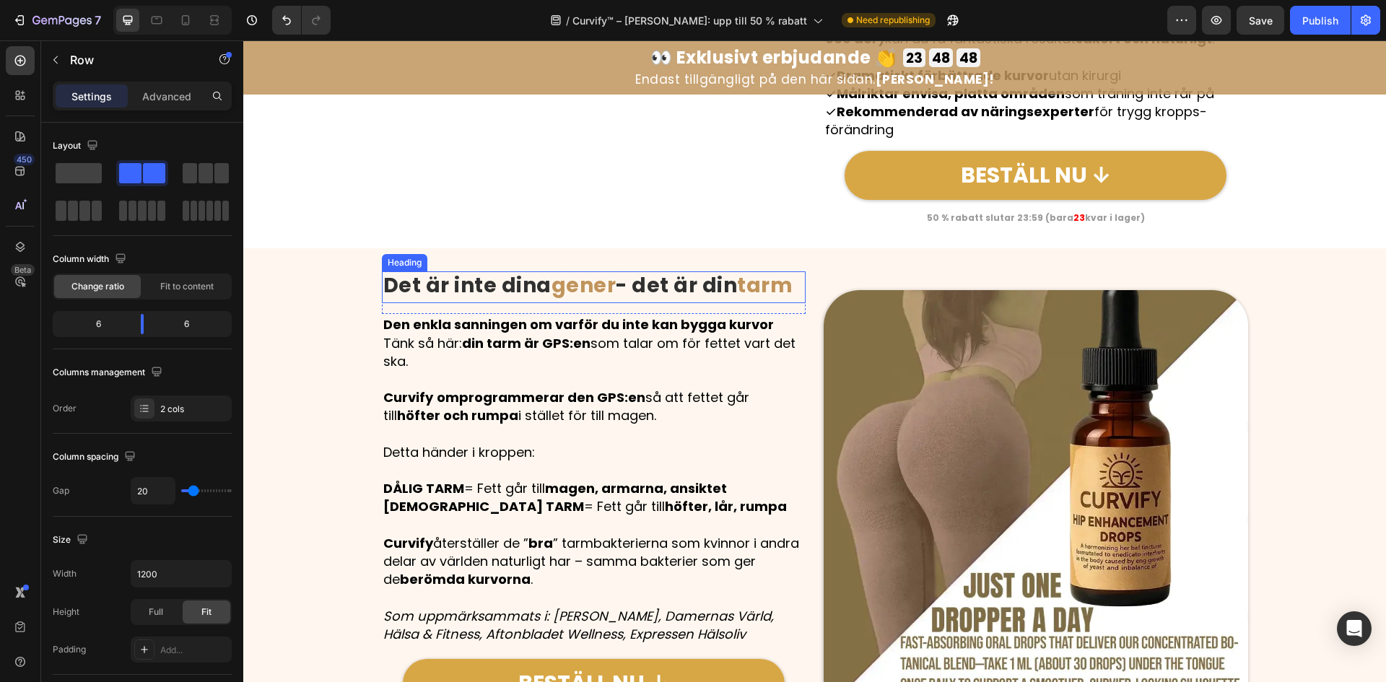
scroll to position [1949, 0]
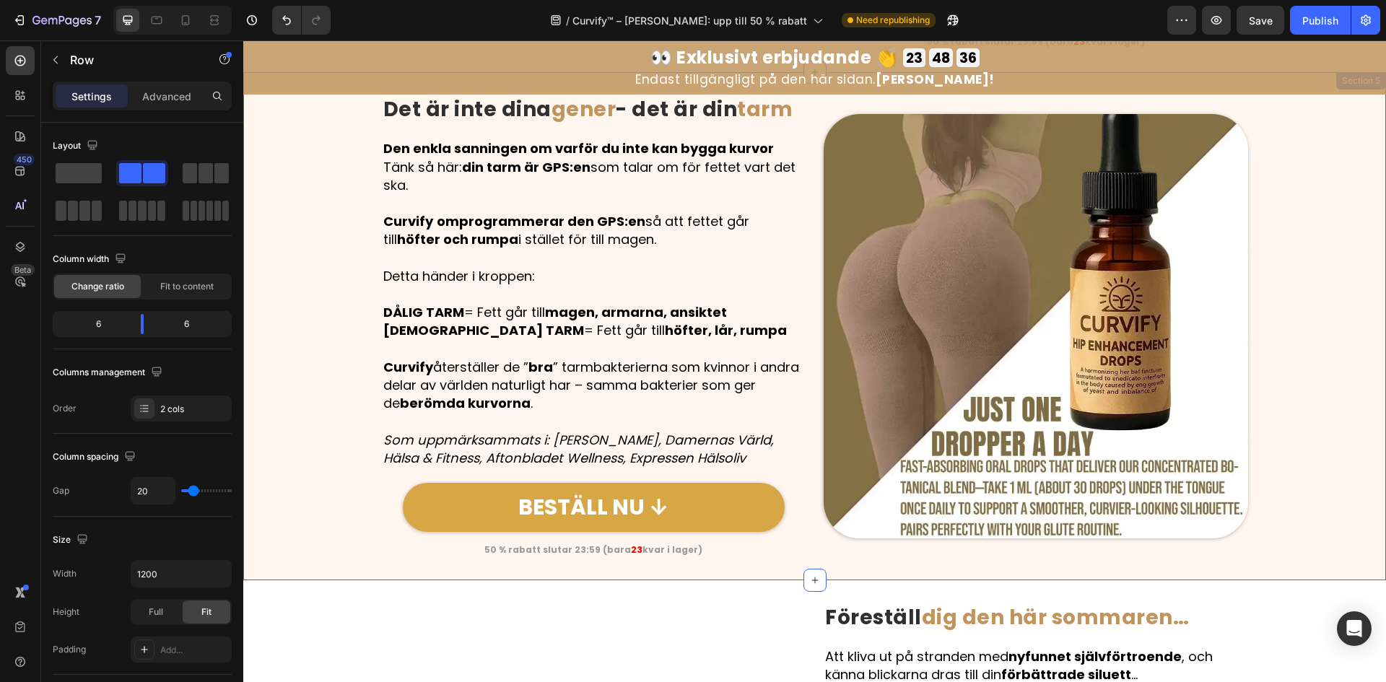
click at [1312, 107] on div "Image Det är inte [PERSON_NAME] - det är din tarm Heading Row Den enkla sanning…" at bounding box center [814, 326] width 1143 height 462
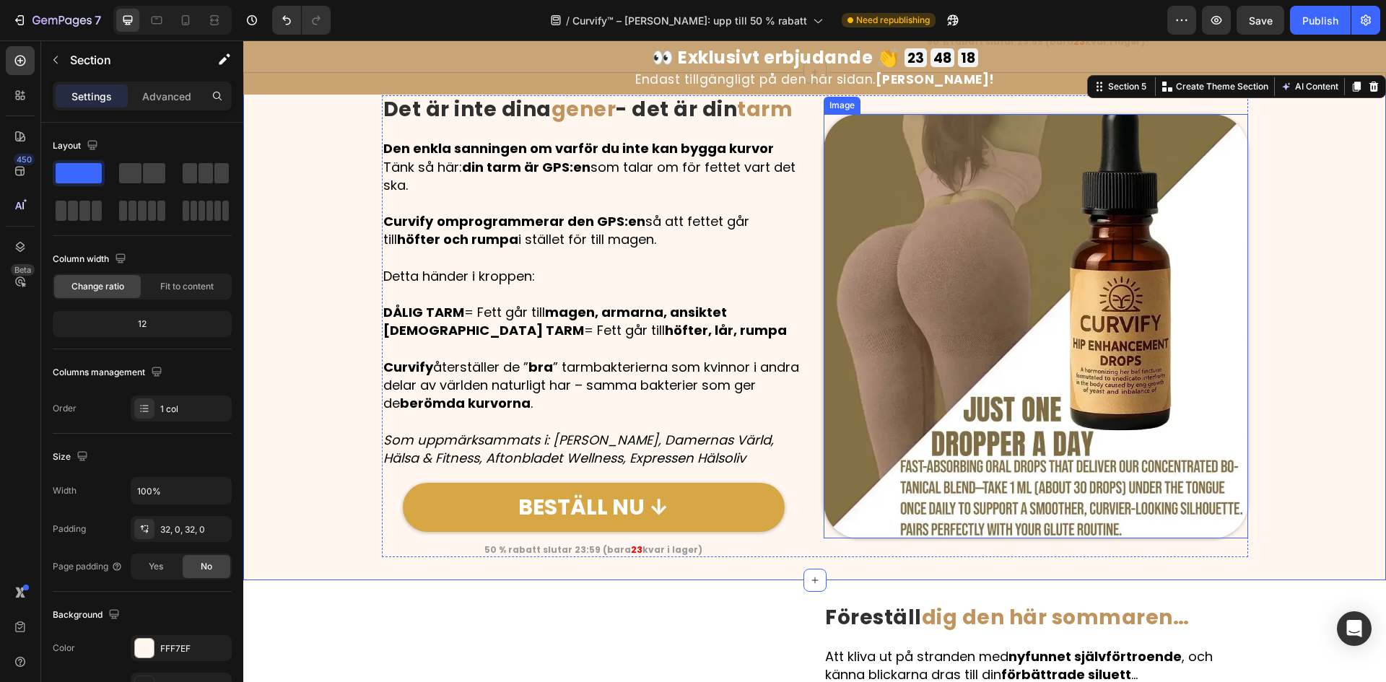
click at [1036, 353] on img at bounding box center [1036, 326] width 424 height 424
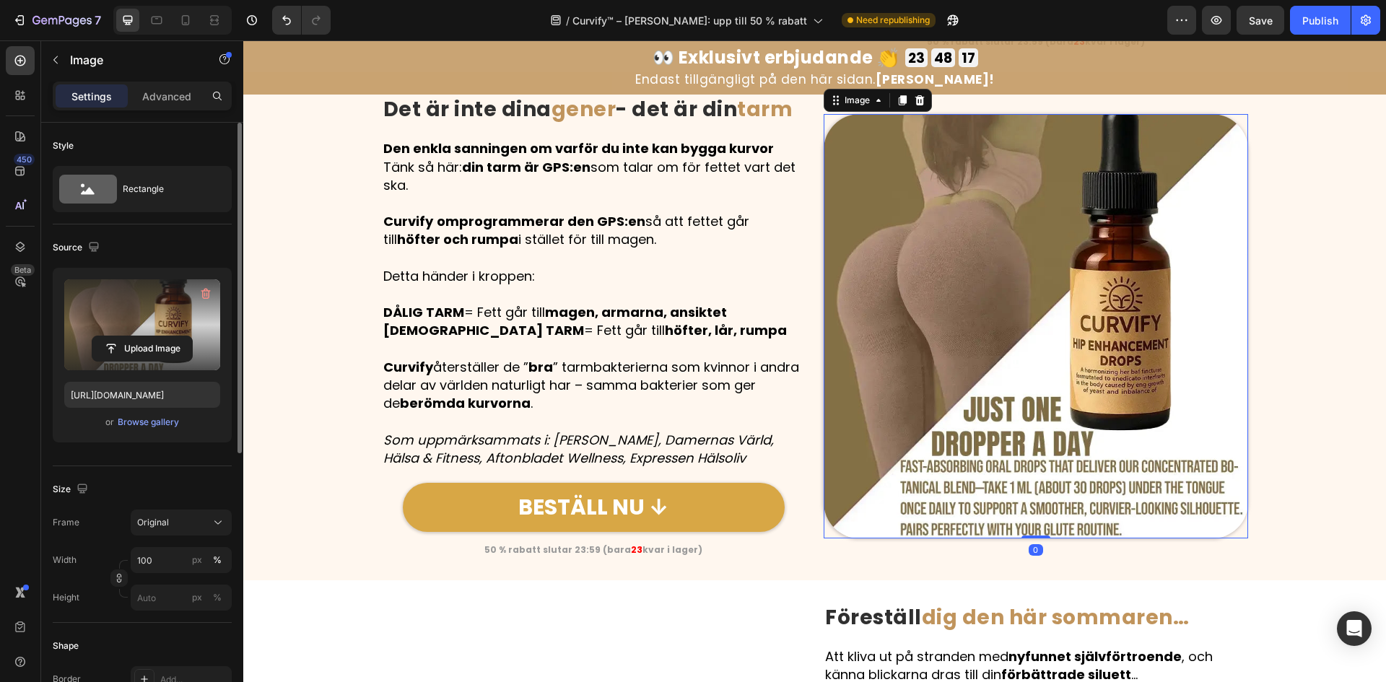
click at [148, 320] on label at bounding box center [142, 324] width 156 height 91
click at [148, 336] on input "file" at bounding box center [142, 348] width 100 height 25
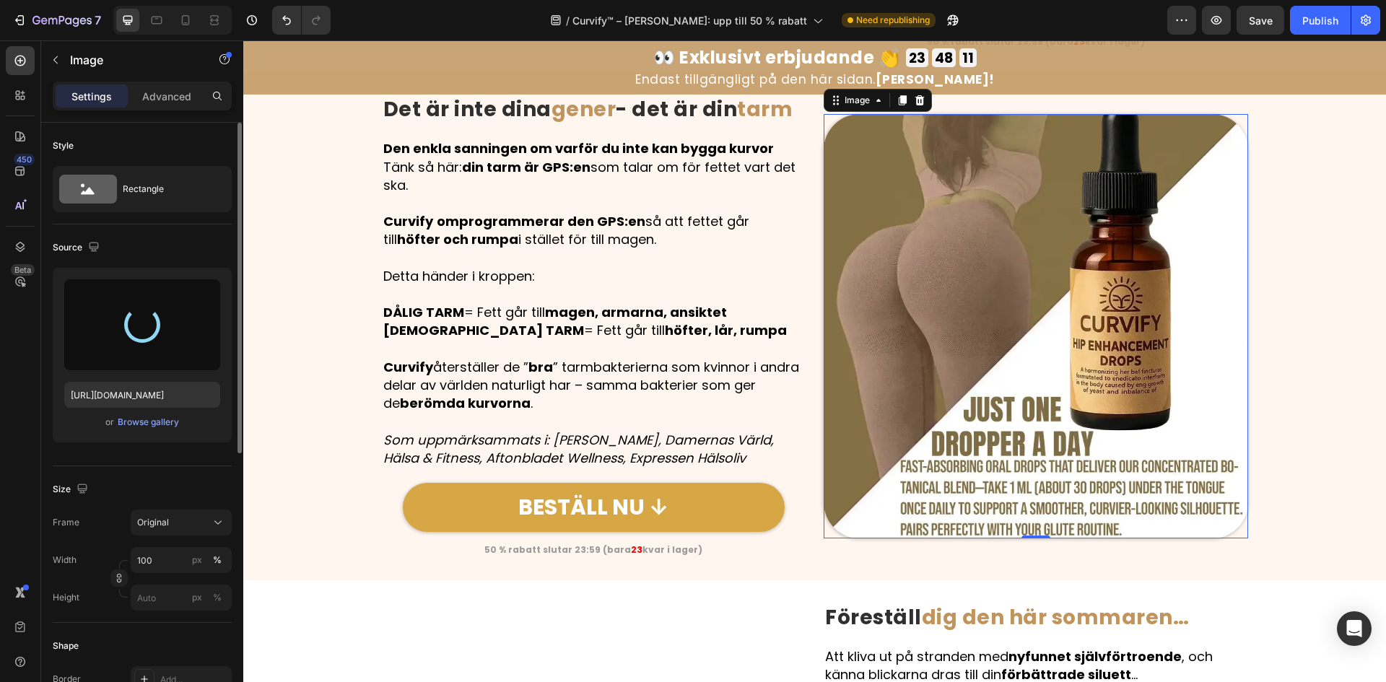
type input "[URL][DOMAIN_NAME]"
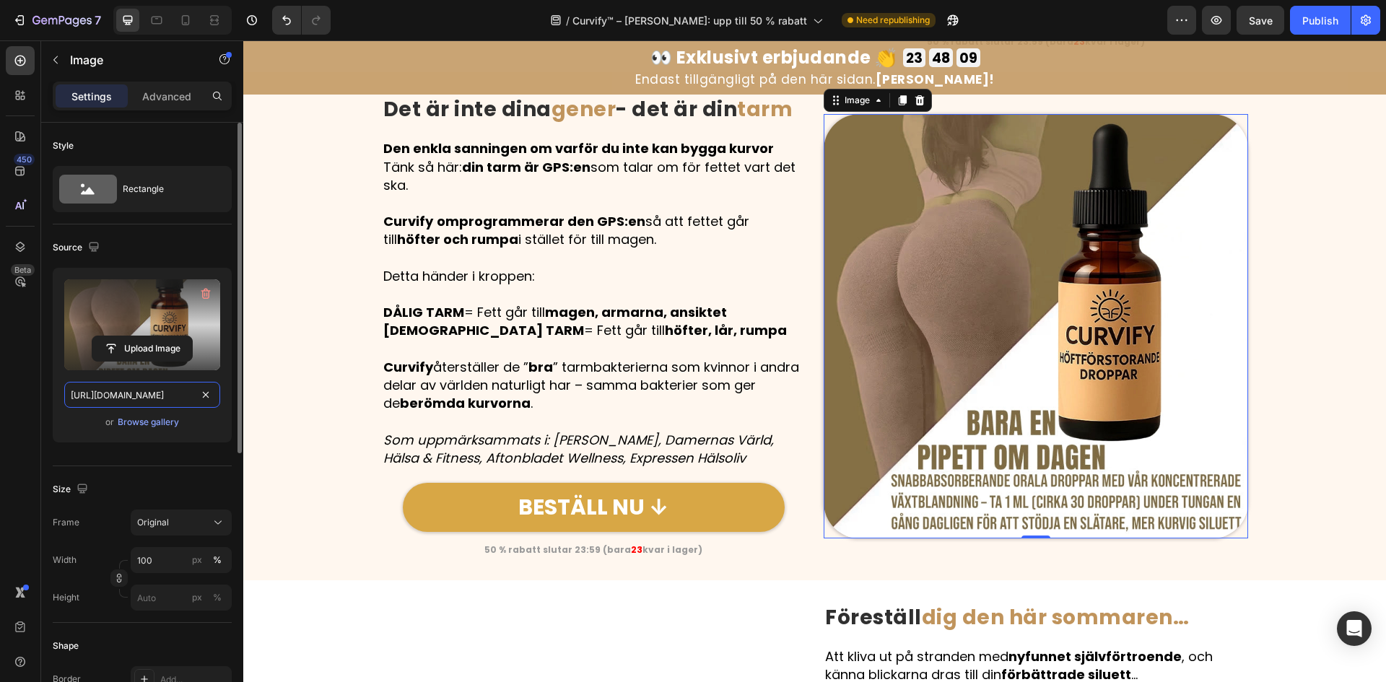
click at [134, 391] on input "[URL][DOMAIN_NAME]" at bounding box center [142, 395] width 156 height 26
click at [94, 248] on icon "button" at bounding box center [94, 247] width 14 height 14
click at [93, 294] on icon "button" at bounding box center [97, 296] width 14 height 14
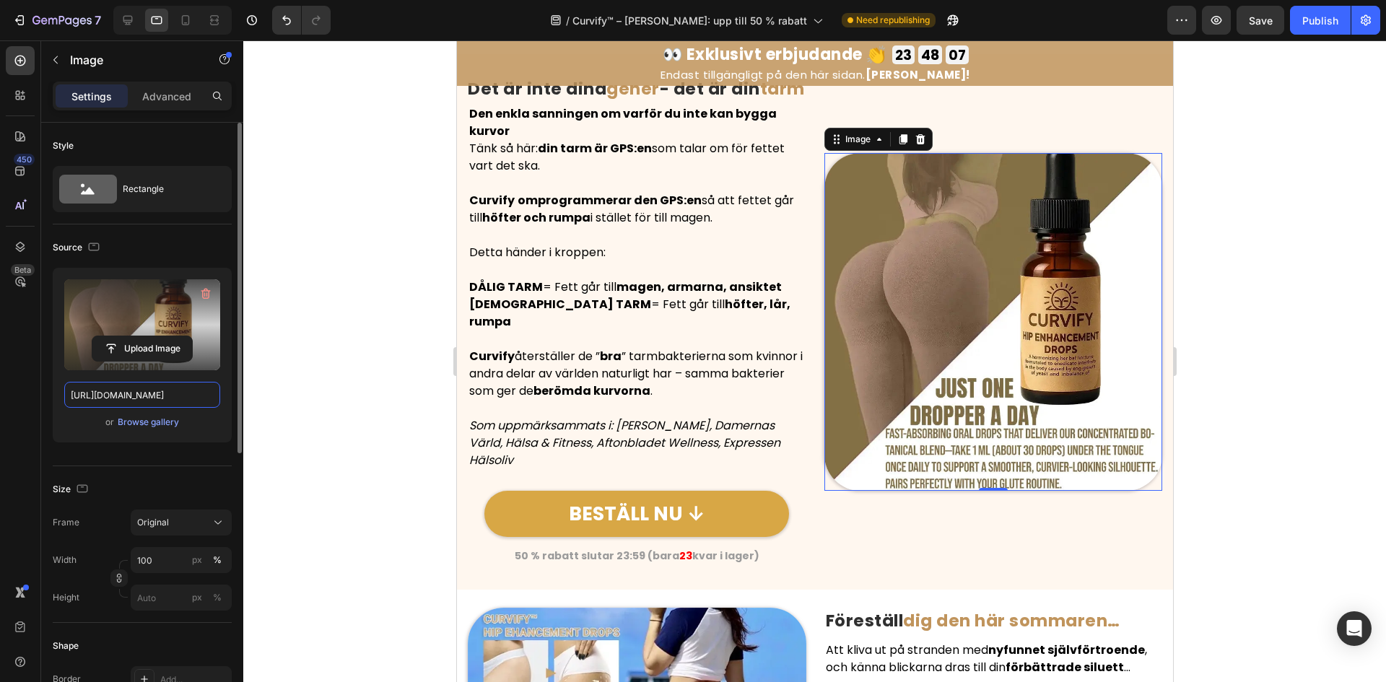
click at [113, 396] on input "[URL][DOMAIN_NAME]" at bounding box center [142, 395] width 156 height 26
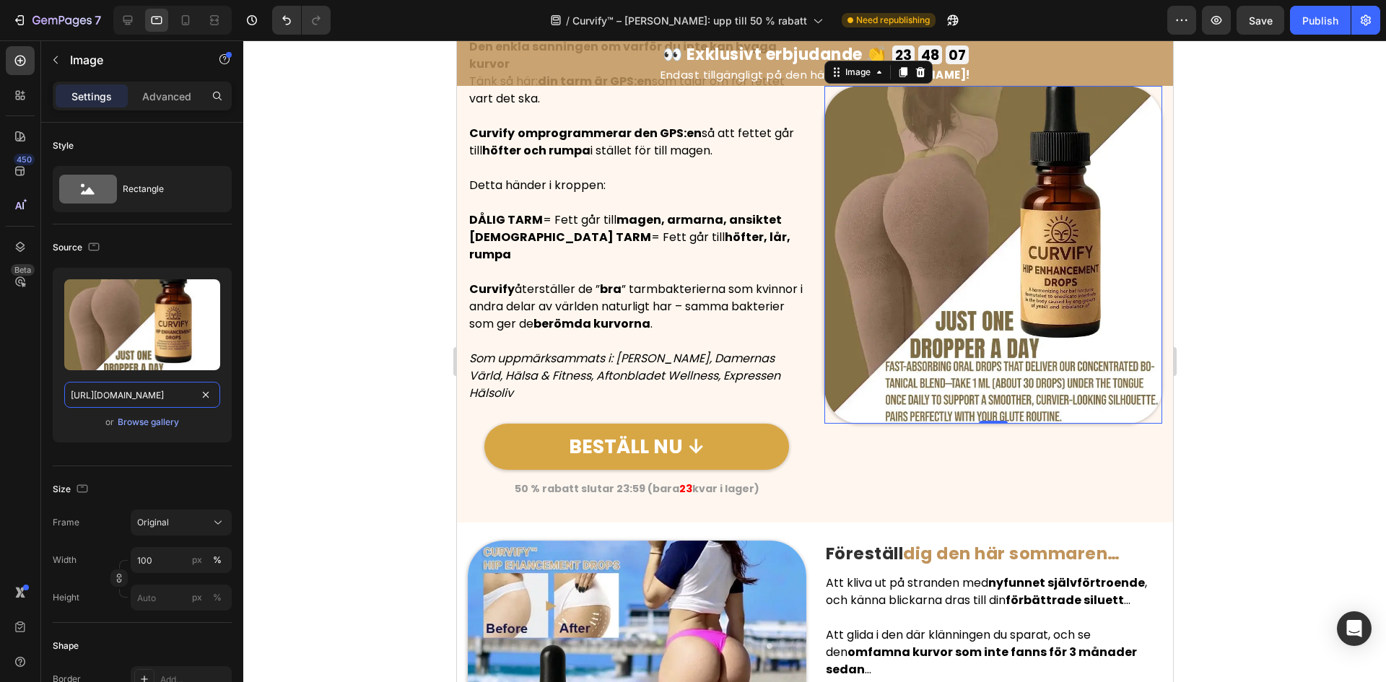
paste input "df35a33f-5d3a-4f5c-b048-d458c91ed78"
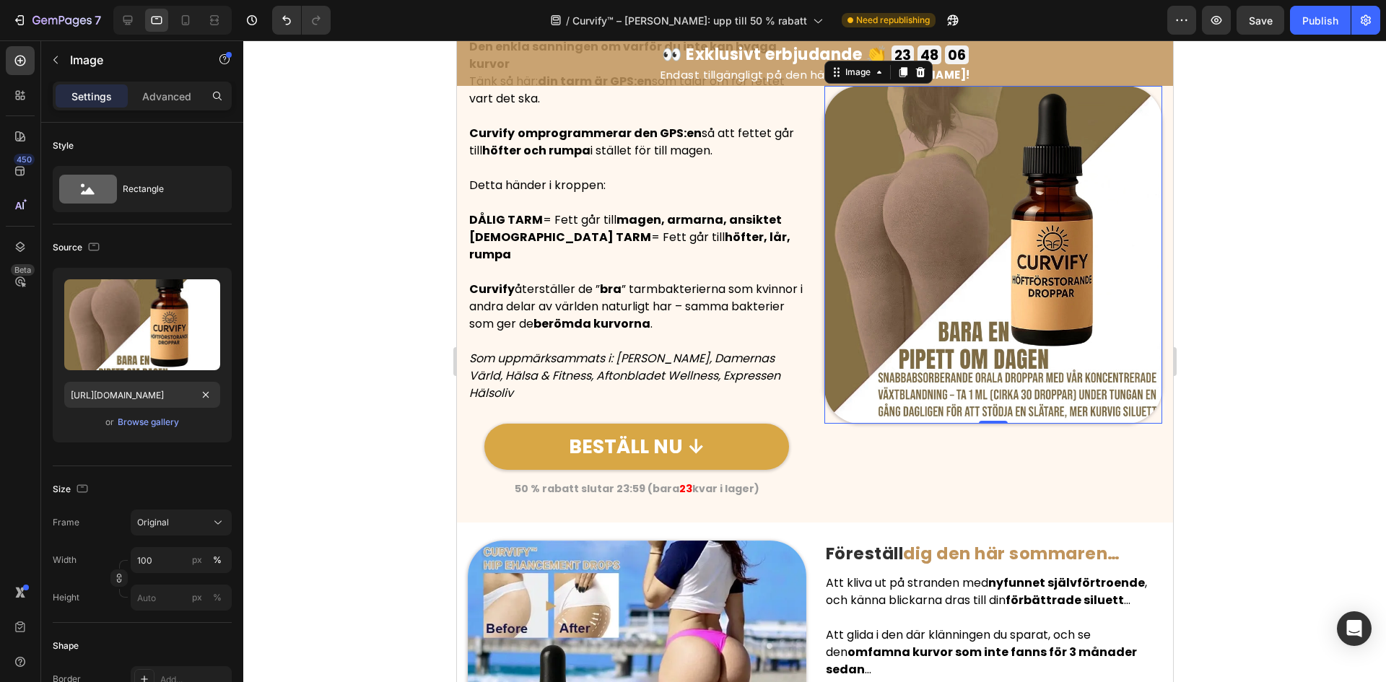
scroll to position [0, 0]
click at [100, 233] on div "Source Upload Image [URL][DOMAIN_NAME] or Browse gallery" at bounding box center [142, 345] width 179 height 242
click at [96, 242] on icon "button" at bounding box center [94, 247] width 14 height 14
click at [96, 326] on icon "button" at bounding box center [97, 322] width 8 height 10
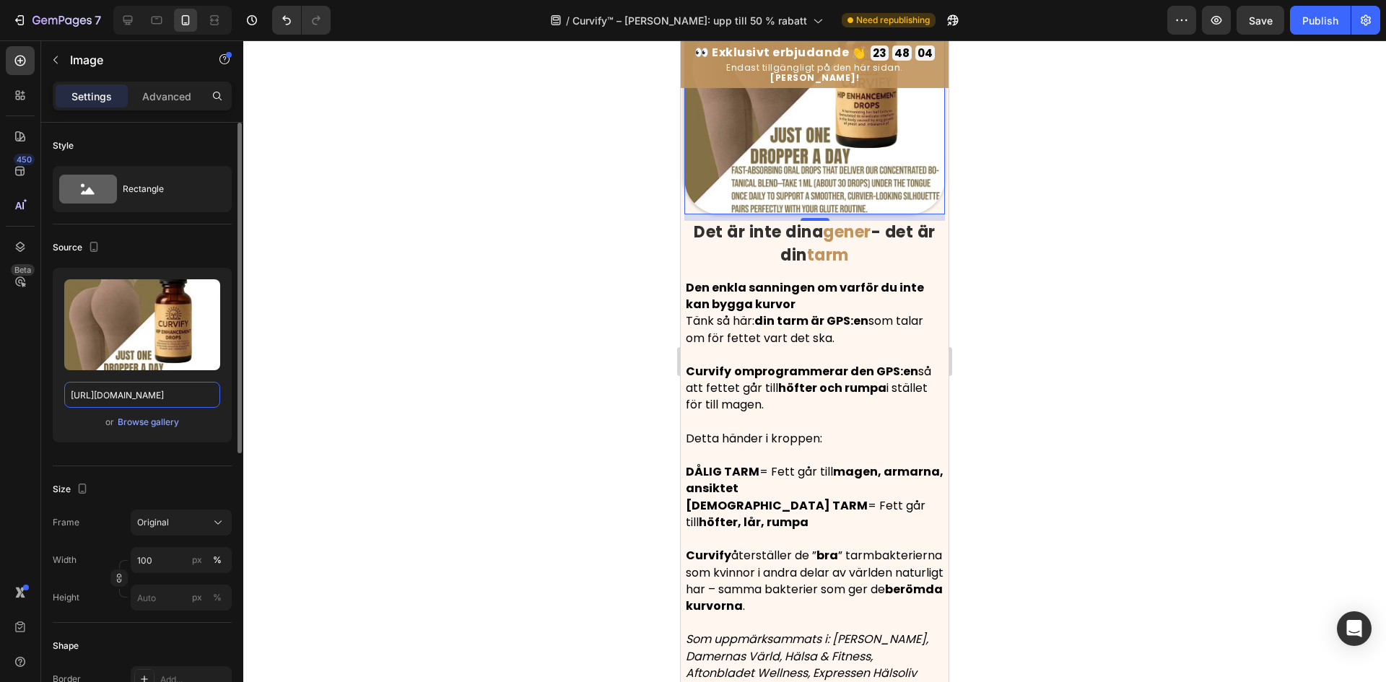
click at [94, 385] on input "[URL][DOMAIN_NAME]" at bounding box center [142, 395] width 156 height 26
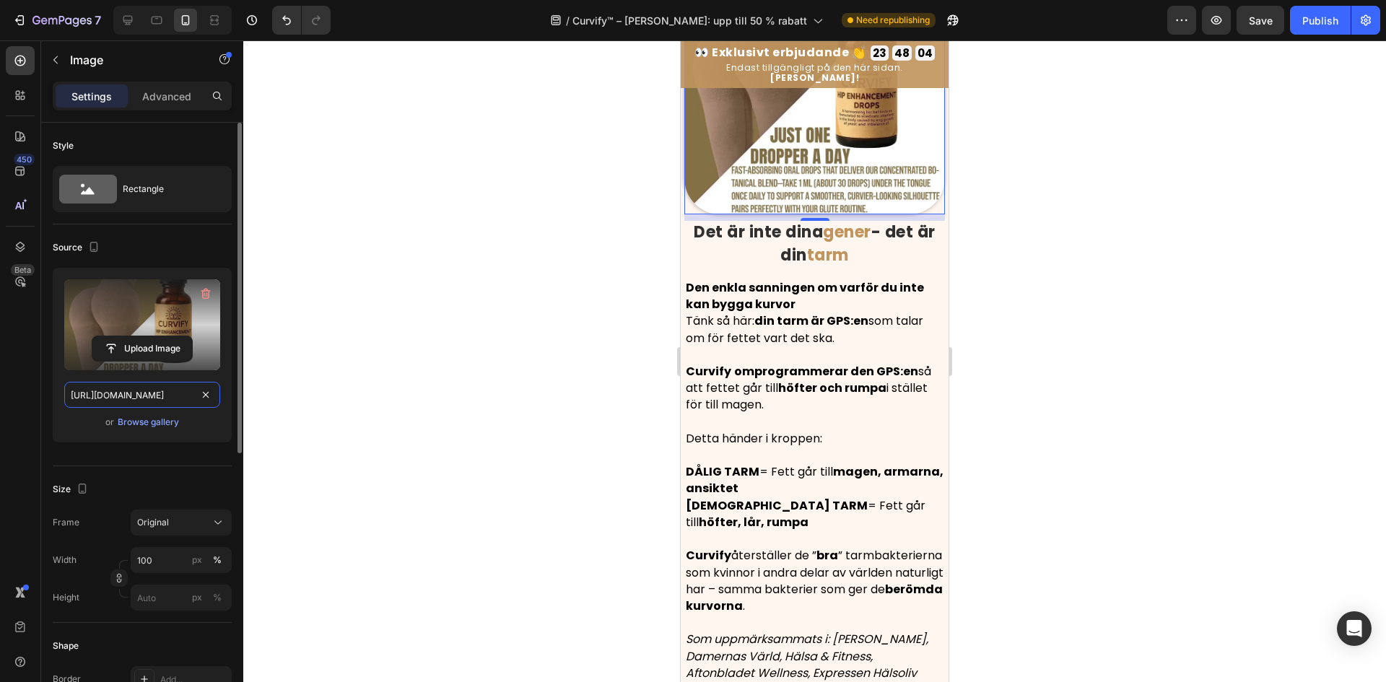
scroll to position [1981, 0]
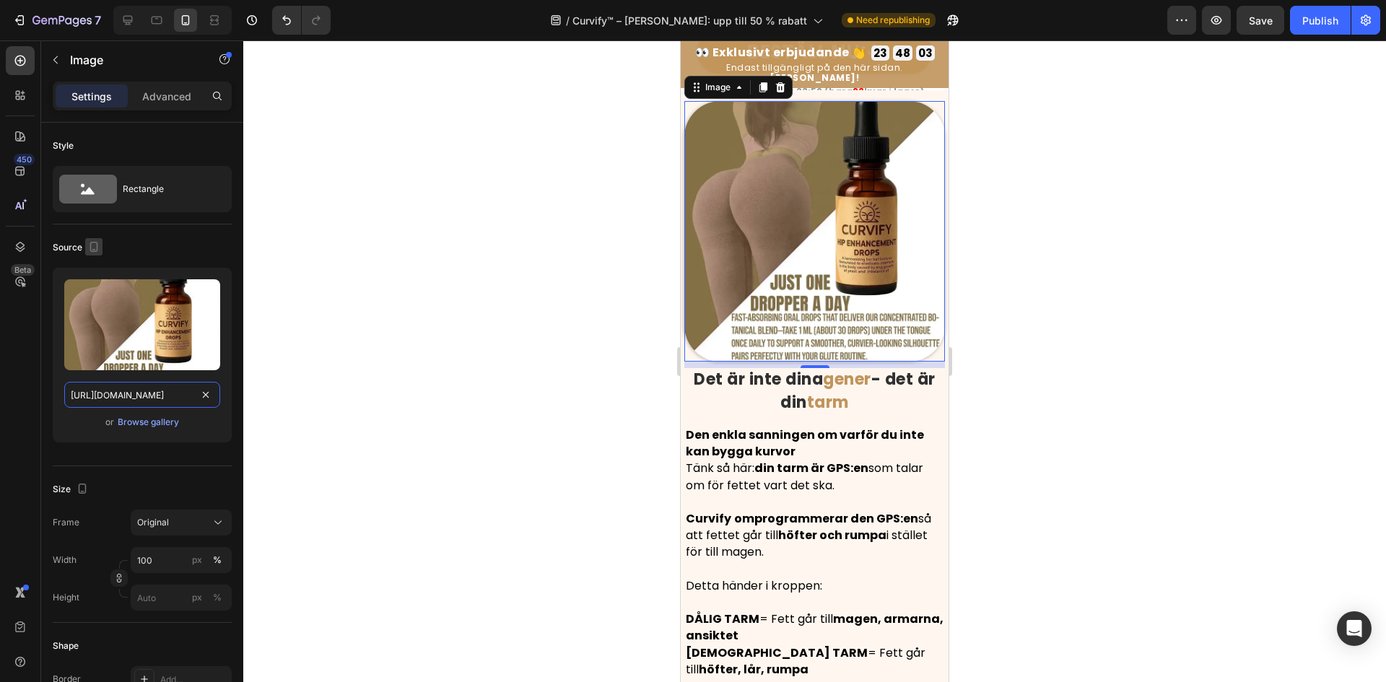
paste input "df35a33f-5d3a-4f5c-b048-d458c91ed78"
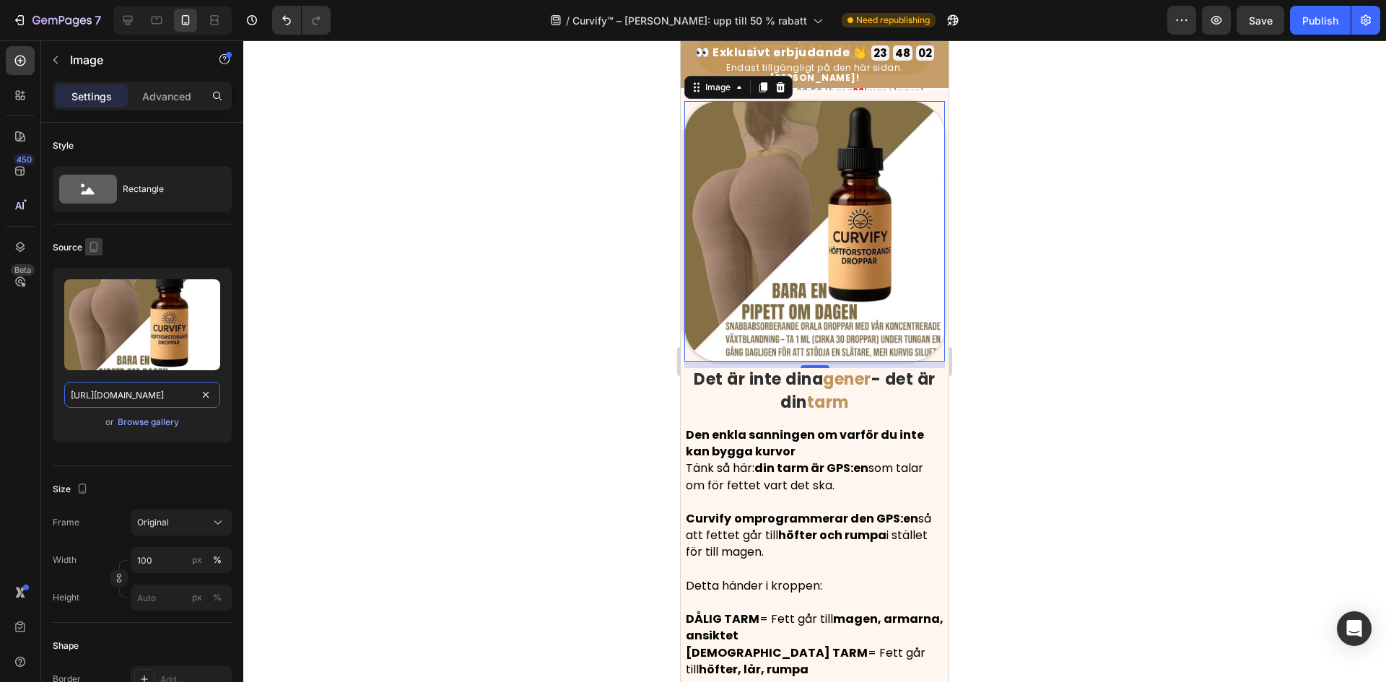
type input "https://cdn.shopify.com/s/files/1/0657/6783/3683/files/gempages_578032762192134…"
click at [95, 244] on icon "button" at bounding box center [94, 247] width 14 height 14
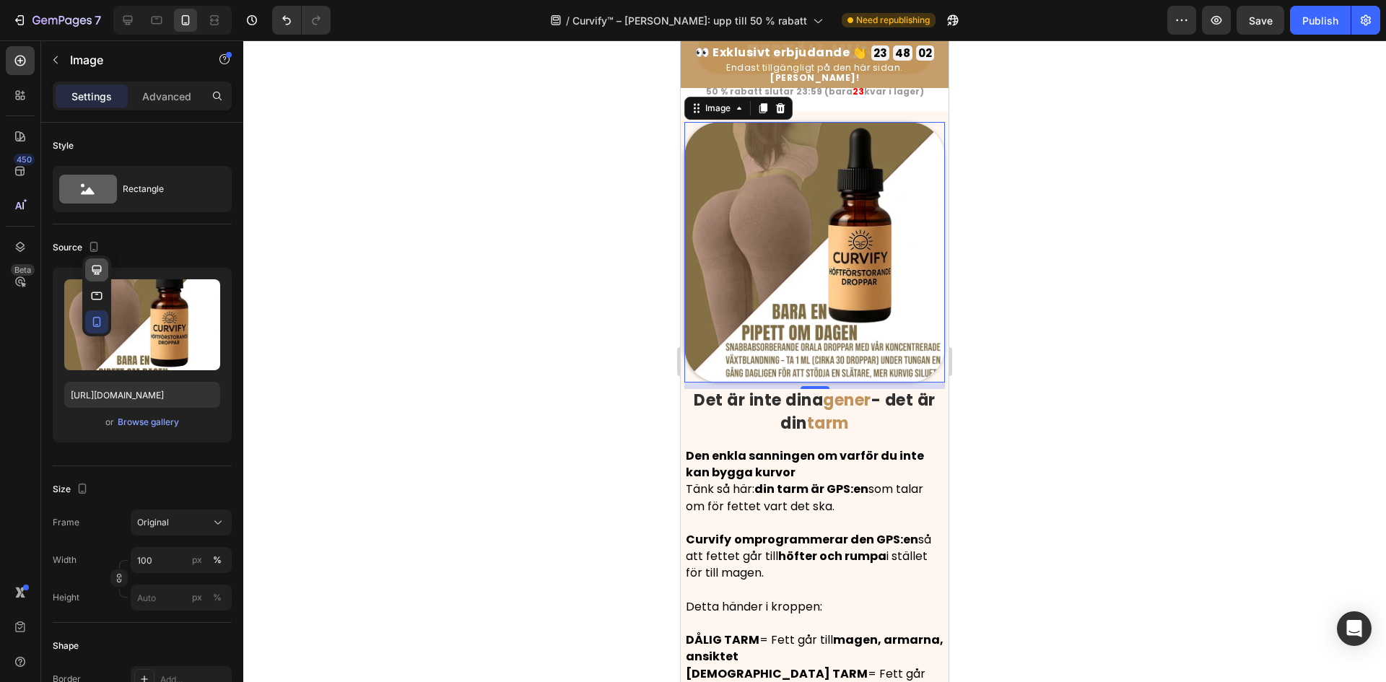
click at [98, 275] on icon "button" at bounding box center [97, 270] width 14 height 14
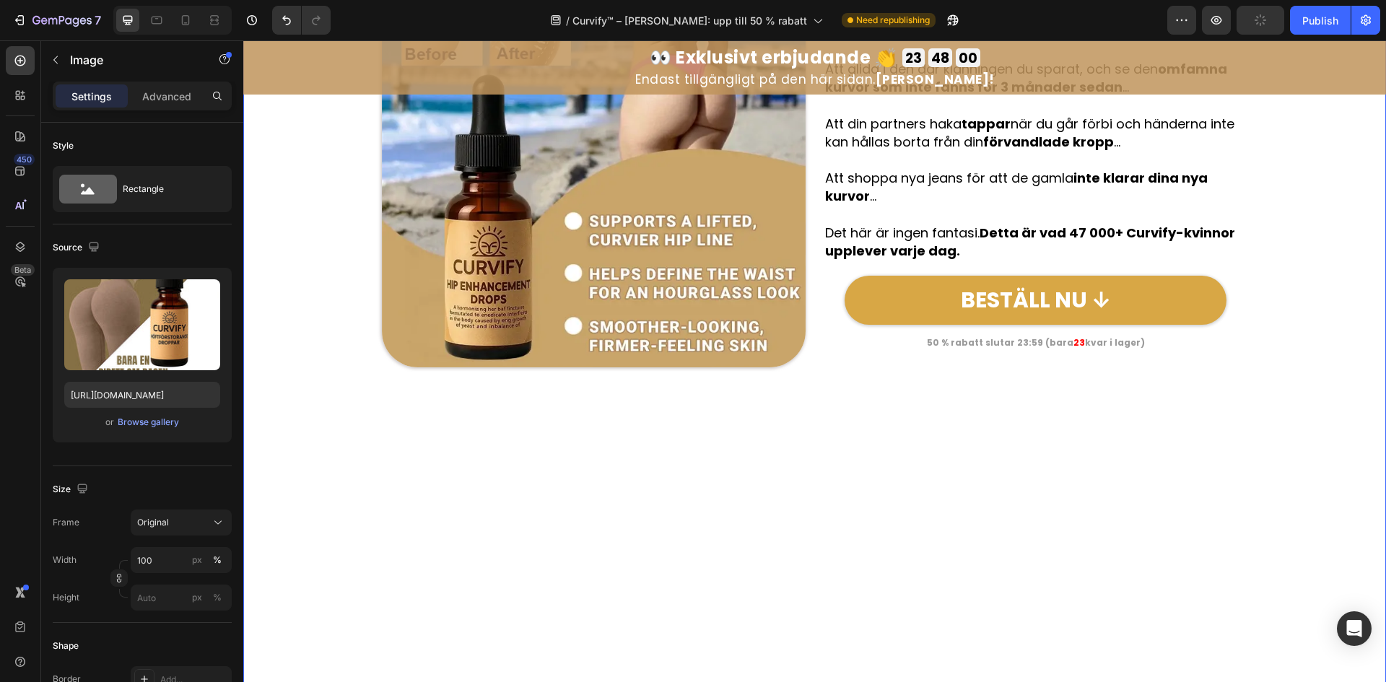
scroll to position [2622, 0]
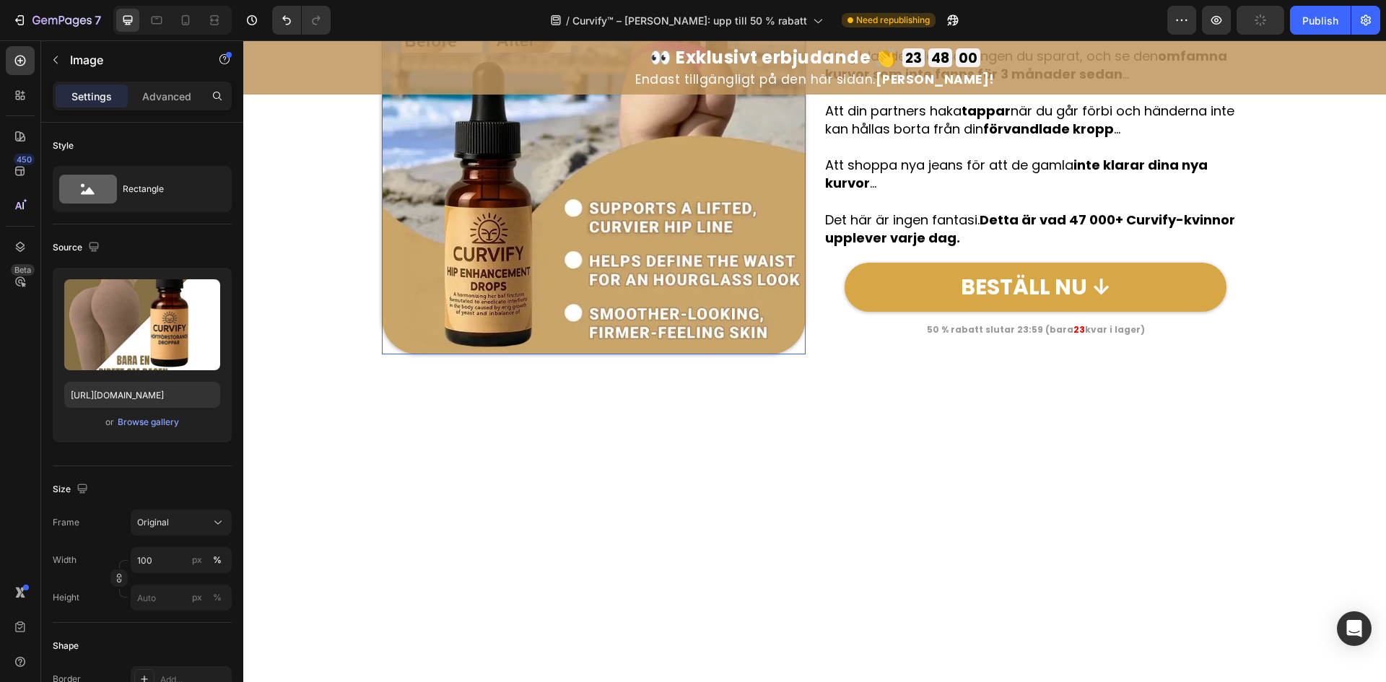
click at [604, 277] on img at bounding box center [594, 143] width 424 height 424
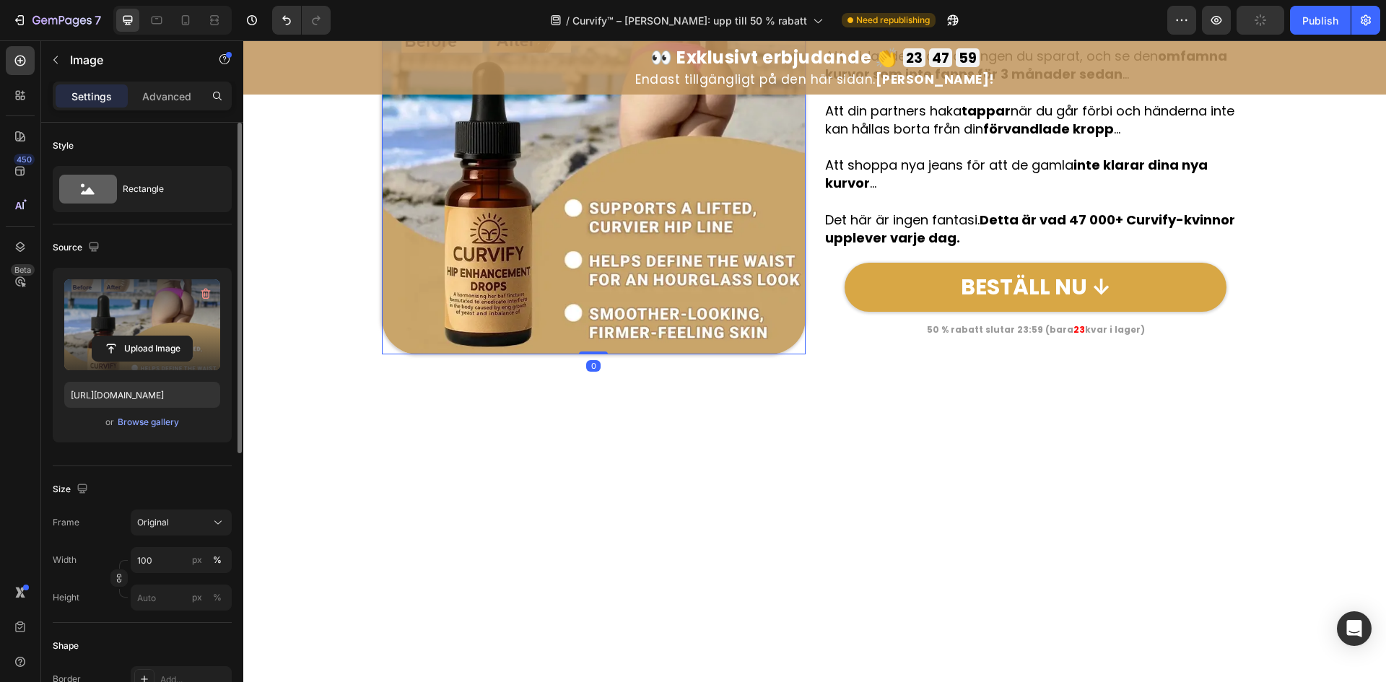
click at [193, 353] on div "Upload Image" at bounding box center [142, 349] width 156 height 26
click at [165, 344] on input "file" at bounding box center [142, 348] width 100 height 25
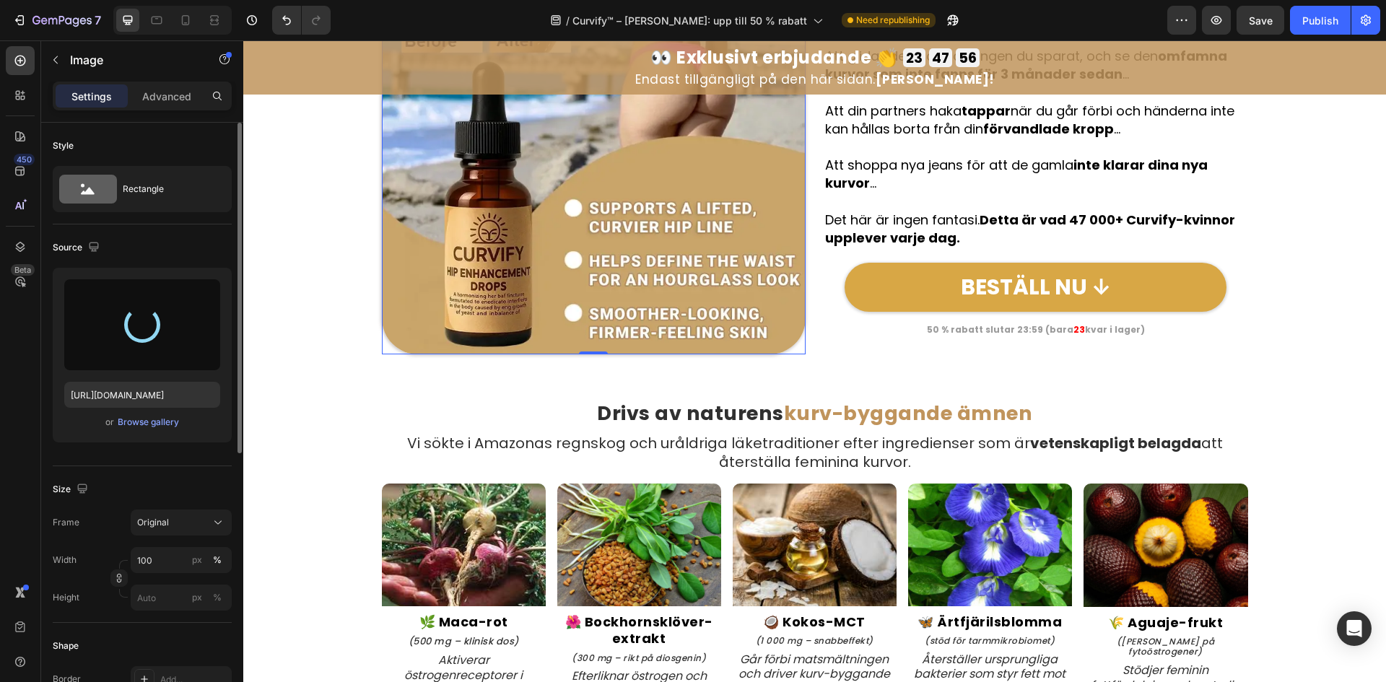
scroll to position [2405, 0]
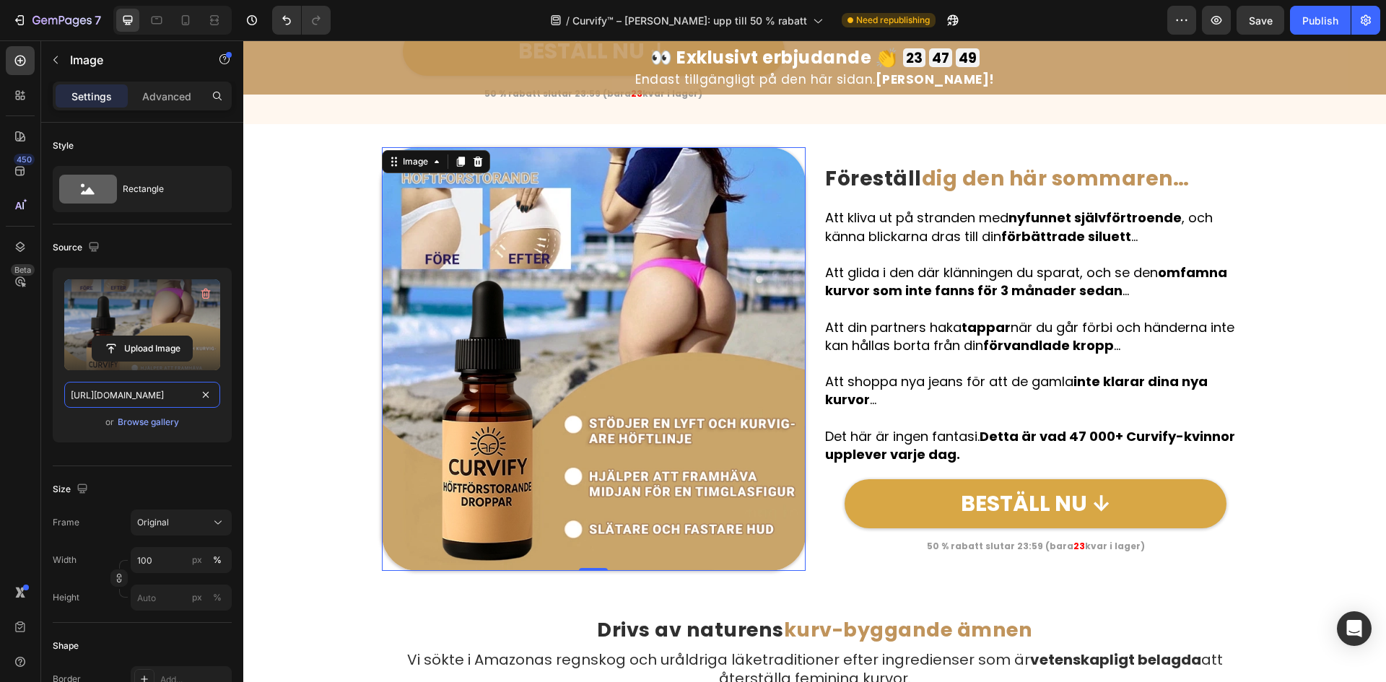
drag, startPoint x: 151, startPoint y: 398, endPoint x: 126, endPoint y: 310, distance: 91.6
click at [151, 398] on input "https://cdn.shopify.com/s/files/1/0657/6783/3683/files/gempages_578032762192134…" at bounding box center [142, 395] width 156 height 26
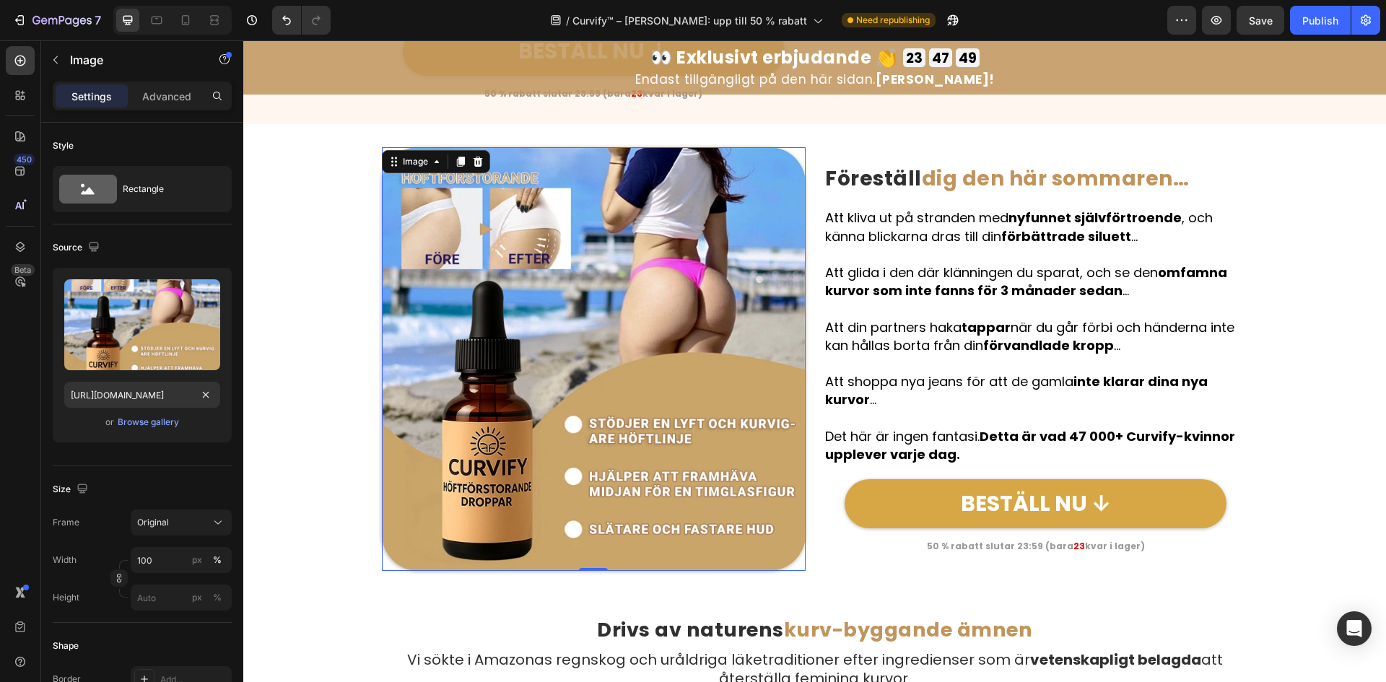
click at [97, 237] on div "Source" at bounding box center [142, 247] width 179 height 23
click at [95, 249] on icon "button" at bounding box center [93, 246] width 9 height 9
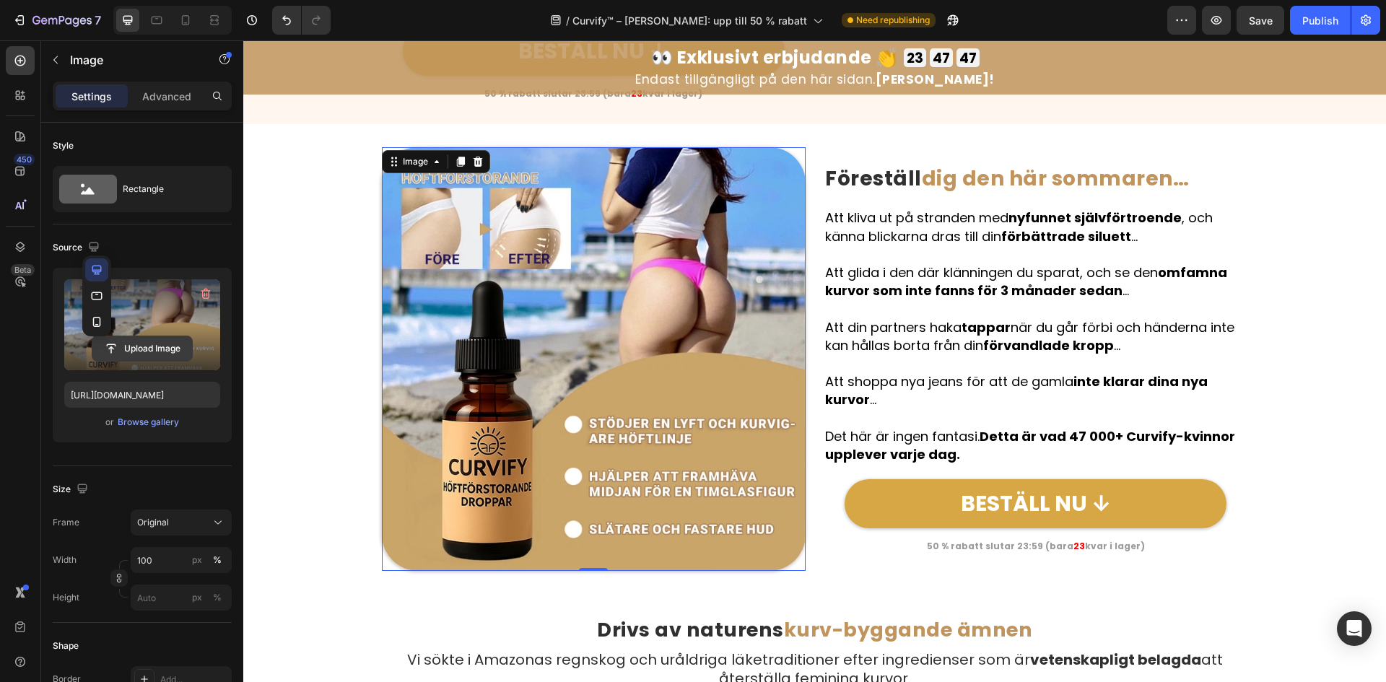
drag, startPoint x: 95, startPoint y: 287, endPoint x: 102, endPoint y: 341, distance: 53.9
click at [95, 287] on button "button" at bounding box center [96, 295] width 23 height 23
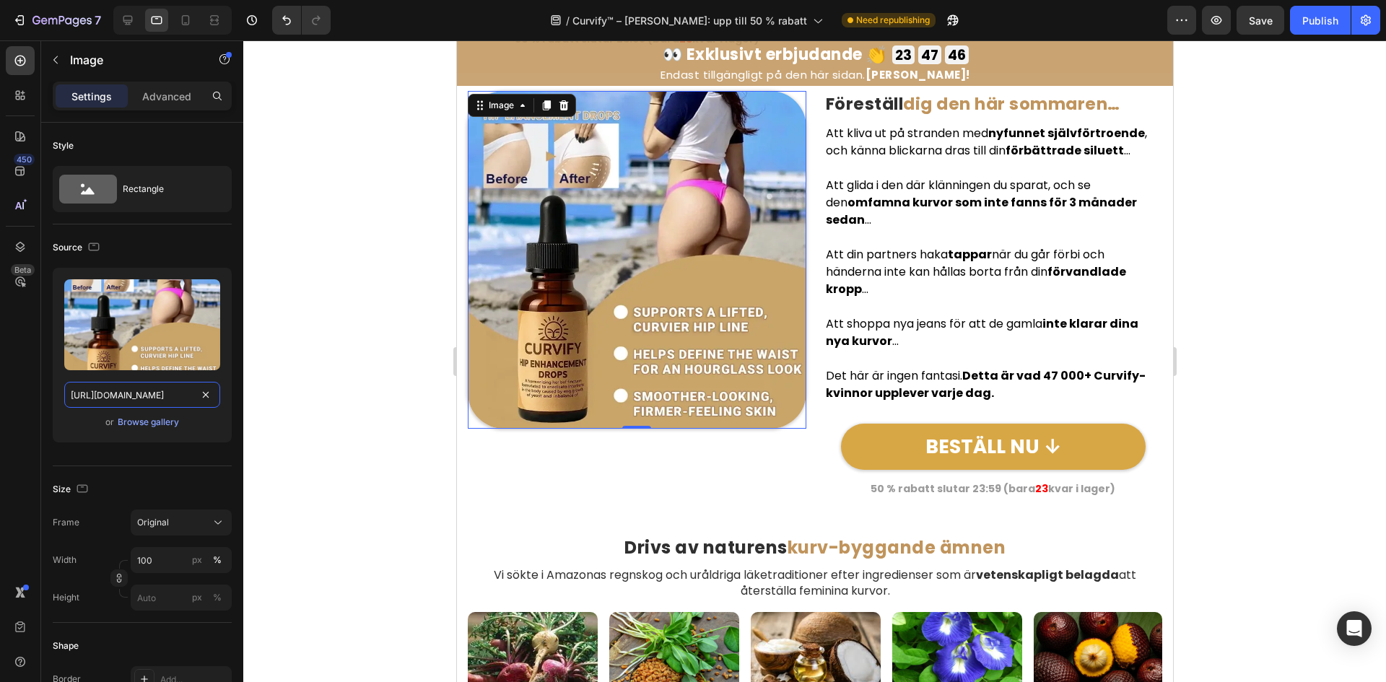
scroll to position [2476, 0]
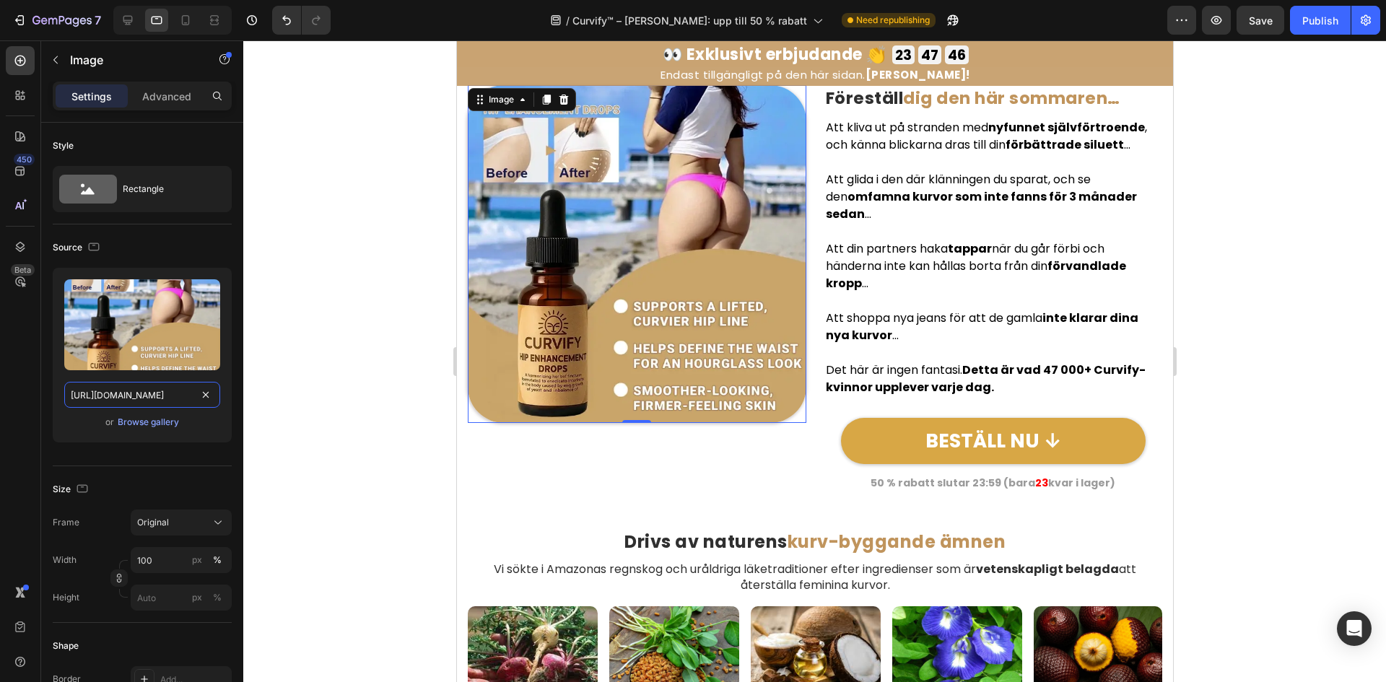
click at [107, 392] on input "https://cdn.shopify.com/s/files/1/0657/6783/3683/files/gempages_578032762192134…" at bounding box center [142, 395] width 156 height 26
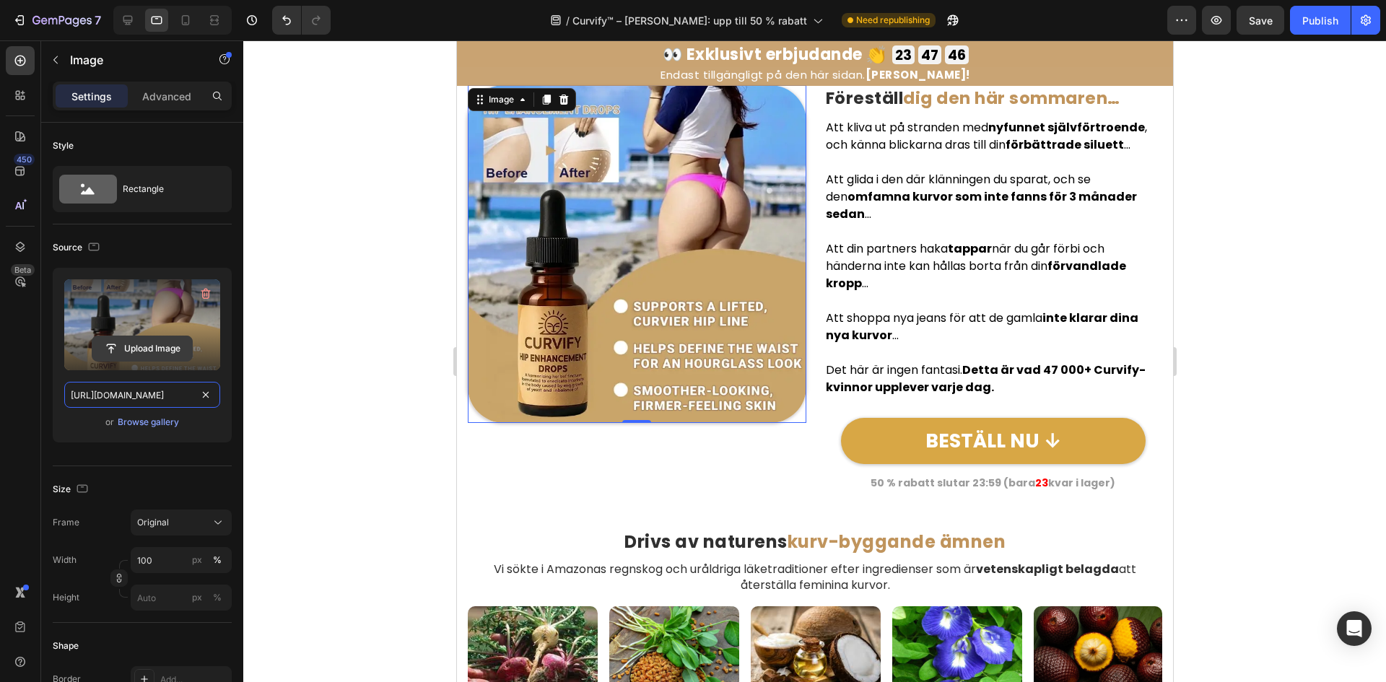
paste input "285cf0a3-1cd9-45f2-8656-fd646dbb3307"
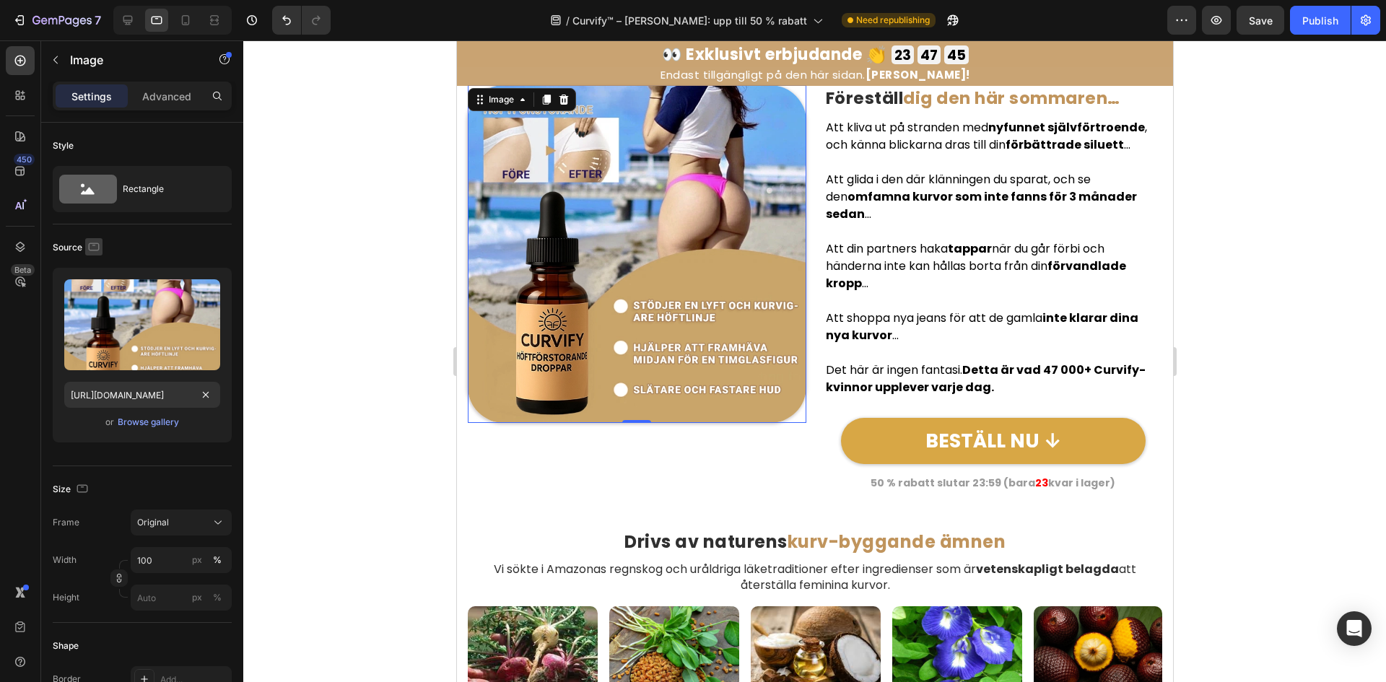
scroll to position [0, 0]
click at [91, 240] on icon "button" at bounding box center [94, 247] width 14 height 14
click at [97, 323] on icon "button" at bounding box center [97, 322] width 14 height 14
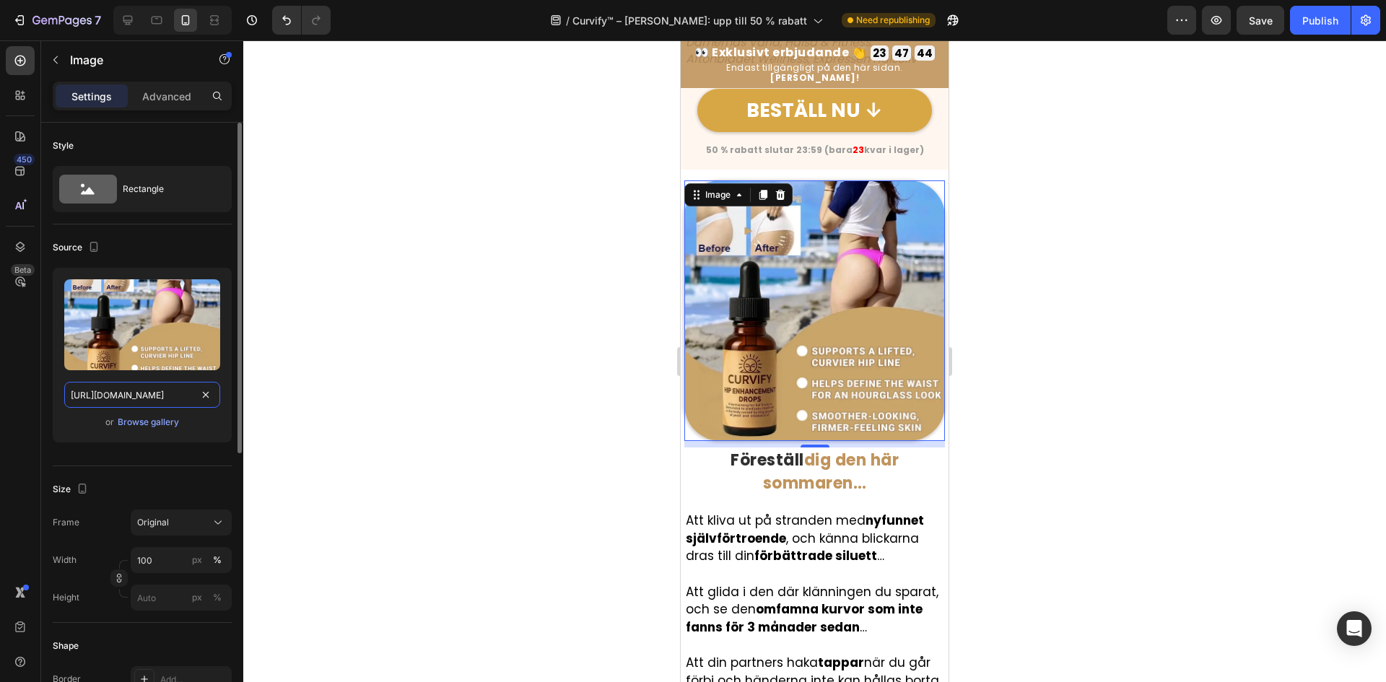
click at [113, 395] on input "https://cdn.shopify.com/s/files/1/0657/6783/3683/files/gempages_578032762192134…" at bounding box center [142, 395] width 156 height 26
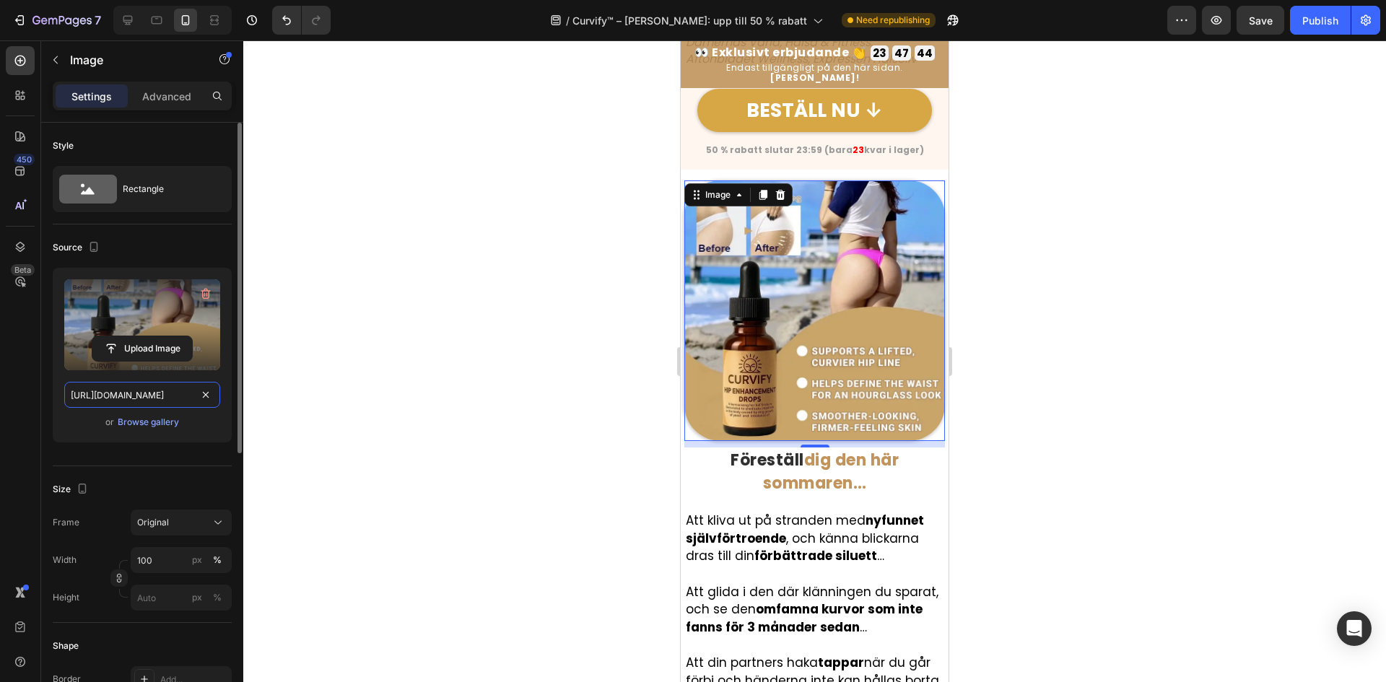
scroll to position [2738, 0]
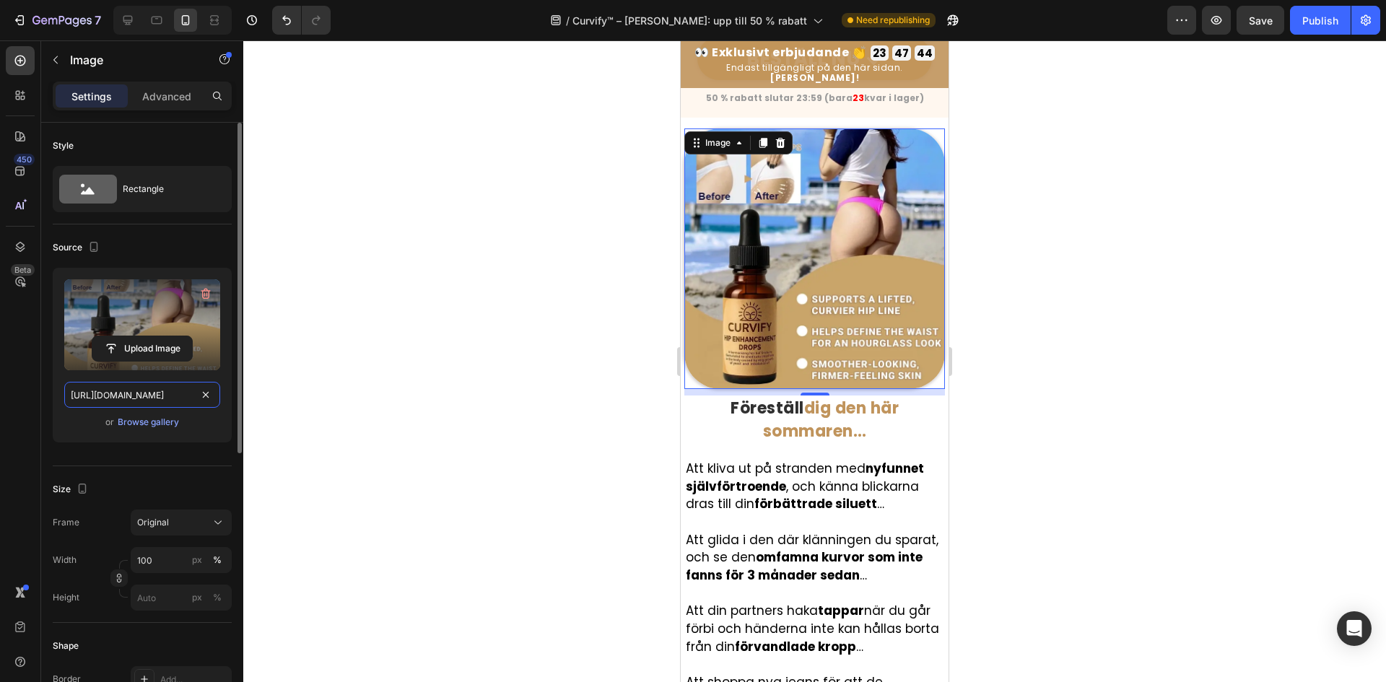
paste input "285cf0a3-1cd9-45f2-8656-fd646dbb3307"
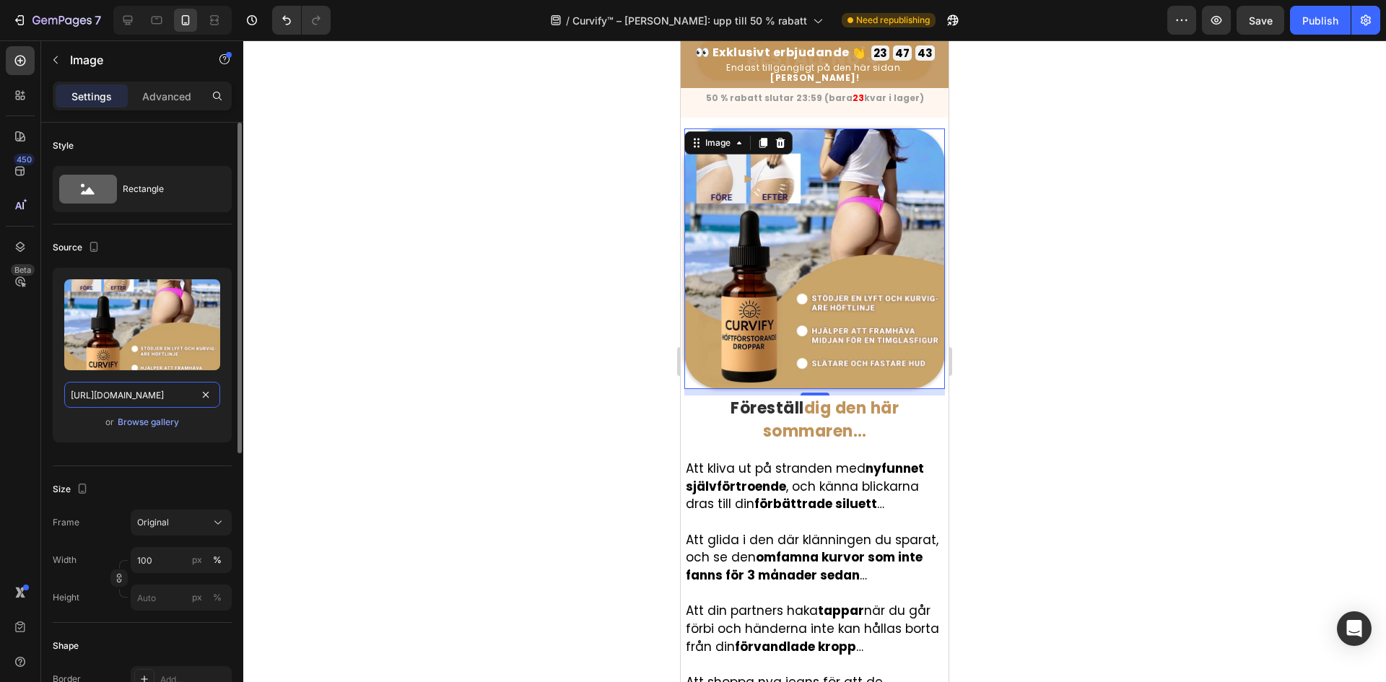
scroll to position [0, 450]
type input "https://cdn.shopify.com/s/files/1/0657/6783/3683/files/gempages_578032762192134…"
click at [105, 235] on div "Source Upload Image https://cdn.shopify.com/s/files/1/0657/6783/3683/files/gemp…" at bounding box center [142, 345] width 179 height 242
click at [97, 251] on icon "button" at bounding box center [94, 247] width 14 height 14
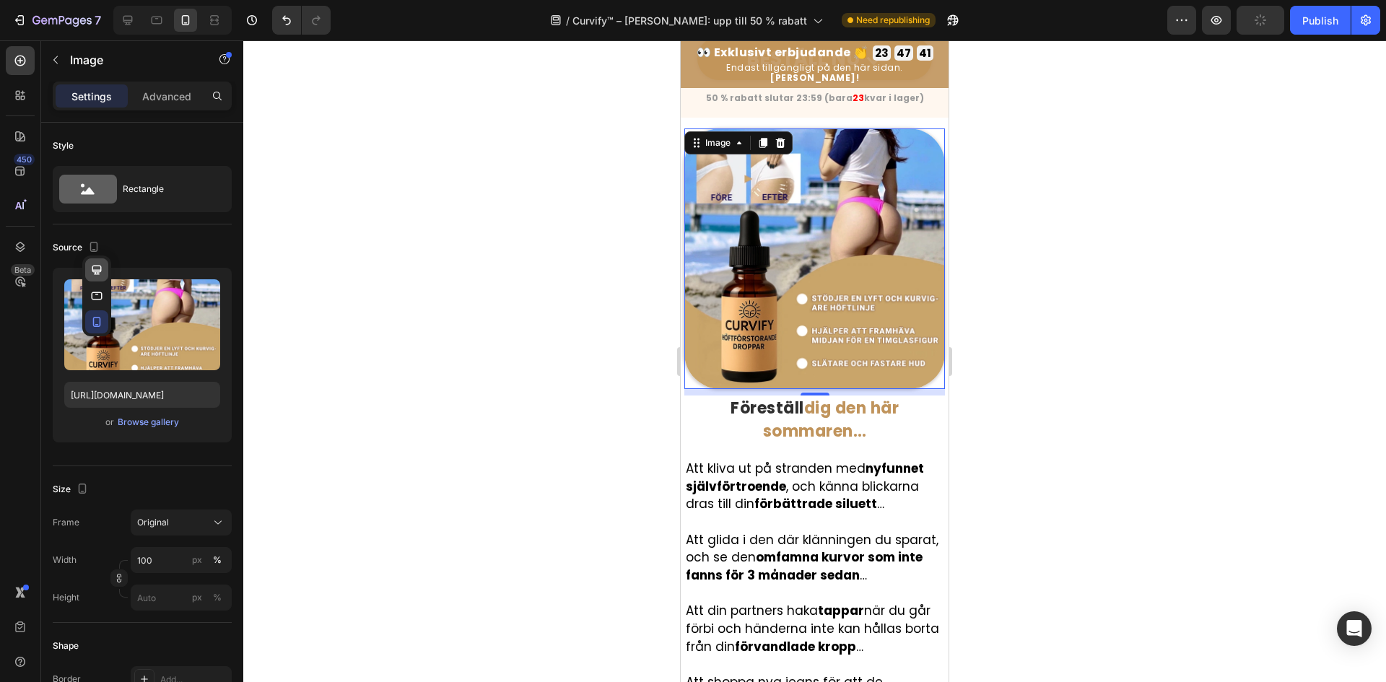
click at [98, 265] on icon "button" at bounding box center [96, 269] width 9 height 9
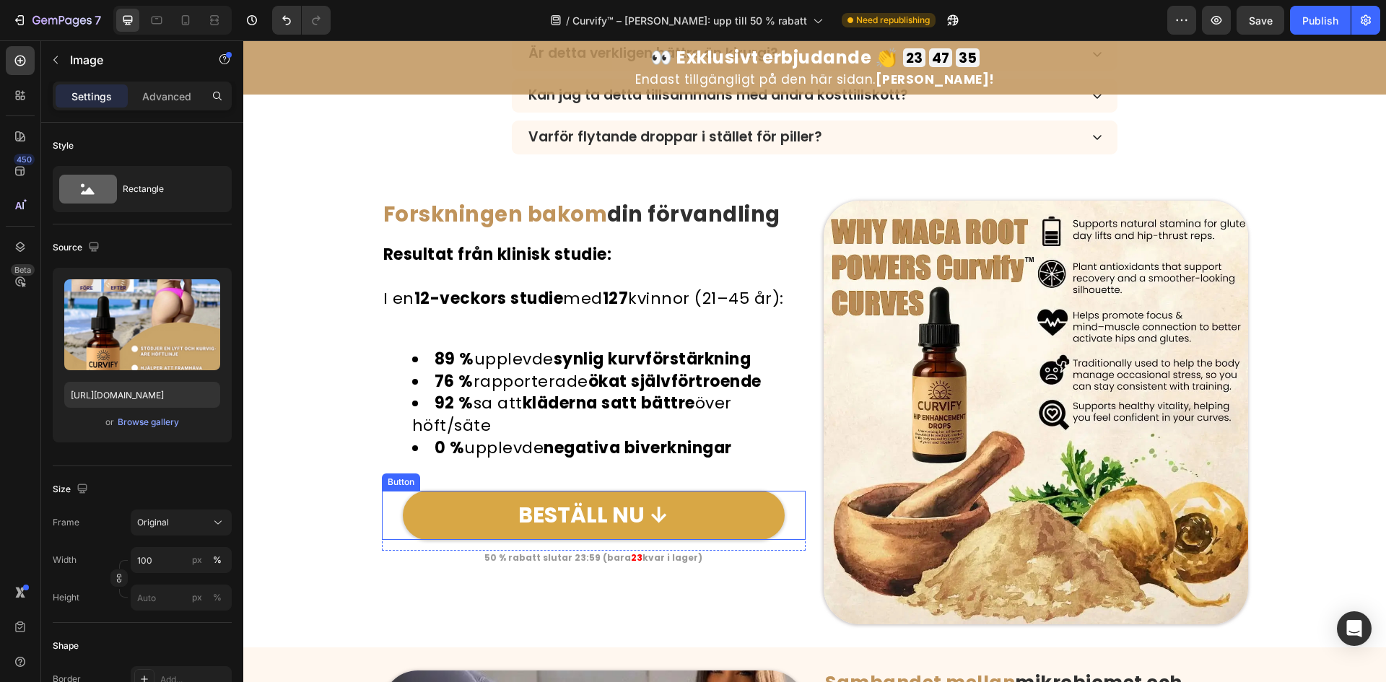
scroll to position [4712, 0]
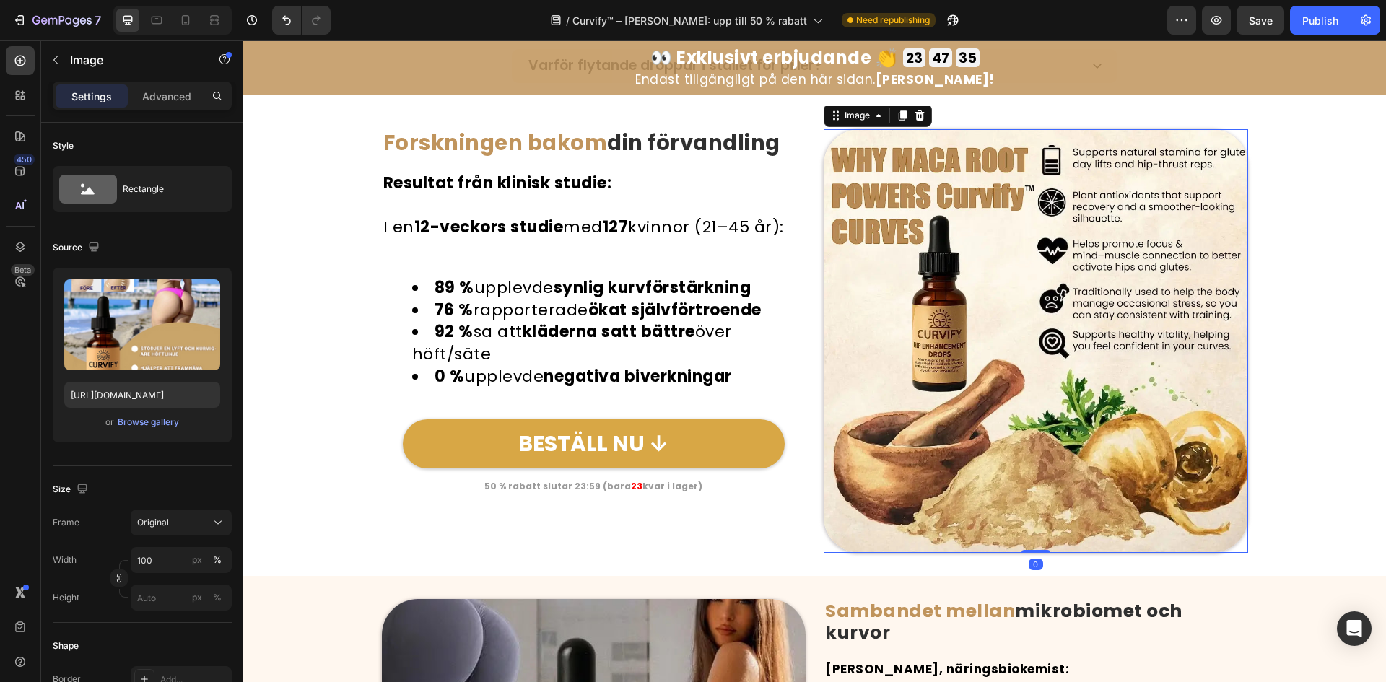
click at [995, 372] on img at bounding box center [1036, 341] width 424 height 424
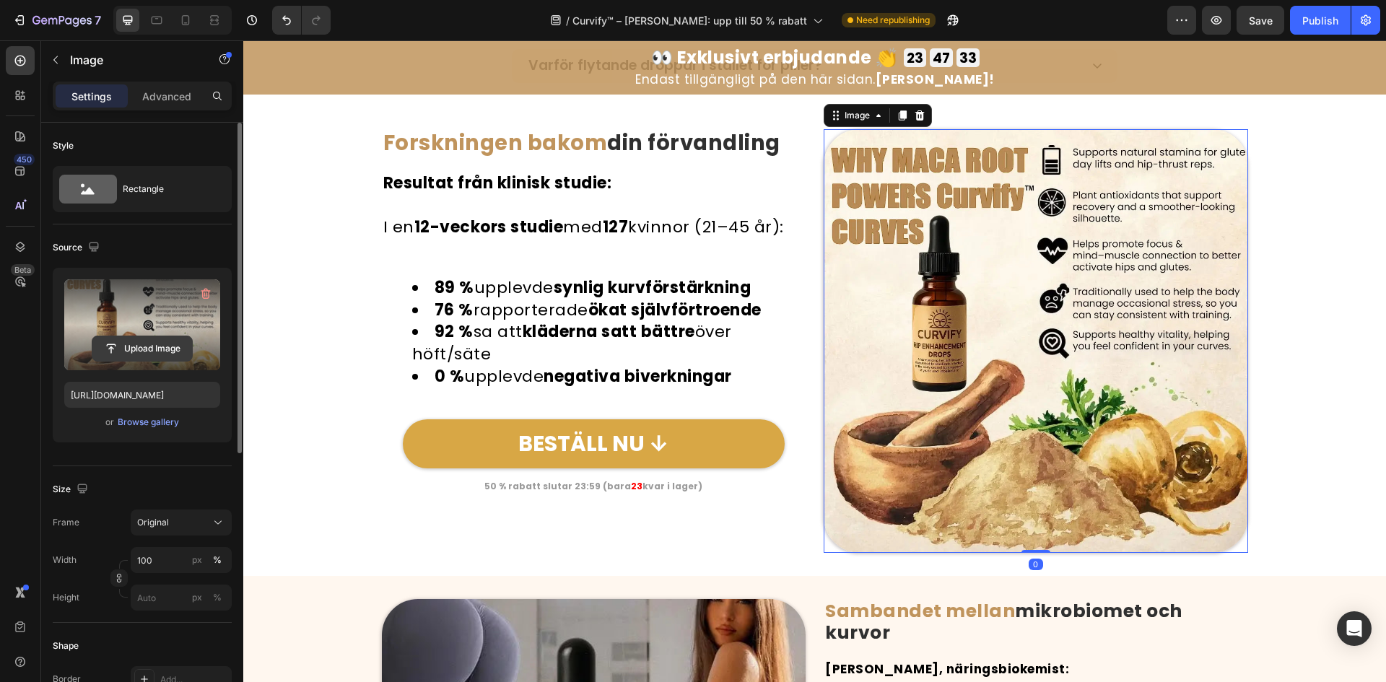
click at [123, 348] on input "file" at bounding box center [142, 348] width 100 height 25
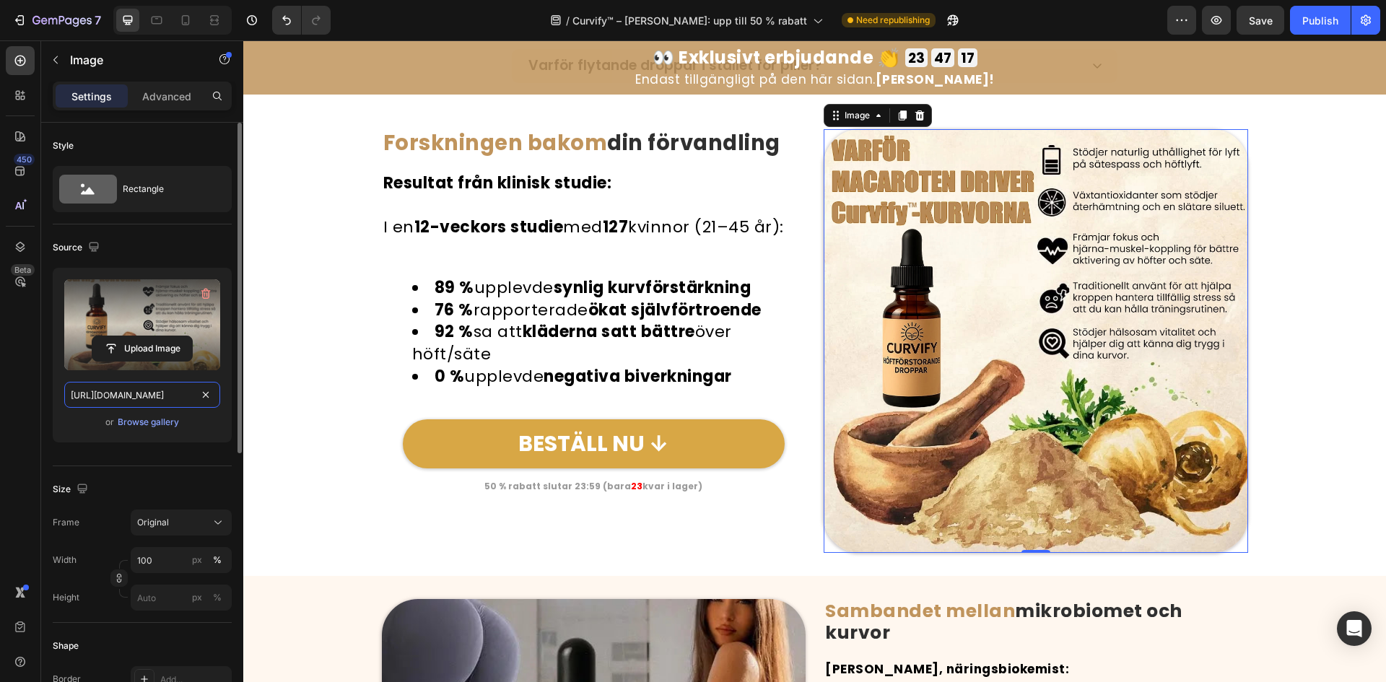
click at [87, 399] on input "https://cdn.shopify.com/s/files/1/0657/6783/3683/files/gempages_578032762192134…" at bounding box center [142, 395] width 156 height 26
click at [94, 240] on icon "button" at bounding box center [94, 247] width 14 height 14
click at [94, 291] on icon "button" at bounding box center [97, 296] width 14 height 14
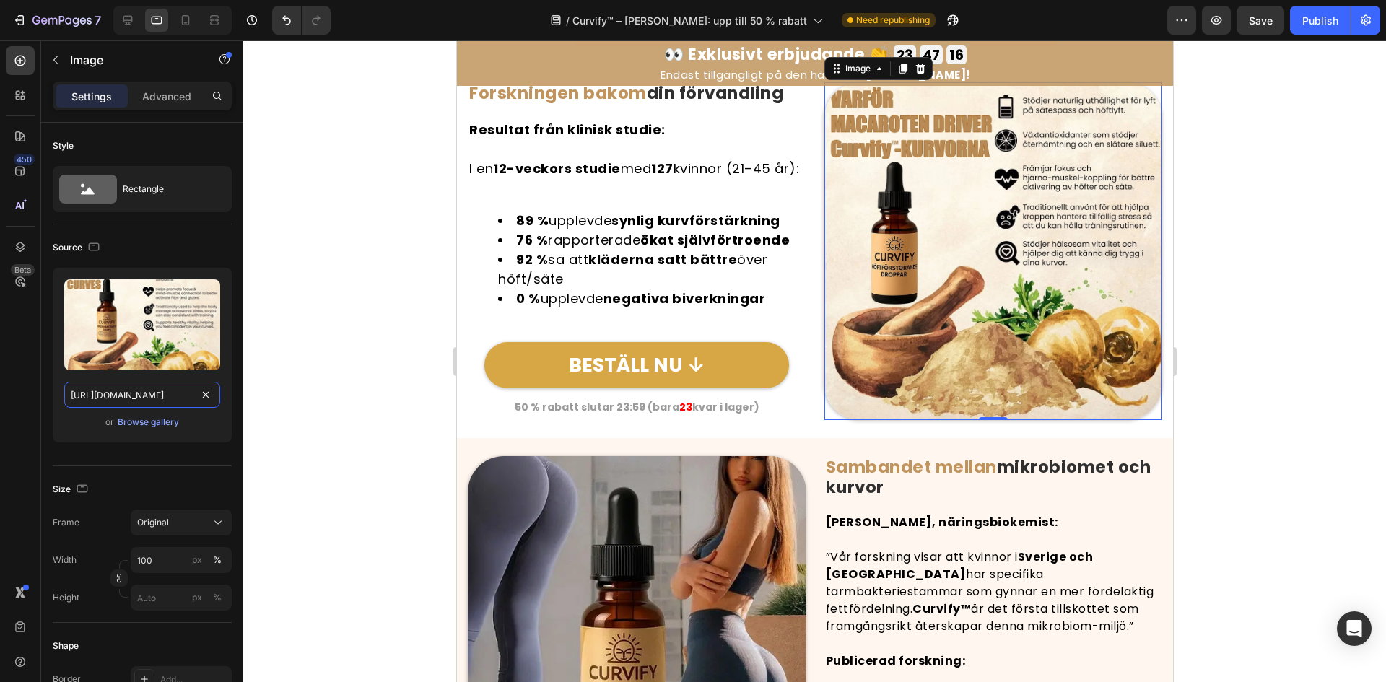
click at [116, 388] on input "https://cdn.shopify.com/s/files/1/0657/6783/3683/files/gempages_578032762192134…" at bounding box center [142, 395] width 156 height 26
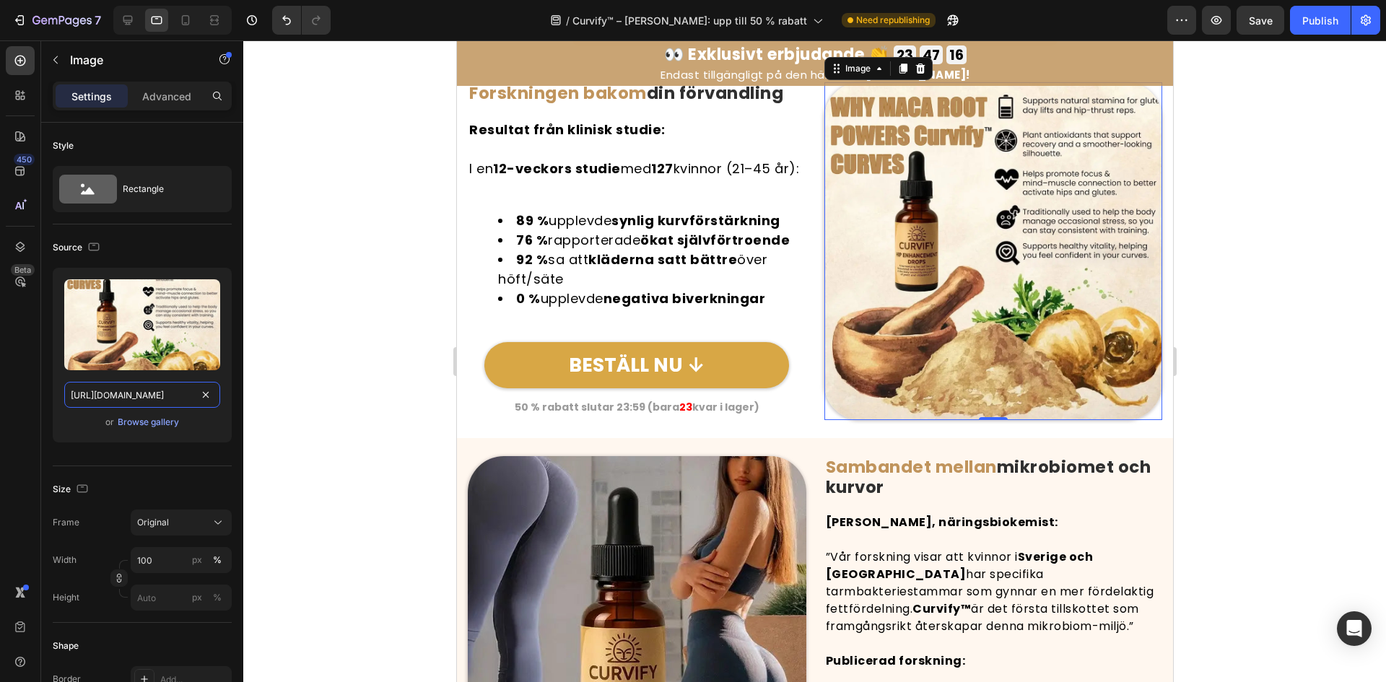
scroll to position [4703, 0]
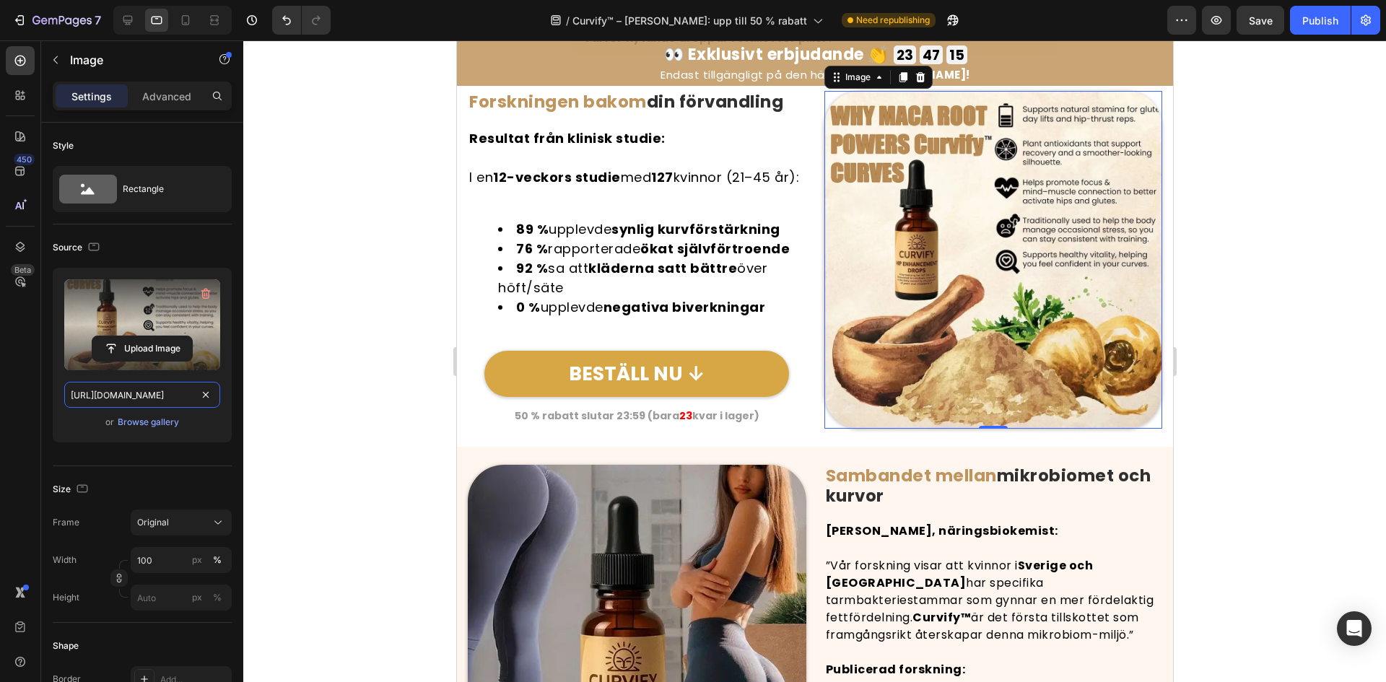
paste input "23329628-b130-46d0-90a4-5f265c0d87e3"
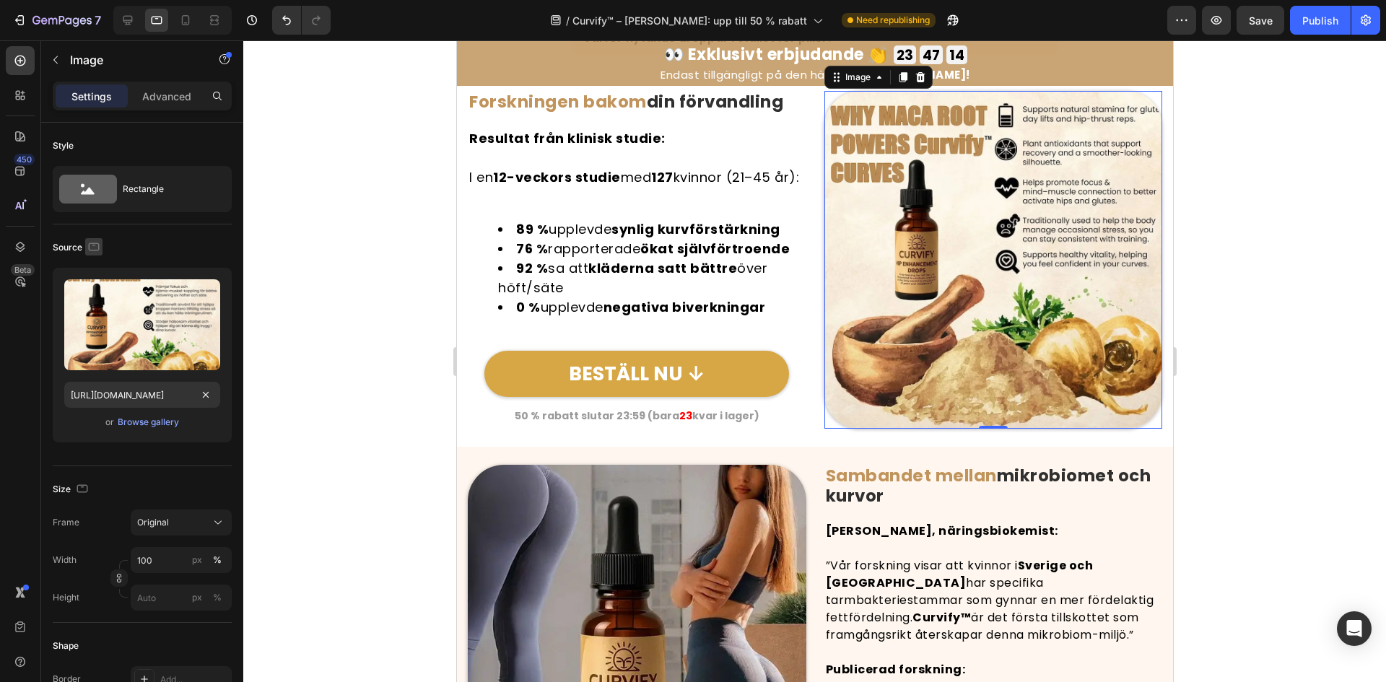
drag, startPoint x: 91, startPoint y: 237, endPoint x: 97, endPoint y: 254, distance: 17.6
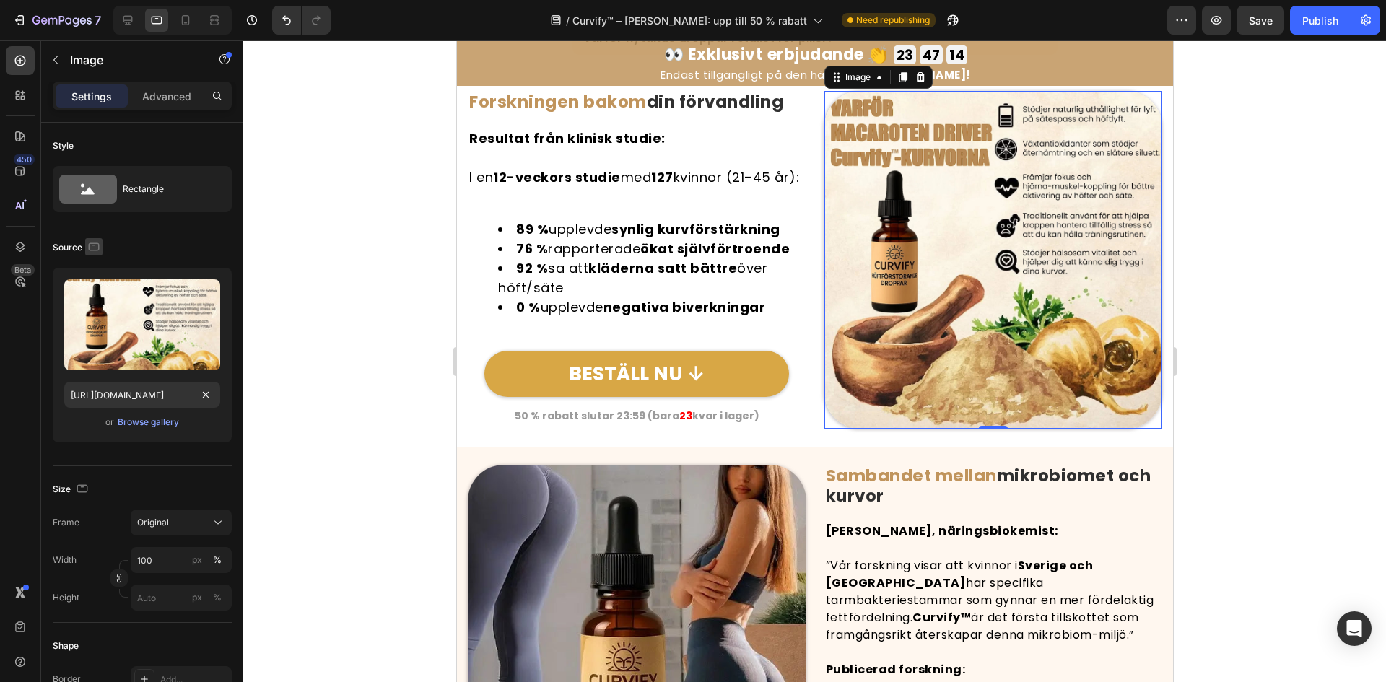
click at [92, 238] on button "button" at bounding box center [93, 246] width 17 height 17
click at [102, 328] on icon "button" at bounding box center [97, 322] width 14 height 14
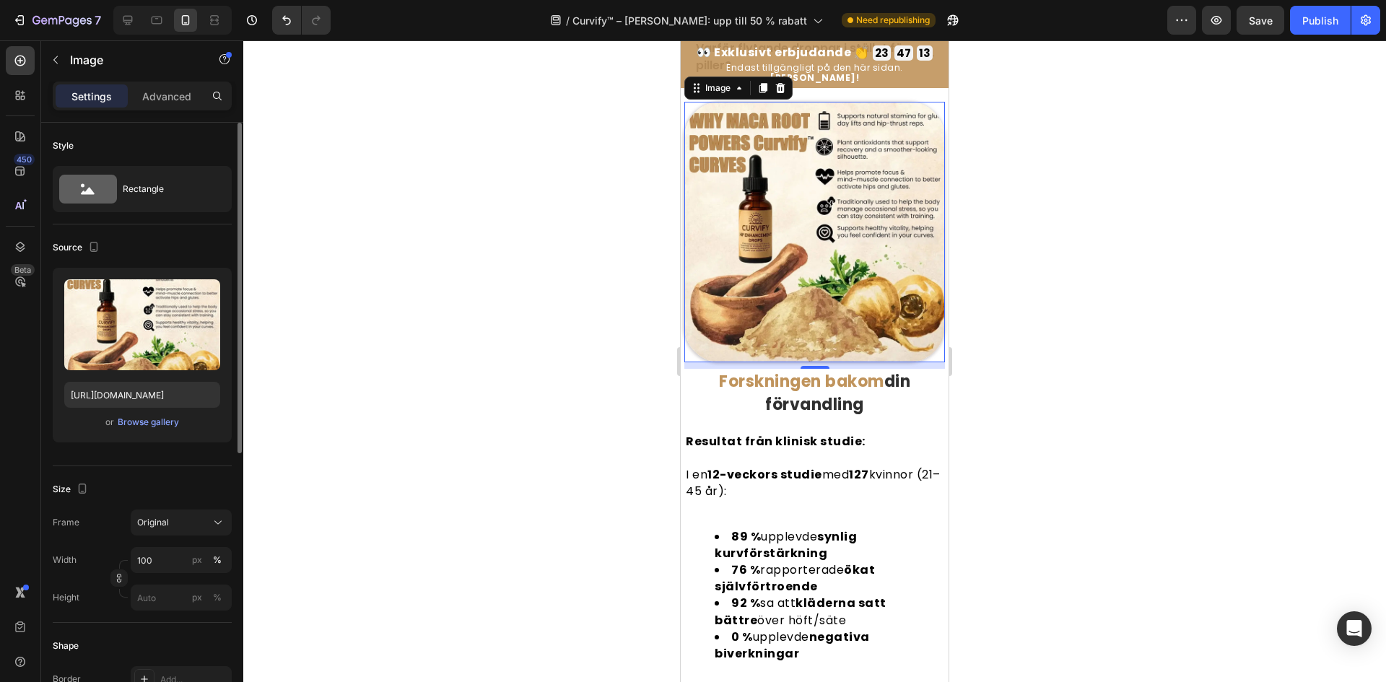
scroll to position [4721, 0]
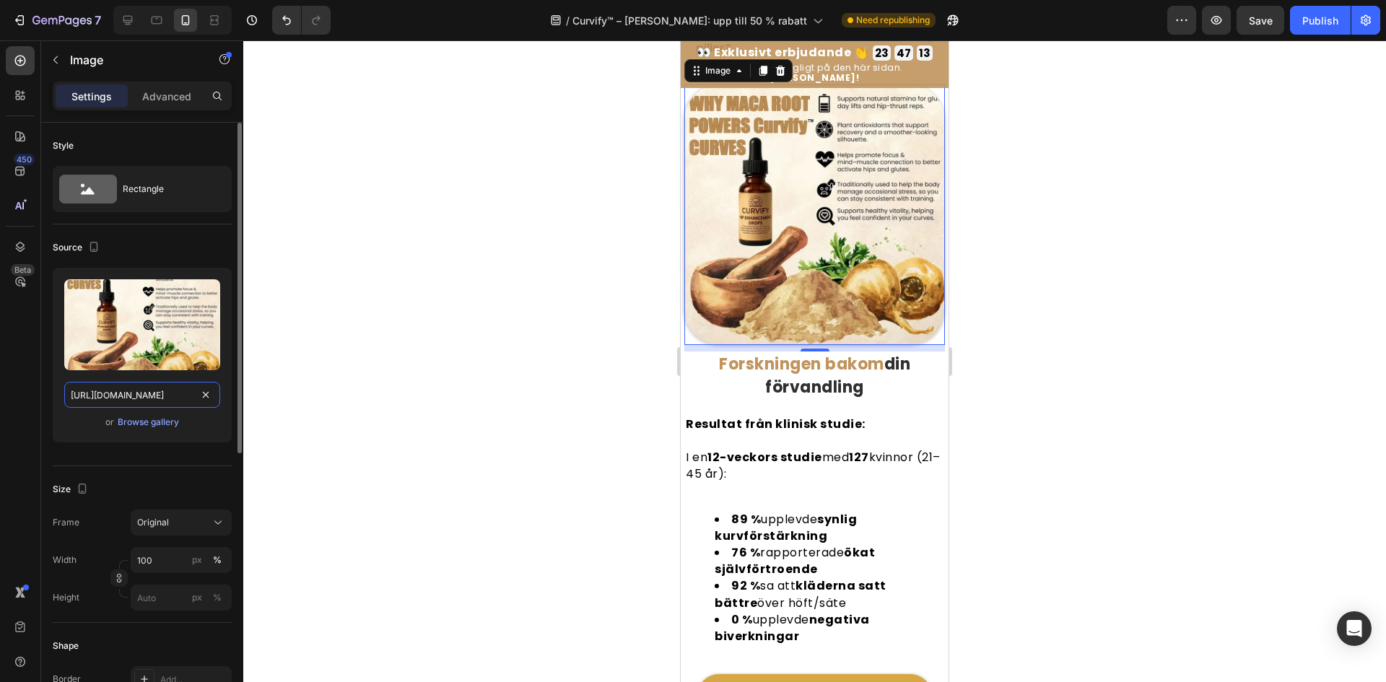
click at [128, 384] on input "https://cdn.shopify.com/s/files/1/0657/6783/3683/files/gempages_578032762192134…" at bounding box center [142, 395] width 156 height 26
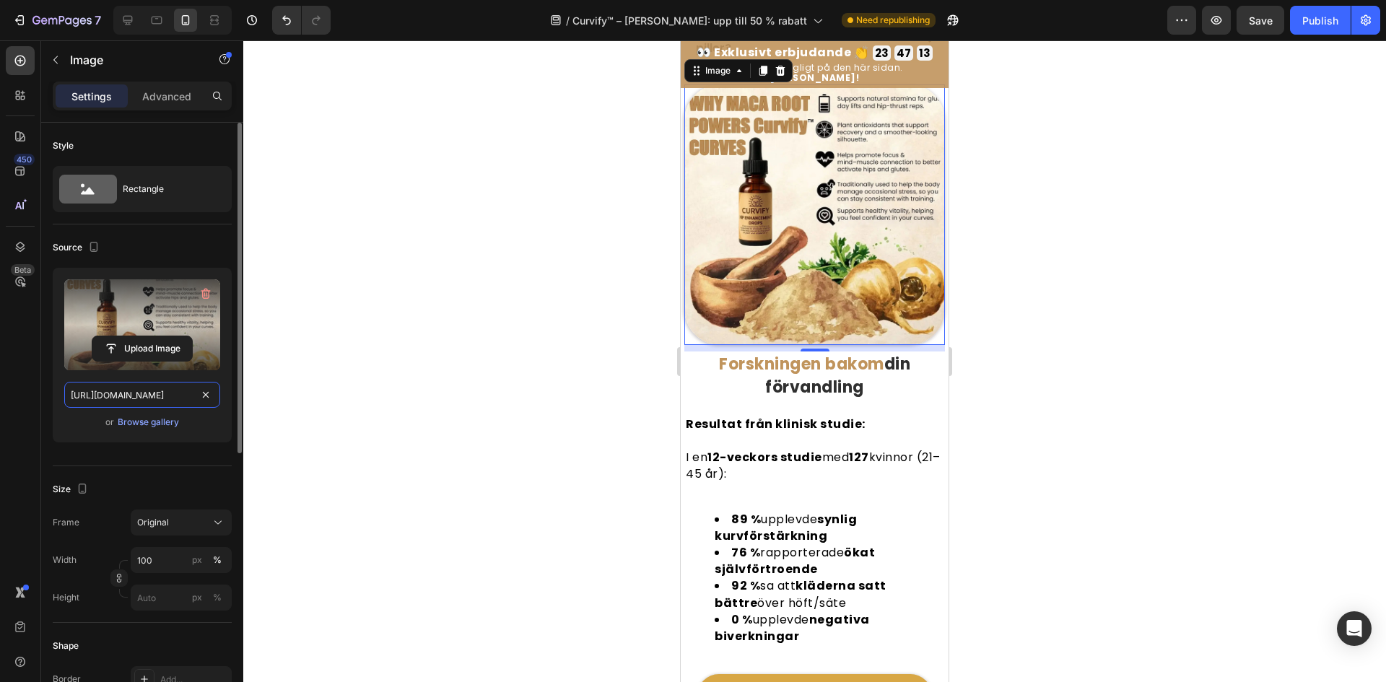
paste input "23329628-b130-46d0-90a4-5f265c0d87e3"
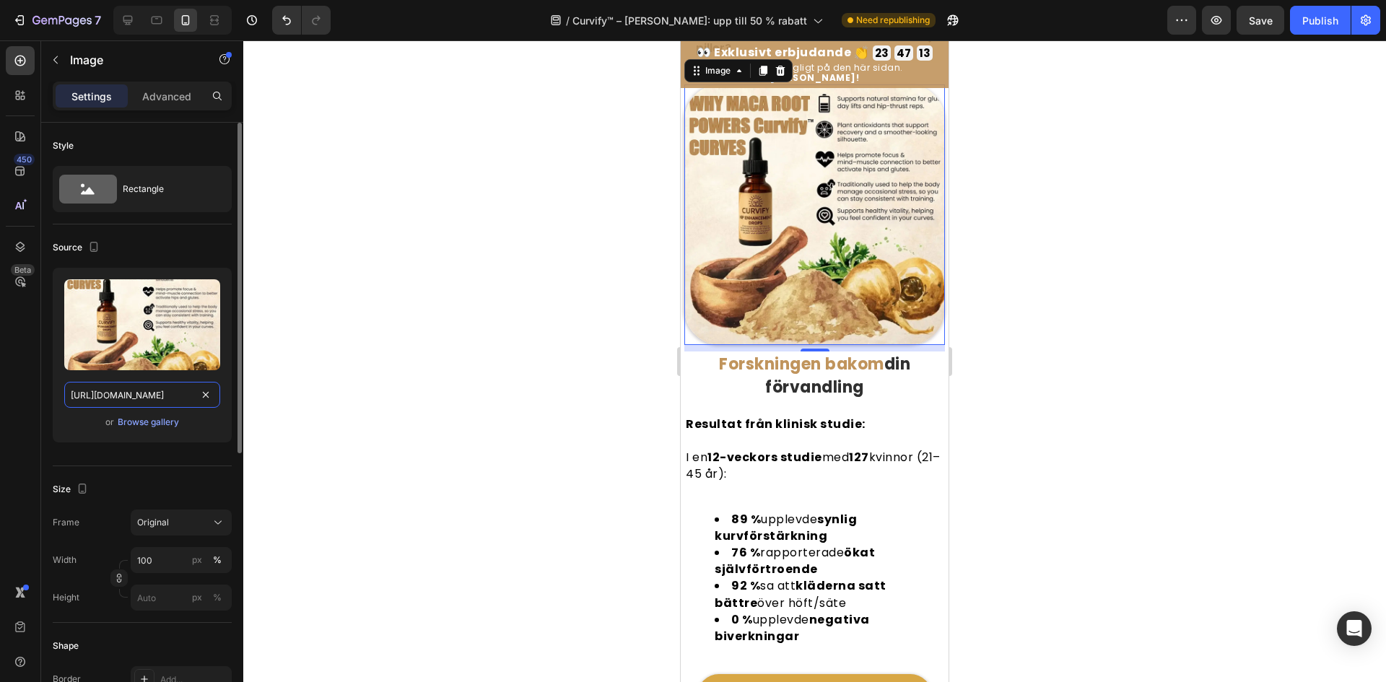
scroll to position [0, 456]
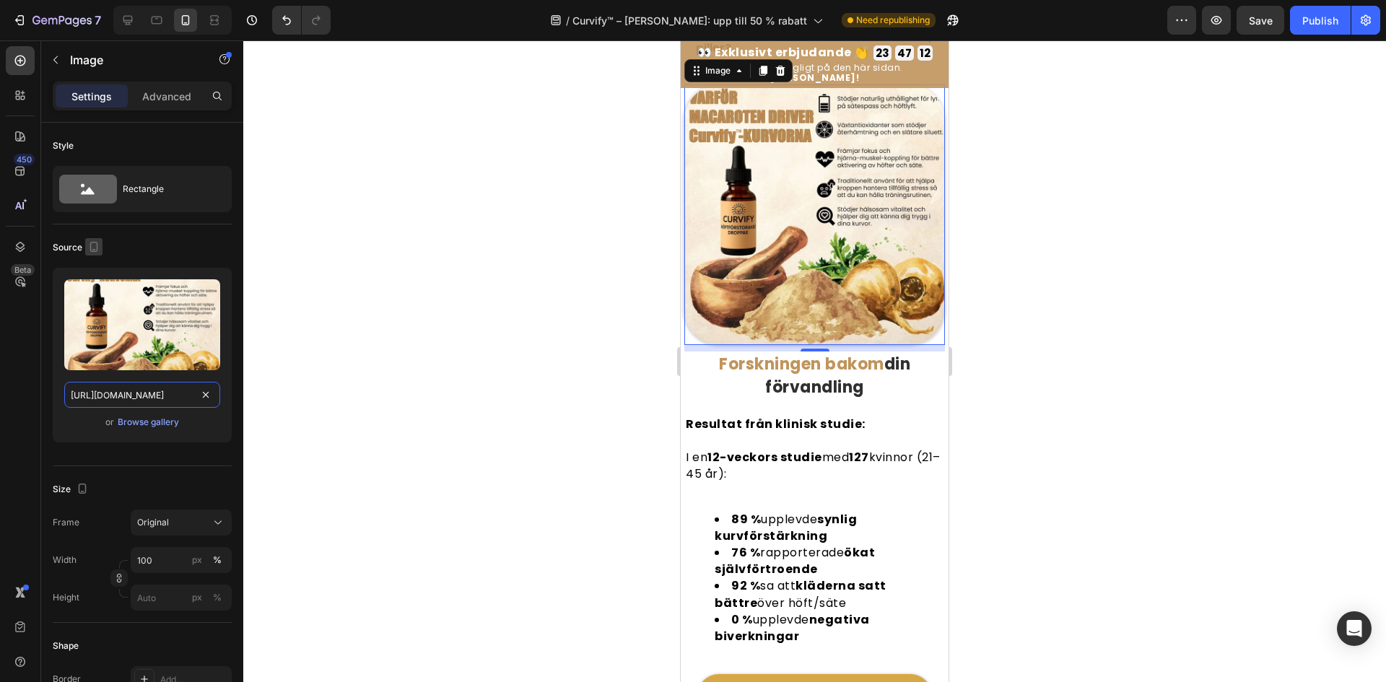
type input "https://cdn.shopify.com/s/files/1/0657/6783/3683/files/gempages_578032762192134…"
click at [96, 243] on icon "button" at bounding box center [94, 247] width 14 height 14
click at [95, 266] on icon "button" at bounding box center [96, 269] width 9 height 9
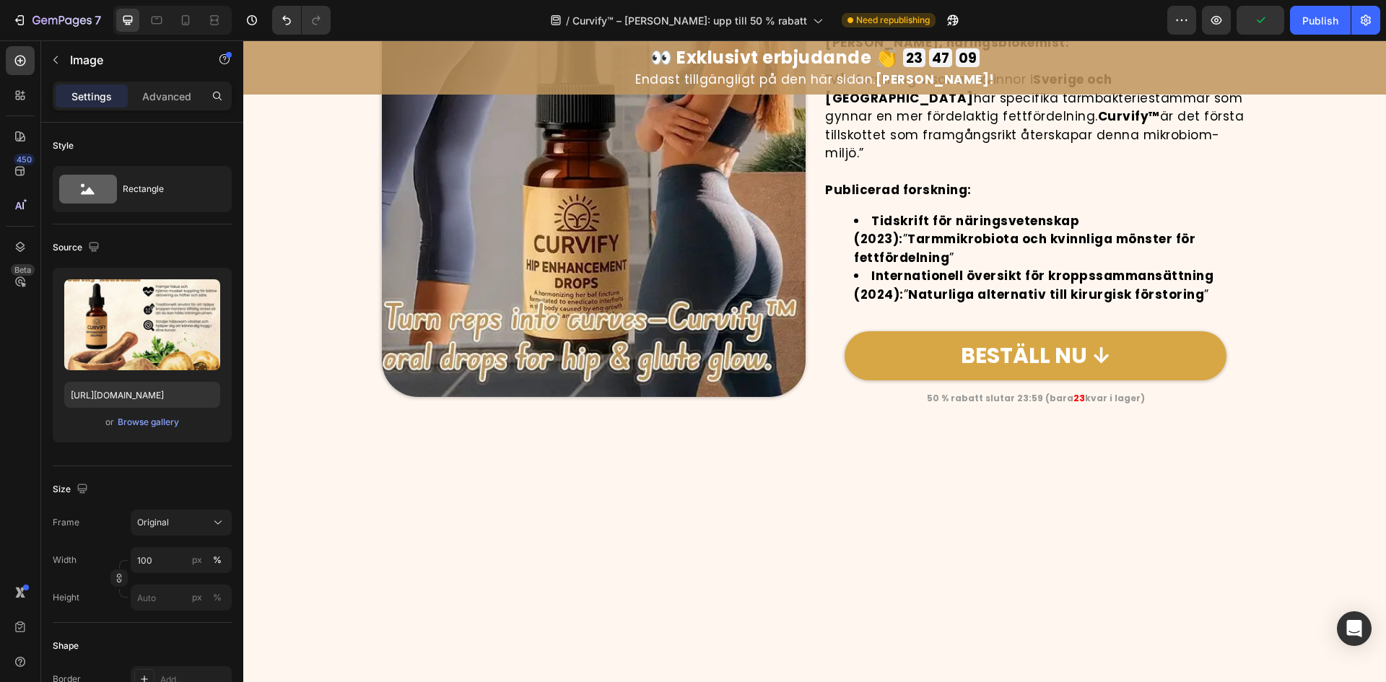
scroll to position [5400, 0]
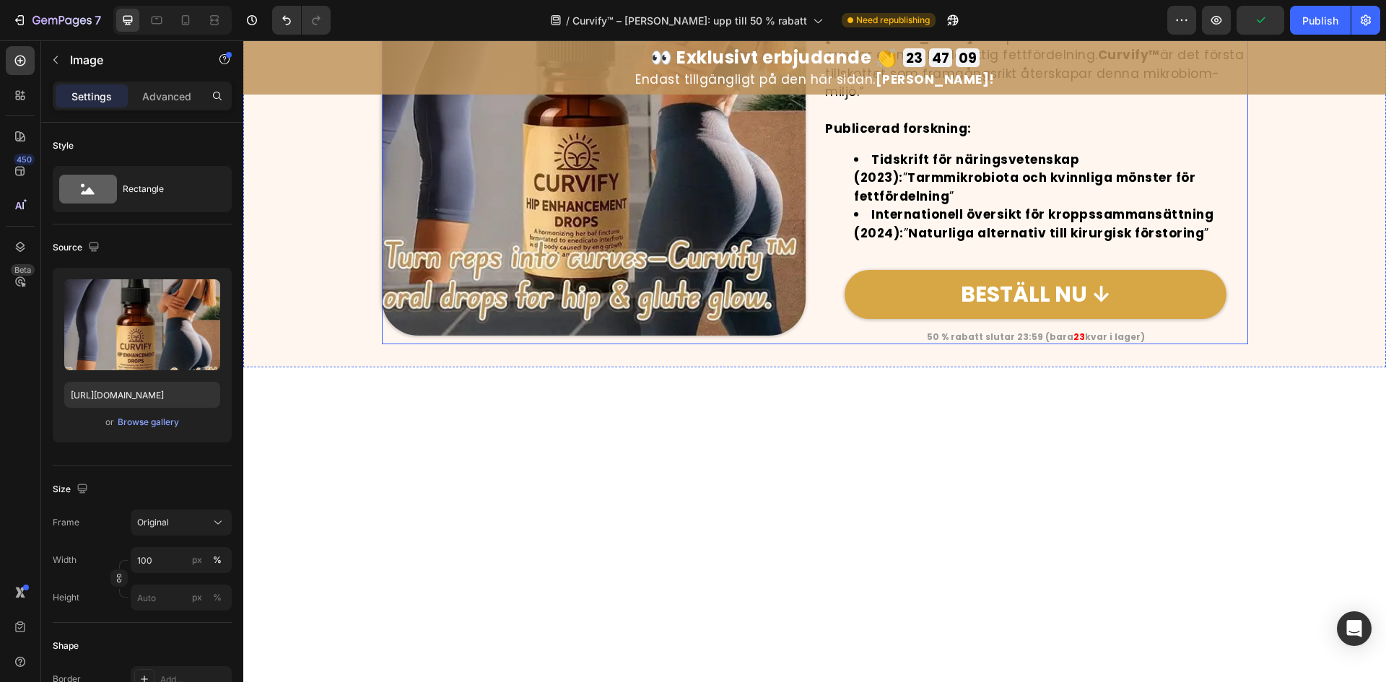
click at [635, 253] on img at bounding box center [594, 123] width 424 height 424
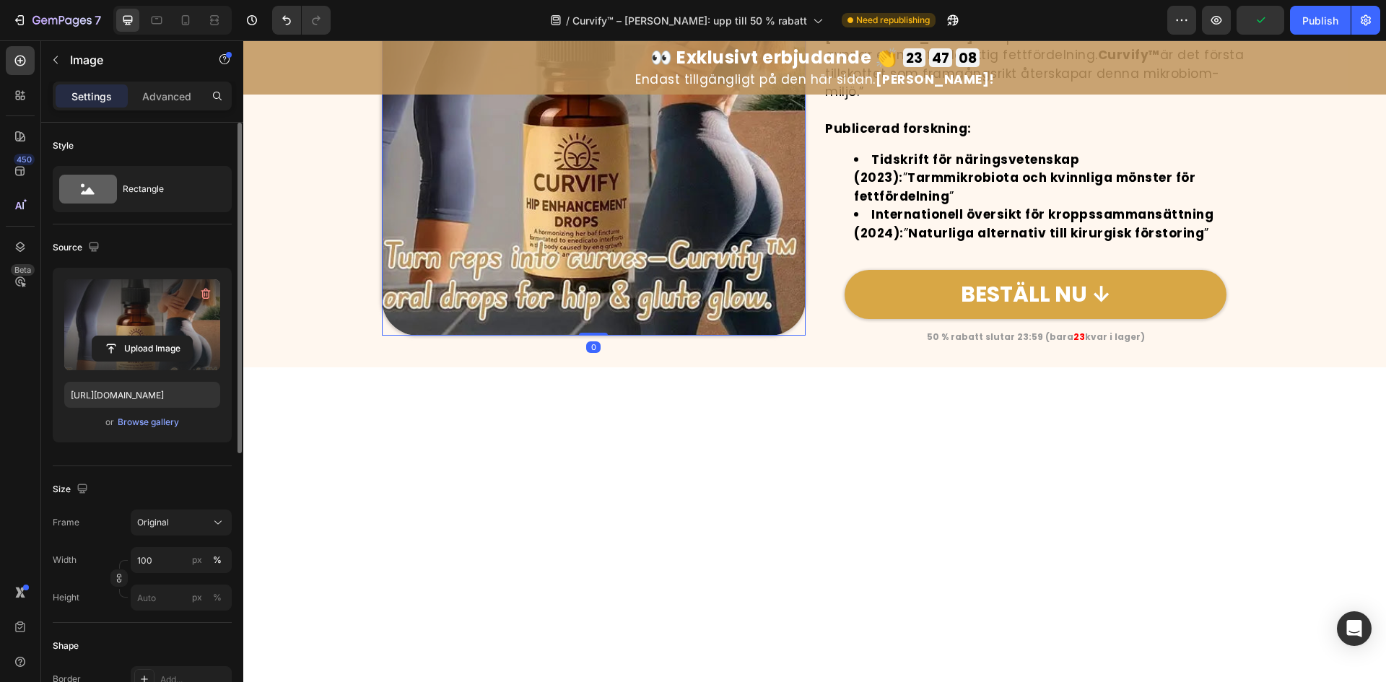
click at [167, 328] on label at bounding box center [142, 324] width 156 height 91
click at [167, 336] on input "file" at bounding box center [142, 348] width 100 height 25
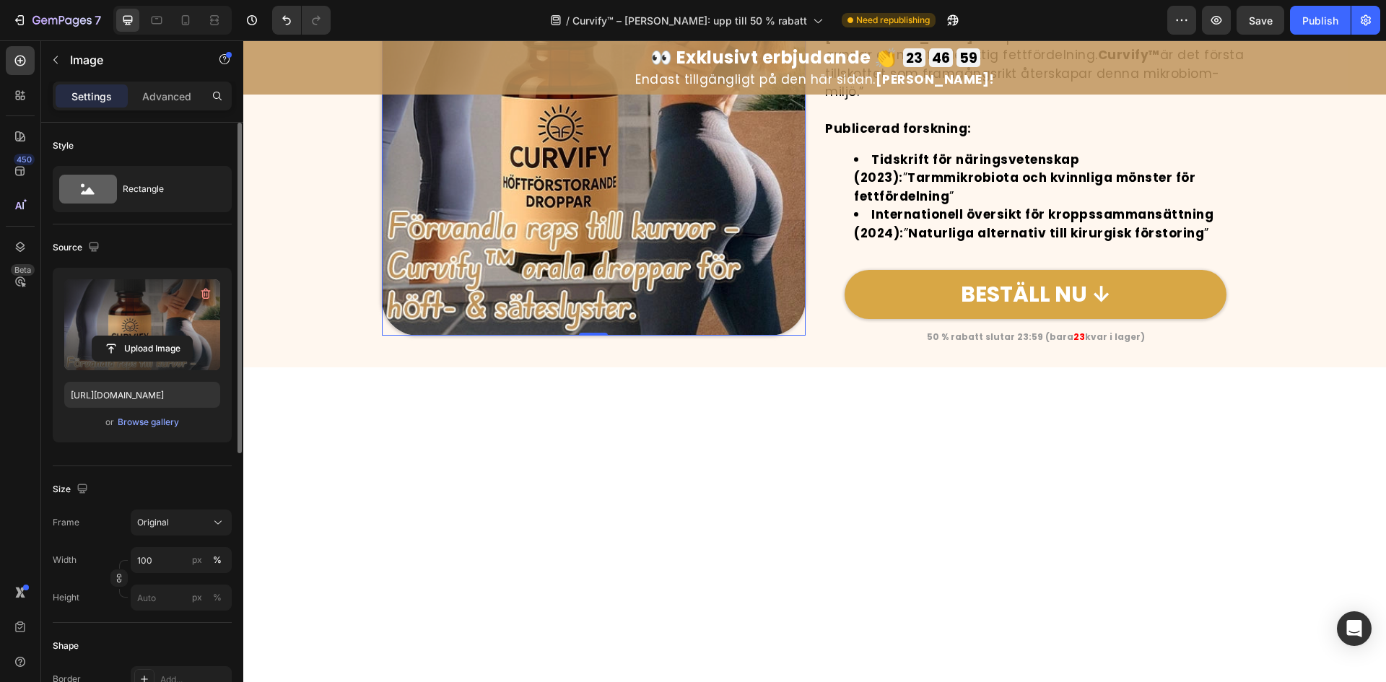
scroll to position [5183, 0]
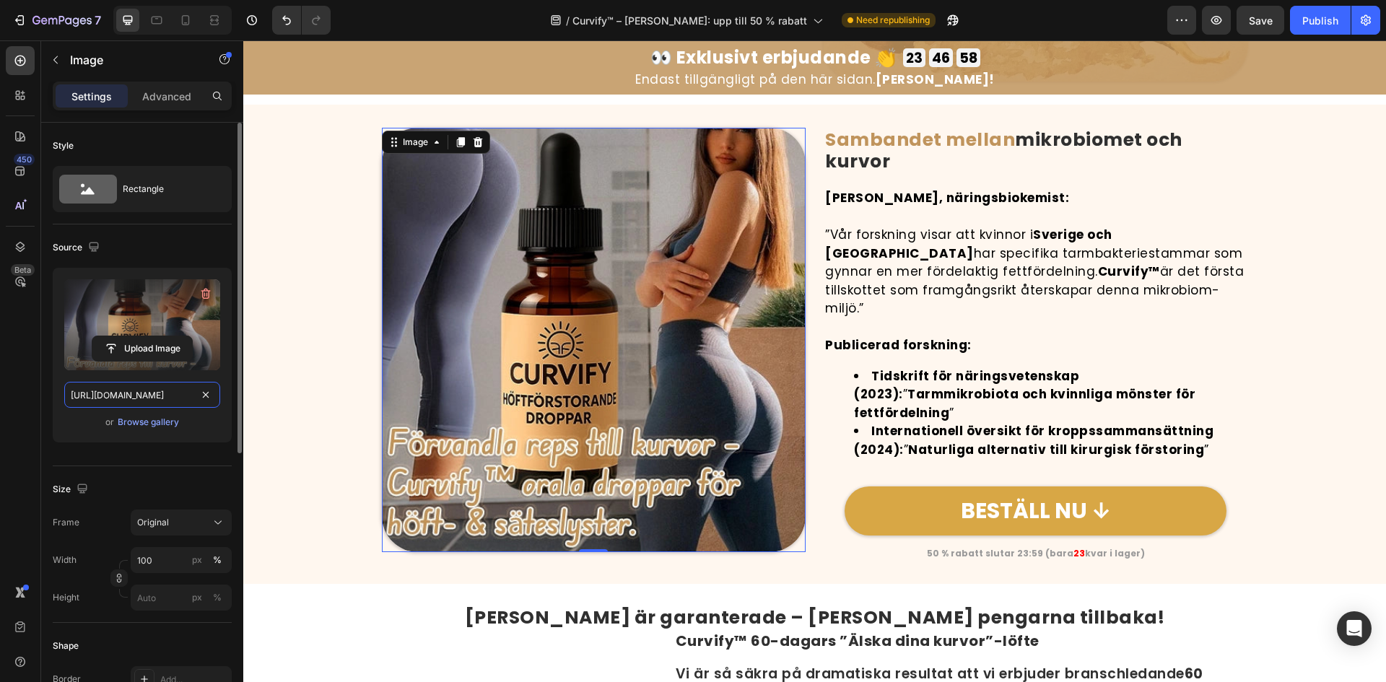
click at [131, 391] on input "https://cdn.shopify.com/s/files/1/0657/6783/3683/files/gempages_578032762192134…" at bounding box center [142, 395] width 156 height 26
click at [103, 245] on div "Source" at bounding box center [142, 247] width 179 height 23
click at [92, 245] on icon "button" at bounding box center [94, 247] width 14 height 14
drag, startPoint x: 92, startPoint y: 297, endPoint x: 91, endPoint y: 326, distance: 28.9
click at [92, 297] on icon "button" at bounding box center [97, 296] width 14 height 14
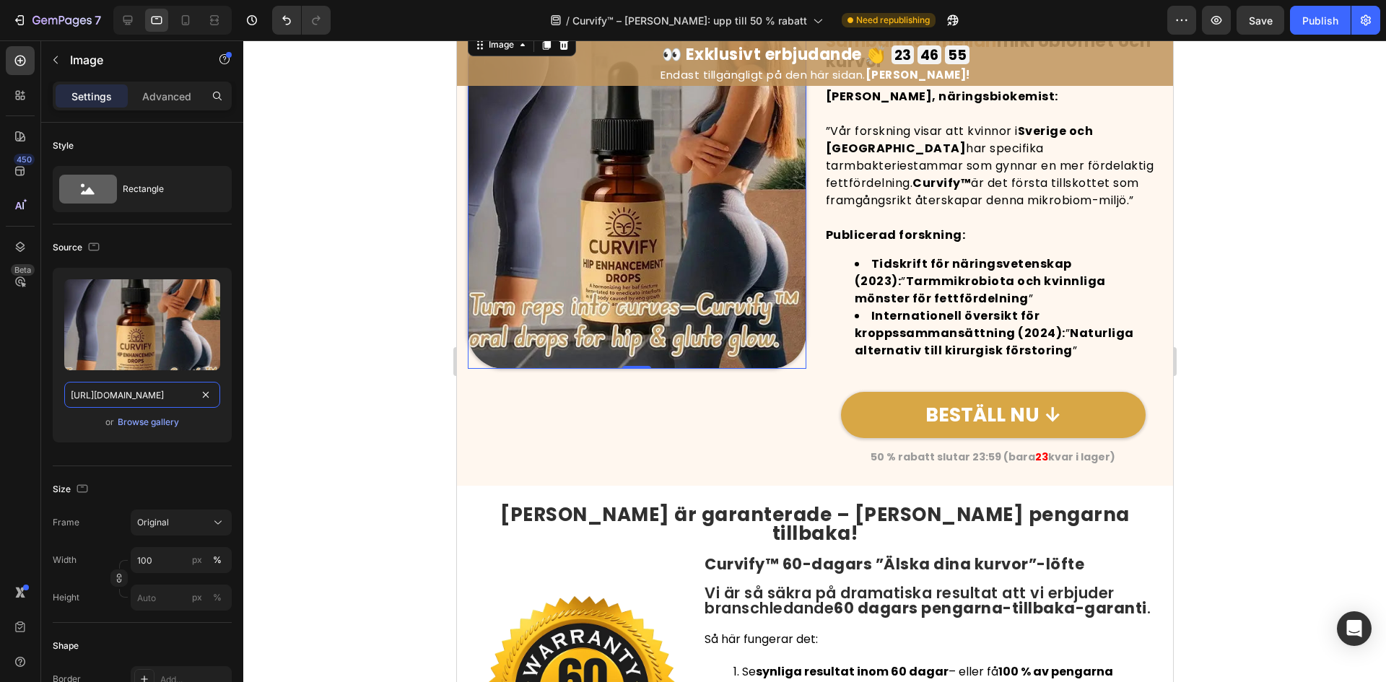
click at [106, 388] on input "https://cdn.shopify.com/s/files/1/0657/6783/3683/files/gempages_578032762192134…" at bounding box center [142, 395] width 156 height 26
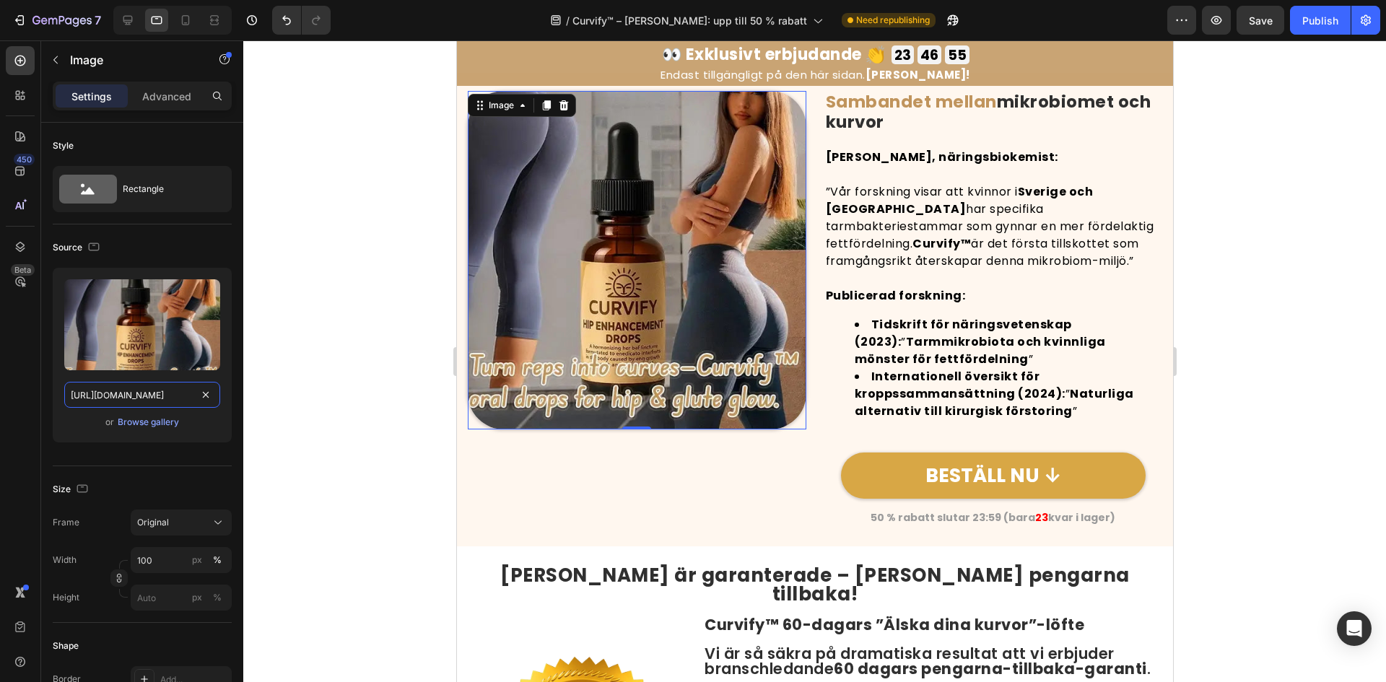
paste input "c94d042f-7e75-494f-88d9-a0a08356c06c"
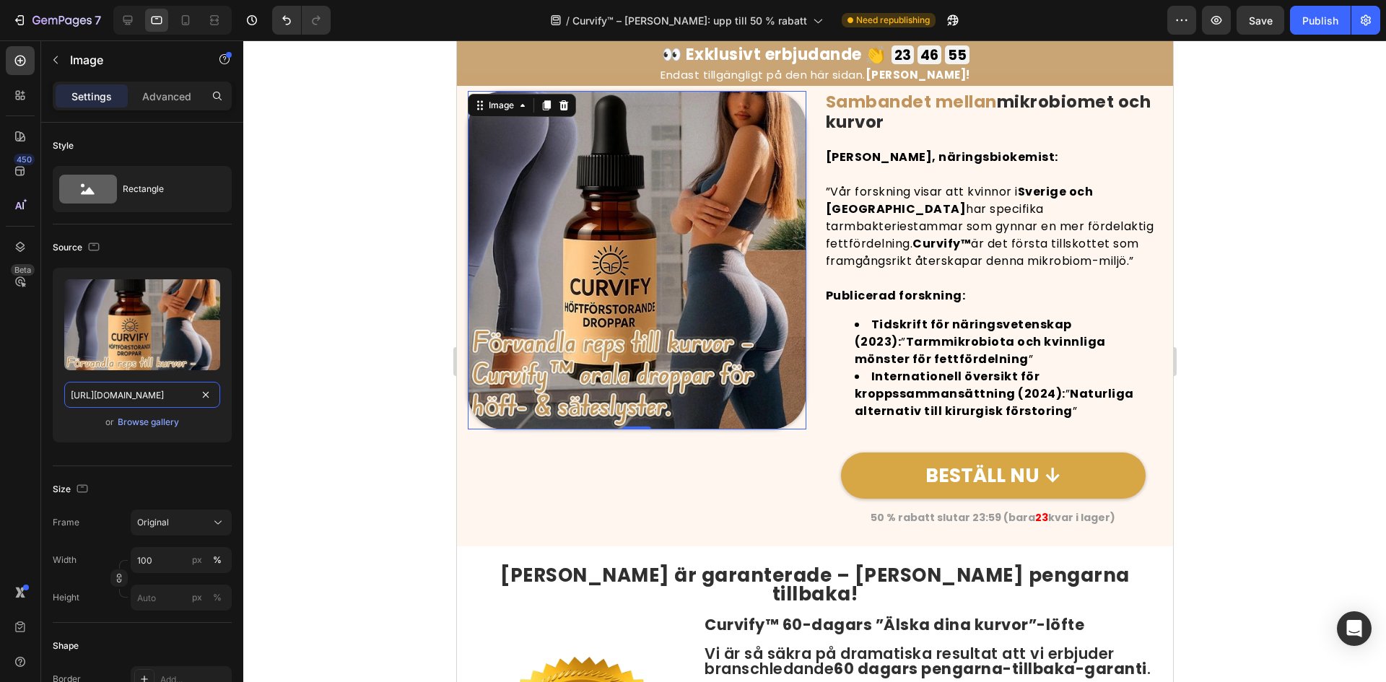
scroll to position [0, 455]
click at [90, 243] on icon "button" at bounding box center [94, 247] width 11 height 8
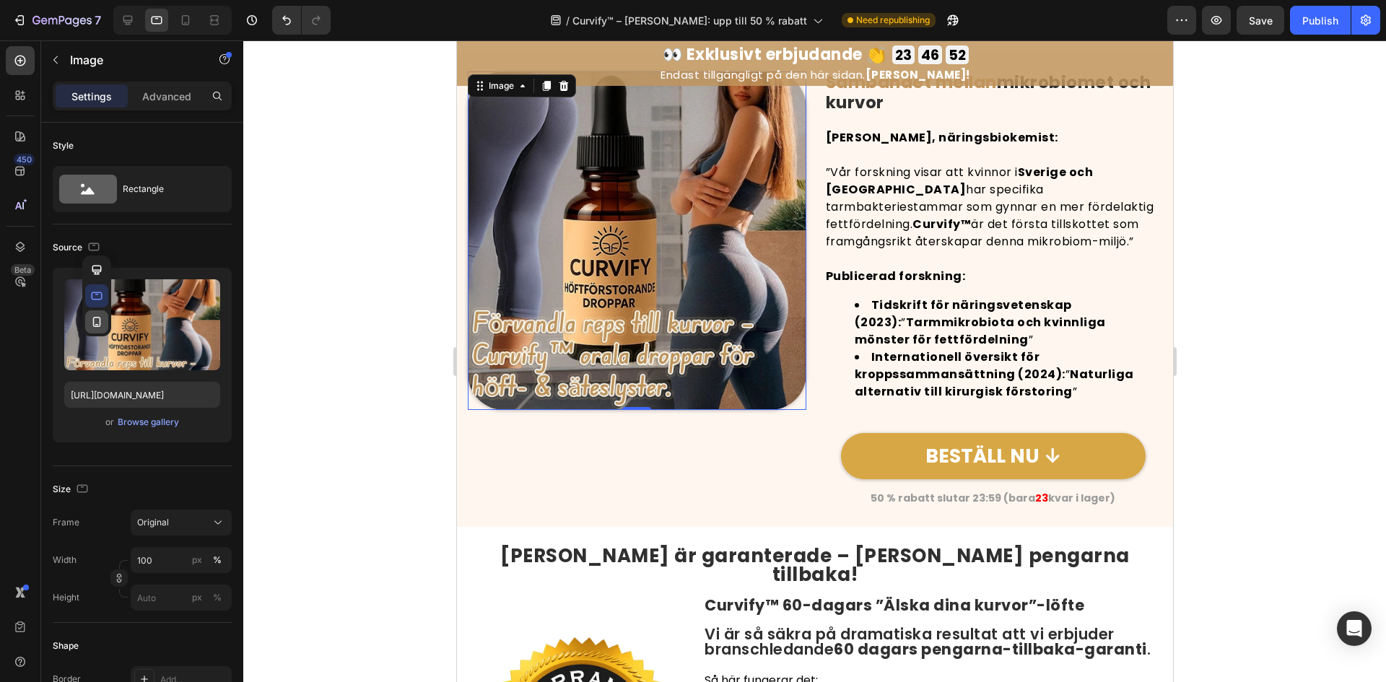
click at [96, 326] on icon "button" at bounding box center [97, 322] width 8 height 10
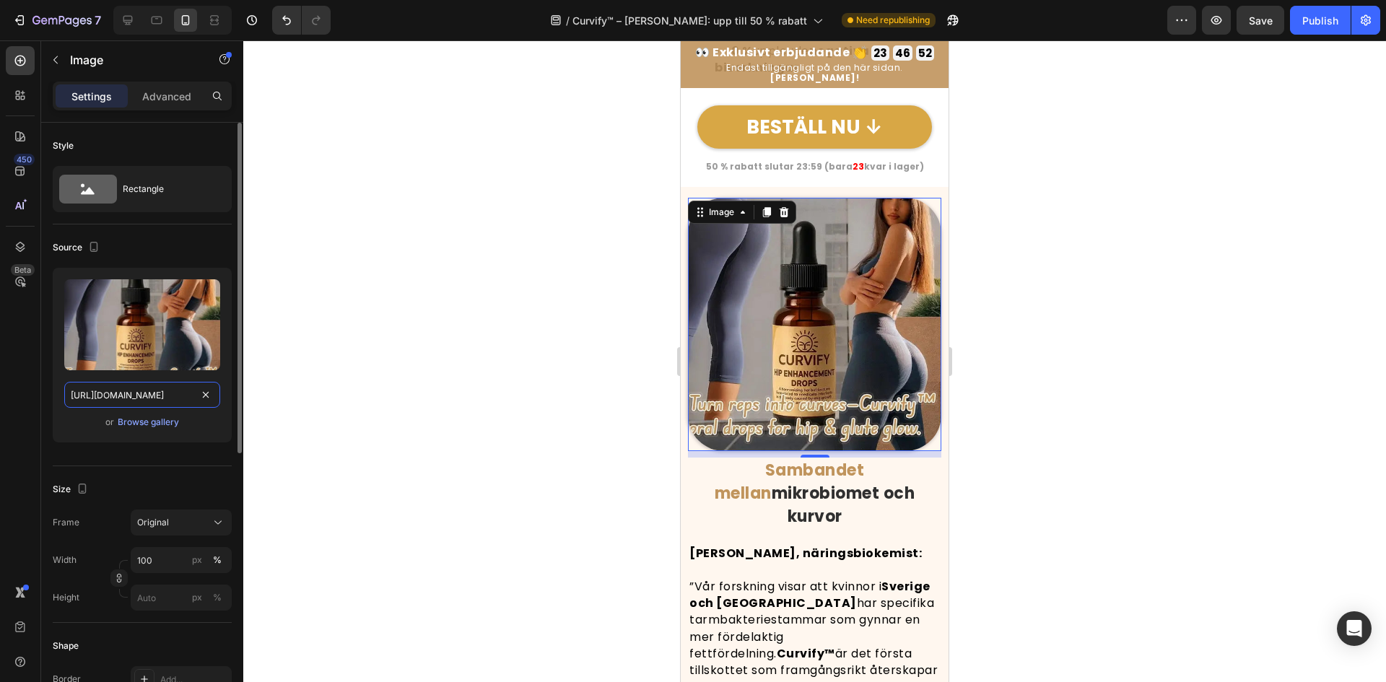
click at [114, 392] on input "https://cdn.shopify.com/s/files/1/0657/6783/3683/files/gempages_578032762192134…" at bounding box center [142, 395] width 156 height 26
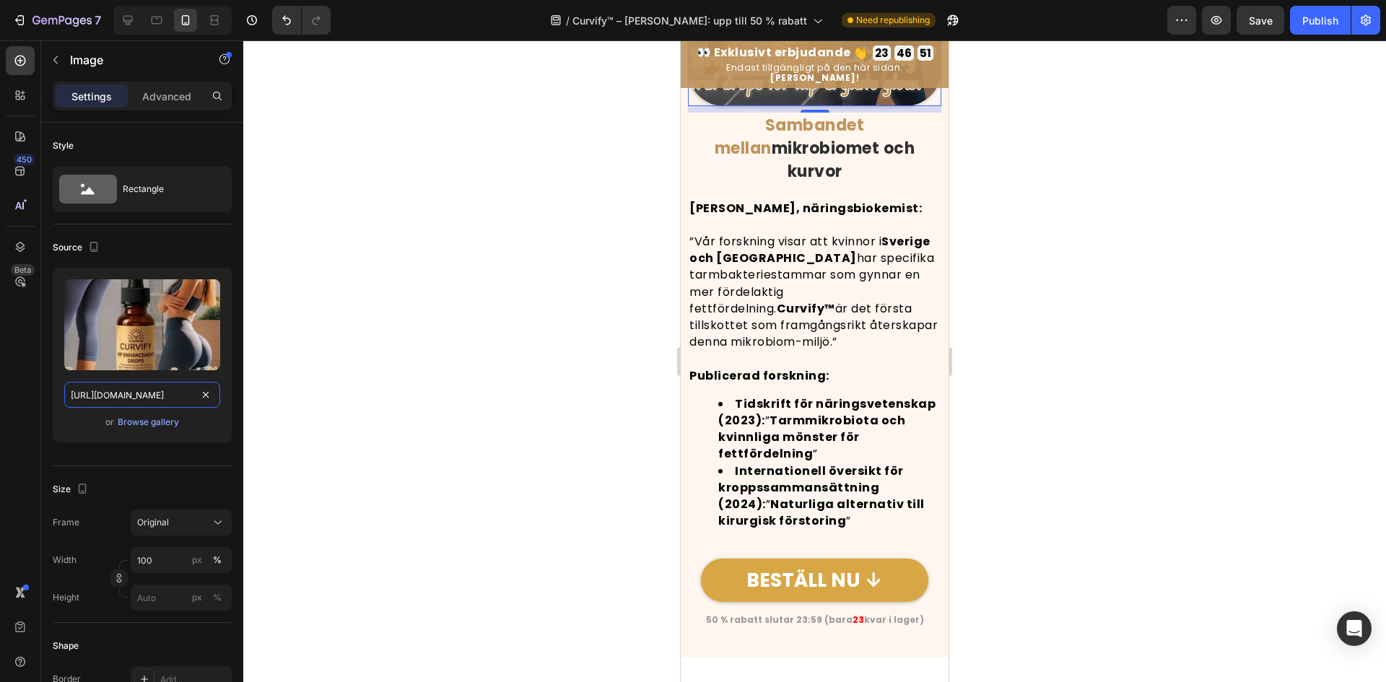
paste input "c94d042f-7e75-494f-88d9-a0a08356c06c"
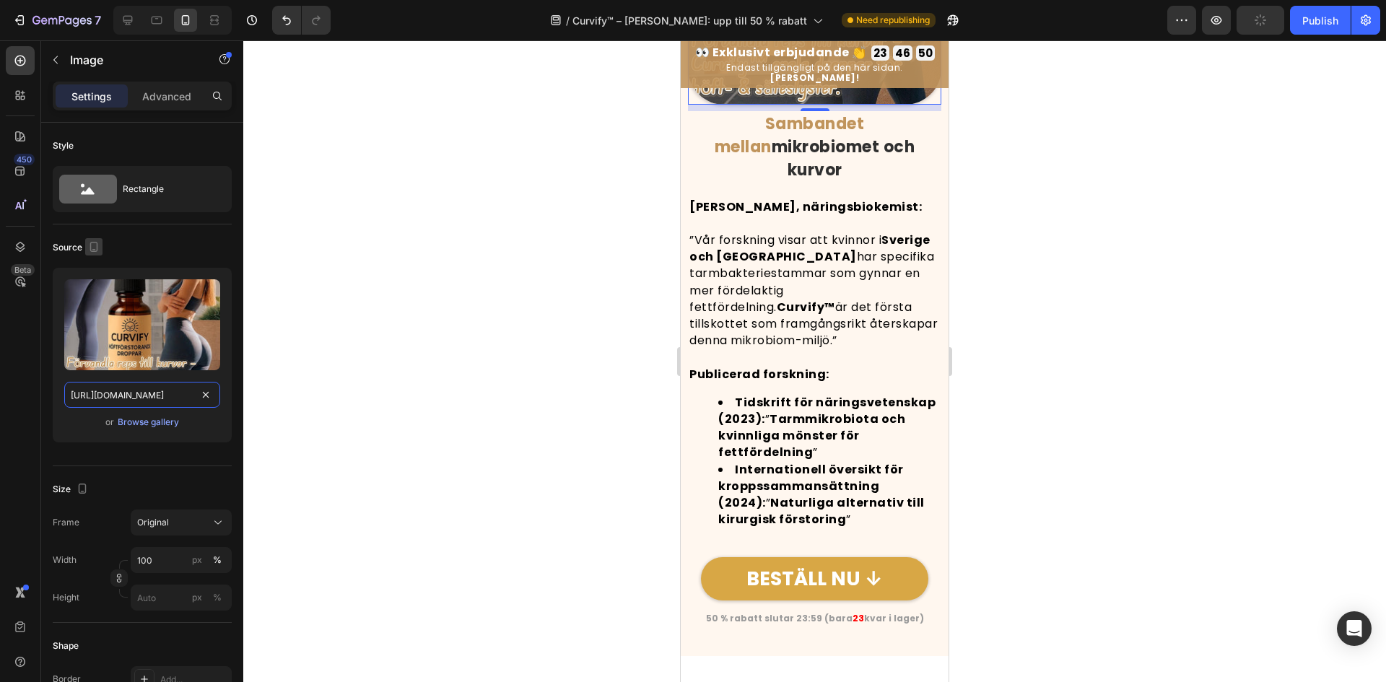
type input "https://cdn.shopify.com/s/files/1/0657/6783/3683/files/gempages_578032762192134…"
click at [94, 253] on icon "button" at bounding box center [94, 247] width 14 height 14
click at [103, 276] on icon "button" at bounding box center [97, 270] width 14 height 14
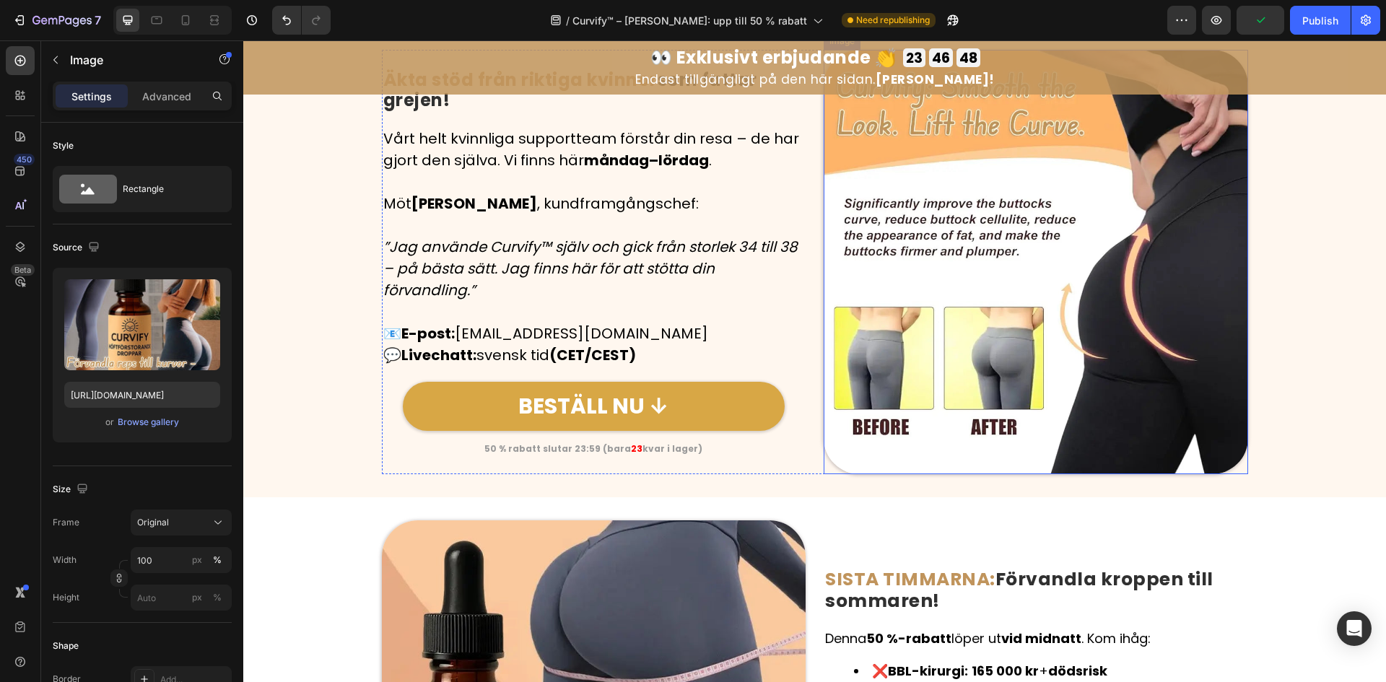
scroll to position [6086, 0]
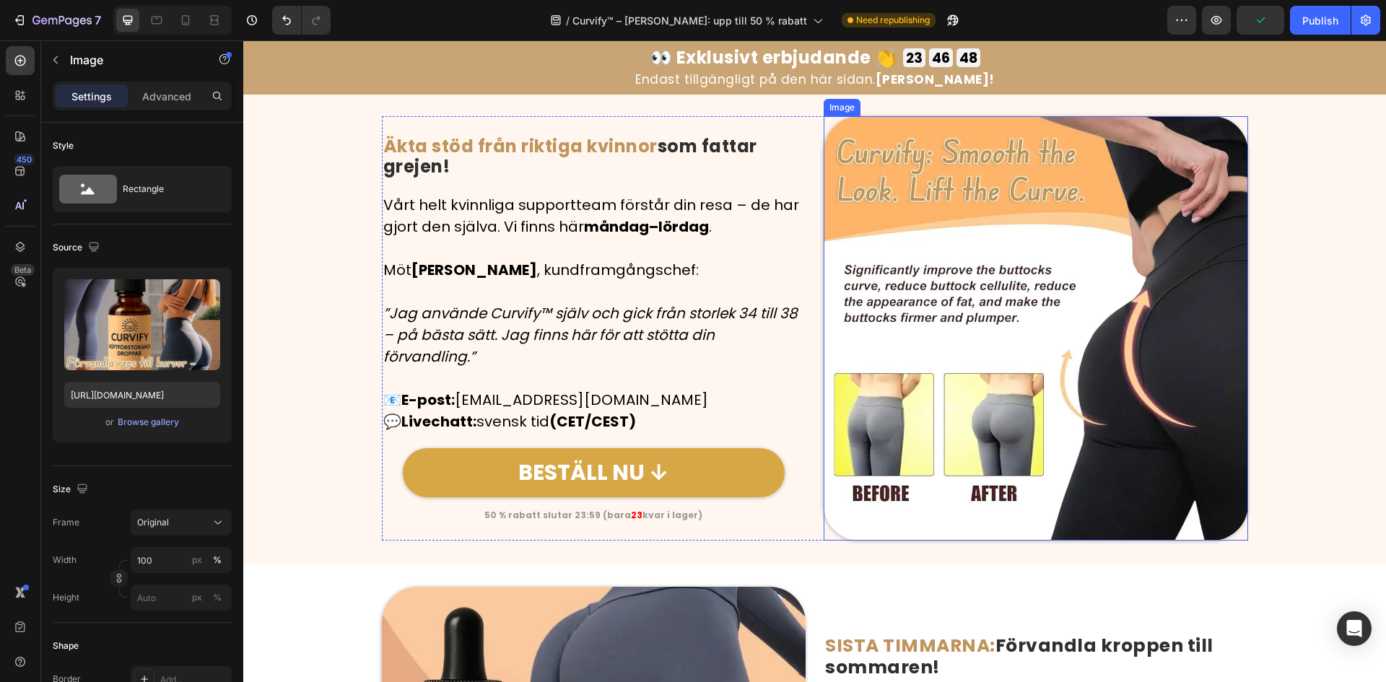
click at [962, 336] on img at bounding box center [1036, 328] width 424 height 424
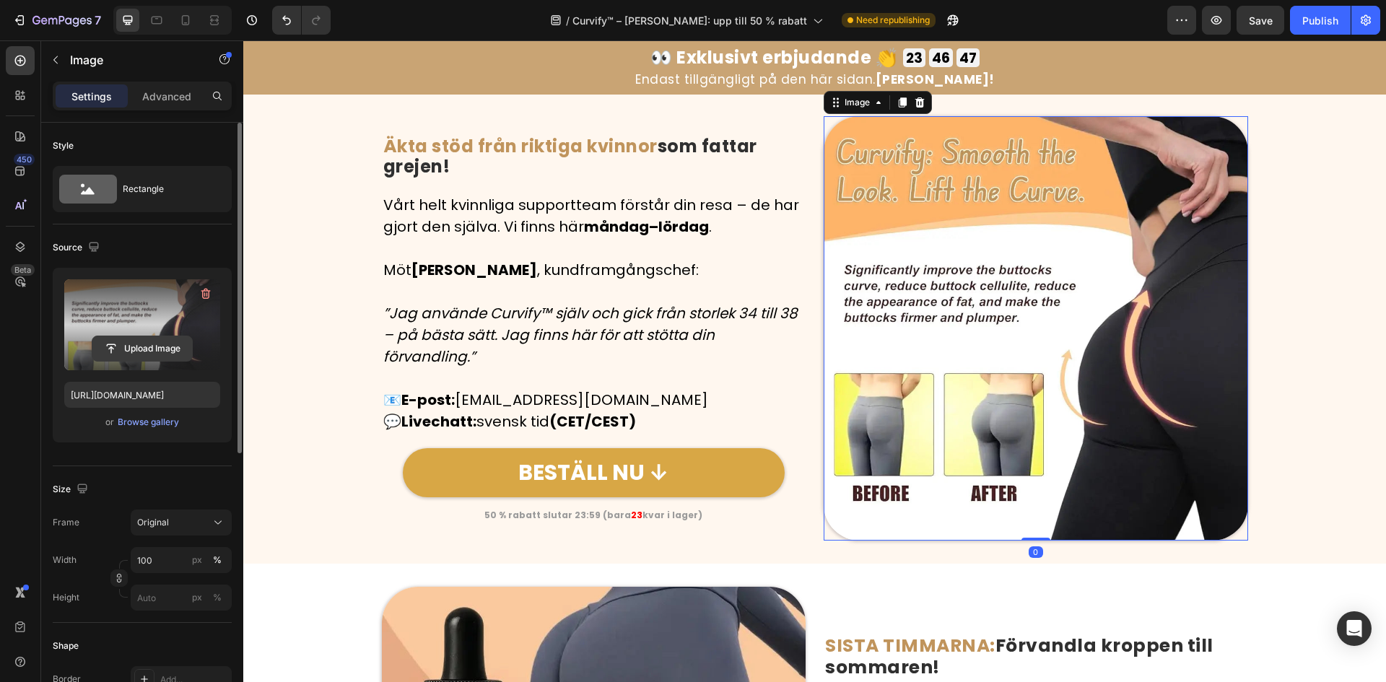
click at [94, 341] on input "file" at bounding box center [142, 348] width 100 height 25
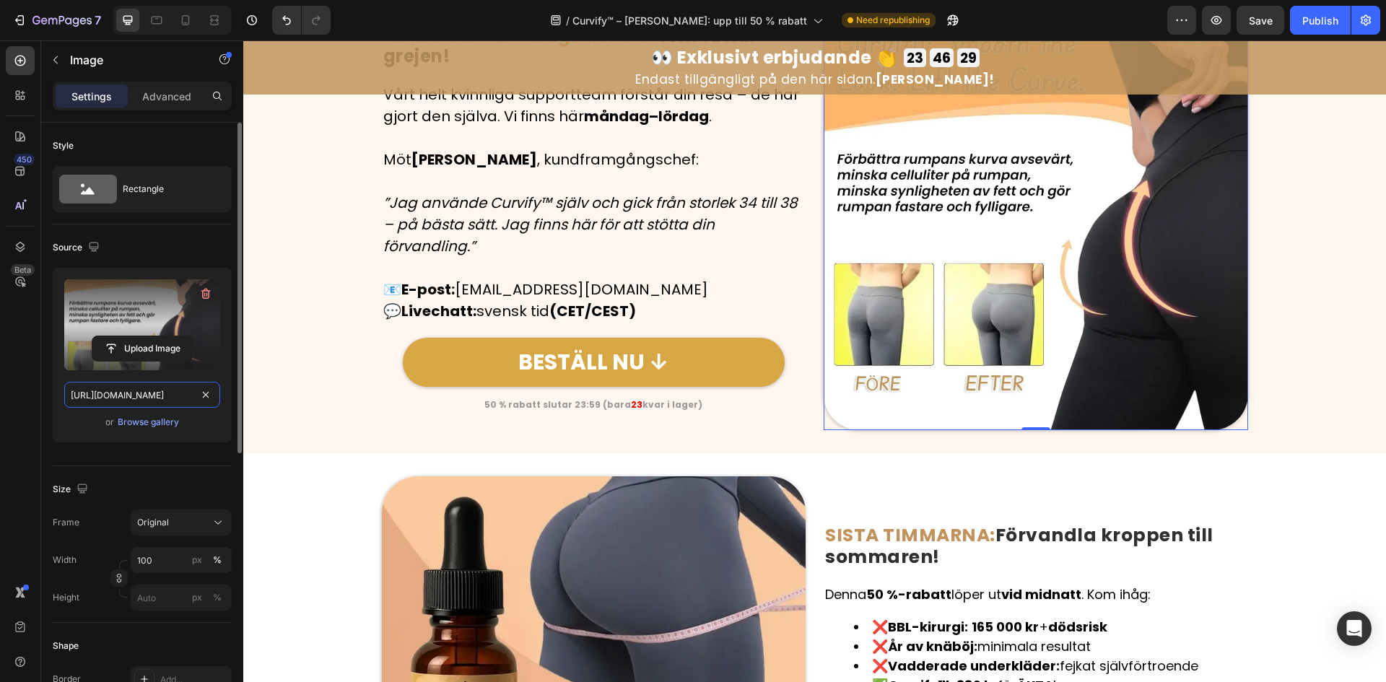
click at [109, 385] on input "https://cdn.shopify.com/s/files/1/0657/6783/3683/files/gempages_578032762192134…" at bounding box center [142, 395] width 156 height 26
click at [100, 247] on icon "button" at bounding box center [94, 247] width 14 height 14
click at [95, 291] on icon "button" at bounding box center [97, 296] width 14 height 14
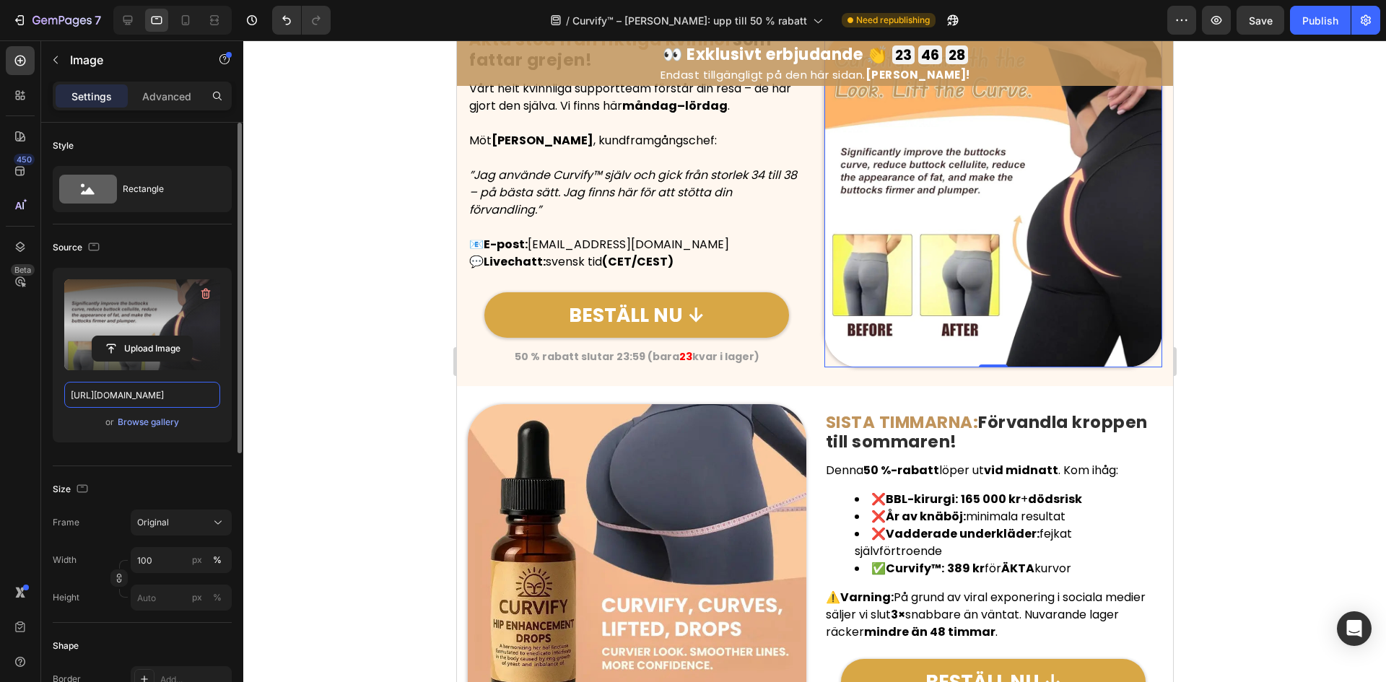
click at [118, 398] on input "https://cdn.shopify.com/s/files/1/0657/6783/3683/files/gempages_578032762192134…" at bounding box center [142, 395] width 156 height 26
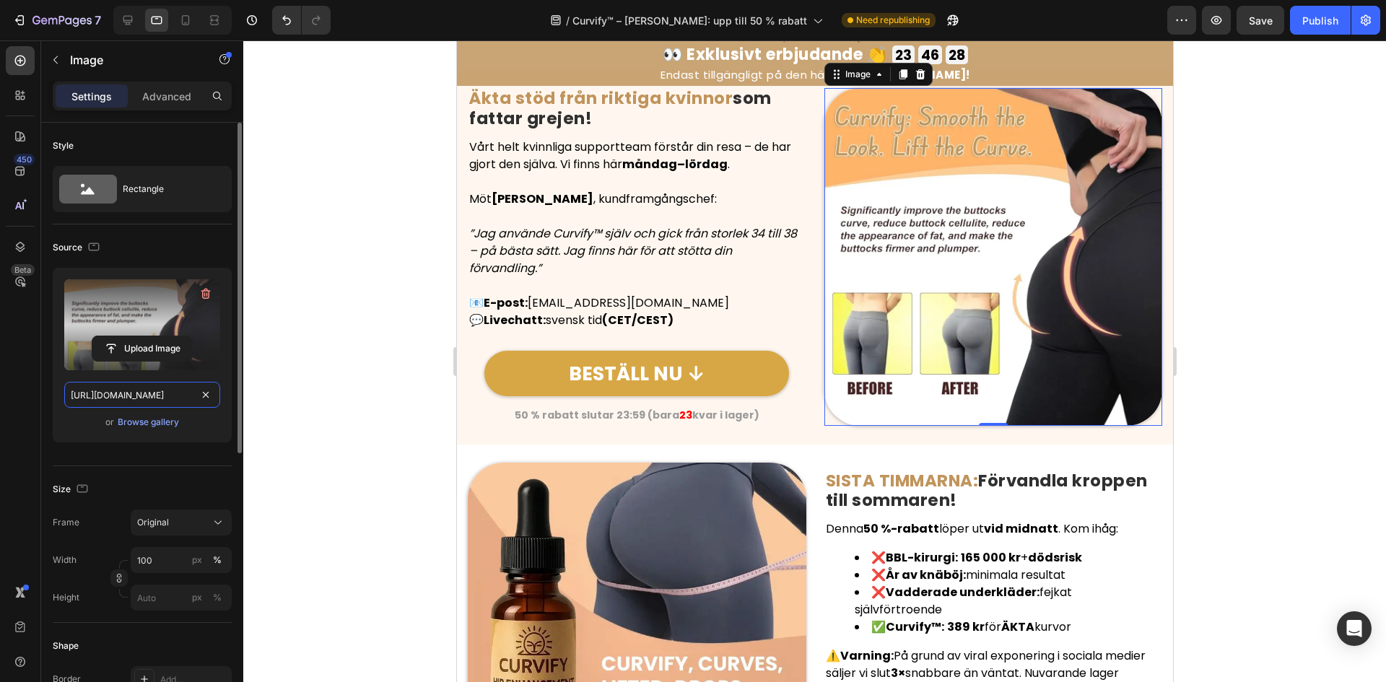
paste input "1370ef74-cd00-4474-9c4f-7423d60b71e0"
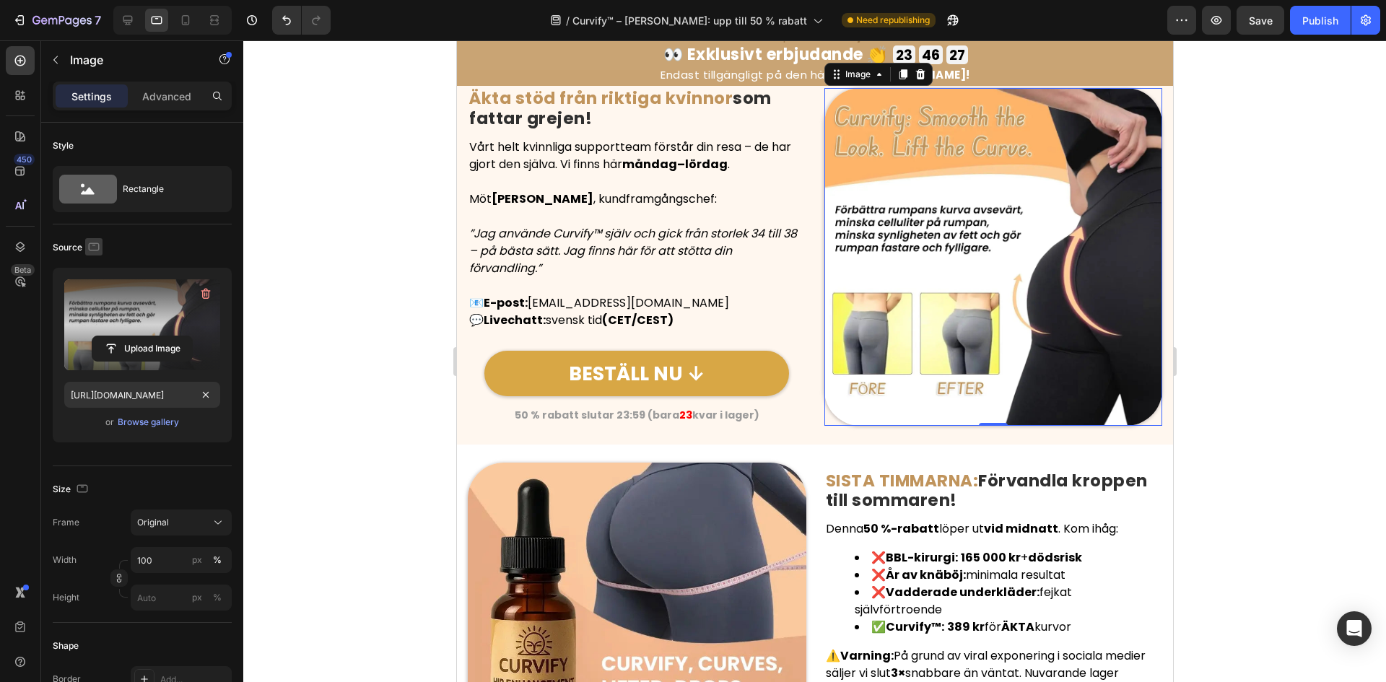
scroll to position [0, 0]
click at [95, 245] on icon "button" at bounding box center [94, 245] width 4 height 1
drag, startPoint x: 94, startPoint y: 326, endPoint x: 108, endPoint y: 374, distance: 50.3
click at [95, 326] on icon "button" at bounding box center [97, 322] width 8 height 10
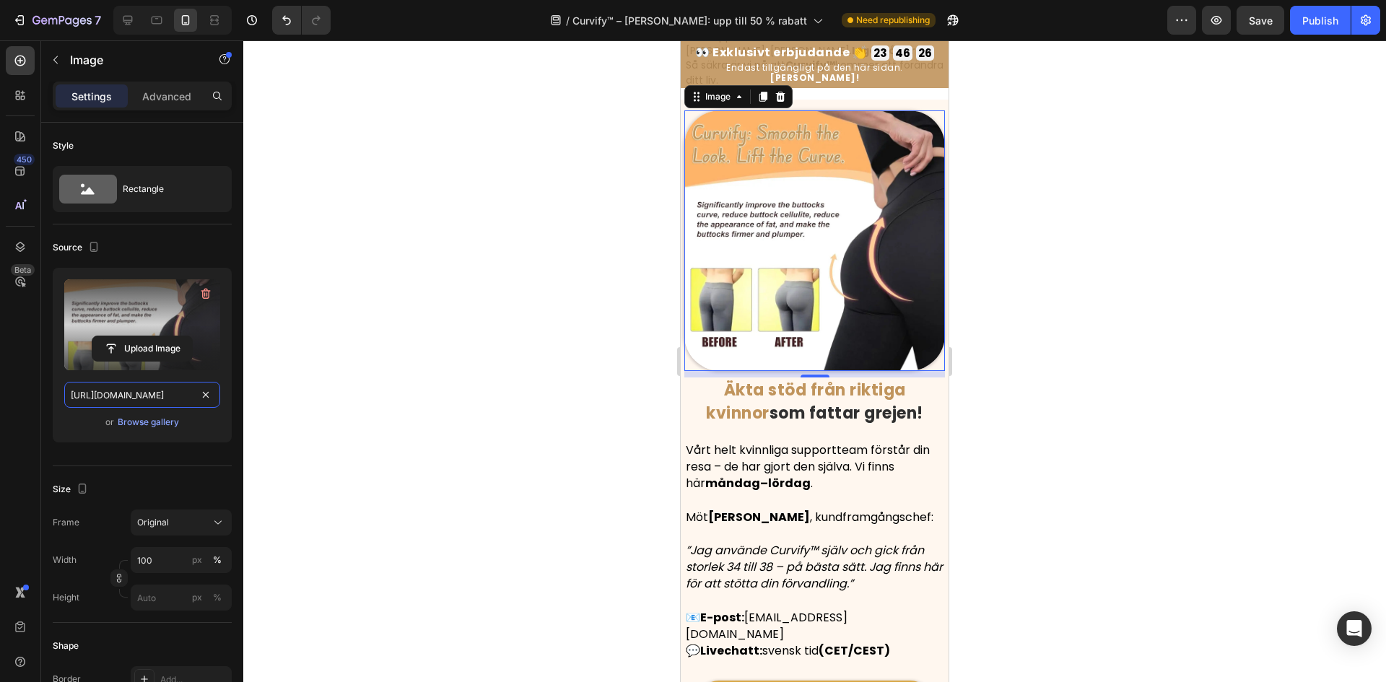
click at [106, 401] on input "https://cdn.shopify.com/s/files/1/0657/6783/3683/files/gempages_578032762192134…" at bounding box center [142, 395] width 156 height 26
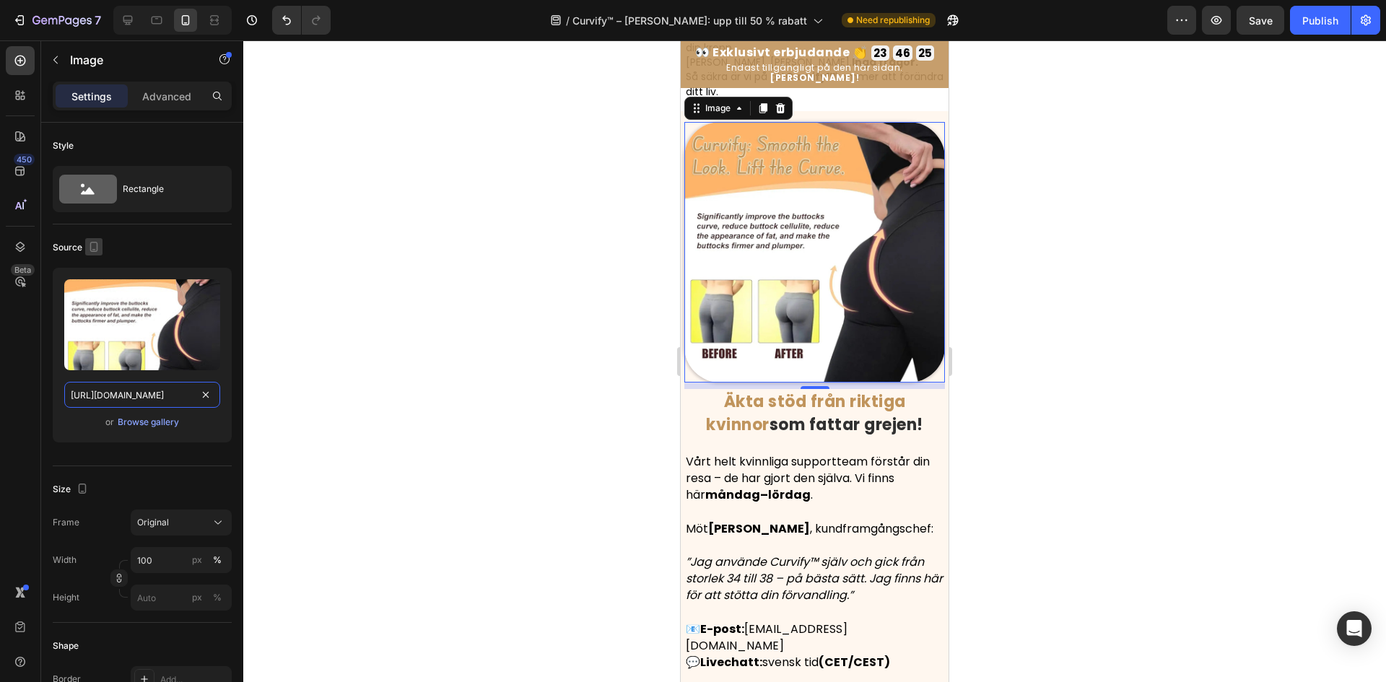
paste input "1370ef74-cd00-4474-9c4f-7423d60b71e0"
type input "https://cdn.shopify.com/s/files/1/0657/6783/3683/files/gempages_578032762192134…"
click at [95, 243] on icon "button" at bounding box center [94, 247] width 8 height 10
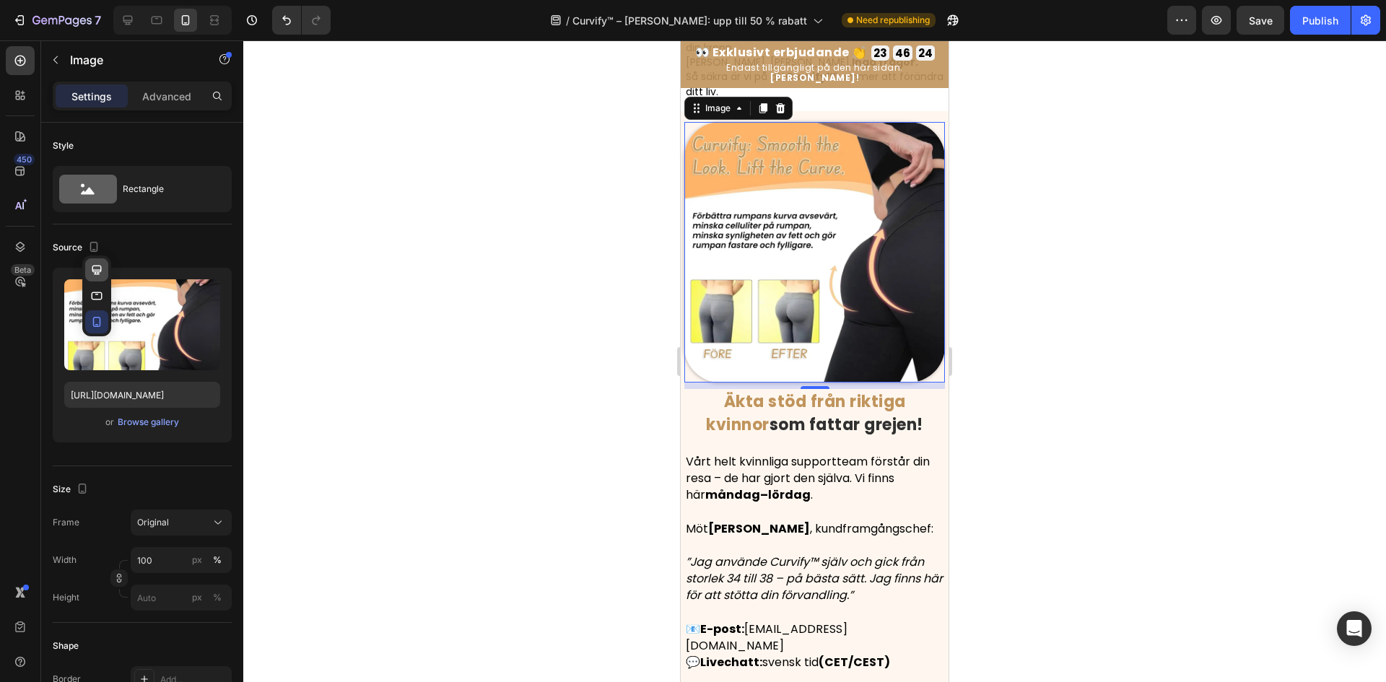
click at [99, 266] on icon "button" at bounding box center [96, 269] width 9 height 9
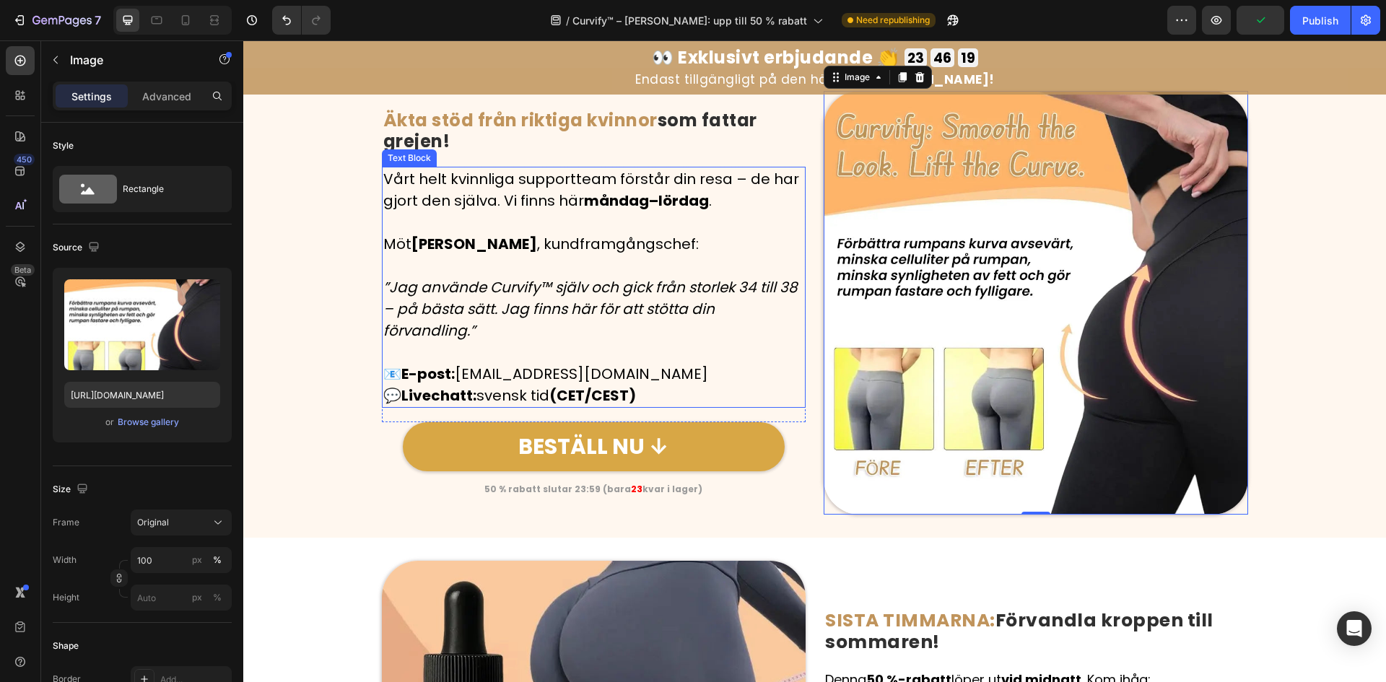
scroll to position [6264, 0]
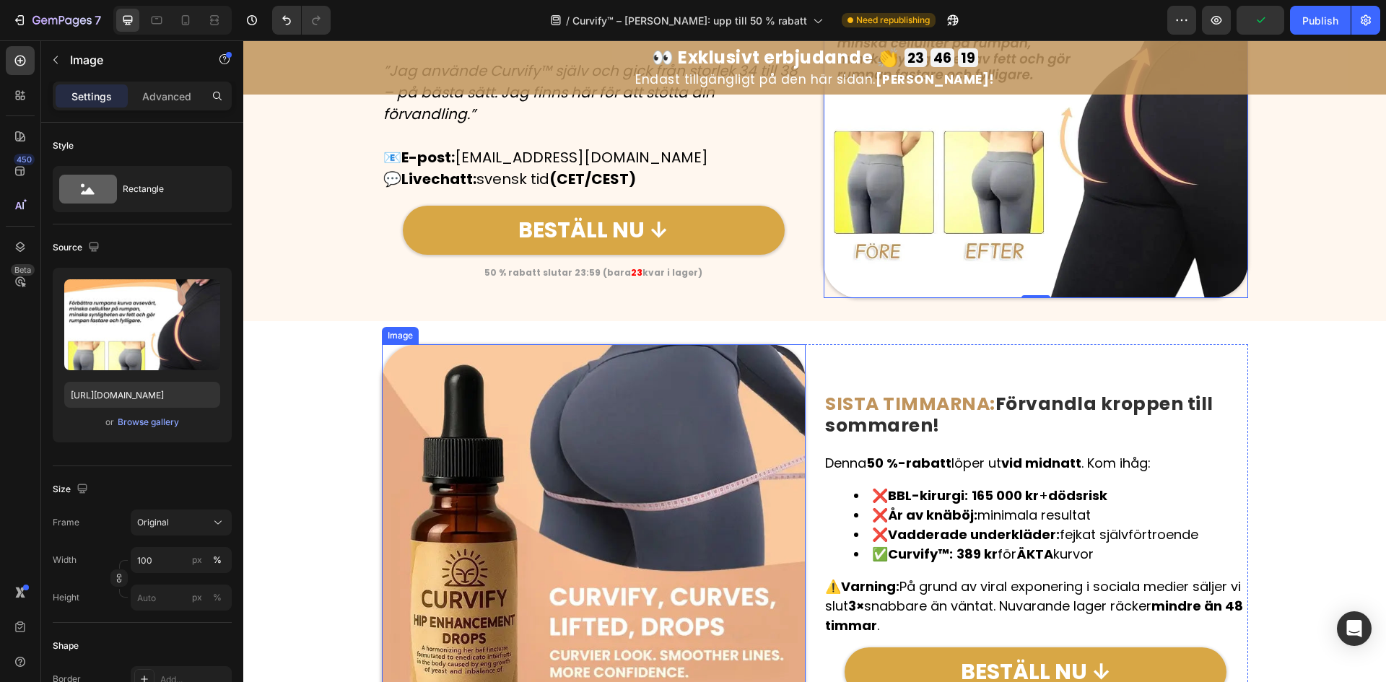
click at [631, 450] on img at bounding box center [594, 556] width 424 height 424
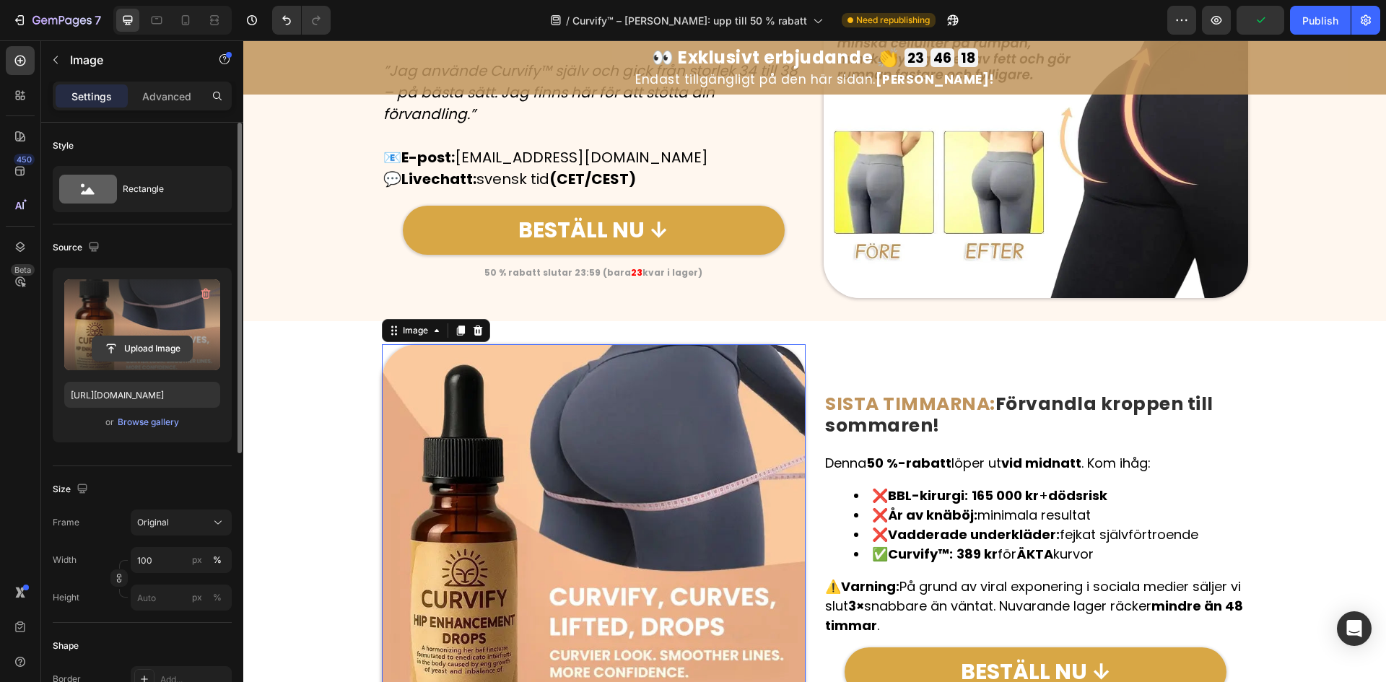
click at [144, 342] on input "file" at bounding box center [142, 348] width 100 height 25
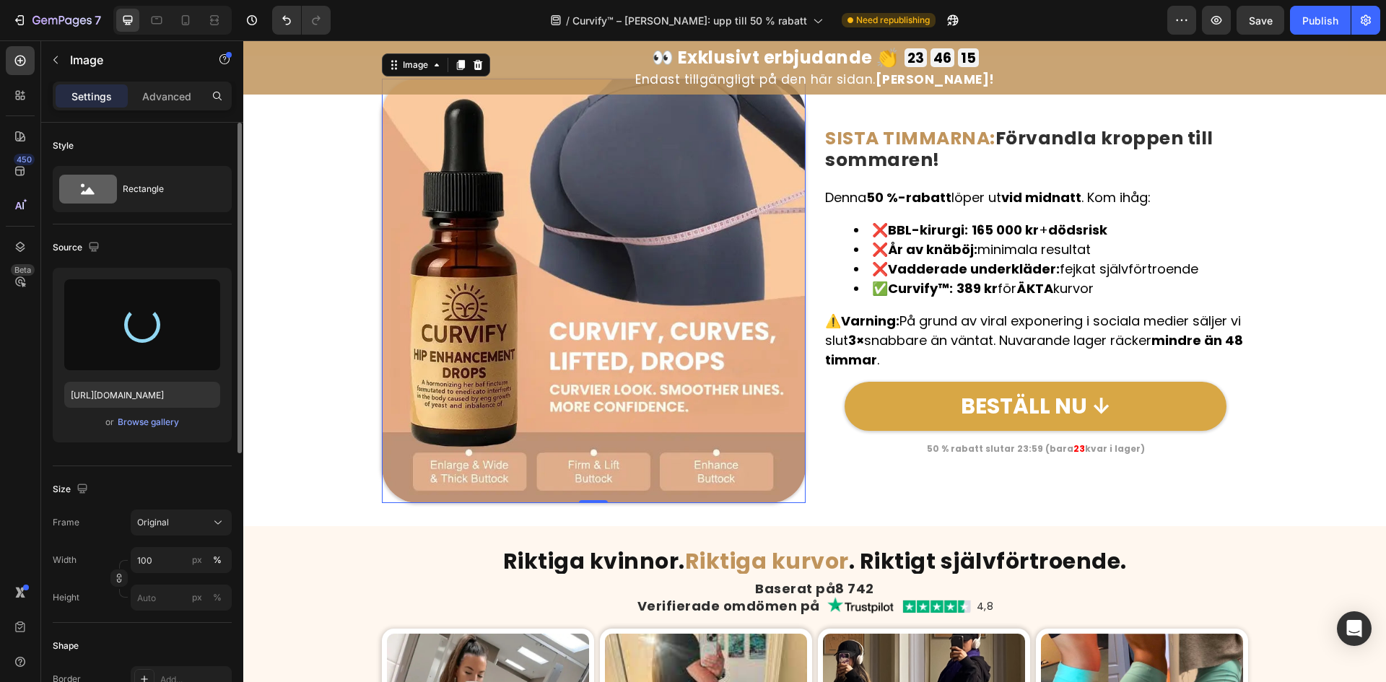
scroll to position [6480, 0]
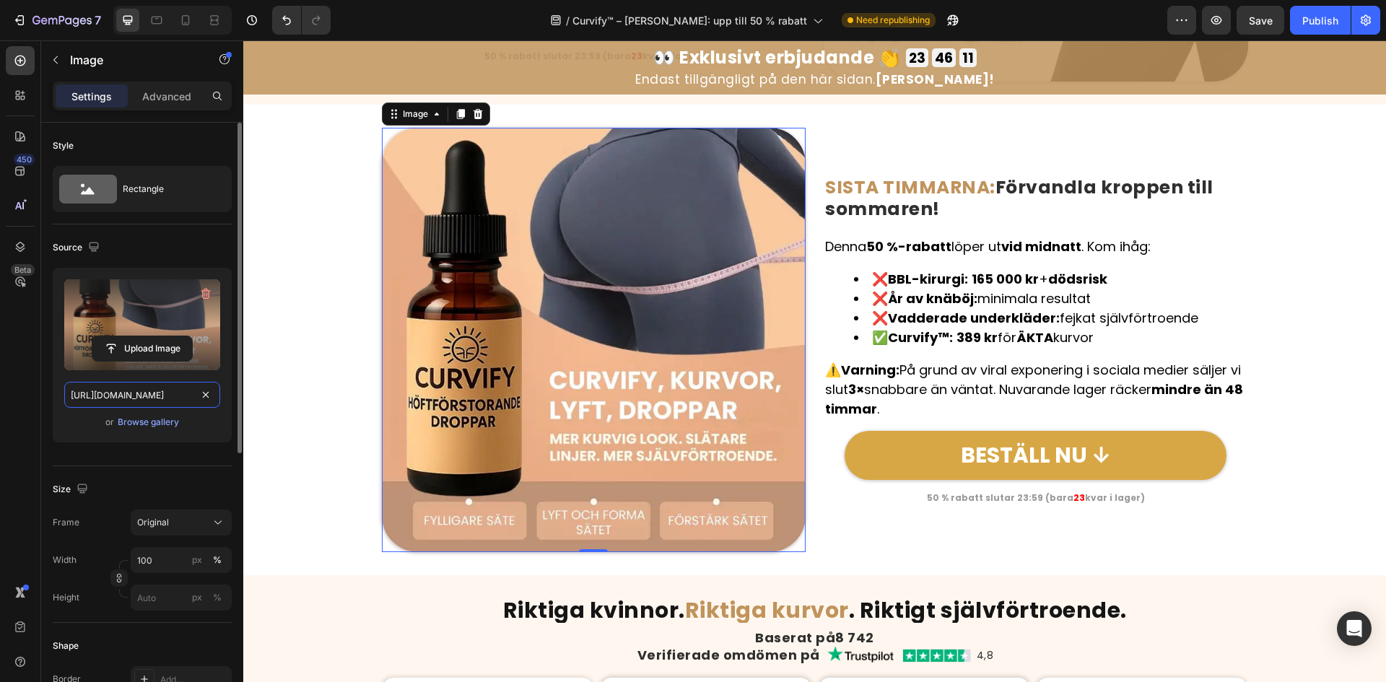
click at [145, 399] on input "https://cdn.shopify.com/s/files/1/0657/6783/3683/files/gempages_578032762192134…" at bounding box center [142, 395] width 156 height 26
click at [100, 255] on button "button" at bounding box center [93, 246] width 17 height 17
click at [95, 291] on icon "button" at bounding box center [97, 296] width 14 height 14
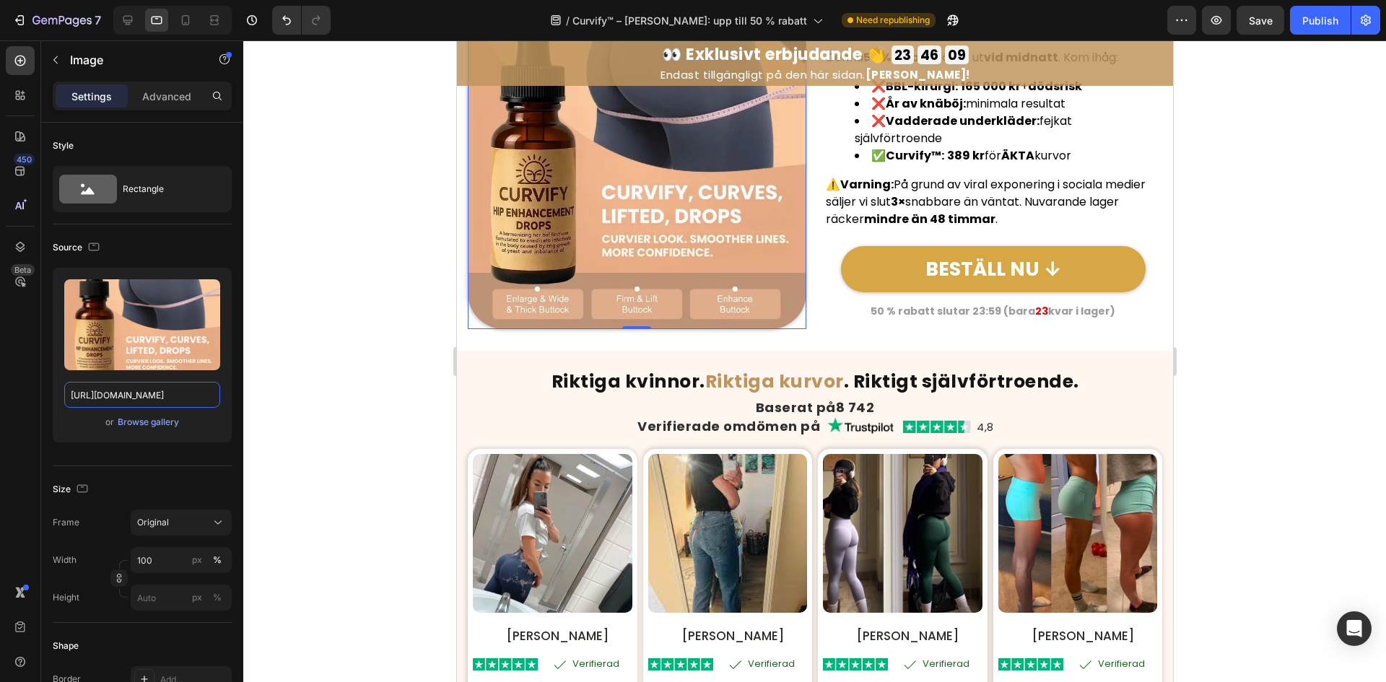
click at [117, 390] on input "https://cdn.shopify.com/s/files/1/0657/6783/3683/files/gempages_578032762192134…" at bounding box center [142, 395] width 156 height 26
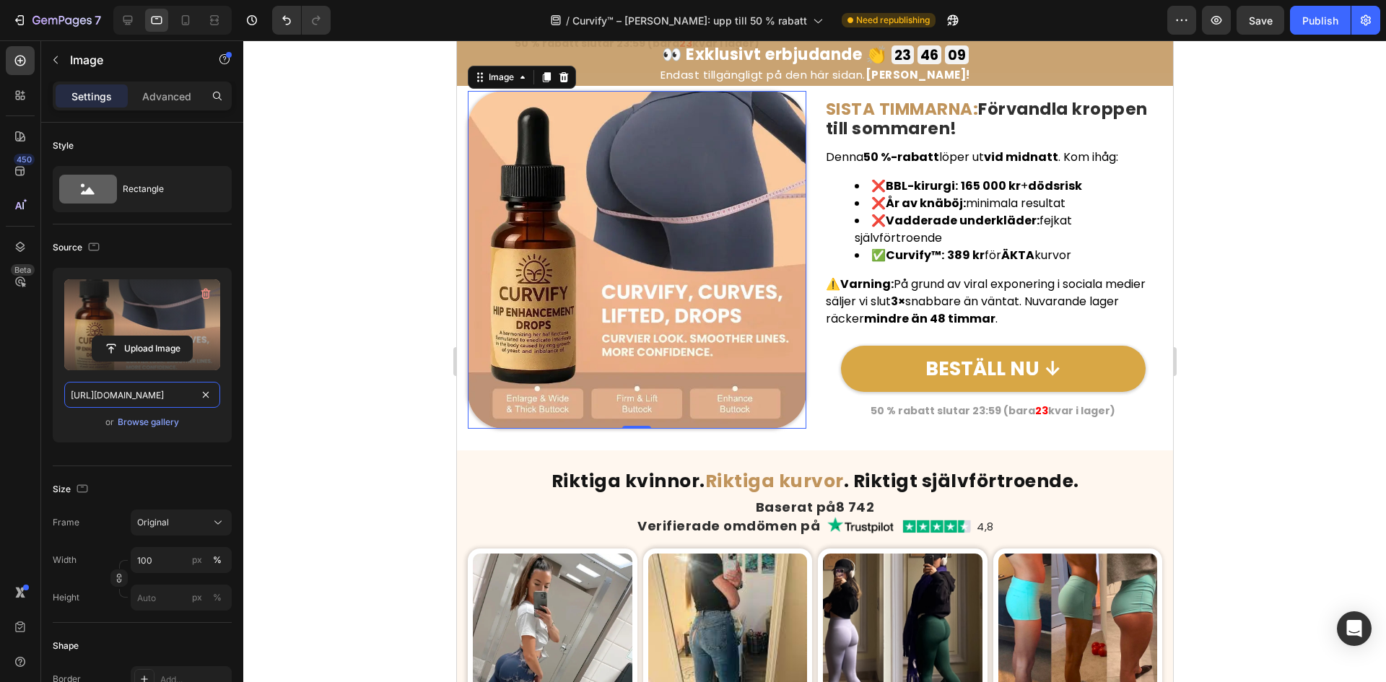
paste input "4fe44338-b9ea-4ef6-9a6e-798ca48fea21"
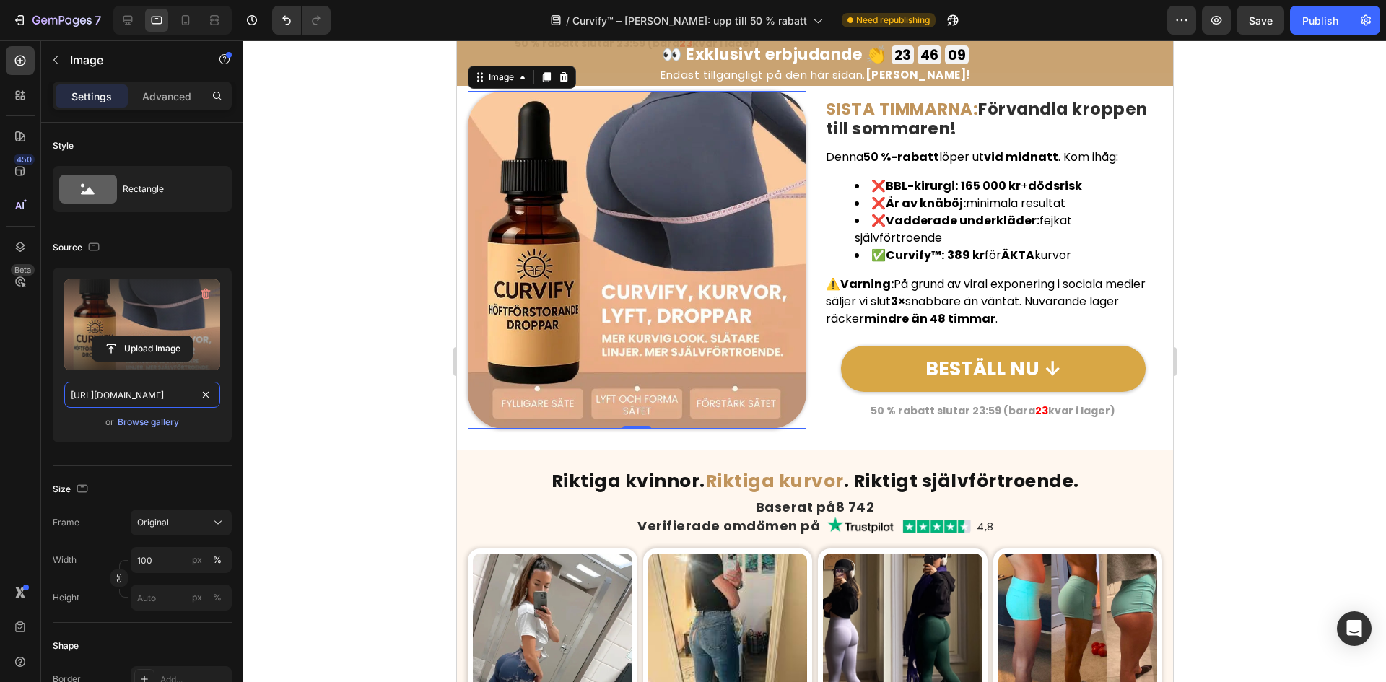
scroll to position [0, 450]
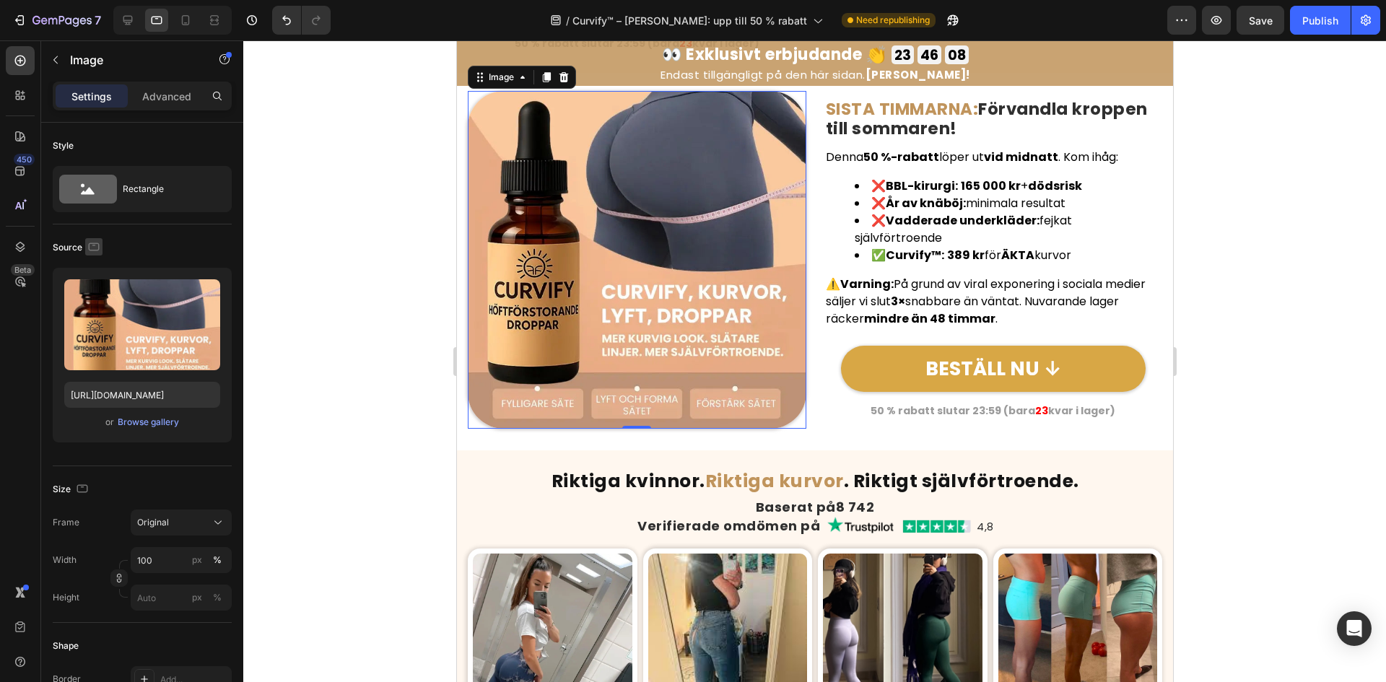
click at [97, 243] on icon "button" at bounding box center [94, 247] width 14 height 14
click at [100, 315] on icon "button" at bounding box center [97, 322] width 14 height 14
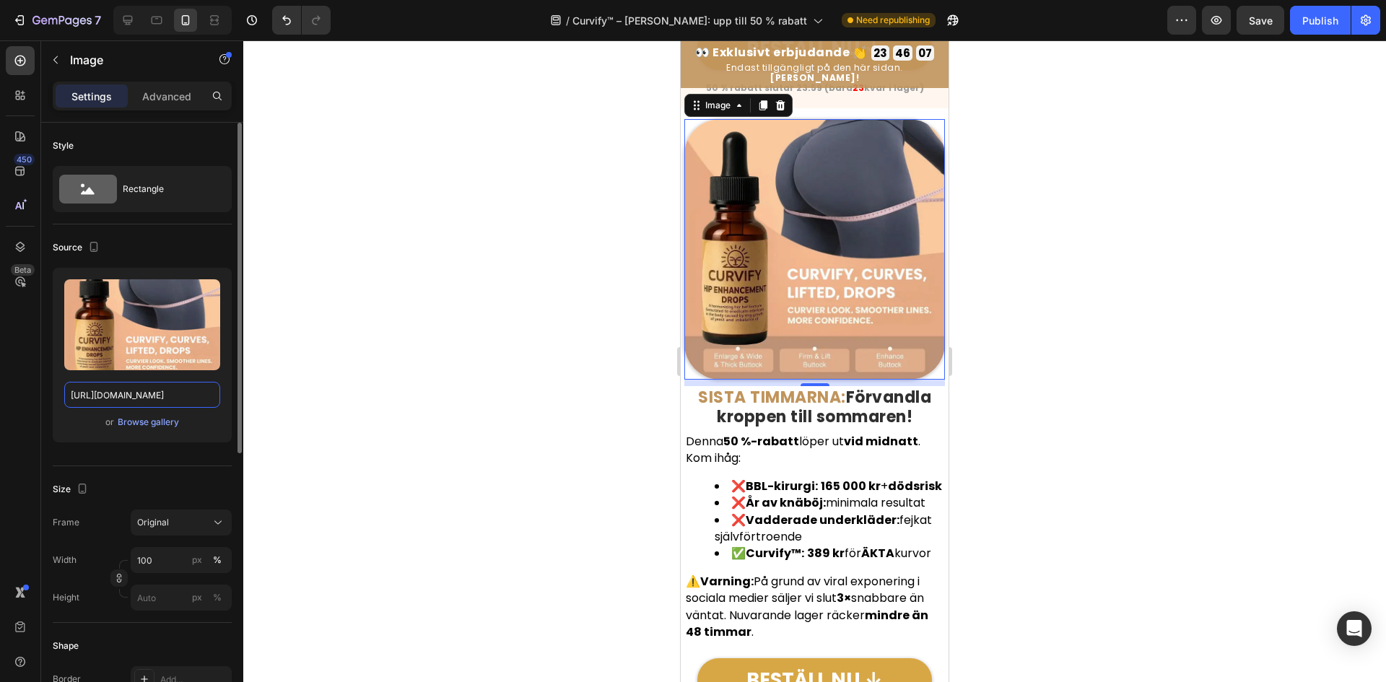
click at [110, 401] on input "https://cdn.shopify.com/s/files/1/0657/6783/3683/files/gempages_578032762192134…" at bounding box center [142, 395] width 156 height 26
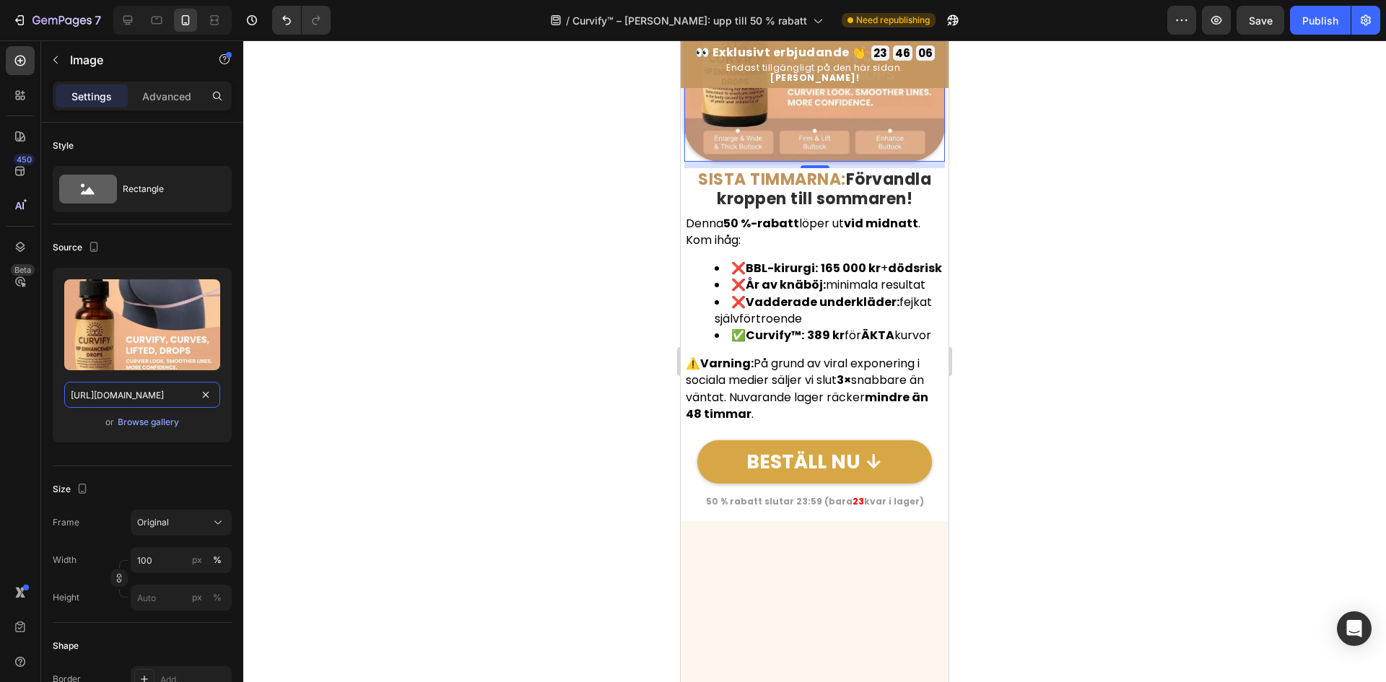
scroll to position [6652, 0]
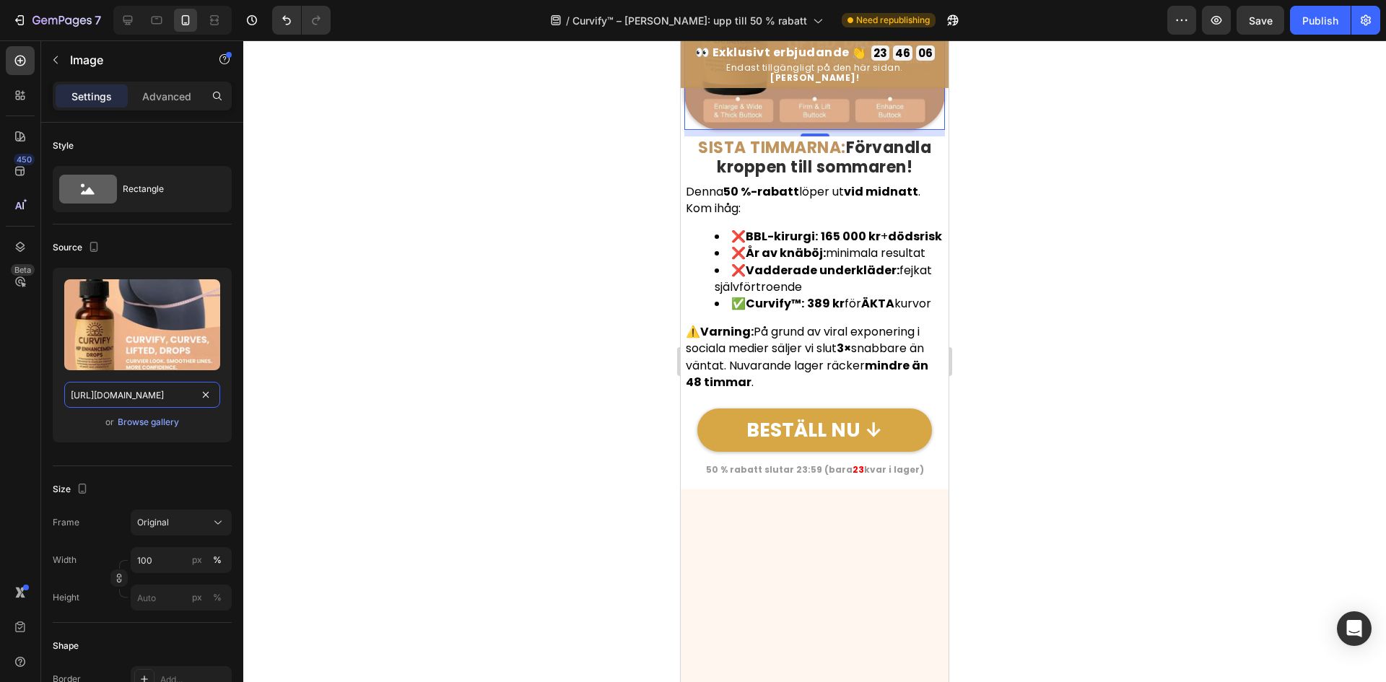
paste input "4fe44338-b9ea-4ef6-9a6e-798ca48fea21"
type input "https://cdn.shopify.com/s/files/1/0657/6783/3683/files/gempages_578032762192134…"
click at [96, 243] on icon "button" at bounding box center [94, 247] width 8 height 10
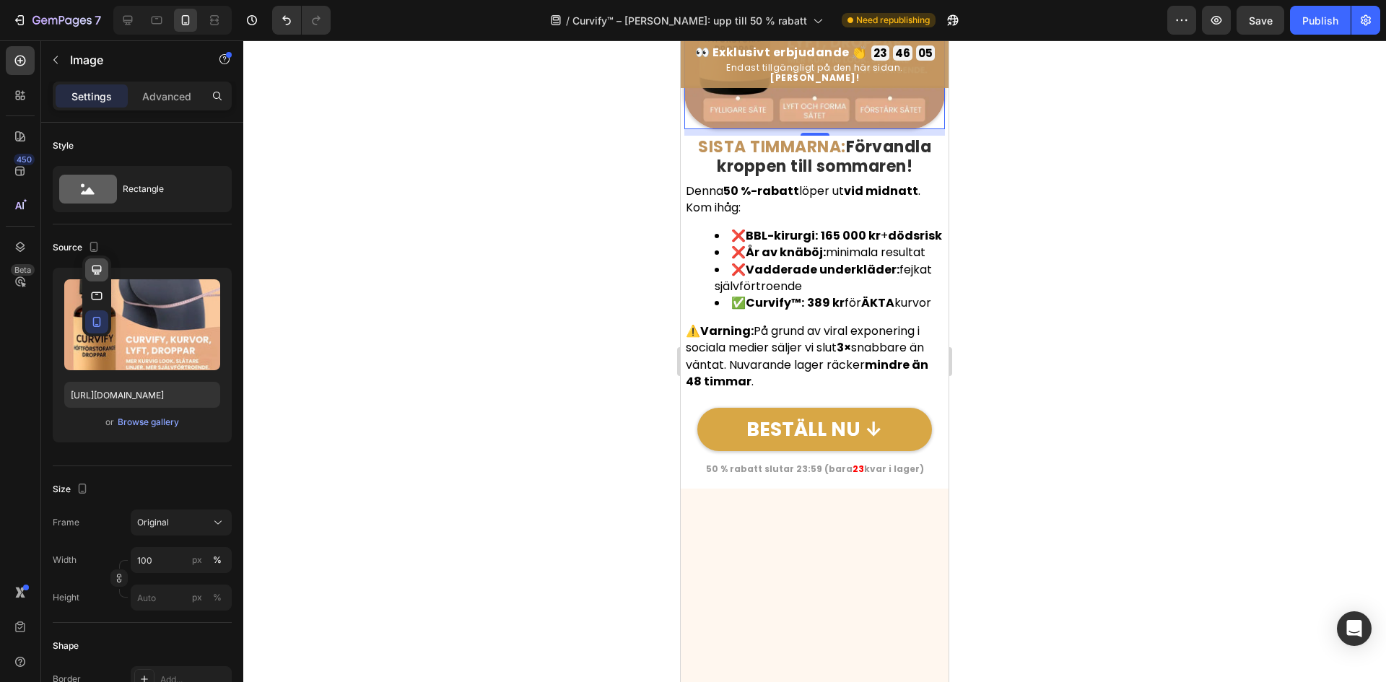
click at [100, 263] on icon "button" at bounding box center [97, 270] width 14 height 14
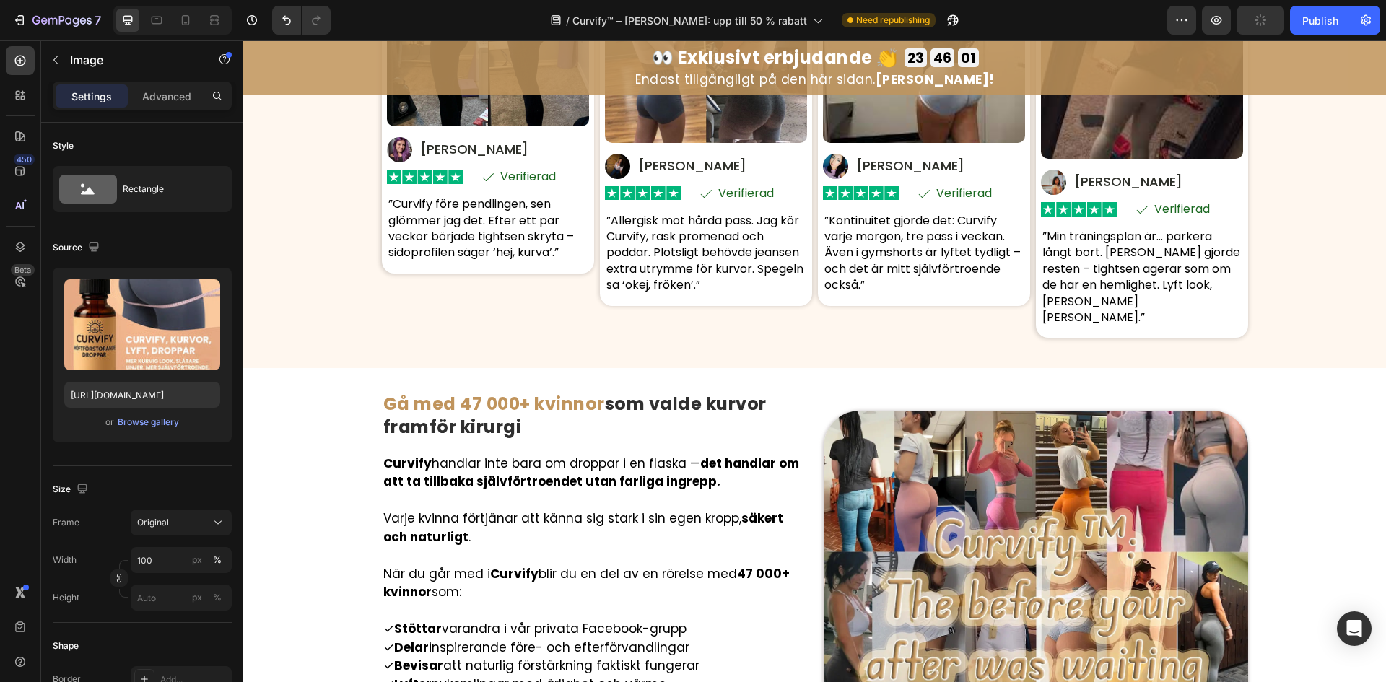
scroll to position [7738, 0]
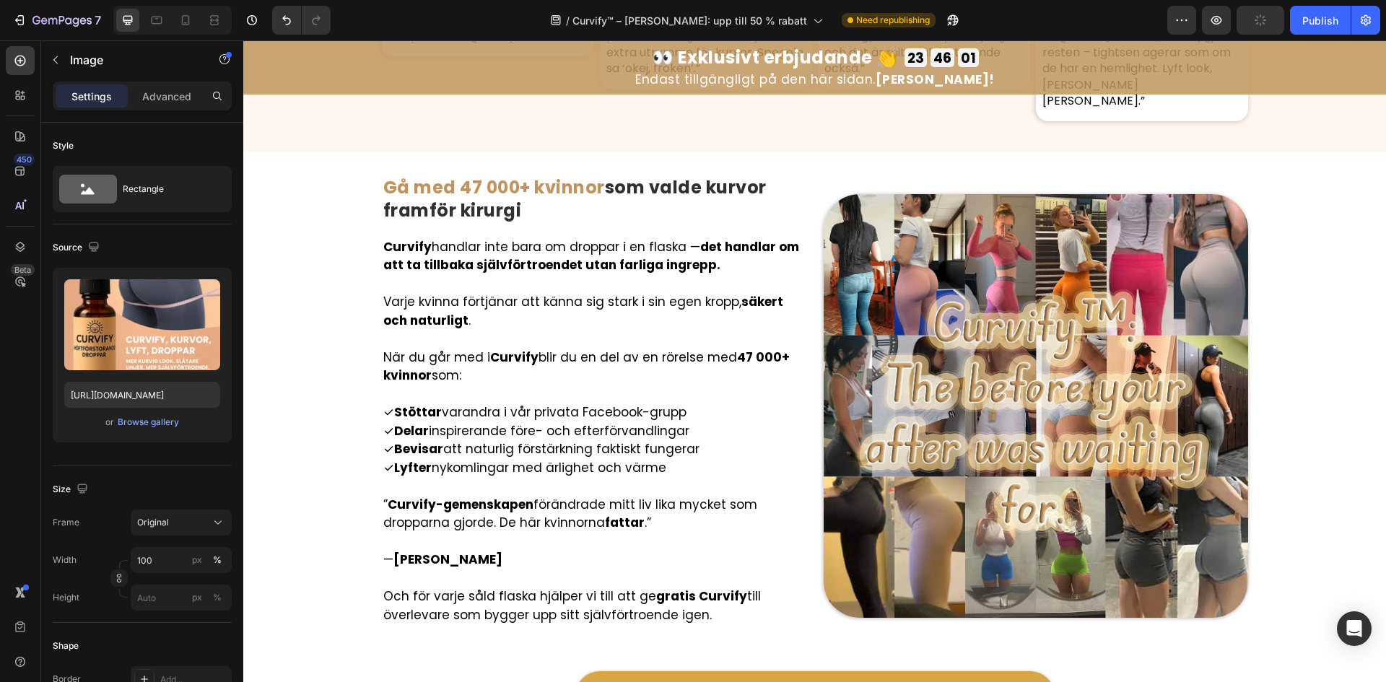
click at [881, 434] on img at bounding box center [1036, 406] width 424 height 424
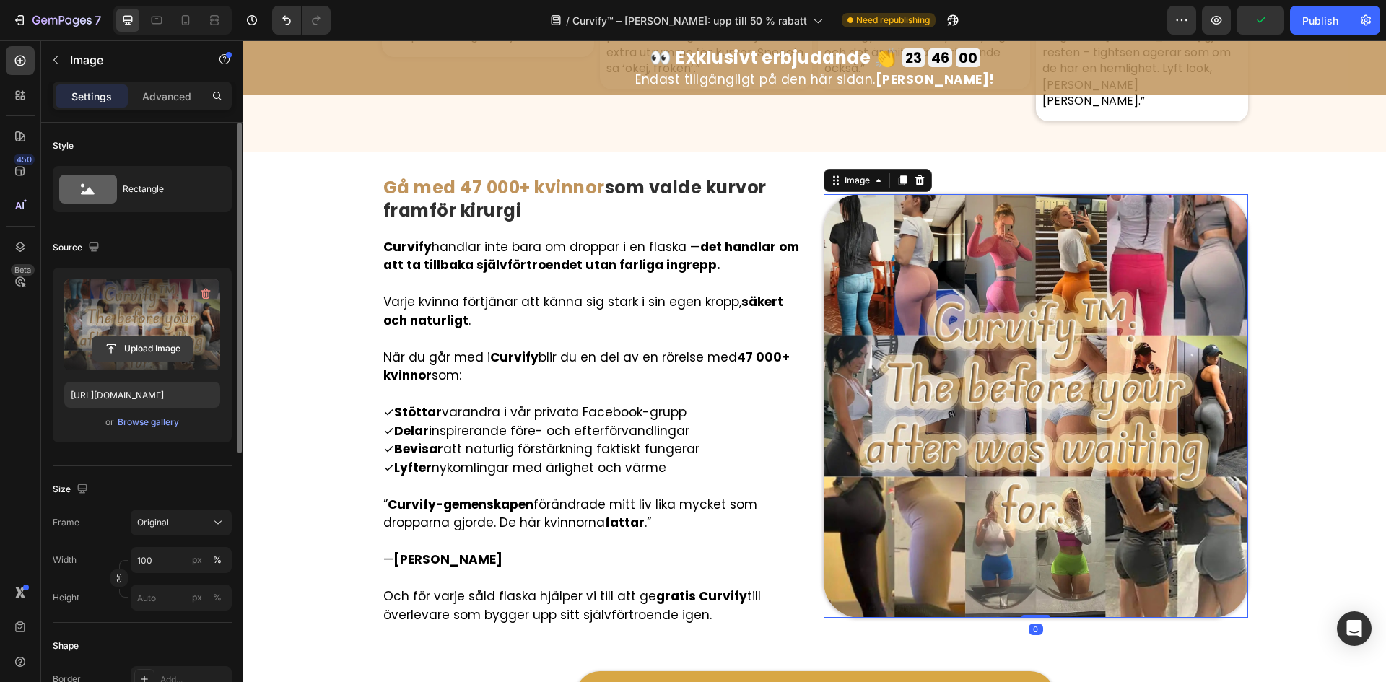
click at [128, 339] on input "file" at bounding box center [142, 348] width 100 height 25
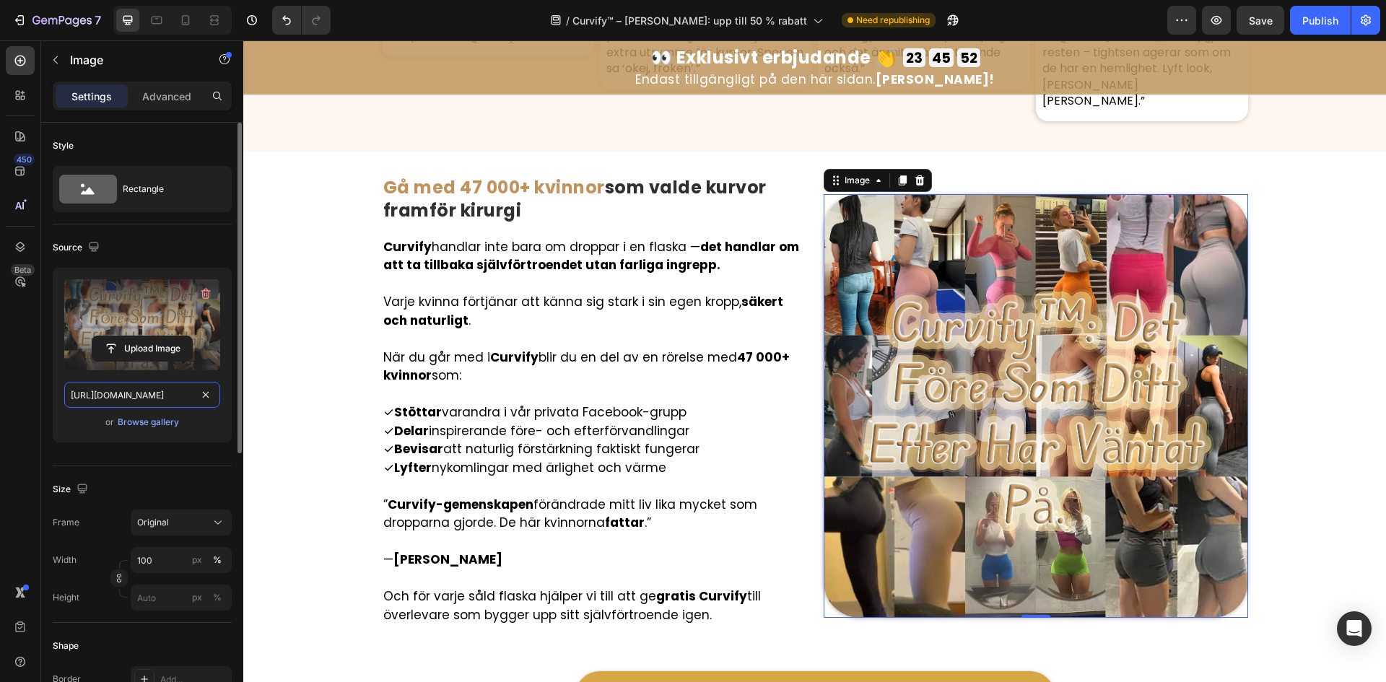
click at [128, 387] on input "https://cdn.shopify.com/s/files/1/0657/6783/3683/files/gempages_578032762192134…" at bounding box center [142, 395] width 156 height 26
click at [95, 256] on div at bounding box center [93, 247] width 17 height 19
click at [97, 253] on icon "button" at bounding box center [94, 247] width 14 height 14
click at [97, 298] on icon "button" at bounding box center [97, 296] width 14 height 14
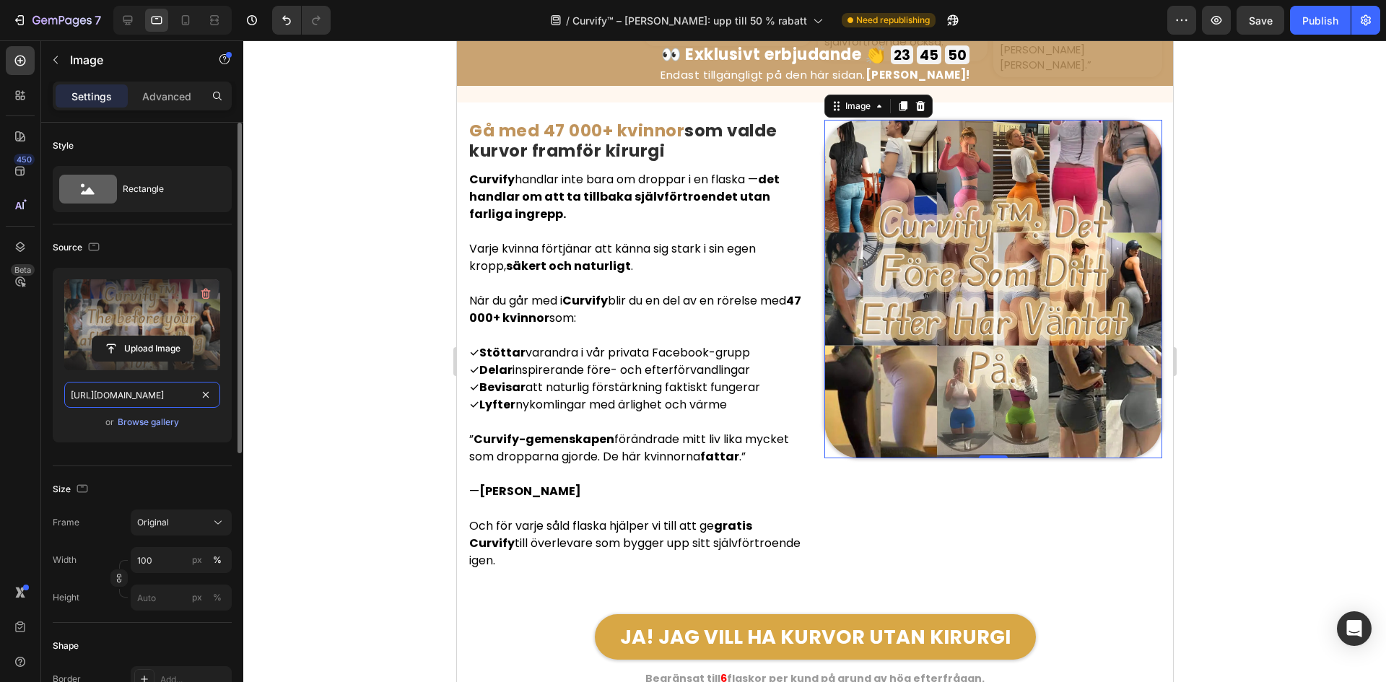
click at [102, 396] on input "https://cdn.shopify.com/s/files/1/0657/6783/3683/files/gempages_578032762192134…" at bounding box center [142, 395] width 156 height 26
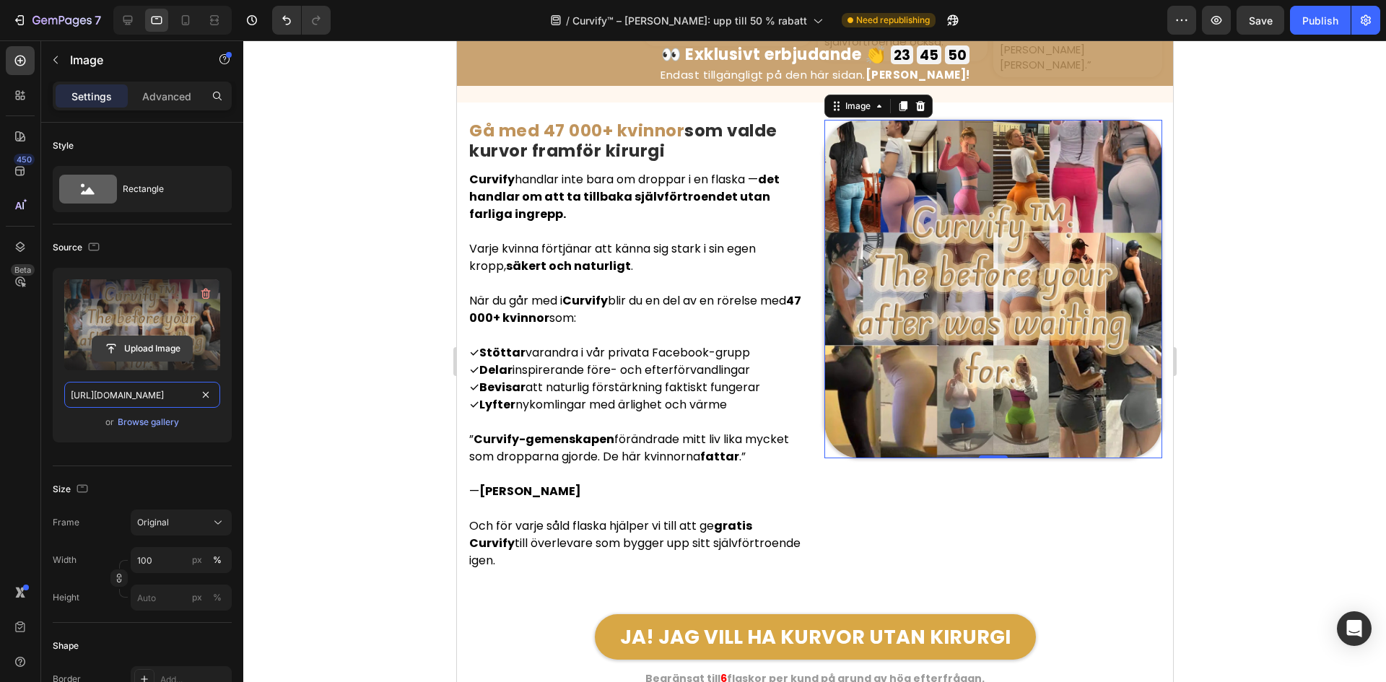
scroll to position [7693, 0]
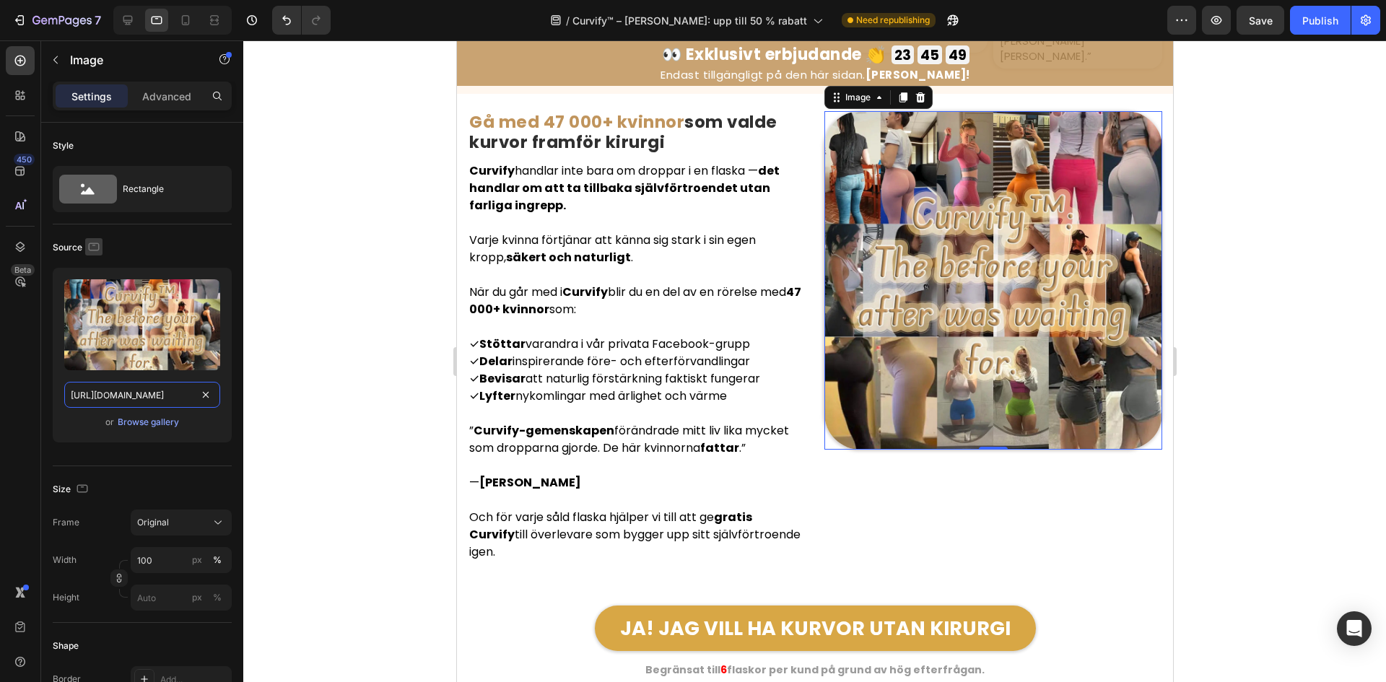
paste input "701392d5-ce7f-4669-b34e-7117df60cf3e"
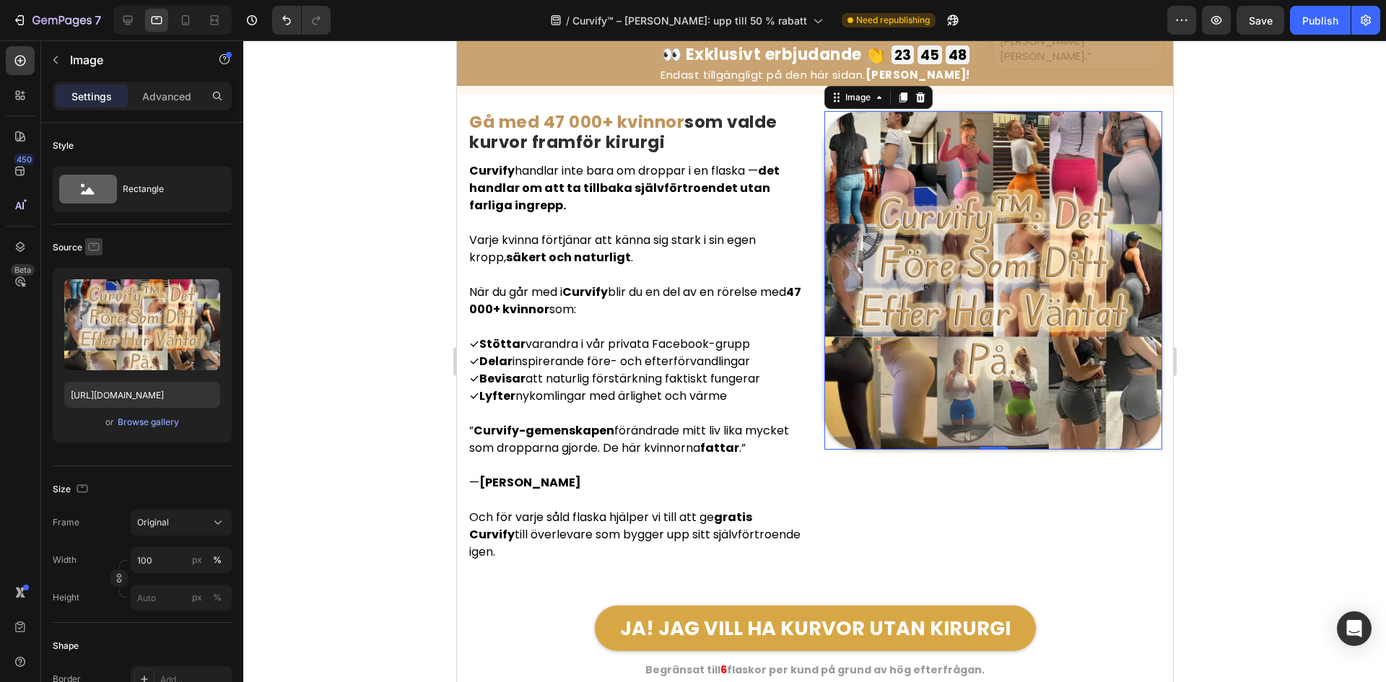
click at [92, 245] on icon "button" at bounding box center [94, 247] width 14 height 14
click at [97, 321] on icon "button" at bounding box center [97, 322] width 14 height 14
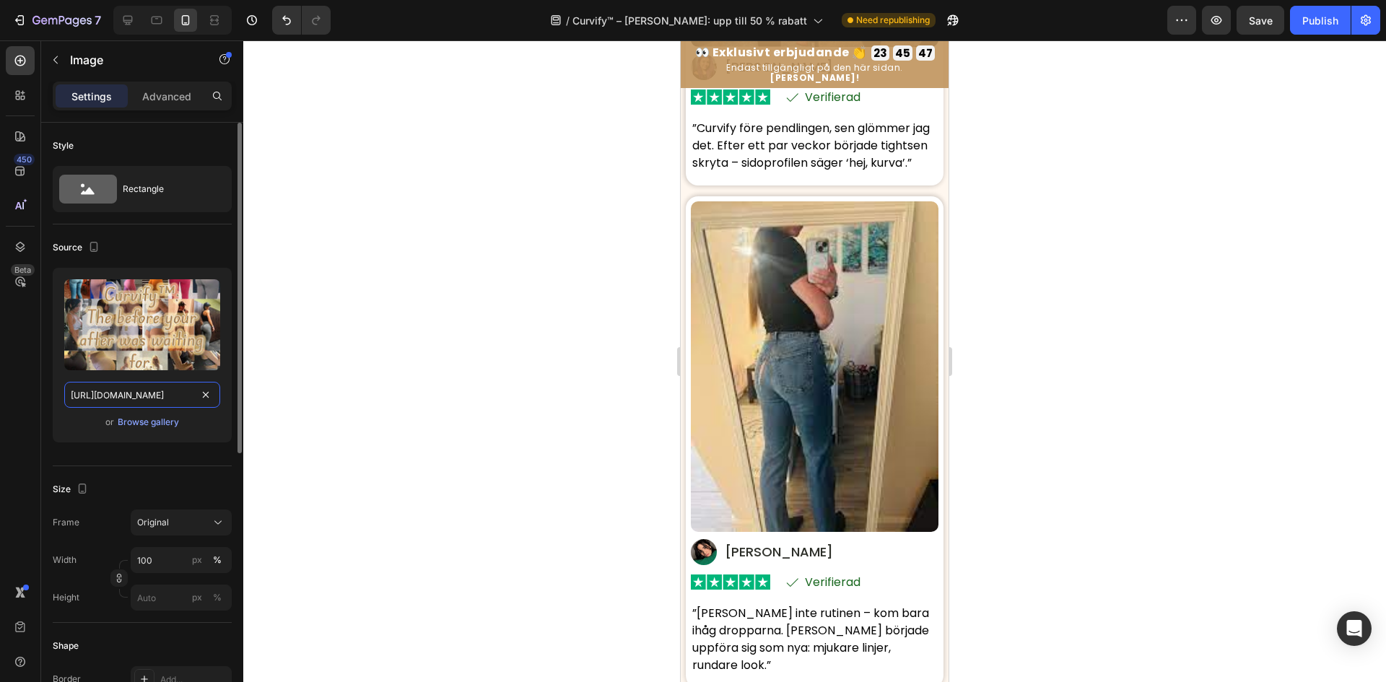
scroll to position [7480, 0]
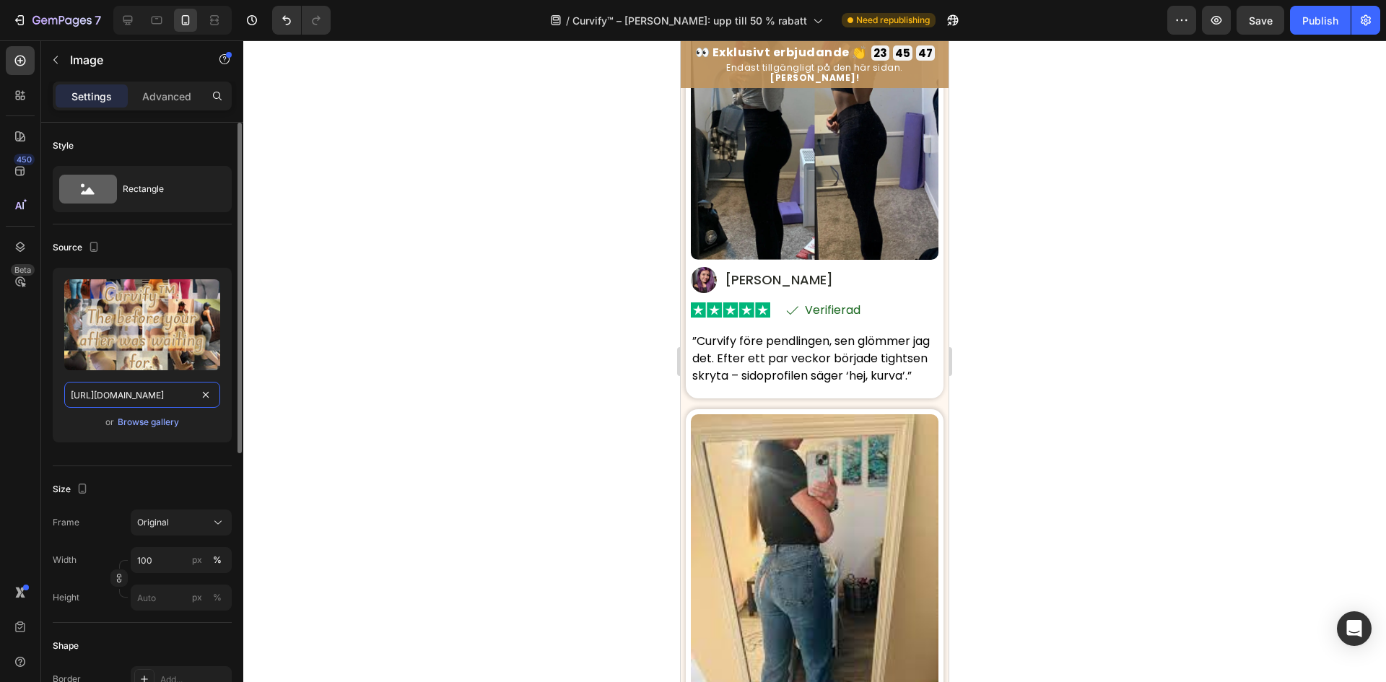
click at [107, 393] on input "https://cdn.shopify.com/s/files/1/0657/6783/3683/files/gempages_578032762192134…" at bounding box center [142, 395] width 156 height 26
paste input "701392d5-ce7f-4669-b34e-7117df60cf3e"
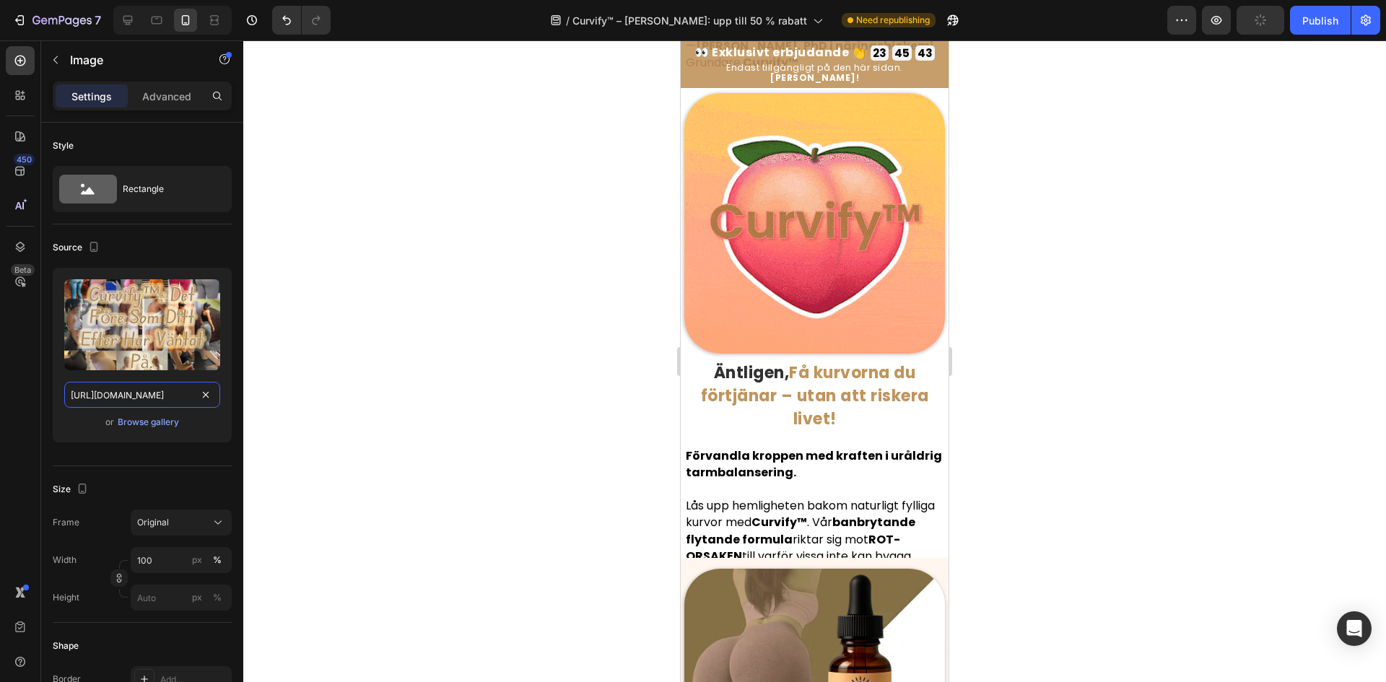
scroll to position [1700, 0]
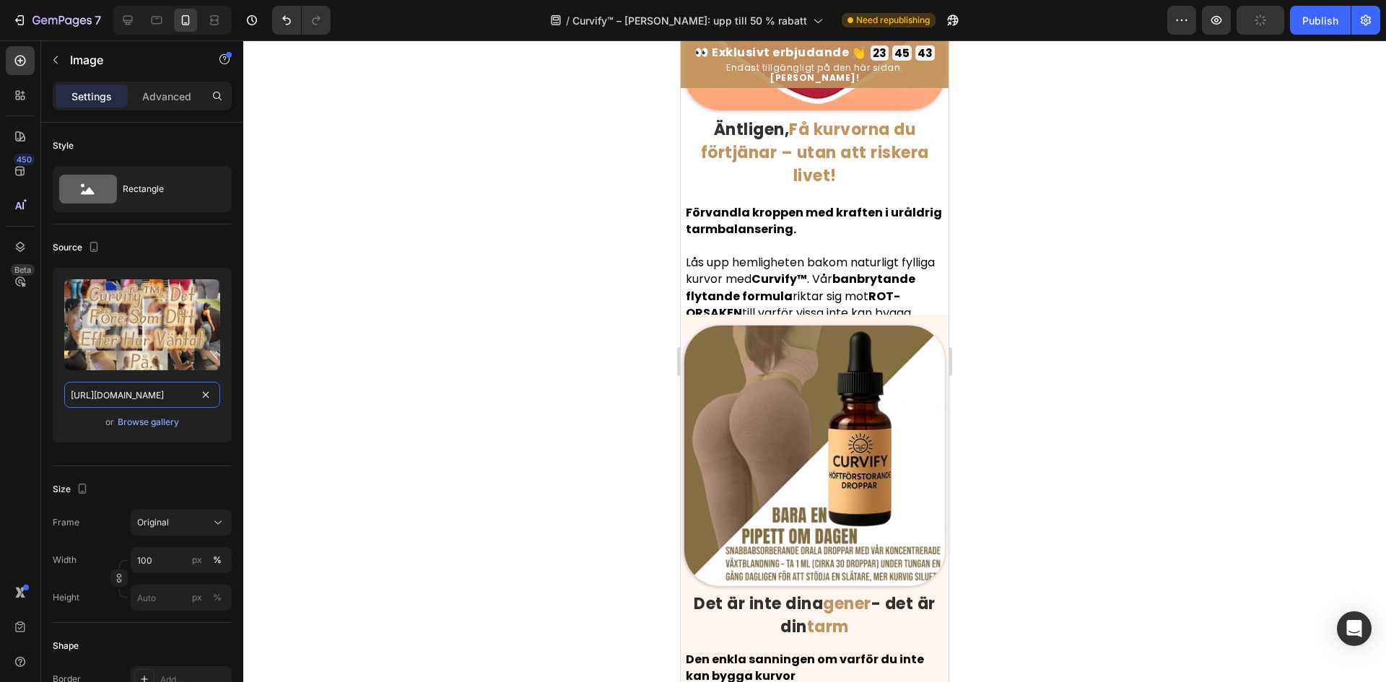
type input "https://cdn.shopify.com/s/files/1/0657/6783/3683/files/gempages_578032762192134…"
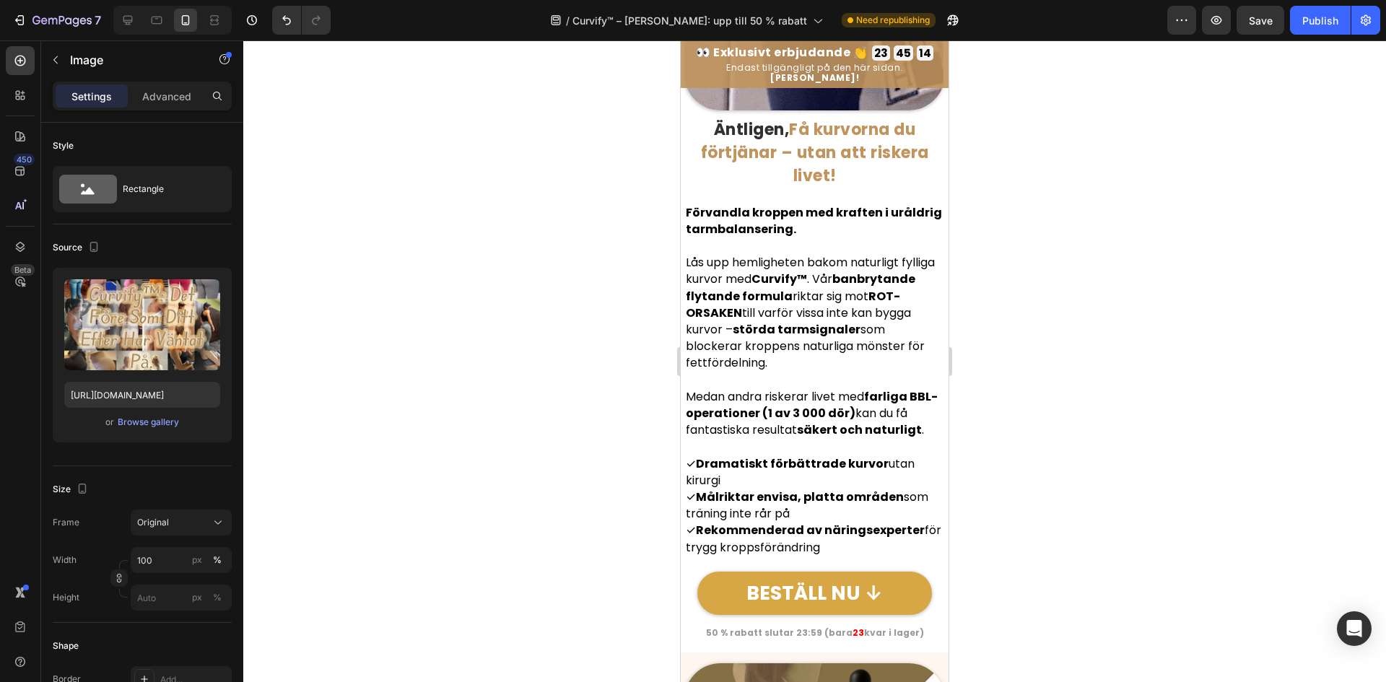
scroll to position [0, 0]
click at [875, 167] on h2 "Äntligen, Få kurvorna du förtjänar – utan att riskera livet!" at bounding box center [814, 154] width 261 height 75
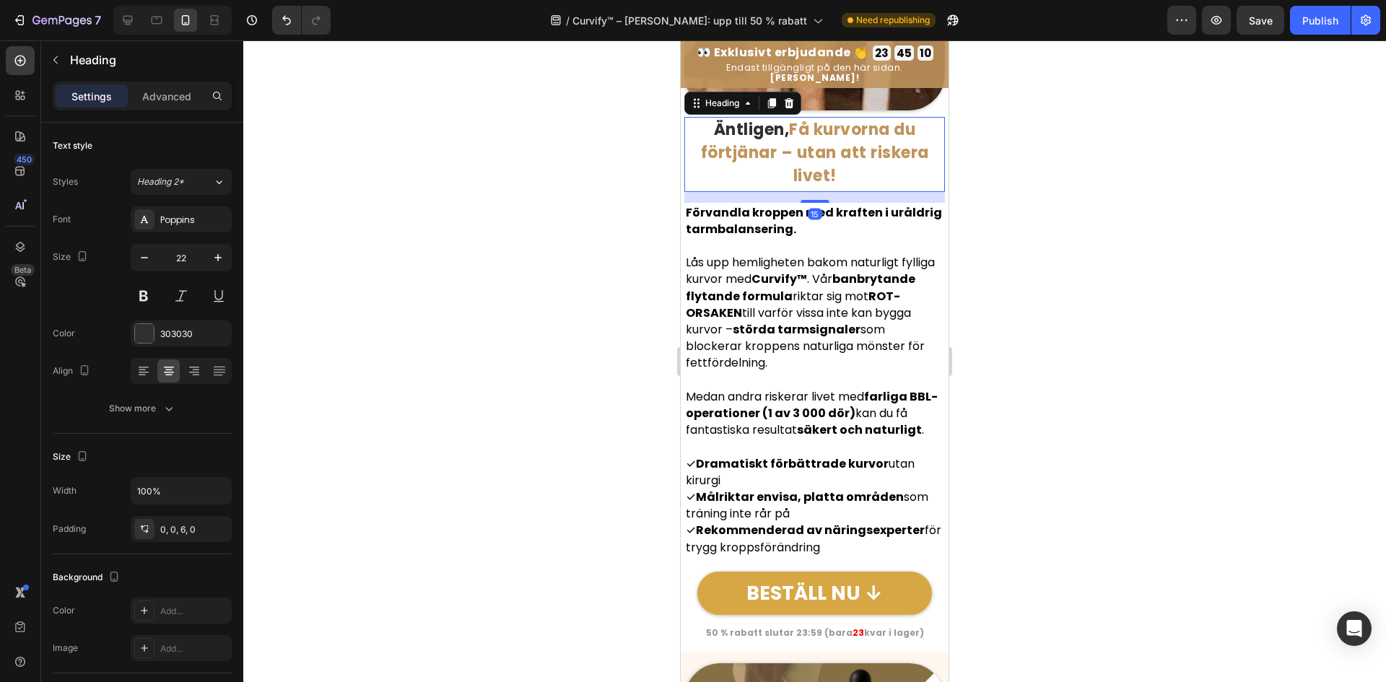
drag, startPoint x: 1165, startPoint y: 149, endPoint x: 1203, endPoint y: 136, distance: 40.4
click at [1166, 148] on div at bounding box center [814, 361] width 1143 height 642
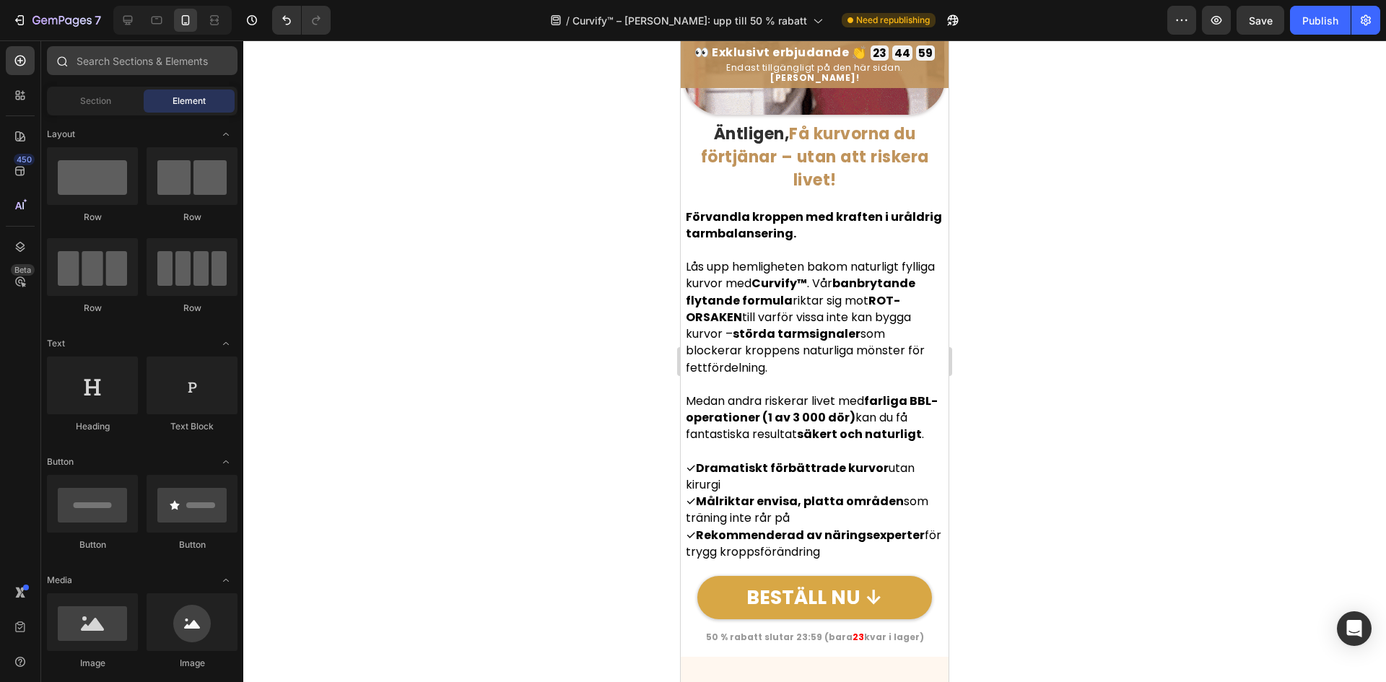
scroll to position [867, 0]
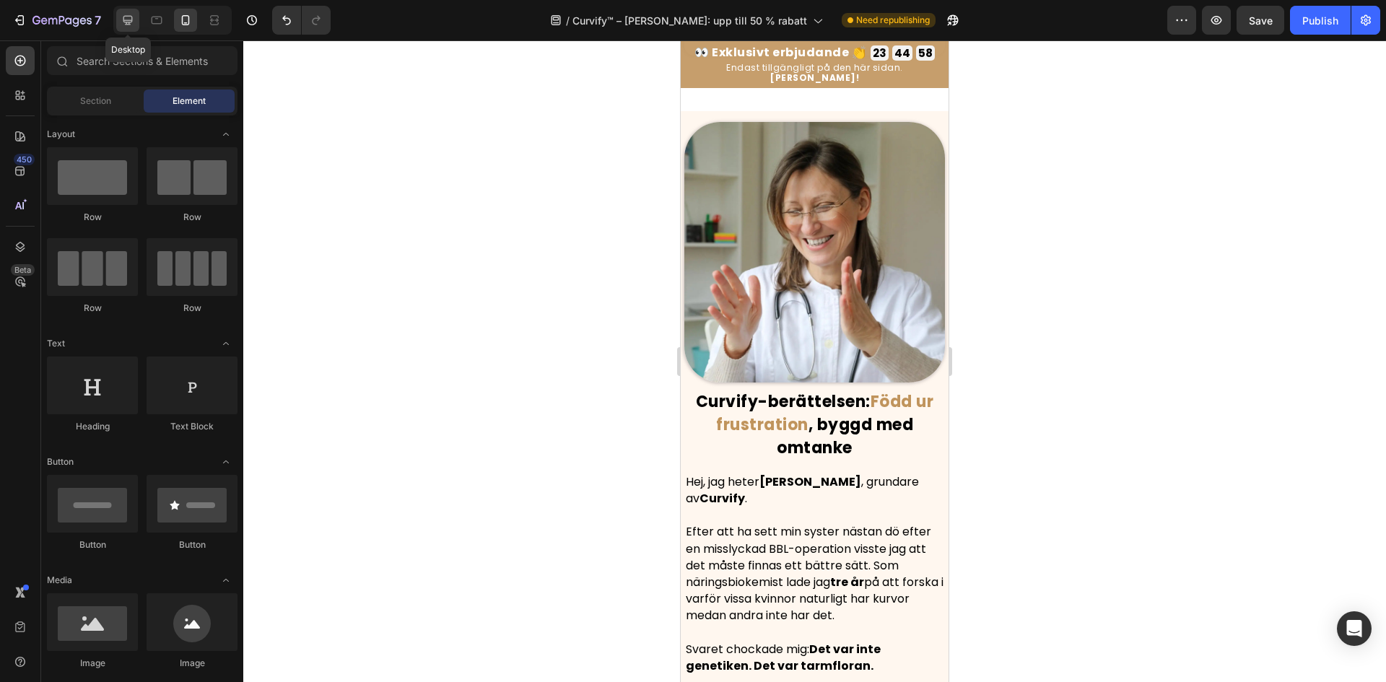
click at [127, 19] on icon at bounding box center [128, 20] width 14 height 14
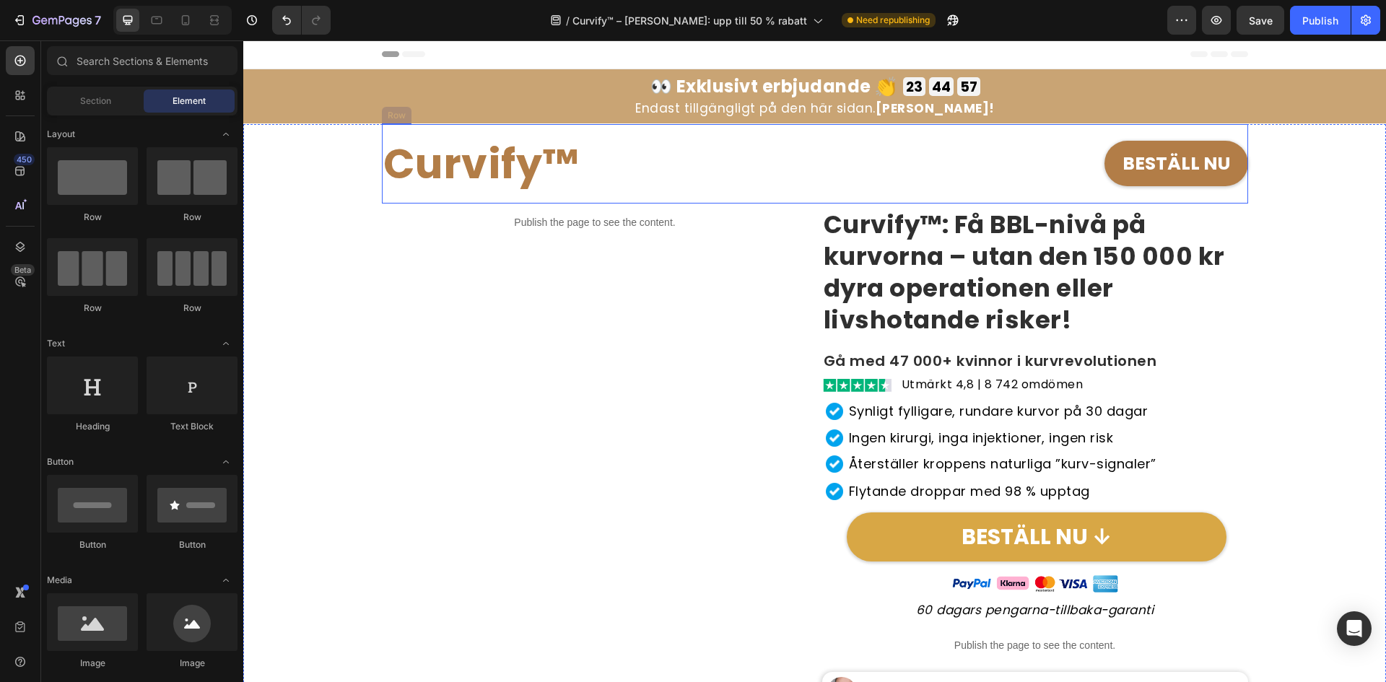
scroll to position [0, 0]
click at [518, 177] on h2 "Curvify™" at bounding box center [597, 164] width 430 height 56
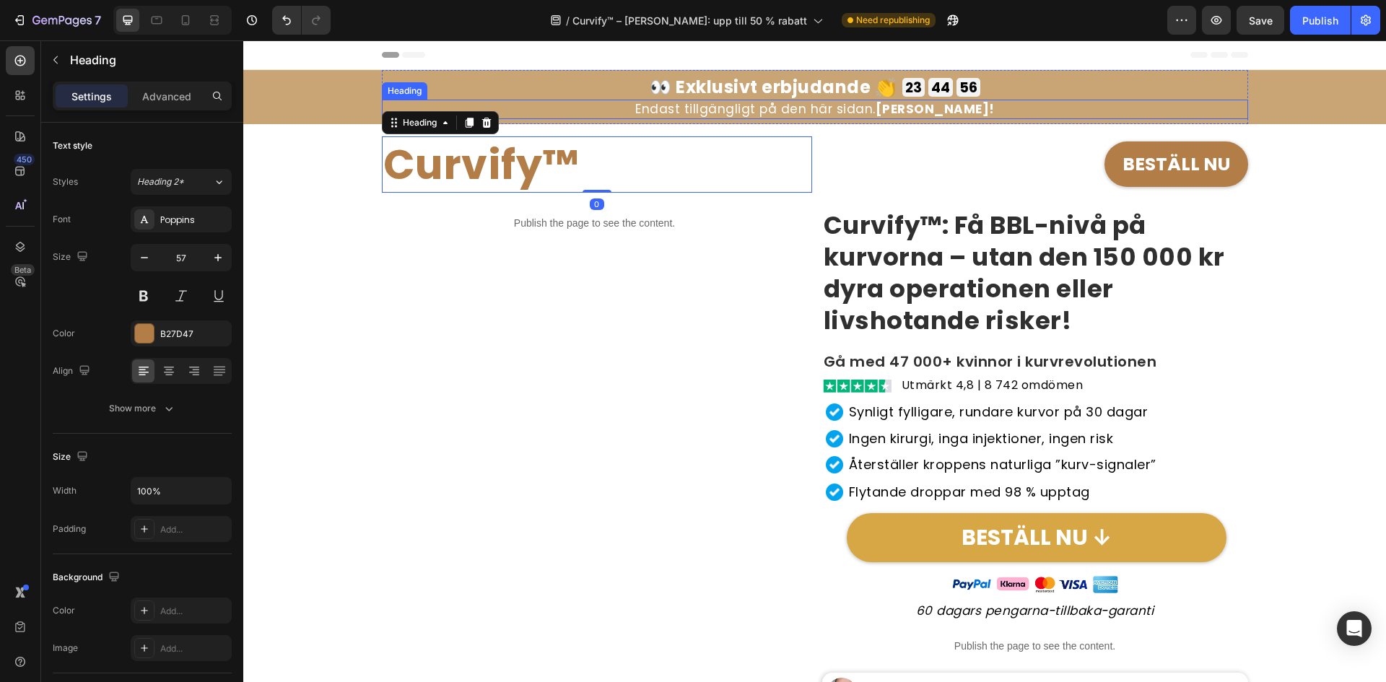
click at [756, 93] on h2 "👀 Exklusivt erbjudande 👏" at bounding box center [773, 87] width 247 height 25
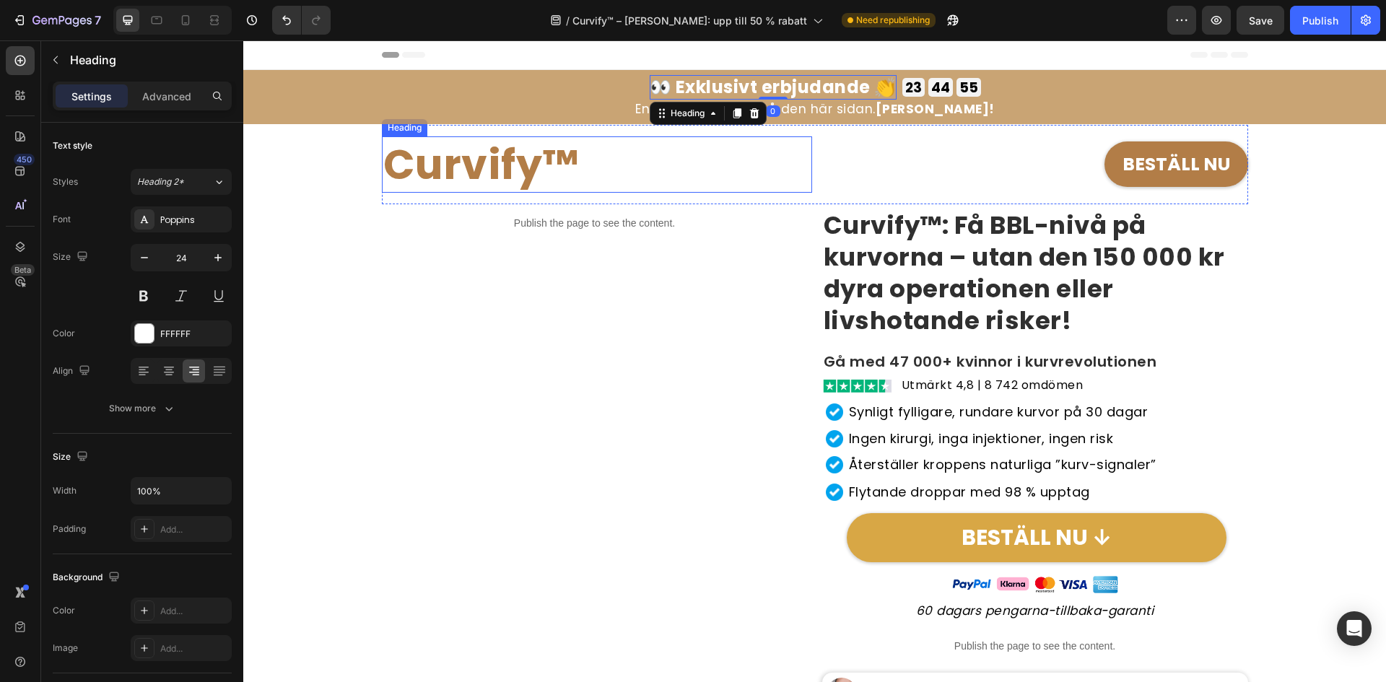
click at [496, 157] on h2 "Curvify™" at bounding box center [597, 164] width 430 height 56
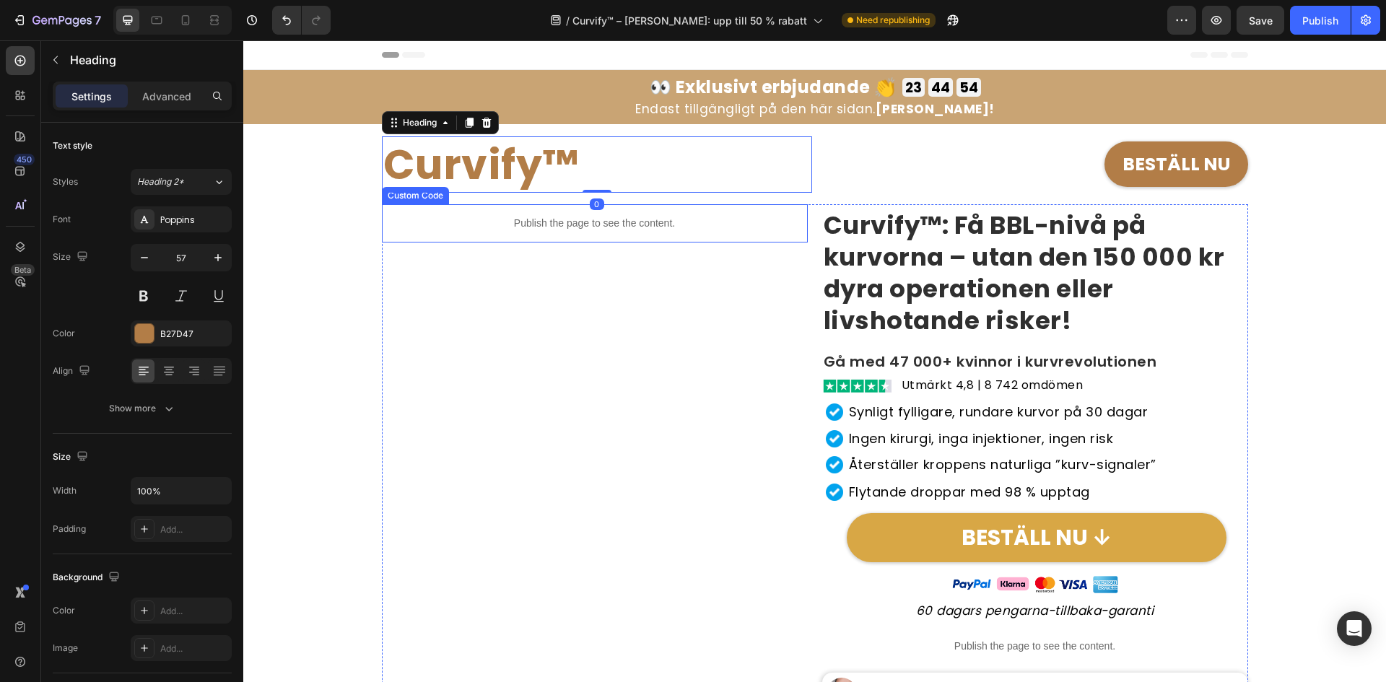
click at [616, 240] on div "Publish the page to see the content." at bounding box center [595, 223] width 426 height 38
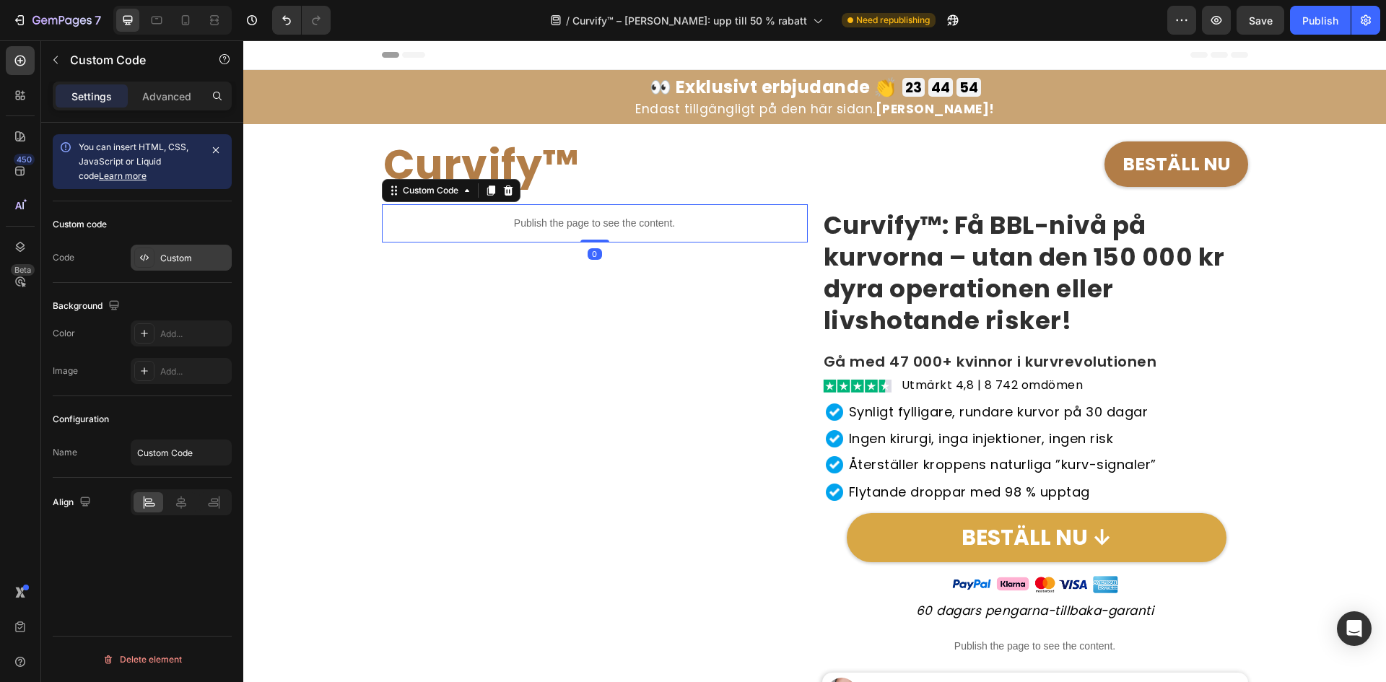
click at [167, 258] on div "Custom" at bounding box center [194, 258] width 68 height 13
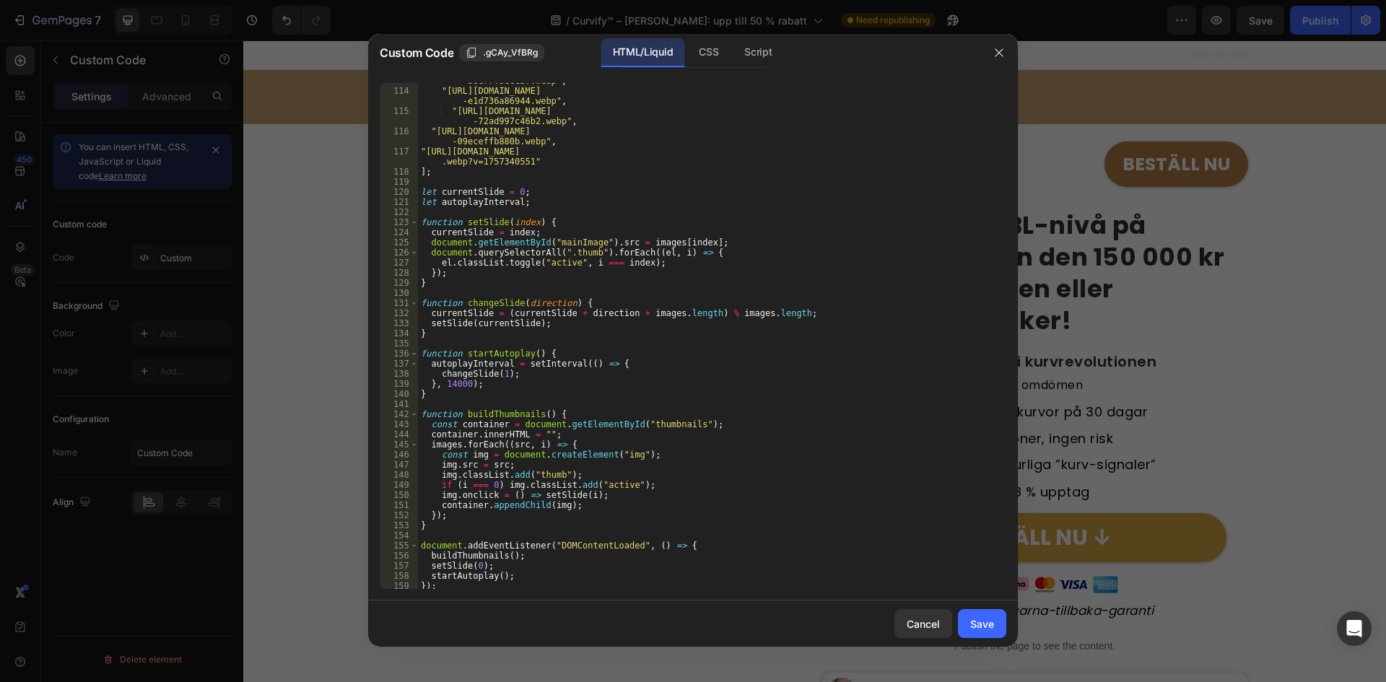
scroll to position [1039, 0]
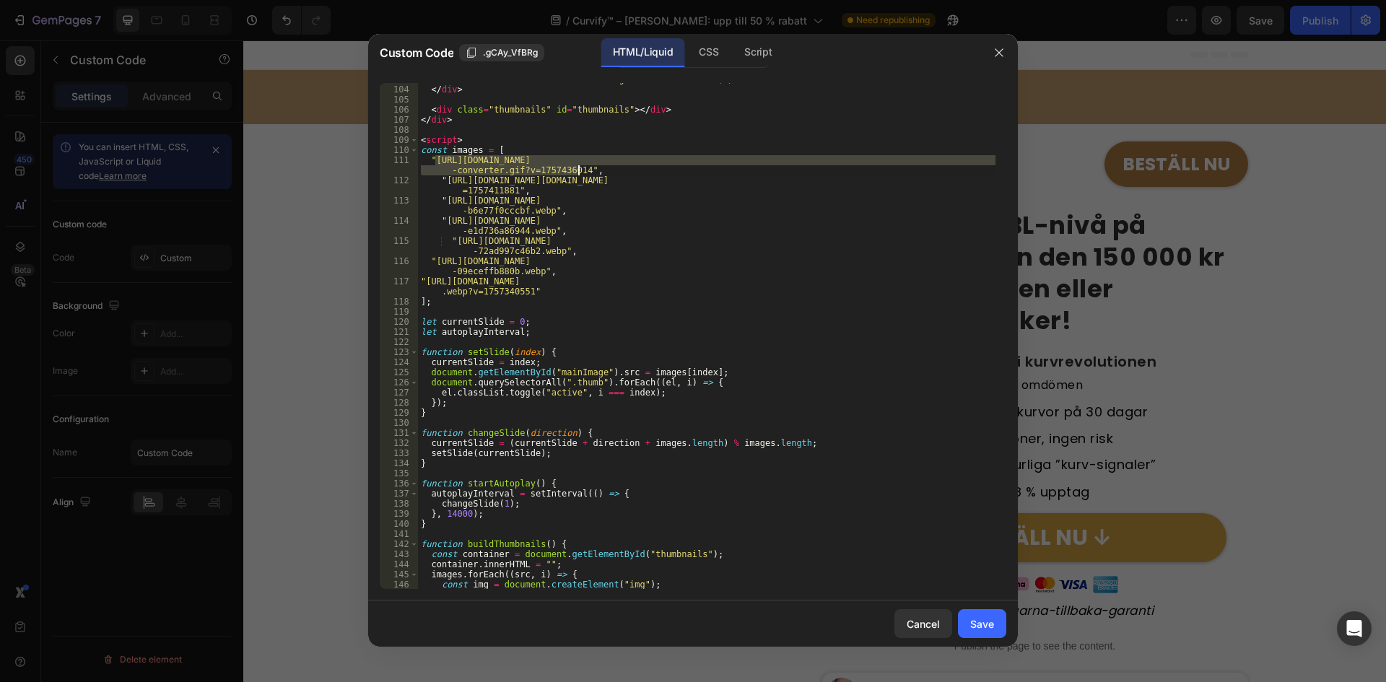
drag, startPoint x: 435, startPoint y: 159, endPoint x: 580, endPoint y: 167, distance: 145.3
click at [580, 167] on div "< button class = "next" onclick = "changeSlide(1)" > &#10095; </ button > </ di…" at bounding box center [706, 337] width 577 height 526
paste textarea "GIFtopslidercopy-ezgif.com-optimize.gif?v=1758969233"
type textarea ""https://cdn.shopify.com/s/files/1/0657/6783/3683/files/GIFtopslidercopy-ezgif.…"
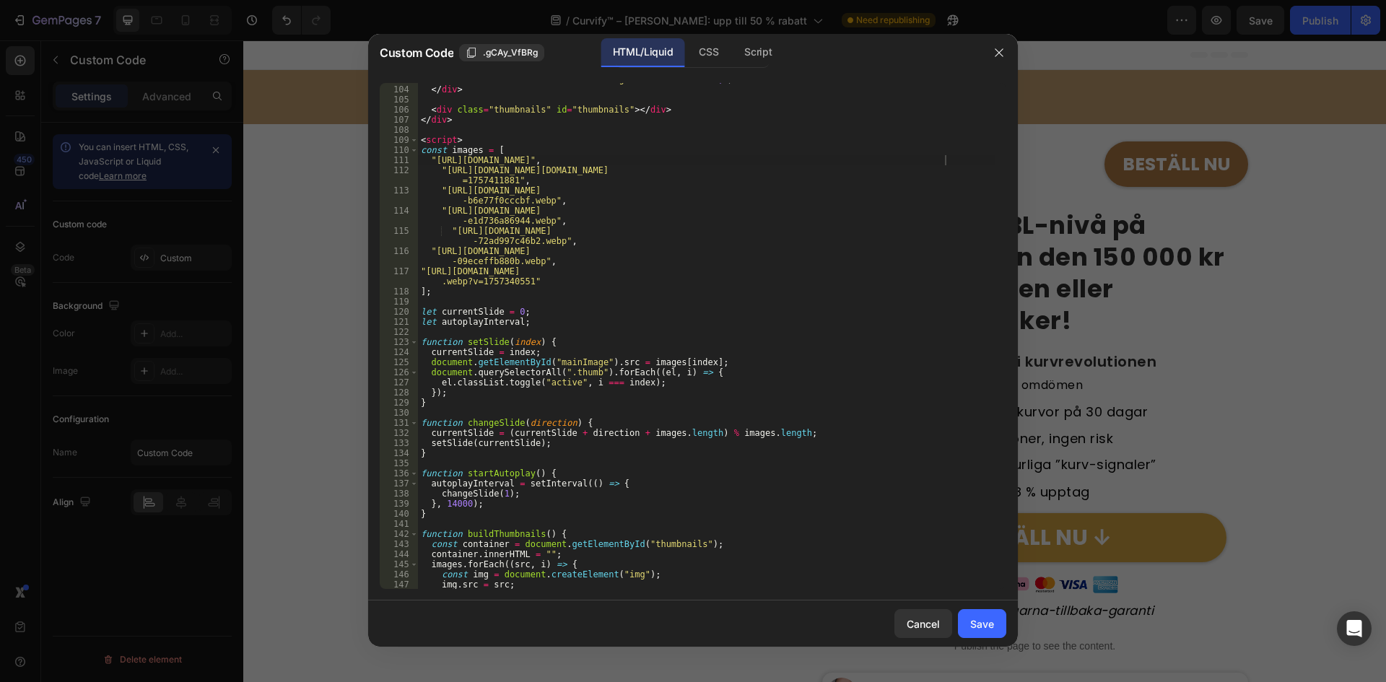
drag, startPoint x: 969, startPoint y: 619, endPoint x: 950, endPoint y: 588, distance: 36.9
click at [967, 619] on button "Save" at bounding box center [982, 623] width 48 height 29
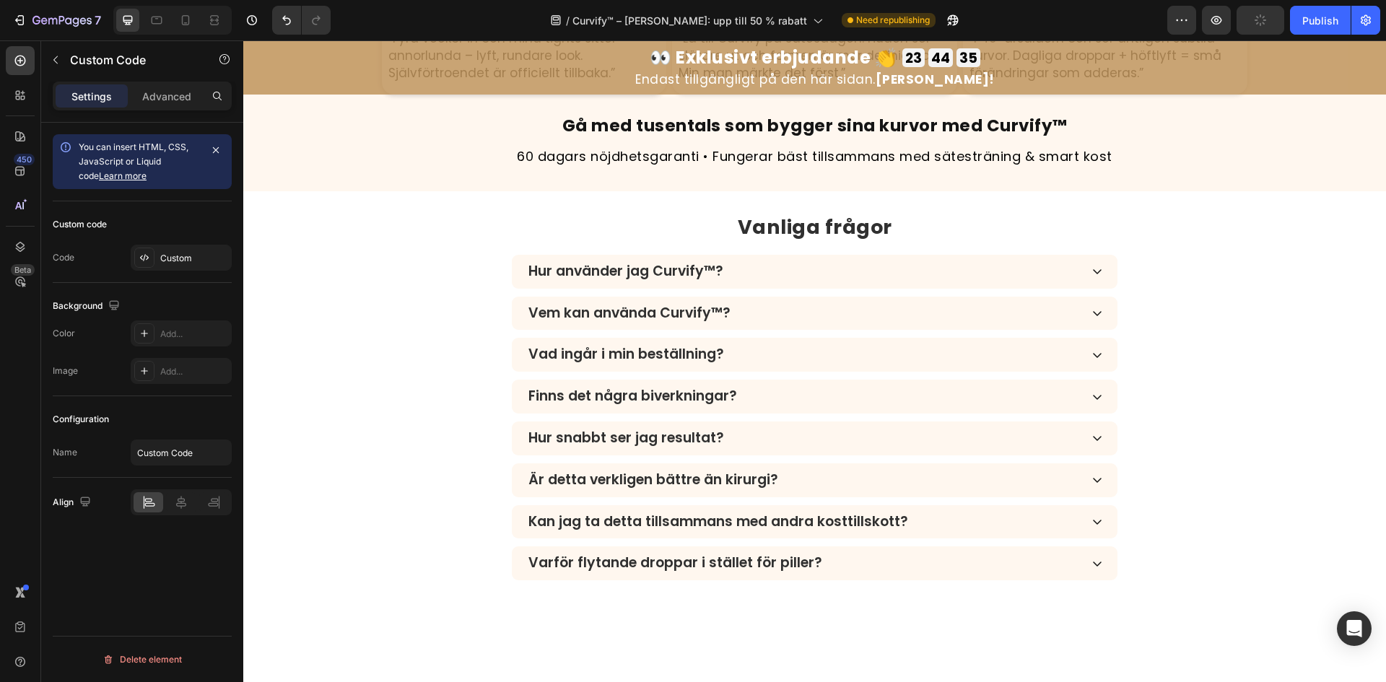
scroll to position [3898, 0]
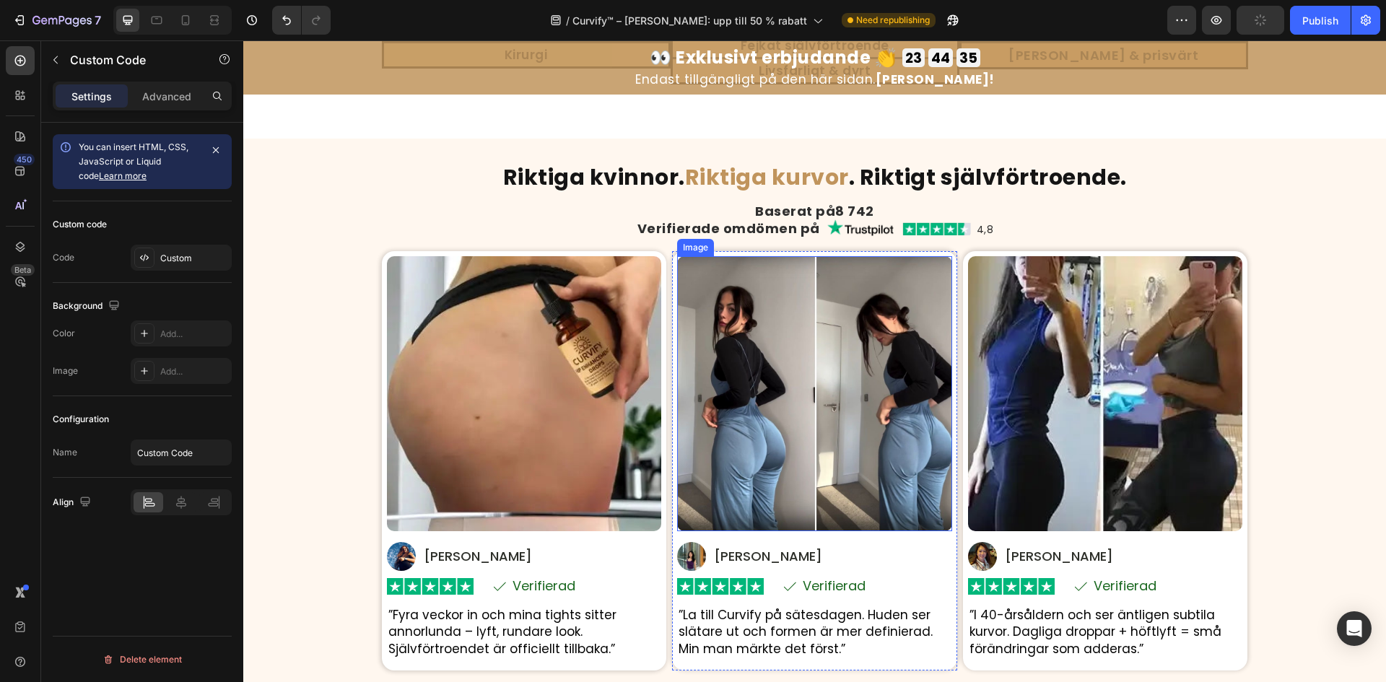
click at [603, 393] on img at bounding box center [524, 393] width 275 height 275
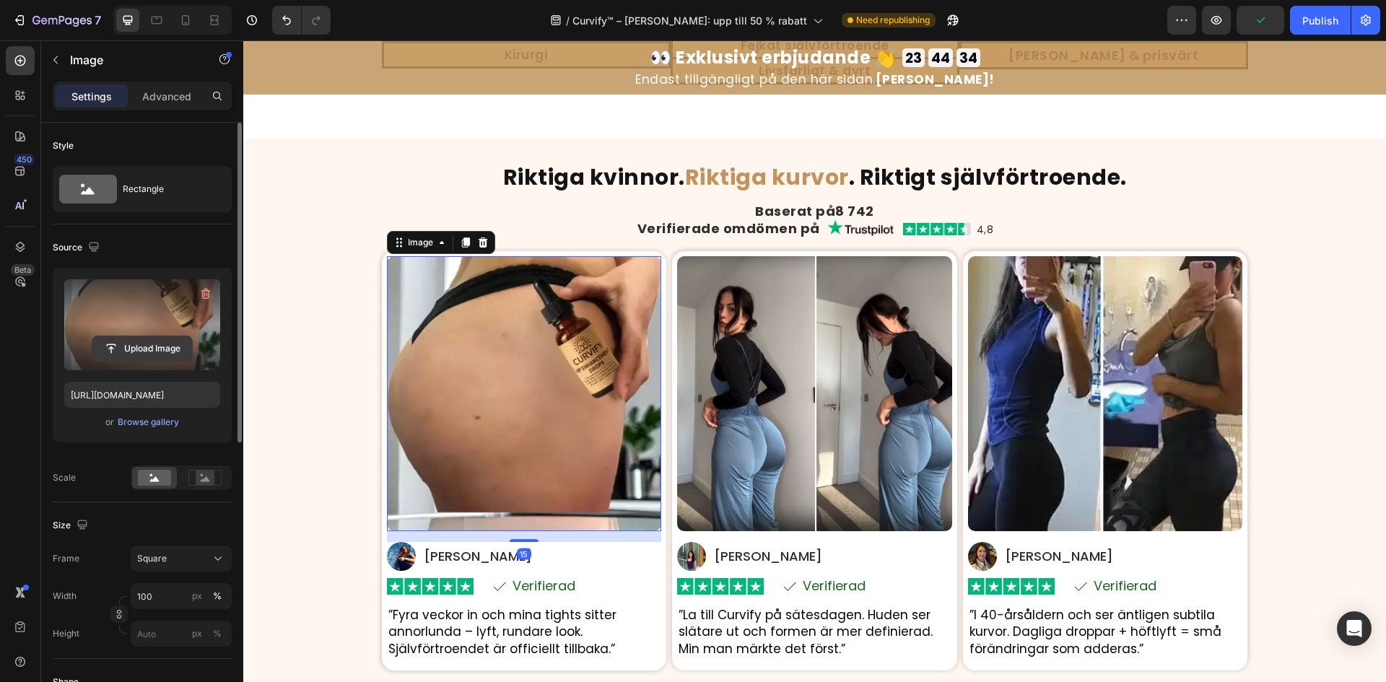
click at [117, 358] on input "file" at bounding box center [142, 348] width 100 height 25
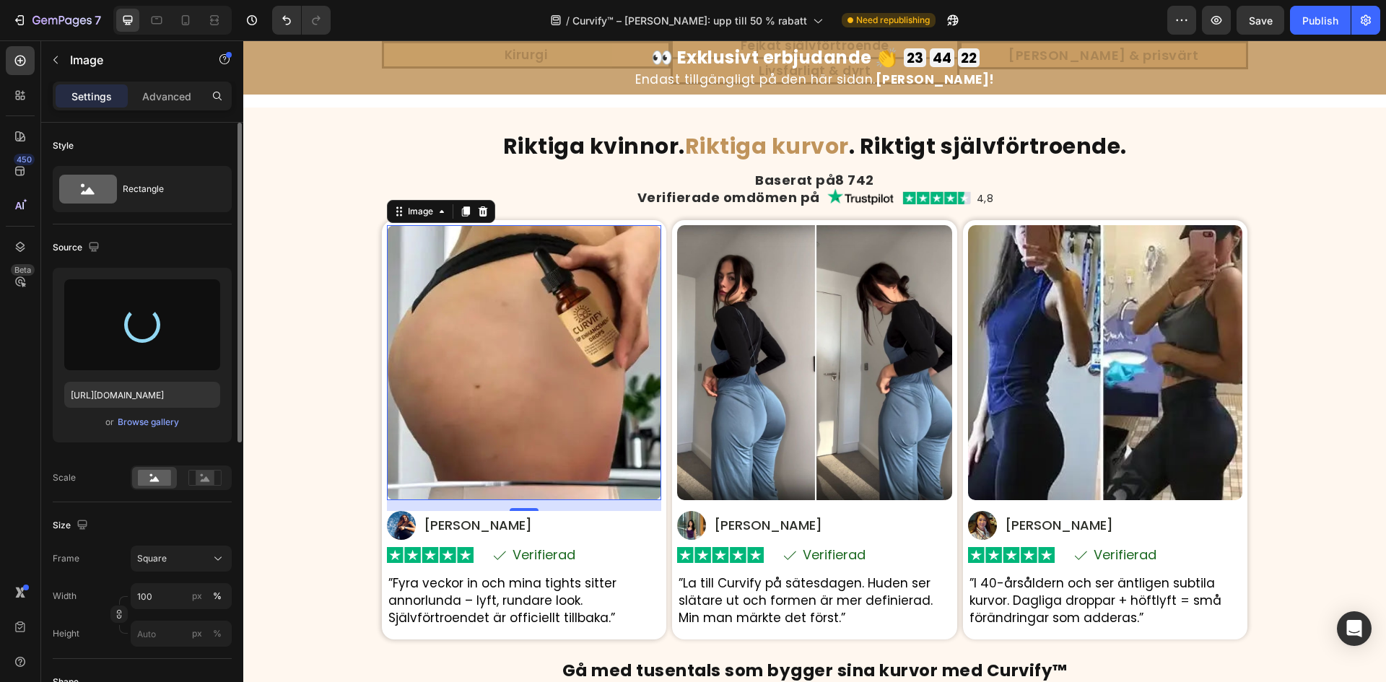
type input "https://cdn.shopify.com/s/files/1/0657/6783/3683/files/gempages_578032762192134…"
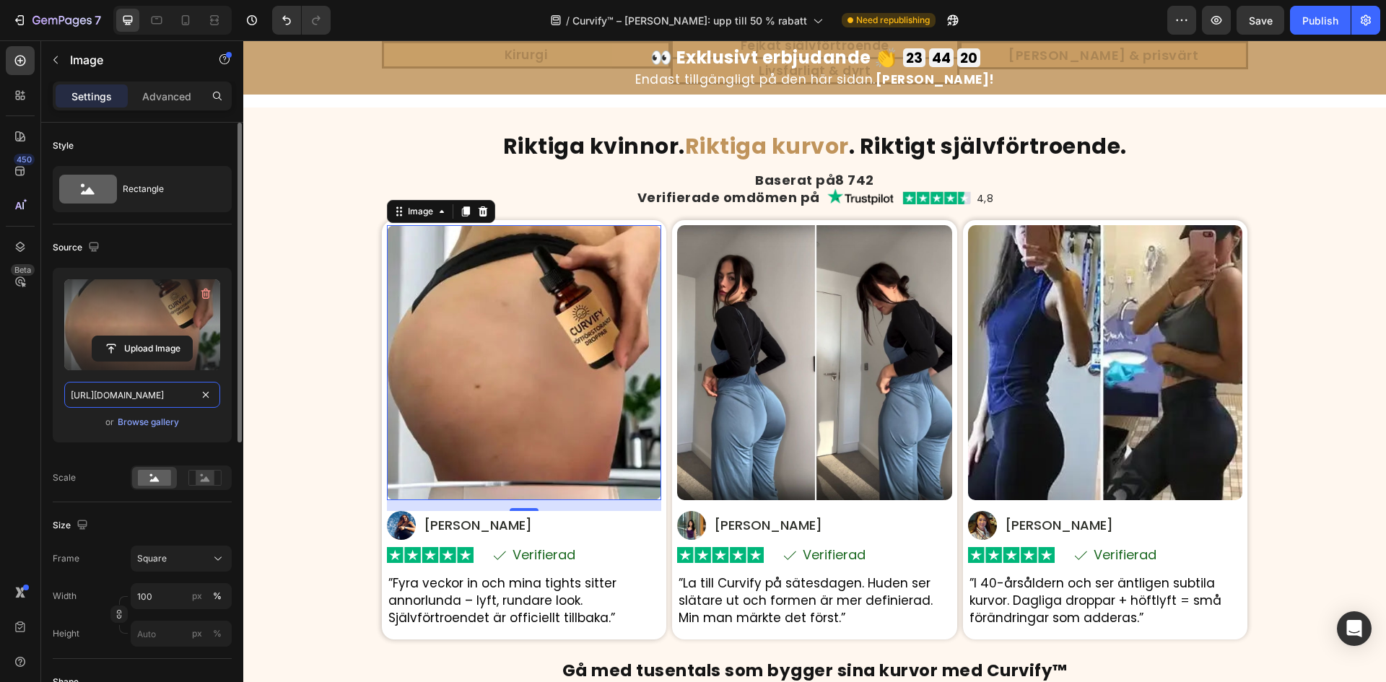
click at [144, 393] on input "https://cdn.shopify.com/s/files/1/0657/6783/3683/files/gempages_578032762192134…" at bounding box center [142, 395] width 156 height 26
click at [94, 243] on icon "button" at bounding box center [94, 247] width 14 height 14
click at [98, 289] on icon "button" at bounding box center [97, 296] width 14 height 14
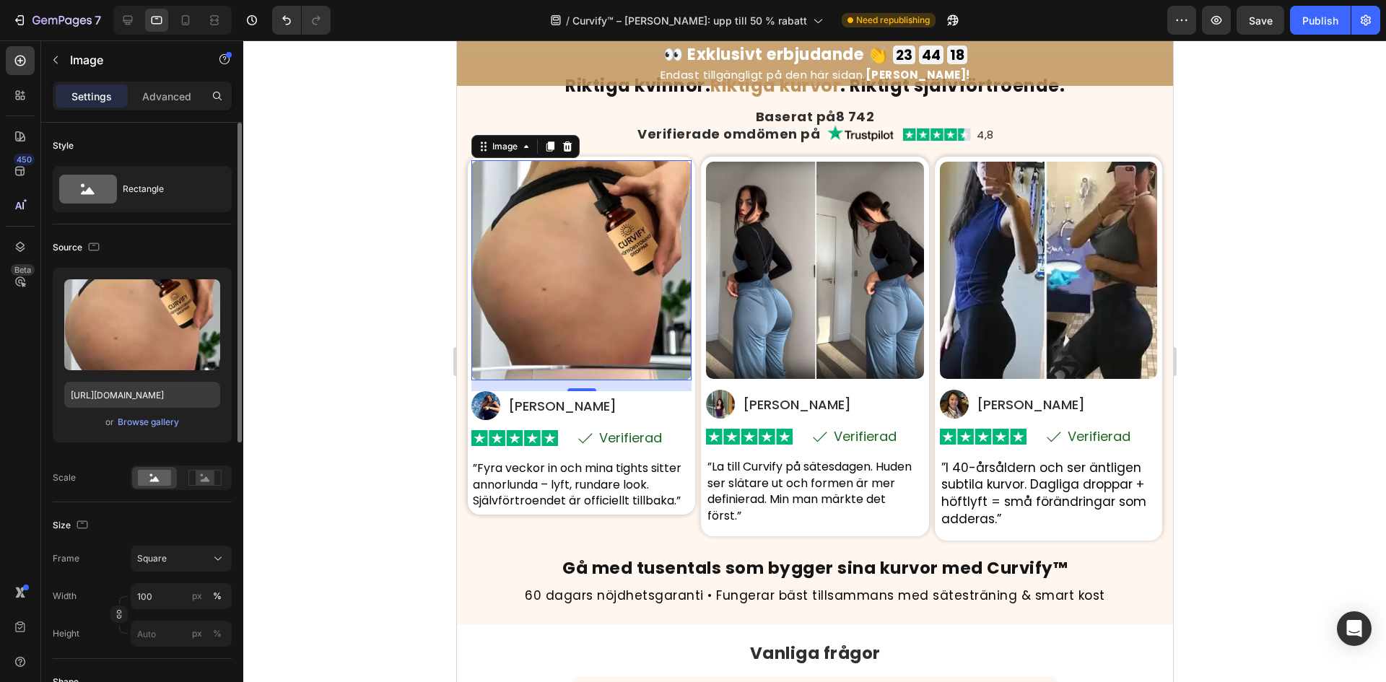
scroll to position [3967, 0]
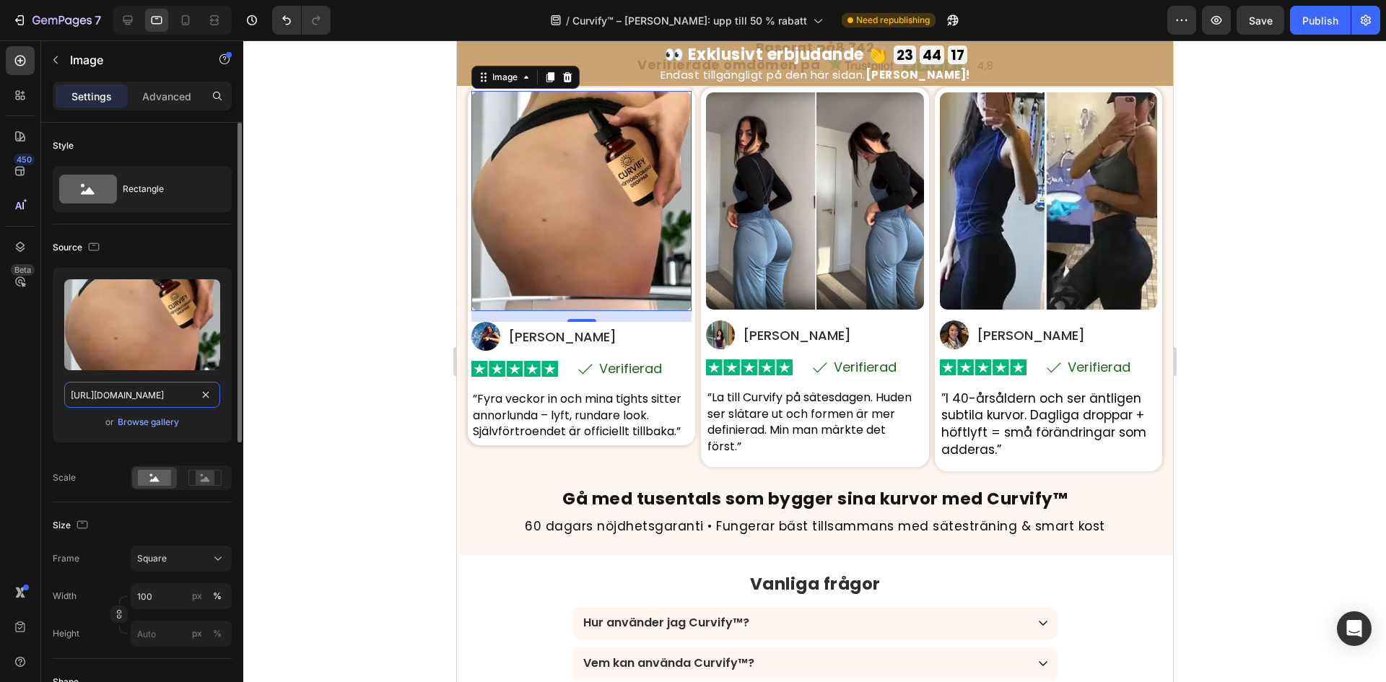
click at [131, 398] on input "https://cdn.shopify.com/s/files/1/0657/6783/3683/files/gempages_578032762192134…" at bounding box center [142, 395] width 156 height 26
click at [92, 249] on icon "button" at bounding box center [94, 247] width 14 height 14
click at [96, 313] on button "button" at bounding box center [96, 321] width 23 height 23
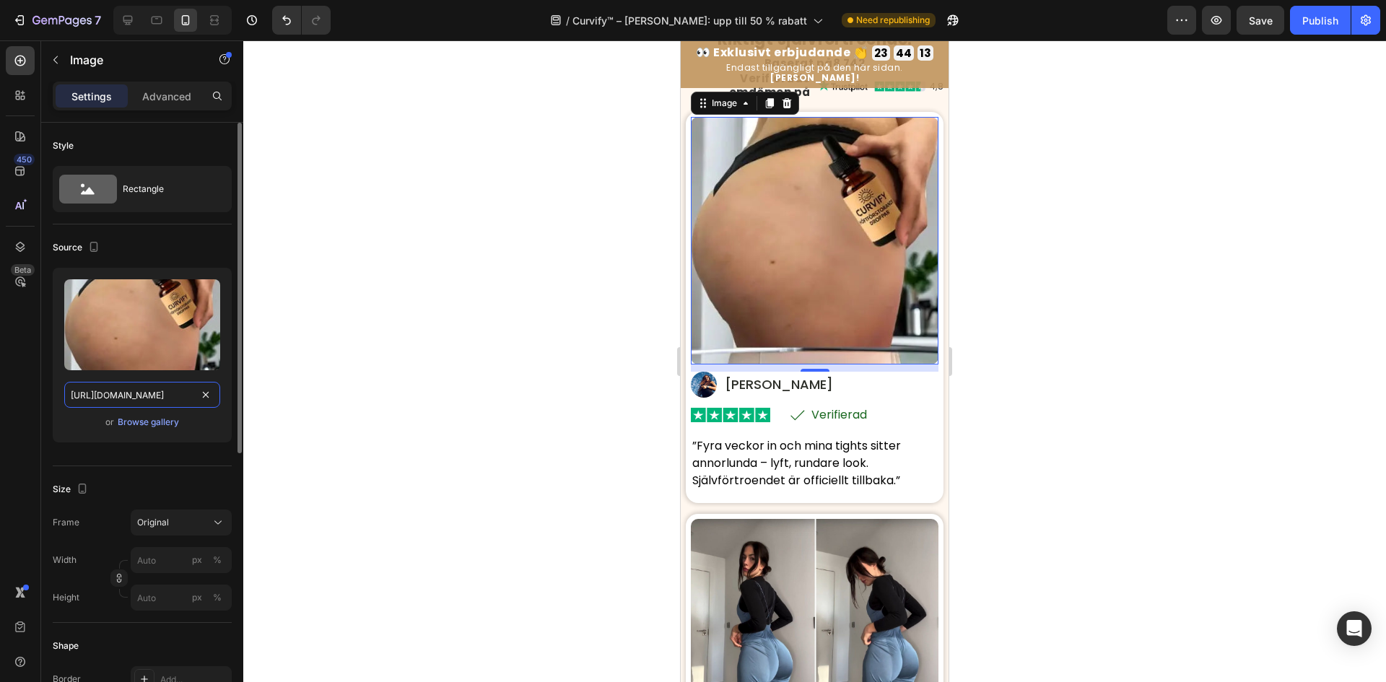
scroll to position [4006, 0]
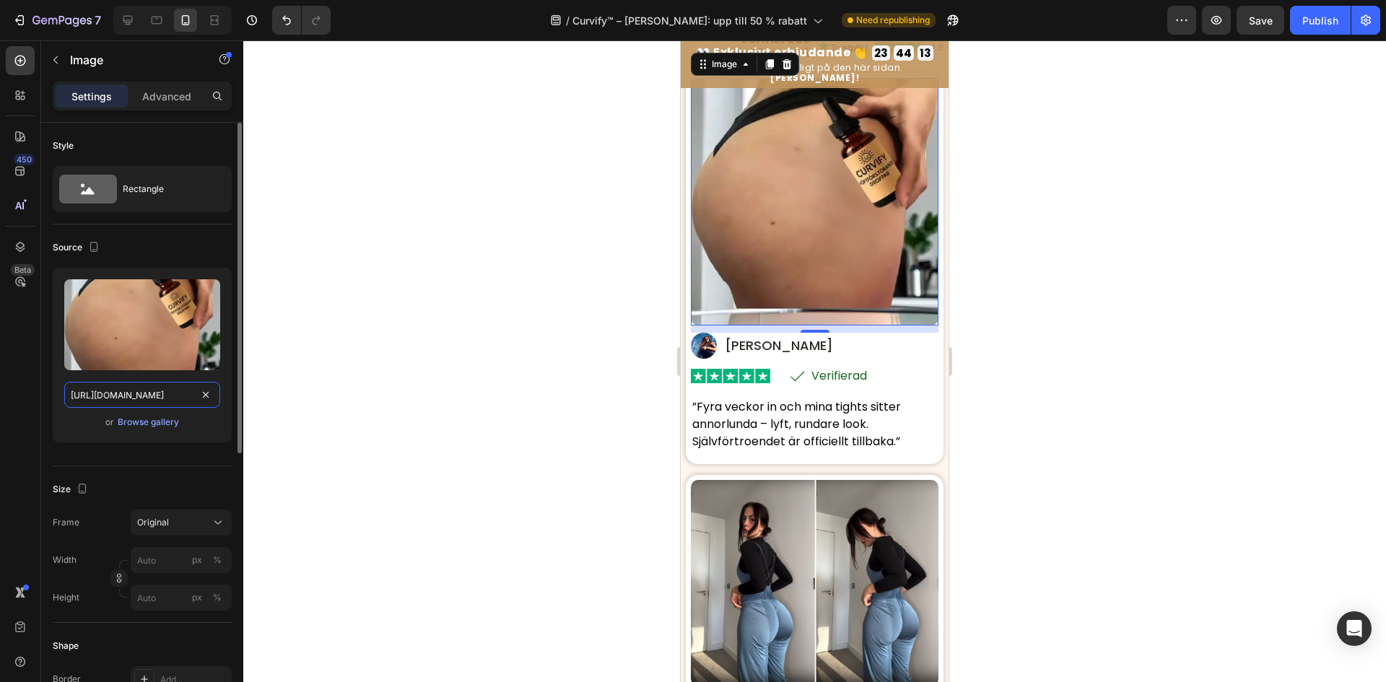
click at [128, 388] on input "https://cdn.shopify.com/s/files/1/0657/6783/3683/files/gempages_578032762192134…" at bounding box center [142, 395] width 156 height 26
click at [98, 243] on icon "button" at bounding box center [94, 247] width 14 height 14
click at [95, 264] on icon "button" at bounding box center [97, 270] width 14 height 14
type input "100"
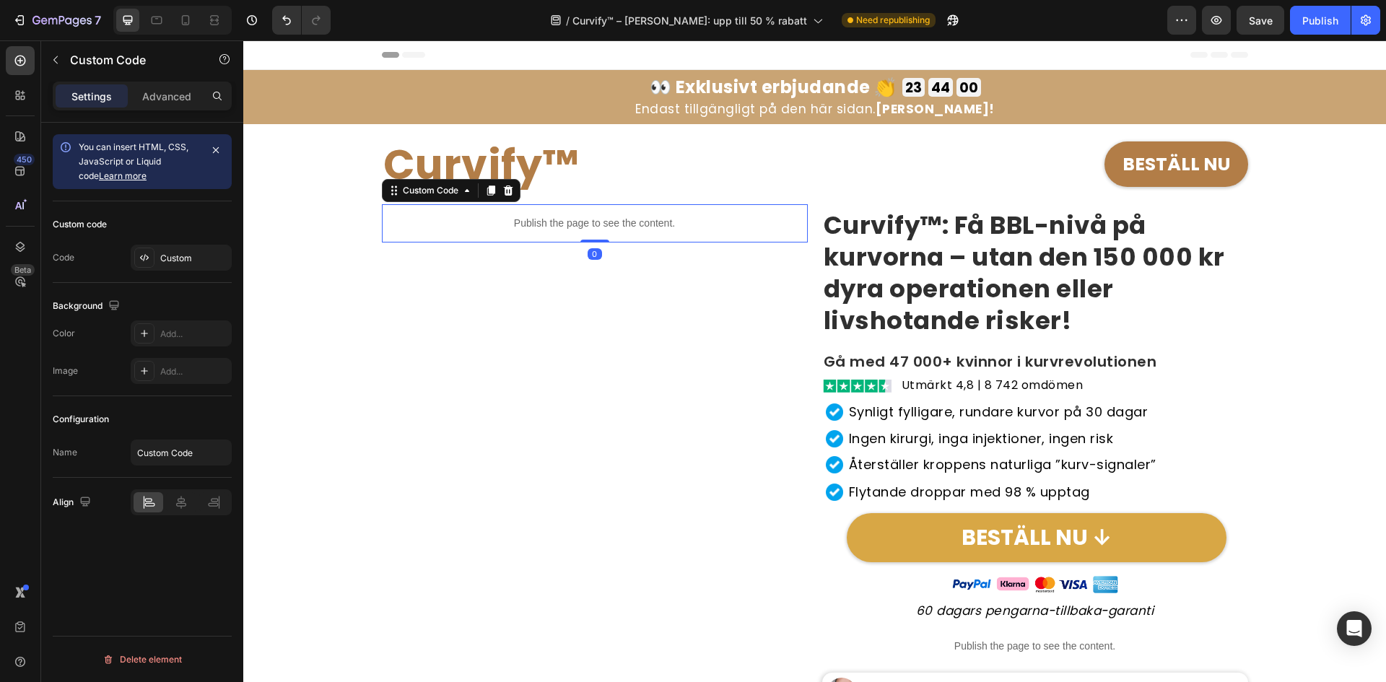
click at [577, 227] on p "Publish the page to see the content." at bounding box center [595, 223] width 426 height 15
click at [204, 261] on div "Custom" at bounding box center [194, 258] width 68 height 13
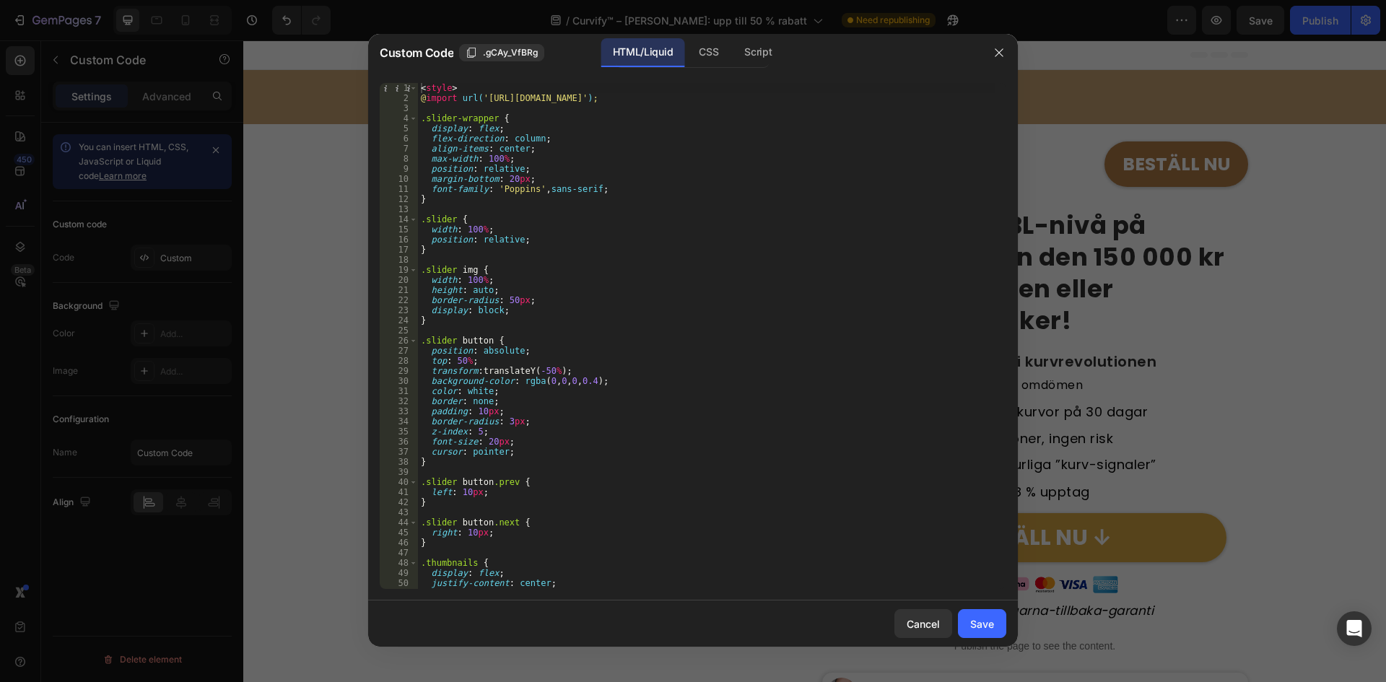
drag, startPoint x: 1003, startPoint y: 53, endPoint x: 980, endPoint y: 113, distance: 64.6
click at [1003, 52] on icon "button" at bounding box center [999, 53] width 12 height 12
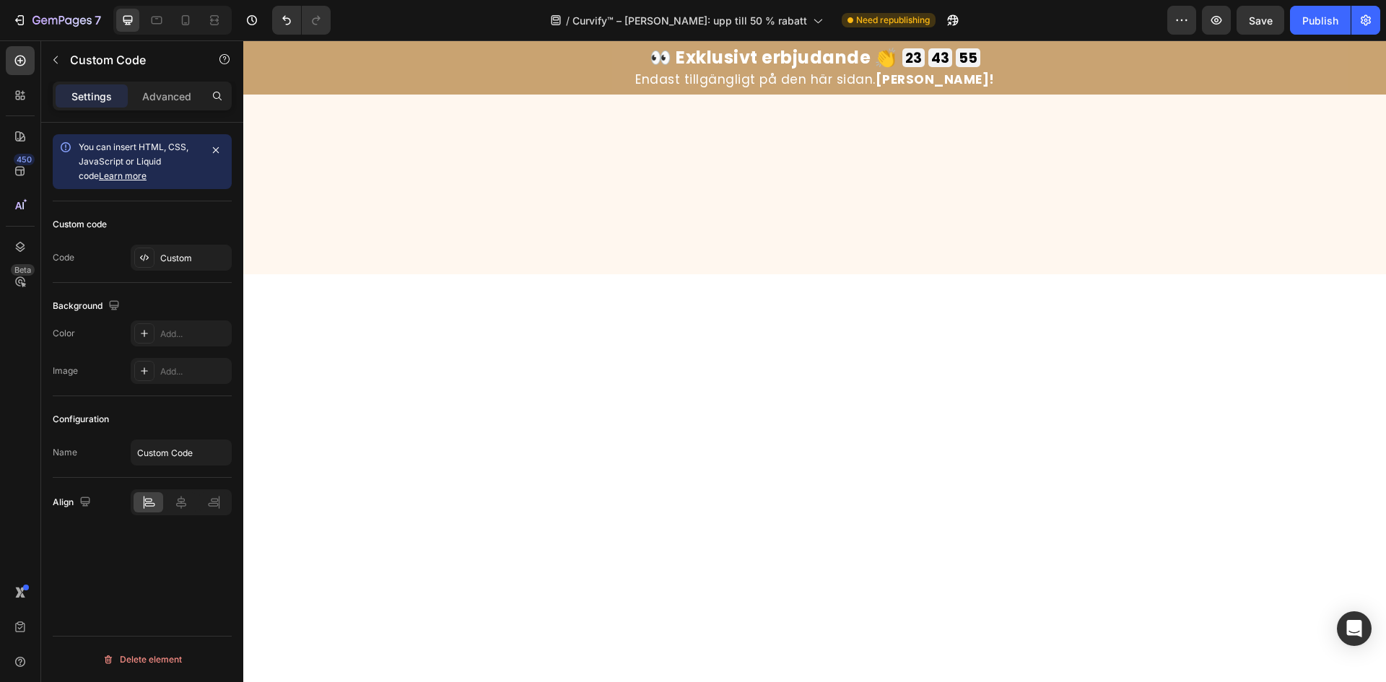
scroll to position [3465, 0]
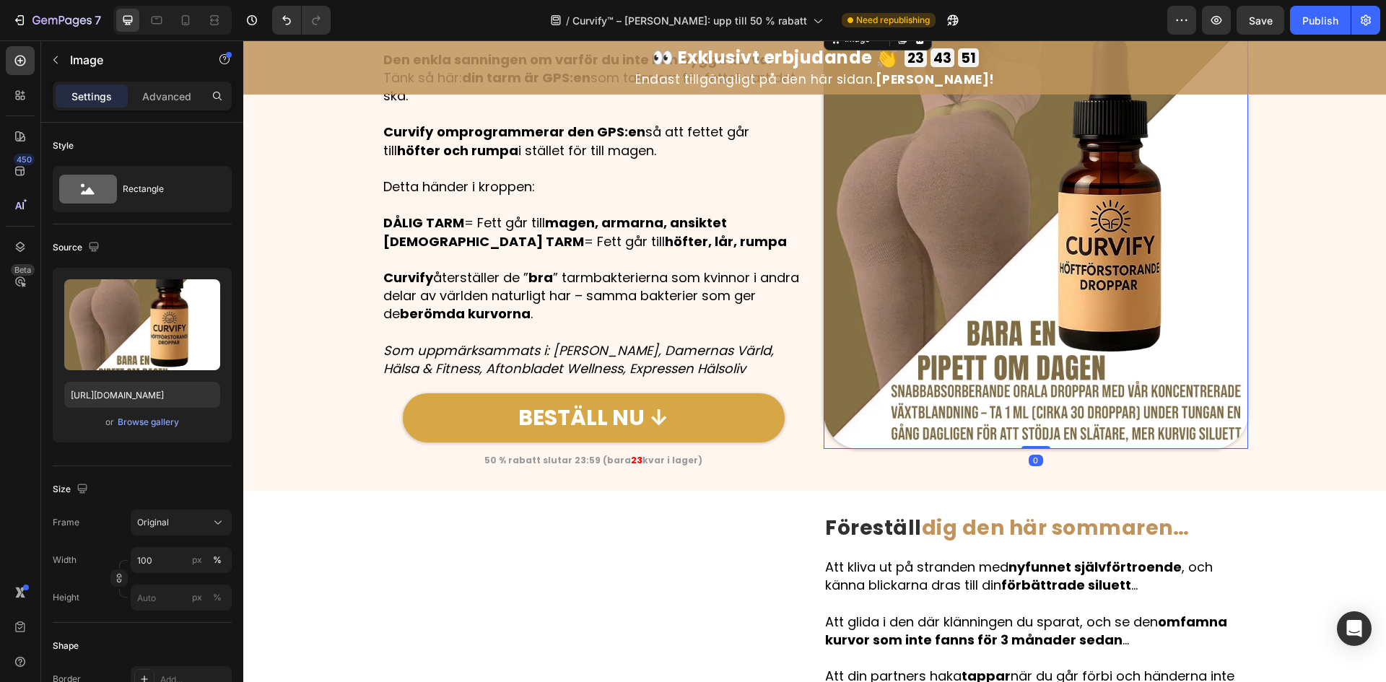
click at [984, 329] on img at bounding box center [1036, 237] width 424 height 424
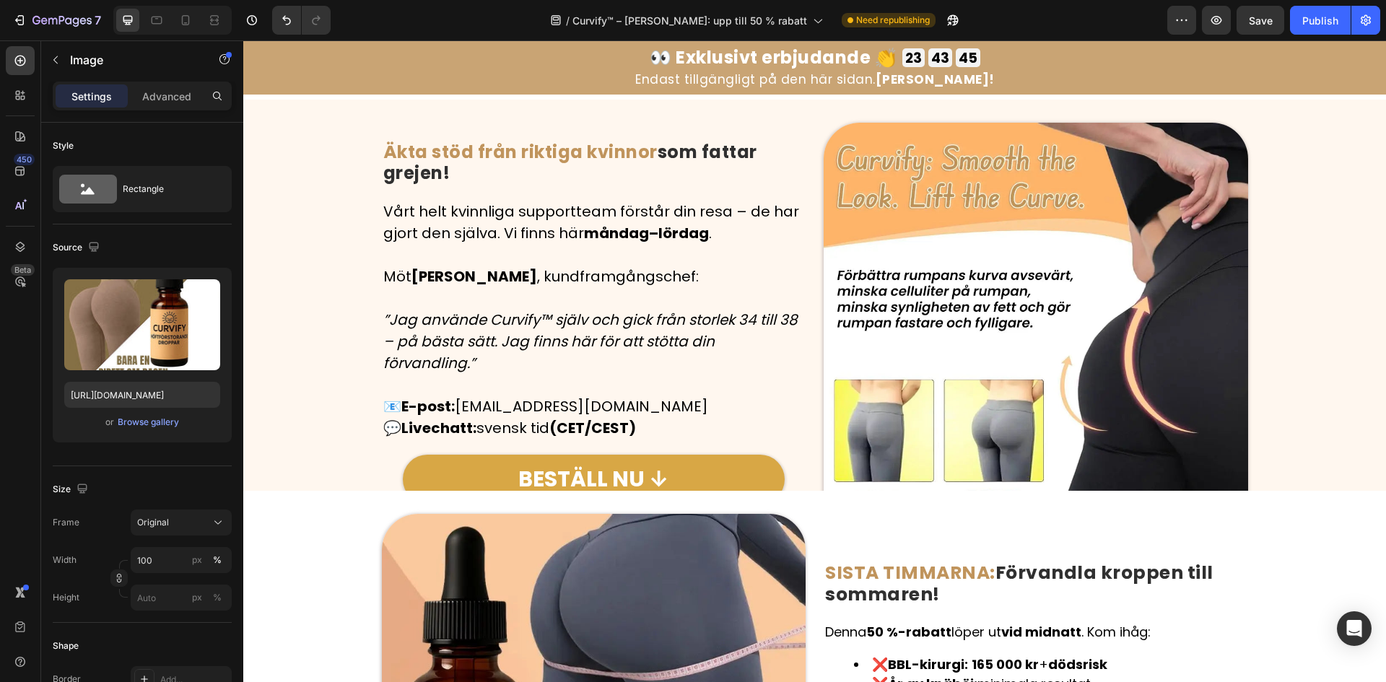
scroll to position [6280, 0]
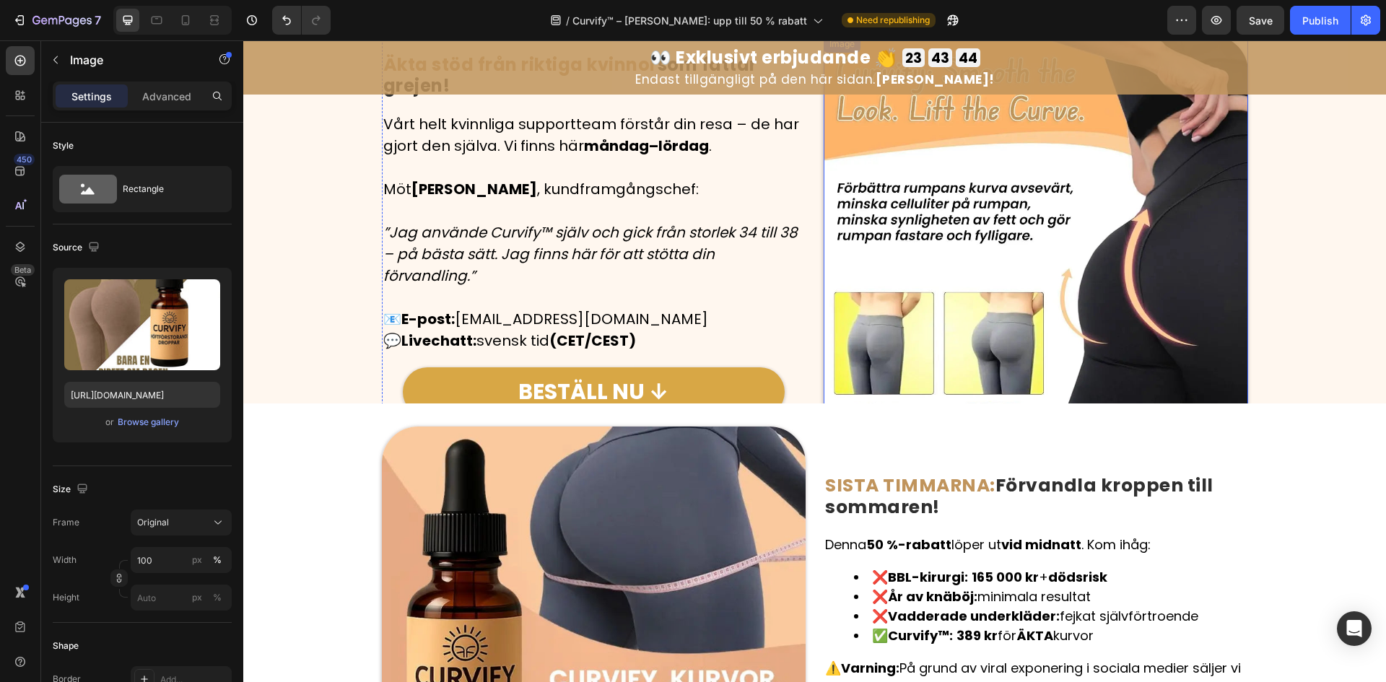
click at [824, 269] on img at bounding box center [1036, 247] width 424 height 424
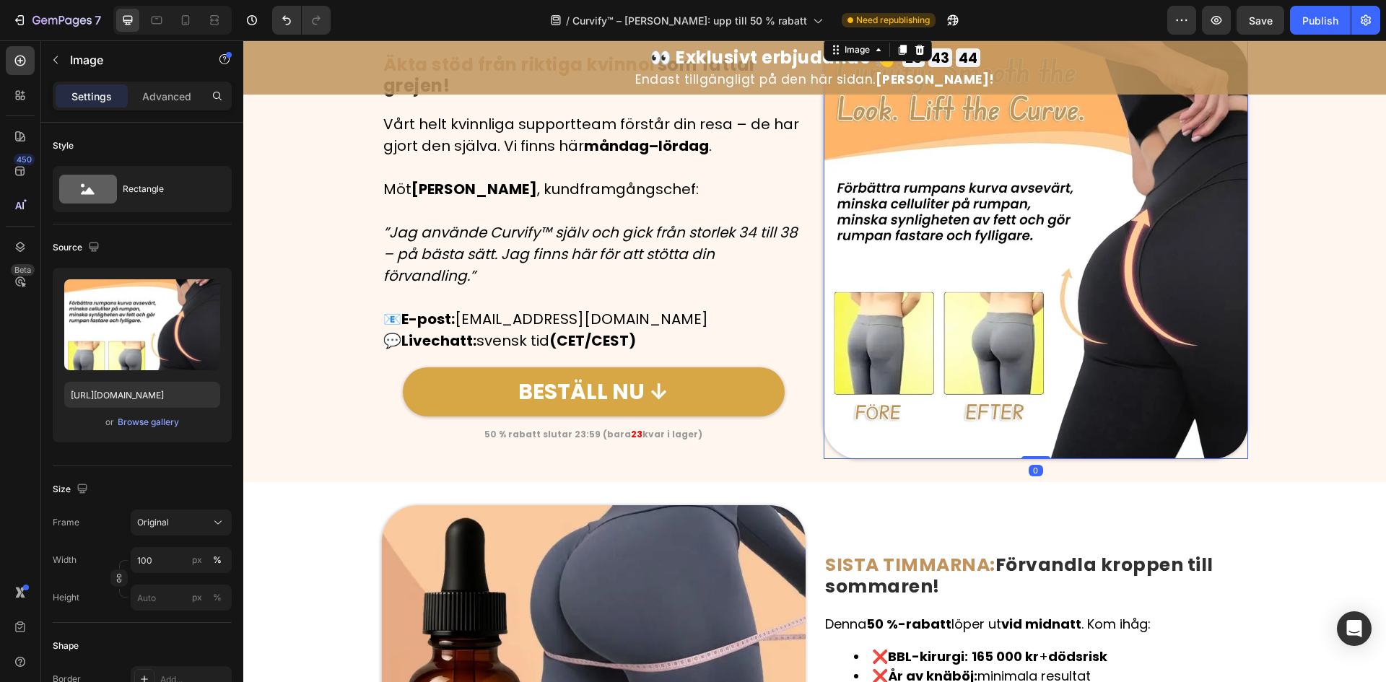
click at [956, 293] on img at bounding box center [1036, 247] width 424 height 424
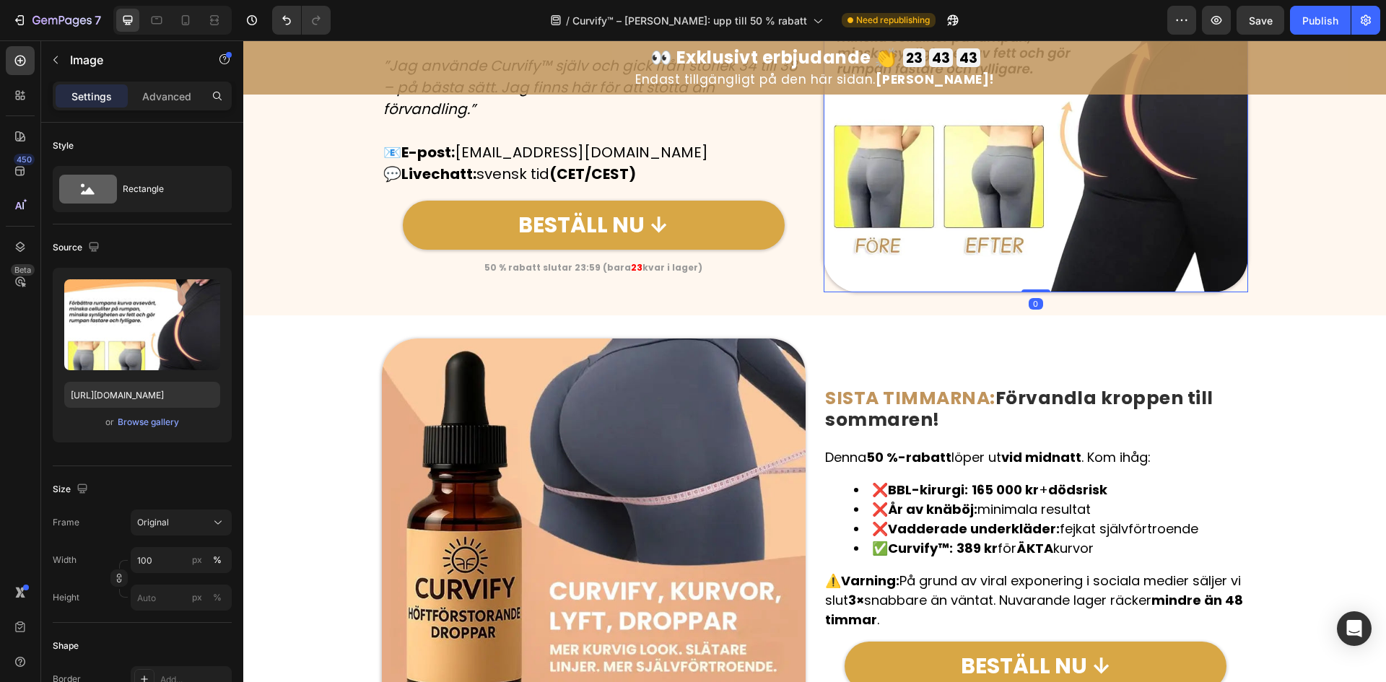
scroll to position [6496, 0]
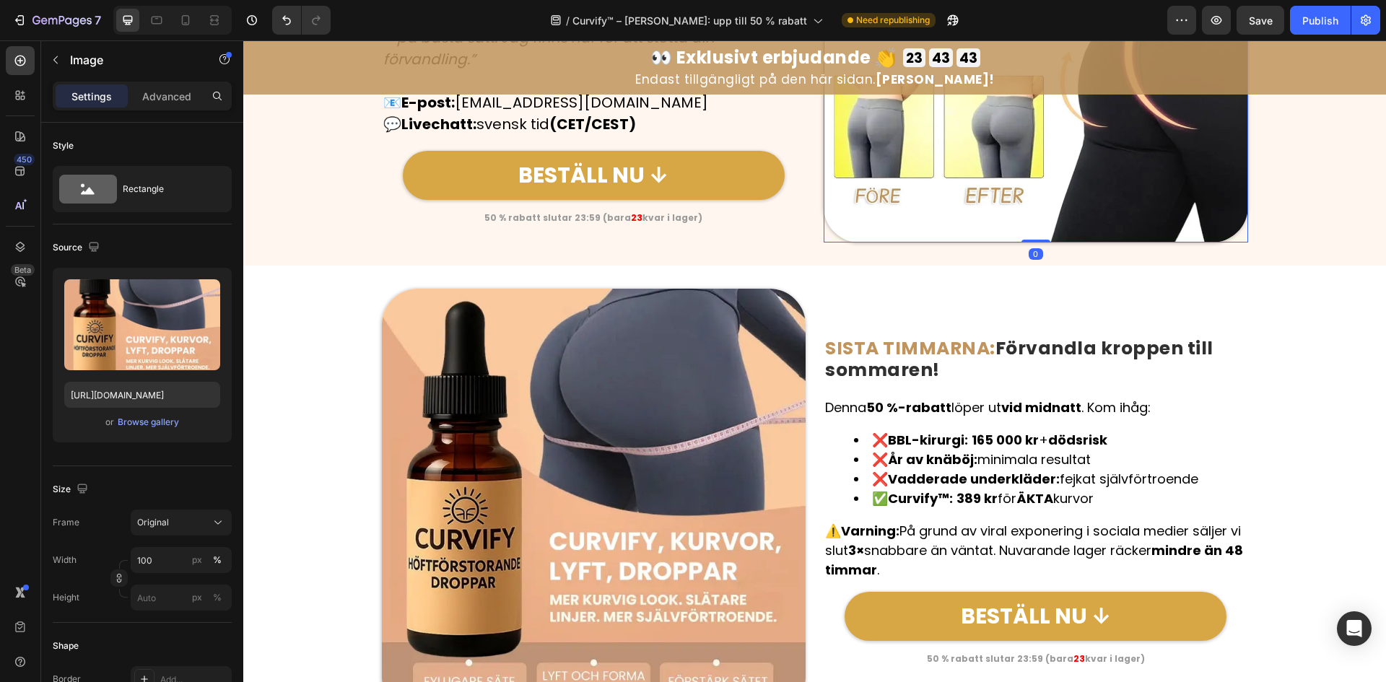
click at [693, 372] on img at bounding box center [594, 501] width 424 height 424
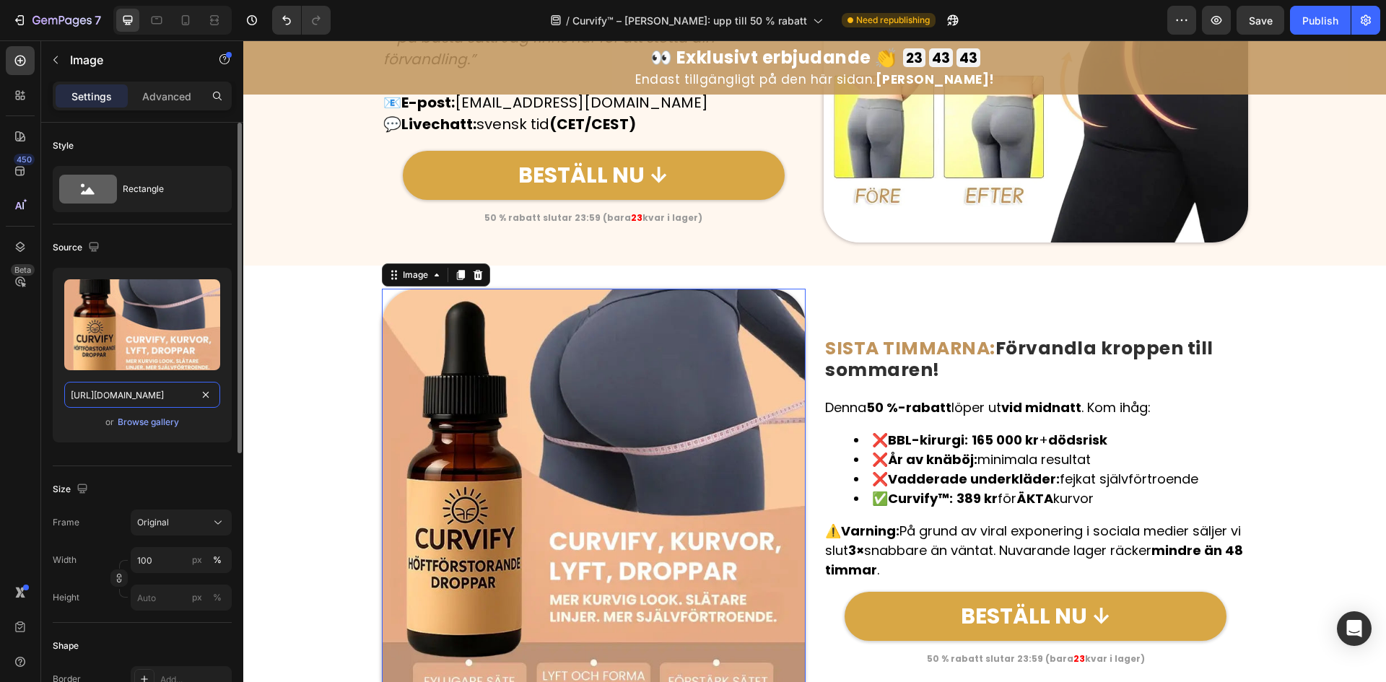
click at [156, 388] on input "https://cdn.shopify.com/s/files/1/0657/6783/3683/files/gempages_578032762192134…" at bounding box center [142, 395] width 156 height 26
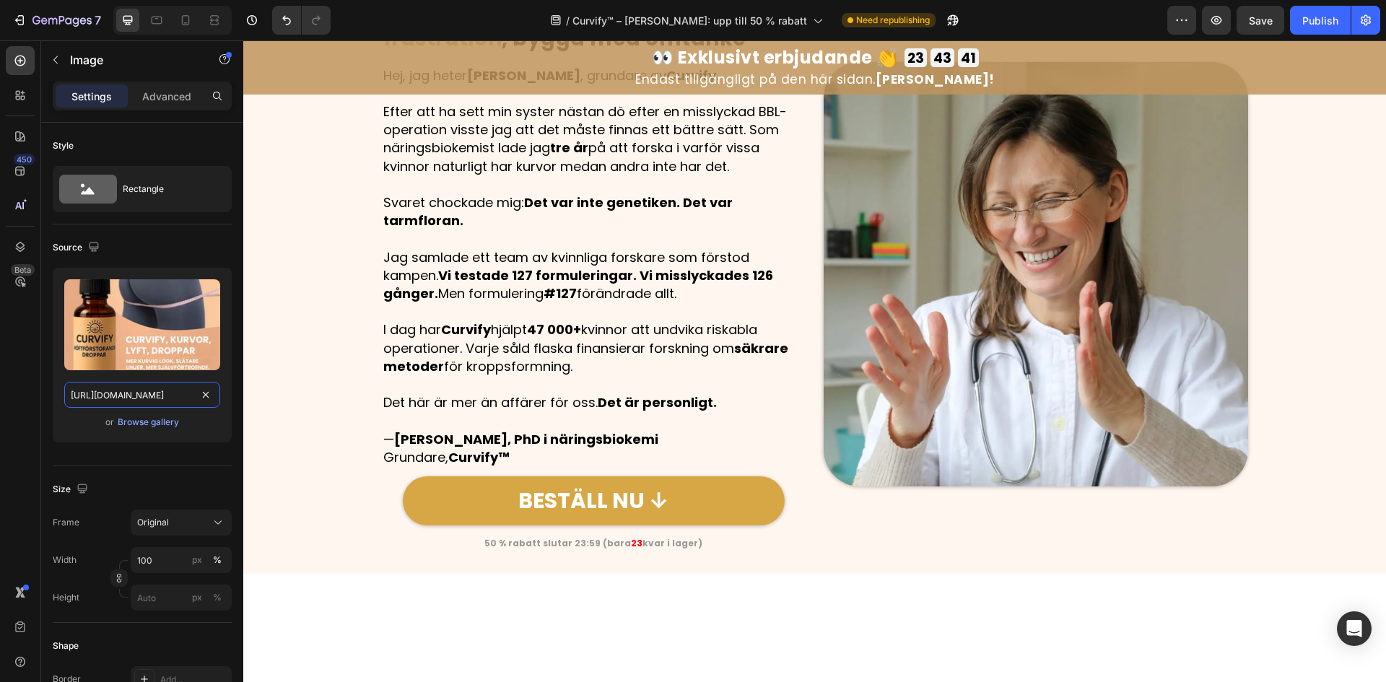
scroll to position [0, 0]
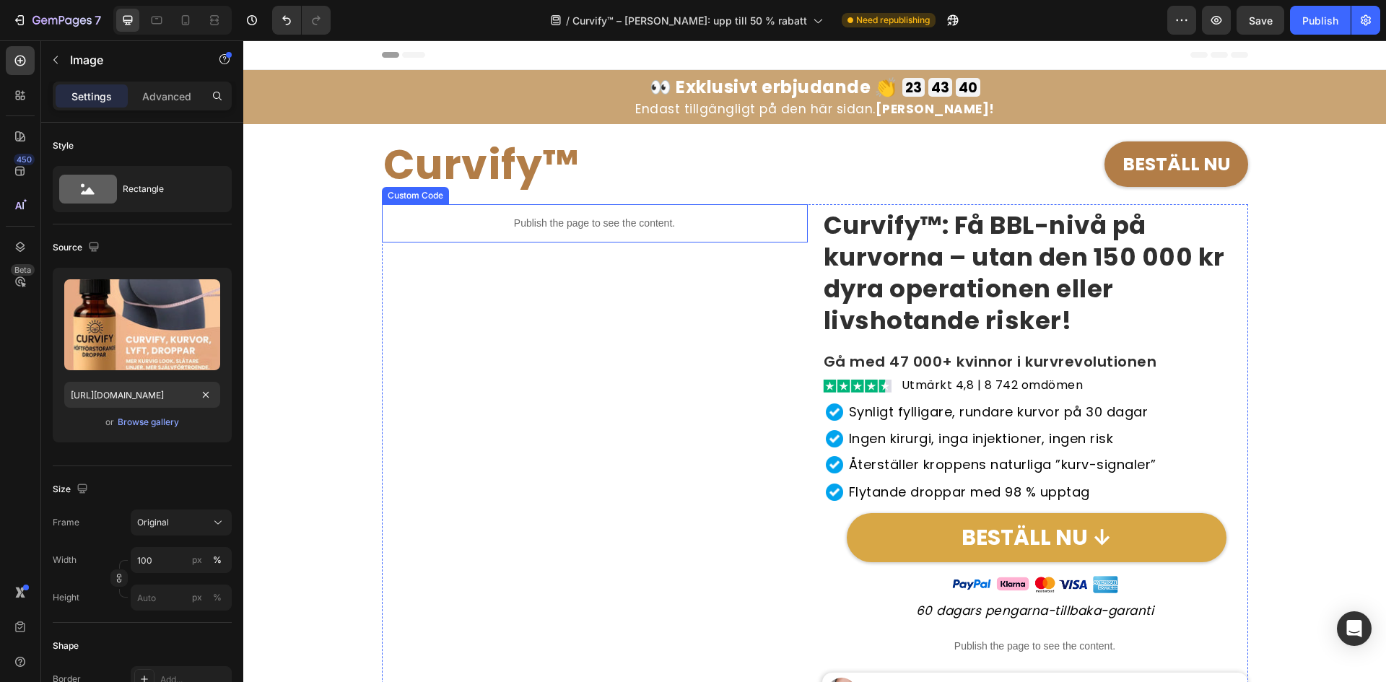
click at [548, 214] on div "Publish the page to see the content." at bounding box center [595, 223] width 426 height 38
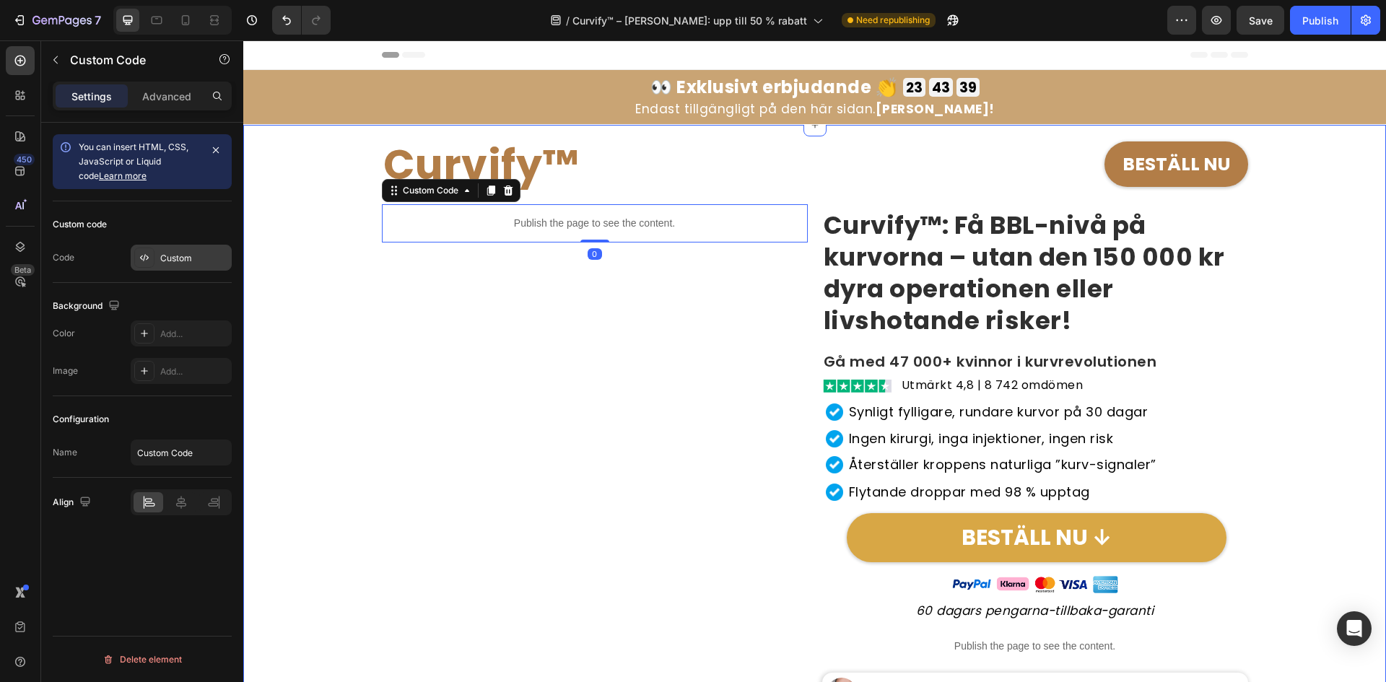
click at [222, 264] on div "Custom" at bounding box center [181, 258] width 101 height 26
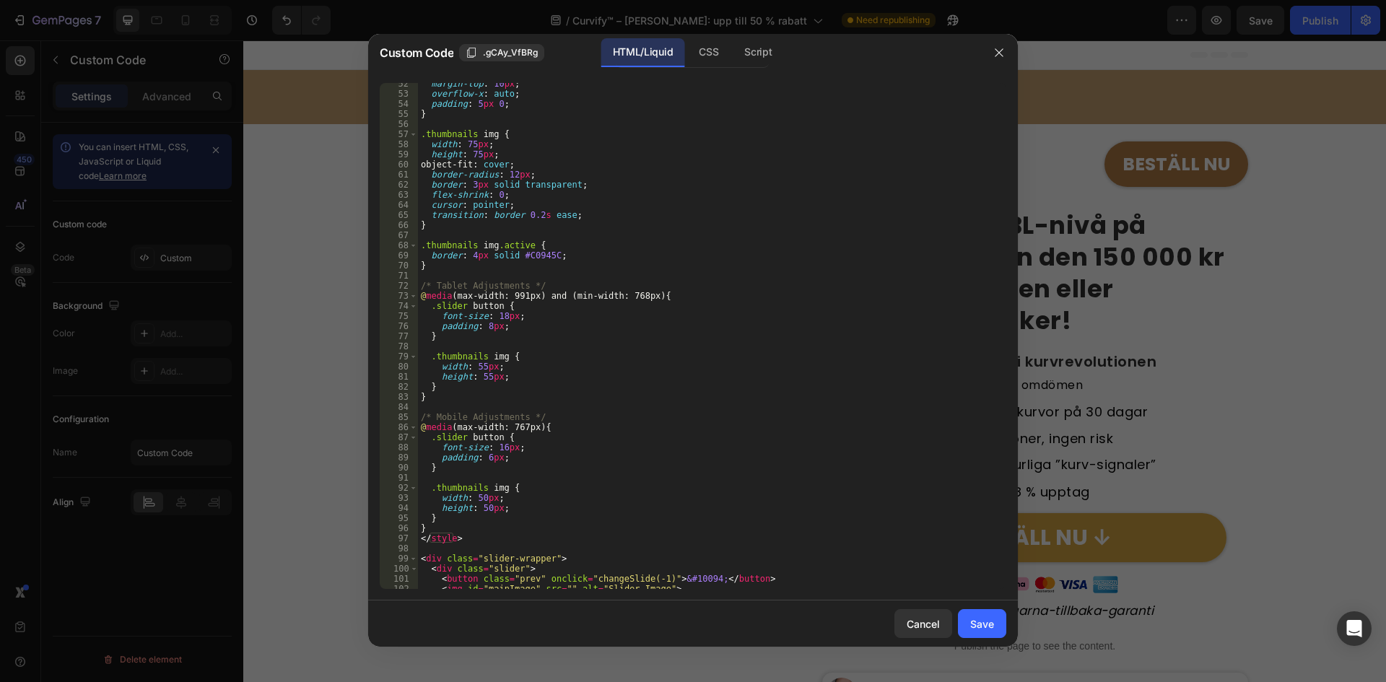
scroll to position [909, 0]
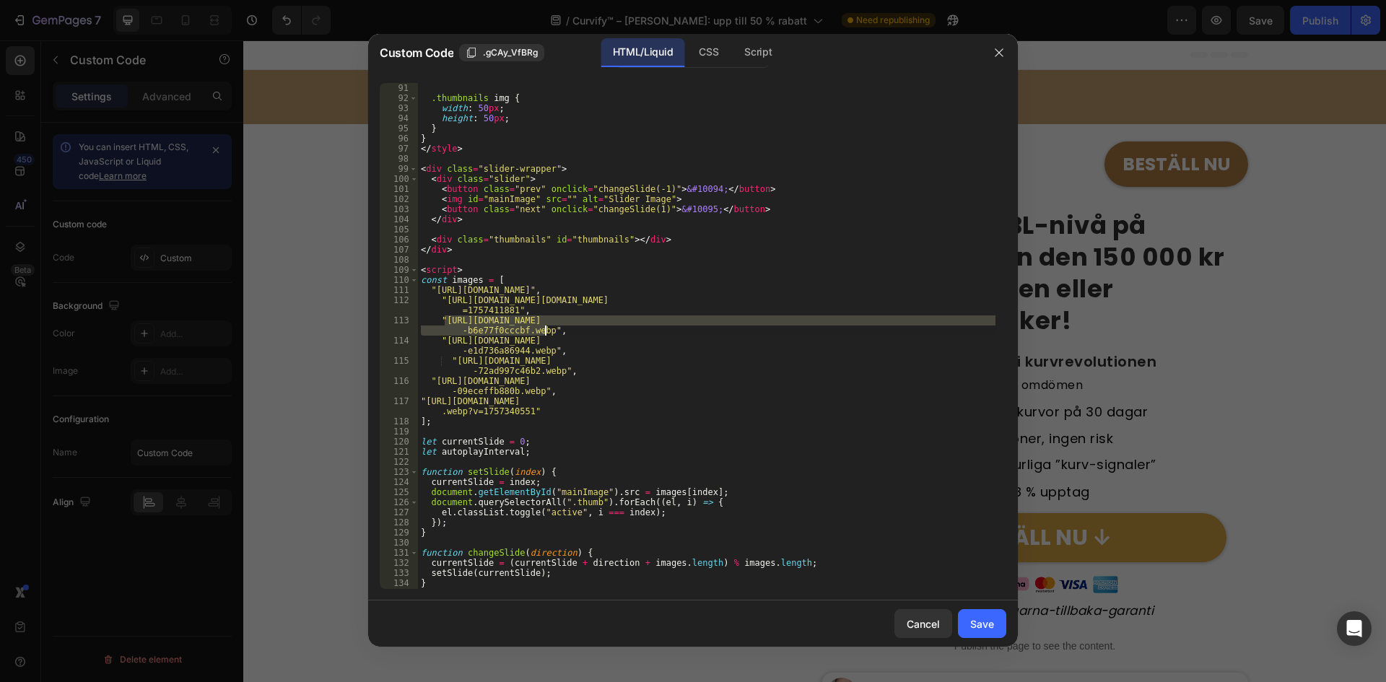
drag, startPoint x: 444, startPoint y: 322, endPoint x: 545, endPoint y: 328, distance: 101.3
click at [545, 328] on div ".thumbnails img { width : 50 px ; height : 50 px ; } } </ style > < div class =…" at bounding box center [706, 346] width 577 height 526
paste textarea "4fe44338-b9ea-4ef6-9a6e-798ca48fea21"
type textarea ""https://cdn.shopify.com/s/files/1/0657/6783/3683/files/gempages_57803276219213…"
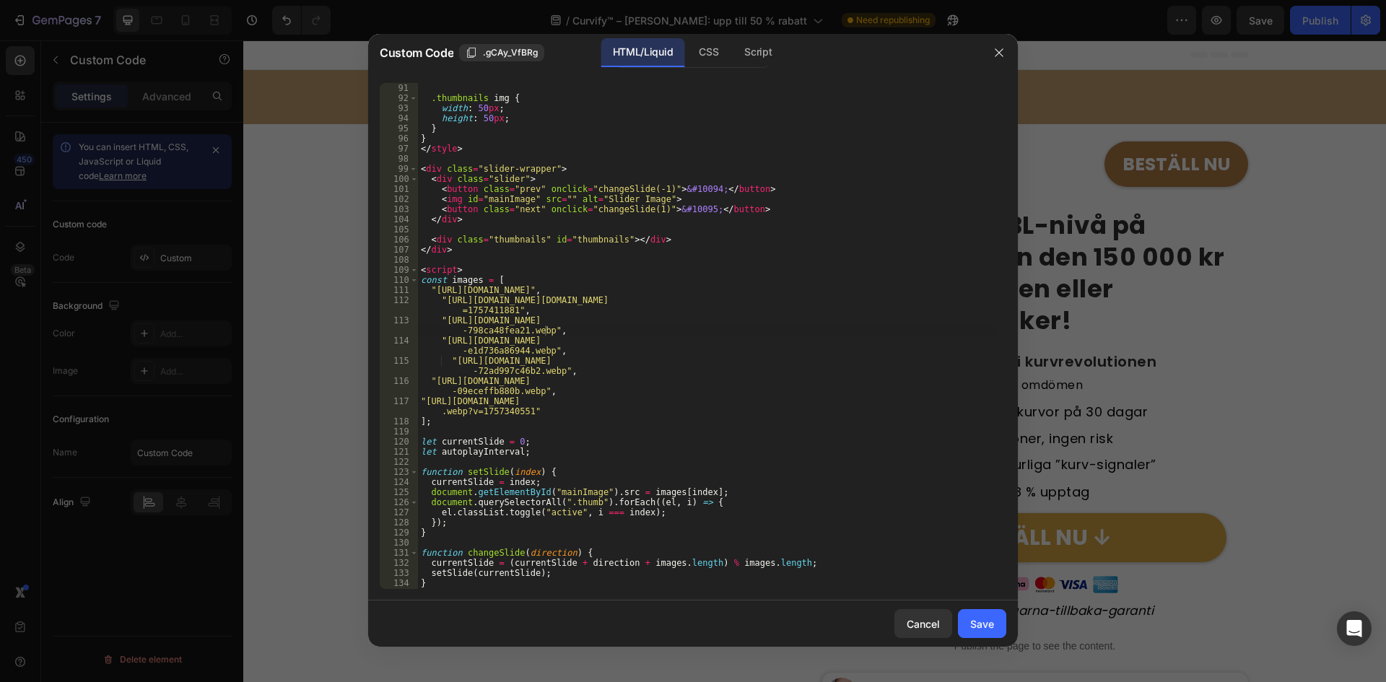
click at [975, 608] on div "Cancel Save" at bounding box center [693, 624] width 650 height 46
drag, startPoint x: 987, startPoint y: 609, endPoint x: 981, endPoint y: 627, distance: 18.3
click at [986, 611] on button "Save" at bounding box center [982, 623] width 48 height 29
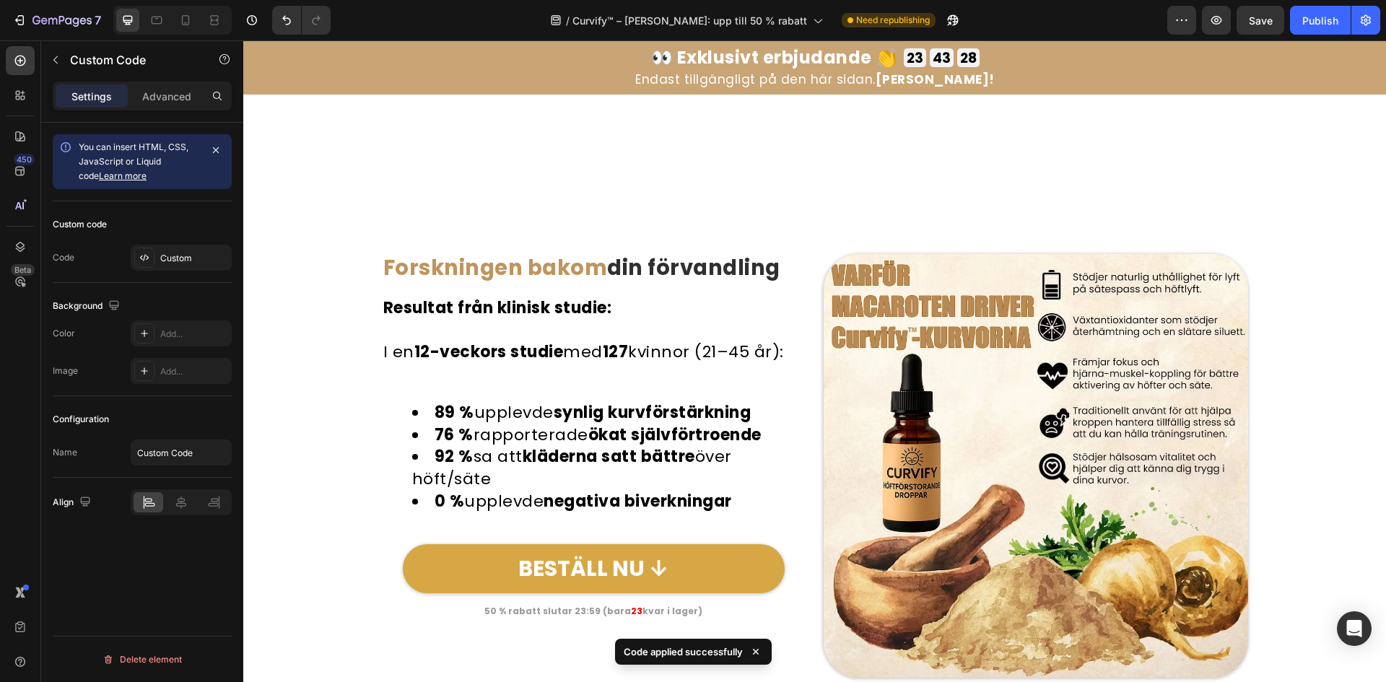
scroll to position [5197, 0]
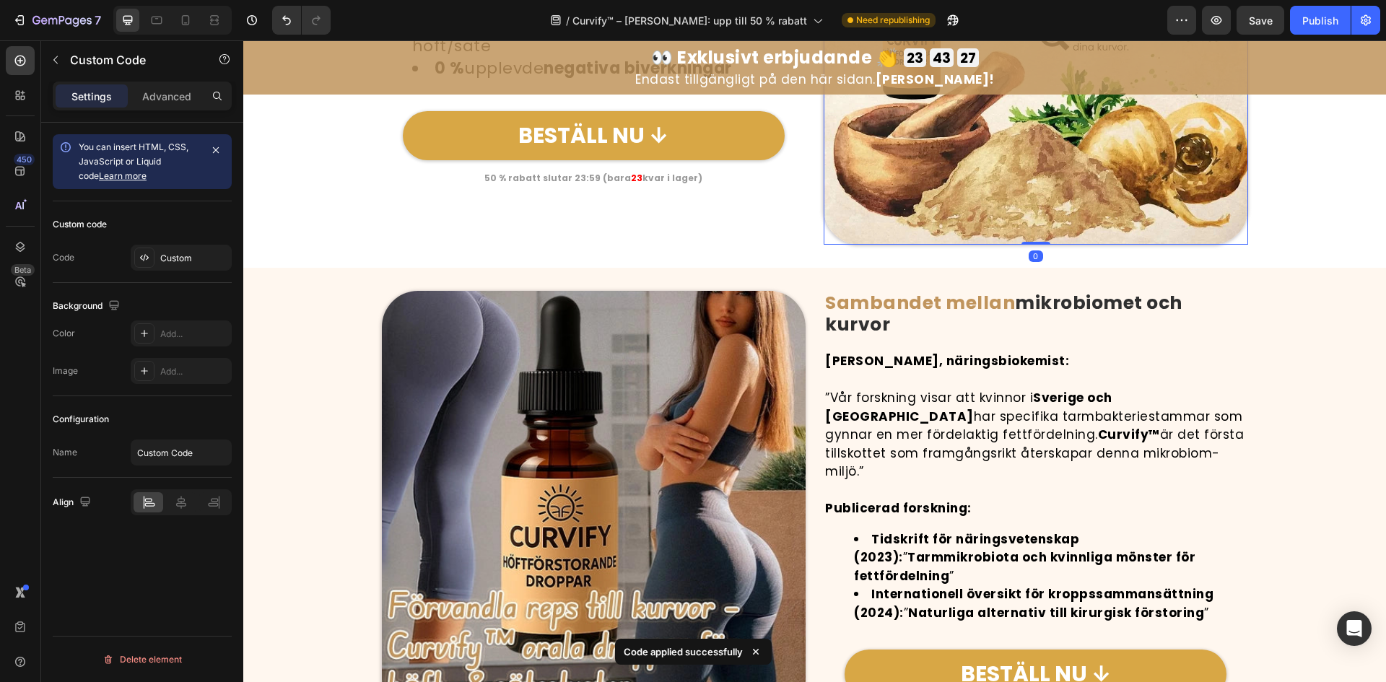
click at [968, 239] on img at bounding box center [1036, 33] width 424 height 424
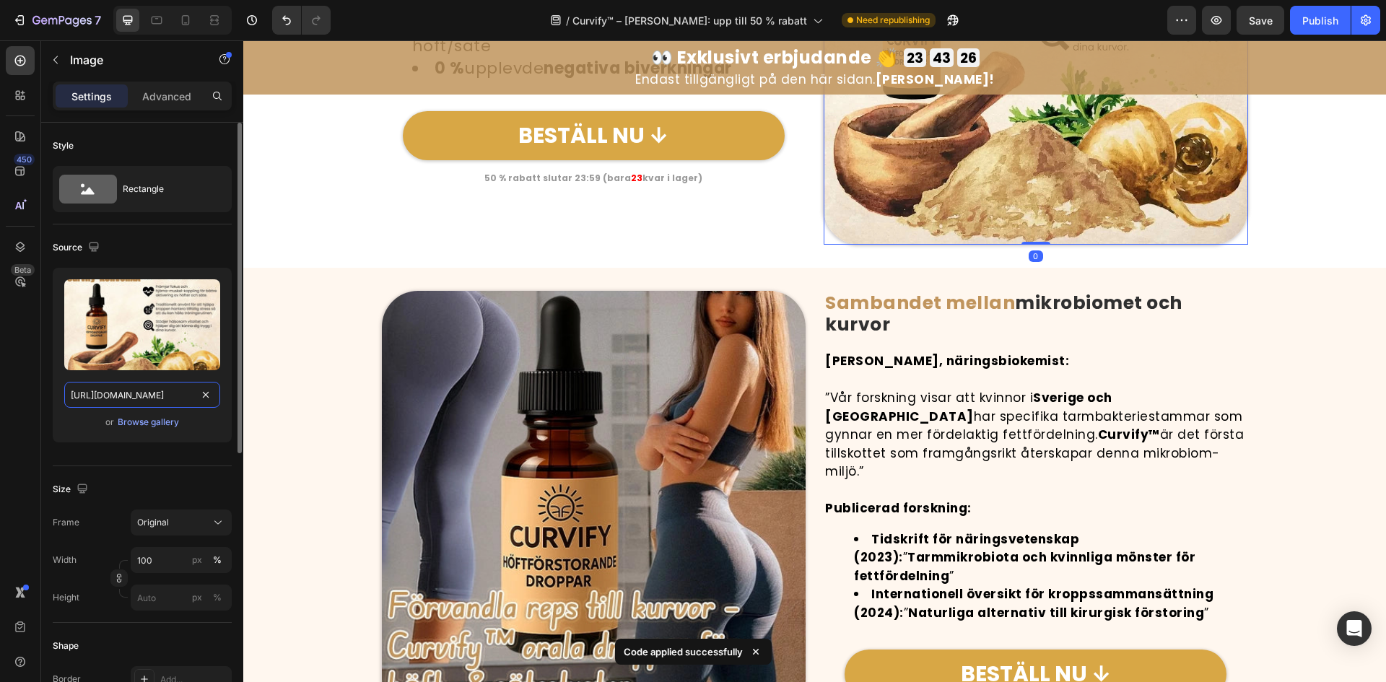
click at [152, 394] on input "https://cdn.shopify.com/s/files/1/0657/6783/3683/files/gempages_578032762192134…" at bounding box center [142, 395] width 156 height 26
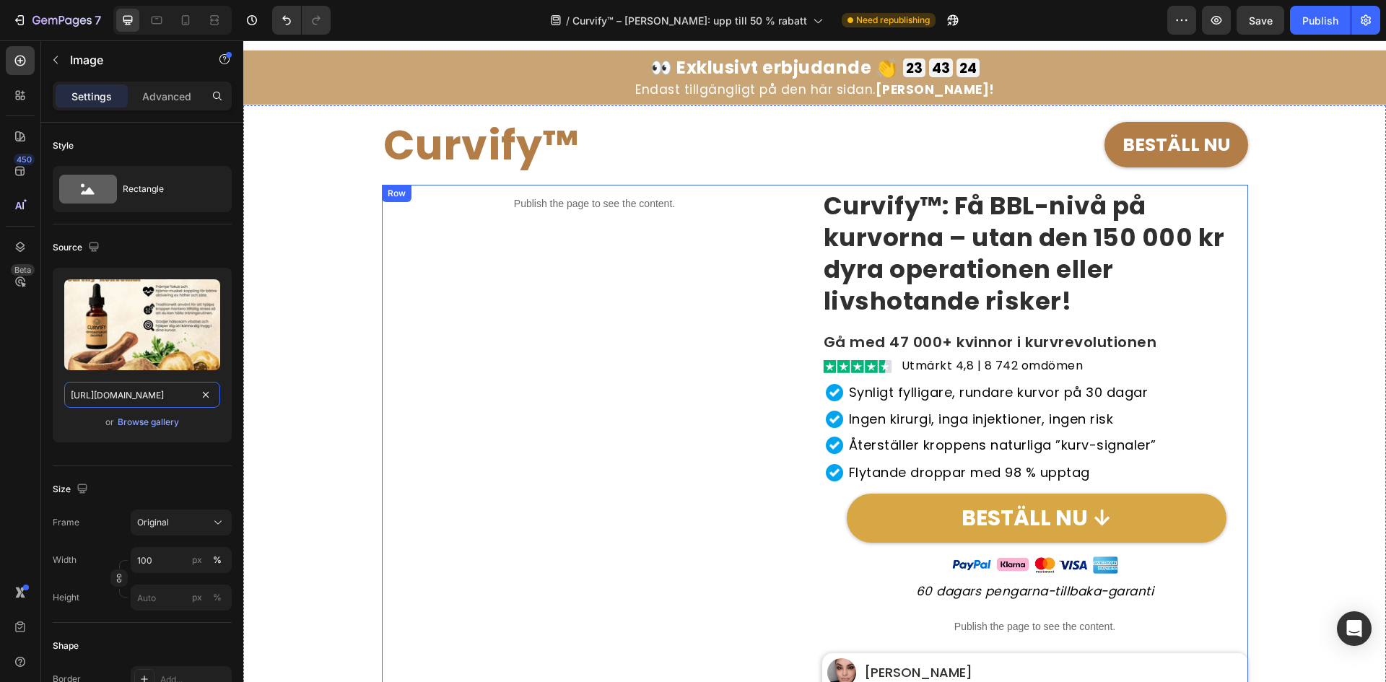
scroll to position [0, 0]
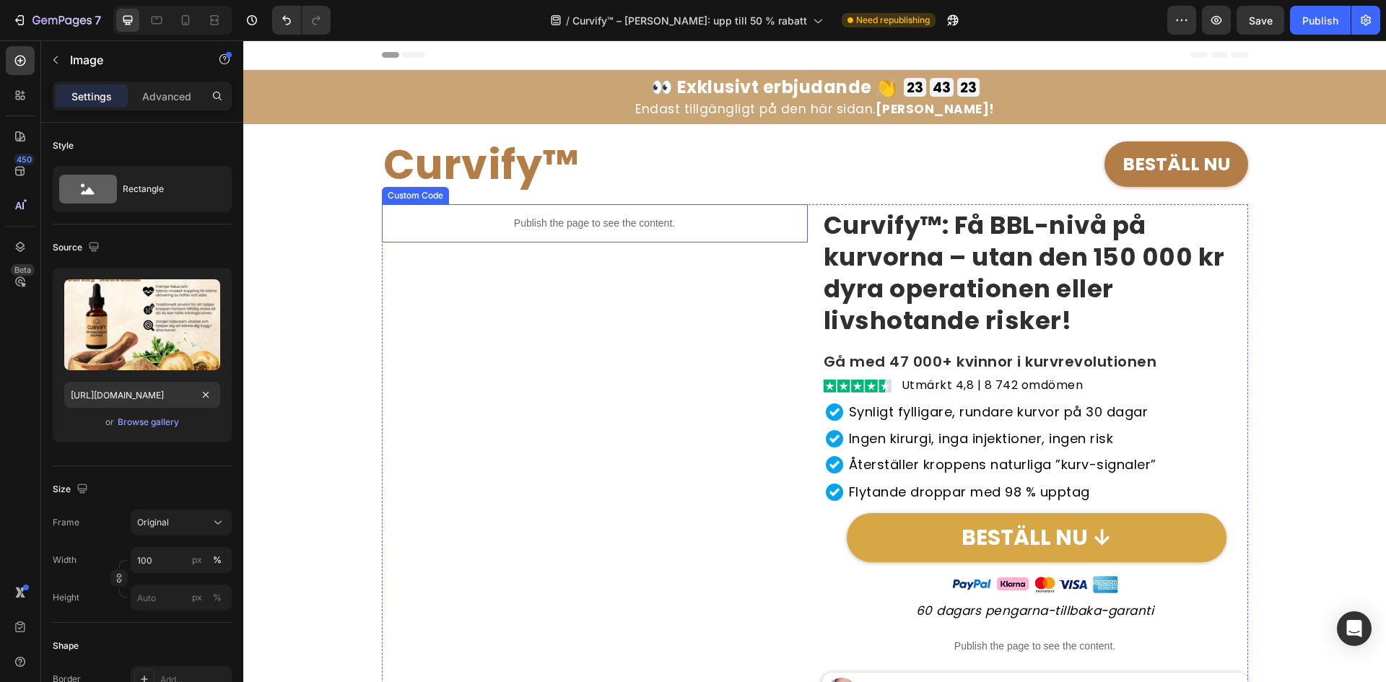
click at [549, 220] on p "Publish the page to see the content." at bounding box center [595, 223] width 426 height 15
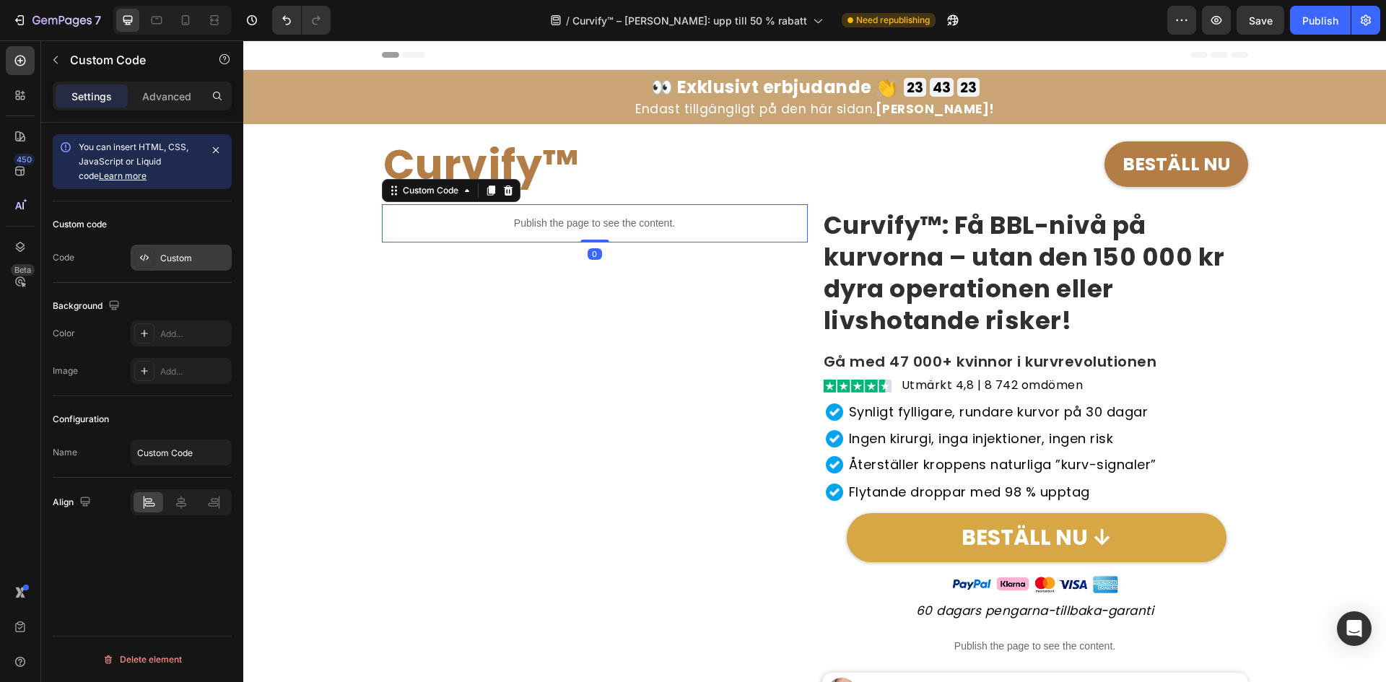
click at [182, 256] on div "Custom" at bounding box center [194, 258] width 68 height 13
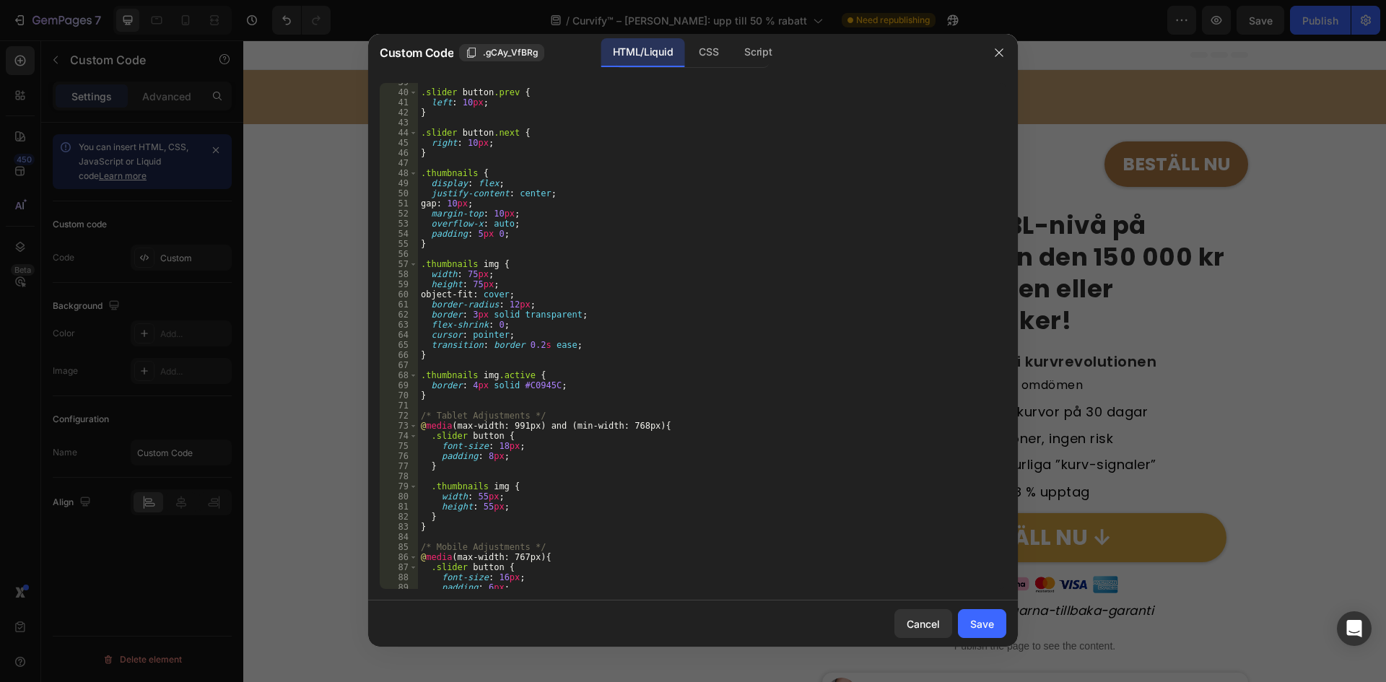
scroll to position [780, 0]
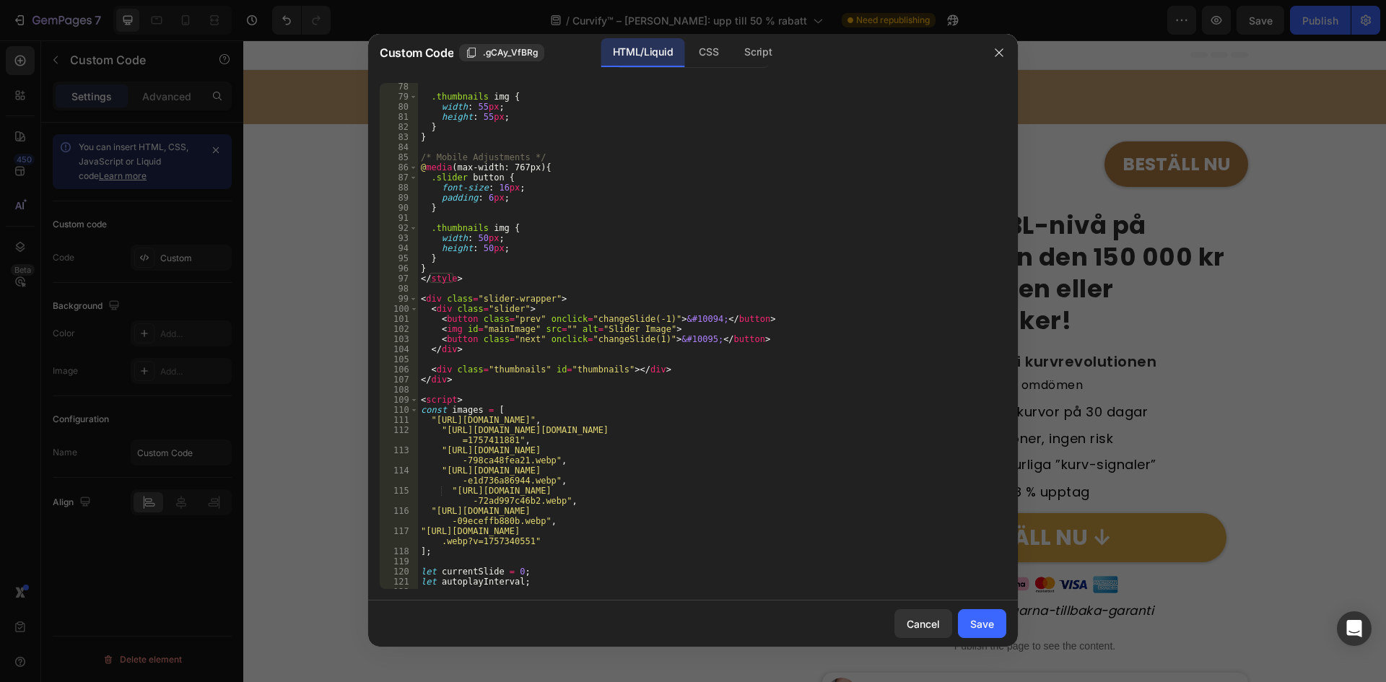
drag, startPoint x: 974, startPoint y: 627, endPoint x: 1088, endPoint y: 462, distance: 200.2
click at [974, 627] on div "Save" at bounding box center [982, 623] width 24 height 15
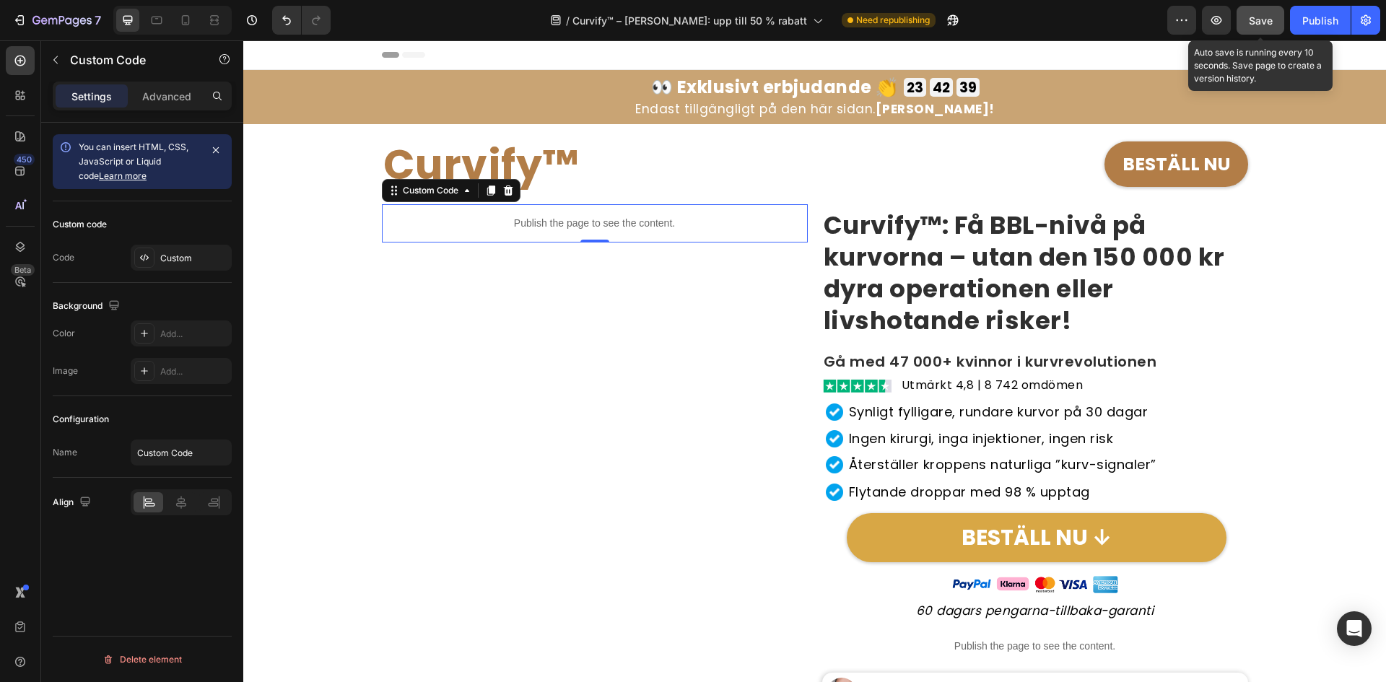
click at [1271, 15] on span "Save" at bounding box center [1261, 20] width 24 height 12
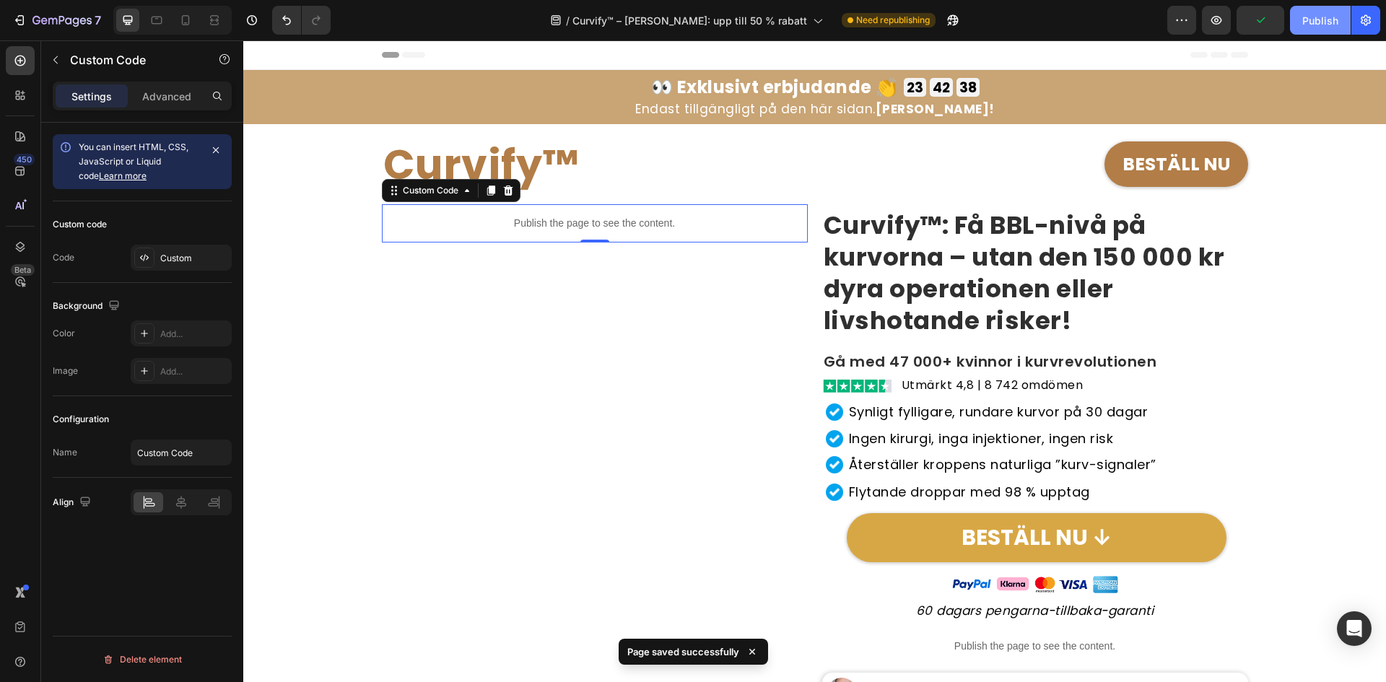
click at [1312, 17] on div "Publish" at bounding box center [1320, 20] width 36 height 15
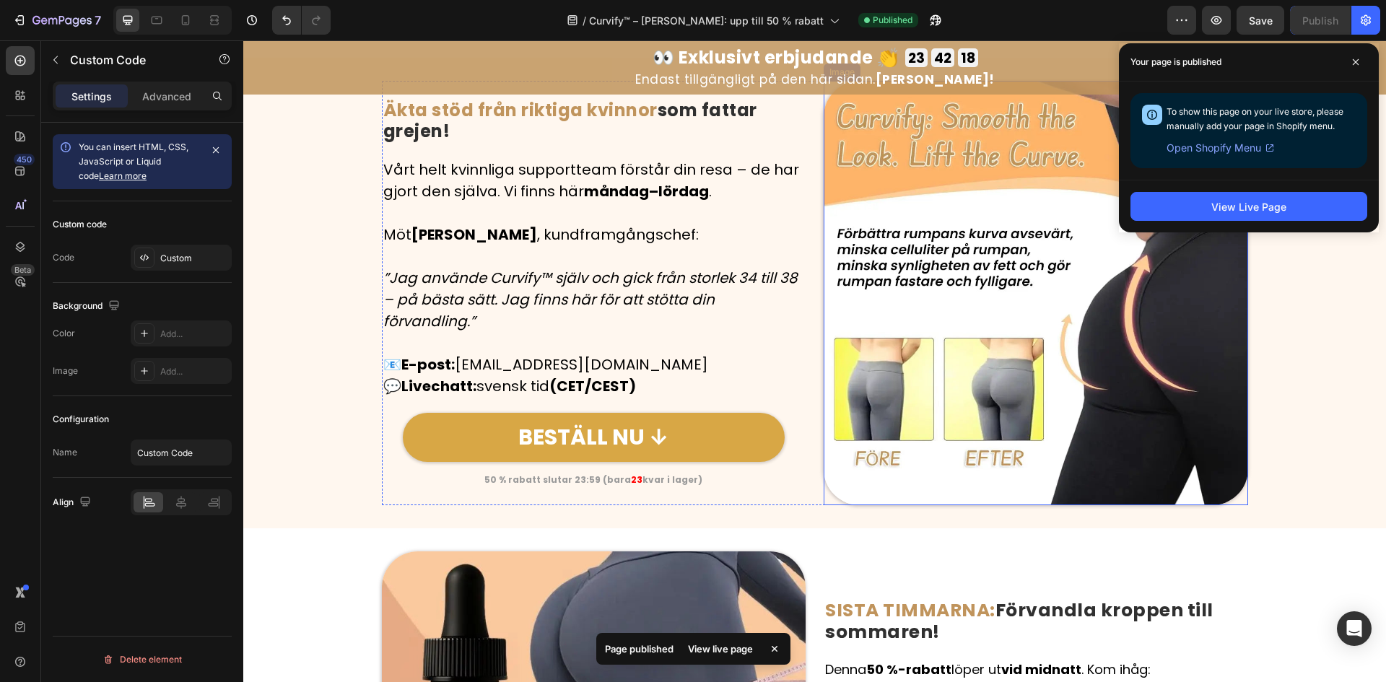
scroll to position [5878, 0]
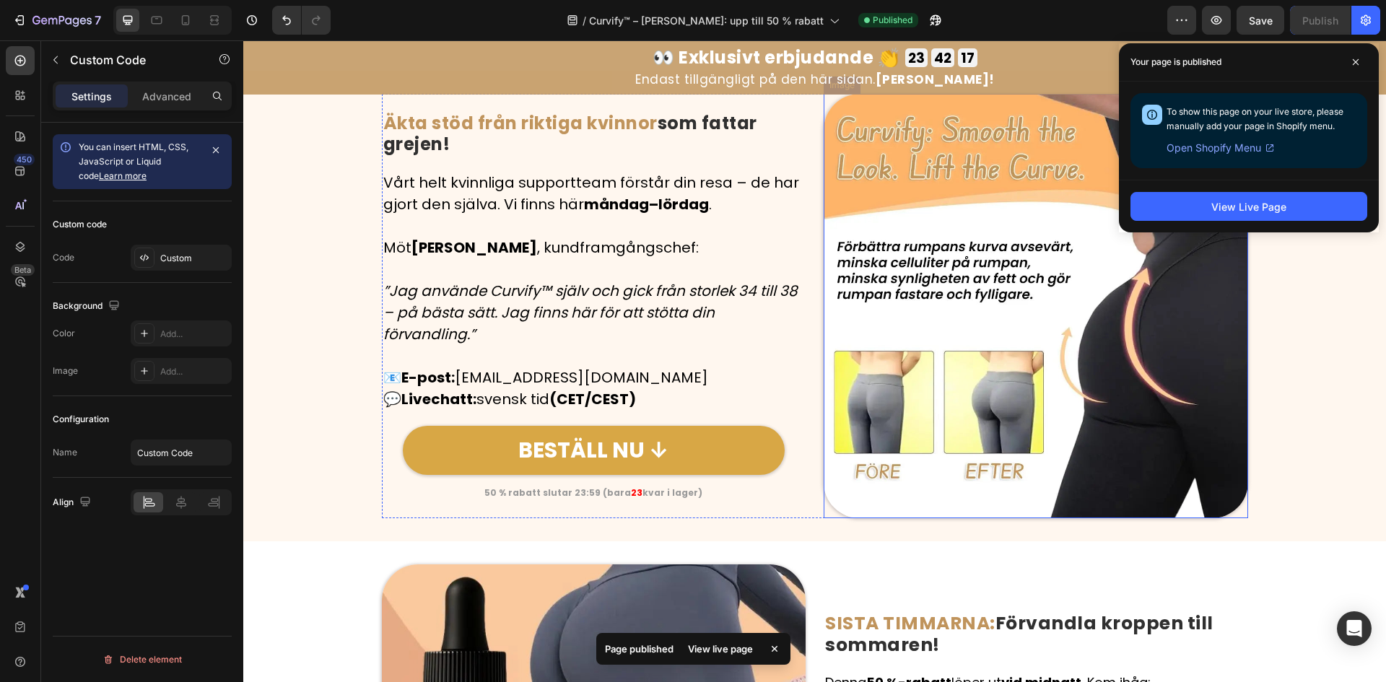
click at [980, 406] on img at bounding box center [1036, 306] width 424 height 424
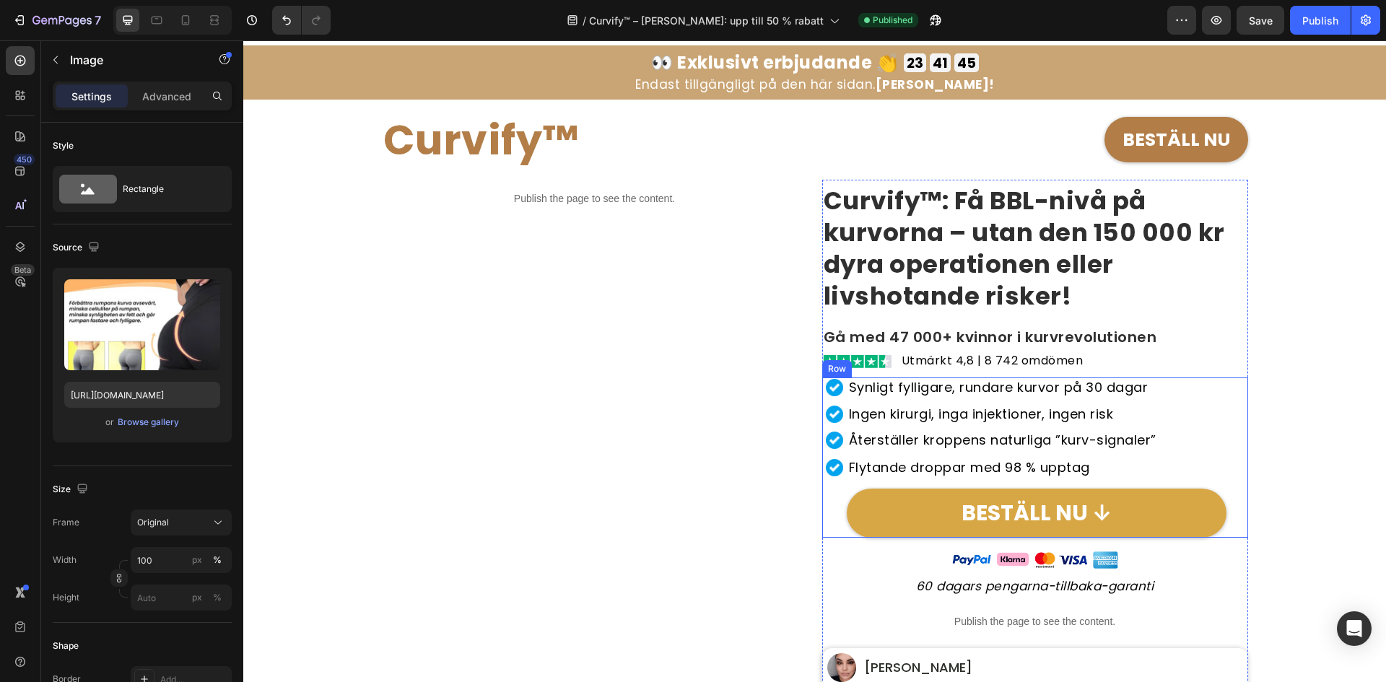
scroll to position [0, 0]
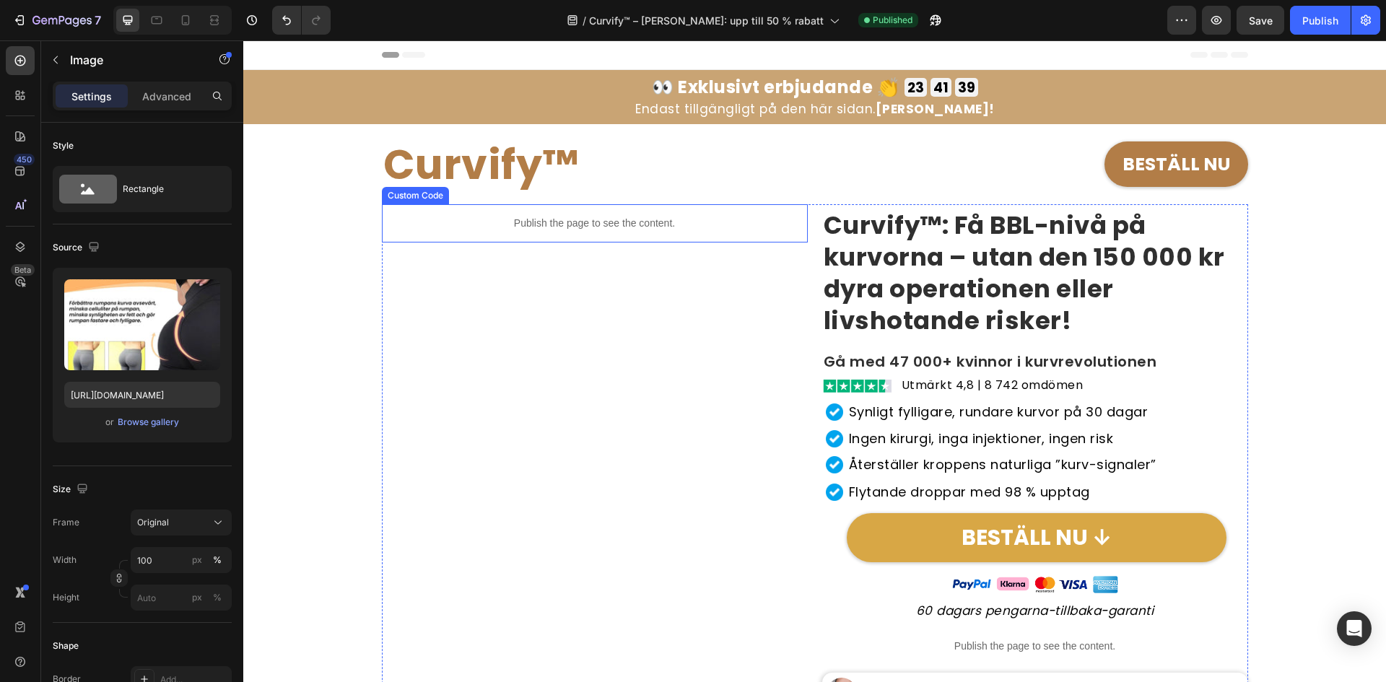
drag, startPoint x: 579, startPoint y: 224, endPoint x: 559, endPoint y: 137, distance: 89.6
click at [577, 224] on p "Publish the page to see the content." at bounding box center [595, 223] width 426 height 15
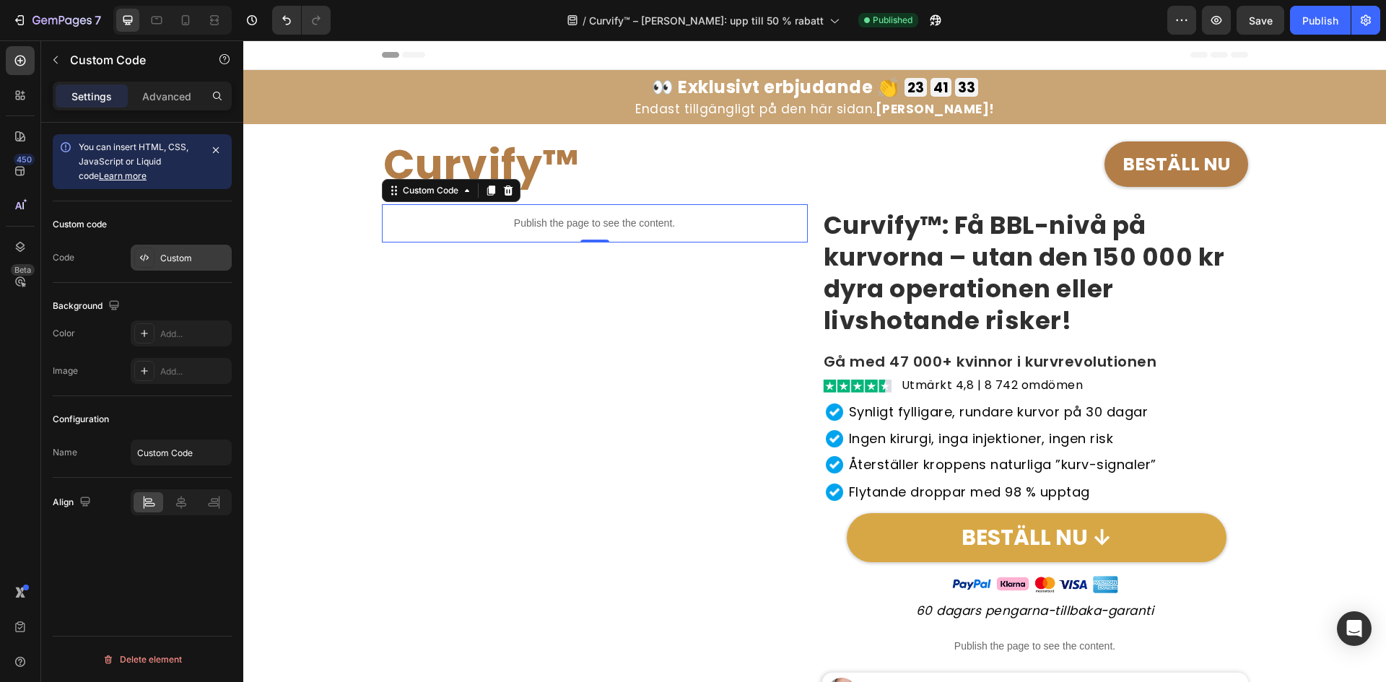
click at [167, 243] on div "Custom code Code Custom" at bounding box center [142, 242] width 179 height 82
click at [167, 259] on div "Custom" at bounding box center [194, 258] width 68 height 13
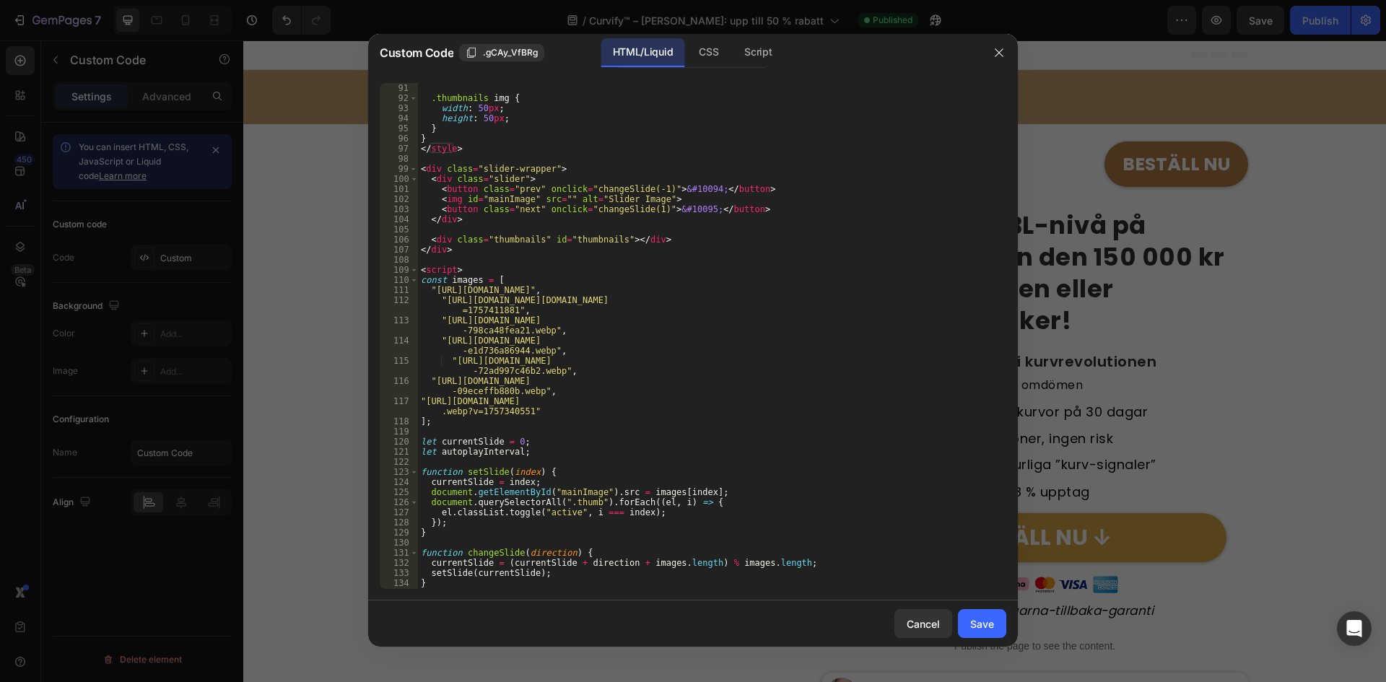
scroll to position [909, 0]
click at [545, 290] on div ".thumbnails img { width : 50 px ; height : 50 px ; } } </ style > < div class =…" at bounding box center [706, 346] width 577 height 526
click at [532, 302] on div ".thumbnails img { width : 50 px ; height : 50 px ; } } </ style > < div class =…" at bounding box center [706, 346] width 577 height 526
click at [525, 320] on div ".thumbnails img { width : 50 px ; height : 50 px ; } } </ style > < div class =…" at bounding box center [706, 346] width 577 height 526
click at [531, 340] on div ".thumbnails img { width : 50 px ; height : 50 px ; } } </ style > < div class =…" at bounding box center [706, 346] width 577 height 526
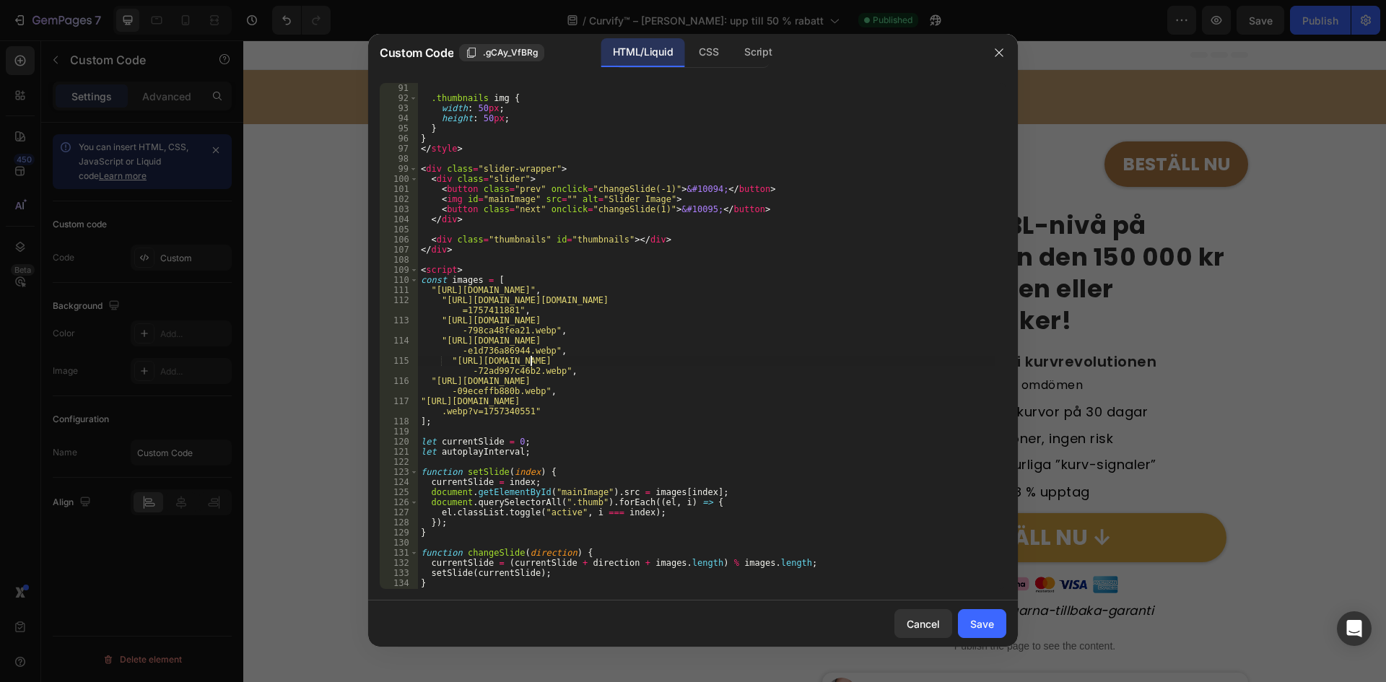
click at [529, 363] on div ".thumbnails img { width : 50 px ; height : 50 px ; } } </ style > < div class =…" at bounding box center [706, 346] width 577 height 526
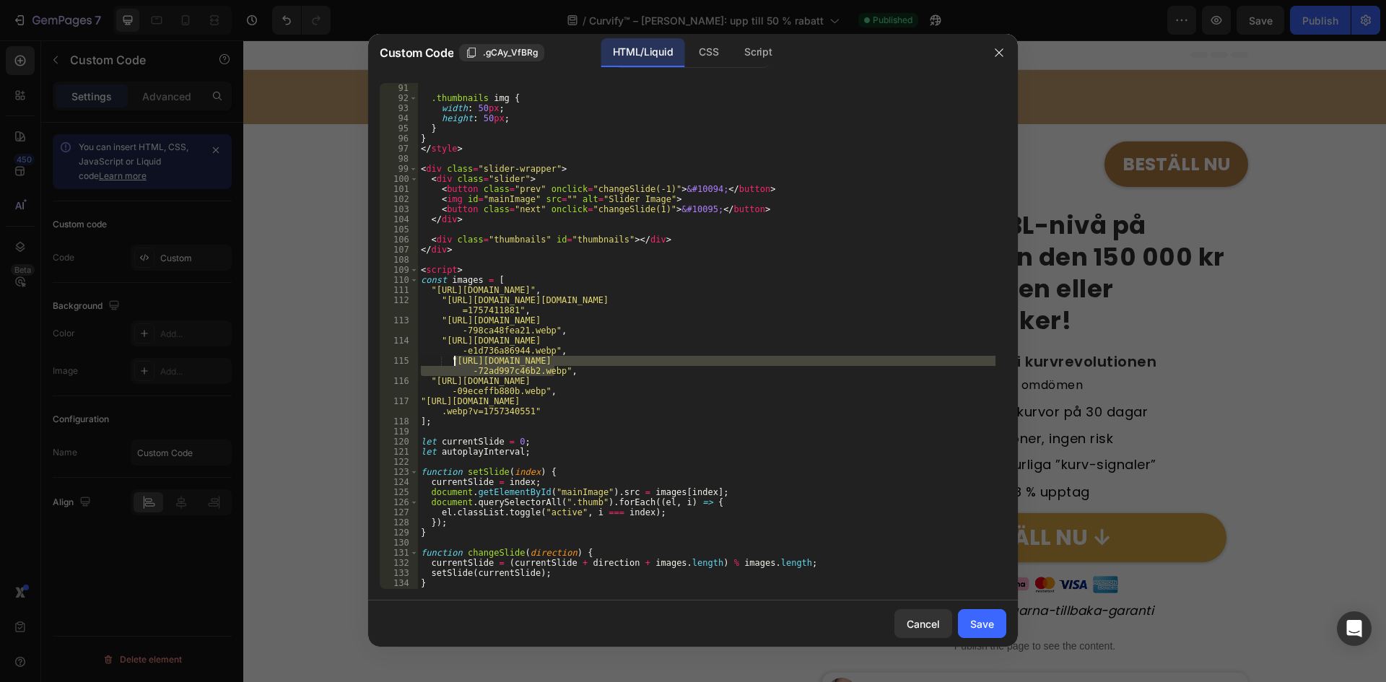
drag, startPoint x: 554, startPoint y: 372, endPoint x: 456, endPoint y: 360, distance: 98.2
click at [456, 360] on div ".thumbnails img { width : 50 px ; height : 50 px ; } } </ style > < div class =…" at bounding box center [706, 346] width 577 height 526
paste textarea "8_copy.webp?v=1758969434"
type textarea ""https://cdn.shopify.com/s/files/1/0657/6783/3683/files/8_copy.webp?v=175896943…"
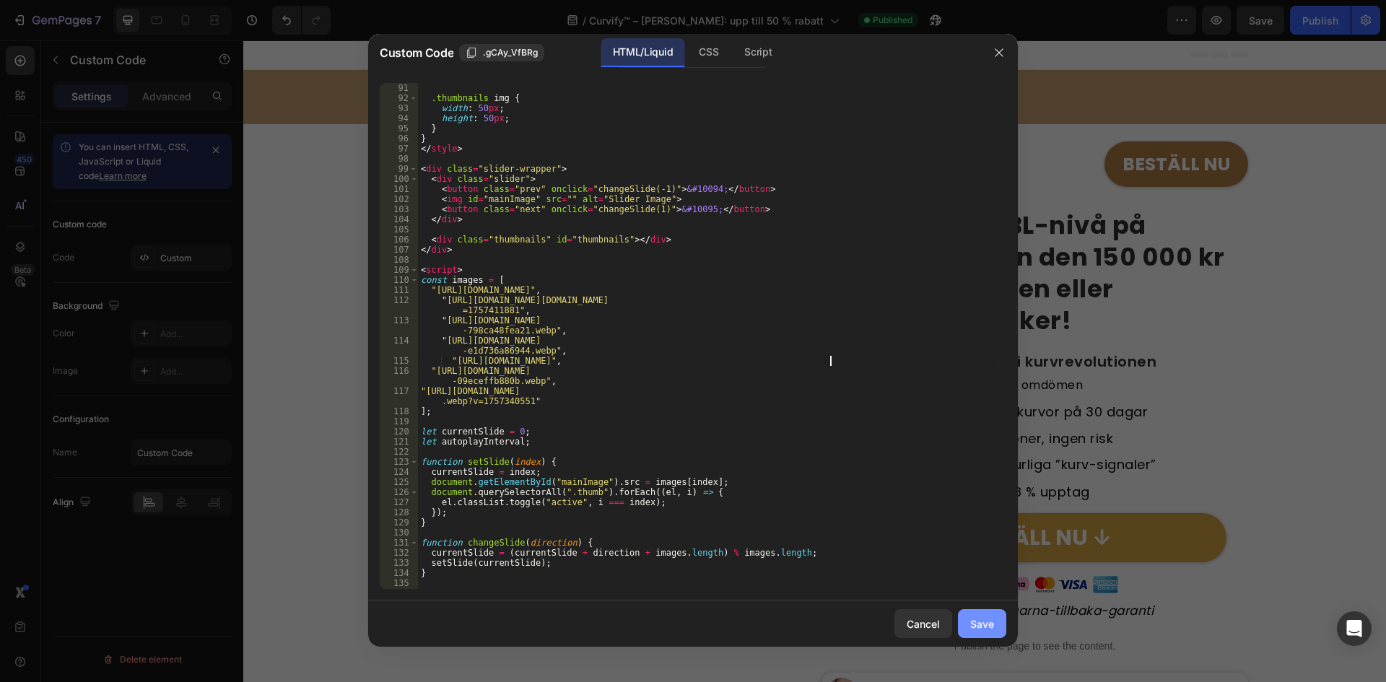
click at [980, 619] on div "Save" at bounding box center [982, 623] width 24 height 15
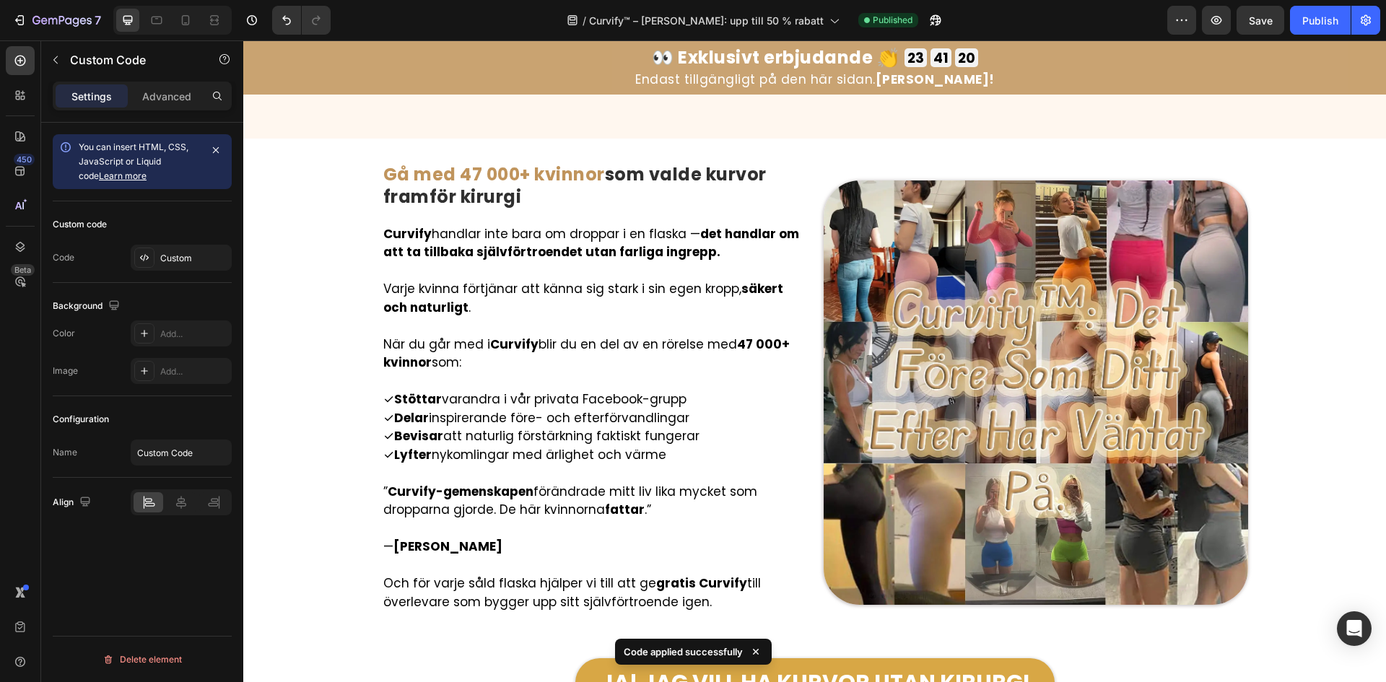
scroll to position [8064, 0]
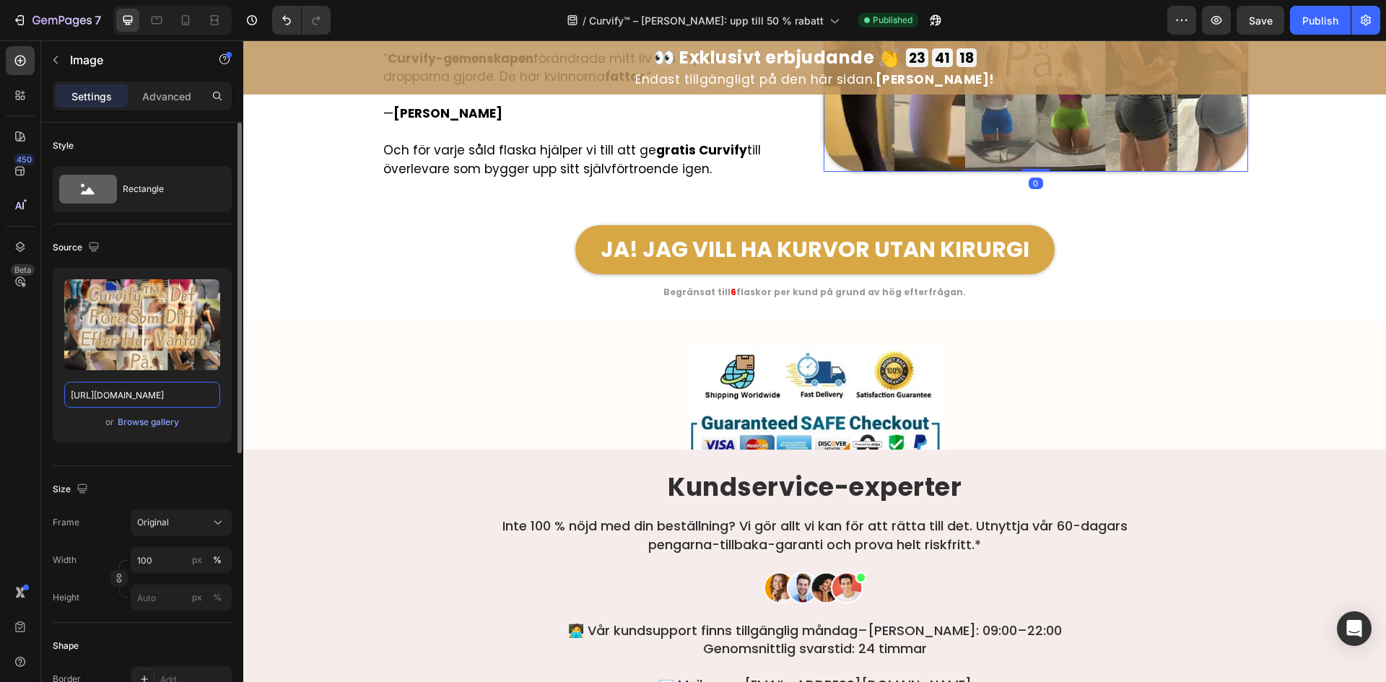
click at [166, 396] on input "https://cdn.shopify.com/s/files/1/0657/6783/3683/files/gempages_578032762192134…" at bounding box center [142, 395] width 156 height 26
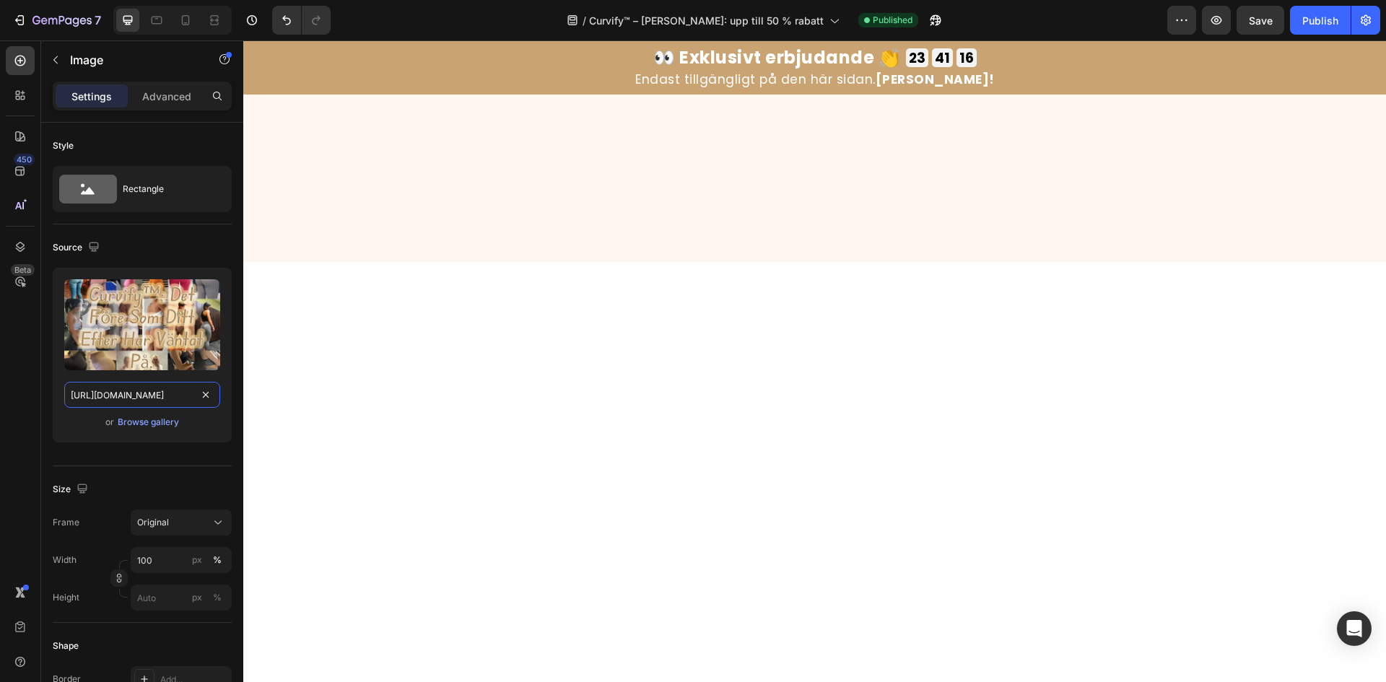
scroll to position [0, 0]
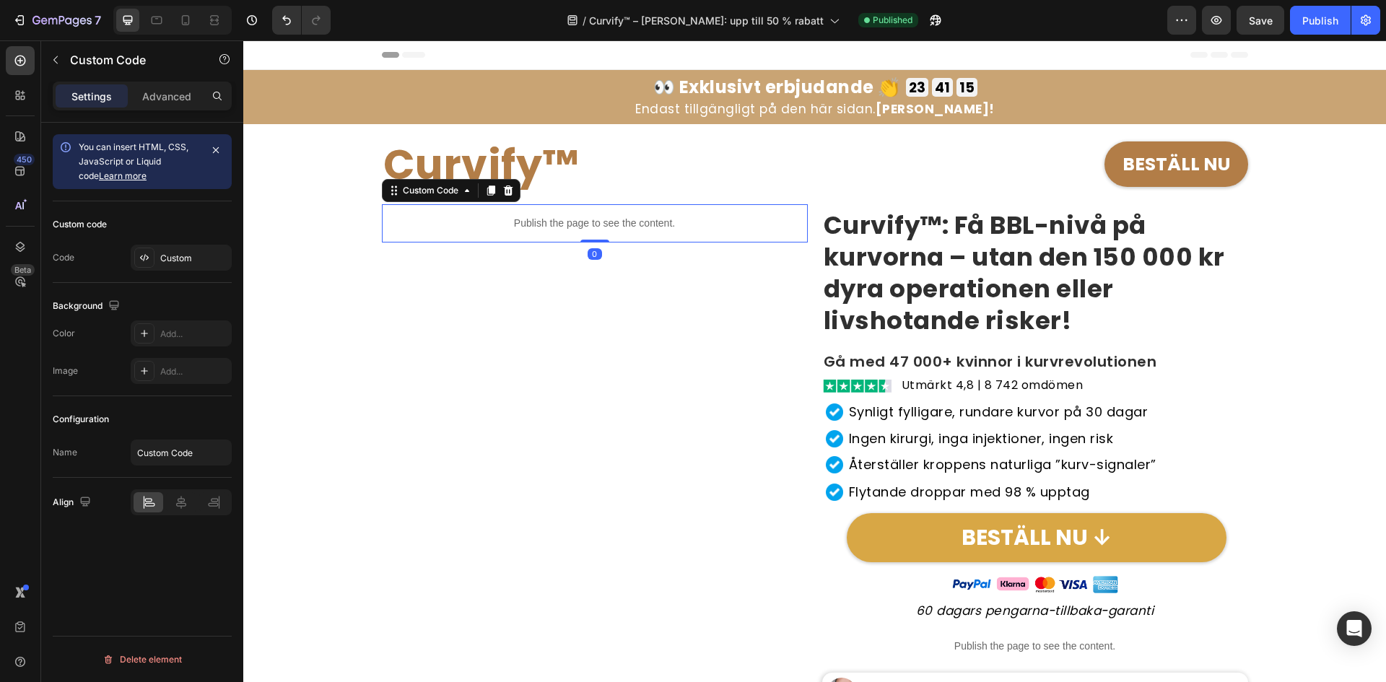
click at [631, 217] on p "Publish the page to see the content." at bounding box center [595, 223] width 426 height 15
click at [196, 268] on div "Custom" at bounding box center [181, 258] width 101 height 26
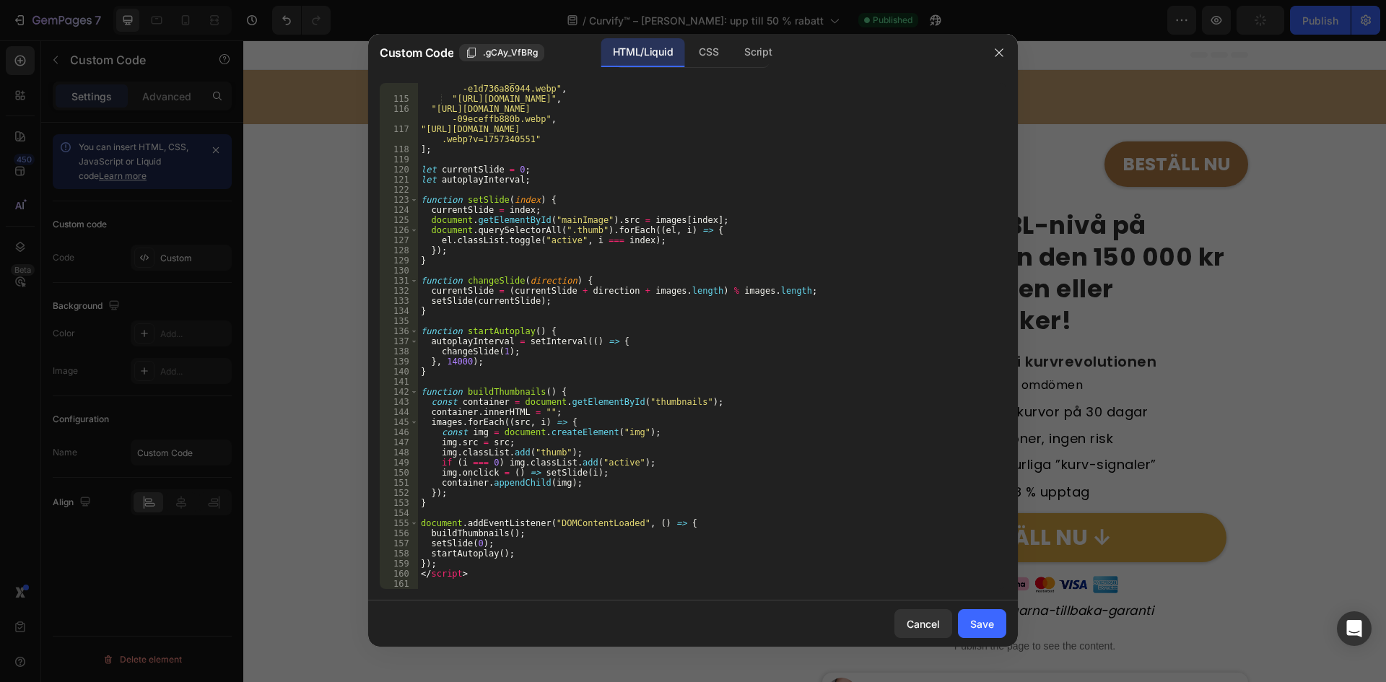
scroll to position [1042, 0]
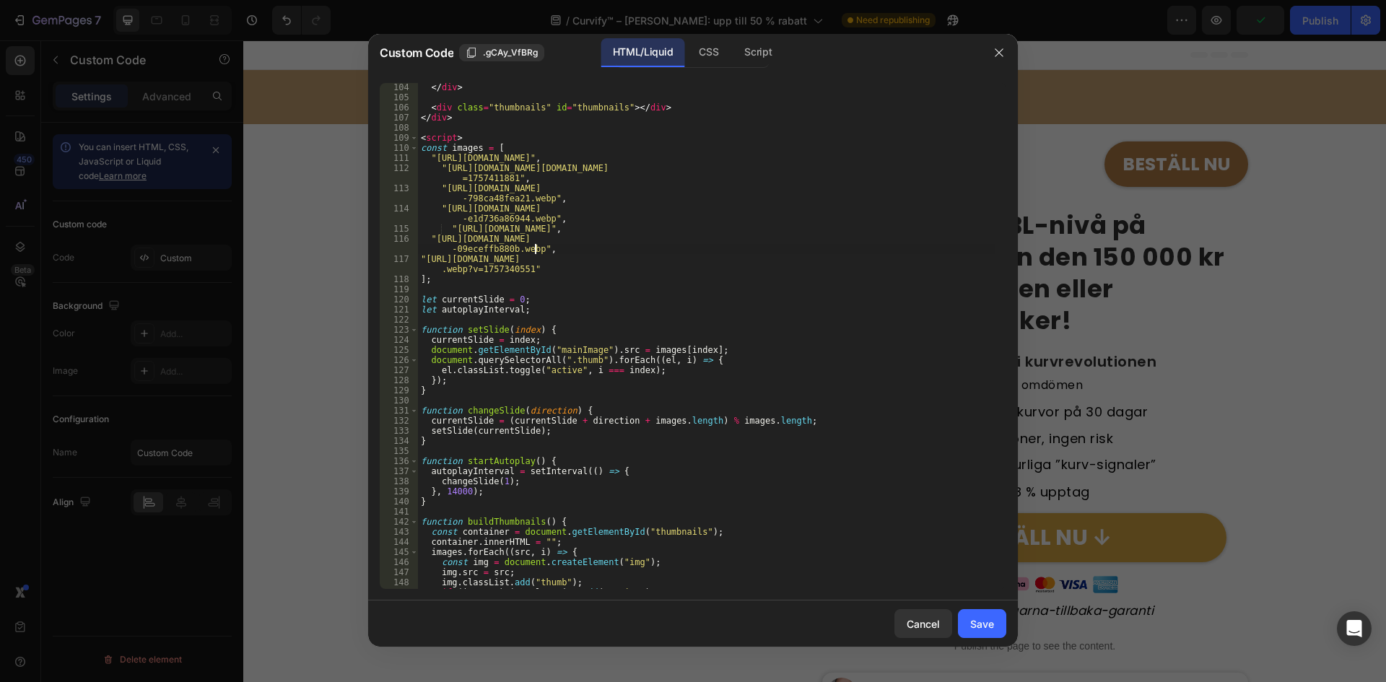
click at [533, 250] on div "</ div > < div class = "thumbnails" id = "thumbnails" > </ div > </ div > < scr…" at bounding box center [706, 345] width 577 height 526
drag, startPoint x: 533, startPoint y: 249, endPoint x: 437, endPoint y: 242, distance: 96.3
click at [437, 242] on div "</ div > < div class = "thumbnails" id = "thumbnails" > </ div > </ div > < scr…" at bounding box center [706, 345] width 577 height 526
paste textarea "701392d5-ce7f-4669-b34e-7117df60cf3e"
type textarea ""https://cdn.shopify.com/s/files/1/0657/6783/3683/files/gempages_57803276219213…"
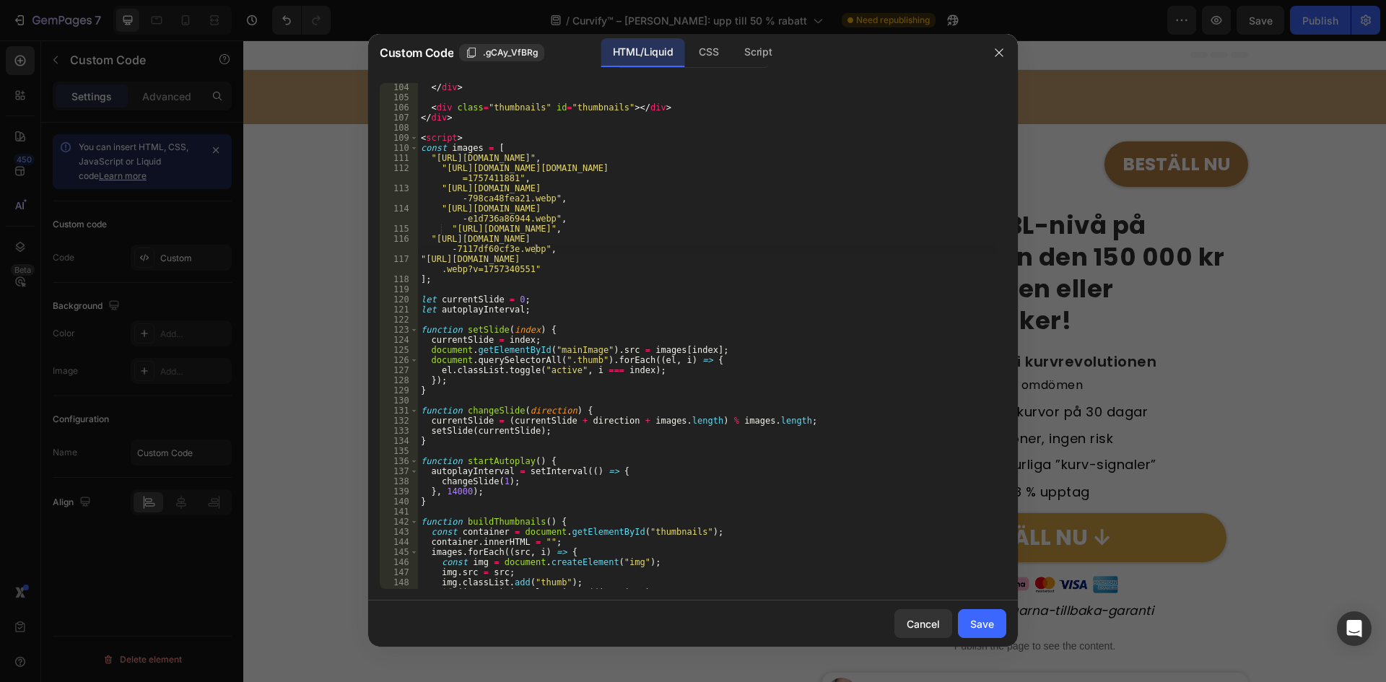
drag, startPoint x: 980, startPoint y: 618, endPoint x: 1242, endPoint y: 509, distance: 283.1
click at [980, 617] on div "Save" at bounding box center [982, 623] width 24 height 15
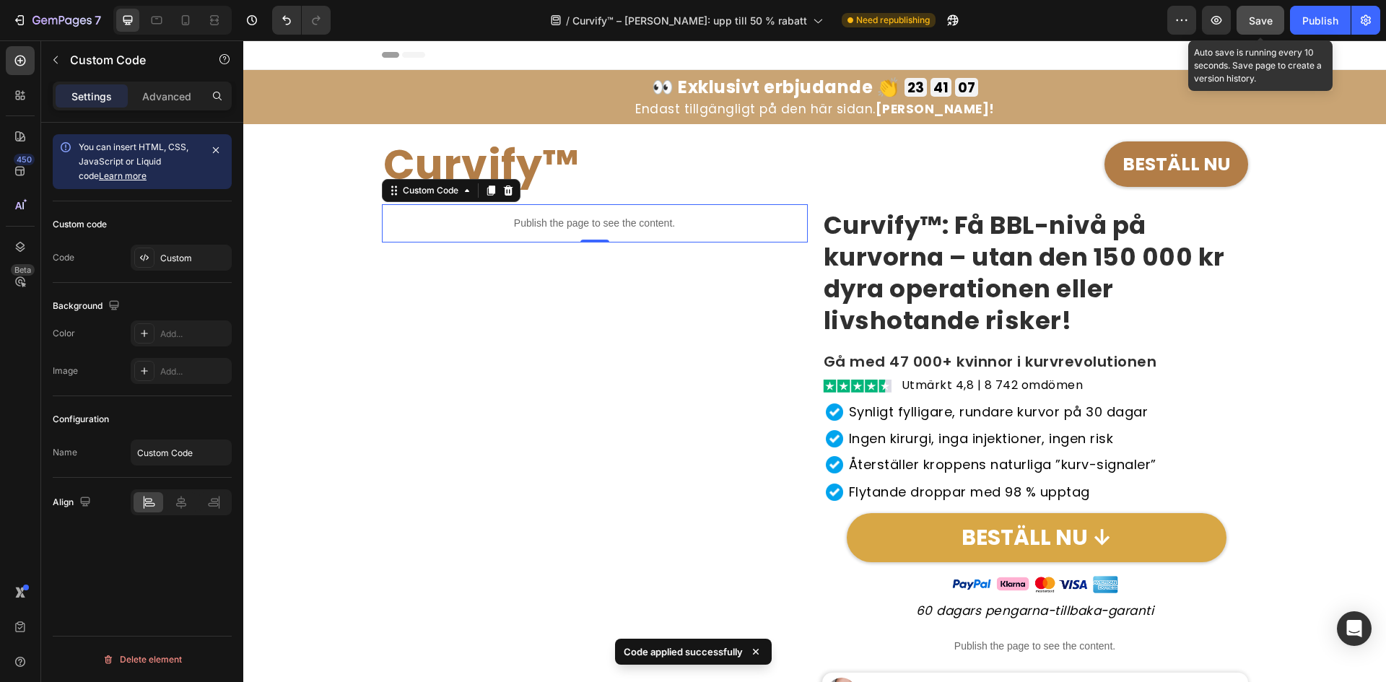
click at [1270, 25] on span "Save" at bounding box center [1261, 20] width 24 height 12
click at [1312, 27] on div "Publish" at bounding box center [1320, 20] width 36 height 15
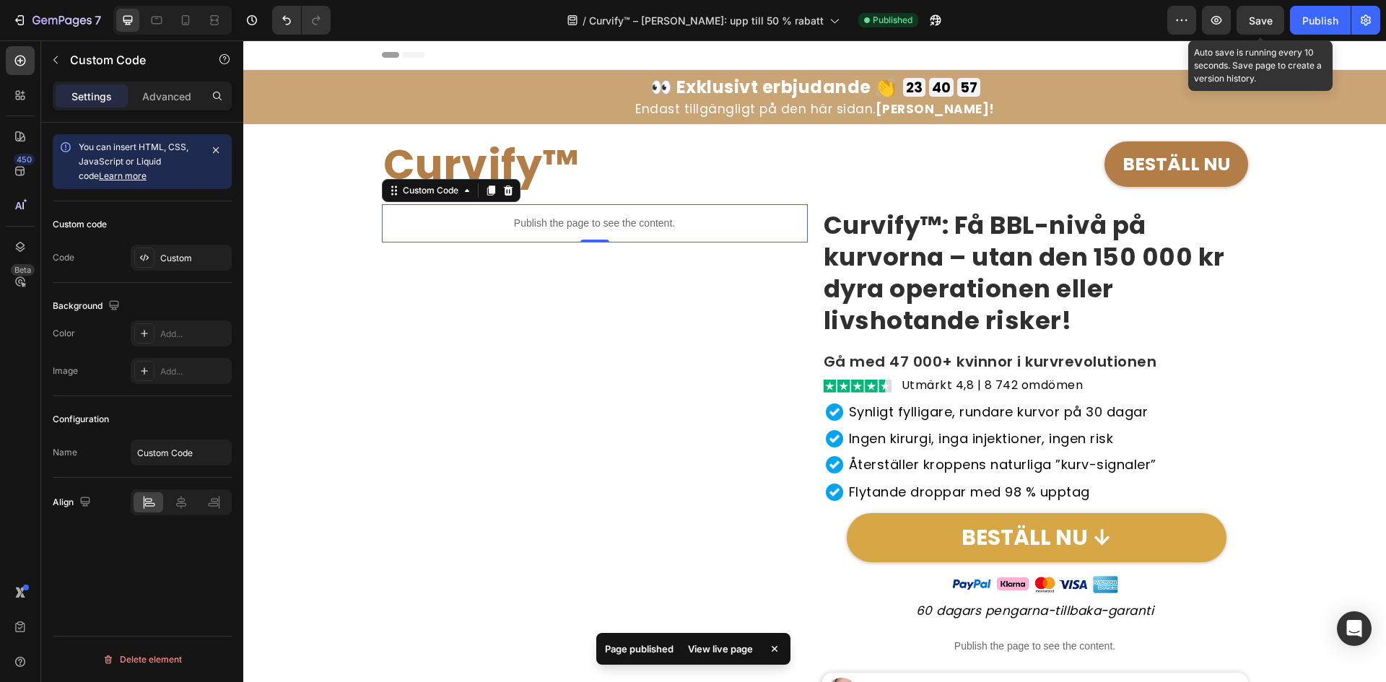
click at [528, 223] on p "Publish the page to see the content." at bounding box center [595, 223] width 426 height 15
click at [165, 270] on div "Custom" at bounding box center [181, 258] width 101 height 26
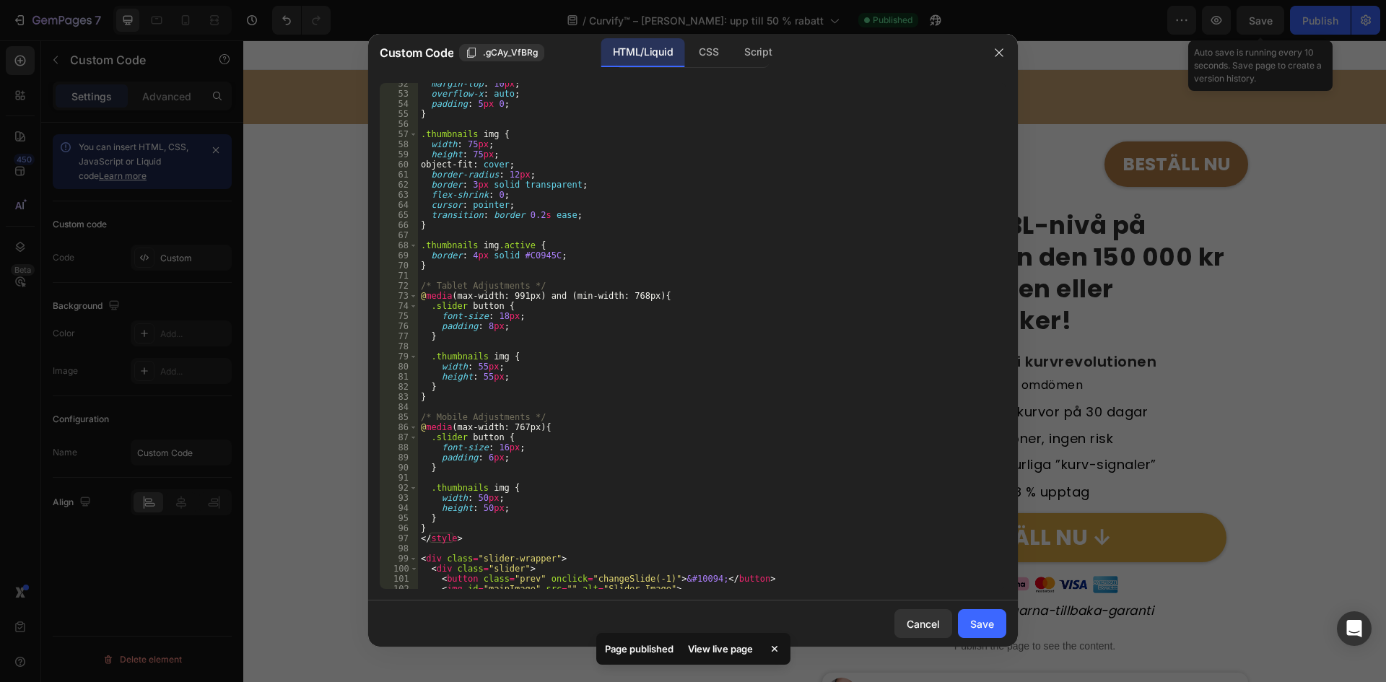
scroll to position [1039, 0]
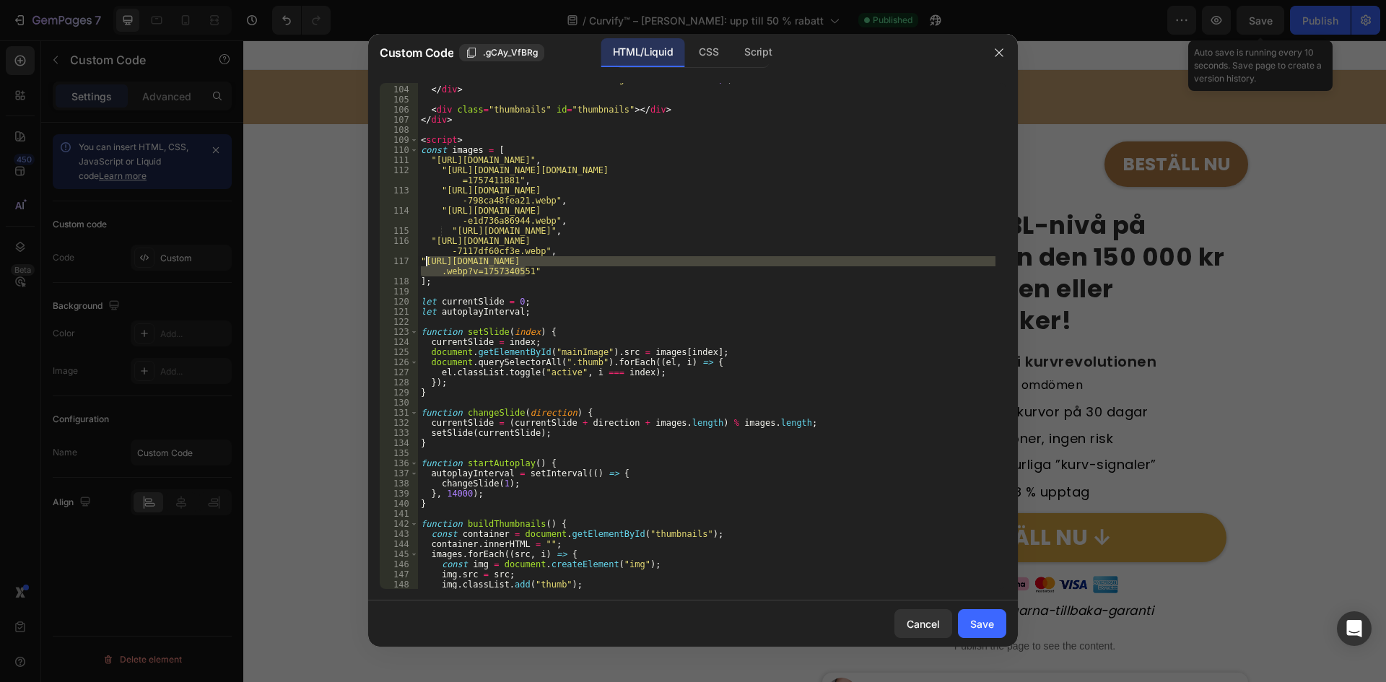
drag, startPoint x: 526, startPoint y: 273, endPoint x: 427, endPoint y: 263, distance: 99.3
click at [427, 263] on div "< button class = "next" onclick = "changeSlide(1)" > &#10095; </ button > </ di…" at bounding box center [706, 337] width 577 height 526
paste textarea "78032762192134844-9ba09409-bc49-4c19-86b8-8324e31158ed.webp?v=1758966177"
type textarea ""https://cdn.shopify.com/s/files/1/0657/6783/3683/files/gempages_57803276219213…"
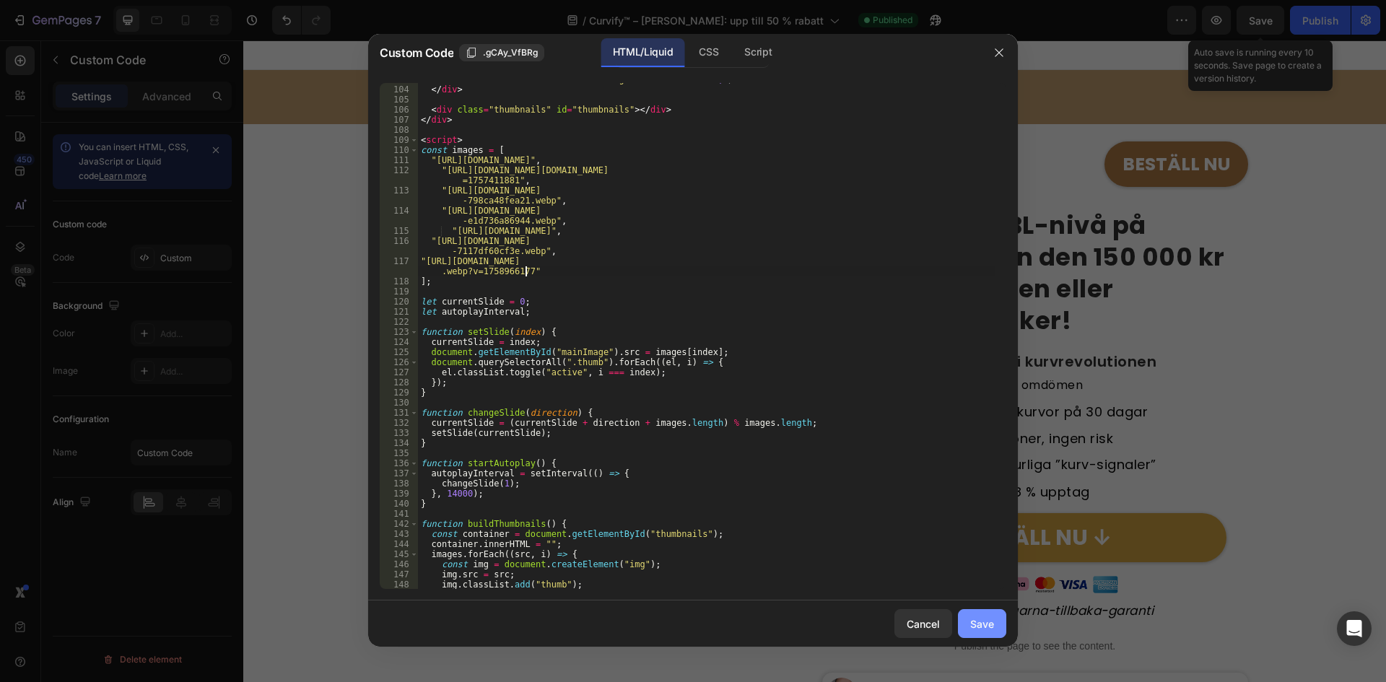
click at [990, 624] on div "Save" at bounding box center [982, 623] width 24 height 15
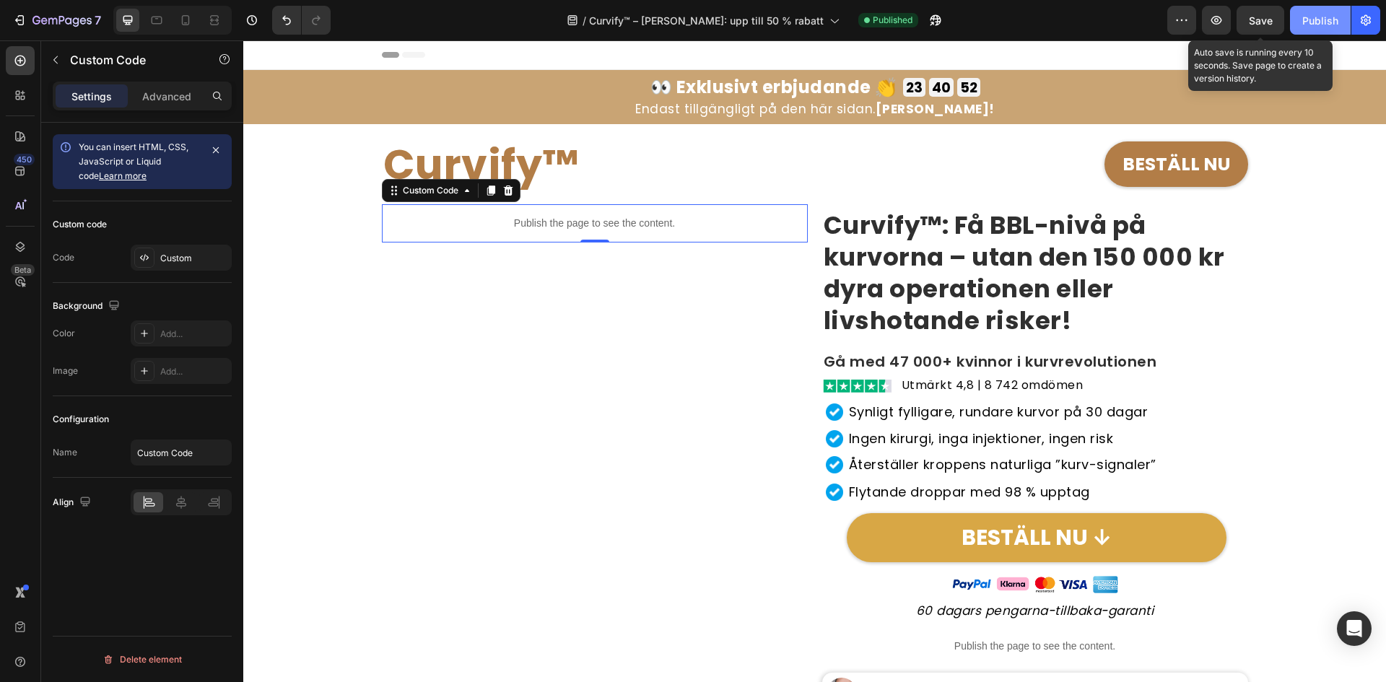
drag, startPoint x: 1273, startPoint y: 22, endPoint x: 1309, endPoint y: 23, distance: 35.4
click at [1275, 22] on button "Save" at bounding box center [1260, 20] width 48 height 29
click at [1309, 23] on div "Publish" at bounding box center [1320, 20] width 36 height 15
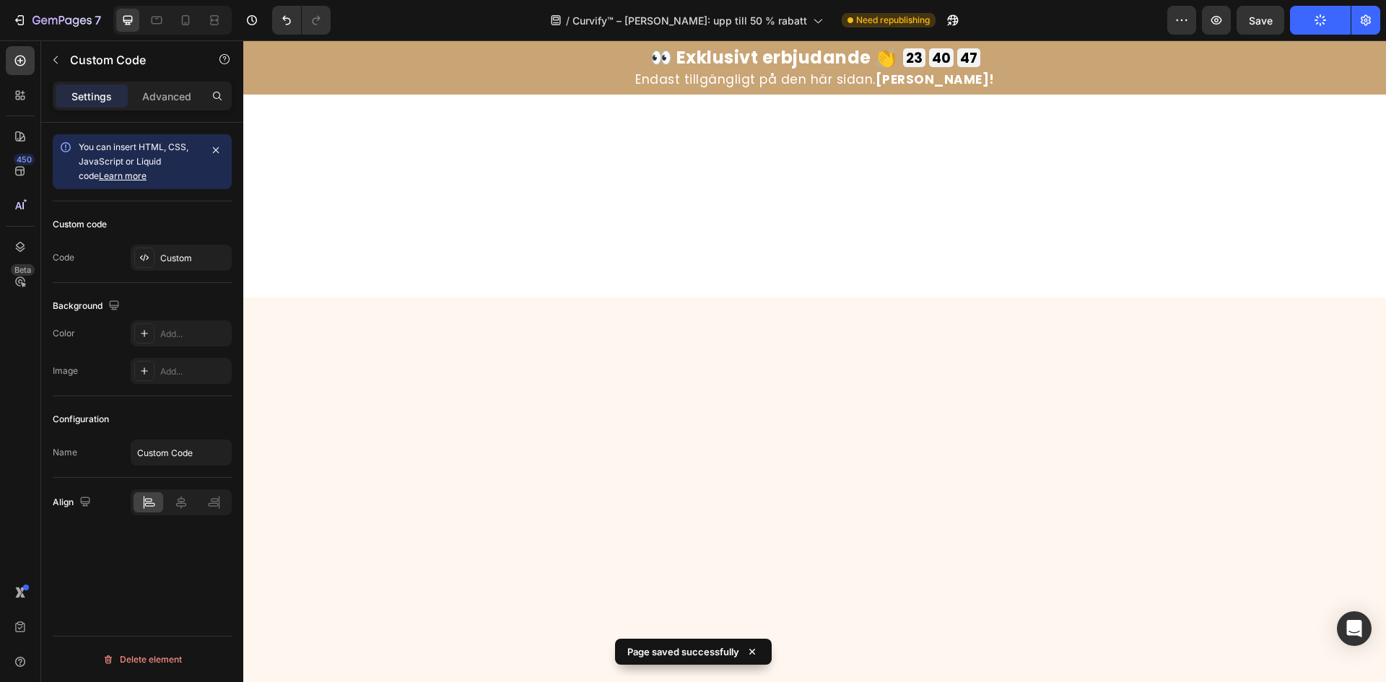
scroll to position [1521, 0]
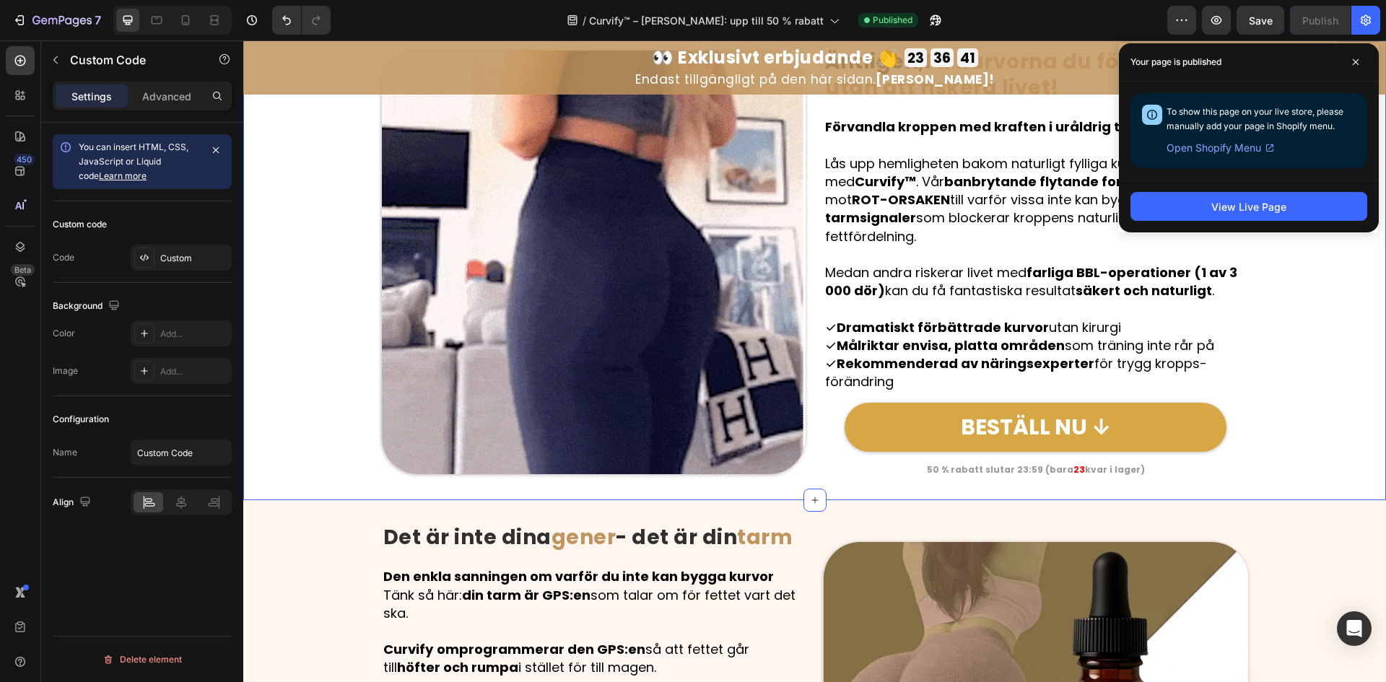
click at [276, 281] on div "Image Äntligen, Få kurvorna du förtjänar – utan att riskera livet! Heading Row …" at bounding box center [814, 262] width 1143 height 429
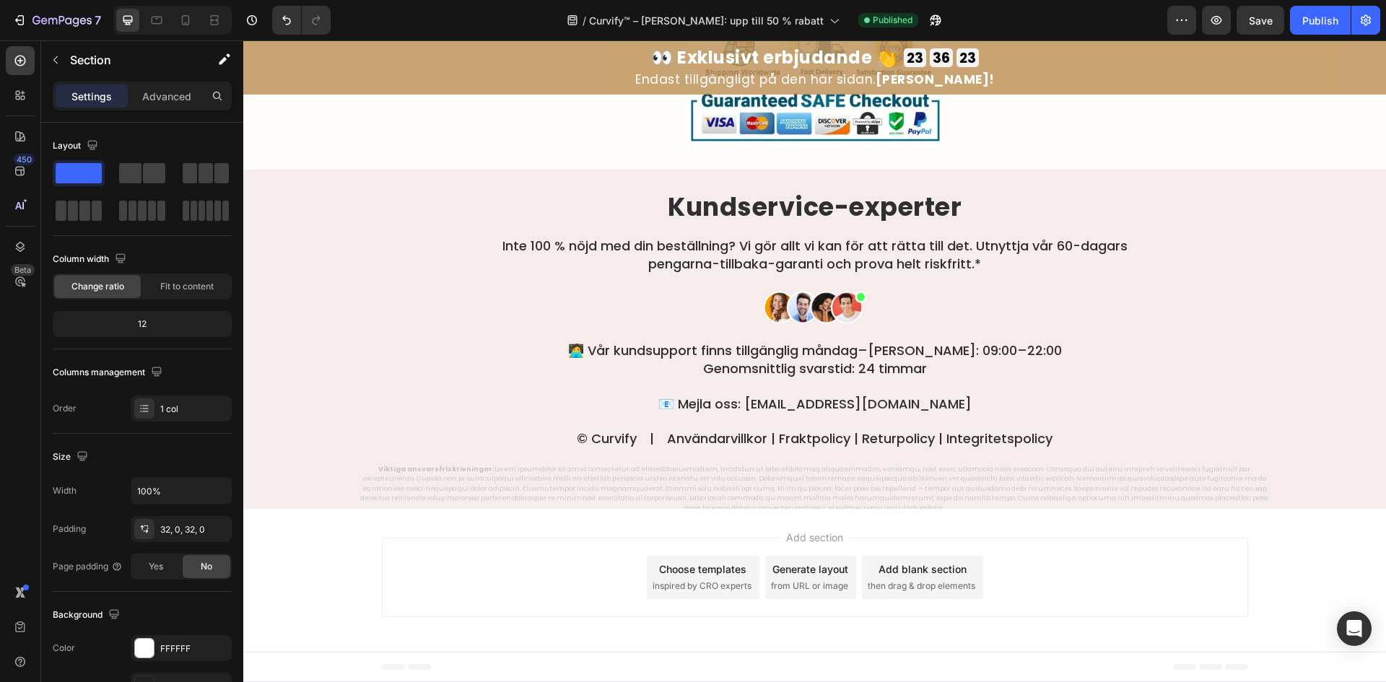
scroll to position [8170, 0]
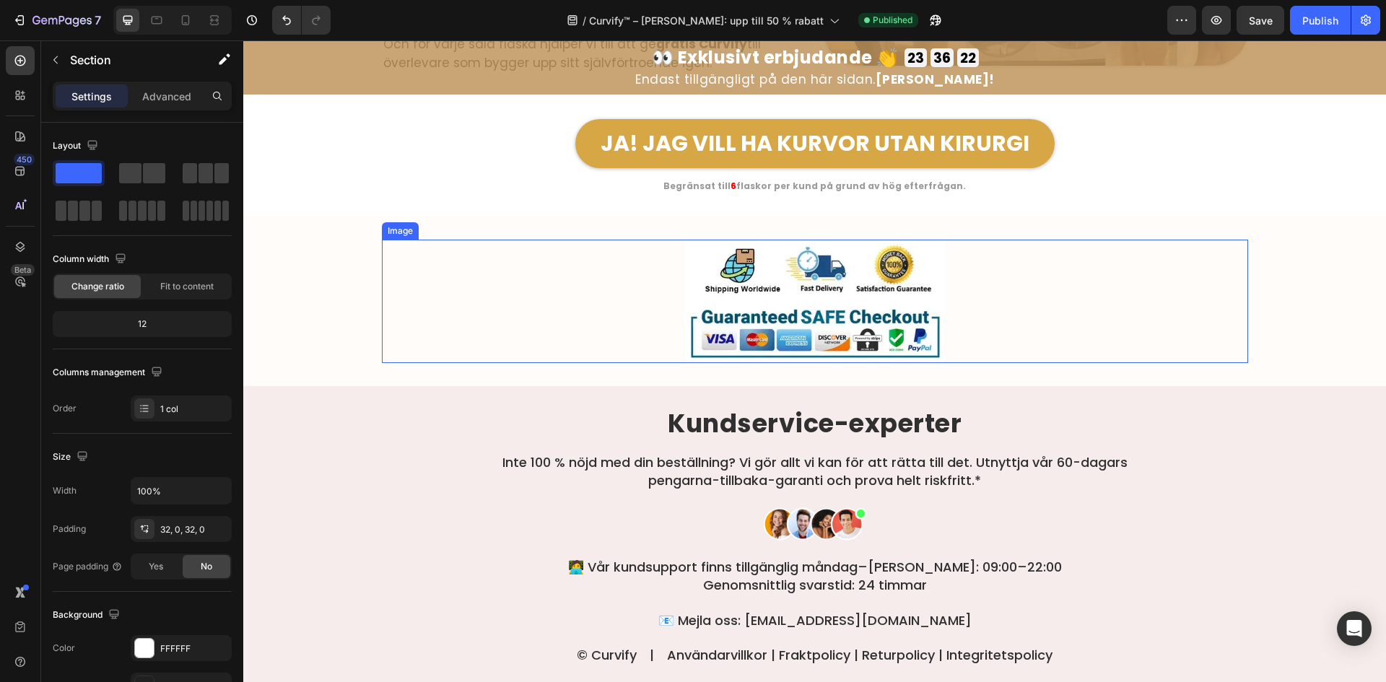
click at [824, 338] on img at bounding box center [815, 301] width 260 height 123
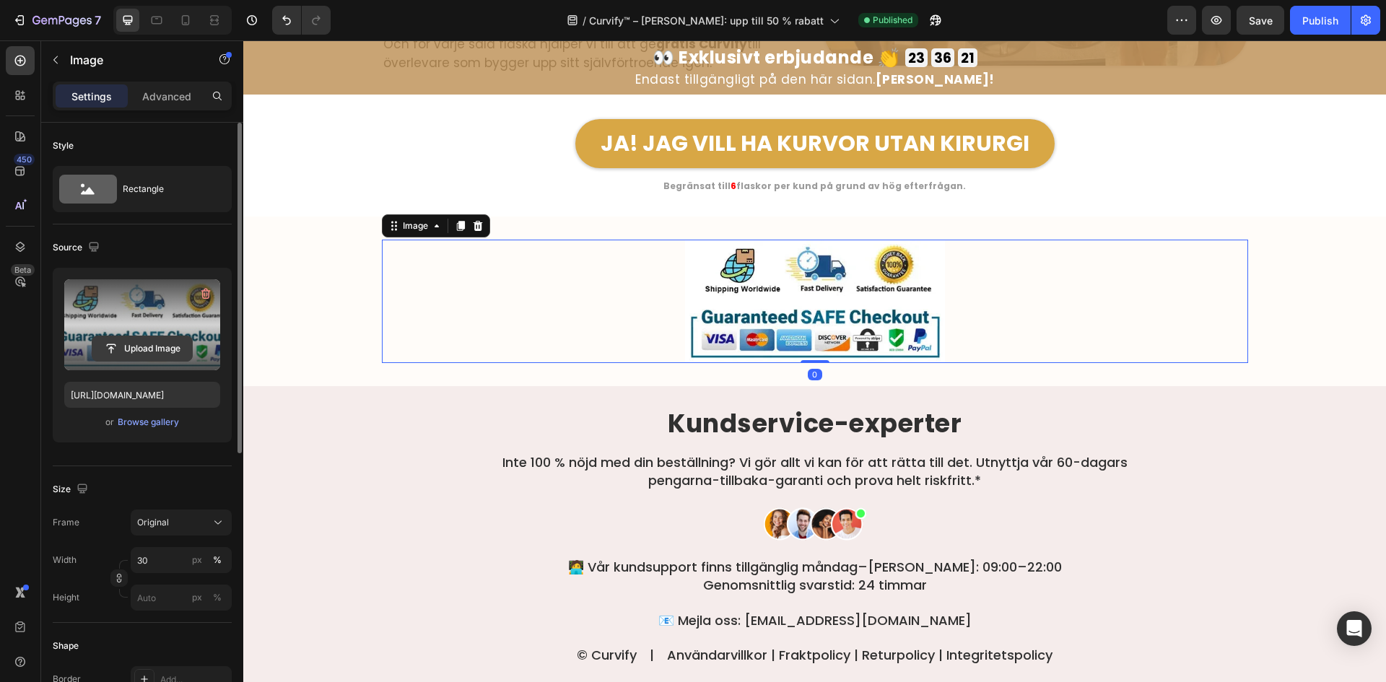
click at [126, 347] on input "file" at bounding box center [142, 348] width 100 height 25
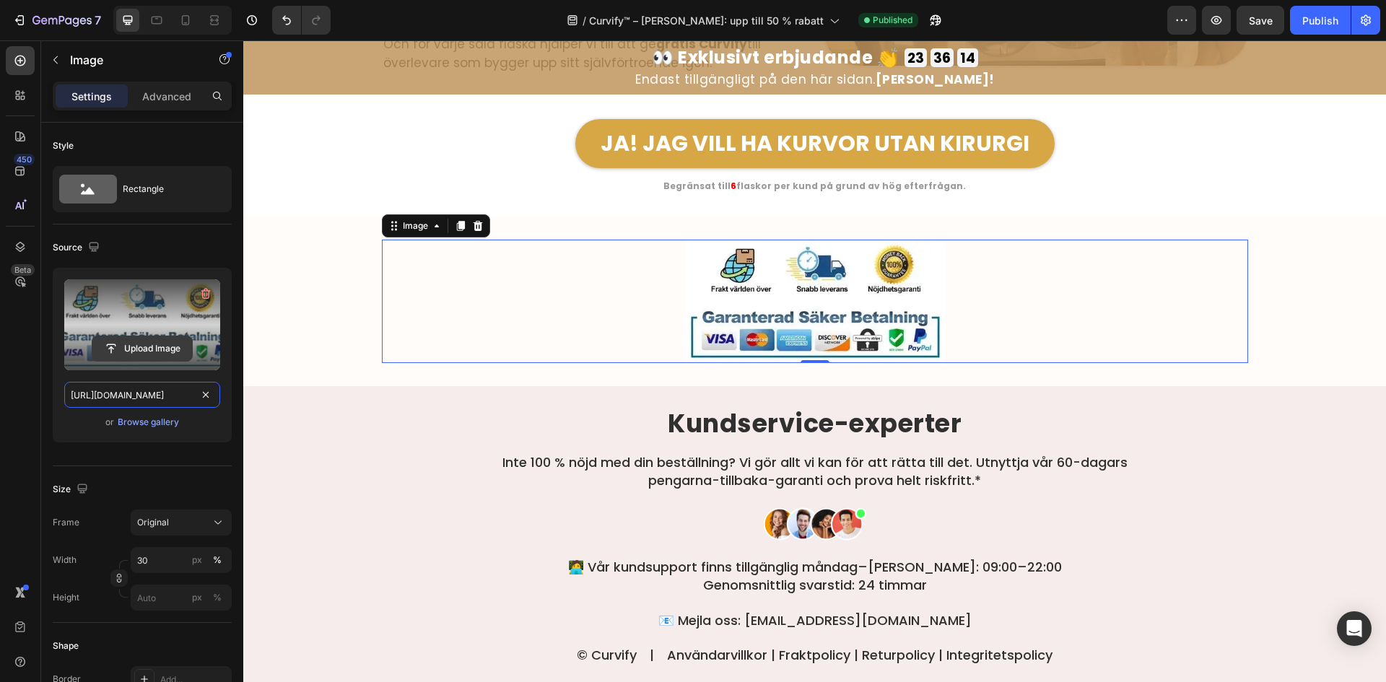
drag, startPoint x: 159, startPoint y: 396, endPoint x: 139, endPoint y: 346, distance: 52.8
click at [158, 396] on input "https://cdn.shopify.com/s/files/1/0657/6783/3683/files/gempages_578032762192134…" at bounding box center [142, 395] width 156 height 26
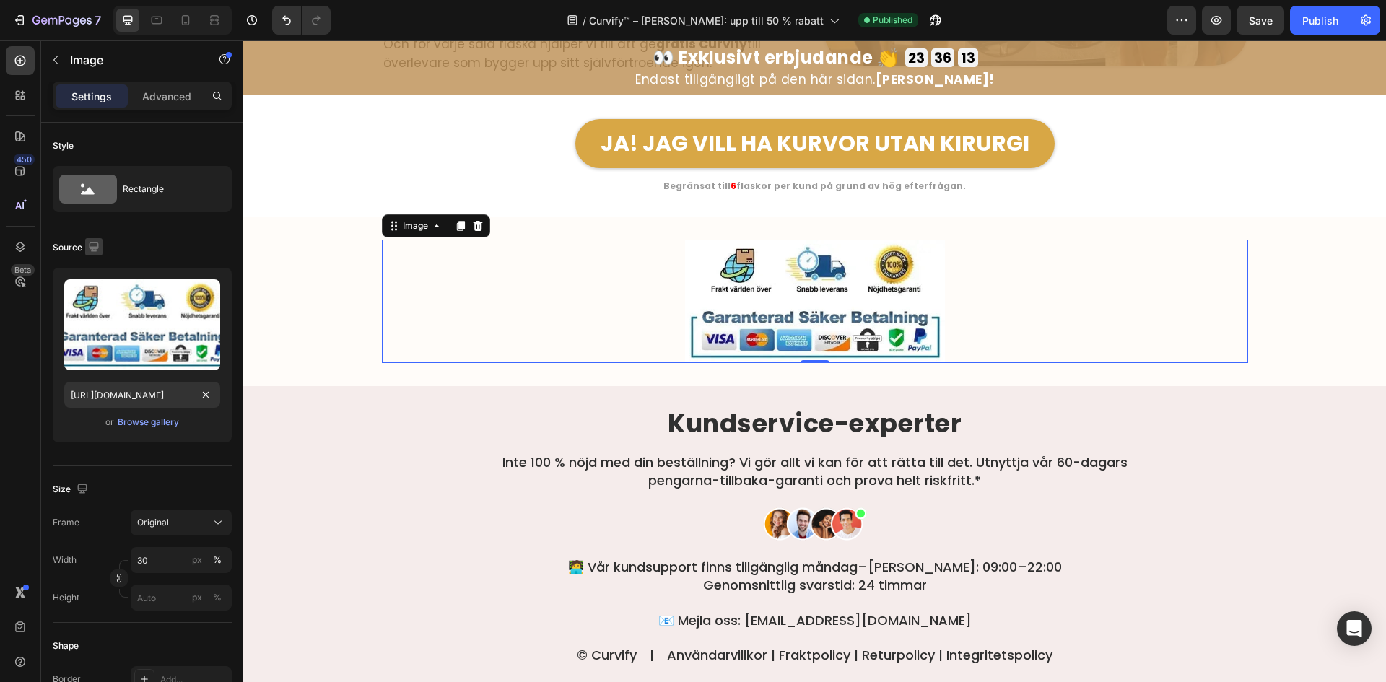
click at [99, 245] on icon "button" at bounding box center [94, 247] width 14 height 14
click at [98, 293] on icon "button" at bounding box center [97, 296] width 14 height 14
type input "https://cdn.shopify.com/s/files/1/0657/6783/3683/files/gempages_578032762192134…"
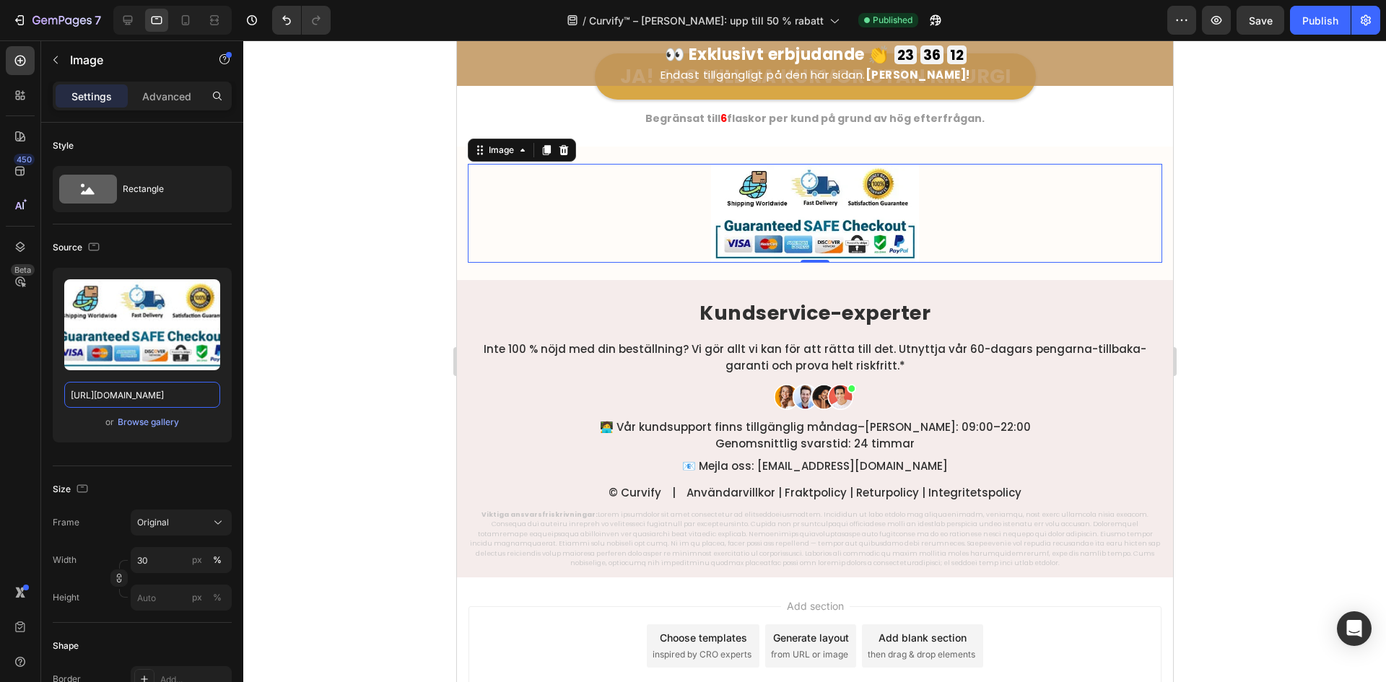
click at [118, 401] on input "https://cdn.shopify.com/s/files/1/0657/6783/3683/files/gempages_578032762192134…" at bounding box center [142, 395] width 156 height 26
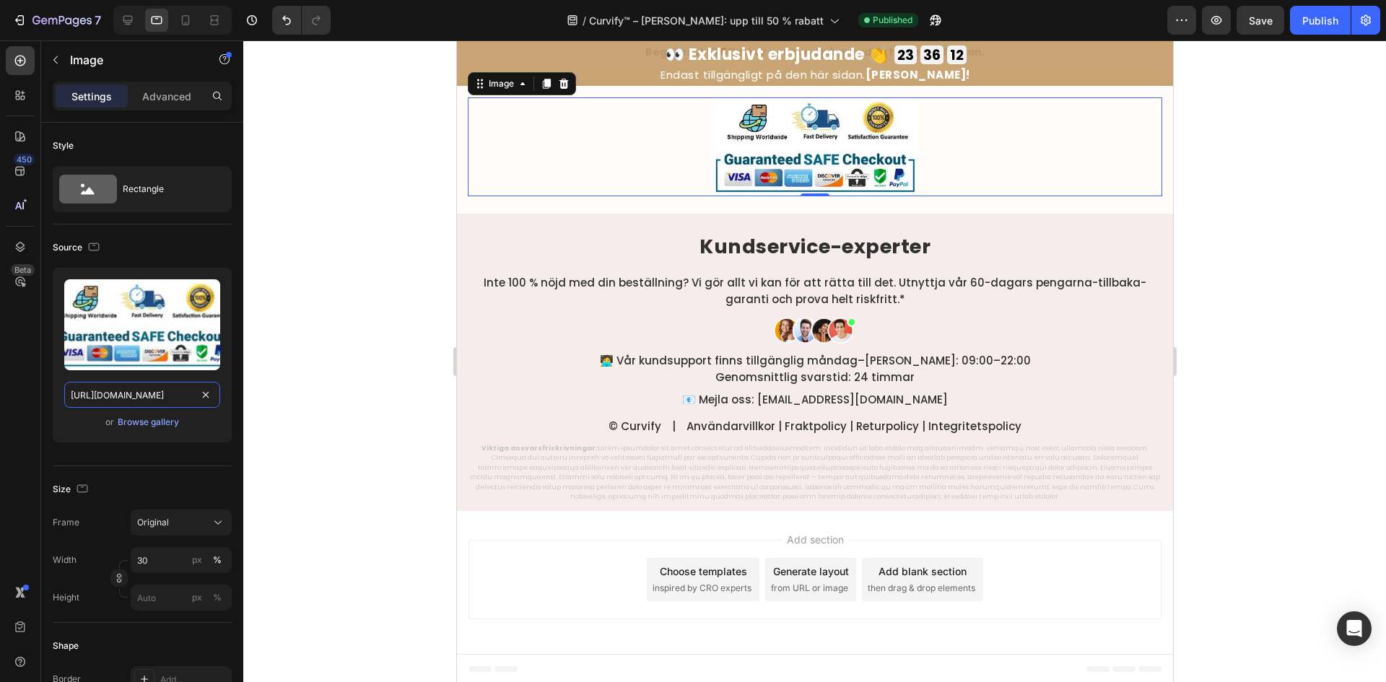
paste input "e2cd1c19-1b2c-4ae5-846a-0674ba1b8850"
click at [96, 241] on icon "button" at bounding box center [94, 247] width 14 height 14
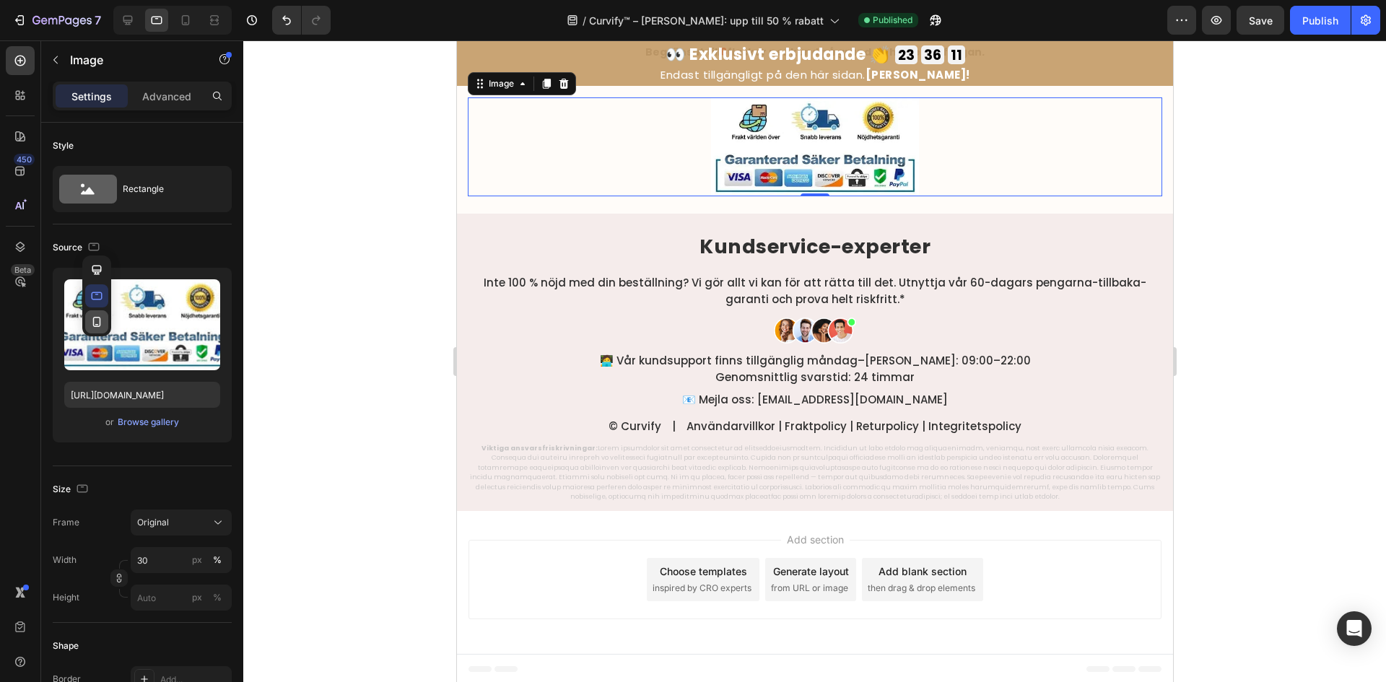
click at [92, 325] on icon "button" at bounding box center [97, 322] width 14 height 14
type input "https://cdn.shopify.com/s/files/1/0657/6783/3683/files/gempages_578032762192134…"
type input "80"
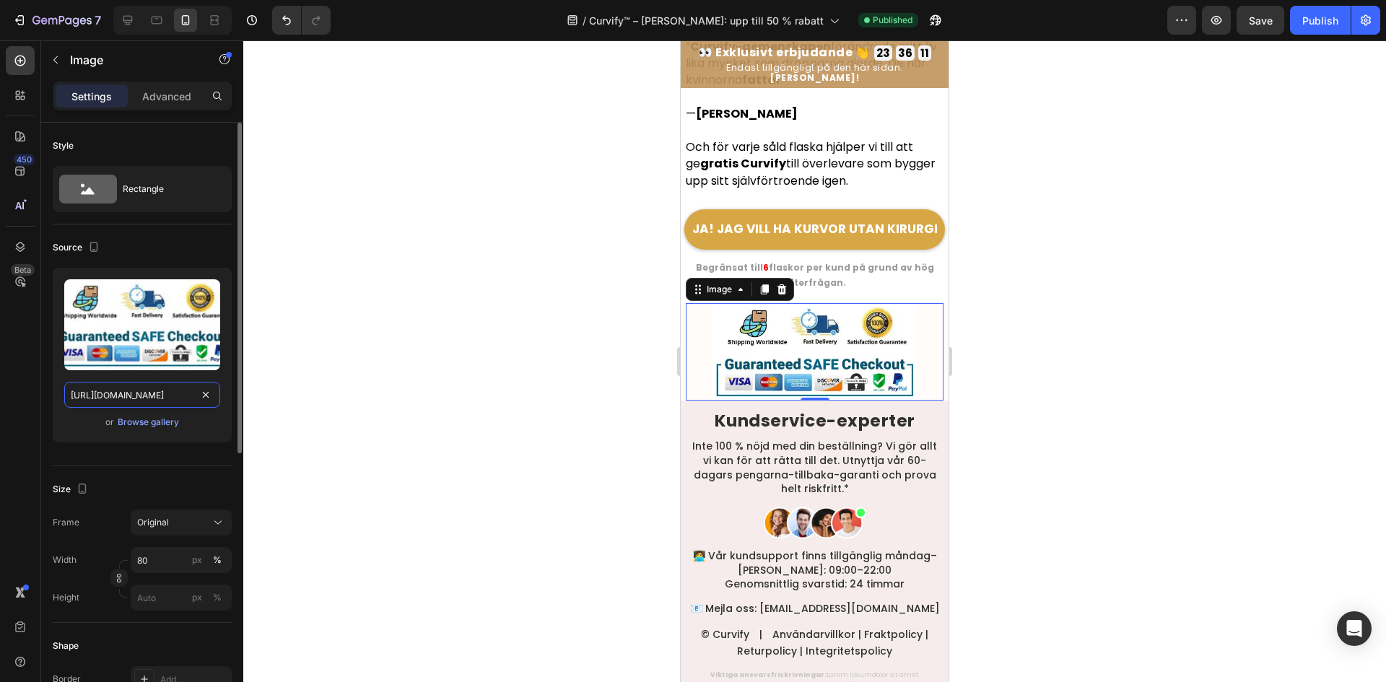
click at [110, 393] on input "https://cdn.shopify.com/s/files/1/0657/6783/3683/files/gempages_578032762192134…" at bounding box center [142, 395] width 156 height 26
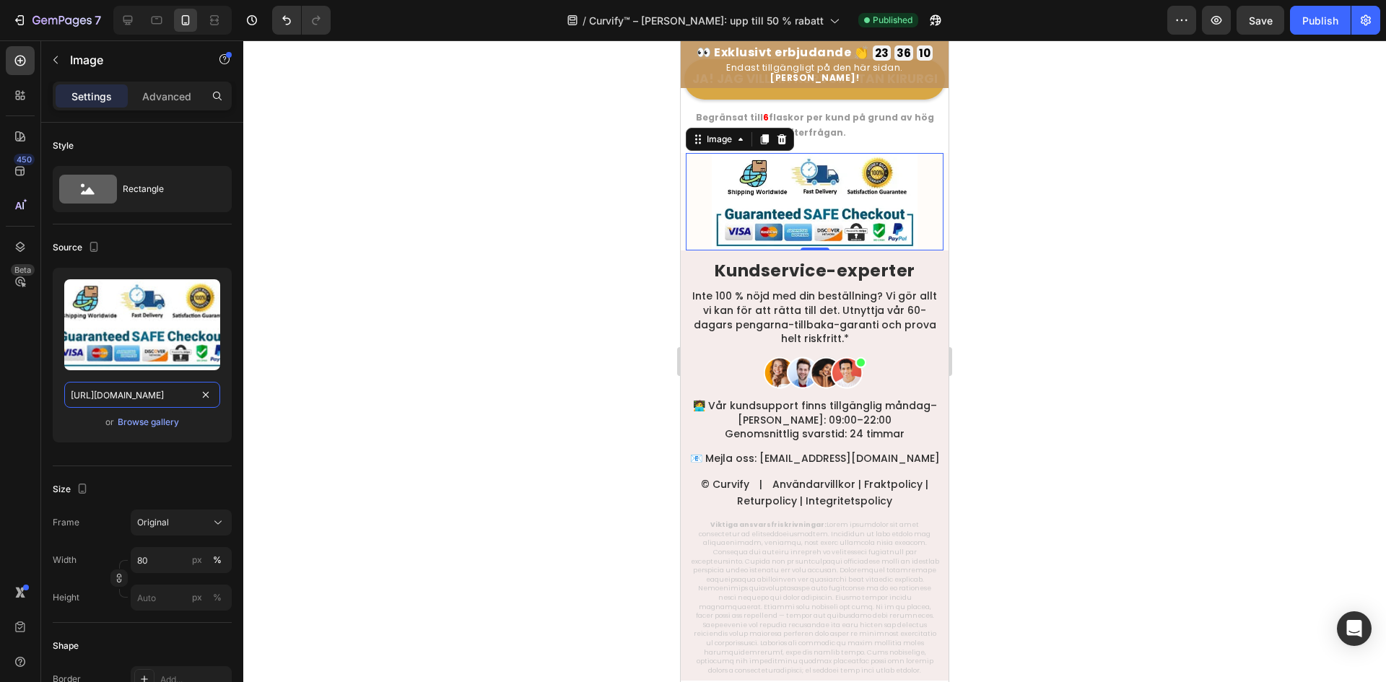
paste input "e2cd1c19-1b2c-4ae5-846a-0674ba1b8850"
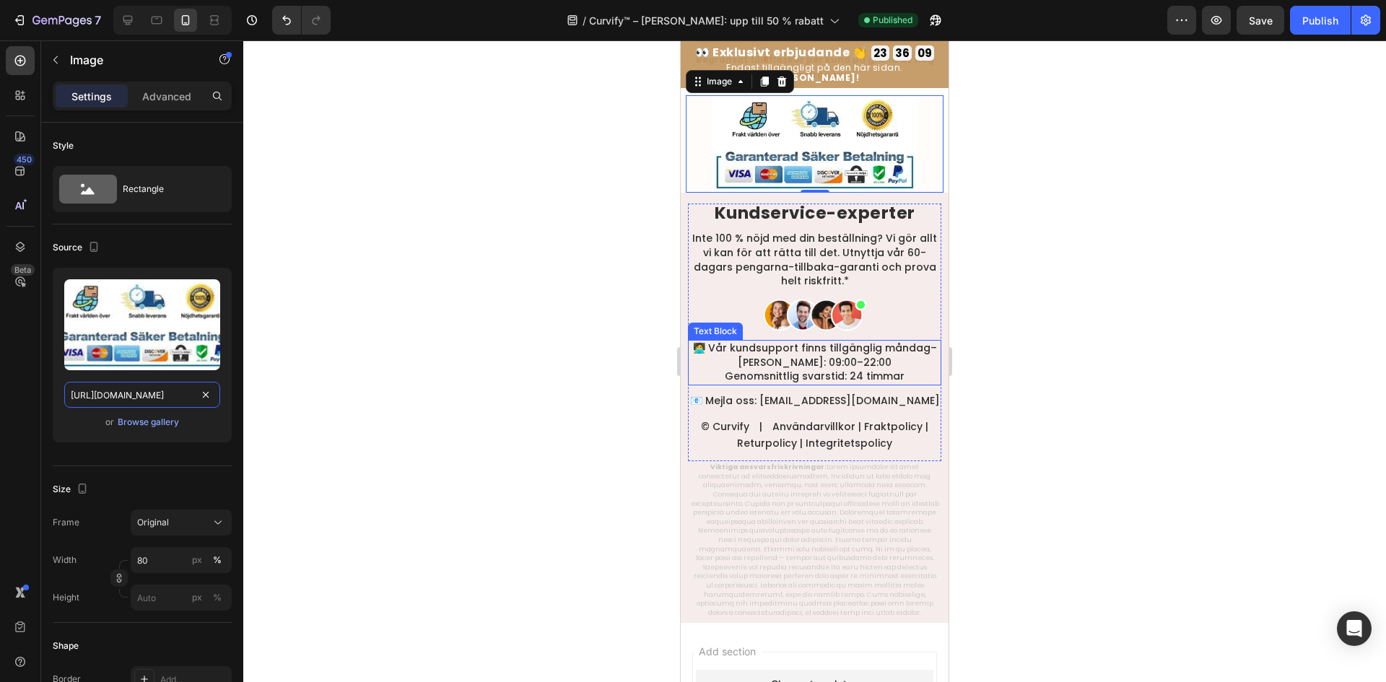
type input "https://cdn.shopify.com/s/files/1/0657/6783/3683/files/gempages_578032762192134…"
drag, startPoint x: 620, startPoint y: 341, endPoint x: 679, endPoint y: 328, distance: 59.9
click at [620, 341] on div at bounding box center [814, 361] width 1143 height 642
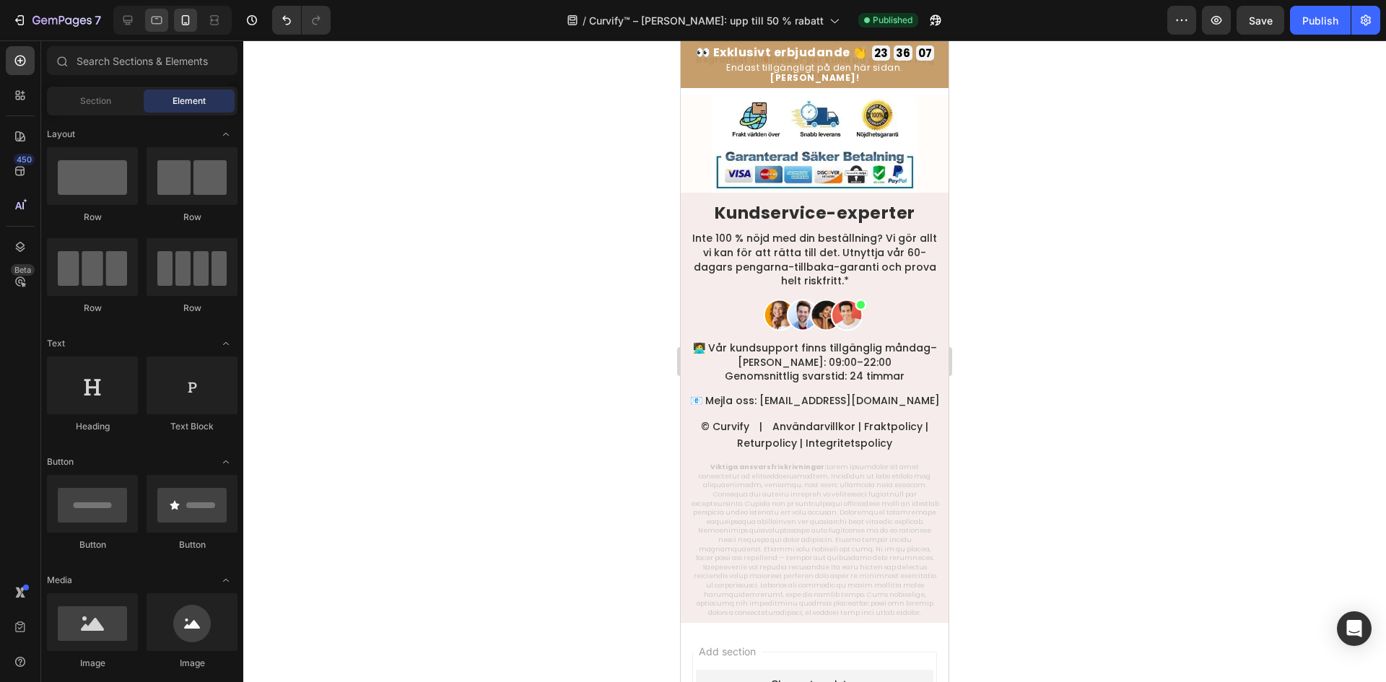
click at [163, 23] on icon at bounding box center [156, 20] width 14 height 14
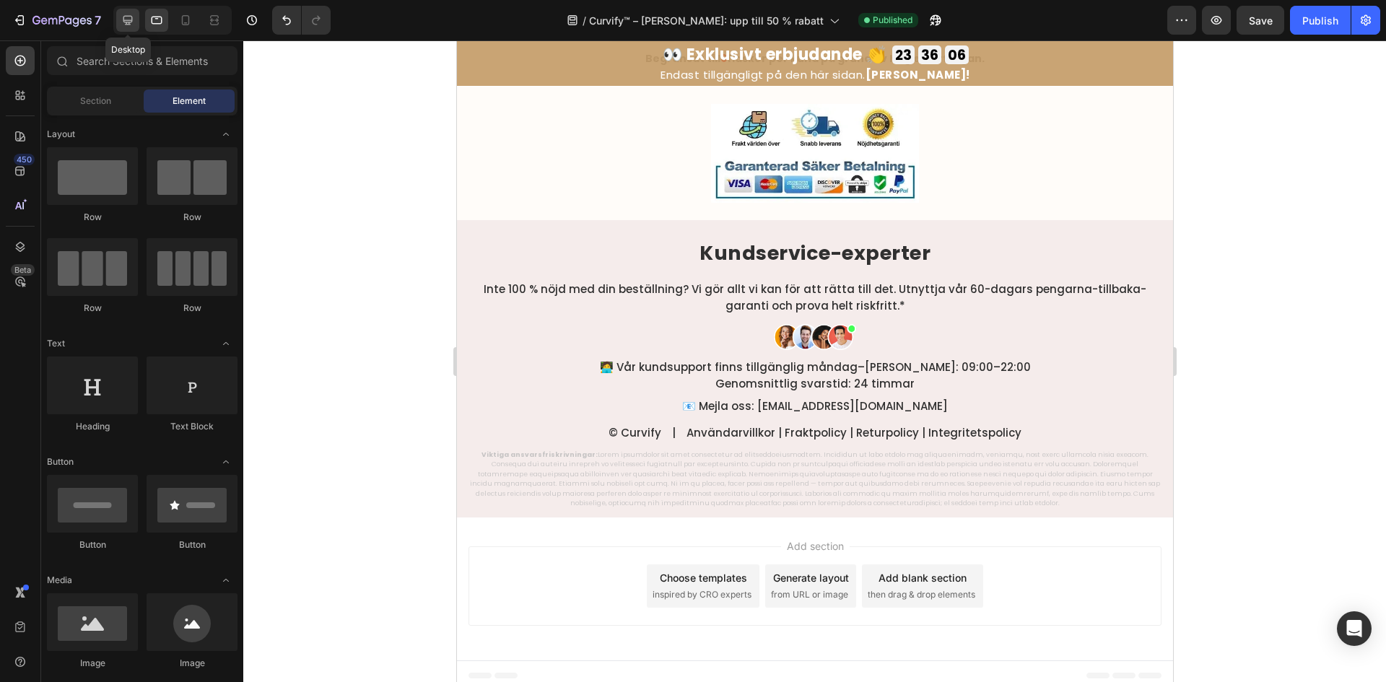
click at [134, 25] on icon at bounding box center [128, 20] width 14 height 14
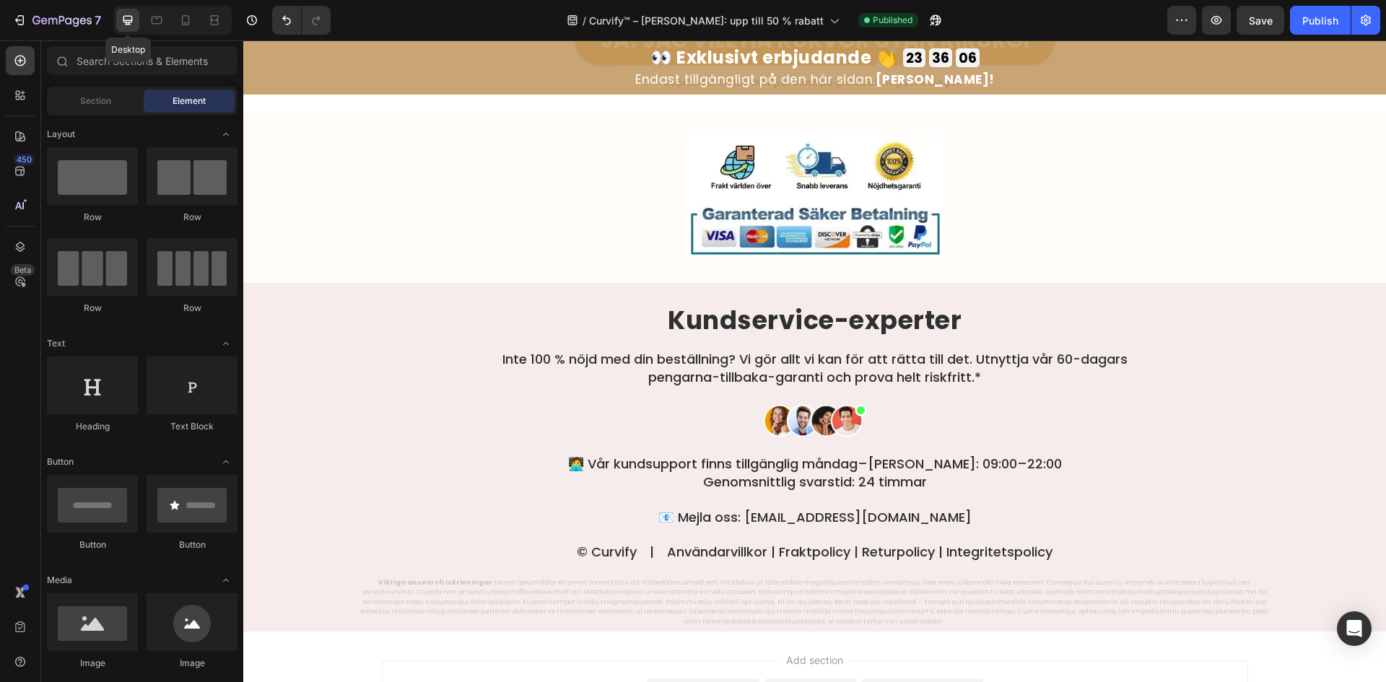
scroll to position [8256, 0]
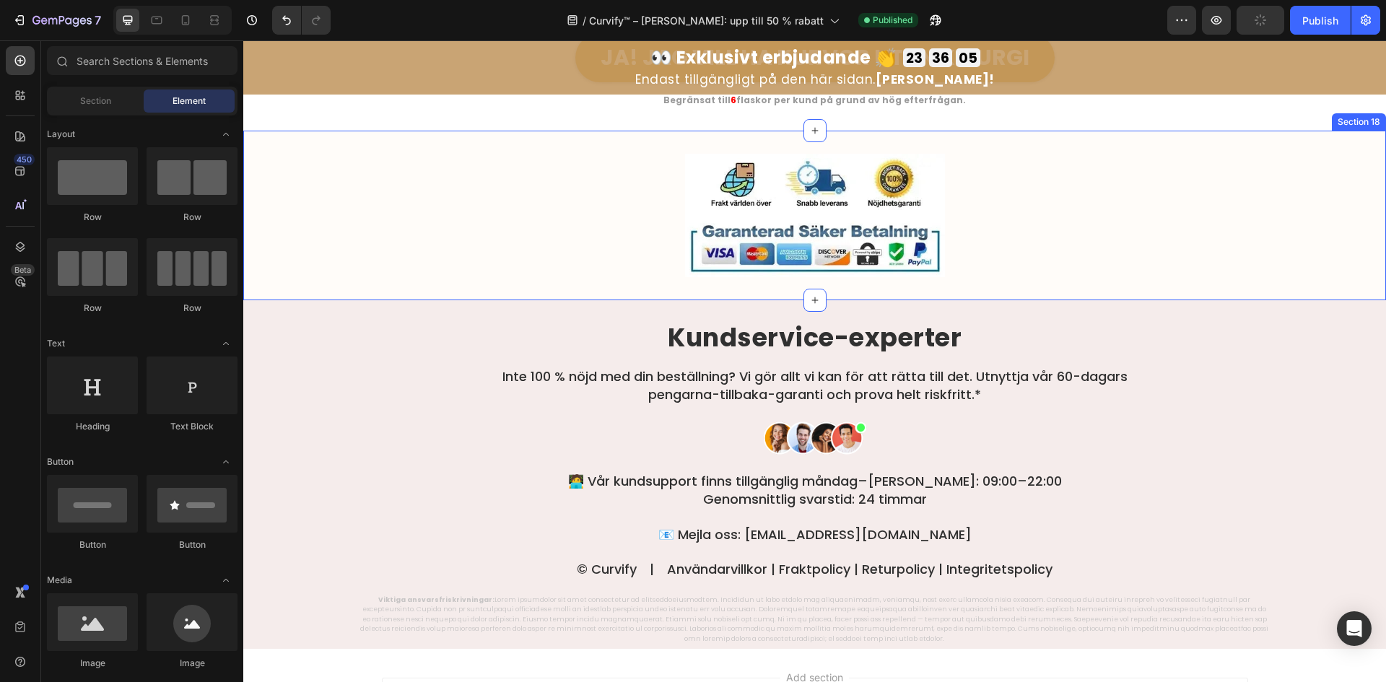
click at [489, 188] on div at bounding box center [815, 215] width 866 height 123
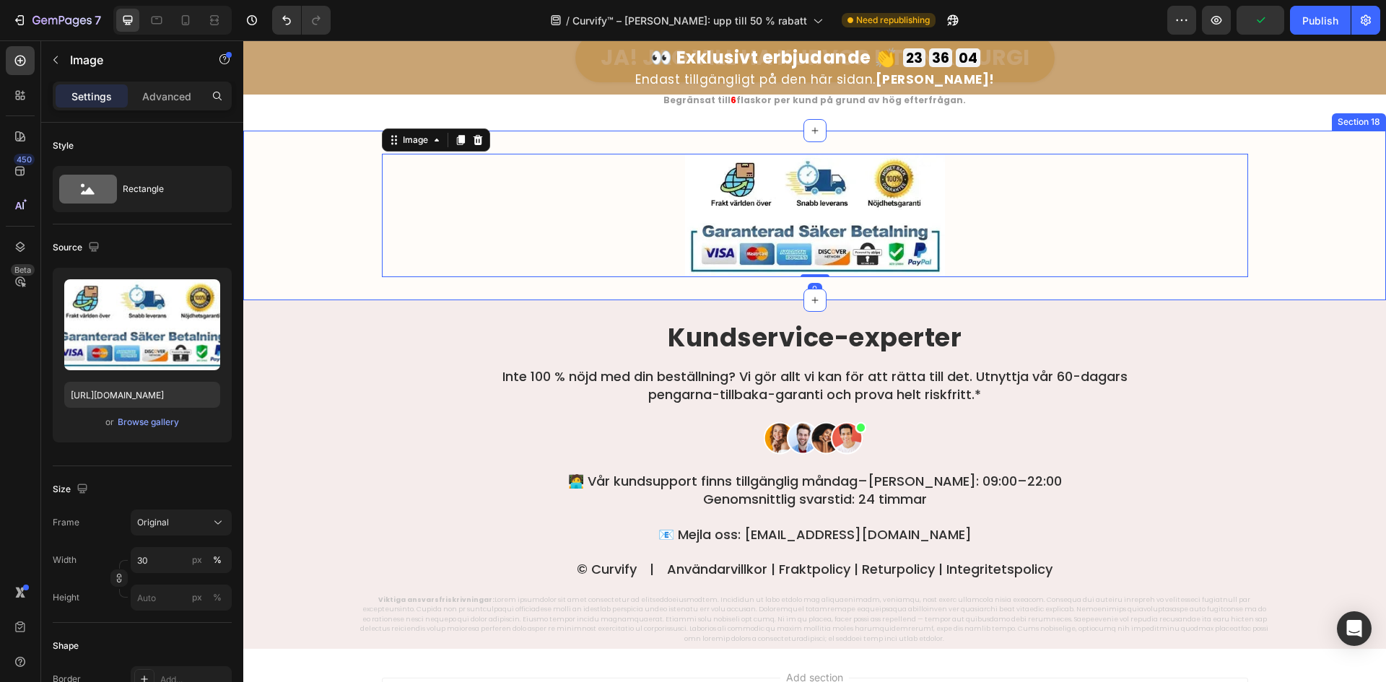
drag, startPoint x: 315, startPoint y: 217, endPoint x: 624, endPoint y: 193, distance: 309.8
click at [316, 216] on div "Image 0 Row" at bounding box center [814, 215] width 1143 height 123
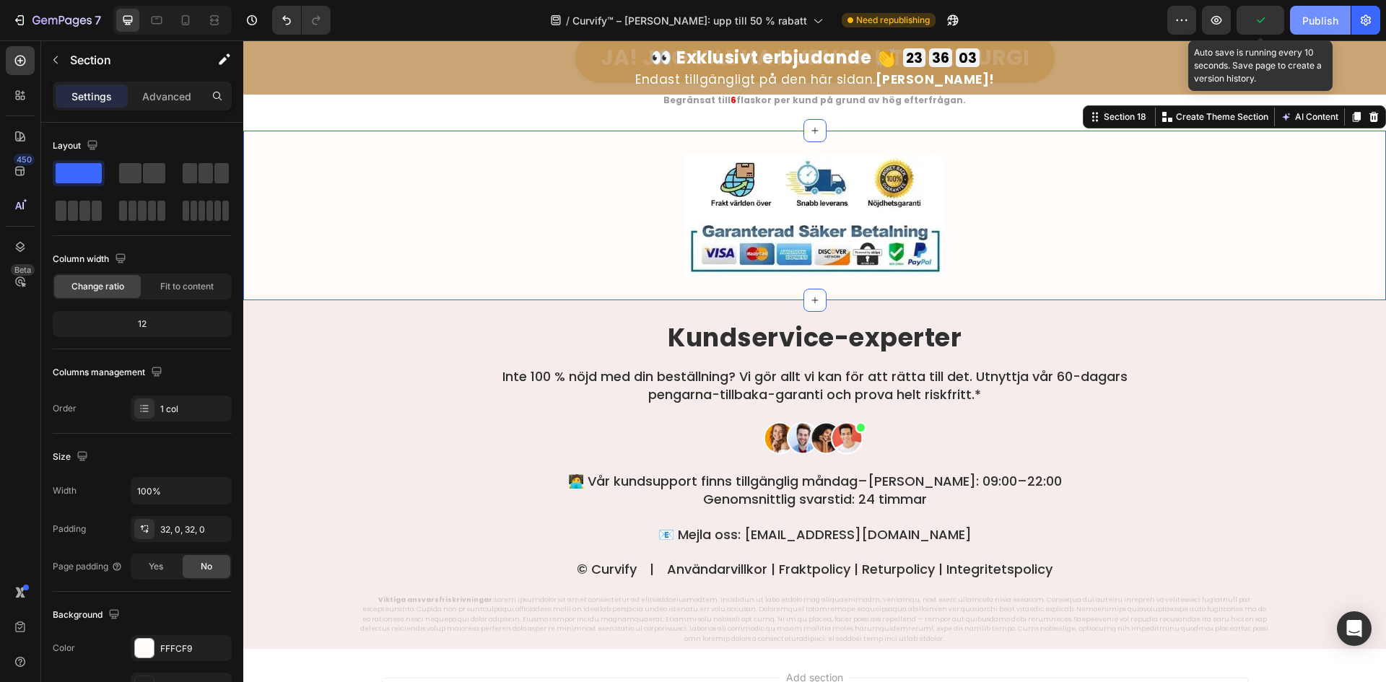
click at [1275, 27] on button "button" at bounding box center [1260, 20] width 48 height 29
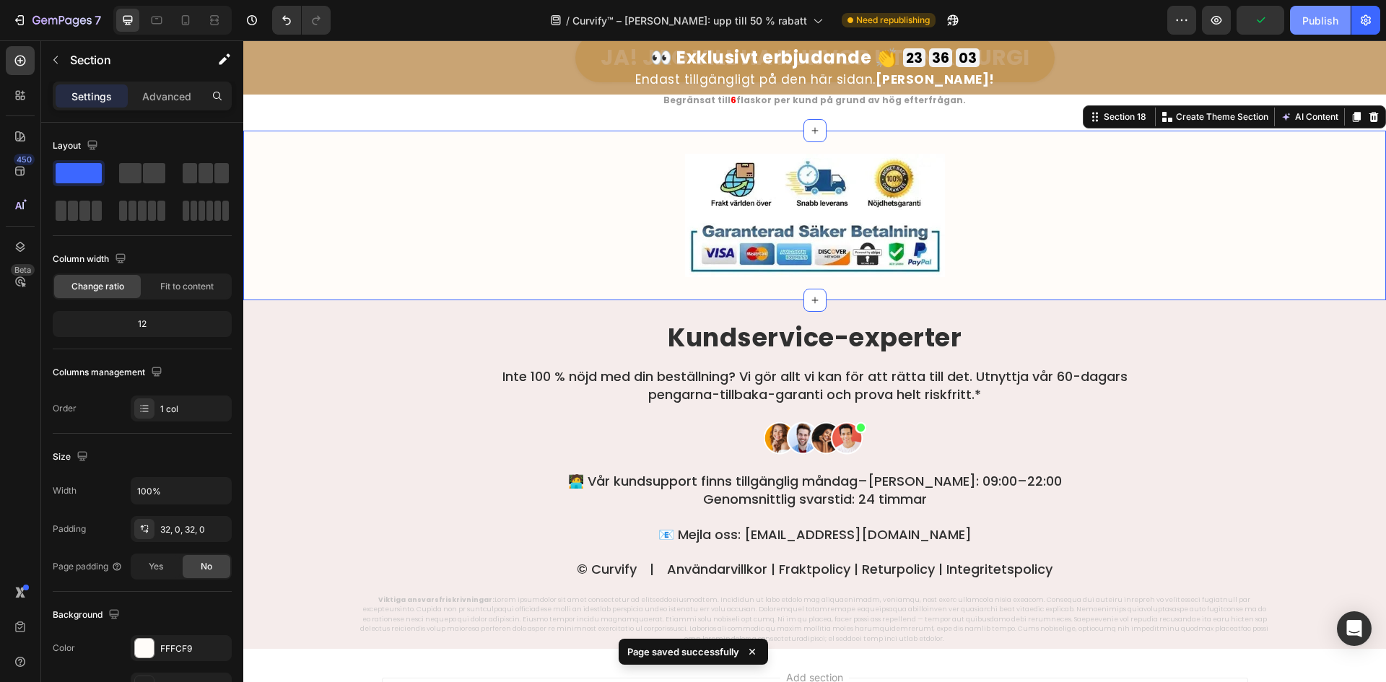
click at [1309, 24] on div "Publish" at bounding box center [1320, 20] width 36 height 15
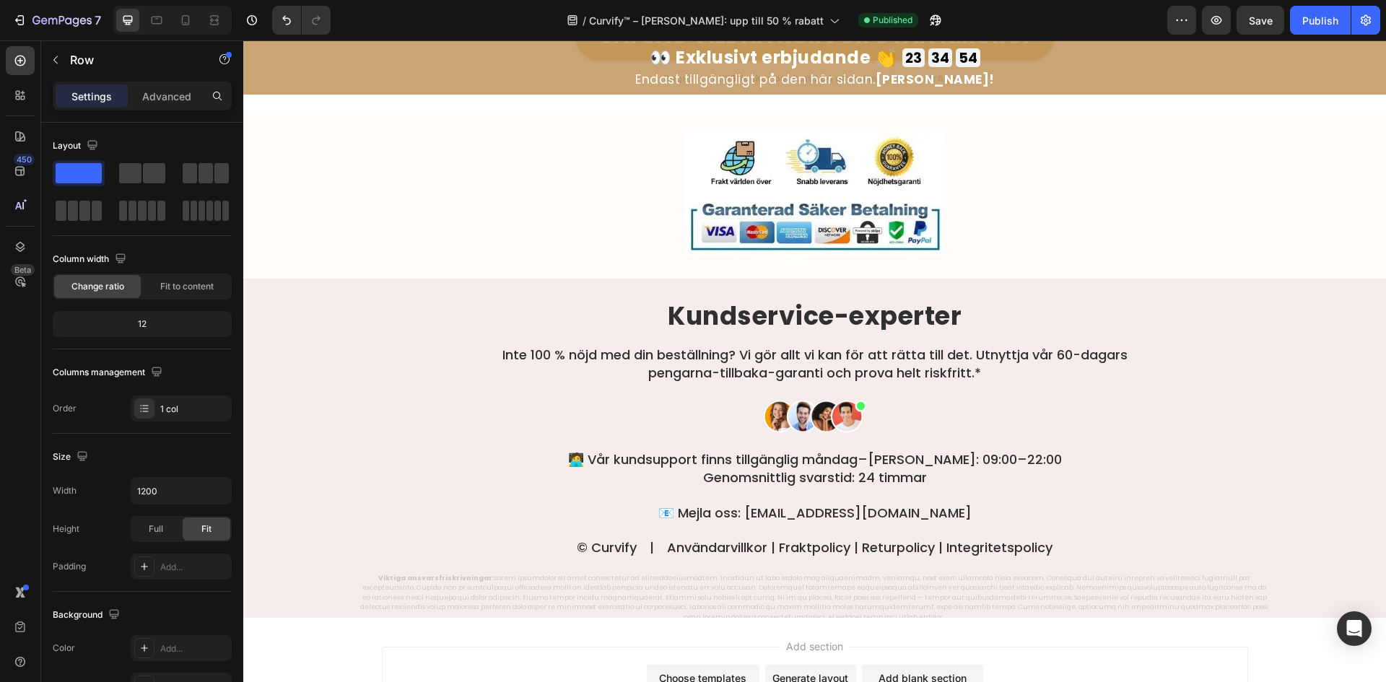
scroll to position [8061, 0]
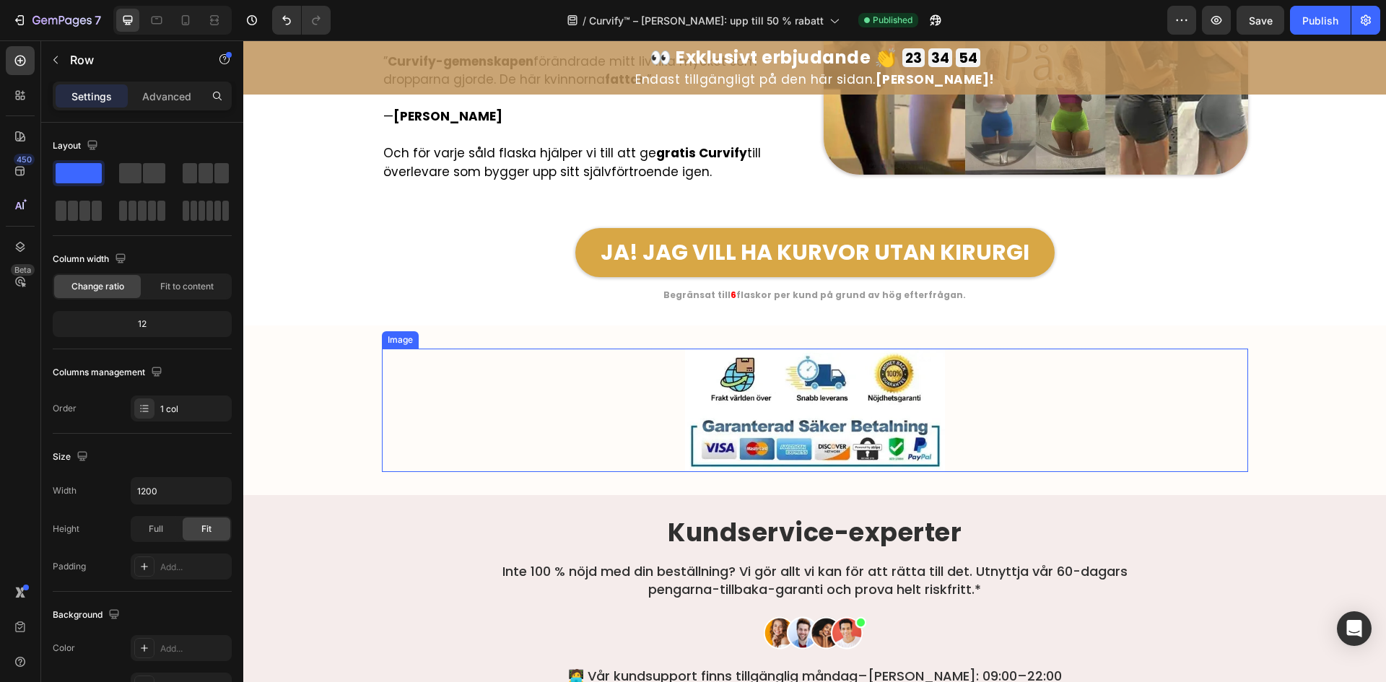
click at [762, 395] on img at bounding box center [815, 410] width 260 height 123
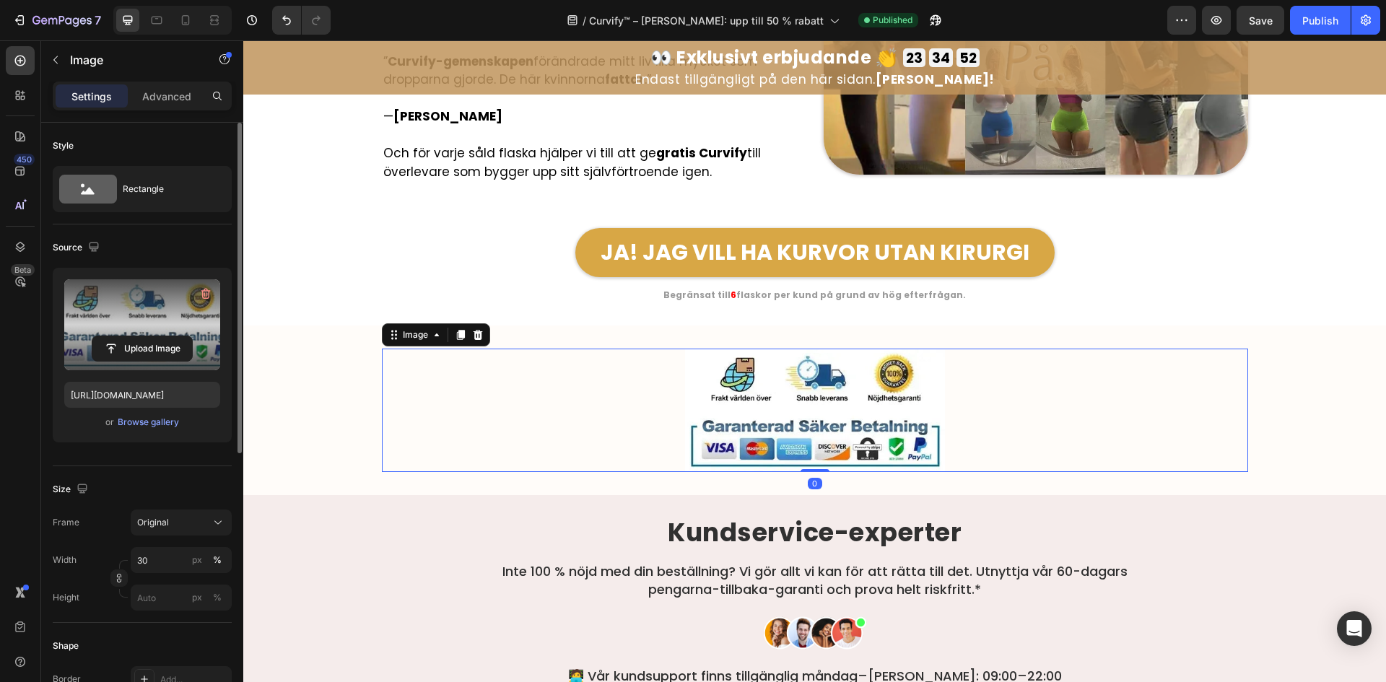
click at [150, 331] on label at bounding box center [142, 324] width 156 height 91
click at [150, 336] on input "file" at bounding box center [142, 348] width 100 height 25
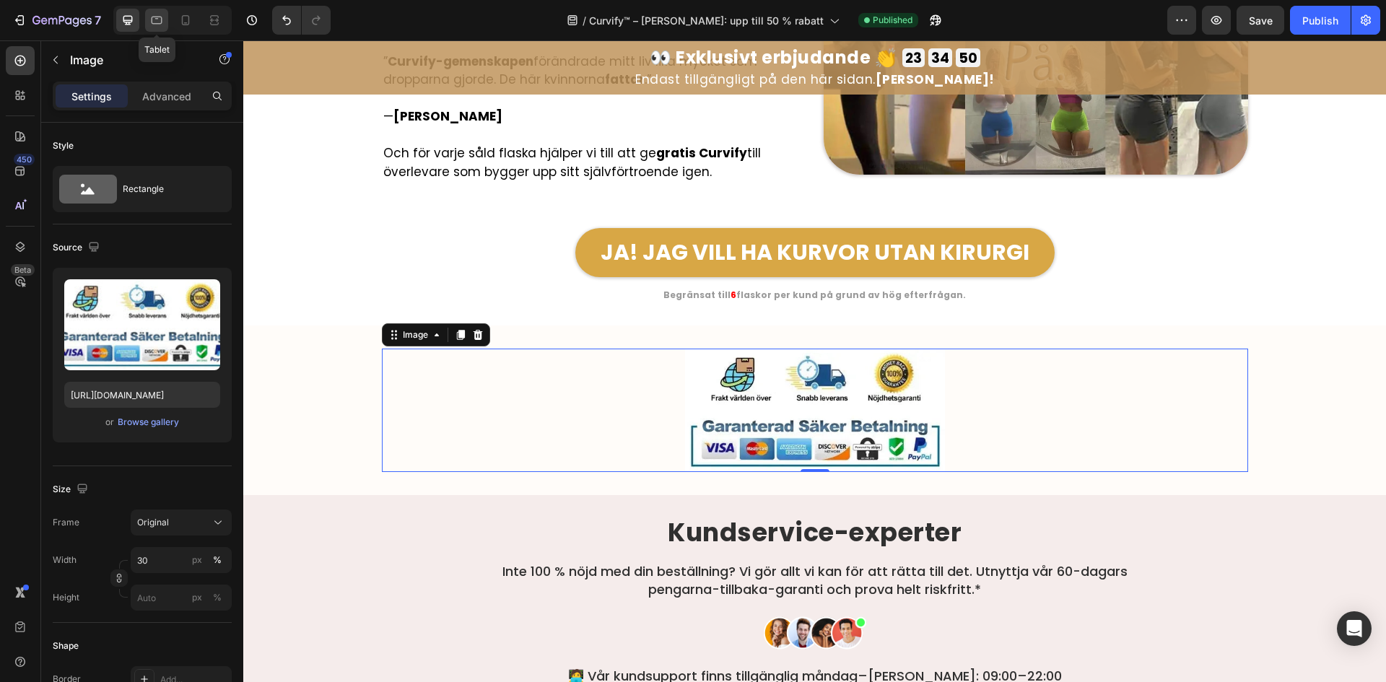
click at [155, 17] on icon at bounding box center [157, 21] width 11 height 8
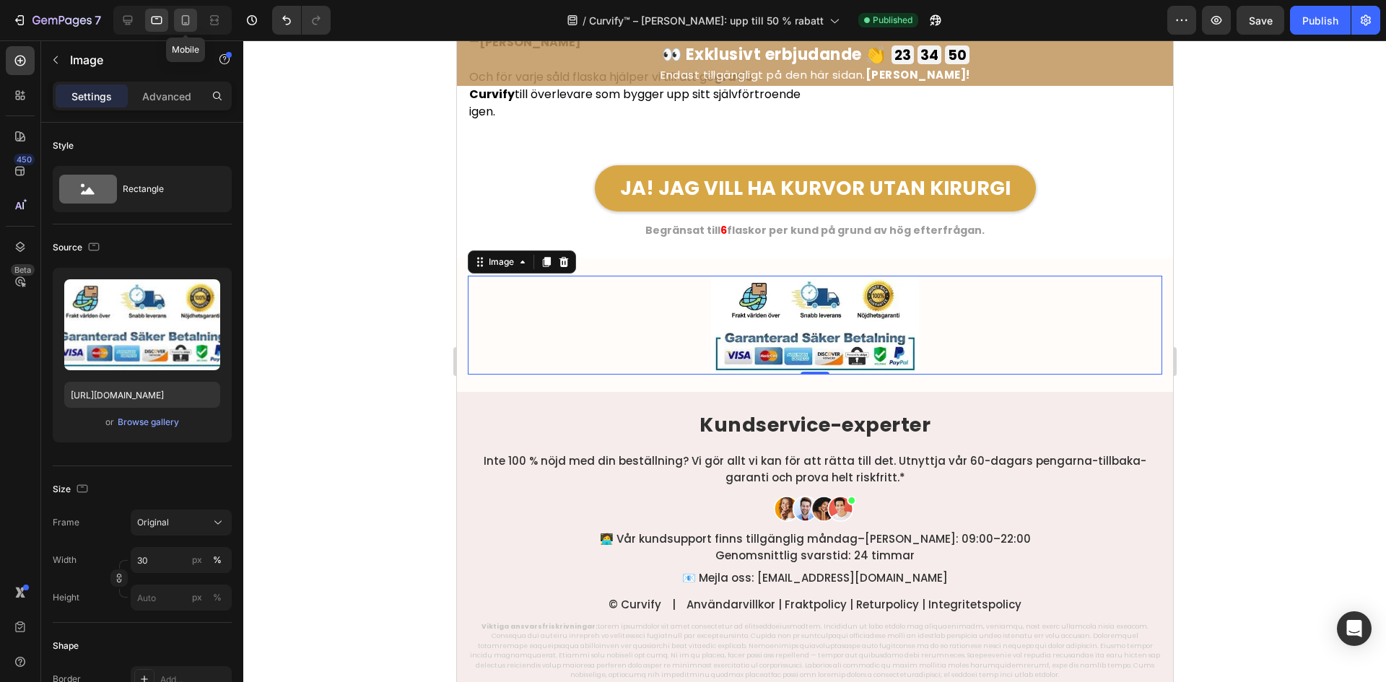
click at [183, 14] on icon at bounding box center [185, 20] width 14 height 14
type input "80"
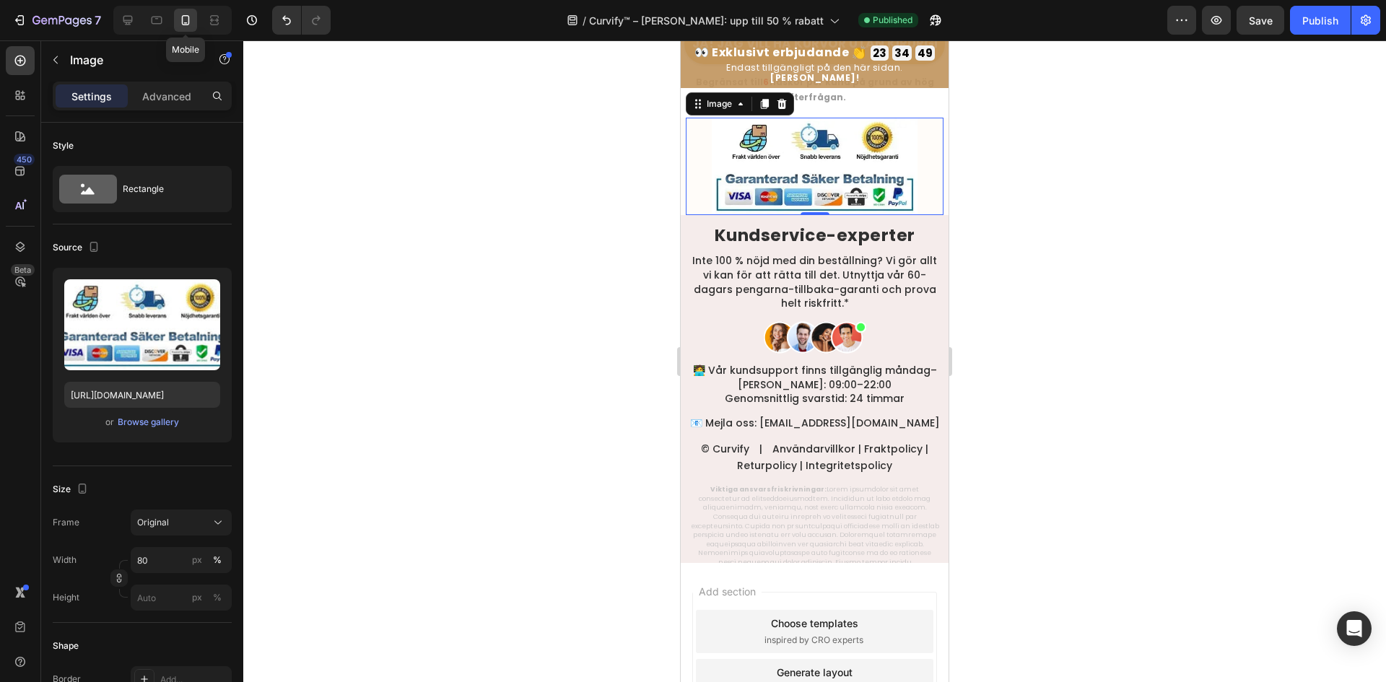
scroll to position [8566, 0]
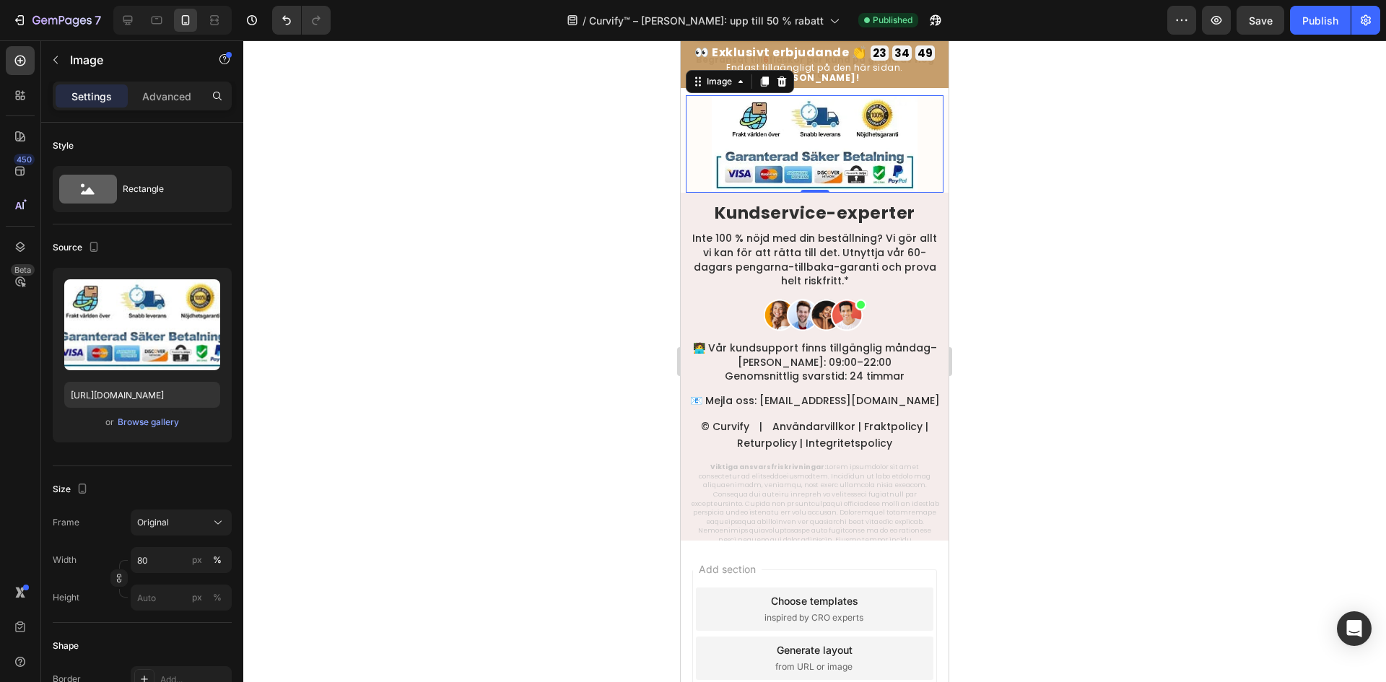
click at [416, 193] on div at bounding box center [814, 361] width 1143 height 642
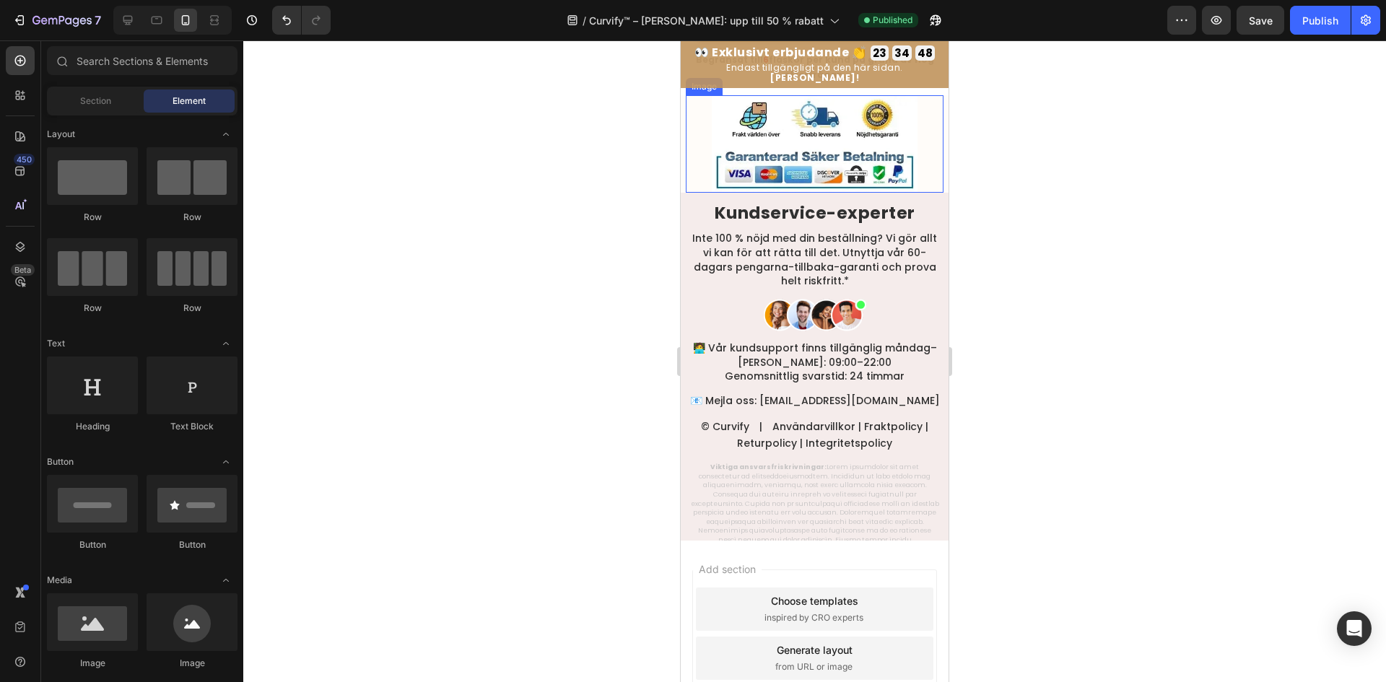
click at [793, 182] on img at bounding box center [815, 144] width 206 height 98
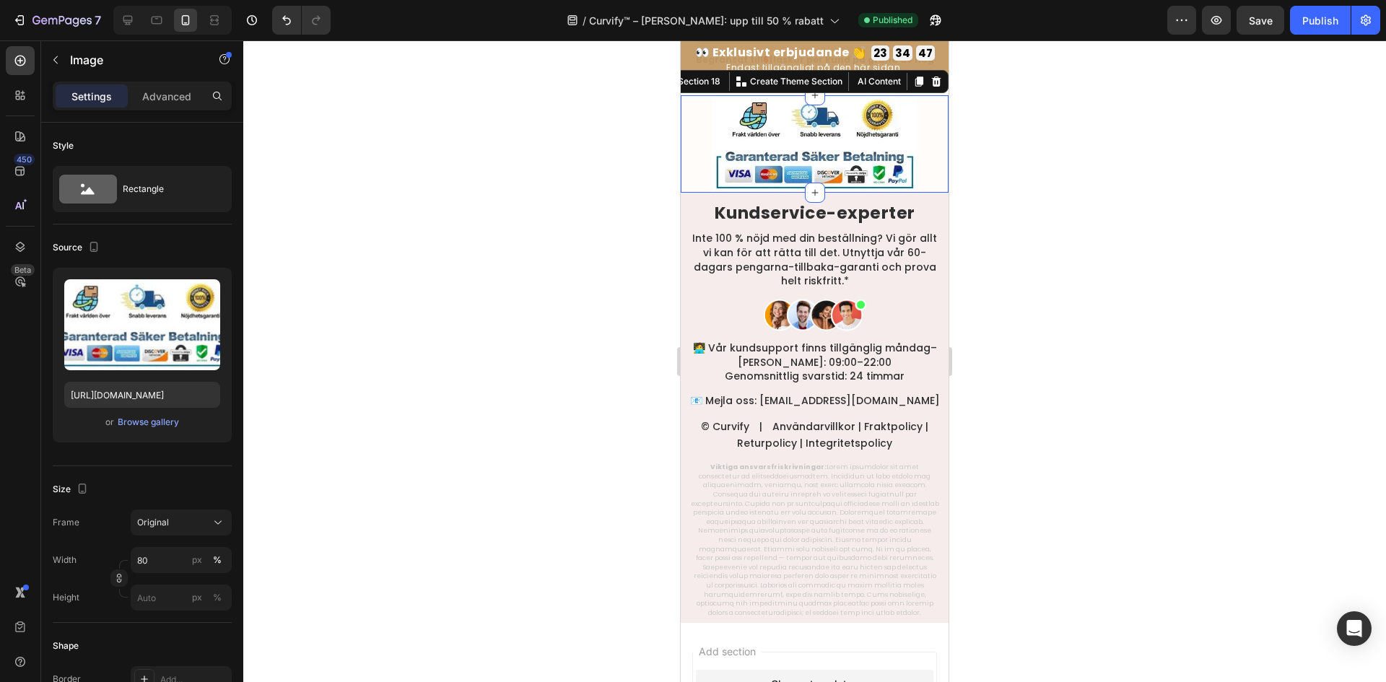
click at [681, 147] on div "Image Row Section 18 You can create reusable sections Create Theme Section AI C…" at bounding box center [815, 144] width 268 height 98
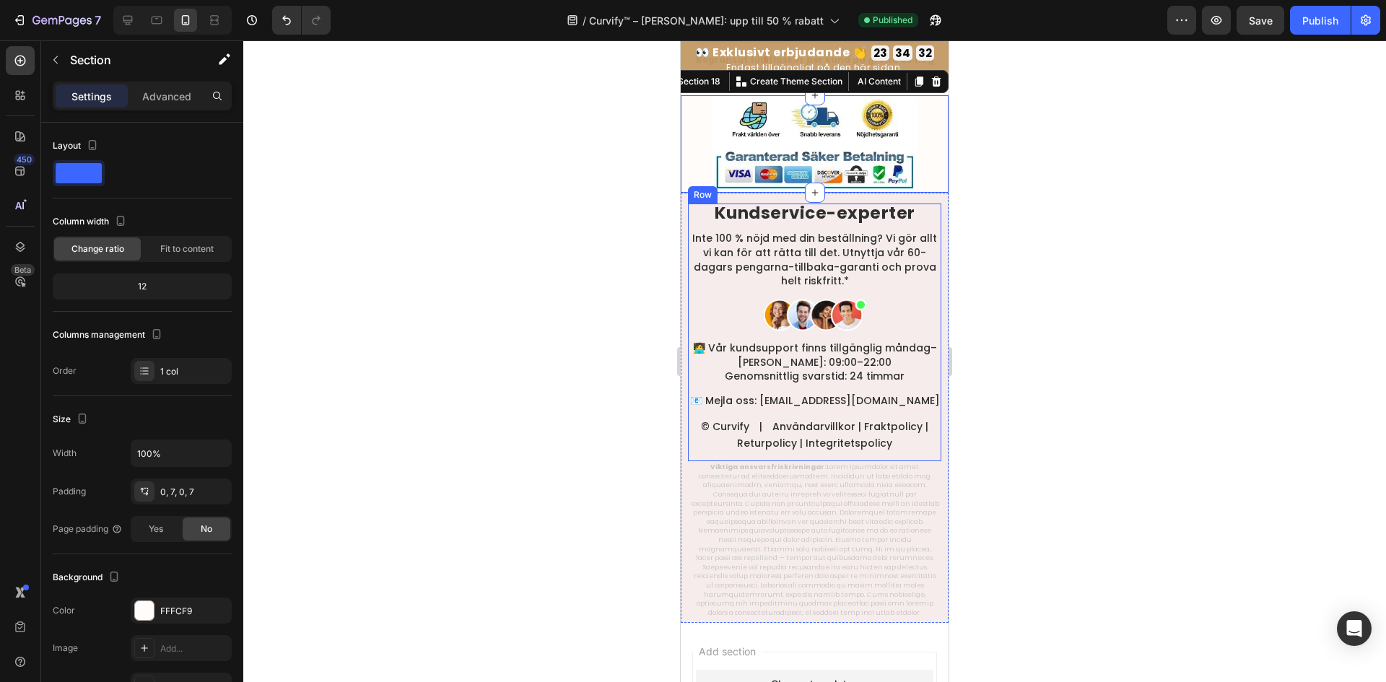
click at [891, 207] on strong "Kundservice-experter" at bounding box center [815, 212] width 201 height 23
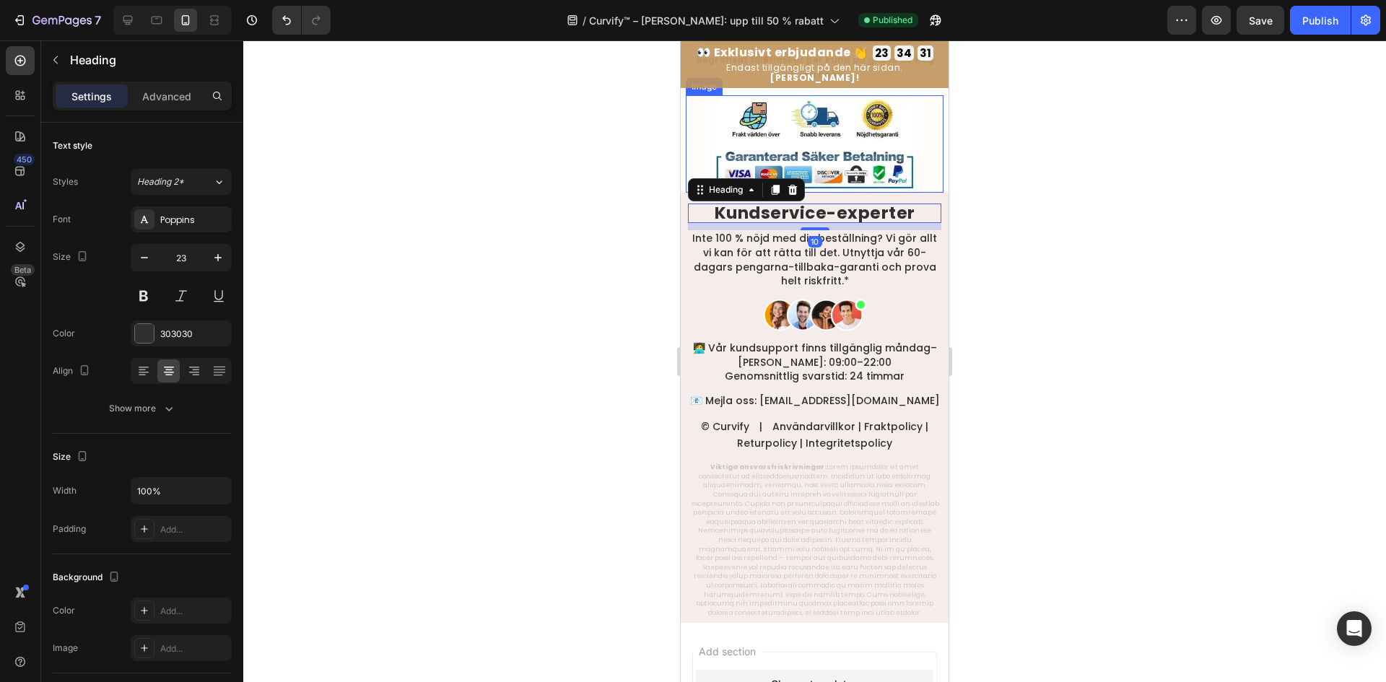
click at [894, 149] on img at bounding box center [815, 144] width 206 height 98
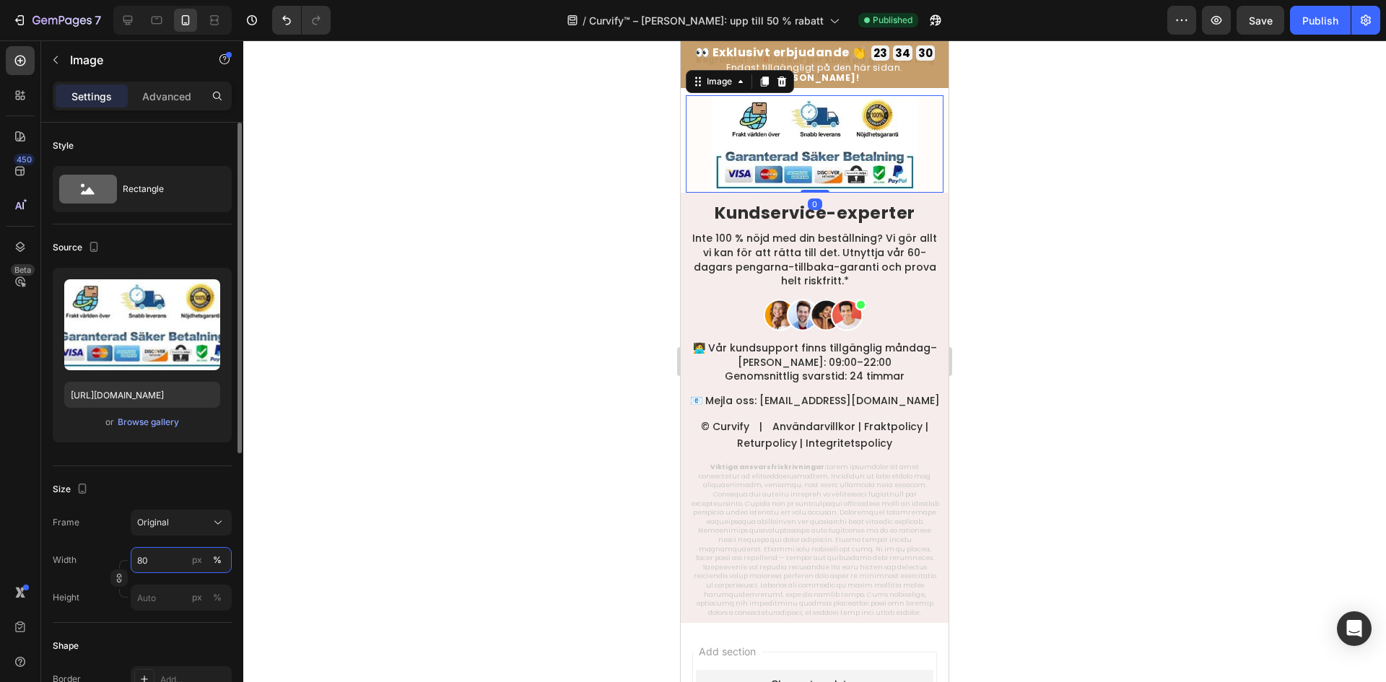
click at [165, 565] on input "80" at bounding box center [181, 560] width 101 height 26
click at [139, 587] on div "Full 100%" at bounding box center [167, 595] width 118 height 26
type input "100"
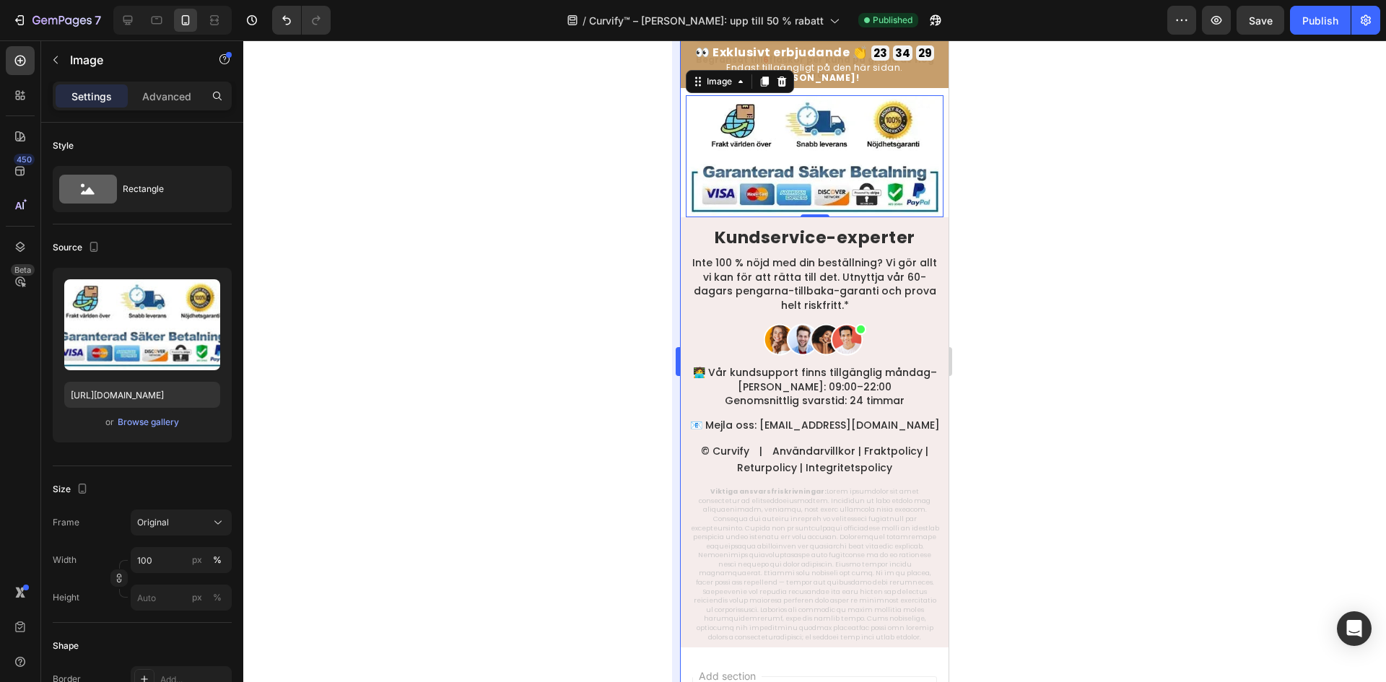
drag, startPoint x: 488, startPoint y: 325, endPoint x: 673, endPoint y: 271, distance: 193.2
click at [538, 307] on div at bounding box center [814, 361] width 1143 height 642
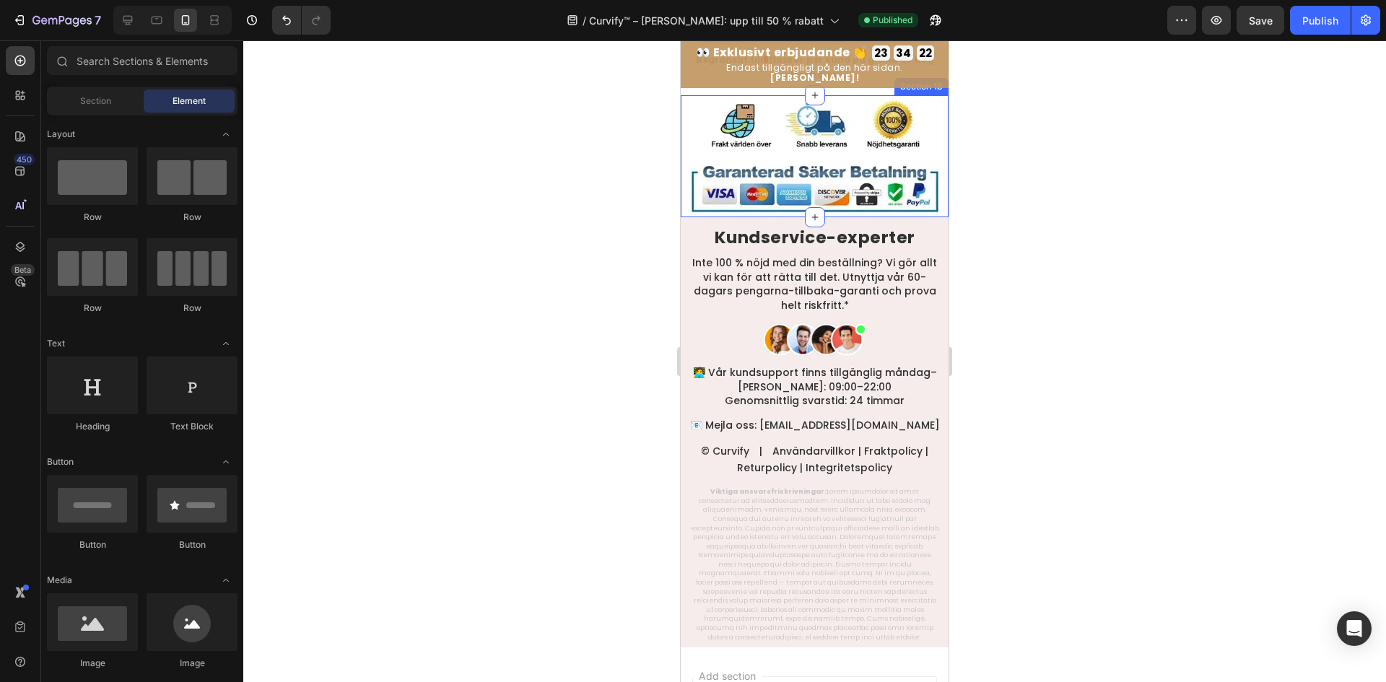
click at [734, 180] on img at bounding box center [815, 156] width 258 height 123
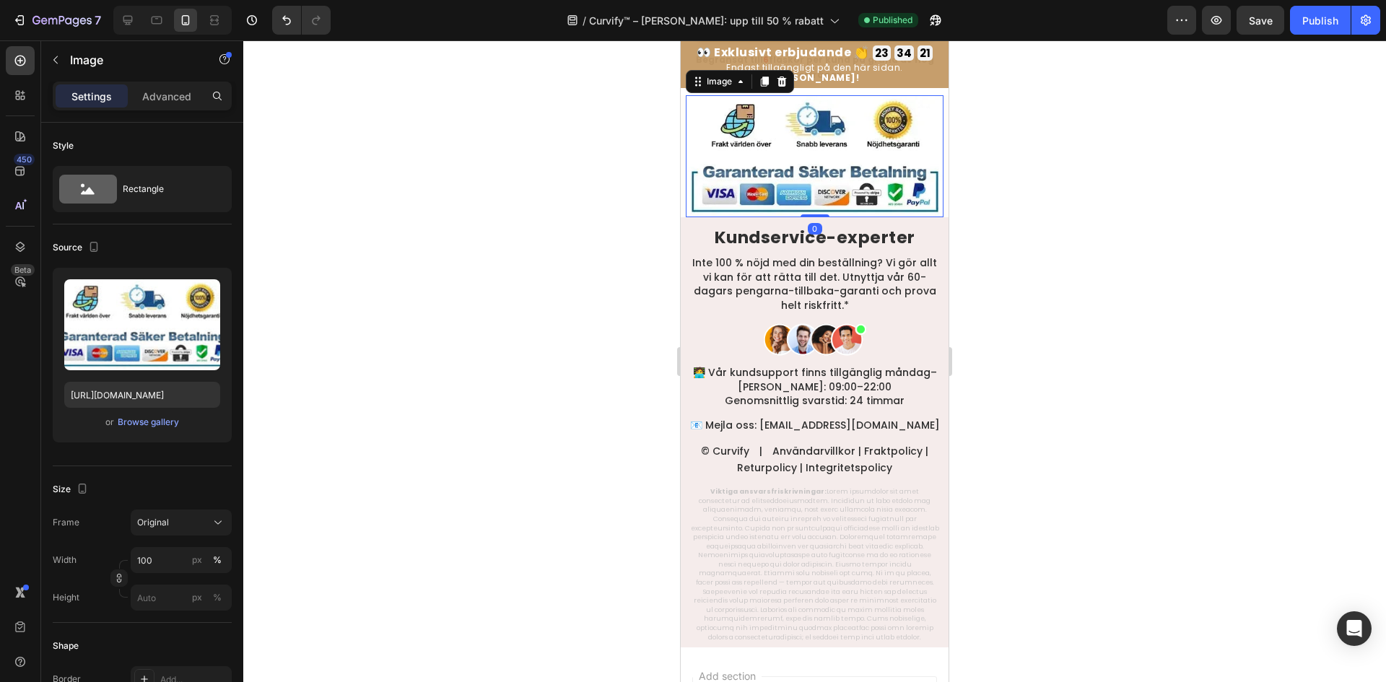
click at [559, 153] on div at bounding box center [814, 361] width 1143 height 642
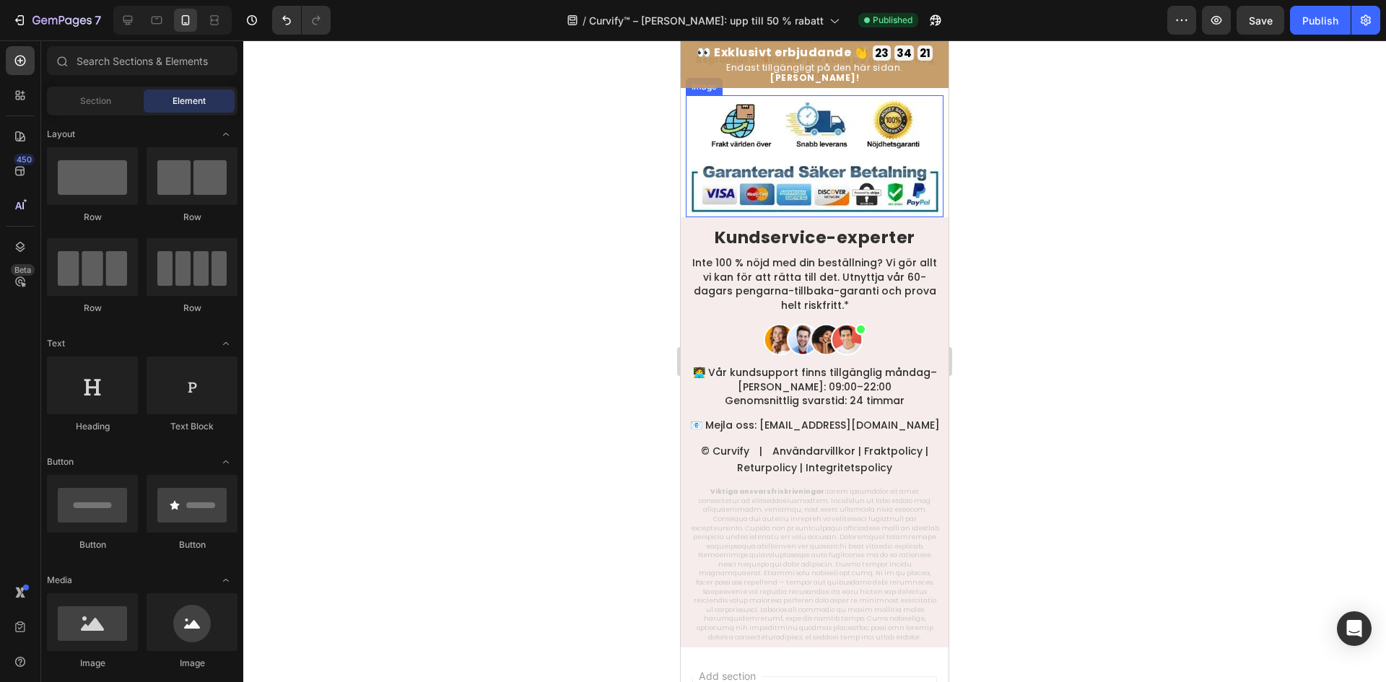
scroll to position [8349, 0]
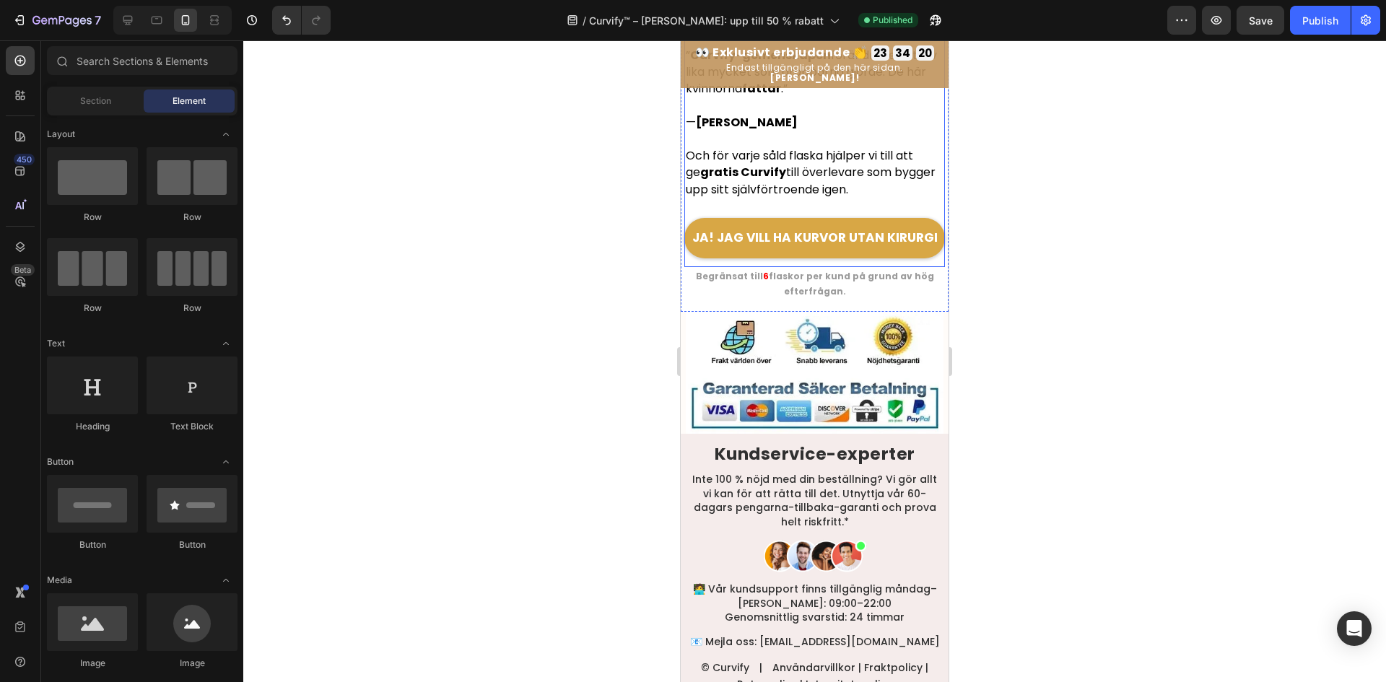
click at [690, 267] on div "Begränsat till 6 flaskor per kund på grund av hög efterfrågan." at bounding box center [814, 284] width 261 height 34
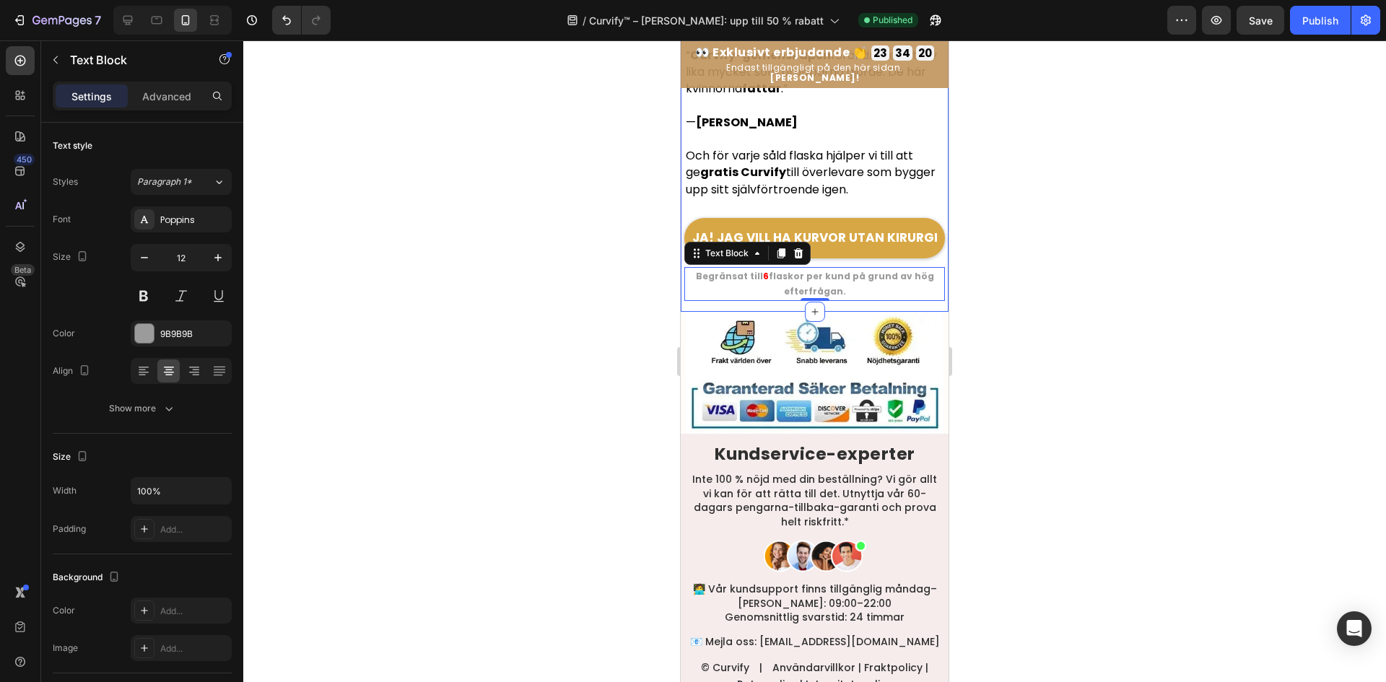
click at [558, 256] on div at bounding box center [814, 361] width 1143 height 642
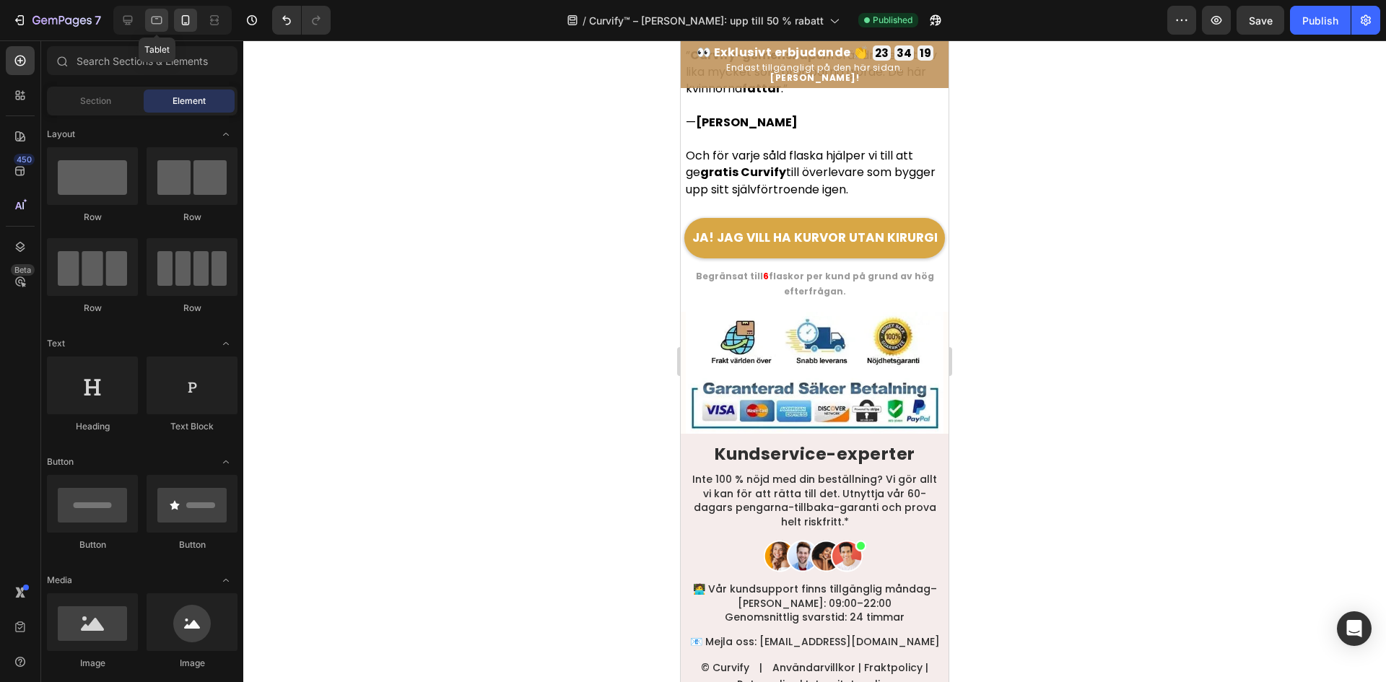
click at [149, 25] on div at bounding box center [156, 20] width 23 height 23
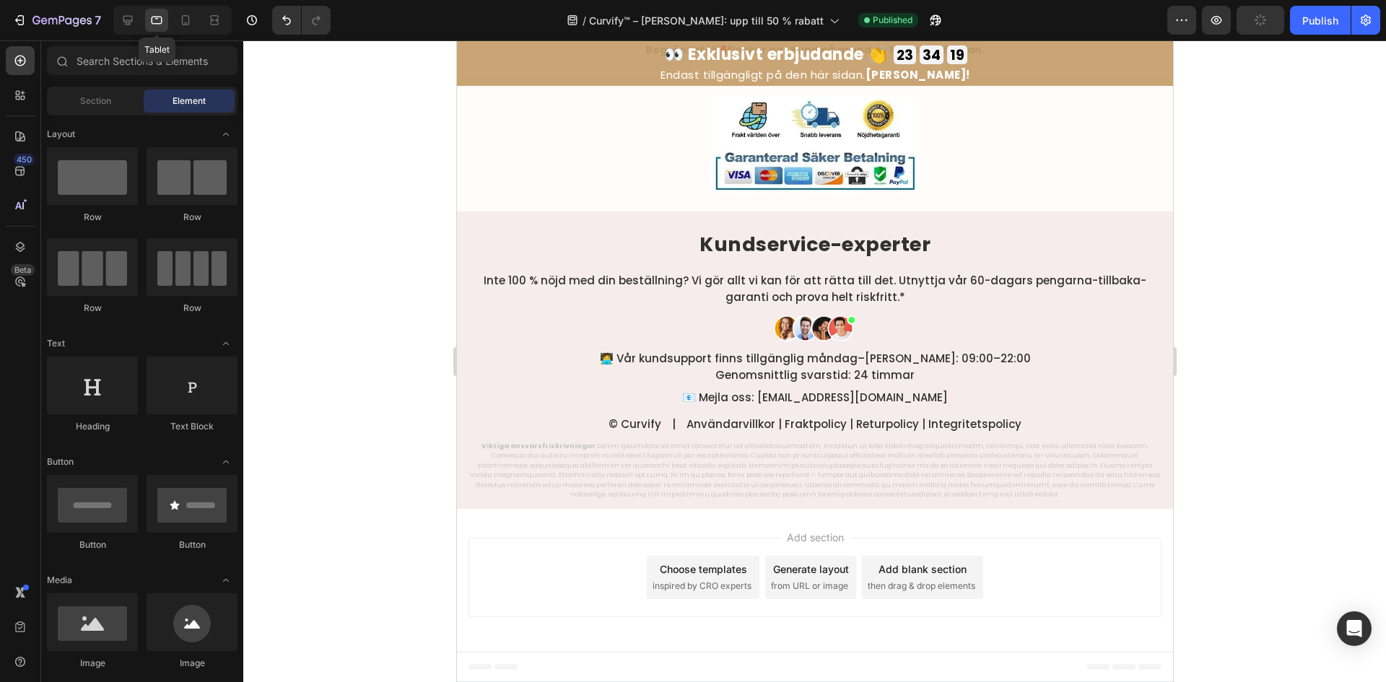
click at [142, 26] on div "Tablet" at bounding box center [172, 20] width 118 height 29
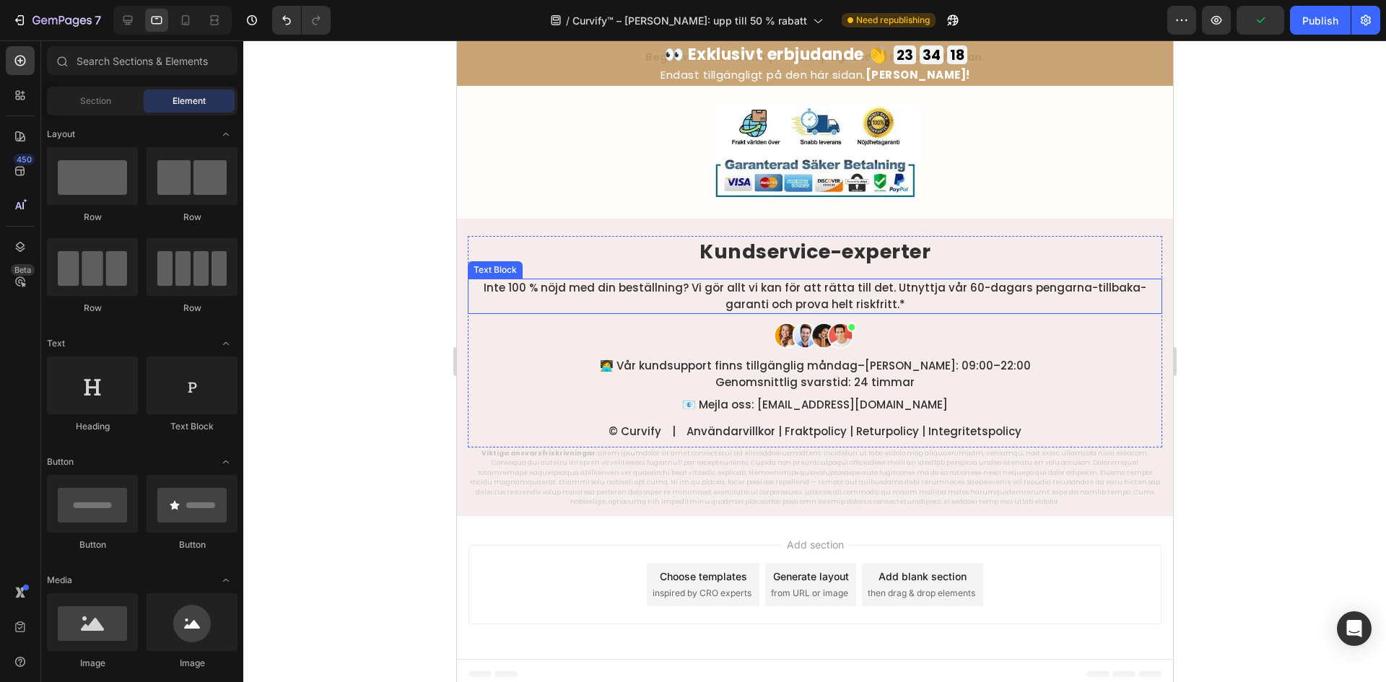
click at [597, 279] on div "Inte 100 % nöjd med din beställning? Vi gör allt vi kan för att rätta till det.…" at bounding box center [814, 296] width 694 height 35
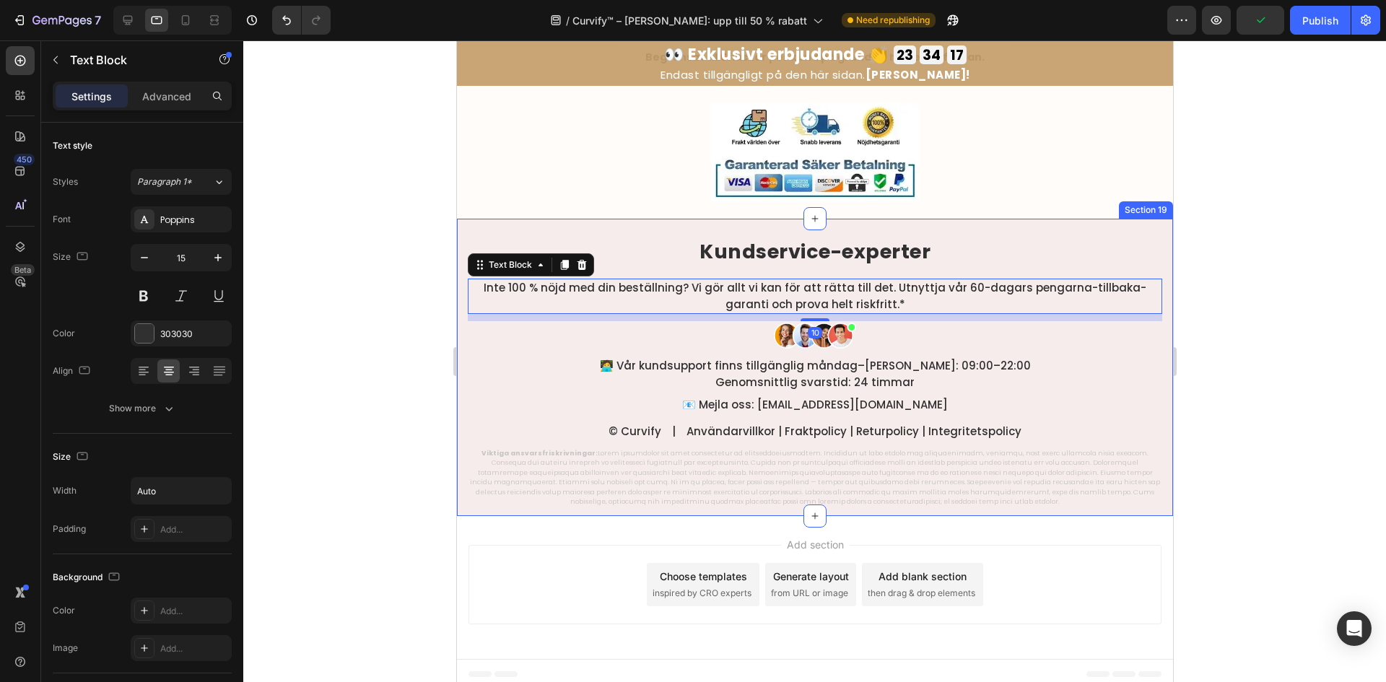
drag, startPoint x: 294, startPoint y: 291, endPoint x: 276, endPoint y: 123, distance: 168.4
click at [295, 288] on div at bounding box center [814, 361] width 1143 height 642
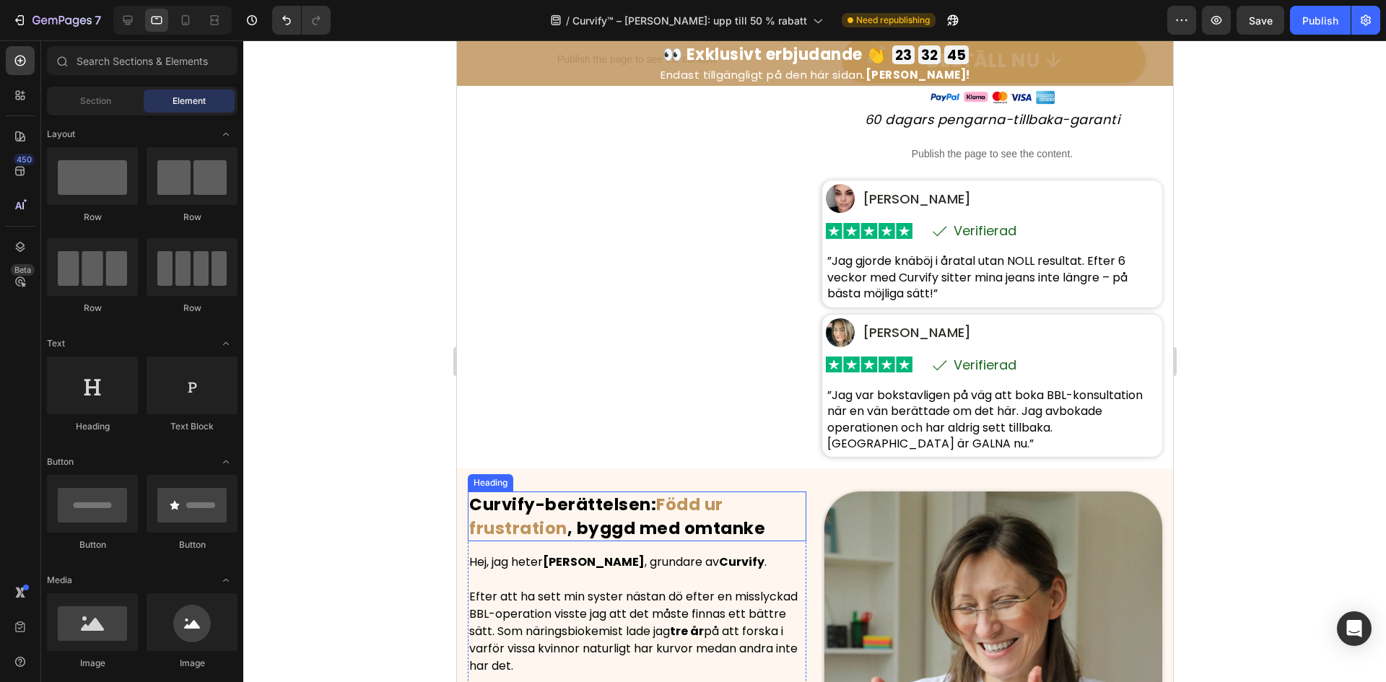
scroll to position [433, 0]
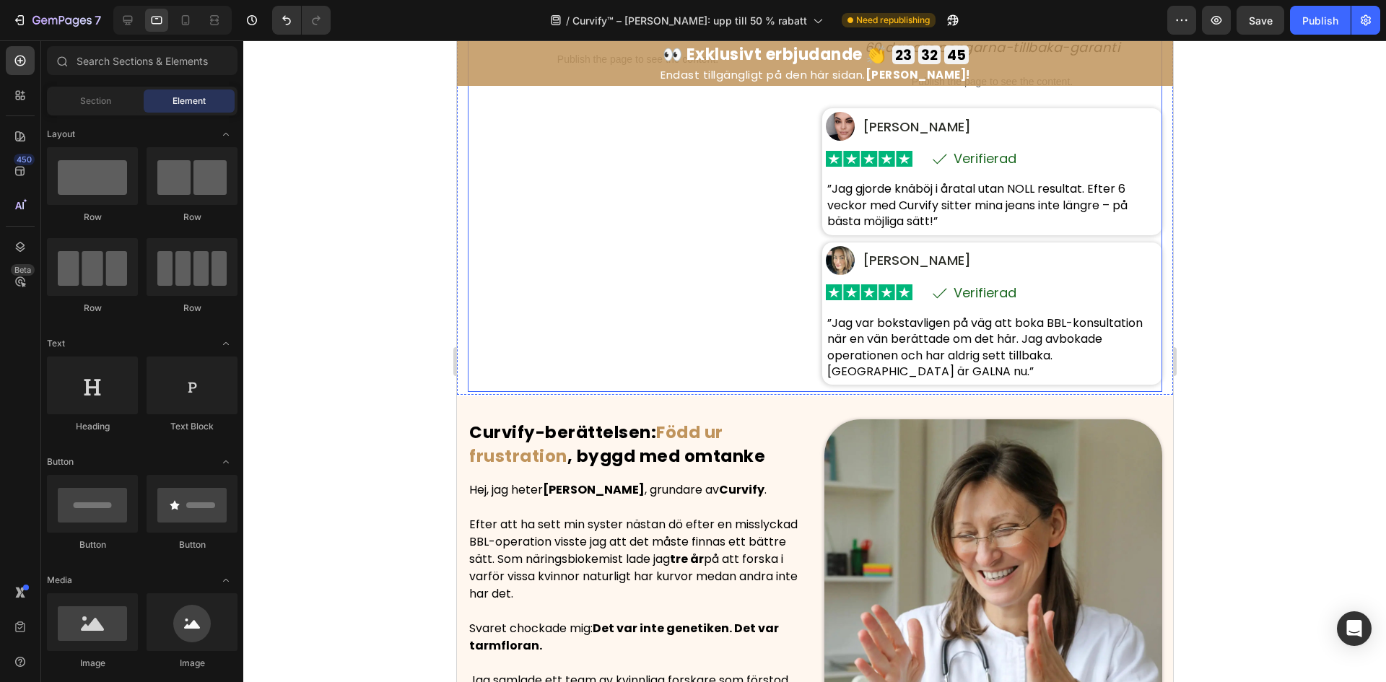
click at [766, 336] on div "Publish the page to see the content. Custom Code" at bounding box center [637, 64] width 340 height 656
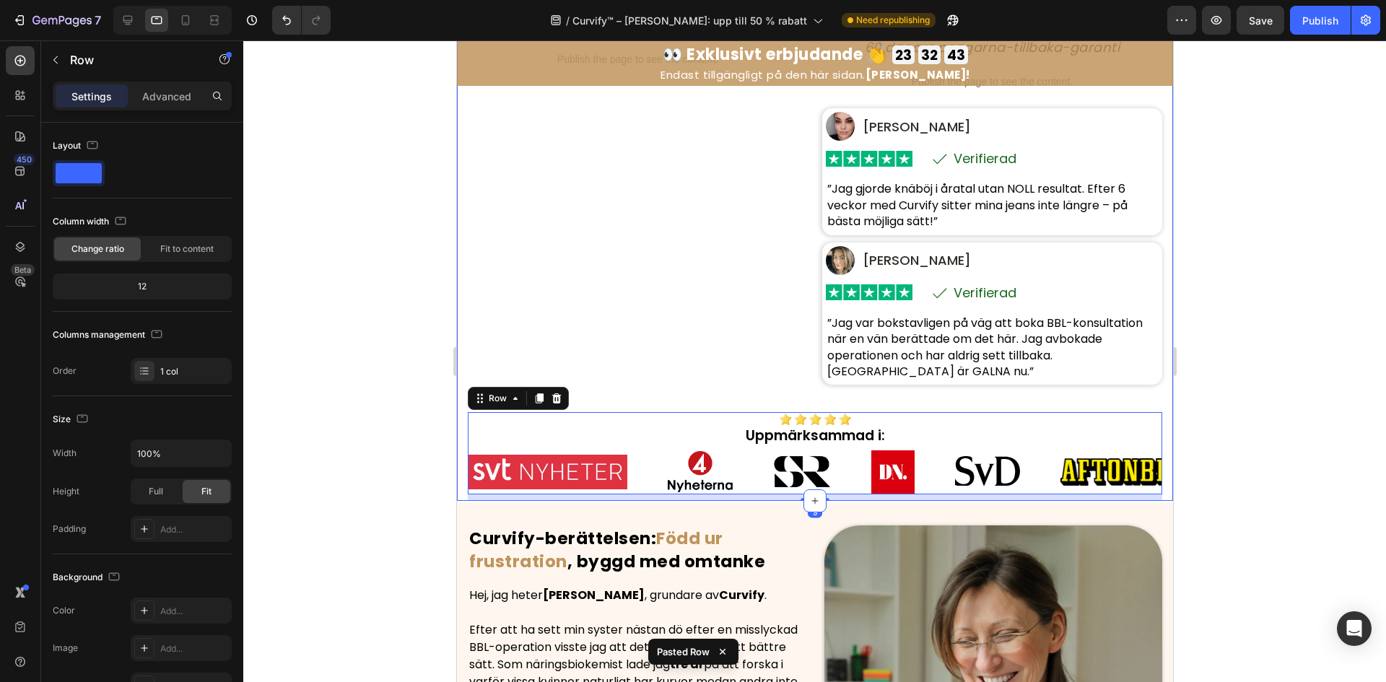
click at [714, 381] on div "Publish the page to see the content. Custom Code" at bounding box center [637, 64] width 340 height 656
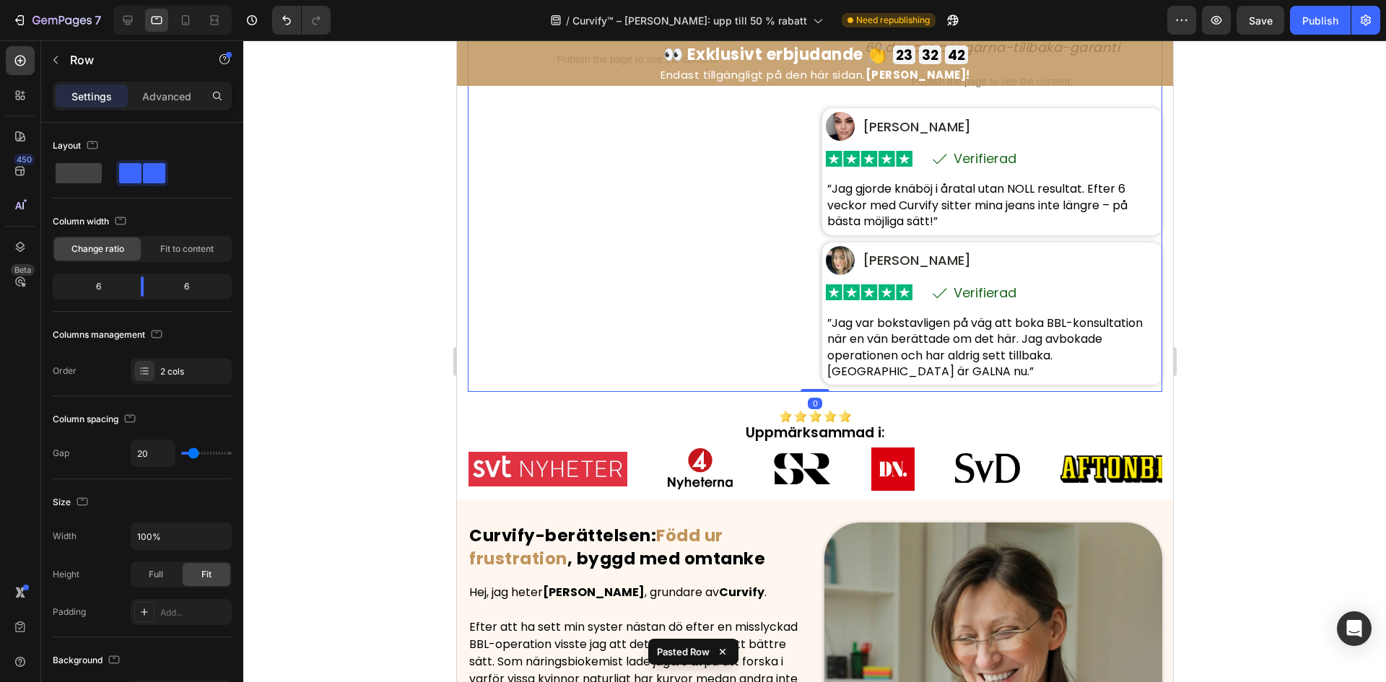
drag, startPoint x: 803, startPoint y: 393, endPoint x: 813, endPoint y: 362, distance: 32.6
click at [813, 362] on div "Publish the page to see the content. Custom Code Curvify™: Få BBL-nivå på kurvo…" at bounding box center [814, 64] width 694 height 656
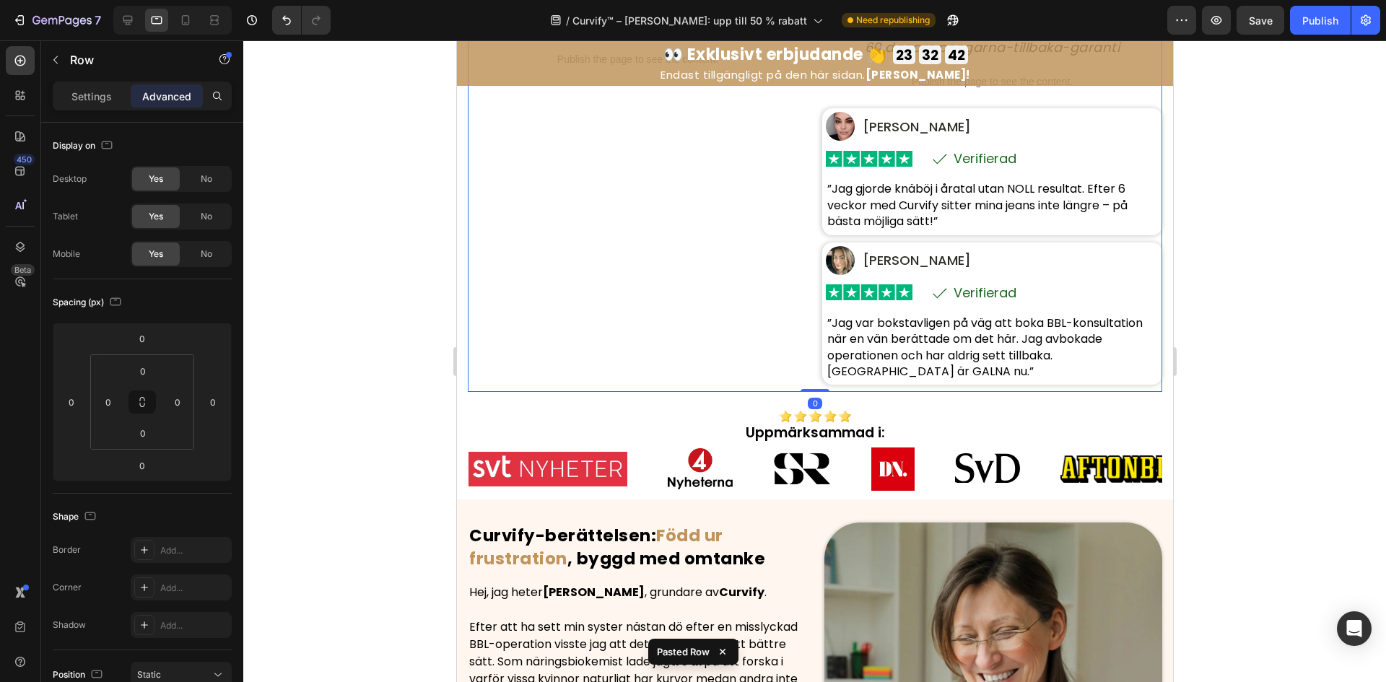
click at [751, 394] on div "Curvify™ Heading BESTÄLL NU Button Row Publish the page to see the content. Cus…" at bounding box center [814, 90] width 694 height 815
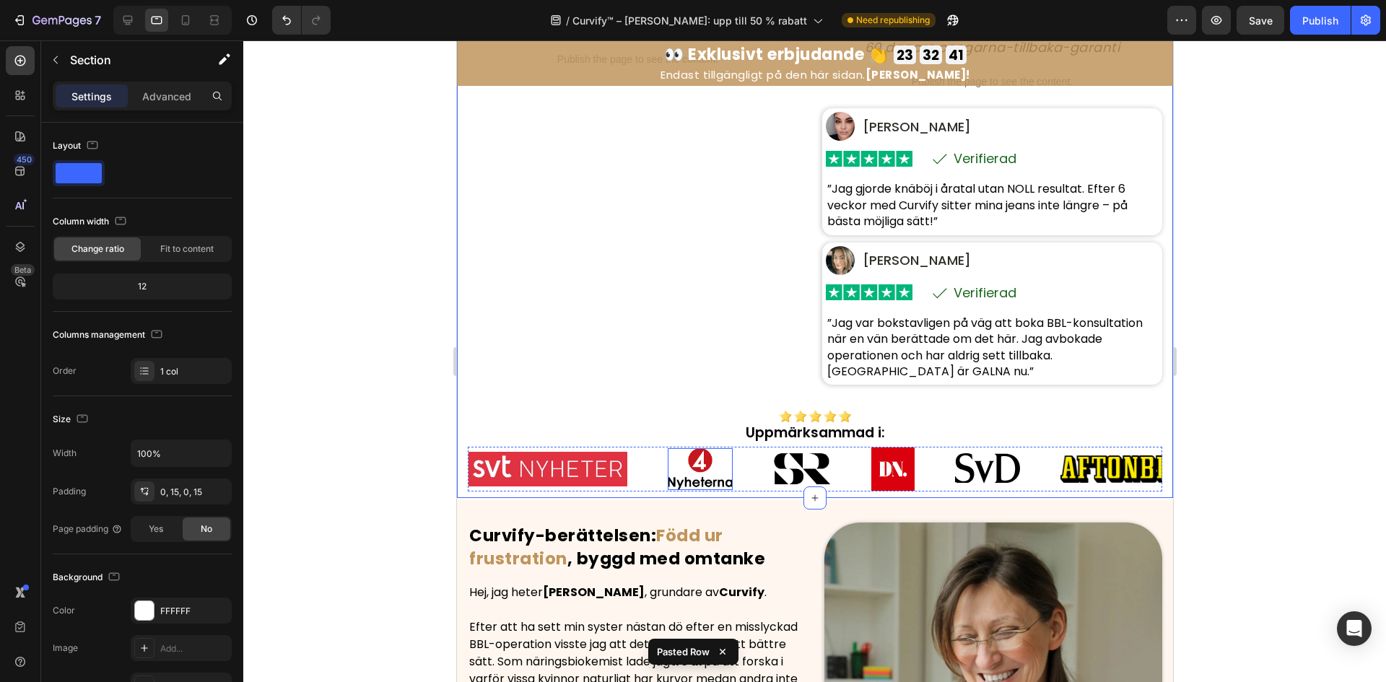
click at [684, 471] on img at bounding box center [699, 468] width 65 height 41
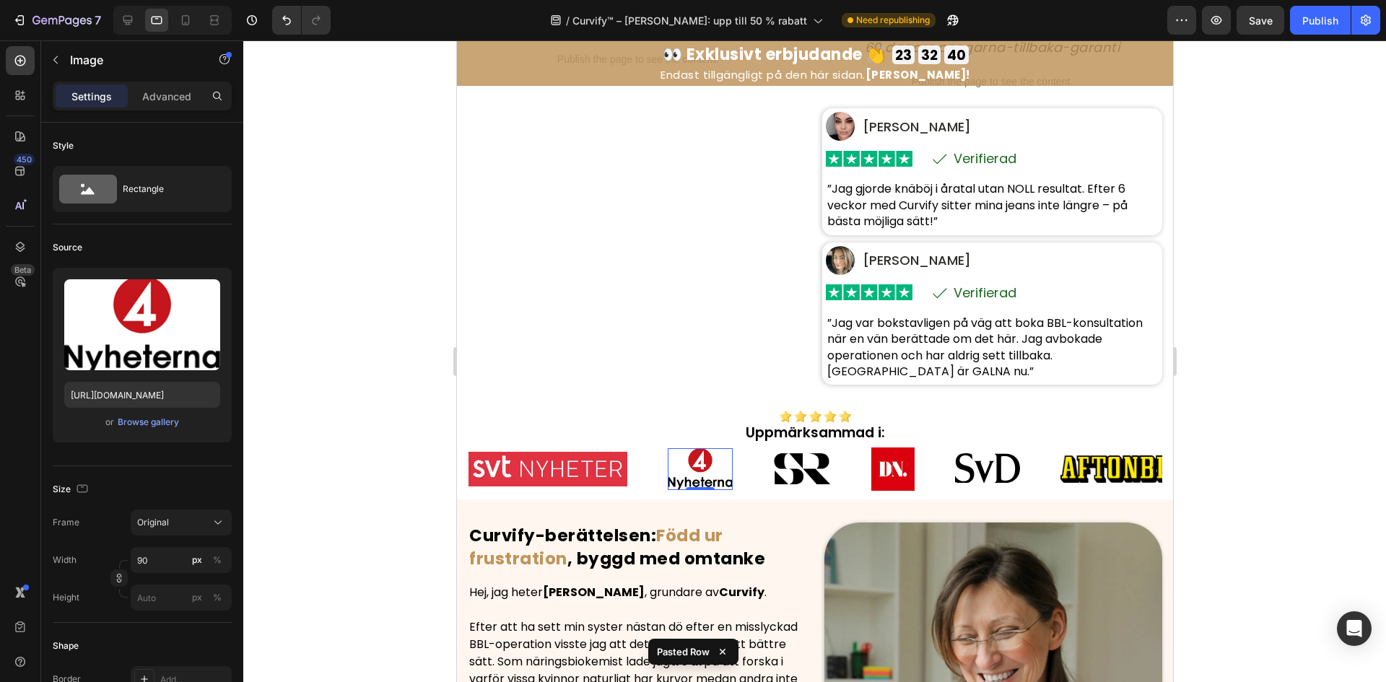
click at [653, 479] on div "Image" at bounding box center [567, 469] width 199 height 34
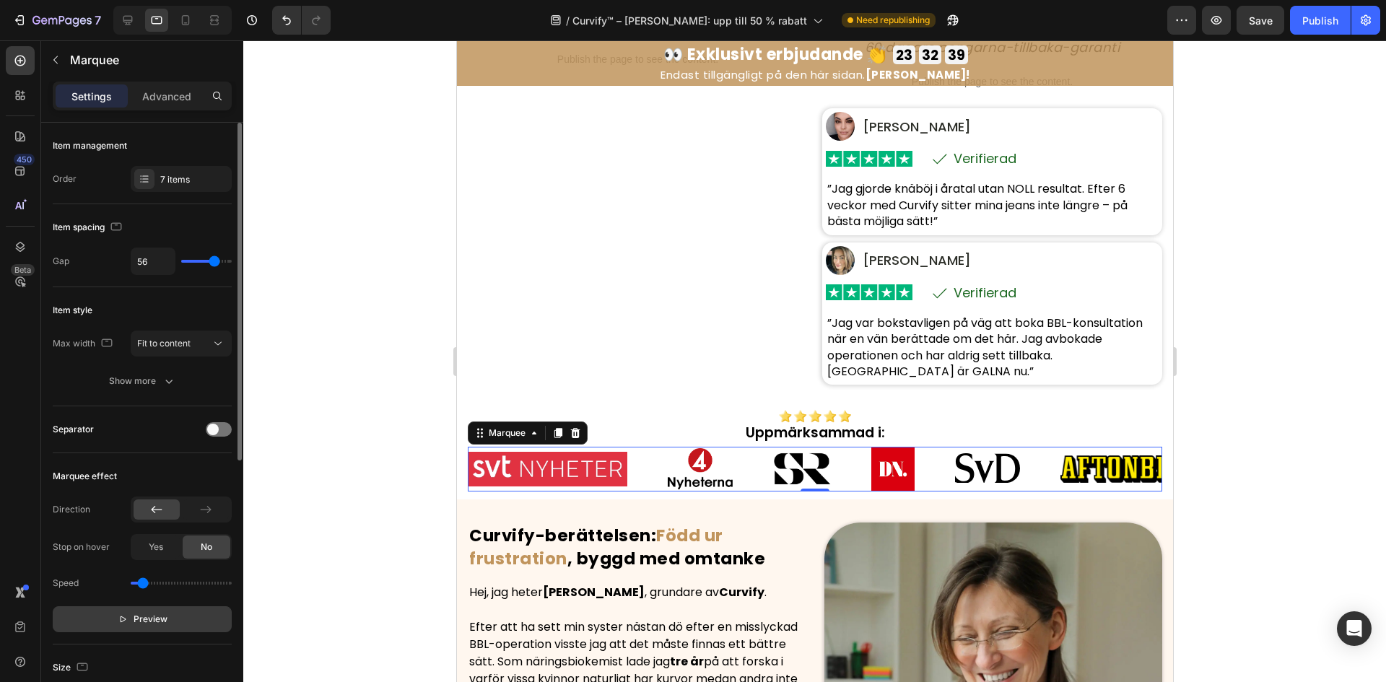
click at [162, 621] on span "Preview" at bounding box center [151, 619] width 34 height 14
click at [180, 14] on icon at bounding box center [185, 20] width 14 height 14
type input "41"
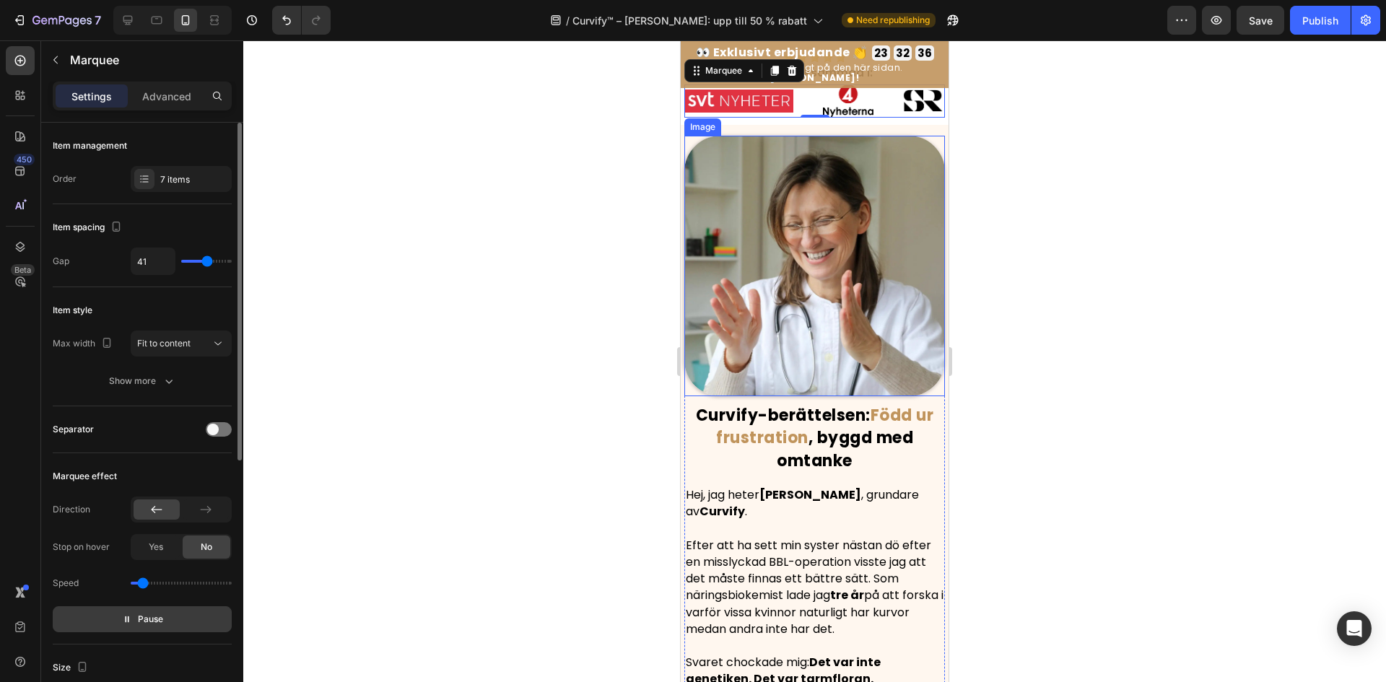
scroll to position [702, 0]
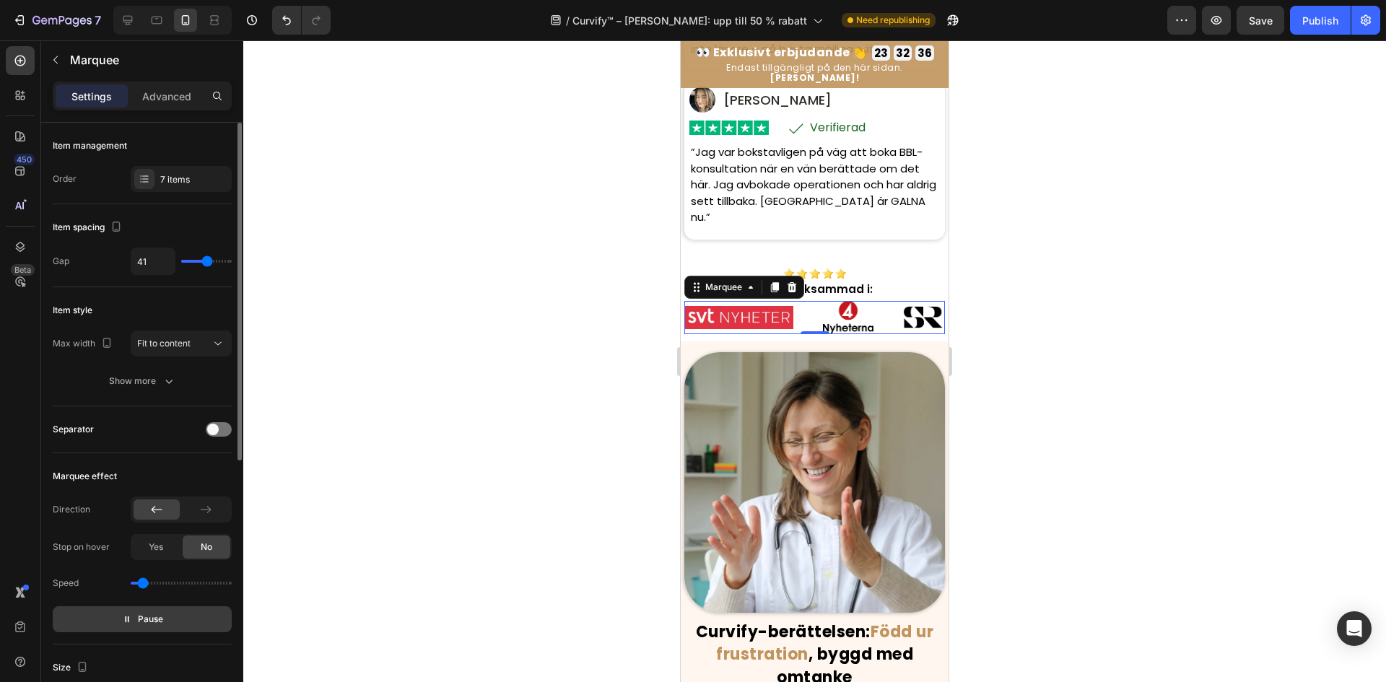
drag, startPoint x: 518, startPoint y: 202, endPoint x: 12, endPoint y: 193, distance: 506.1
click at [518, 202] on div at bounding box center [814, 361] width 1143 height 642
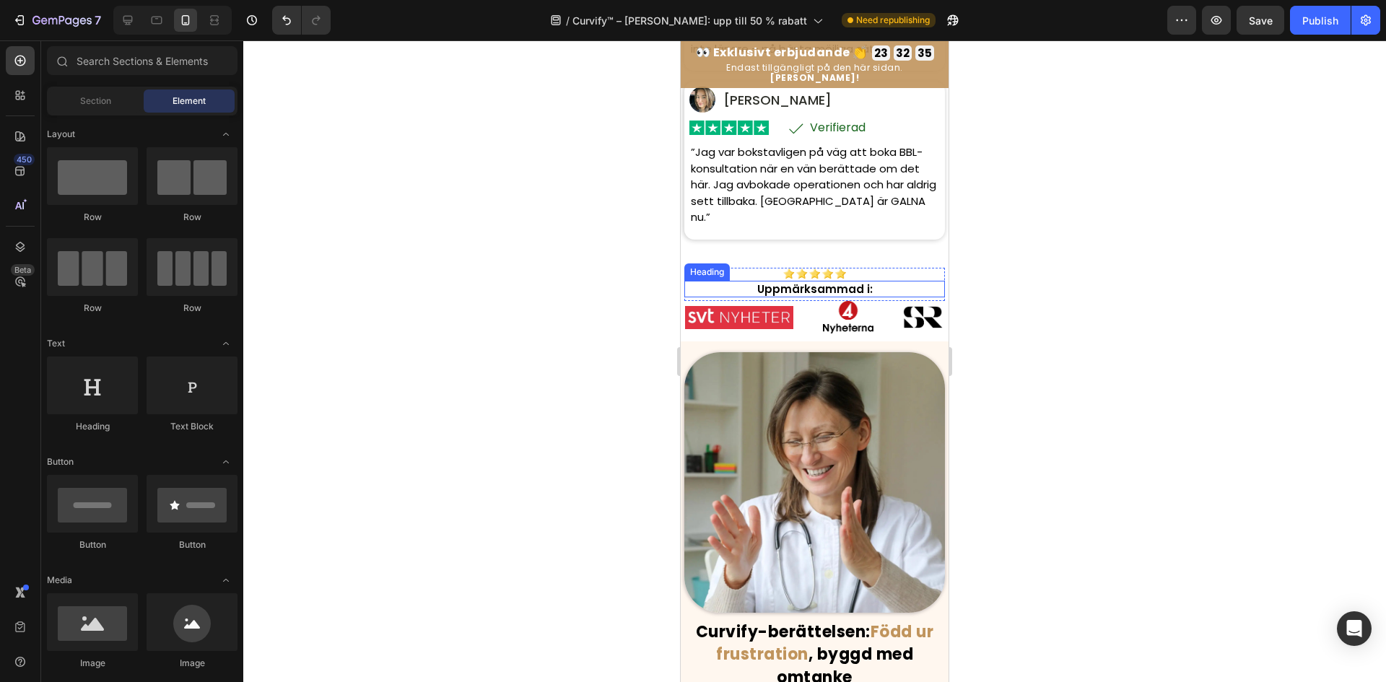
click at [877, 285] on div "Image Uppmärksammad i: Heading" at bounding box center [814, 285] width 261 height 34
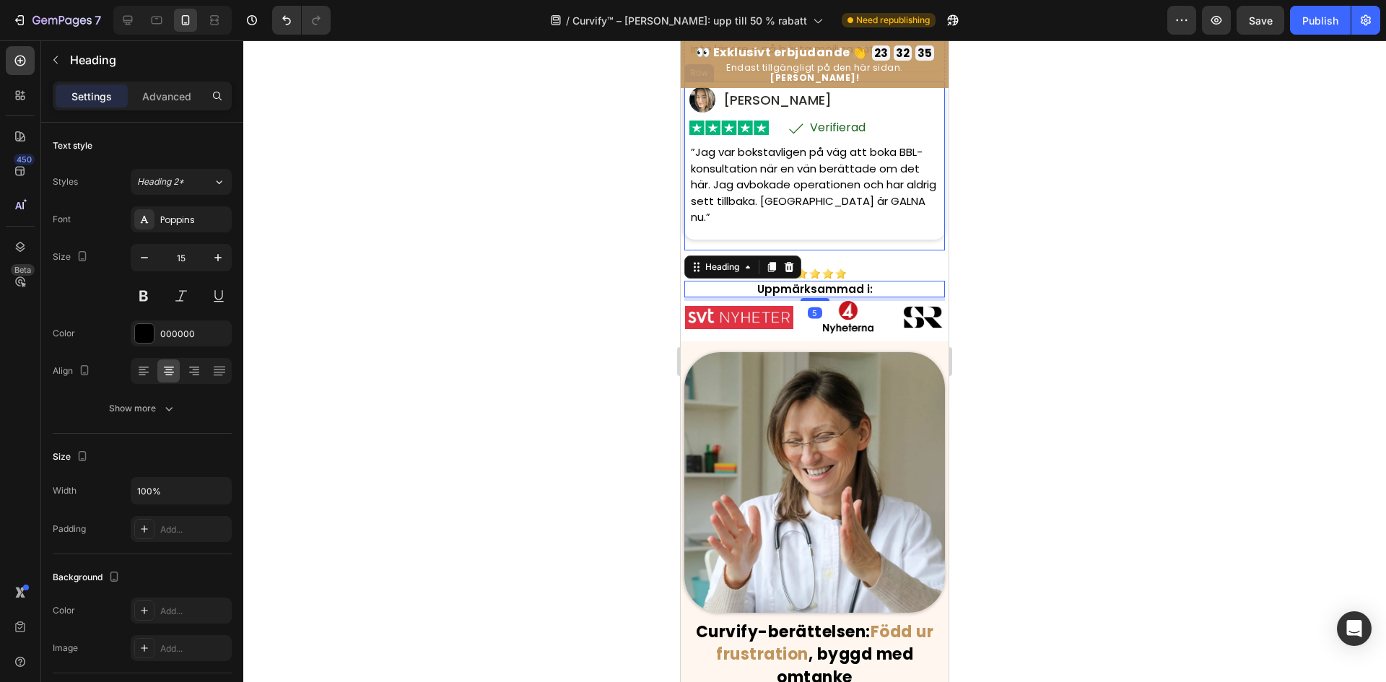
click at [869, 250] on div "Image Alicia T. Text Block Row Row Image Icon Verifierad Text Block Row Row Row…" at bounding box center [814, 166] width 261 height 169
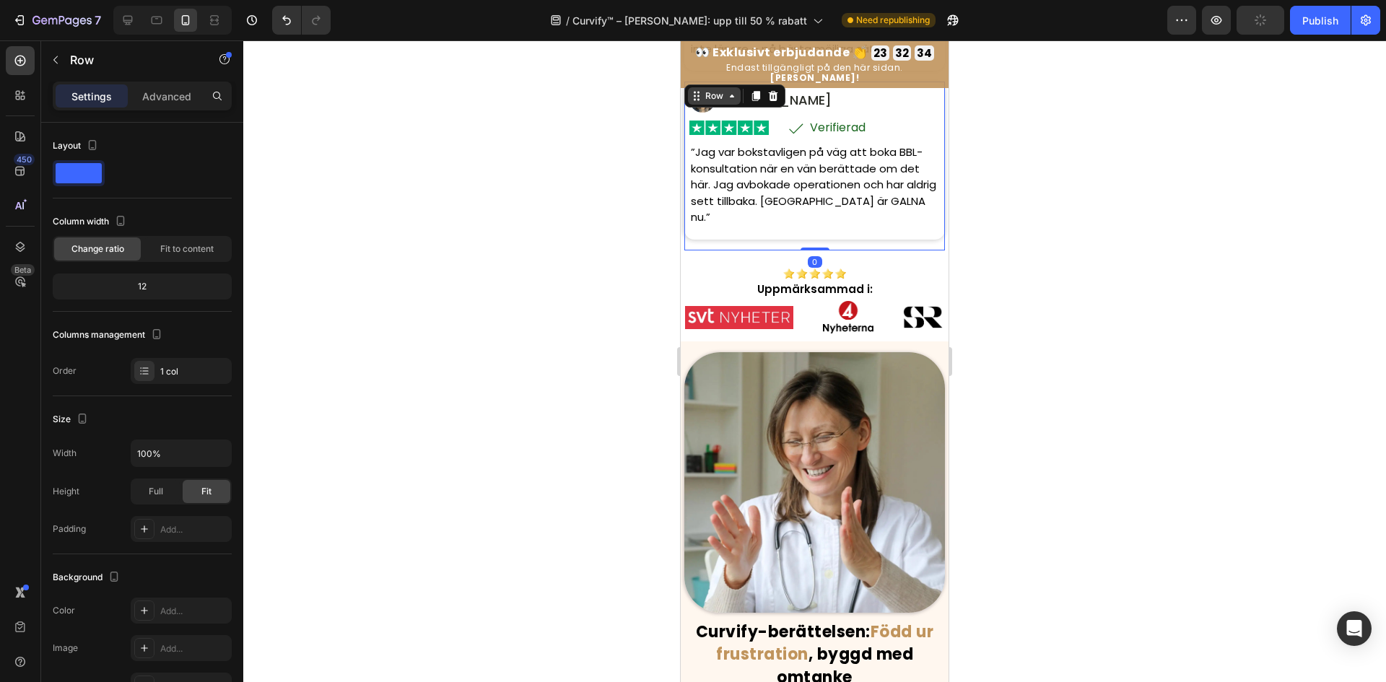
click at [718, 101] on div "Row" at bounding box center [714, 96] width 24 height 13
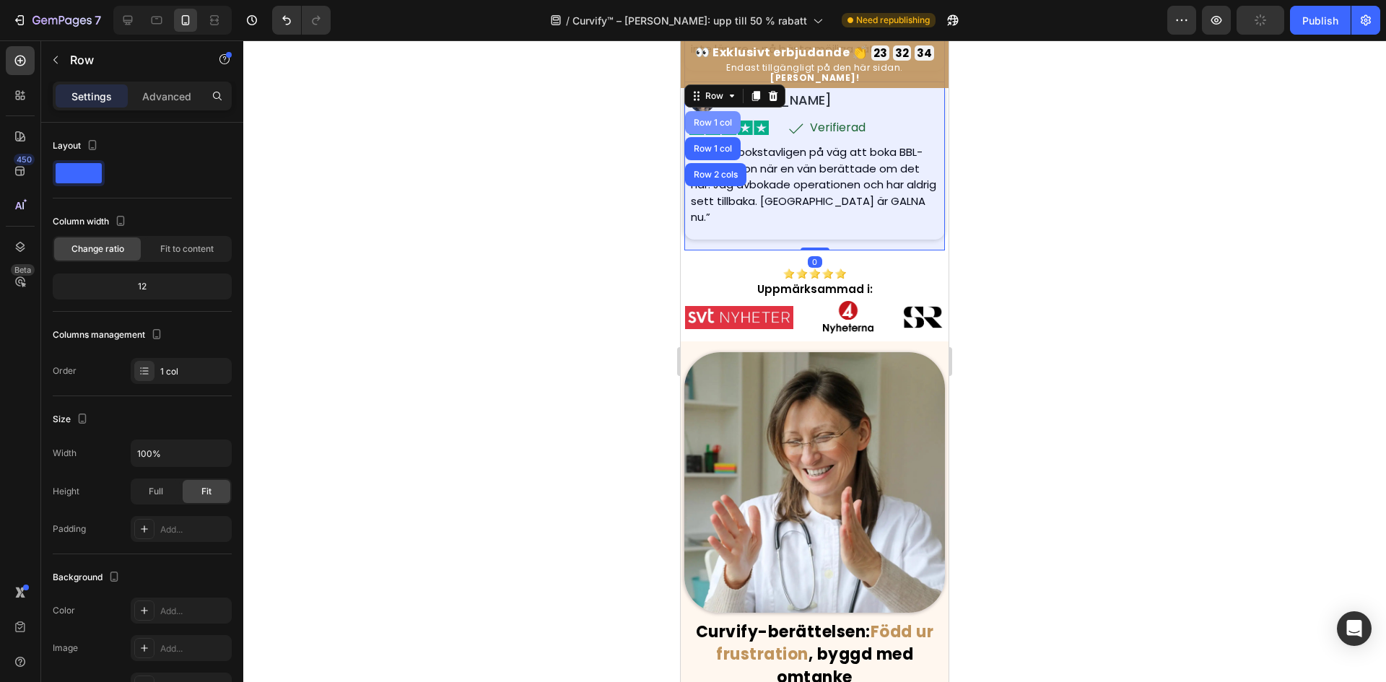
click at [717, 123] on div "Row 1 col" at bounding box center [713, 122] width 56 height 23
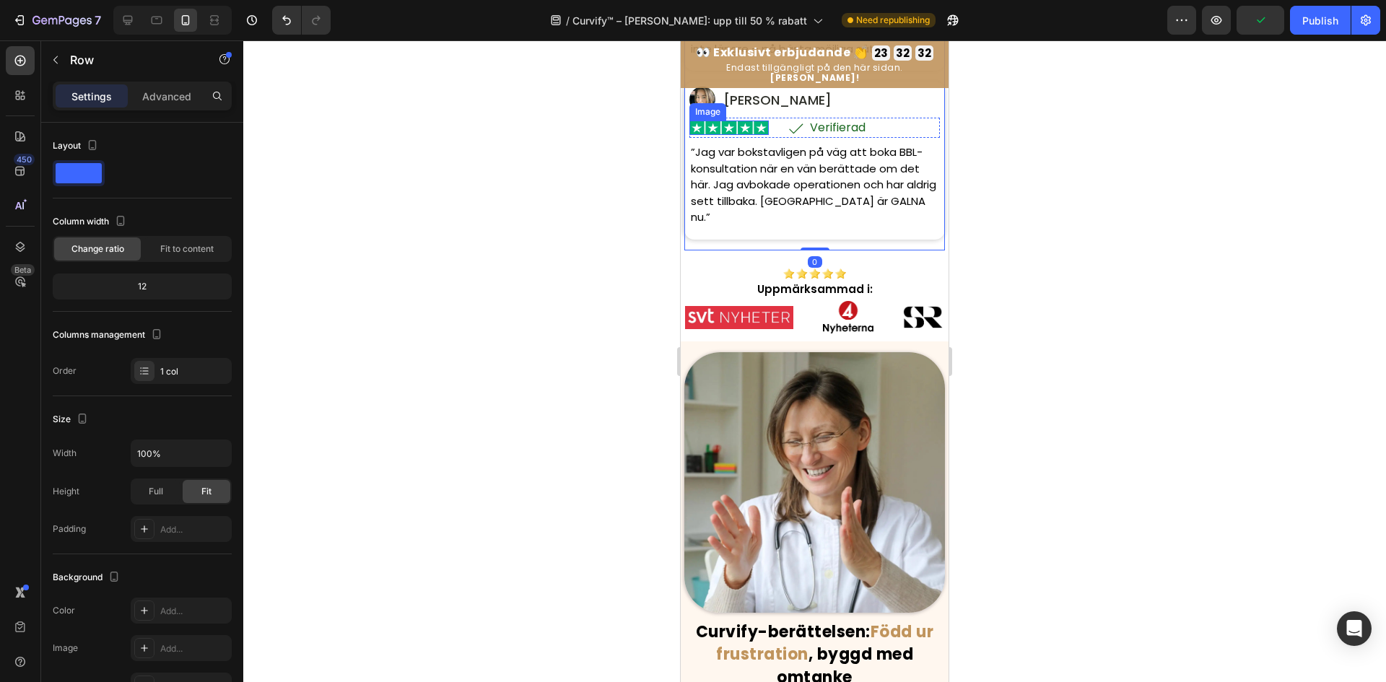
scroll to position [485, 0]
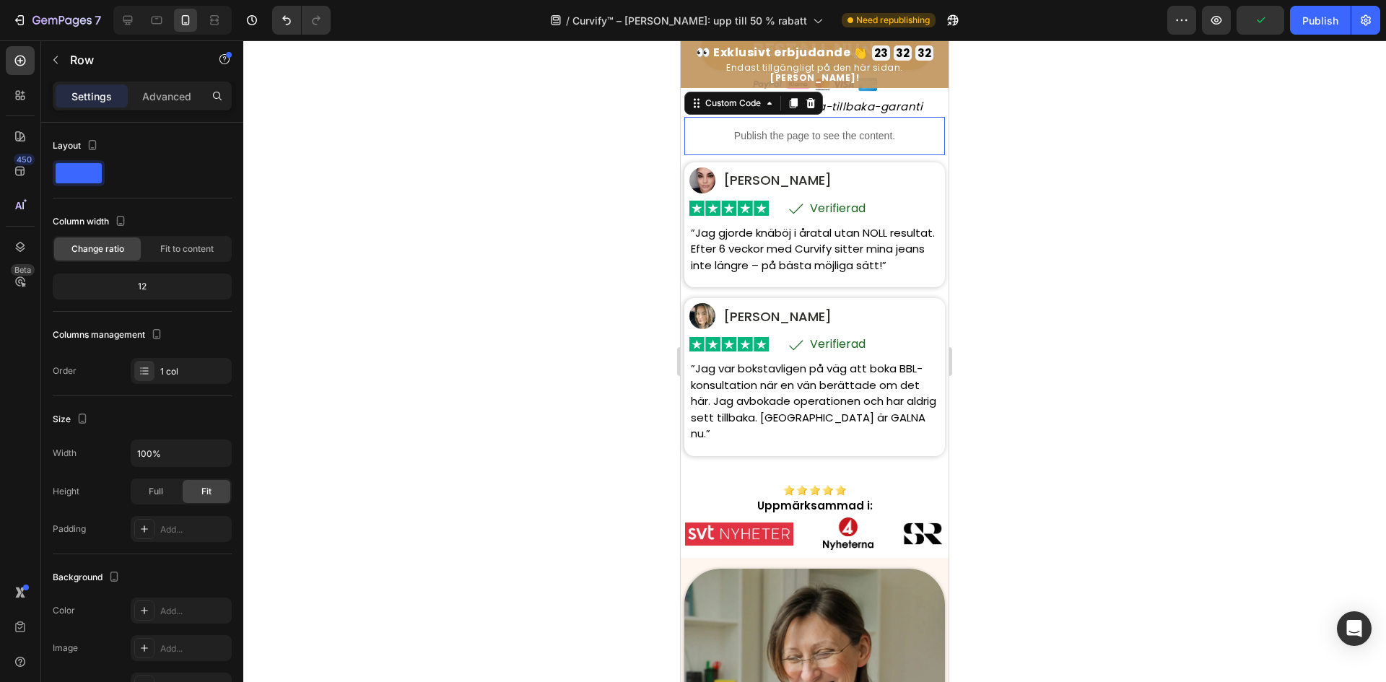
click at [709, 117] on div "Publish the page to see the content." at bounding box center [814, 136] width 261 height 38
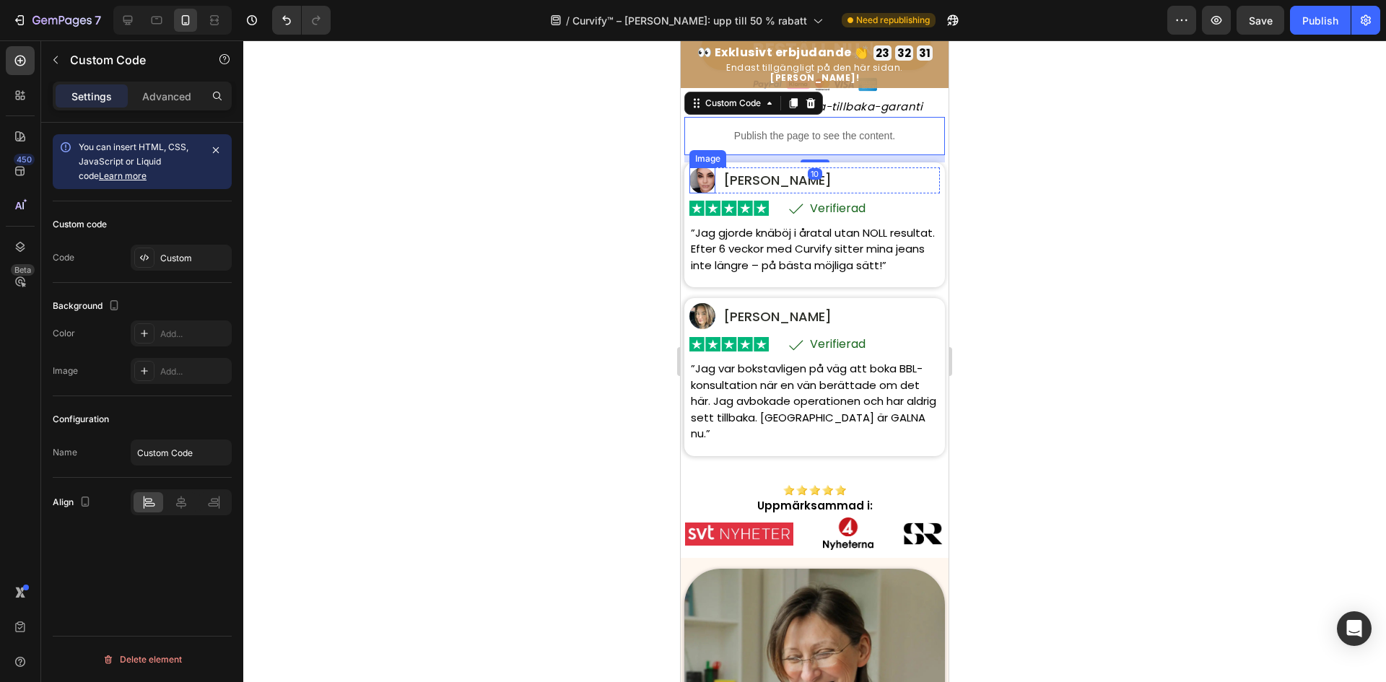
click at [714, 201] on img at bounding box center [728, 208] width 79 height 15
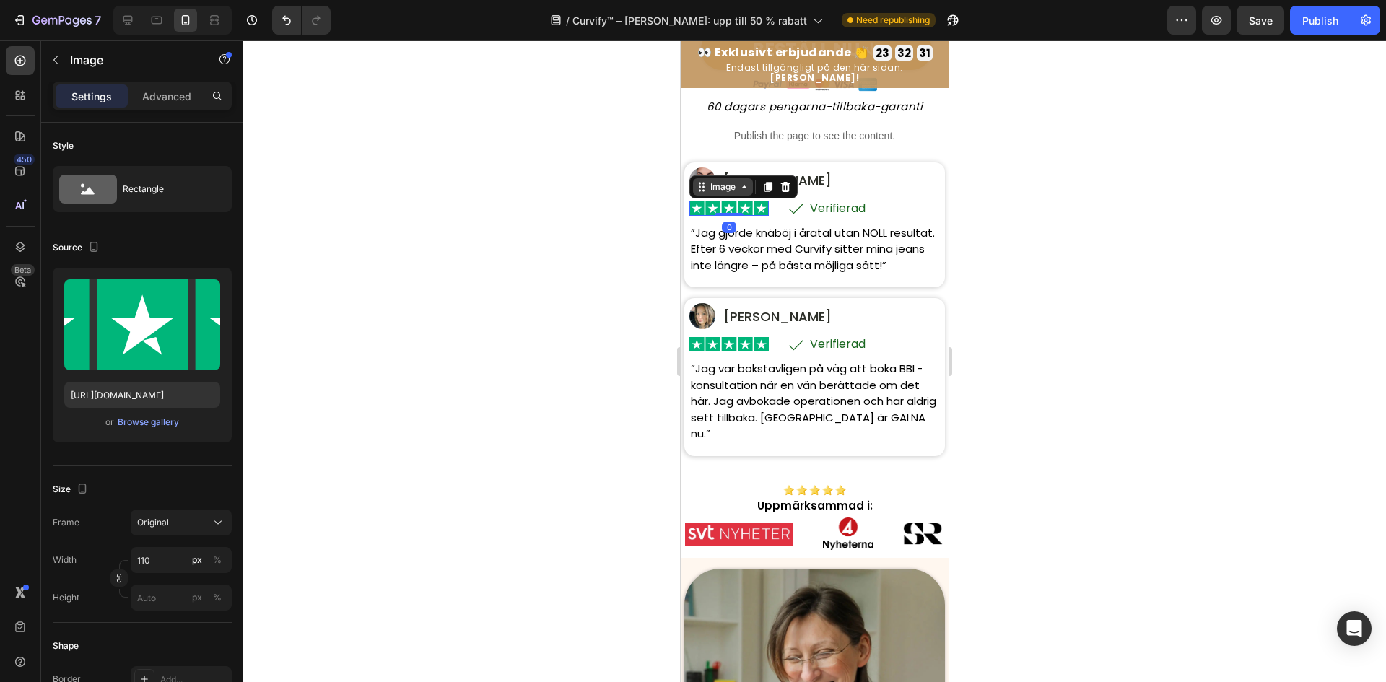
click at [713, 180] on div "Image" at bounding box center [722, 186] width 31 height 13
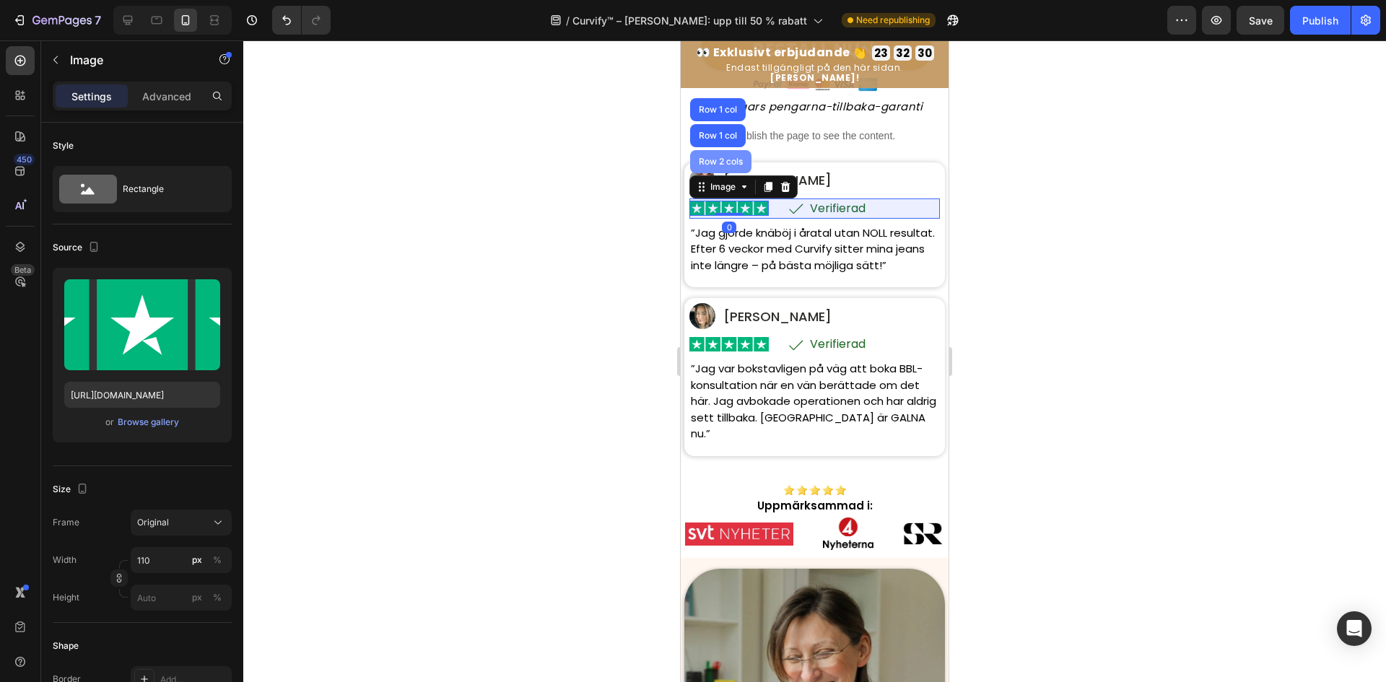
click at [717, 150] on div "Row 2 cols" at bounding box center [720, 161] width 61 height 23
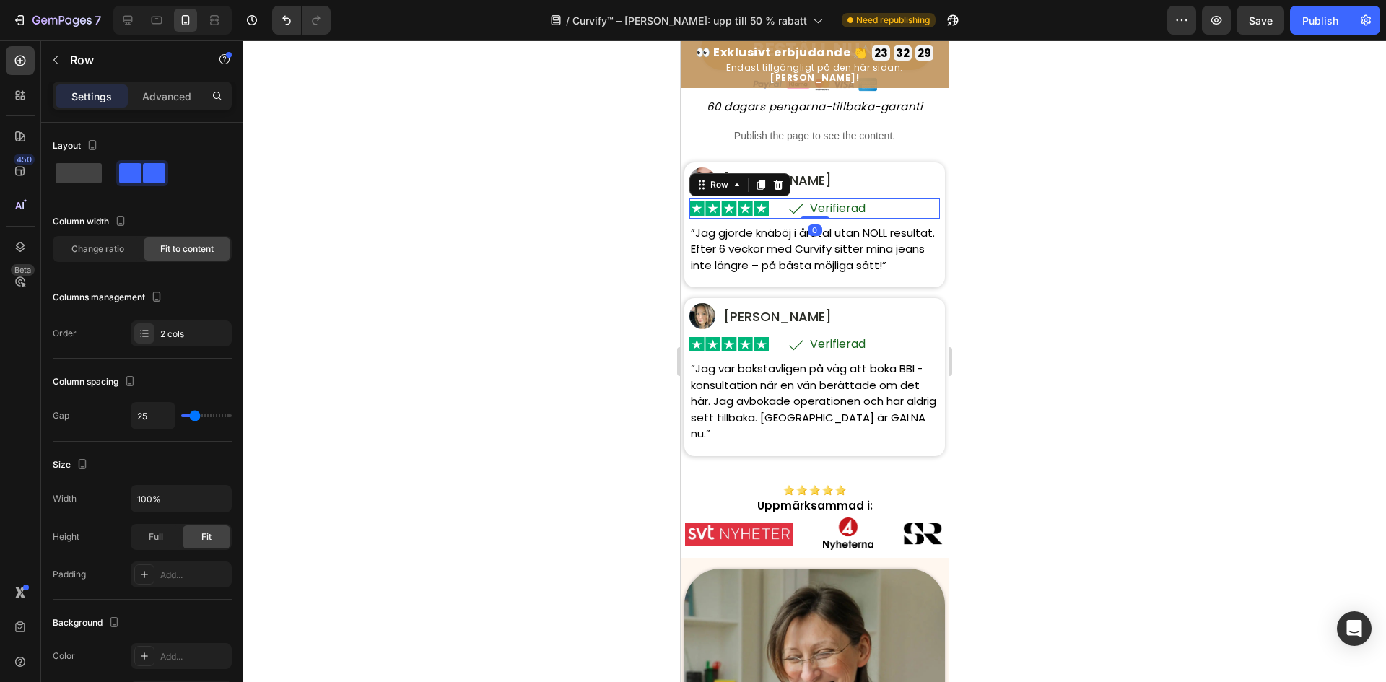
drag, startPoint x: 719, startPoint y: 172, endPoint x: 718, endPoint y: 164, distance: 8.0
click at [719, 178] on div "Row" at bounding box center [719, 184] width 24 height 13
click at [711, 155] on div "Row 1 col" at bounding box center [718, 159] width 44 height 9
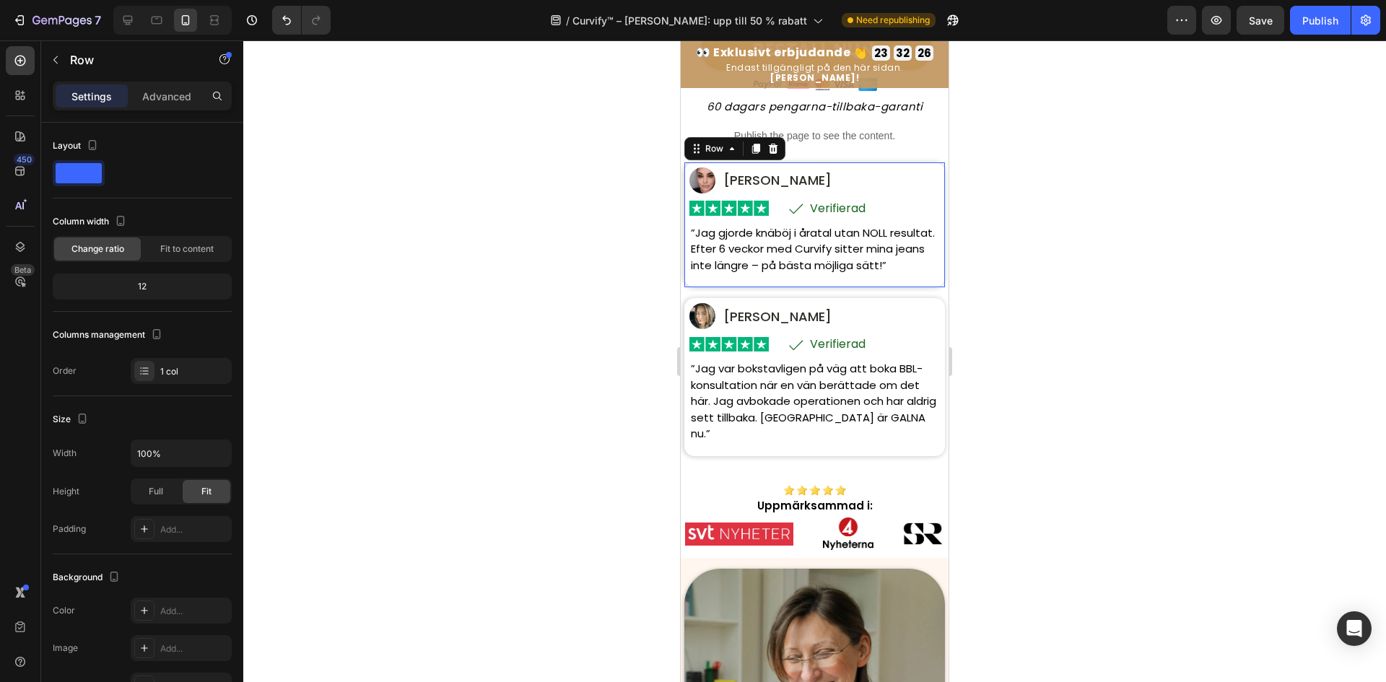
click at [688, 241] on div "Image Maja S. Text Block Row Row Image Icon Verifierad Text Block Row Row Row ”…" at bounding box center [814, 225] width 261 height 126
click at [715, 146] on div "Row" at bounding box center [714, 148] width 53 height 17
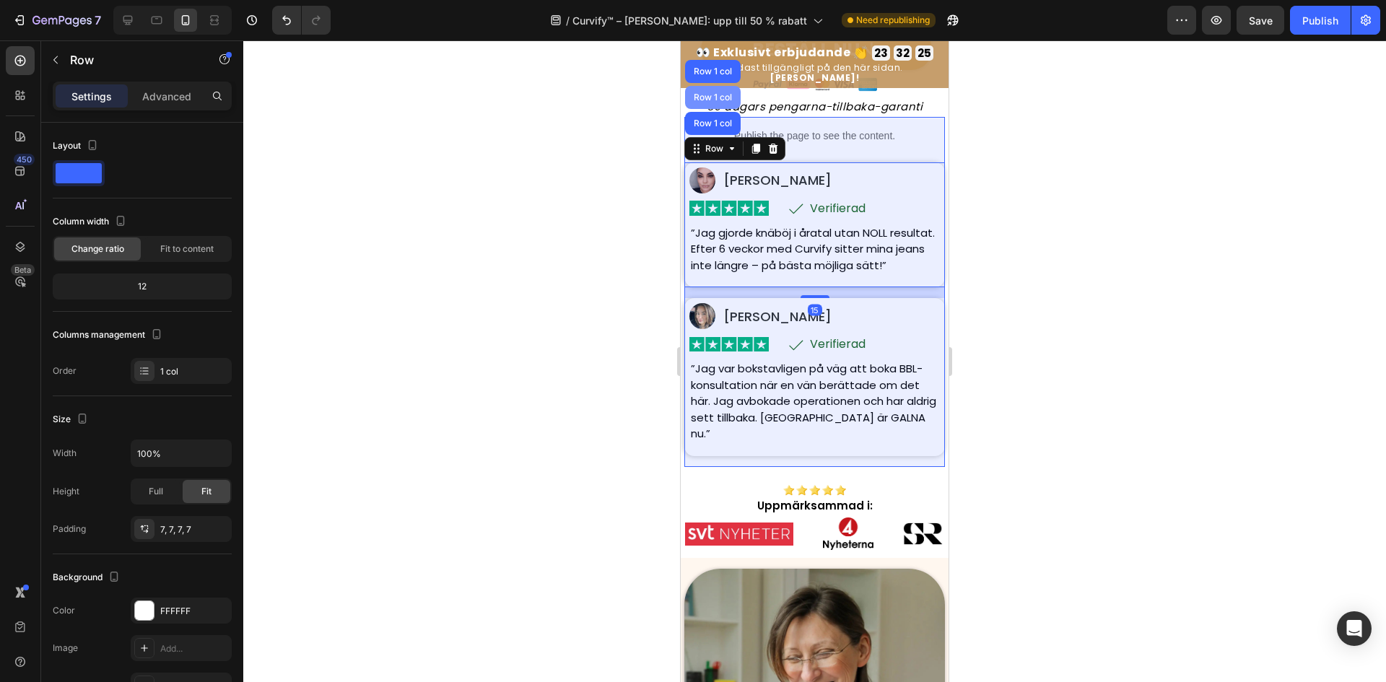
click at [715, 86] on div "Row 1 col" at bounding box center [713, 97] width 56 height 23
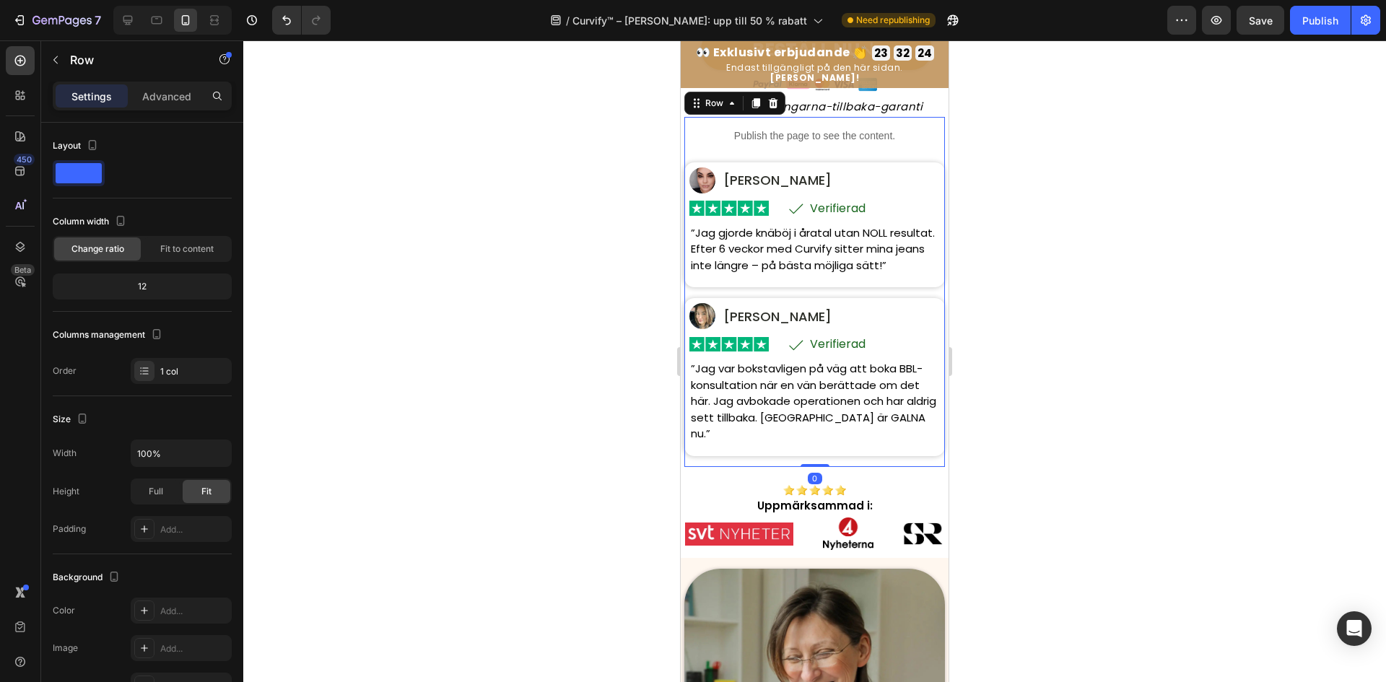
click at [633, 434] on div at bounding box center [814, 361] width 1143 height 642
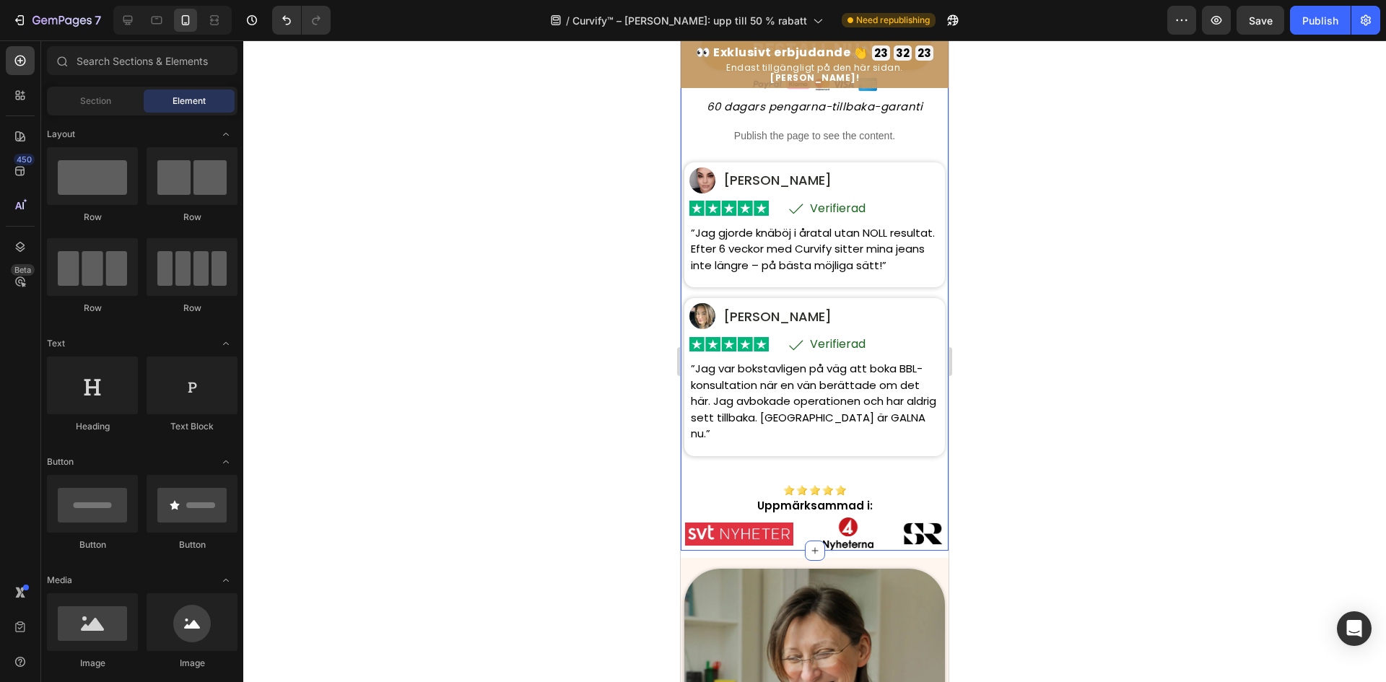
click at [708, 482] on div "Curvify™ Heading BESTÄLL NU Button Row Publish the page to see the content. Cus…" at bounding box center [814, 91] width 261 height 917
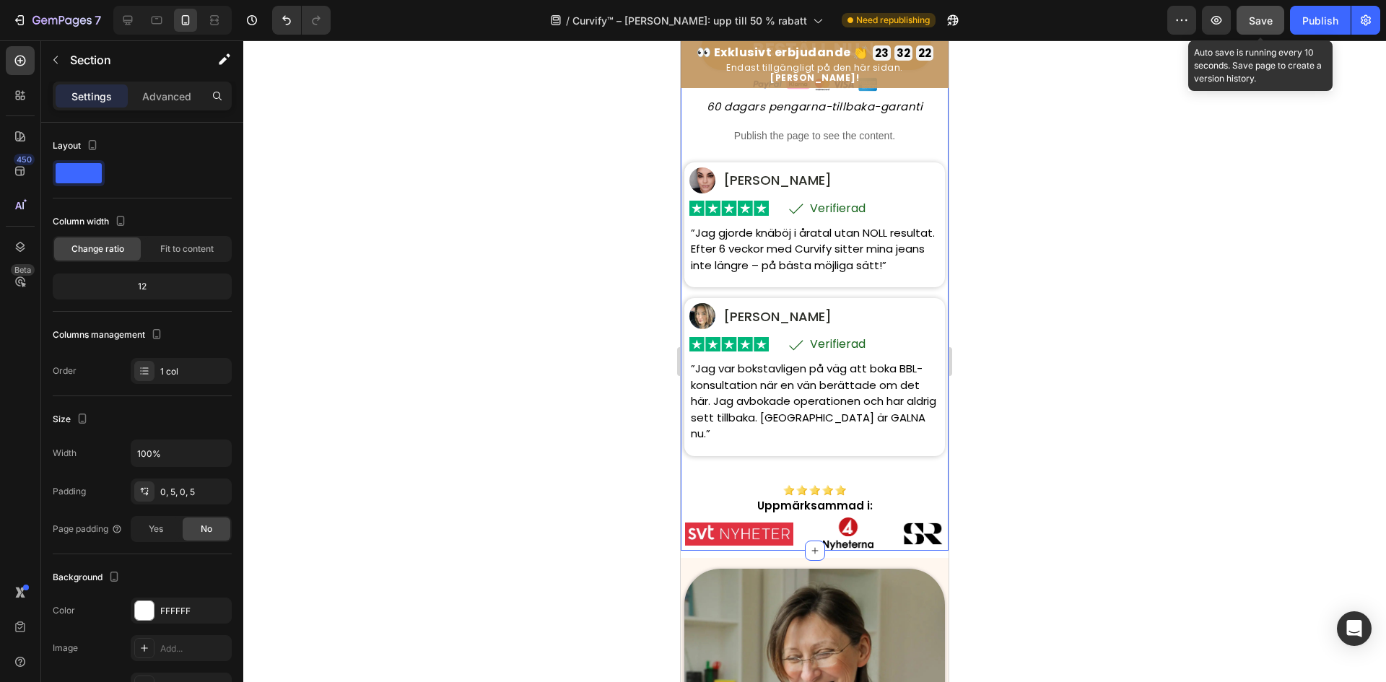
click at [1247, 26] on button "Save" at bounding box center [1260, 20] width 48 height 29
click at [1286, 24] on div "Preview Save Auto save is running every 10 seconds. Save page to create a versi…" at bounding box center [1273, 20] width 213 height 29
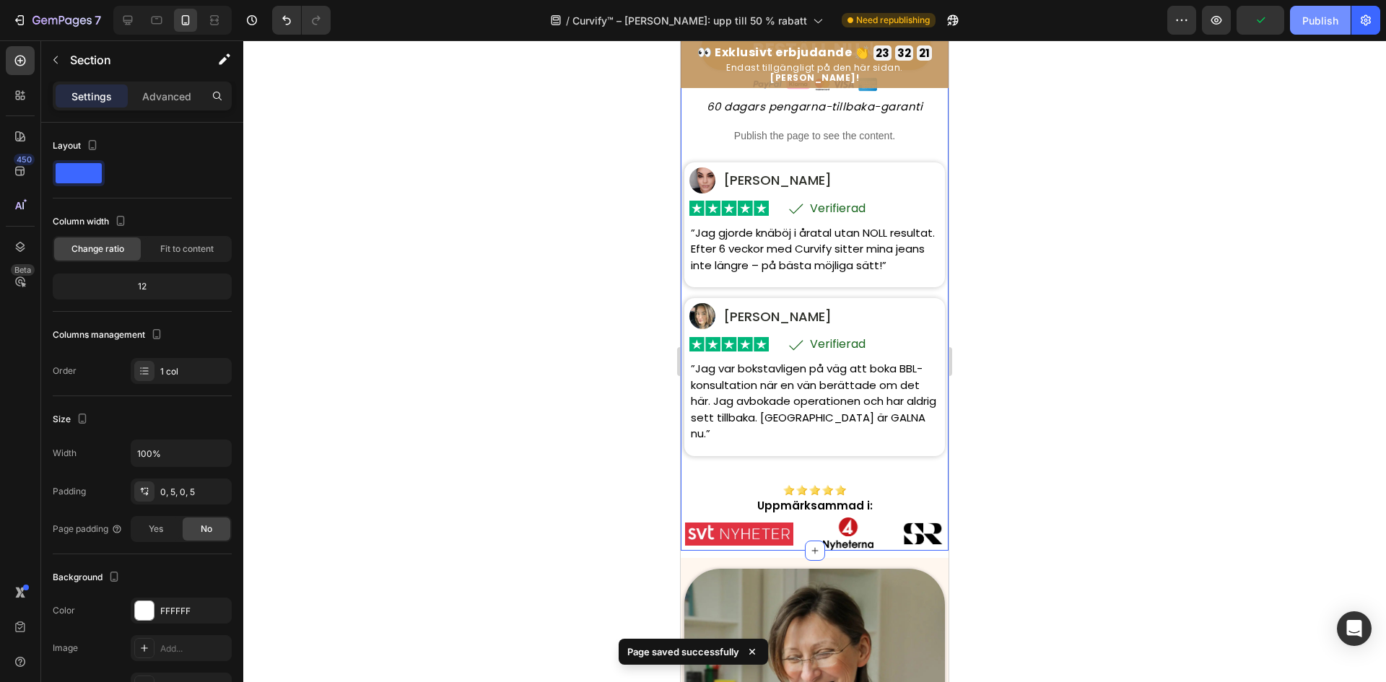
click at [1333, 30] on button "Publish" at bounding box center [1320, 20] width 61 height 29
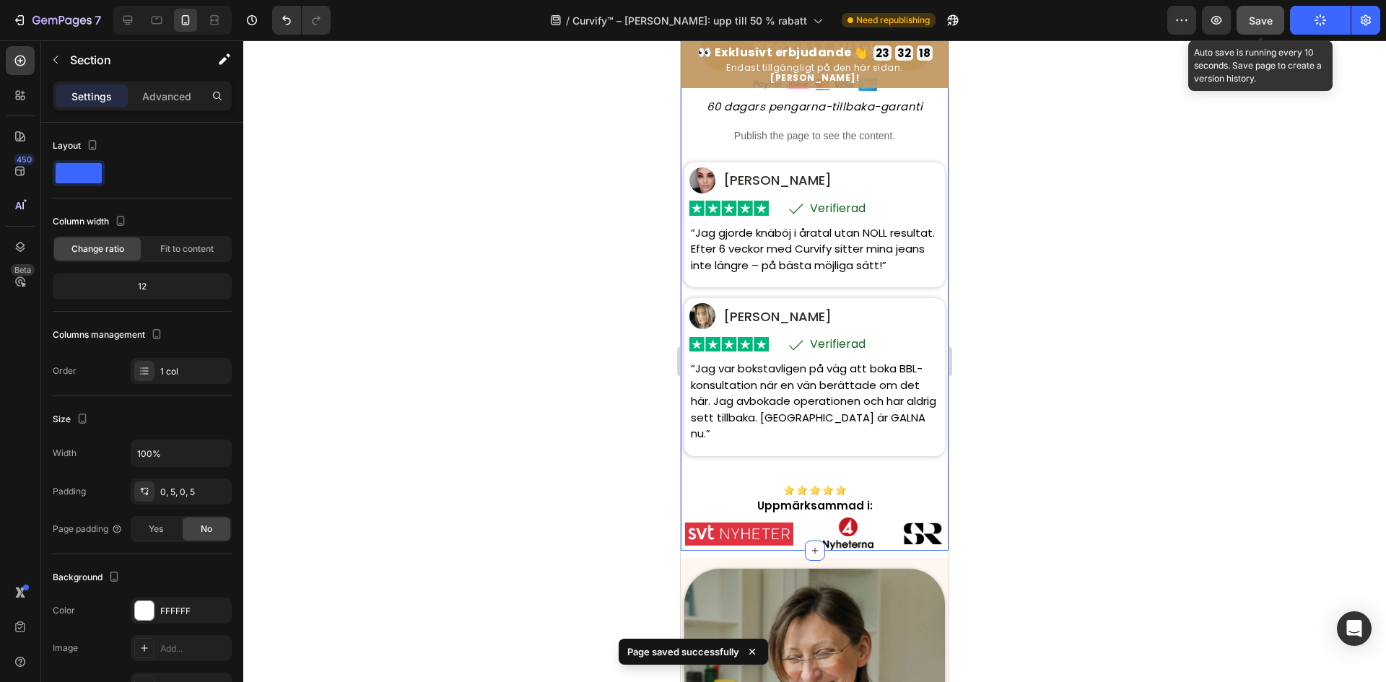
click at [1256, 21] on span "Save" at bounding box center [1261, 20] width 24 height 12
click at [1083, 181] on div at bounding box center [814, 361] width 1143 height 642
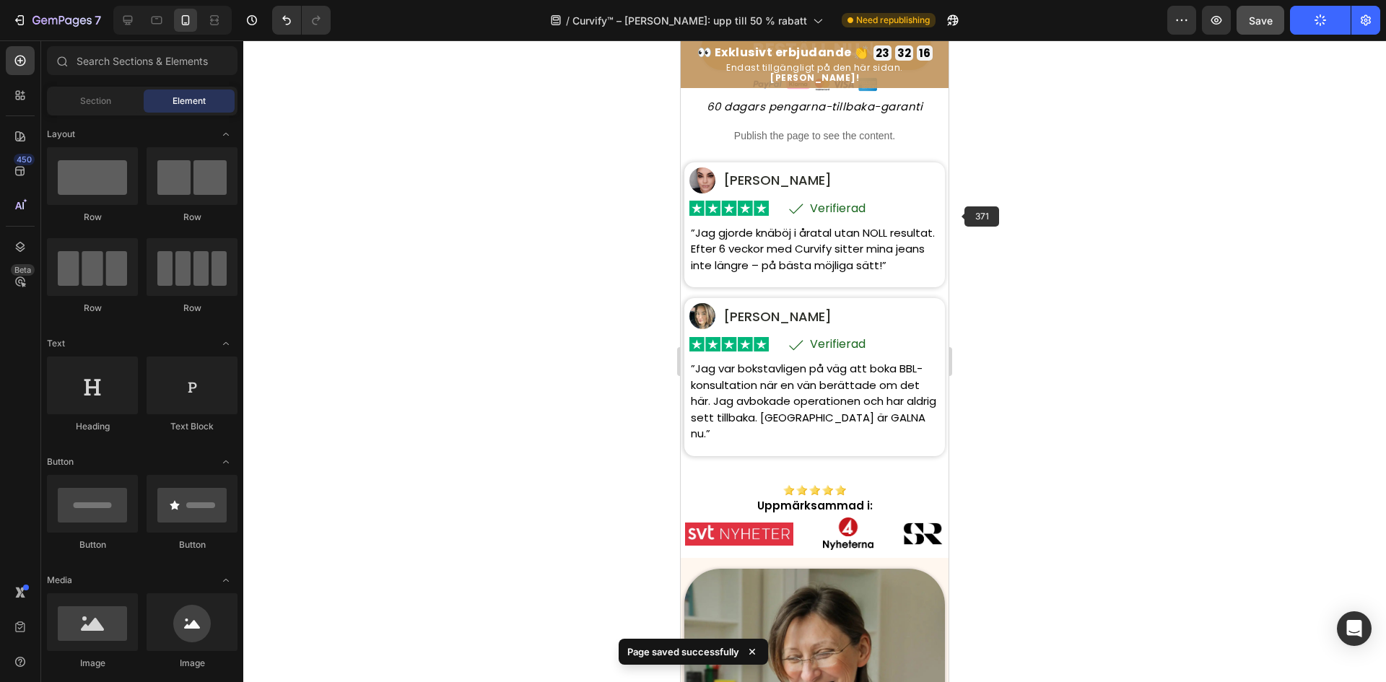
click at [1081, 212] on div at bounding box center [814, 361] width 1143 height 642
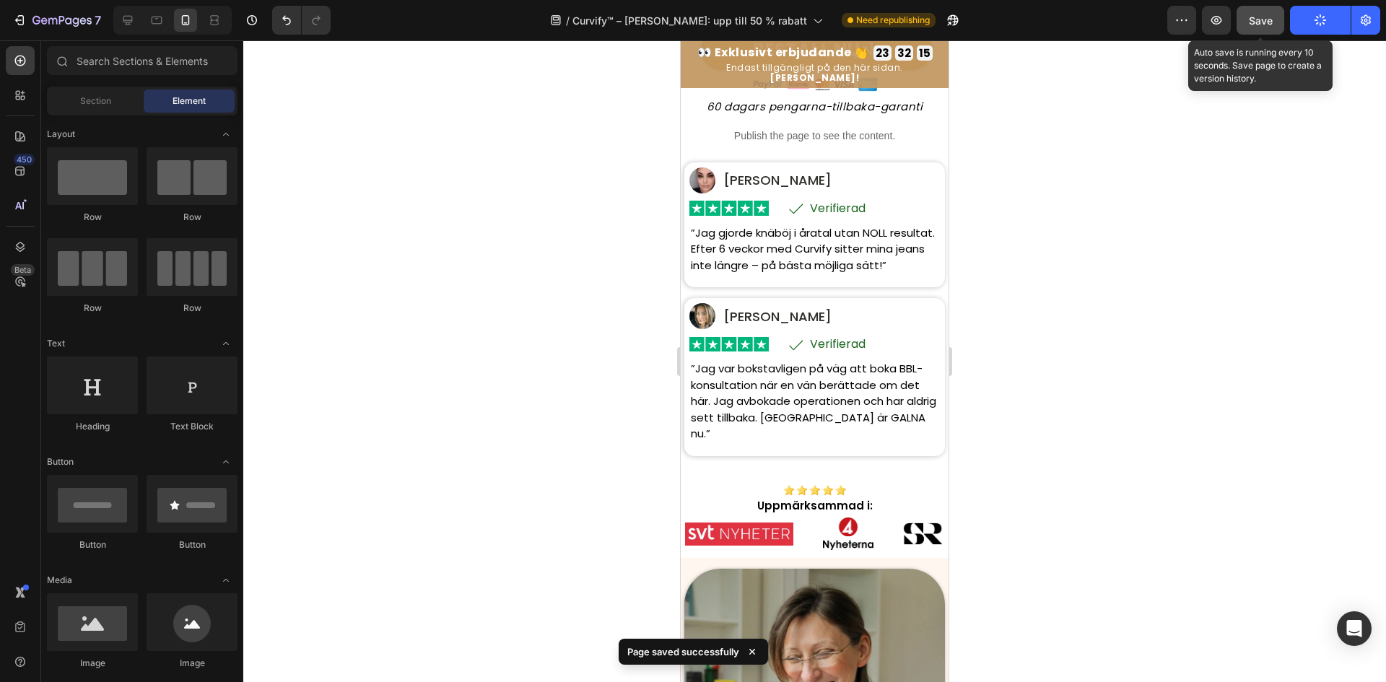
click at [1271, 23] on span "Save" at bounding box center [1261, 20] width 24 height 12
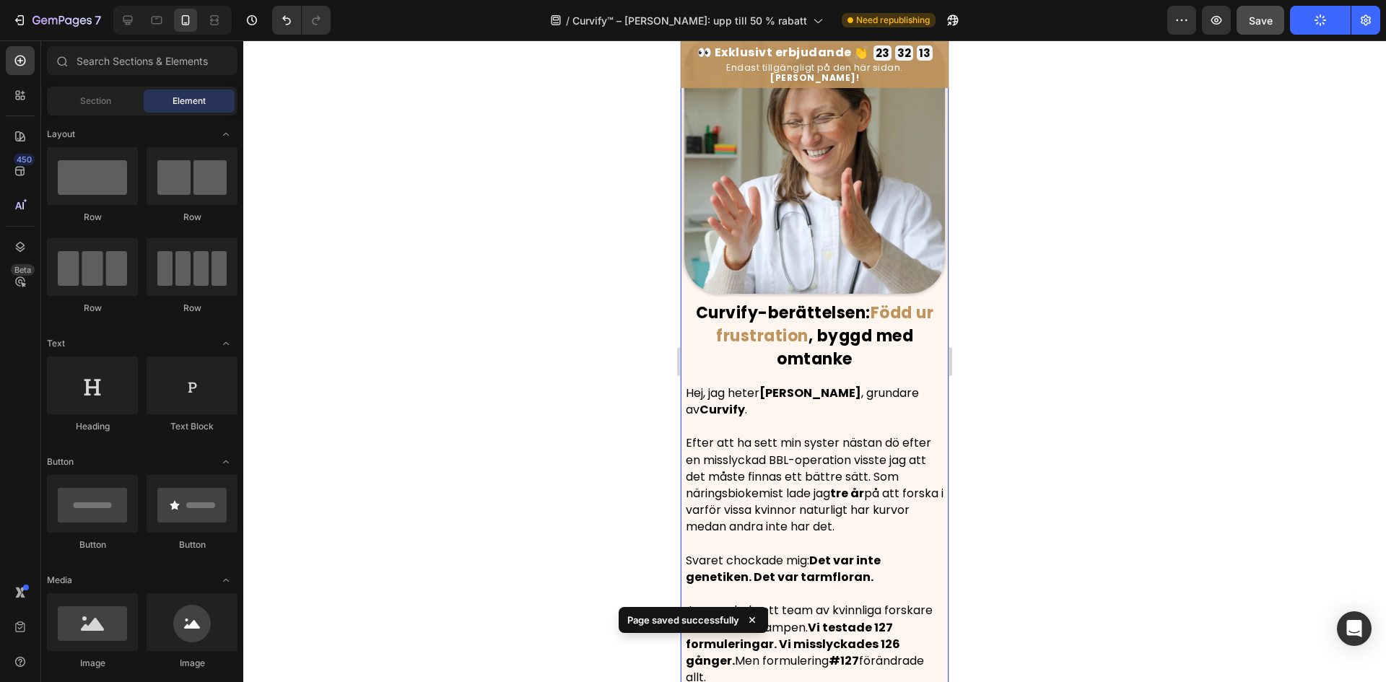
scroll to position [0, 0]
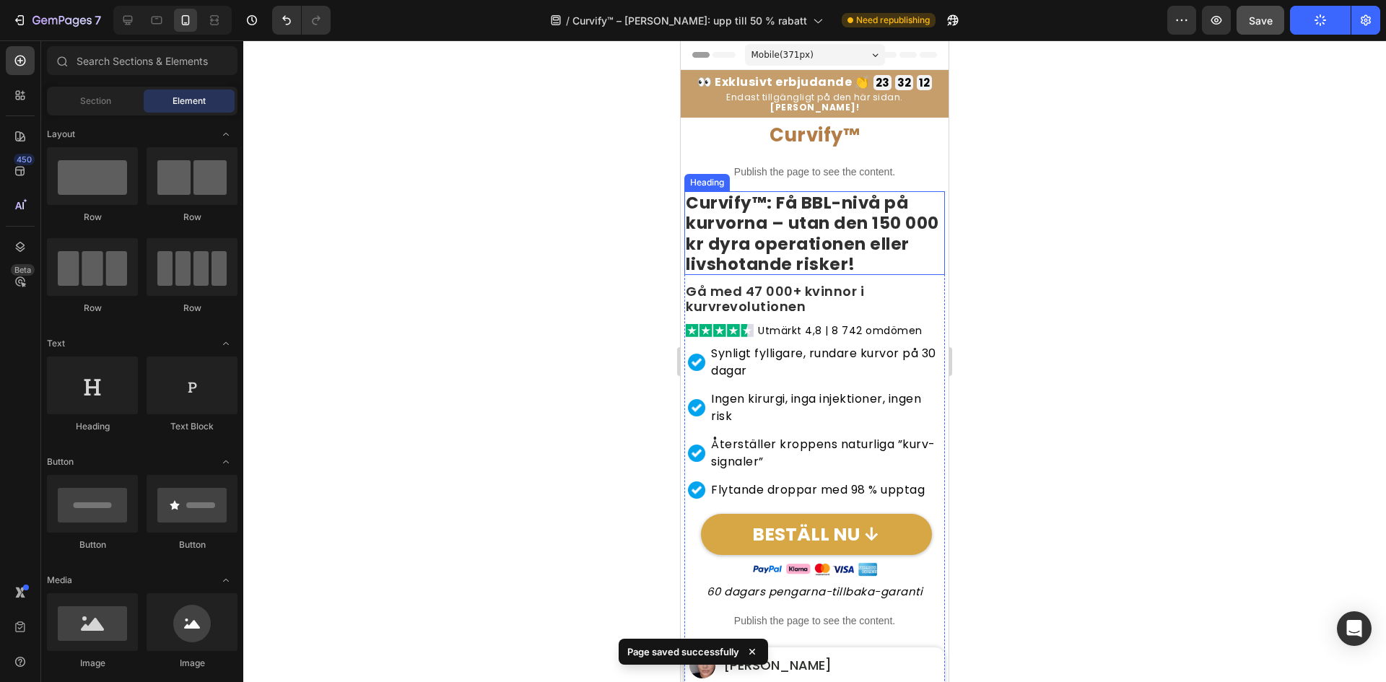
click at [802, 196] on strong "Curvify™: Få BBL-nivå på kurvorna – utan den 150 000 kr dyra operationen eller …" at bounding box center [812, 233] width 253 height 85
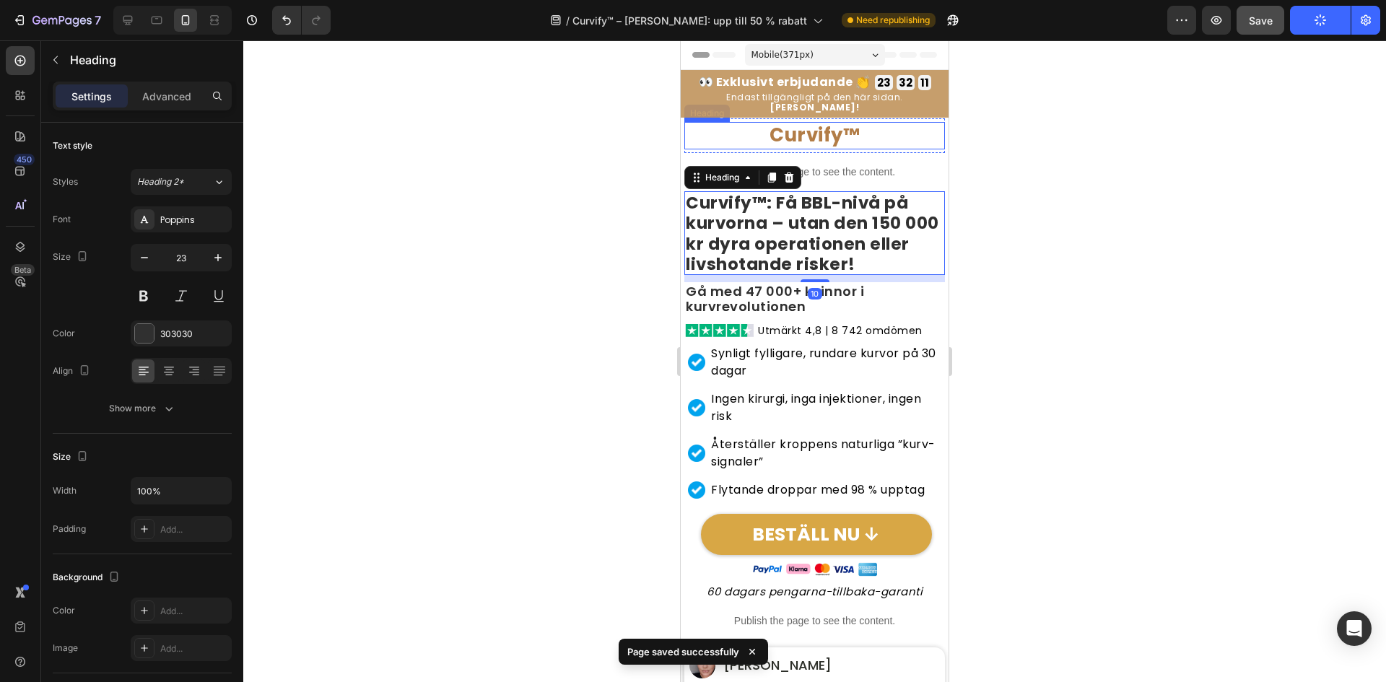
click at [856, 122] on h2 "Curvify™" at bounding box center [814, 135] width 261 height 27
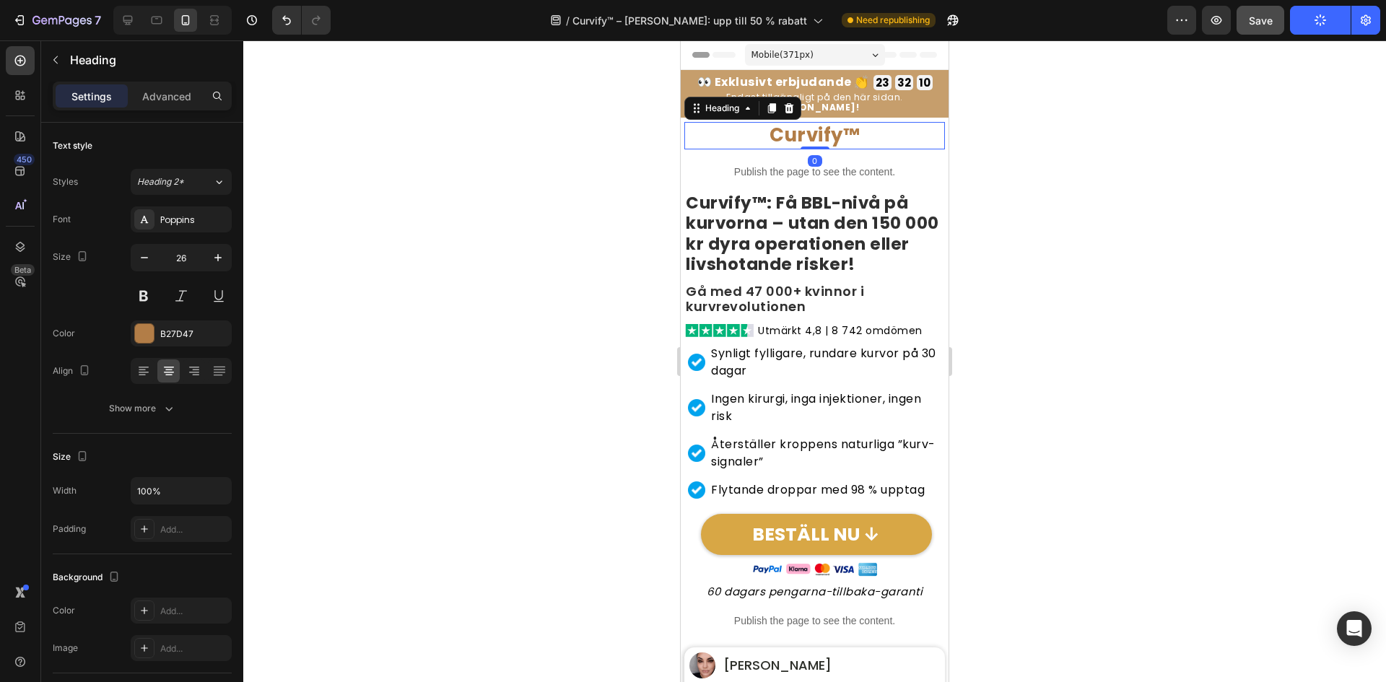
drag, startPoint x: 1250, startPoint y: 36, endPoint x: 1263, endPoint y: 25, distance: 17.4
click at [1251, 36] on div "7 Version history / Curvify™ – Sista chansen: upp till 50 % rabatt Need republi…" at bounding box center [693, 20] width 1386 height 41
click at [1263, 25] on span "Save" at bounding box center [1261, 20] width 24 height 12
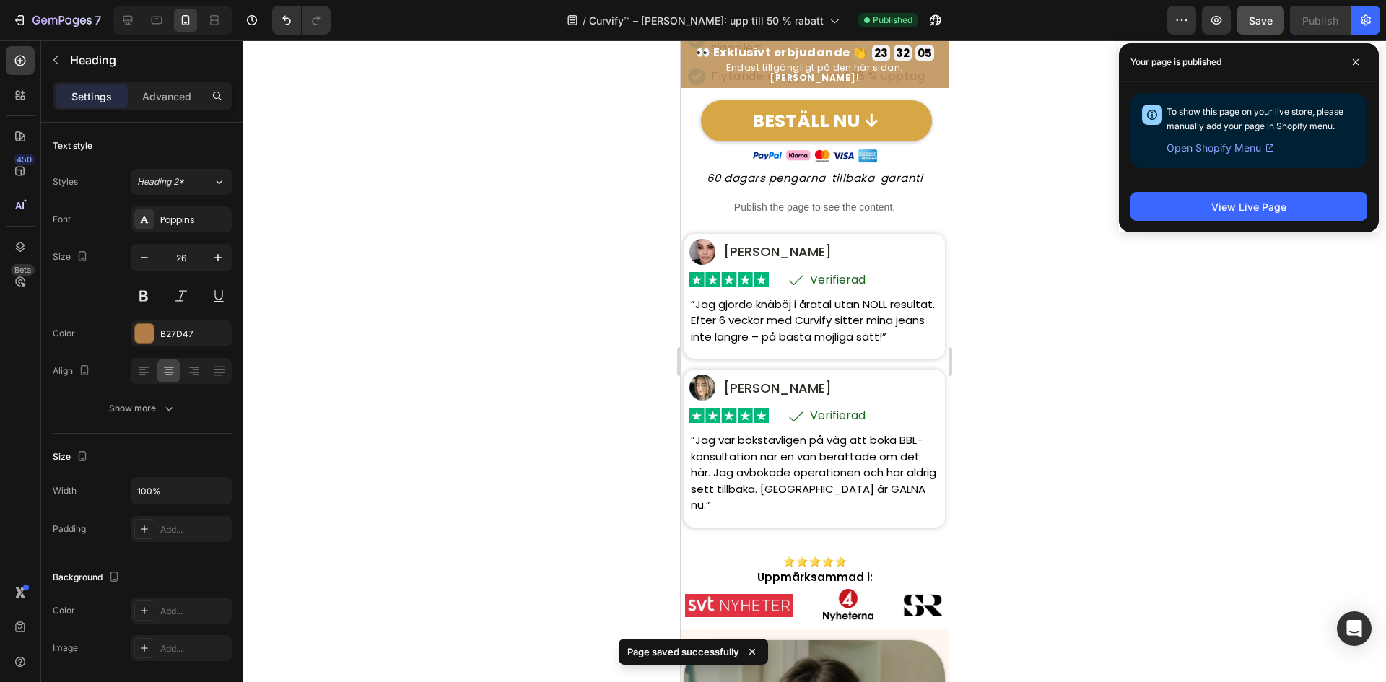
scroll to position [433, 0]
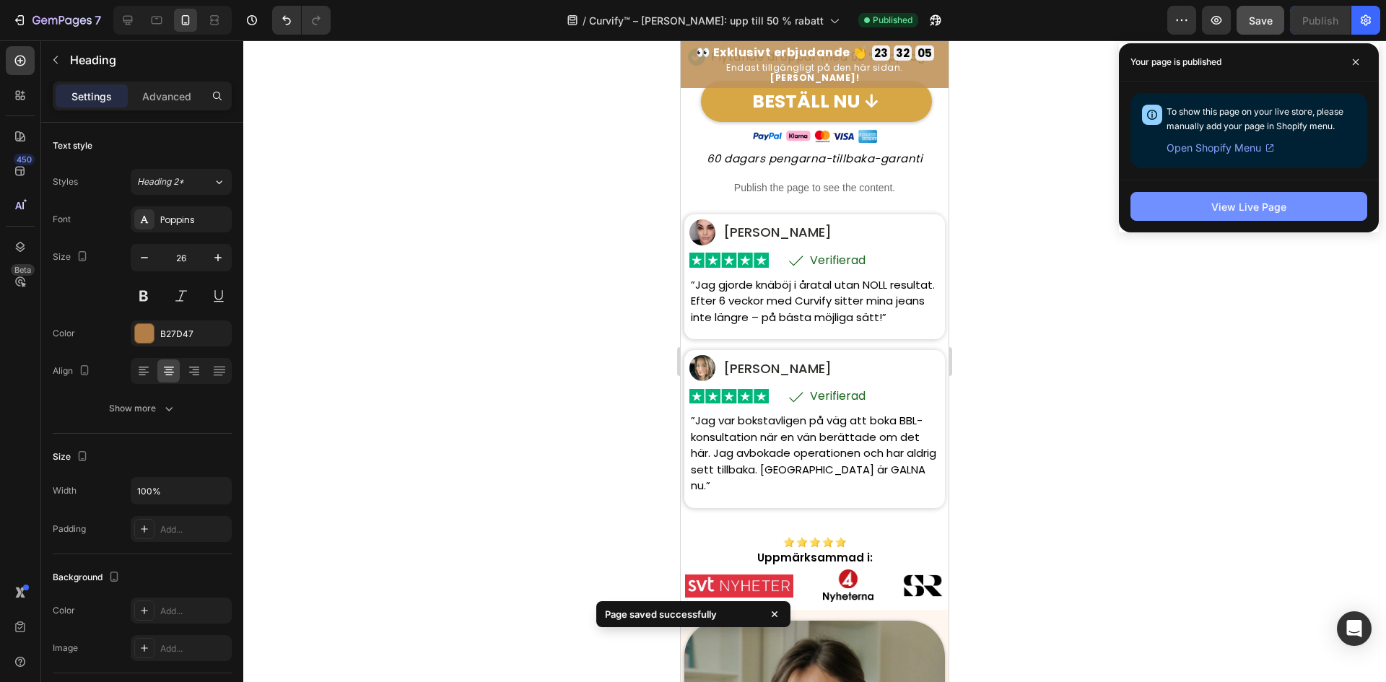
click at [1151, 209] on button "View Live Page" at bounding box center [1248, 206] width 237 height 29
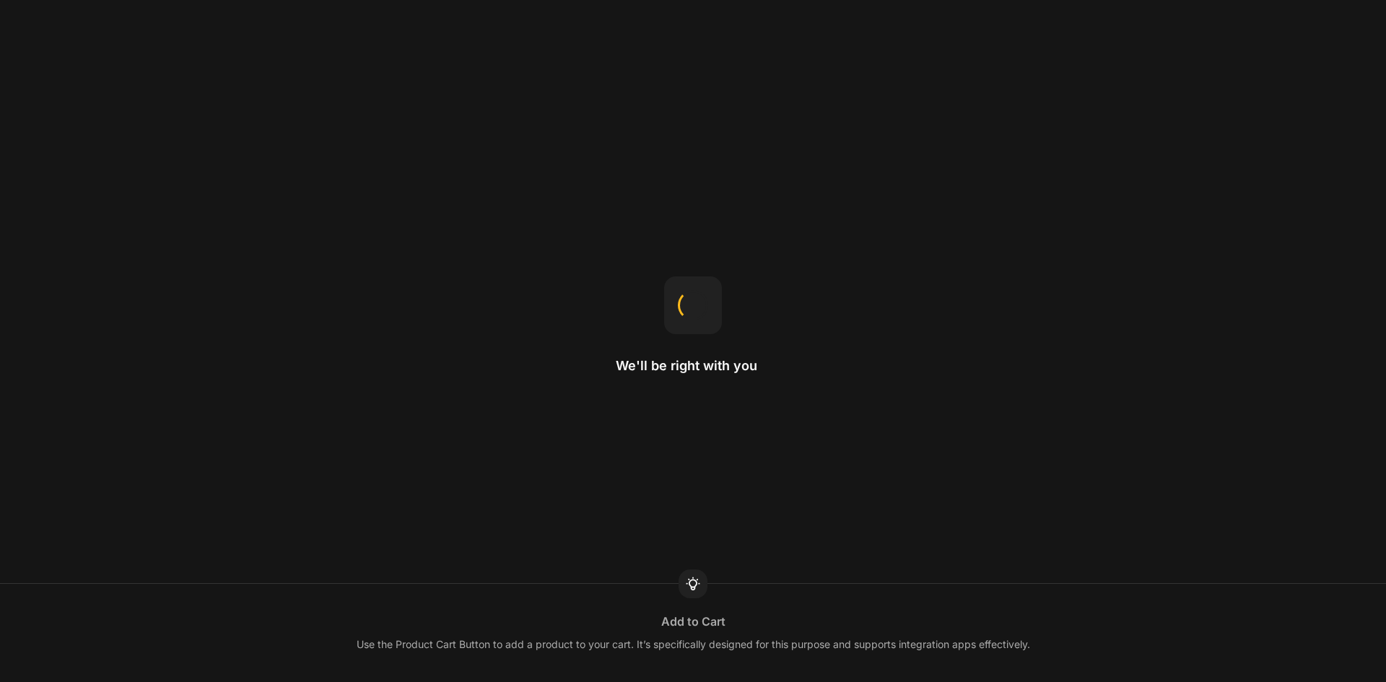
click at [725, 32] on div "We'll be right with you Add to Cart Use the Product Cart Button to add a produc…" at bounding box center [693, 341] width 1386 height 682
click at [725, 32] on div "We'll be right with you Product template You can use a template for a single pr…" at bounding box center [693, 341] width 1386 height 682
click at [728, 28] on div "We'll be right with you Product template You can use a template for a single pr…" at bounding box center [693, 341] width 1386 height 682
click at [730, 21] on div "We'll be right with you Product page When you want to use a product template fo…" at bounding box center [693, 341] width 1386 height 682
click at [732, 11] on div "We'll be right with you Drag-n-drop Just hold an element and move it around to …" at bounding box center [693, 341] width 1386 height 682
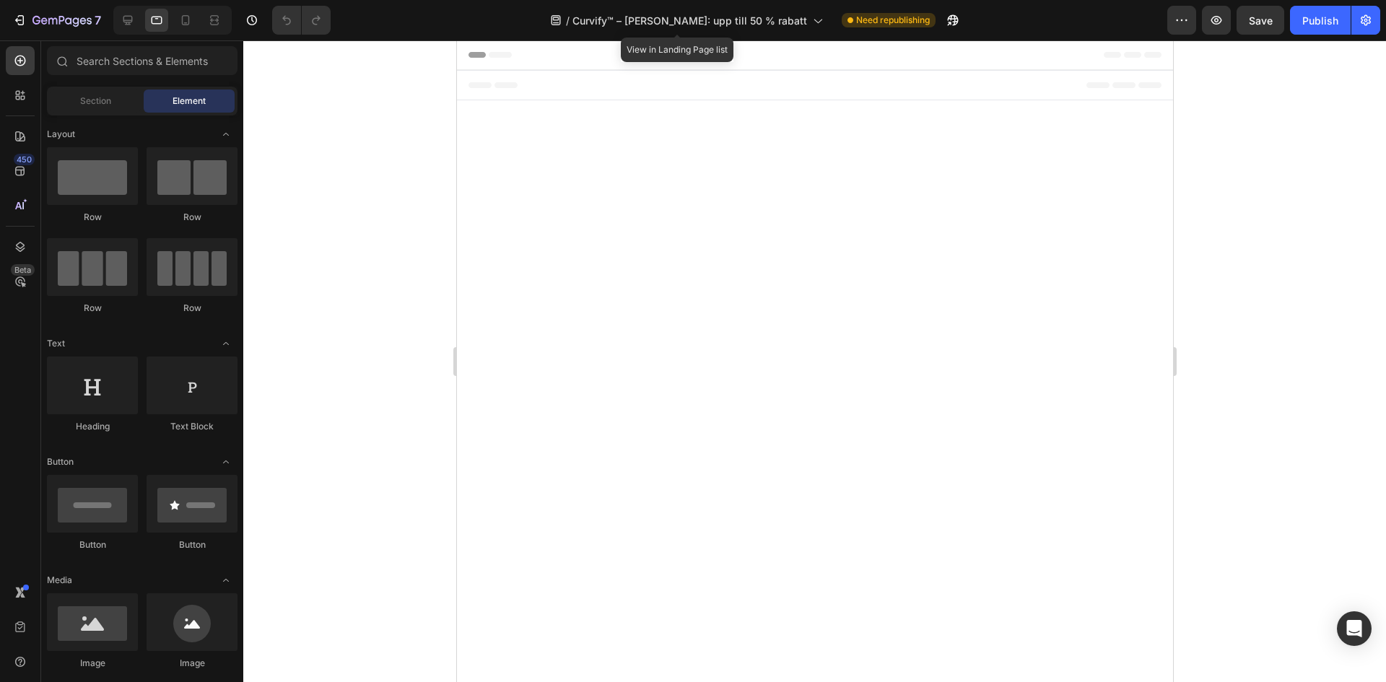
click at [718, 17] on span "Curvify™ – [PERSON_NAME]: upp till 50 % rabatt" at bounding box center [689, 20] width 235 height 15
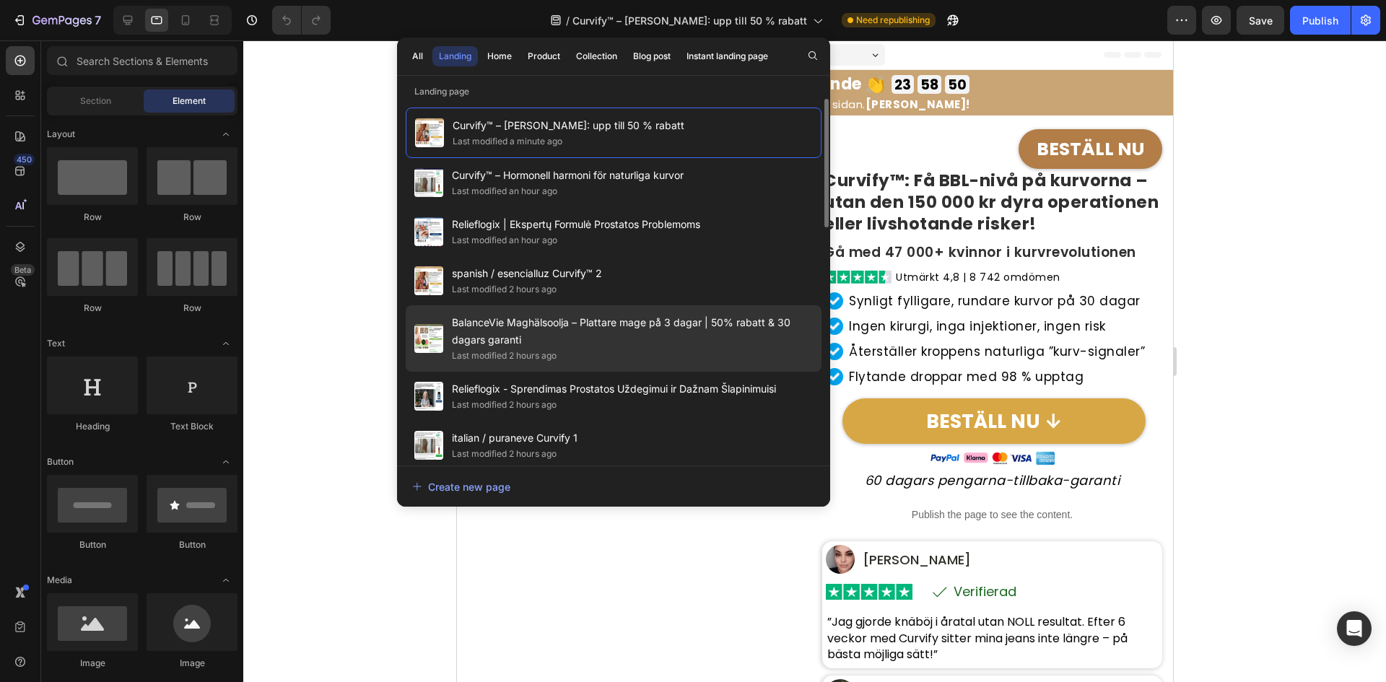
click at [673, 346] on span "BalanceVie Maghälsoolja – Plattare mage på 3 dagar | 50% rabatt & 30 dagars gar…" at bounding box center [632, 331] width 361 height 35
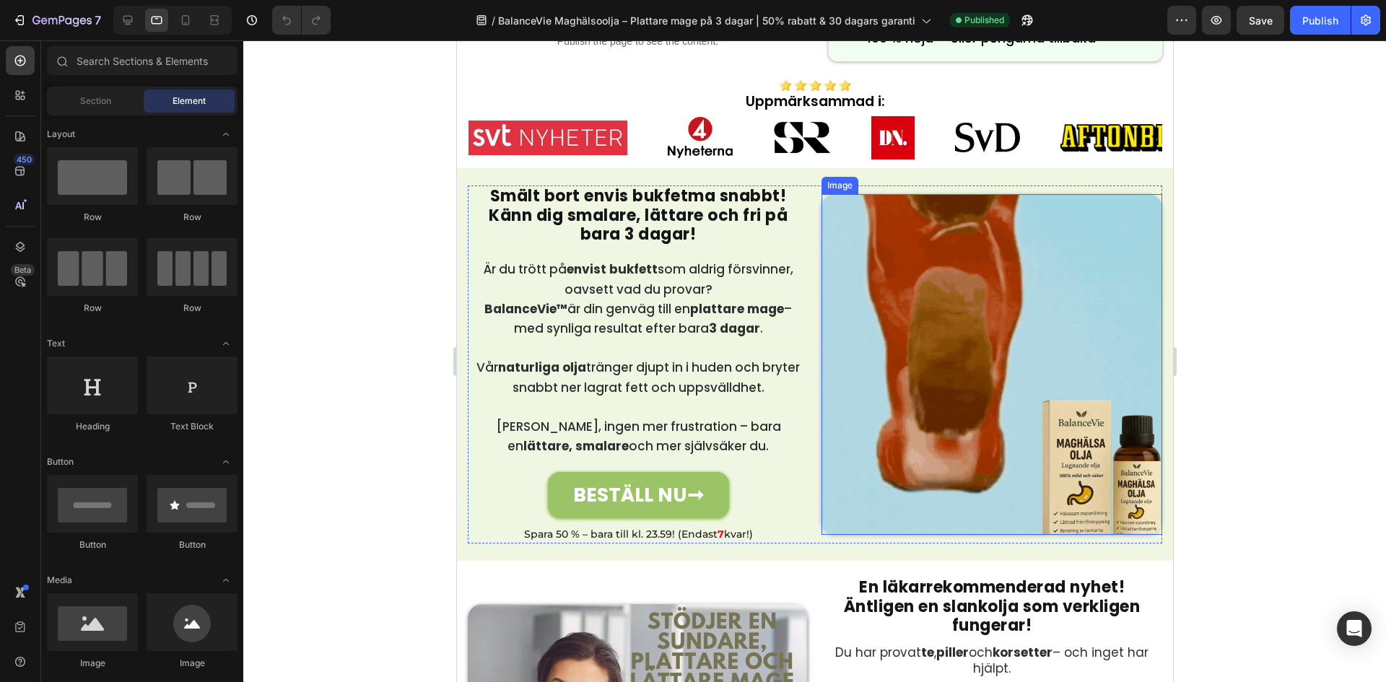
scroll to position [433, 0]
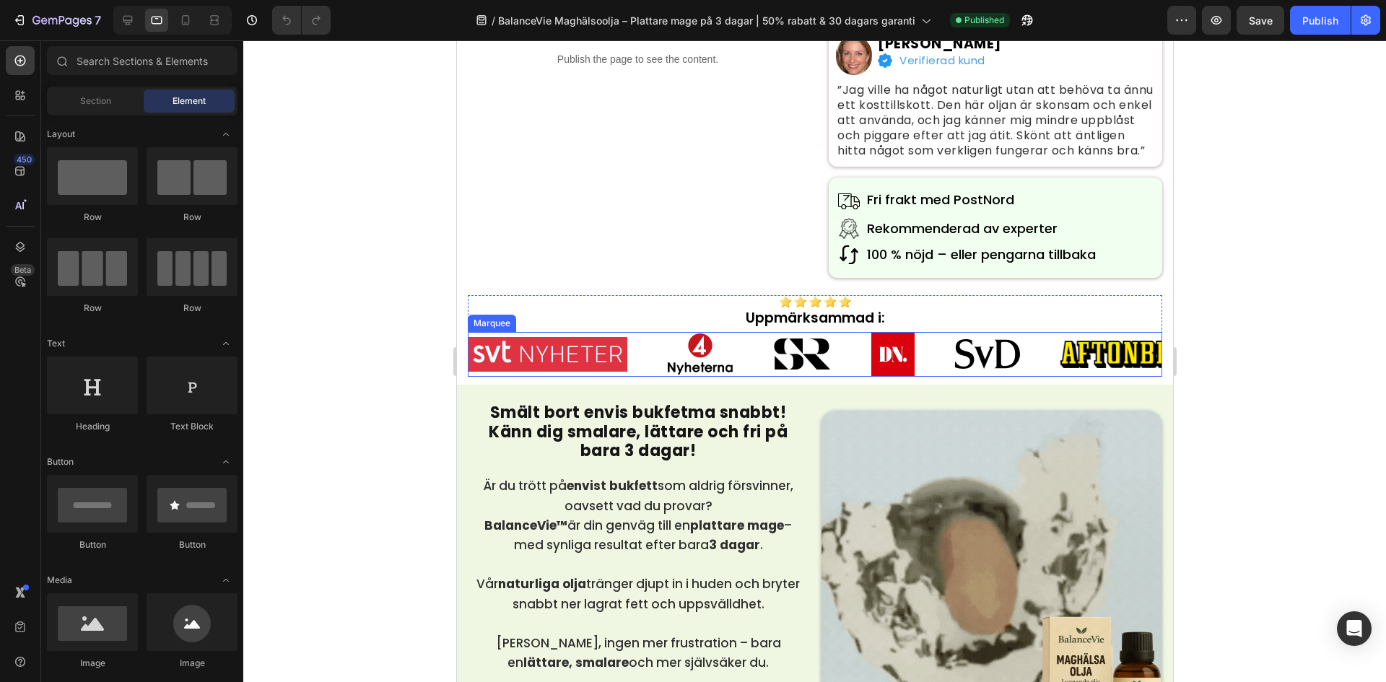
click at [649, 329] on h2 "Uppmärksammad i:" at bounding box center [814, 318] width 694 height 21
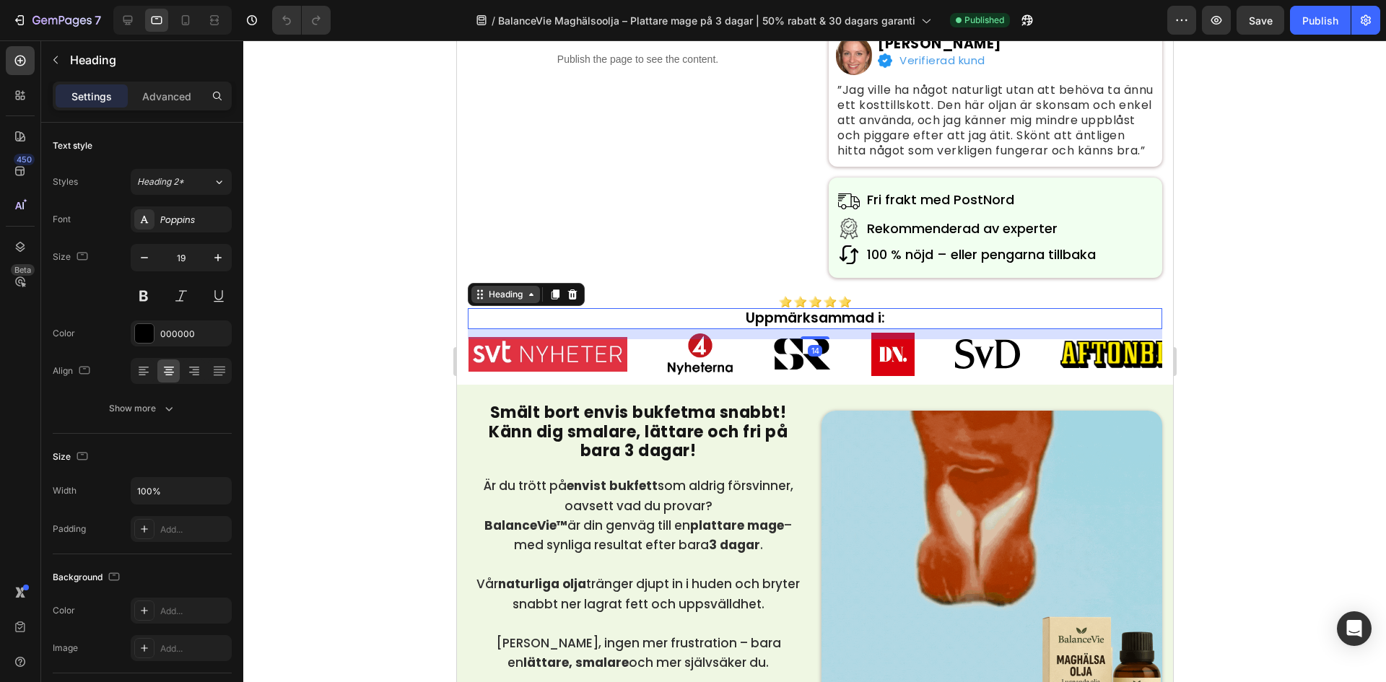
click at [522, 301] on div "Heading" at bounding box center [505, 294] width 40 height 13
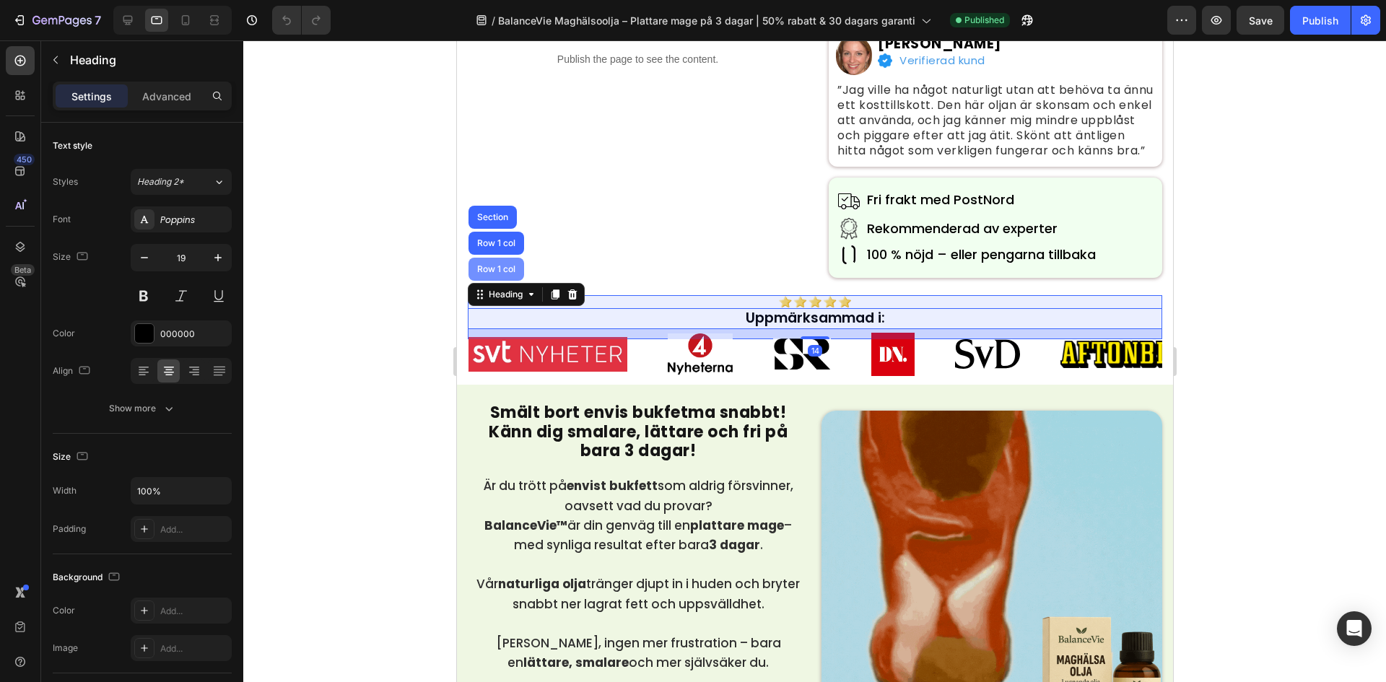
click at [507, 274] on div "Row 1 col" at bounding box center [496, 269] width 44 height 9
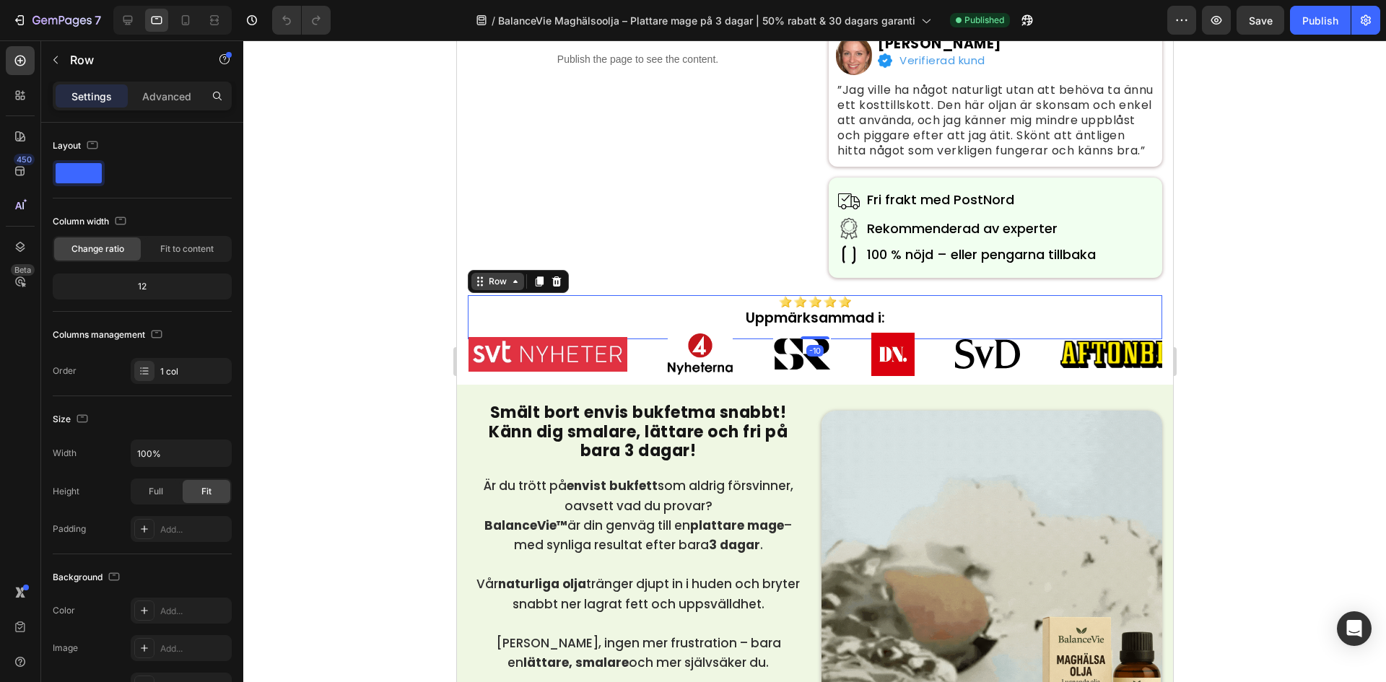
click at [476, 284] on div "Row" at bounding box center [517, 281] width 101 height 23
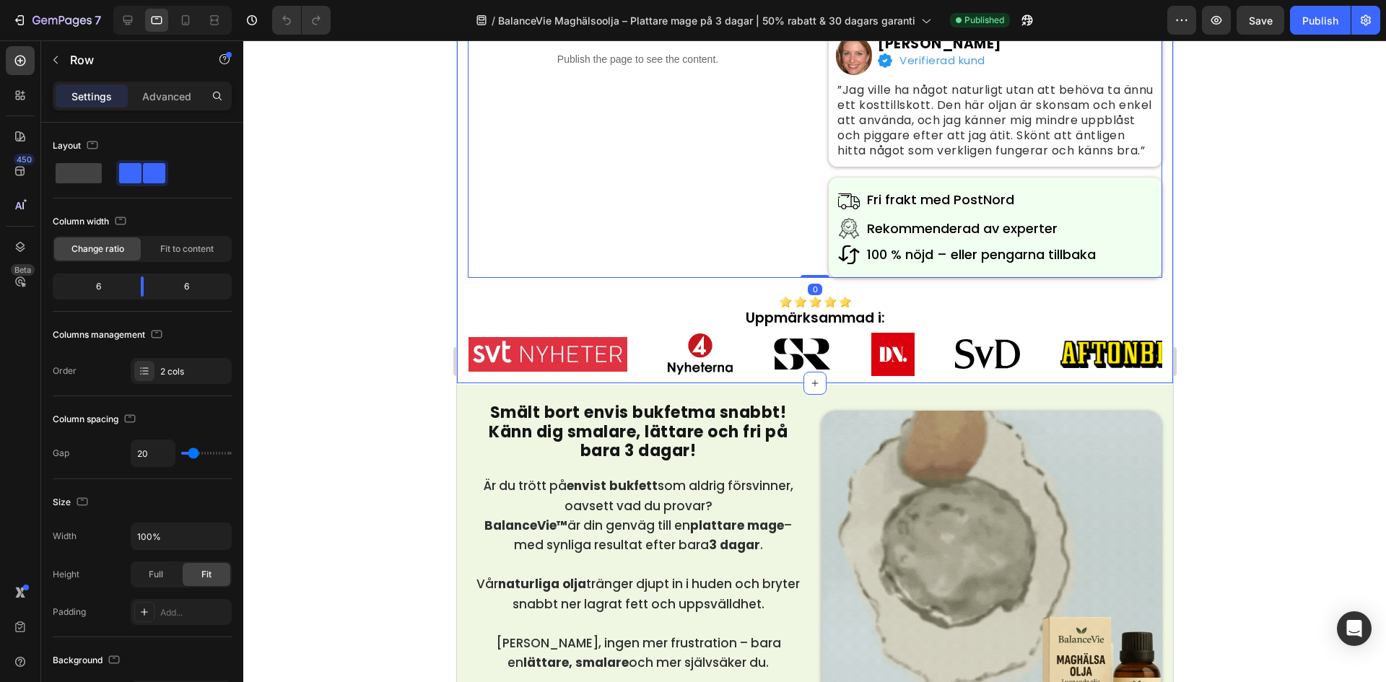
click at [490, 309] on div at bounding box center [814, 302] width 694 height 14
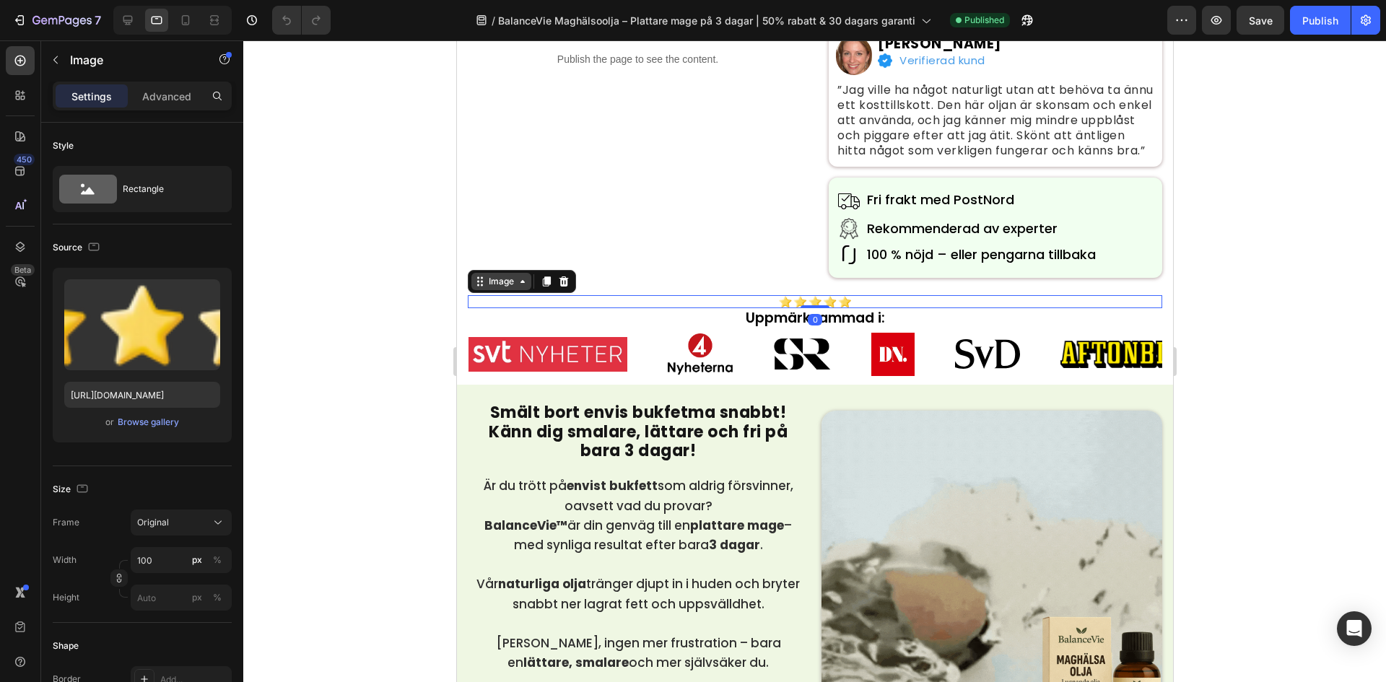
drag, startPoint x: 489, startPoint y: 301, endPoint x: 493, endPoint y: 287, distance: 14.4
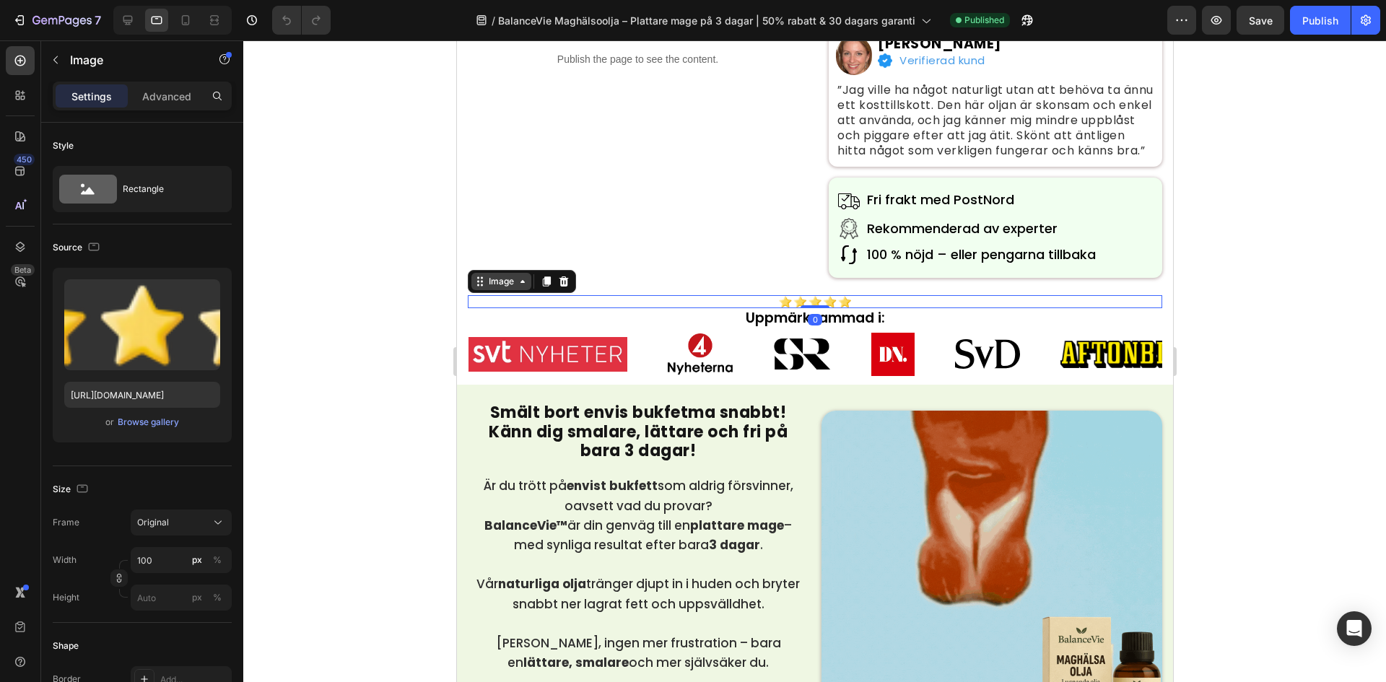
click at [489, 288] on div "Image" at bounding box center [500, 281] width 31 height 13
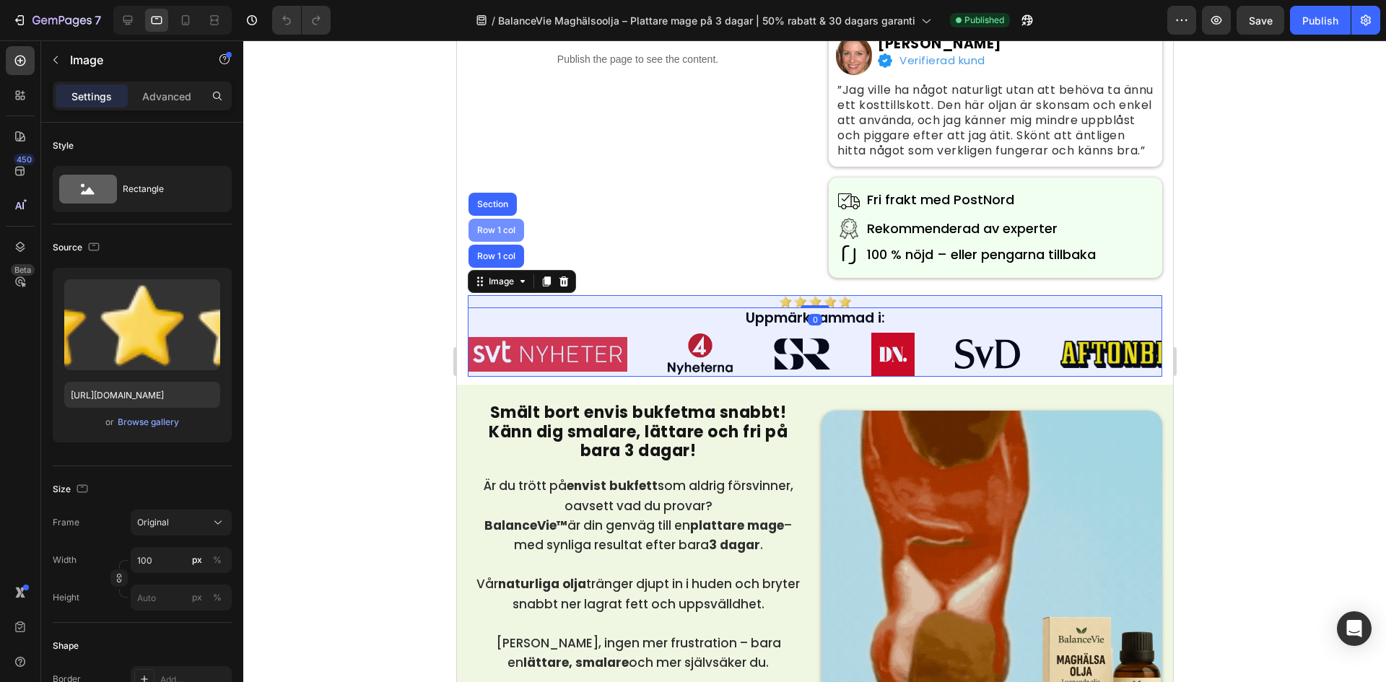
click at [493, 235] on div "Row 1 col" at bounding box center [496, 230] width 44 height 9
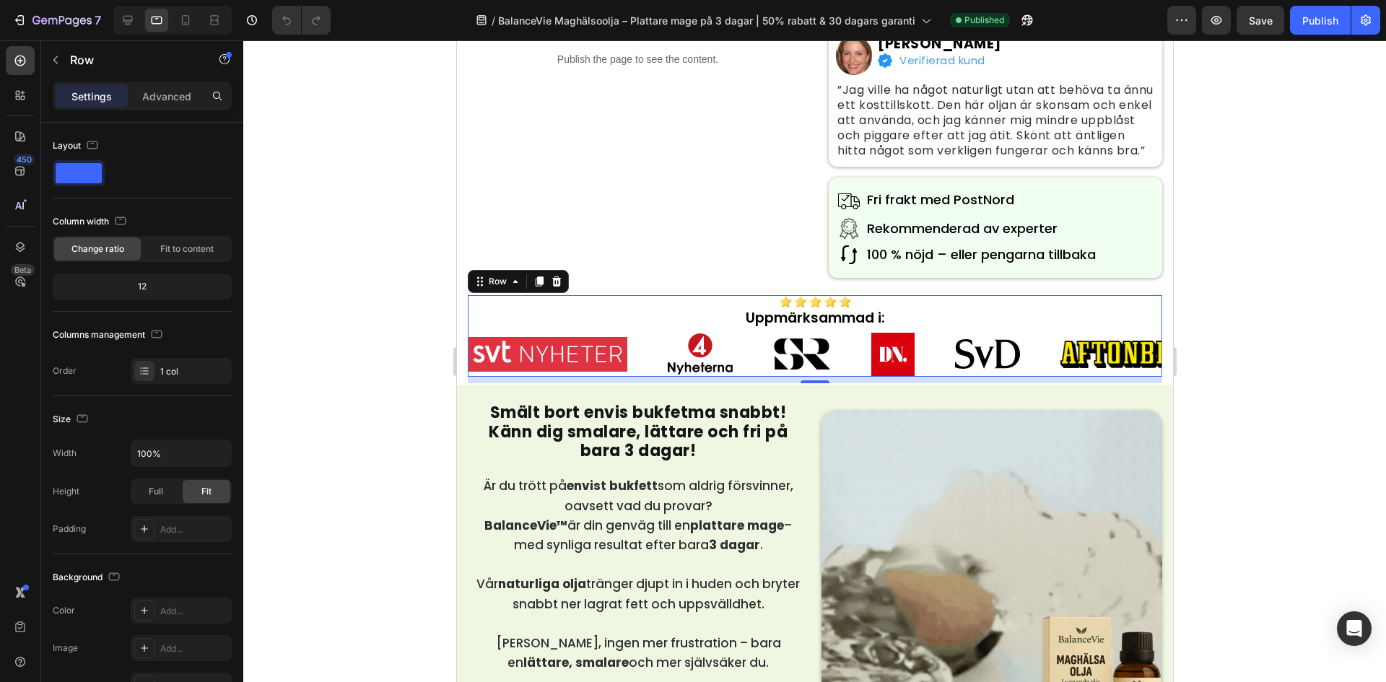
click at [315, 200] on div at bounding box center [814, 361] width 1143 height 642
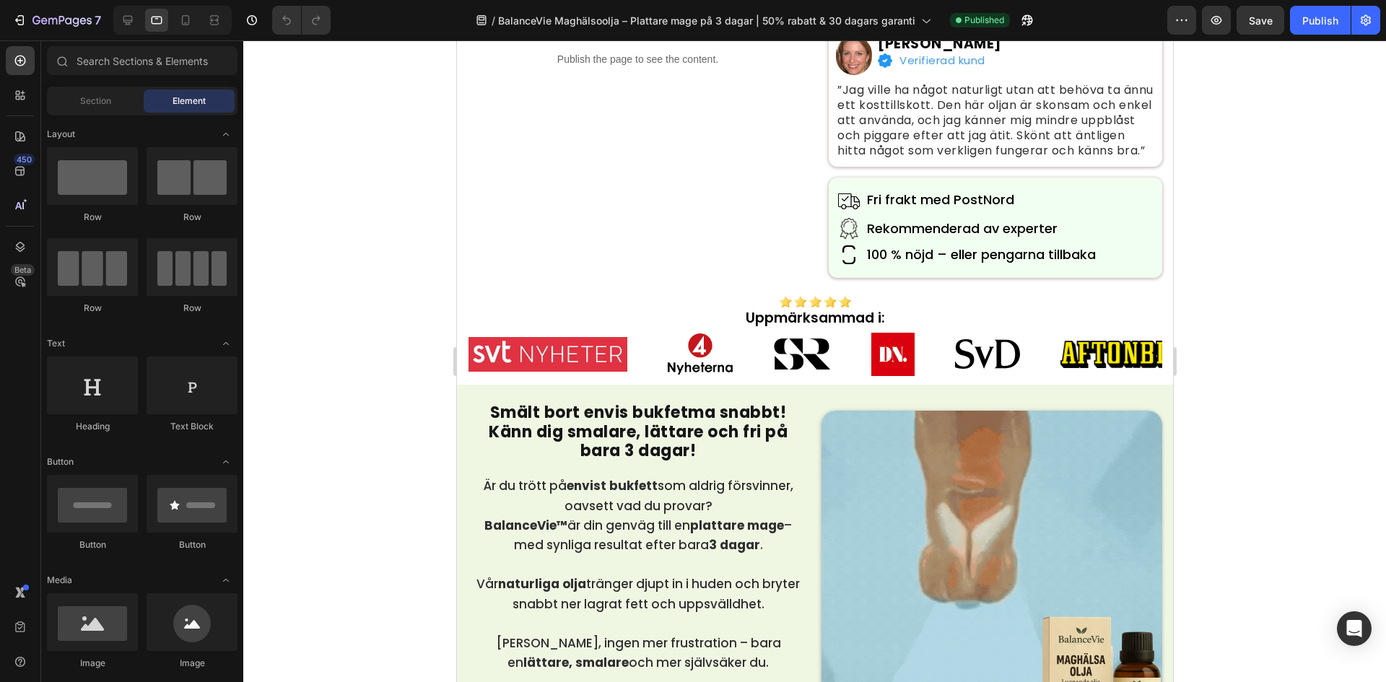
click at [362, 243] on div at bounding box center [814, 361] width 1143 height 642
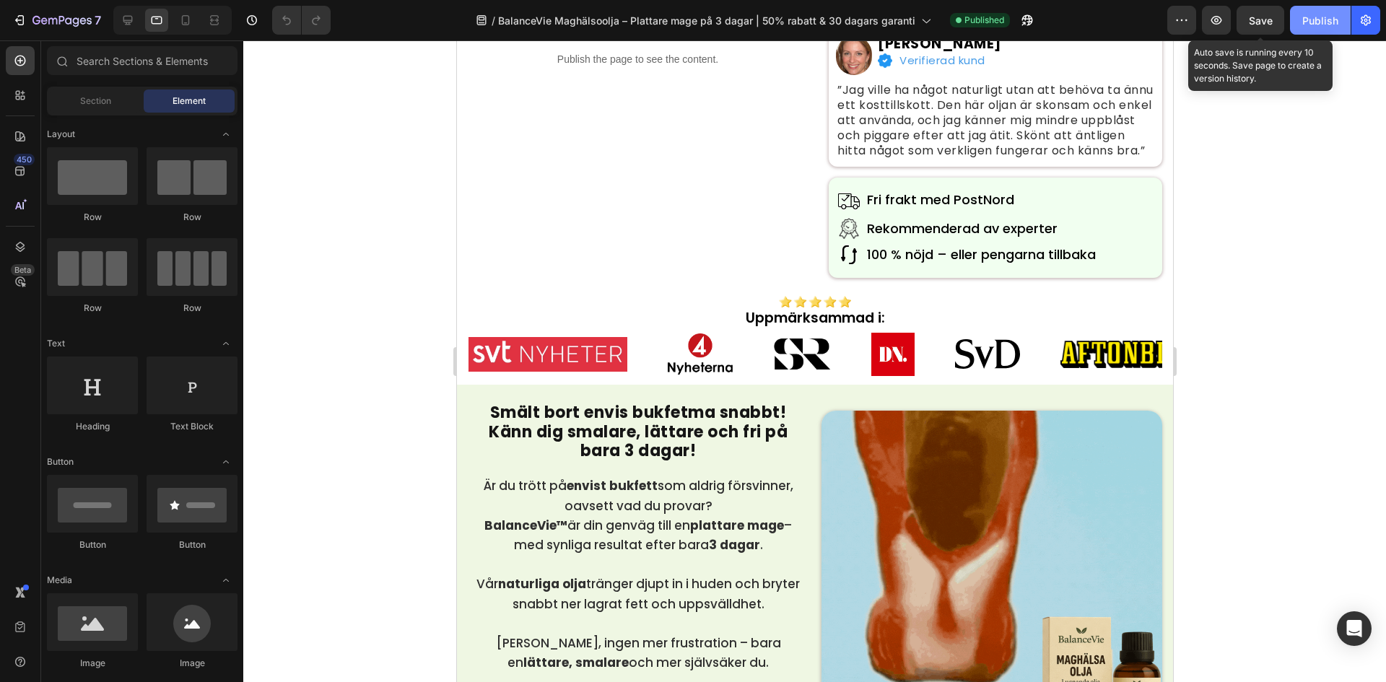
drag, startPoint x: 1260, startPoint y: 15, endPoint x: 1309, endPoint y: 26, distance: 49.6
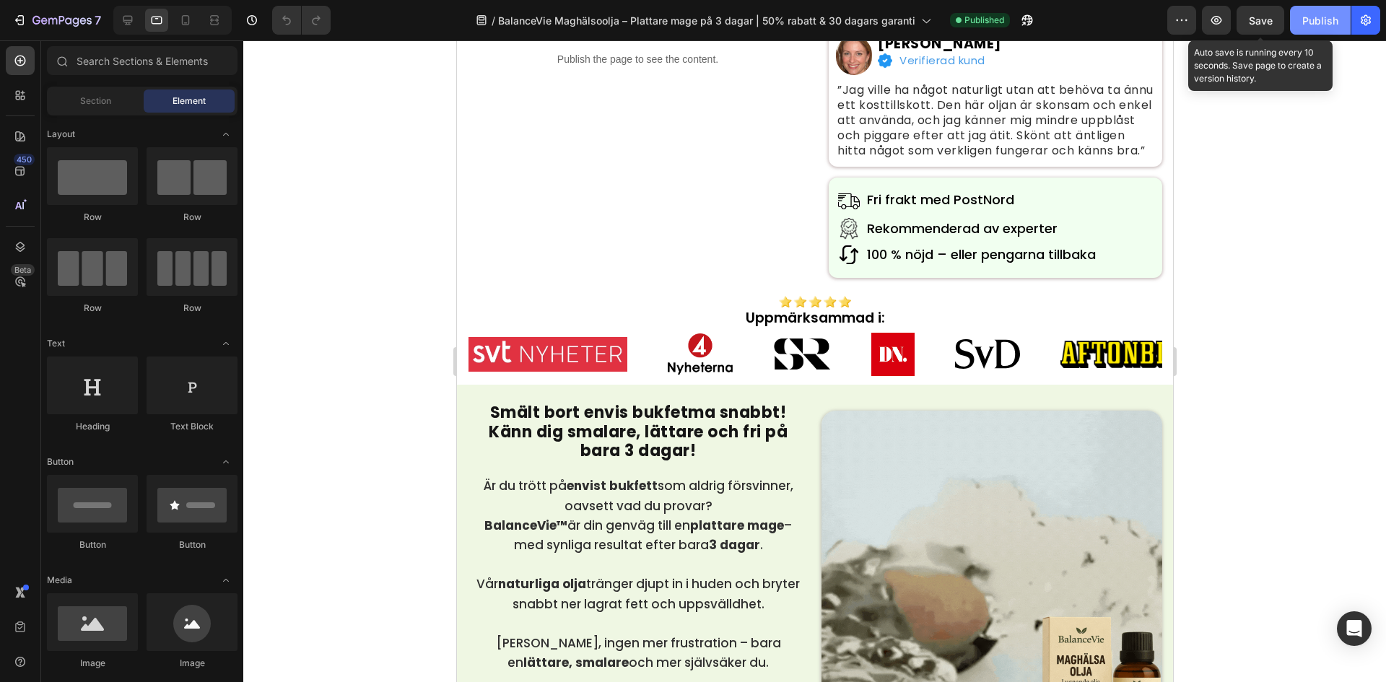
click at [1264, 15] on span "Save" at bounding box center [1261, 20] width 24 height 12
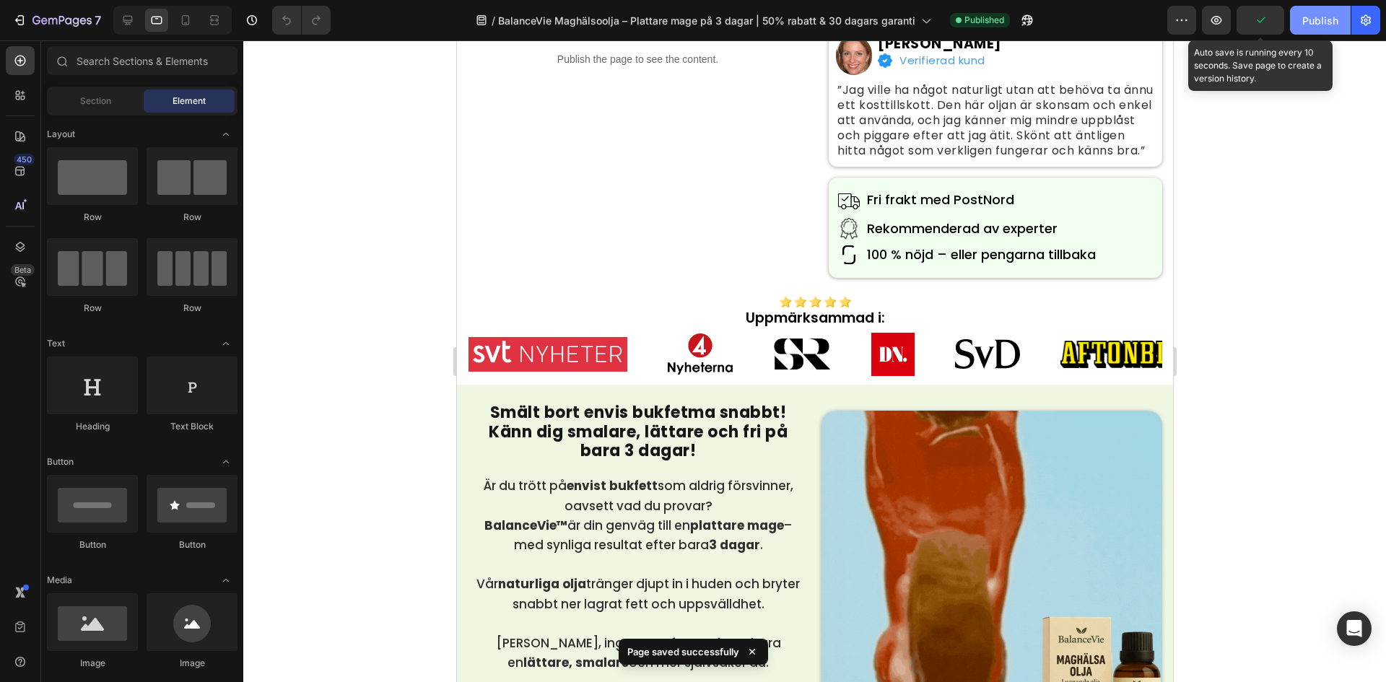
click at [1313, 25] on div "Publish" at bounding box center [1320, 20] width 36 height 15
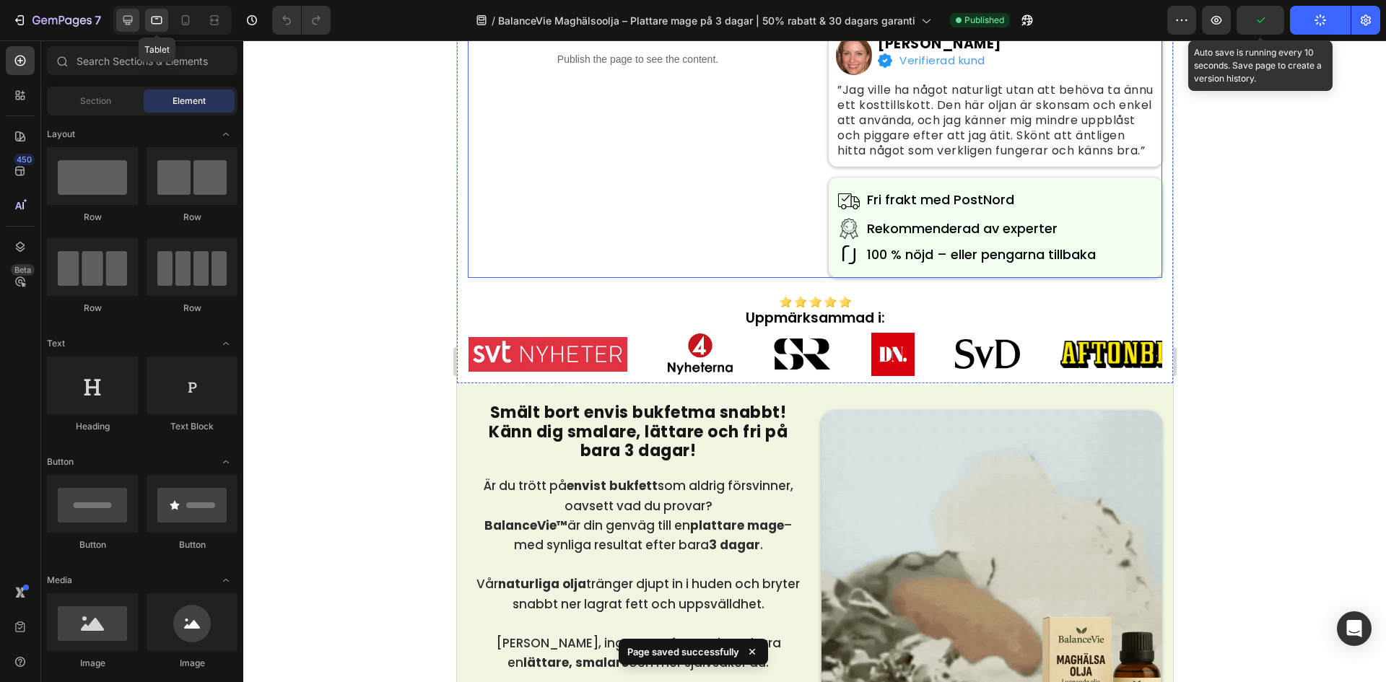
click at [133, 25] on icon at bounding box center [128, 20] width 14 height 14
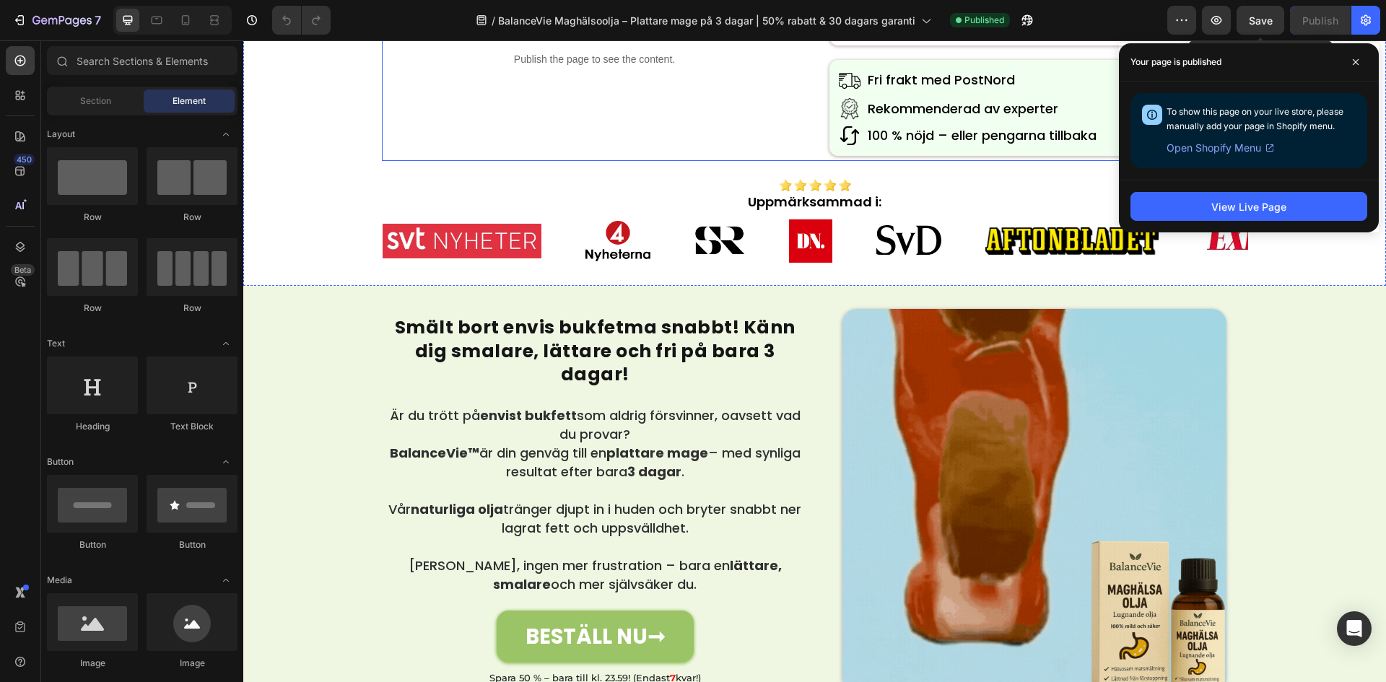
scroll to position [1299, 0]
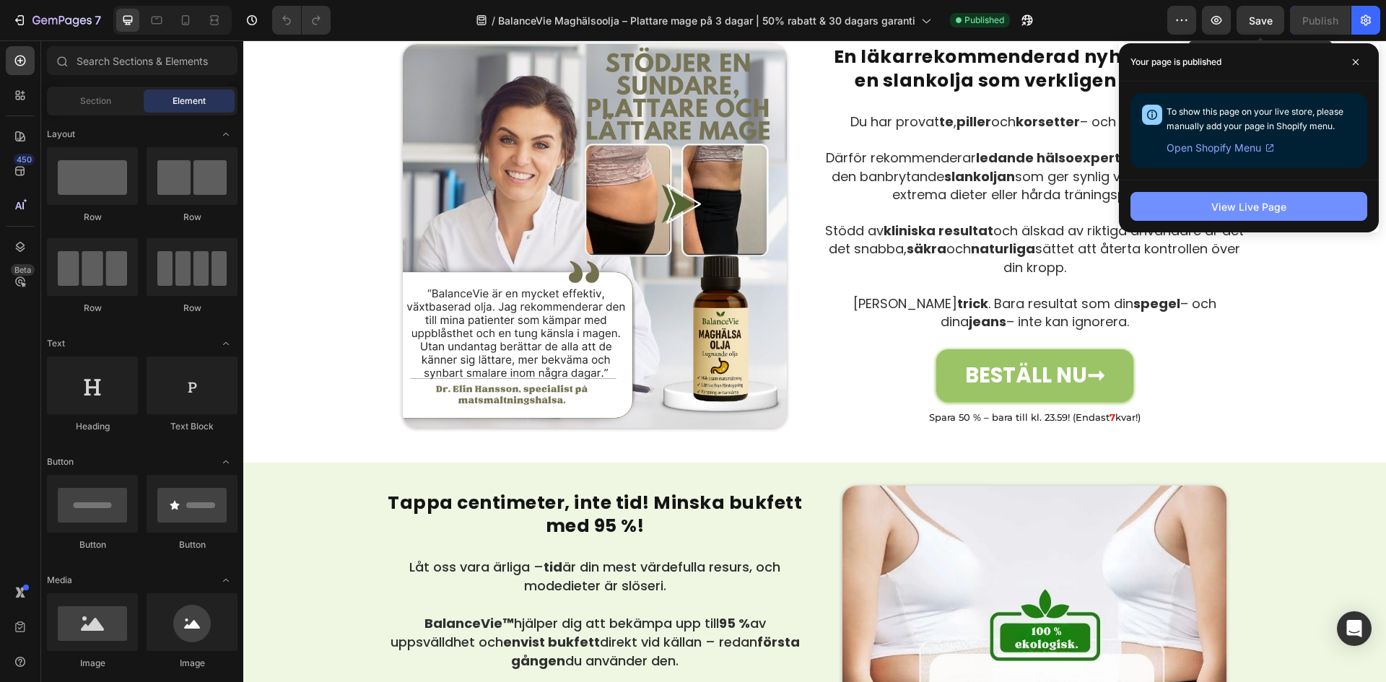
click at [1280, 206] on div "View Live Page" at bounding box center [1248, 206] width 75 height 15
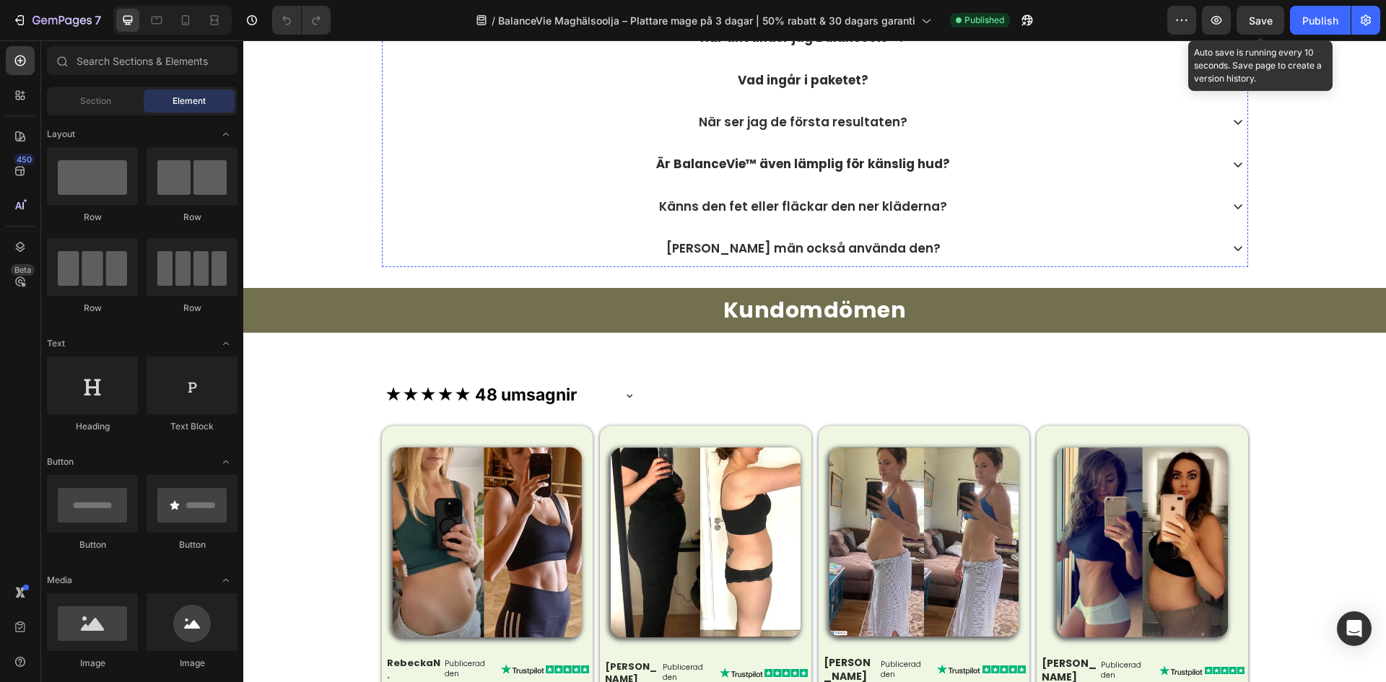
scroll to position [3029, 0]
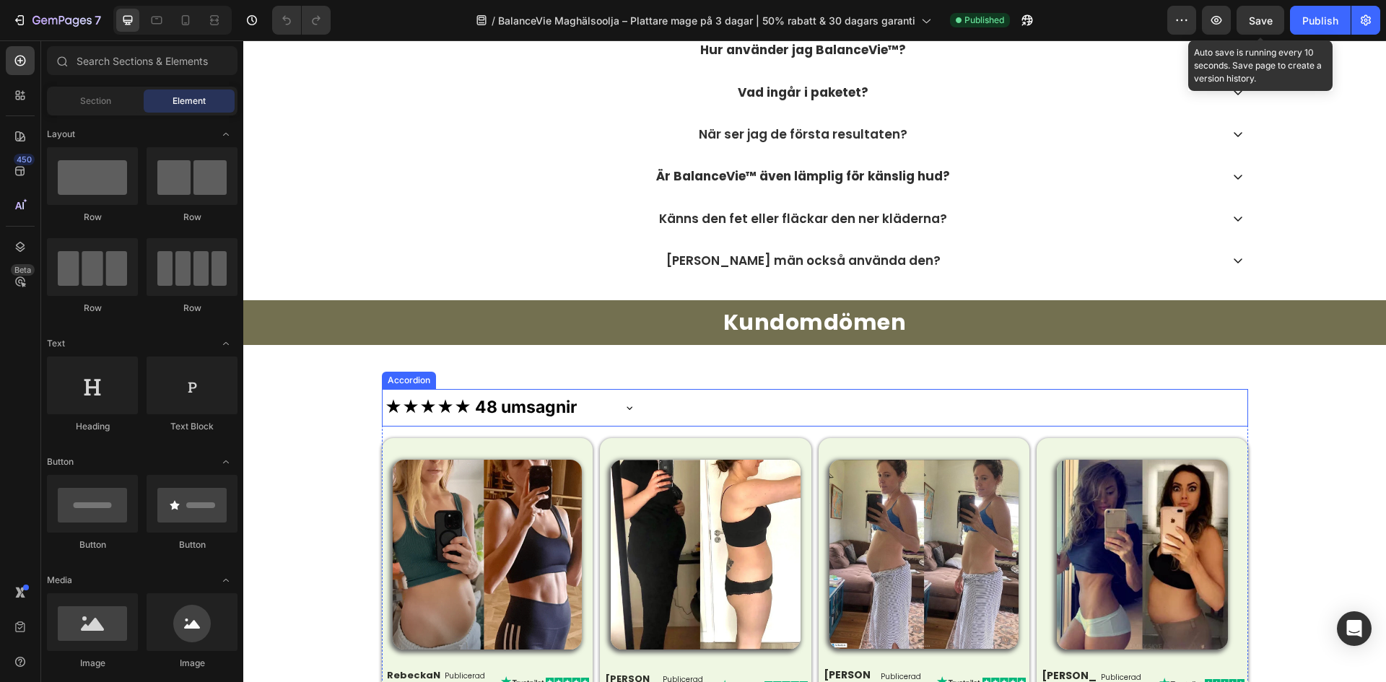
click at [502, 411] on p "★★★★★ 48 umsagnir" at bounding box center [481, 408] width 192 height 22
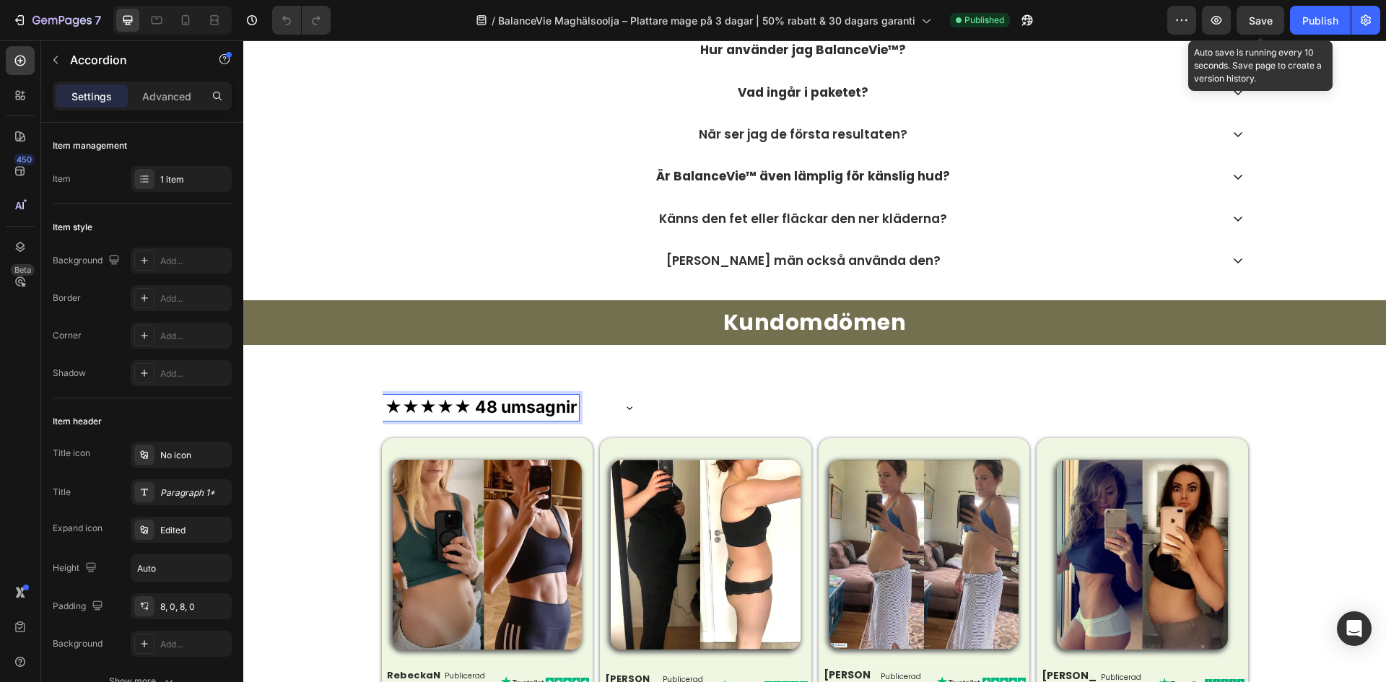
scroll to position [3362, 0]
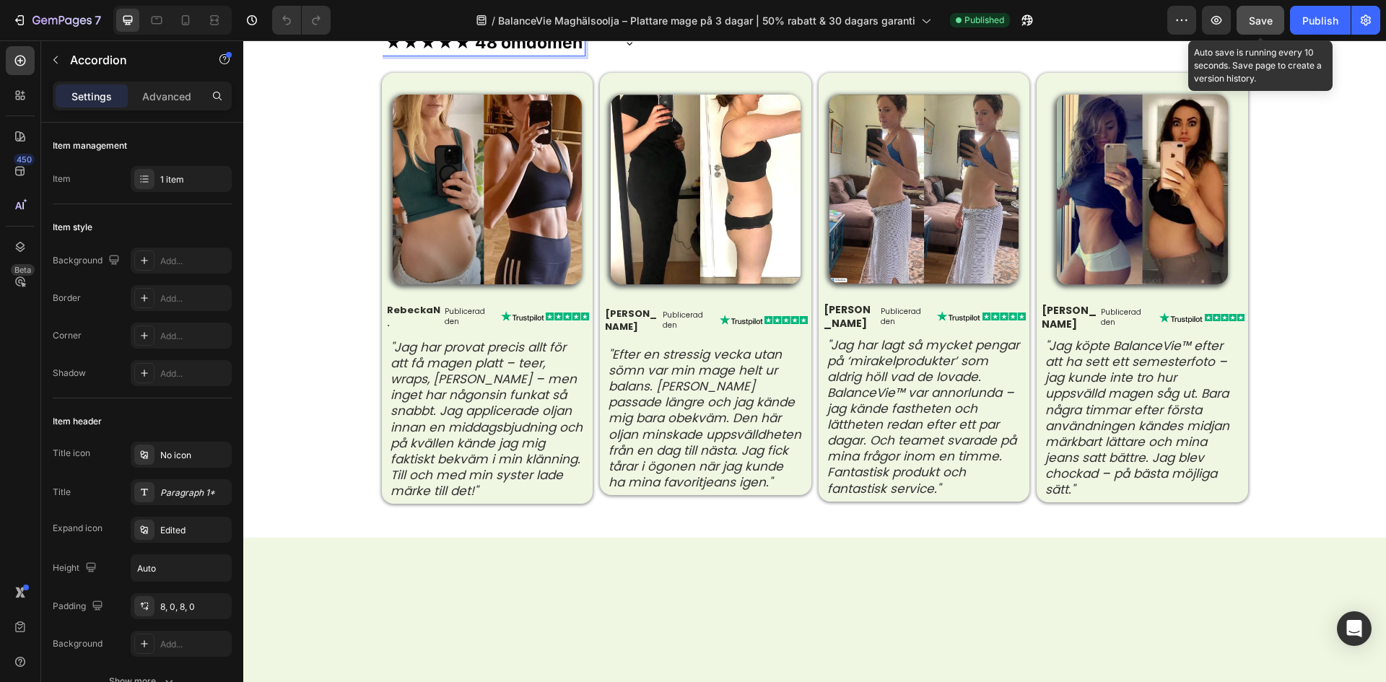
click at [1264, 33] on button "Save" at bounding box center [1260, 20] width 48 height 29
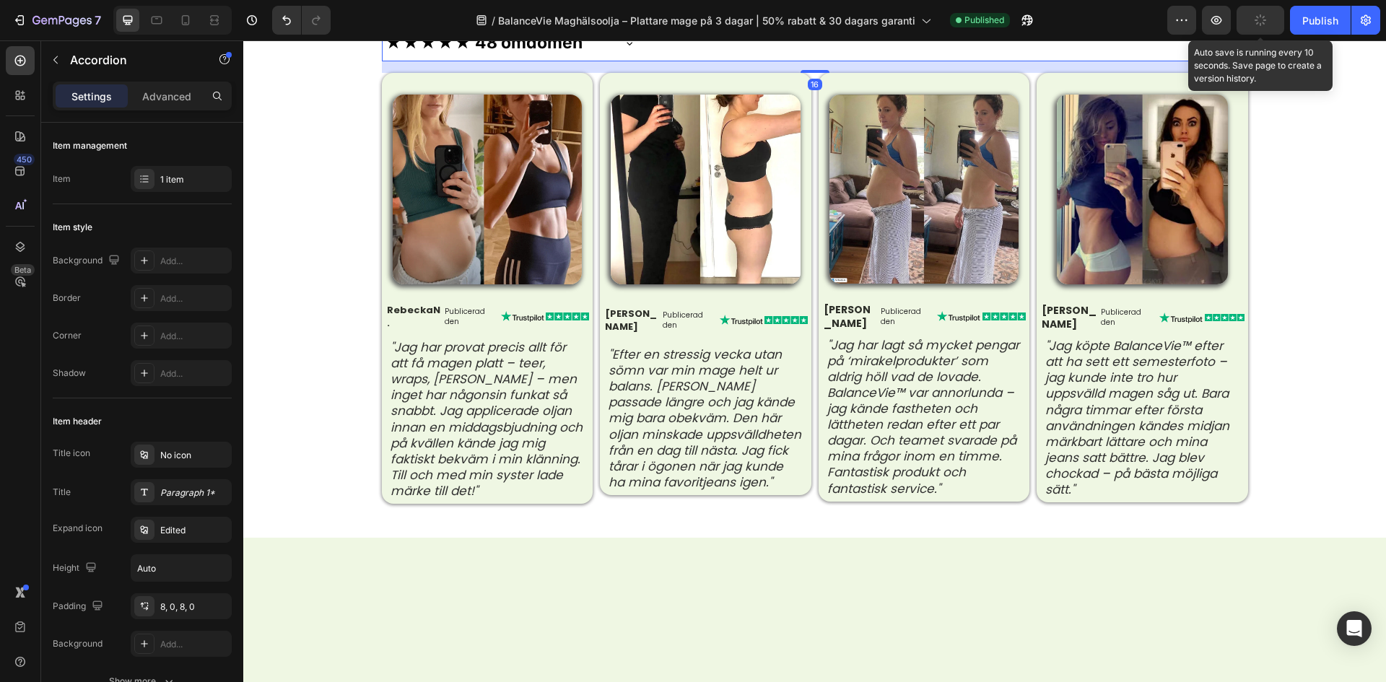
click at [1270, 27] on button "button" at bounding box center [1260, 20] width 48 height 29
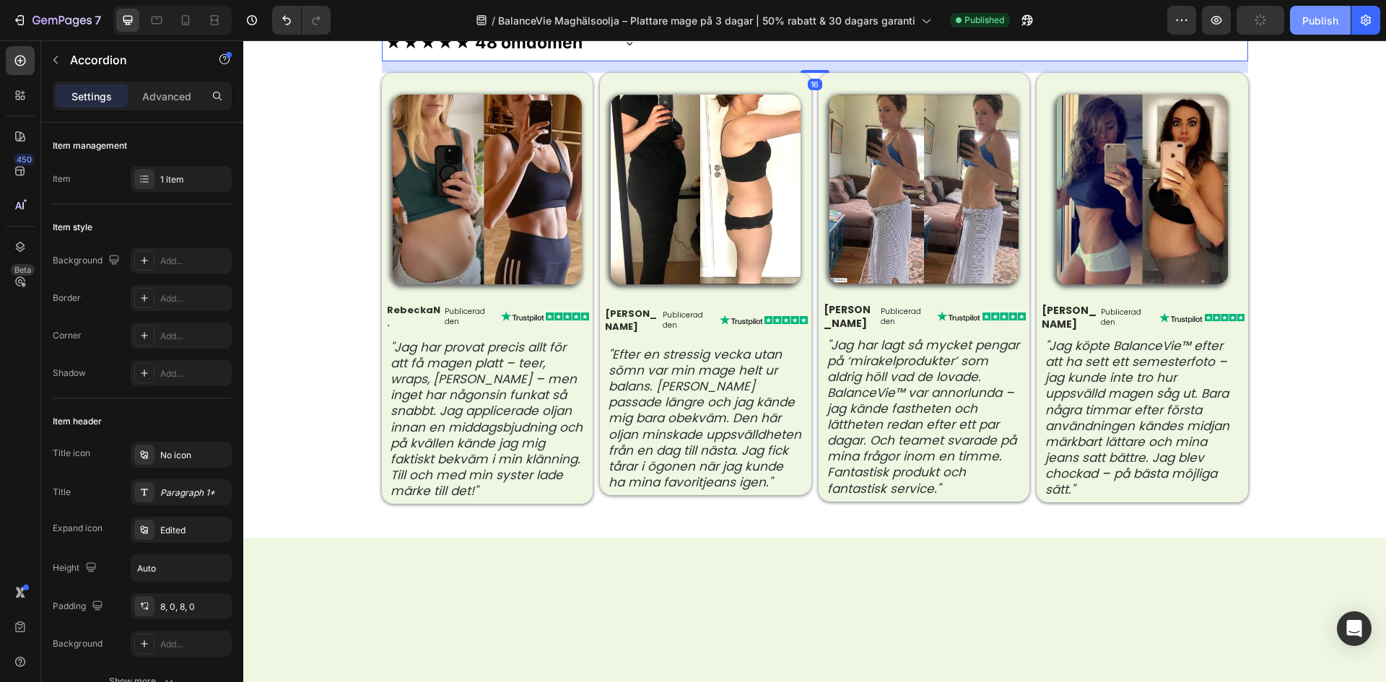
click at [1302, 22] on div "Publish" at bounding box center [1320, 20] width 36 height 15
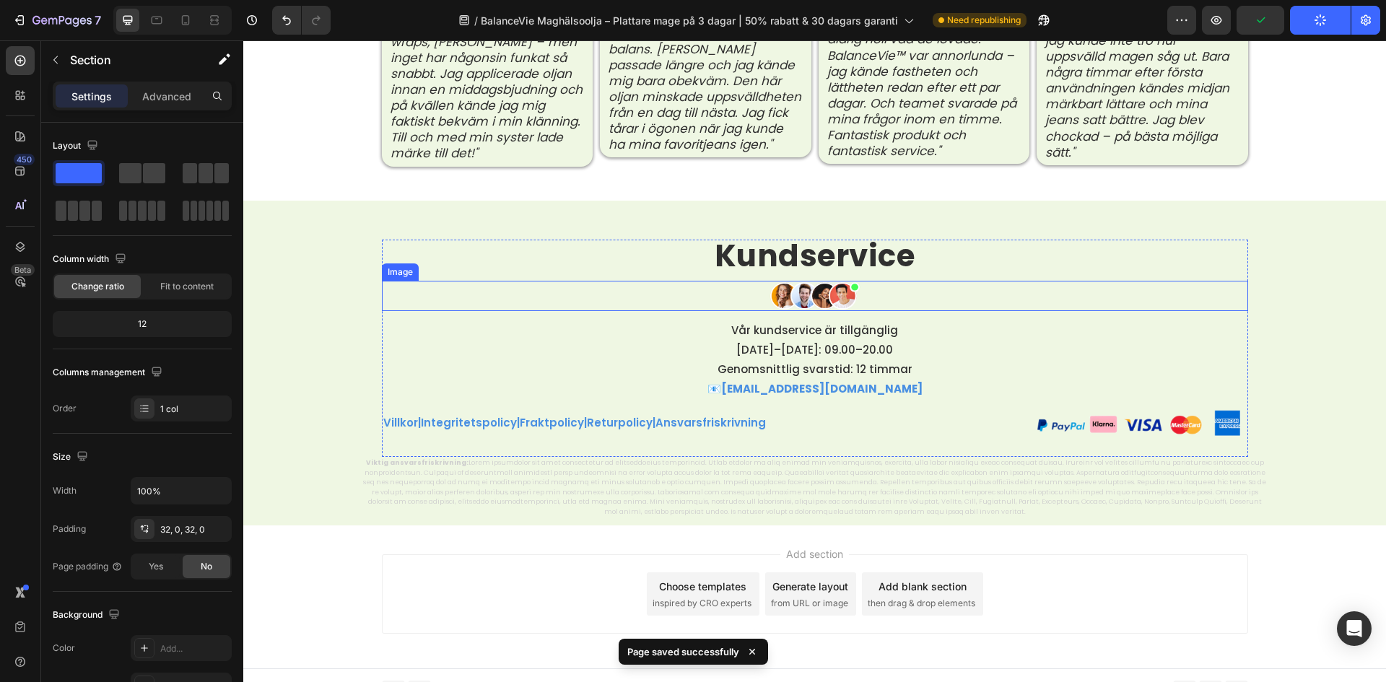
scroll to position [4069, 0]
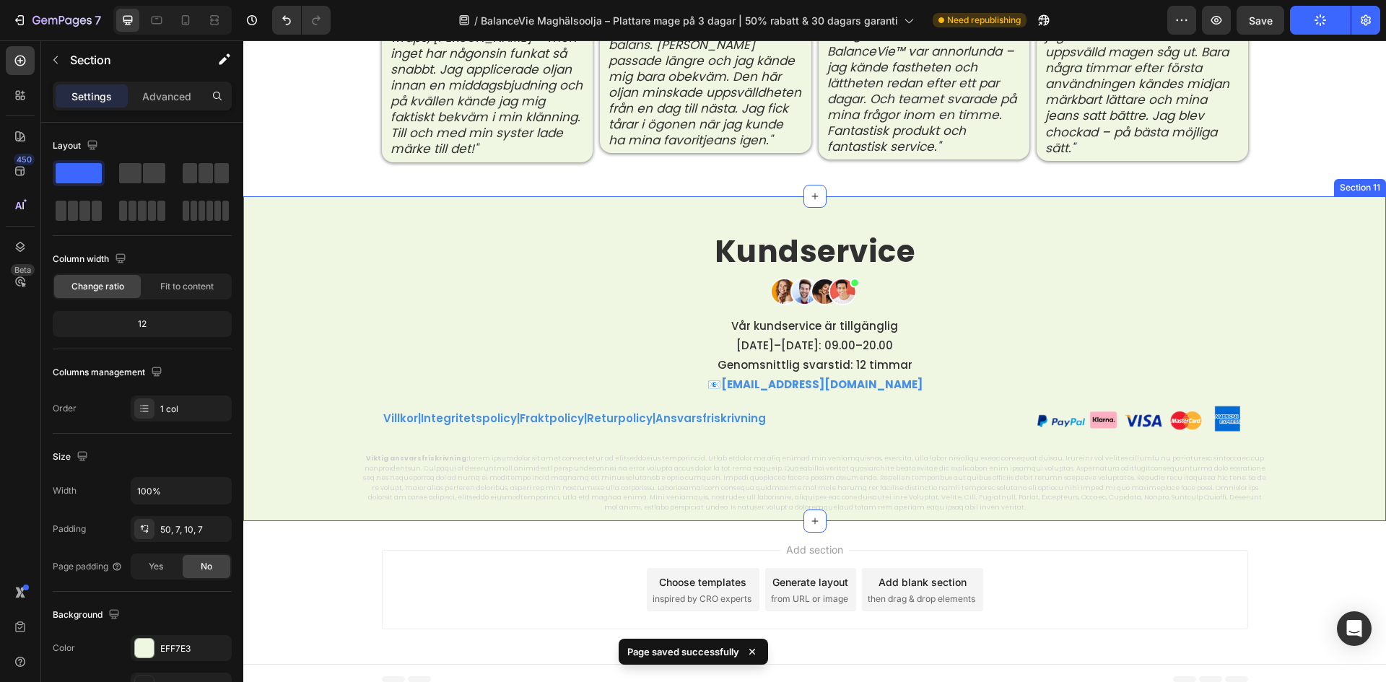
drag, startPoint x: 486, startPoint y: 315, endPoint x: 315, endPoint y: 266, distance: 178.0
click at [263, 271] on div "Kundservice Heading Image Vår kundservice är tillgänglig Måndag–fredag: 09.00–2…" at bounding box center [814, 373] width 1133 height 282
click at [596, 248] on h2 "Kundservice" at bounding box center [815, 251] width 866 height 33
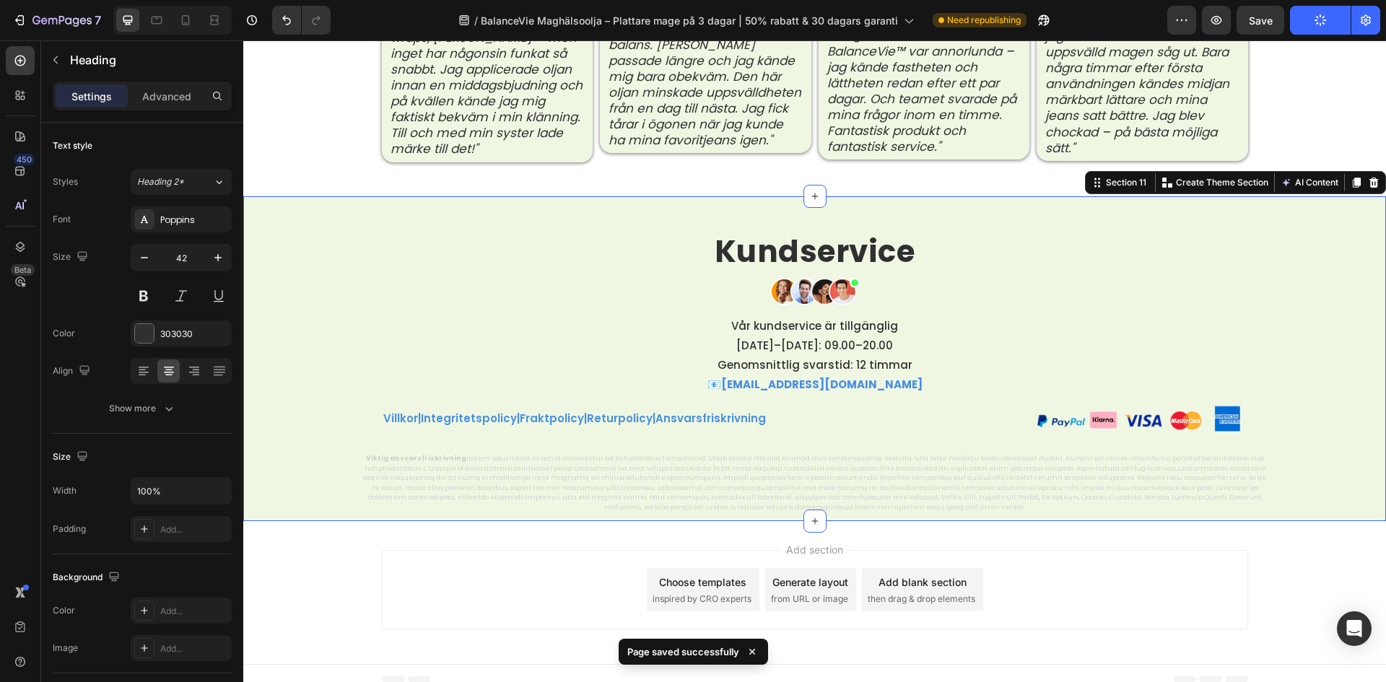
drag, startPoint x: 324, startPoint y: 226, endPoint x: 243, endPoint y: 160, distance: 104.2
click at [321, 232] on div "Kundservice Heading Image Vår kundservice är tillgänglig Måndag–fredag: 09.00–2…" at bounding box center [814, 373] width 1133 height 282
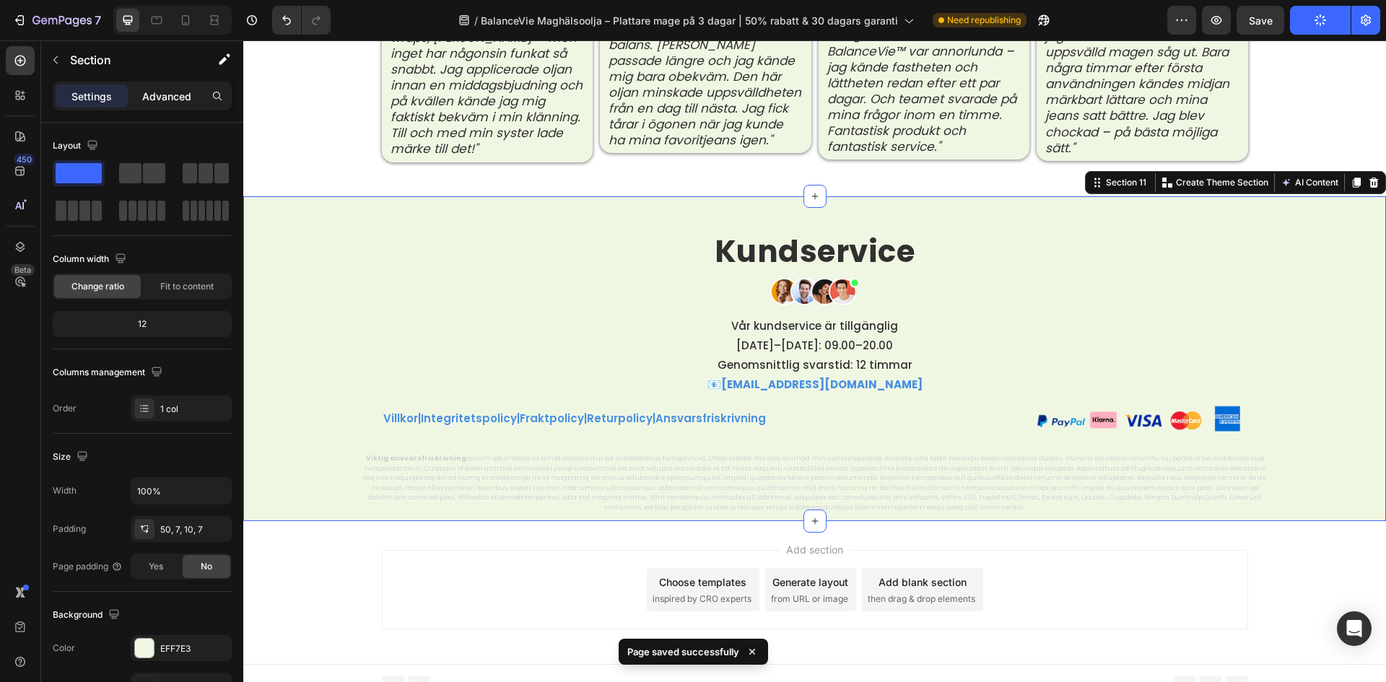
click at [154, 96] on p "Advanced" at bounding box center [166, 96] width 49 height 15
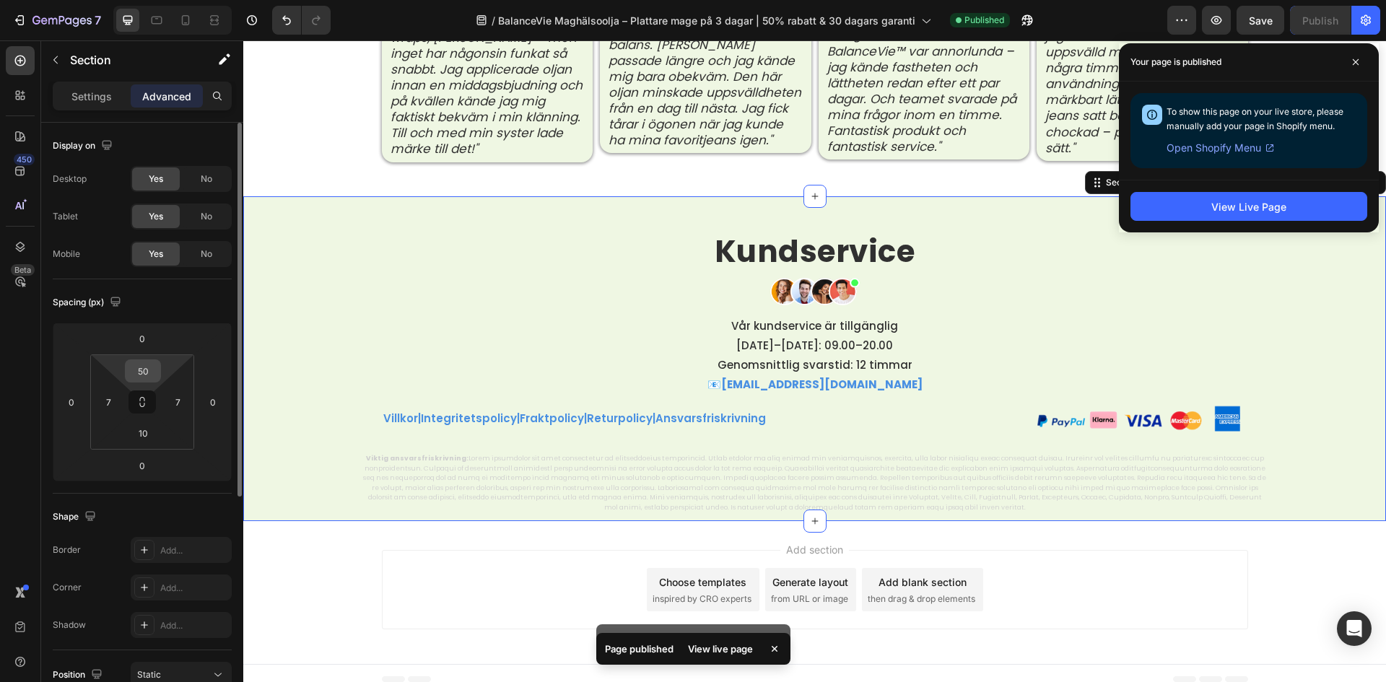
click at [136, 381] on input "50" at bounding box center [142, 371] width 29 height 22
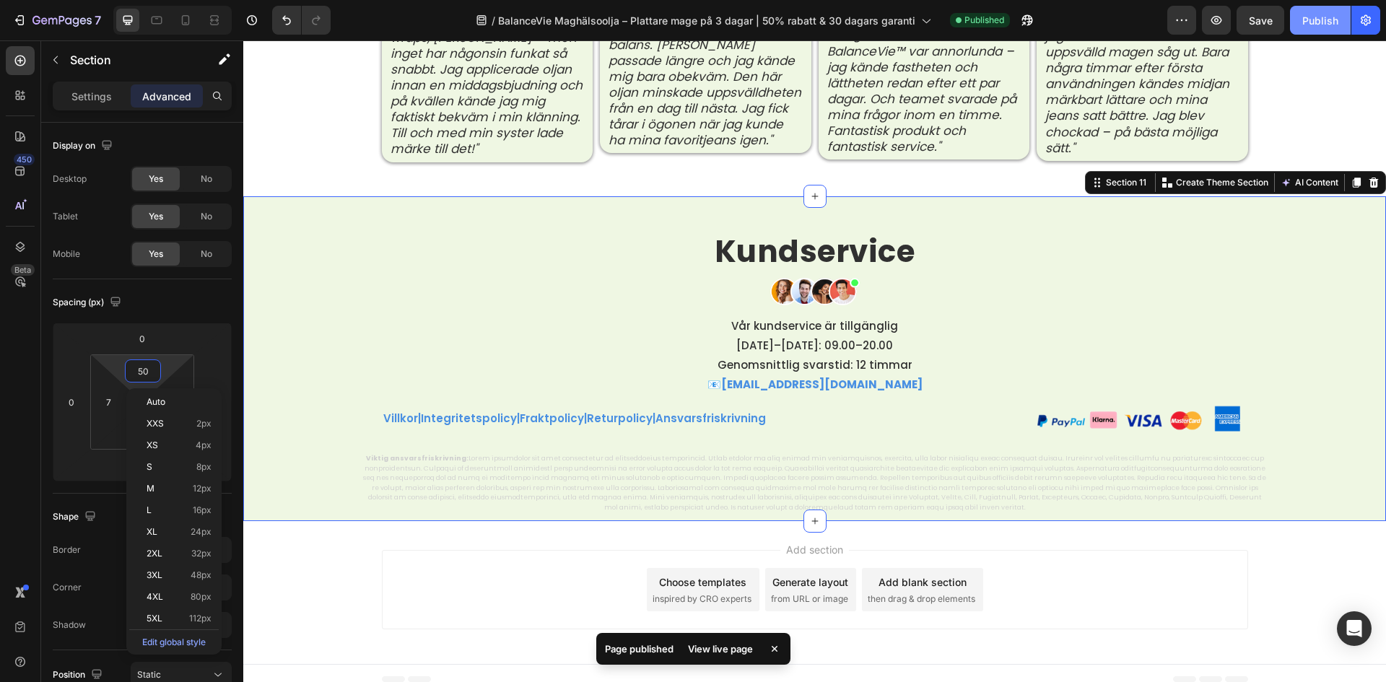
drag, startPoint x: 1295, startPoint y: 10, endPoint x: 1303, endPoint y: 19, distance: 11.8
click at [1291, 10] on button "Publish" at bounding box center [1320, 20] width 61 height 29
click at [1283, 13] on button "Save" at bounding box center [1260, 20] width 48 height 29
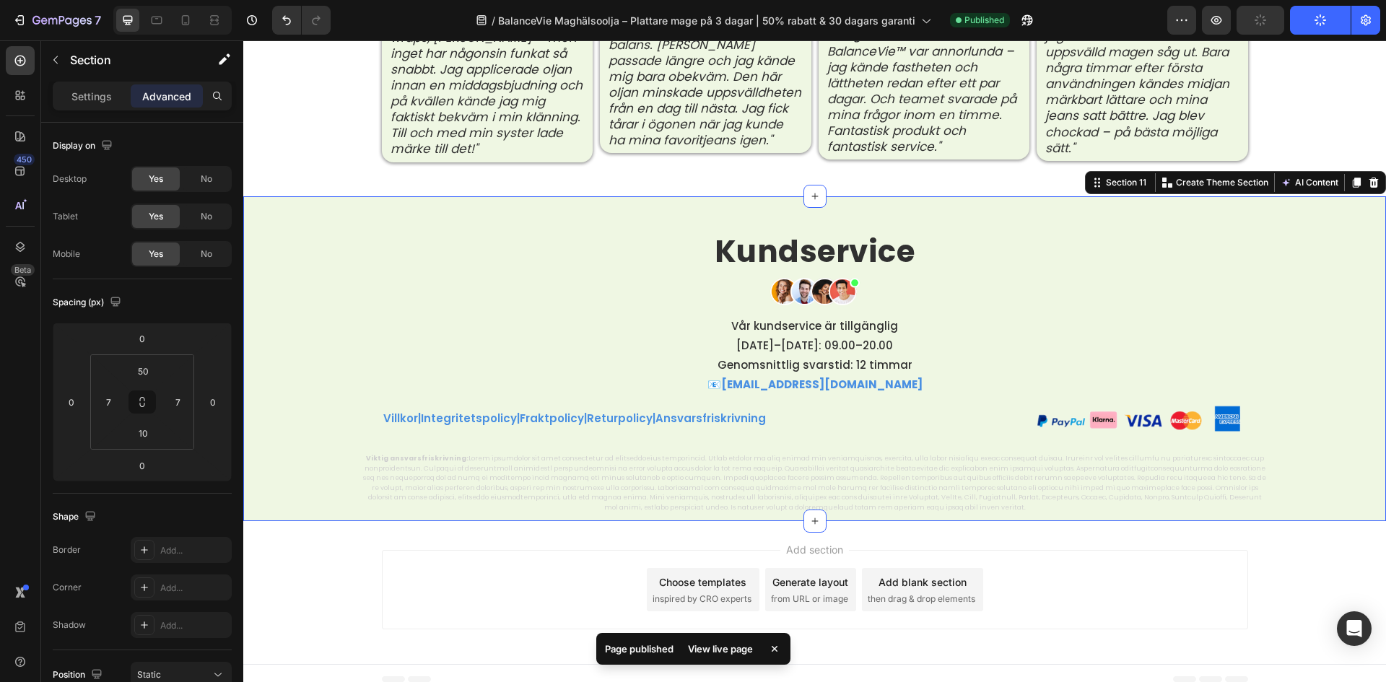
click at [1314, 19] on icon "button" at bounding box center [1320, 20] width 13 height 13
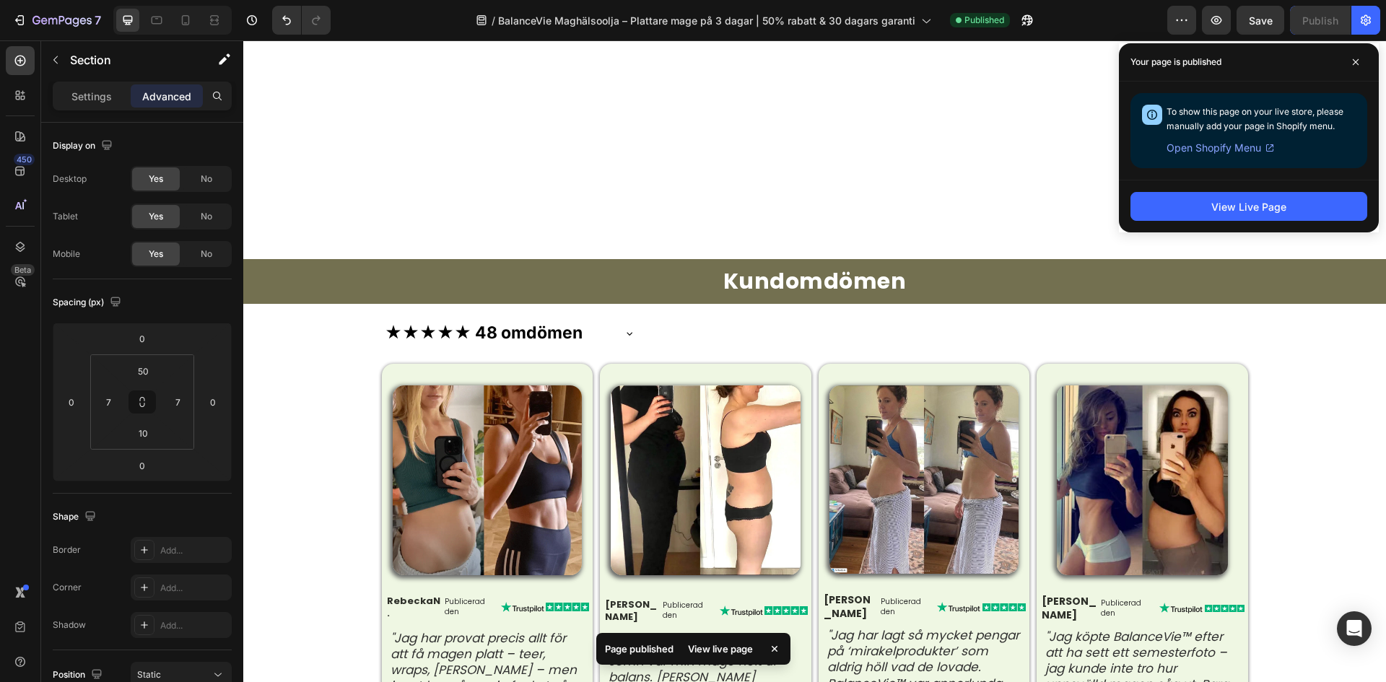
scroll to position [3351, 0]
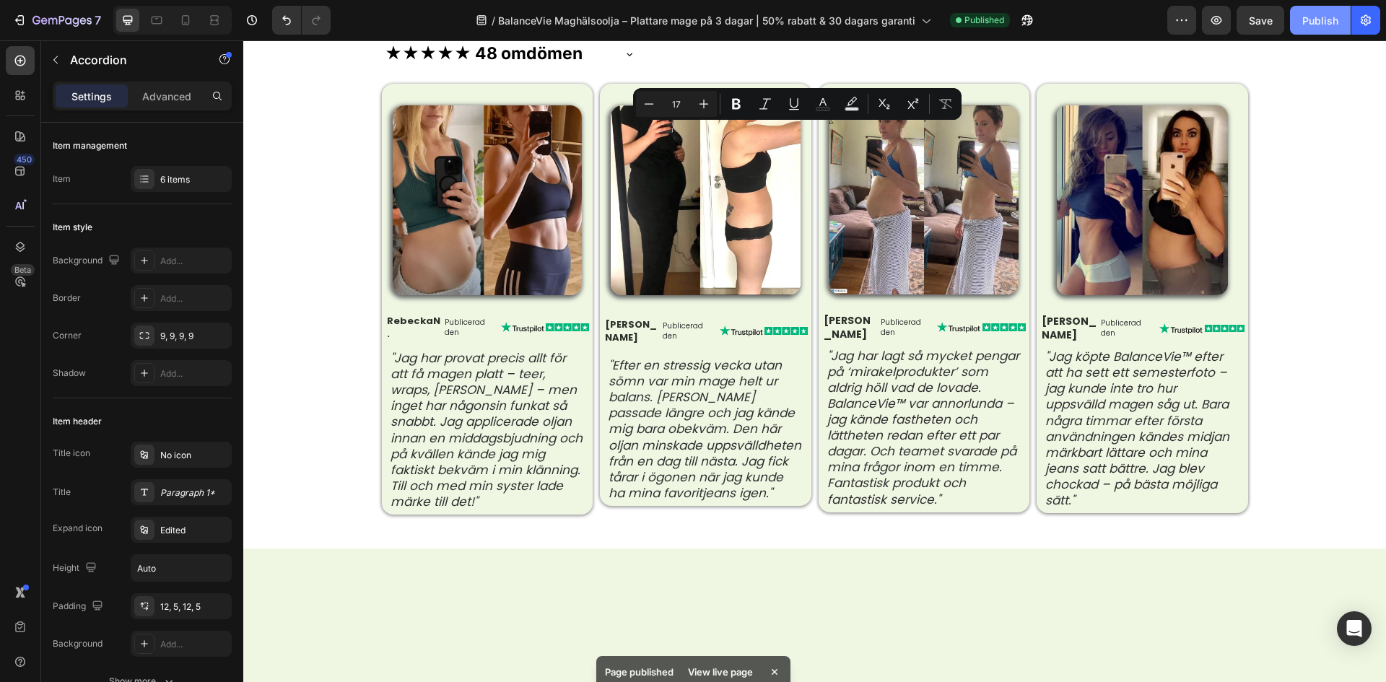
click at [834, 94] on div "Text Color" at bounding box center [823, 104] width 26 height 26
type input "16"
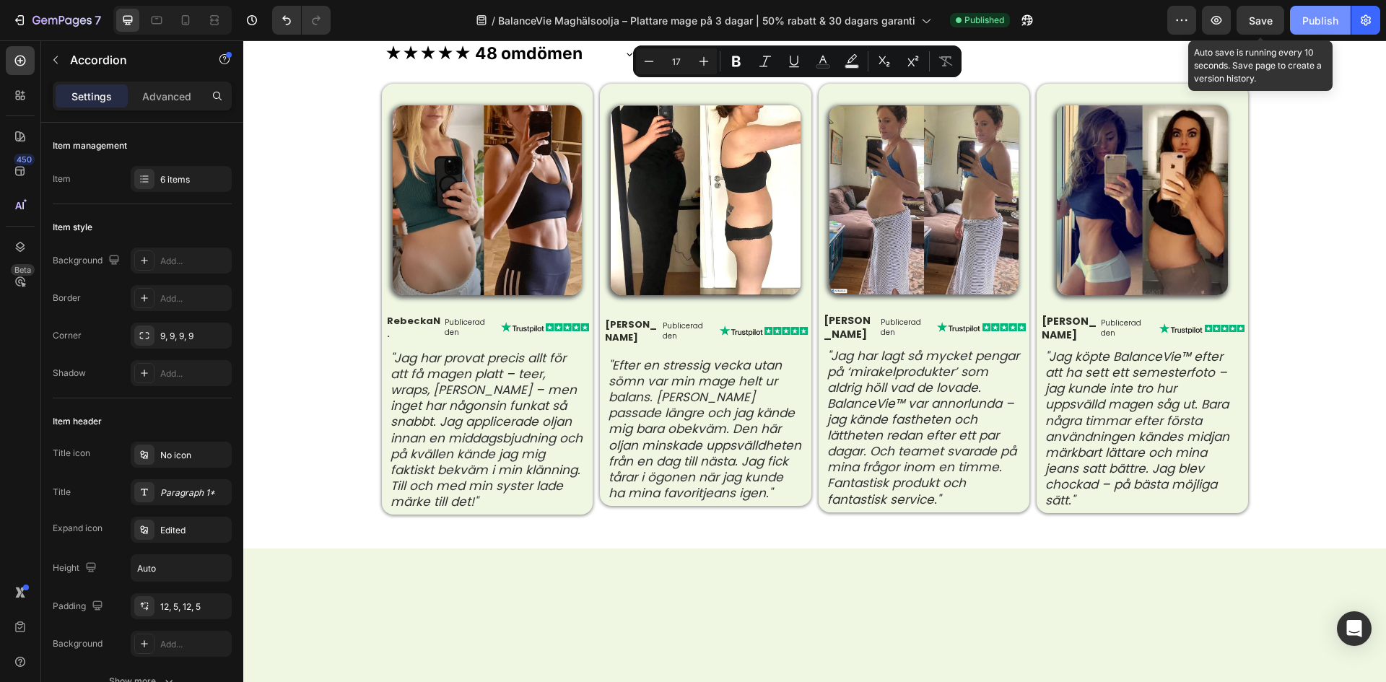
click at [1271, 6] on button "Save" at bounding box center [1260, 20] width 48 height 29
click at [1296, 11] on button "Publish" at bounding box center [1320, 20] width 61 height 29
click at [1304, 17] on button "Publish" at bounding box center [1320, 20] width 61 height 29
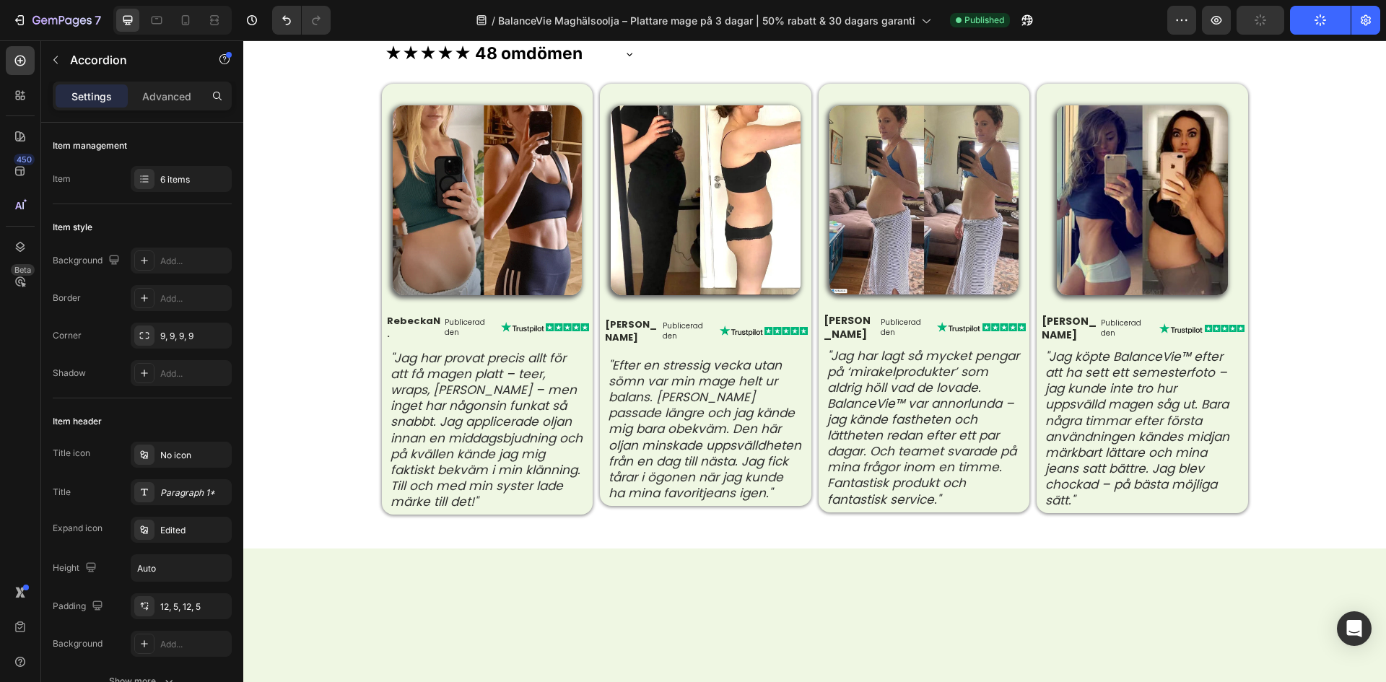
click at [1283, 36] on div "7 Version history / BalanceVie Maghälsoolja – Plattare mage på 3 dagar | 50% ra…" at bounding box center [693, 20] width 1386 height 41
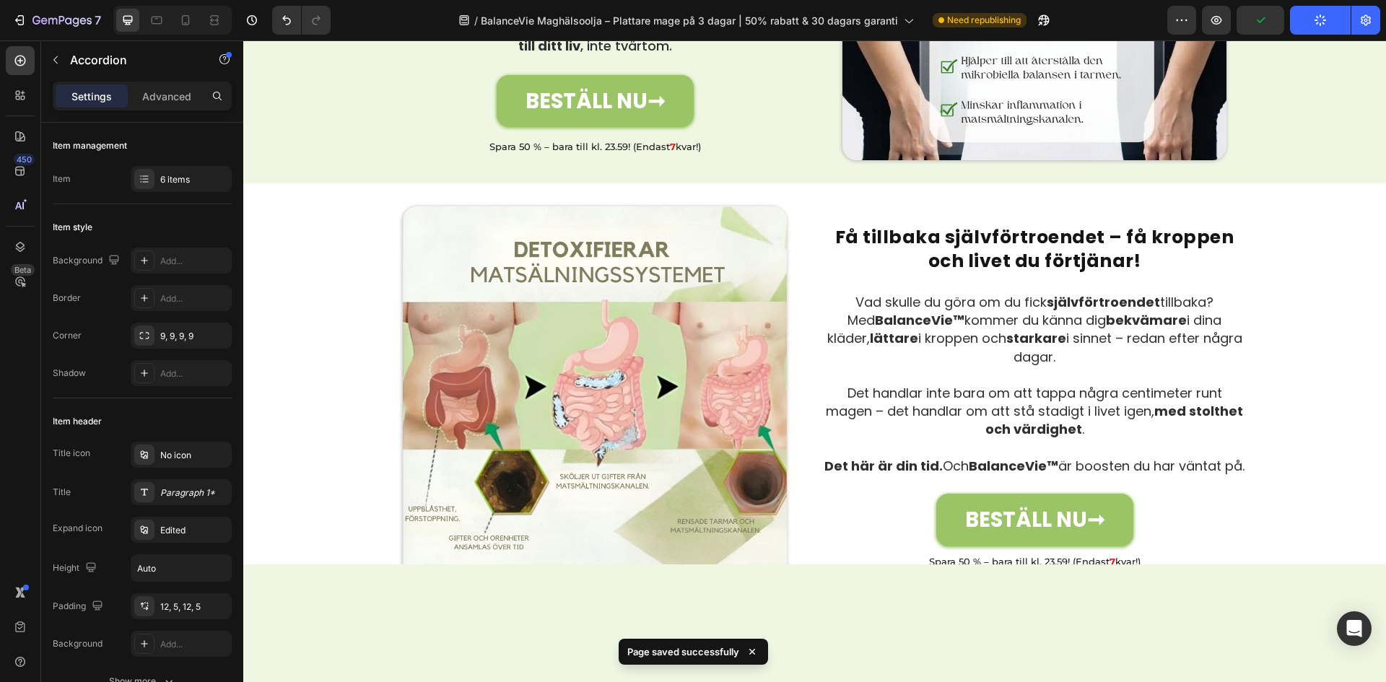
scroll to position [2269, 0]
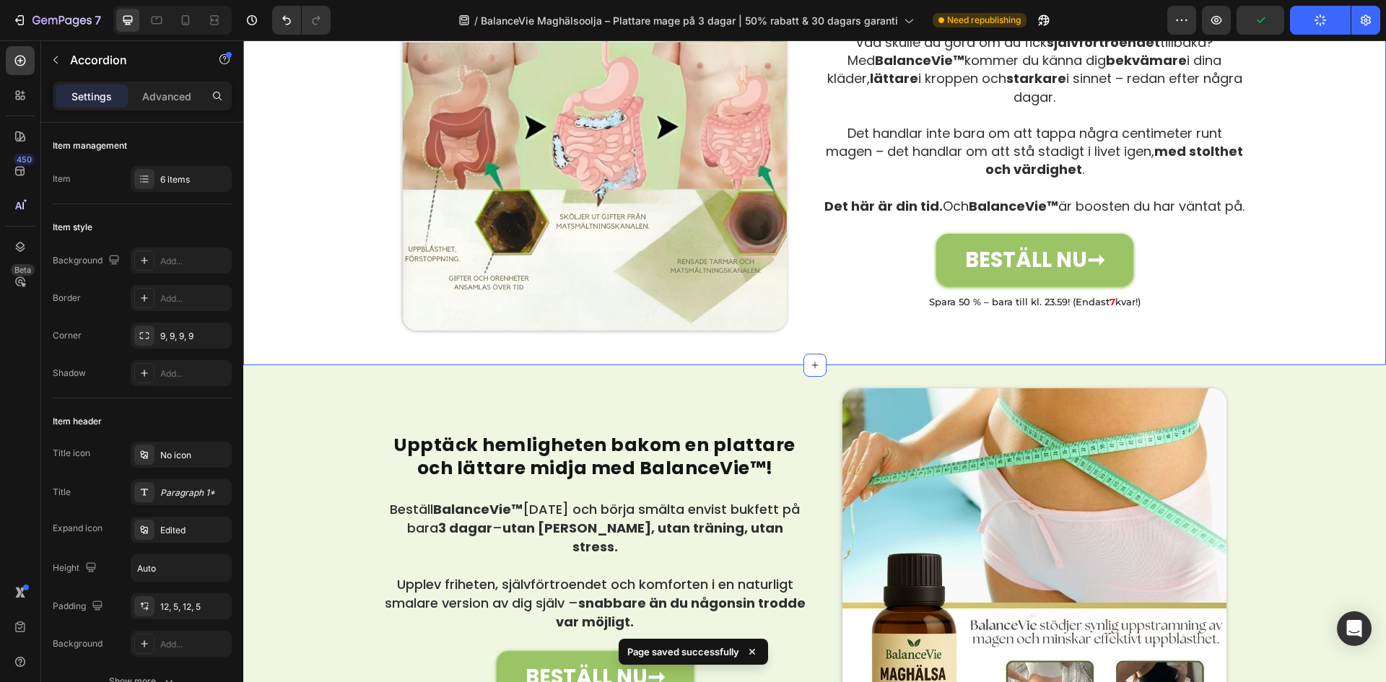
click at [300, 206] on div "Image Få tillbaka självförtroendet – få kroppen och livet du förtjänar! Heading…" at bounding box center [814, 145] width 1143 height 396
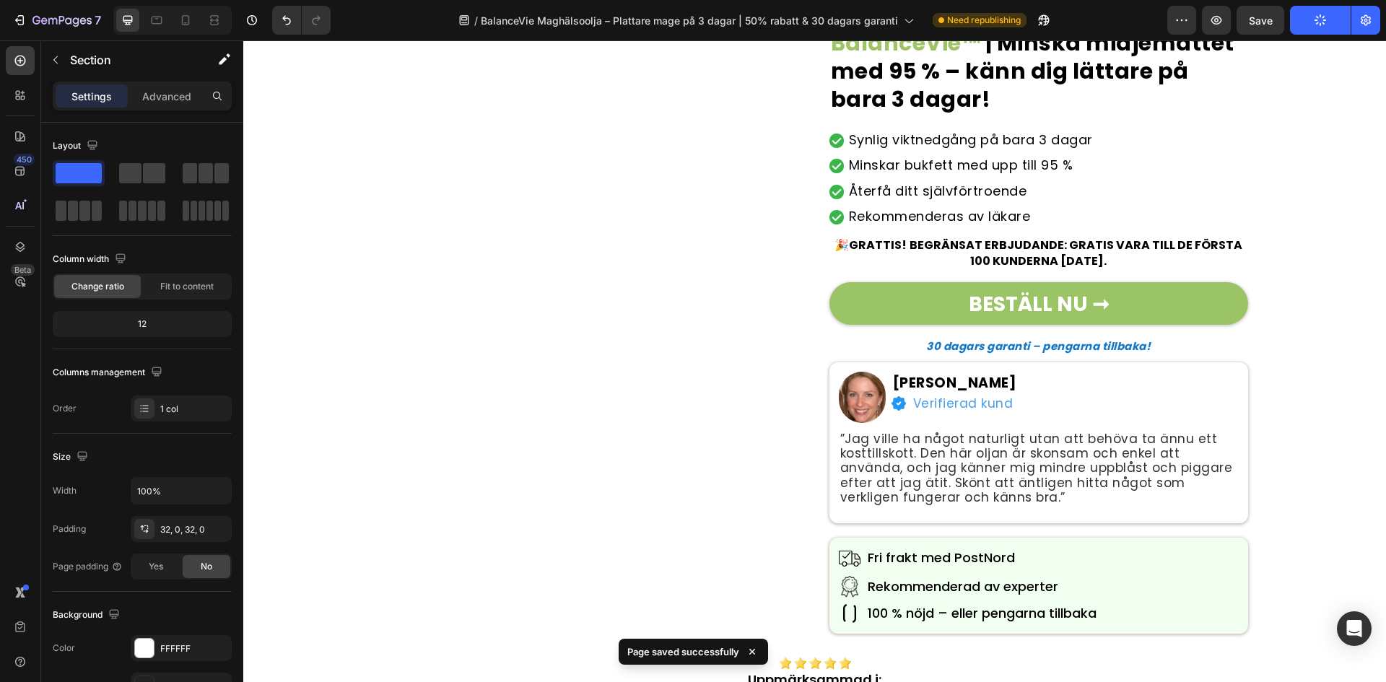
scroll to position [0, 0]
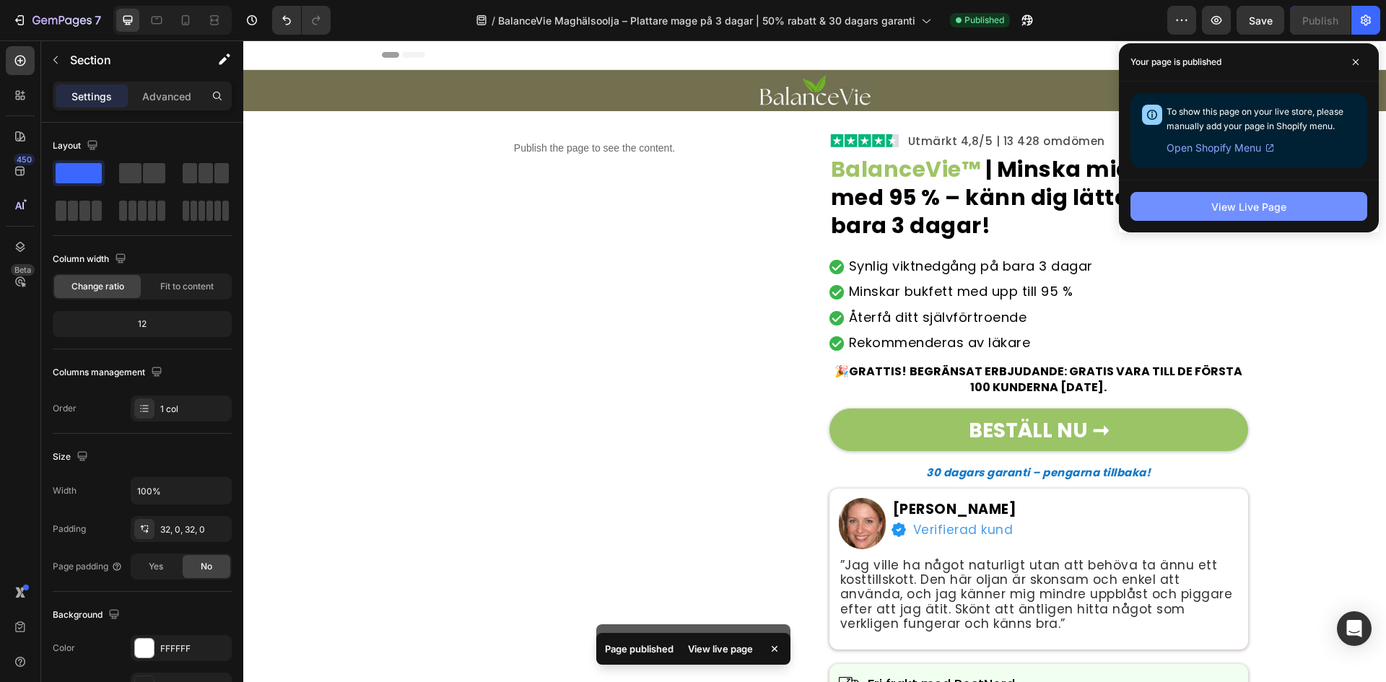
click at [1176, 196] on button "View Live Page" at bounding box center [1248, 206] width 237 height 29
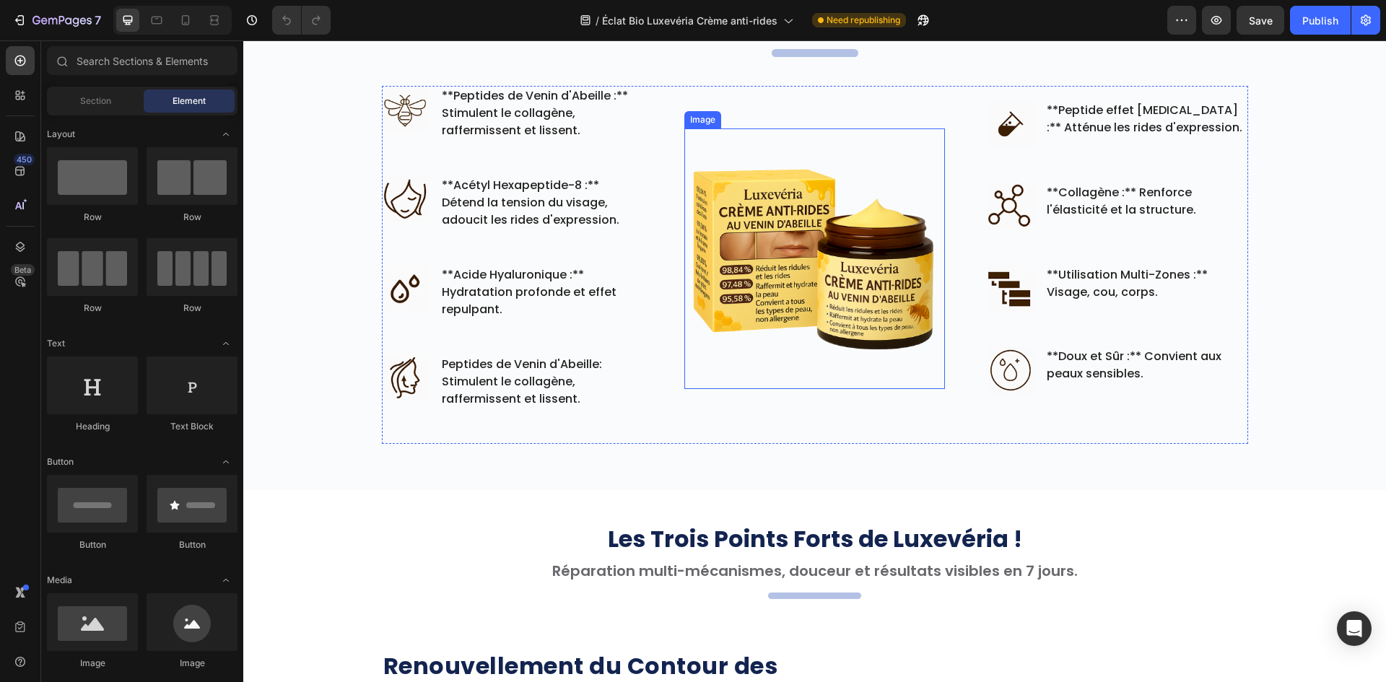
scroll to position [650, 0]
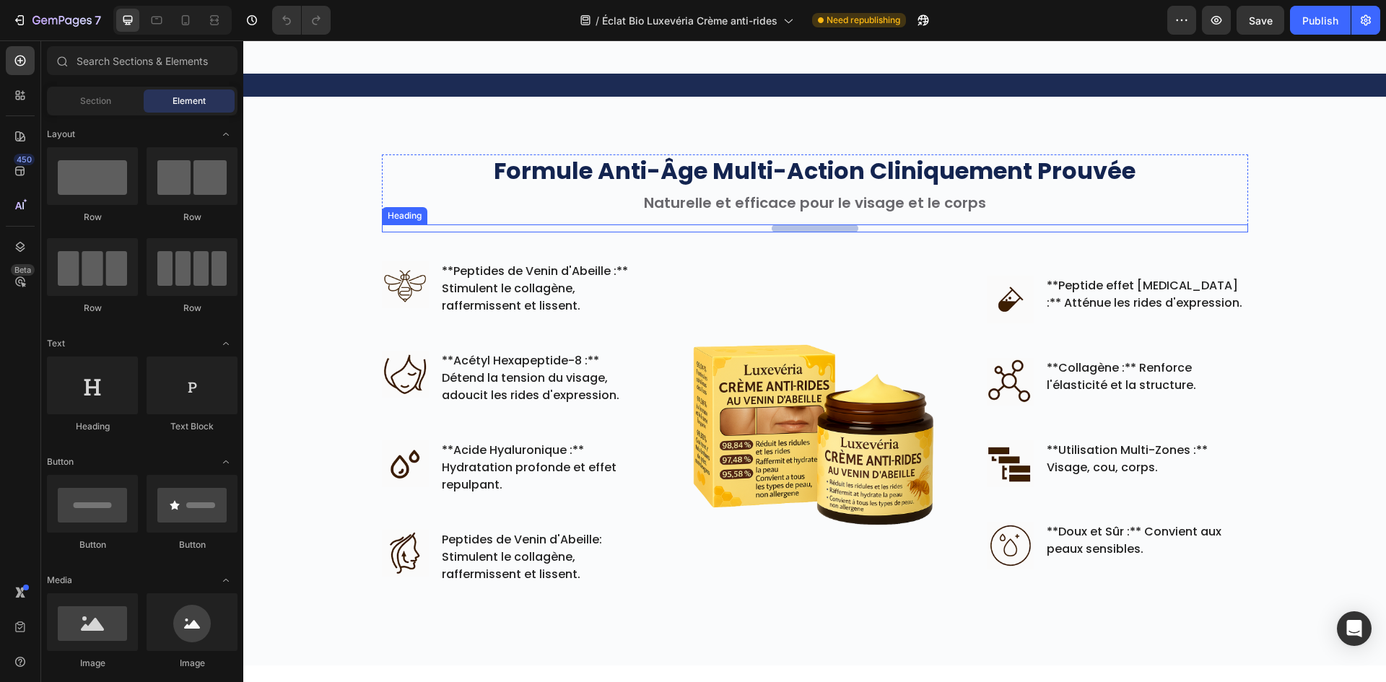
click at [809, 226] on h2 "----------------------" at bounding box center [815, 227] width 87 height 7
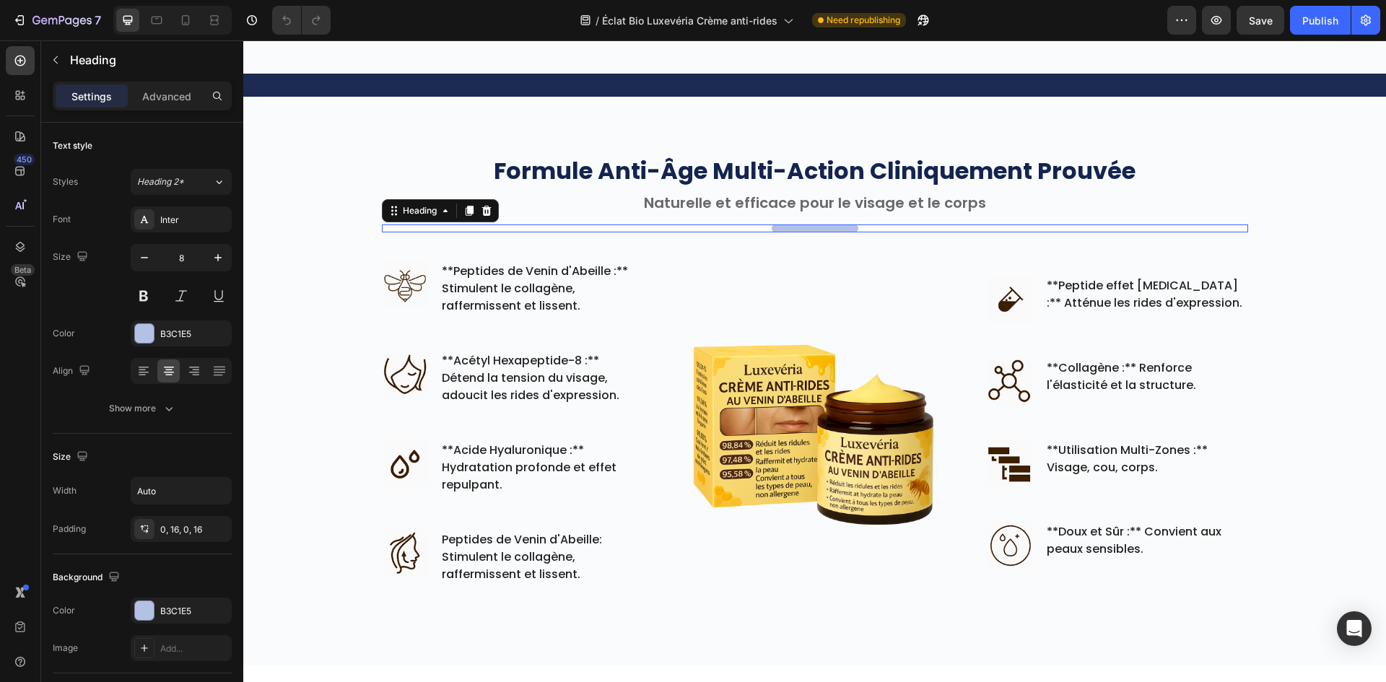
click at [810, 226] on h2 "----------------------" at bounding box center [815, 227] width 87 height 7
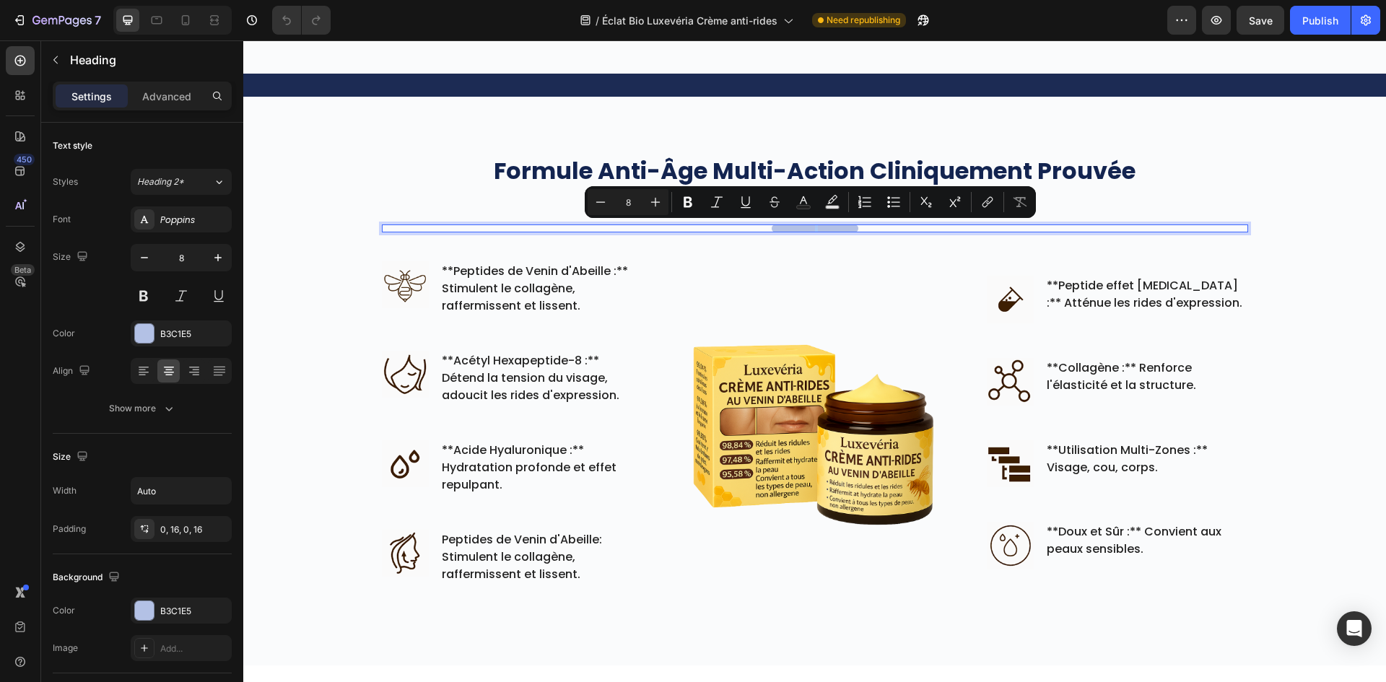
click at [811, 227] on p "----------------------" at bounding box center [815, 227] width 64 height 7
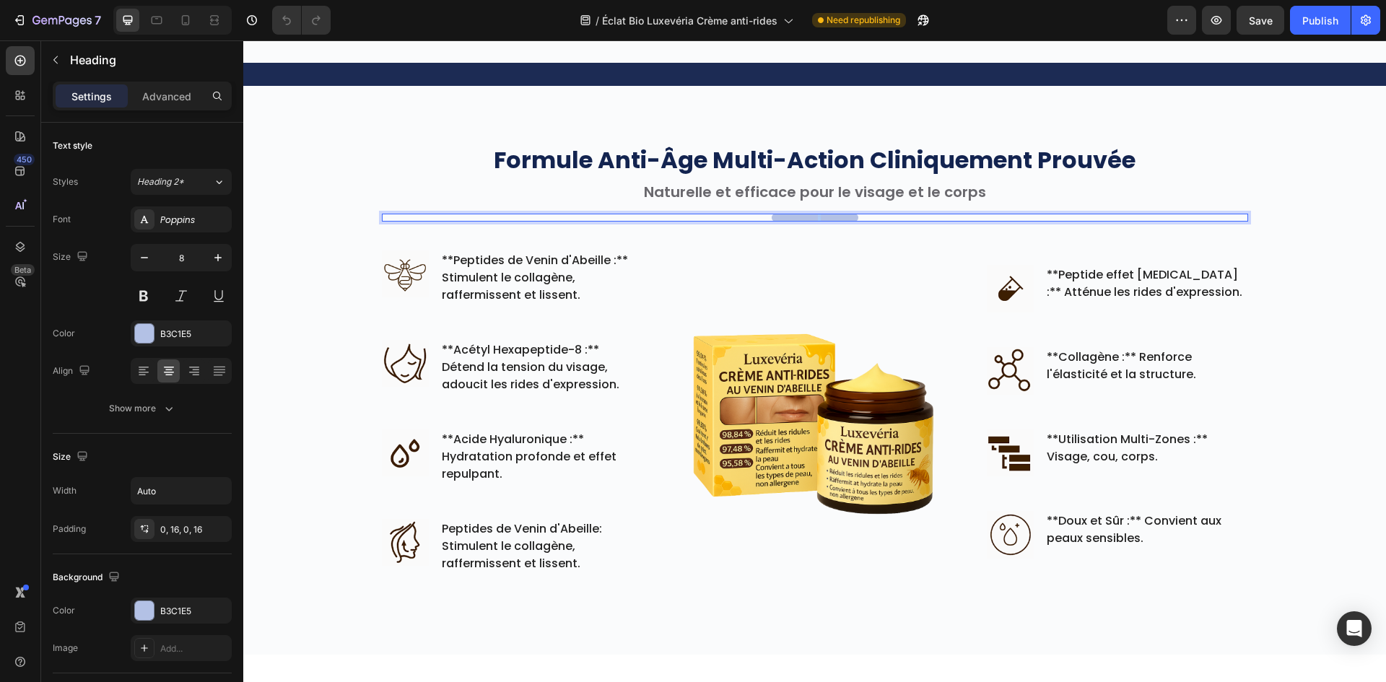
click at [811, 221] on p "----------------------" at bounding box center [815, 217] width 64 height 7
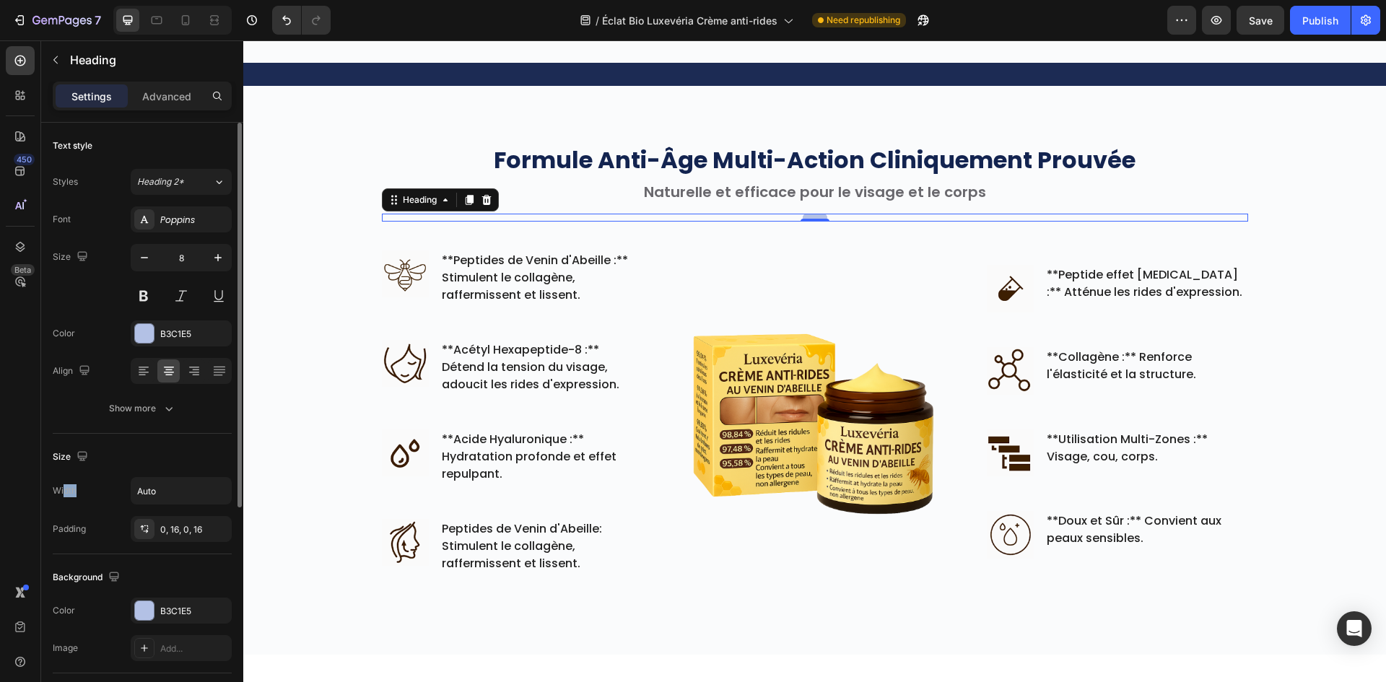
drag, startPoint x: 64, startPoint y: 490, endPoint x: 192, endPoint y: 476, distance: 128.5
click at [121, 480] on div "Width Auto" at bounding box center [142, 490] width 179 height 27
click at [223, 488] on icon "button" at bounding box center [218, 491] width 14 height 14
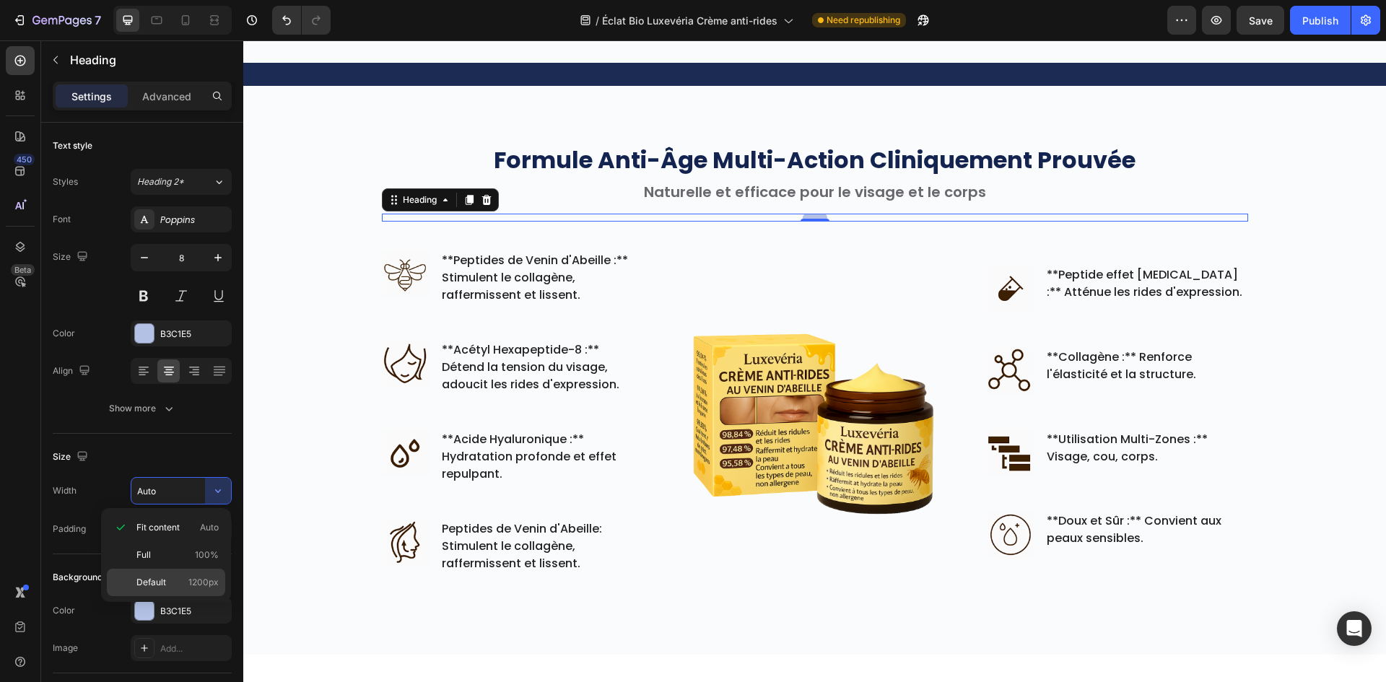
click at [180, 578] on p "Default 1200px" at bounding box center [177, 582] width 82 height 13
type input "120"
click at [156, 22] on icon at bounding box center [156, 20] width 14 height 14
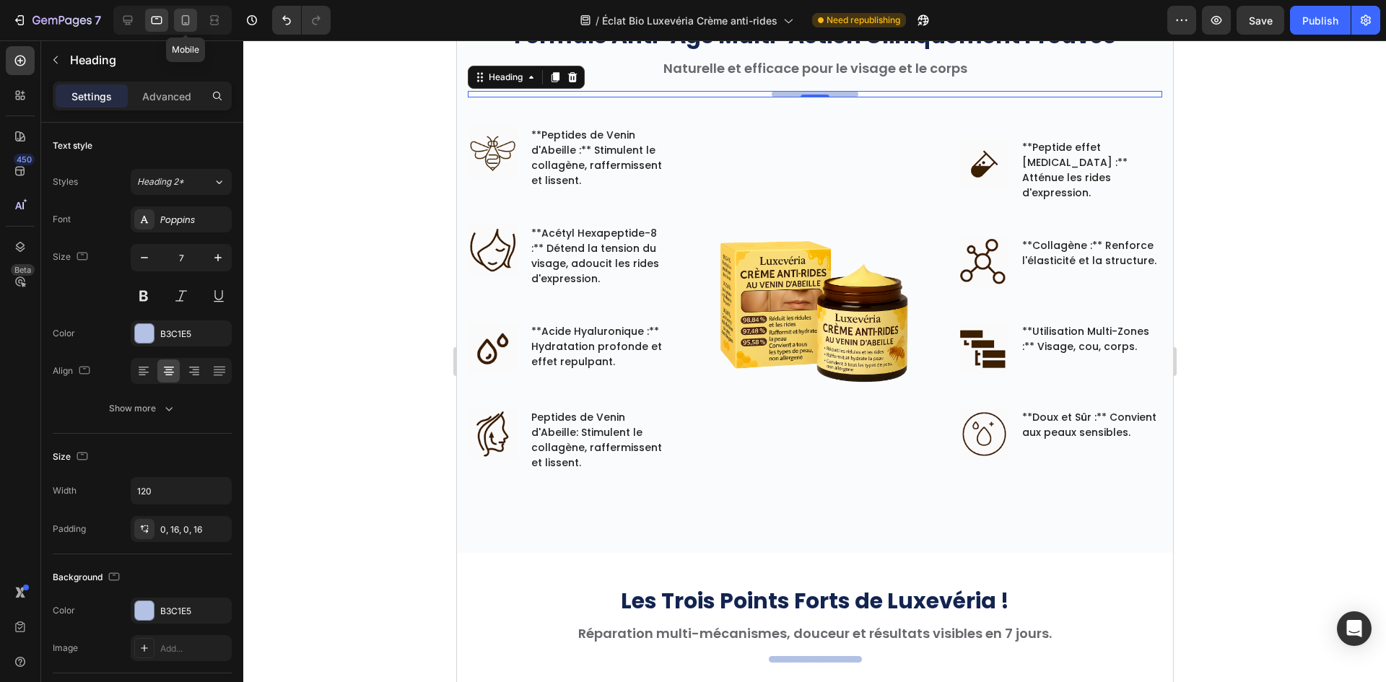
click at [191, 22] on icon at bounding box center [185, 20] width 14 height 14
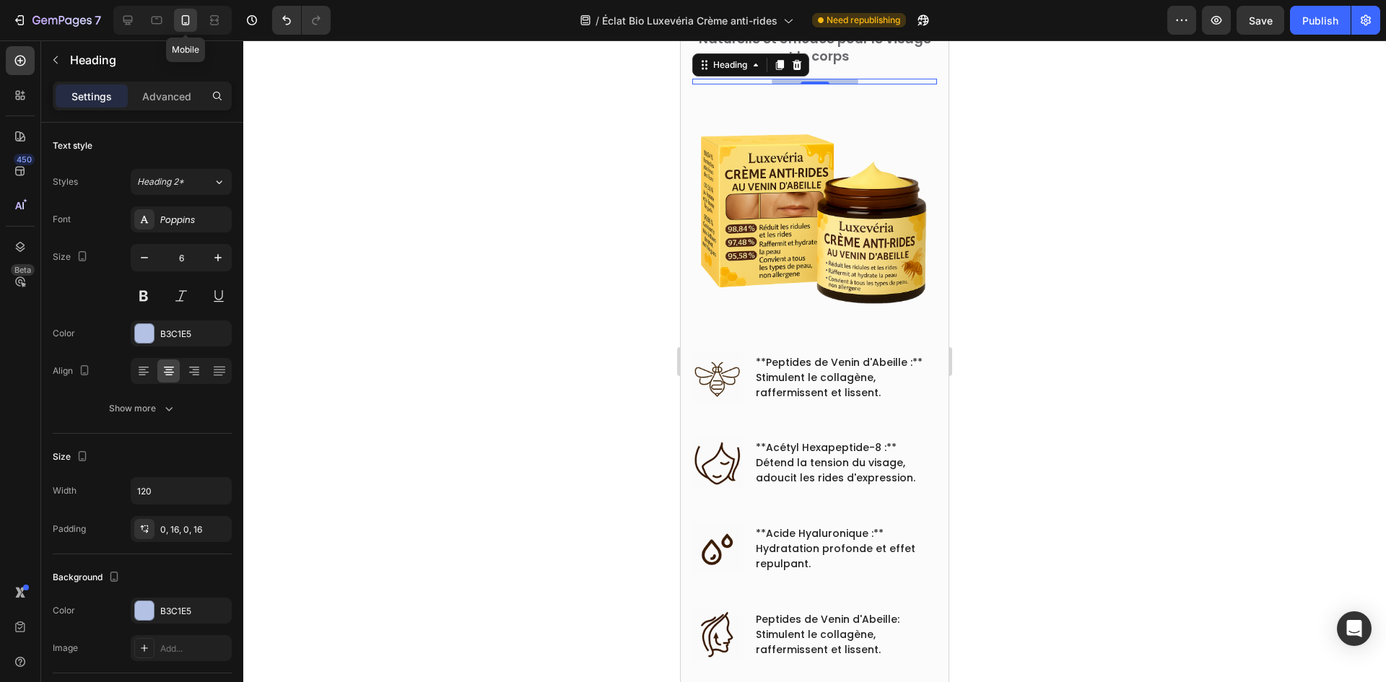
scroll to position [769, 0]
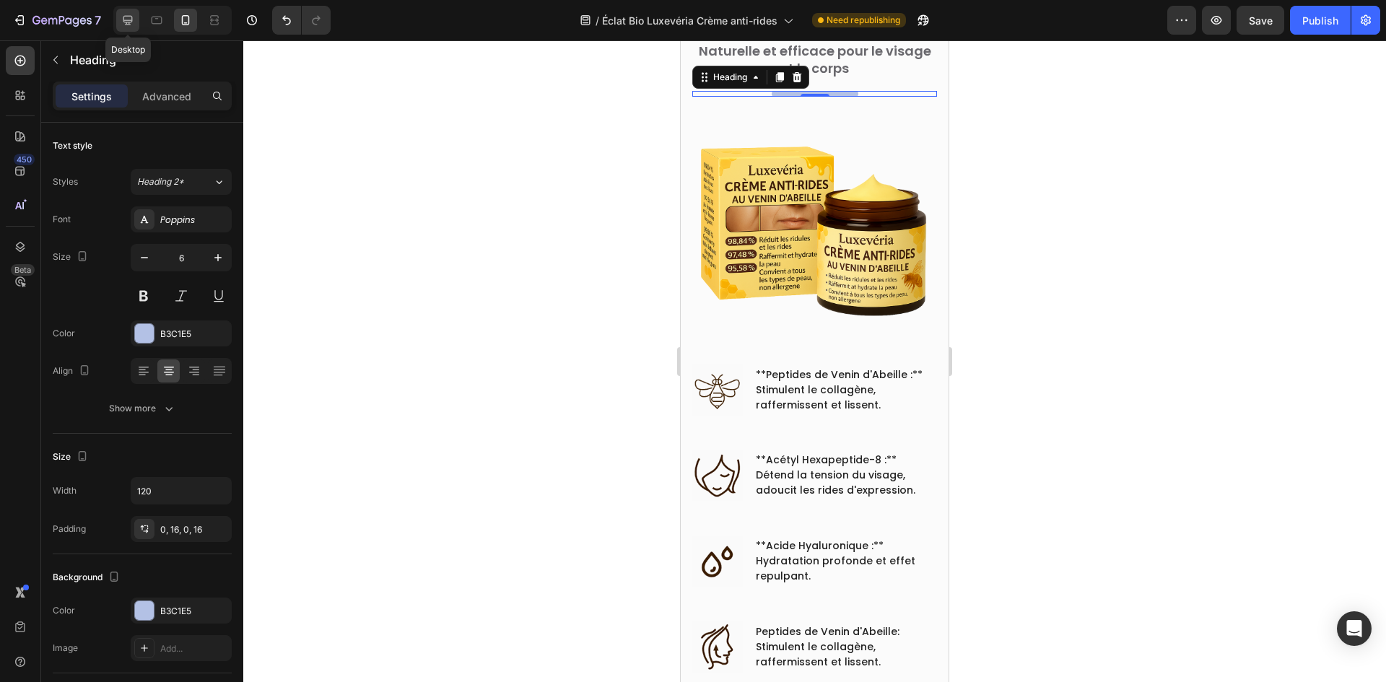
click at [124, 20] on icon at bounding box center [127, 20] width 9 height 9
type input "8"
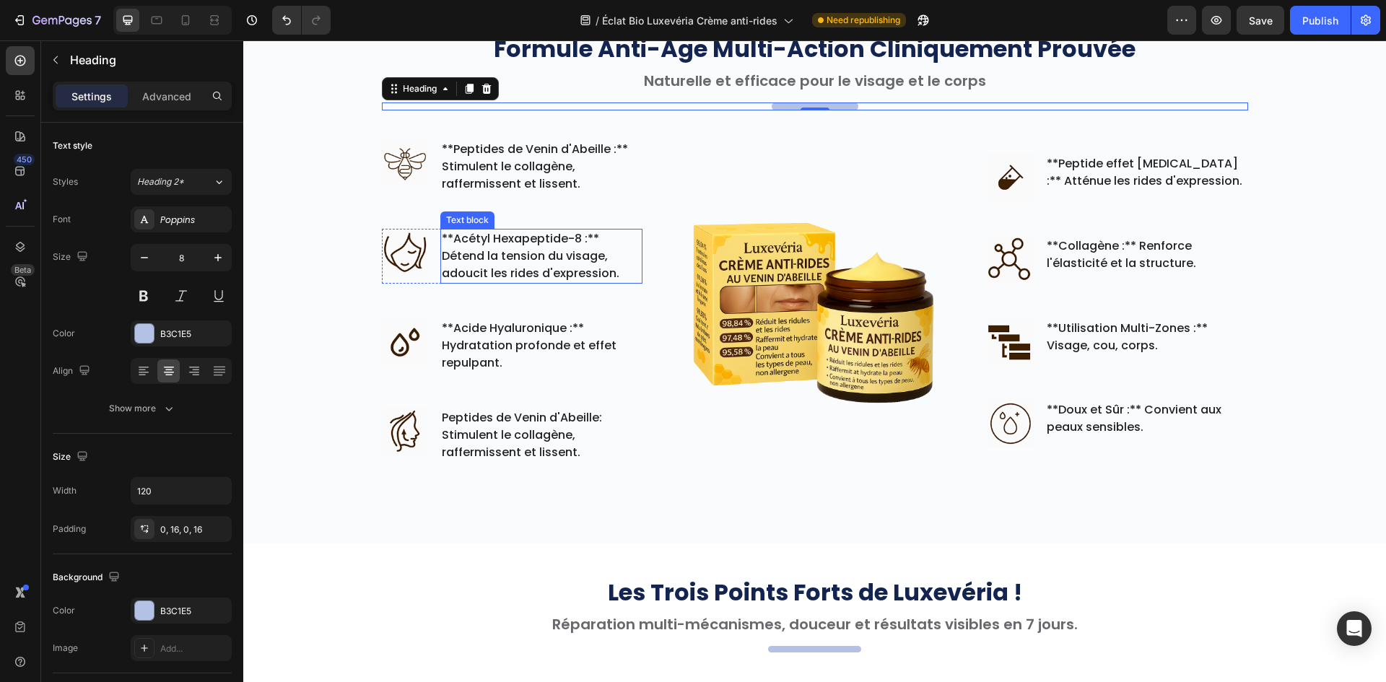
scroll to position [758, 0]
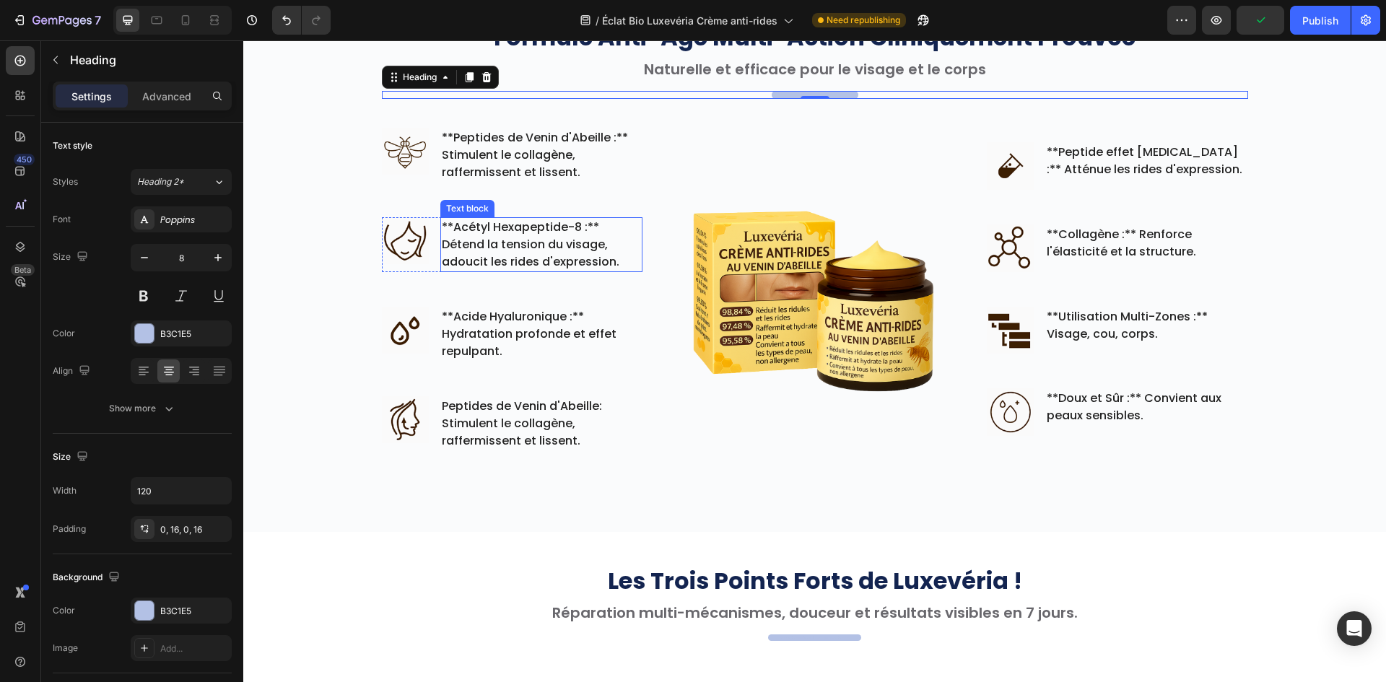
click at [615, 153] on p "**Peptides de Venin d'Abeille :** Stimulent le collagène, raffermissent et liss…" at bounding box center [541, 155] width 199 height 52
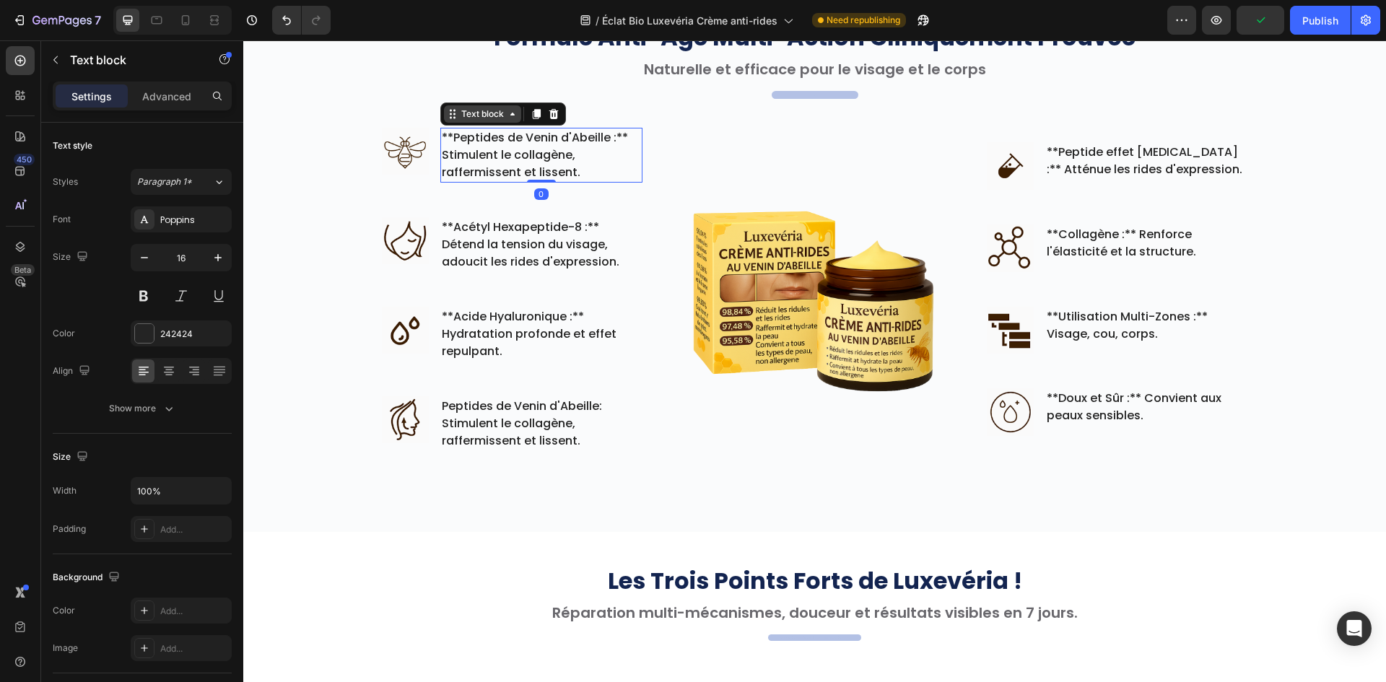
click at [473, 113] on div "Text block" at bounding box center [482, 114] width 48 height 13
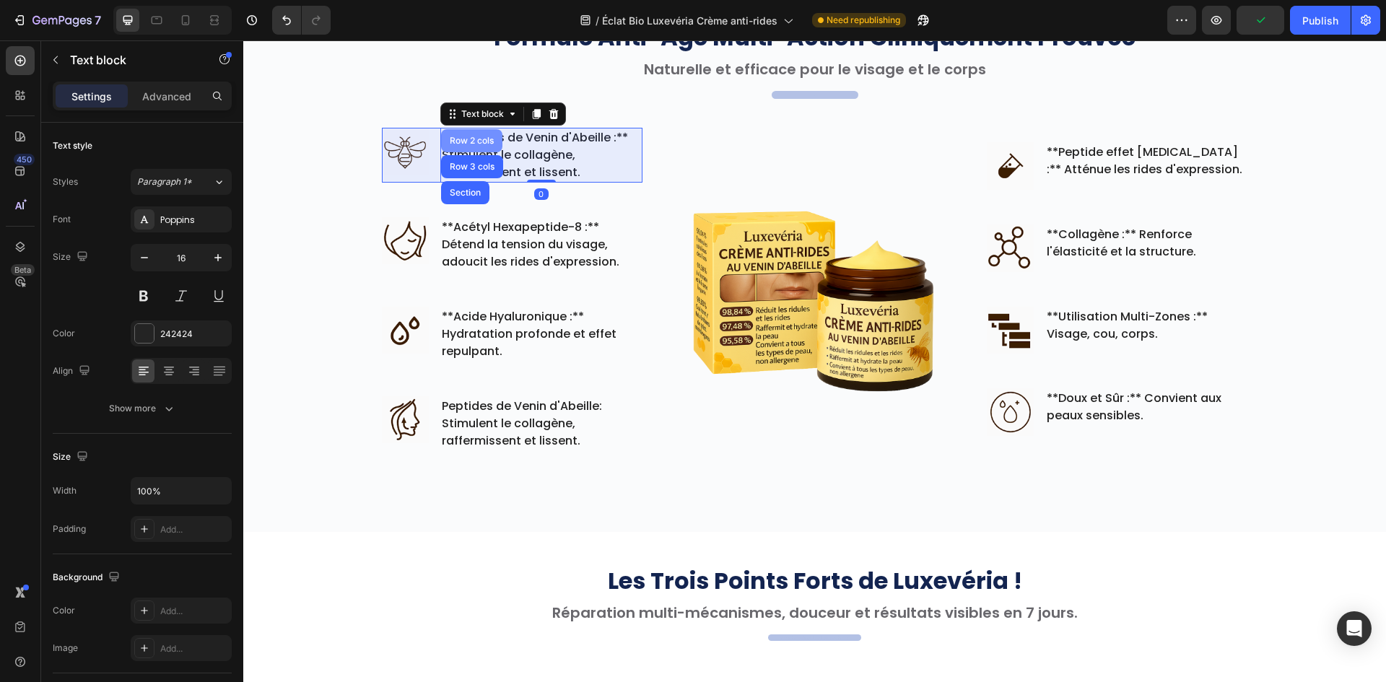
click at [461, 143] on div "Row 2 cols" at bounding box center [472, 140] width 50 height 9
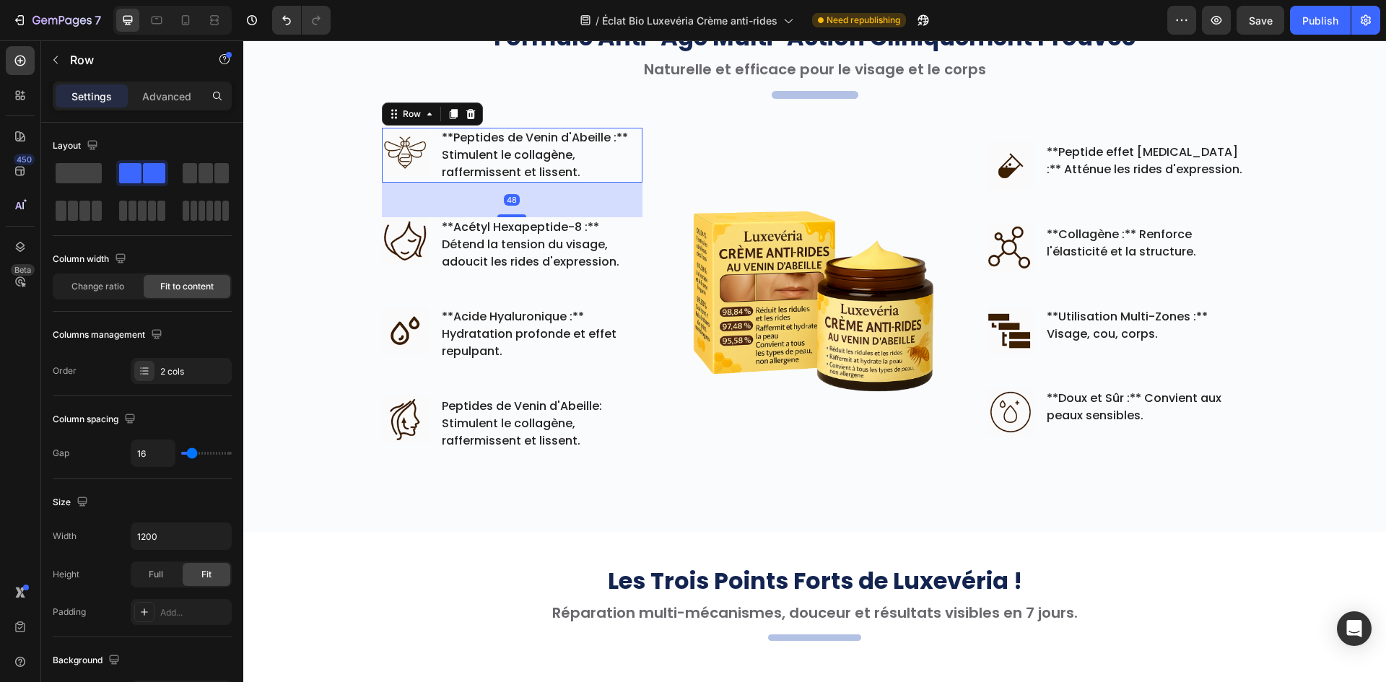
click at [160, 92] on p "Advanced" at bounding box center [166, 96] width 49 height 15
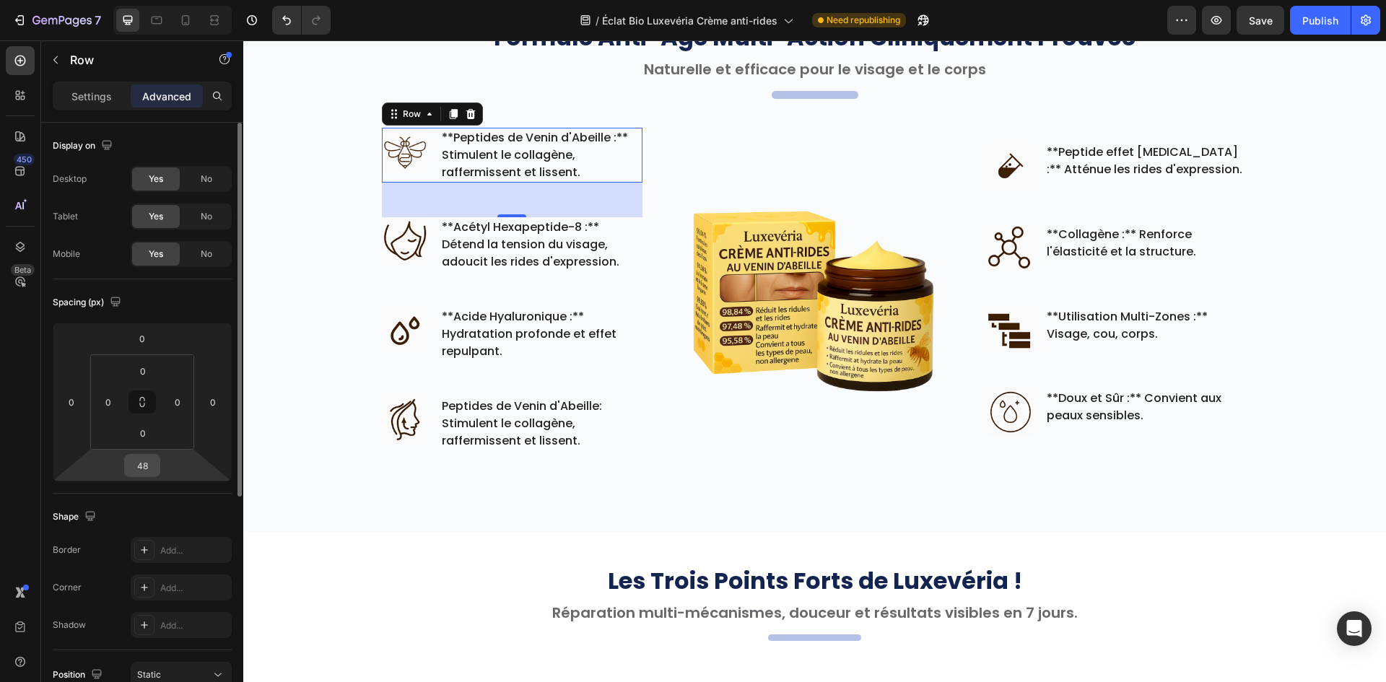
click at [141, 471] on input "48" at bounding box center [142, 466] width 29 height 22
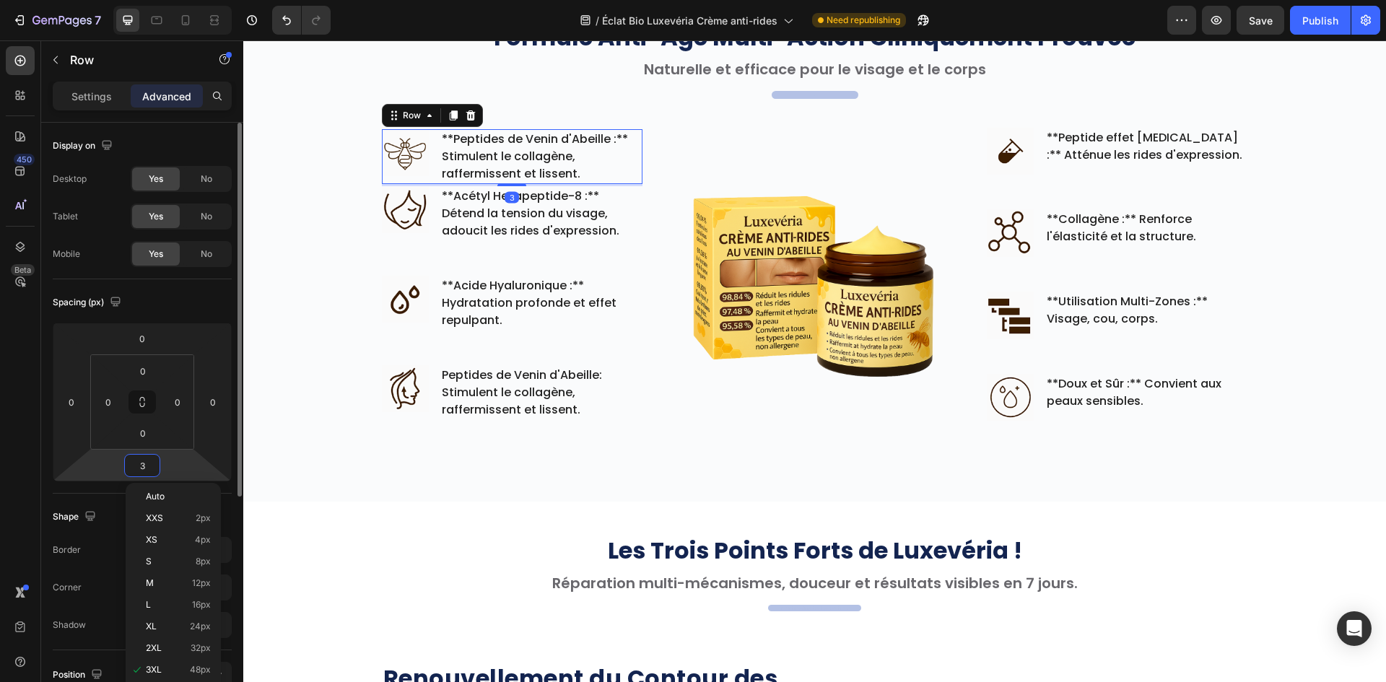
type input "35"
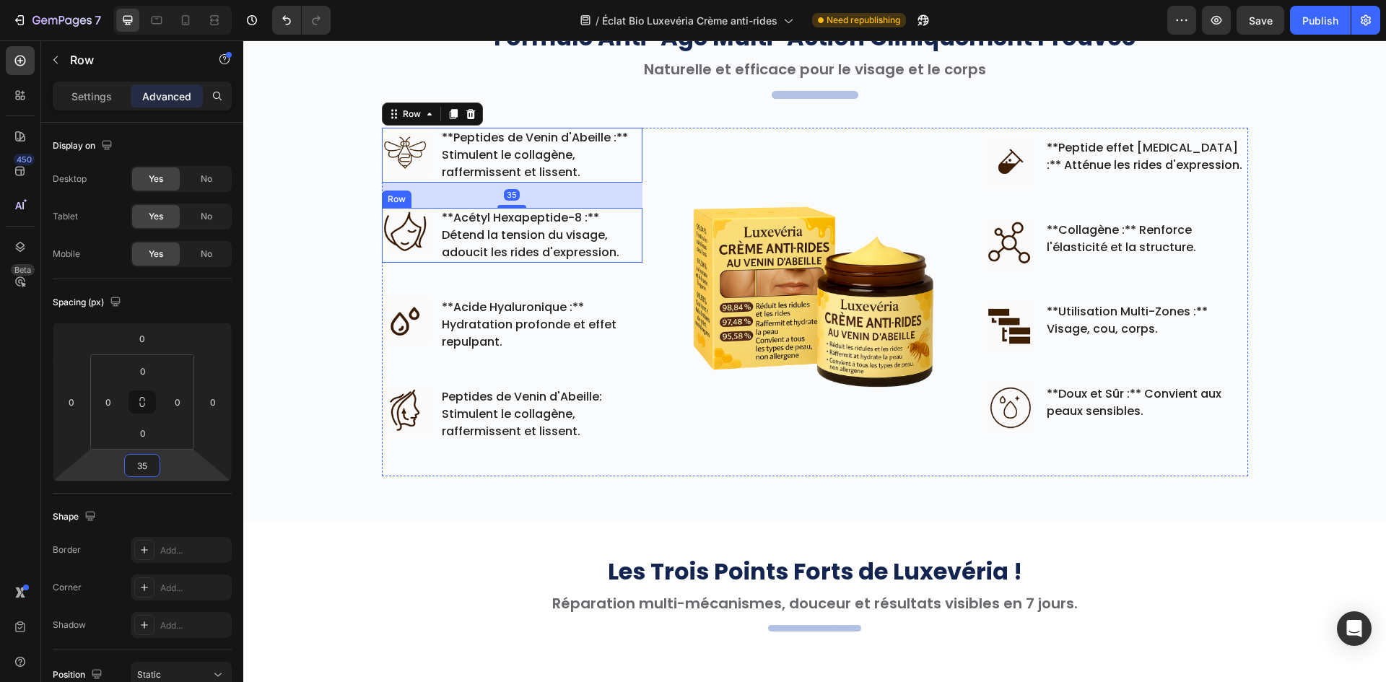
click at [427, 253] on div "Image **Acétyl Hexapeptide-8 :** Détend la tension du visage, adoucit les rides…" at bounding box center [512, 235] width 261 height 55
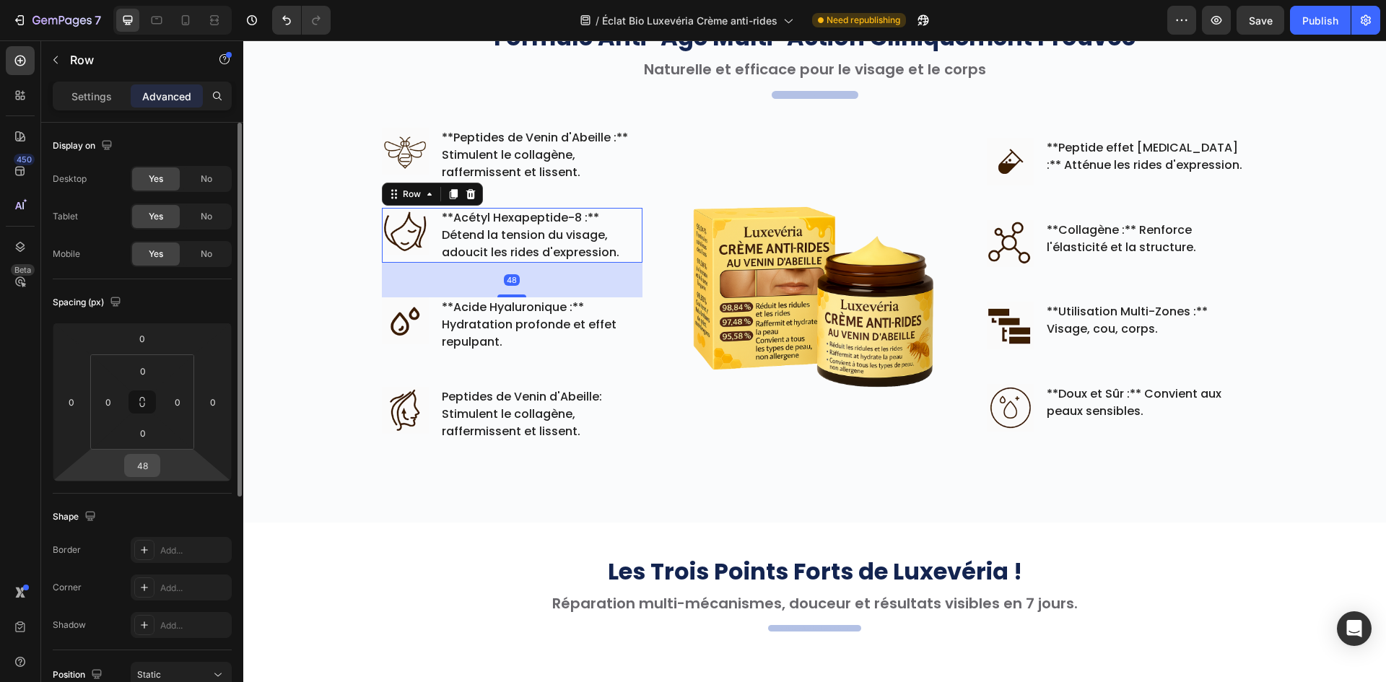
click at [148, 463] on input "48" at bounding box center [142, 466] width 29 height 22
paste input "35"
type input "35"
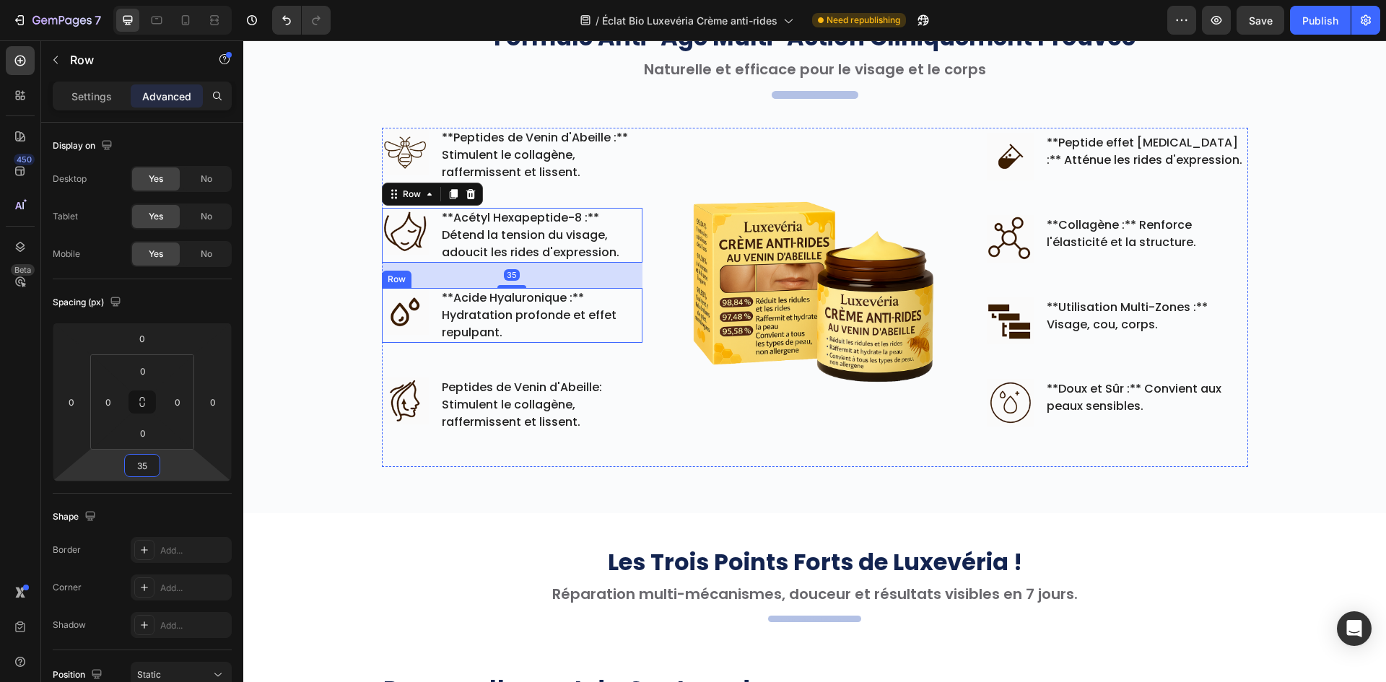
click at [427, 328] on div "Image **Acide Hyaluronique :** Hydratation profonde et effet repulpant. Text bl…" at bounding box center [512, 315] width 261 height 55
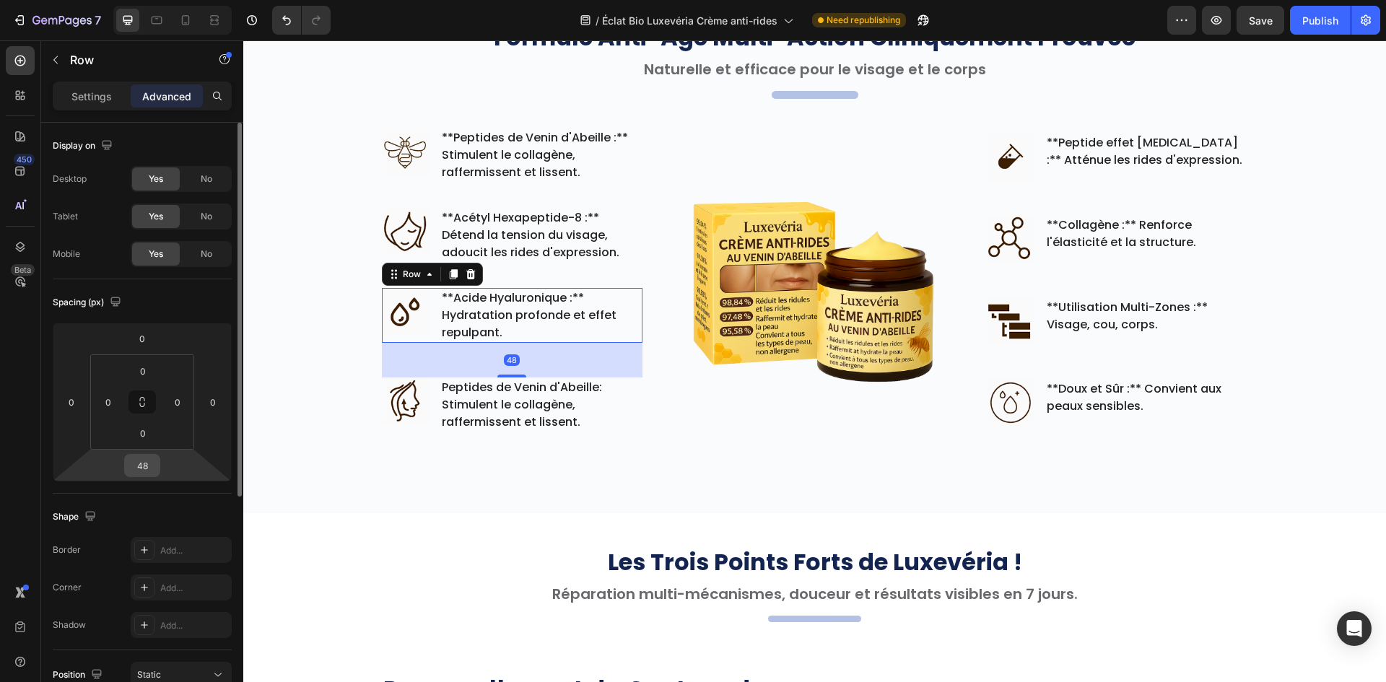
click at [147, 465] on input "48" at bounding box center [142, 466] width 29 height 22
paste input "35"
type input "35"
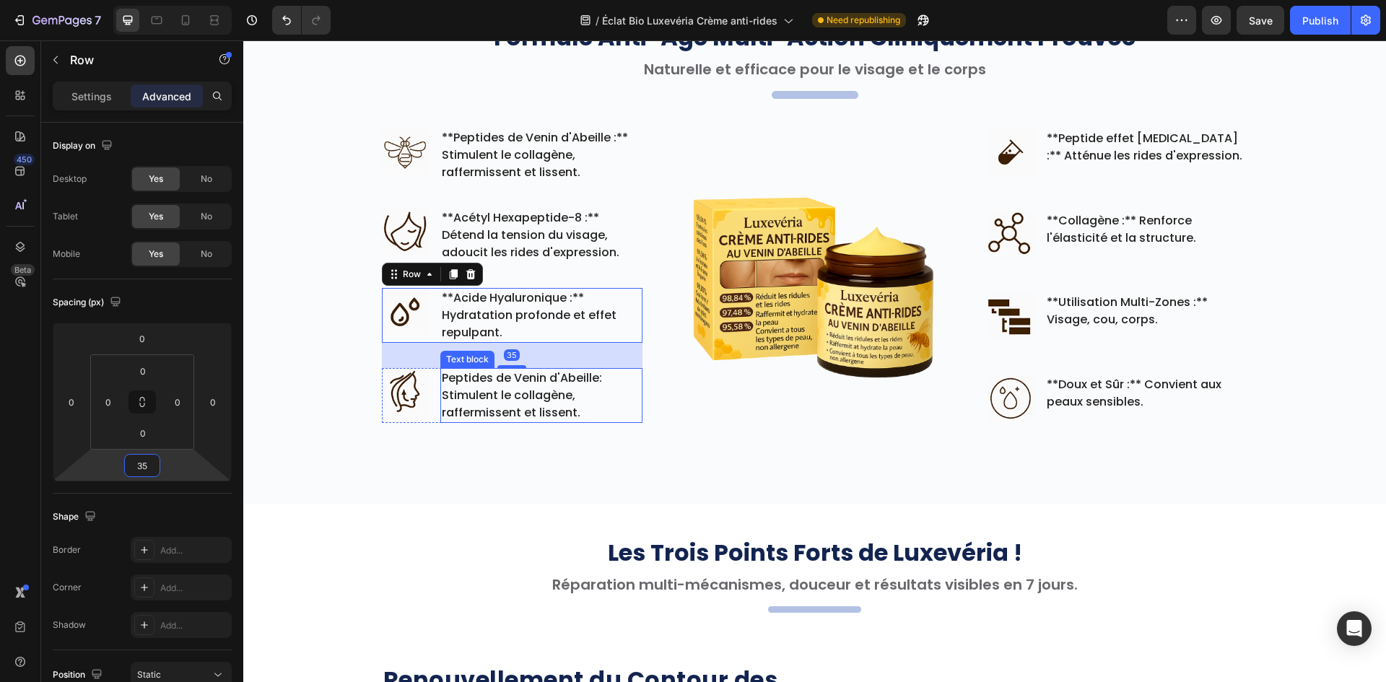
click at [422, 419] on div "Image" at bounding box center [405, 395] width 47 height 55
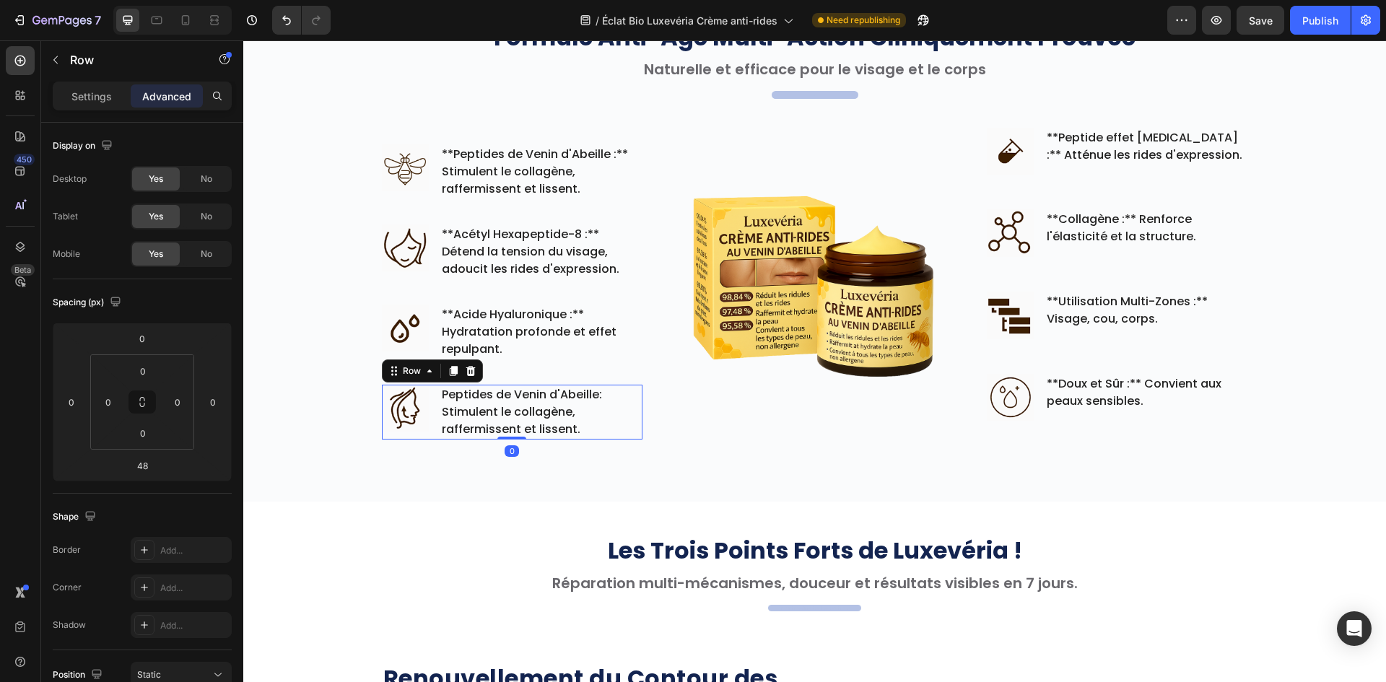
drag, startPoint x: 498, startPoint y: 453, endPoint x: 929, endPoint y: 322, distance: 450.3
click at [580, 294] on div "Image **Peptides de Venin d'Abeille :** Stimulent le collagène, raffermissent e…" at bounding box center [512, 292] width 261 height 328
type input "0"
click at [1037, 414] on div "Image **Doux et Sûr :** Convient aux peaux sensibles. Text block Row" at bounding box center [1117, 398] width 261 height 48
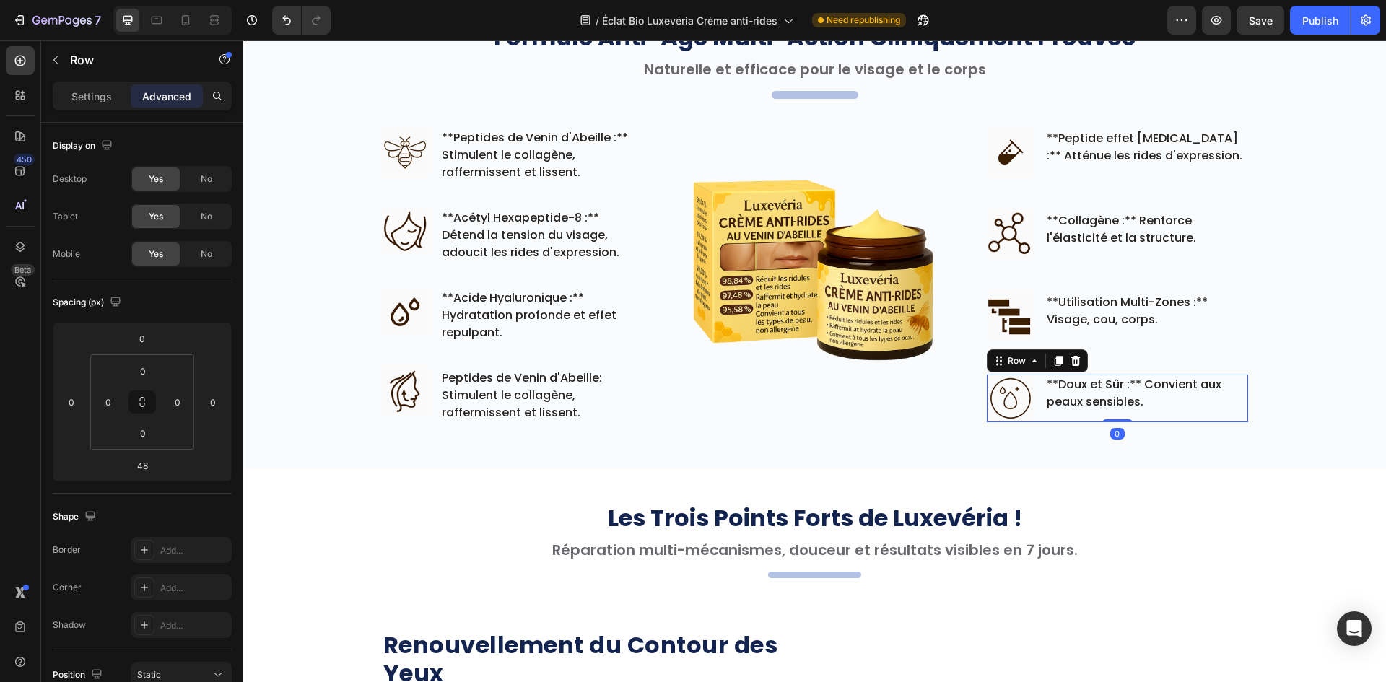
drag, startPoint x: 1108, startPoint y: 450, endPoint x: 1111, endPoint y: 337, distance: 113.4
click at [1127, 344] on div "Image **Peptide effet Botox :** Atténue les rides d'expression. Text block Row …" at bounding box center [1117, 275] width 261 height 295
type input "0"
click at [1038, 314] on div "Image **Utilisation Multi-Zones :** Visage, cou, corps. Text block Row" at bounding box center [1117, 316] width 261 height 48
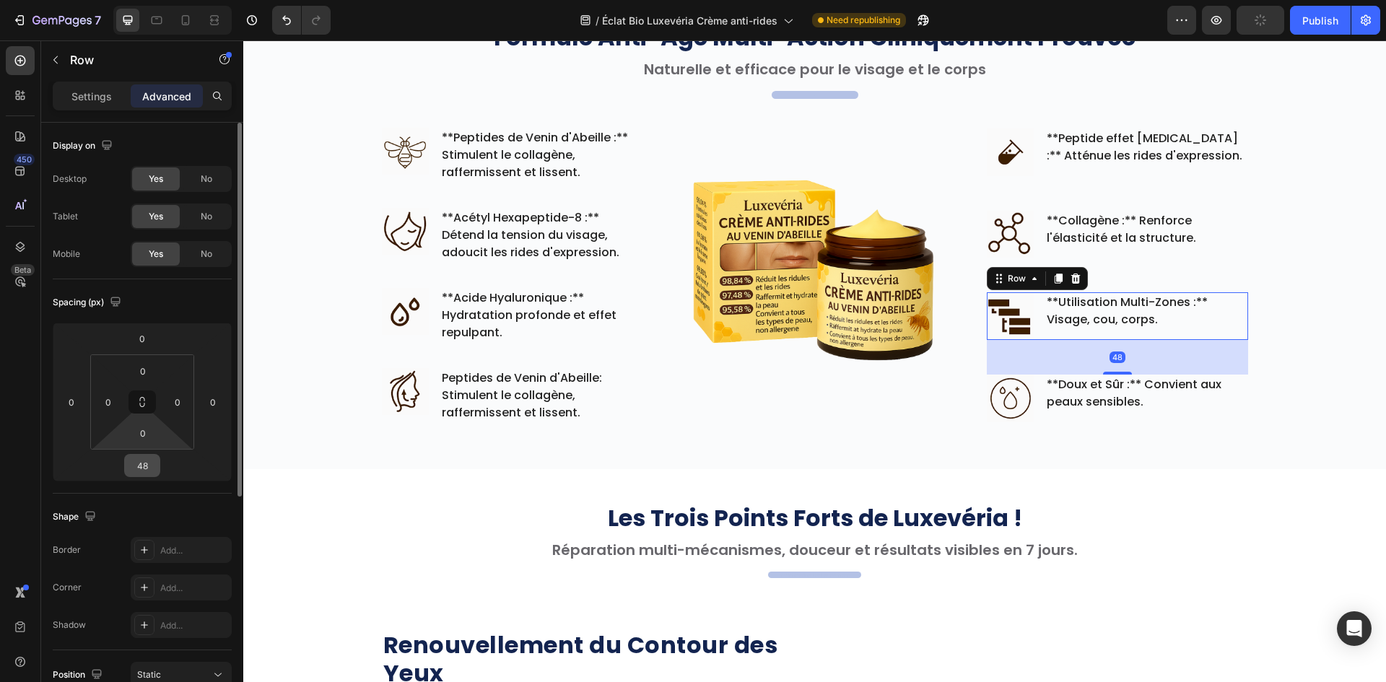
click at [152, 466] on input "48" at bounding box center [142, 466] width 29 height 22
paste input "35"
type input "35"
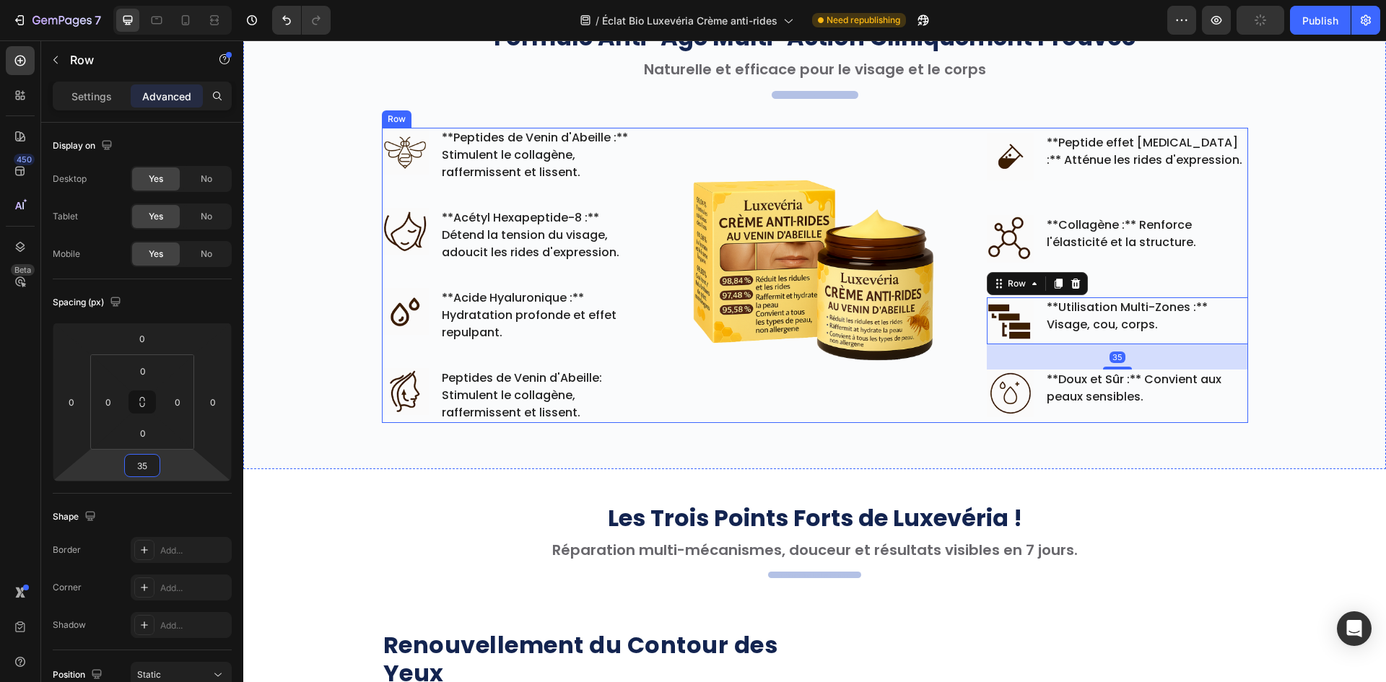
click at [1031, 248] on div "Image **Collagène :** Renforce l'élasticité et la structure. Text block Row" at bounding box center [1117, 239] width 261 height 48
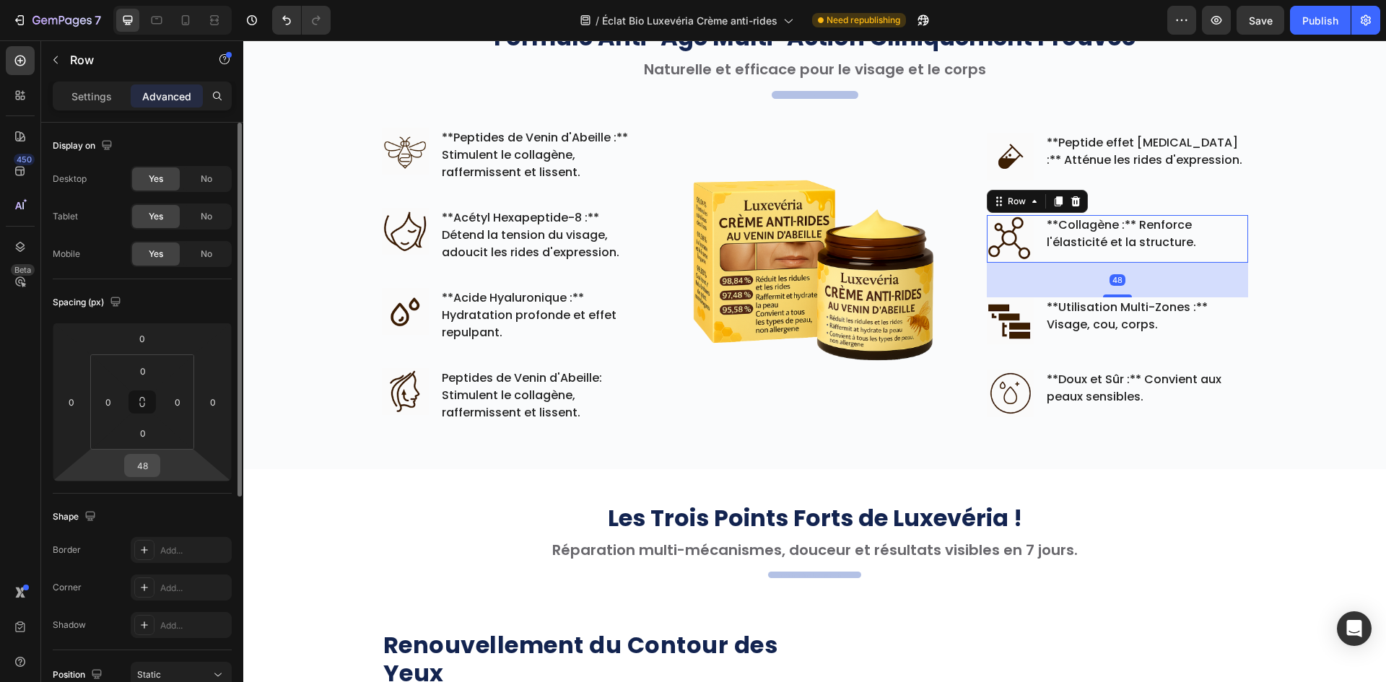
click at [137, 476] on div "48" at bounding box center [142, 465] width 36 height 23
click at [146, 463] on input "48" at bounding box center [142, 466] width 29 height 22
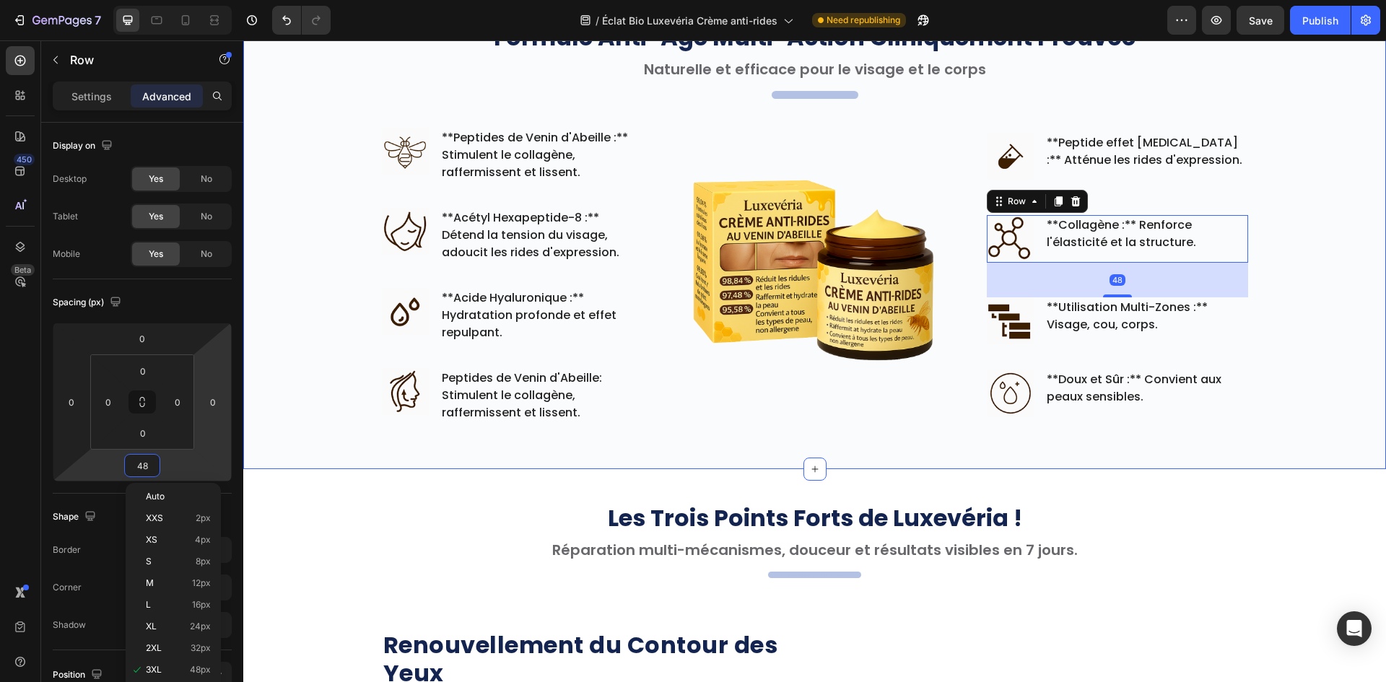
paste input "35"
type input "35"
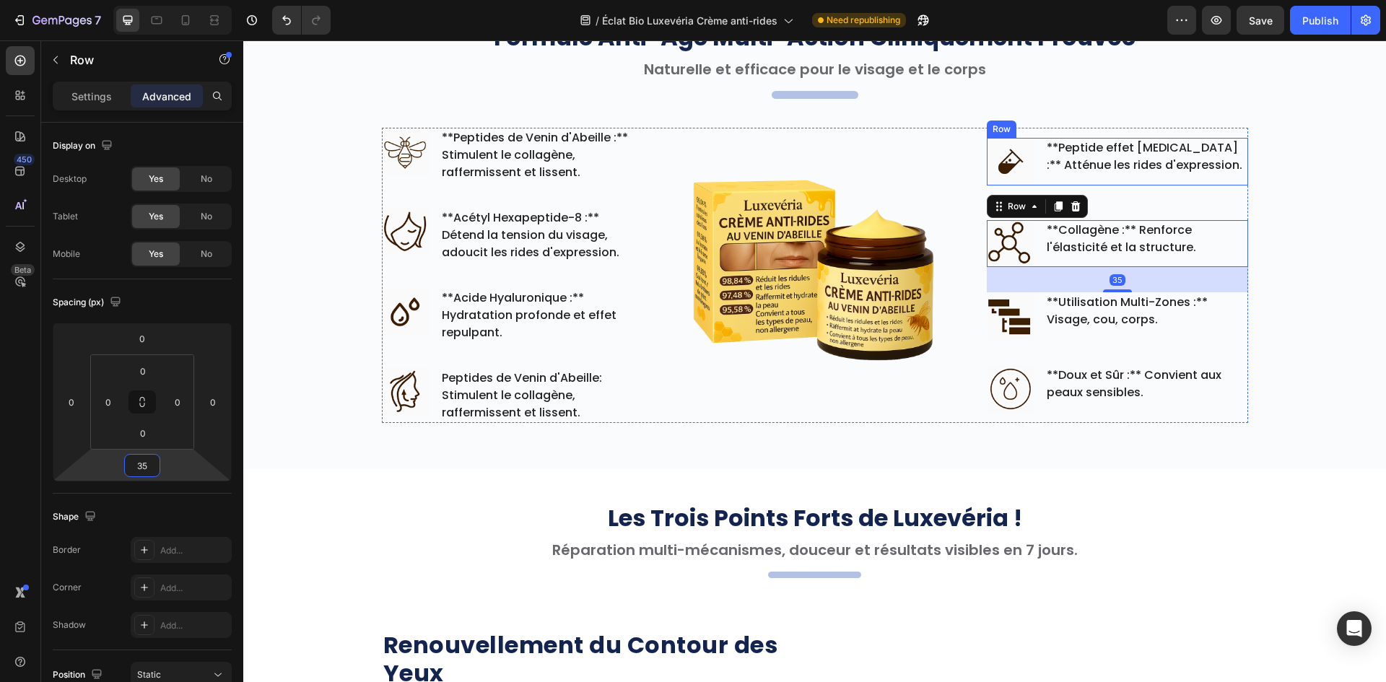
click at [1031, 171] on div "Image **Peptide effet Botox :** Atténue les rides d'expression. Text block Row" at bounding box center [1117, 162] width 261 height 48
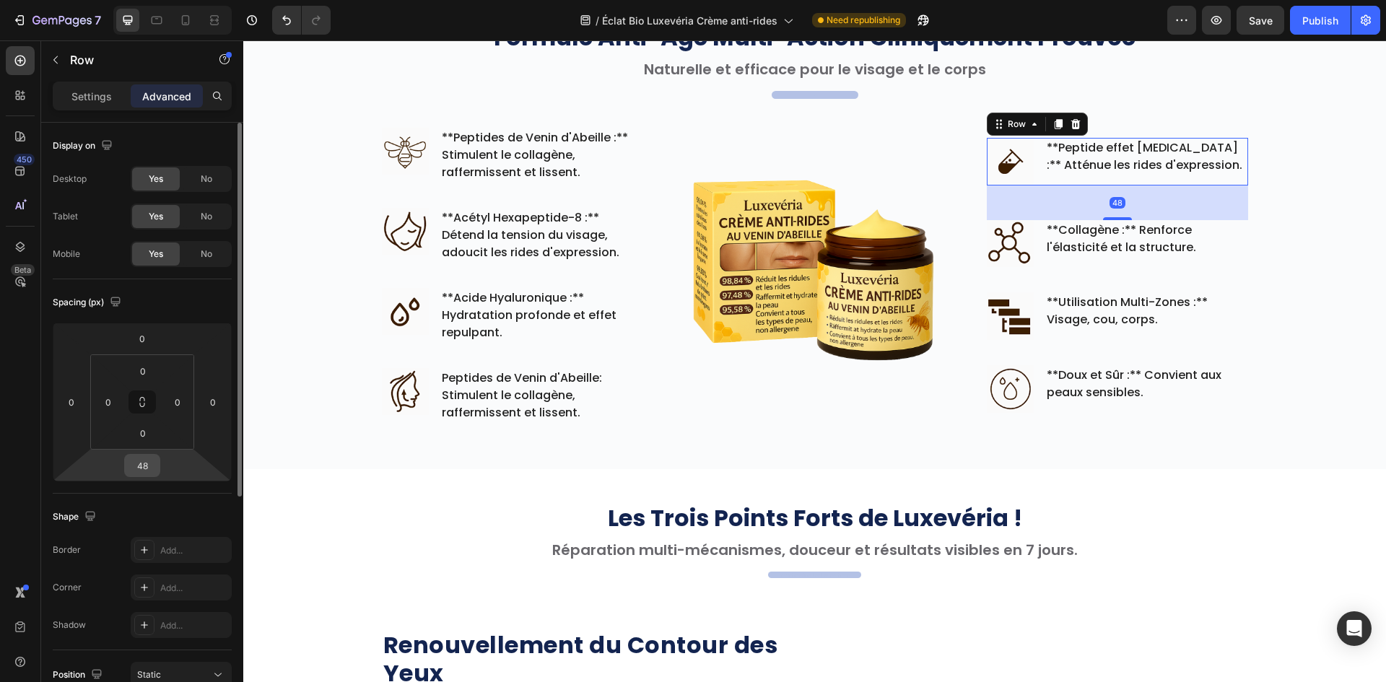
click at [138, 468] on input "48" at bounding box center [142, 466] width 29 height 22
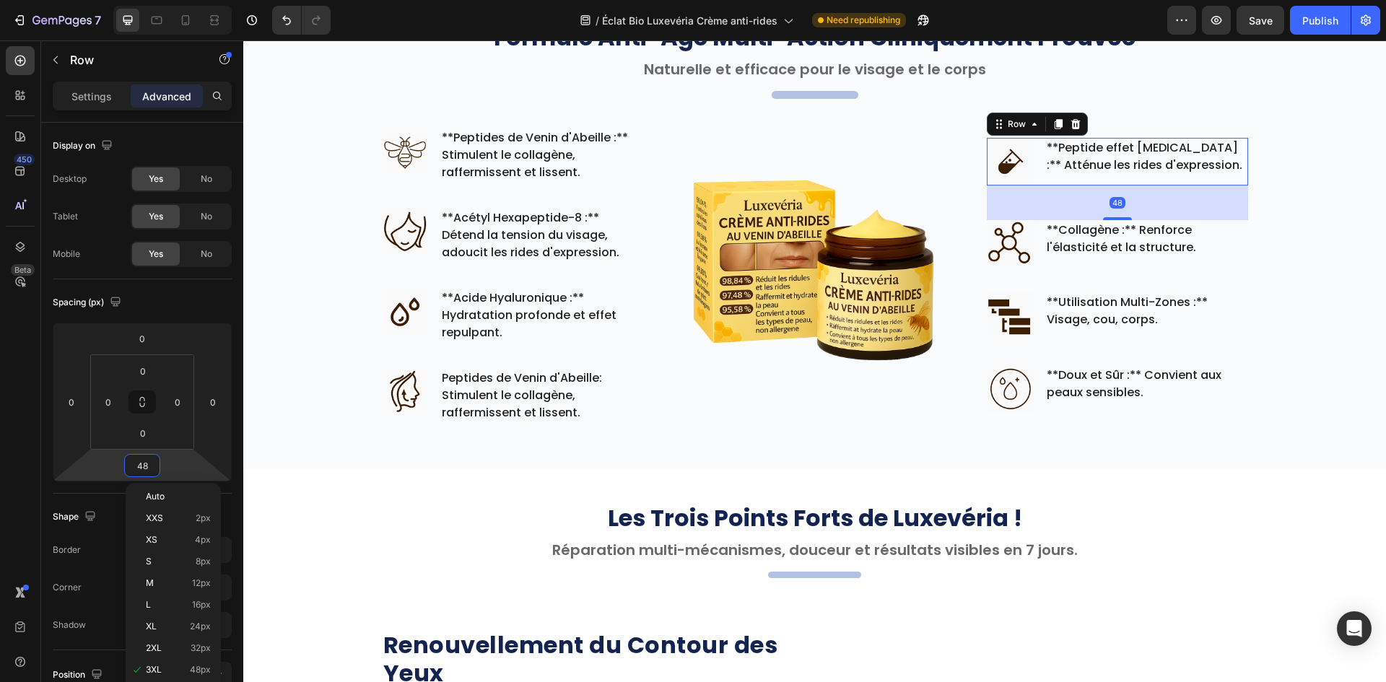
paste input "35"
type input "35"
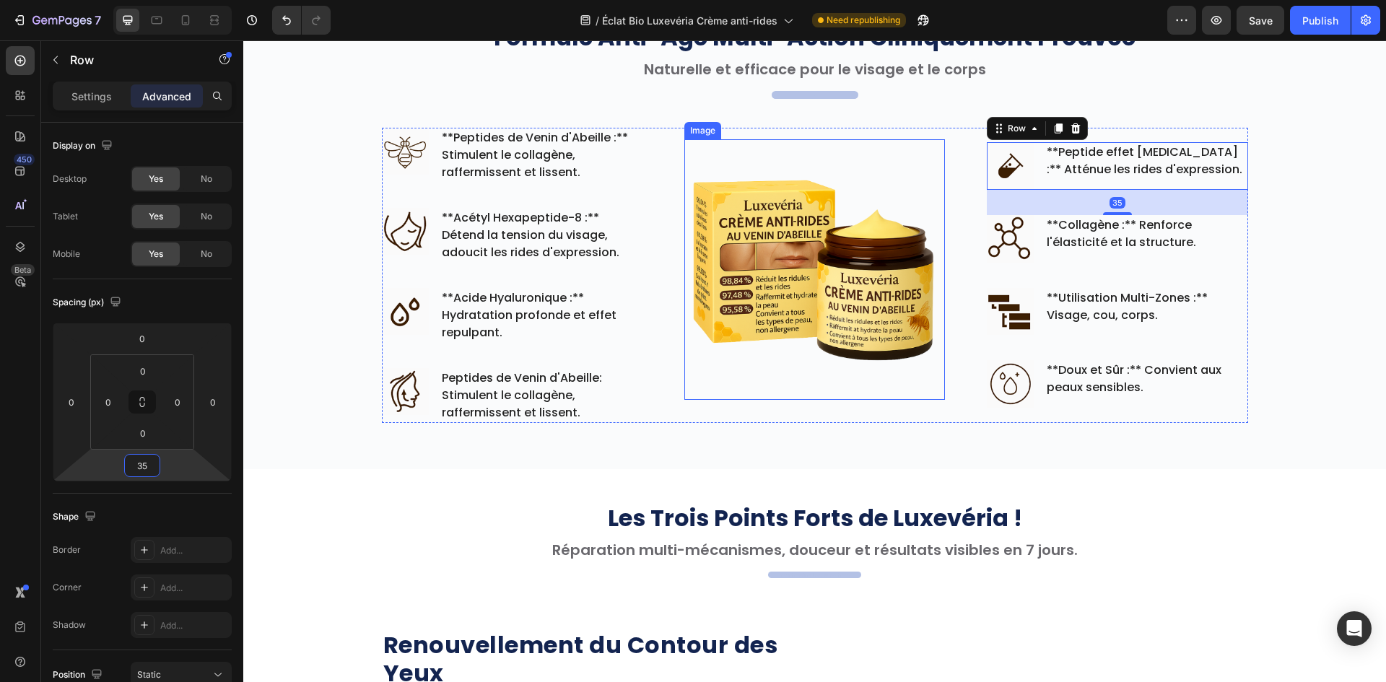
click at [902, 307] on img at bounding box center [814, 269] width 261 height 261
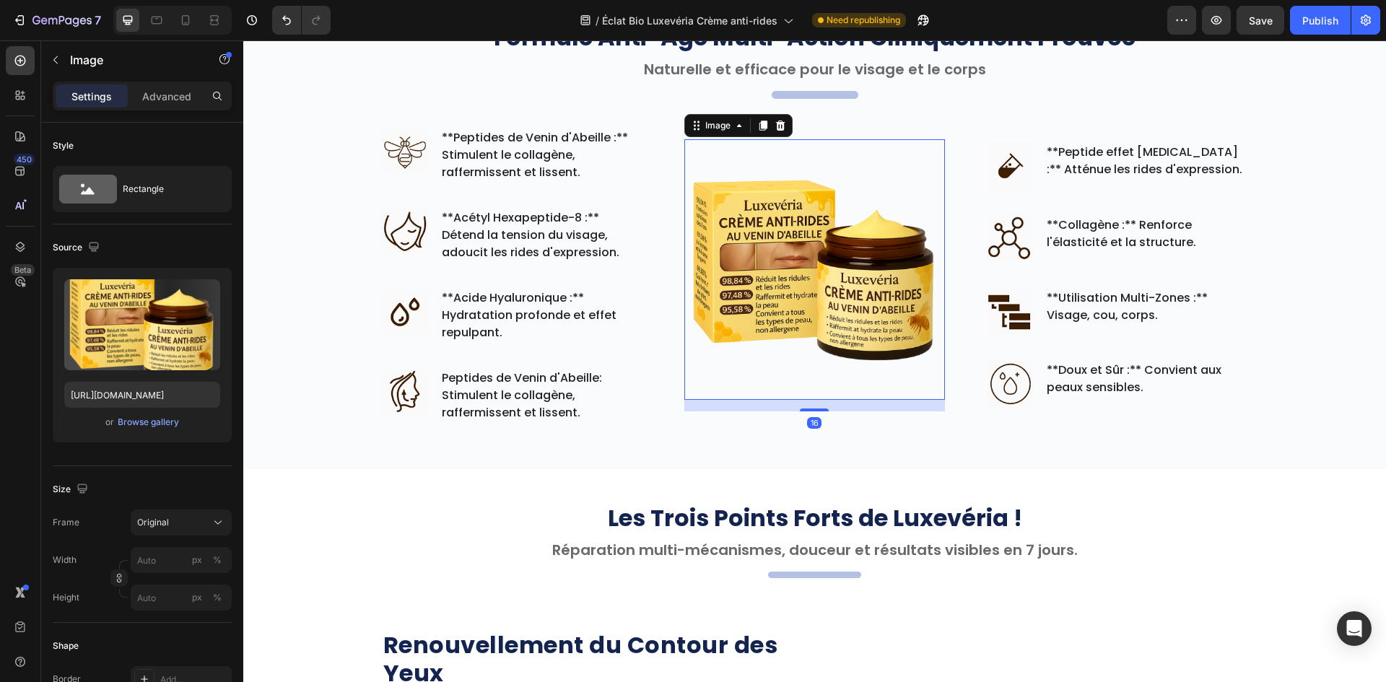
scroll to position [541, 0]
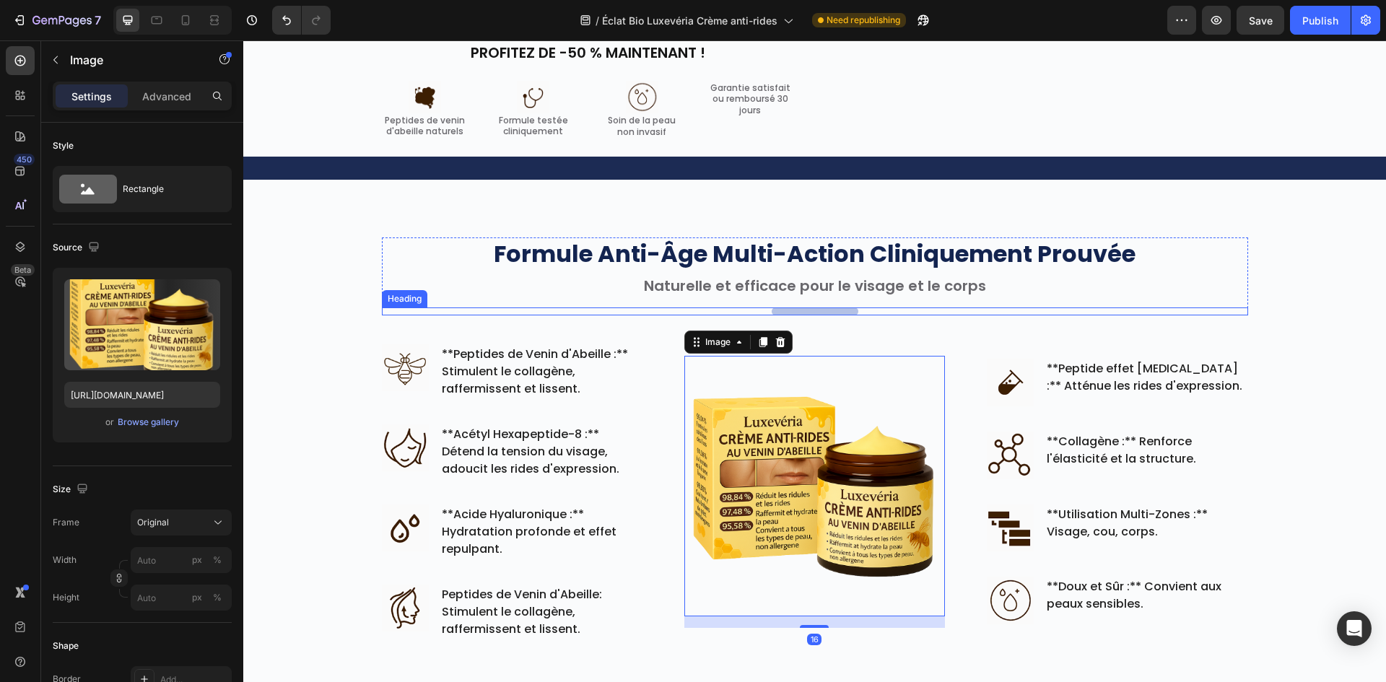
click at [815, 313] on p "." at bounding box center [815, 310] width 64 height 7
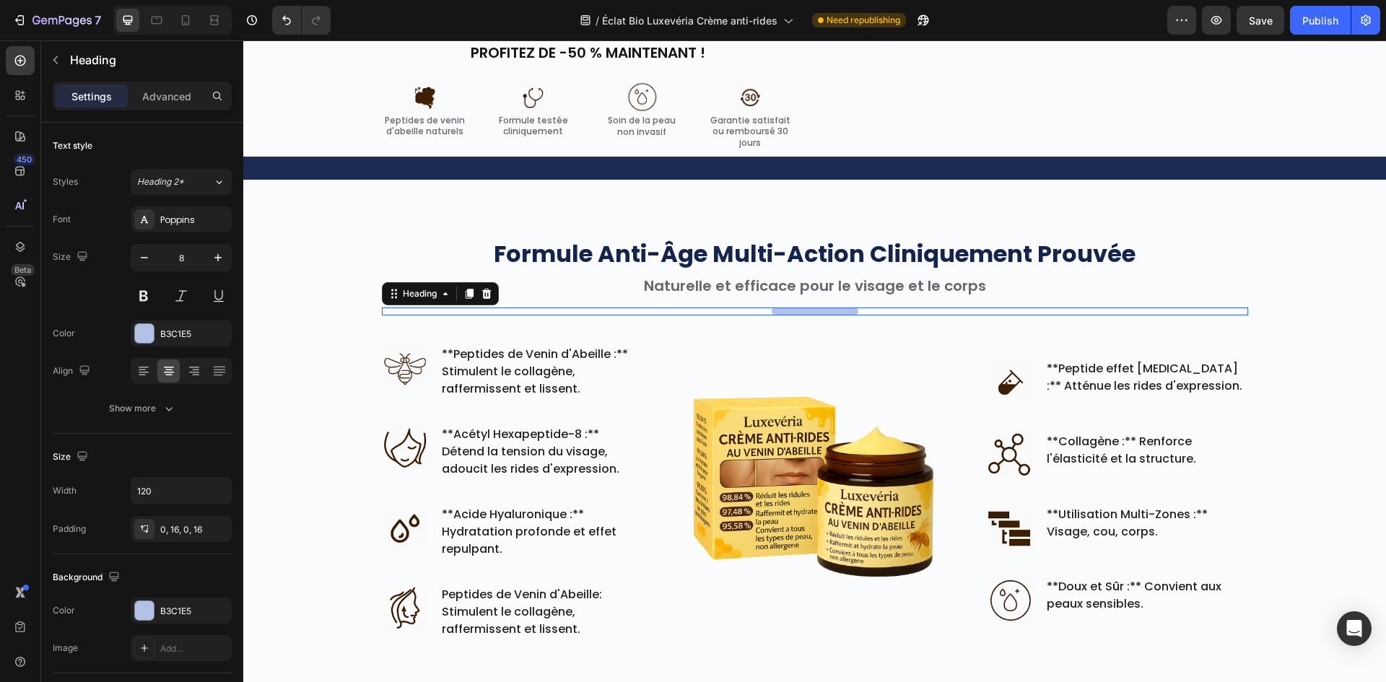
click at [243, 40] on div at bounding box center [243, 40] width 0 height 0
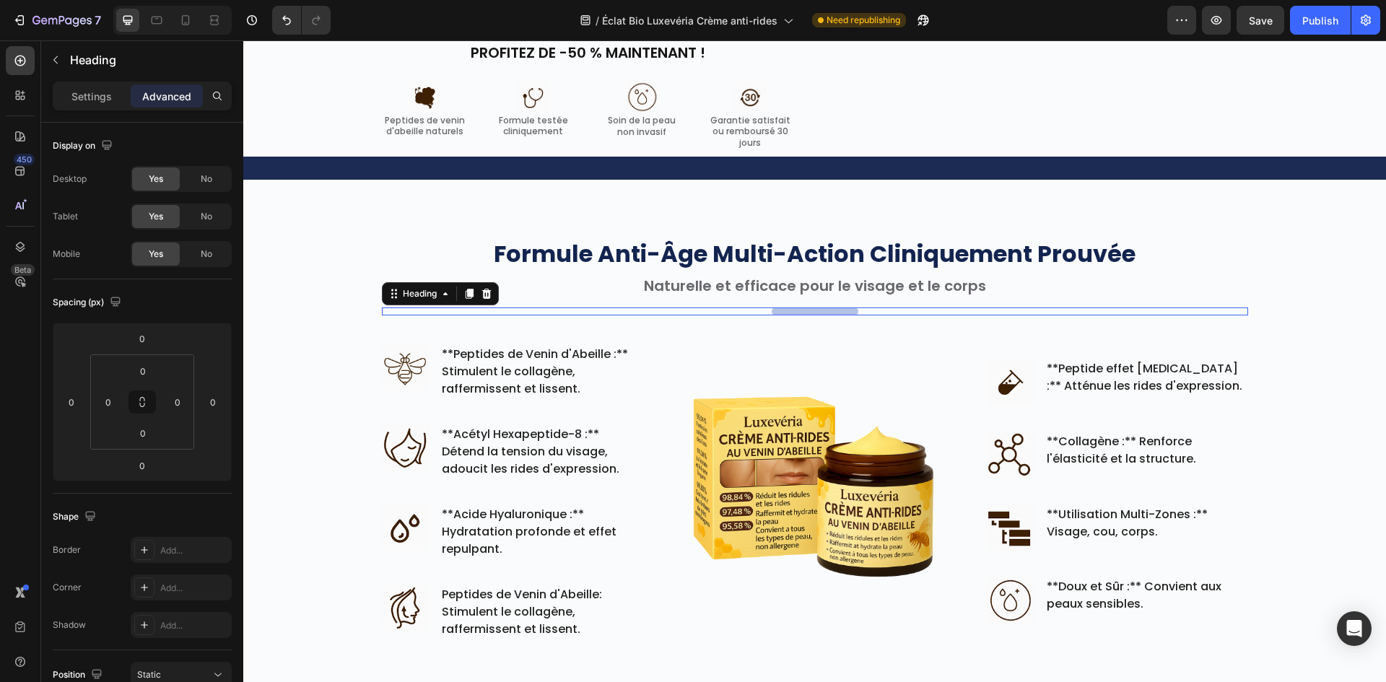
click at [243, 40] on div at bounding box center [243, 40] width 0 height 0
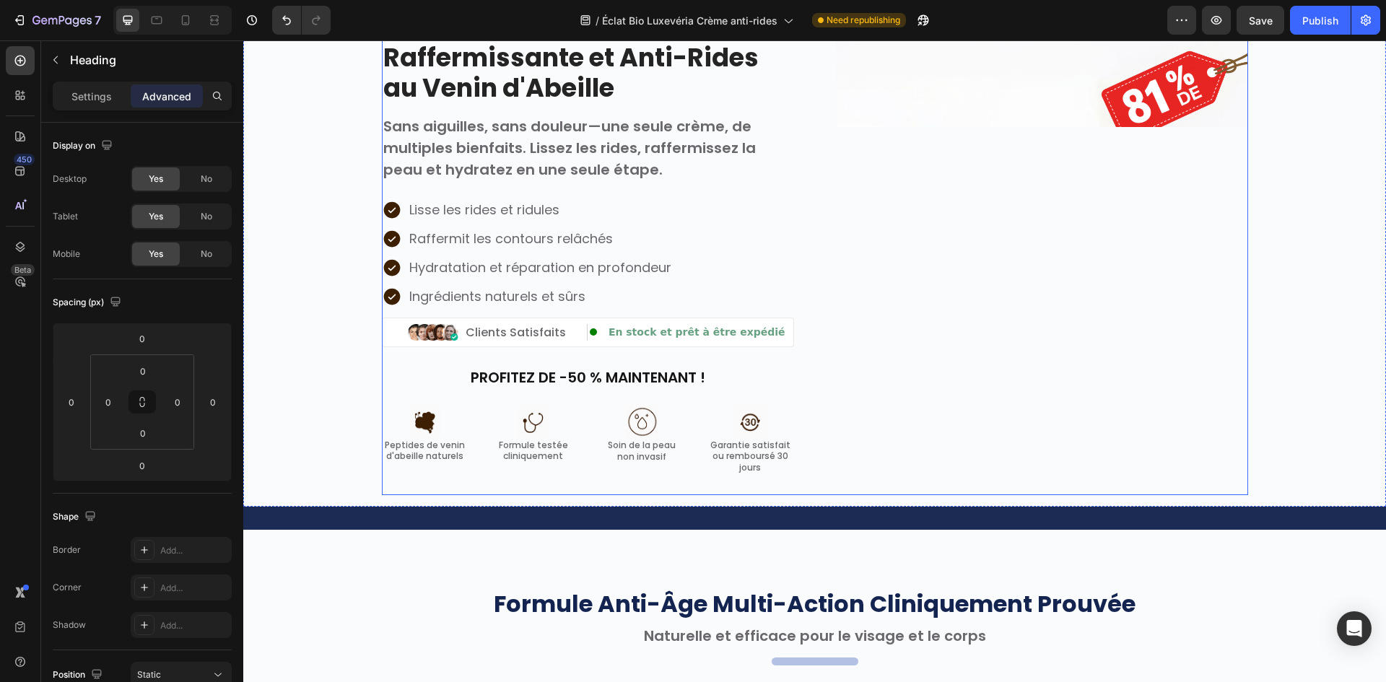
scroll to position [650, 0]
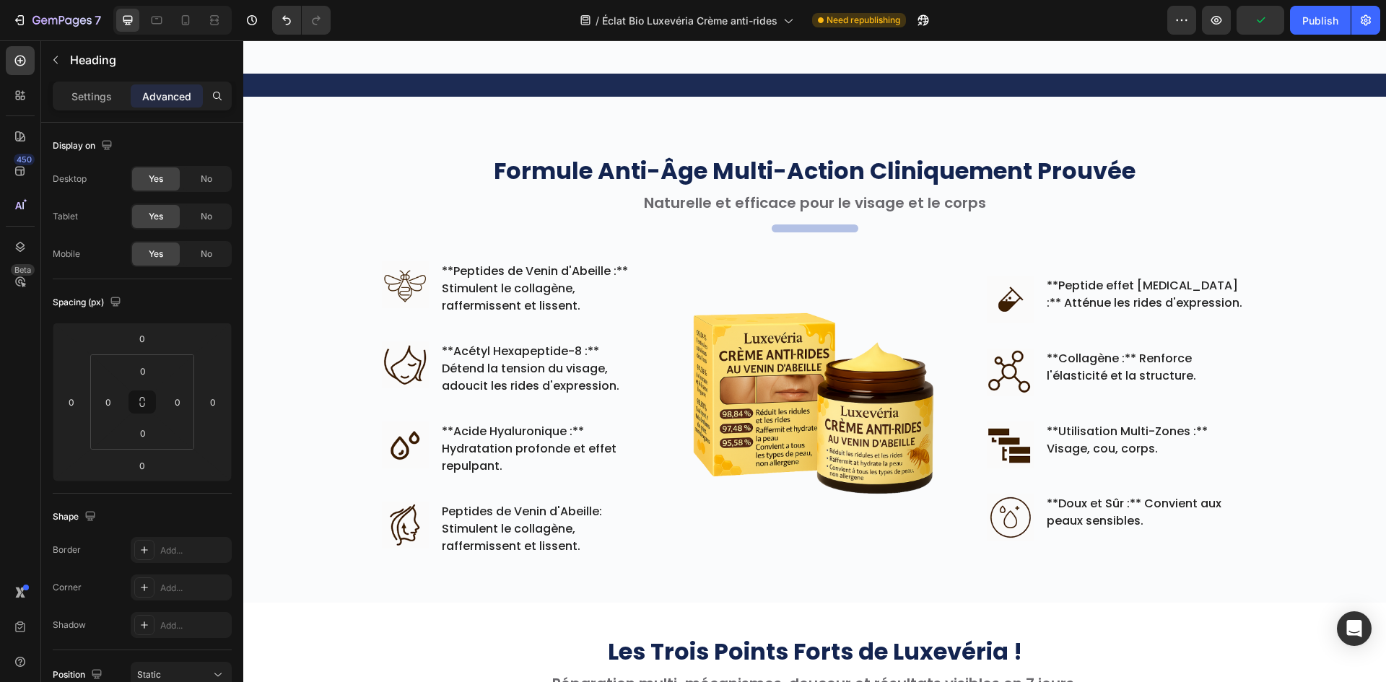
click at [876, 207] on h2 "Naturelle et efficace pour le visage et le corps" at bounding box center [815, 202] width 866 height 17
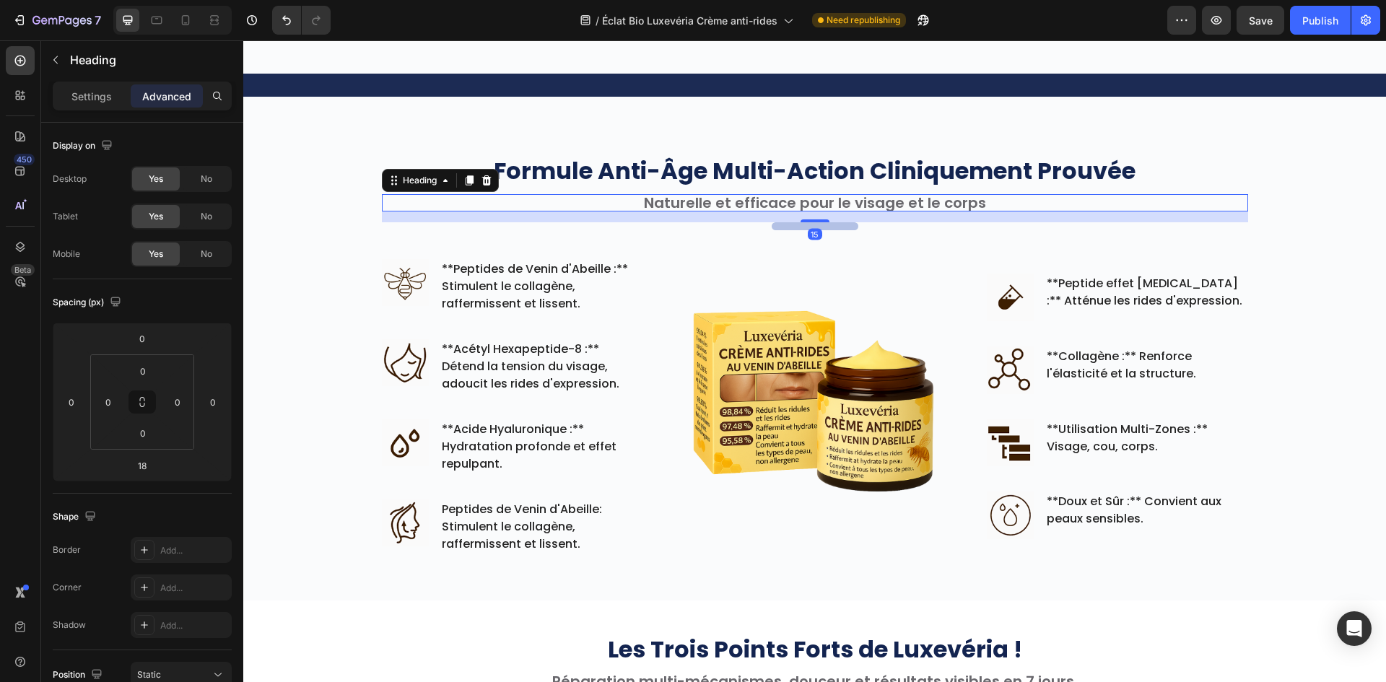
drag, startPoint x: 819, startPoint y: 222, endPoint x: 828, endPoint y: 227, distance: 9.7
click at [829, 211] on div "15" at bounding box center [815, 211] width 866 height 0
click at [828, 227] on h2 "." at bounding box center [815, 225] width 87 height 7
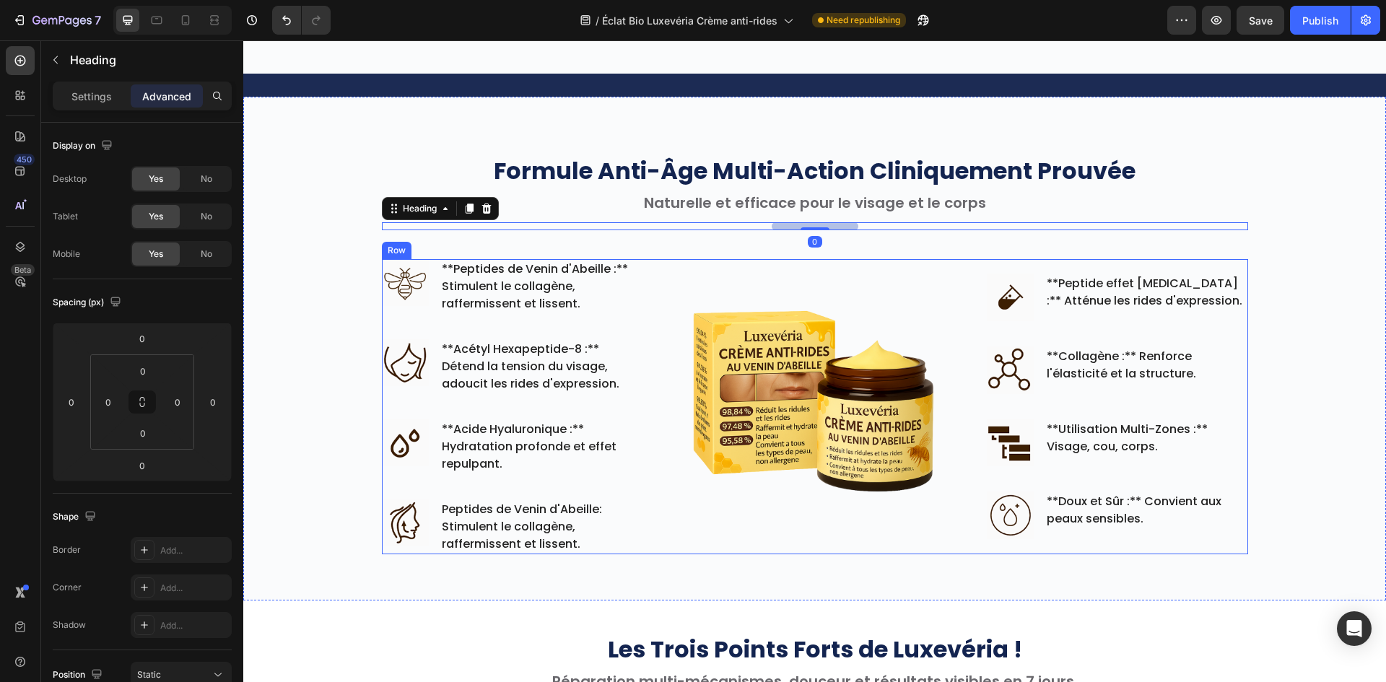
scroll to position [866, 0]
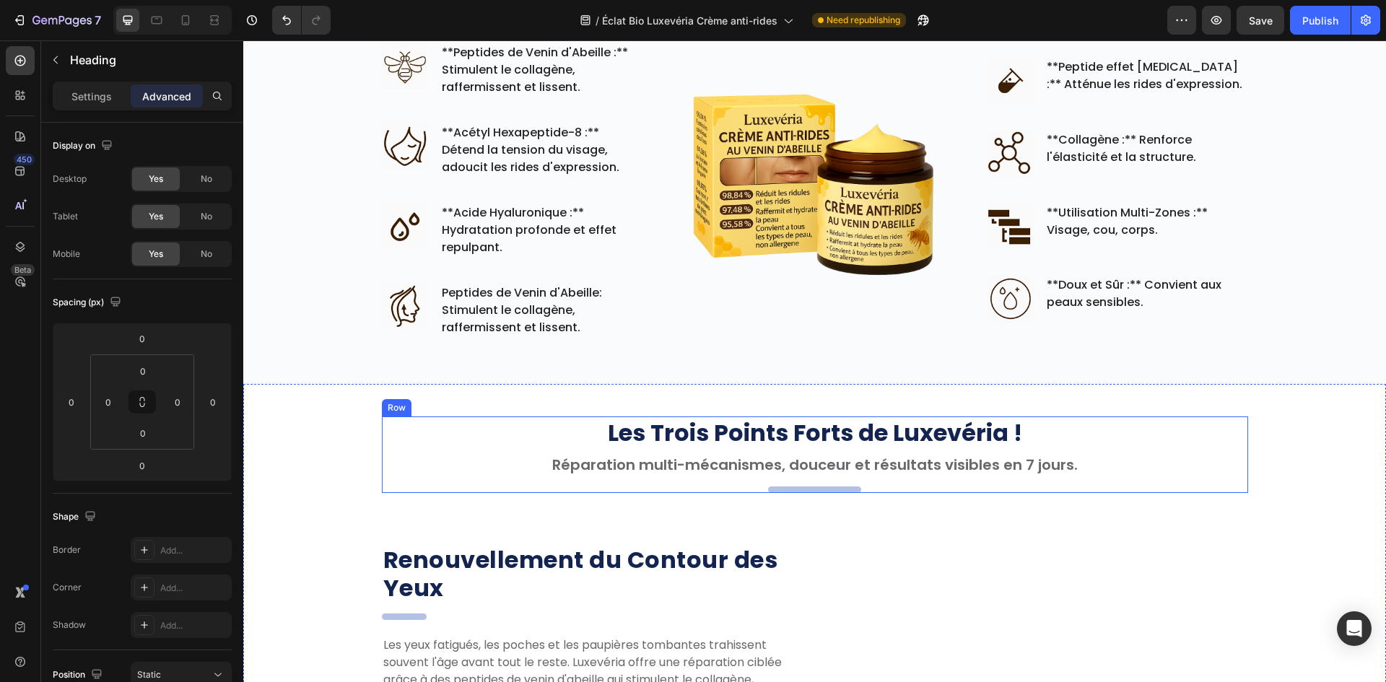
click at [813, 484] on div "Les Trois Points Forts de Luxevéria ! Heading Réparation multi-mécanismes, douc…" at bounding box center [815, 454] width 866 height 77
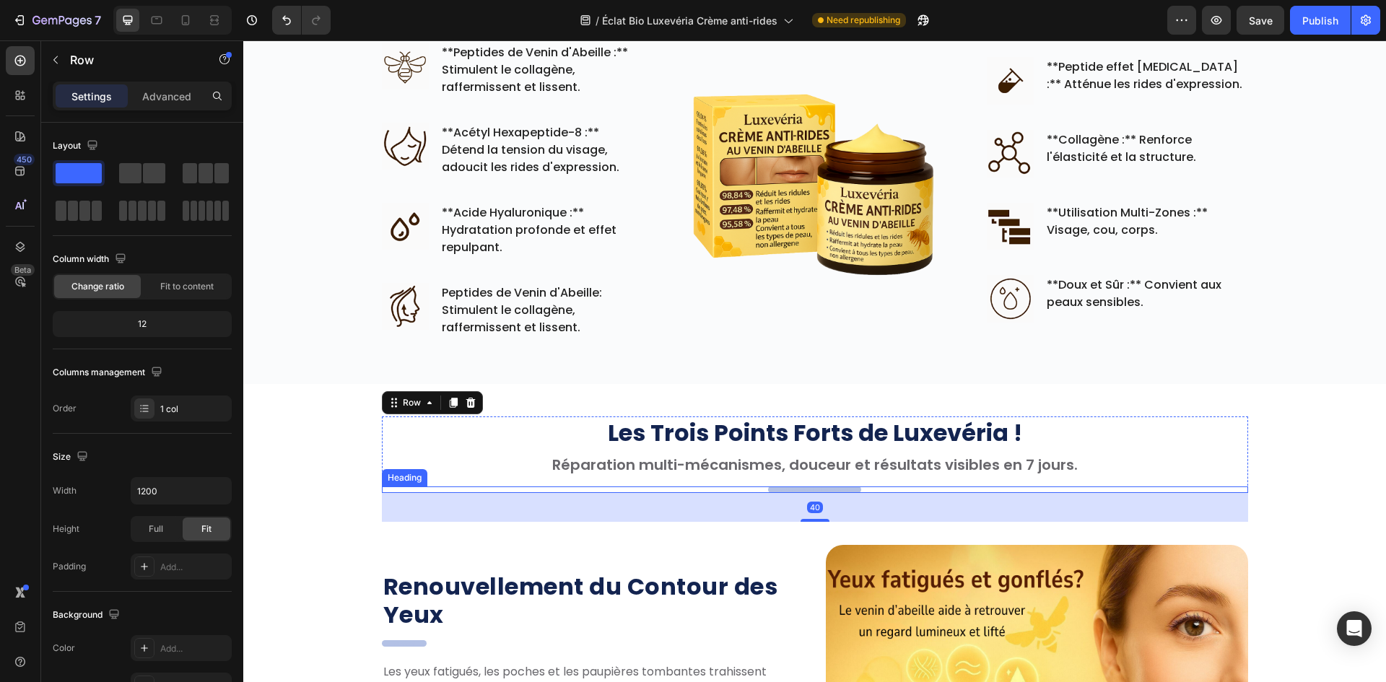
click at [815, 489] on h2 "Your heading text goes here" at bounding box center [814, 490] width 93 height 6
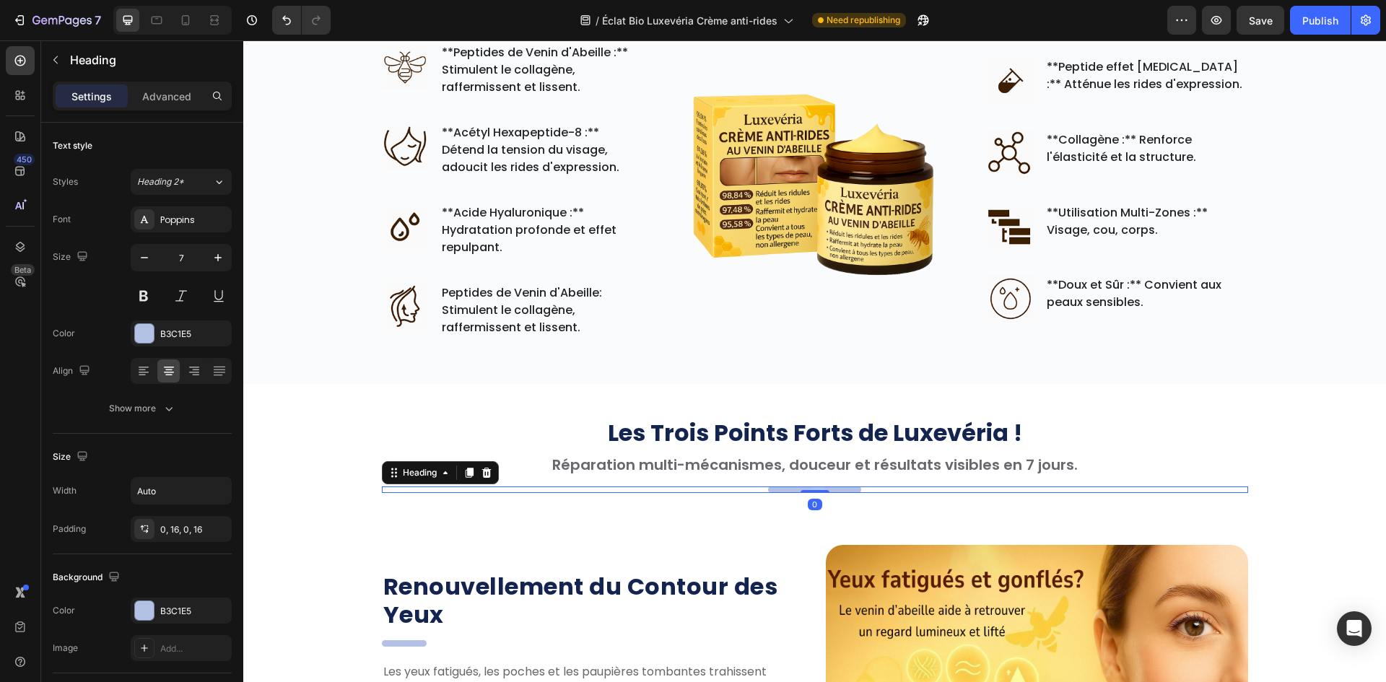
click at [815, 489] on h2 "Your heading text goes here" at bounding box center [814, 490] width 93 height 6
click at [815, 489] on p "Your heading text goes here" at bounding box center [815, 490] width 70 height 6
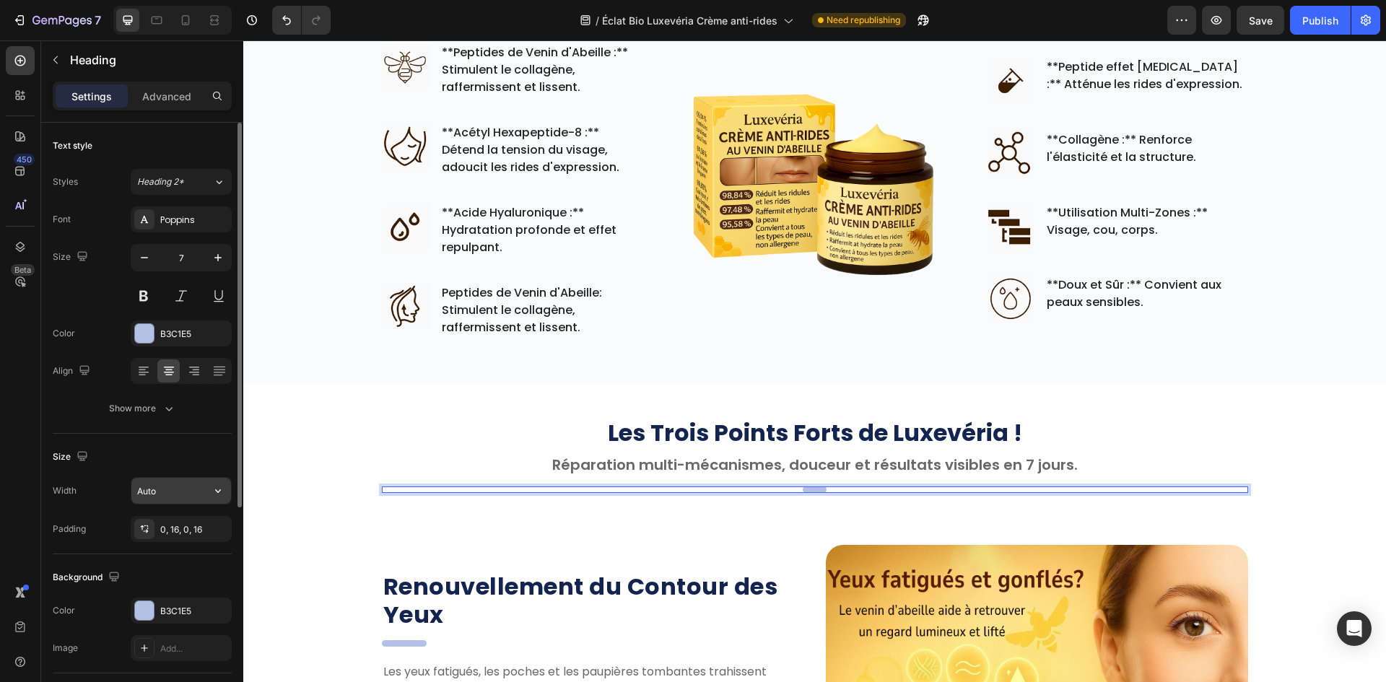
click at [175, 489] on input "Auto" at bounding box center [181, 491] width 100 height 26
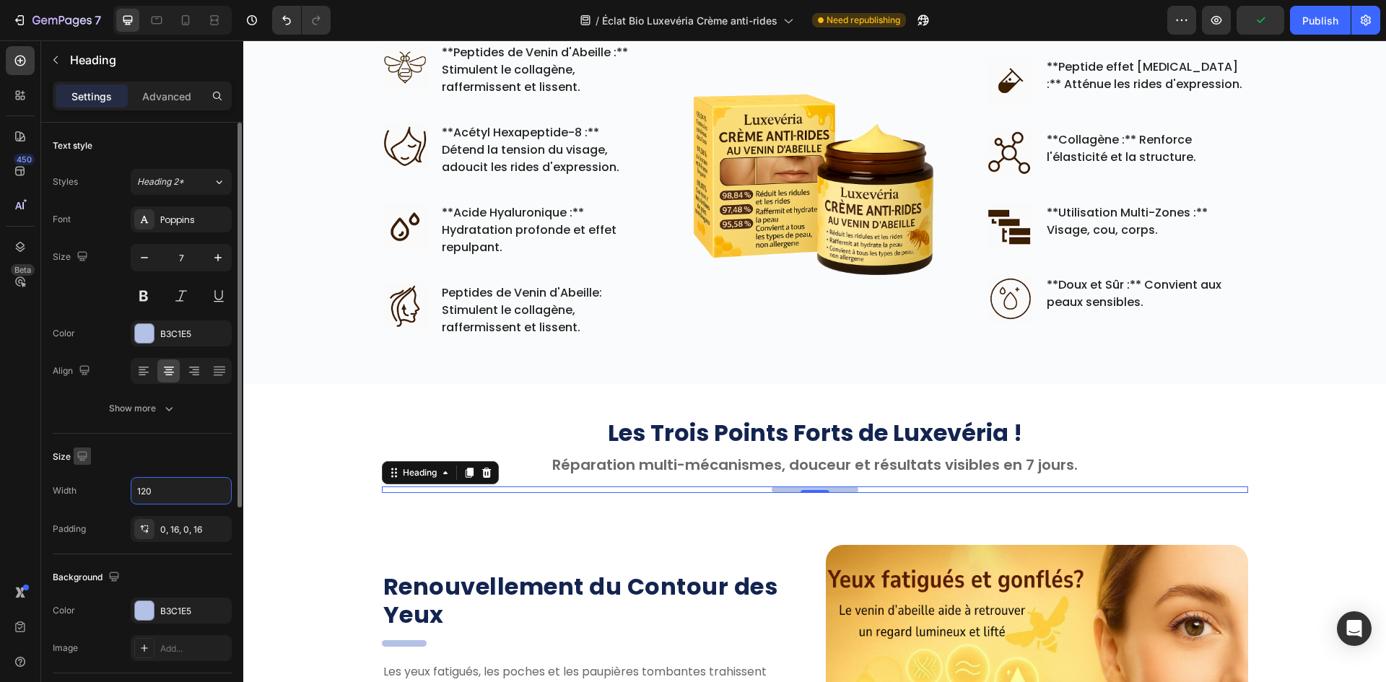
type input "120"
click at [82, 455] on icon "button" at bounding box center [82, 456] width 14 height 14
click at [88, 502] on icon "button" at bounding box center [85, 505] width 11 height 8
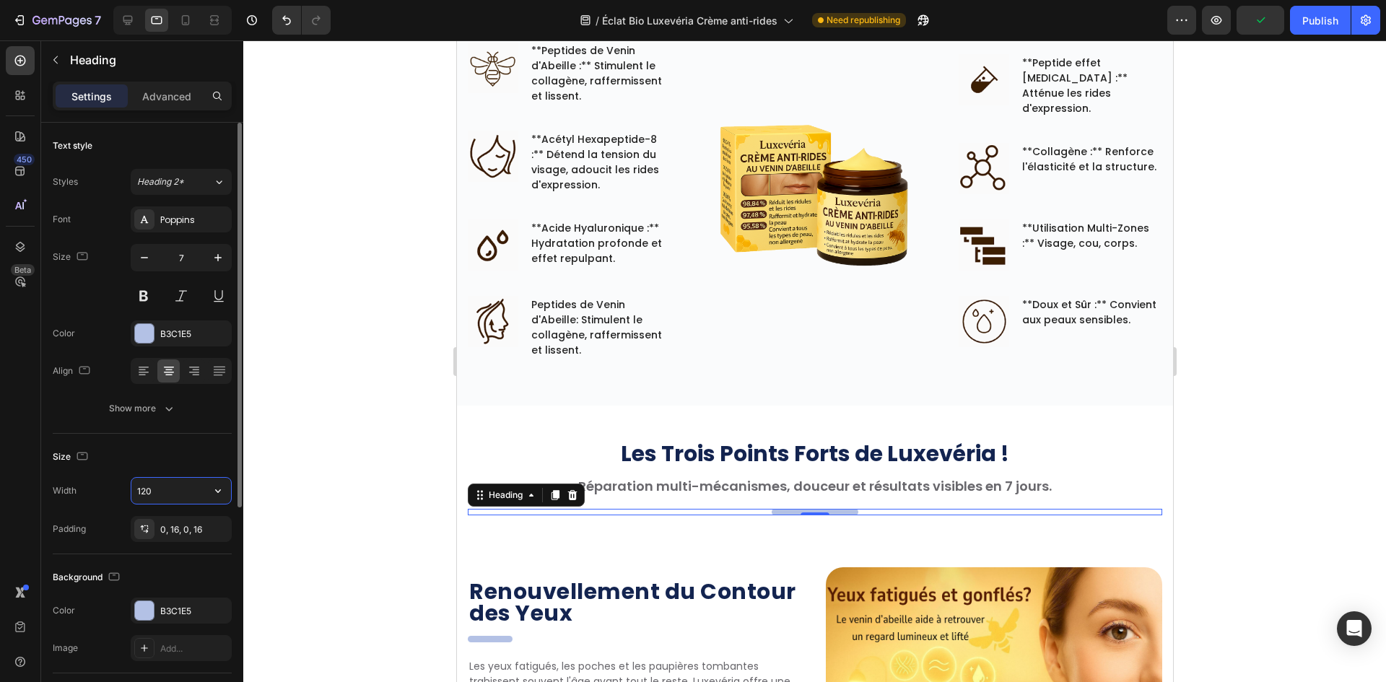
click at [157, 489] on input "120" at bounding box center [181, 491] width 100 height 26
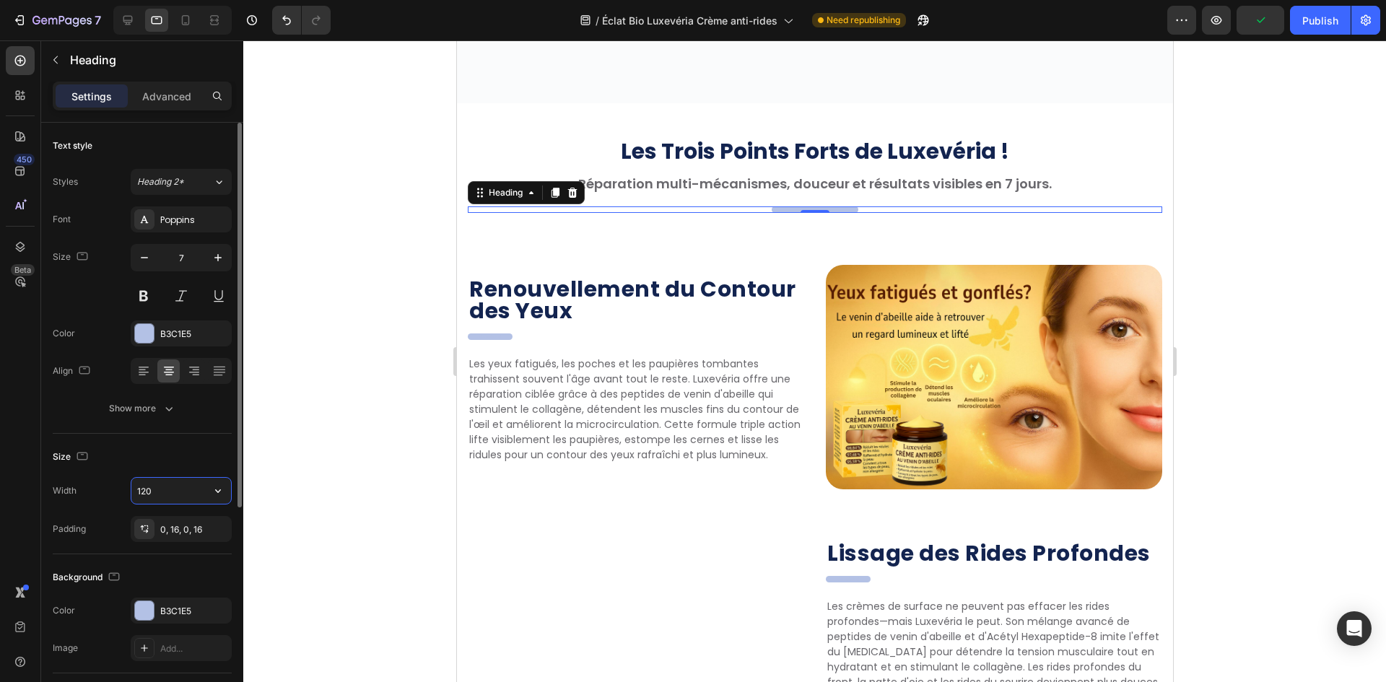
scroll to position [1284, 0]
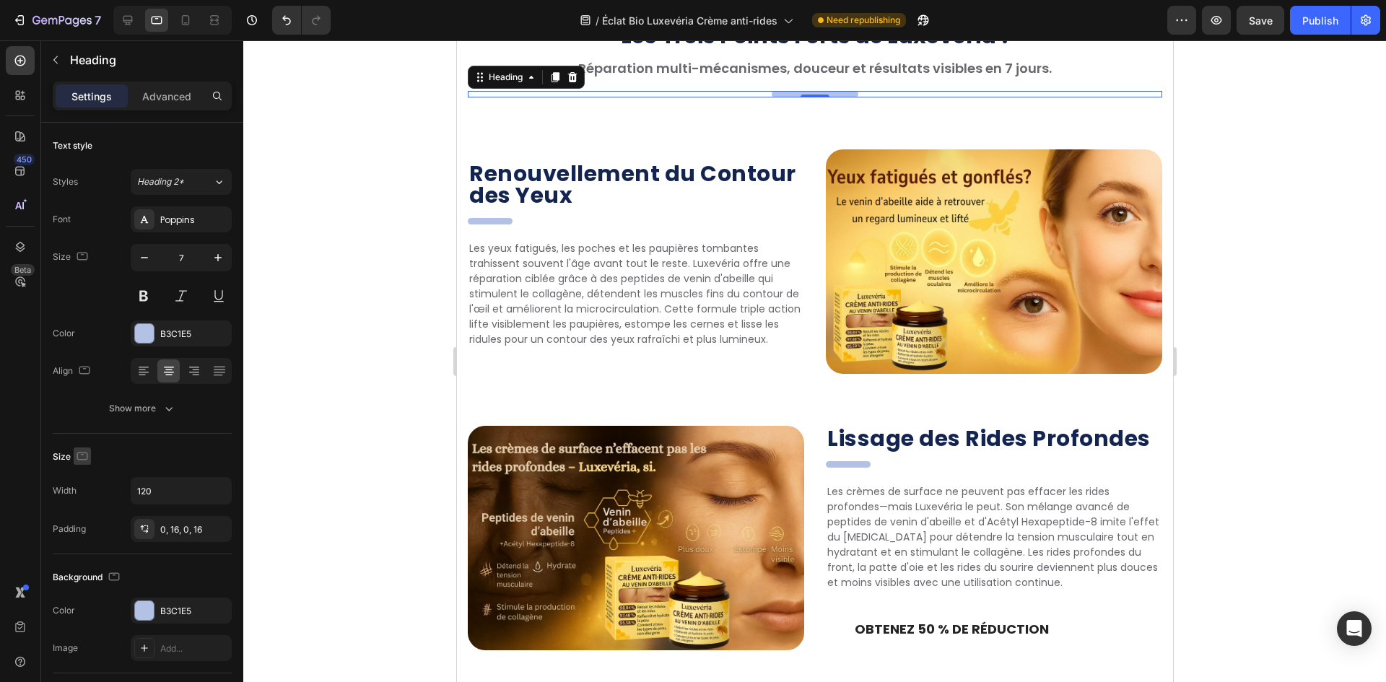
click at [81, 455] on icon "button" at bounding box center [82, 456] width 14 height 14
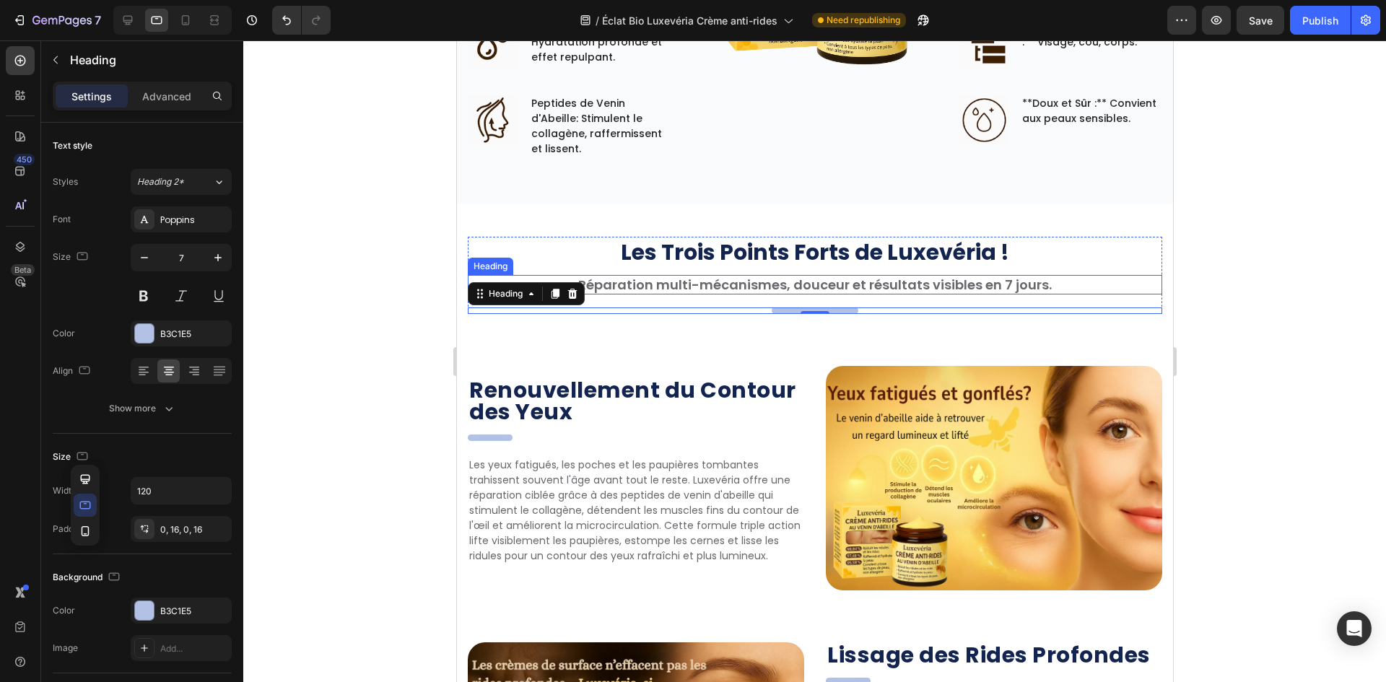
click at [817, 287] on h2 "Réparation multi-mécanismes, douceur et résultats visibles en 7 jours." at bounding box center [814, 284] width 694 height 19
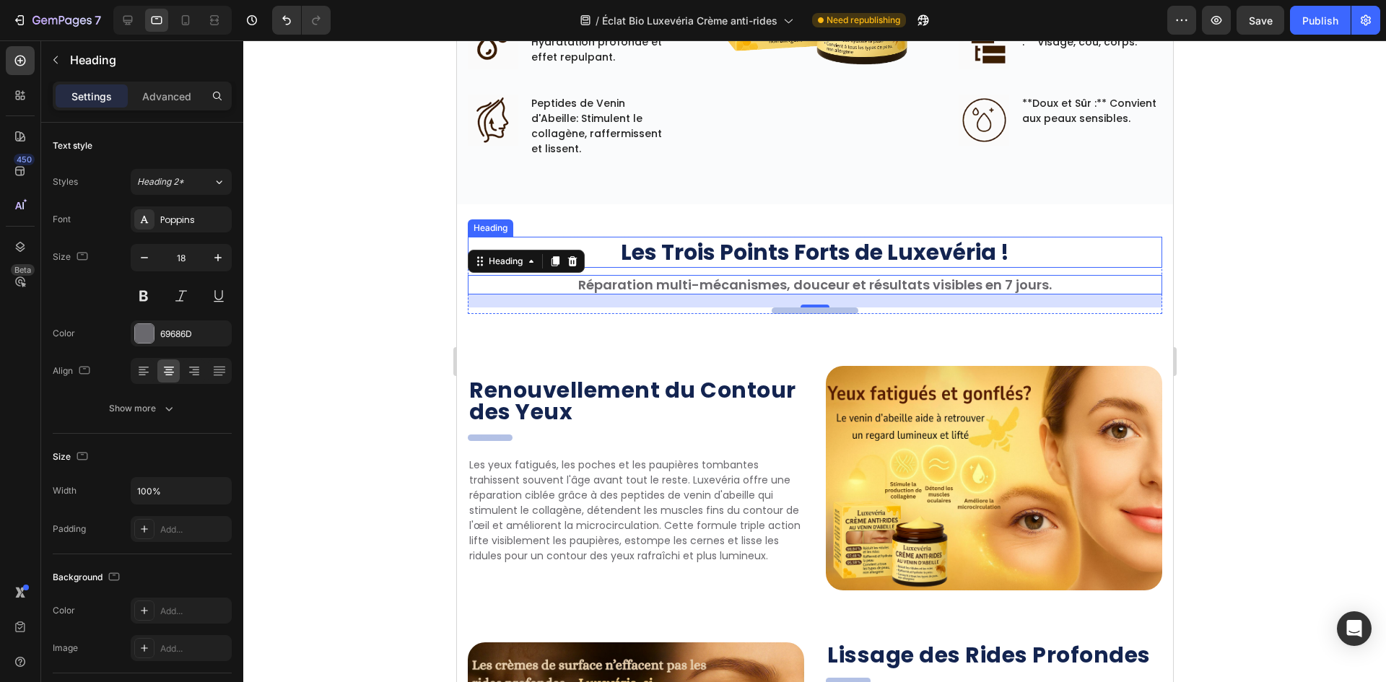
click at [694, 263] on h2 "Les Trois Points Forts de Luxevéria !" at bounding box center [814, 252] width 694 height 31
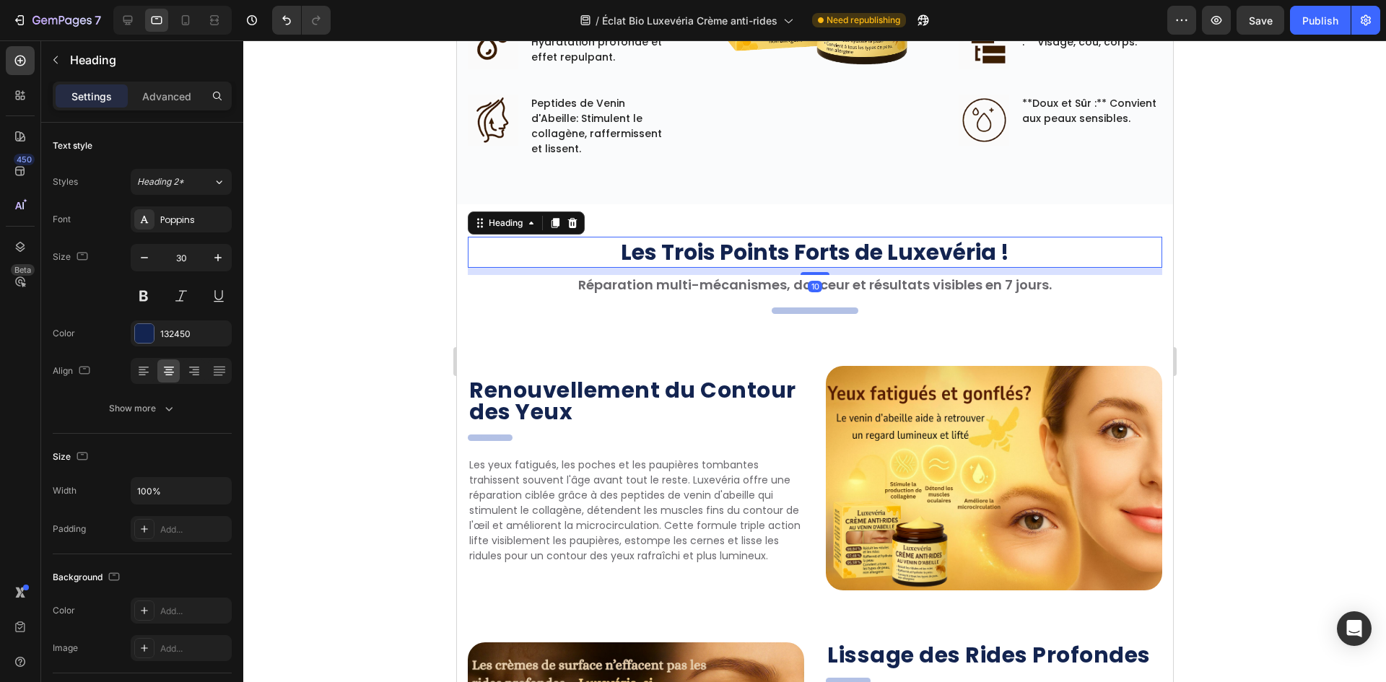
drag, startPoint x: 812, startPoint y: 287, endPoint x: 838, endPoint y: 294, distance: 27.2
click at [813, 287] on div "10" at bounding box center [814, 287] width 14 height 12
click at [840, 291] on h2 "Réparation multi-mécanismes, douceur et résultats visibles en 7 jours." at bounding box center [814, 284] width 694 height 19
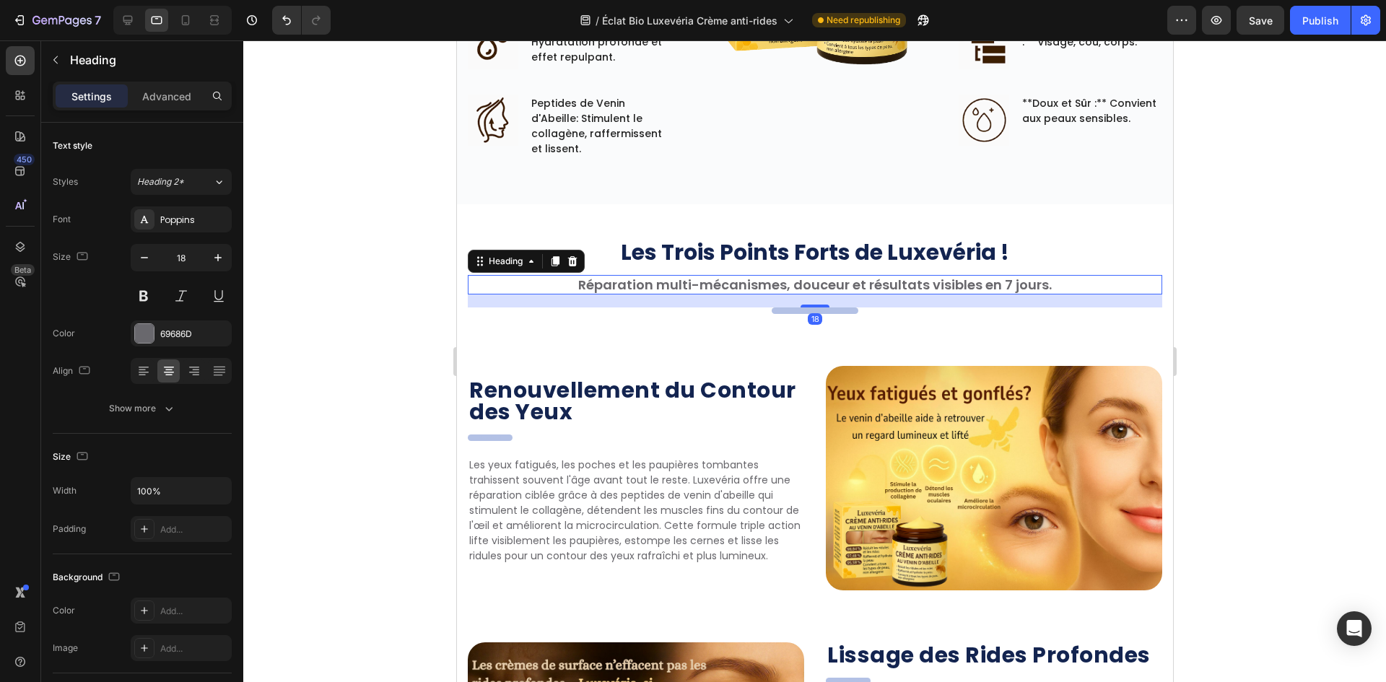
click at [827, 303] on div "18" at bounding box center [814, 300] width 694 height 13
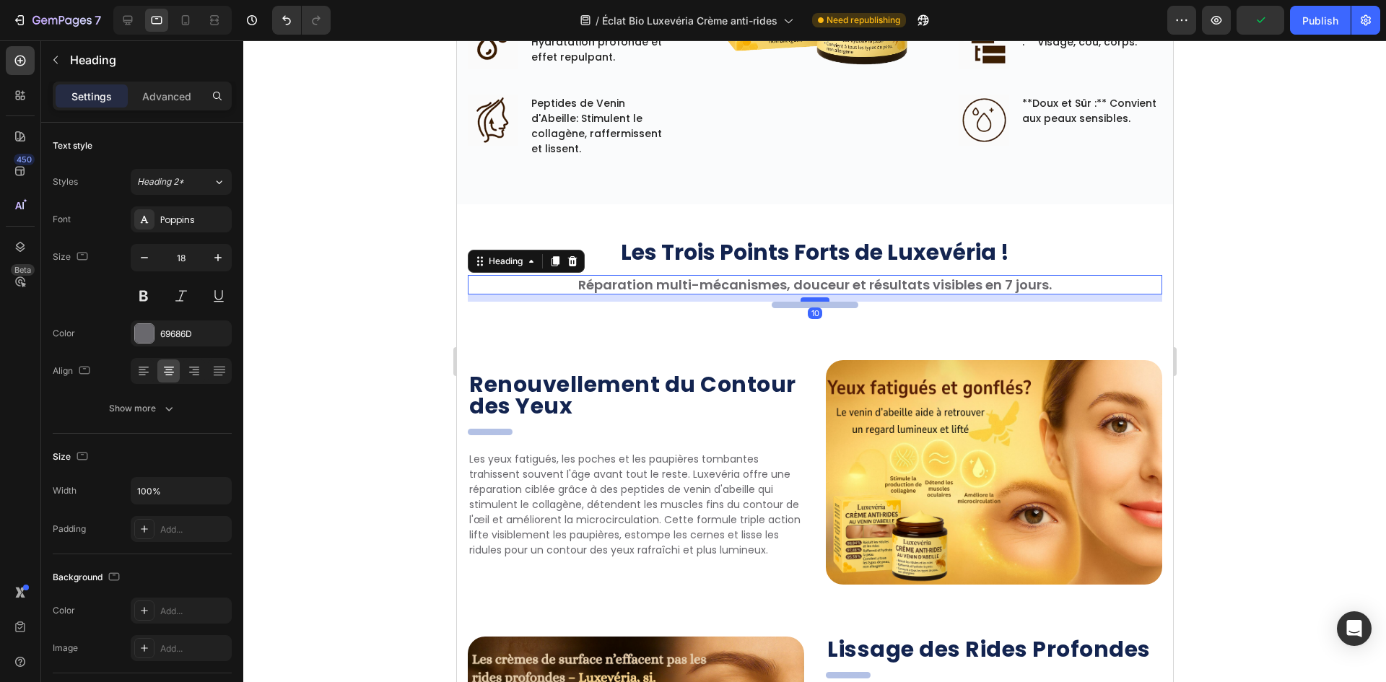
click at [806, 300] on div at bounding box center [814, 299] width 29 height 4
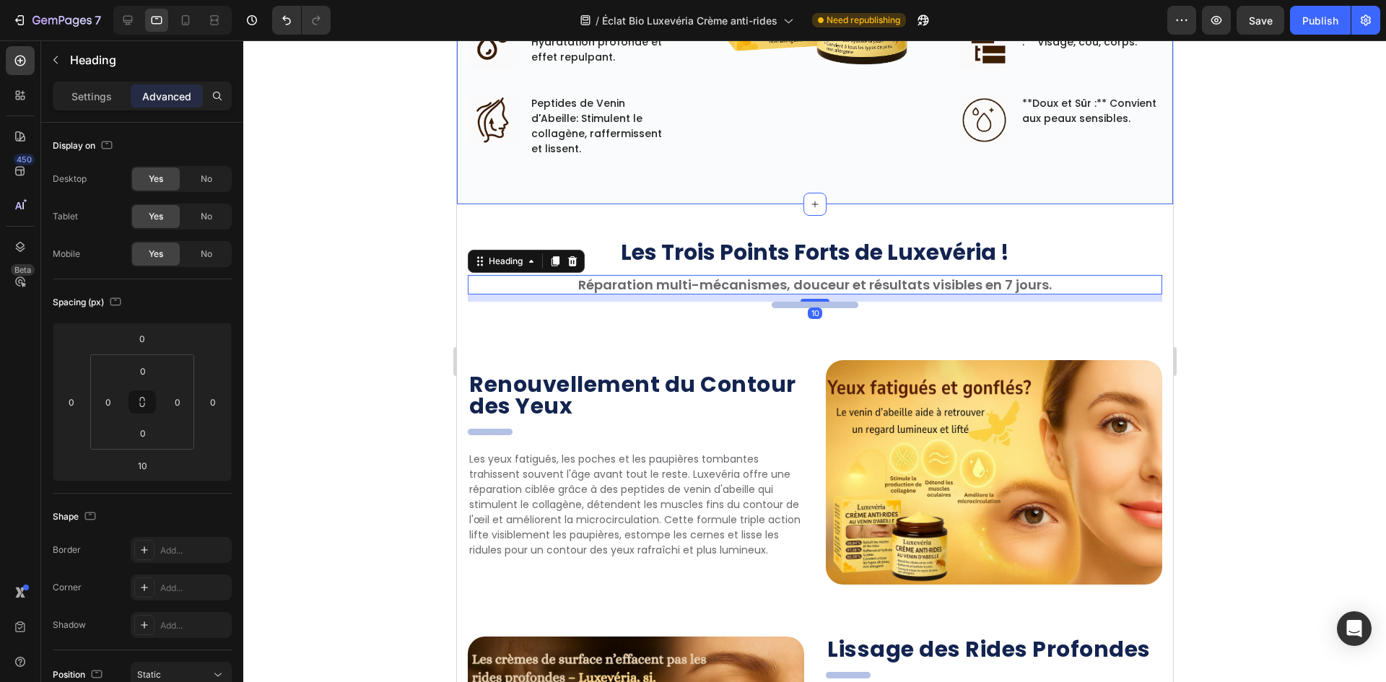
click at [126, 32] on div at bounding box center [172, 20] width 118 height 29
click at [133, 27] on div at bounding box center [127, 20] width 23 height 23
type input "18"
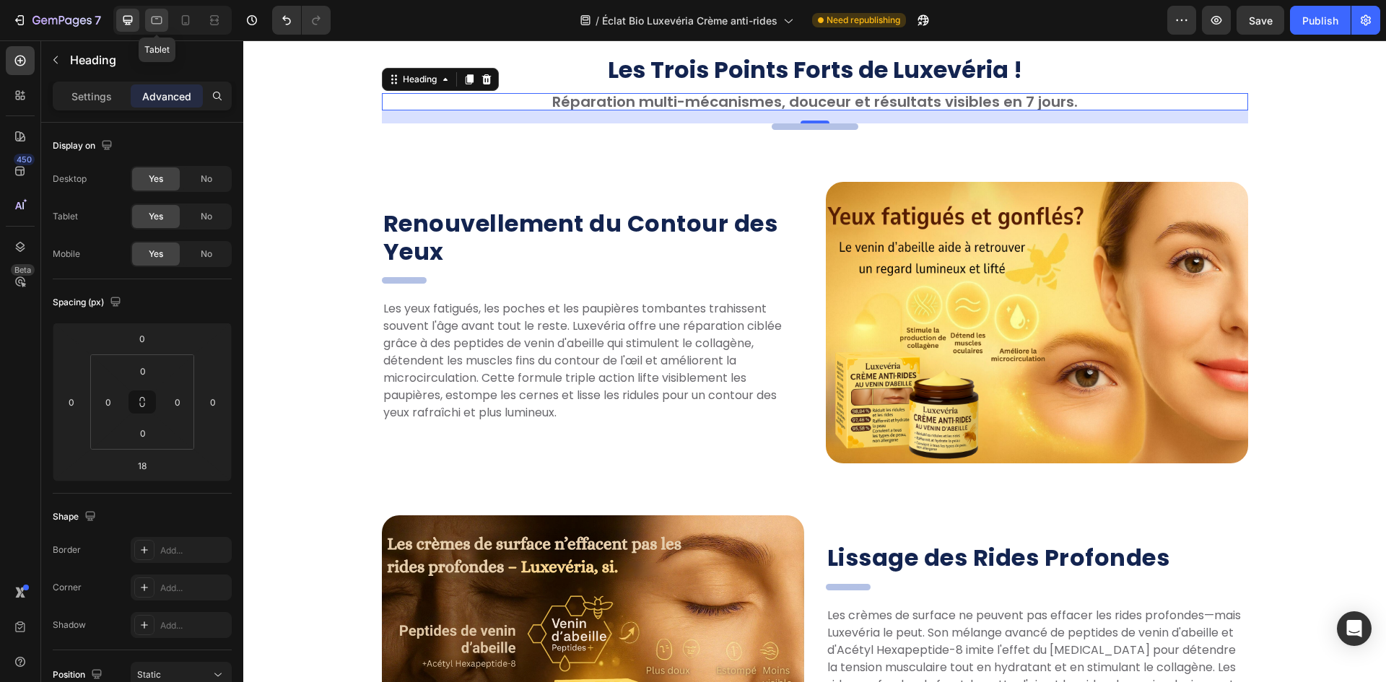
scroll to position [1231, 0]
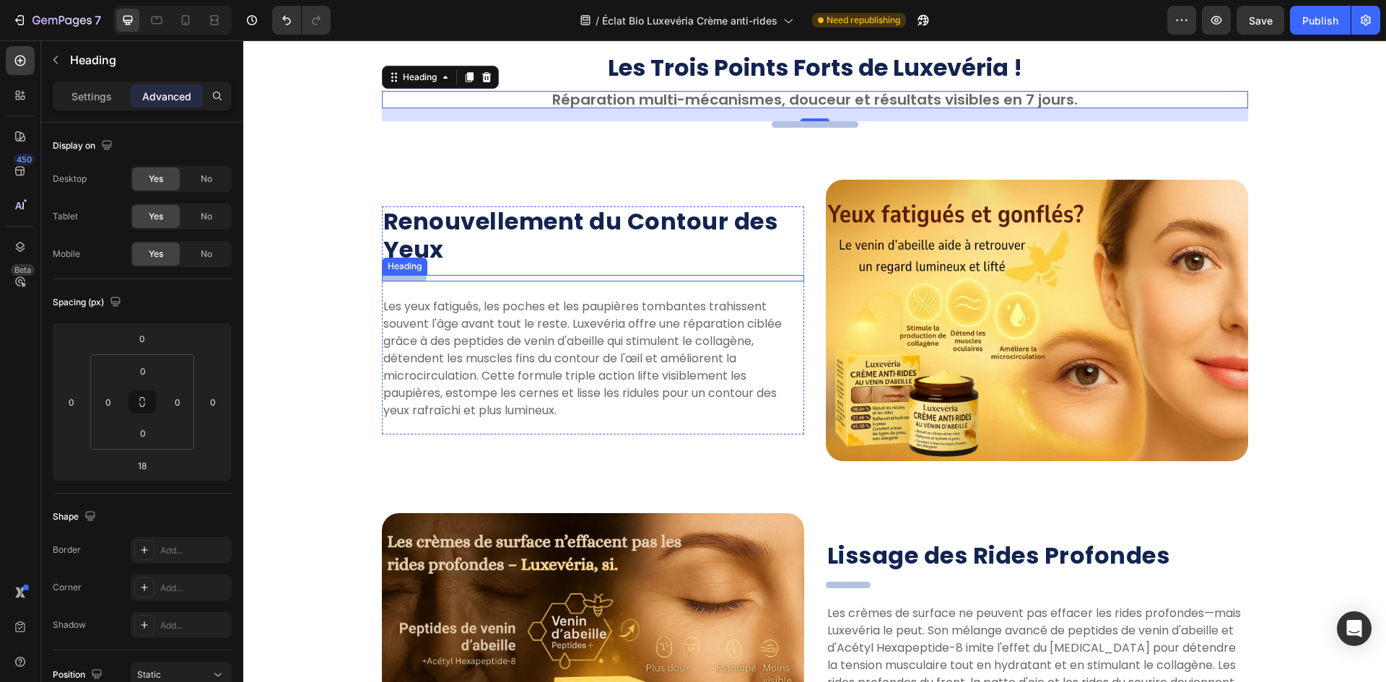
click at [413, 278] on h2 "dsadasd" at bounding box center [404, 278] width 45 height 6
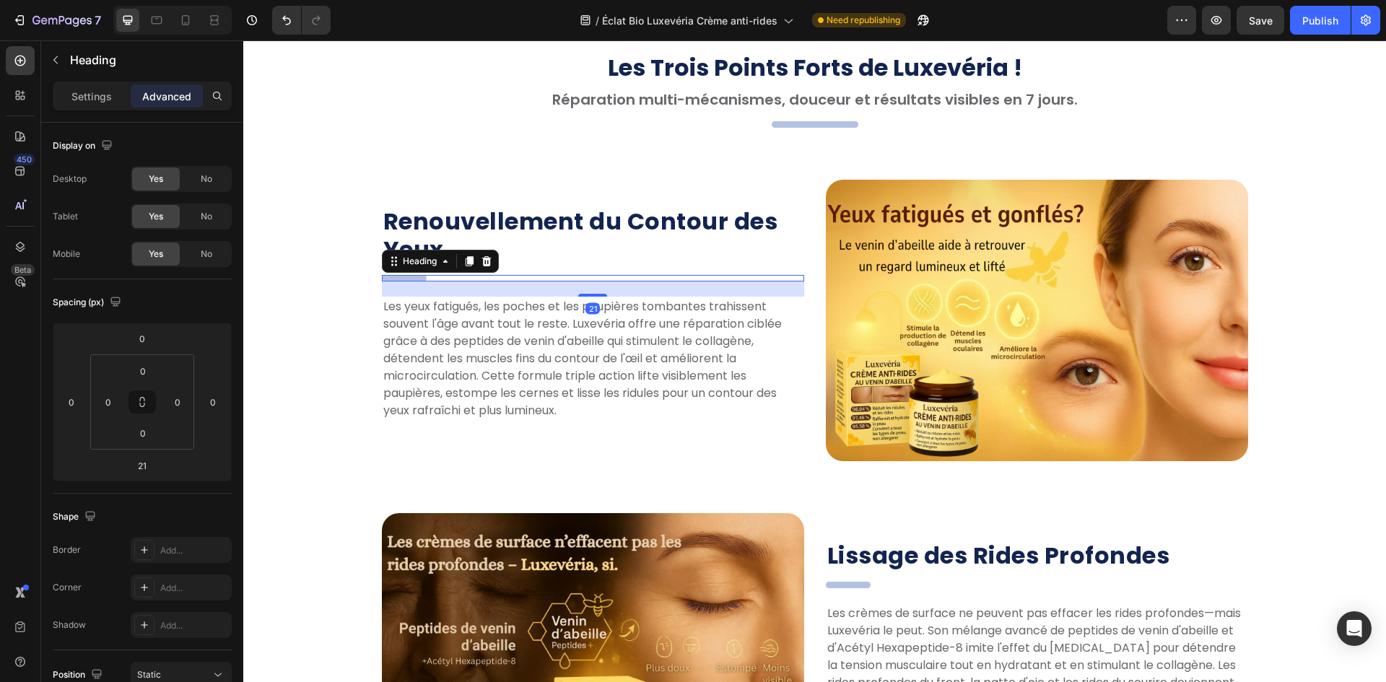
click at [391, 276] on h2 "dsadasd" at bounding box center [404, 278] width 45 height 6
click at [393, 276] on p "dsadasd" at bounding box center [404, 278] width 22 height 6
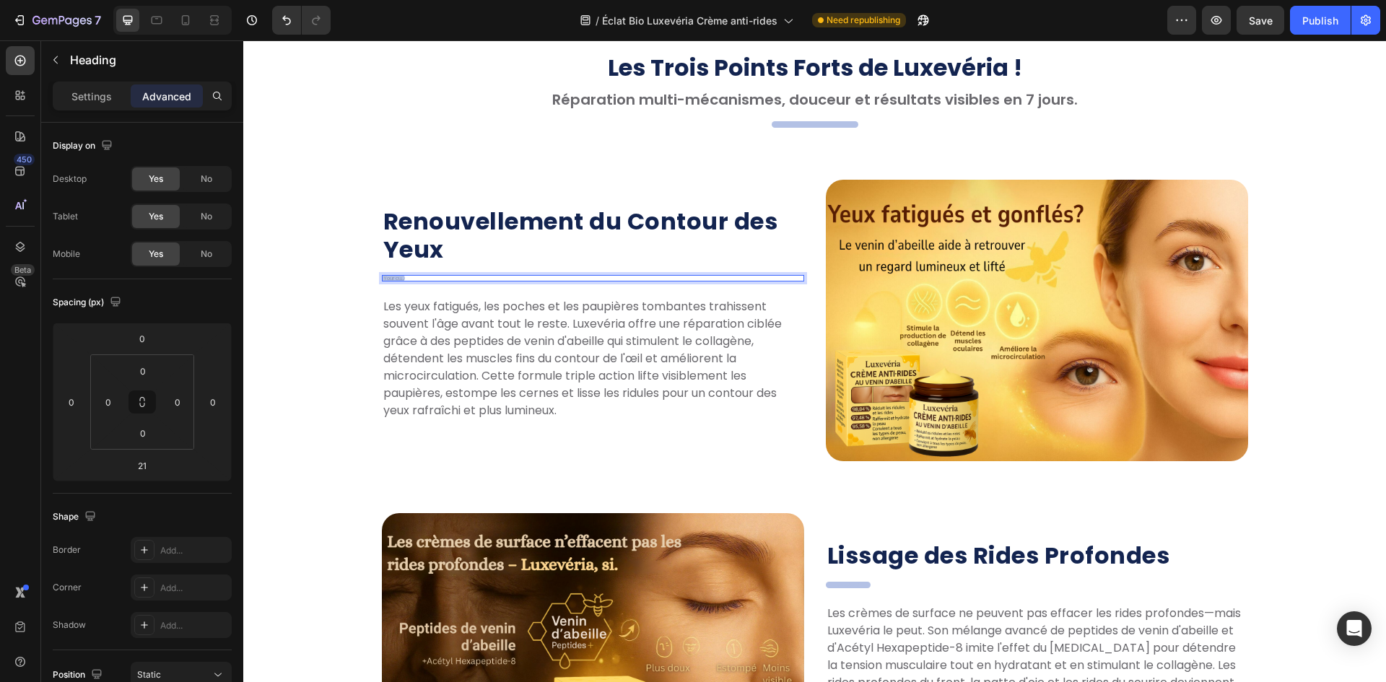
click at [388, 279] on h2 "Rich Text Editor. Editing area: main" at bounding box center [393, 278] width 23 height 6
click at [87, 100] on p "Settings" at bounding box center [91, 96] width 40 height 15
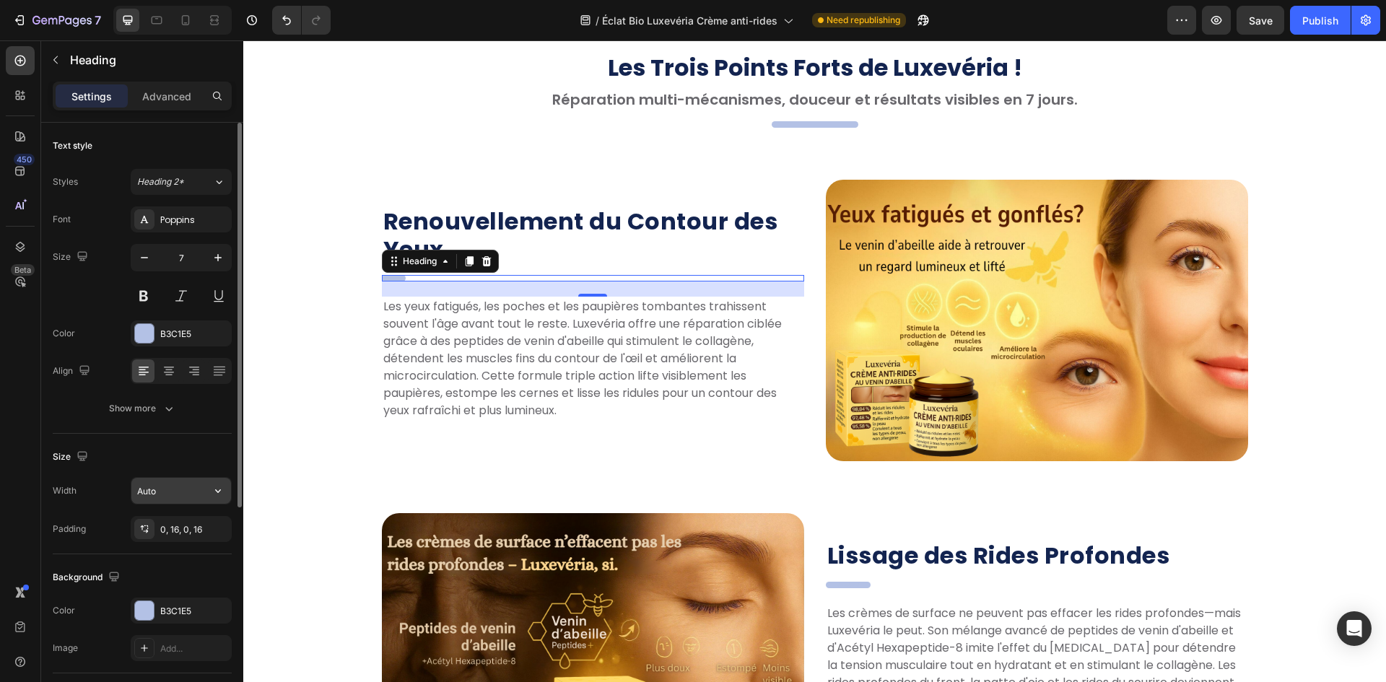
click at [167, 492] on input "Auto" at bounding box center [181, 491] width 100 height 26
type input "1"
type input "100"
click at [160, 31] on div at bounding box center [156, 20] width 23 height 23
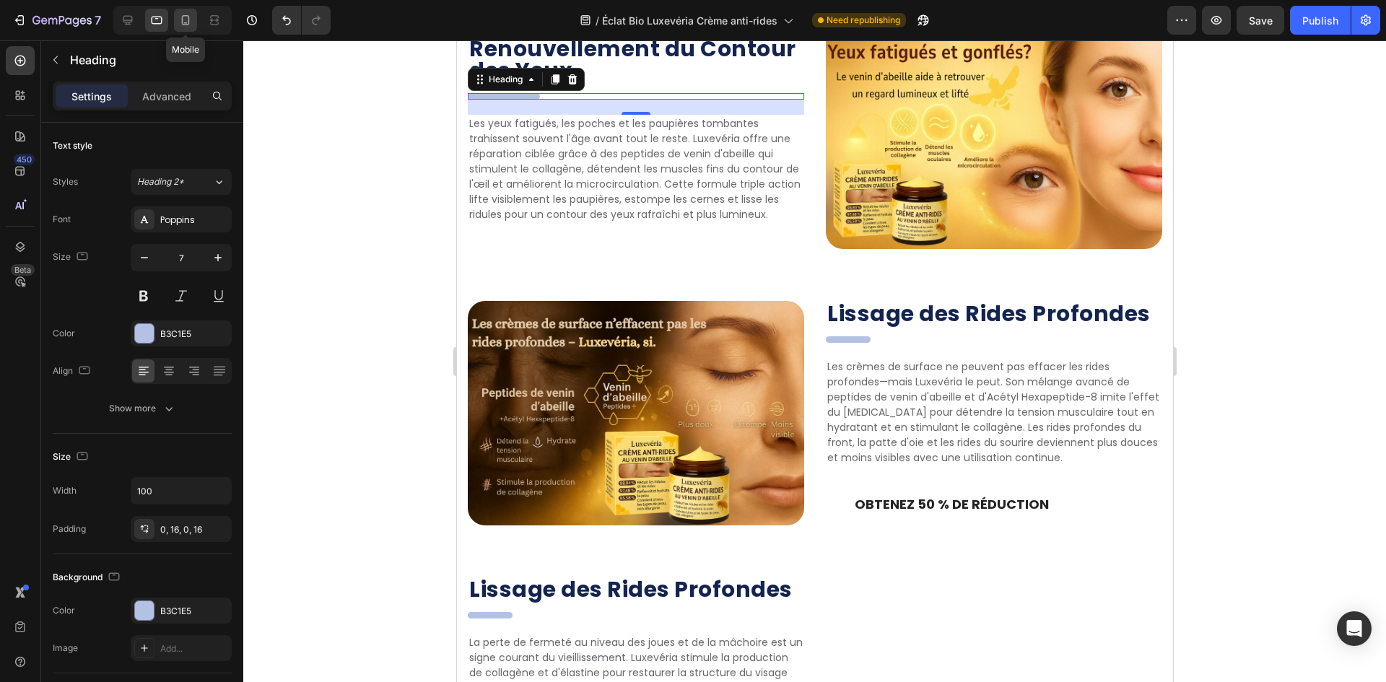
click at [188, 27] on div at bounding box center [185, 20] width 23 height 23
type input "6"
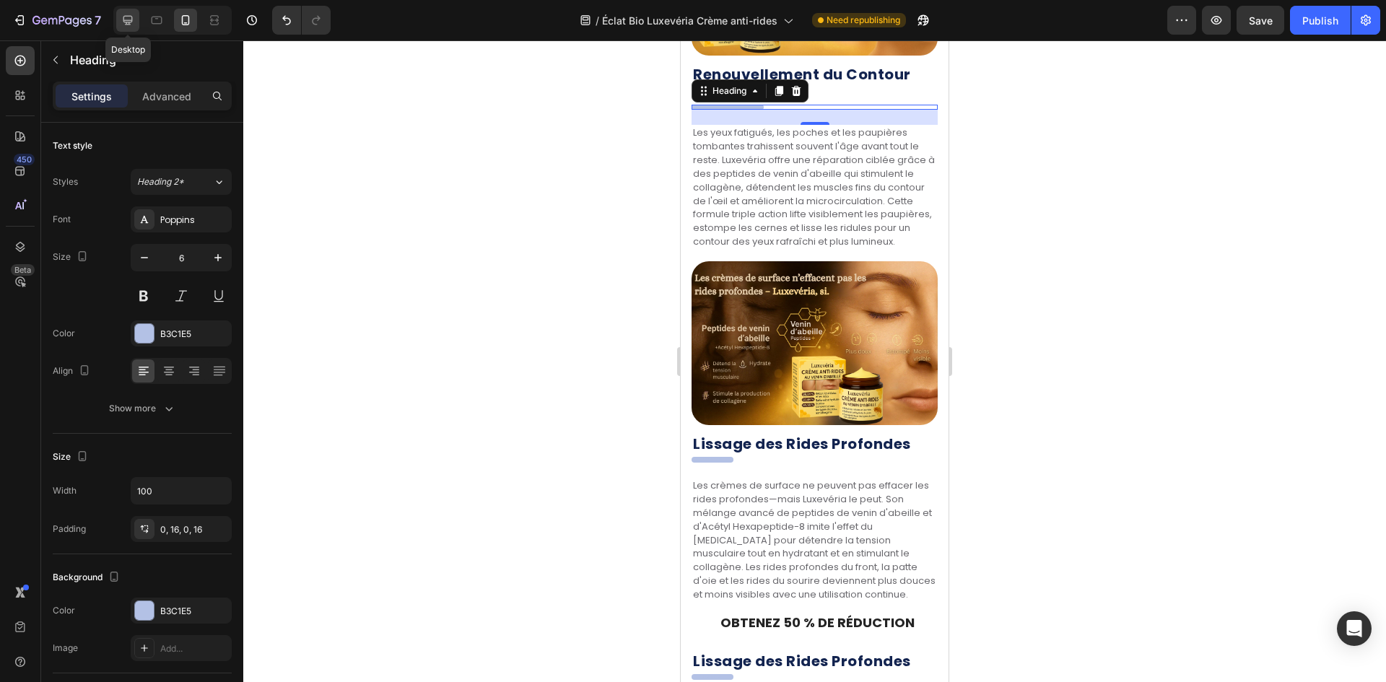
scroll to position [1527, 0]
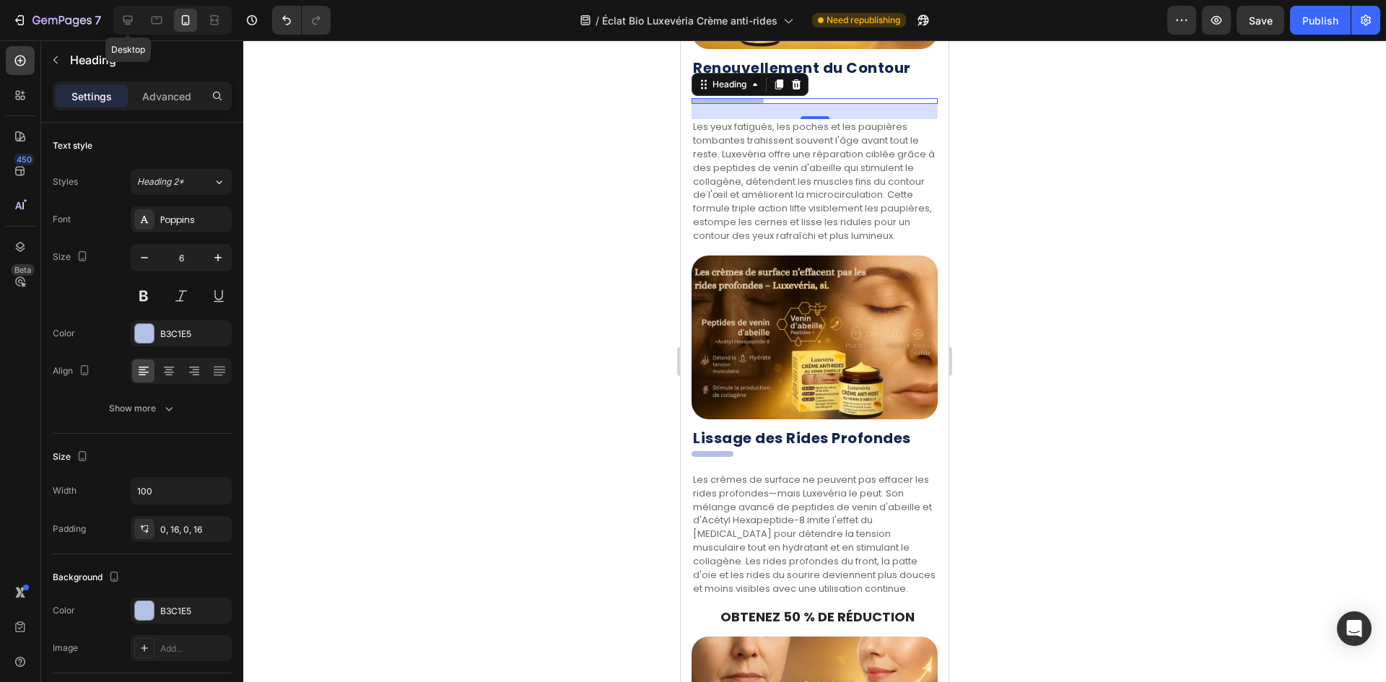
click at [445, 135] on div at bounding box center [814, 361] width 1143 height 642
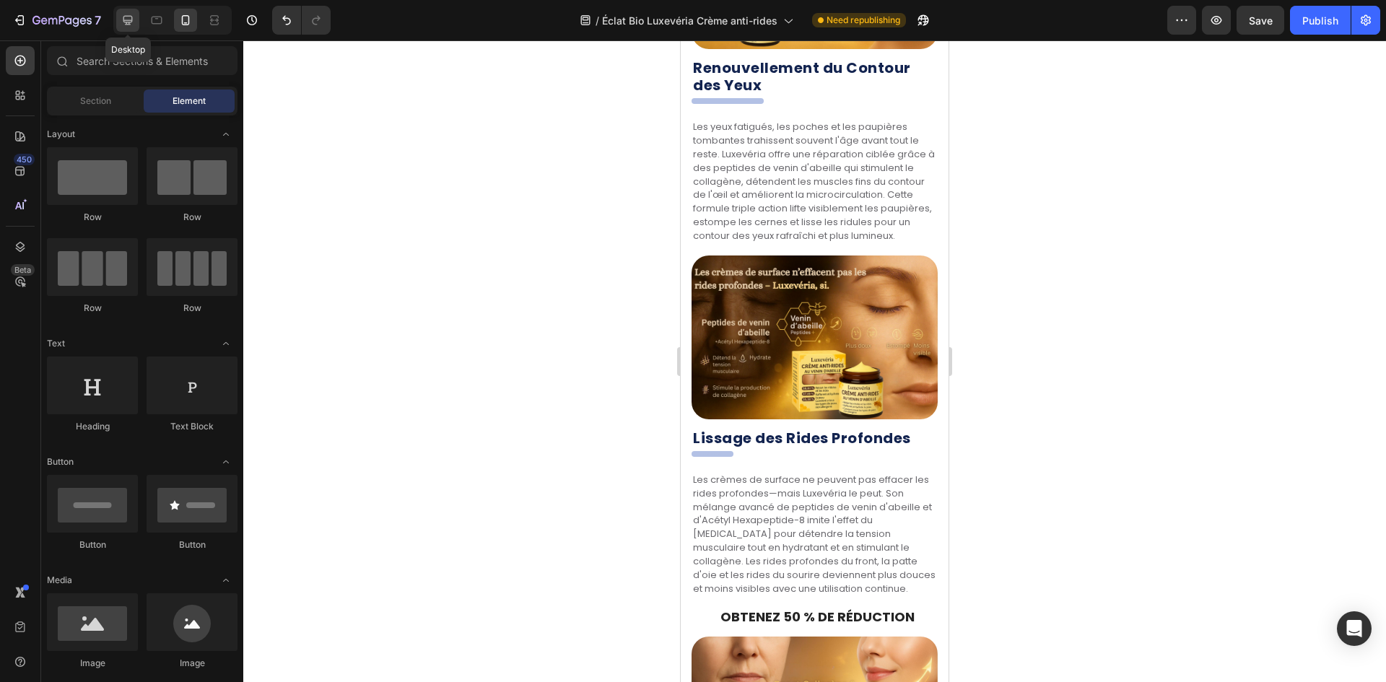
click at [130, 18] on icon at bounding box center [128, 20] width 14 height 14
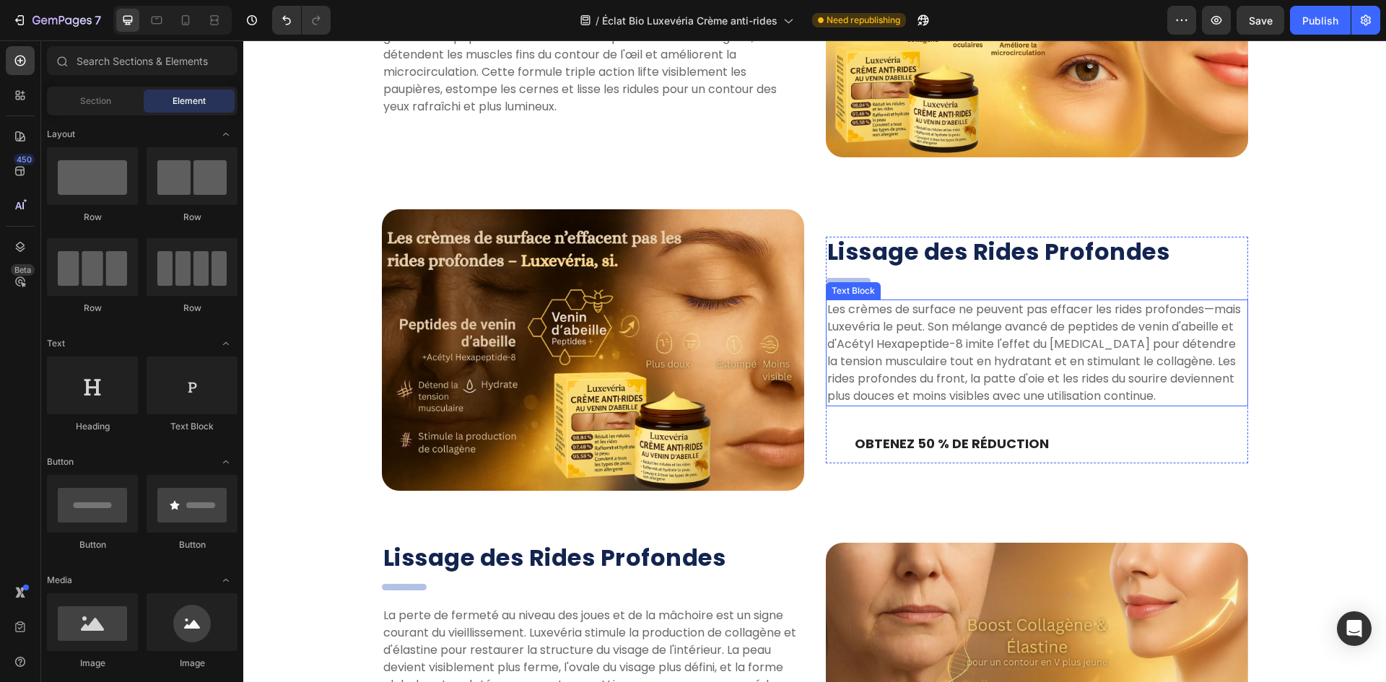
scroll to position [1319, 0]
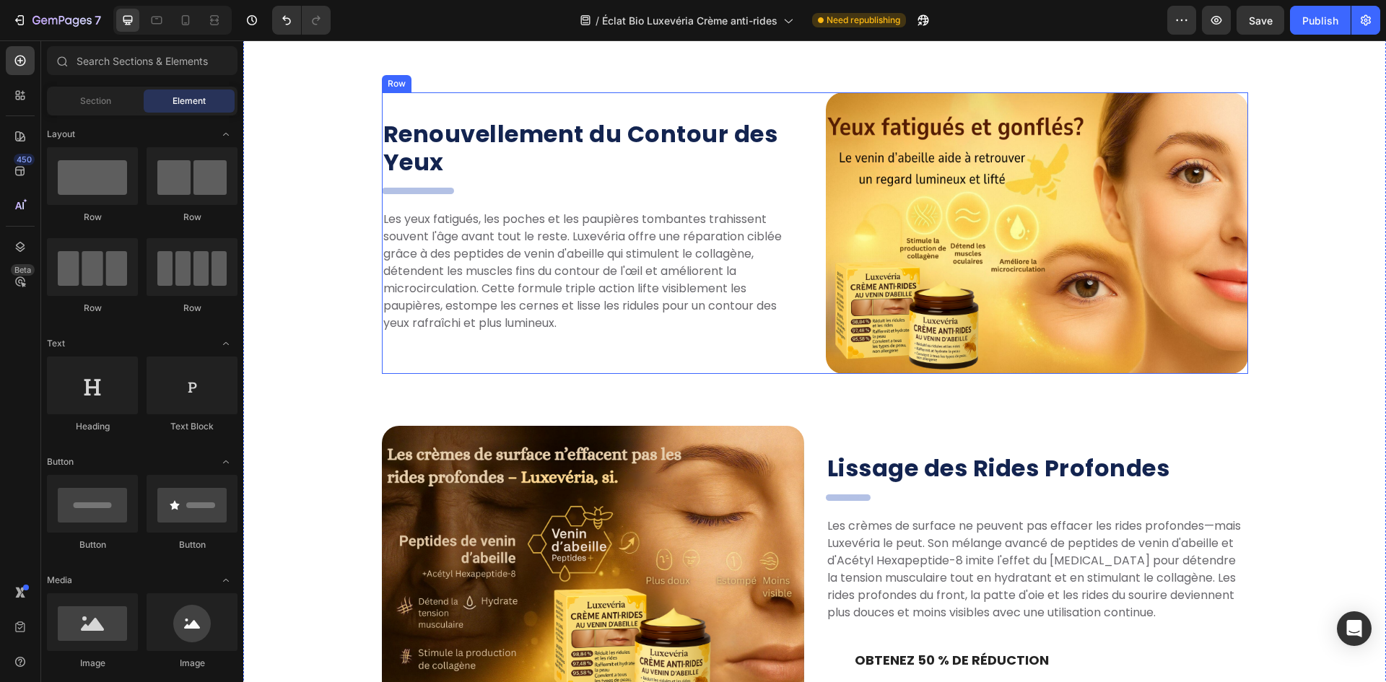
click at [787, 302] on p "Les yeux fatigués, les poches et les paupières tombantes trahissent souvent l'â…" at bounding box center [592, 271] width 419 height 121
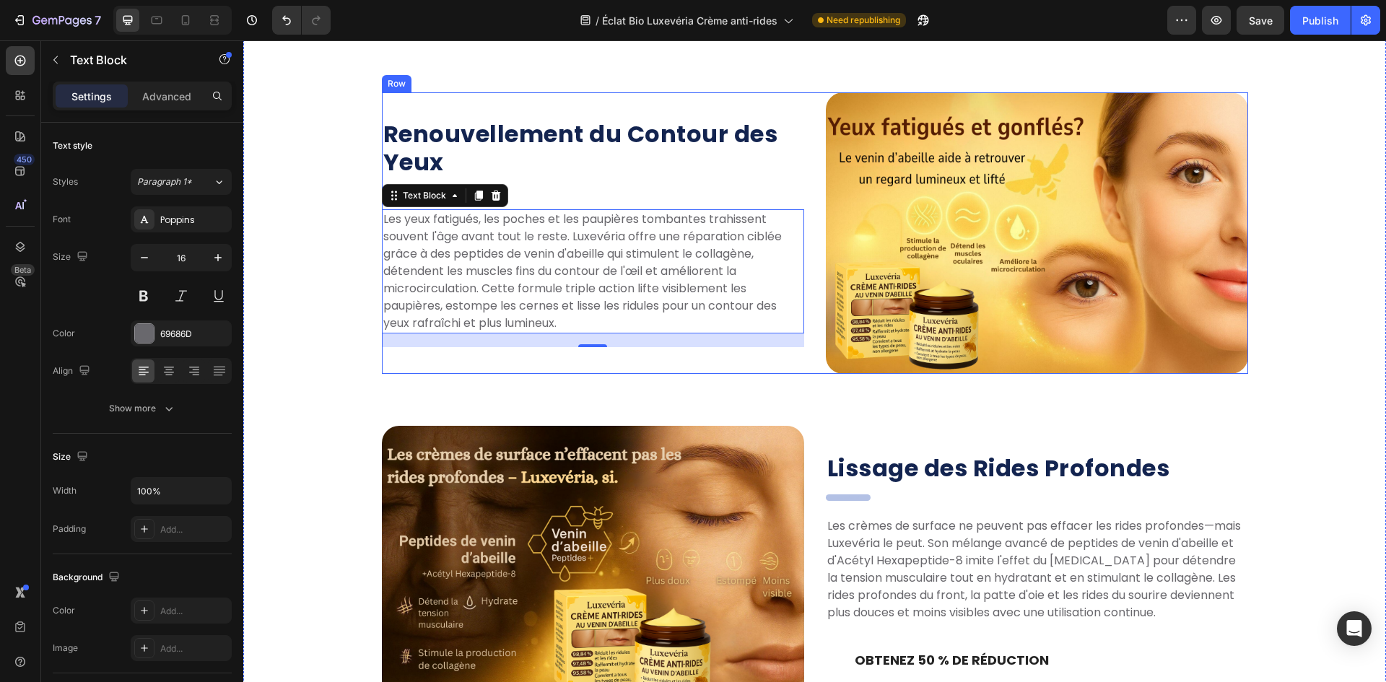
click at [813, 320] on div "Renouvellement du Contour des Yeux Heading . Heading Les yeux fatigués, les poc…" at bounding box center [815, 233] width 866 height 282
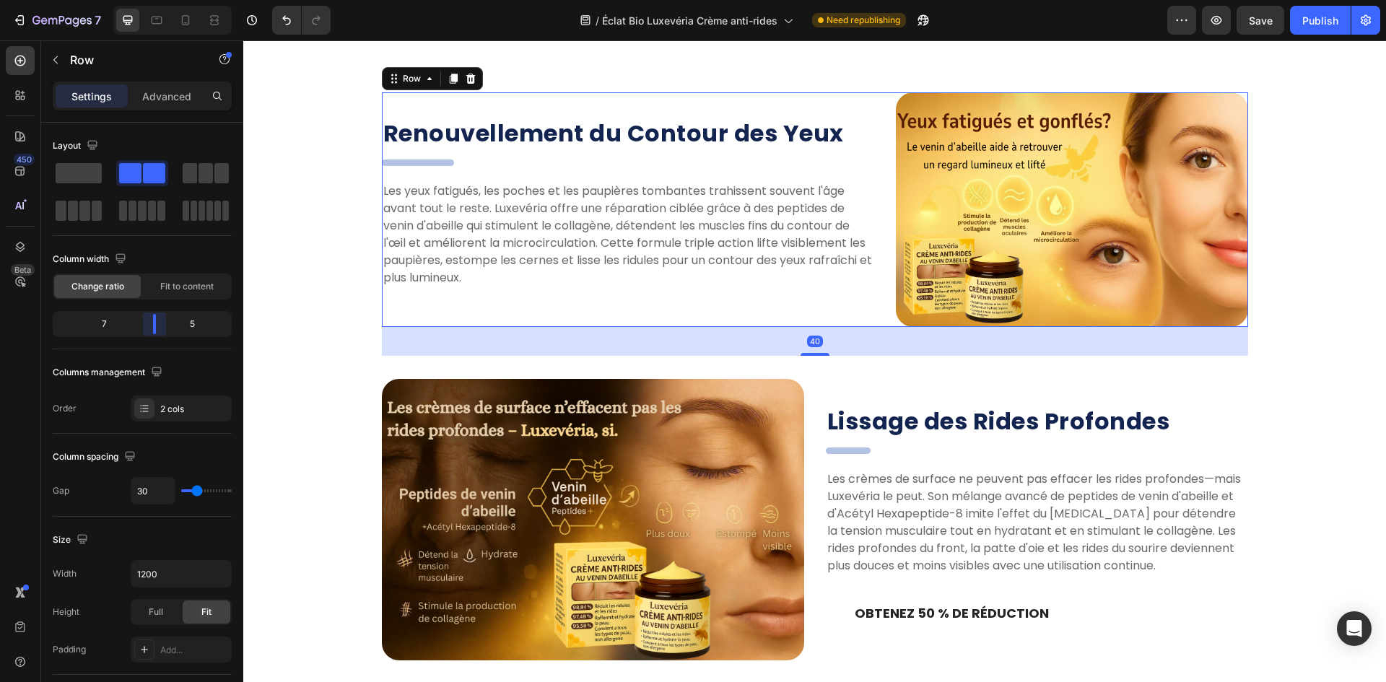
drag, startPoint x: 149, startPoint y: 323, endPoint x: 159, endPoint y: 323, distance: 9.4
click at [159, 0] on body "7 Version history / Éclat Bio Luxevéria Crème anti-rides Need republishing Prev…" at bounding box center [693, 0] width 1386 height 0
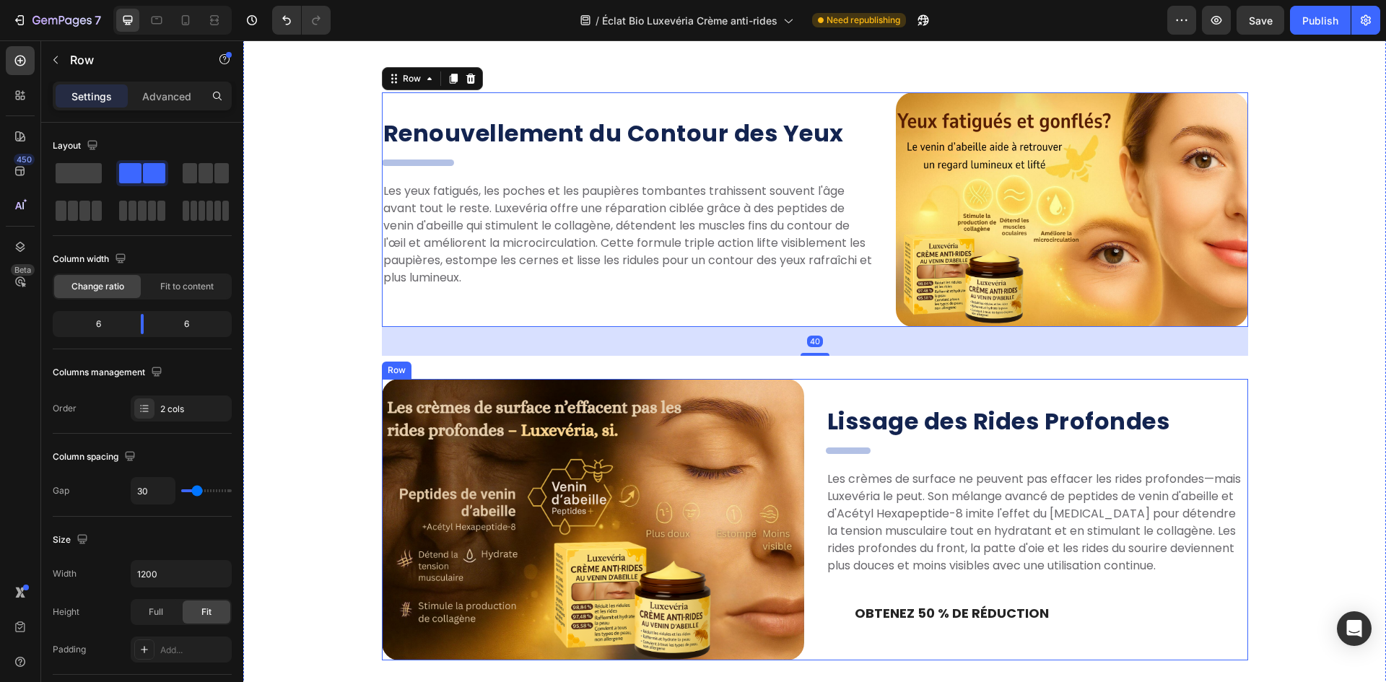
click at [806, 467] on div "Lissage des Rides Profondes Heading dsadasd Heading Les crèmes de surface ne pe…" at bounding box center [815, 520] width 866 height 282
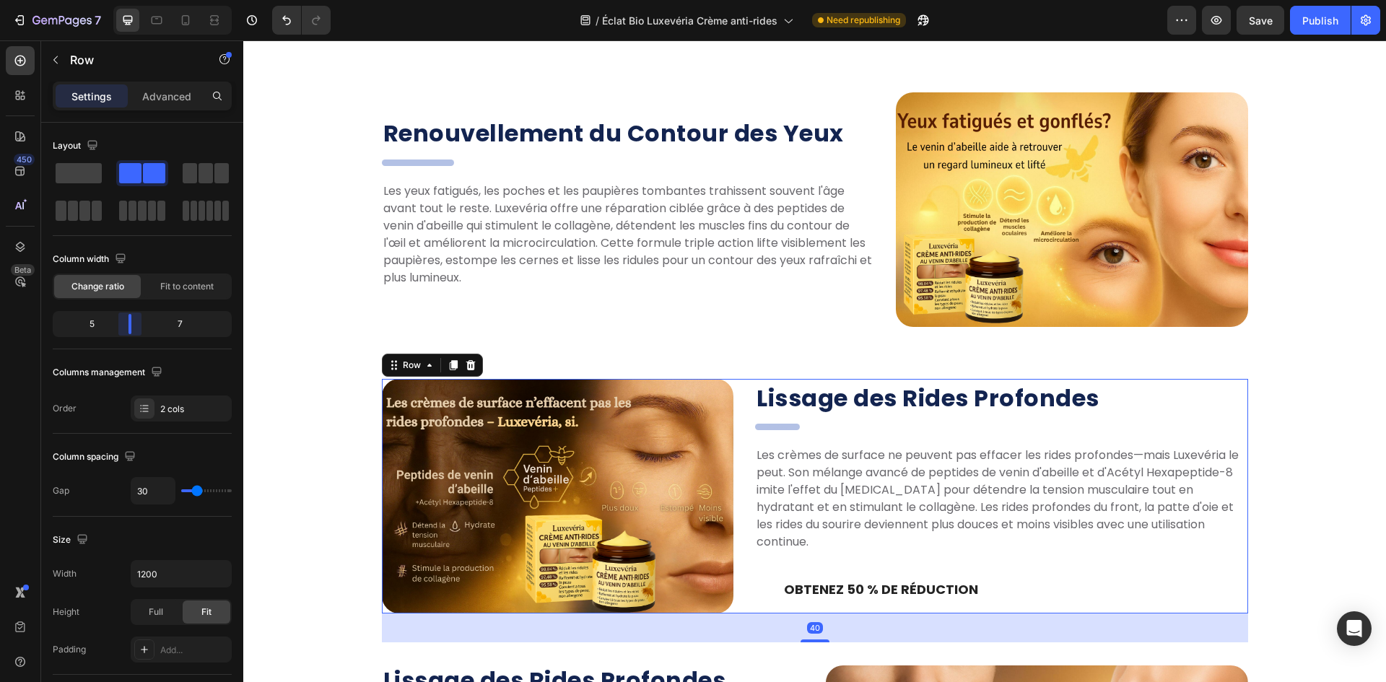
drag, startPoint x: 146, startPoint y: 331, endPoint x: 130, endPoint y: 331, distance: 15.9
click at [130, 0] on body "7 Version history / Éclat Bio Luxevéria Crème anti-rides Need republishing Prev…" at bounding box center [693, 0] width 1386 height 0
click at [440, 342] on div "Les Trois Points Forts de Luxevéria ! Heading Réparation multi-mécanismes, douc…" at bounding box center [814, 516] width 1121 height 1104
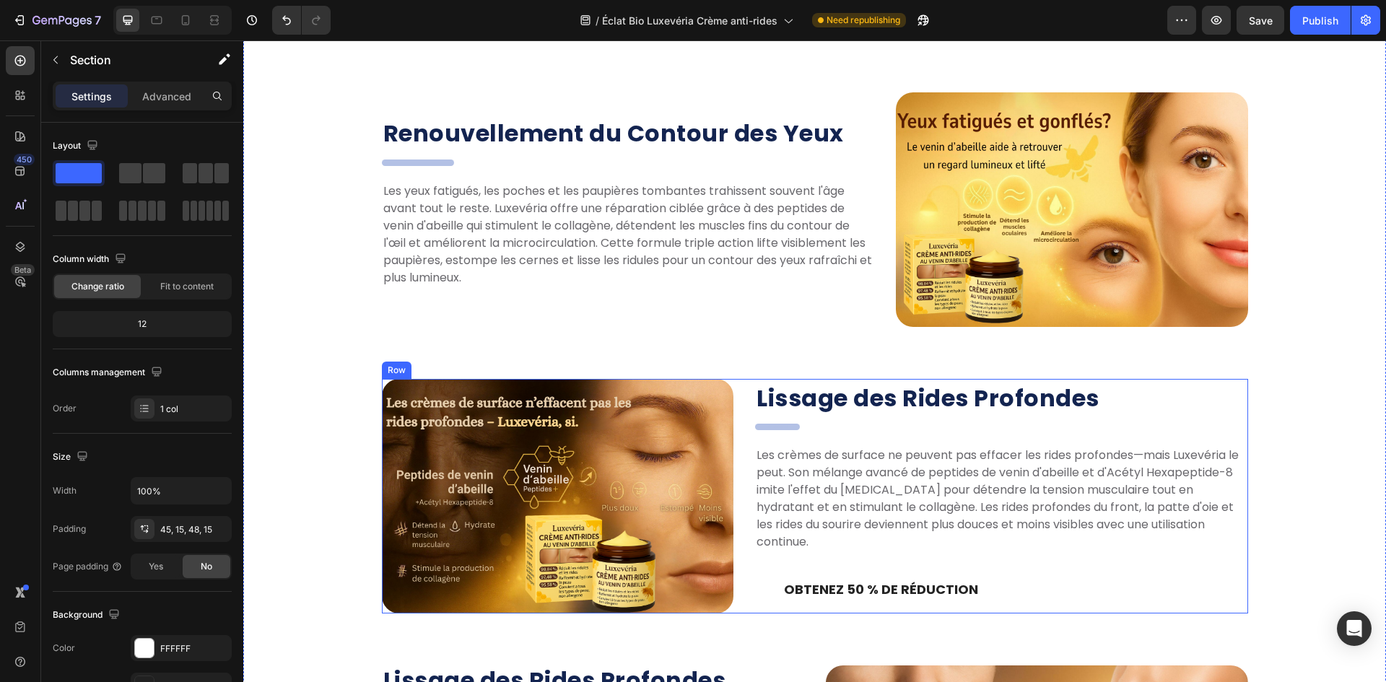
click at [735, 429] on div "Lissage des Rides Profondes Heading dsadasd Heading Les crèmes de surface ne pe…" at bounding box center [815, 496] width 866 height 235
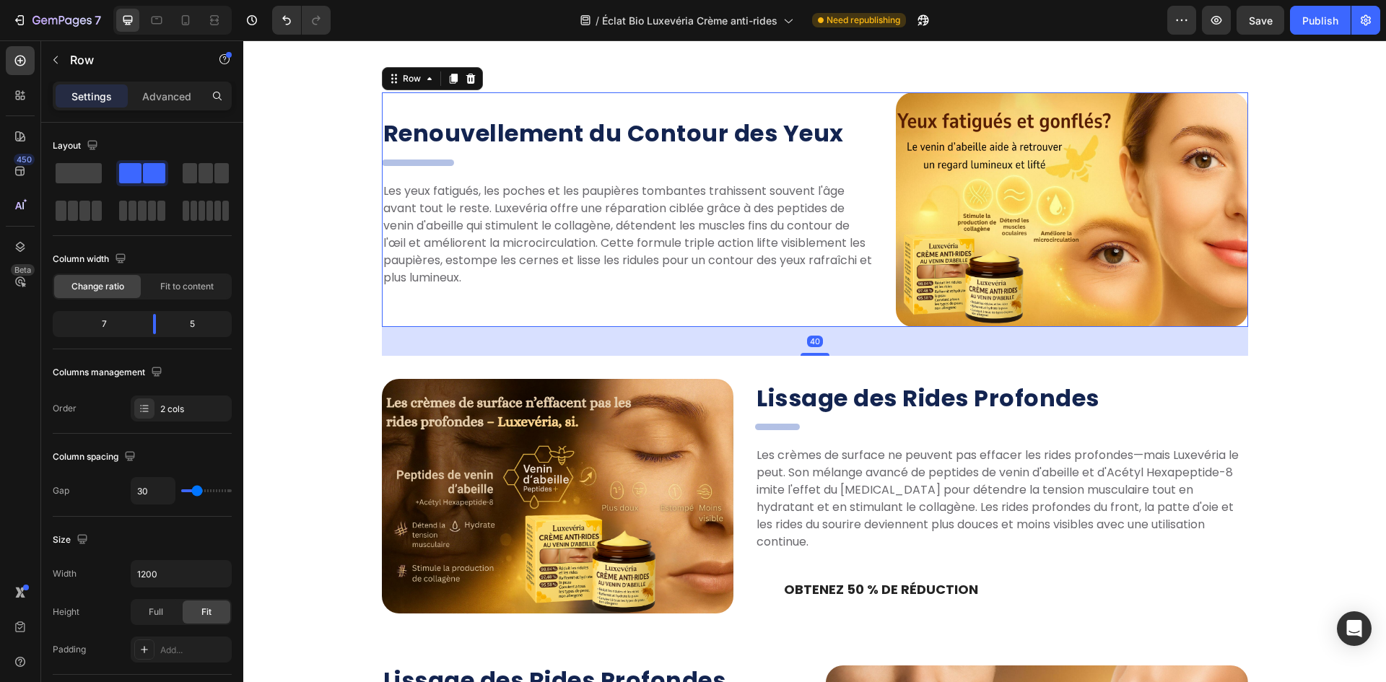
click at [866, 307] on div "Renouvellement du Contour des Yeux Heading . Heading Les yeux fatigués, les poc…" at bounding box center [628, 209] width 493 height 235
click at [185, 286] on span "Fit to content" at bounding box center [186, 286] width 53 height 13
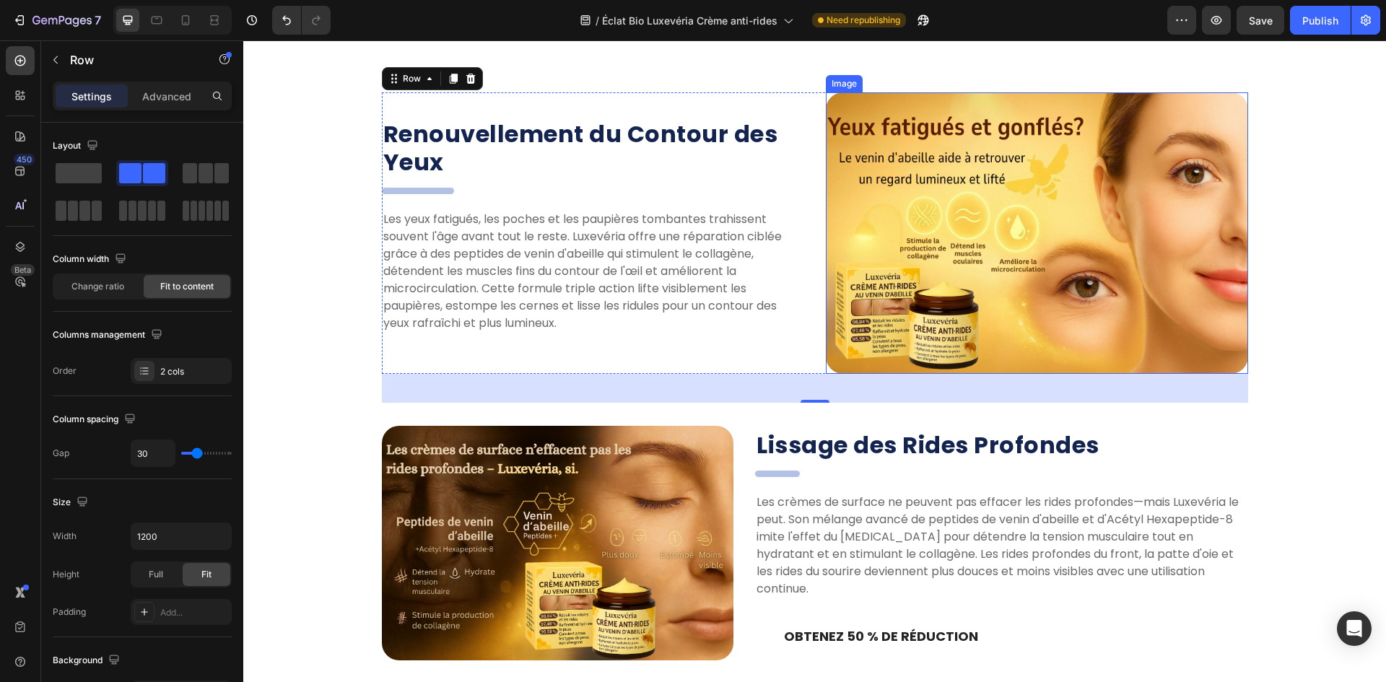
click at [886, 250] on img at bounding box center [1037, 233] width 422 height 282
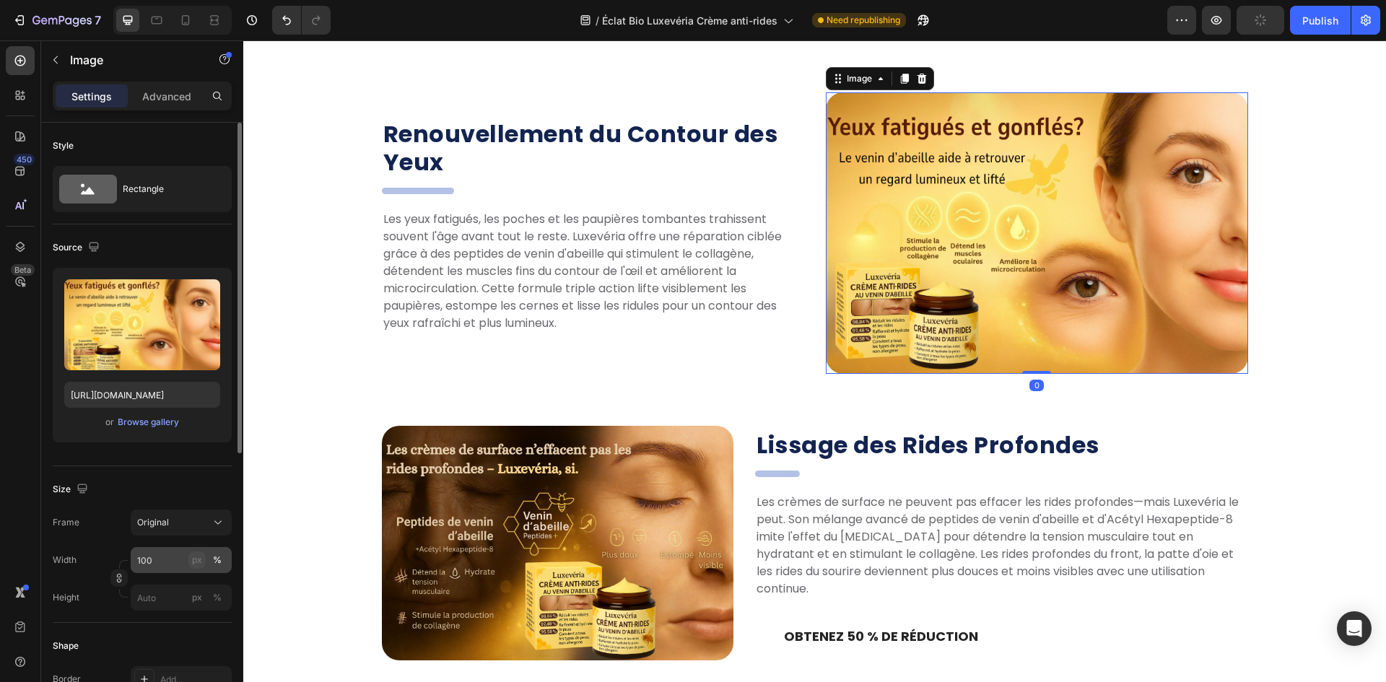
click at [190, 562] on button "px" at bounding box center [196, 559] width 17 height 17
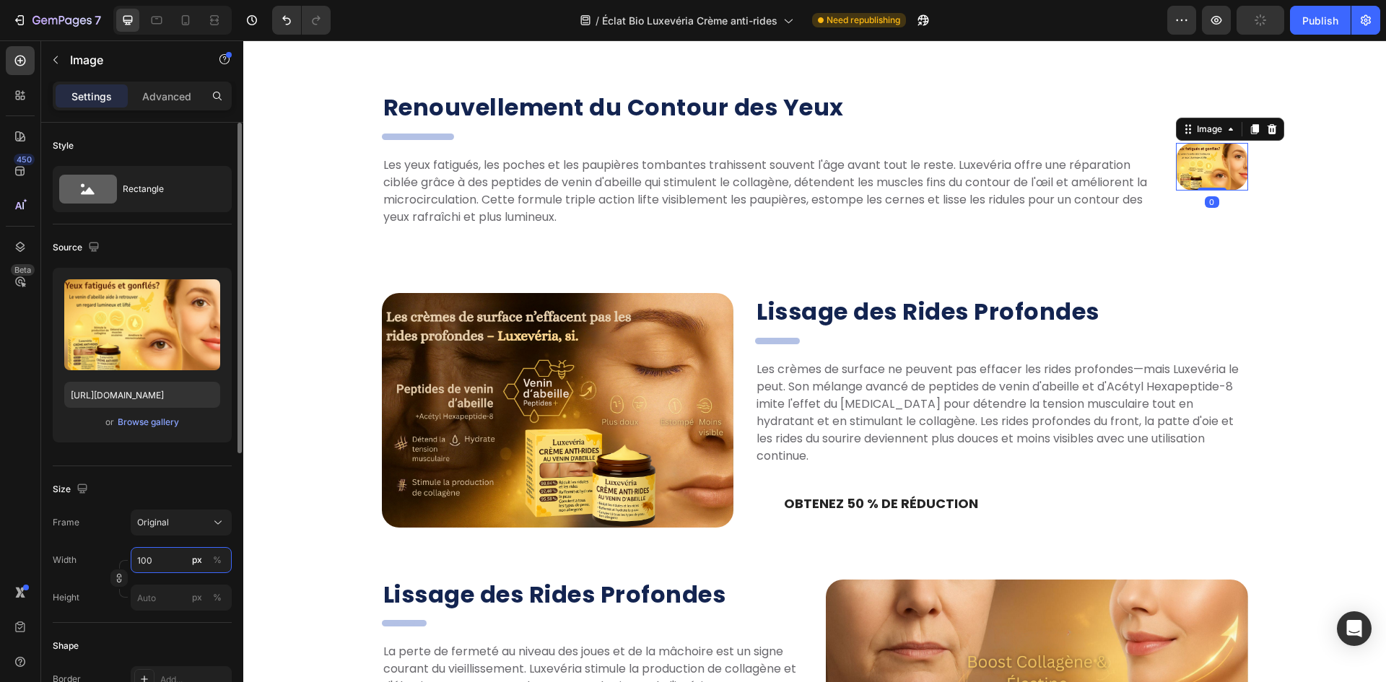
click at [171, 562] on input "100" at bounding box center [181, 560] width 101 height 26
type input "1"
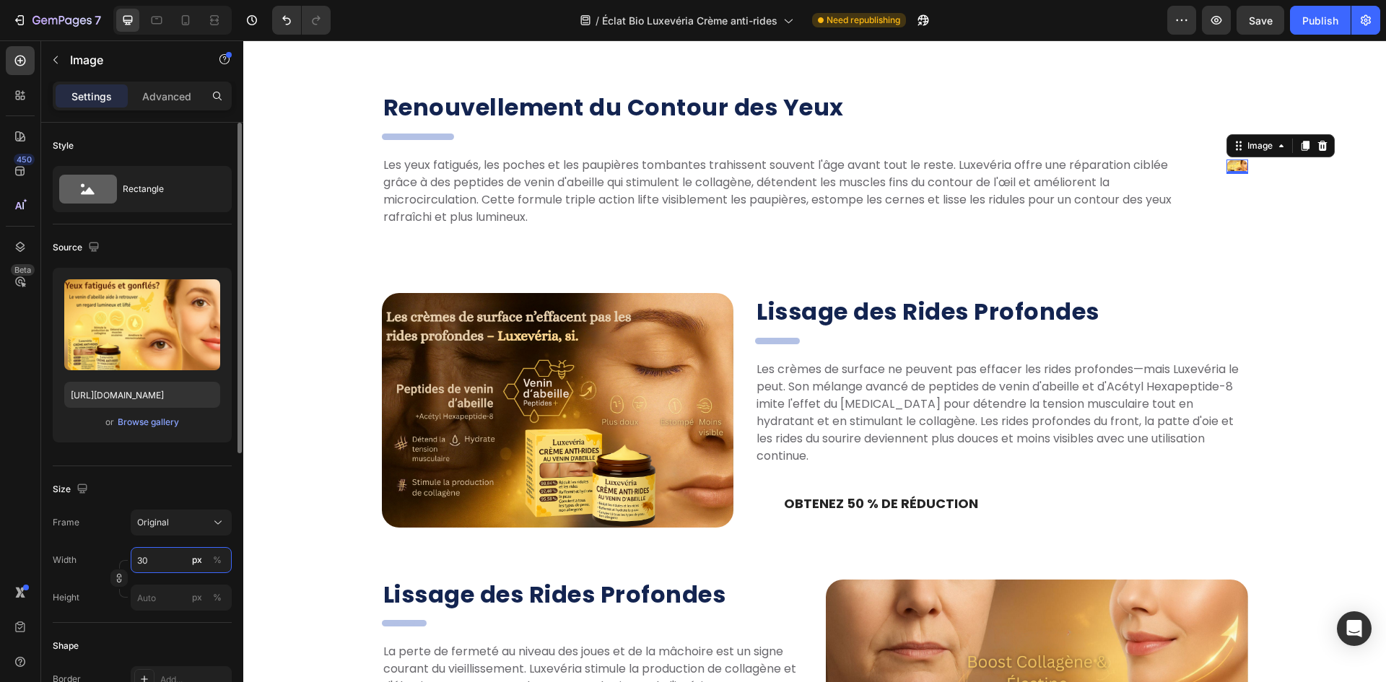
type input "3"
type input "6"
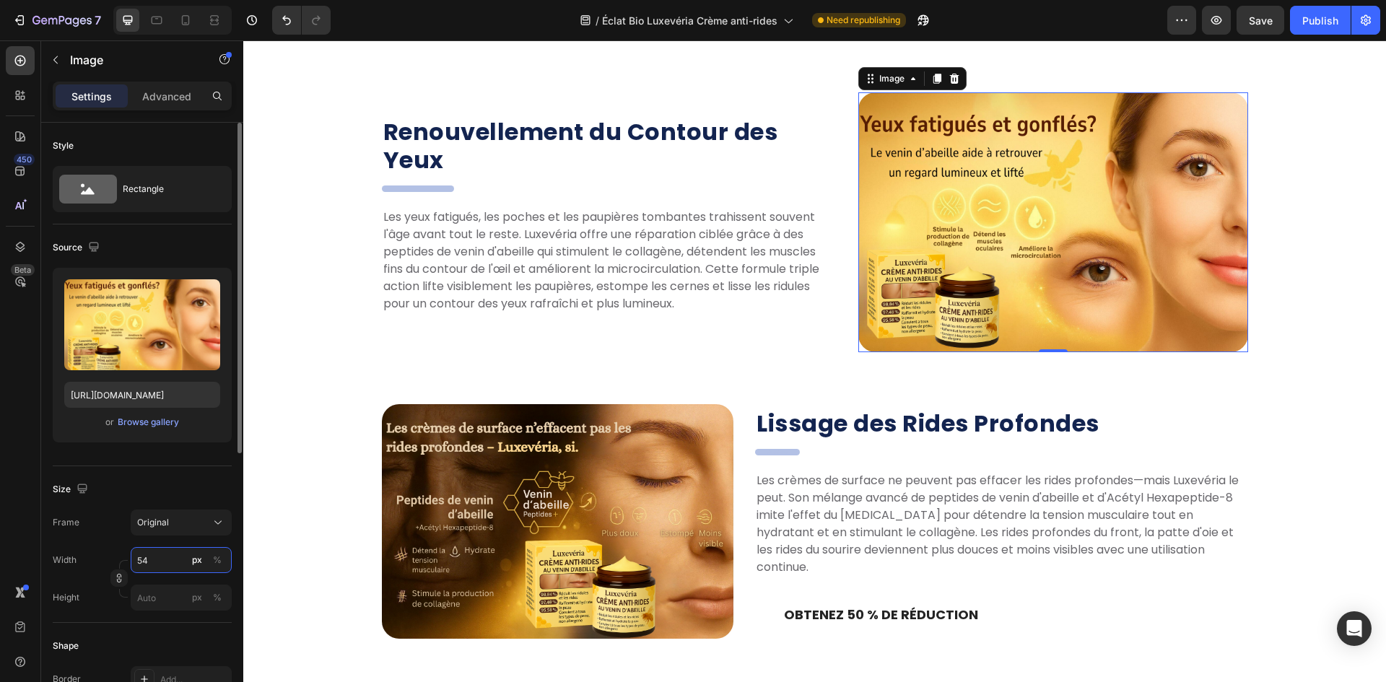
type input "5"
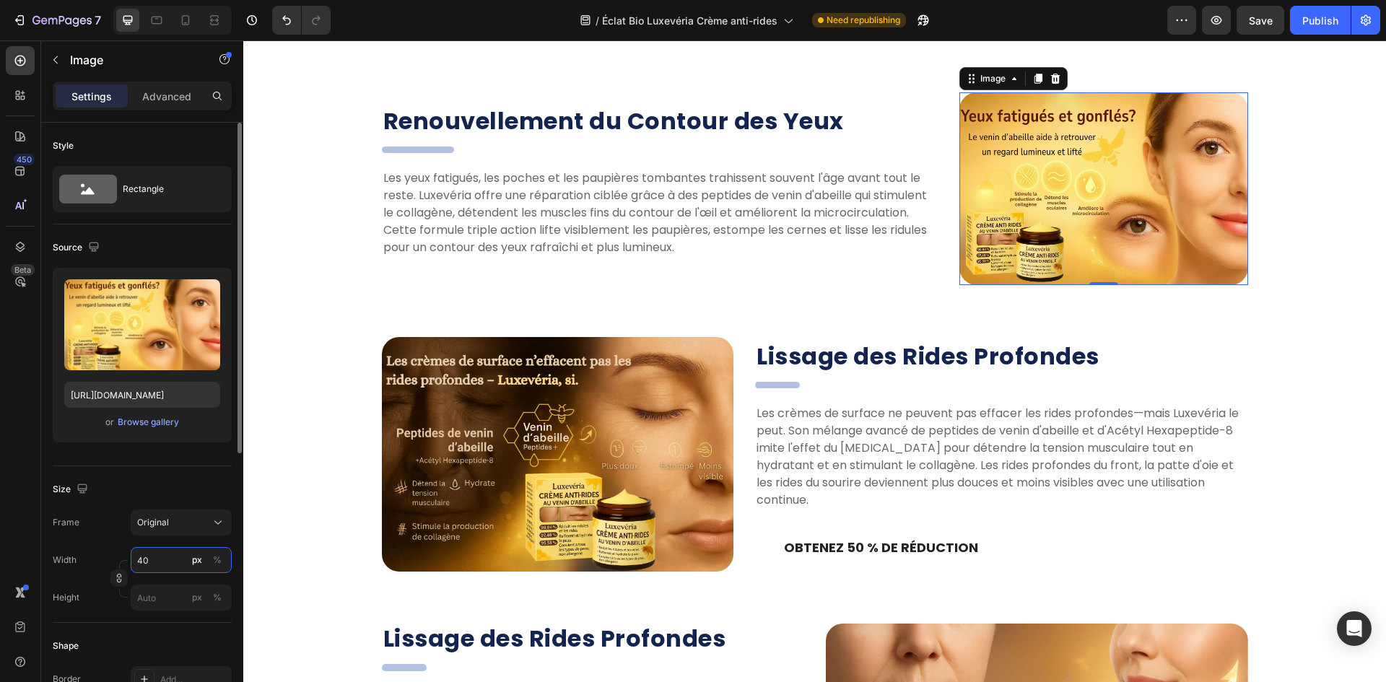
type input "4"
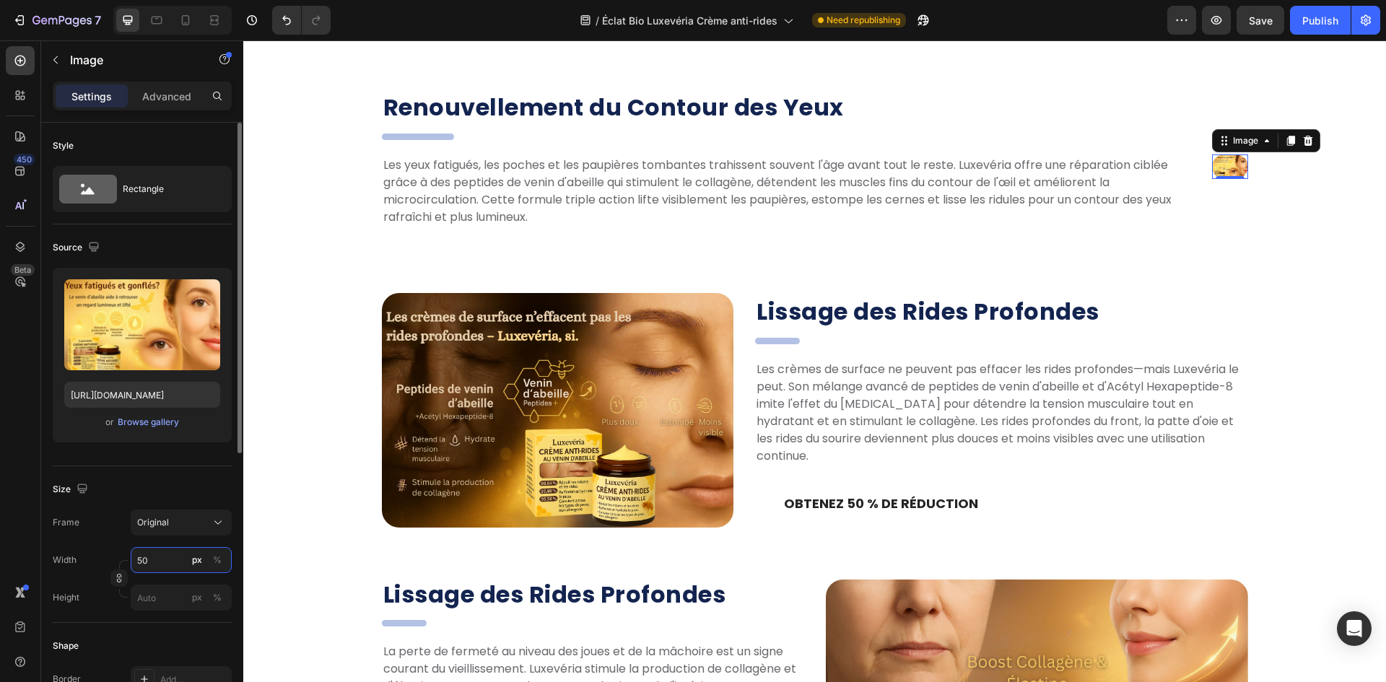
type input "500"
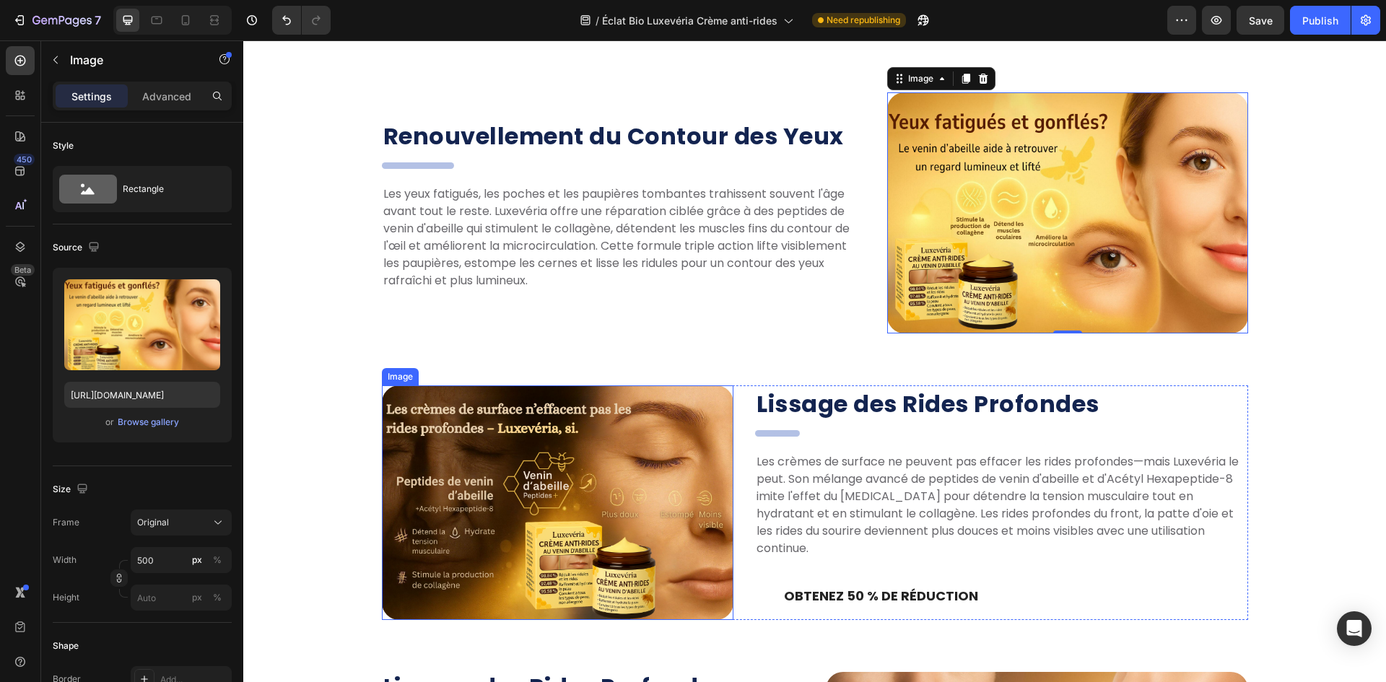
click at [602, 480] on img at bounding box center [558, 502] width 352 height 235
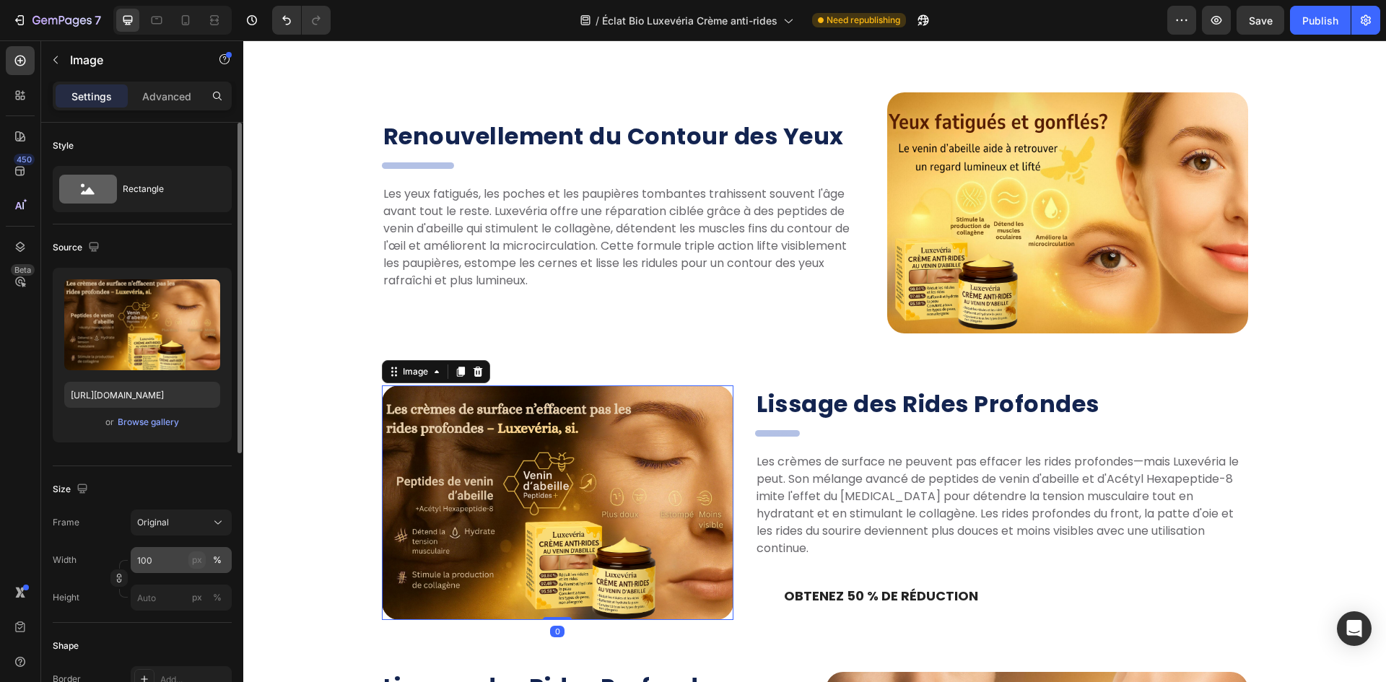
click at [198, 560] on div "px" at bounding box center [197, 560] width 10 height 13
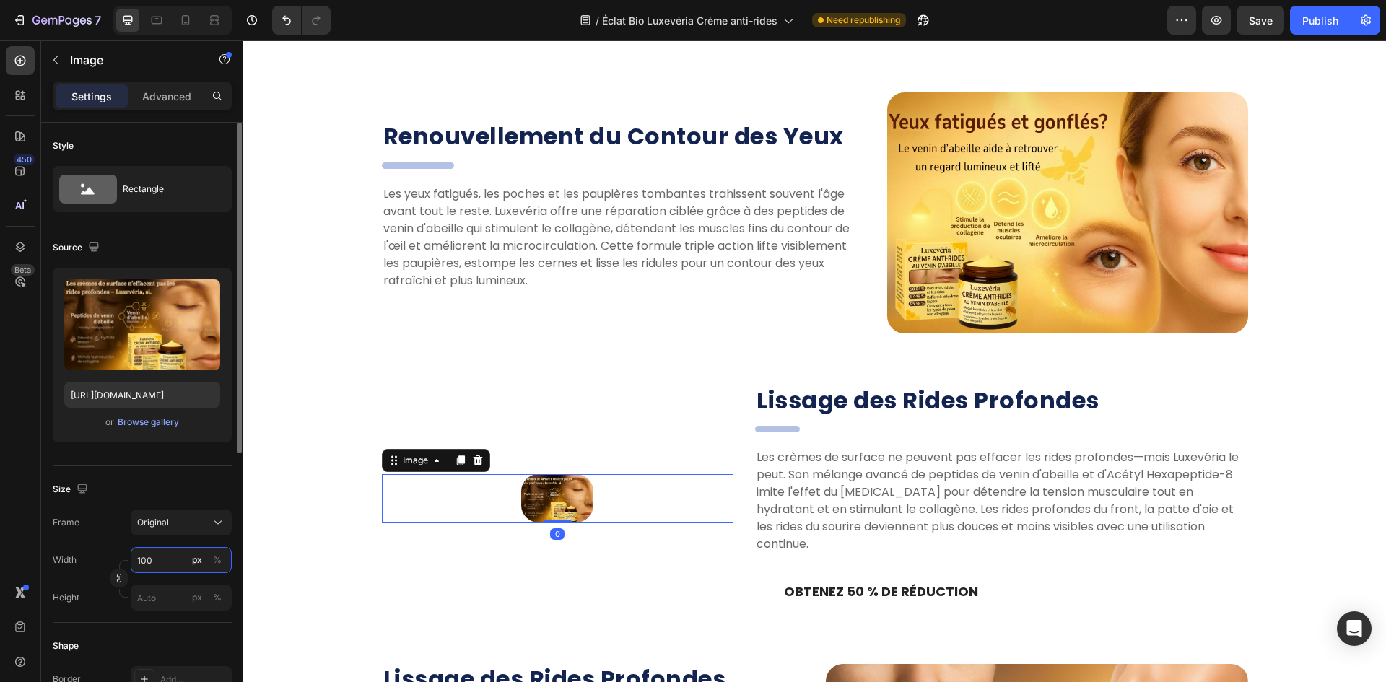
click at [167, 564] on input "100" at bounding box center [181, 560] width 101 height 26
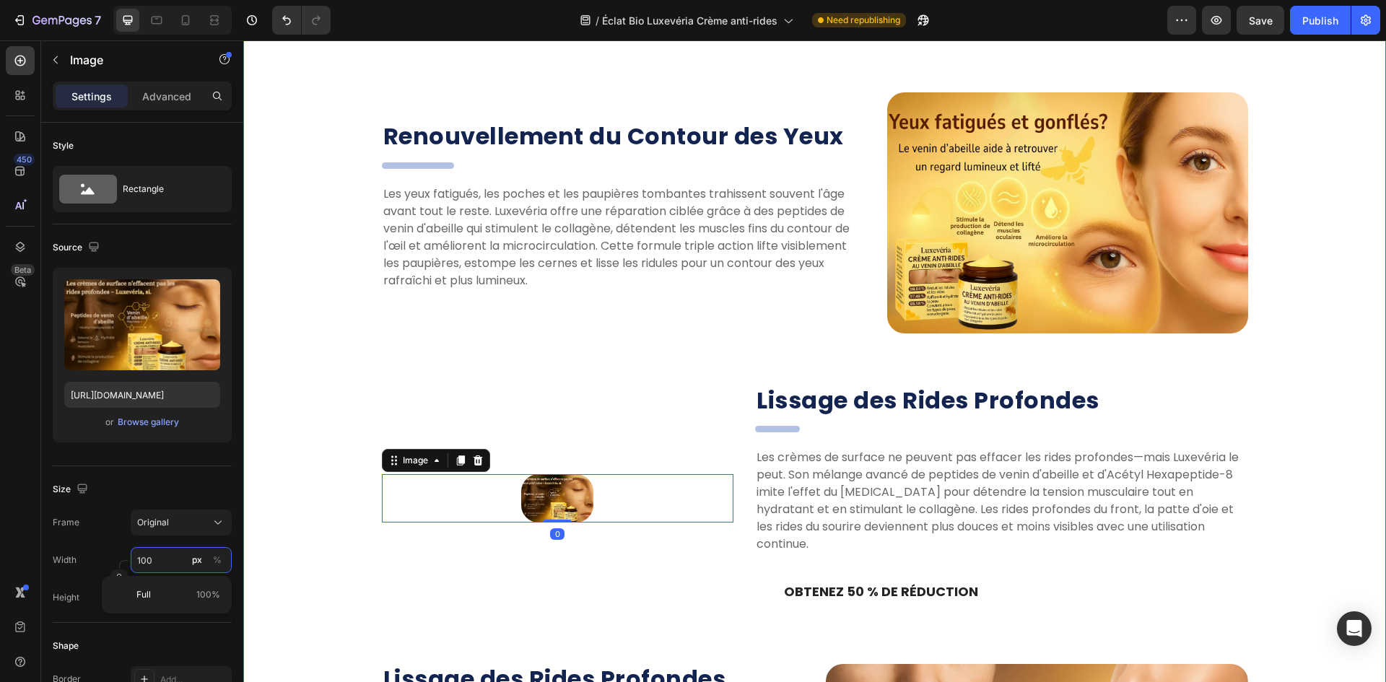
paste input "5"
type input "500"
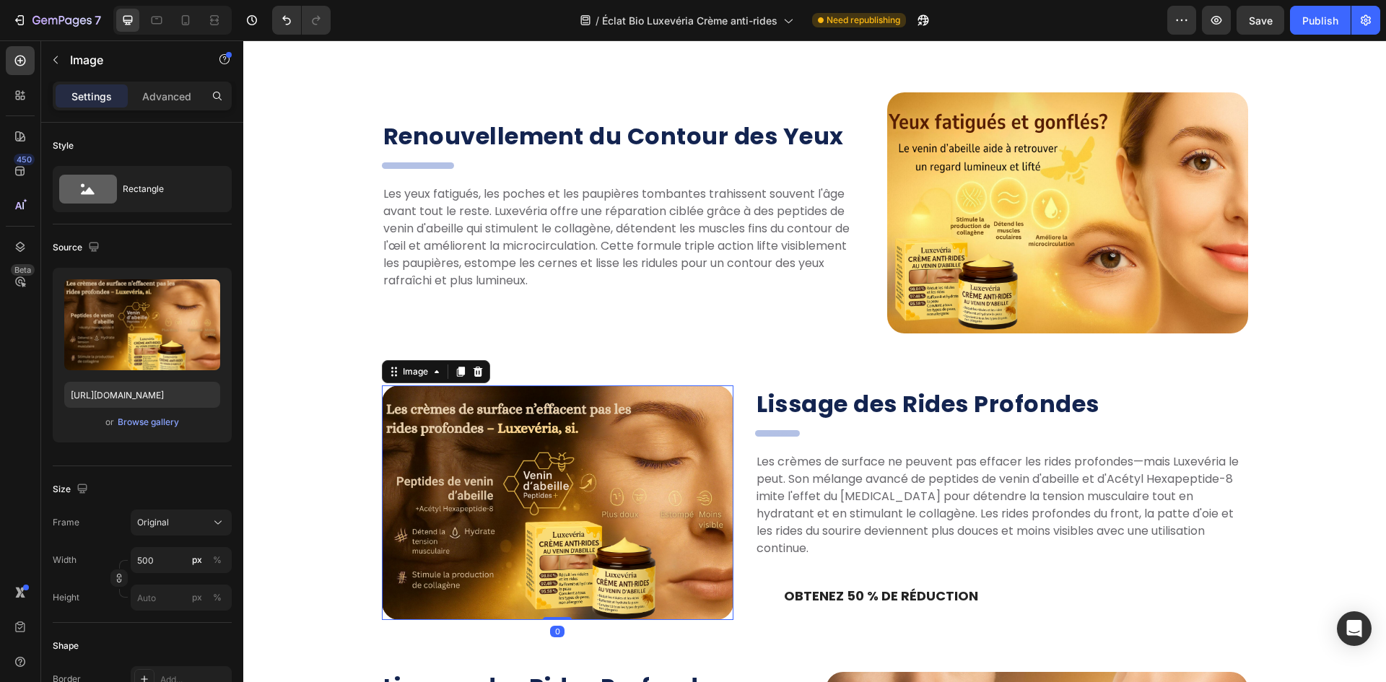
click at [738, 524] on div "Lissage des Rides Profondes Heading dsadasd Heading Les crèmes de surface ne pe…" at bounding box center [815, 502] width 866 height 235
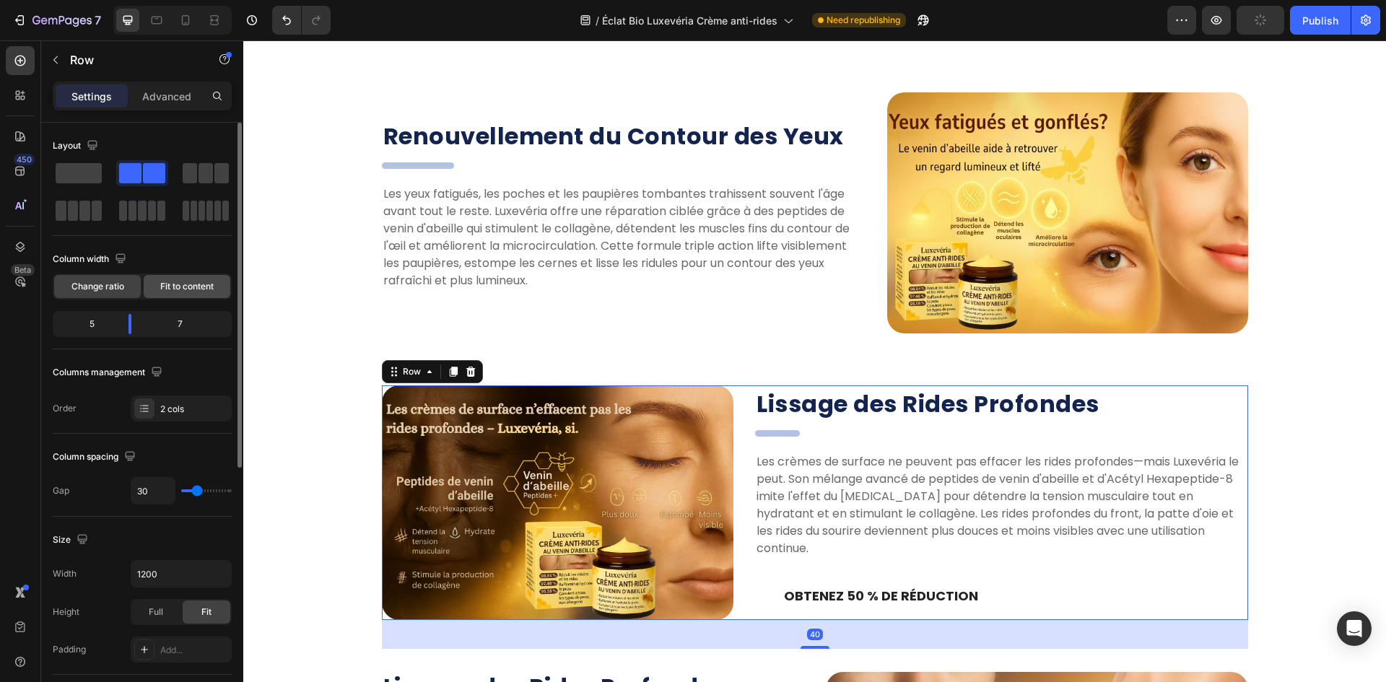
click at [191, 291] on span "Fit to content" at bounding box center [186, 286] width 53 height 13
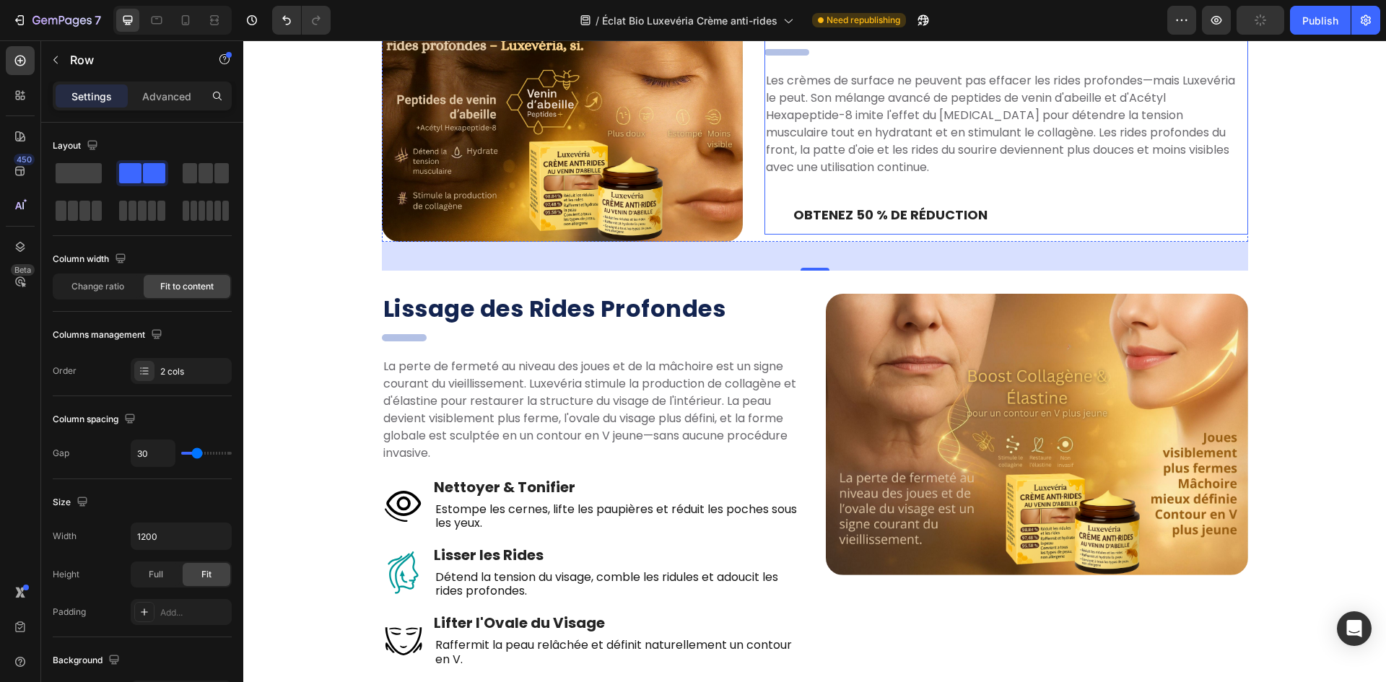
scroll to position [1752, 0]
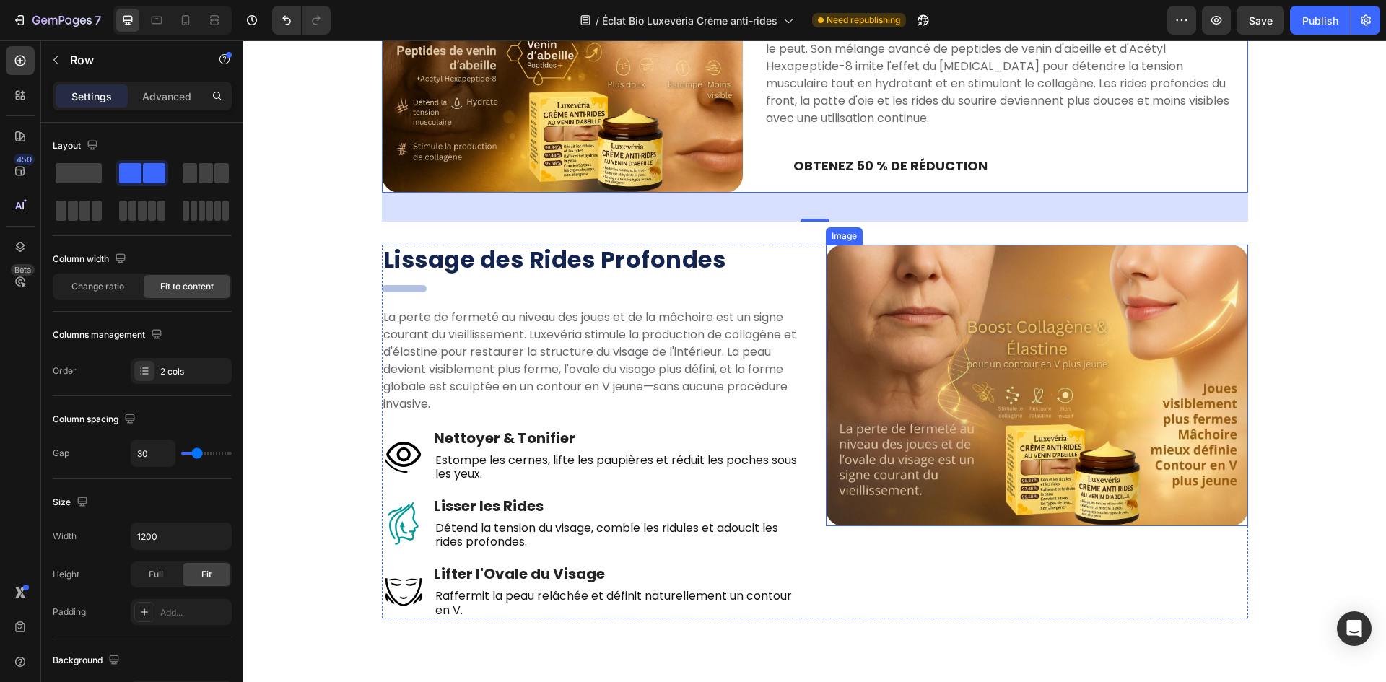
click at [826, 326] on img at bounding box center [1037, 386] width 422 height 282
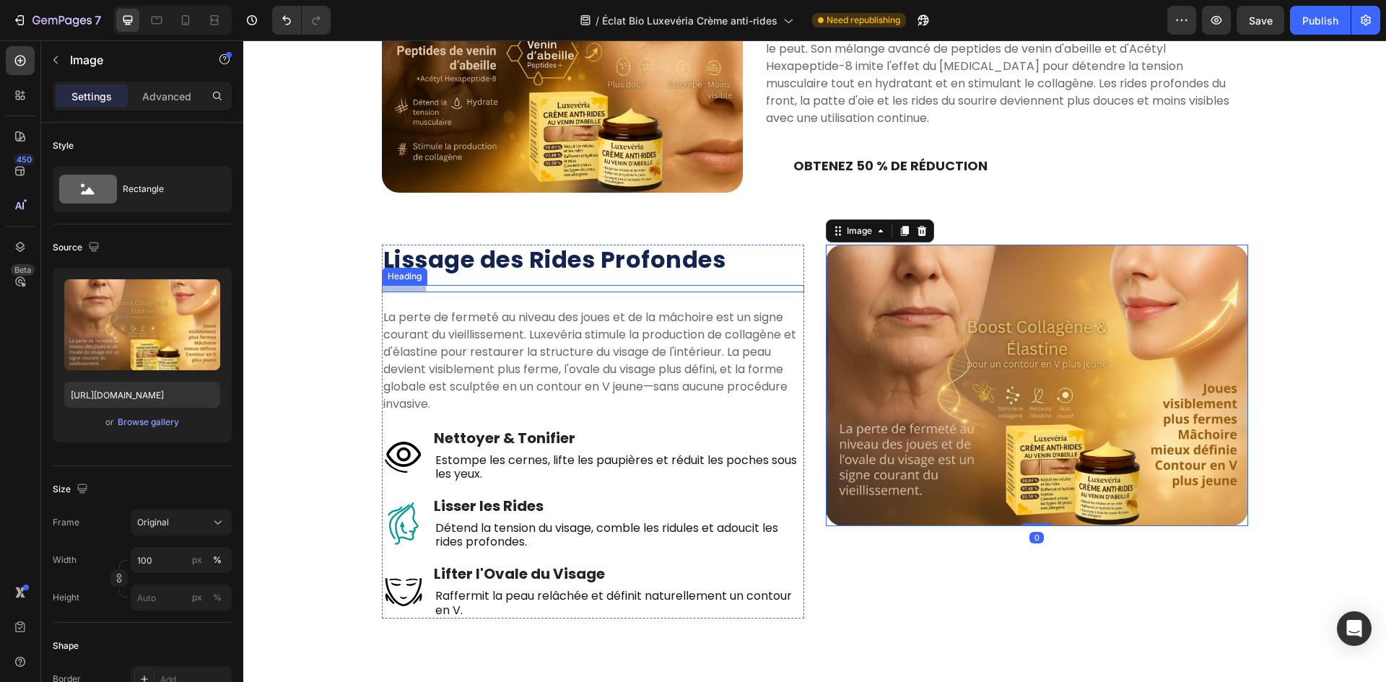
click at [398, 291] on h2 "dsadasd" at bounding box center [404, 288] width 45 height 6
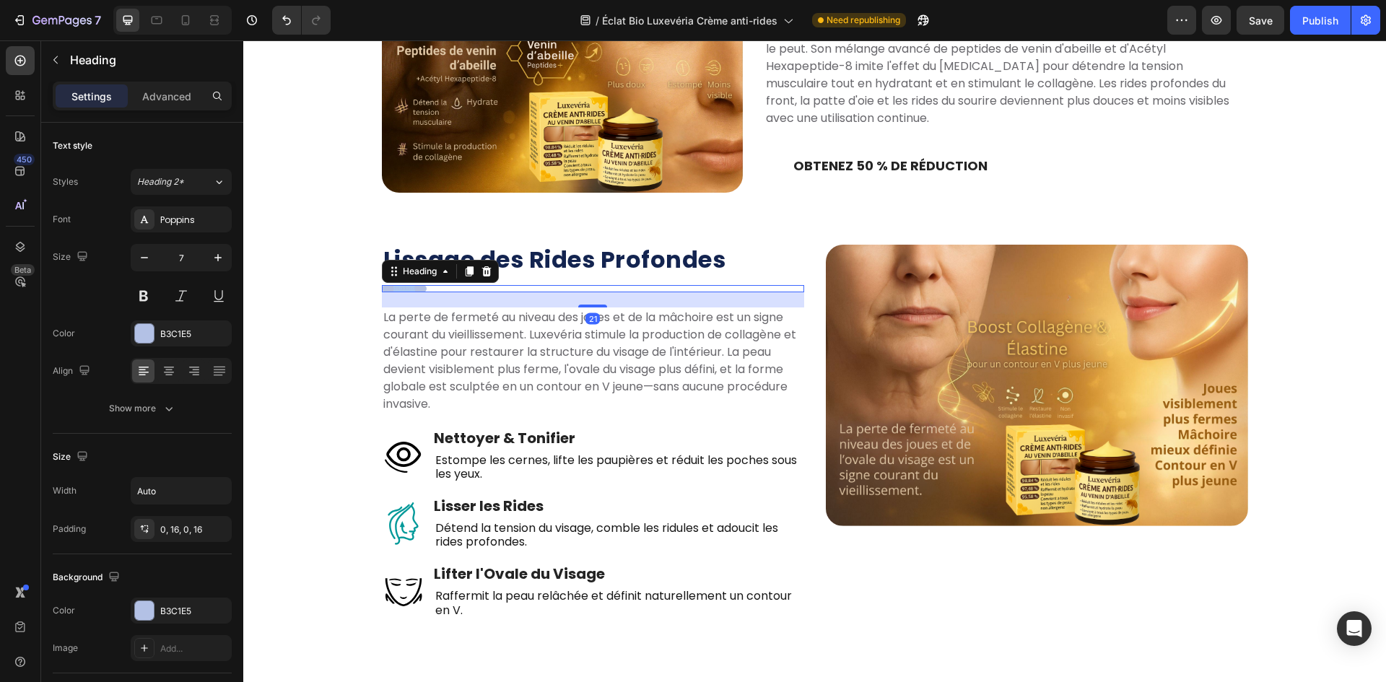
click at [398, 291] on h2 "dsadasd" at bounding box center [404, 288] width 45 height 6
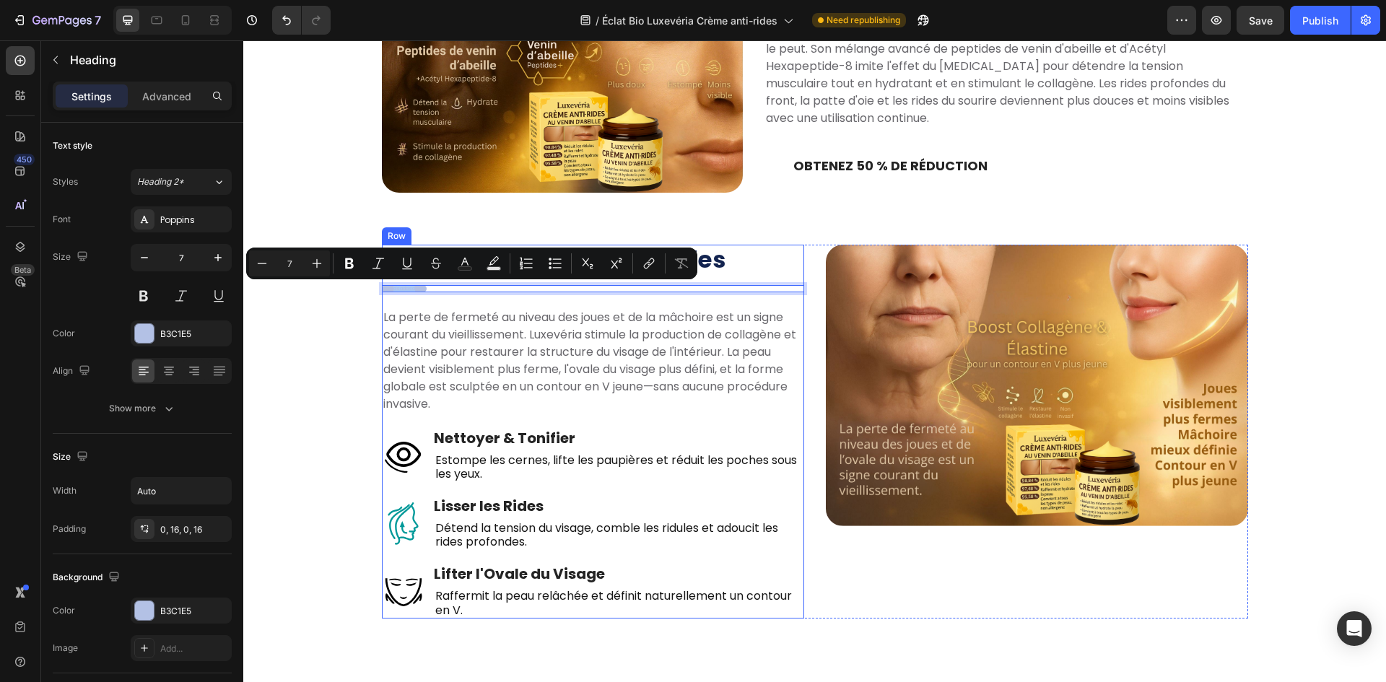
scroll to position [1319, 0]
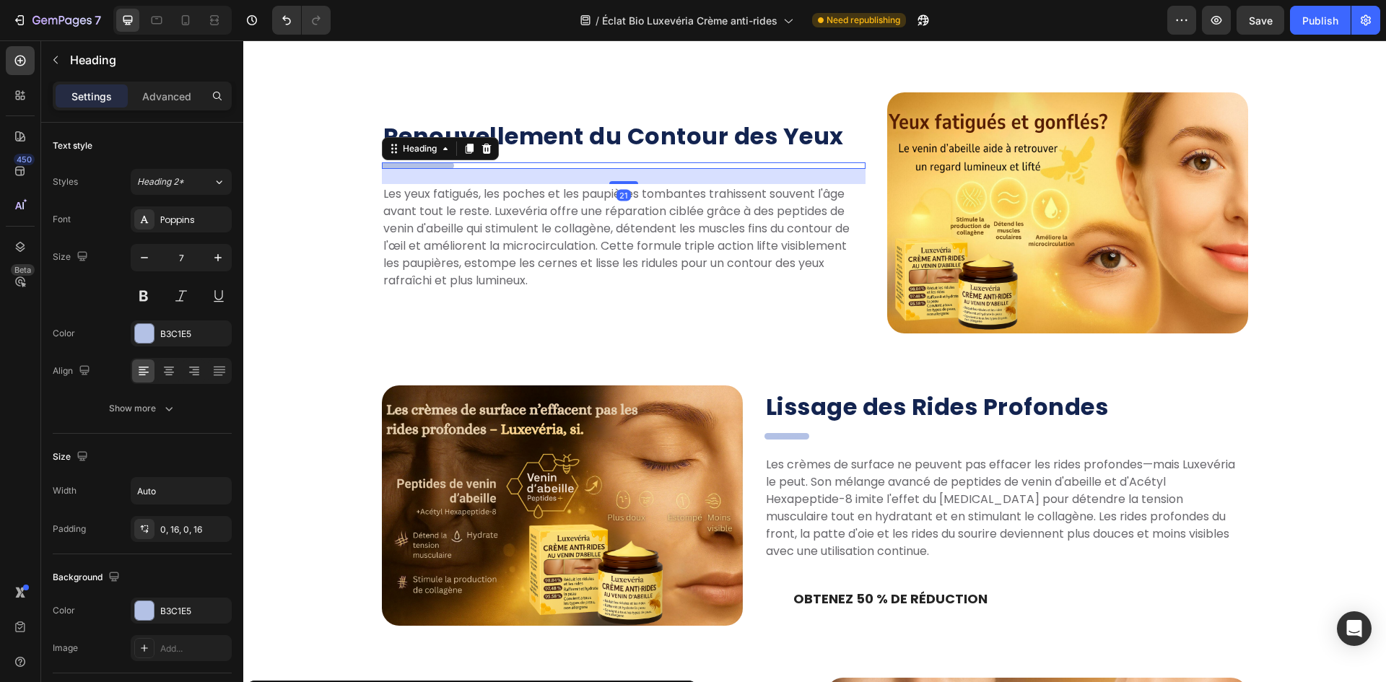
click at [435, 165] on p "." at bounding box center [417, 165] width 49 height 6
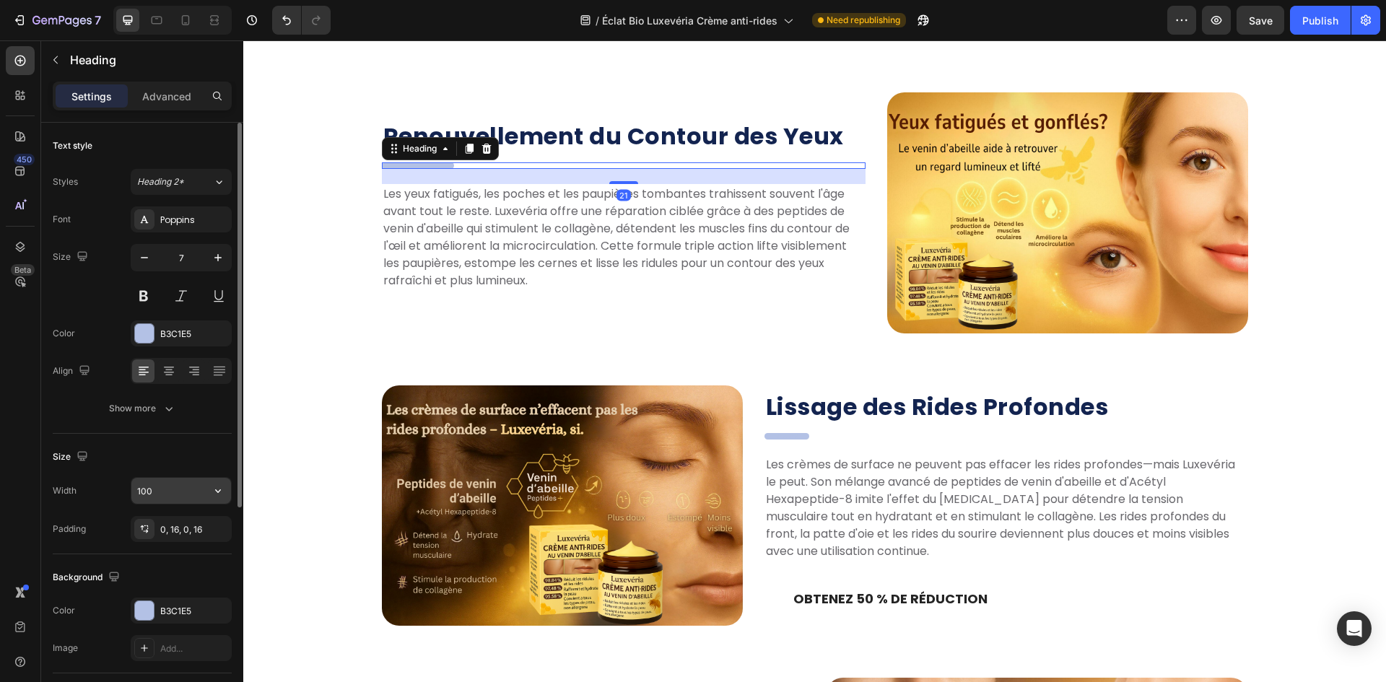
click at [170, 484] on input "100" at bounding box center [181, 491] width 100 height 26
type input "90"
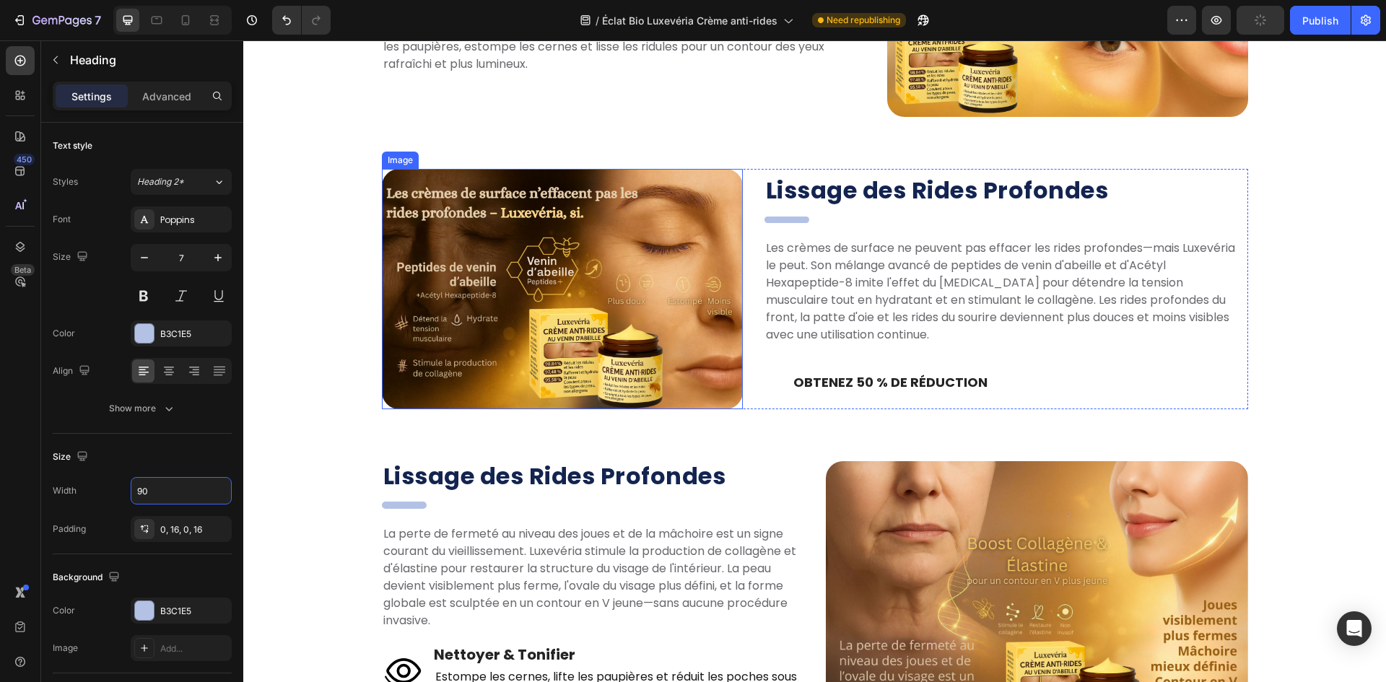
click at [290, 214] on div "Les Trois Points Forts de Luxevéria ! Heading Réparation multi-mécanismes, douc…" at bounding box center [814, 305] width 1121 height 1117
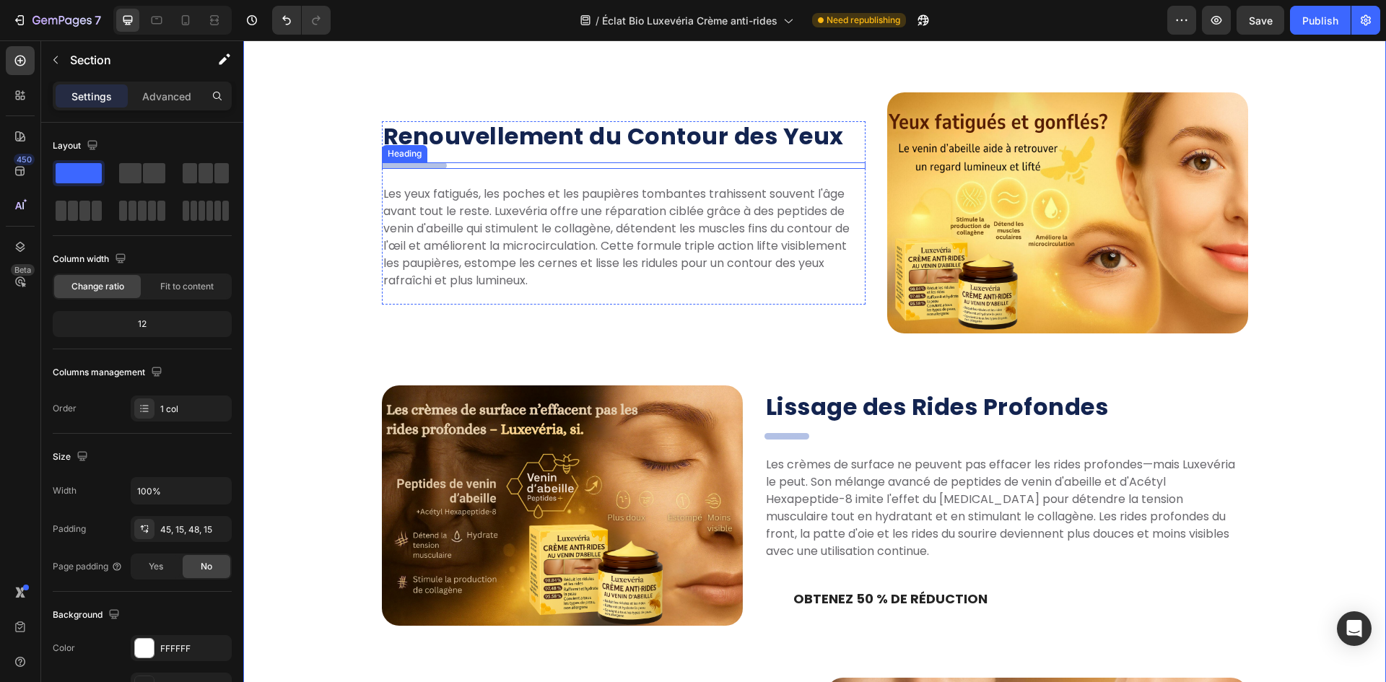
click at [437, 167] on h2 "." at bounding box center [414, 165] width 65 height 6
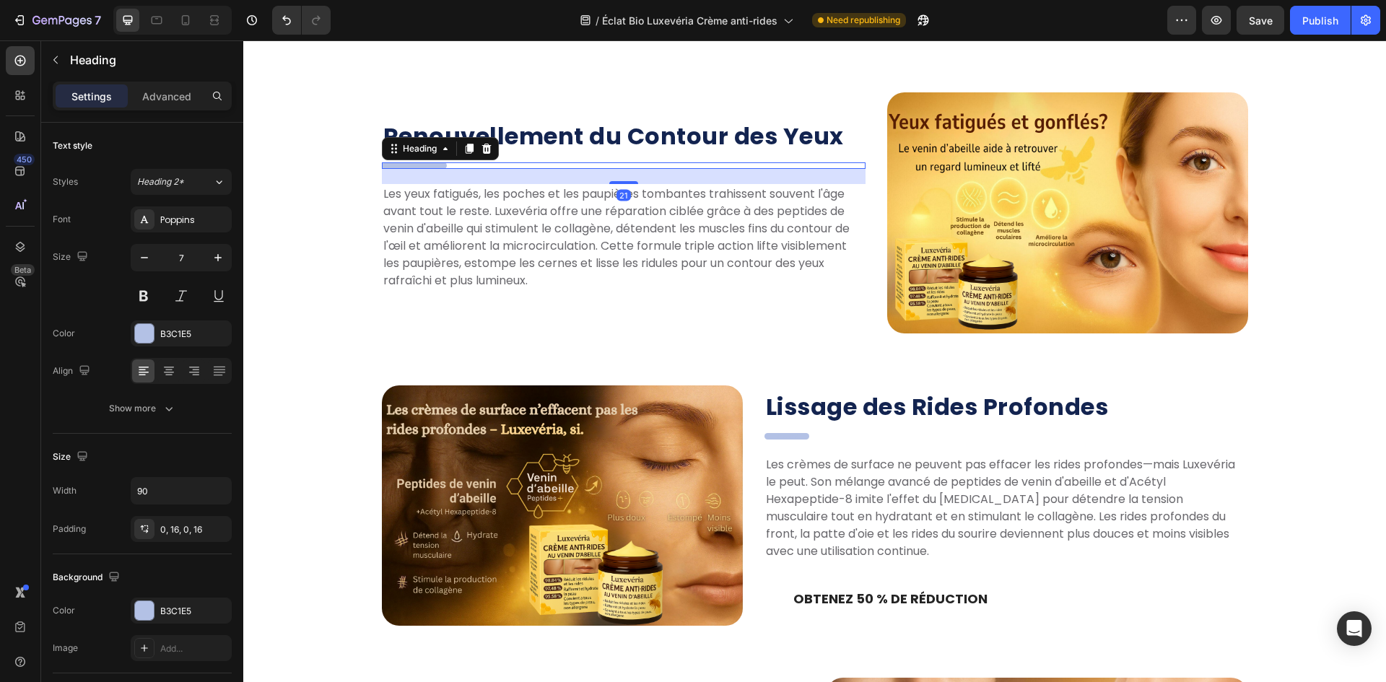
copy div "Header Les Trois Points Forts de Luxevéria ! Heading Réparation multi-mécanisme…"
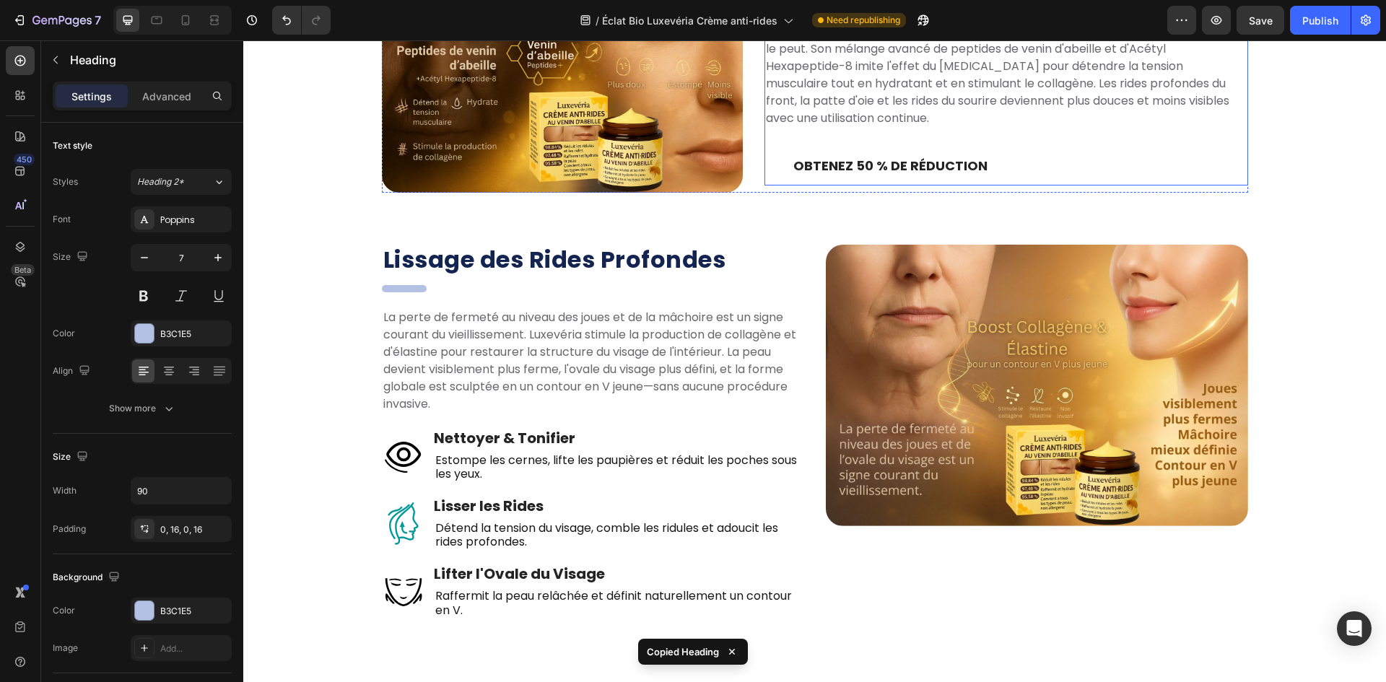
scroll to position [1535, 0]
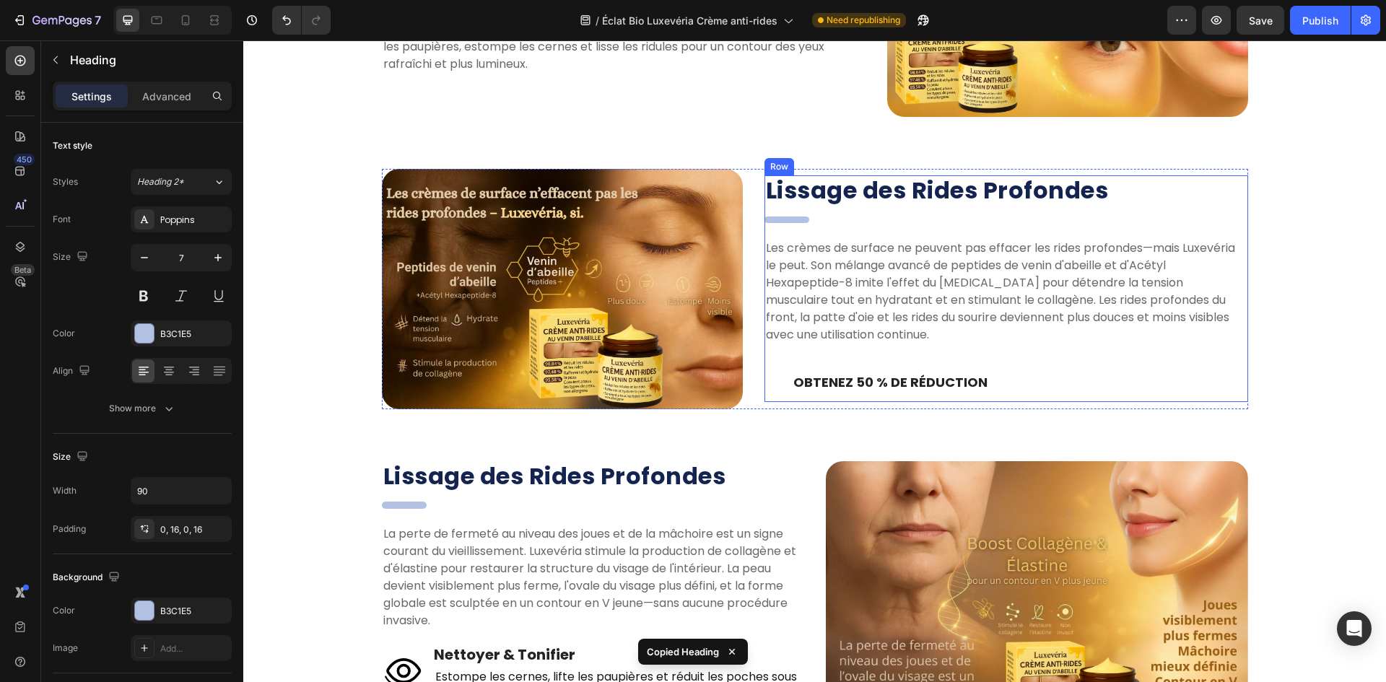
click at [788, 218] on h2 "dsadasd" at bounding box center [786, 220] width 45 height 6
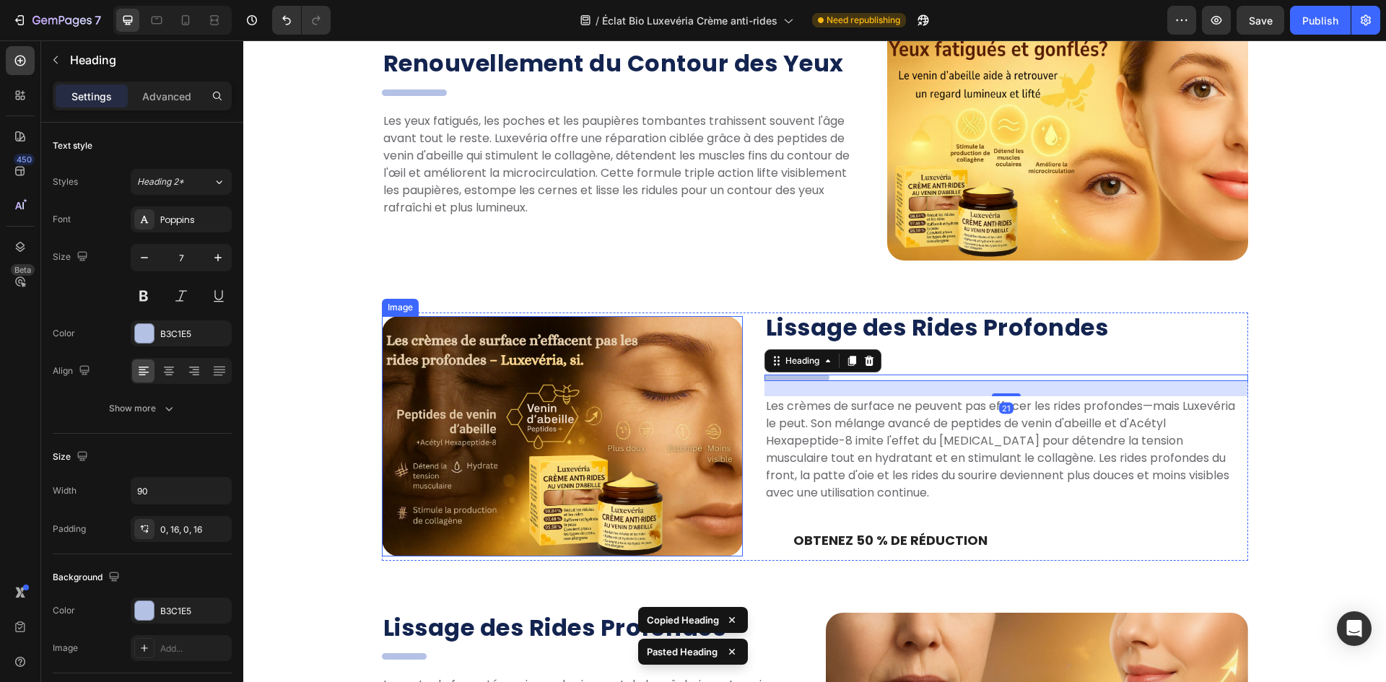
scroll to position [1319, 0]
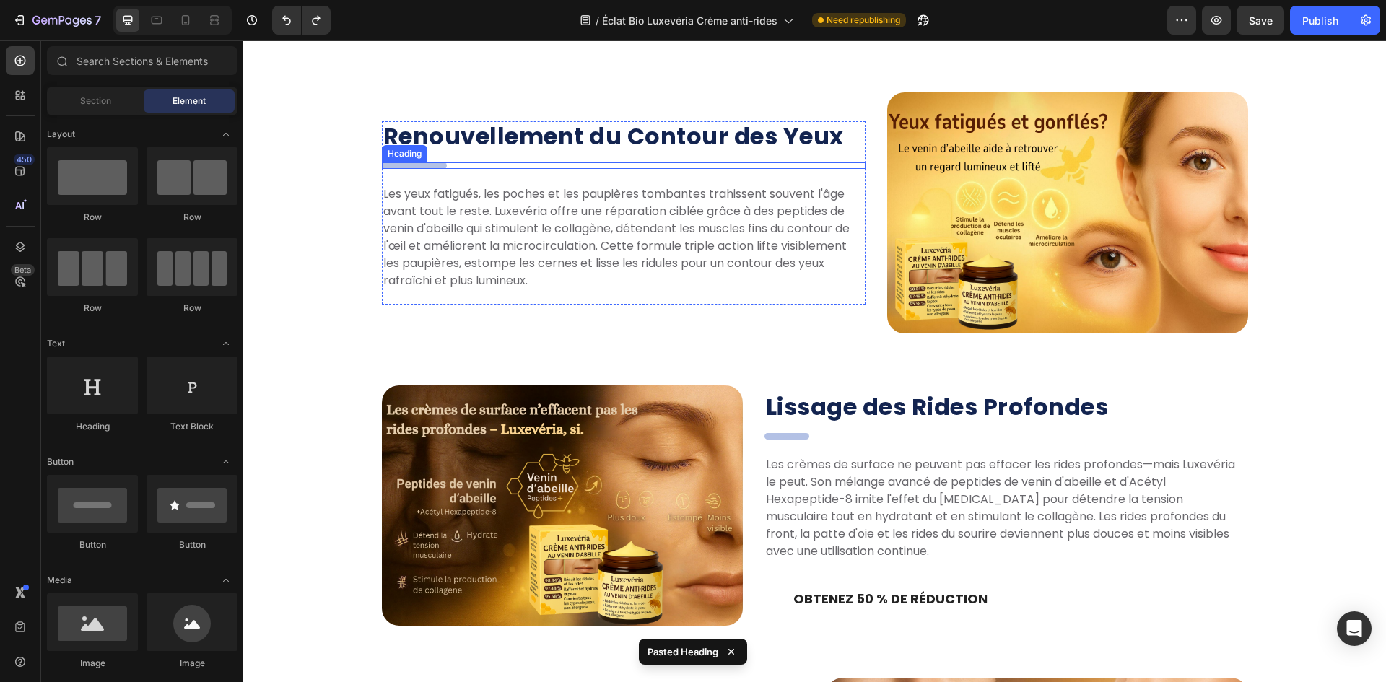
click at [419, 163] on p "." at bounding box center [414, 165] width 42 height 6
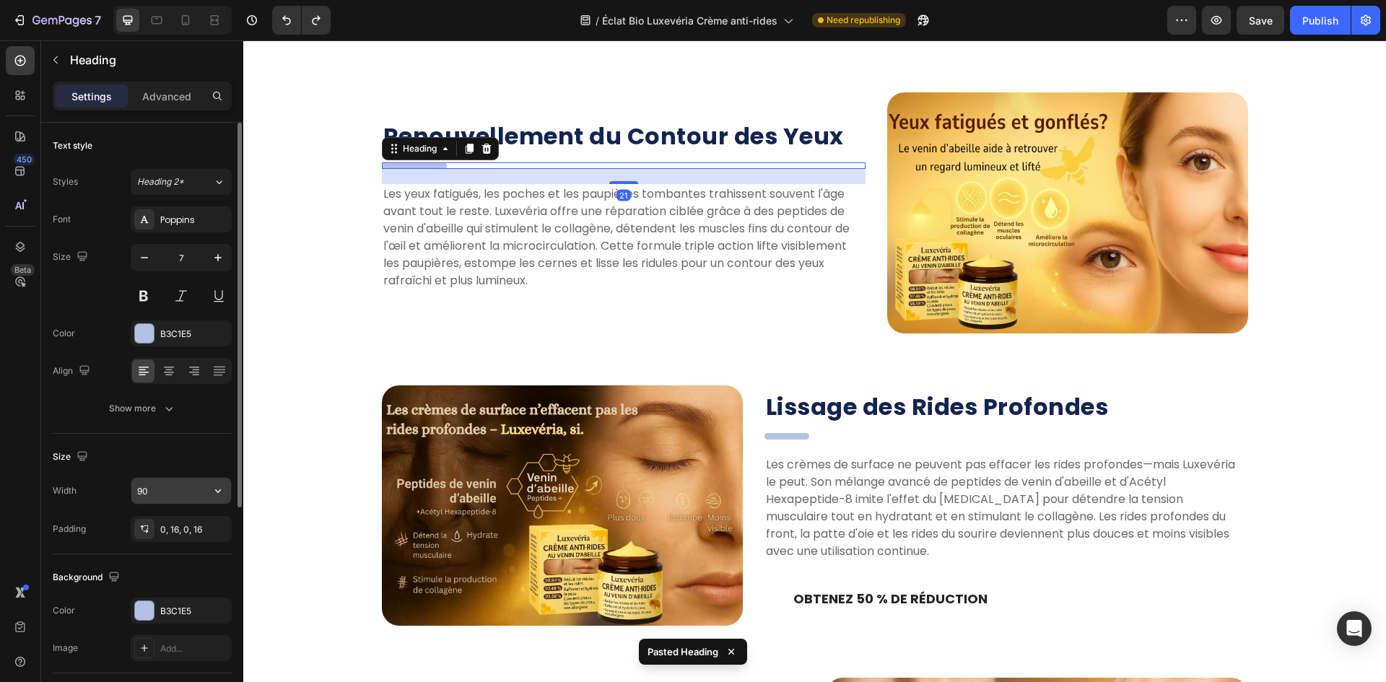
click at [175, 486] on input "90" at bounding box center [181, 491] width 100 height 26
type input "70"
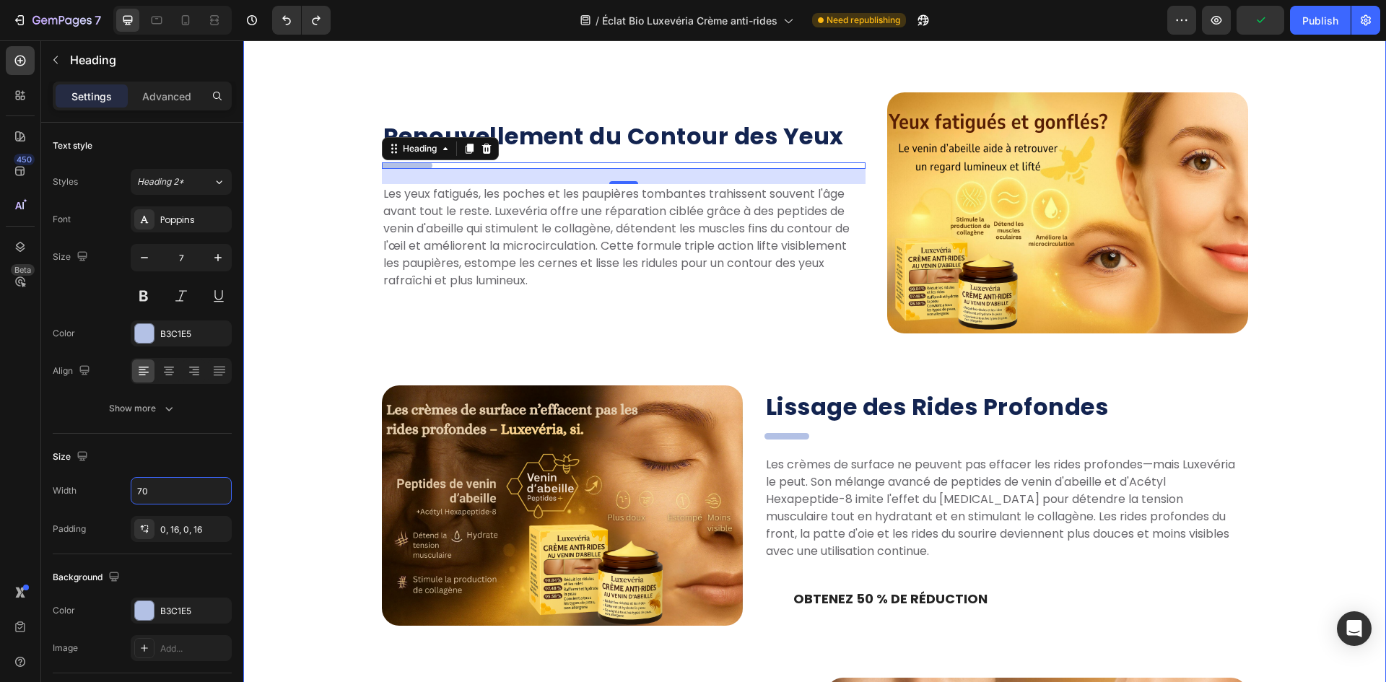
drag, startPoint x: 303, startPoint y: 268, endPoint x: 357, endPoint y: 217, distance: 73.5
click at [304, 268] on div "Les Trois Points Forts de Luxevéria ! Heading Réparation multi-mécanismes, douc…" at bounding box center [814, 522] width 1121 height 1117
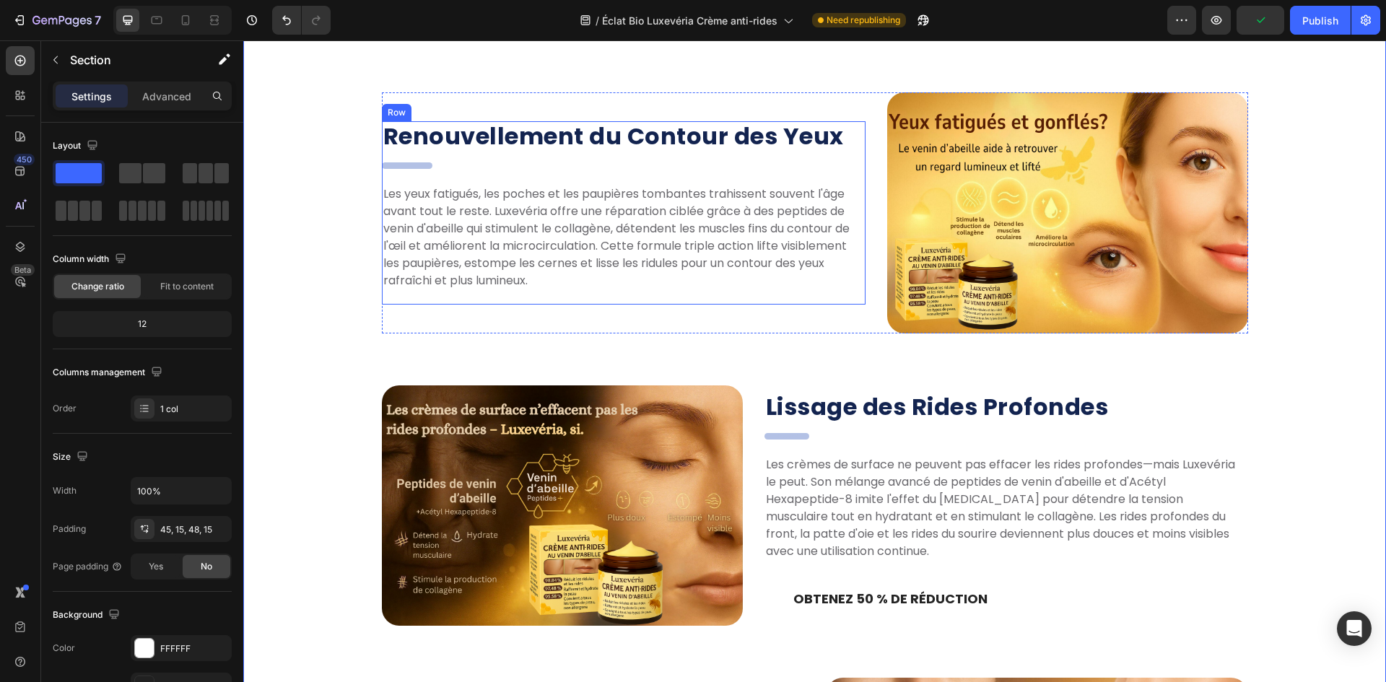
click at [450, 165] on div "." at bounding box center [624, 165] width 484 height 6
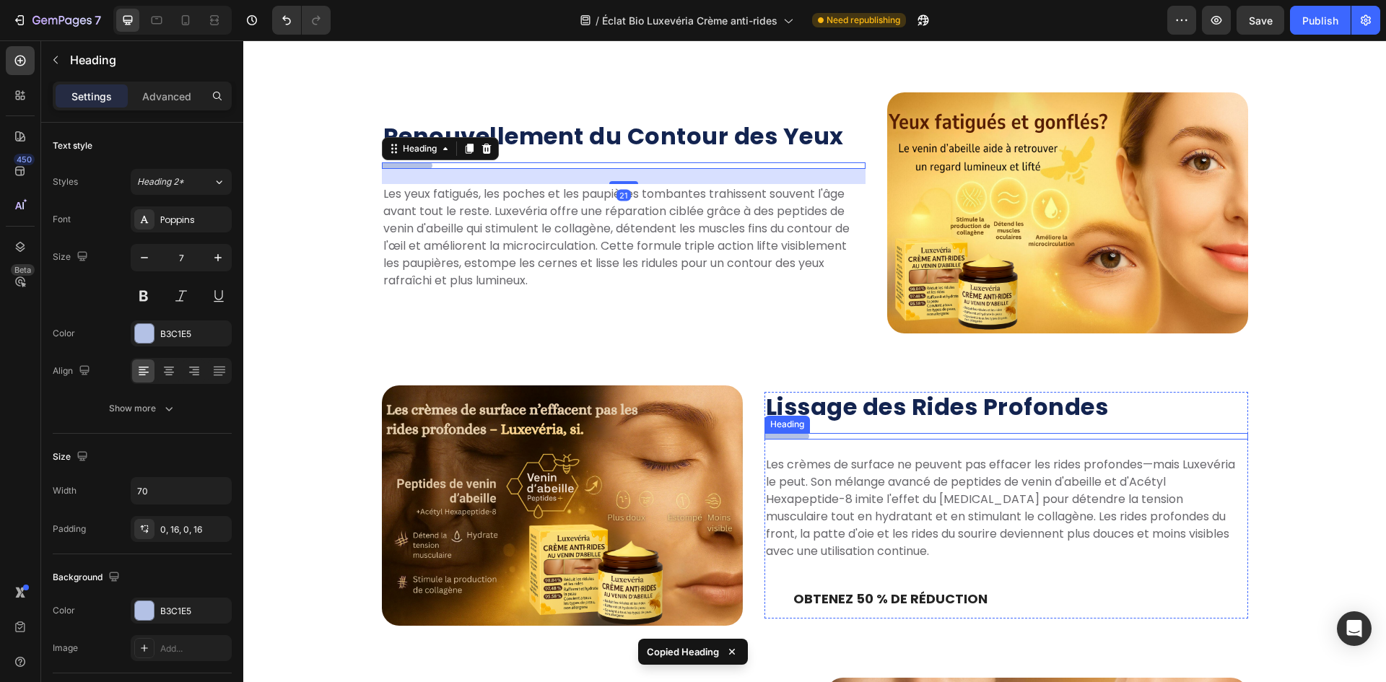
click at [834, 437] on div "dsadasd" at bounding box center [1006, 436] width 484 height 6
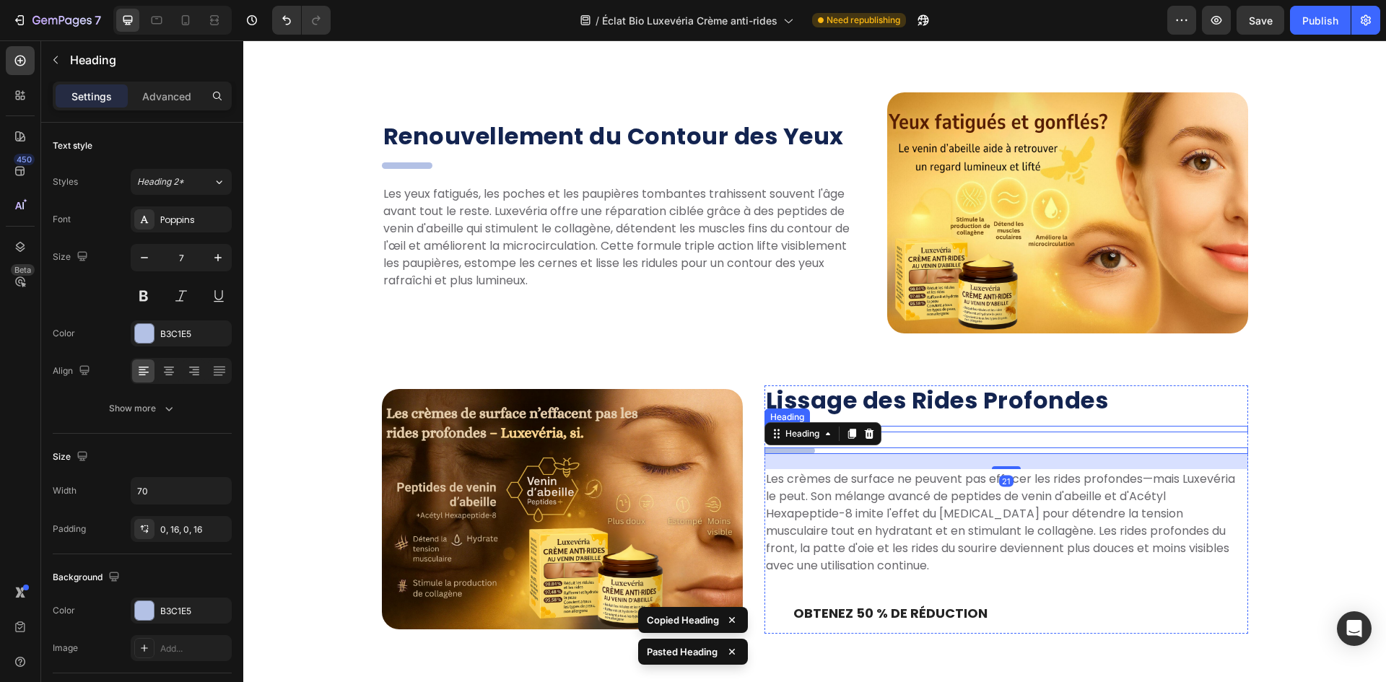
click at [913, 430] on div "dsadasd" at bounding box center [1006, 429] width 484 height 6
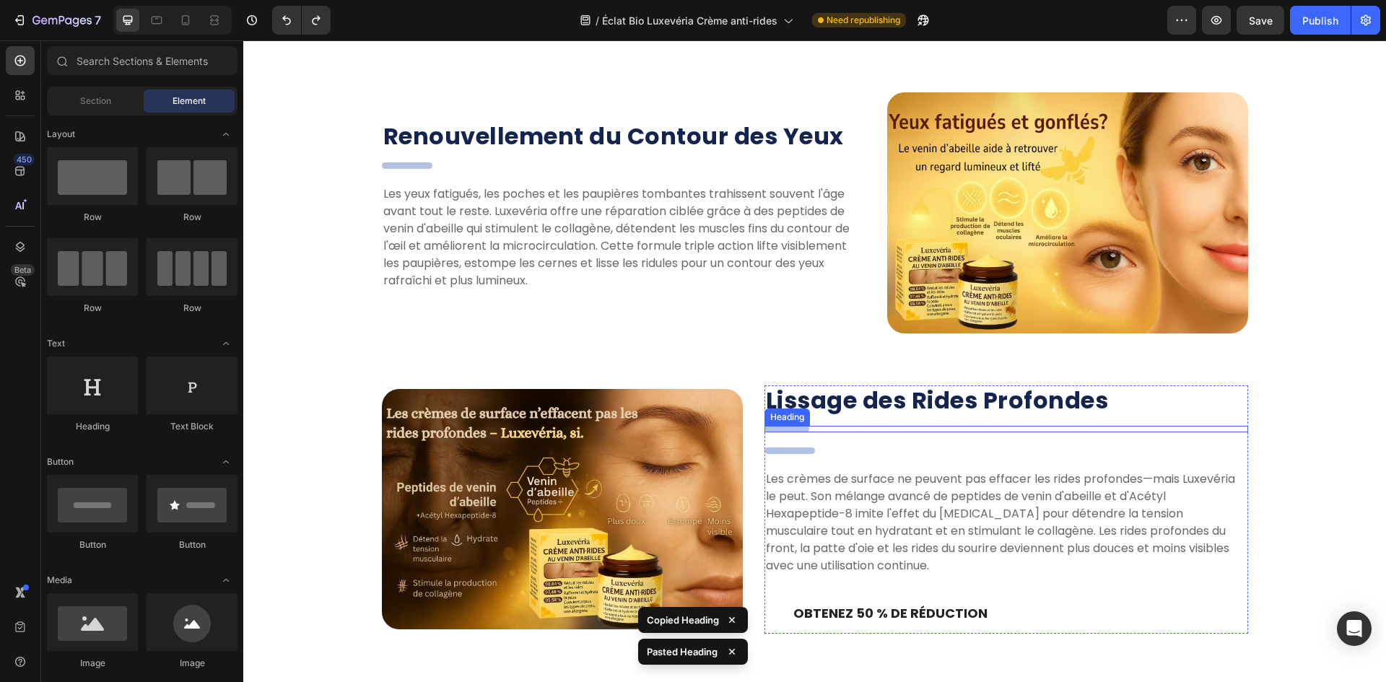
click at [850, 432] on div "dsadasd" at bounding box center [1006, 429] width 484 height 6
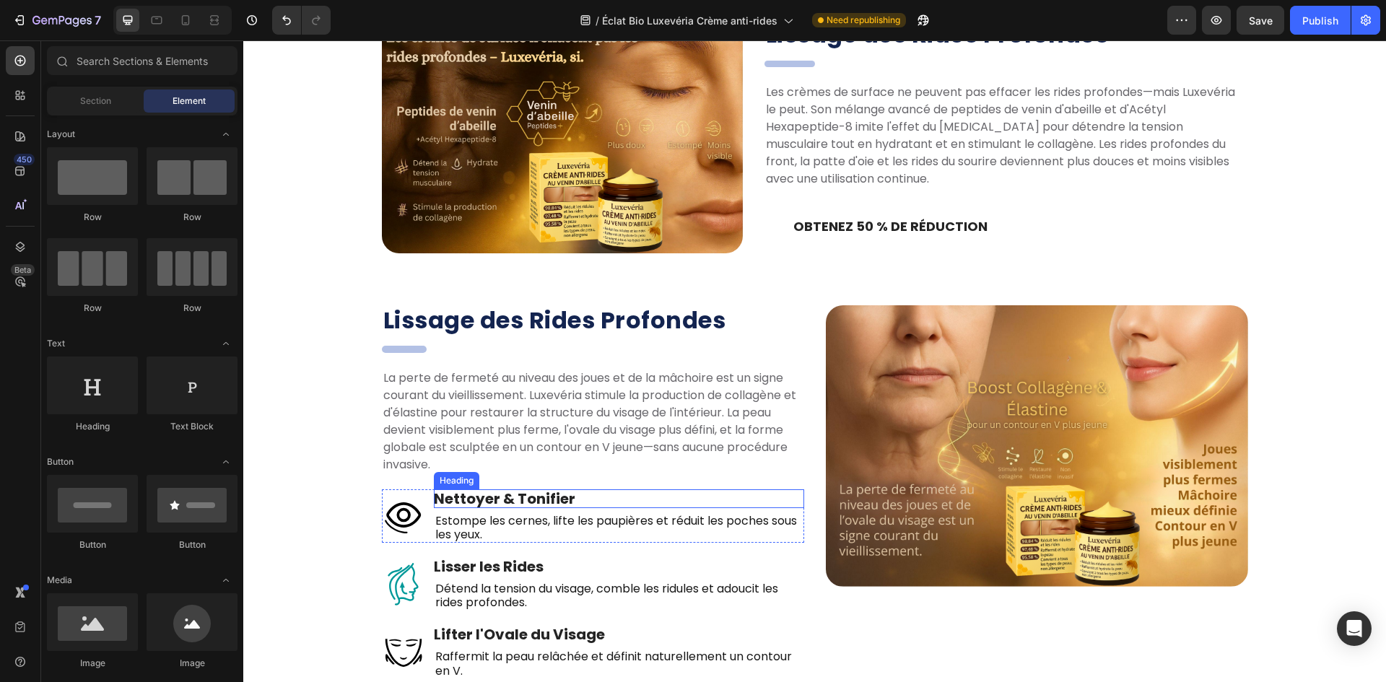
scroll to position [1752, 0]
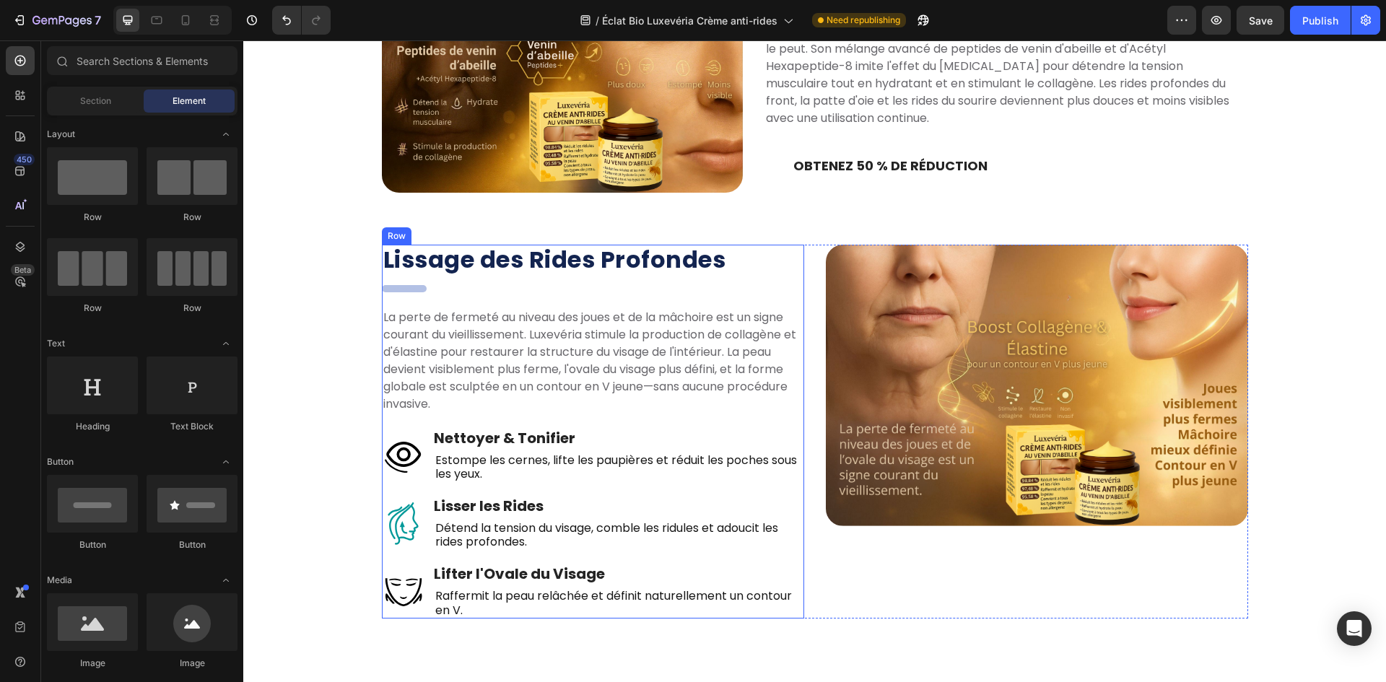
click at [479, 294] on div "Lissage des Rides Profondes Heading dsadasd Heading La perte de fermeté au nive…" at bounding box center [593, 432] width 422 height 374
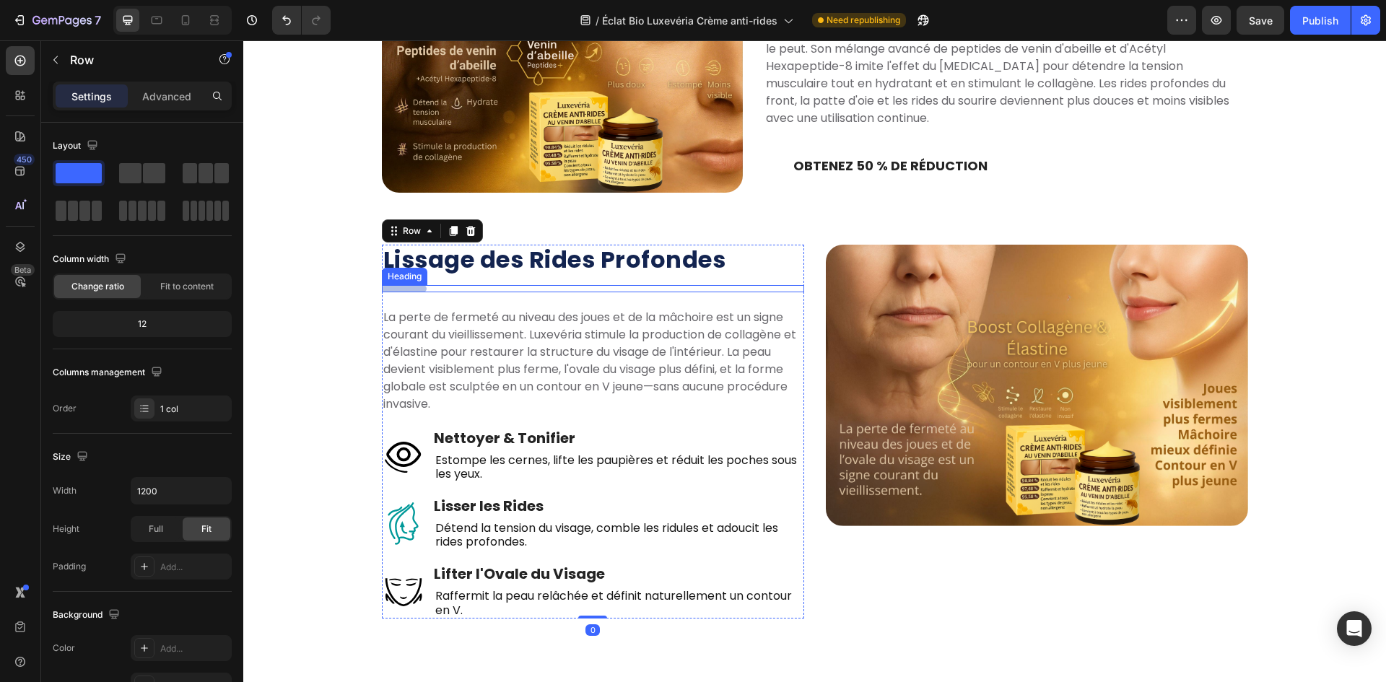
click at [481, 289] on div "dsadasd" at bounding box center [593, 288] width 422 height 6
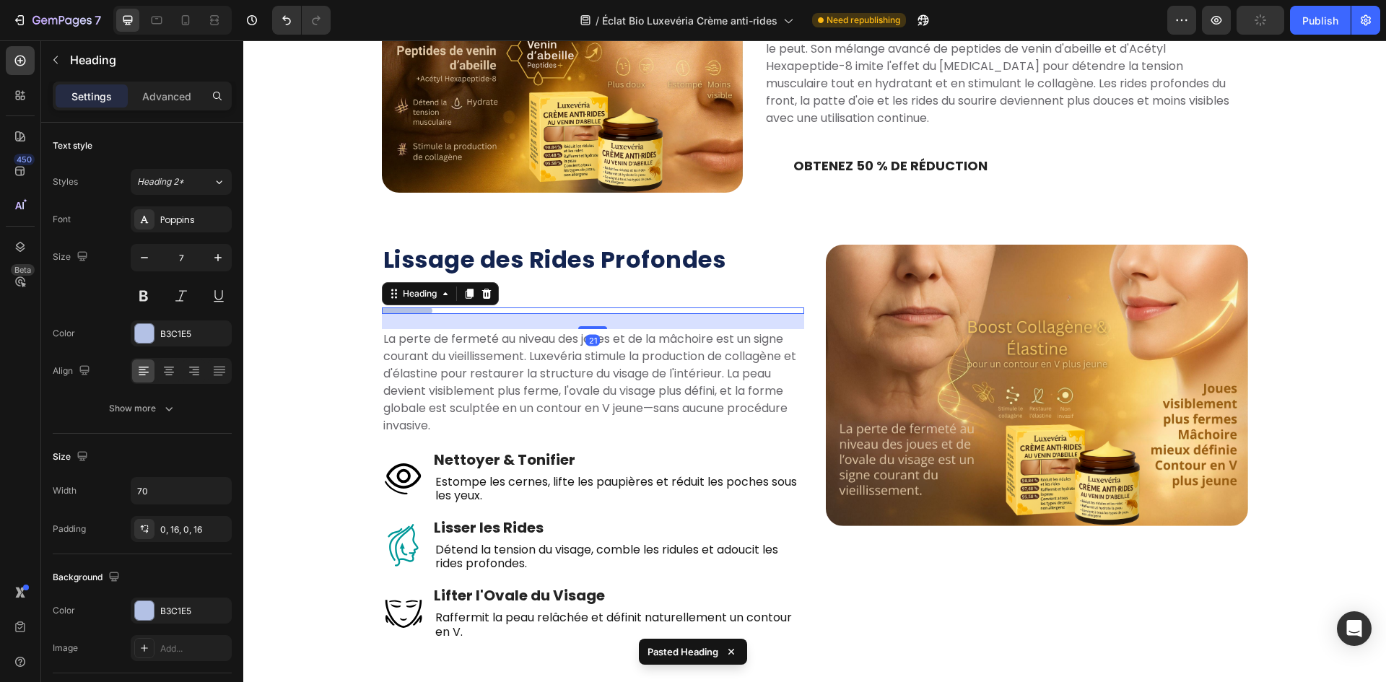
click at [491, 285] on div "Heading" at bounding box center [440, 293] width 117 height 23
click at [514, 290] on div "dsadasd" at bounding box center [593, 288] width 422 height 6
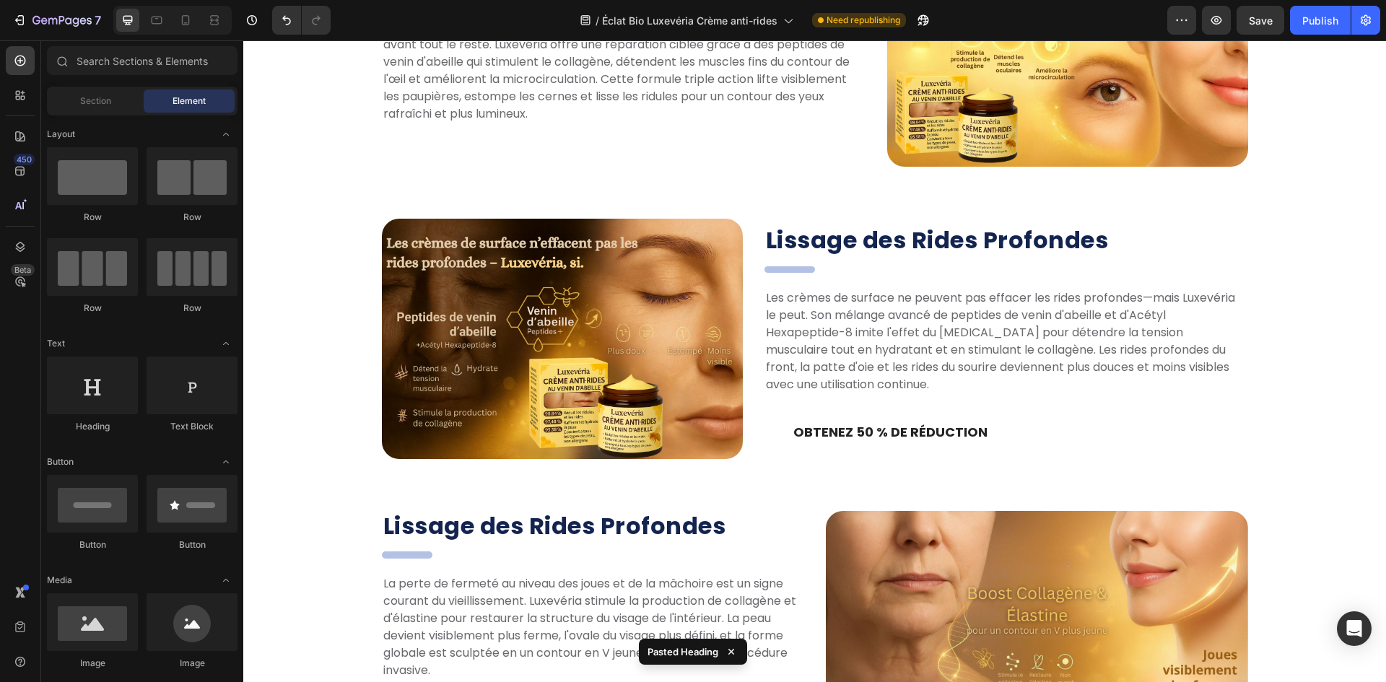
scroll to position [1535, 0]
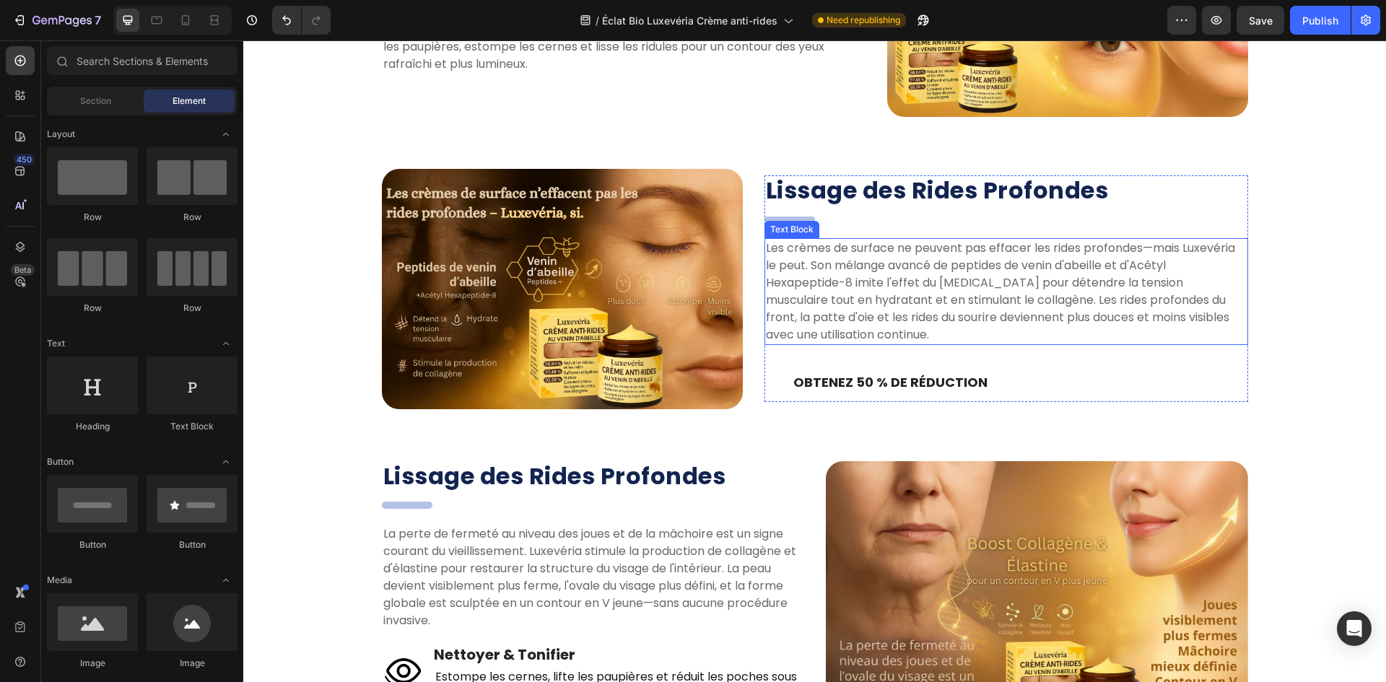
click at [881, 288] on p "Les crèmes de surface ne peuvent pas effacer les rides profondes—mais Luxevéria…" at bounding box center [1006, 292] width 481 height 104
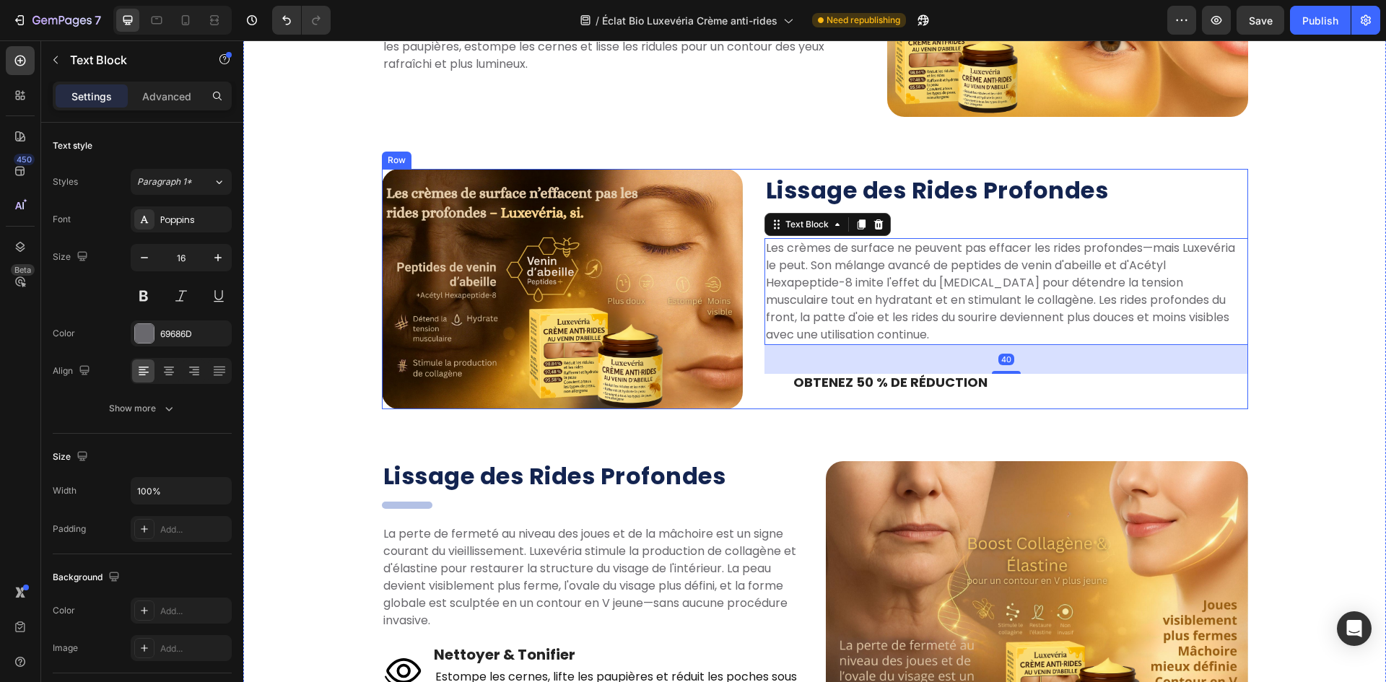
click at [687, 386] on img at bounding box center [562, 289] width 361 height 240
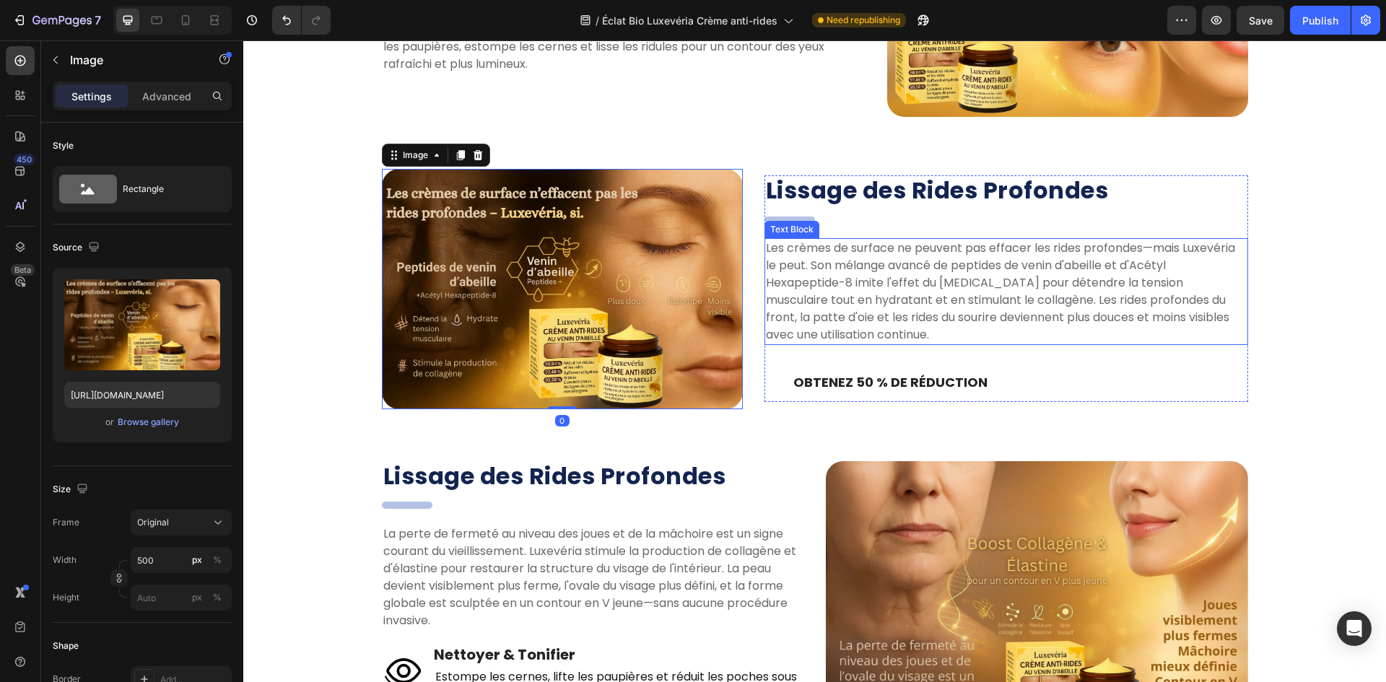
click at [906, 302] on p "Les crèmes de surface ne peuvent pas effacer les rides profondes—mais Luxevéria…" at bounding box center [1006, 292] width 481 height 104
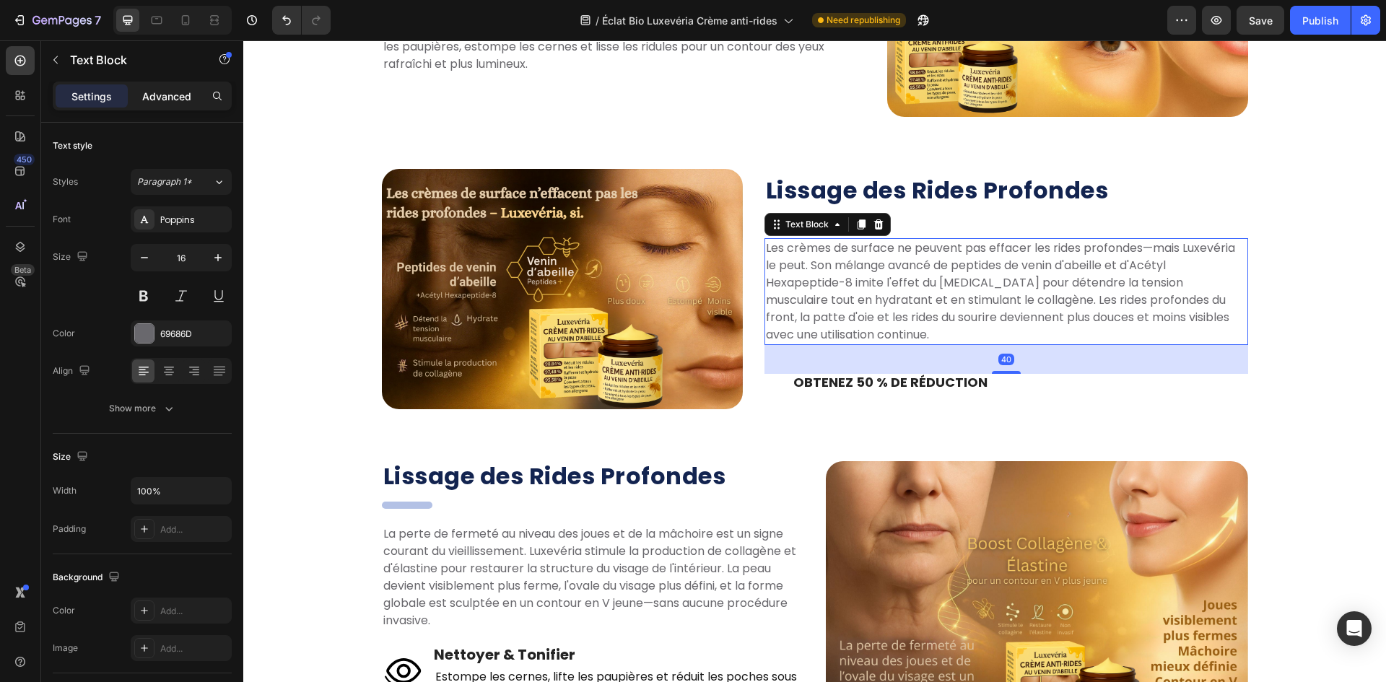
click at [163, 92] on p "Advanced" at bounding box center [166, 96] width 49 height 15
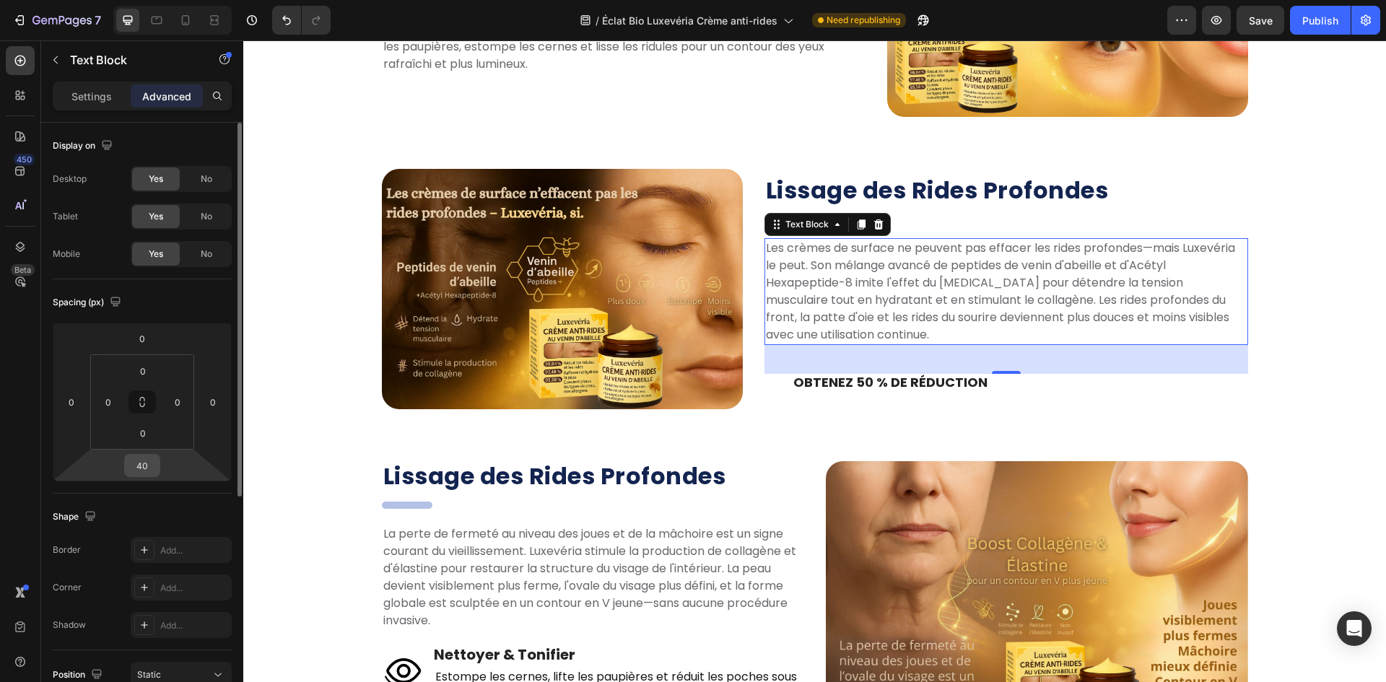
click at [142, 467] on input "40" at bounding box center [142, 466] width 29 height 22
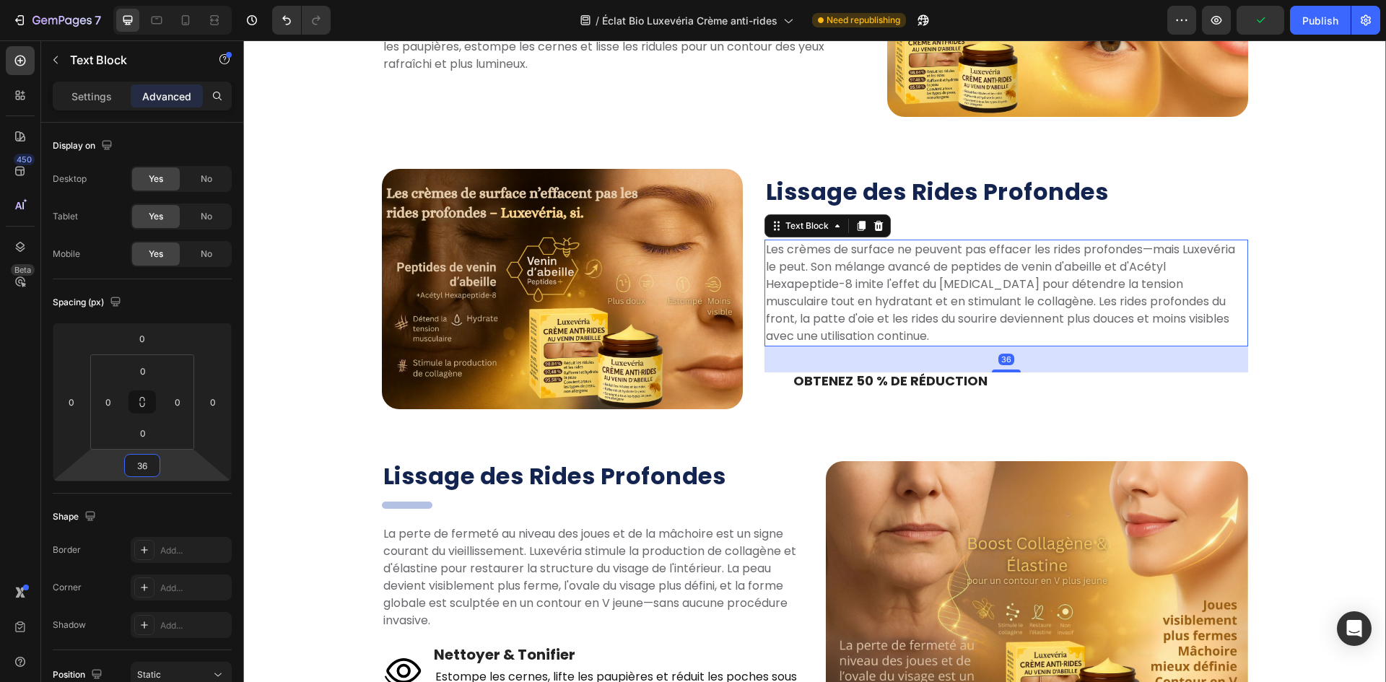
type input "3"
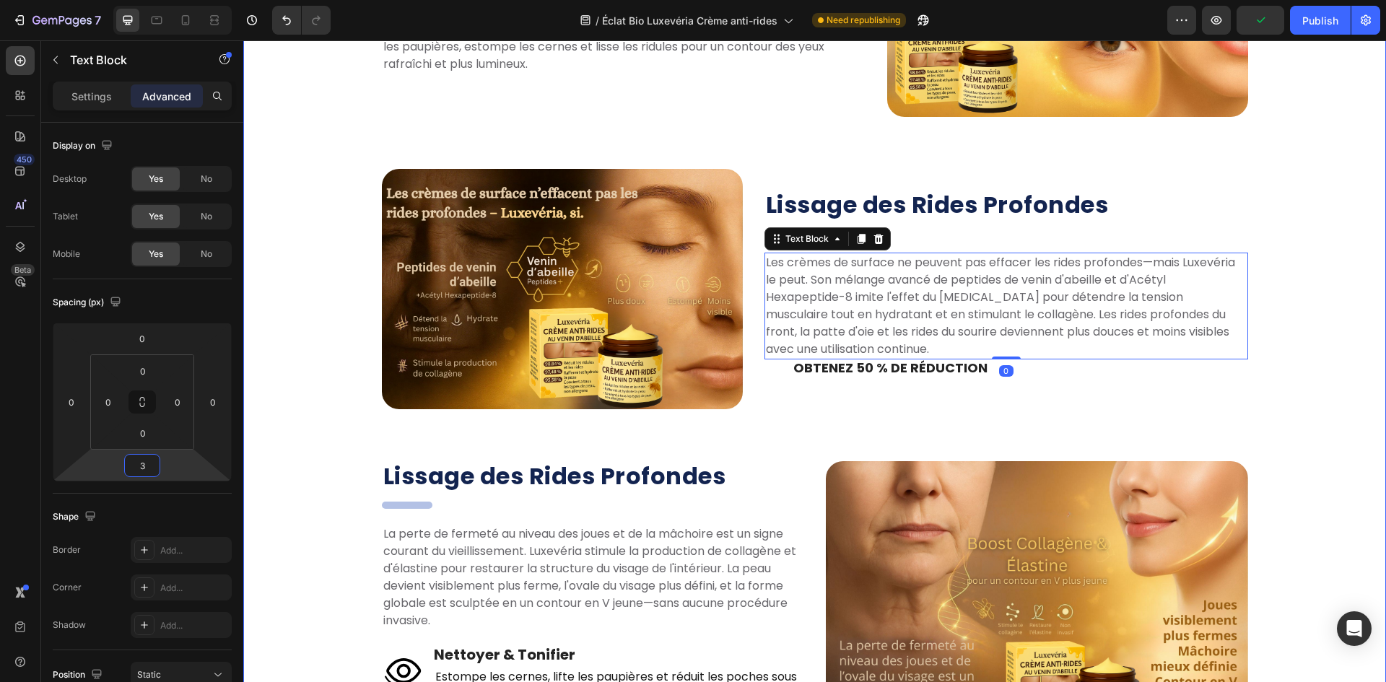
type input "35"
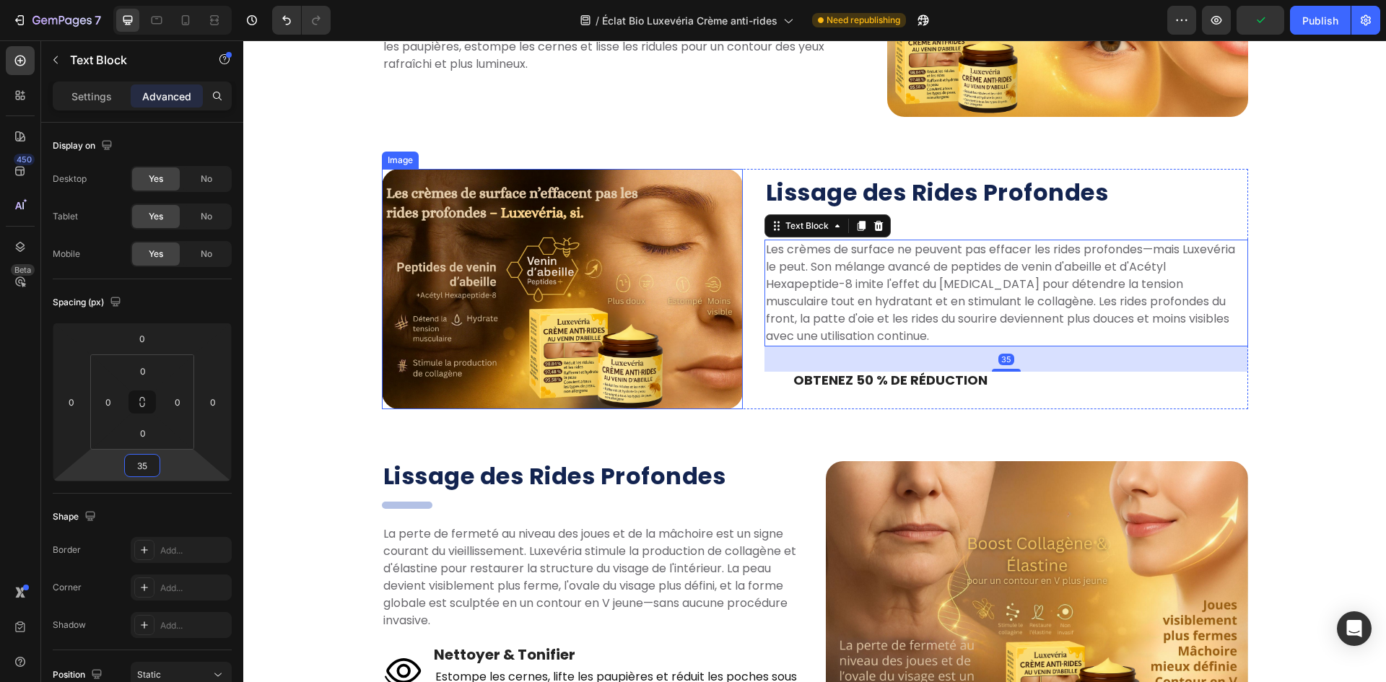
scroll to position [1319, 0]
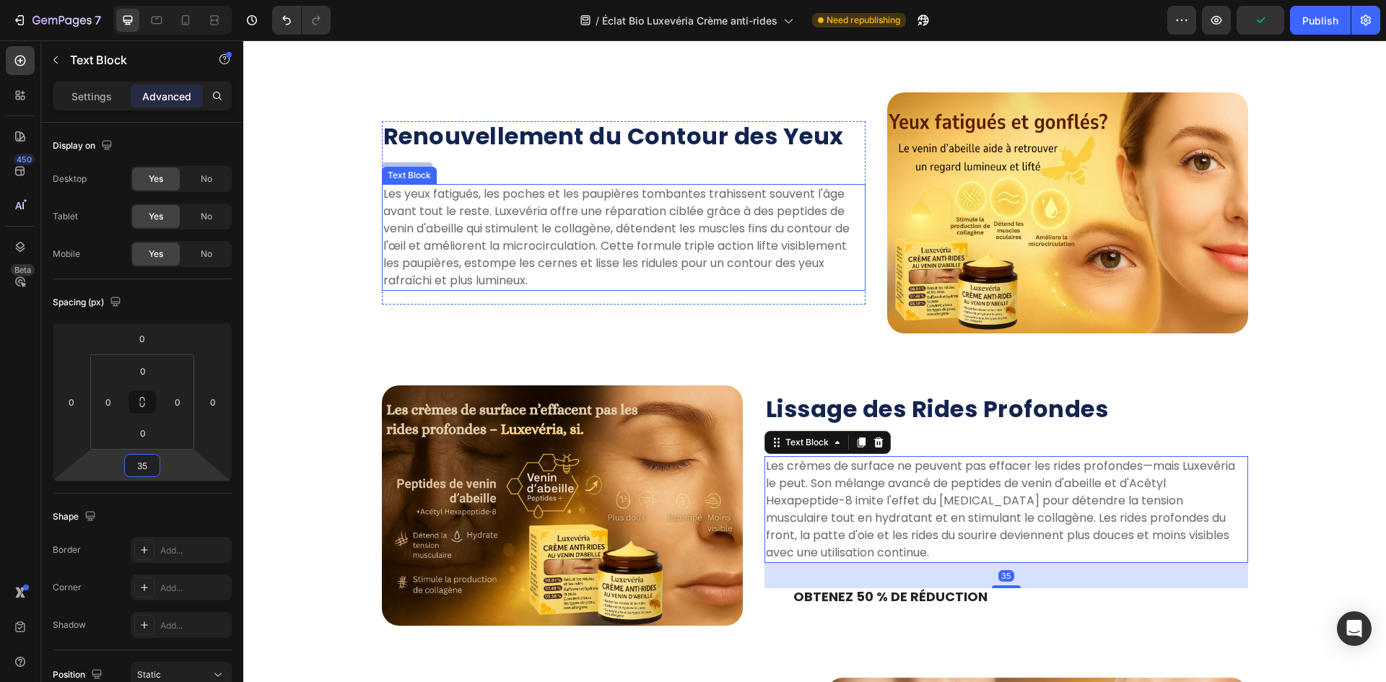
click at [560, 260] on p "Les yeux fatigués, les poches et les paupières tombantes trahissent souvent l'â…" at bounding box center [623, 238] width 481 height 104
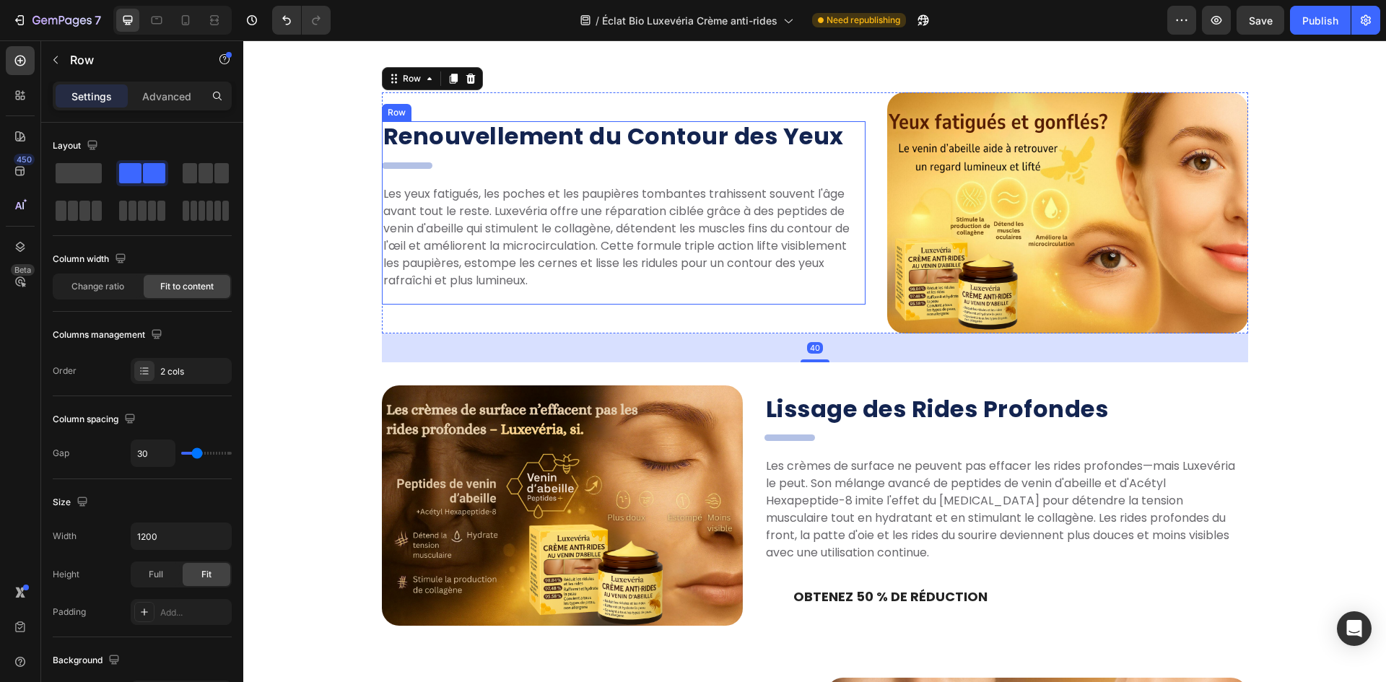
click at [629, 269] on p "Les yeux fatigués, les poches et les paupières tombantes trahissent souvent l'â…" at bounding box center [623, 238] width 481 height 104
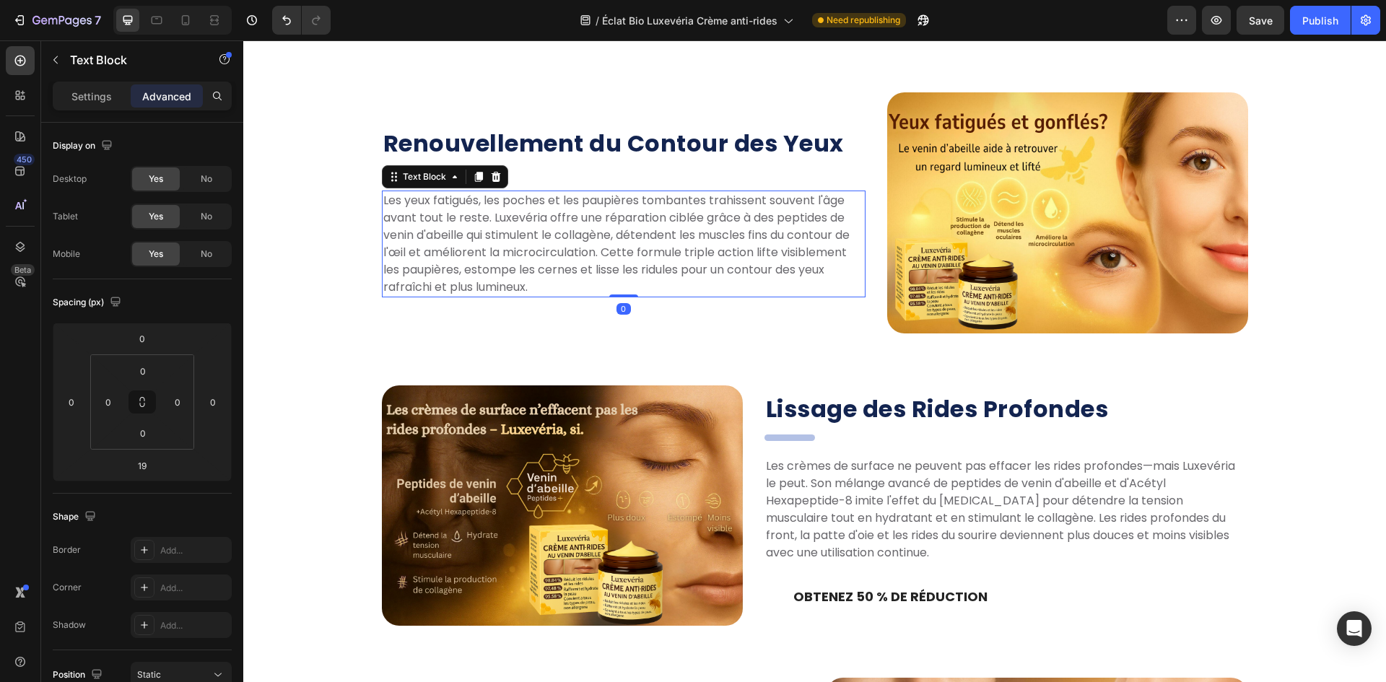
drag, startPoint x: 630, startPoint y: 301, endPoint x: 684, endPoint y: 244, distance: 78.1
click at [663, 239] on div "Les yeux fatigués, les poches et les paupières tombantes trahissent souvent l'â…" at bounding box center [624, 244] width 484 height 107
type input "0"
click at [733, 300] on div "Renouvellement du Contour des Yeux Heading . Heading Les yeux fatigués, les poc…" at bounding box center [624, 212] width 484 height 240
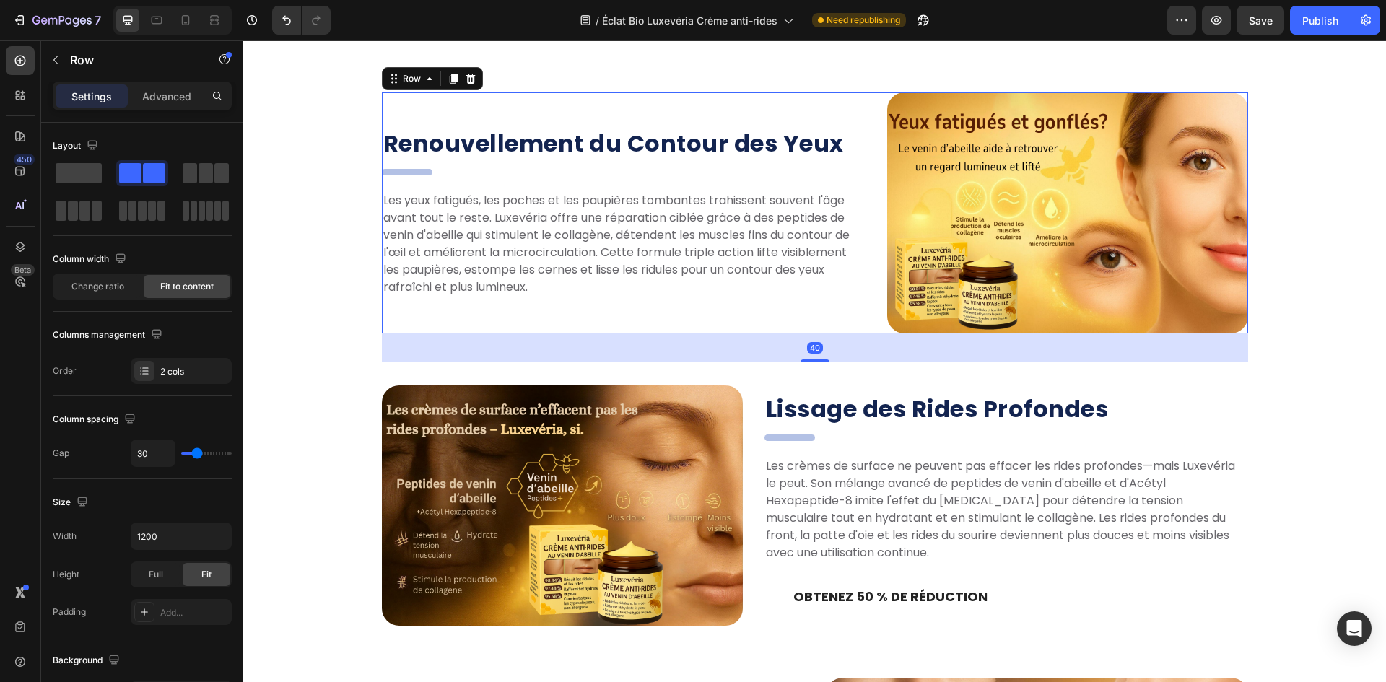
scroll to position [1535, 0]
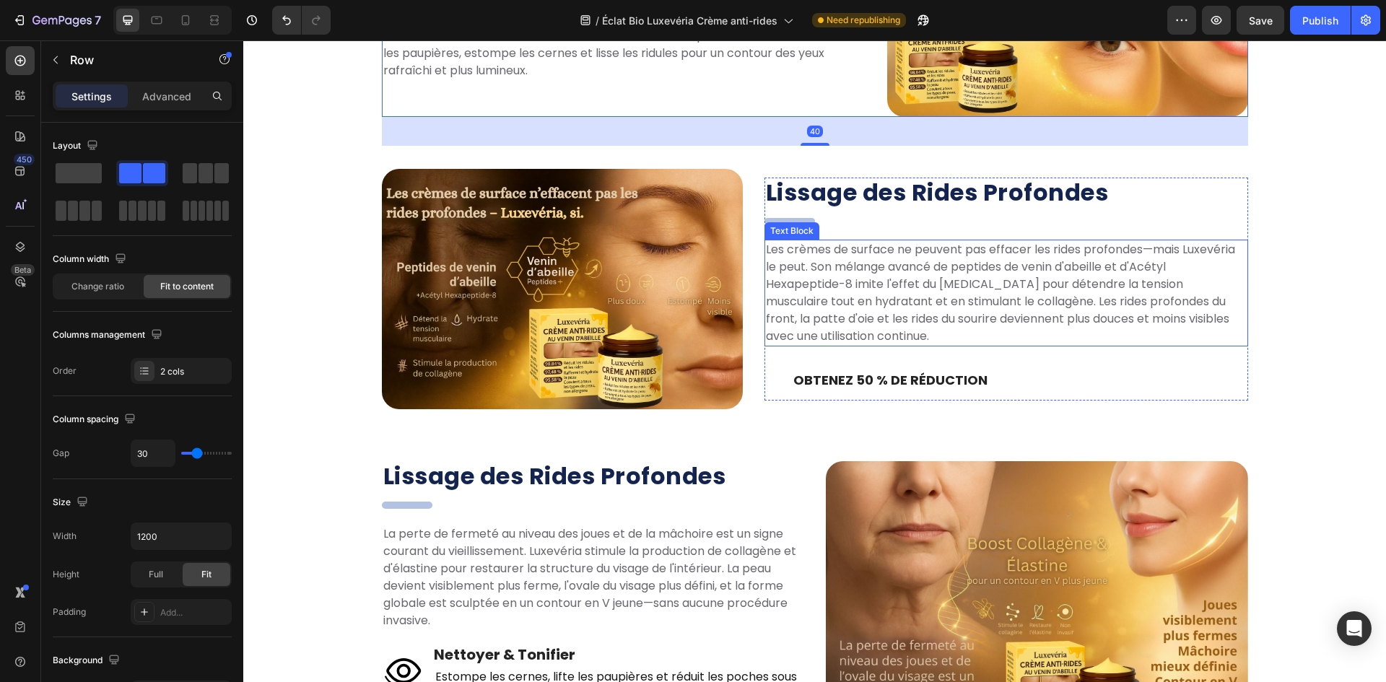
click at [938, 324] on p "Les crèmes de surface ne peuvent pas effacer les rides profondes—mais Luxevéria…" at bounding box center [1006, 293] width 481 height 104
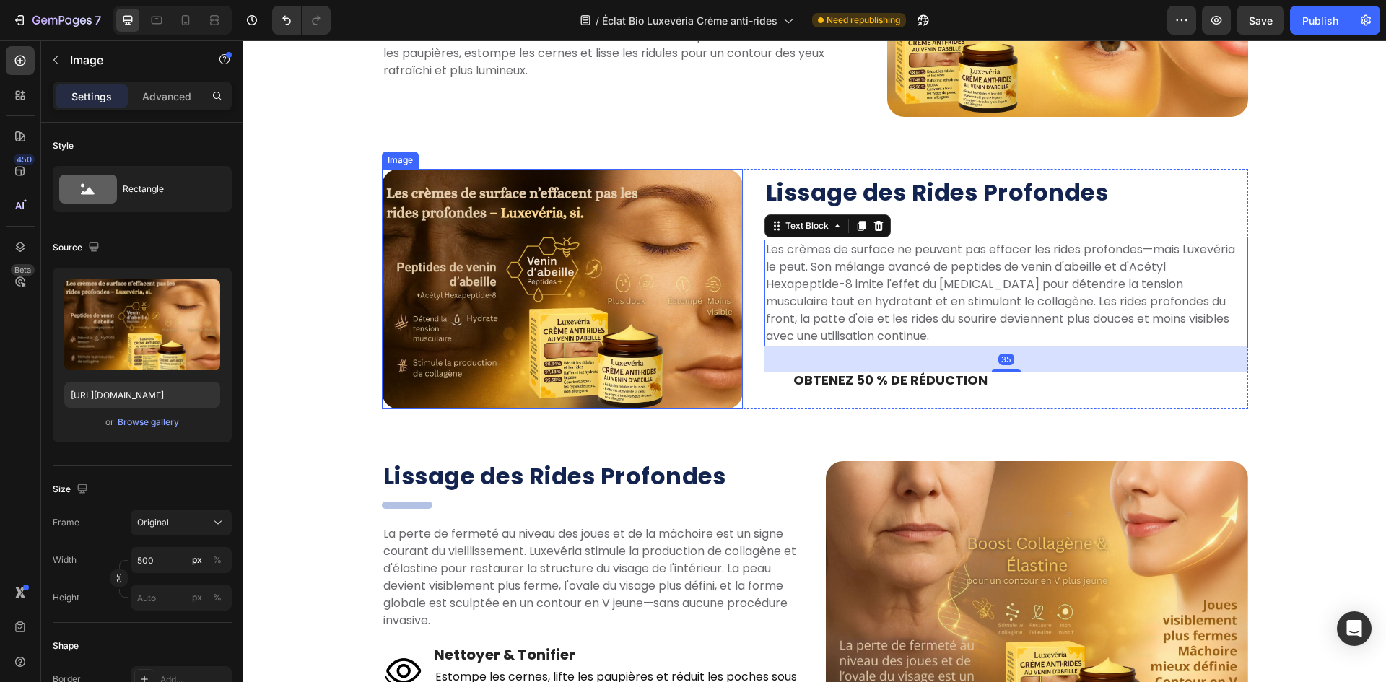
click at [702, 363] on img at bounding box center [562, 289] width 361 height 240
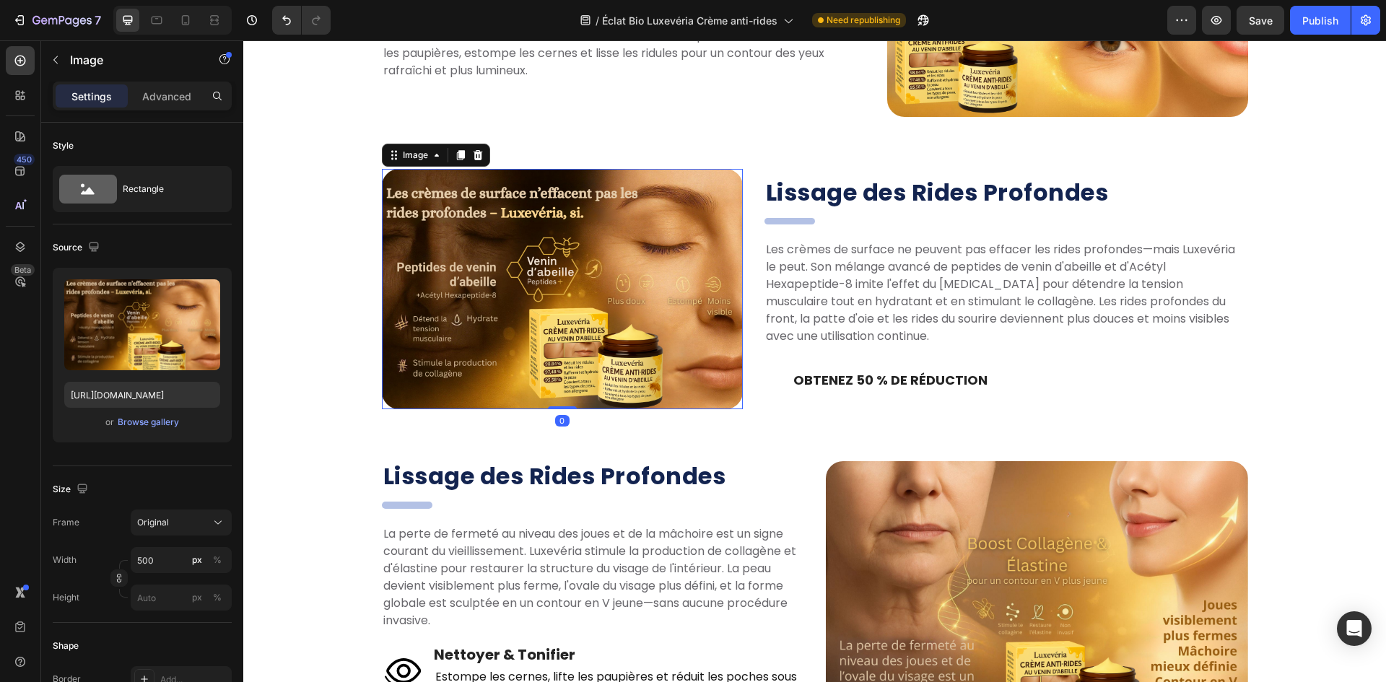
click at [647, 297] on img at bounding box center [562, 289] width 361 height 240
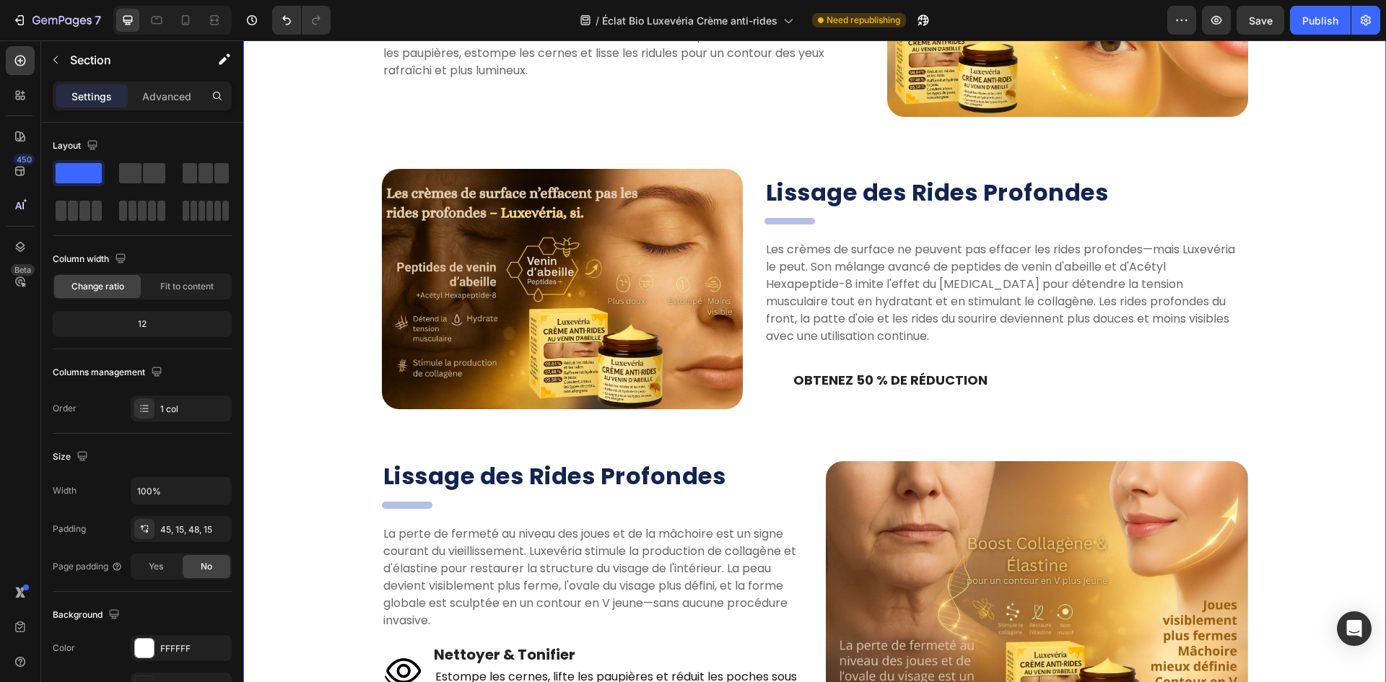
click at [341, 338] on div "Les Trois Points Forts de Luxevéria ! Heading Réparation multi-mécanismes, douc…" at bounding box center [814, 305] width 1121 height 1117
click at [634, 338] on img at bounding box center [562, 289] width 361 height 240
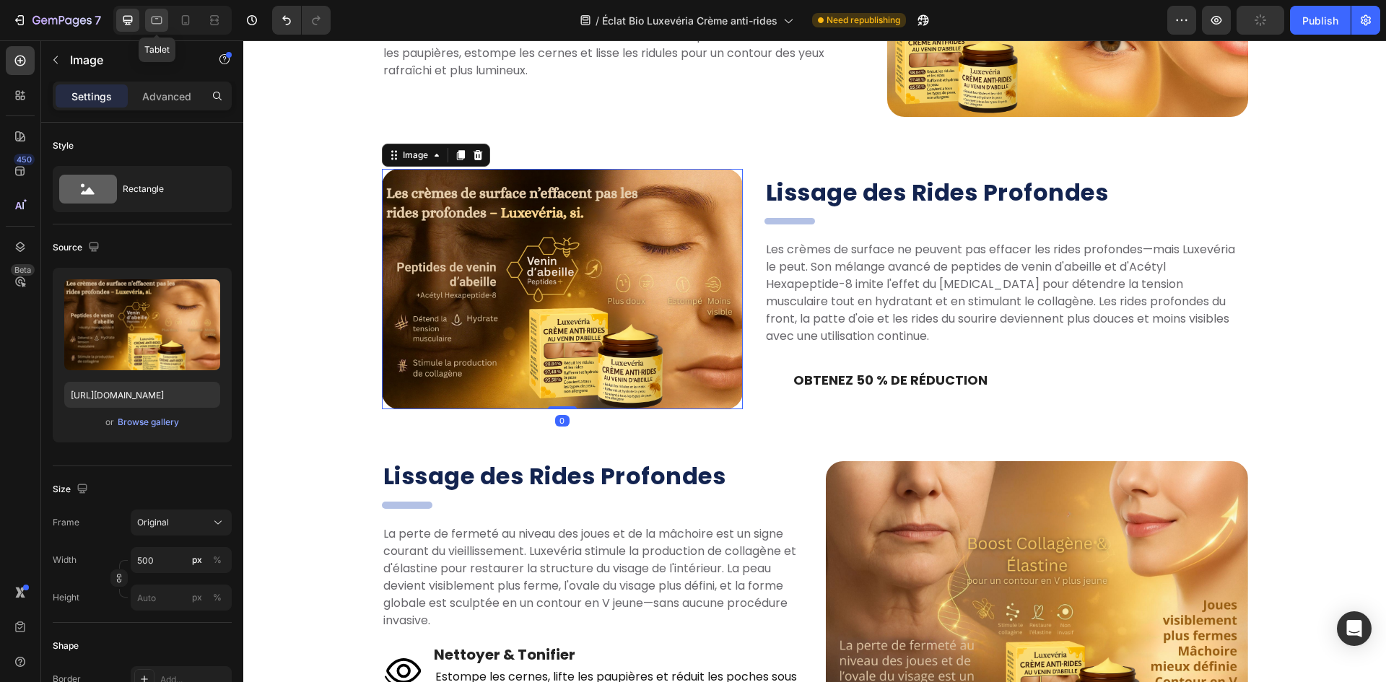
click at [157, 25] on icon at bounding box center [156, 20] width 14 height 14
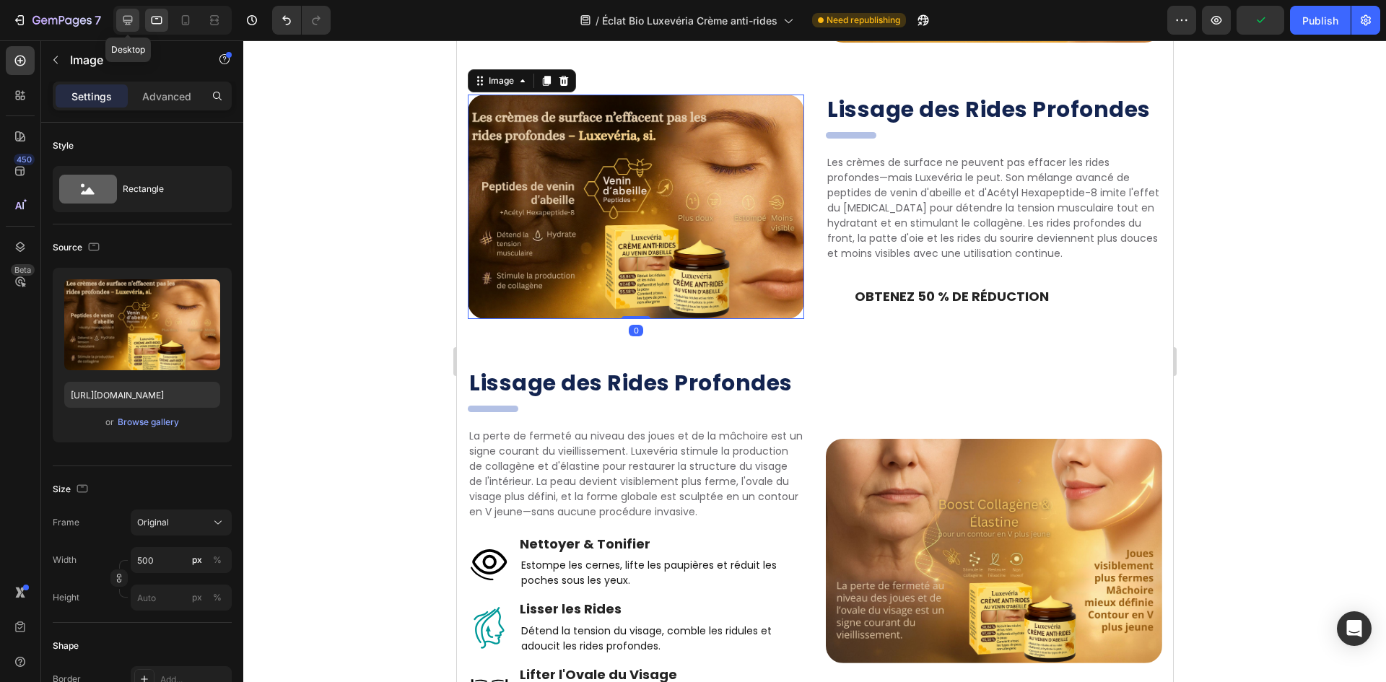
click at [130, 22] on icon at bounding box center [127, 20] width 9 height 9
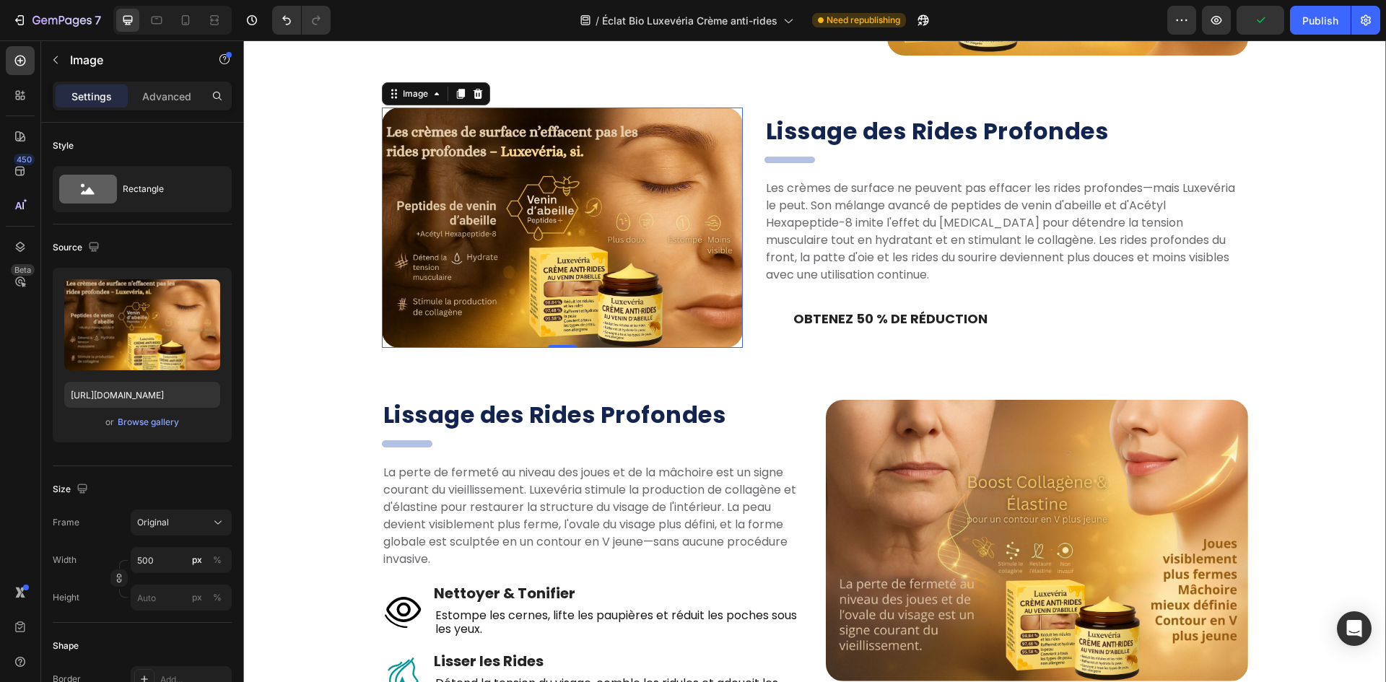
scroll to position [1613, 0]
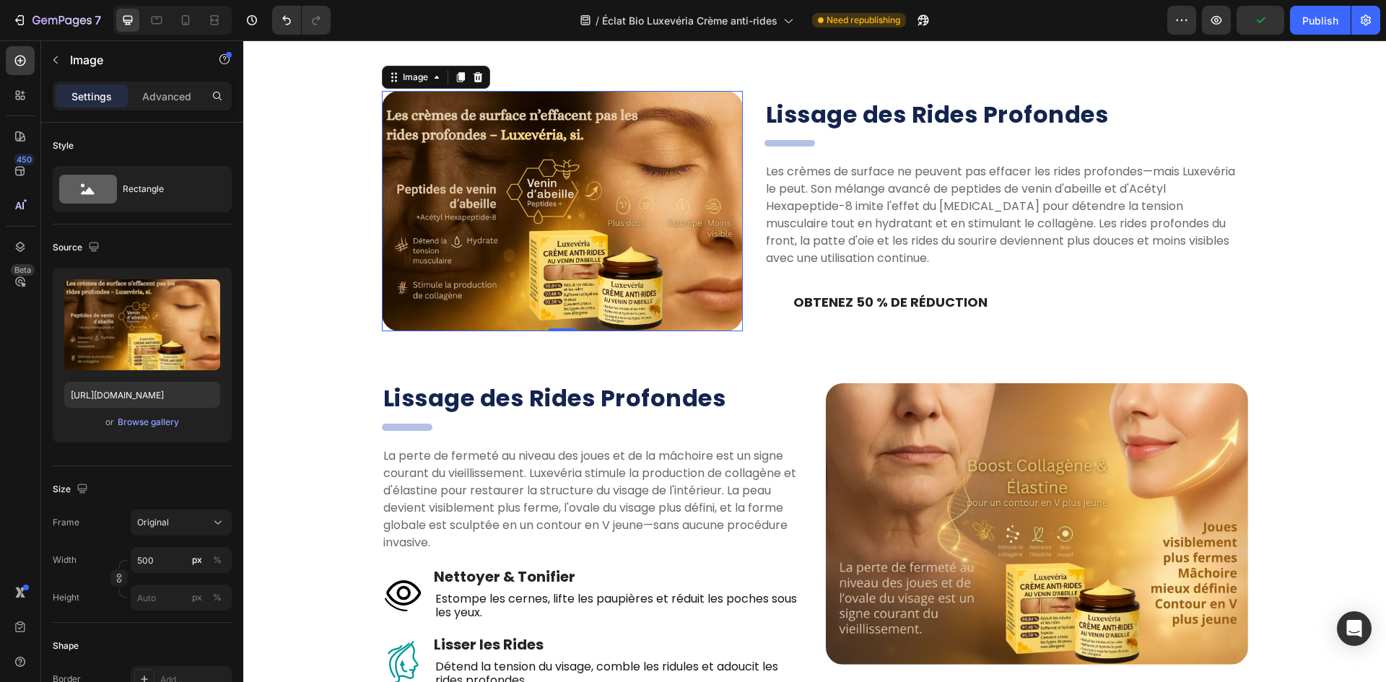
click at [539, 180] on img at bounding box center [562, 211] width 361 height 240
click at [159, 388] on input "[URL][DOMAIN_NAME]" at bounding box center [142, 395] width 156 height 26
click at [754, 298] on div "Lissage des Rides Profondes Heading . Heading Les crèmes de surface ne peuvent …" at bounding box center [815, 211] width 866 height 240
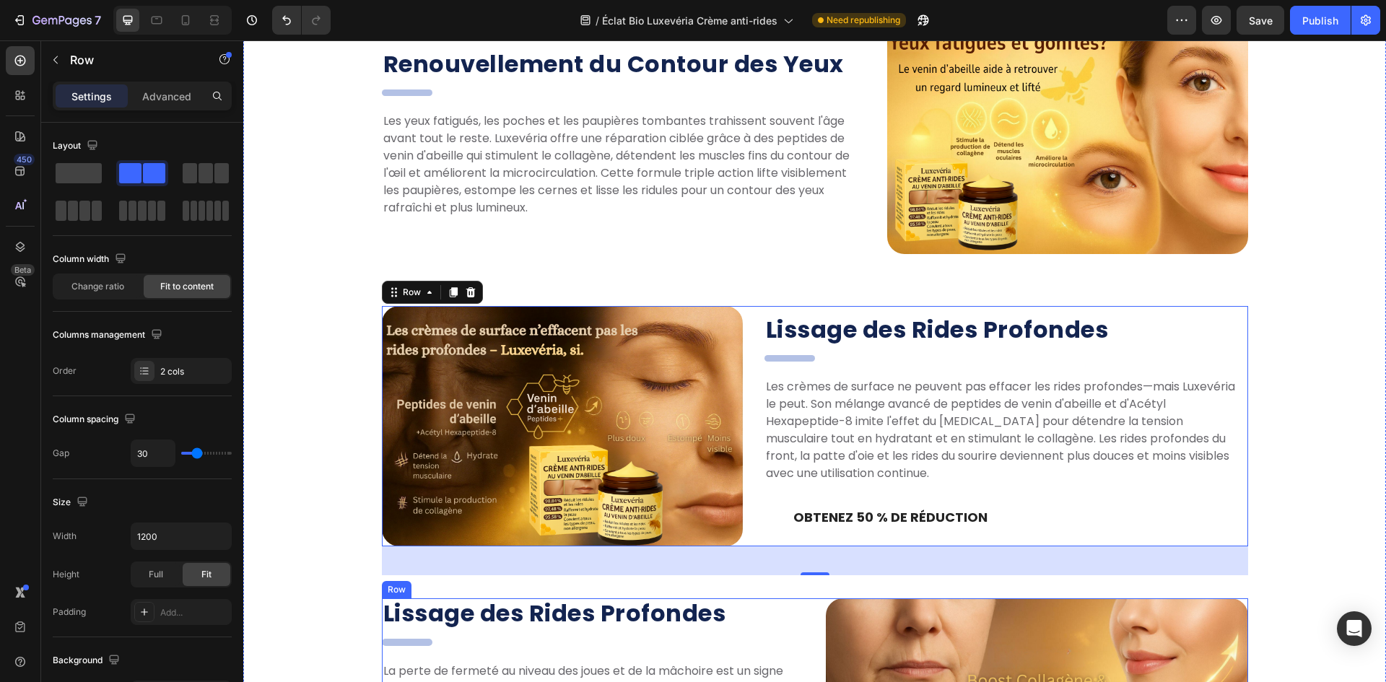
scroll to position [1397, 0]
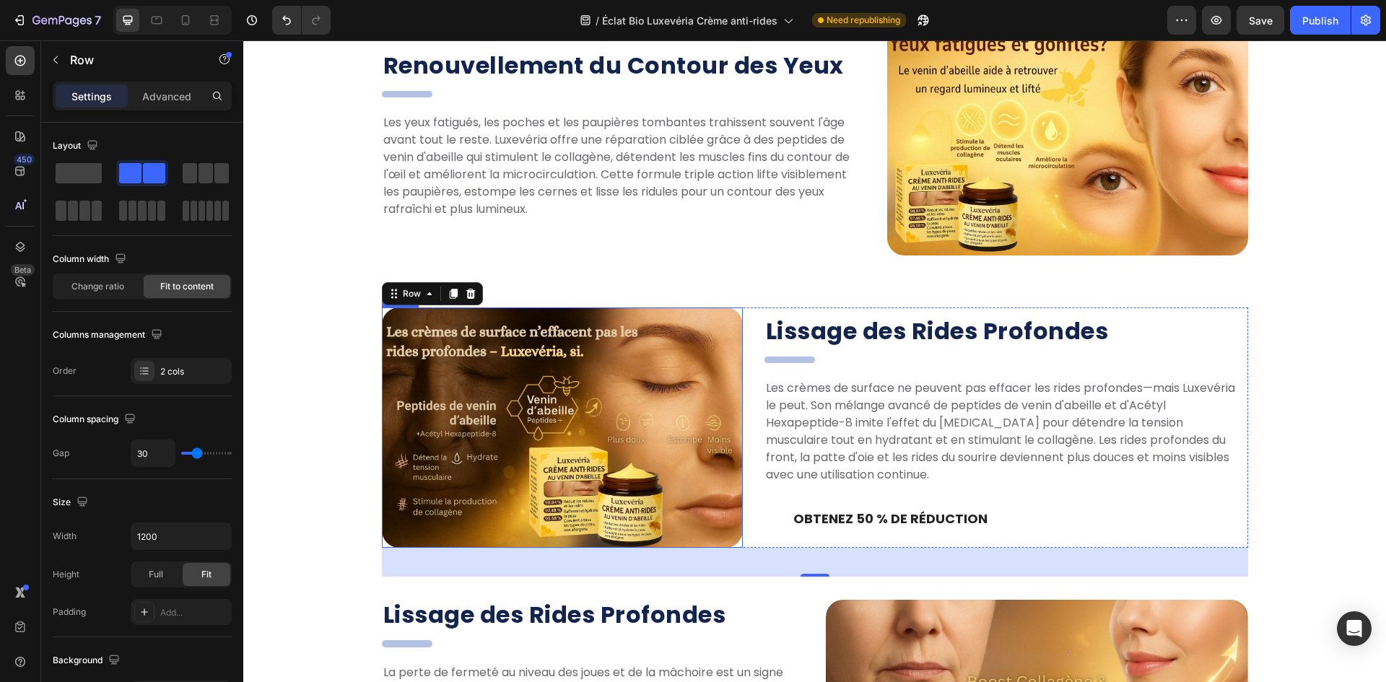
click at [538, 394] on img at bounding box center [562, 427] width 361 height 240
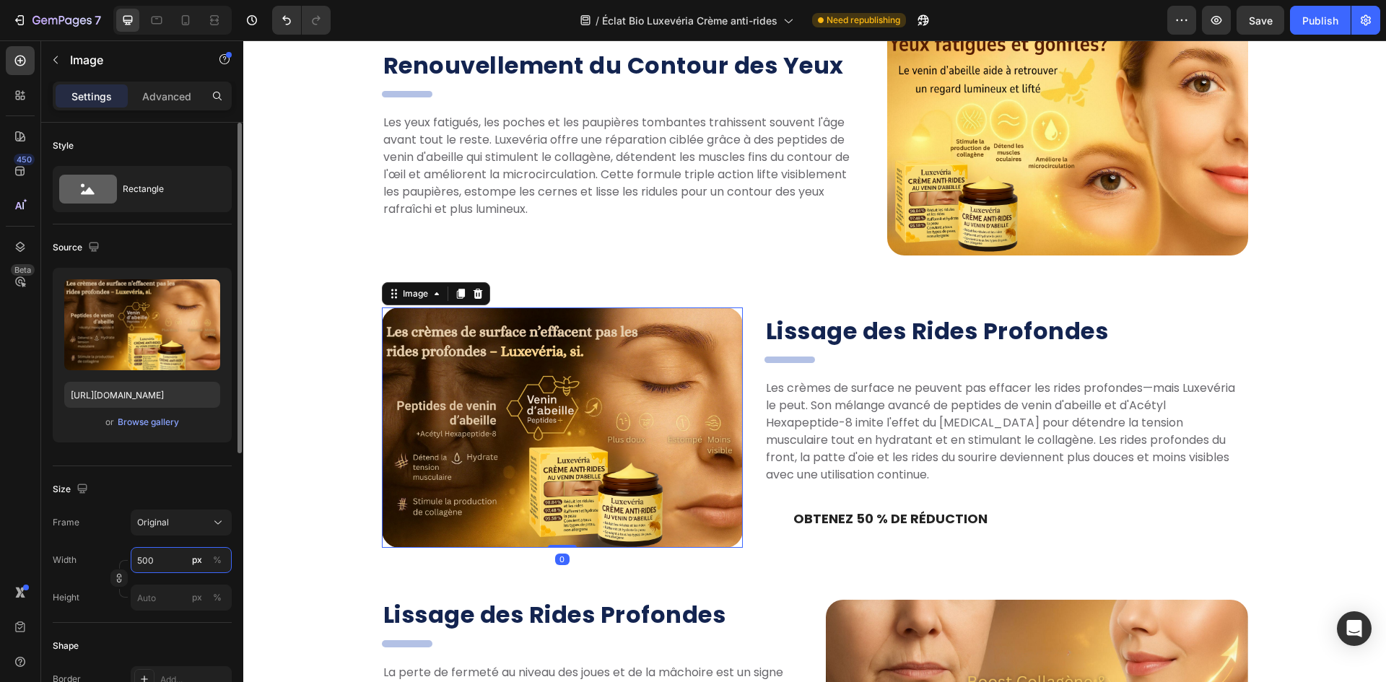
click at [162, 558] on input "500" at bounding box center [181, 560] width 101 height 26
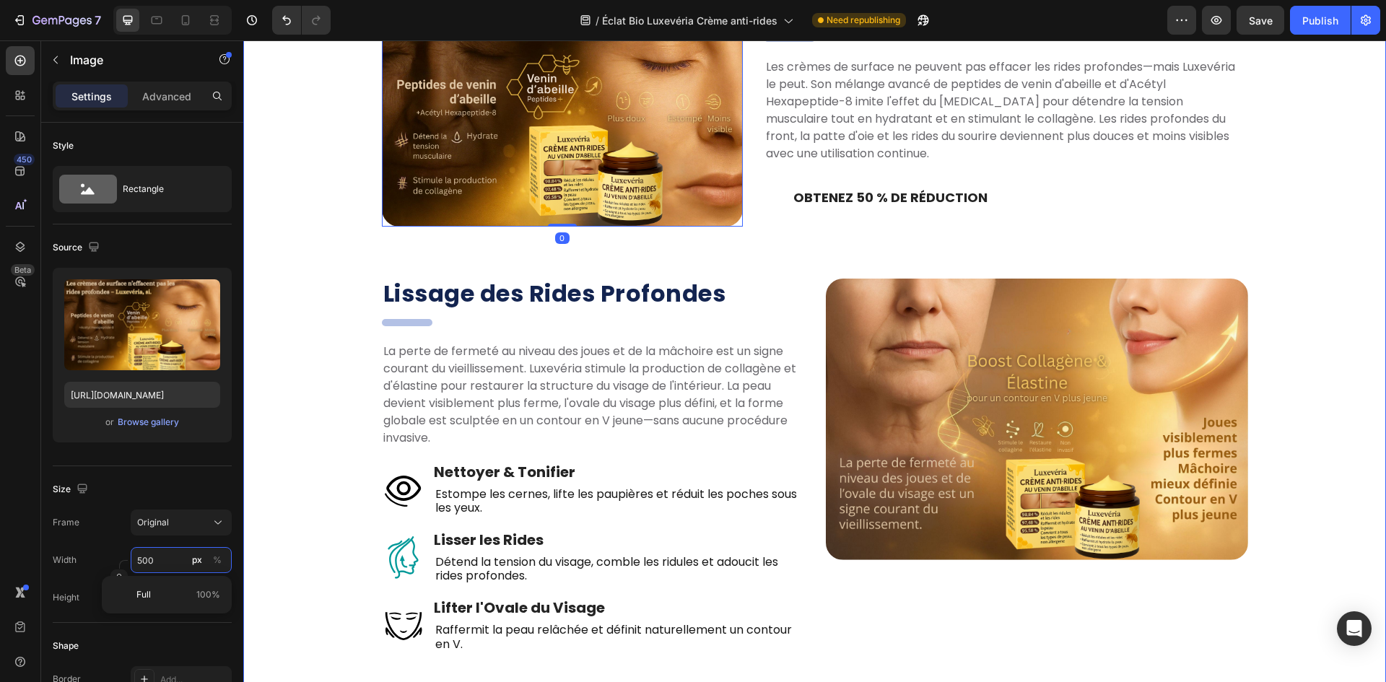
scroll to position [1830, 0]
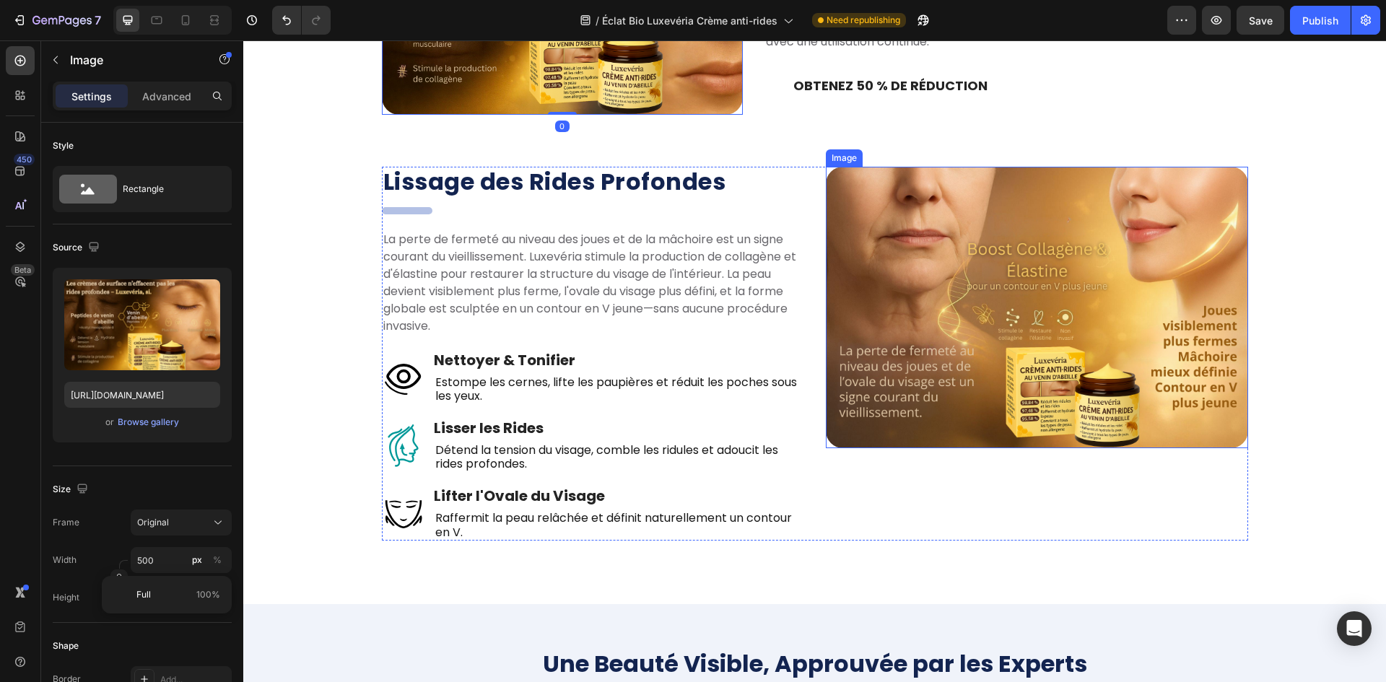
click at [930, 350] on img at bounding box center [1037, 308] width 422 height 282
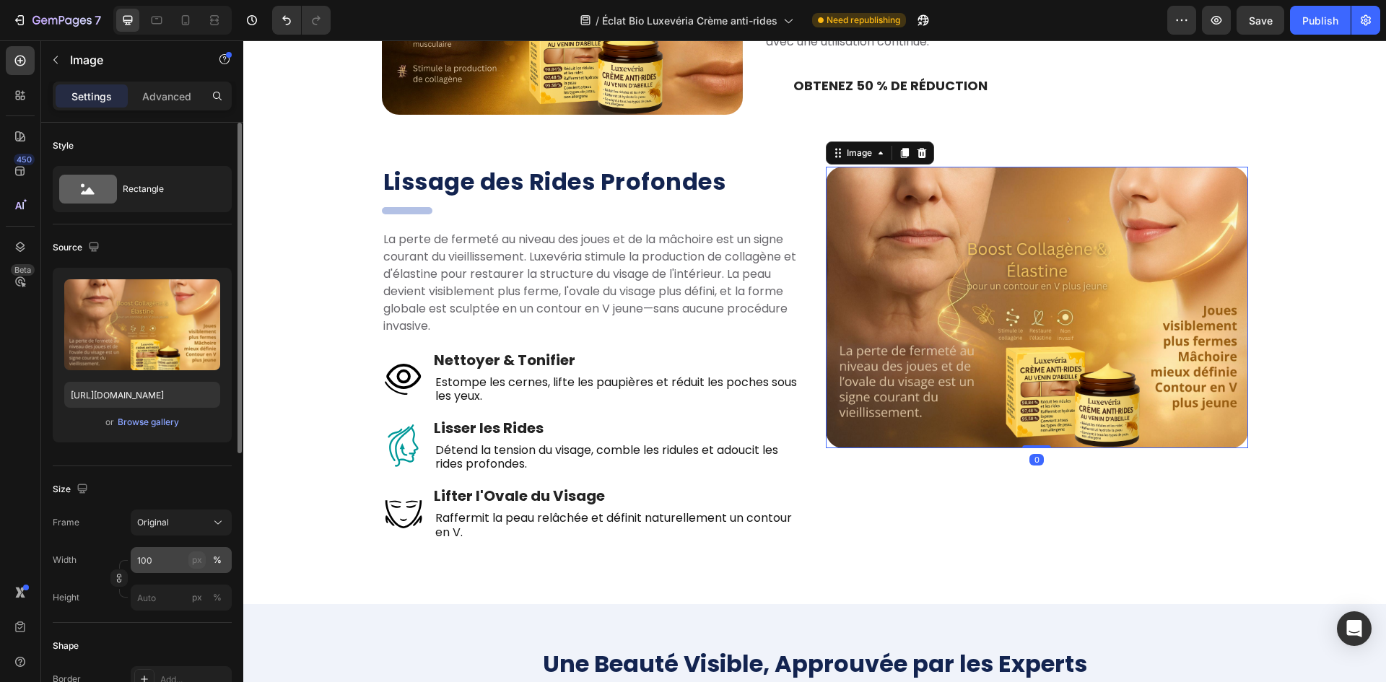
click at [196, 558] on div "px" at bounding box center [197, 560] width 10 height 13
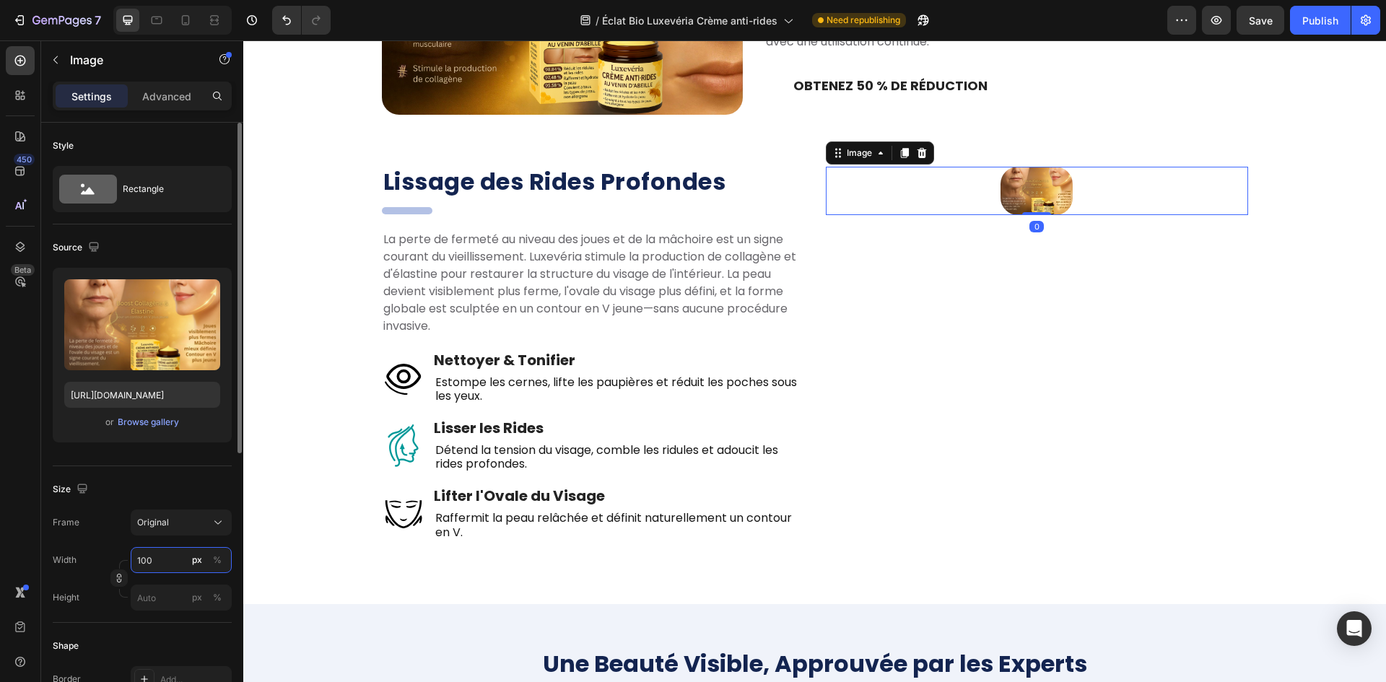
click at [165, 562] on input "100" at bounding box center [181, 560] width 101 height 26
paste input "5"
type input "500"
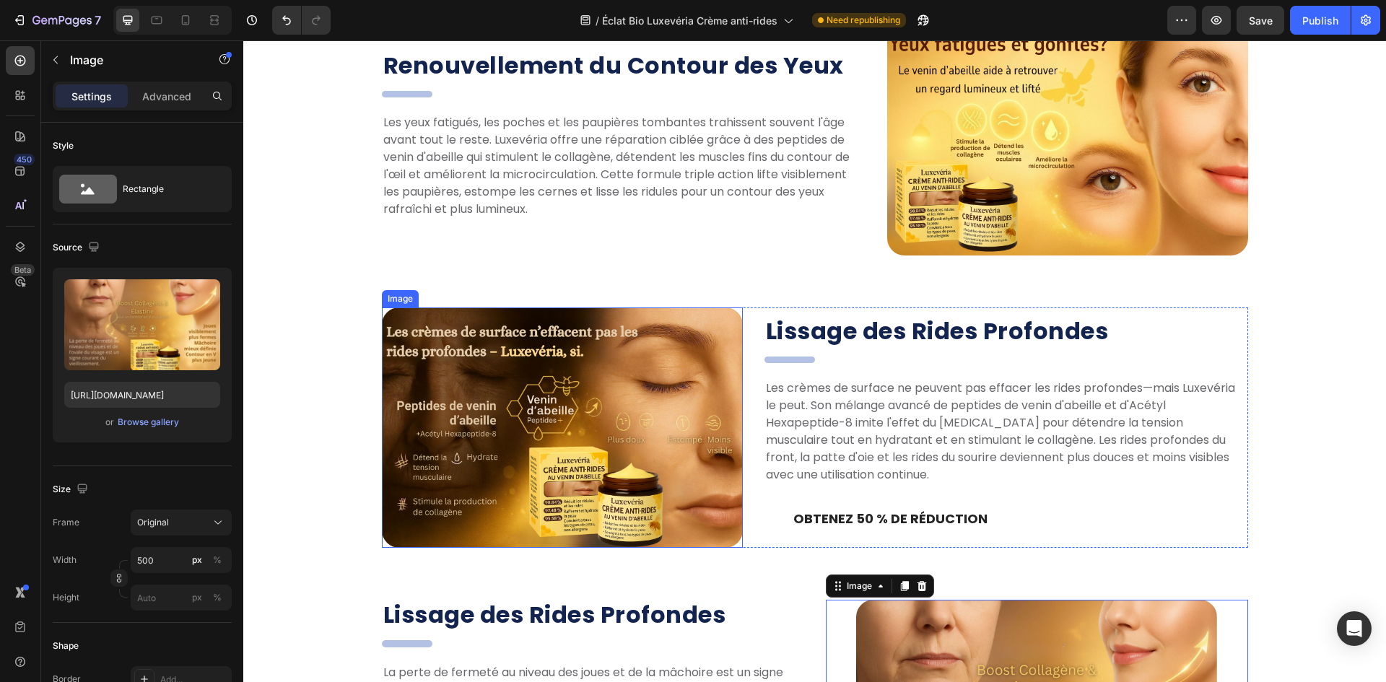
click at [620, 384] on img at bounding box center [562, 427] width 361 height 240
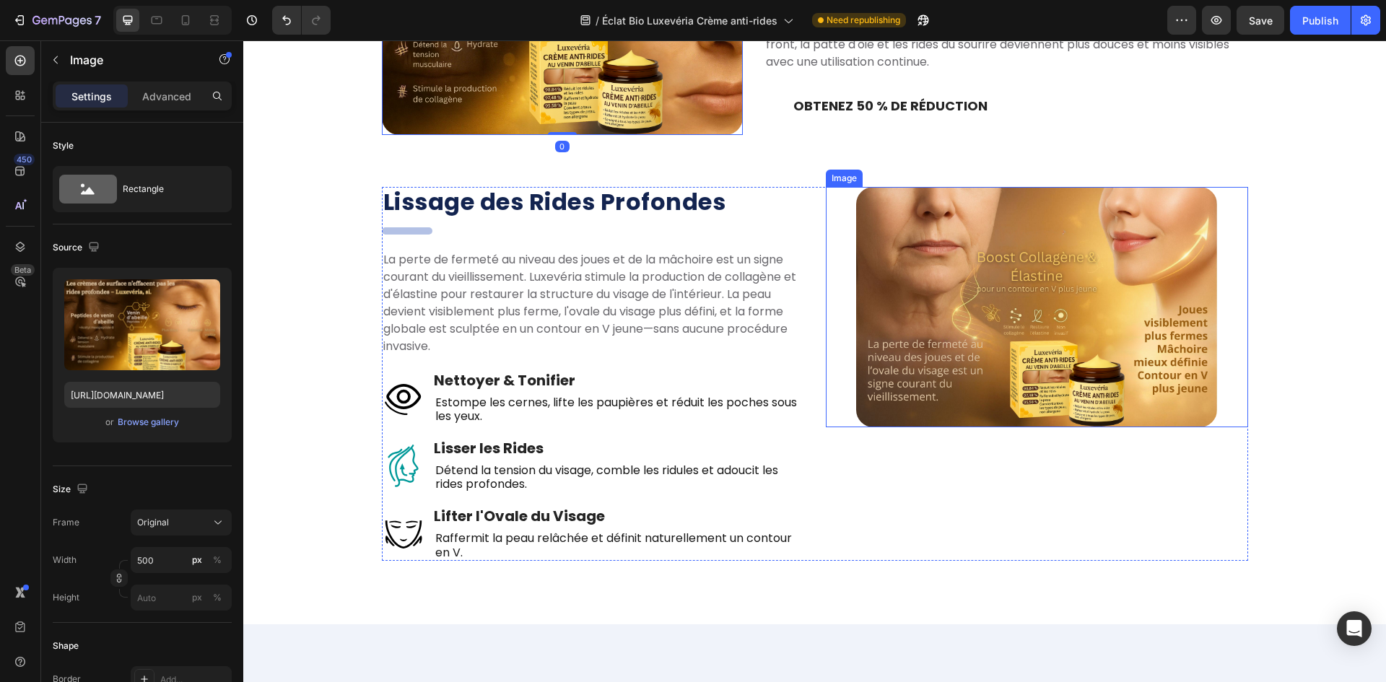
scroll to position [1613, 0]
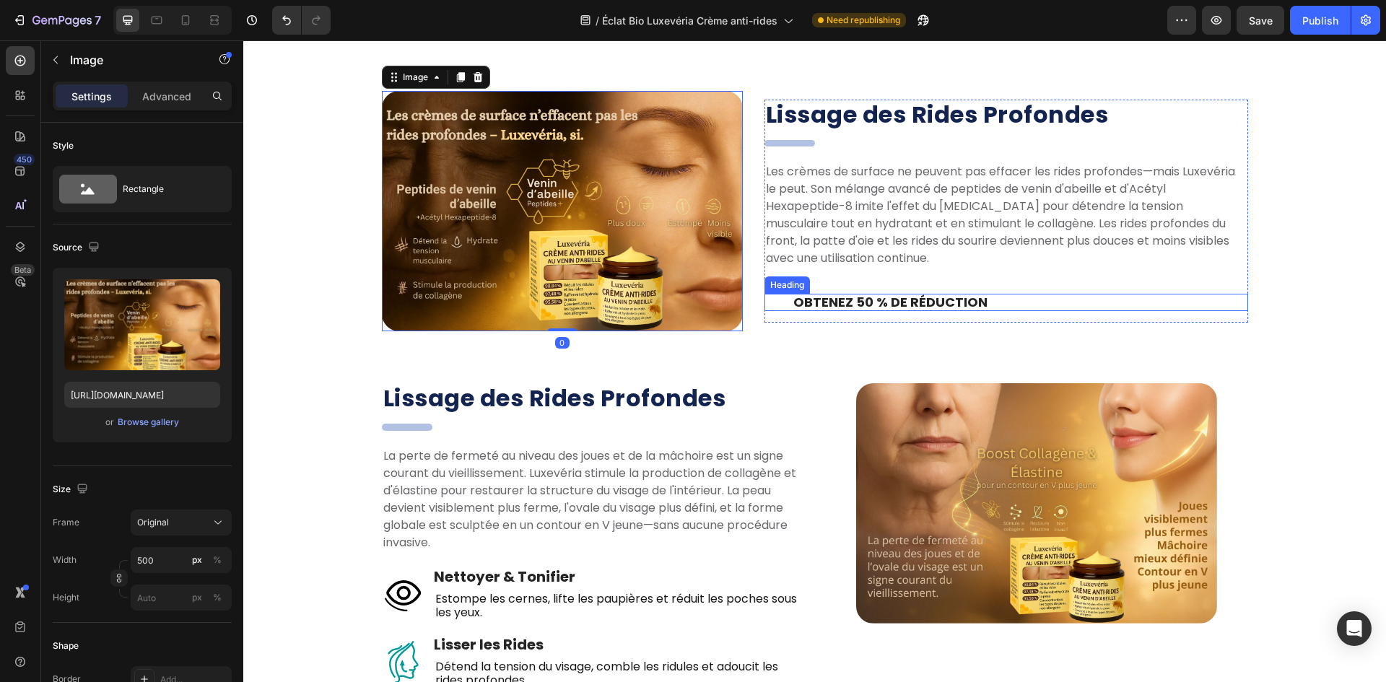
click at [972, 492] on img at bounding box center [1036, 503] width 361 height 240
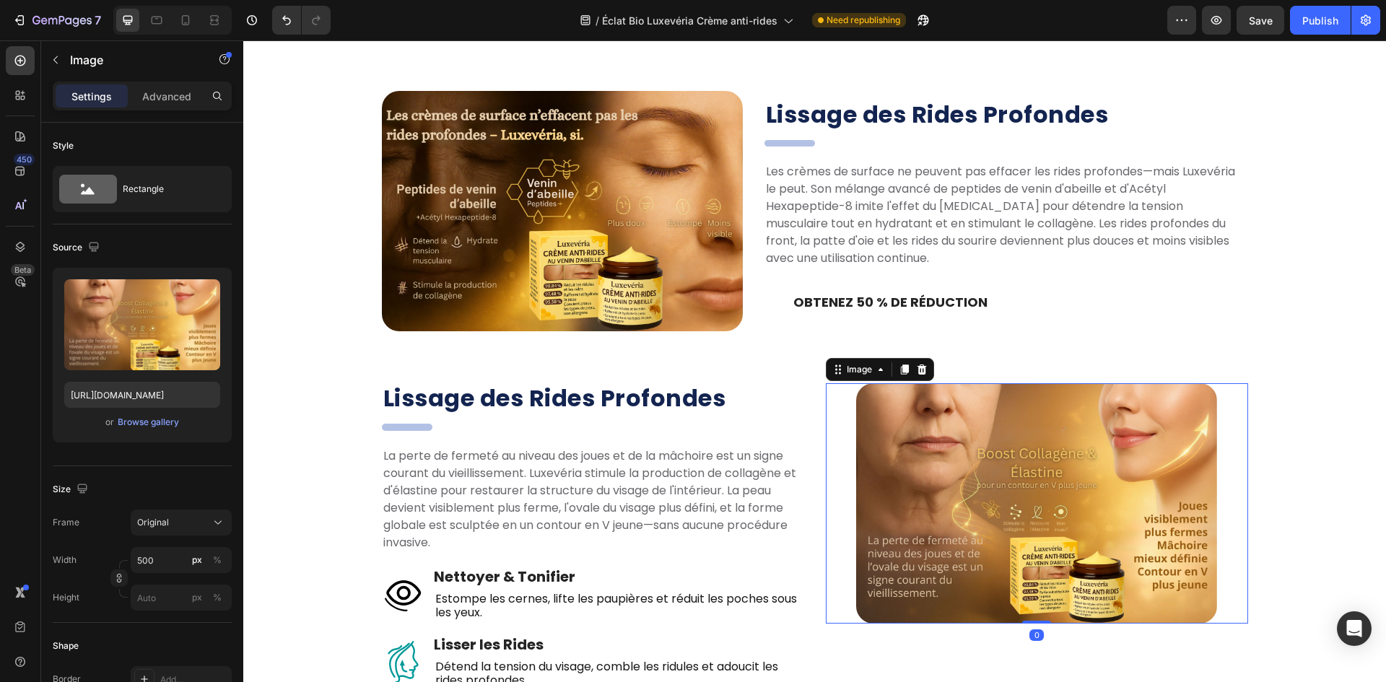
click at [925, 506] on img at bounding box center [1036, 503] width 361 height 240
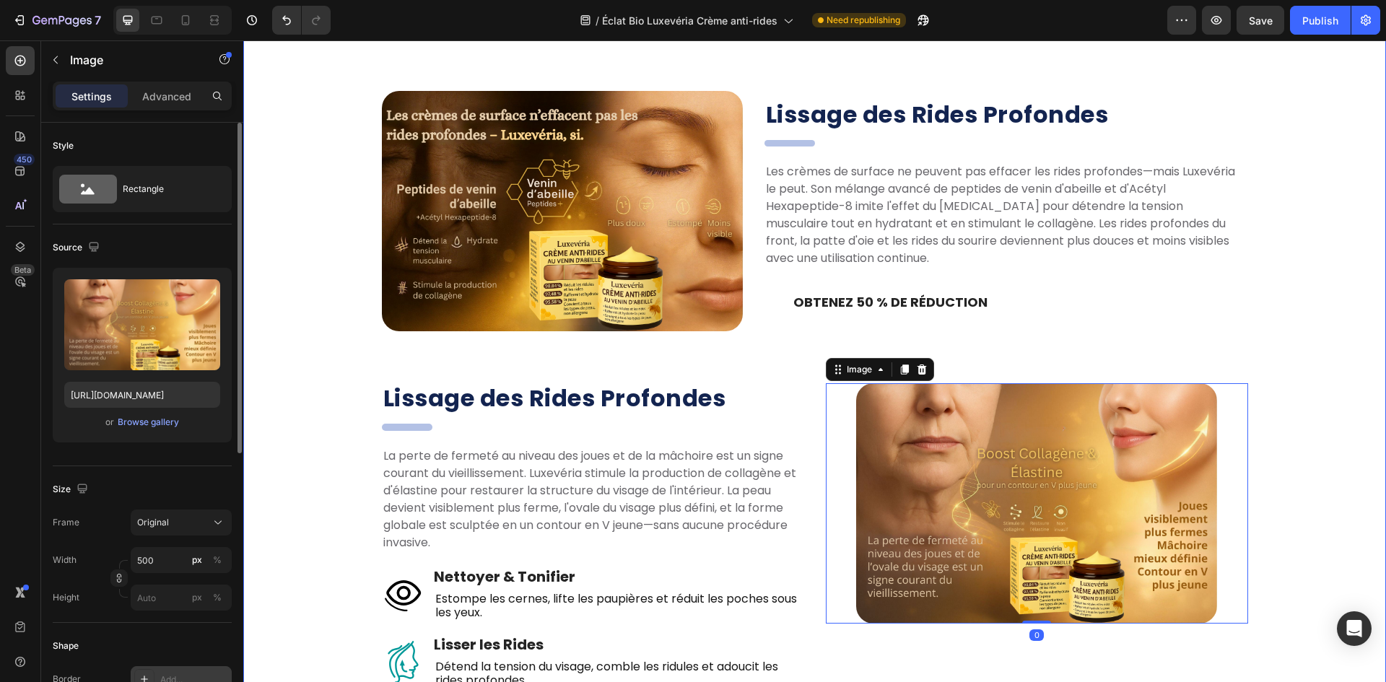
scroll to position [217, 0]
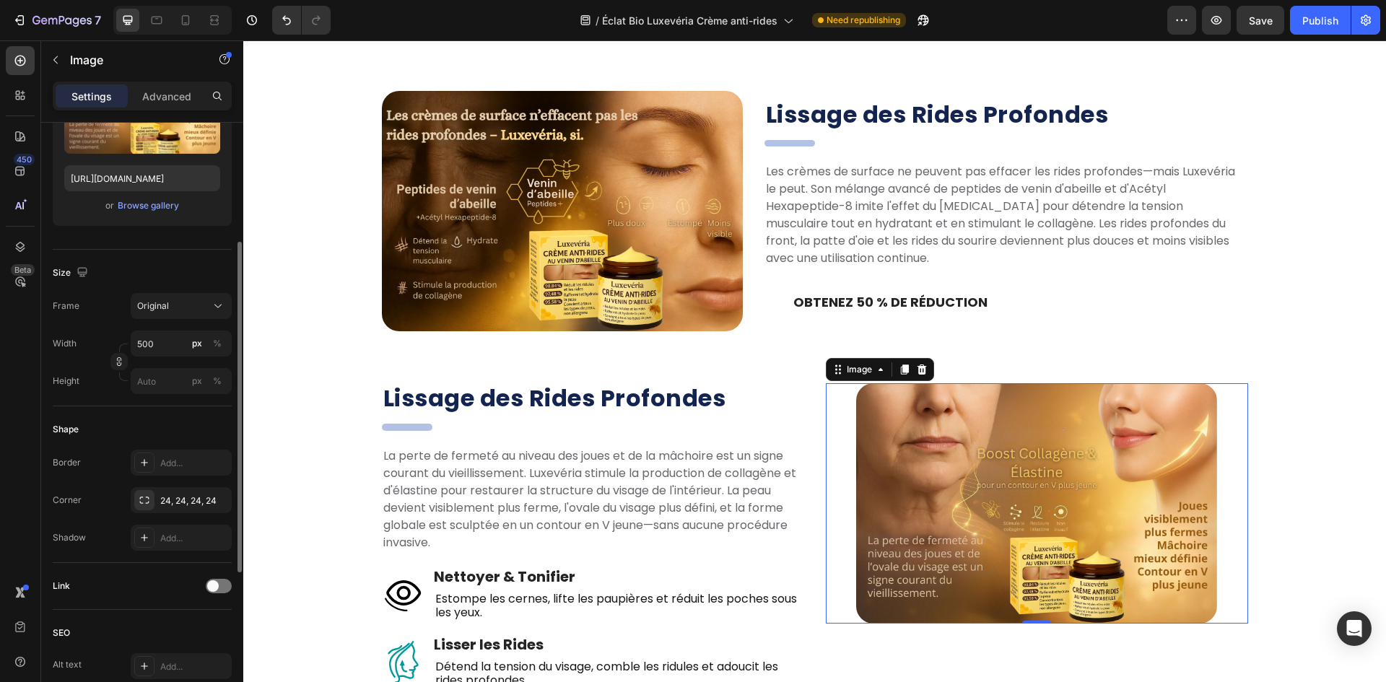
click at [832, 632] on div "Image 0" at bounding box center [1037, 570] width 422 height 374
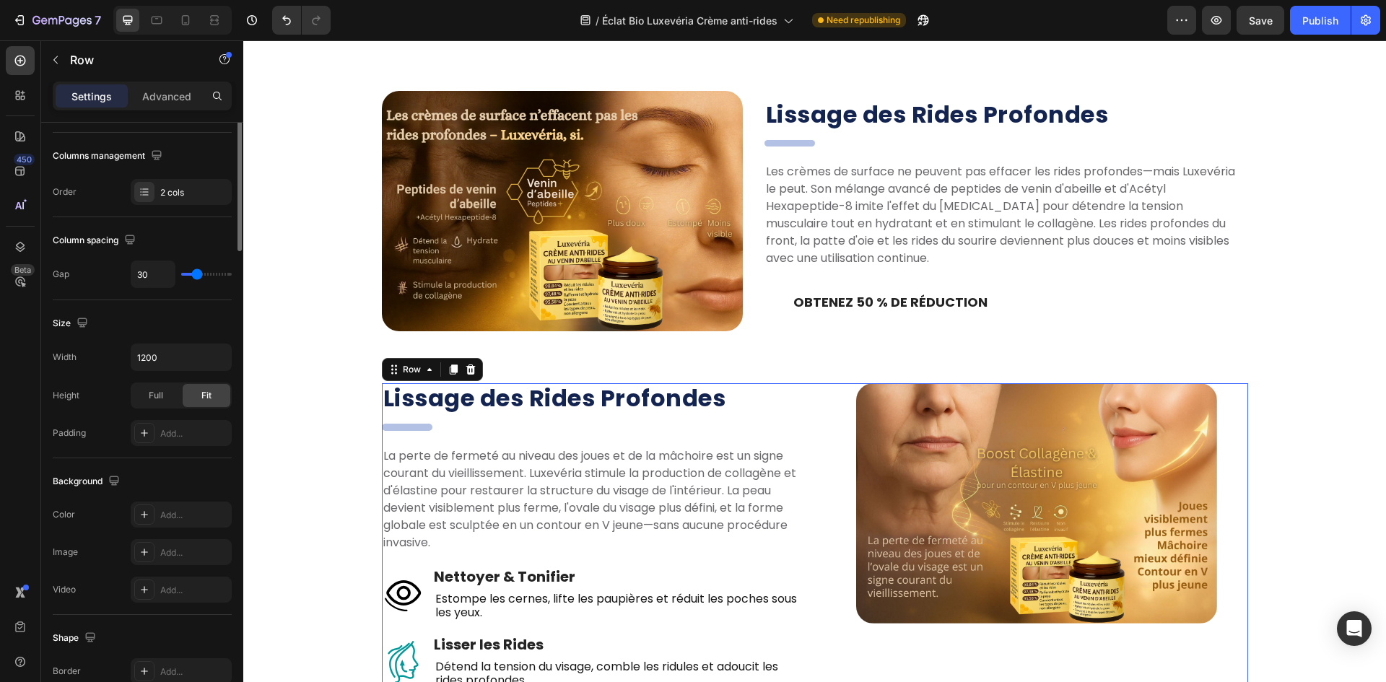
scroll to position [0, 0]
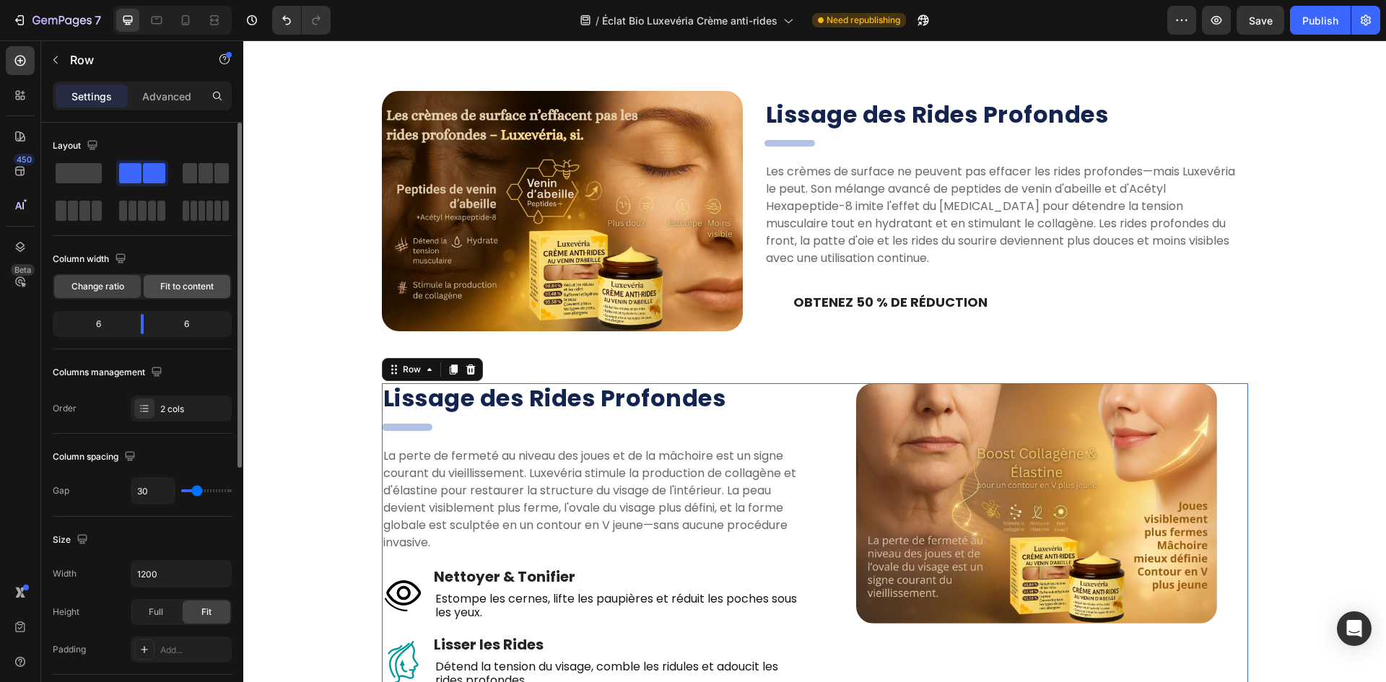
click at [188, 293] on div "Fit to content" at bounding box center [187, 286] width 87 height 23
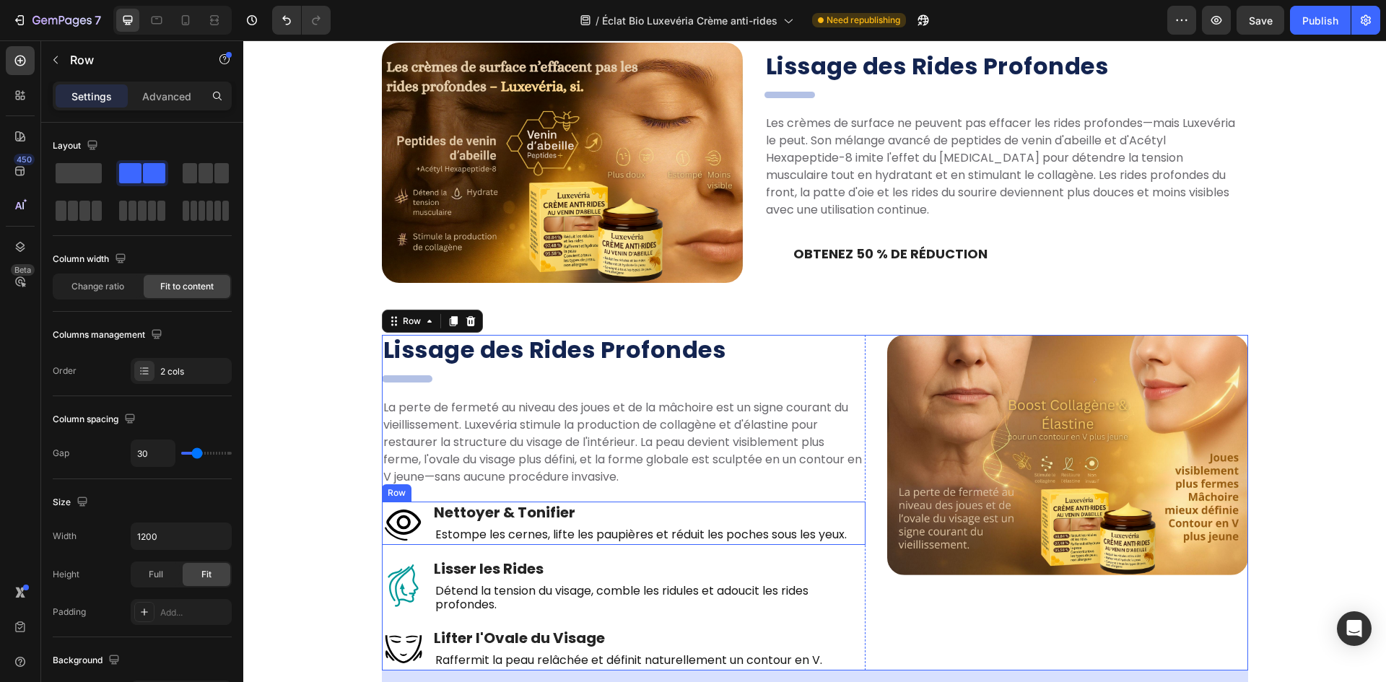
scroll to position [1613, 0]
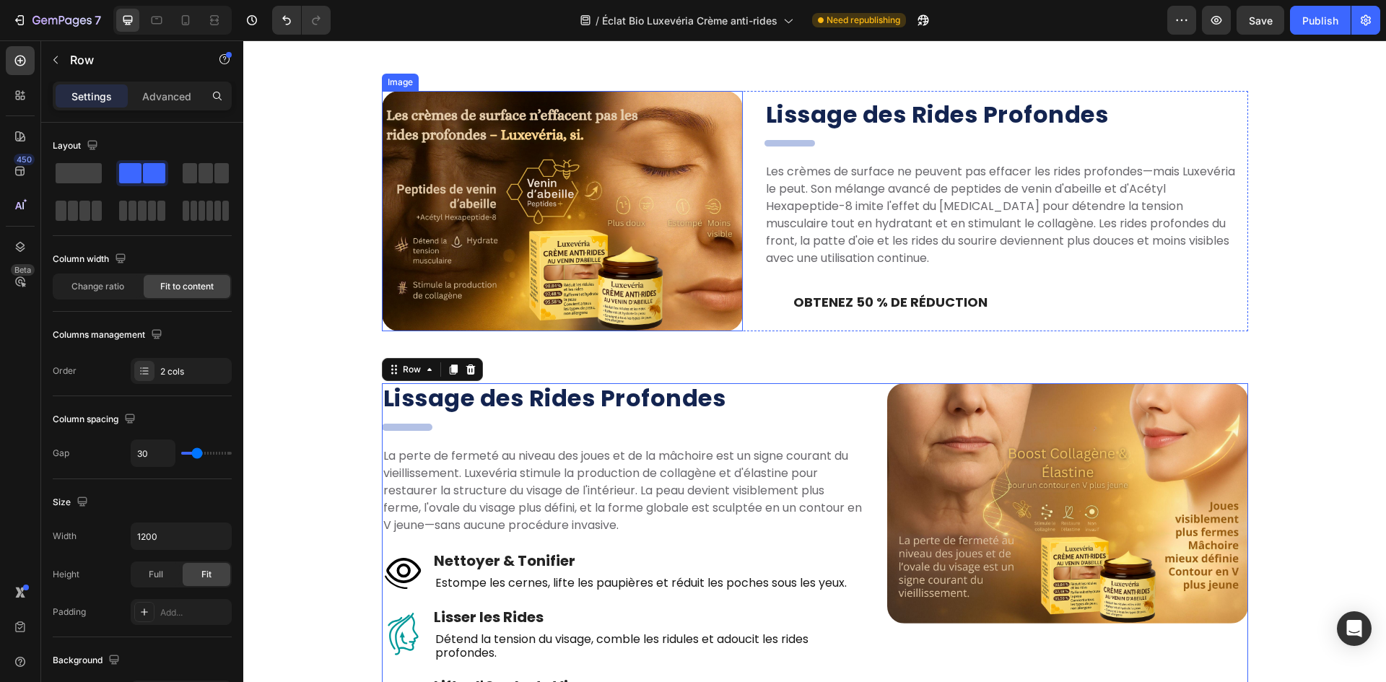
click at [627, 292] on img at bounding box center [562, 211] width 361 height 240
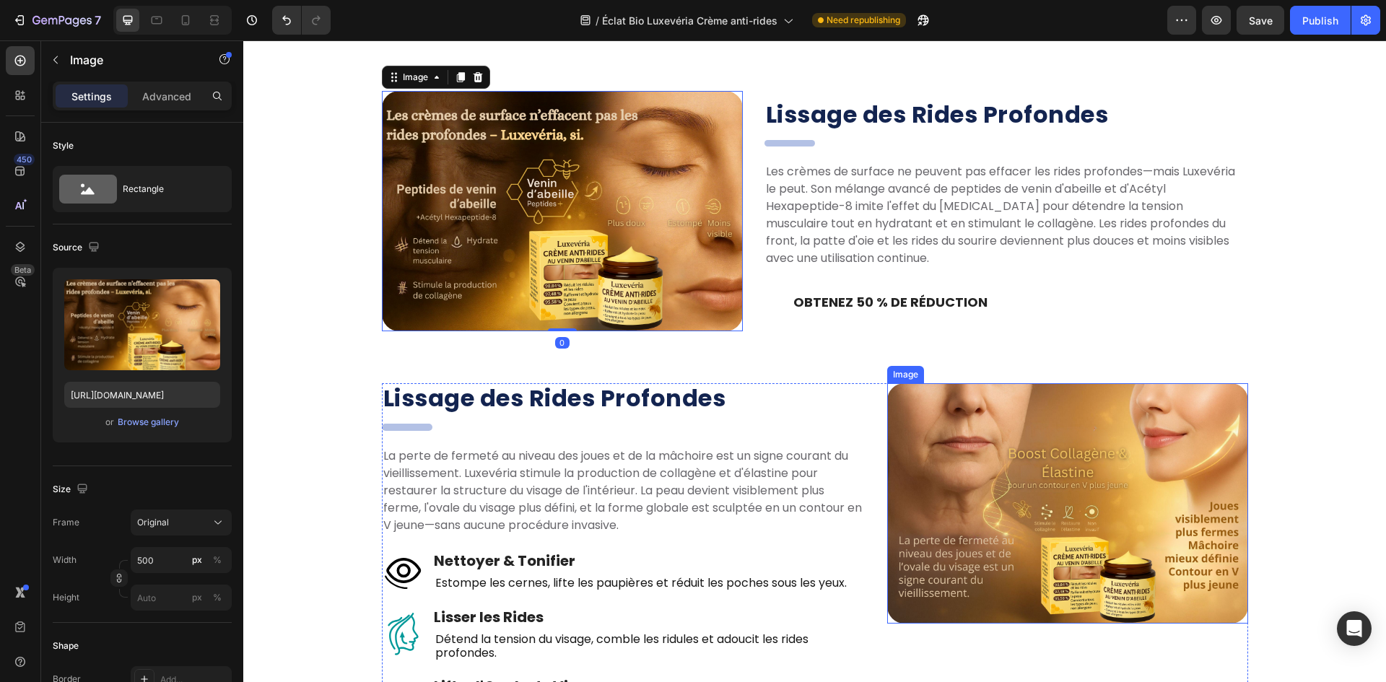
scroll to position [1830, 0]
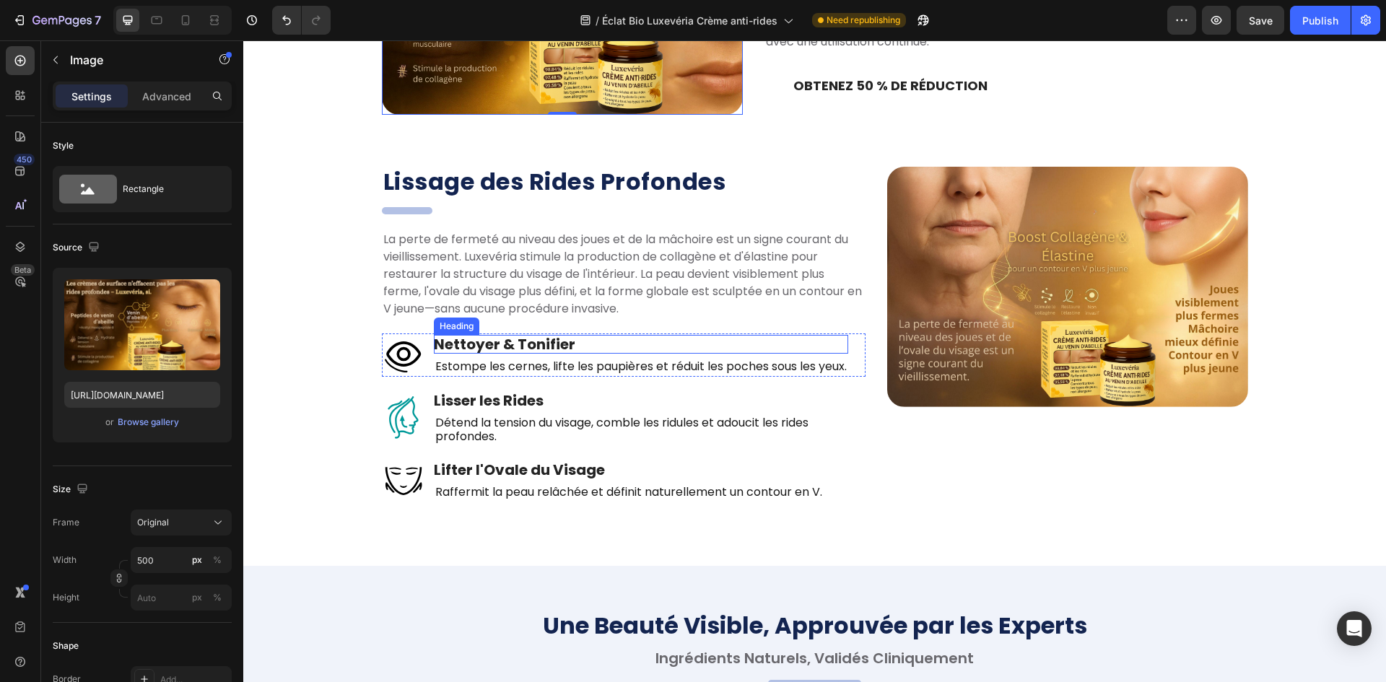
click at [469, 353] on h2 "Nettoyer & Tonifier" at bounding box center [641, 344] width 414 height 19
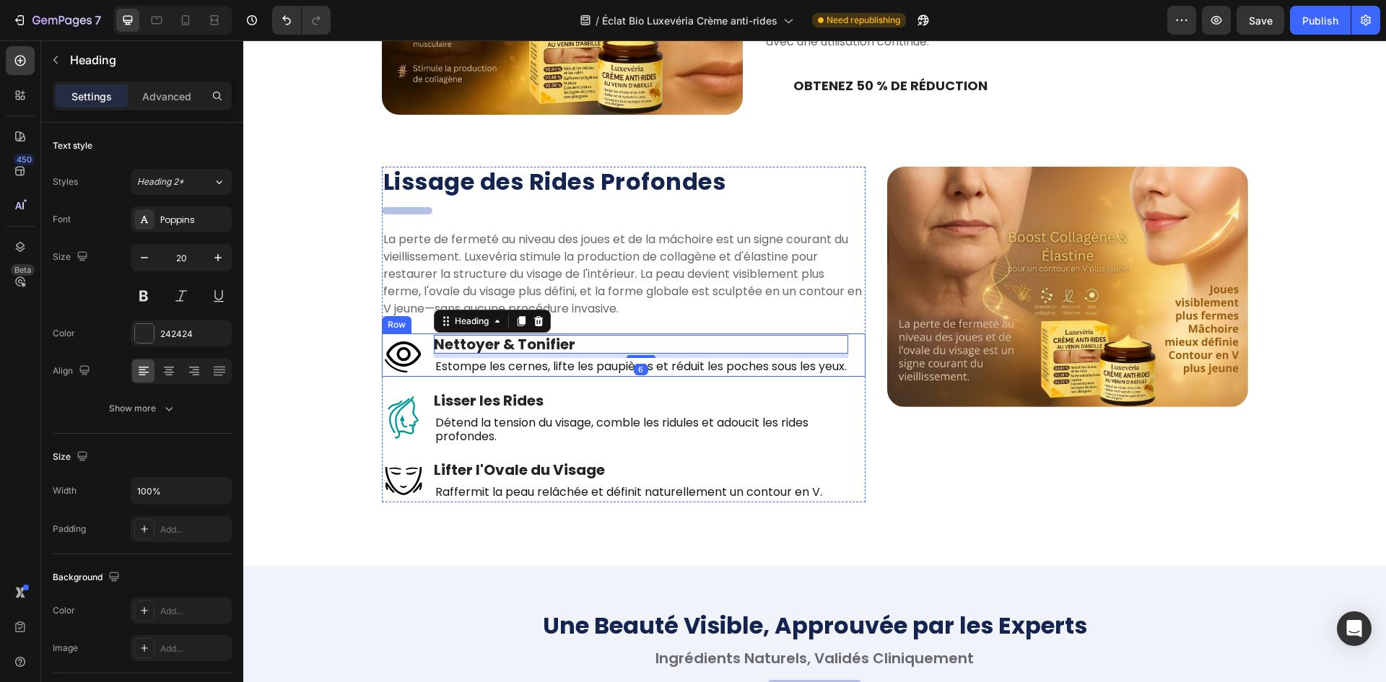
click at [423, 357] on div "Image Nettoyer & Tonifier Heading 6 Estompe les cernes, lifte les paupières et …" at bounding box center [624, 354] width 484 height 43
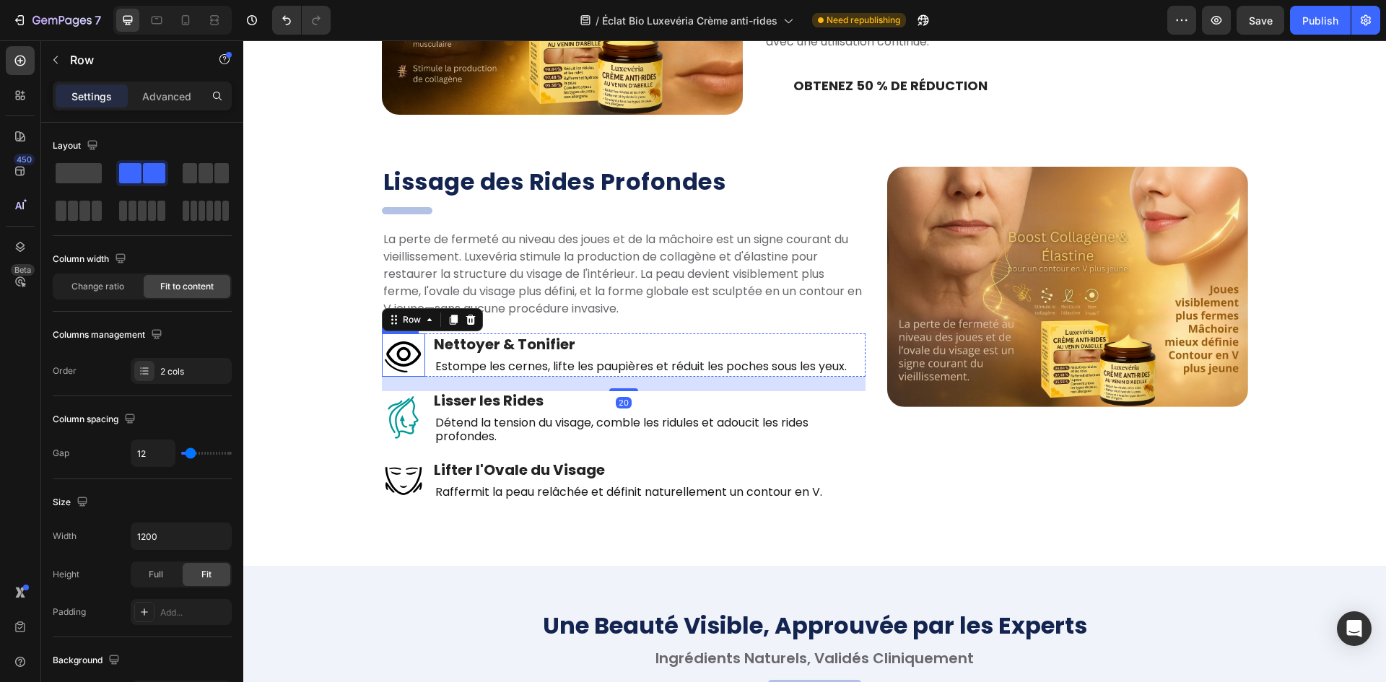
click at [389, 360] on img at bounding box center [403, 354] width 43 height 43
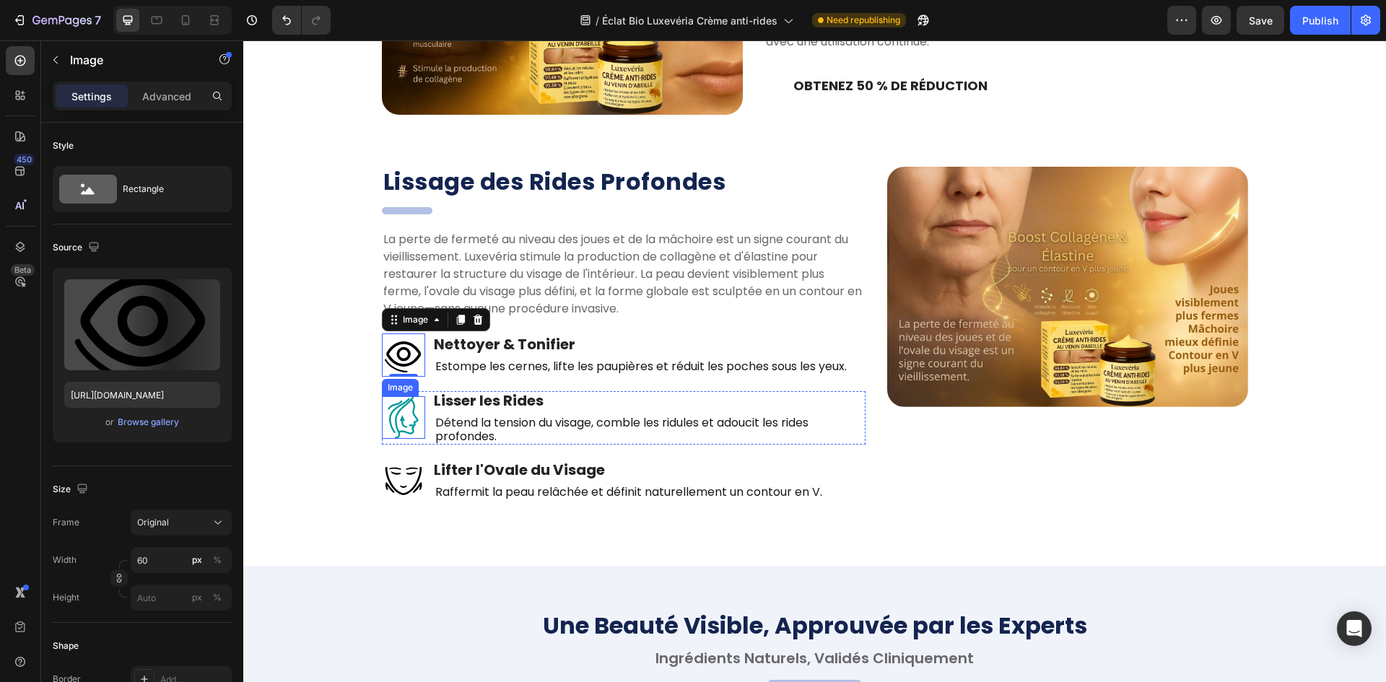
click at [409, 421] on img at bounding box center [403, 417] width 43 height 43
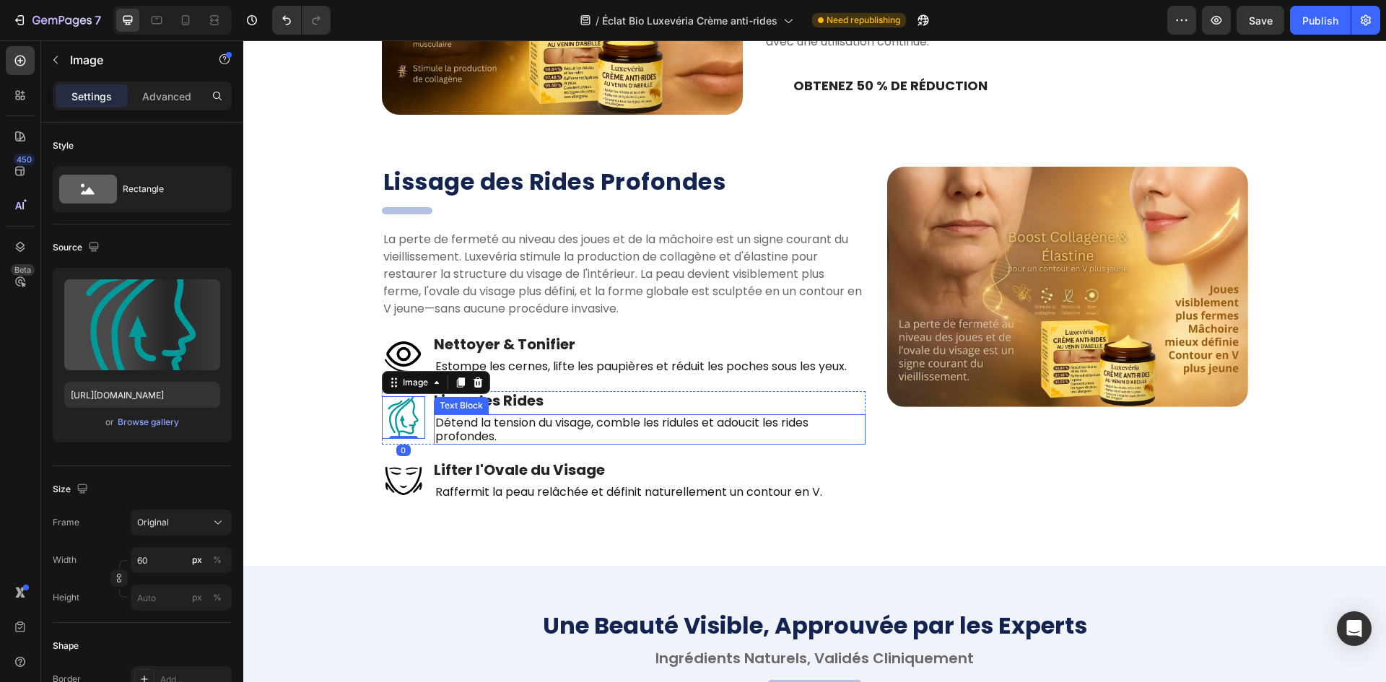
click at [435, 429] on p "Détend la tension du visage, comble les ridules et adoucit les rides profondes." at bounding box center [649, 429] width 429 height 27
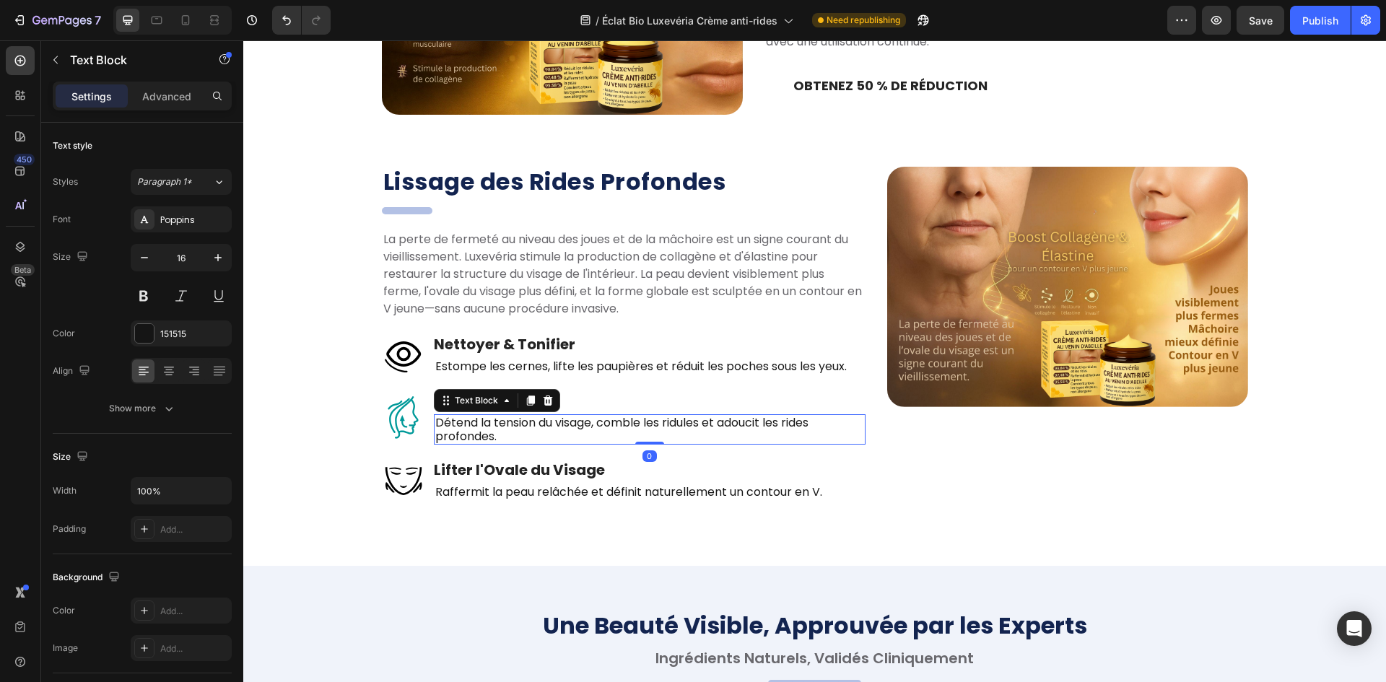
click at [427, 431] on div "Image Lisser les Rides Heading Détend la tension du visage, comble les ridules …" at bounding box center [624, 417] width 484 height 53
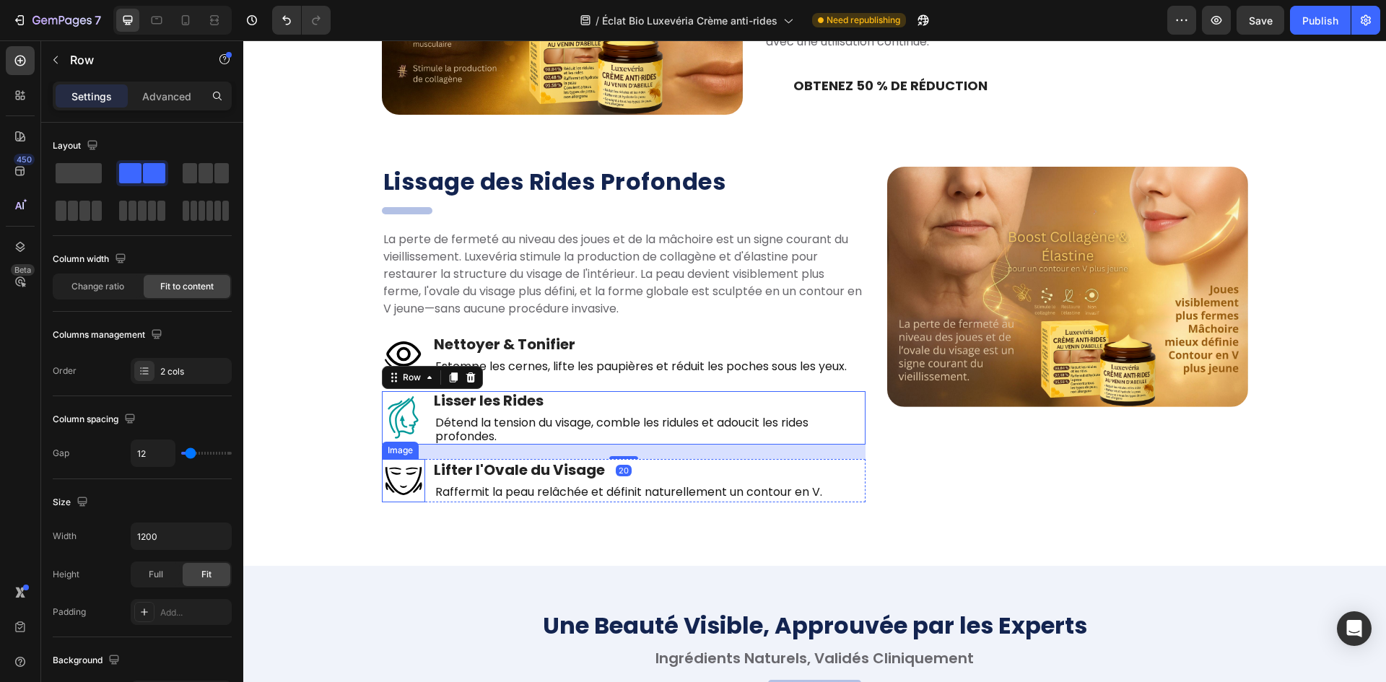
click at [403, 487] on img at bounding box center [403, 480] width 43 height 43
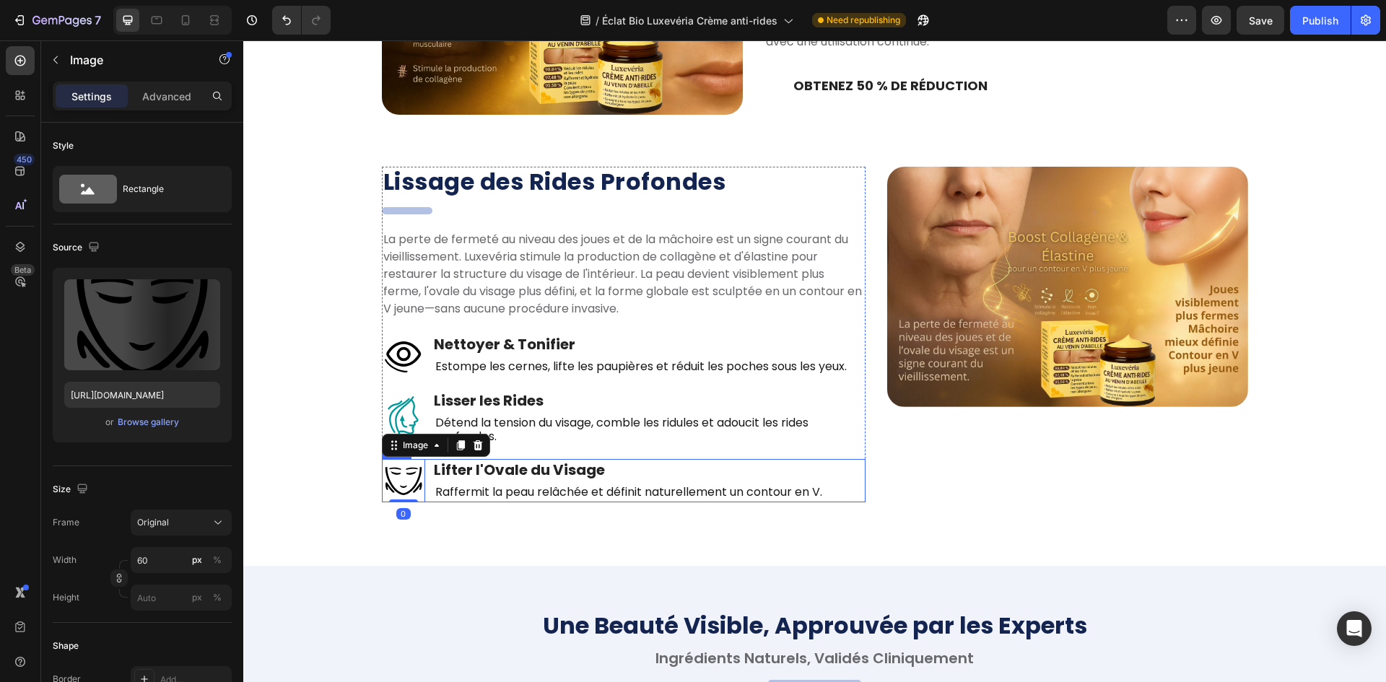
click at [423, 487] on div "Image 0 Lifter l'Ovale du Visage Heading Raffermit la peau relâchée et définit …" at bounding box center [624, 480] width 484 height 43
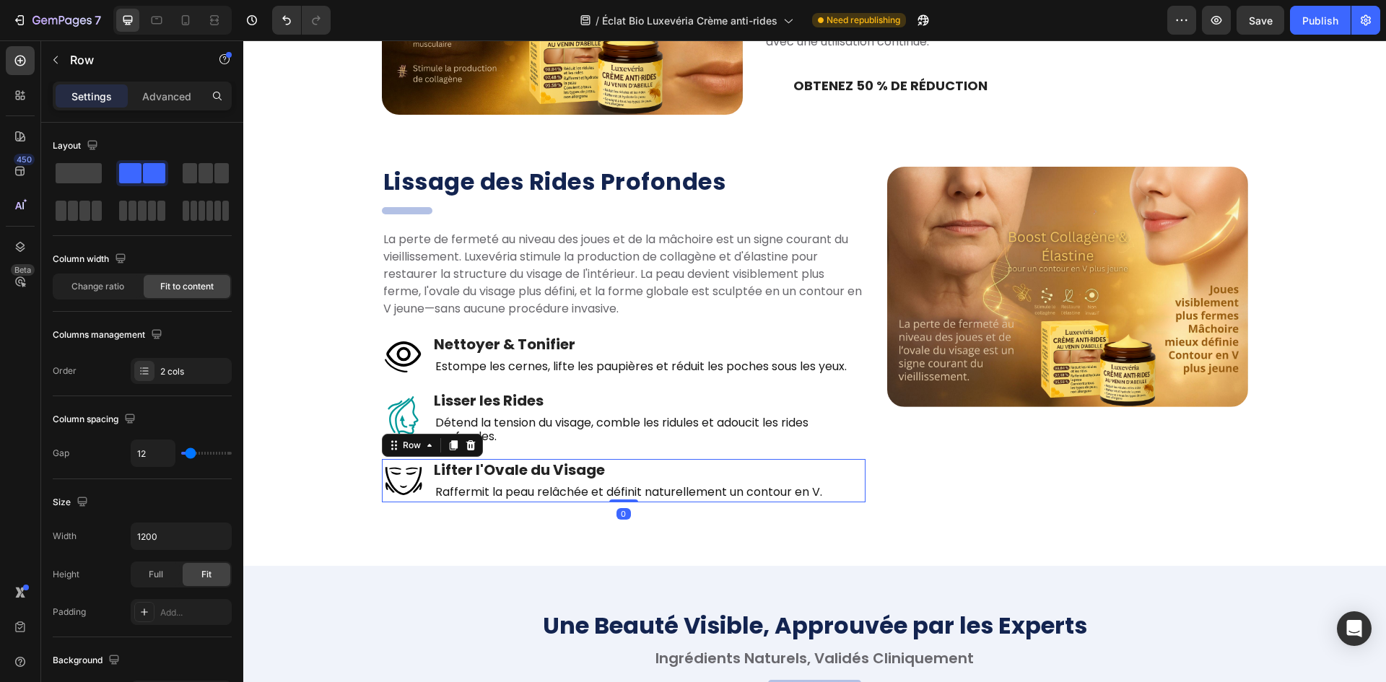
scroll to position [2046, 0]
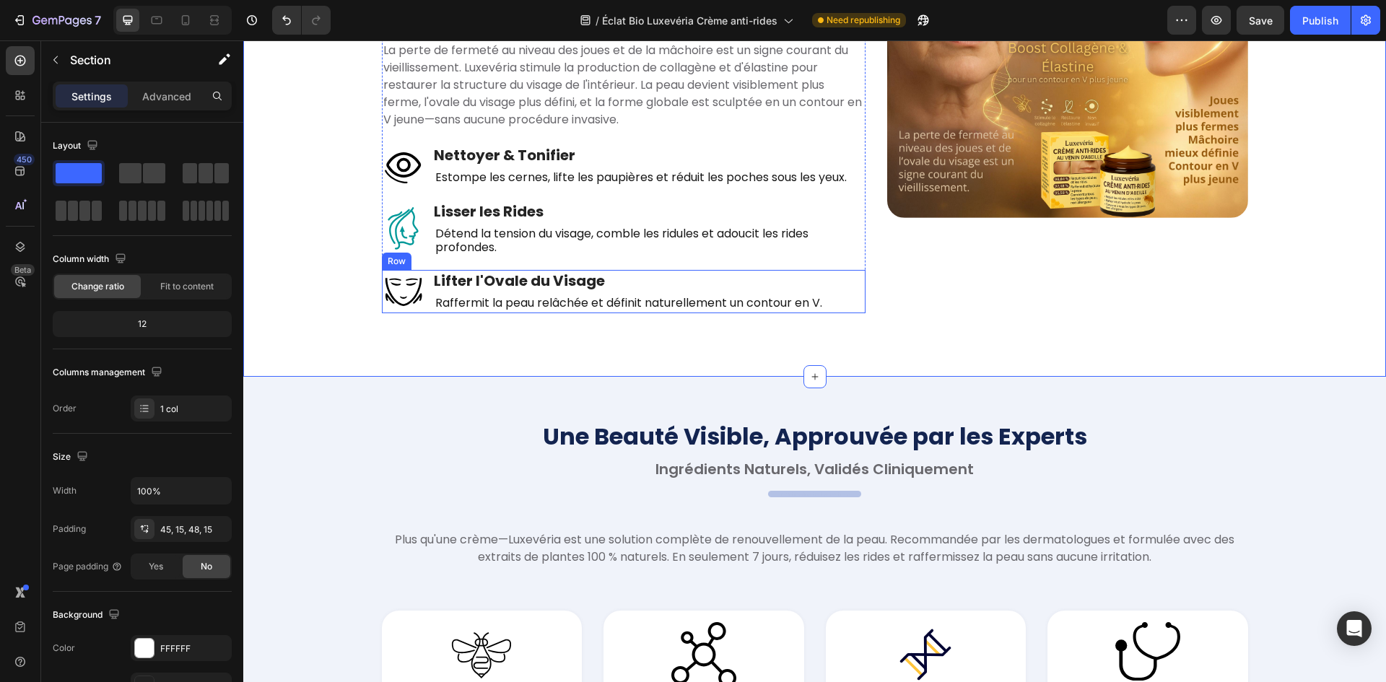
drag, startPoint x: 741, startPoint y: 303, endPoint x: 925, endPoint y: 265, distance: 187.3
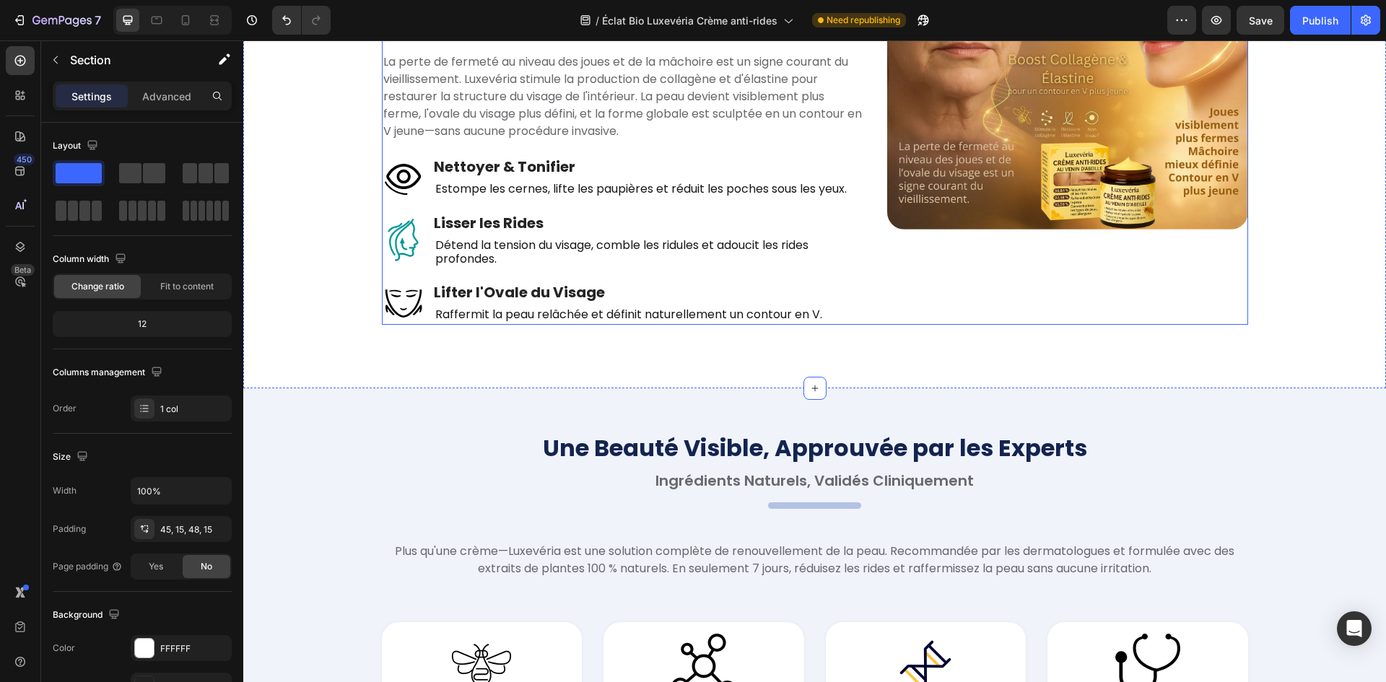
scroll to position [2224, 0]
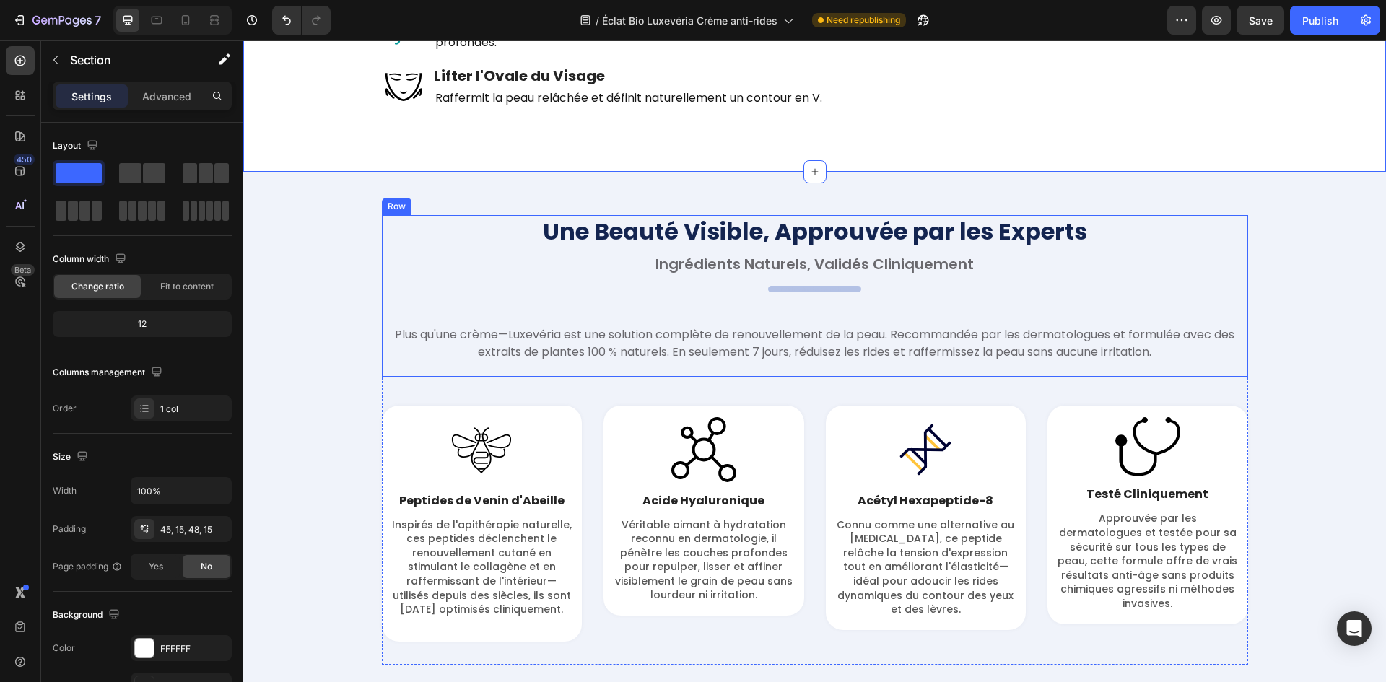
click at [832, 284] on div "Une Beauté Visible, Approuvée par les Experts Heading Ingrédients Naturels, Val…" at bounding box center [815, 296] width 866 height 162
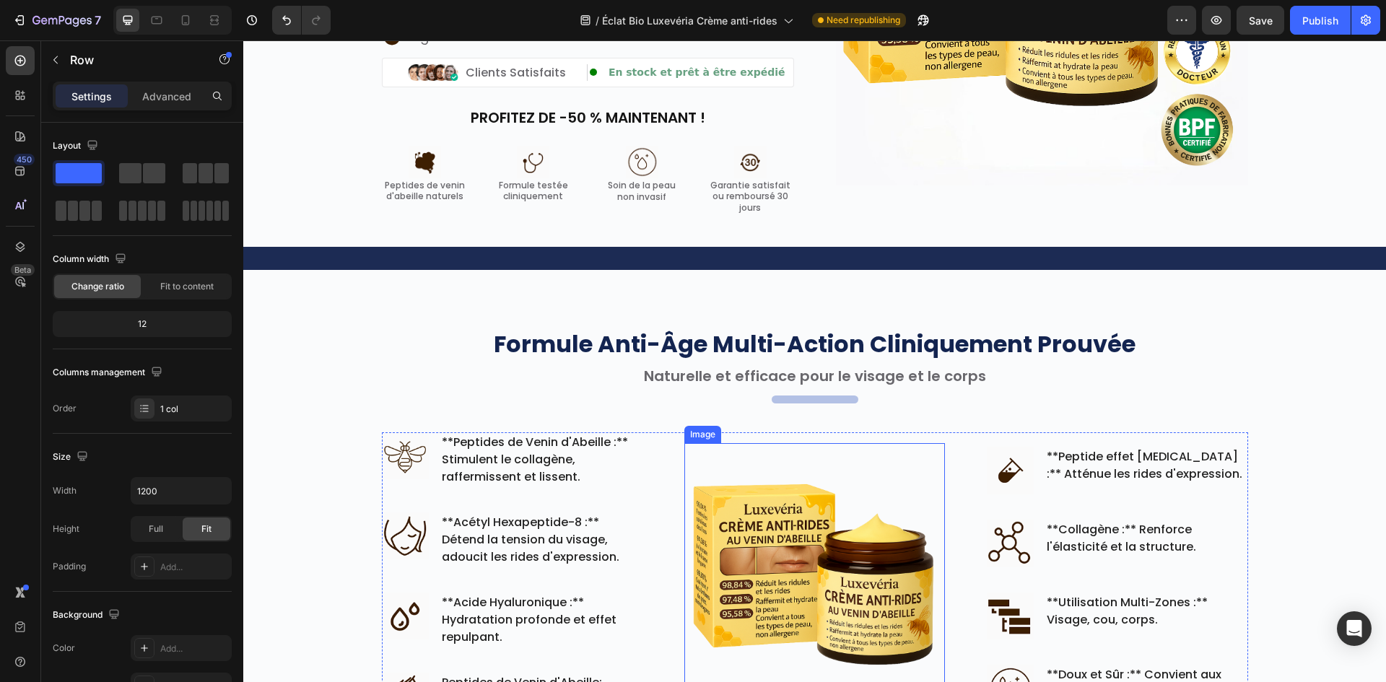
scroll to position [492, 0]
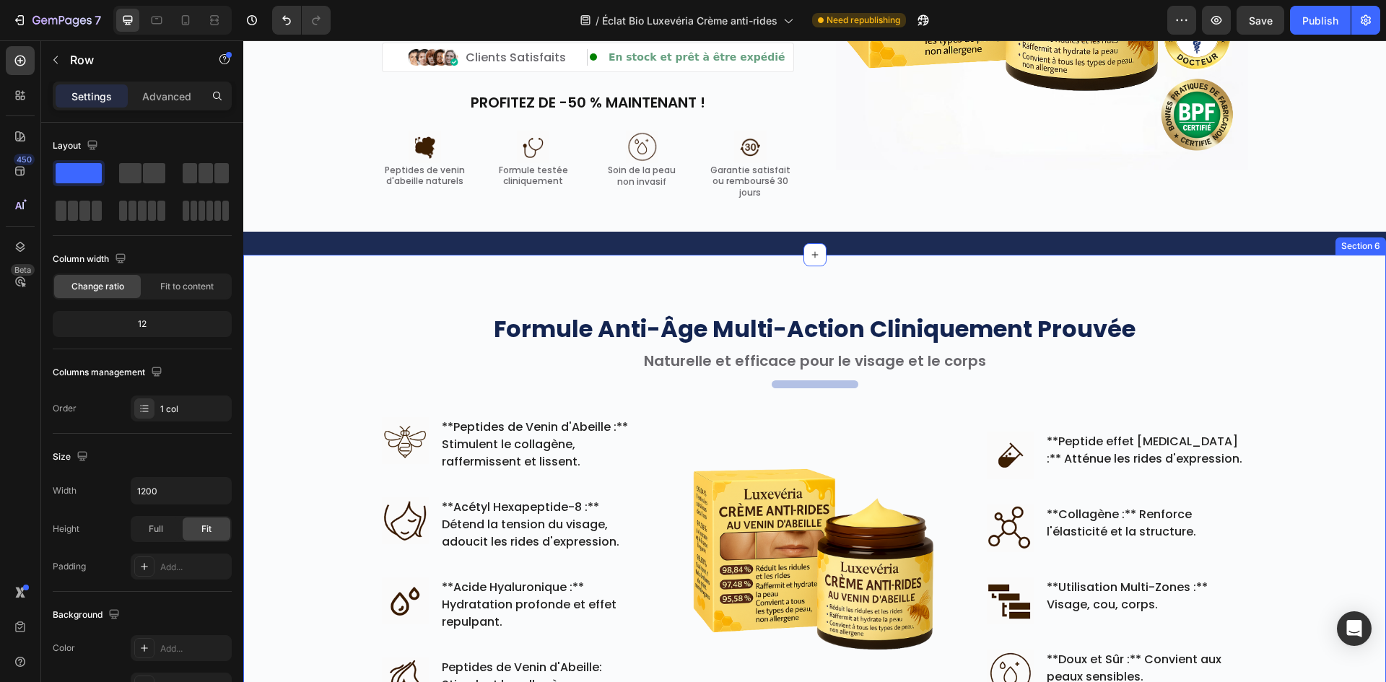
click at [809, 388] on h2 "." at bounding box center [815, 383] width 87 height 7
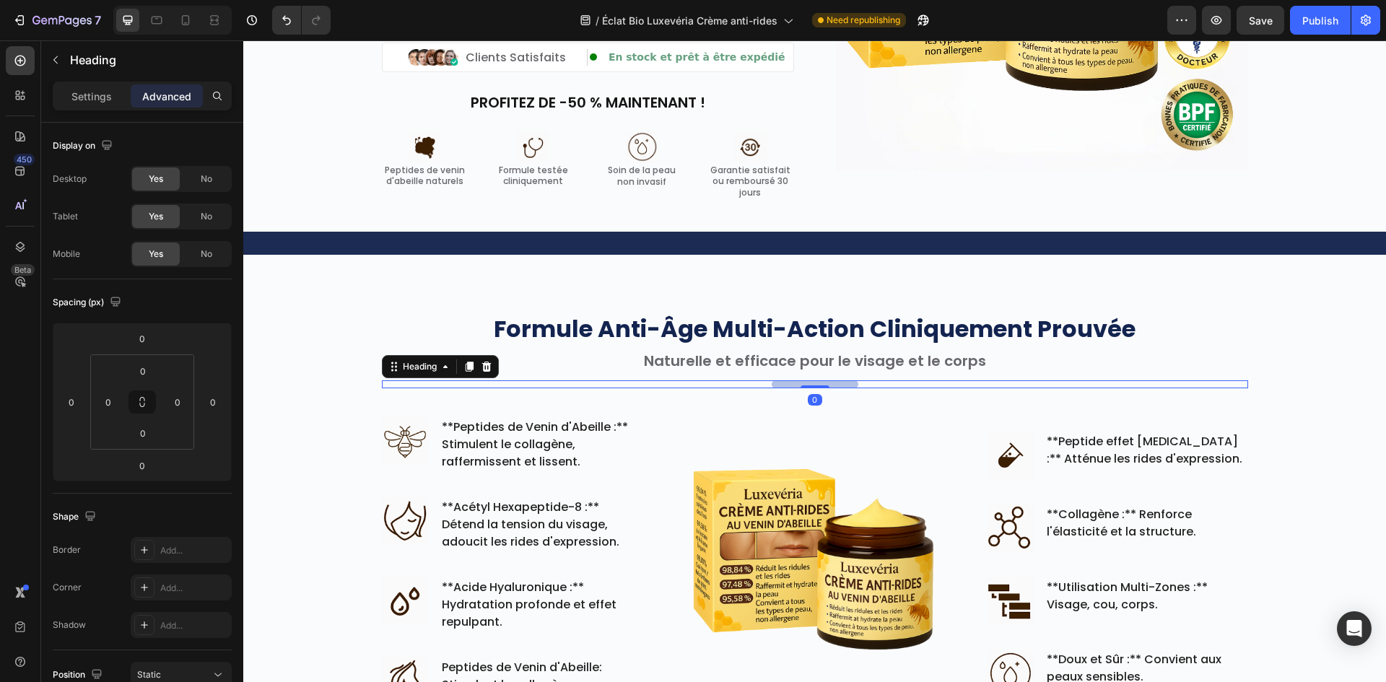
click at [809, 388] on div at bounding box center [814, 386] width 29 height 3
click at [87, 101] on p "Settings" at bounding box center [91, 96] width 40 height 15
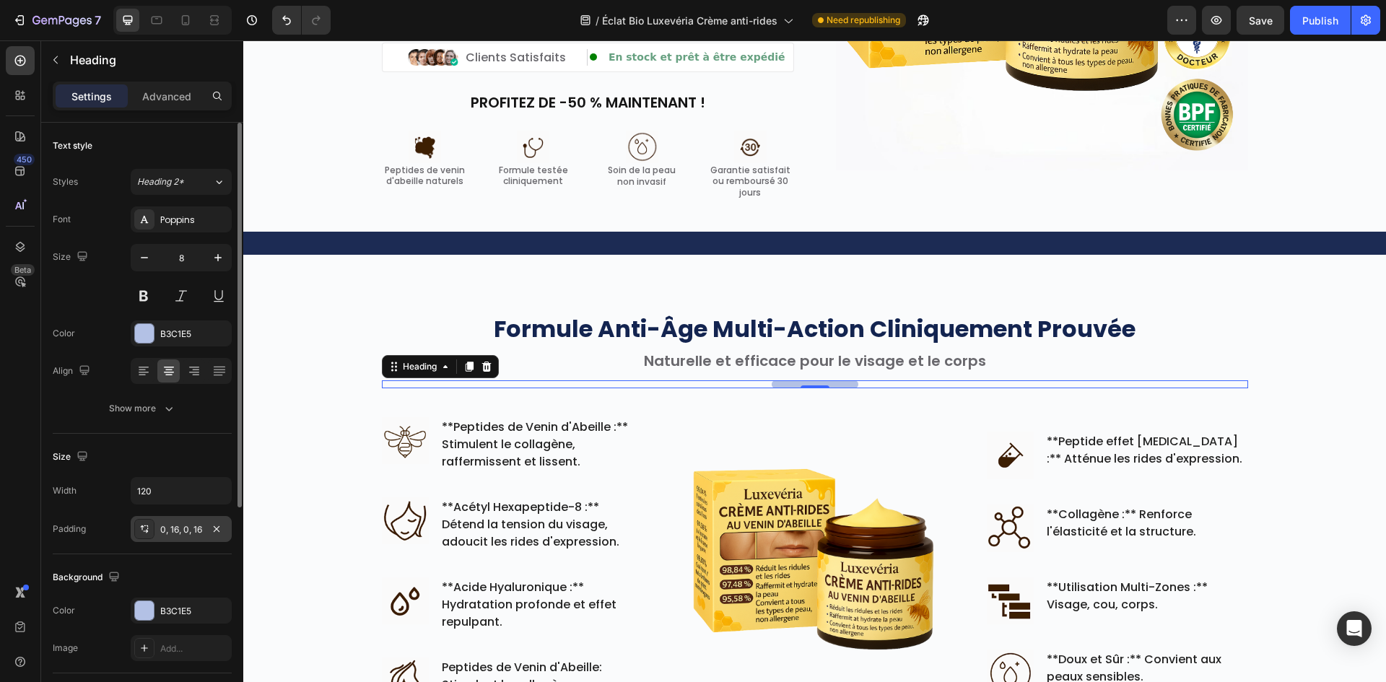
click at [167, 532] on div "0, 16, 0, 16" at bounding box center [181, 529] width 42 height 13
click at [145, 259] on icon "button" at bounding box center [144, 257] width 14 height 14
type input "7"
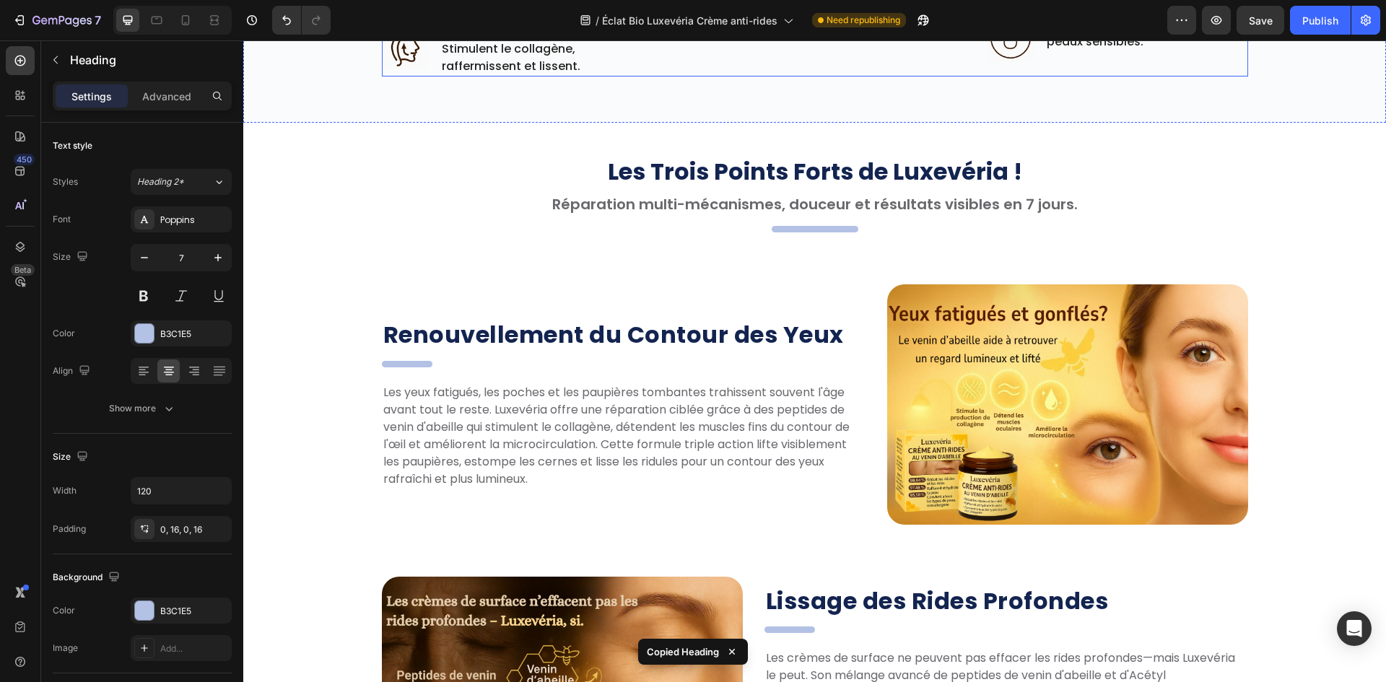
scroll to position [1141, 0]
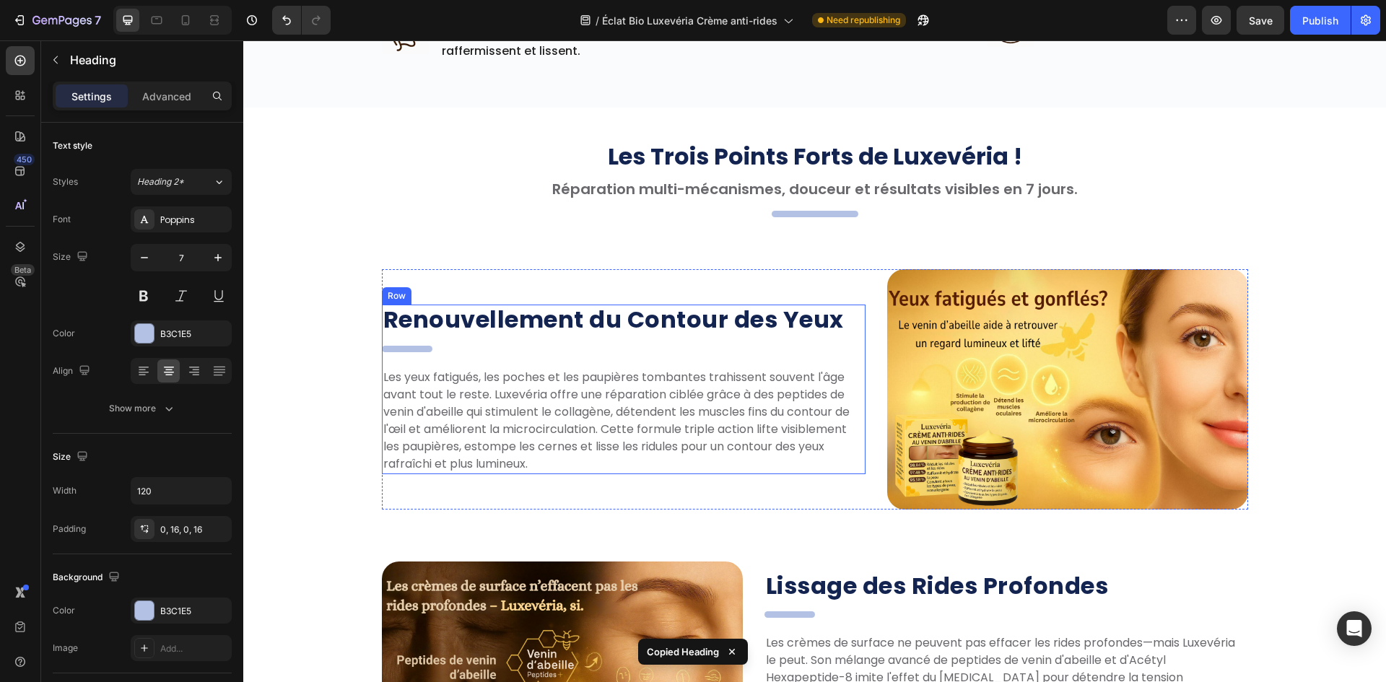
click at [401, 354] on div "Renouvellement du Contour des Yeux Heading . Heading Les yeux fatigués, les poc…" at bounding box center [624, 390] width 484 height 170
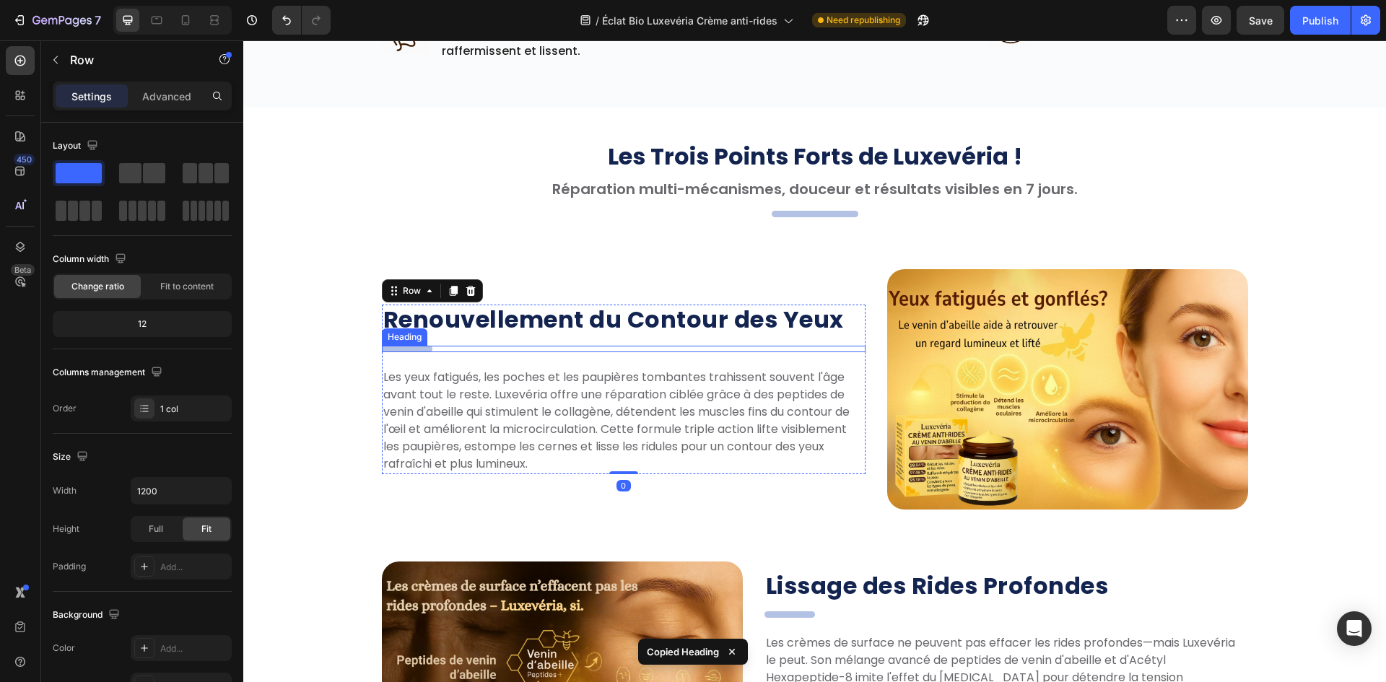
click at [402, 349] on h2 "." at bounding box center [407, 349] width 51 height 6
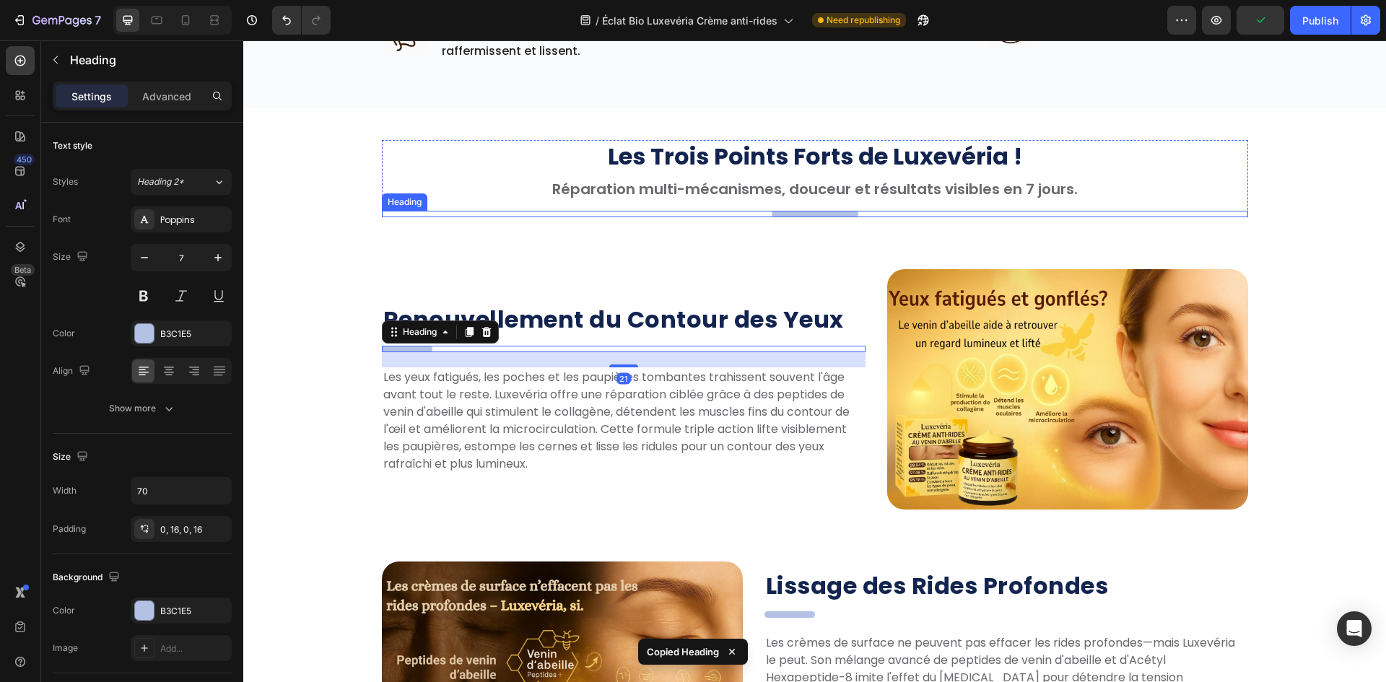
click at [824, 217] on h2 "." at bounding box center [815, 214] width 87 height 6
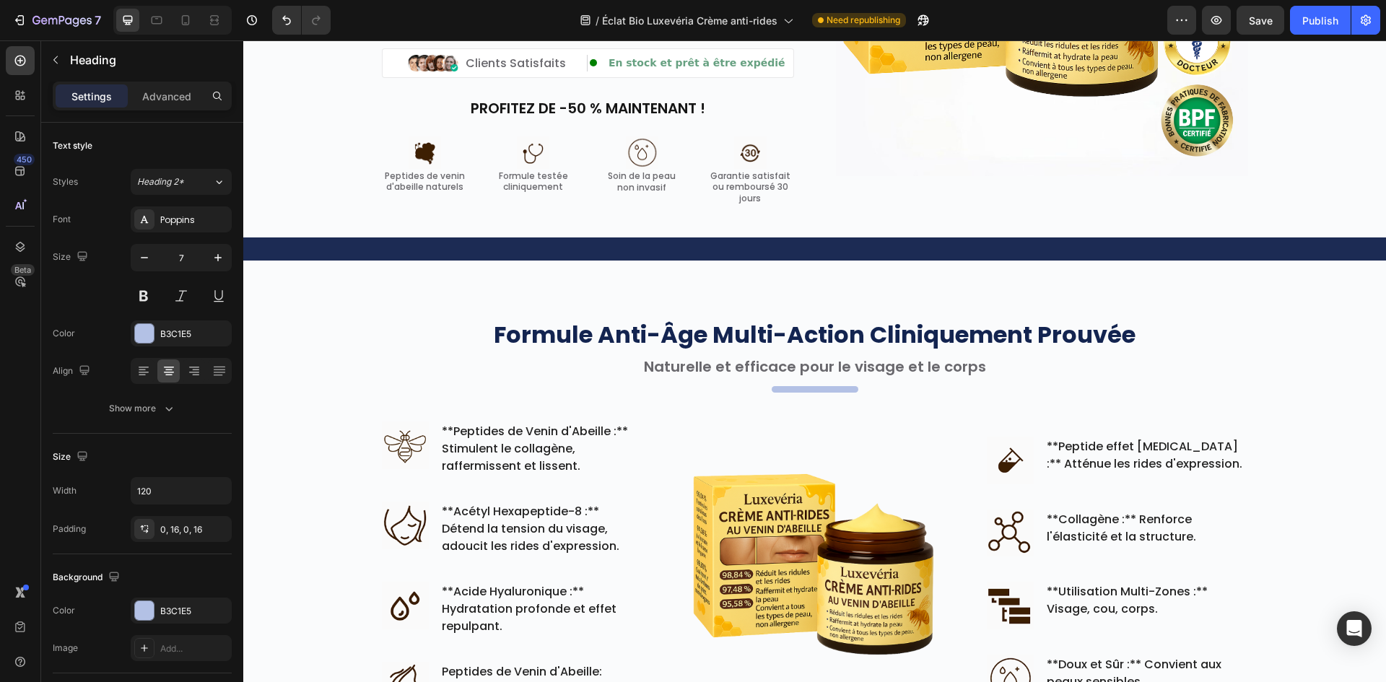
scroll to position [275, 0]
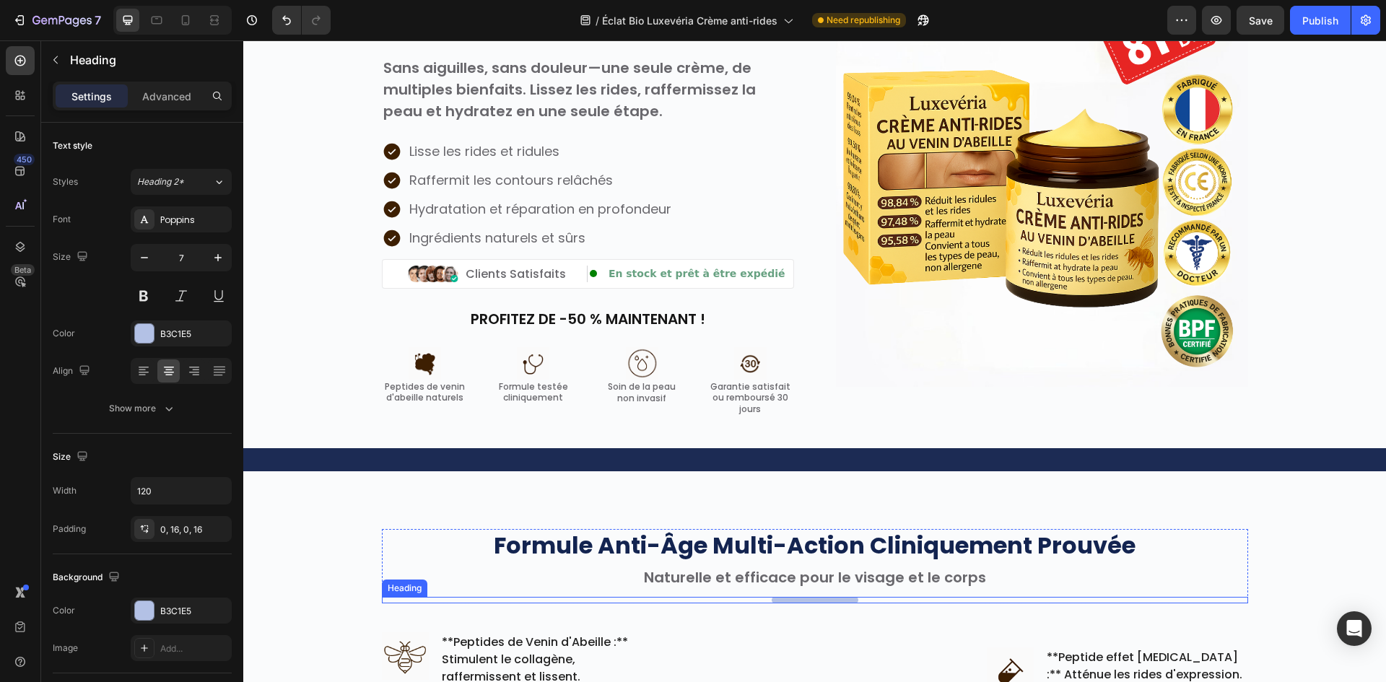
click at [802, 601] on h2 "." at bounding box center [815, 600] width 87 height 6
click at [802, 601] on div at bounding box center [814, 602] width 29 height 3
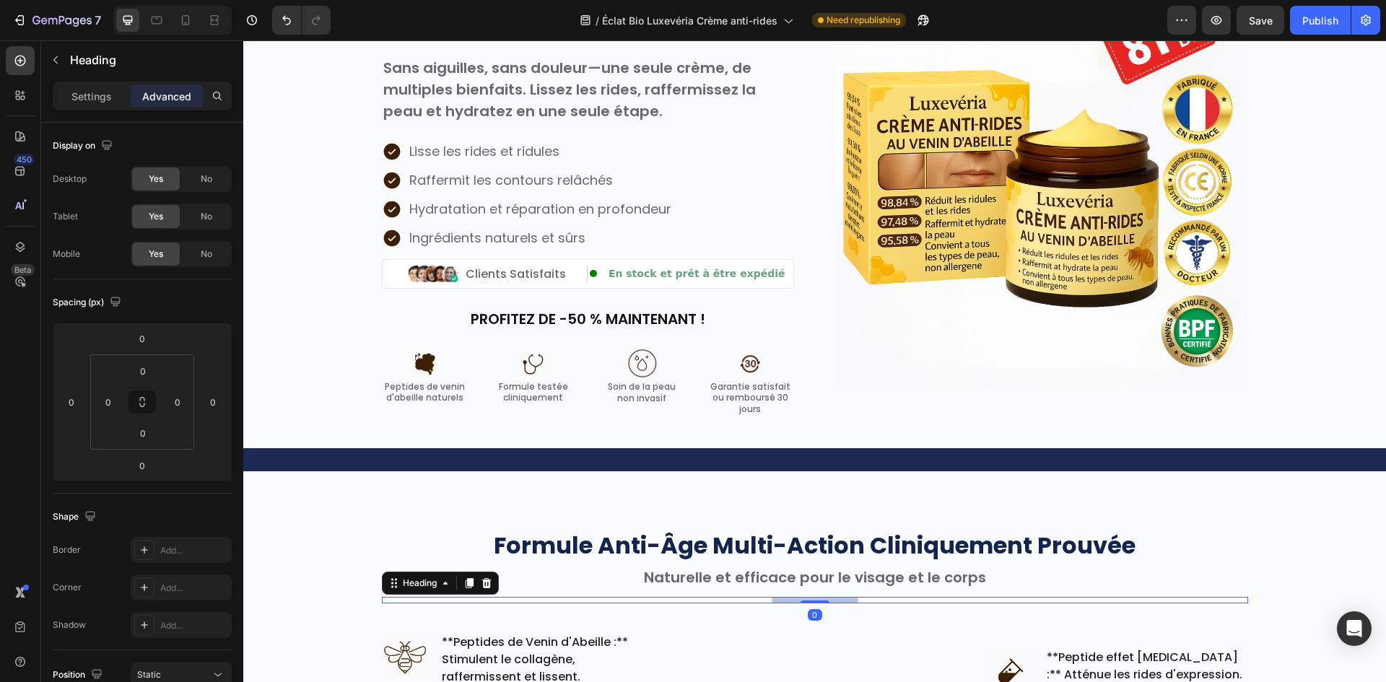
click at [811, 599] on h2 "." at bounding box center [815, 600] width 87 height 6
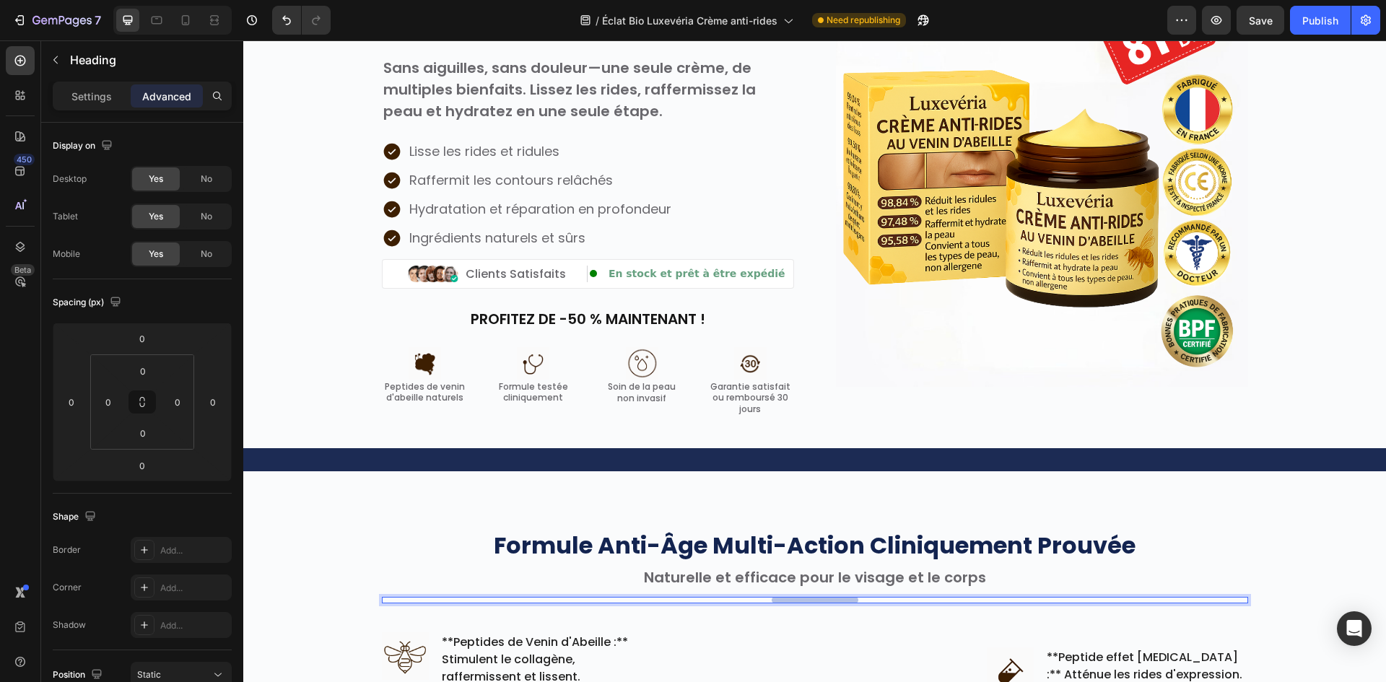
click at [813, 600] on p "." at bounding box center [815, 600] width 64 height 6
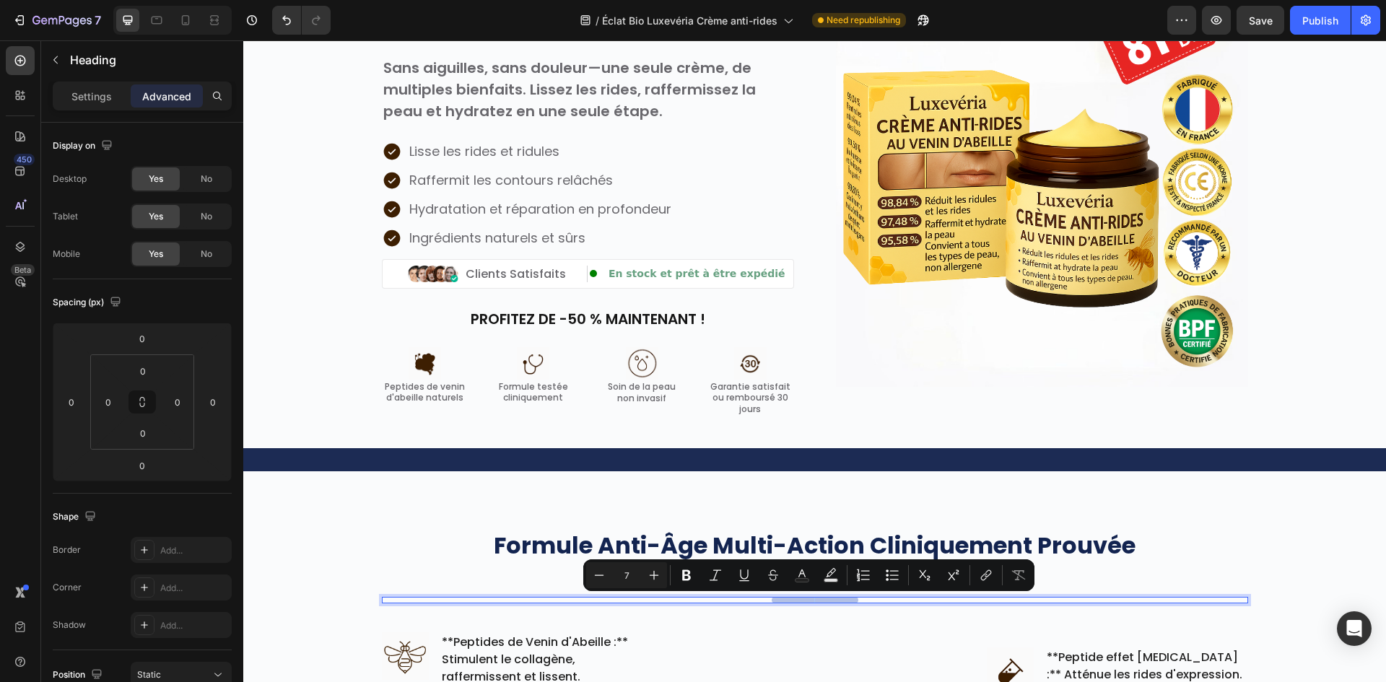
click at [813, 600] on p "." at bounding box center [815, 600] width 64 height 6
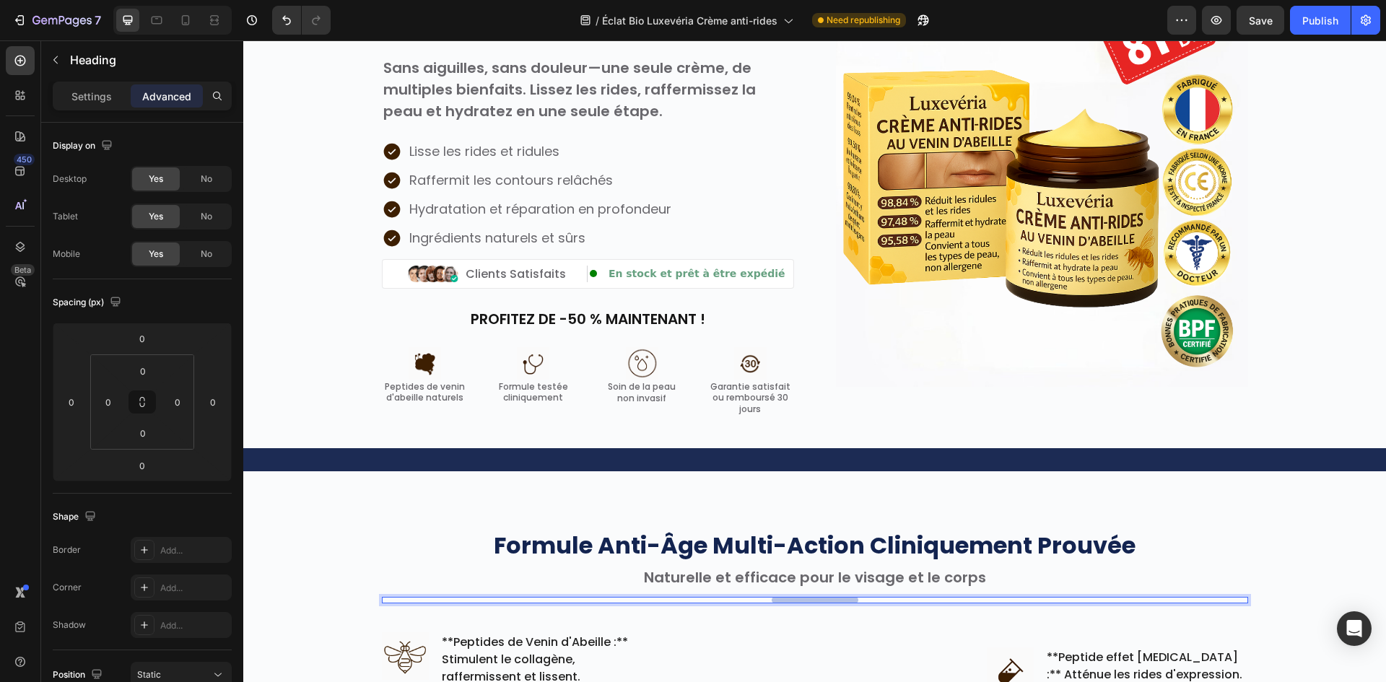
click at [809, 601] on p "." at bounding box center [815, 600] width 64 height 6
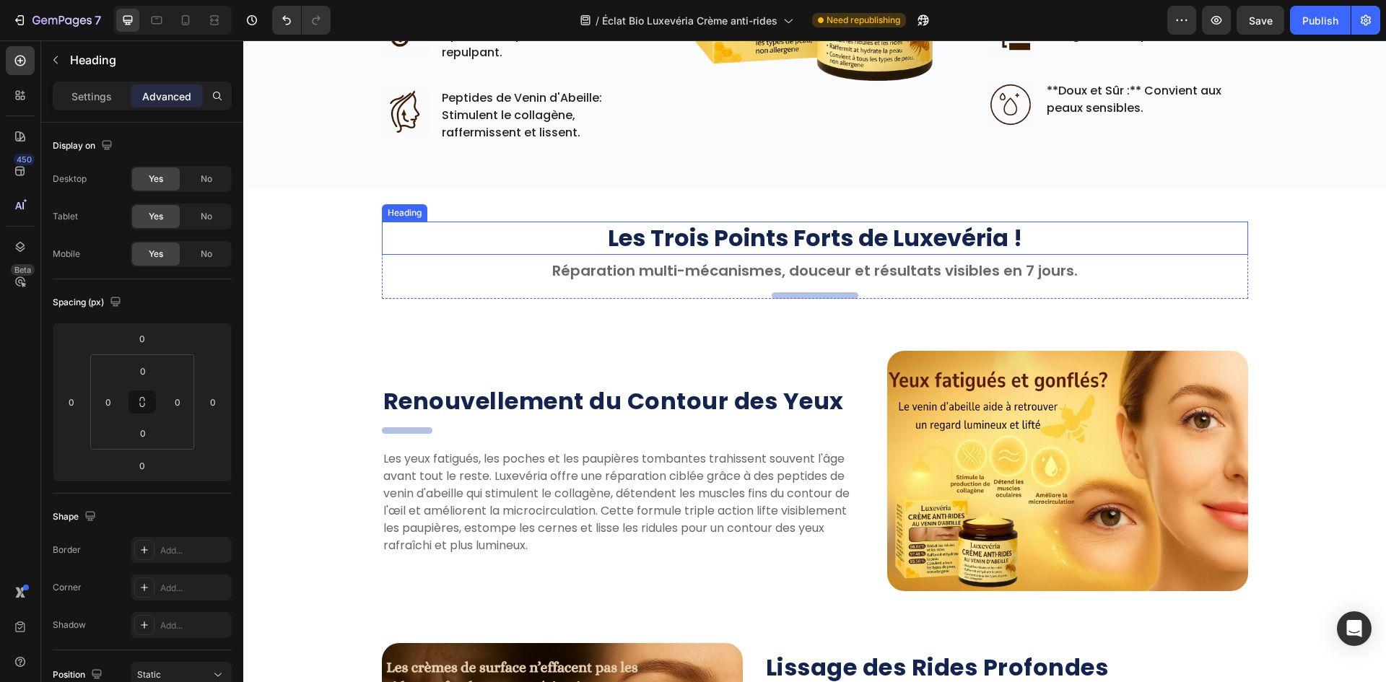
scroll to position [1141, 0]
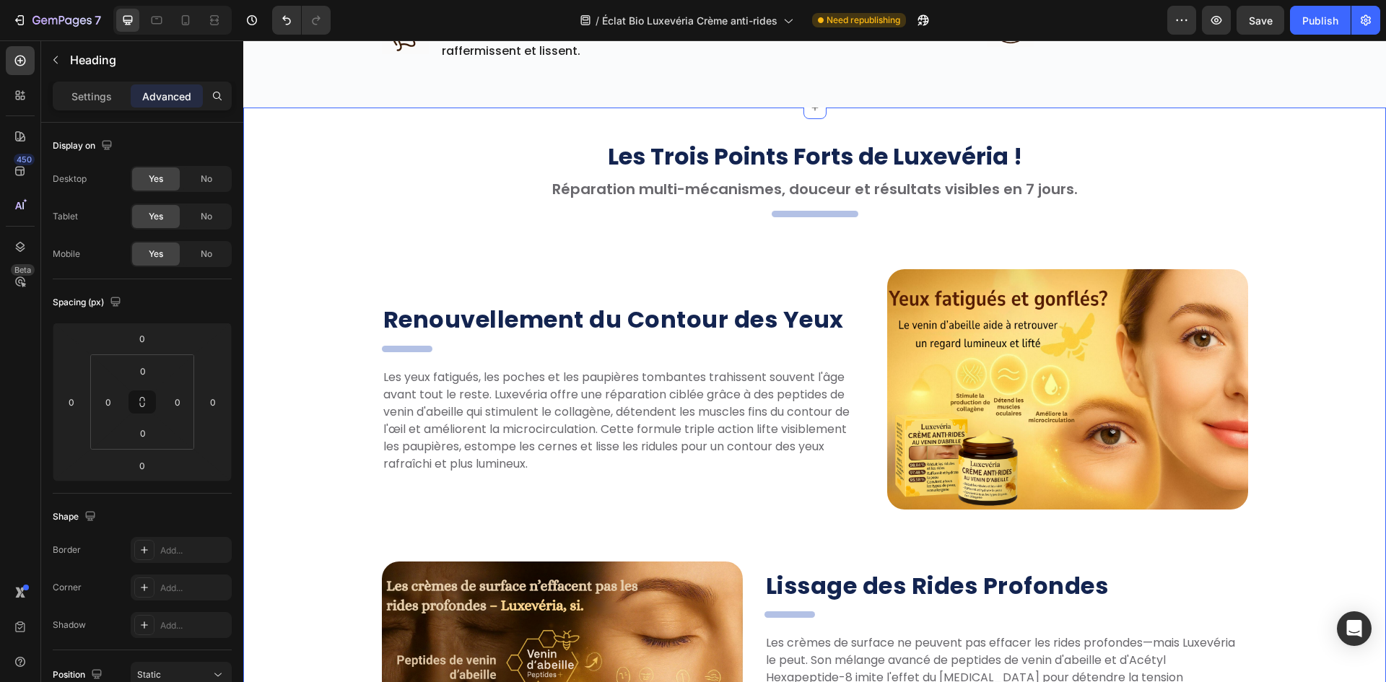
click at [821, 213] on h2 "." at bounding box center [815, 214] width 87 height 6
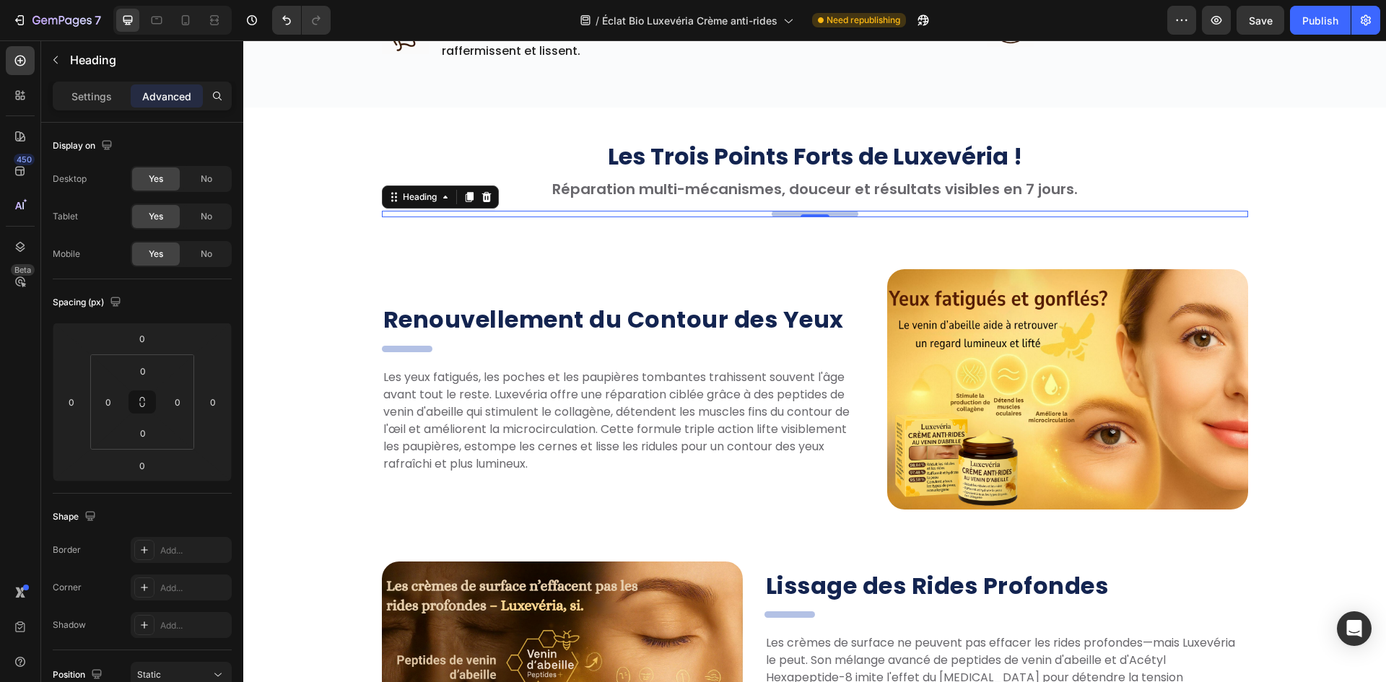
click at [821, 213] on h2 "." at bounding box center [815, 214] width 87 height 6
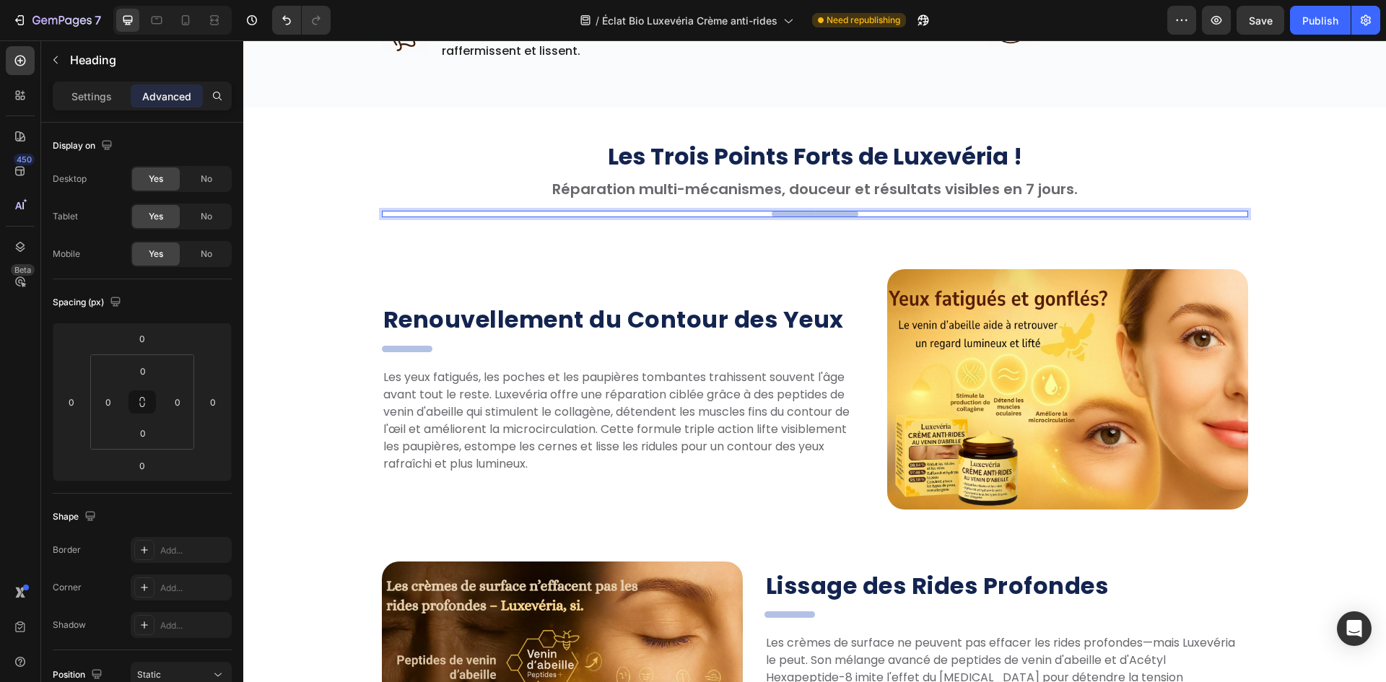
click at [821, 213] on p "." at bounding box center [815, 214] width 64 height 6
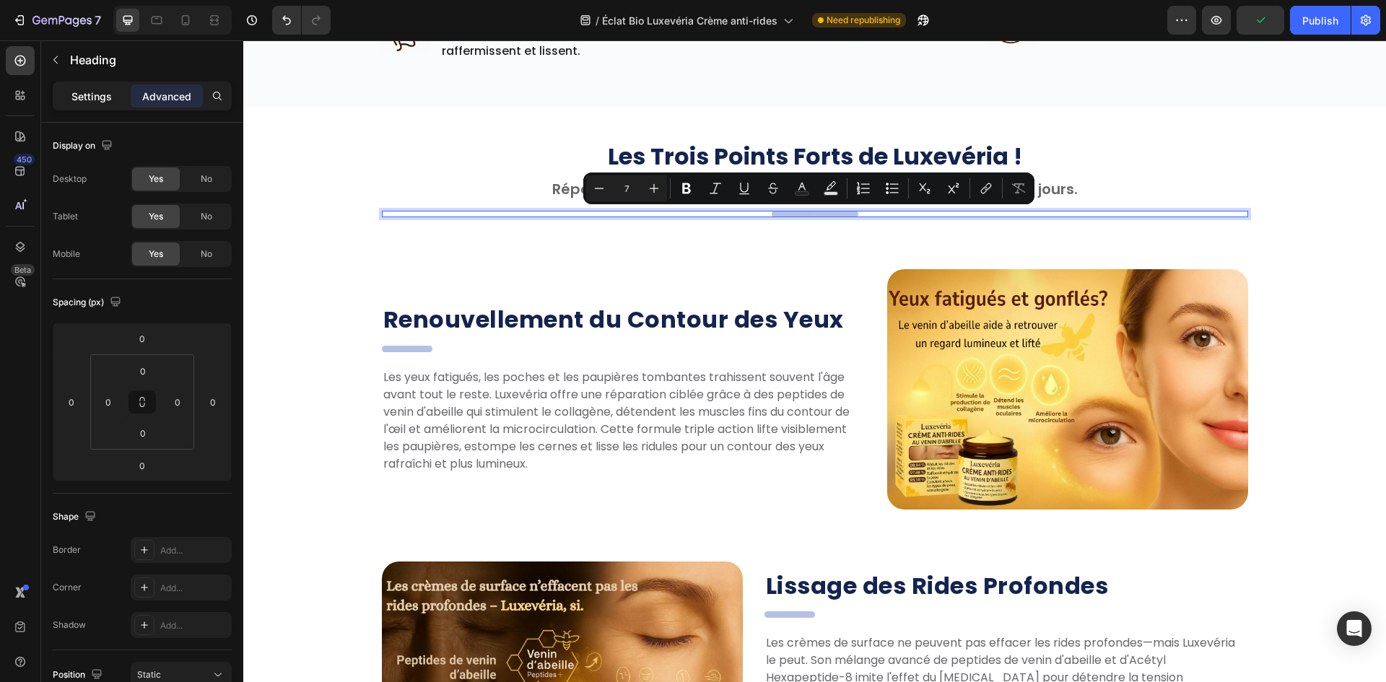
click at [75, 104] on div "Settings" at bounding box center [92, 95] width 72 height 23
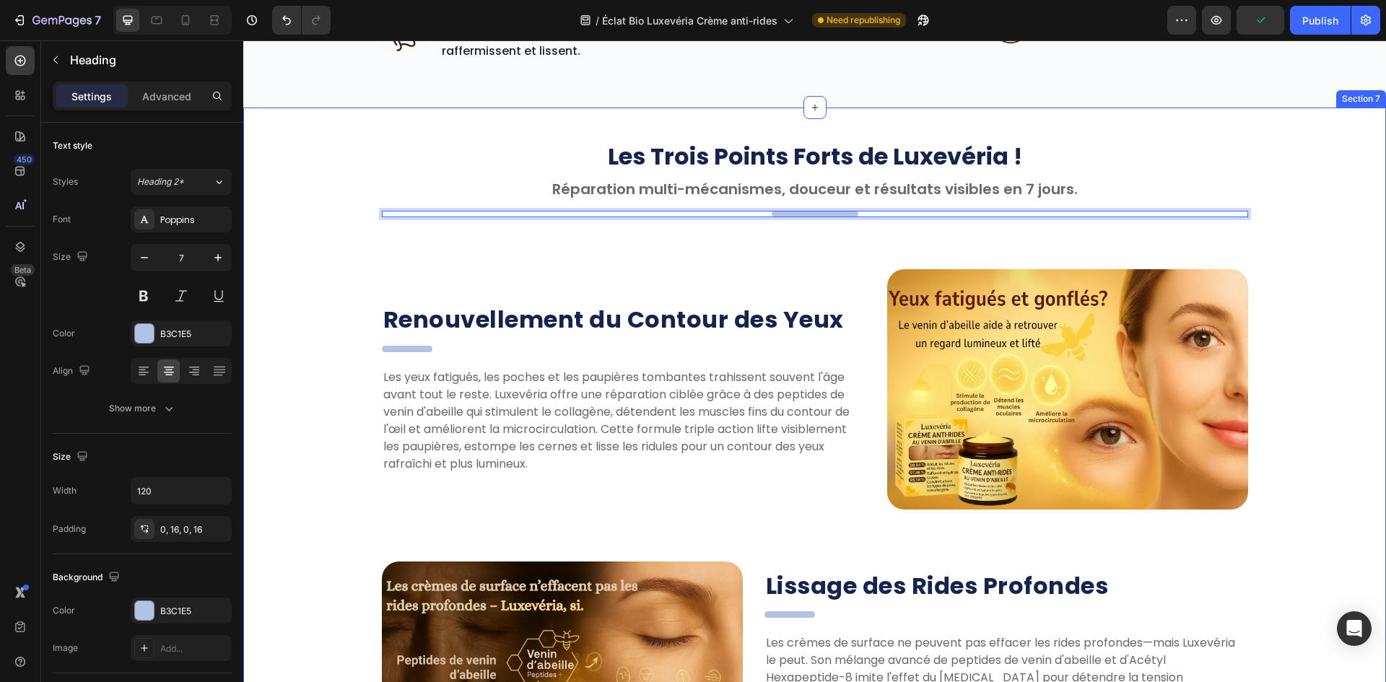
click at [546, 239] on div "Les Trois Points Forts de Luxevéria ! Heading Réparation multi-mécanismes, douc…" at bounding box center [814, 679] width 1121 height 1078
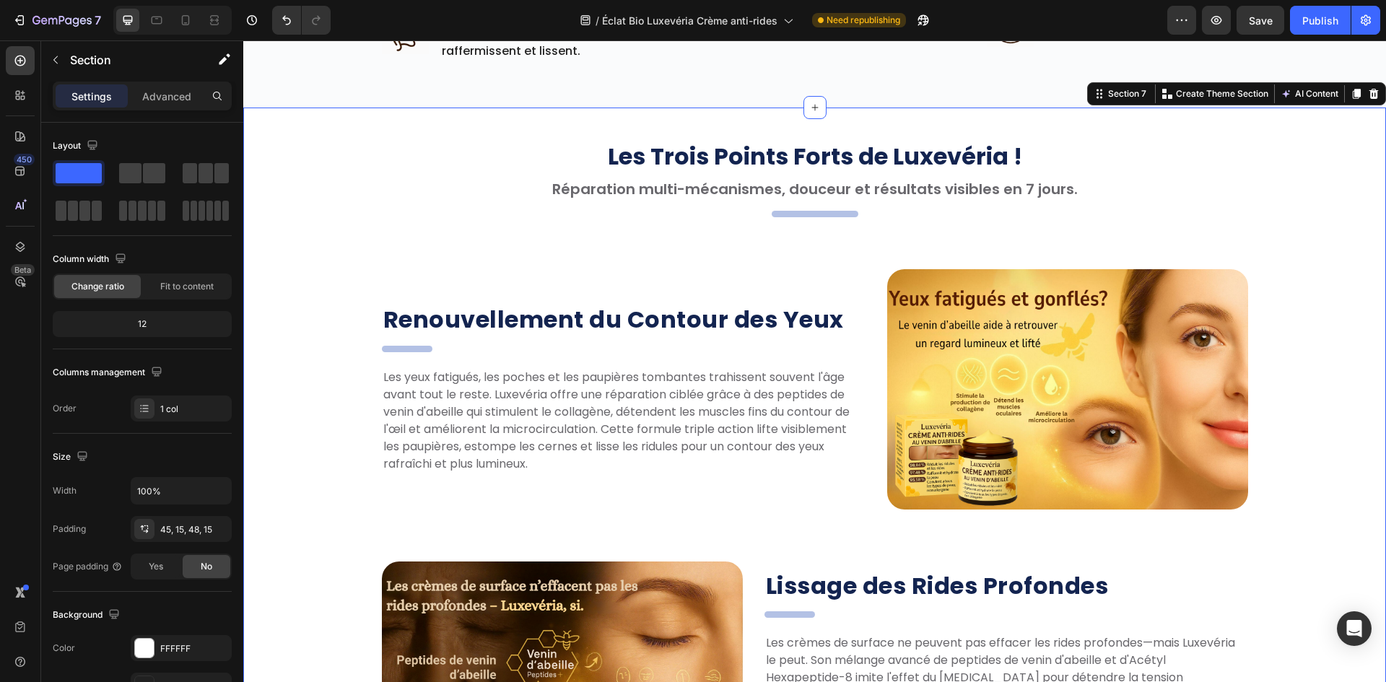
click at [799, 211] on p "." at bounding box center [815, 214] width 64 height 6
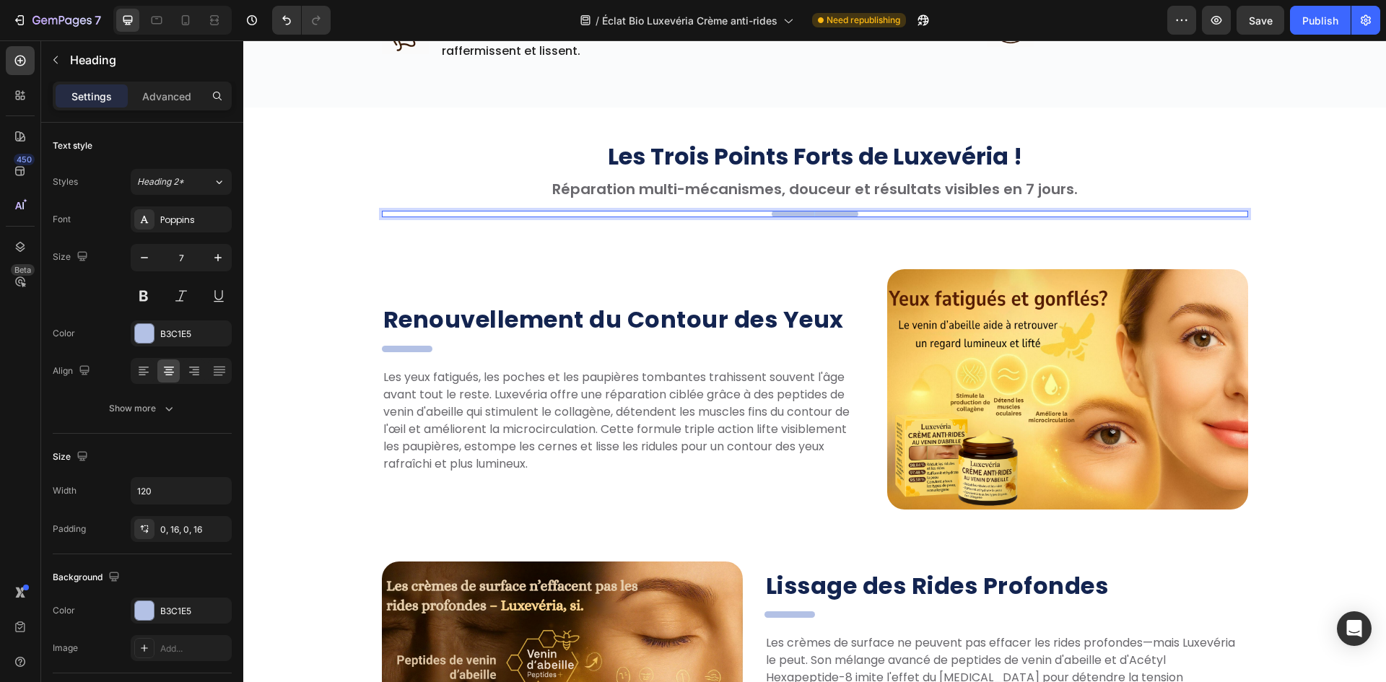
click at [799, 211] on p "." at bounding box center [815, 214] width 64 height 6
click at [601, 269] on div "Renouvellement du Contour des Yeux Heading . Heading Les yeux fatigués, les poc…" at bounding box center [624, 389] width 484 height 240
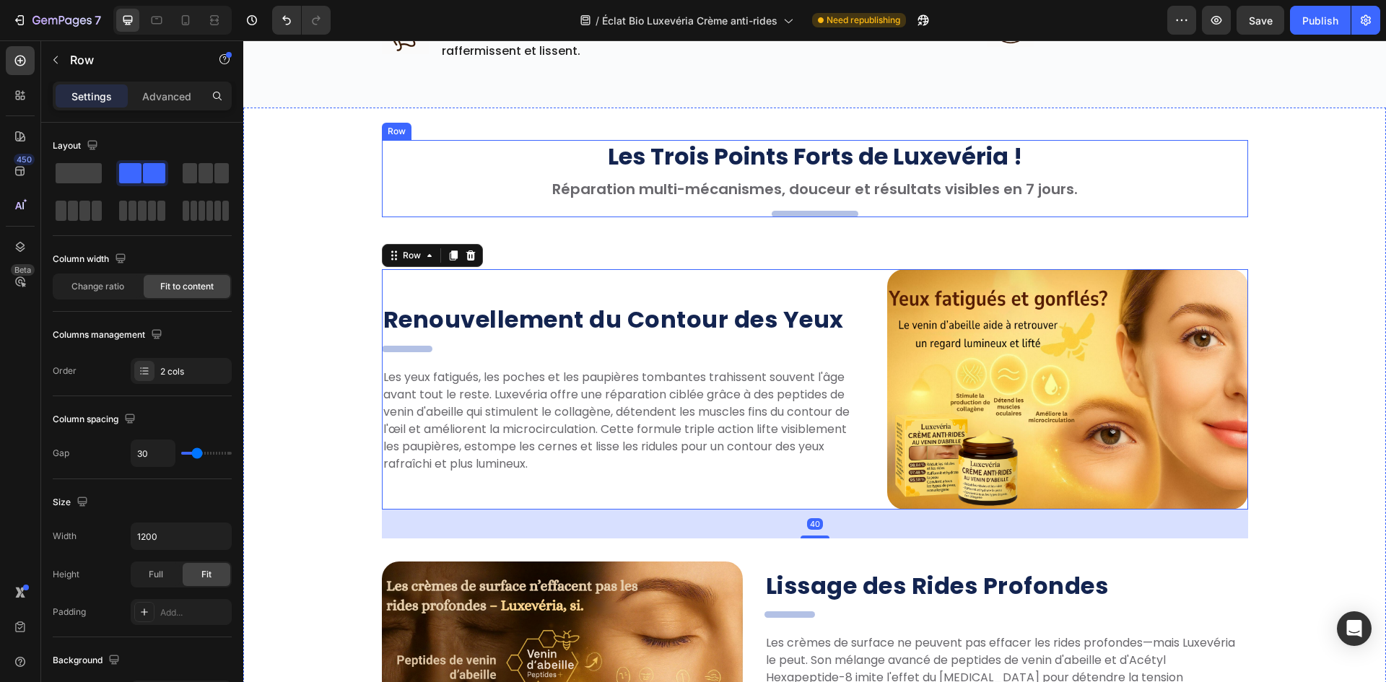
click at [831, 214] on p "." at bounding box center [815, 214] width 64 height 6
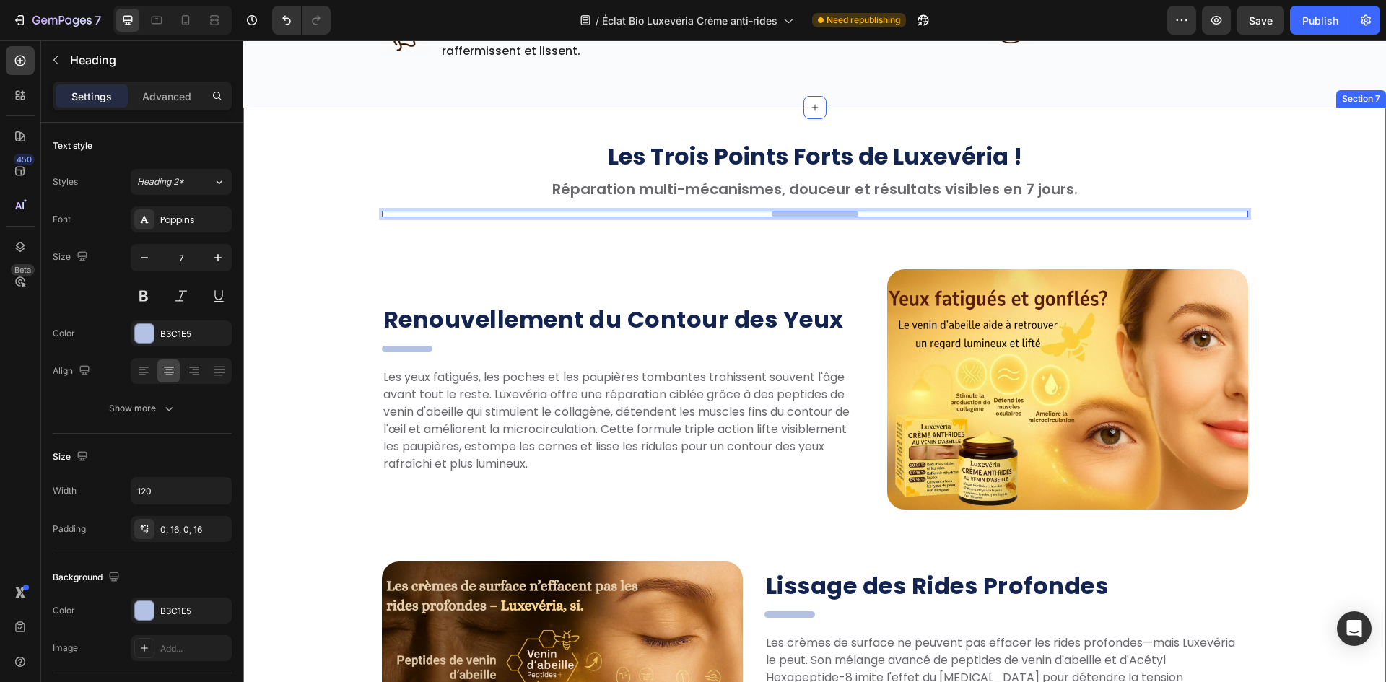
click at [775, 252] on div "Les Trois Points Forts de Luxevéria ! Heading Réparation multi-mécanismes, douc…" at bounding box center [814, 679] width 1121 height 1078
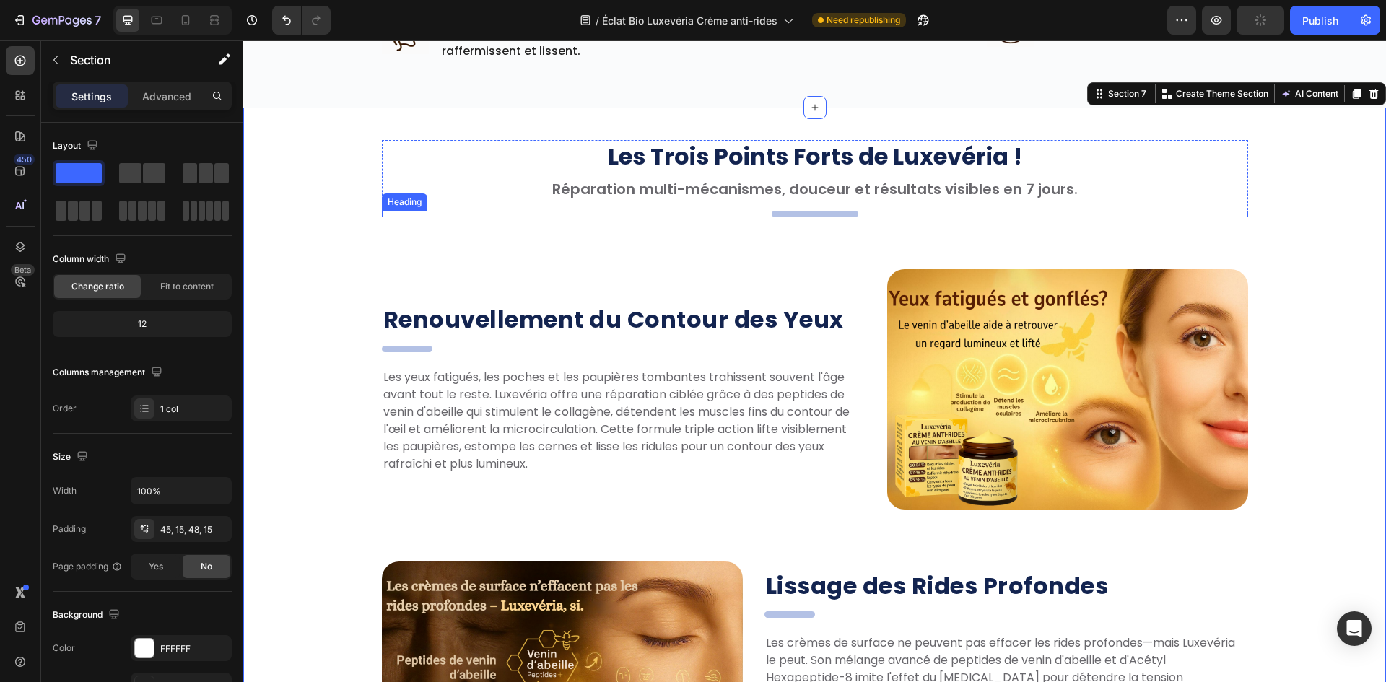
click at [876, 209] on div "Les Trois Points Forts de Luxevéria ! Heading Réparation multi-mécanismes, douc…" at bounding box center [815, 178] width 866 height 77
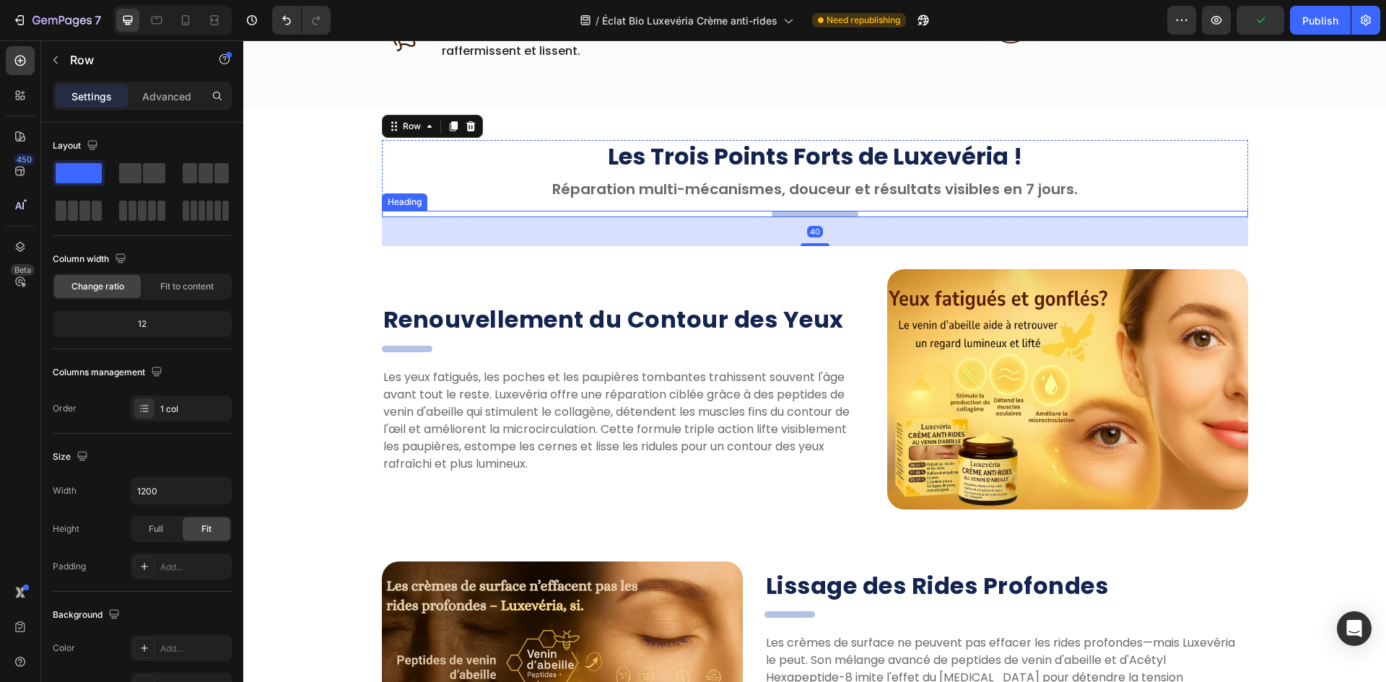
click at [867, 214] on div ".." at bounding box center [815, 214] width 866 height 6
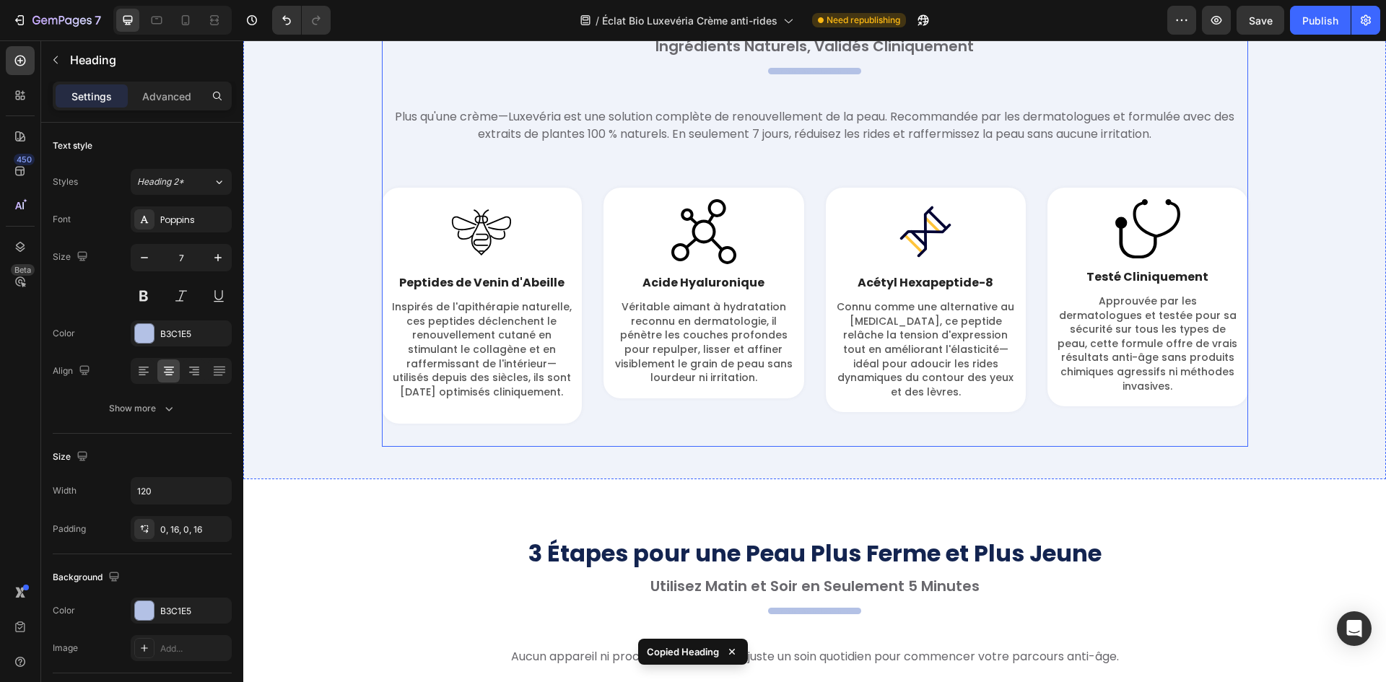
scroll to position [2224, 0]
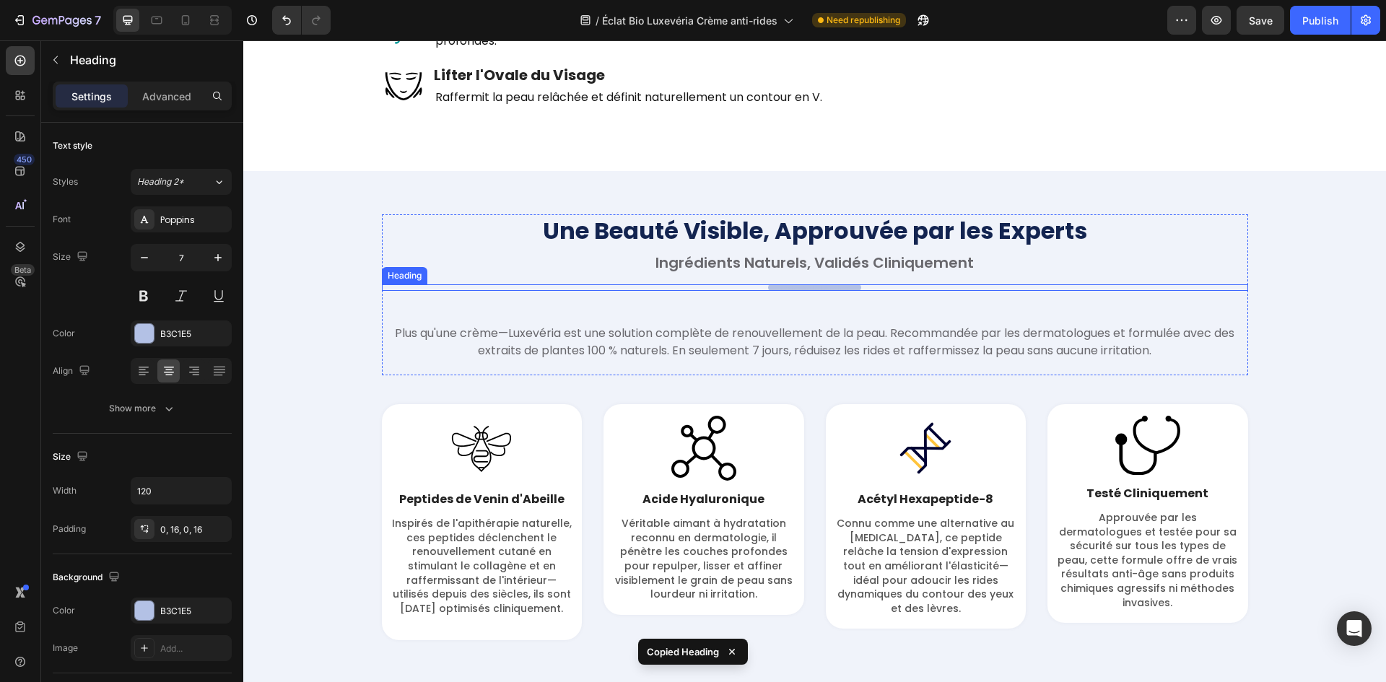
click at [839, 286] on h2 "Your heading text goes here" at bounding box center [814, 287] width 93 height 6
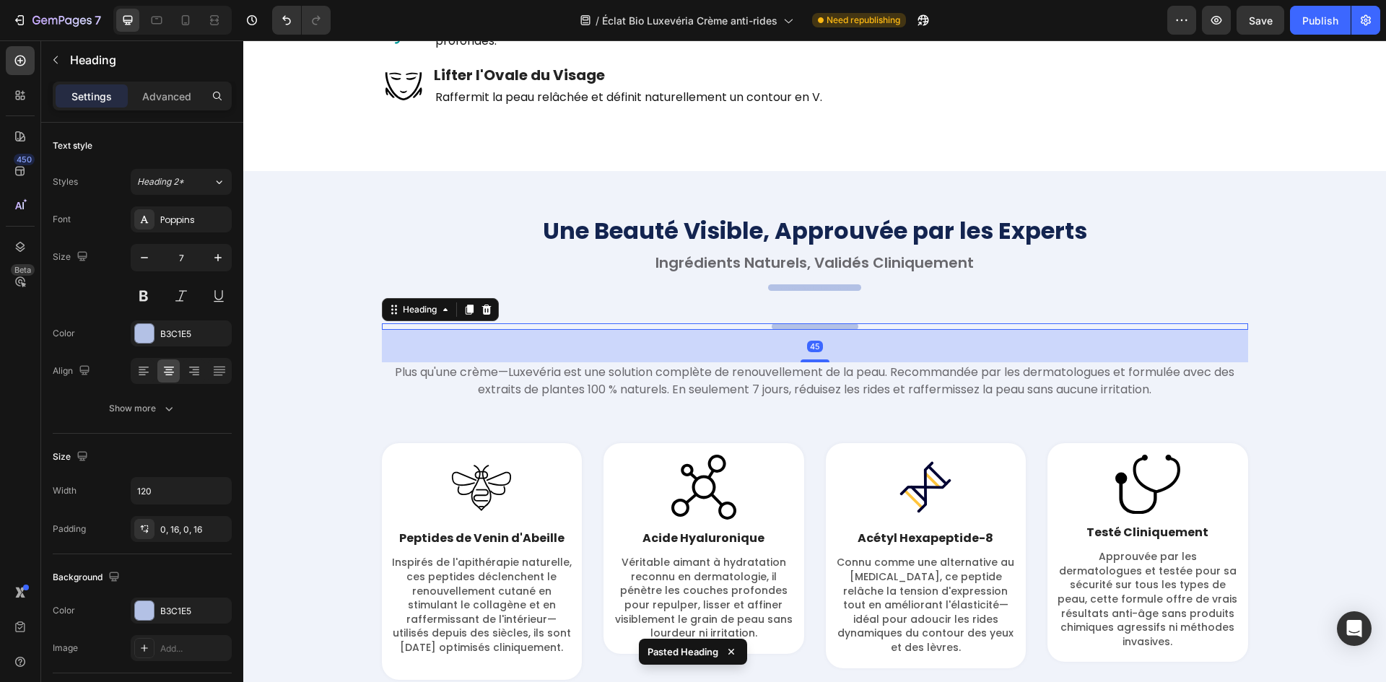
click at [847, 282] on div "Une Beauté Visible, Approuvée par les Experts Heading Ingrédients Naturels, Val…" at bounding box center [815, 314] width 866 height 201
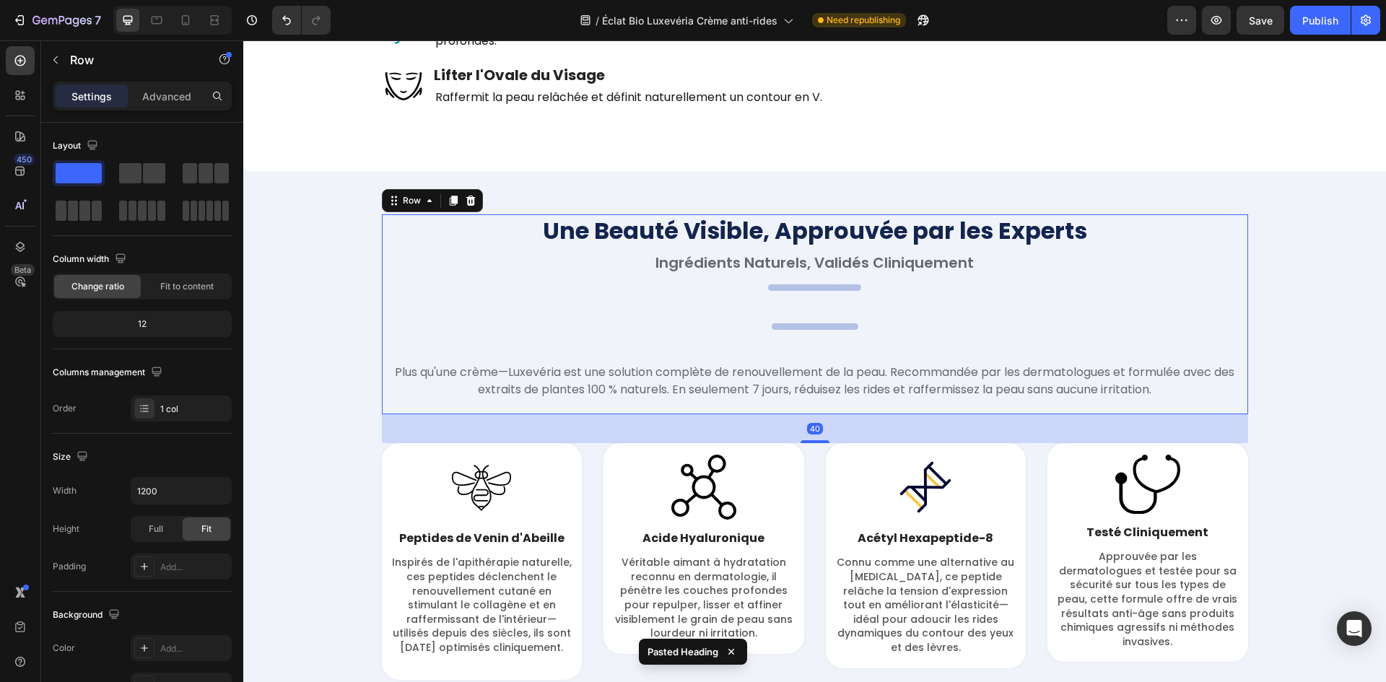
click at [845, 287] on h2 "Your heading text goes here" at bounding box center [814, 287] width 93 height 6
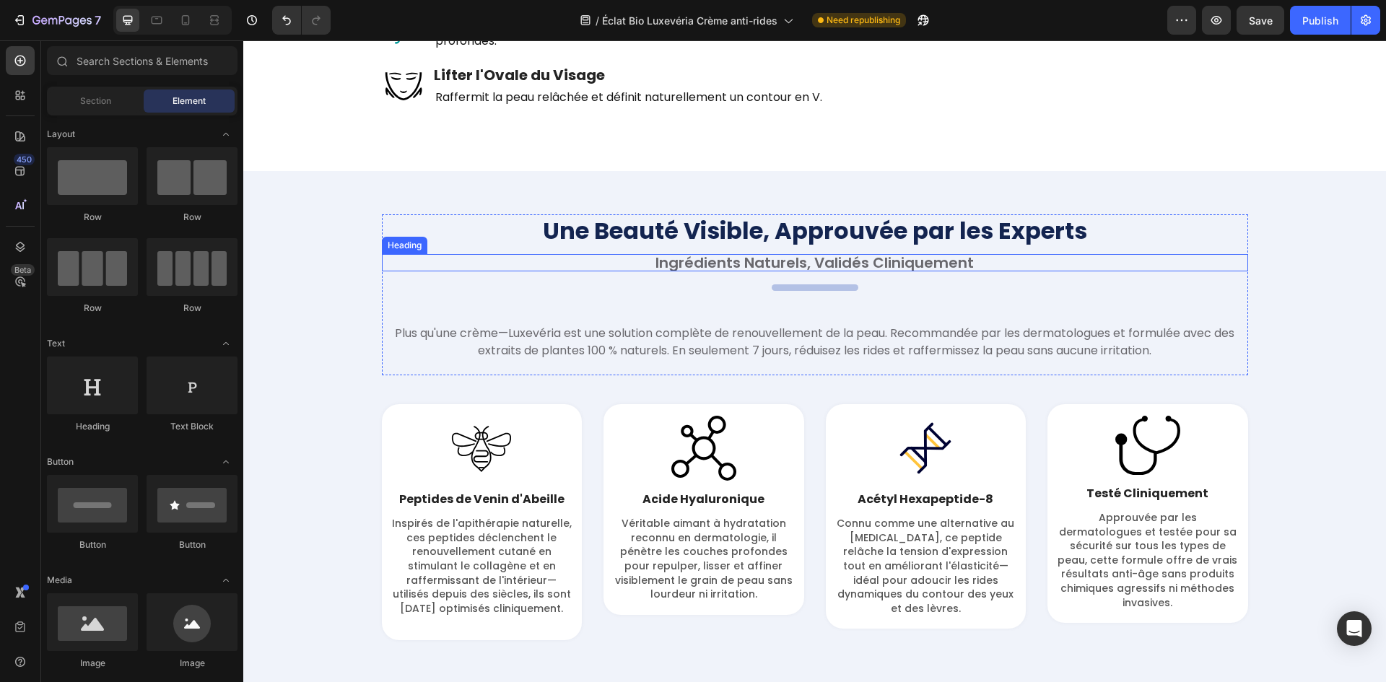
scroll to position [2440, 0]
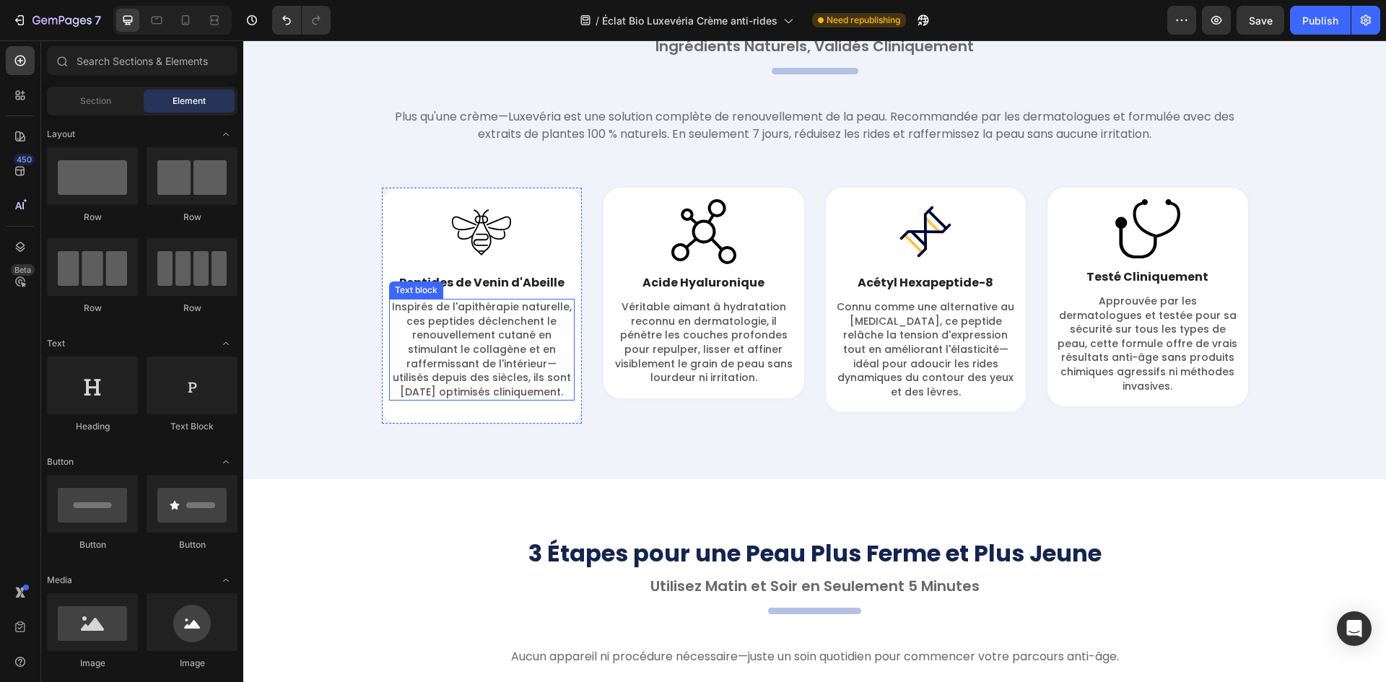
click at [473, 329] on p "Inspirés de l'apithérapie naturelle, ces peptides déclenchent le renouvellement…" at bounding box center [482, 349] width 183 height 99
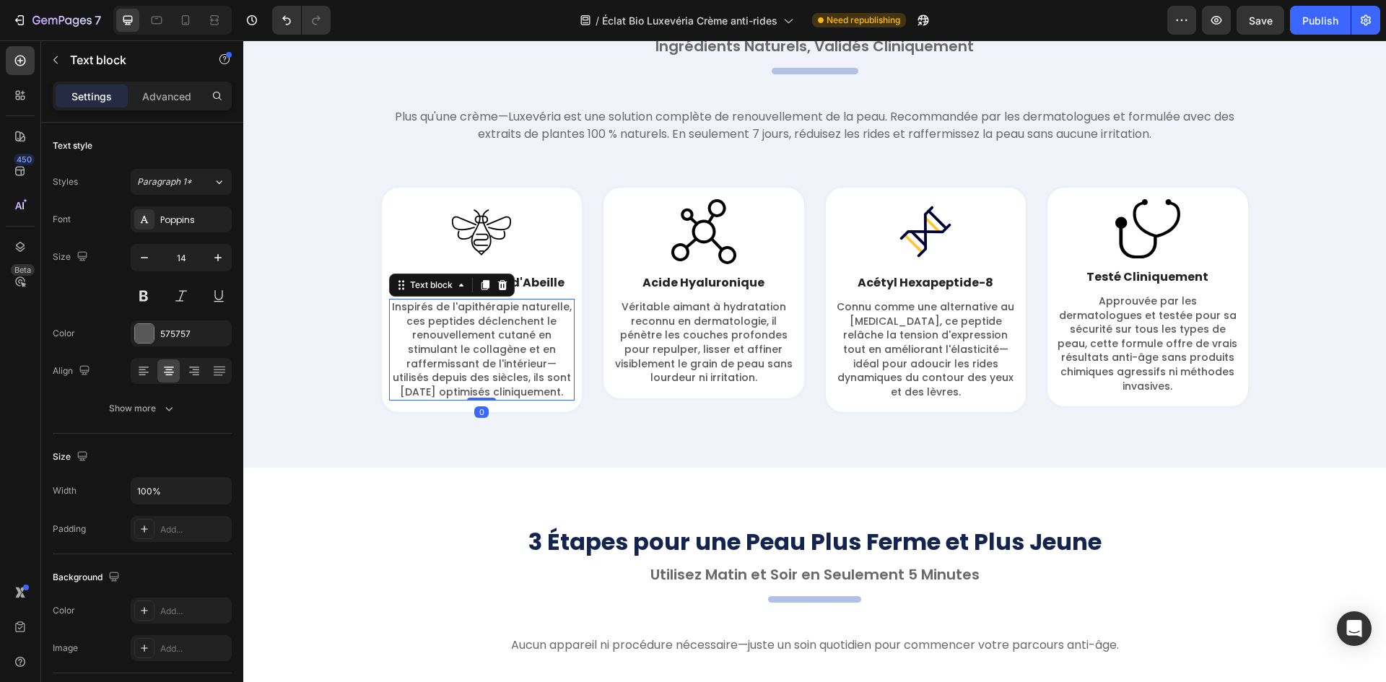
drag, startPoint x: 476, startPoint y: 412, endPoint x: 706, endPoint y: 364, distance: 234.6
click at [538, 348] on div "Inspirés de l'apithérapie naturelle, ces peptides déclenchent le renouvellement…" at bounding box center [482, 350] width 186 height 102
click at [702, 363] on p "Véritable aimant à hydratation reconnu en dermatologie, il pénètre les couches …" at bounding box center [703, 342] width 183 height 85
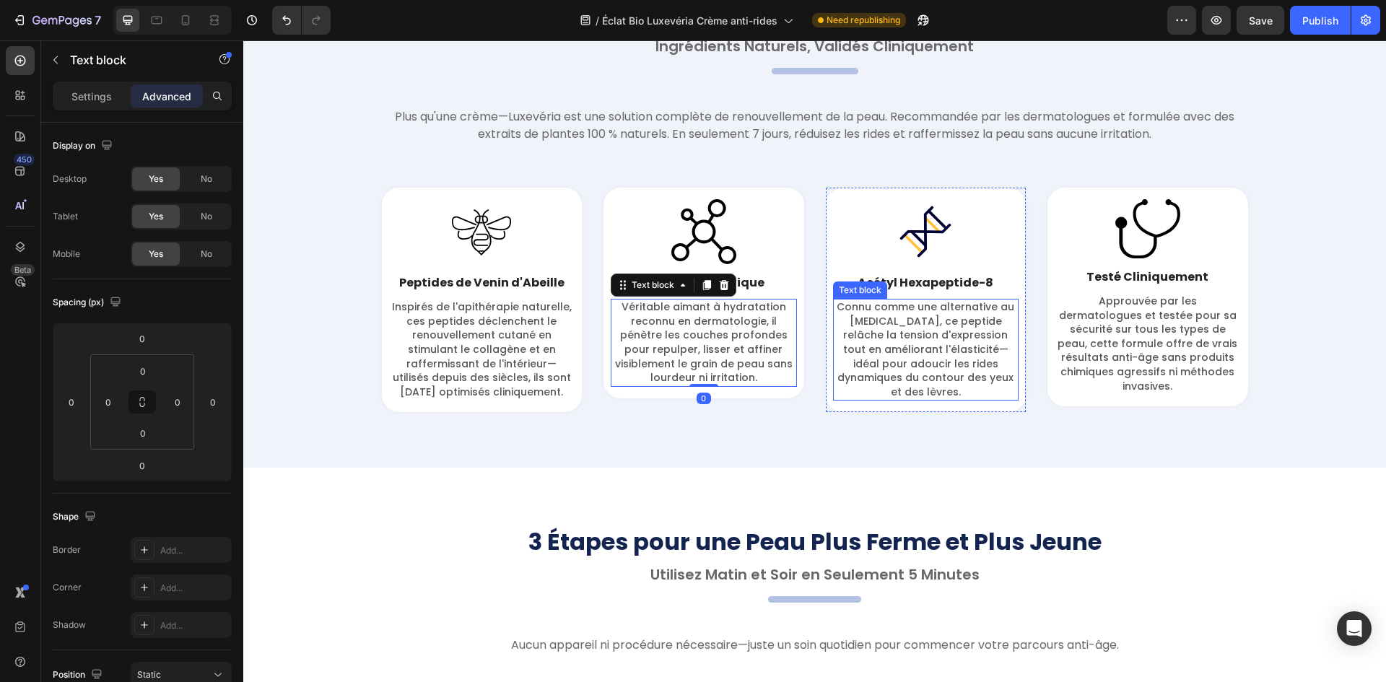
click at [1048, 367] on div "Image Testé Cliniquement Text block Approuvée par les dermatologues et testée p…" at bounding box center [1147, 297] width 201 height 219
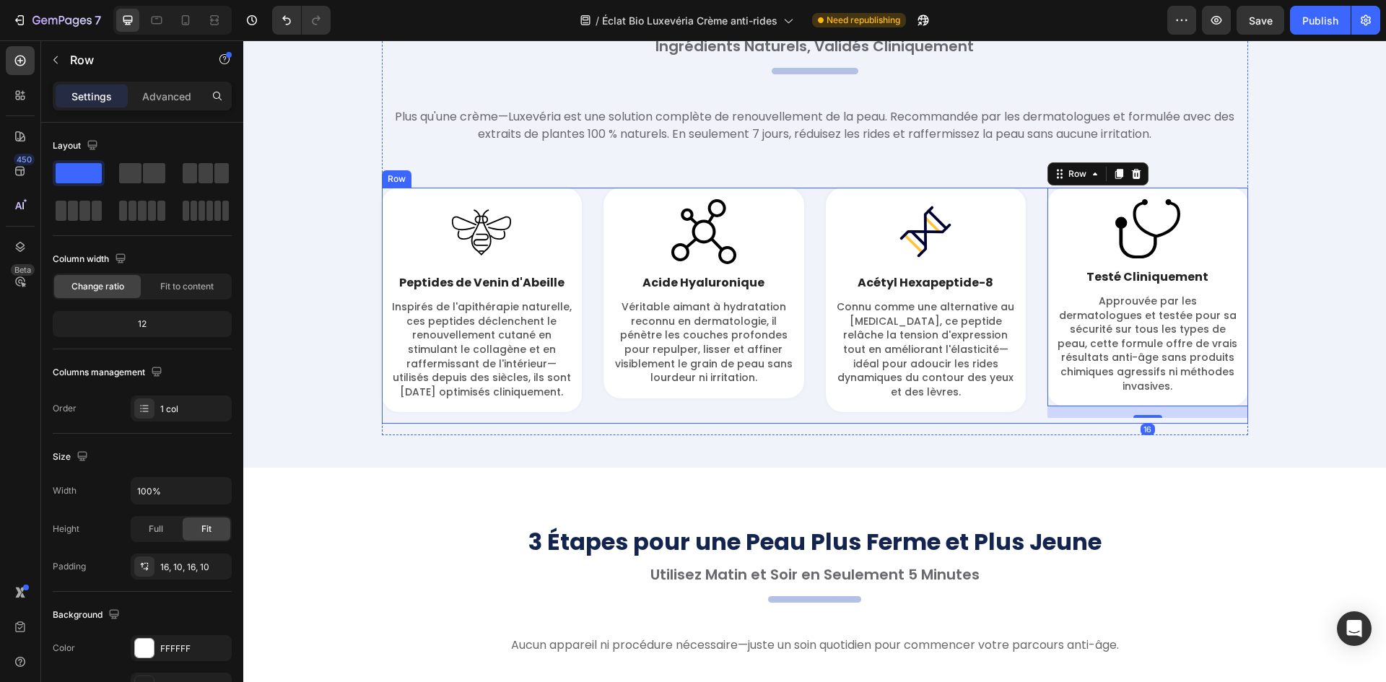
click at [969, 354] on p "Connu comme une alternative au [MEDICAL_DATA], ce peptide relâche la tension d'…" at bounding box center [925, 349] width 183 height 99
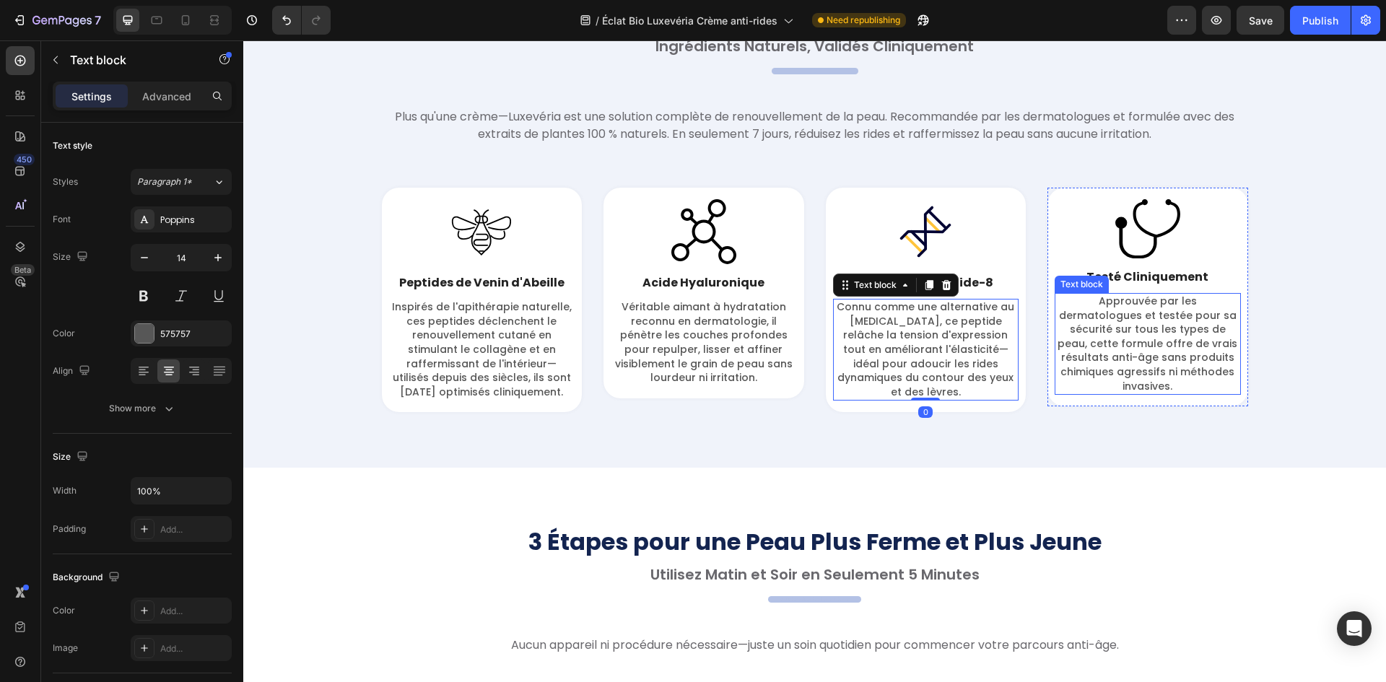
click at [1125, 354] on p "Approuvée par les dermatologues et testée pour sa sécurité sur tous les types d…" at bounding box center [1147, 343] width 183 height 99
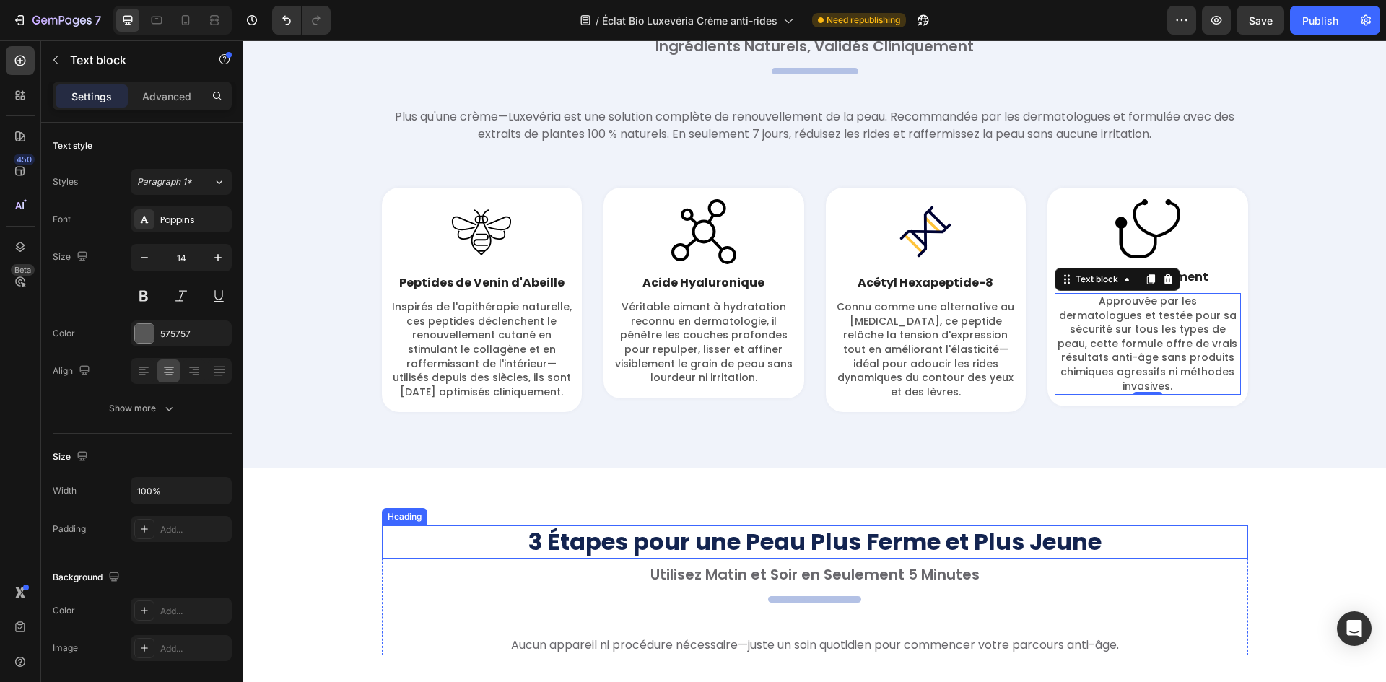
click at [438, 552] on h2 "3 Étapes pour une Peau Plus Ferme et Plus Jeune" at bounding box center [815, 541] width 866 height 33
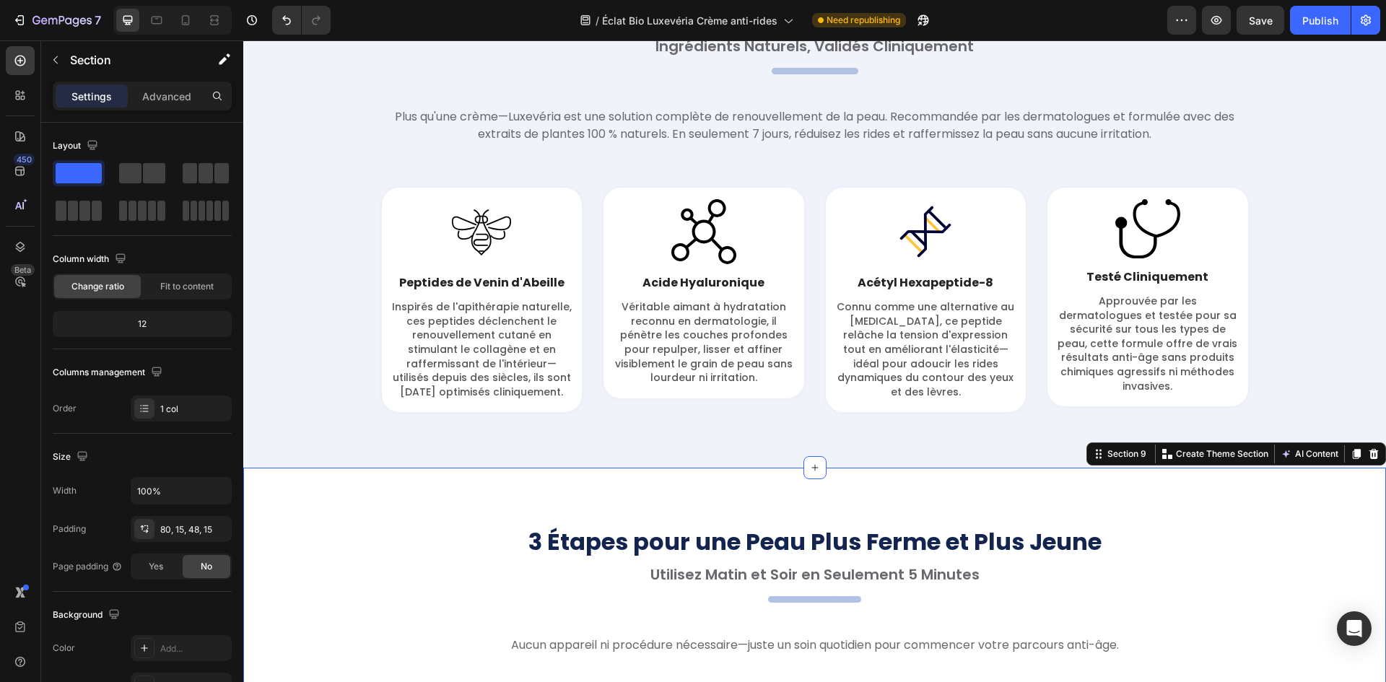
click at [353, 536] on div "3 Étapes pour une Peau Plus Ferme et Plus Jeune Heading Utilisez Matin et Soir …" at bounding box center [814, 667] width 1121 height 284
click at [193, 98] on div "Advanced" at bounding box center [167, 95] width 72 height 23
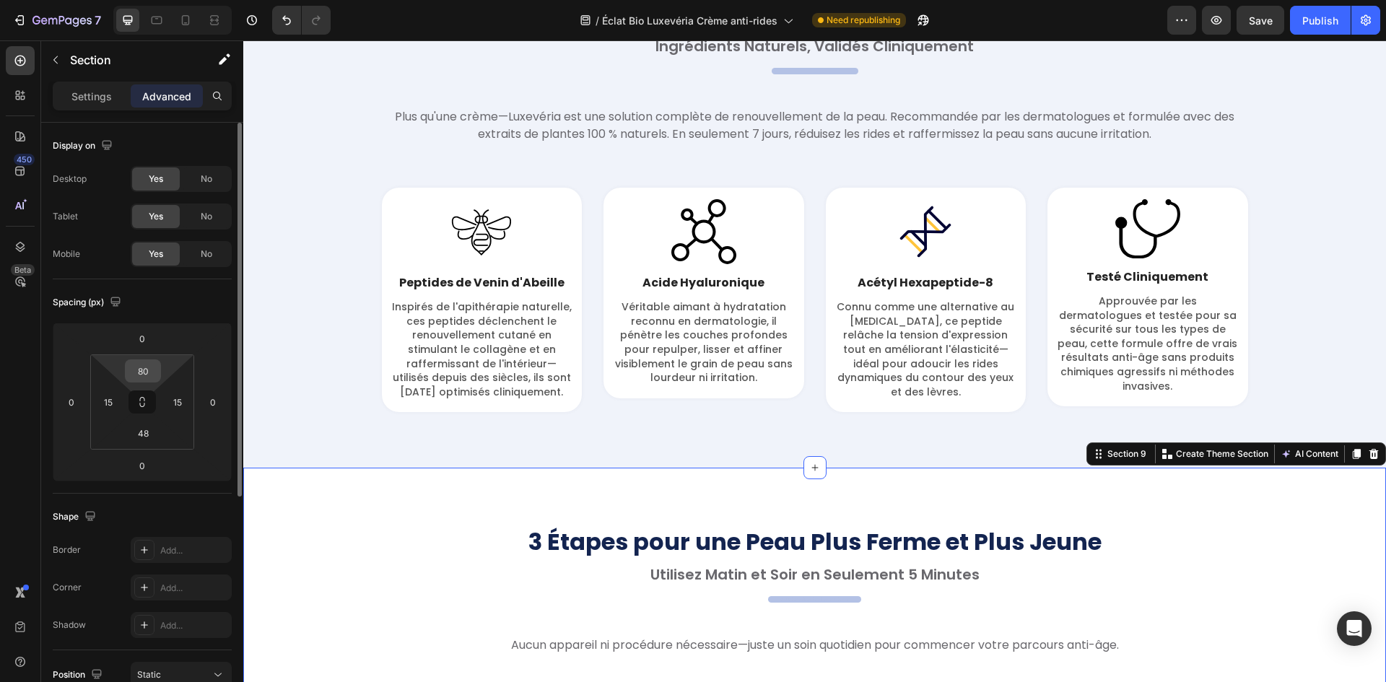
click at [153, 374] on input "80" at bounding box center [142, 371] width 29 height 22
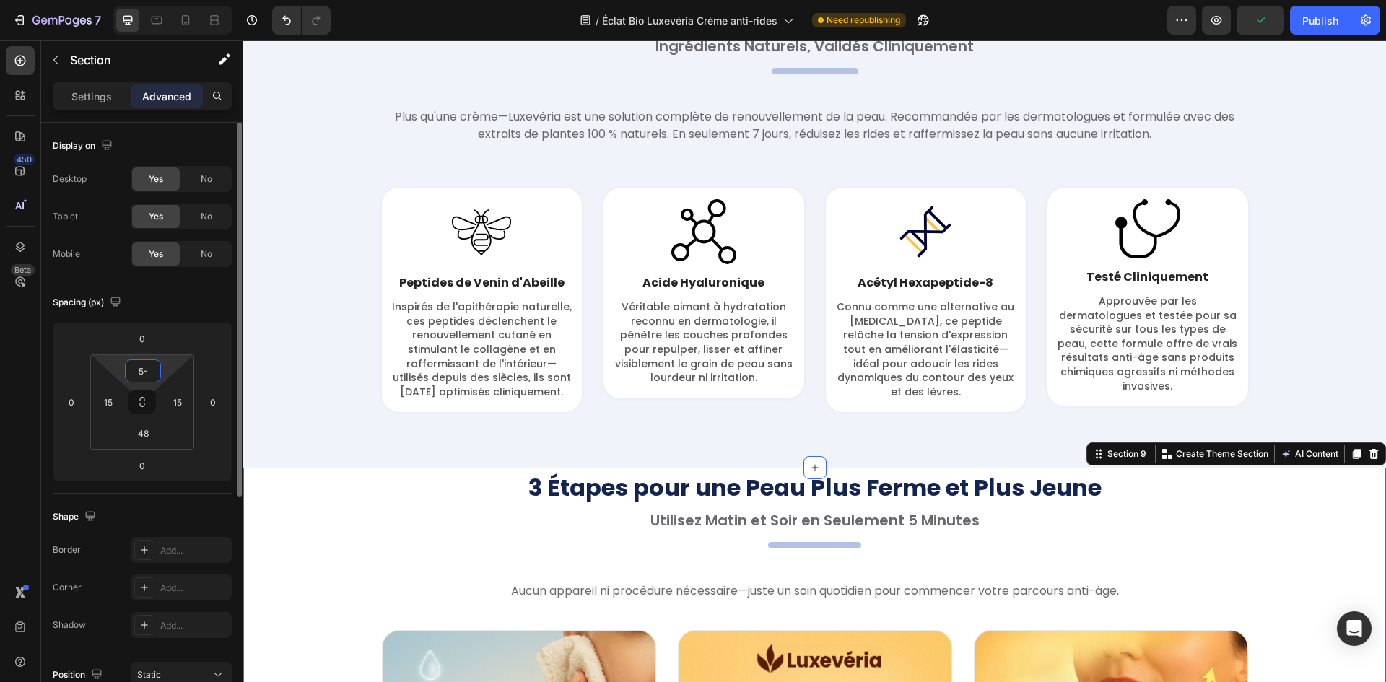
type input "5"
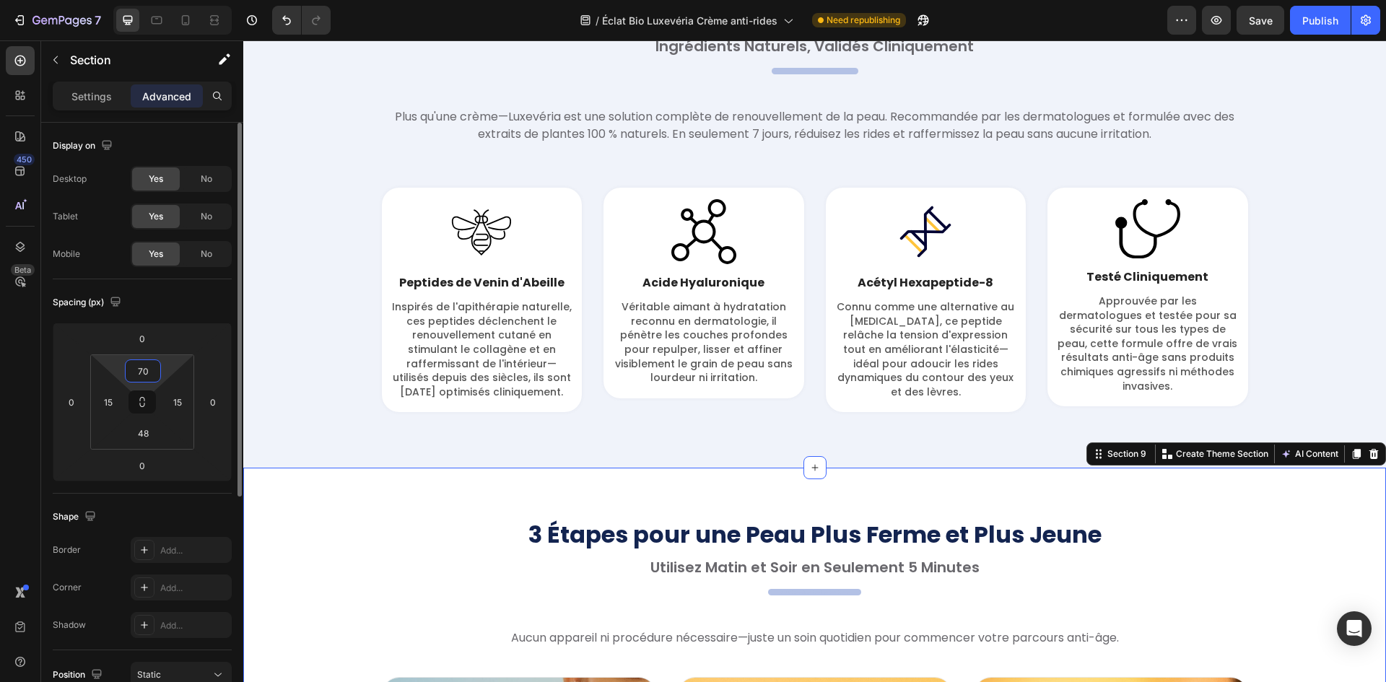
type input "7"
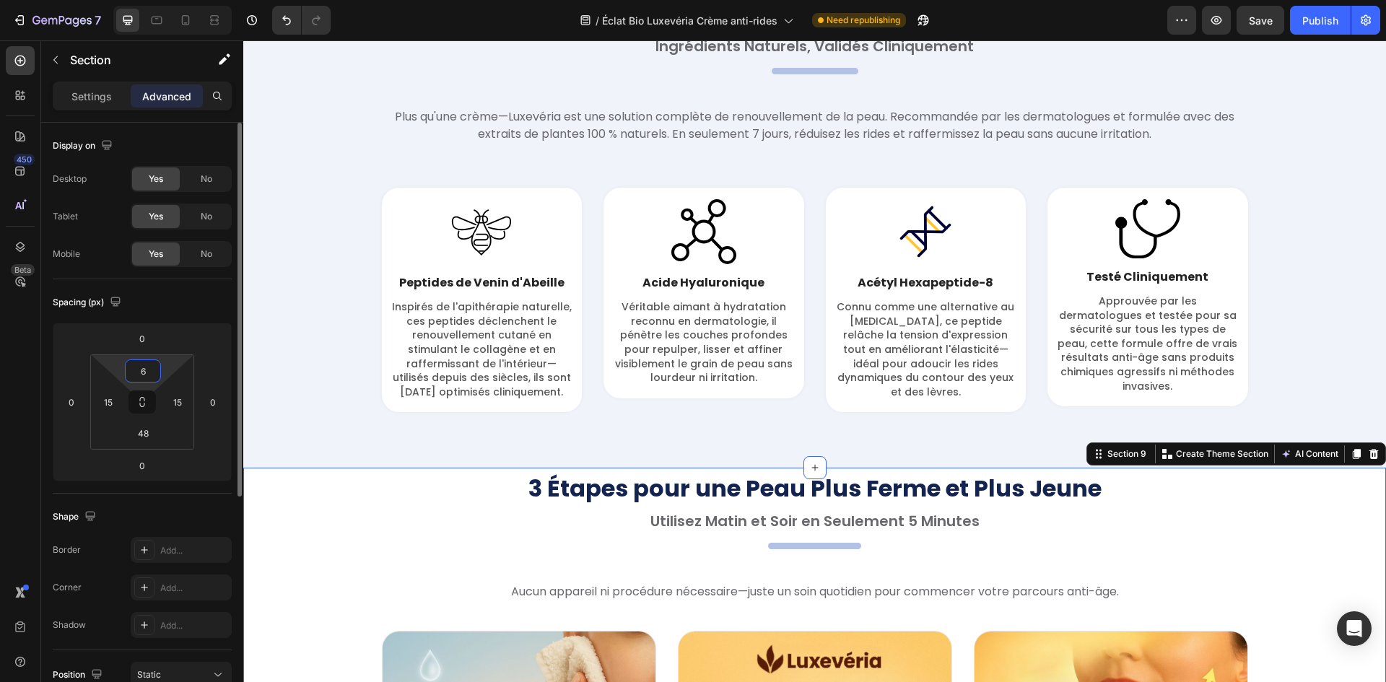
type input "60"
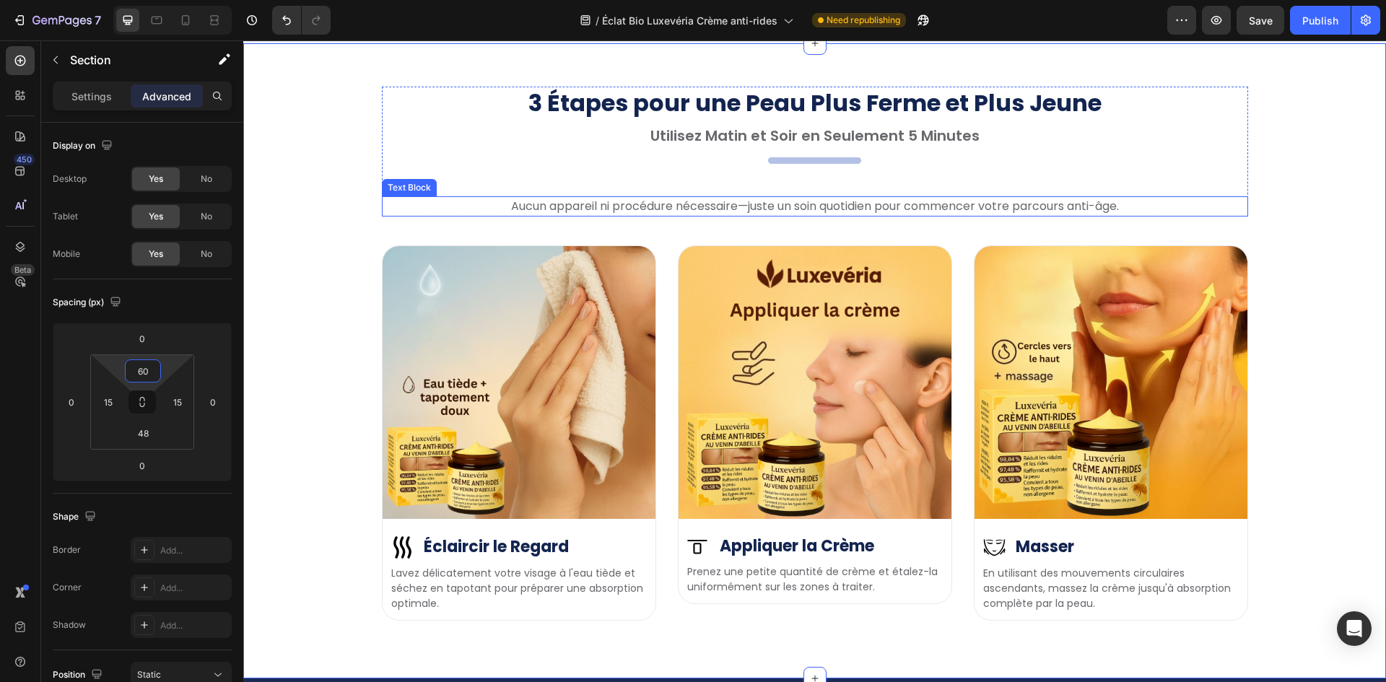
scroll to position [2874, 0]
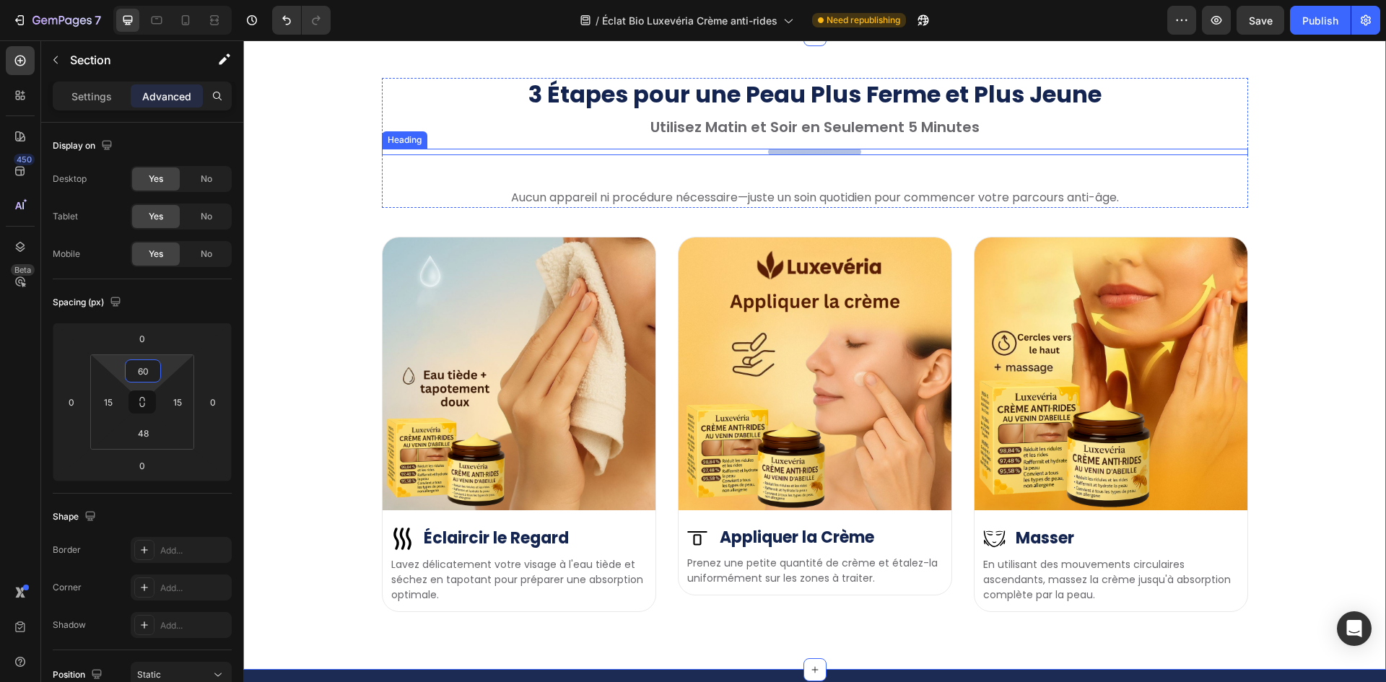
click at [828, 149] on h2 "Your heading text goes here" at bounding box center [814, 152] width 93 height 6
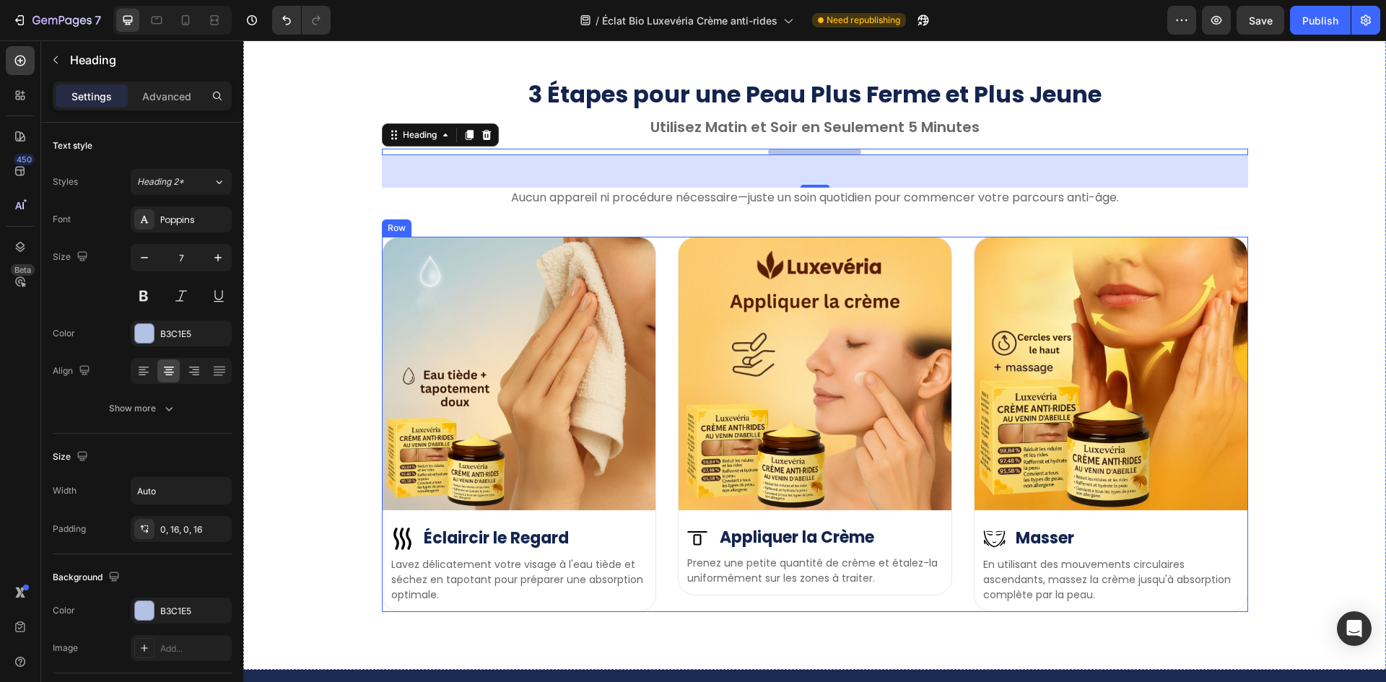
scroll to position [3090, 0]
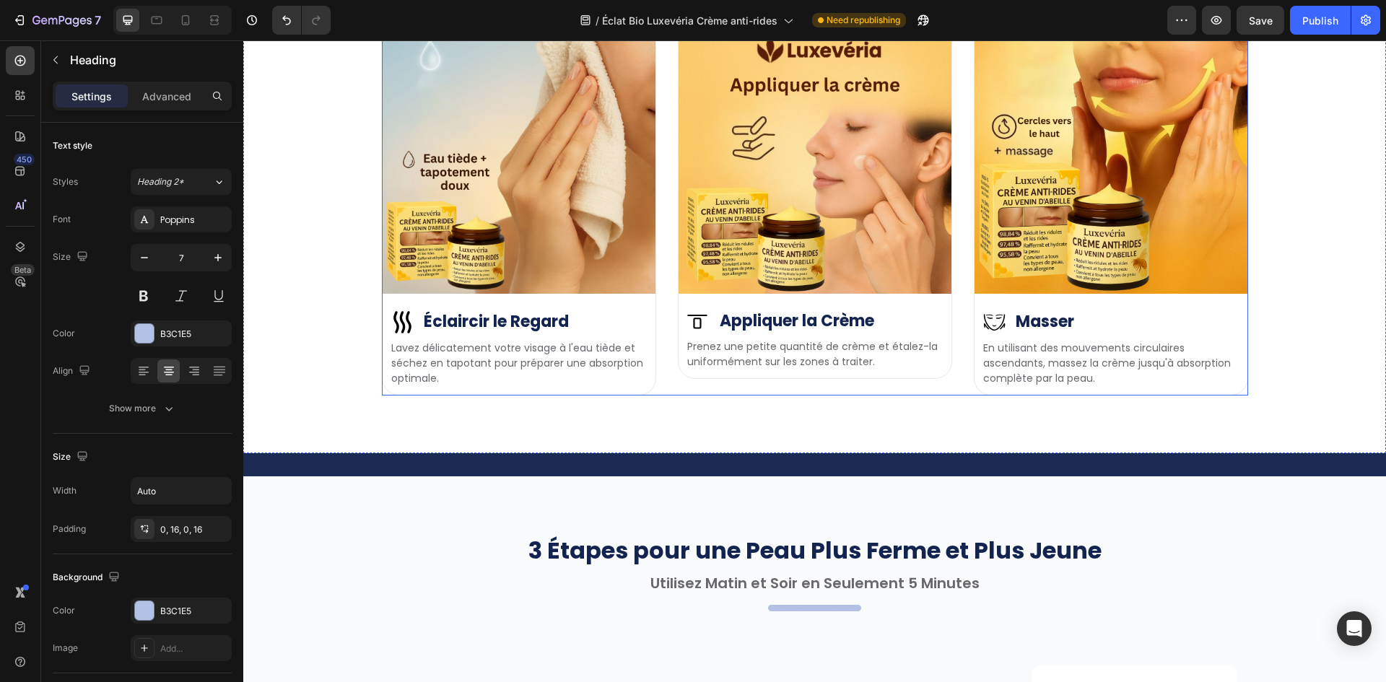
click at [658, 367] on div "Image Image Éclaircir le Regard Heading Row Lavez délicatement votre visage à l…" at bounding box center [815, 207] width 866 height 375
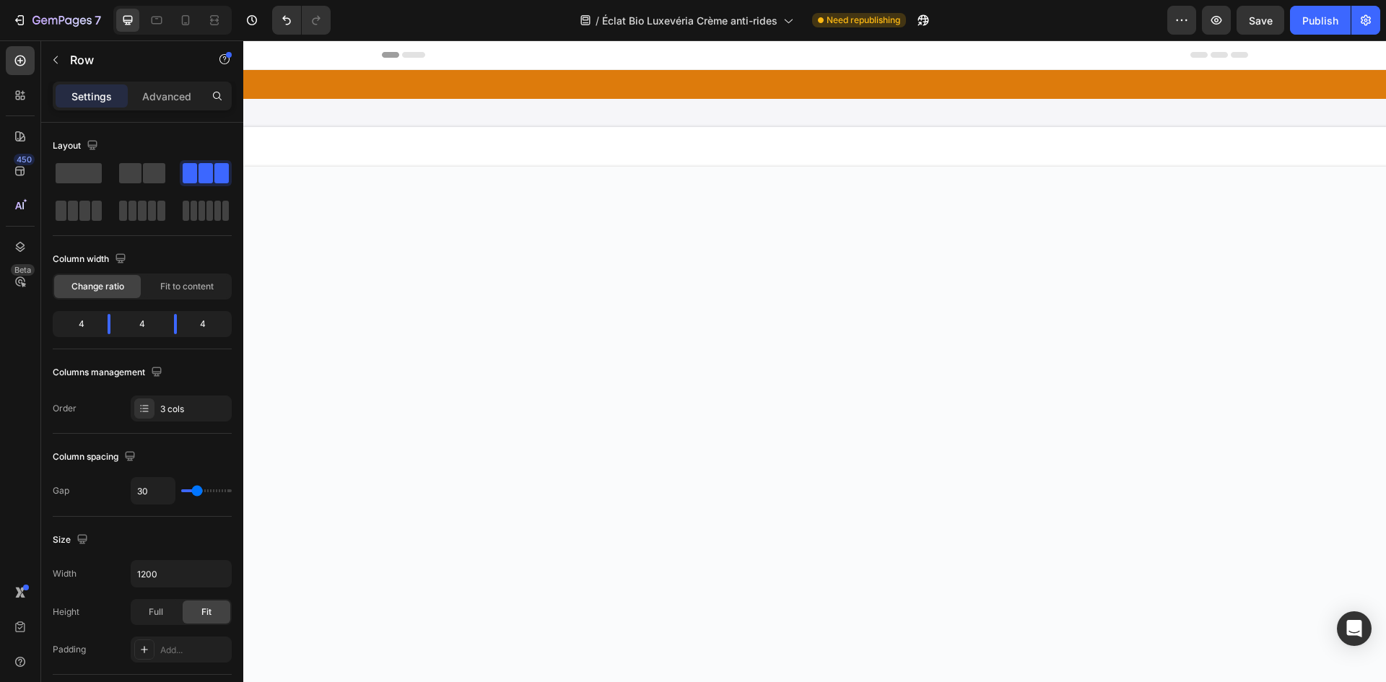
scroll to position [3090, 0]
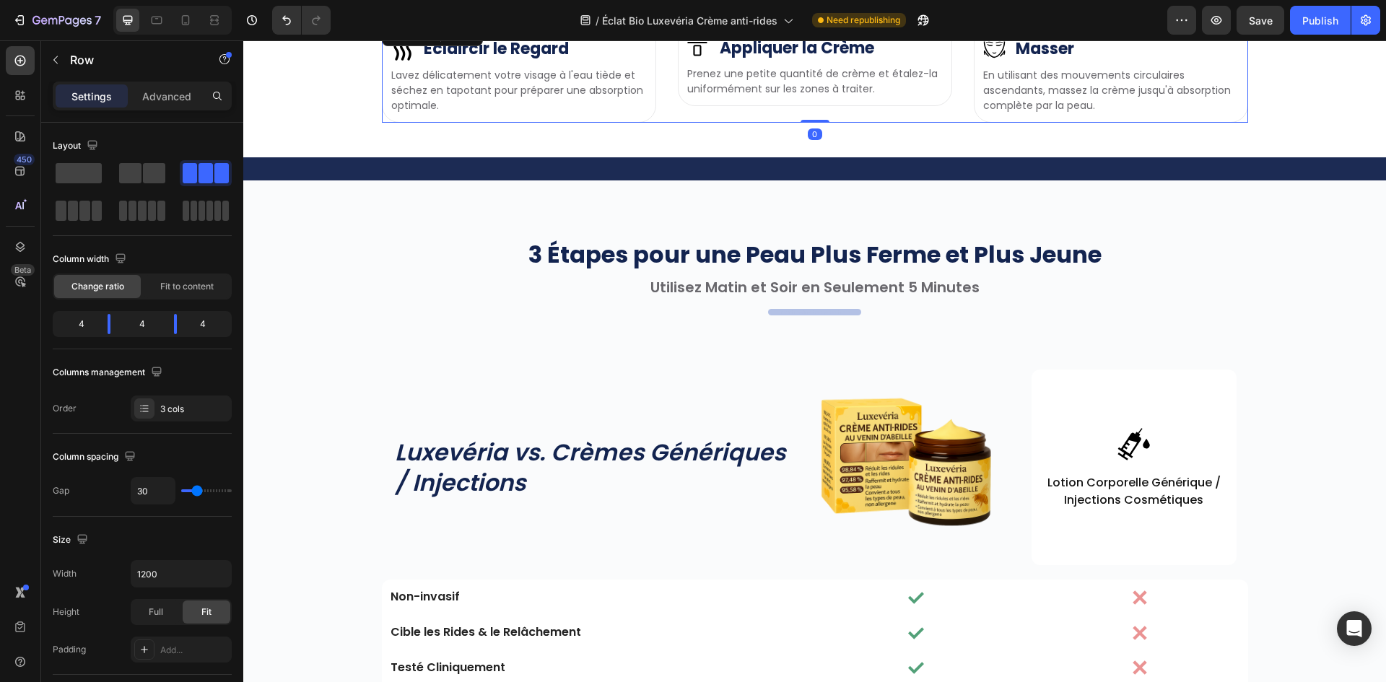
drag, startPoint x: 823, startPoint y: 383, endPoint x: 877, endPoint y: 336, distance: 71.2
click at [848, 123] on div "Image Image Éclaircir le Regard Heading Row Lavez délicatement votre visage à l…" at bounding box center [815, 71] width 866 height 102
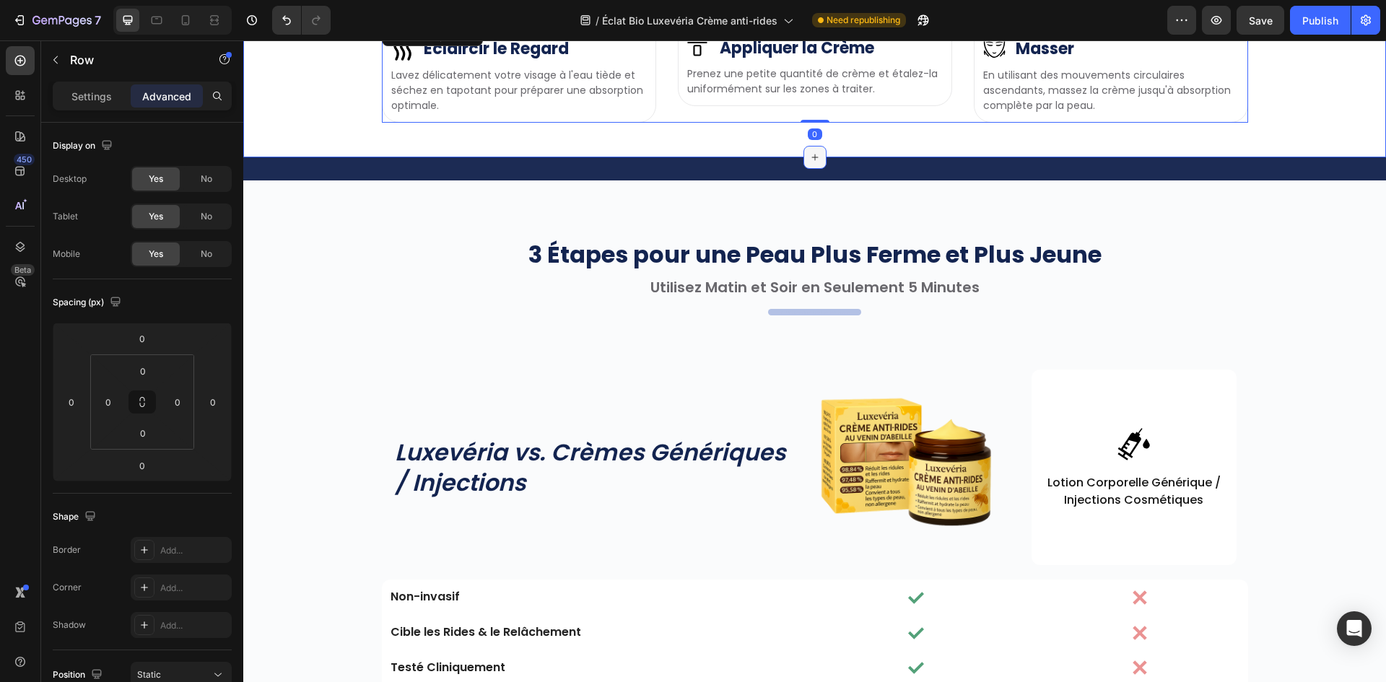
click at [809, 163] on icon at bounding box center [815, 158] width 12 height 12
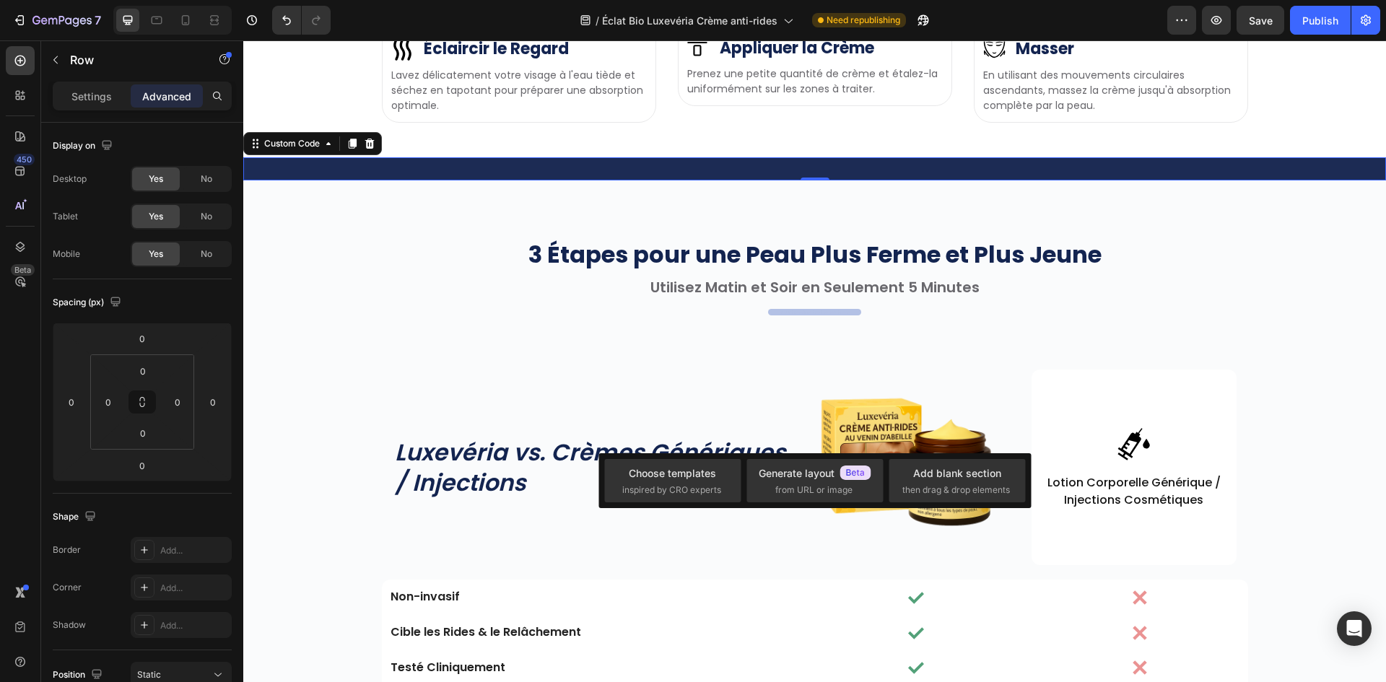
click at [723, 180] on div at bounding box center [814, 168] width 1143 height 23
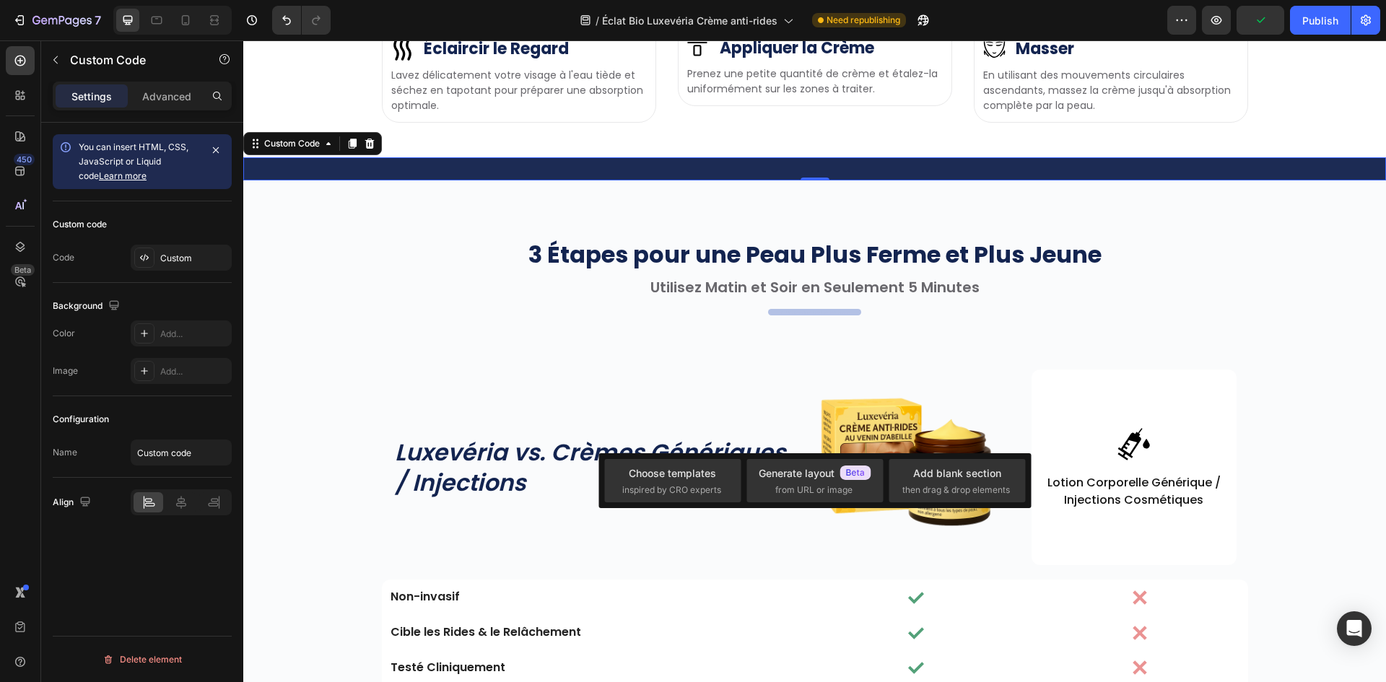
click at [1329, 504] on div "3 Étapes pour une Peau Plus Ferme et Plus Jeune Heading Utilisez Matin et Soir …" at bounding box center [814, 520] width 1143 height 681
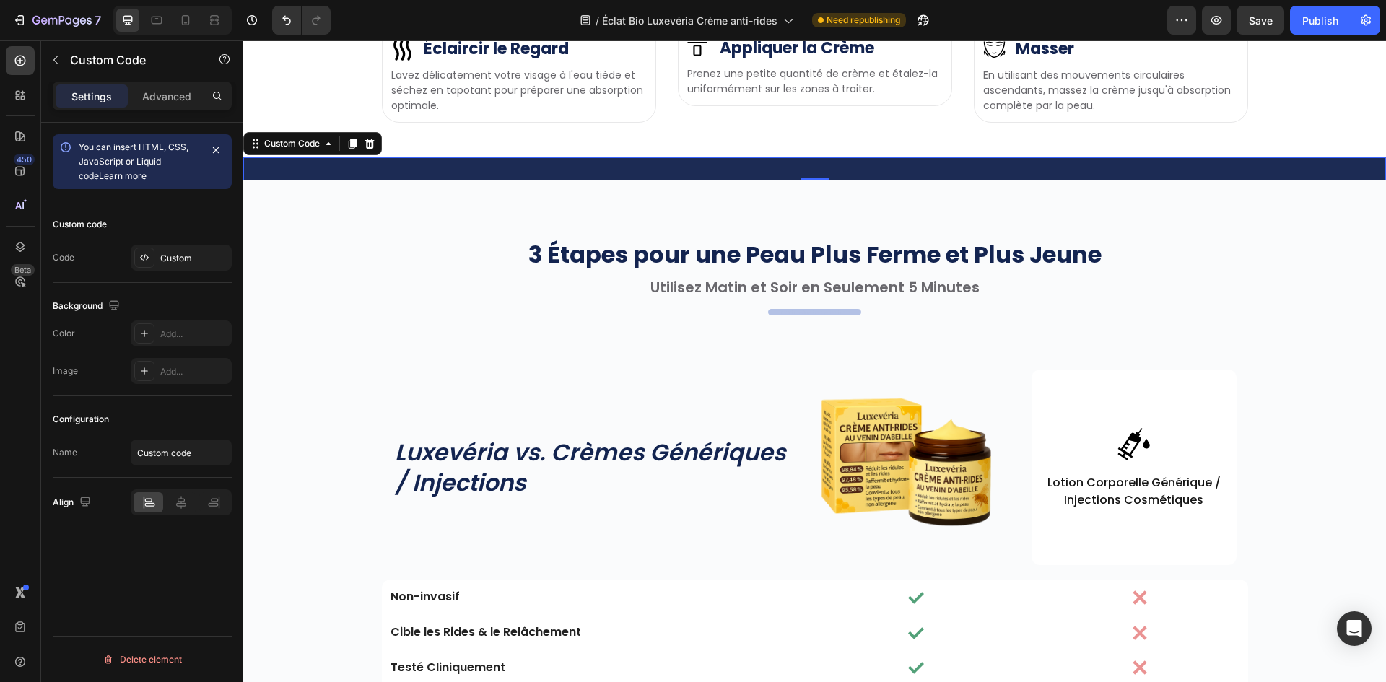
click at [984, 180] on div at bounding box center [814, 168] width 1143 height 23
click at [51, 59] on icon "button" at bounding box center [56, 60] width 12 height 12
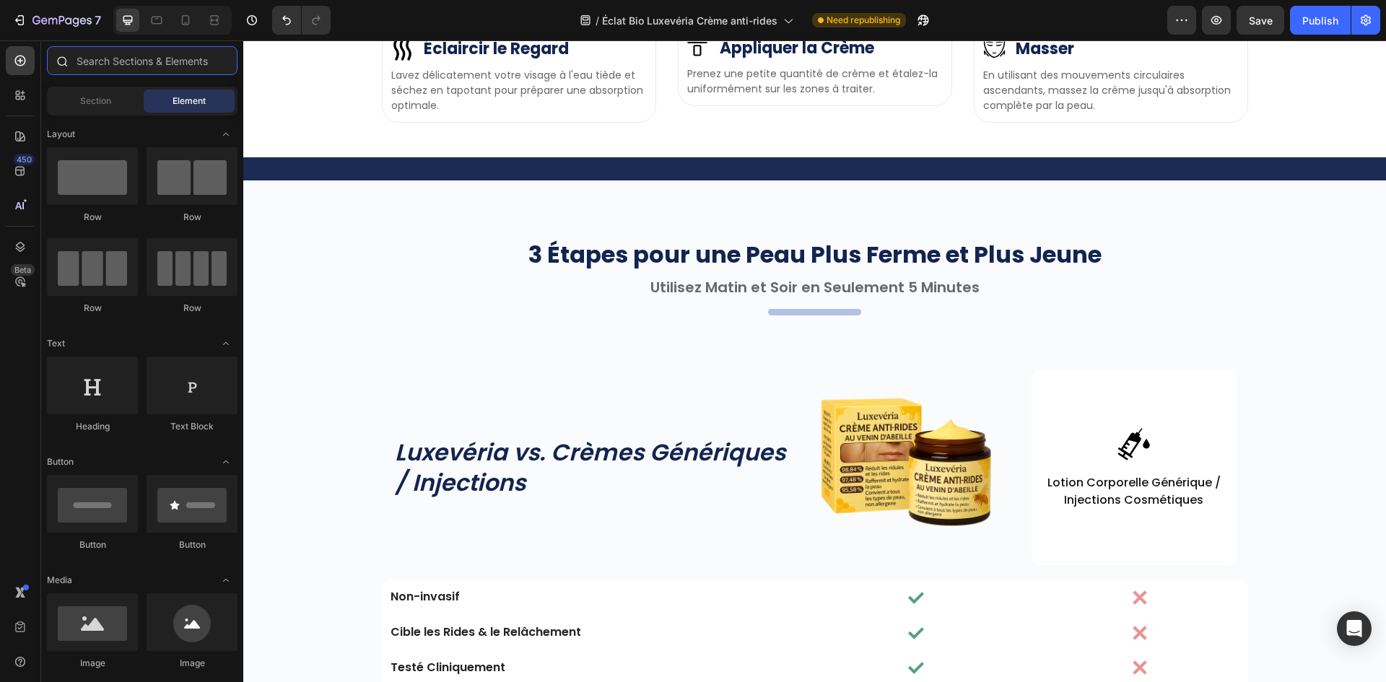
click at [180, 65] on input "text" at bounding box center [142, 60] width 191 height 29
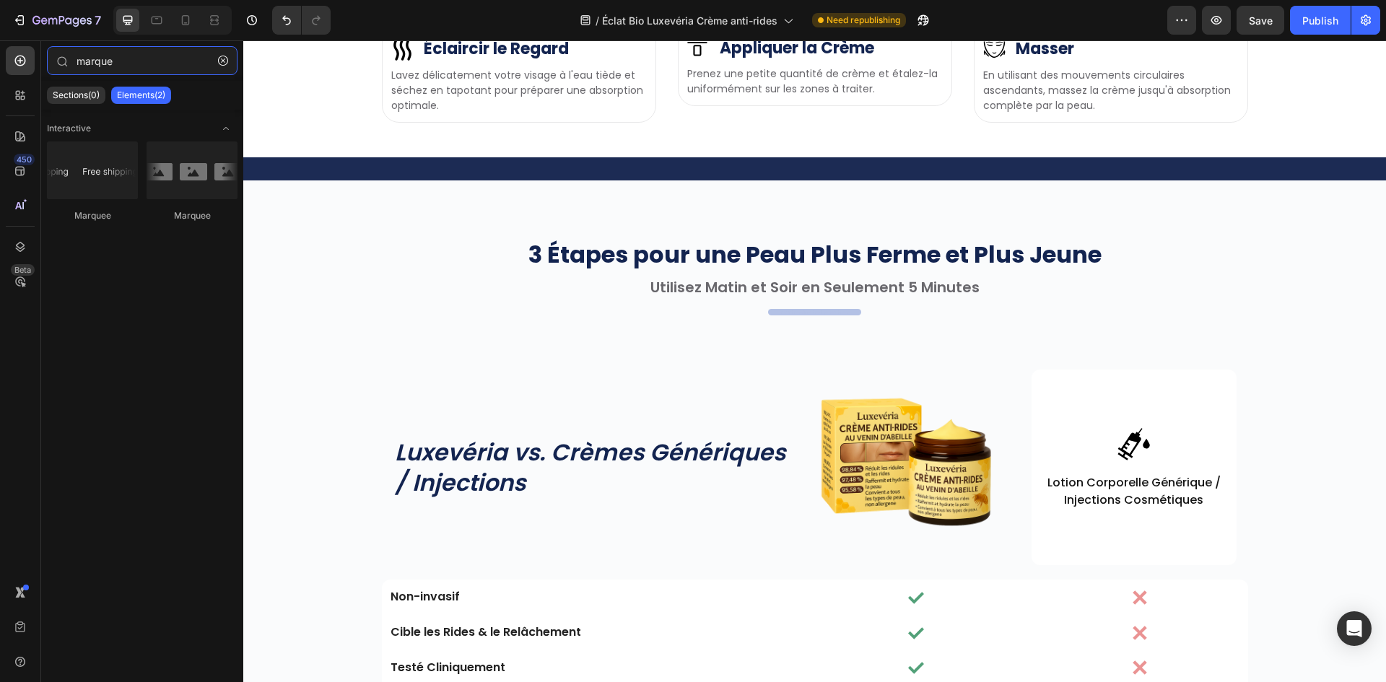
type input "marque"
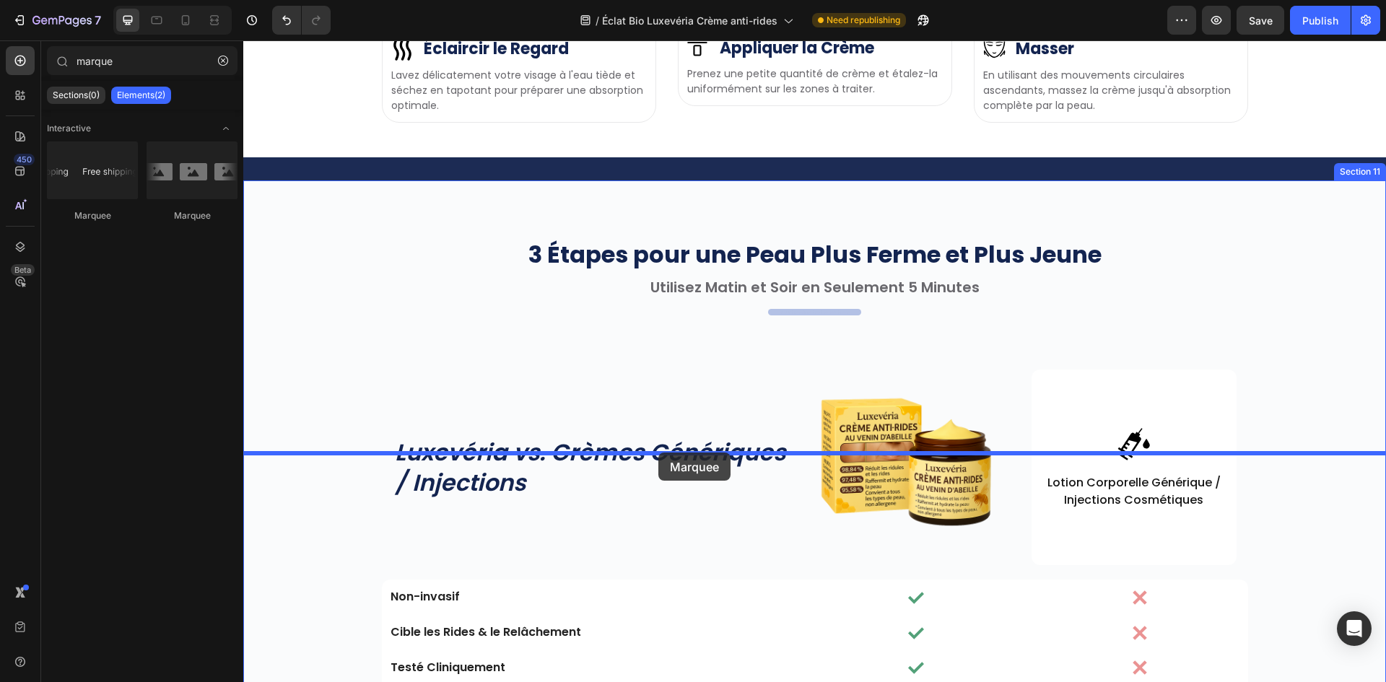
drag, startPoint x: 472, startPoint y: 260, endPoint x: 658, endPoint y: 453, distance: 268.0
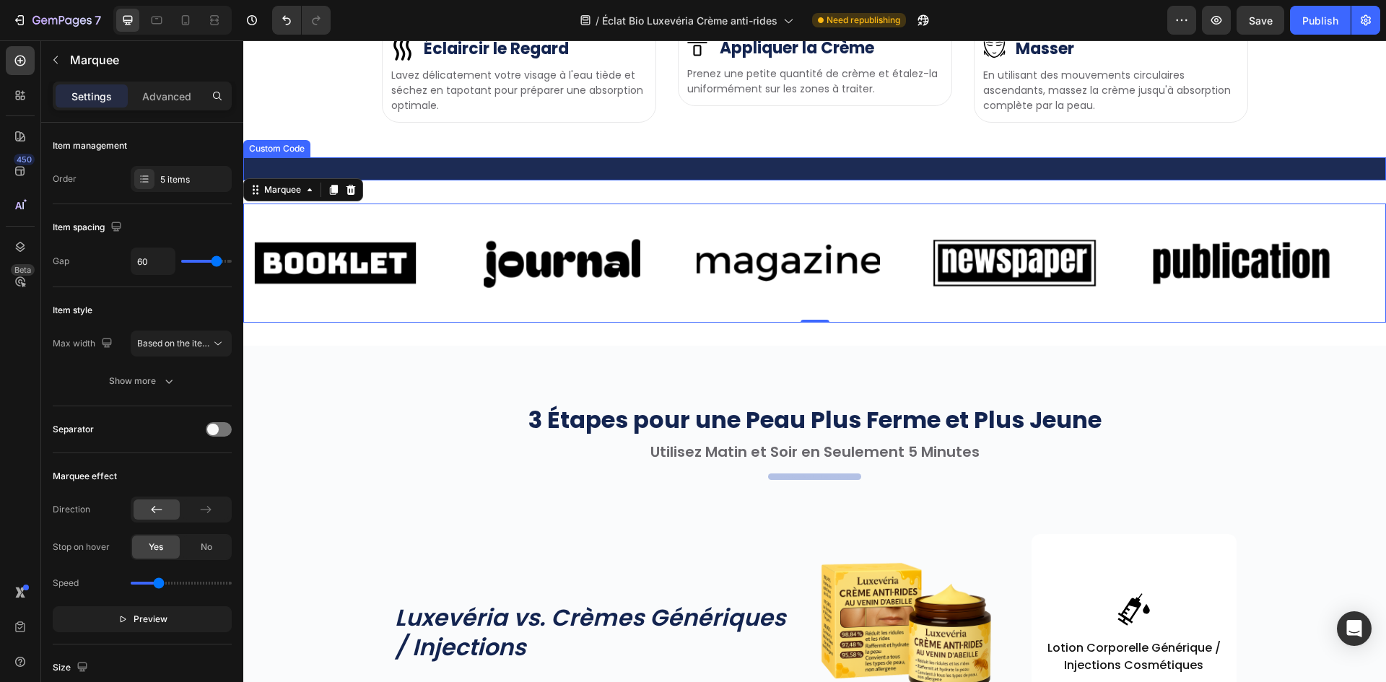
click at [451, 180] on div at bounding box center [814, 168] width 1143 height 23
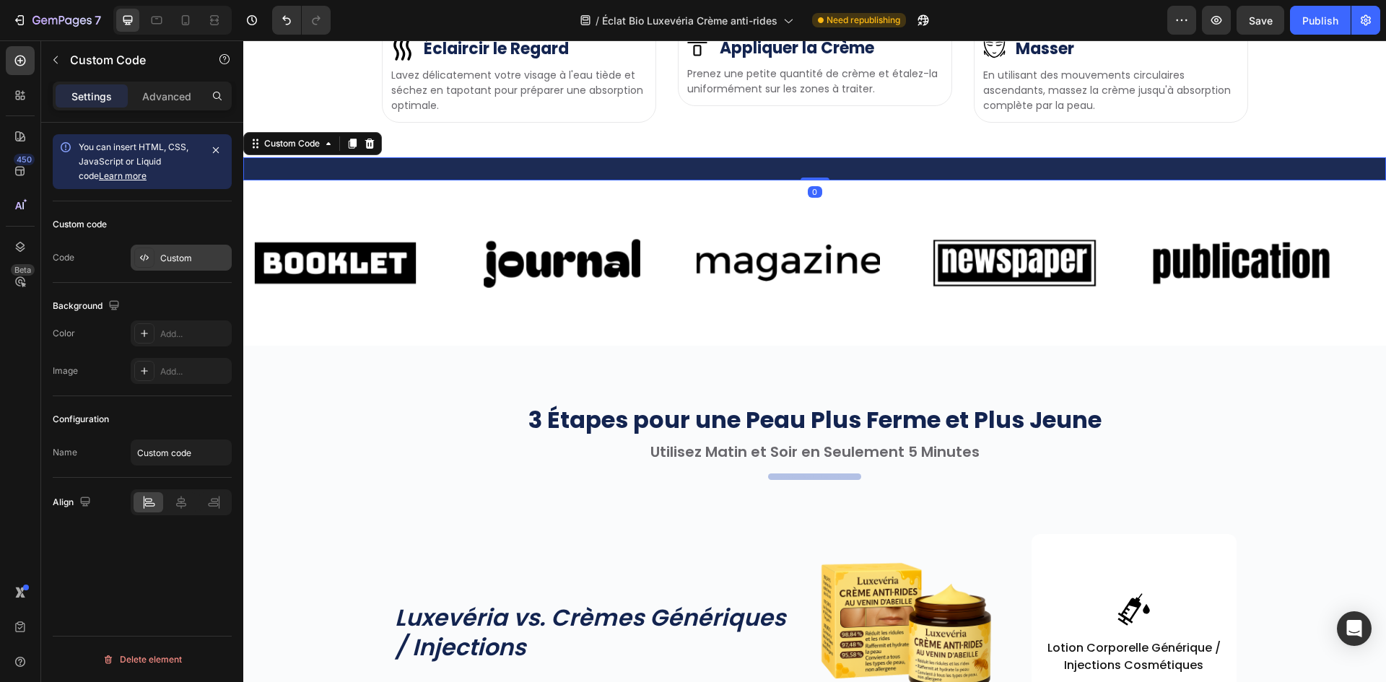
click at [166, 258] on div "Custom" at bounding box center [194, 258] width 68 height 13
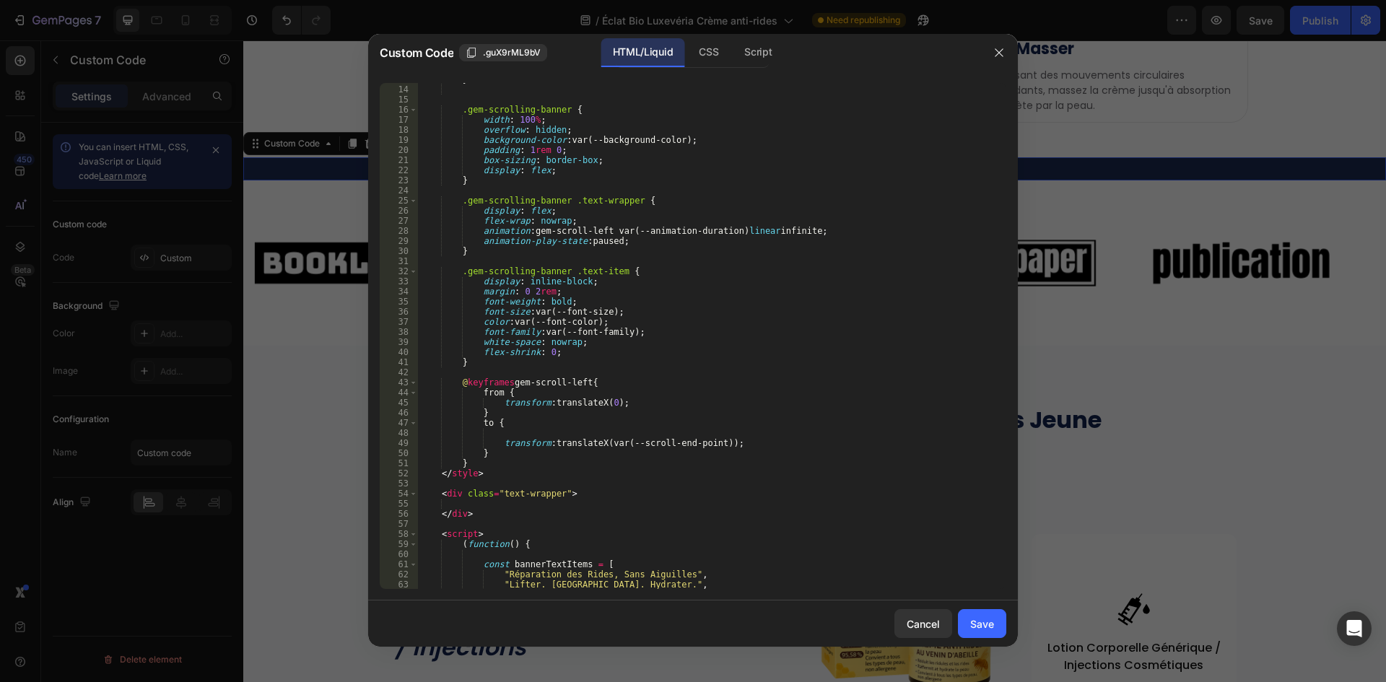
scroll to position [575, 0]
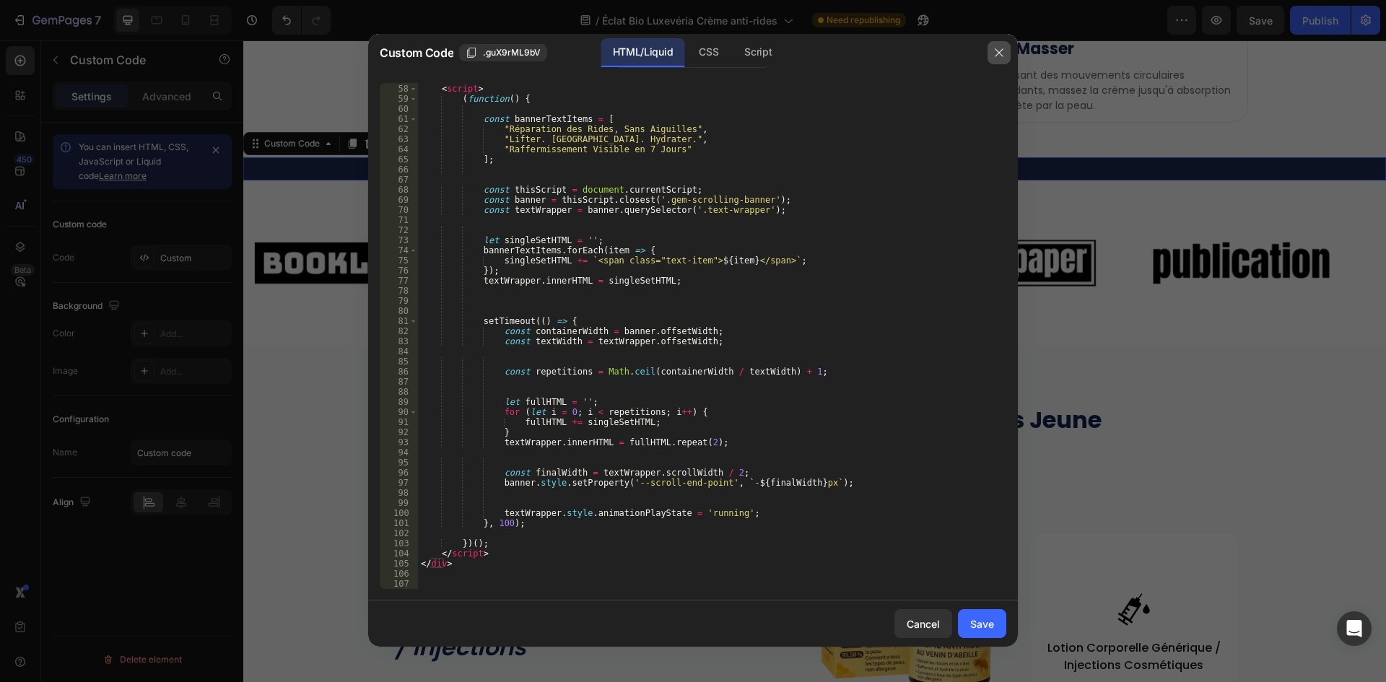
click at [997, 53] on icon "button" at bounding box center [999, 53] width 12 height 12
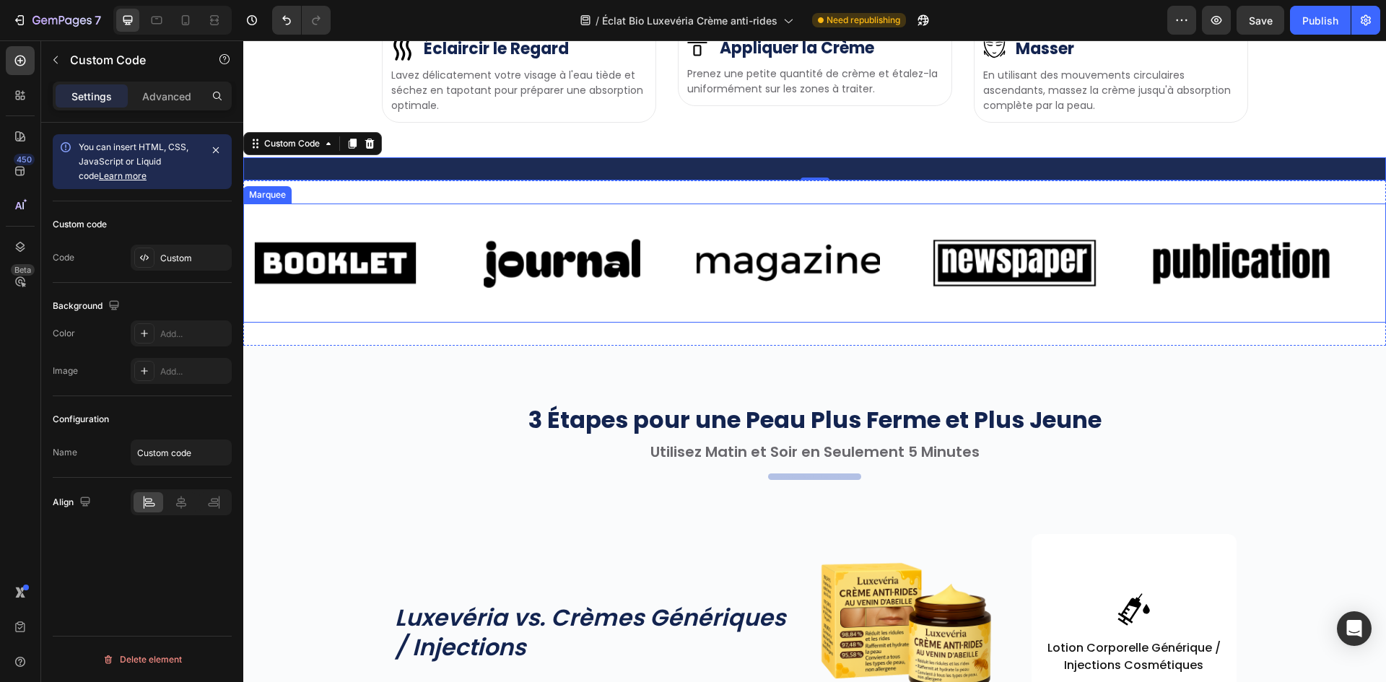
click at [451, 310] on div "Image" at bounding box center [357, 263] width 227 height 95
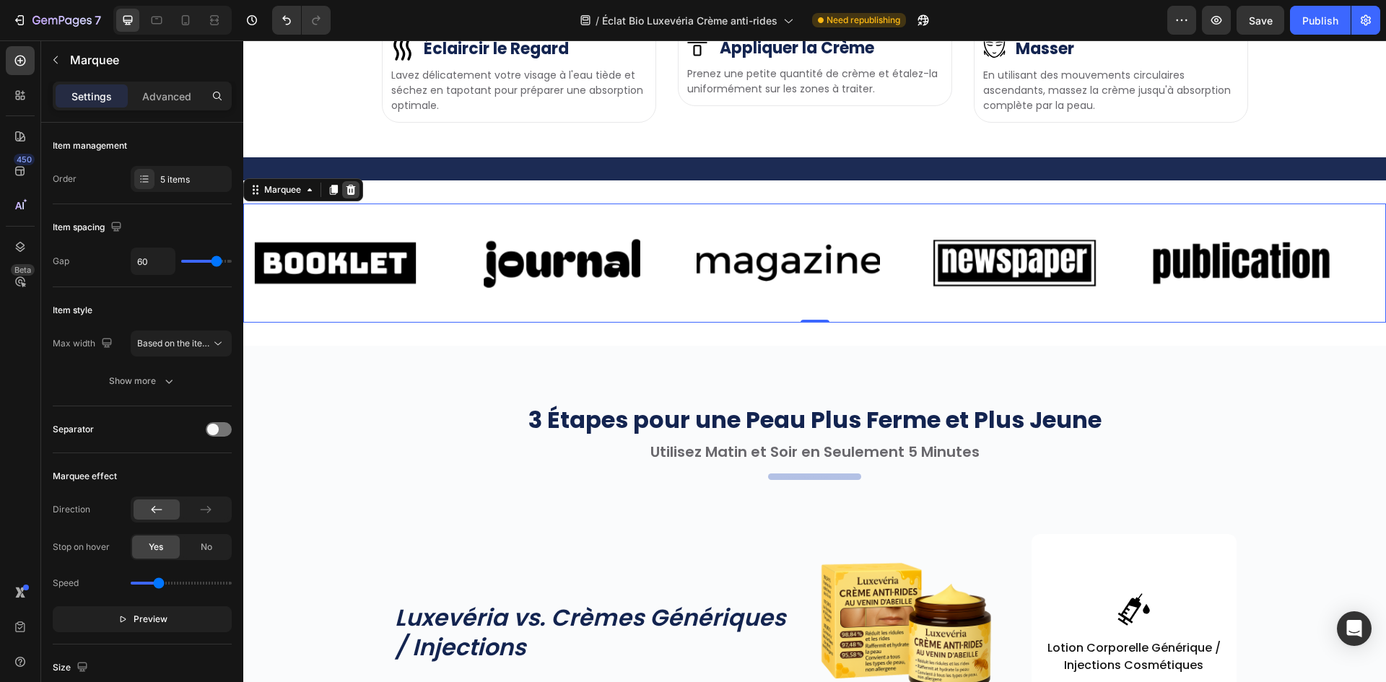
click at [353, 195] on icon at bounding box center [350, 190] width 9 height 10
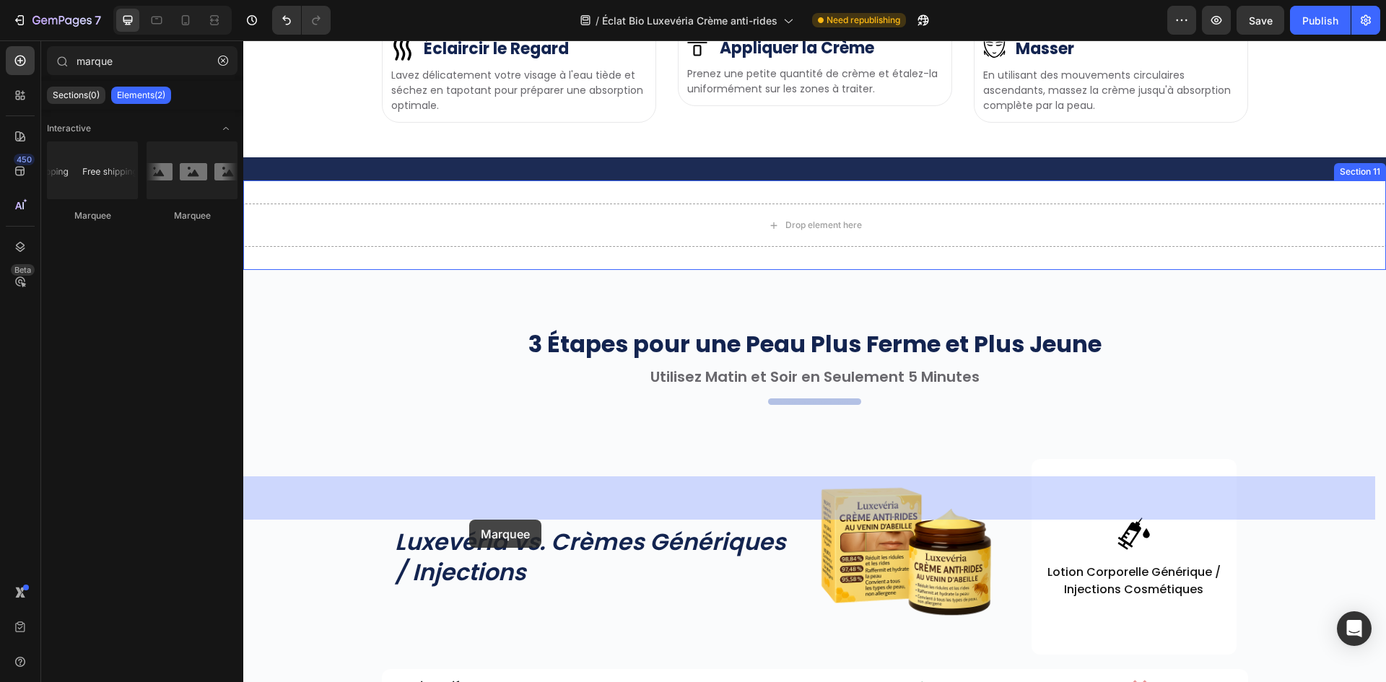
drag, startPoint x: 478, startPoint y: 312, endPoint x: 469, endPoint y: 518, distance: 205.9
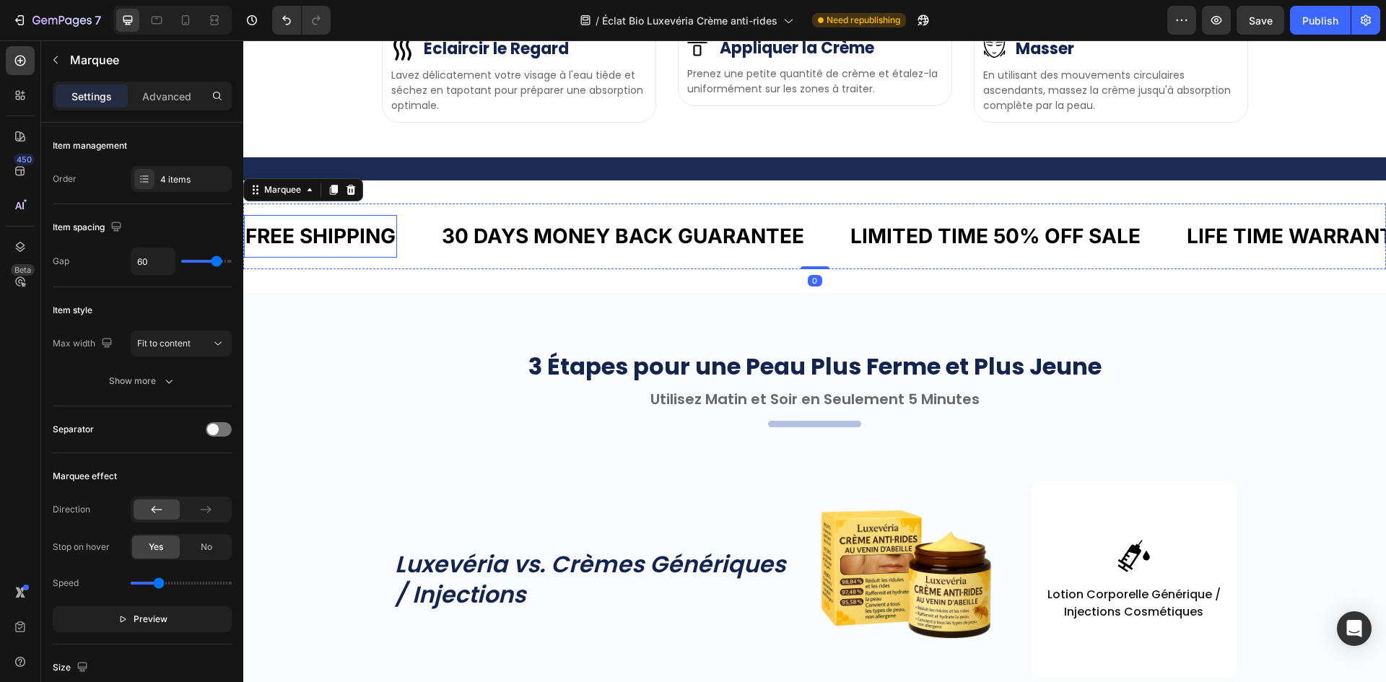
click at [373, 252] on div "FREE SHIPPING" at bounding box center [320, 236] width 153 height 31
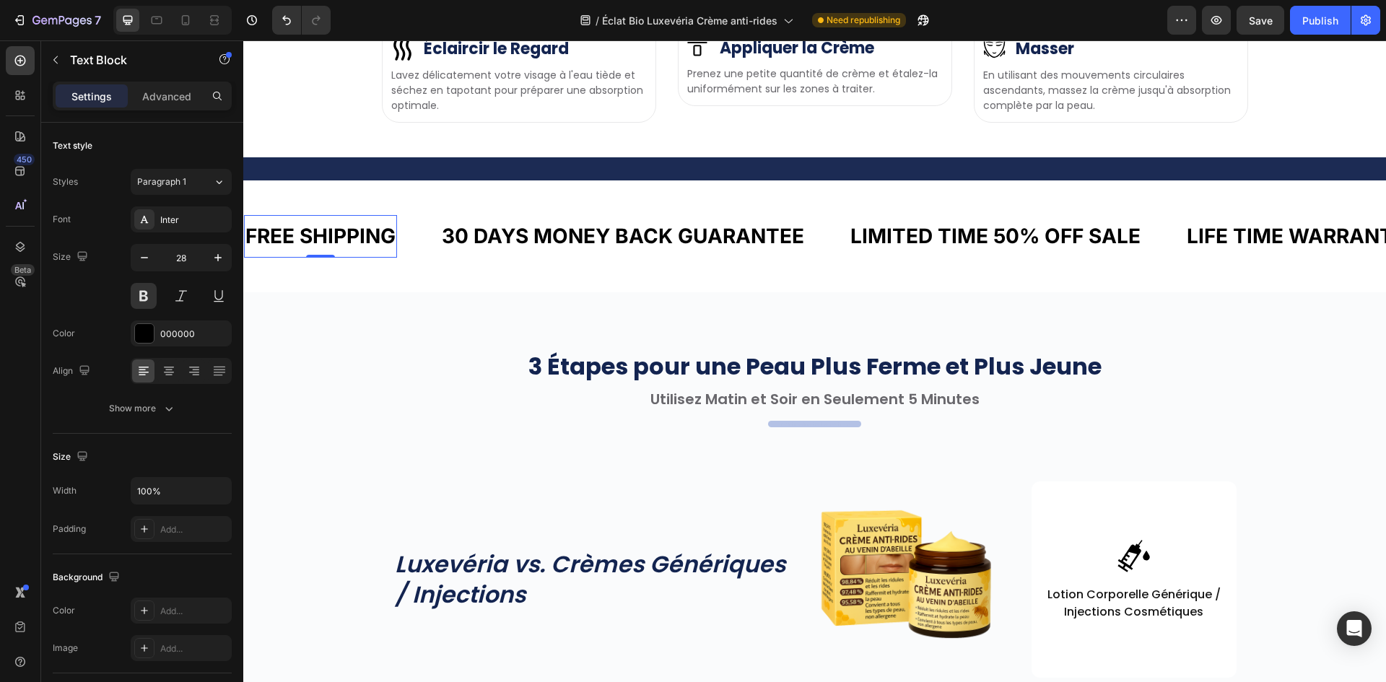
click at [373, 252] on div "FREE SHIPPING" at bounding box center [320, 236] width 153 height 31
click at [373, 250] on p "FREE SHIPPING" at bounding box center [320, 236] width 150 height 28
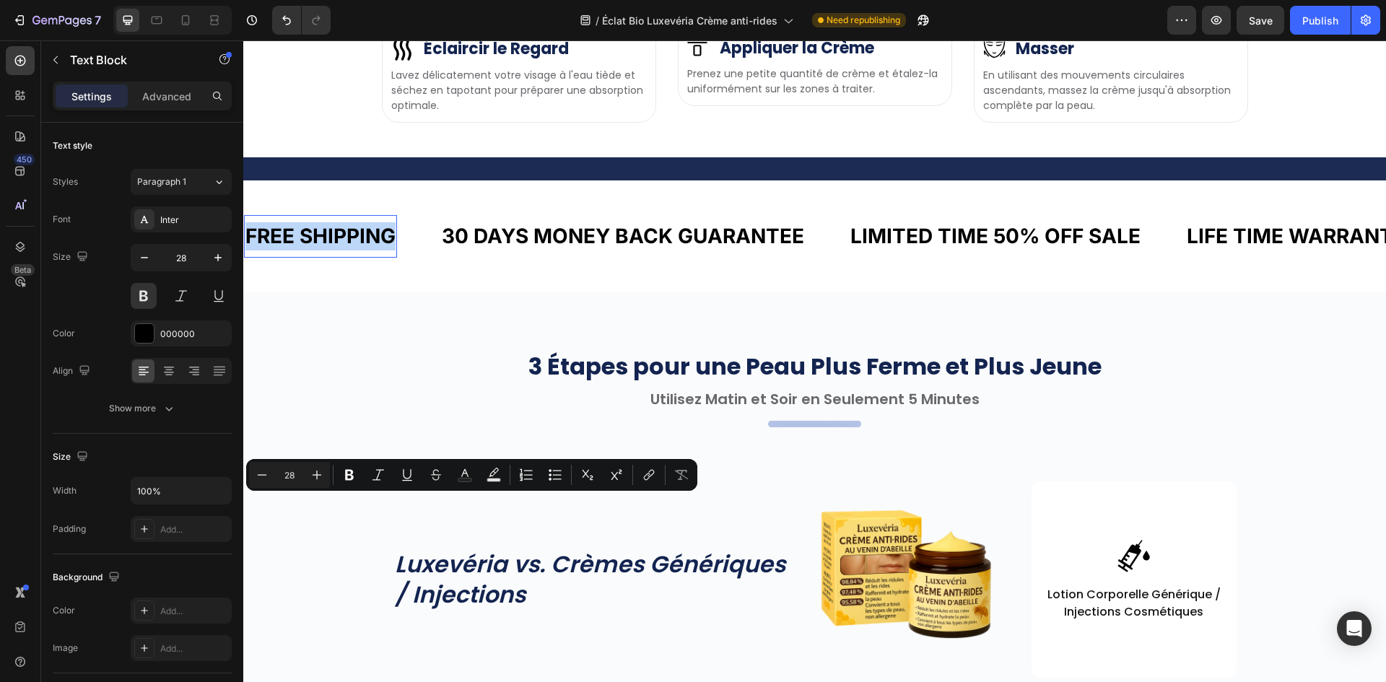
click at [394, 292] on div "FREE SHIPPING Text Block 0 30 DAYS MONEY BACK GUARANTEE Text Block LIMITED TIME…" at bounding box center [814, 236] width 1143 height 112
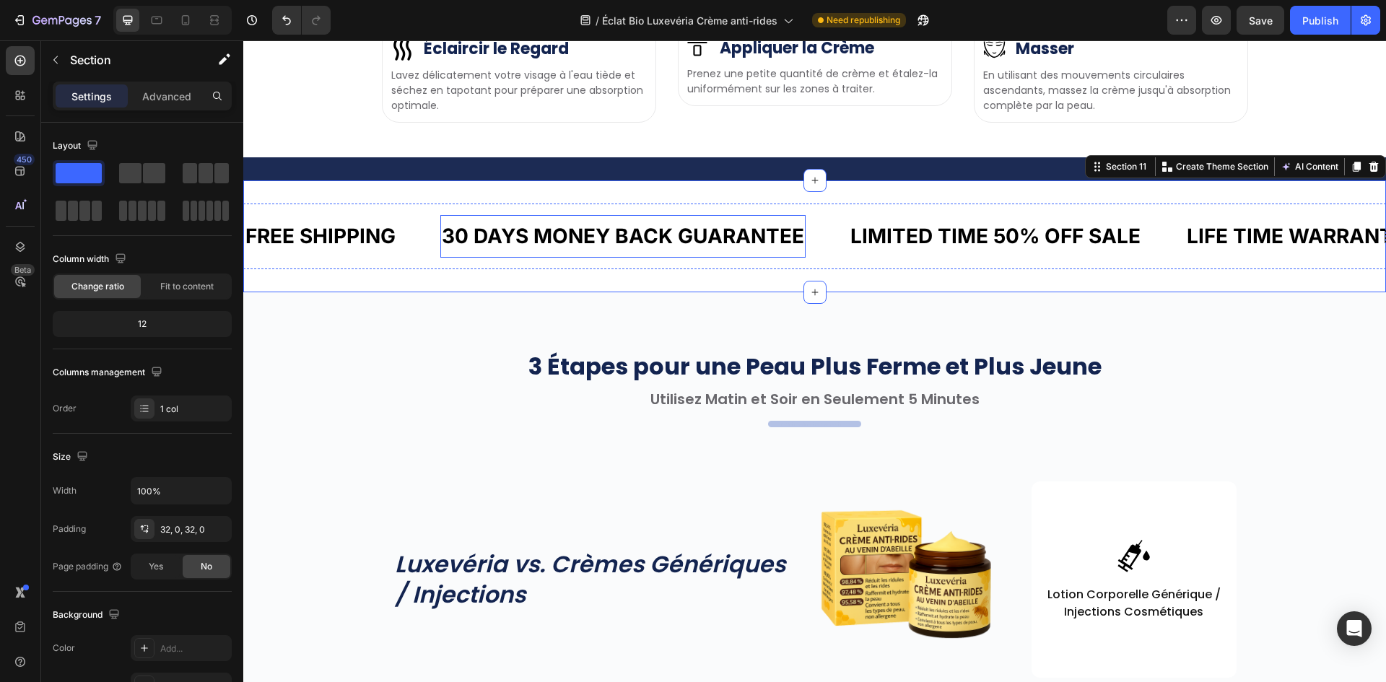
click at [610, 252] on div "30 DAYS MONEY BACK GUARANTEE" at bounding box center [622, 236] width 365 height 31
click at [609, 252] on div "30 DAYS MONEY BACK GUARANTEE" at bounding box center [622, 236] width 365 height 31
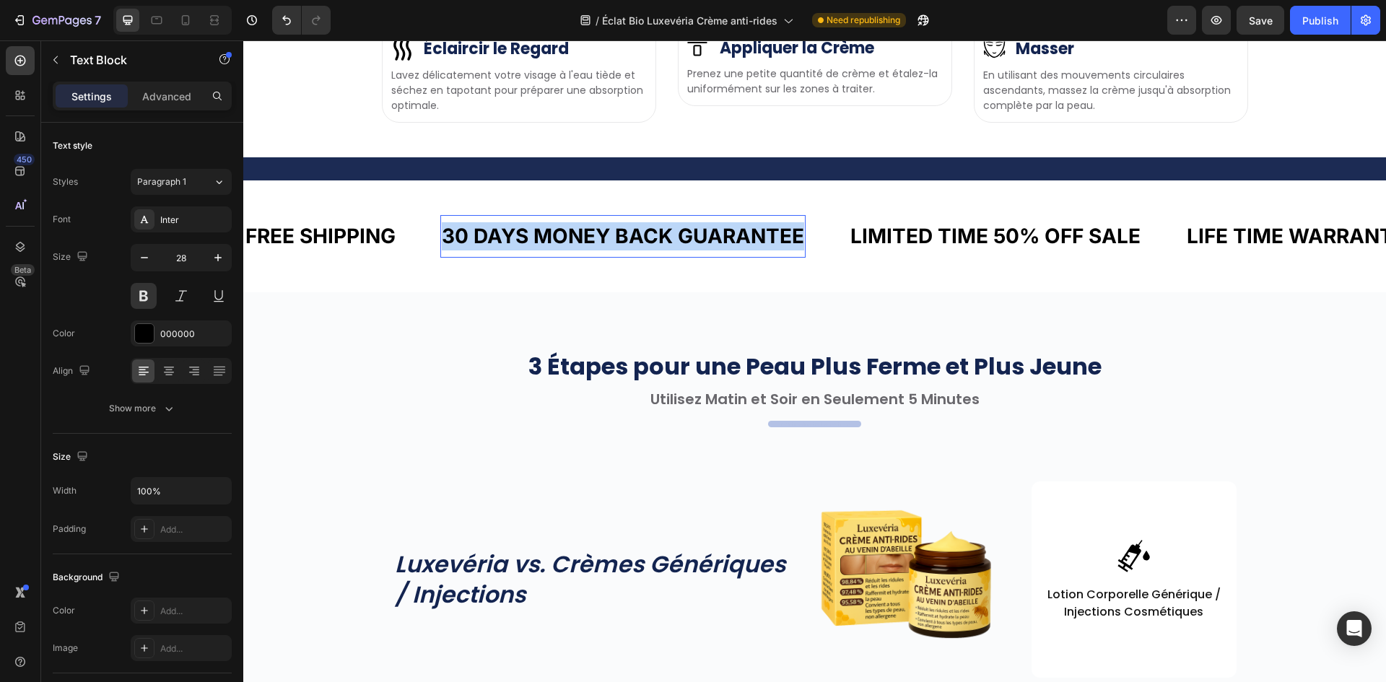
click at [609, 250] on p "30 DAYS MONEY BACK GUARANTEE" at bounding box center [623, 236] width 362 height 28
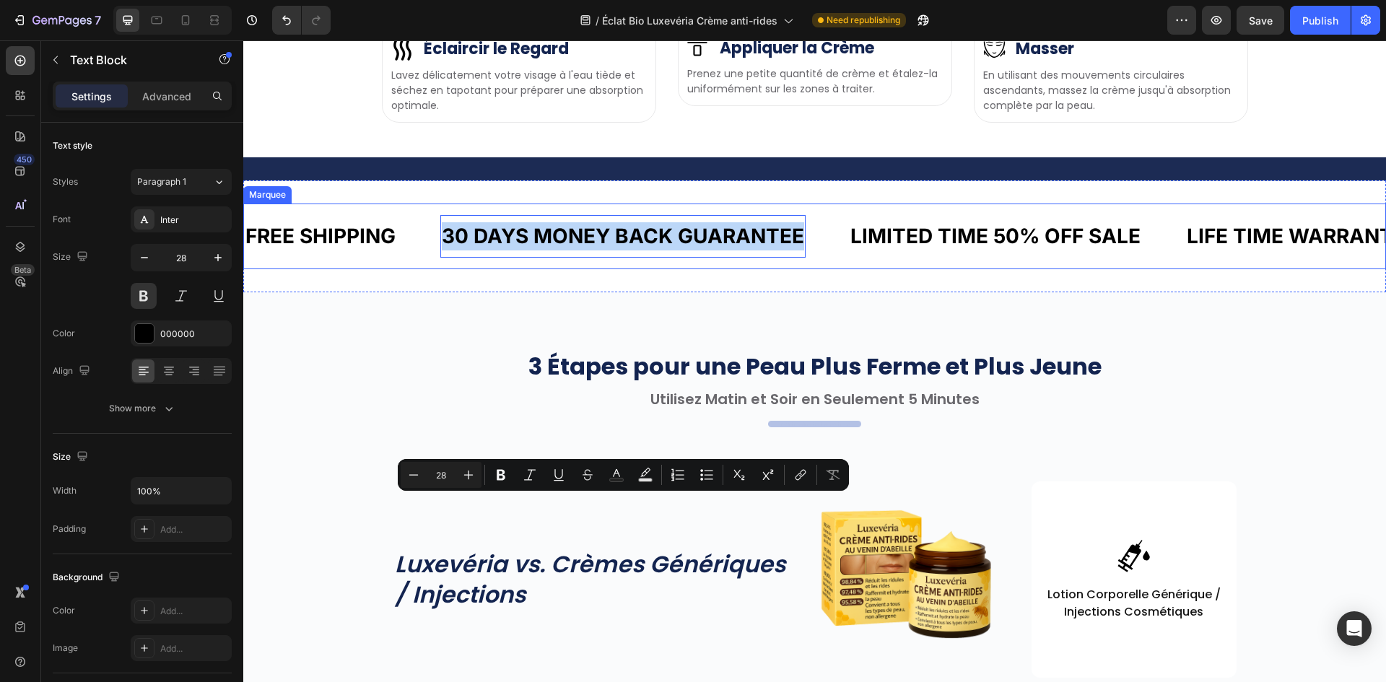
click at [1008, 269] on div "FREE SHIPPING Text Block 30 DAYS MONEY BACK GUARANTEE Text Block 0 LIMITED TIME…" at bounding box center [814, 237] width 1143 height 66
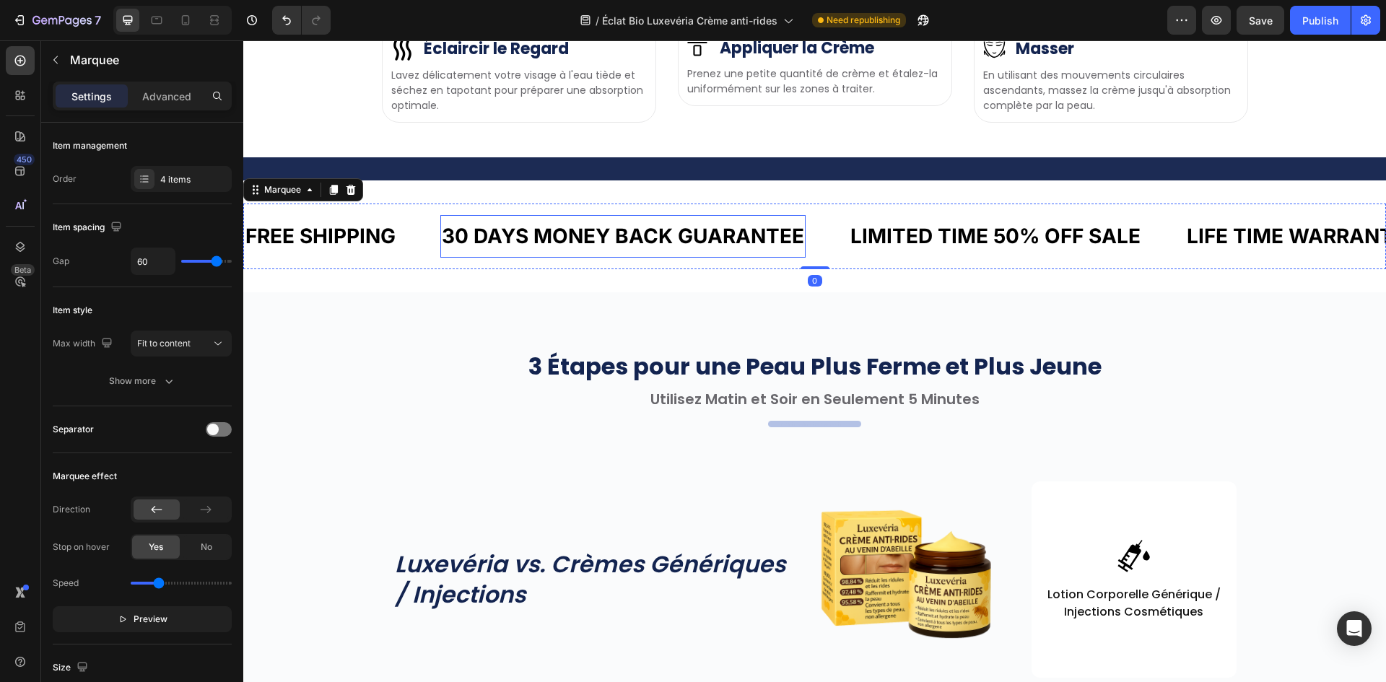
click at [585, 250] on p "30 DAYS MONEY BACK GUARANTEE" at bounding box center [623, 236] width 362 height 28
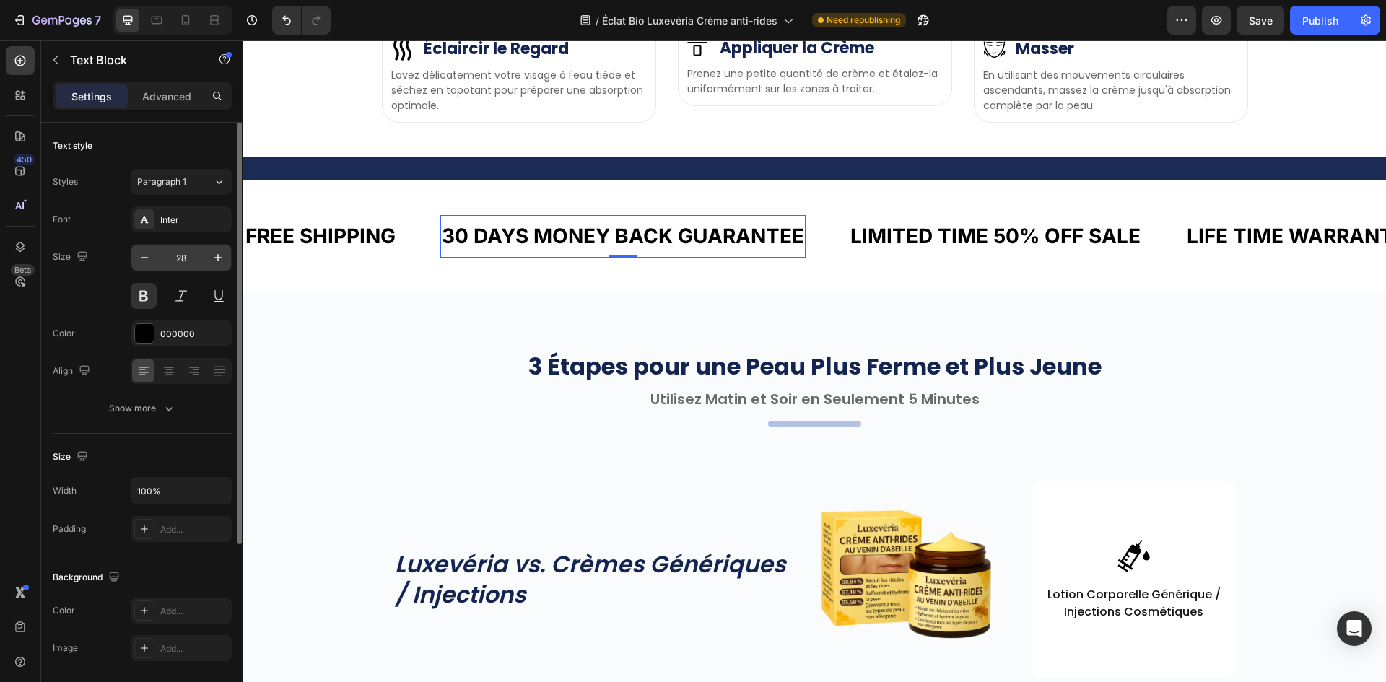
click at [183, 253] on input "28" at bounding box center [181, 258] width 48 height 26
type input "22"
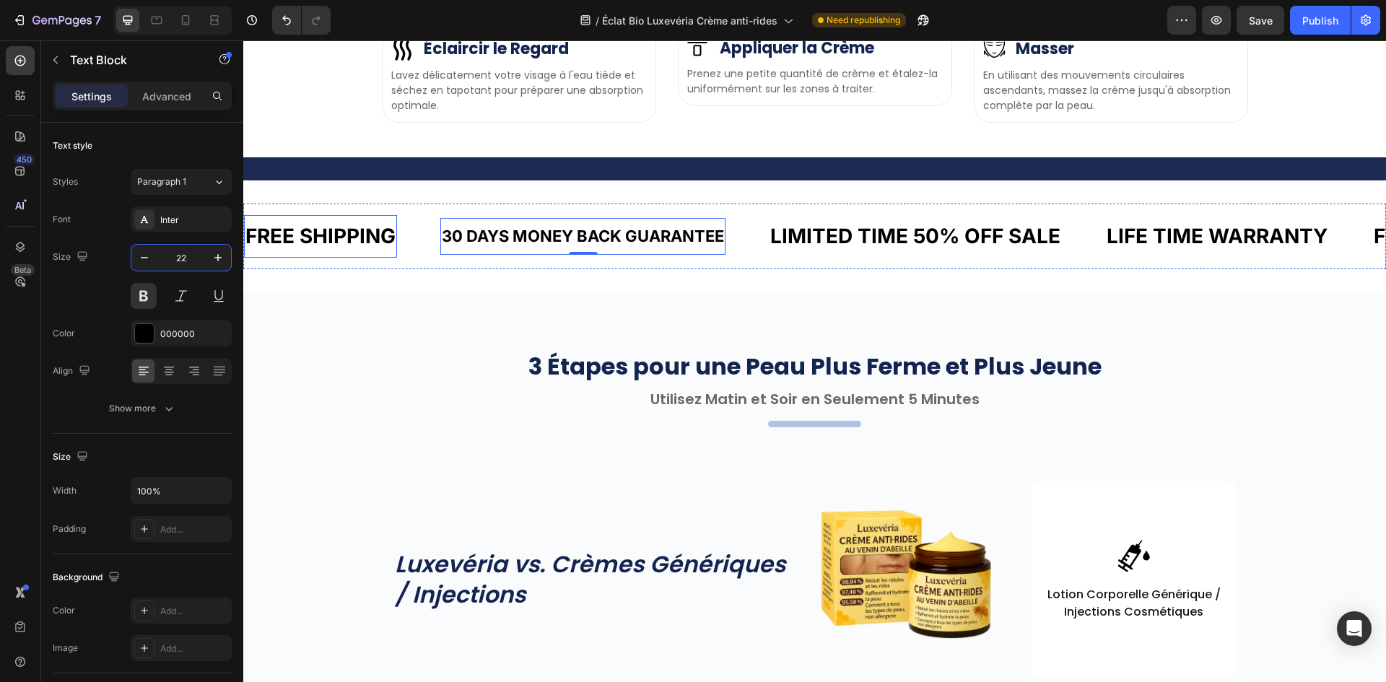
click at [342, 250] on p "FREE SHIPPING" at bounding box center [320, 236] width 150 height 28
click at [180, 250] on input "28" at bounding box center [181, 258] width 48 height 26
type input "22"
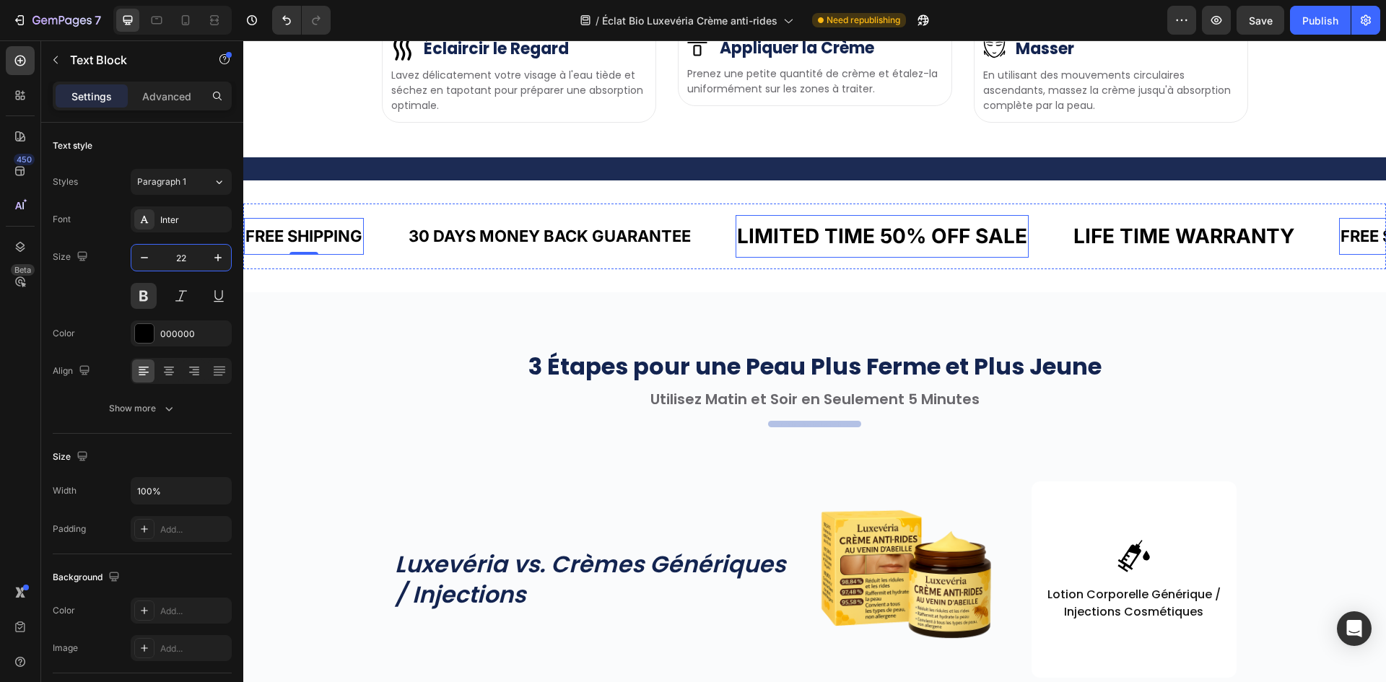
click at [795, 252] on div "LIMITED TIME 50% OFF SALE" at bounding box center [882, 236] width 293 height 31
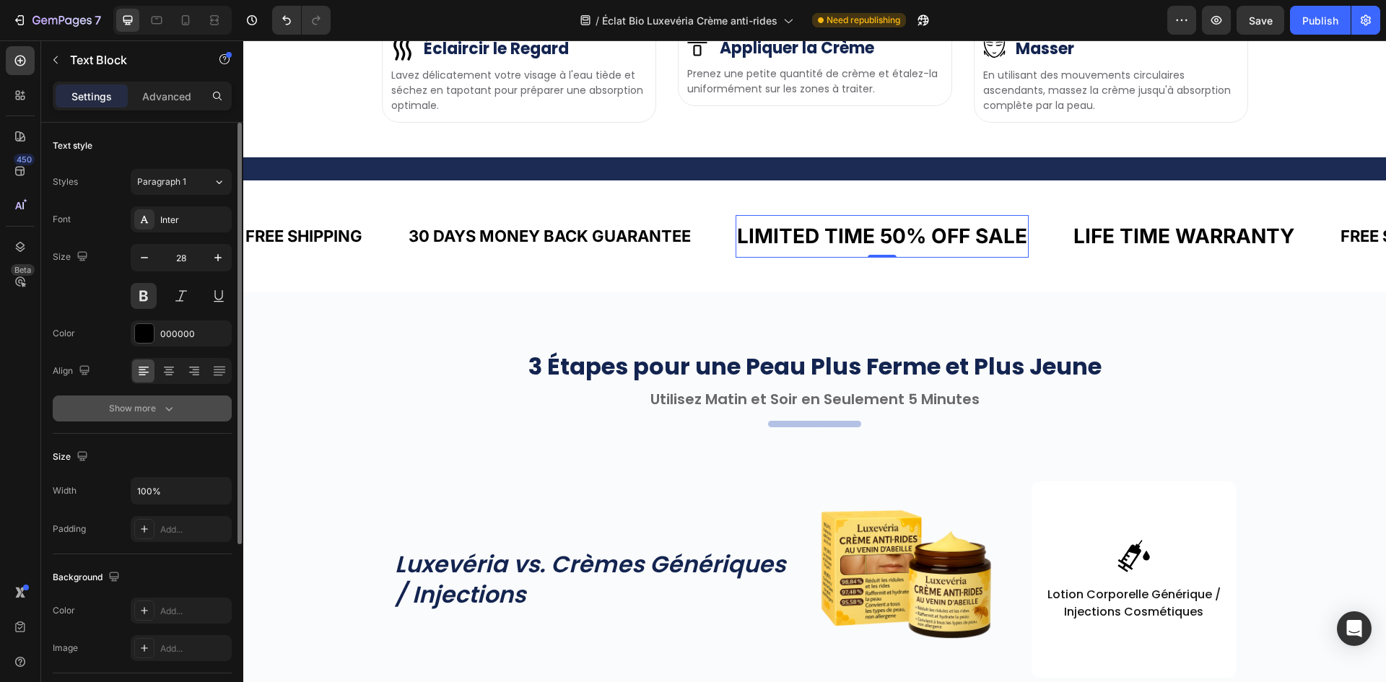
click at [144, 418] on button "Show more" at bounding box center [142, 409] width 179 height 26
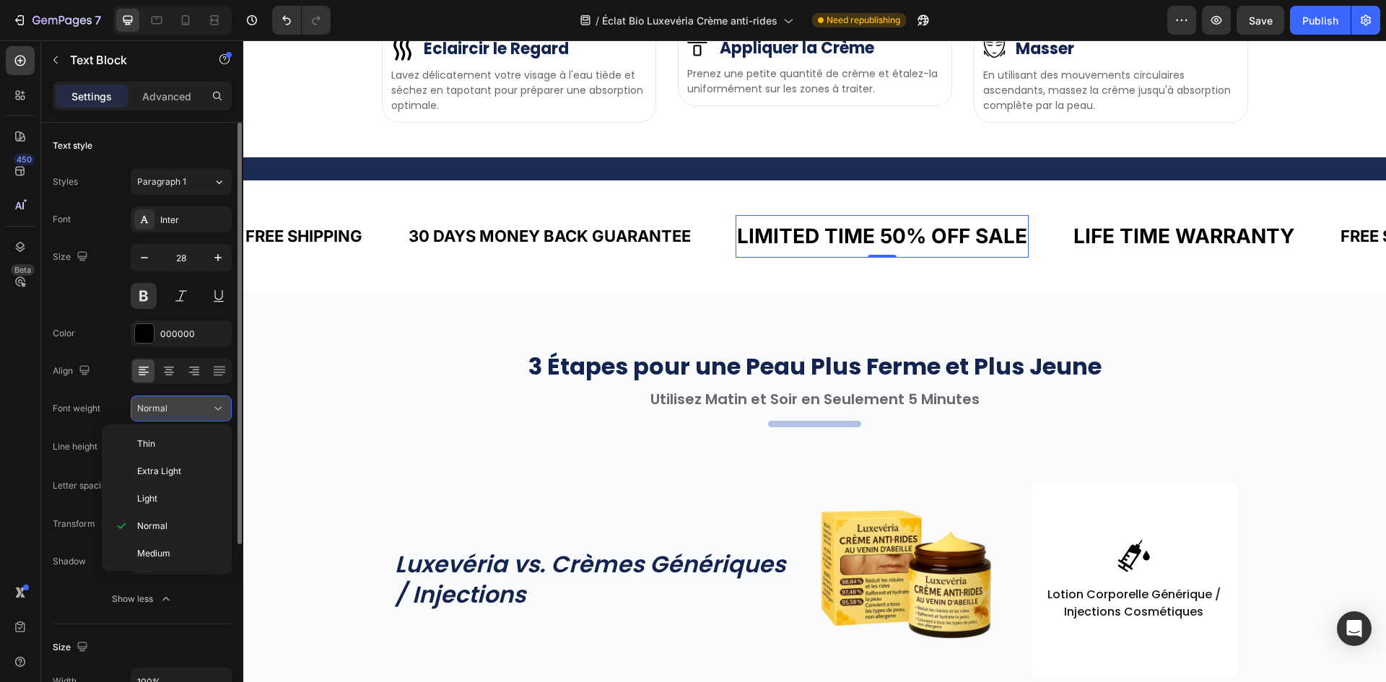
click at [145, 418] on button "Normal" at bounding box center [181, 409] width 101 height 26
click at [183, 253] on input "28" at bounding box center [181, 258] width 48 height 26
click at [183, 254] on input "28" at bounding box center [181, 258] width 48 height 26
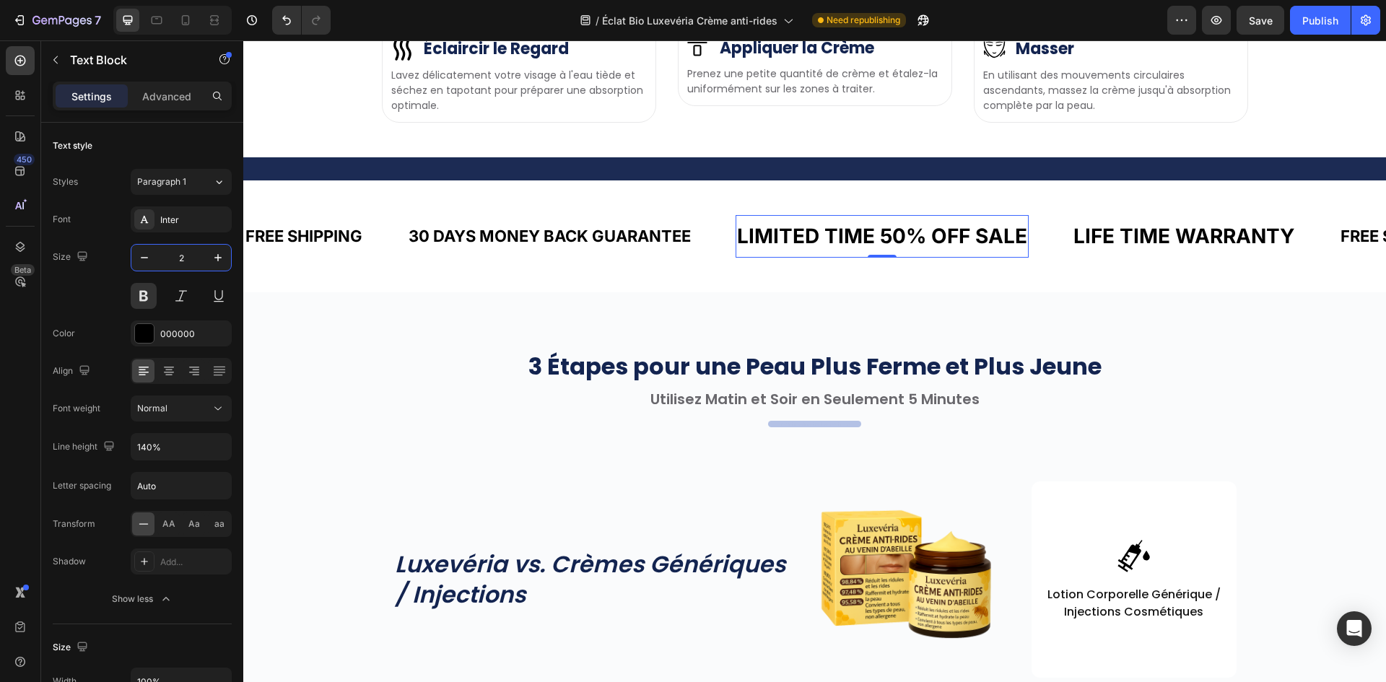
type input "22"
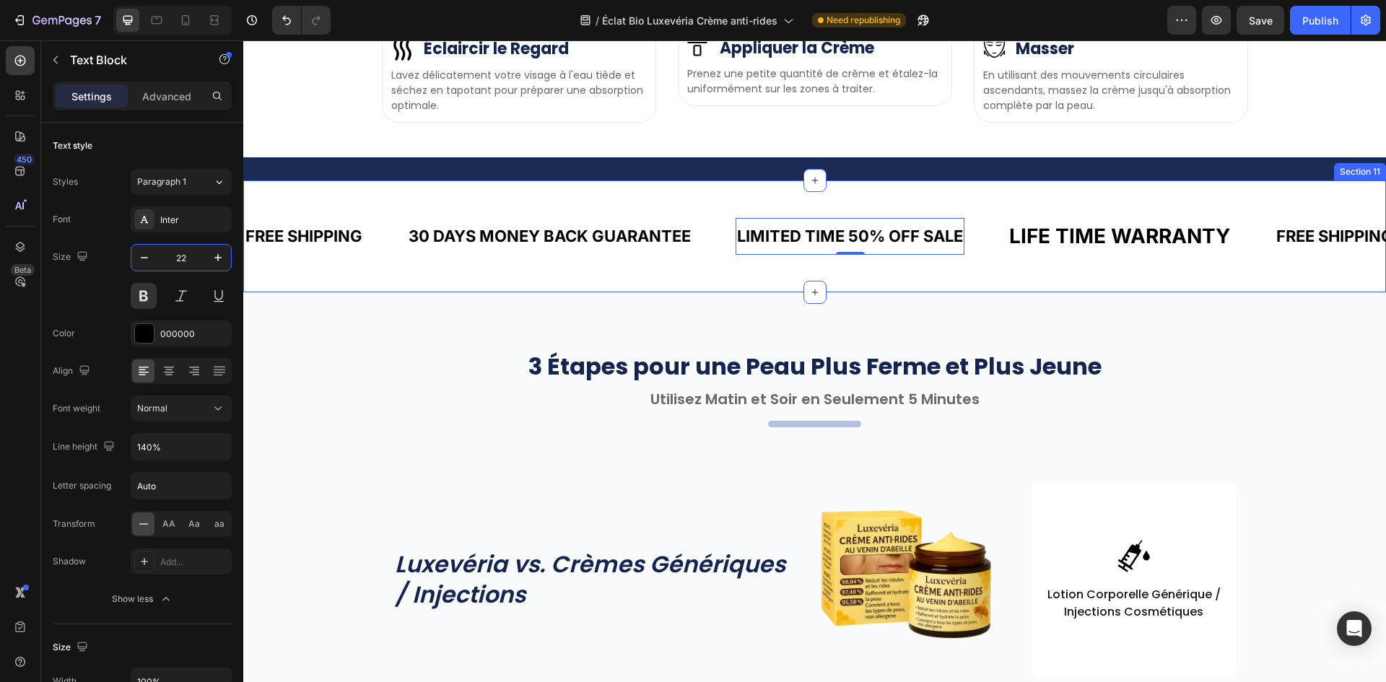
click at [1055, 252] on div "LIFE TIME WARRANTY" at bounding box center [1120, 236] width 224 height 31
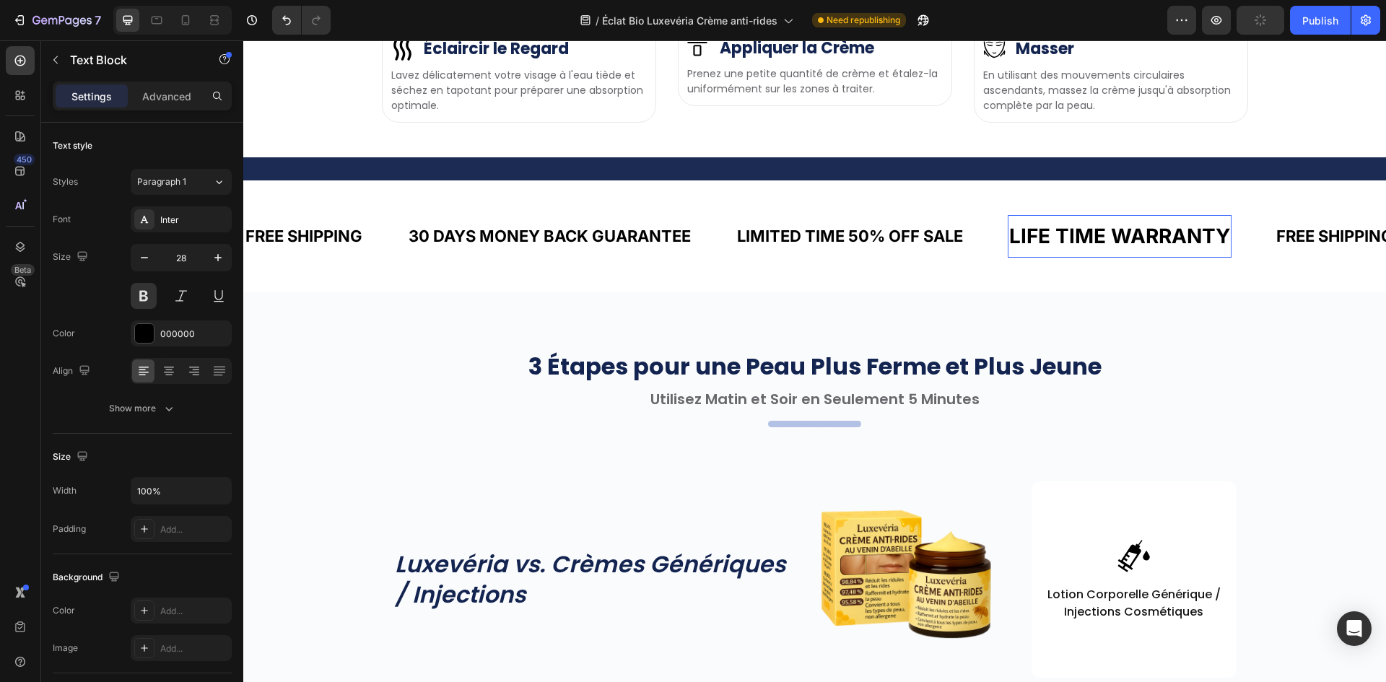
click at [1055, 250] on p "LIFE TIME WARRANTY" at bounding box center [1119, 236] width 221 height 28
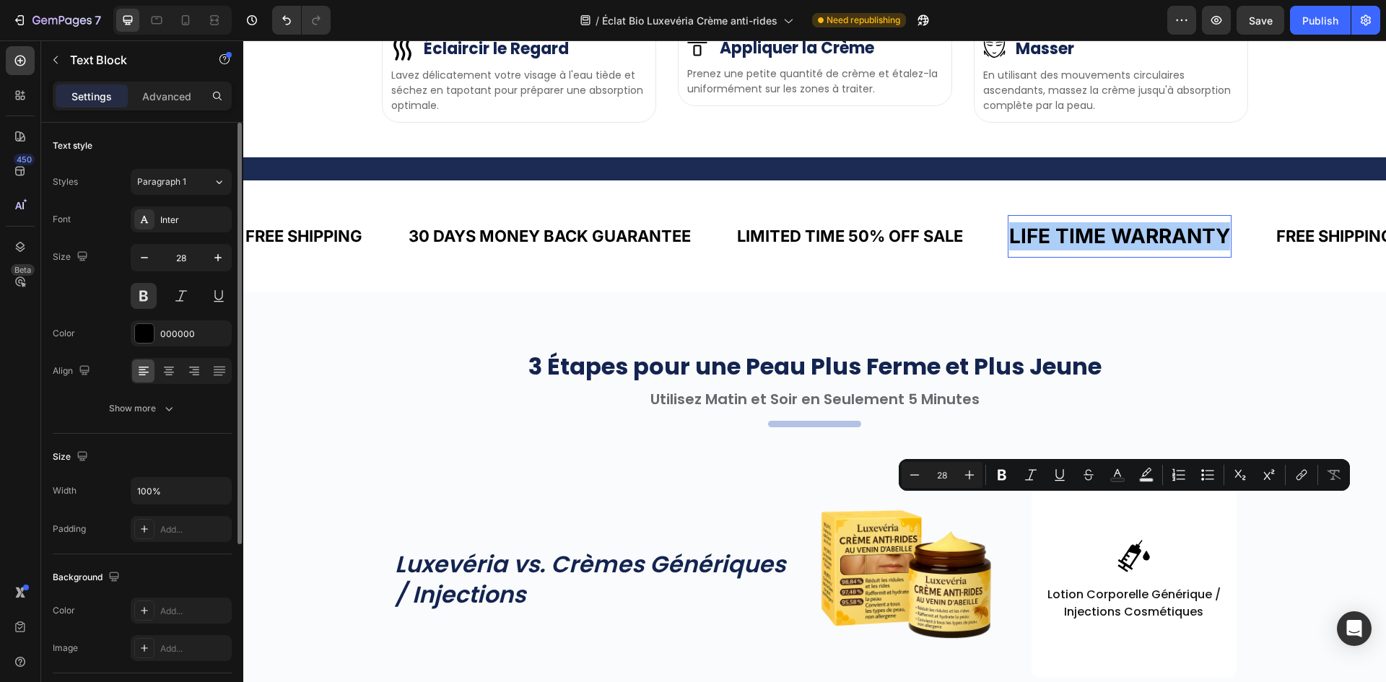
click at [182, 257] on input "28" at bounding box center [181, 258] width 48 height 26
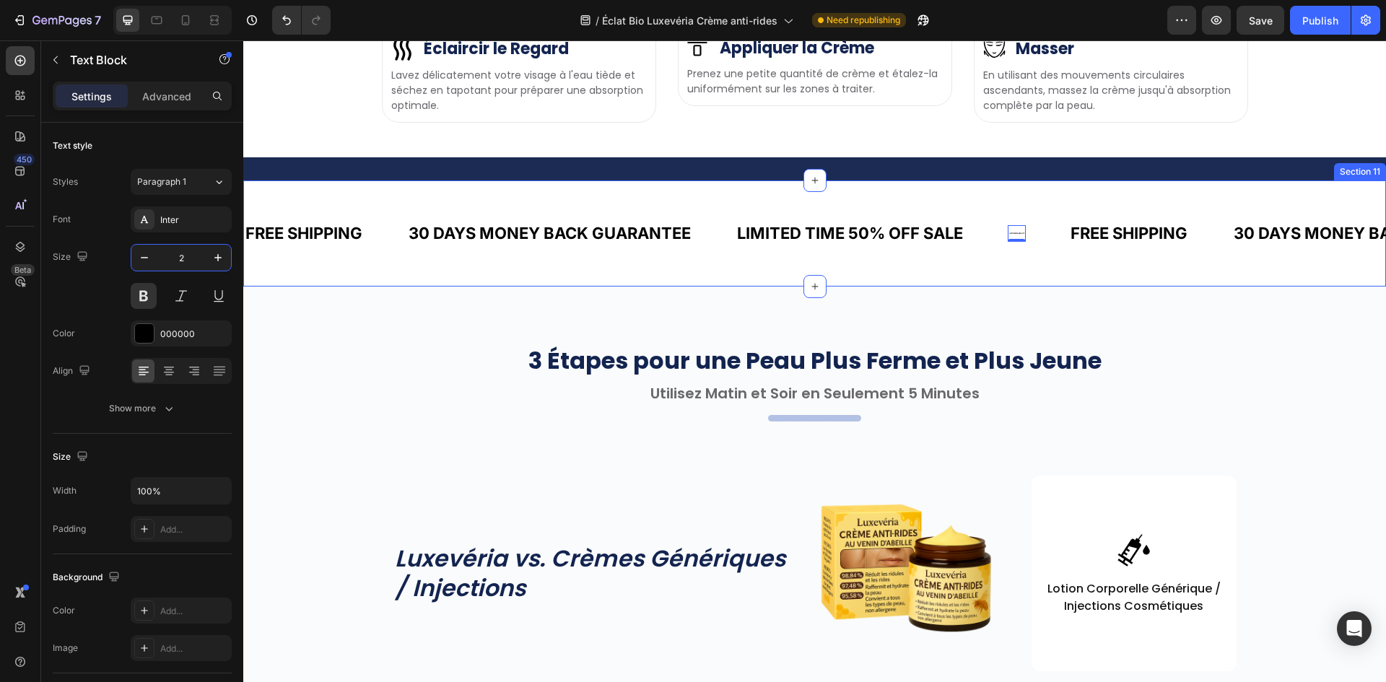
type input "22"
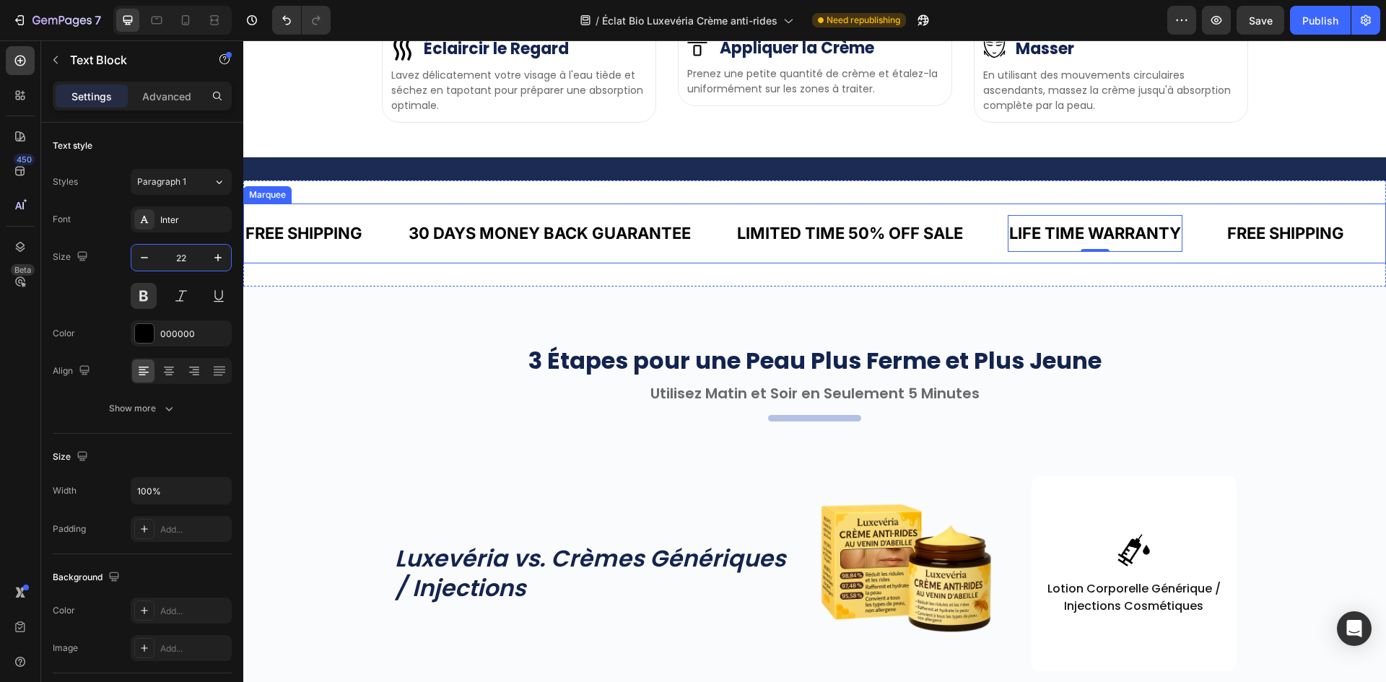
click at [1246, 246] on div "FREE SHIPPING" at bounding box center [1286, 233] width 120 height 25
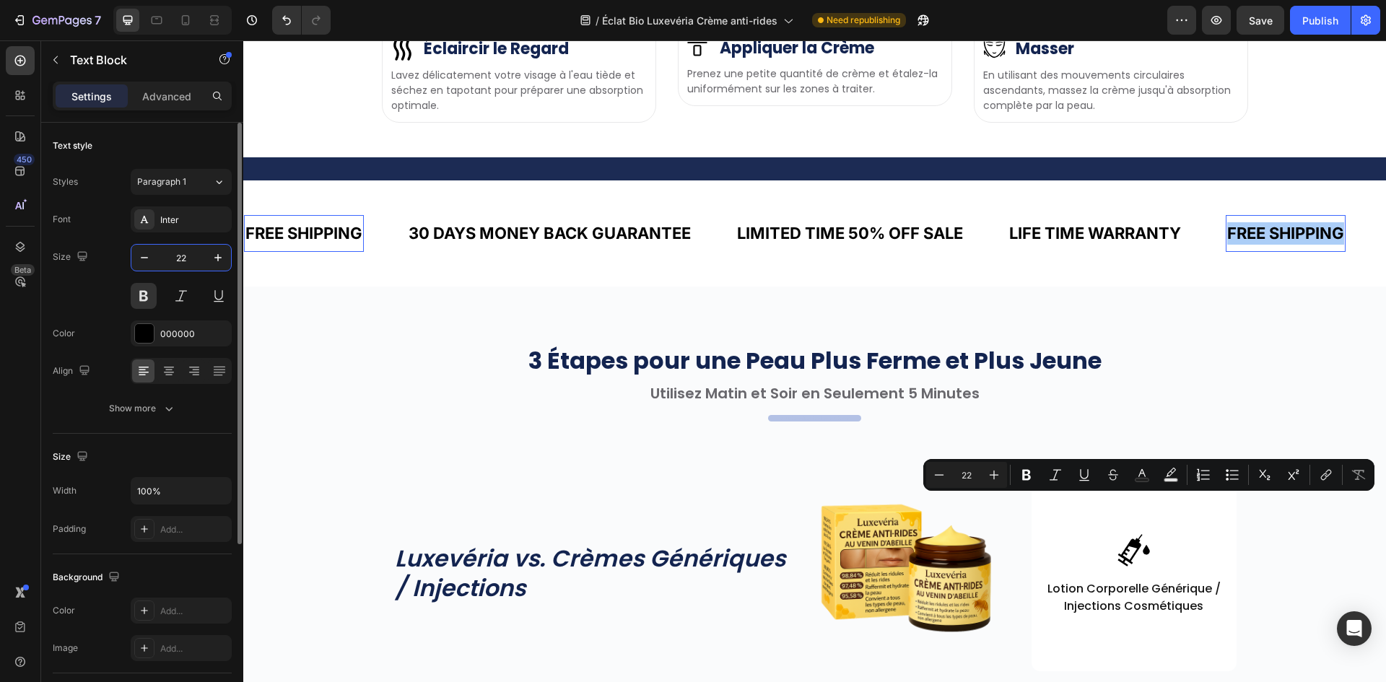
click at [195, 257] on input "22" at bounding box center [181, 258] width 48 height 26
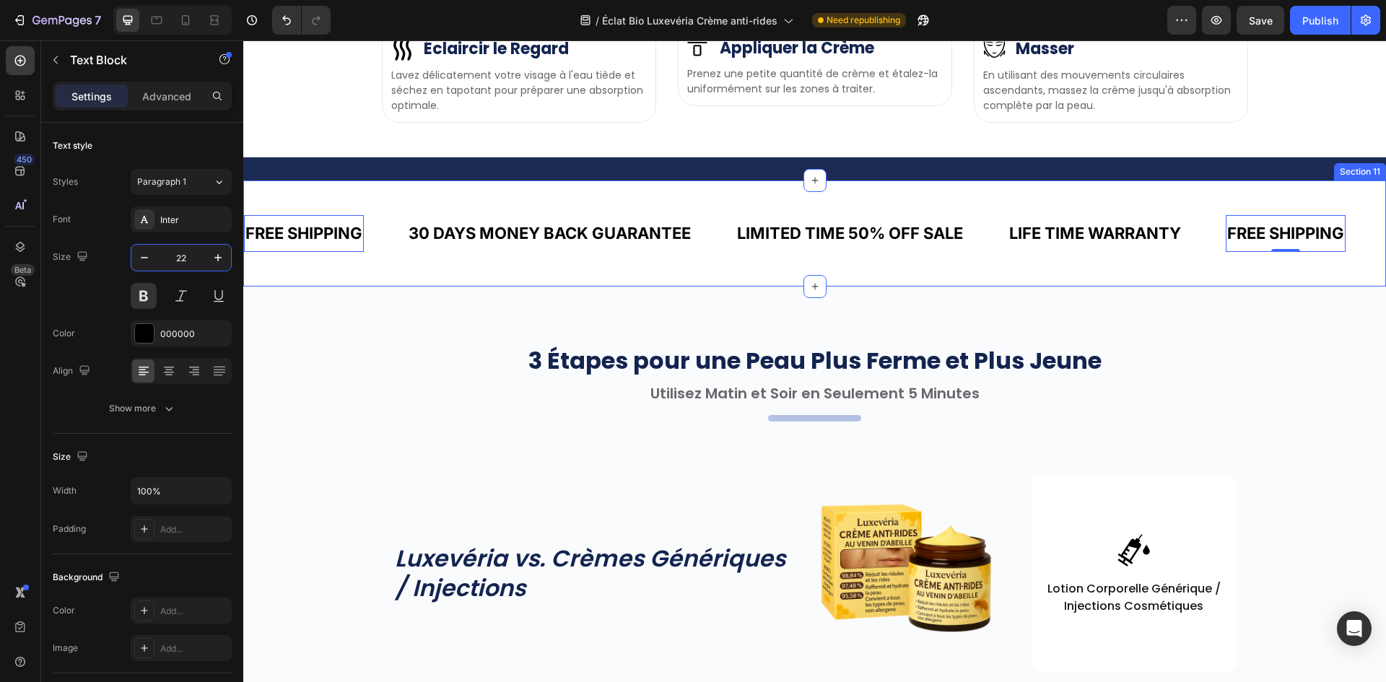
click at [438, 263] on div "FREE SHIPPING Text Block 0 30 DAYS MONEY BACK GUARANTEE Text Block LIMITED TIME…" at bounding box center [814, 234] width 1143 height 60
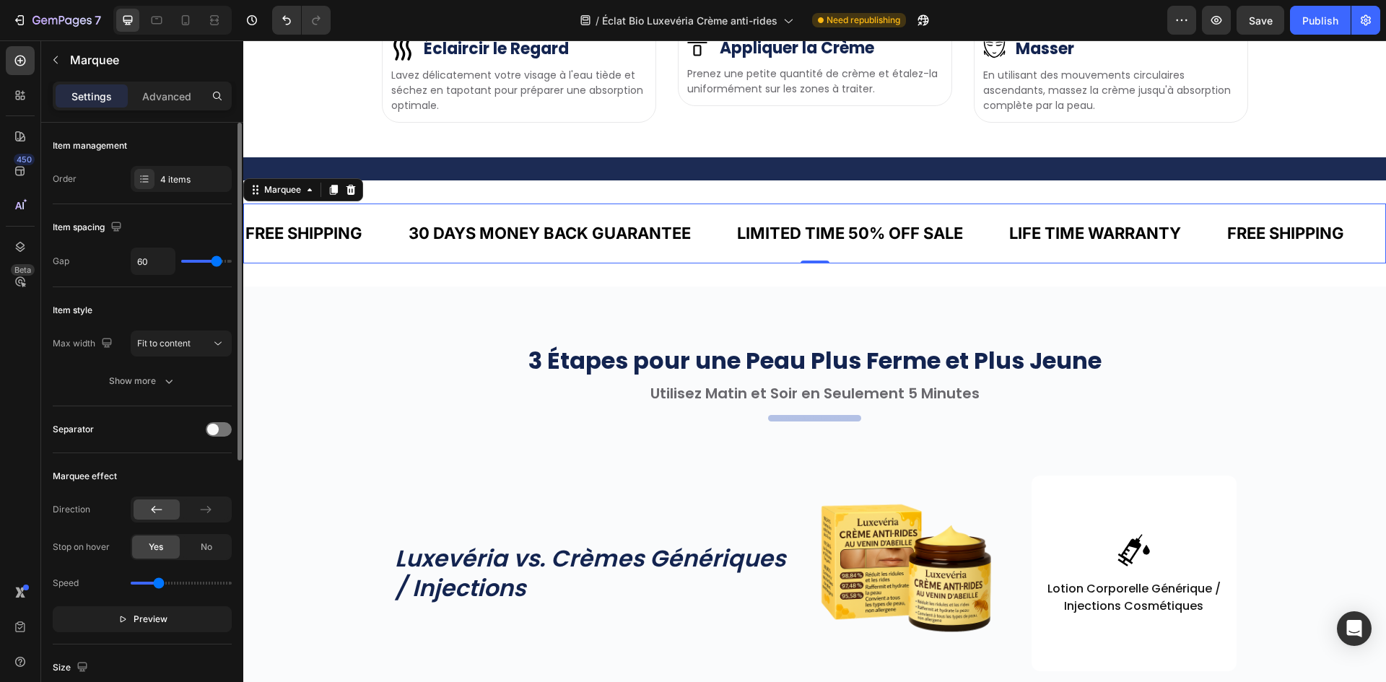
scroll to position [217, 0]
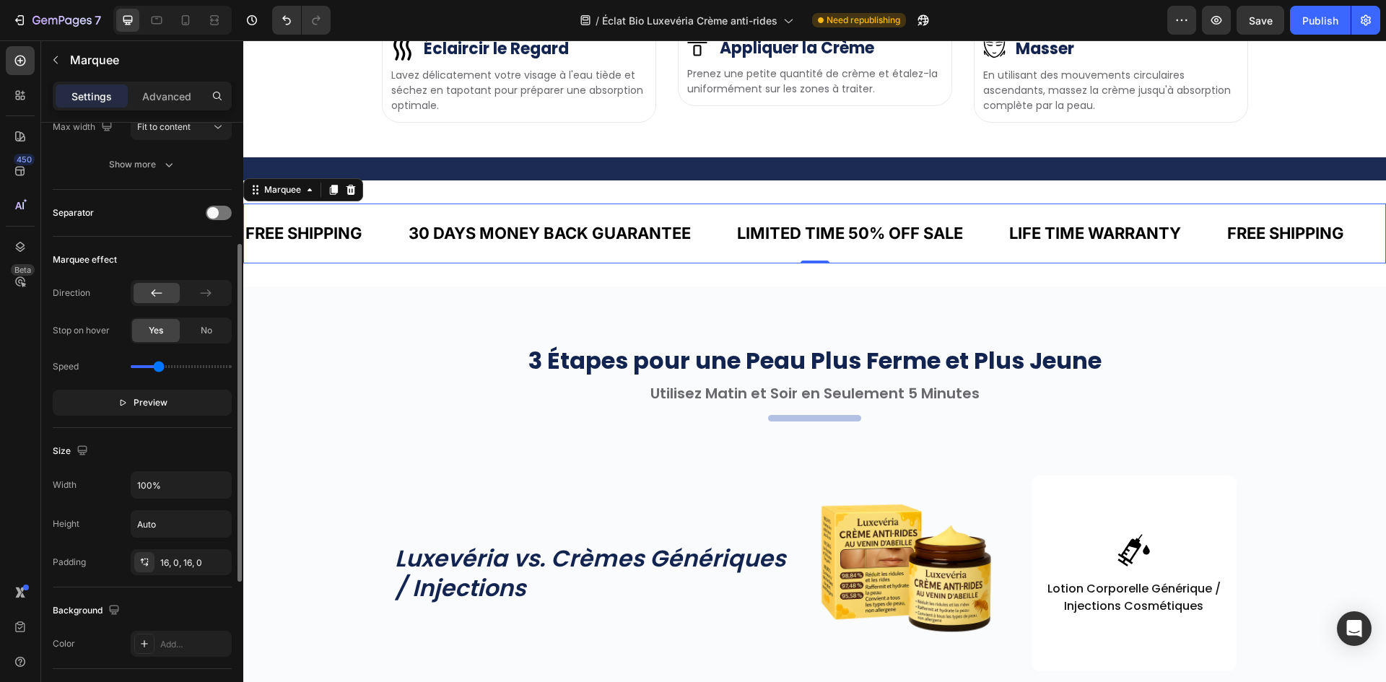
click at [379, 252] on div "FREE SHIPPING Text Block" at bounding box center [325, 233] width 163 height 37
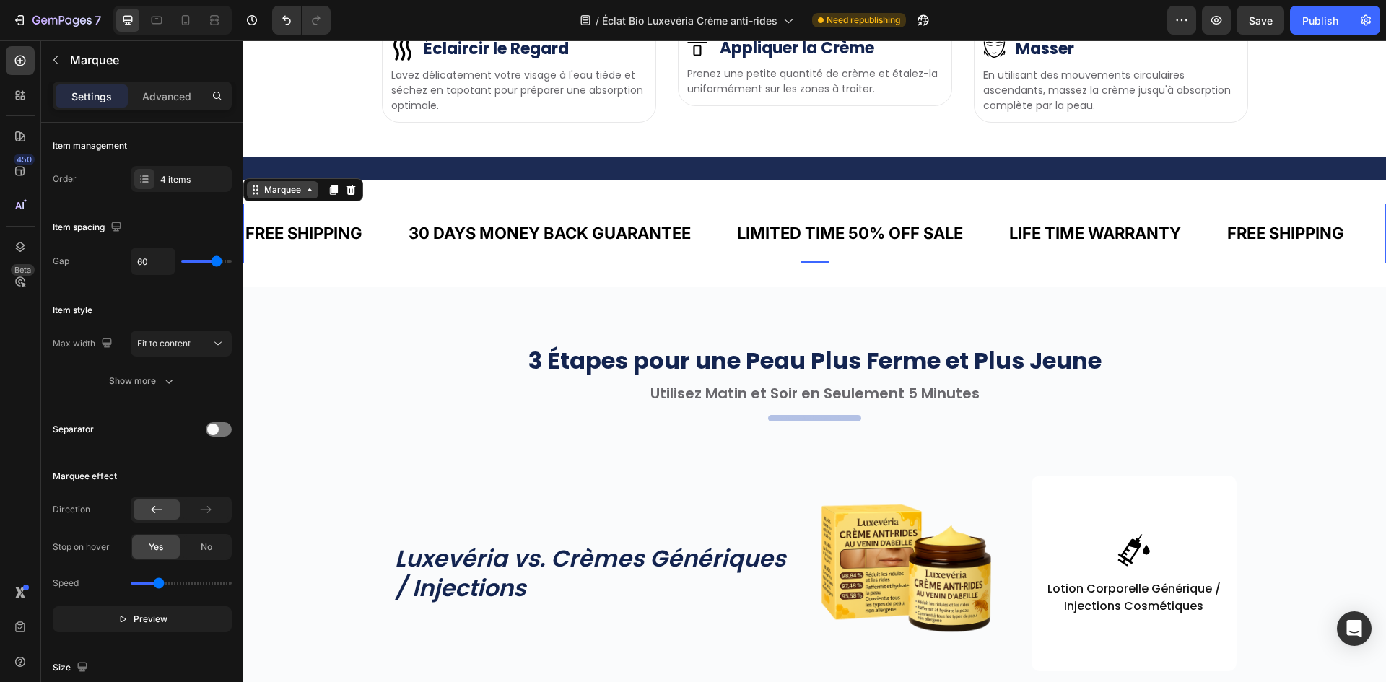
drag, startPoint x: 269, startPoint y: 472, endPoint x: 267, endPoint y: 463, distance: 8.9
click at [269, 201] on div "Marquee" at bounding box center [303, 189] width 120 height 23
click at [267, 196] on div "Marquee" at bounding box center [282, 189] width 43 height 13
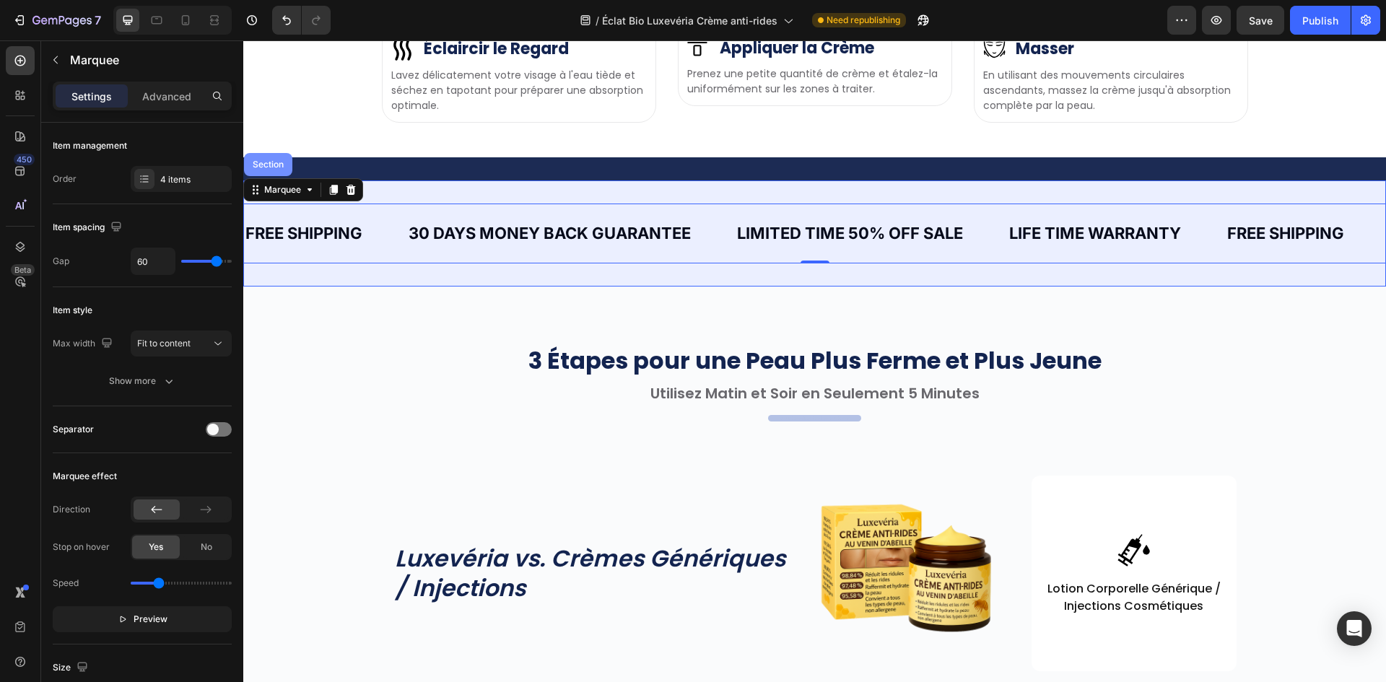
click at [269, 176] on div "Section" at bounding box center [268, 164] width 48 height 23
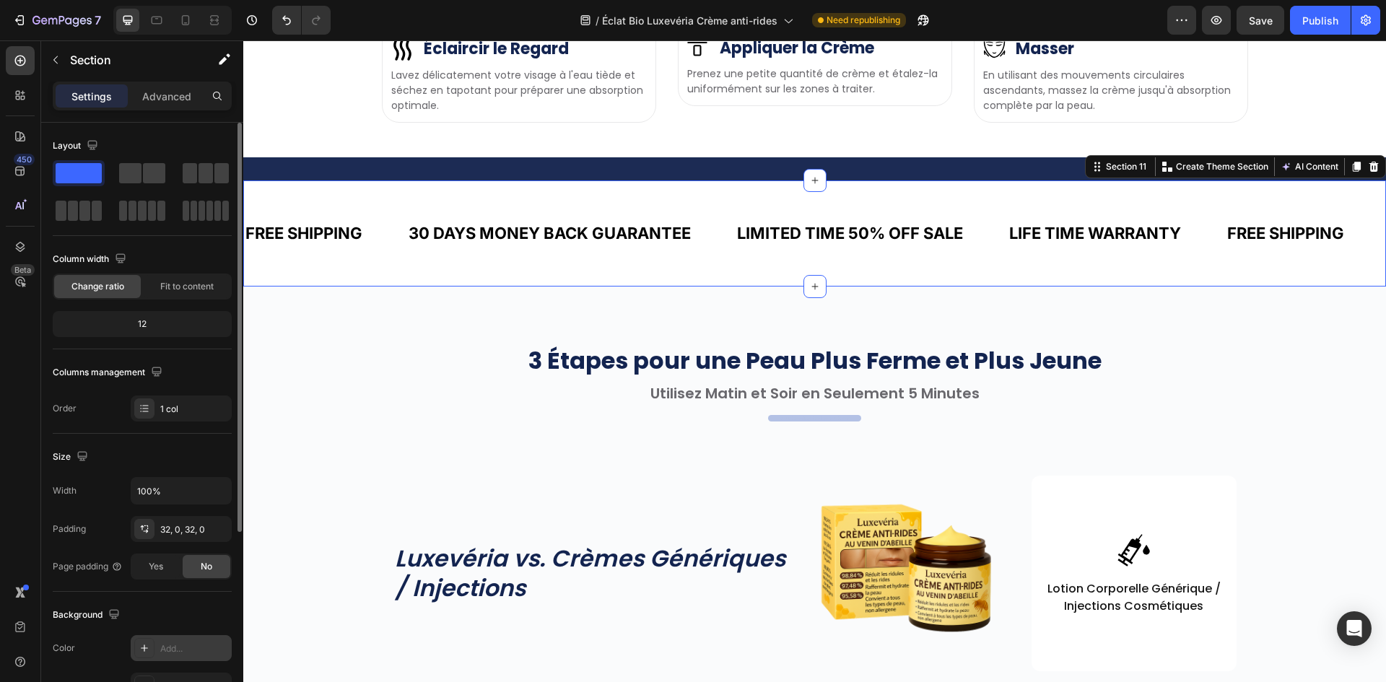
click at [183, 655] on div "Add..." at bounding box center [194, 648] width 68 height 13
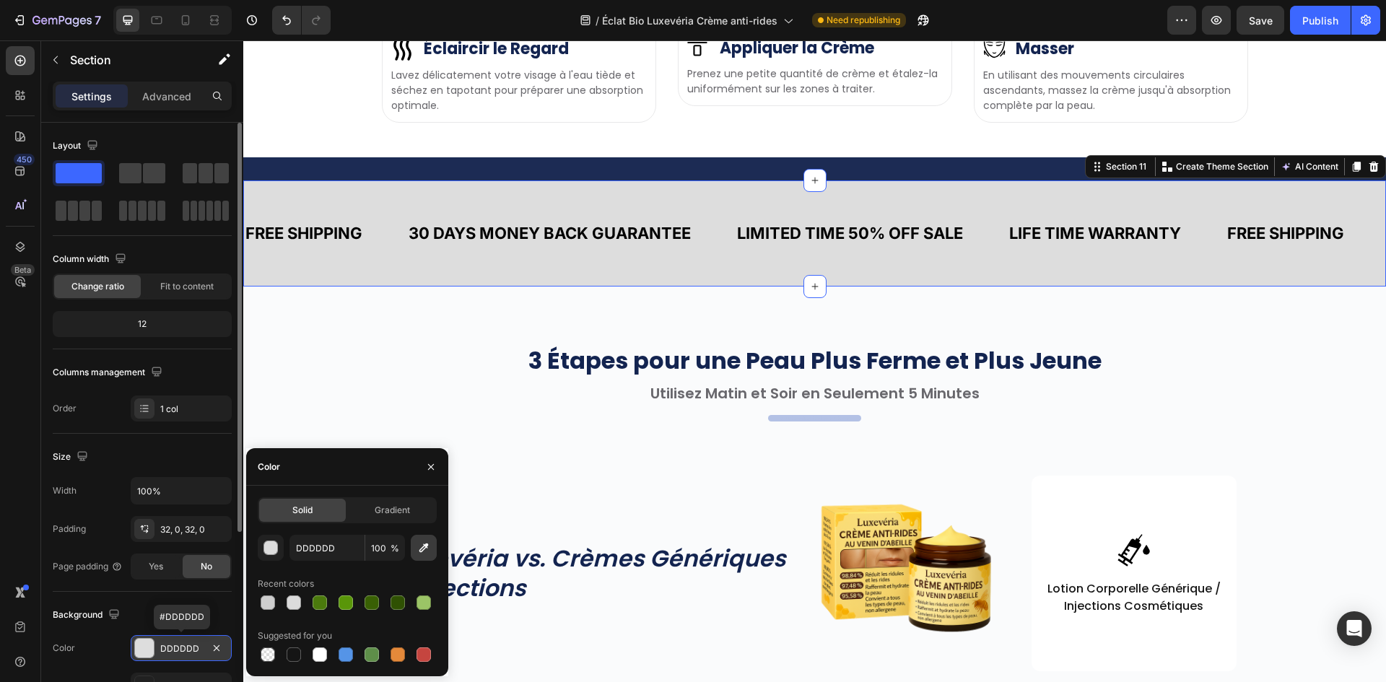
click at [422, 546] on icon "button" at bounding box center [423, 548] width 14 height 14
type input "1C2B54"
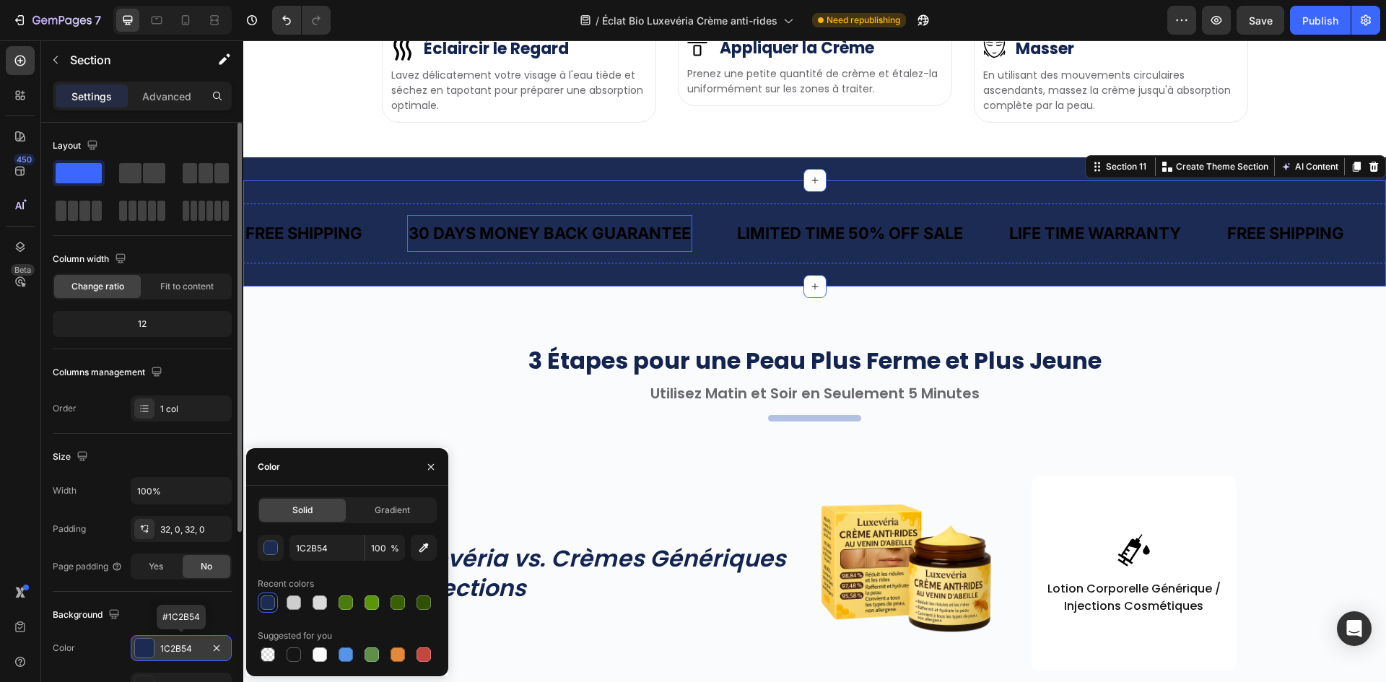
click at [564, 245] on p "30 DAYS MONEY BACK GUARANTEE" at bounding box center [550, 233] width 282 height 22
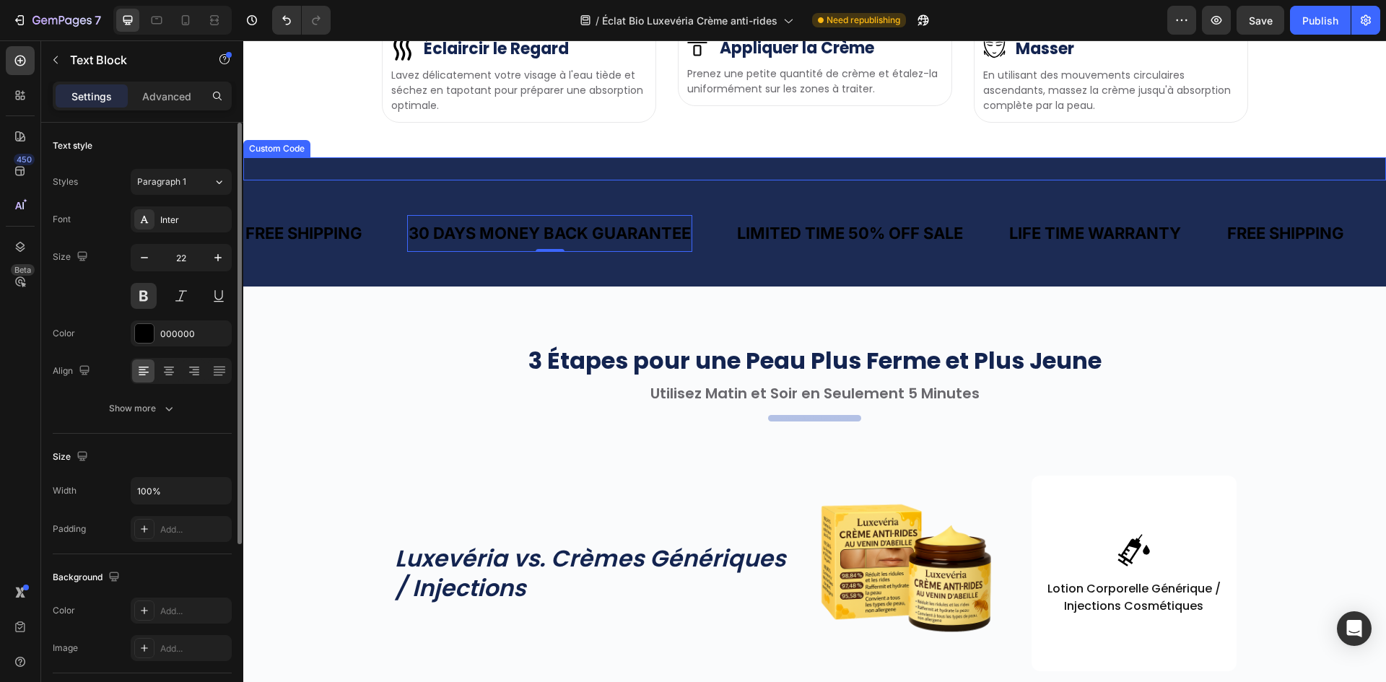
click at [608, 180] on div at bounding box center [814, 168] width 1143 height 23
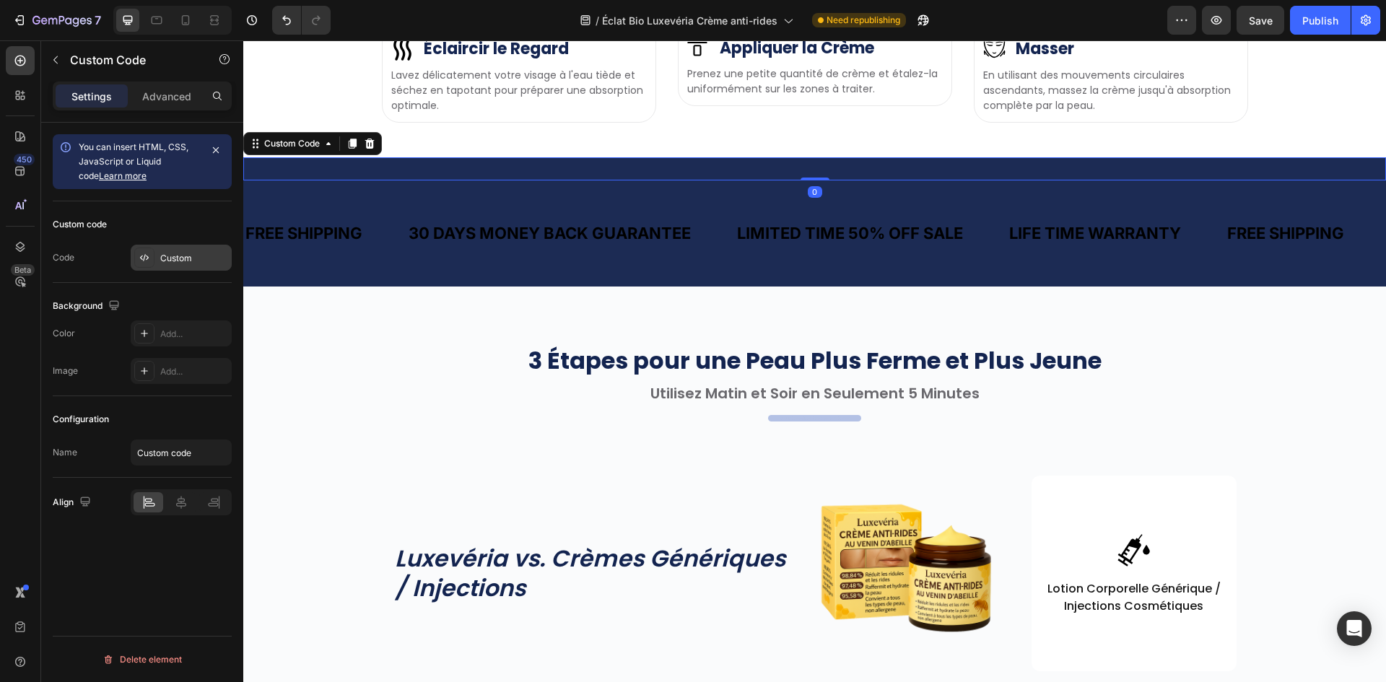
click at [162, 252] on div "Custom" at bounding box center [194, 258] width 68 height 13
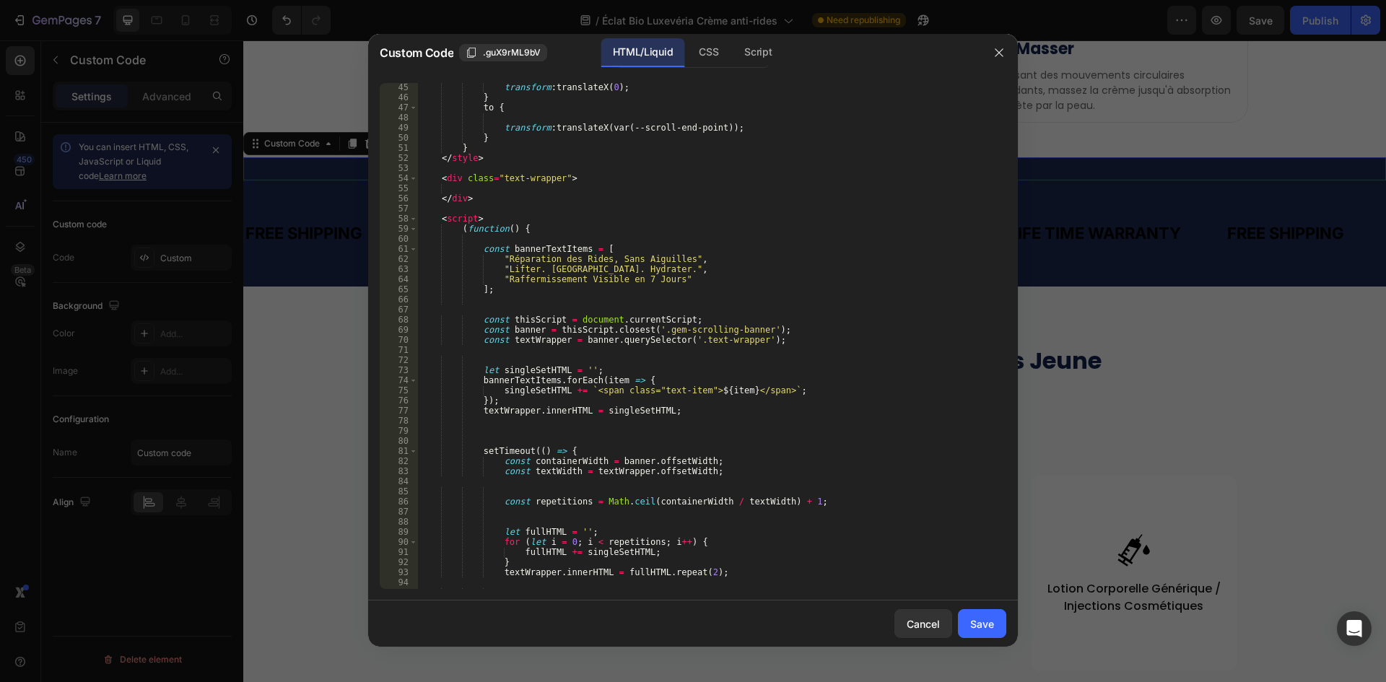
scroll to position [186, 0]
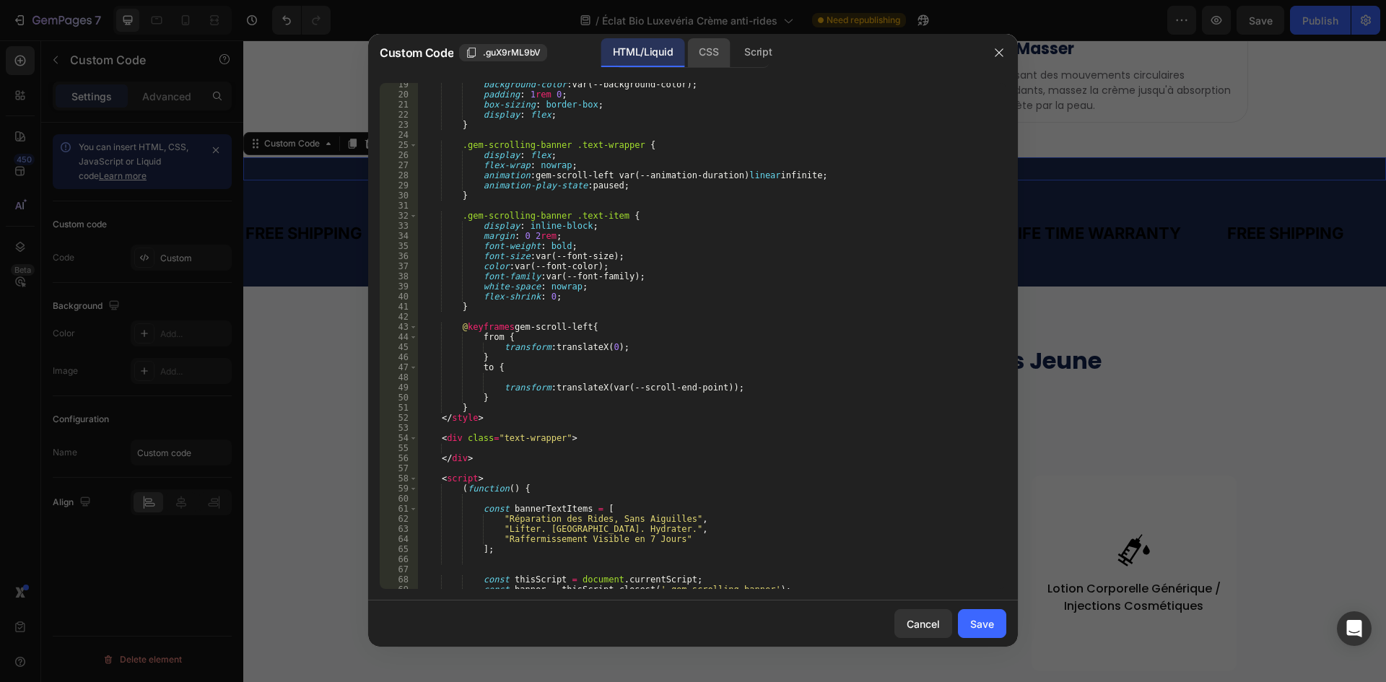
click at [706, 60] on div "CSS" at bounding box center [708, 52] width 43 height 29
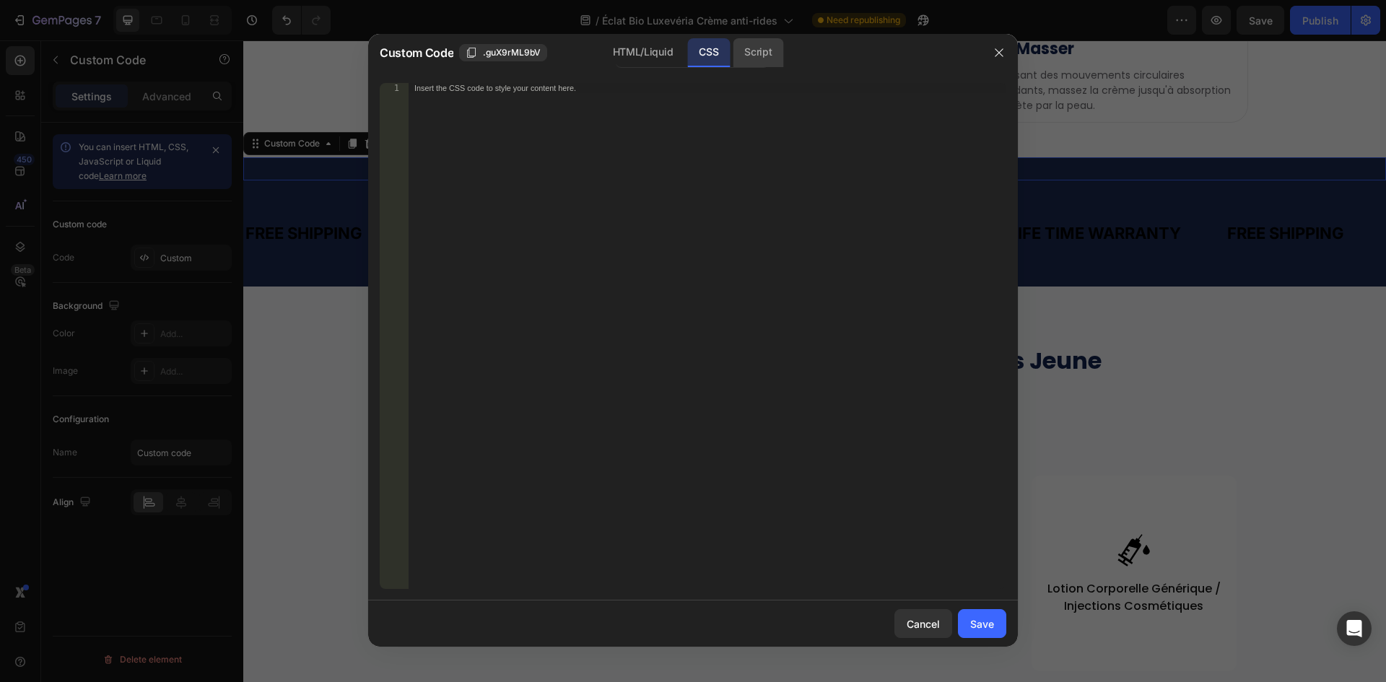
click at [740, 53] on div "Script" at bounding box center [758, 52] width 51 height 29
click at [668, 50] on div "HTML/Liquid" at bounding box center [642, 52] width 83 height 29
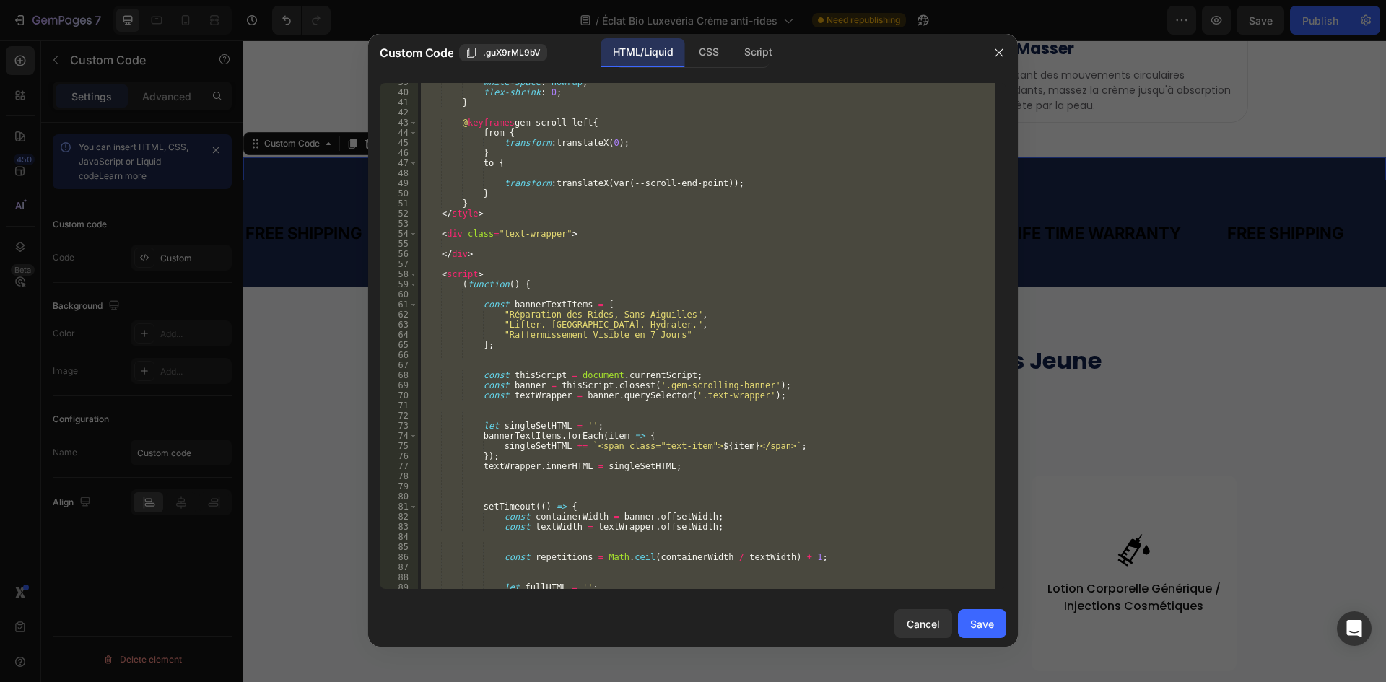
scroll to position [575, 0]
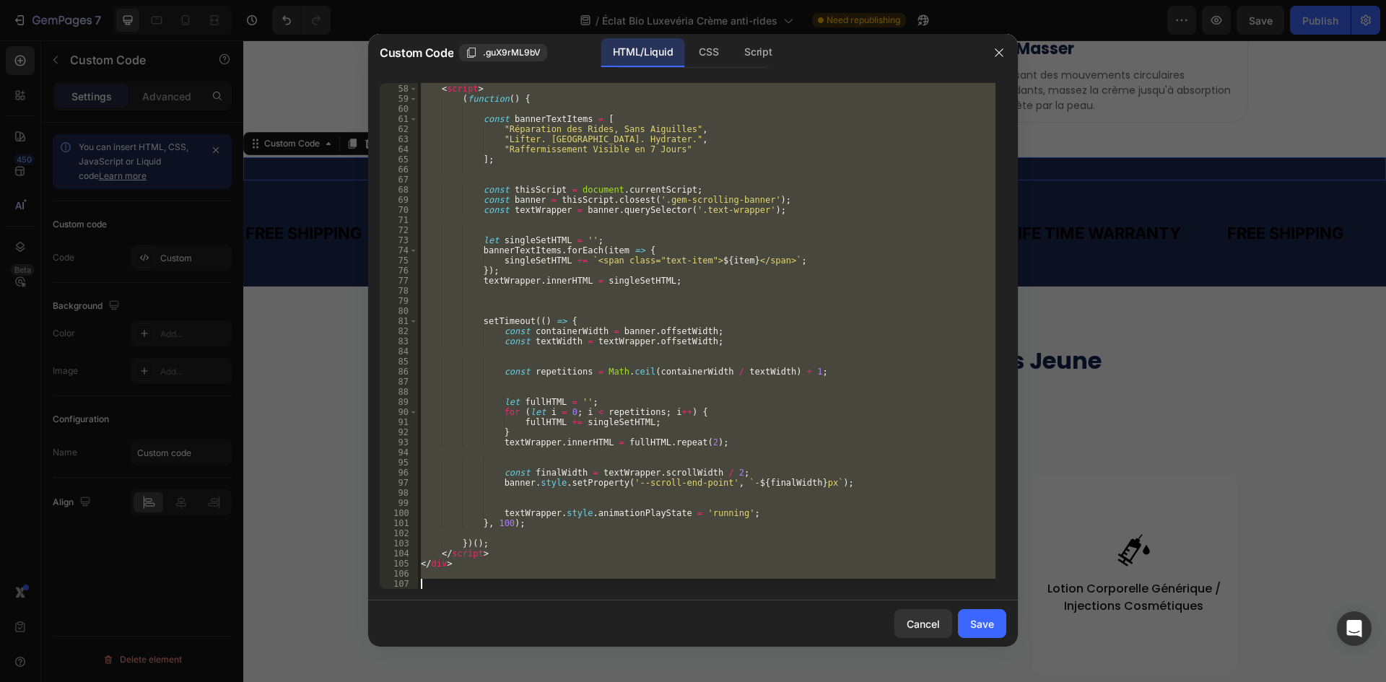
click at [700, 405] on div "< script > ( function ( ) { const bannerTextItems = [ "Réparation des Rides, Sa…" at bounding box center [706, 336] width 577 height 506
type textarea "let fullHTML = '';"
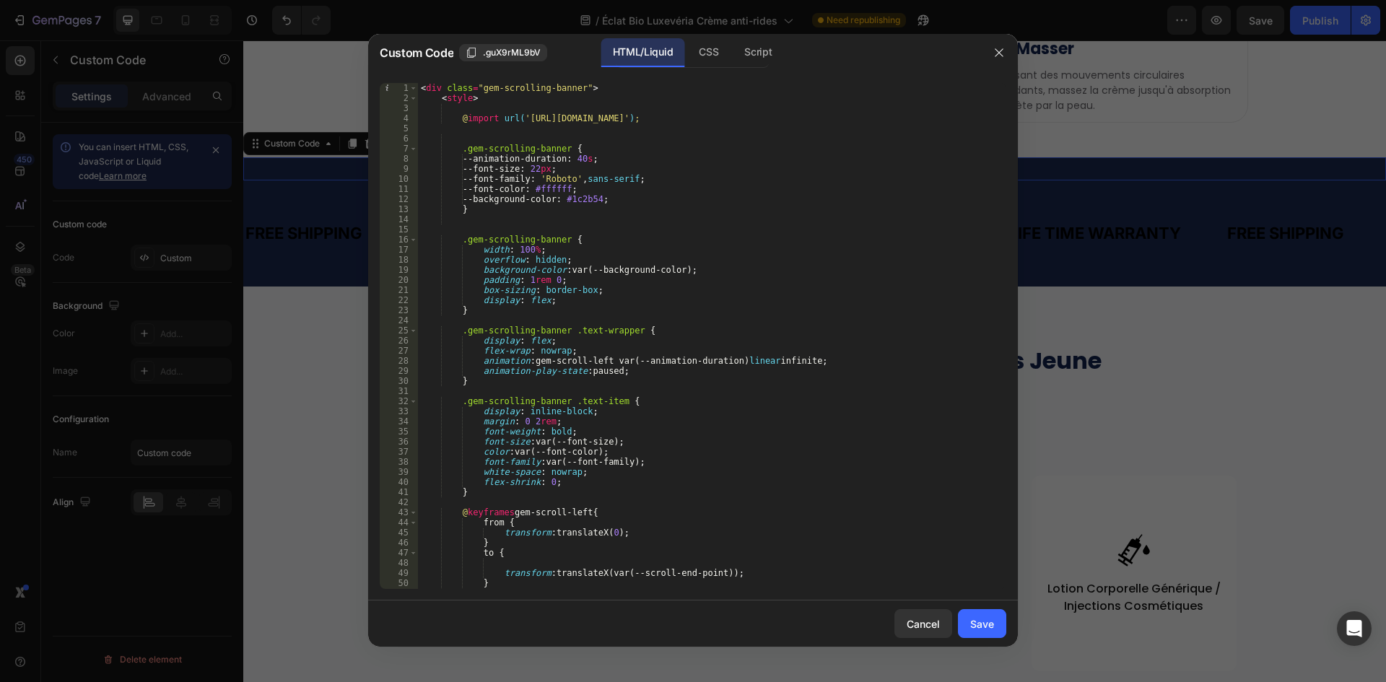
scroll to position [260, 0]
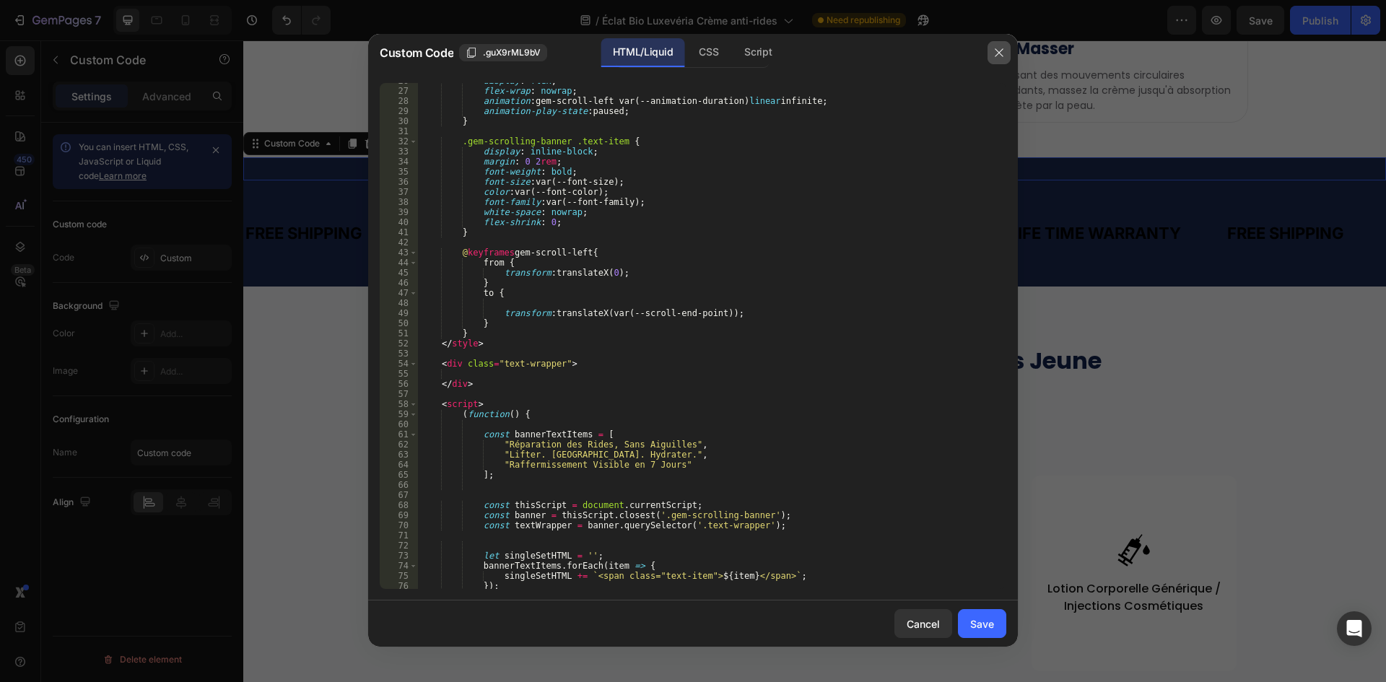
click at [993, 51] on icon "button" at bounding box center [999, 53] width 12 height 12
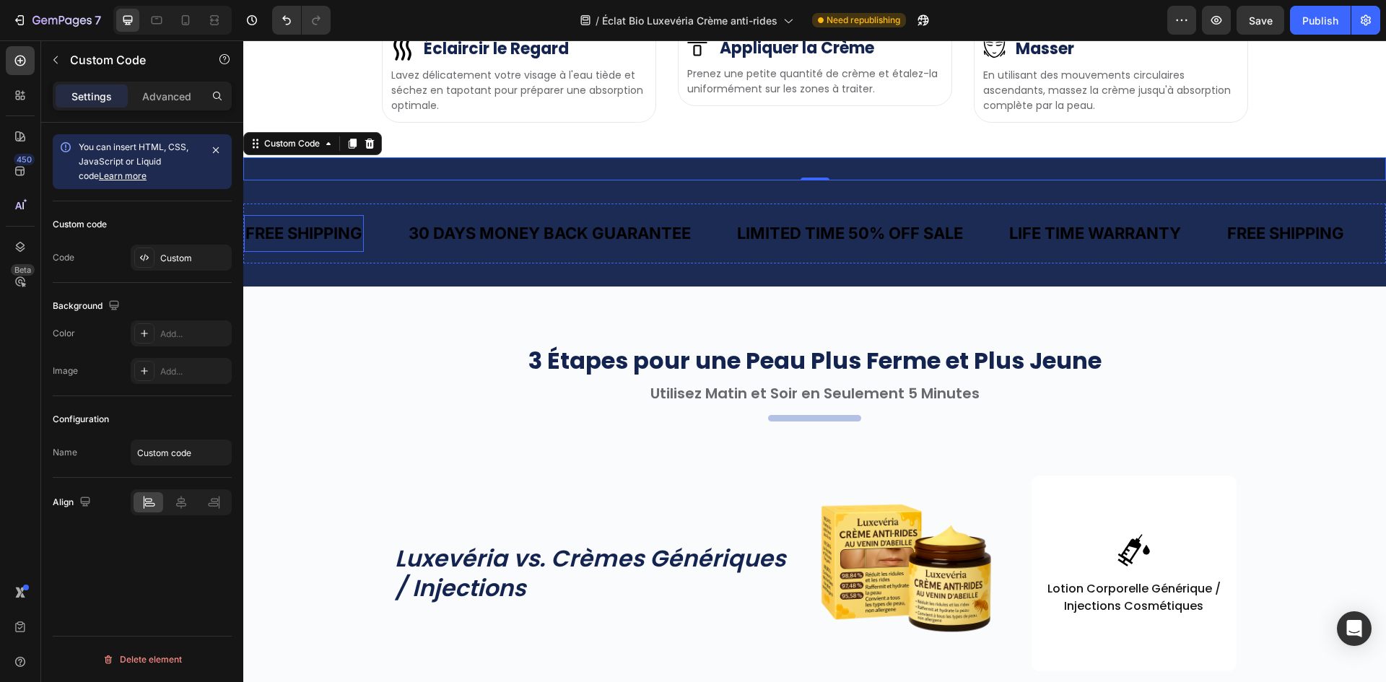
click at [316, 245] on p "FREE SHIPPING" at bounding box center [303, 233] width 117 height 22
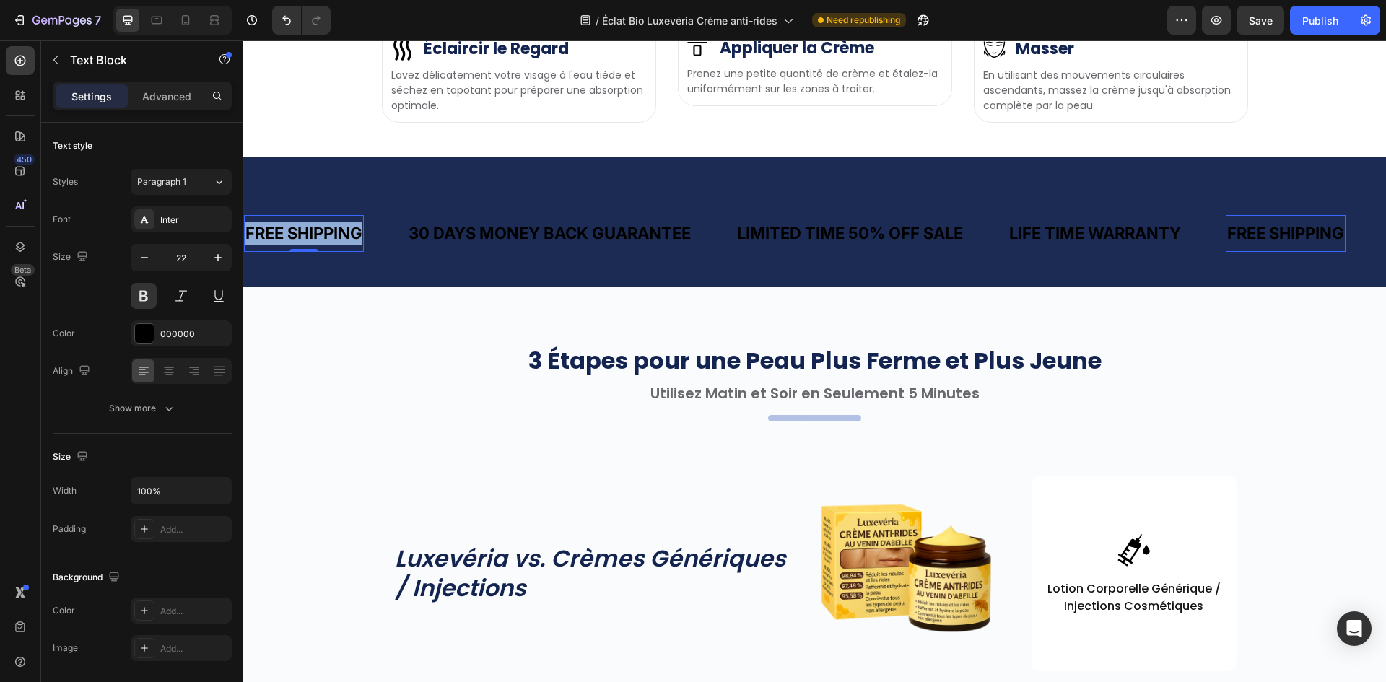
click at [315, 245] on p "FREE SHIPPING" at bounding box center [303, 233] width 117 height 22
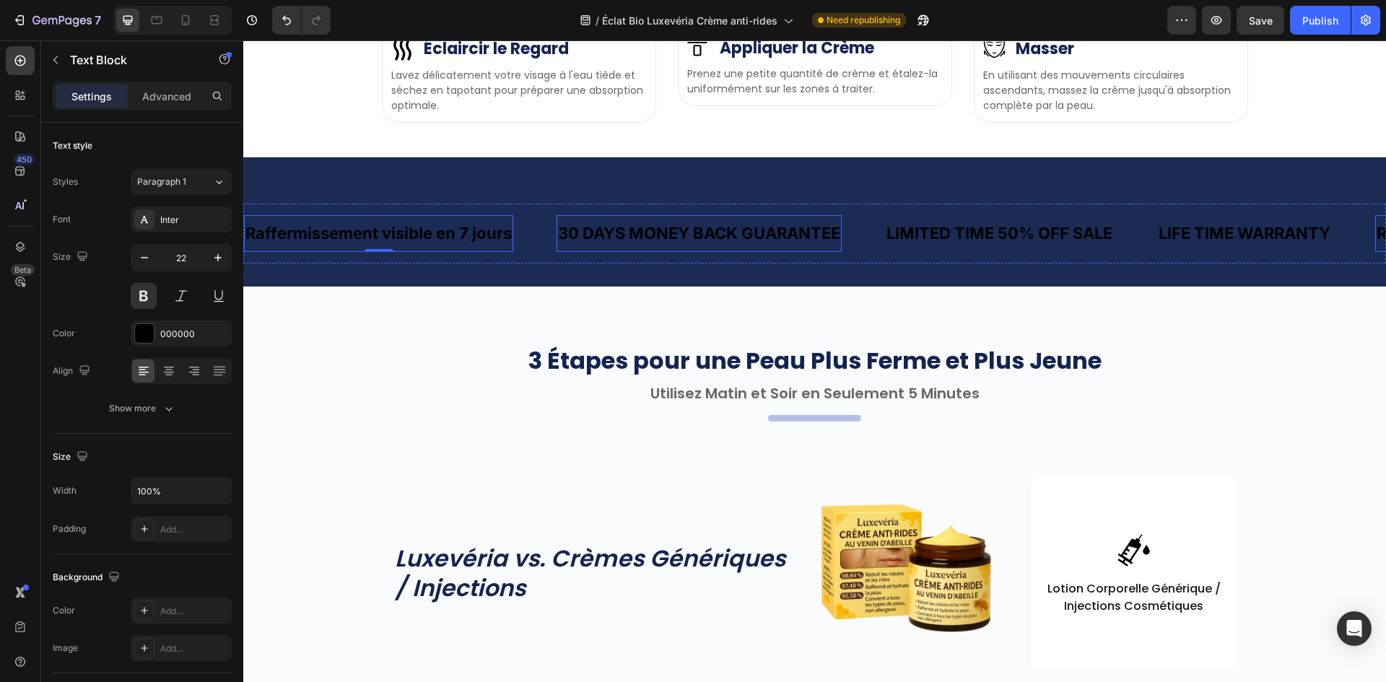
click at [741, 245] on p "30 DAYS MONEY BACK GUARANTEE" at bounding box center [699, 233] width 282 height 22
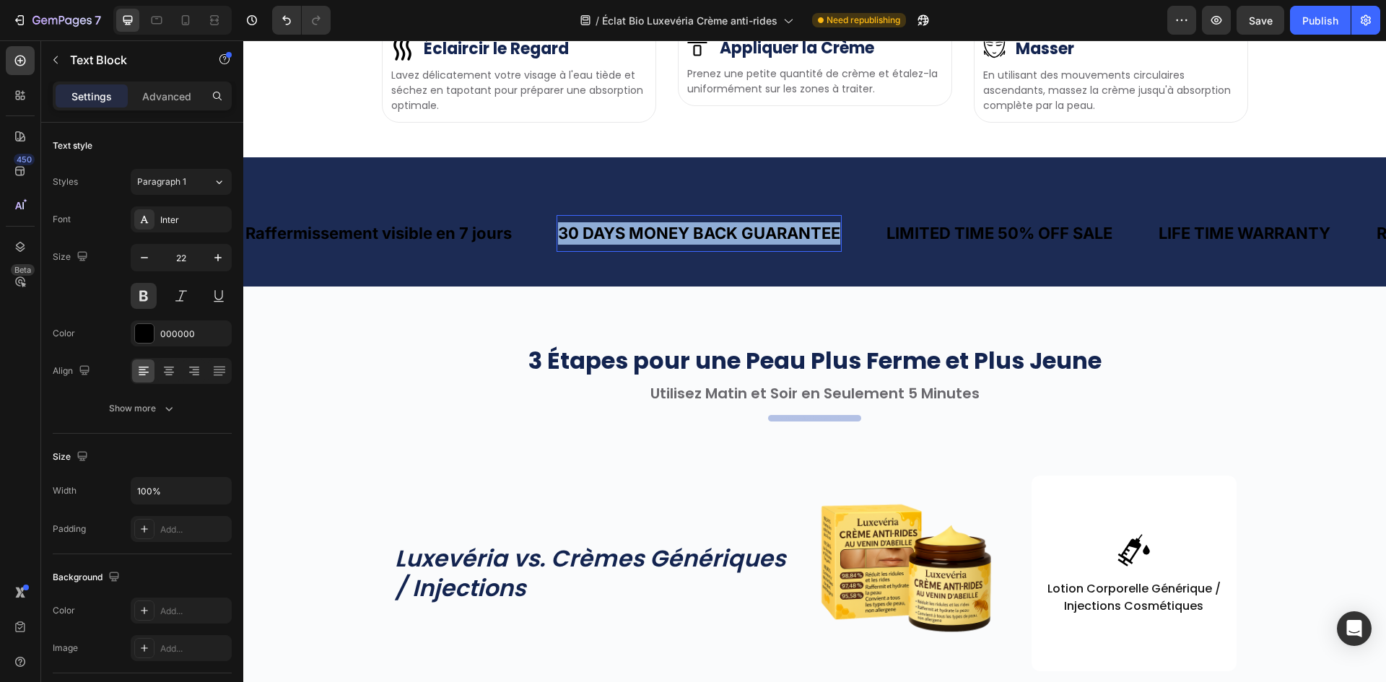
click at [741, 245] on p "30 DAYS MONEY BACK GUARANTEE" at bounding box center [699, 233] width 282 height 22
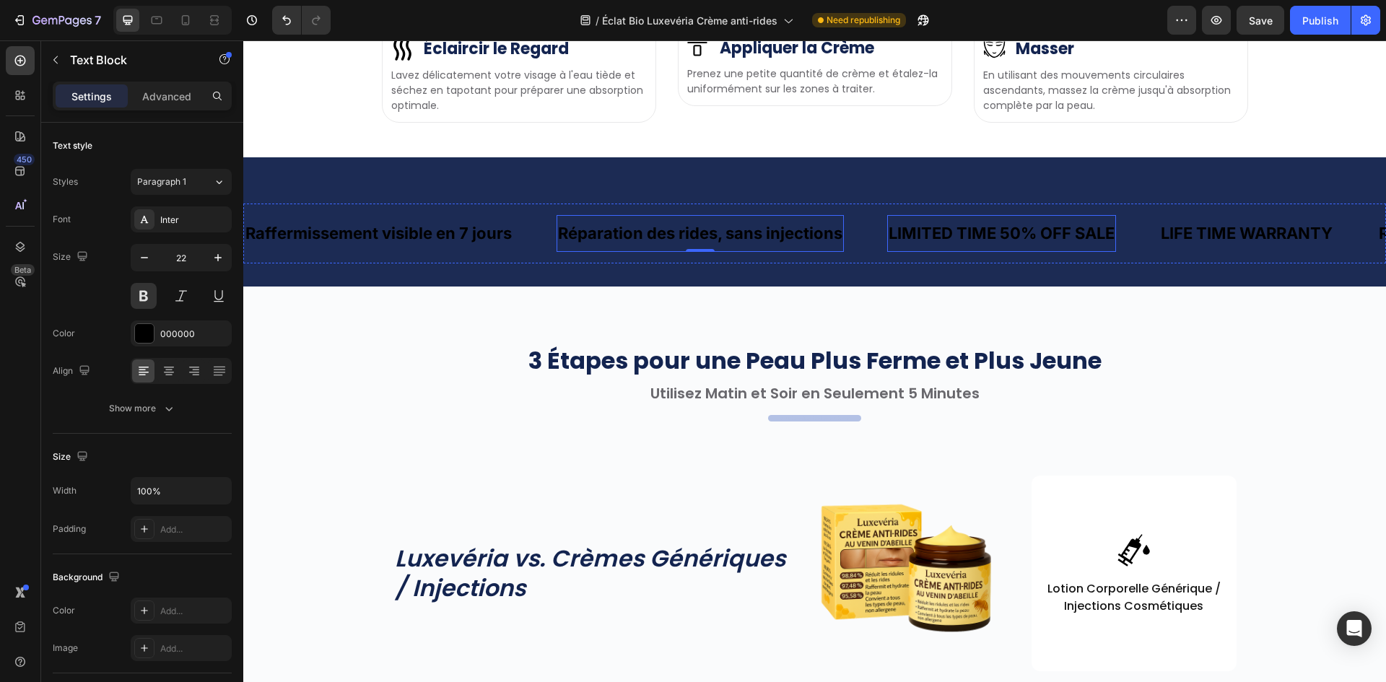
click at [1017, 246] on div "LIMITED TIME 50% OFF SALE" at bounding box center [1001, 233] width 229 height 25
click at [1017, 245] on p "LIMITED TIME 50% OFF SALE" at bounding box center [1002, 233] width 226 height 22
click at [1022, 263] on div "Raffermissement visible en 7 jours Text Block Réparation des rides, sans inject…" at bounding box center [814, 234] width 1143 height 60
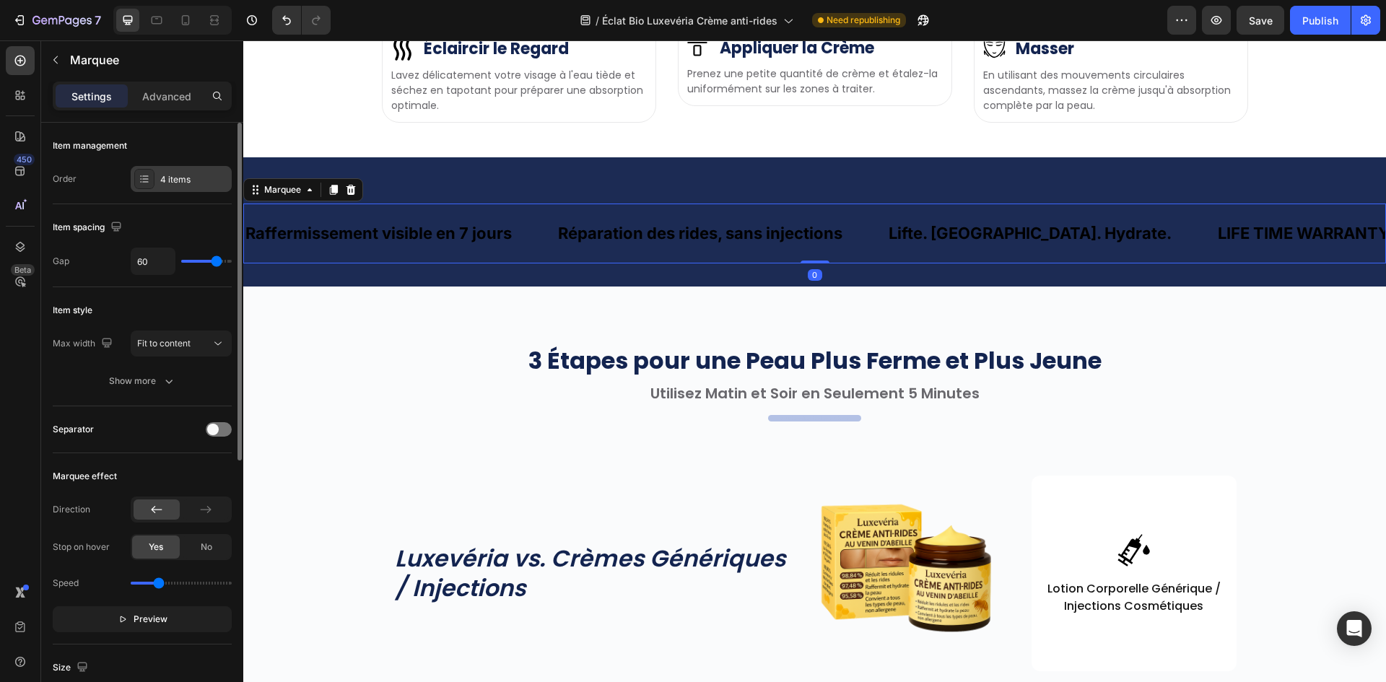
click at [177, 182] on div "4 items" at bounding box center [194, 179] width 68 height 13
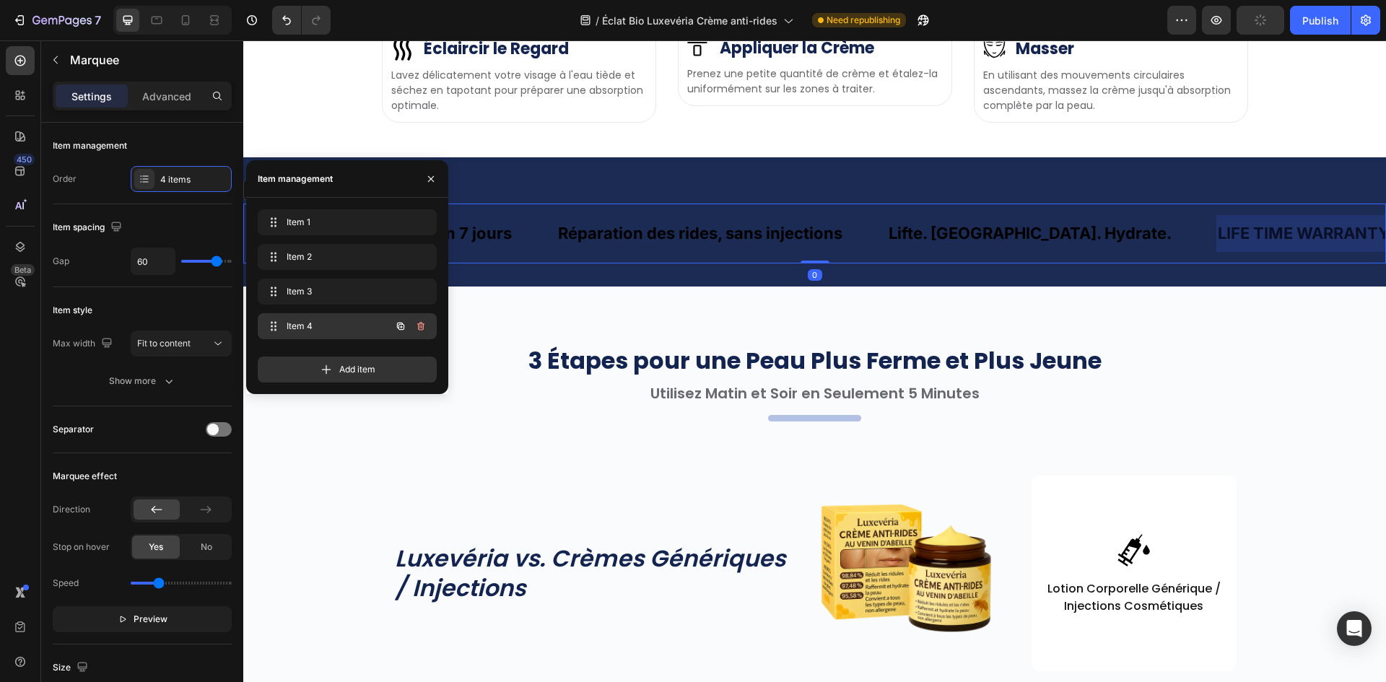
click at [419, 323] on icon "button" at bounding box center [421, 326] width 12 height 12
click at [417, 323] on div "Delete" at bounding box center [411, 326] width 27 height 13
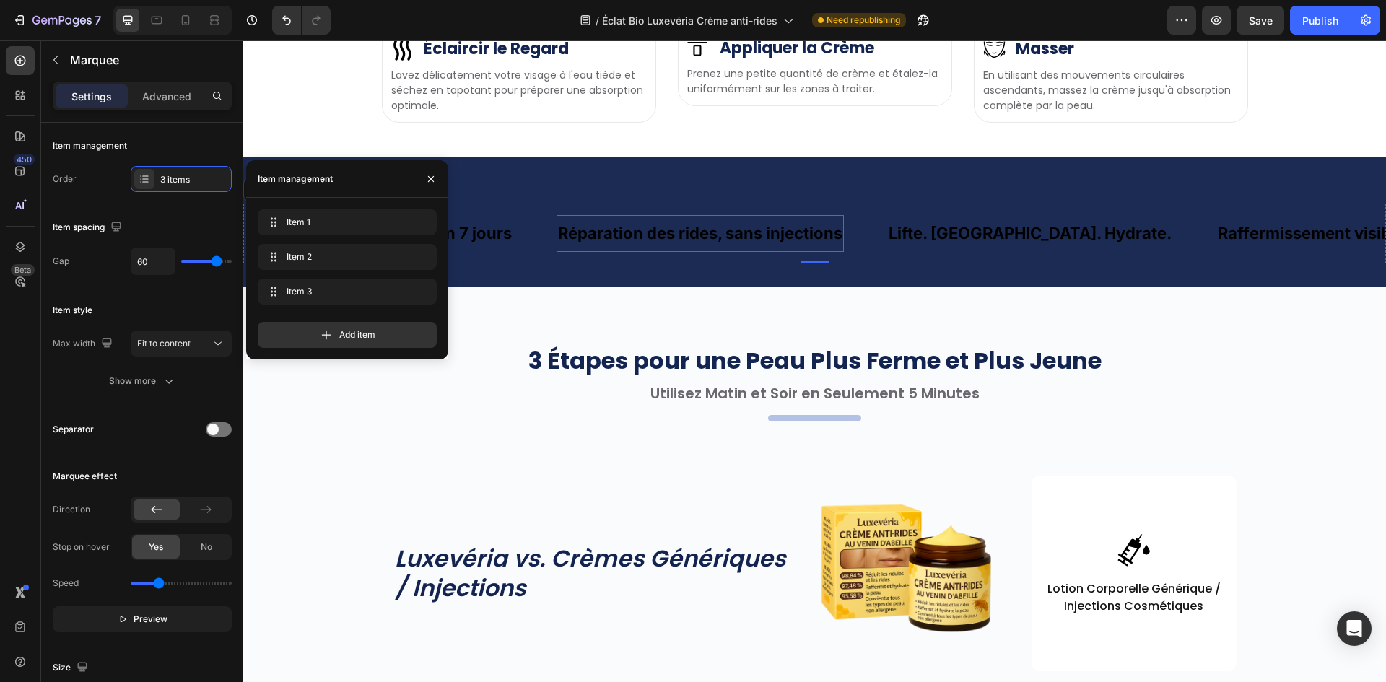
click at [435, 245] on p "Raffermissement visible en 7 jours" at bounding box center [378, 233] width 266 height 22
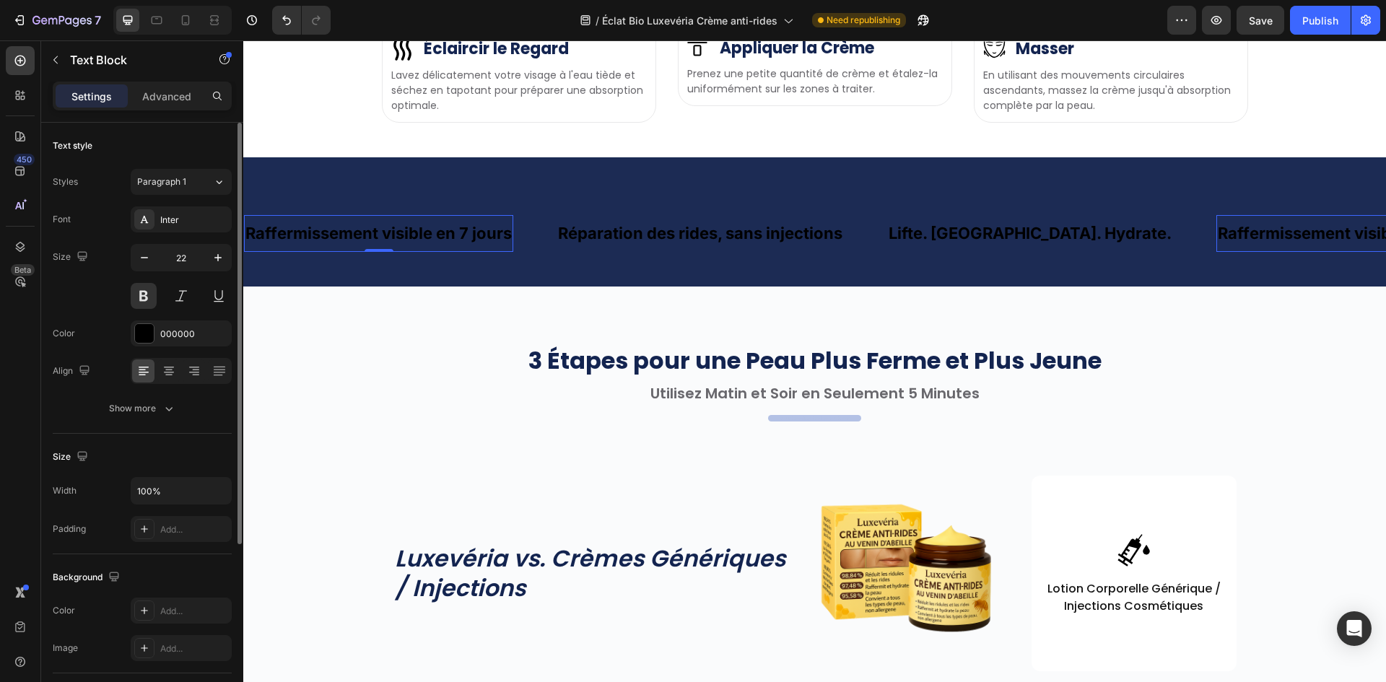
click at [139, 310] on div "Font Inter Size 22 Color 000000 Align Show more" at bounding box center [142, 313] width 179 height 215
click at [154, 327] on div at bounding box center [144, 333] width 20 height 20
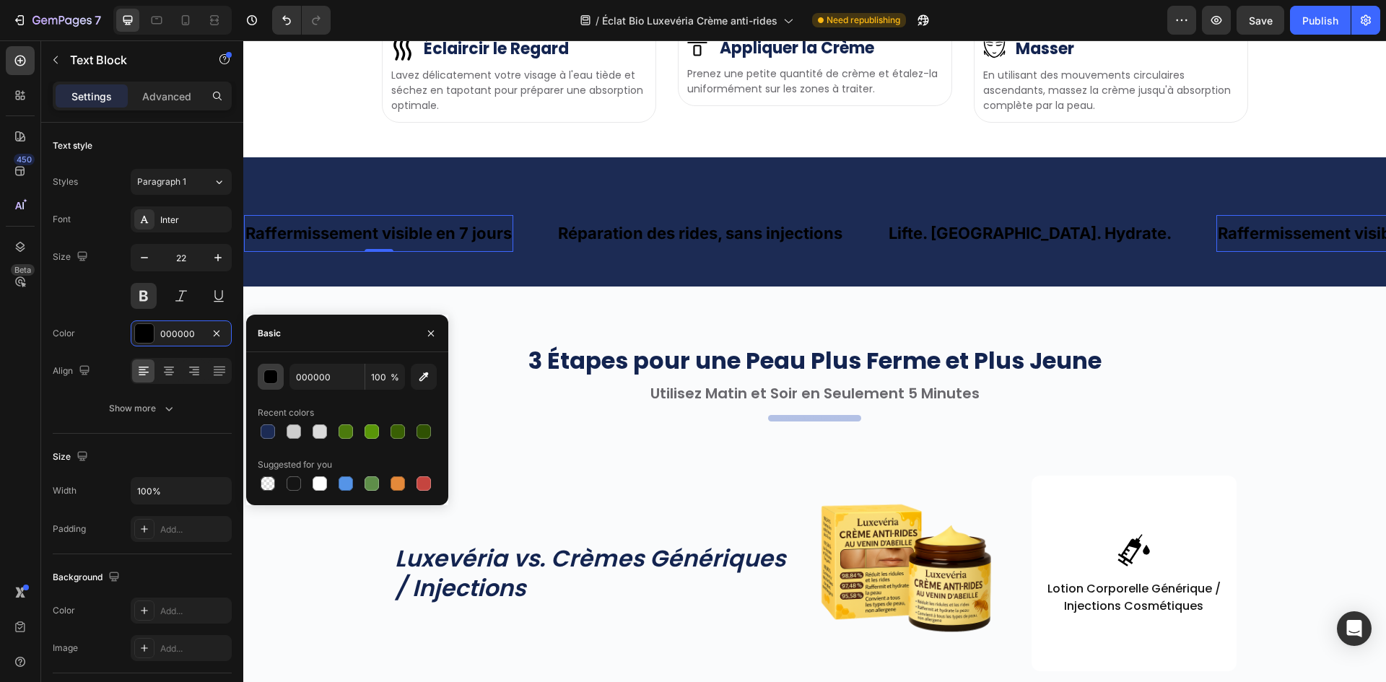
click at [271, 384] on button "button" at bounding box center [271, 377] width 26 height 26
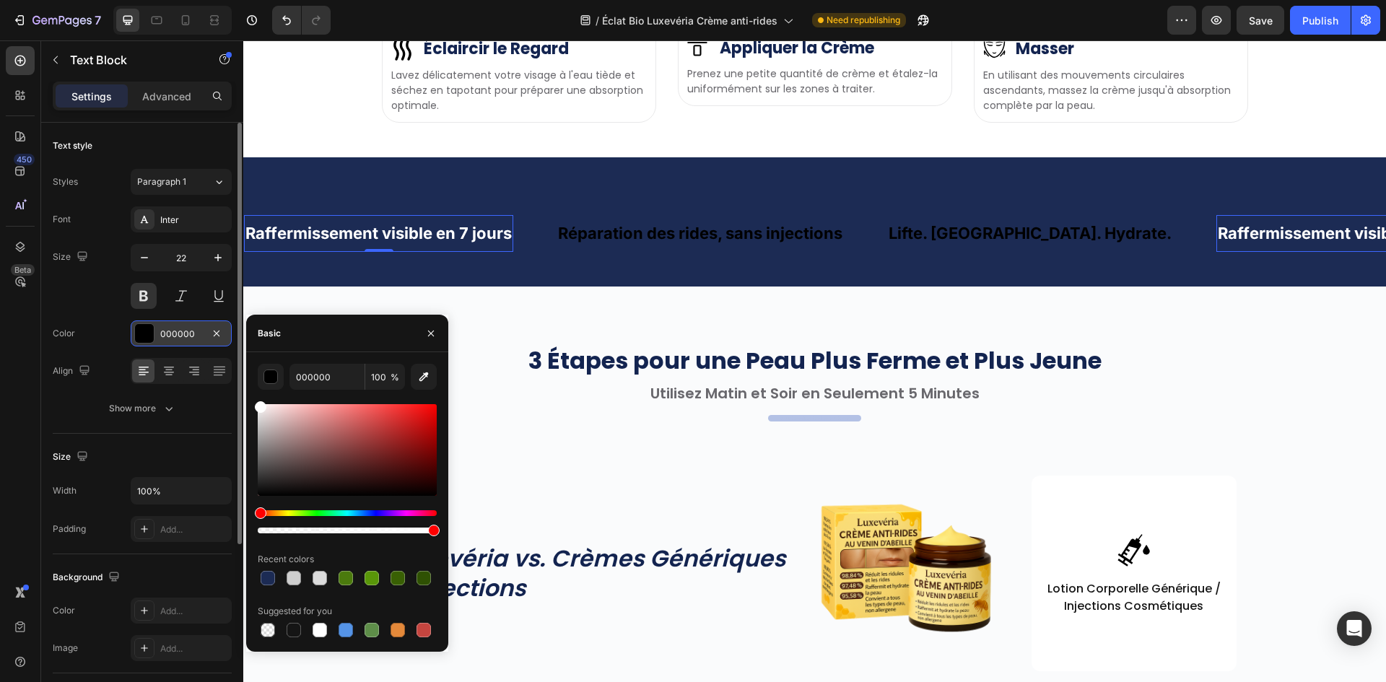
click at [156, 346] on div "450 Beta marque Sections(0) Elements(2) We couldn’t find any matches for “marqu…" at bounding box center [121, 361] width 243 height 642
click at [598, 245] on p "Réparation des rides, sans injections" at bounding box center [700, 233] width 284 height 22
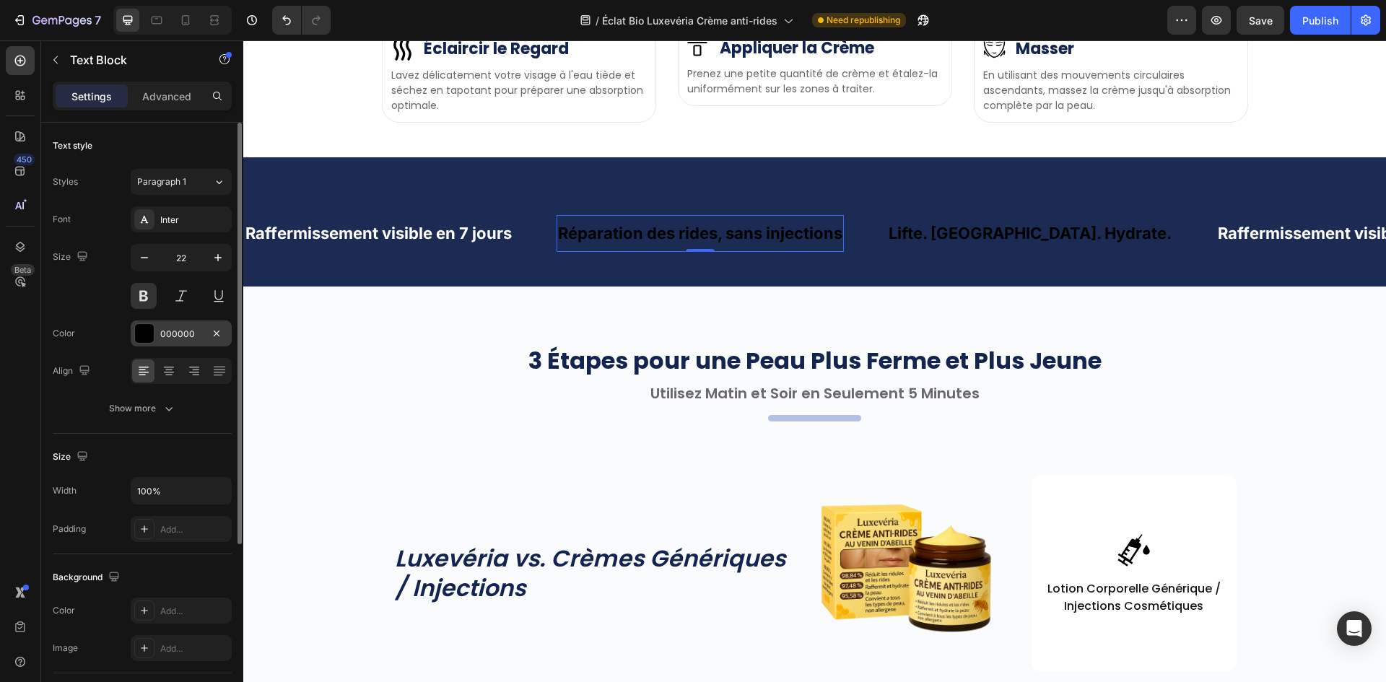
click at [178, 333] on div "000000" at bounding box center [181, 334] width 42 height 13
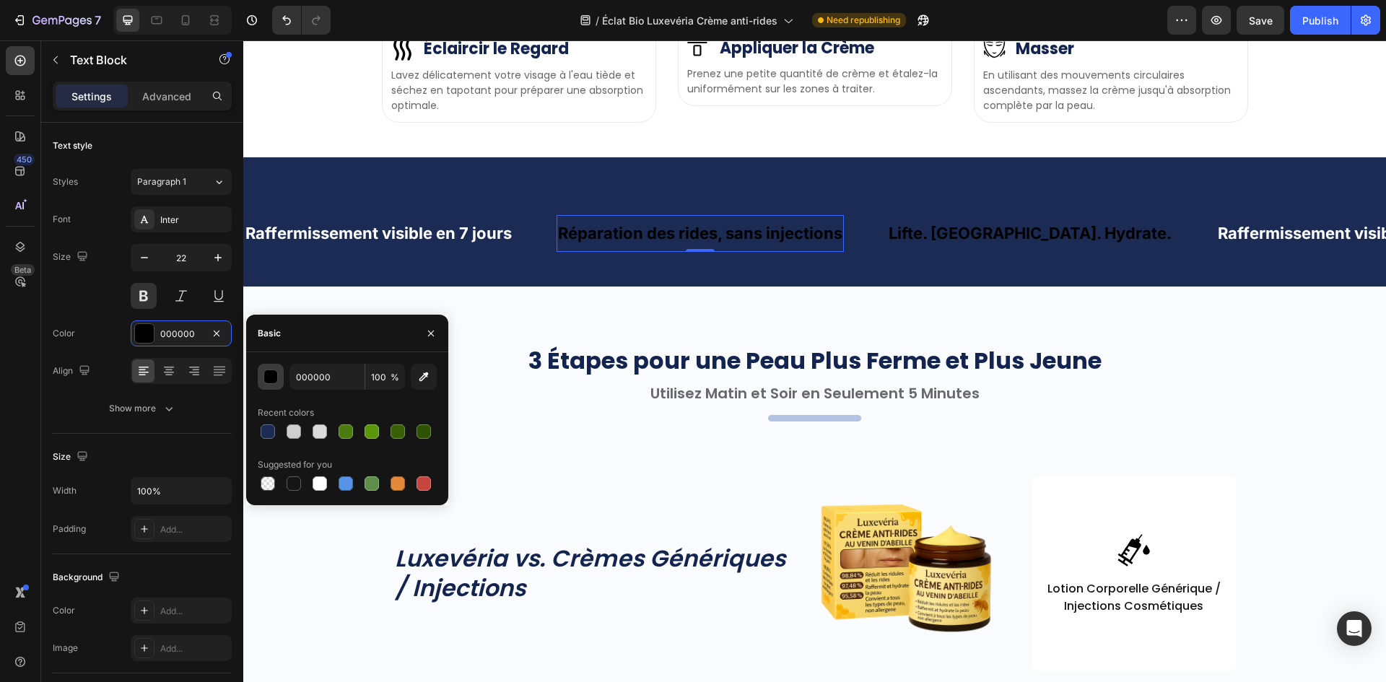
click at [271, 375] on div "button" at bounding box center [271, 377] width 14 height 14
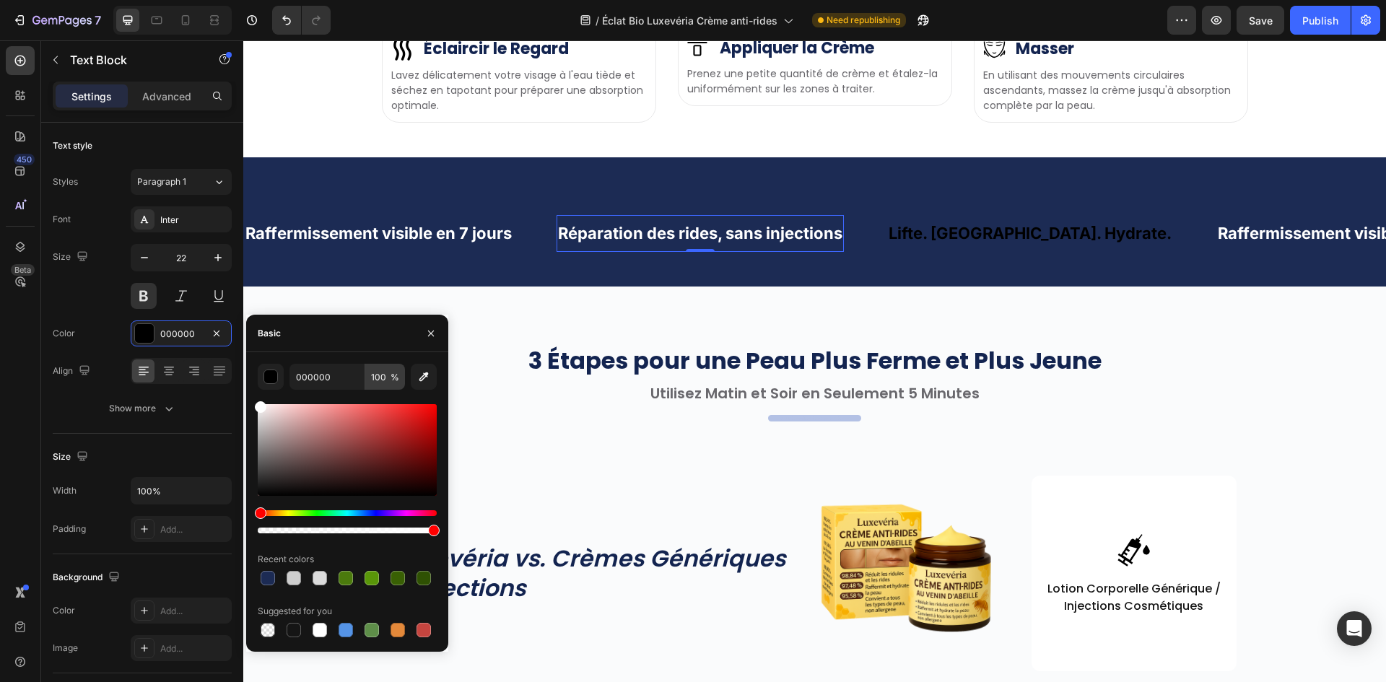
drag, startPoint x: 292, startPoint y: 401, endPoint x: 399, endPoint y: 366, distance: 113.0
click at [174, 343] on div "450 Beta marque Sections(0) Elements(2) We couldn’t find any matches for “marqu…" at bounding box center [121, 361] width 243 height 642
click at [904, 245] on p "Lifte. [GEOGRAPHIC_DATA]. Hydrate." at bounding box center [1030, 233] width 283 height 22
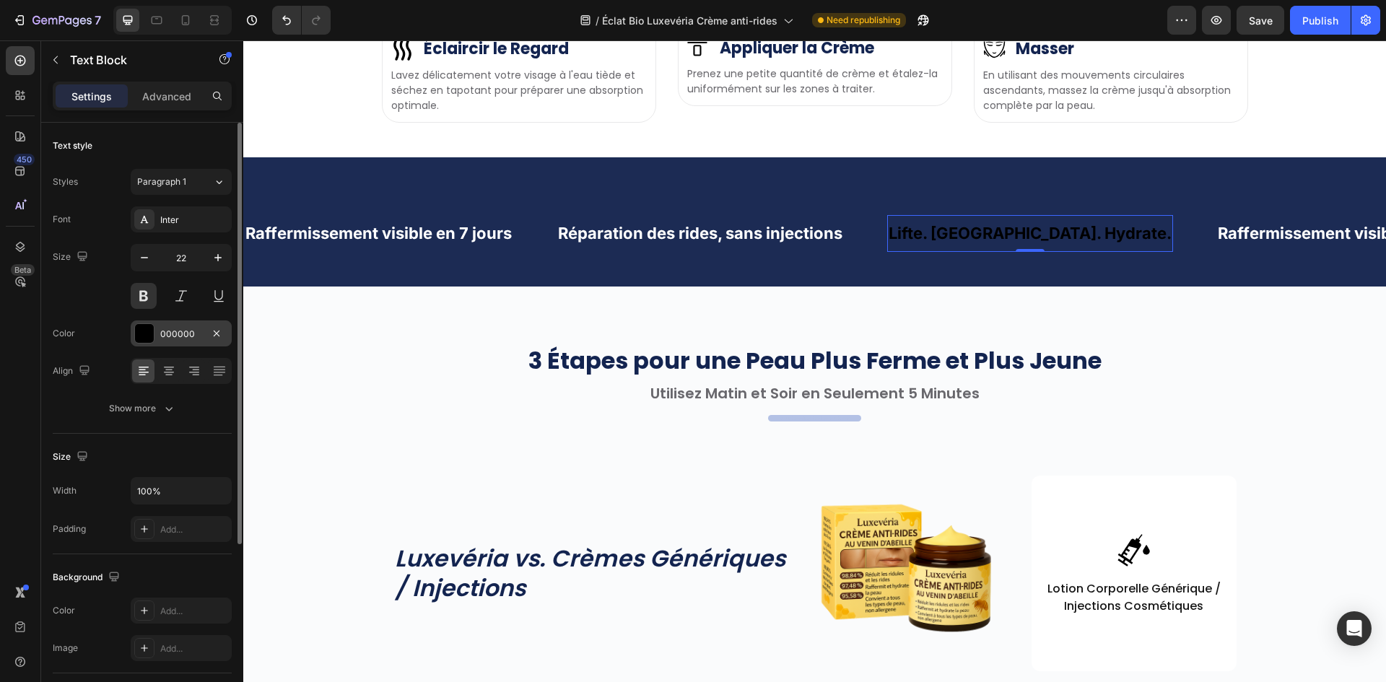
click at [172, 328] on div "000000" at bounding box center [181, 334] width 42 height 13
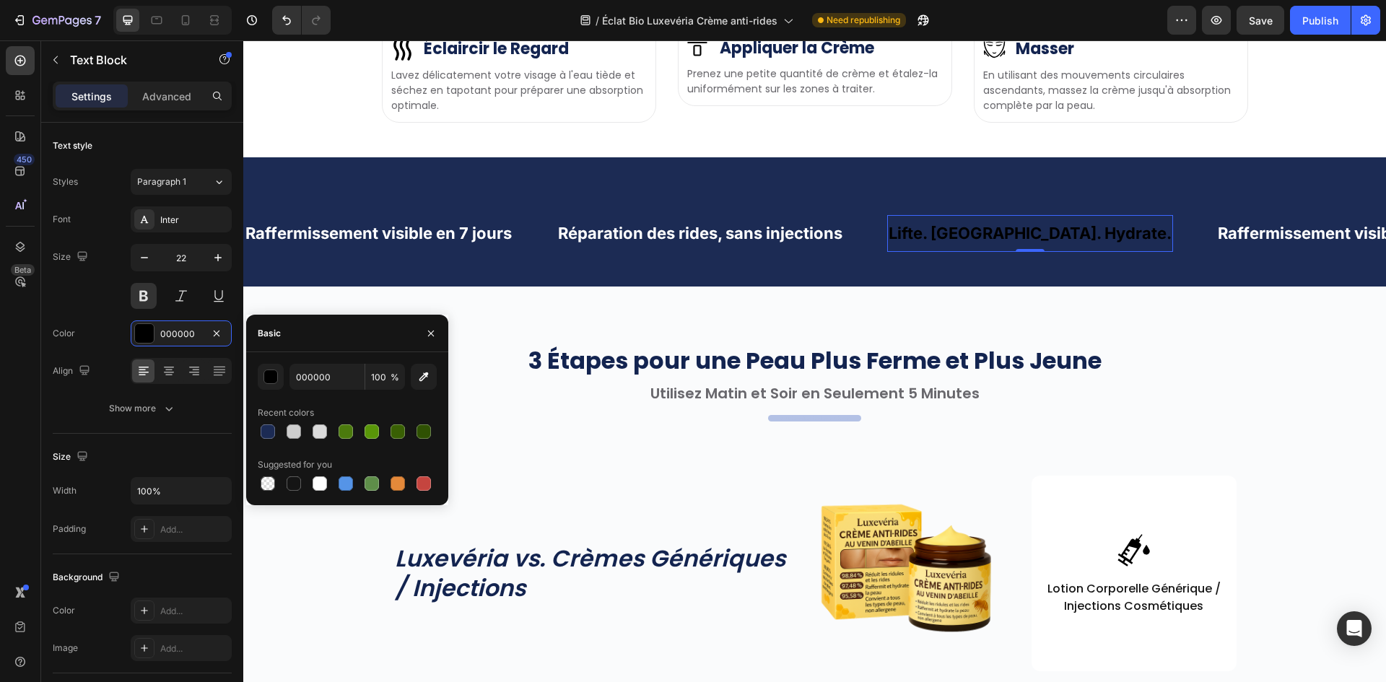
drag, startPoint x: 274, startPoint y: 367, endPoint x: 300, endPoint y: 390, distance: 34.3
click at [274, 368] on button "button" at bounding box center [271, 377] width 26 height 26
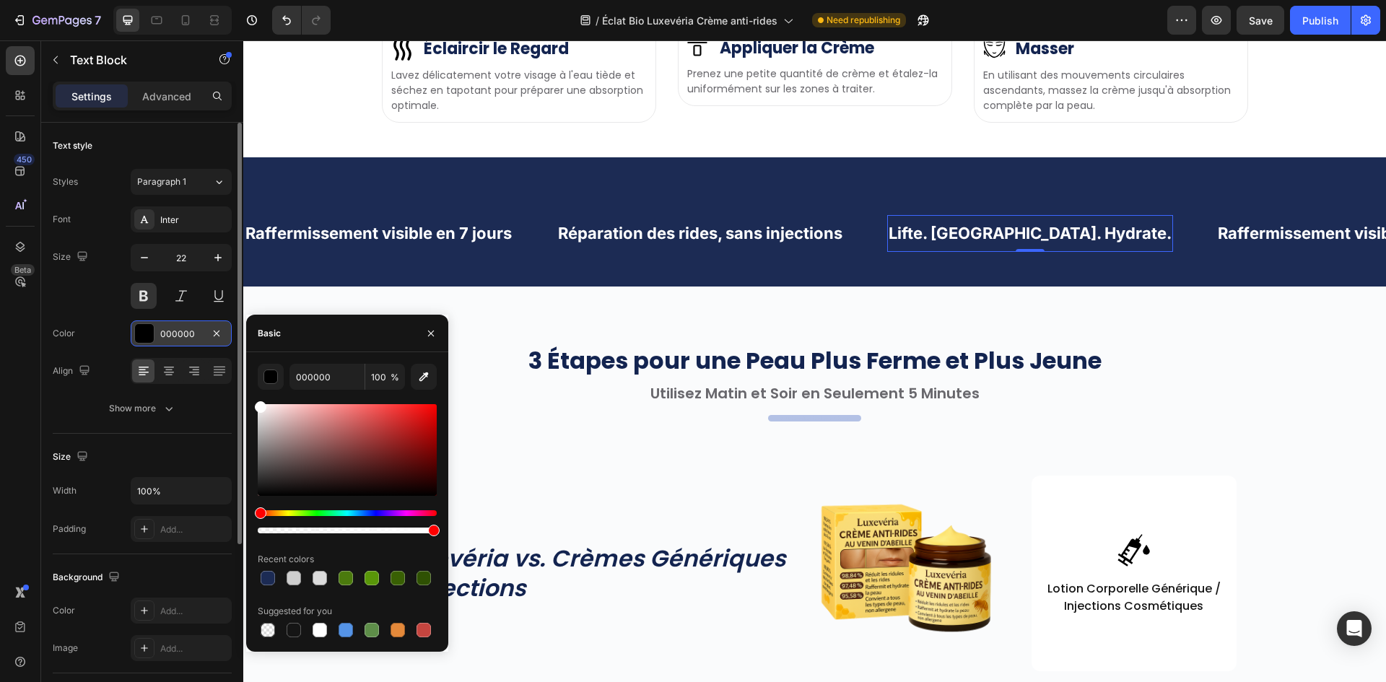
drag, startPoint x: 143, startPoint y: 346, endPoint x: 142, endPoint y: 332, distance: 13.7
click at [130, 338] on div "450 Beta marque Sections(0) Elements(2) We couldn’t find any matches for “marqu…" at bounding box center [121, 361] width 243 height 642
click at [737, 287] on div "Raffermissement visible en 7 jours Text Block Réparation des rides, sans inject…" at bounding box center [814, 233] width 1143 height 106
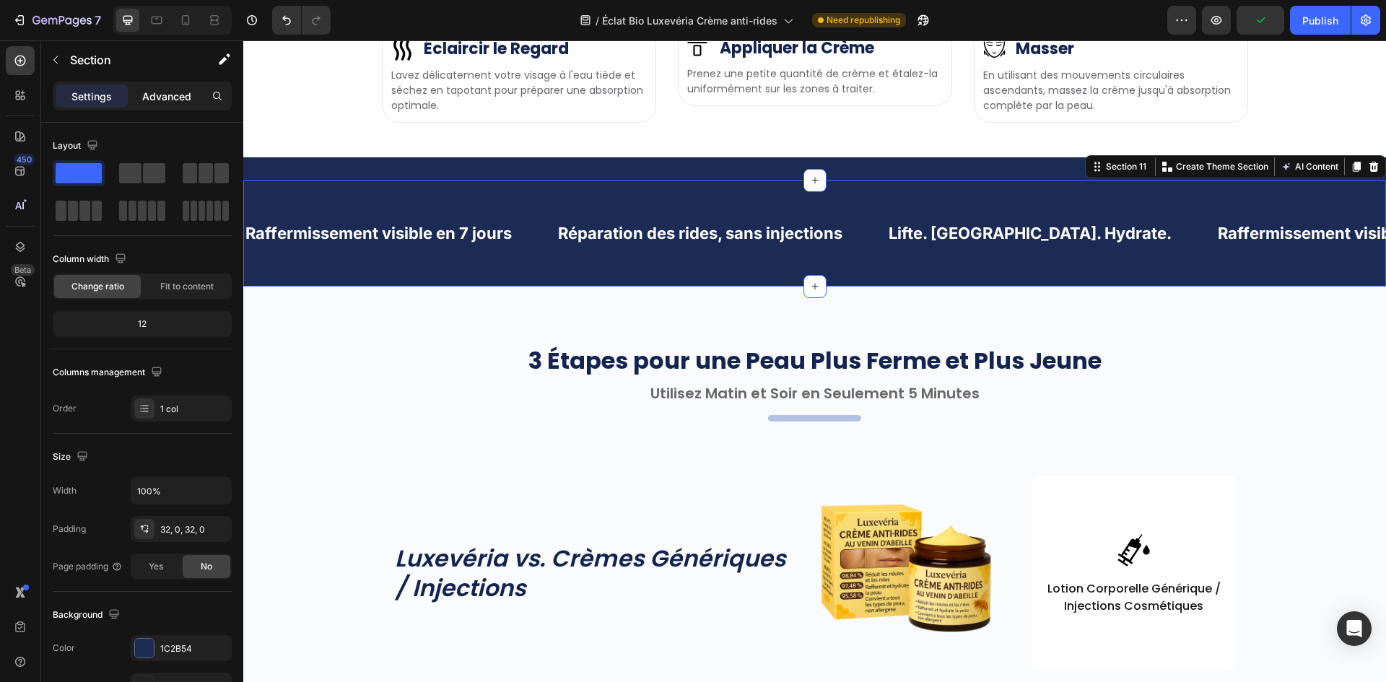
click at [162, 89] on p "Advanced" at bounding box center [166, 96] width 49 height 15
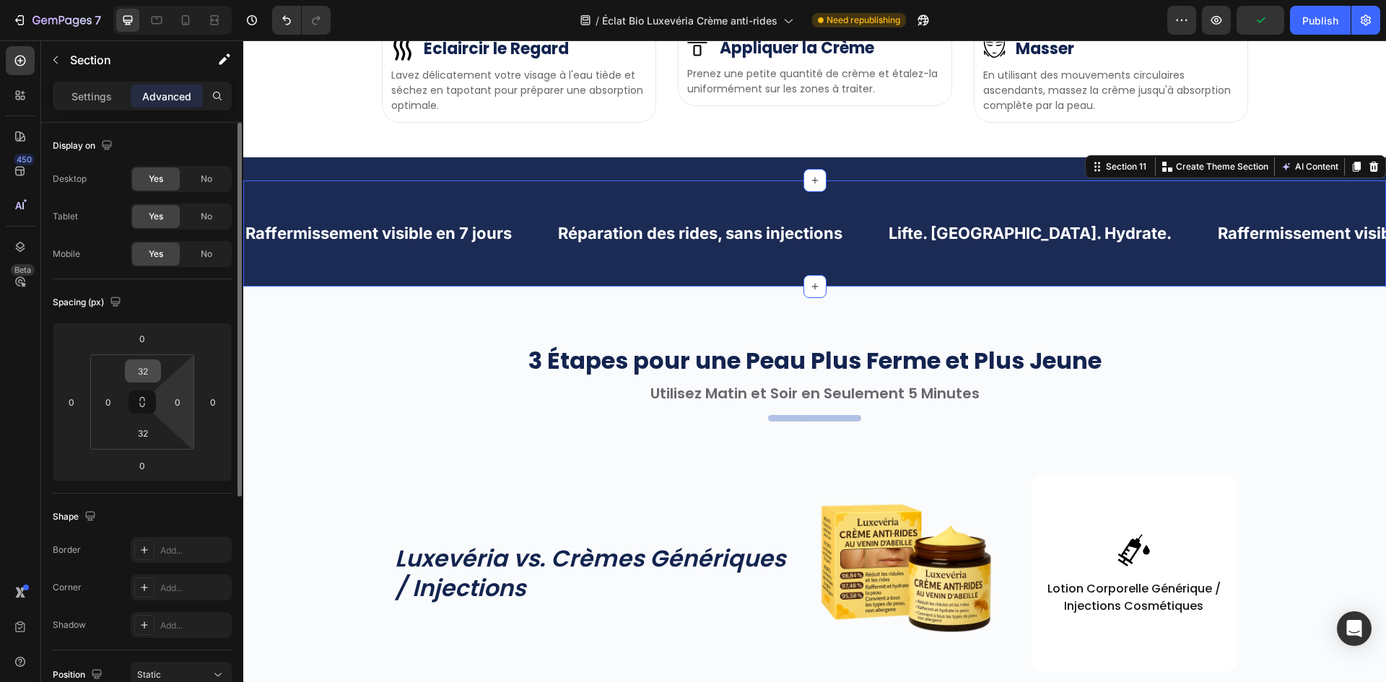
drag, startPoint x: 149, startPoint y: 435, endPoint x: 141, endPoint y: 373, distance: 62.6
click at [149, 435] on input "32" at bounding box center [142, 433] width 29 height 22
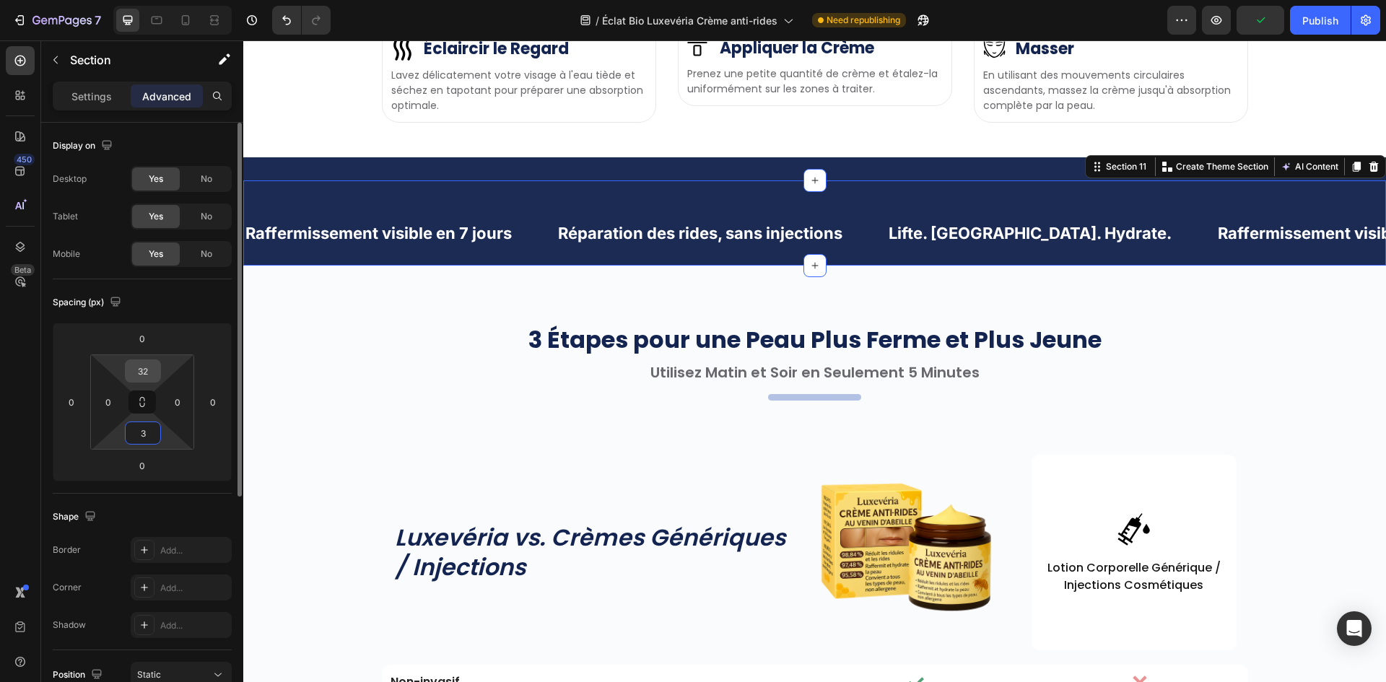
type input "3"
click at [139, 369] on input "32" at bounding box center [142, 371] width 29 height 22
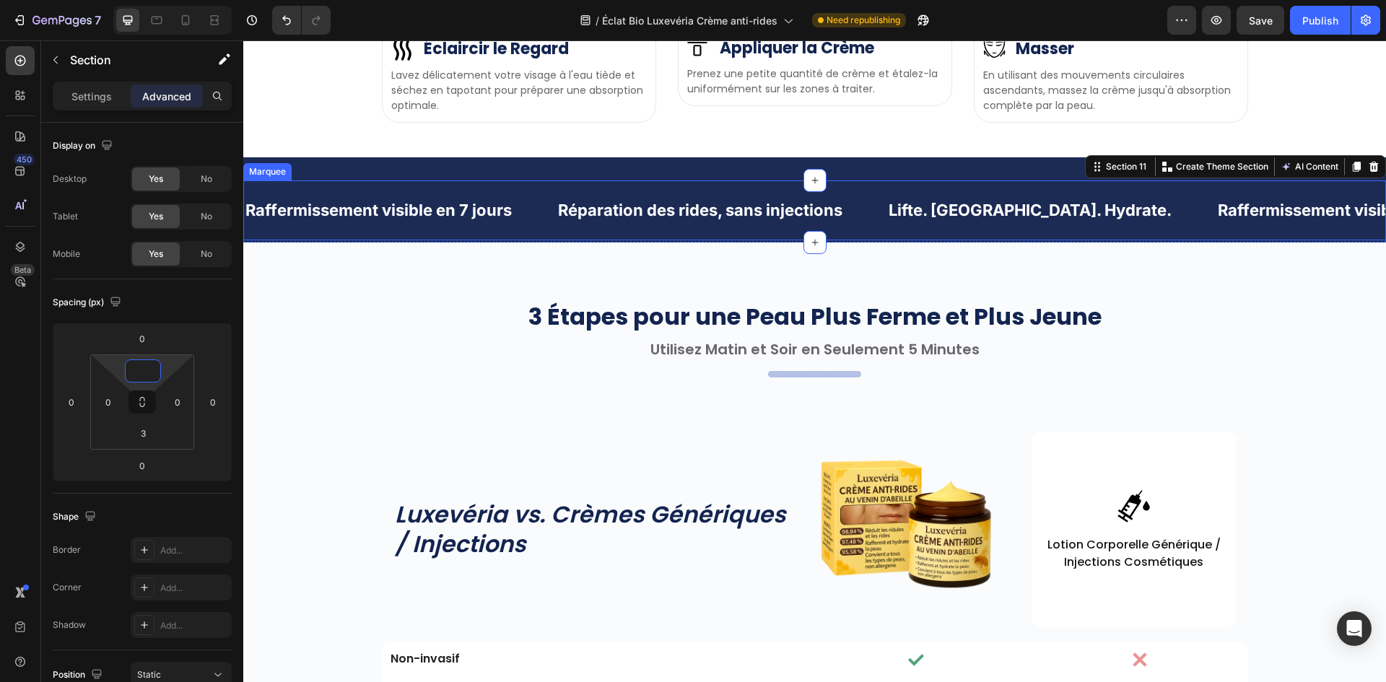
click at [548, 229] on div "Raffermissement visible en 7 jours Text Block" at bounding box center [400, 210] width 313 height 37
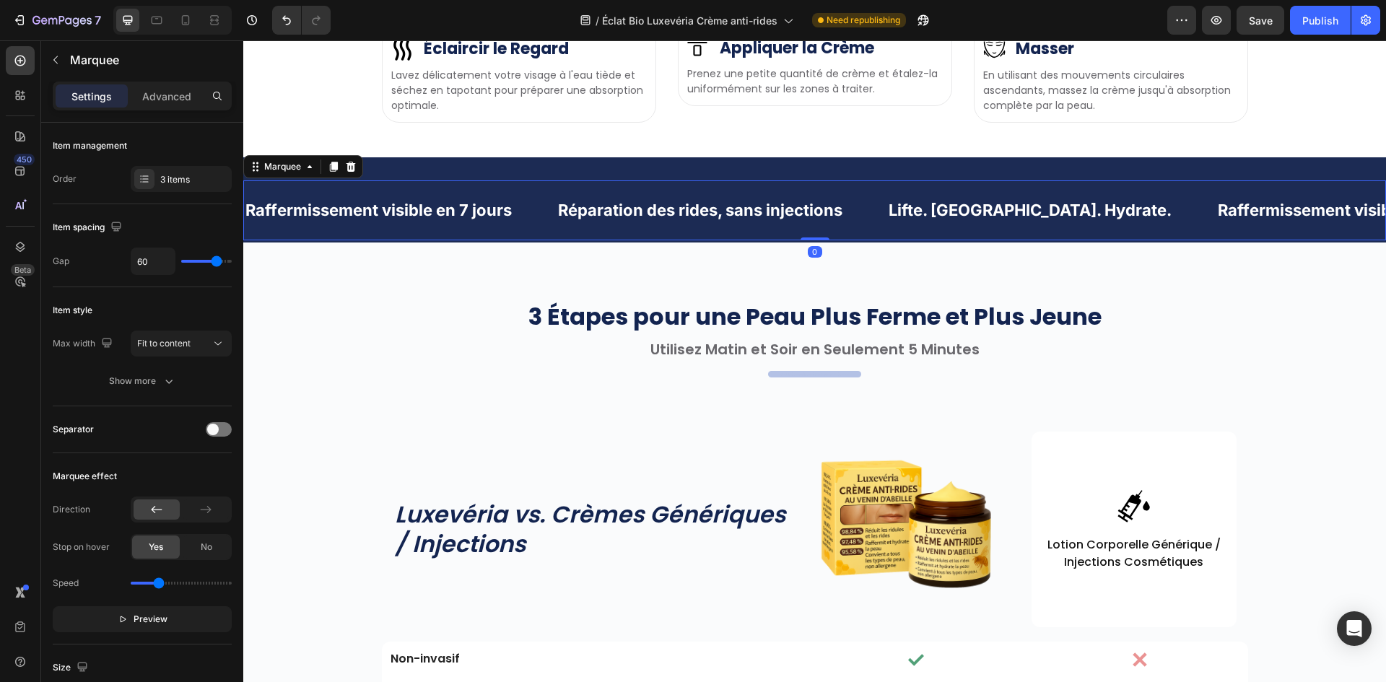
click at [568, 222] on p "Réparation des rides, sans injections" at bounding box center [700, 210] width 284 height 22
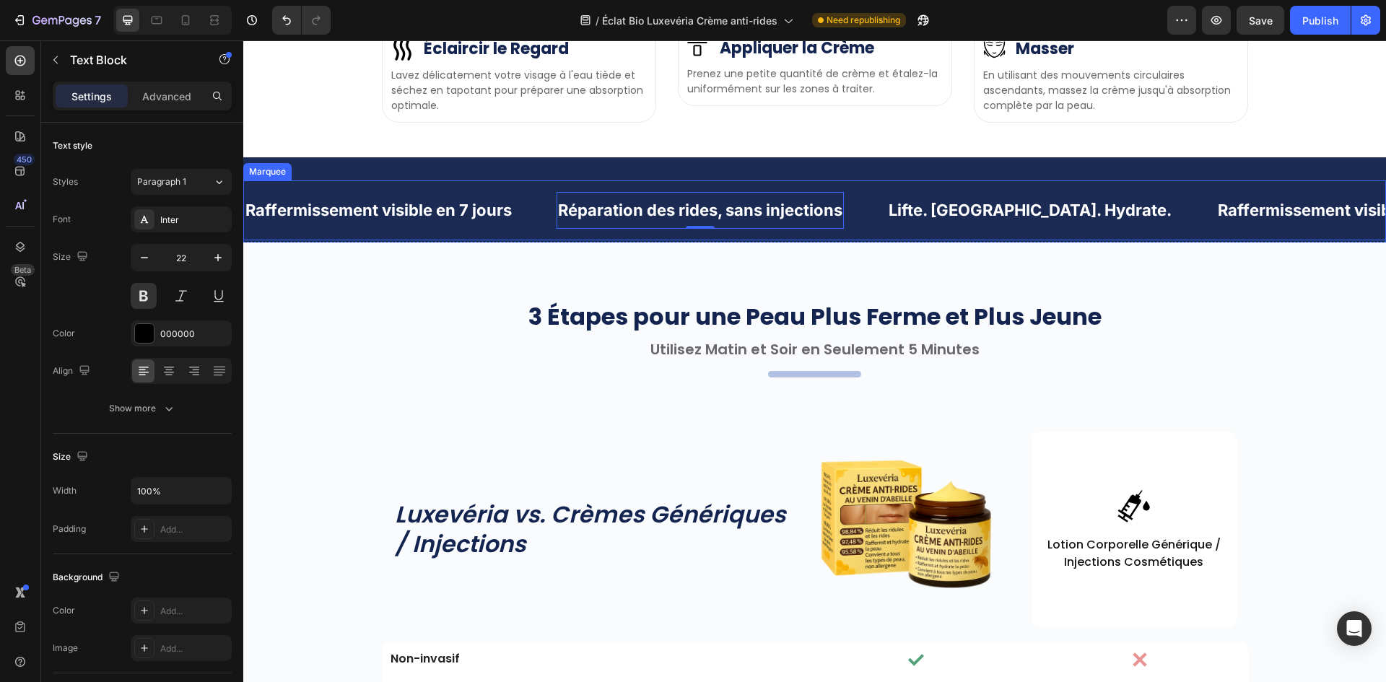
click at [466, 222] on p "Raffermissement visible en 7 jours" at bounding box center [378, 210] width 266 height 22
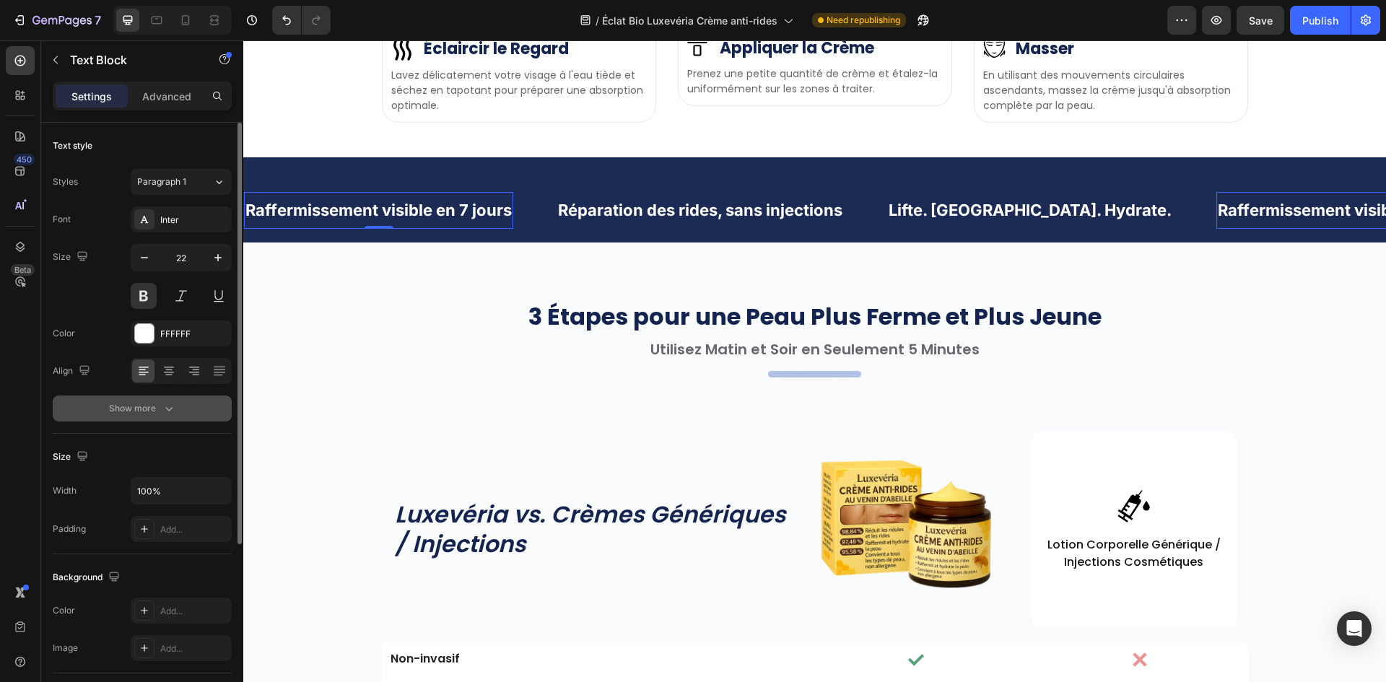
click at [134, 400] on button "Show more" at bounding box center [142, 409] width 179 height 26
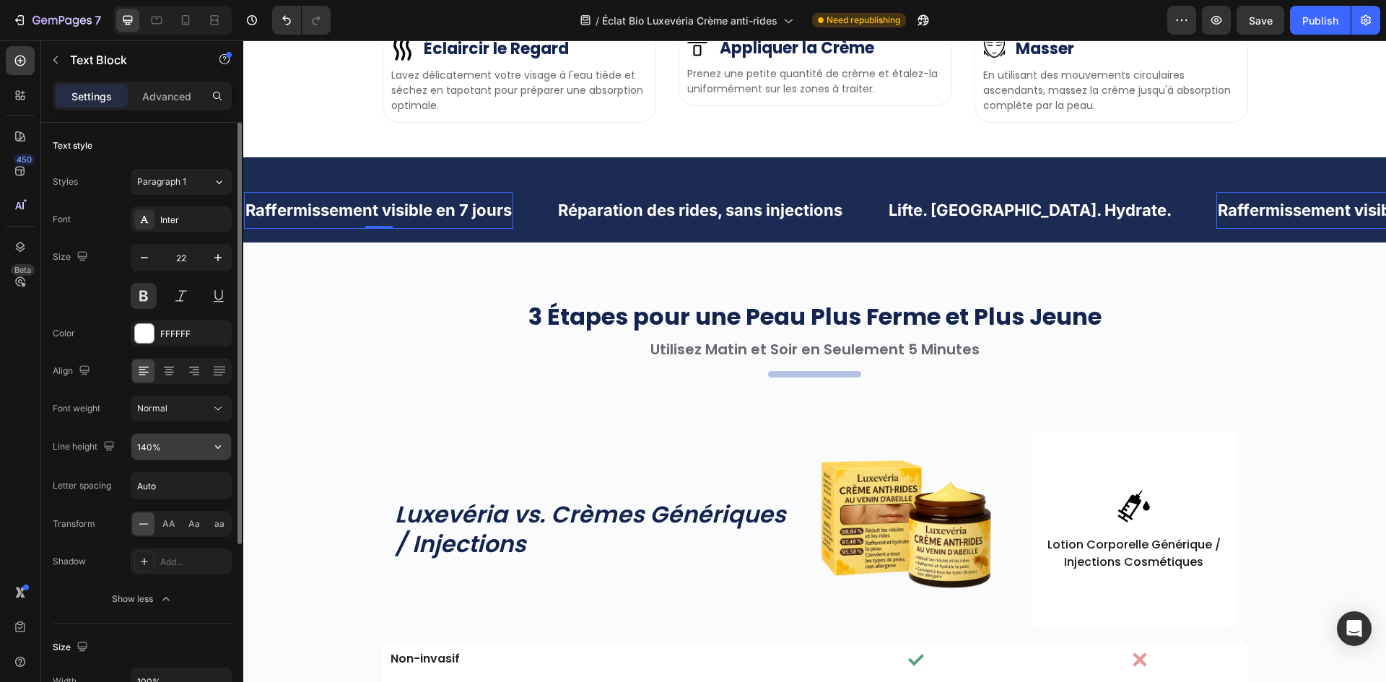
click at [148, 446] on input "140%" at bounding box center [181, 447] width 100 height 26
type input "130%"
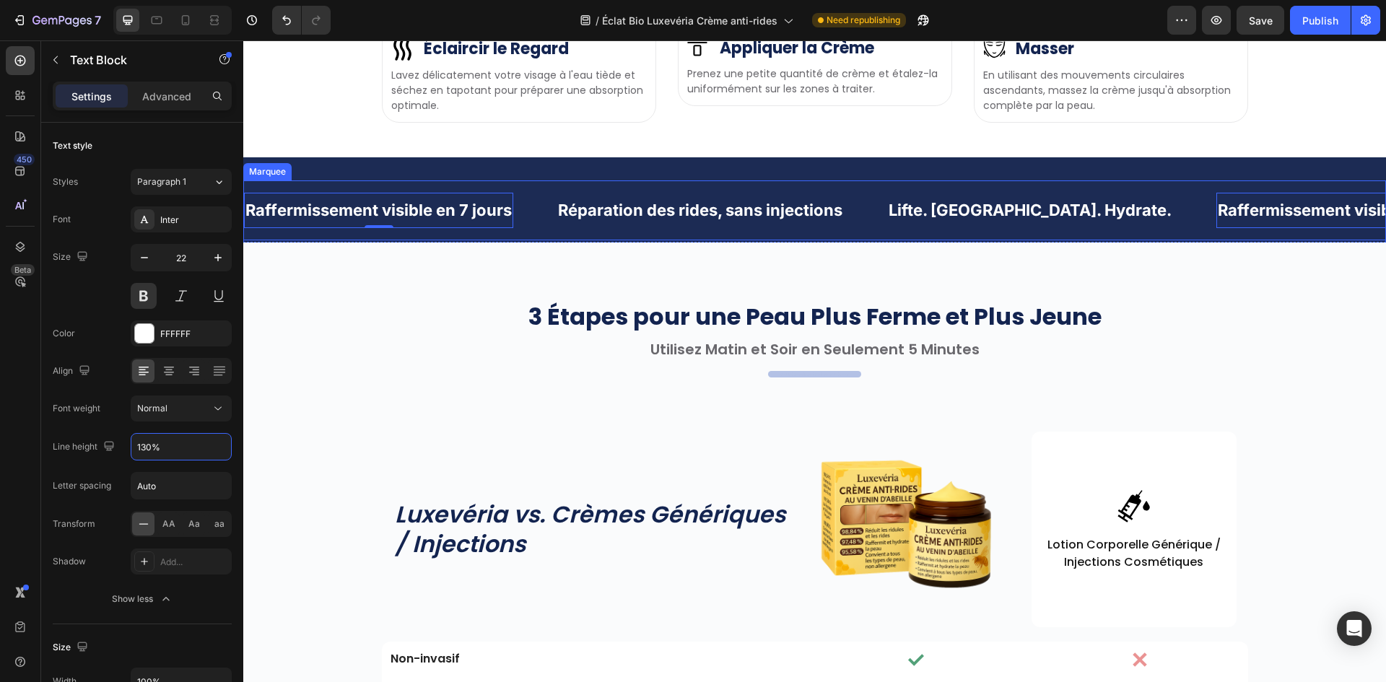
click at [567, 222] on p "Réparation des rides, sans injections" at bounding box center [700, 210] width 284 height 22
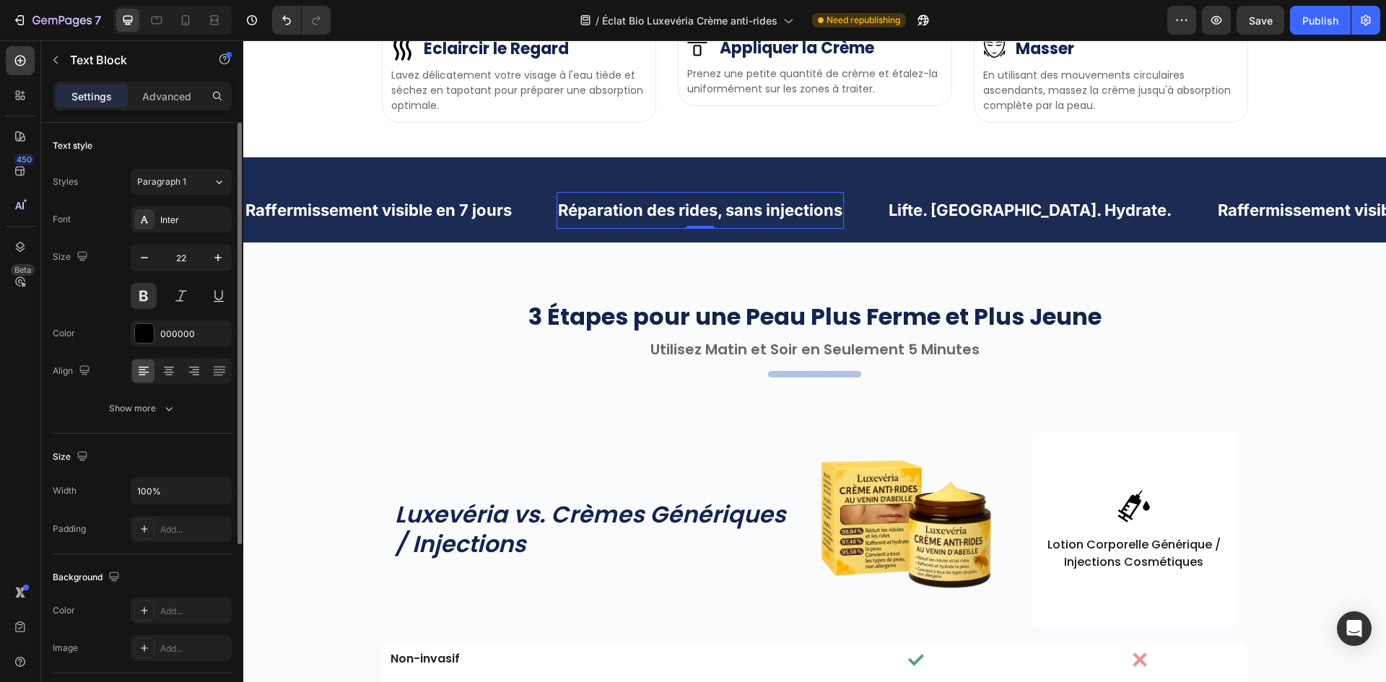
drag, startPoint x: 165, startPoint y: 411, endPoint x: 165, endPoint y: 422, distance: 10.9
click at [165, 414] on icon "button" at bounding box center [169, 408] width 14 height 14
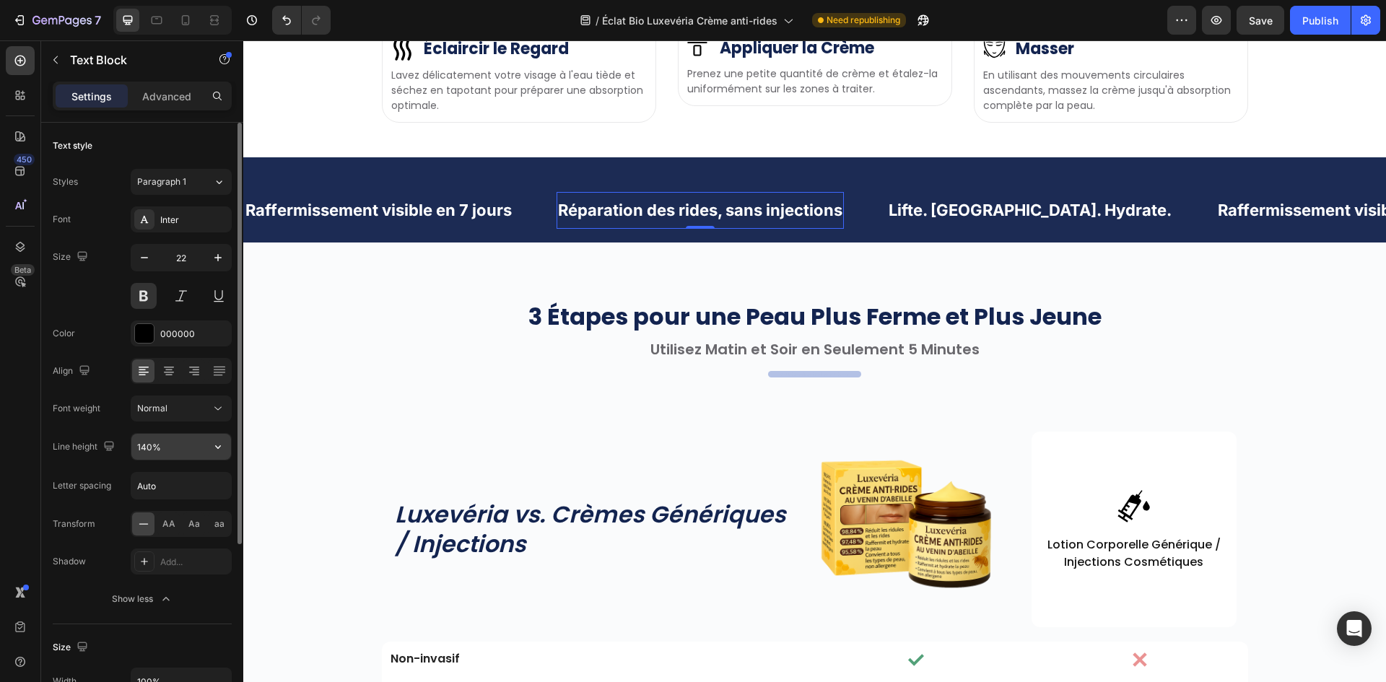
click at [160, 451] on input "140%" at bounding box center [181, 447] width 100 height 26
paste input "3"
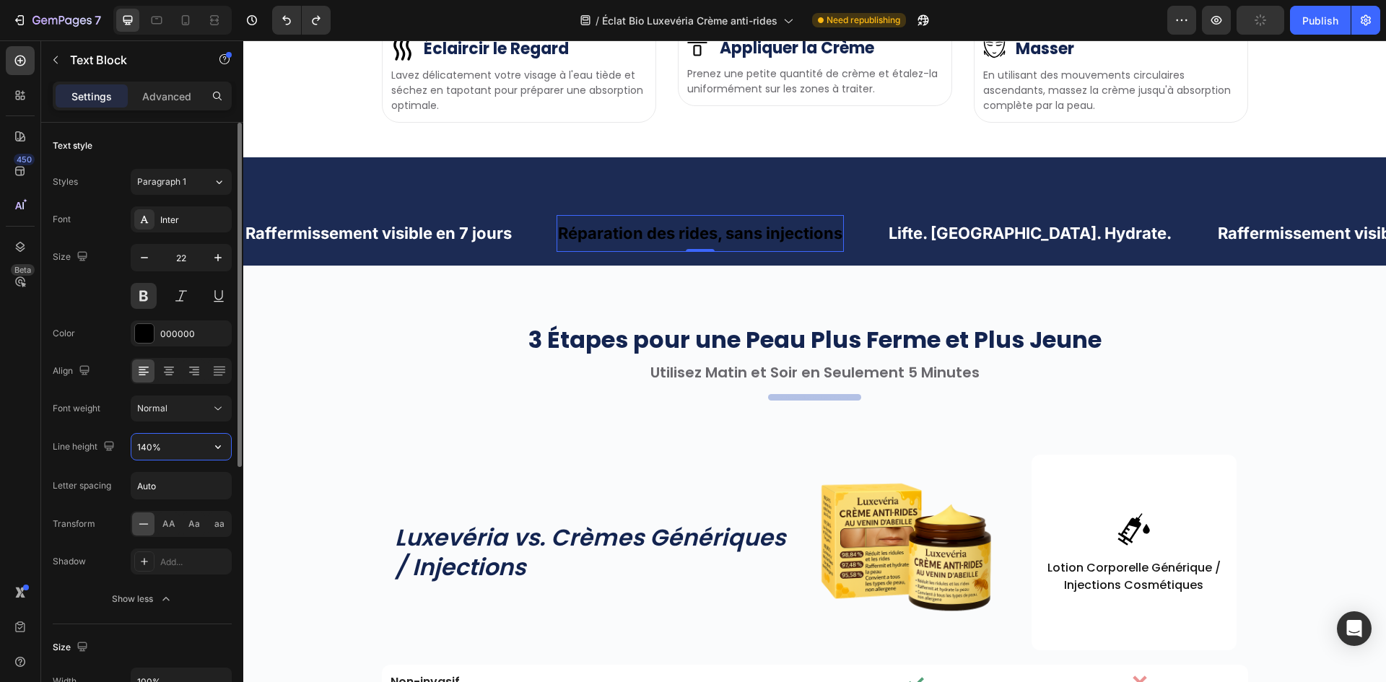
paste input "3"
type input "130%"
click at [134, 343] on div "000000" at bounding box center [181, 333] width 101 height 26
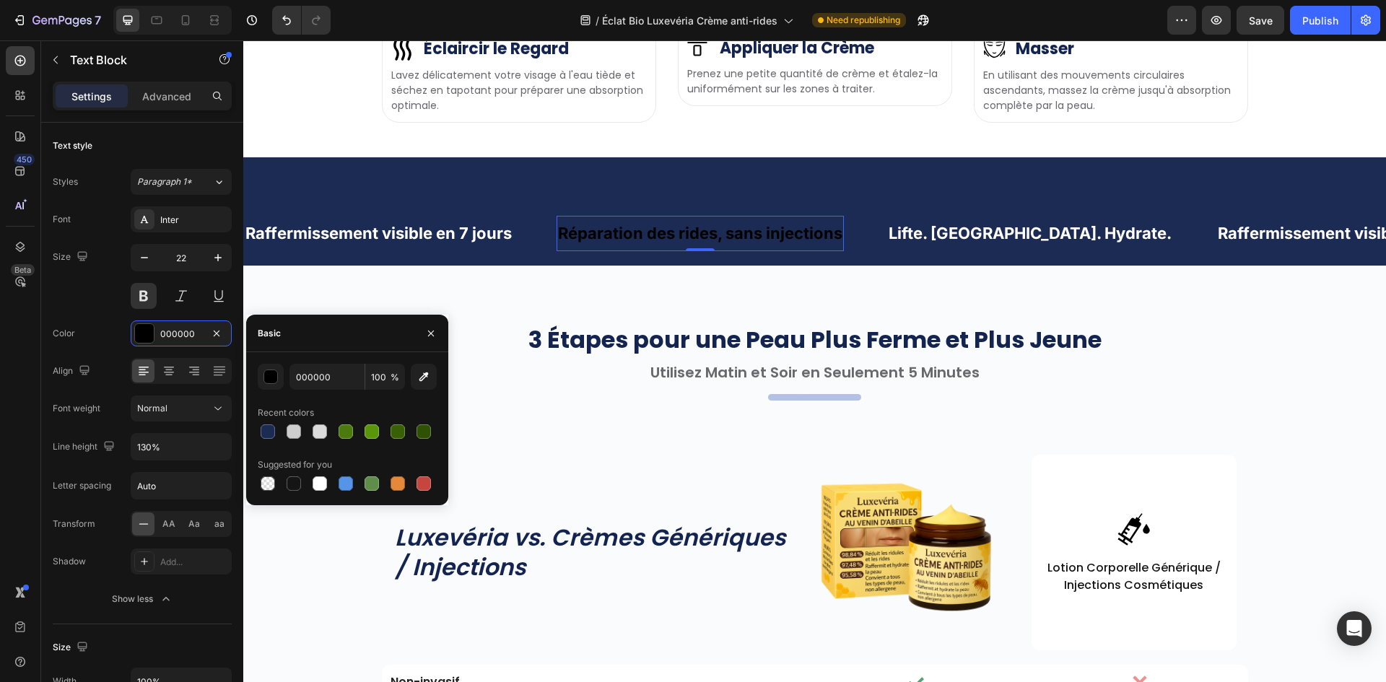
click at [253, 396] on div "000000 100 % Recent colors Suggested for you" at bounding box center [347, 429] width 202 height 130
click at [271, 387] on button "button" at bounding box center [271, 377] width 26 height 26
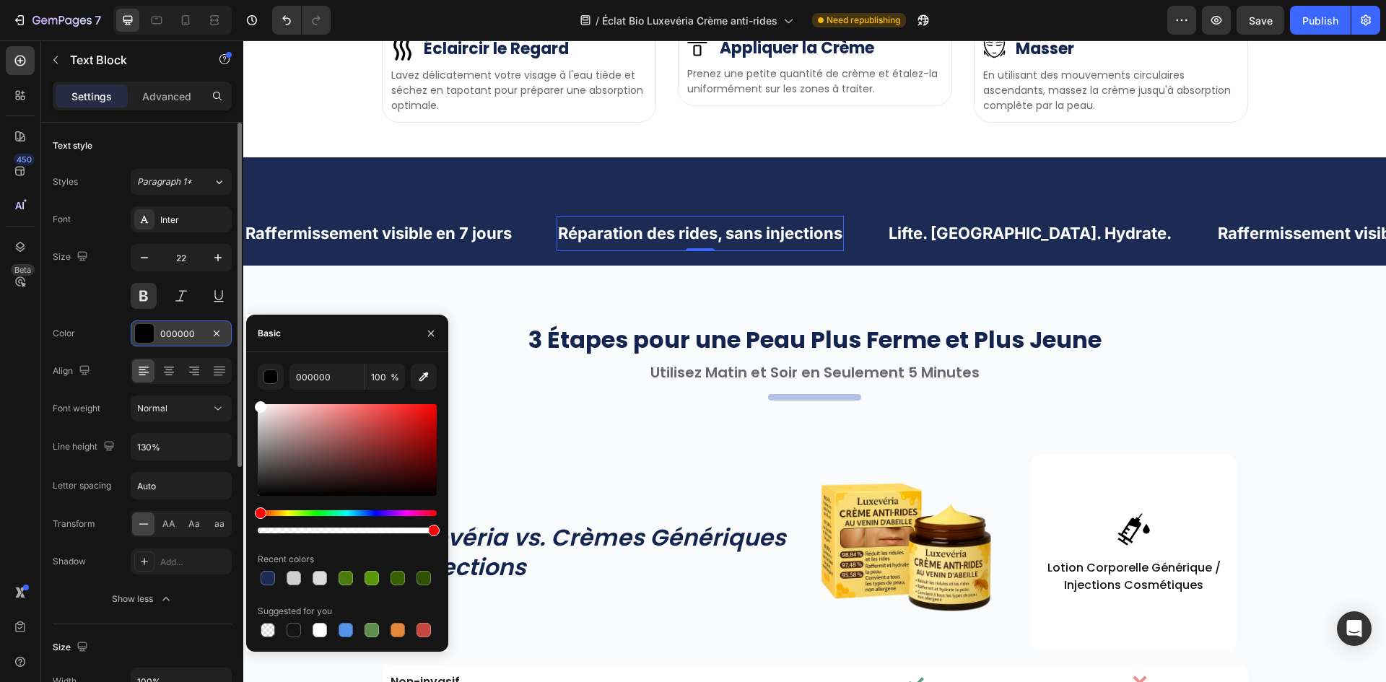
drag, startPoint x: 305, startPoint y: 451, endPoint x: 166, endPoint y: 344, distance: 175.0
click at [166, 344] on div "450 Beta marque Sections(0) Elements(2) We couldn’t find any matches for “marqu…" at bounding box center [121, 361] width 243 height 642
type input "FFFFFF"
click at [935, 245] on p "Lifte. [GEOGRAPHIC_DATA]. Hydrate." at bounding box center [1030, 233] width 283 height 22
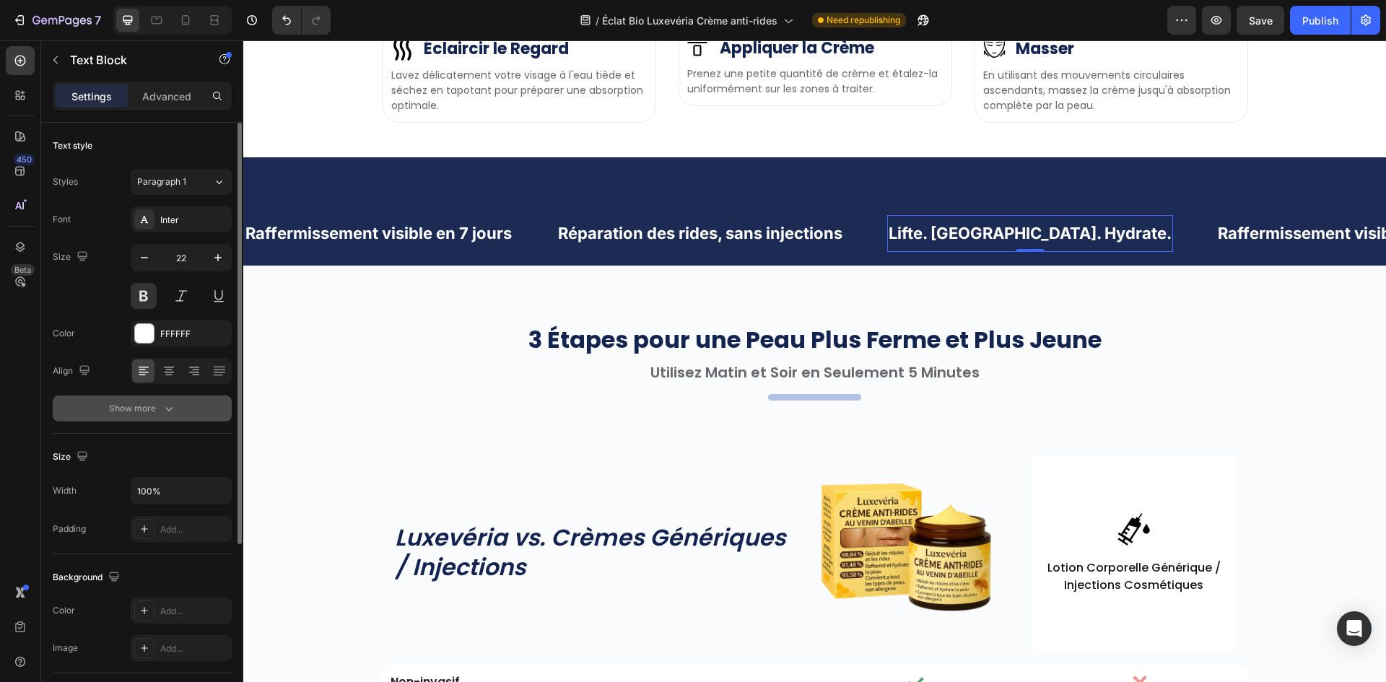
click at [183, 401] on button "Show more" at bounding box center [142, 409] width 179 height 26
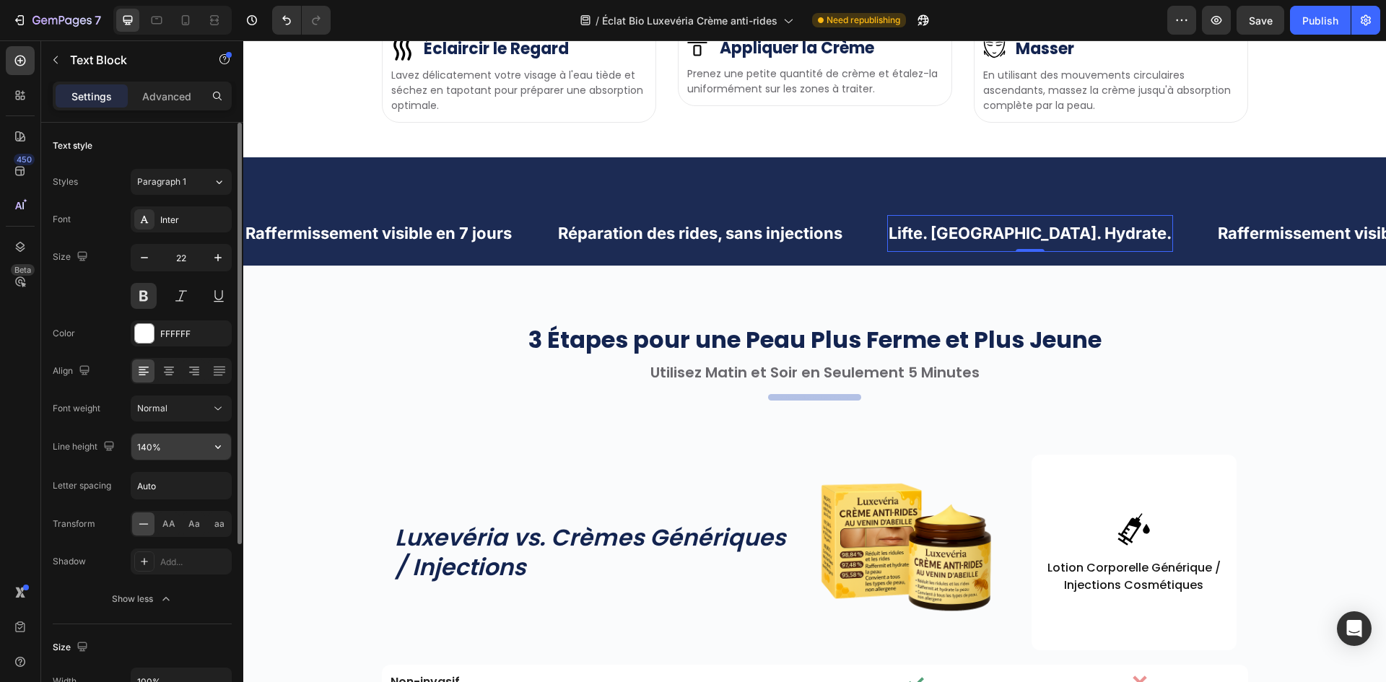
click at [179, 448] on input "140%" at bounding box center [181, 447] width 100 height 26
paste input "3"
type input "130%"
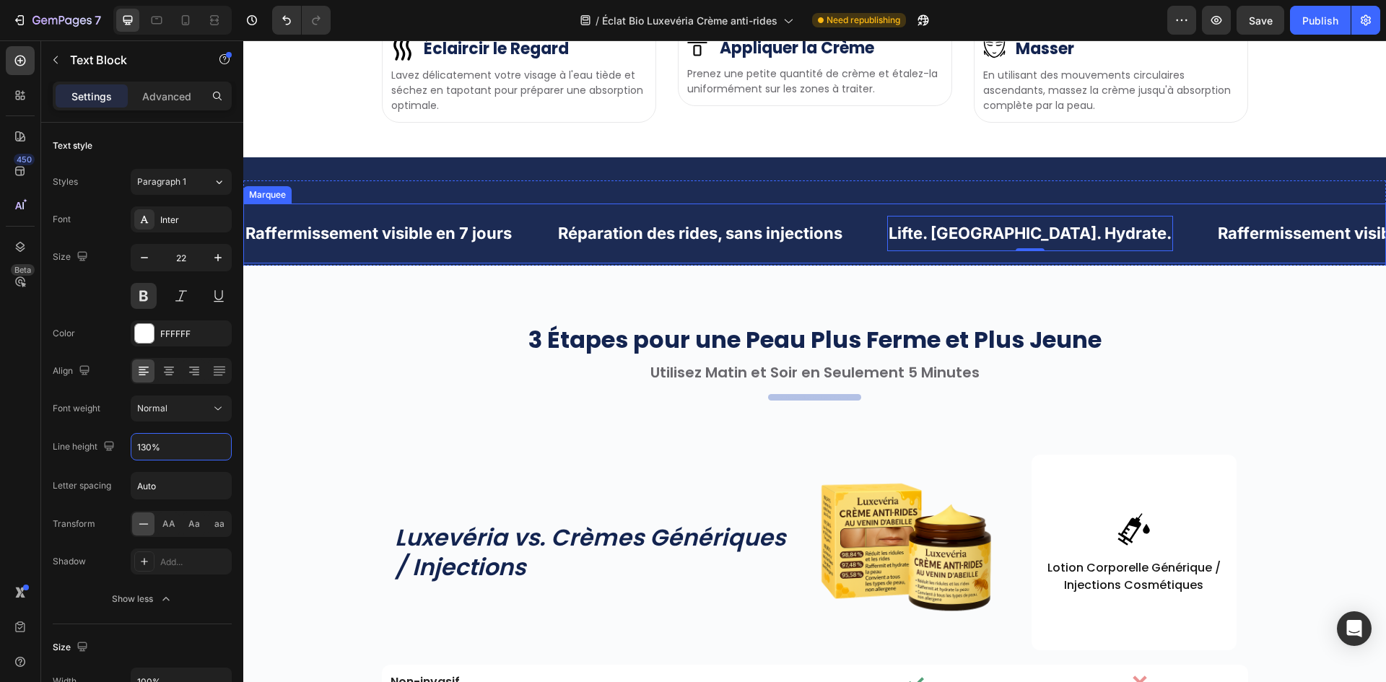
click at [1218, 245] on p "Raffermissement visible en 7 jours" at bounding box center [1351, 233] width 266 height 22
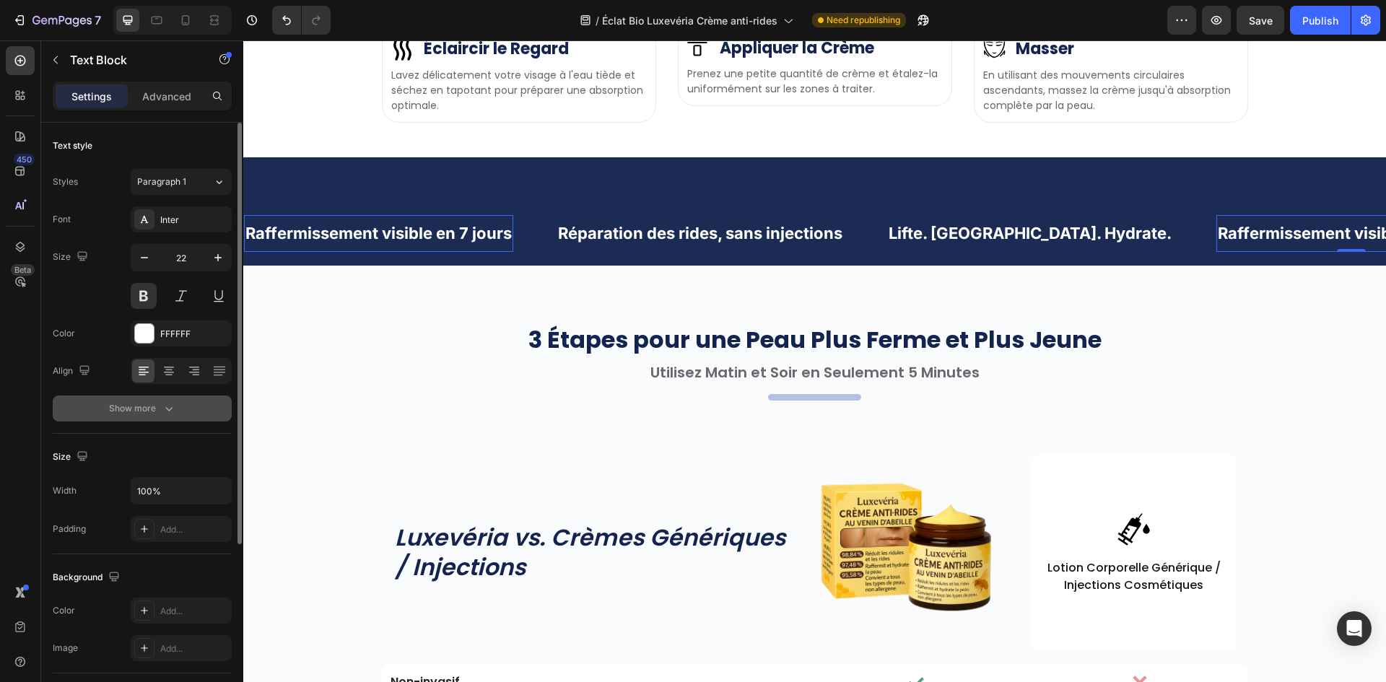
click at [154, 408] on div "Show more" at bounding box center [142, 408] width 67 height 14
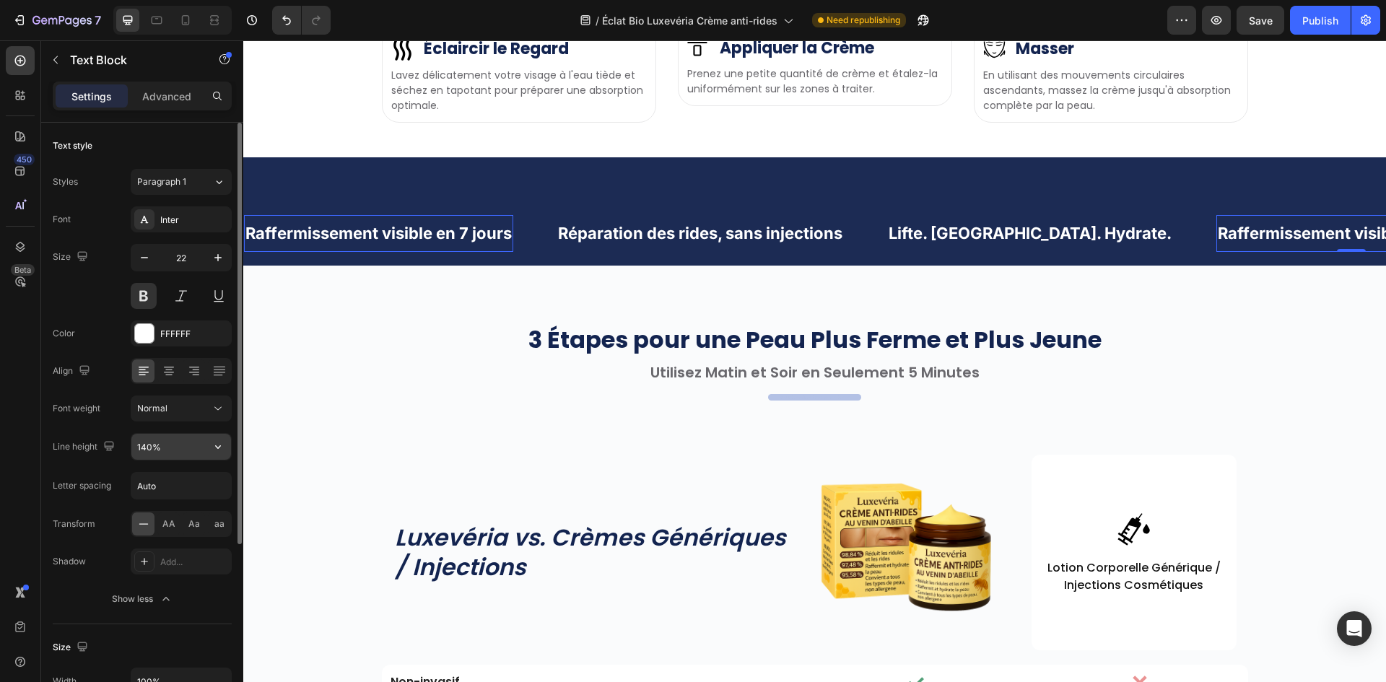
click at [179, 450] on input "140%" at bounding box center [181, 447] width 100 height 26
paste input "3"
type input "130%"
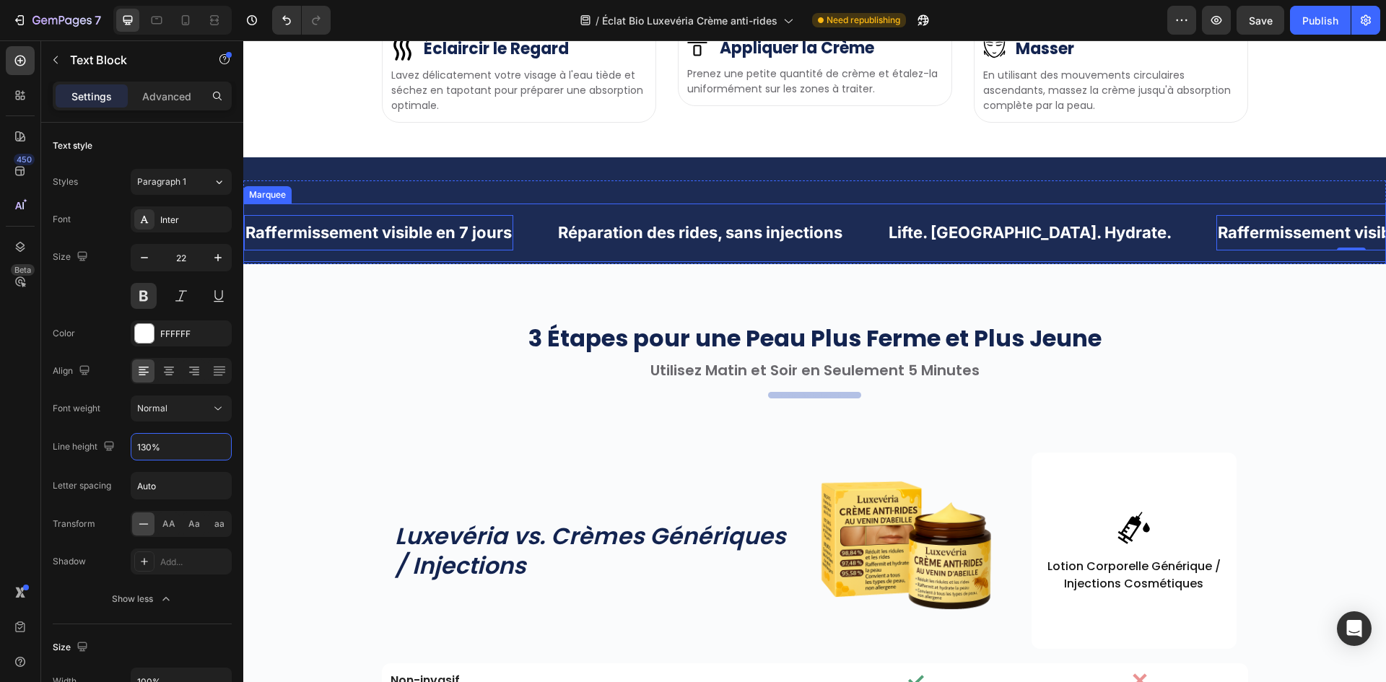
click at [671, 264] on div "Raffermissement visible en 7 jours Text Block 0 Réparation des rides, sans inje…" at bounding box center [814, 222] width 1143 height 84
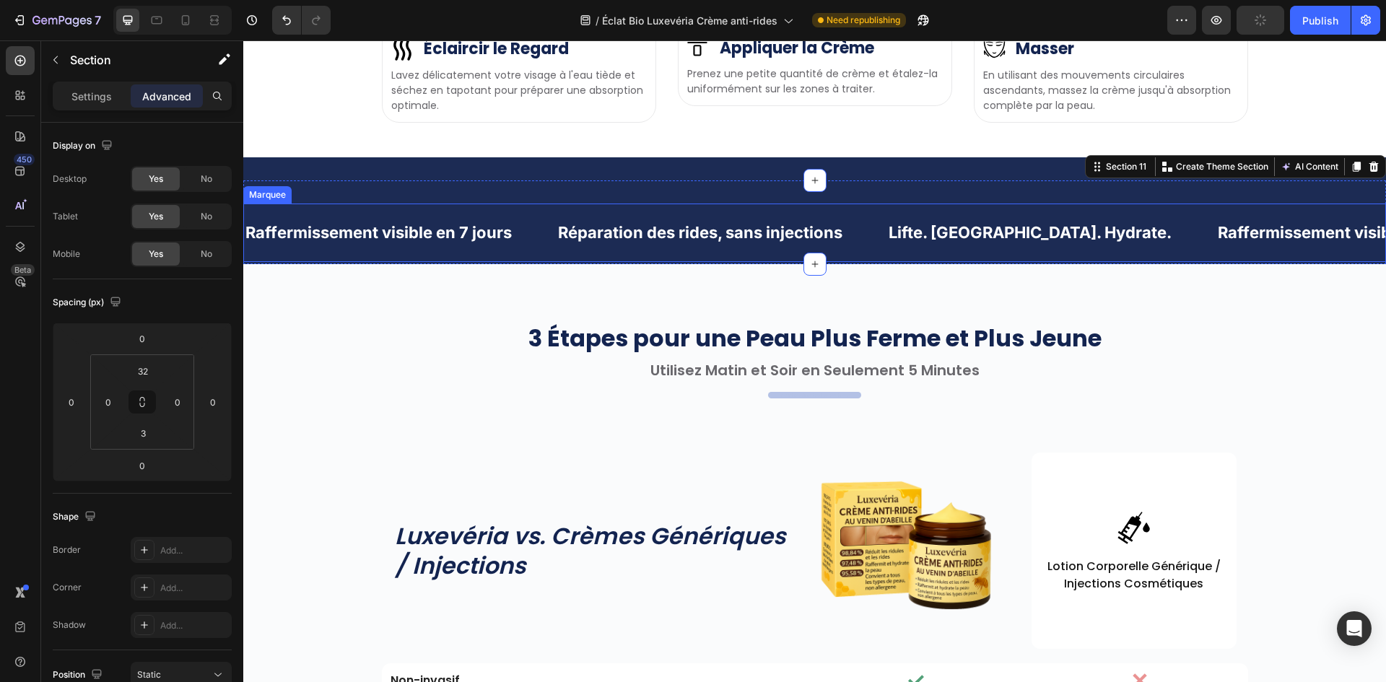
click at [527, 262] on div "Raffermissement visible en 7 jours Text Block Réparation des rides, sans inject…" at bounding box center [814, 233] width 1143 height 58
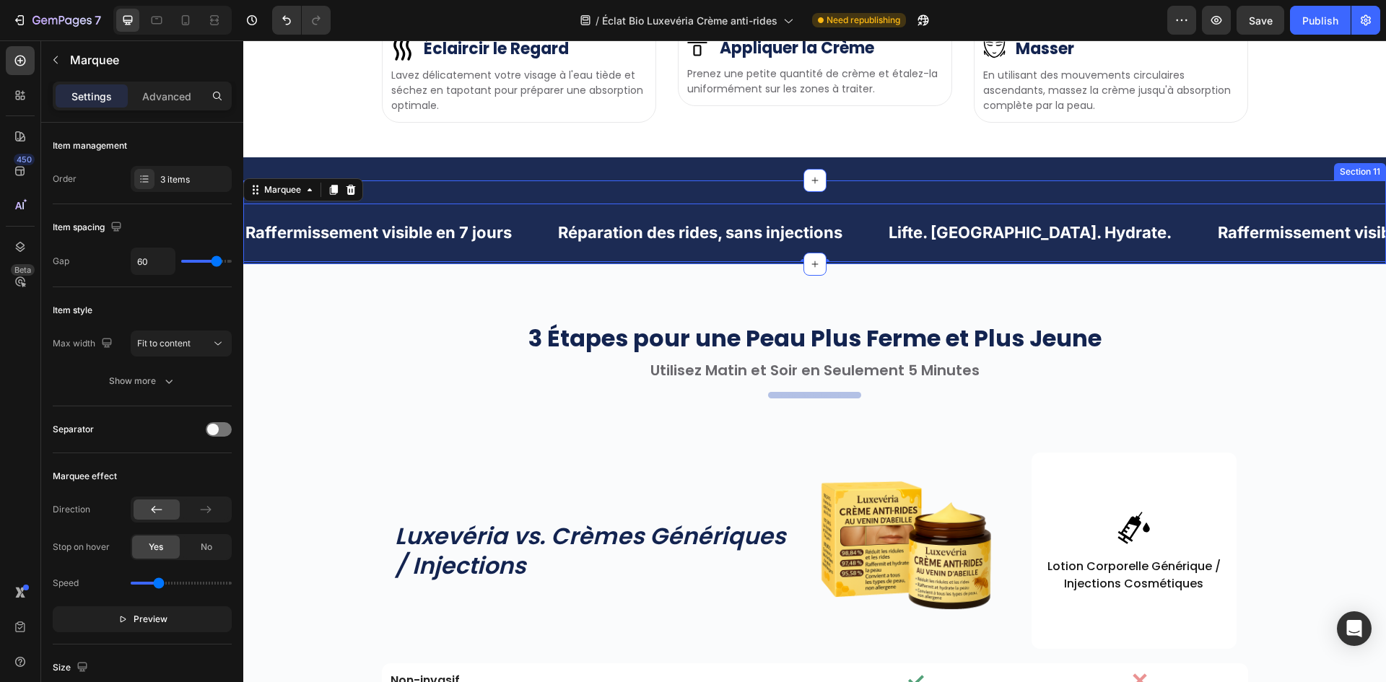
click at [387, 264] on div "Raffermissement visible en 7 jours Text Block Réparation des rides, sans inject…" at bounding box center [814, 222] width 1143 height 84
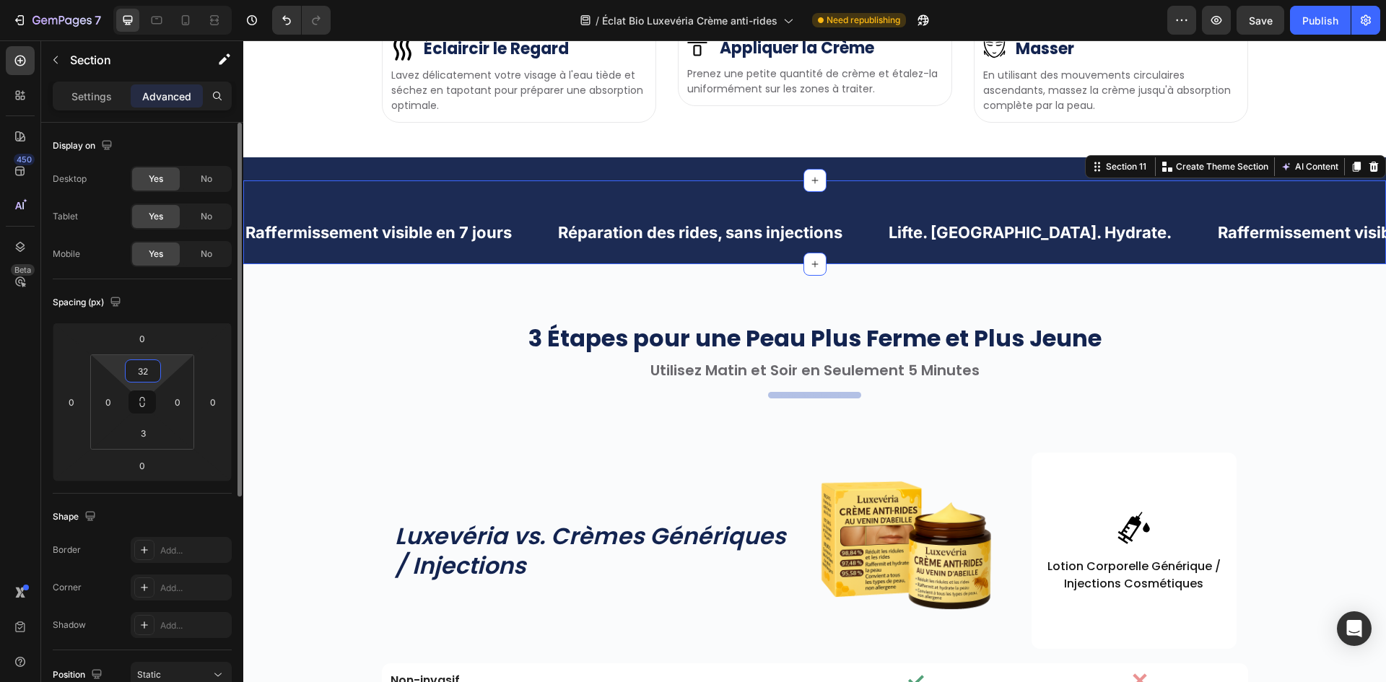
drag, startPoint x: 146, startPoint y: 372, endPoint x: 142, endPoint y: 398, distance: 26.2
click at [145, 372] on input "32" at bounding box center [142, 371] width 29 height 22
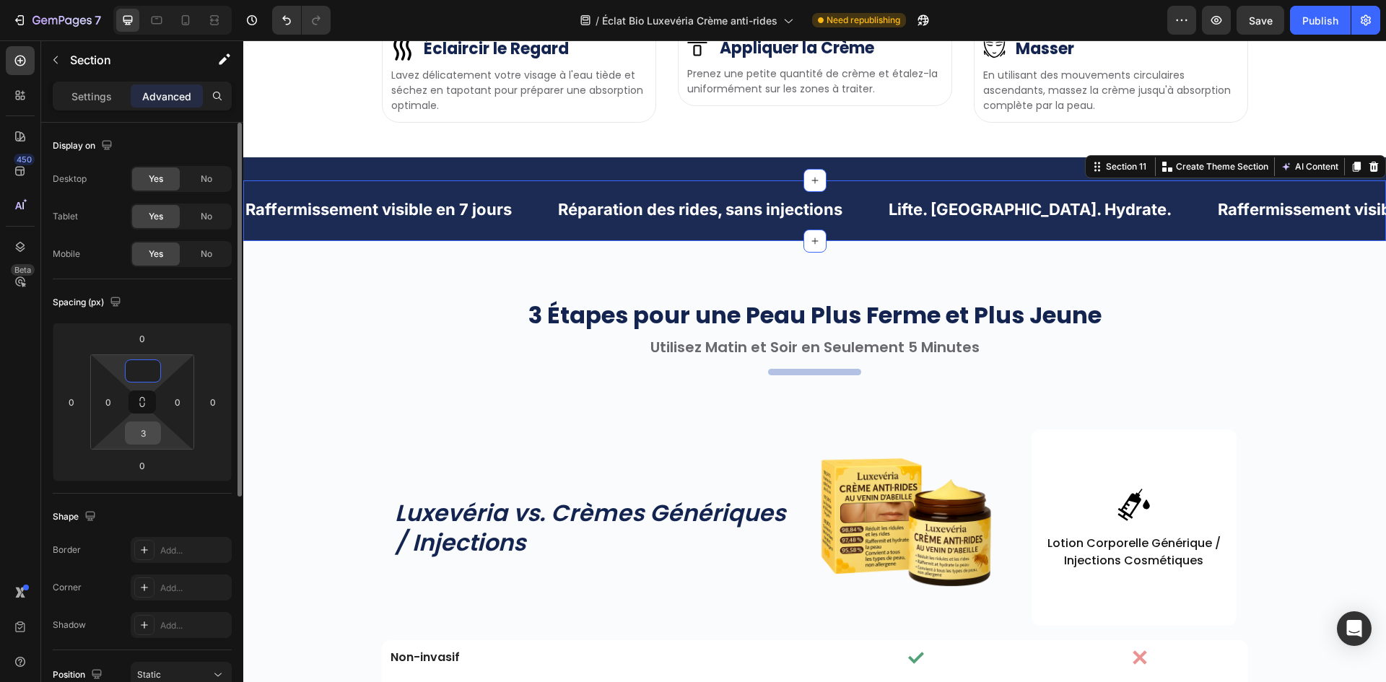
type input "0"
click at [147, 440] on input "3" at bounding box center [142, 433] width 29 height 22
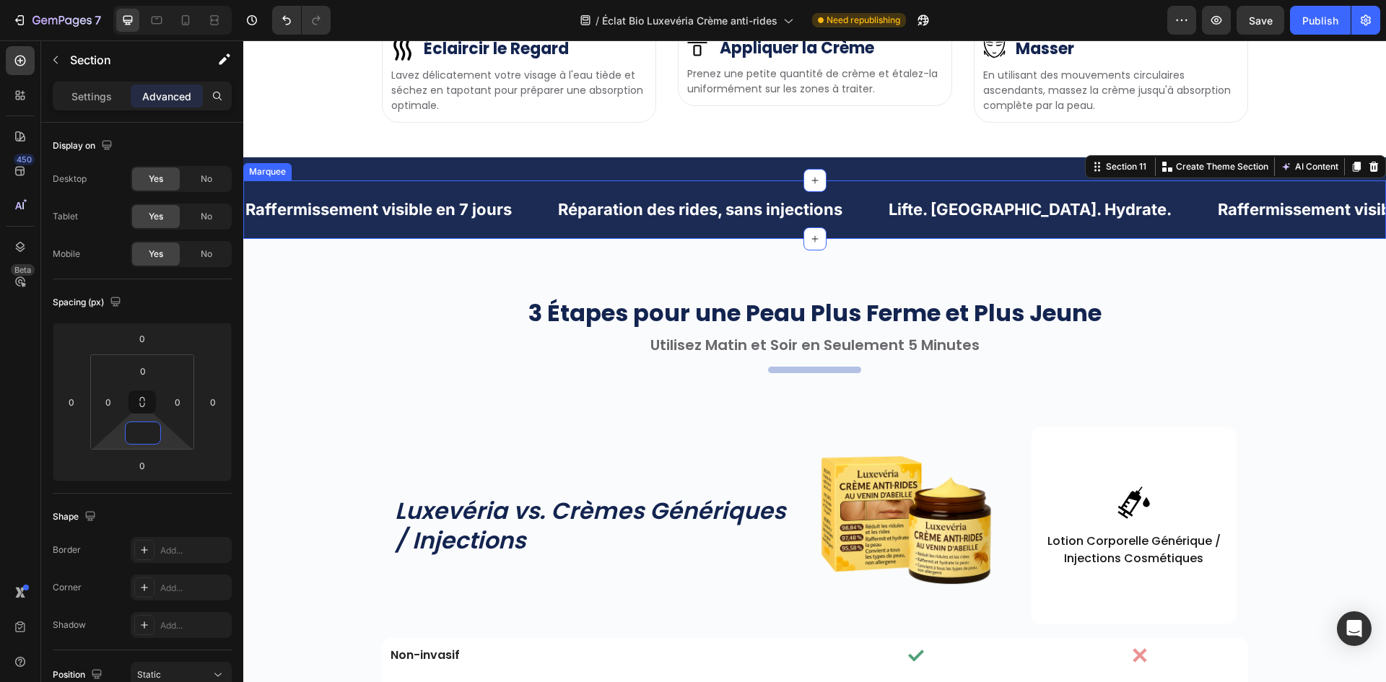
click at [529, 227] on div "Raffermissement visible en 7 jours Text Block" at bounding box center [400, 209] width 313 height 35
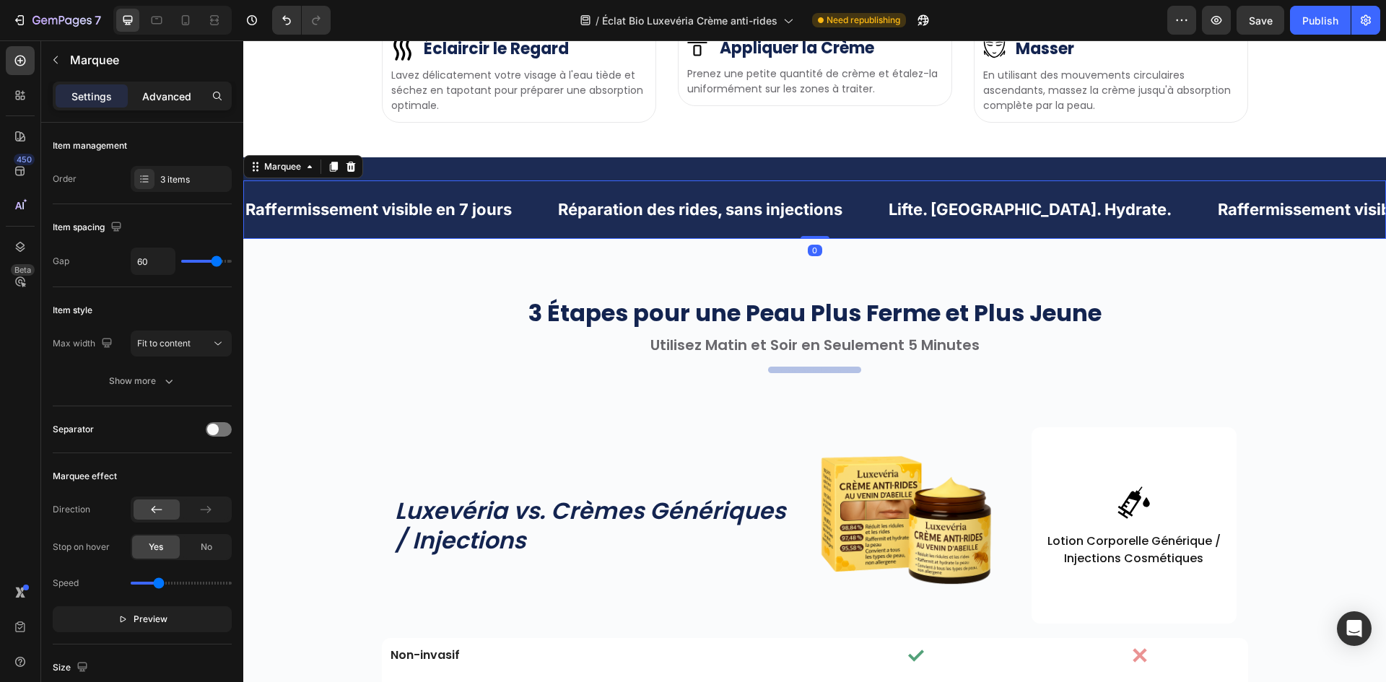
click at [161, 97] on p "Advanced" at bounding box center [166, 96] width 49 height 15
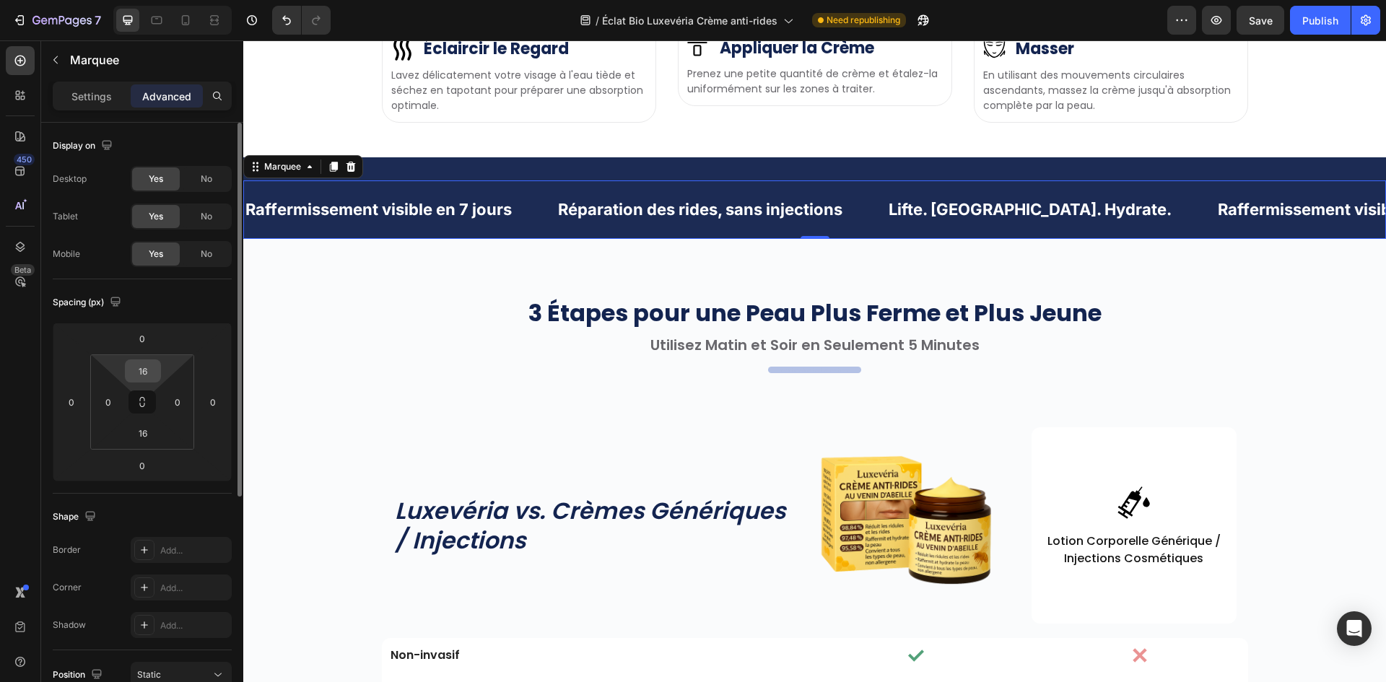
click at [145, 372] on input "16" at bounding box center [142, 371] width 29 height 22
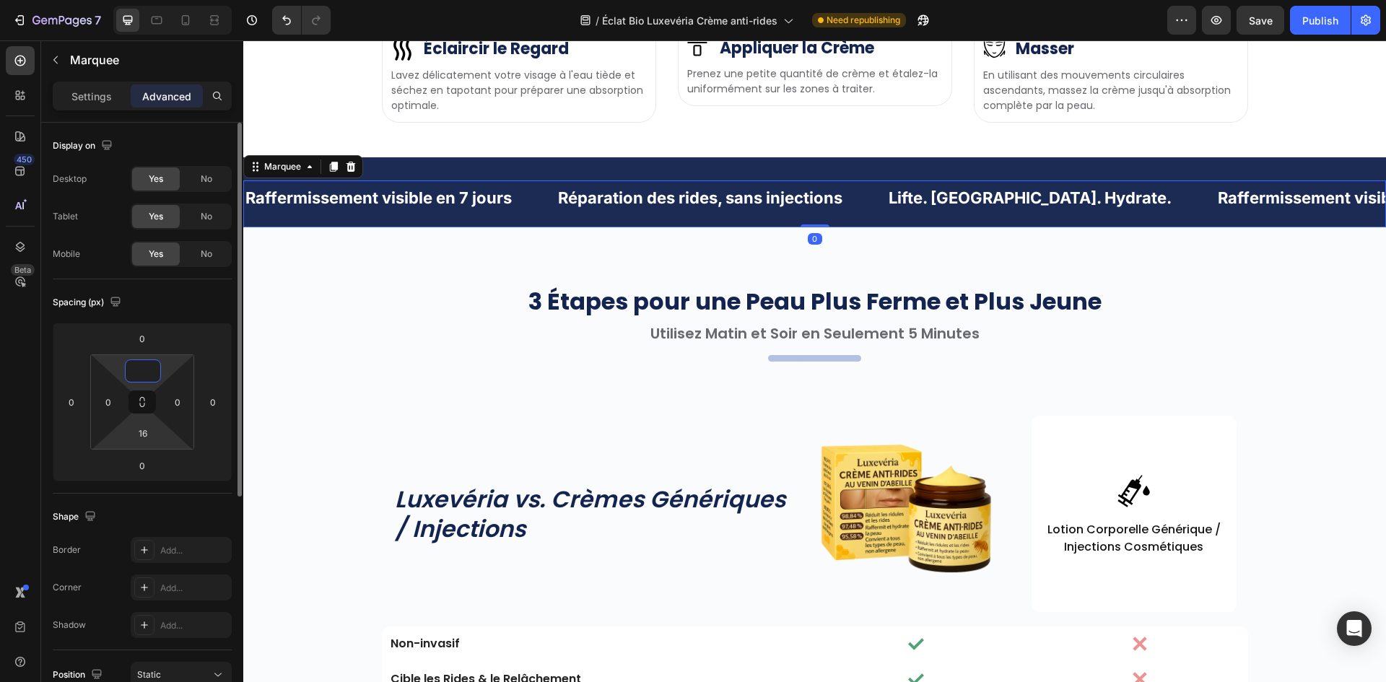
type input "0"
click at [152, 432] on input "16" at bounding box center [142, 433] width 29 height 22
type input "1"
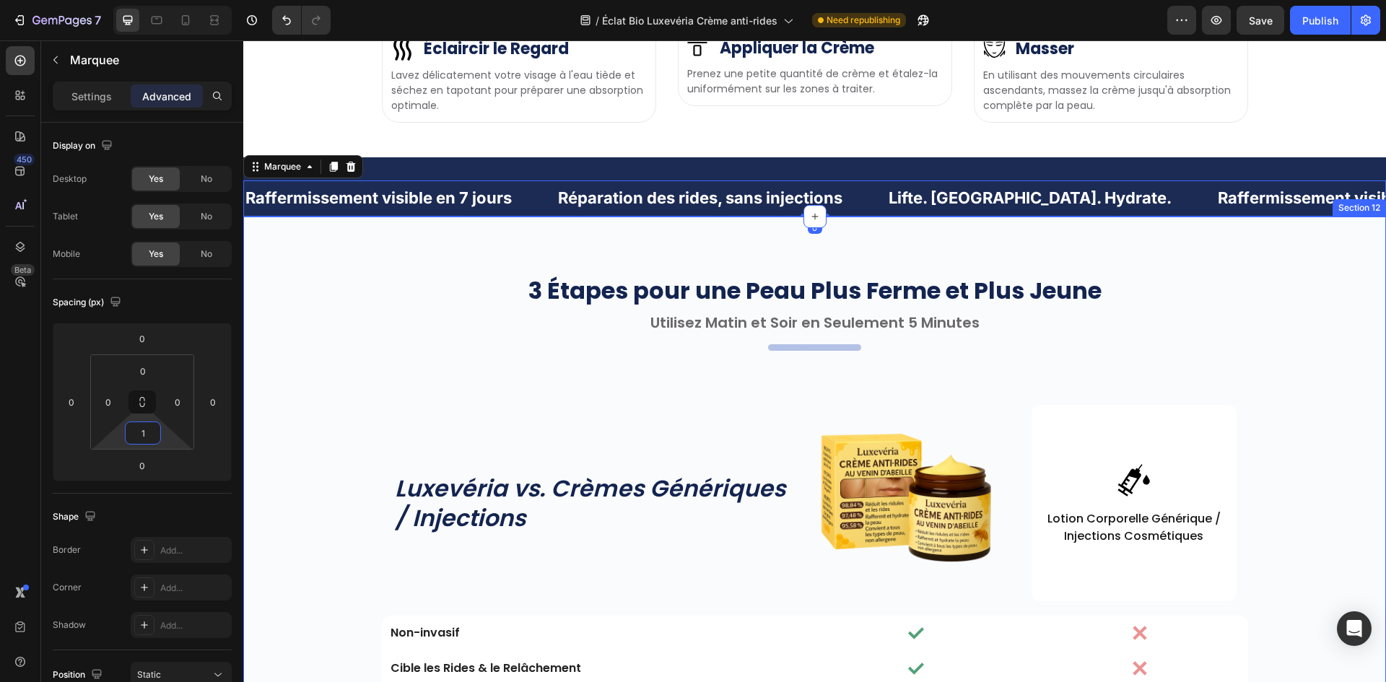
click at [370, 515] on div "3 Étapes pour une Peau Plus Ferme et Plus Jeune Heading Utilisez Matin et Soir …" at bounding box center [814, 557] width 1143 height 681
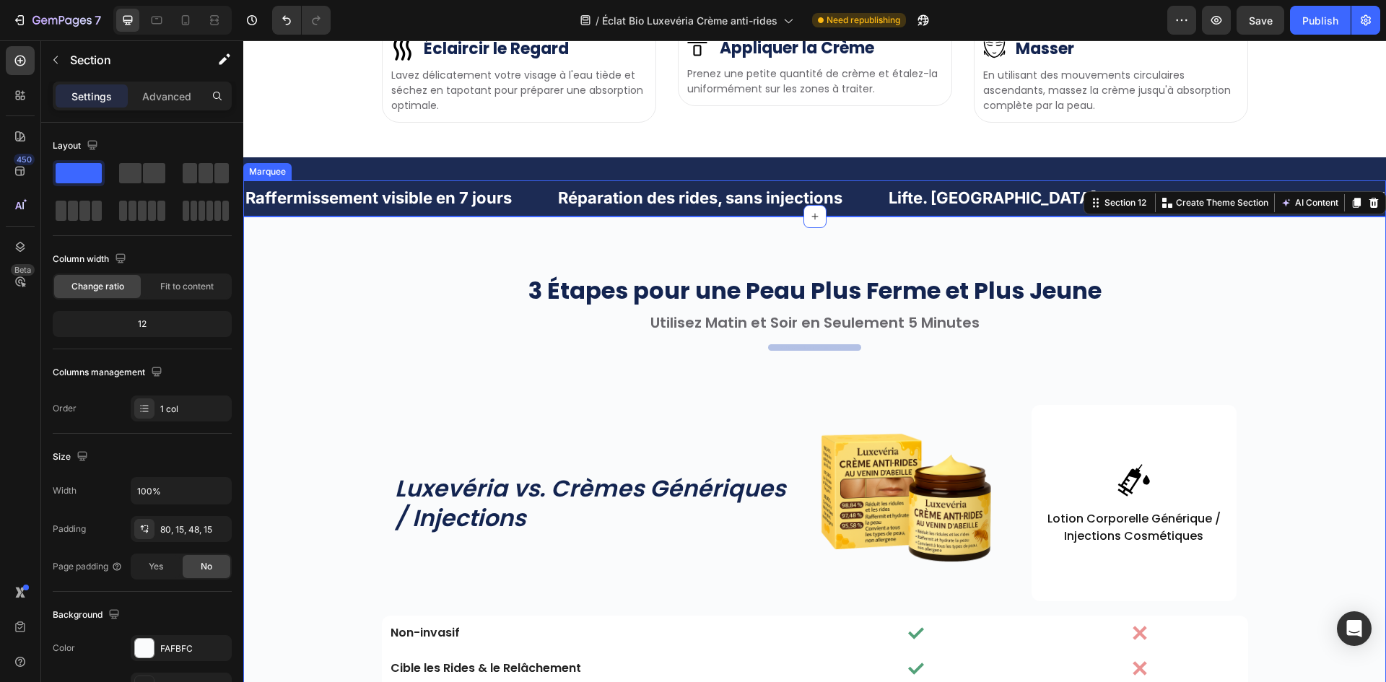
click at [524, 216] on div "Raffermissement visible en 7 jours Text Block" at bounding box center [400, 197] width 313 height 35
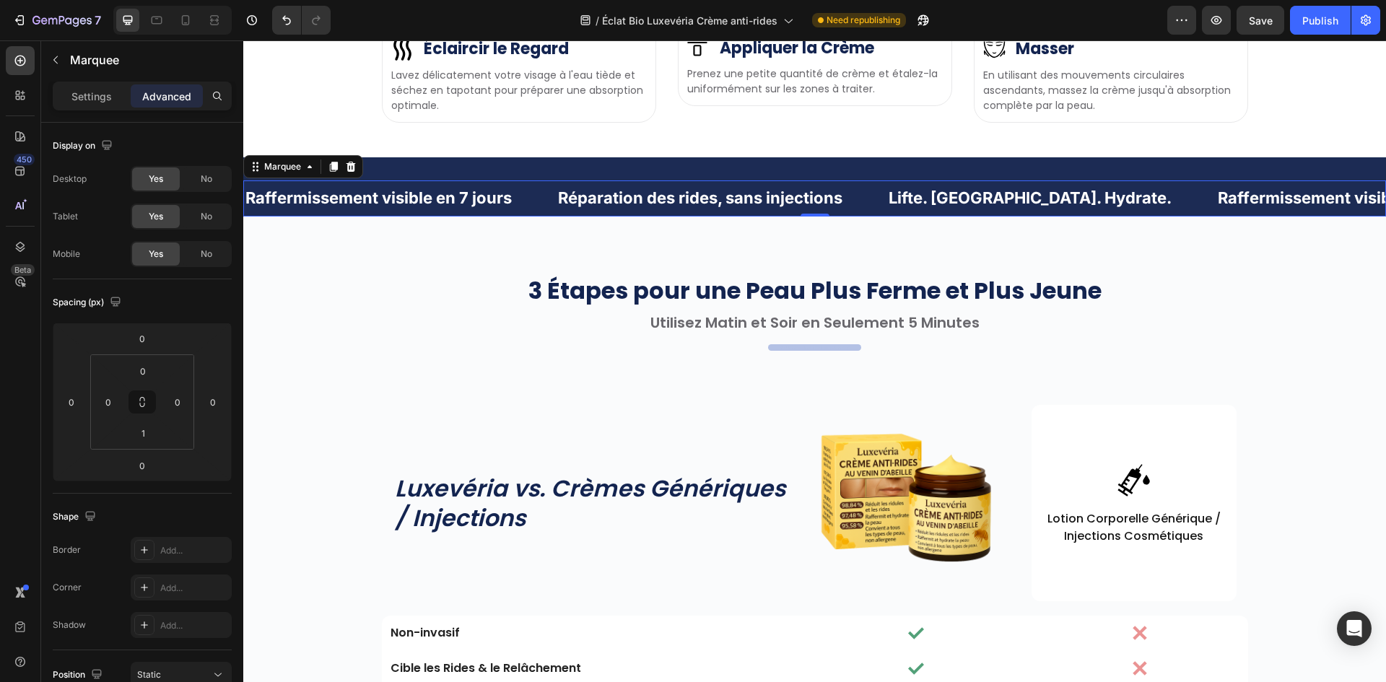
drag, startPoint x: 87, startPoint y: 101, endPoint x: 69, endPoint y: 314, distance: 213.7
click at [87, 100] on p "Settings" at bounding box center [91, 96] width 40 height 15
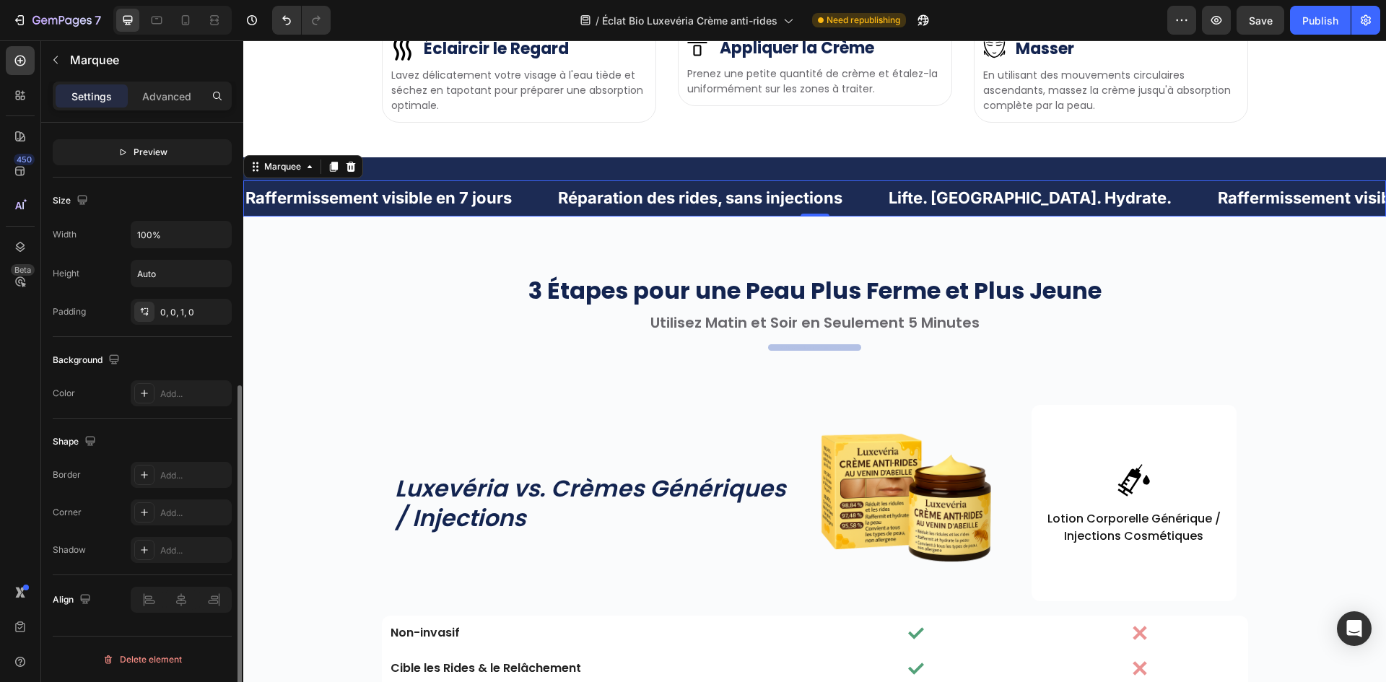
scroll to position [250, 0]
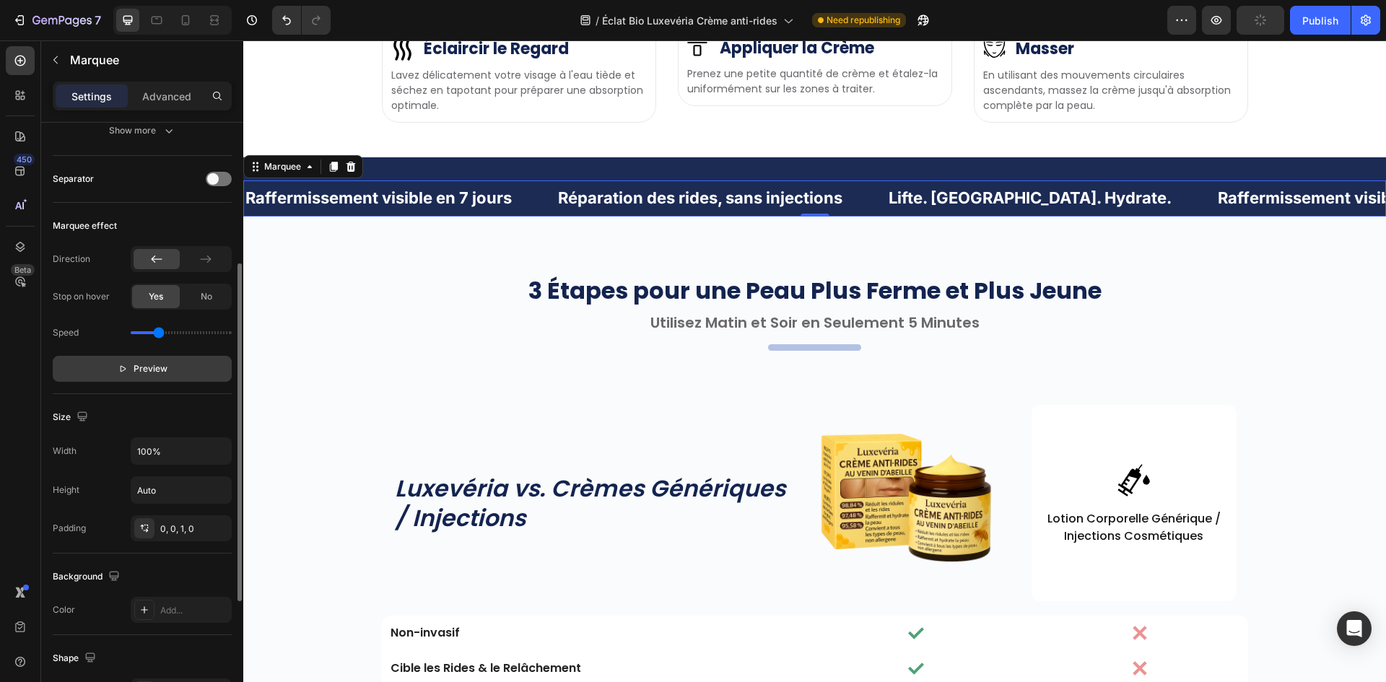
click at [170, 376] on button "Preview" at bounding box center [142, 369] width 179 height 26
click at [53, 356] on button "Pause" at bounding box center [142, 369] width 179 height 26
click at [53, 356] on button "Preview" at bounding box center [142, 369] width 179 height 26
click at [471, 209] on p "Raffermissement visible en 7 jours" at bounding box center [377, 198] width 266 height 21
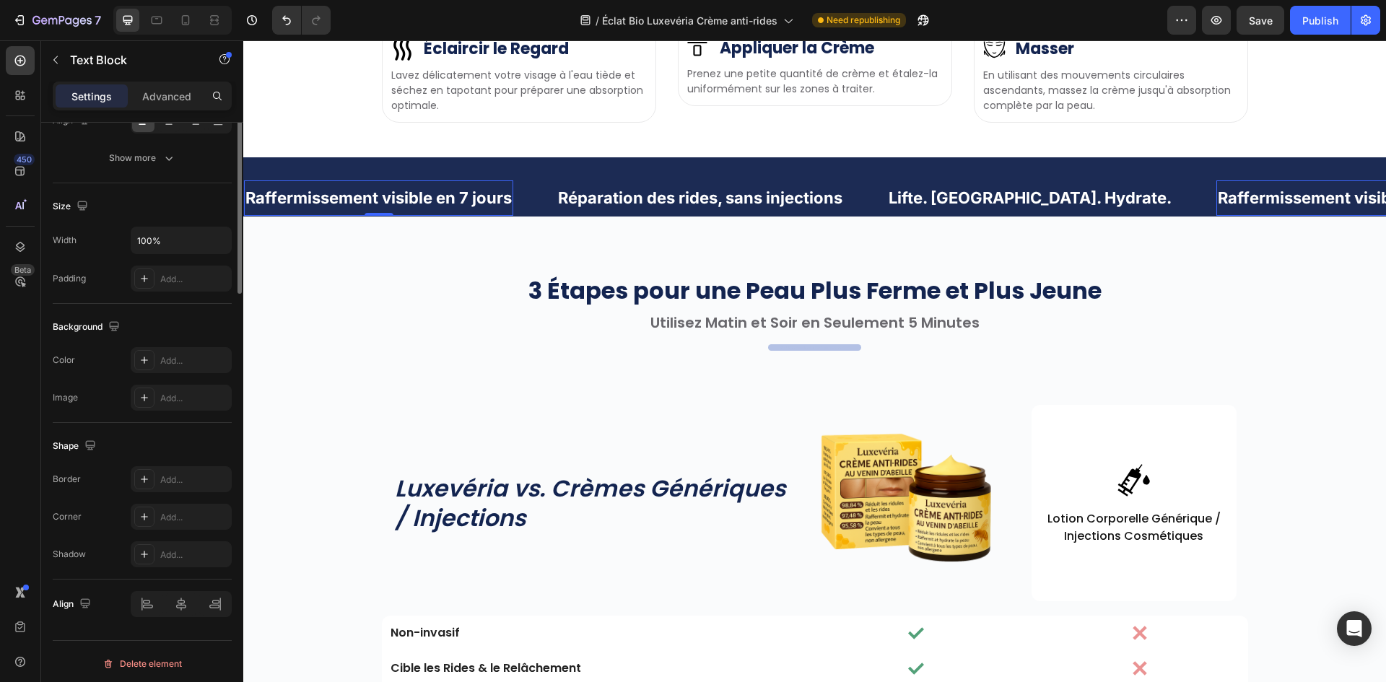
scroll to position [0, 0]
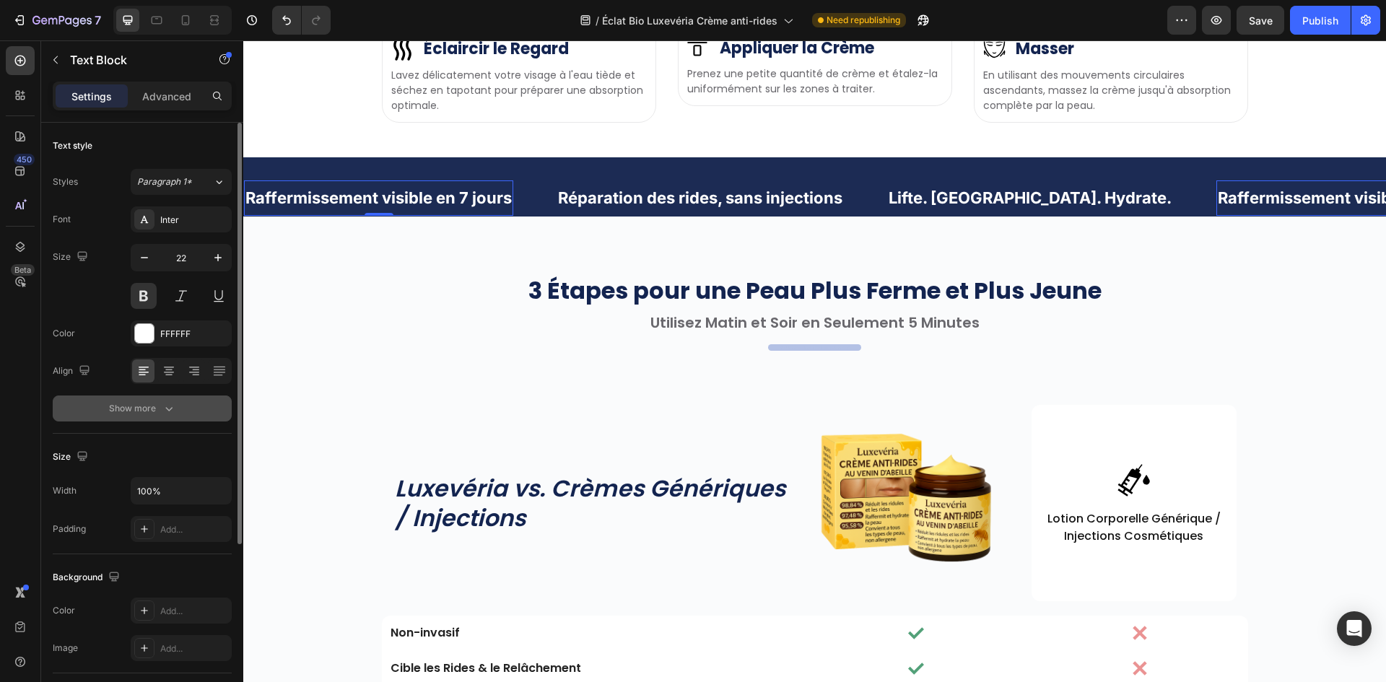
click at [149, 411] on div "Show more" at bounding box center [142, 408] width 67 height 14
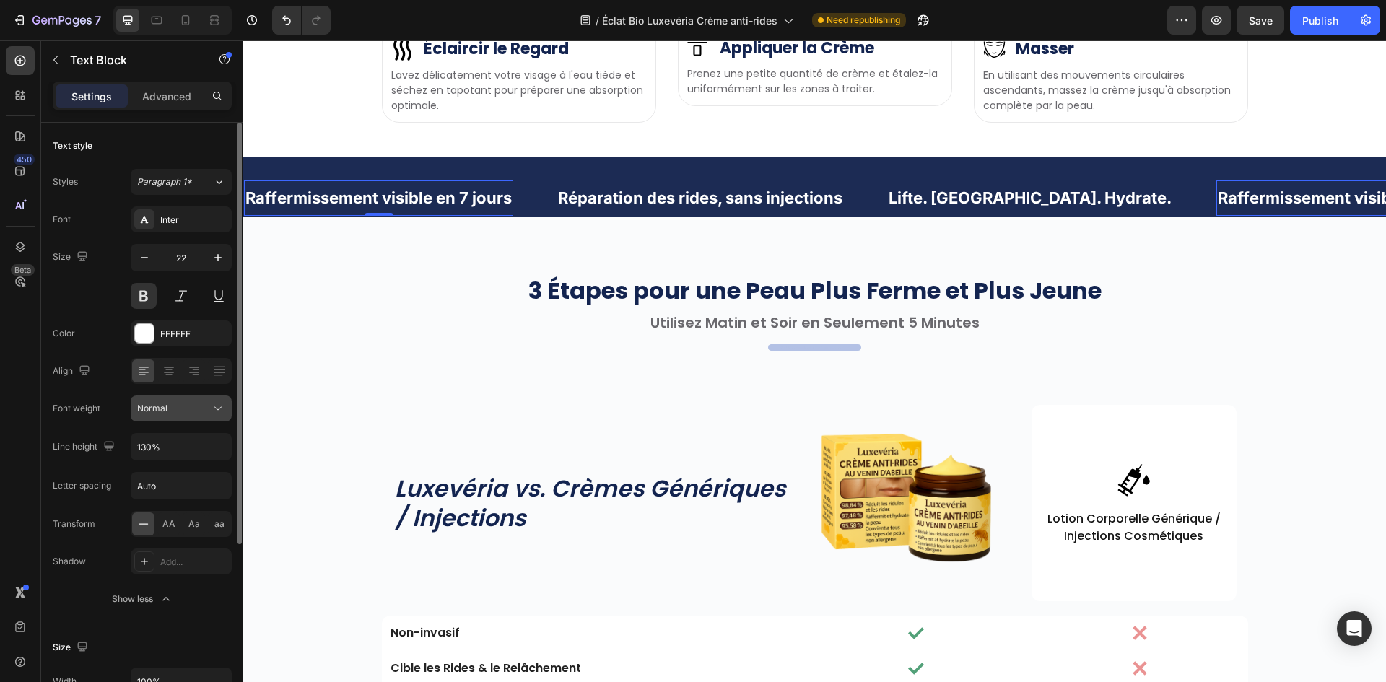
click at [206, 406] on div "Normal" at bounding box center [174, 408] width 74 height 13
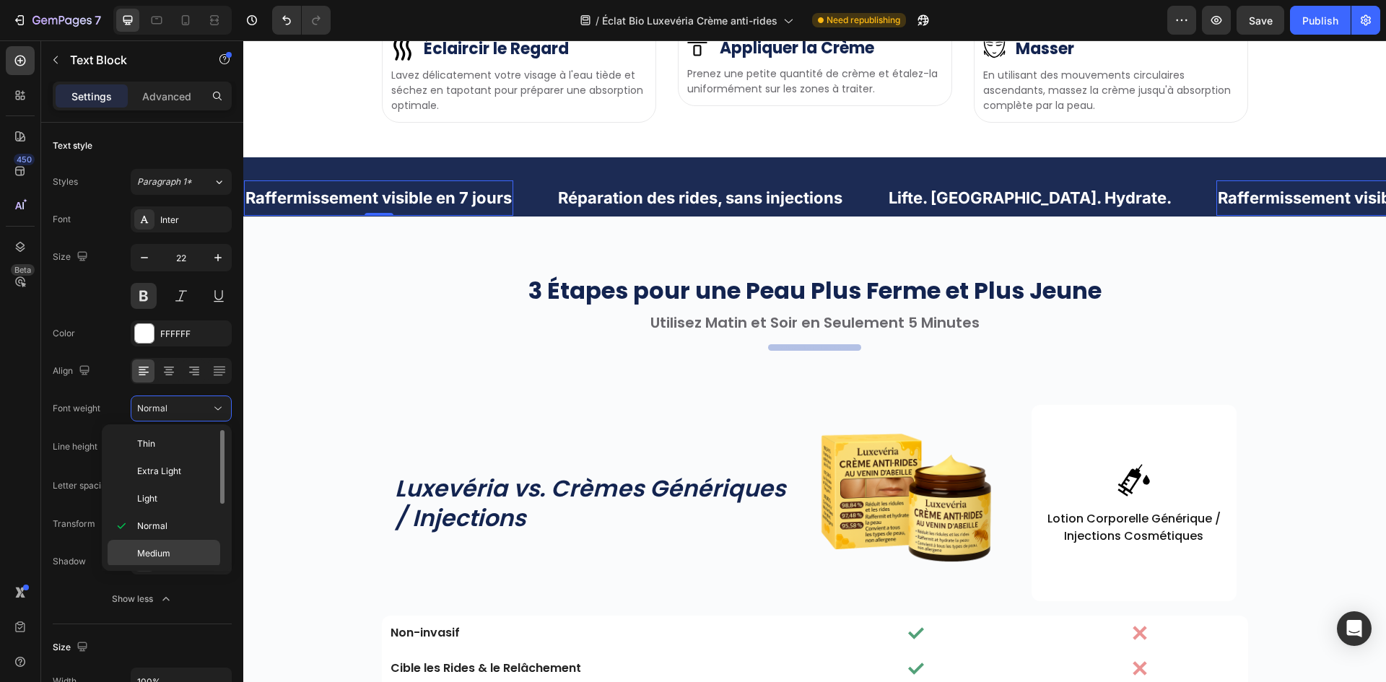
click at [180, 550] on p "Medium" at bounding box center [175, 553] width 77 height 13
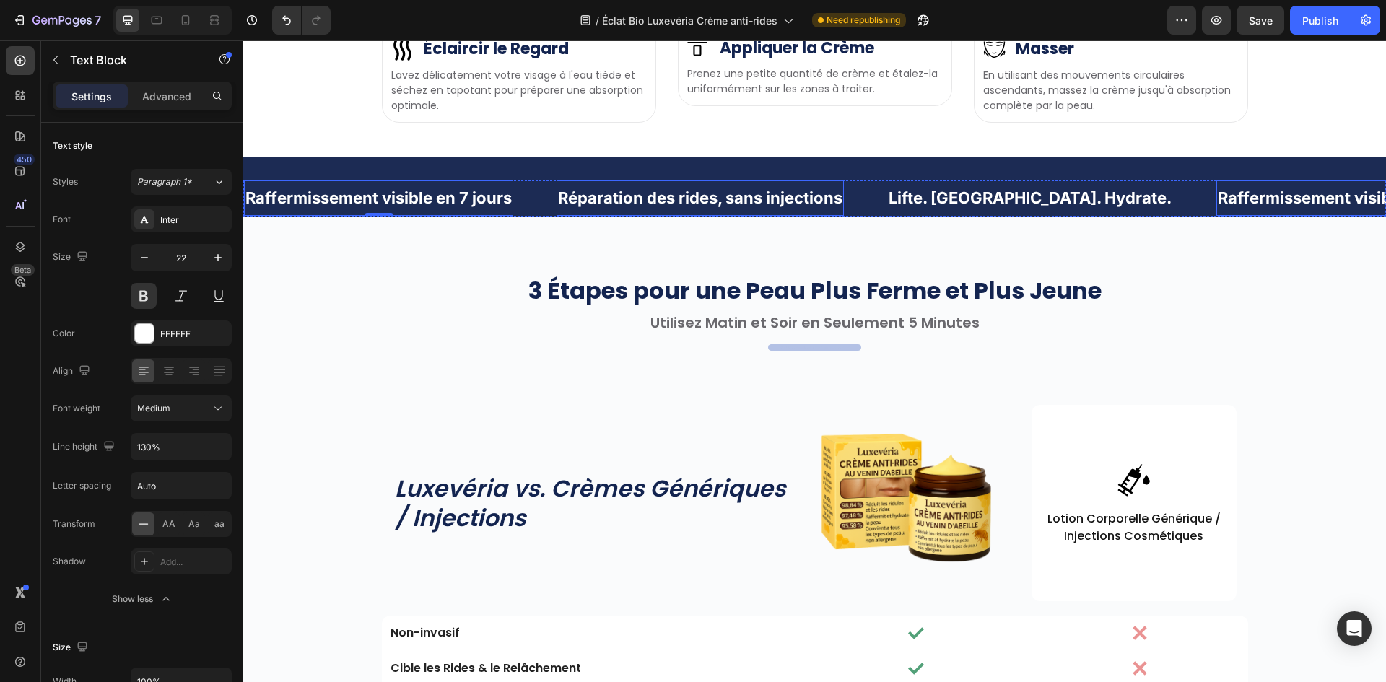
click at [557, 209] on p "Réparation des rides, sans injections" at bounding box center [699, 198] width 284 height 21
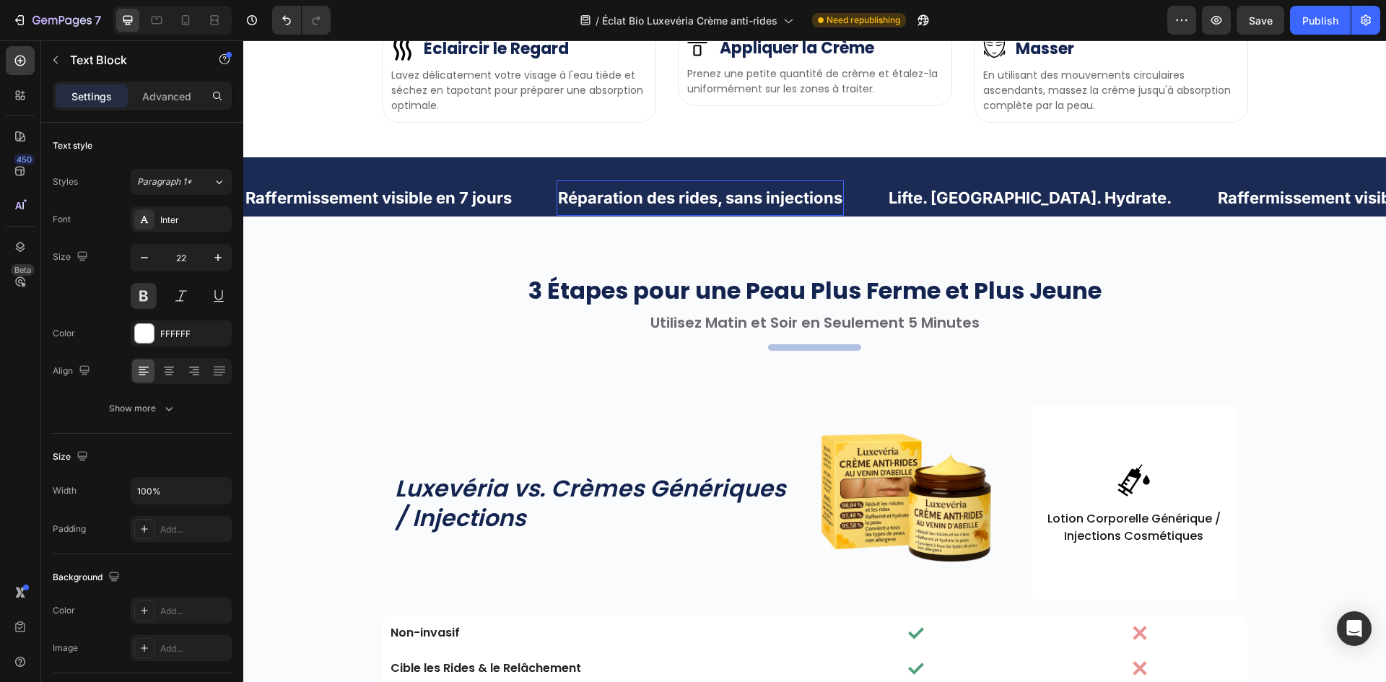
click at [557, 209] on p "Réparation des rides, sans injections" at bounding box center [699, 198] width 284 height 21
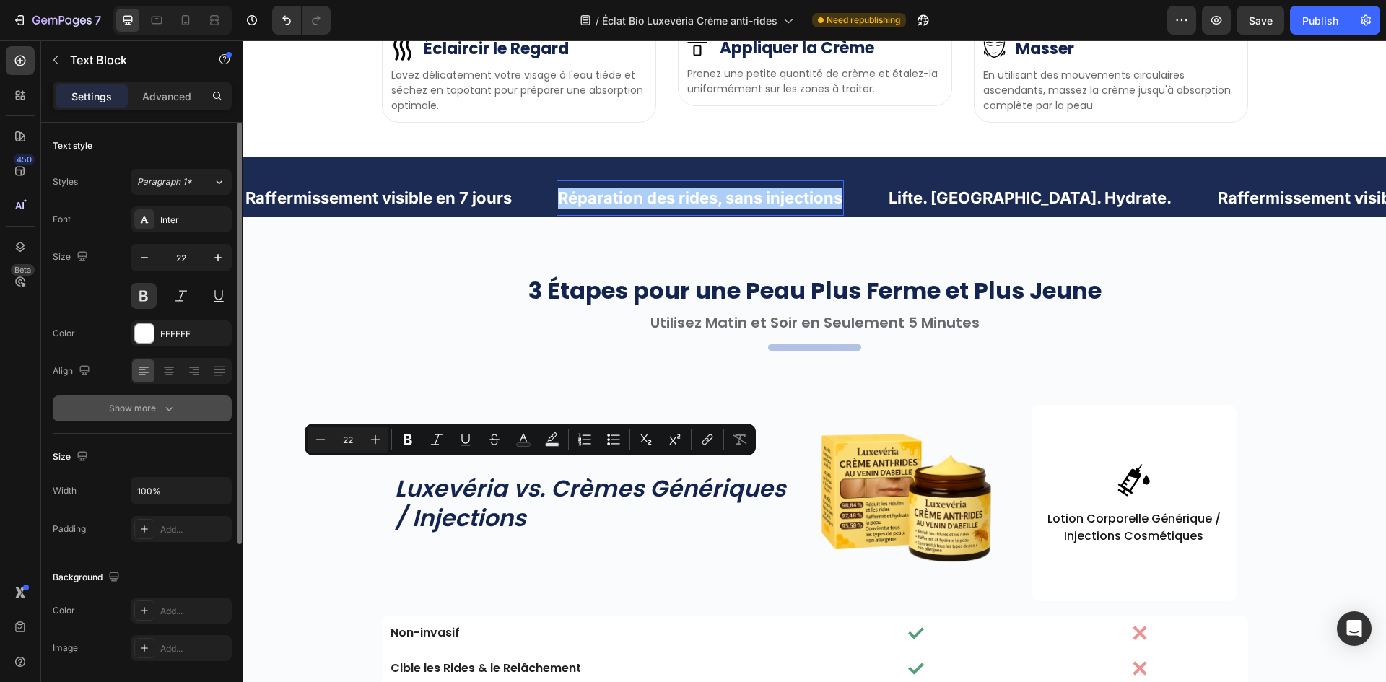
click at [153, 402] on div "Show more" at bounding box center [142, 408] width 67 height 14
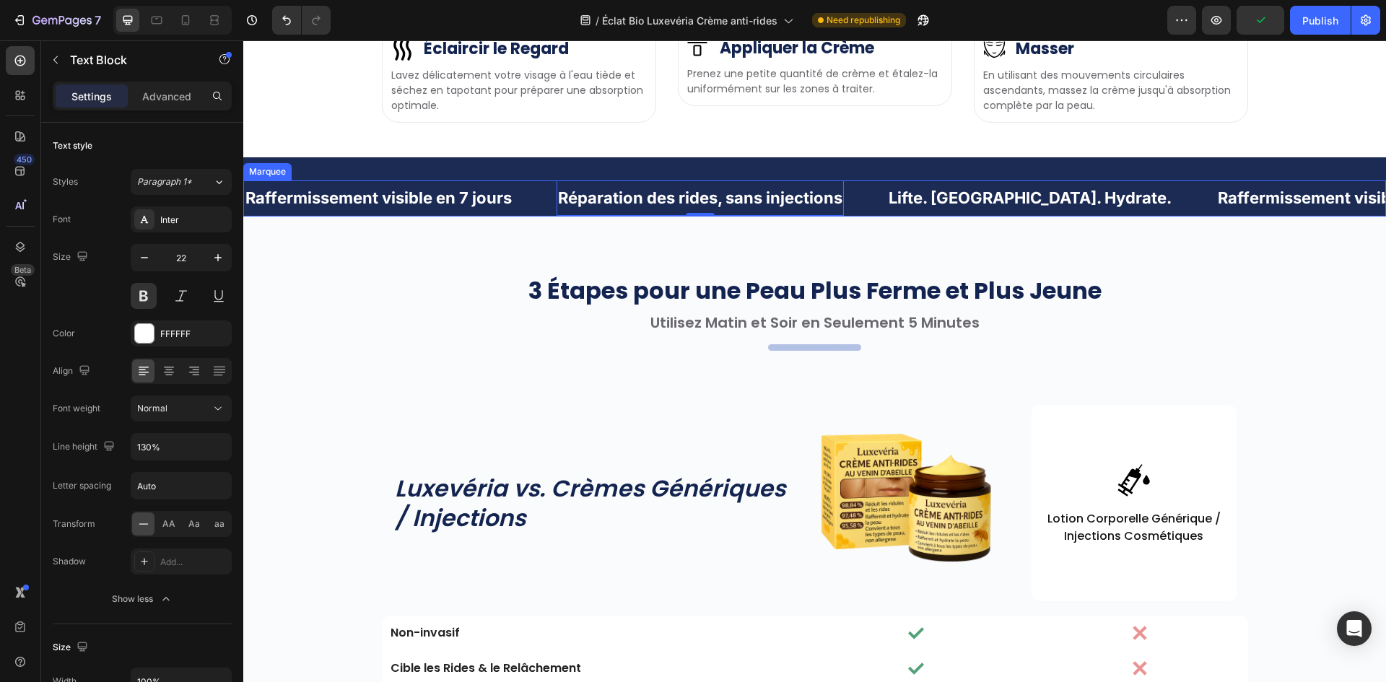
click at [557, 216] on div "Réparation des rides, sans injections Text Block 0" at bounding box center [722, 197] width 331 height 35
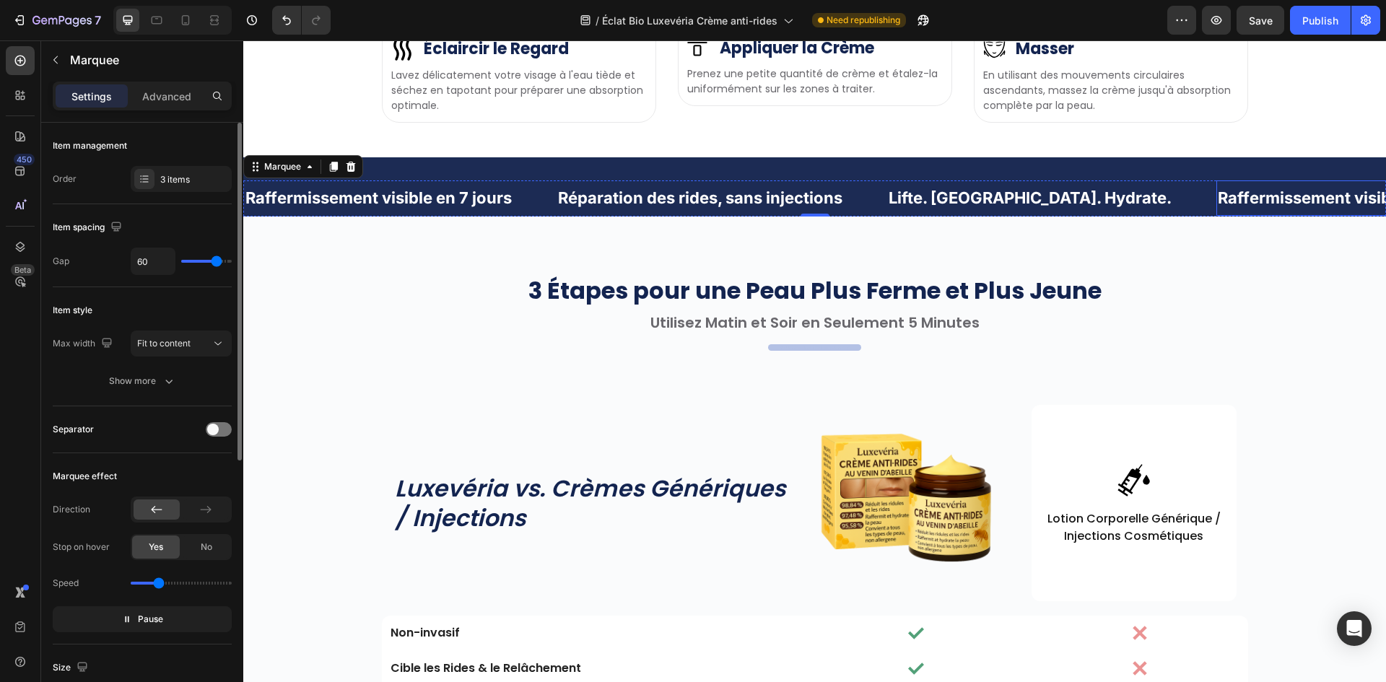
click at [1218, 209] on p "Raffermissement visible en 7 jours" at bounding box center [1351, 198] width 266 height 21
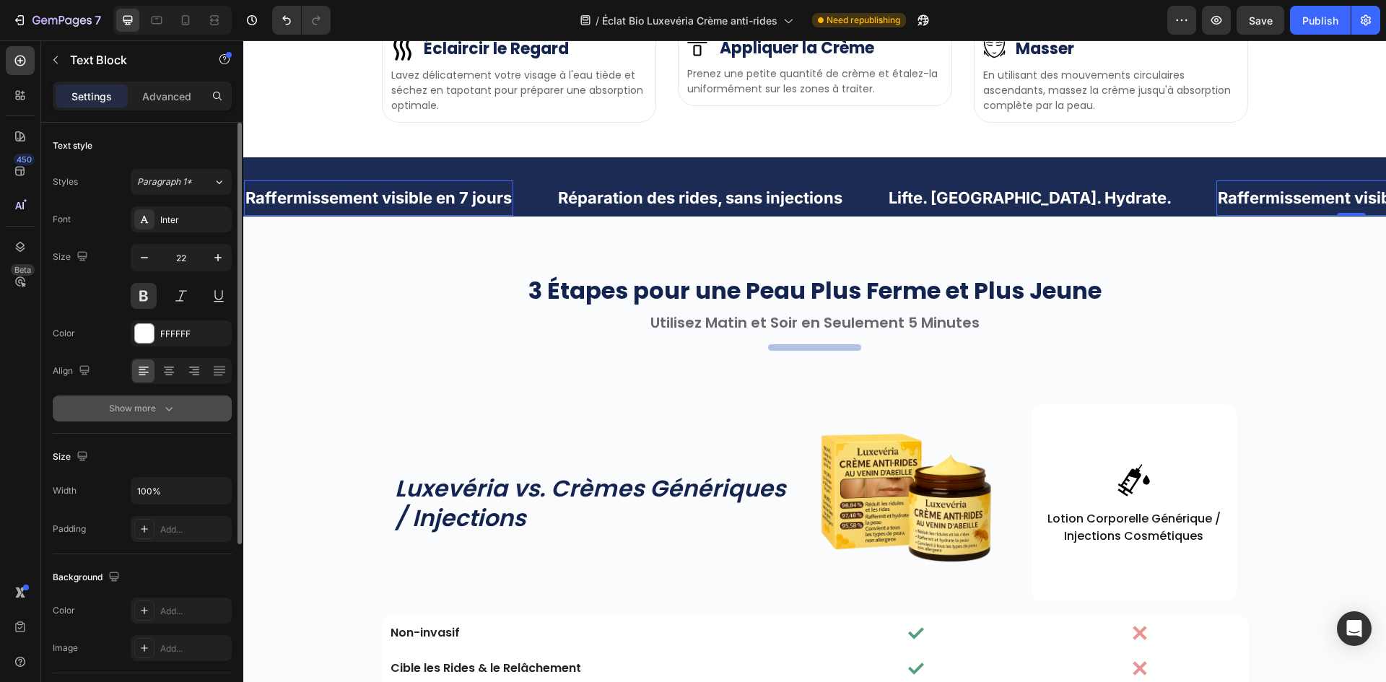
click at [154, 398] on button "Show more" at bounding box center [142, 409] width 179 height 26
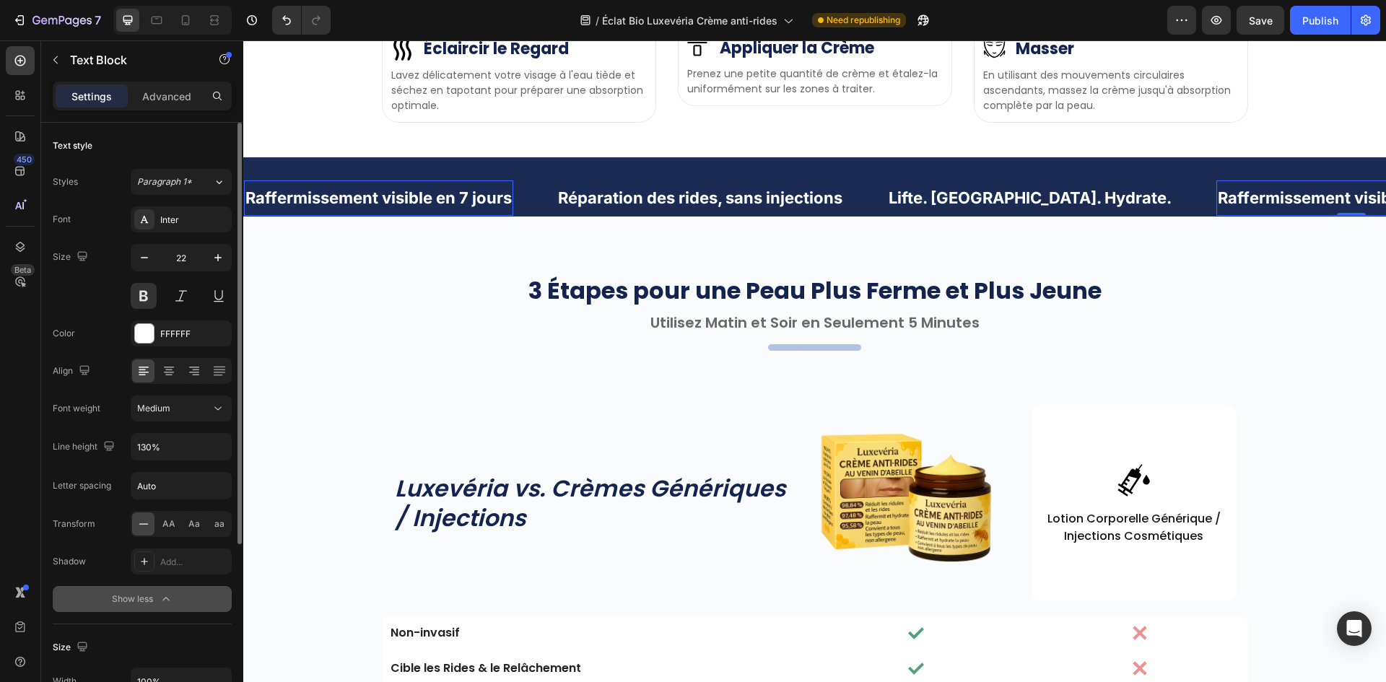
click at [179, 398] on button "Medium" at bounding box center [181, 409] width 101 height 26
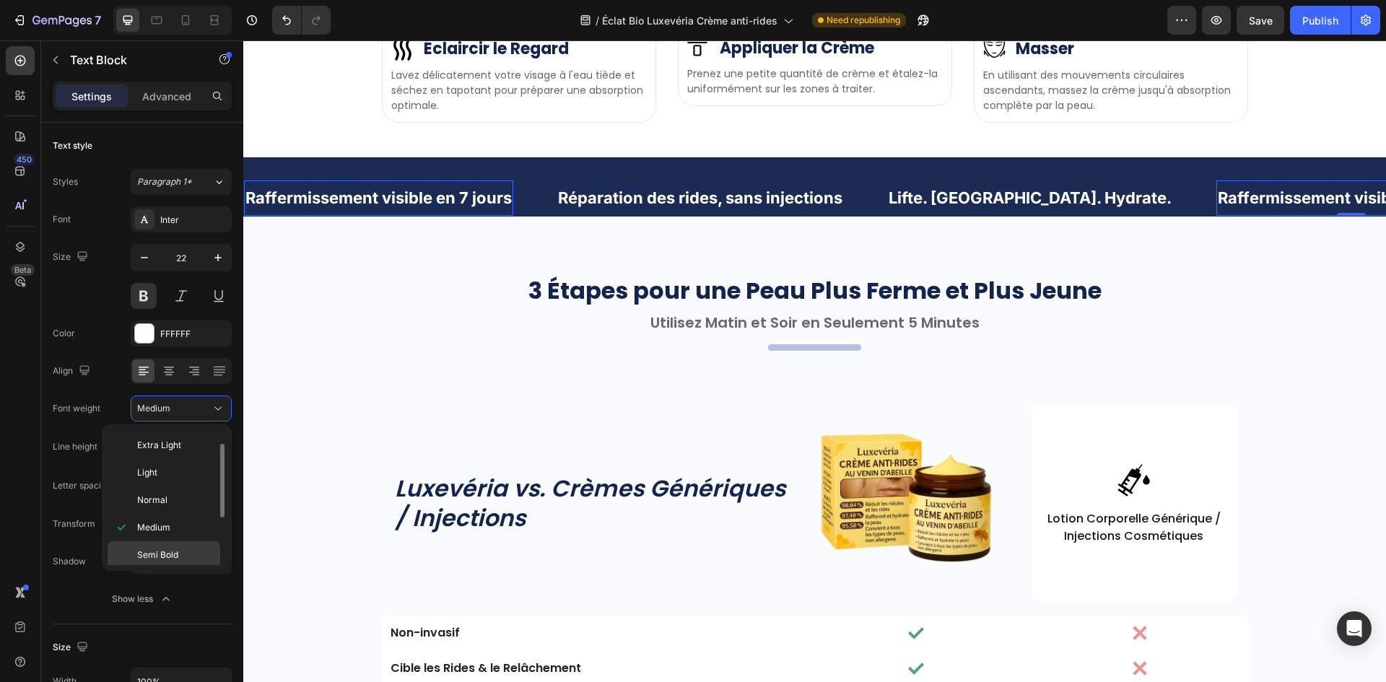
scroll to position [112, 0]
click at [162, 519] on span "Extra Bold" at bounding box center [158, 524] width 42 height 13
click at [1218, 209] on p "Raffermissement visible en 7 jours" at bounding box center [1351, 198] width 266 height 21
click at [1213, 209] on p "Raffermissement visible en 7 jours" at bounding box center [1346, 198] width 266 height 21
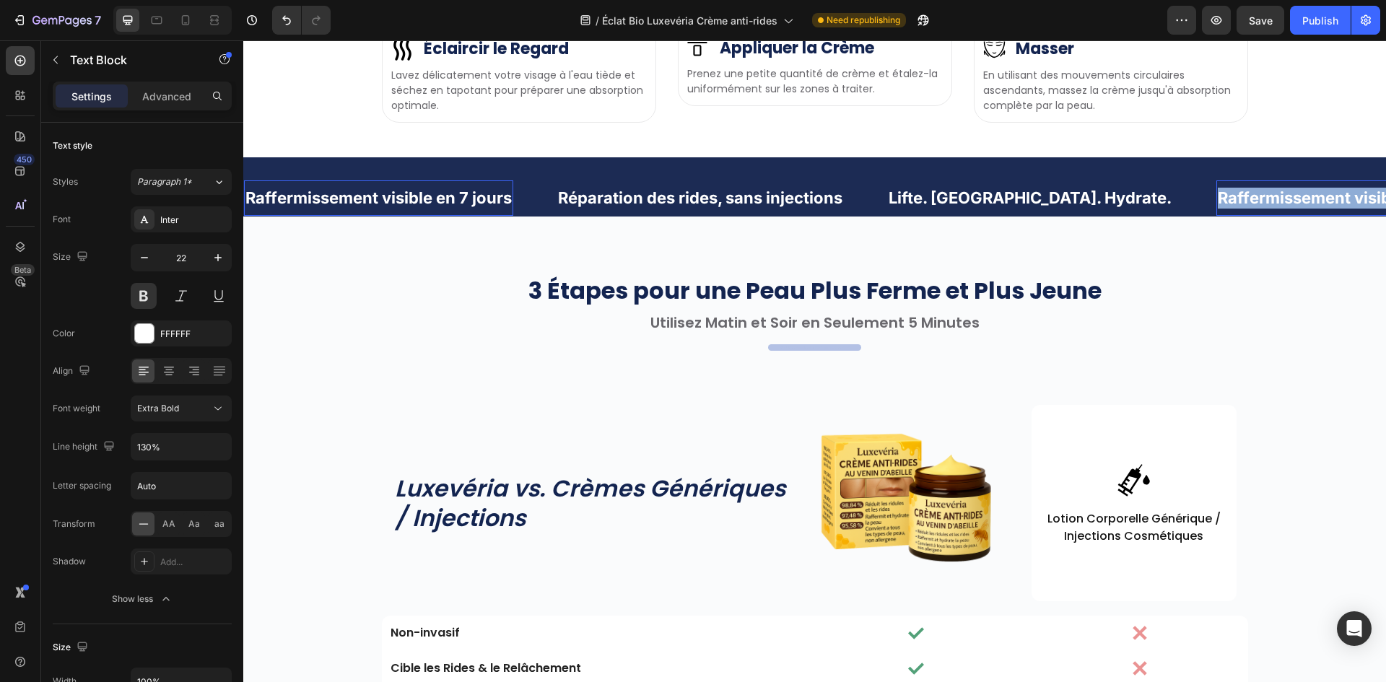
click at [1218, 209] on p "Raffermissement visible en 7 jours" at bounding box center [1351, 198] width 266 height 21
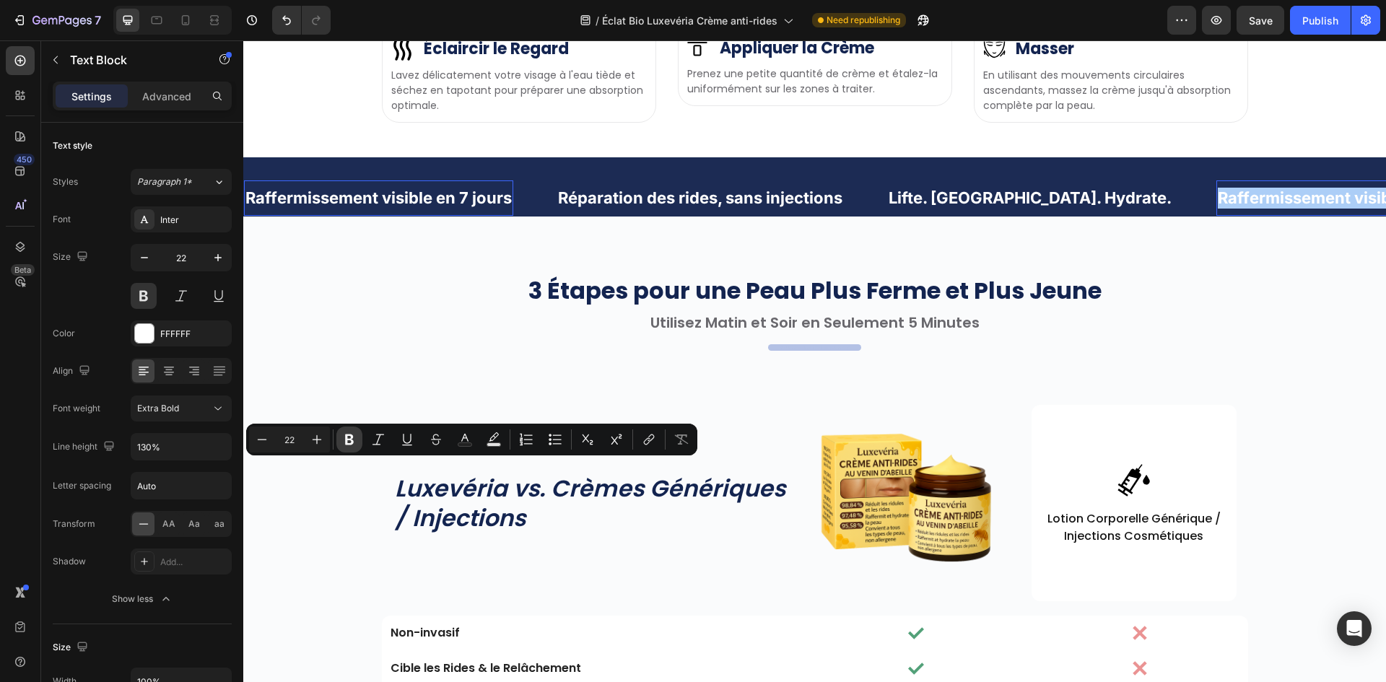
click at [345, 437] on icon "Editor contextual toolbar" at bounding box center [349, 439] width 14 height 14
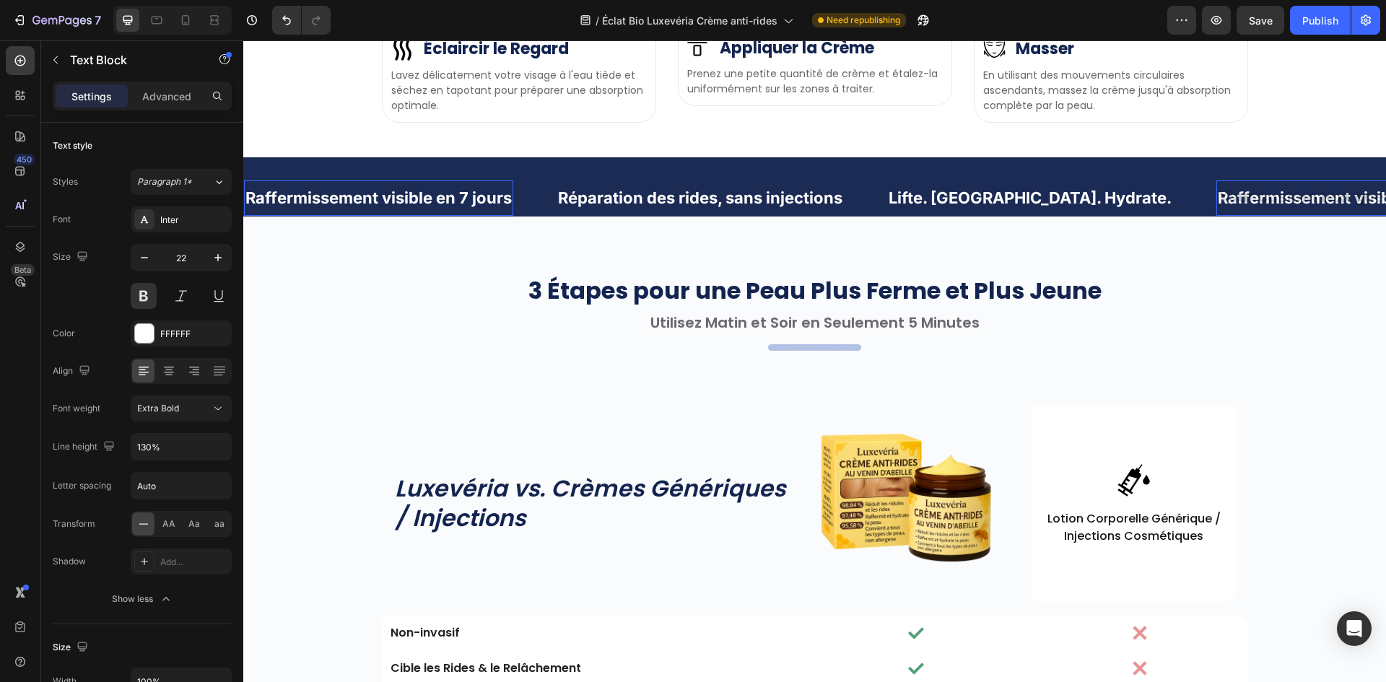
click at [1215, 216] on div "Raffermissement visible en 7 jours Text Block 0" at bounding box center [1349, 197] width 269 height 35
click at [1216, 216] on div "Raffermissement visible en 7 jours Text Block 0" at bounding box center [1350, 197] width 269 height 35
click at [1210, 216] on div "Raffermissement visible en 7 jours Text Block 0" at bounding box center [1344, 197] width 269 height 35
click at [414, 517] on div "3 Étapes pour une Peau Plus Ferme et Plus Jeune Heading Utilisez Matin et Soir …" at bounding box center [814, 557] width 1143 height 681
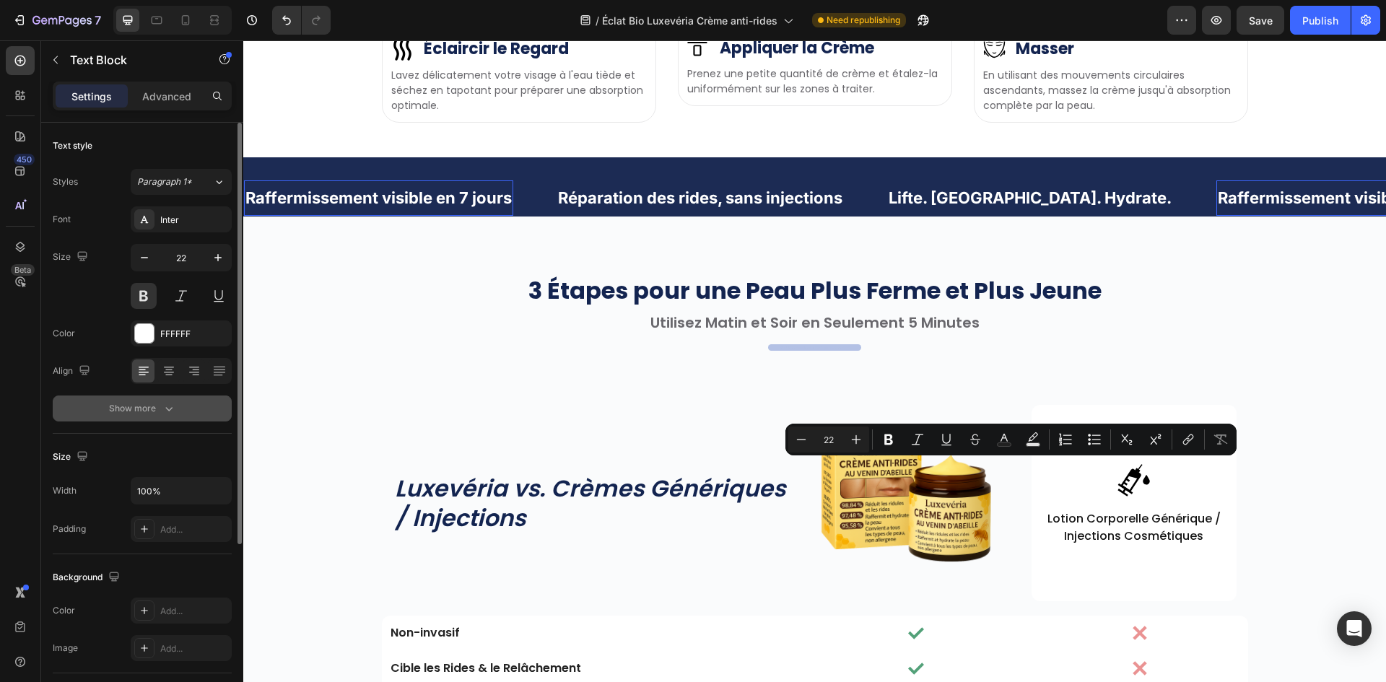
click at [165, 413] on icon "button" at bounding box center [169, 408] width 14 height 14
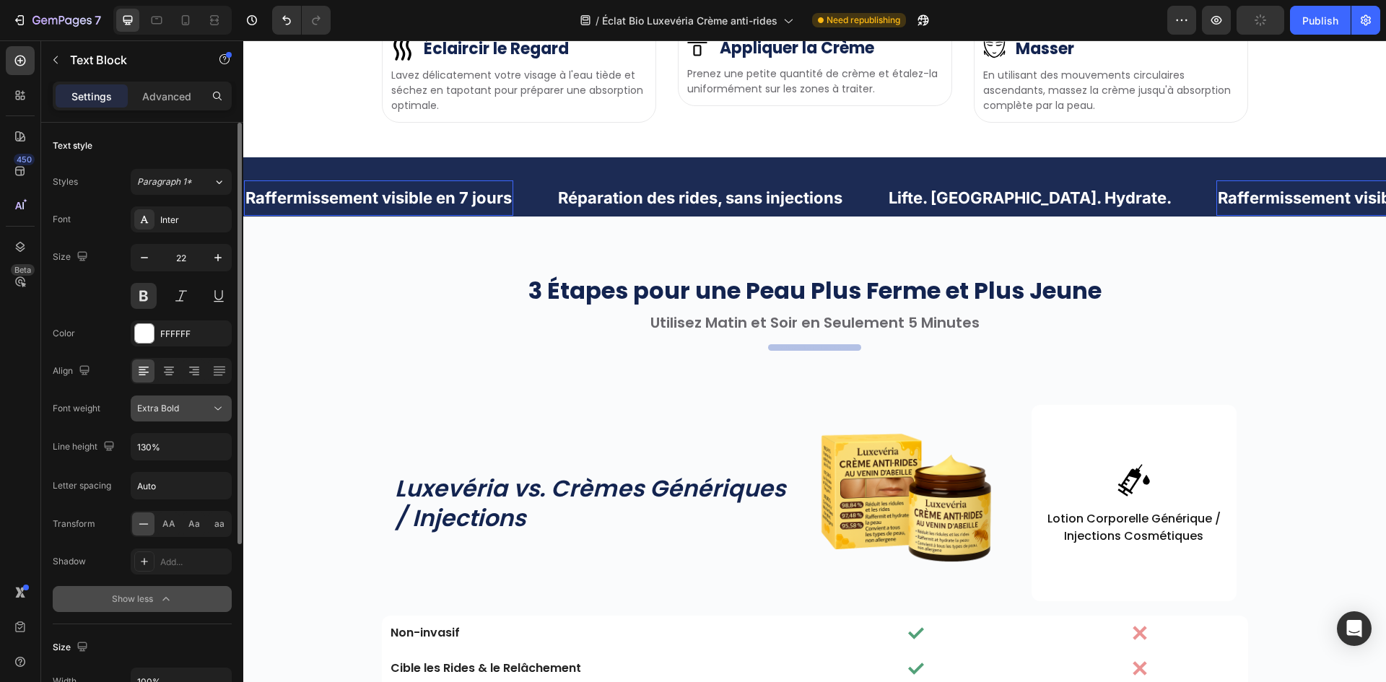
click at [189, 414] on div "Extra Bold" at bounding box center [174, 408] width 74 height 13
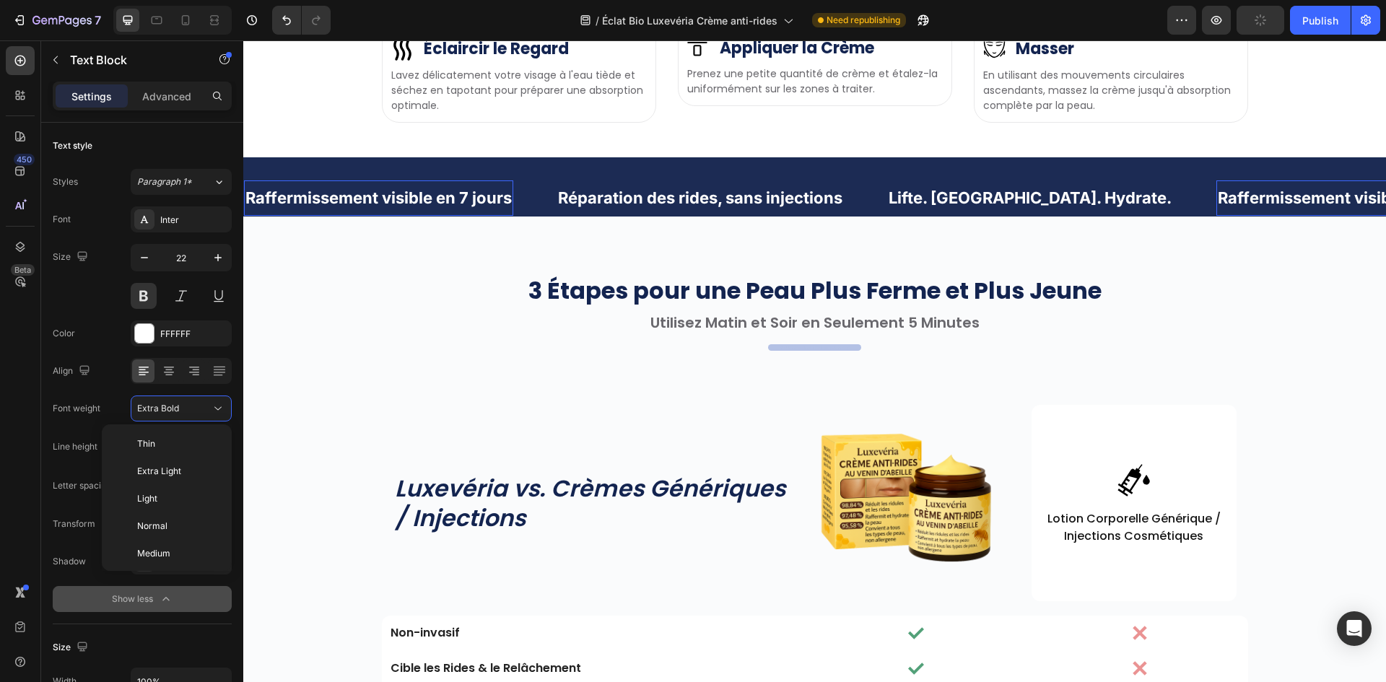
scroll to position [104, 0]
click at [170, 505] on p "Bold" at bounding box center [175, 504] width 77 height 13
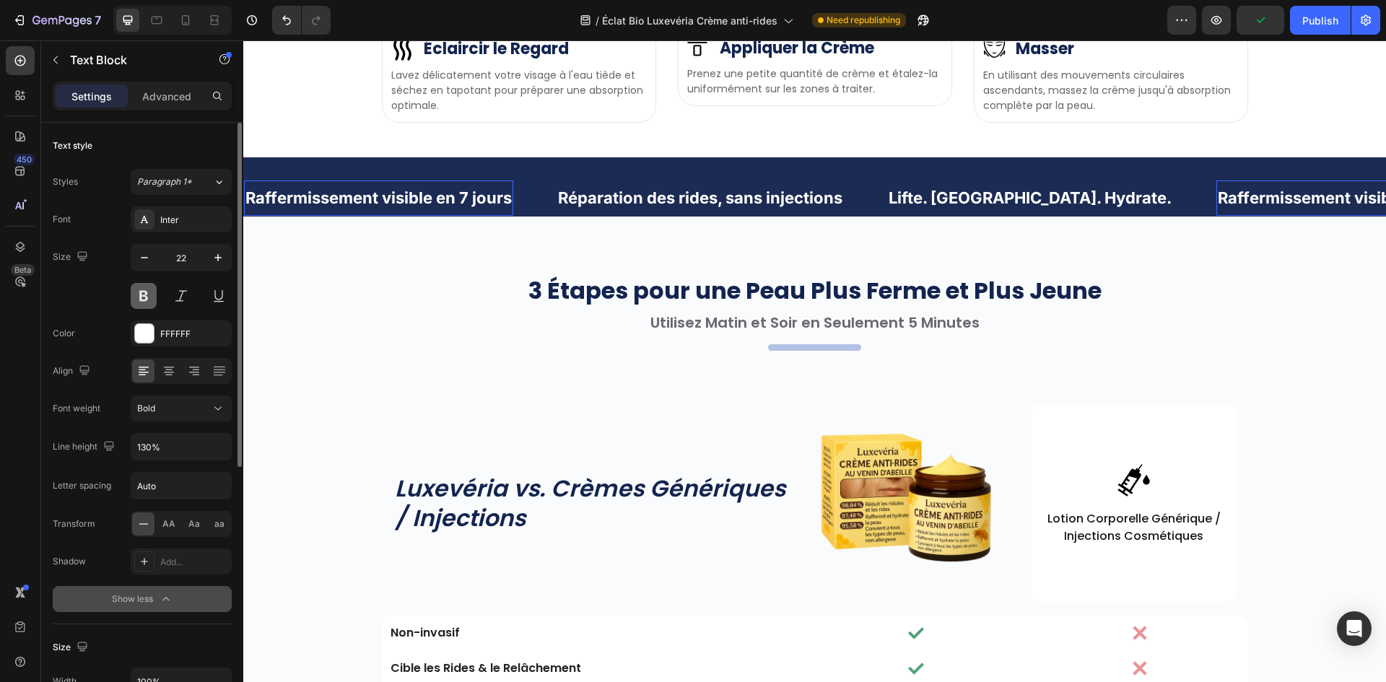
click at [136, 300] on button at bounding box center [144, 296] width 26 height 26
click at [140, 301] on button at bounding box center [144, 296] width 26 height 26
click at [144, 296] on button at bounding box center [144, 296] width 26 height 26
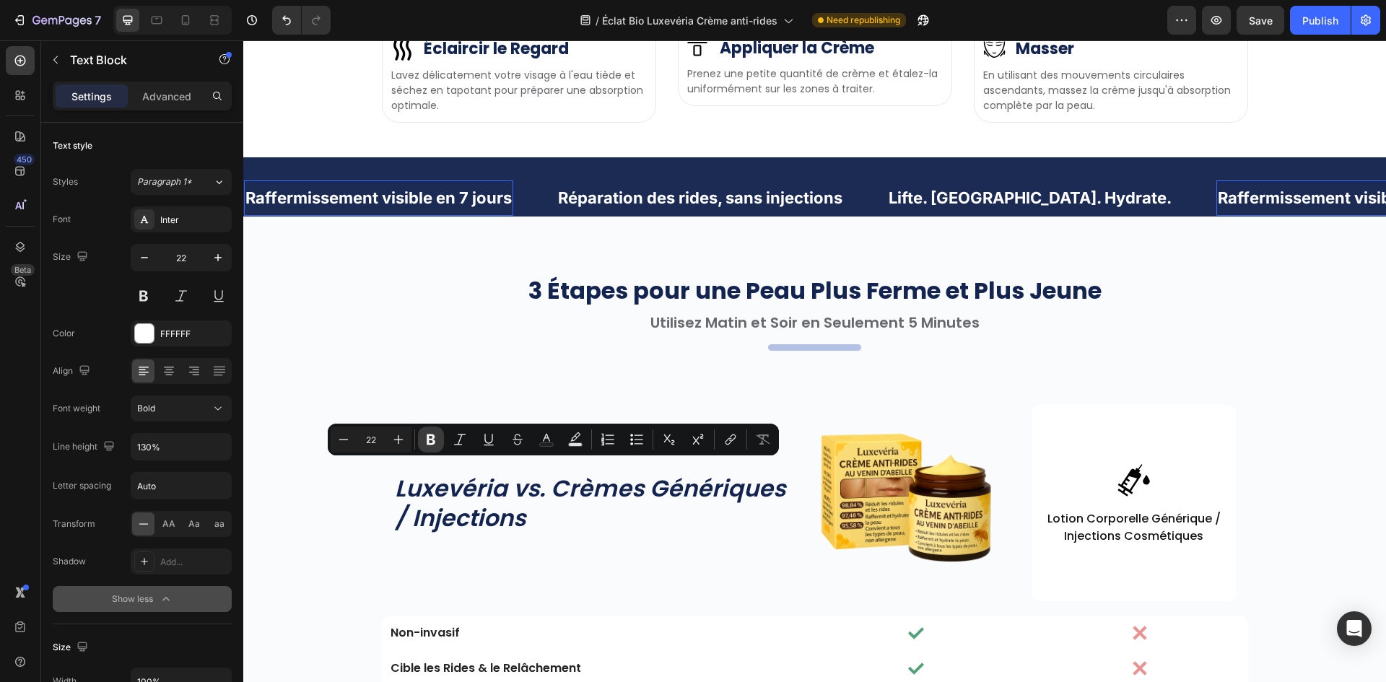
click at [436, 443] on icon "Editor contextual toolbar" at bounding box center [431, 439] width 14 height 14
click at [436, 180] on div at bounding box center [814, 168] width 1143 height 23
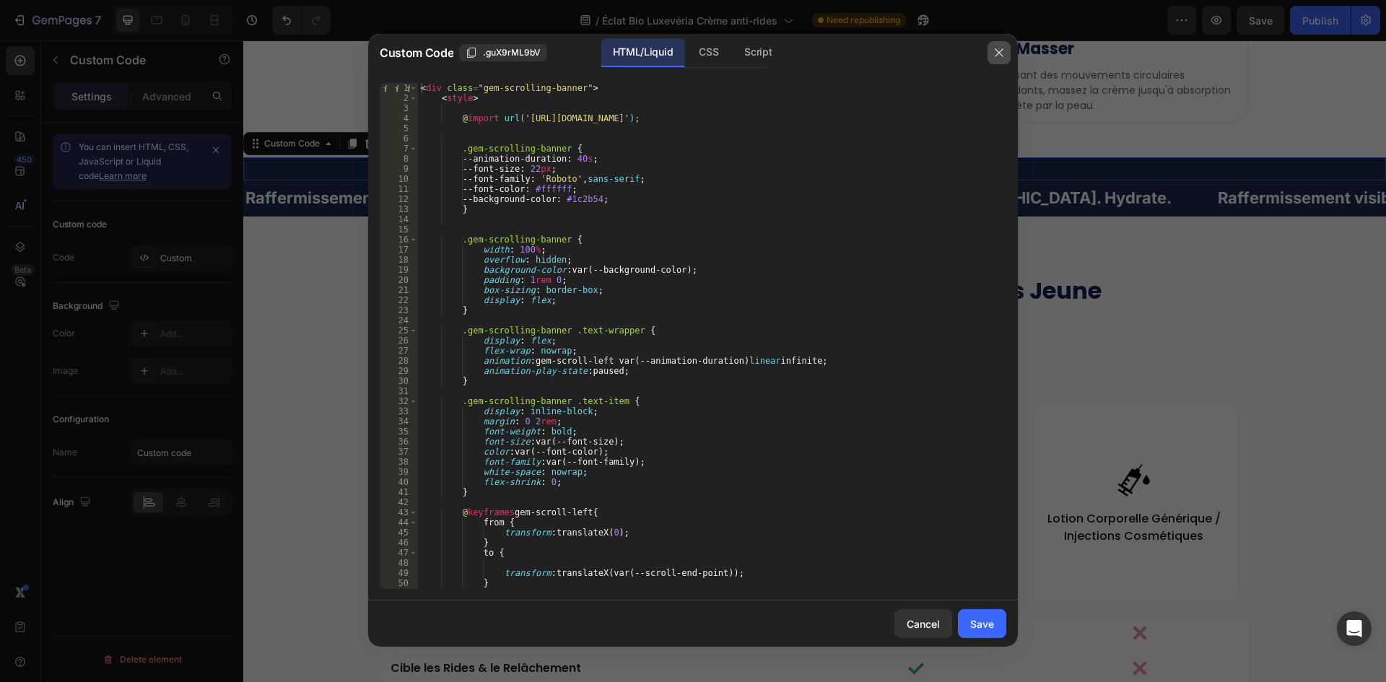
click at [997, 51] on icon "button" at bounding box center [999, 53] width 12 height 12
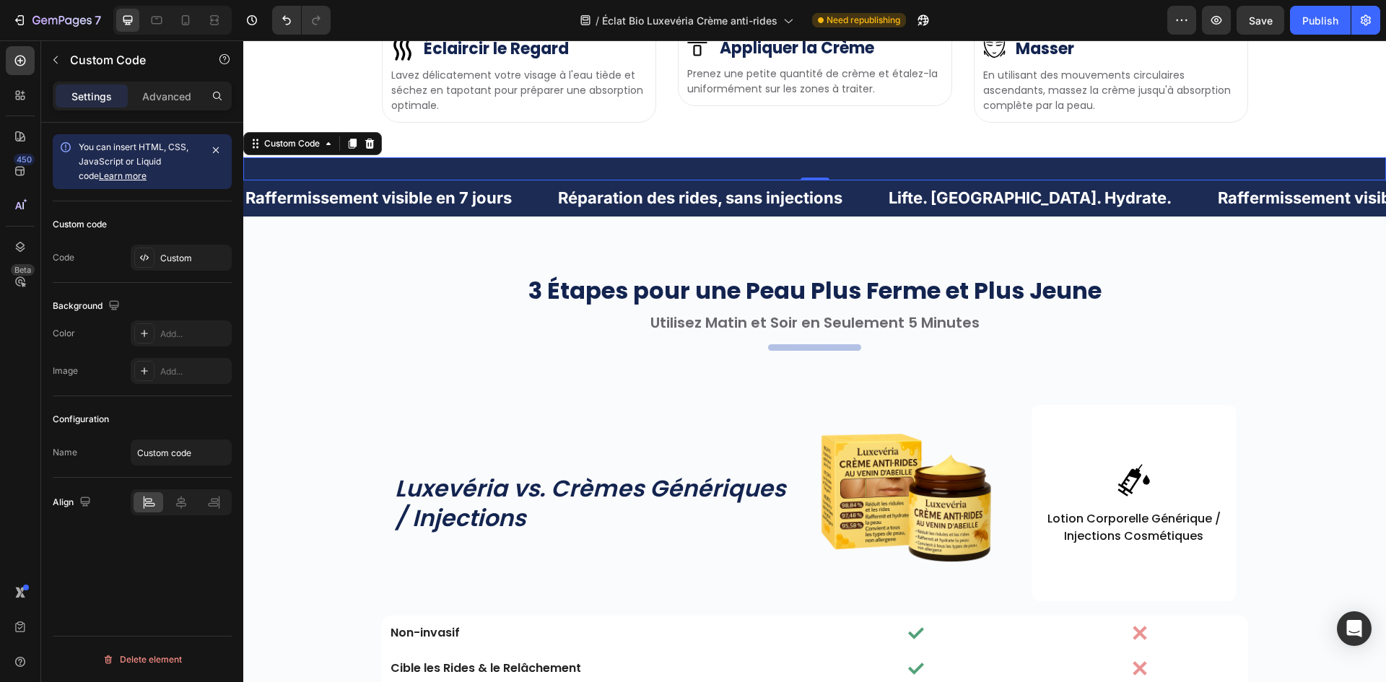
click at [497, 180] on div at bounding box center [814, 168] width 1143 height 23
click at [161, 90] on p "Advanced" at bounding box center [166, 96] width 49 height 15
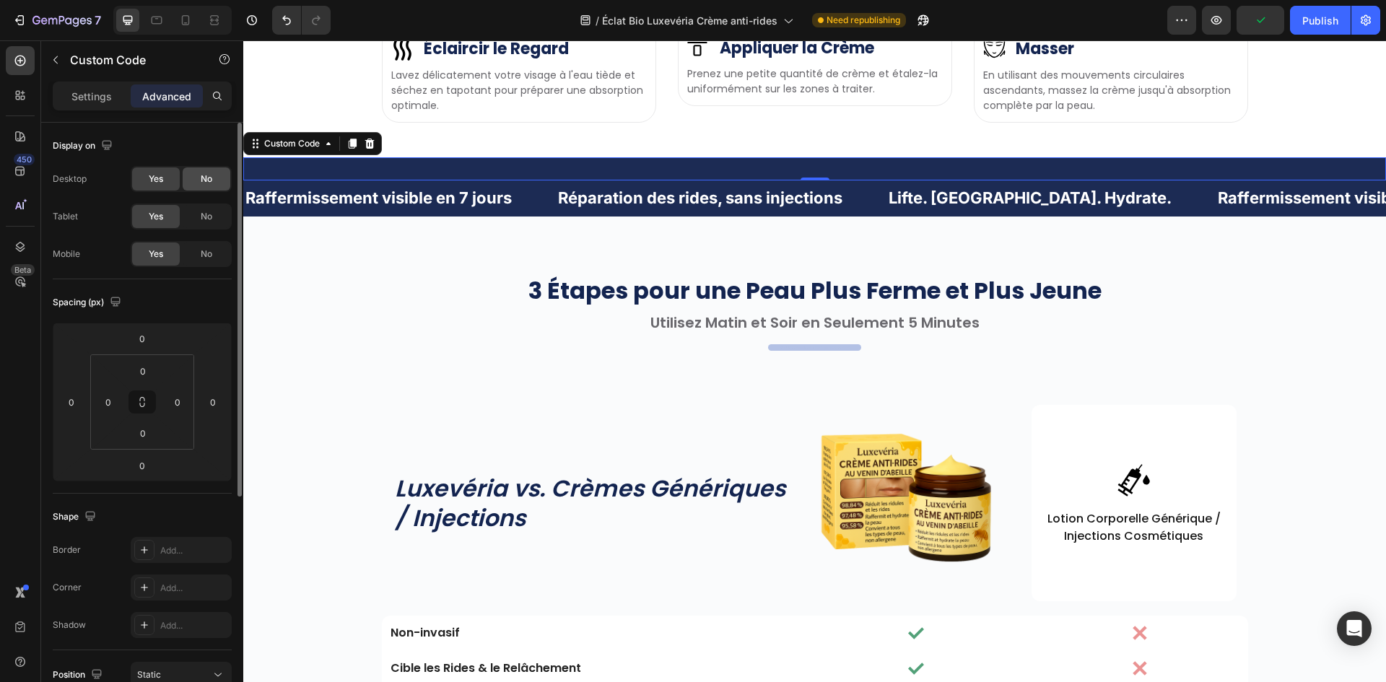
click at [196, 188] on div "No" at bounding box center [207, 178] width 48 height 23
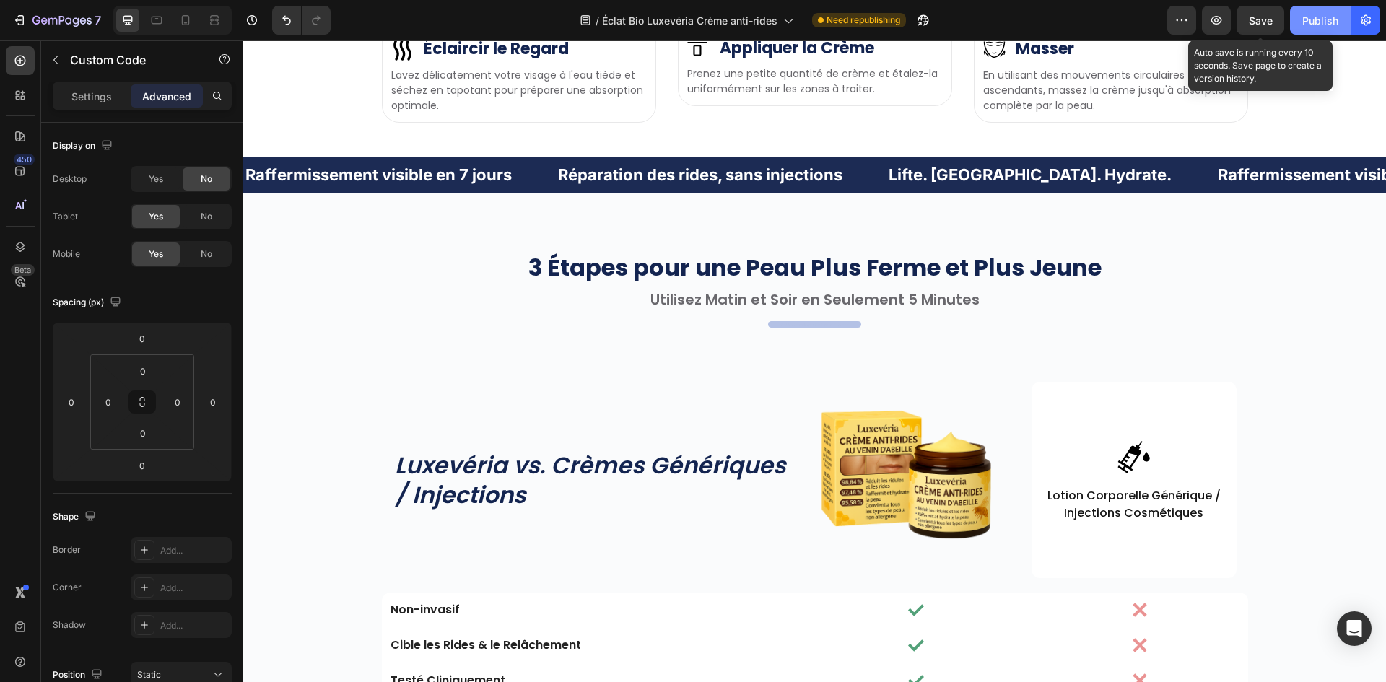
drag, startPoint x: 1273, startPoint y: 16, endPoint x: 1316, endPoint y: 16, distance: 43.3
click at [1275, 15] on button "Save" at bounding box center [1260, 20] width 48 height 29
click at [1316, 16] on div "Publish" at bounding box center [1320, 20] width 36 height 15
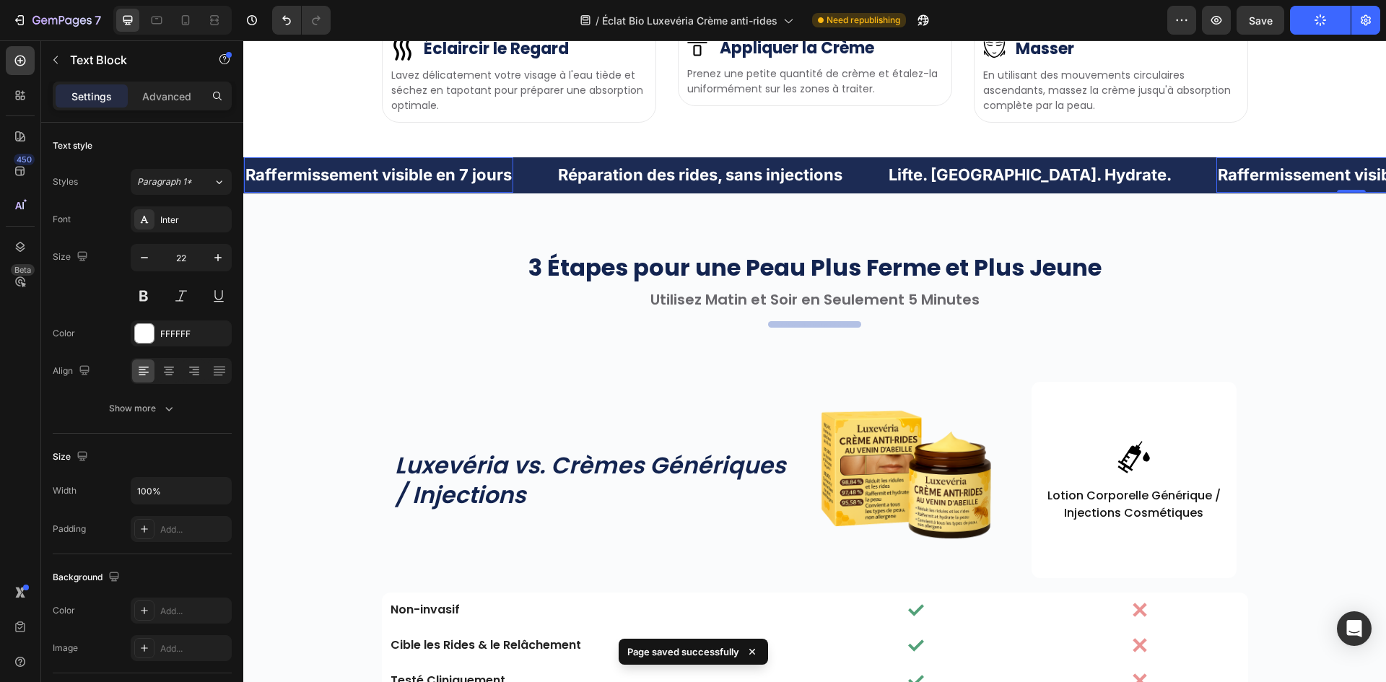
drag, startPoint x: 660, startPoint y: 446, endPoint x: 705, endPoint y: 452, distance: 45.1
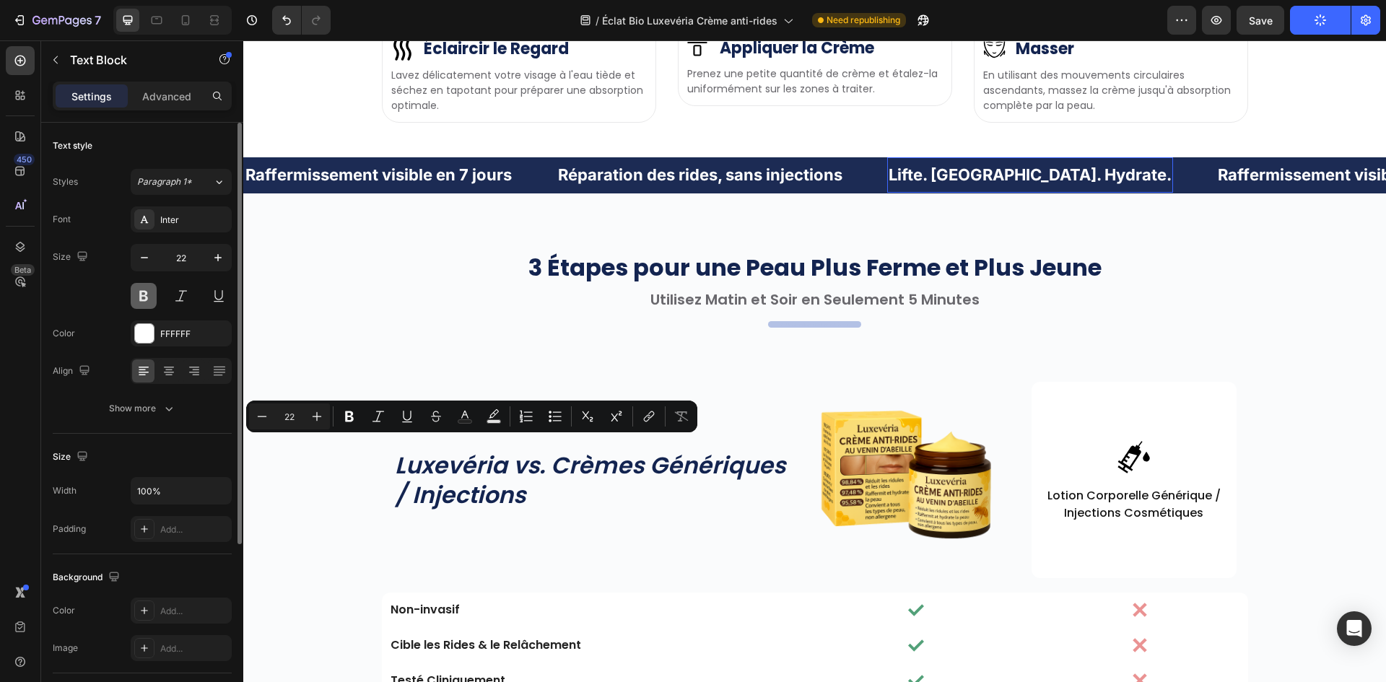
click at [149, 292] on button at bounding box center [144, 296] width 26 height 26
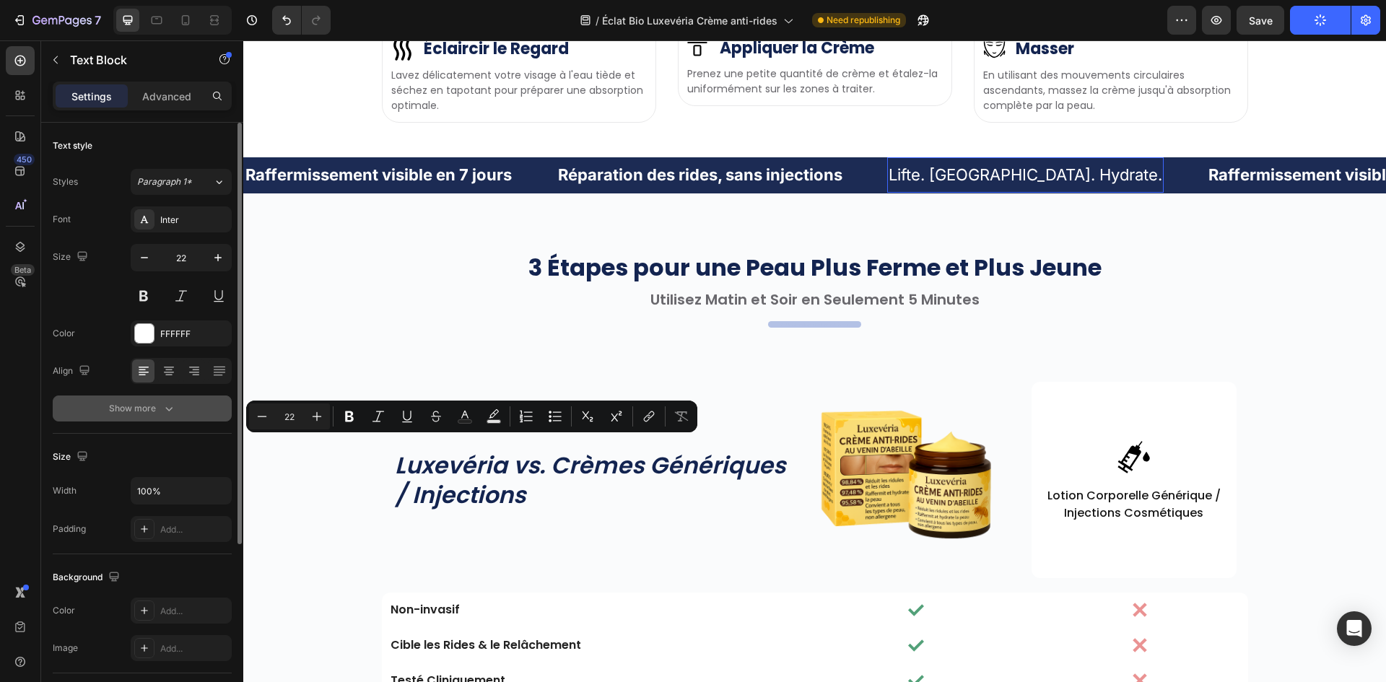
click at [158, 403] on div "Show more" at bounding box center [142, 408] width 67 height 14
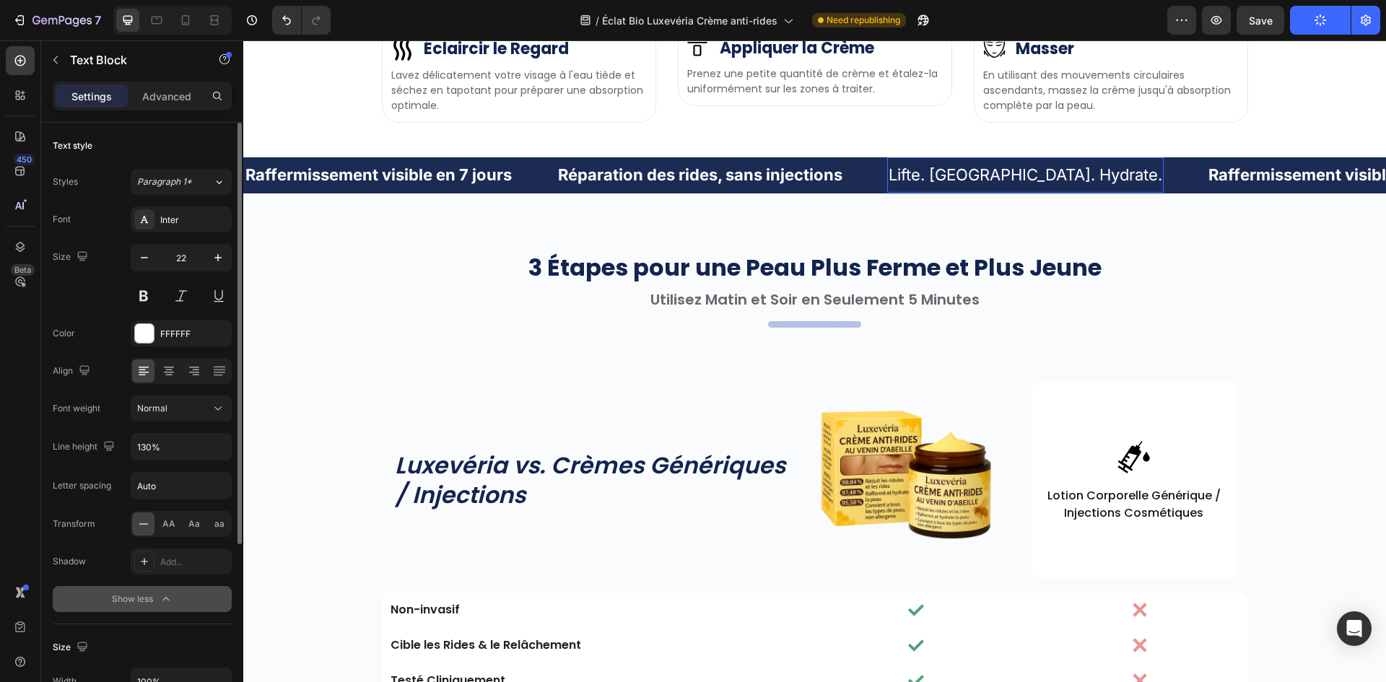
click at [194, 411] on div "Normal" at bounding box center [174, 408] width 74 height 13
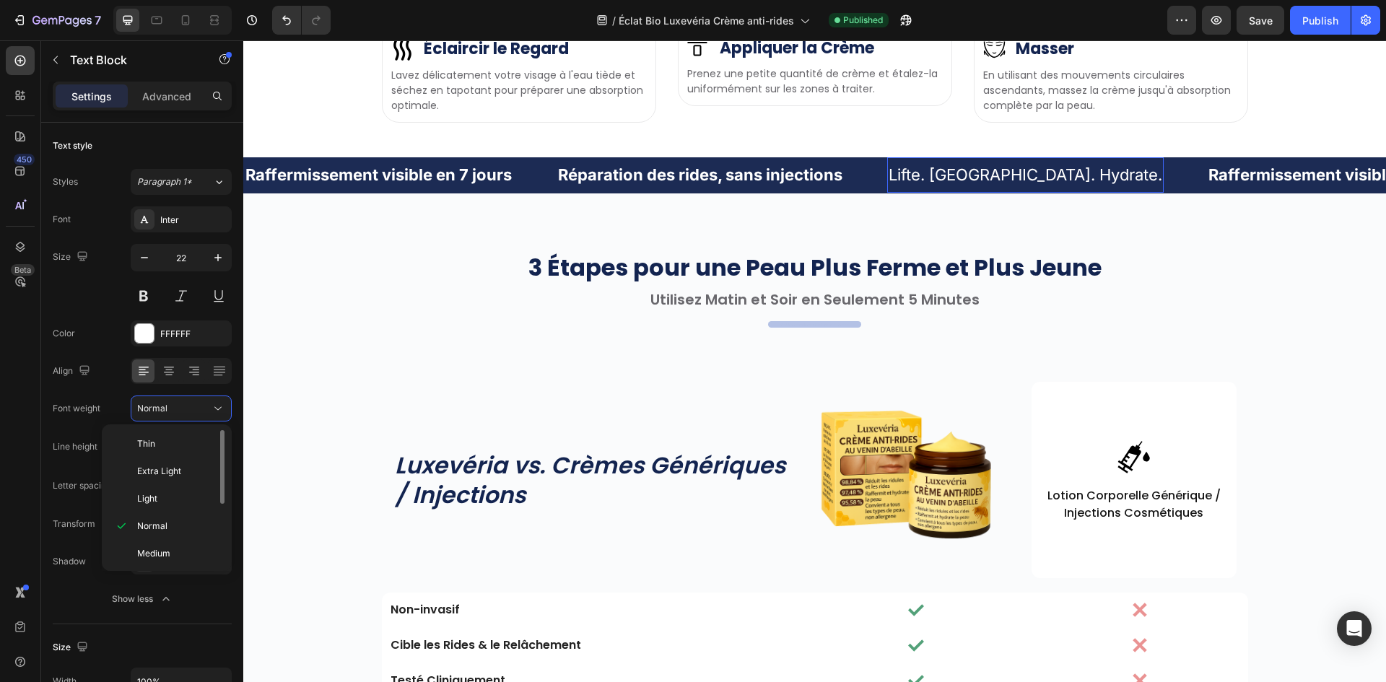
scroll to position [112, 0]
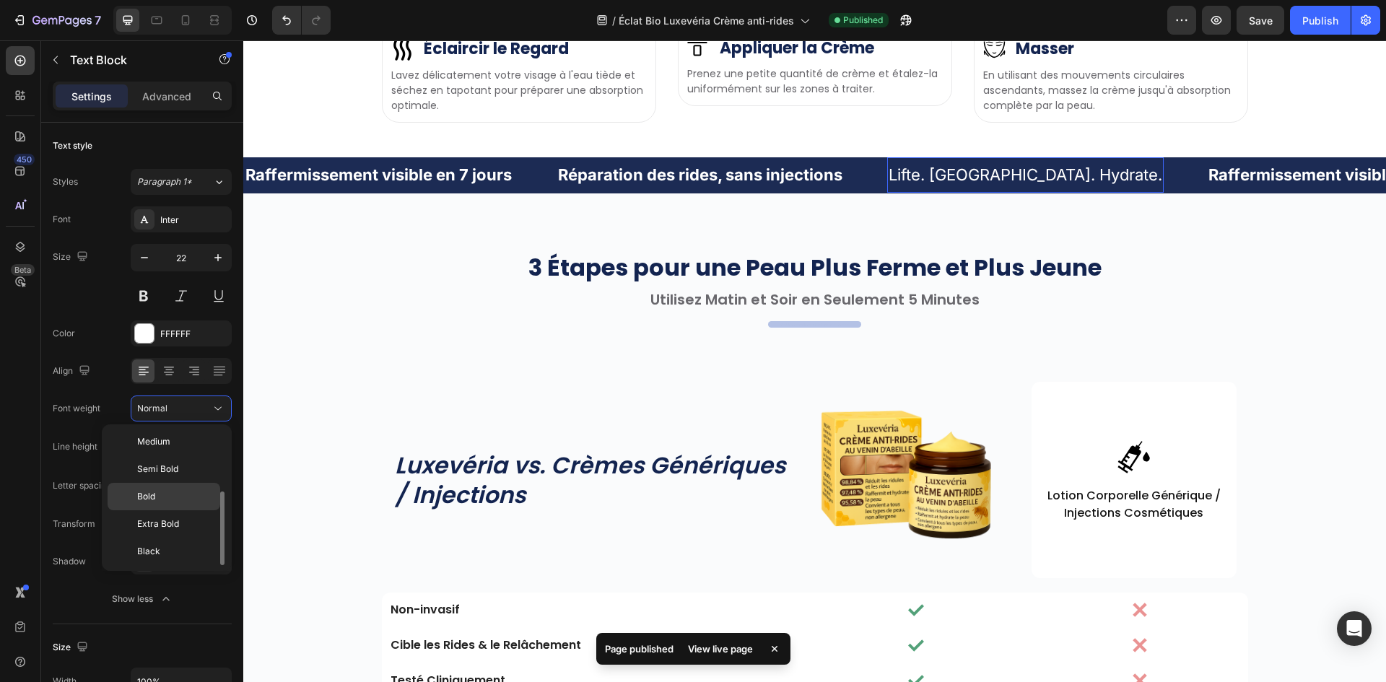
click at [175, 492] on p "Bold" at bounding box center [175, 496] width 77 height 13
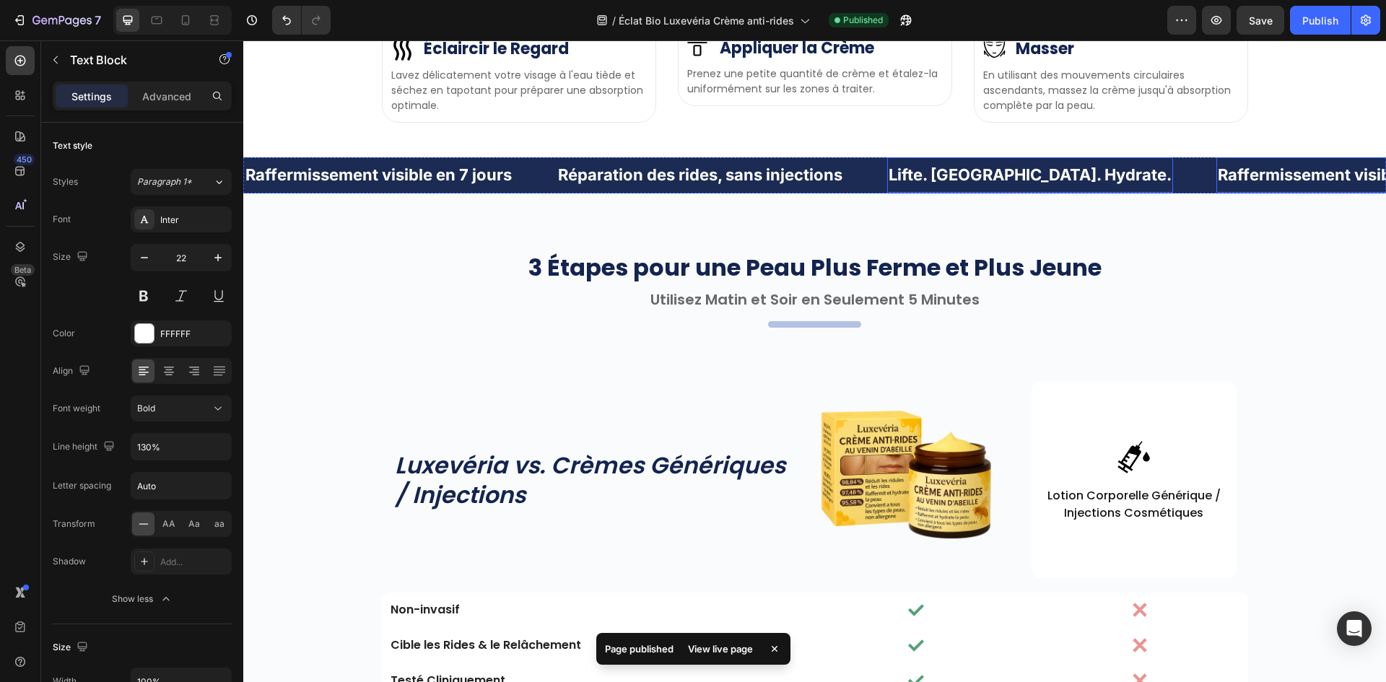
click at [1215, 187] on div "Raffermissement visible en 7 jours" at bounding box center [1349, 175] width 269 height 24
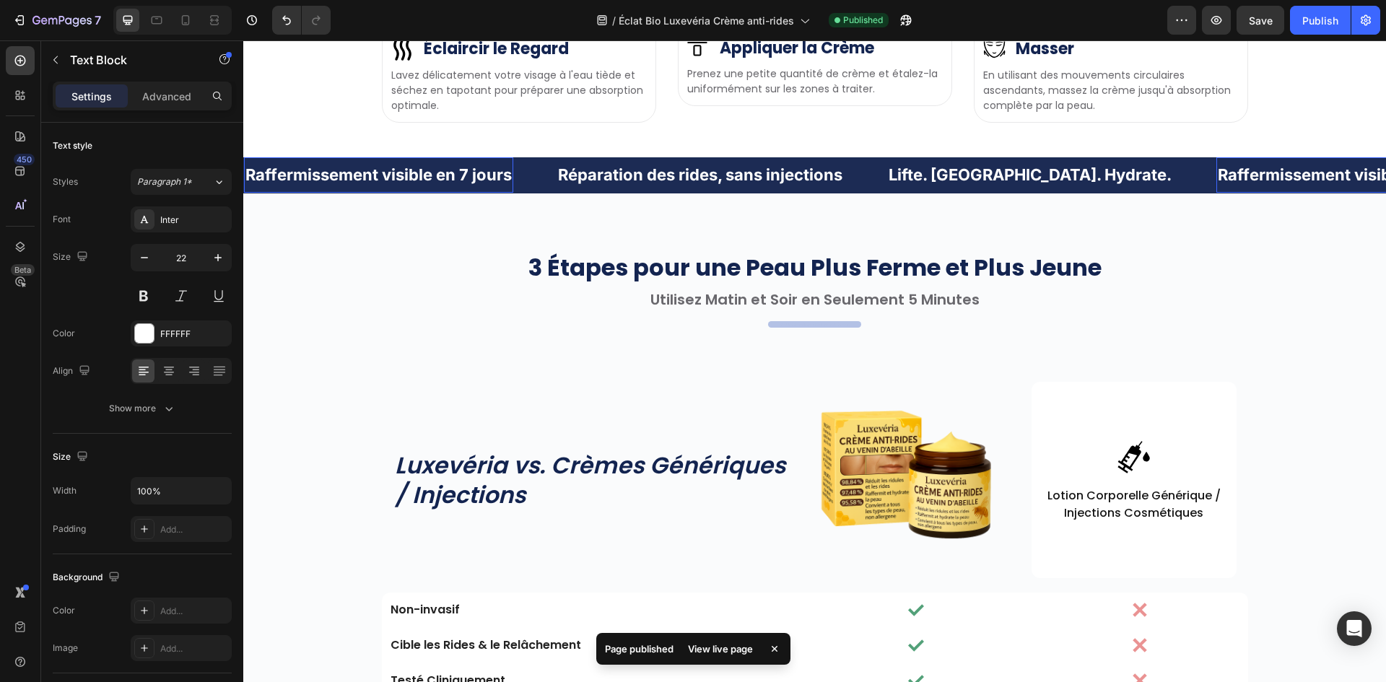
click at [1216, 184] on strong "Raffermissement visible en 7 jours" at bounding box center [1349, 174] width 266 height 19
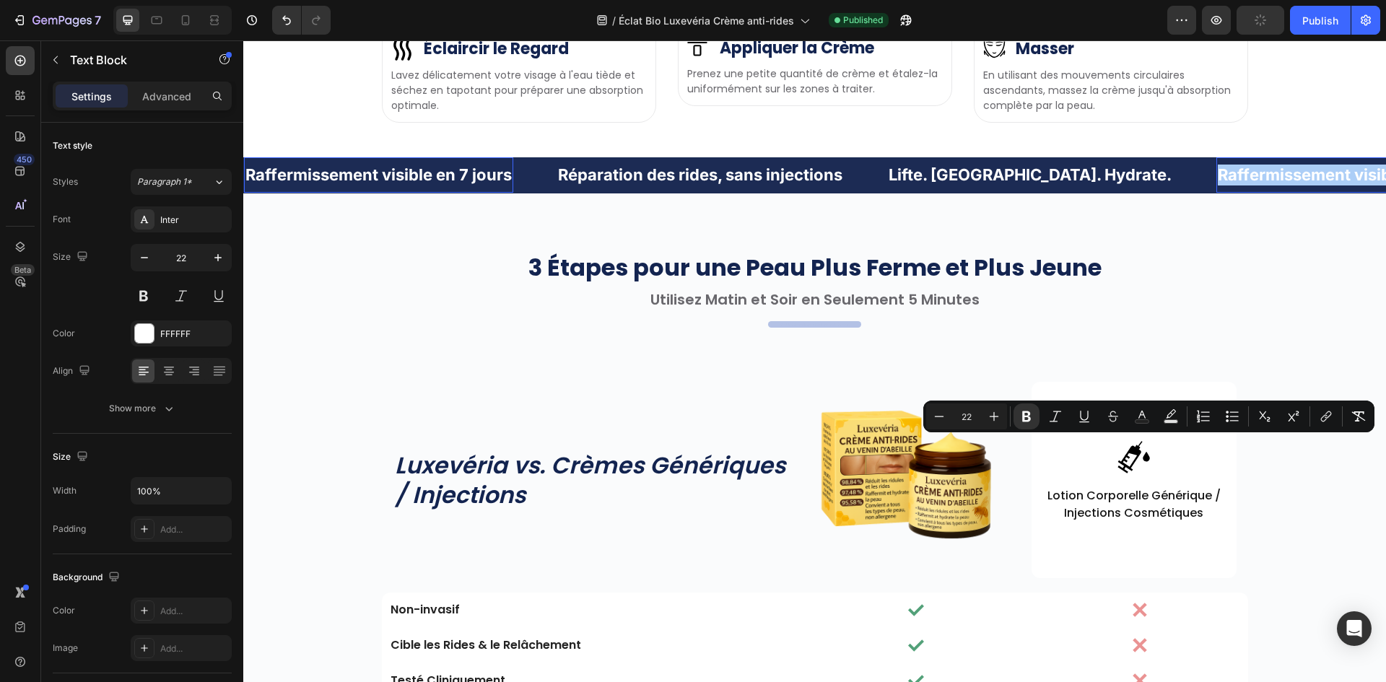
click at [1042, 422] on div "Minus 22 Plus Bold Italic Underline Strikethrough Text Color Text Background Co…" at bounding box center [1148, 416] width 445 height 26
click at [1021, 422] on icon "Editor contextual toolbar" at bounding box center [1026, 416] width 14 height 14
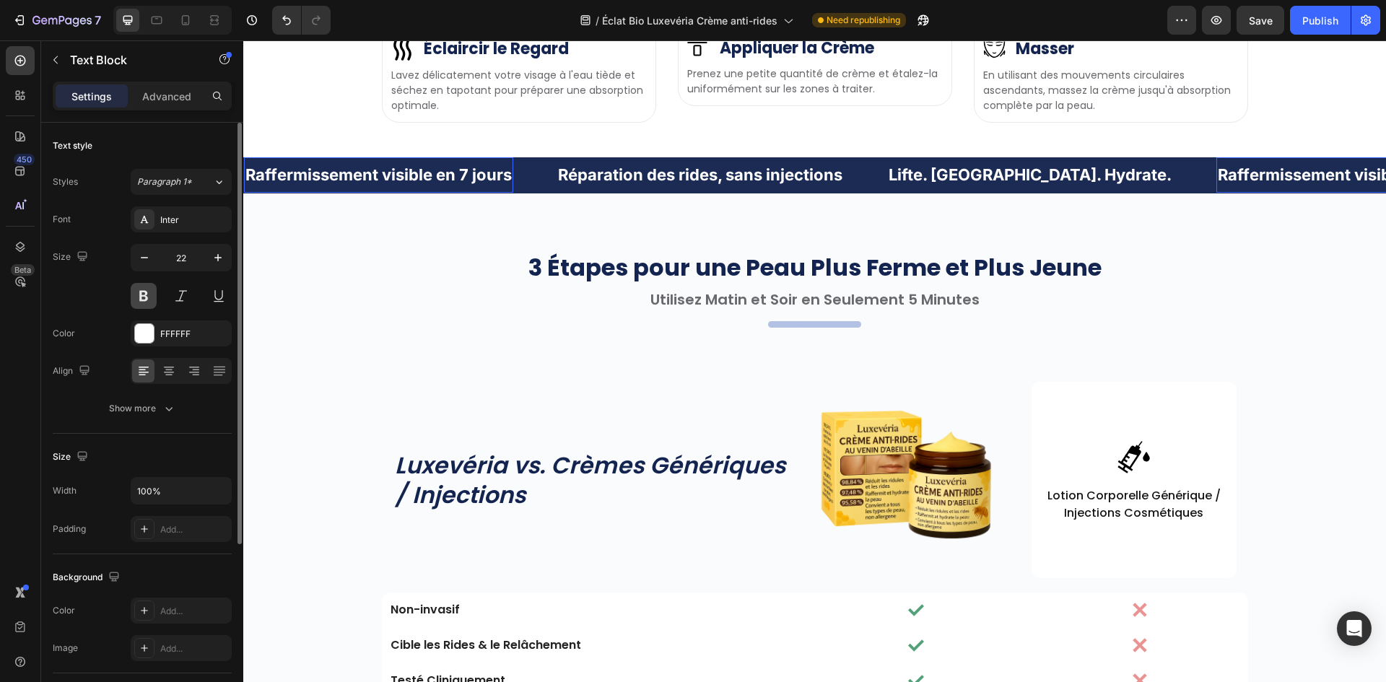
click at [134, 290] on button at bounding box center [144, 296] width 26 height 26
drag, startPoint x: 143, startPoint y: 305, endPoint x: 146, endPoint y: 349, distance: 43.4
click at [143, 305] on button at bounding box center [144, 296] width 26 height 26
click at [154, 414] on div "Show more" at bounding box center [142, 408] width 67 height 14
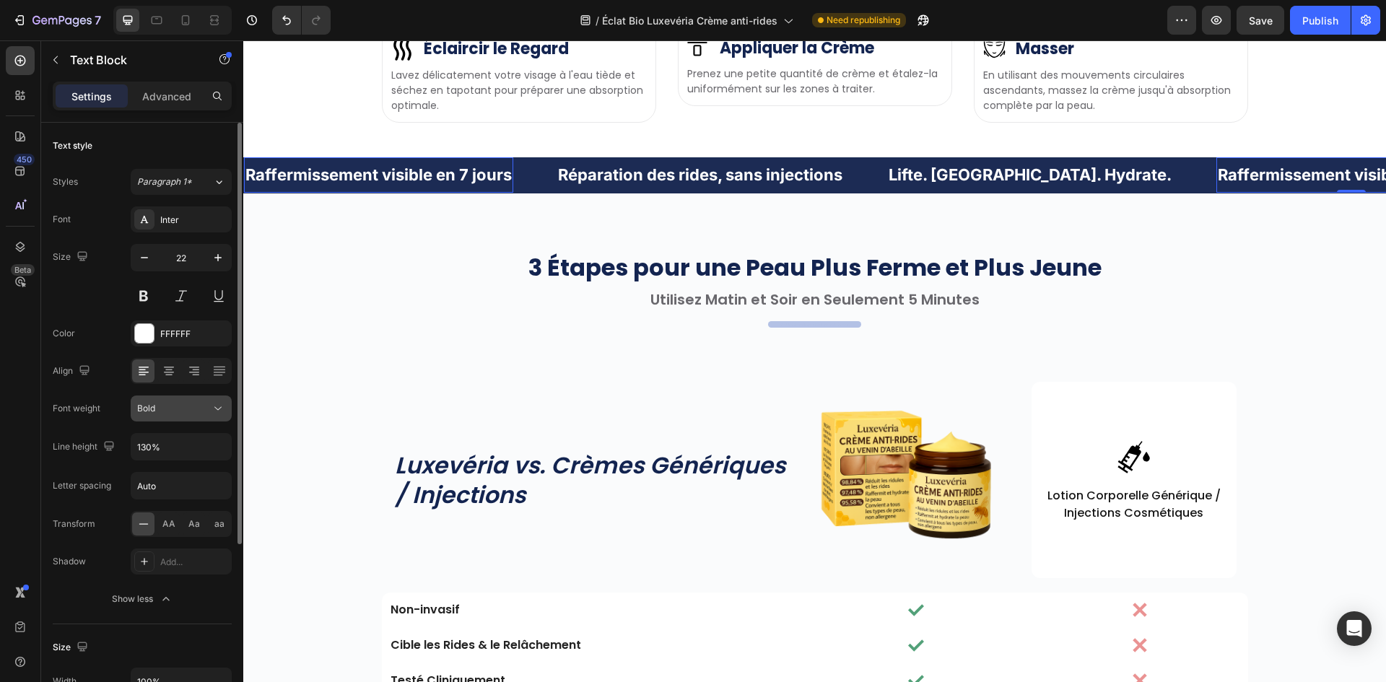
click at [199, 404] on div "Bold" at bounding box center [174, 408] width 74 height 13
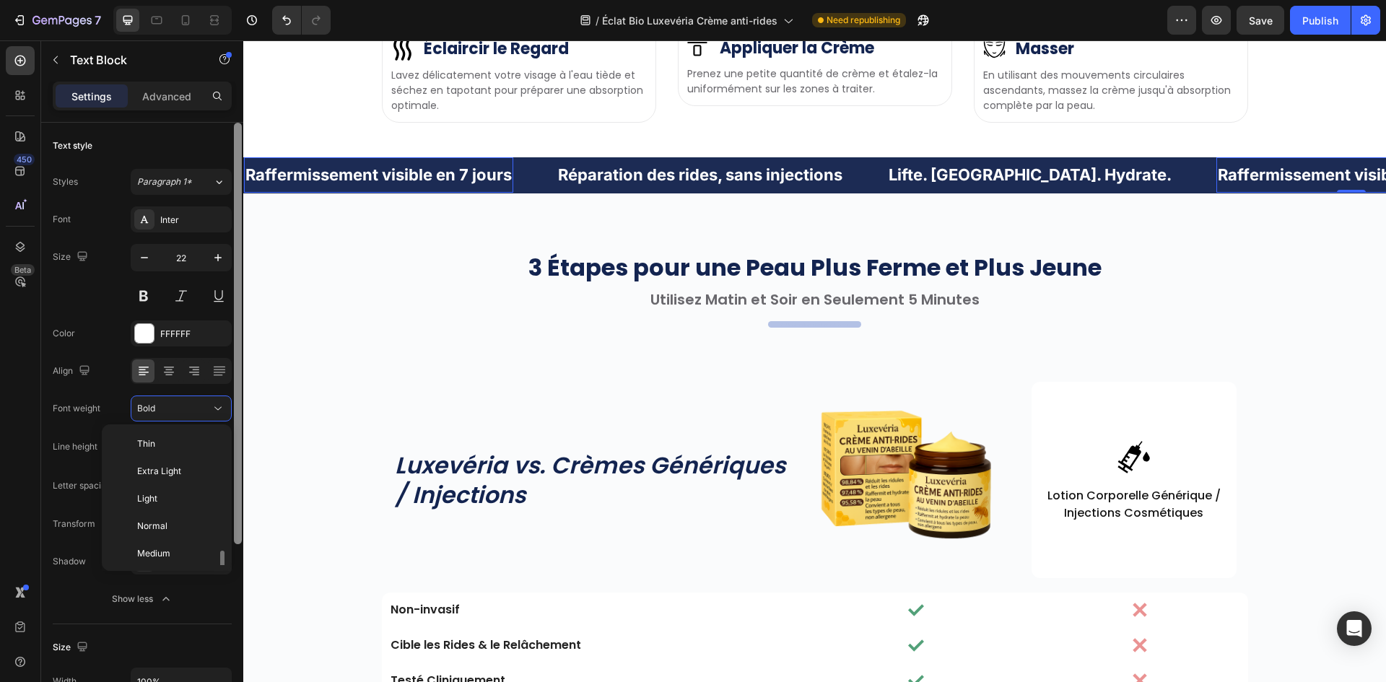
scroll to position [78, 0]
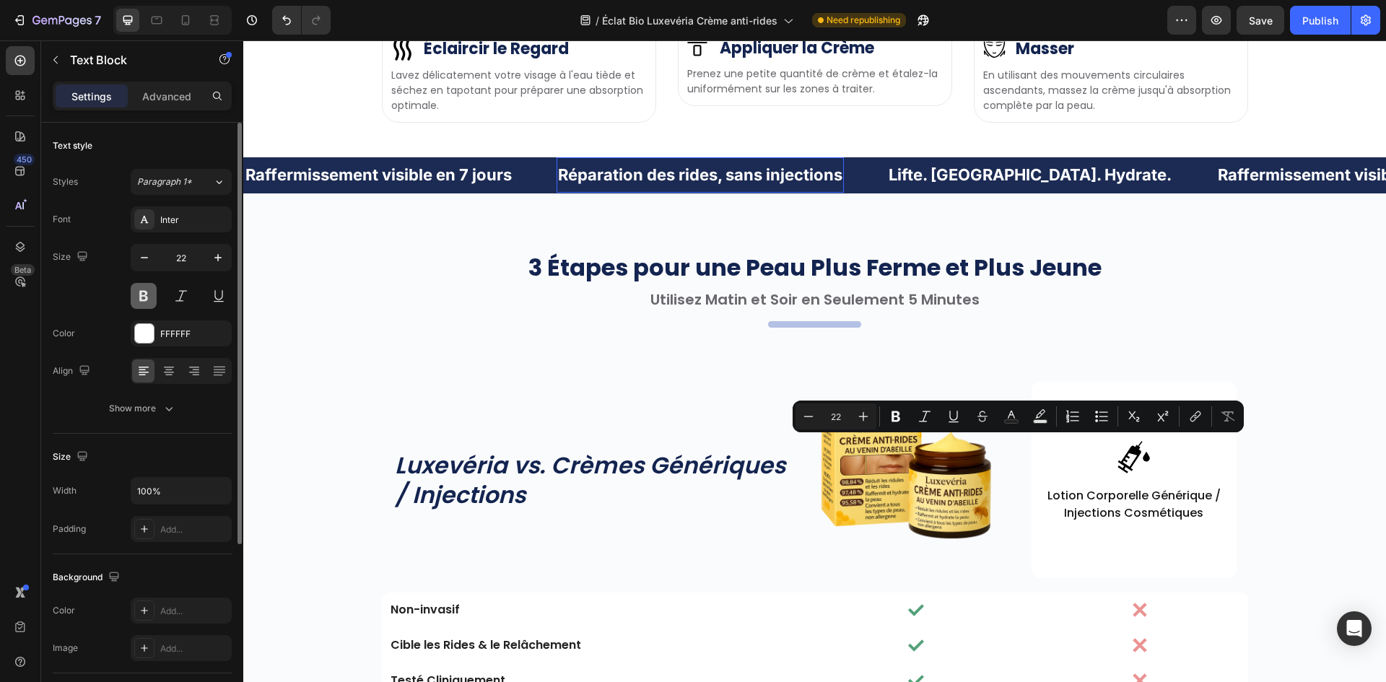
click at [142, 297] on button at bounding box center [144, 296] width 26 height 26
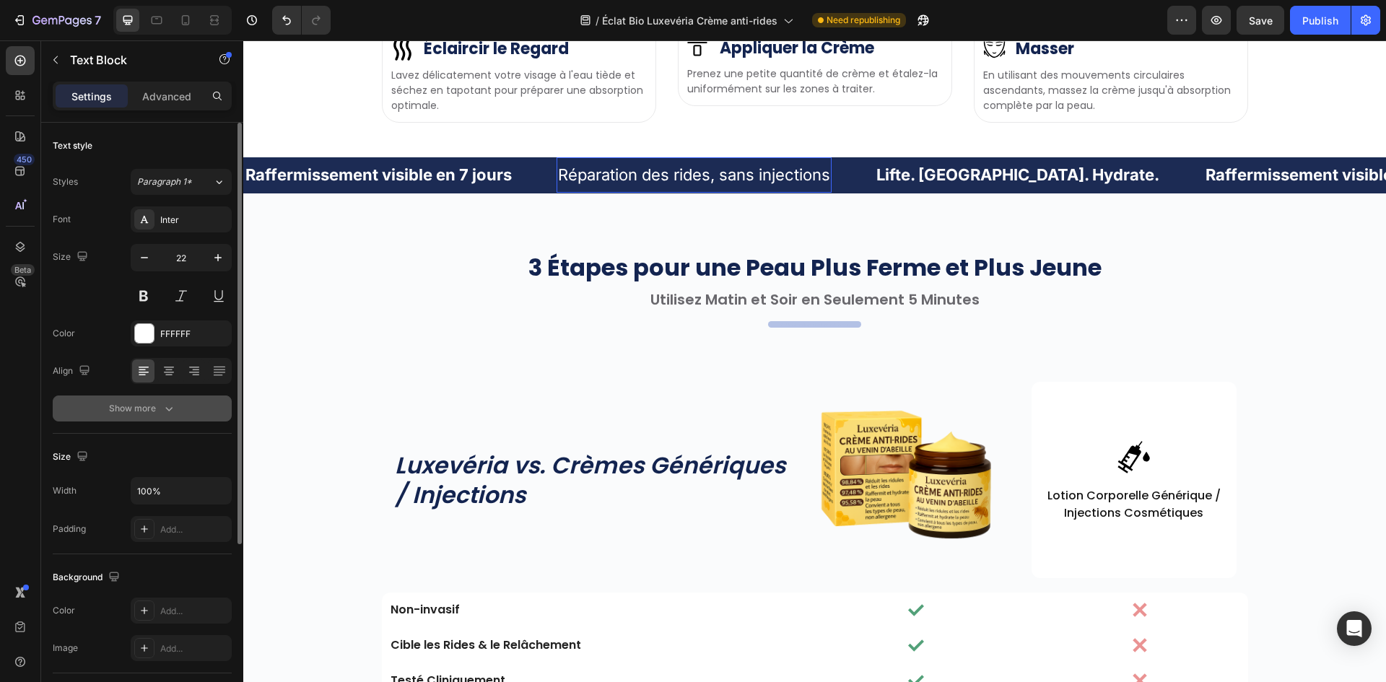
click at [131, 419] on button "Show more" at bounding box center [142, 409] width 179 height 26
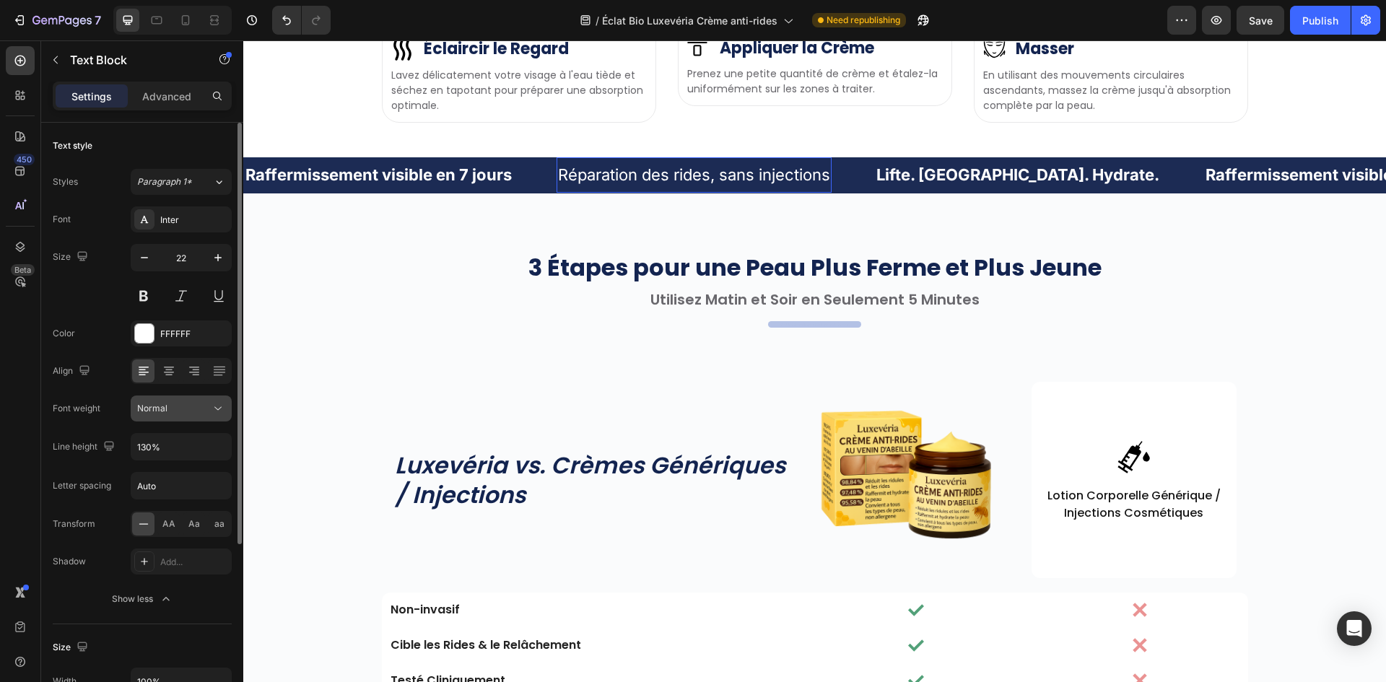
click at [213, 411] on icon at bounding box center [218, 408] width 14 height 14
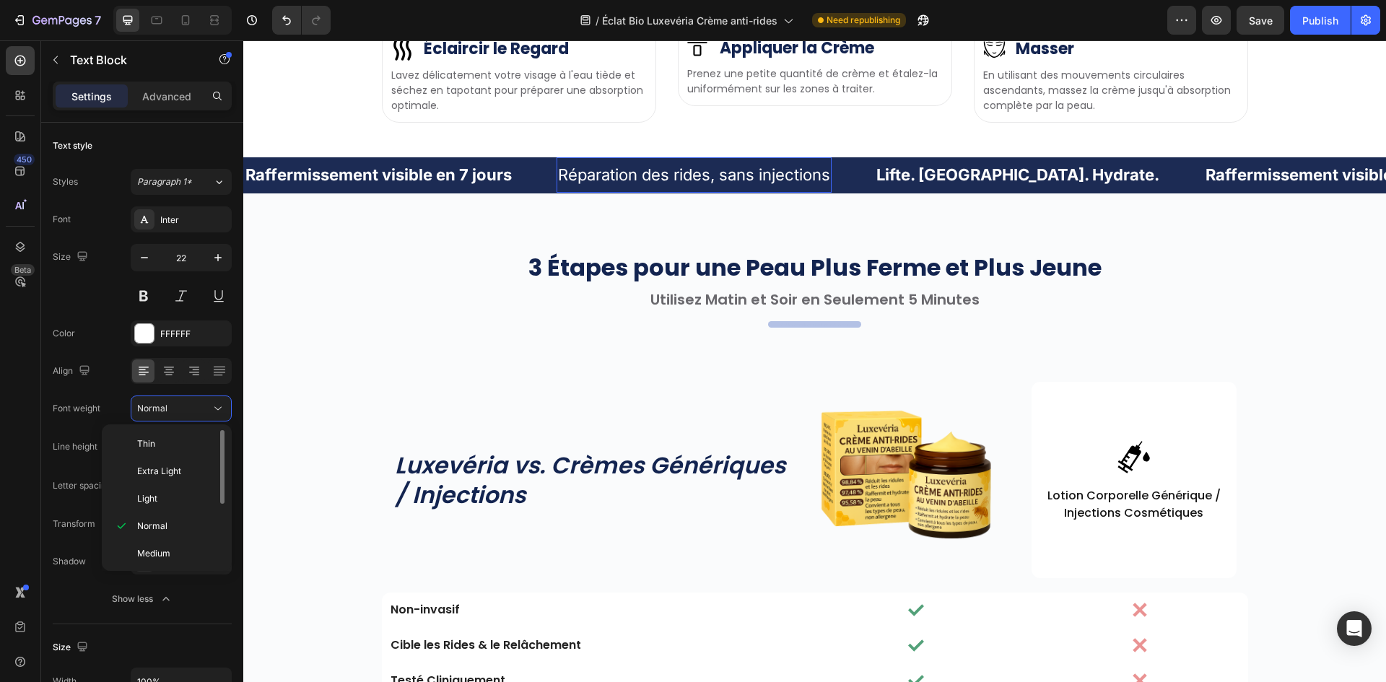
scroll to position [112, 0]
click at [170, 499] on p "Bold" at bounding box center [175, 496] width 77 height 13
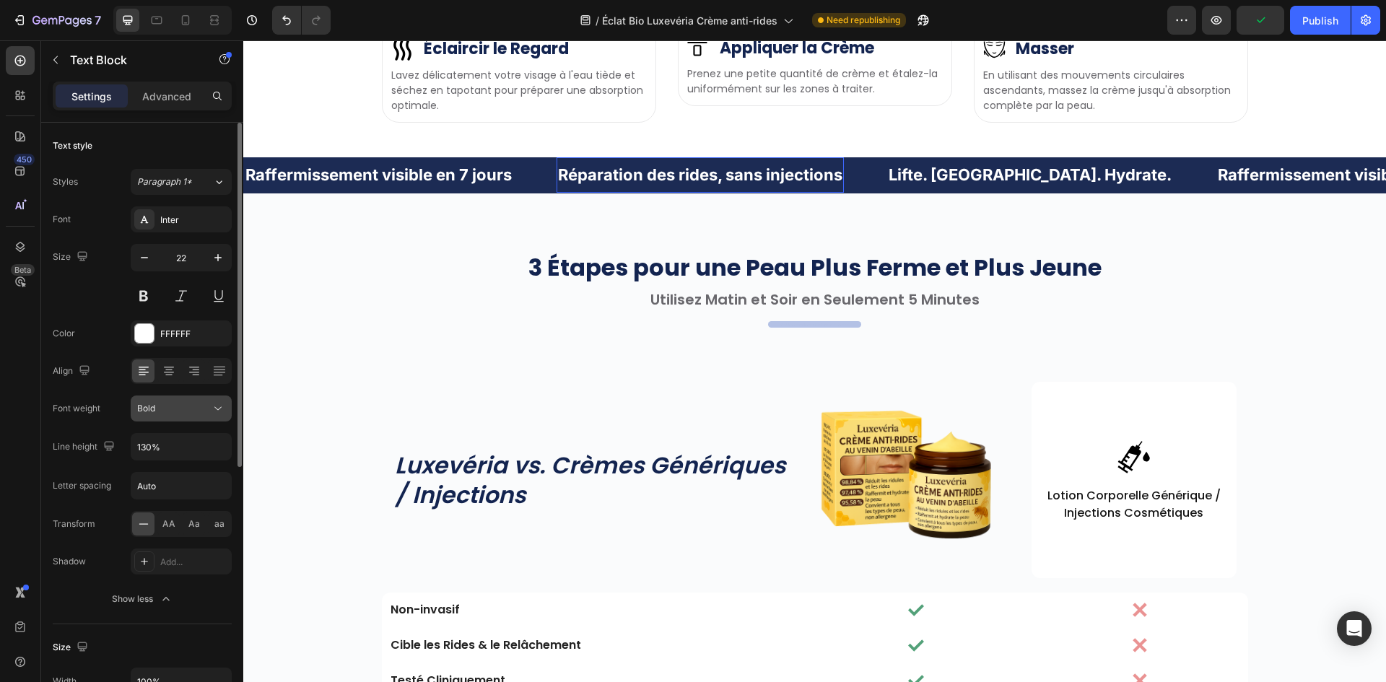
click at [195, 409] on div "Bold" at bounding box center [174, 408] width 74 height 13
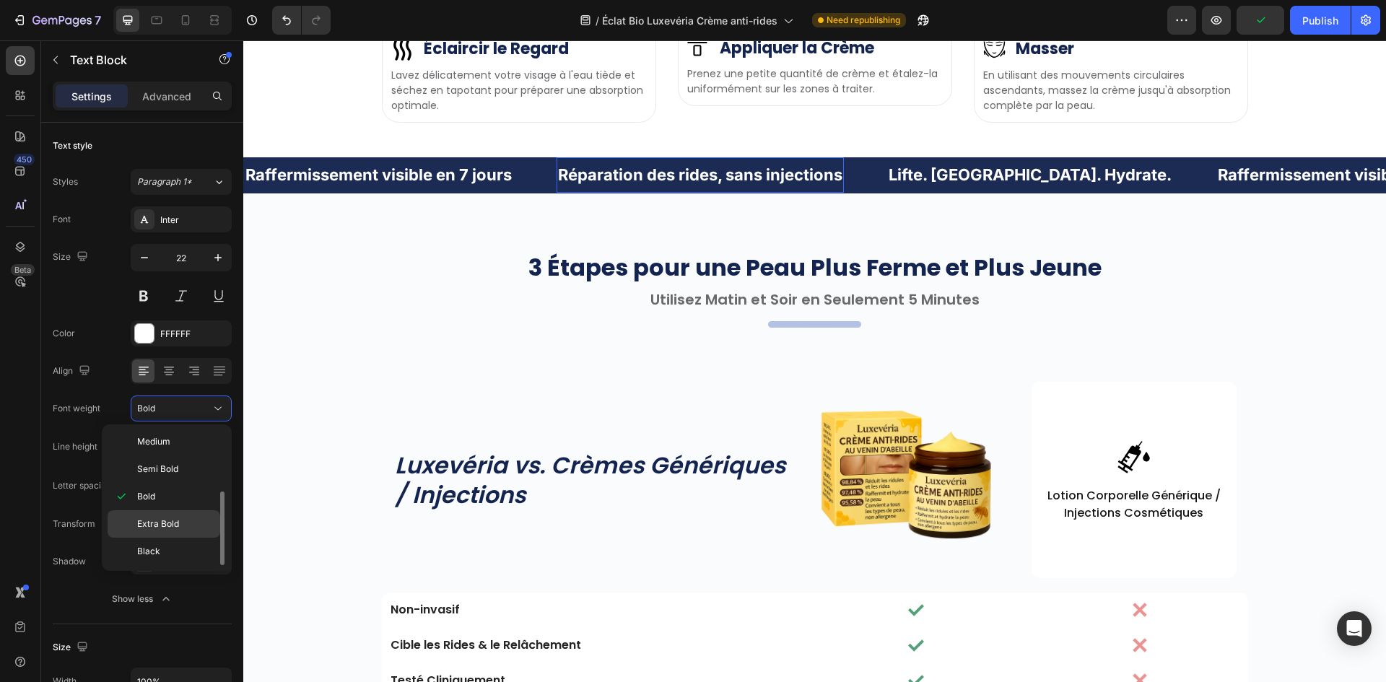
click at [176, 525] on span "Extra Bold" at bounding box center [158, 524] width 42 height 13
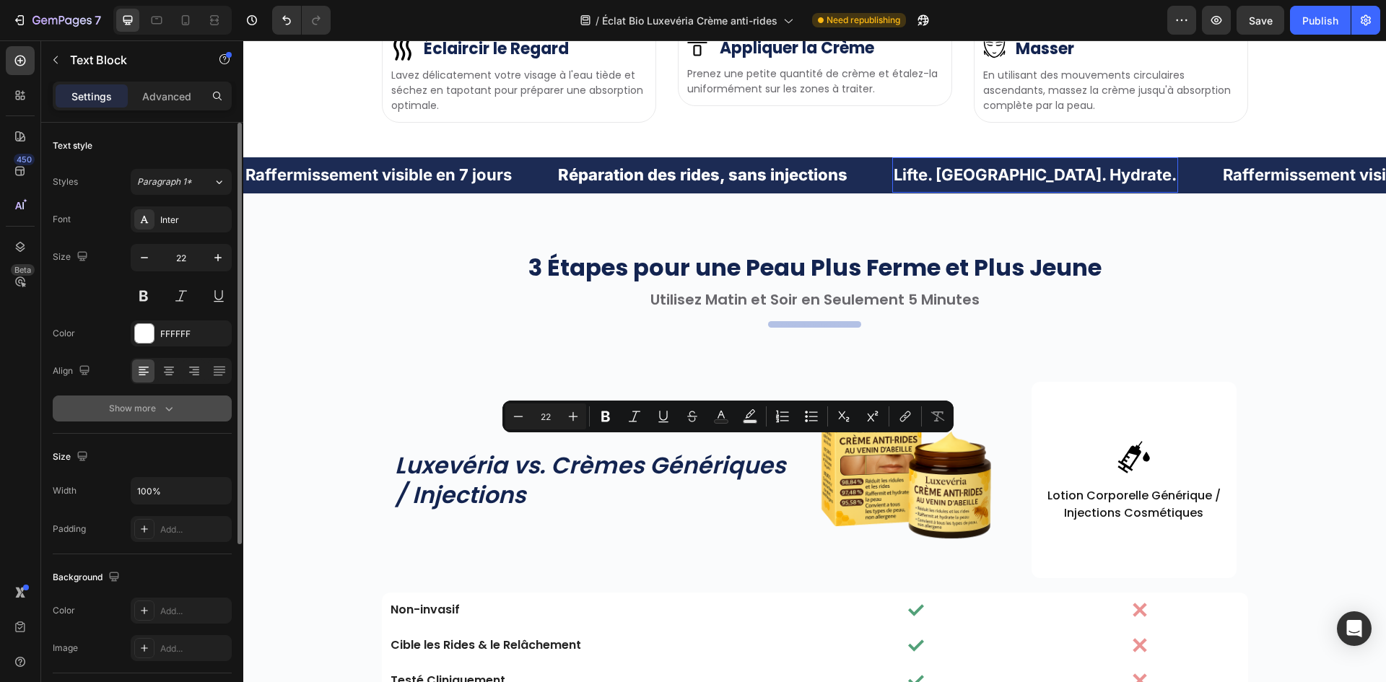
click at [173, 398] on button "Show more" at bounding box center [142, 409] width 179 height 26
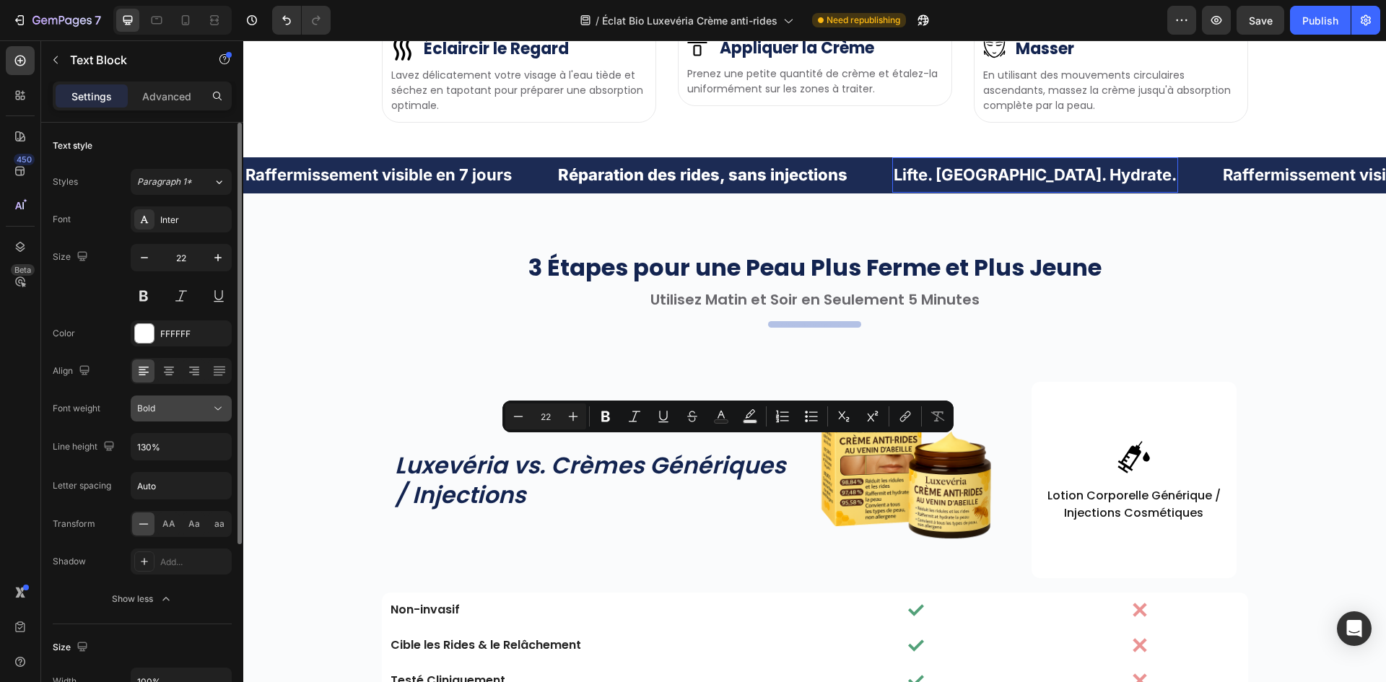
click at [195, 398] on button "Bold" at bounding box center [181, 409] width 101 height 26
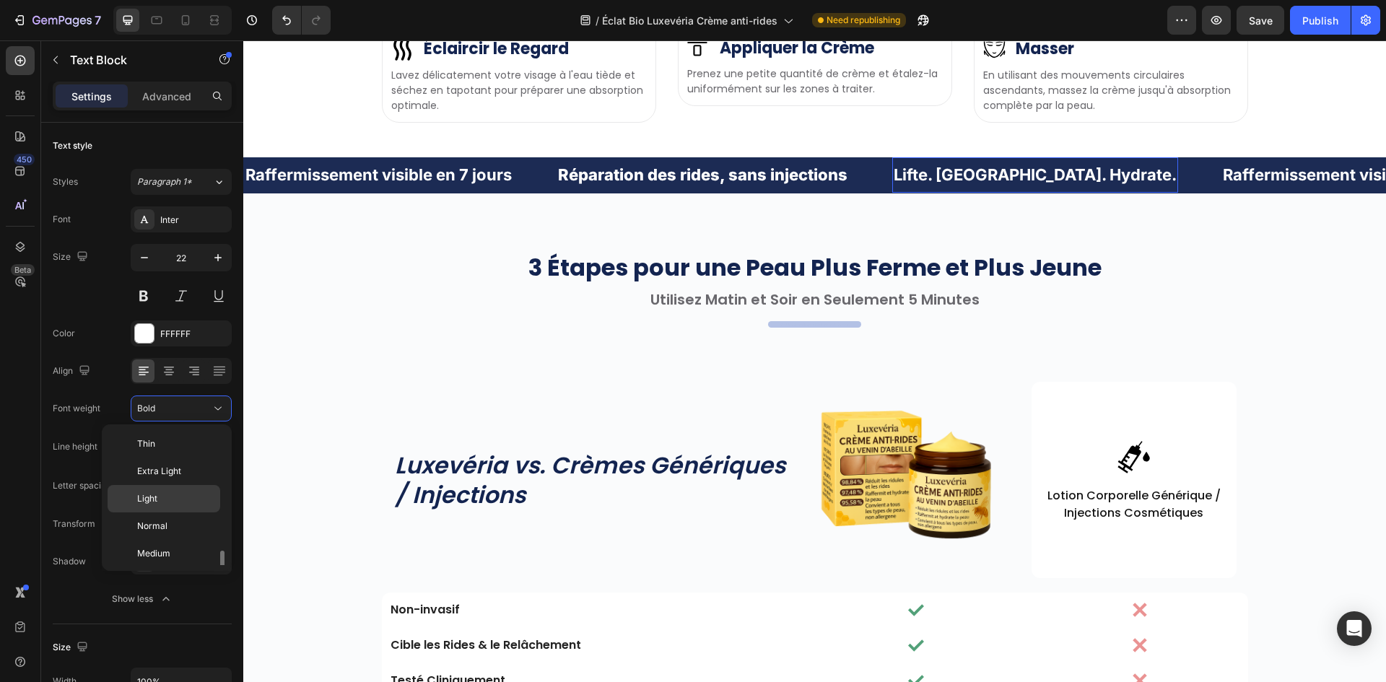
scroll to position [78, 0]
click at [162, 549] on div "Extra Bold" at bounding box center [164, 557] width 113 height 27
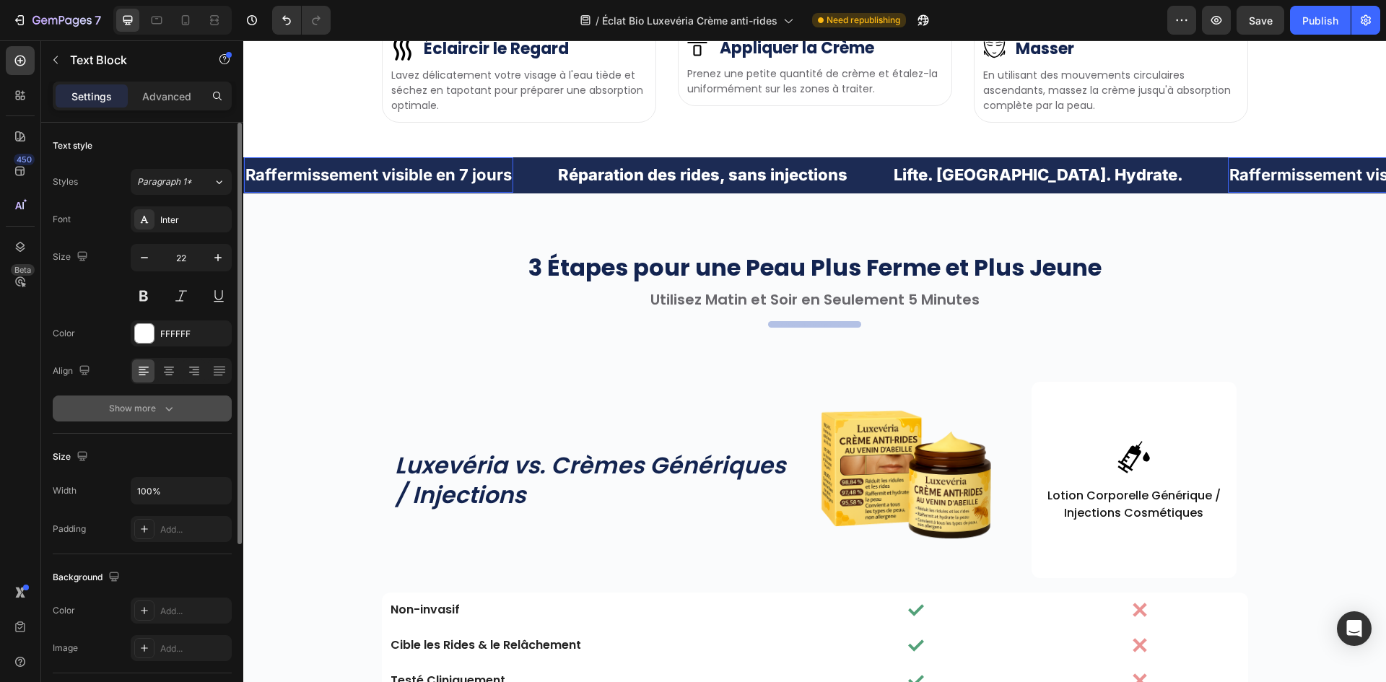
click at [191, 414] on button "Show more" at bounding box center [142, 409] width 179 height 26
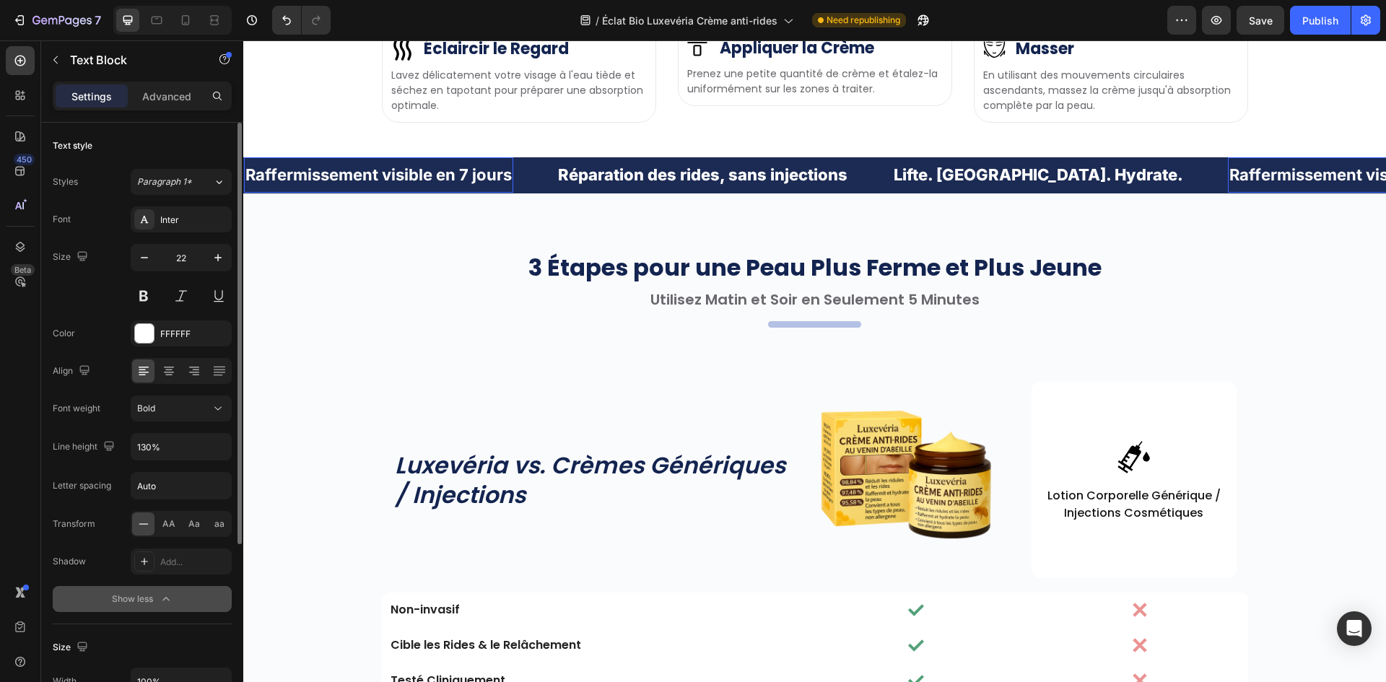
click at [204, 411] on div "Bold" at bounding box center [174, 408] width 74 height 13
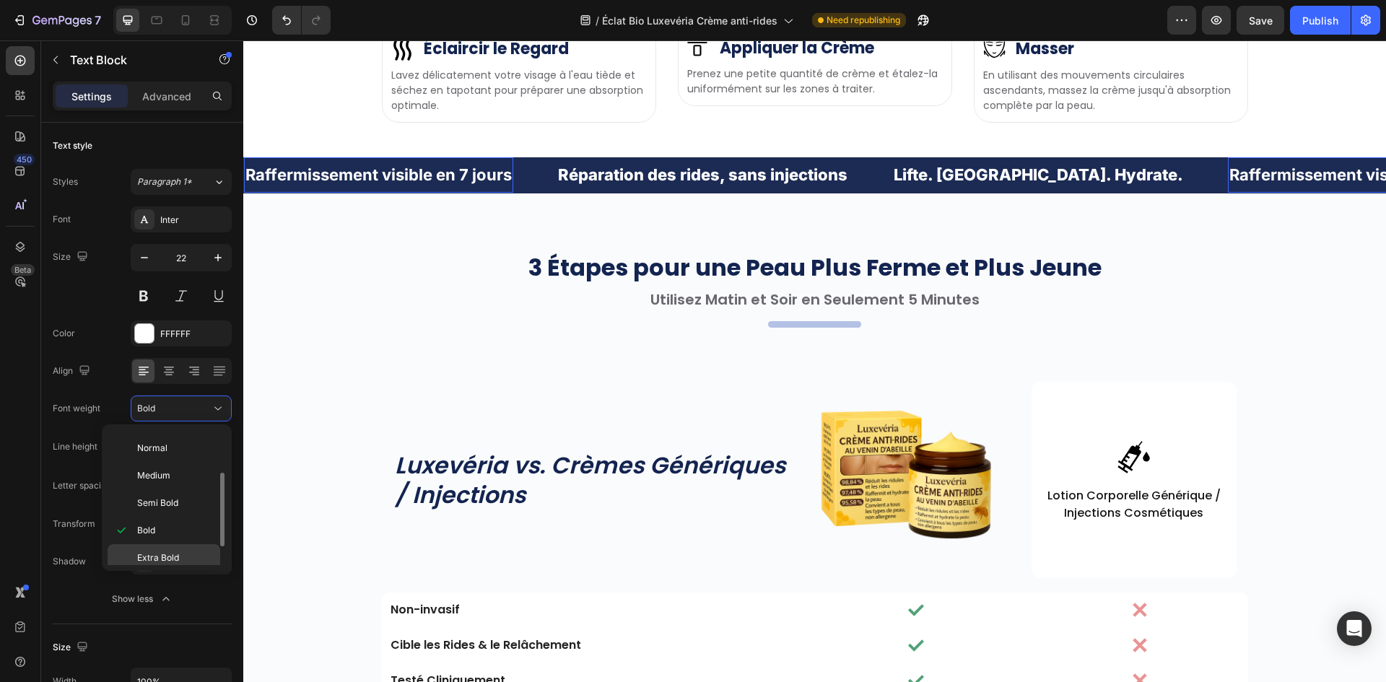
click at [172, 563] on span "Extra Bold" at bounding box center [158, 557] width 42 height 13
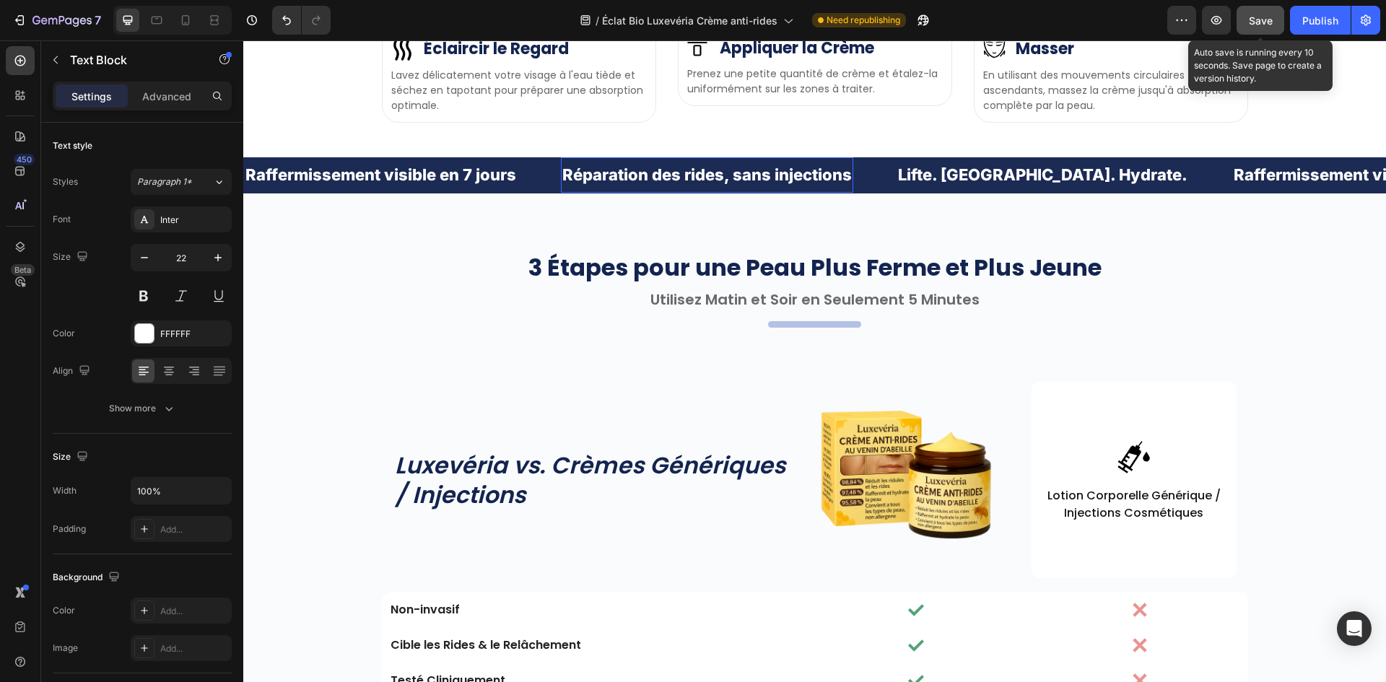
click at [1269, 20] on span "Save" at bounding box center [1261, 20] width 24 height 12
click at [1302, 19] on button "Publish" at bounding box center [1320, 20] width 61 height 29
click at [1156, 504] on div "3 Étapes pour une Peau Plus Ferme et Plus Jeune Heading Utilisez Matin et Soir …" at bounding box center [814, 533] width 1143 height 681
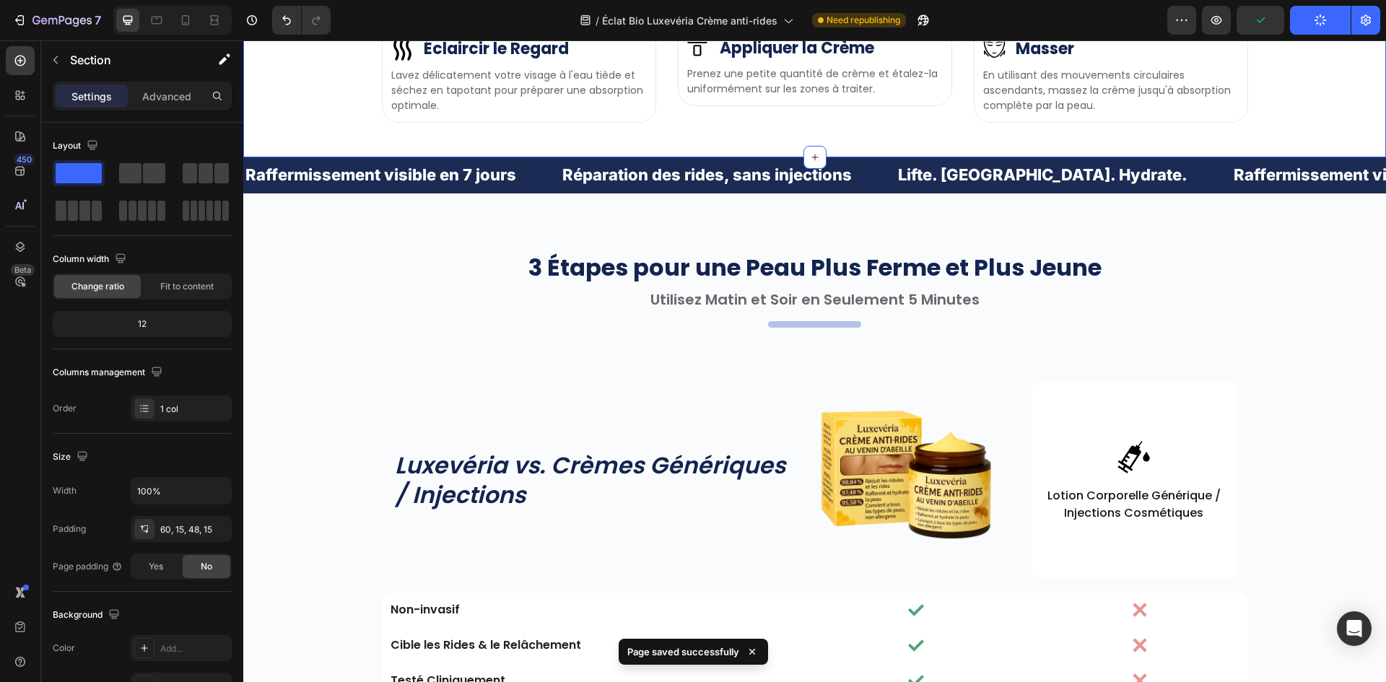
scroll to position [3307, 0]
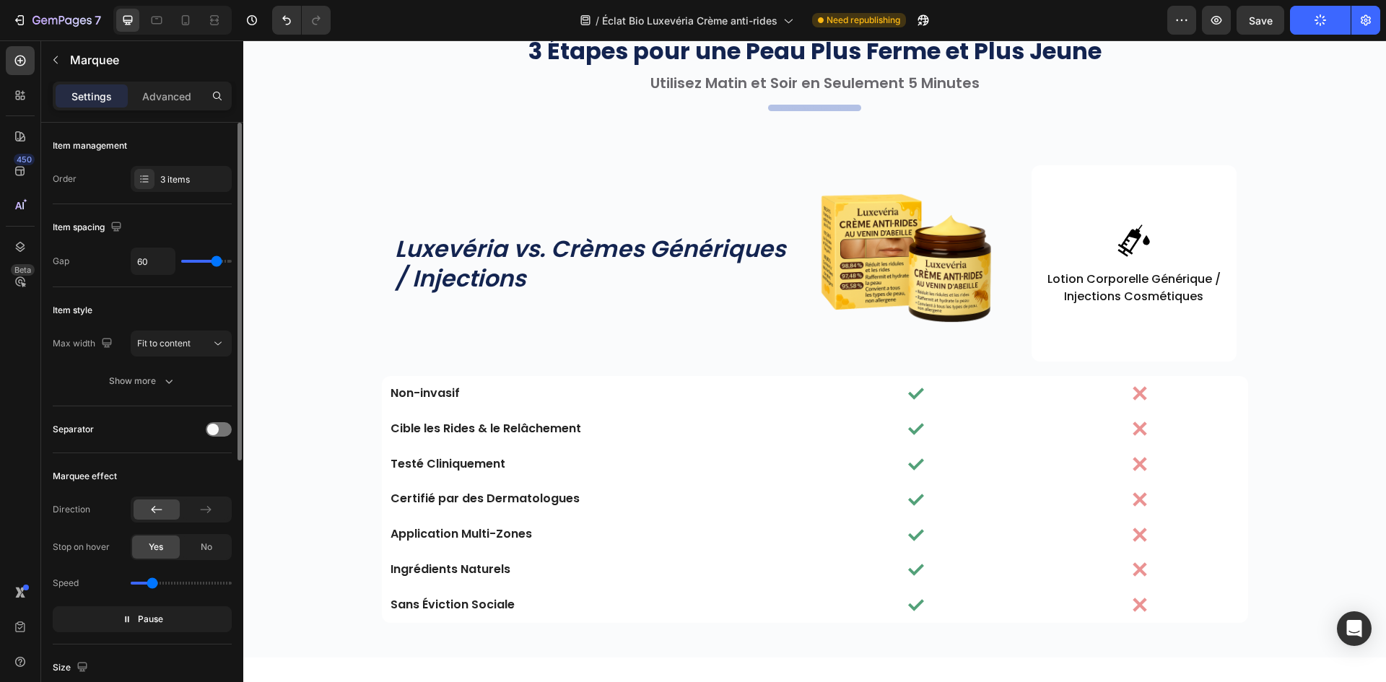
click at [152, 582] on input "range" at bounding box center [181, 583] width 101 height 3
type input "0.4"
click at [144, 582] on input "range" at bounding box center [181, 583] width 101 height 3
click at [1278, 18] on button "Save" at bounding box center [1260, 20] width 48 height 29
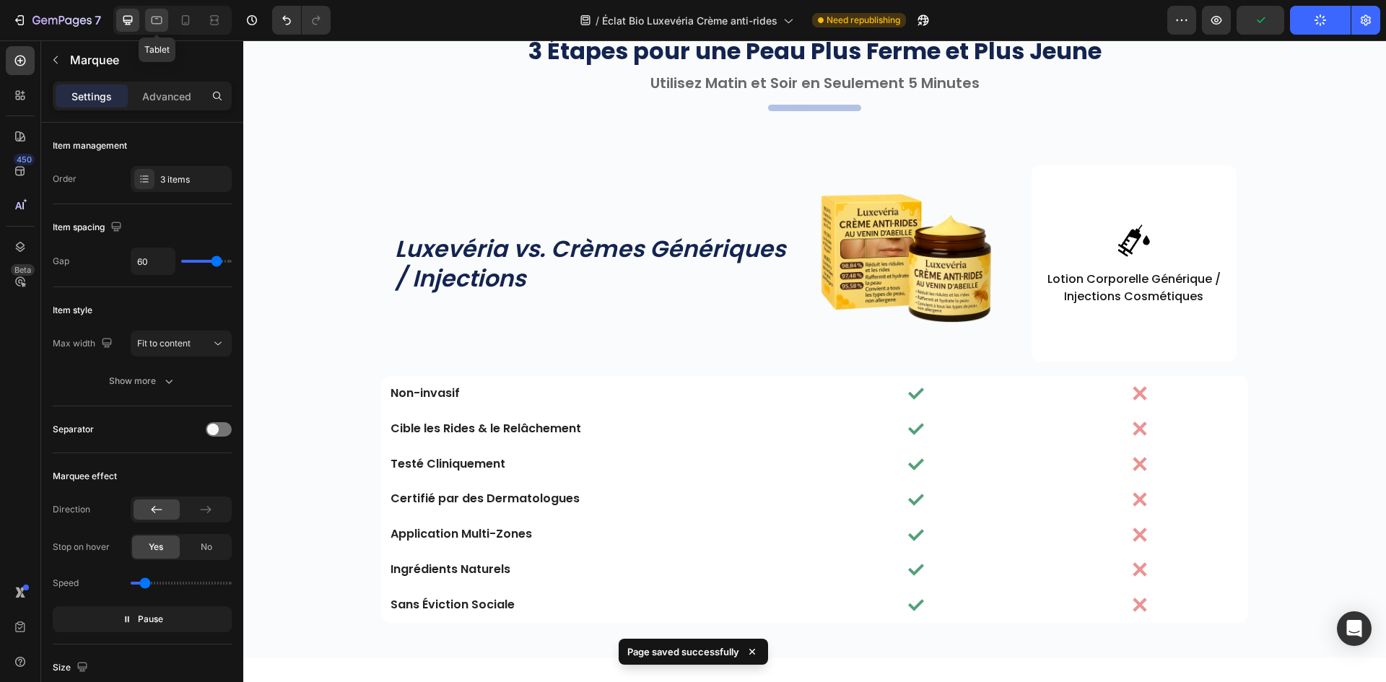
click at [157, 19] on icon at bounding box center [156, 20] width 14 height 14
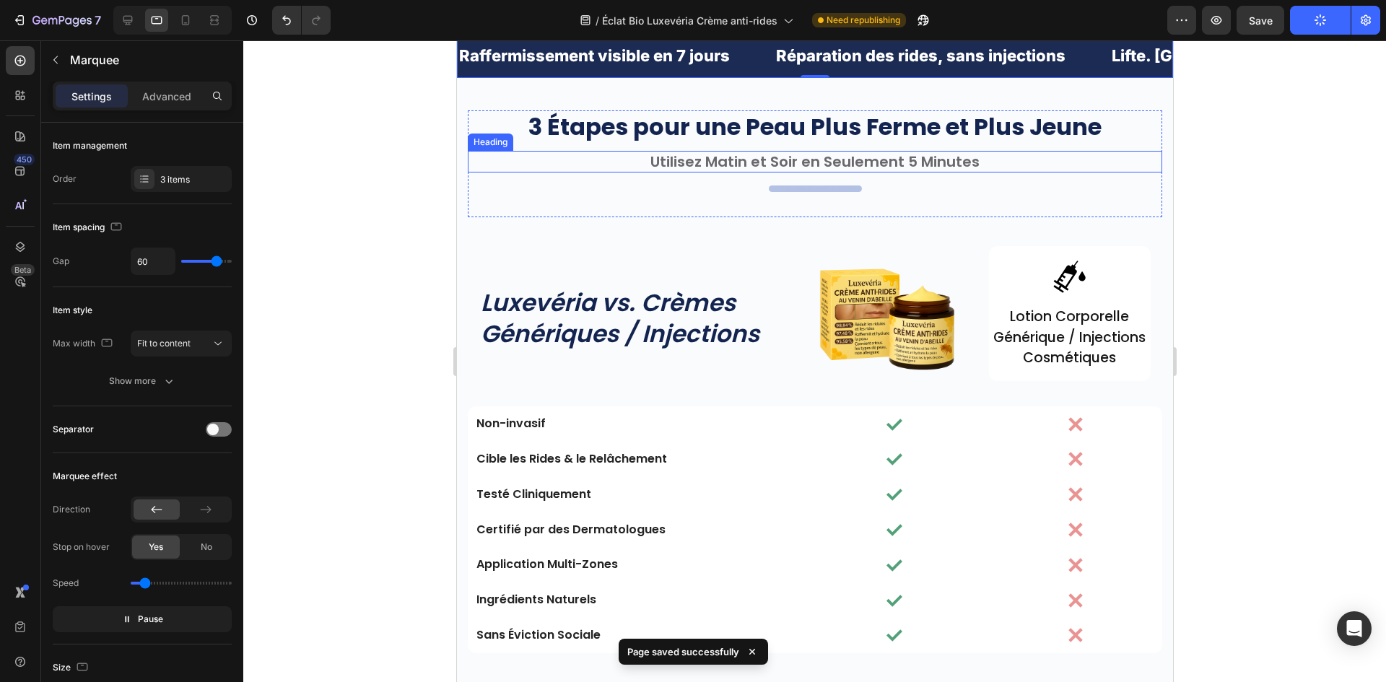
scroll to position [3196, 0]
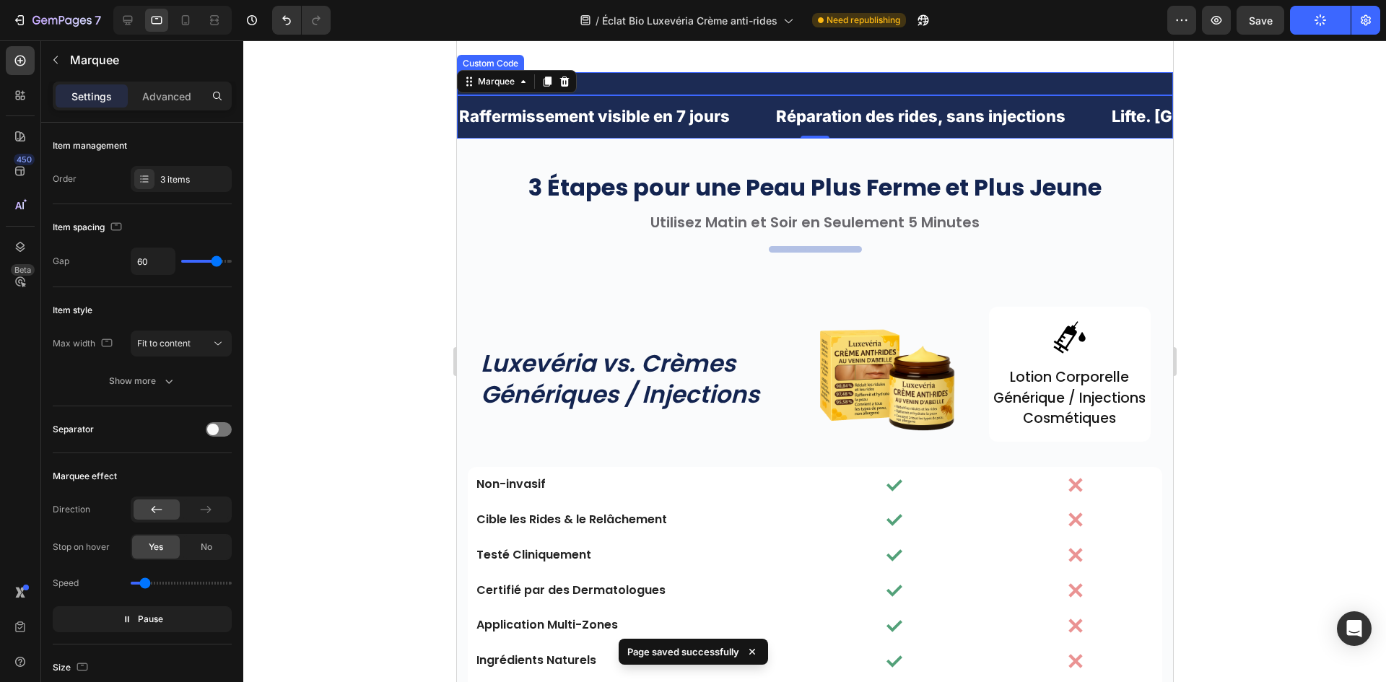
click at [656, 95] on div at bounding box center [814, 83] width 716 height 23
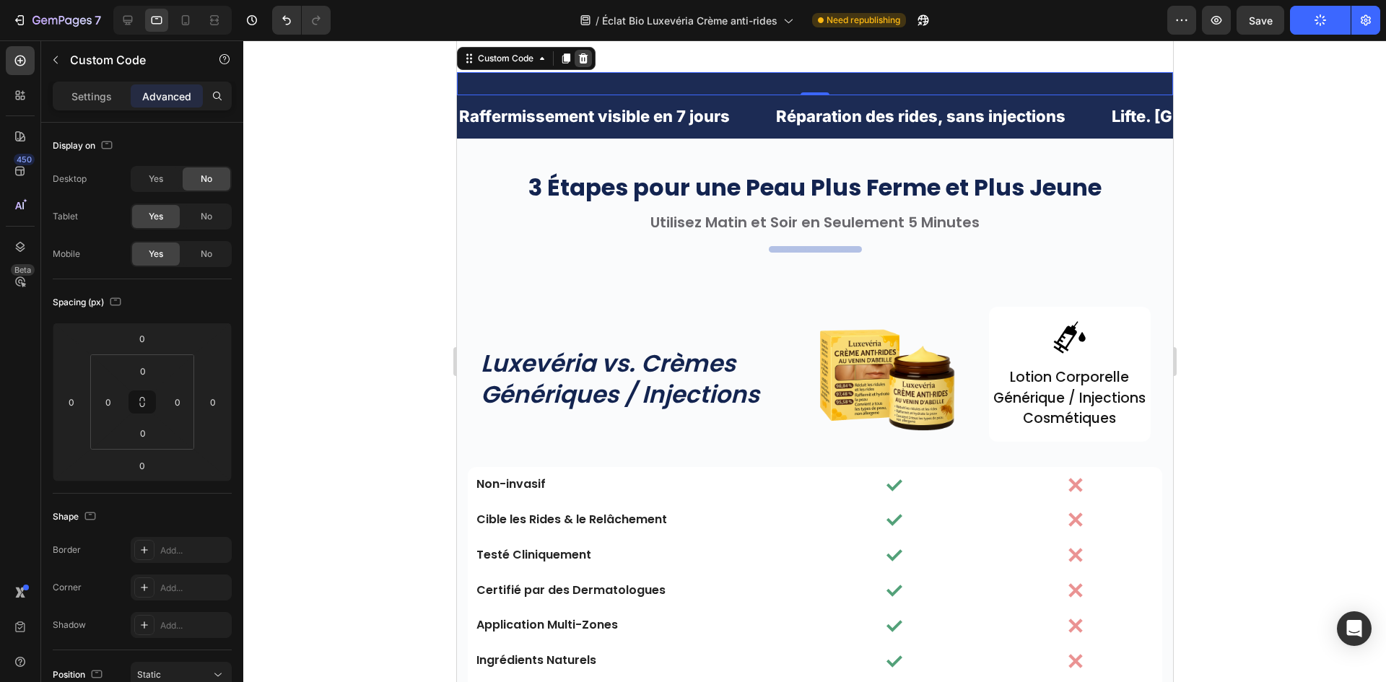
click at [580, 64] on icon at bounding box center [582, 58] width 9 height 10
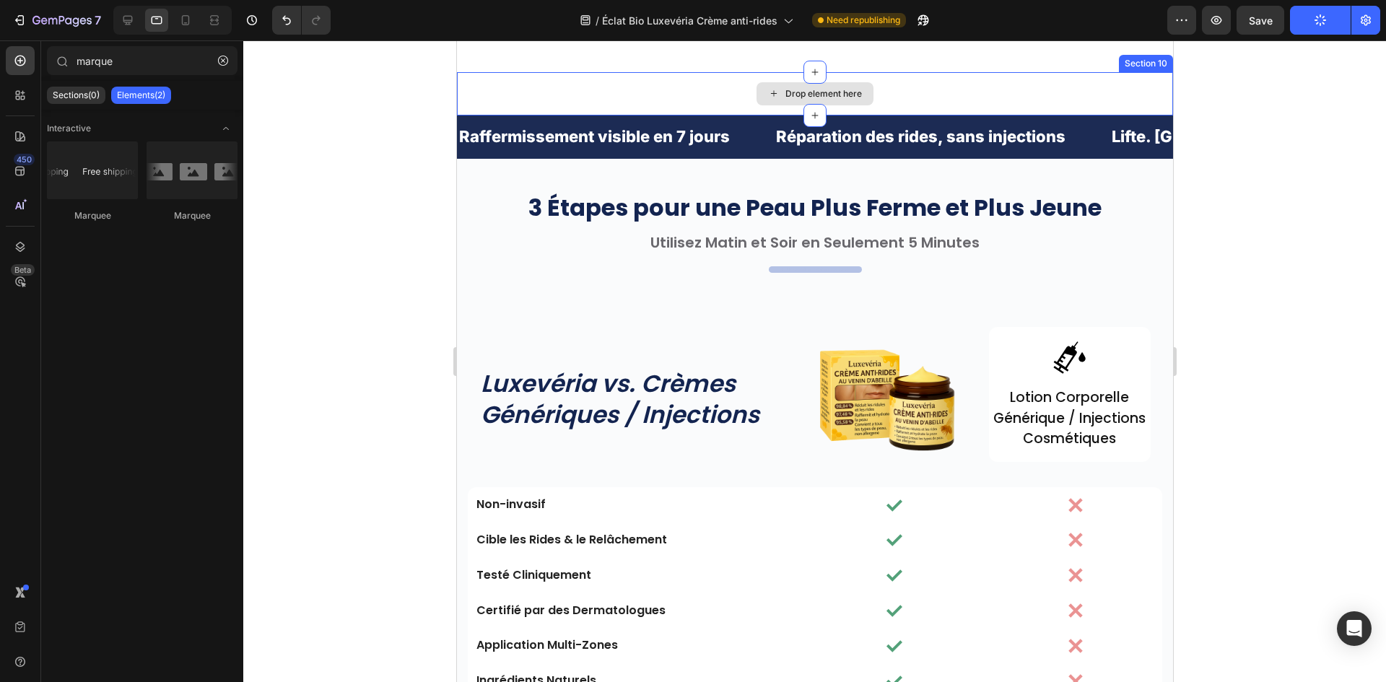
click at [679, 115] on div "Drop element here" at bounding box center [814, 93] width 716 height 43
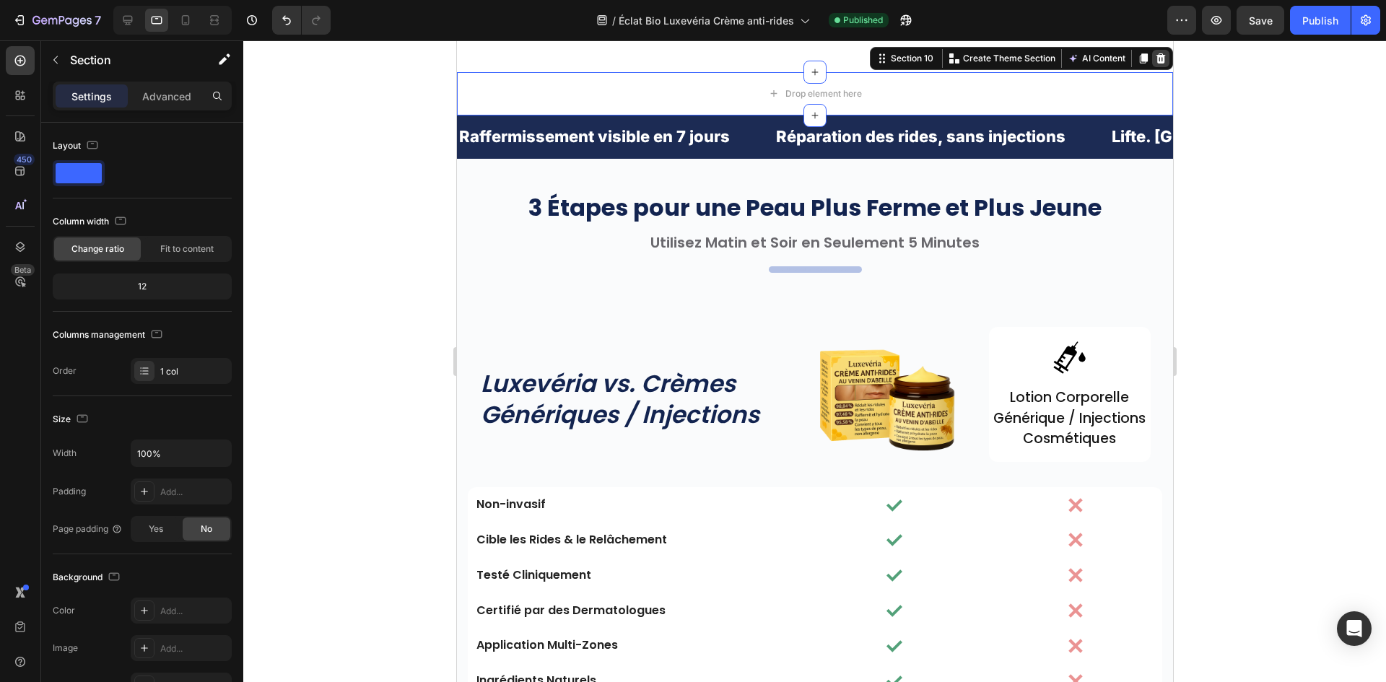
click at [1154, 64] on icon at bounding box center [1160, 59] width 12 height 12
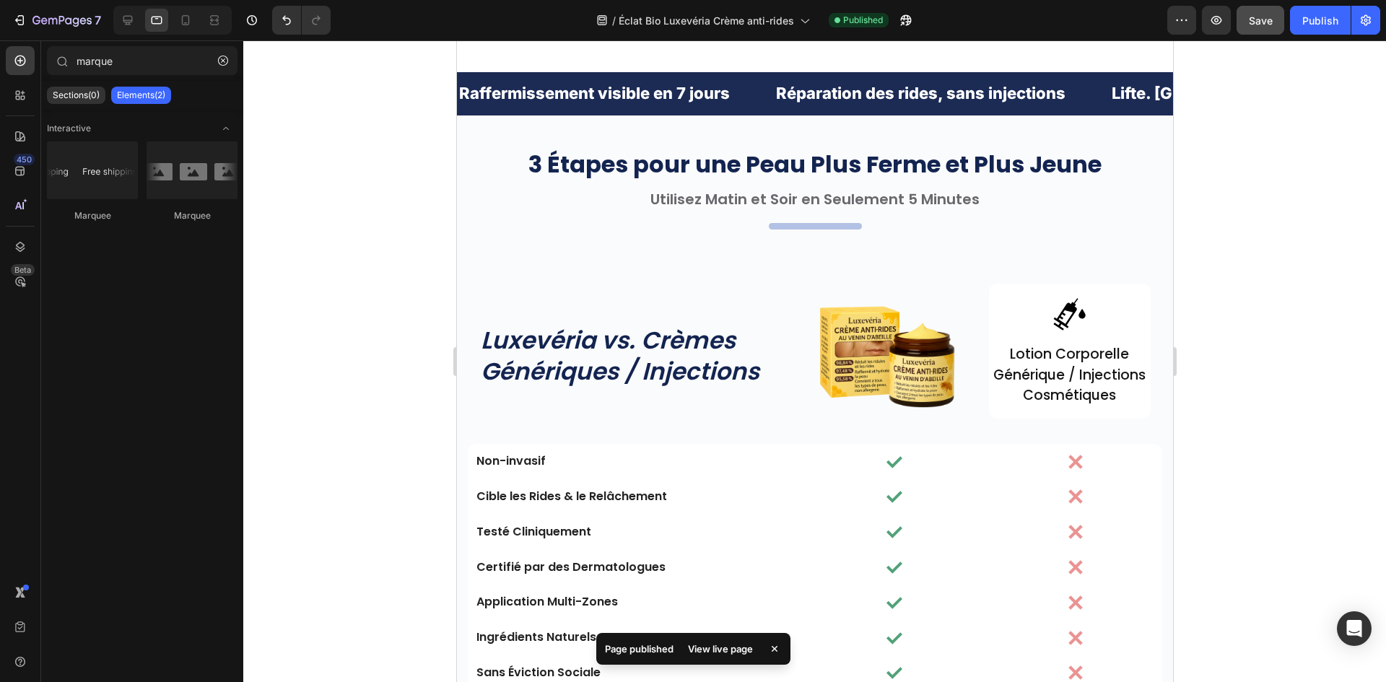
drag, startPoint x: 1265, startPoint y: 16, endPoint x: 1276, endPoint y: 18, distance: 11.0
click at [1267, 17] on span "Save" at bounding box center [1261, 20] width 24 height 12
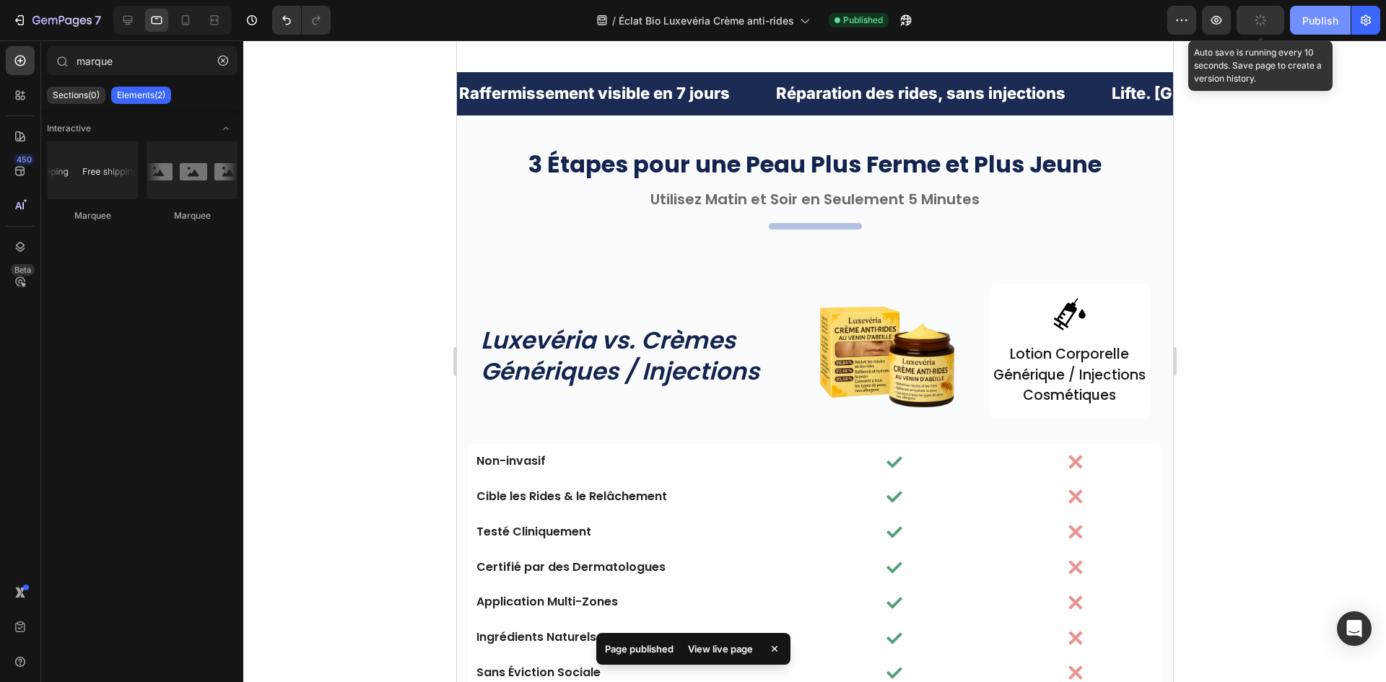
click at [1296, 19] on button "Publish" at bounding box center [1320, 20] width 61 height 29
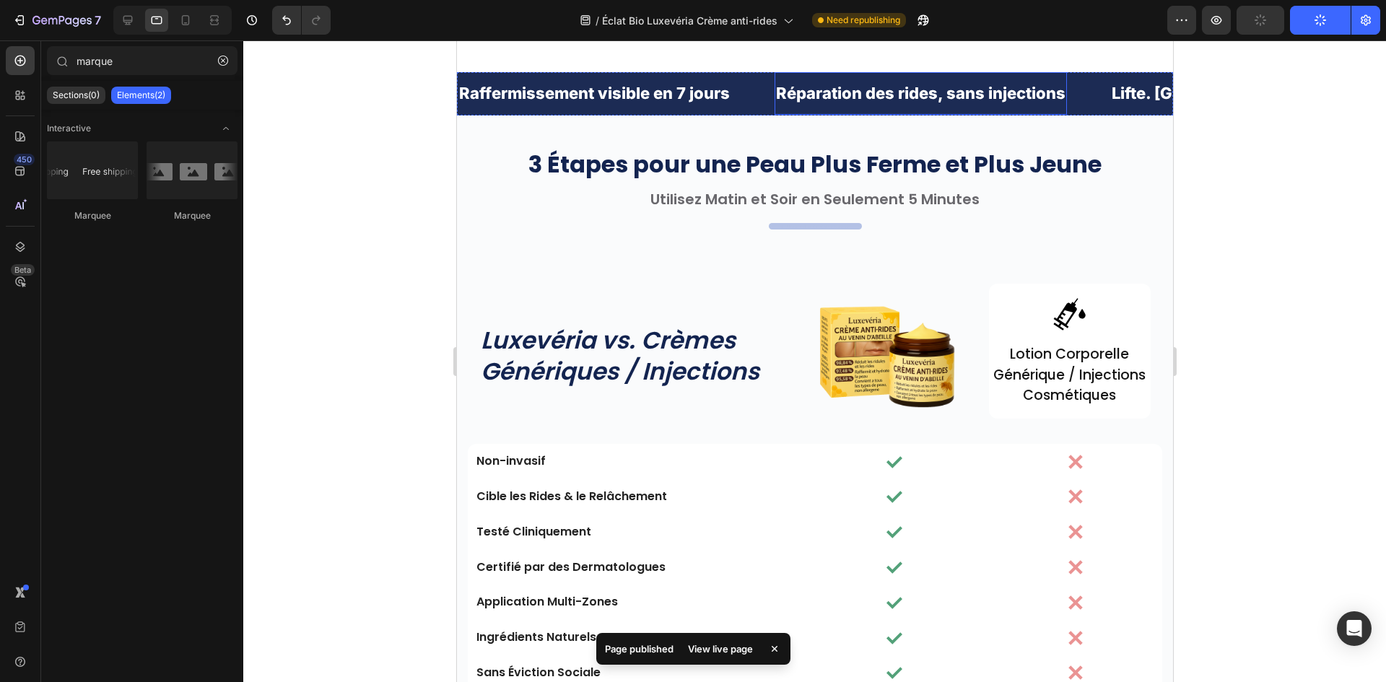
click at [775, 108] on p "Réparation des rides, sans injections" at bounding box center [919, 93] width 289 height 29
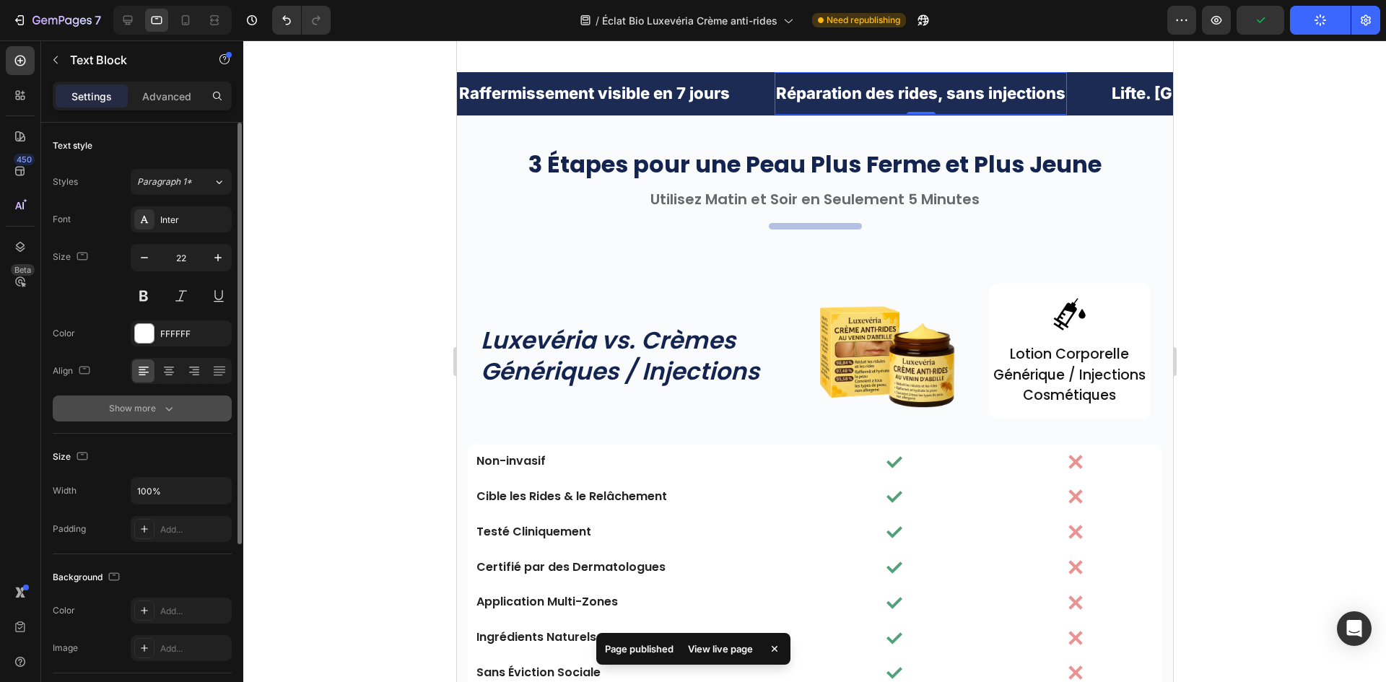
click at [162, 411] on icon "button" at bounding box center [169, 408] width 14 height 14
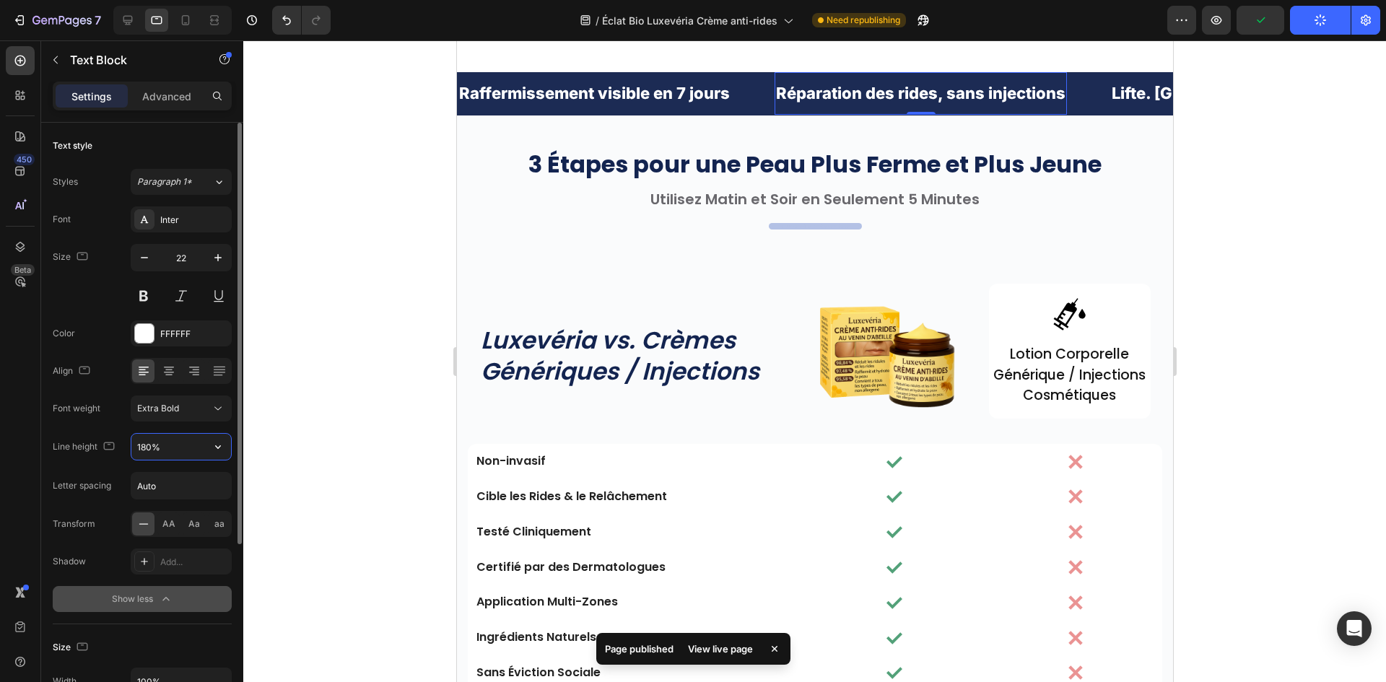
click at [150, 446] on input "180%" at bounding box center [181, 447] width 100 height 26
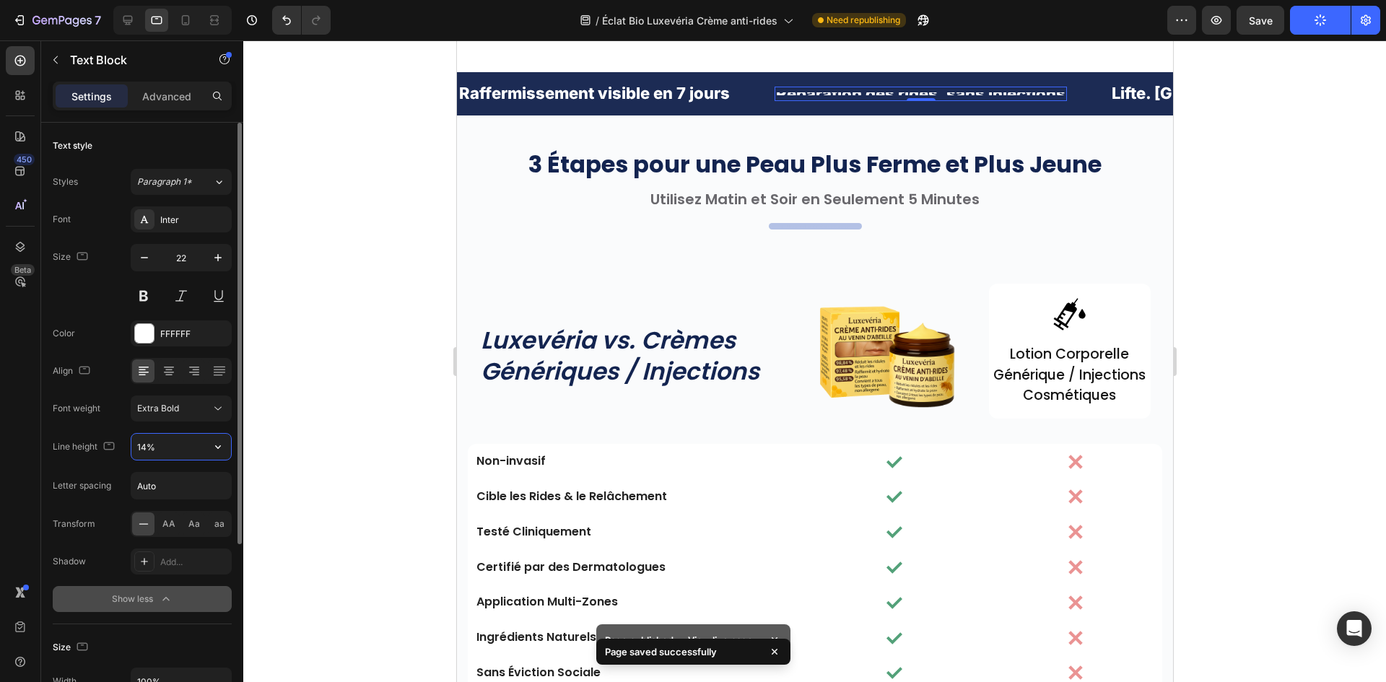
type input "140%"
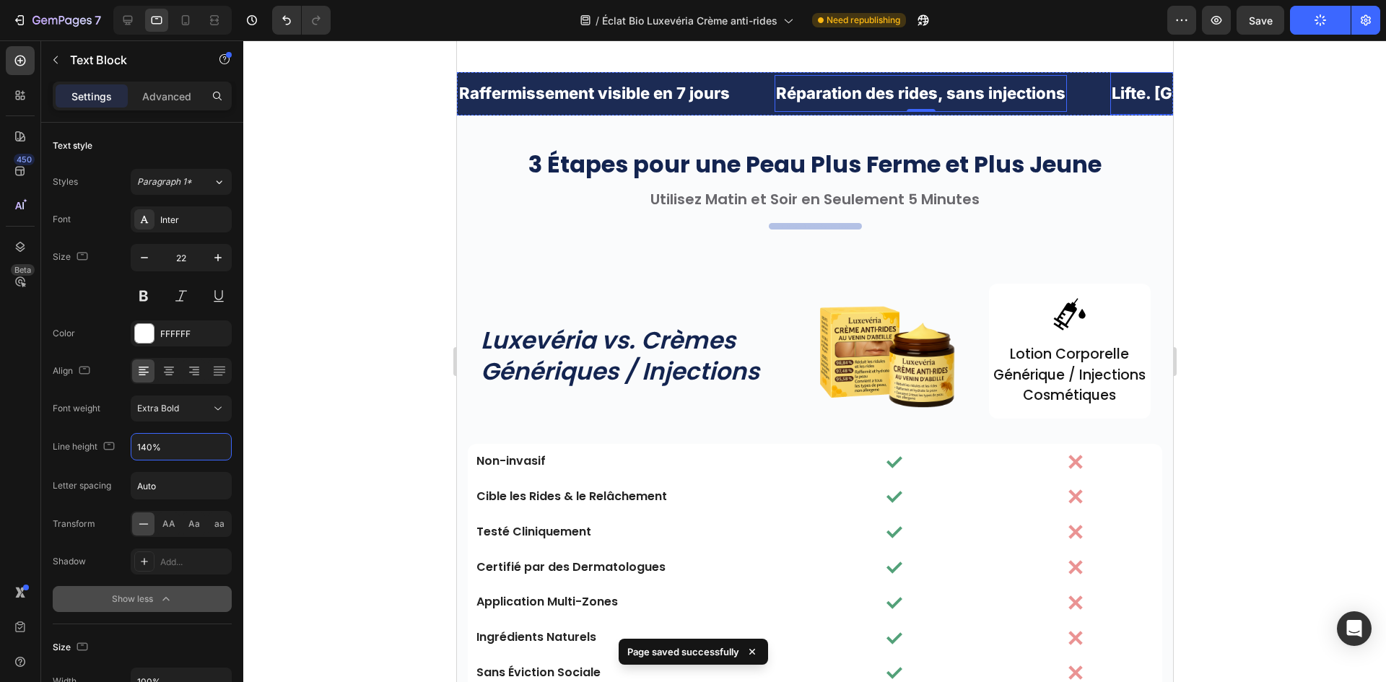
drag, startPoint x: 608, startPoint y: 289, endPoint x: 570, endPoint y: 311, distance: 43.7
click at [1109, 115] on div "Lifte. Lisse. Hydrate. Text Block" at bounding box center [1255, 93] width 292 height 43
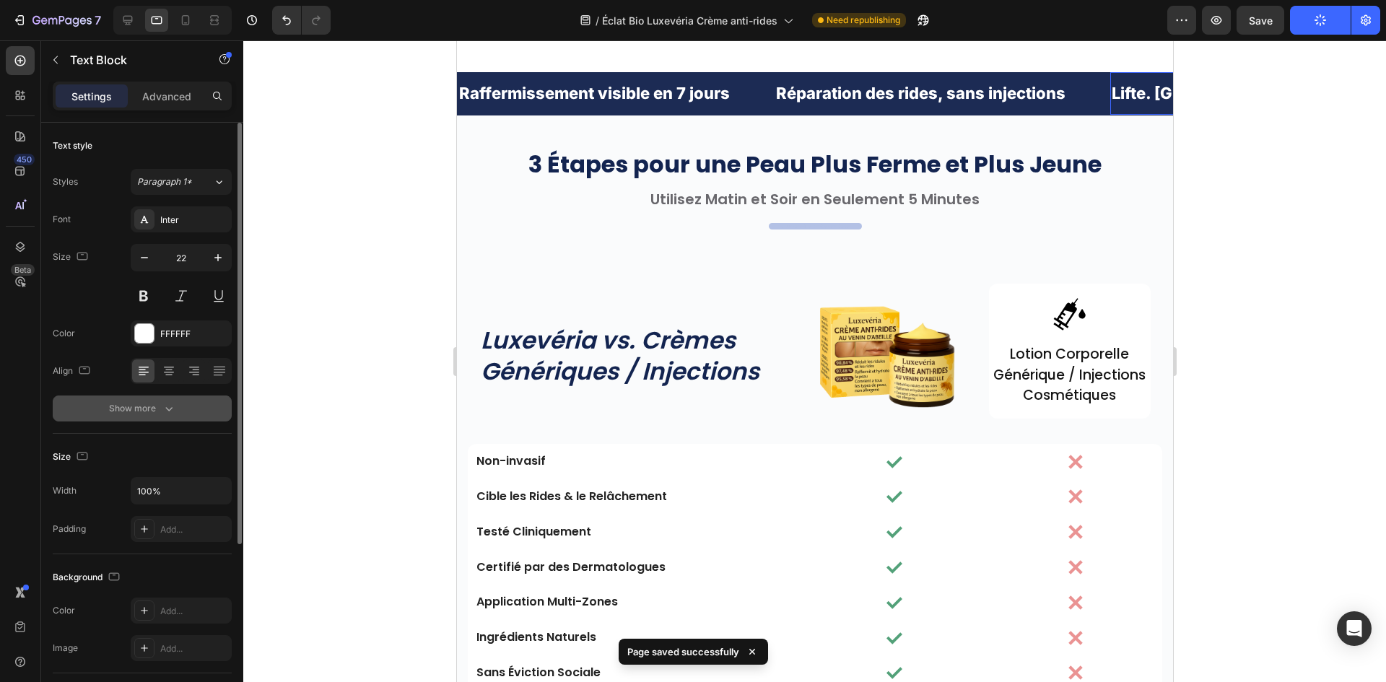
click at [147, 400] on button "Show more" at bounding box center [142, 409] width 179 height 26
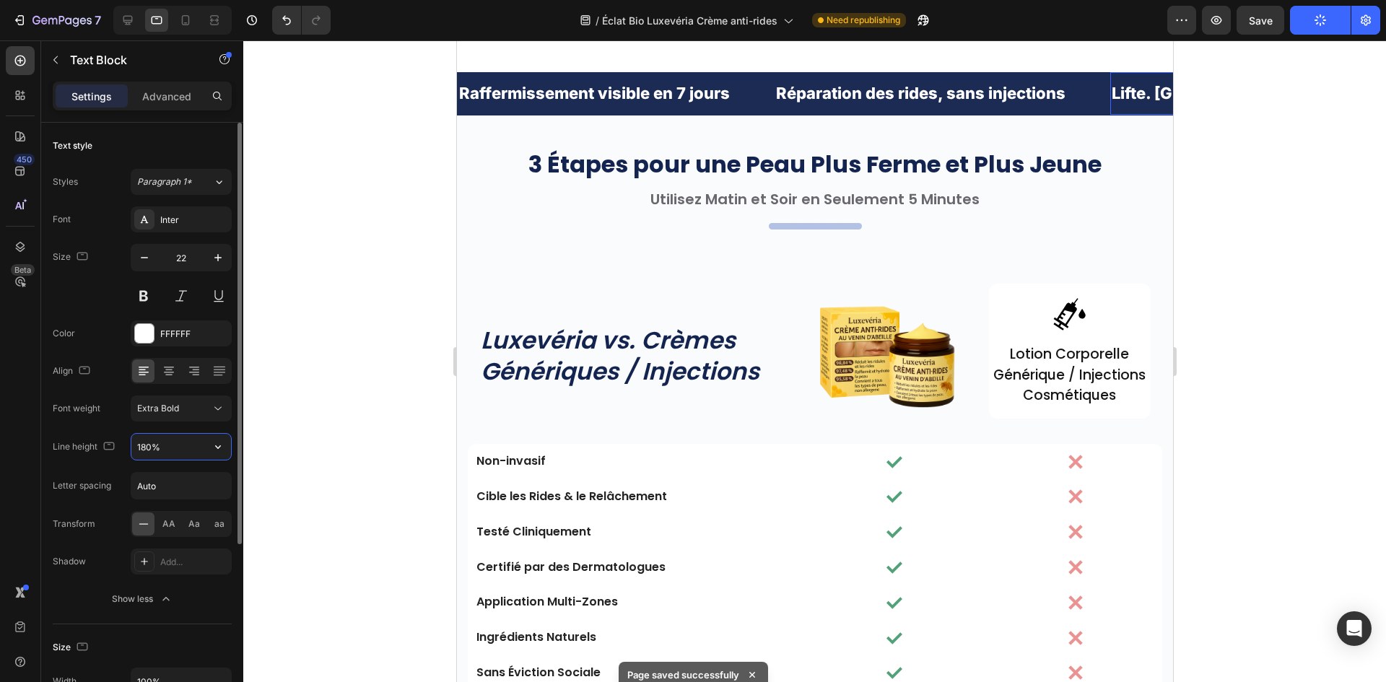
click at [152, 444] on input "180%" at bounding box center [181, 447] width 100 height 26
paste input "4"
type input "140%"
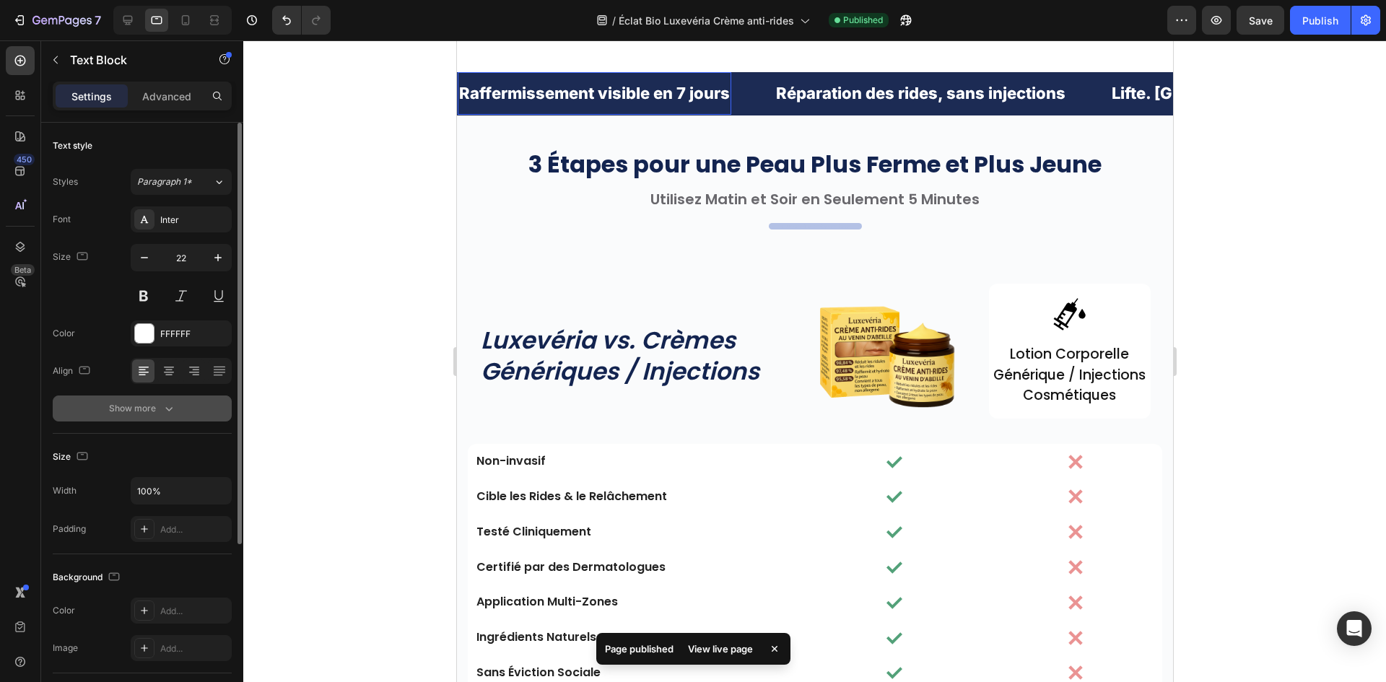
click at [157, 417] on button "Show more" at bounding box center [142, 409] width 179 height 26
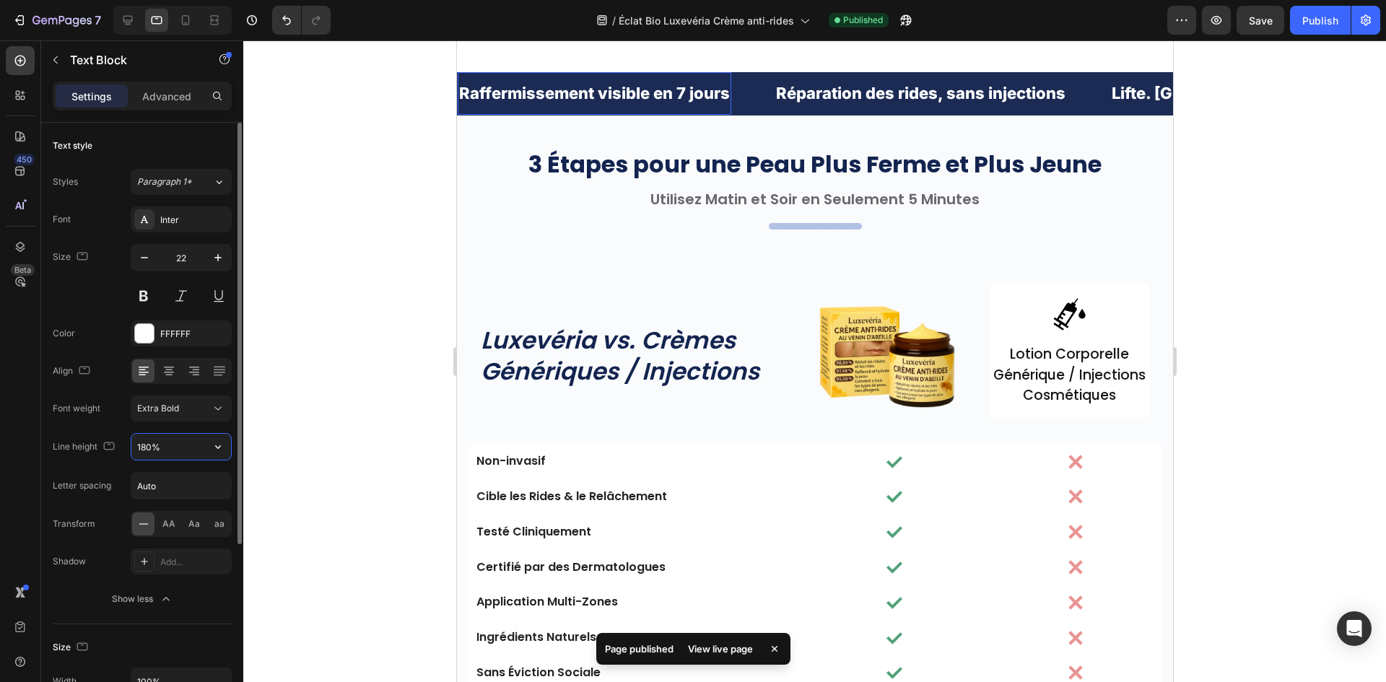
click at [136, 436] on input "180%" at bounding box center [181, 447] width 100 height 26
type input "140%"
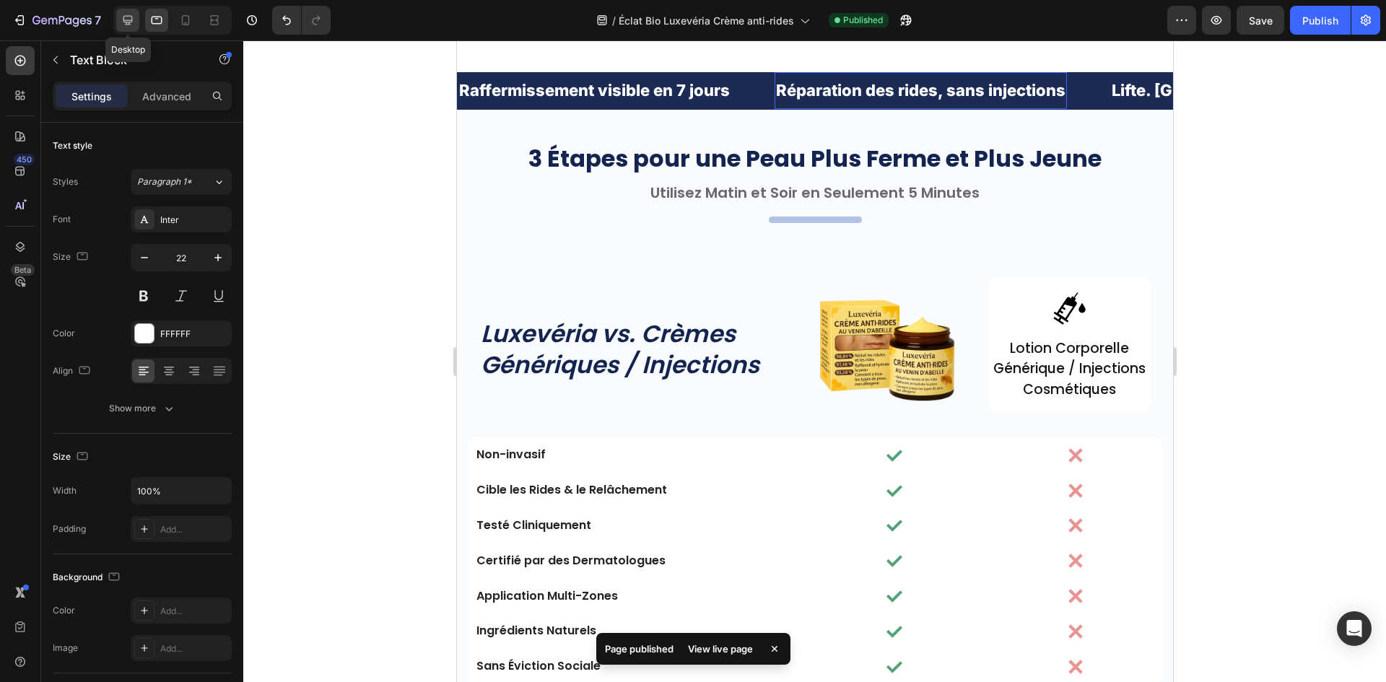
click at [122, 23] on icon at bounding box center [128, 20] width 14 height 14
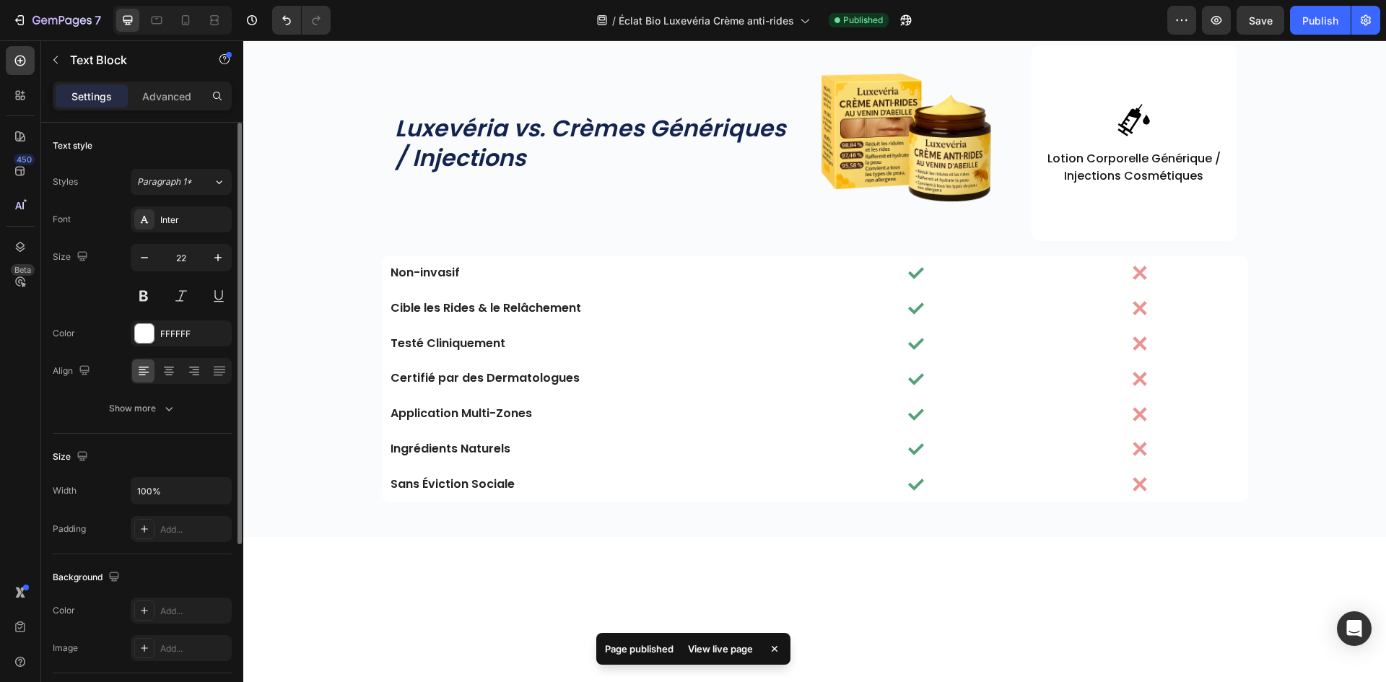
scroll to position [3429, 0]
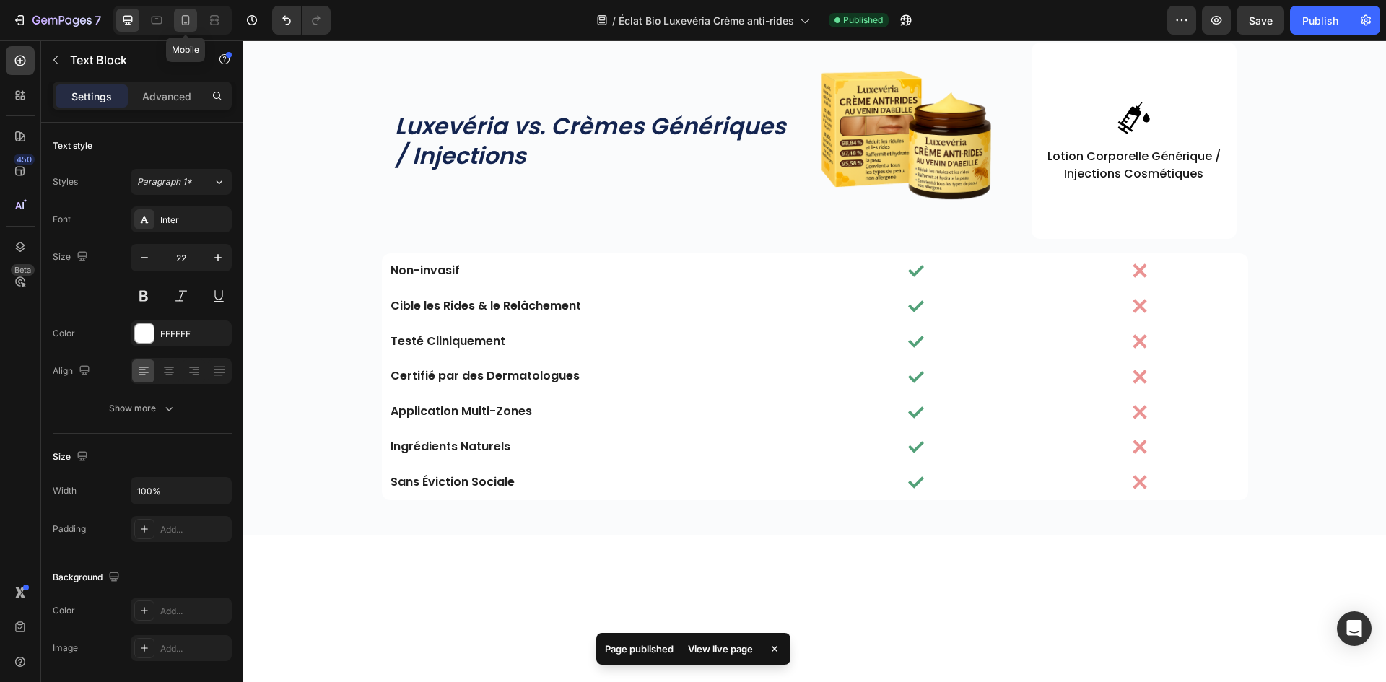
click at [177, 17] on div at bounding box center [185, 20] width 23 height 23
type input "21"
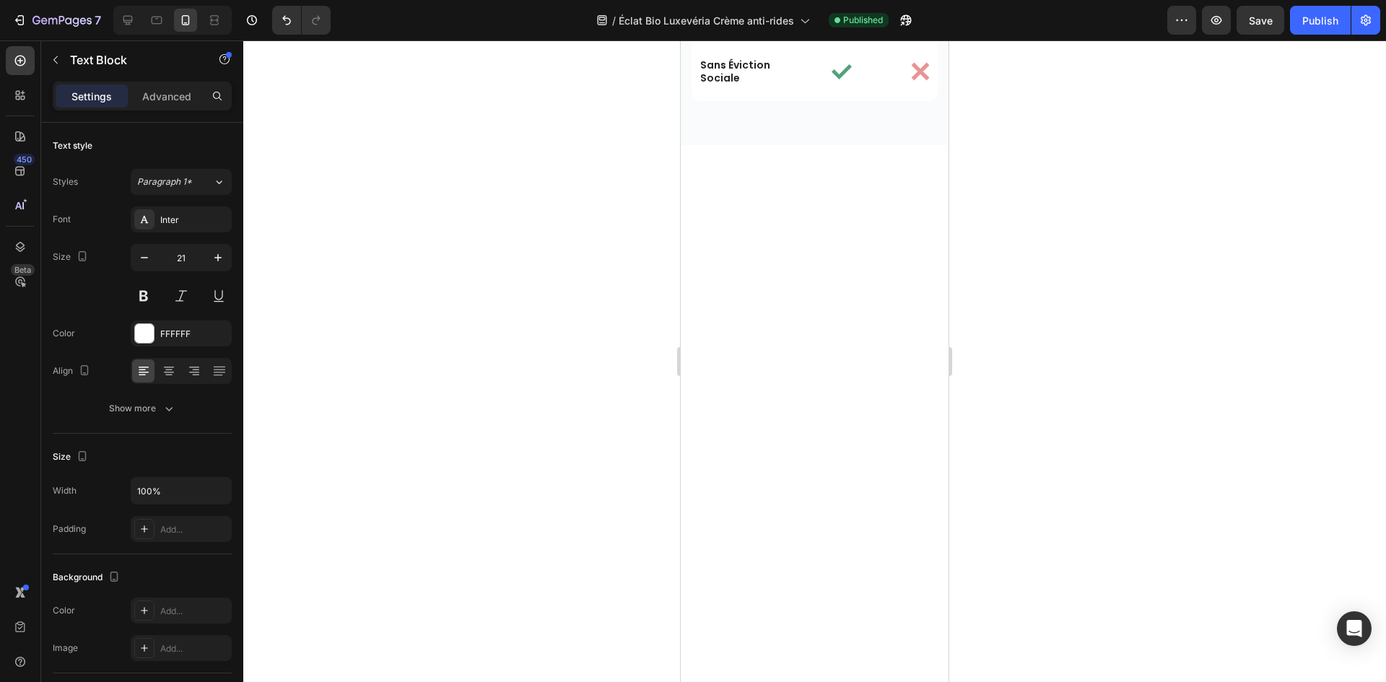
scroll to position [3852, 0]
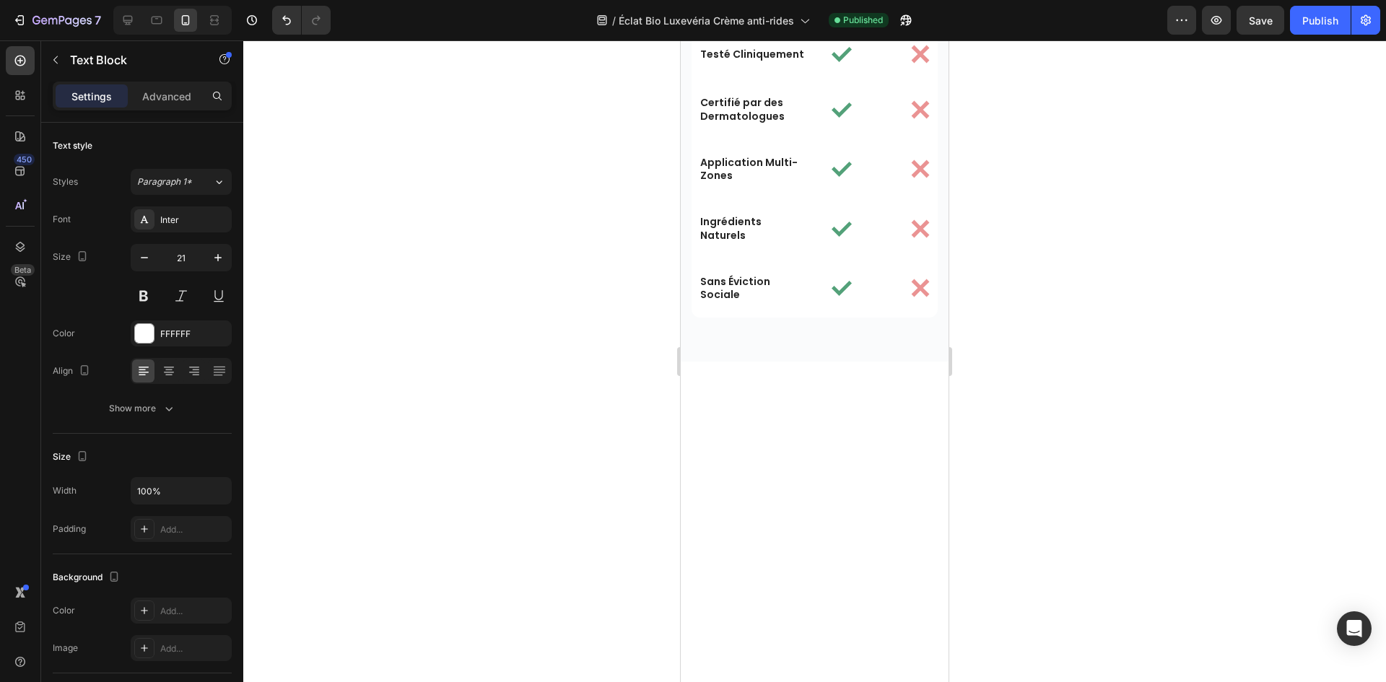
click at [140, 425] on div "Text style Styles Paragraph 1* Font Inter Size 21 Color FFFFFF Align Show more" at bounding box center [142, 278] width 179 height 311
click at [140, 420] on button "Show more" at bounding box center [142, 409] width 179 height 26
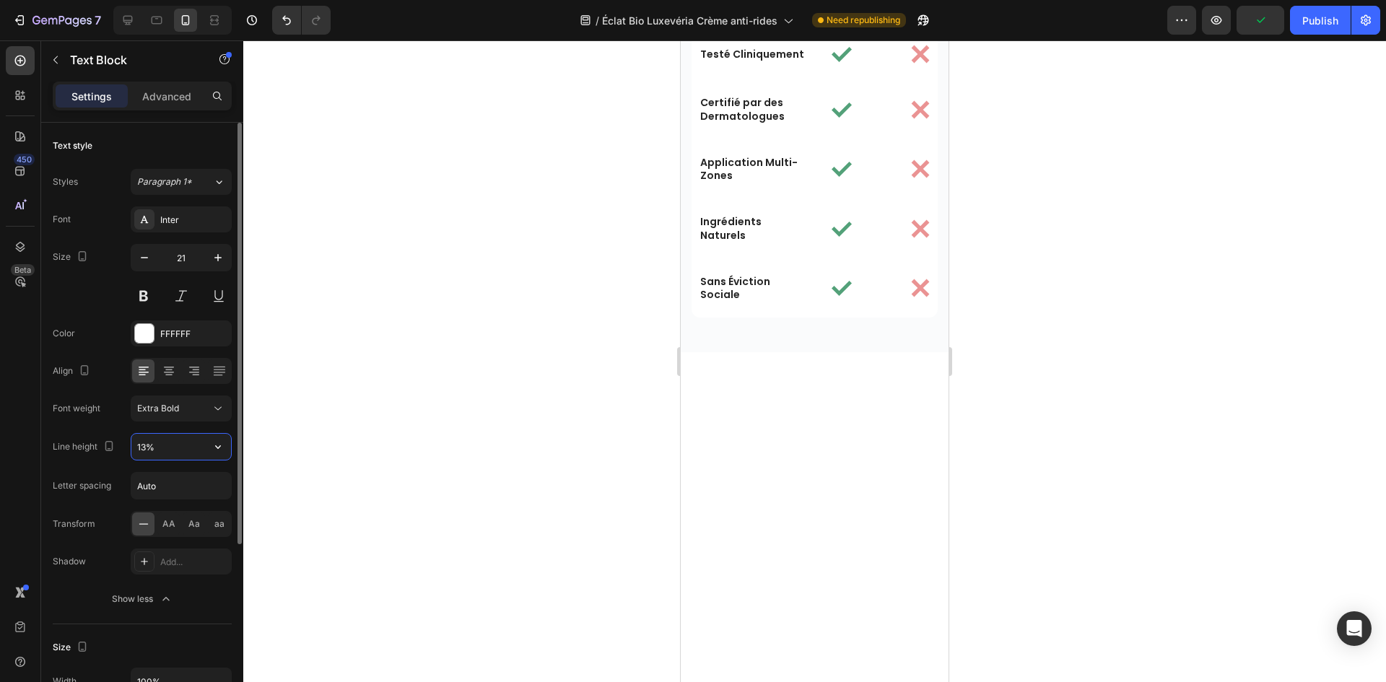
type input "130%"
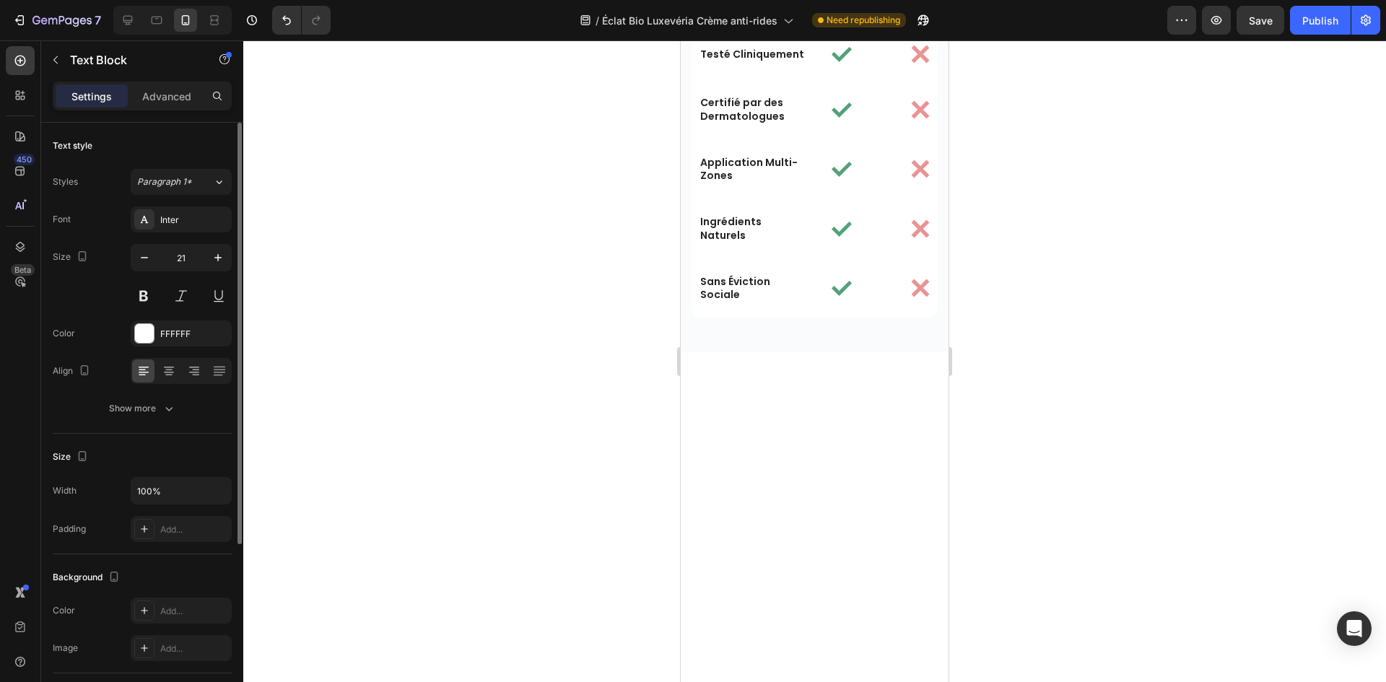
drag, startPoint x: 120, startPoint y: 261, endPoint x: 130, endPoint y: 262, distance: 10.1
click at [121, 262] on div "Size 21" at bounding box center [142, 276] width 179 height 65
click at [137, 261] on icon "button" at bounding box center [144, 257] width 14 height 14
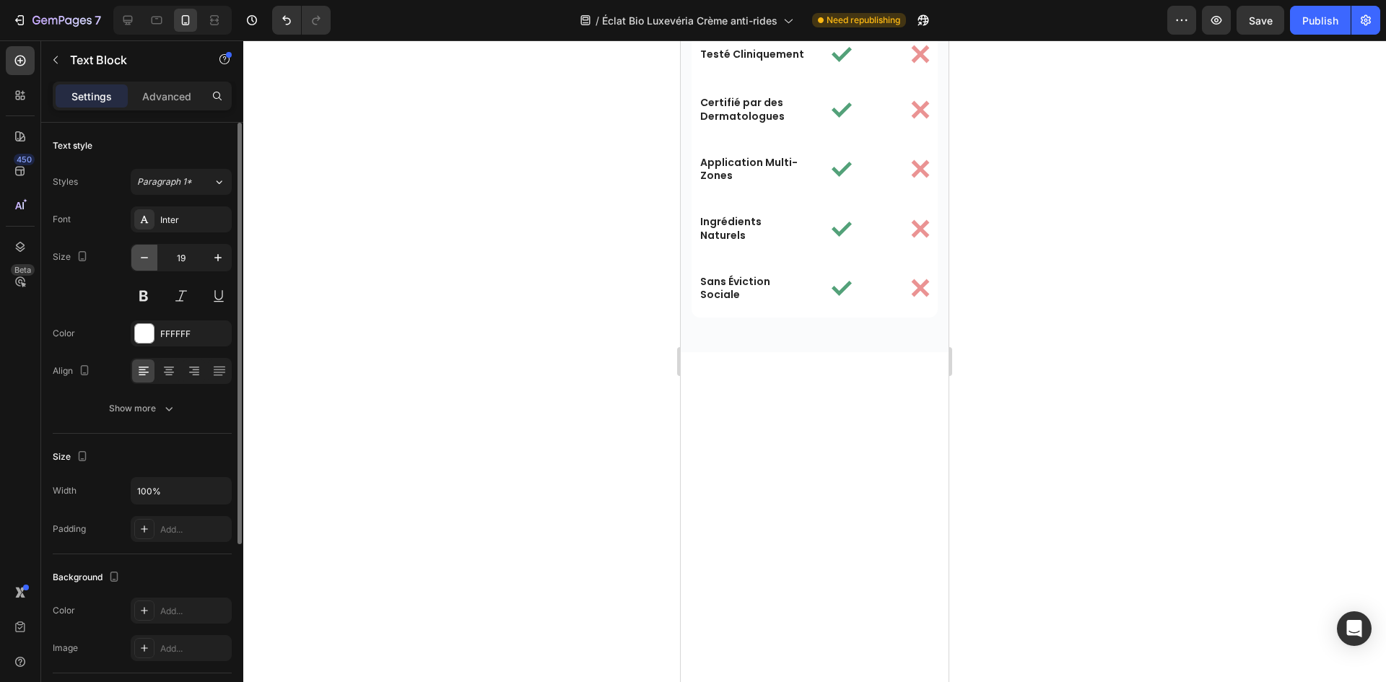
type input "18"
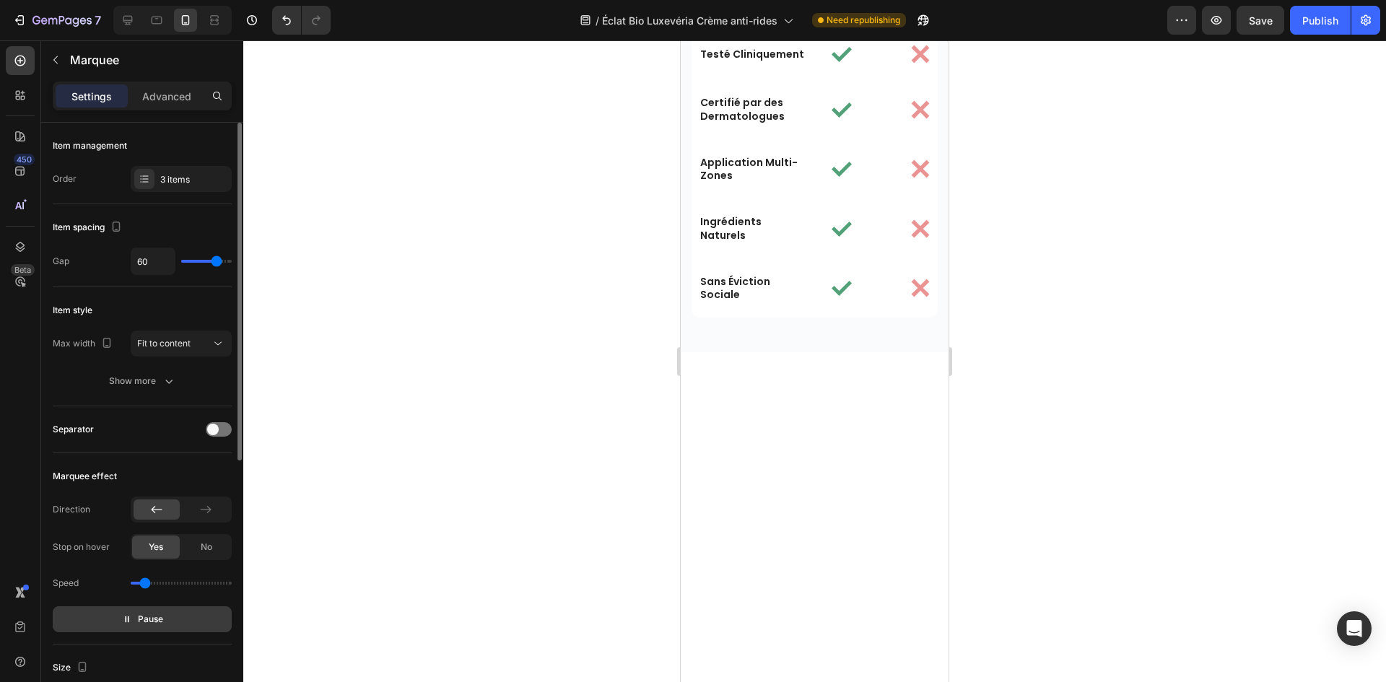
click at [136, 617] on p "Pause" at bounding box center [142, 619] width 41 height 14
click at [134, 616] on span "Preview" at bounding box center [151, 619] width 34 height 14
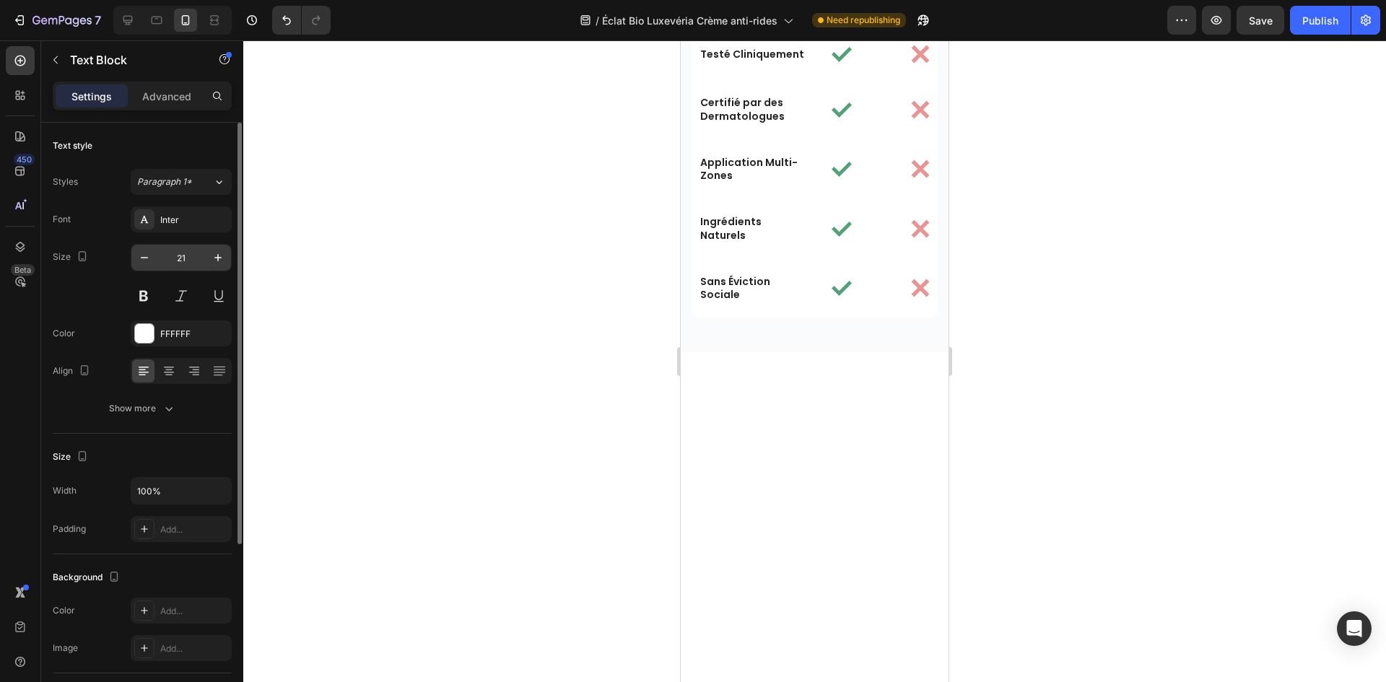
click at [177, 263] on input "21" at bounding box center [181, 258] width 48 height 26
paste input "130"
click at [147, 256] on icon "button" at bounding box center [144, 257] width 14 height 14
type input "19"
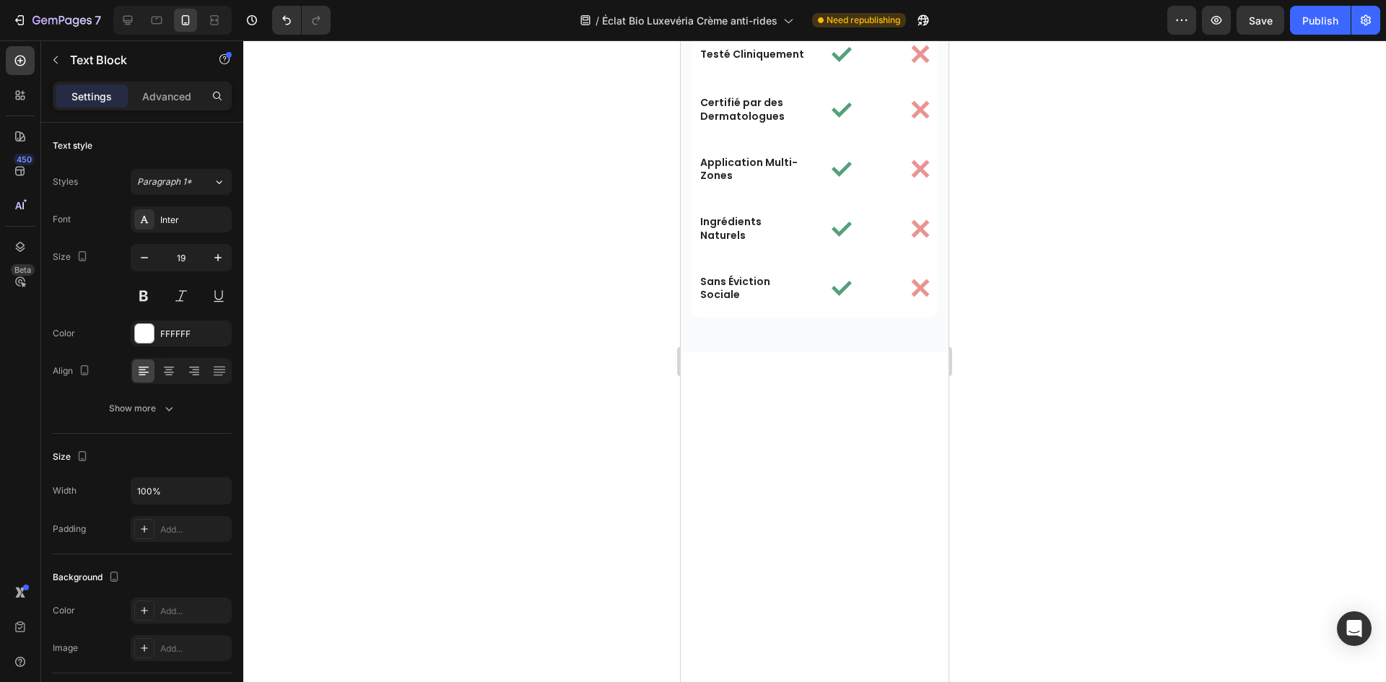
drag, startPoint x: 138, startPoint y: 258, endPoint x: 408, endPoint y: 307, distance: 274.5
click at [142, 258] on icon "button" at bounding box center [144, 257] width 14 height 14
type input "18"
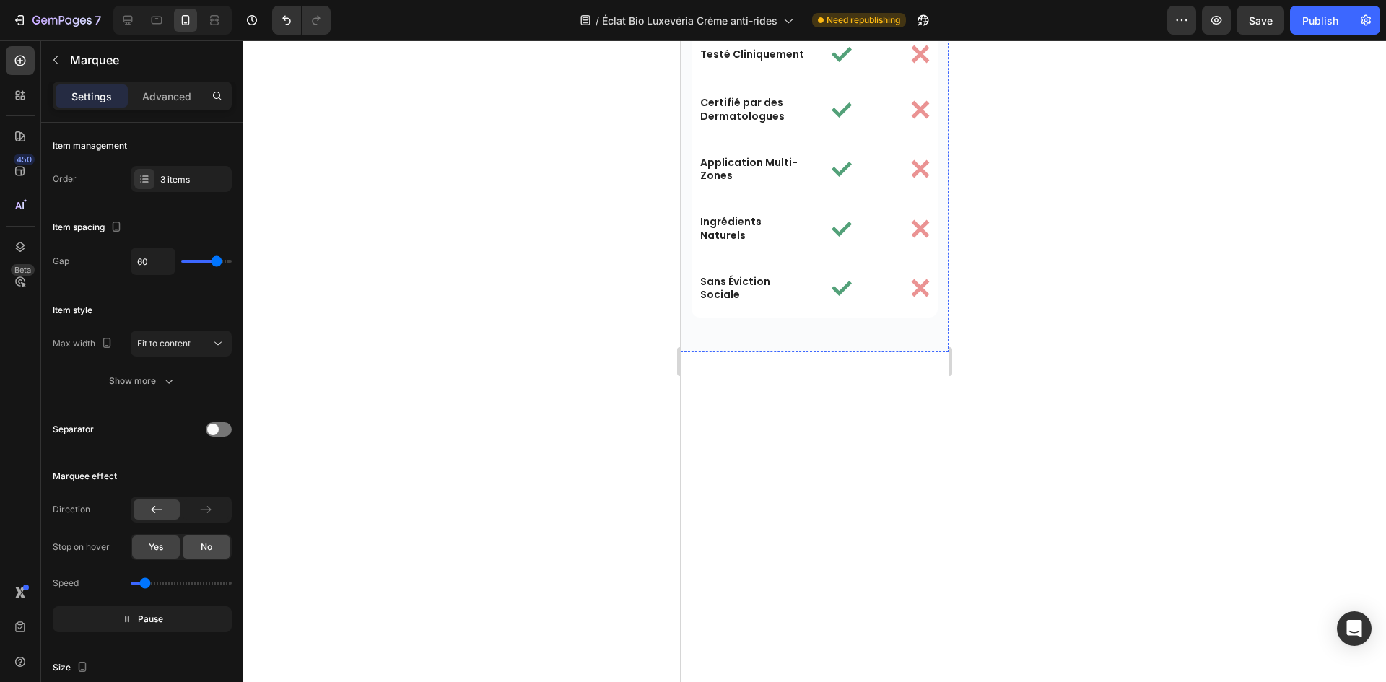
click at [209, 546] on span "No" at bounding box center [207, 547] width 12 height 13
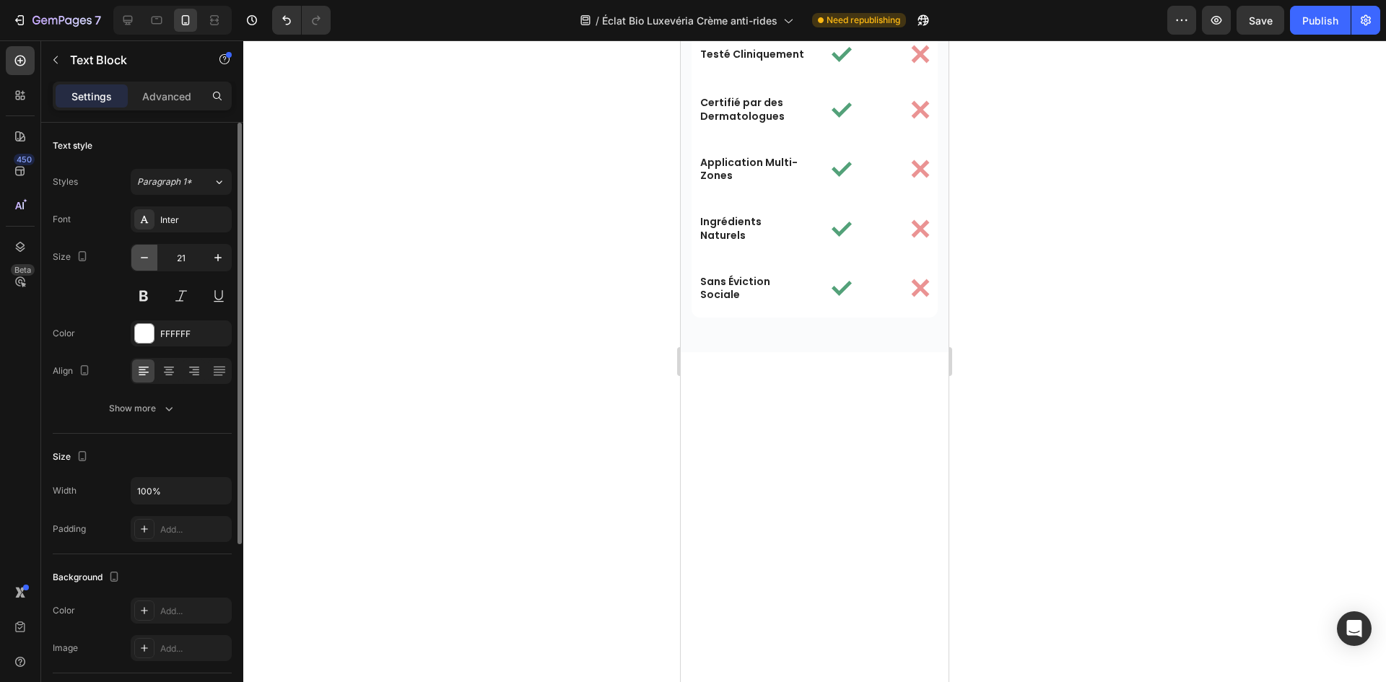
click at [145, 258] on icon "button" at bounding box center [144, 257] width 7 height 1
click at [144, 258] on icon "button" at bounding box center [144, 257] width 7 height 1
type input "18"
click at [160, 423] on div "Text style Styles Paragraph 1* Font Inter Size 18 Color FFFFFF Align Show more" at bounding box center [142, 278] width 179 height 311
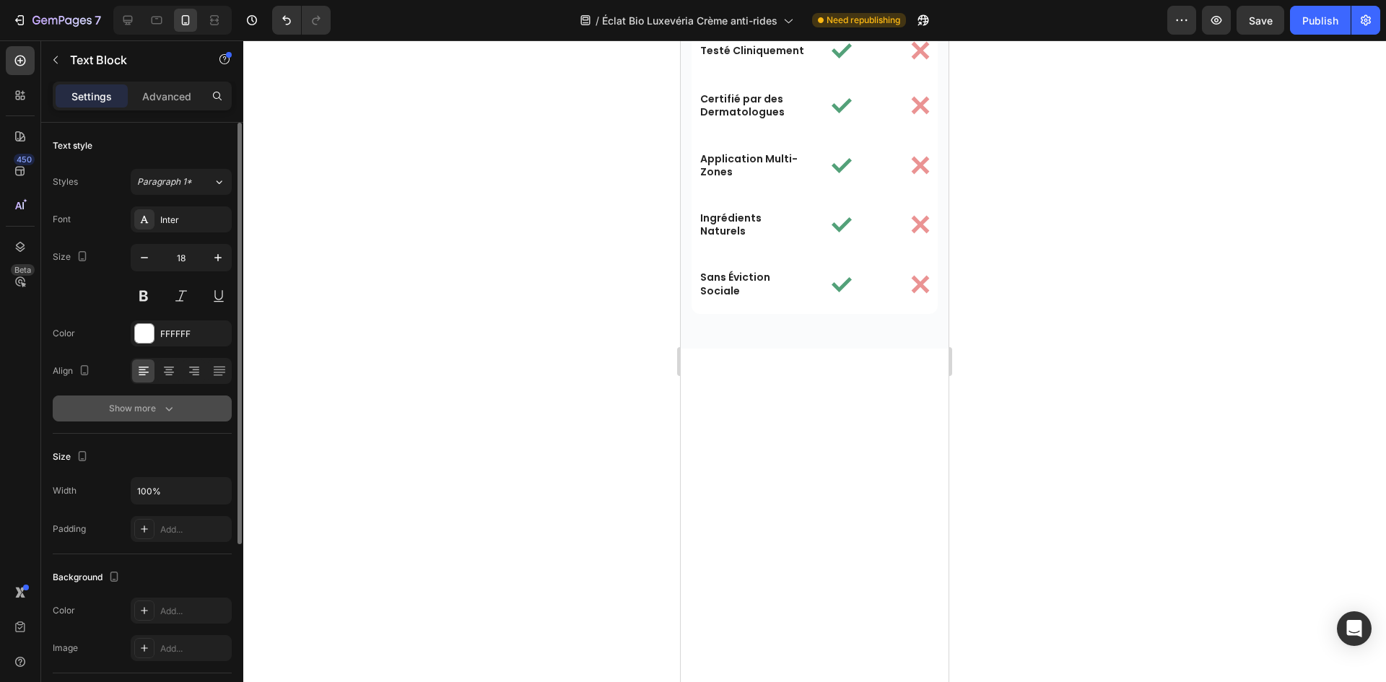
click at [164, 414] on icon "button" at bounding box center [169, 408] width 14 height 14
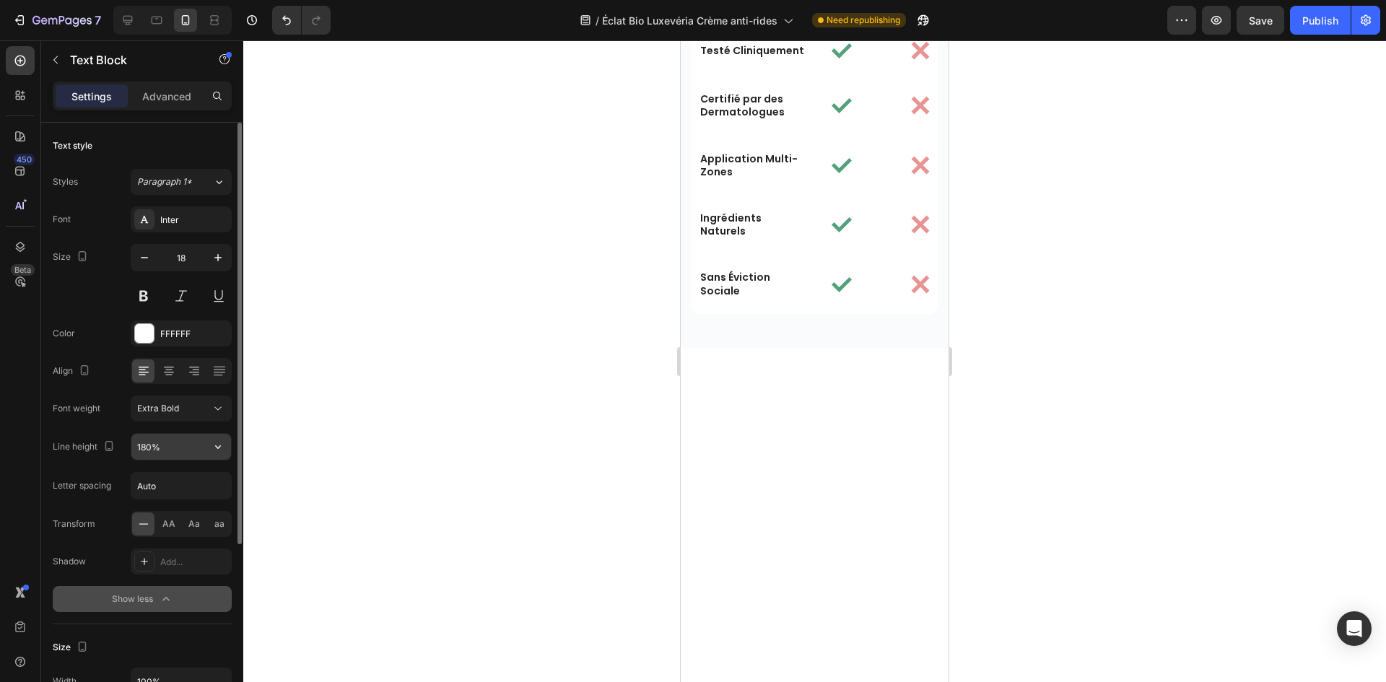
click at [143, 446] on input "180%" at bounding box center [181, 447] width 100 height 26
paste input "3"
type input "130%"
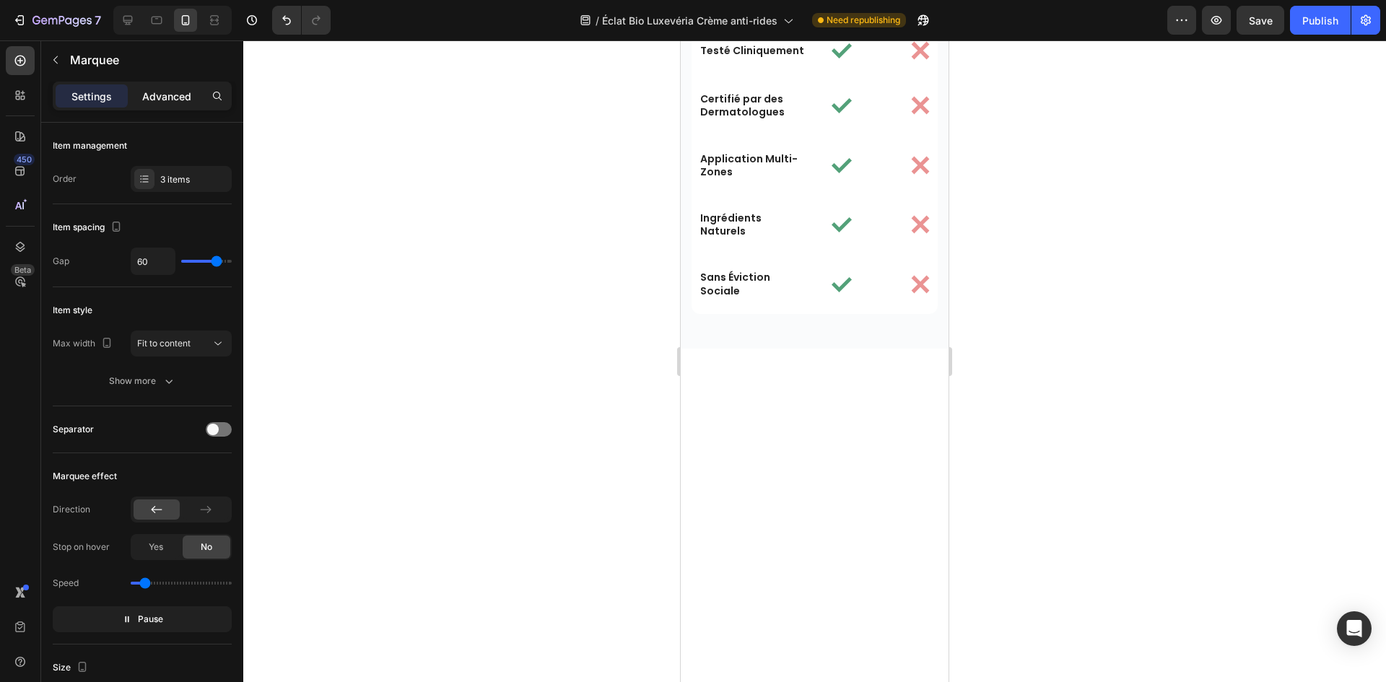
click at [158, 97] on p "Advanced" at bounding box center [166, 96] width 49 height 15
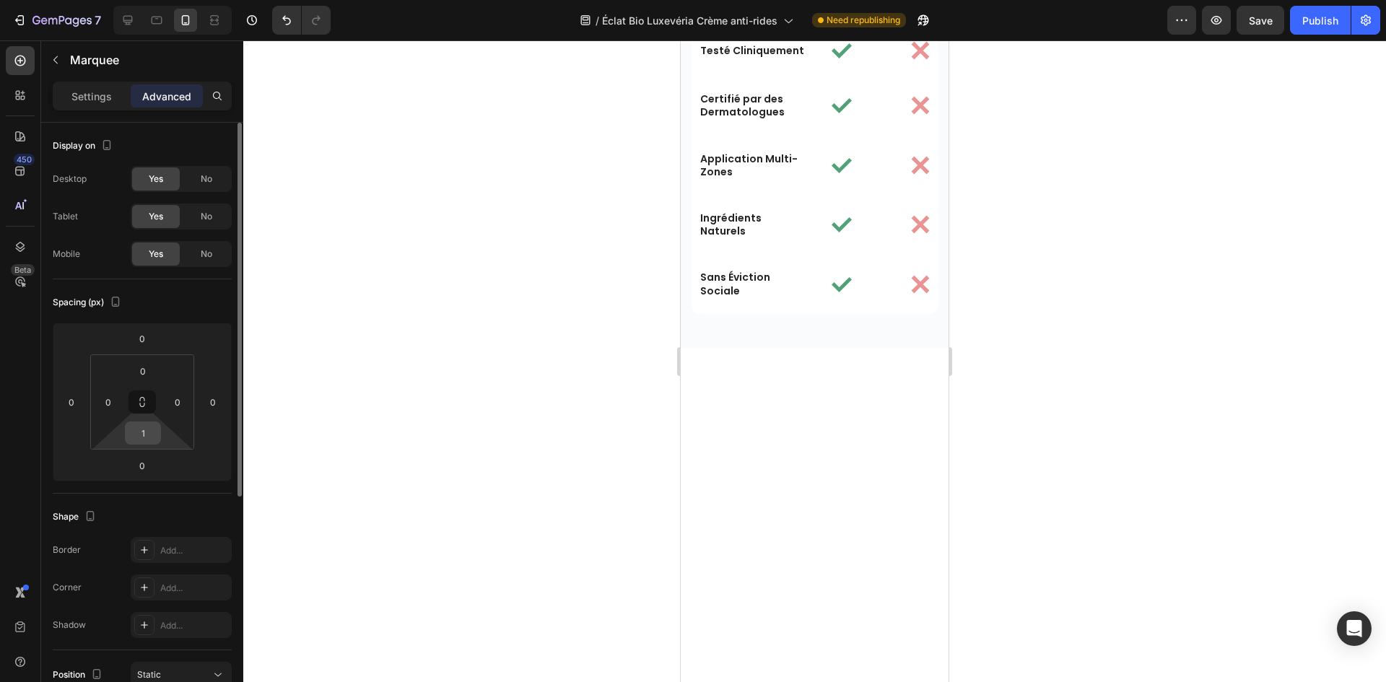
click at [145, 0] on html "7 Version history / Éclat Bio Luxevéria Crème anti-rides Need republishing Prev…" at bounding box center [693, 0] width 1386 height 0
type input "0"
click at [149, 436] on input "0" at bounding box center [142, 433] width 29 height 22
click at [101, 98] on p "Settings" at bounding box center [91, 96] width 40 height 15
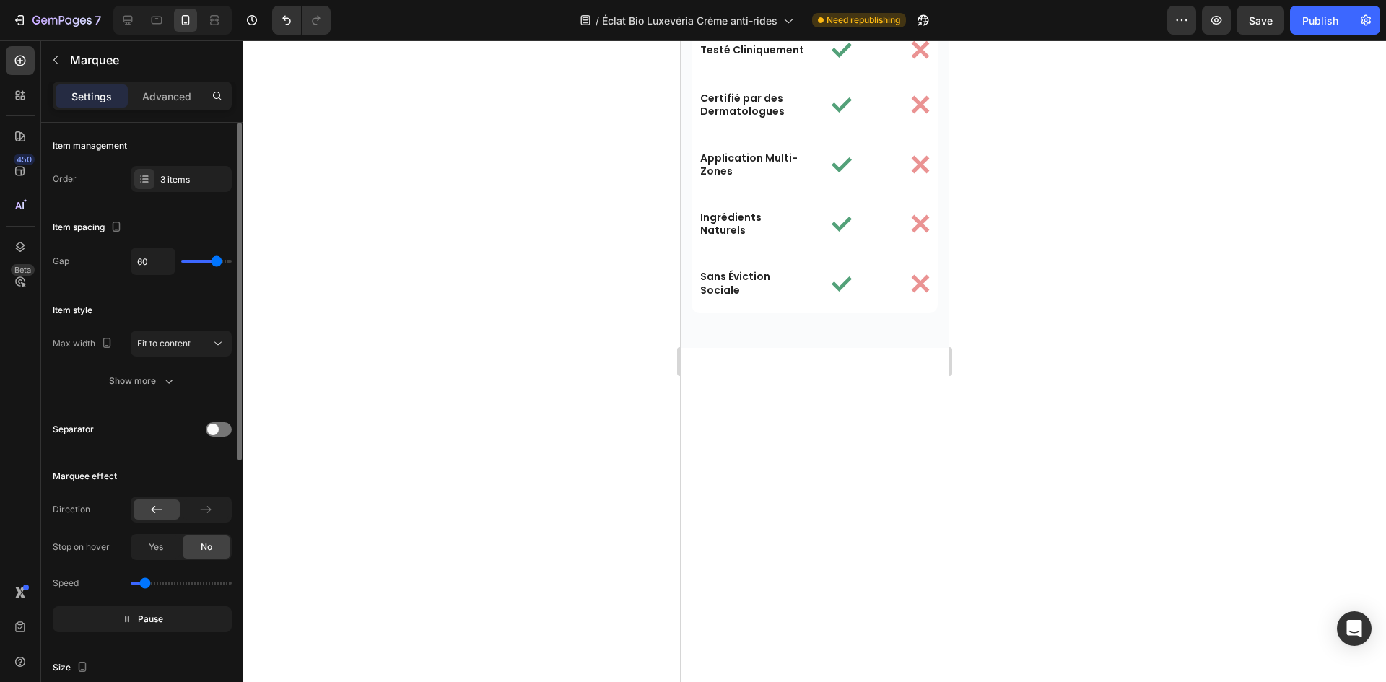
click at [166, 97] on p "Advanced" at bounding box center [166, 96] width 49 height 15
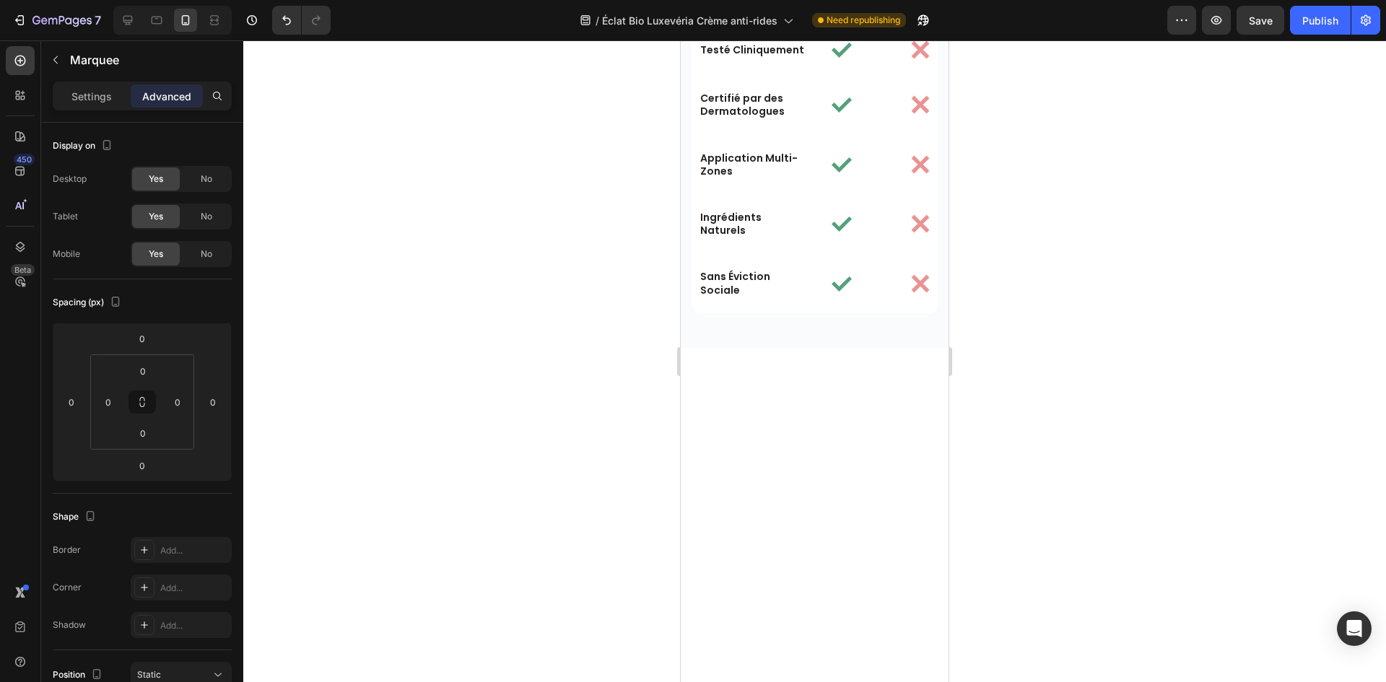
drag, startPoint x: 715, startPoint y: 279, endPoint x: 1140, endPoint y: 299, distance: 426.3
click at [96, 98] on p "Settings" at bounding box center [91, 96] width 40 height 15
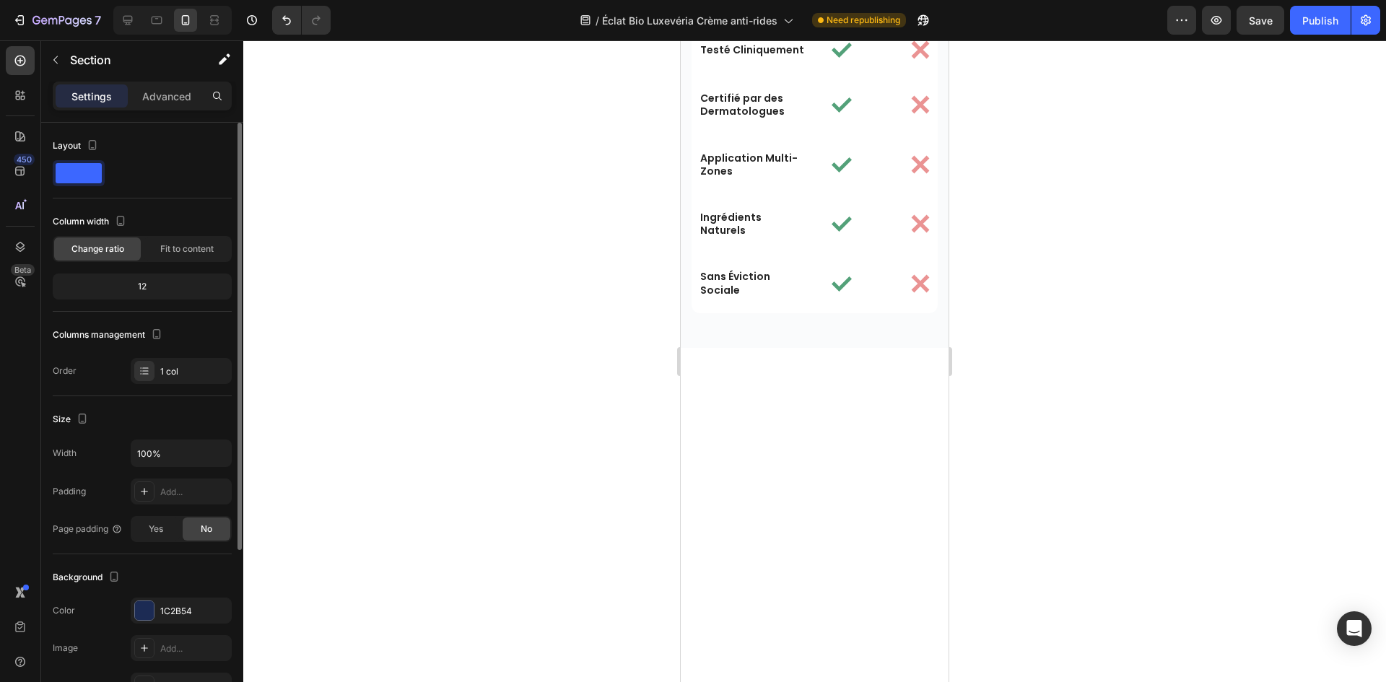
scroll to position [217, 0]
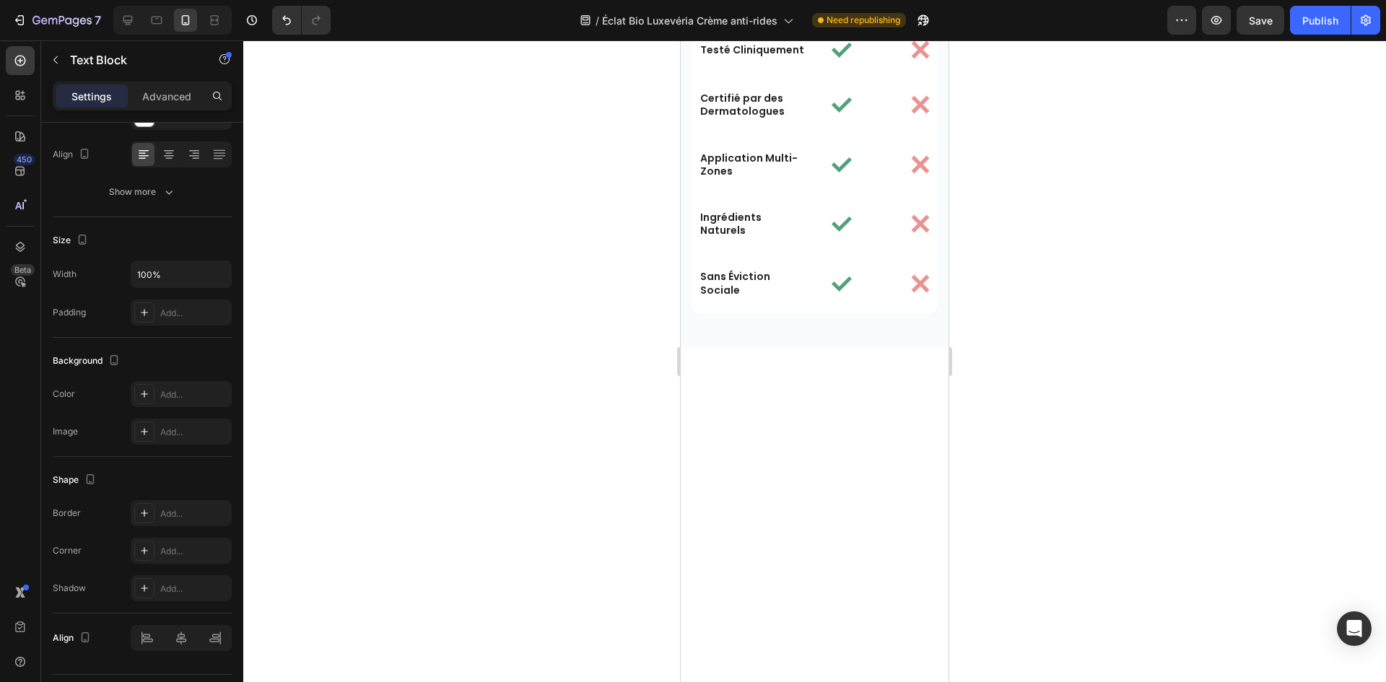
scroll to position [0, 0]
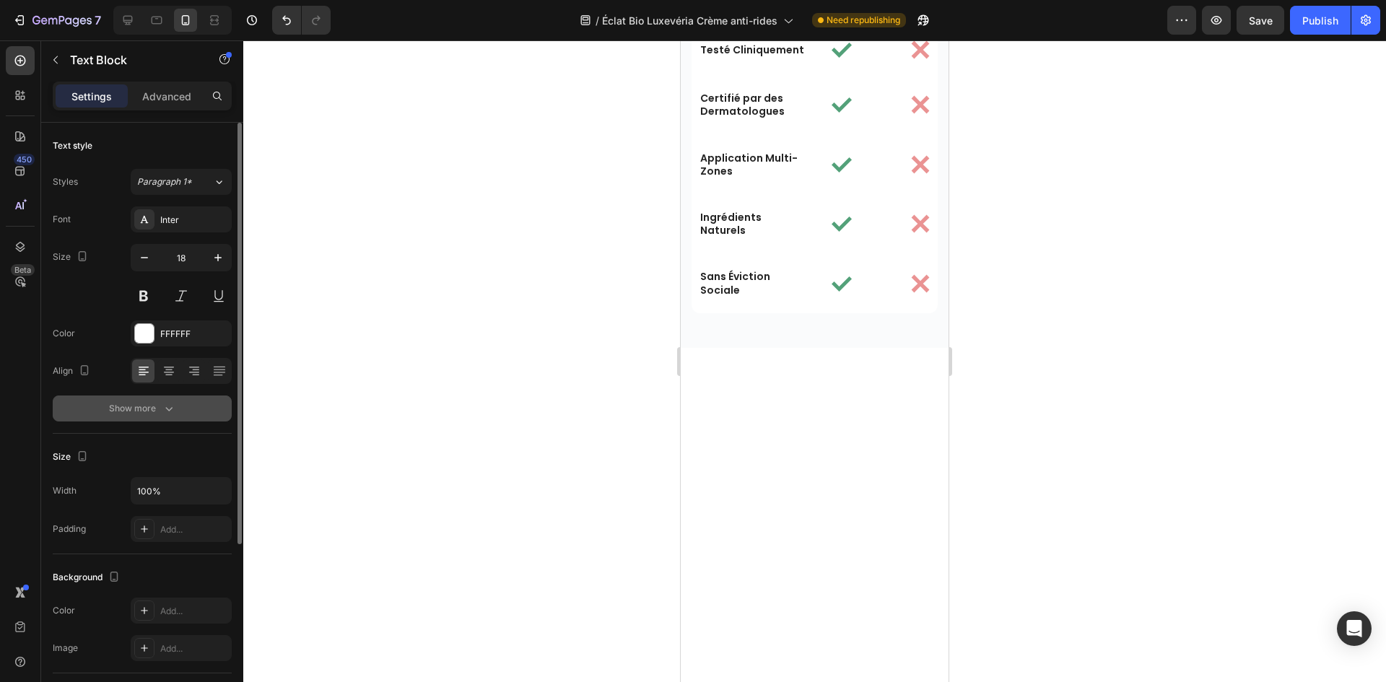
click at [157, 403] on div "Show more" at bounding box center [142, 408] width 67 height 14
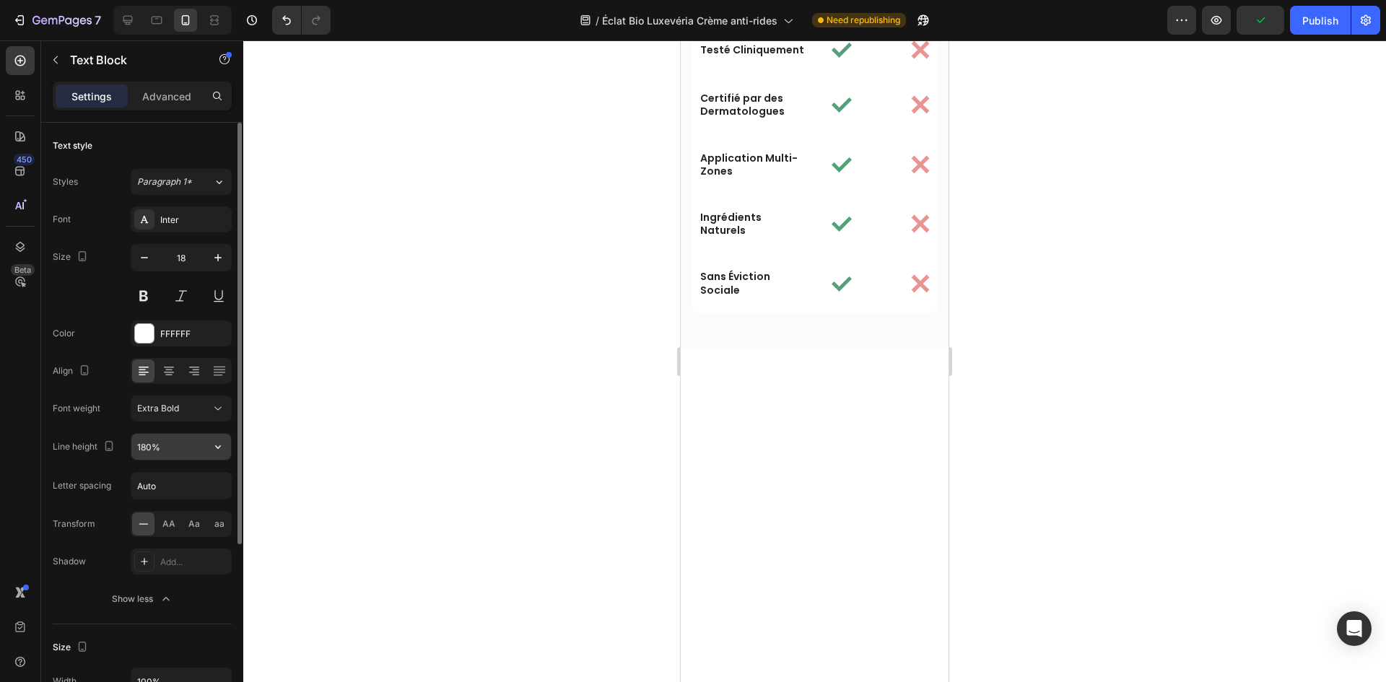
click at [152, 440] on input "180%" at bounding box center [181, 447] width 100 height 26
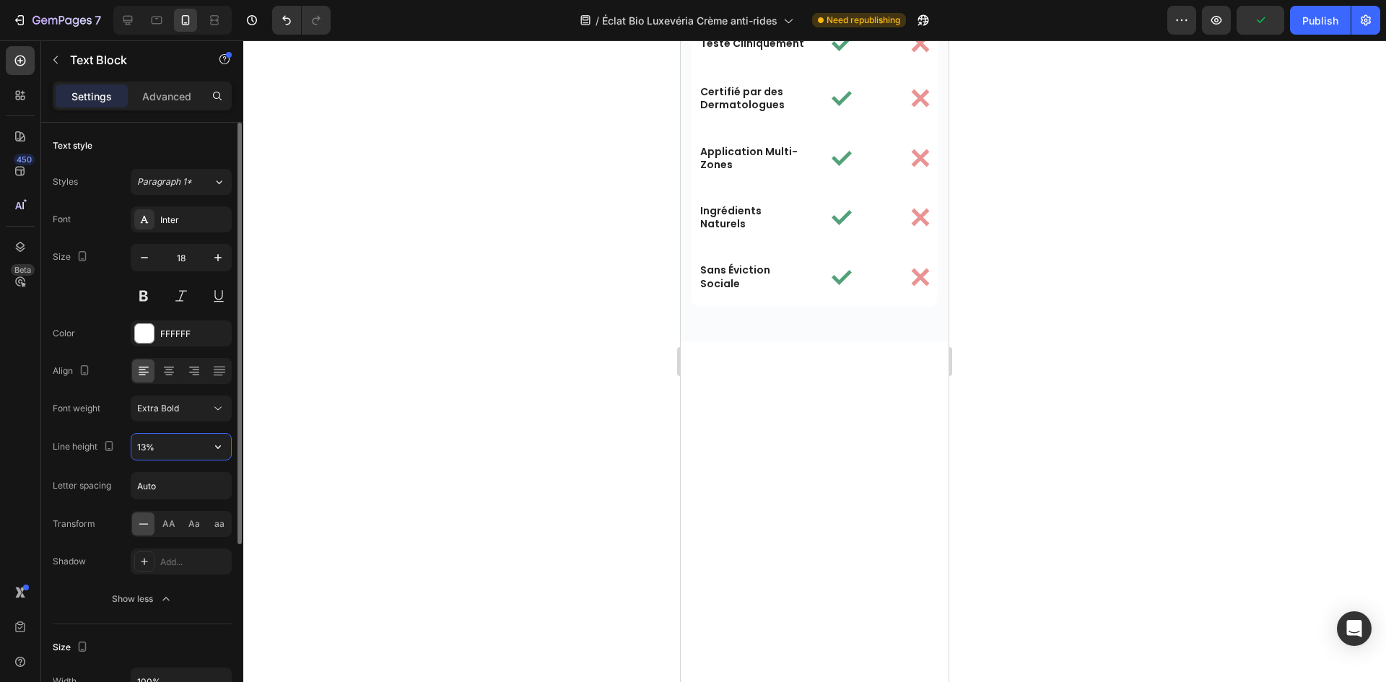
type input "130%"
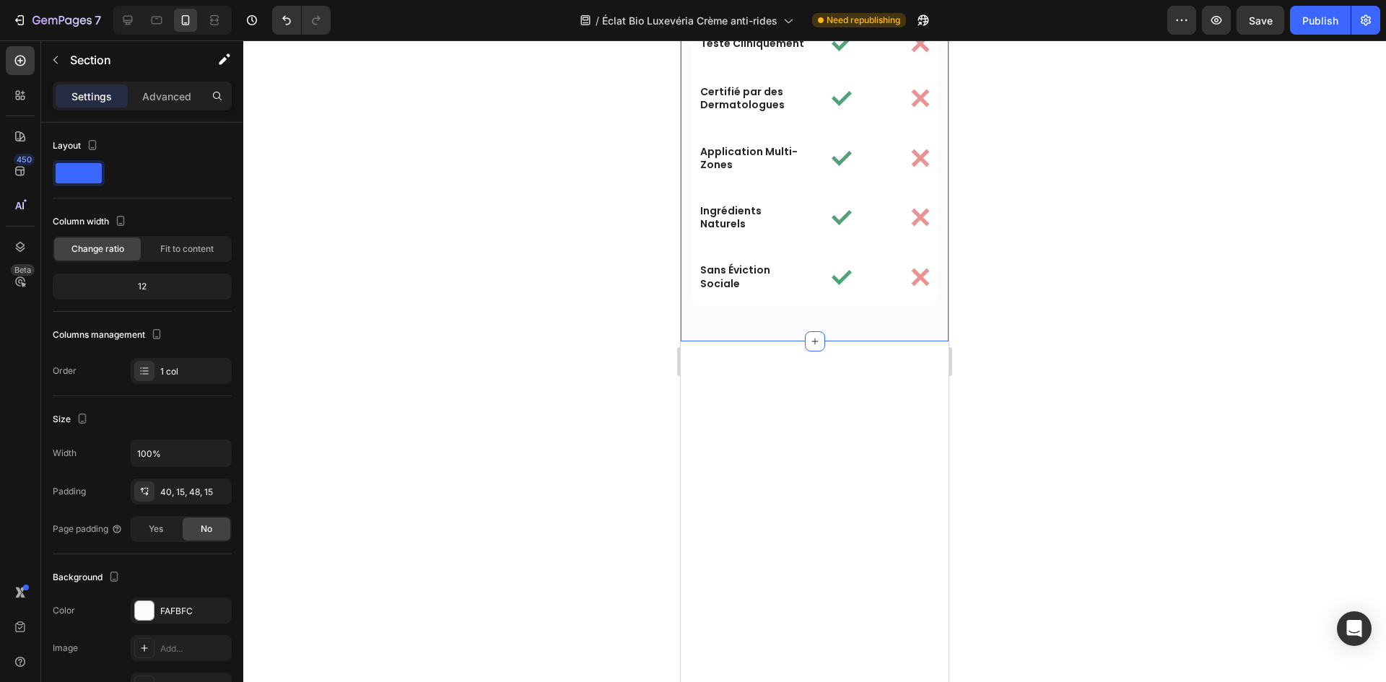
click at [1074, 313] on div at bounding box center [814, 361] width 1143 height 642
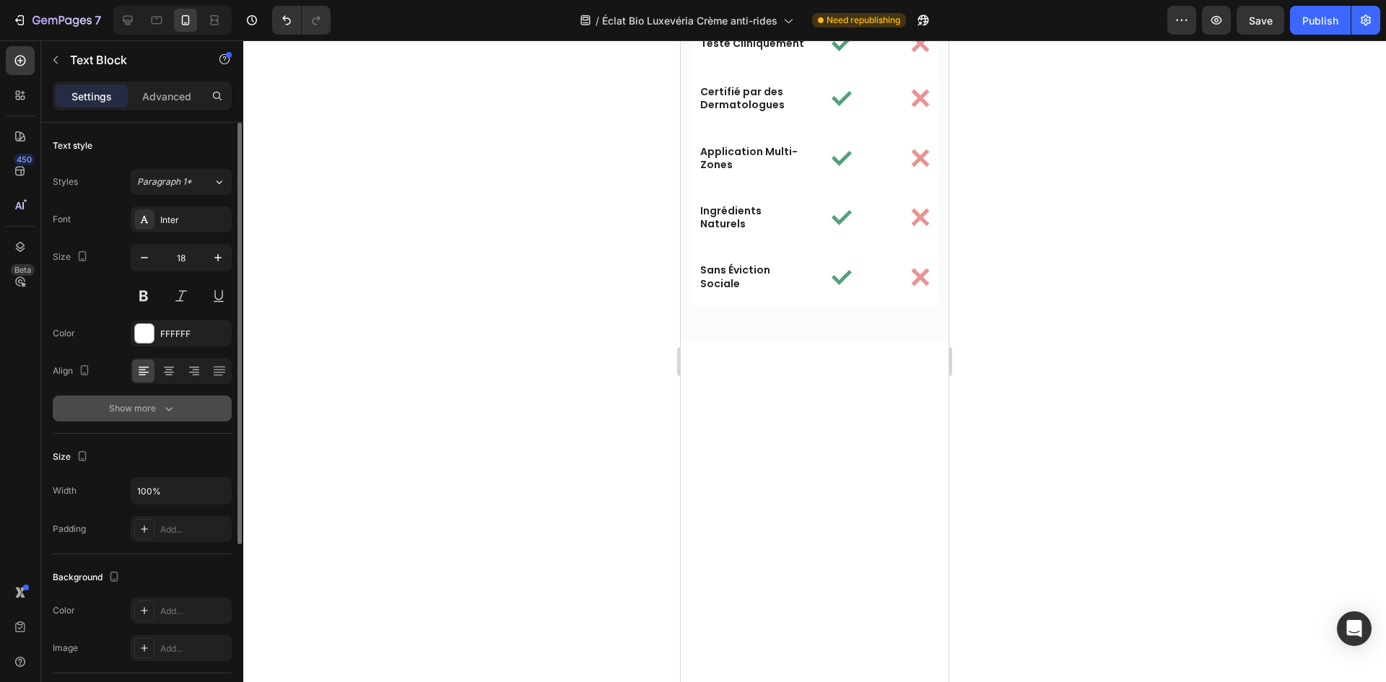
click at [145, 401] on div "Show more" at bounding box center [142, 408] width 67 height 14
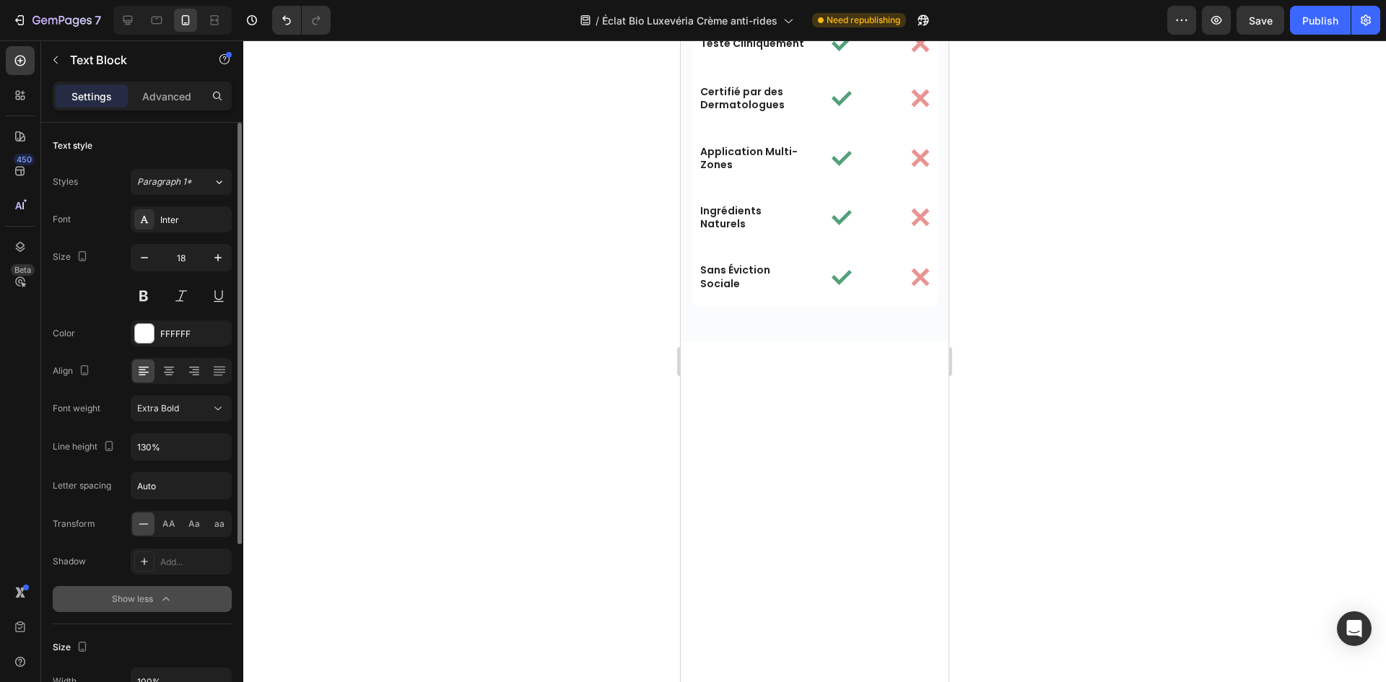
click at [145, 415] on div "Extra Bold" at bounding box center [181, 408] width 88 height 14
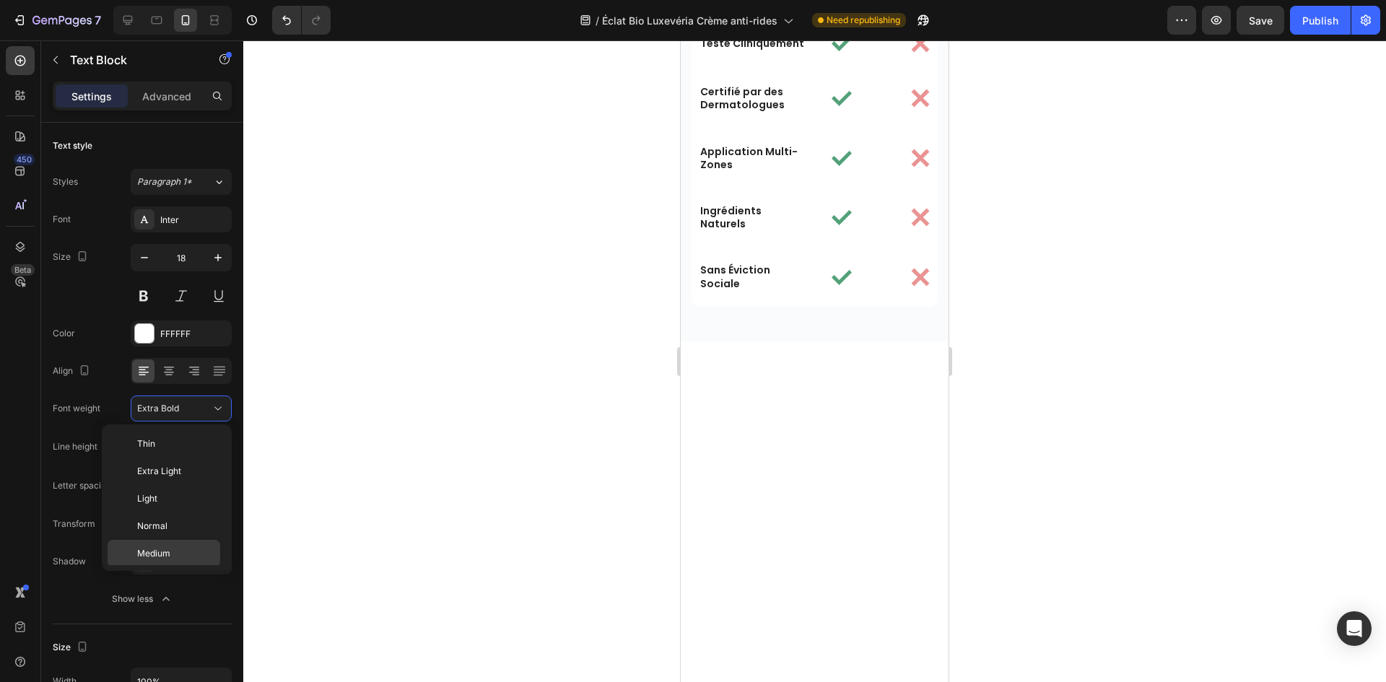
scroll to position [104, 0]
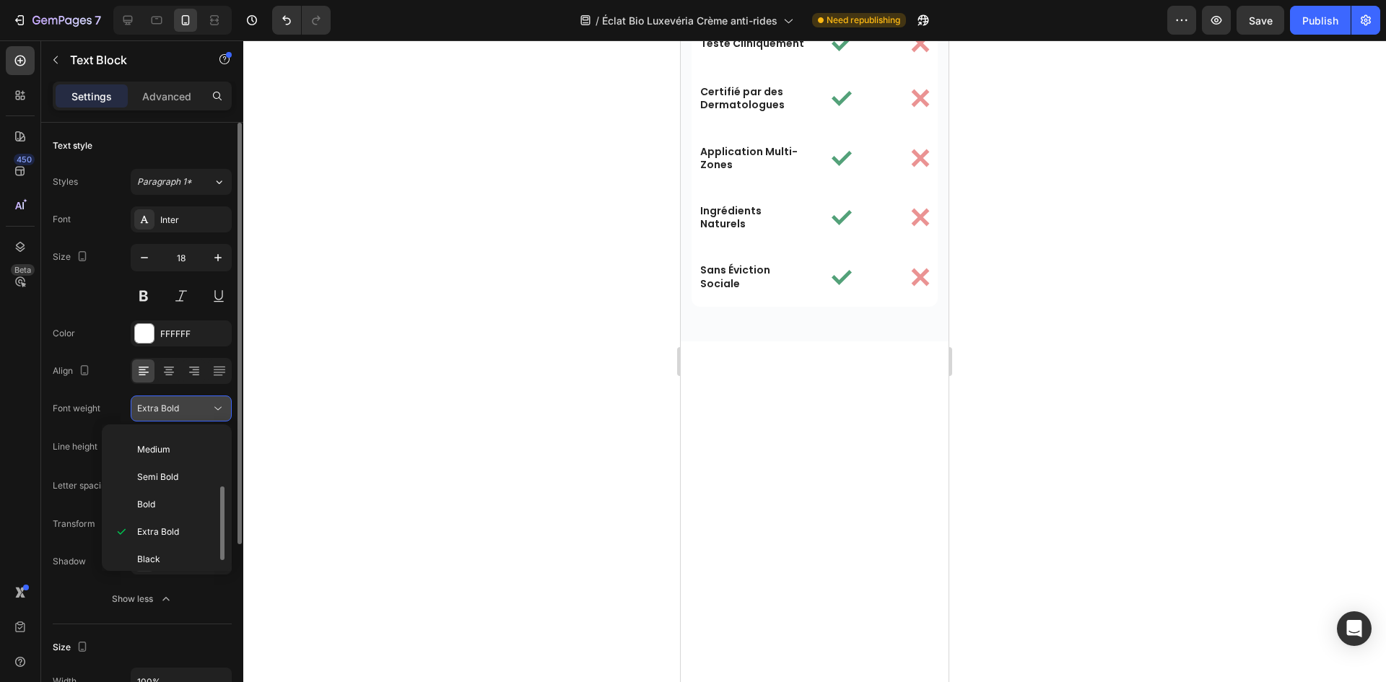
click at [149, 407] on span "Extra Bold" at bounding box center [158, 408] width 42 height 11
drag, startPoint x: 142, startPoint y: 439, endPoint x: 170, endPoint y: 316, distance: 125.9
click at [141, 440] on input "130%" at bounding box center [181, 447] width 100 height 26
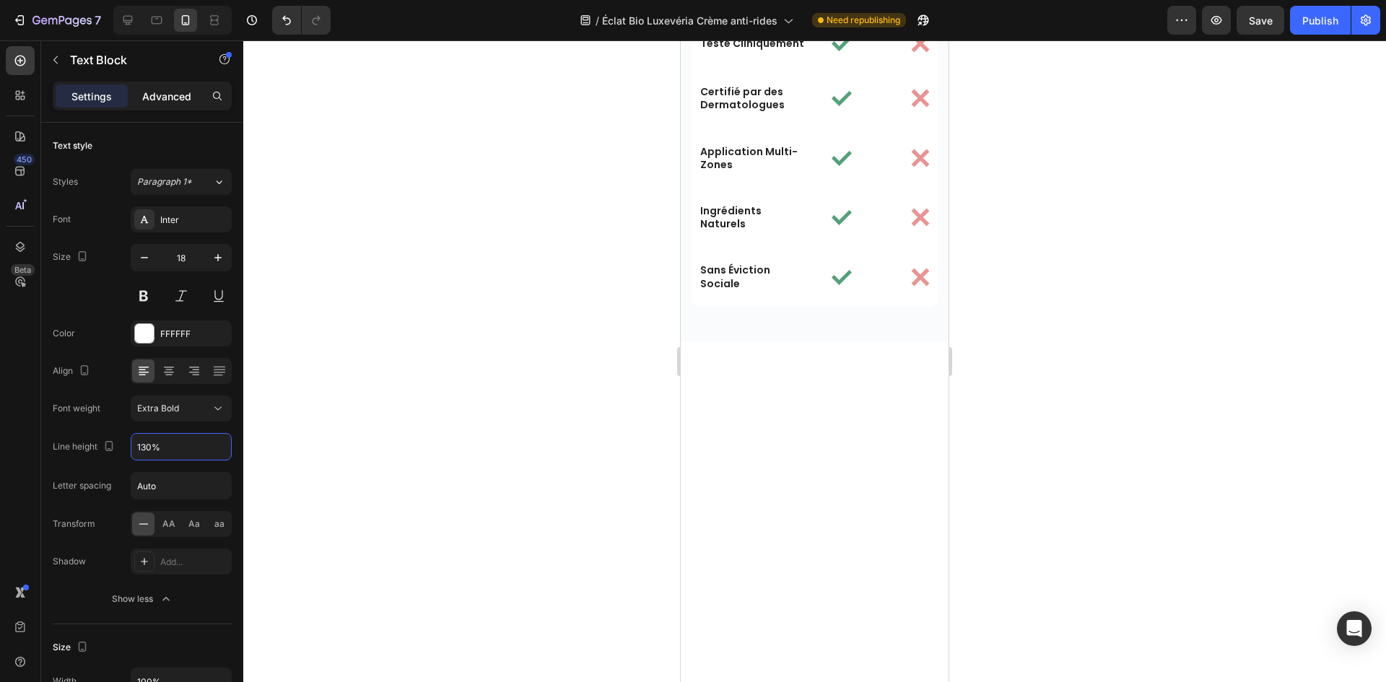
click at [165, 107] on div "Advanced" at bounding box center [167, 95] width 72 height 23
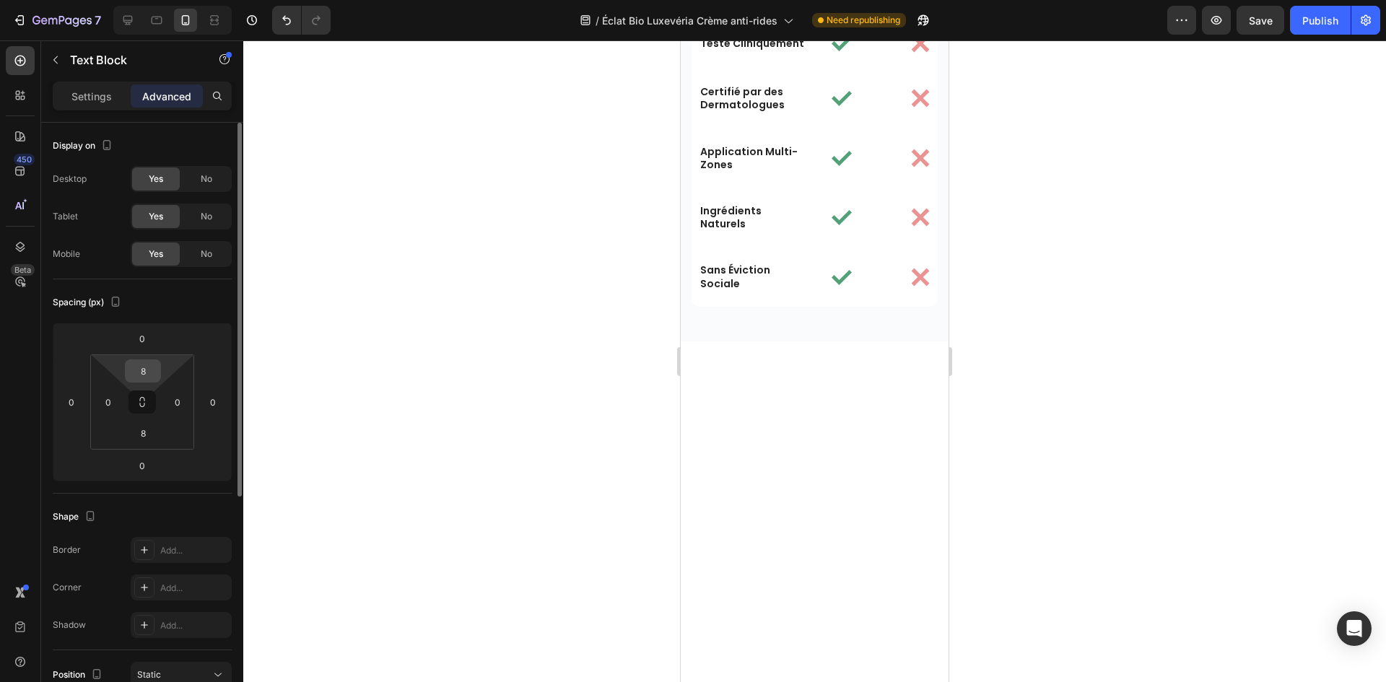
click at [144, 377] on input "8" at bounding box center [142, 371] width 29 height 22
type input "0"
click at [144, 429] on input "8" at bounding box center [142, 433] width 29 height 22
drag, startPoint x: 139, startPoint y: 441, endPoint x: 139, endPoint y: 432, distance: 8.7
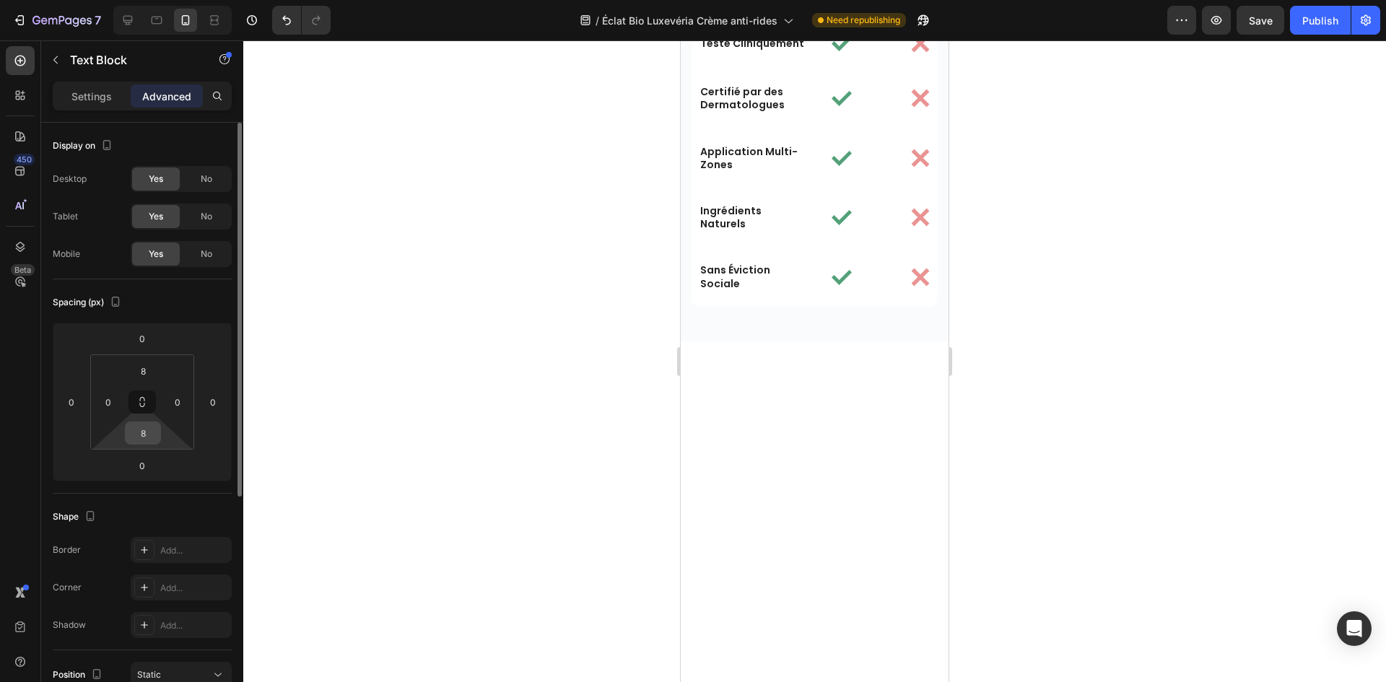
click at [139, 438] on input "8" at bounding box center [142, 433] width 29 height 22
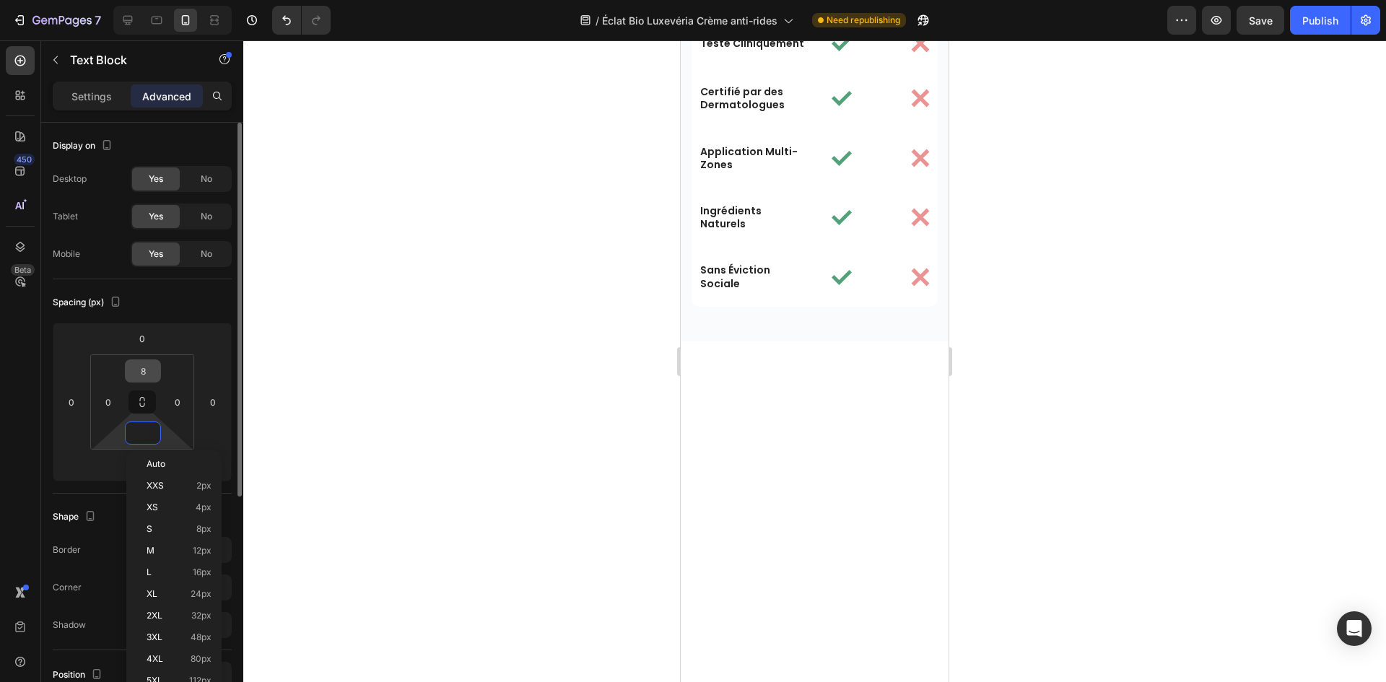
type input "0"
click at [142, 375] on input "8" at bounding box center [142, 371] width 29 height 22
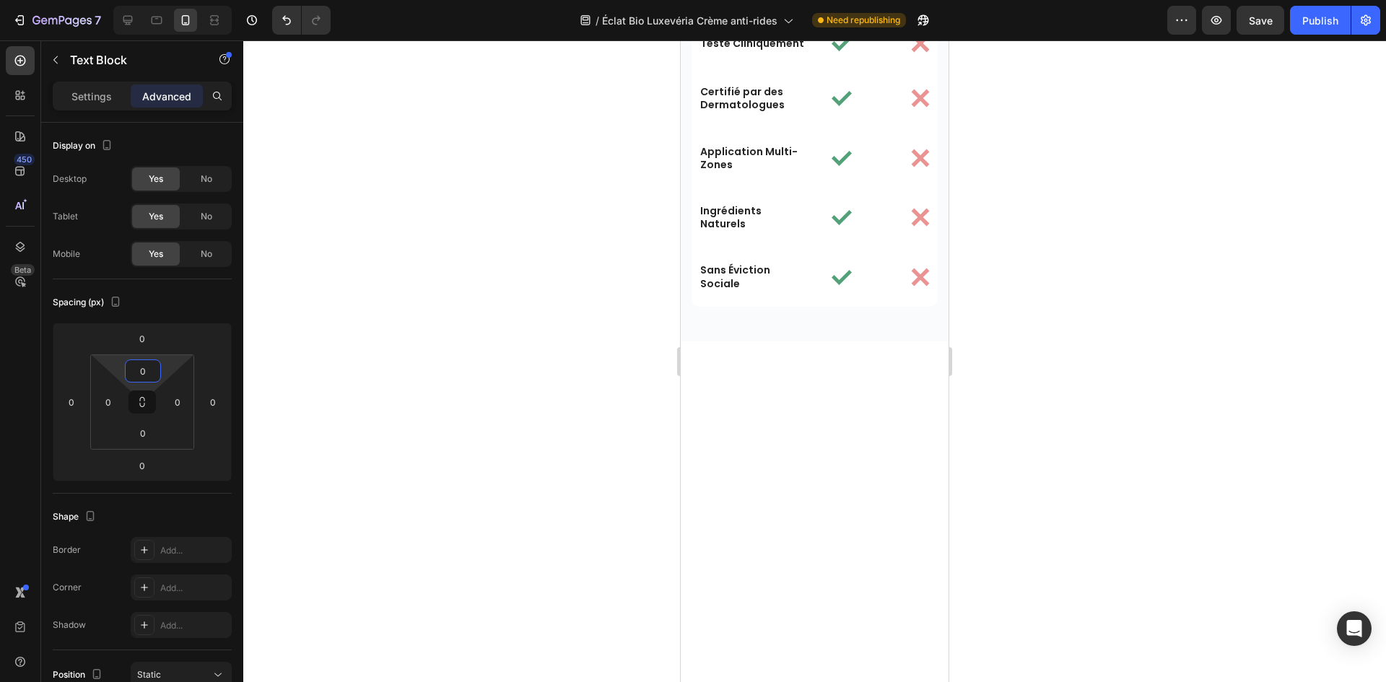
click at [1077, 396] on div at bounding box center [814, 361] width 1143 height 642
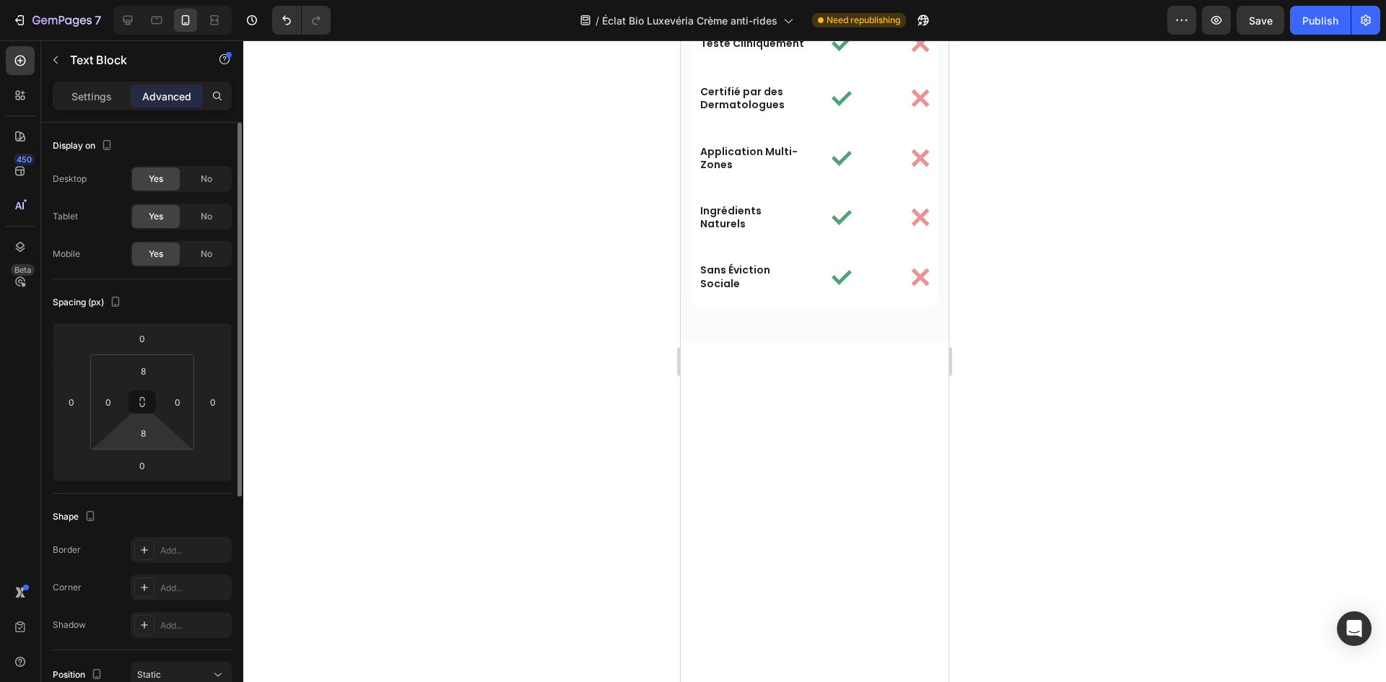
click at [138, 430] on input "8" at bounding box center [142, 433] width 29 height 22
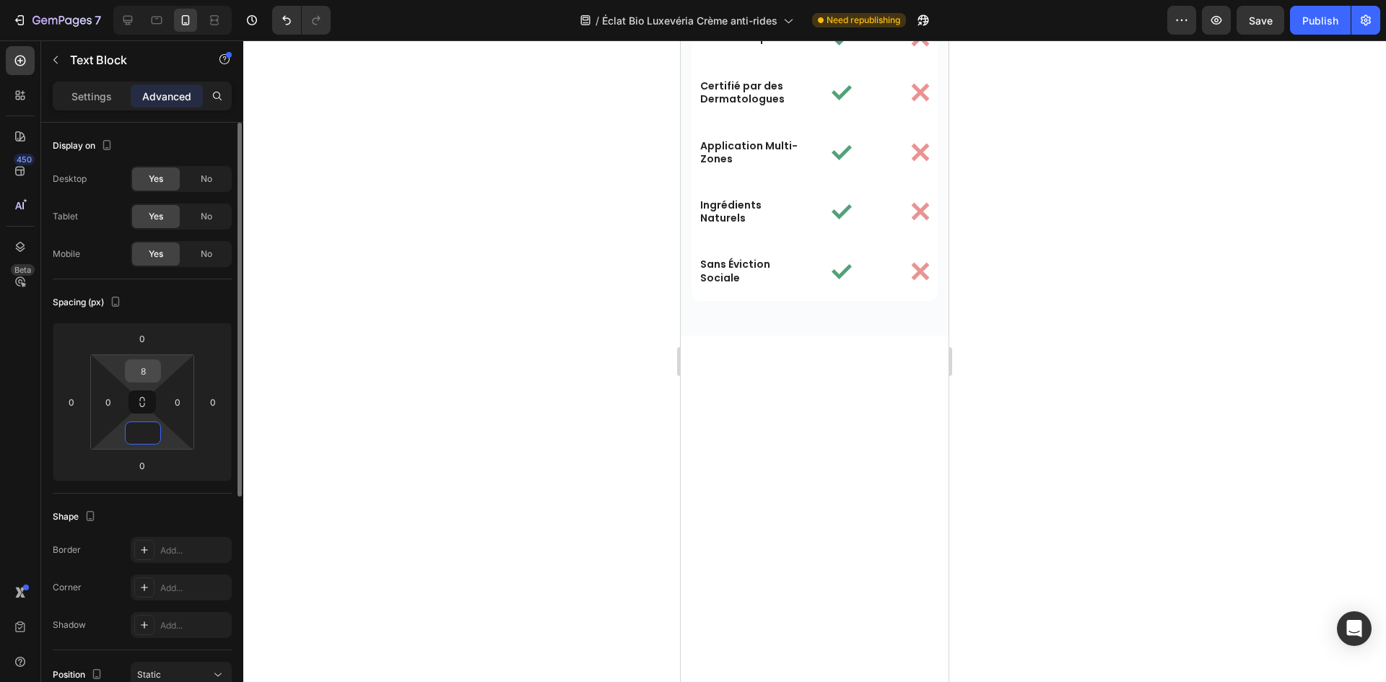
type input "0"
click at [140, 365] on input "8" at bounding box center [142, 371] width 29 height 22
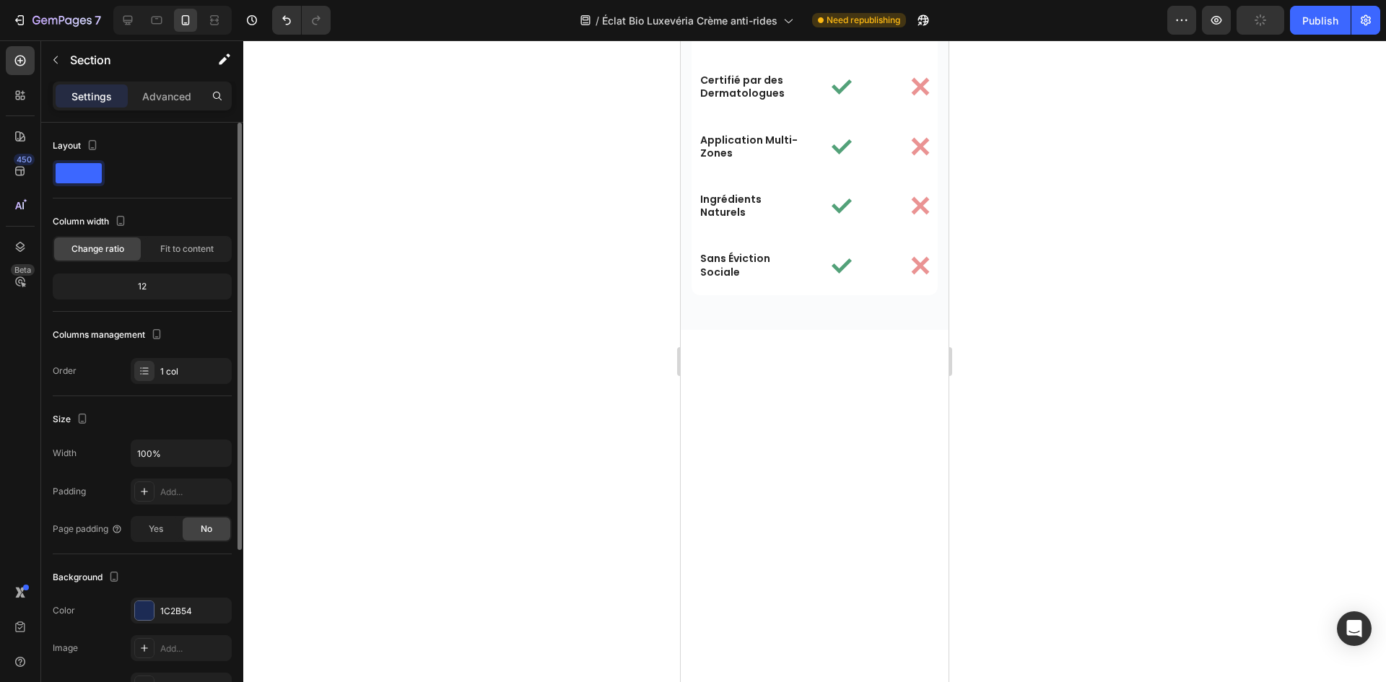
click at [157, 97] on p "Advanced" at bounding box center [166, 96] width 49 height 15
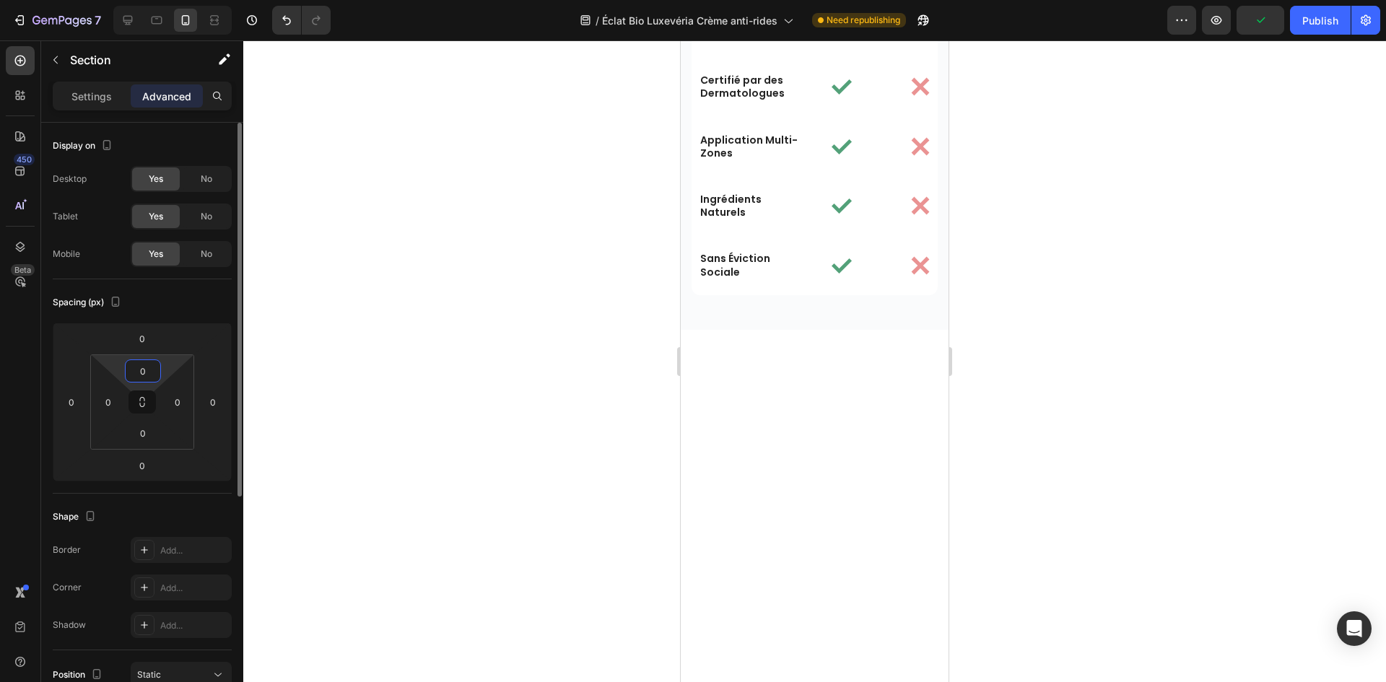
click at [152, 371] on input "0" at bounding box center [142, 371] width 29 height 22
type input "3"
click at [147, 432] on input "0" at bounding box center [142, 433] width 29 height 22
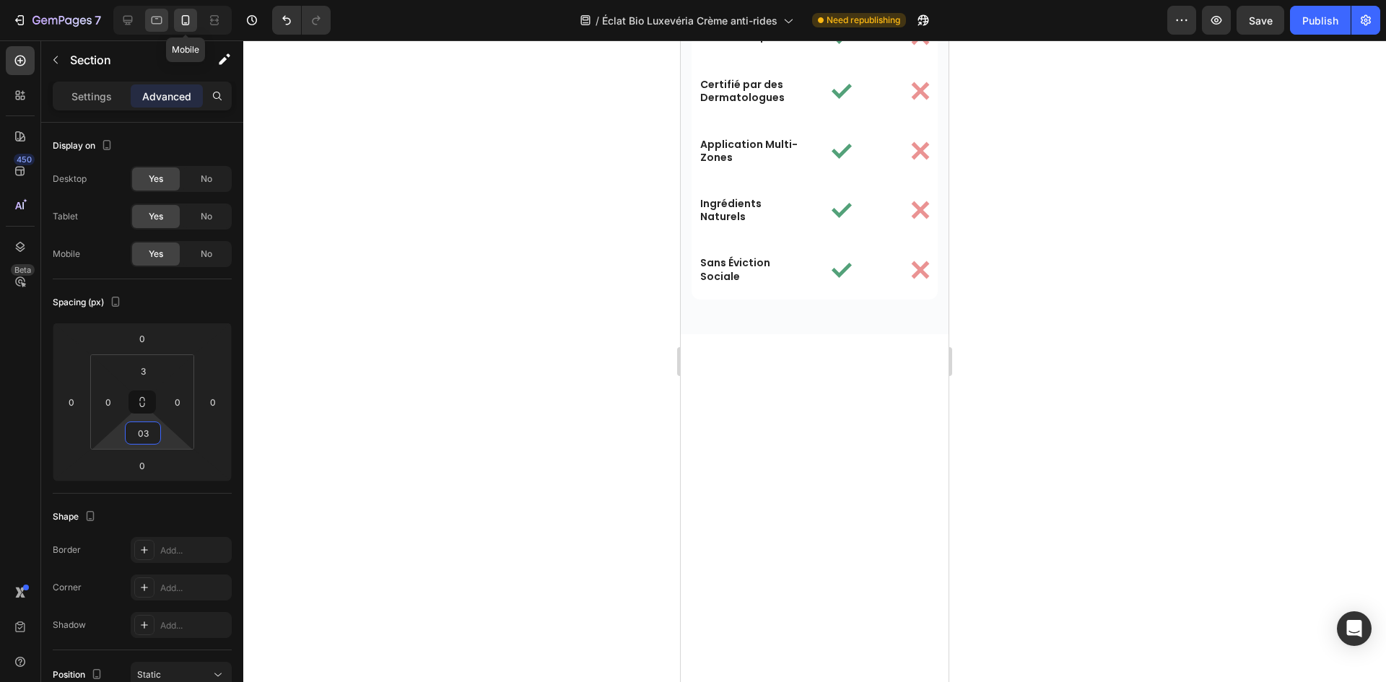
type input "3"
click at [165, 20] on div at bounding box center [156, 20] width 23 height 23
type input "0"
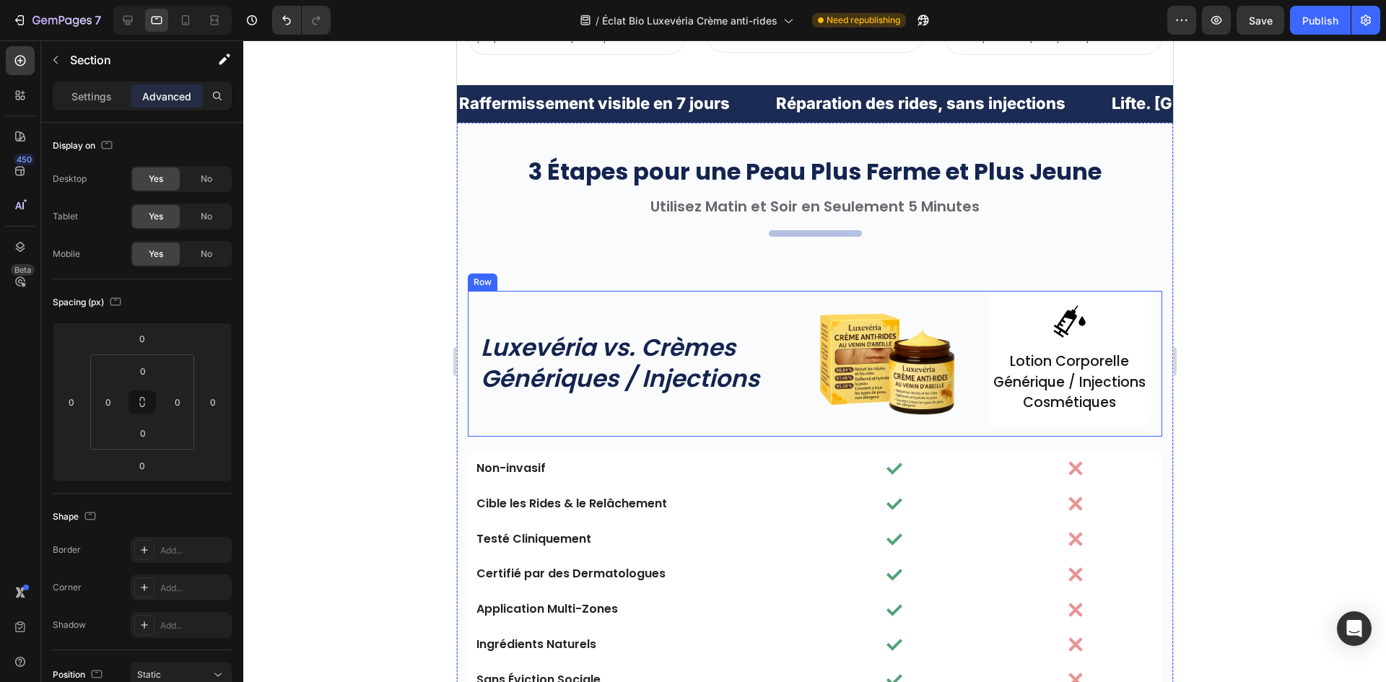
scroll to position [3390, 0]
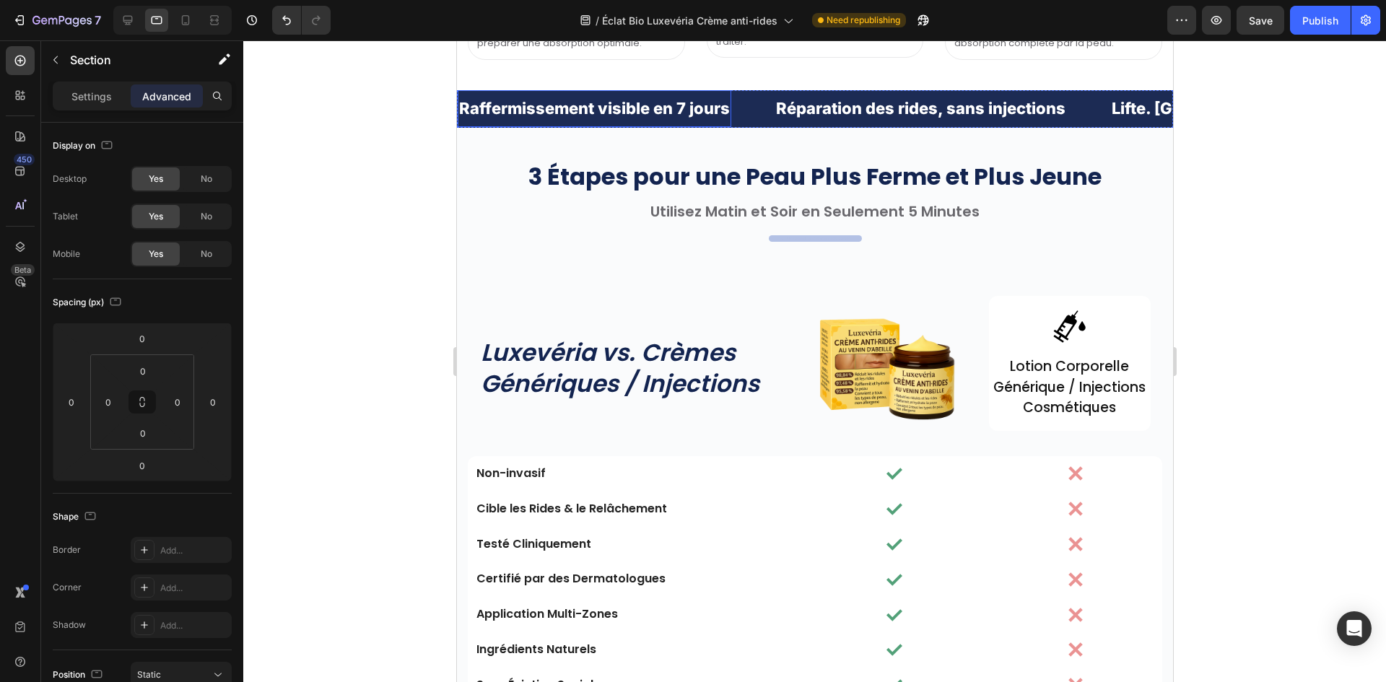
click at [629, 105] on p "Raffermissement visible en 7 jours" at bounding box center [593, 108] width 271 height 22
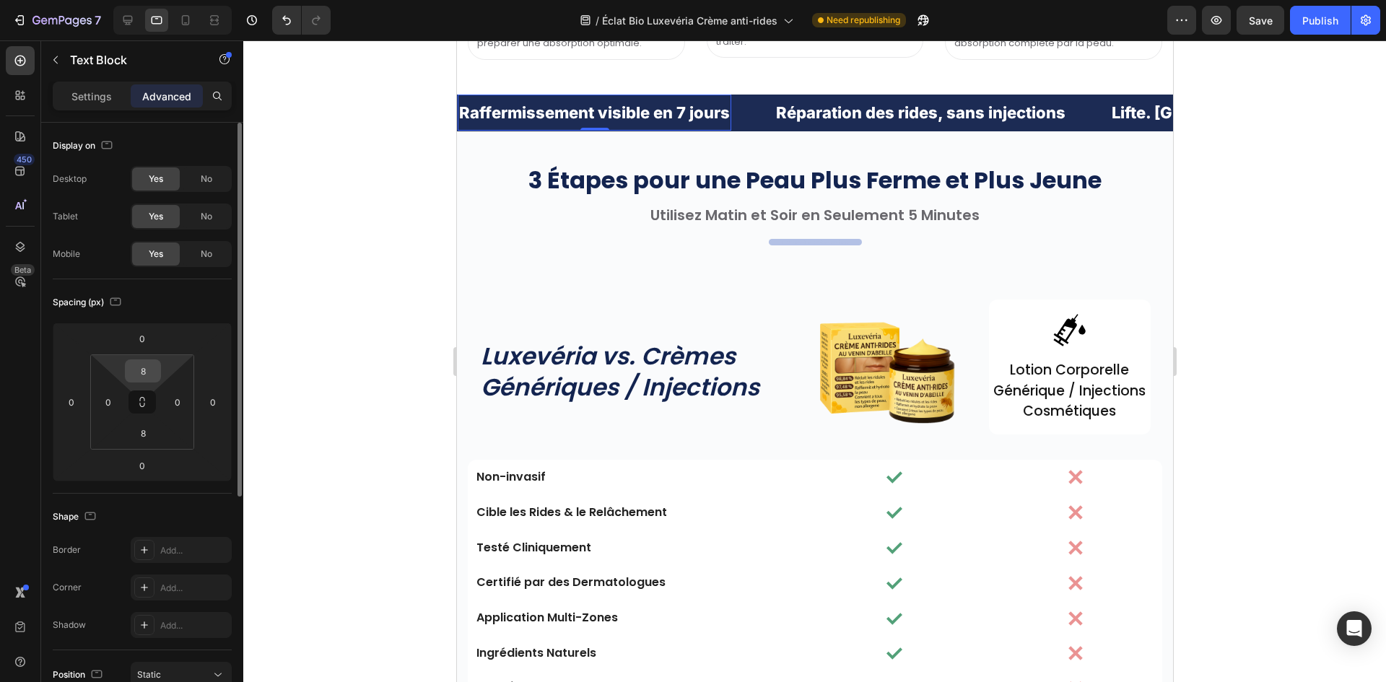
click at [139, 378] on input "8" at bounding box center [142, 371] width 29 height 22
type input "0"
click at [147, 439] on input "8" at bounding box center [142, 433] width 29 height 22
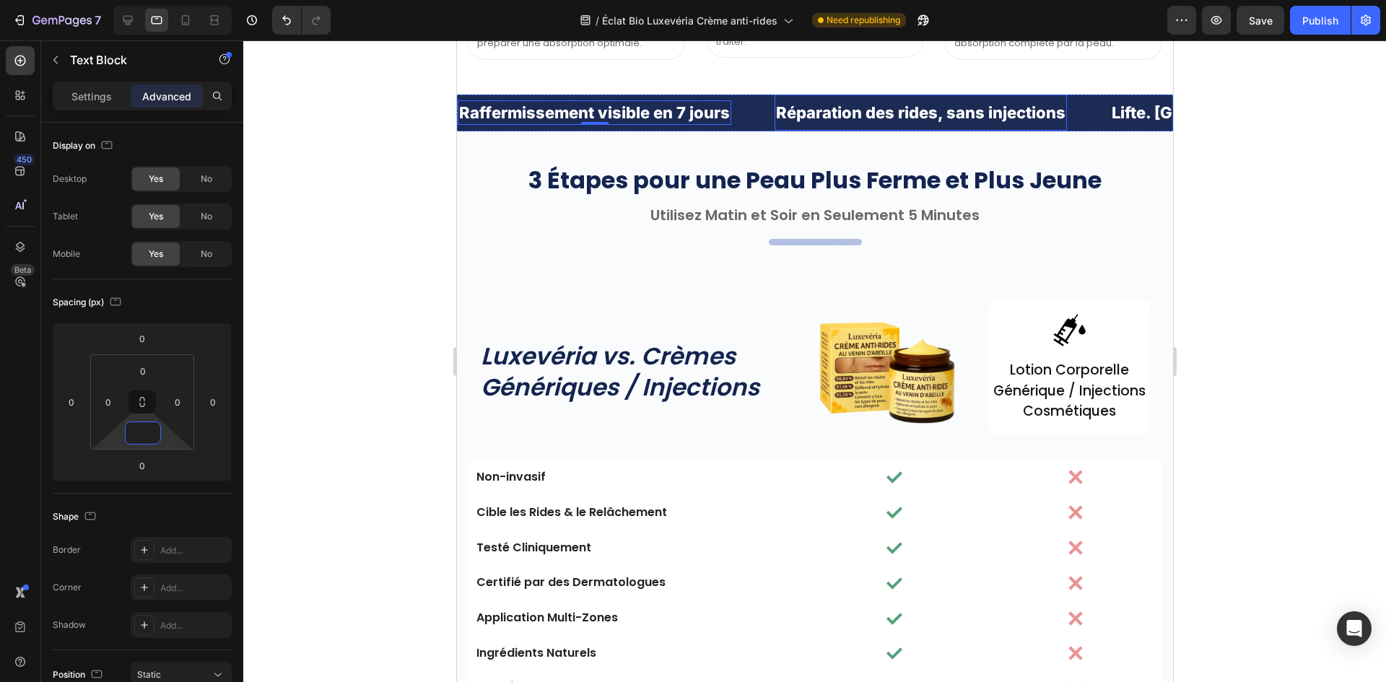
click at [863, 106] on p "Réparation des rides, sans injections" at bounding box center [919, 113] width 289 height 22
click at [146, 435] on input "8" at bounding box center [142, 433] width 29 height 22
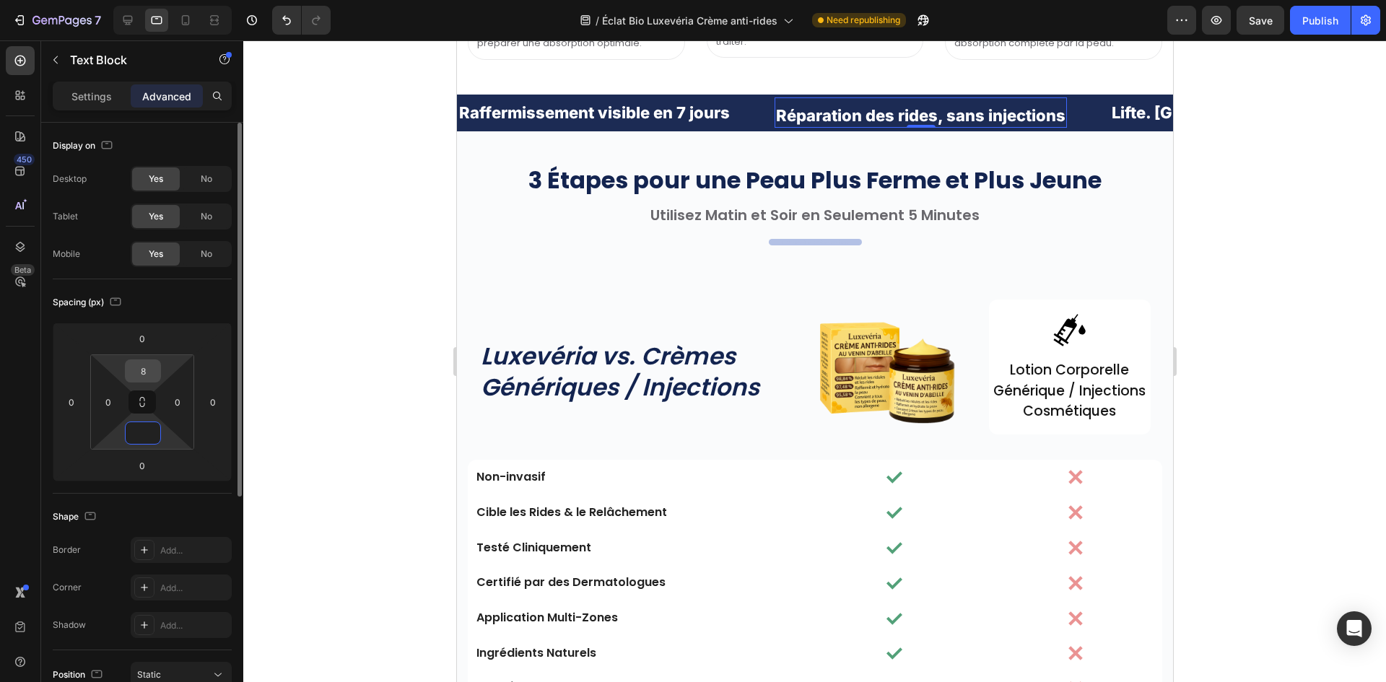
type input "0"
drag, startPoint x: 145, startPoint y: 372, endPoint x: 420, endPoint y: 324, distance: 279.1
click at [145, 371] on input "8" at bounding box center [142, 371] width 29 height 22
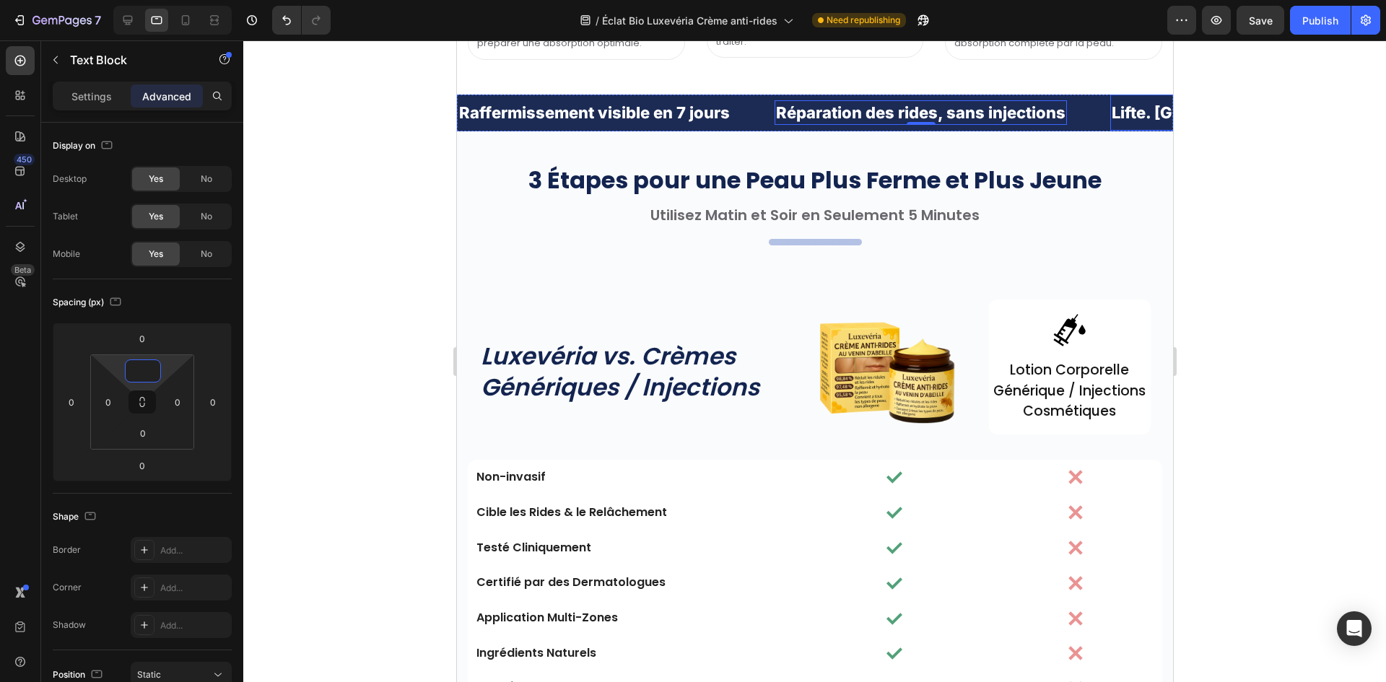
click at [1118, 102] on p "Lifte. [GEOGRAPHIC_DATA]. Hydrate." at bounding box center [1255, 113] width 289 height 22
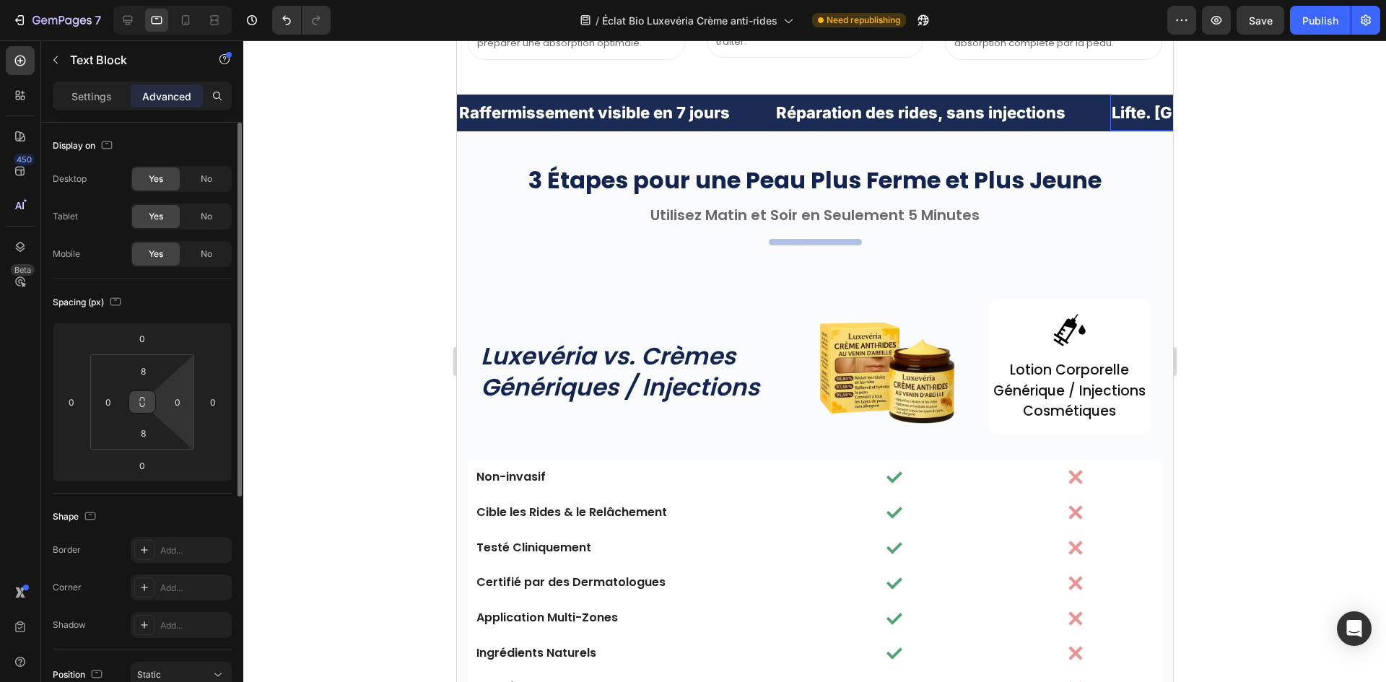
click at [151, 432] on input "8" at bounding box center [142, 433] width 29 height 22
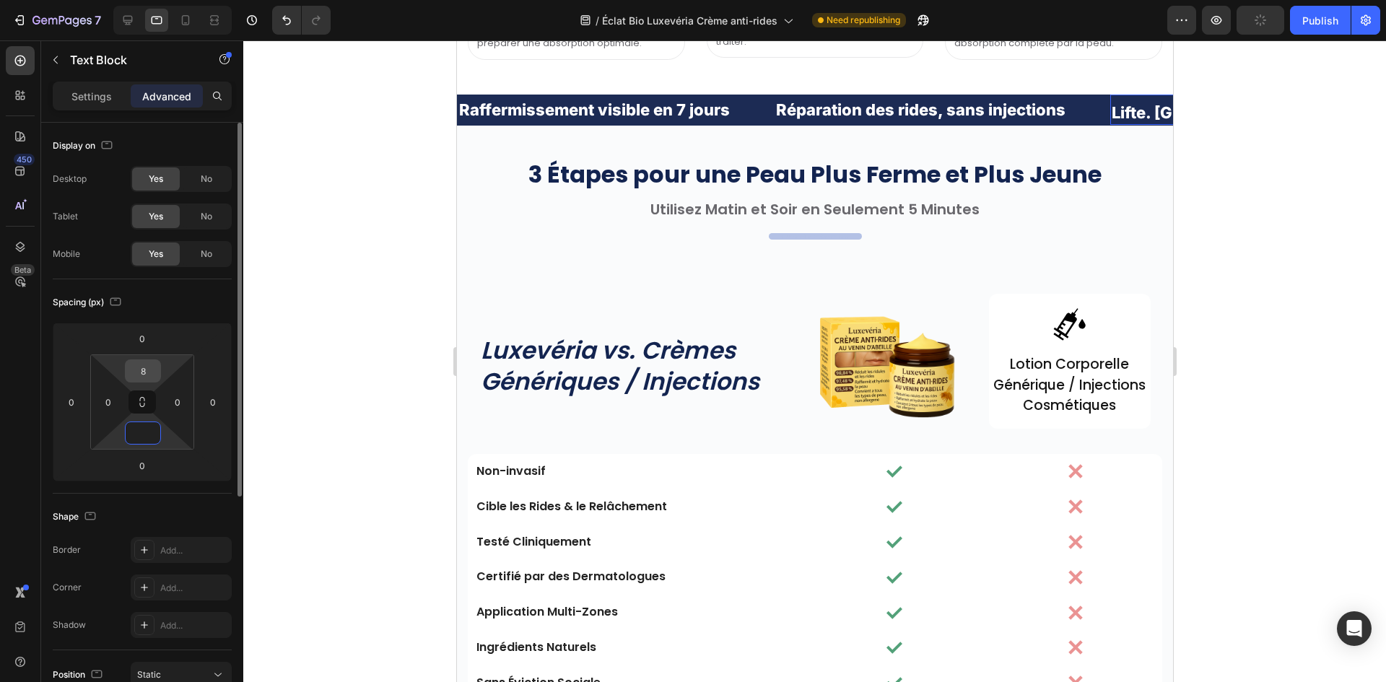
type input "0"
click at [140, 368] on input "8" at bounding box center [142, 371] width 29 height 22
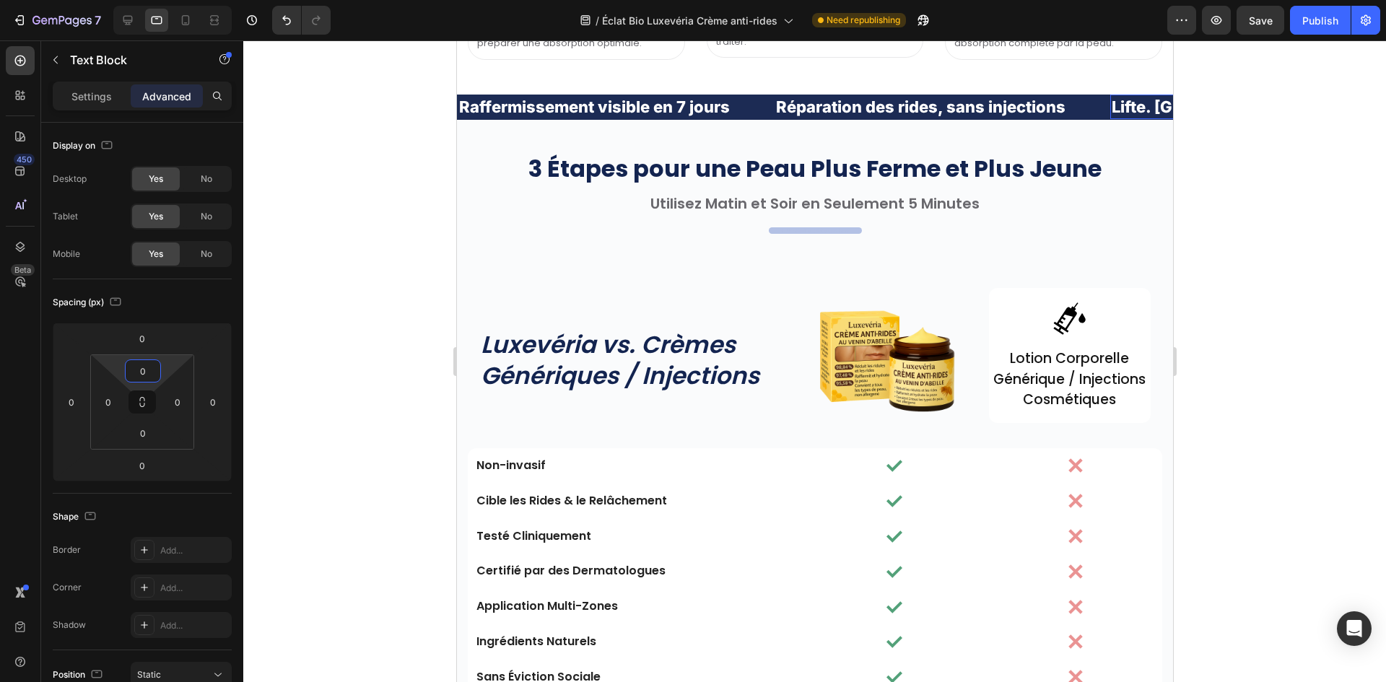
click at [1242, 208] on div at bounding box center [814, 361] width 1143 height 642
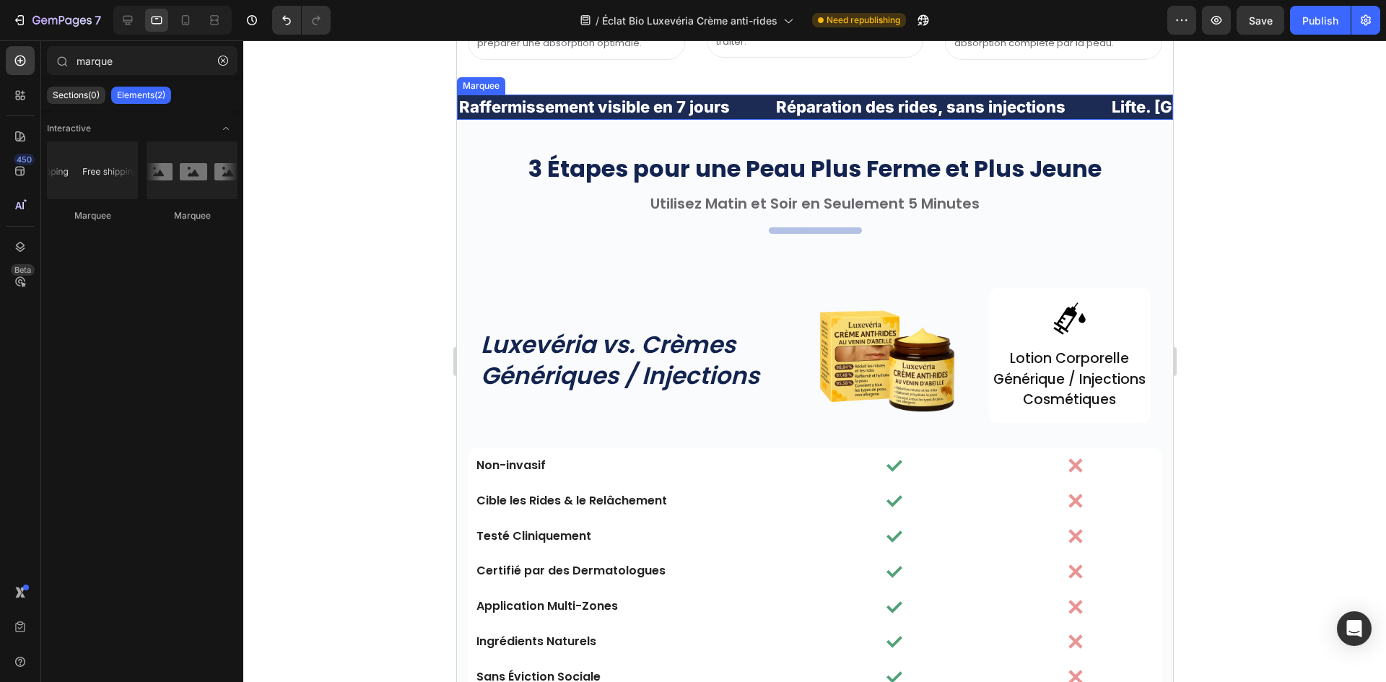
click at [751, 108] on div "Raffermissement visible en 7 jours Text Block" at bounding box center [615, 107] width 317 height 25
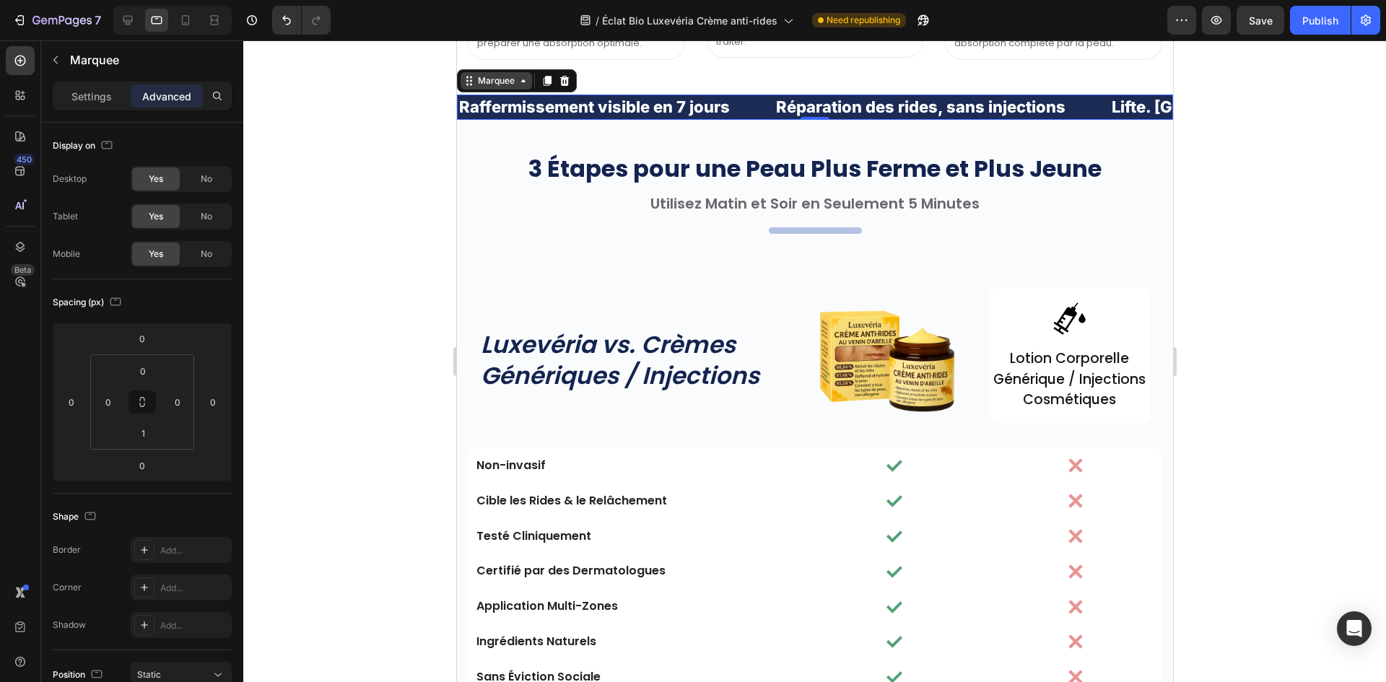
click at [481, 80] on div "Marquee" at bounding box center [495, 80] width 43 height 13
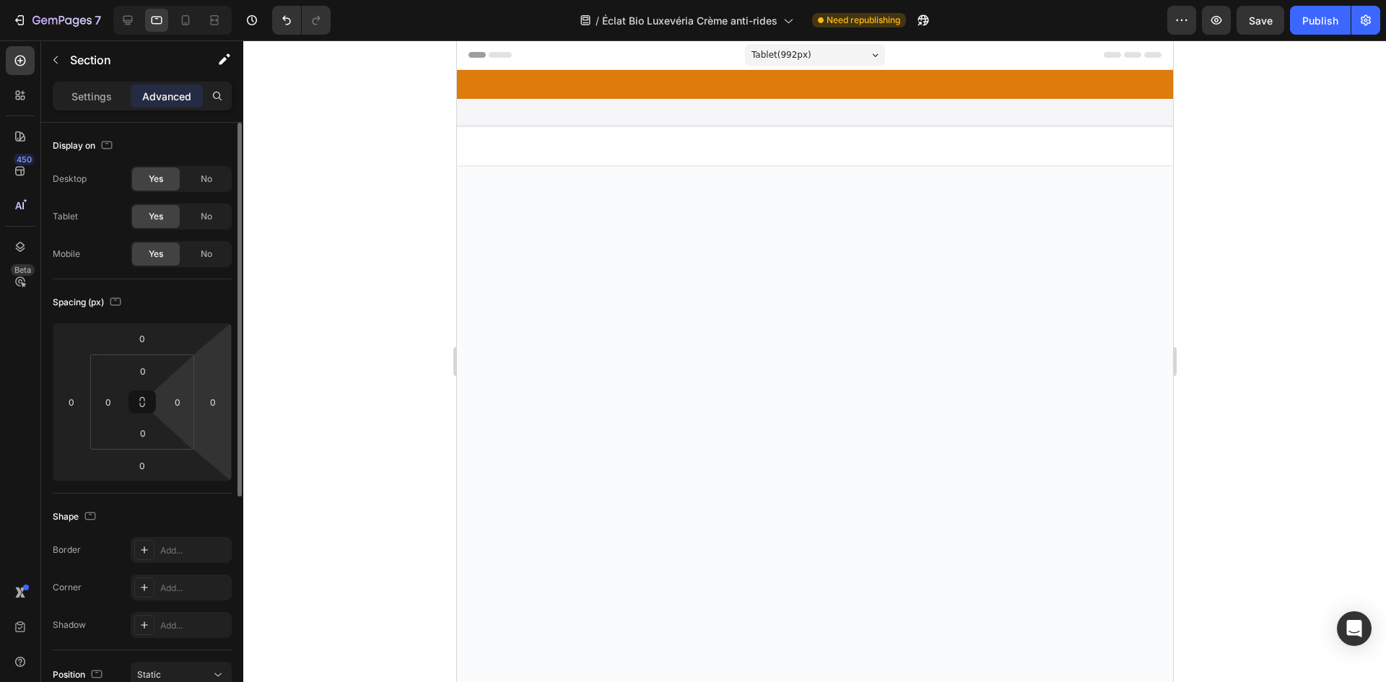
scroll to position [3390, 0]
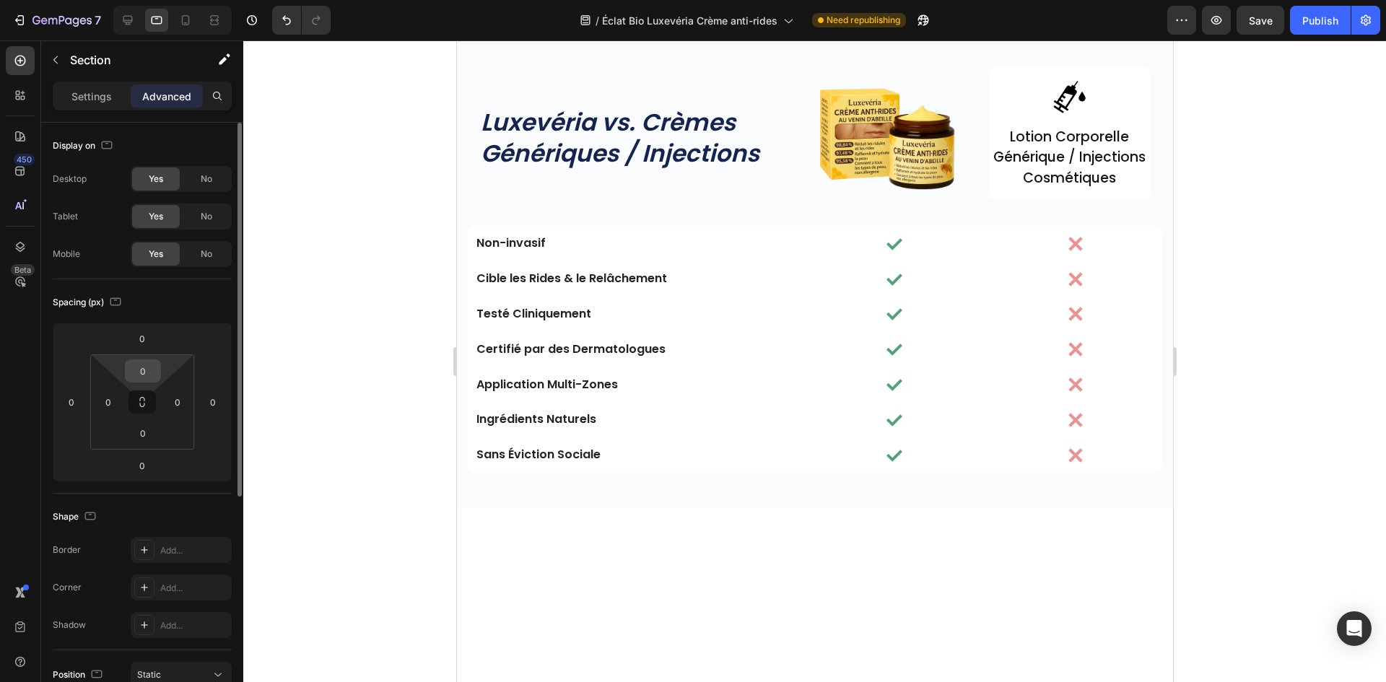
click at [146, 367] on input "0" at bounding box center [142, 371] width 29 height 22
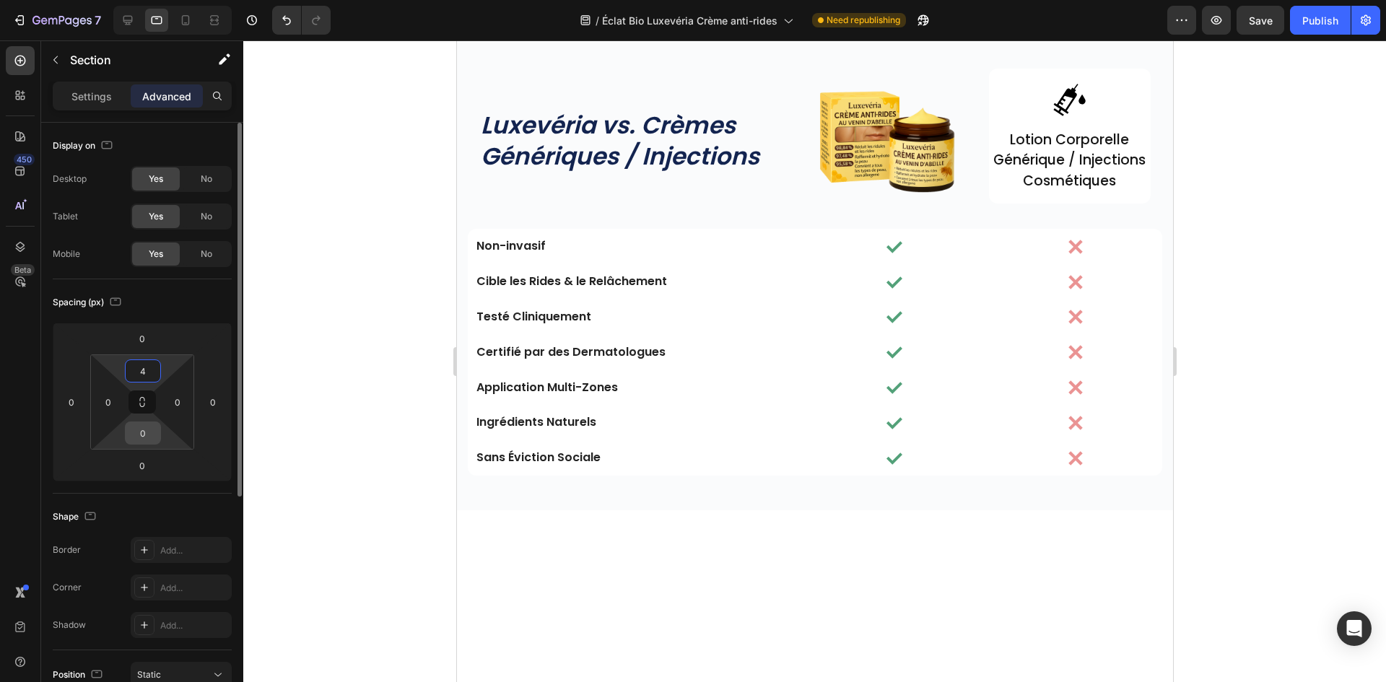
type input "4"
click at [142, 426] on input "0" at bounding box center [142, 433] width 29 height 22
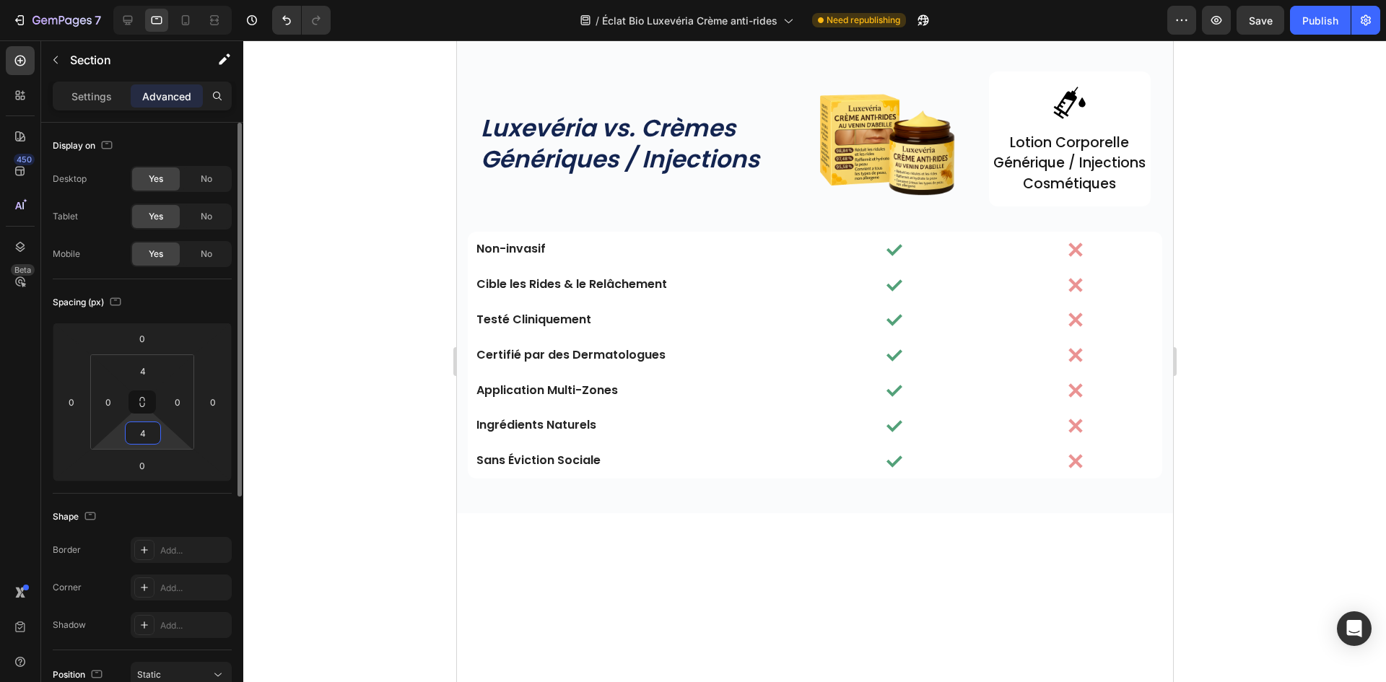
click at [145, 442] on input "4" at bounding box center [142, 433] width 29 height 22
type input "5"
click at [147, 366] on input "4" at bounding box center [142, 371] width 29 height 22
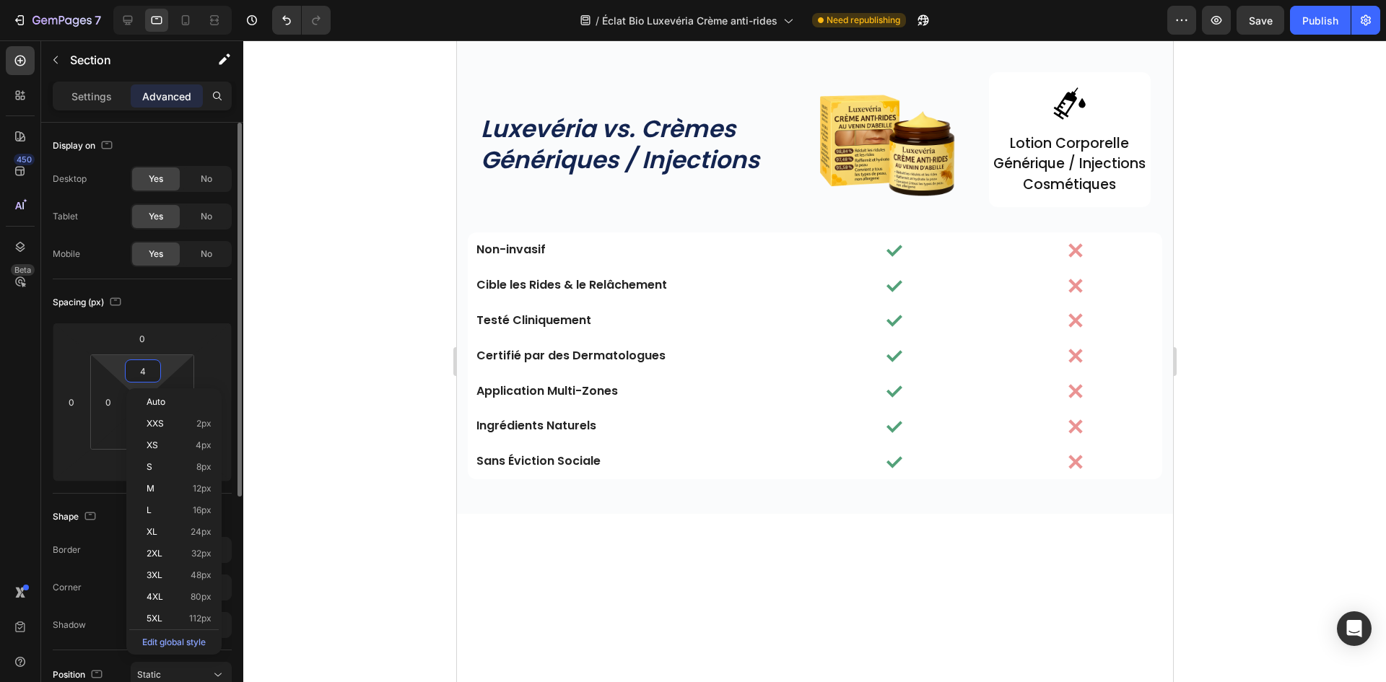
click at [147, 366] on input "4" at bounding box center [142, 371] width 29 height 22
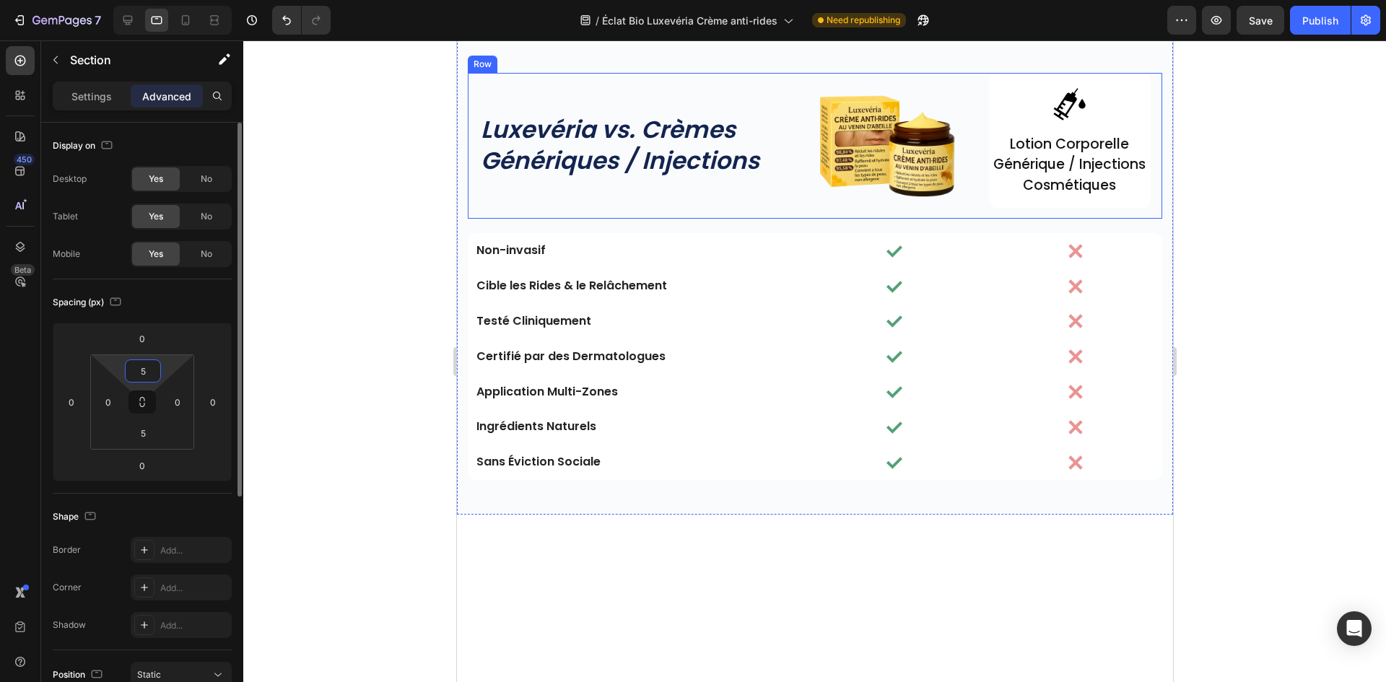
click at [147, 374] on input "5" at bounding box center [142, 371] width 29 height 22
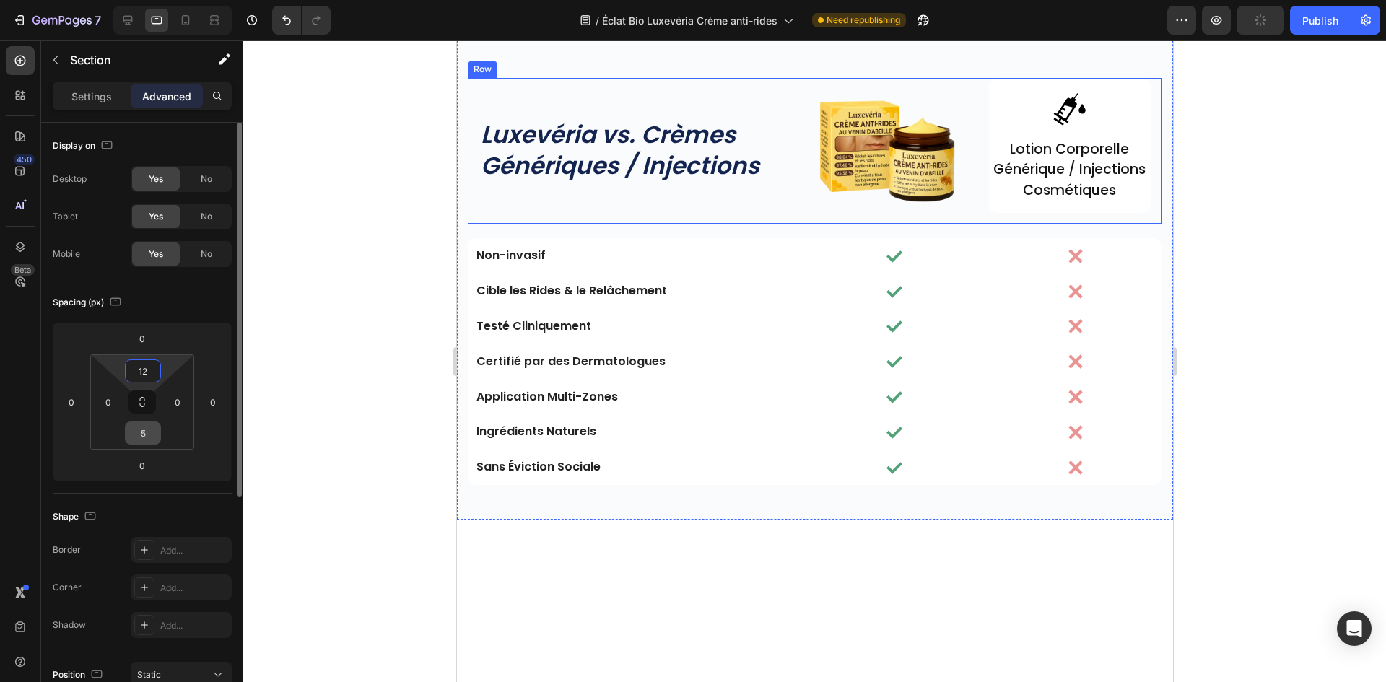
type input "12"
click at [143, 437] on input "5" at bounding box center [142, 433] width 29 height 22
click at [143, 436] on input "5" at bounding box center [142, 433] width 29 height 22
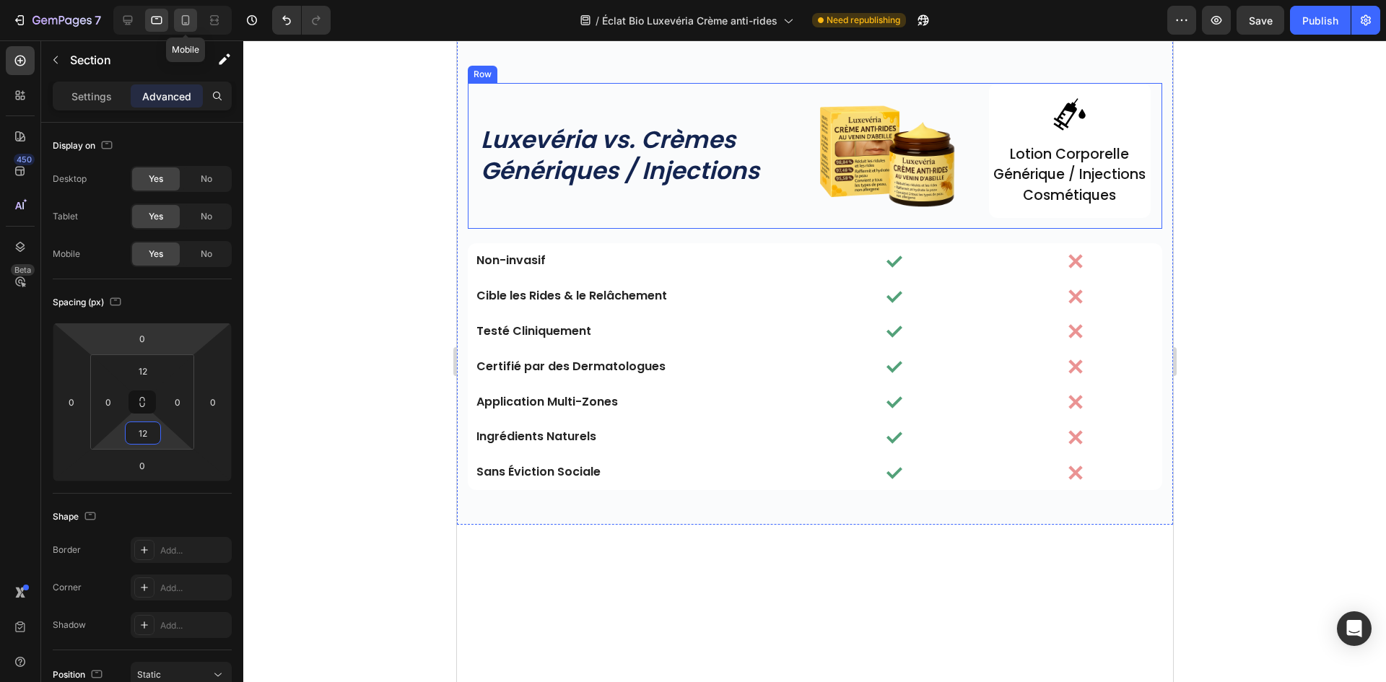
type input "12"
click at [193, 17] on icon at bounding box center [185, 20] width 14 height 14
type input "3"
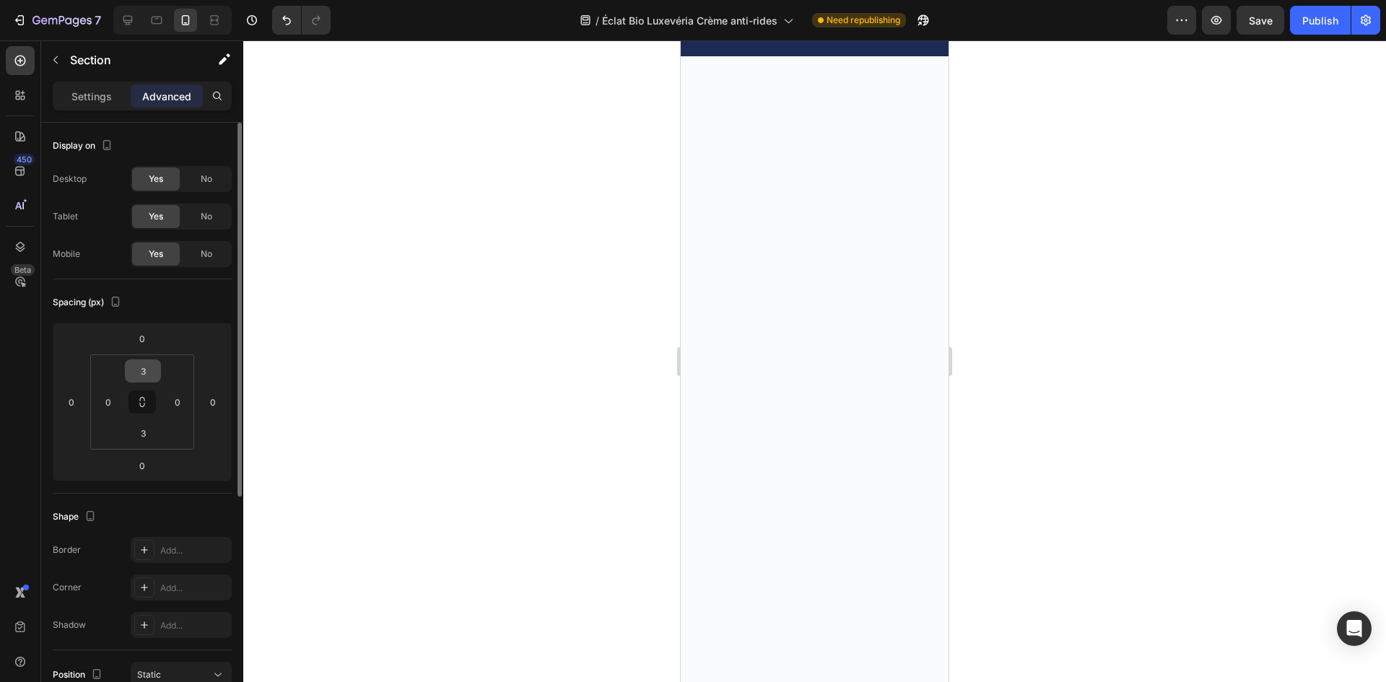
click at [137, 376] on input "3" at bounding box center [142, 371] width 29 height 22
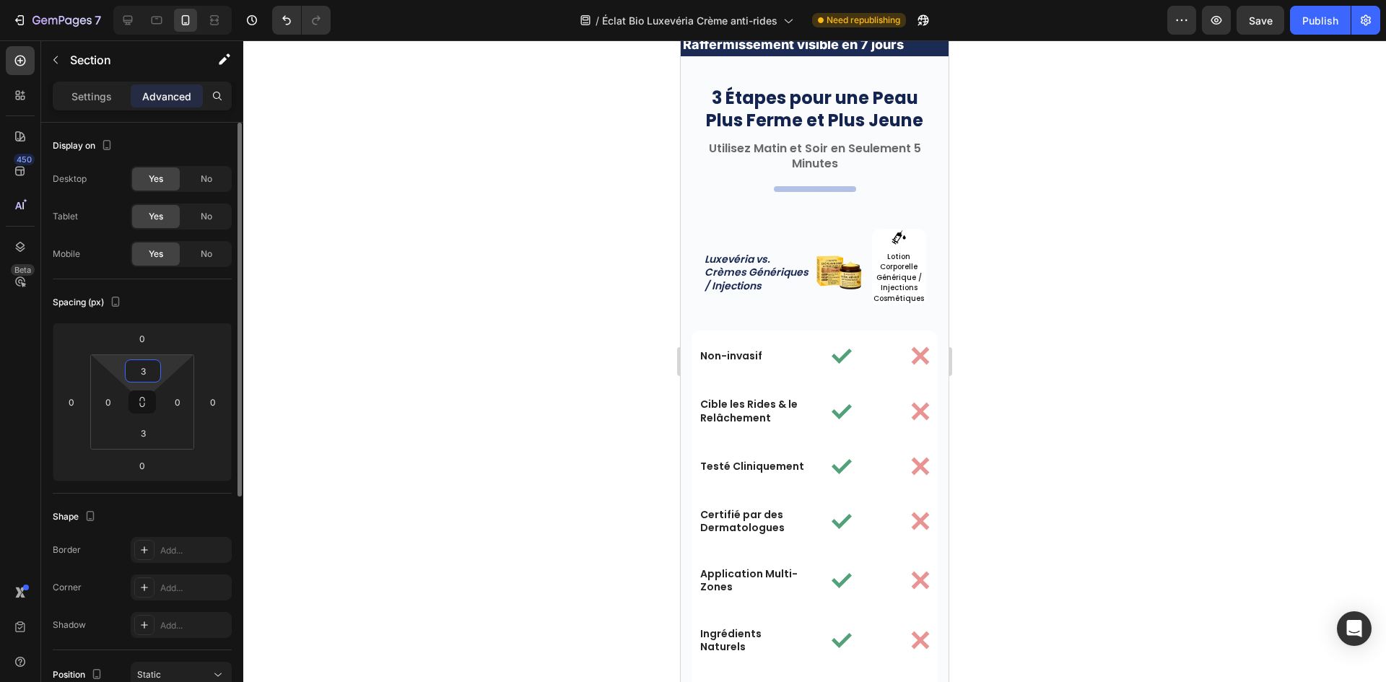
scroll to position [4078, 0]
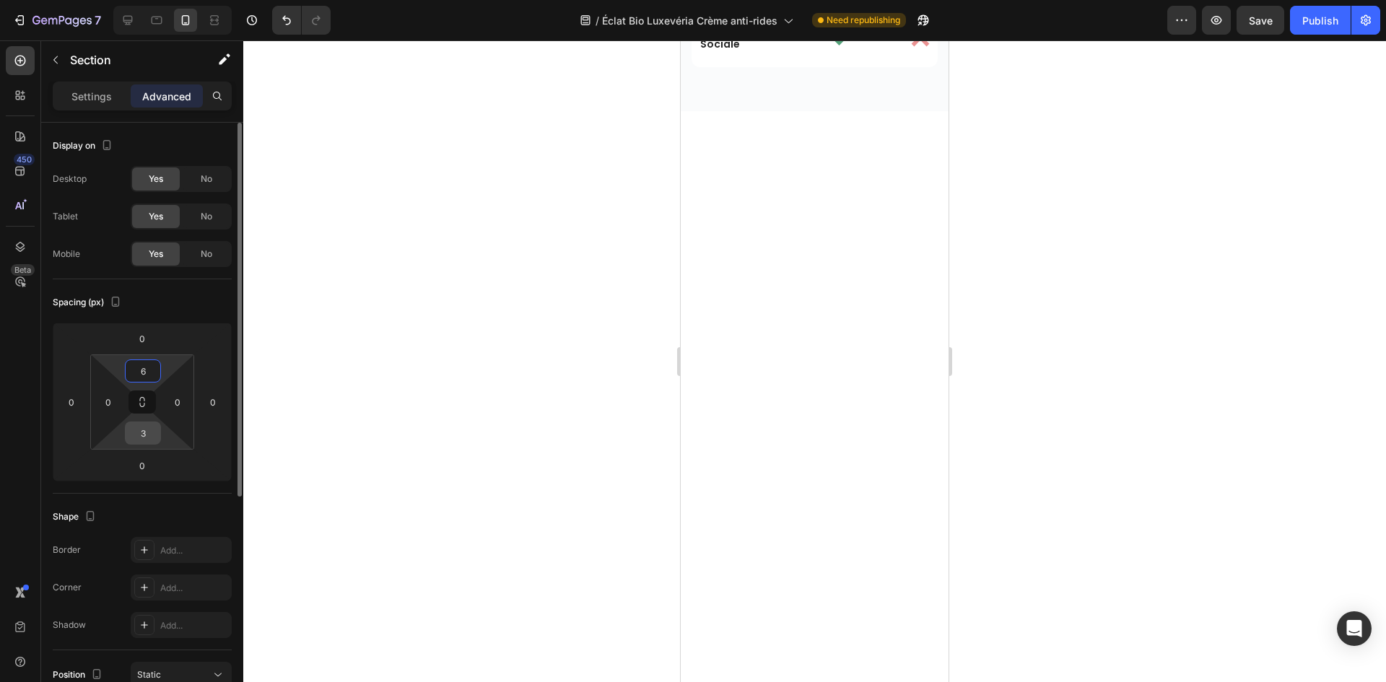
type input "6"
click at [141, 429] on input "3" at bounding box center [142, 433] width 29 height 22
click at [142, 431] on input "3" at bounding box center [142, 433] width 29 height 22
click at [146, 439] on input "63" at bounding box center [142, 433] width 29 height 22
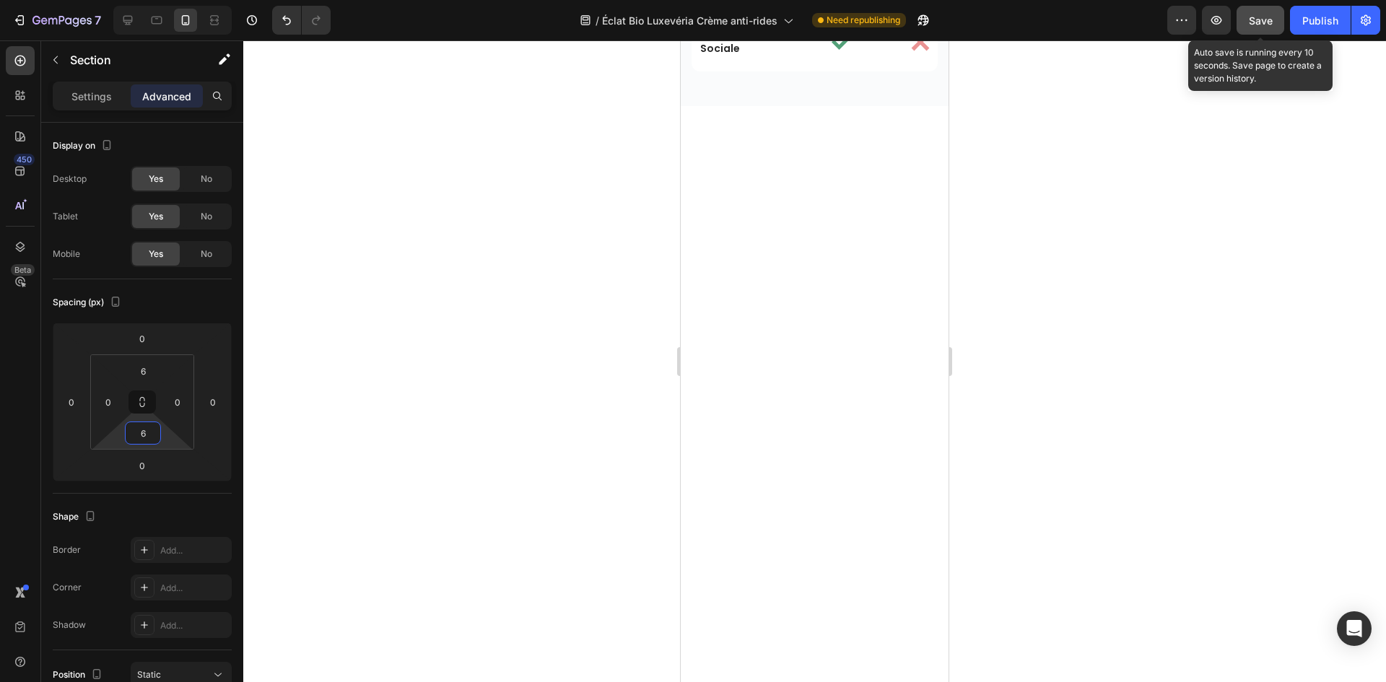
type input "6"
drag, startPoint x: 1260, startPoint y: 22, endPoint x: 1327, endPoint y: 27, distance: 67.3
click at [1263, 22] on span "Save" at bounding box center [1261, 20] width 24 height 12
click at [1327, 27] on div "Publish" at bounding box center [1320, 20] width 36 height 15
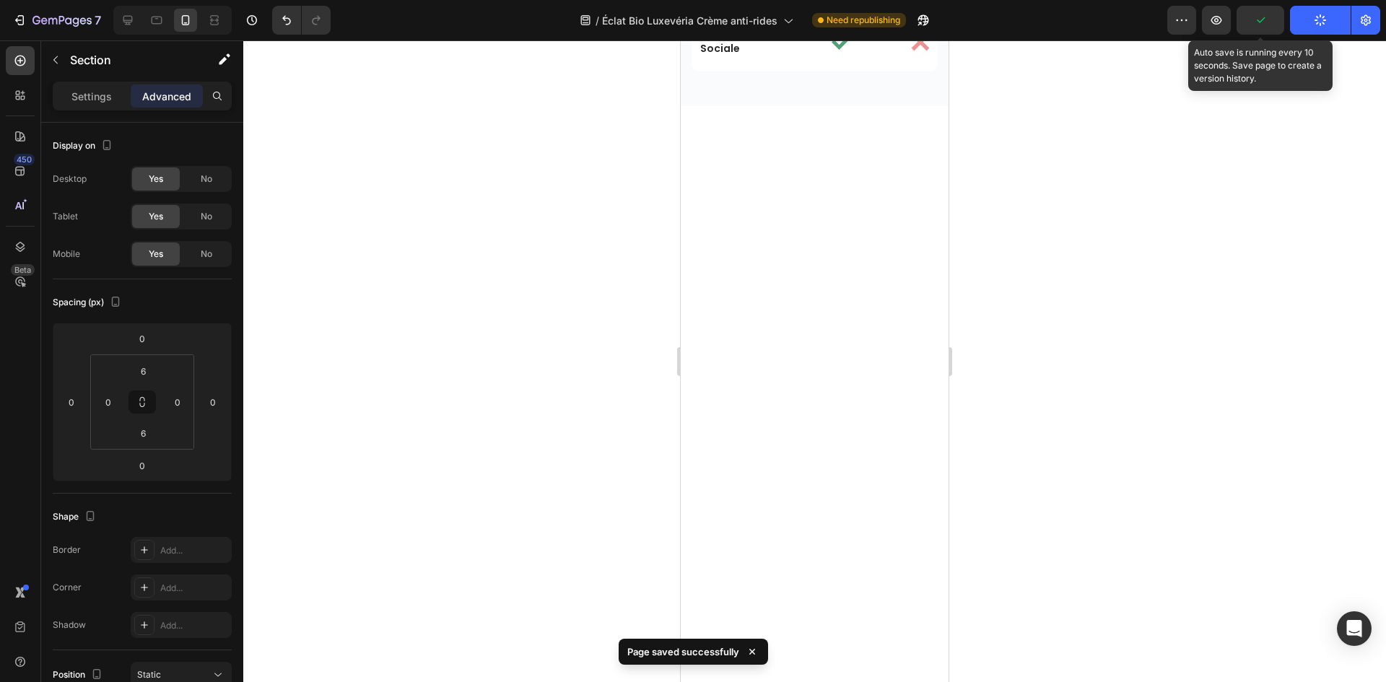
click at [1121, 239] on div at bounding box center [814, 361] width 1143 height 642
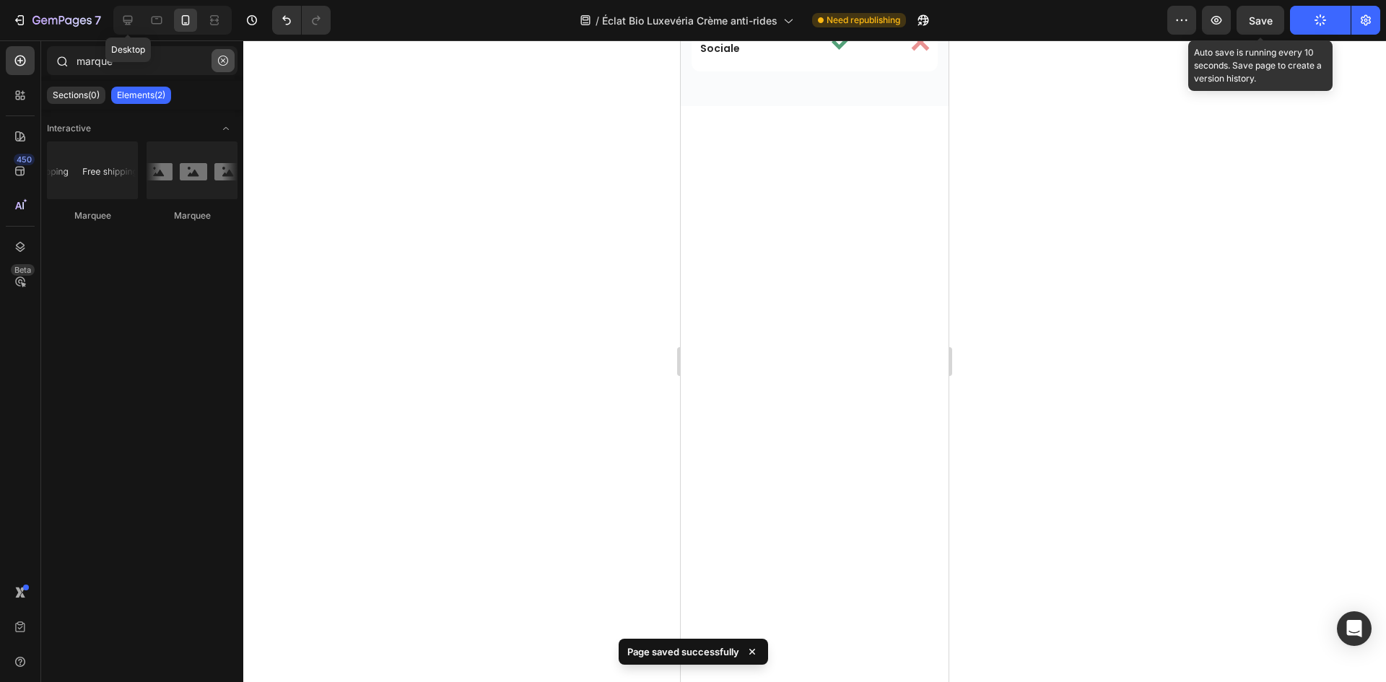
drag, startPoint x: 121, startPoint y: 20, endPoint x: 225, endPoint y: 69, distance: 114.9
click at [122, 20] on icon at bounding box center [128, 20] width 14 height 14
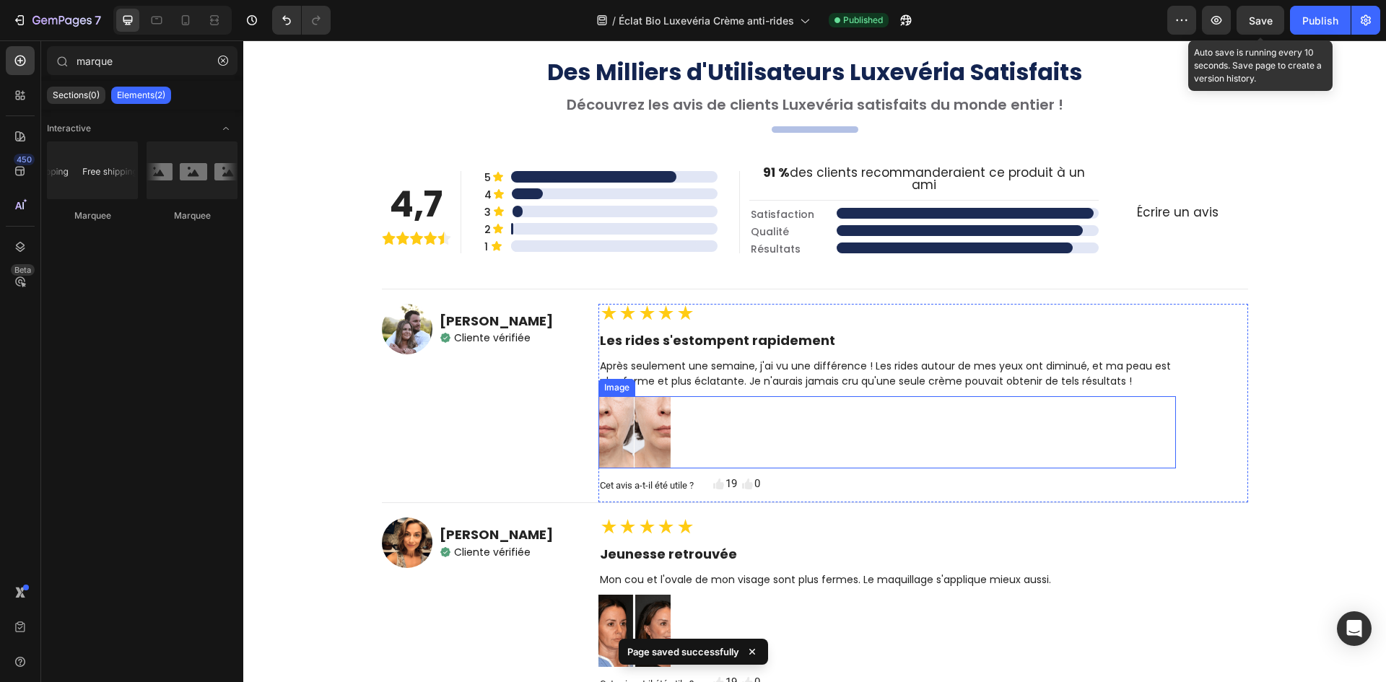
scroll to position [4624, 0]
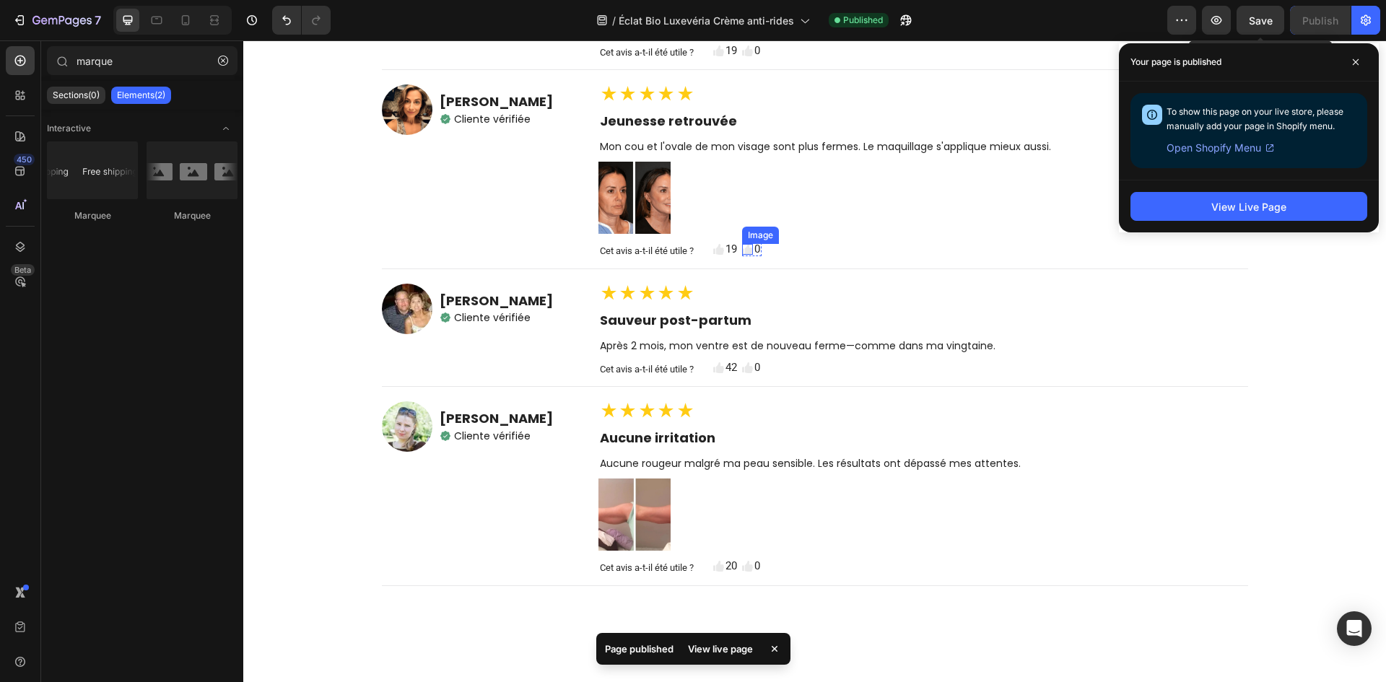
click at [743, 244] on img at bounding box center [747, 249] width 11 height 11
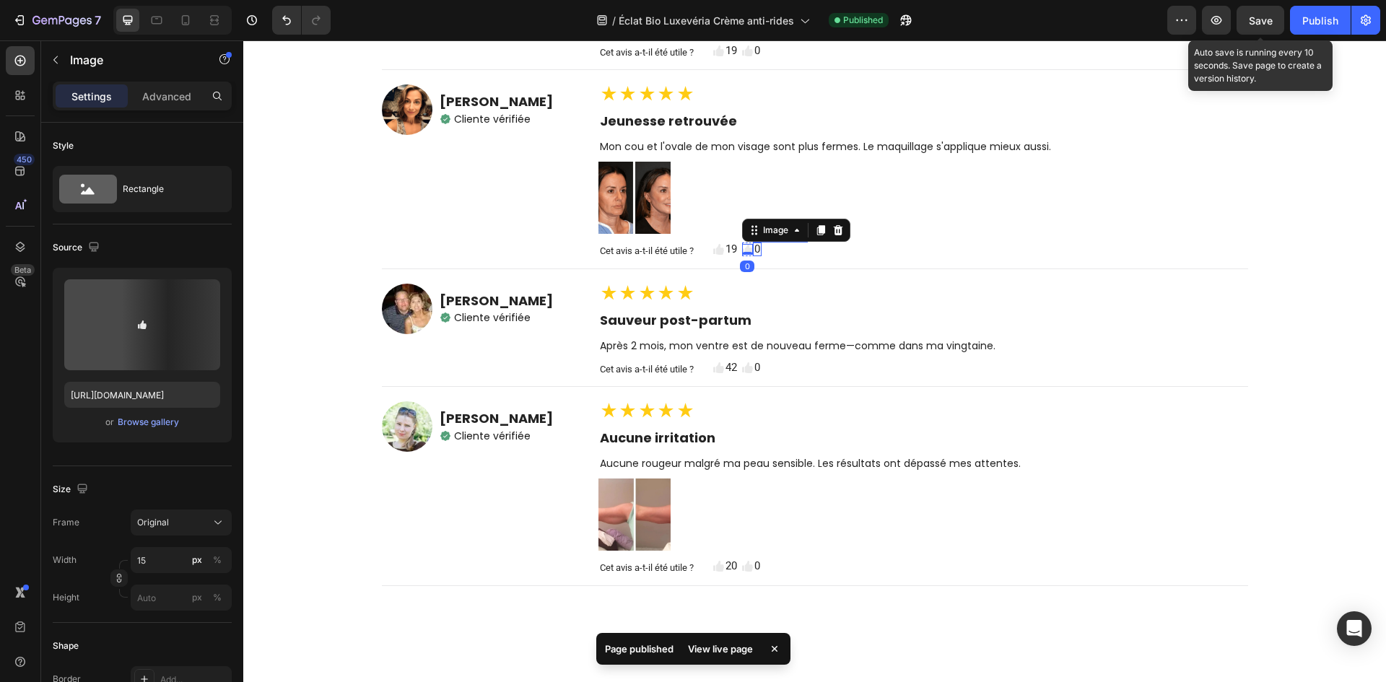
click at [754, 244] on p "0" at bounding box center [757, 249] width 6 height 11
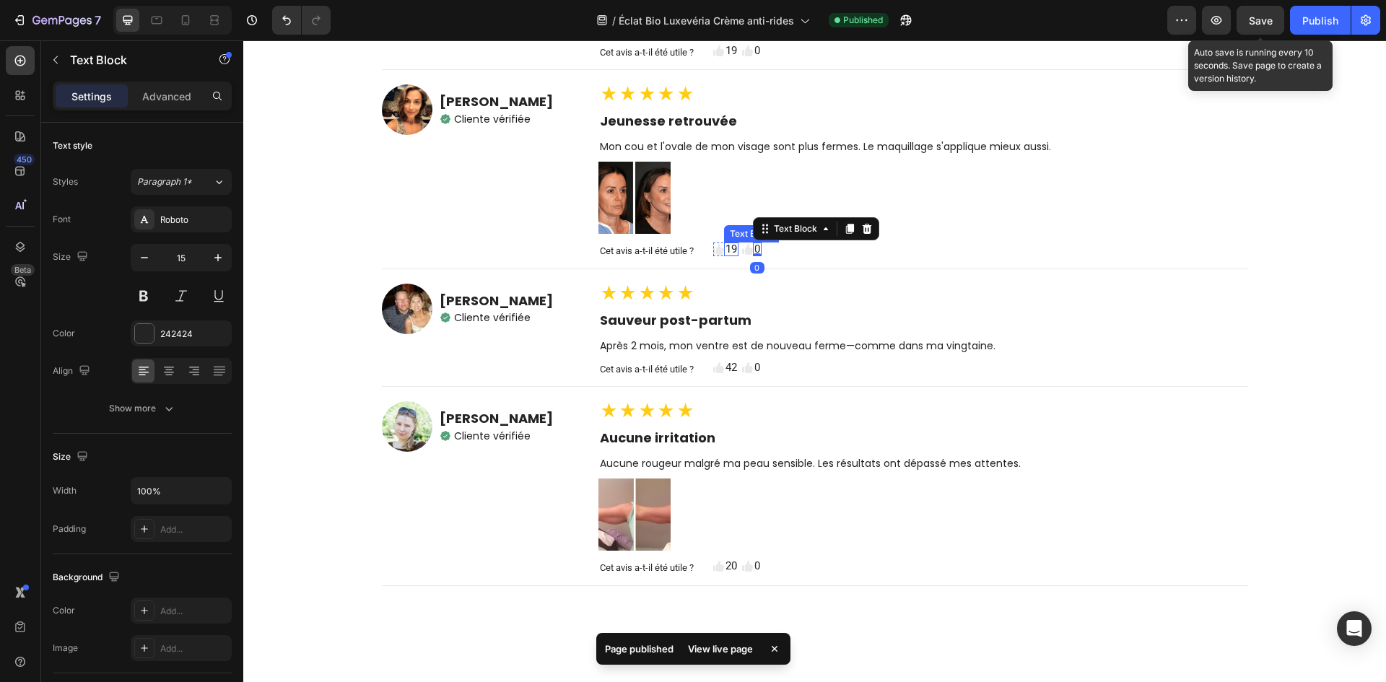
click at [736, 243] on div "Cet avis a-t-il été utile ? Text Block Image 19 Text Block Row Image 0 Text Blo…" at bounding box center [886, 251] width 577 height 17
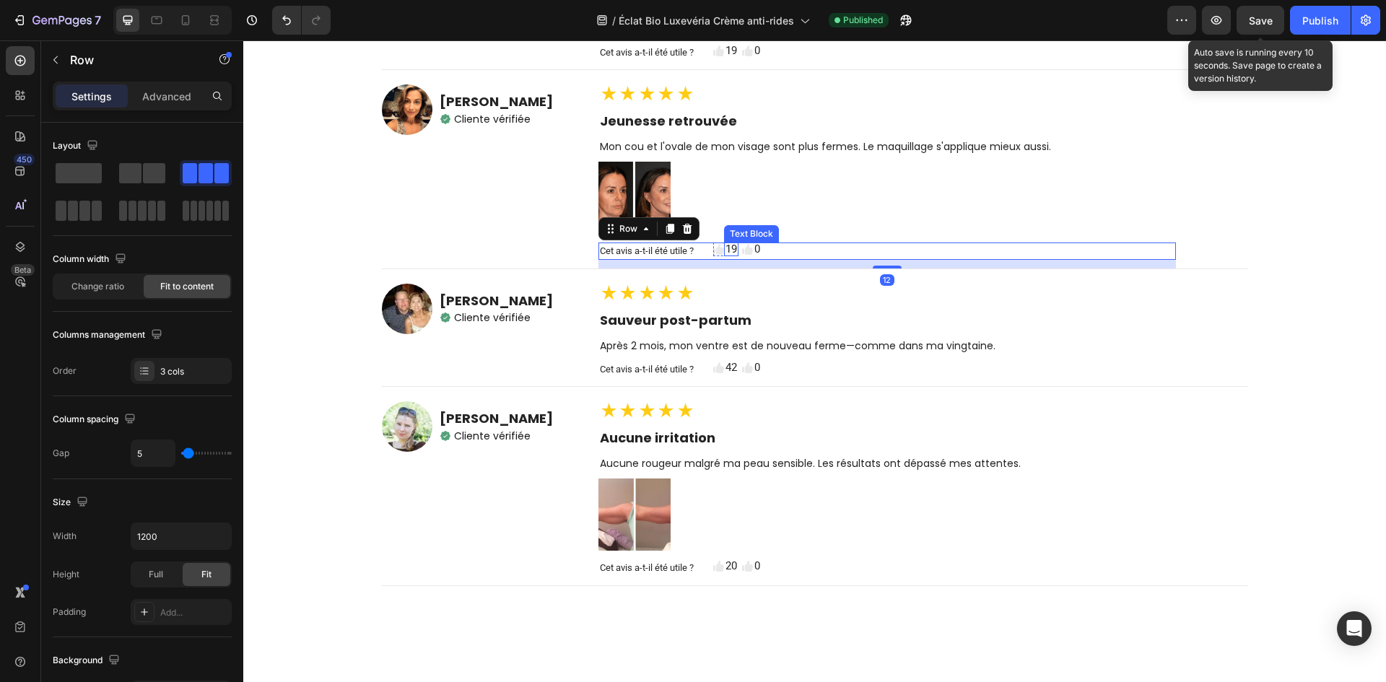
click at [724, 243] on div "19" at bounding box center [731, 250] width 14 height 14
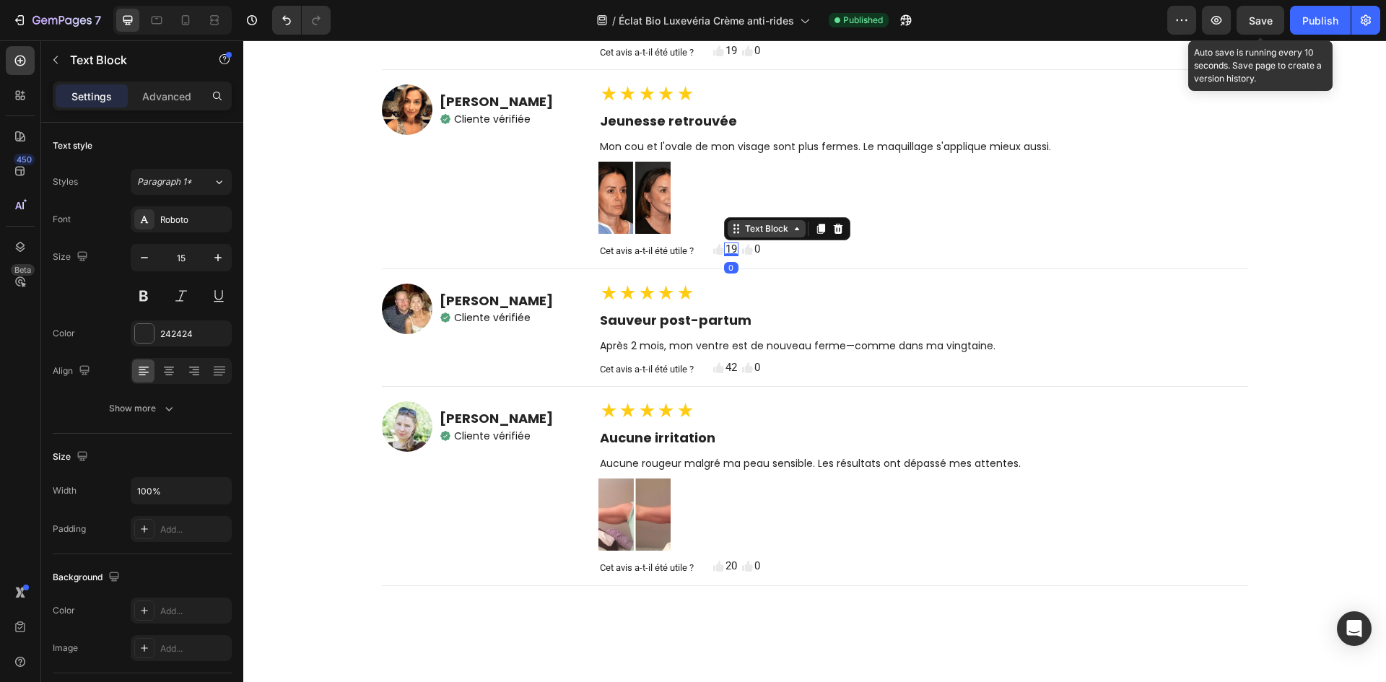
click at [742, 222] on div "Text Block" at bounding box center [766, 228] width 49 height 13
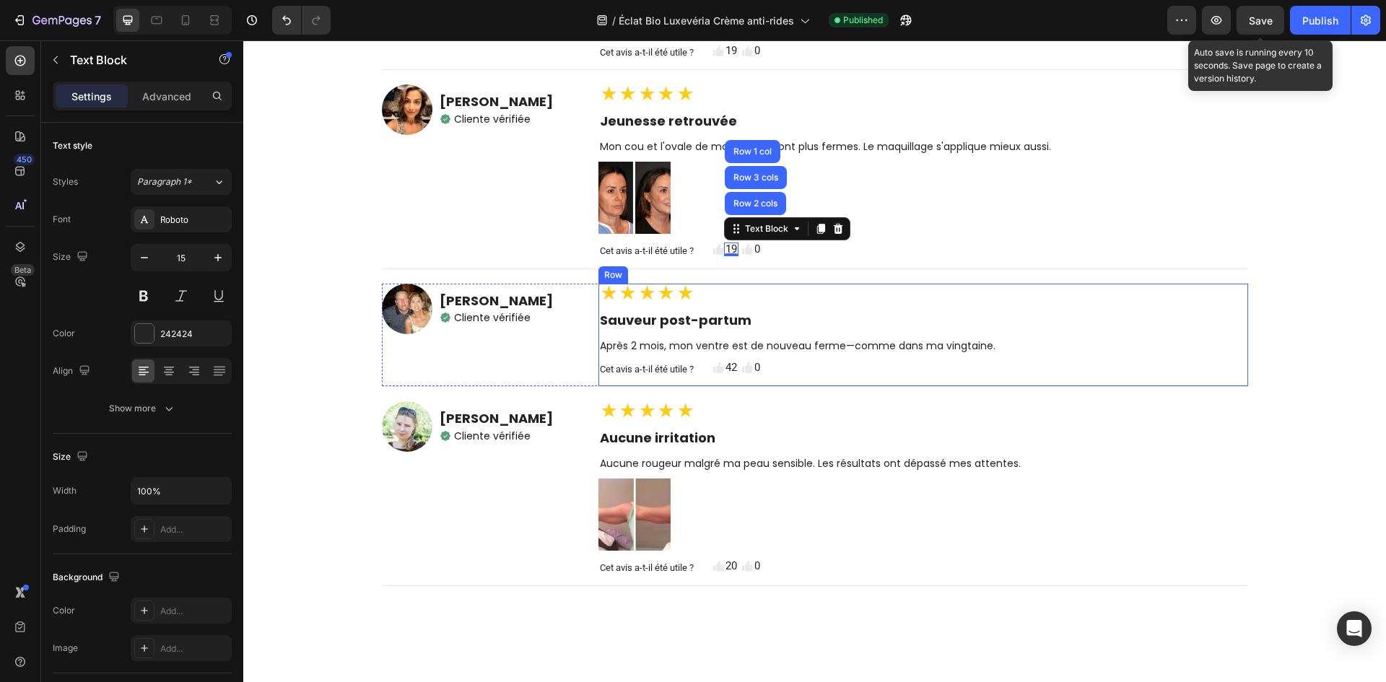
click at [808, 298] on div "★★★★★ Text Block Sauveur post-partum Text Block Après 2 mois, mon ventre est de…" at bounding box center [886, 335] width 577 height 103
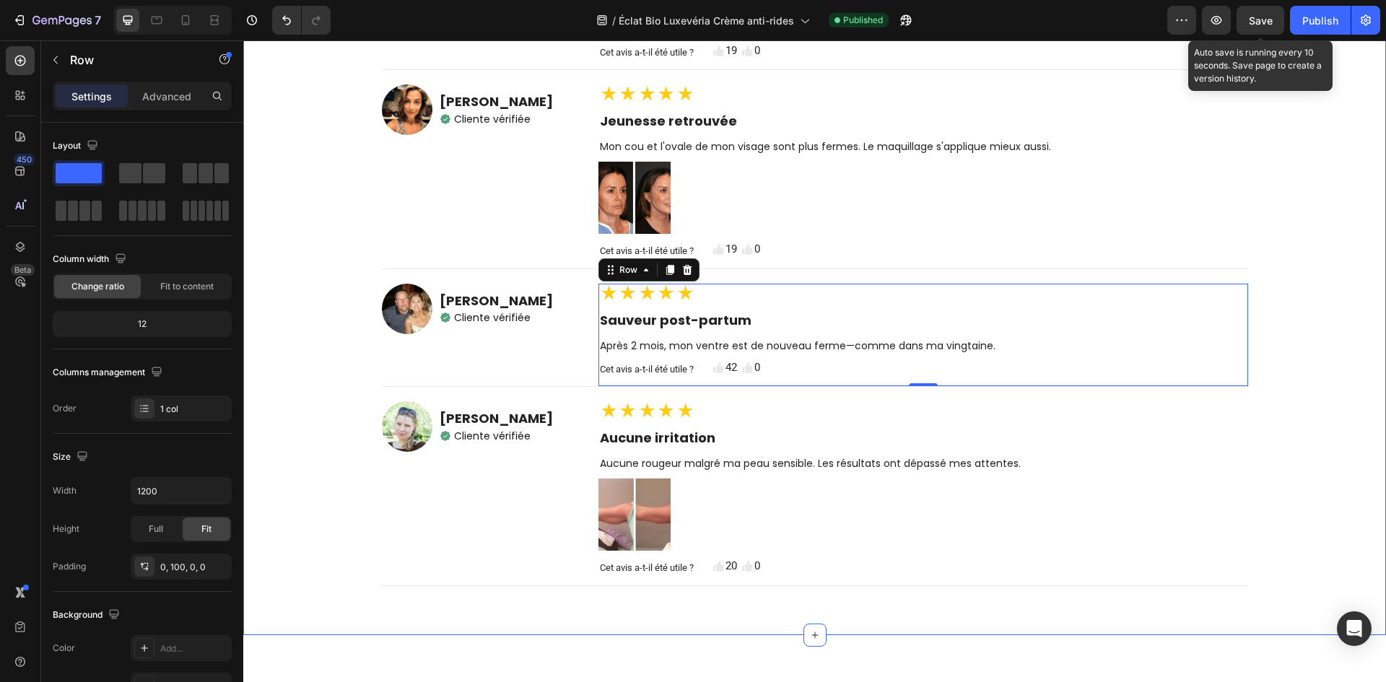
click at [1372, 474] on div "Des Milliers d'Utilisateurs Luxevéria Satisfaits Heading Découvrez [PERSON_NAME…" at bounding box center [814, 100] width 1143 height 1070
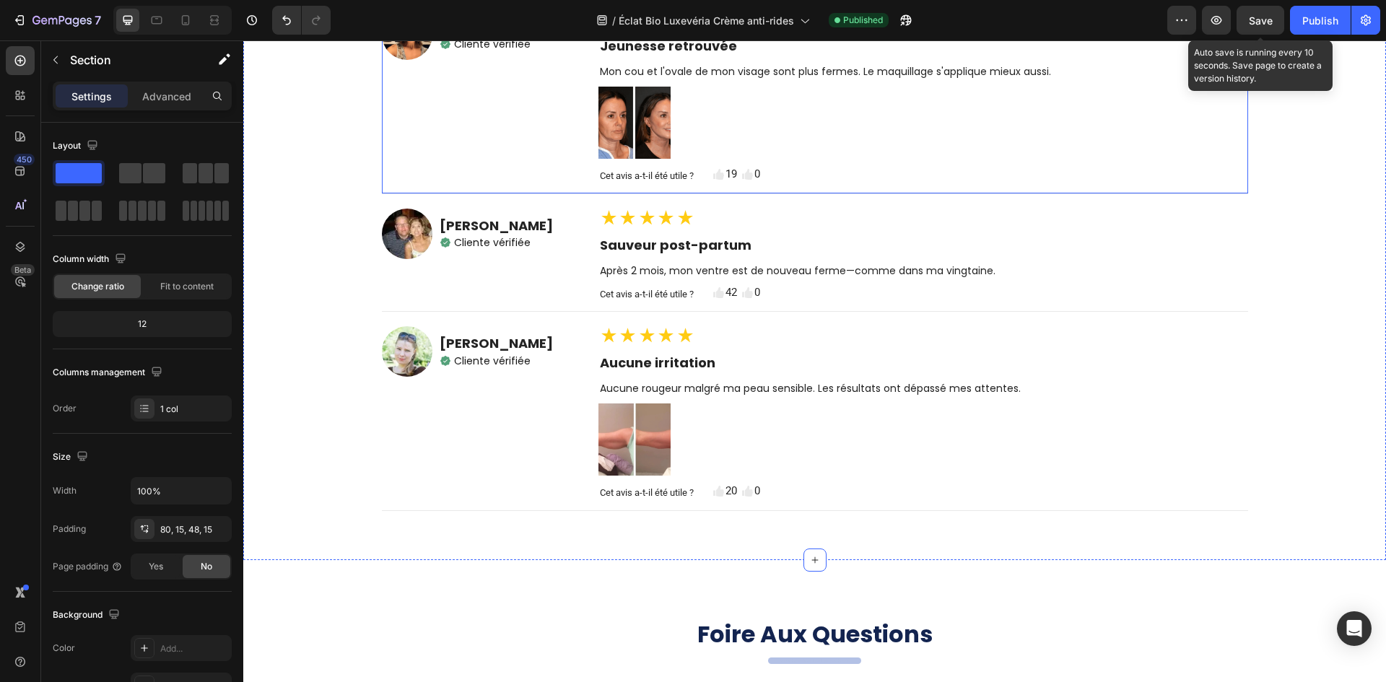
scroll to position [4840, 0]
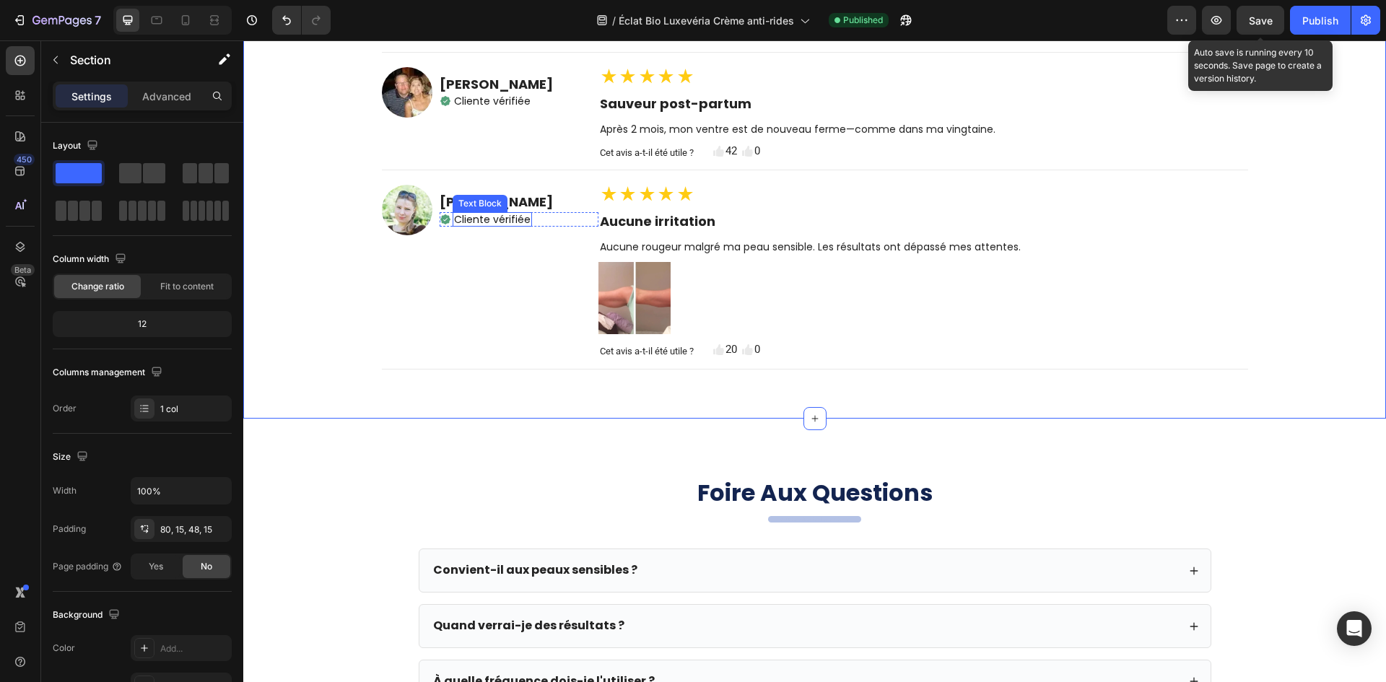
click at [468, 214] on p "Cliente vérifiée" at bounding box center [492, 220] width 77 height 12
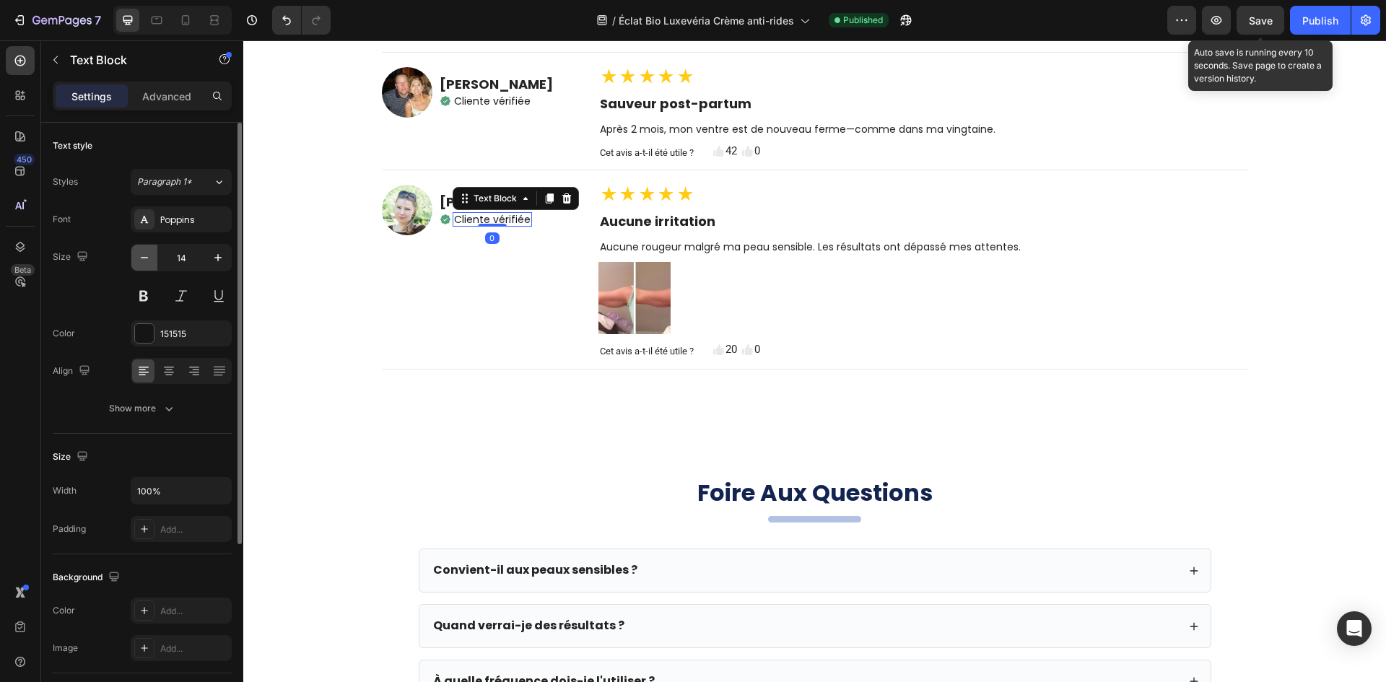
click at [144, 258] on icon "button" at bounding box center [144, 257] width 14 height 14
type input "13"
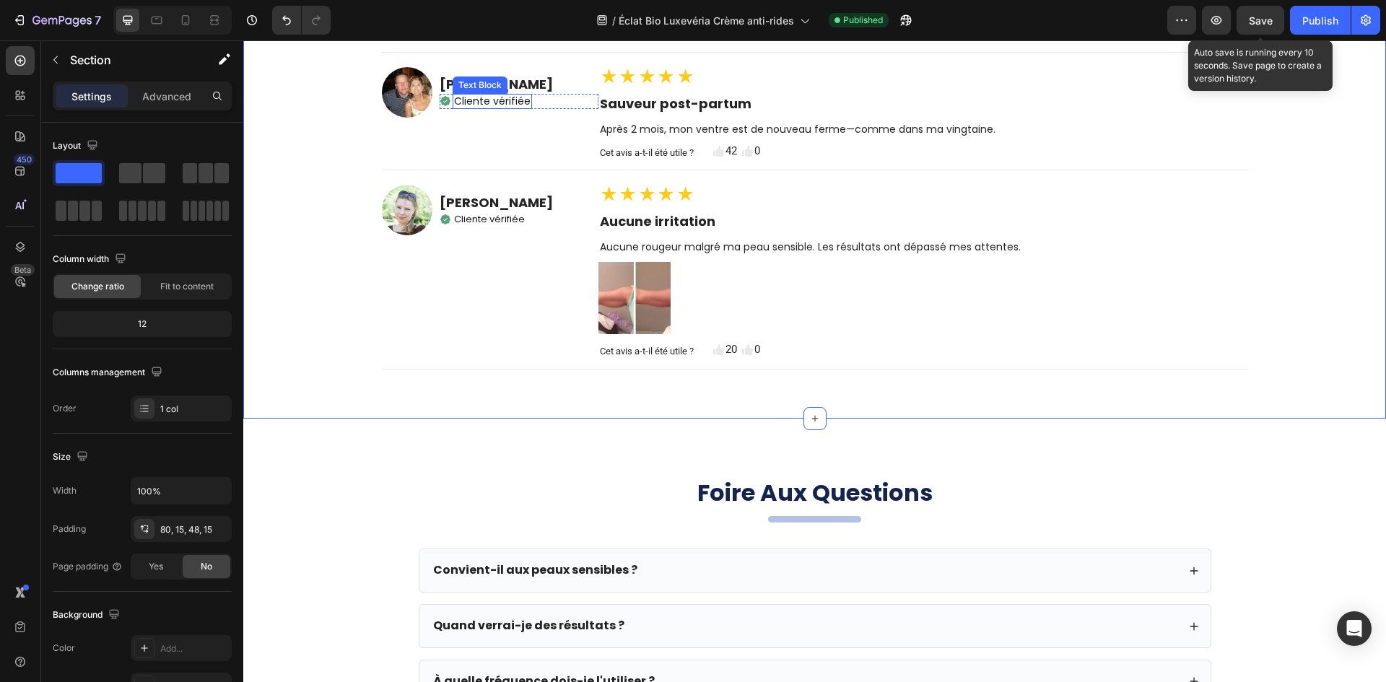
click at [497, 95] on p "Cliente vérifiée" at bounding box center [492, 101] width 77 height 12
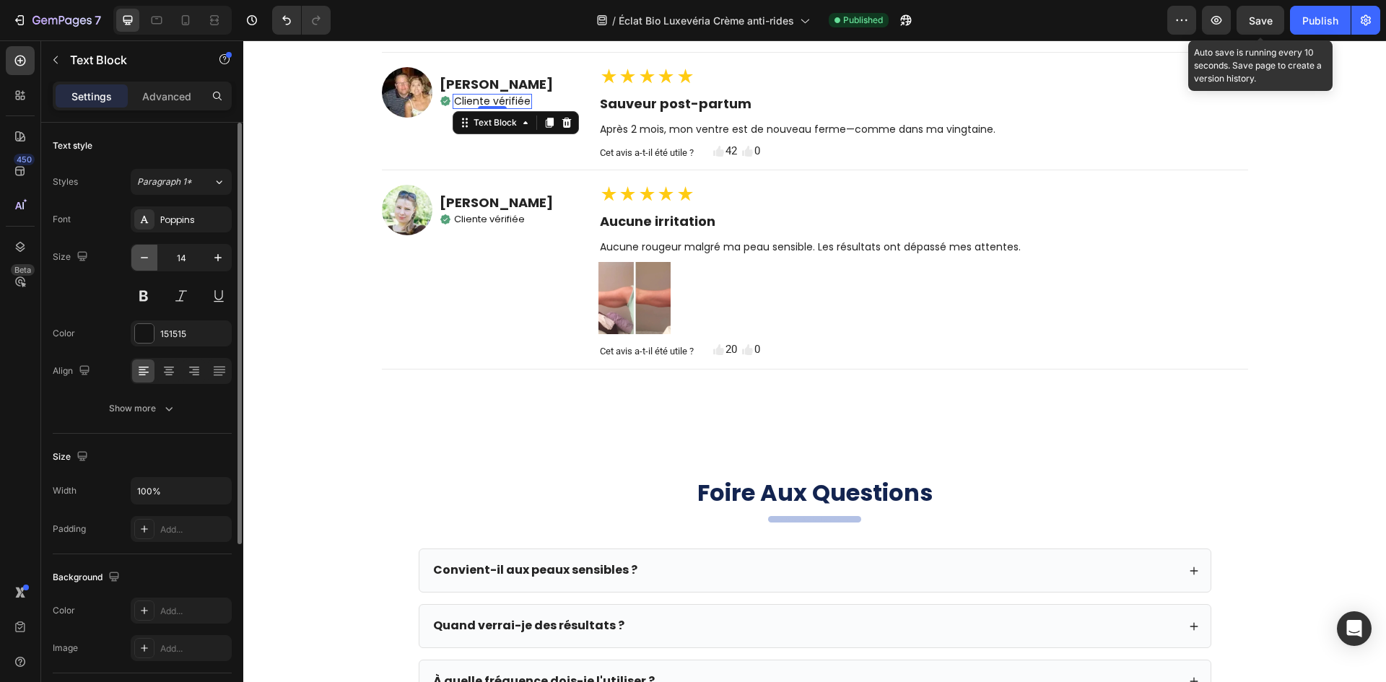
click at [156, 259] on button "button" at bounding box center [144, 258] width 26 height 26
type input "13"
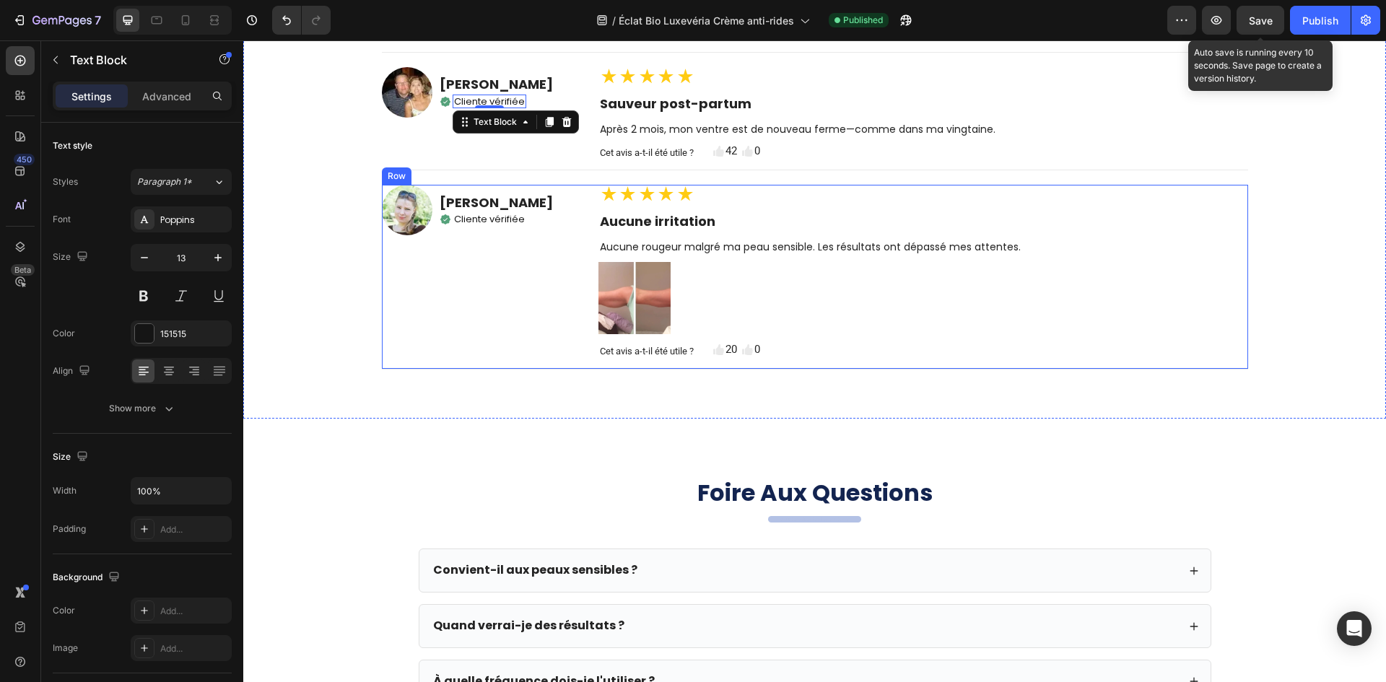
scroll to position [4624, 0]
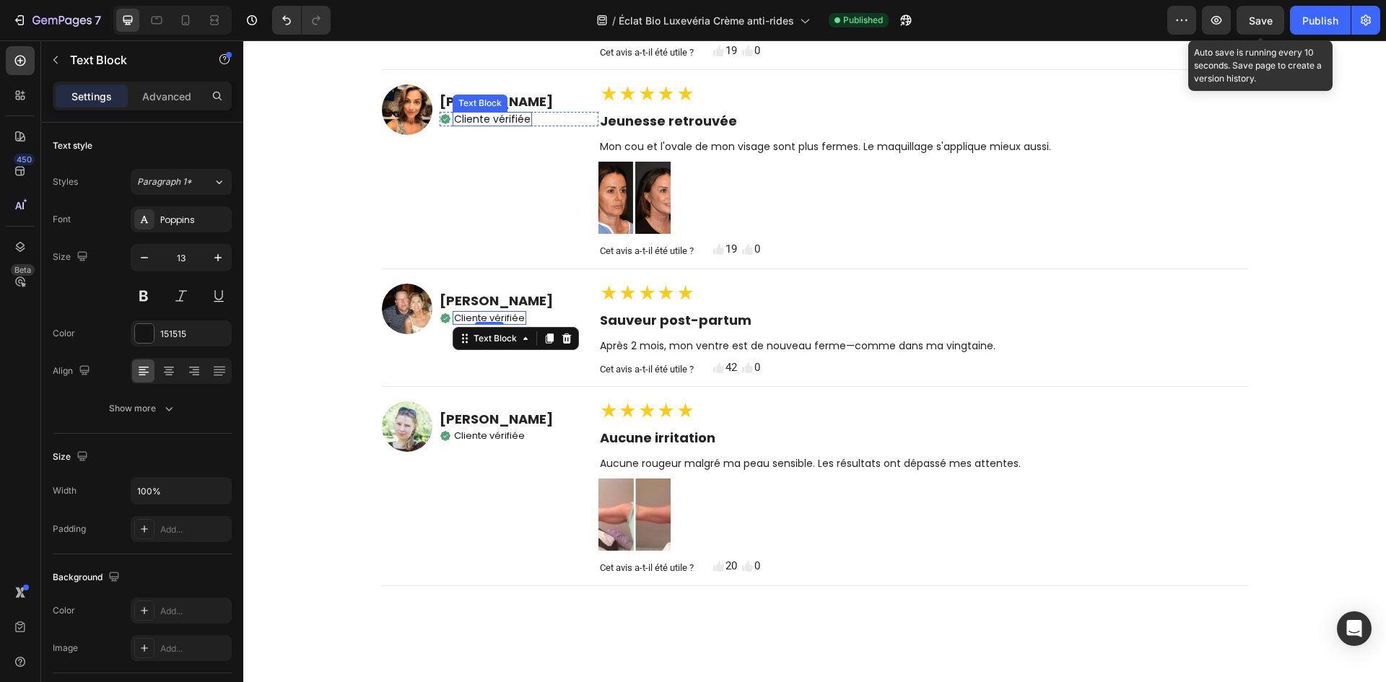
click at [487, 113] on p "Cliente vérifiée" at bounding box center [492, 119] width 77 height 12
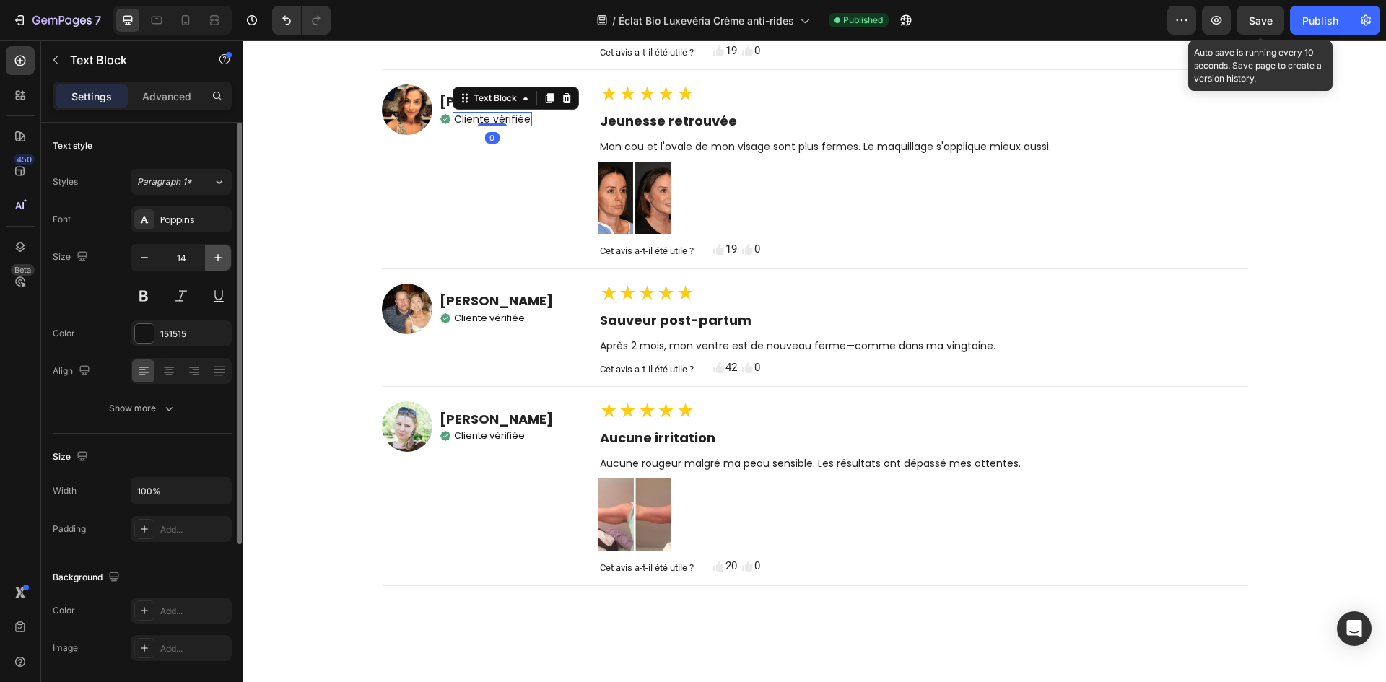
drag, startPoint x: 142, startPoint y: 256, endPoint x: 229, endPoint y: 267, distance: 87.4
click at [146, 256] on icon "button" at bounding box center [144, 257] width 14 height 14
type input "13"
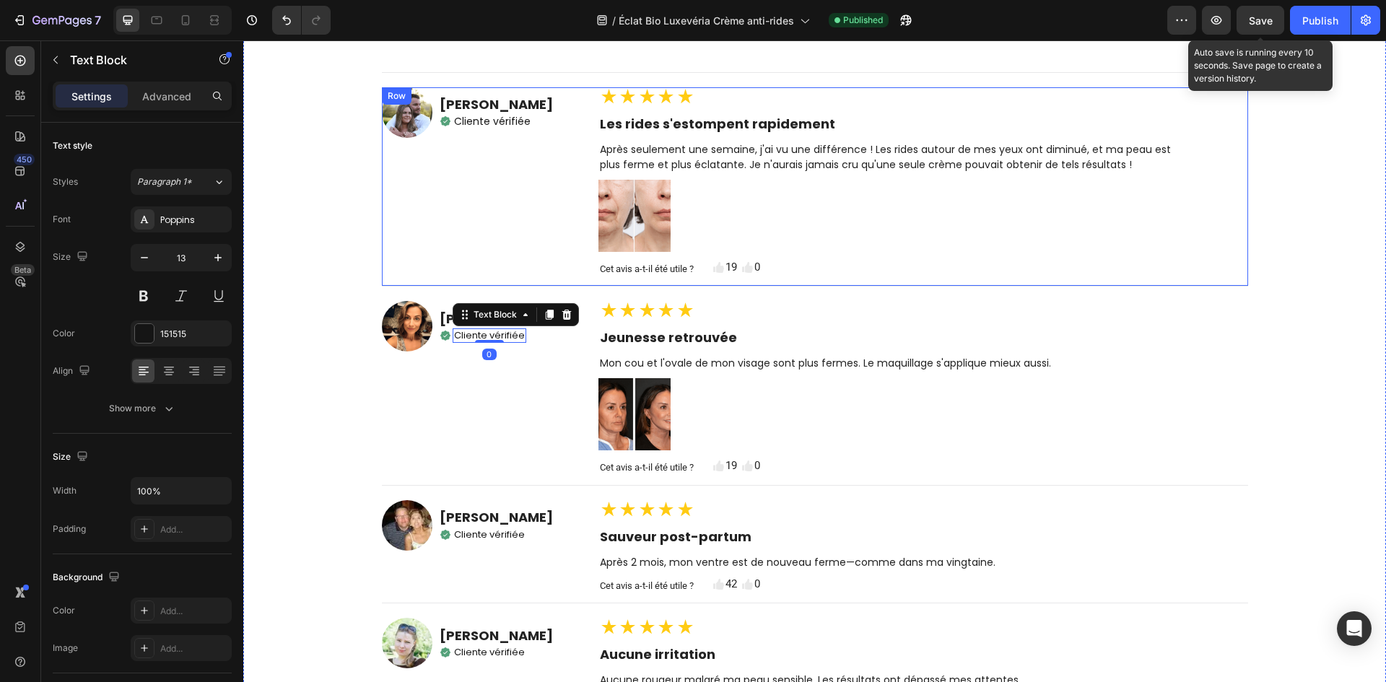
click at [478, 115] on p "Cliente vérifiée" at bounding box center [492, 121] width 77 height 12
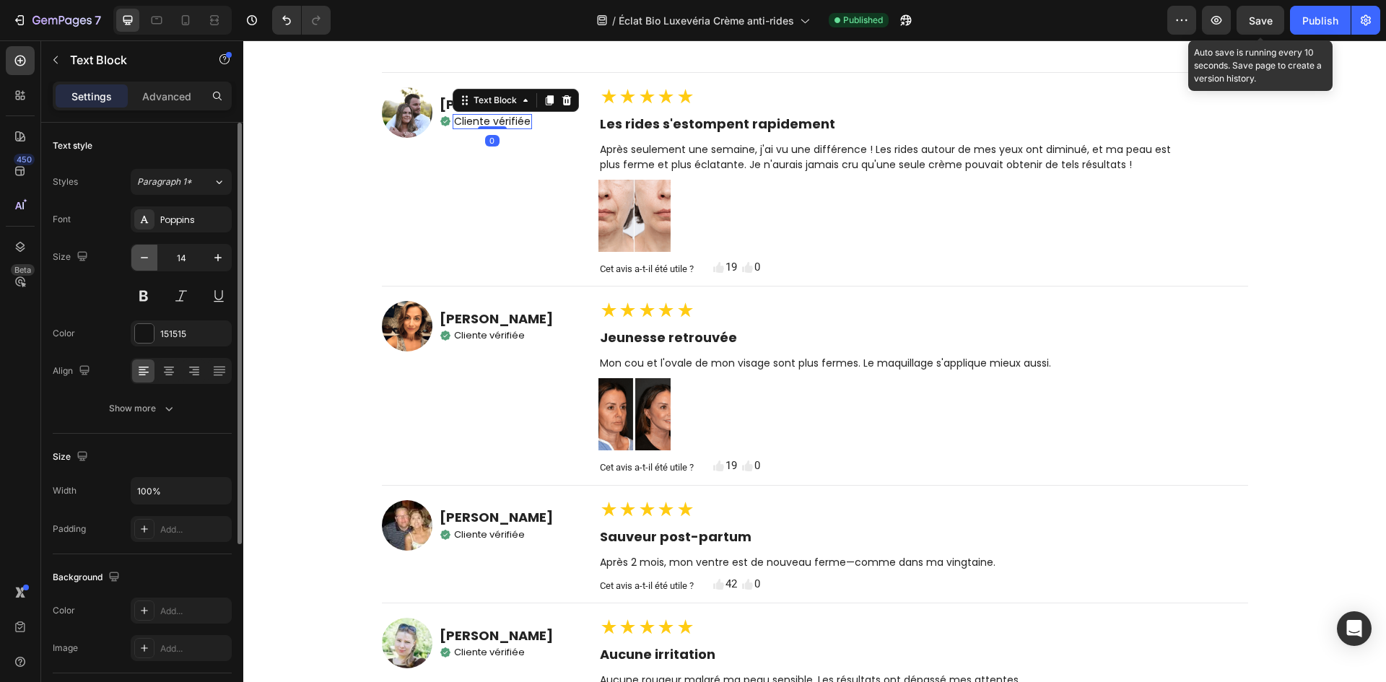
click at [147, 256] on icon "button" at bounding box center [144, 257] width 14 height 14
type input "13"
click at [474, 272] on div "Image Marie Dubois Heading Icon Cliente vérifiée Text Block 0 Row Row" at bounding box center [490, 186] width 217 height 199
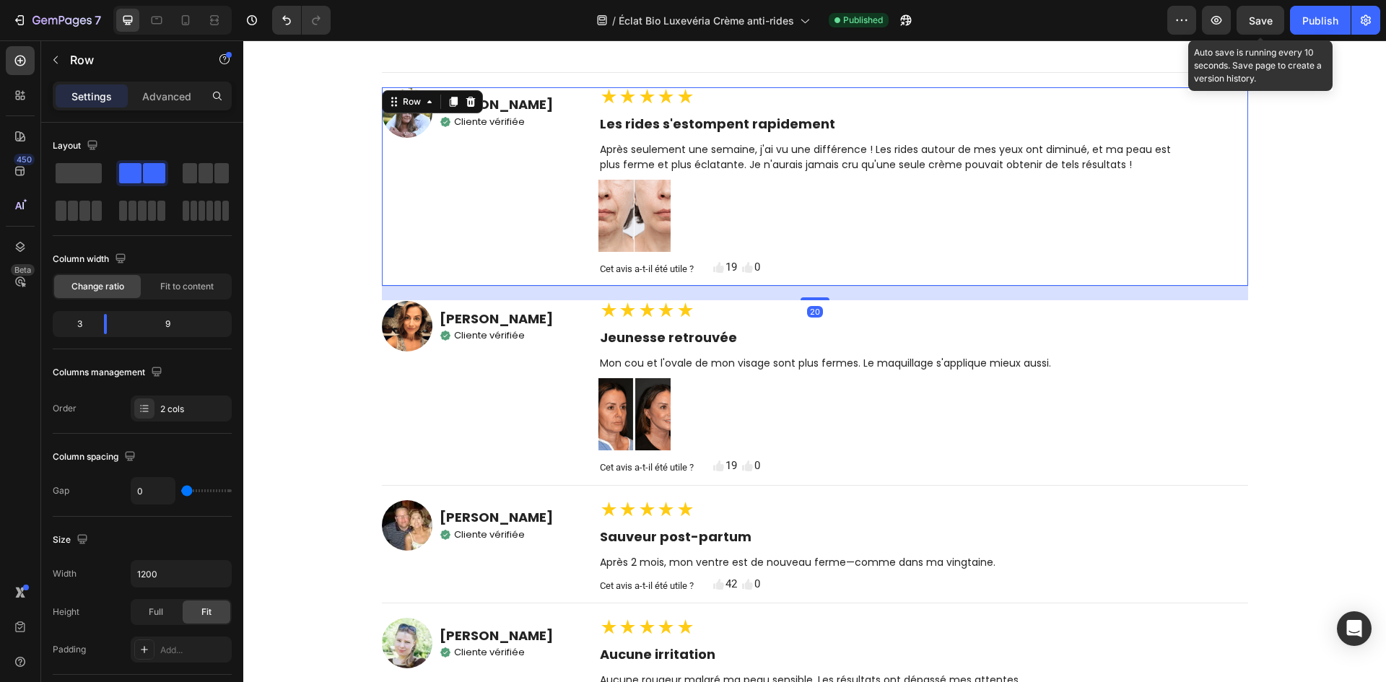
click at [466, 286] on div "20" at bounding box center [815, 293] width 866 height 14
click at [338, 292] on div "Des Milliers d'Utilisateurs Luxevéria Satisfaits Heading Découvrez les avis de …" at bounding box center [814, 328] width 1121 height 978
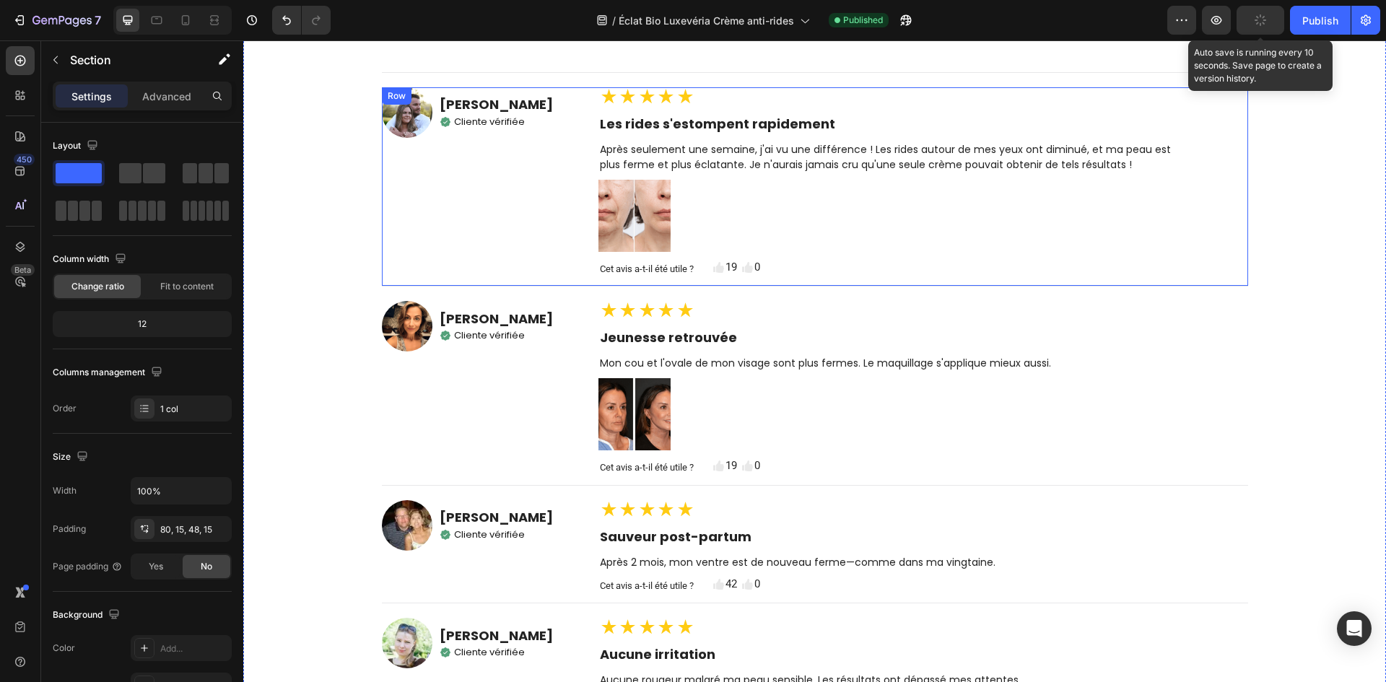
click at [431, 272] on div "Image Marie Dubois Heading Icon Cliente vérifiée Text Block Row Row" at bounding box center [490, 186] width 217 height 199
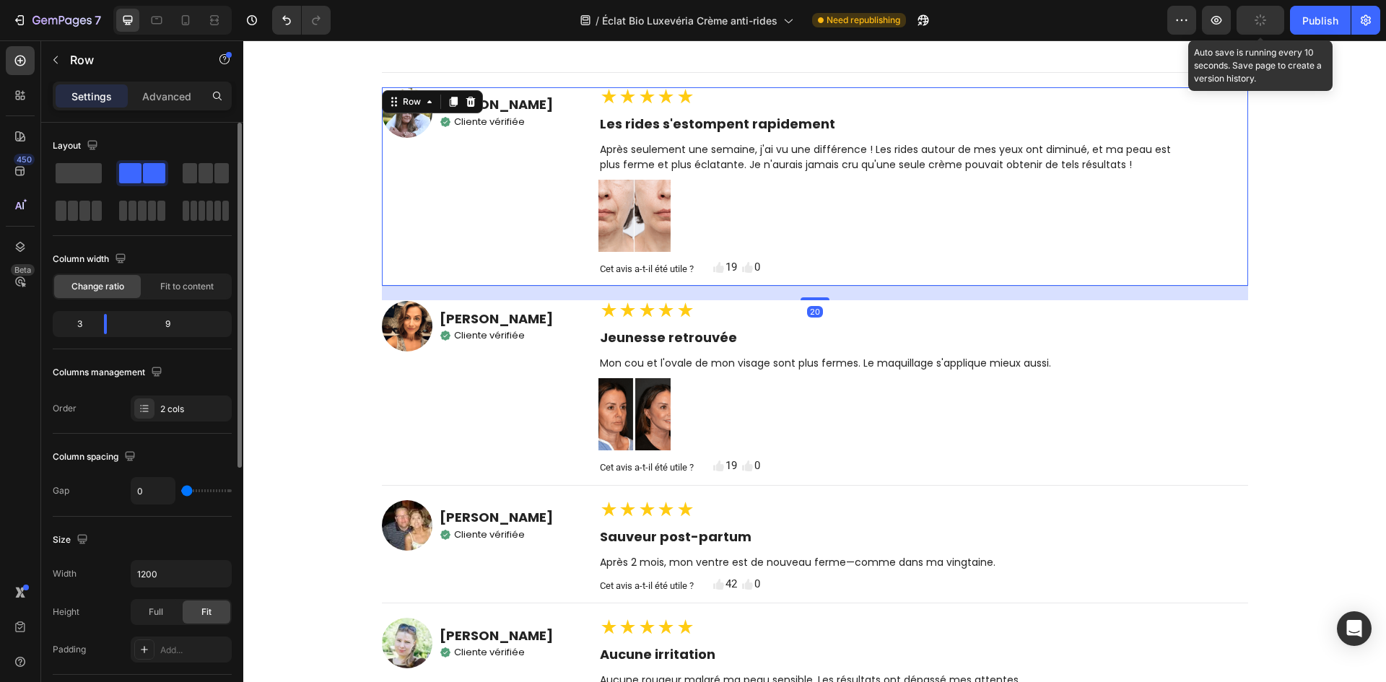
scroll to position [433, 0]
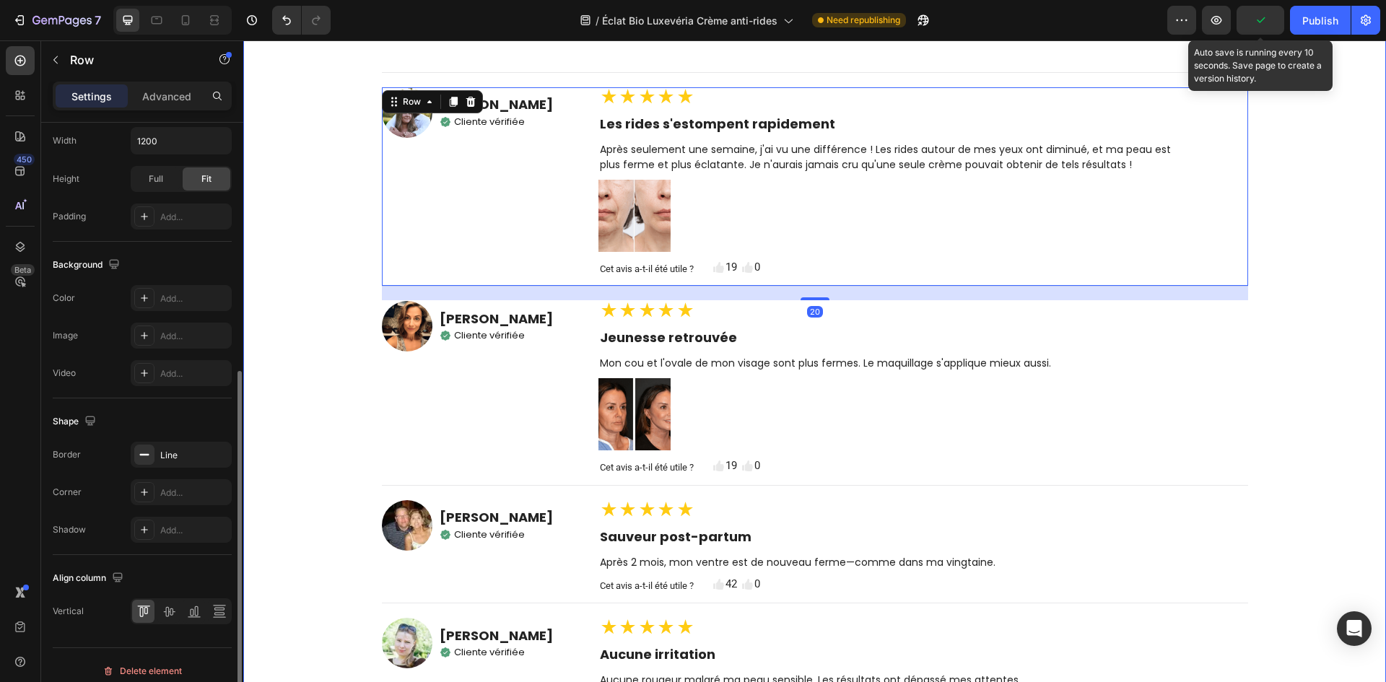
click at [313, 359] on div "Des Milliers d'Utilisateurs Luxevéria Satisfaits Heading Découvrez les avis de …" at bounding box center [814, 328] width 1121 height 978
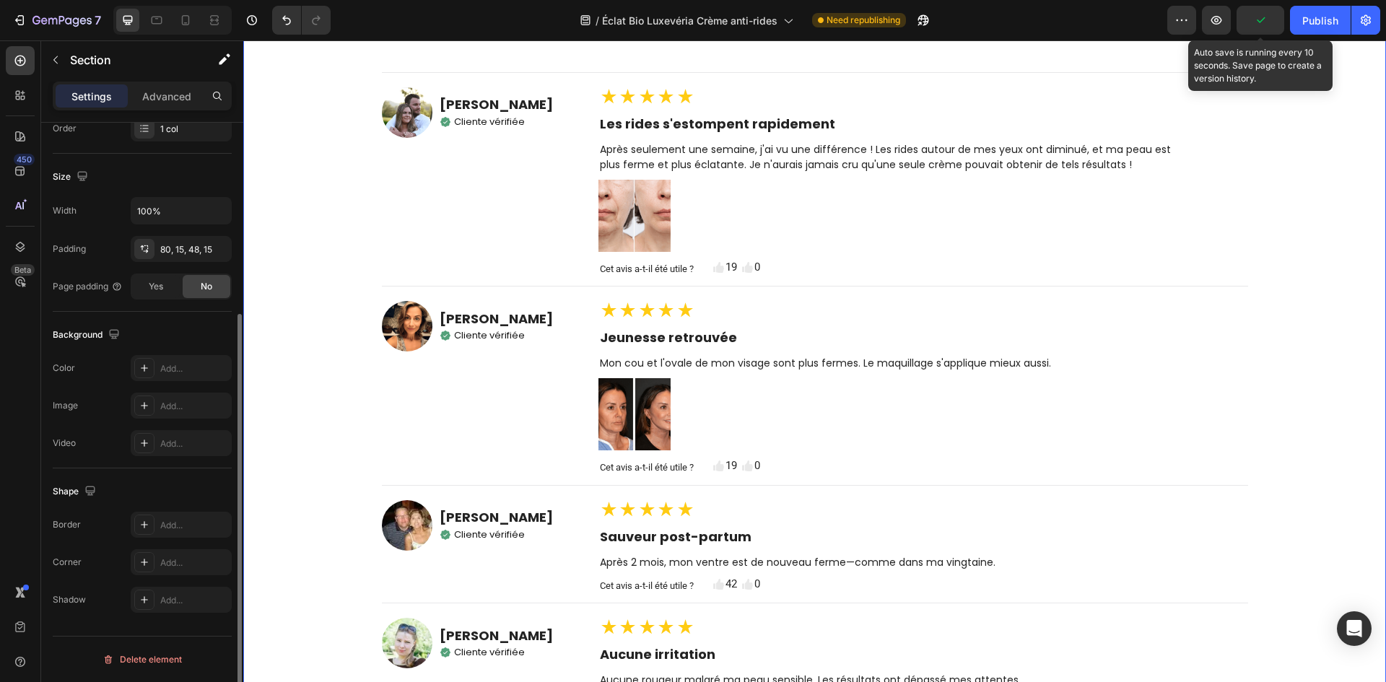
scroll to position [0, 0]
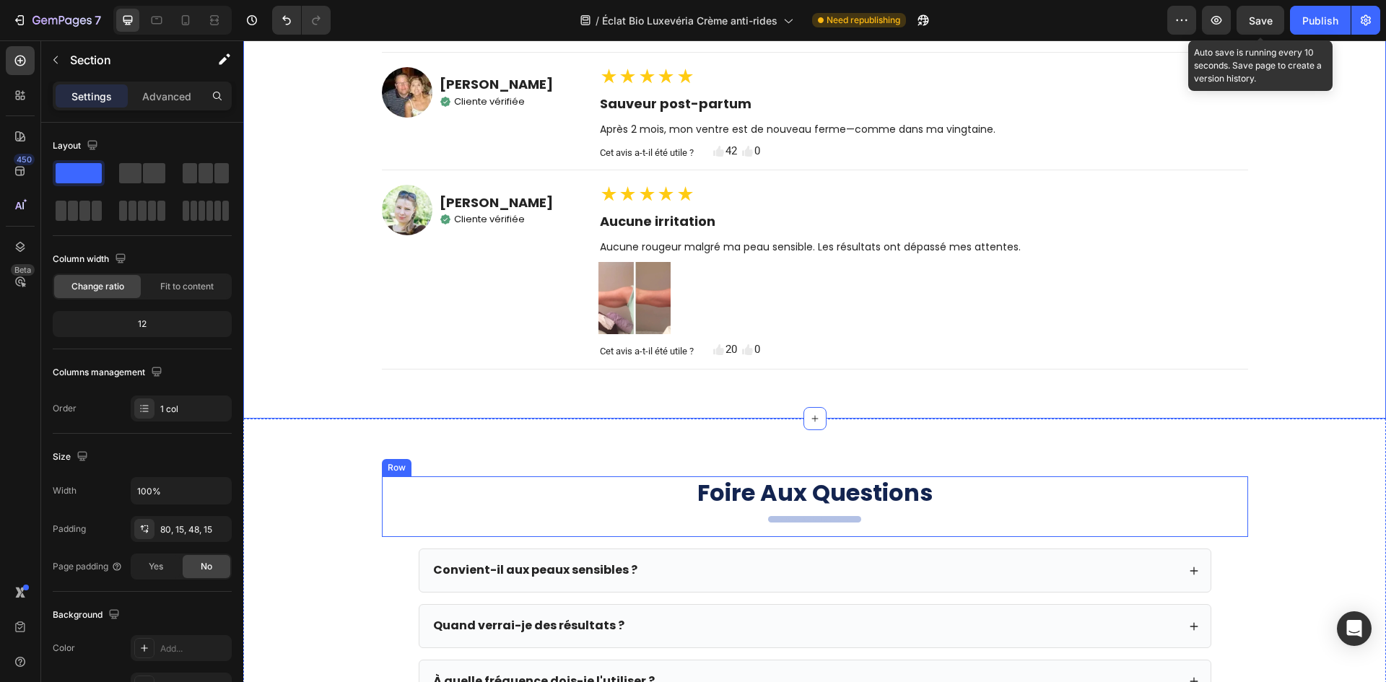
click at [788, 503] on div "Foire Aux Questions Heading Your heading text goes here Heading" at bounding box center [815, 506] width 866 height 61
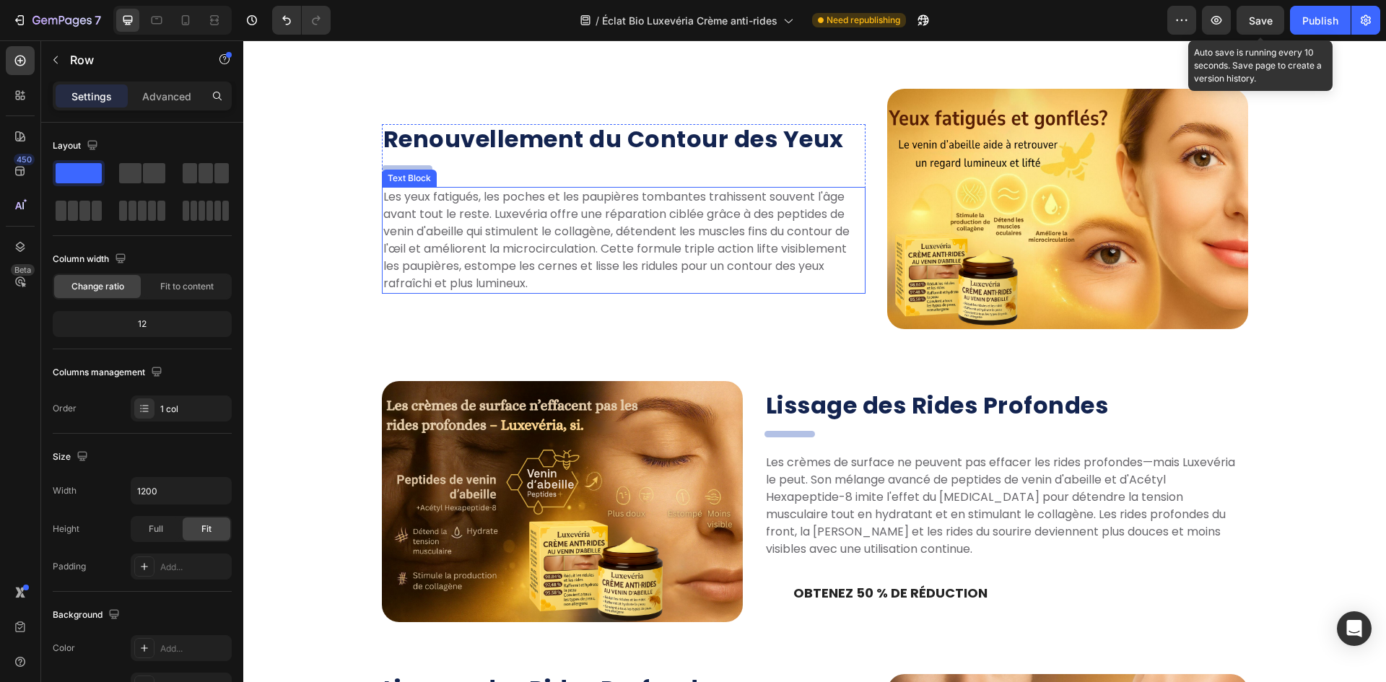
scroll to position [1159, 0]
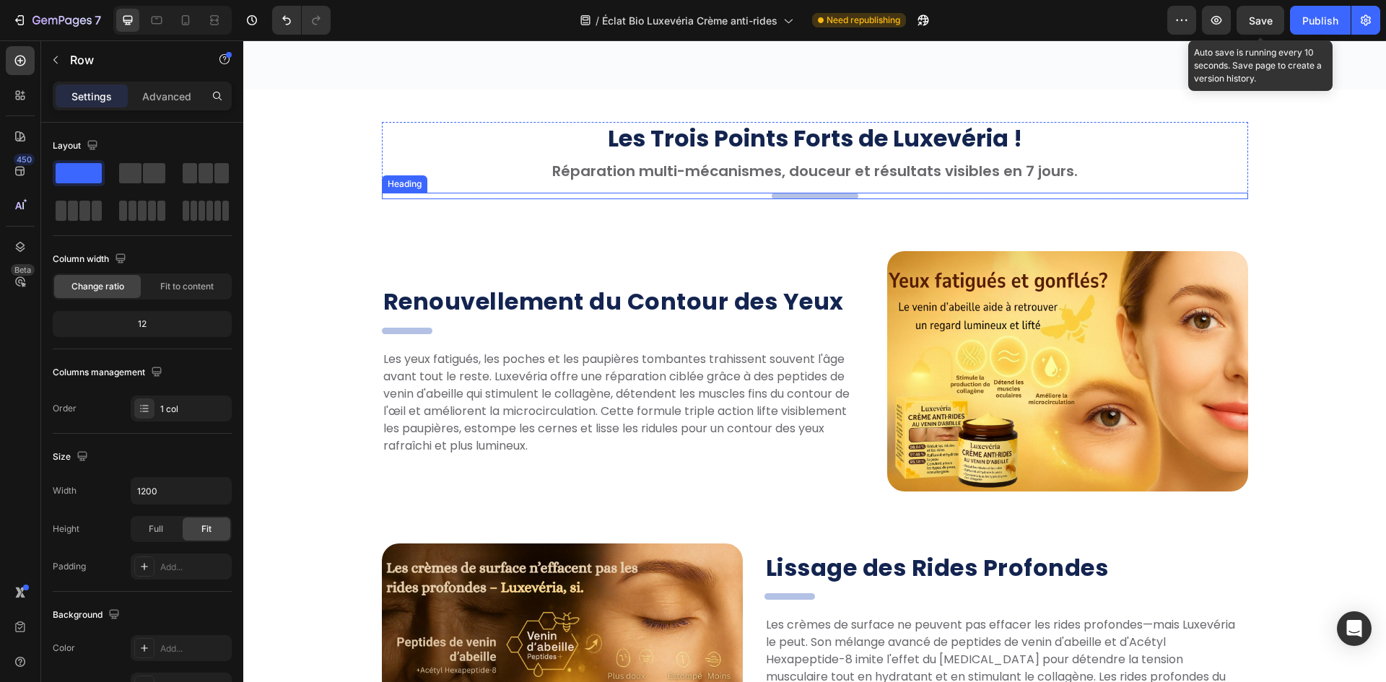
click at [772, 196] on h2 ".." at bounding box center [815, 196] width 87 height 6
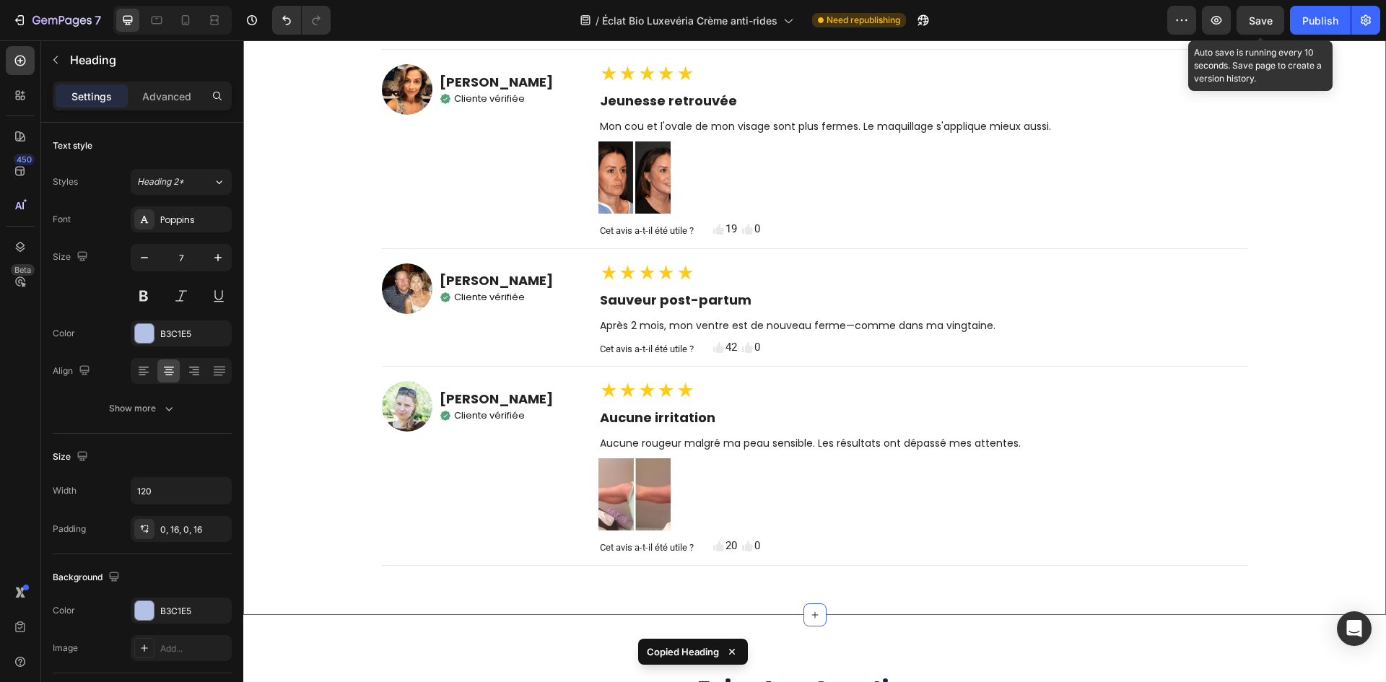
scroll to position [4860, 0]
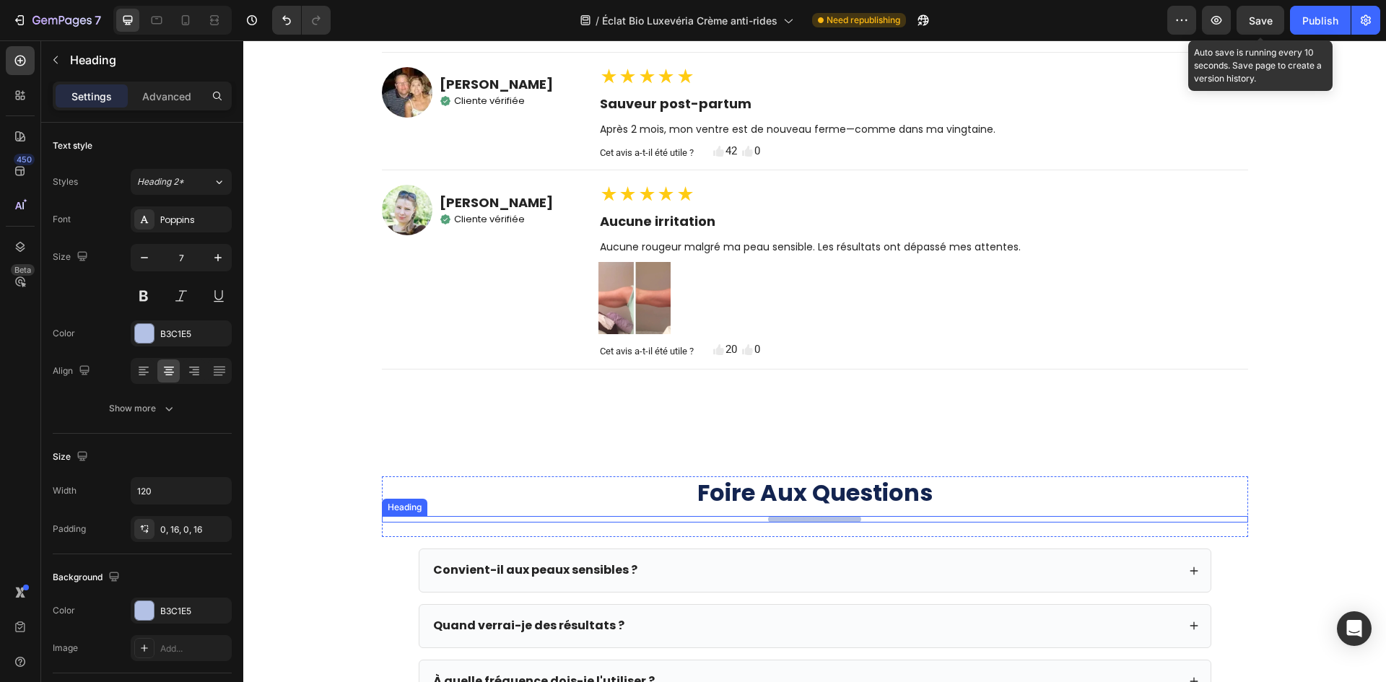
click at [808, 516] on h2 "Your heading text goes here" at bounding box center [814, 519] width 93 height 6
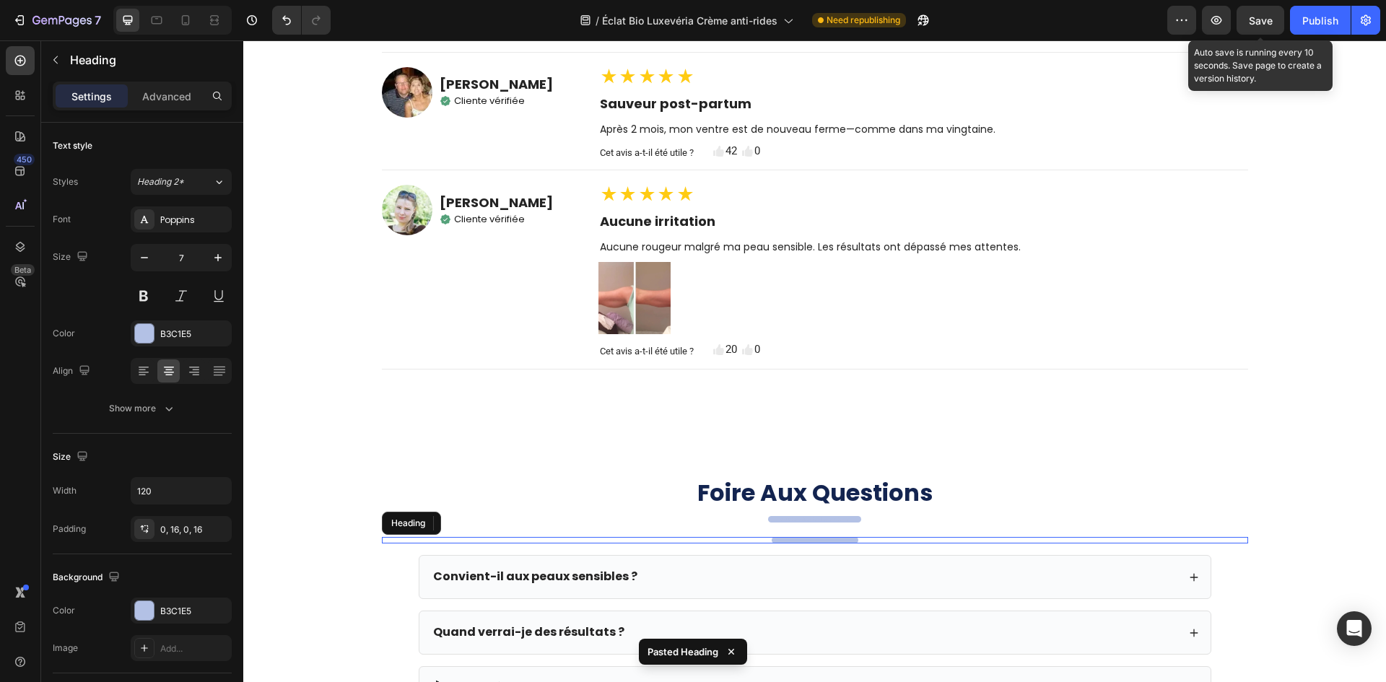
click at [857, 516] on div "Your heading text goes here" at bounding box center [815, 519] width 866 height 6
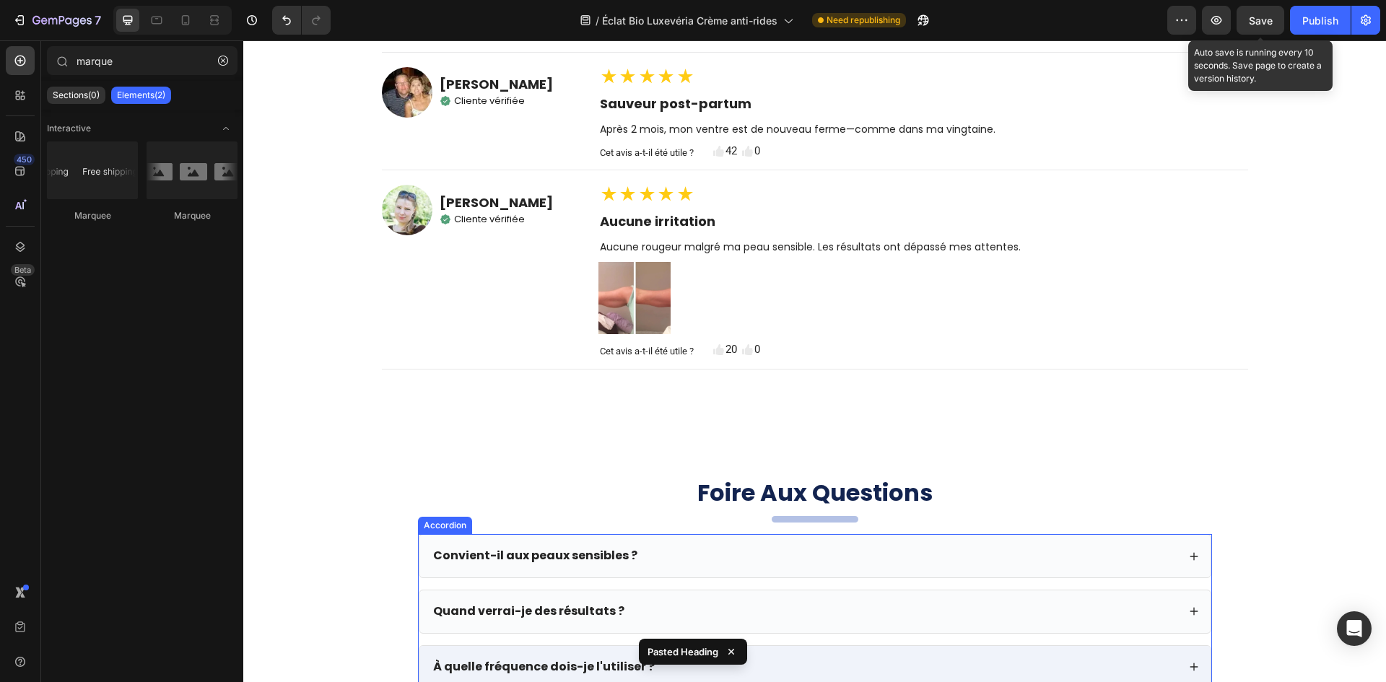
scroll to position [5077, 0]
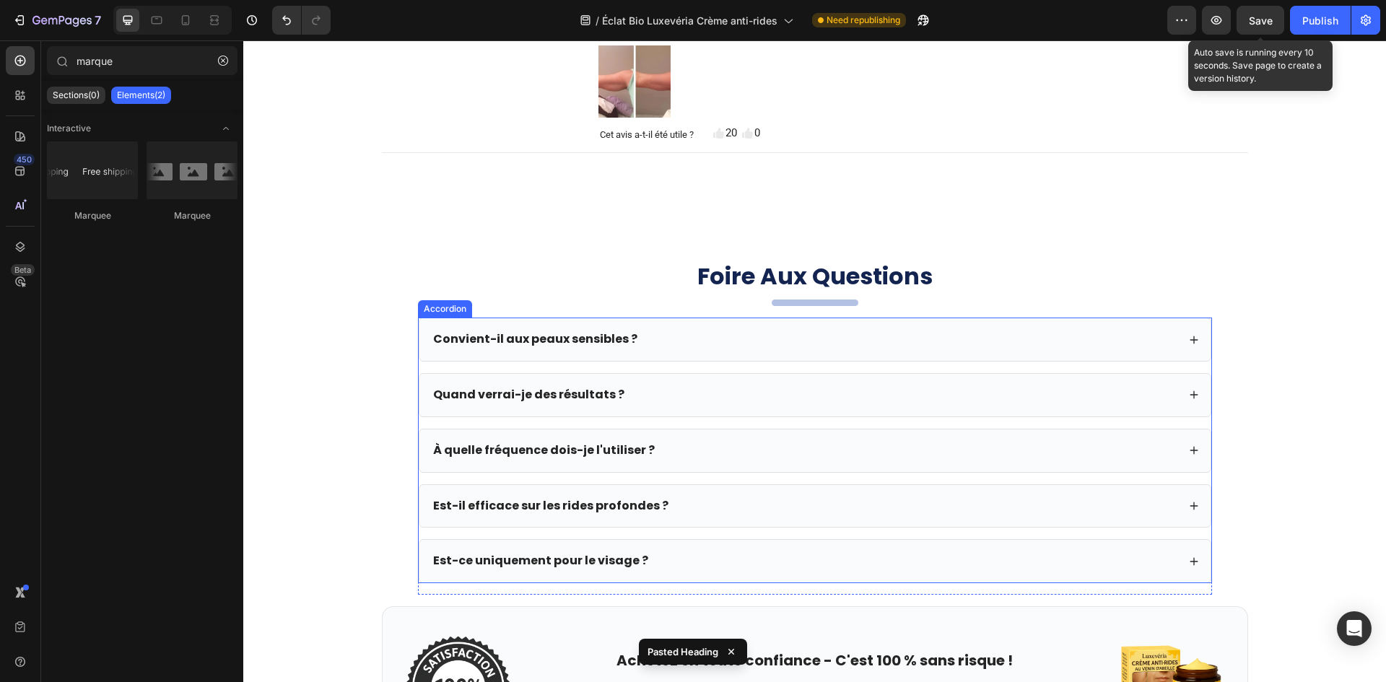
click at [834, 359] on div "Convient-il aux peaux sensibles ? Quand verrai-je des résultats ? À quelle fréq…" at bounding box center [815, 451] width 794 height 266
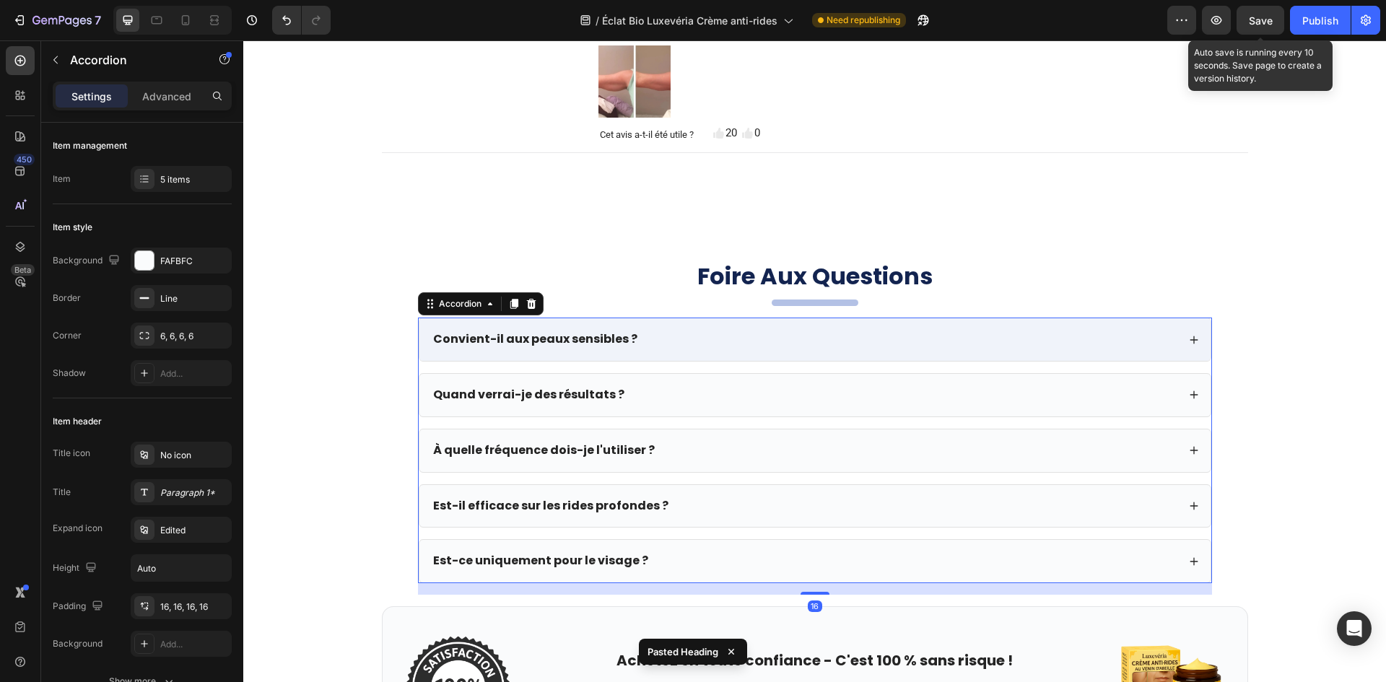
click at [840, 339] on div "Convient-il aux peaux sensibles ?" at bounding box center [814, 339] width 791 height 43
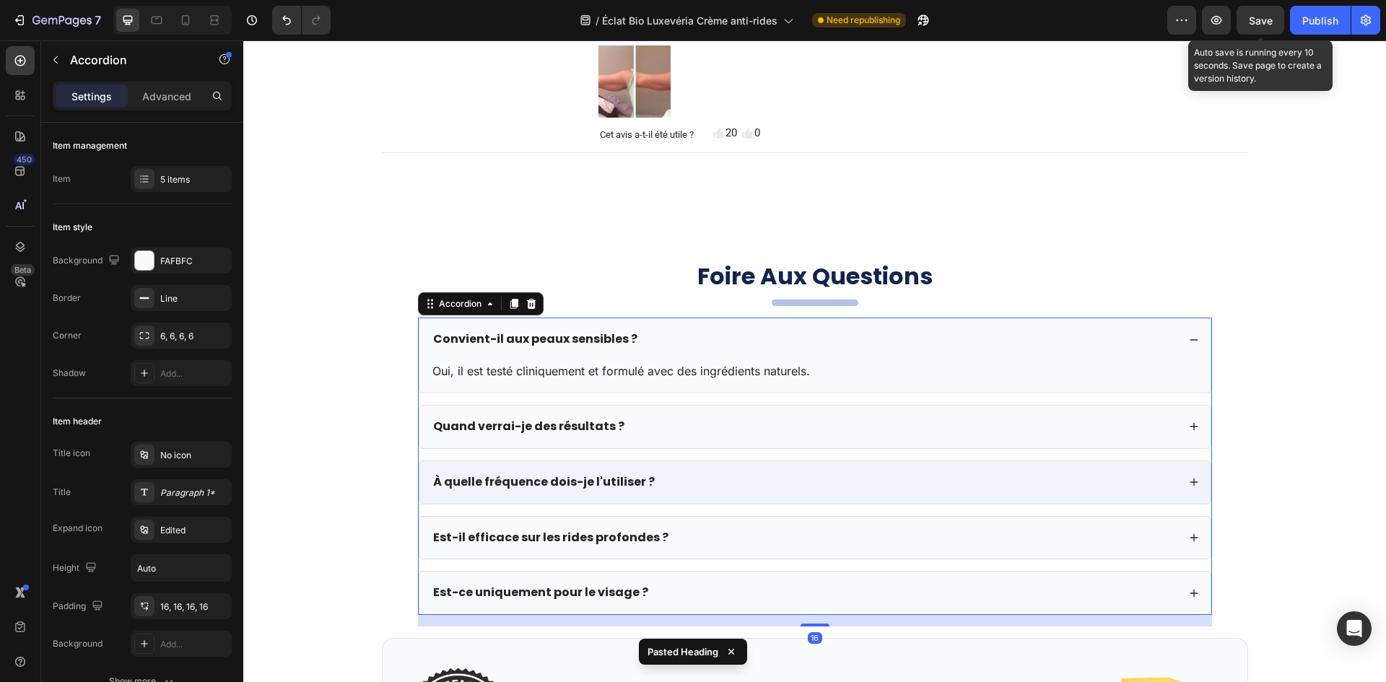
click at [816, 474] on div "À quelle fréquence dois-je l'utiliser ?" at bounding box center [804, 482] width 746 height 19
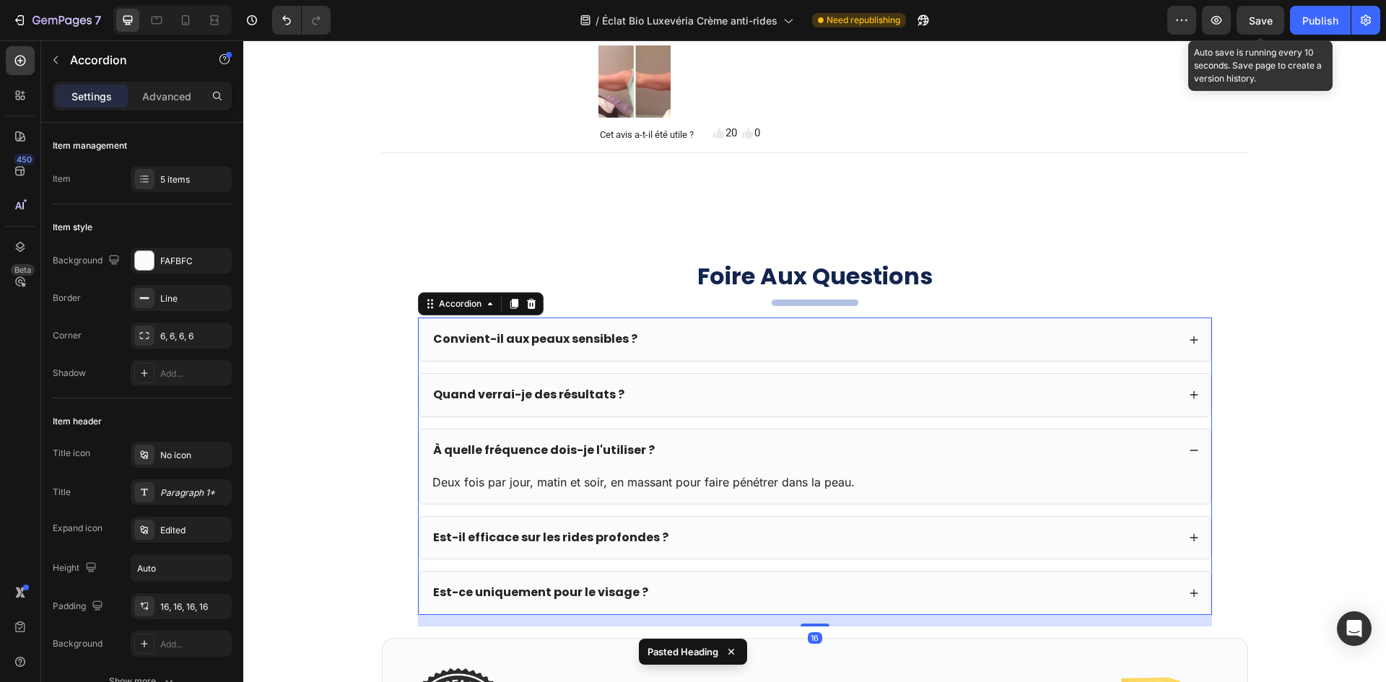
click at [770, 360] on div "Convient-il aux peaux sensibles ? Oui, il est testé cliniquement et formulé ave…" at bounding box center [815, 466] width 794 height 297
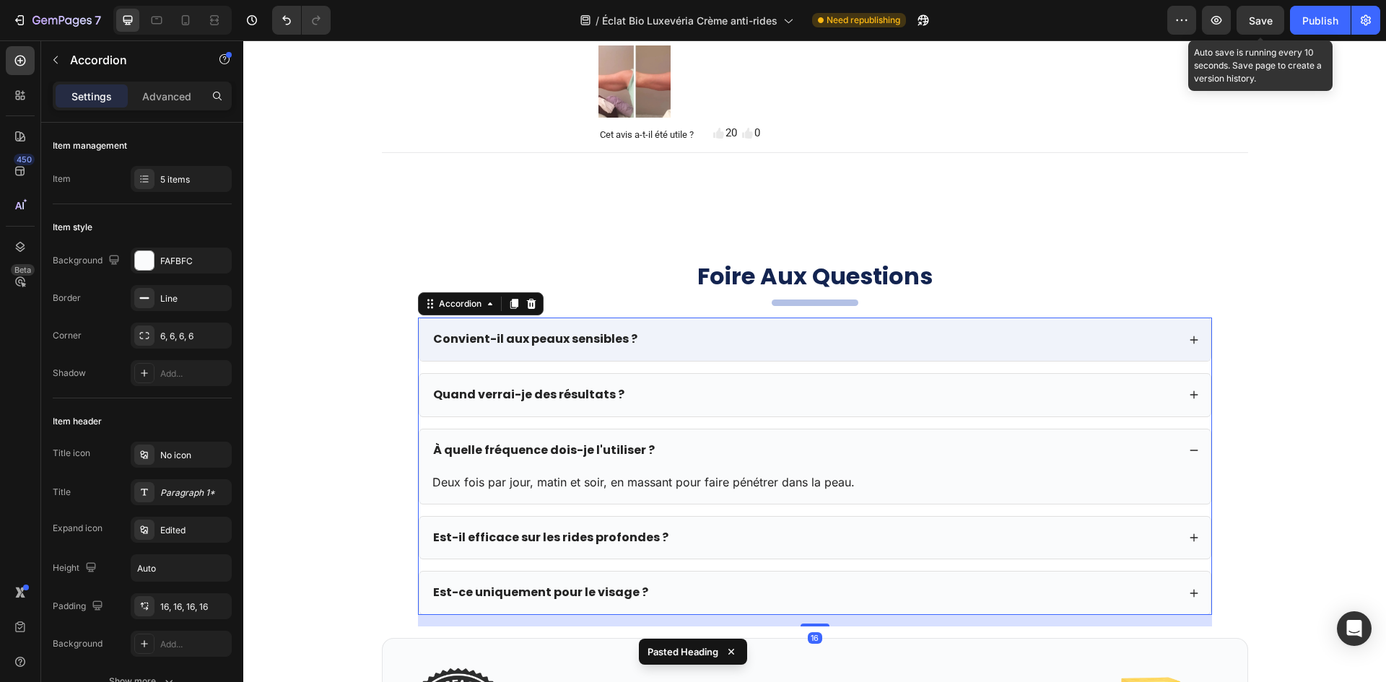
click at [835, 330] on div "Convient-il aux peaux sensibles ?" at bounding box center [804, 339] width 746 height 19
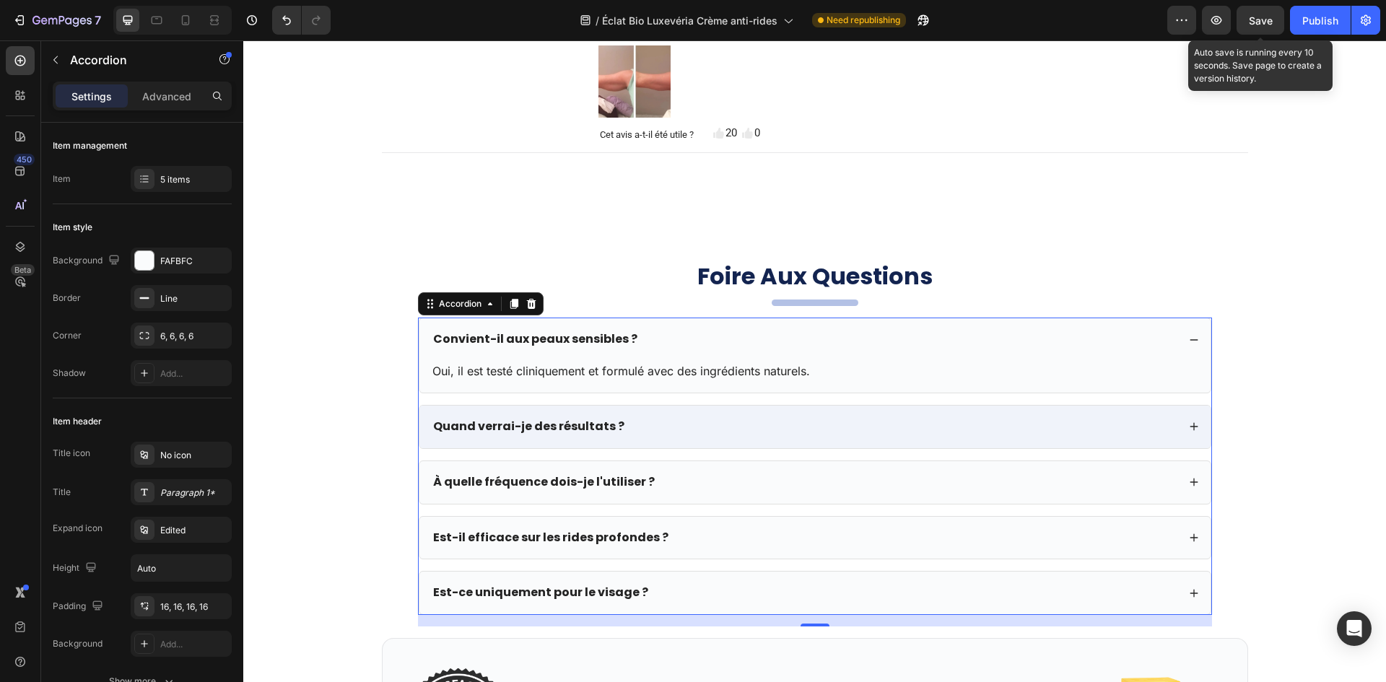
click at [812, 406] on div "Quand verrai-je des résultats ?" at bounding box center [814, 427] width 791 height 43
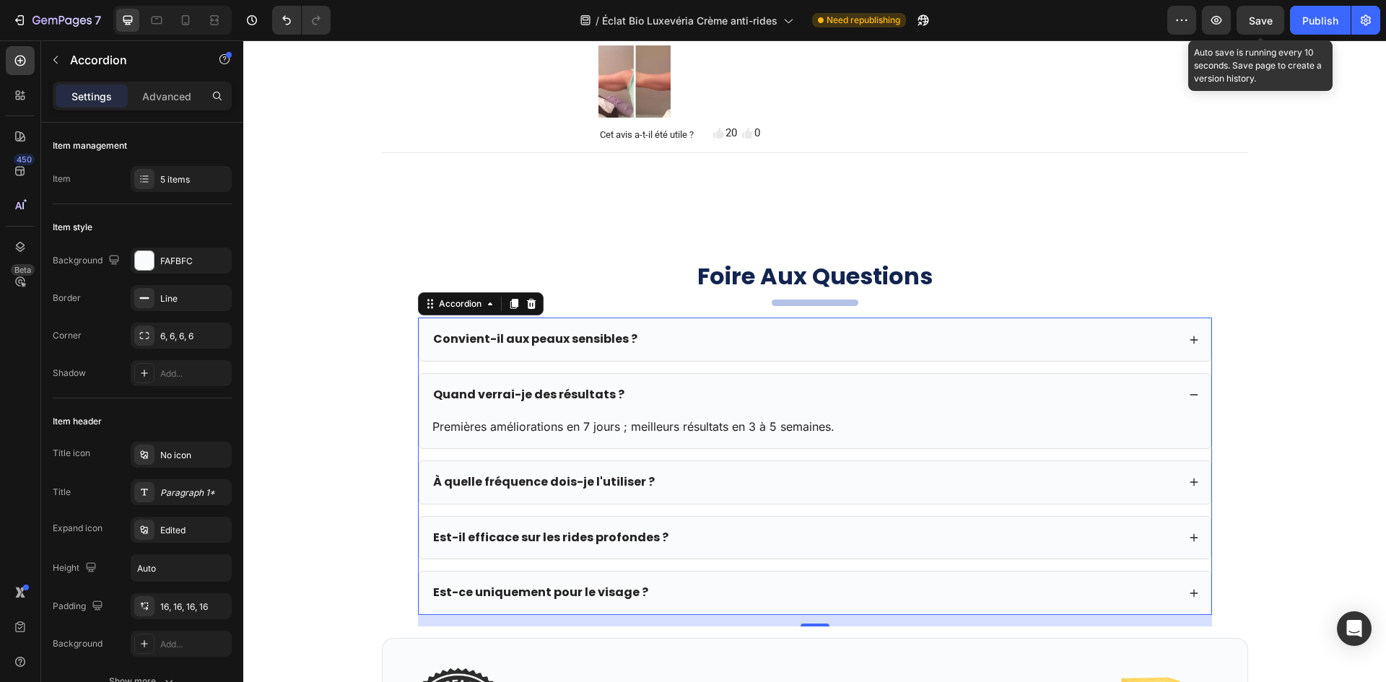
click at [832, 494] on div "Convient-il aux peaux sensibles ? Oui, il est testé cliniquement et formulé ave…" at bounding box center [815, 466] width 794 height 297
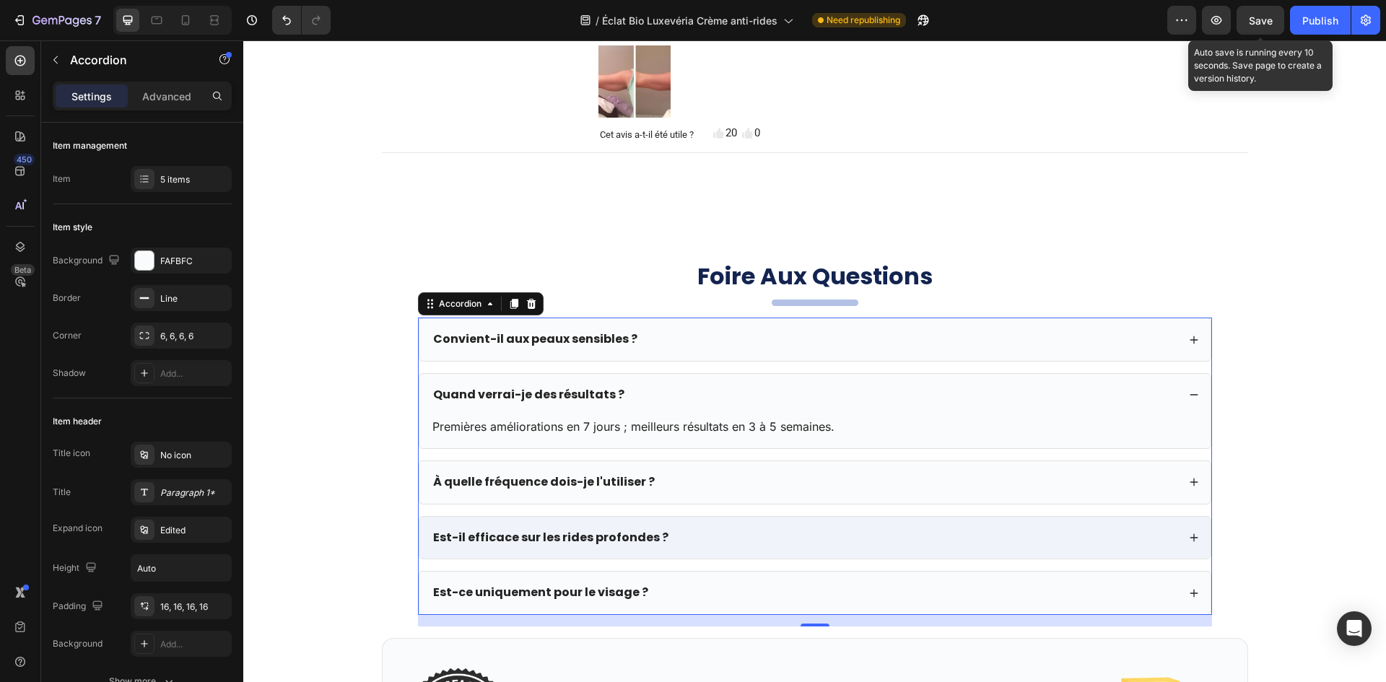
click at [824, 528] on div "Est-il efficace sur les rides profondes ?" at bounding box center [804, 537] width 746 height 19
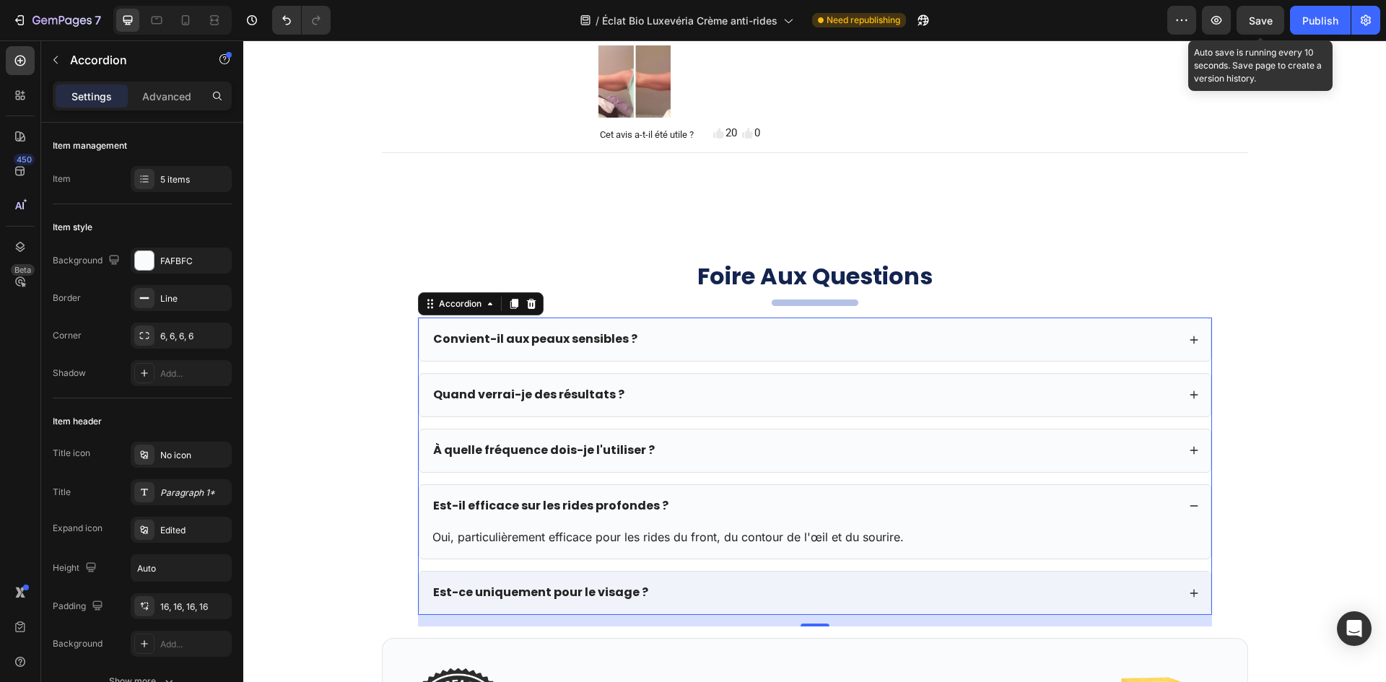
click at [790, 598] on div "Est-ce uniquement pour le visage ?" at bounding box center [814, 593] width 791 height 43
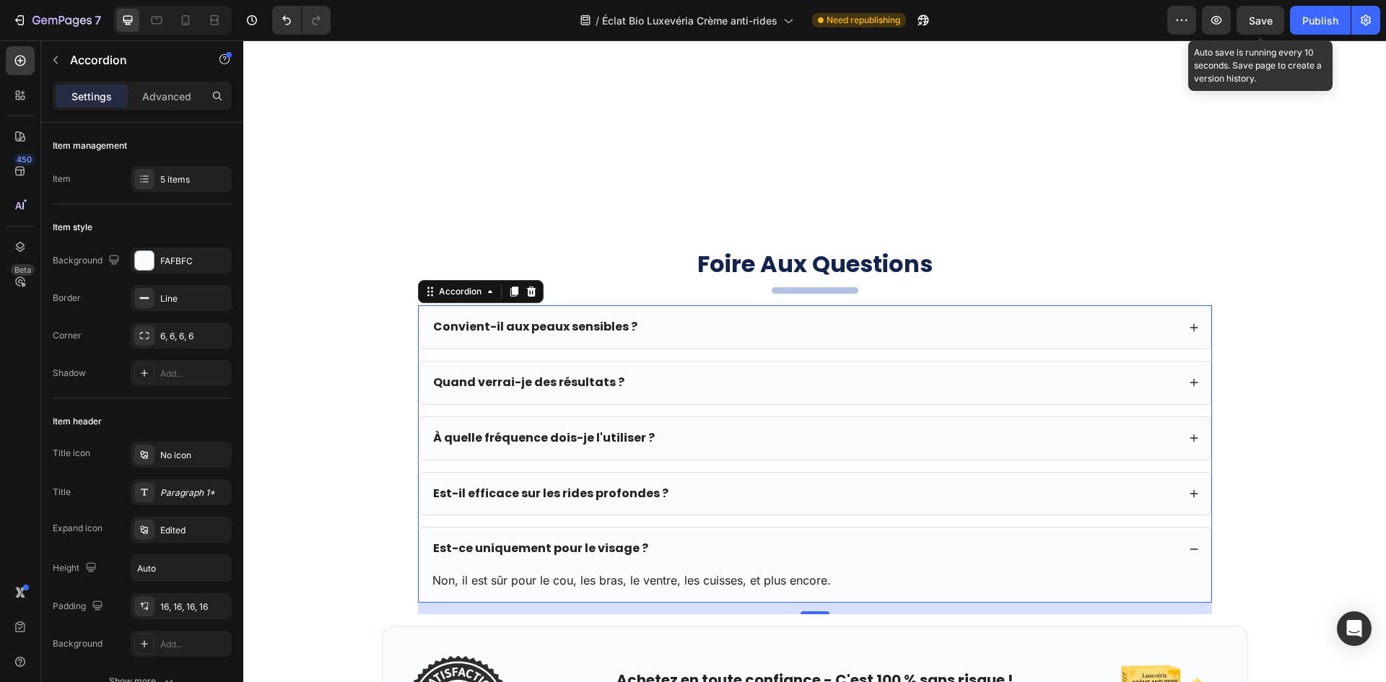
scroll to position [5510, 0]
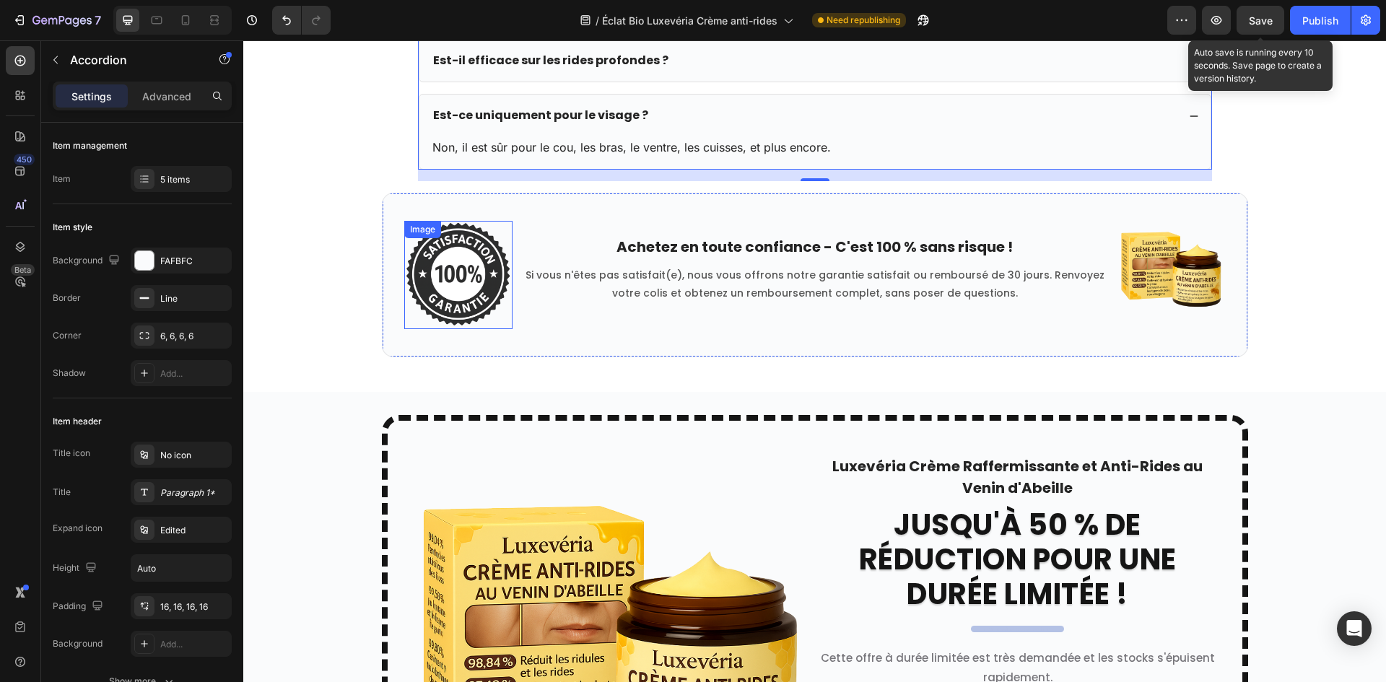
click at [464, 256] on img at bounding box center [458, 275] width 108 height 108
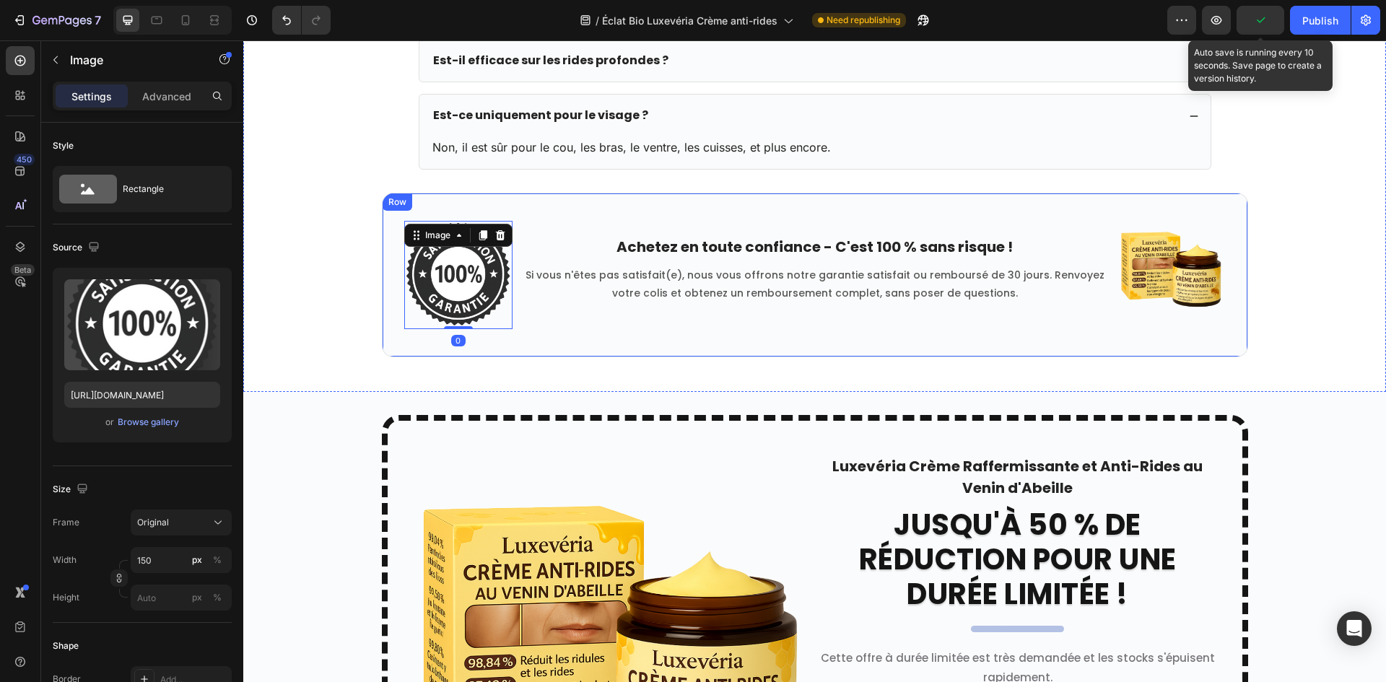
click at [591, 344] on div "Image 0 Achetez en toute confiance - C'est 100 % sans risque ! Text block Si vo…" at bounding box center [815, 275] width 866 height 165
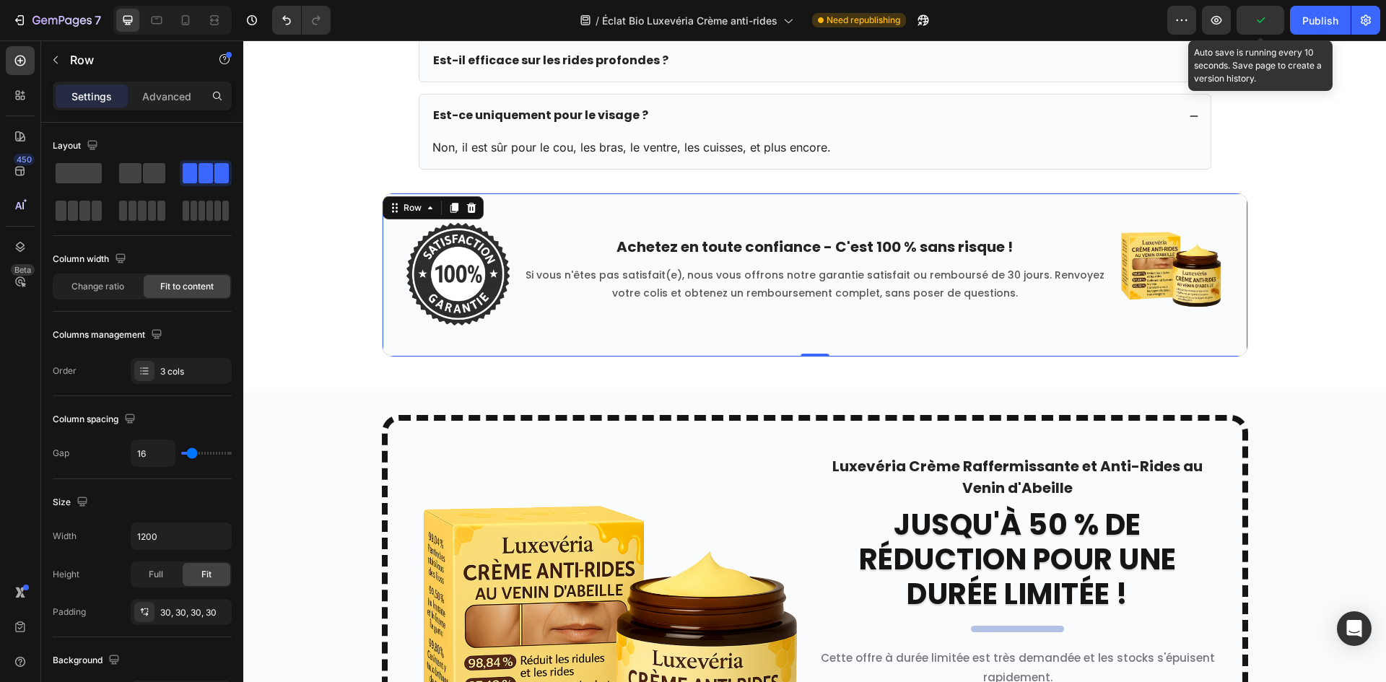
click at [658, 275] on p "Si vous n'êtes pas satisfait(e), nous vous offrons notre garantie satisfait ou …" at bounding box center [814, 284] width 579 height 36
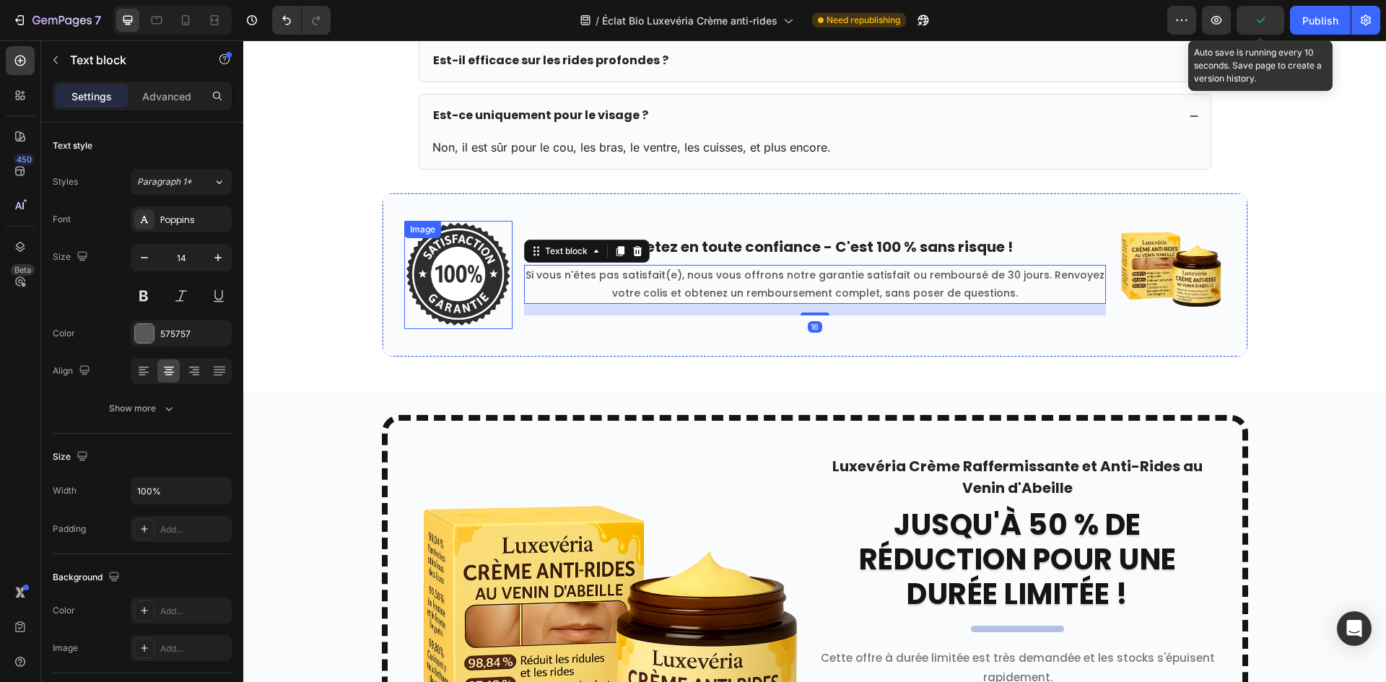
click at [427, 284] on img at bounding box center [458, 275] width 108 height 108
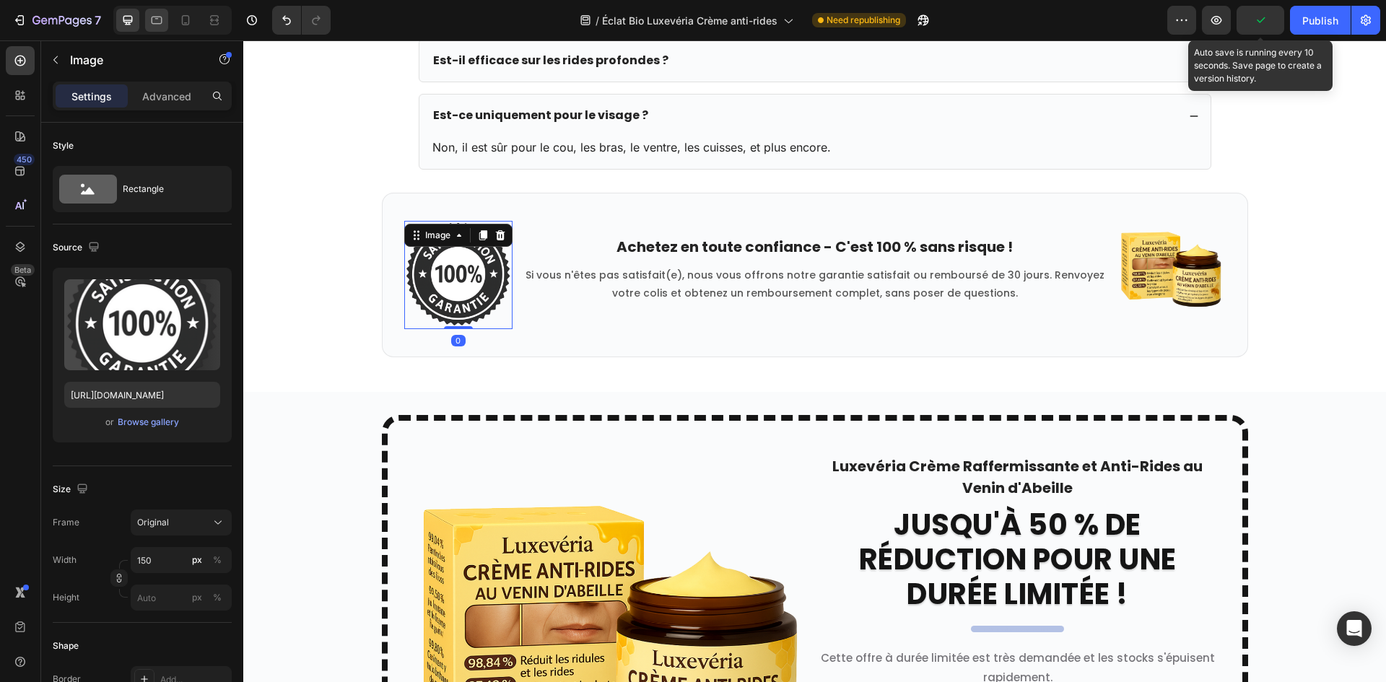
click at [157, 12] on div at bounding box center [156, 20] width 23 height 23
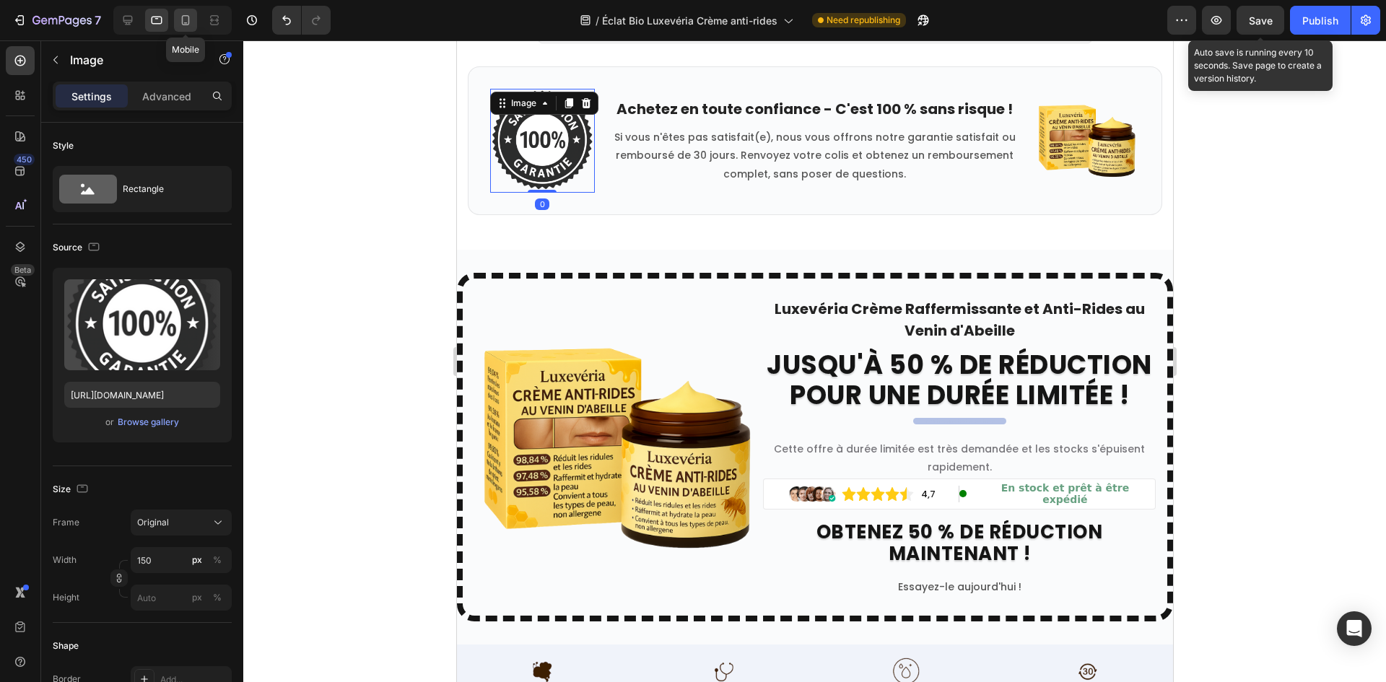
click at [182, 14] on icon at bounding box center [185, 20] width 14 height 14
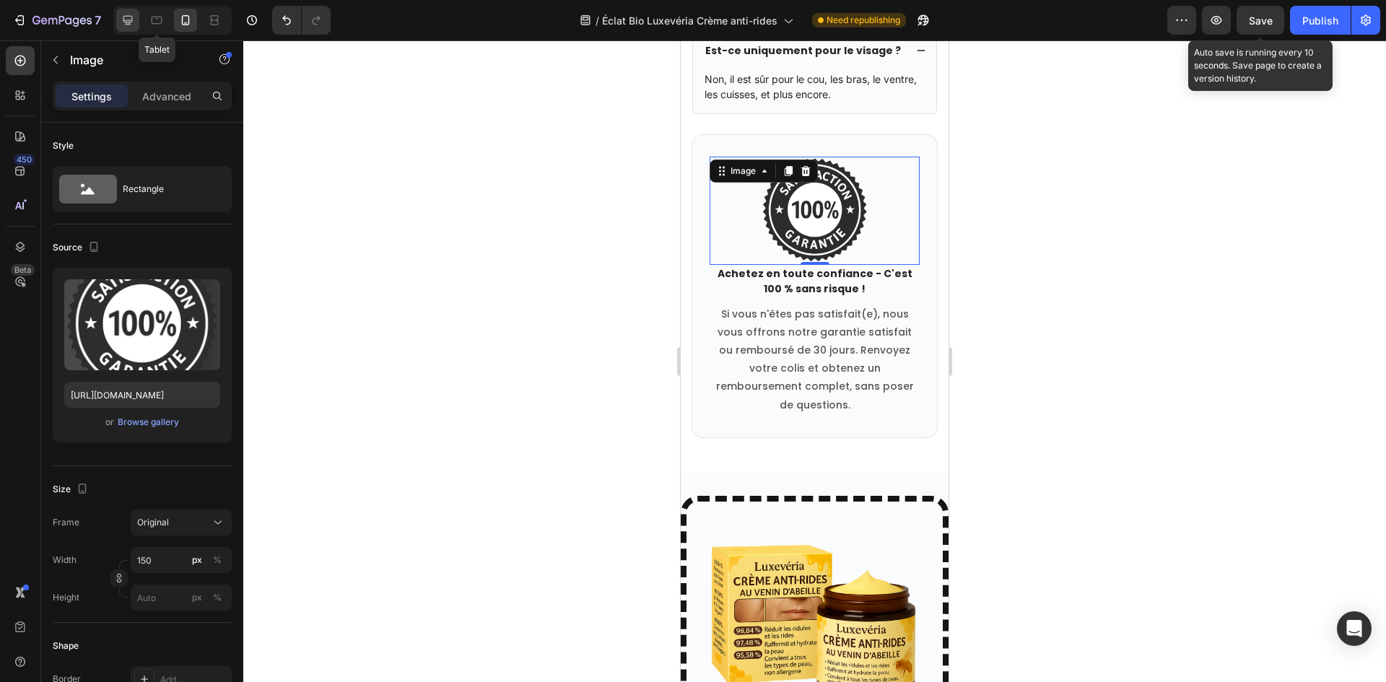
scroll to position [5632, 0]
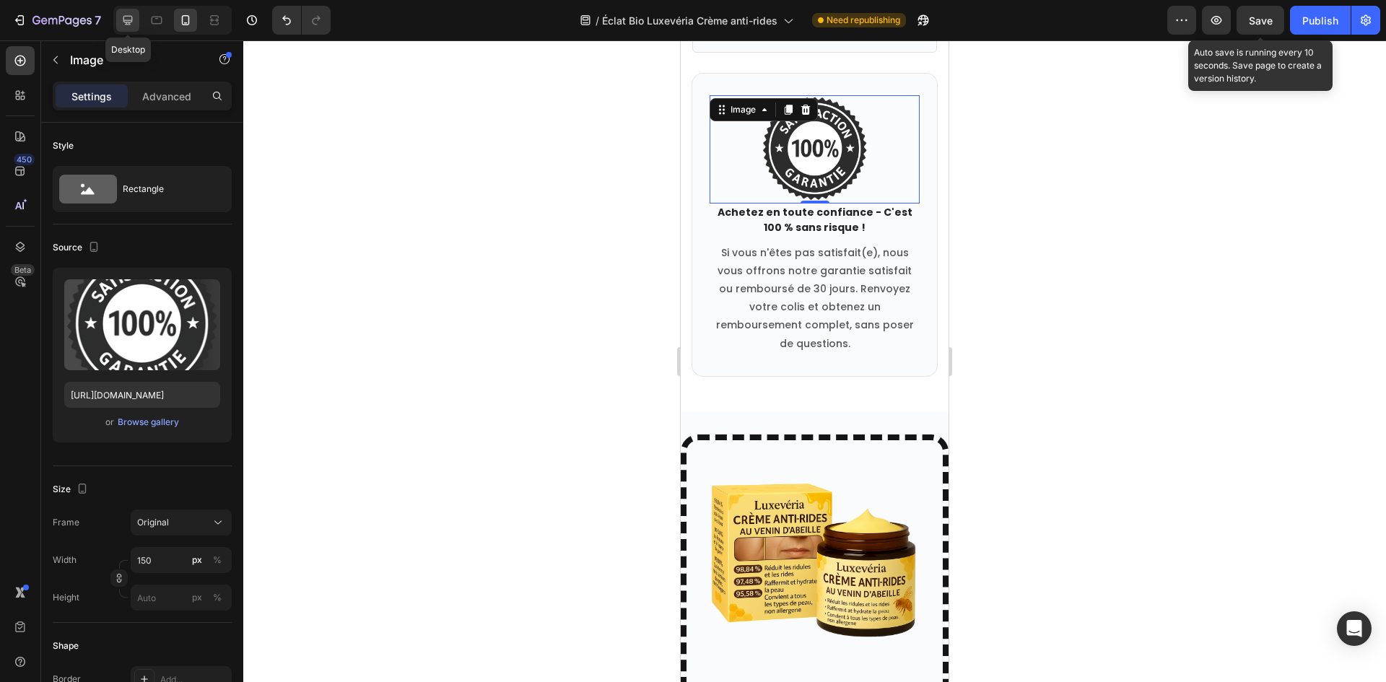
click at [116, 16] on div at bounding box center [127, 20] width 23 height 23
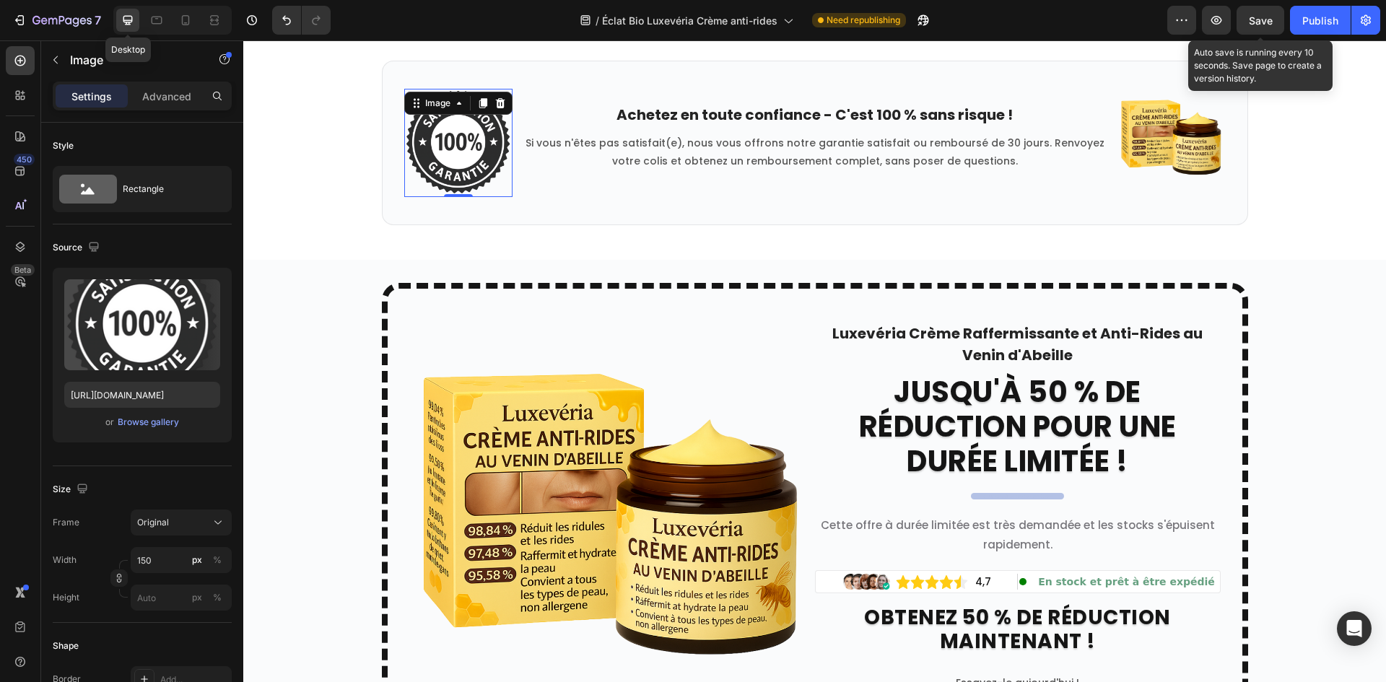
scroll to position [5640, 0]
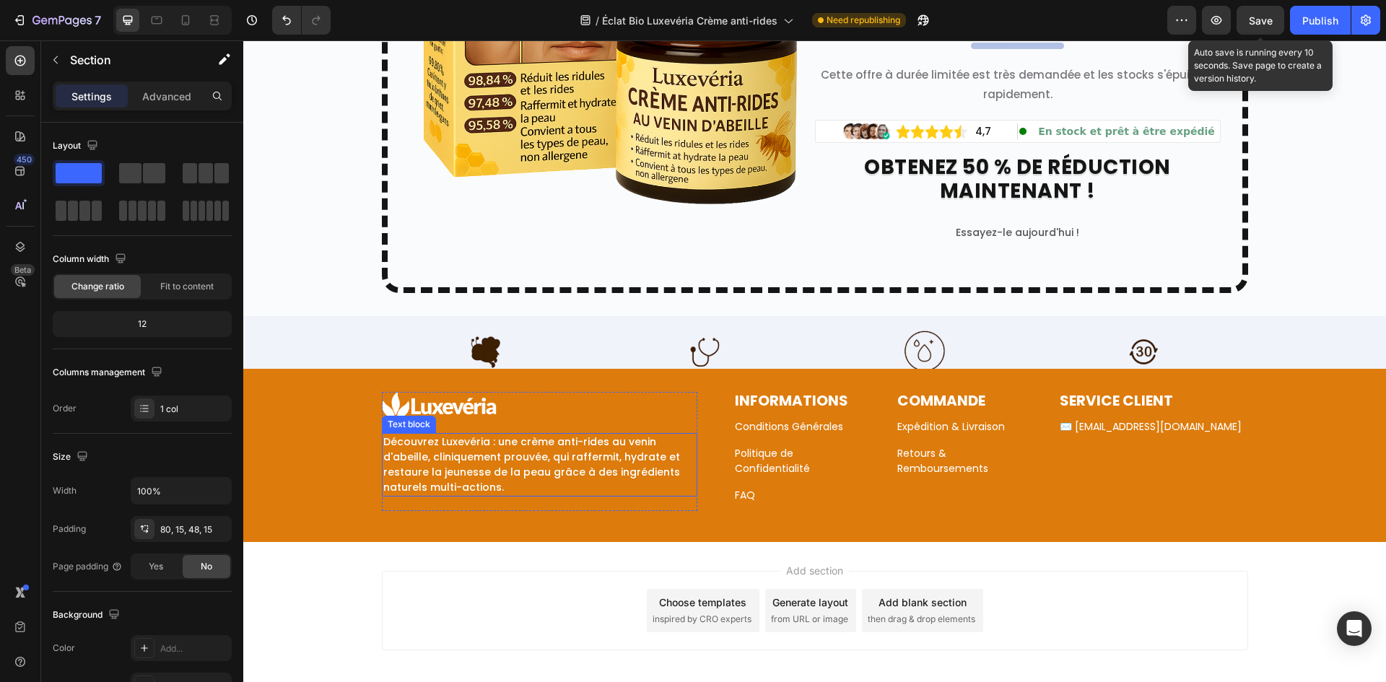
scroll to position [6160, 0]
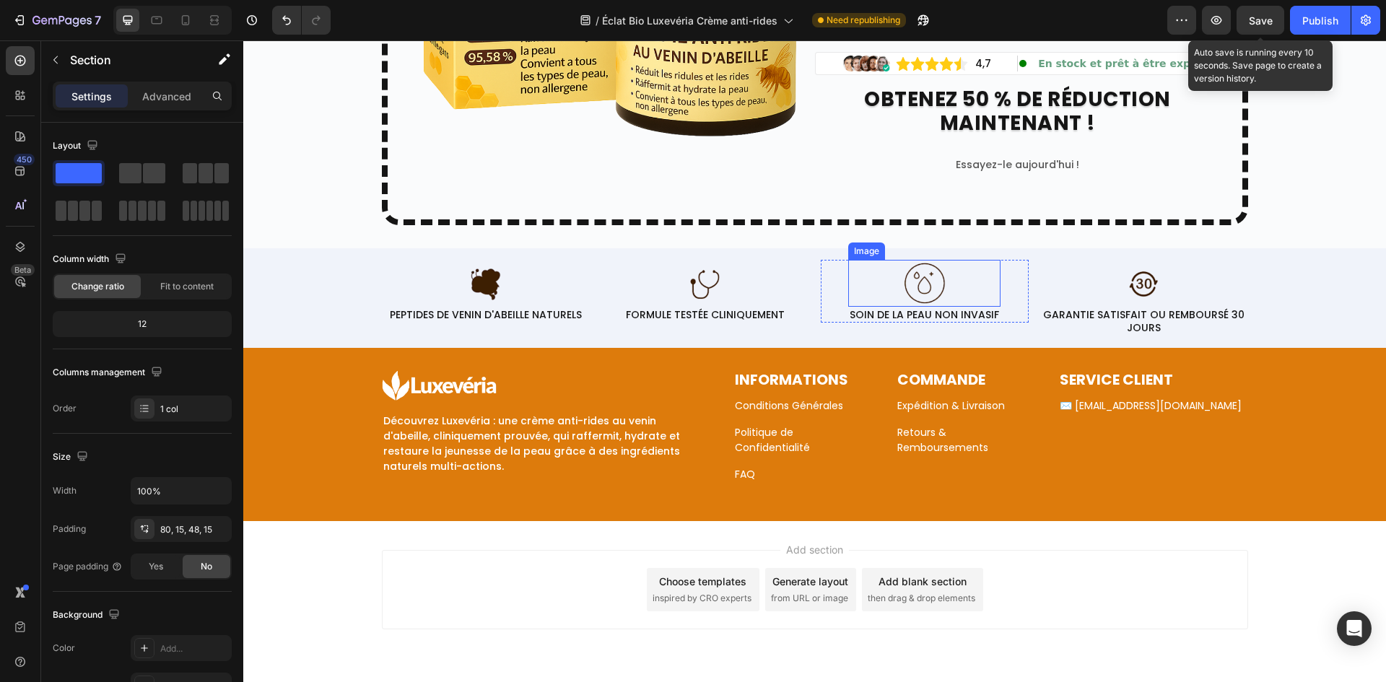
click at [913, 279] on img at bounding box center [924, 283] width 47 height 47
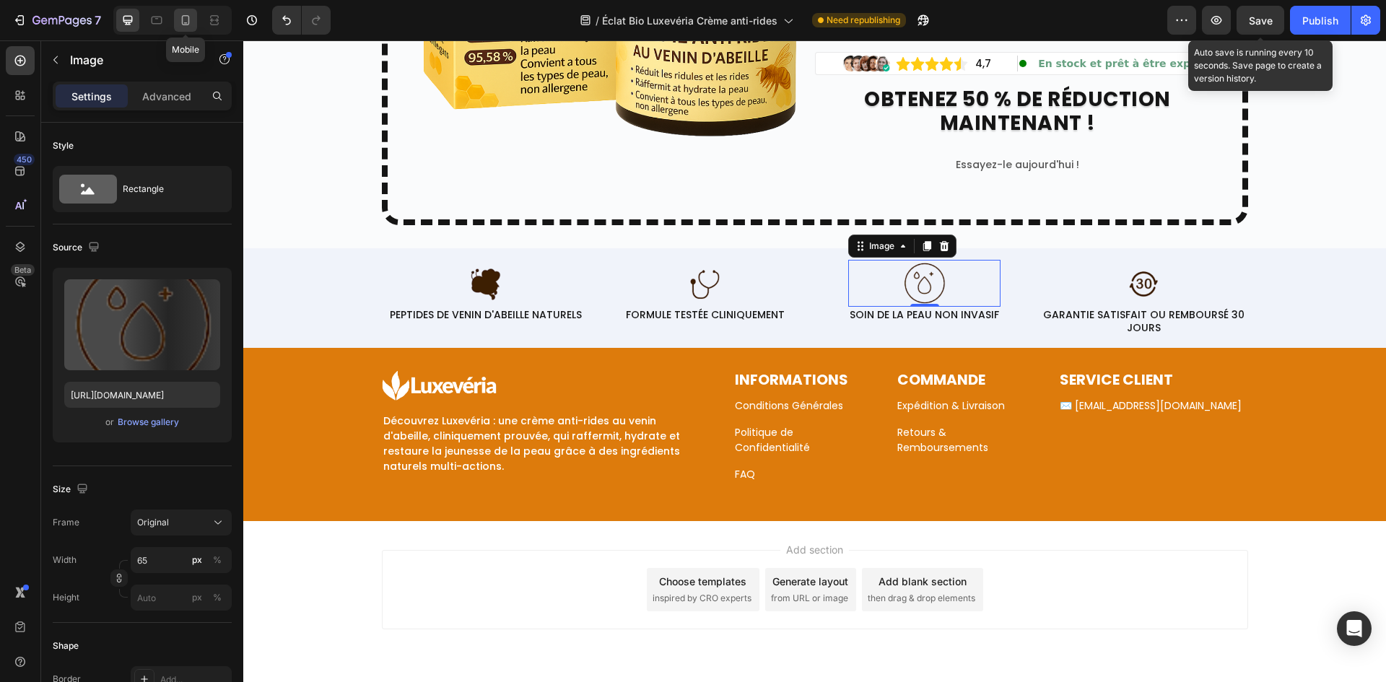
click at [182, 22] on icon at bounding box center [186, 20] width 8 height 10
type input "42"
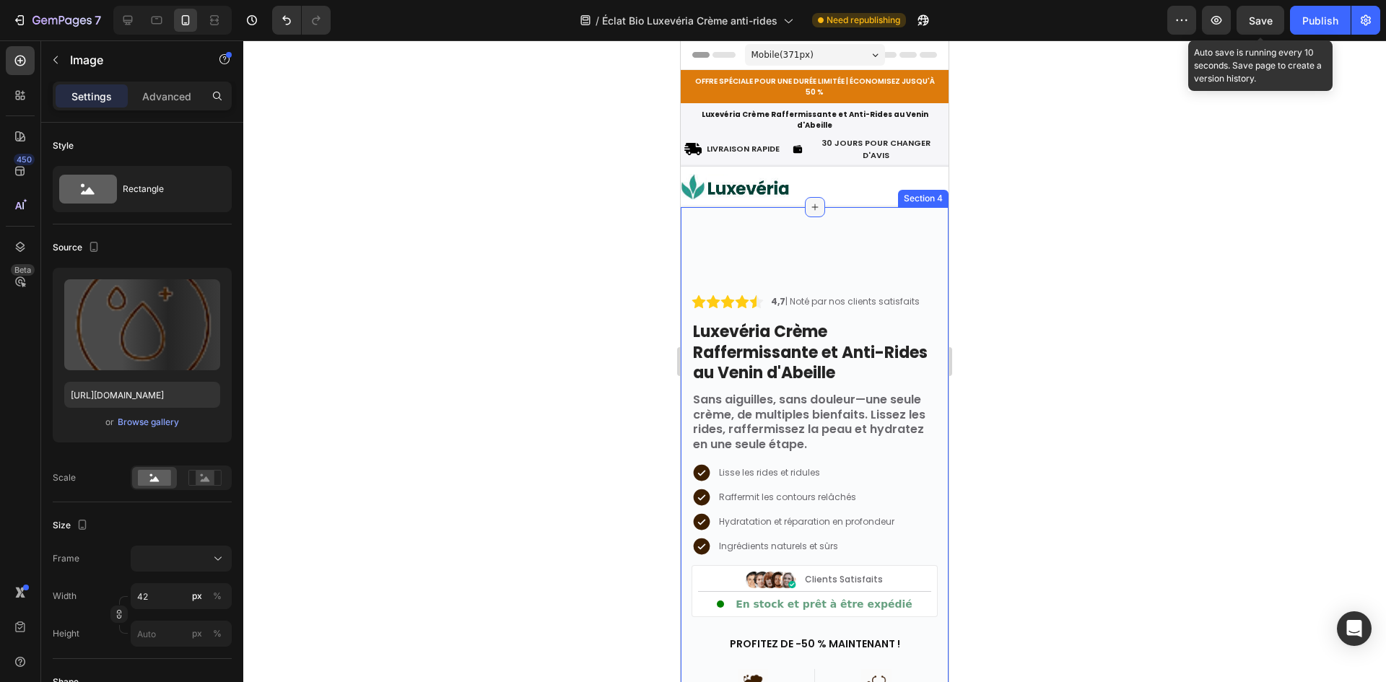
click at [805, 197] on div at bounding box center [815, 207] width 20 height 20
click at [483, 203] on div at bounding box center [814, 361] width 1143 height 642
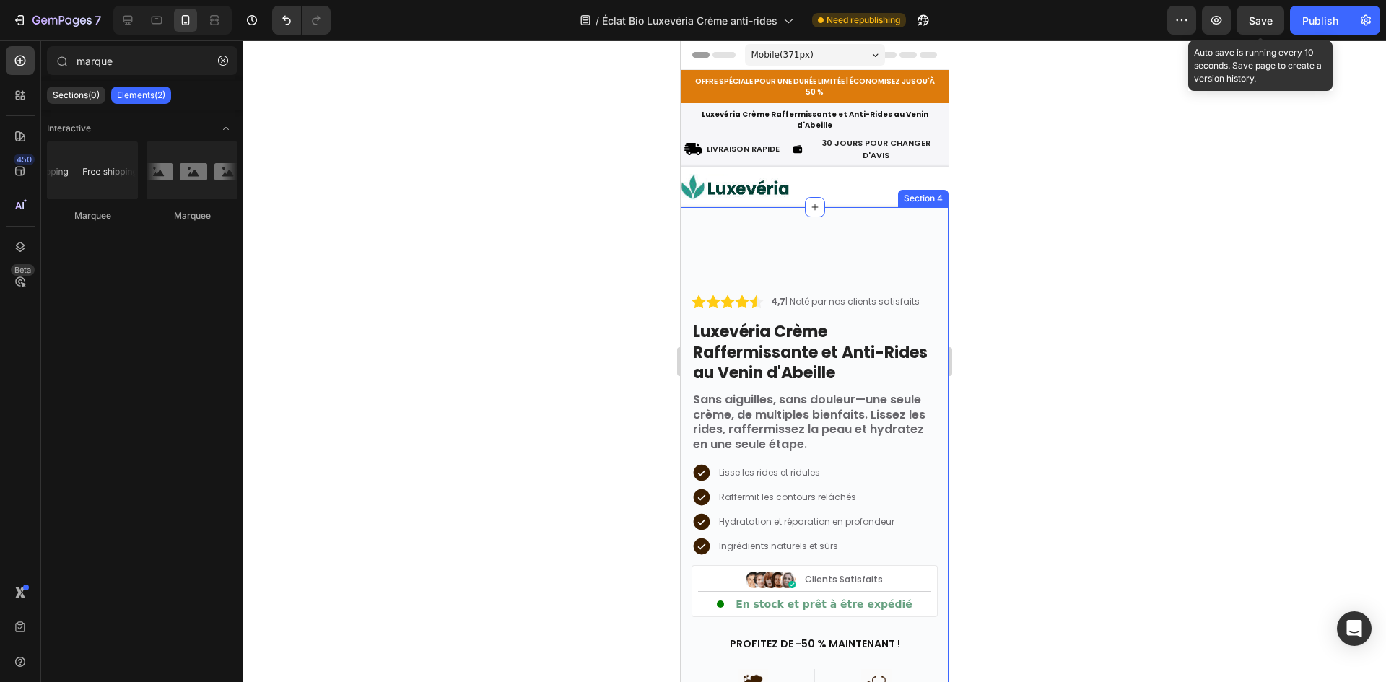
click at [741, 236] on div "4,7 | Noté par nos clients satisfaits Text block Image Row Luxevéria Crème Raff…" at bounding box center [815, 545] width 268 height 619
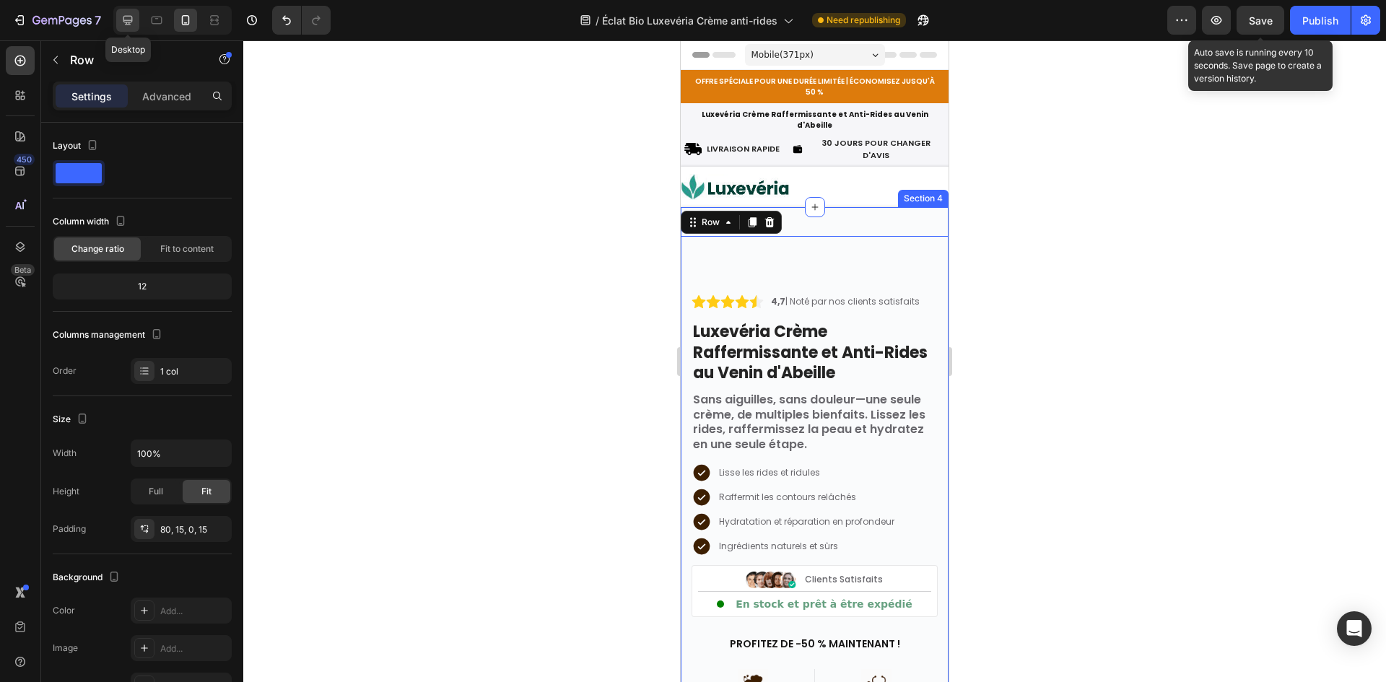
click at [131, 17] on icon at bounding box center [128, 20] width 14 height 14
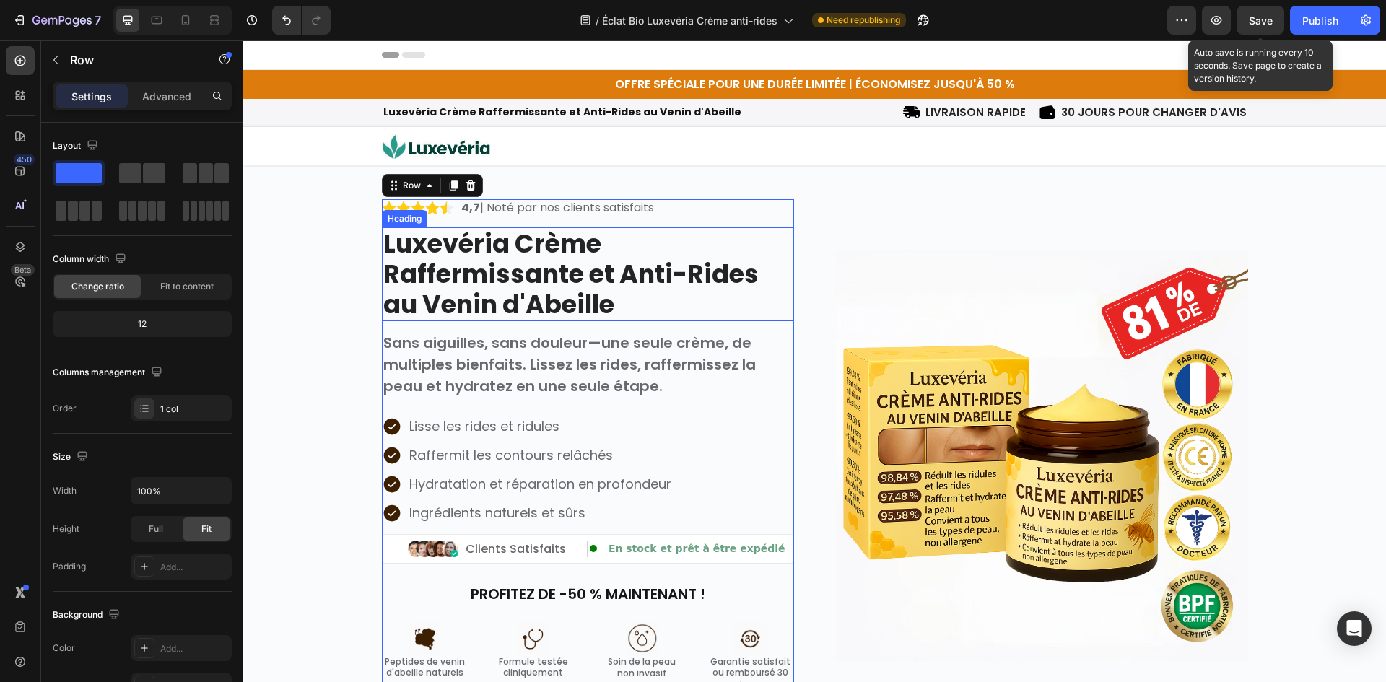
click at [924, 426] on img at bounding box center [1042, 456] width 412 height 412
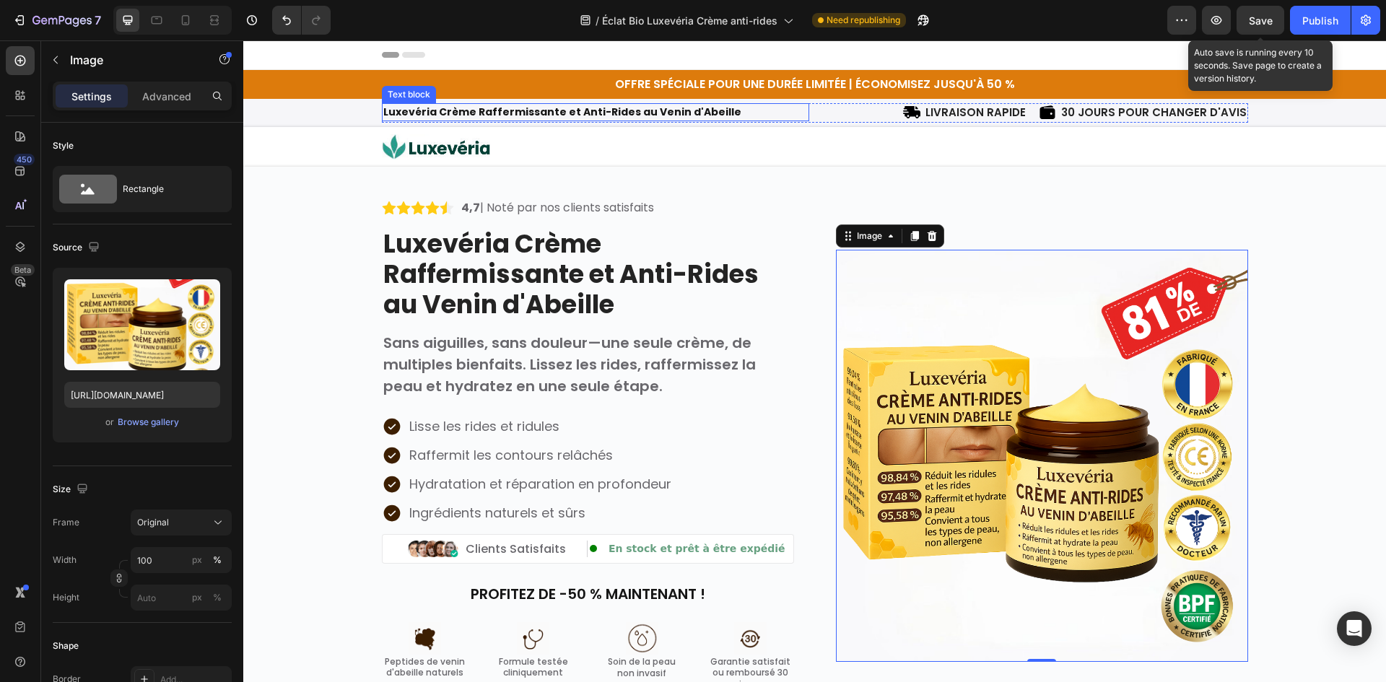
click at [763, 113] on p "Luxevéria Crème Raffermissante et Anti-Rides au Venin d'Abeille" at bounding box center [595, 112] width 424 height 15
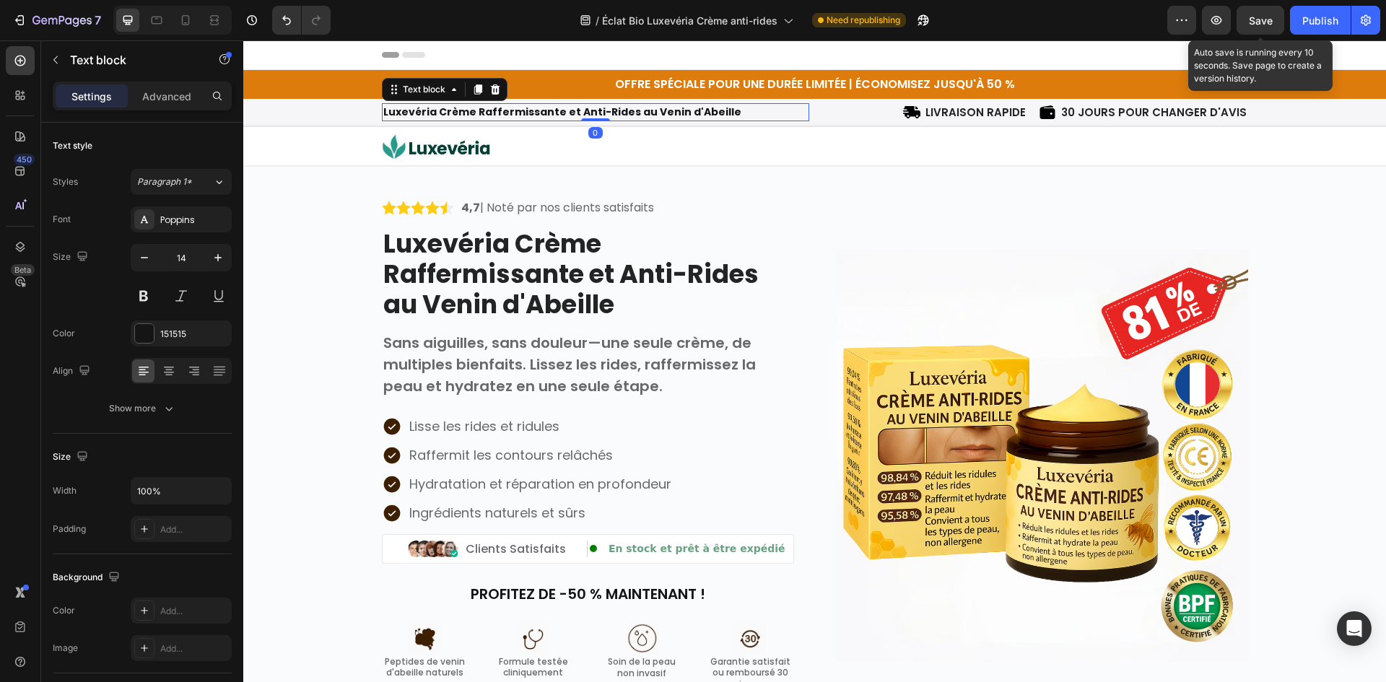
click at [653, 102] on div "Luxevéria Crème Raffermissante et Anti-Rides au Venin d'Abeille Text block 0 Ic…" at bounding box center [814, 113] width 1143 height 28
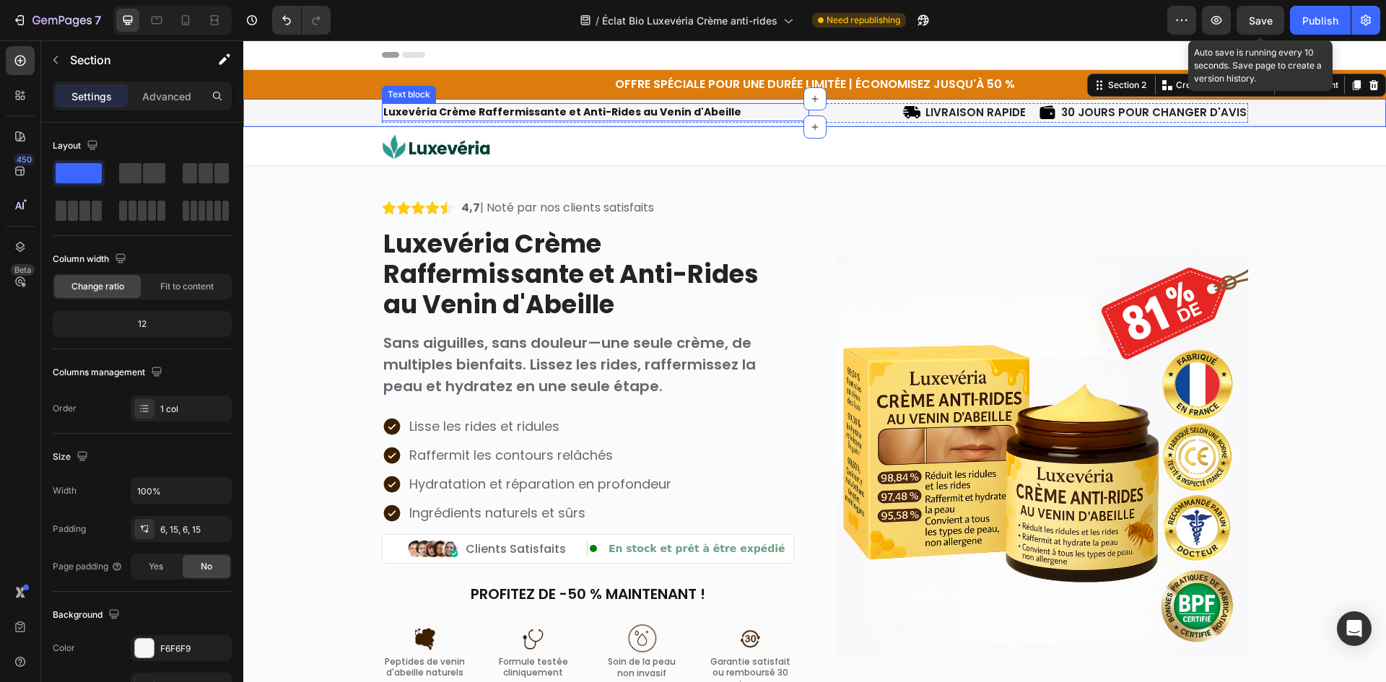
click at [603, 107] on strong "Luxevéria Crème Raffermissante et Anti-Rides au Venin d'Abeille" at bounding box center [562, 112] width 358 height 14
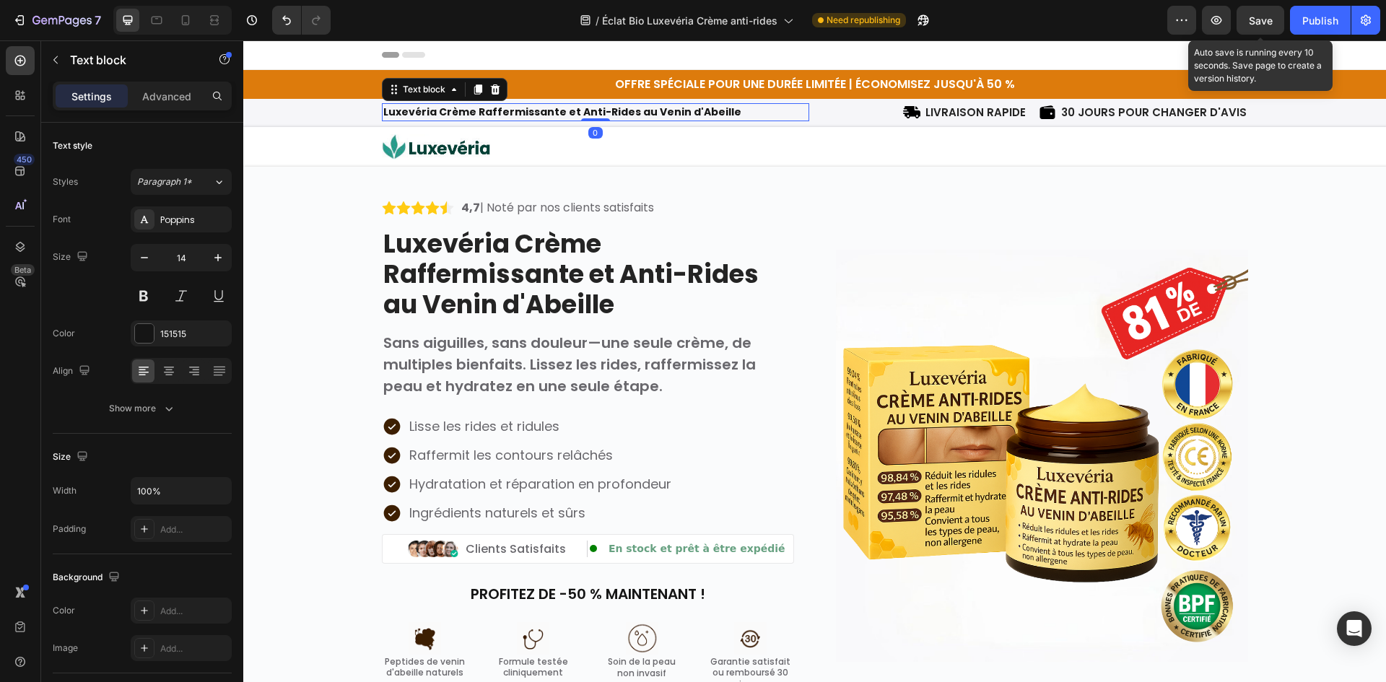
click at [603, 107] on strong "Luxevéria Crème Raffermissante et Anti-Rides au Venin d'Abeille" at bounding box center [562, 112] width 358 height 14
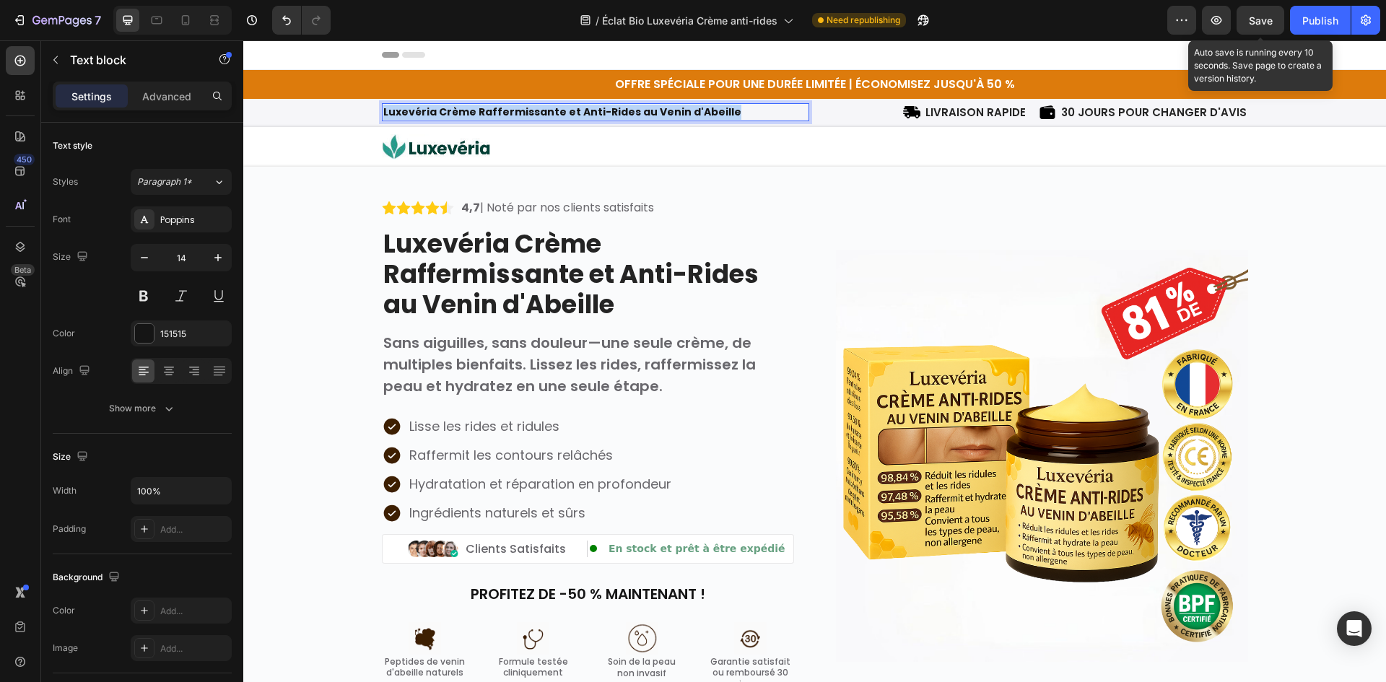
click at [603, 107] on strong "Luxevéria Crème Raffermissante et Anti-Rides au Venin d'Abeille" at bounding box center [562, 112] width 358 height 14
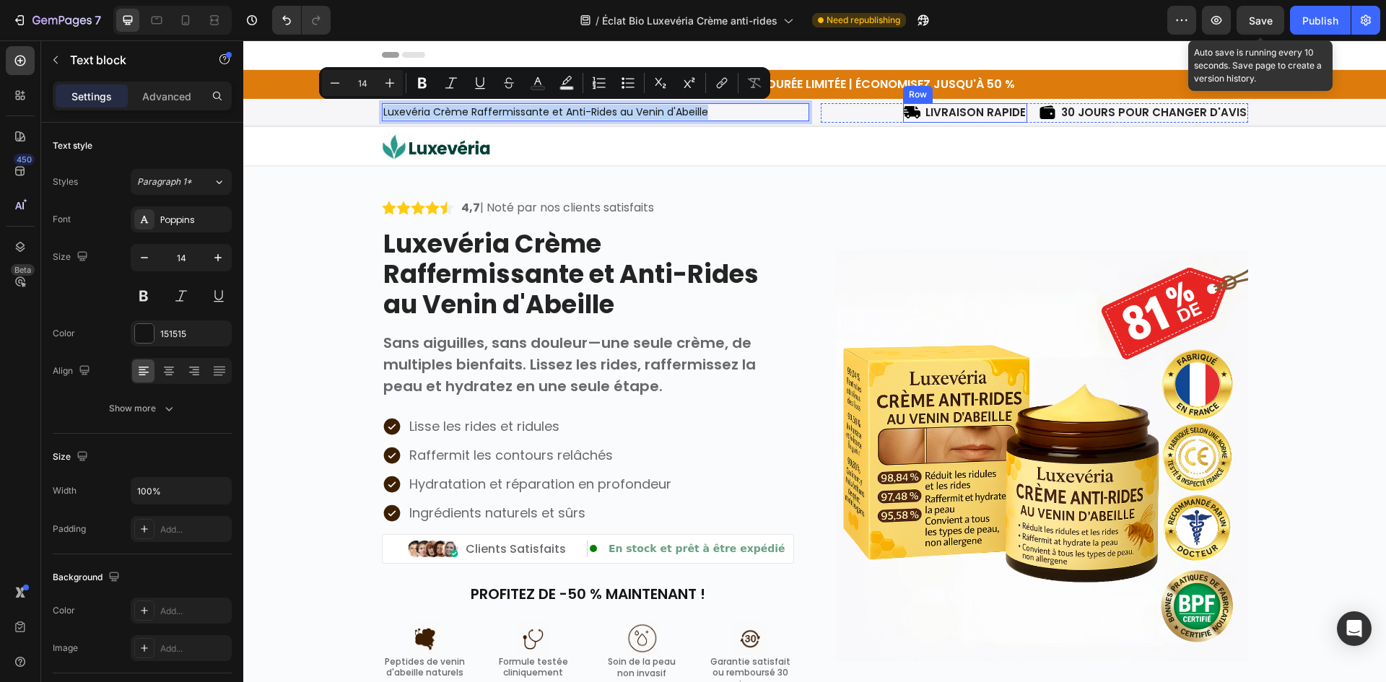
click at [915, 122] on div "Icon" at bounding box center [911, 112] width 17 height 19
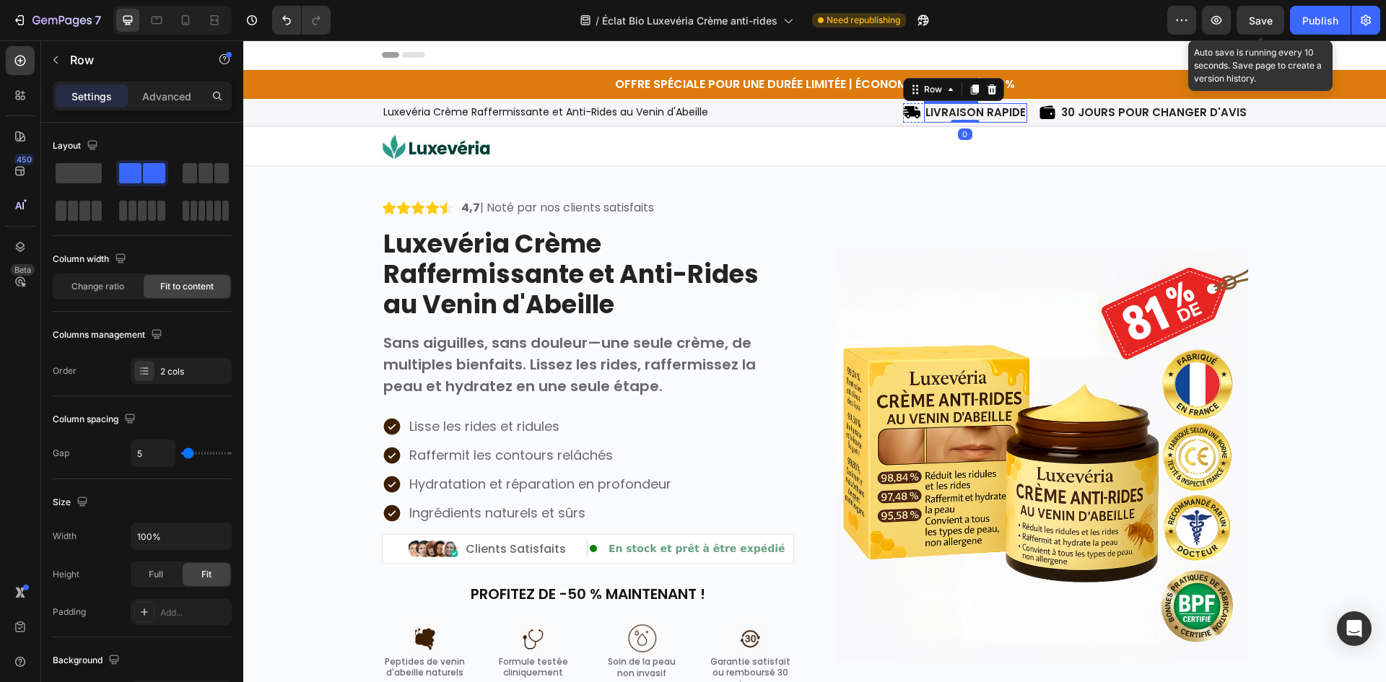
click at [988, 118] on p "LIVRAISON RAPIDE" at bounding box center [975, 113] width 100 height 17
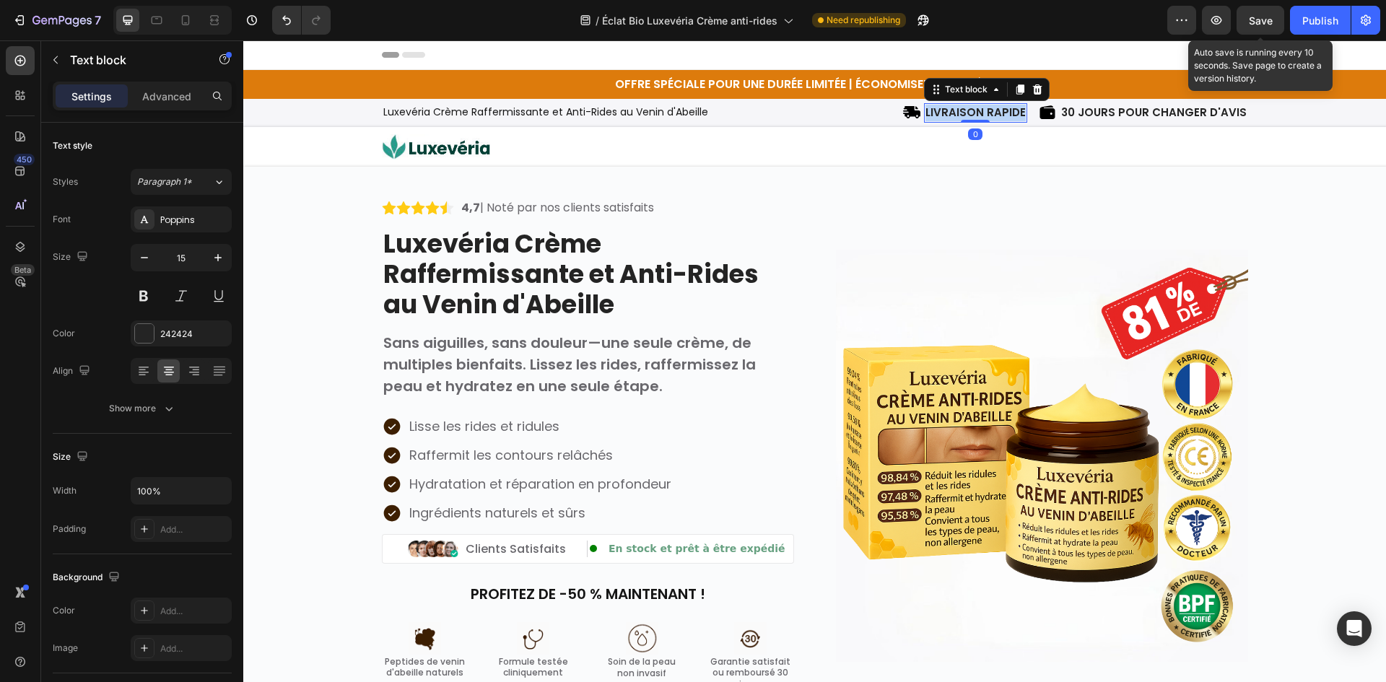
click at [988, 118] on p "LIVRAISON RAPIDE" at bounding box center [975, 113] width 100 height 17
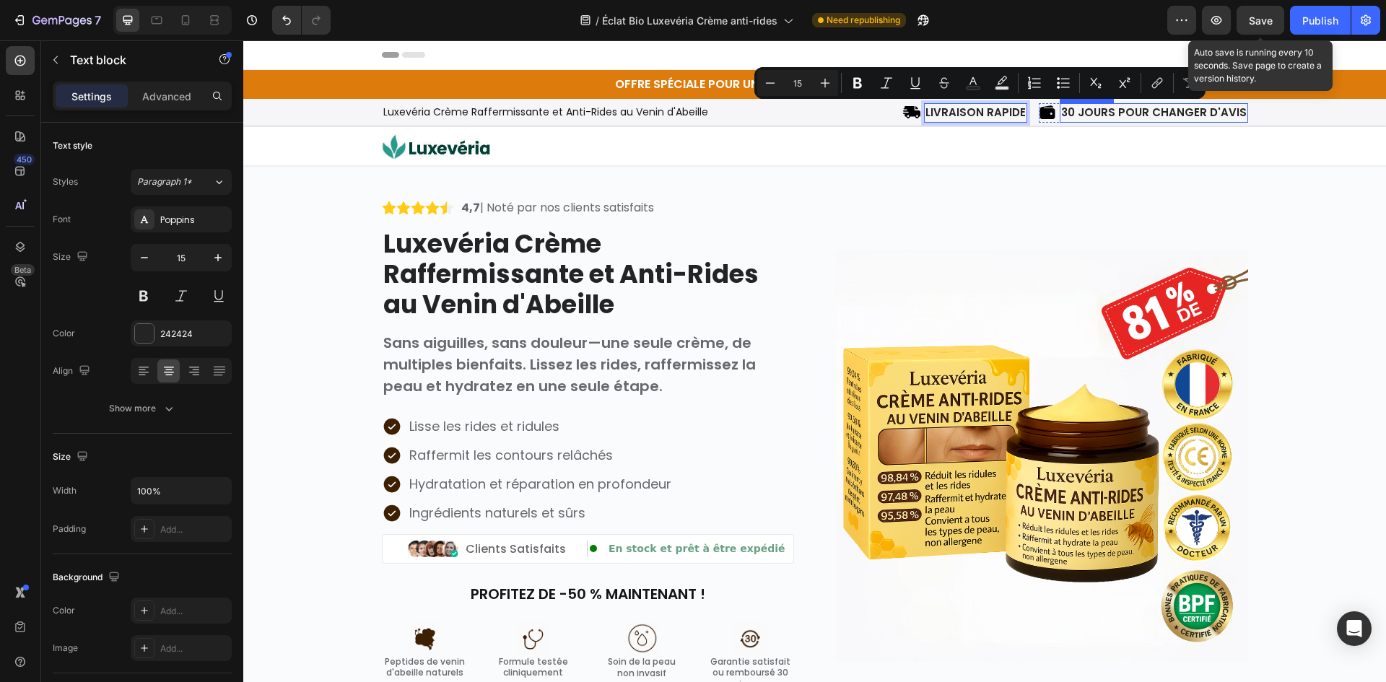
click at [1101, 108] on p "30 JOURS POUR CHANGER D'AVIS" at bounding box center [1154, 113] width 186 height 17
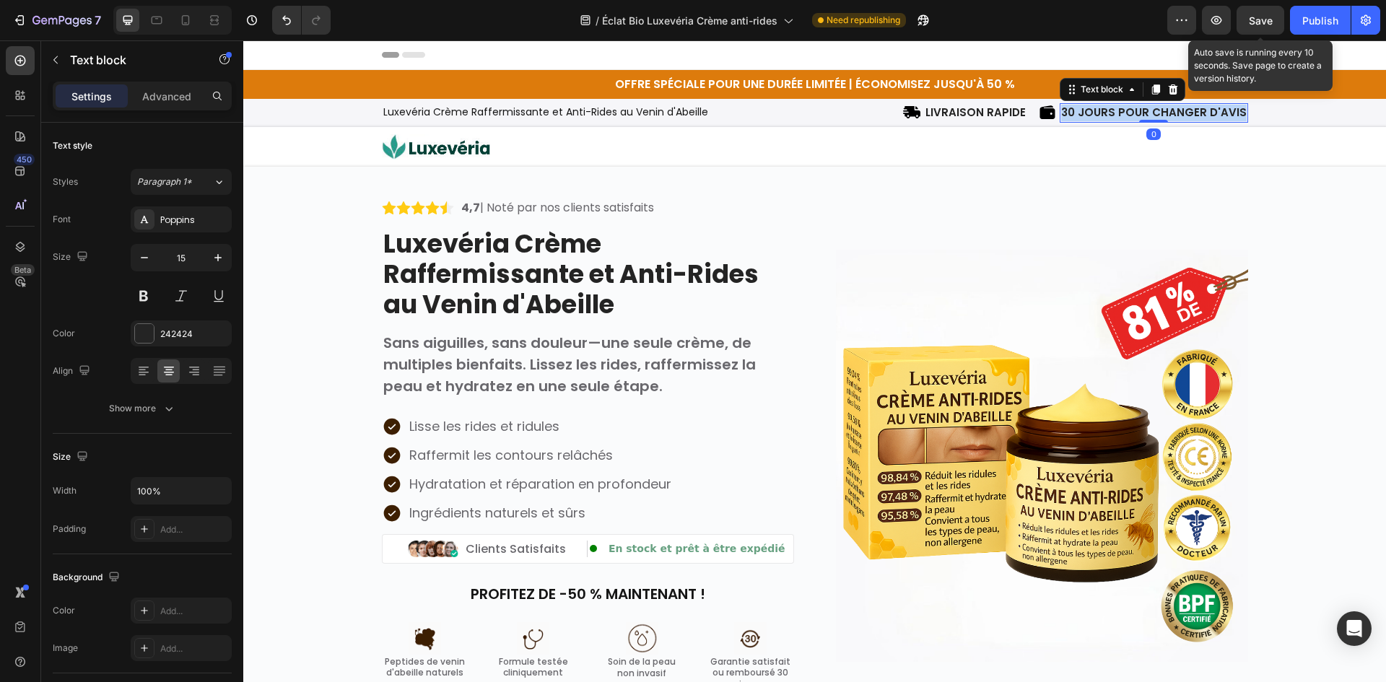
click at [1101, 108] on p "30 JOURS POUR CHANGER D'AVIS" at bounding box center [1154, 113] width 186 height 17
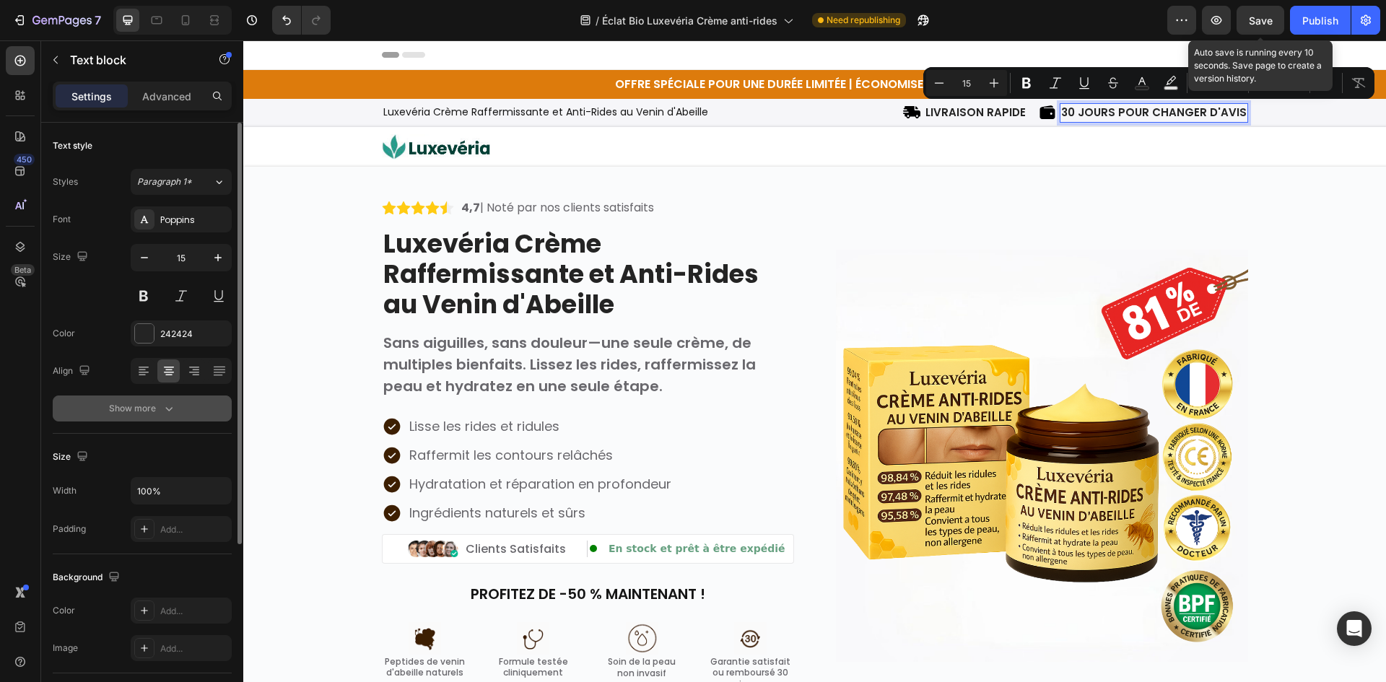
click at [136, 414] on div "Show more" at bounding box center [142, 408] width 67 height 14
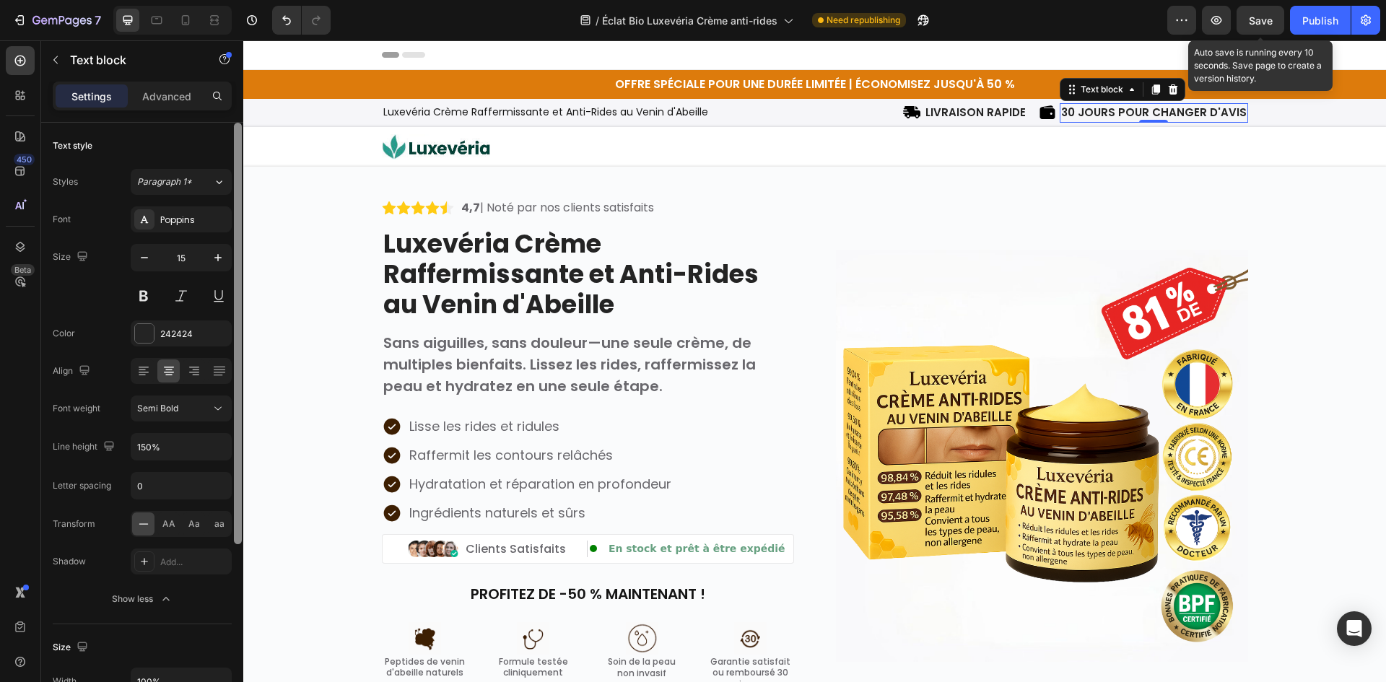
click at [234, 413] on div at bounding box center [237, 423] width 11 height 601
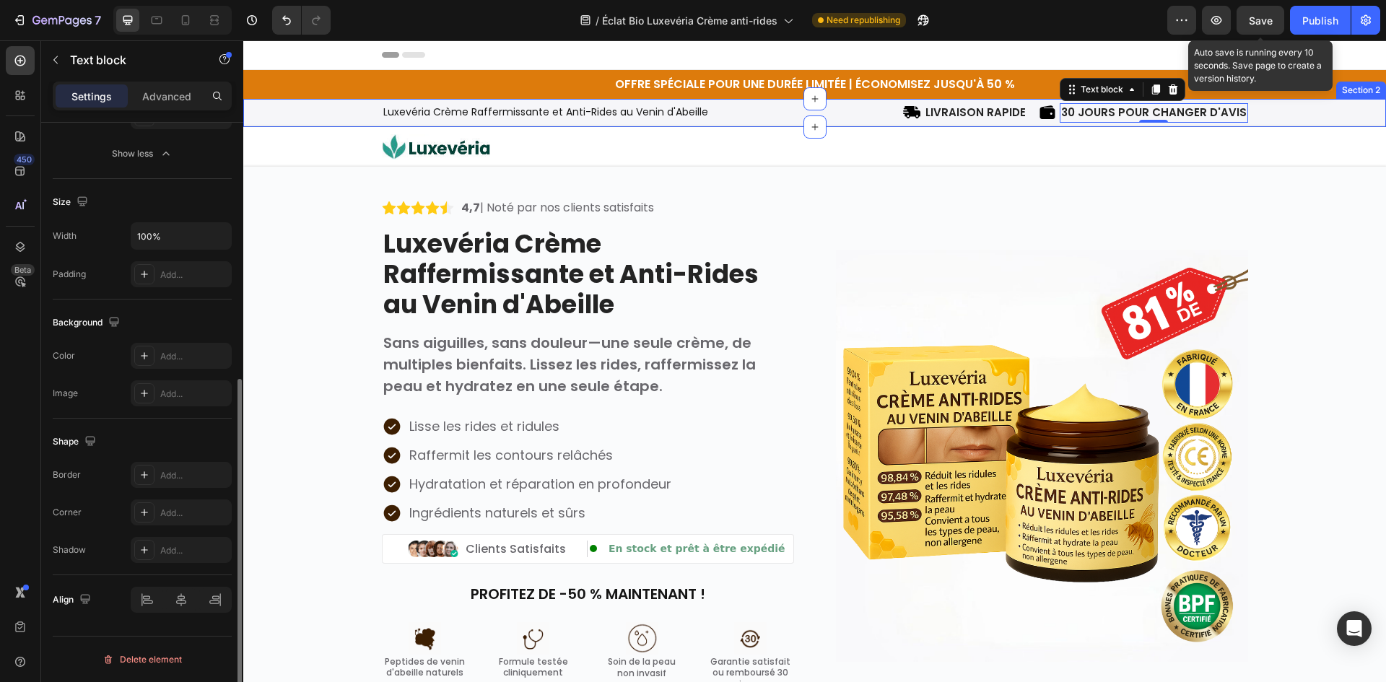
click at [607, 115] on p "Luxevéria Crème Raffermissante et Anti-Rides au Venin d'Abeille" at bounding box center [595, 112] width 424 height 15
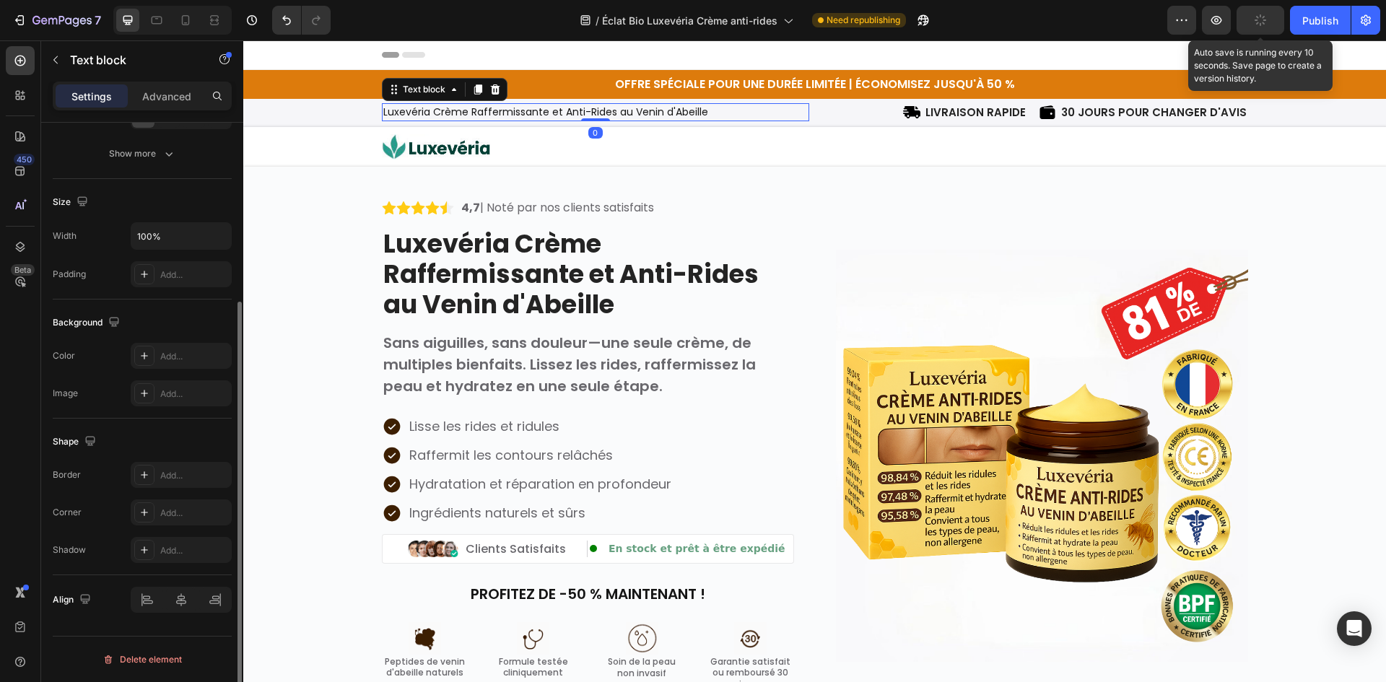
scroll to position [38, 0]
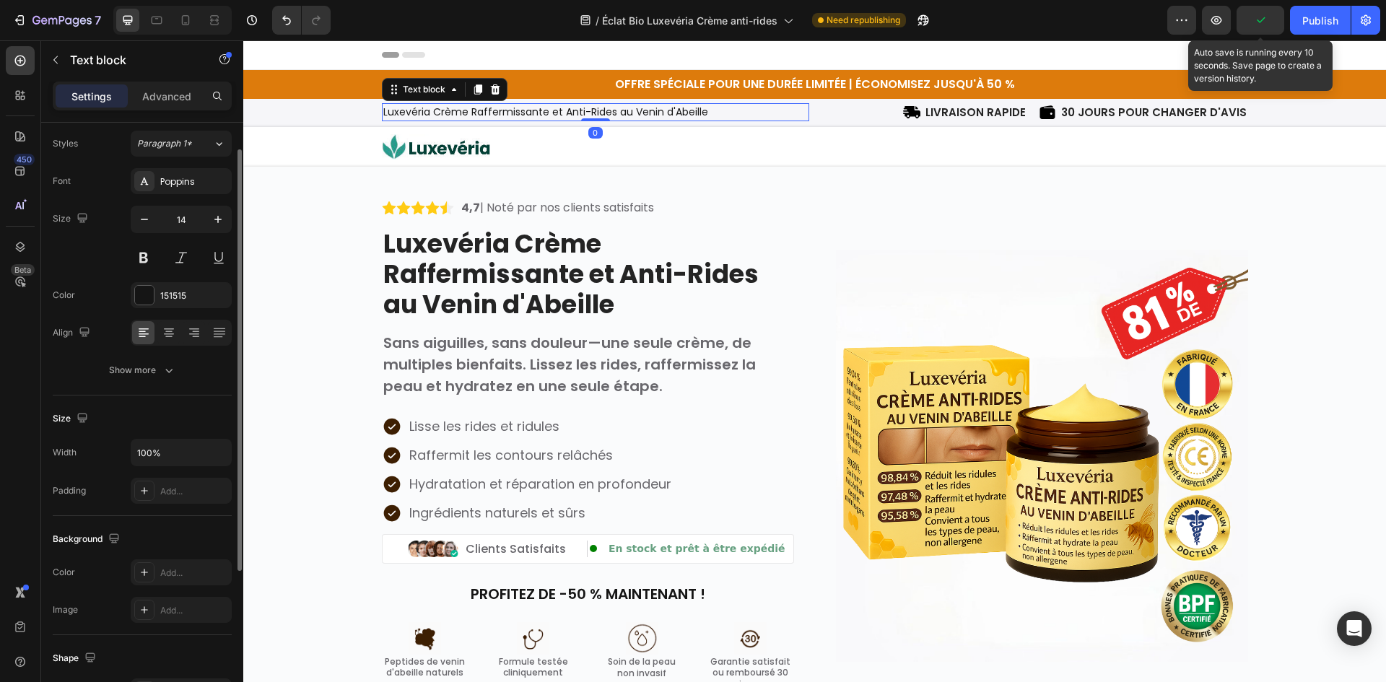
click at [163, 383] on div "Text style Styles Paragraph 1* Font Poppins Size 14 Color 151515 Align Show more" at bounding box center [142, 239] width 179 height 311
click at [181, 369] on button "Show more" at bounding box center [142, 370] width 179 height 26
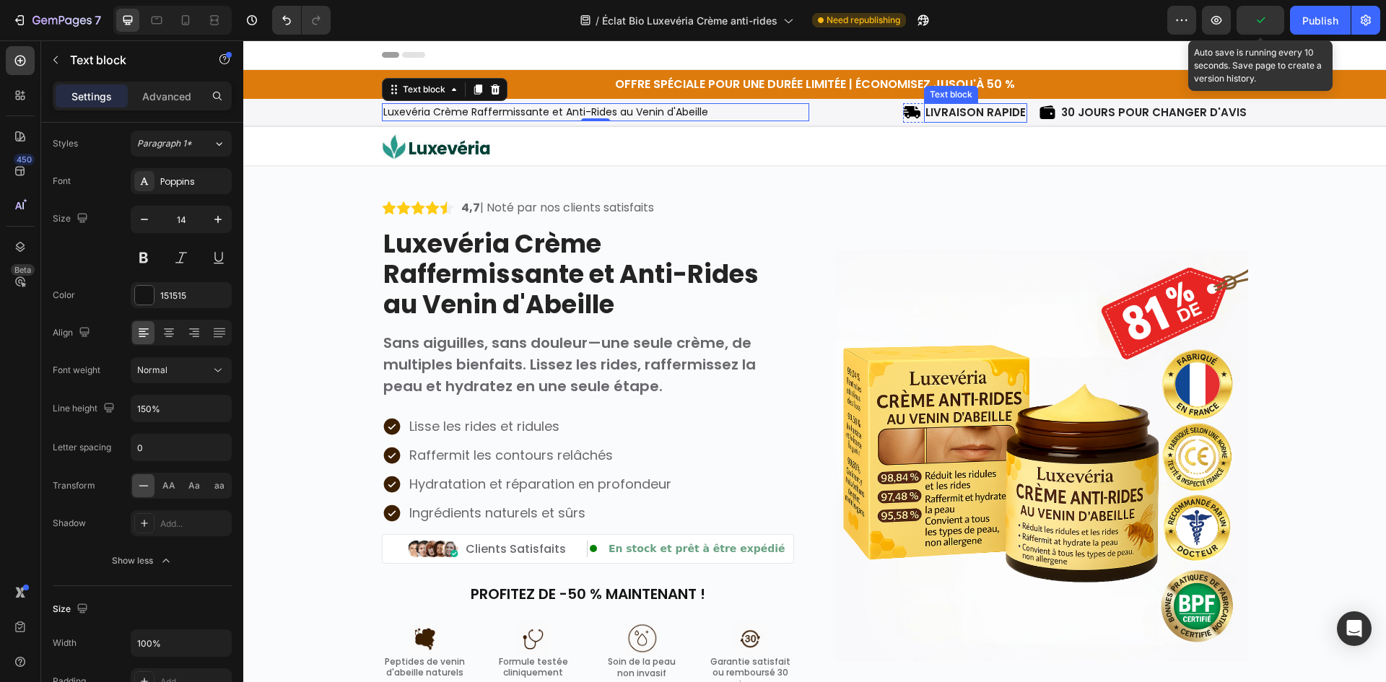
click at [974, 114] on p "LIVRAISON RAPIDE" at bounding box center [975, 113] width 100 height 17
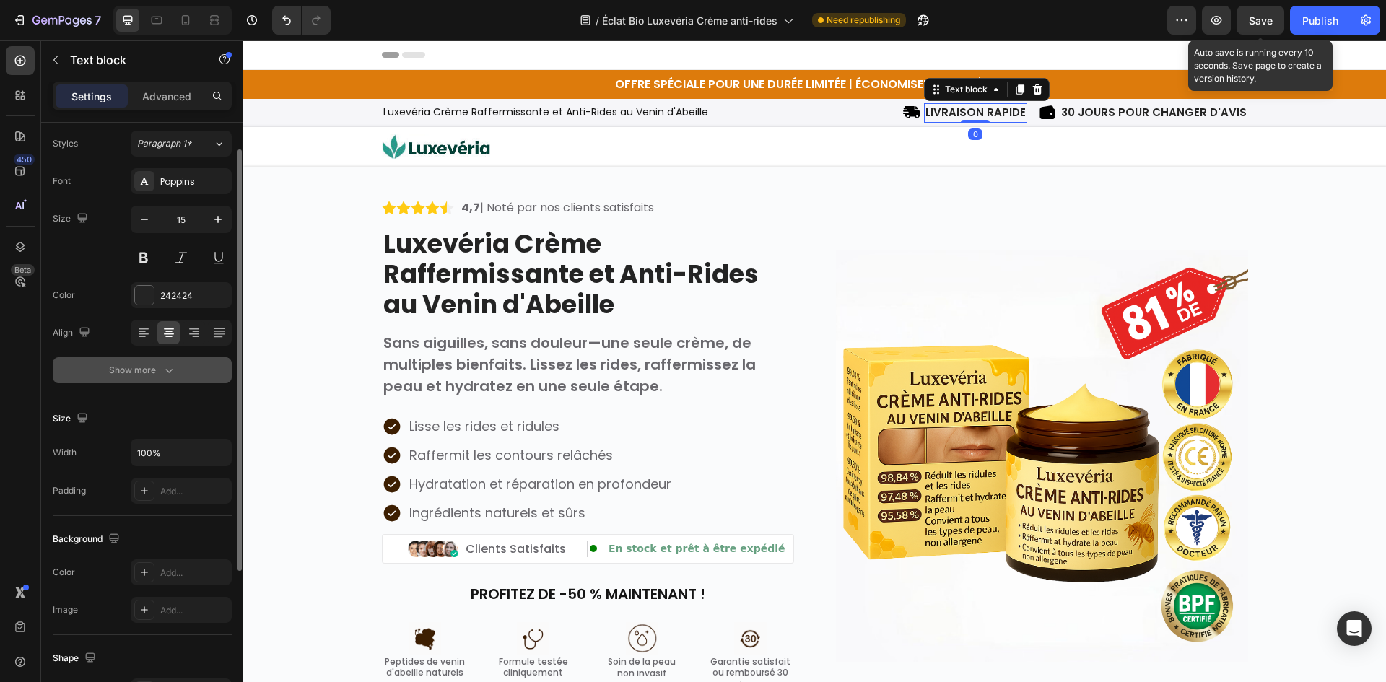
click at [150, 378] on button "Show more" at bounding box center [142, 370] width 179 height 26
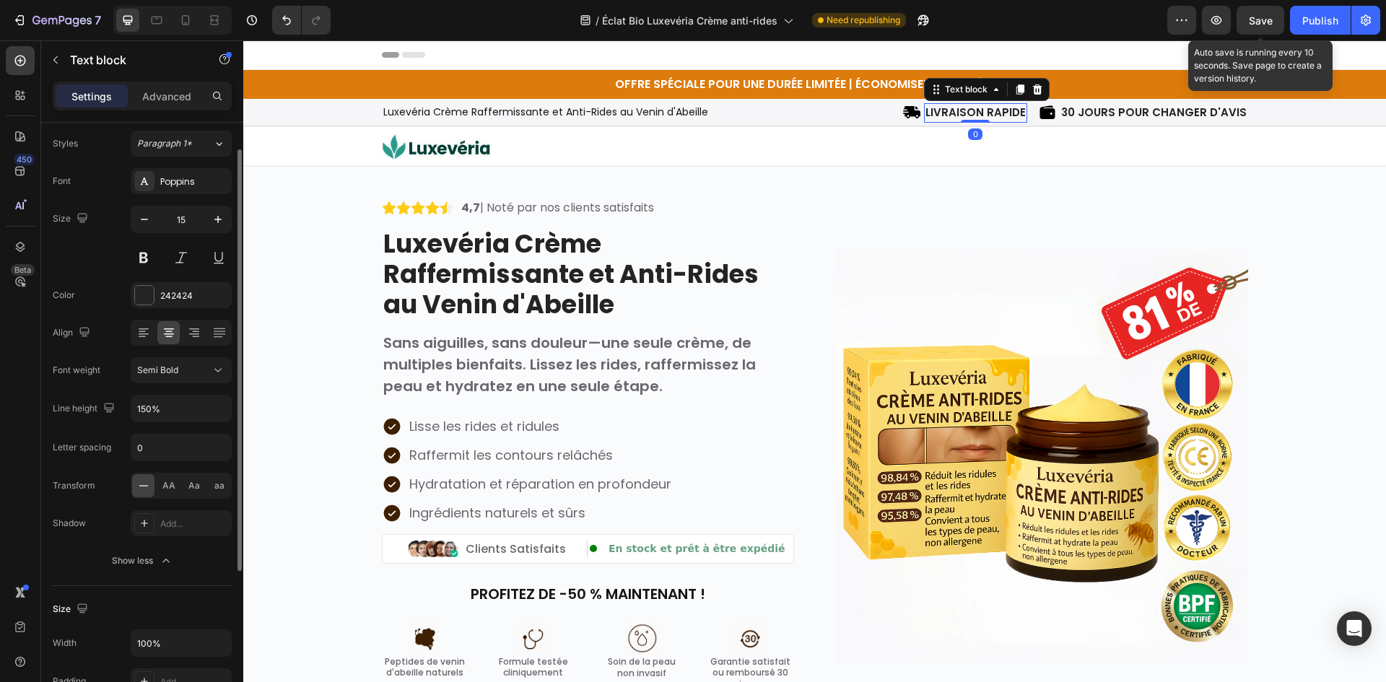
click at [171, 380] on button "Semi Bold" at bounding box center [181, 370] width 101 height 26
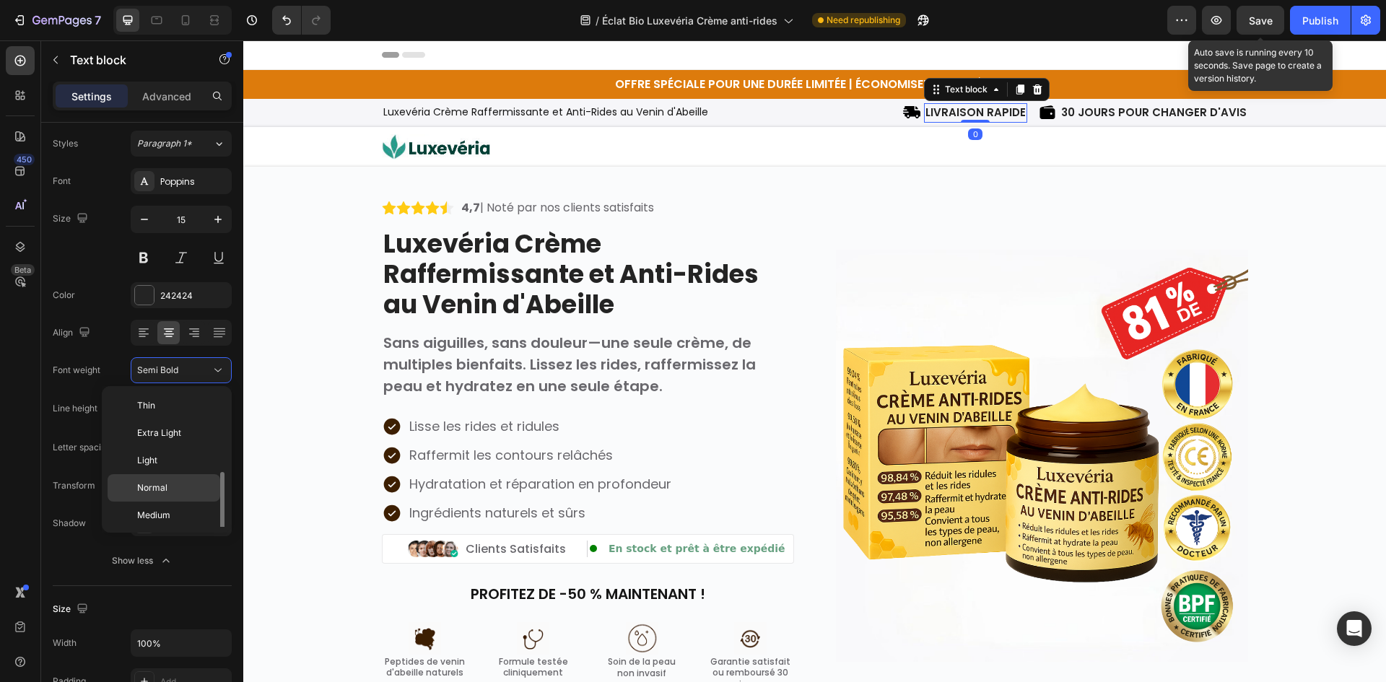
scroll to position [52, 0]
click at [169, 429] on p "Normal" at bounding box center [175, 435] width 77 height 13
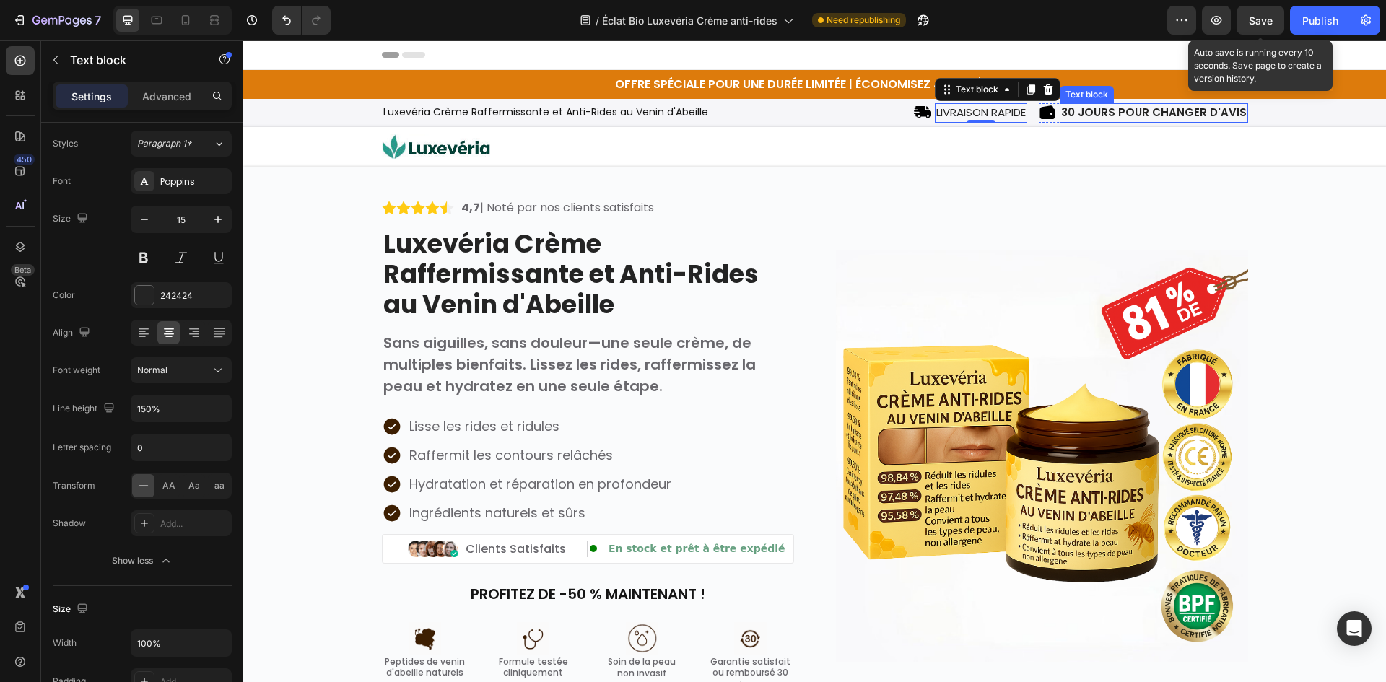
click at [1111, 97] on div "Text block" at bounding box center [1087, 94] width 48 height 13
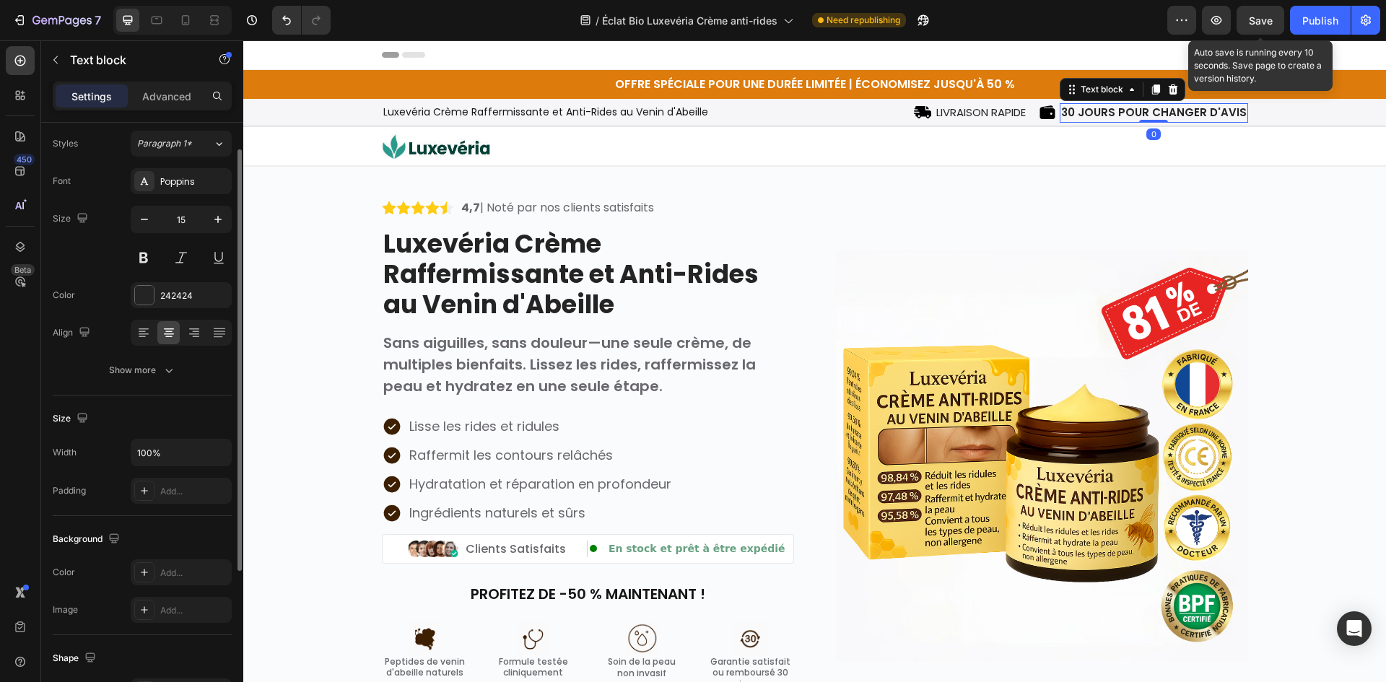
click at [139, 384] on div "Text style Styles Paragraph 1* Font Poppins Size 15 Color 242424 Align Show more" at bounding box center [142, 239] width 179 height 311
click at [147, 373] on div "Show more" at bounding box center [142, 370] width 67 height 14
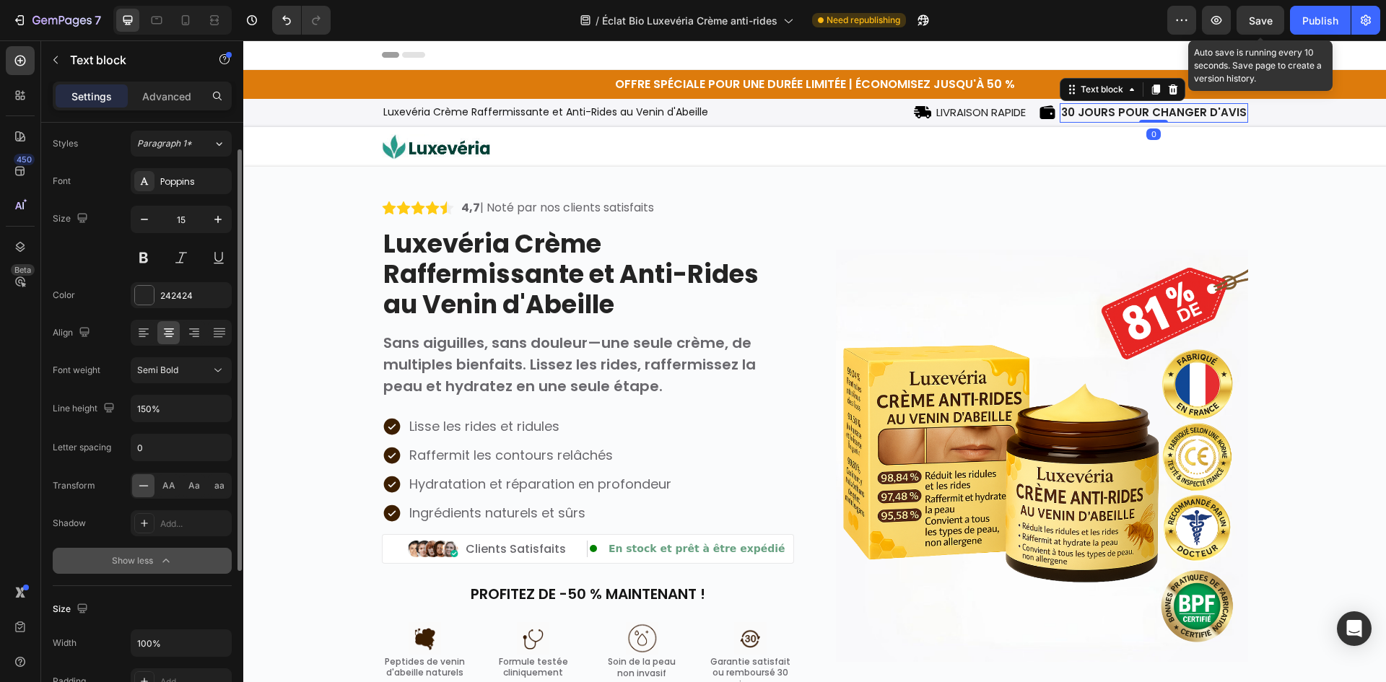
click at [170, 373] on span "Semi Bold" at bounding box center [157, 370] width 41 height 11
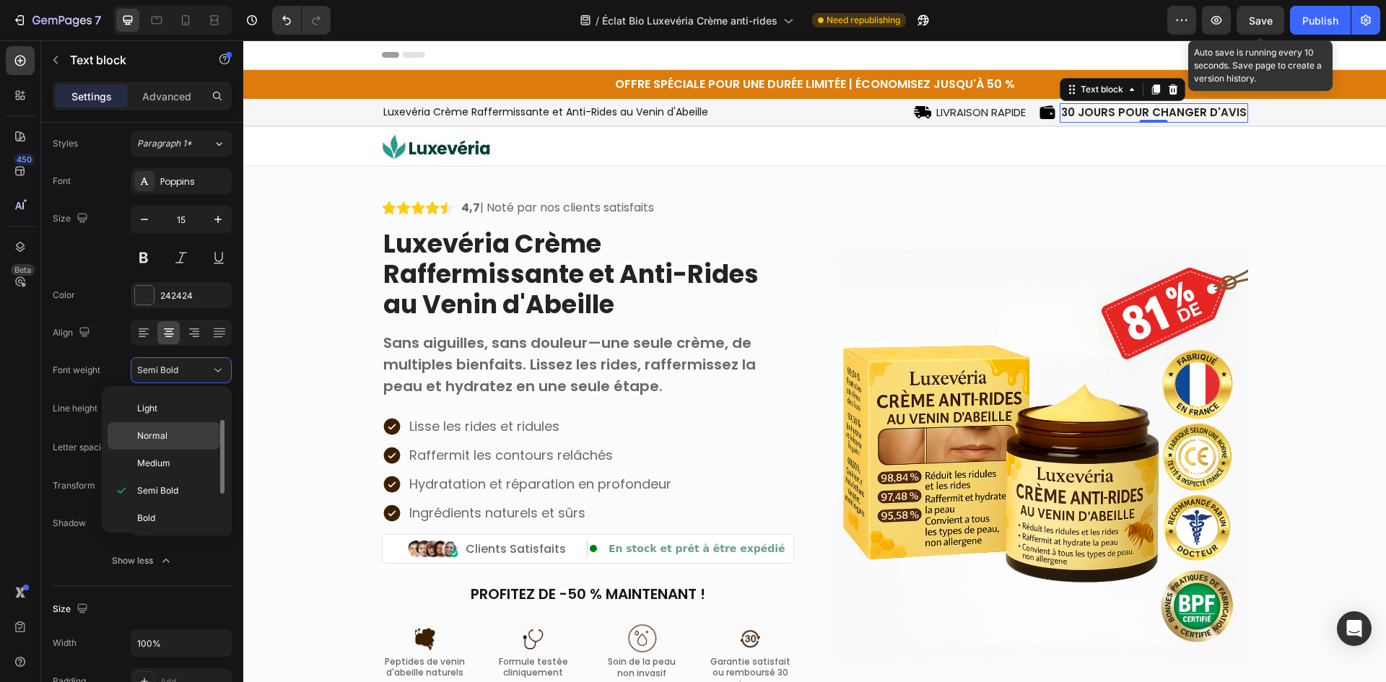
click at [166, 447] on div "Normal" at bounding box center [164, 435] width 113 height 27
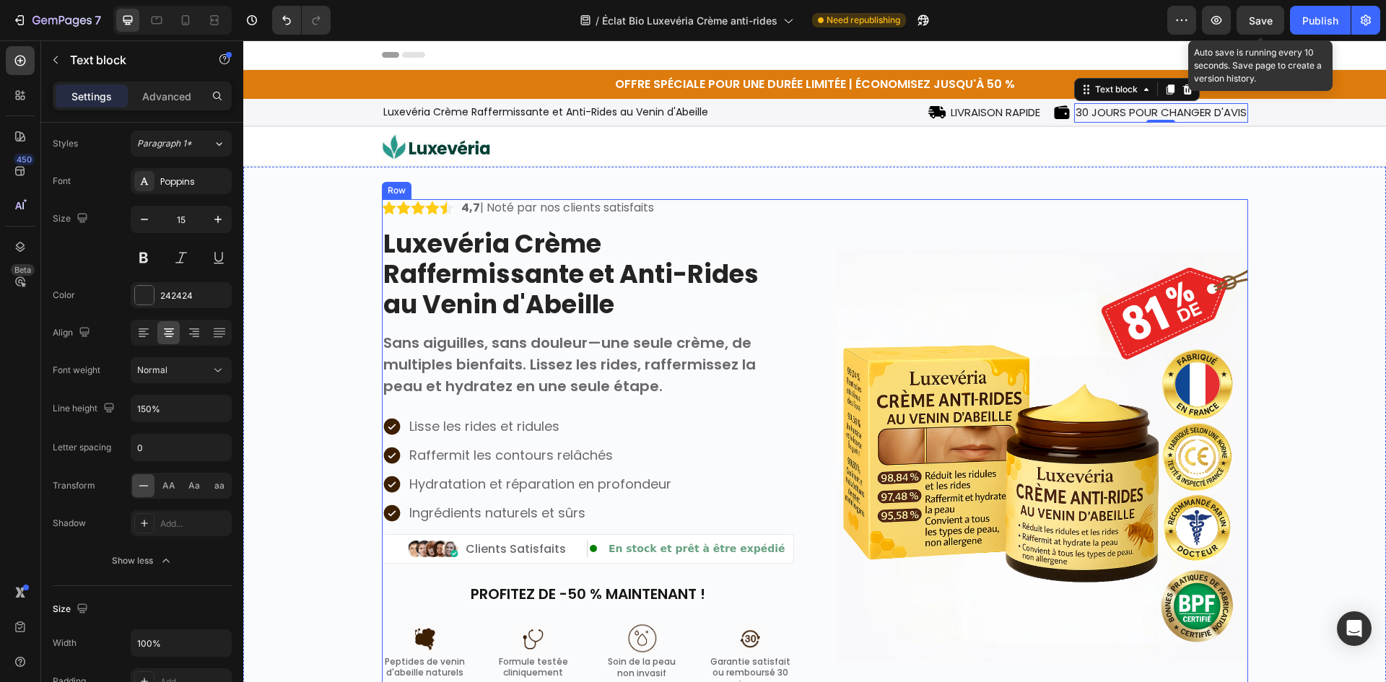
click at [979, 217] on div "Image" at bounding box center [1042, 455] width 412 height 512
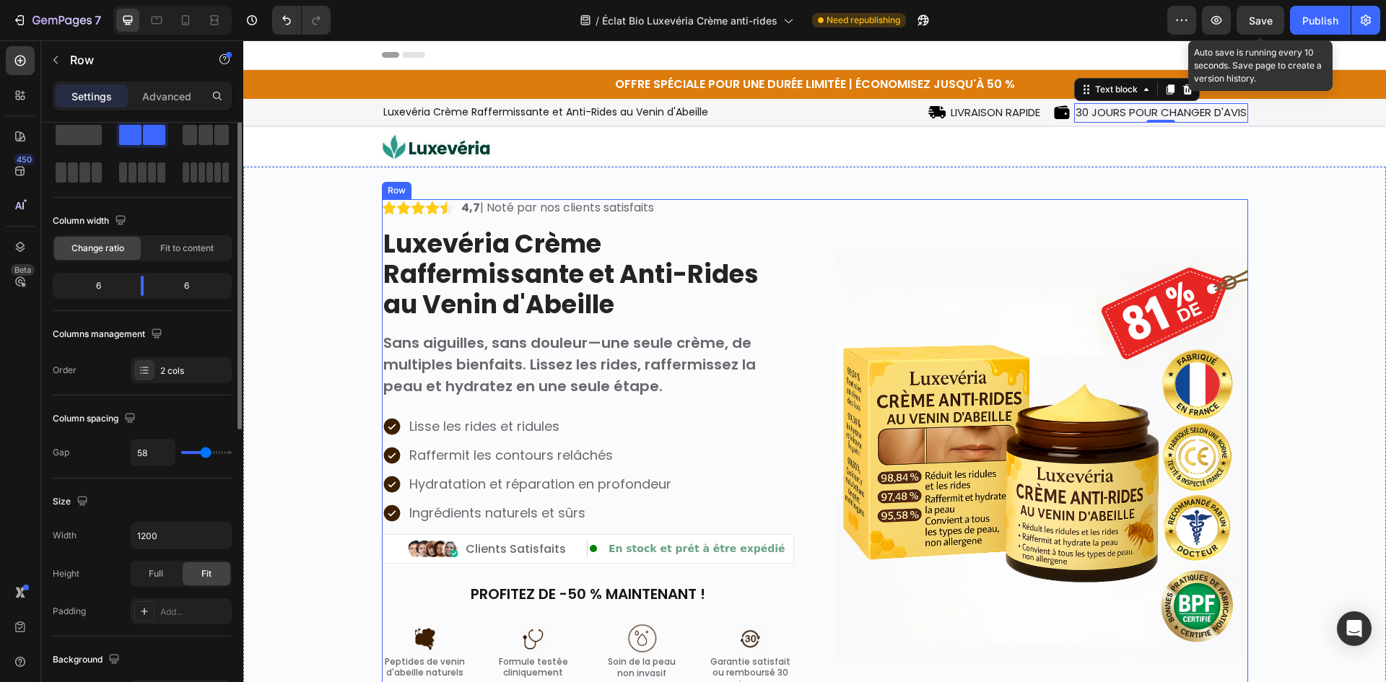
scroll to position [0, 0]
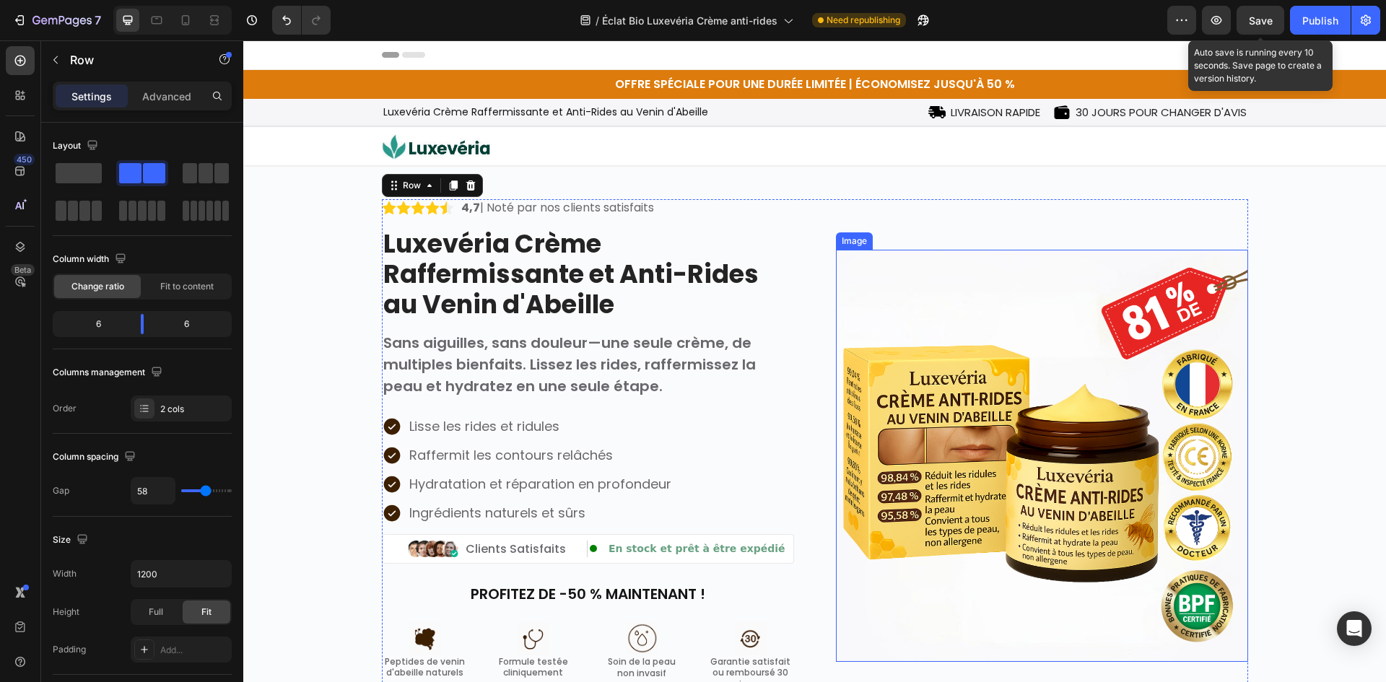
click at [981, 399] on img at bounding box center [1042, 456] width 412 height 412
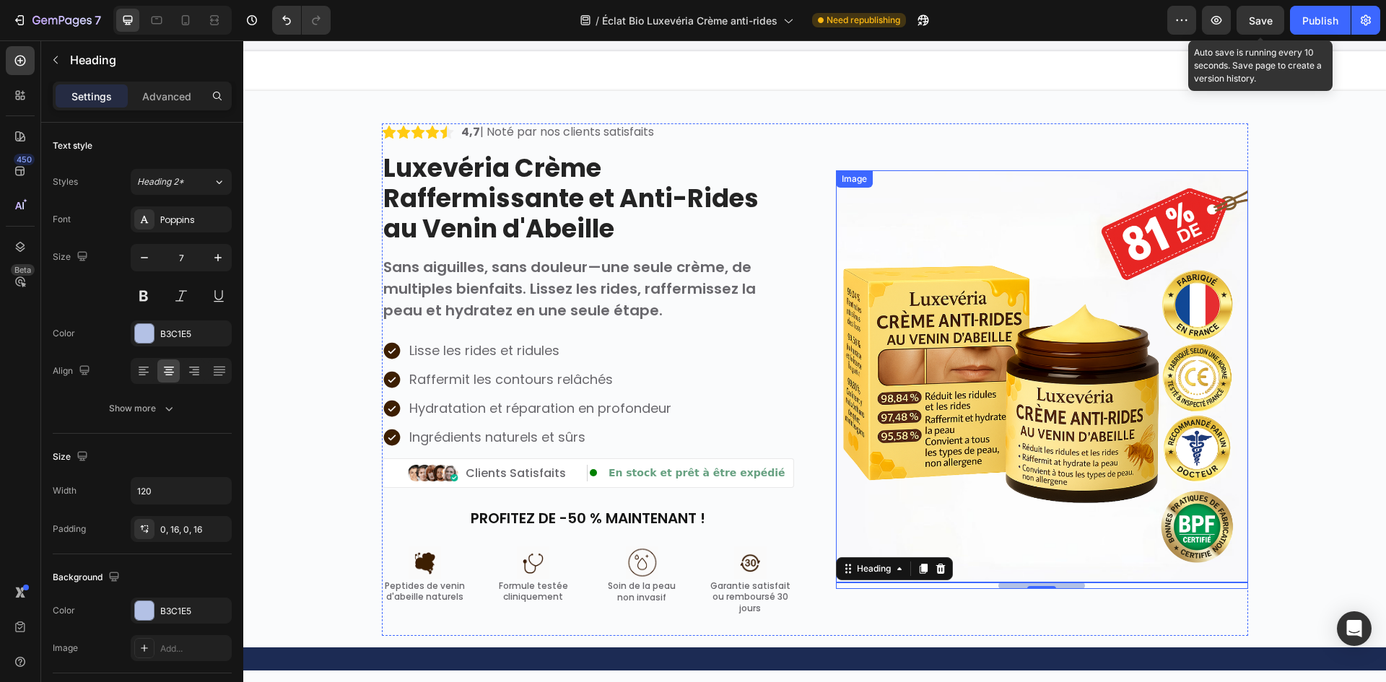
scroll to position [217, 0]
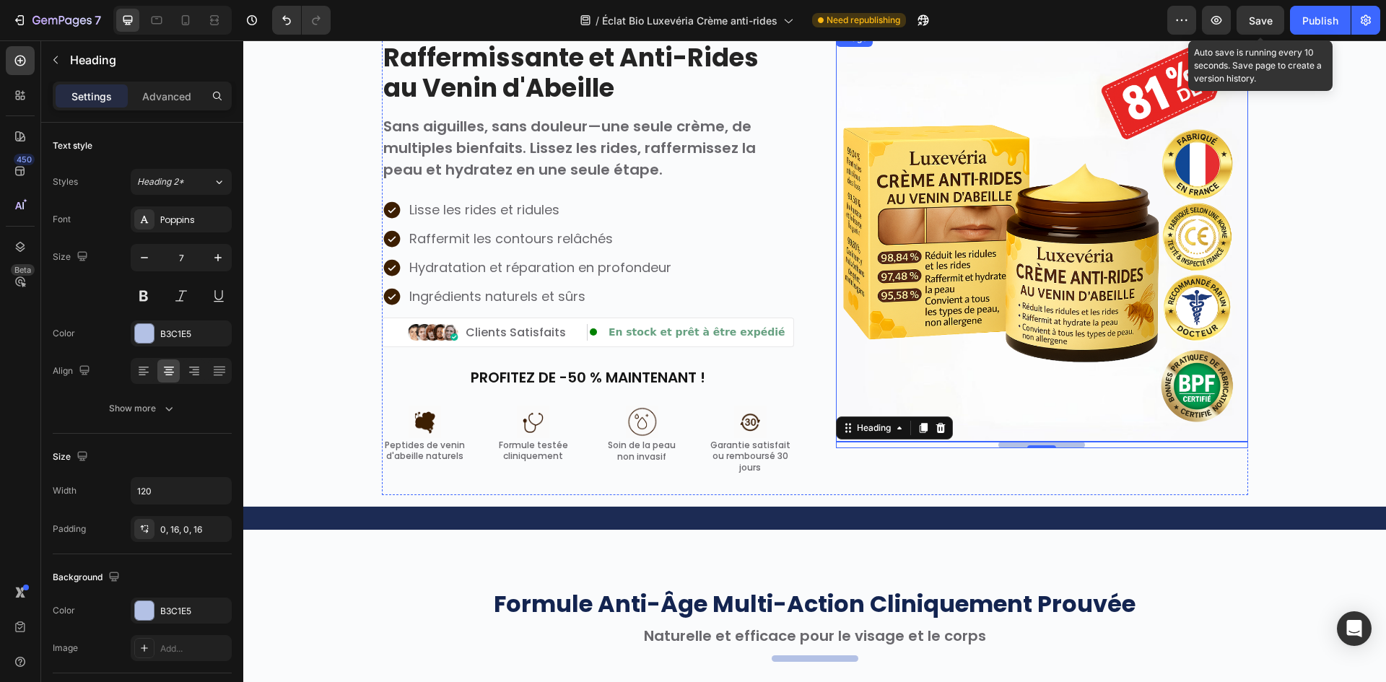
click at [1049, 310] on img at bounding box center [1042, 236] width 412 height 412
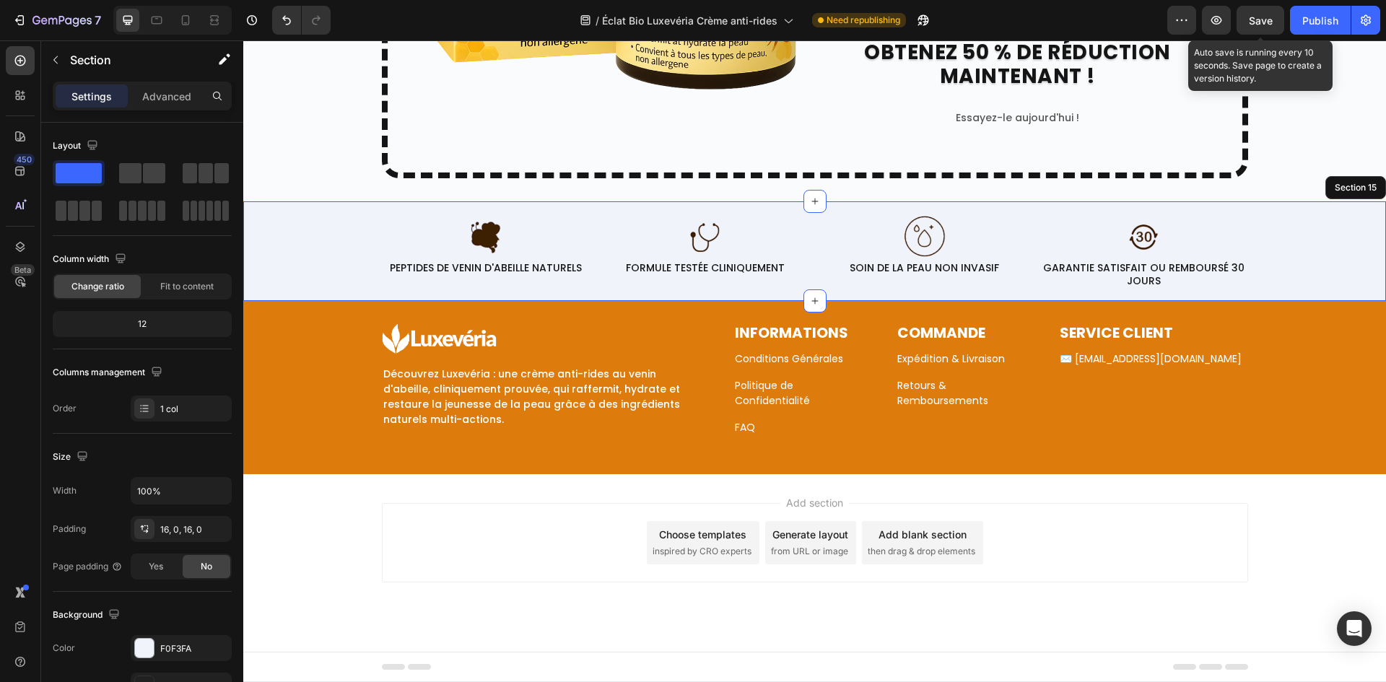
scroll to position [6207, 0]
click at [608, 220] on div "Image FORMULE TESTÉE CLINIQUEMENT Text block Row" at bounding box center [705, 244] width 208 height 63
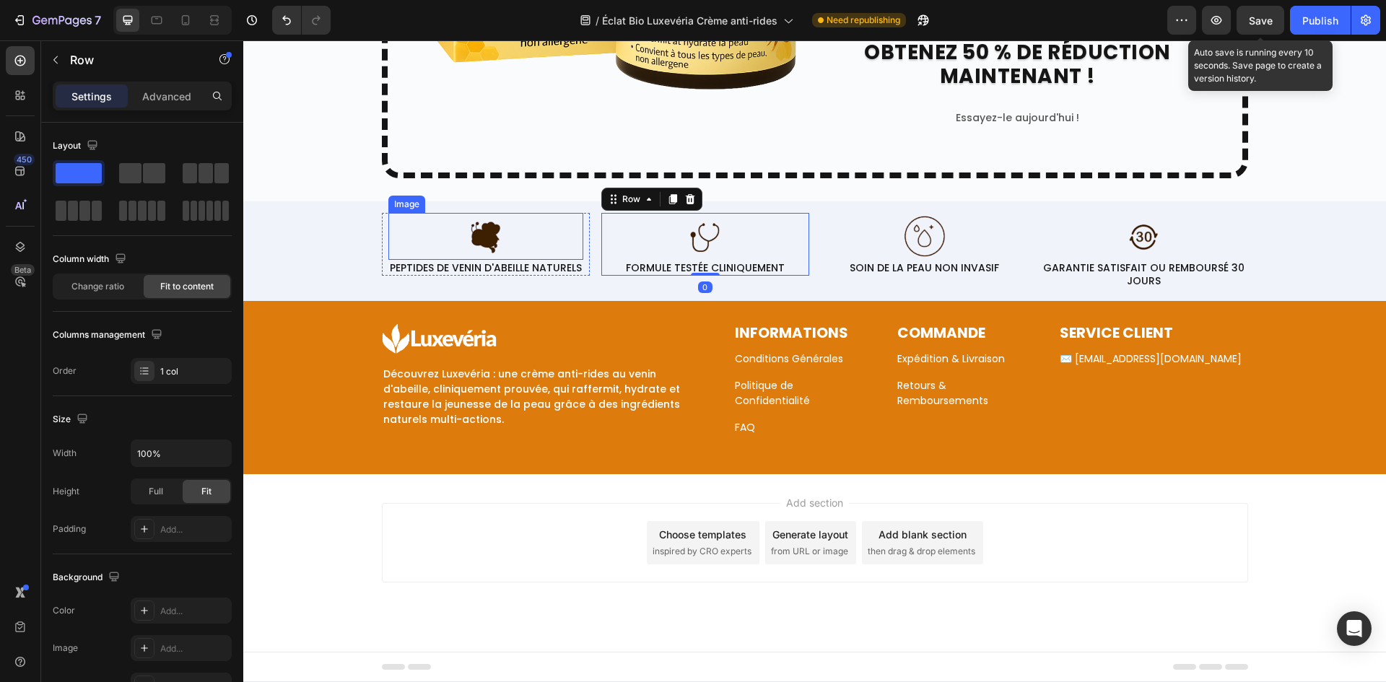
click at [310, 249] on div "Image PEPTIDES DE VENIN D'ABEILLE NATURELS Text block Row Image FORMULE TESTÉE …" at bounding box center [814, 251] width 1143 height 76
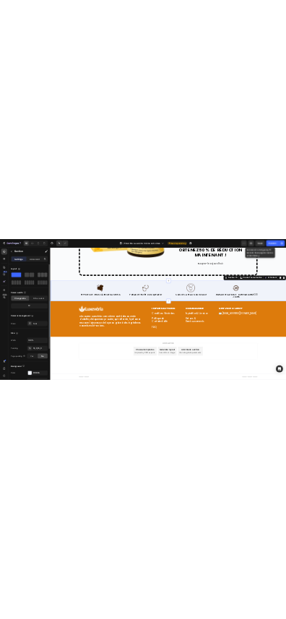
scroll to position [5990, 0]
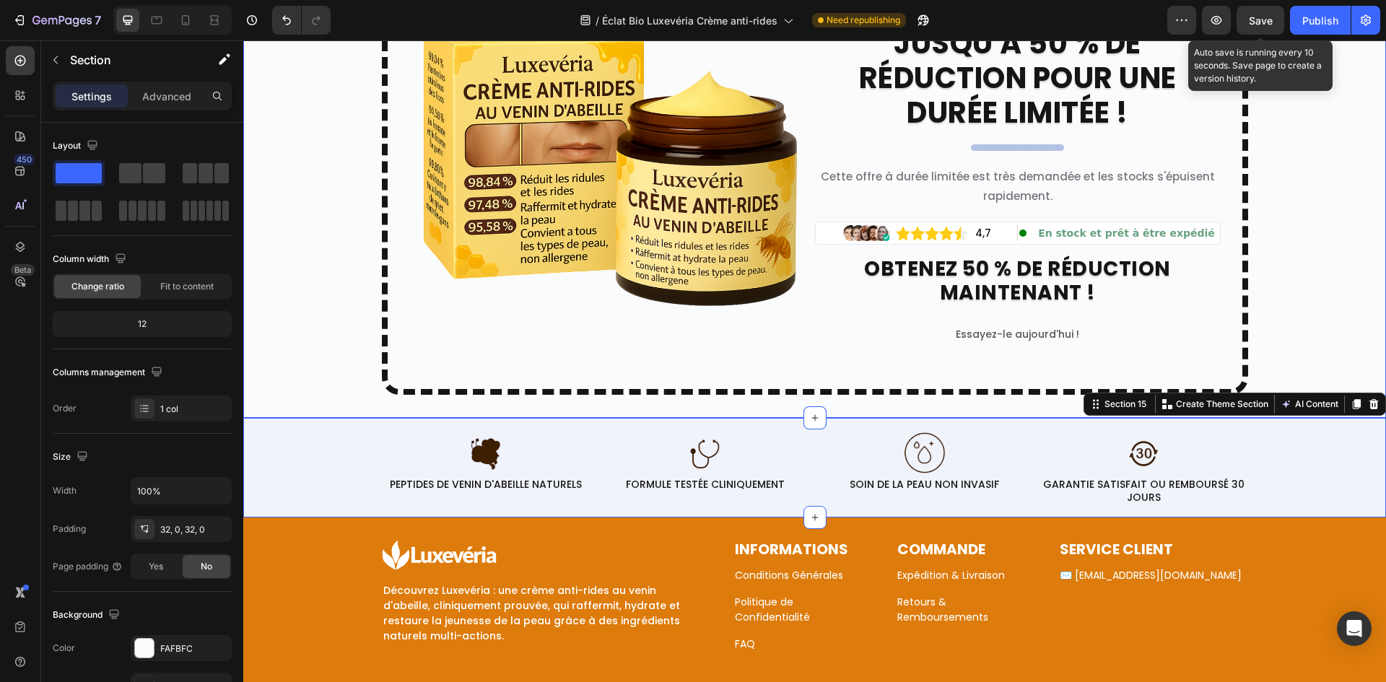
click at [276, 188] on div "Image Luxevéria Crème Raffermissante et Anti-Rides au Venin d'Abeille Text bloc…" at bounding box center [814, 164] width 1143 height 461
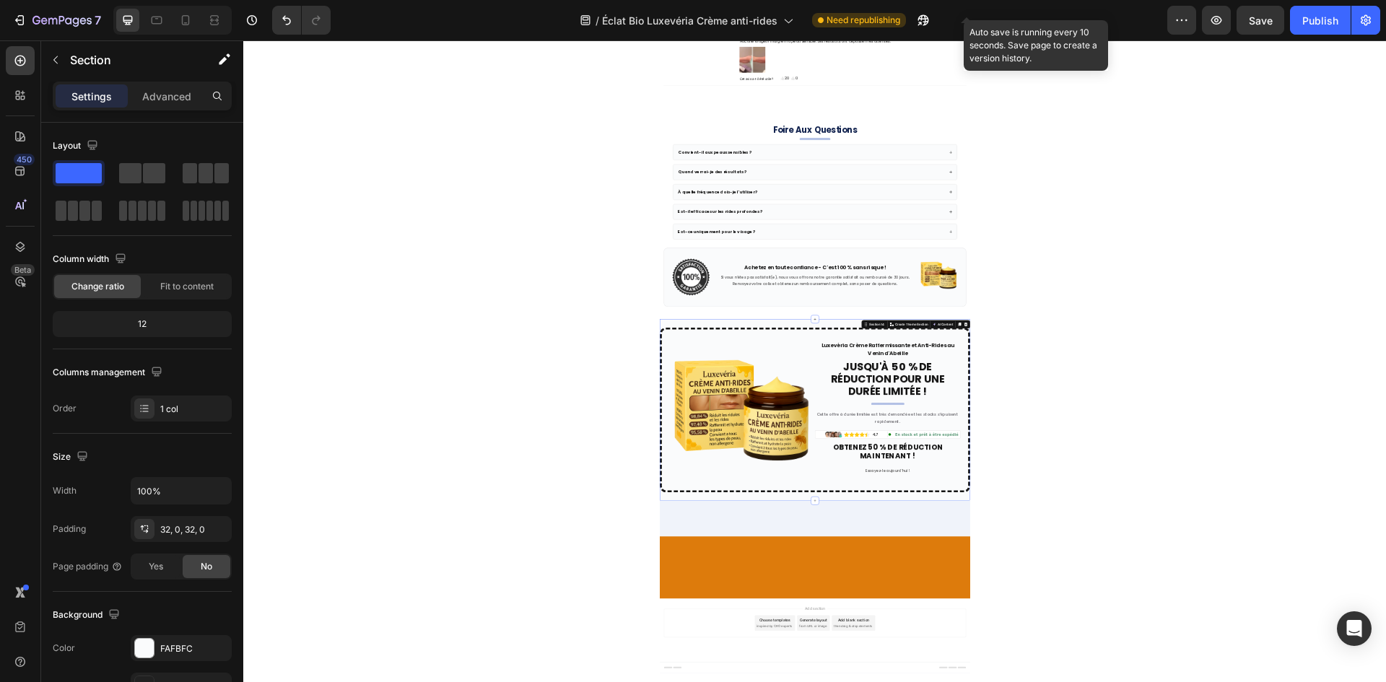
scroll to position [4441, 0]
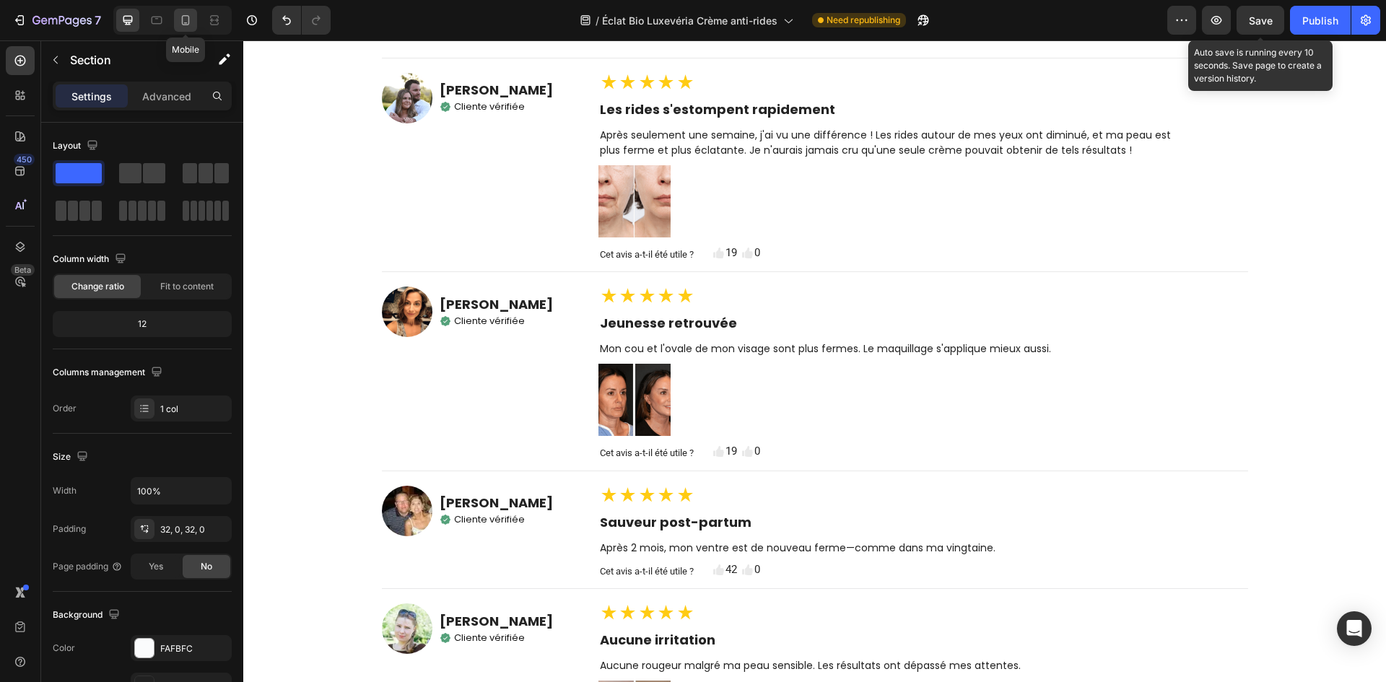
click at [187, 16] on icon at bounding box center [186, 20] width 8 height 10
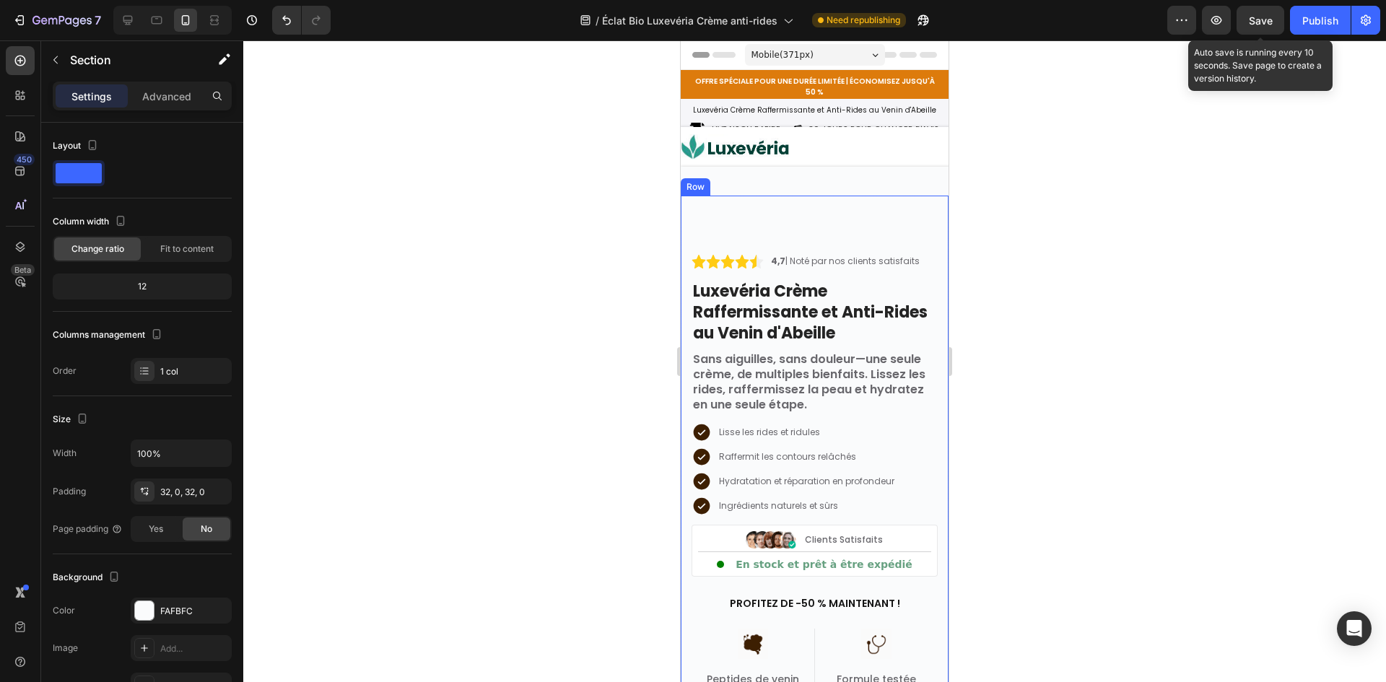
click at [687, 340] on div "4,7 | Noté par nos clients satisfaits Text block Image Row Luxevéria Crème Raff…" at bounding box center [815, 505] width 268 height 619
click at [161, 100] on p "Advanced" at bounding box center [166, 96] width 49 height 15
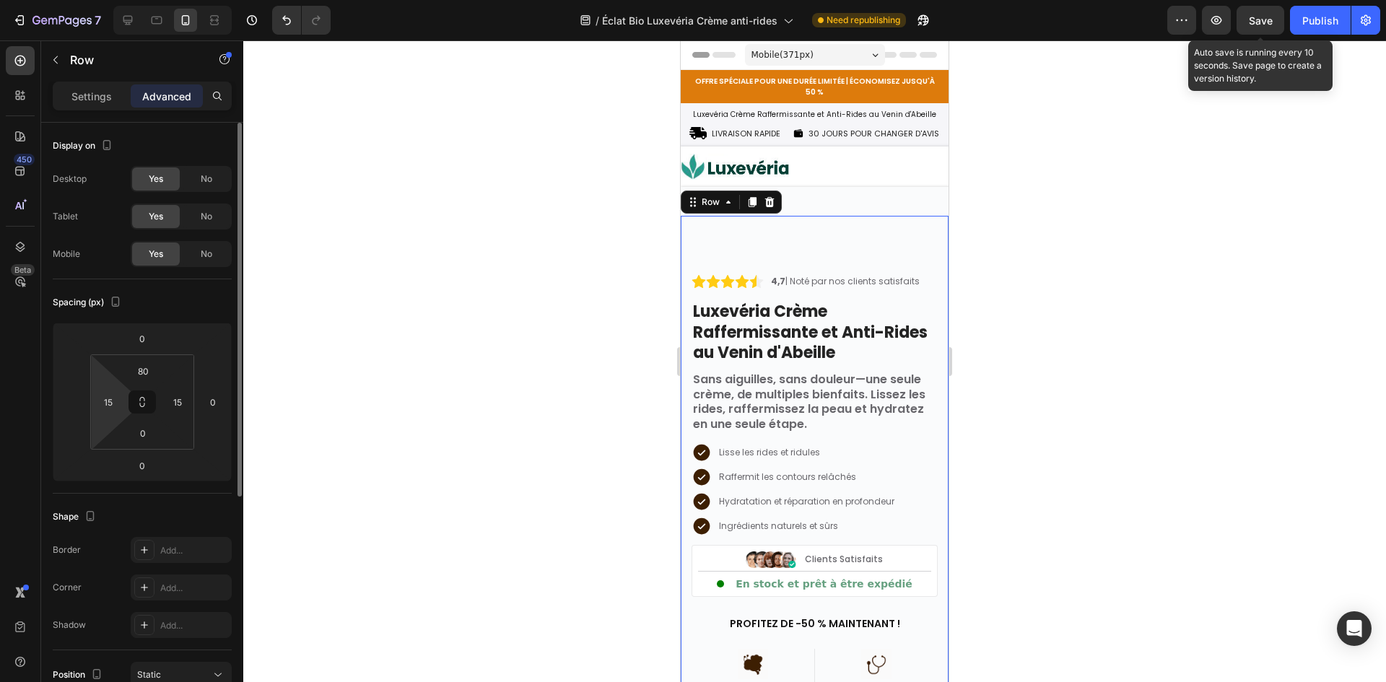
click at [110, 405] on input "15" at bounding box center [108, 402] width 22 height 22
type input "8"
click at [184, 400] on input "15" at bounding box center [178, 402] width 22 height 22
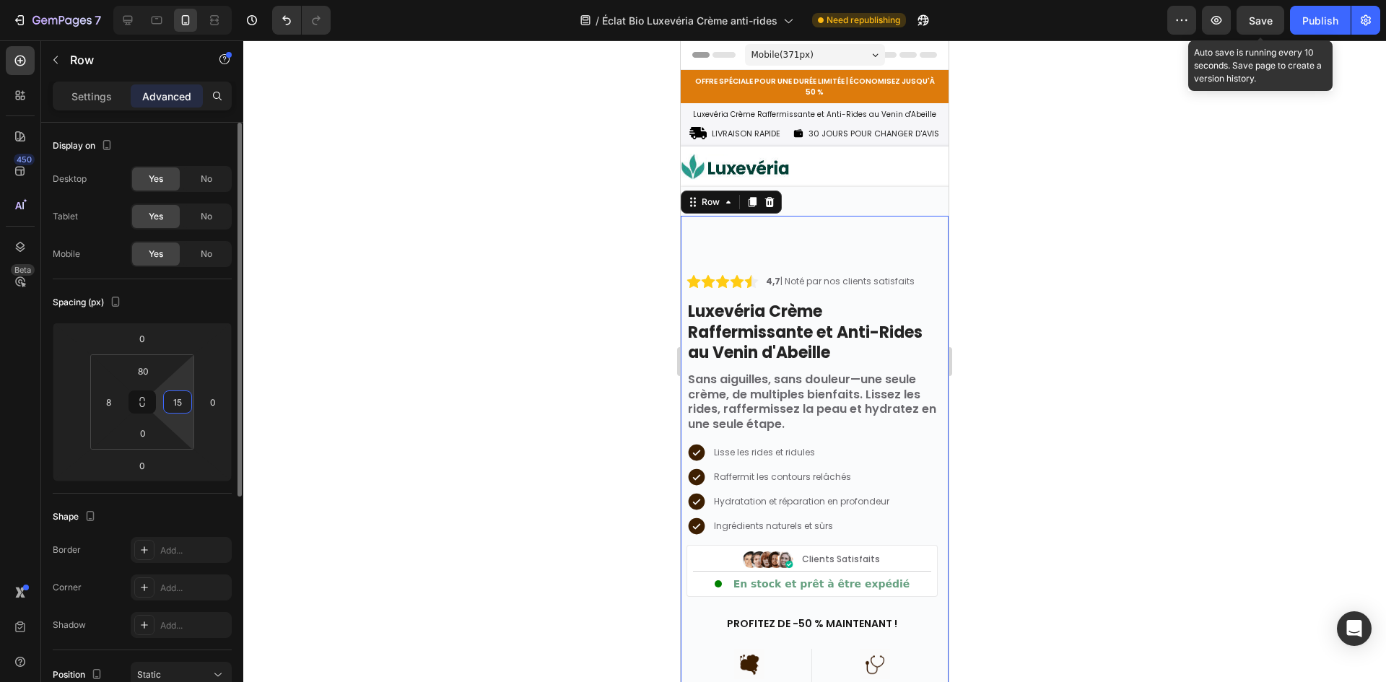
click at [184, 400] on input "15" at bounding box center [178, 402] width 22 height 22
type input "7"
click at [113, 403] on input "8" at bounding box center [108, 402] width 22 height 22
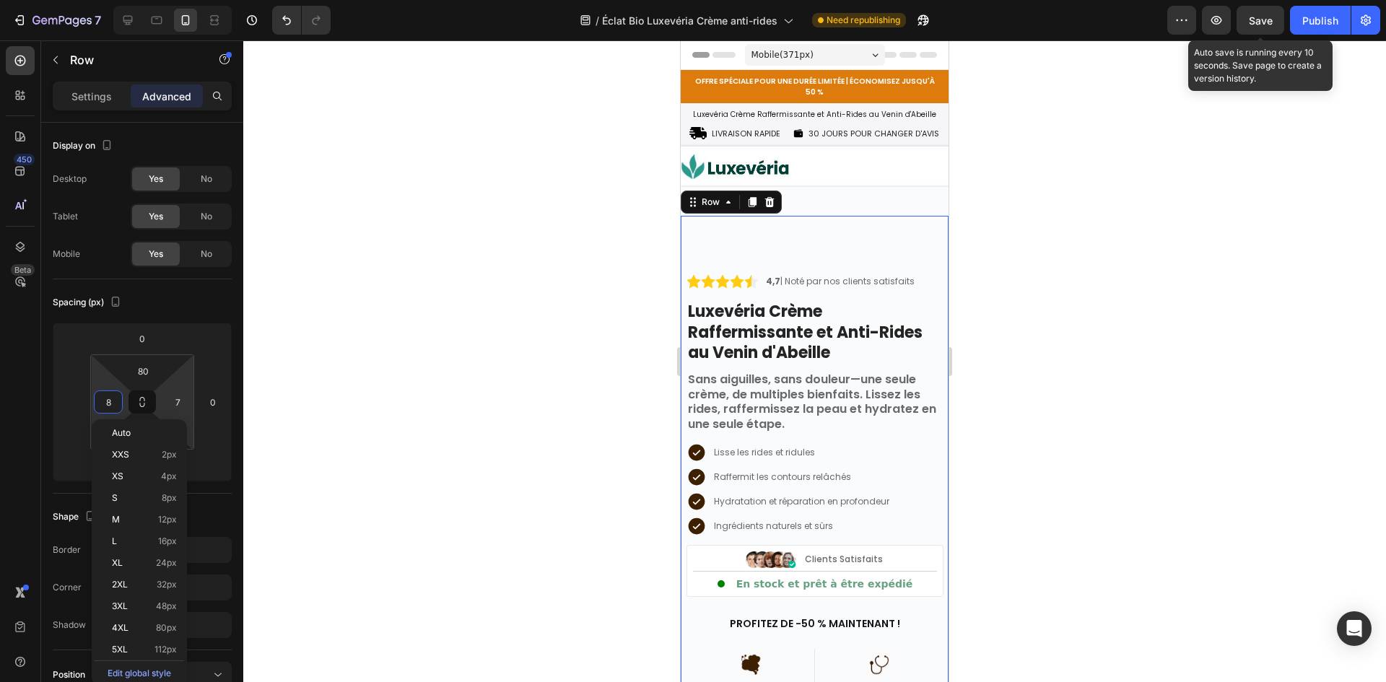
type input "7"
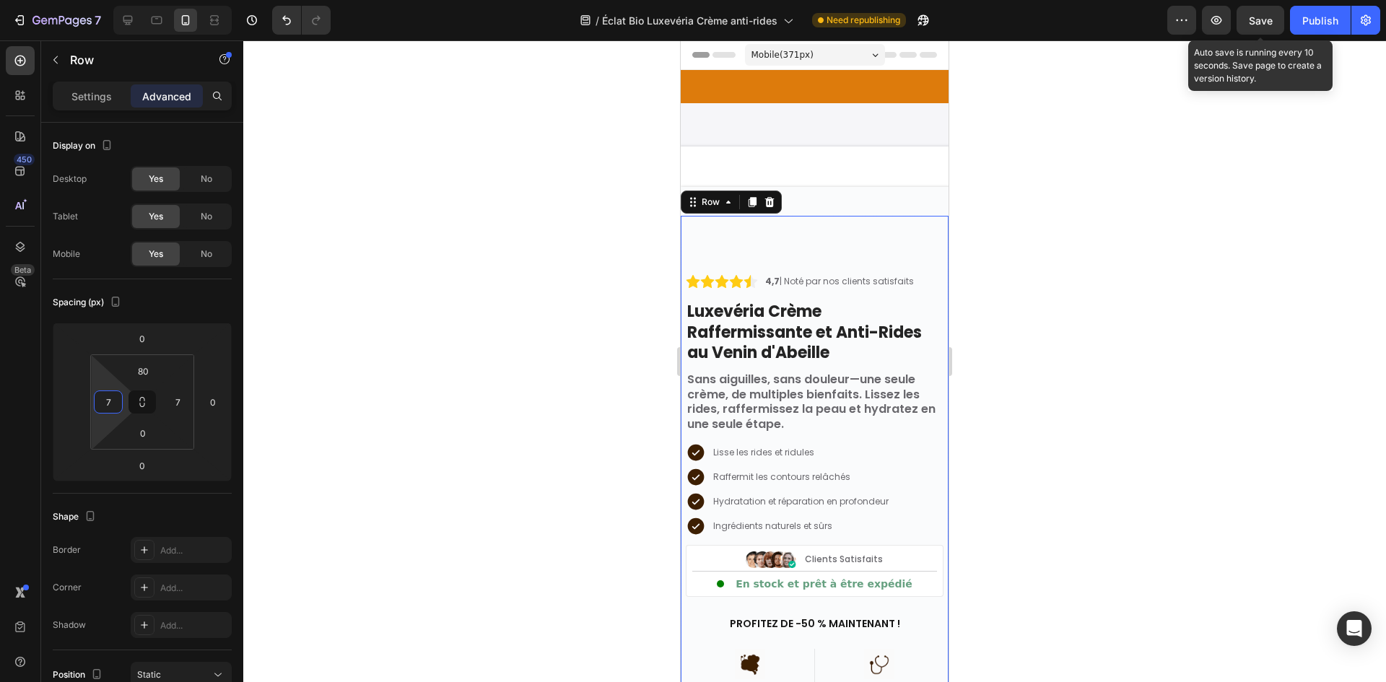
scroll to position [650, 0]
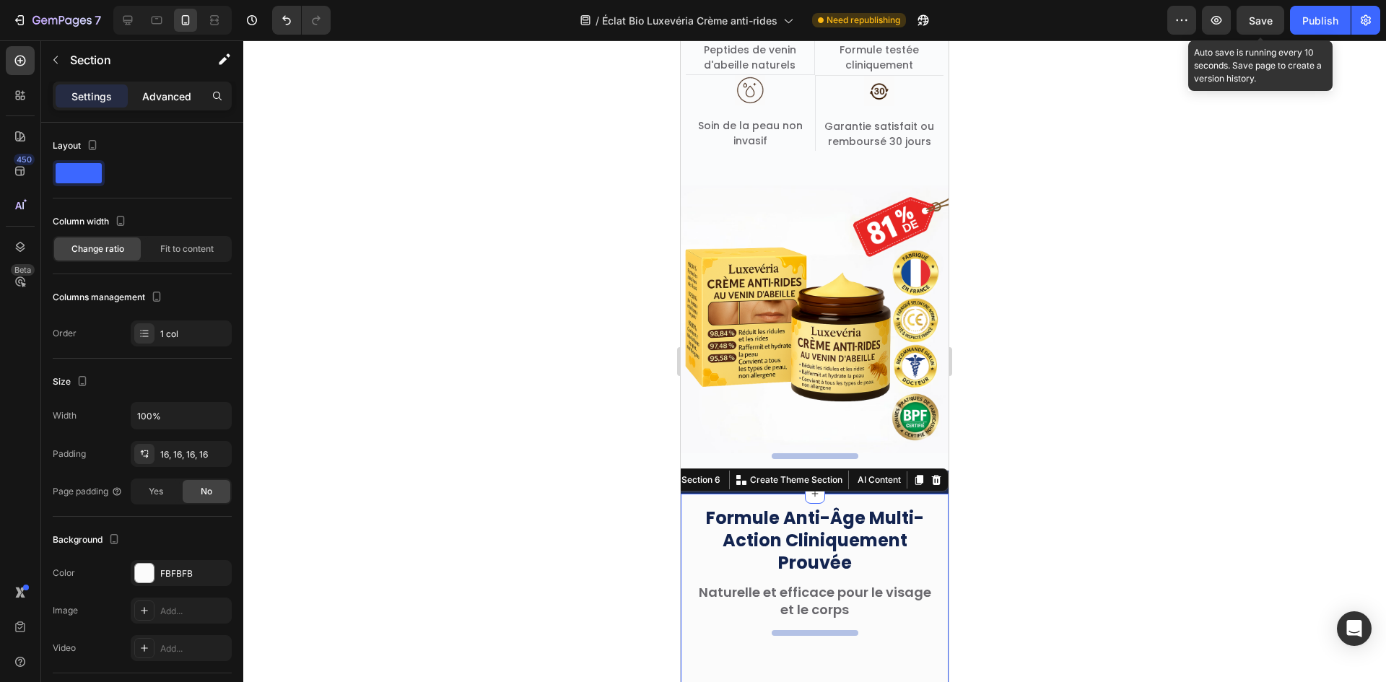
click at [162, 89] on p "Advanced" at bounding box center [166, 96] width 49 height 15
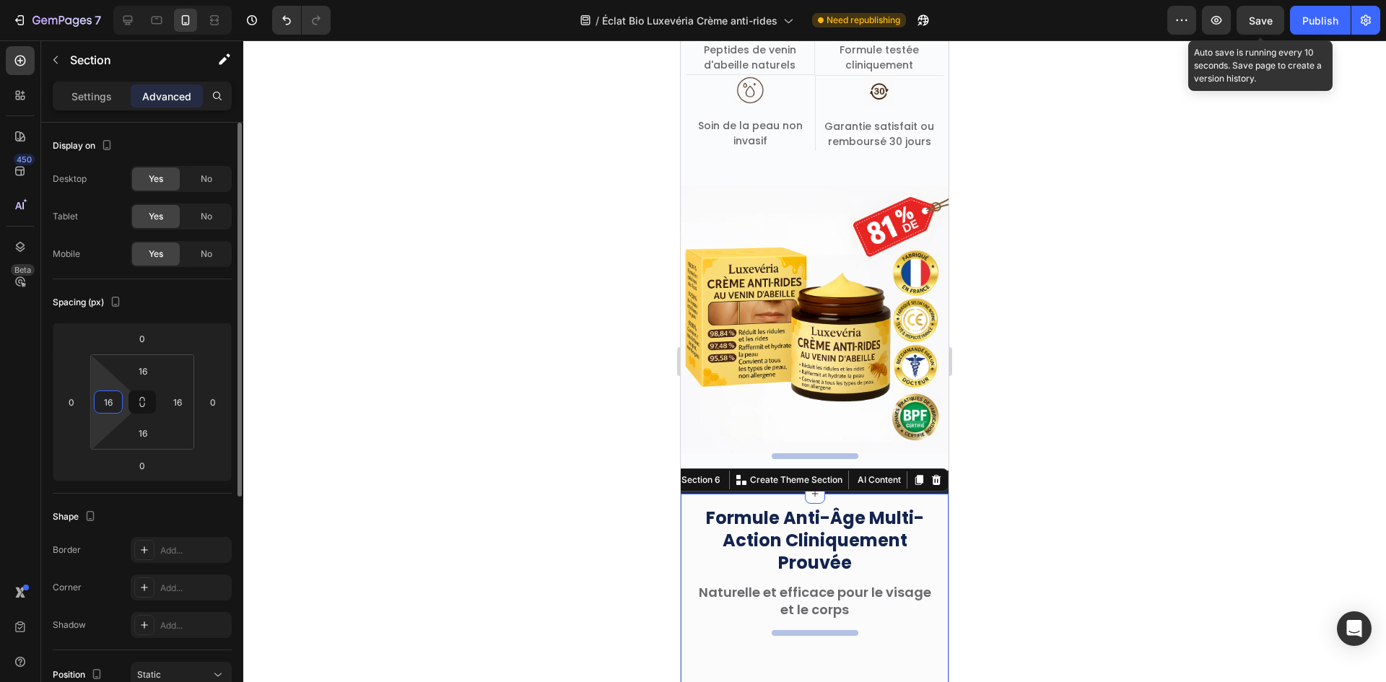
click at [113, 400] on input "16" at bounding box center [108, 402] width 22 height 22
type input "7"
click at [182, 397] on input "16" at bounding box center [178, 402] width 22 height 22
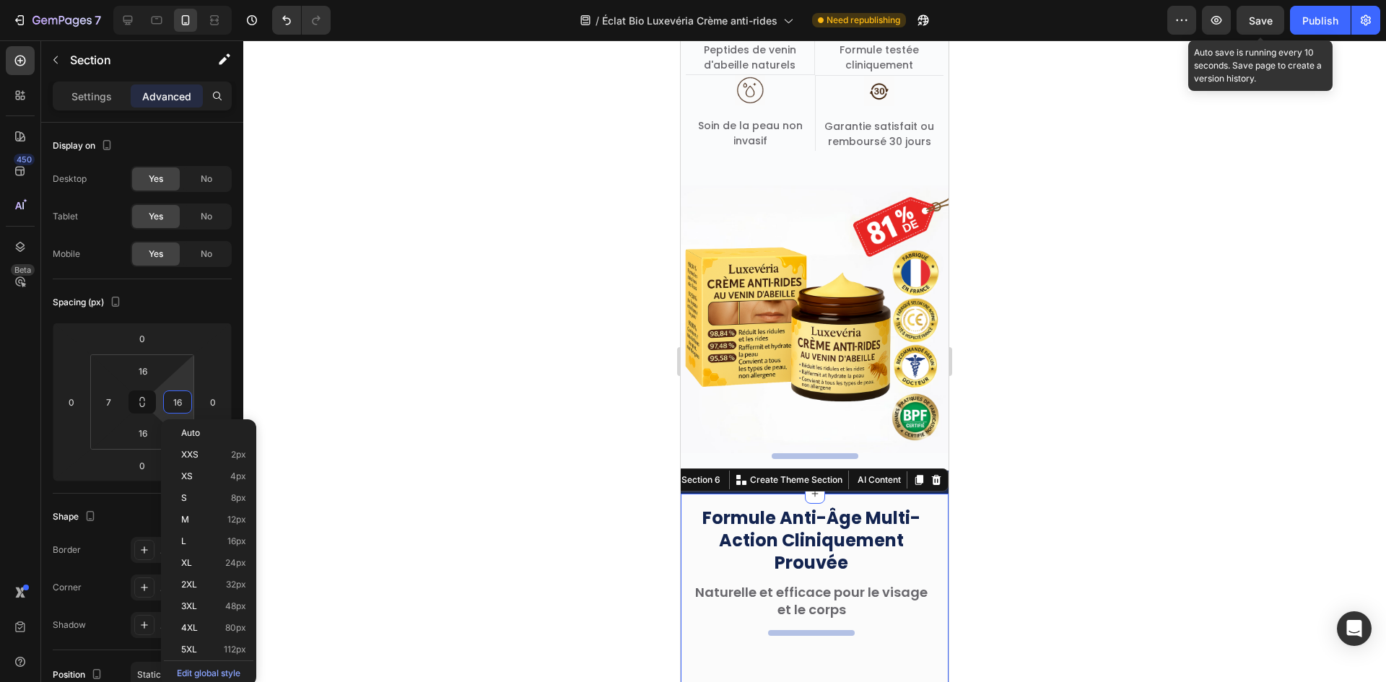
type input "7"
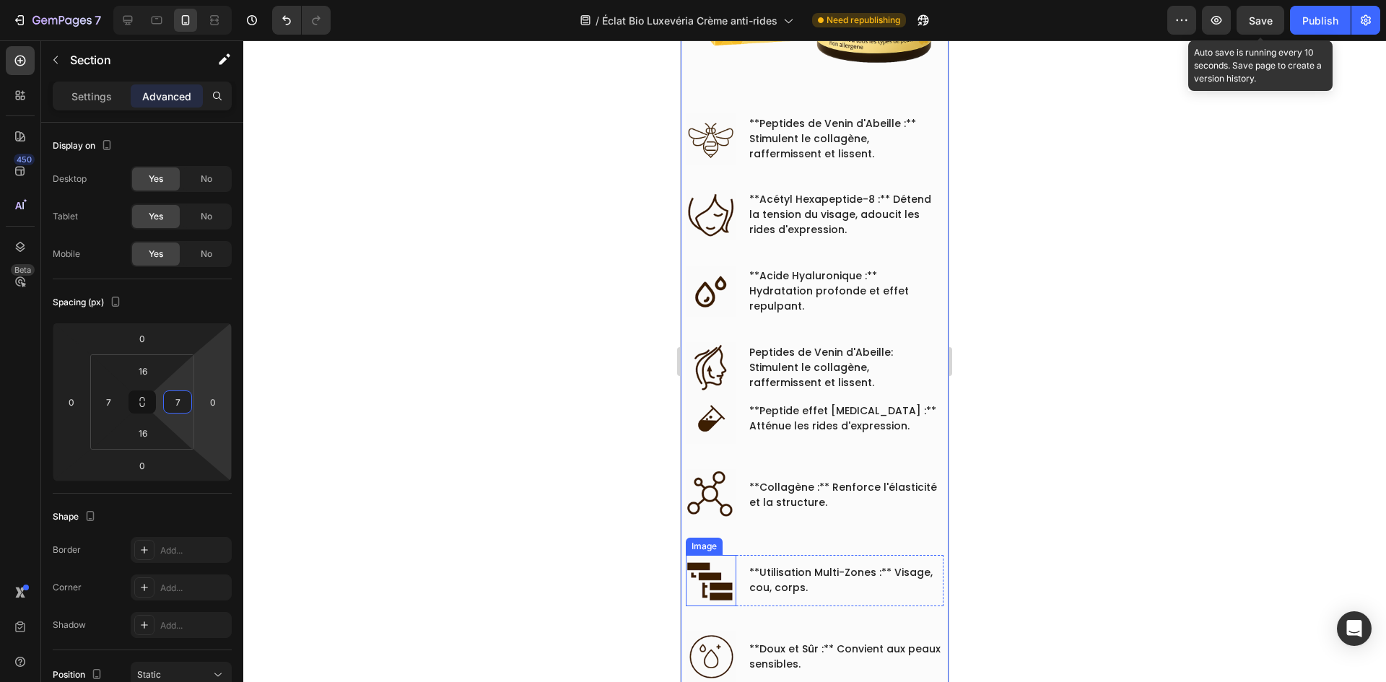
scroll to position [1516, 0]
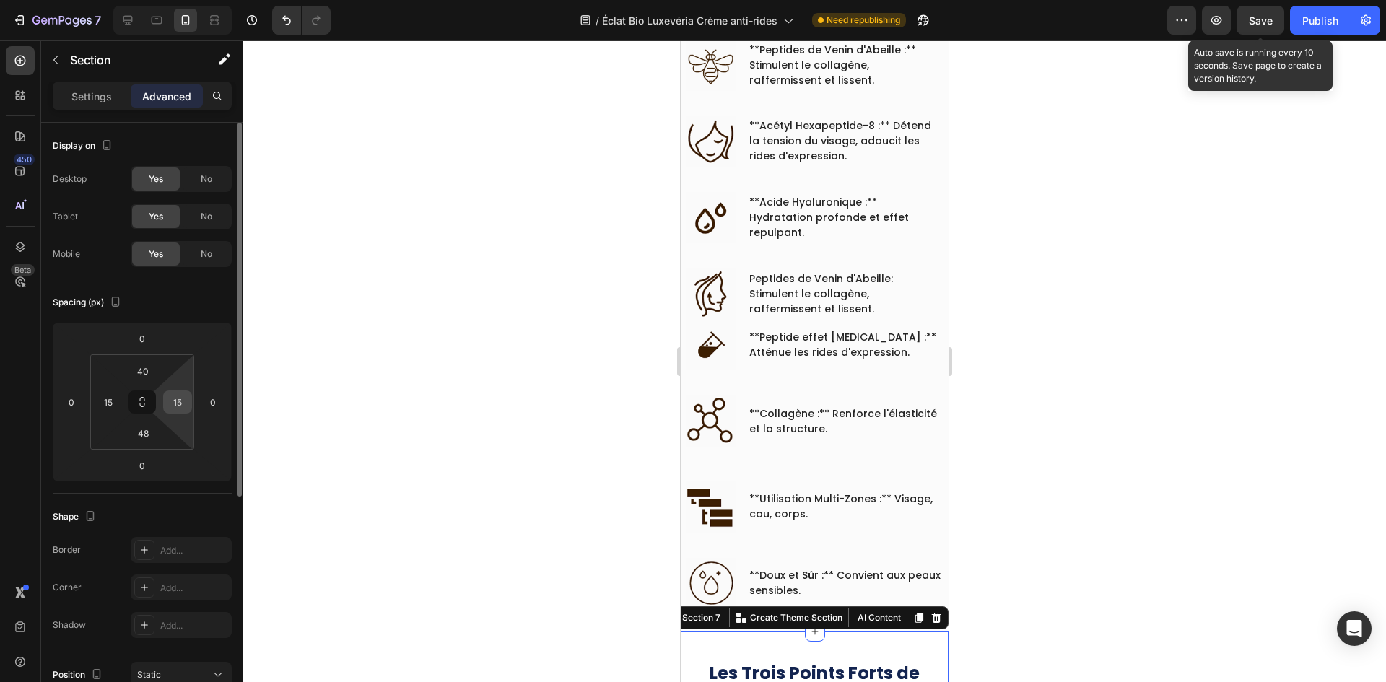
click at [177, 398] on input "15" at bounding box center [178, 402] width 22 height 22
type input "7"
click at [109, 399] on input "15" at bounding box center [108, 402] width 22 height 22
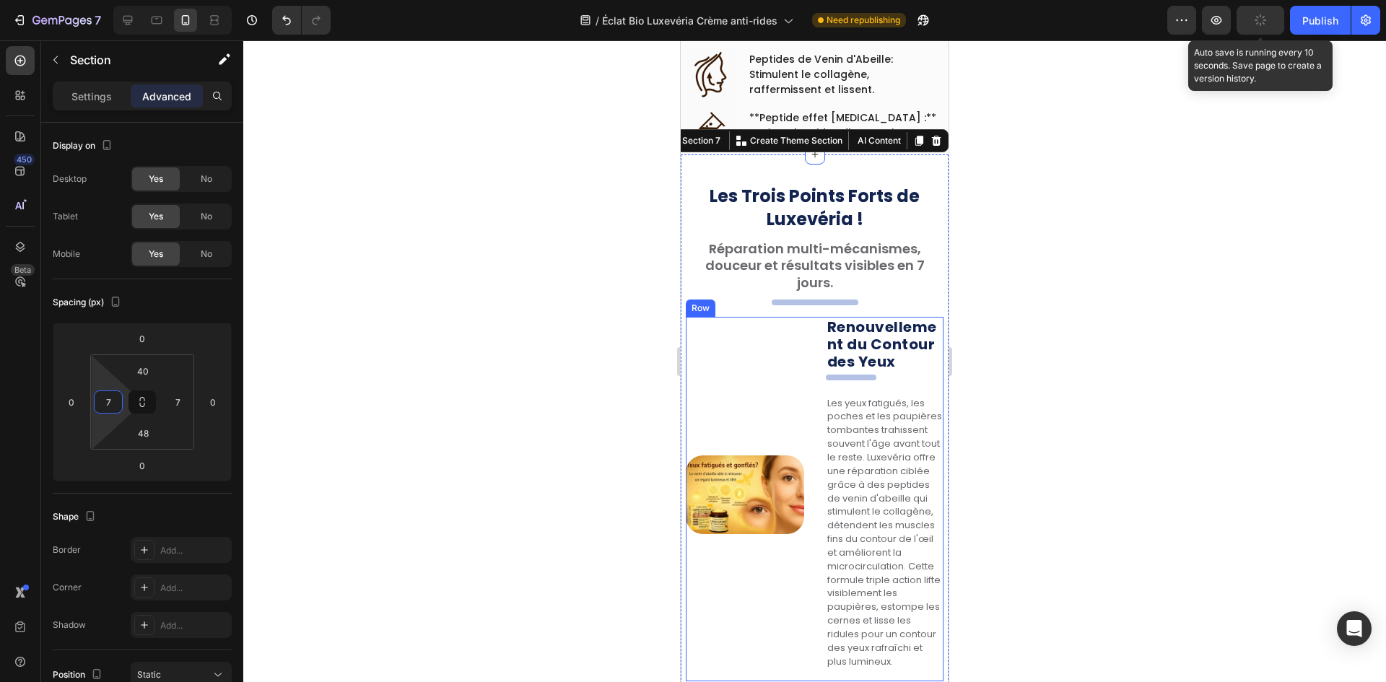
scroll to position [2165, 0]
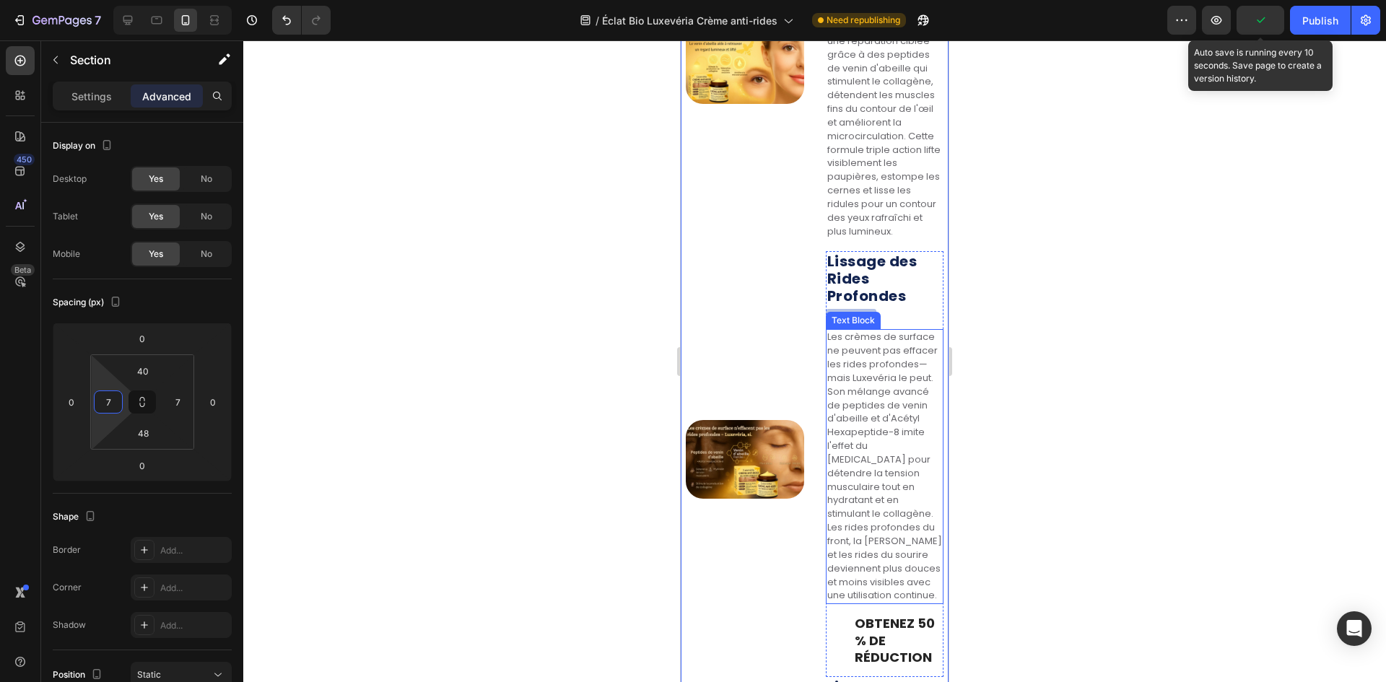
type input "7"
click at [779, 181] on div "Image" at bounding box center [745, 69] width 118 height 365
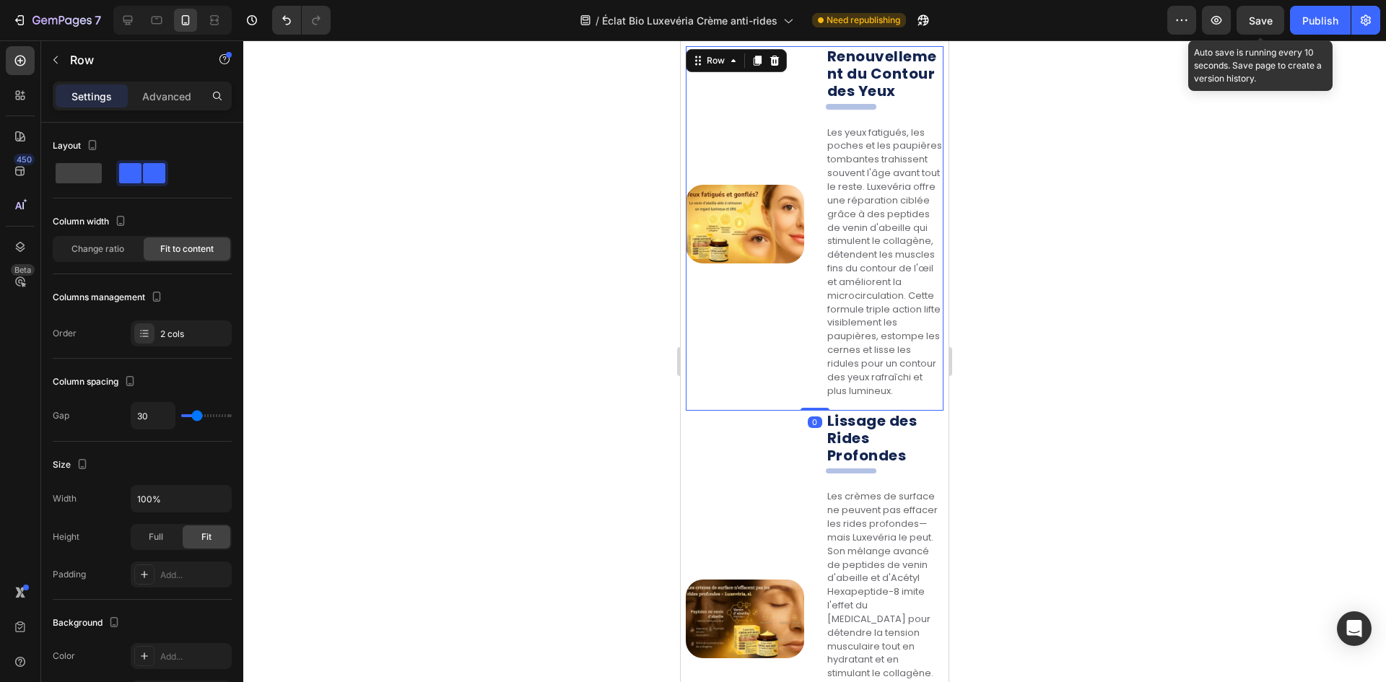
scroll to position [1949, 0]
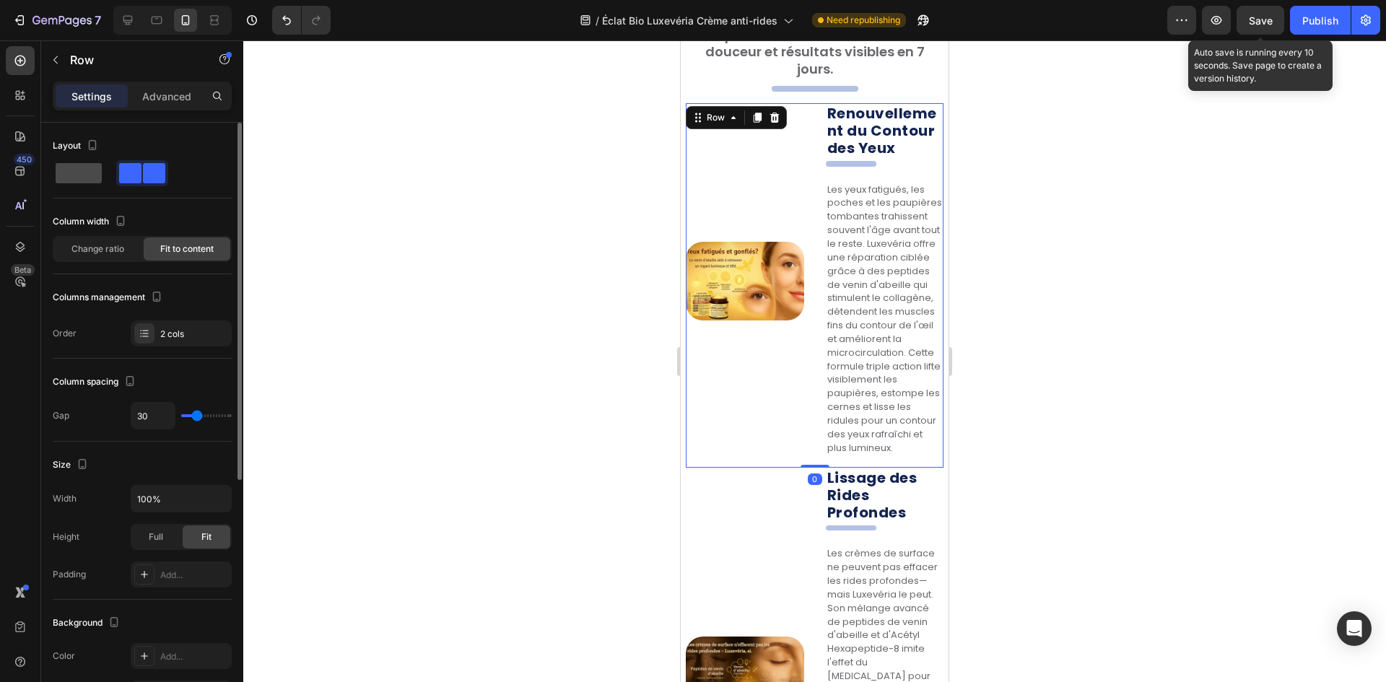
click at [68, 165] on span at bounding box center [79, 173] width 46 height 20
type input "0"
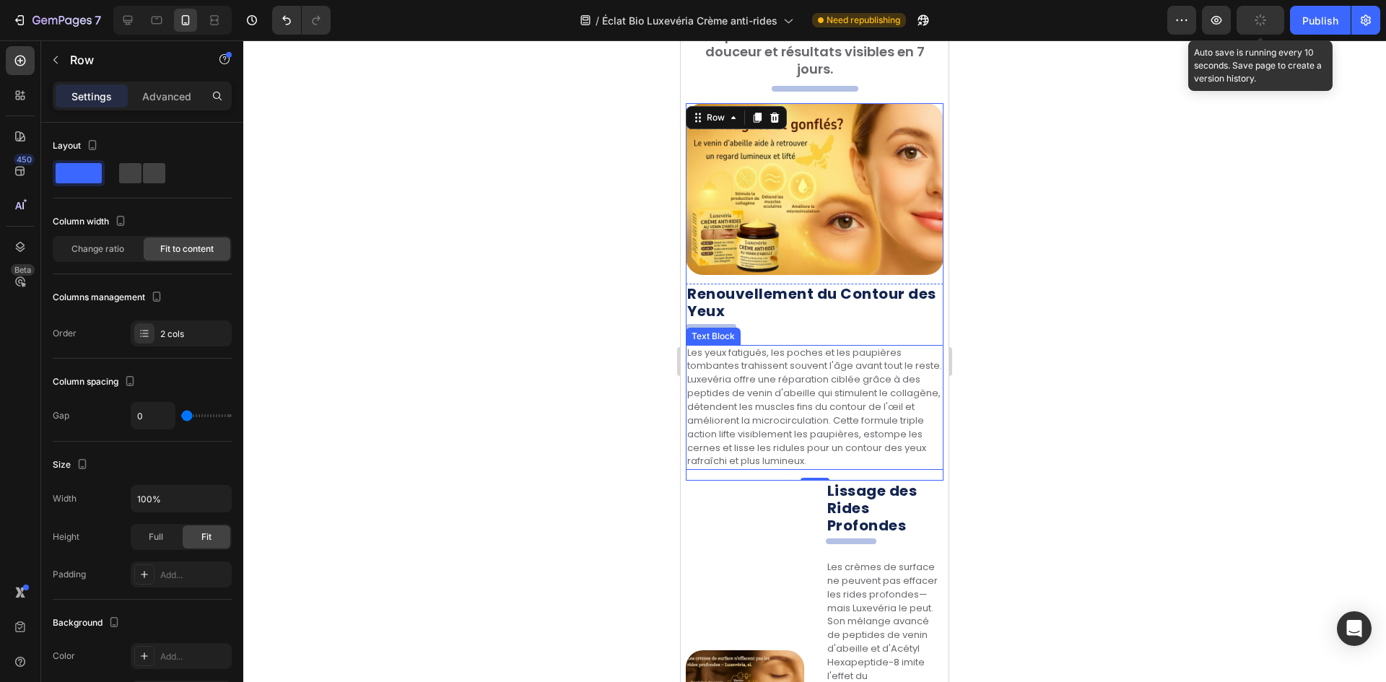
click at [733, 495] on div "Image" at bounding box center [745, 694] width 118 height 427
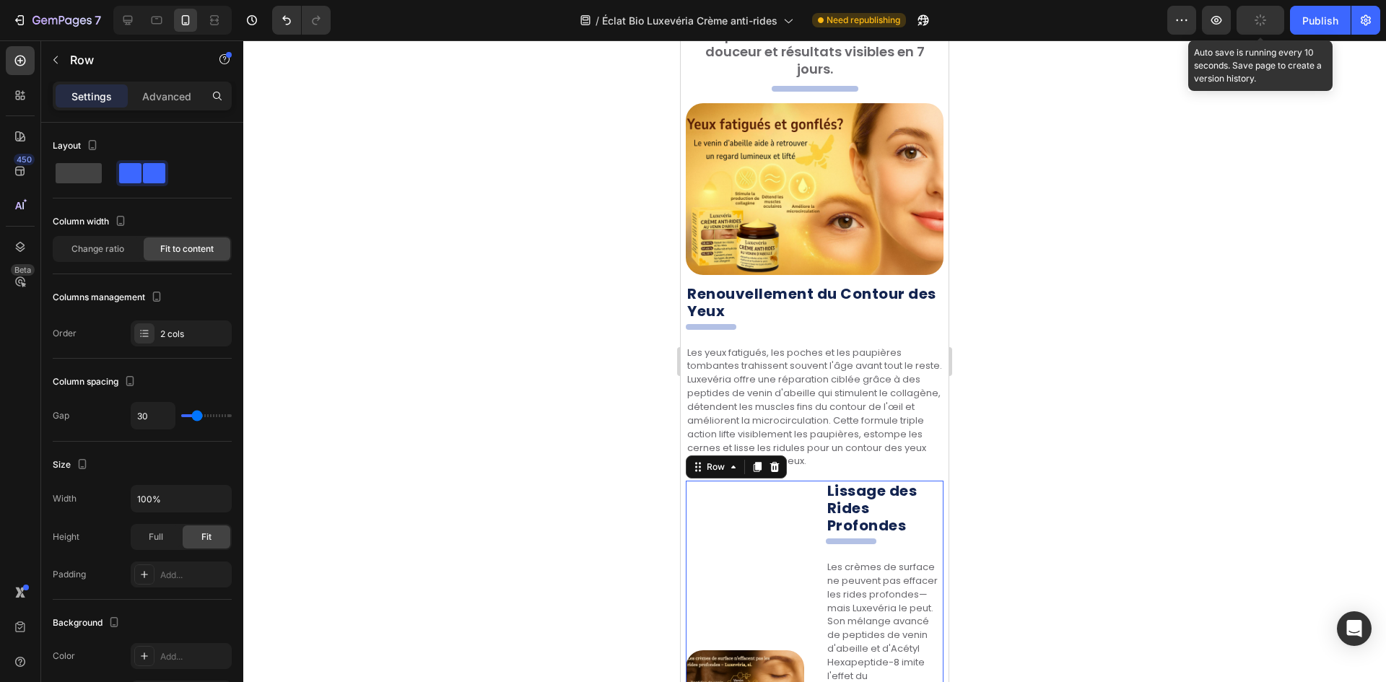
click at [77, 175] on span at bounding box center [79, 173] width 46 height 20
type input "0"
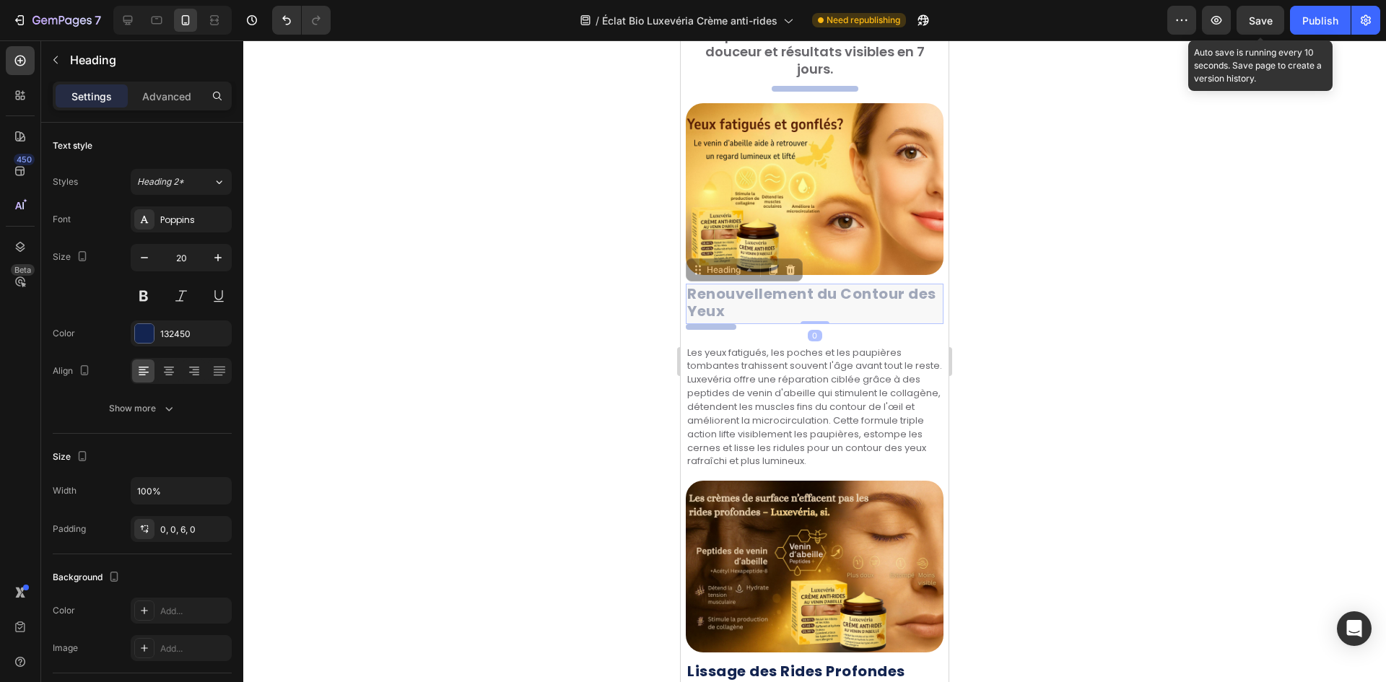
drag, startPoint x: 762, startPoint y: 302, endPoint x: 800, endPoint y: 350, distance: 60.6
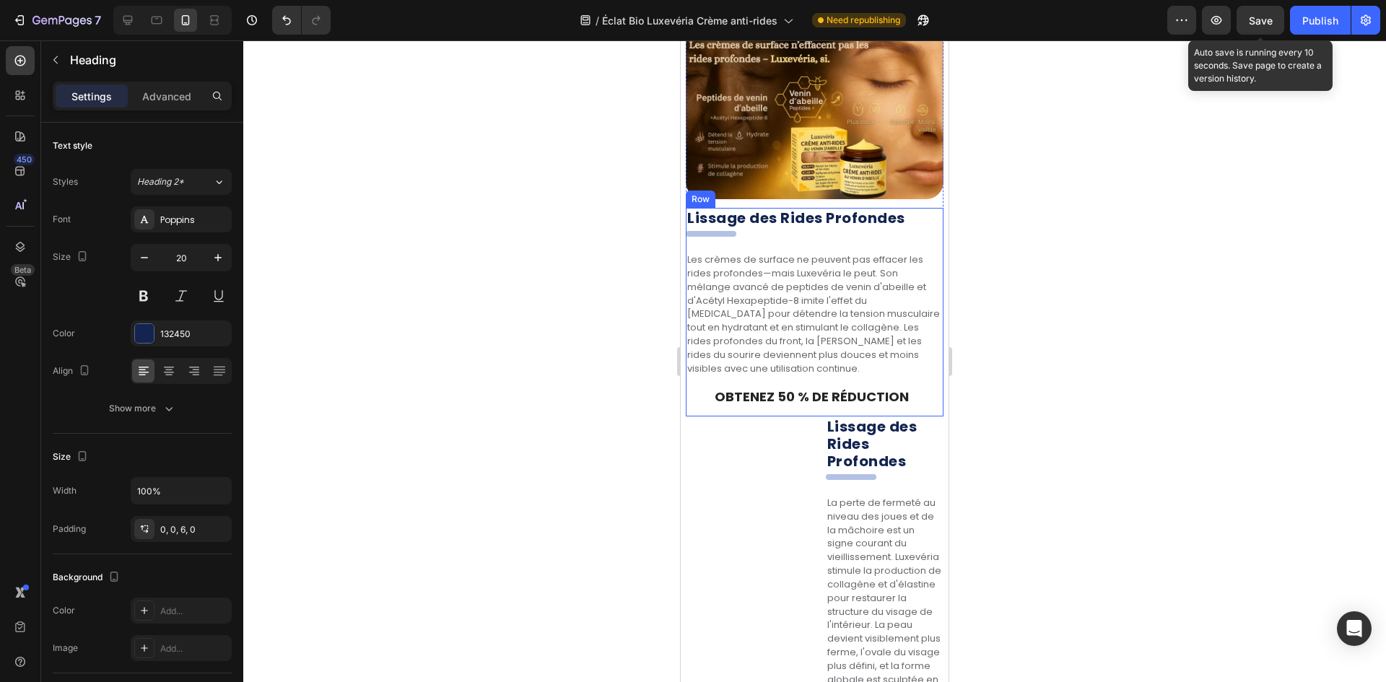
scroll to position [2420, 0]
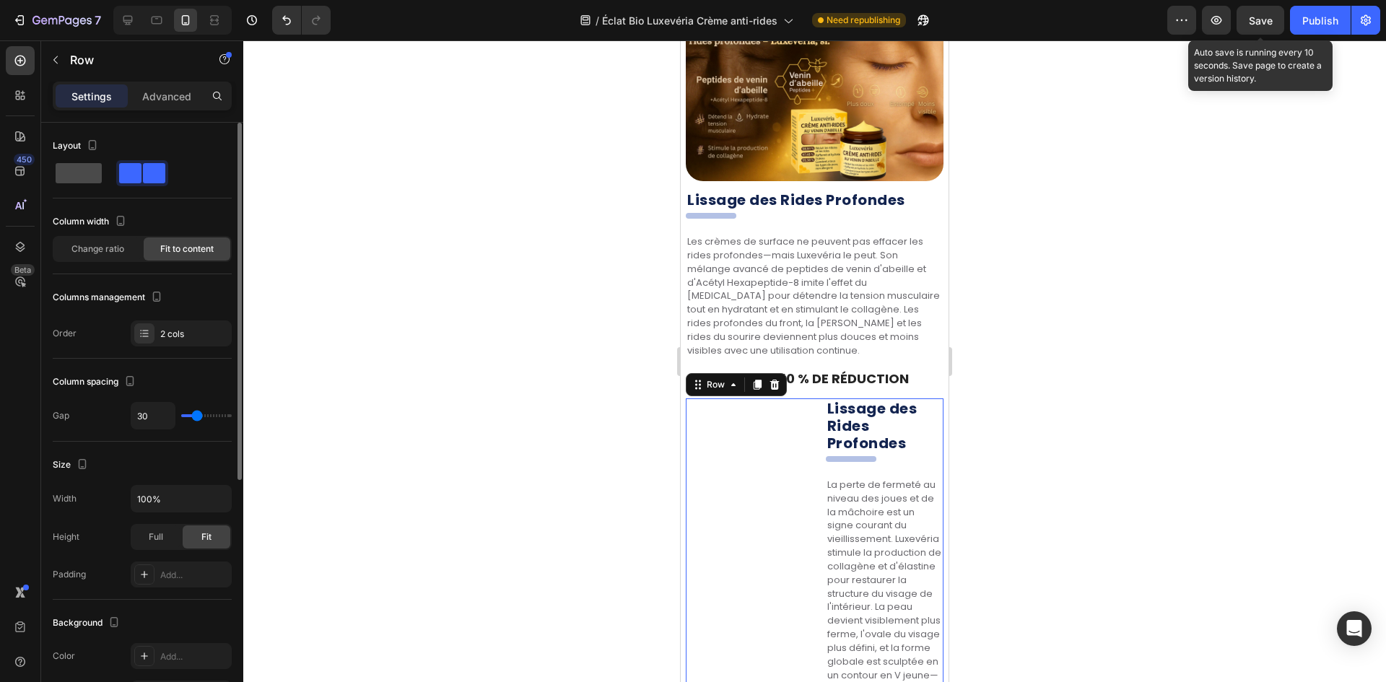
click at [73, 169] on span at bounding box center [79, 173] width 46 height 20
type input "0"
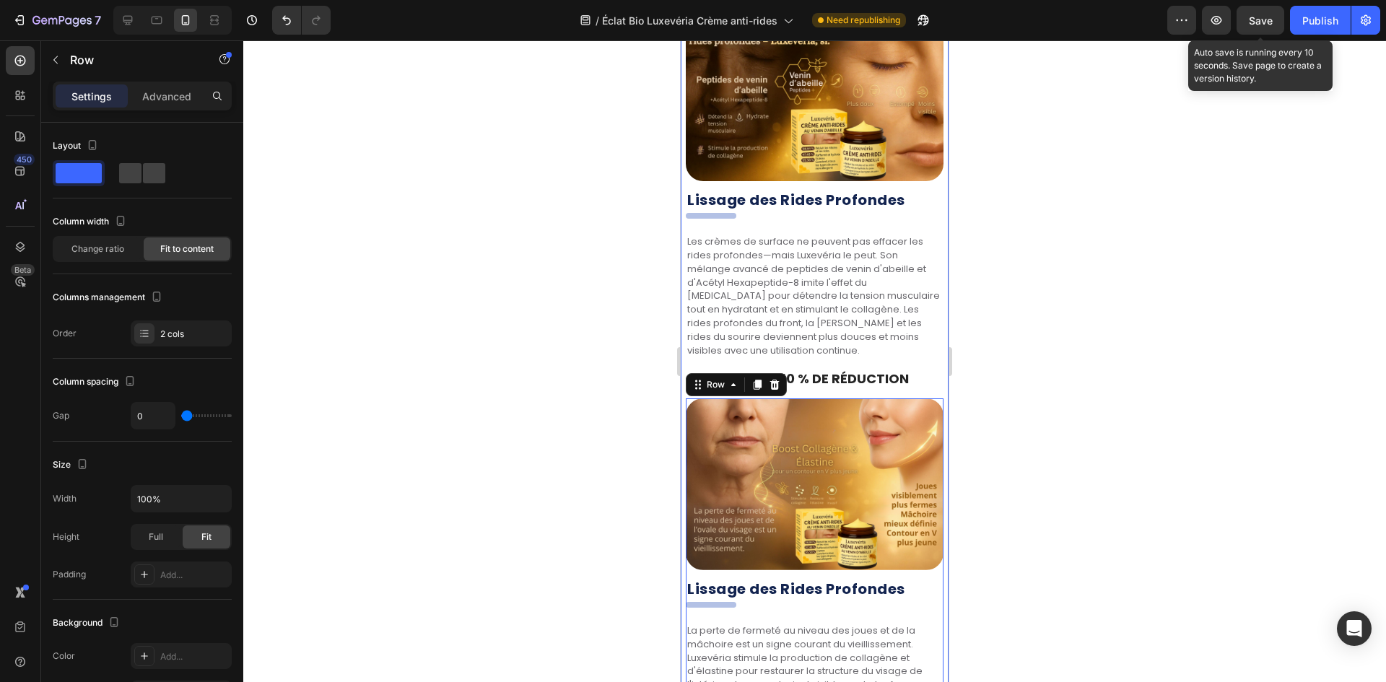
click at [1111, 381] on div at bounding box center [814, 361] width 1143 height 642
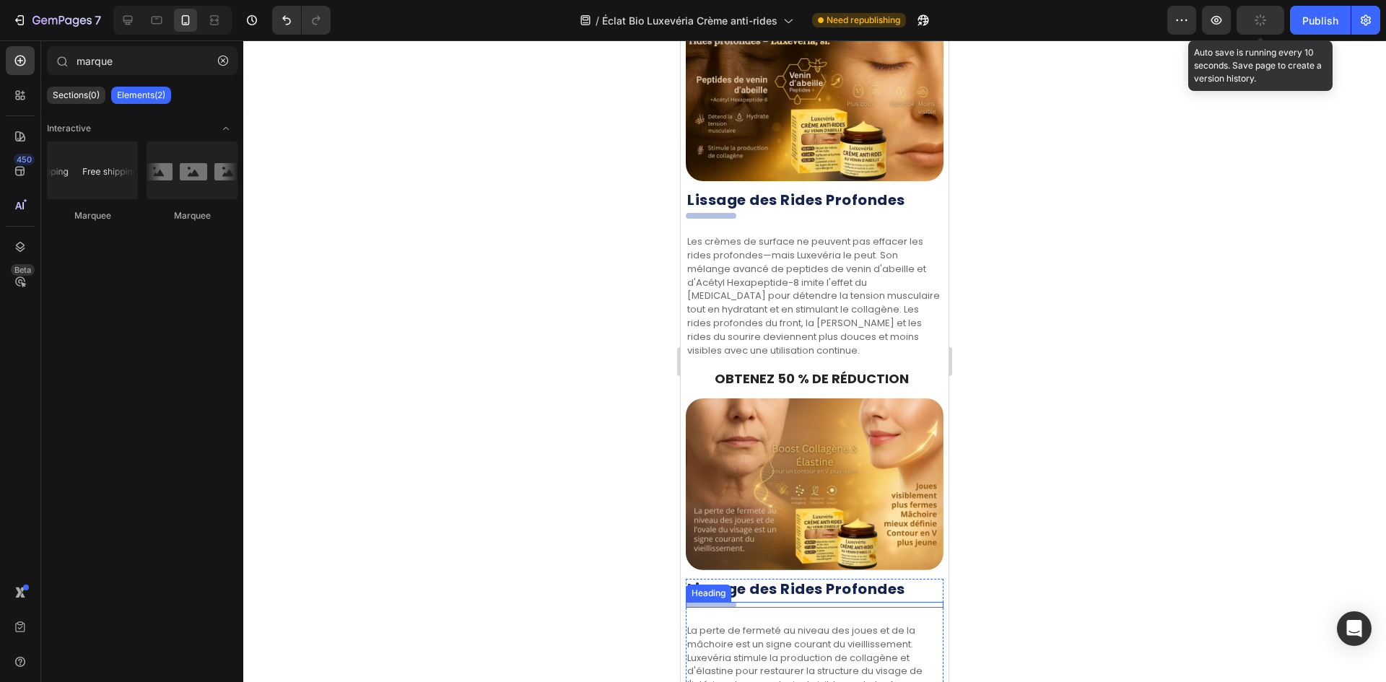
click at [702, 602] on h2 "." at bounding box center [711, 605] width 51 height 6
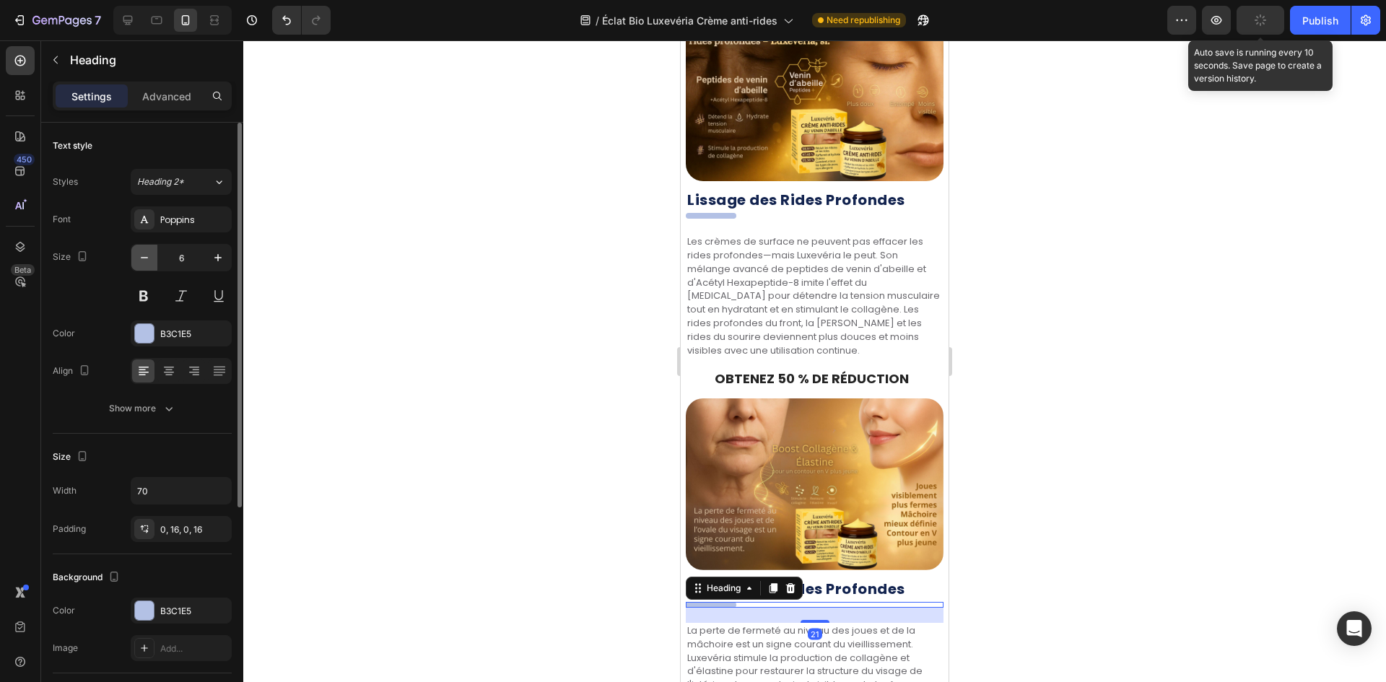
click at [149, 264] on icon "button" at bounding box center [144, 257] width 14 height 14
type input "4"
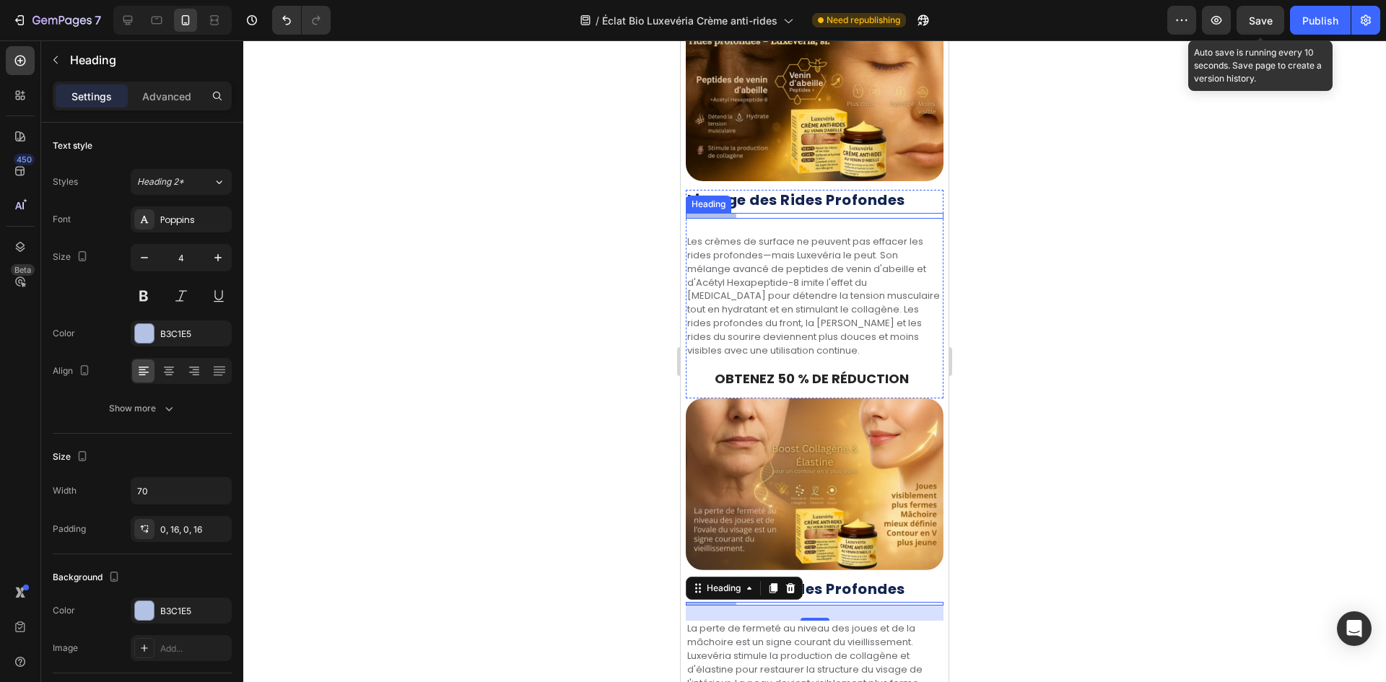
click at [720, 213] on h2 "." at bounding box center [711, 216] width 51 height 6
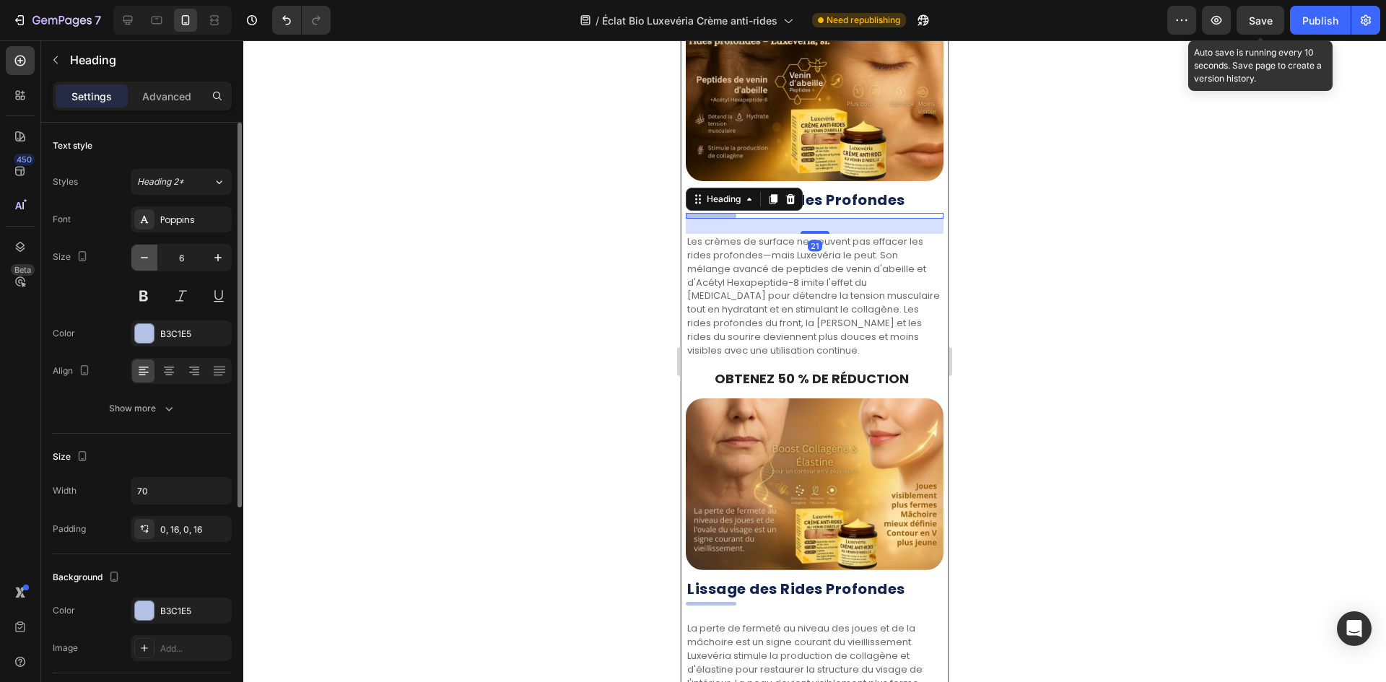
click at [141, 258] on icon "button" at bounding box center [144, 257] width 7 height 1
type input "4"
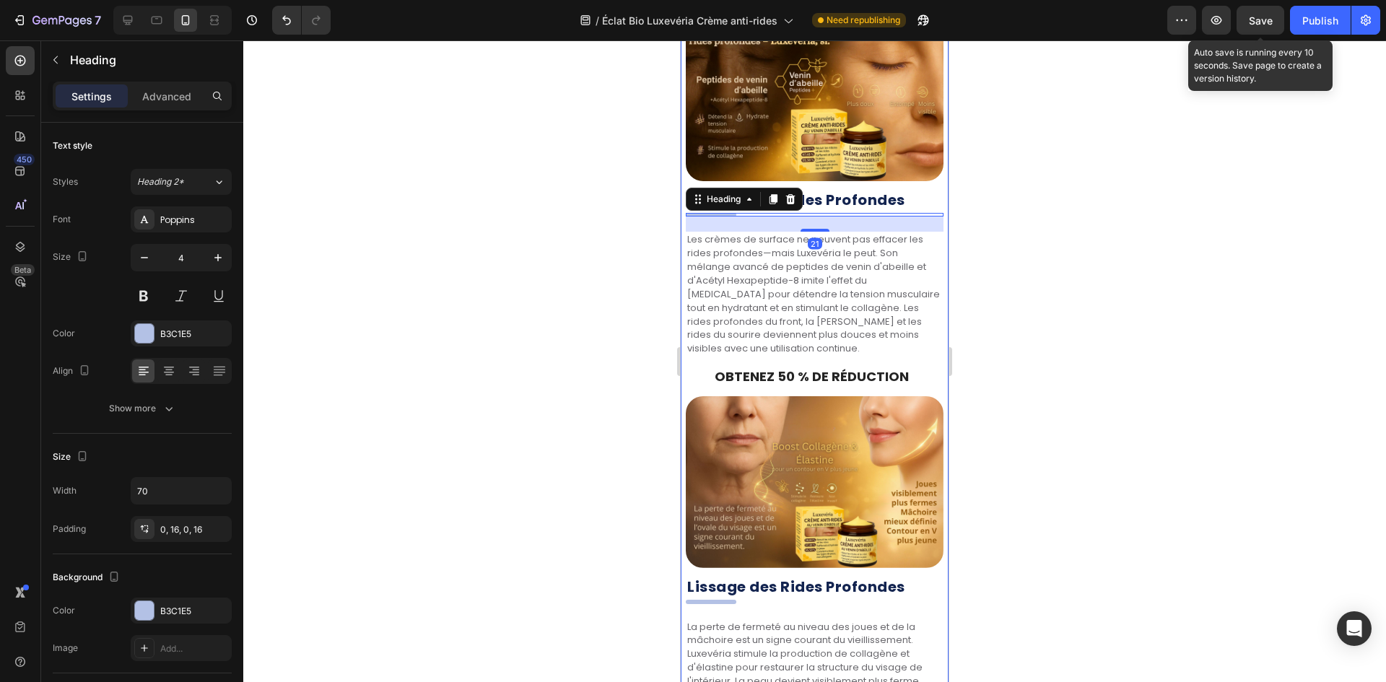
drag, startPoint x: 363, startPoint y: 294, endPoint x: 383, endPoint y: 282, distance: 23.4
click at [363, 295] on div at bounding box center [814, 361] width 1143 height 642
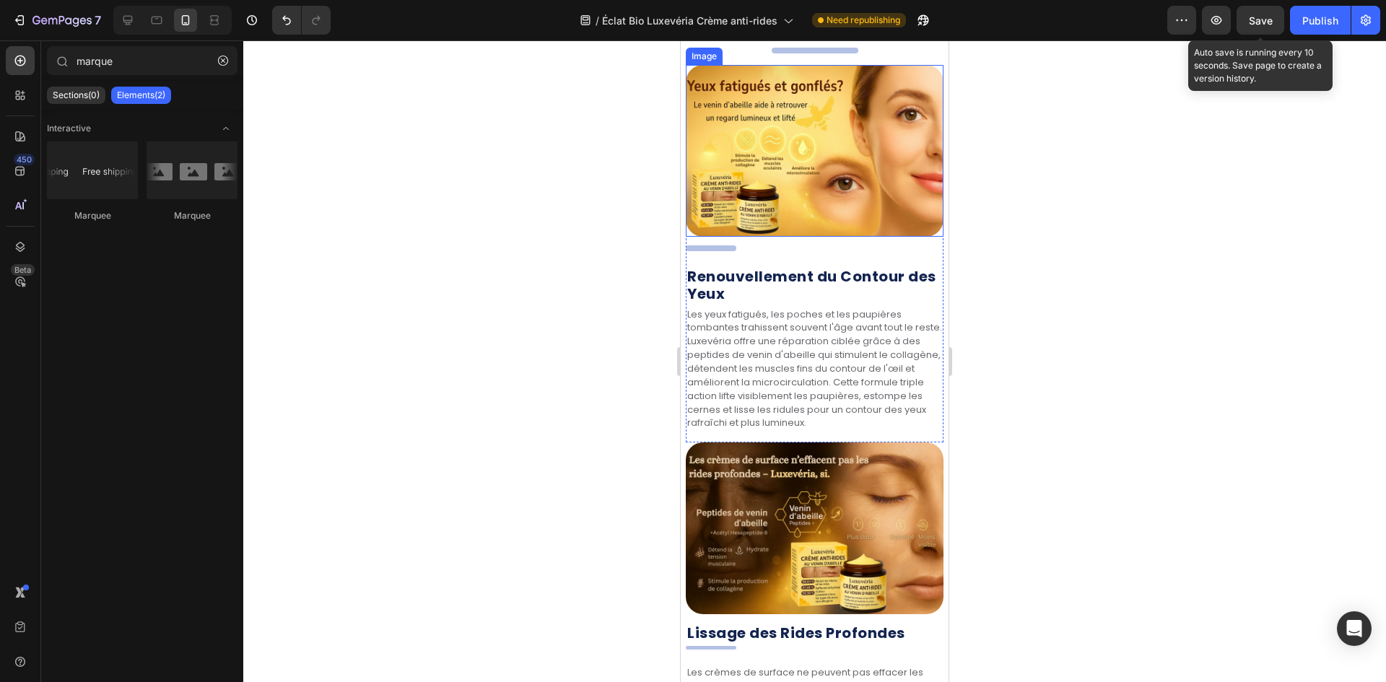
scroll to position [1771, 0]
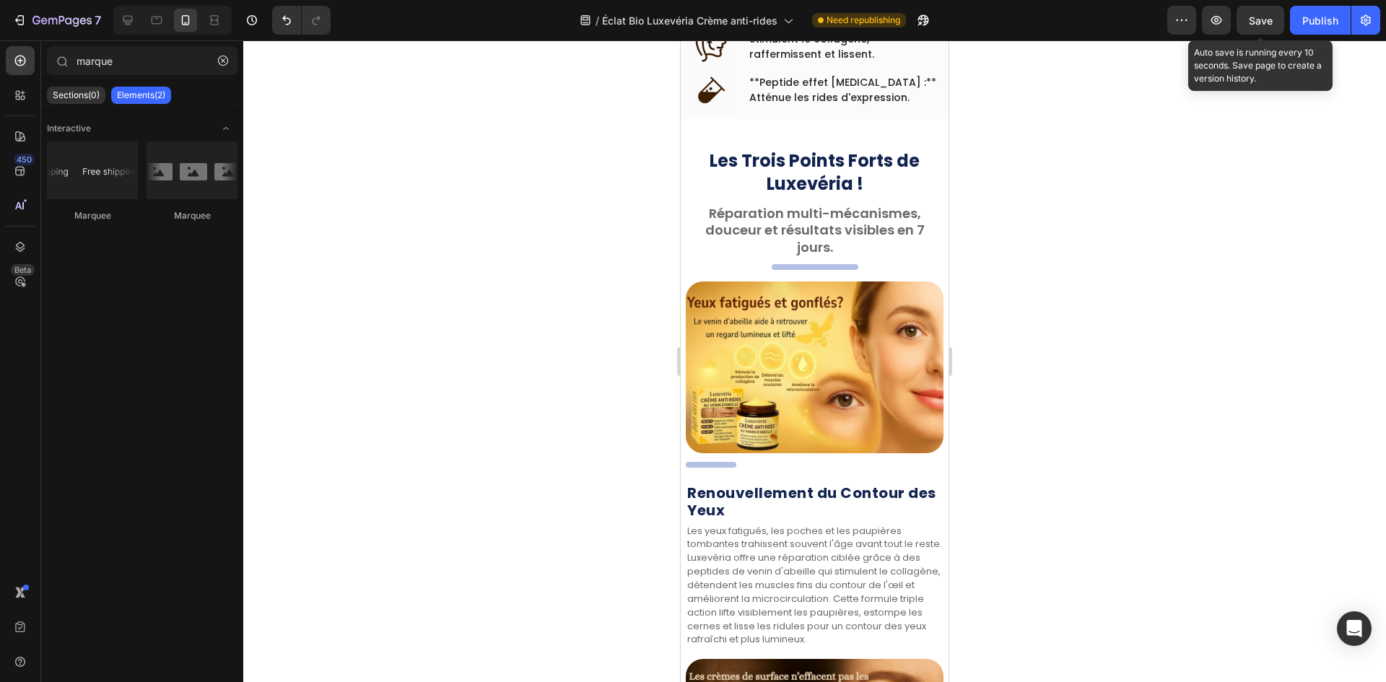
click at [611, 319] on div at bounding box center [814, 361] width 1143 height 642
click at [706, 462] on h2 "." at bounding box center [711, 465] width 51 height 6
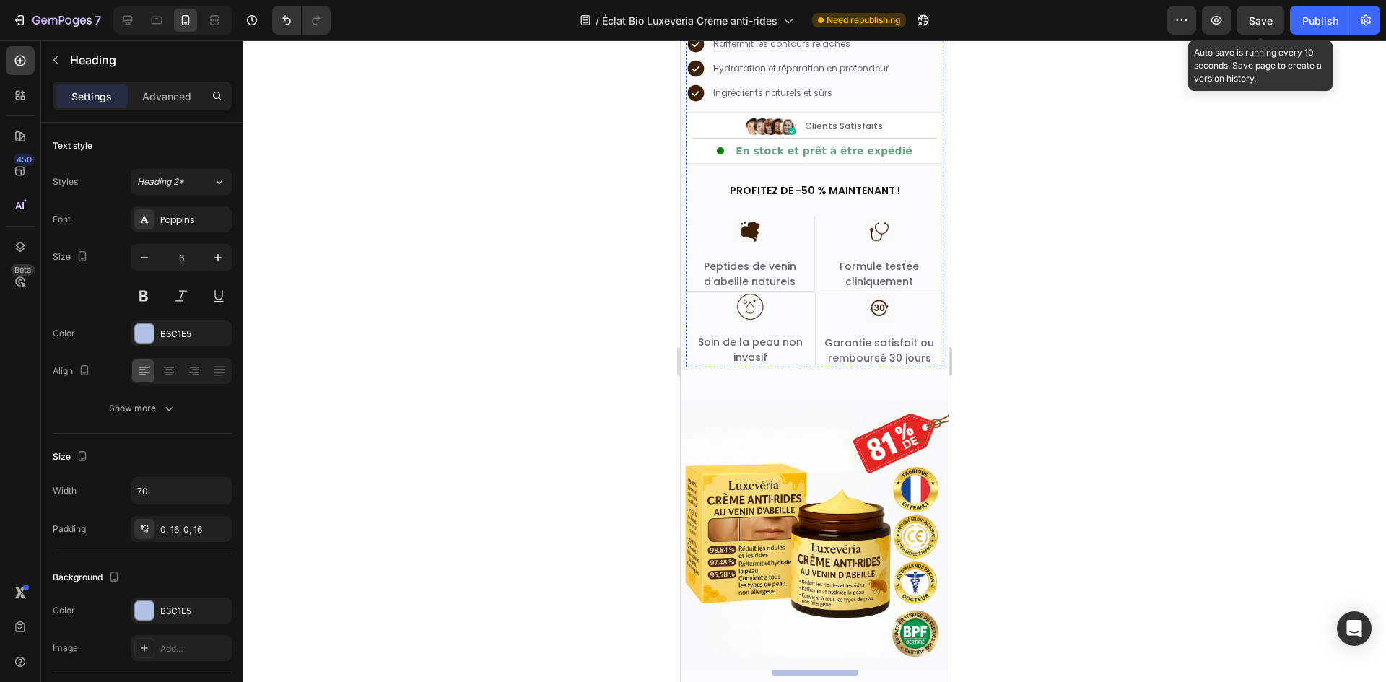
scroll to position [866, 0]
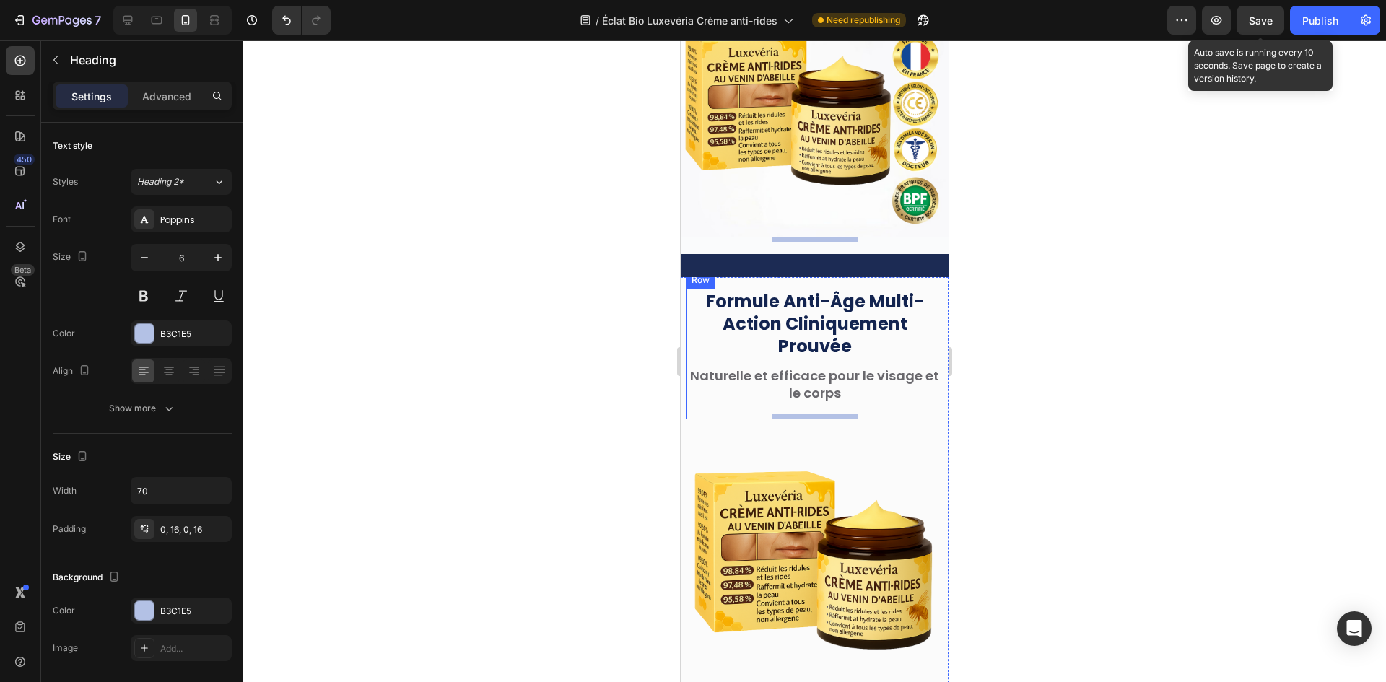
click at [813, 414] on h2 "." at bounding box center [815, 417] width 87 height 6
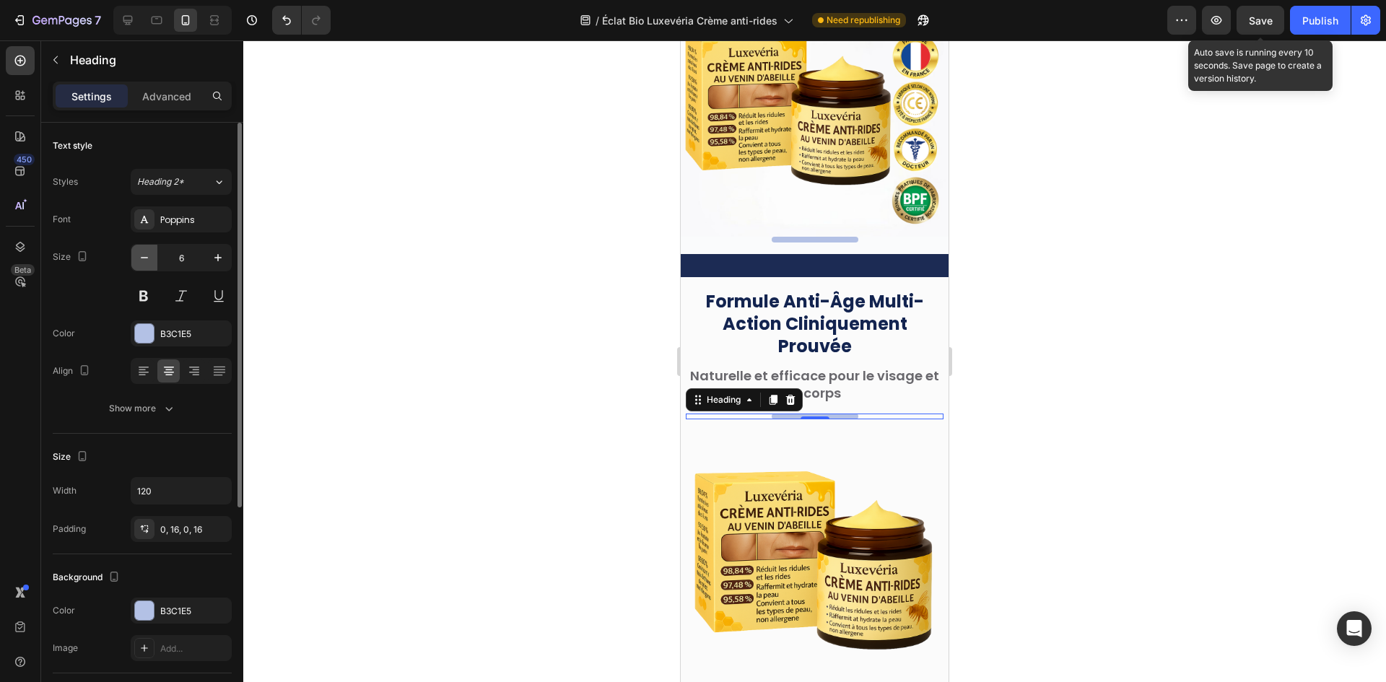
click at [147, 262] on icon "button" at bounding box center [144, 257] width 14 height 14
click at [147, 263] on icon "button" at bounding box center [144, 257] width 14 height 14
type input "4"
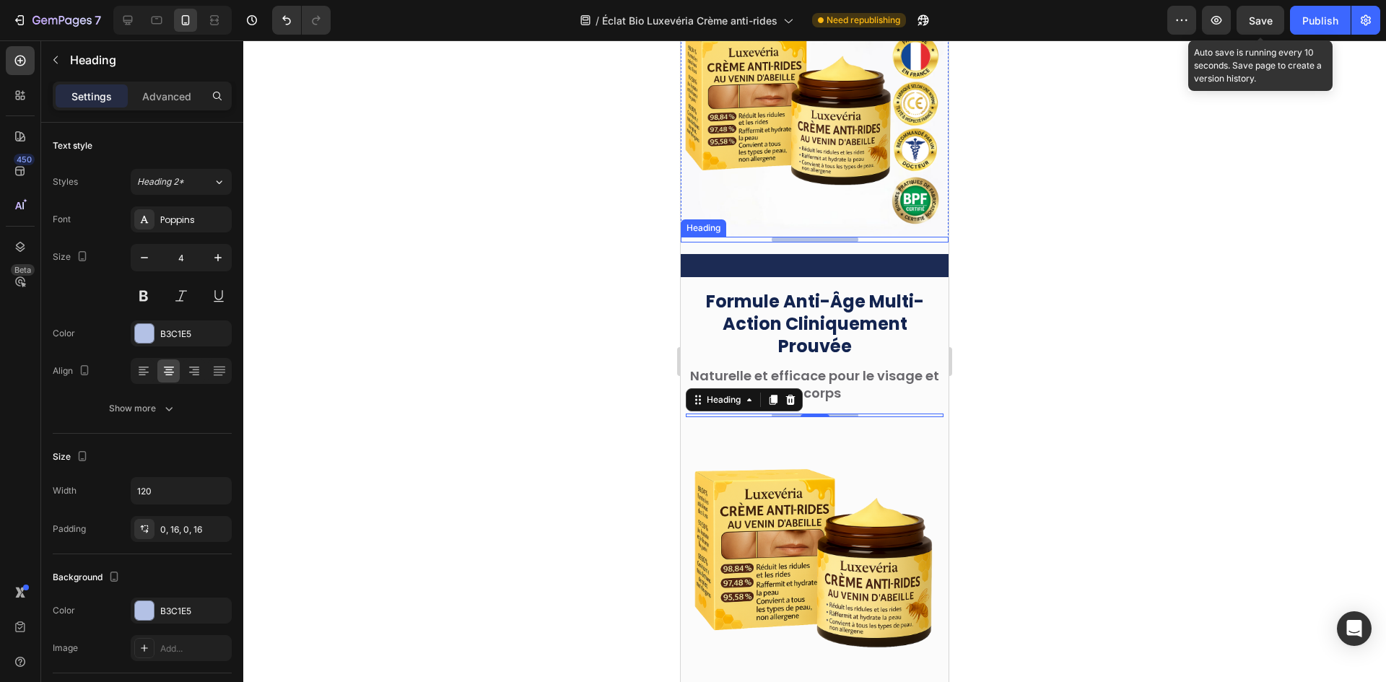
click at [793, 237] on h2 ".." at bounding box center [815, 240] width 87 height 6
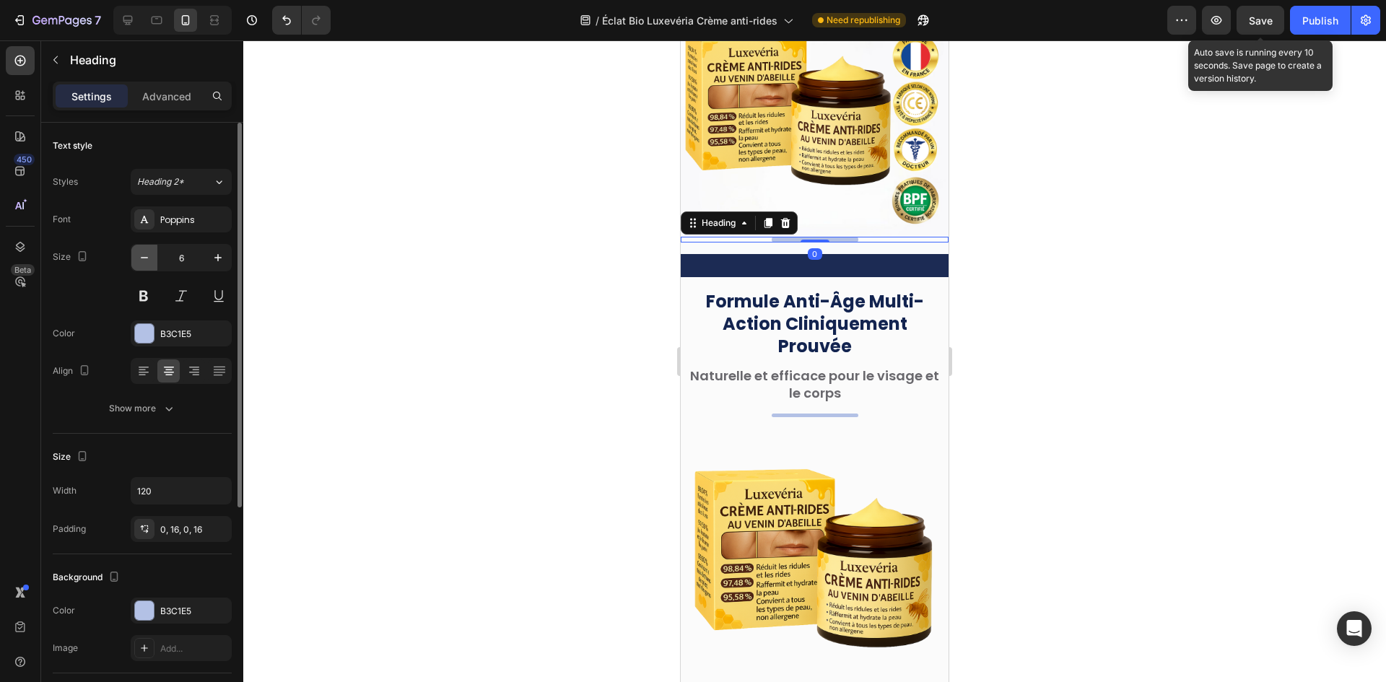
click at [146, 256] on icon "button" at bounding box center [144, 257] width 14 height 14
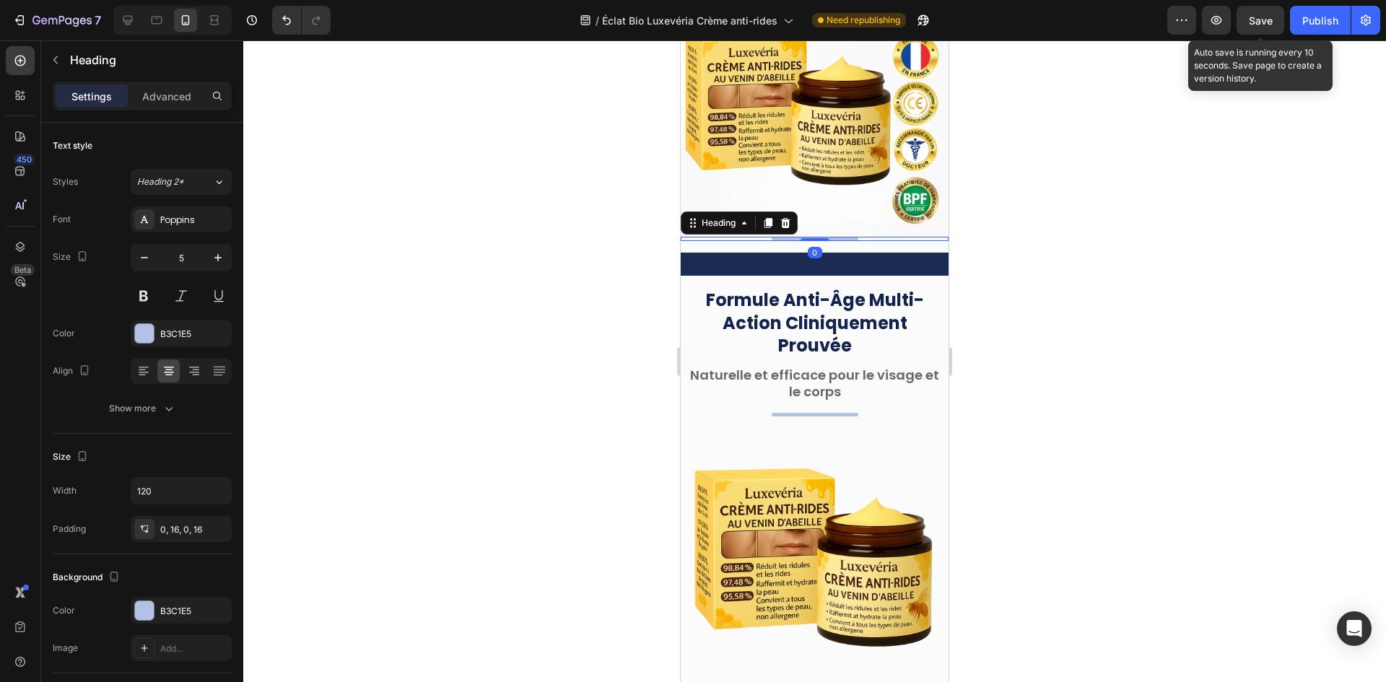
type input "4"
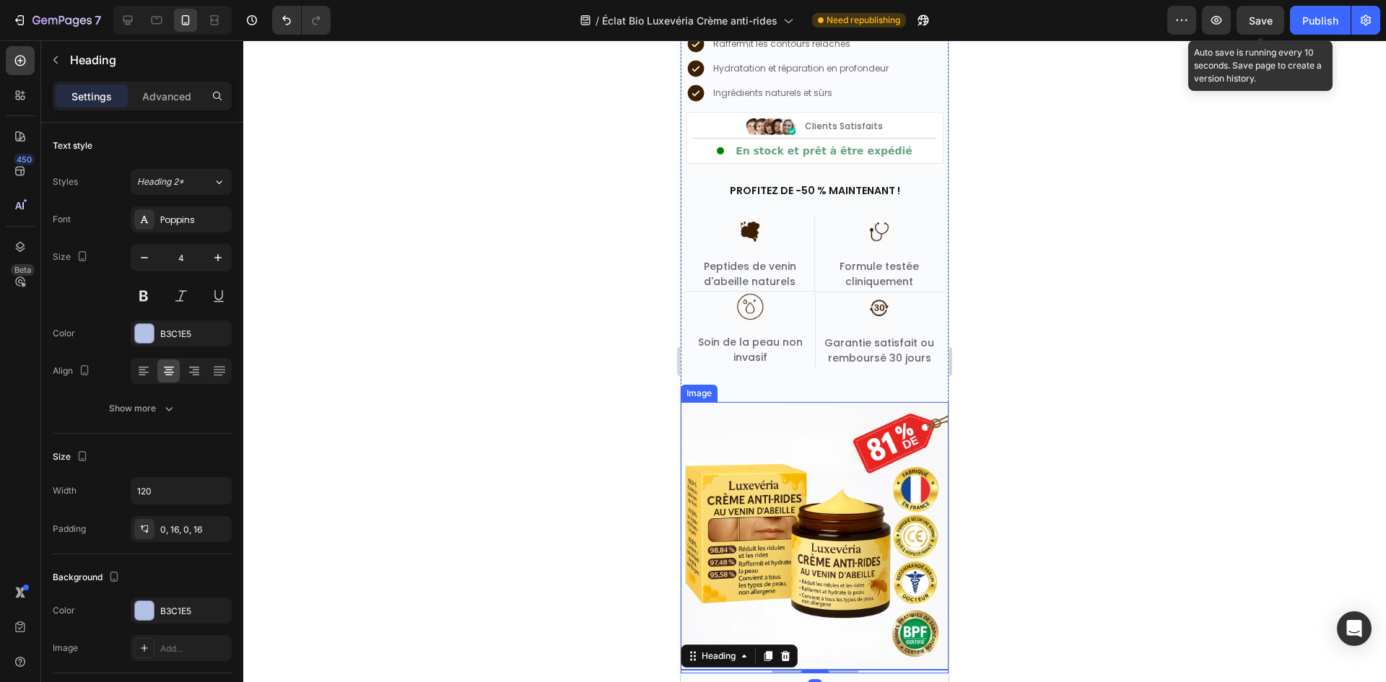
click at [847, 490] on img at bounding box center [815, 536] width 268 height 268
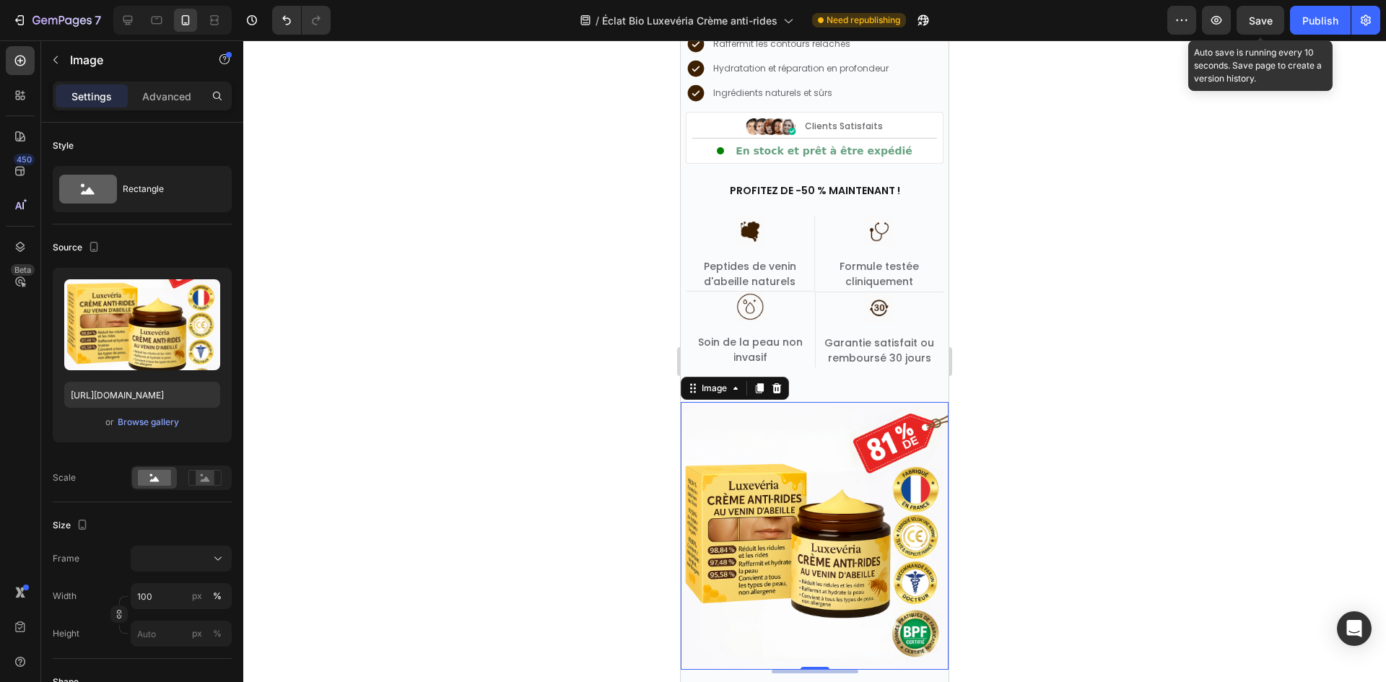
click at [775, 391] on icon at bounding box center [776, 388] width 9 height 10
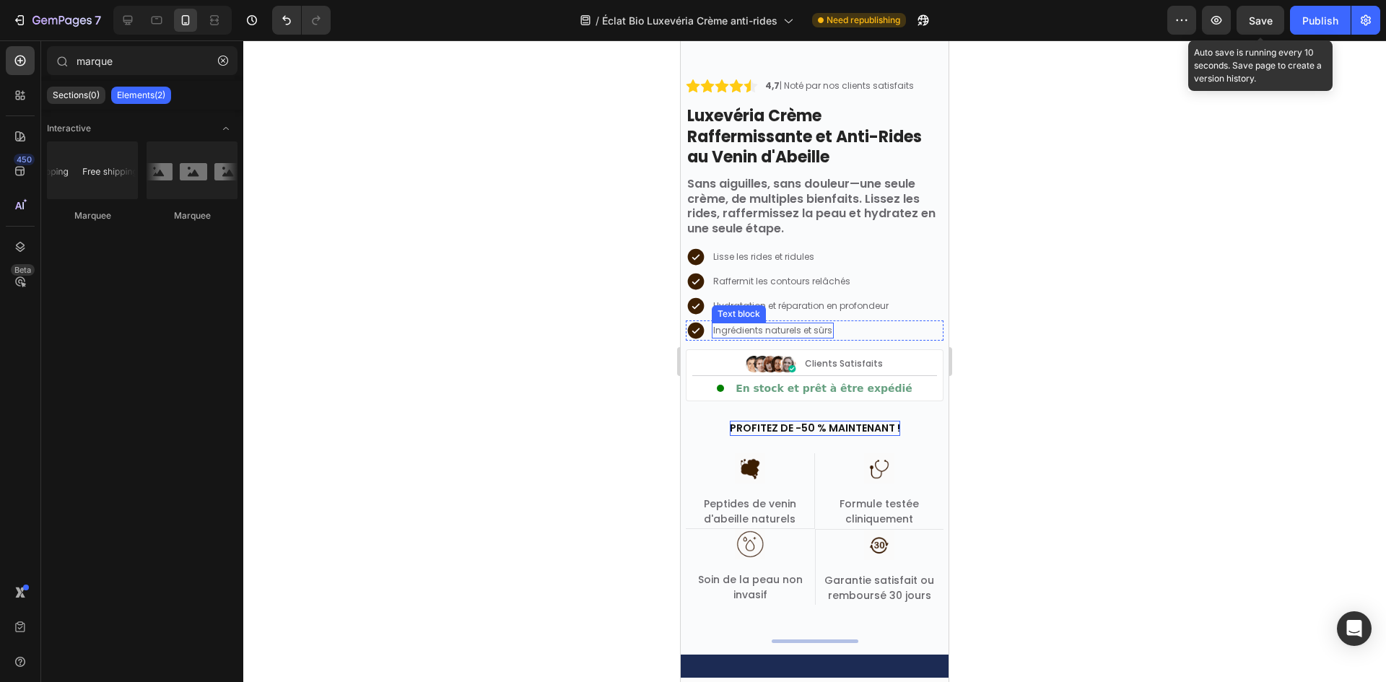
scroll to position [217, 0]
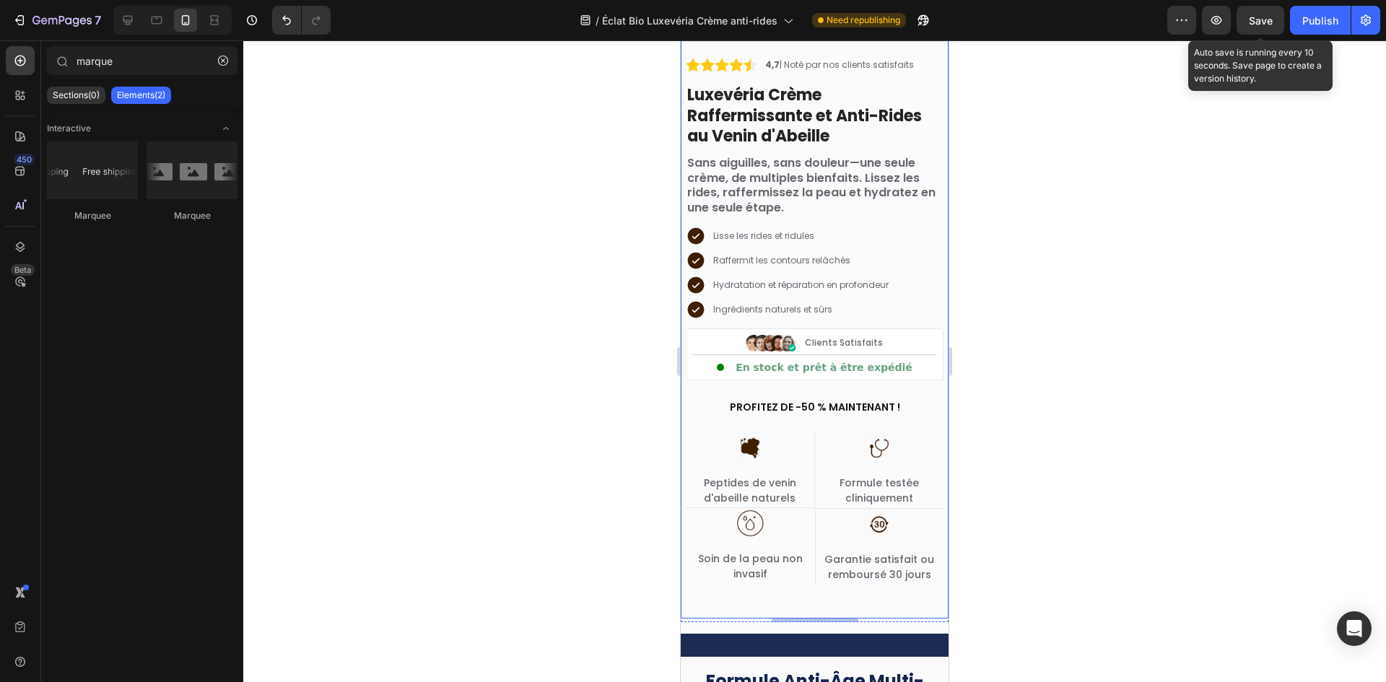
click at [790, 589] on div "4,7 | Noté par nos clients satisfaits Text block Image Row Luxevéria Crème Raff…" at bounding box center [815, 338] width 258 height 562
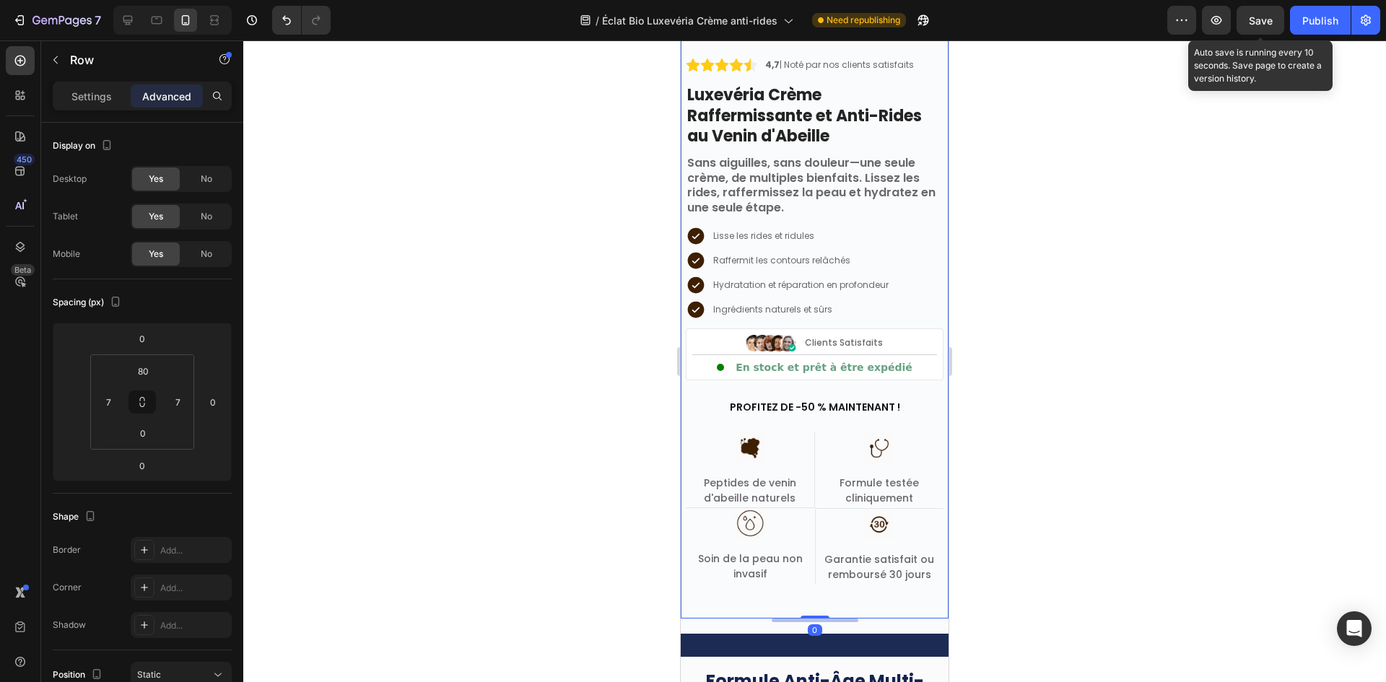
click at [791, 582] on p "Soin de la peau non invasif" at bounding box center [750, 566] width 126 height 30
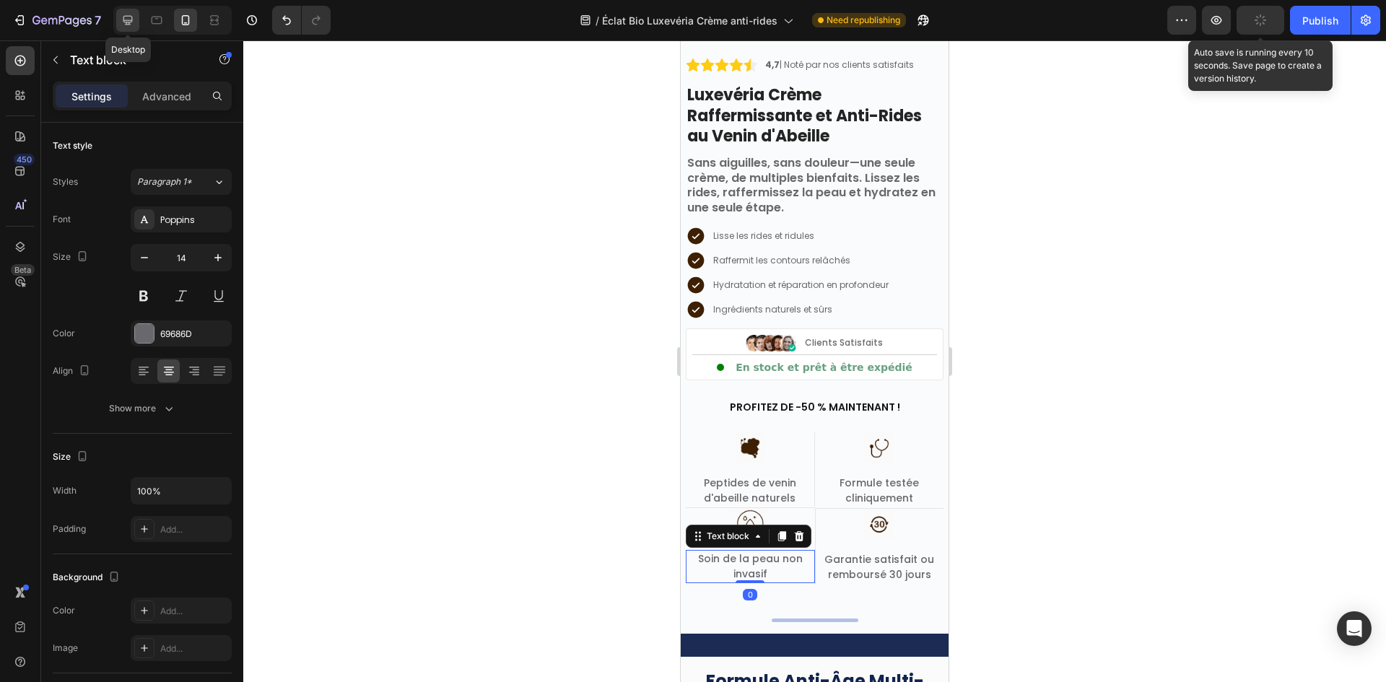
click at [131, 27] on icon at bounding box center [128, 20] width 14 height 14
type input "12"
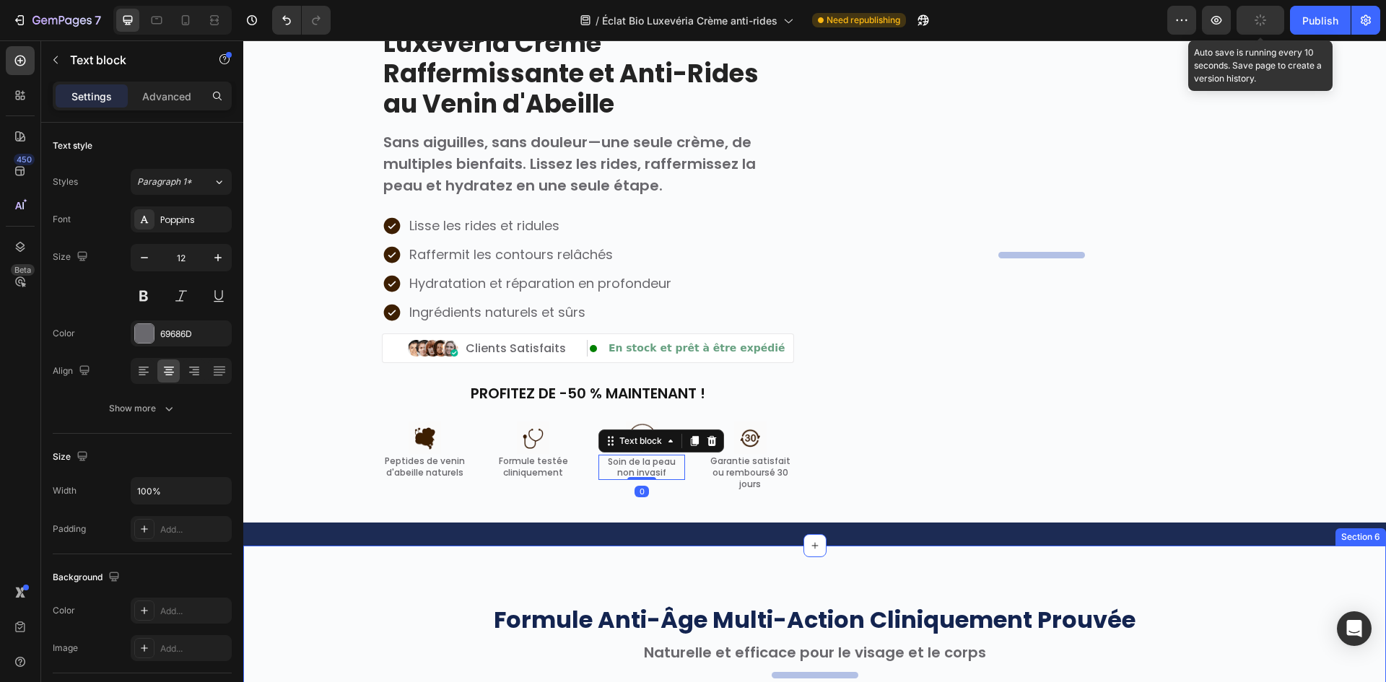
scroll to position [151, 0]
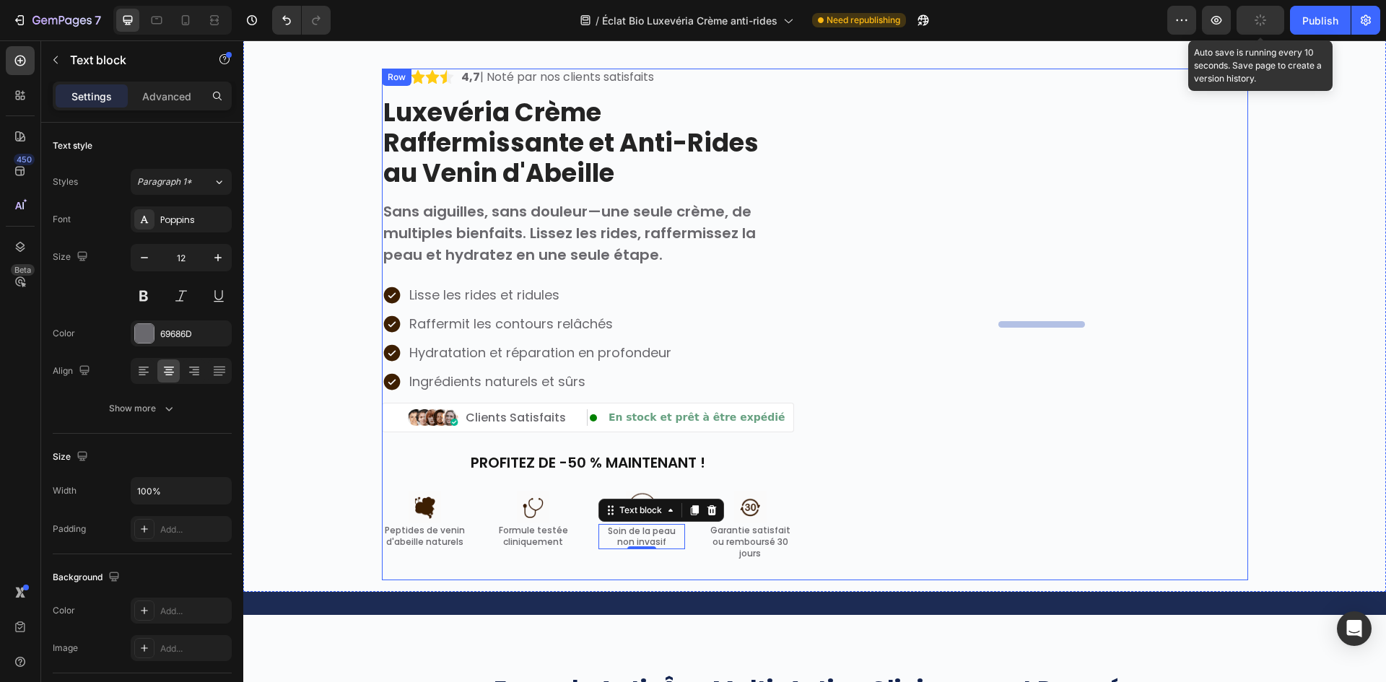
drag, startPoint x: 1017, startPoint y: 221, endPoint x: 1014, endPoint y: 238, distance: 17.6
click at [1017, 223] on div ".. Heading" at bounding box center [1042, 325] width 412 height 512
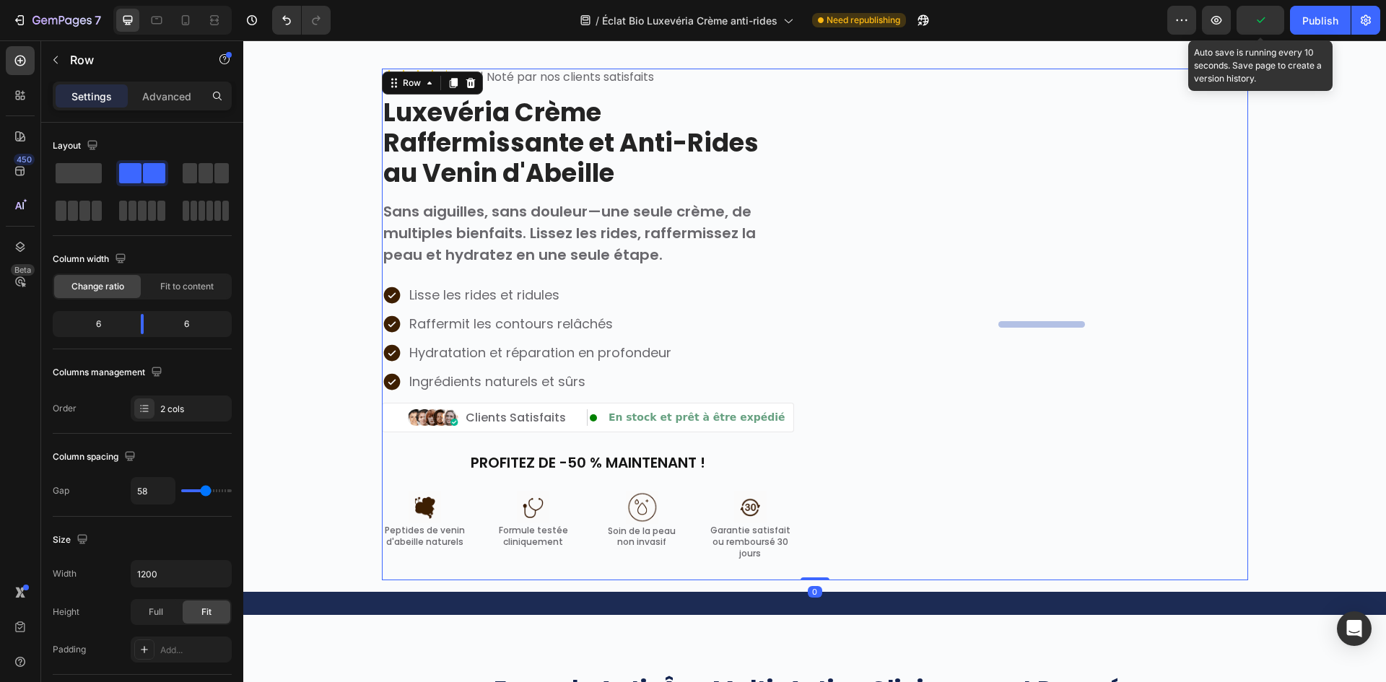
scroll to position [0, 0]
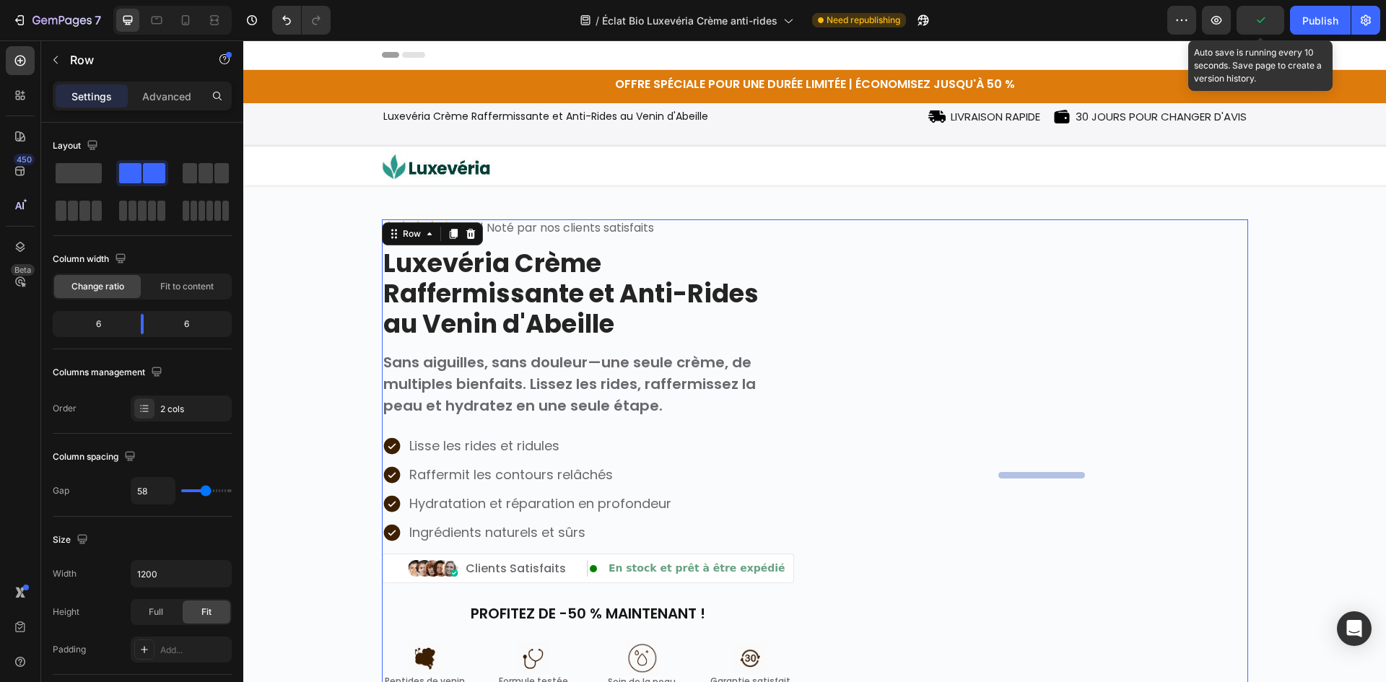
click at [1018, 463] on div ".. Heading" at bounding box center [1042, 475] width 412 height 512
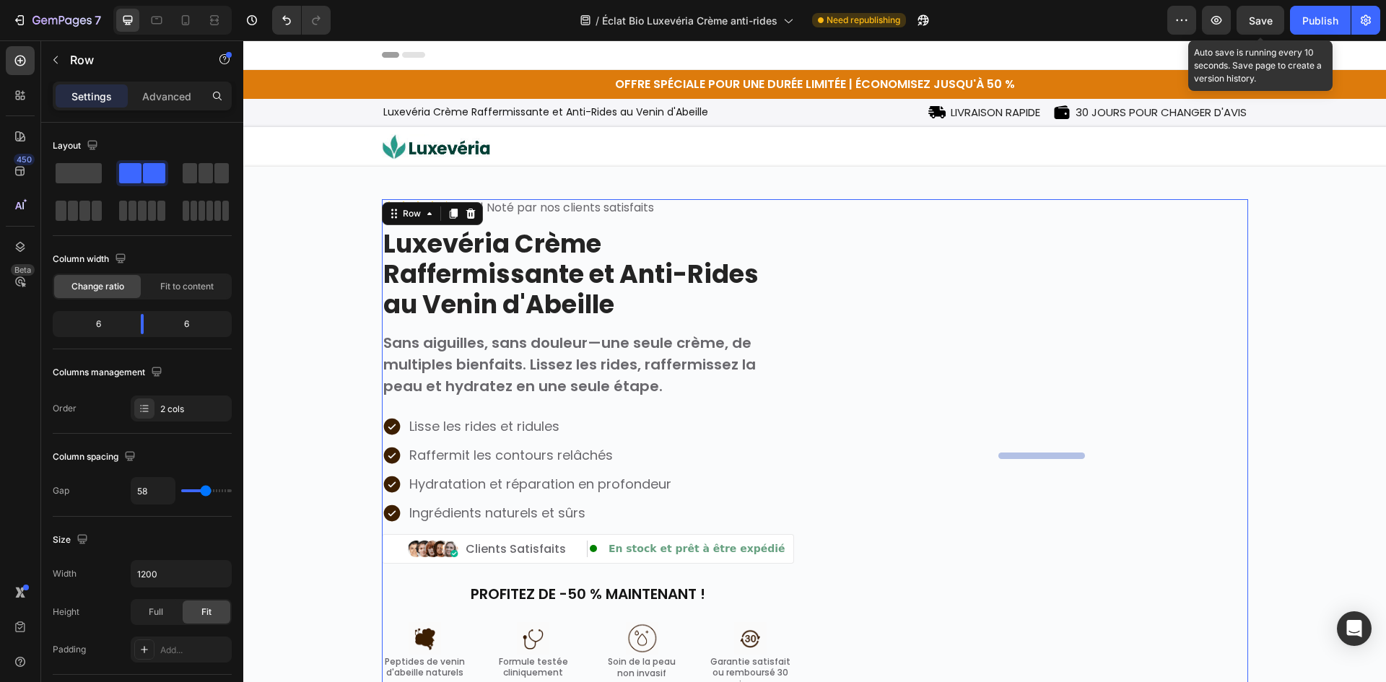
drag, startPoint x: 1018, startPoint y: 393, endPoint x: 992, endPoint y: 429, distance: 45.5
click at [1018, 393] on div ".. Heading" at bounding box center [1042, 455] width 412 height 512
drag, startPoint x: 988, startPoint y: 441, endPoint x: 992, endPoint y: 462, distance: 21.4
click at [989, 441] on div ".. Heading" at bounding box center [1042, 455] width 412 height 512
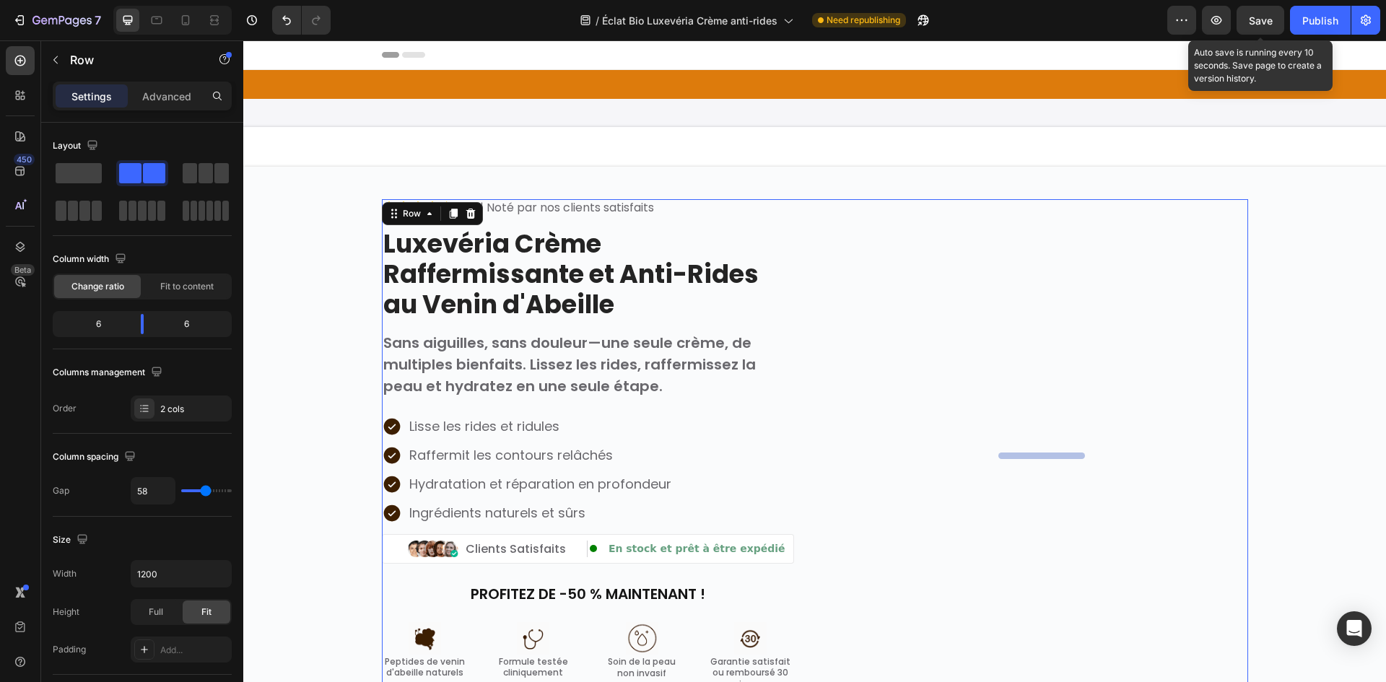
scroll to position [217, 0]
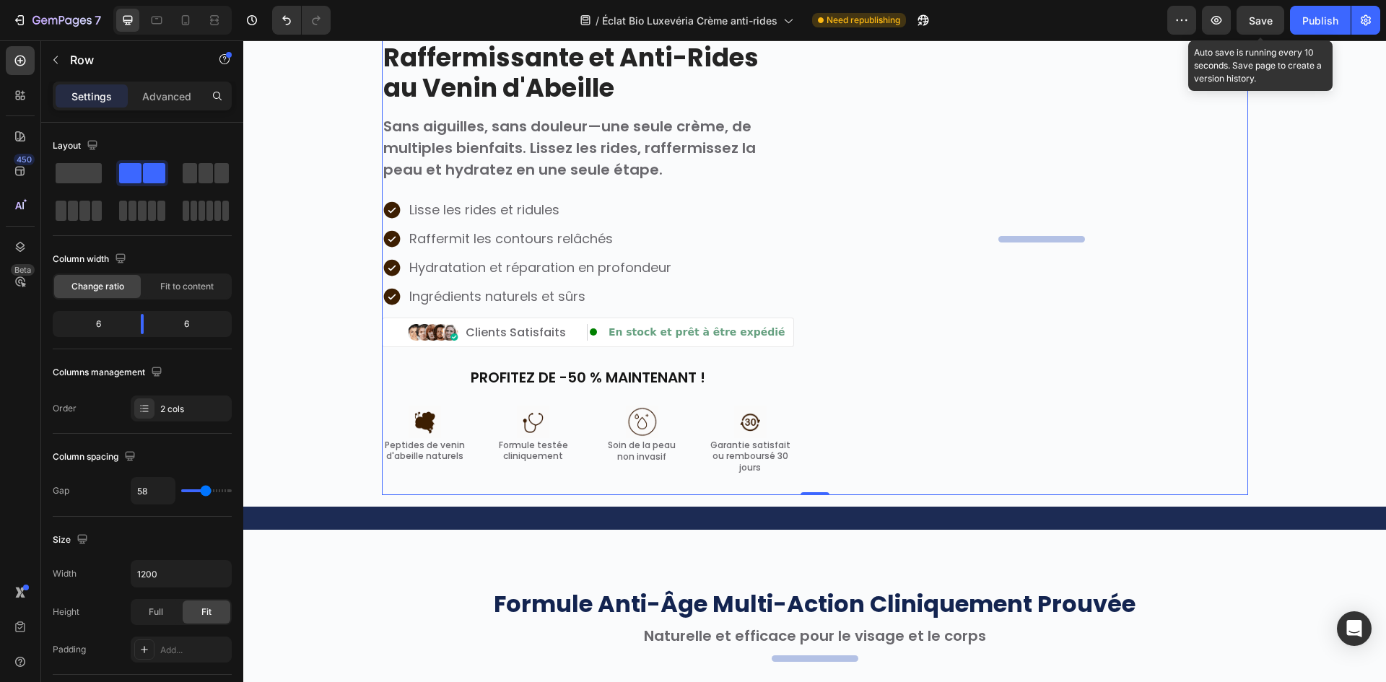
drag, startPoint x: 849, startPoint y: 429, endPoint x: 841, endPoint y: 418, distance: 13.4
click at [848, 429] on div ".. Heading" at bounding box center [1042, 239] width 412 height 512
click at [756, 324] on div "En stock et prêt à être expédié Custom Code" at bounding box center [688, 332] width 200 height 17
drag, startPoint x: 950, startPoint y: 254, endPoint x: 1028, endPoint y: 251, distance: 78.0
click at [960, 250] on div ".. Heading" at bounding box center [1042, 239] width 412 height 512
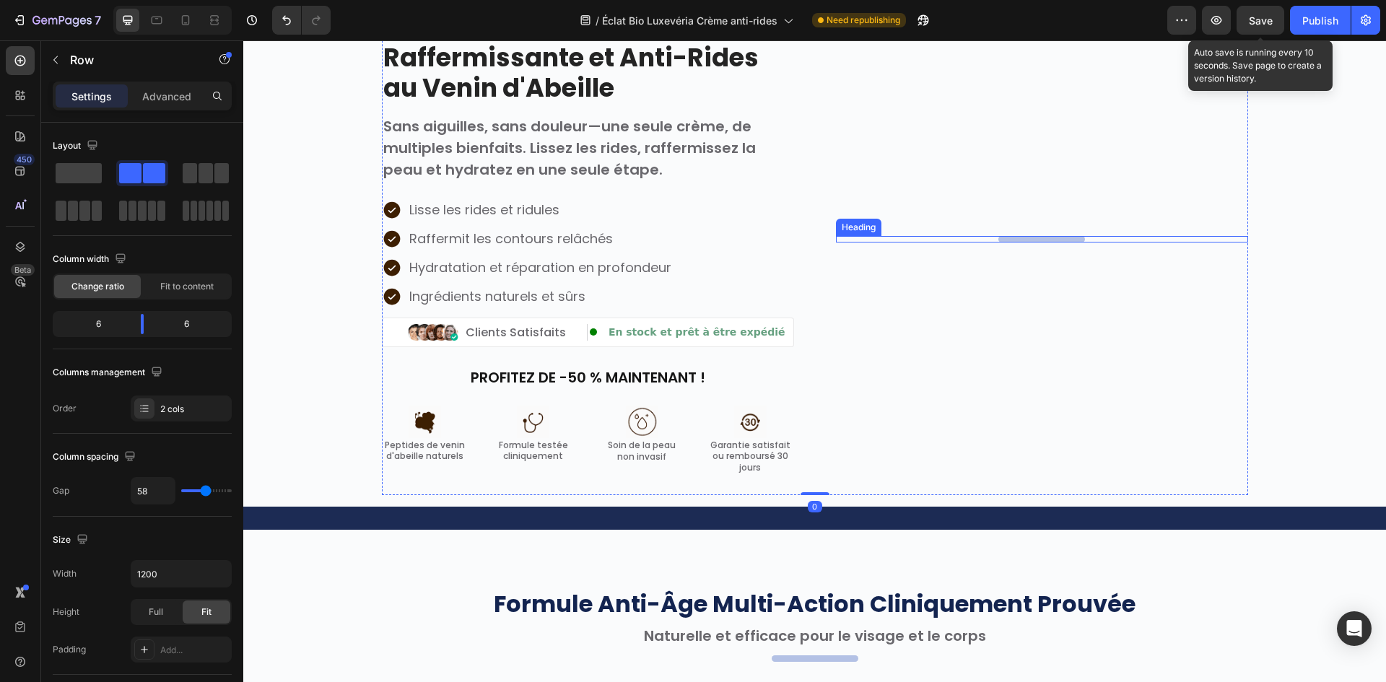
click at [1044, 238] on h2 ".." at bounding box center [1041, 239] width 87 height 6
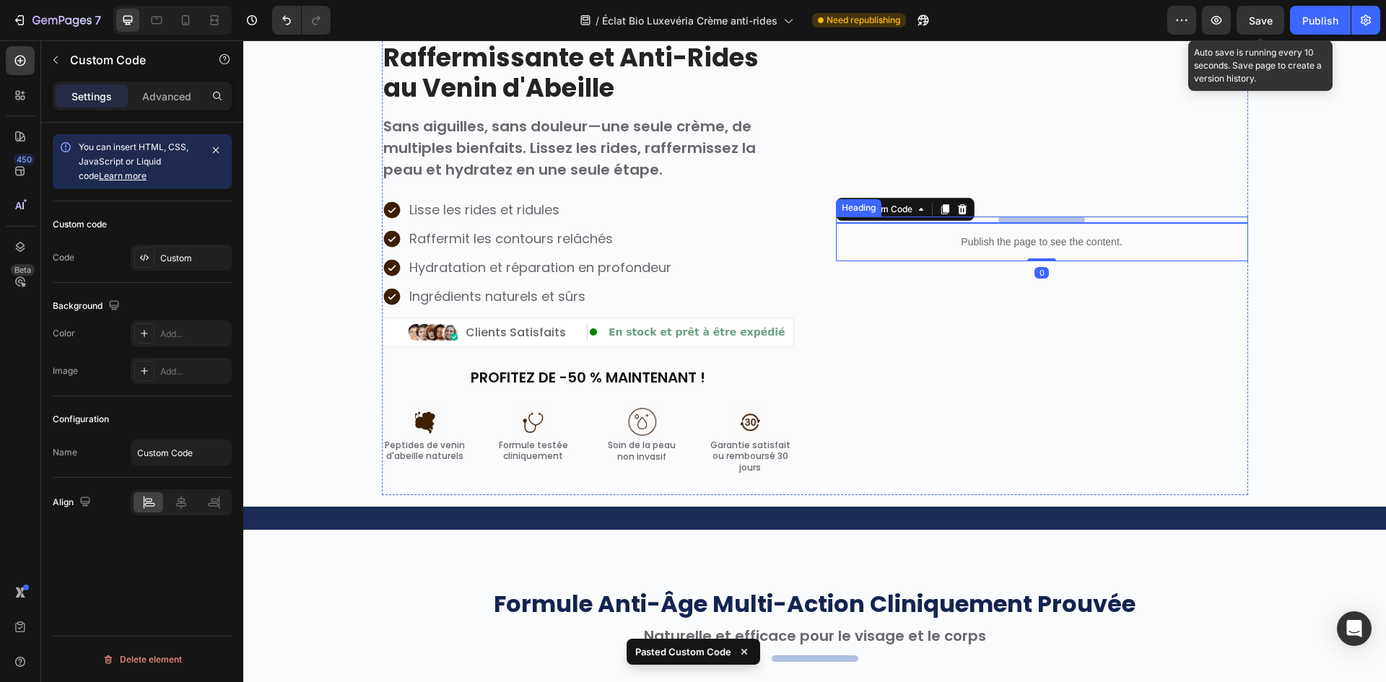
click at [1108, 217] on div ".." at bounding box center [1042, 220] width 412 height 6
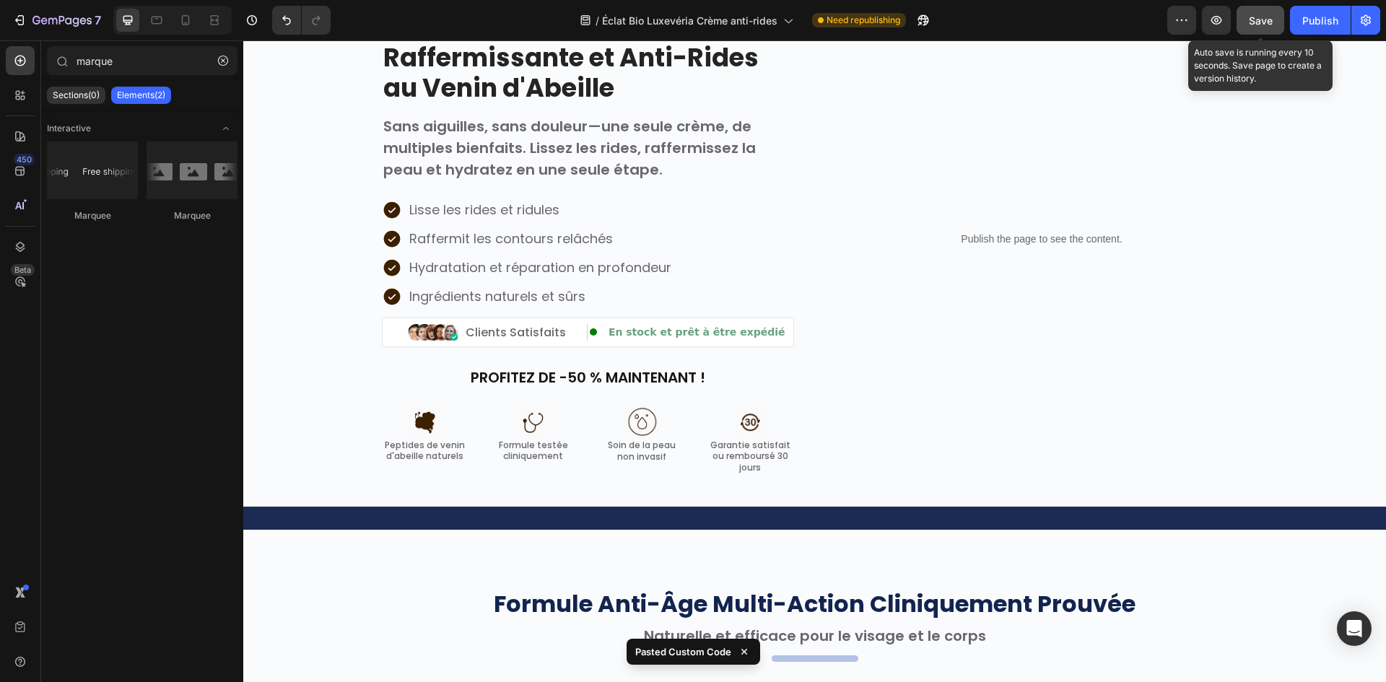
click at [1281, 17] on button "Save" at bounding box center [1260, 20] width 48 height 29
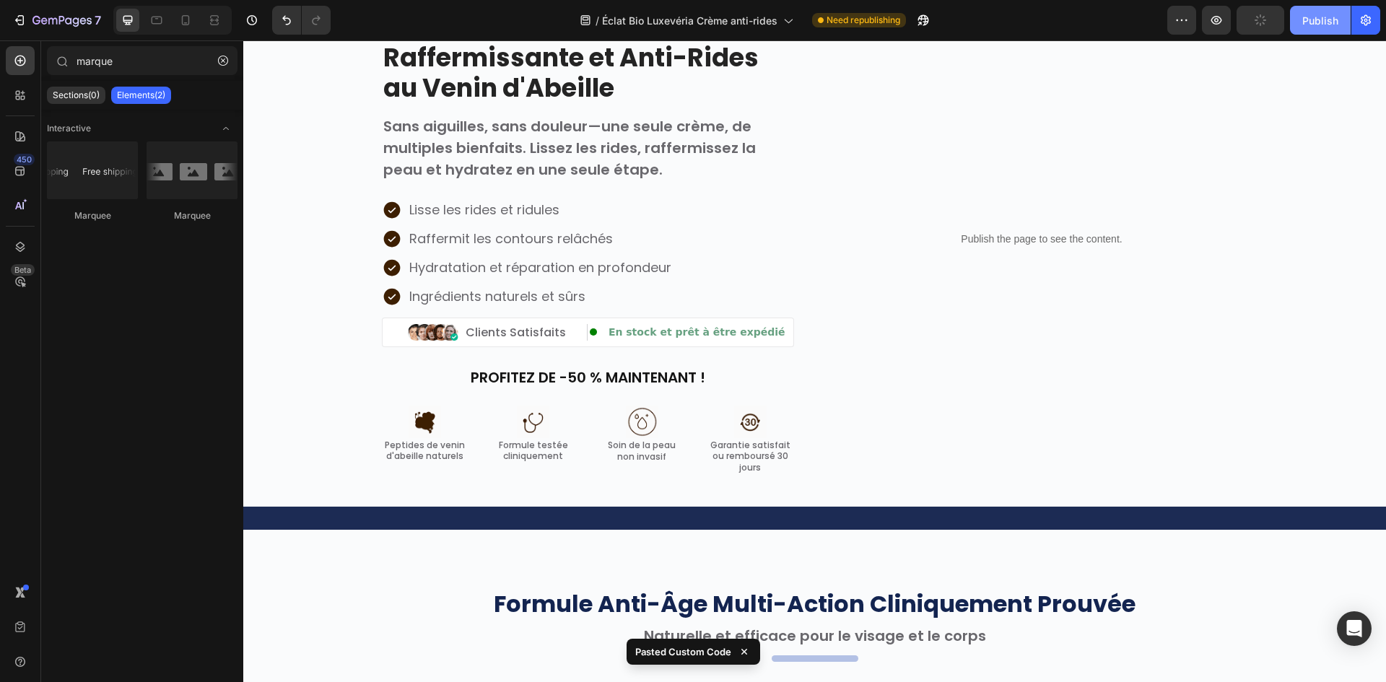
click at [1322, 24] on div "Publish" at bounding box center [1320, 20] width 36 height 15
click at [186, 33] on div at bounding box center [172, 20] width 118 height 29
click at [186, 32] on div at bounding box center [172, 20] width 118 height 29
click at [189, 23] on icon at bounding box center [186, 20] width 8 height 10
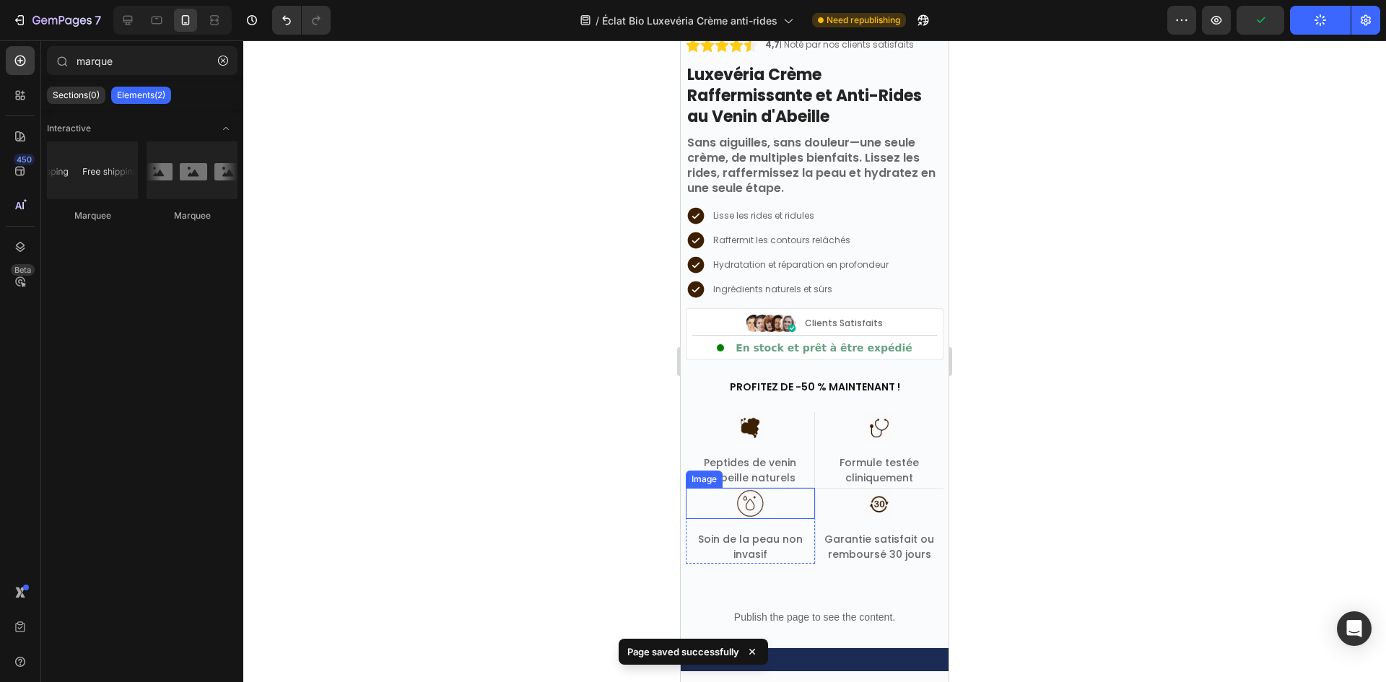
scroll to position [433, 0]
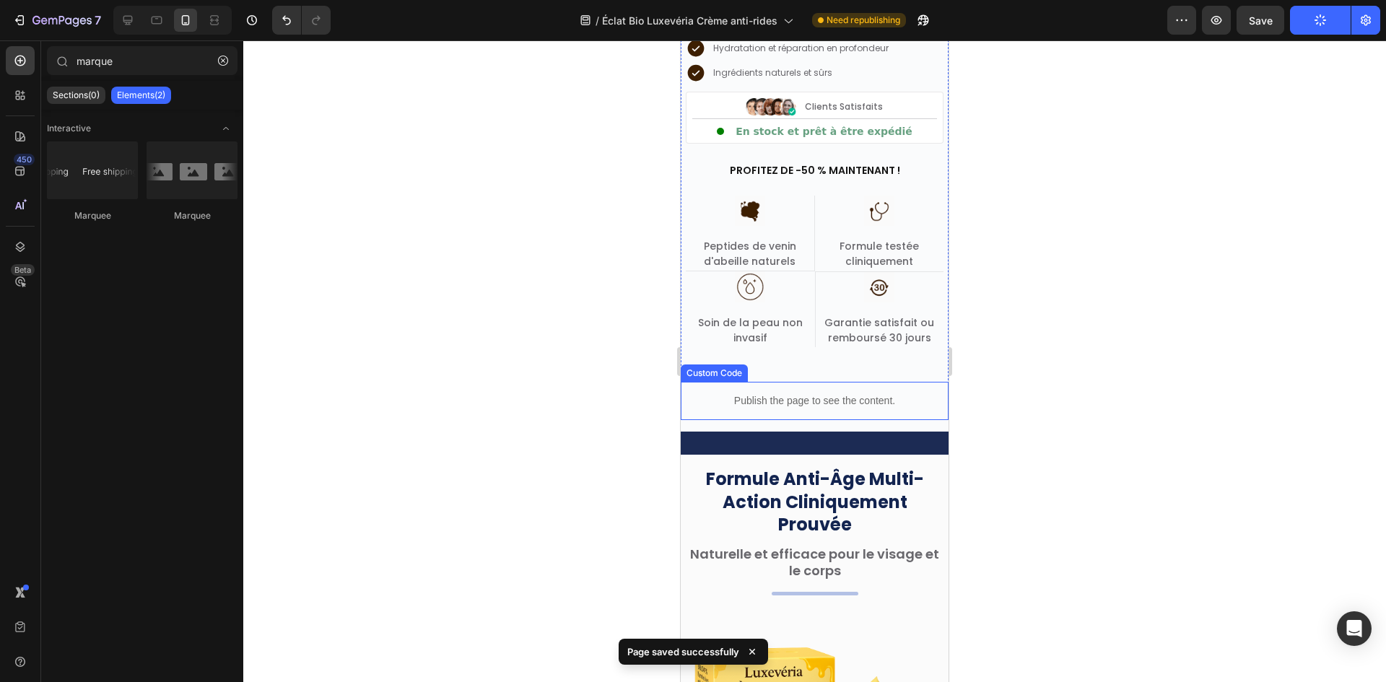
click at [768, 394] on p "Publish the page to see the content." at bounding box center [815, 400] width 268 height 15
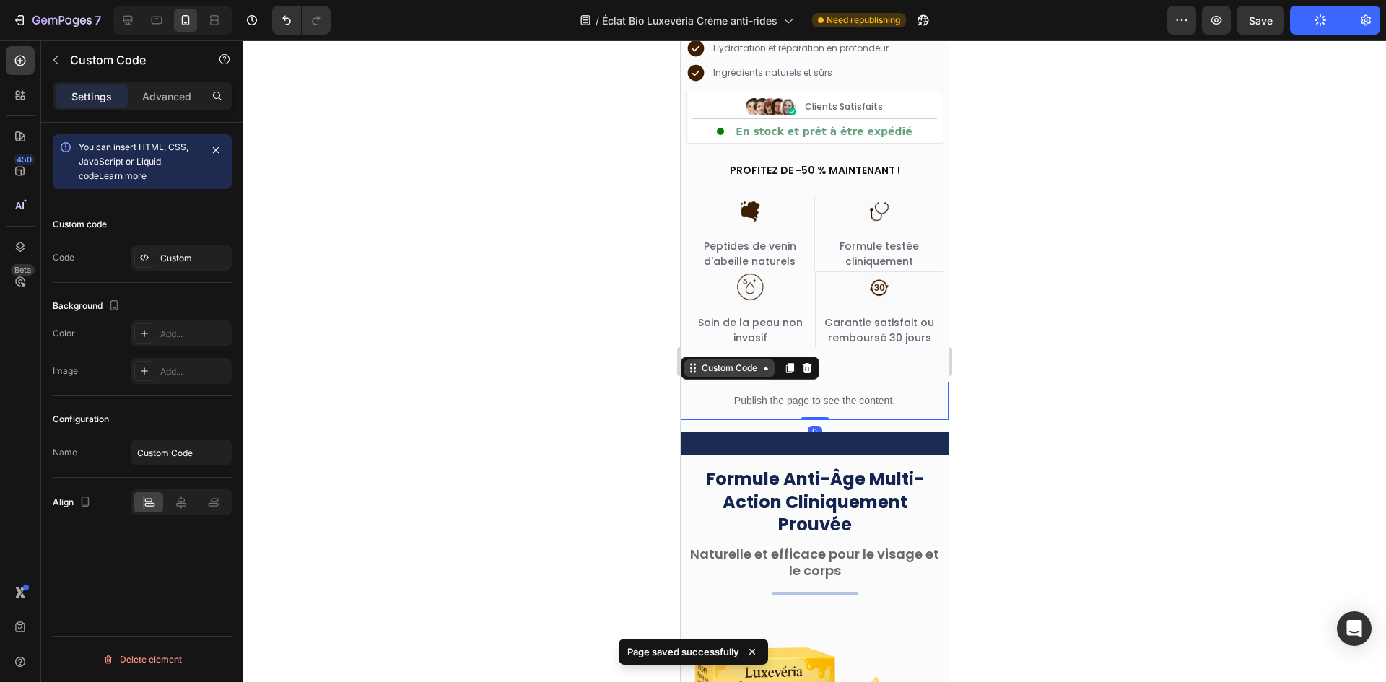
drag, startPoint x: 722, startPoint y: 367, endPoint x: 720, endPoint y: 358, distance: 9.5
click at [721, 367] on div "Custom Code" at bounding box center [729, 368] width 61 height 13
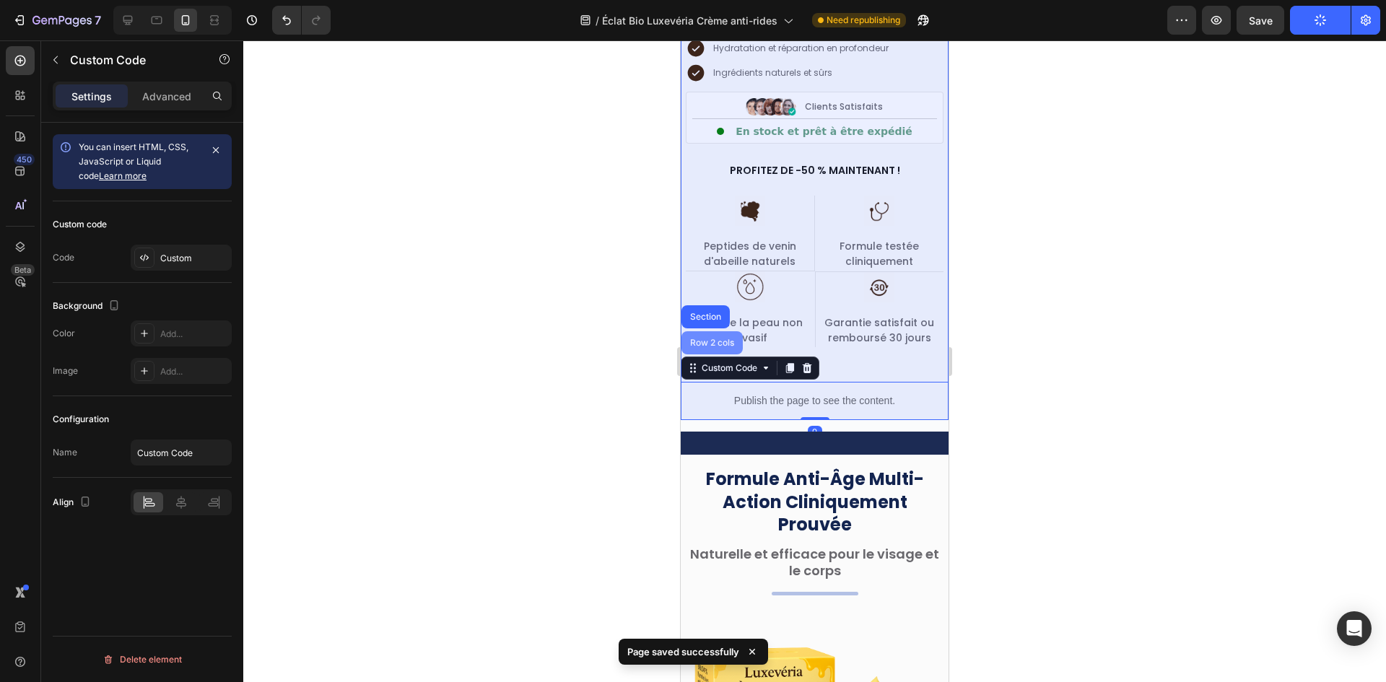
drag, startPoint x: 718, startPoint y: 338, endPoint x: 1207, endPoint y: 360, distance: 489.2
click at [718, 338] on div "Row 2 cols" at bounding box center [711, 342] width 61 height 23
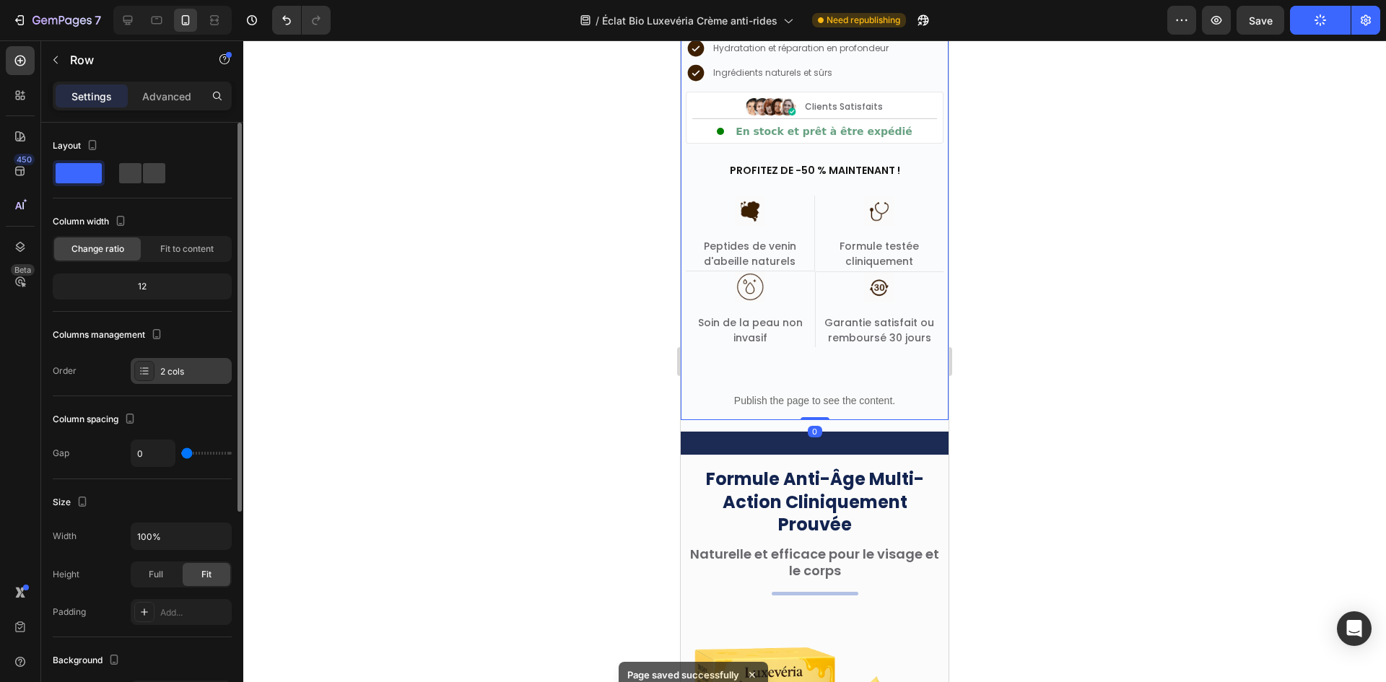
click at [148, 369] on icon at bounding box center [145, 371] width 12 height 12
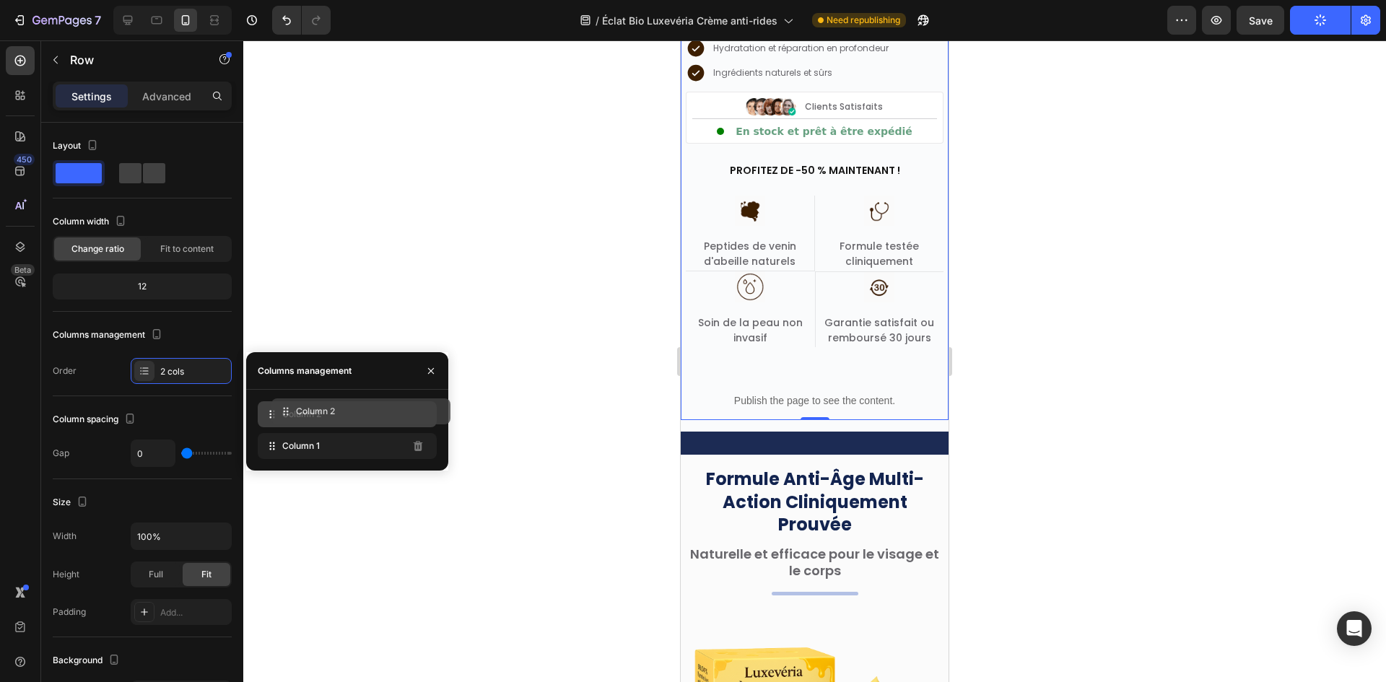
drag, startPoint x: 303, startPoint y: 445, endPoint x: 317, endPoint y: 410, distance: 37.3
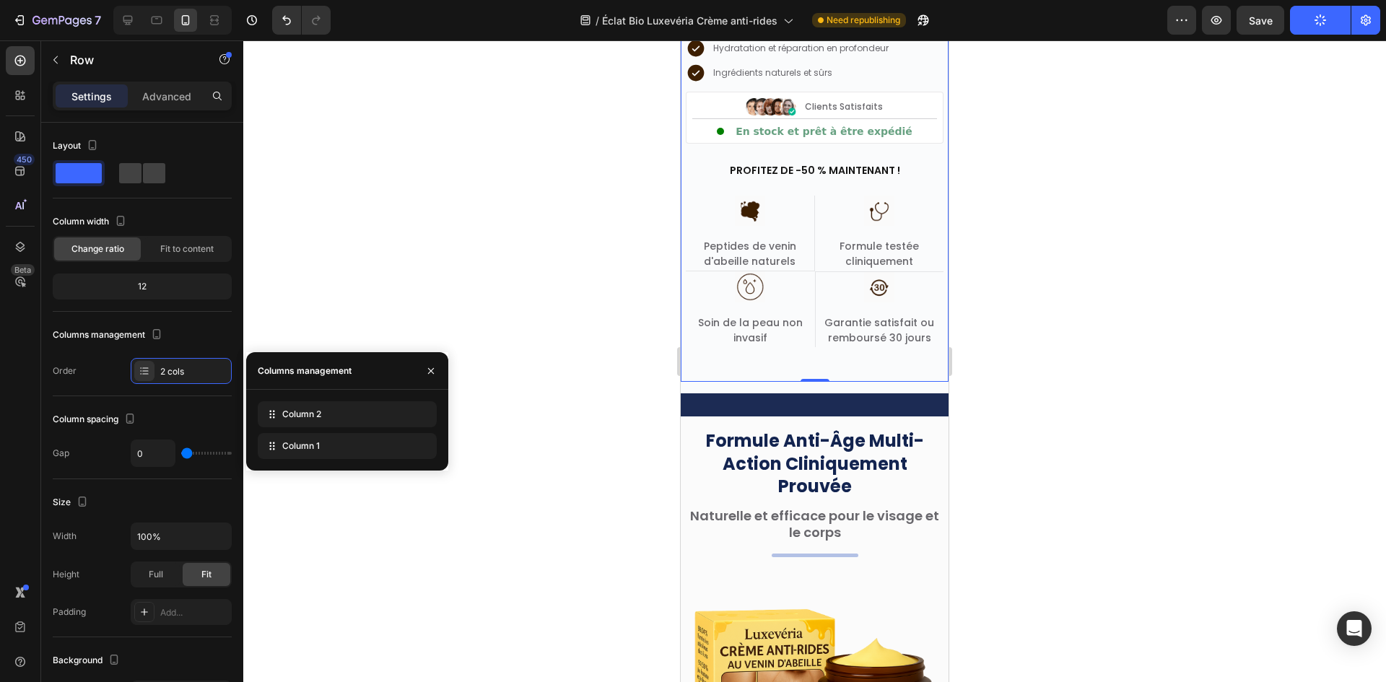
click at [595, 243] on div at bounding box center [814, 361] width 1143 height 642
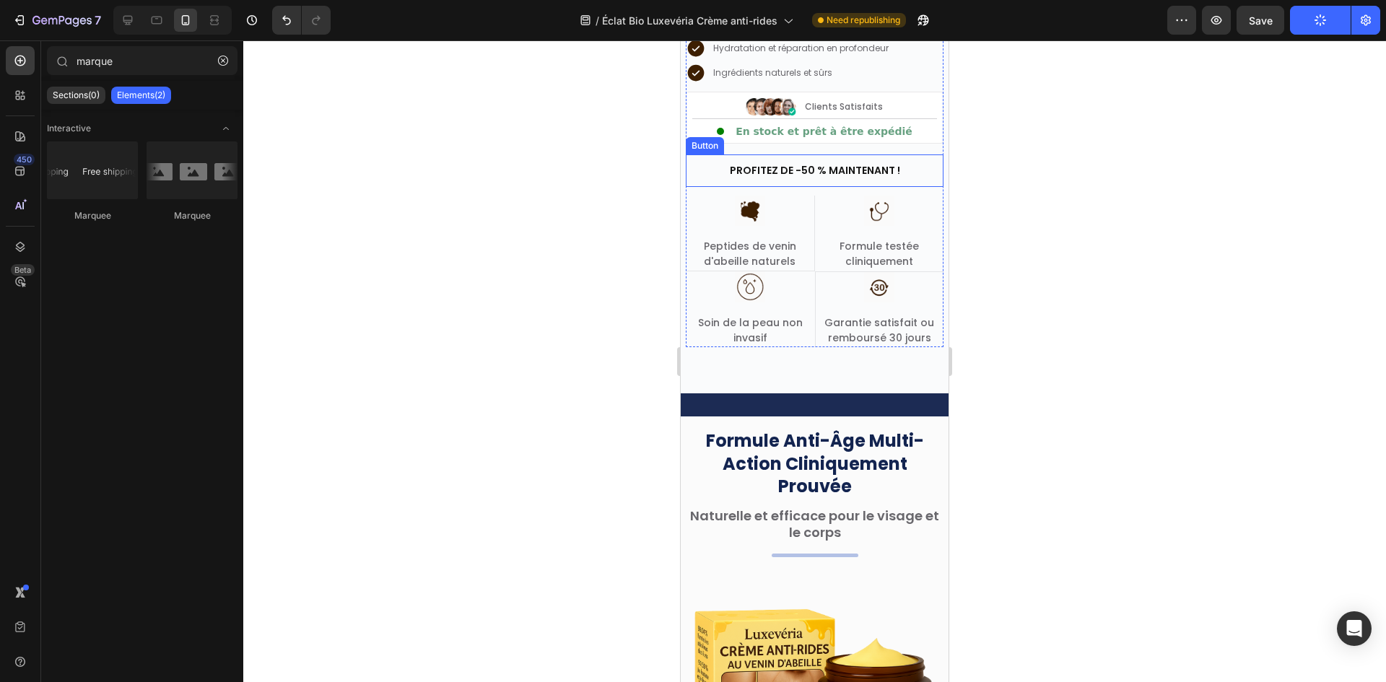
scroll to position [255, 0]
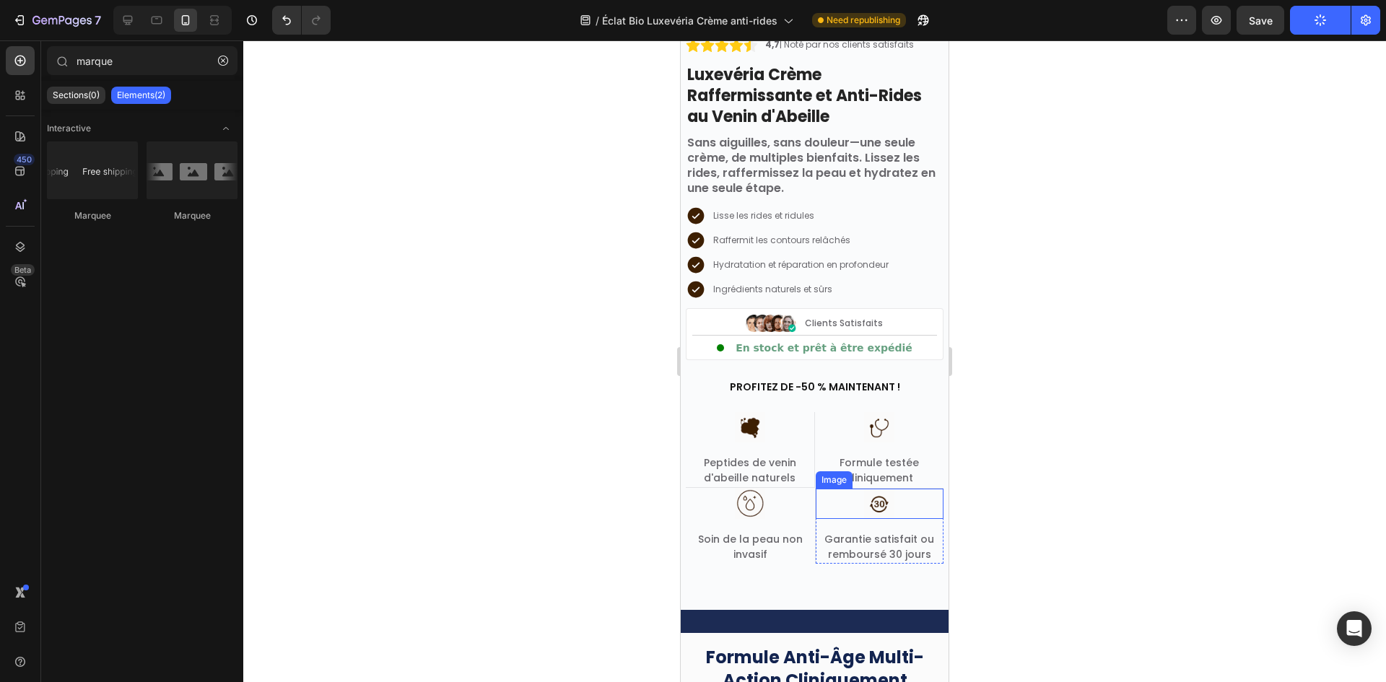
click at [816, 536] on div "Garantie satisfait ou remboursé 30 jours" at bounding box center [880, 547] width 128 height 33
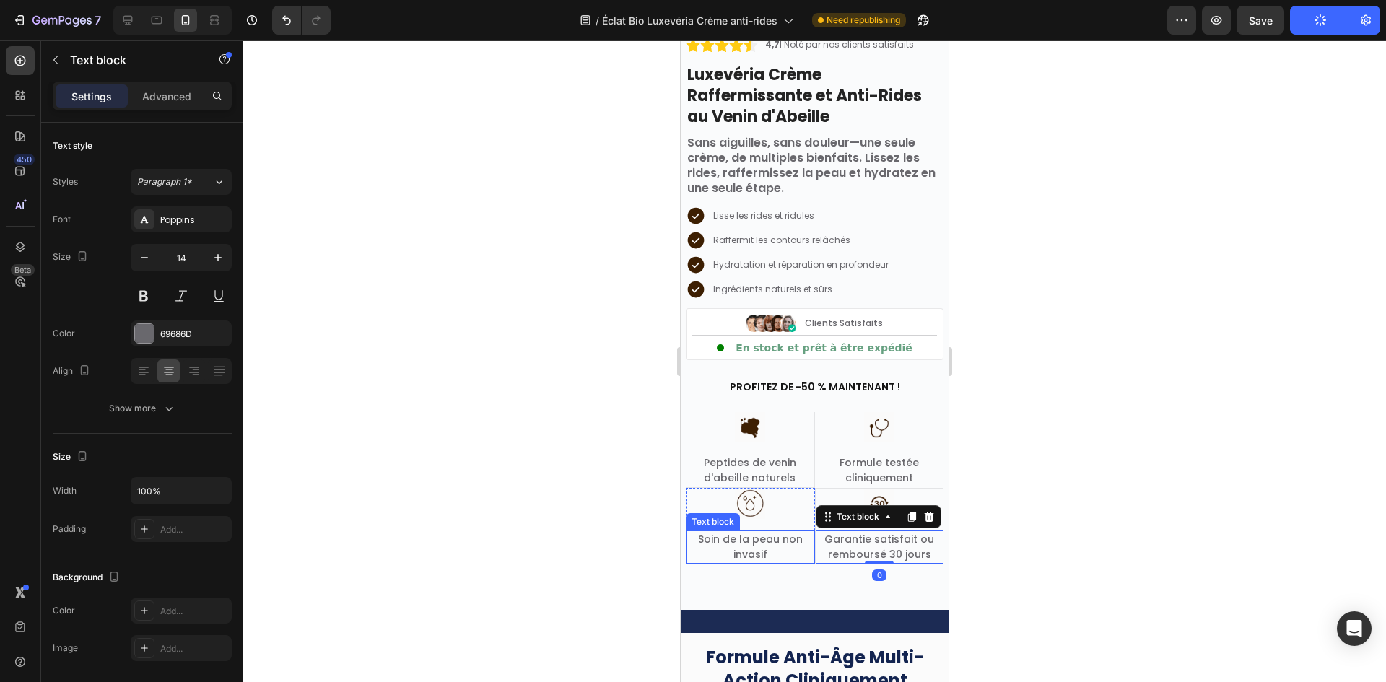
click at [806, 544] on p "Soin de la peau non invasif" at bounding box center [750, 547] width 126 height 30
click at [776, 582] on div "4,7 | Noté par nos clients satisfaits Text block Image Row Luxevéria Crème Raff…" at bounding box center [815, 318] width 258 height 562
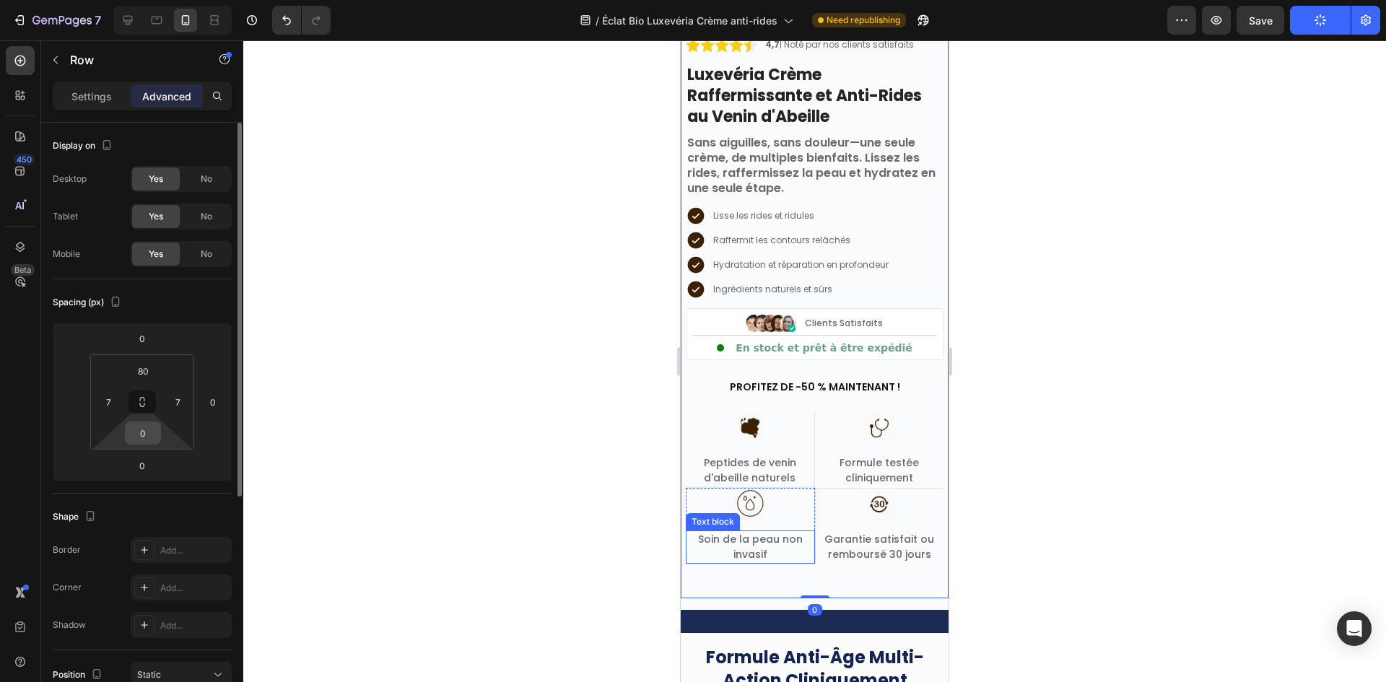
click at [145, 432] on input "0" at bounding box center [142, 433] width 29 height 22
click at [138, 463] on input "0" at bounding box center [142, 466] width 29 height 22
type input "0"
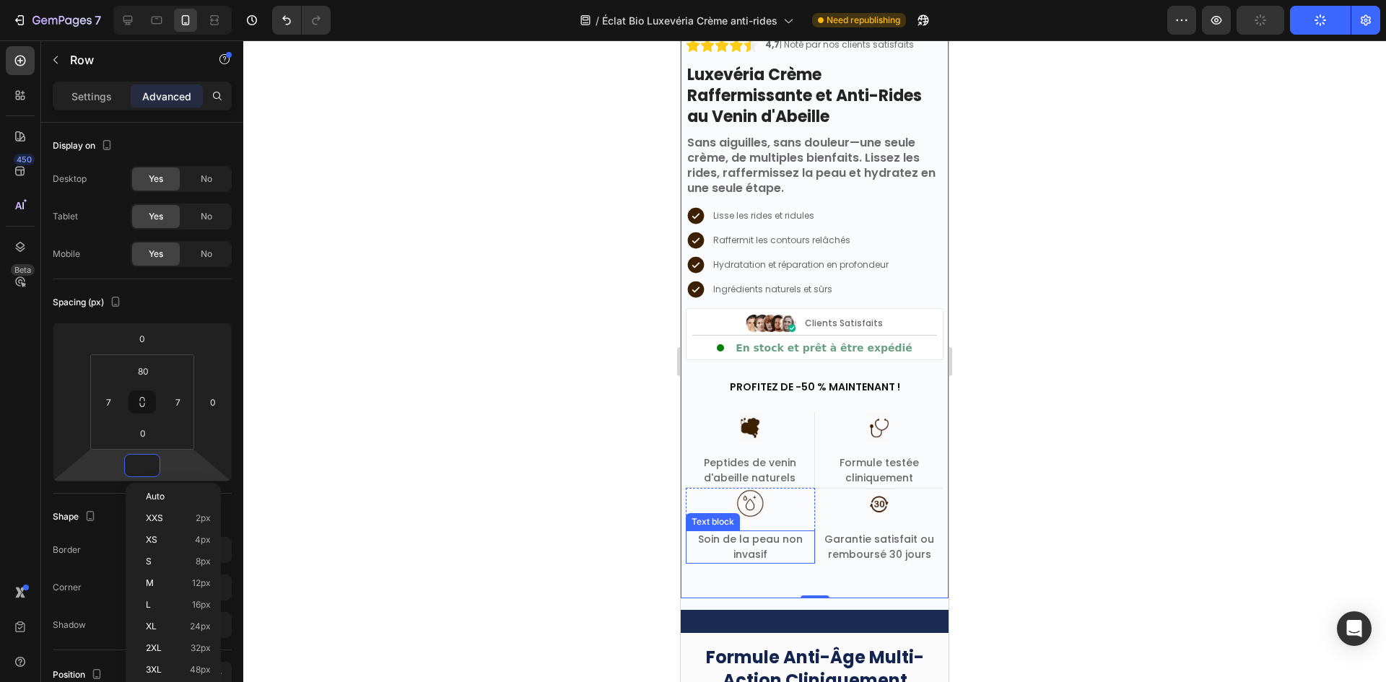
click at [567, 477] on div at bounding box center [814, 361] width 1143 height 642
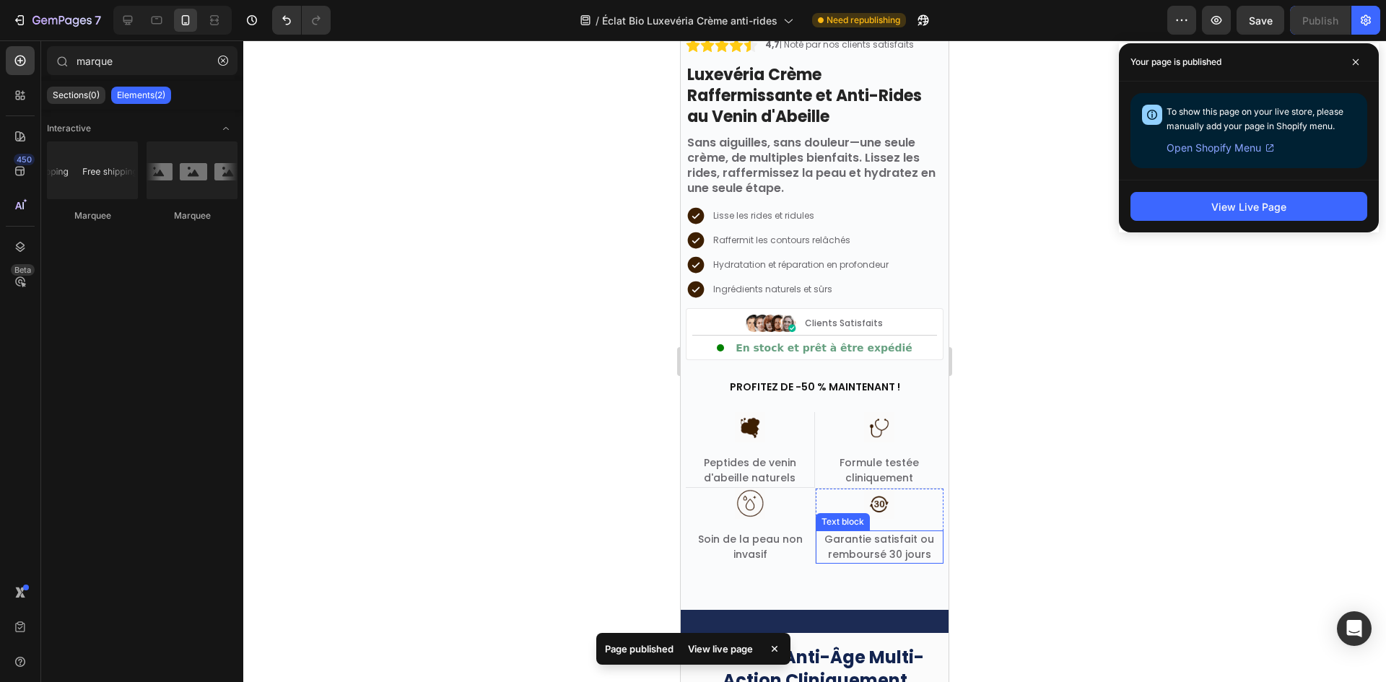
click at [821, 538] on p "Garantie satisfait ou remboursé 30 jours" at bounding box center [880, 547] width 126 height 30
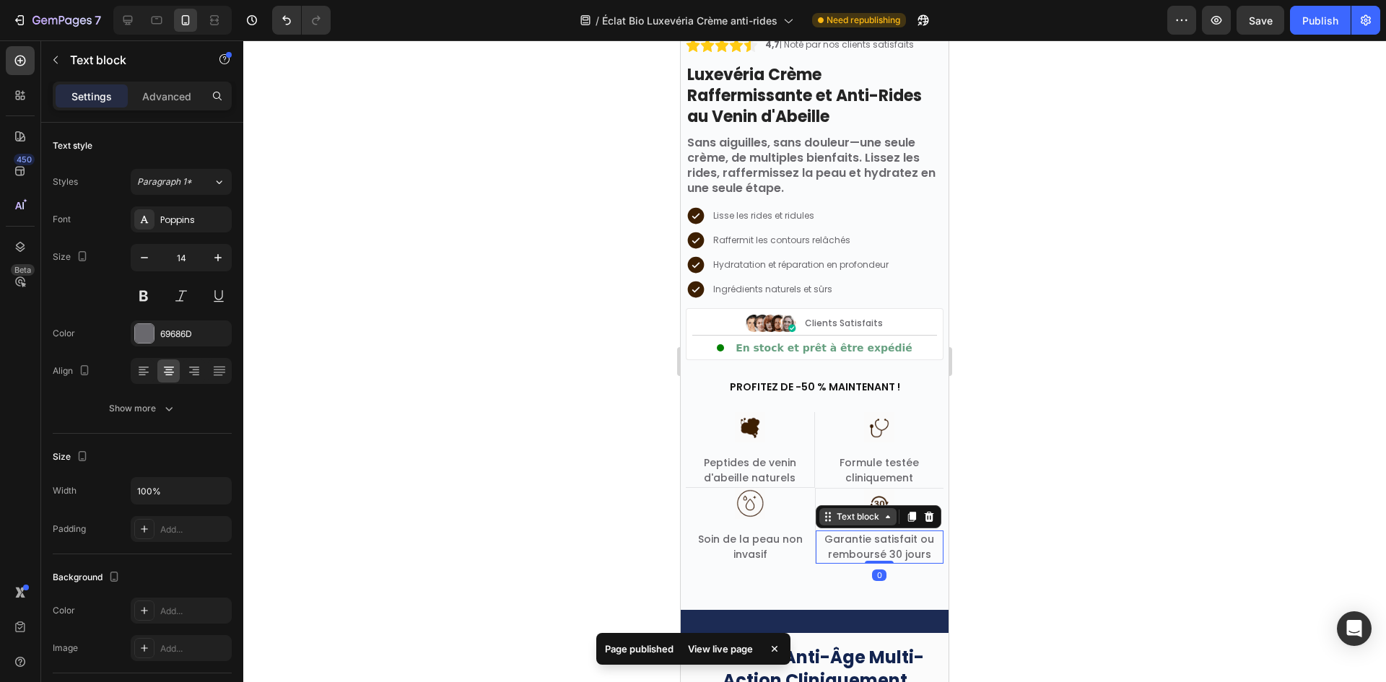
click at [847, 515] on div "Text block" at bounding box center [858, 516] width 48 height 13
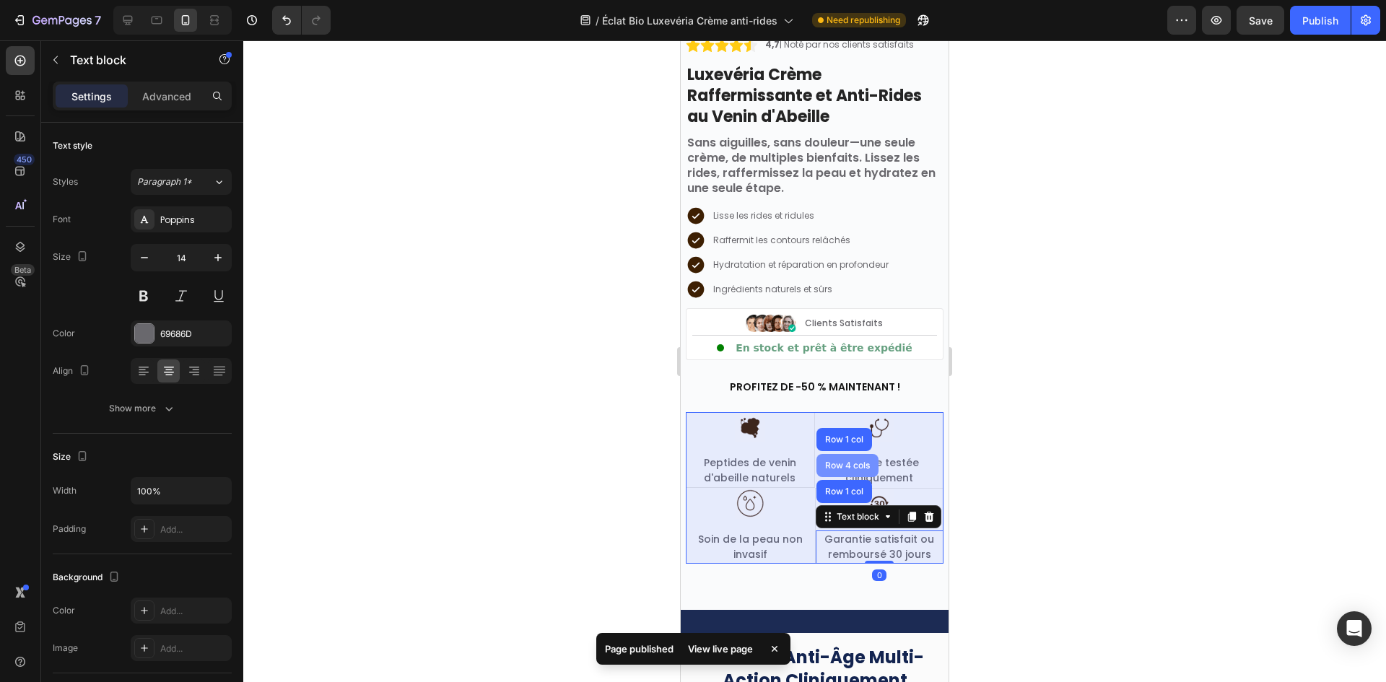
click at [841, 463] on div "Row 4 cols" at bounding box center [847, 465] width 51 height 9
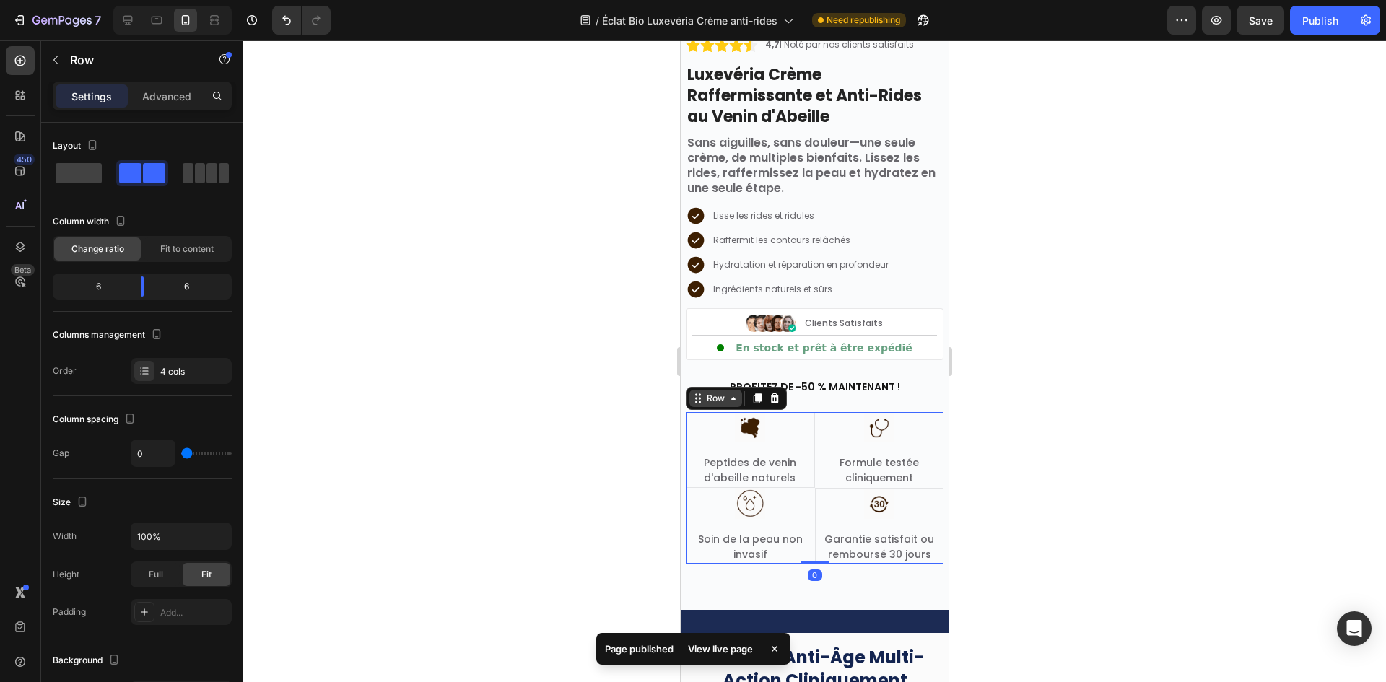
click at [718, 398] on div "Row" at bounding box center [716, 398] width 24 height 13
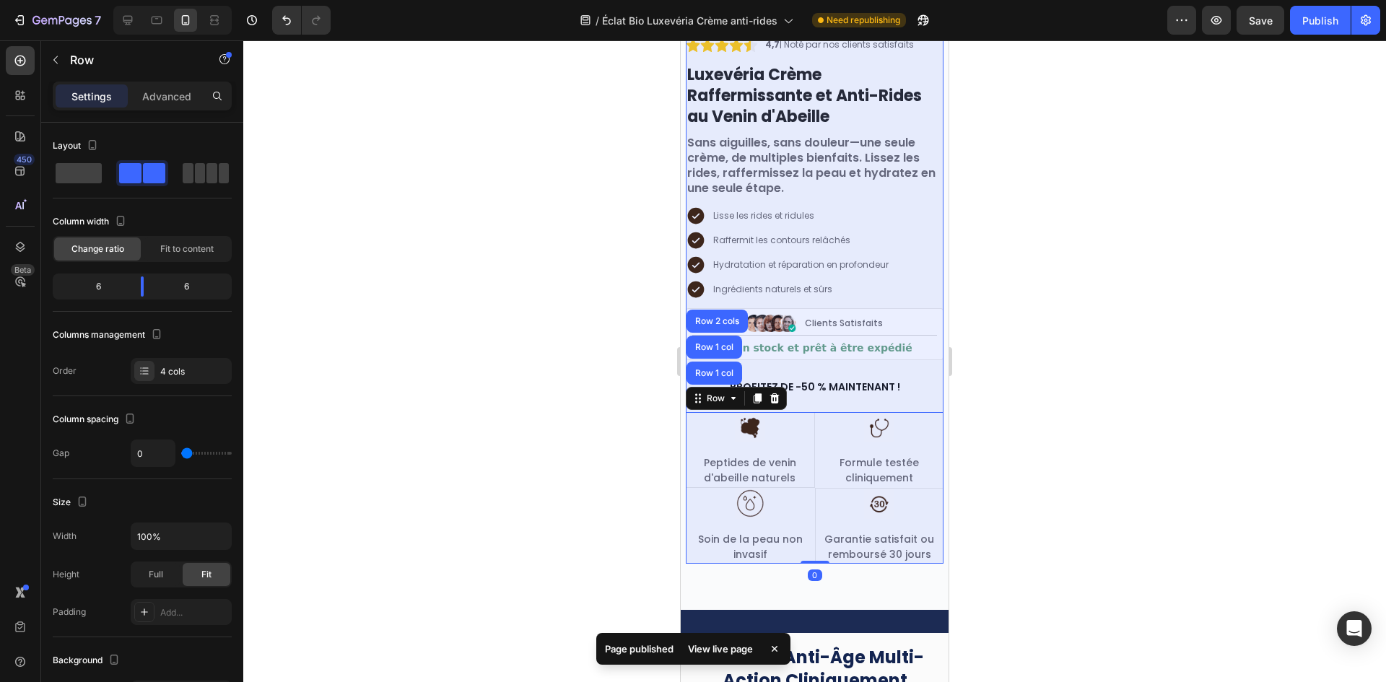
click at [717, 372] on div "Row 1 col" at bounding box center [714, 373] width 44 height 9
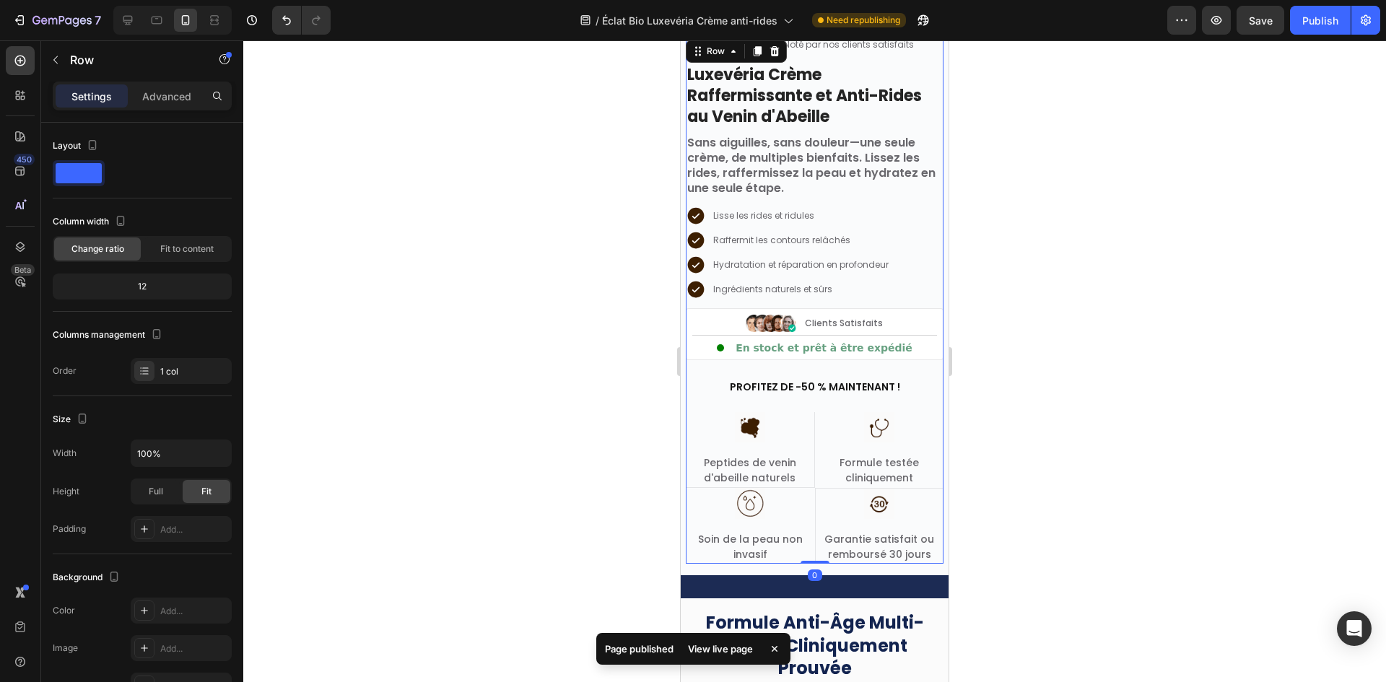
drag, startPoint x: 808, startPoint y: 595, endPoint x: 891, endPoint y: 489, distance: 135.2
click at [830, 516] on div "4,7 | Noté par nos clients satisfaits Text block Image Row Luxevéria Crème Raff…" at bounding box center [815, 300] width 258 height 527
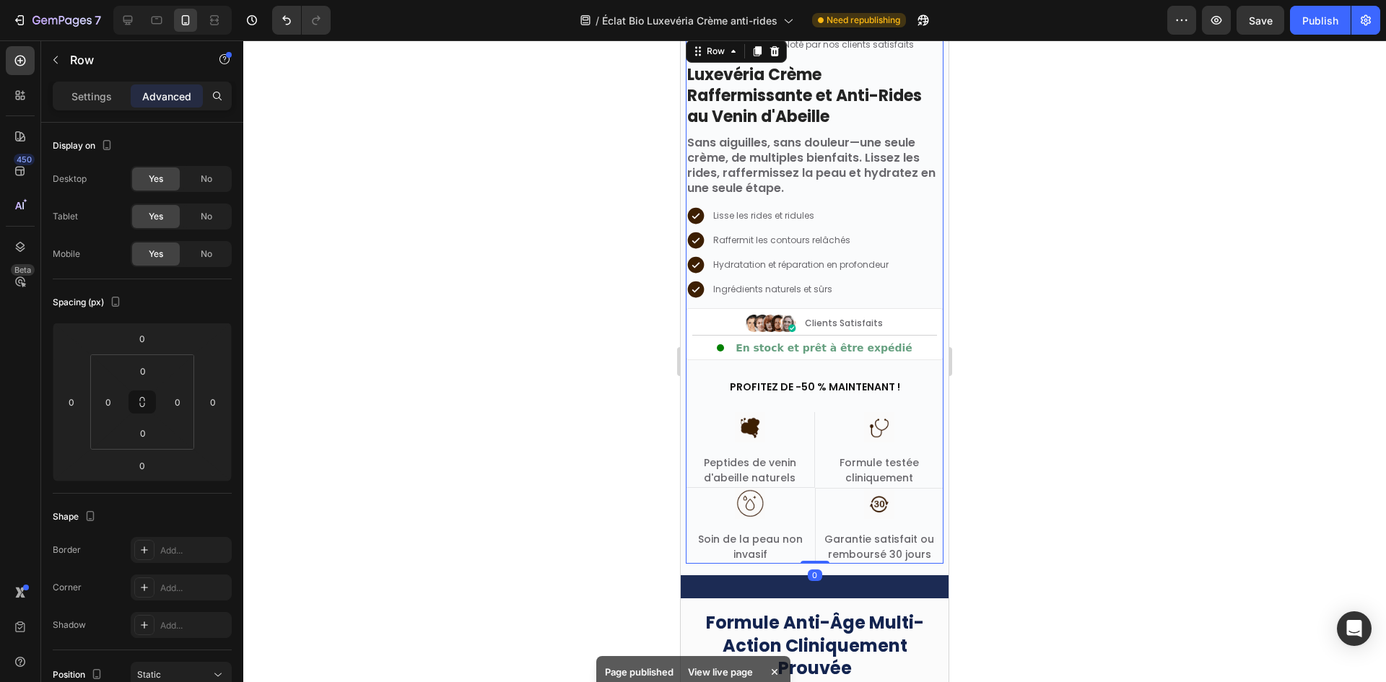
click at [1177, 473] on div at bounding box center [814, 361] width 1143 height 642
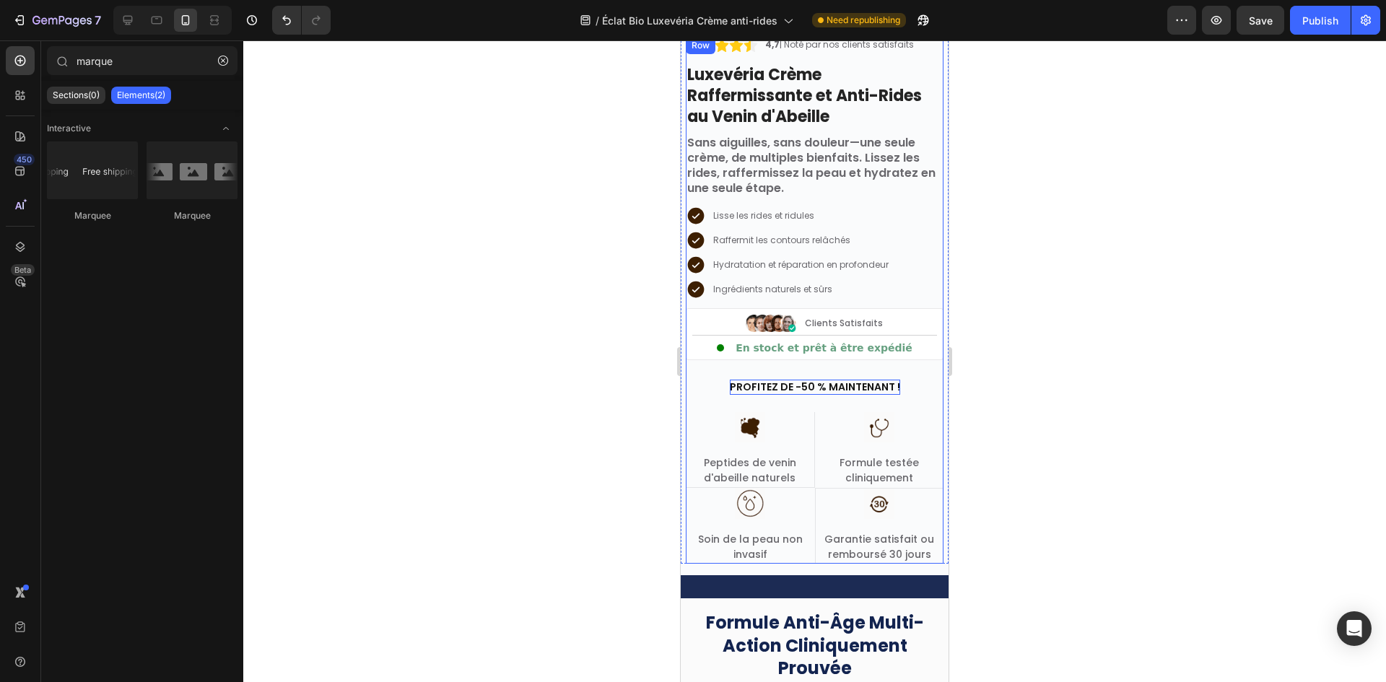
click at [835, 394] on p "PROFITEZ DE -50 % MAINTENANT !" at bounding box center [815, 387] width 170 height 15
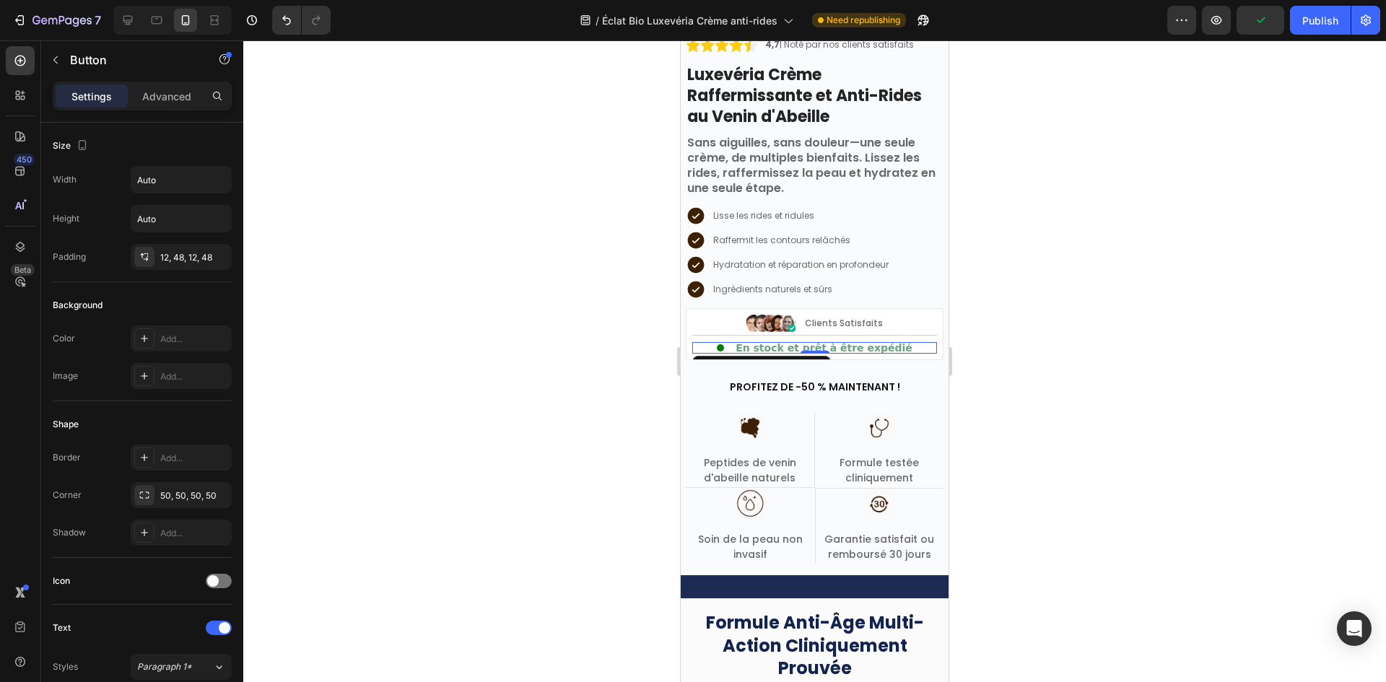
click at [866, 352] on span "En stock et prêt à être expédié" at bounding box center [824, 348] width 177 height 12
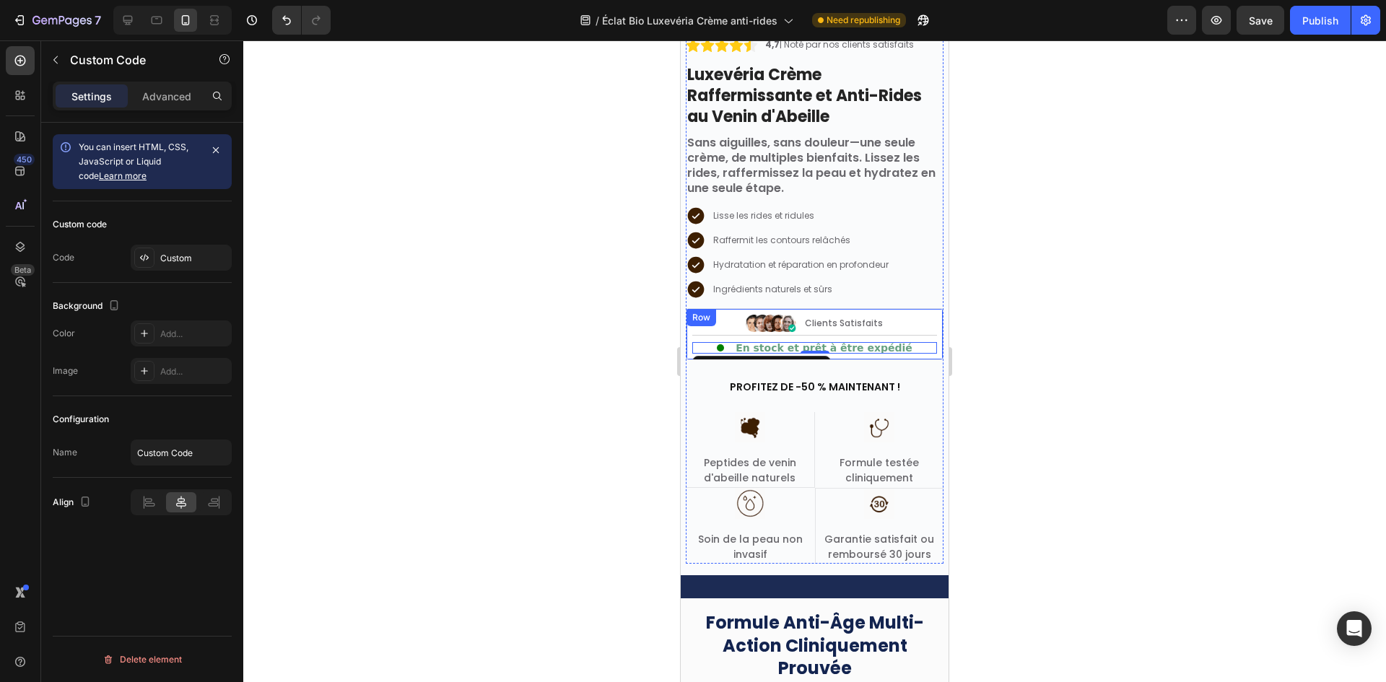
click at [687, 358] on div "Image Clients Satisfaits Text block Row En stock et prêt à être expédié Custom …" at bounding box center [815, 334] width 258 height 52
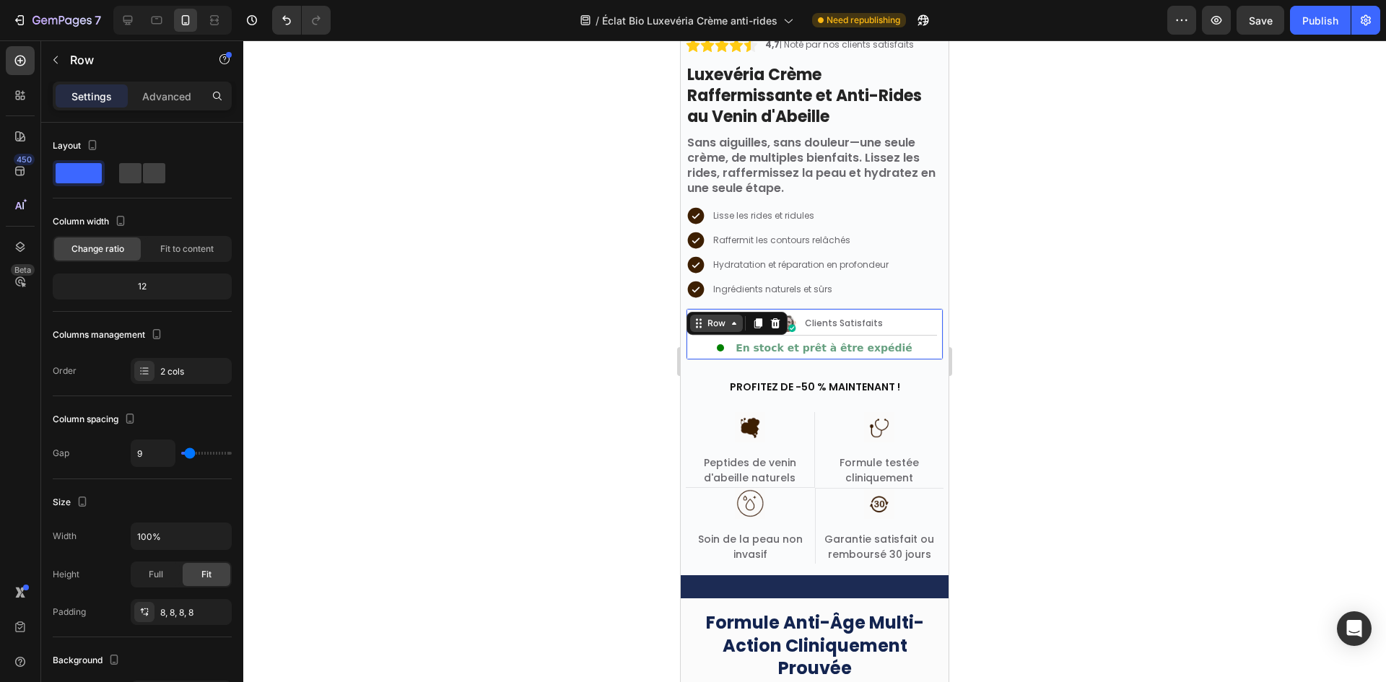
click at [719, 323] on div "Row" at bounding box center [716, 323] width 24 height 13
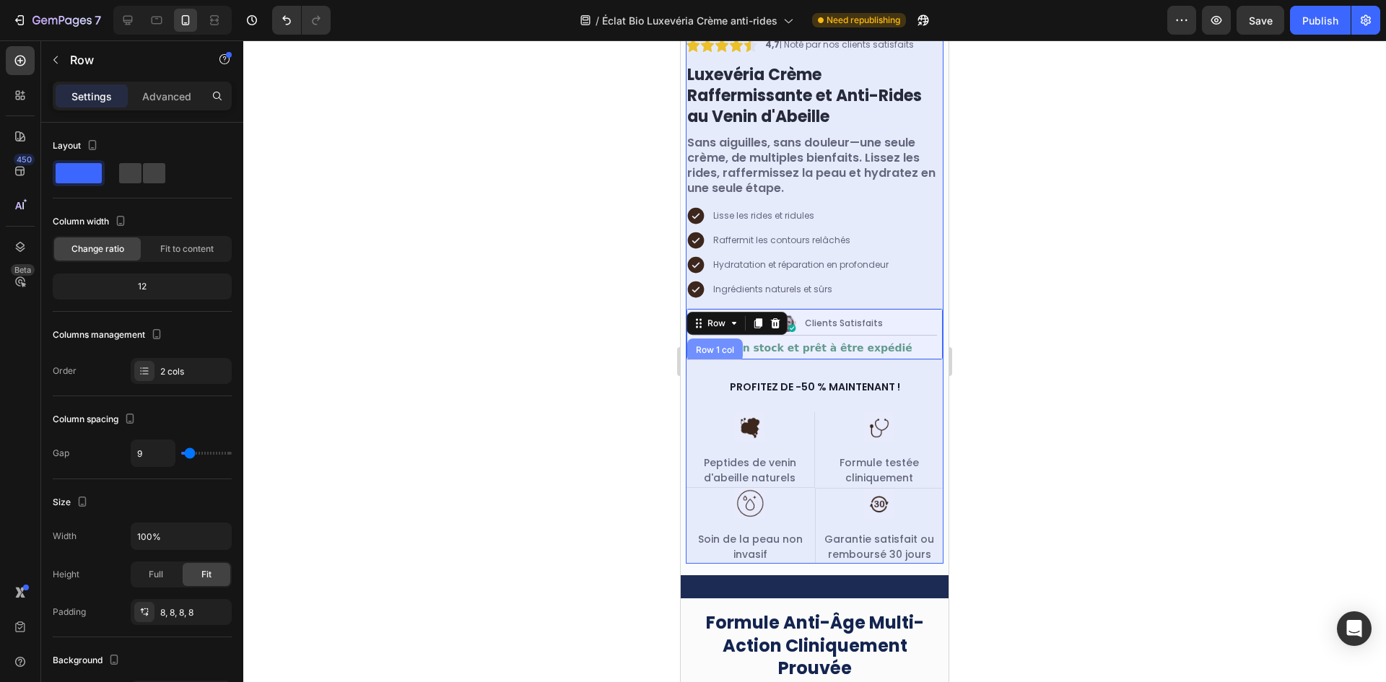
click at [711, 352] on div "Row 1 col" at bounding box center [715, 350] width 44 height 9
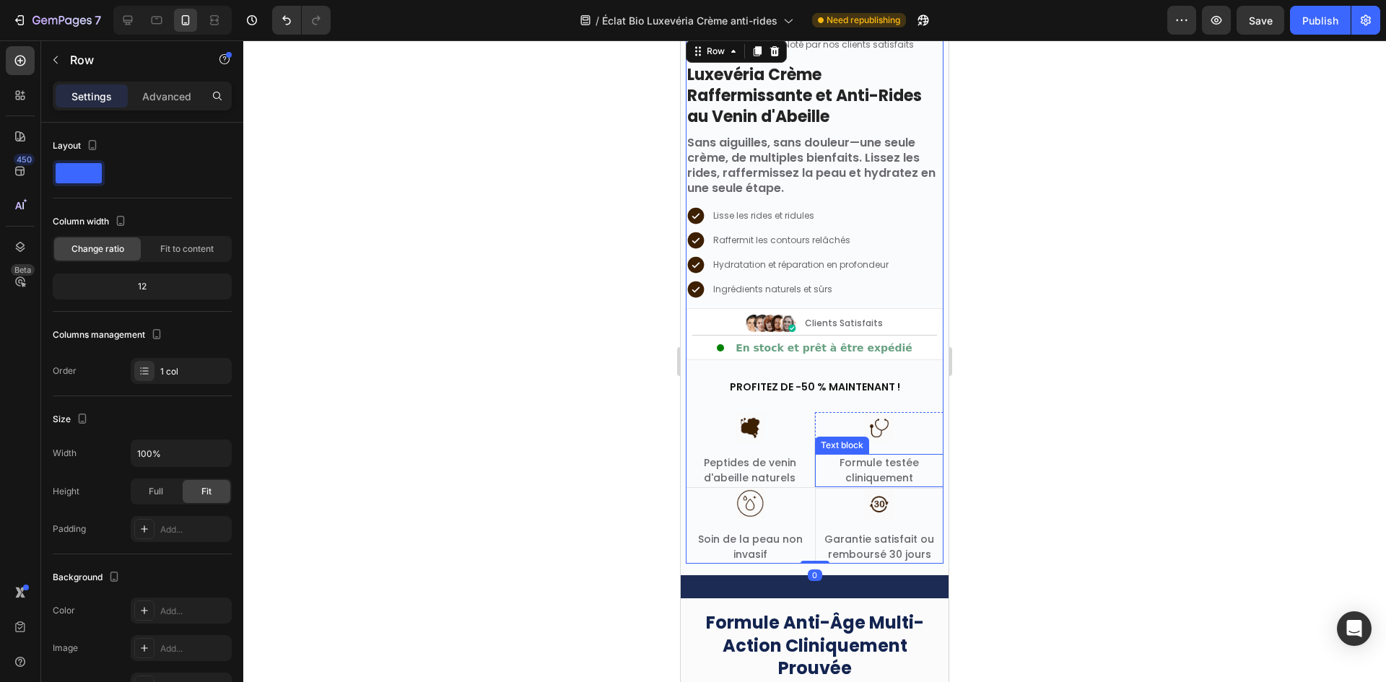
scroll to position [471, 0]
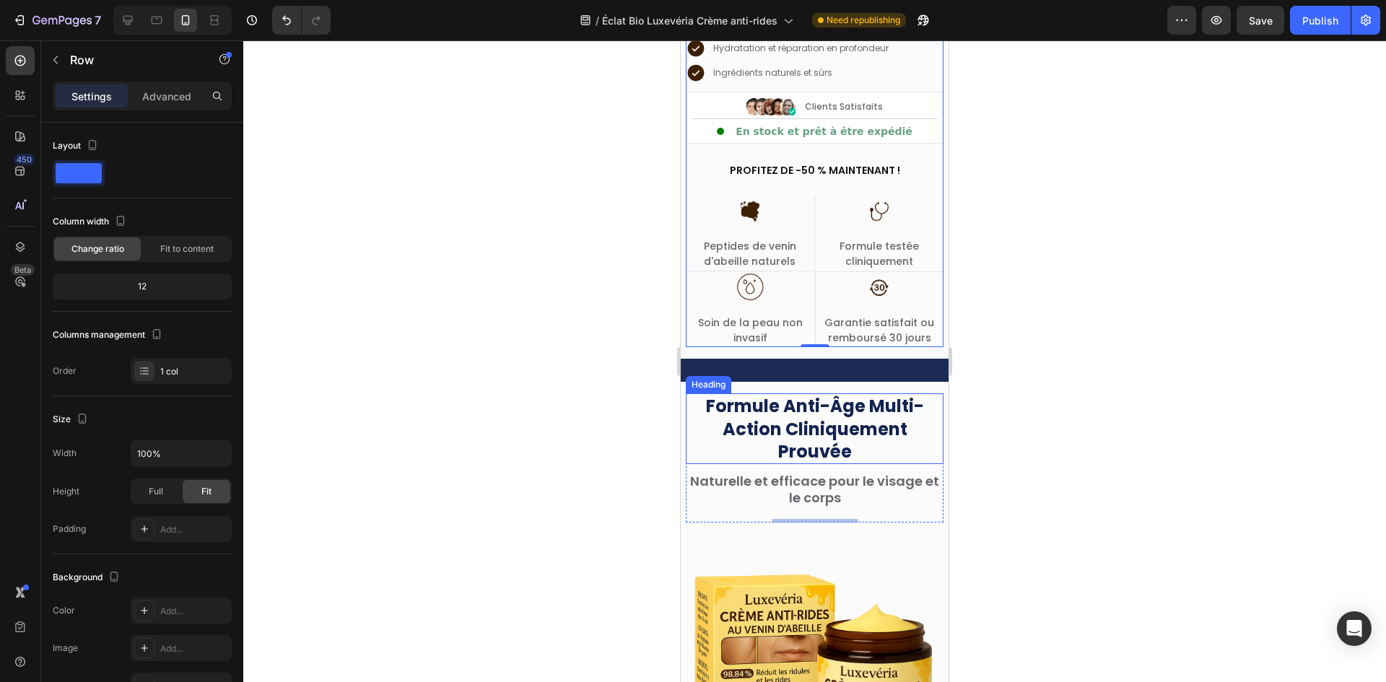
click at [845, 435] on h2 "Formule Anti-Âge Multi-Action Cliniquement Prouvée" at bounding box center [815, 428] width 258 height 71
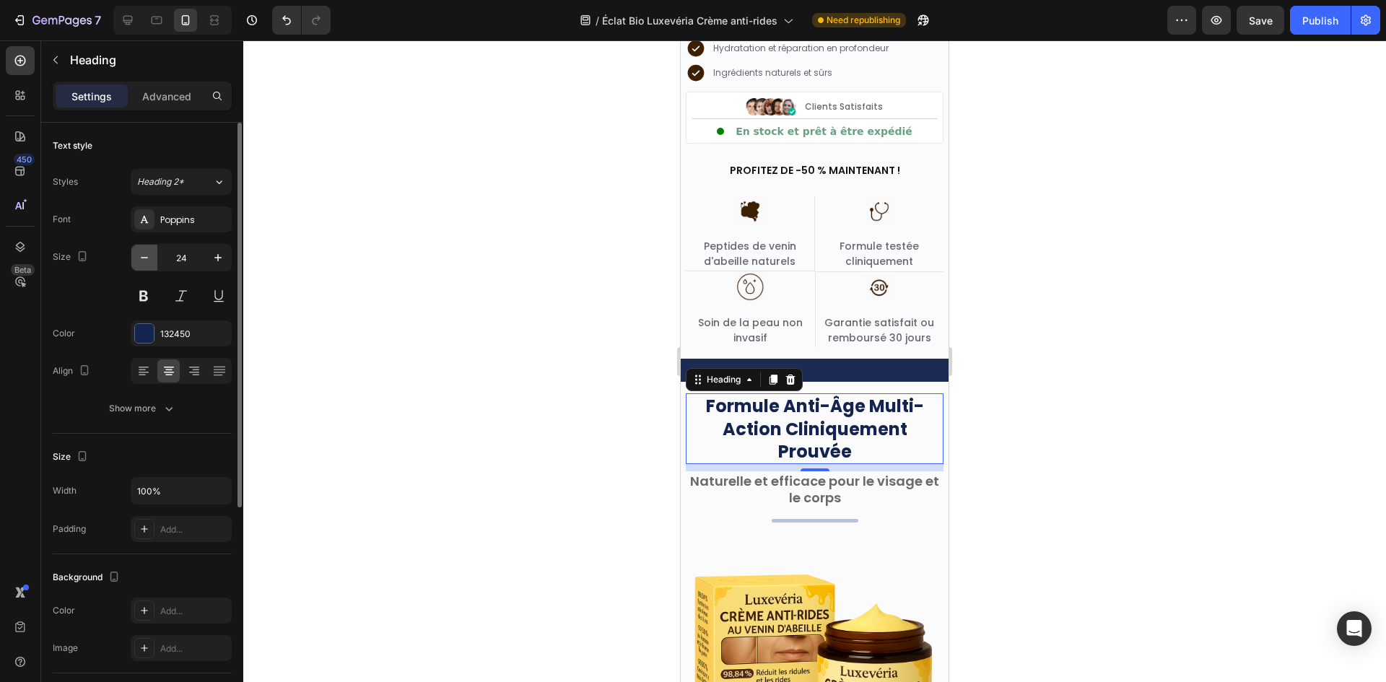
click at [140, 250] on button "button" at bounding box center [144, 258] width 26 height 26
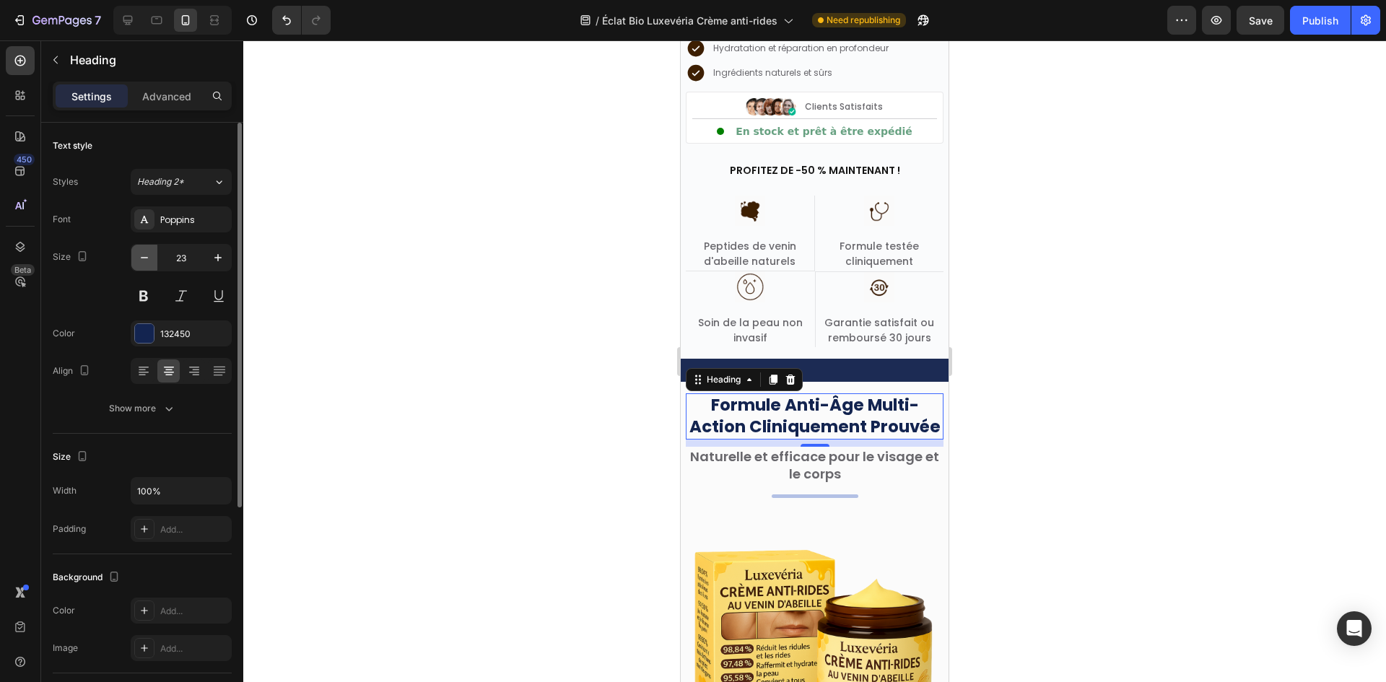
type input "22"
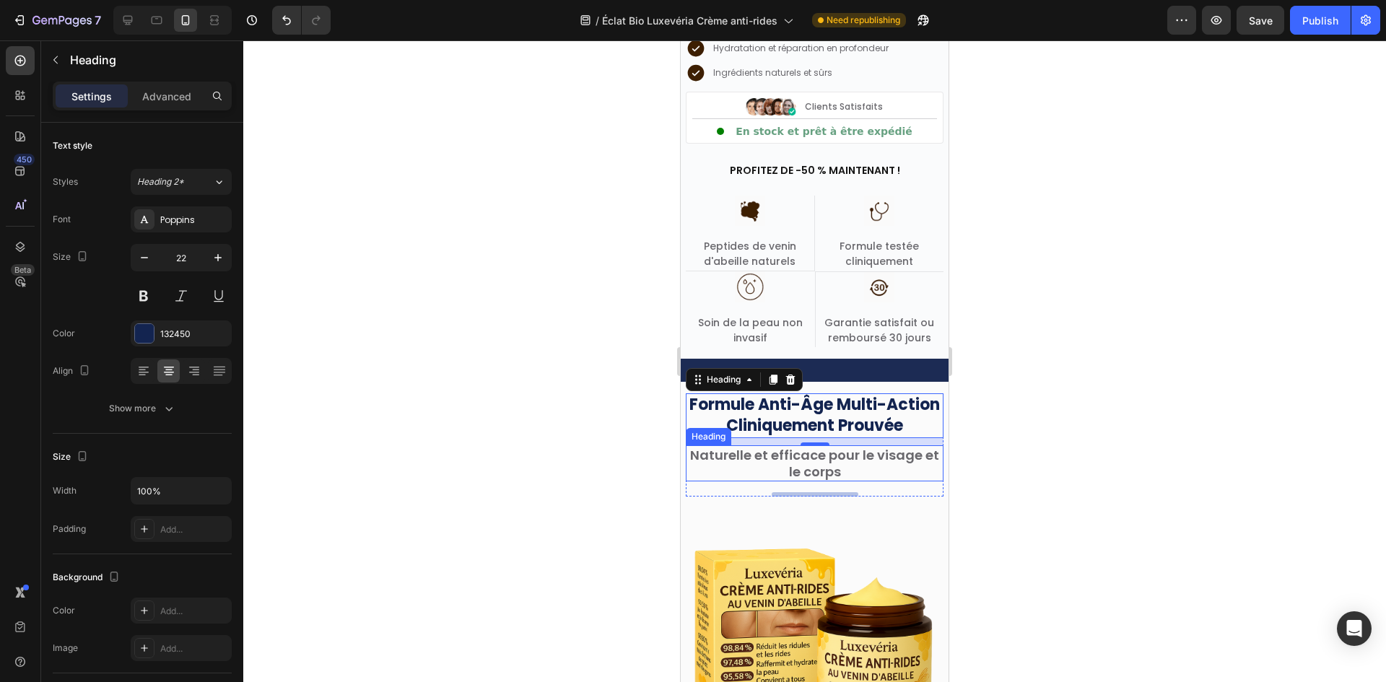
click at [760, 466] on h2 "Naturelle et efficace pour le visage et le corps" at bounding box center [815, 463] width 258 height 37
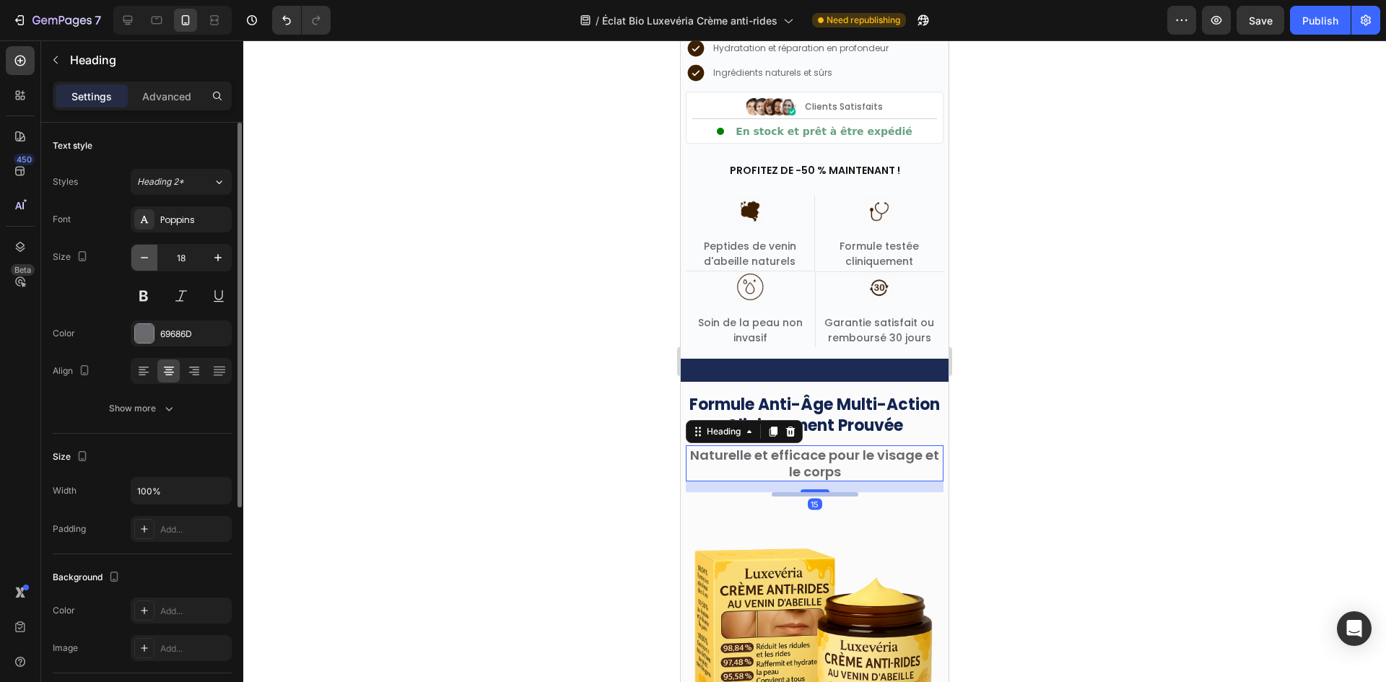
click at [146, 250] on button "button" at bounding box center [144, 258] width 26 height 26
type input "16"
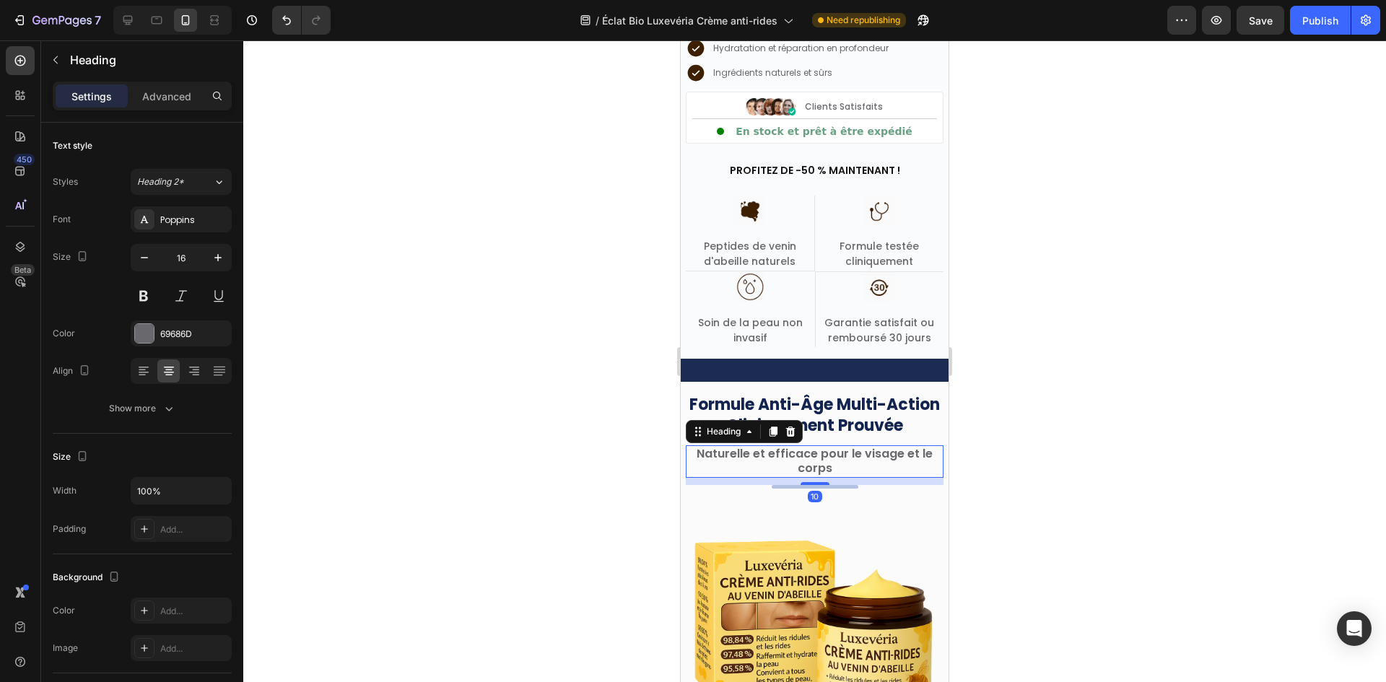
drag, startPoint x: 817, startPoint y: 485, endPoint x: 1750, endPoint y: 532, distance: 934.5
click at [824, 478] on div "10" at bounding box center [815, 478] width 258 height 0
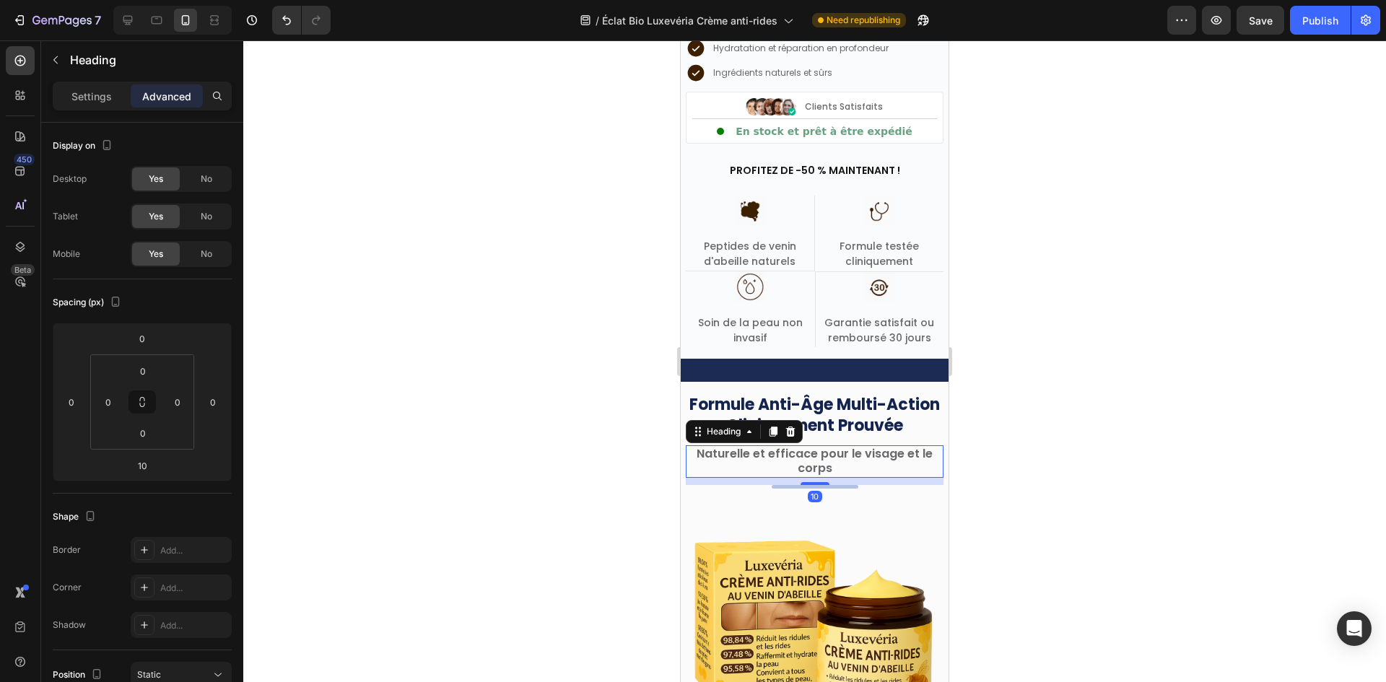
click at [1070, 492] on div at bounding box center [814, 361] width 1143 height 642
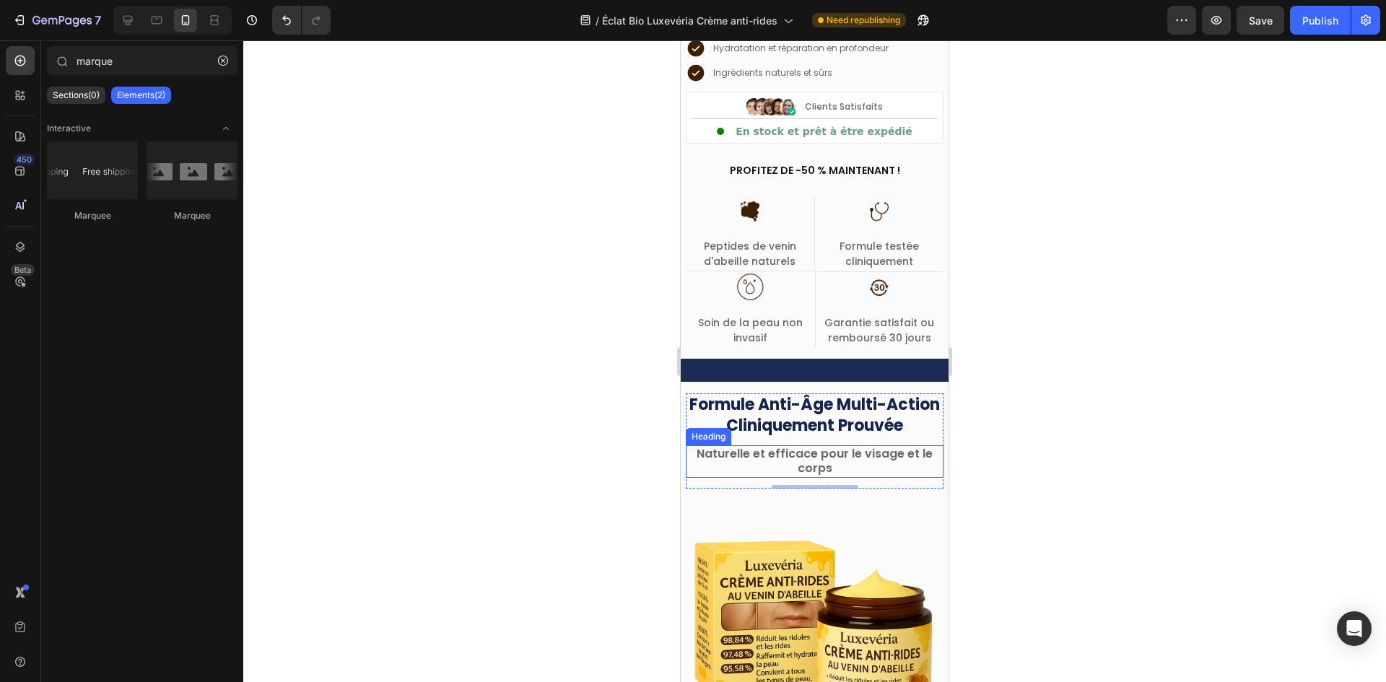
click at [847, 458] on h2 "Naturelle et efficace pour le visage et le corps" at bounding box center [815, 461] width 258 height 33
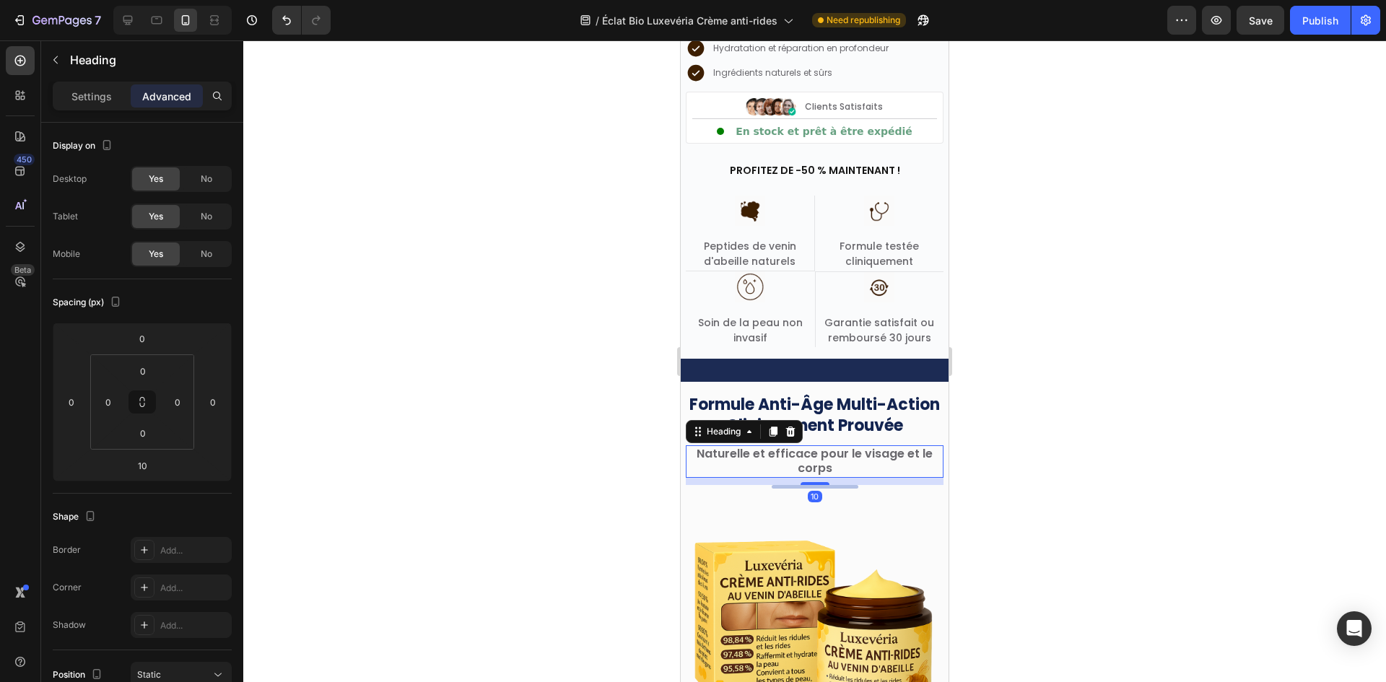
click at [1112, 467] on div at bounding box center [814, 361] width 1143 height 642
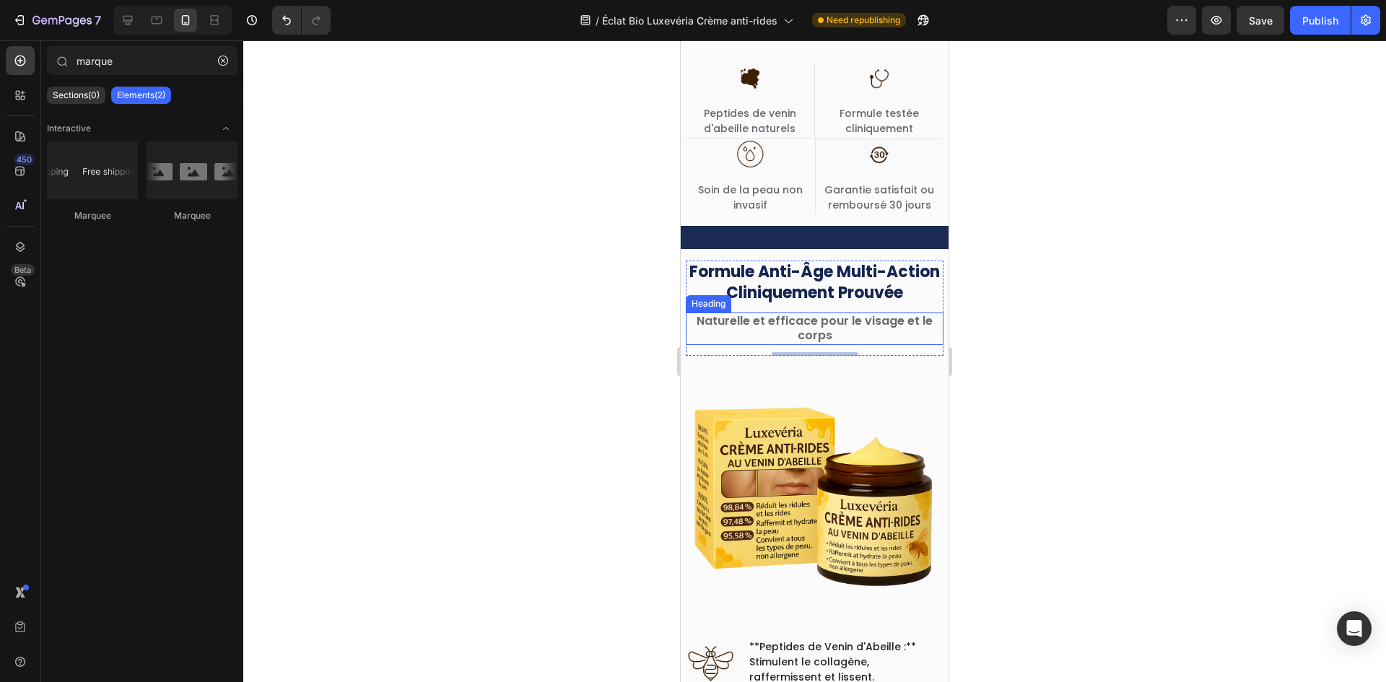
scroll to position [688, 0]
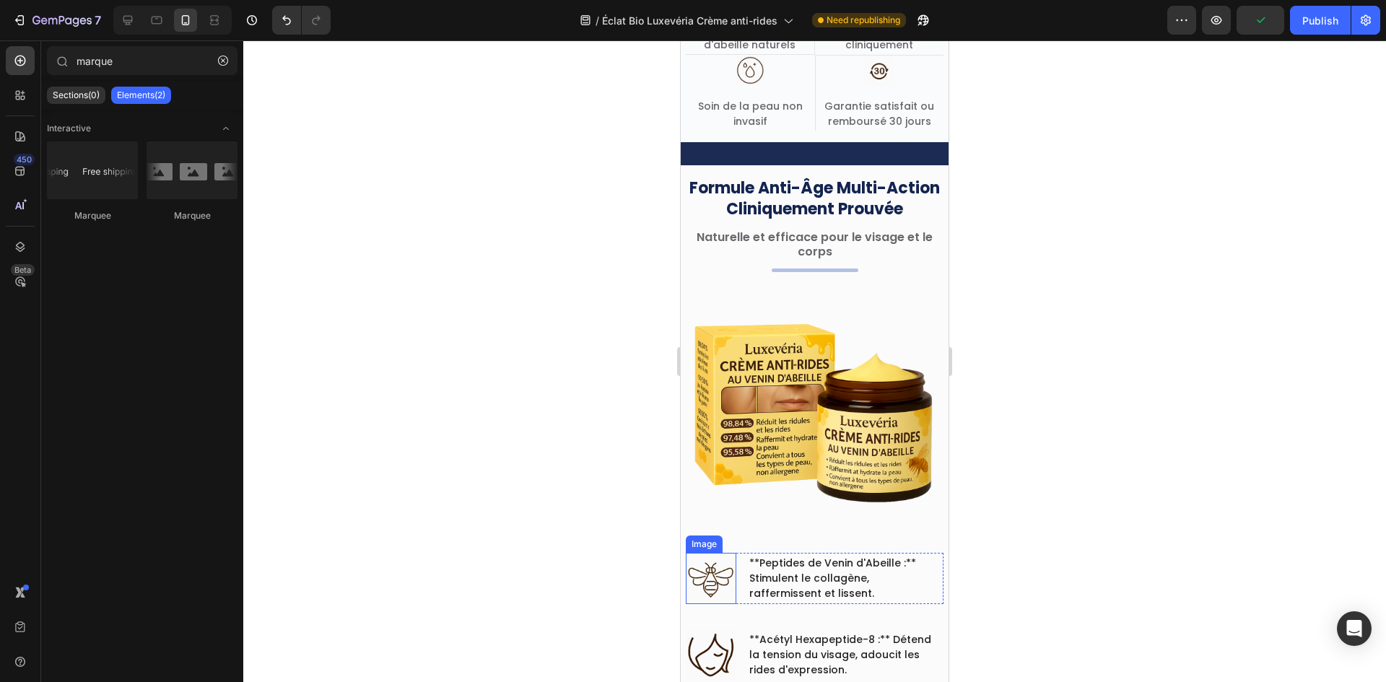
click at [736, 579] on div "Image **Peptides de Venin d'Abeille :** Stimulent le collagène, raffermissent e…" at bounding box center [815, 578] width 258 height 51
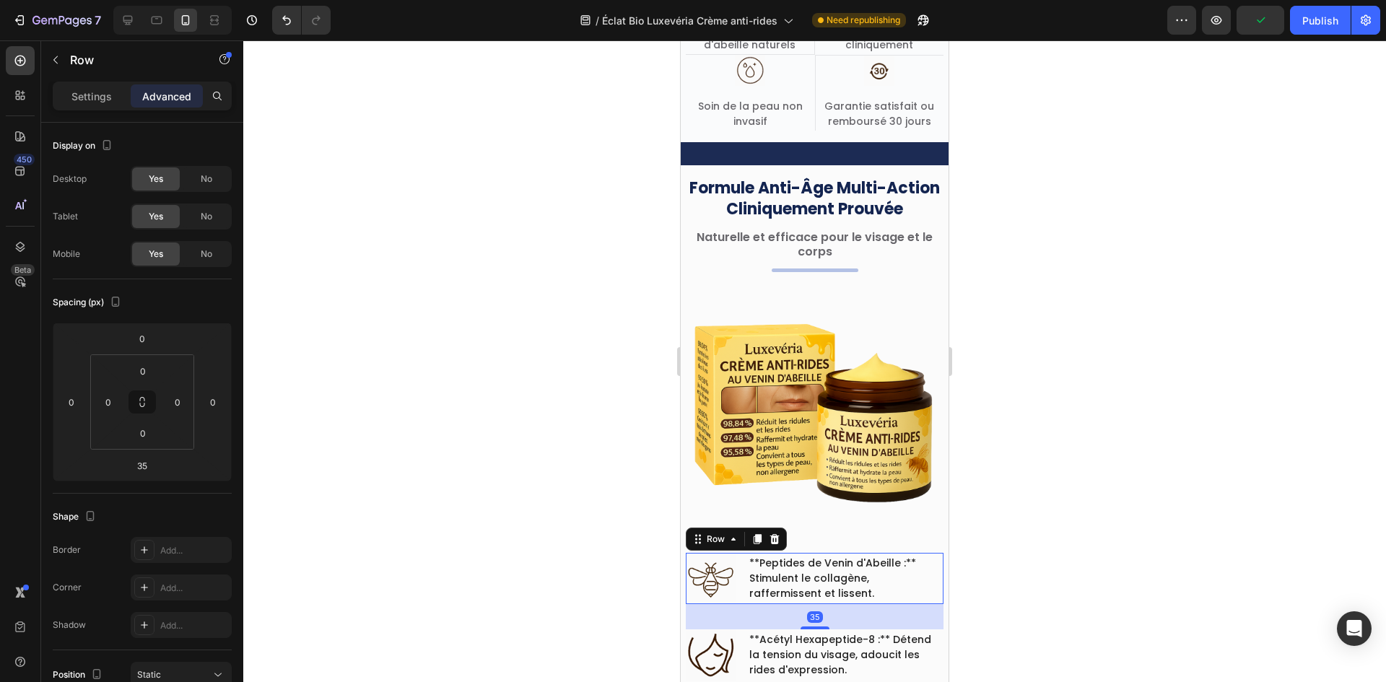
click at [720, 577] on img at bounding box center [711, 578] width 51 height 51
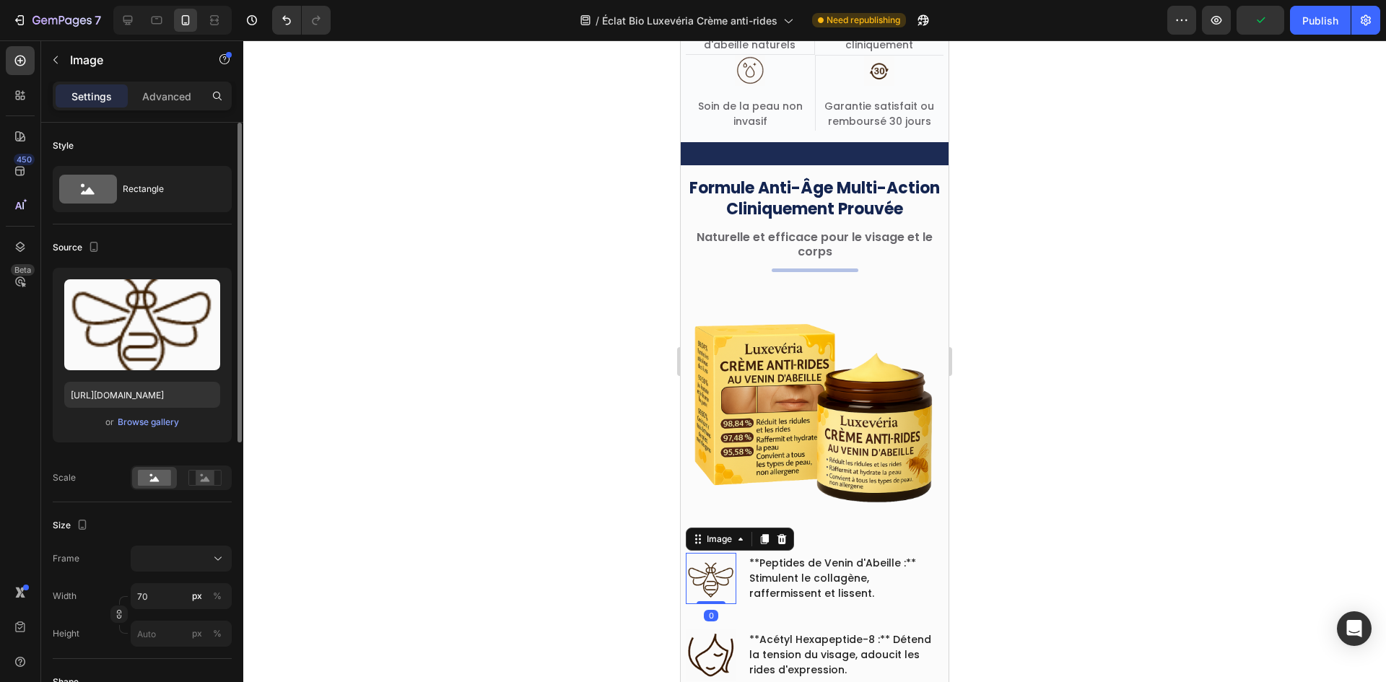
click at [152, 581] on div "Frame Width 70 px % Height px %" at bounding box center [142, 596] width 179 height 101
click at [147, 588] on input "70" at bounding box center [181, 596] width 101 height 26
type input "4"
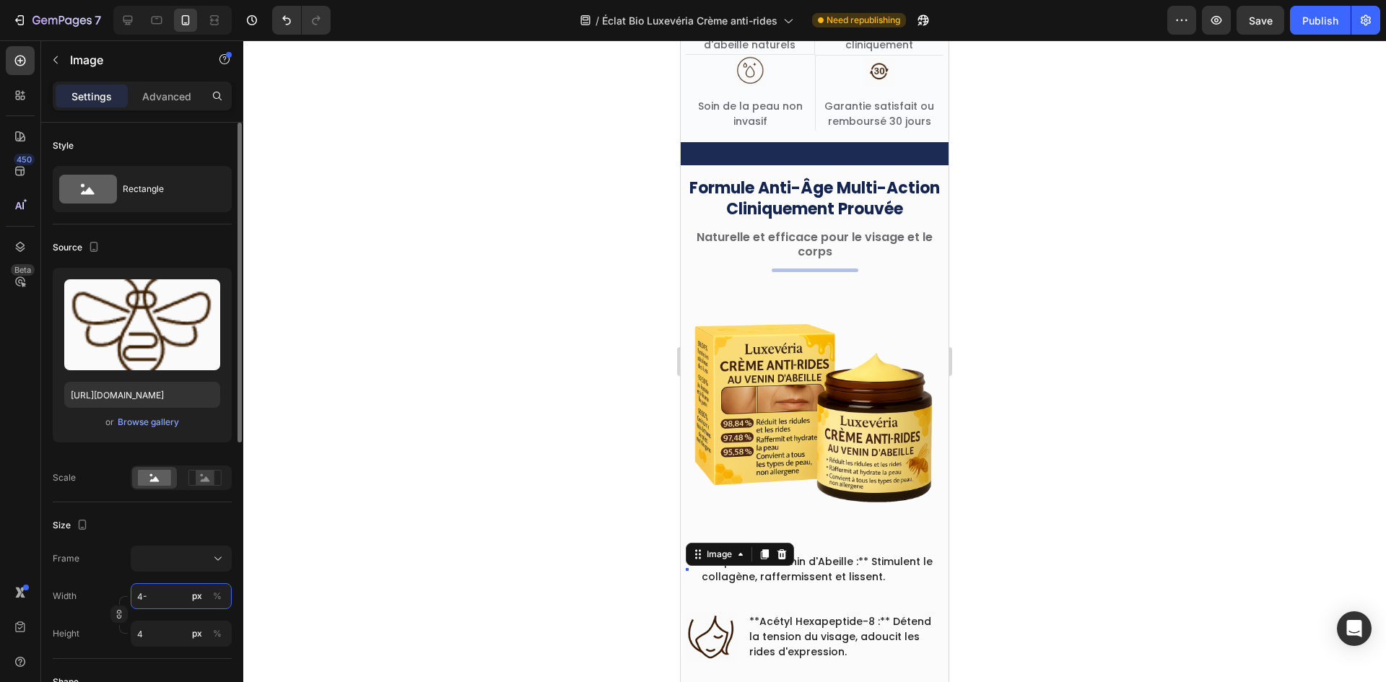
type input "4"
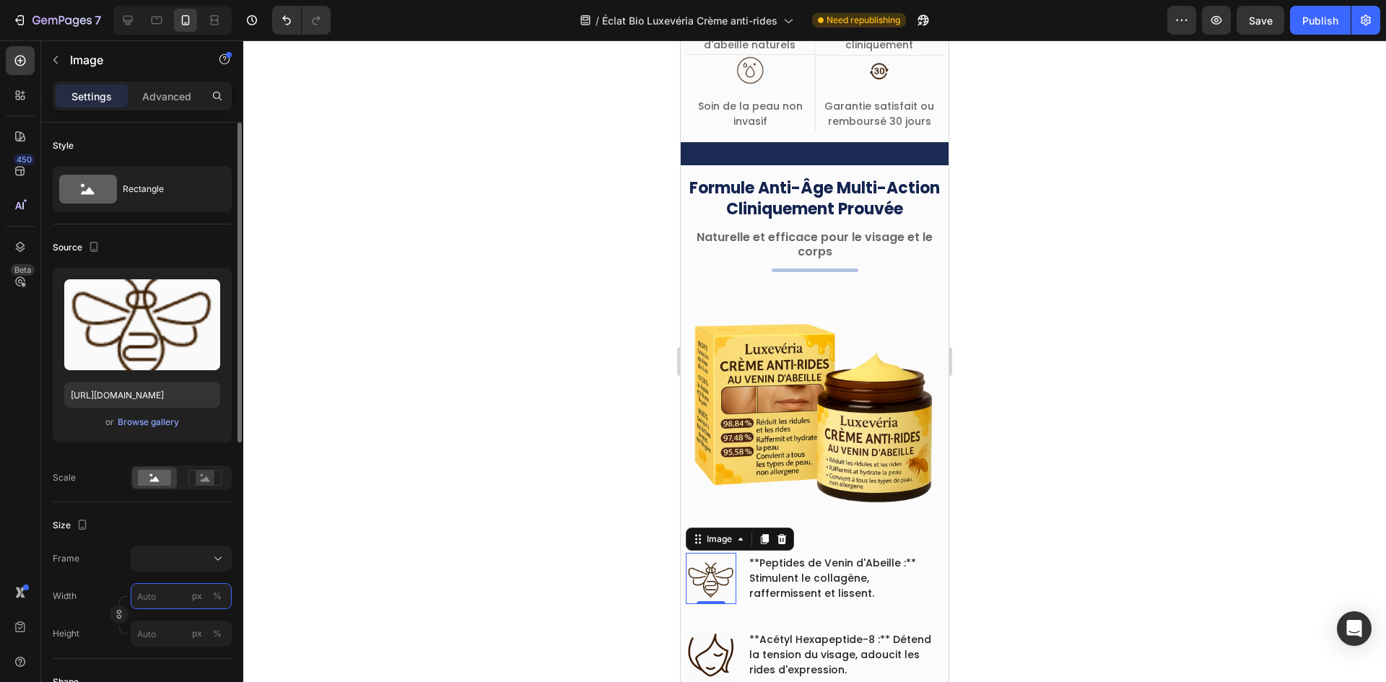
type input "5"
type input "50"
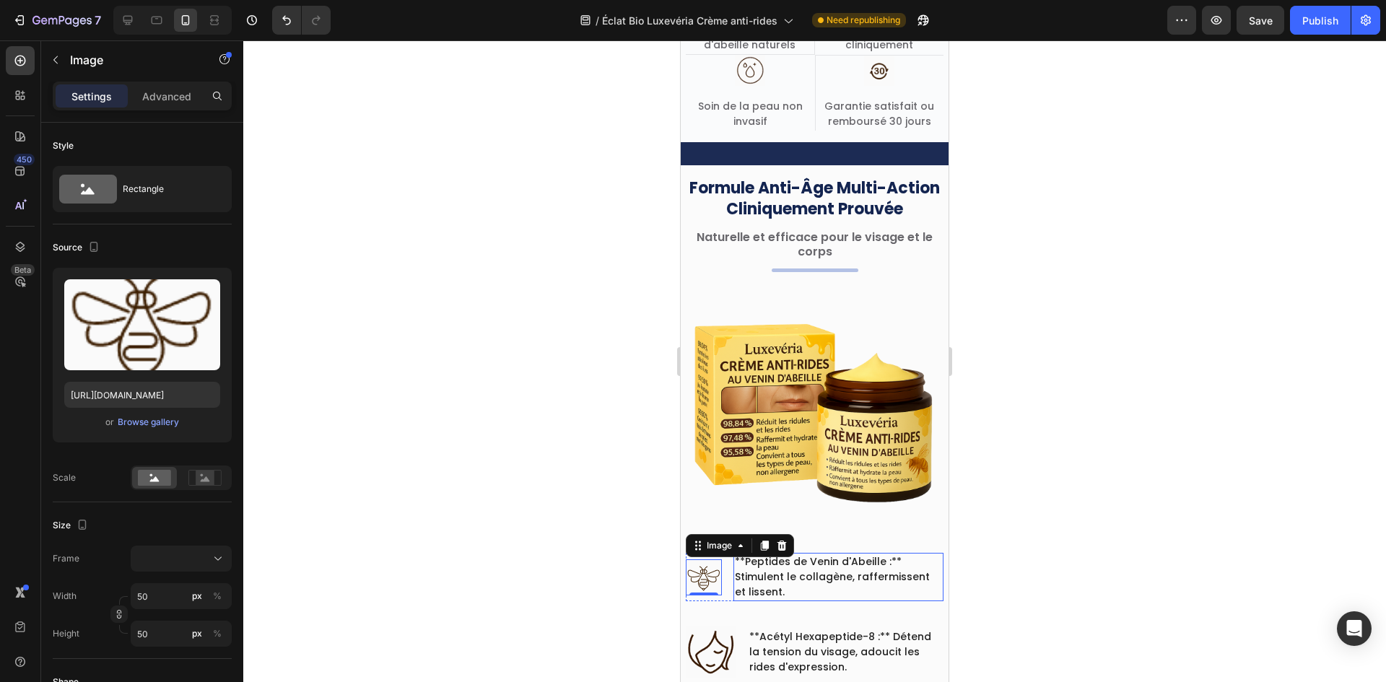
click at [730, 572] on div "Image 0 **Peptides de Venin d'Abeille :** Stimulent le collagène, raffermissent…" at bounding box center [815, 577] width 258 height 48
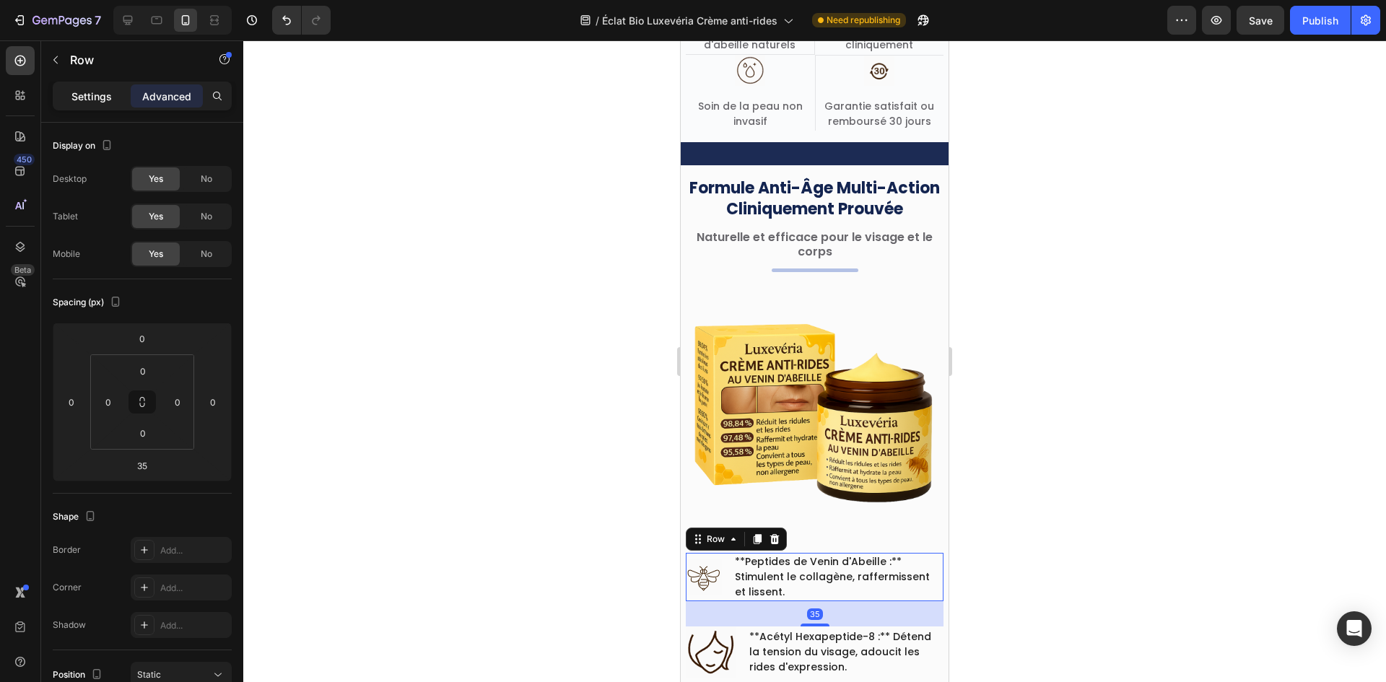
click at [93, 97] on p "Settings" at bounding box center [91, 96] width 40 height 15
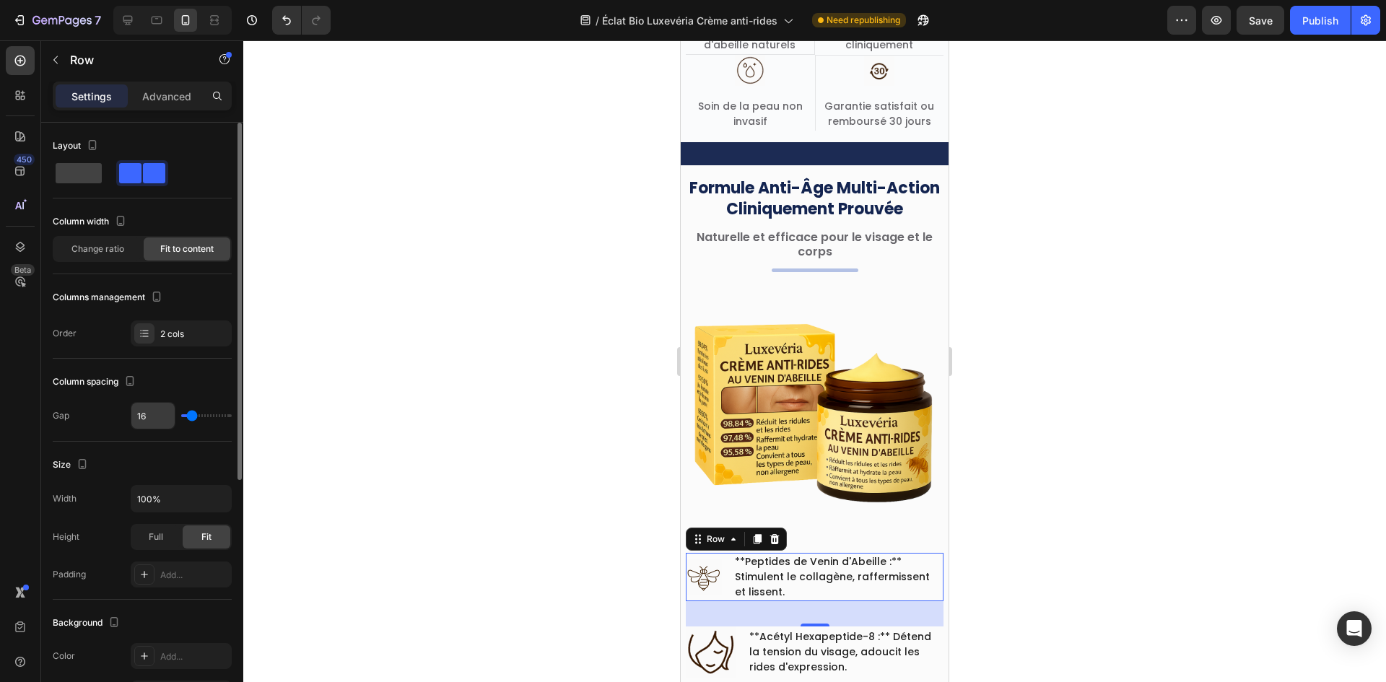
click at [147, 412] on input "16" at bounding box center [152, 416] width 43 height 26
type input "6"
click at [147, 412] on input "6" at bounding box center [152, 416] width 43 height 26
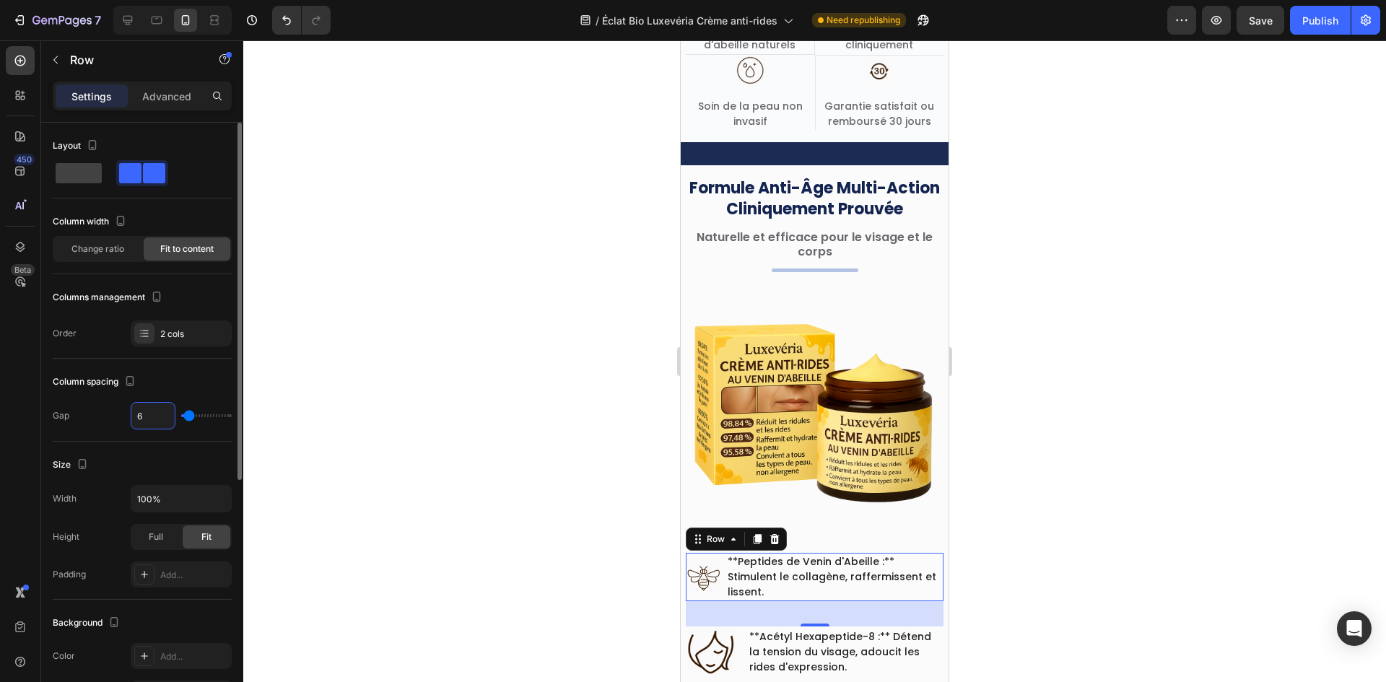
type input "9"
click at [792, 566] on p "**Peptides de Venin d'Abeille :** Stimulent le collagène, raffermissent et liss…" at bounding box center [836, 576] width 212 height 45
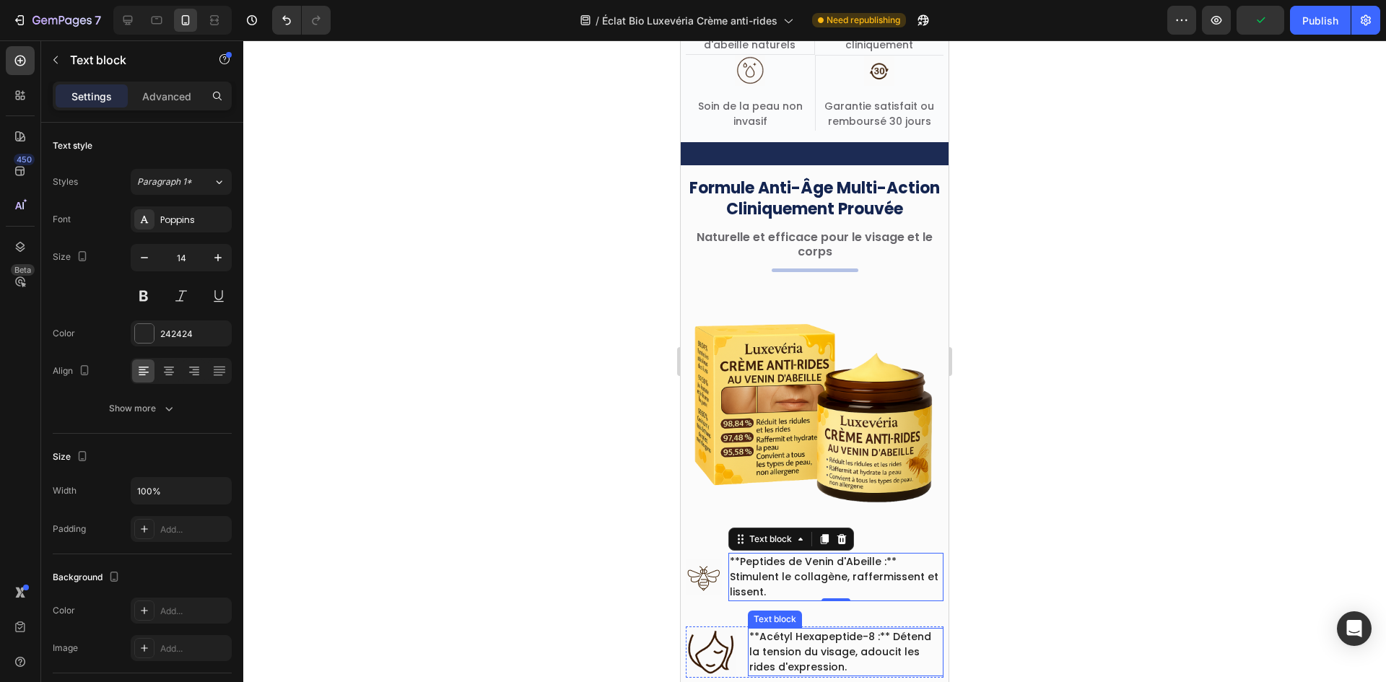
scroll to position [904, 0]
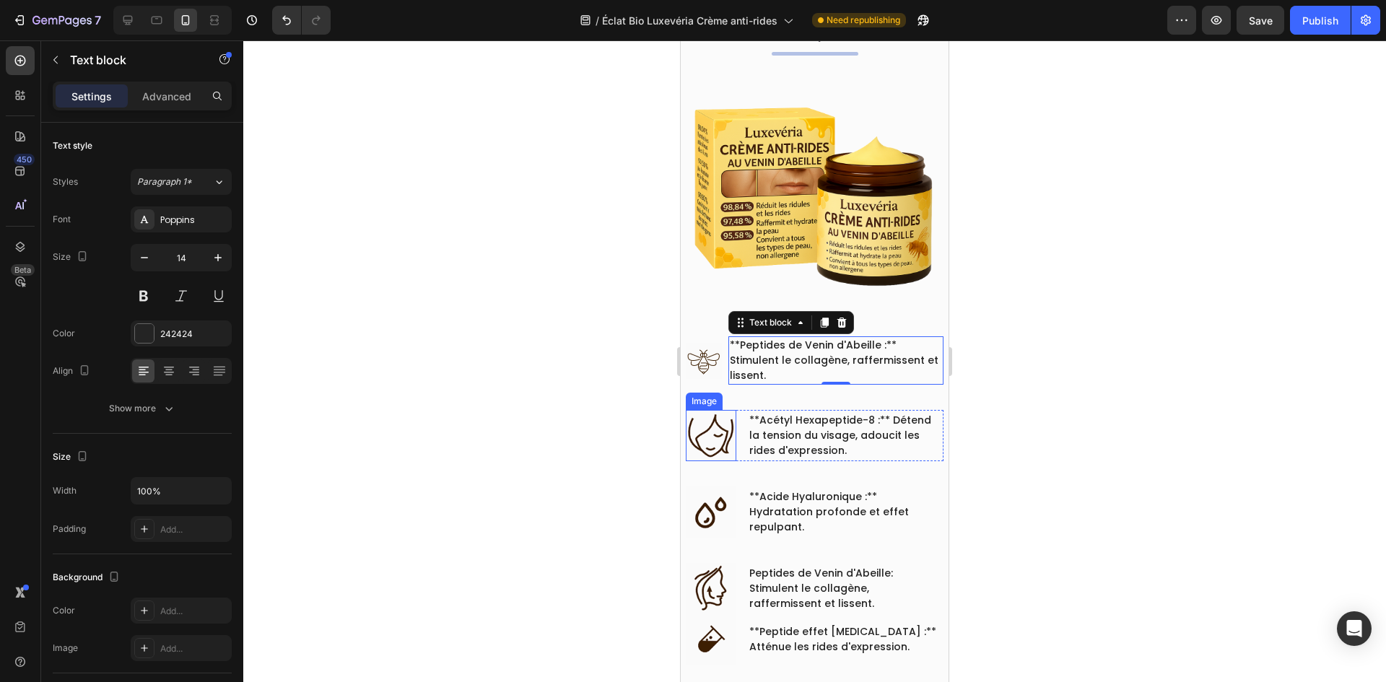
click at [710, 424] on img at bounding box center [711, 435] width 51 height 51
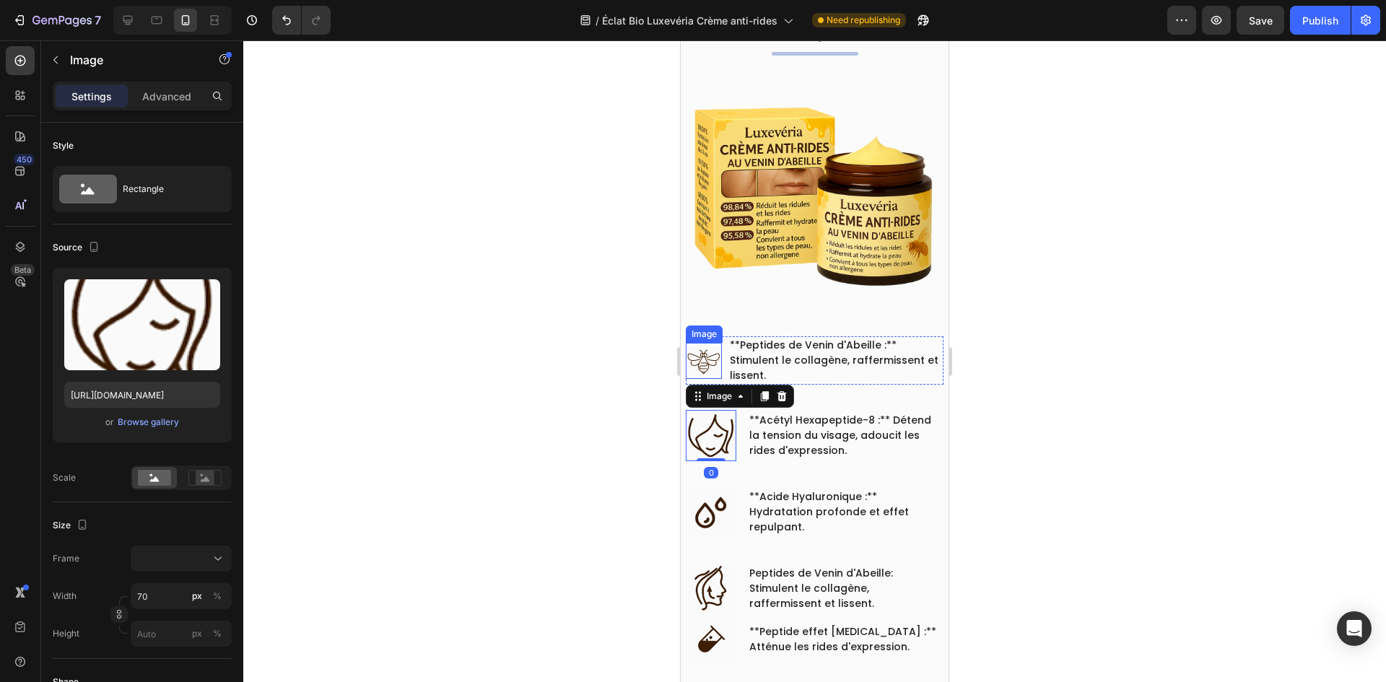
click at [704, 352] on img at bounding box center [704, 361] width 36 height 36
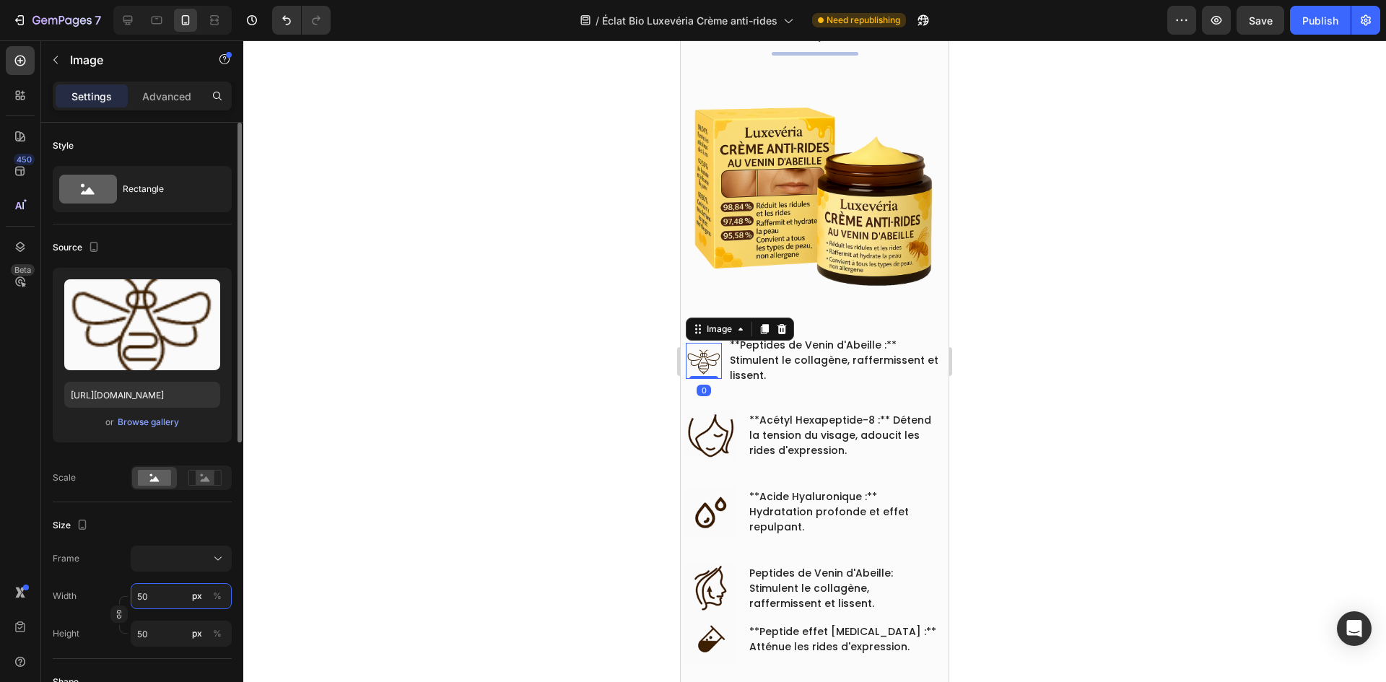
click at [165, 602] on input "50" at bounding box center [181, 596] width 101 height 26
click at [686, 431] on img at bounding box center [711, 435] width 51 height 51
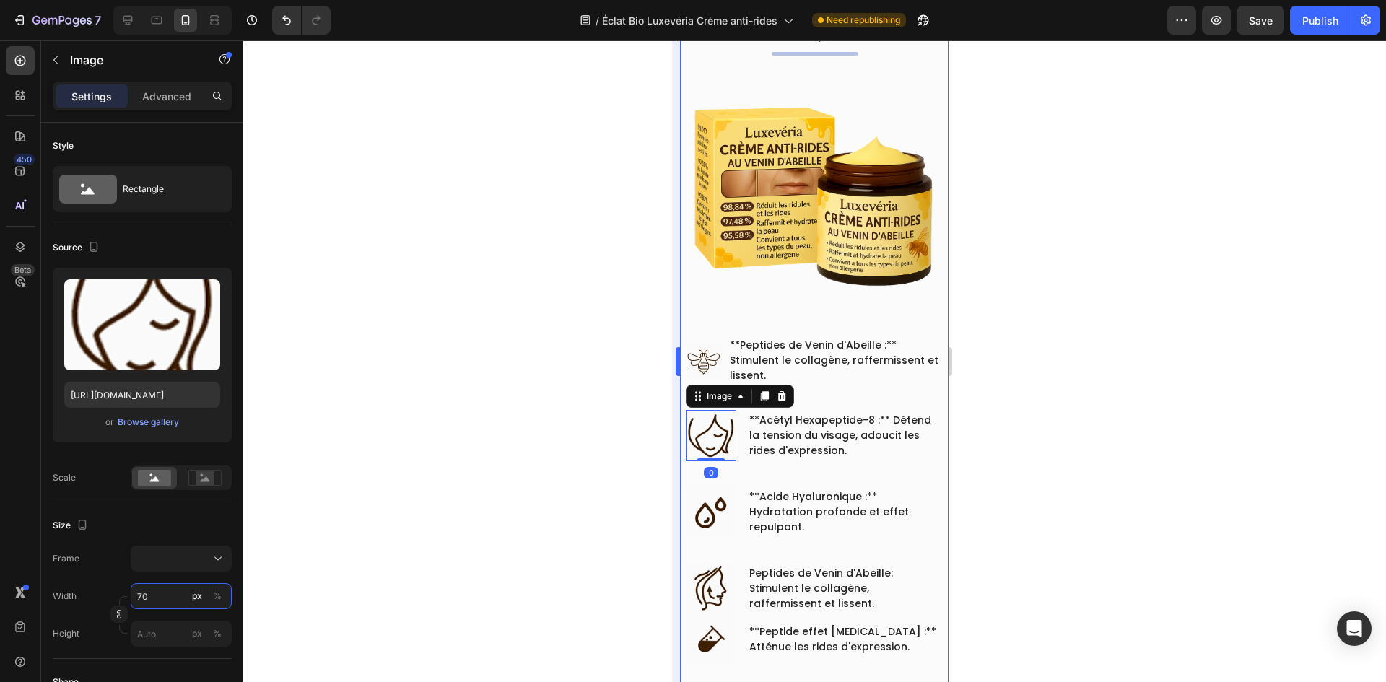
paste input "5"
type input "50"
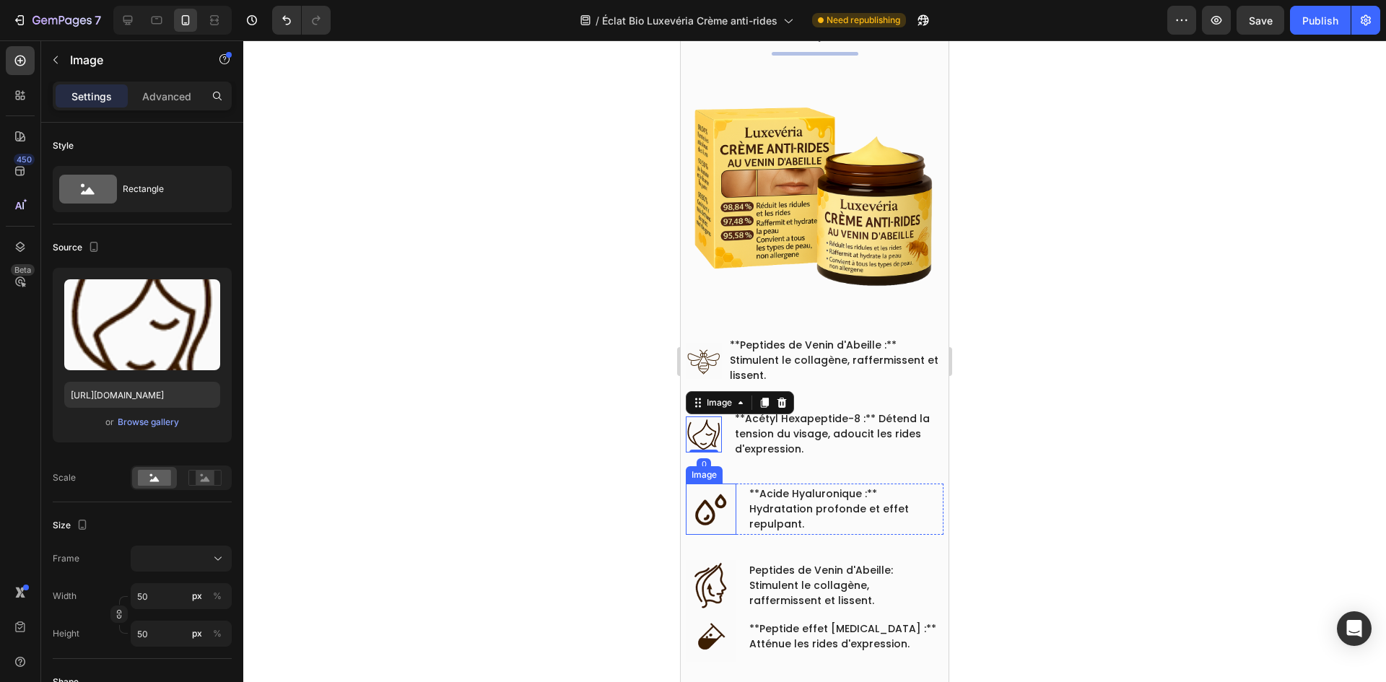
click at [712, 488] on img at bounding box center [711, 509] width 51 height 51
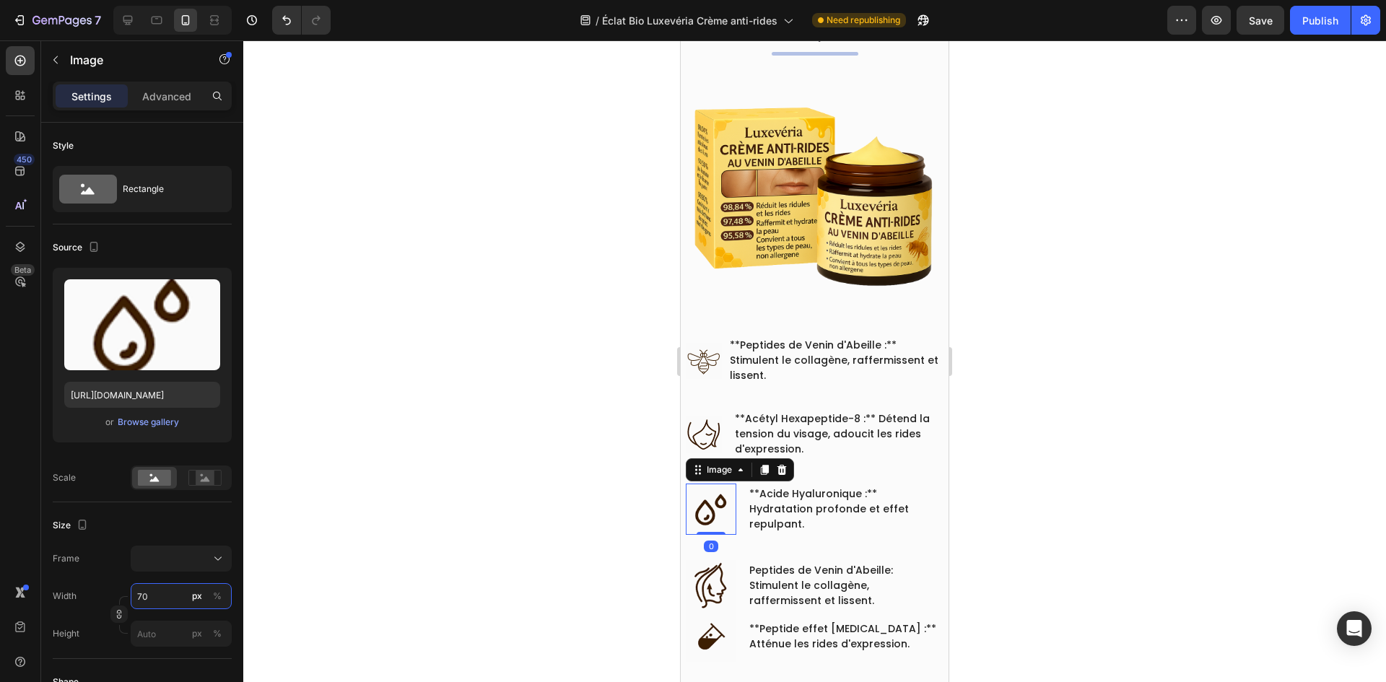
paste input "5"
type input "50"
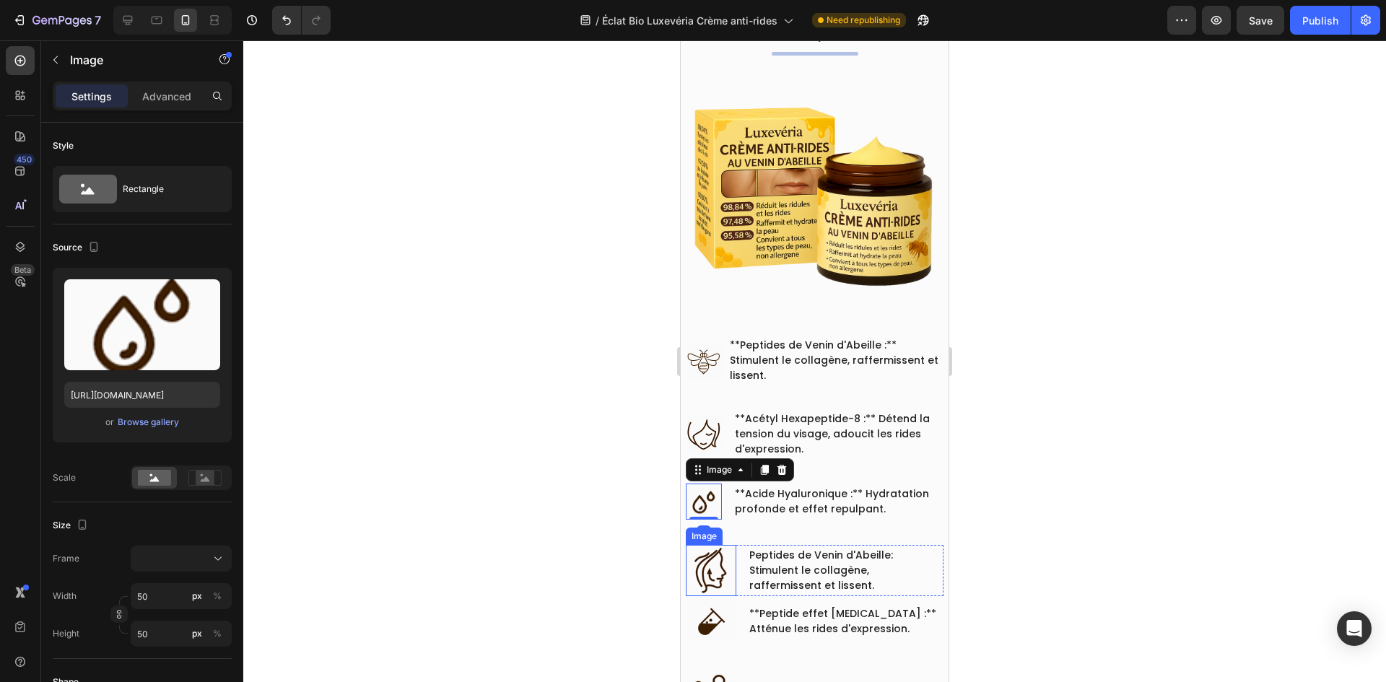
click at [714, 556] on img at bounding box center [711, 570] width 51 height 51
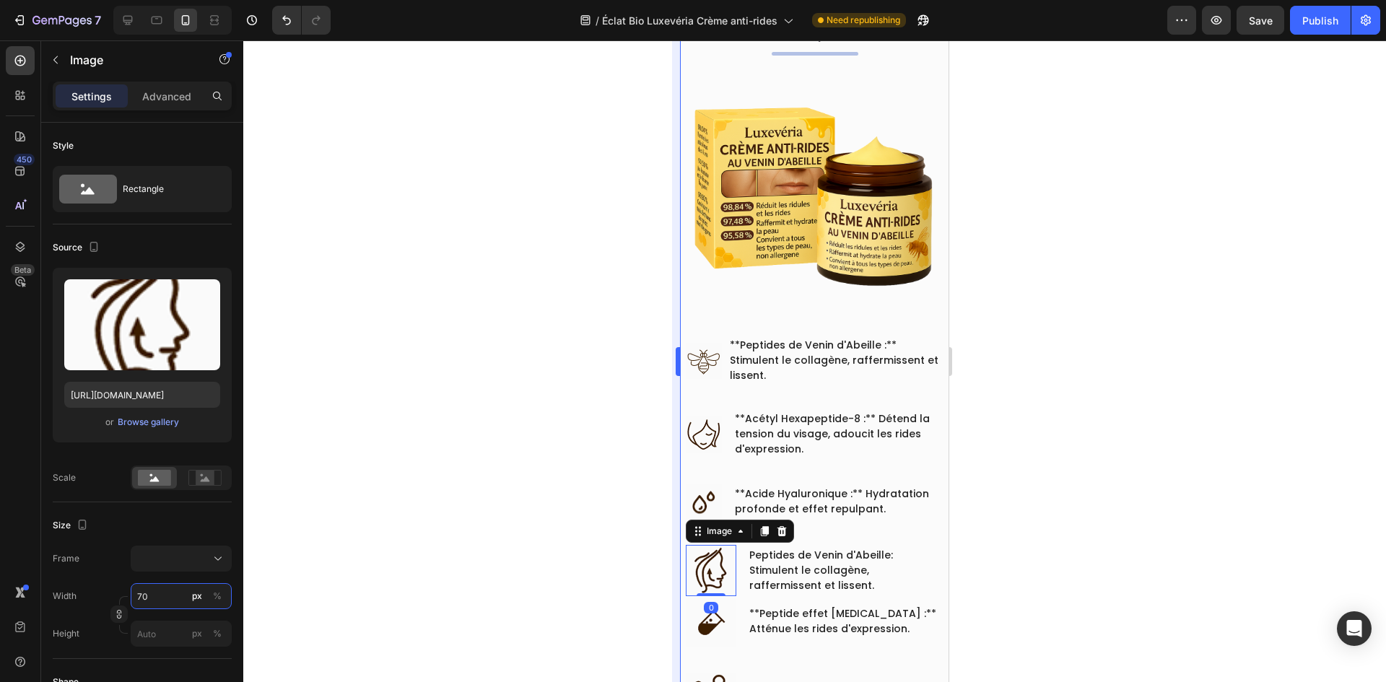
paste input "5"
type input "50"
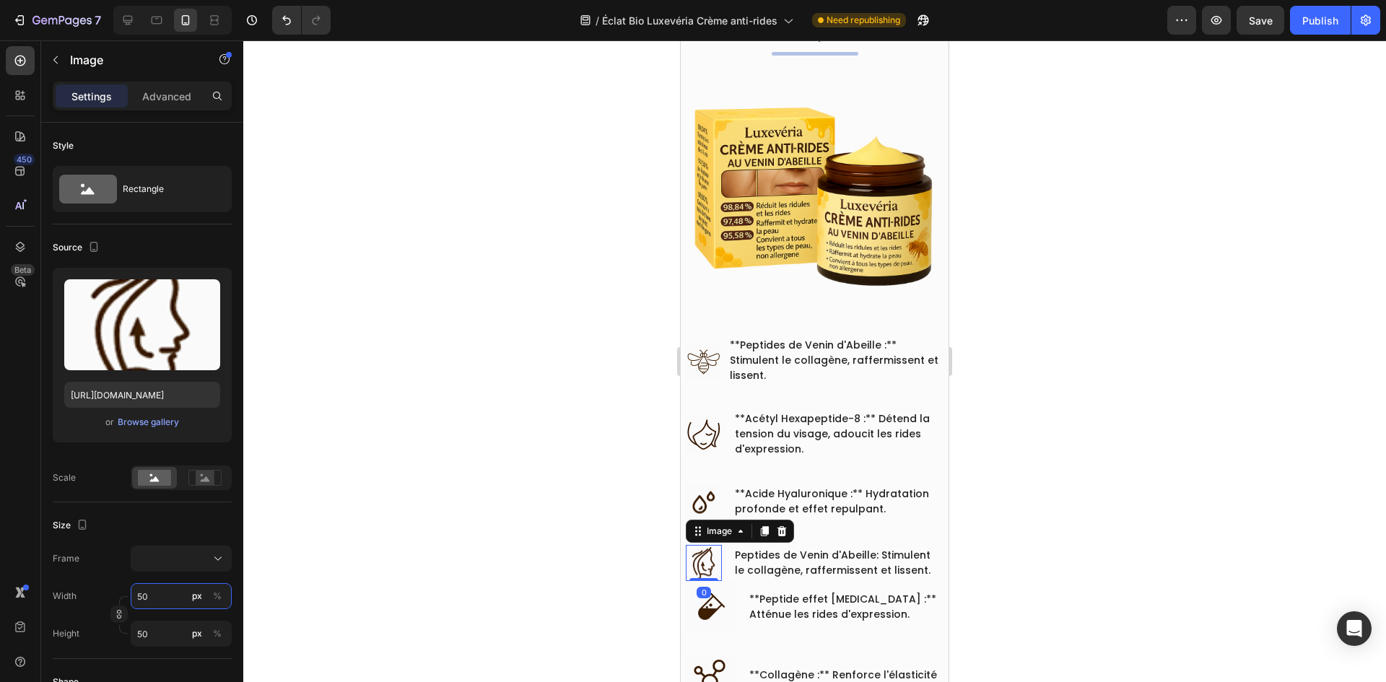
type input "50"
click at [704, 587] on div "0" at bounding box center [704, 593] width 14 height 12
drag, startPoint x: 174, startPoint y: 593, endPoint x: 623, endPoint y: 597, distance: 449.0
click at [175, 592] on input "50" at bounding box center [181, 596] width 101 height 26
click at [717, 601] on img at bounding box center [711, 606] width 51 height 51
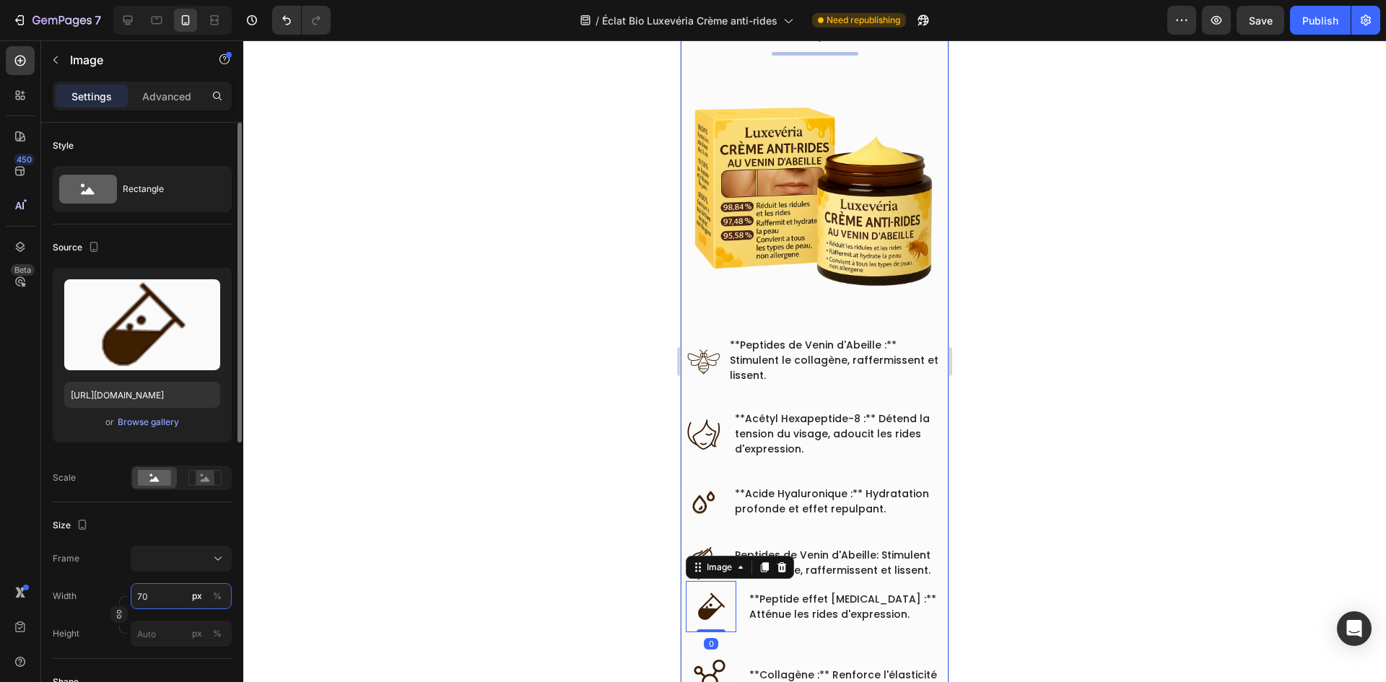
click at [170, 596] on input "70" at bounding box center [181, 596] width 101 height 26
paste input "5"
type input "50"
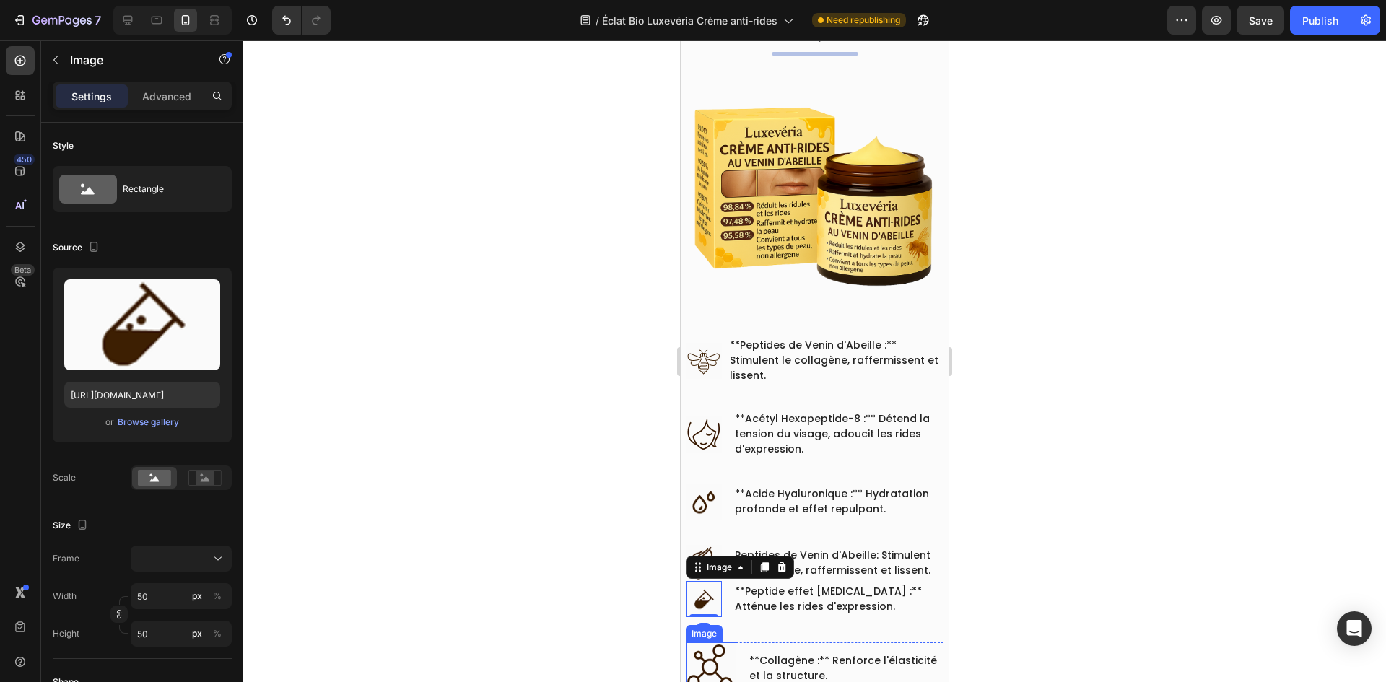
click at [713, 653] on img at bounding box center [711, 667] width 51 height 51
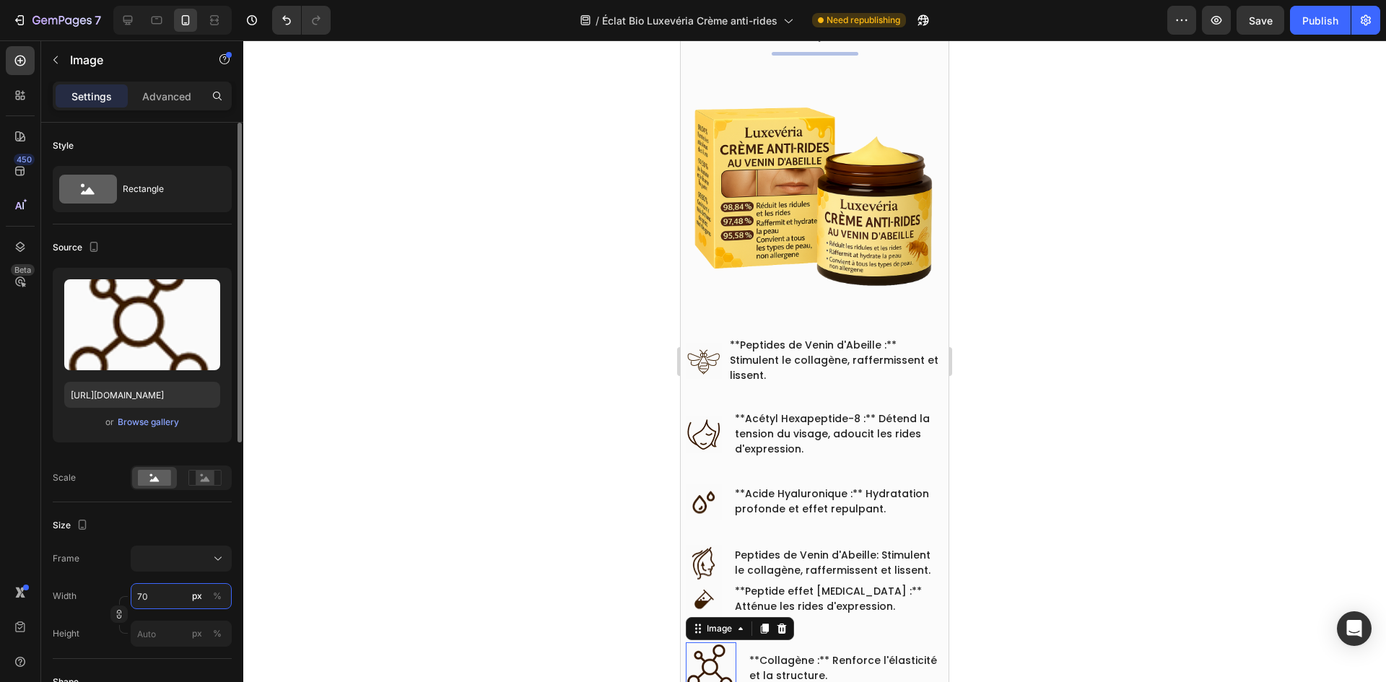
click at [167, 588] on input "70" at bounding box center [181, 596] width 101 height 26
paste input "5"
type input "50"
click at [426, 481] on div at bounding box center [814, 361] width 1143 height 642
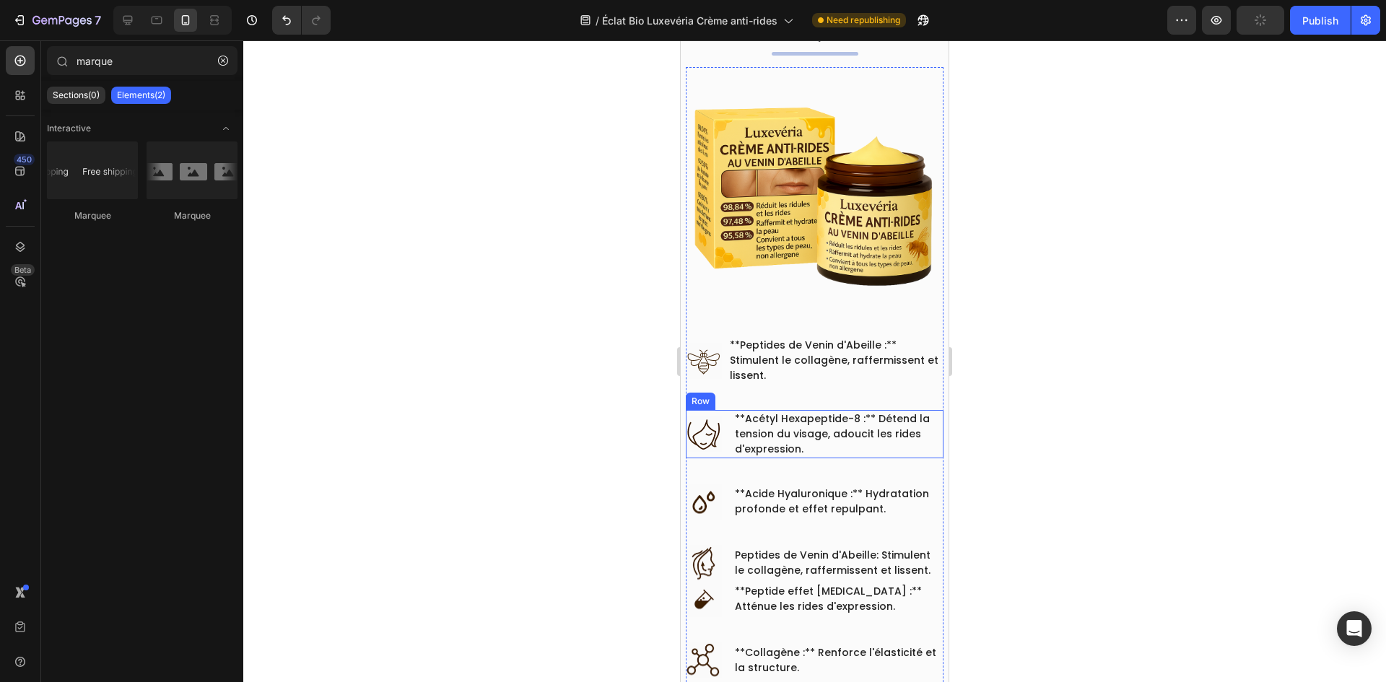
click at [724, 423] on div "Image **Acétyl Hexapeptide-8 :** Détend la tension du visage, adoucit les rides…" at bounding box center [815, 434] width 258 height 48
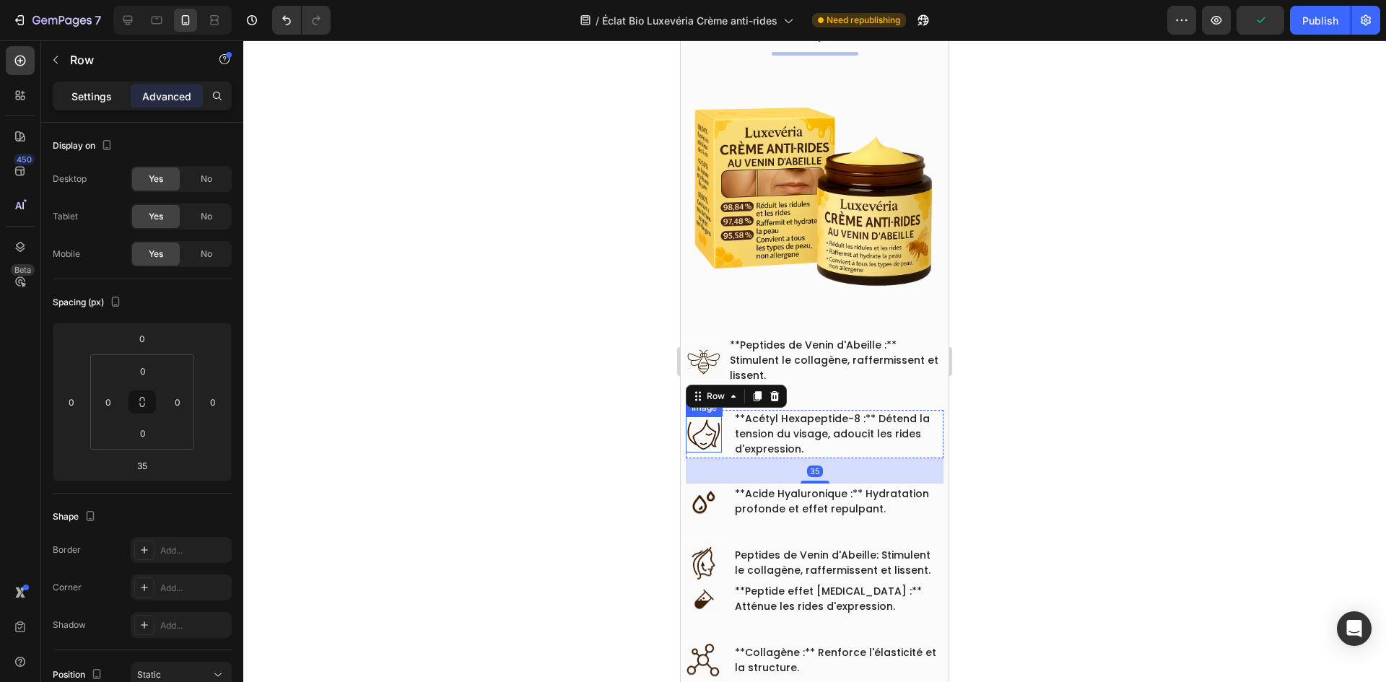
click at [86, 91] on p "Settings" at bounding box center [91, 96] width 40 height 15
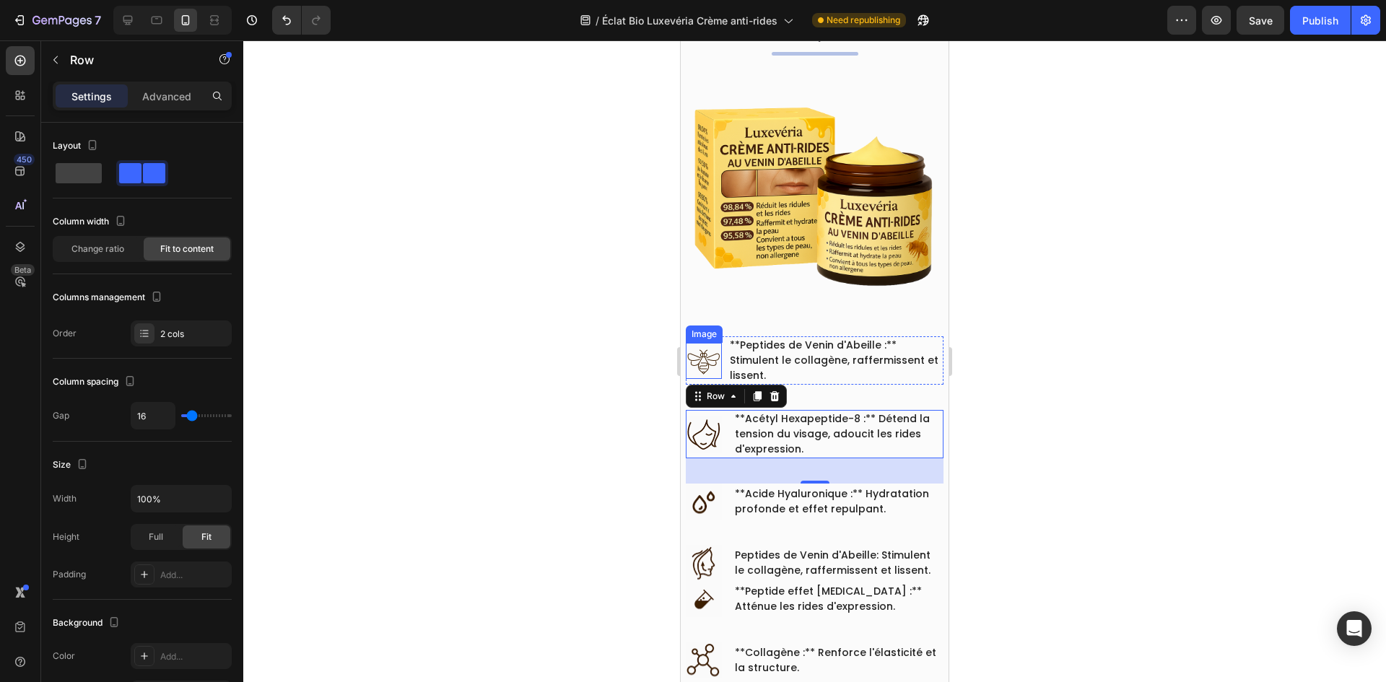
click at [721, 362] on img at bounding box center [704, 361] width 36 height 36
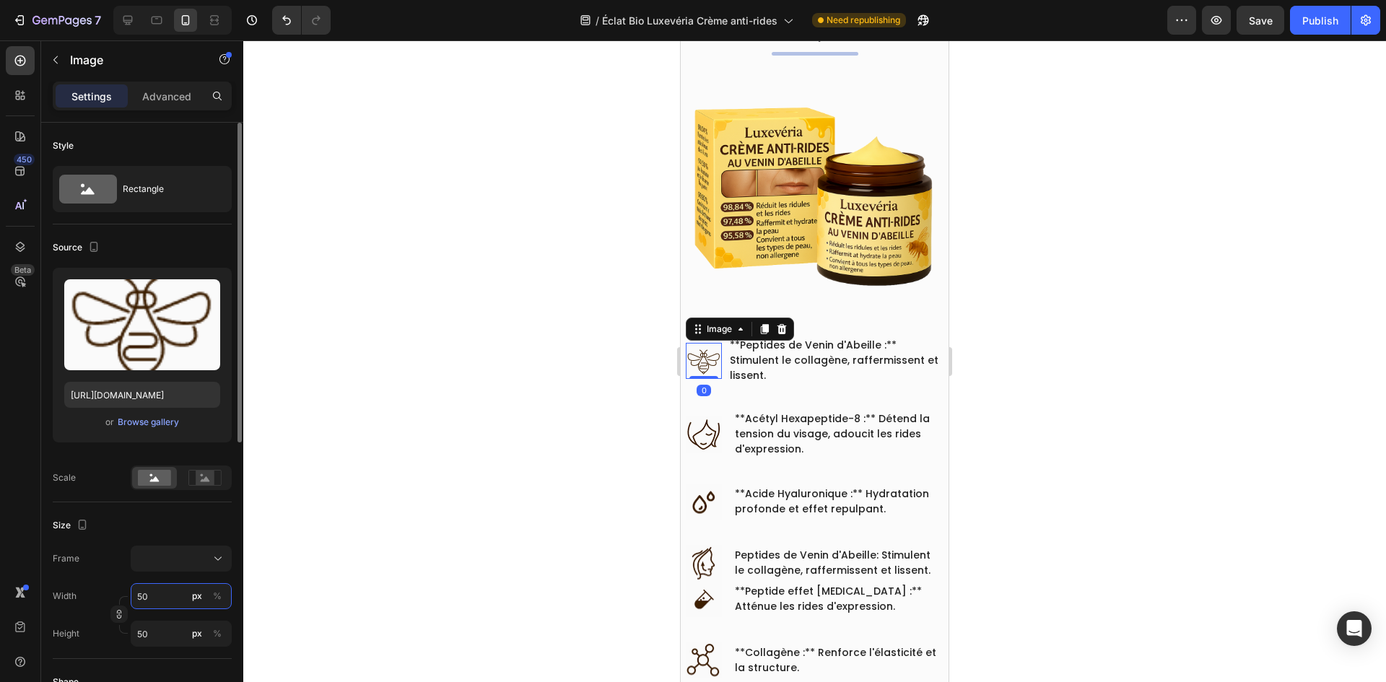
click at [167, 588] on input "50" at bounding box center [181, 596] width 101 height 26
click at [794, 368] on p "**Peptides de Venin d'Abeille :** Stimulent le collagène, raffermissent et liss…" at bounding box center [836, 360] width 212 height 45
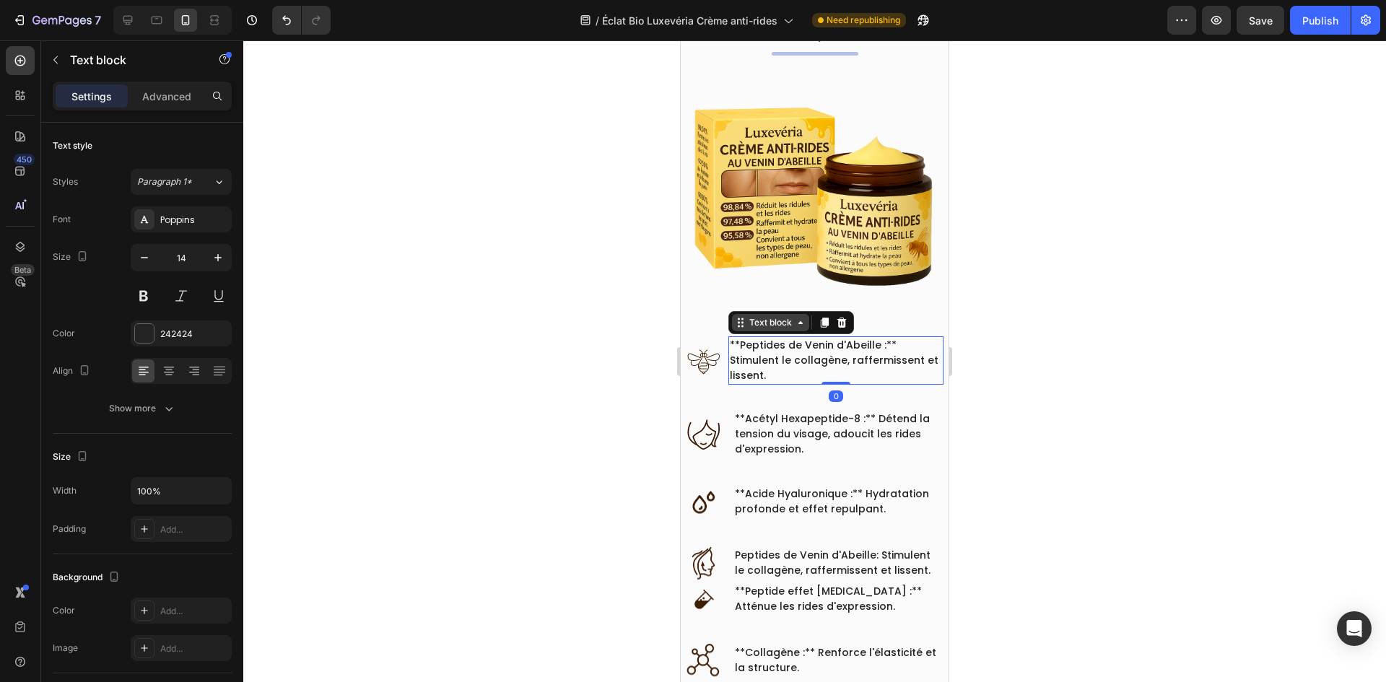
click at [763, 320] on div "Text block" at bounding box center [770, 322] width 77 height 17
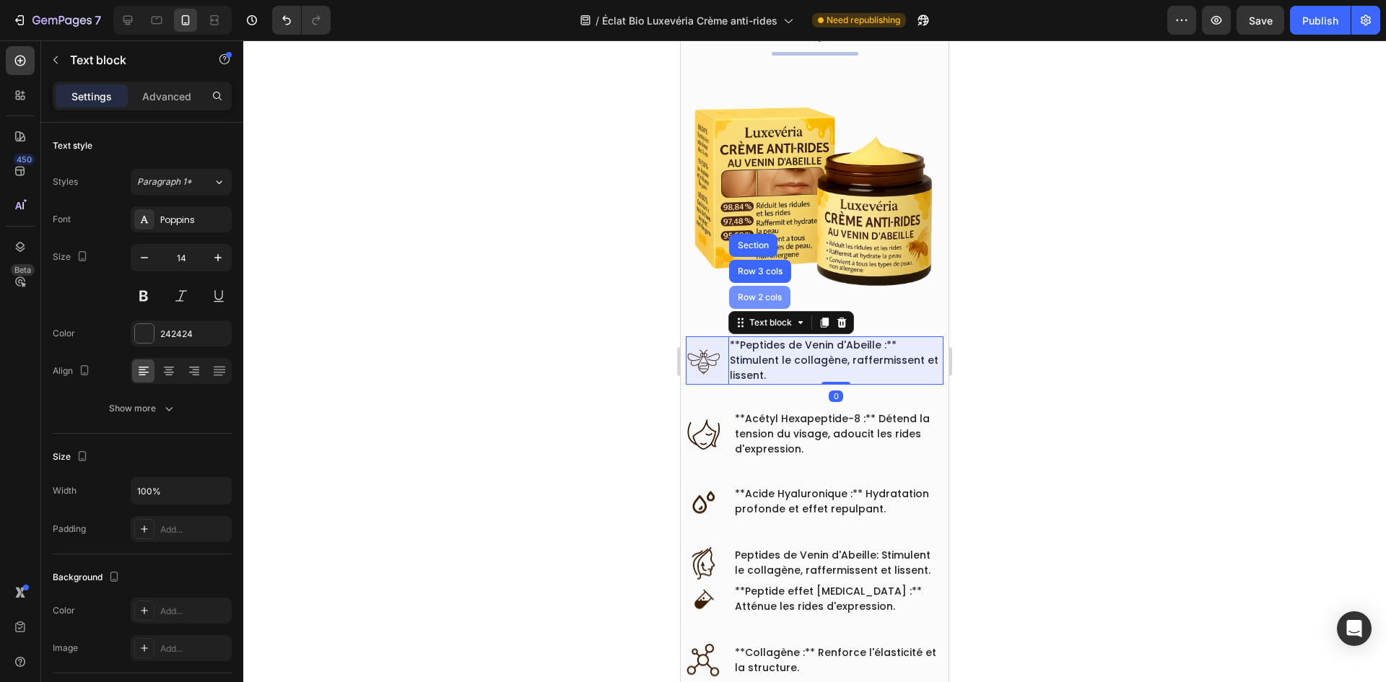
drag, startPoint x: 762, startPoint y: 285, endPoint x: 1182, endPoint y: 422, distance: 442.6
click at [762, 293] on div "Row 2 cols" at bounding box center [760, 297] width 50 height 9
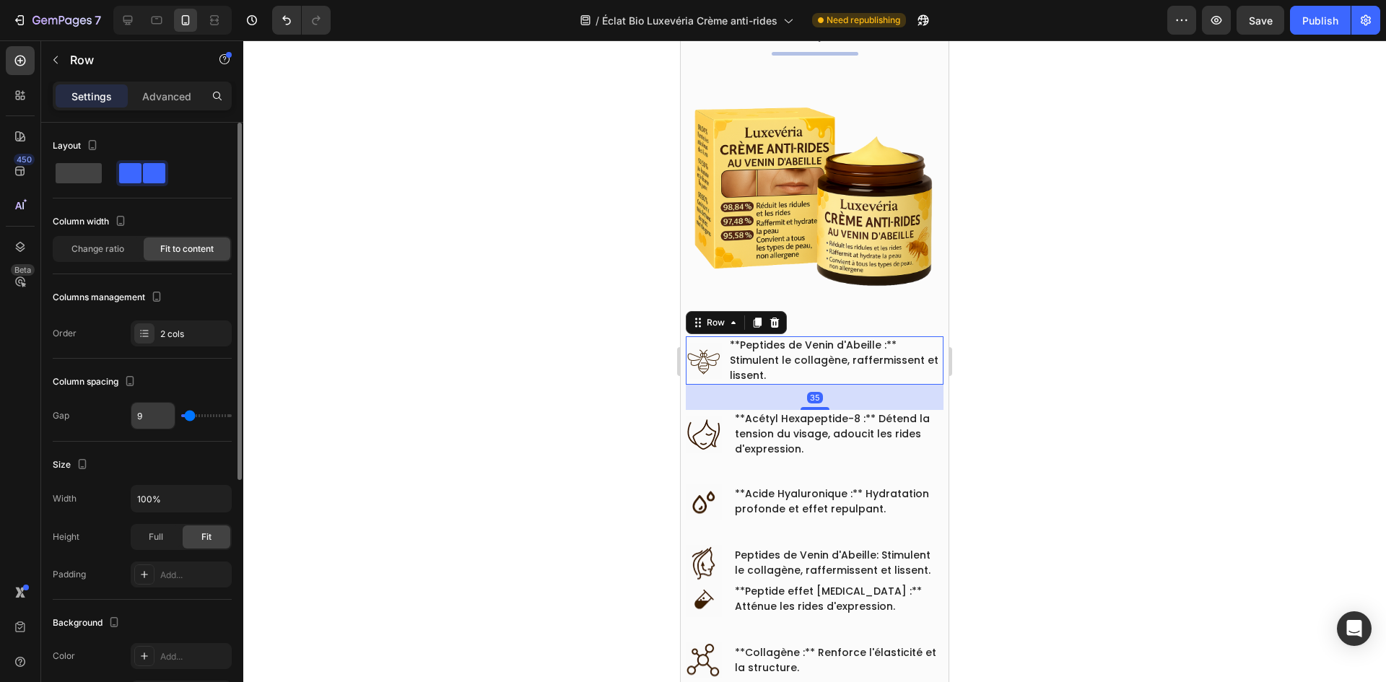
click at [154, 412] on input "9" at bounding box center [152, 416] width 43 height 26
click at [729, 437] on div "Image **Acétyl Hexapeptide-8 :** Détend la tension du visage, adoucit les rides…" at bounding box center [815, 434] width 258 height 48
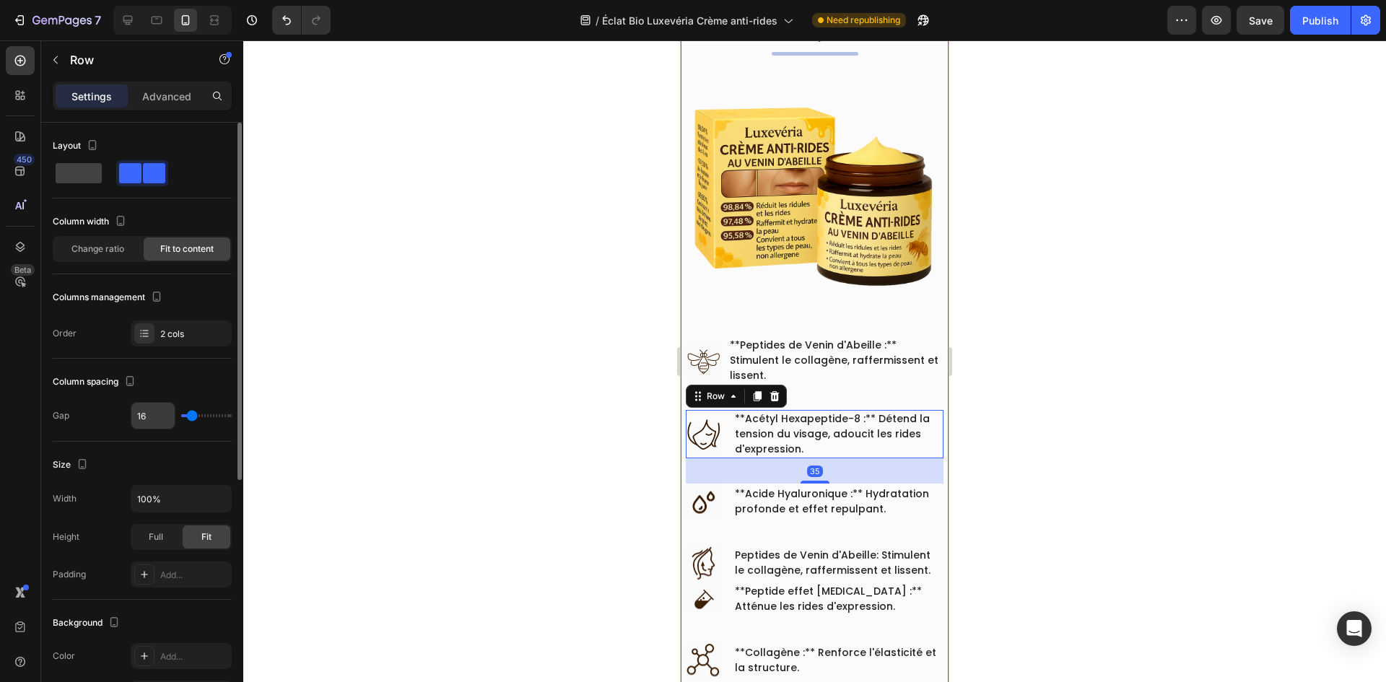
click at [152, 419] on input "16" at bounding box center [152, 416] width 43 height 26
paste input "9"
type input "9"
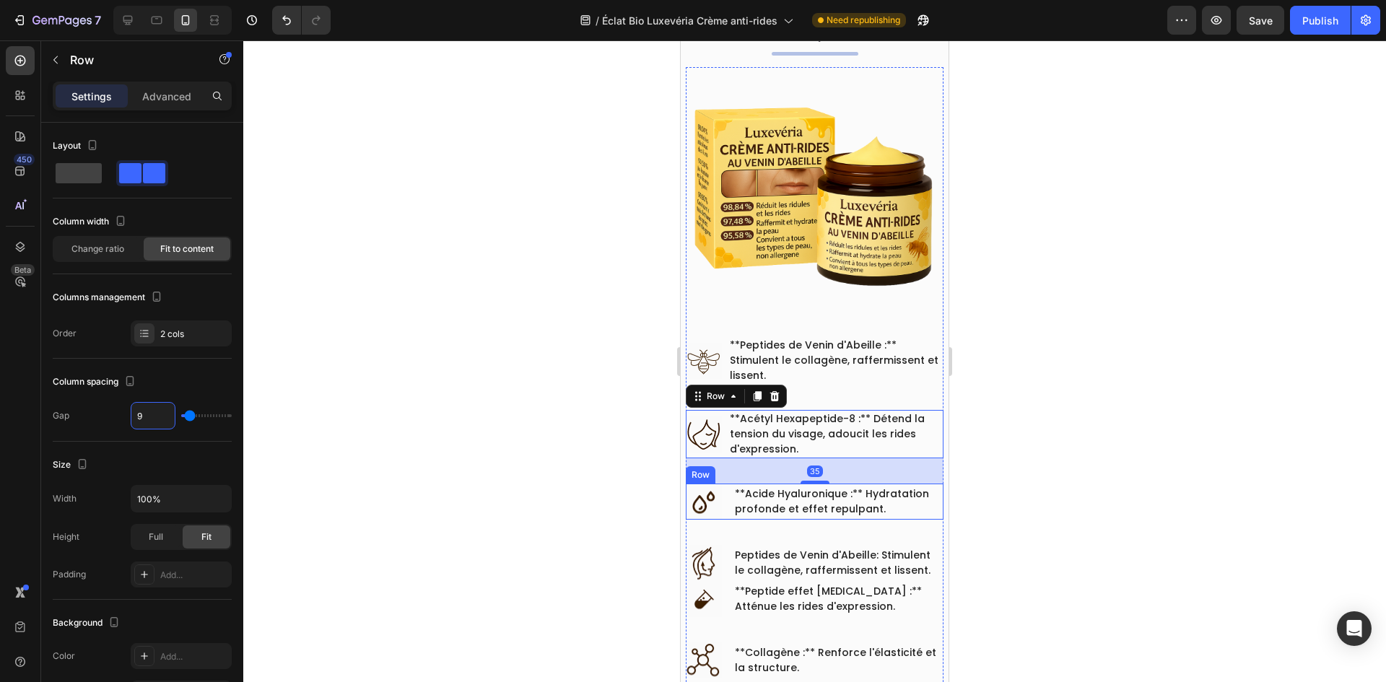
click at [729, 500] on div "Image **Acide Hyaluronique :** Hydratation profonde et effet repulpant. Text bl…" at bounding box center [815, 502] width 258 height 36
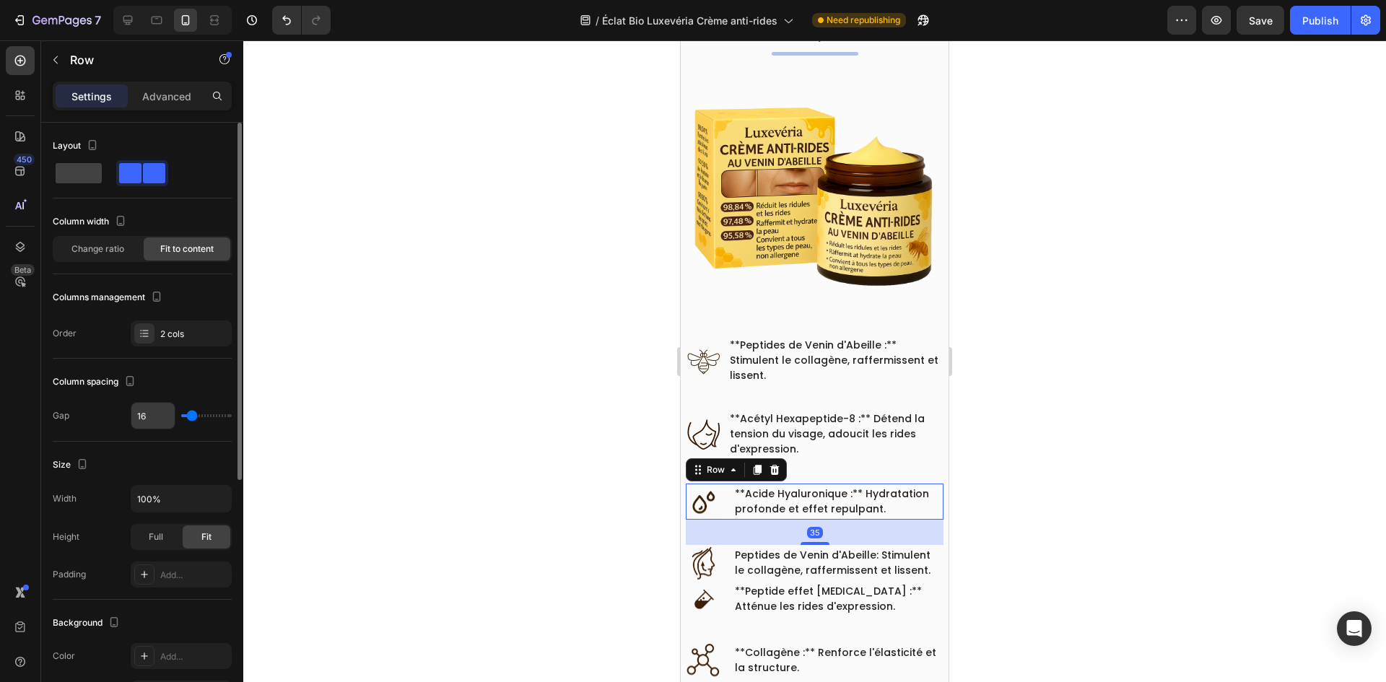
click at [151, 419] on input "16" at bounding box center [152, 416] width 43 height 26
paste input "9"
type input "9"
click at [725, 551] on div "Image Peptides de Venin d'Abeille: Stimulent le collagène, raffermissent et lis…" at bounding box center [815, 563] width 258 height 36
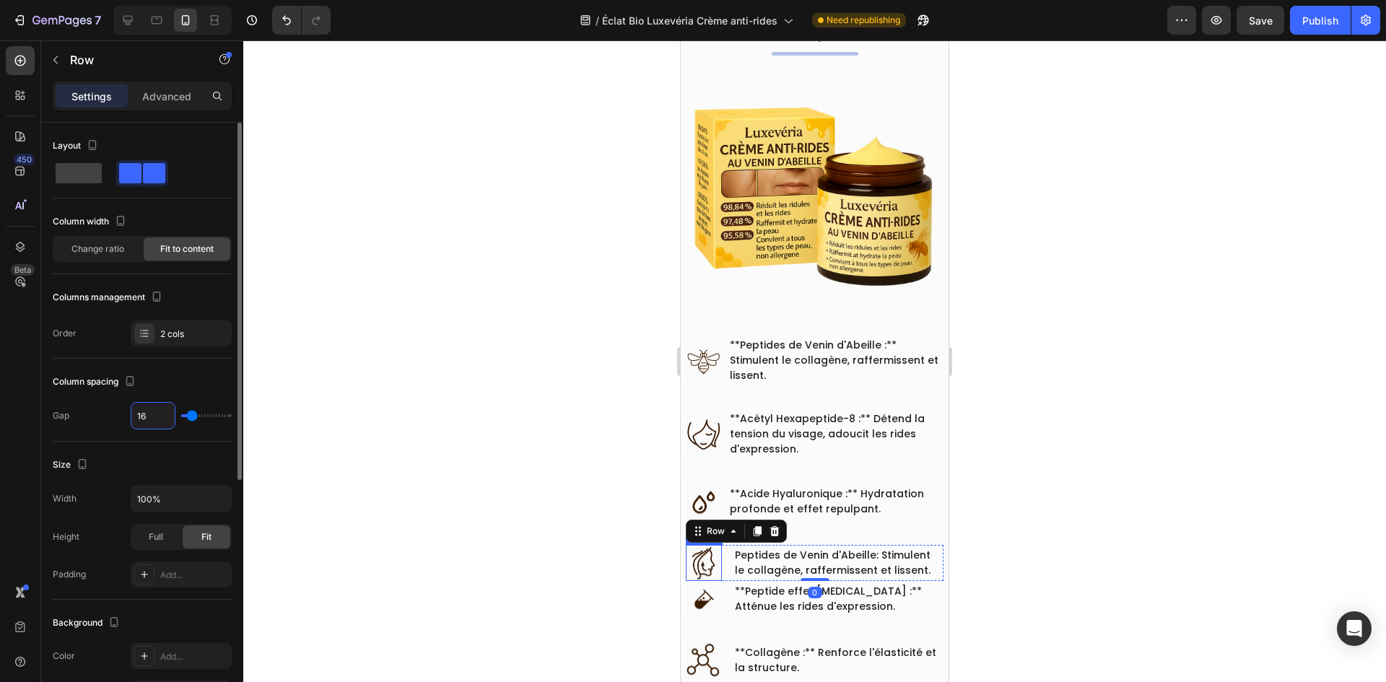
click at [152, 407] on input "16" at bounding box center [152, 416] width 43 height 26
paste input "9"
type input "9"
click at [409, 389] on div at bounding box center [814, 361] width 1143 height 642
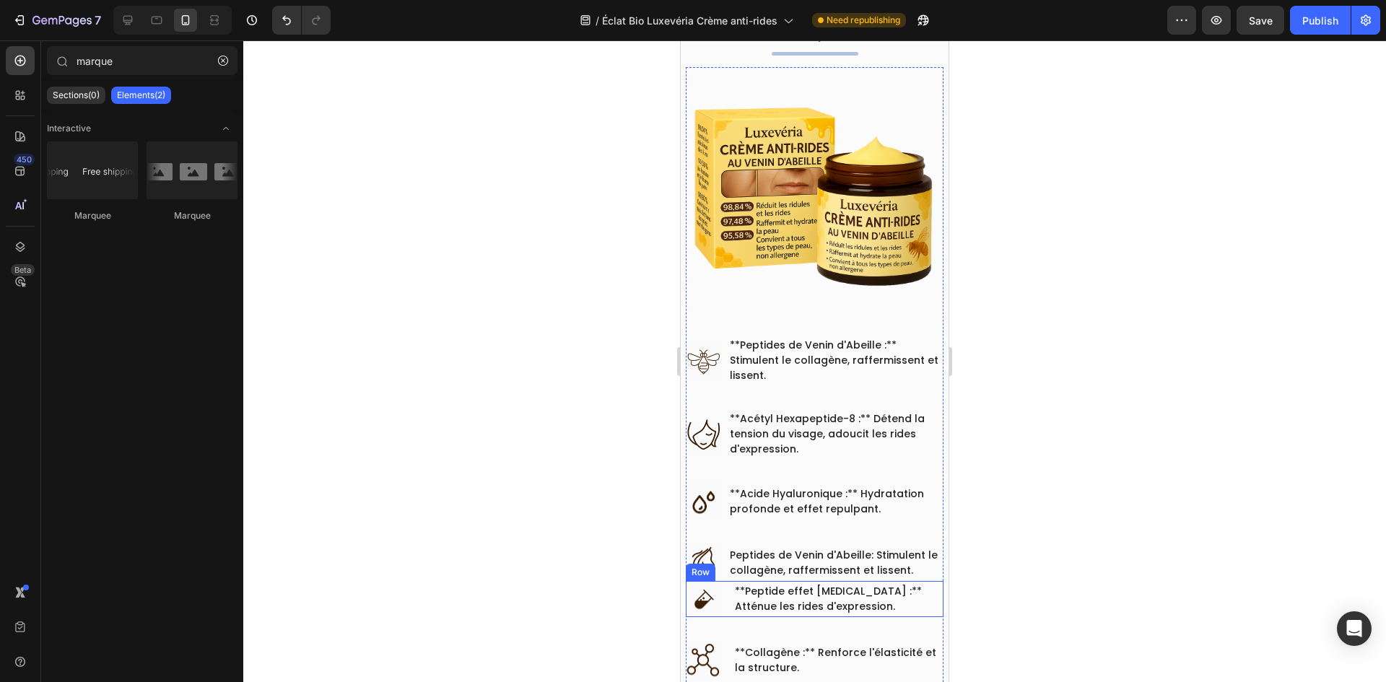
click at [725, 581] on div "Image **Peptide effet Botox :** Atténue les rides d'expression. Text block Row" at bounding box center [815, 599] width 258 height 36
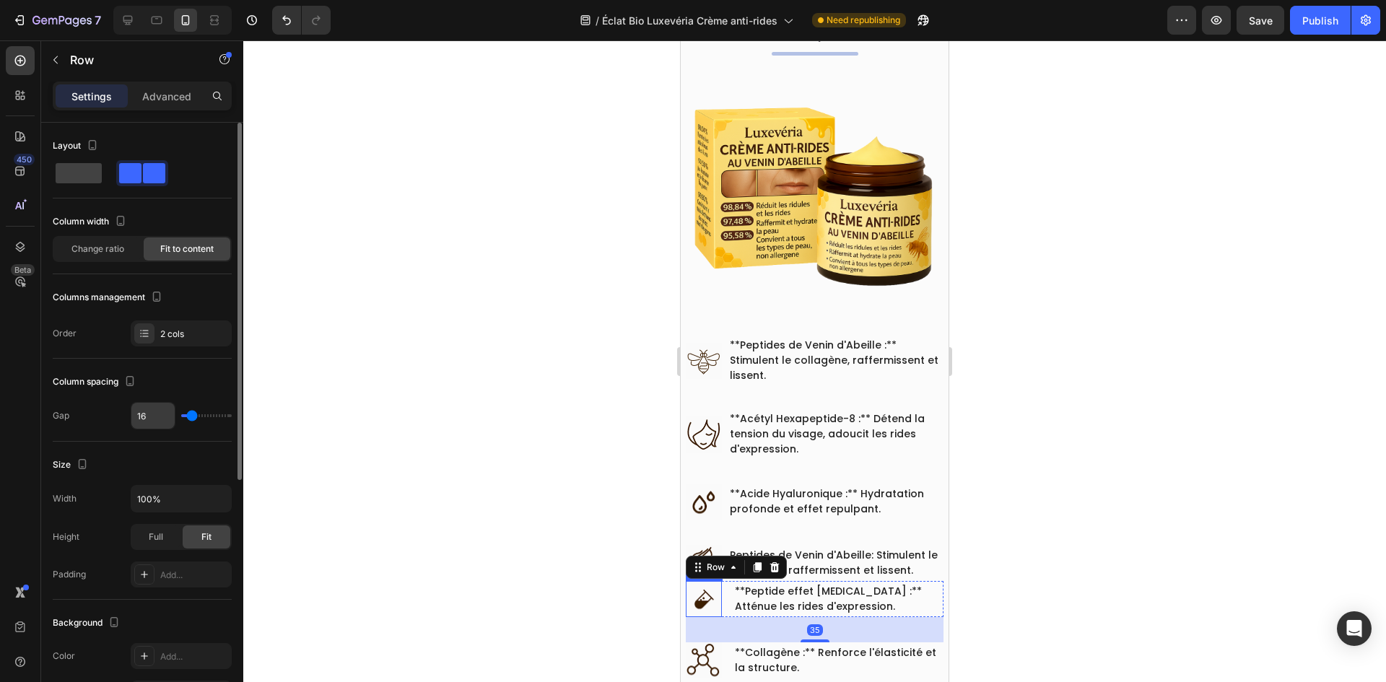
click at [147, 412] on input "16" at bounding box center [152, 416] width 43 height 26
paste input "9"
type input "9"
drag, startPoint x: 422, startPoint y: 419, endPoint x: 468, endPoint y: 416, distance: 47.0
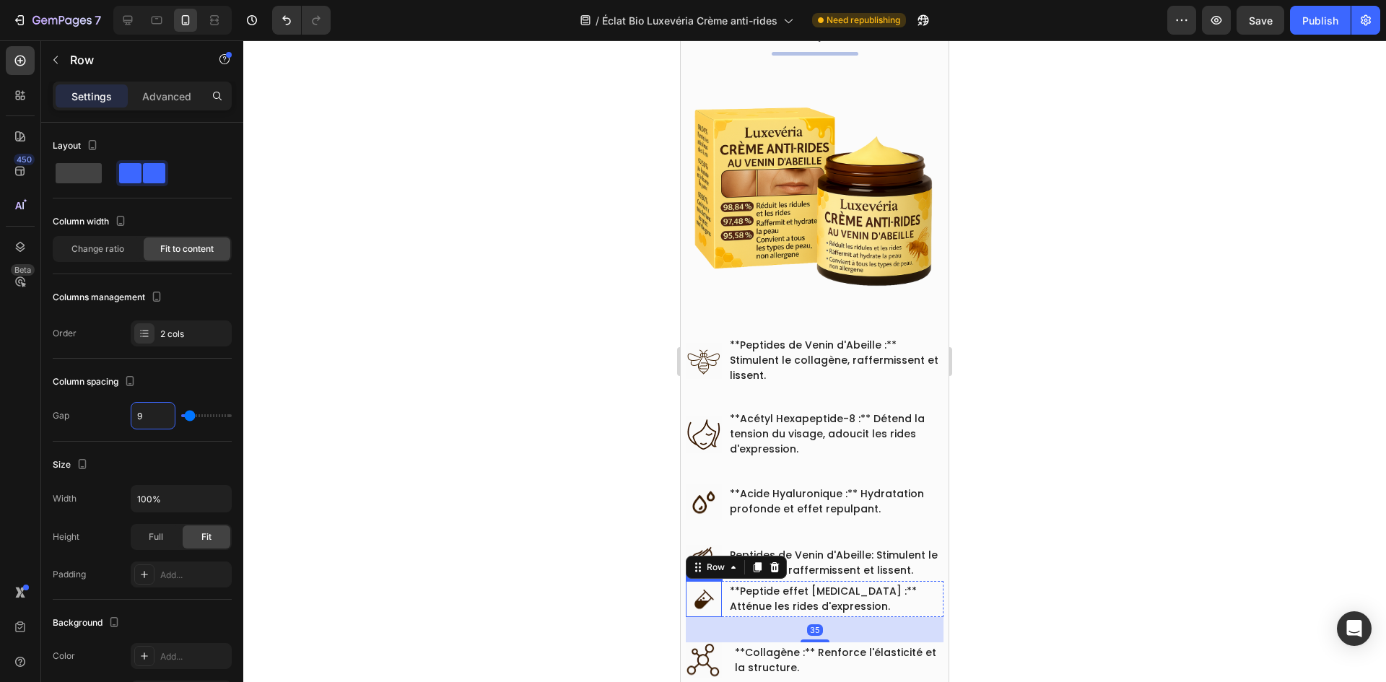
click at [422, 419] on div at bounding box center [814, 361] width 1143 height 642
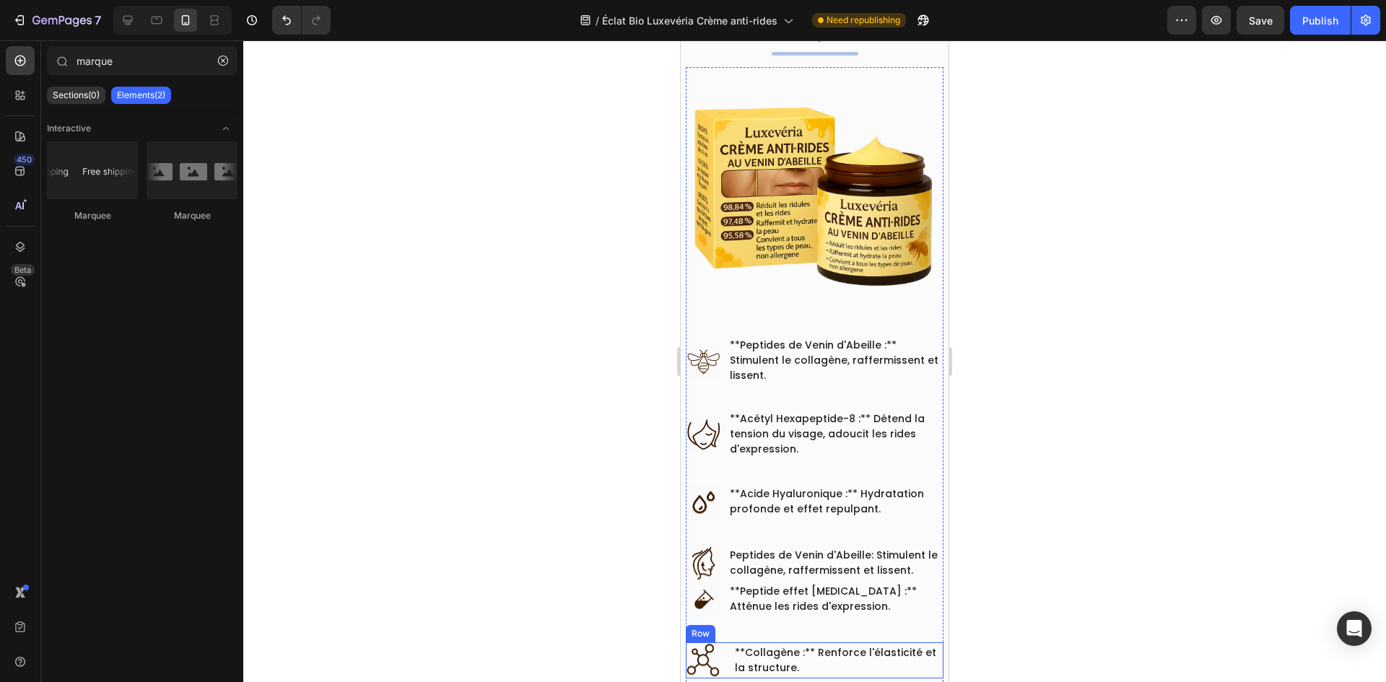
click at [731, 642] on div "Image **Collagène :** Renforce l'élasticité et la structure. Text block Row" at bounding box center [815, 660] width 258 height 36
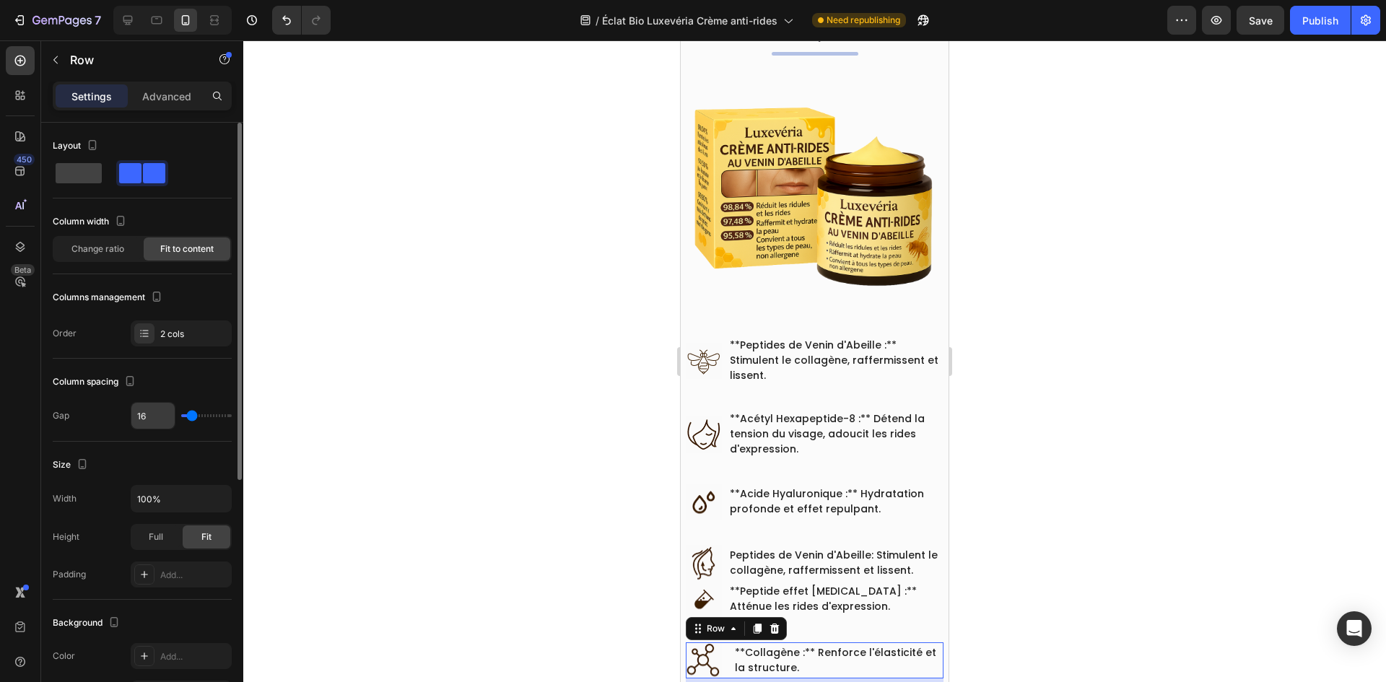
click at [162, 416] on input "16" at bounding box center [152, 416] width 43 height 26
paste input "9"
type input "9"
click at [785, 338] on p "**Peptides de Venin d'Abeille :** Stimulent le collagène, raffermissent et liss…" at bounding box center [836, 360] width 212 height 45
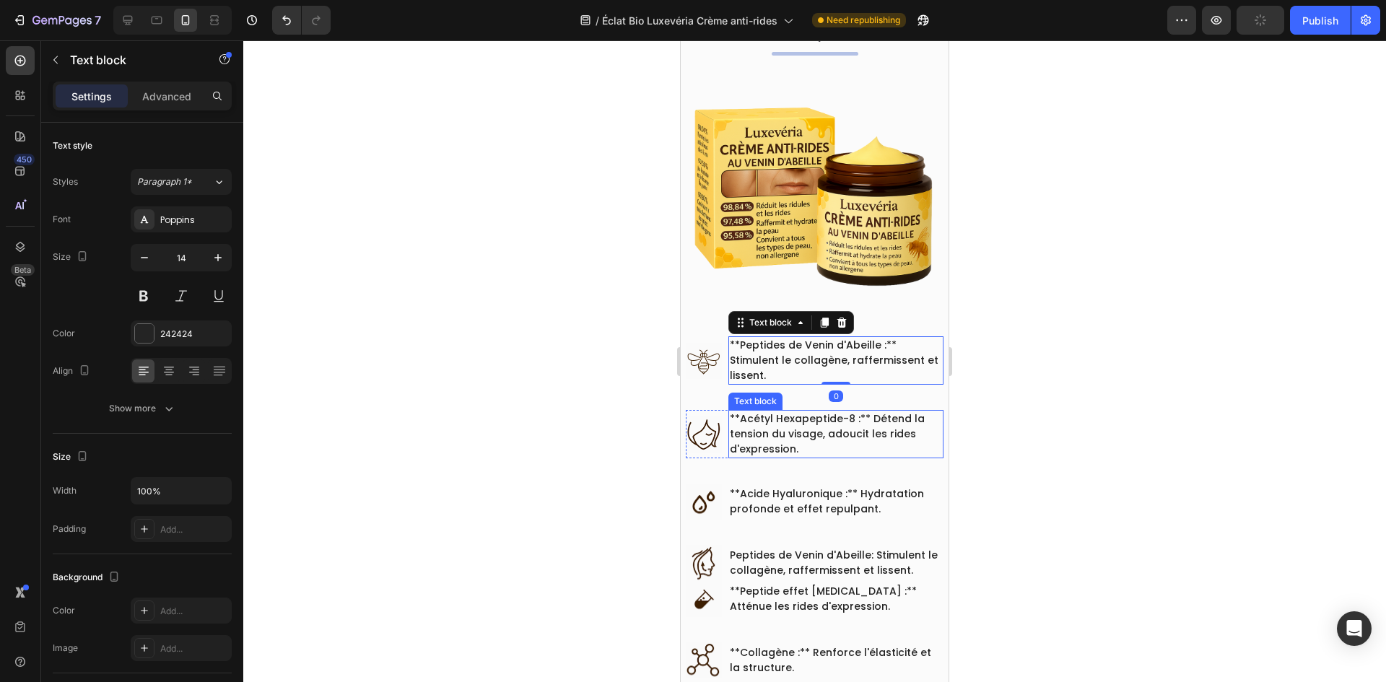
click at [787, 430] on p "**Acétyl Hexapeptide-8 :** Détend la tension du visage, adoucit les rides d'exp…" at bounding box center [836, 433] width 212 height 45
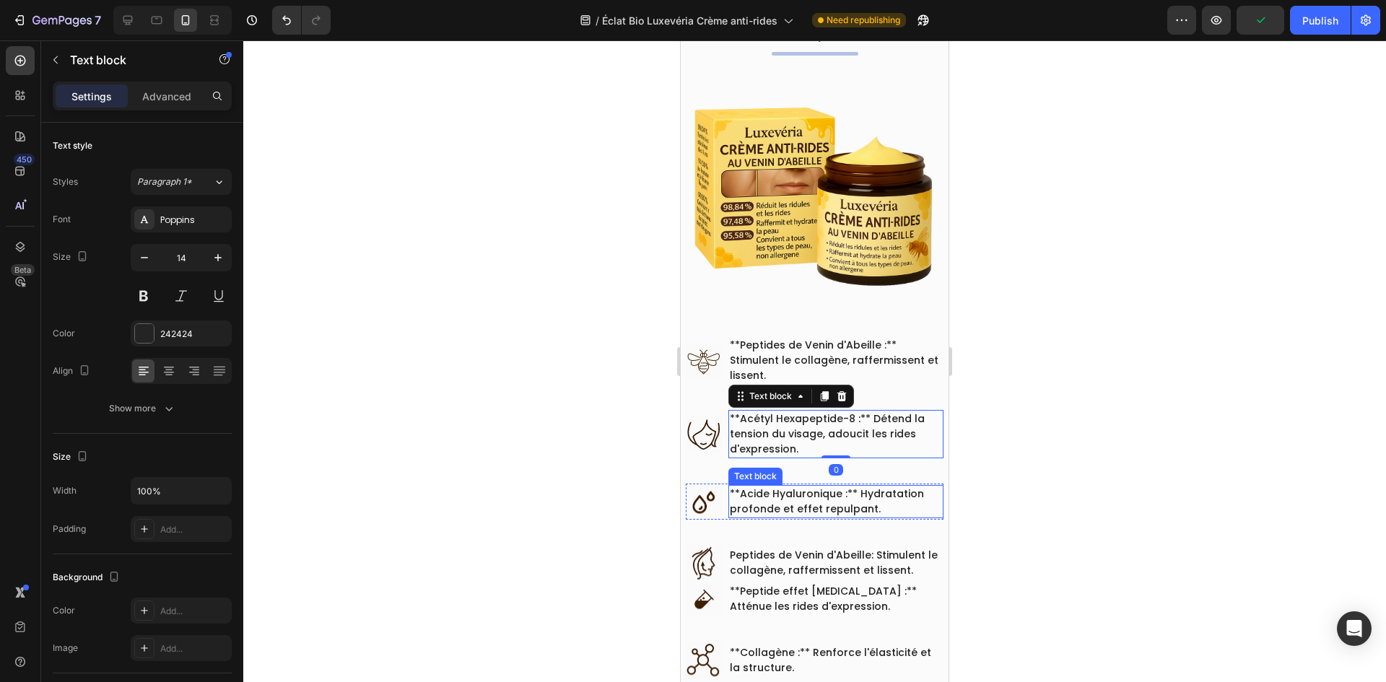
click at [783, 497] on p "**Acide Hyaluronique :** Hydratation profonde et effet repulpant." at bounding box center [836, 502] width 212 height 30
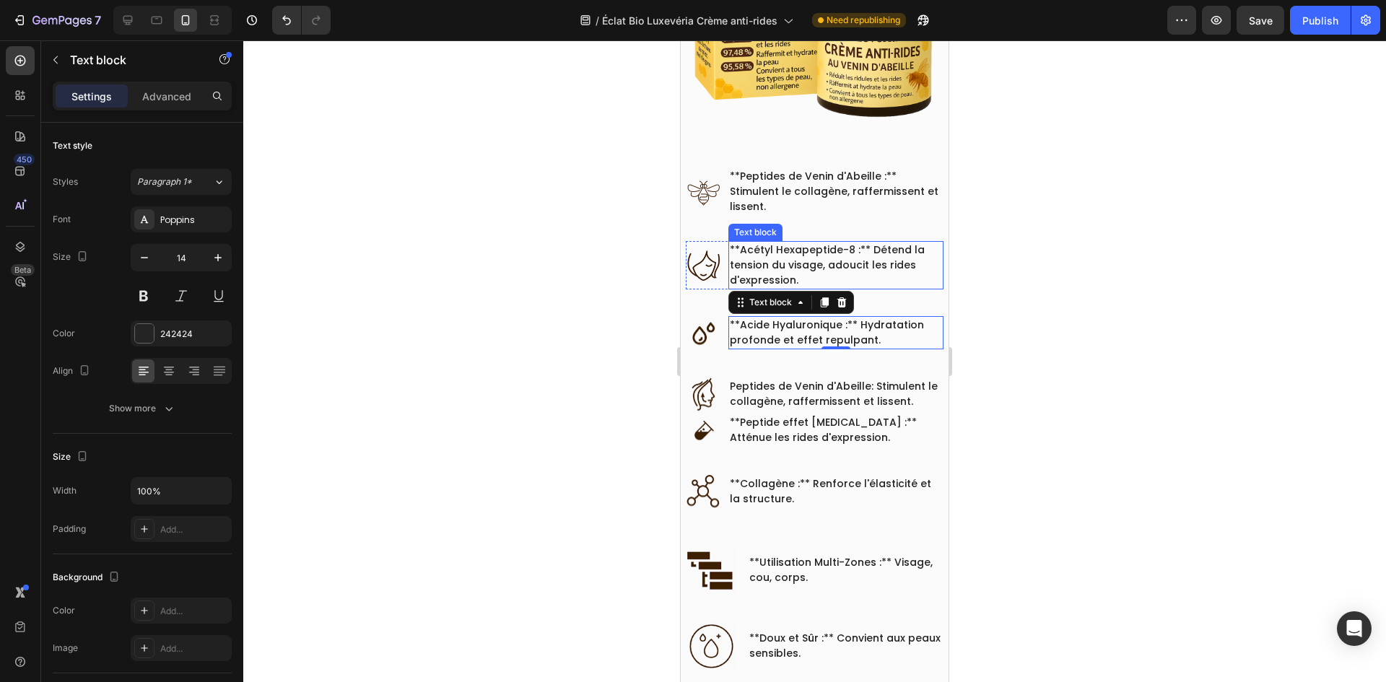
scroll to position [1121, 0]
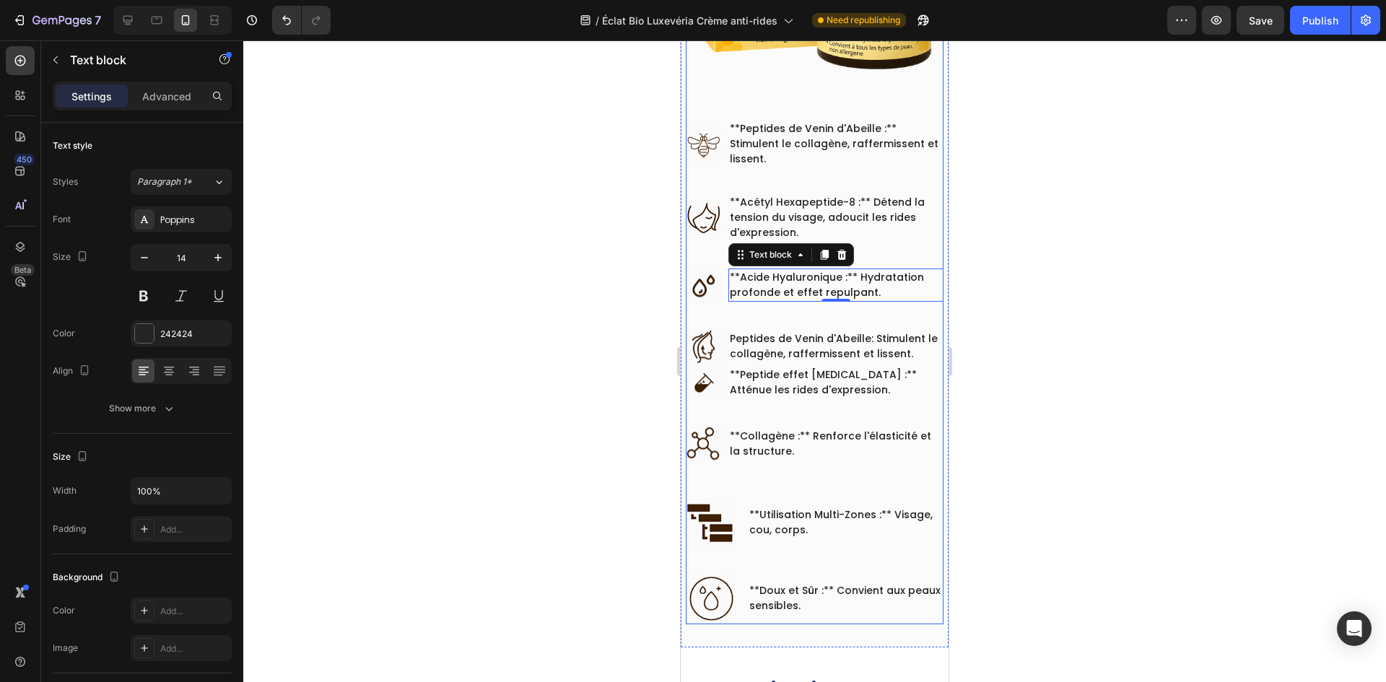
click at [732, 501] on img at bounding box center [711, 522] width 51 height 51
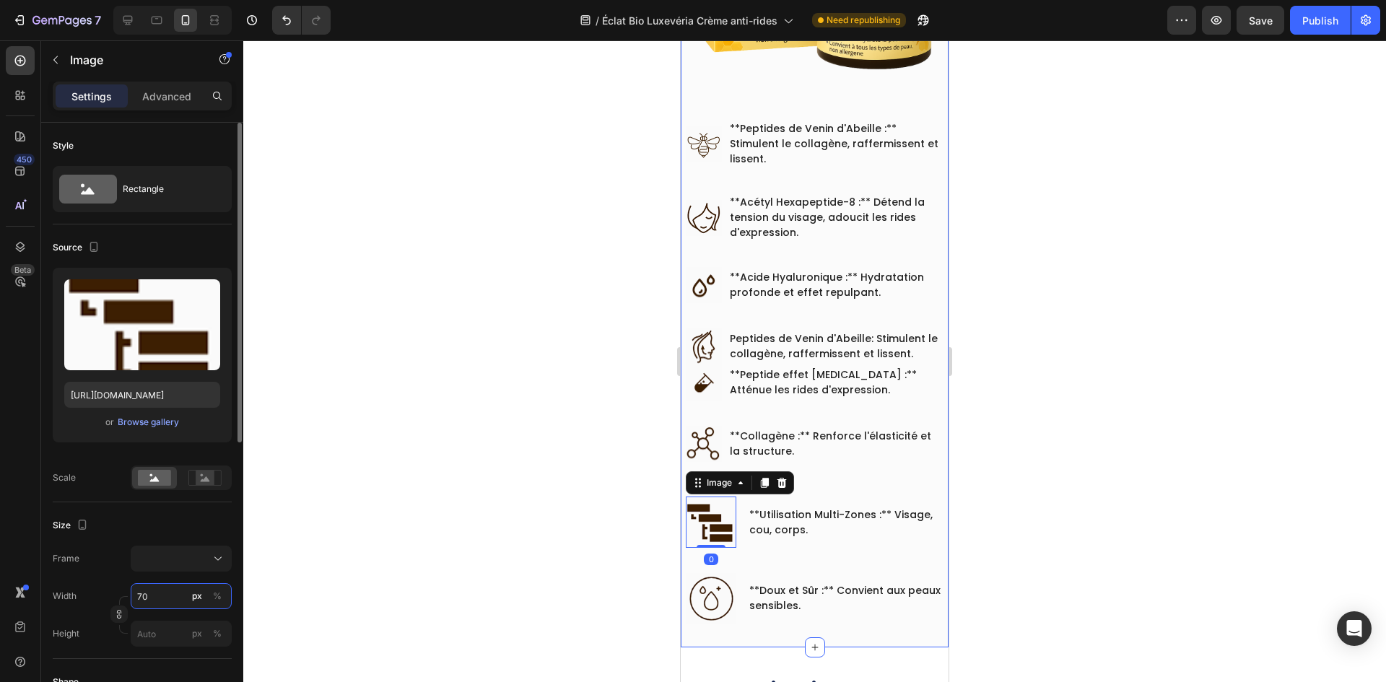
click at [162, 606] on input "70" at bounding box center [181, 596] width 101 height 26
type input "6"
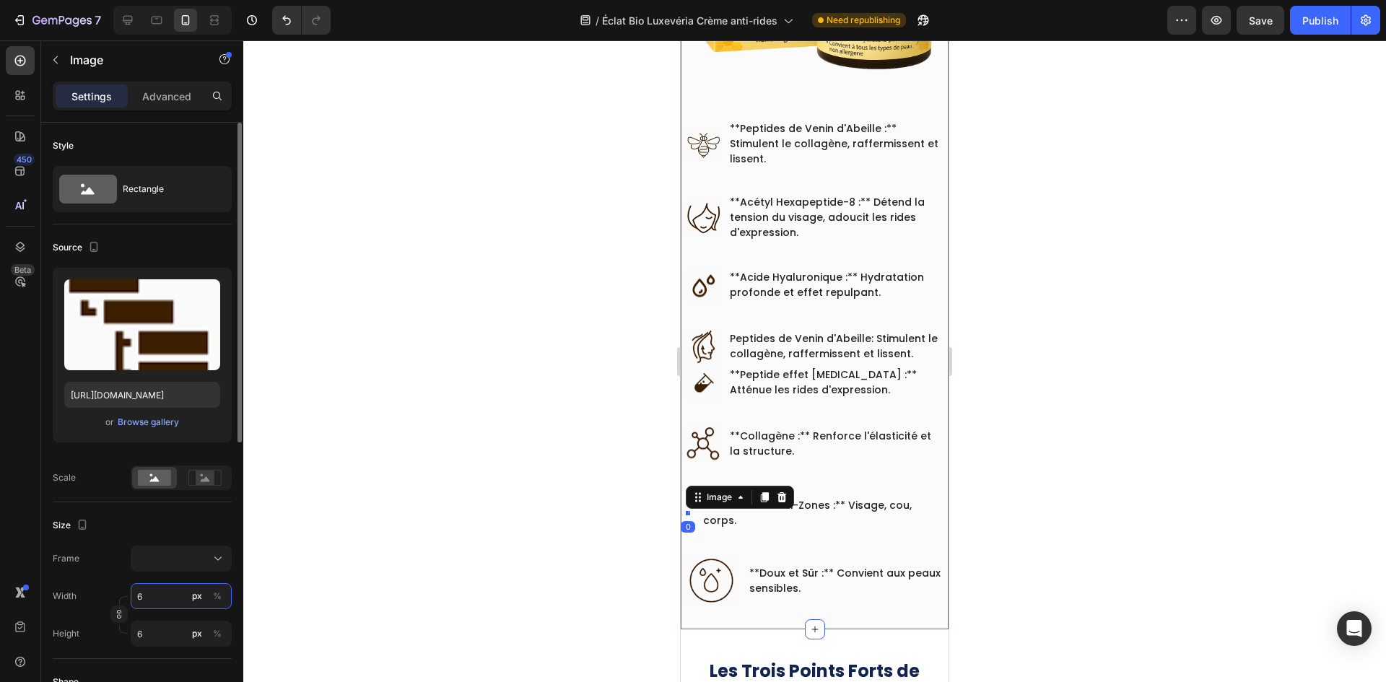
type input "60"
type input "6"
type input "5"
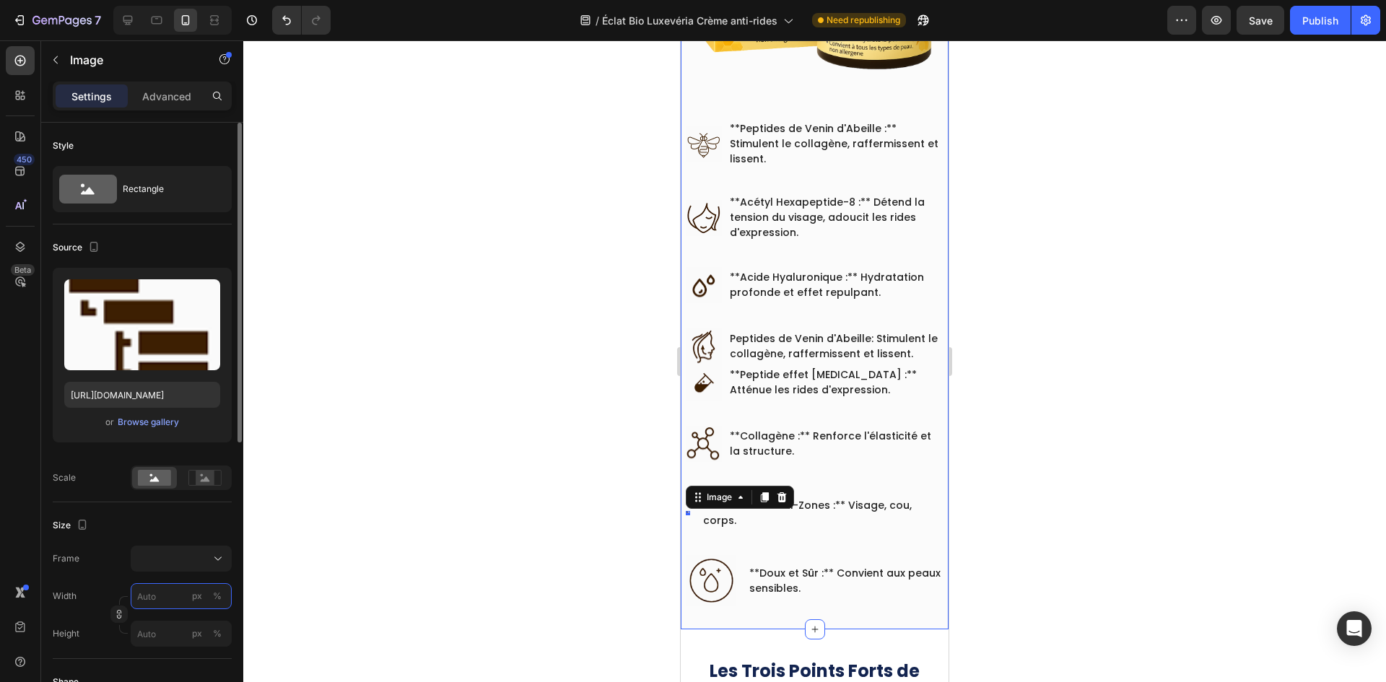
type input "5"
type input "50"
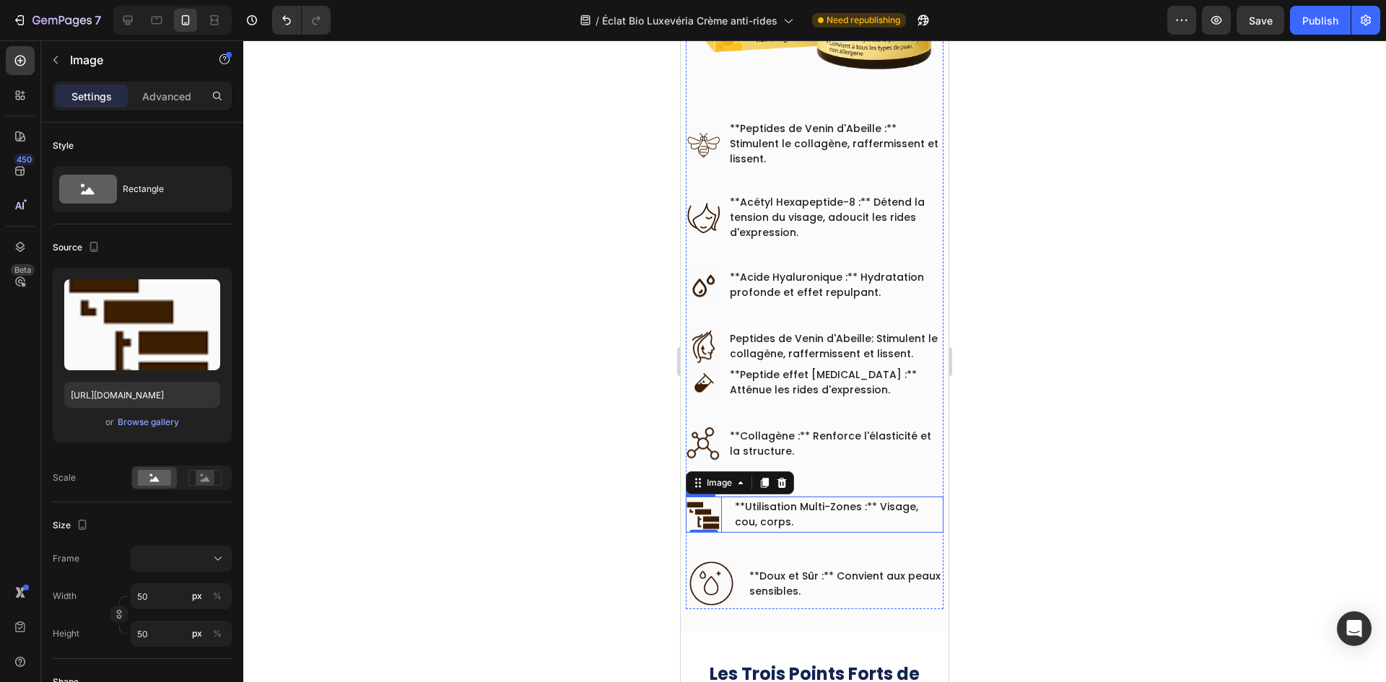
drag, startPoint x: 1312, startPoint y: 564, endPoint x: 681, endPoint y: 518, distance: 631.8
click at [728, 518] on div "Image 0 **Utilisation Multi-Zones :** Visage, cou, corps. Text block Row" at bounding box center [815, 515] width 258 height 36
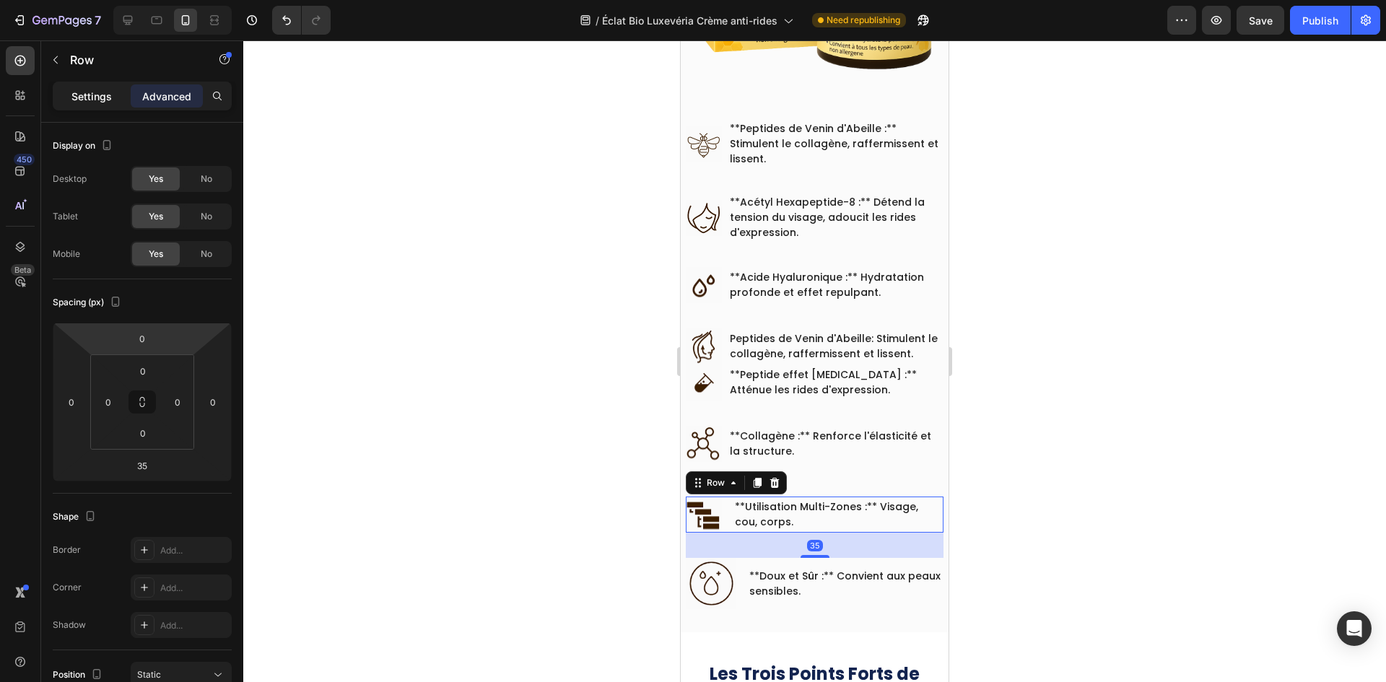
click at [96, 96] on p "Settings" at bounding box center [91, 96] width 40 height 15
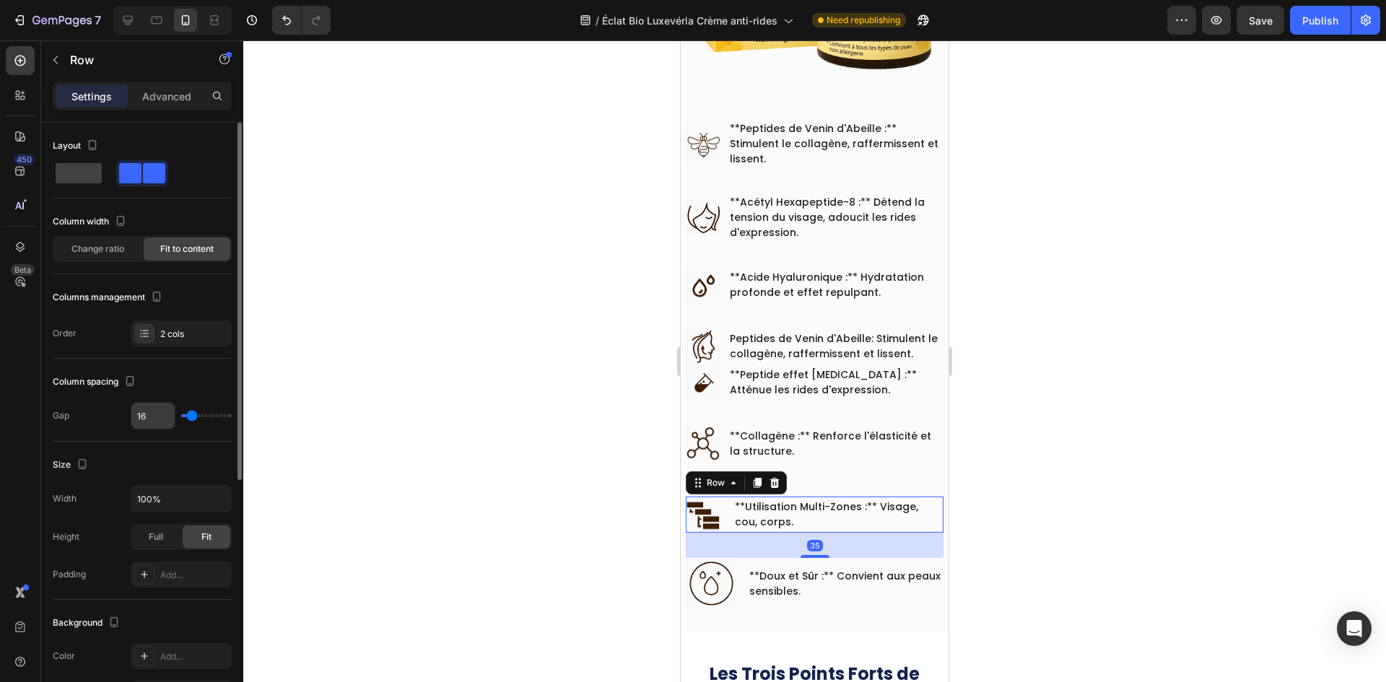
click at [147, 412] on input "16" at bounding box center [152, 416] width 43 height 26
paste input "9"
type input "9"
click at [742, 583] on div "Image **Doux et Sûr :** Convient aux peaux sensibles. Text block Row" at bounding box center [815, 583] width 258 height 51
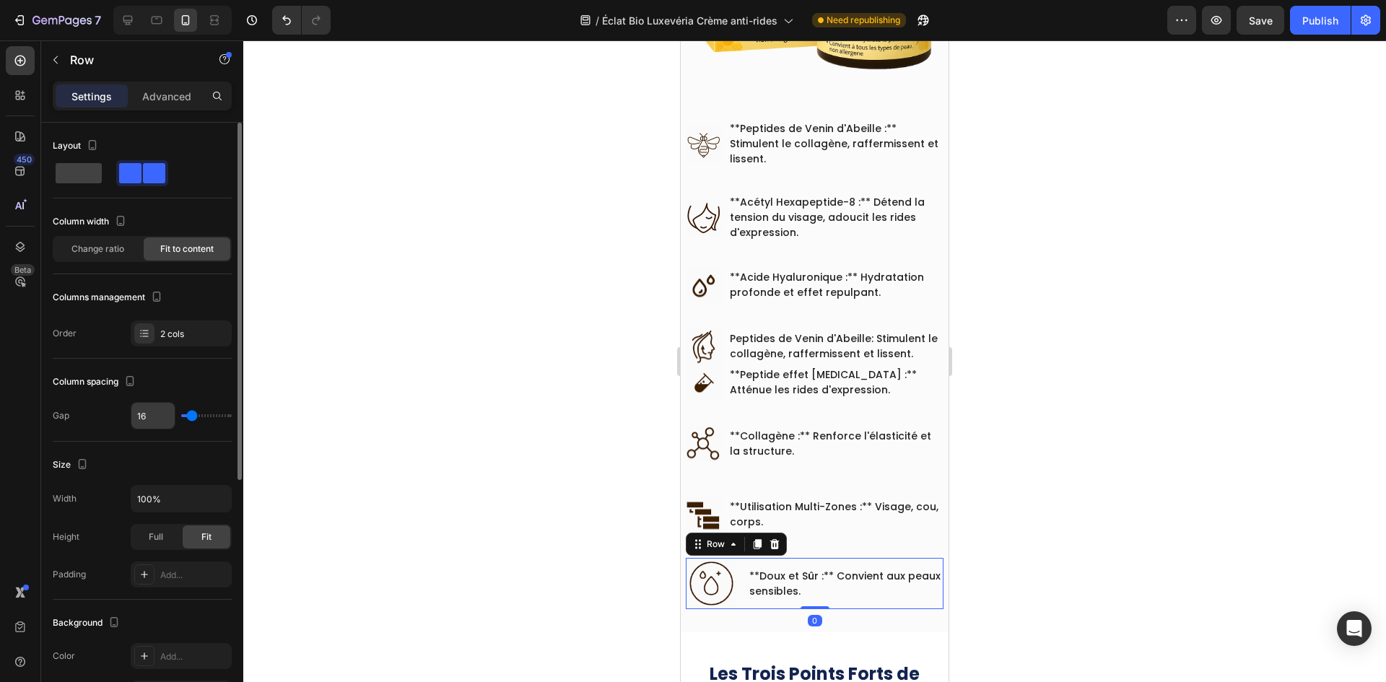
click at [149, 416] on input "16" at bounding box center [152, 416] width 43 height 26
paste input "9"
type input "9"
click at [701, 584] on img at bounding box center [711, 583] width 51 height 51
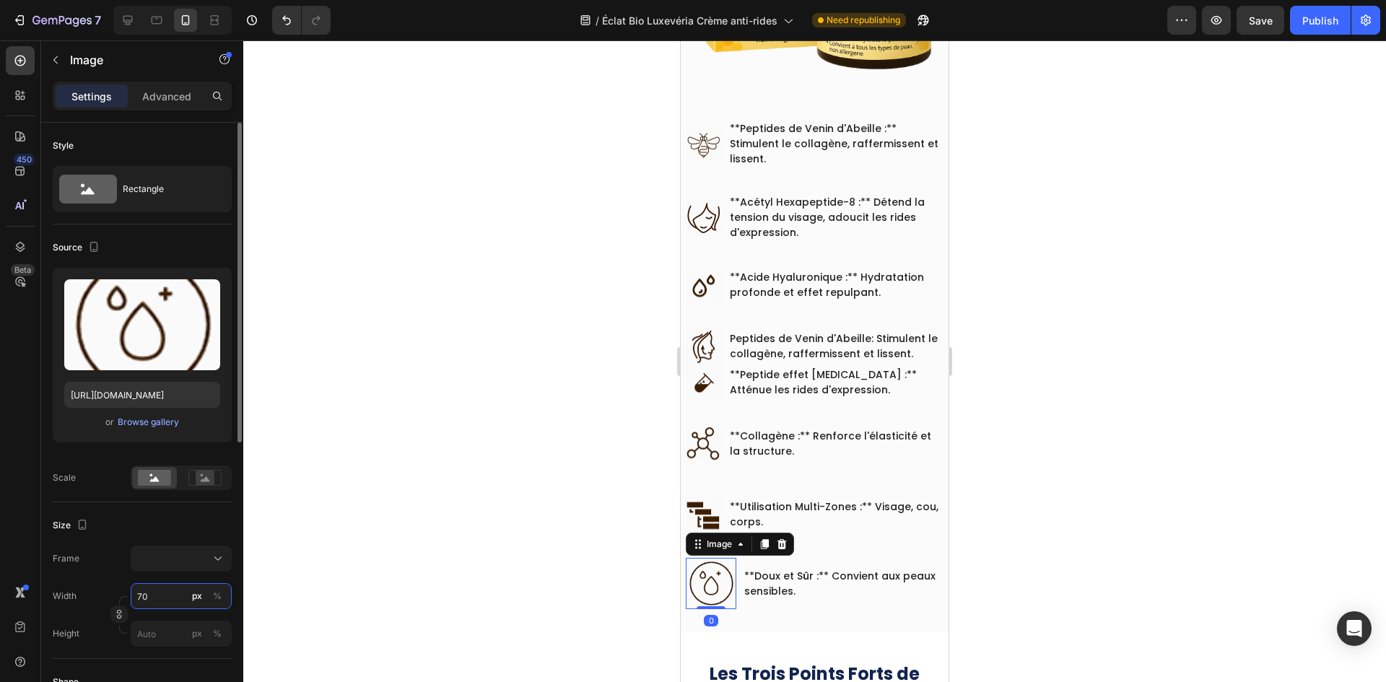
click at [160, 590] on input "70" at bounding box center [181, 596] width 101 height 26
type input "5"
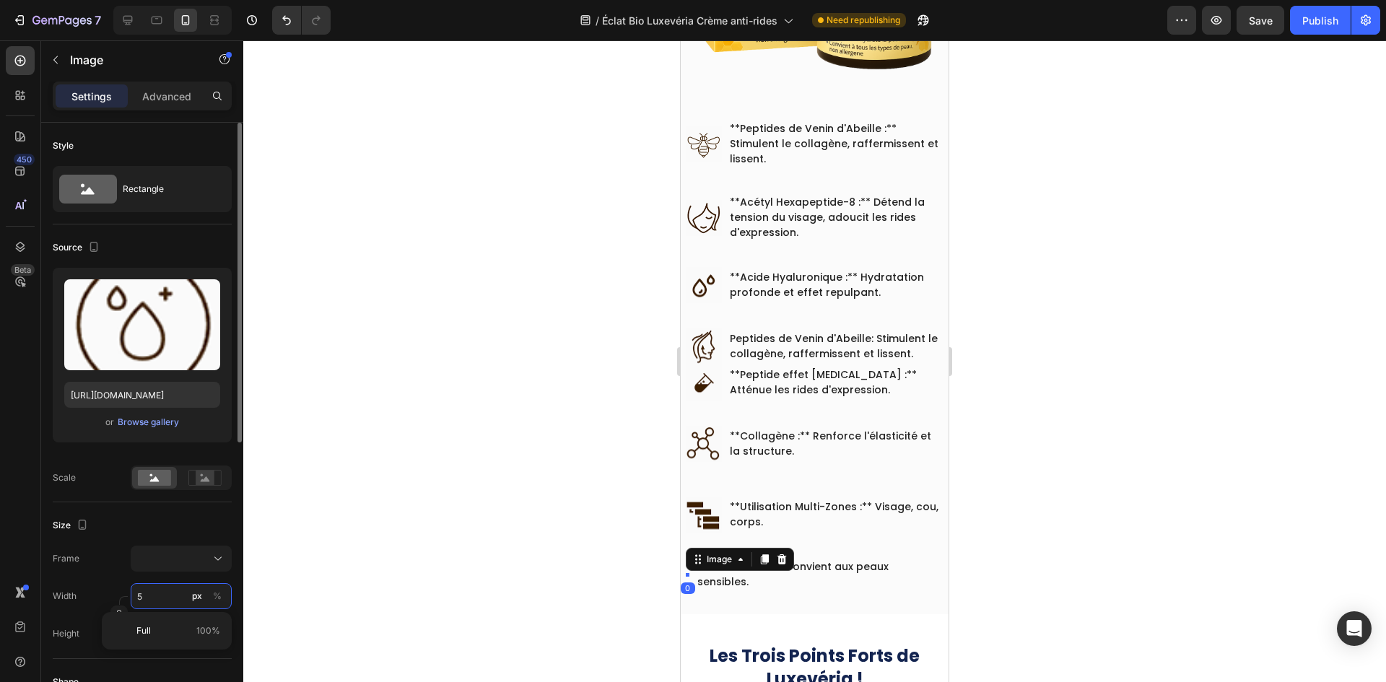
type input "50"
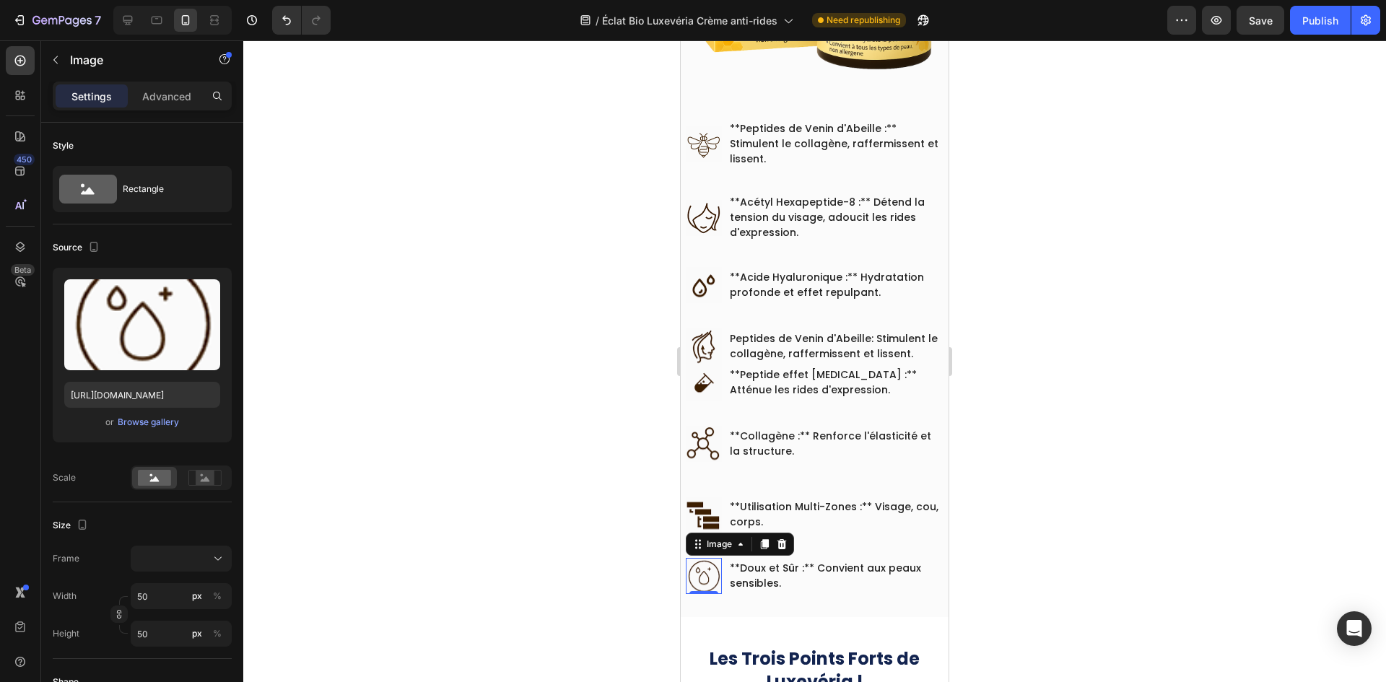
click at [487, 473] on div at bounding box center [814, 361] width 1143 height 642
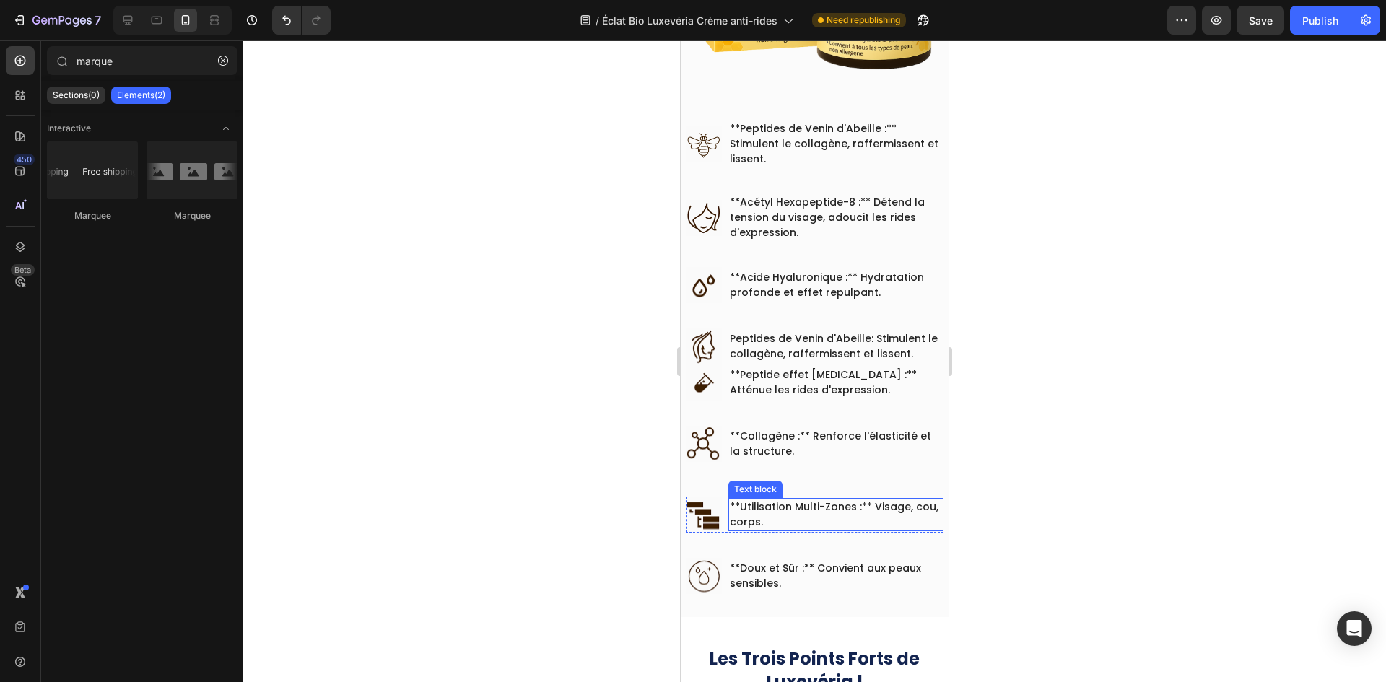
click at [868, 499] on p "**Utilisation Multi-Zones :** Visage, cou, corps." at bounding box center [836, 514] width 212 height 30
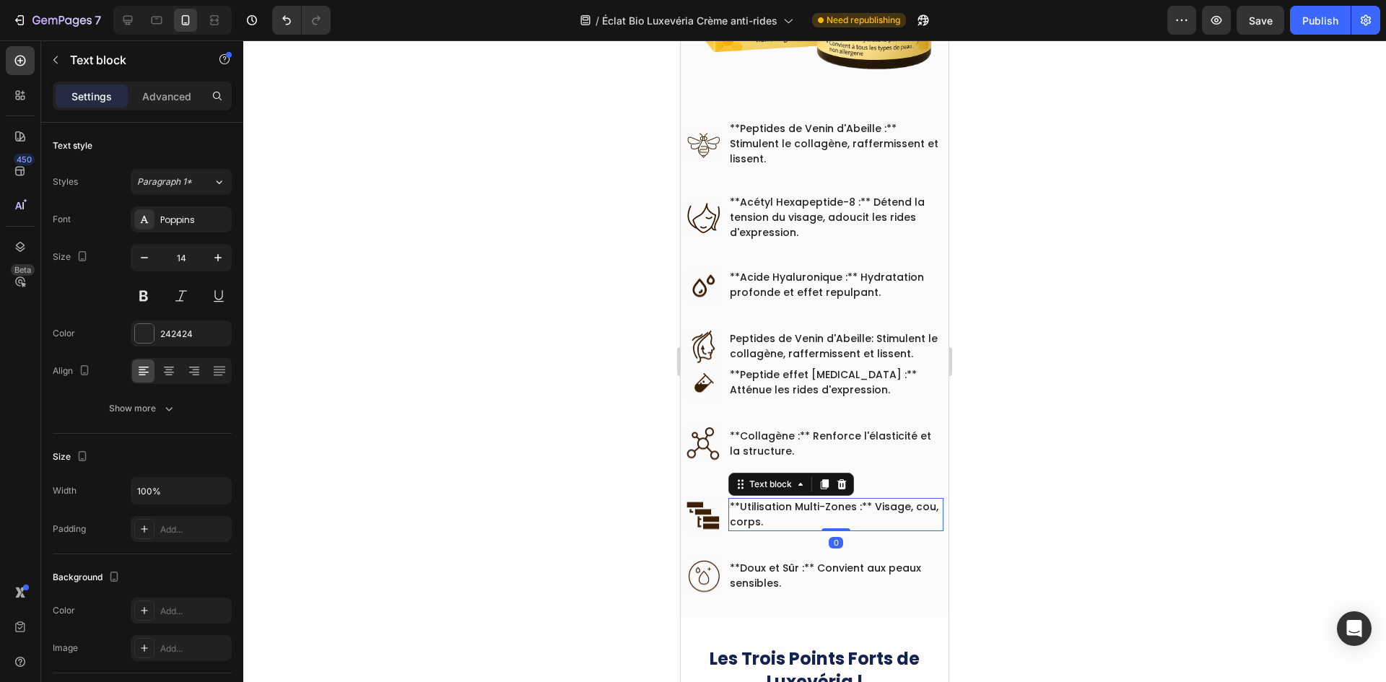
click at [868, 499] on p "**Utilisation Multi-Zones :** Visage, cou, corps." at bounding box center [836, 514] width 212 height 30
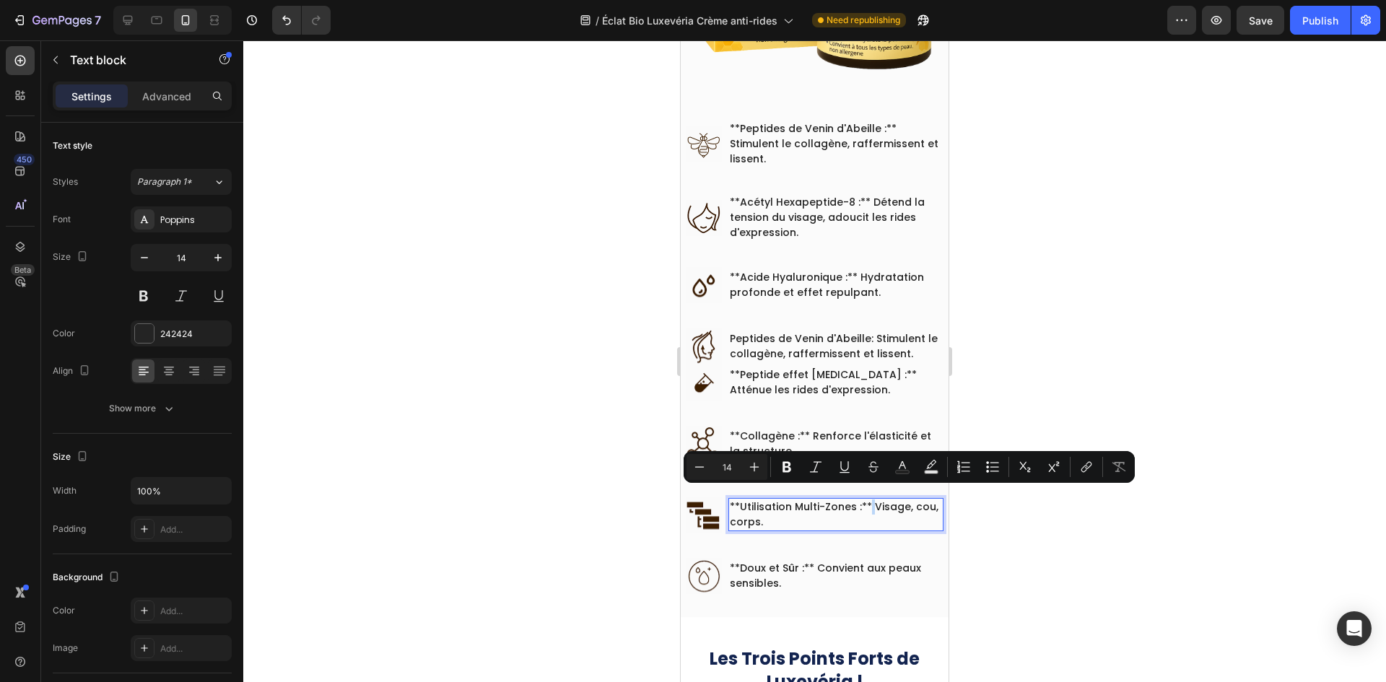
drag, startPoint x: 868, startPoint y: 496, endPoint x: 874, endPoint y: 516, distance: 21.2
click at [867, 499] on p "**Utilisation Multi-Zones :** Visage, cou, corps." at bounding box center [836, 514] width 212 height 30
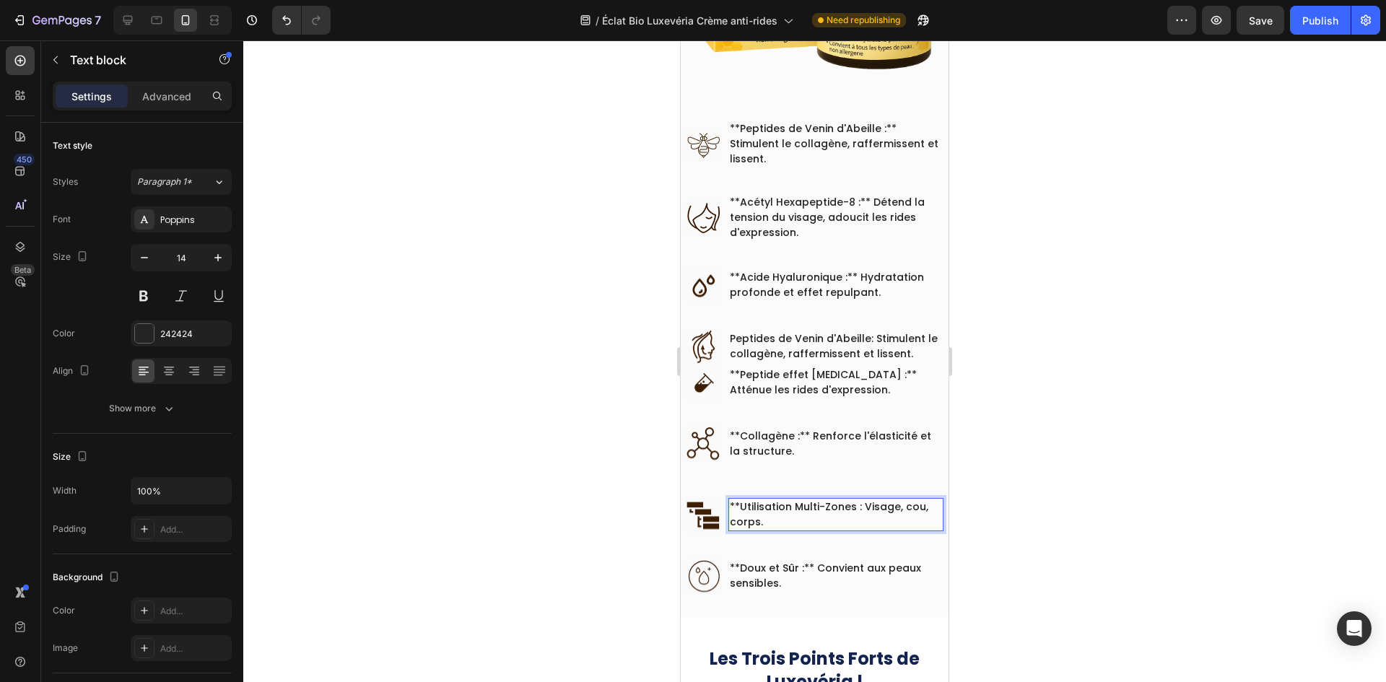
click at [742, 499] on p "**Utilisation Multi-Zones : Visage, cou, corps." at bounding box center [836, 514] width 212 height 30
click at [739, 430] on p "**Collagène :** Renforce l'élasticité et la structure." at bounding box center [836, 444] width 212 height 30
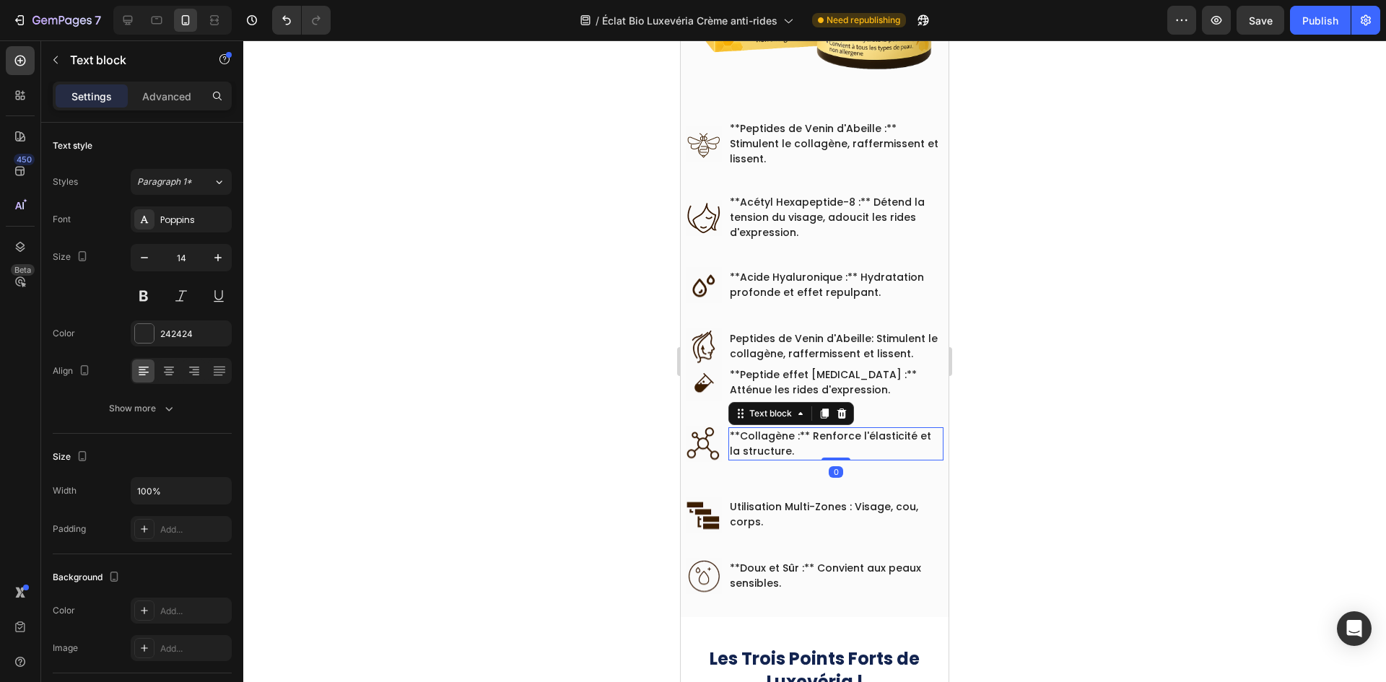
click at [741, 429] on p "**Collagène :** Renforce l'élasticité et la structure." at bounding box center [836, 444] width 212 height 30
click at [797, 429] on p "Collagène :** Renforce l'élasticité et la structure." at bounding box center [836, 444] width 212 height 30
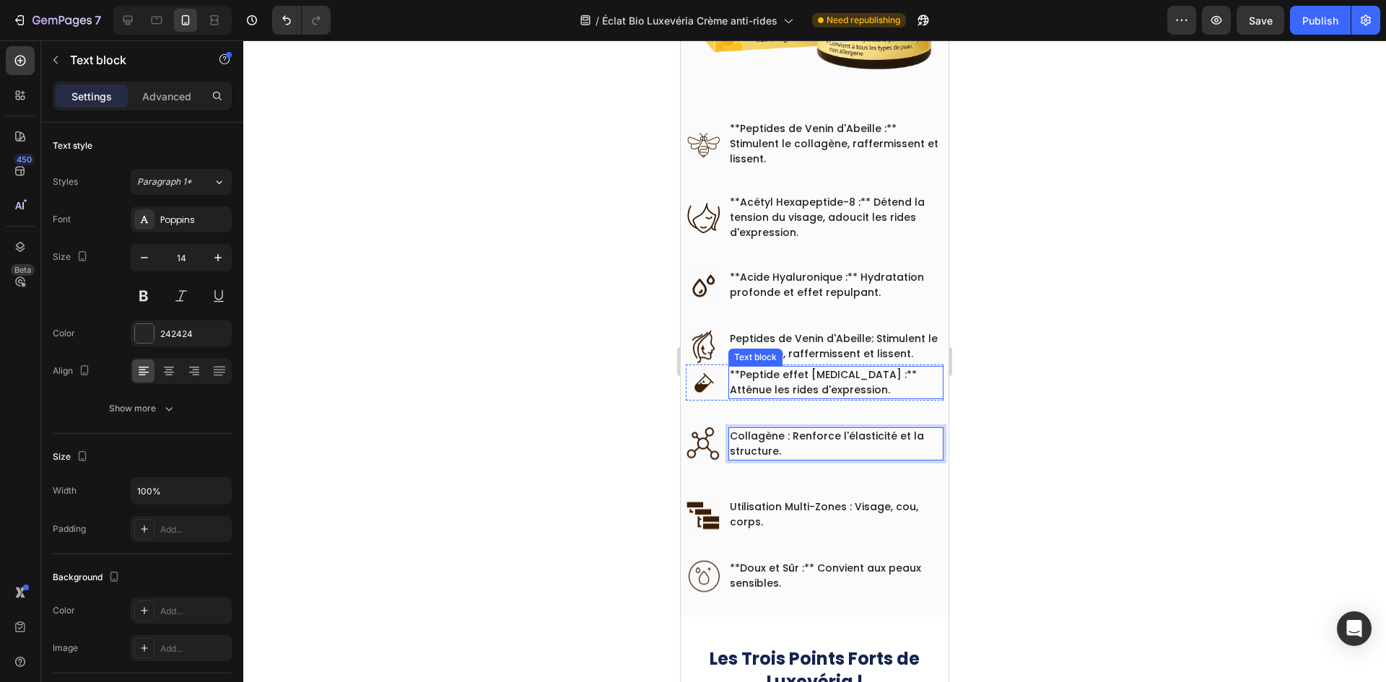
drag, startPoint x: 842, startPoint y: 359, endPoint x: 851, endPoint y: 359, distance: 8.7
click at [843, 367] on p "**Peptide effet Botox :** Atténue les rides d'expression." at bounding box center [836, 382] width 212 height 30
click at [852, 367] on p "**Peptide effet Botox :** Atténue les rides d'expression." at bounding box center [836, 382] width 212 height 30
click at [849, 367] on p "**Peptide effet Botox :** Atténue les rides d'expression." at bounding box center [836, 382] width 212 height 30
click at [733, 368] on p "**Peptide effet Botox : Atténue les rides d'expression." at bounding box center [836, 382] width 212 height 30
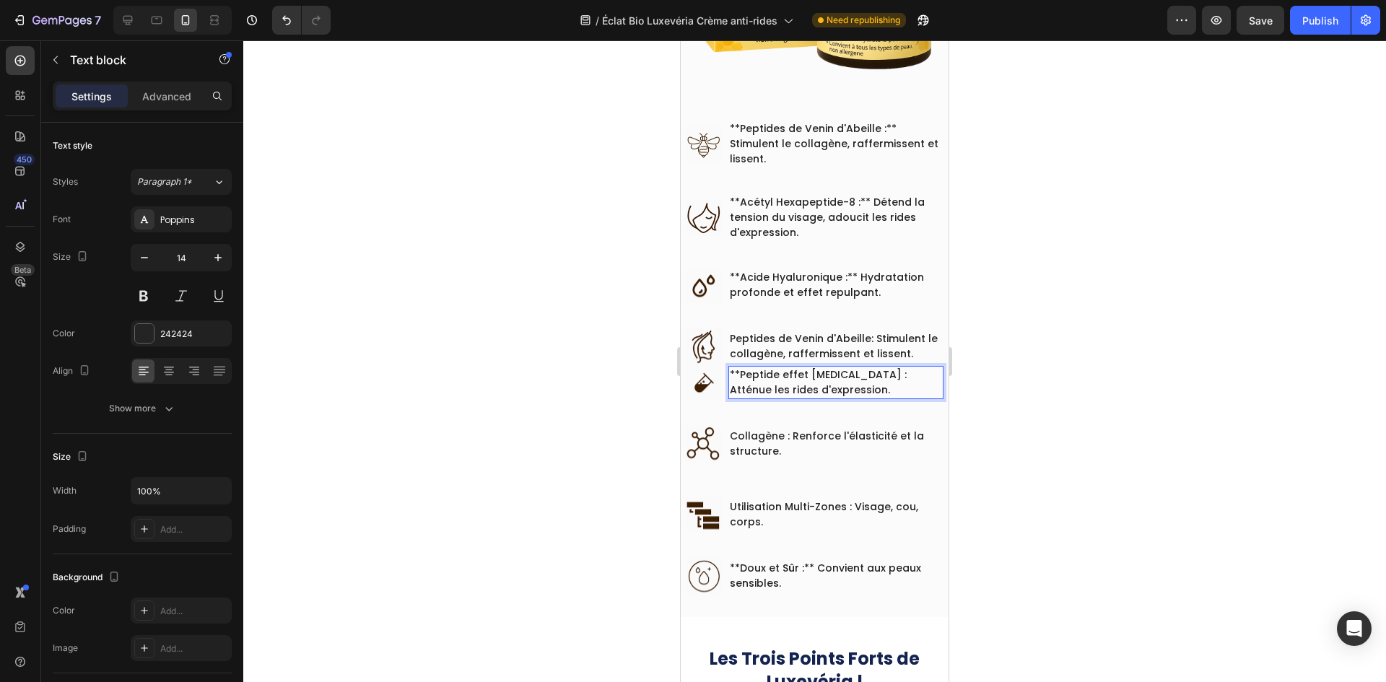
click at [736, 367] on p "**Peptide effet Botox : Atténue les rides d'expression." at bounding box center [836, 382] width 212 height 30
click at [738, 367] on p "**Peptide effet Botox : Atténue les rides d'expression." at bounding box center [836, 382] width 212 height 30
click at [740, 270] on p "**Acide Hyaluronique :** Hydratation profonde et effet repulpant." at bounding box center [836, 285] width 212 height 30
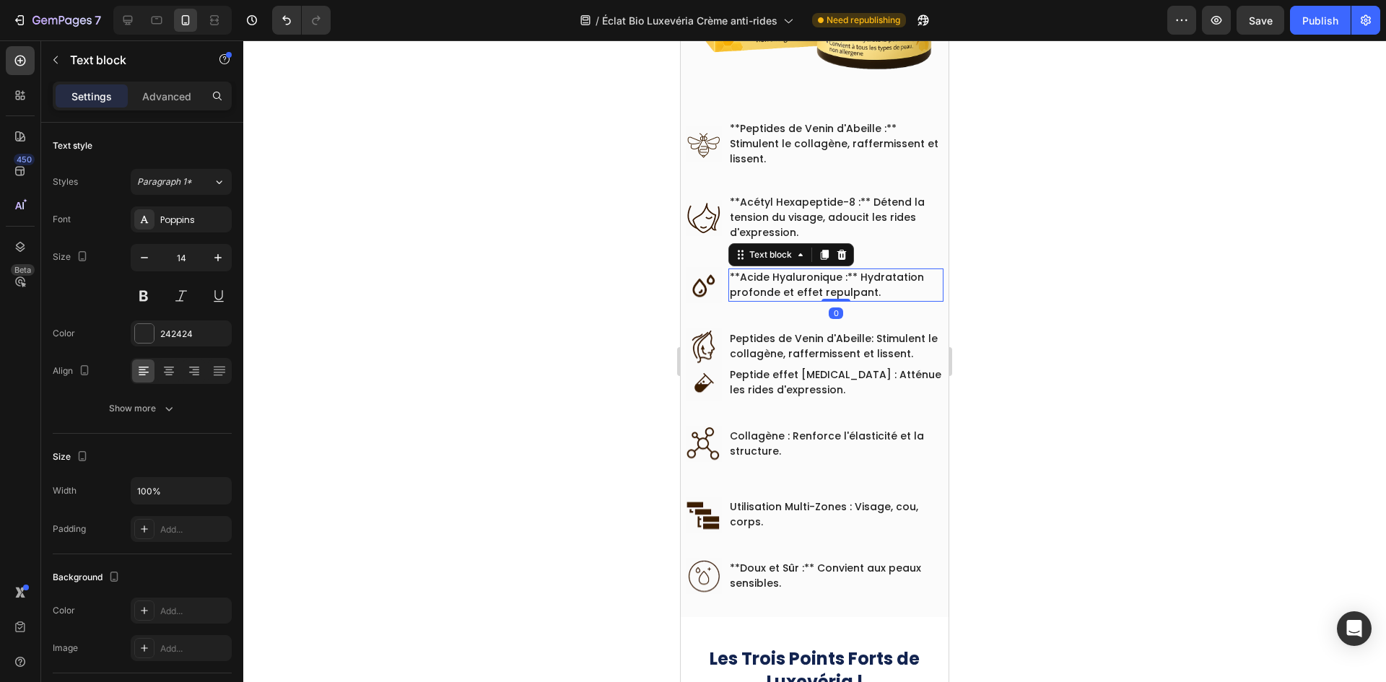
click at [743, 270] on p "**Acide Hyaluronique :** Hydratation profonde et effet repulpant." at bounding box center [836, 285] width 212 height 30
click at [845, 270] on p "Acide Hyaluronique :** Hydratation profonde et effet repulpant." at bounding box center [836, 285] width 212 height 30
click at [738, 195] on p "**Acétyl Hexapeptide-8 :** Détend la tension du visage, adoucit les rides d'exp…" at bounding box center [836, 217] width 212 height 45
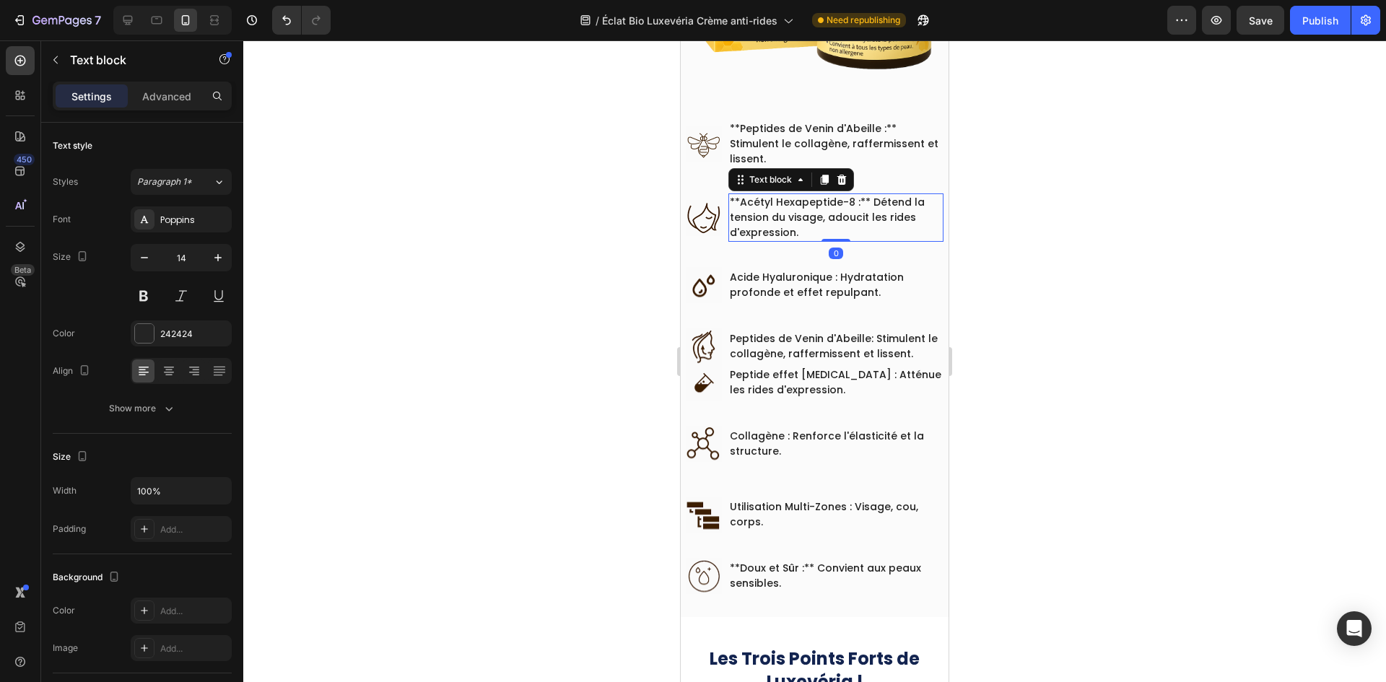
click at [738, 195] on p "**Acétyl Hexapeptide-8 :** Détend la tension du visage, adoucit les rides d'exp…" at bounding box center [836, 217] width 212 height 45
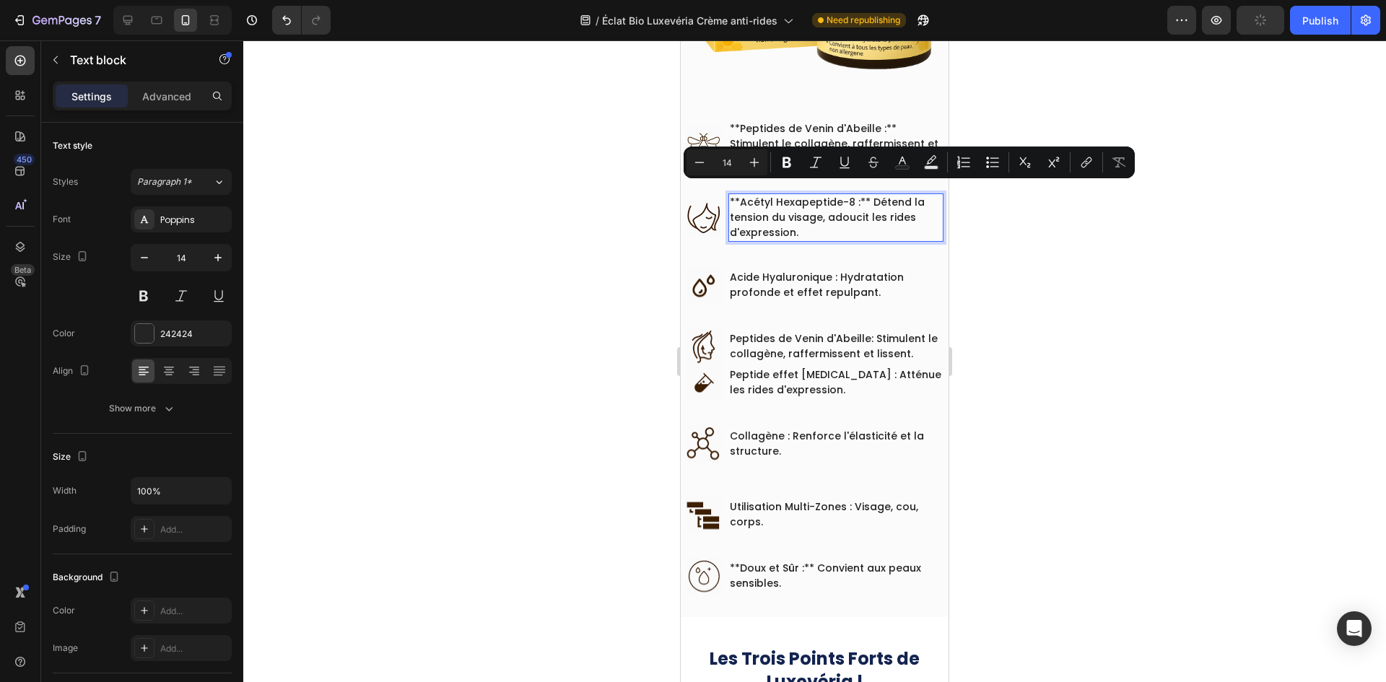
click at [737, 195] on p "**Acétyl Hexapeptide-8 :** Détend la tension du visage, adoucit les rides d'exp…" at bounding box center [836, 217] width 212 height 45
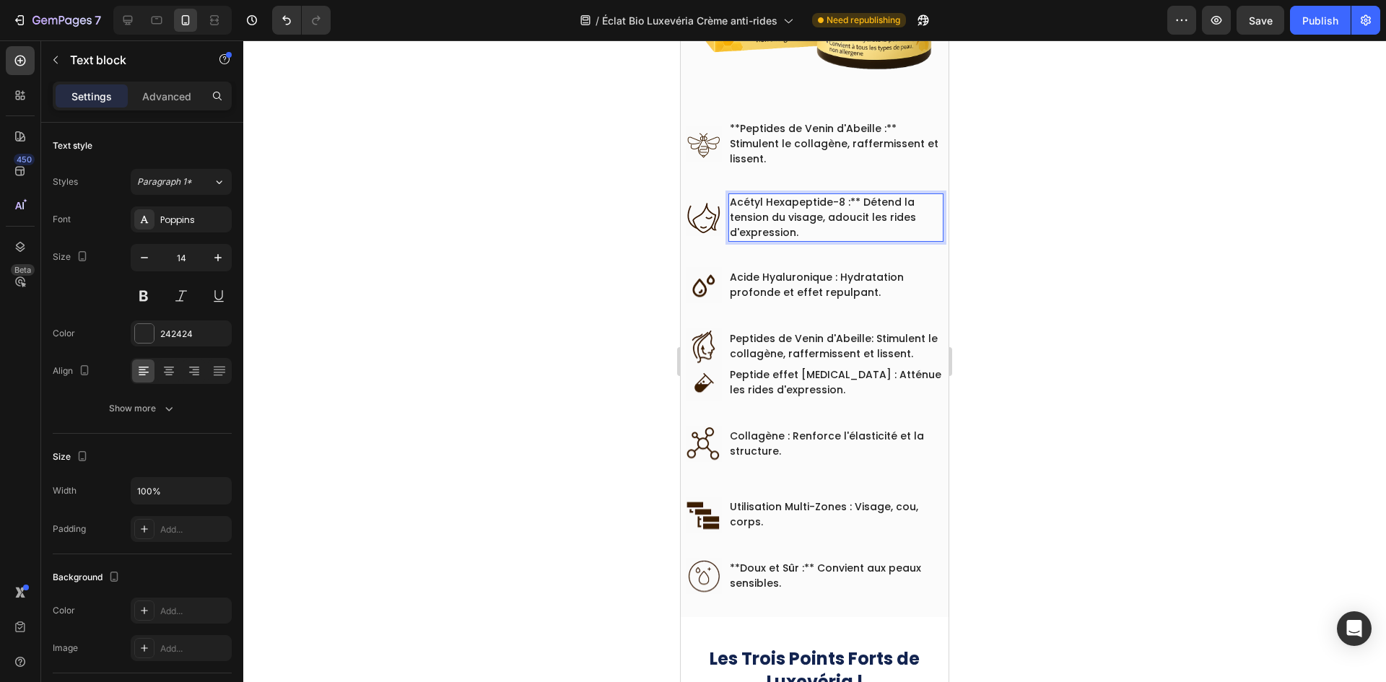
click at [860, 195] on p "Acétyl Hexapeptide-8 :** Détend la tension du visage, adoucit les rides d'expre…" at bounding box center [836, 217] width 212 height 45
click at [894, 121] on p "**Peptides de Venin d'Abeille :** Stimulent le collagène, raffermissent et liss…" at bounding box center [836, 143] width 212 height 45
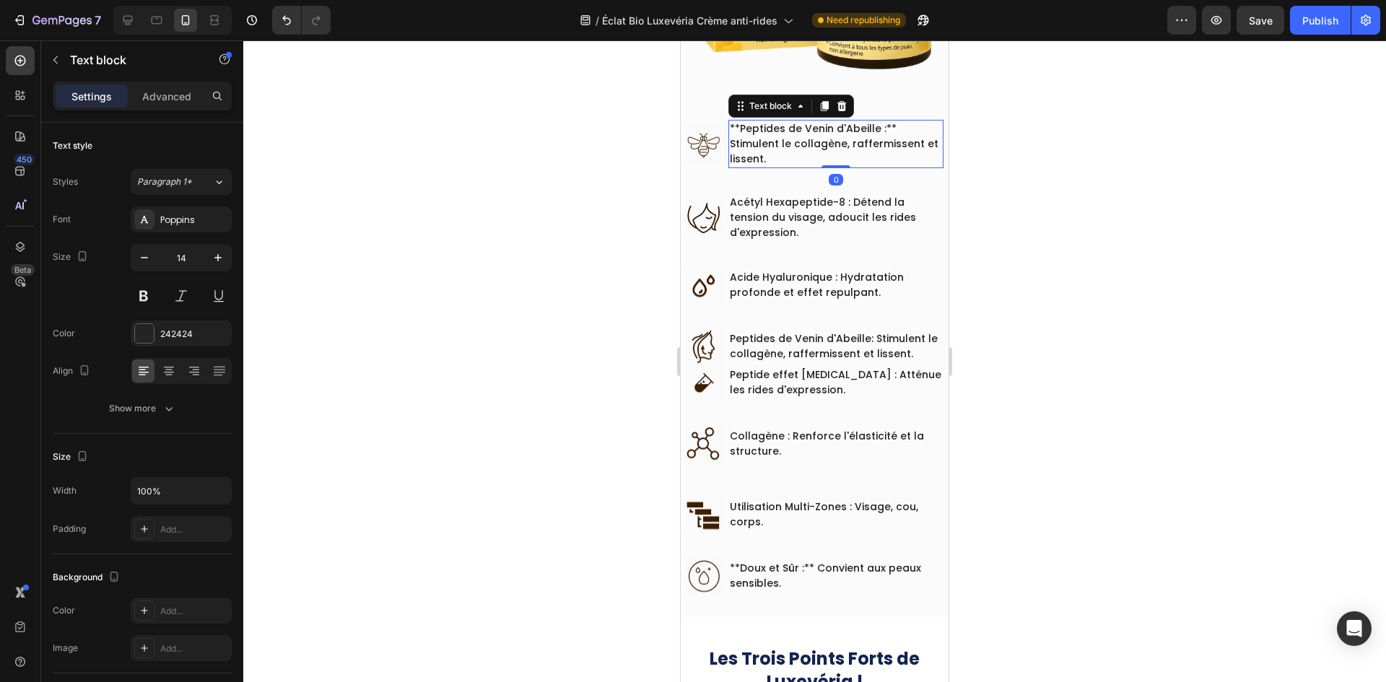
click at [898, 121] on p "**Peptides de Venin d'Abeille :** Stimulent le collagène, raffermissent et liss…" at bounding box center [836, 143] width 212 height 45
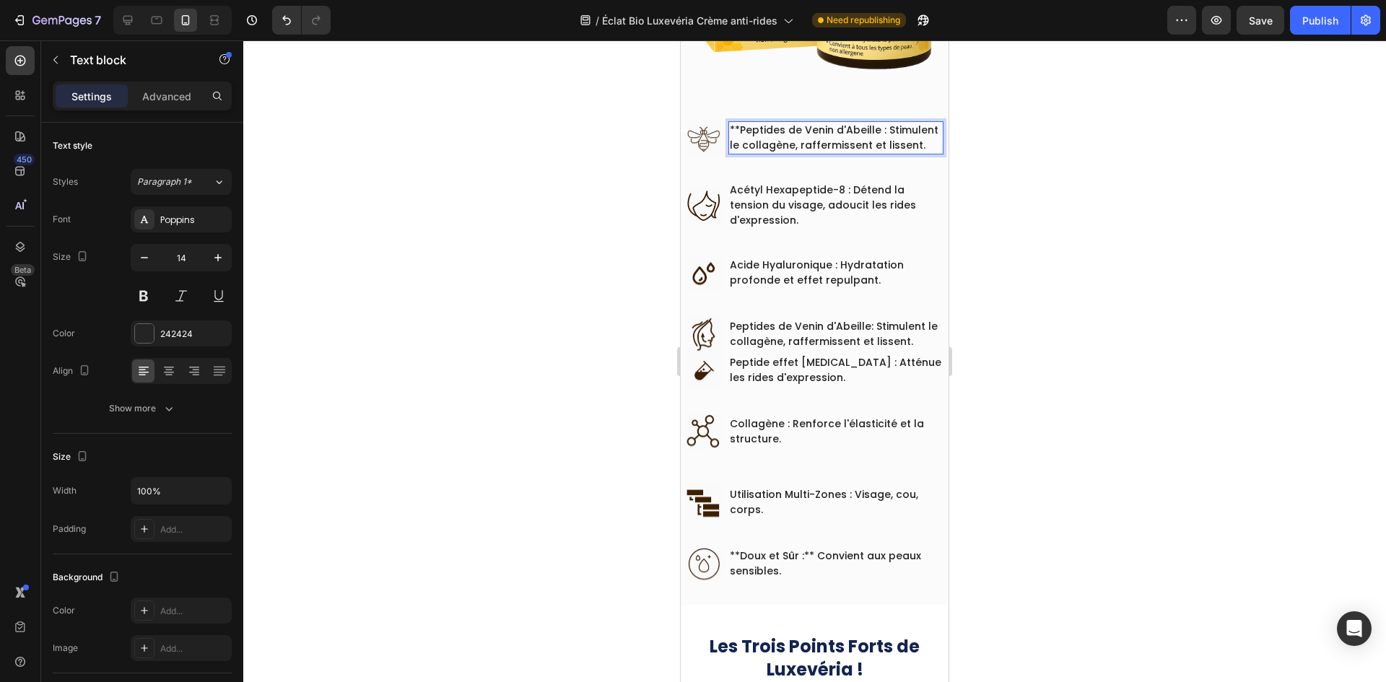
click at [736, 123] on p "**Peptides de Venin d'Abeille : Stimulent le collagène, raffermissent et lissen…" at bounding box center [836, 138] width 212 height 30
click at [733, 551] on p "**Doux et Sûr :** Convient aux peaux sensibles." at bounding box center [836, 562] width 212 height 30
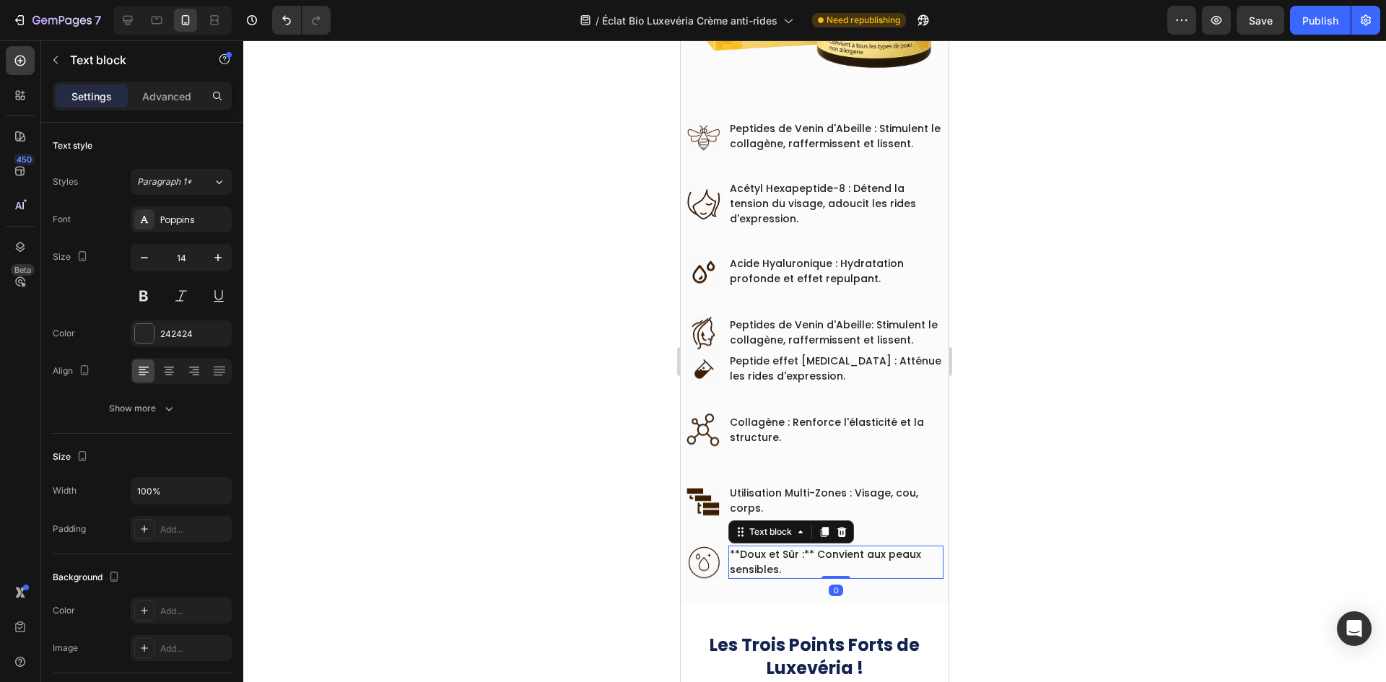
click at [733, 547] on p "**Doux et Sûr :** Convient aux peaux sensibles." at bounding box center [836, 562] width 212 height 30
click at [739, 547] on p "**Doux et Sûr :** Convient aux peaux sensibles." at bounding box center [836, 562] width 212 height 30
click at [796, 547] on p "Doux et Sûr :** Convient aux peaux sensibles." at bounding box center [836, 562] width 212 height 30
click at [800, 547] on p "Doux et Sûr :** Convient aux peaux sensibles." at bounding box center [836, 562] width 212 height 30
drag, startPoint x: 1070, startPoint y: 514, endPoint x: 1059, endPoint y: 510, distance: 12.1
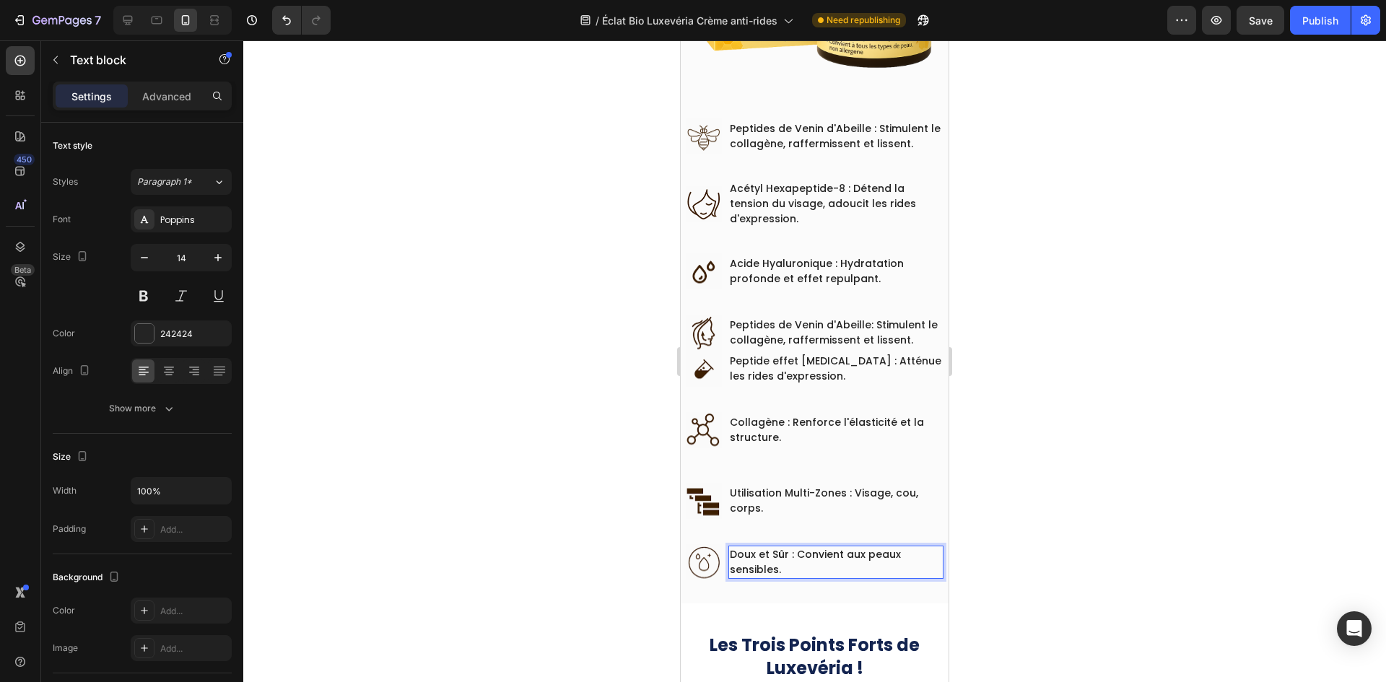
click at [1071, 514] on div at bounding box center [814, 361] width 1143 height 642
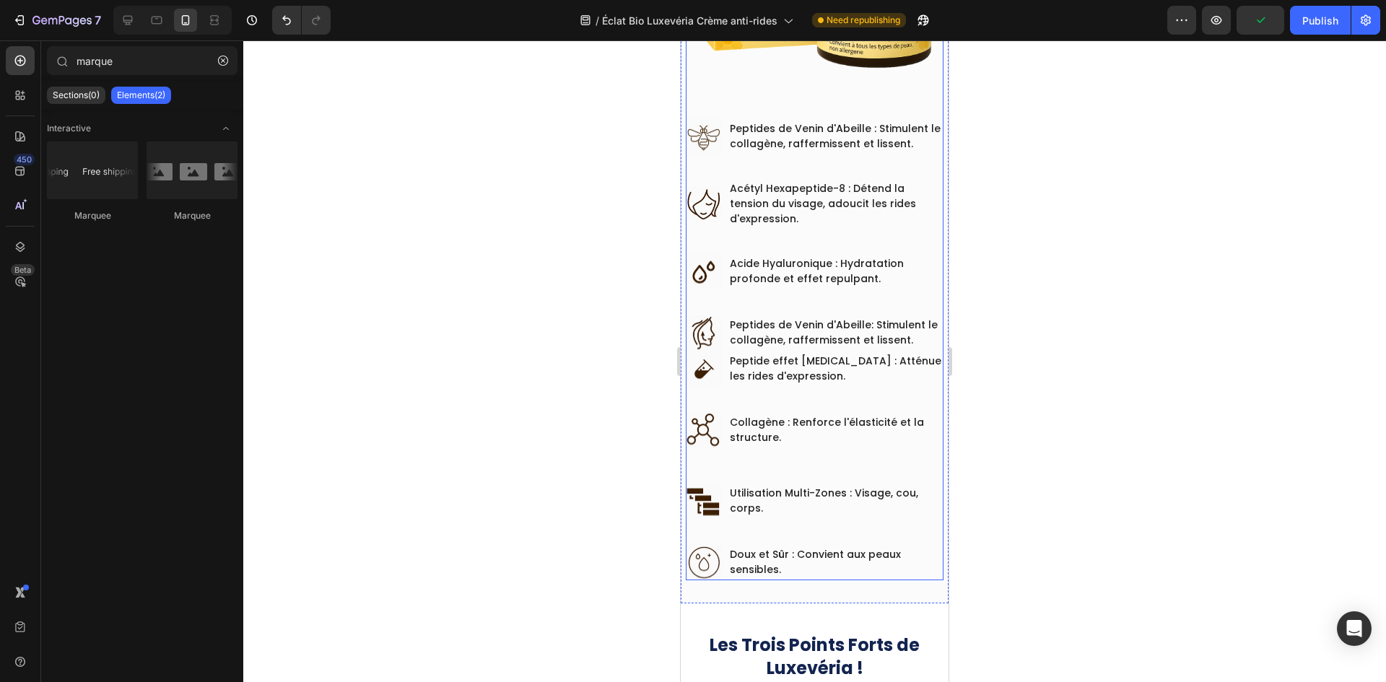
scroll to position [1339, 0]
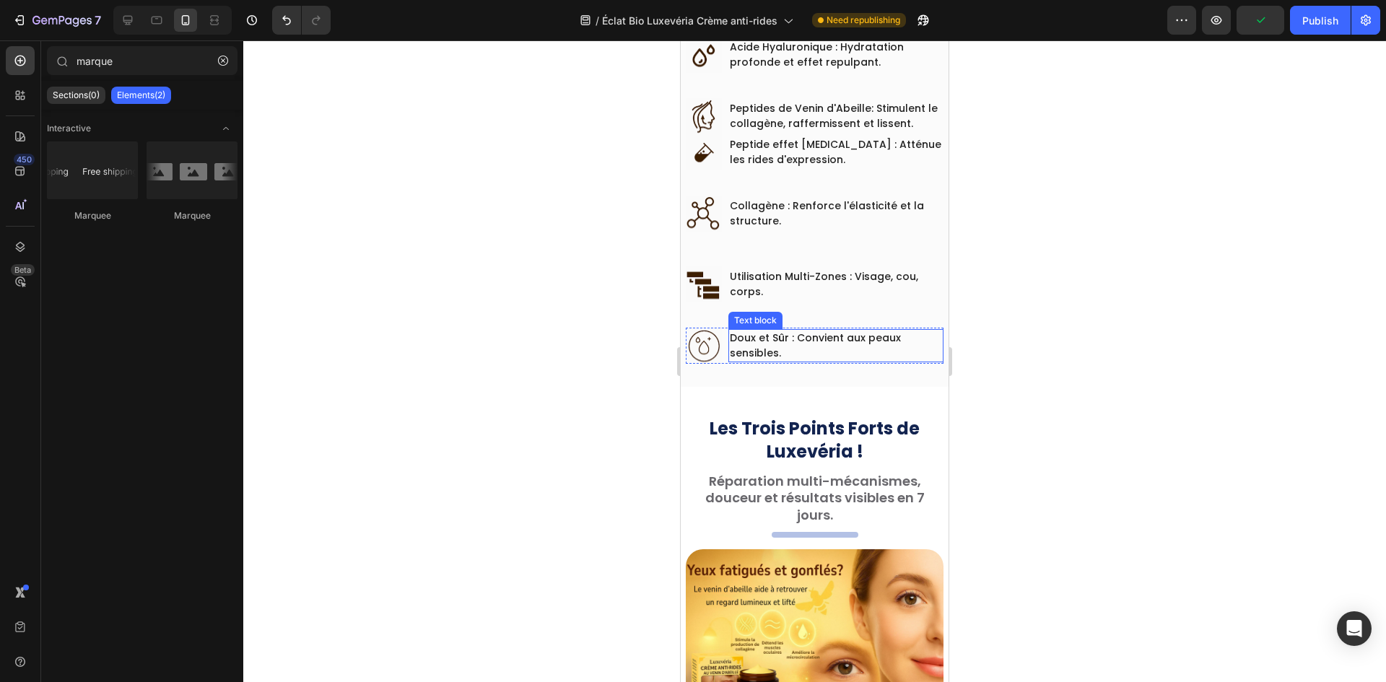
click at [849, 334] on p "Doux et Sûr : Convient aux peaux sensibles." at bounding box center [836, 346] width 212 height 30
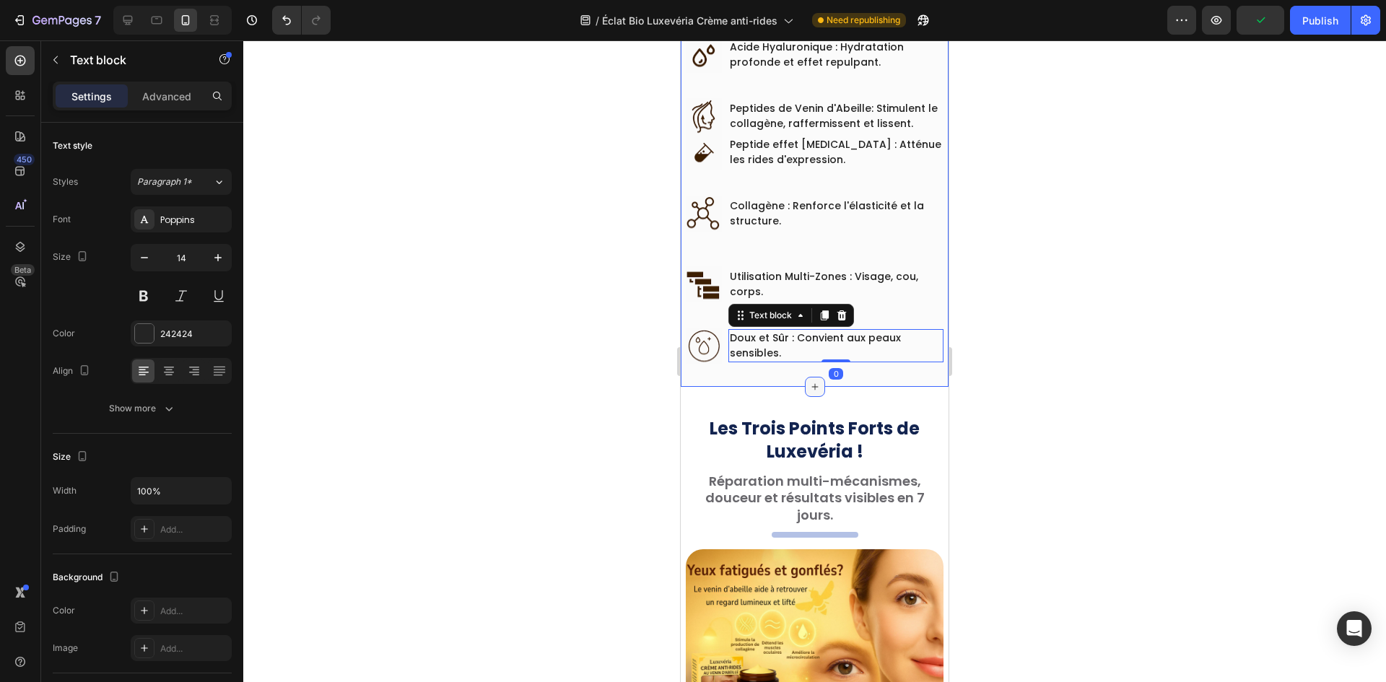
click at [813, 377] on div at bounding box center [815, 387] width 20 height 20
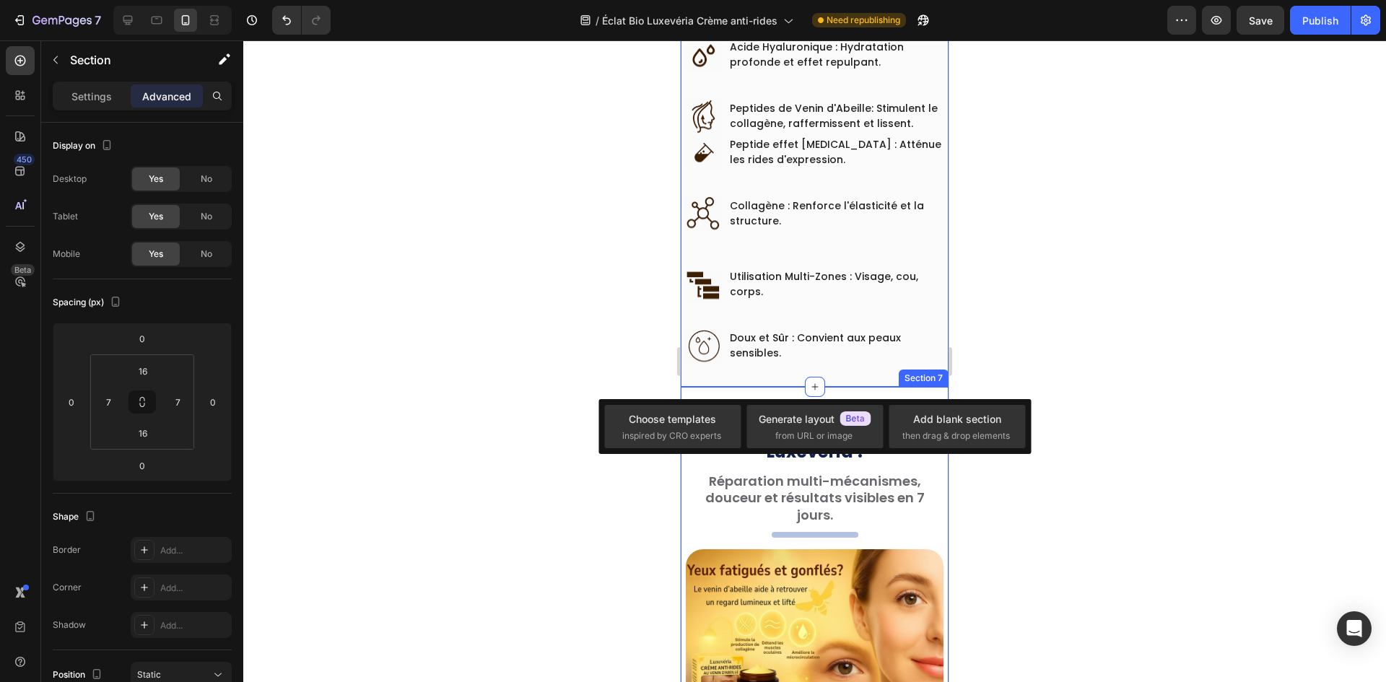
drag, startPoint x: 304, startPoint y: 292, endPoint x: 391, endPoint y: 278, distance: 87.8
click at [307, 292] on div at bounding box center [814, 361] width 1143 height 642
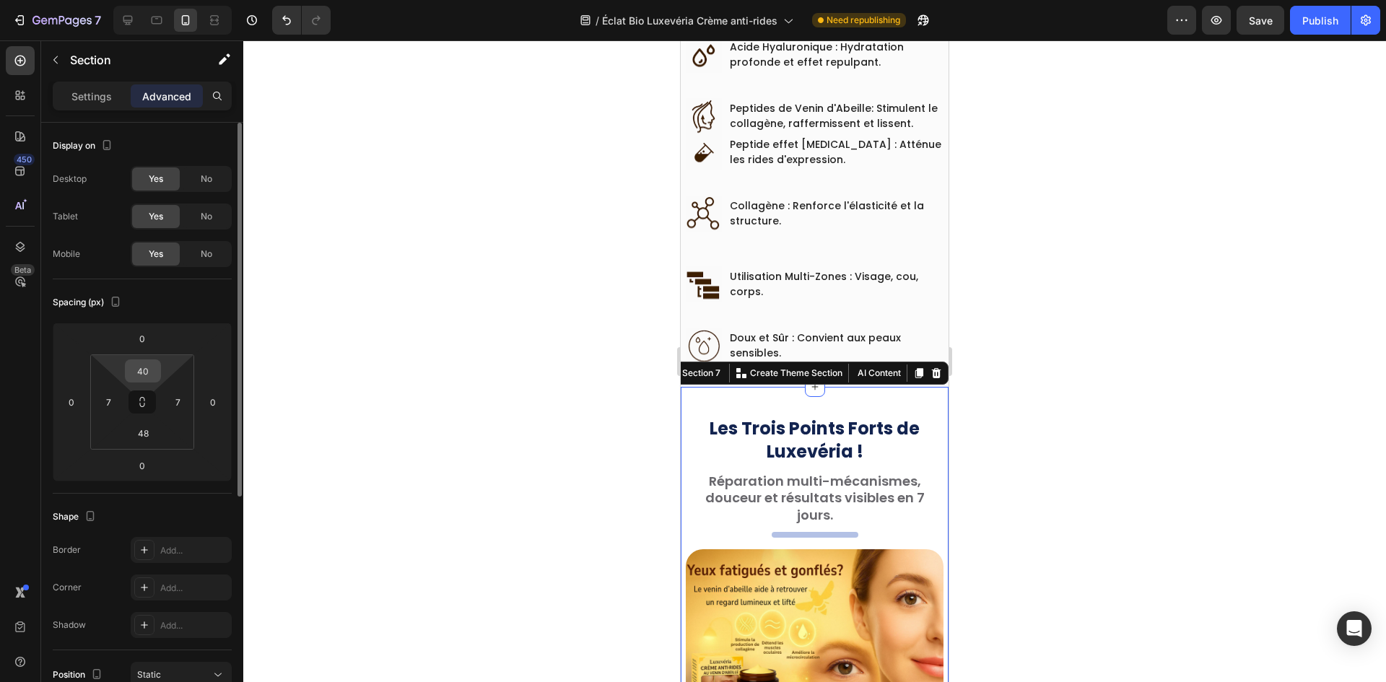
click at [159, 374] on div "40" at bounding box center [143, 370] width 36 height 23
click at [155, 374] on input "40" at bounding box center [142, 371] width 29 height 22
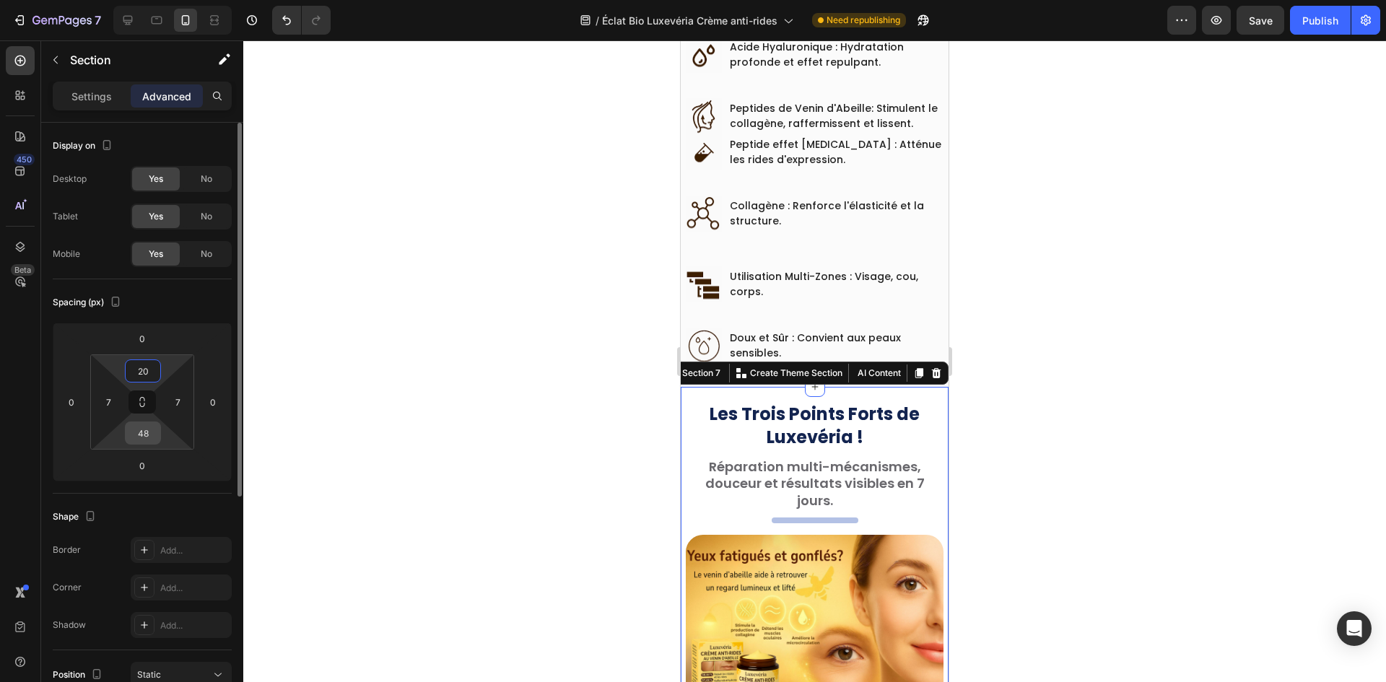
type input "20"
click at [146, 428] on input "48" at bounding box center [142, 433] width 29 height 22
paste input "20"
type input "20"
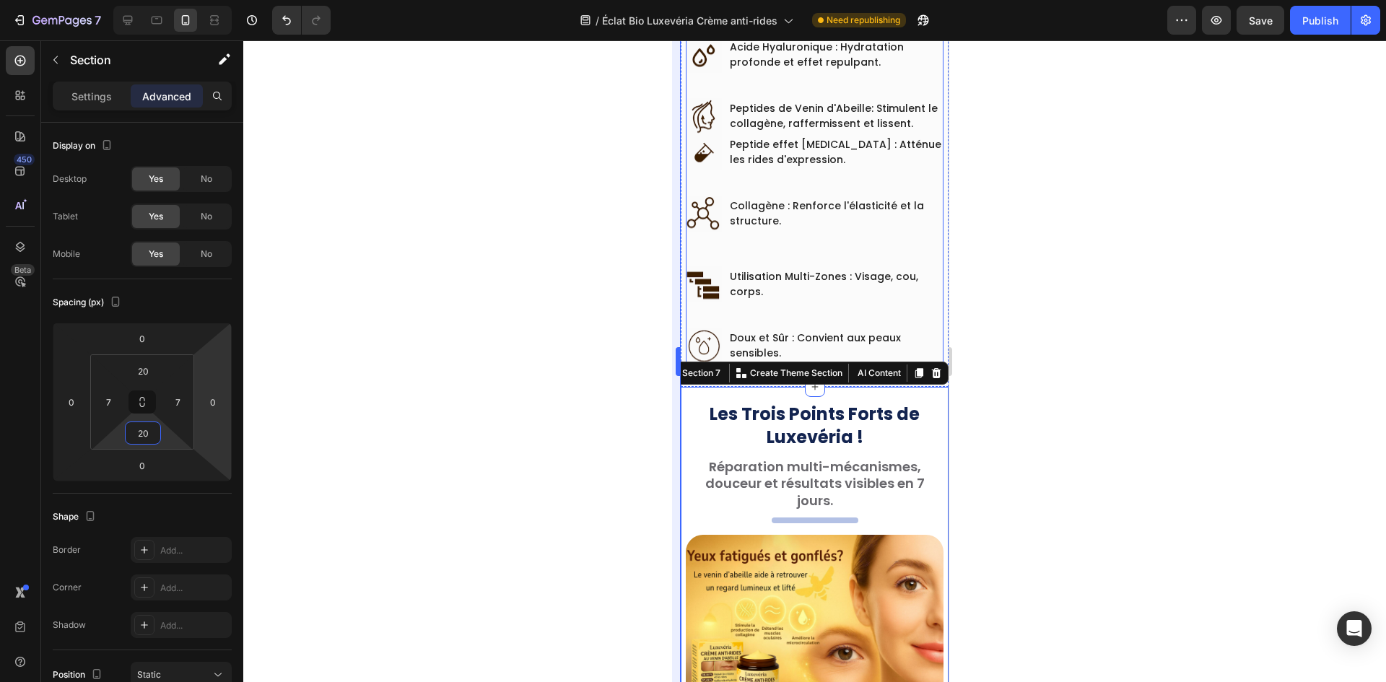
click at [631, 235] on div at bounding box center [814, 361] width 1143 height 642
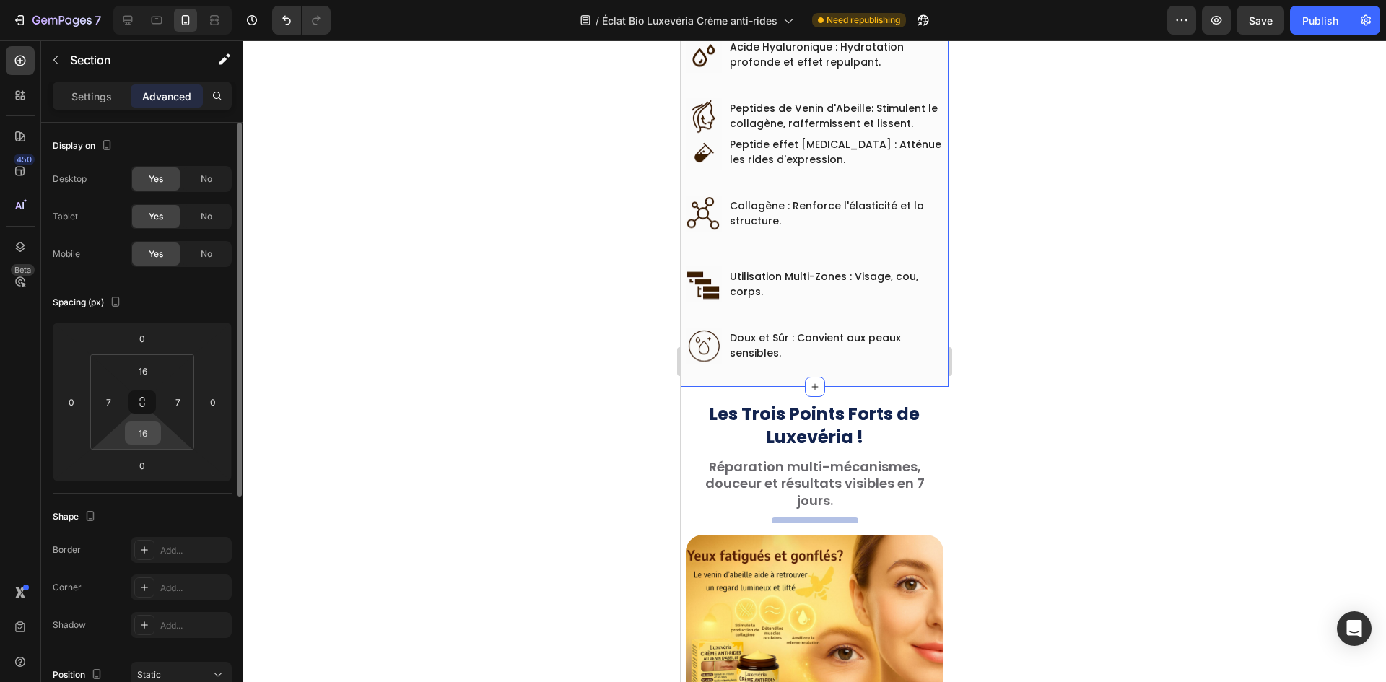
click at [138, 427] on input "16" at bounding box center [142, 433] width 29 height 22
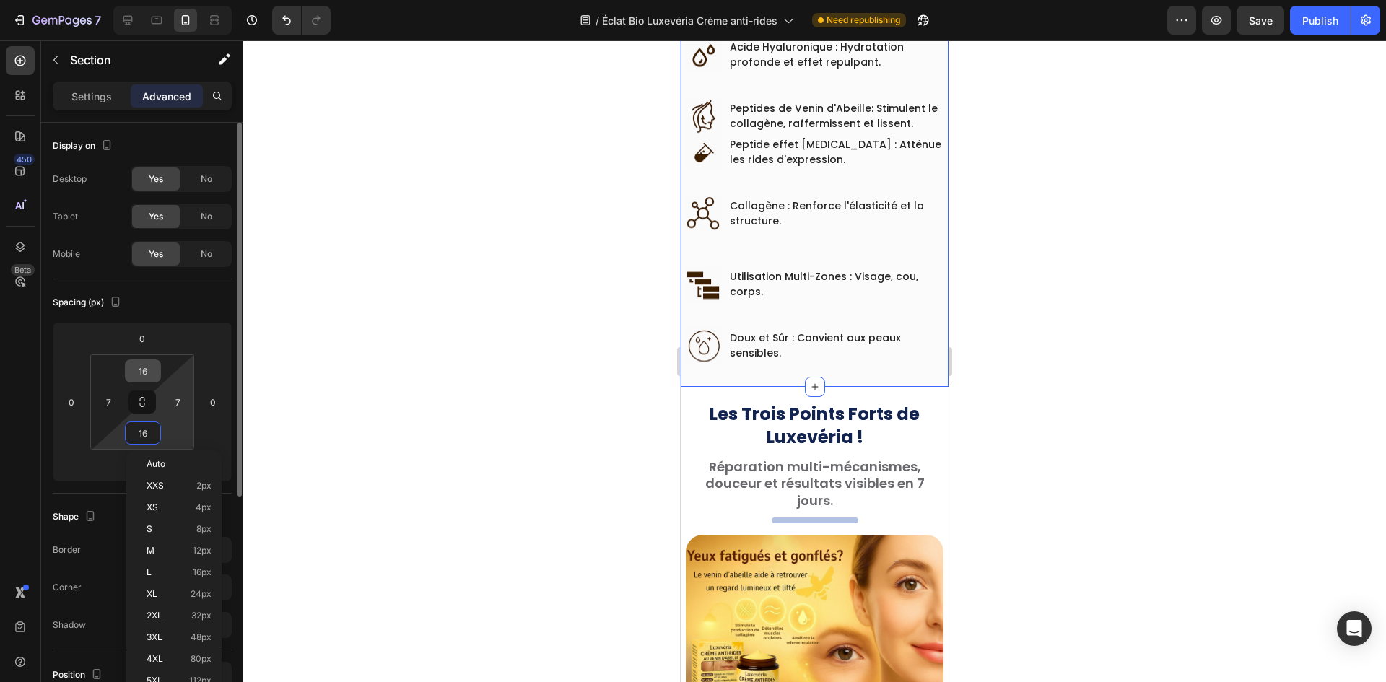
paste input "20"
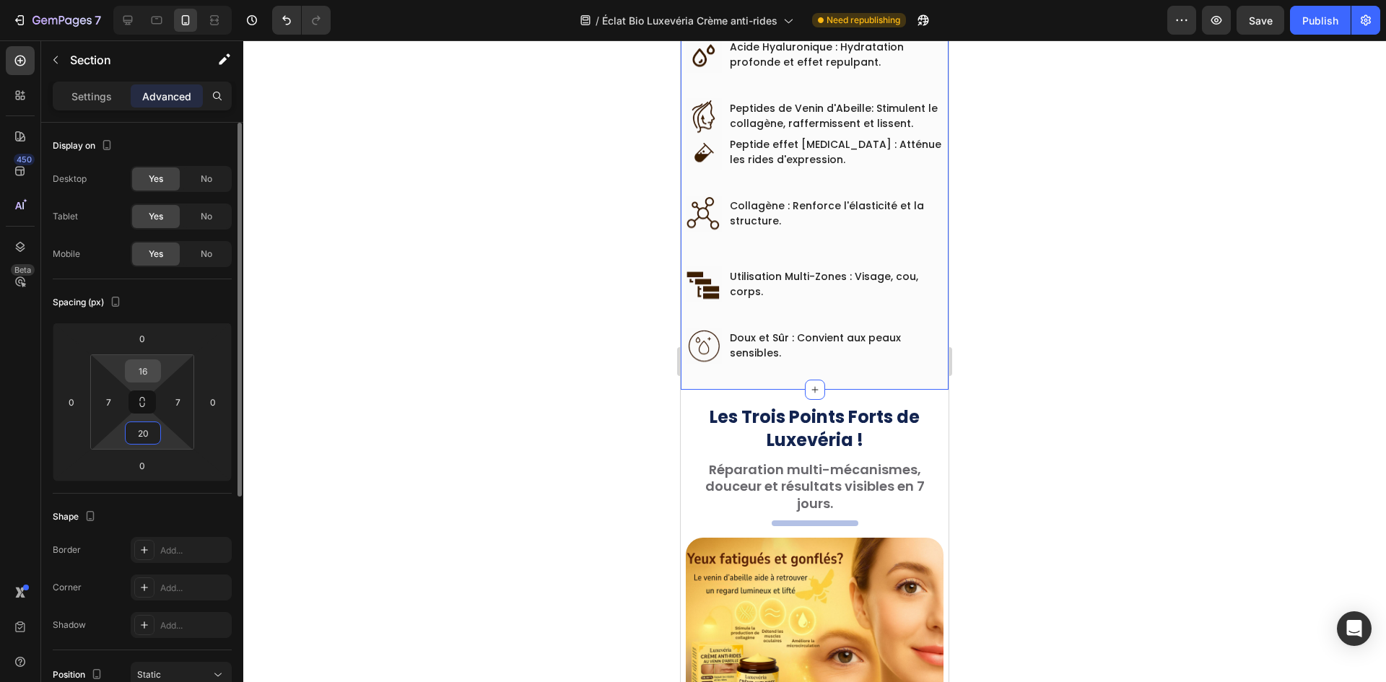
type input "20"
click at [141, 367] on input "16" at bounding box center [142, 371] width 29 height 22
paste input "20"
type input "20"
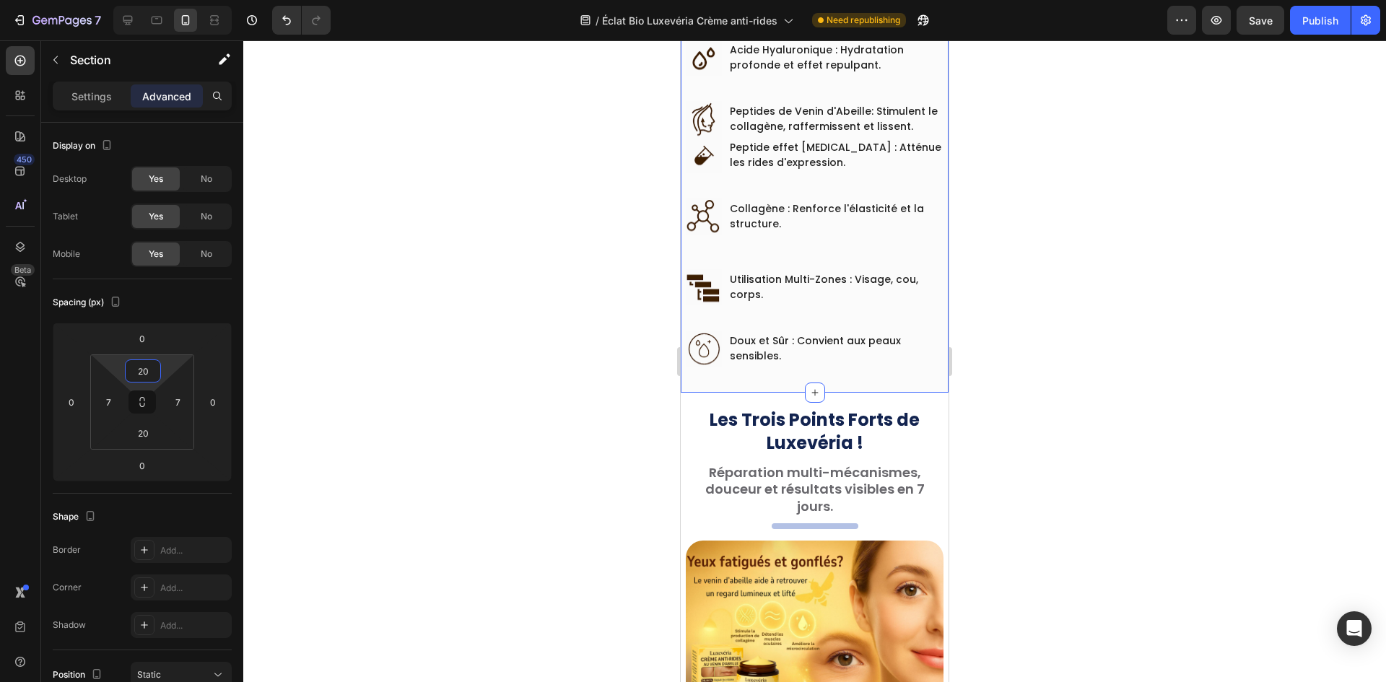
click at [727, 352] on div "Image Doux et Sûr : Convient aux peaux sensibles. Text block Row" at bounding box center [815, 349] width 258 height 36
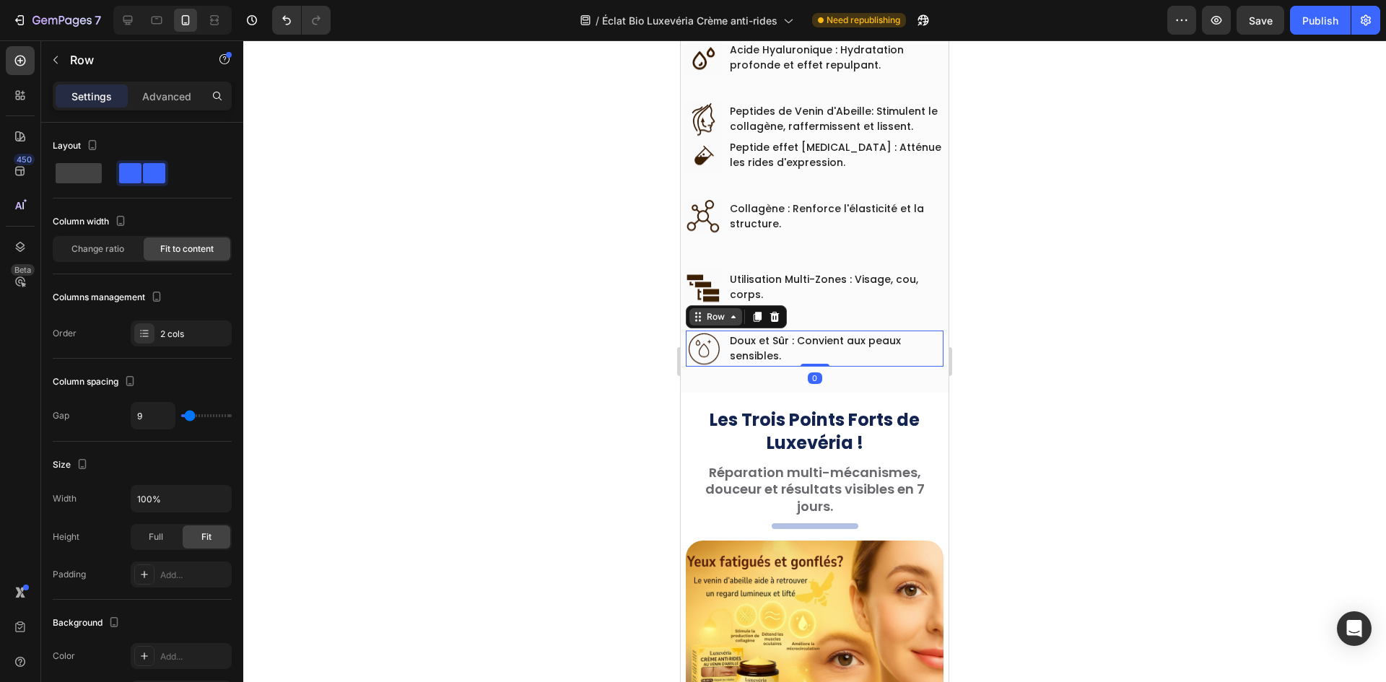
click at [706, 310] on div "Row" at bounding box center [716, 316] width 24 height 13
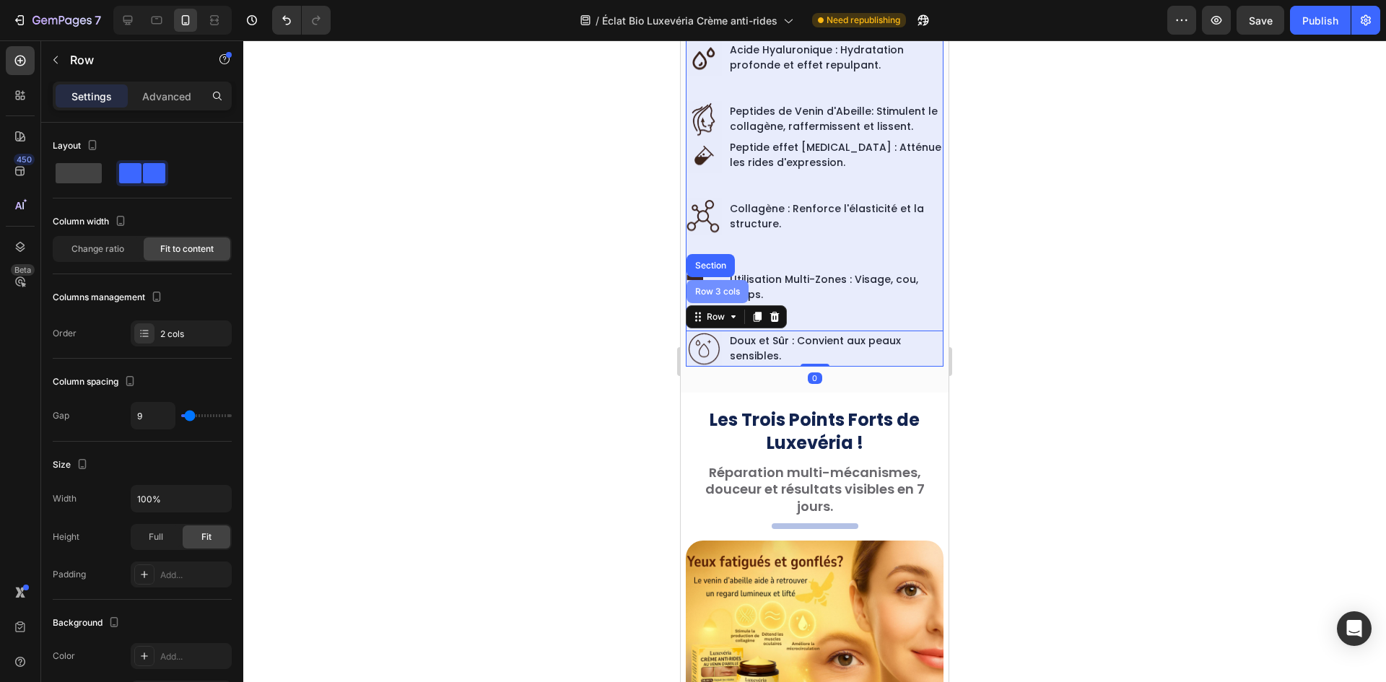
click at [716, 280] on div "Row 3 cols" at bounding box center [717, 291] width 62 height 23
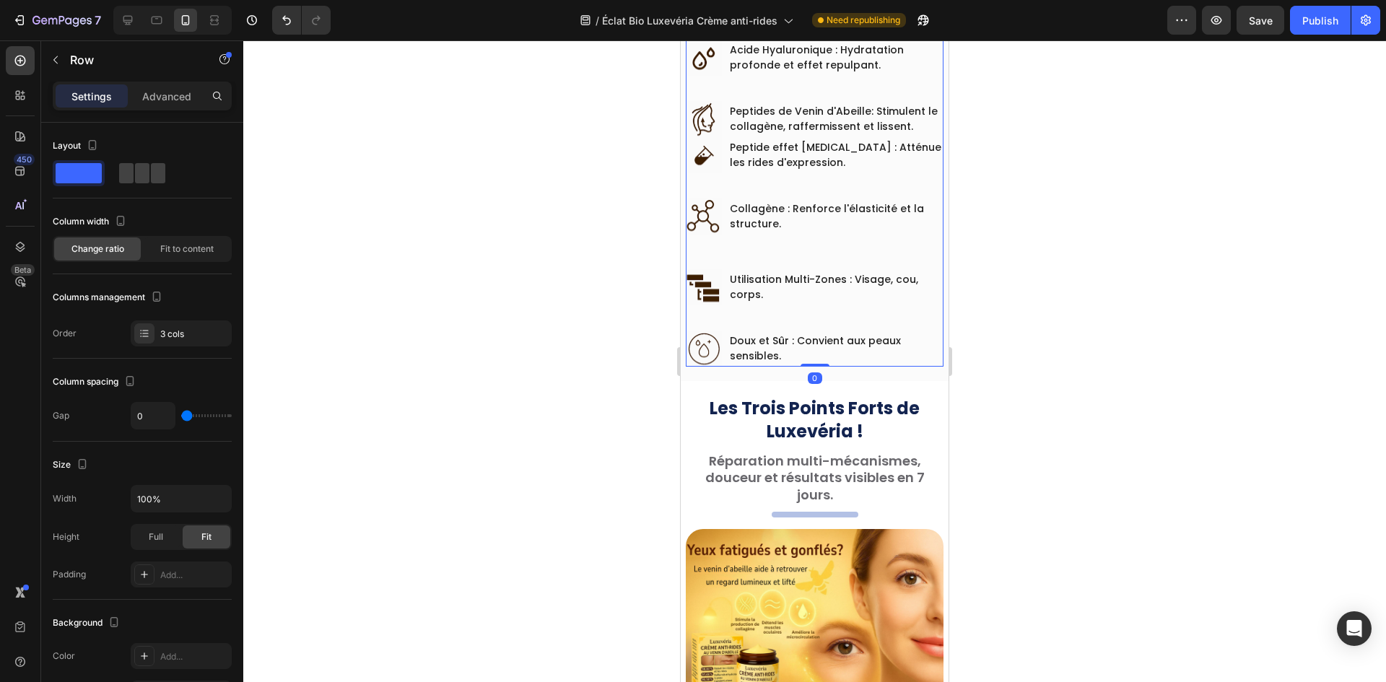
drag, startPoint x: 808, startPoint y: 366, endPoint x: 829, endPoint y: 286, distance: 82.6
click at [823, 301] on div "Image Peptides de Venin d'Abeille : Stimulent le collagène, raffermissent et li…" at bounding box center [815, 0] width 258 height 731
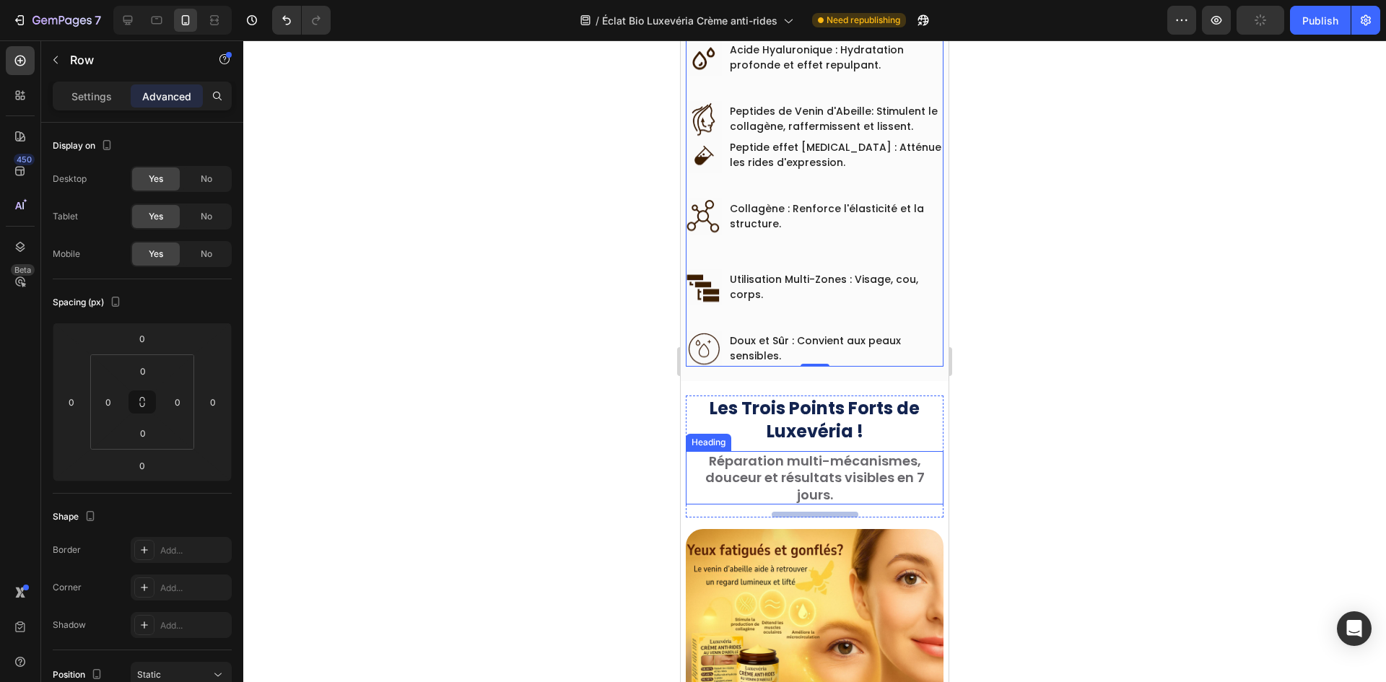
click at [699, 402] on h2 "Les Trois Points Forts de Luxevéria !" at bounding box center [815, 420] width 258 height 48
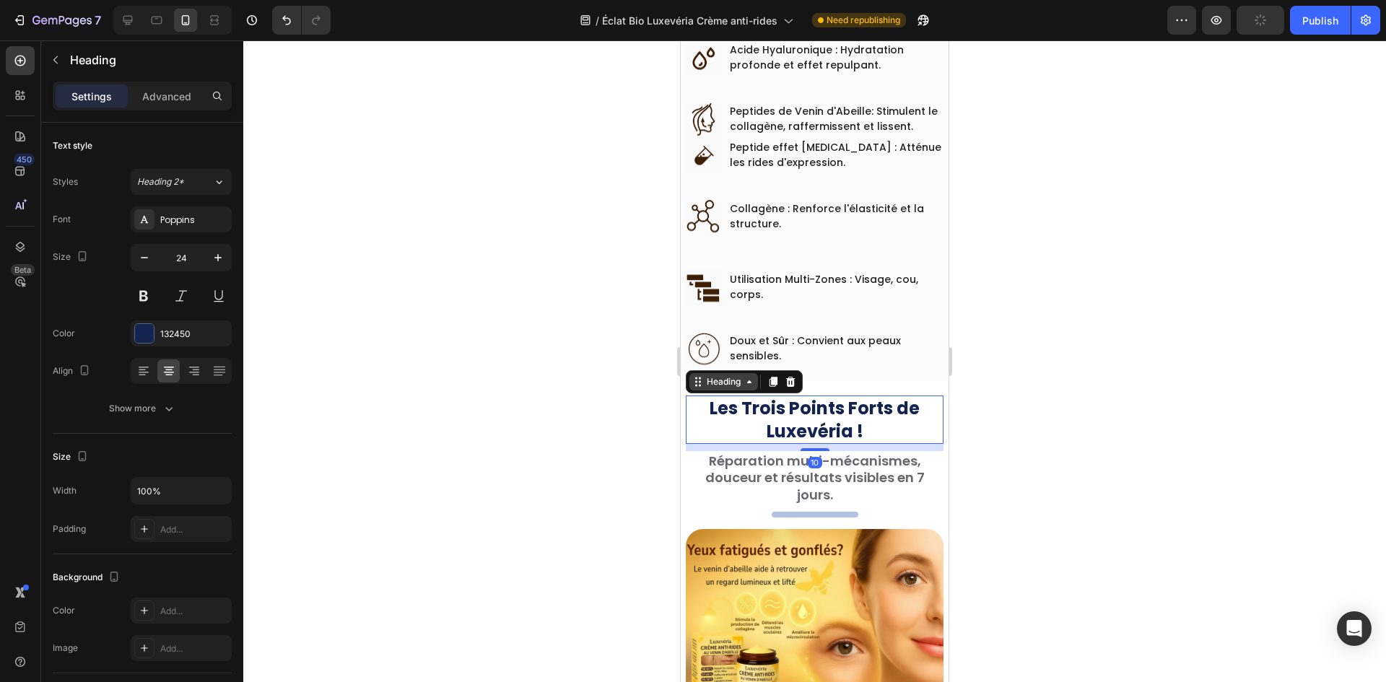
drag, startPoint x: 705, startPoint y: 379, endPoint x: 715, endPoint y: 367, distance: 14.9
click at [707, 377] on div "Heading" at bounding box center [723, 381] width 69 height 17
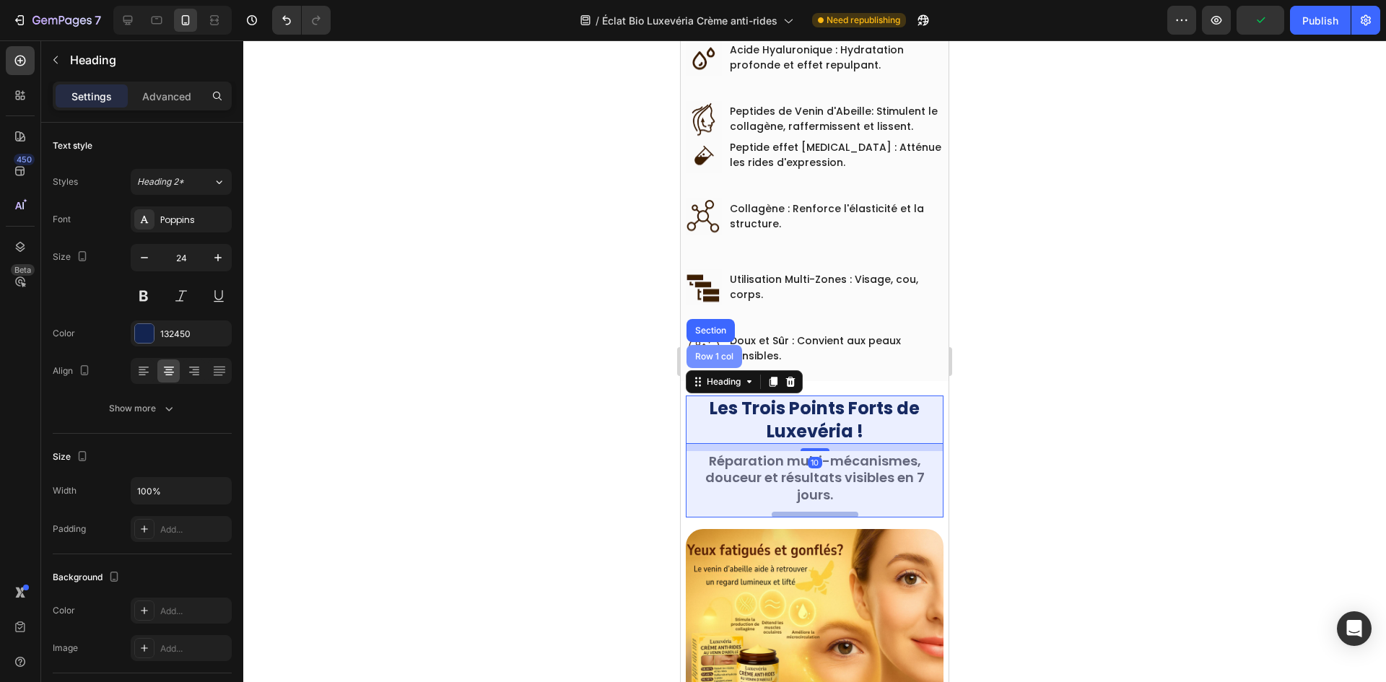
drag, startPoint x: 715, startPoint y: 343, endPoint x: 1211, endPoint y: 301, distance: 497.6
click at [715, 352] on div "Row 1 col" at bounding box center [714, 356] width 44 height 9
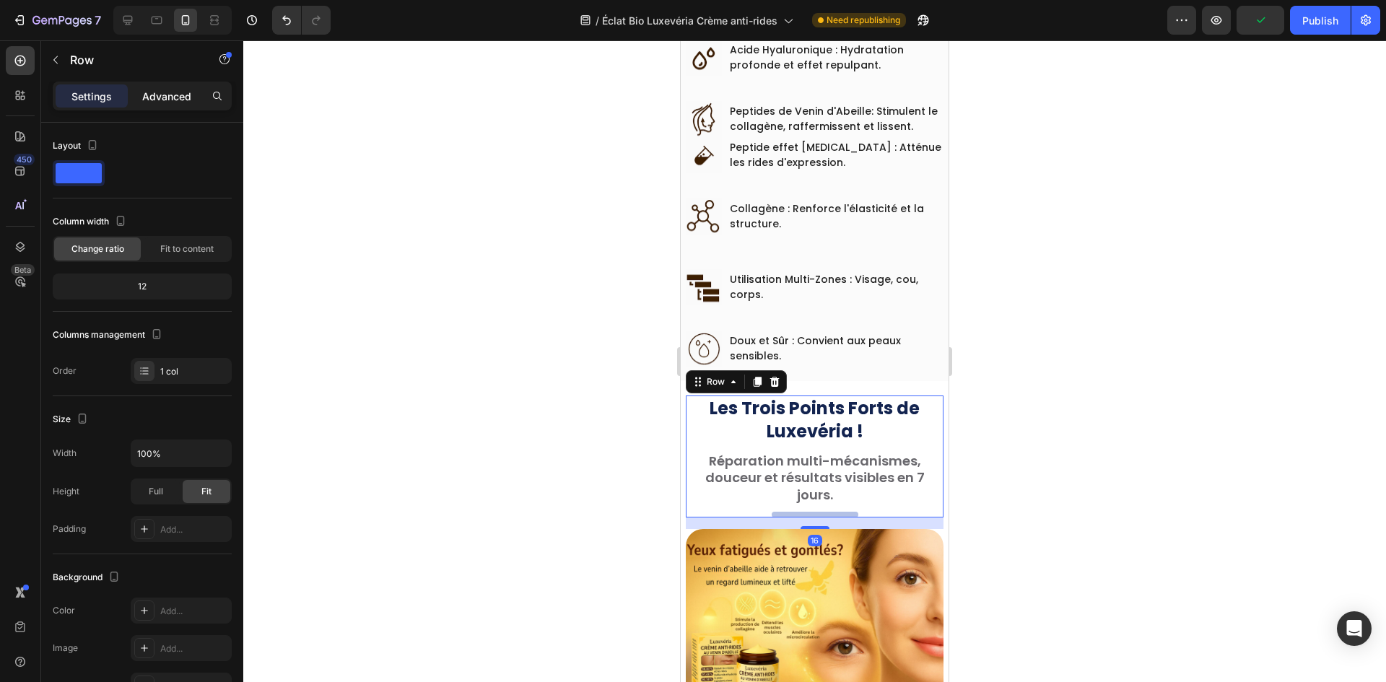
click at [154, 96] on p "Advanced" at bounding box center [166, 96] width 49 height 15
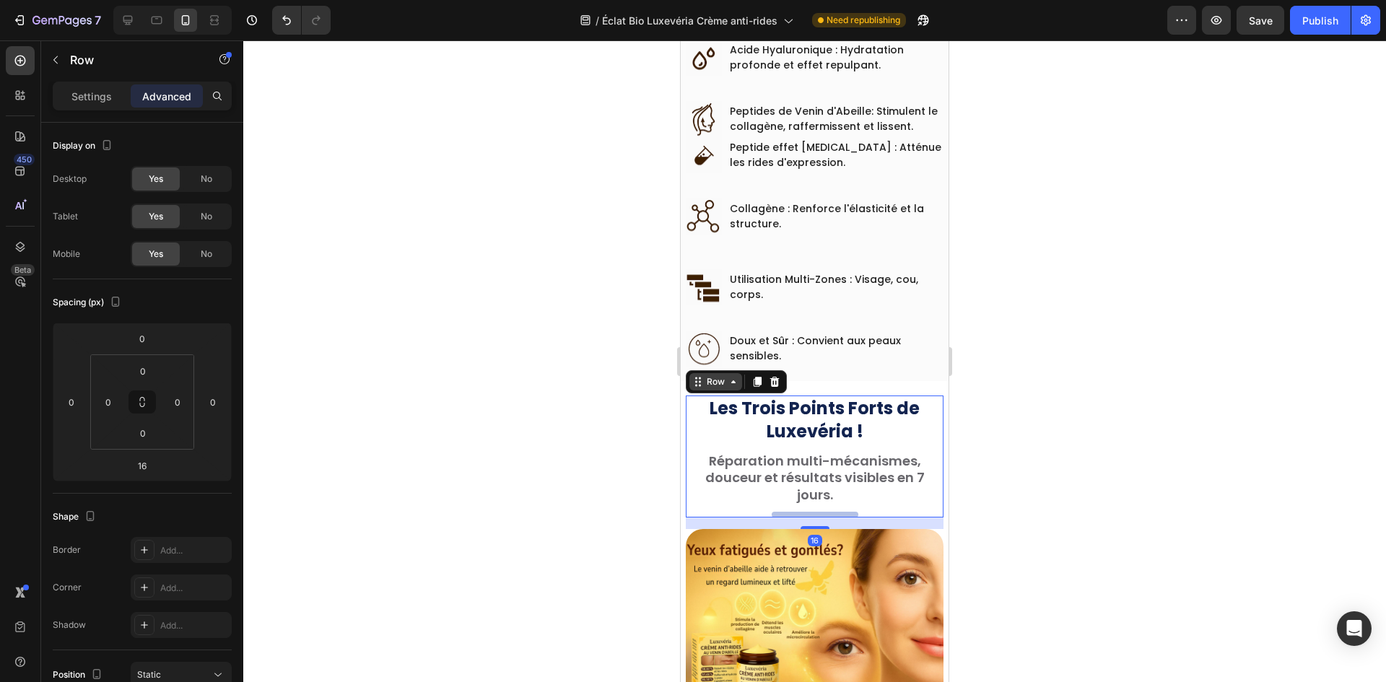
click at [709, 375] on div "Row" at bounding box center [716, 381] width 24 height 13
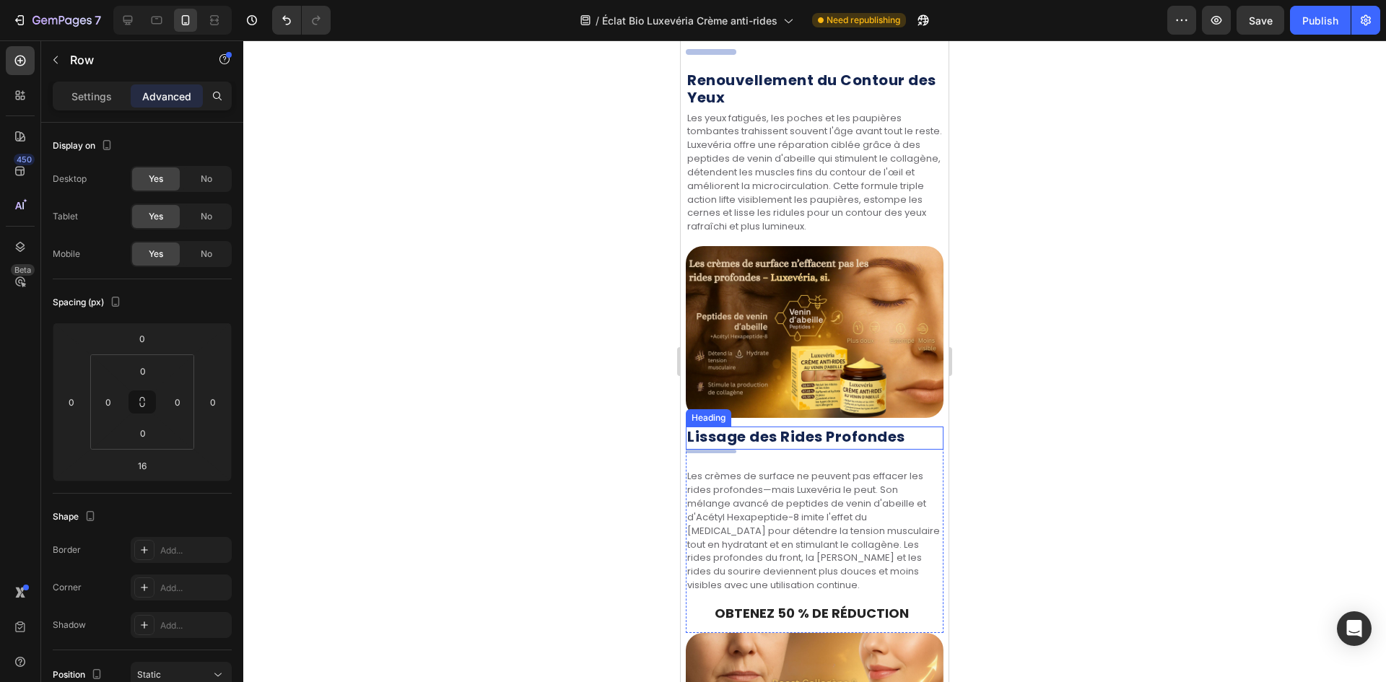
scroll to position [2205, 0]
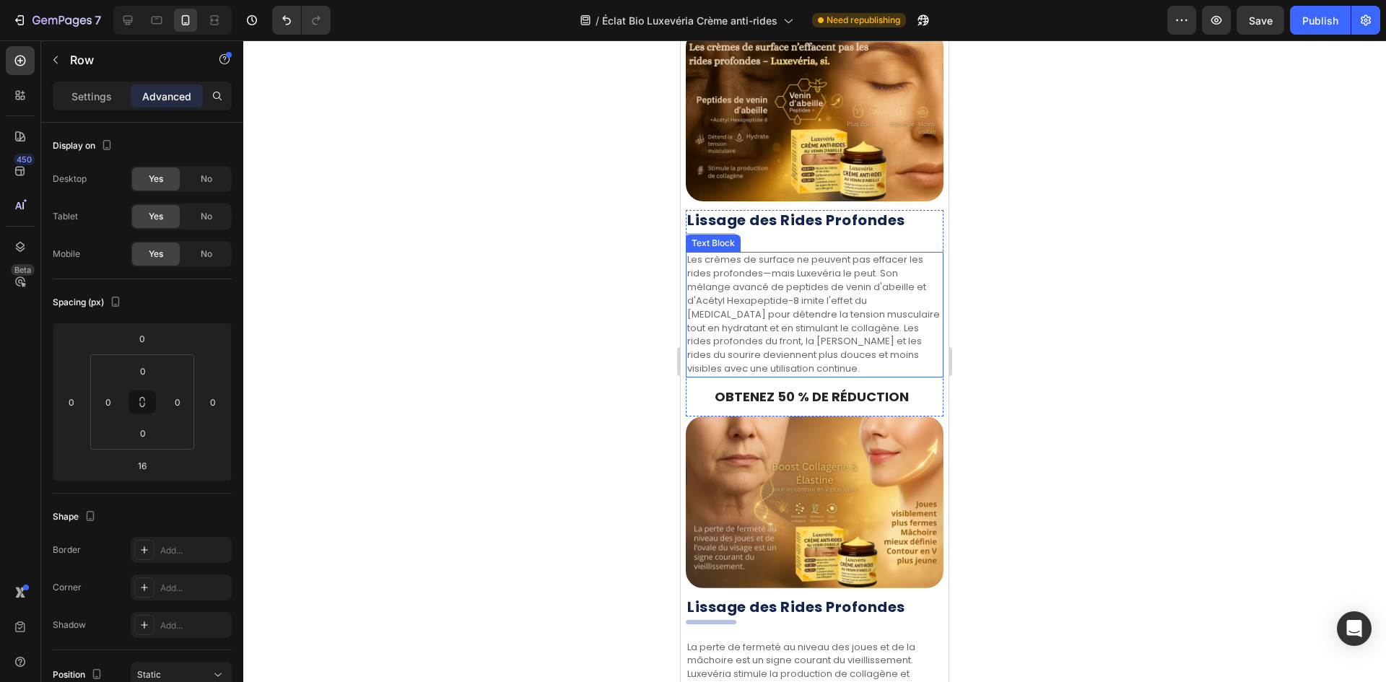
click at [847, 349] on p "Les crèmes de surface ne peuvent pas effacer les rides profondes—mais Luxevéria…" at bounding box center [814, 314] width 255 height 123
click at [1033, 358] on div at bounding box center [814, 361] width 1143 height 642
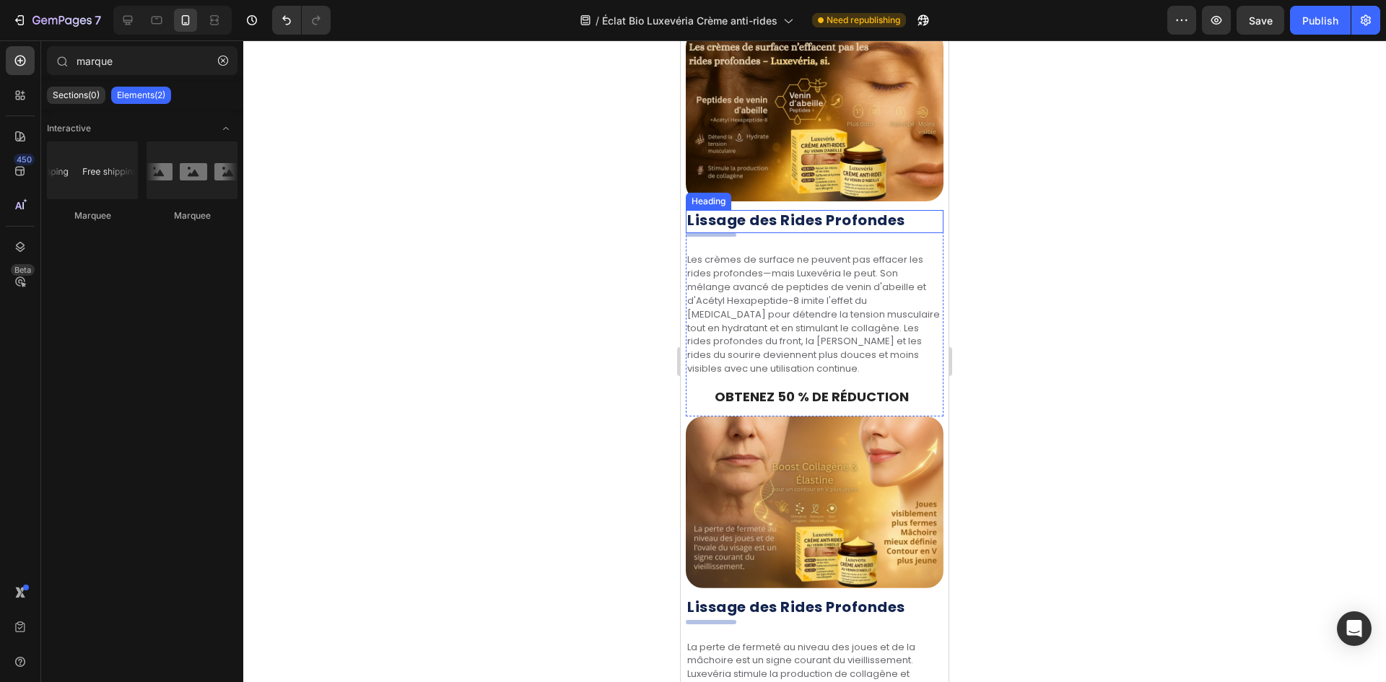
click at [876, 187] on img at bounding box center [815, 116] width 258 height 172
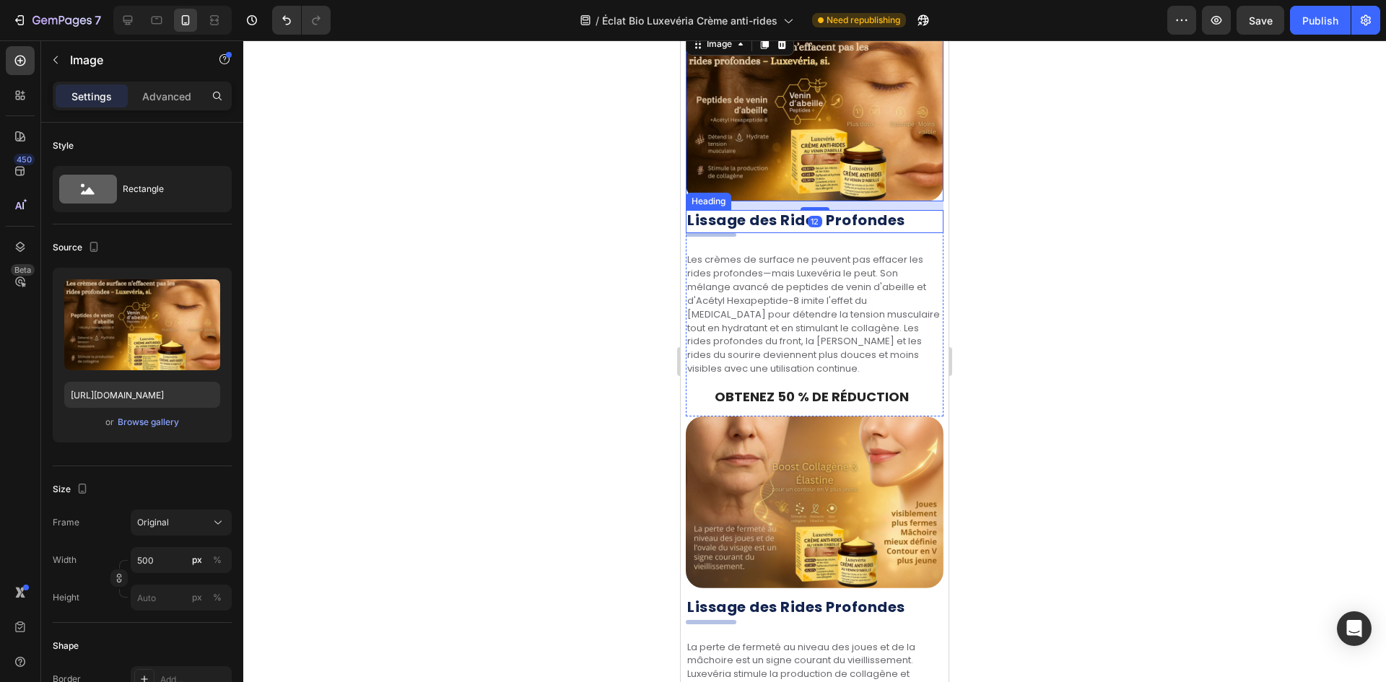
click at [872, 210] on strong "Lissage des Rides Profondes" at bounding box center [796, 220] width 218 height 20
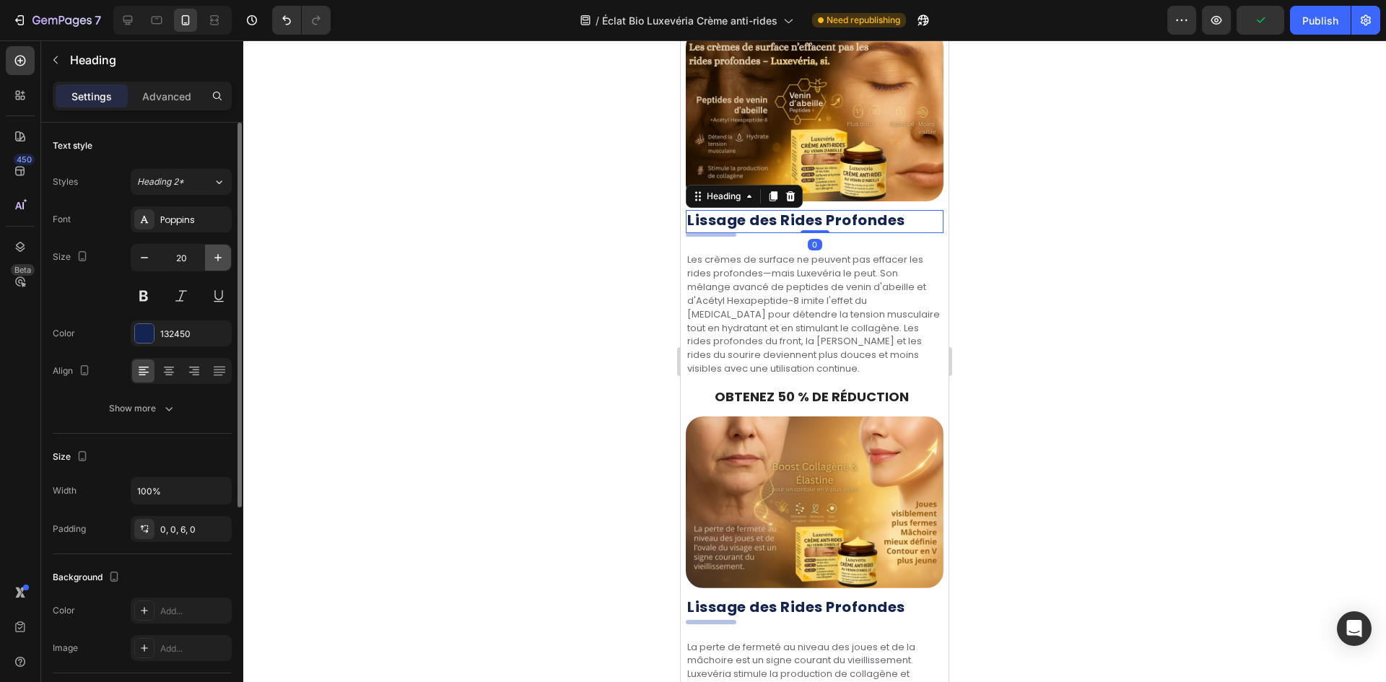
click at [226, 248] on button "button" at bounding box center [218, 258] width 26 height 26
type input "22"
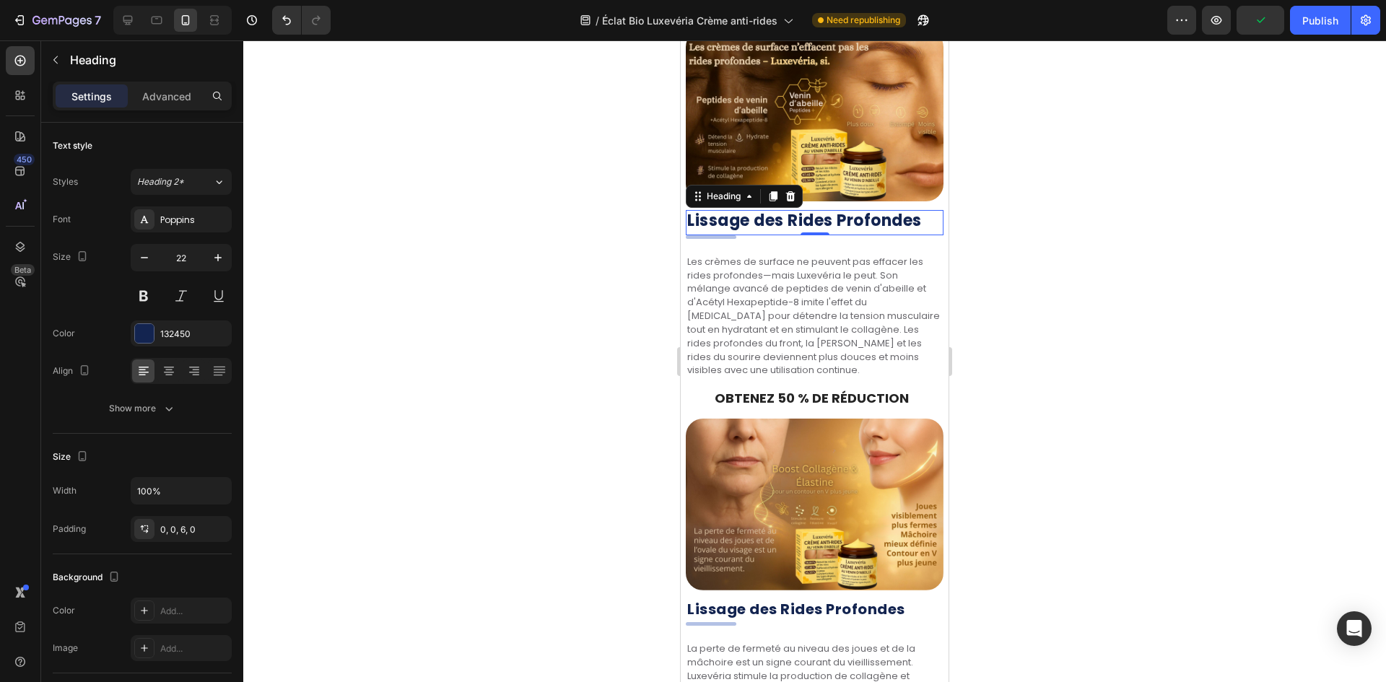
scroll to position [1772, 0]
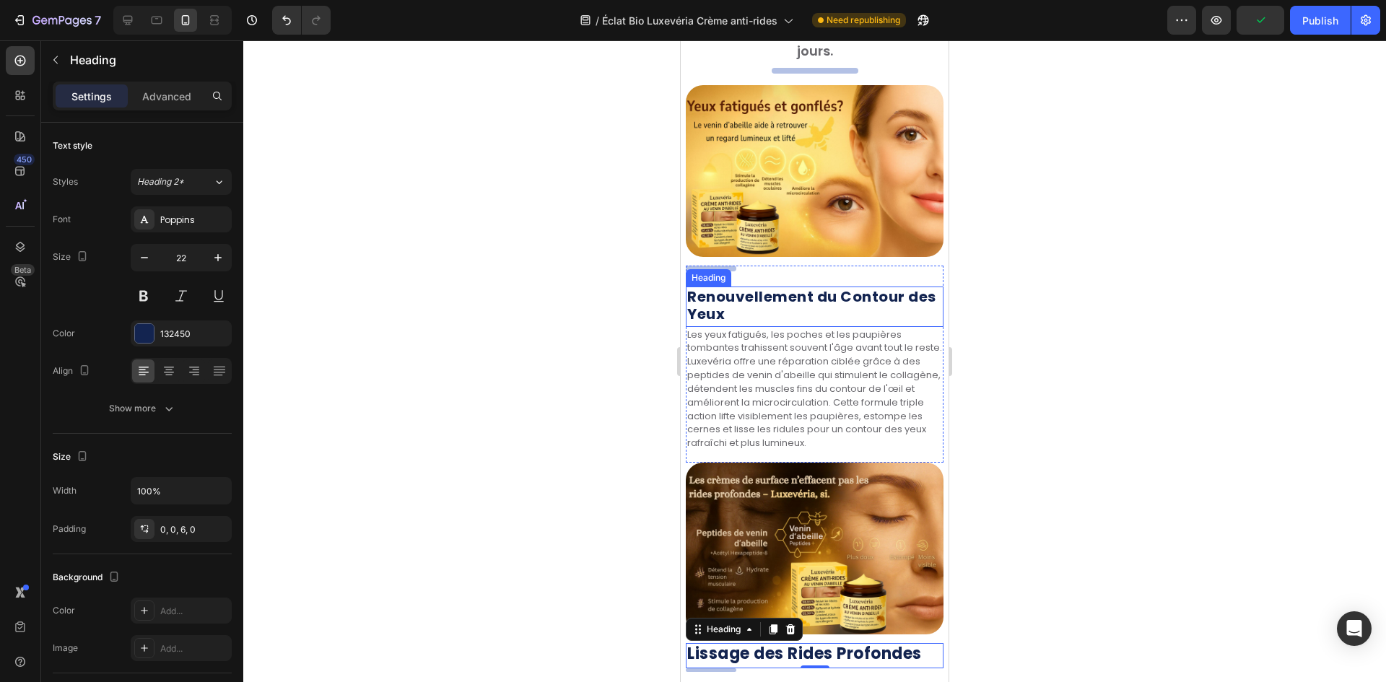
click at [763, 297] on h2 "Renouvellement du Contour des Yeux" at bounding box center [815, 307] width 258 height 40
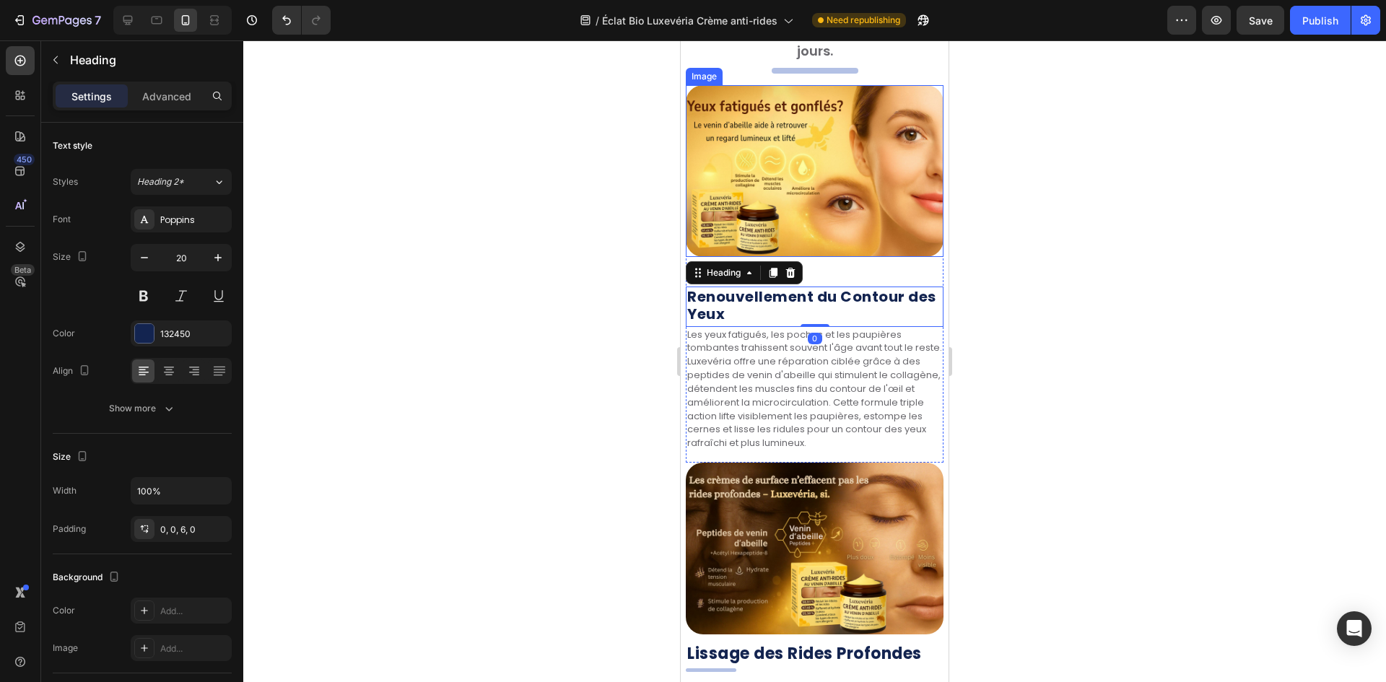
click at [592, 219] on div at bounding box center [814, 361] width 1143 height 642
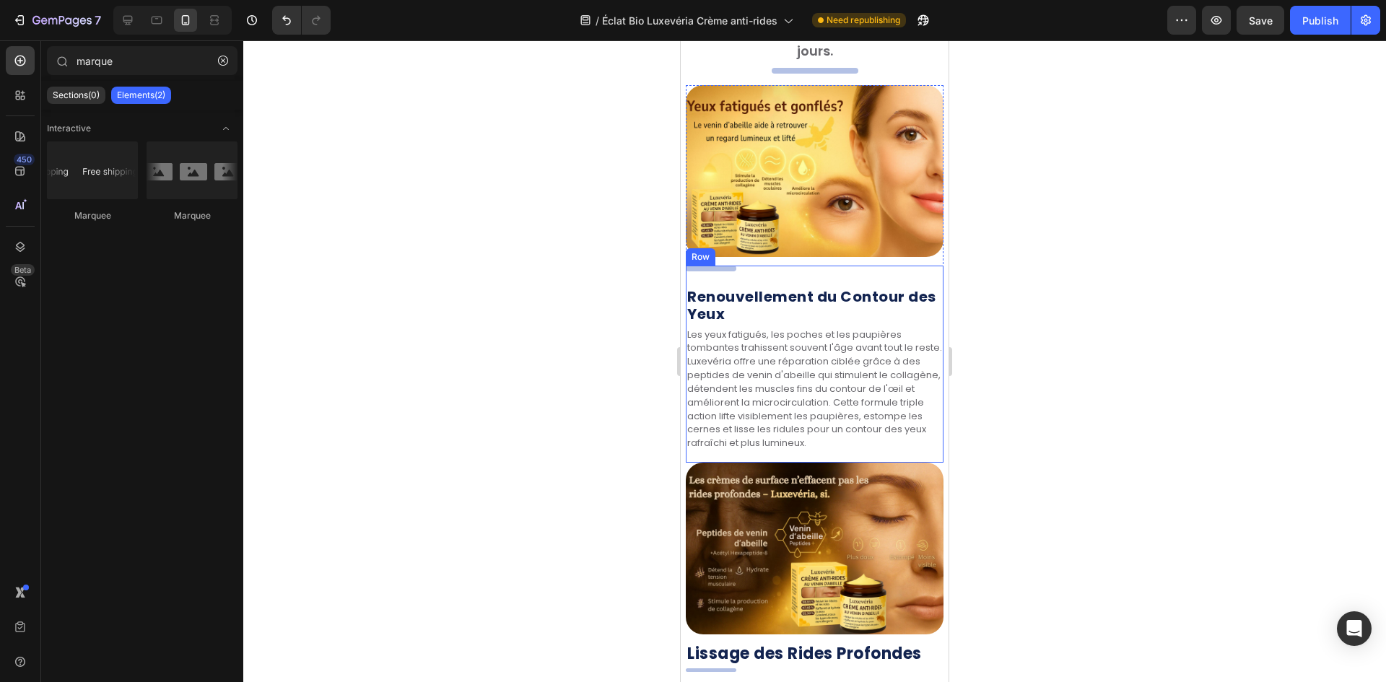
click at [756, 266] on div ". Heading Renouvellement du Contour des Yeux Heading Les yeux fatigués, les poc…" at bounding box center [815, 364] width 258 height 197
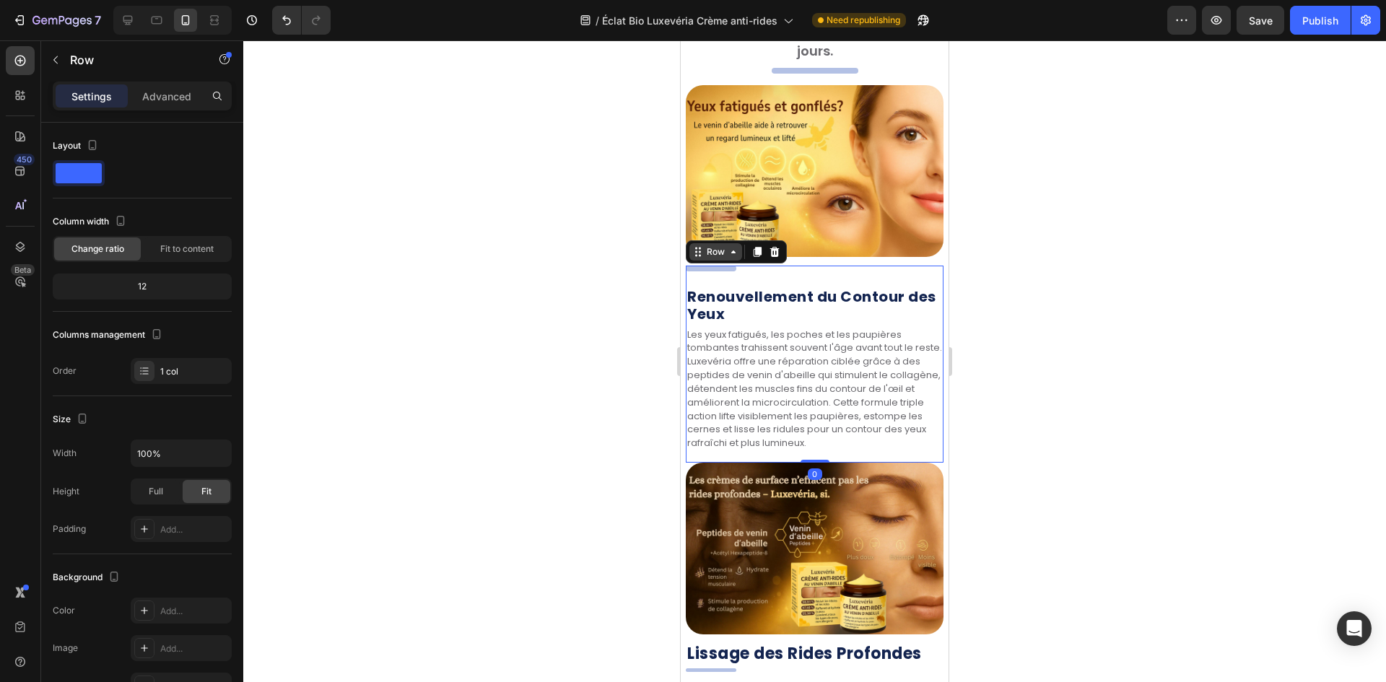
click at [717, 247] on div "Row" at bounding box center [716, 251] width 24 height 13
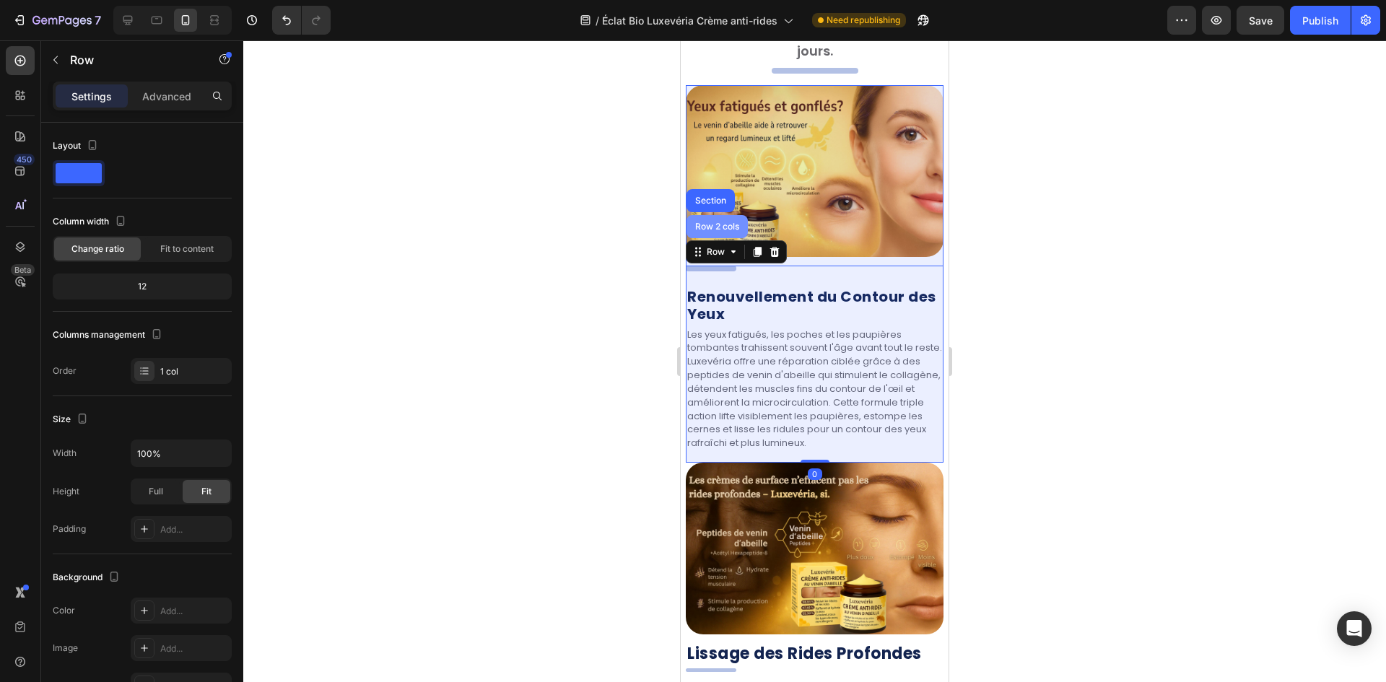
click at [715, 232] on div "Row 2 cols" at bounding box center [716, 226] width 61 height 23
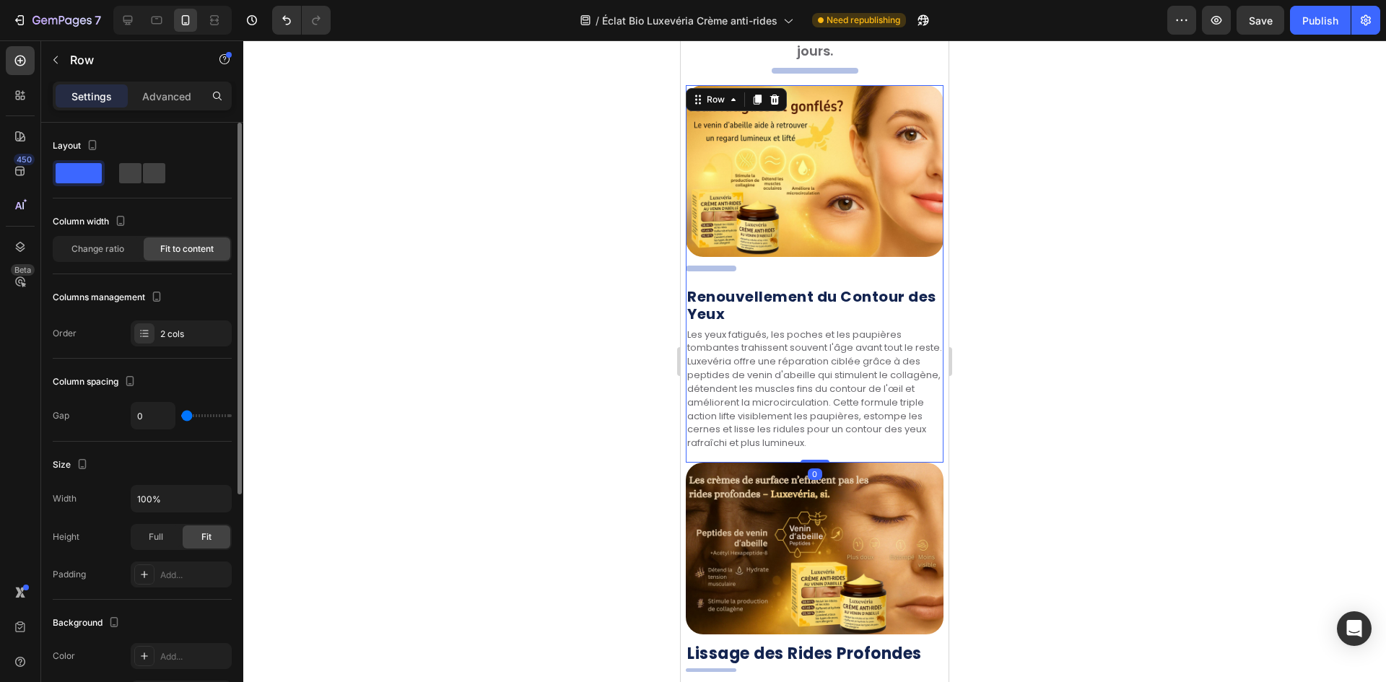
click at [146, 317] on div "Columns management Order 2 cols" at bounding box center [142, 316] width 179 height 61
click at [769, 266] on div ". Heading Renouvellement du Contour des Yeux Heading Les yeux fatigués, les poc…" at bounding box center [815, 364] width 258 height 197
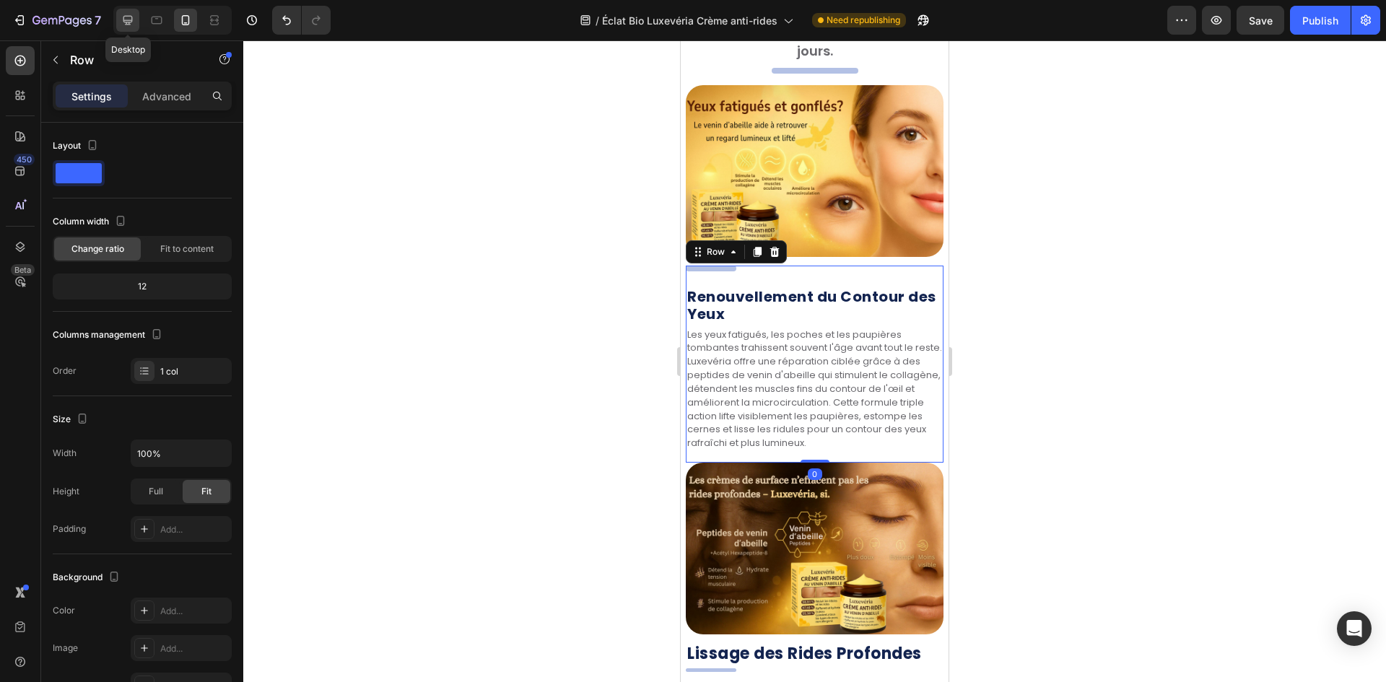
click at [125, 19] on icon at bounding box center [128, 20] width 14 height 14
type input "1200"
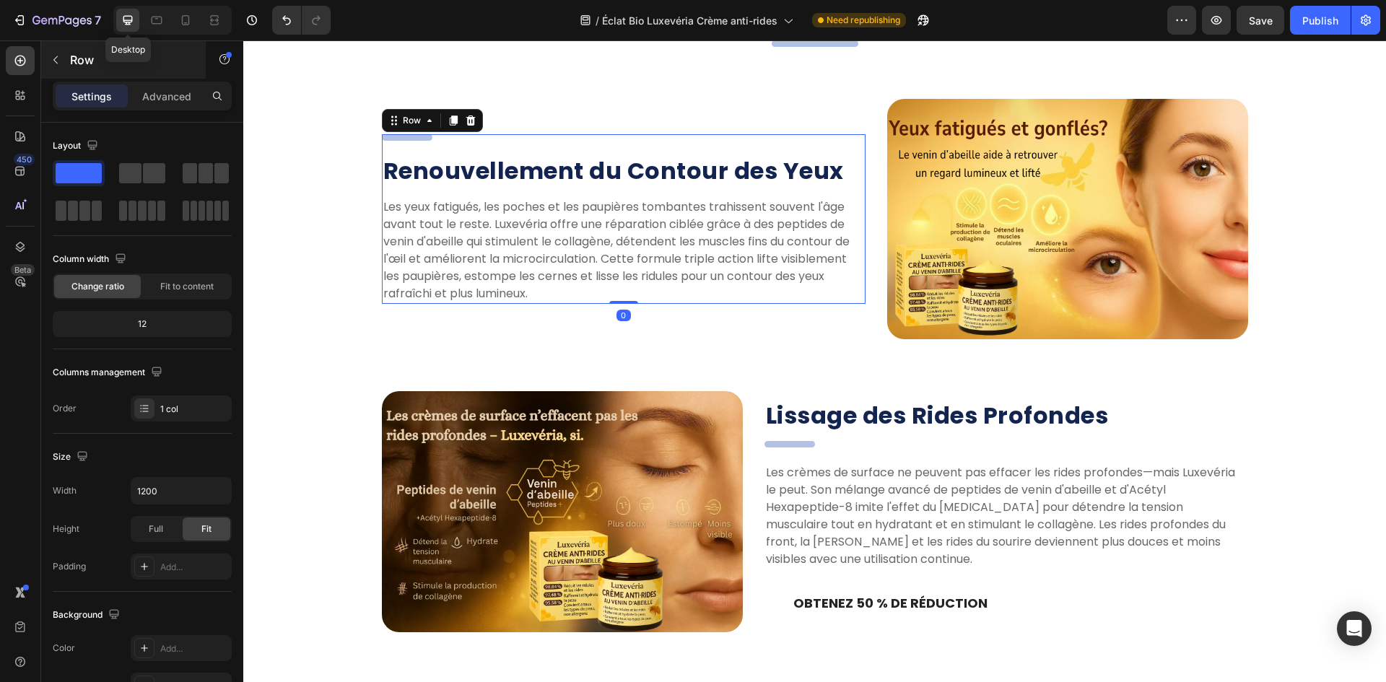
scroll to position [1815, 0]
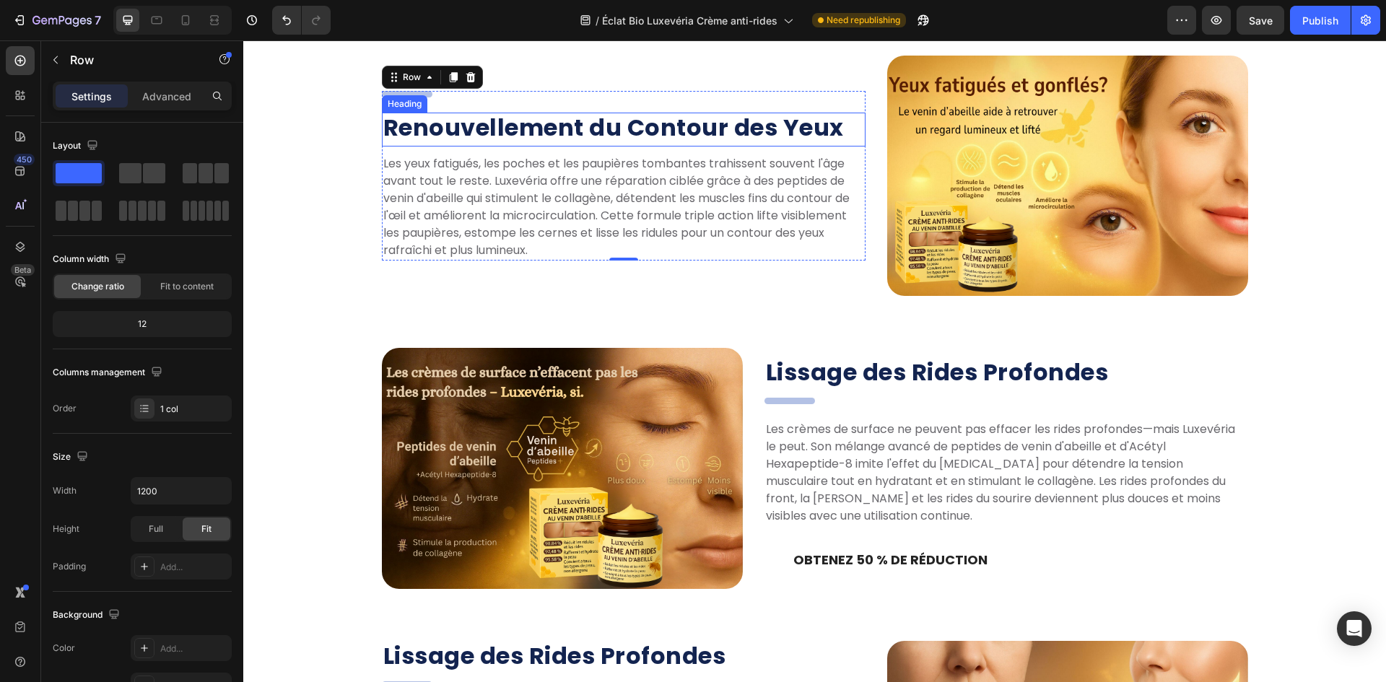
click at [327, 105] on div "Les Trois Points Forts de Luxevéria ! Heading Réparation multi-mécanismes, douc…" at bounding box center [814, 465] width 1121 height 1078
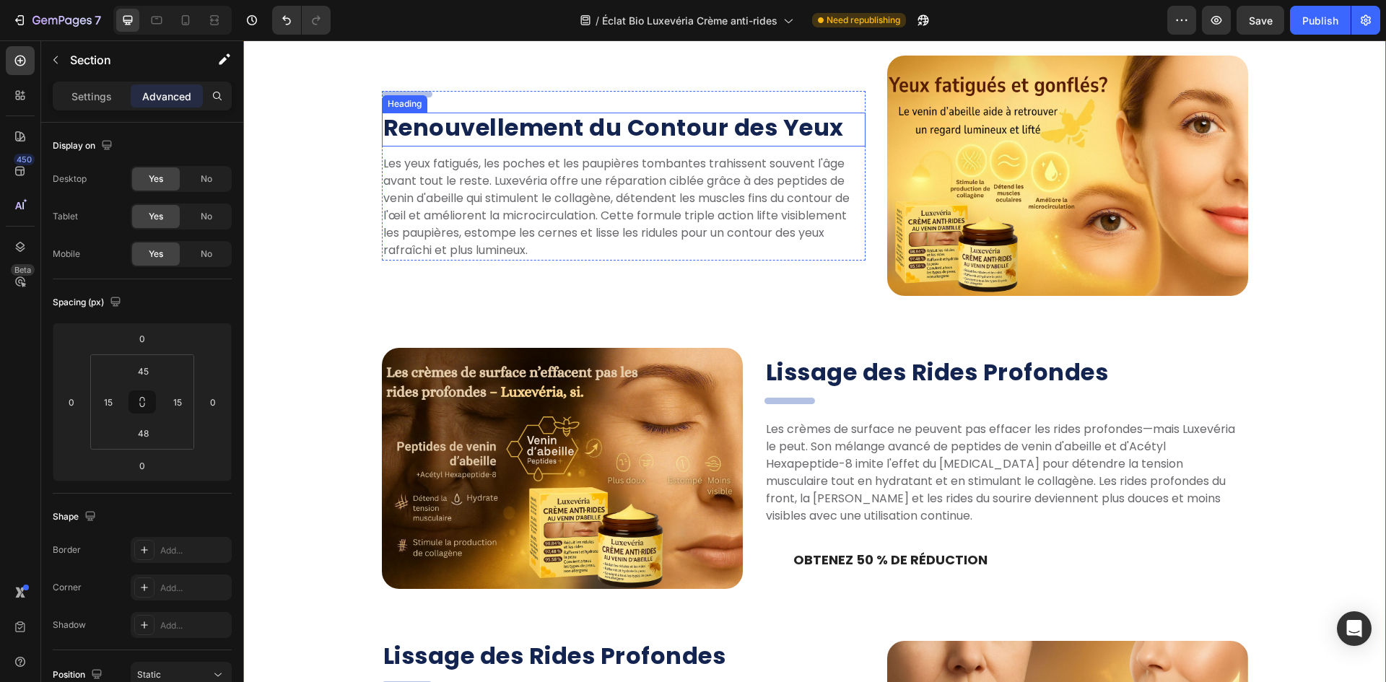
click at [403, 101] on div "Heading" at bounding box center [405, 103] width 40 height 13
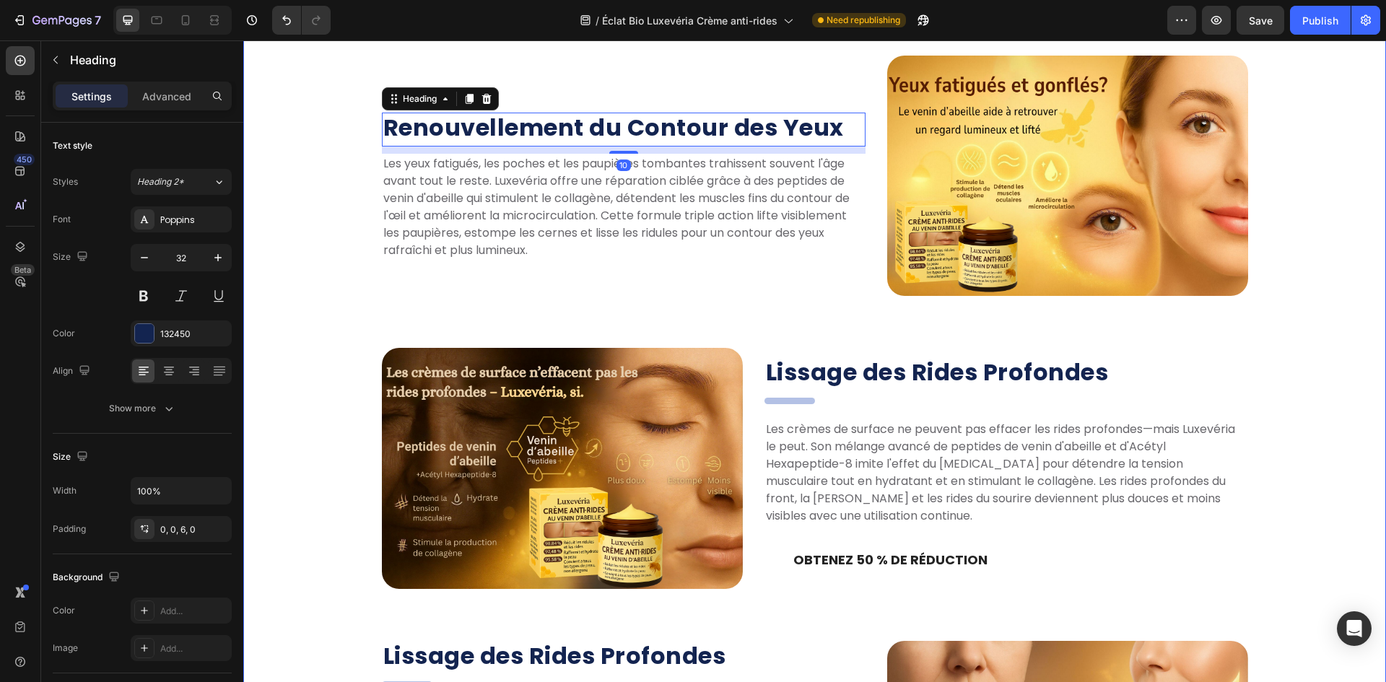
click at [326, 101] on div "Les Trois Points Forts de Luxevéria ! Heading Réparation multi-mécanismes, douc…" at bounding box center [814, 465] width 1121 height 1078
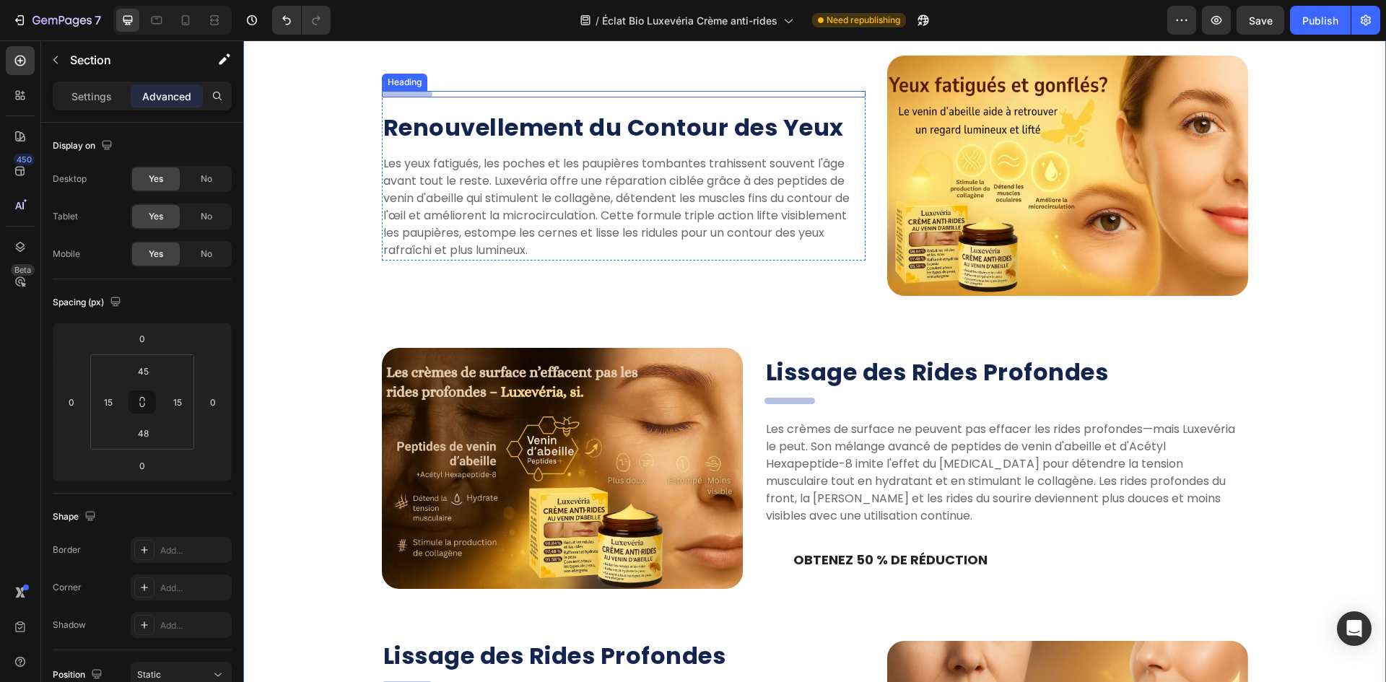
click at [431, 97] on div "." at bounding box center [624, 94] width 484 height 6
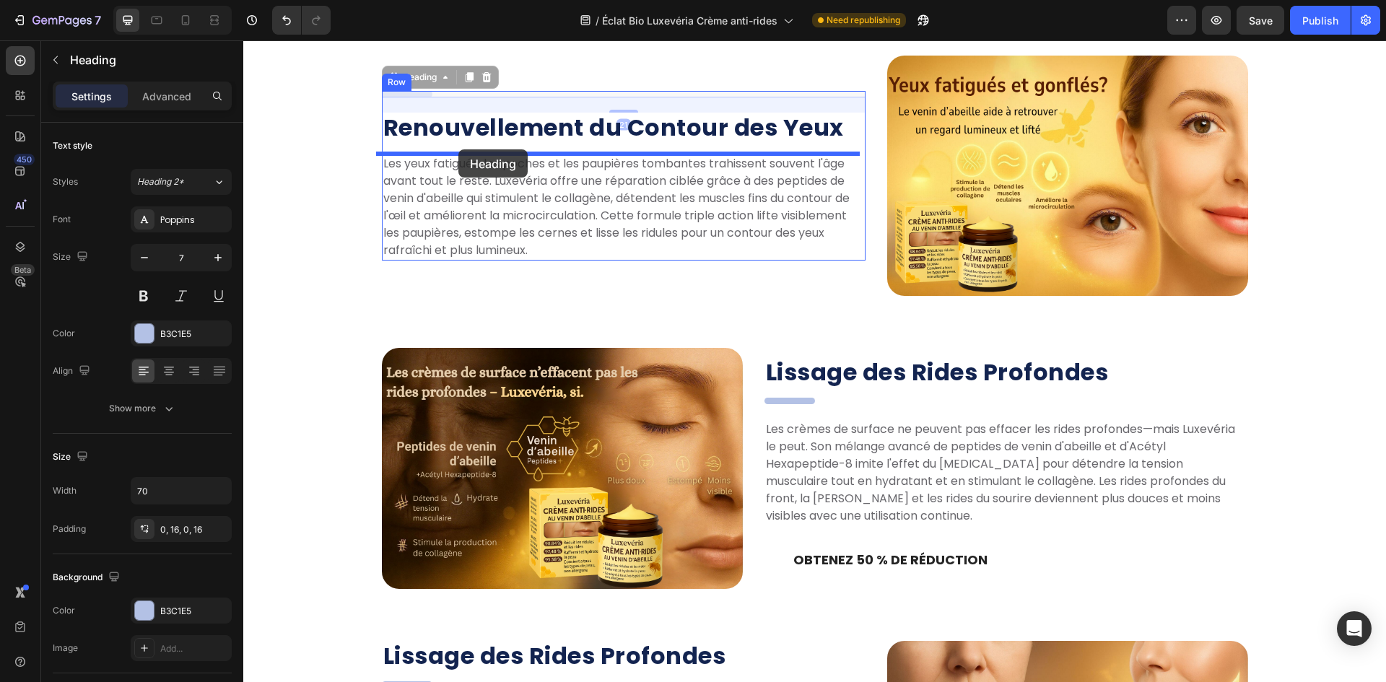
drag, startPoint x: 403, startPoint y: 103, endPoint x: 458, endPoint y: 149, distance: 71.7
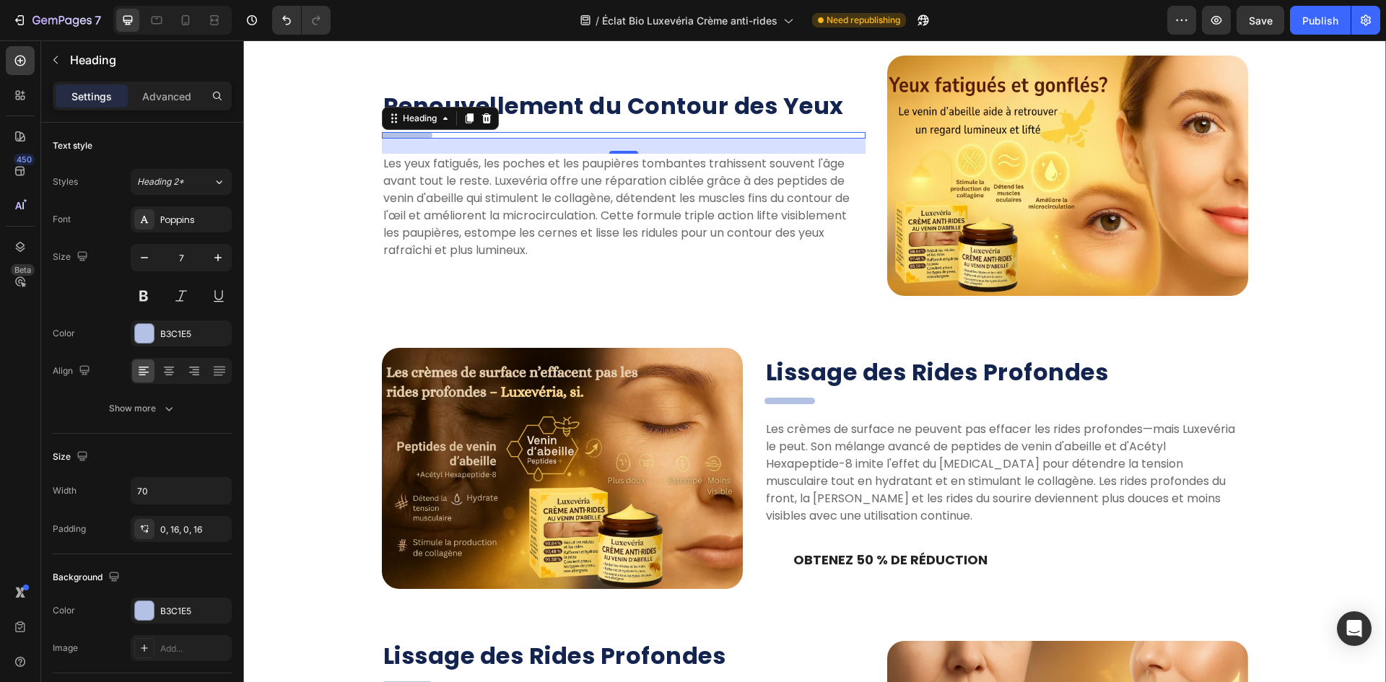
click at [309, 107] on div "Les Trois Points Forts de Luxevéria ! Heading Réparation multi-mécanismes, douc…" at bounding box center [814, 465] width 1121 height 1078
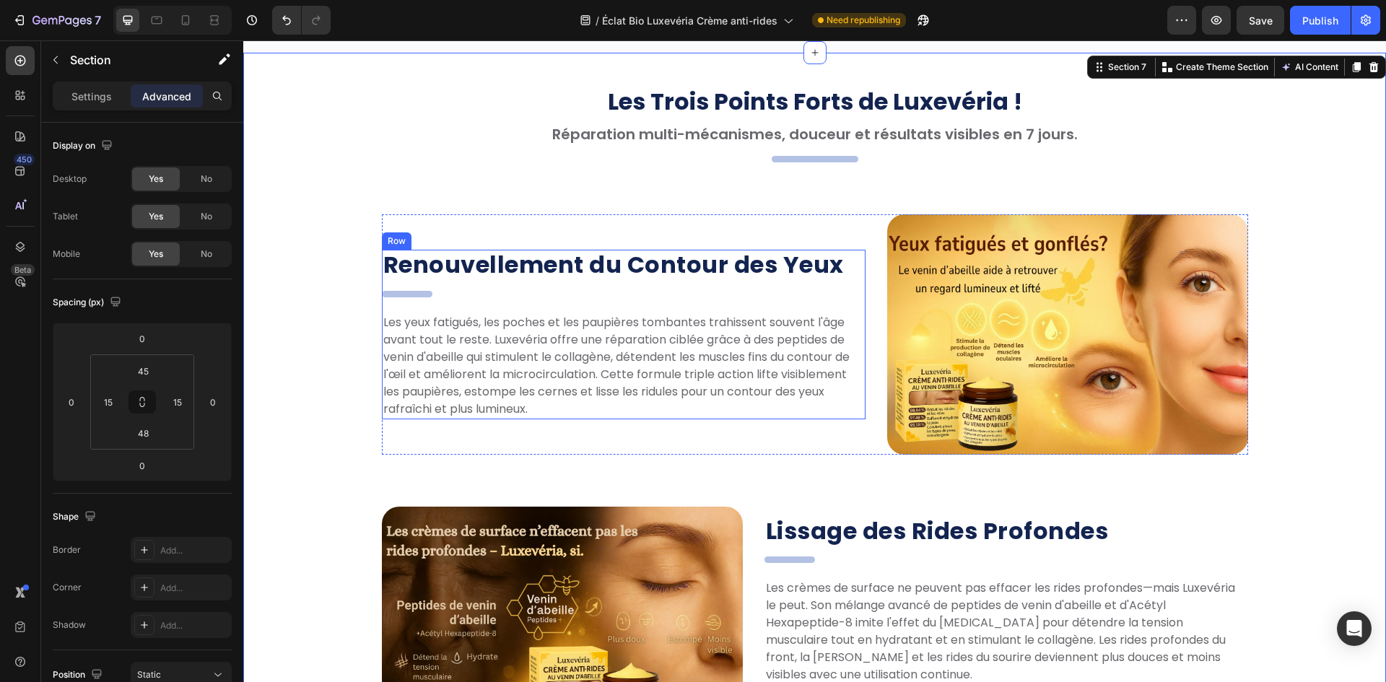
scroll to position [1382, 0]
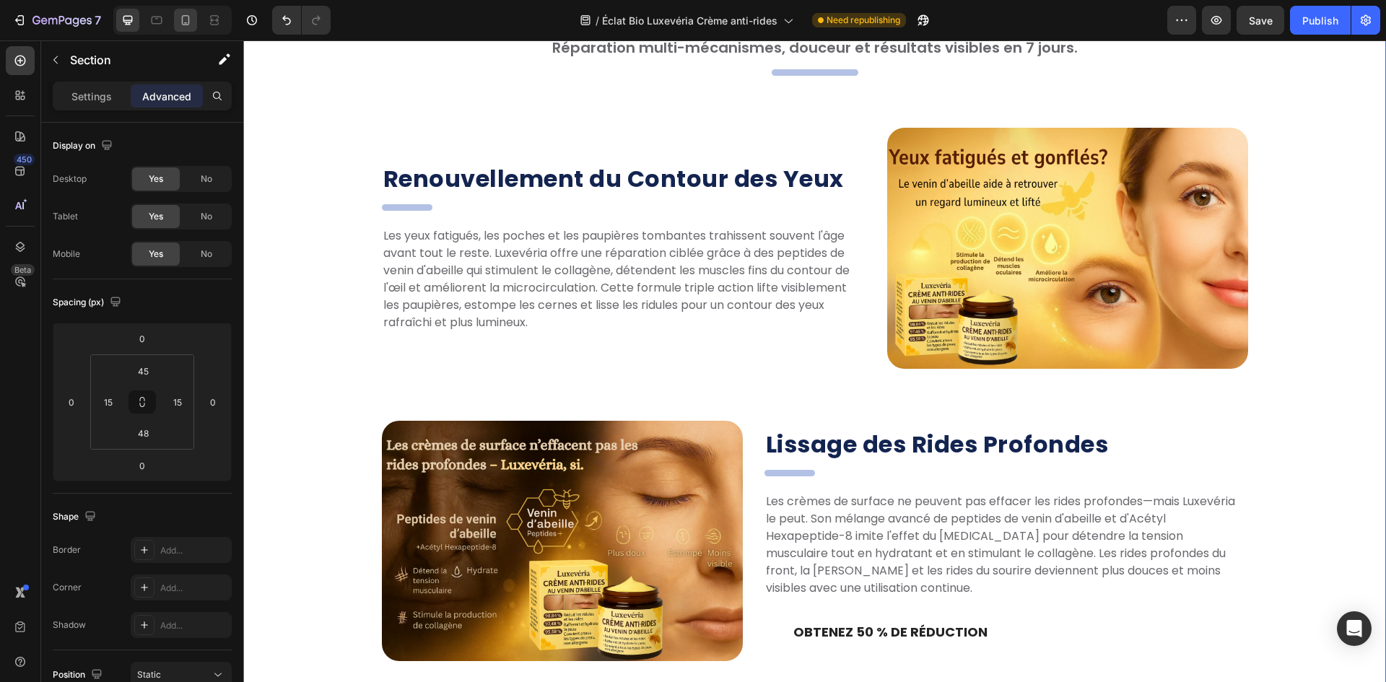
click at [178, 23] on icon at bounding box center [185, 20] width 14 height 14
type input "20"
type input "7"
type input "20"
type input "7"
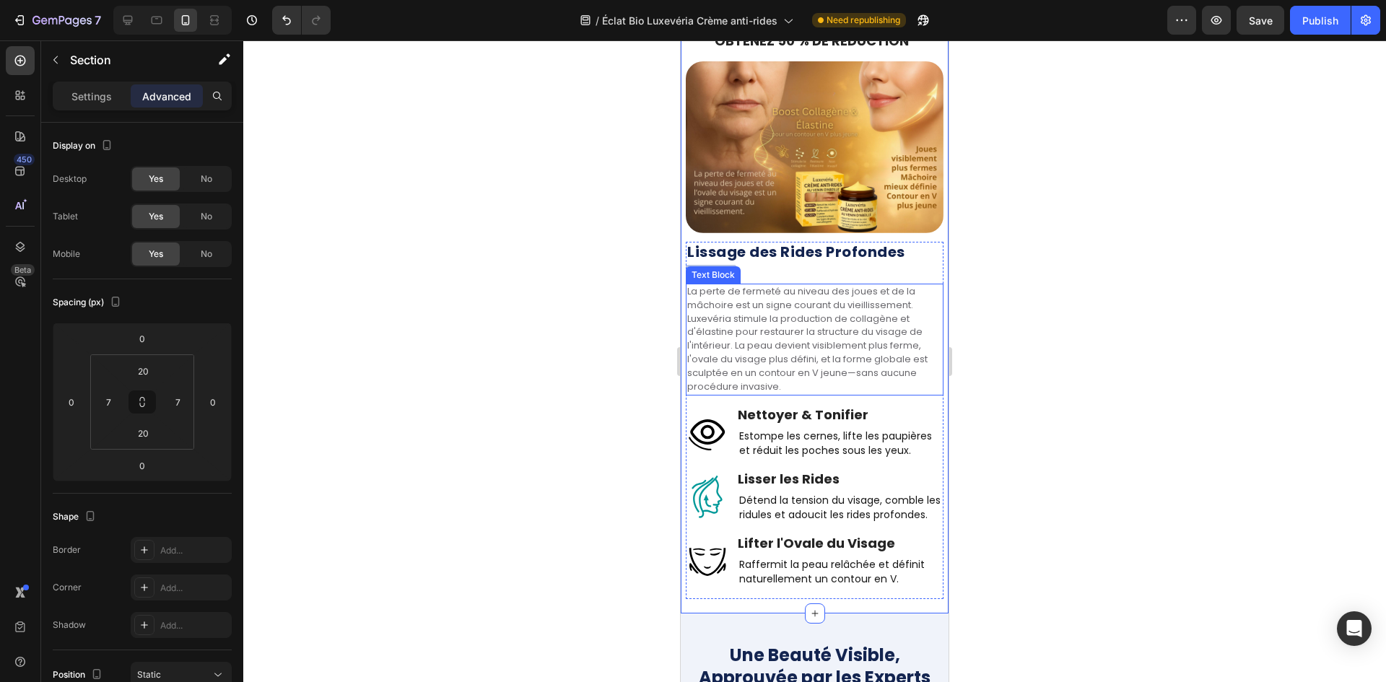
scroll to position [2346, 0]
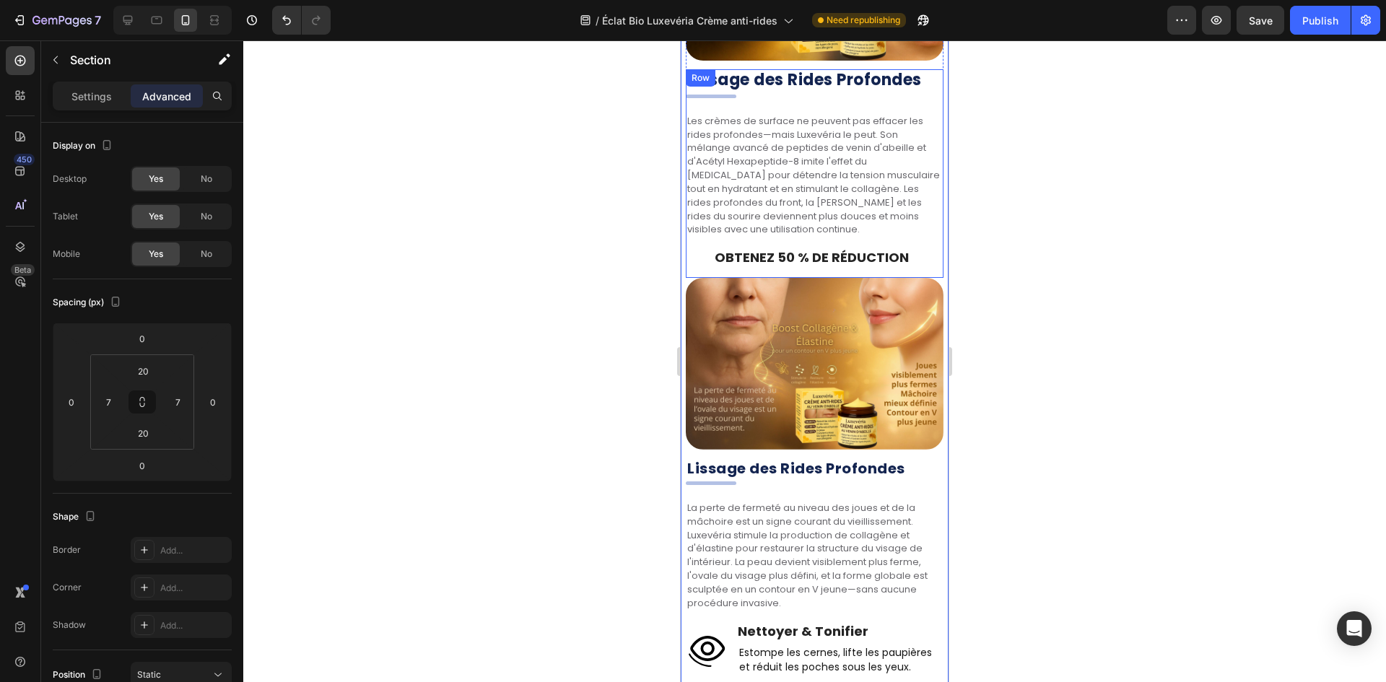
click at [809, 253] on div "Lissage des Rides Profondes Heading . Heading Les crèmes de surface ne peuvent …" at bounding box center [815, 173] width 258 height 209
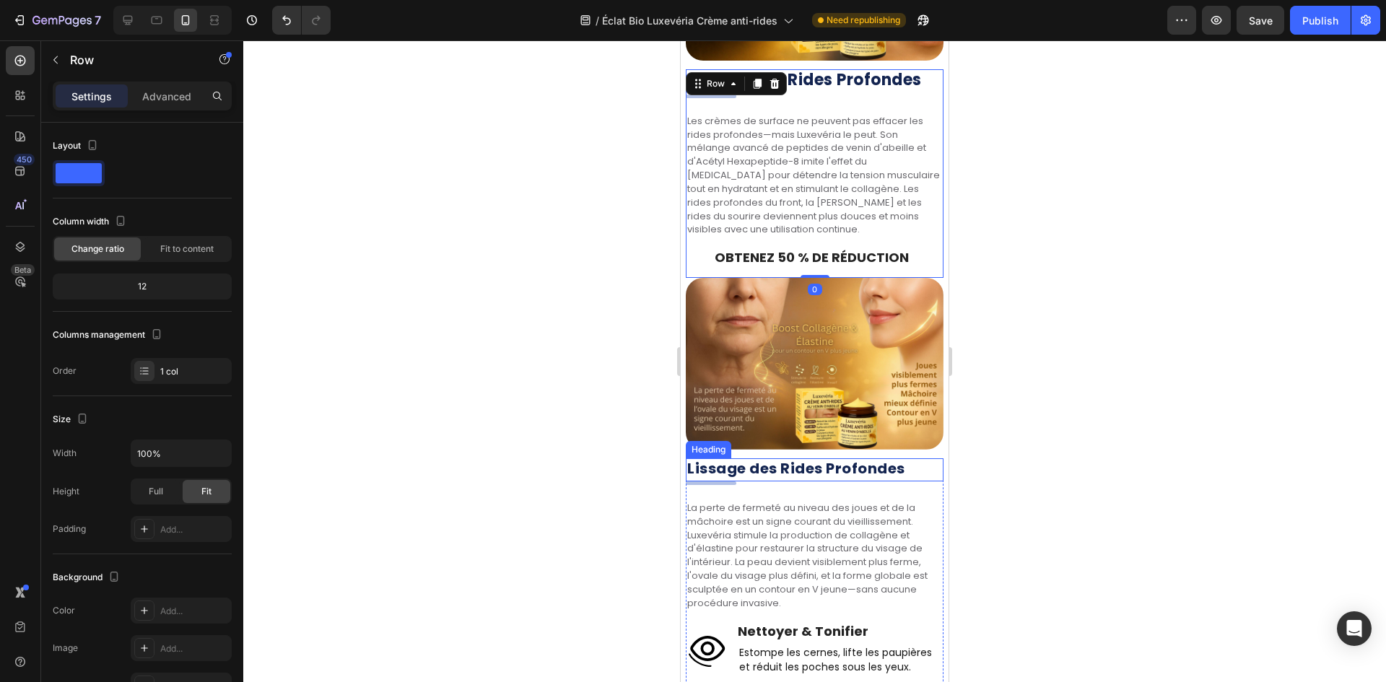
click at [797, 458] on strong "Lissage des Rides Profondes" at bounding box center [796, 468] width 218 height 20
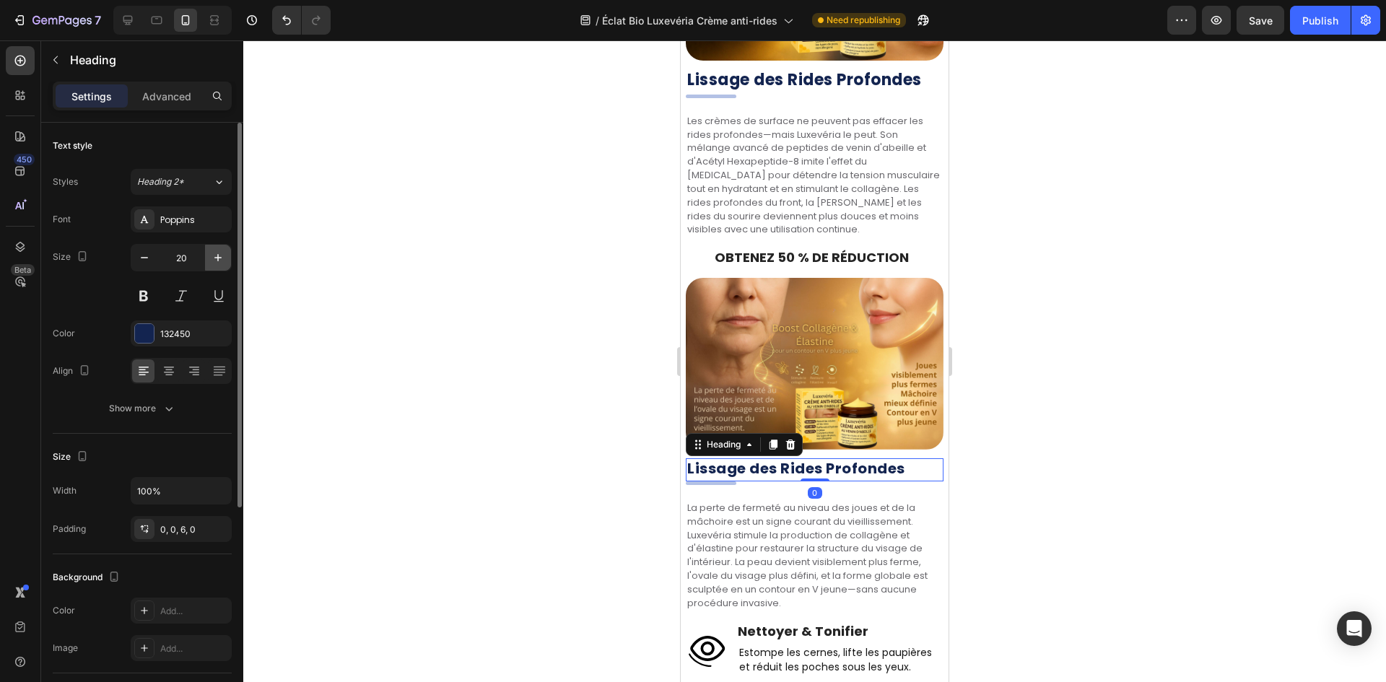
click at [211, 256] on icon "button" at bounding box center [218, 257] width 14 height 14
click at [178, 256] on input "21" at bounding box center [181, 258] width 48 height 26
type input "22"
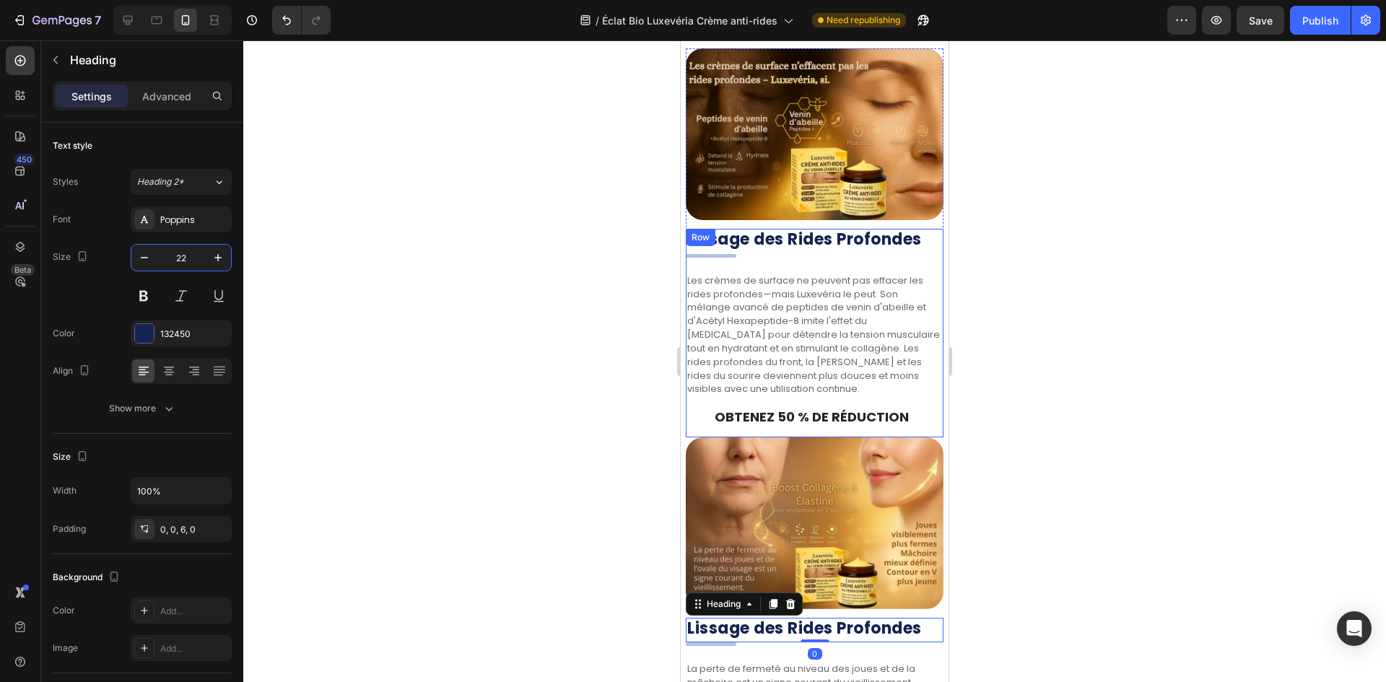
scroll to position [2129, 0]
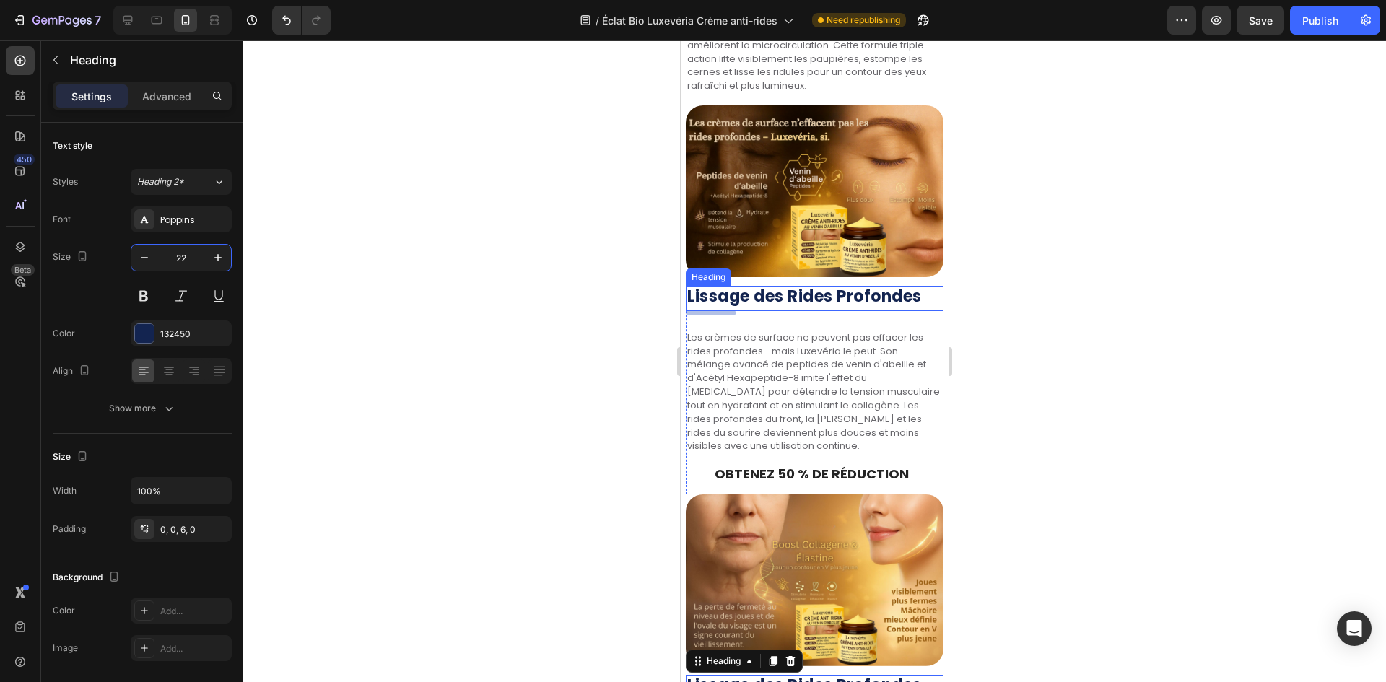
drag, startPoint x: 808, startPoint y: 277, endPoint x: 801, endPoint y: 289, distance: 14.2
click at [808, 285] on strong "Lissage des Rides Profondes" at bounding box center [804, 296] width 235 height 22
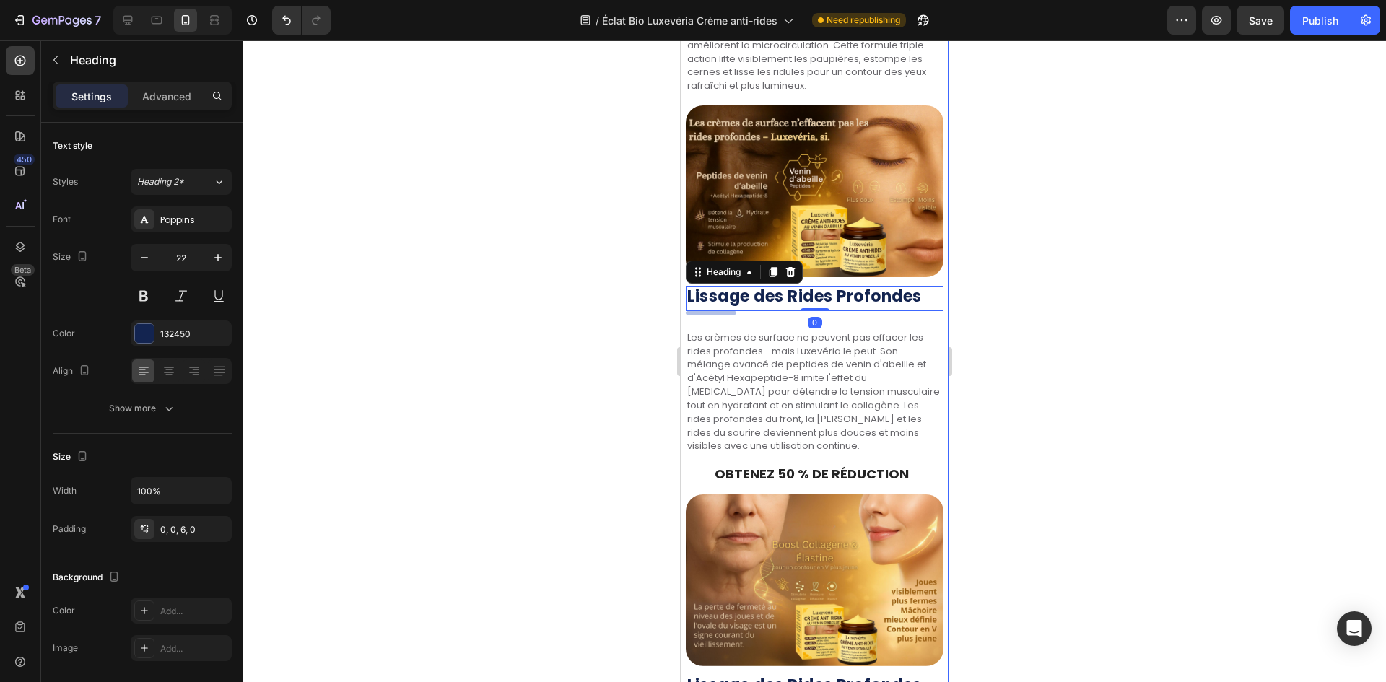
scroll to position [1913, 0]
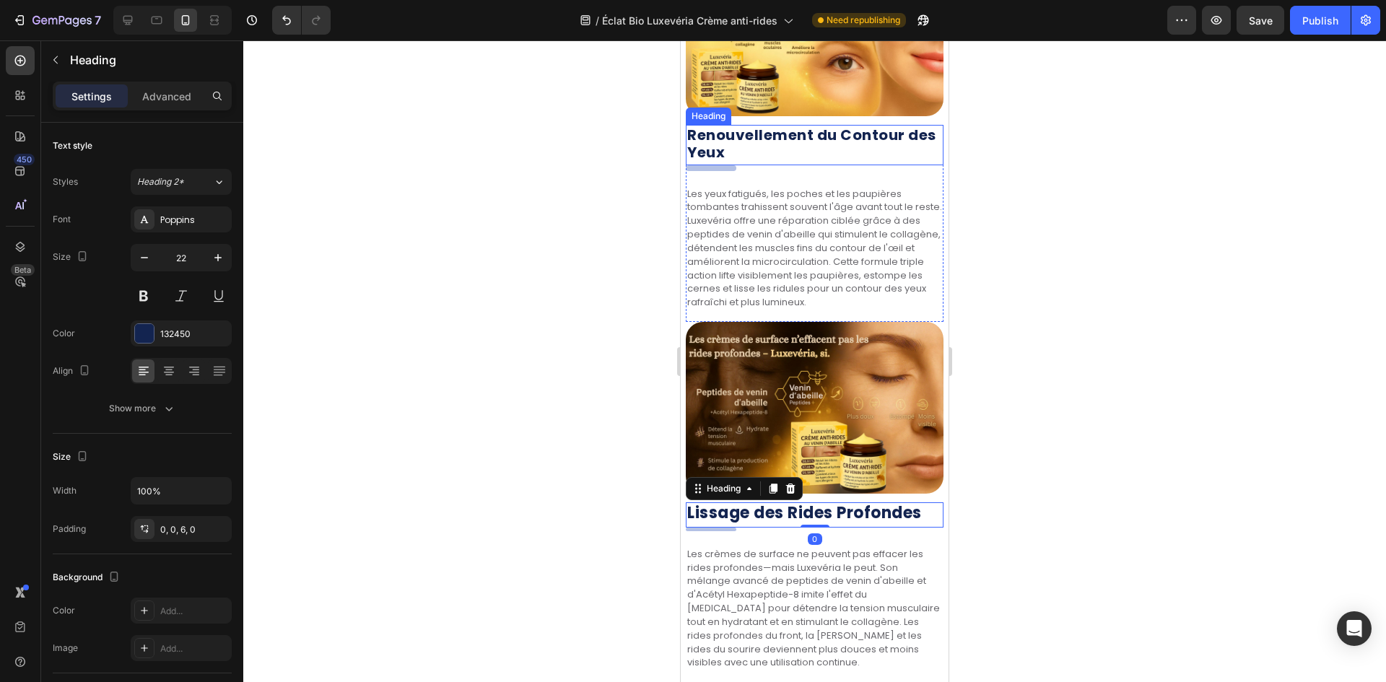
click at [856, 125] on strong "Renouvellement du Contour des Yeux" at bounding box center [811, 144] width 249 height 38
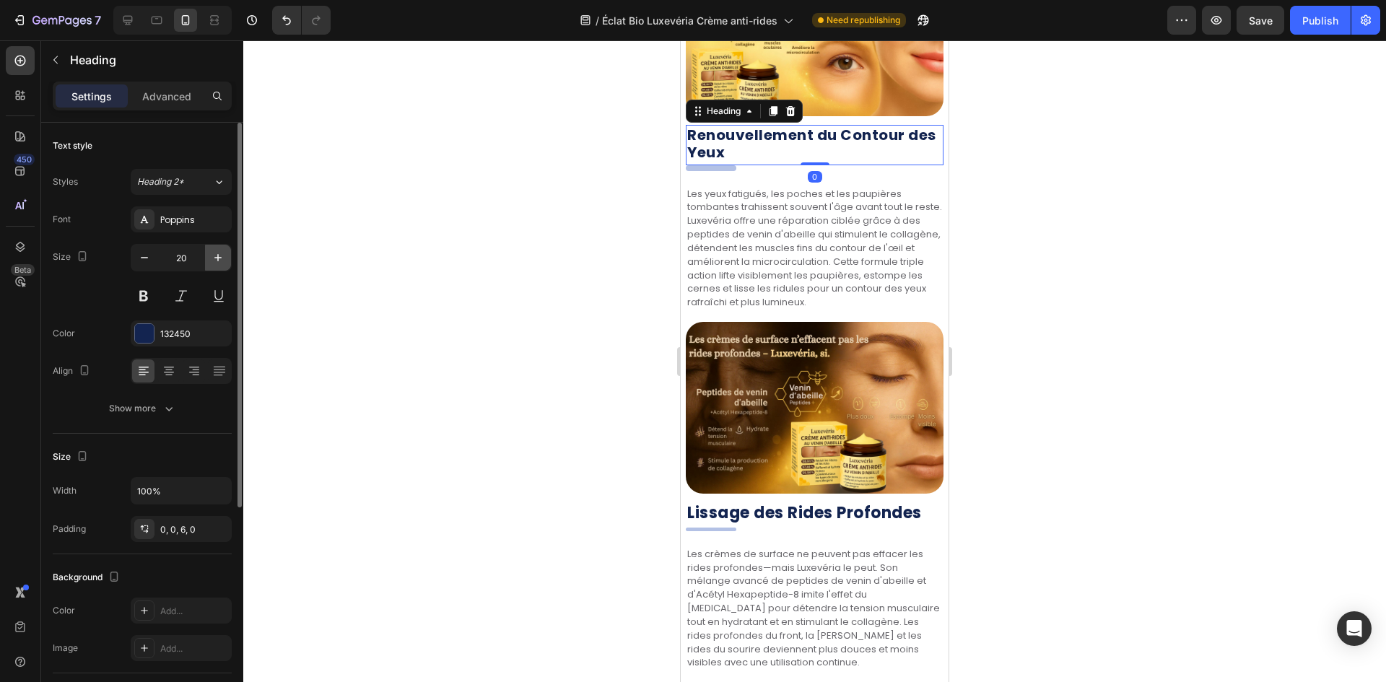
click at [212, 261] on icon "button" at bounding box center [218, 257] width 14 height 14
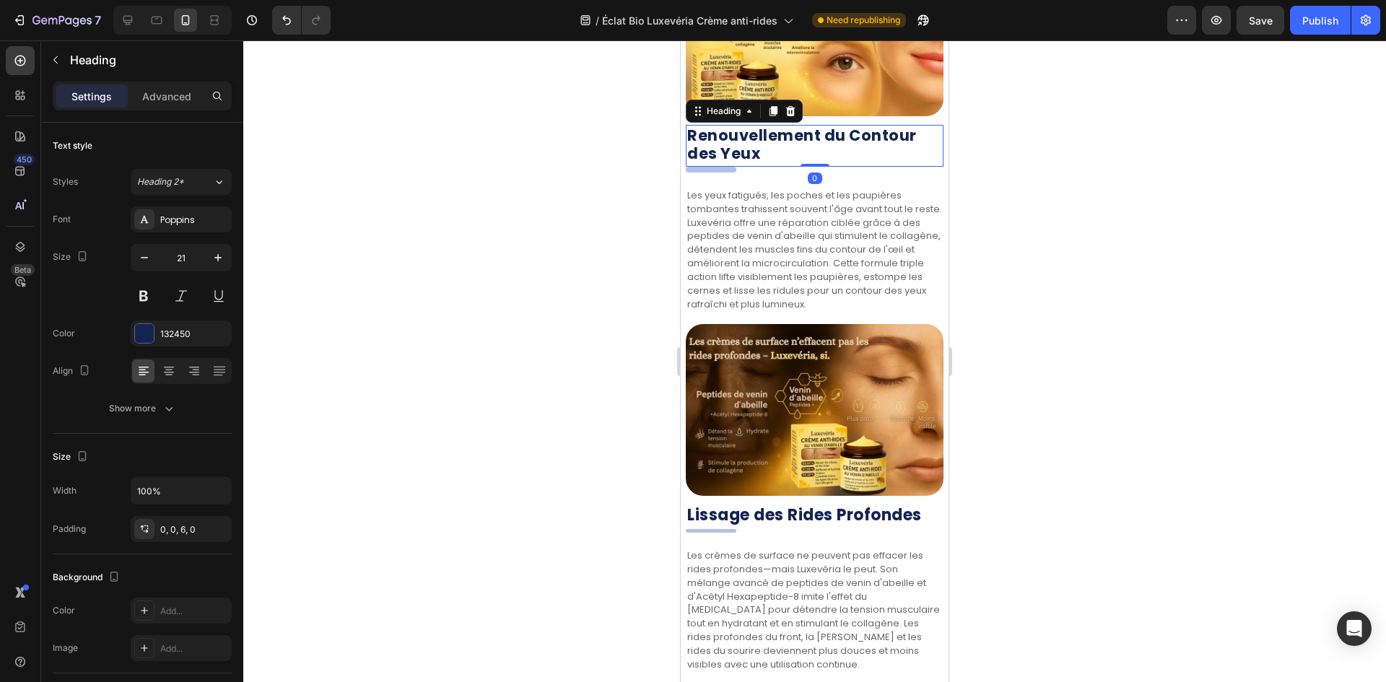
type input "22"
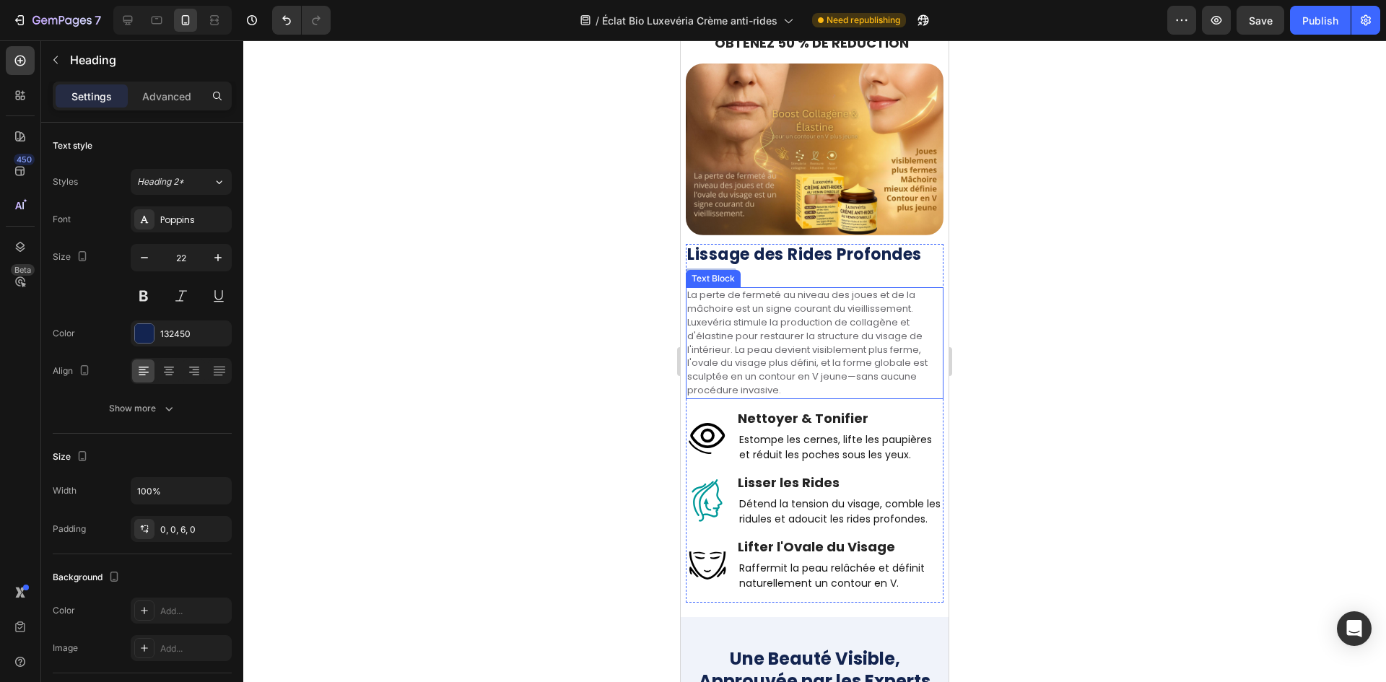
scroll to position [2562, 0]
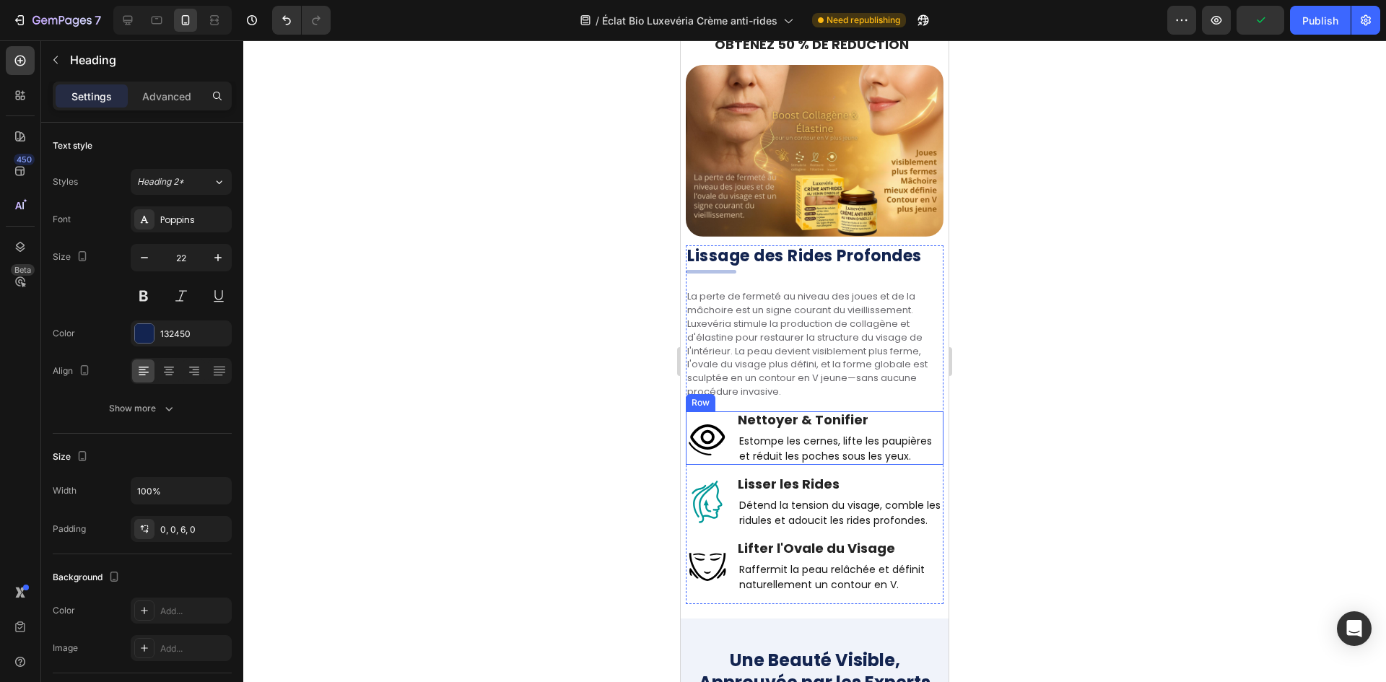
click at [733, 426] on div "Image Nettoyer & Tonifier Heading Estompe les cernes, lifte les paupières et ré…" at bounding box center [815, 437] width 258 height 53
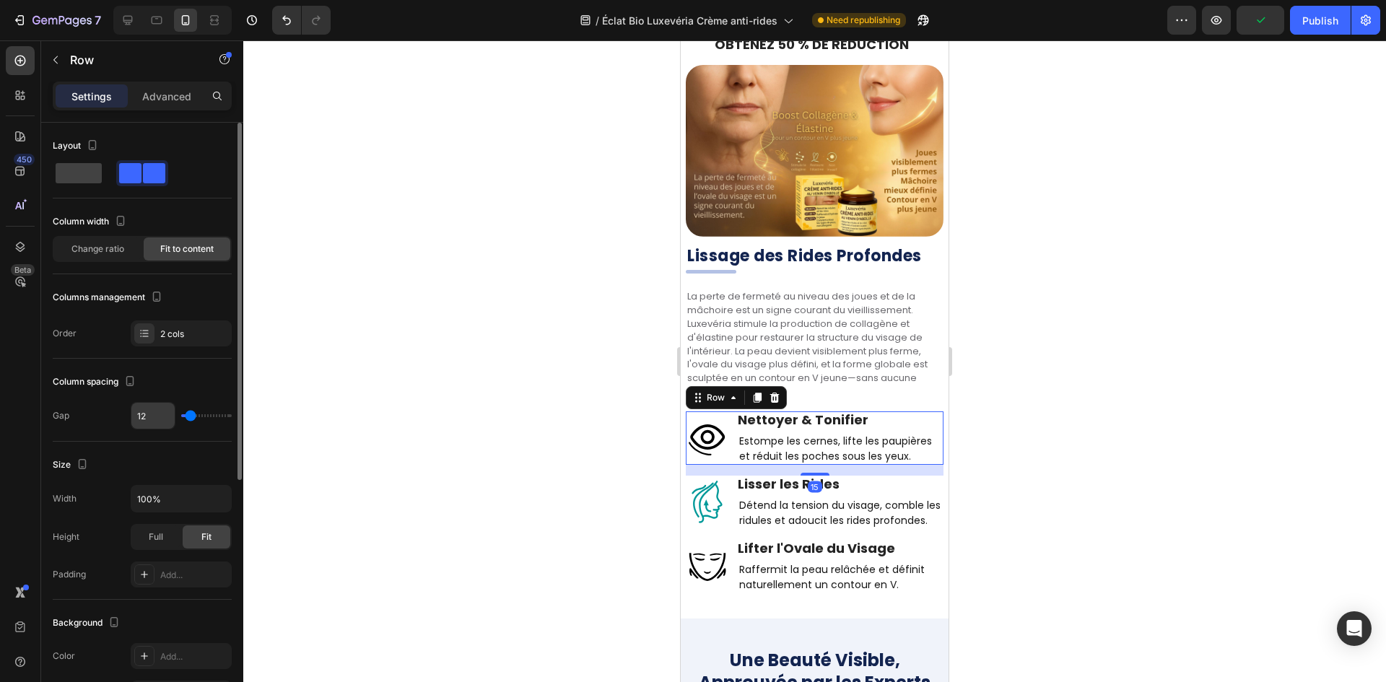
click at [147, 425] on input "12" at bounding box center [152, 416] width 43 height 26
type input "7"
click at [158, 419] on input "7" at bounding box center [152, 416] width 43 height 26
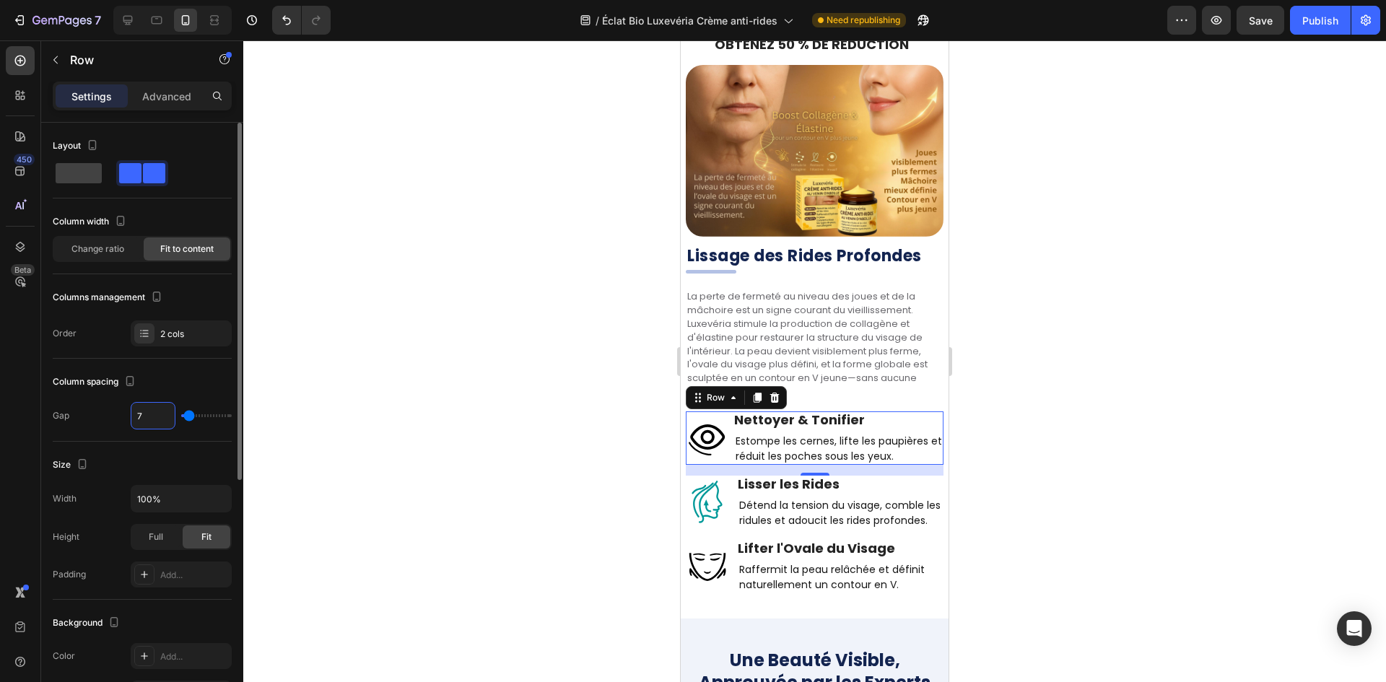
type input "8"
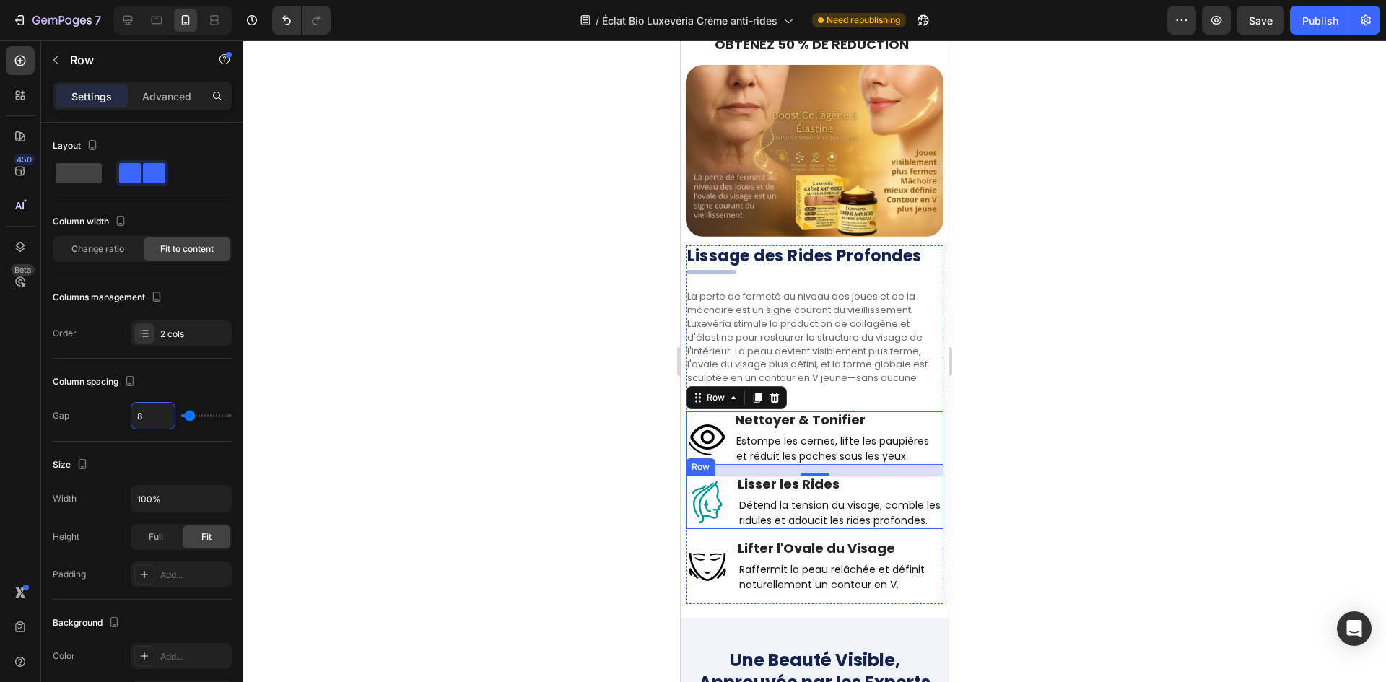
click at [735, 502] on div "Image Lisser les Rides Heading Détend la tension du visage, comble les ridules …" at bounding box center [815, 502] width 258 height 53
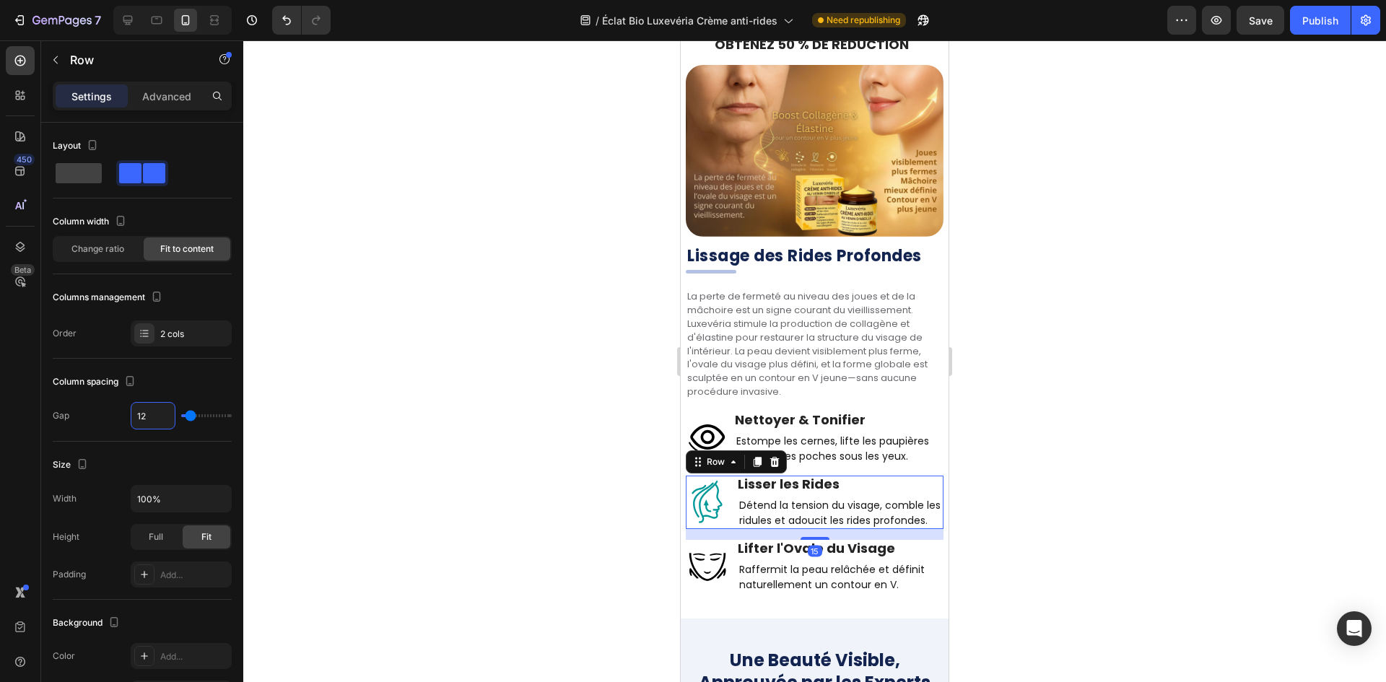
drag, startPoint x: 144, startPoint y: 414, endPoint x: 538, endPoint y: 518, distance: 408.5
click at [145, 413] on input "12" at bounding box center [152, 416] width 43 height 26
paste input "8"
type input "8"
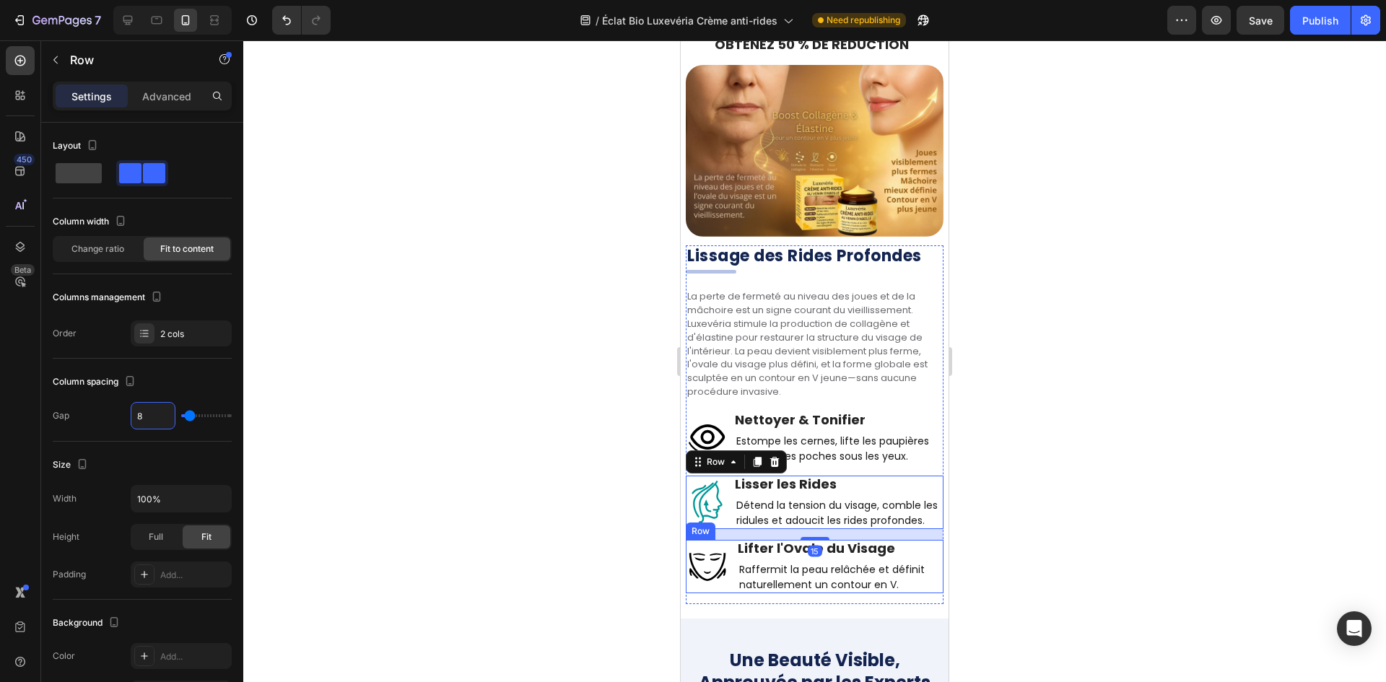
click at [737, 566] on div "Image Lifter l'Ovale du Visage Heading Raffermit la peau relâchée et définit na…" at bounding box center [815, 566] width 258 height 53
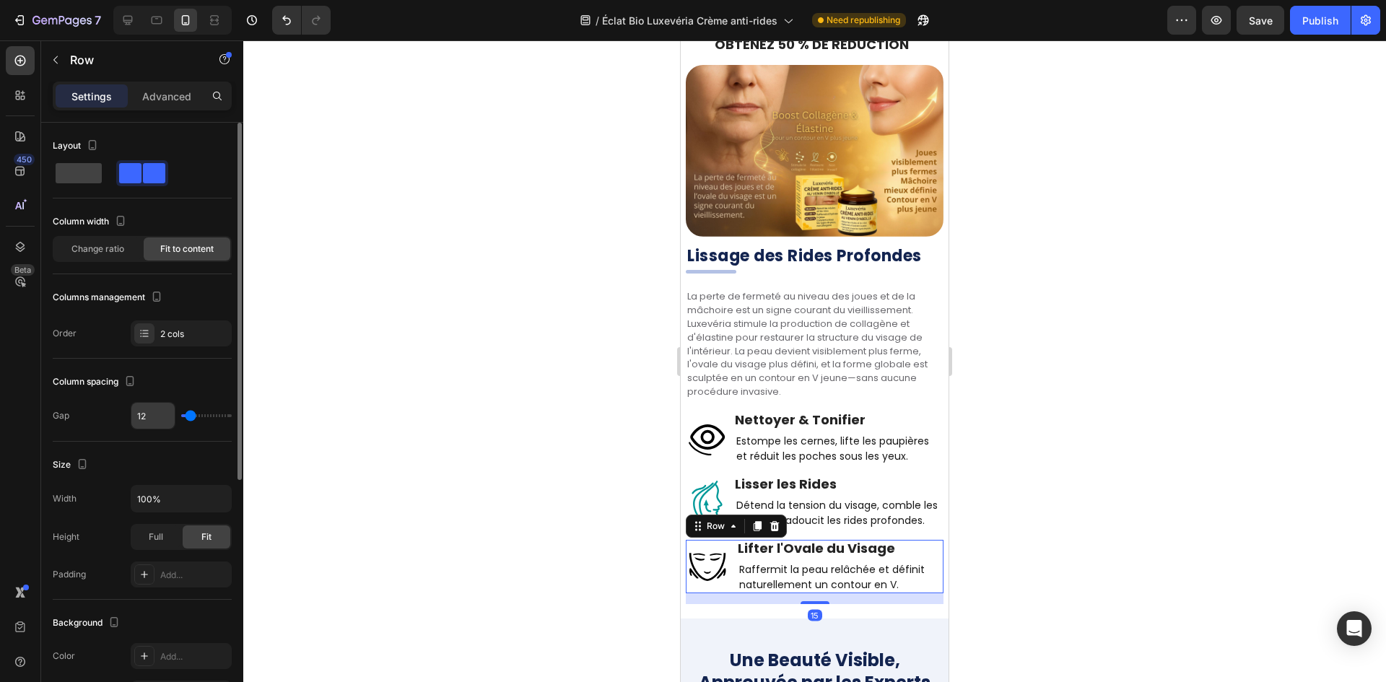
click at [152, 414] on input "12" at bounding box center [152, 416] width 43 height 26
paste input "8"
type input "8"
click at [695, 416] on img at bounding box center [707, 437] width 43 height 43
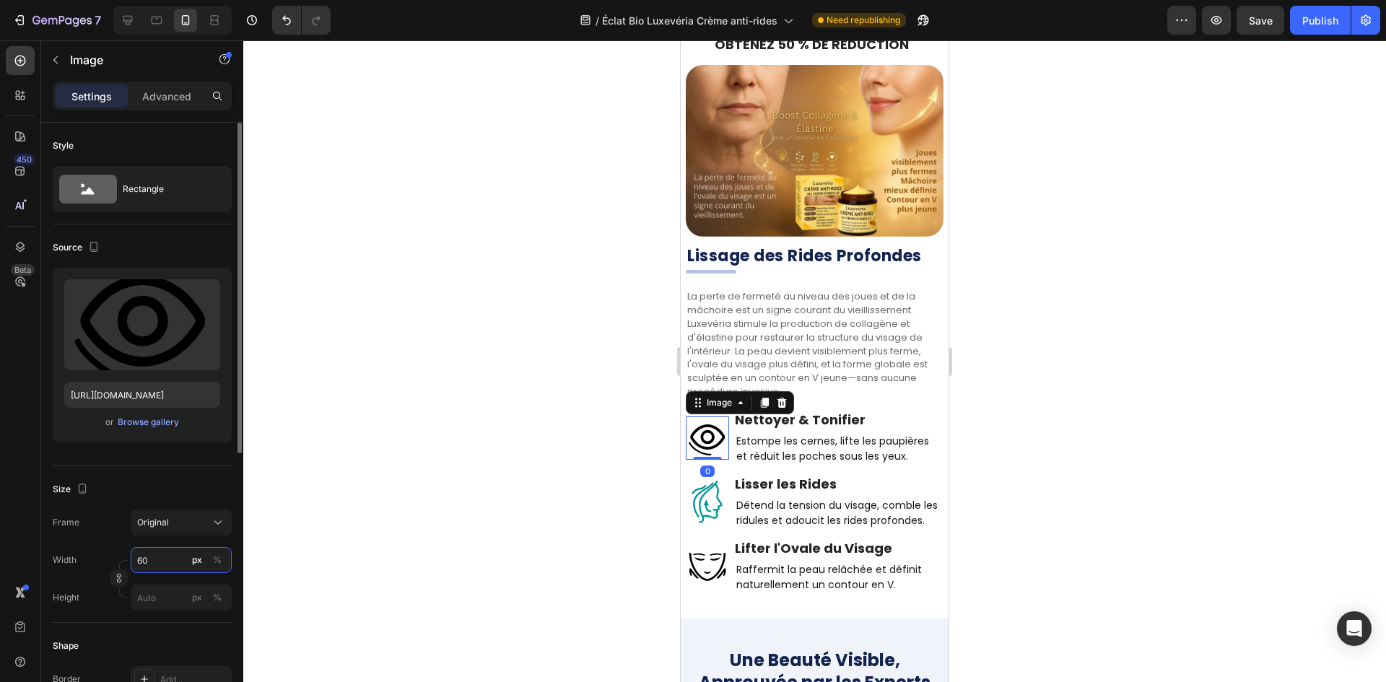
click at [175, 561] on input "60" at bounding box center [181, 560] width 101 height 26
type input "4"
type input "50"
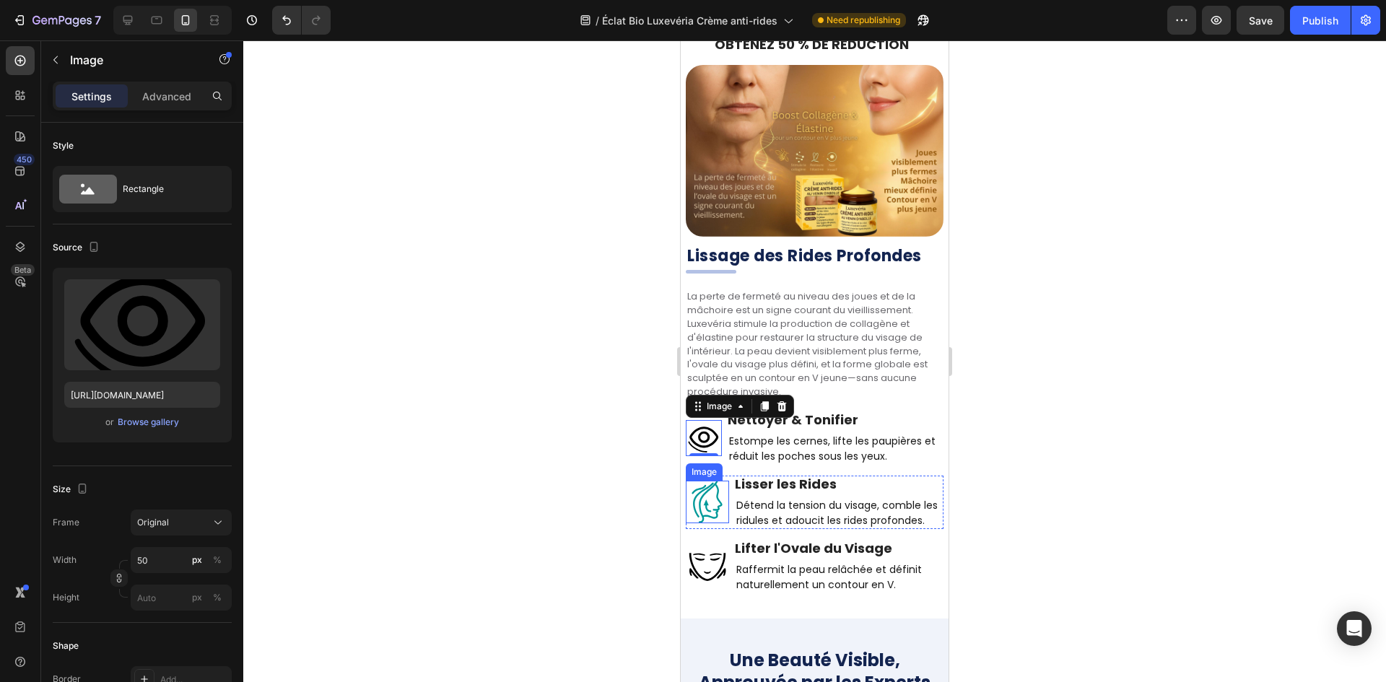
click at [701, 482] on img at bounding box center [707, 502] width 43 height 43
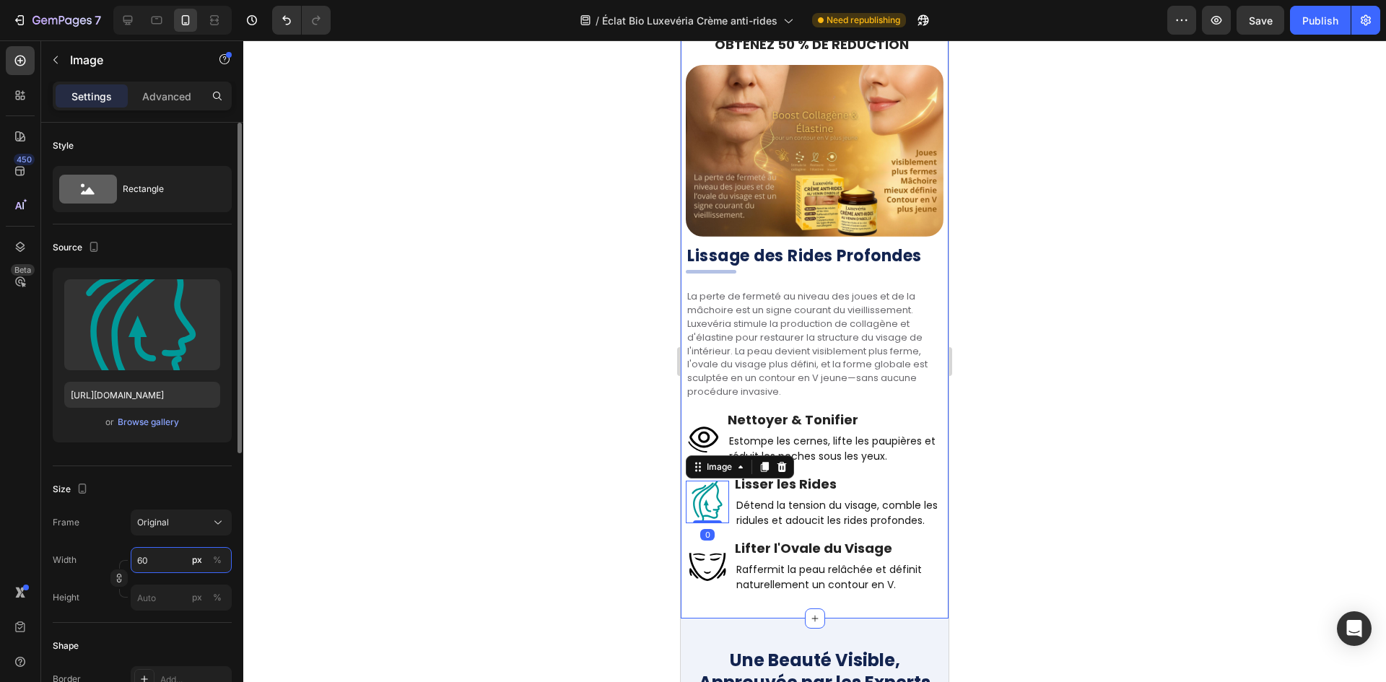
click at [154, 563] on input "60" at bounding box center [181, 560] width 101 height 26
paste input "5"
type input "50"
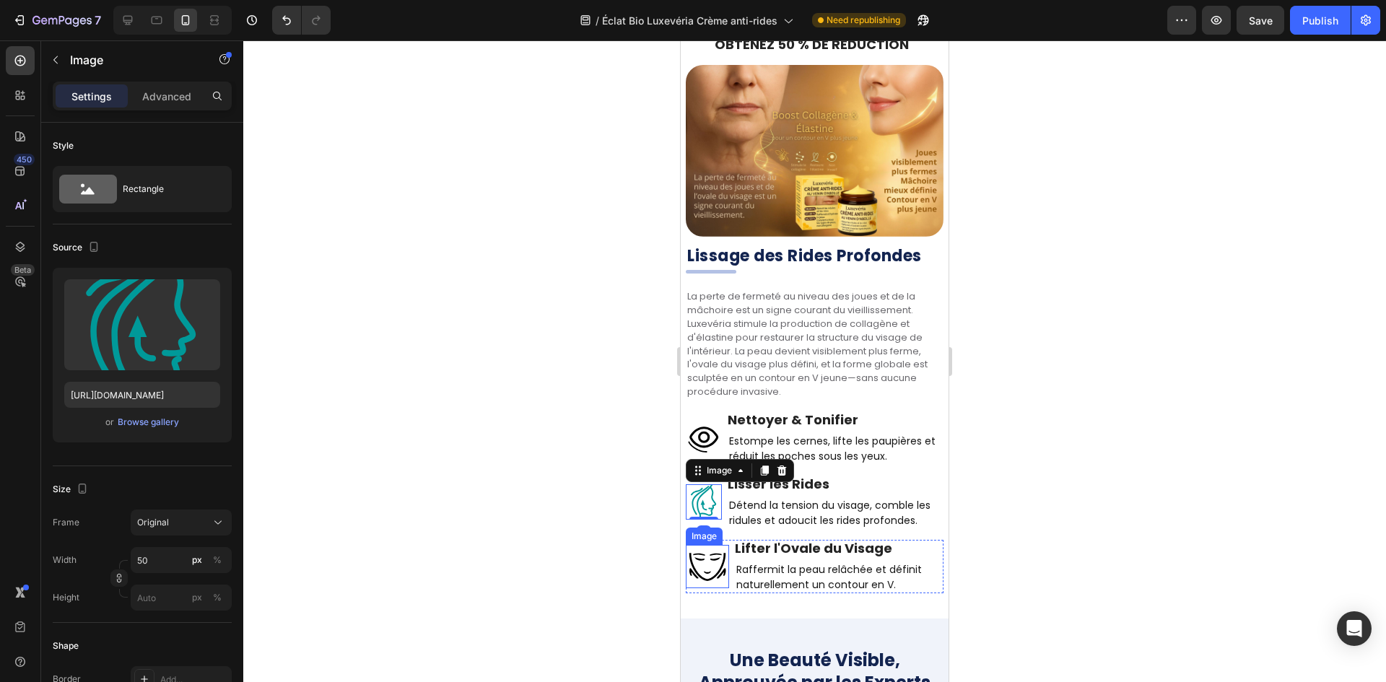
click at [708, 545] on img at bounding box center [707, 566] width 43 height 43
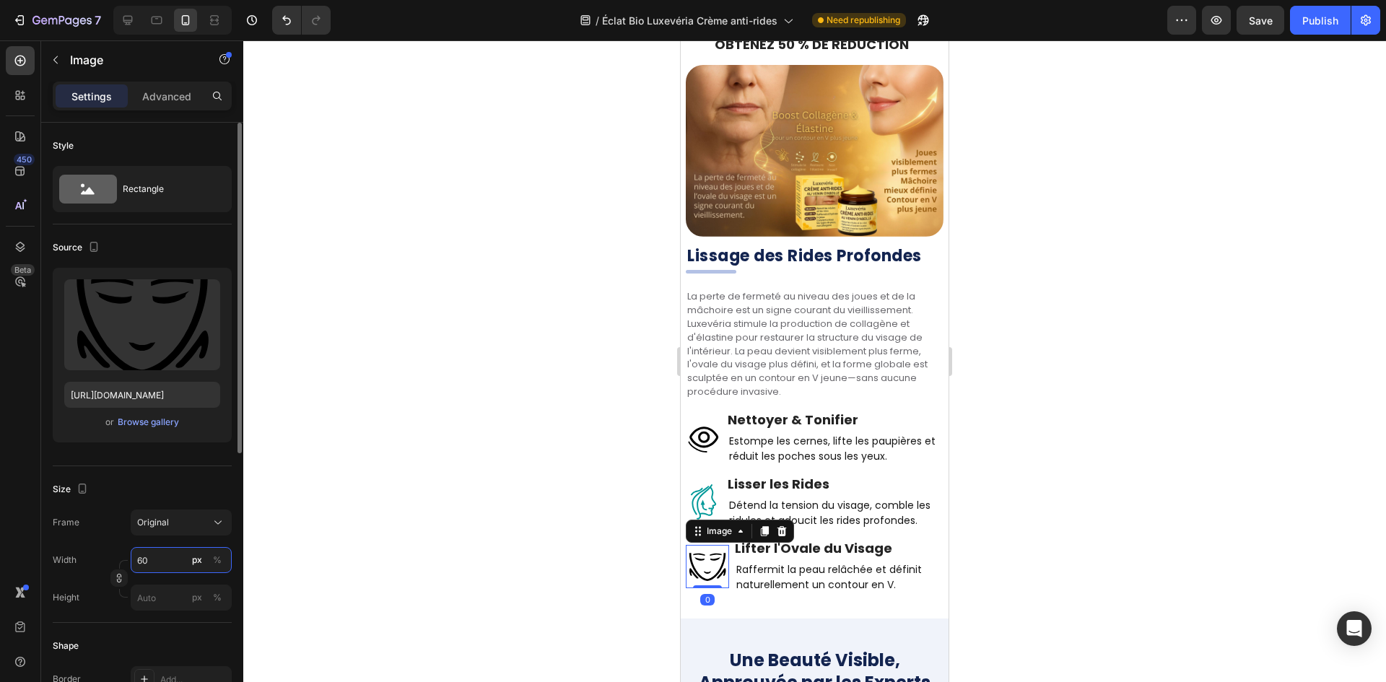
click at [159, 560] on input "60" at bounding box center [181, 560] width 101 height 26
paste input "5"
type input "50"
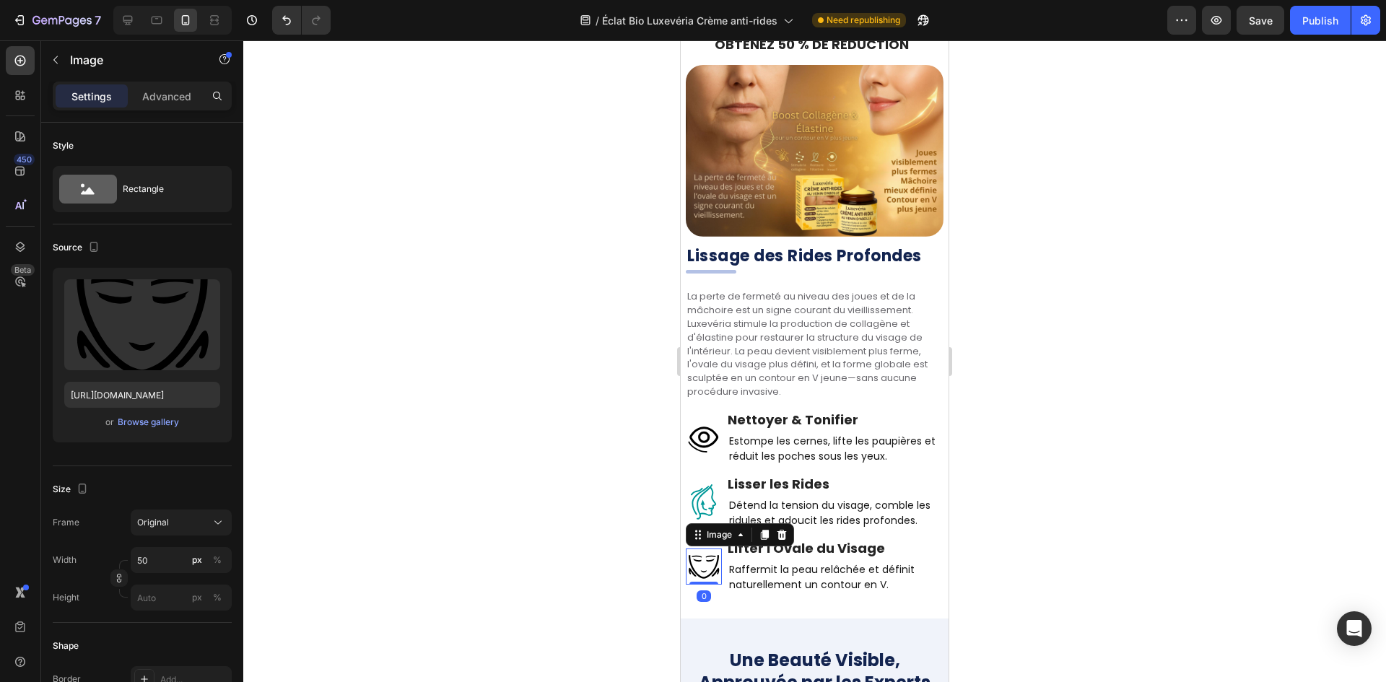
click at [424, 445] on div at bounding box center [814, 361] width 1143 height 642
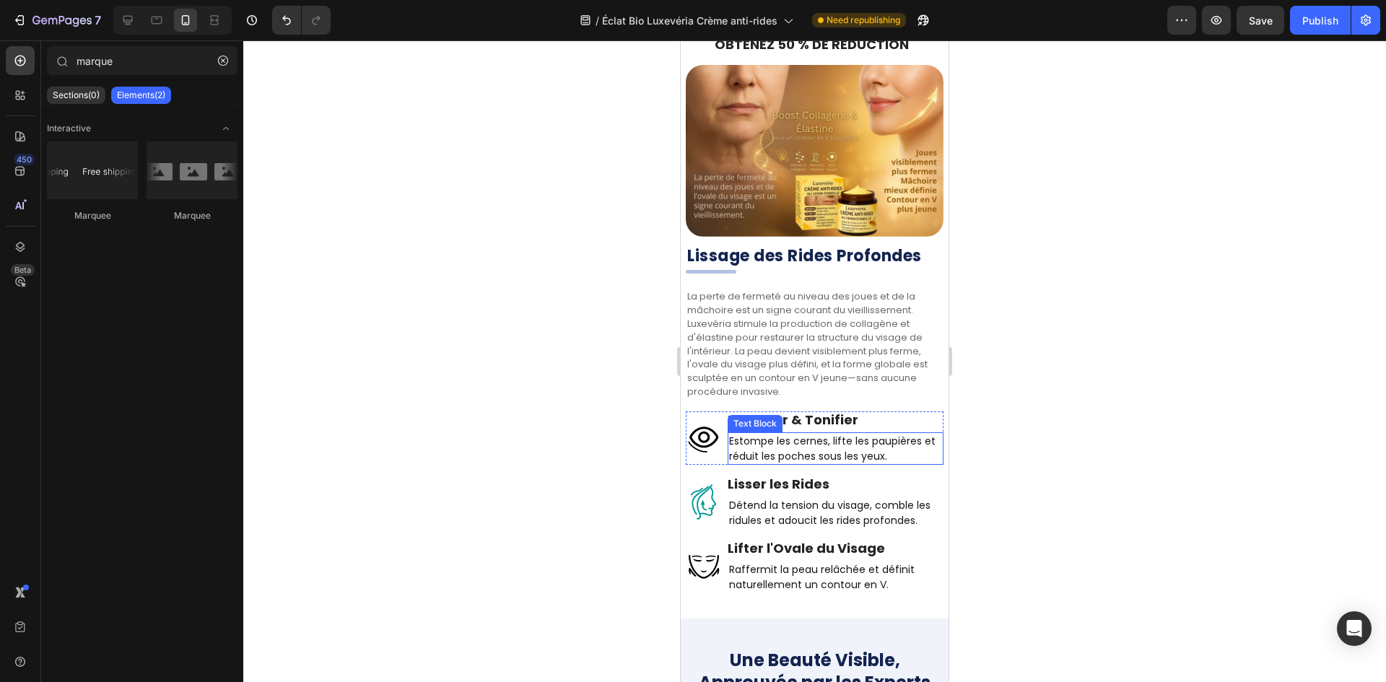
click at [830, 411] on h2 "Nettoyer & Tonifier" at bounding box center [836, 419] width 216 height 17
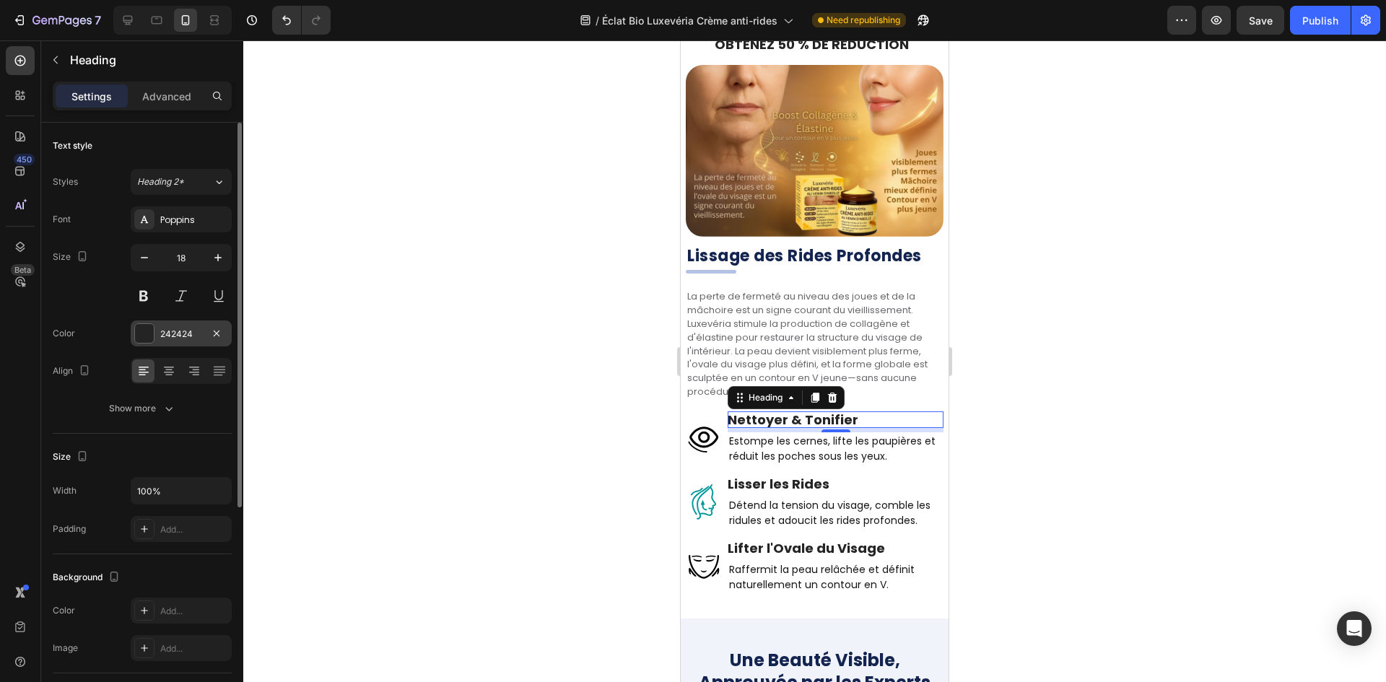
click at [180, 328] on div "242424" at bounding box center [181, 334] width 42 height 13
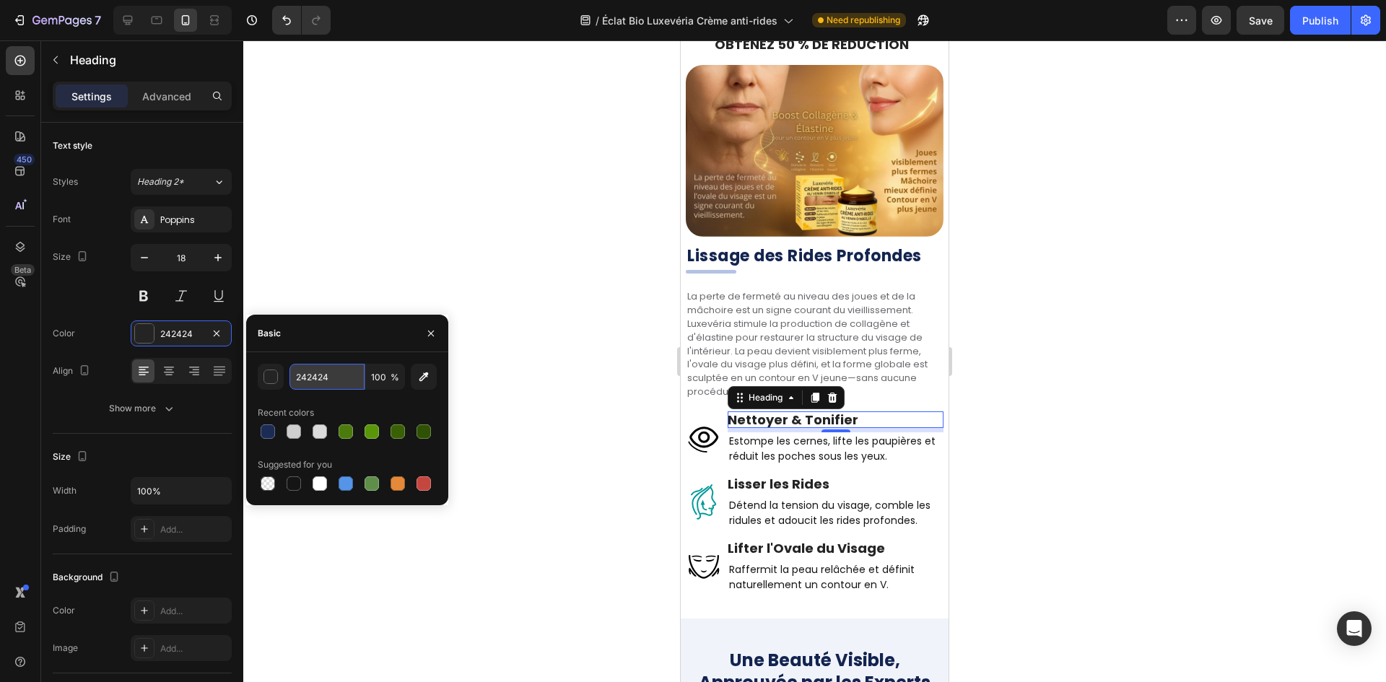
click at [353, 378] on input "242424" at bounding box center [326, 377] width 75 height 26
type input "151515"
click at [809, 434] on p "Estompe les cernes, lifte les paupières et réduit les poches sous les yeux." at bounding box center [835, 449] width 213 height 30
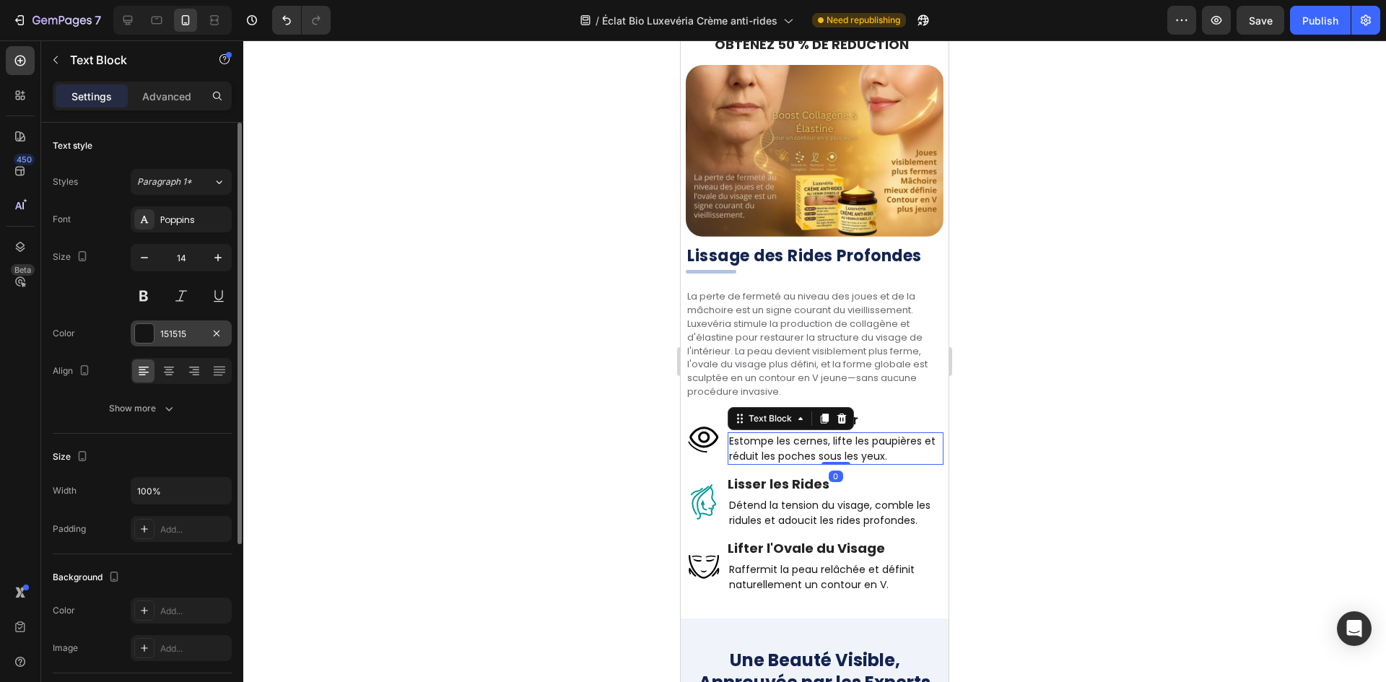
click at [139, 328] on div at bounding box center [144, 333] width 19 height 19
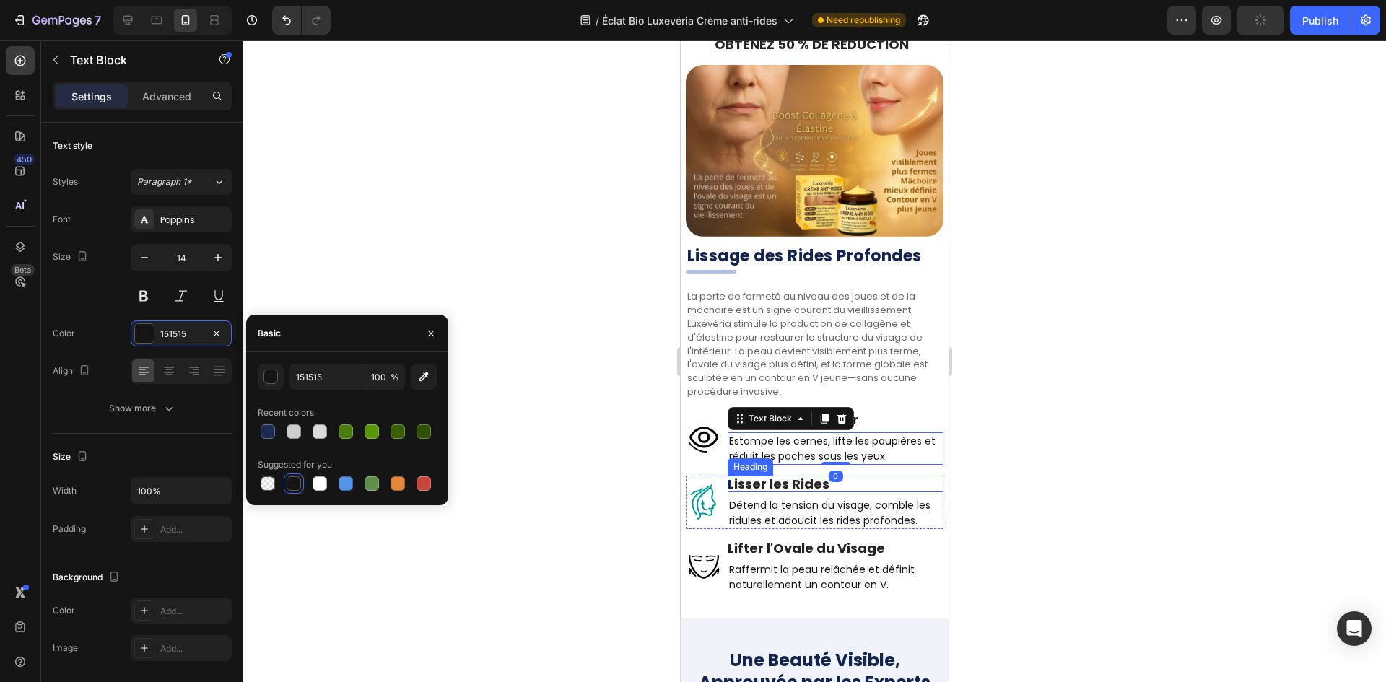
click at [771, 476] on h2 "Lisser les Rides" at bounding box center [836, 484] width 216 height 17
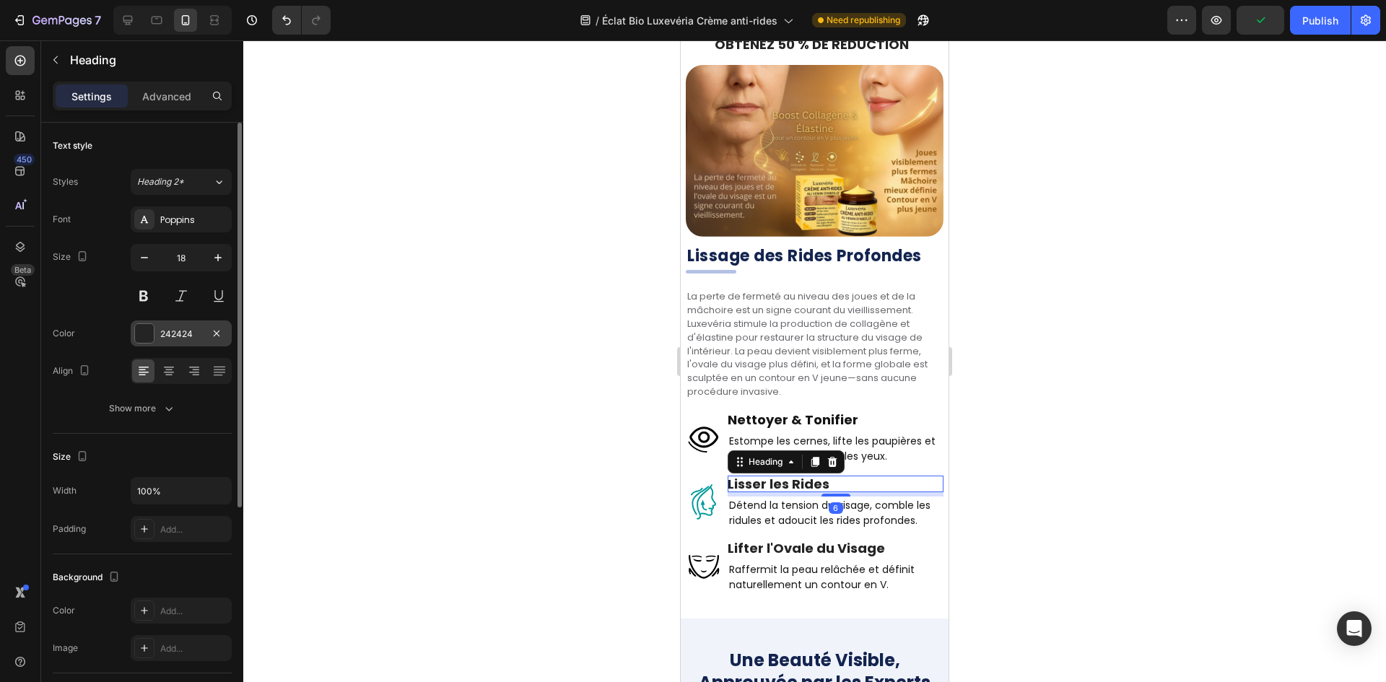
drag, startPoint x: 170, startPoint y: 340, endPoint x: 244, endPoint y: 362, distance: 77.6
click at [170, 340] on div "242424" at bounding box center [194, 334] width 68 height 13
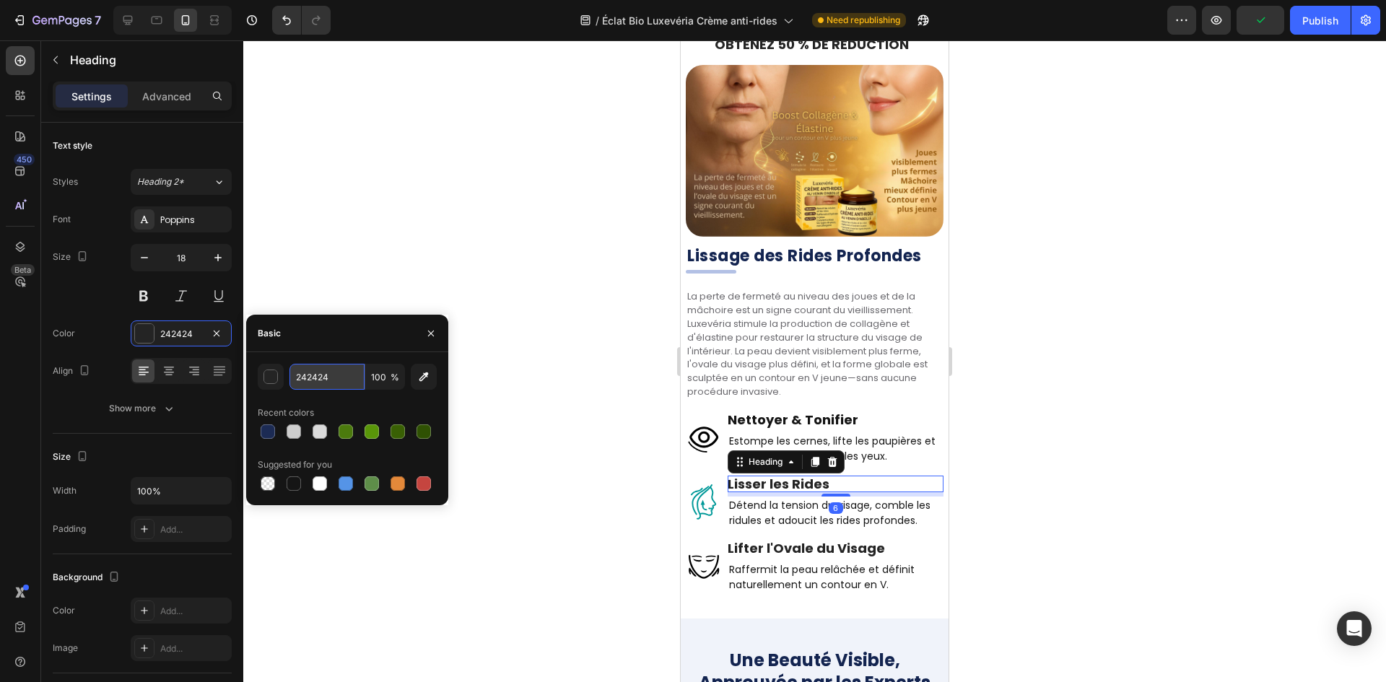
click at [320, 380] on input "242424" at bounding box center [326, 377] width 75 height 26
paste input "151515"
type input "151515"
click at [774, 540] on h2 "Lifter l'Ovale du Visage" at bounding box center [836, 548] width 216 height 17
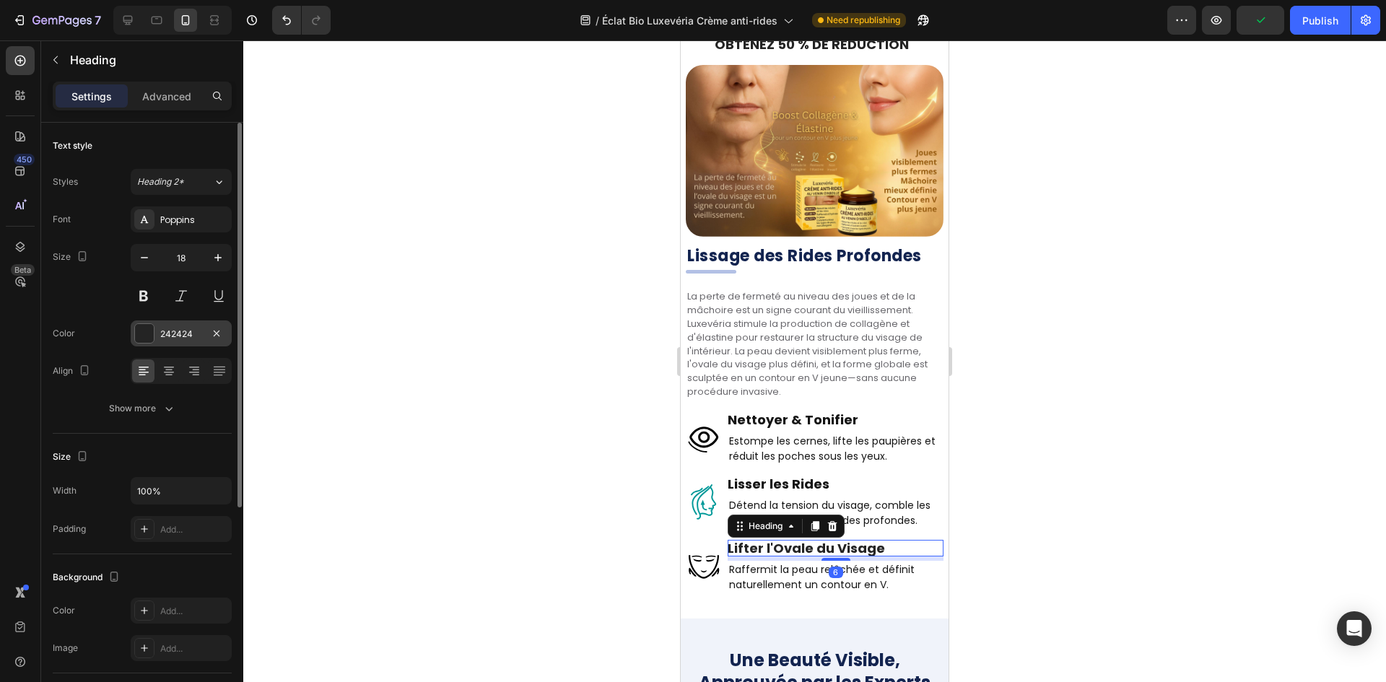
click at [183, 336] on div "242424" at bounding box center [181, 334] width 42 height 13
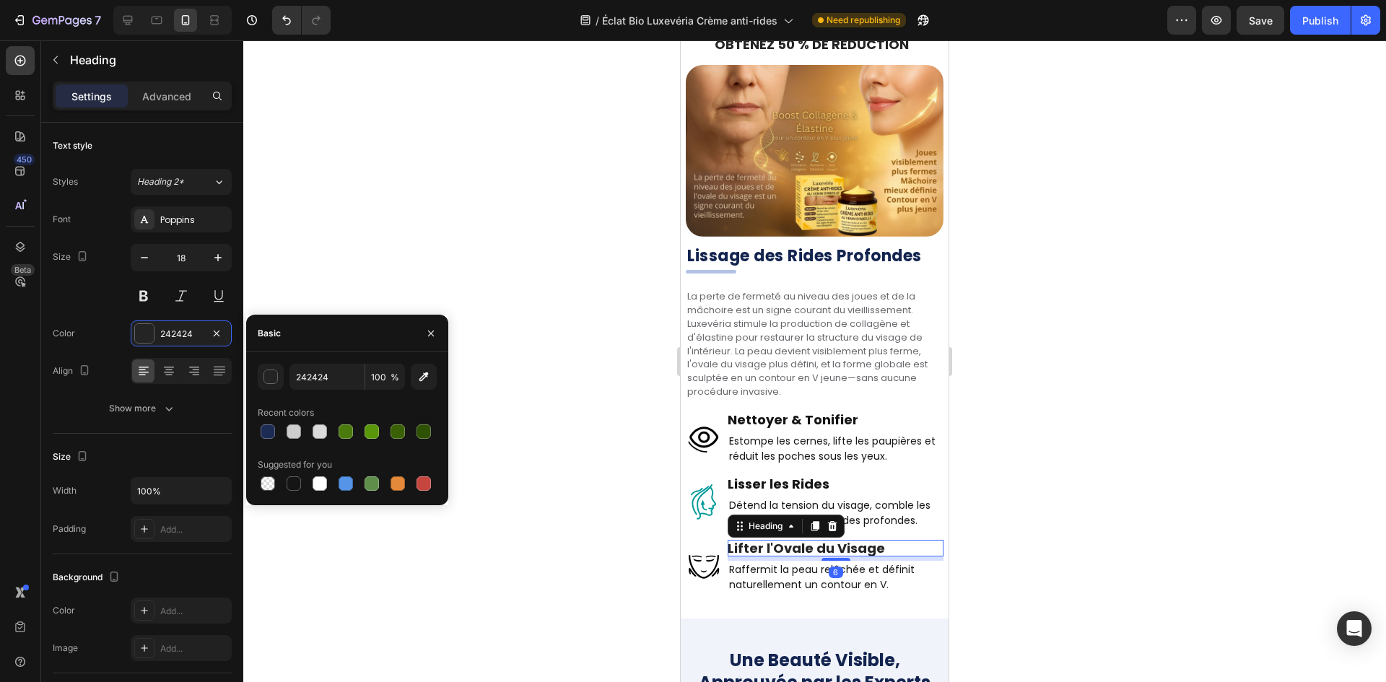
click at [318, 390] on div "242424 100 % Recent colors Suggested for you" at bounding box center [347, 429] width 179 height 130
click at [318, 383] on input "242424" at bounding box center [326, 377] width 75 height 26
paste input "151515"
type input "151515"
click at [882, 440] on p "Estompe les cernes, lifte les paupières et réduit les poches sous les yeux." at bounding box center [835, 449] width 213 height 30
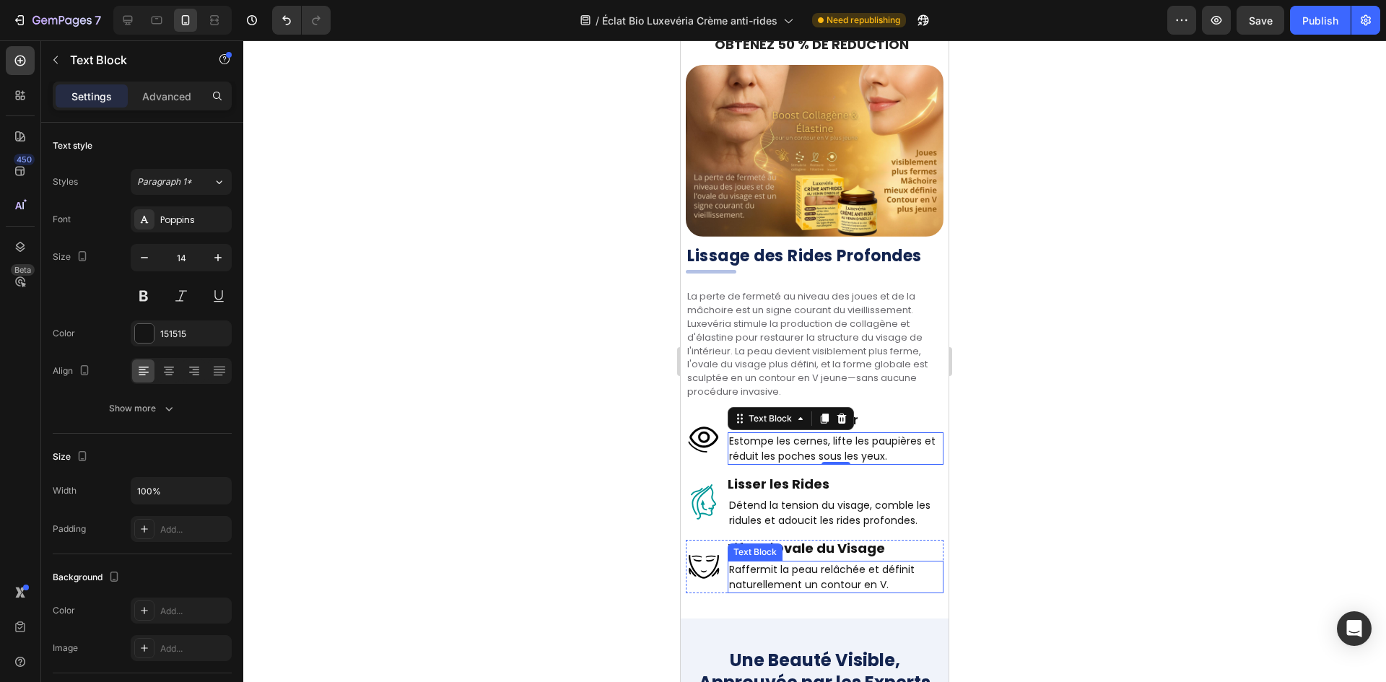
click at [818, 562] on p "Raffermit la peau relâchée et définit naturellement un contour en V." at bounding box center [835, 577] width 213 height 30
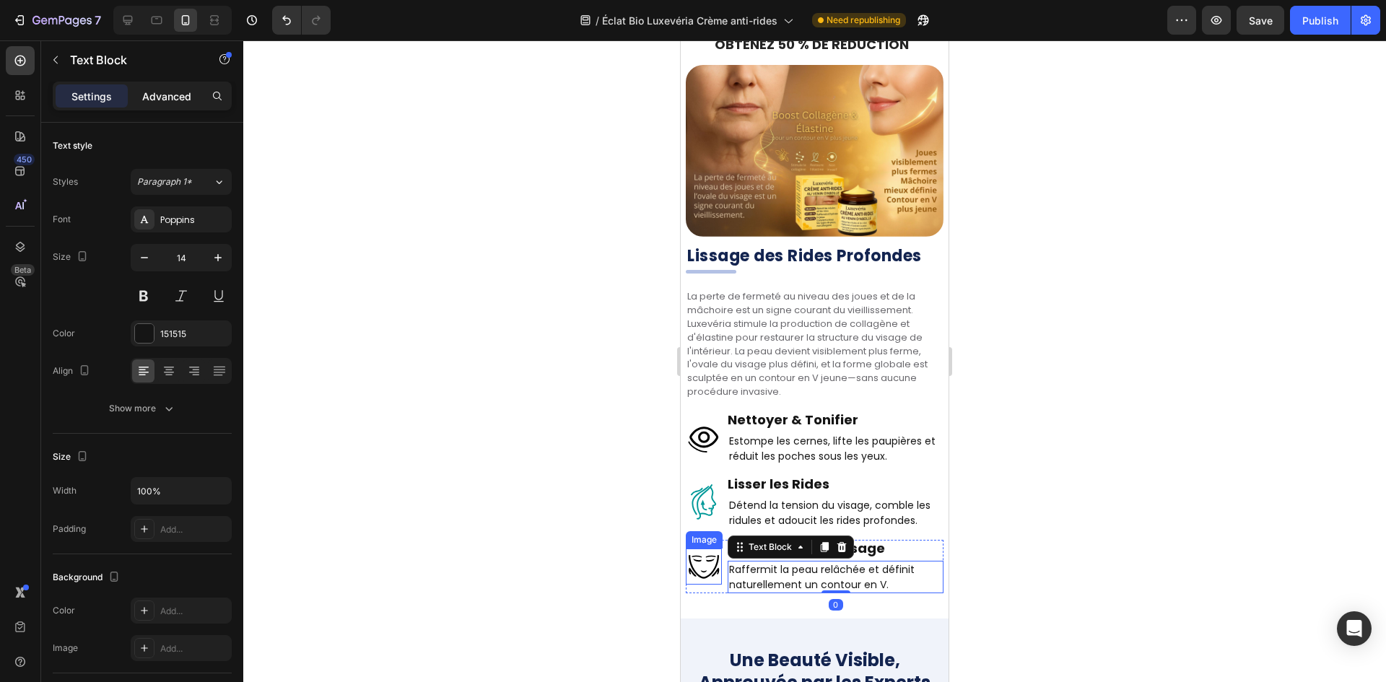
click at [178, 98] on p "Advanced" at bounding box center [166, 96] width 49 height 15
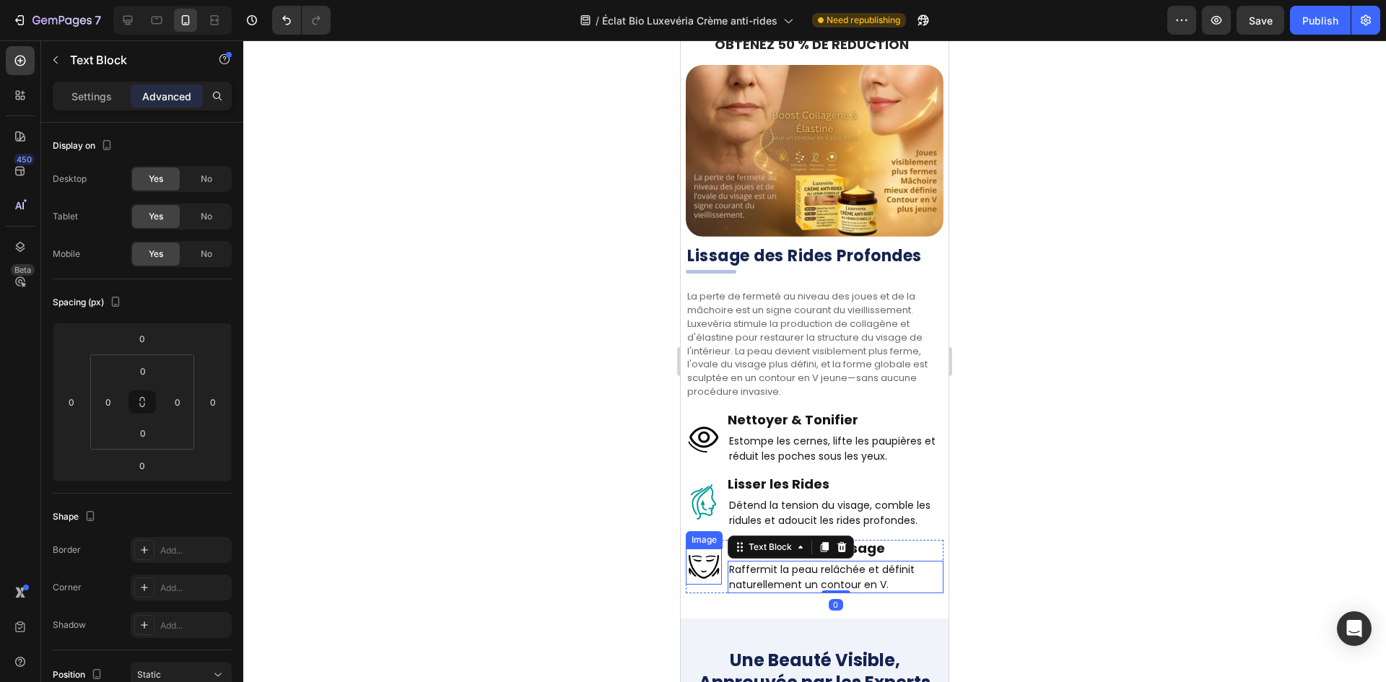
click at [307, 252] on div at bounding box center [814, 361] width 1143 height 642
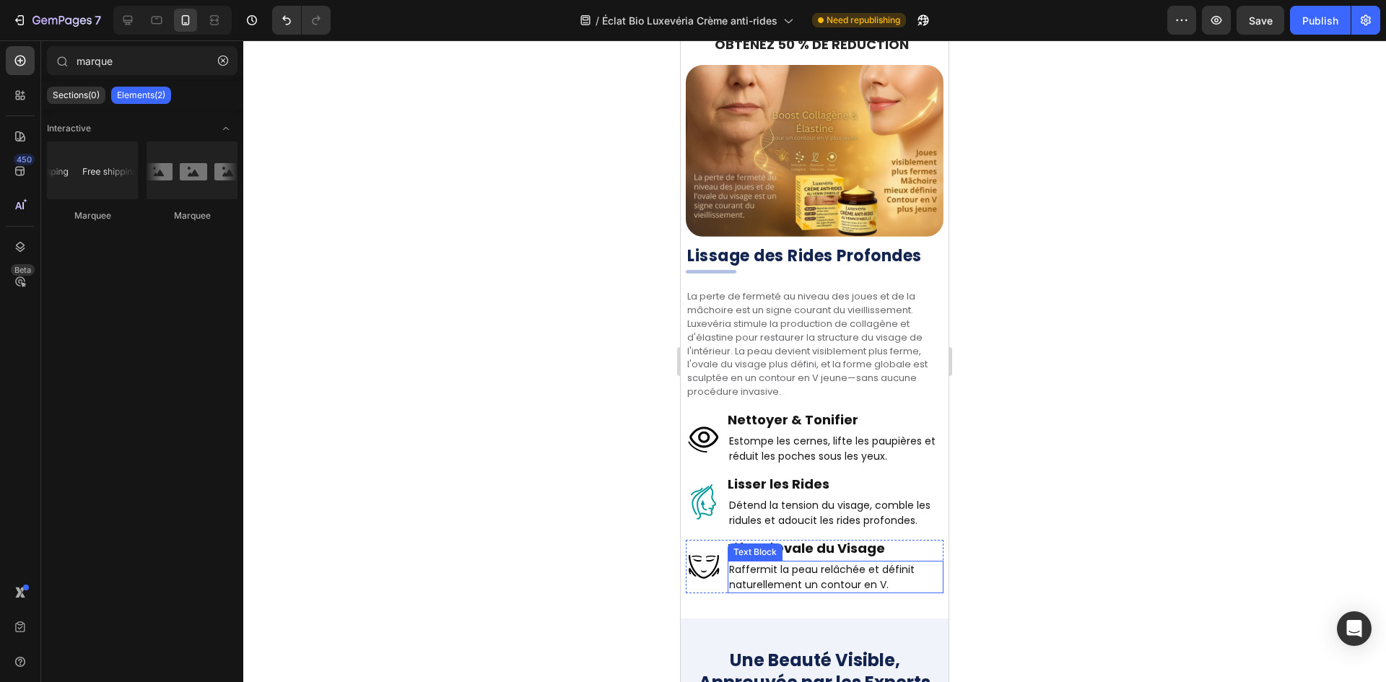
click at [715, 566] on div "Image" at bounding box center [704, 566] width 36 height 53
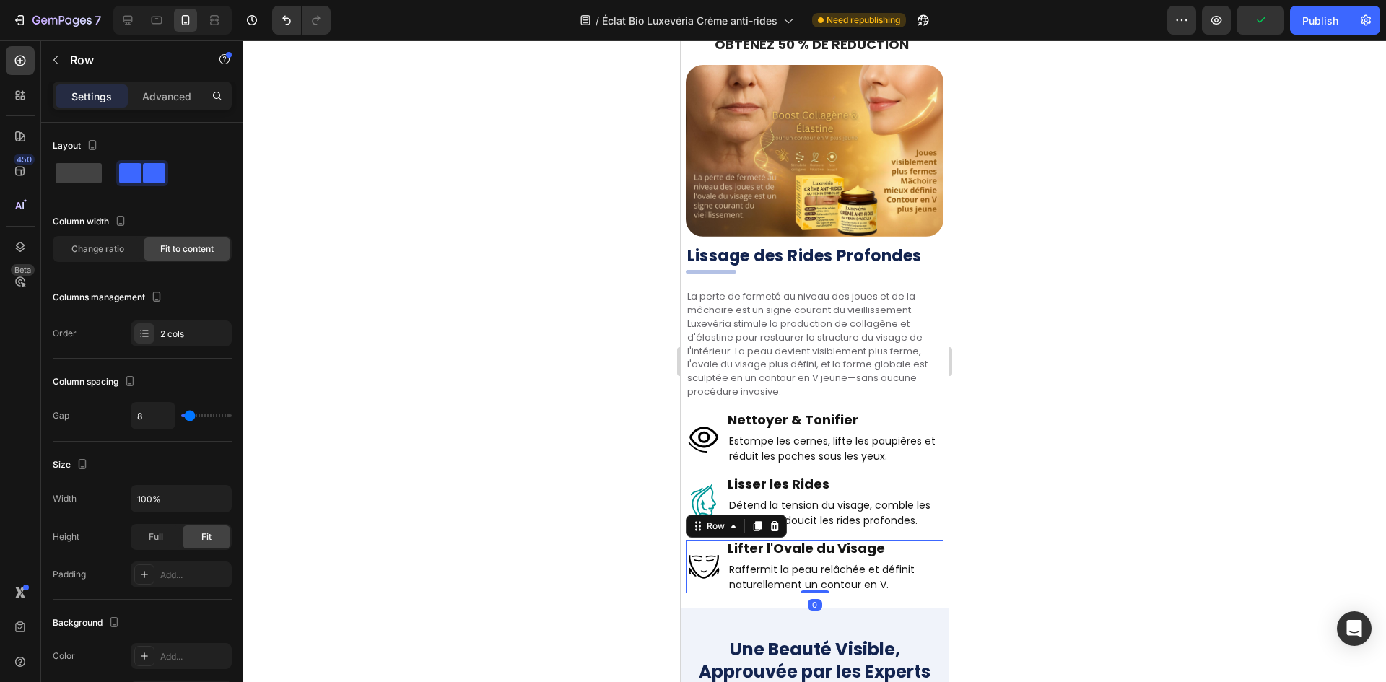
drag, startPoint x: 804, startPoint y: 581, endPoint x: 847, endPoint y: 443, distance: 144.5
click at [814, 540] on div "Image Lifter l'Ovale du Visage Heading Raffermit la peau relâchée et définit na…" at bounding box center [815, 566] width 258 height 53
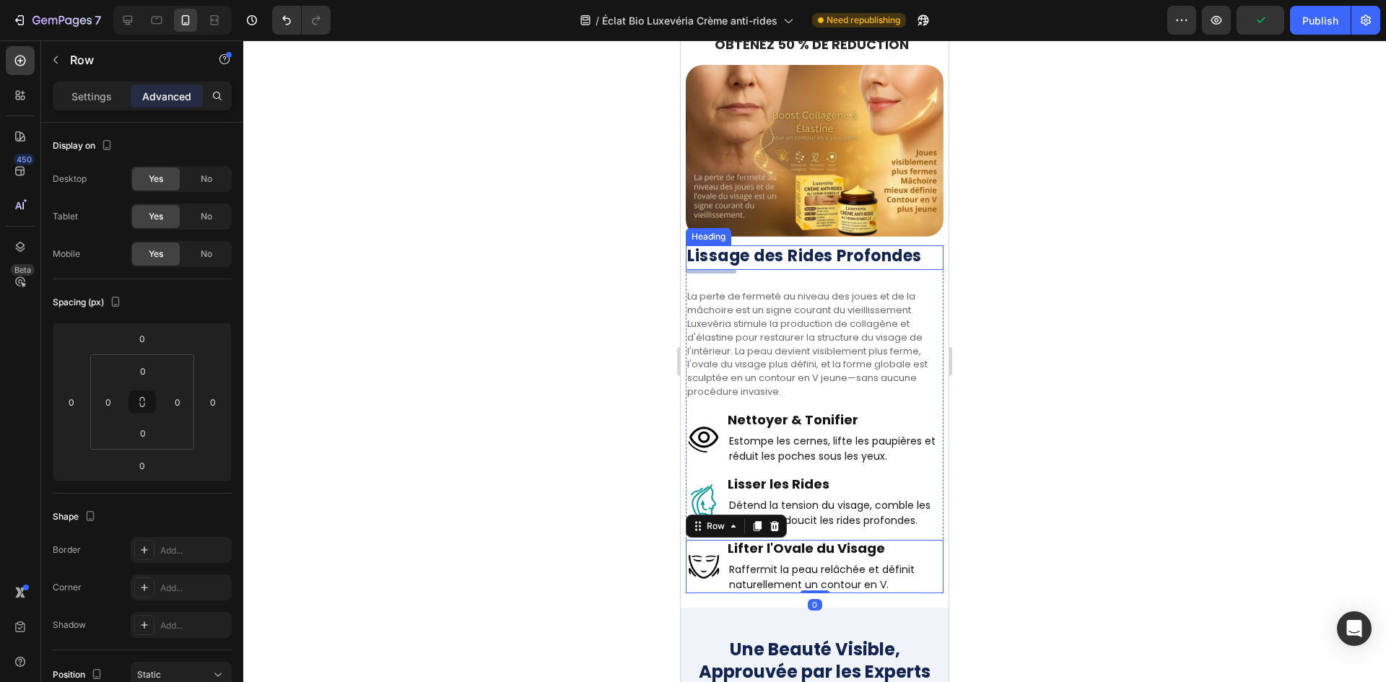
click at [777, 245] on strong "Lissage des Rides Profondes" at bounding box center [804, 256] width 235 height 22
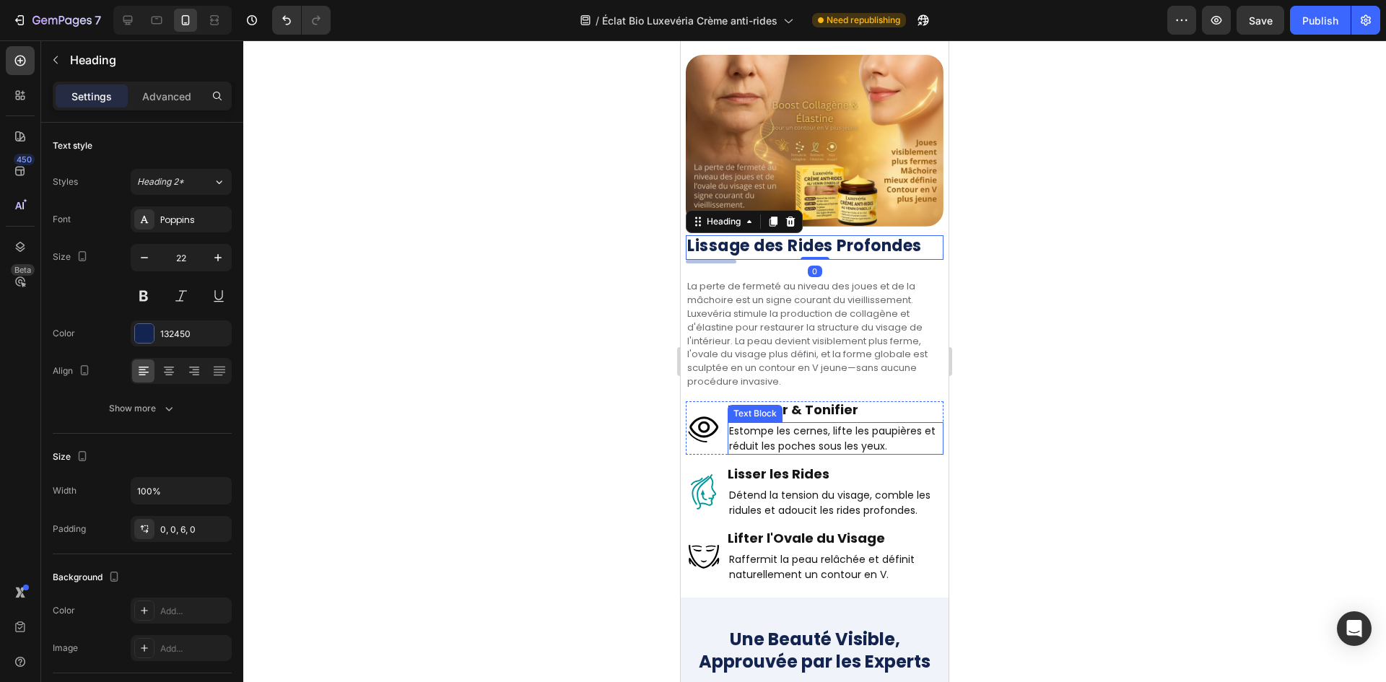
scroll to position [2779, 0]
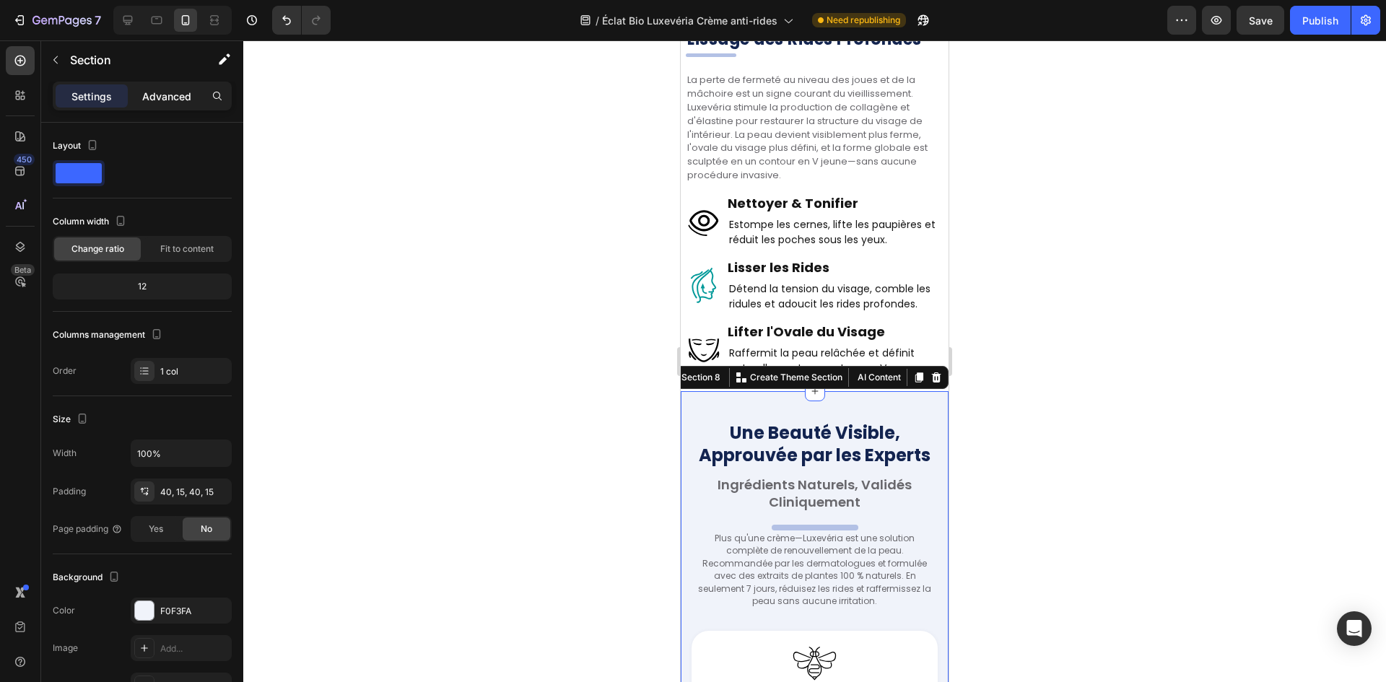
click at [141, 92] on div "Advanced" at bounding box center [167, 95] width 72 height 23
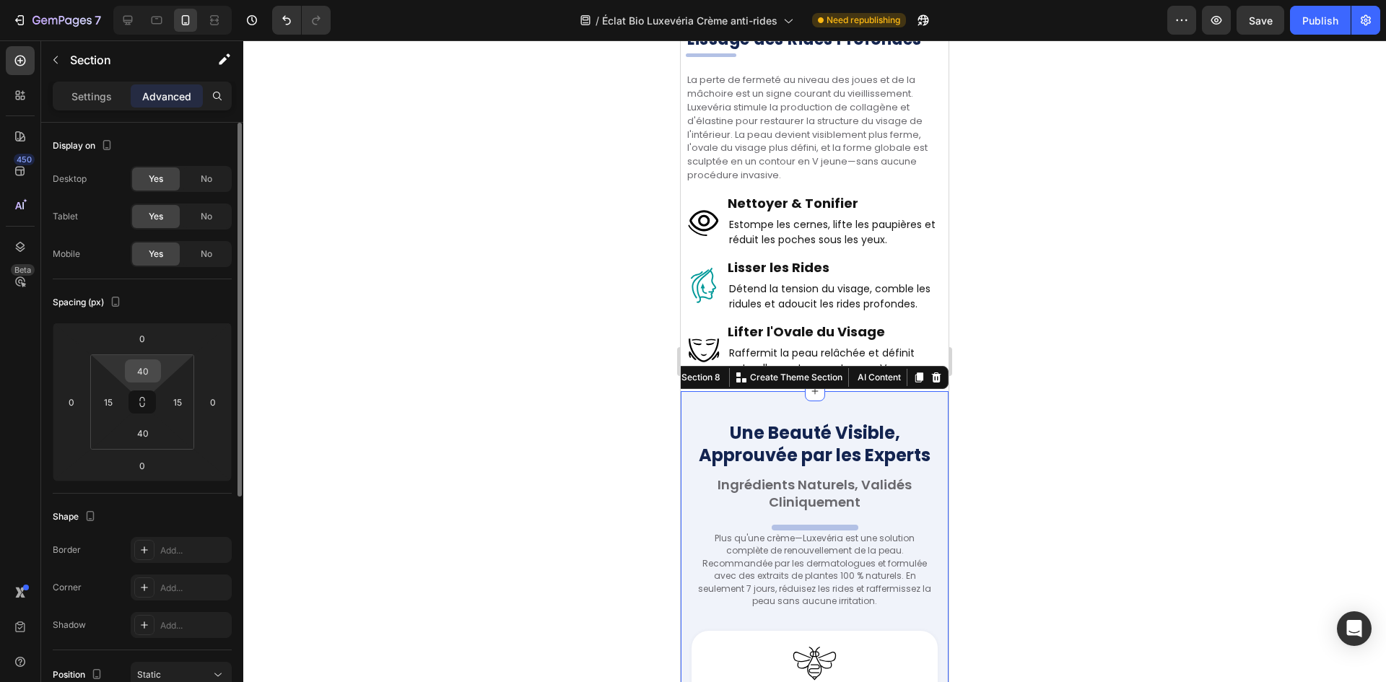
click at [144, 375] on input "40" at bounding box center [142, 371] width 29 height 22
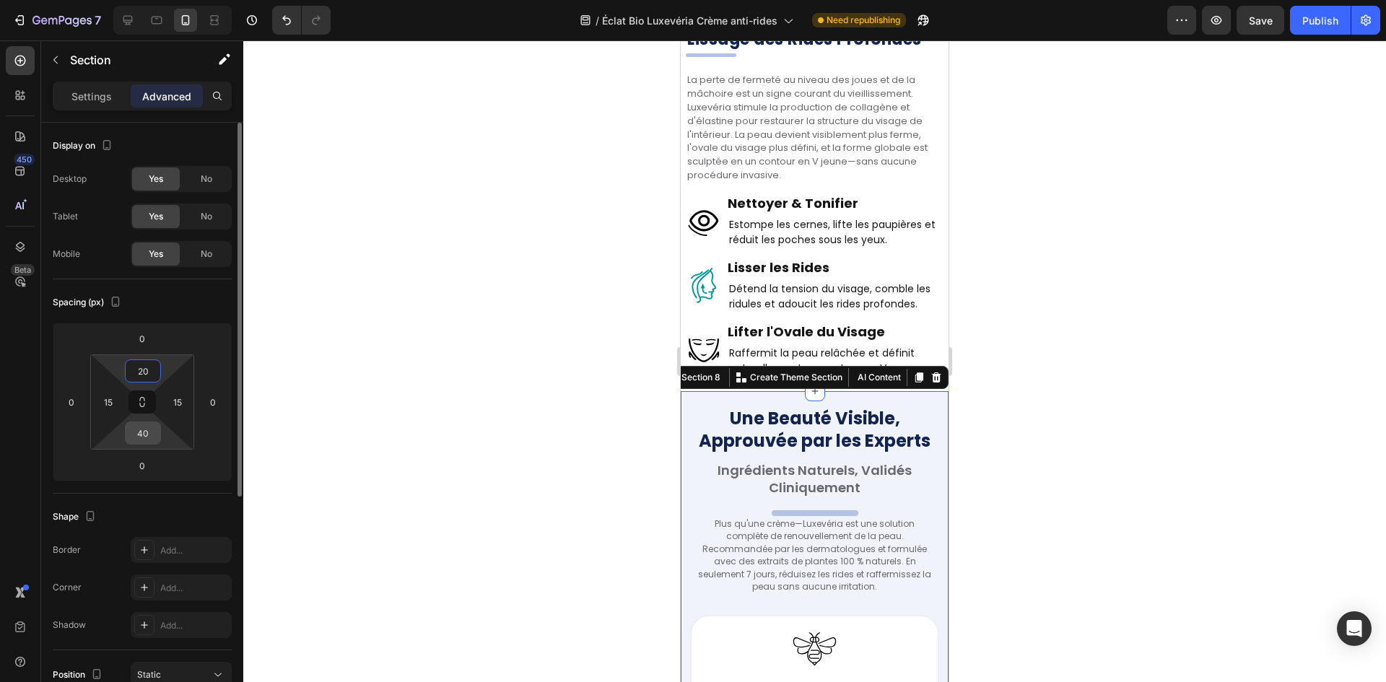
type input "20"
click at [141, 441] on input "40" at bounding box center [142, 433] width 29 height 22
paste input "2"
type input "20"
click at [110, 412] on input "15" at bounding box center [108, 402] width 22 height 22
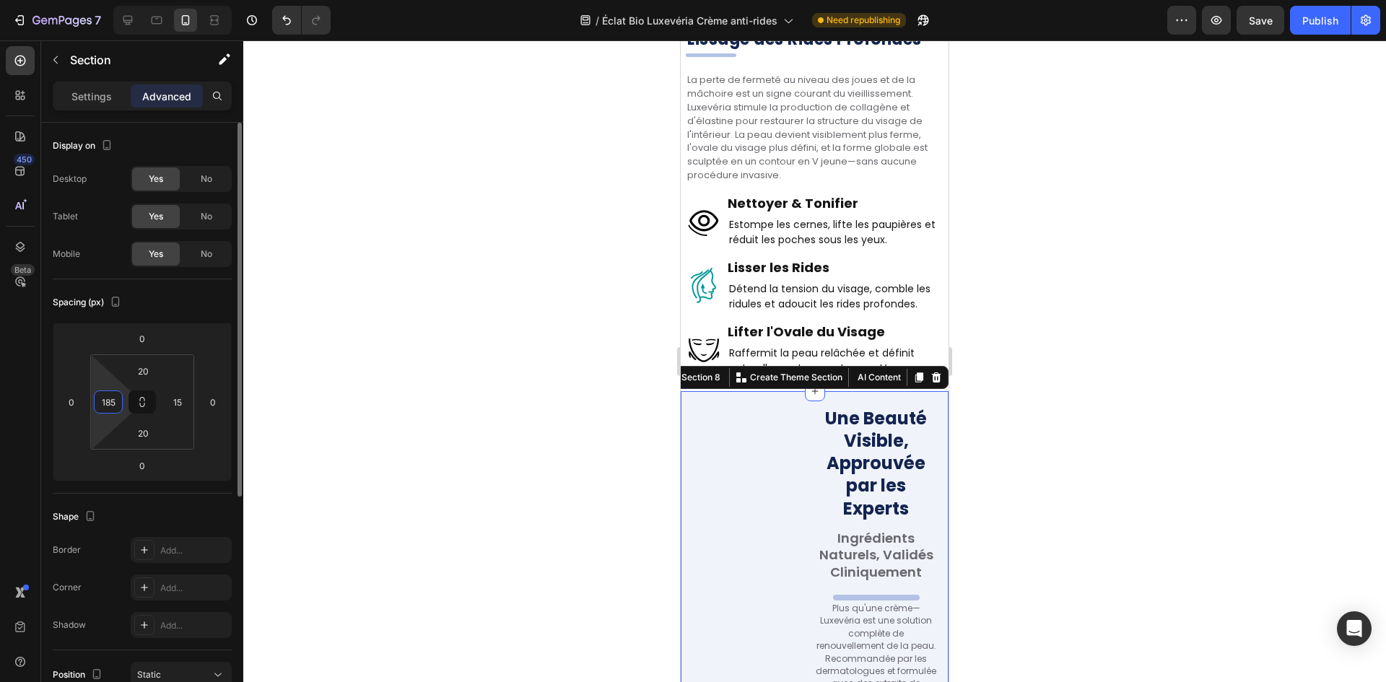
click at [114, 404] on input "185" at bounding box center [108, 402] width 22 height 22
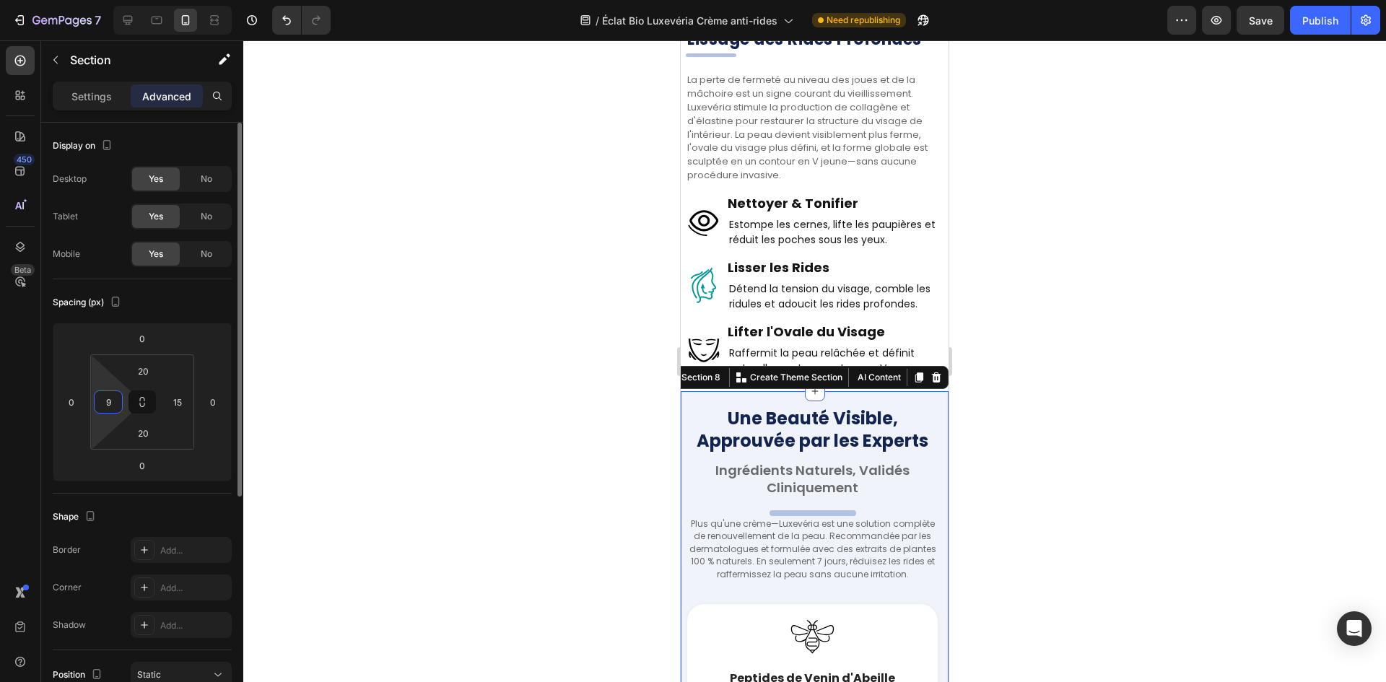
click at [114, 404] on input "9" at bounding box center [108, 402] width 22 height 22
type input "7"
click at [168, 403] on input "15" at bounding box center [178, 402] width 22 height 22
click at [169, 403] on input "15" at bounding box center [178, 402] width 22 height 22
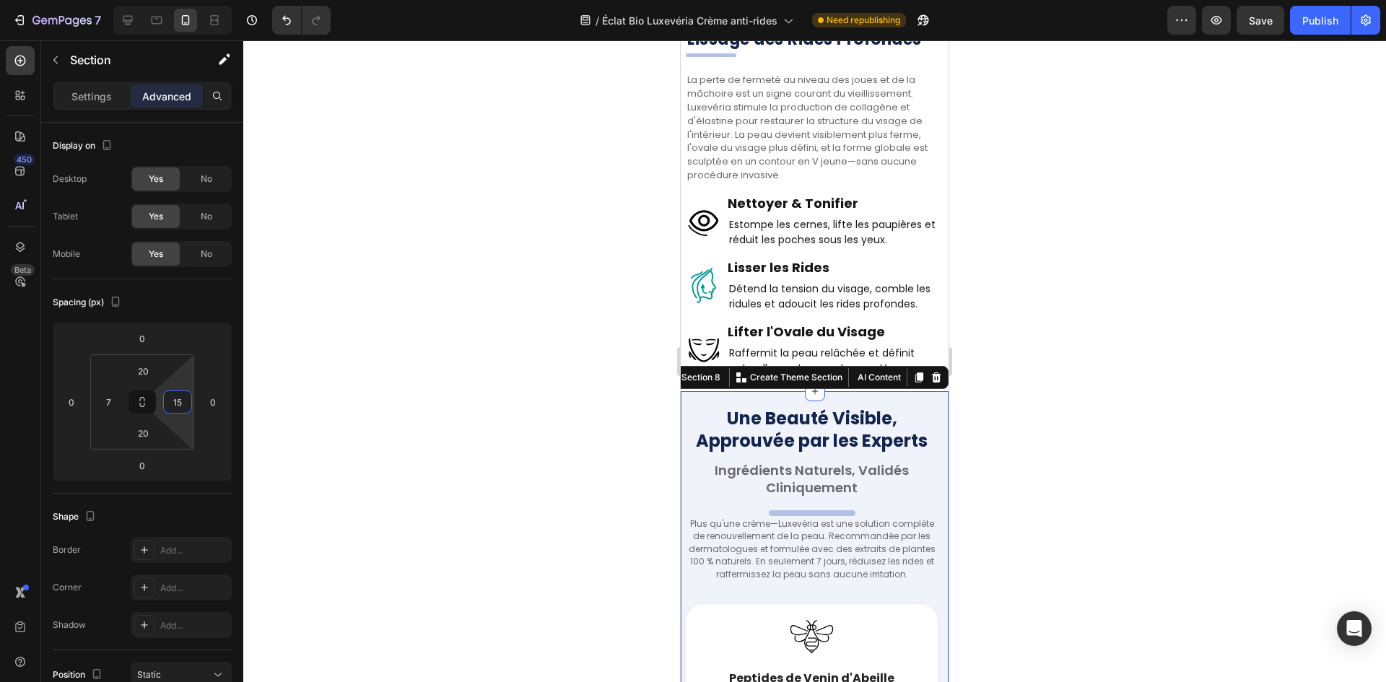
type input "7"
click at [759, 414] on h2 "Une Beauté Visible, Approuvée par les Experts" at bounding box center [815, 430] width 258 height 48
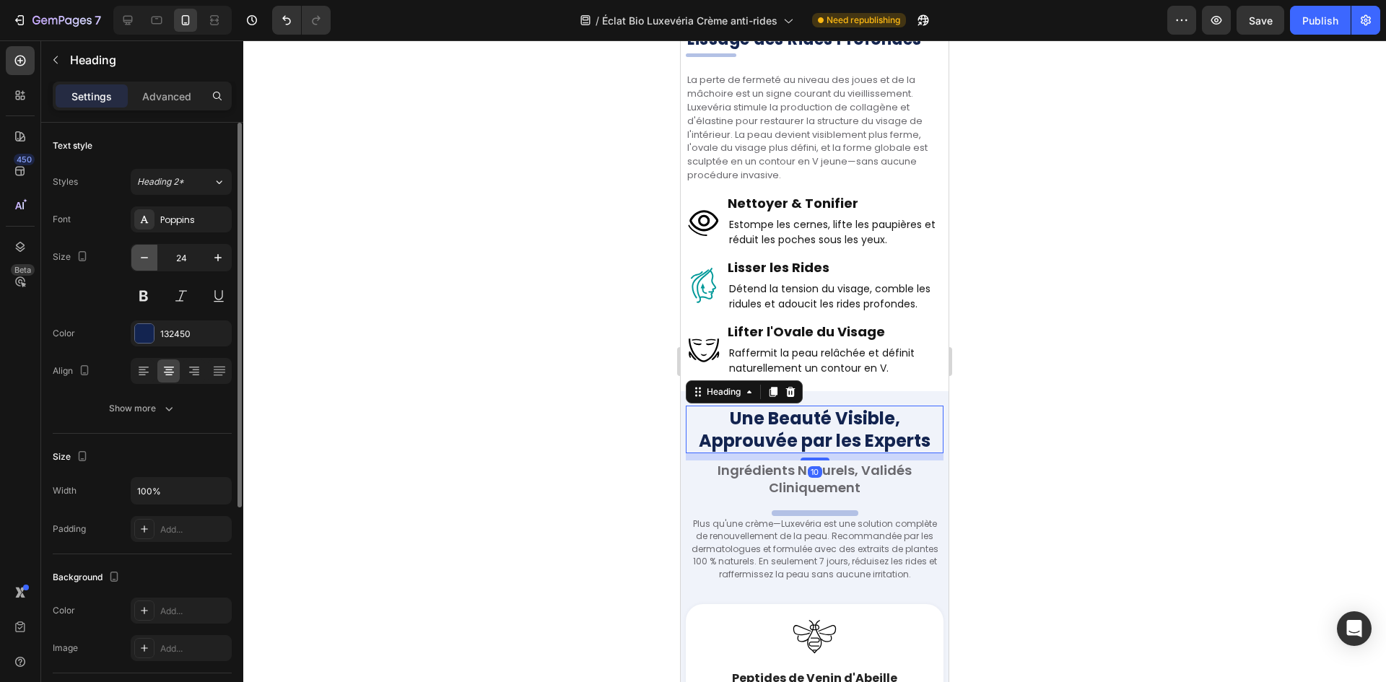
click at [141, 261] on icon "button" at bounding box center [144, 257] width 14 height 14
type input "22"
click at [813, 463] on div "10" at bounding box center [815, 469] width 14 height 12
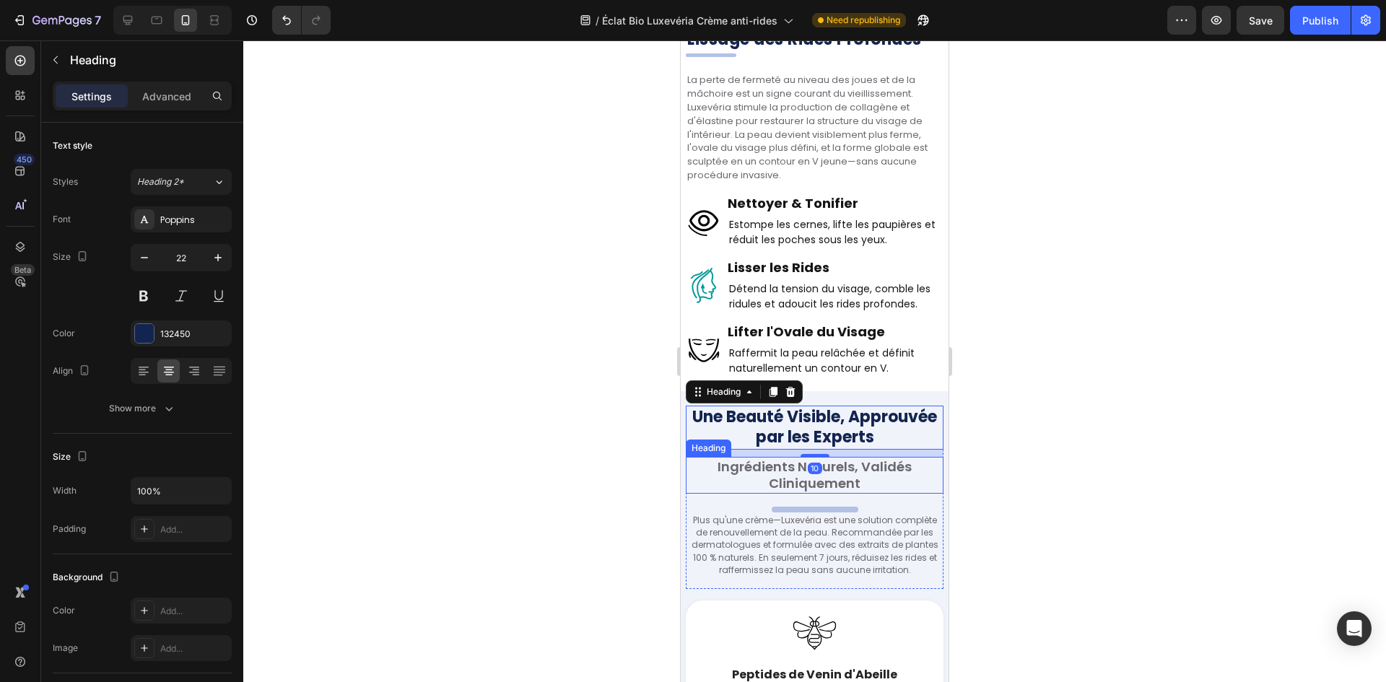
click at [817, 459] on h2 "Ingrédients Naturels, Validés Cliniquement" at bounding box center [815, 475] width 258 height 37
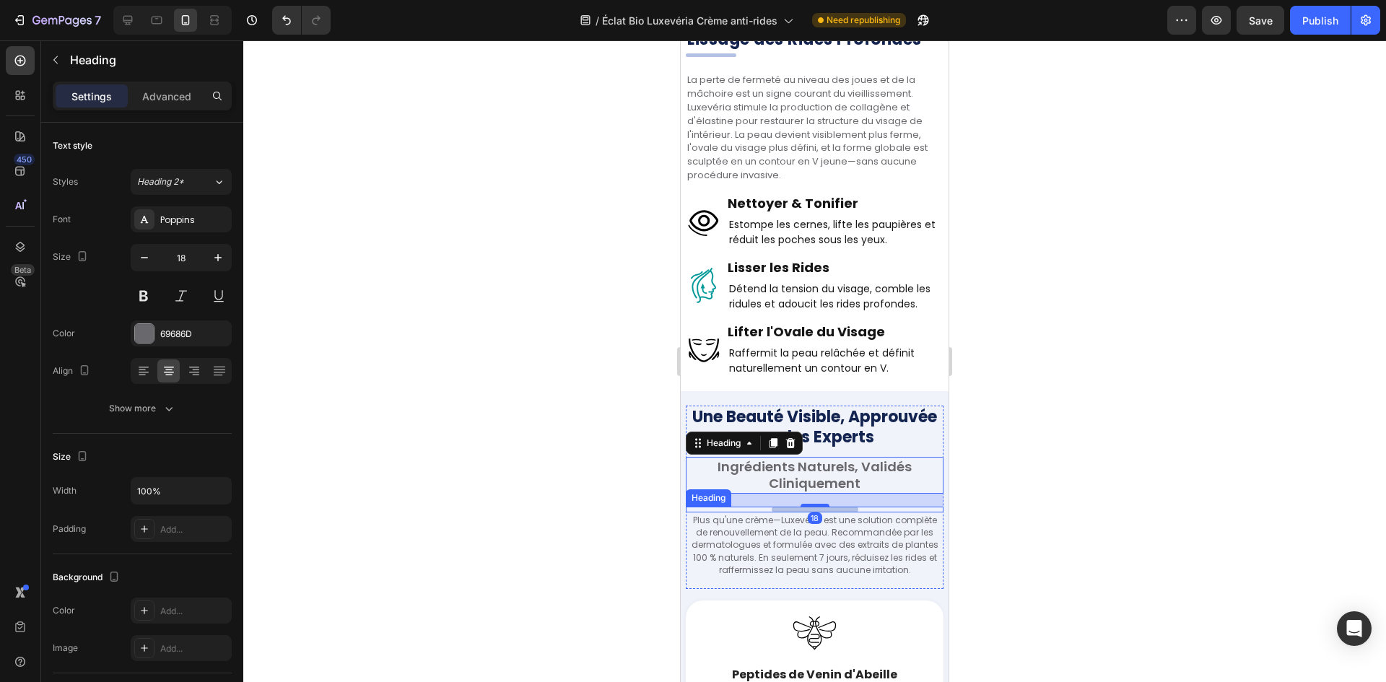
scroll to position [2996, 0]
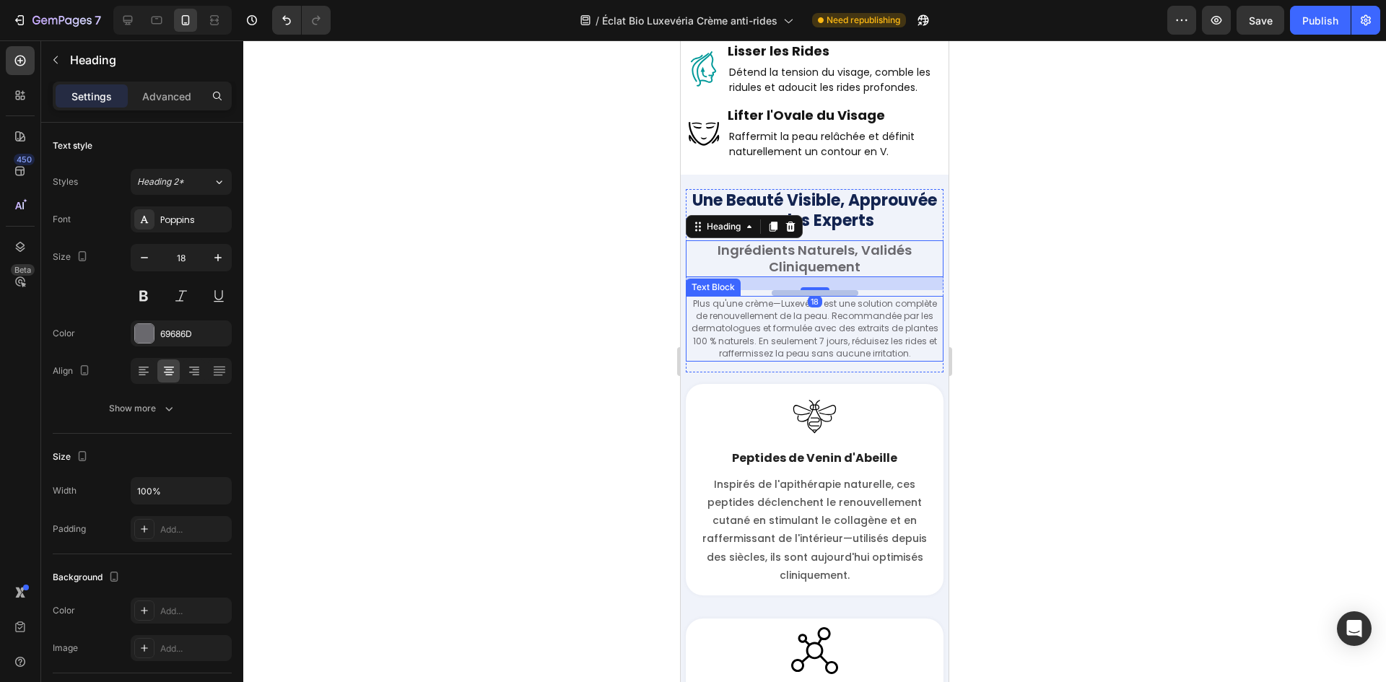
click at [843, 323] on p "Plus qu'une crème—Luxevéria est une solution complète de renouvellement de la p…" at bounding box center [814, 328] width 255 height 63
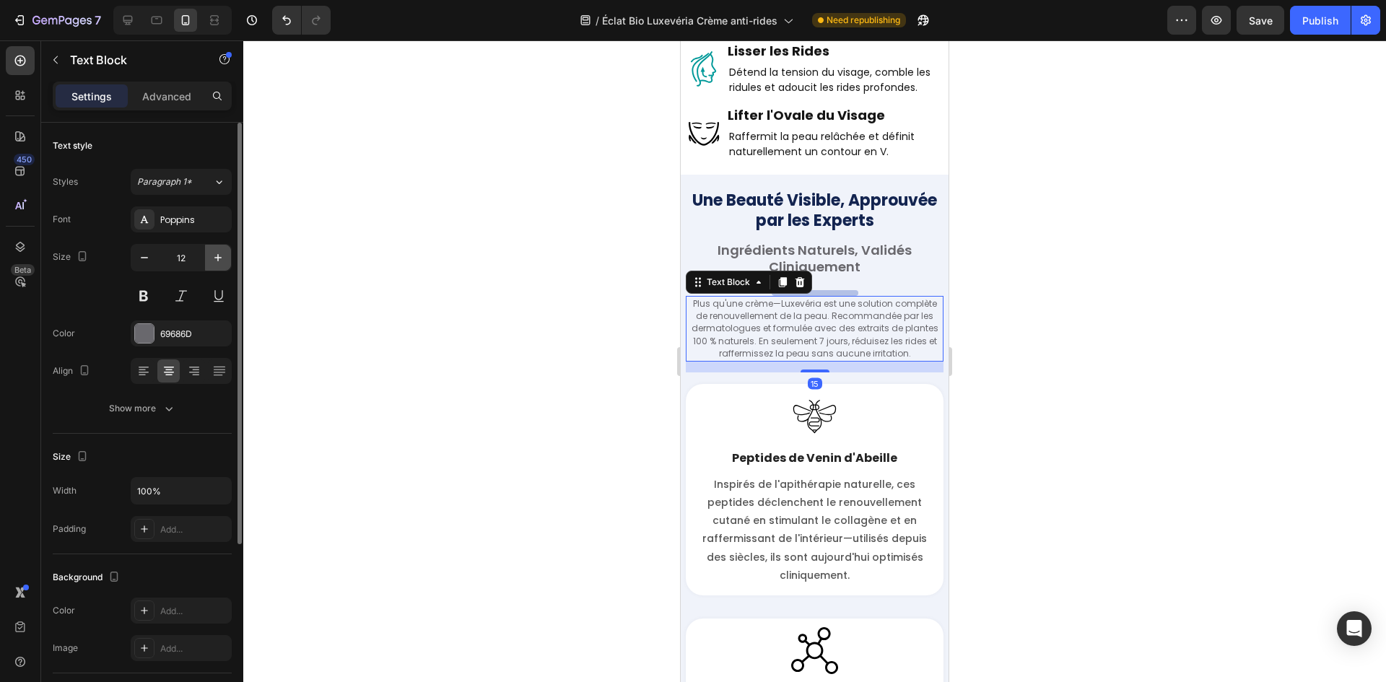
click at [217, 258] on icon "button" at bounding box center [218, 257] width 14 height 14
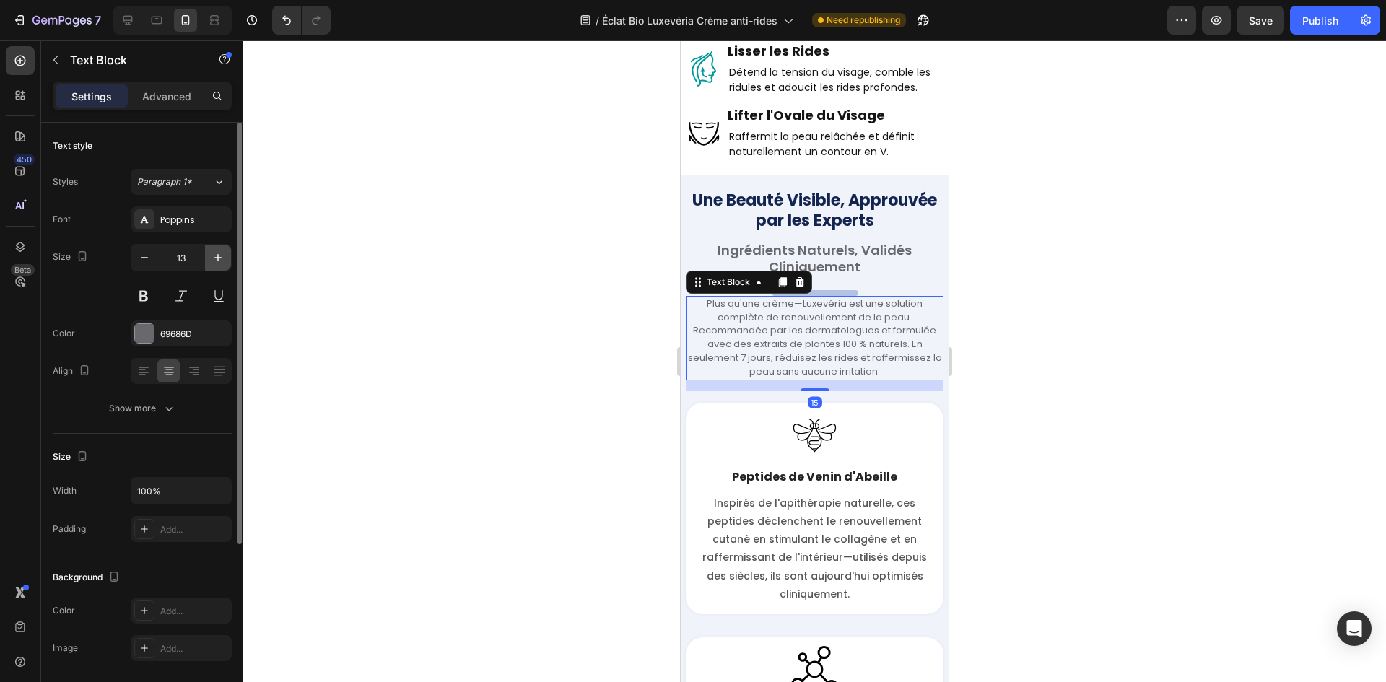
type input "14"
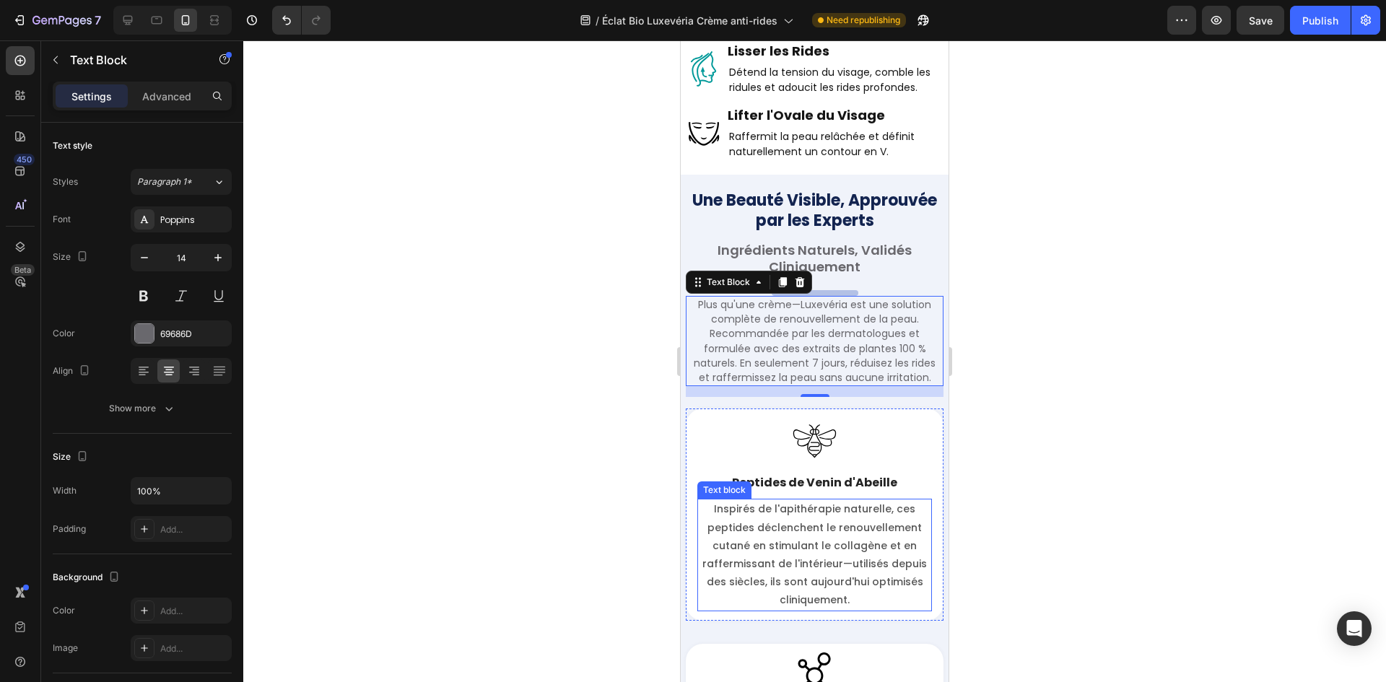
click at [811, 520] on p "Inspirés de l'apithérapie naturelle, ces peptides déclenchent le renouvellement…" at bounding box center [815, 554] width 232 height 109
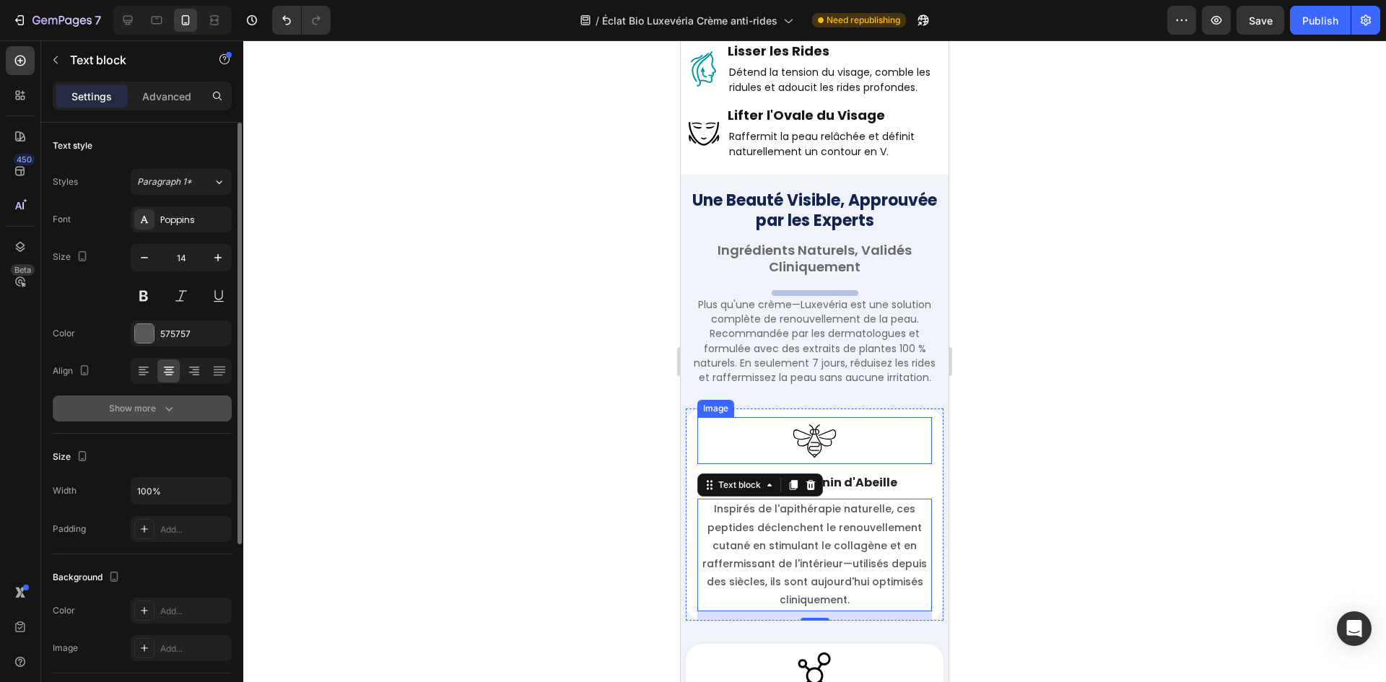
click at [162, 415] on icon "button" at bounding box center [169, 408] width 14 height 14
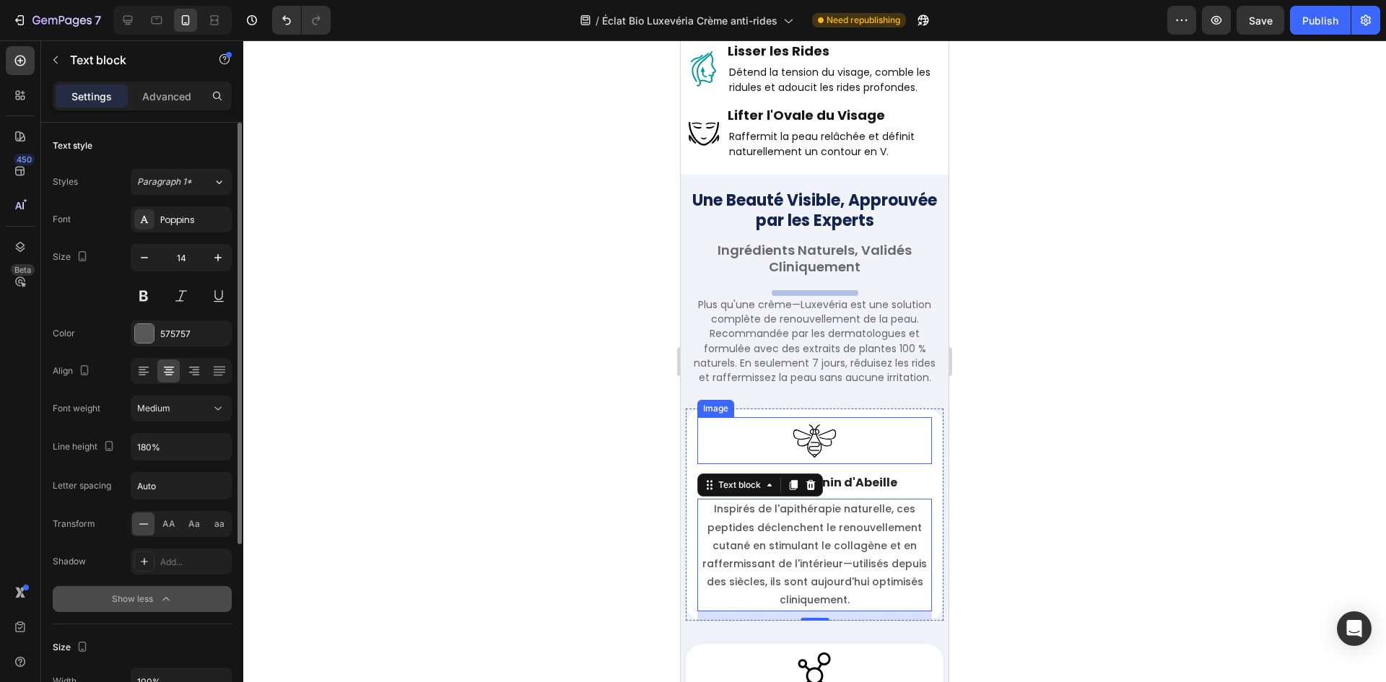
click at [169, 412] on span "Medium" at bounding box center [153, 408] width 33 height 11
click at [160, 505] on span "Normal" at bounding box center [152, 500] width 30 height 13
drag, startPoint x: 800, startPoint y: 598, endPoint x: 833, endPoint y: 562, distance: 49.0
click at [833, 562] on div "Inspirés de l'apithérapie naturelle, ces peptides déclenchent le renouvellement…" at bounding box center [814, 555] width 235 height 112
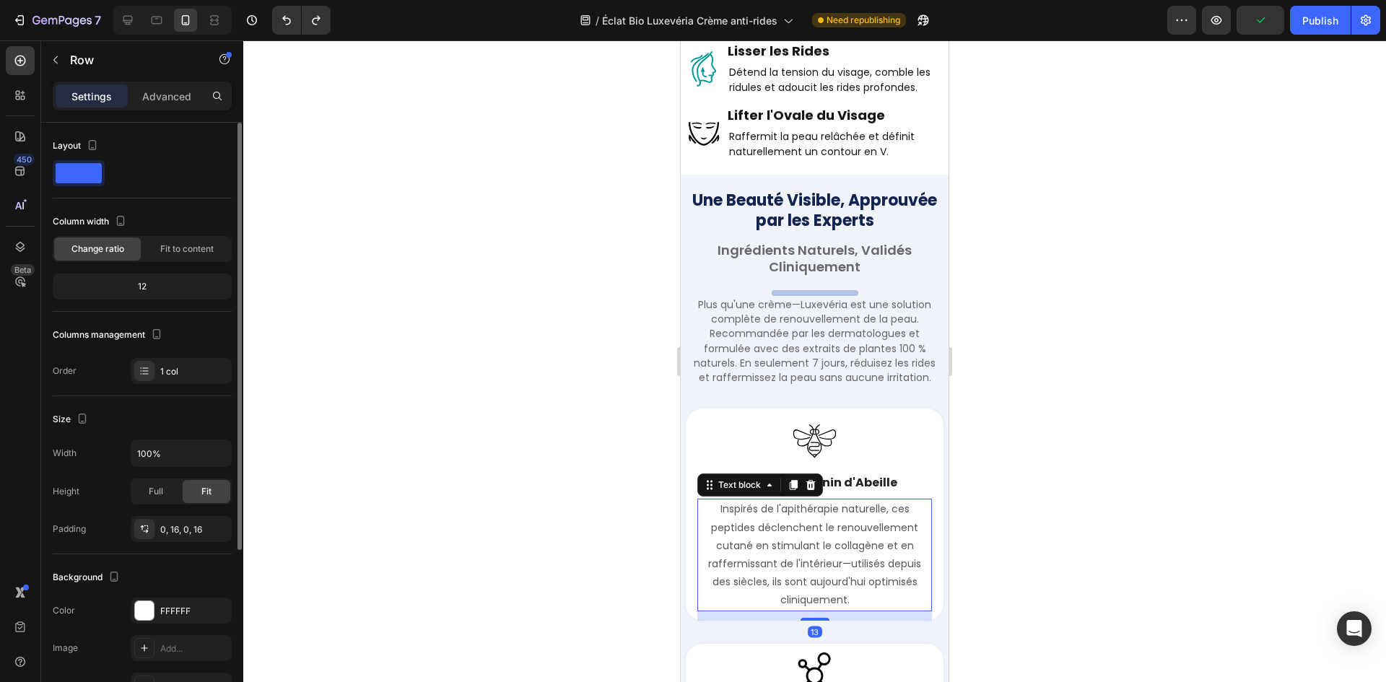
click at [693, 537] on div "Image Peptides de Venin d'Abeille Text block Inspirés de l'apithérapie naturell…" at bounding box center [815, 514] width 258 height 211
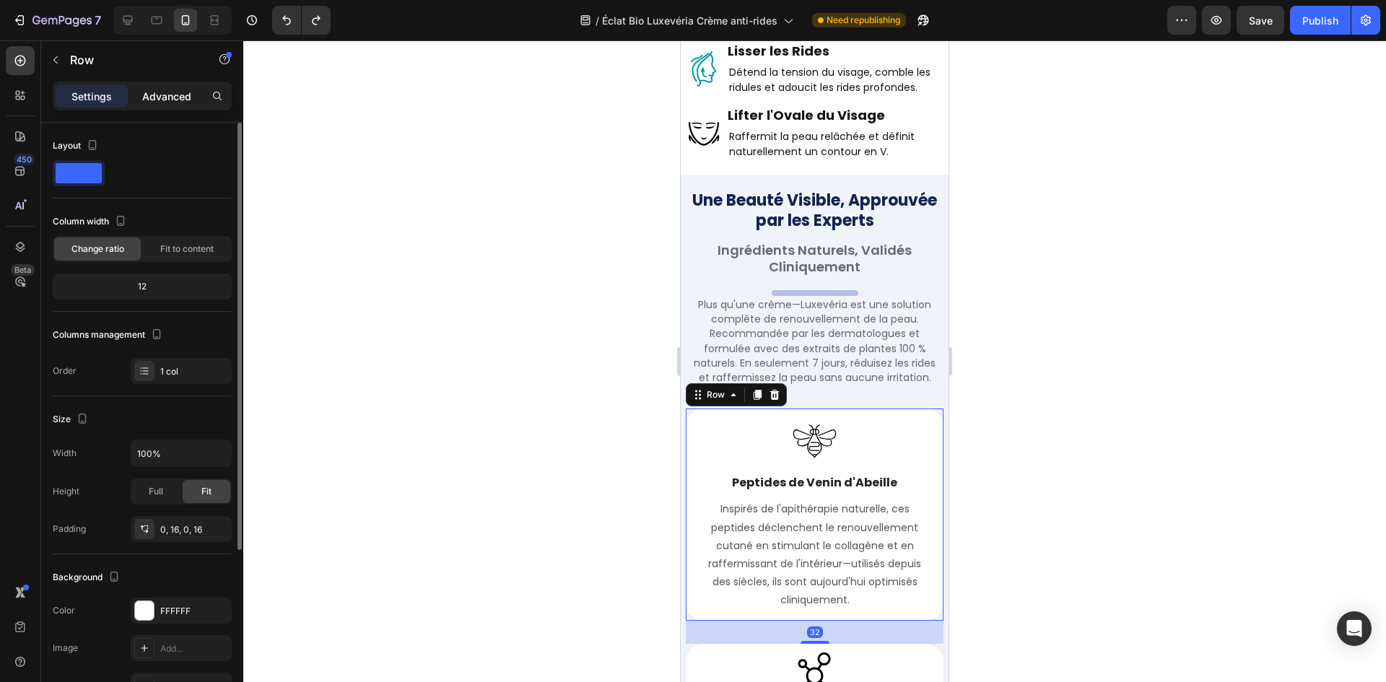
click at [168, 102] on p "Advanced" at bounding box center [166, 96] width 49 height 15
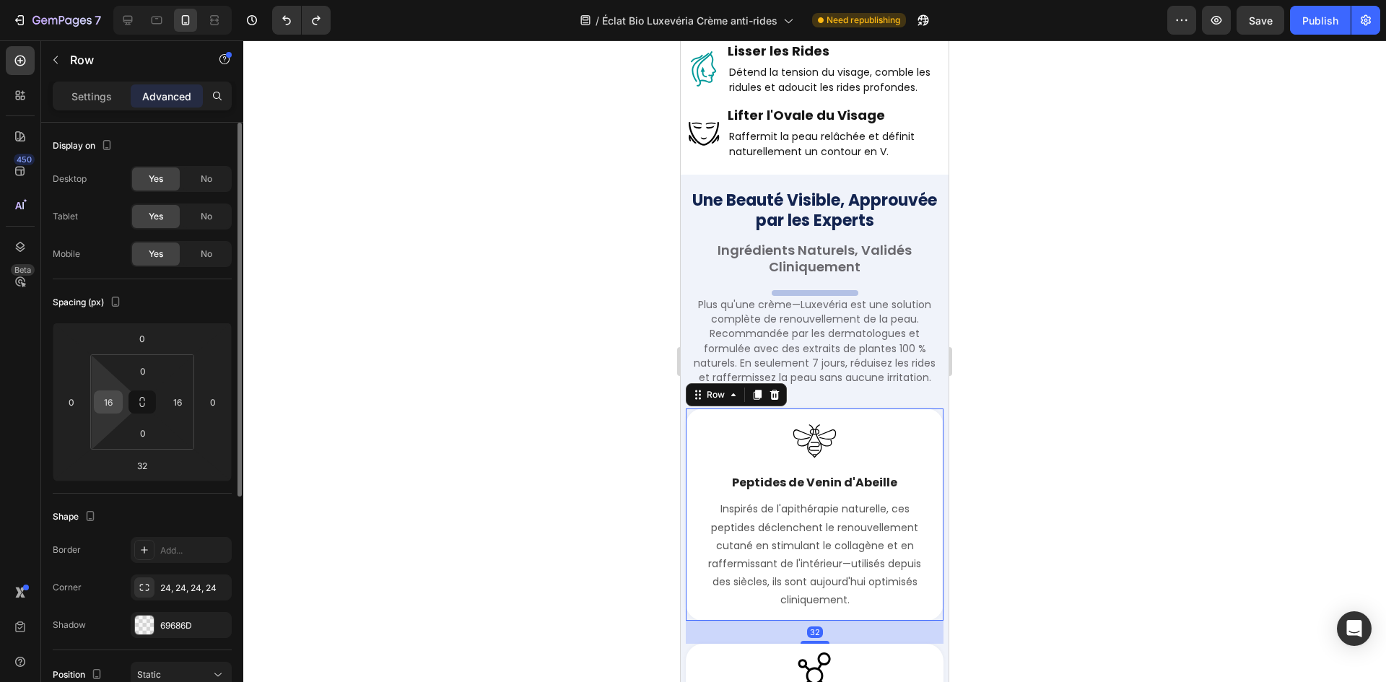
click at [112, 404] on input "16" at bounding box center [108, 402] width 22 height 22
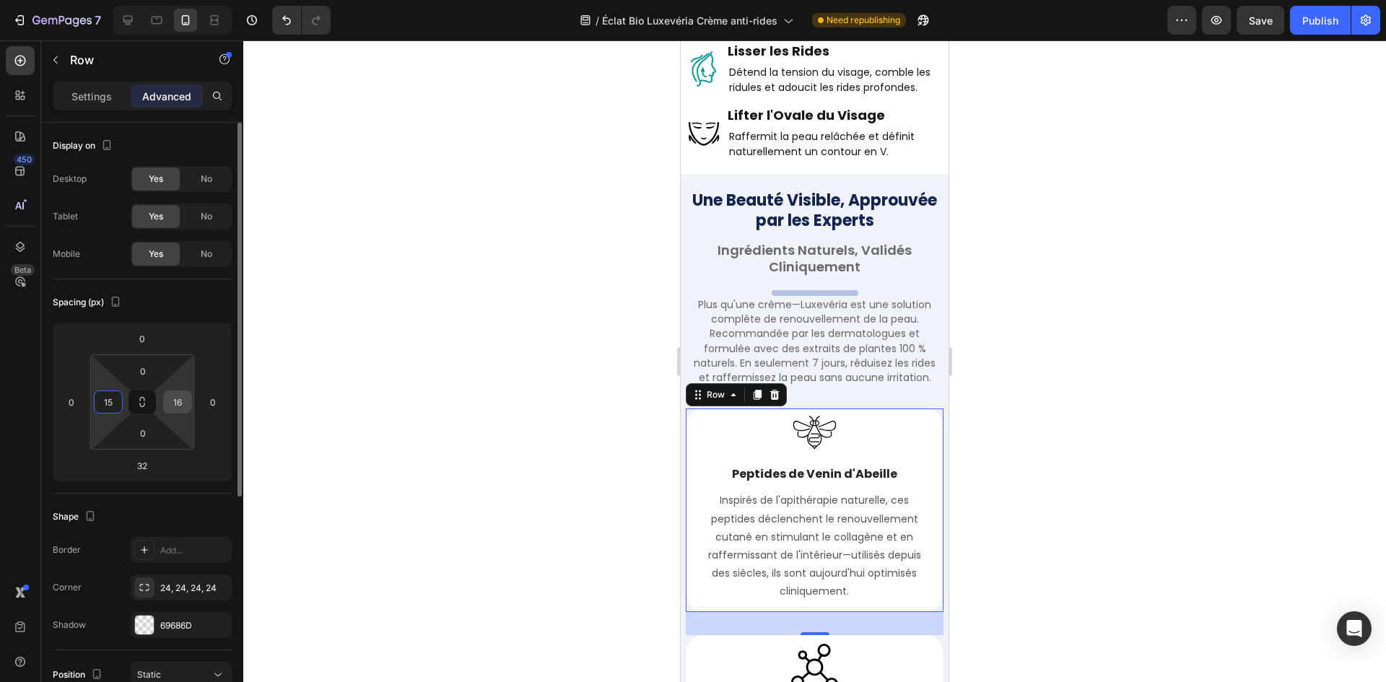
type input "15"
click at [173, 398] on input "16" at bounding box center [178, 402] width 22 height 22
type input "15"
click at [109, 409] on input "15" at bounding box center [108, 402] width 22 height 22
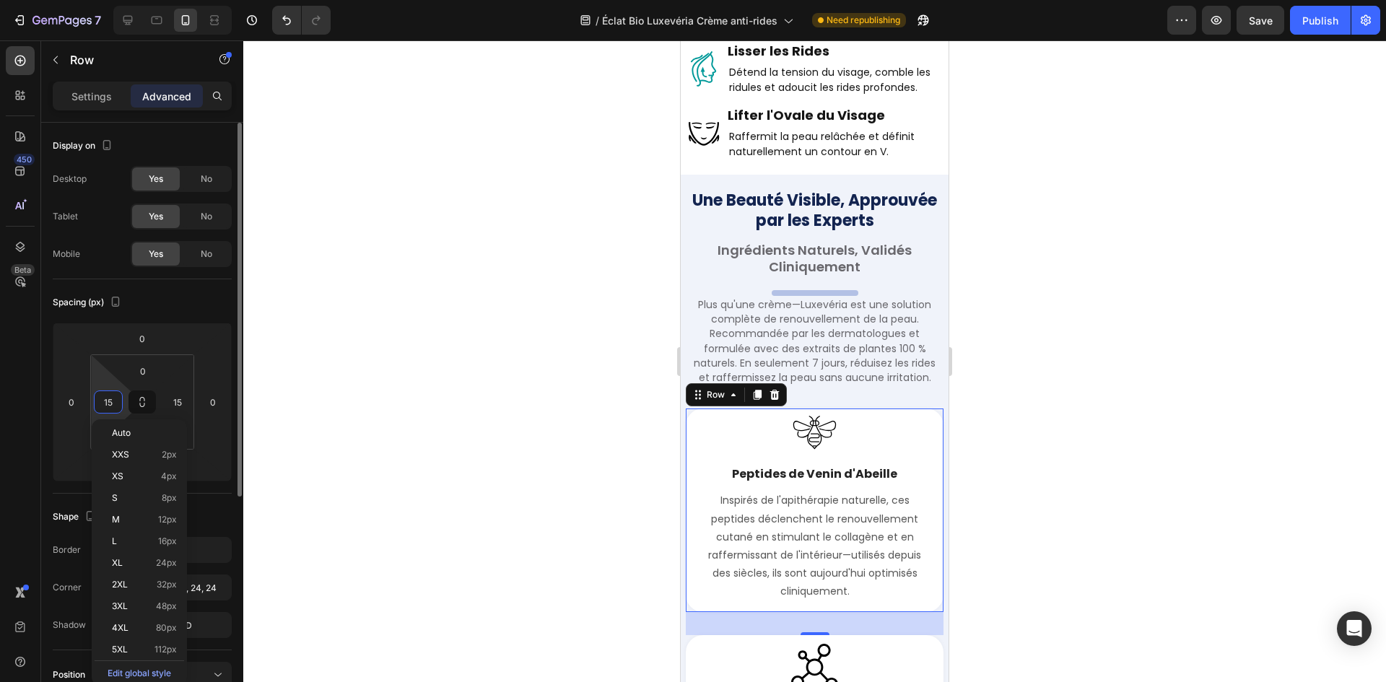
click at [109, 409] on input "15" at bounding box center [108, 402] width 22 height 22
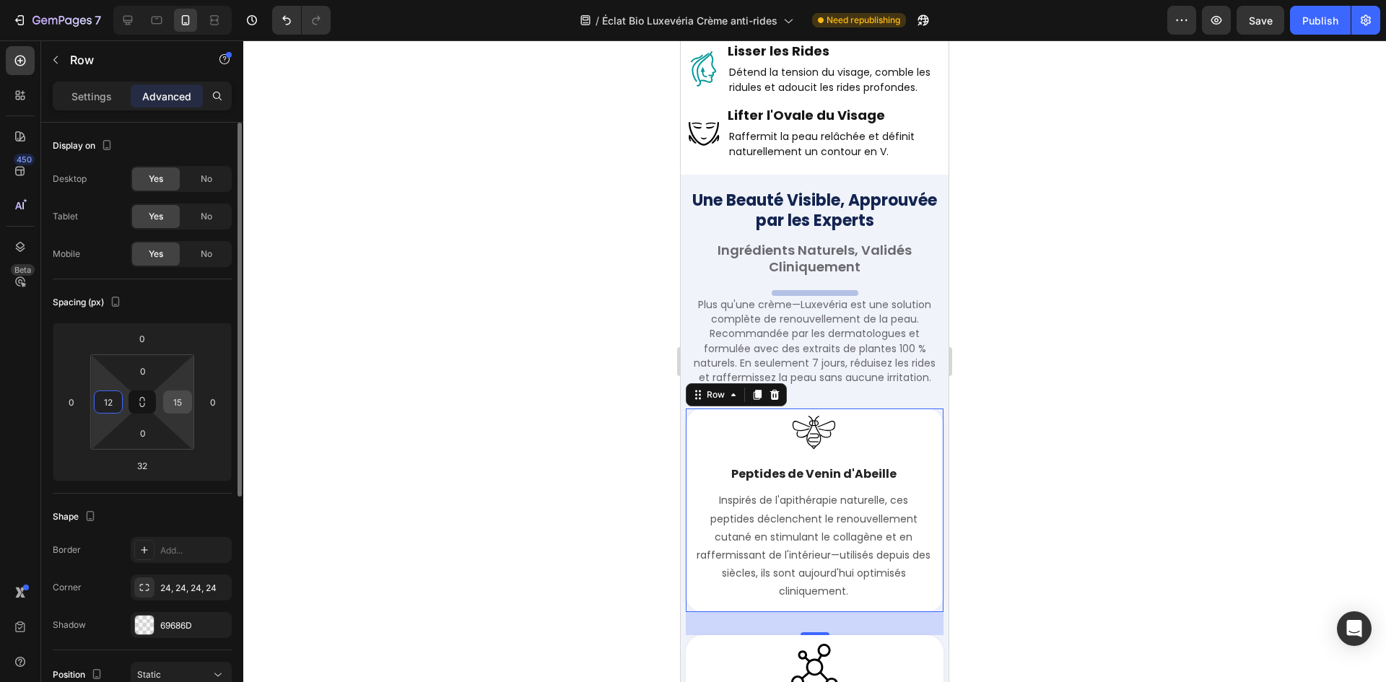
type input "12"
click at [167, 410] on div "15" at bounding box center [177, 402] width 29 height 23
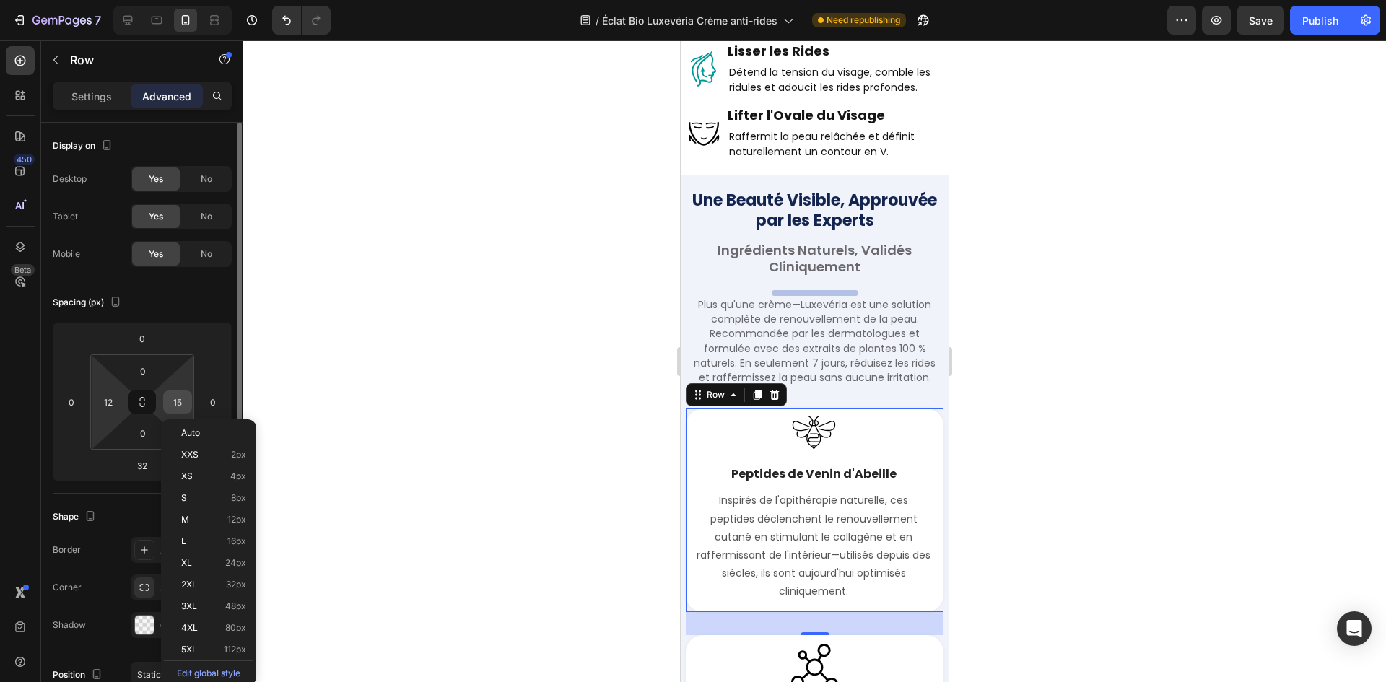
click at [168, 409] on input "15" at bounding box center [178, 402] width 22 height 22
click at [173, 408] on input "15" at bounding box center [178, 402] width 22 height 22
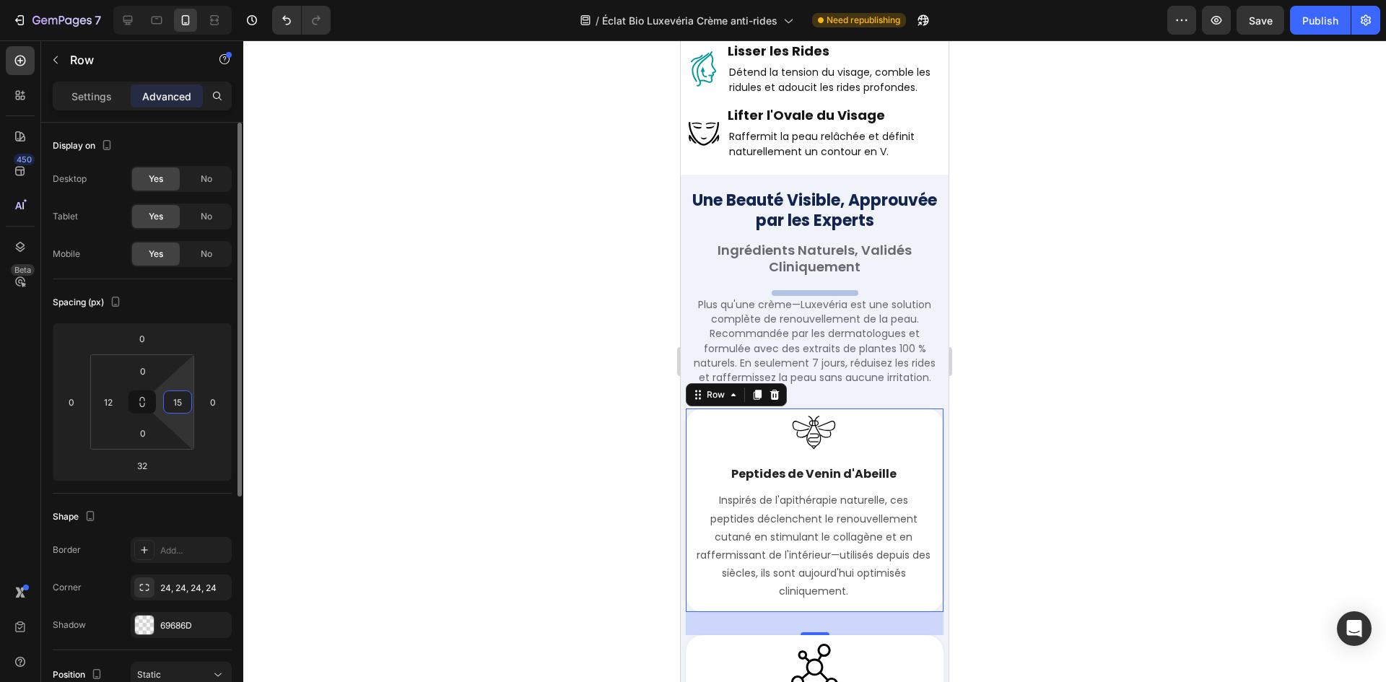
click at [173, 408] on input "15" at bounding box center [178, 402] width 22 height 22
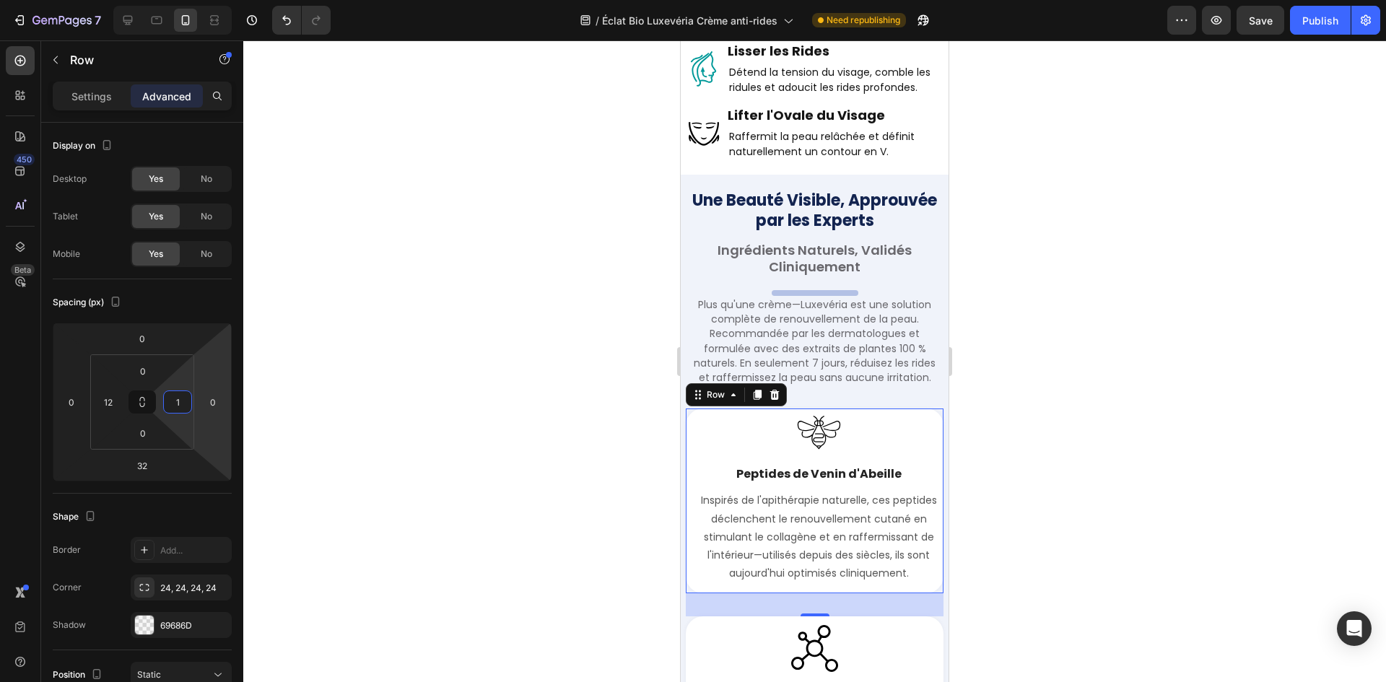
type input "12"
click at [762, 507] on p "Inspirés de l'apithérapie naturelle, ces peptides déclenchent le renouvellement…" at bounding box center [814, 537] width 237 height 91
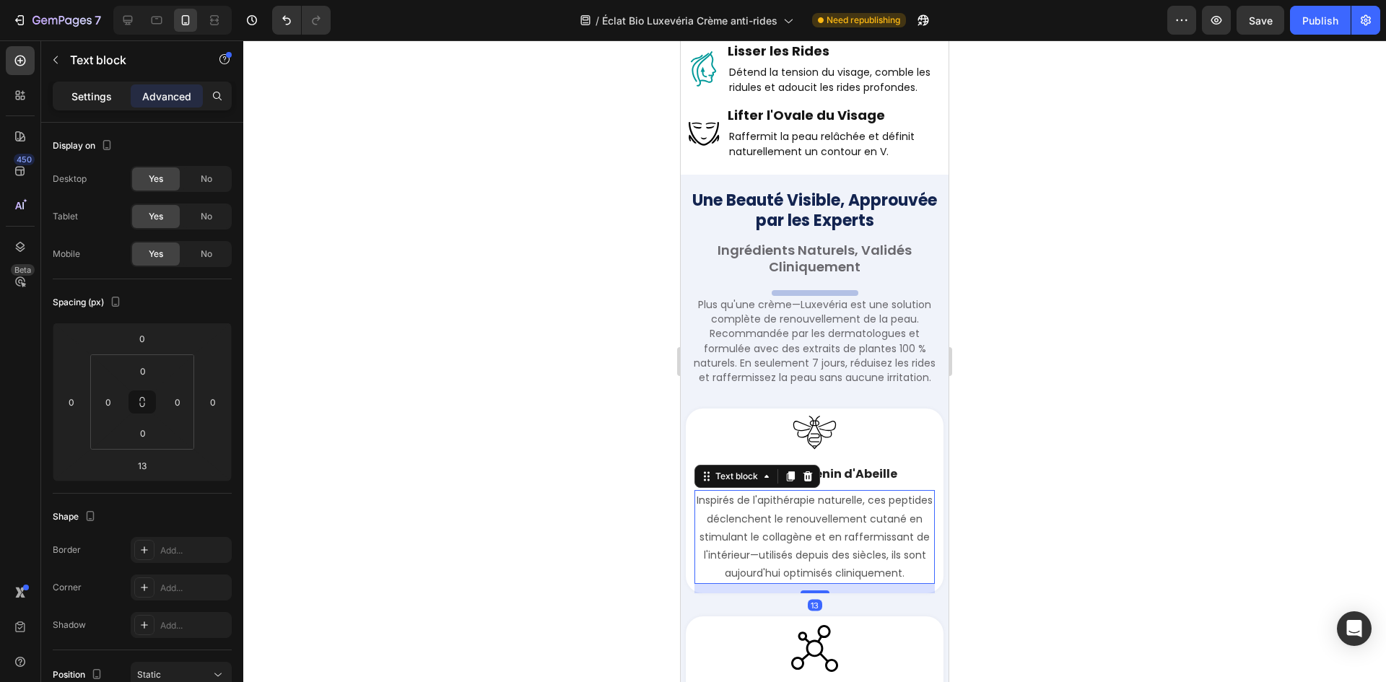
click at [107, 106] on div "Settings" at bounding box center [92, 95] width 72 height 23
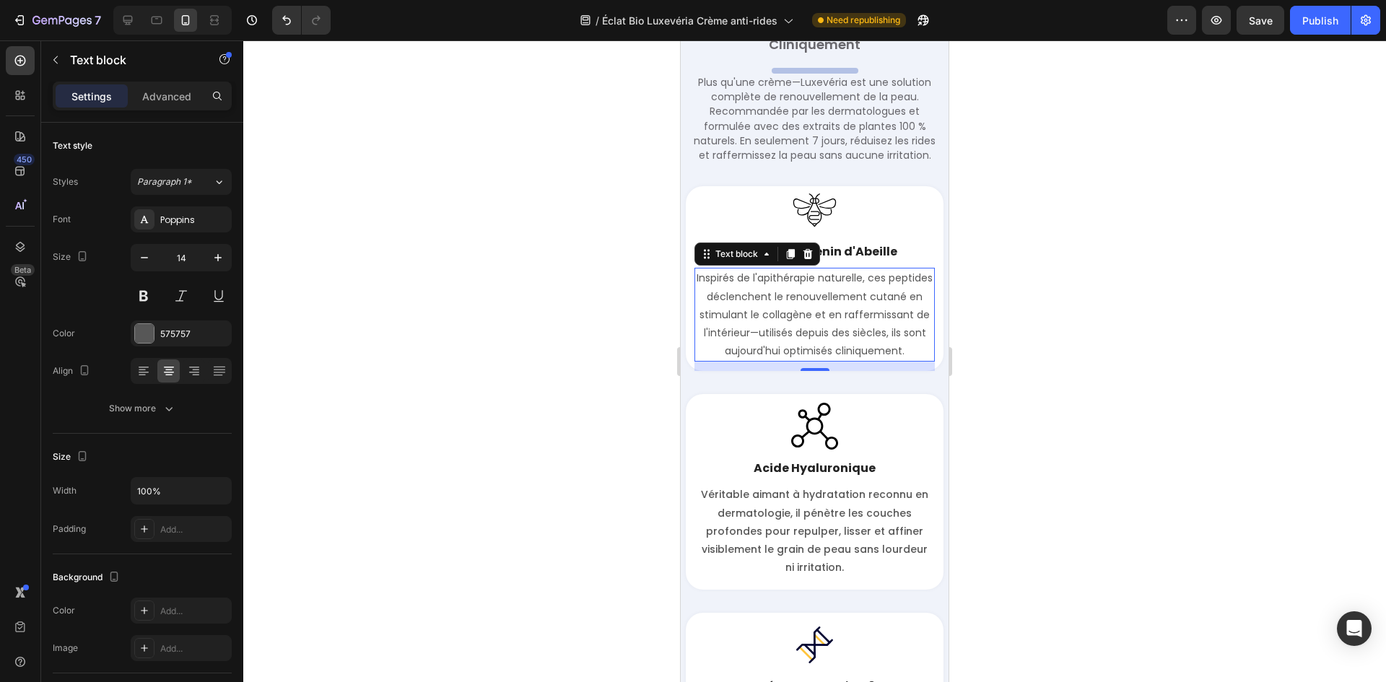
scroll to position [2996, 0]
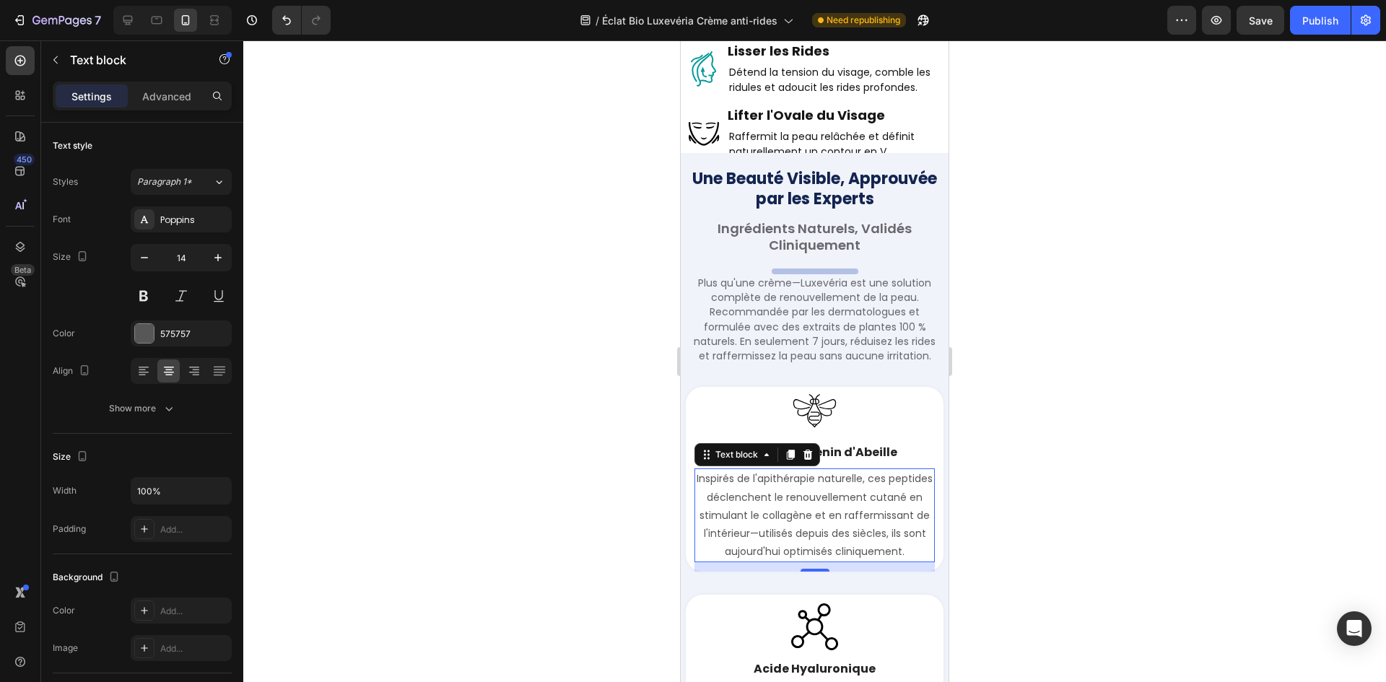
click at [694, 542] on div "Image Peptides de Venin d'Abeille Text block Inspirés de l'apithérapie naturell…" at bounding box center [815, 479] width 258 height 185
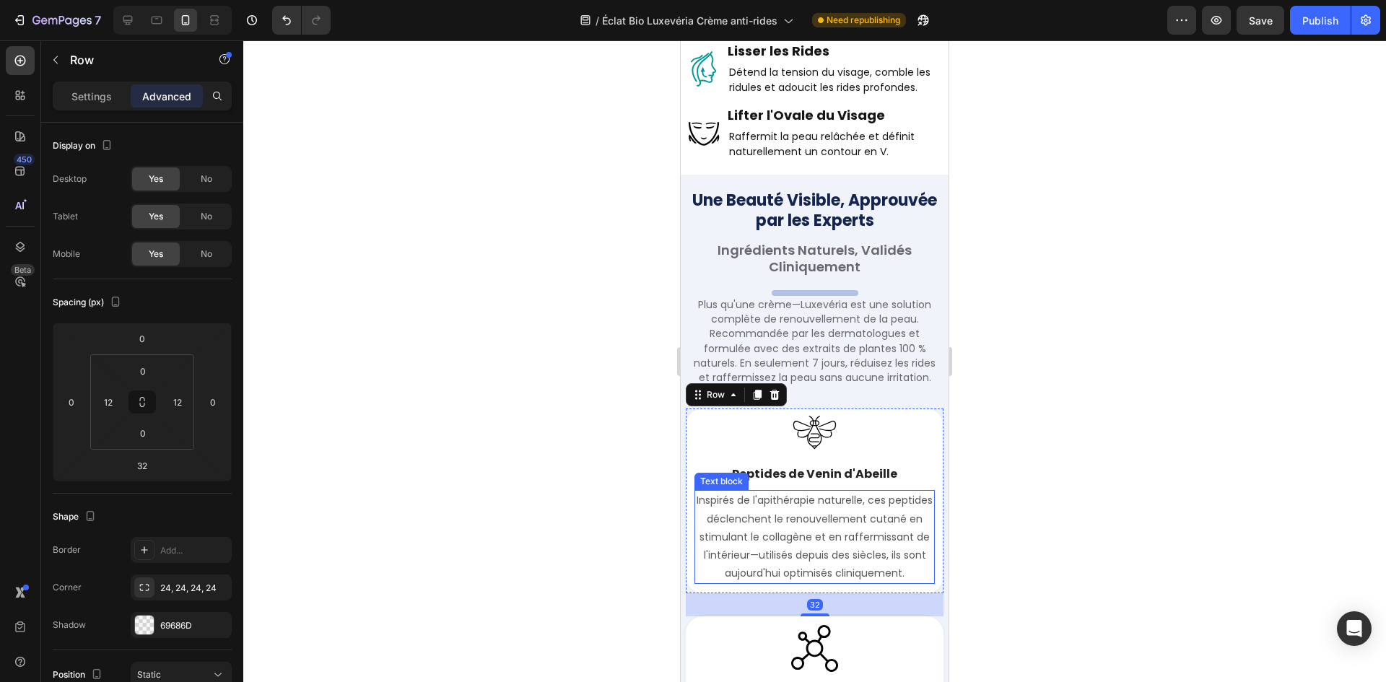
click at [749, 511] on p "Inspirés de l'apithérapie naturelle, ces peptides déclenchent le renouvellement…" at bounding box center [814, 537] width 237 height 91
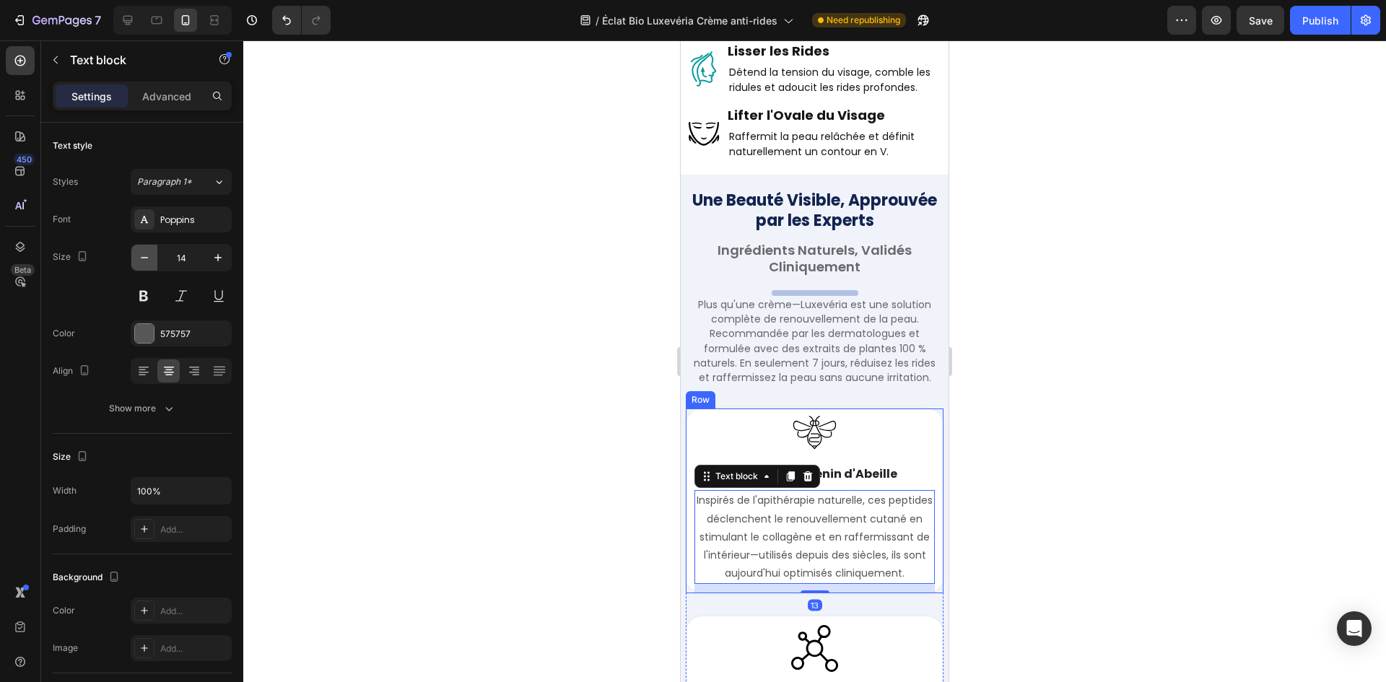
click at [145, 257] on icon "button" at bounding box center [144, 257] width 14 height 14
type input "13"
click at [189, 259] on input "13" at bounding box center [181, 258] width 48 height 26
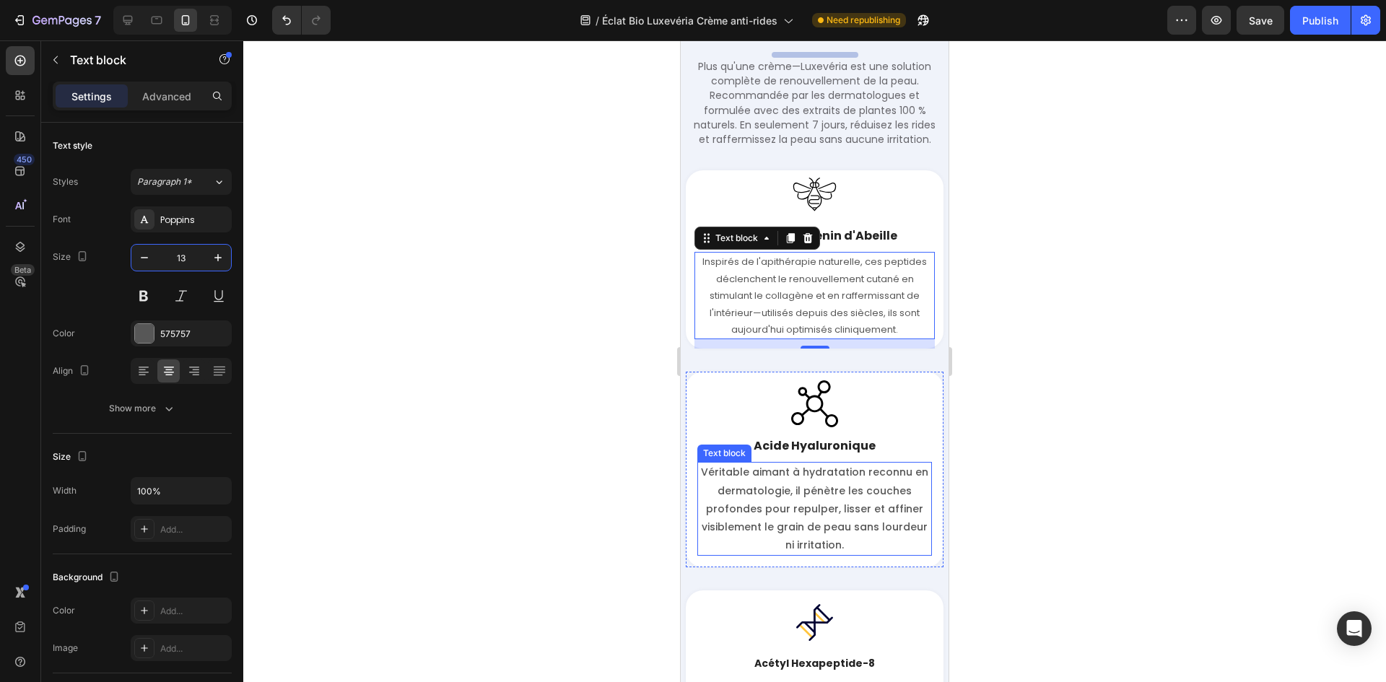
click at [849, 484] on p "Véritable aimant à hydratation reconnu en dermatologie, il pénètre les couches …" at bounding box center [815, 508] width 232 height 91
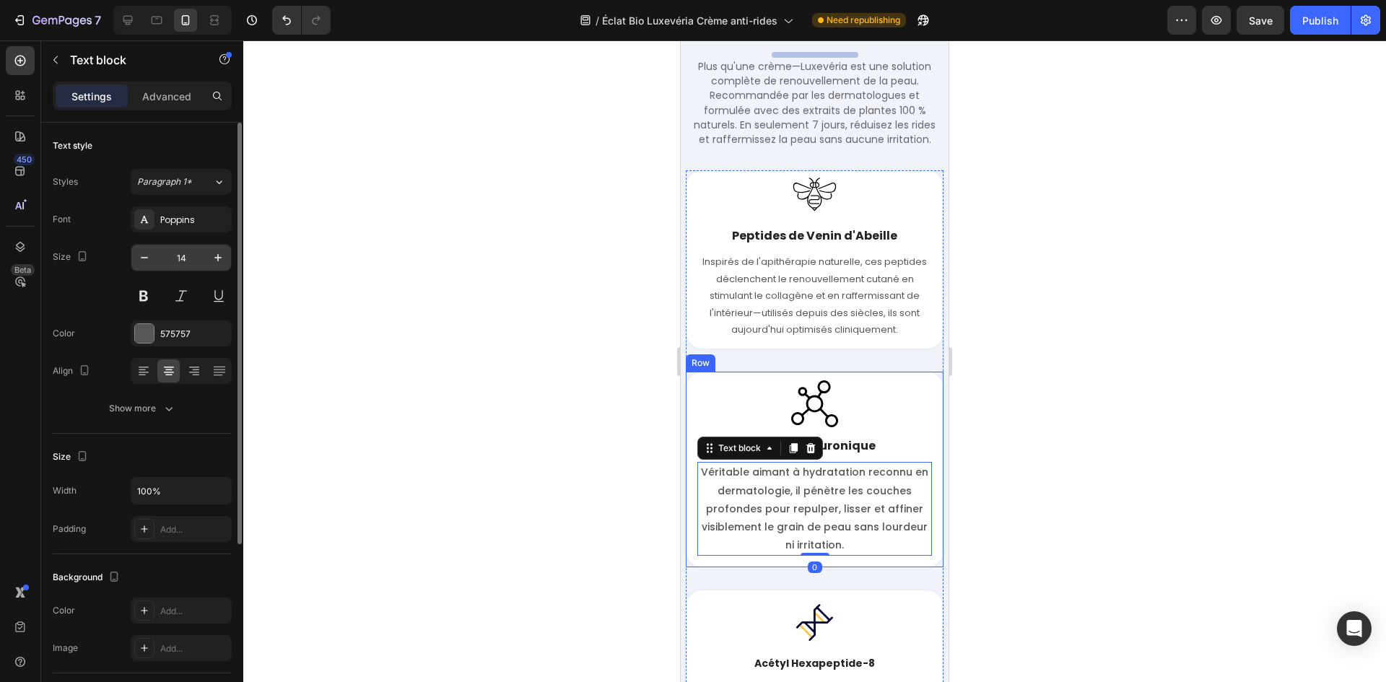
click at [185, 255] on input "14" at bounding box center [181, 258] width 48 height 26
paste input "3"
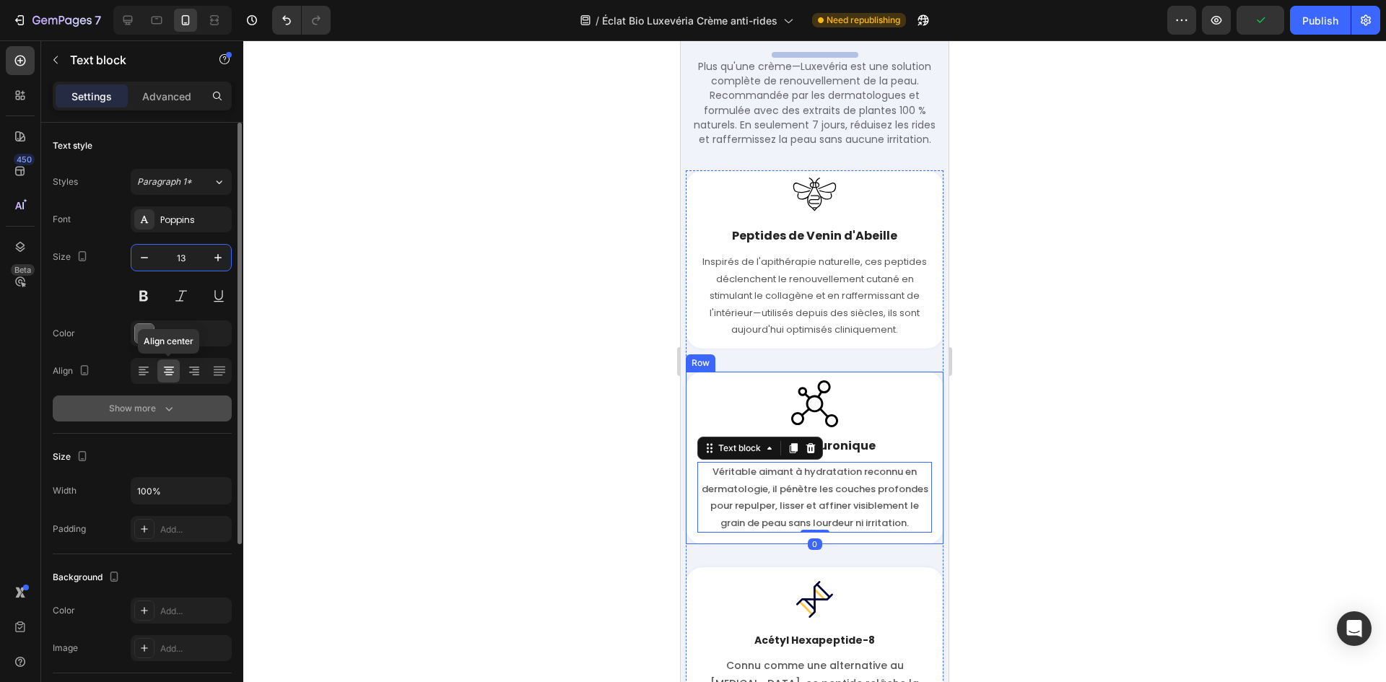
type input "13"
click at [162, 409] on icon "button" at bounding box center [169, 408] width 14 height 14
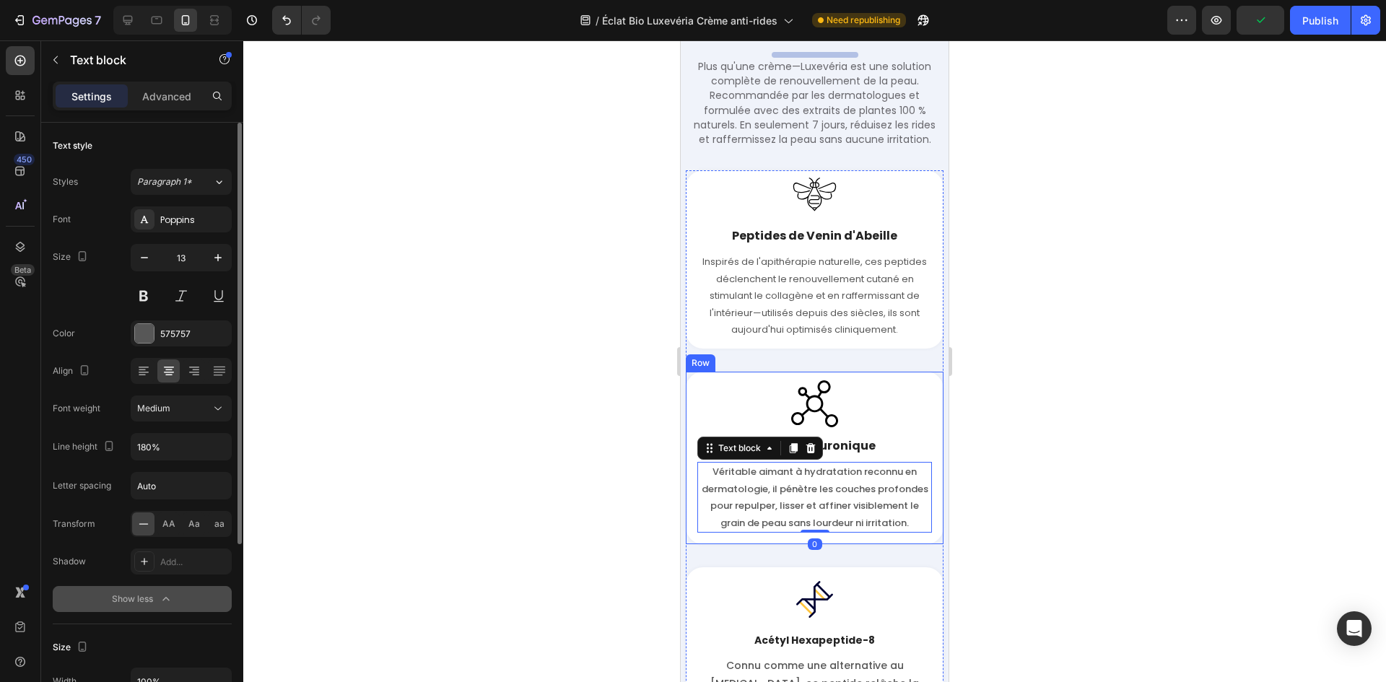
click at [173, 409] on div "Medium" at bounding box center [174, 408] width 74 height 13
click at [178, 504] on p "Normal" at bounding box center [175, 500] width 77 height 13
click at [811, 322] on p "Inspirés de l'apithérapie naturelle, ces peptides déclenchent le renouvellement…" at bounding box center [814, 295] width 237 height 84
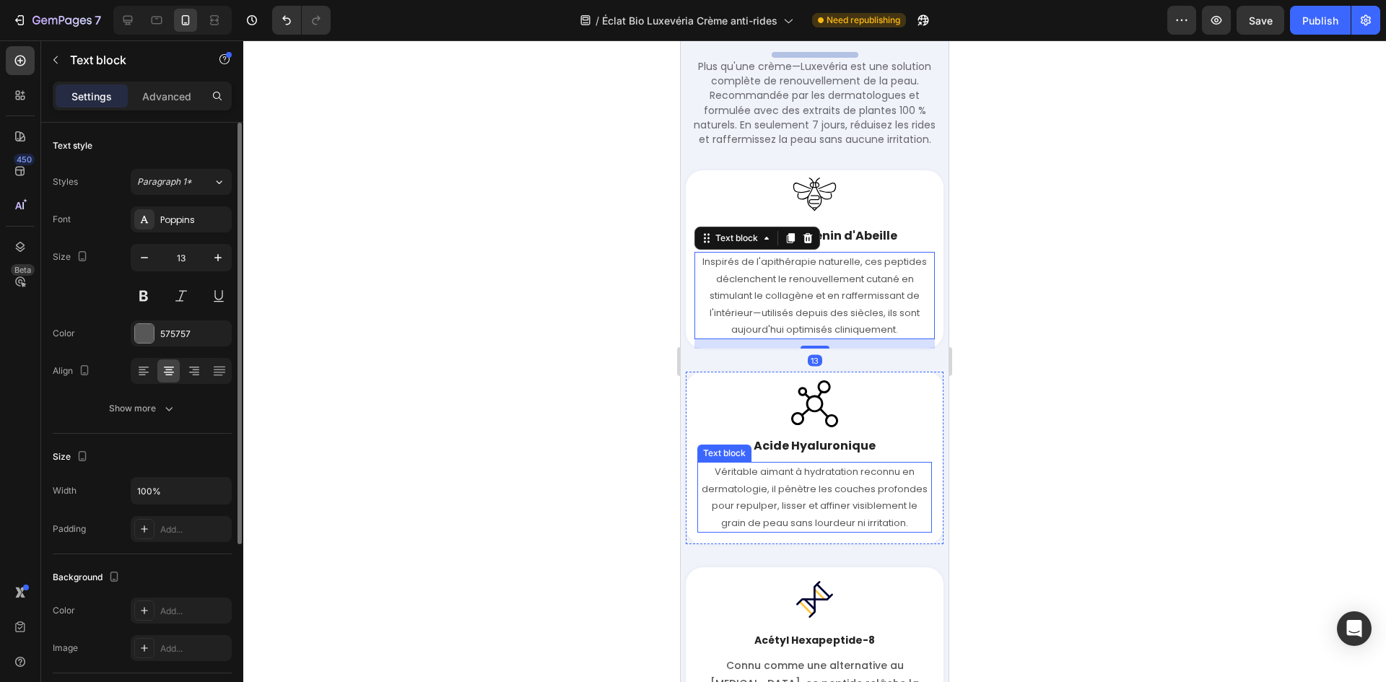
click at [751, 494] on p "Véritable aimant à hydratation reconnu en dermatologie, il pénètre les couches …" at bounding box center [815, 497] width 232 height 68
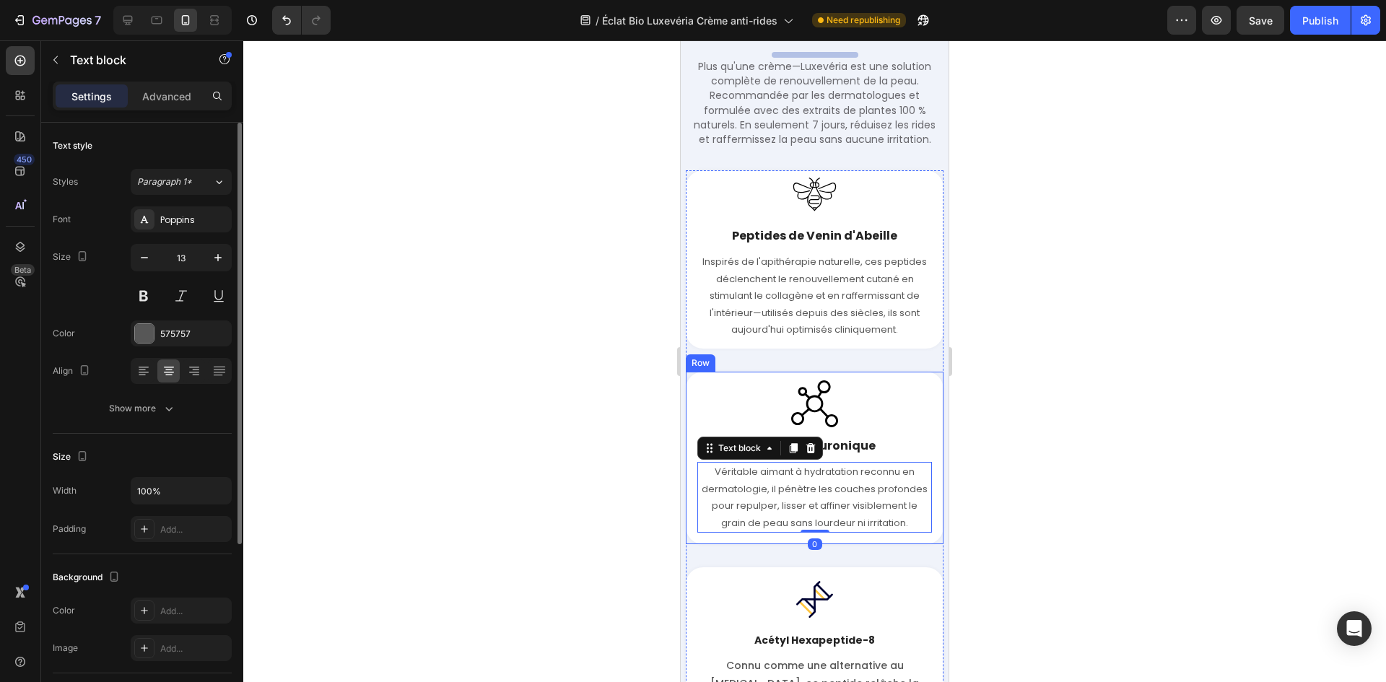
click at [739, 539] on div "Image Acide Hyaluronique Text block Véritable aimant à hydratation reconnu en d…" at bounding box center [815, 458] width 258 height 173
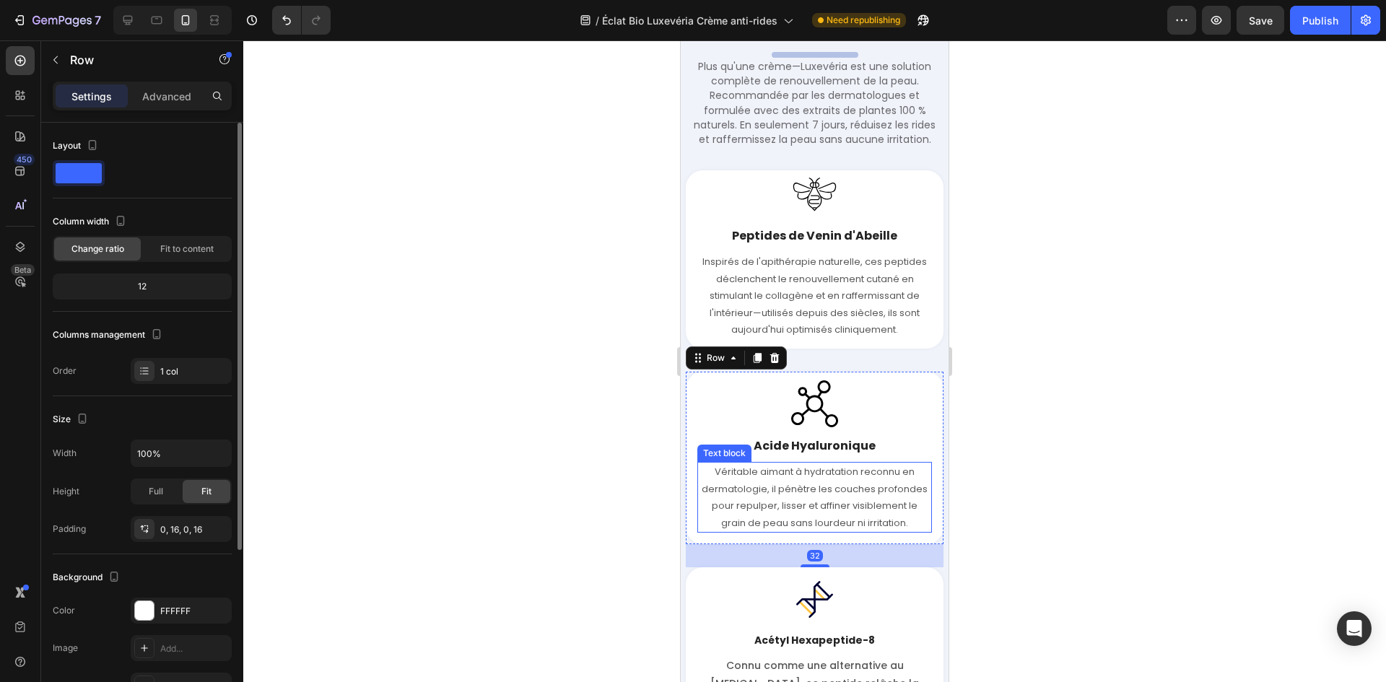
click at [842, 507] on p "Véritable aimant à hydratation reconnu en dermatologie, il pénètre les couches …" at bounding box center [815, 497] width 232 height 68
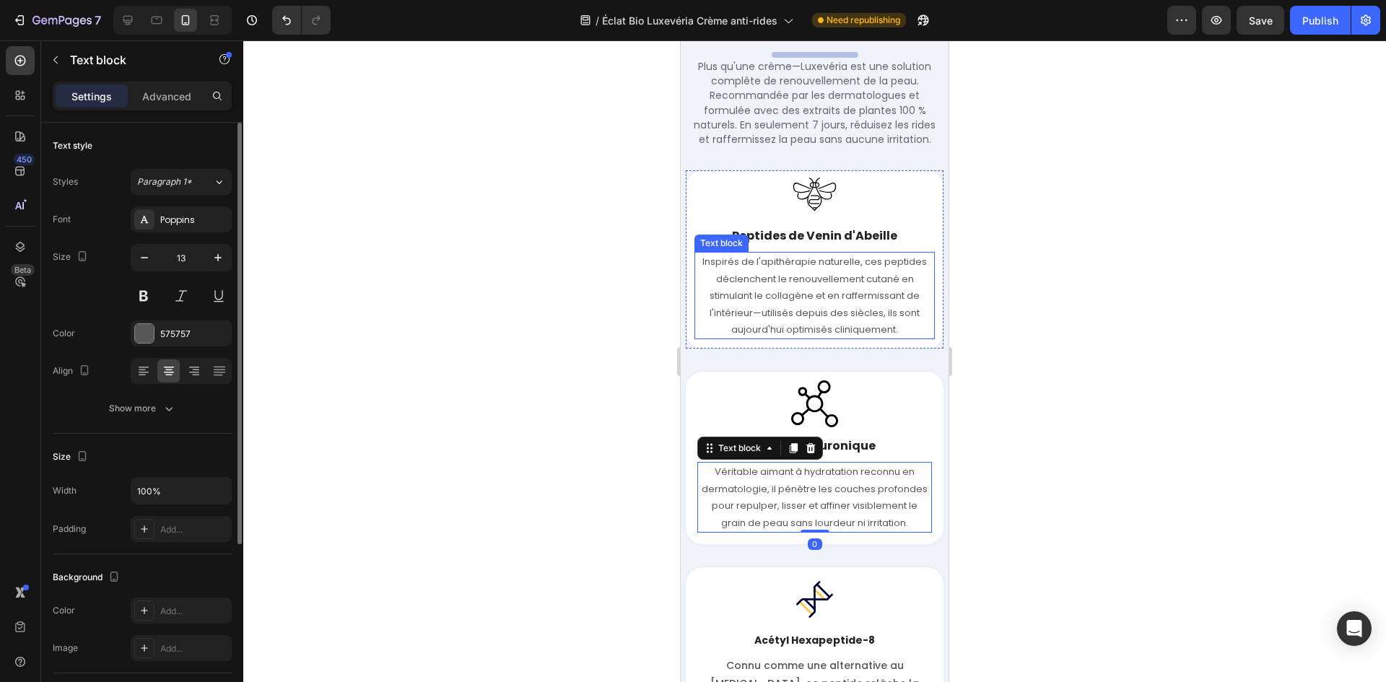
click at [773, 308] on p "Inspirés de l'apithérapie naturelle, ces peptides déclenchent le renouvellement…" at bounding box center [814, 295] width 237 height 84
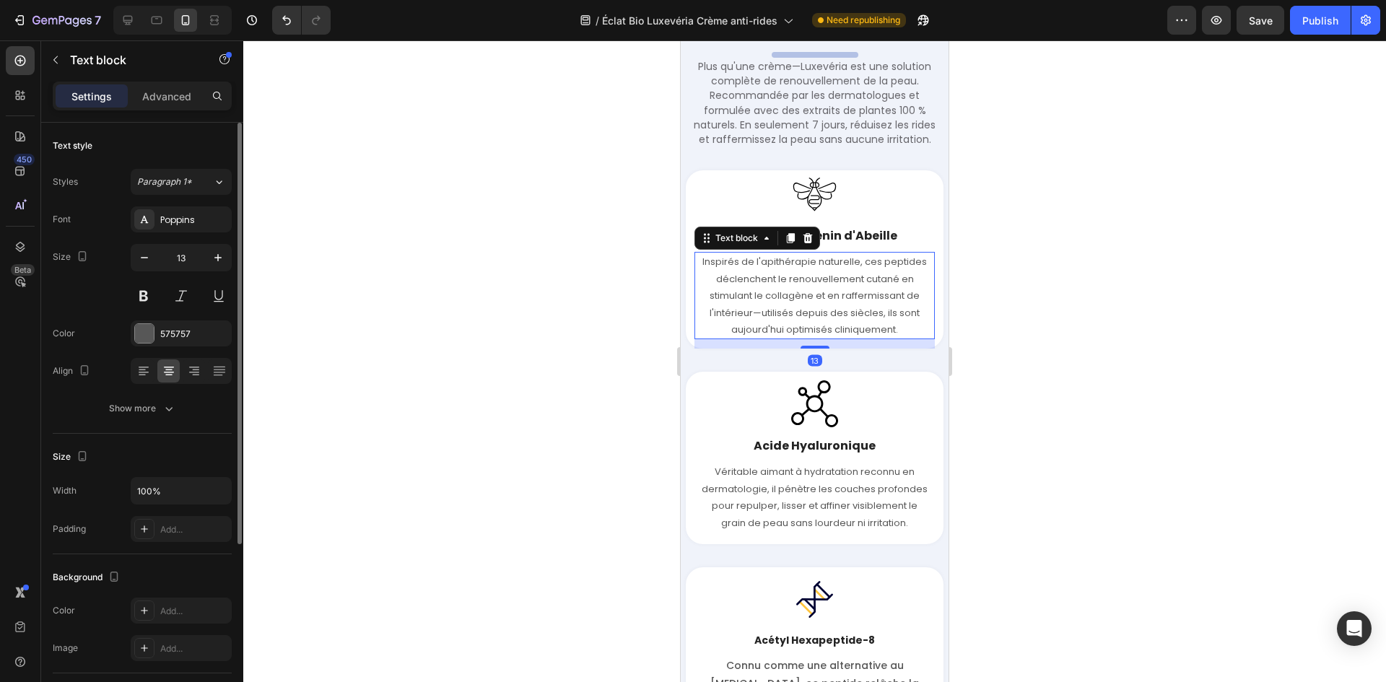
click at [690, 288] on div "Image Peptides de Venin d'Abeille Text block Inspirés de l'apithérapie naturell…" at bounding box center [815, 259] width 258 height 178
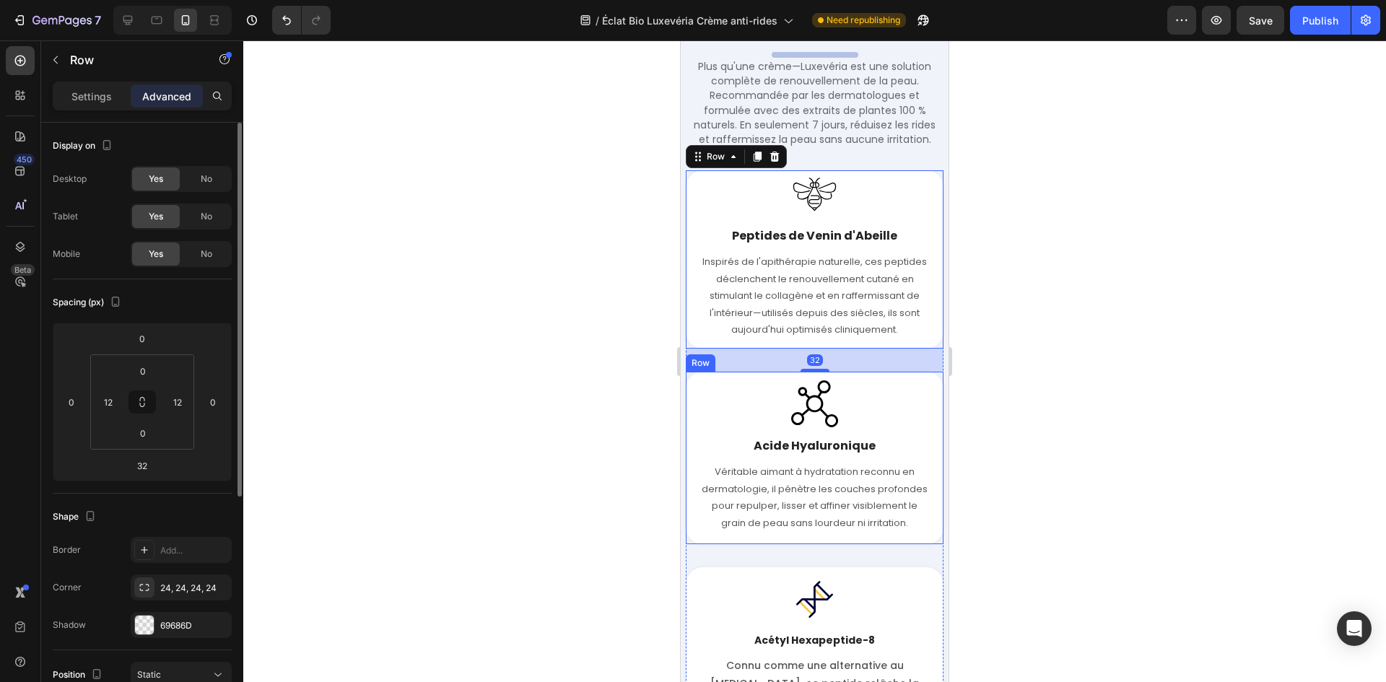
click at [689, 493] on div "Image Acide Hyaluronique Text block Véritable aimant à hydratation reconnu en d…" at bounding box center [815, 458] width 258 height 173
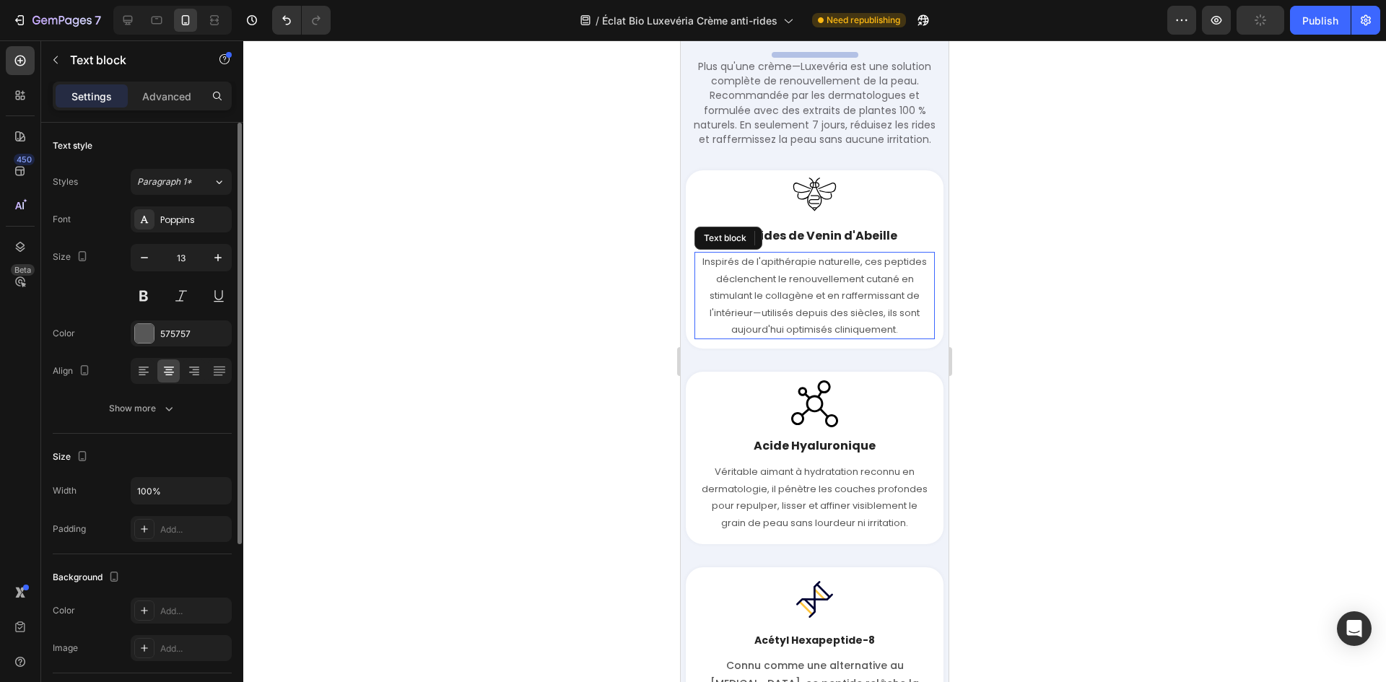
click at [764, 298] on p "Inspirés de l'apithérapie naturelle, ces peptides déclenchent le renouvellement…" at bounding box center [814, 295] width 237 height 84
click at [691, 297] on div "Image Peptides de Venin d'Abeille Text block Inspirés de l'apithérapie naturell…" at bounding box center [815, 259] width 258 height 178
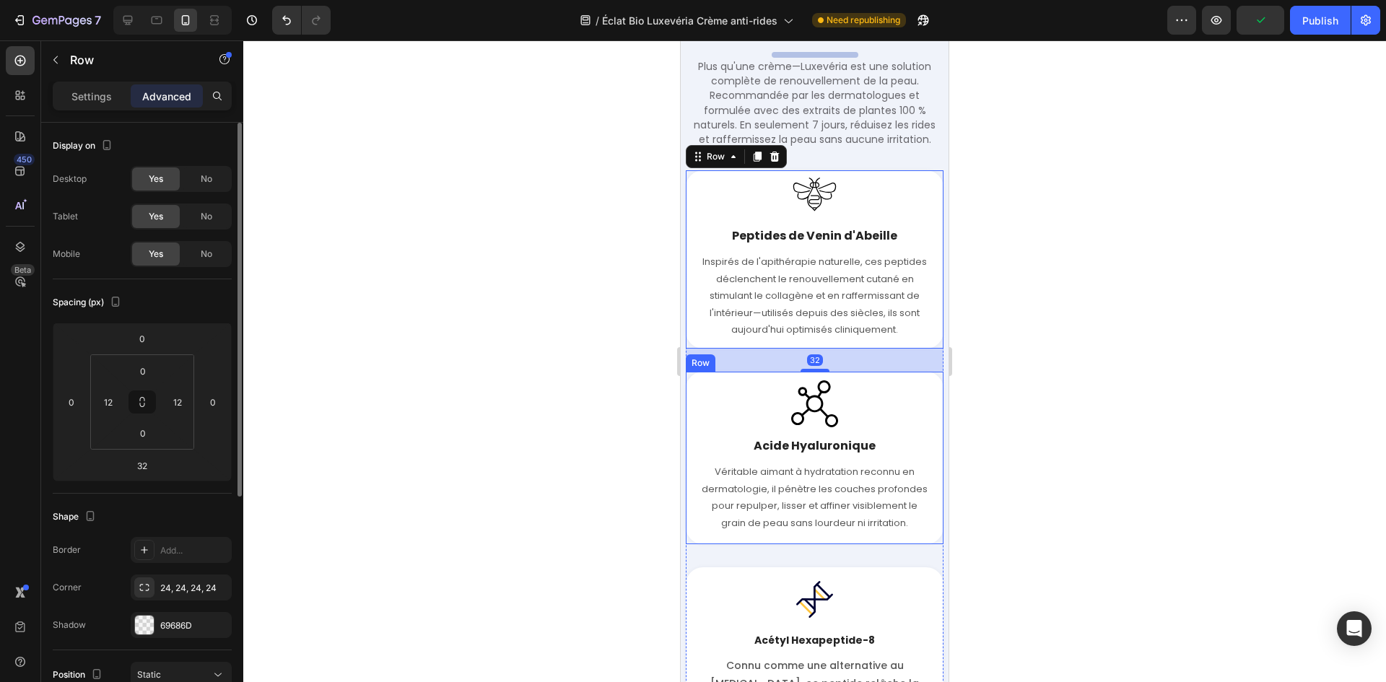
click at [691, 398] on div "Image Acide Hyaluronique Text block Véritable aimant à hydratation reconnu en d…" at bounding box center [815, 458] width 258 height 173
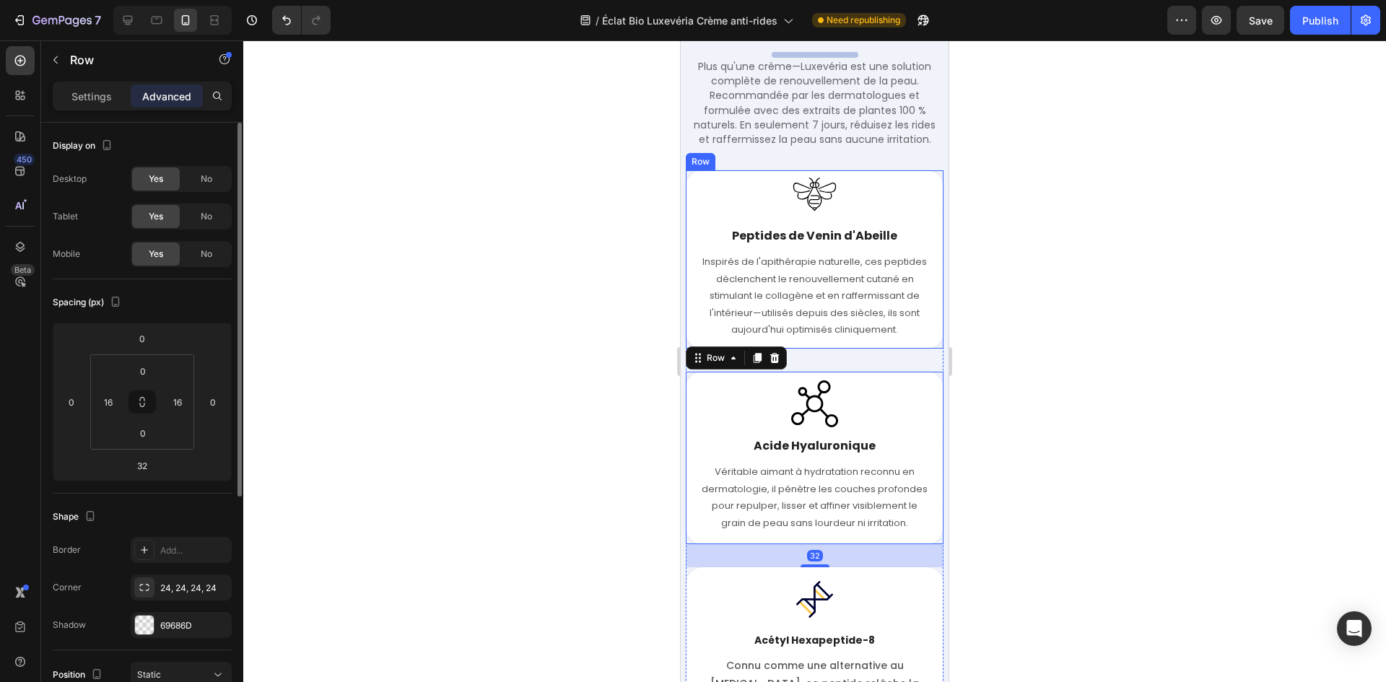
click at [690, 262] on div "Image Peptides de Venin d'Abeille Text block Inspirés de l'apithérapie naturell…" at bounding box center [815, 259] width 258 height 178
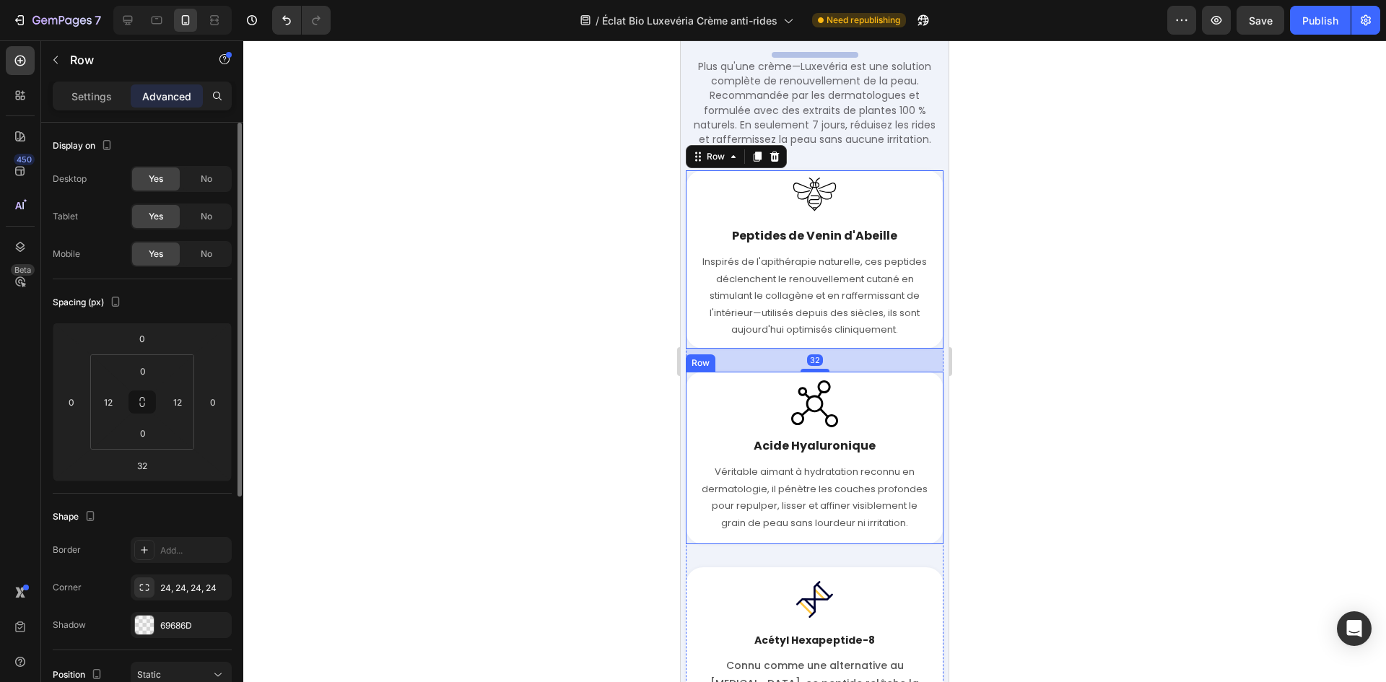
click at [690, 388] on div "Image Acide Hyaluronique Text block Véritable aimant à hydratation reconnu en d…" at bounding box center [815, 458] width 258 height 173
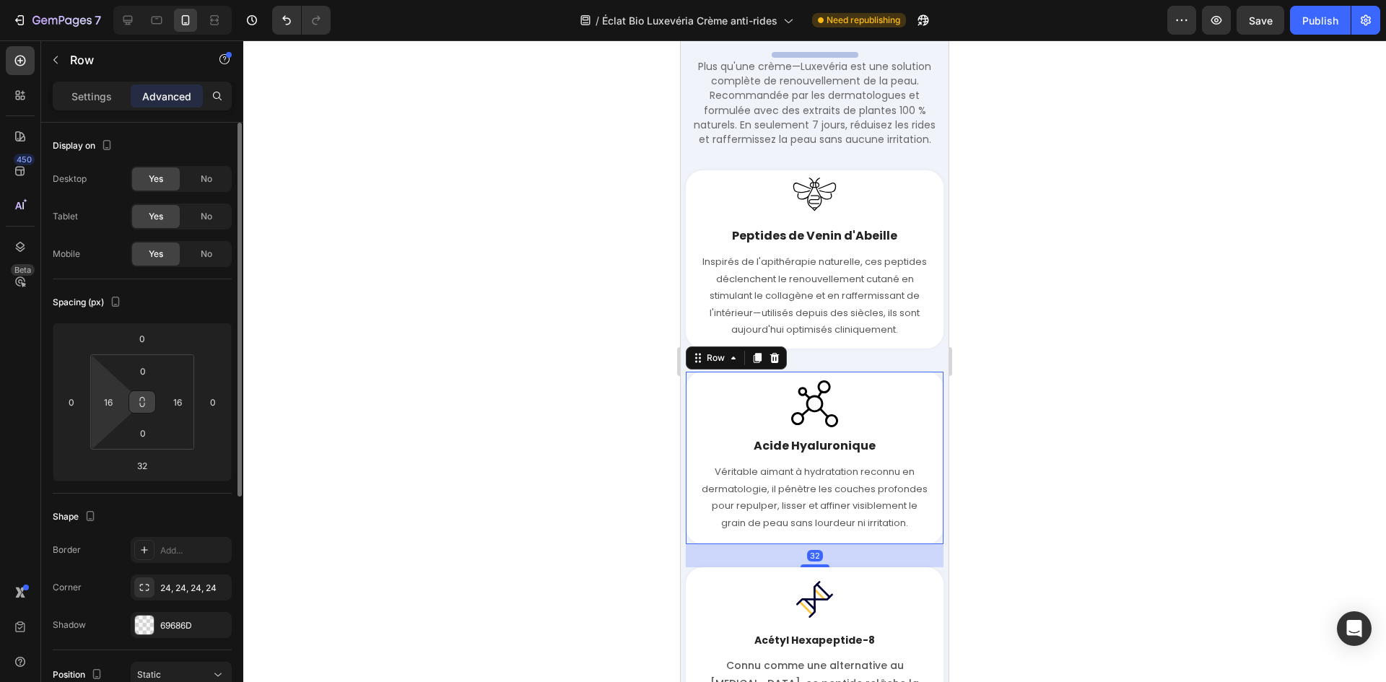
click at [115, 401] on input "16" at bounding box center [108, 402] width 22 height 22
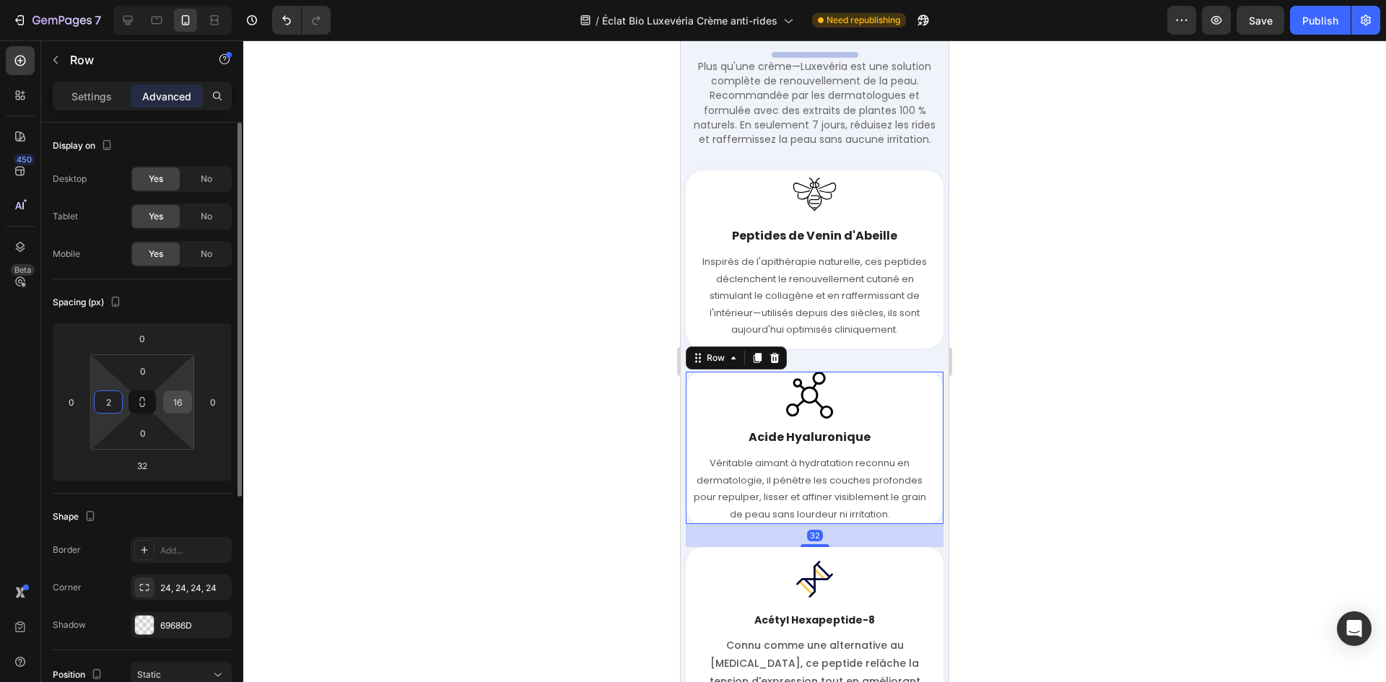
click at [173, 403] on input "16" at bounding box center [178, 402] width 22 height 22
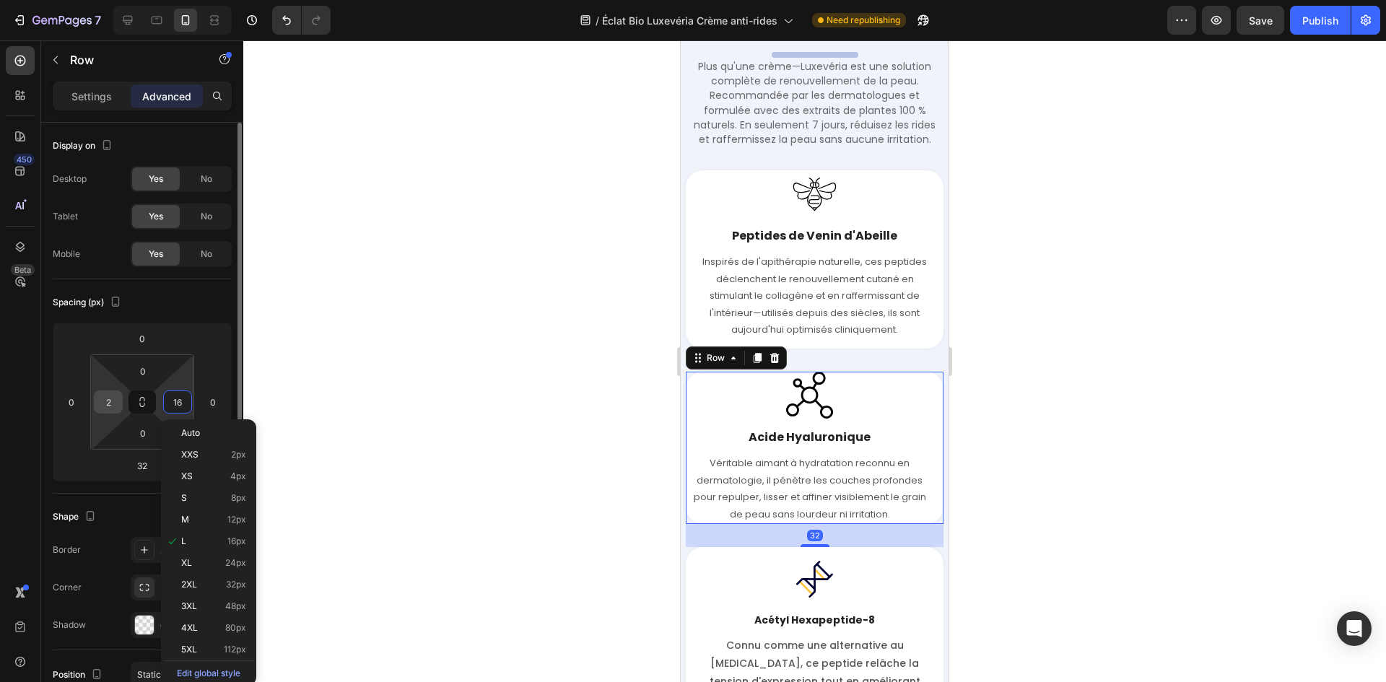
click at [107, 398] on input "2" at bounding box center [108, 402] width 22 height 22
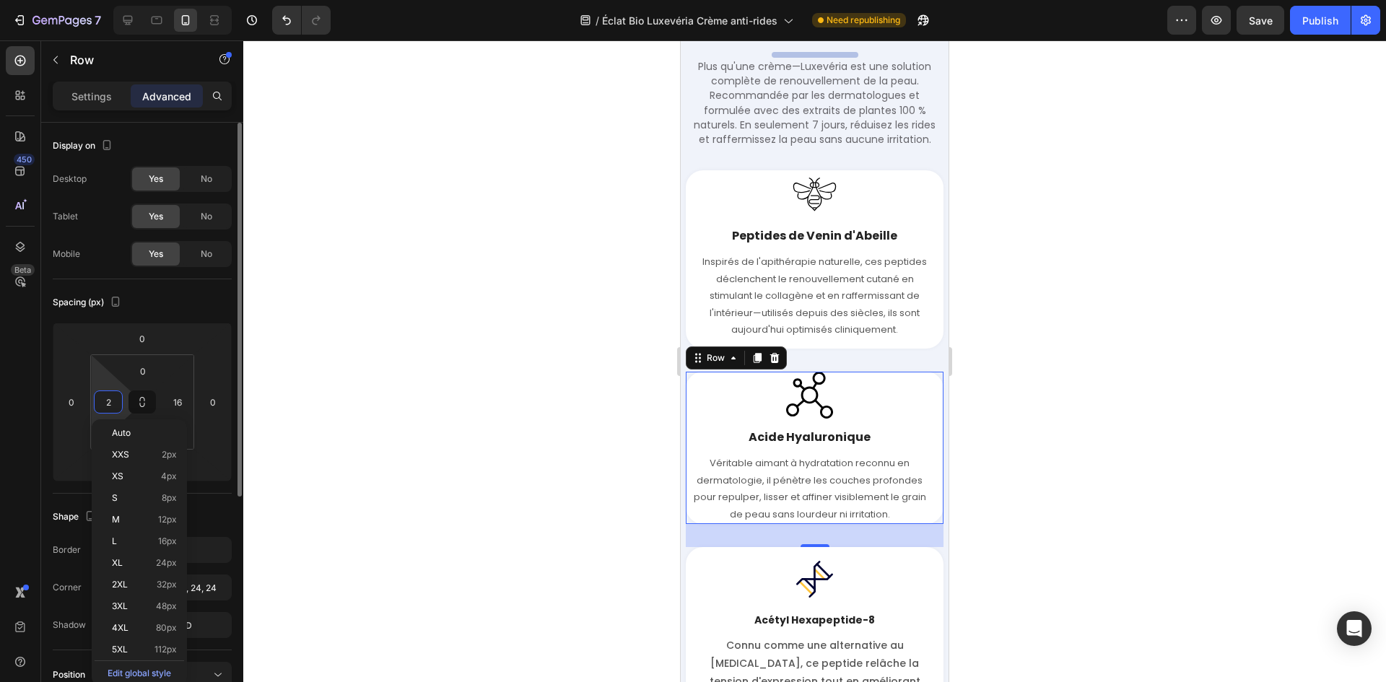
click at [107, 398] on input "2" at bounding box center [108, 402] width 22 height 22
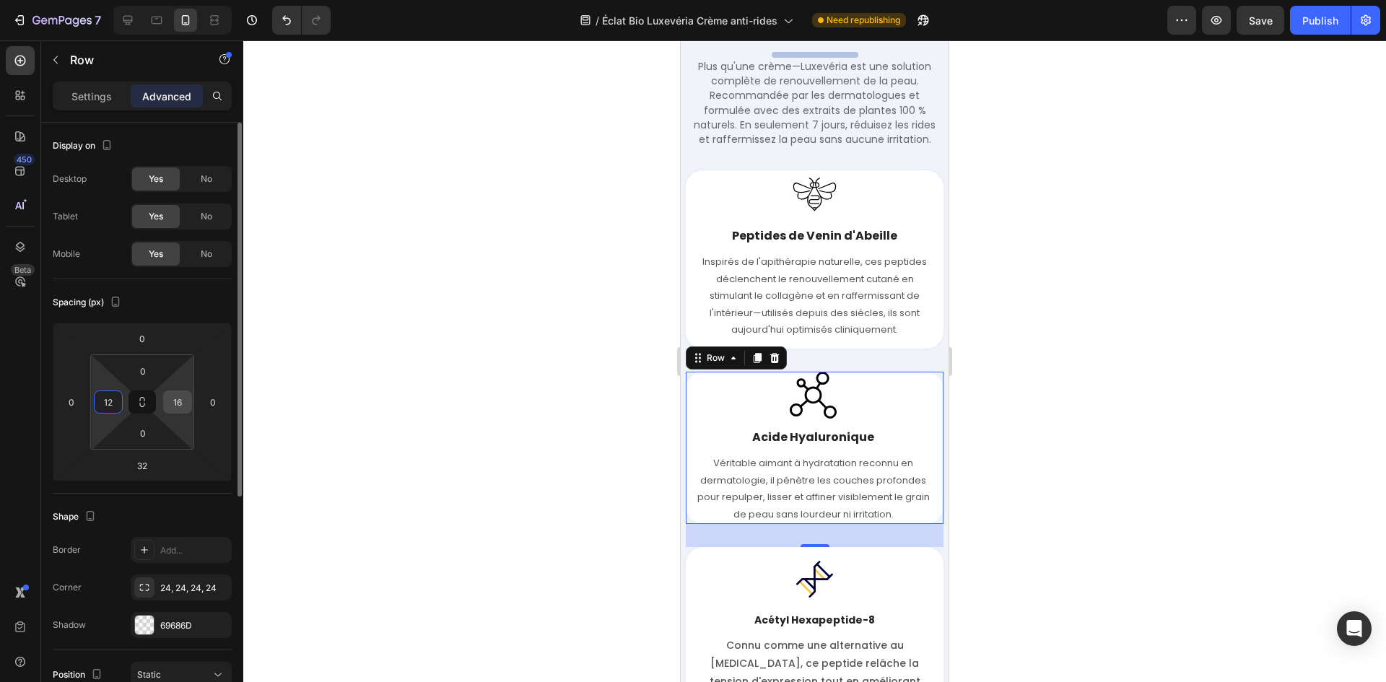
type input "12"
click at [179, 401] on input "16" at bounding box center [178, 402] width 22 height 22
type input "12"
click at [694, 279] on div "Inspirés de l'apithérapie naturelle, ces peptides déclenchent le renouvellement…" at bounding box center [814, 295] width 240 height 87
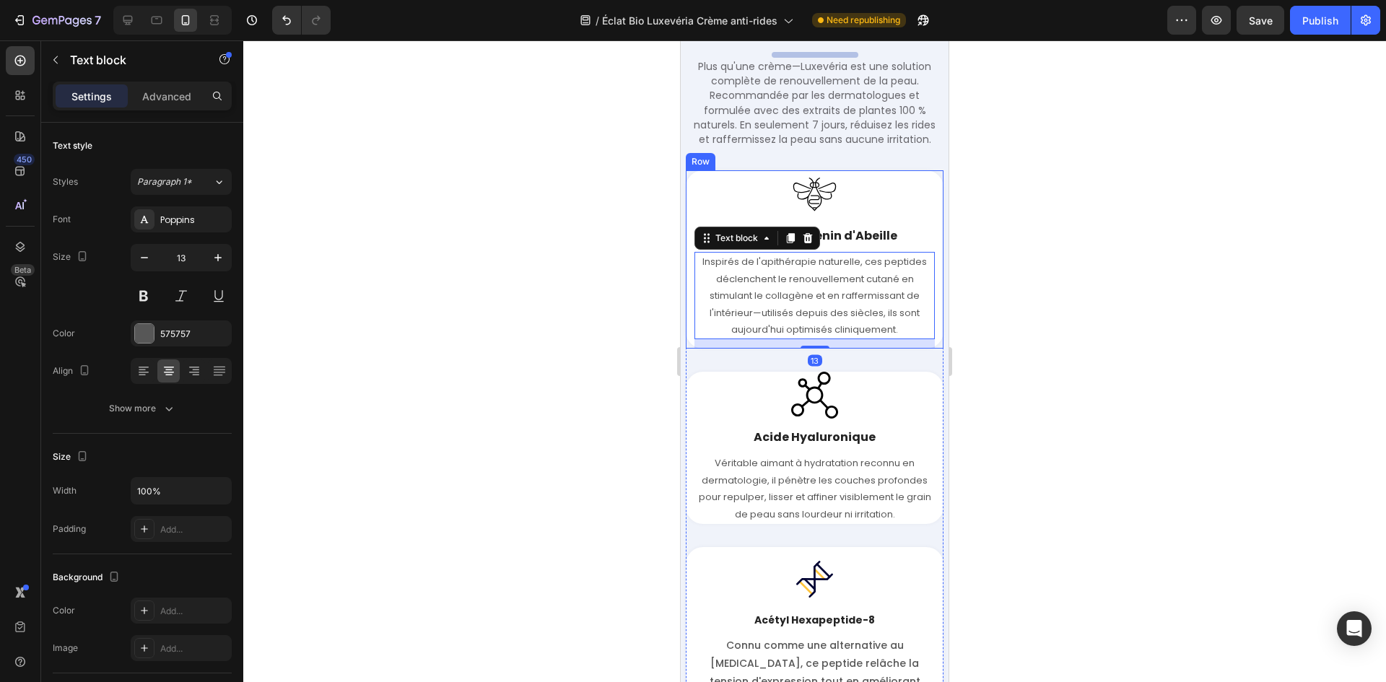
click at [686, 274] on div "Image Peptides de Venin d'Abeille Text block Inspirés de l'apithérapie naturell…" at bounding box center [815, 259] width 258 height 178
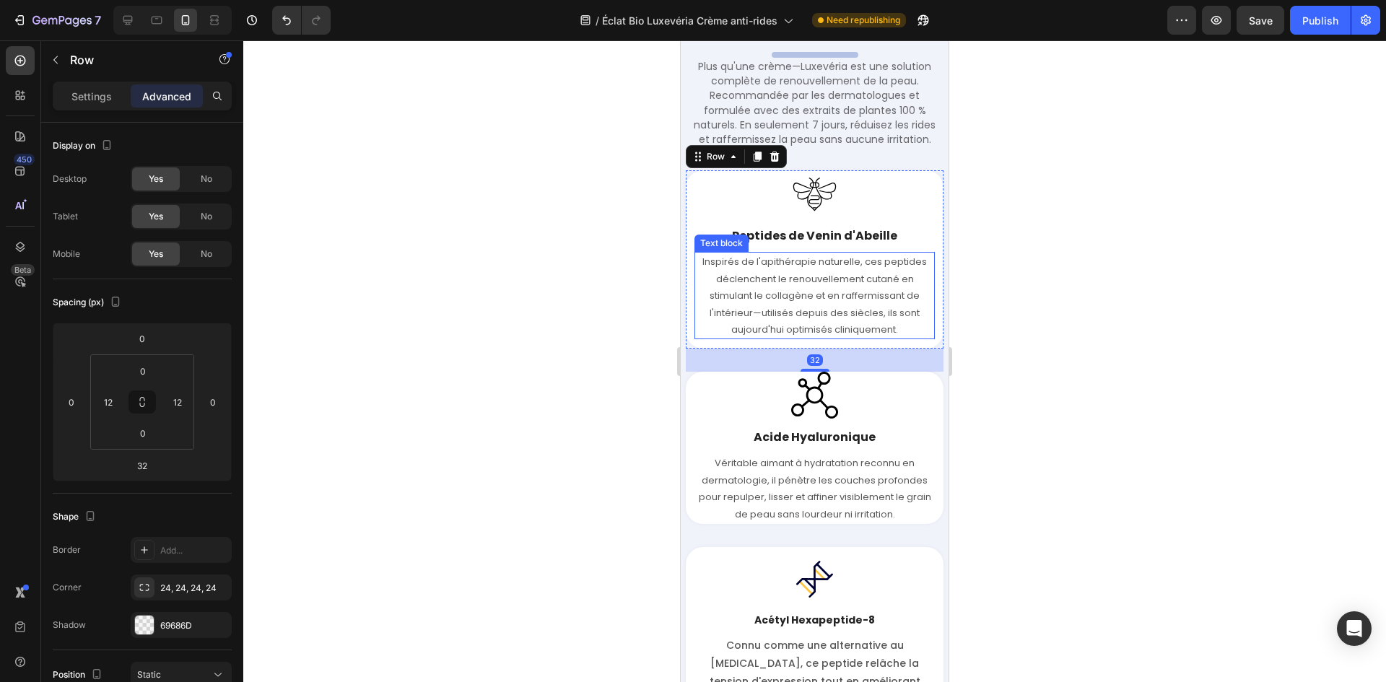
click at [759, 308] on p "Inspirés de l'apithérapie naturelle, ces peptides déclenchent le renouvellement…" at bounding box center [814, 295] width 237 height 84
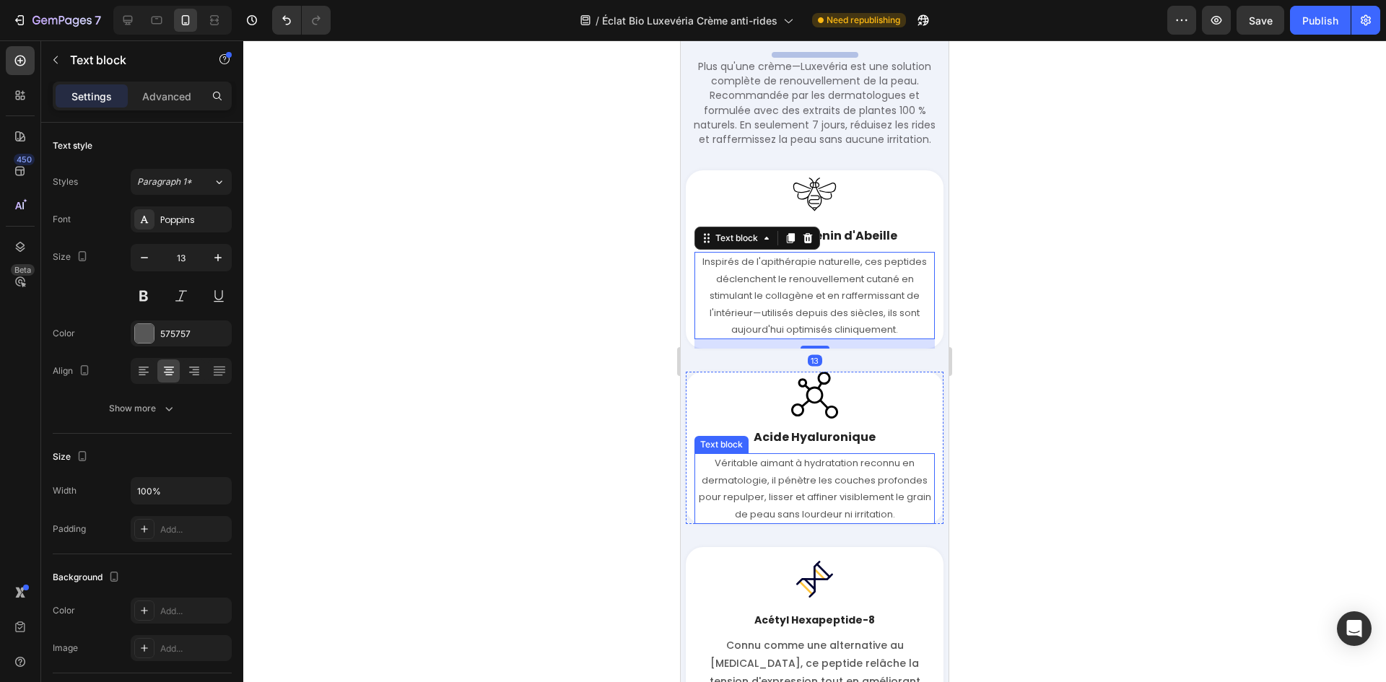
click at [775, 512] on p "Véritable aimant à hydratation reconnu en dermatologie, il pénètre les couches …" at bounding box center [814, 489] width 237 height 68
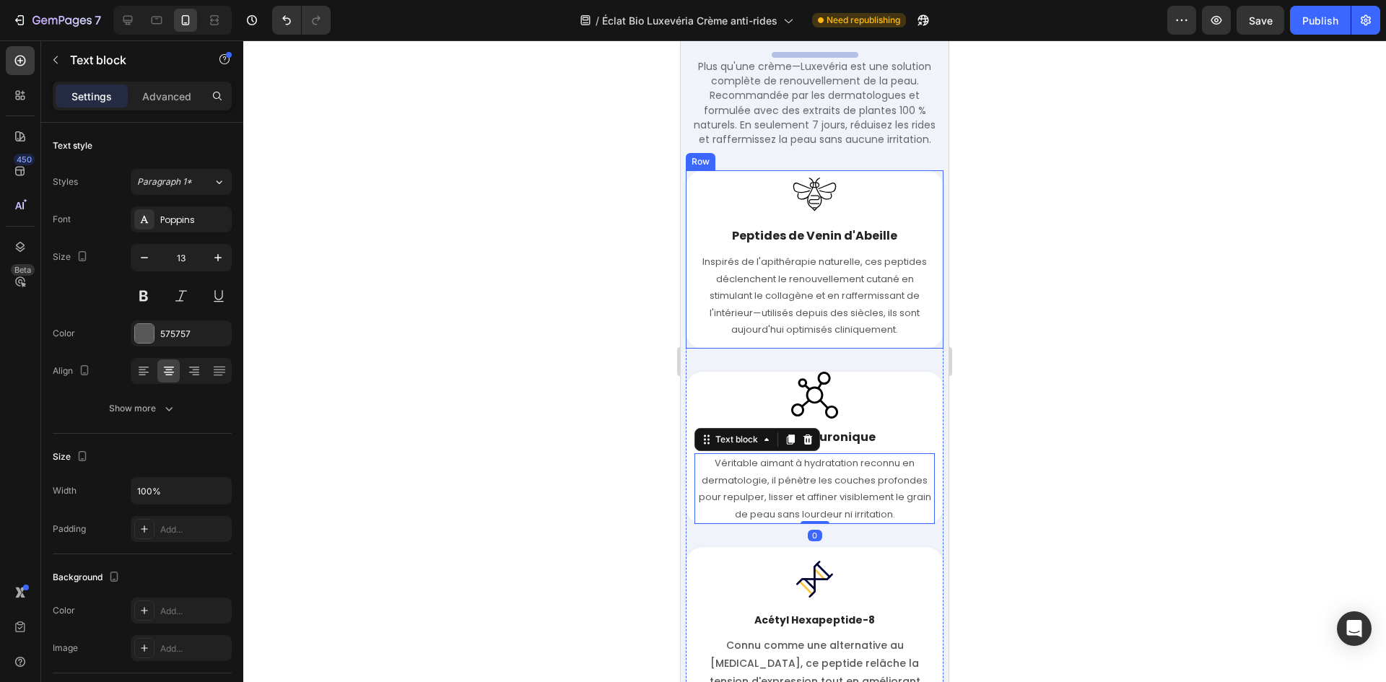
click at [692, 284] on div "Image Peptides de Venin d'Abeille Text block Inspirés de l'apithérapie naturell…" at bounding box center [815, 259] width 258 height 178
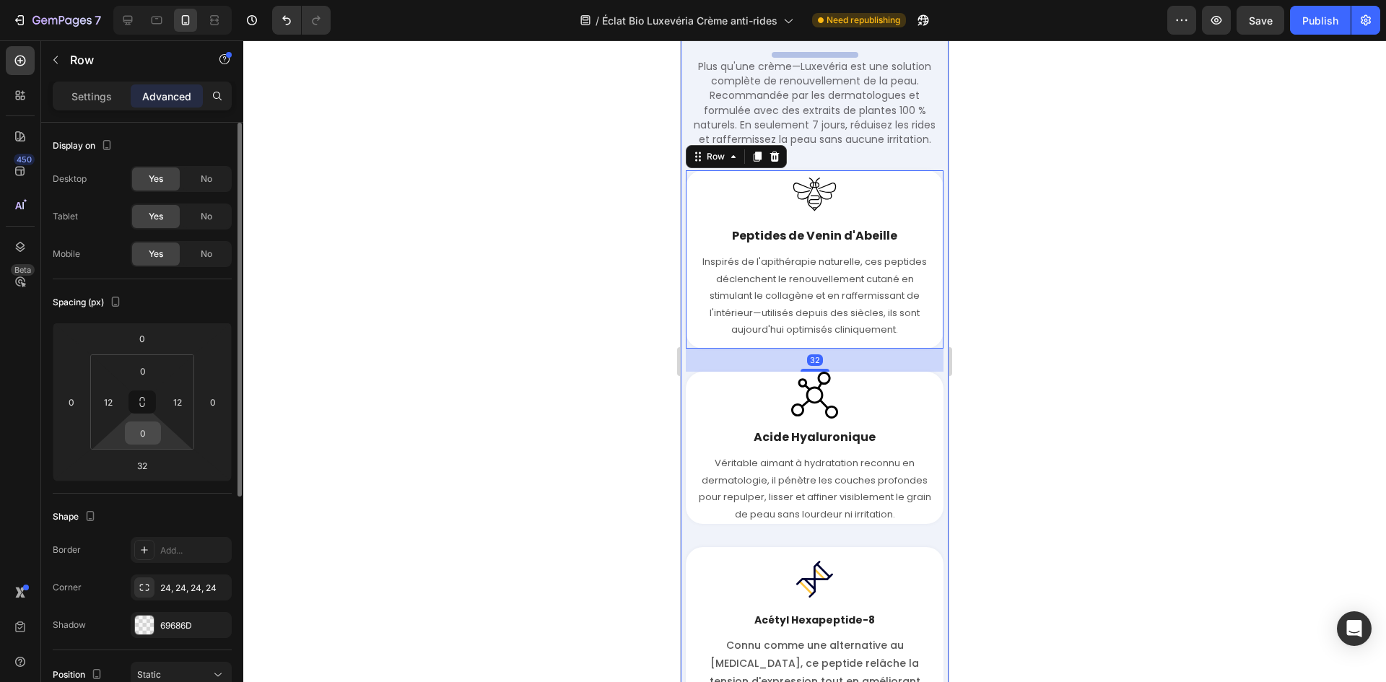
click at [142, 443] on input "0" at bounding box center [142, 433] width 29 height 22
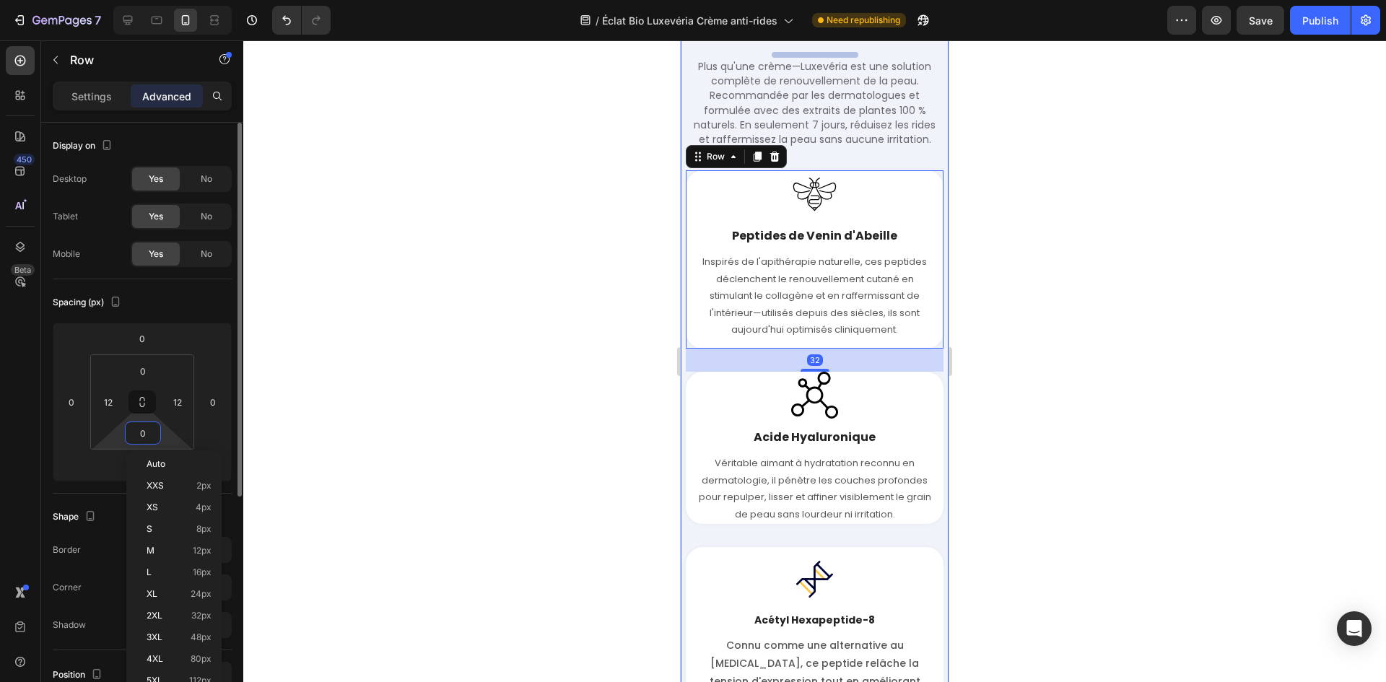
click at [142, 443] on input "0" at bounding box center [142, 433] width 29 height 22
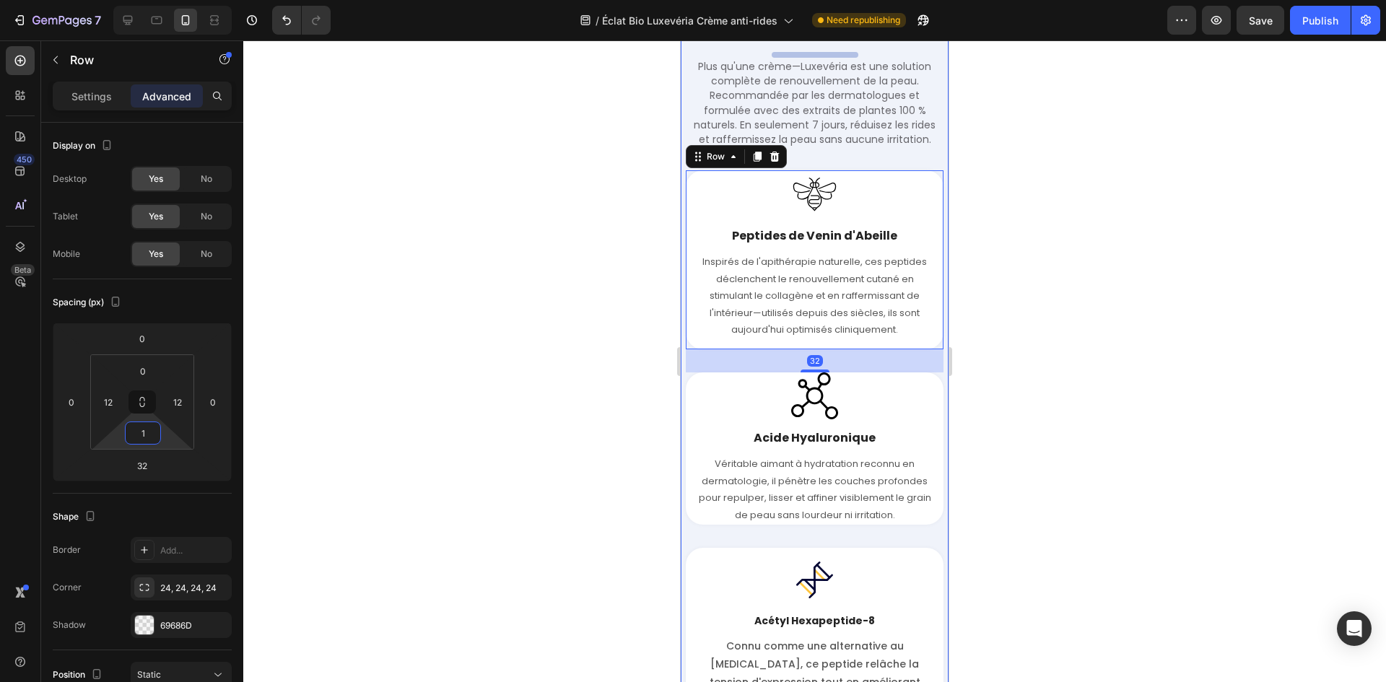
type input "12"
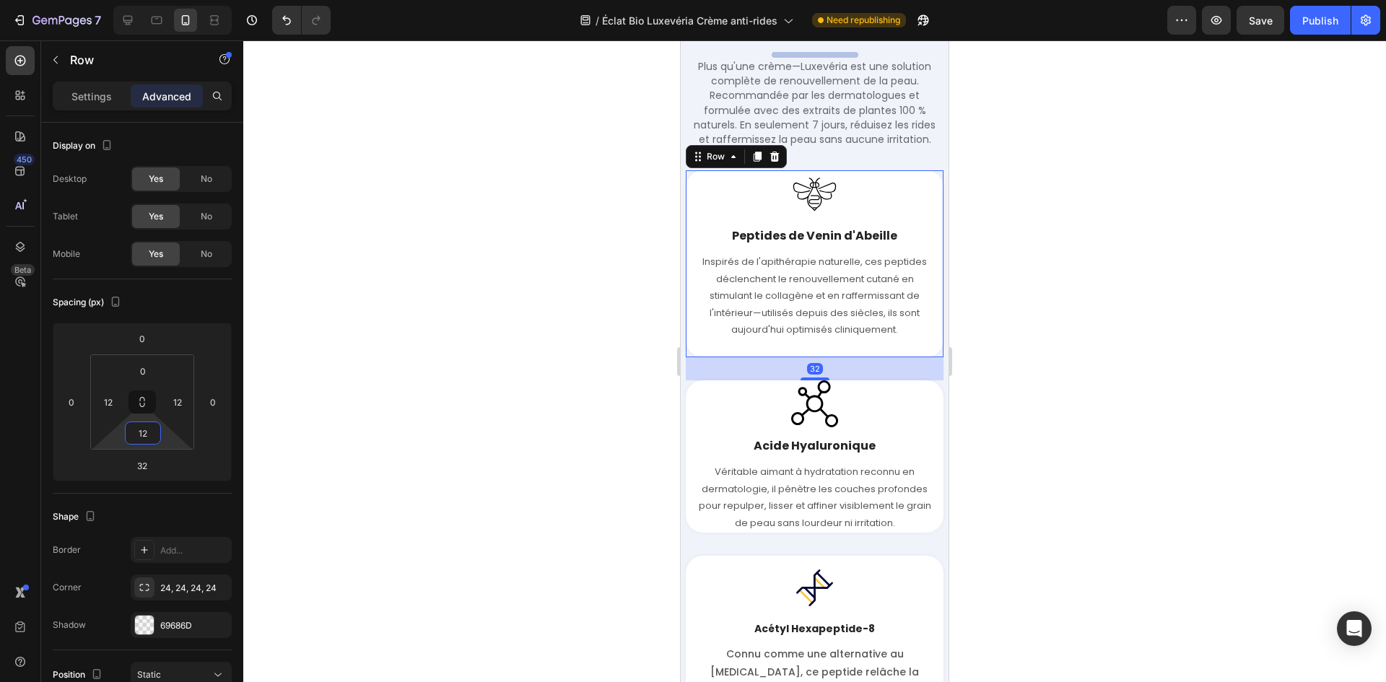
click at [785, 318] on p "Inspirés de l'apithérapie naturelle, ces peptides déclenchent le renouvellement…" at bounding box center [814, 295] width 237 height 84
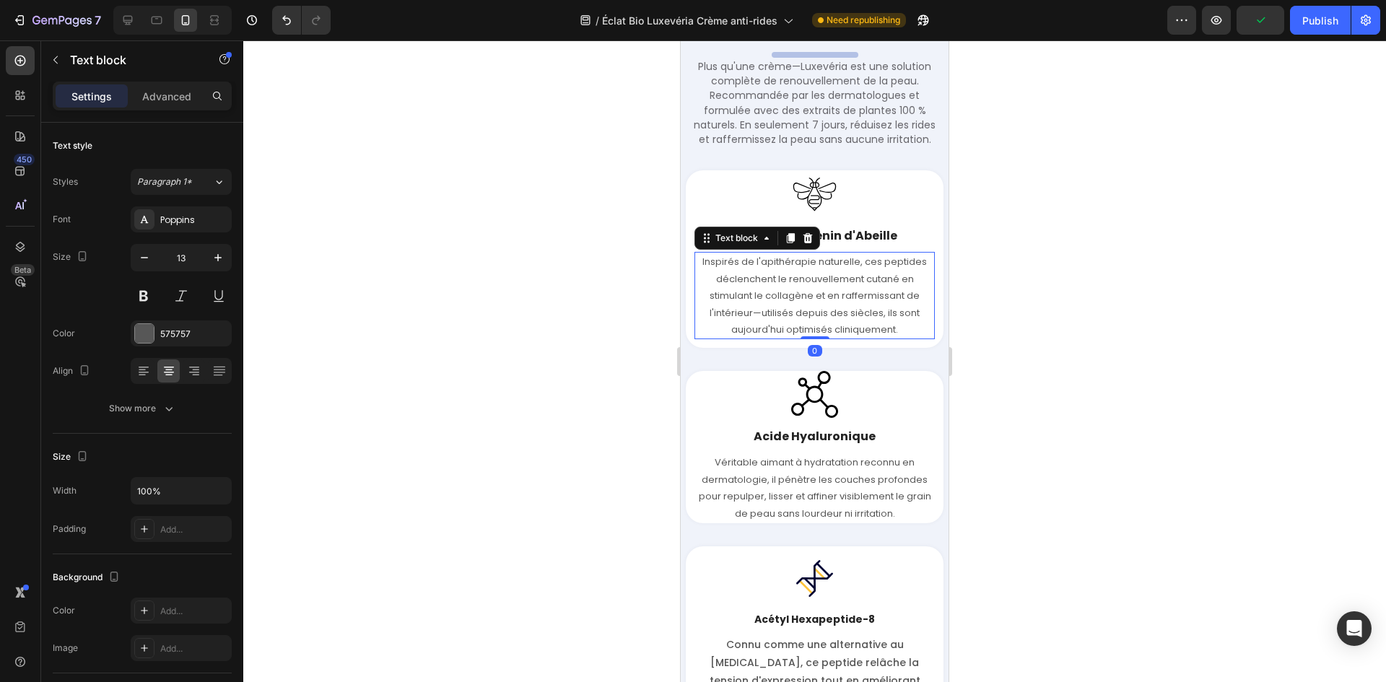
drag, startPoint x: 800, startPoint y: 344, endPoint x: 749, endPoint y: 471, distance: 136.6
click at [830, 284] on div "Inspirés de l'apithérapie naturelle, ces peptides déclenchent le renouvellement…" at bounding box center [814, 295] width 240 height 87
click at [749, 471] on p "Véritable aimant à hydratation reconnu en dermatologie, il pénètre les couches …" at bounding box center [814, 488] width 237 height 68
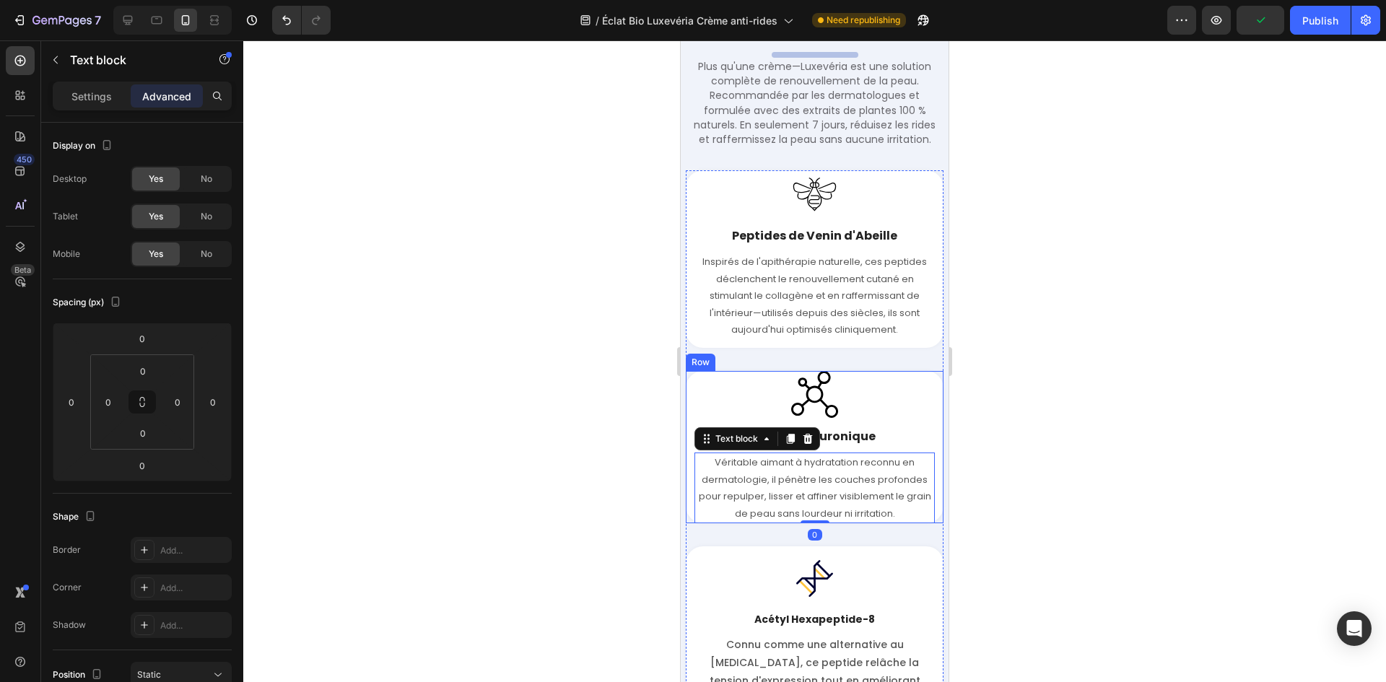
click at [693, 470] on div "Image Acide Hyaluronique Text block Véritable aimant à hydratation reconnu en d…" at bounding box center [815, 447] width 258 height 152
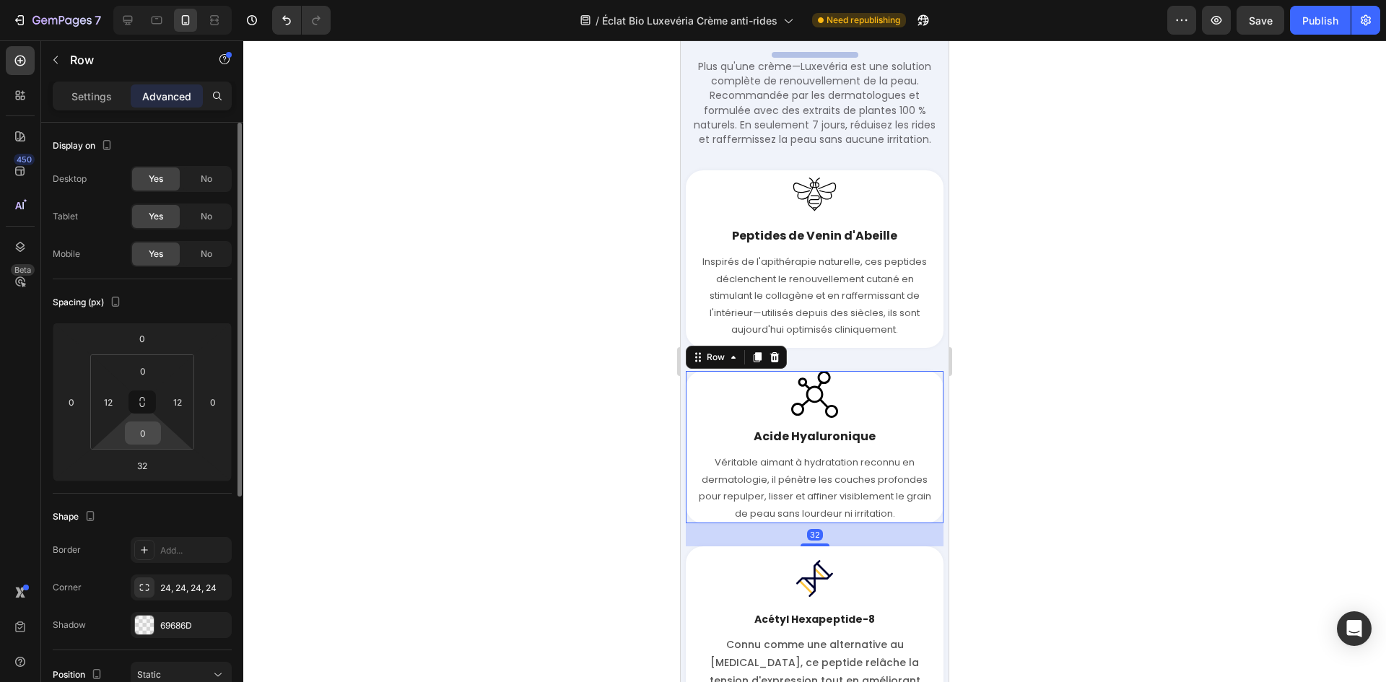
click at [148, 439] on input "0" at bounding box center [142, 433] width 29 height 22
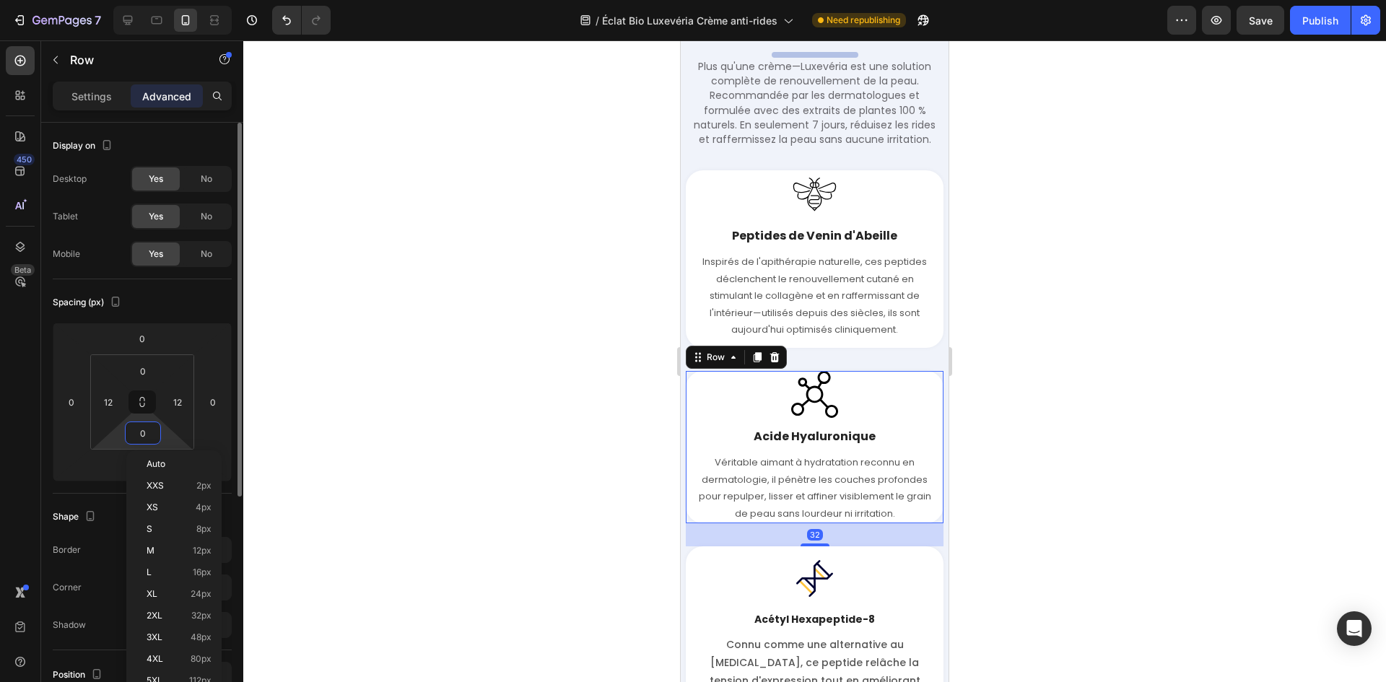
click at [148, 438] on input "0" at bounding box center [142, 433] width 29 height 22
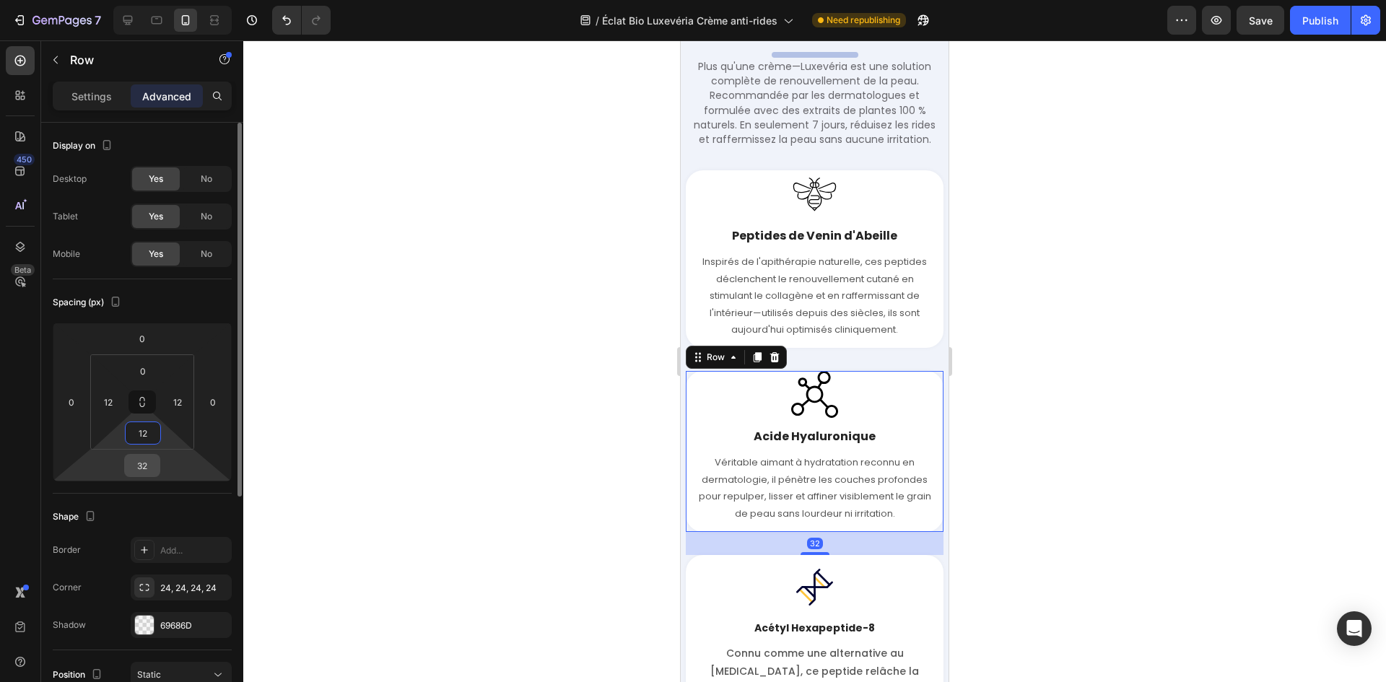
type input "12"
click at [147, 463] on input "32" at bounding box center [142, 466] width 29 height 22
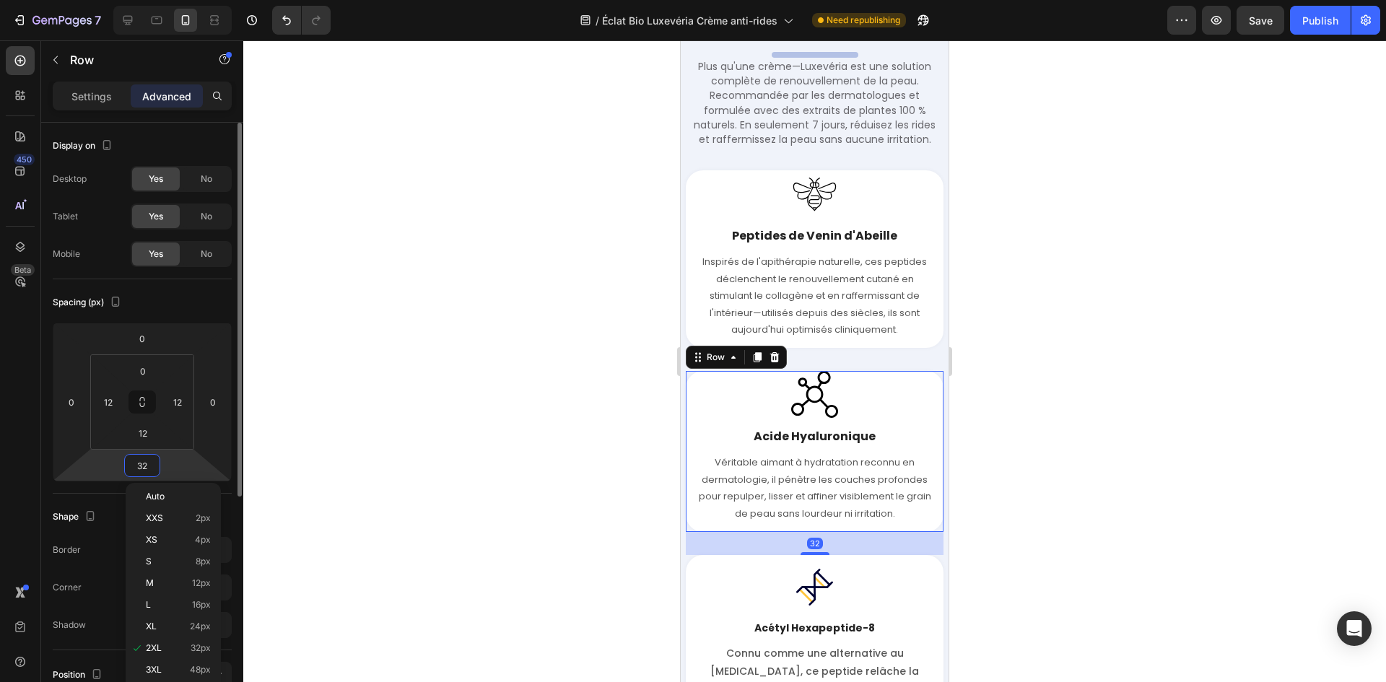
click at [146, 463] on input "32" at bounding box center [142, 466] width 29 height 22
click at [440, 382] on div at bounding box center [814, 361] width 1143 height 642
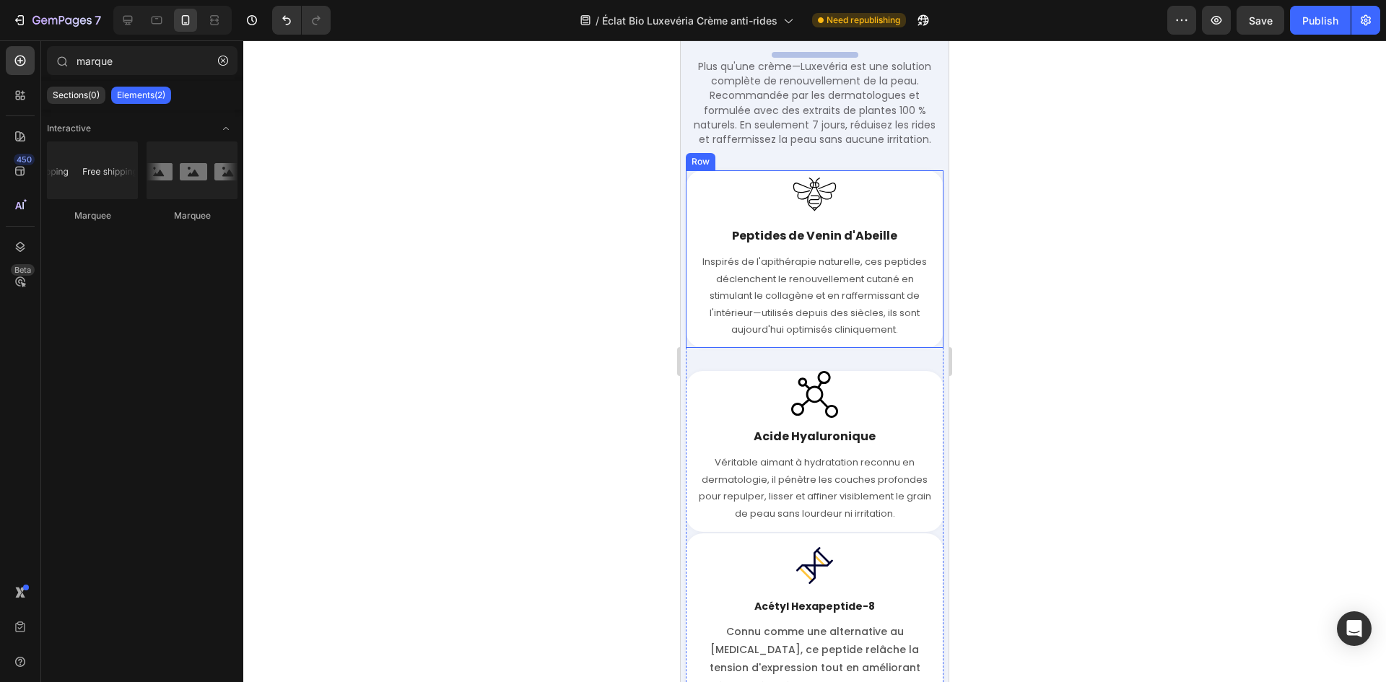
click at [714, 344] on div "Image Peptides de Venin d'Abeille Text block Inspirés de l'apithérapie naturell…" at bounding box center [815, 259] width 258 height 178
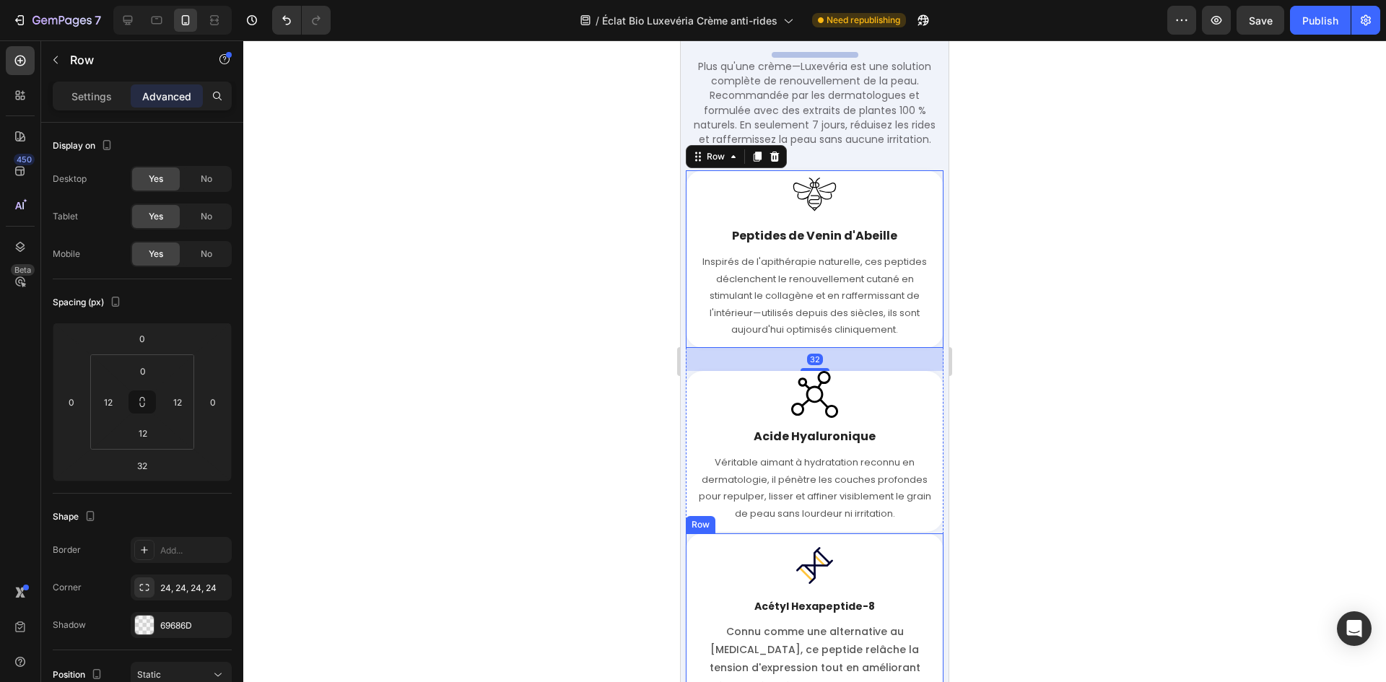
click at [728, 528] on div "Image Acide Hyaluronique Text block Véritable aimant à hydratation reconnu en d…" at bounding box center [815, 451] width 258 height 161
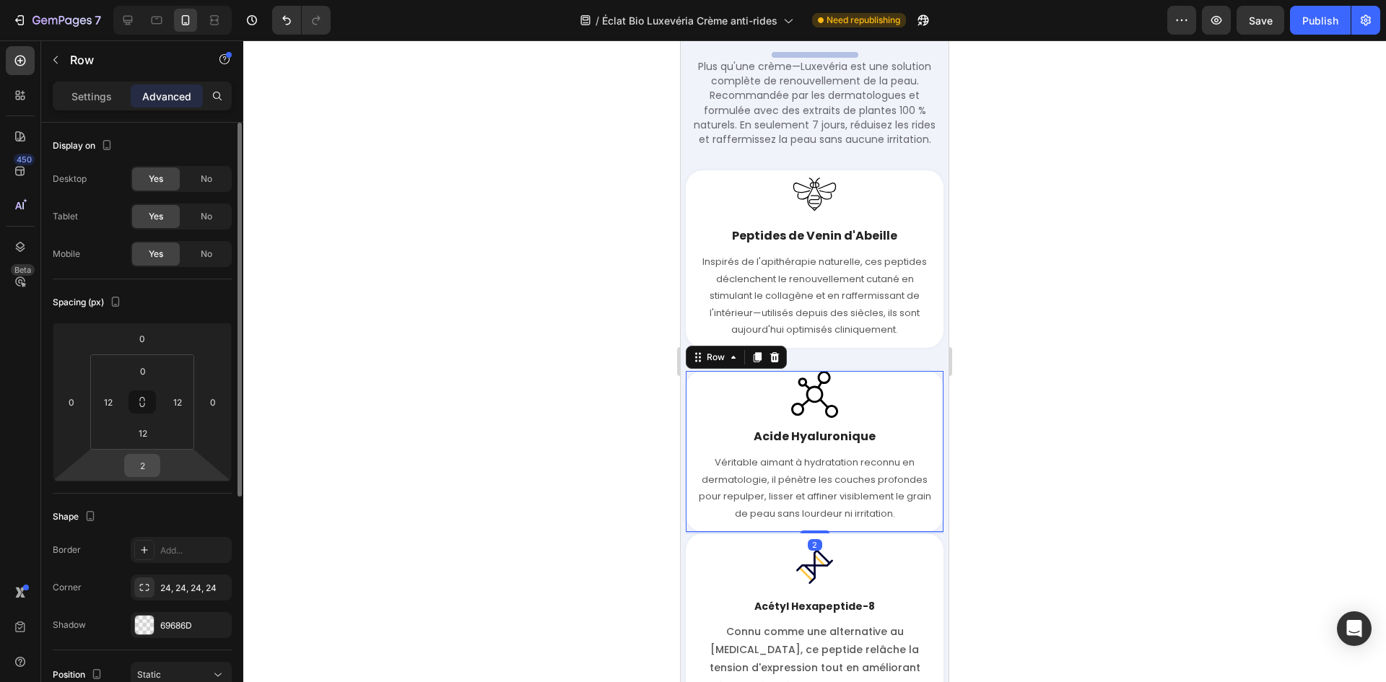
click at [146, 463] on input "2" at bounding box center [142, 466] width 29 height 22
type input "32"
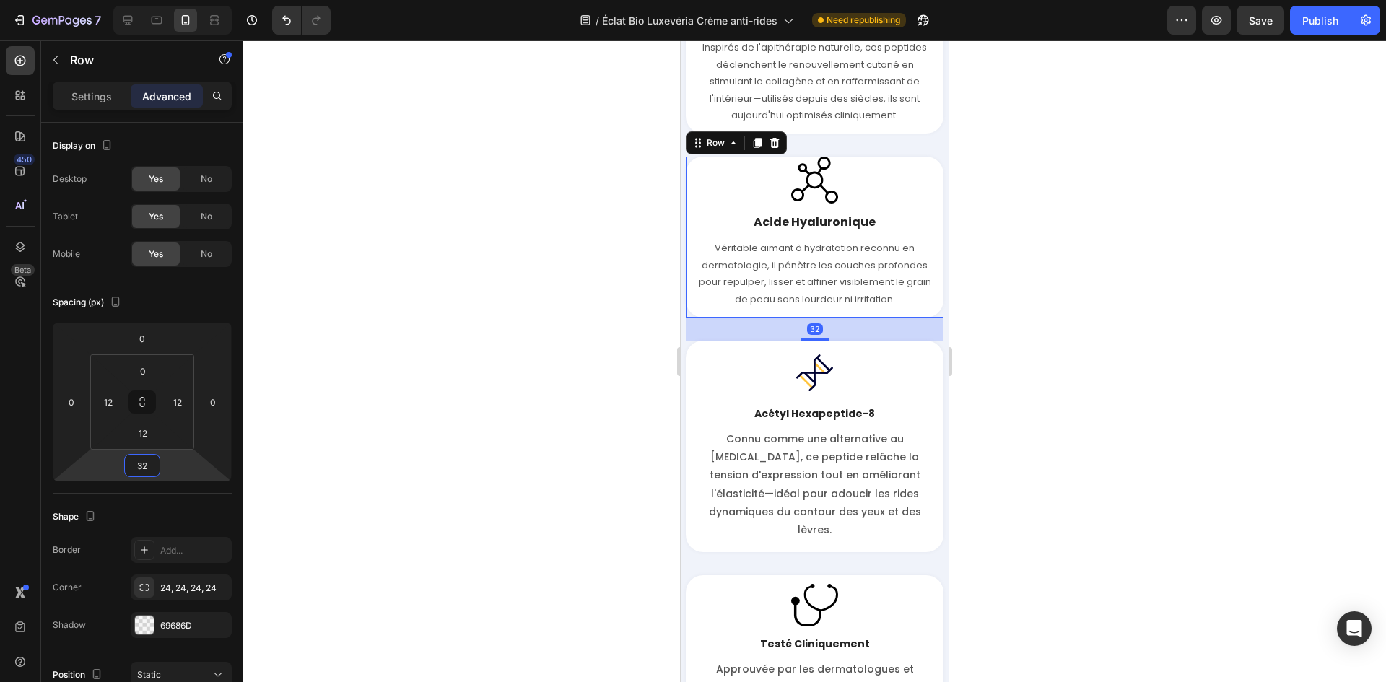
scroll to position [3429, 0]
click at [743, 526] on div "Image Acétyl Hexapeptide-8 Text block Connu comme une alternative au Botox, ce …" at bounding box center [815, 444] width 258 height 211
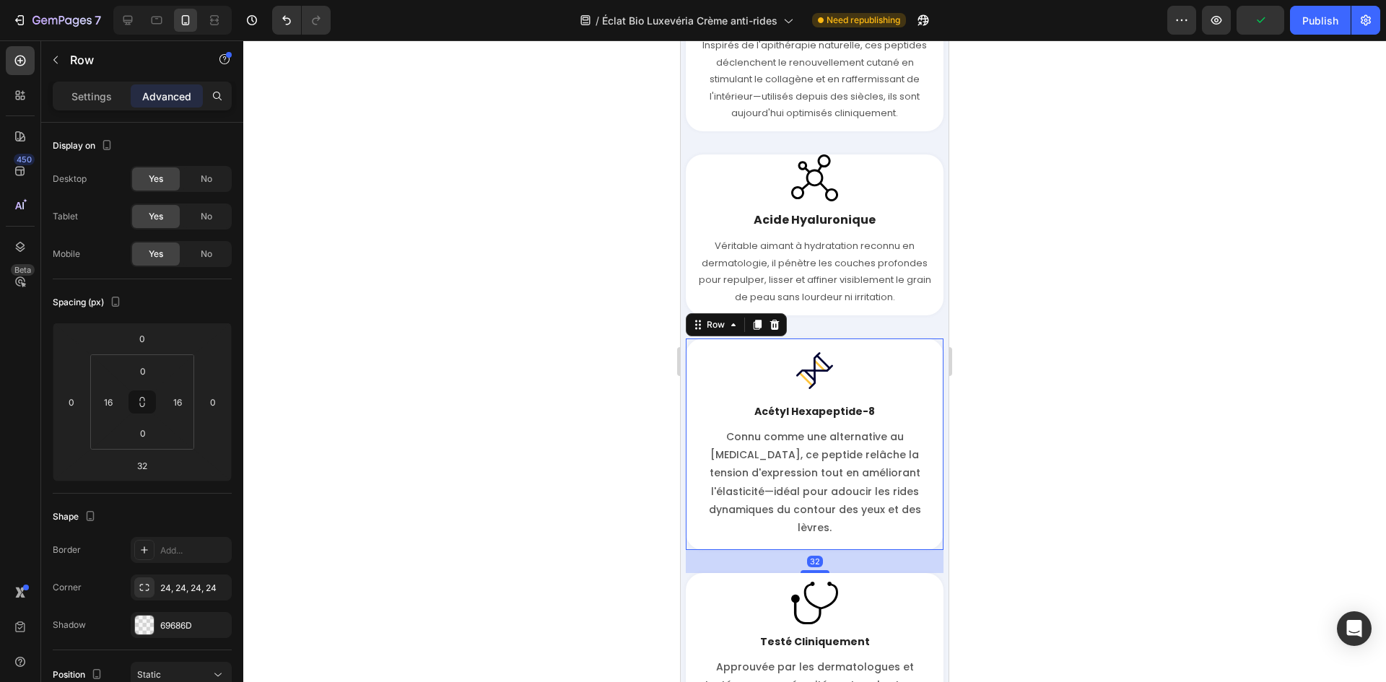
click at [568, 474] on div at bounding box center [814, 361] width 1143 height 642
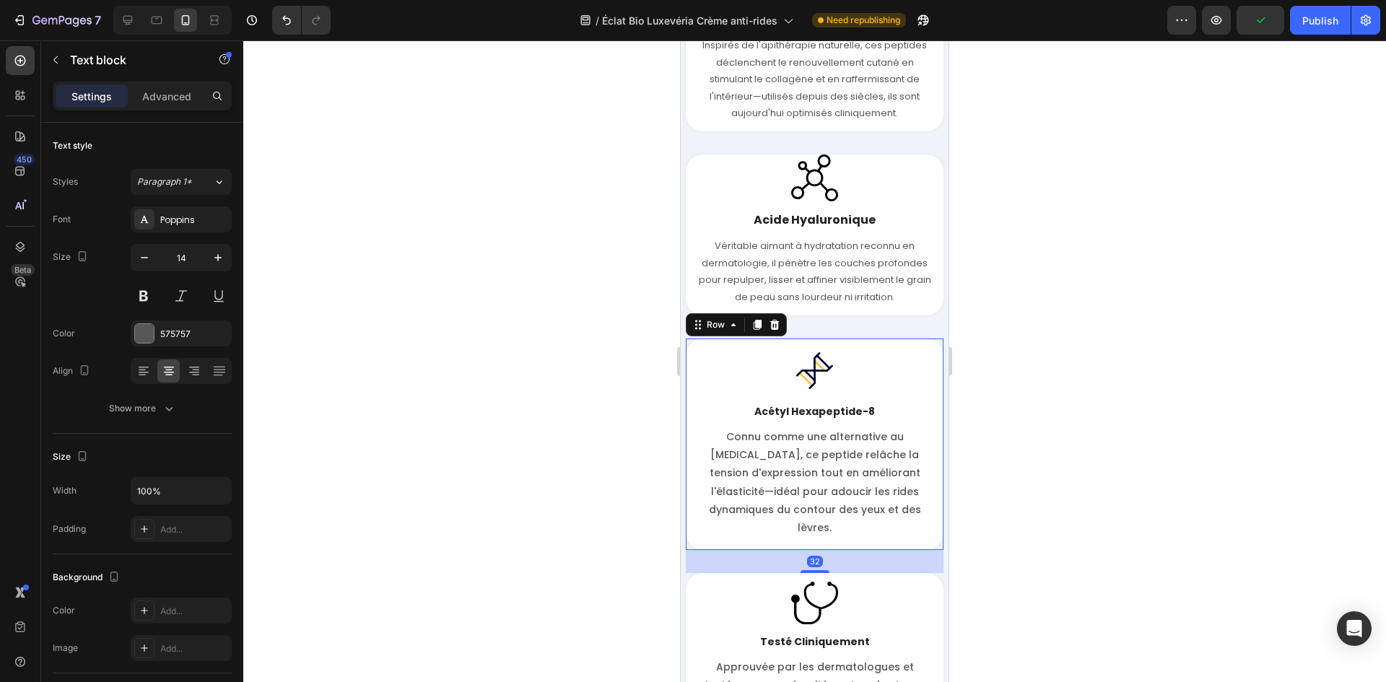
click at [784, 467] on p "Connu comme une alternative au Botox, ce peptide relâche la tension d'expressio…" at bounding box center [815, 482] width 232 height 109
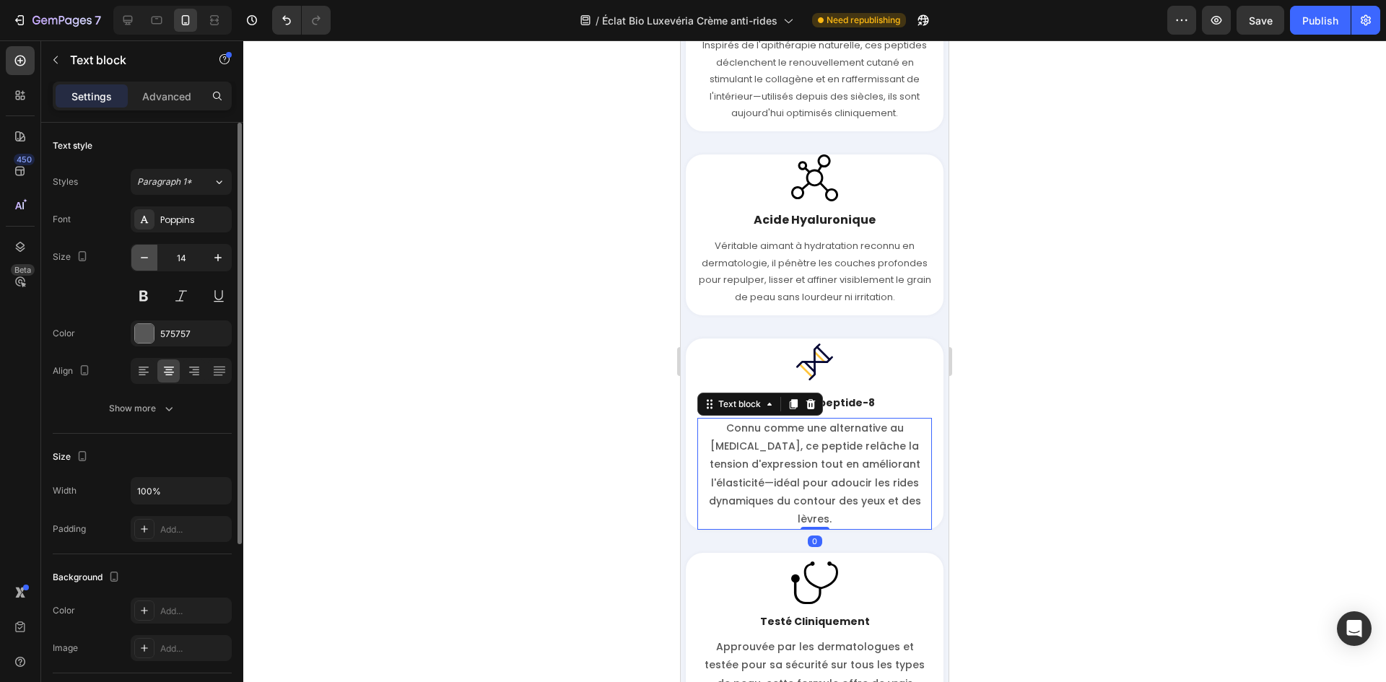
click at [140, 254] on icon "button" at bounding box center [144, 257] width 14 height 14
type input "13"
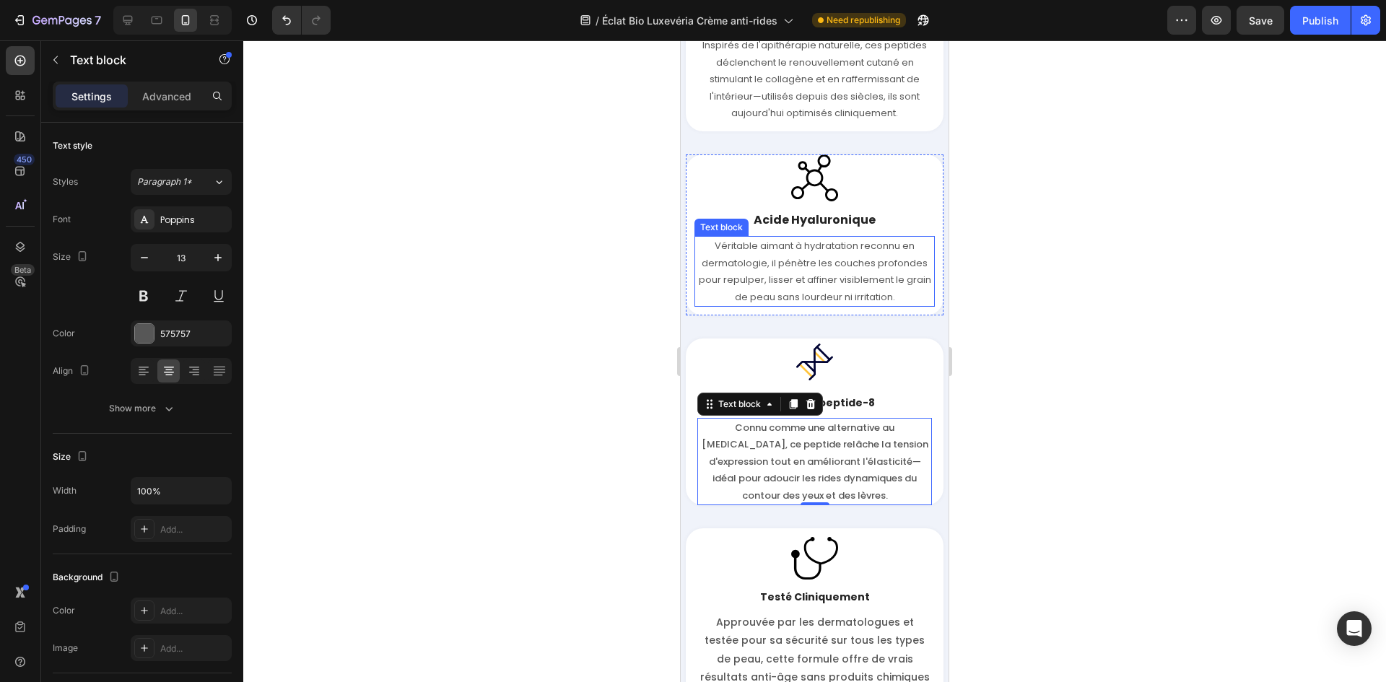
click at [768, 269] on p "Véritable aimant à hydratation reconnu en dermatologie, il pénètre les couches …" at bounding box center [814, 271] width 237 height 68
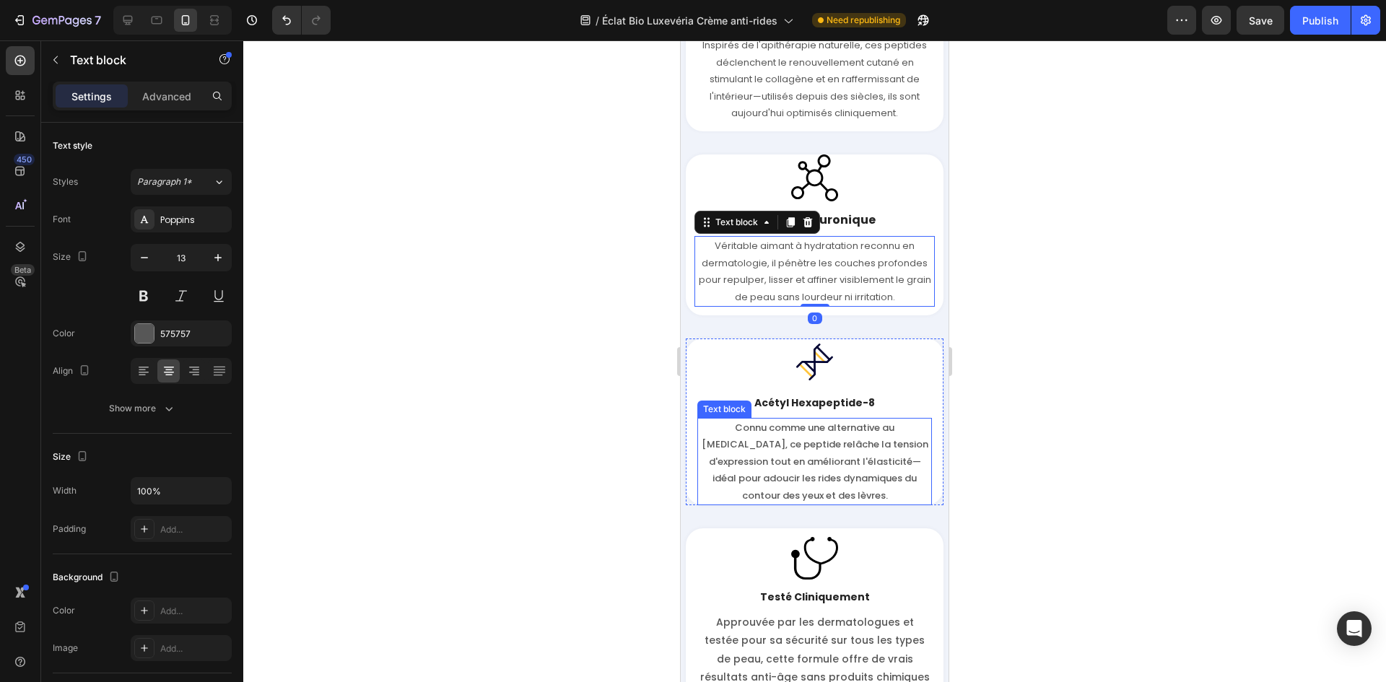
click at [772, 449] on p "Connu comme une alternative au Botox, ce peptide relâche la tension d'expressio…" at bounding box center [815, 461] width 232 height 84
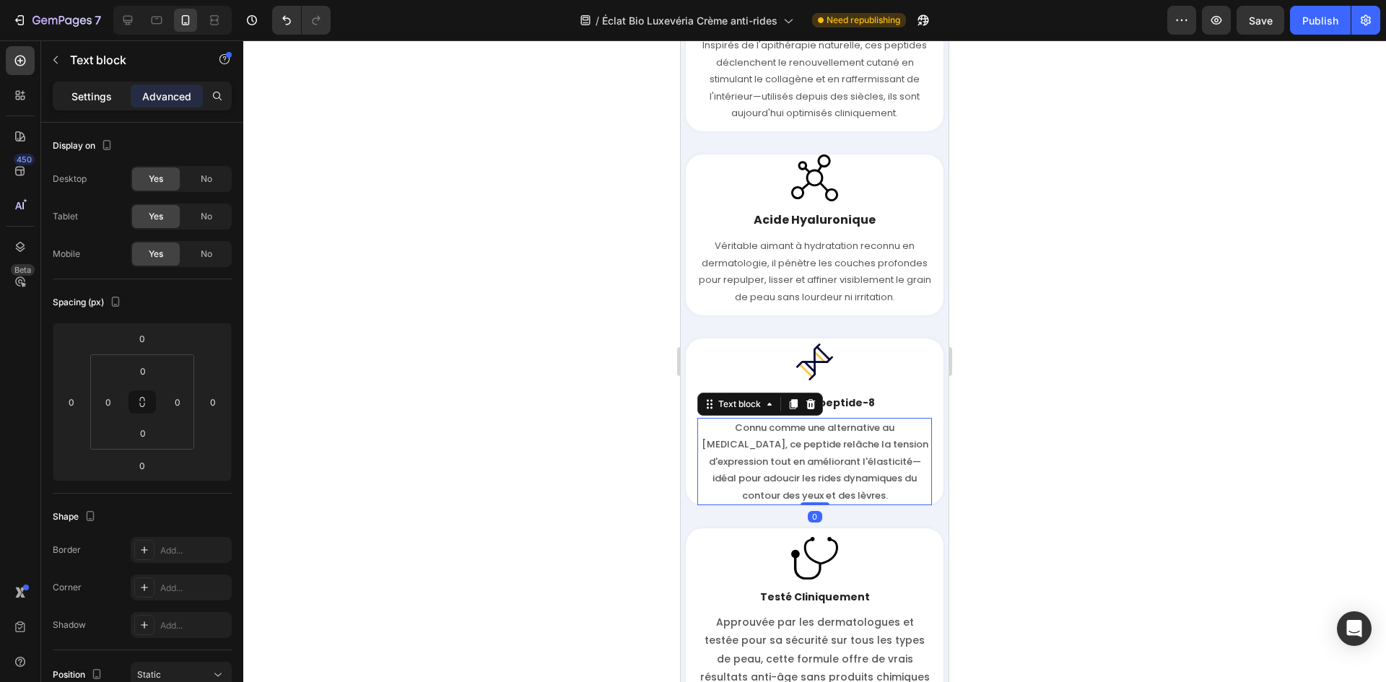
click at [89, 94] on p "Settings" at bounding box center [91, 96] width 40 height 15
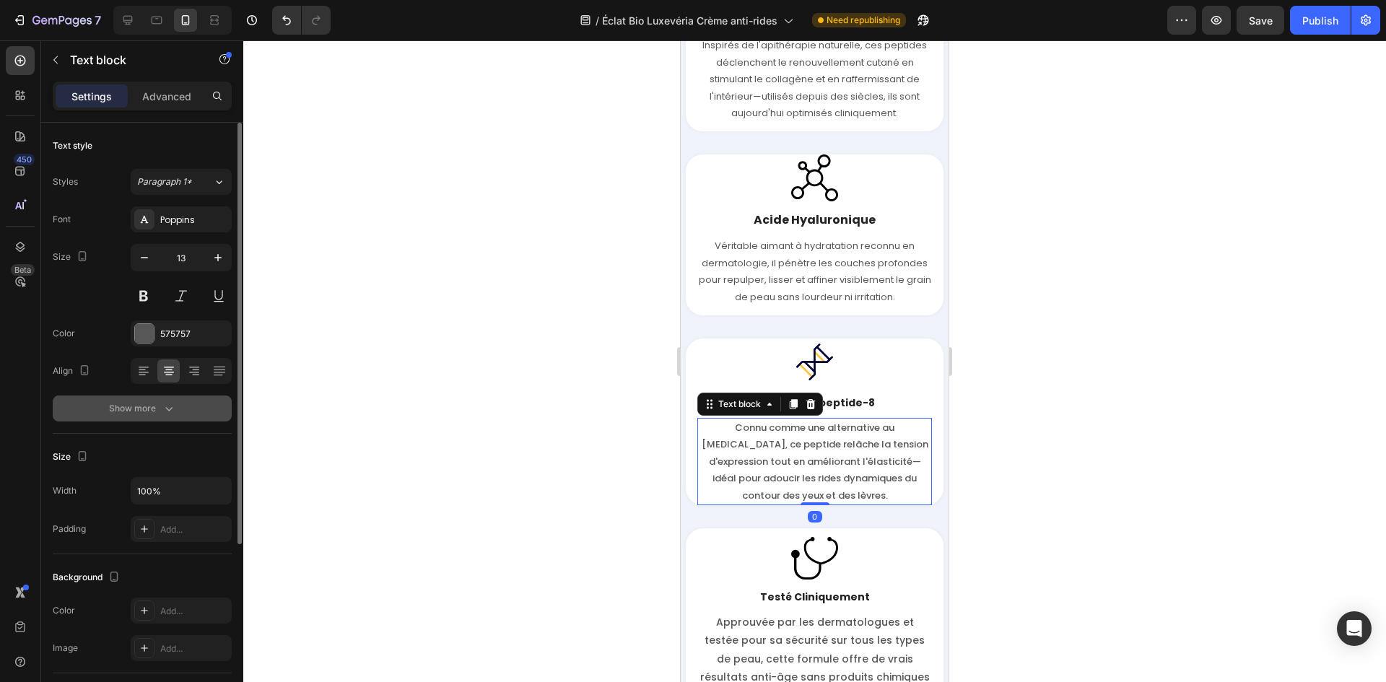
click at [190, 412] on button "Show more" at bounding box center [142, 409] width 179 height 26
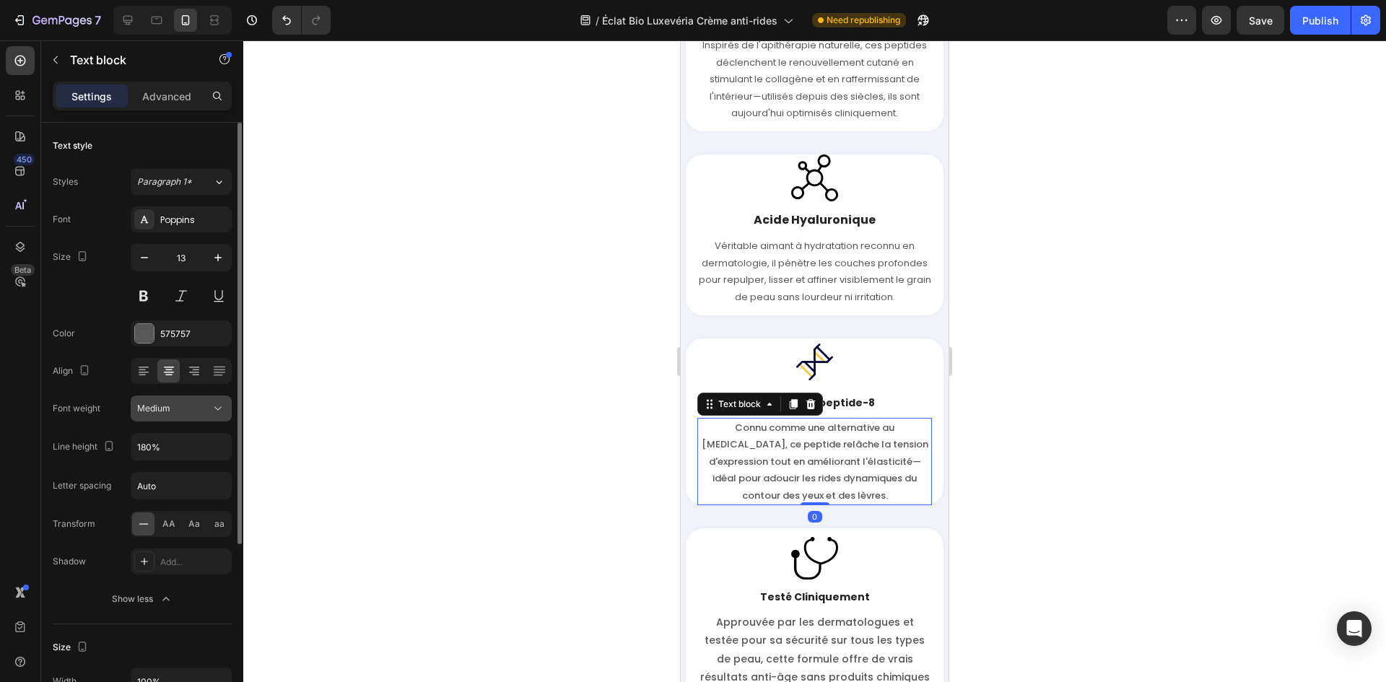
click at [224, 409] on icon at bounding box center [218, 408] width 14 height 14
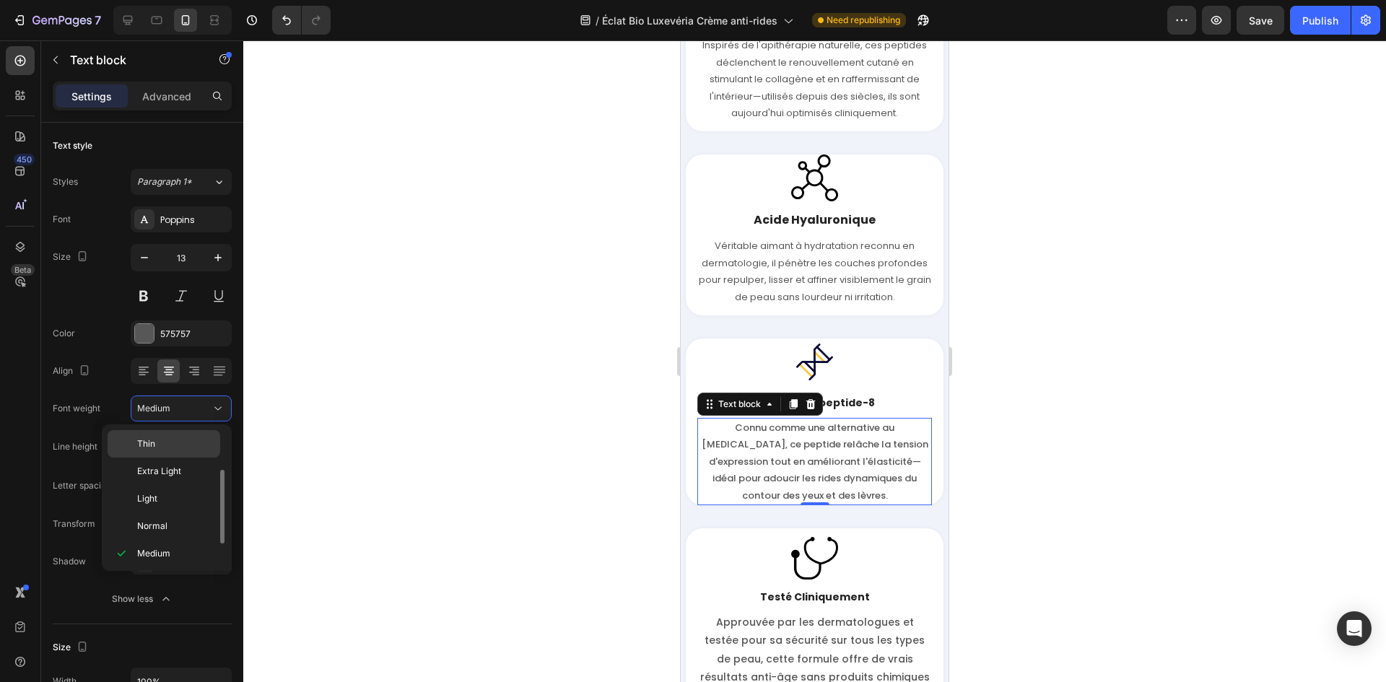
scroll to position [26, 0]
click at [181, 505] on p "Normal" at bounding box center [175, 500] width 77 height 13
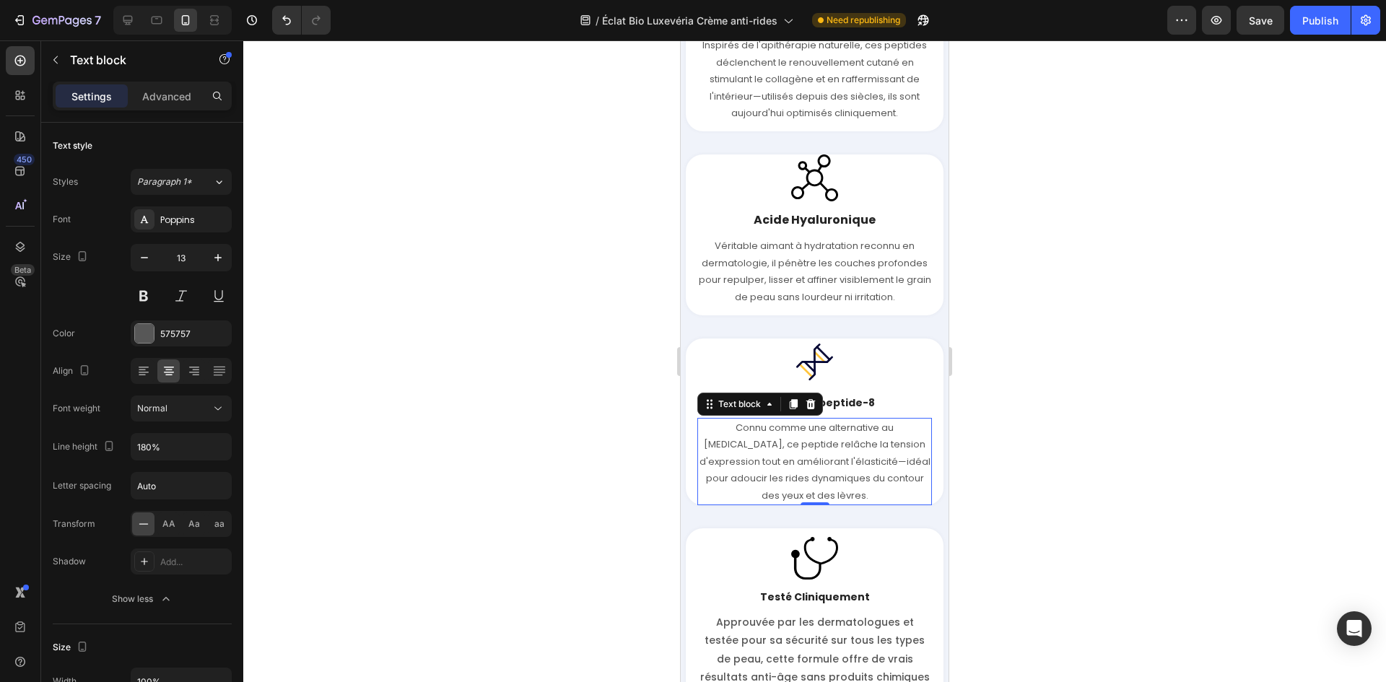
click at [490, 418] on div at bounding box center [814, 361] width 1143 height 642
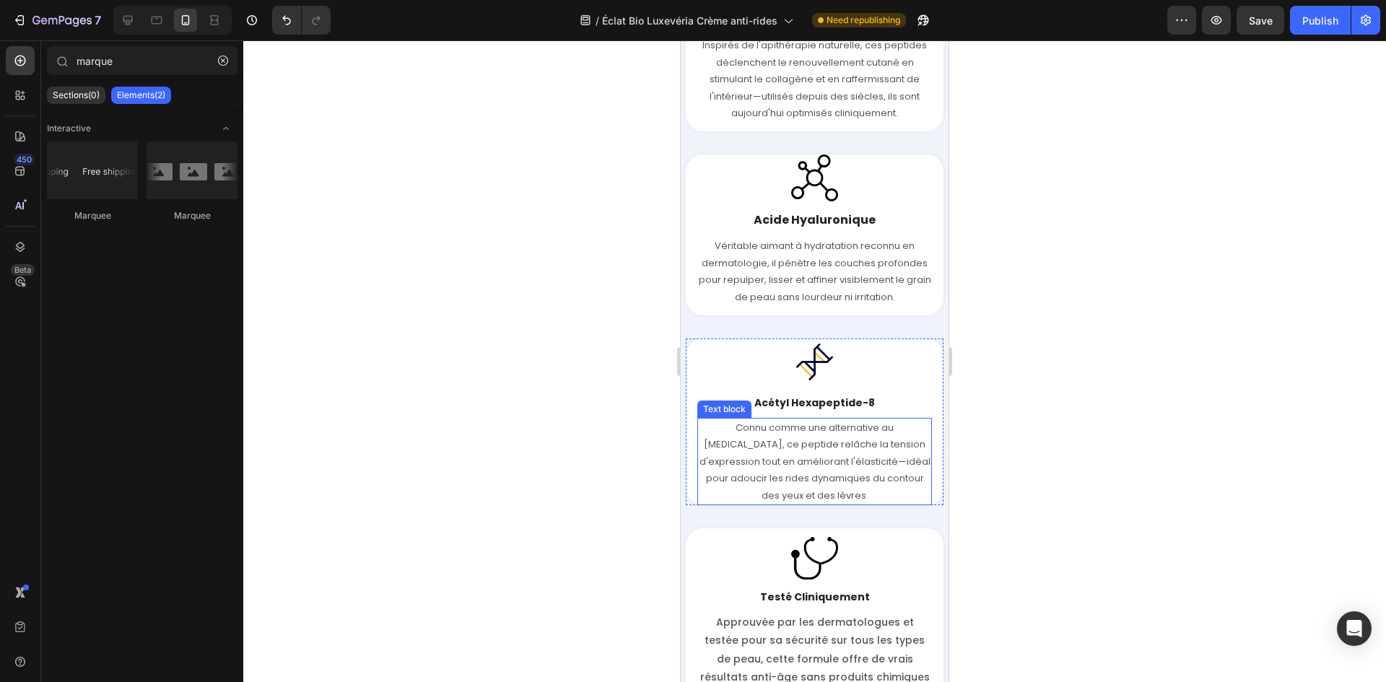
click at [783, 467] on p "Connu comme une alternative au Botox, ce peptide relâche la tension d'expressio…" at bounding box center [815, 461] width 232 height 84
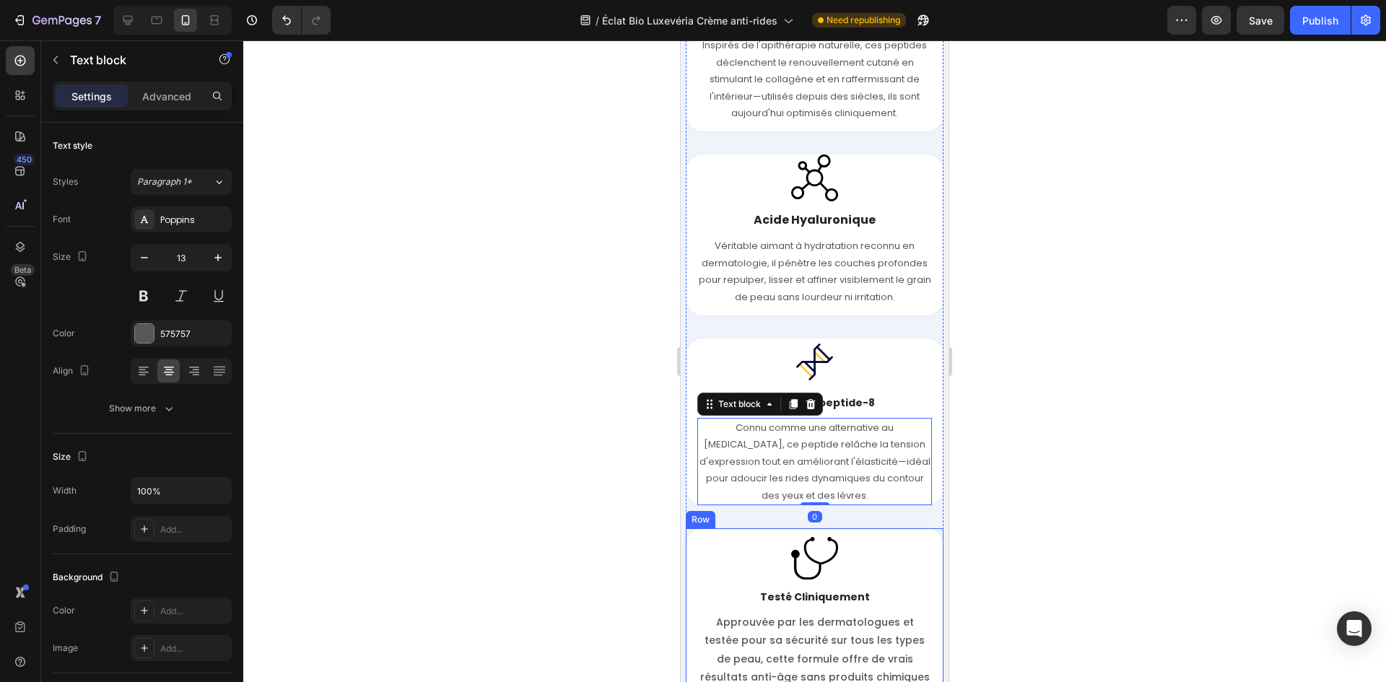
scroll to position [3645, 0]
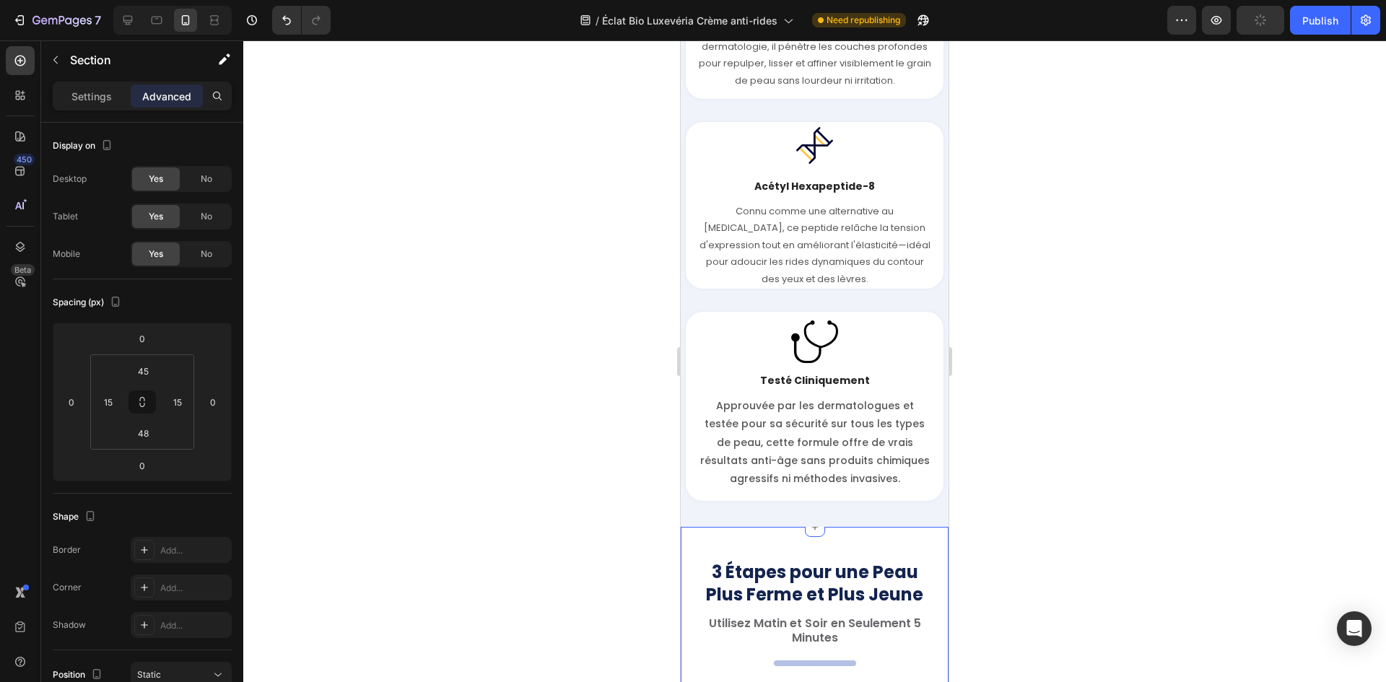
click at [784, 448] on p "Approuvée par les dermatologues et testée pour sa sécurité sur tous les types d…" at bounding box center [815, 442] width 232 height 91
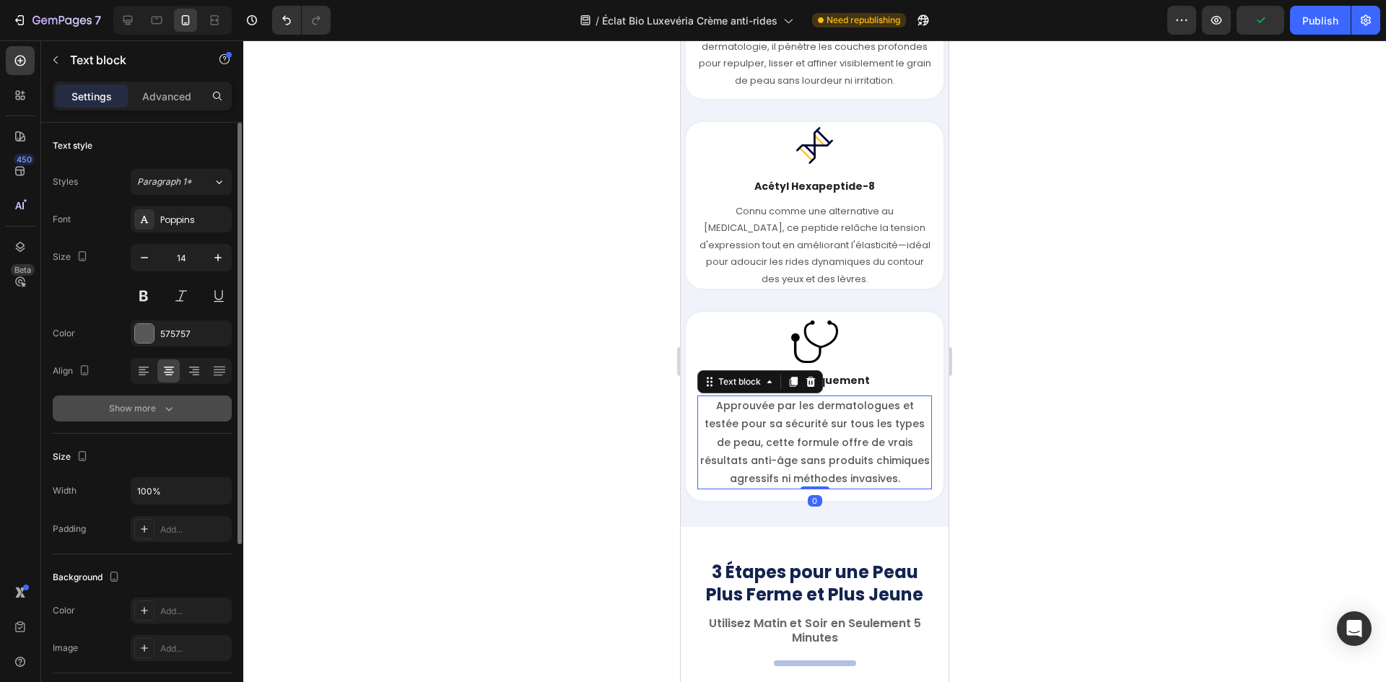
drag, startPoint x: 142, startPoint y: 405, endPoint x: 152, endPoint y: 401, distance: 10.3
click at [152, 401] on button "Show more" at bounding box center [142, 409] width 179 height 26
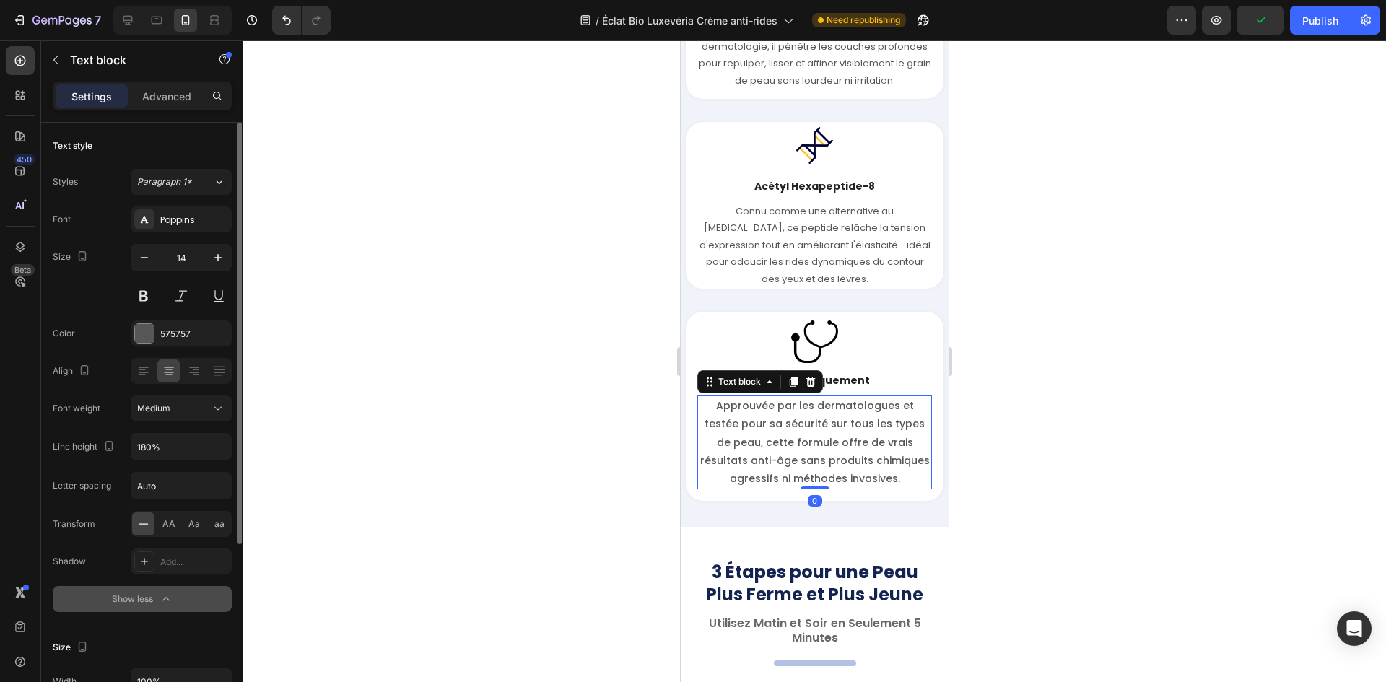
click at [196, 402] on div "Medium" at bounding box center [174, 408] width 74 height 13
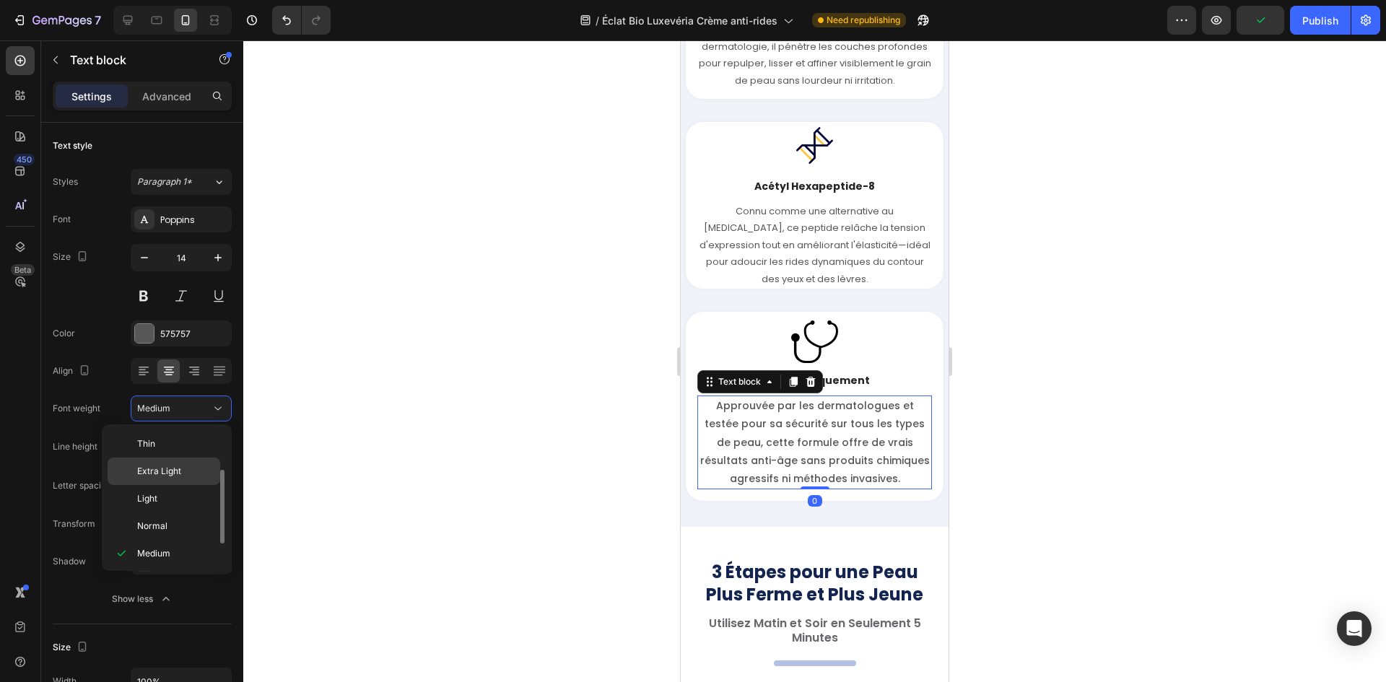
scroll to position [26, 0]
click at [169, 500] on p "Normal" at bounding box center [175, 500] width 77 height 13
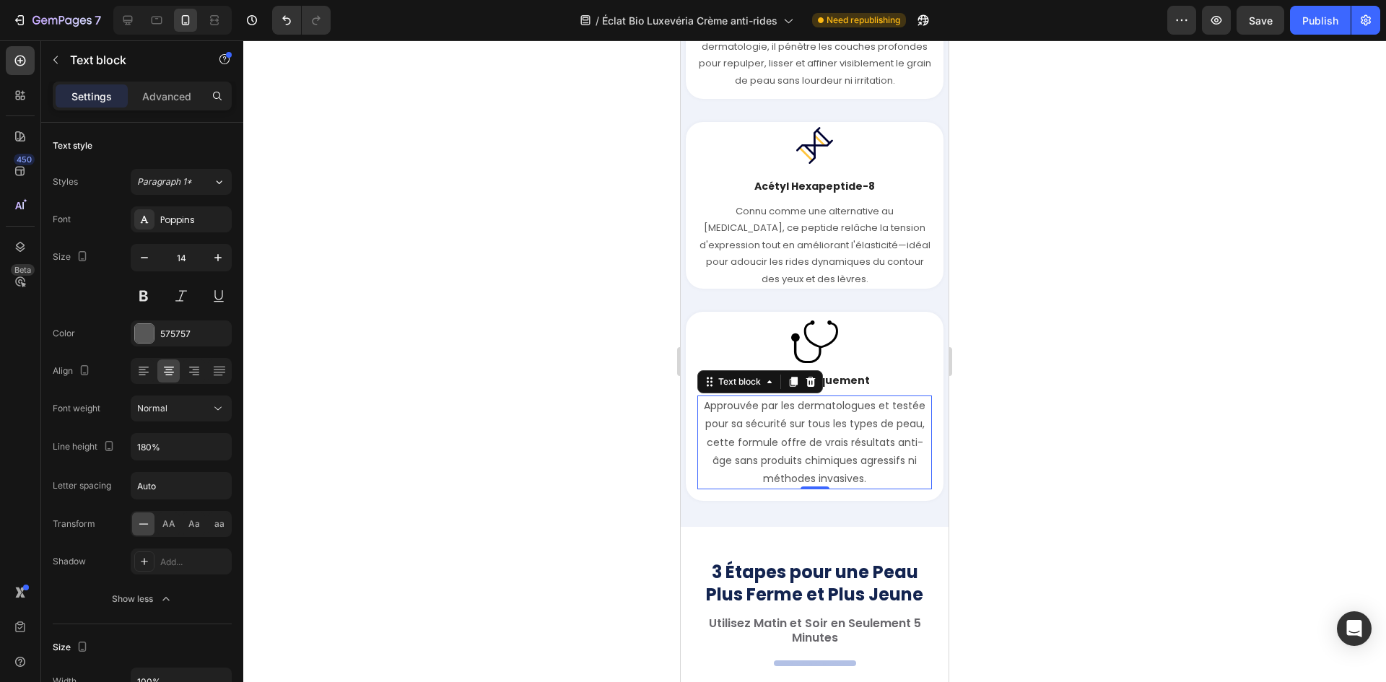
click at [697, 432] on div "Image Testé Cliniquement Text block Approuvée par les dermatologues et testée p…" at bounding box center [815, 406] width 258 height 189
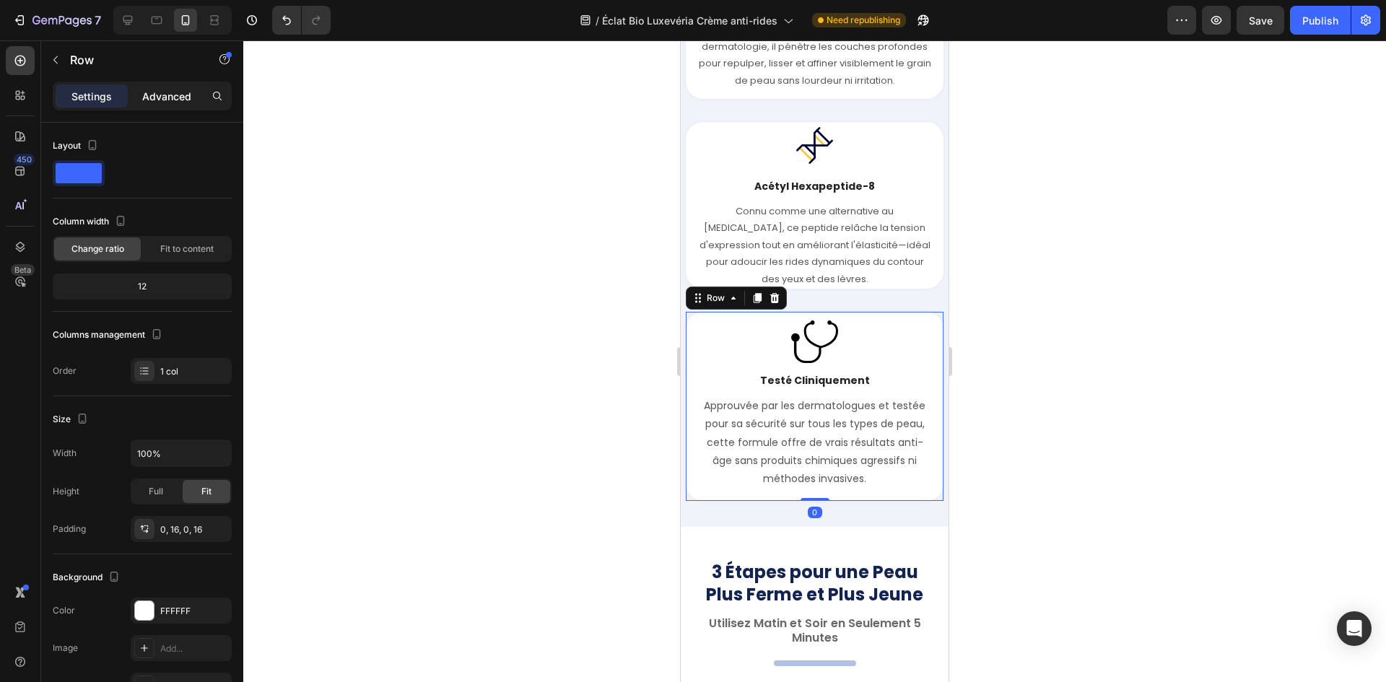
click at [161, 105] on div "Advanced" at bounding box center [167, 95] width 72 height 23
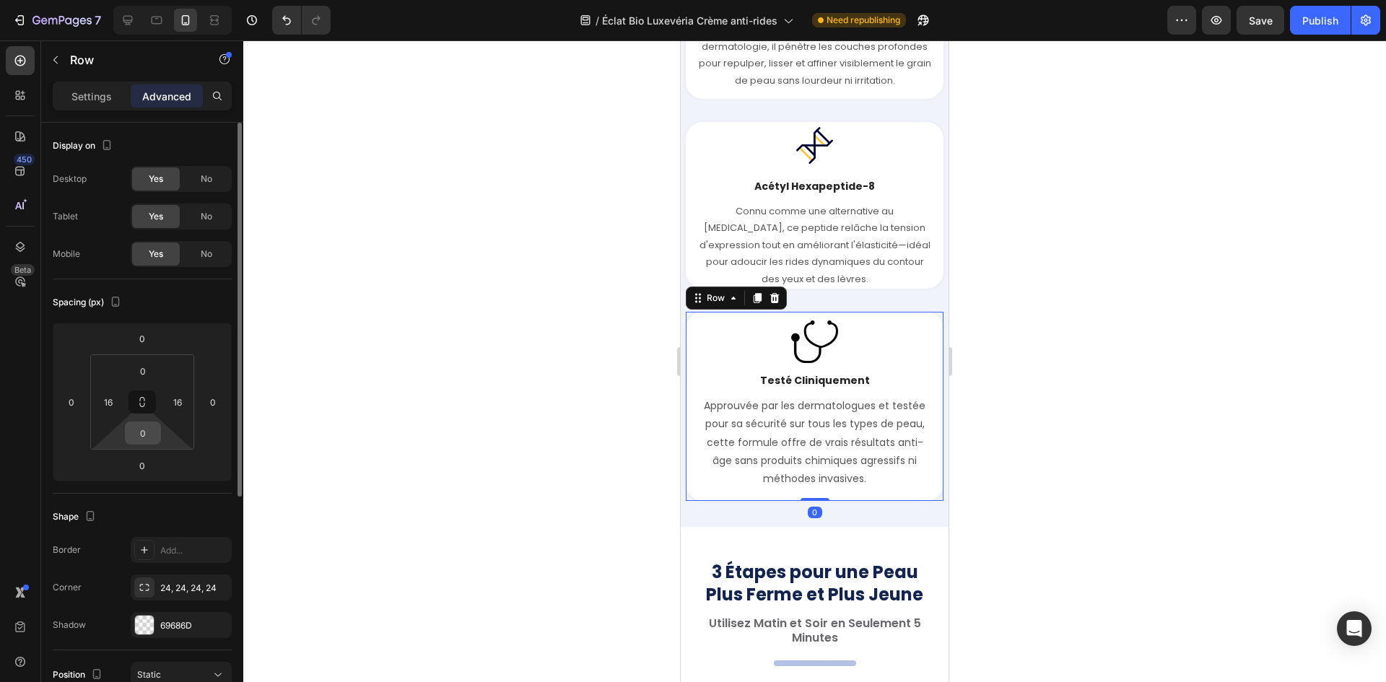
click at [152, 429] on input "0" at bounding box center [142, 433] width 29 height 22
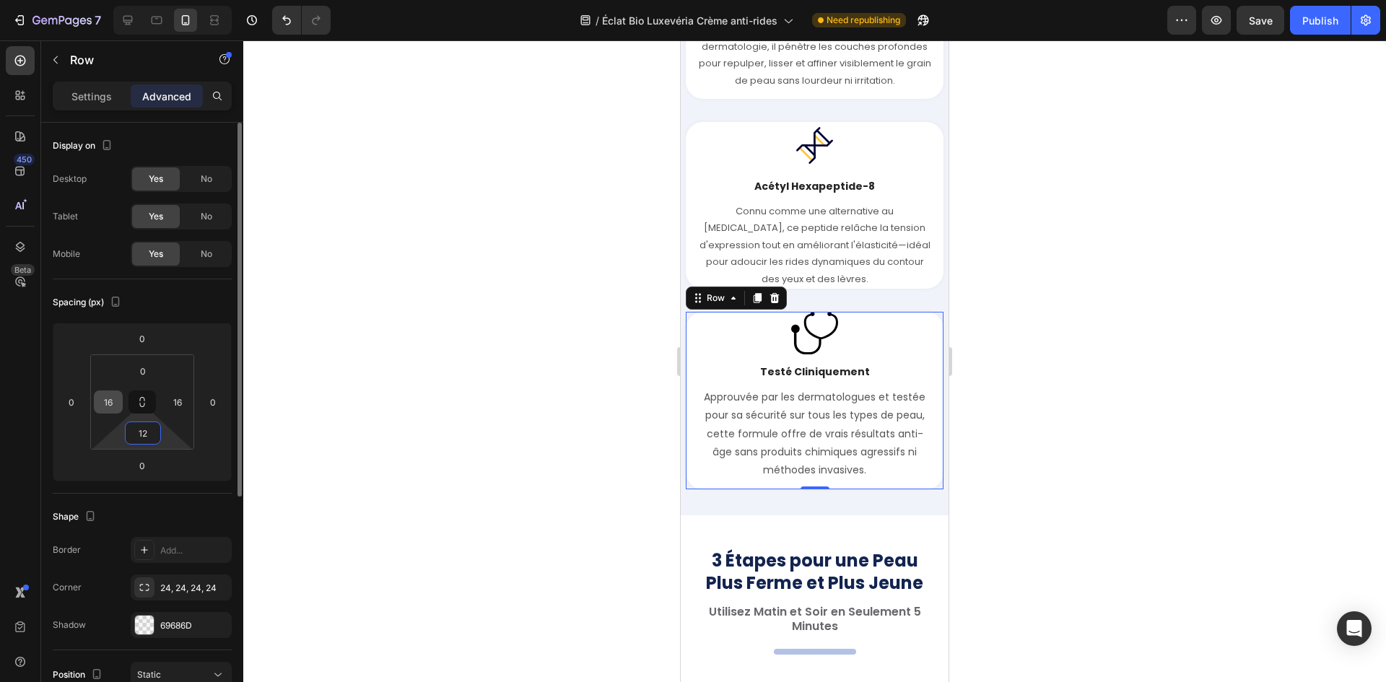
type input "12"
click at [105, 400] on input "16" at bounding box center [108, 402] width 22 height 22
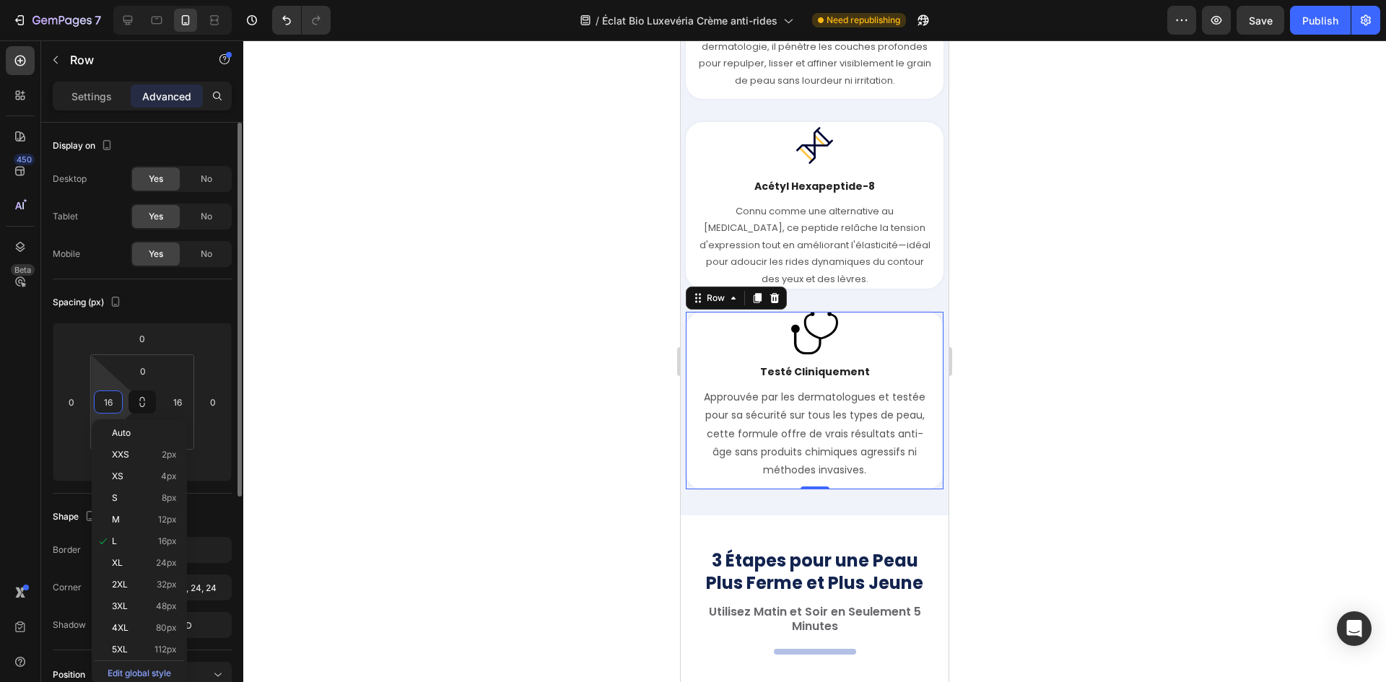
click at [105, 399] on input "16" at bounding box center [108, 402] width 22 height 22
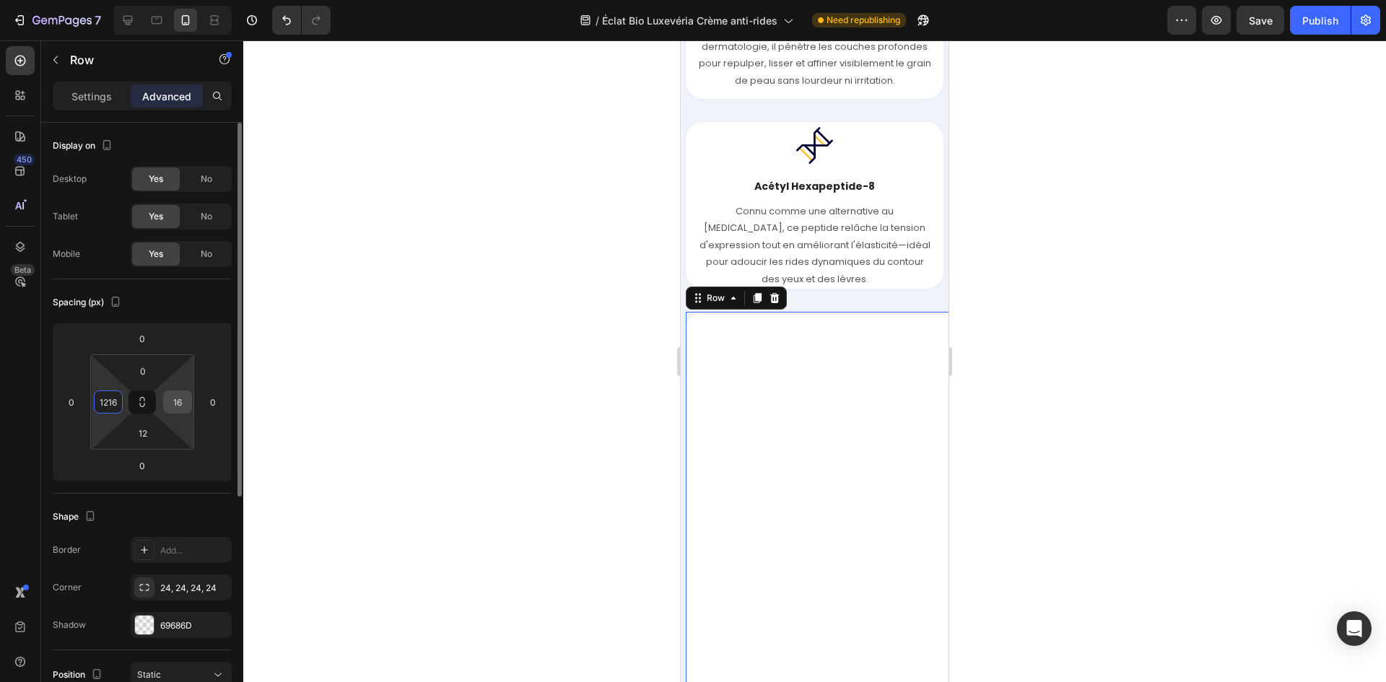
type input "1216"
click at [180, 398] on input "16" at bounding box center [178, 402] width 22 height 22
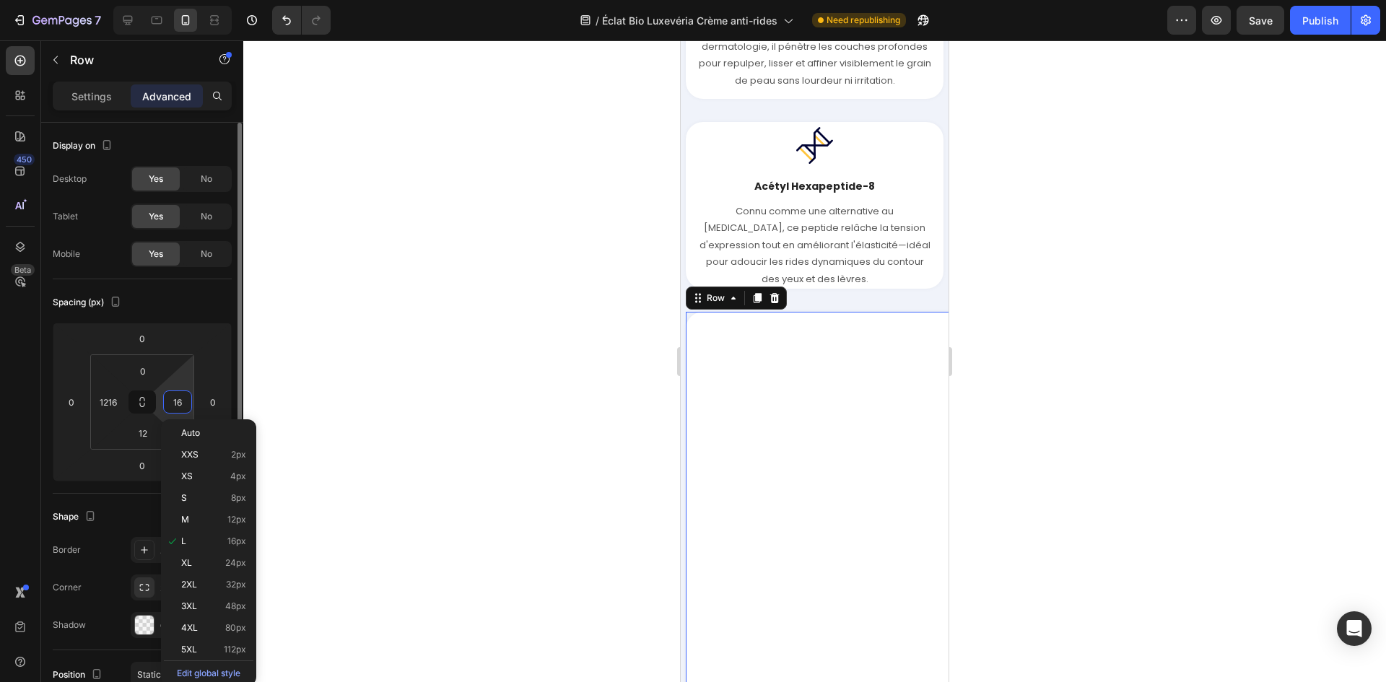
click at [180, 398] on input "16" at bounding box center [178, 402] width 22 height 22
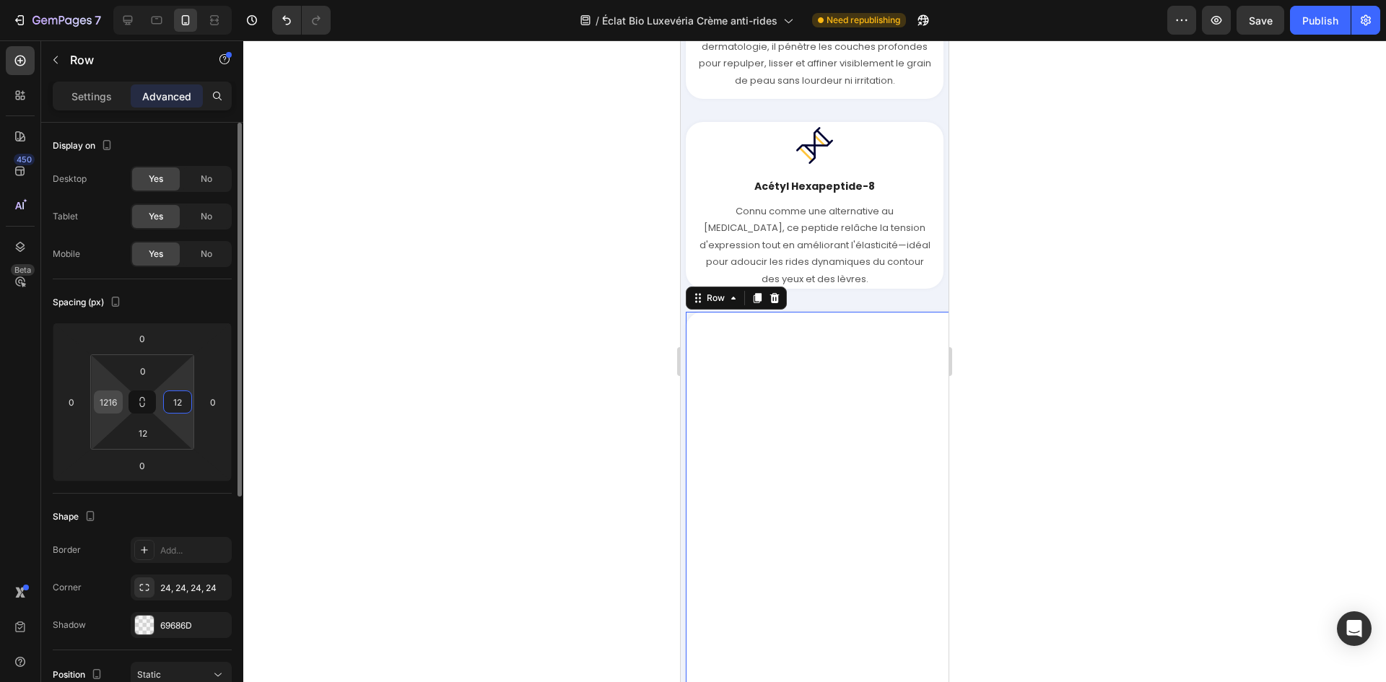
type input "12"
click at [114, 398] on input "1216" at bounding box center [108, 402] width 22 height 22
type input "12"
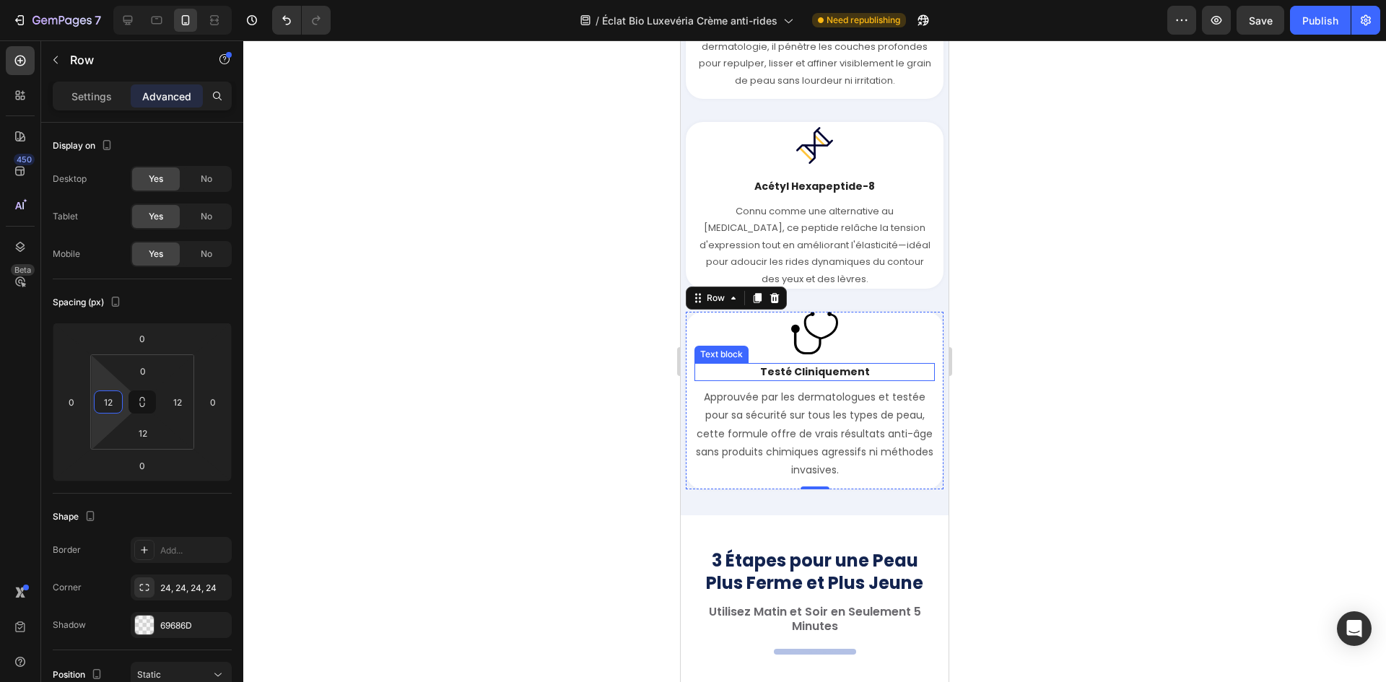
click at [1099, 341] on div at bounding box center [814, 361] width 1143 height 642
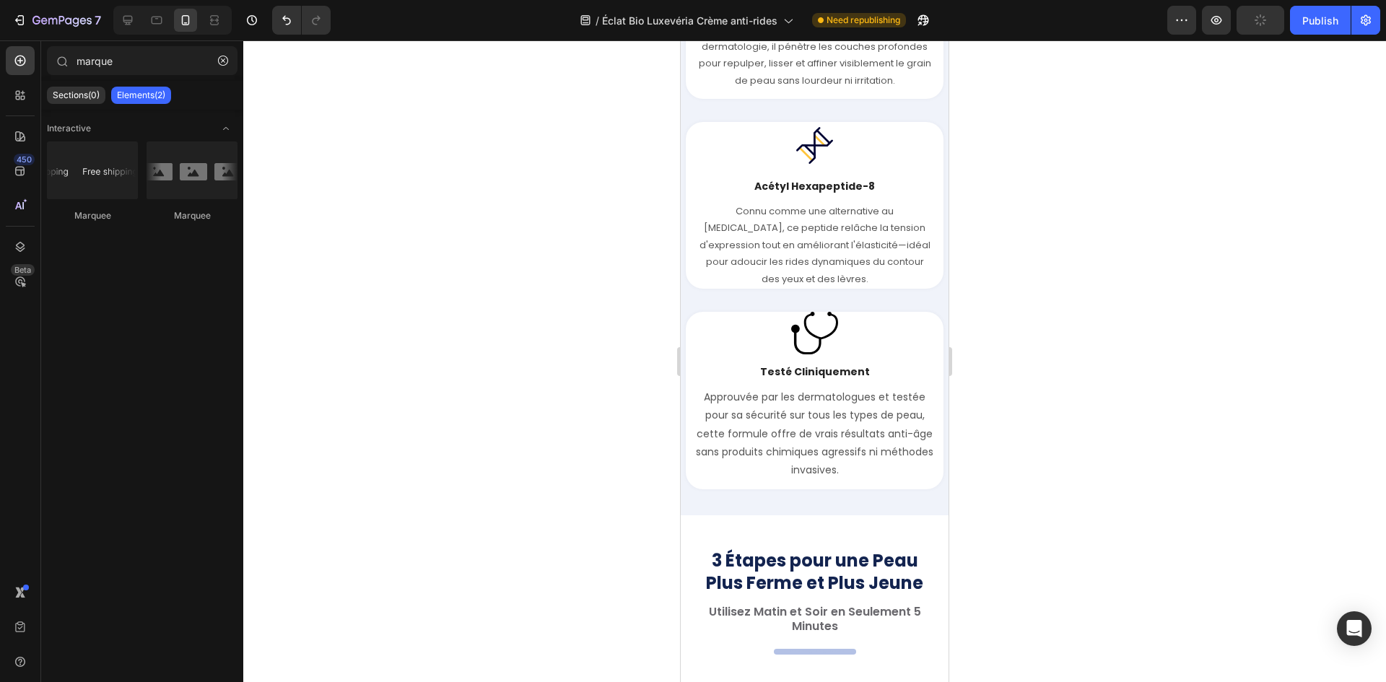
click at [879, 344] on div at bounding box center [814, 333] width 240 height 43
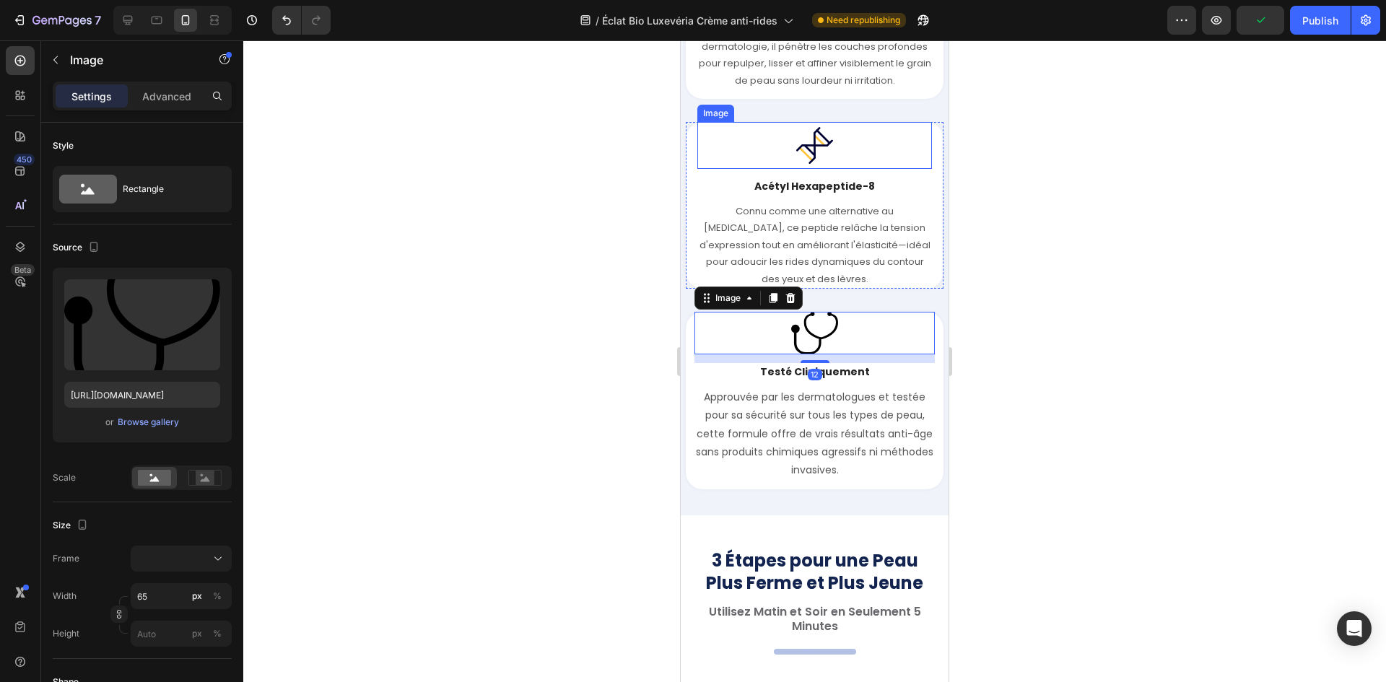
click at [876, 157] on div at bounding box center [814, 145] width 235 height 47
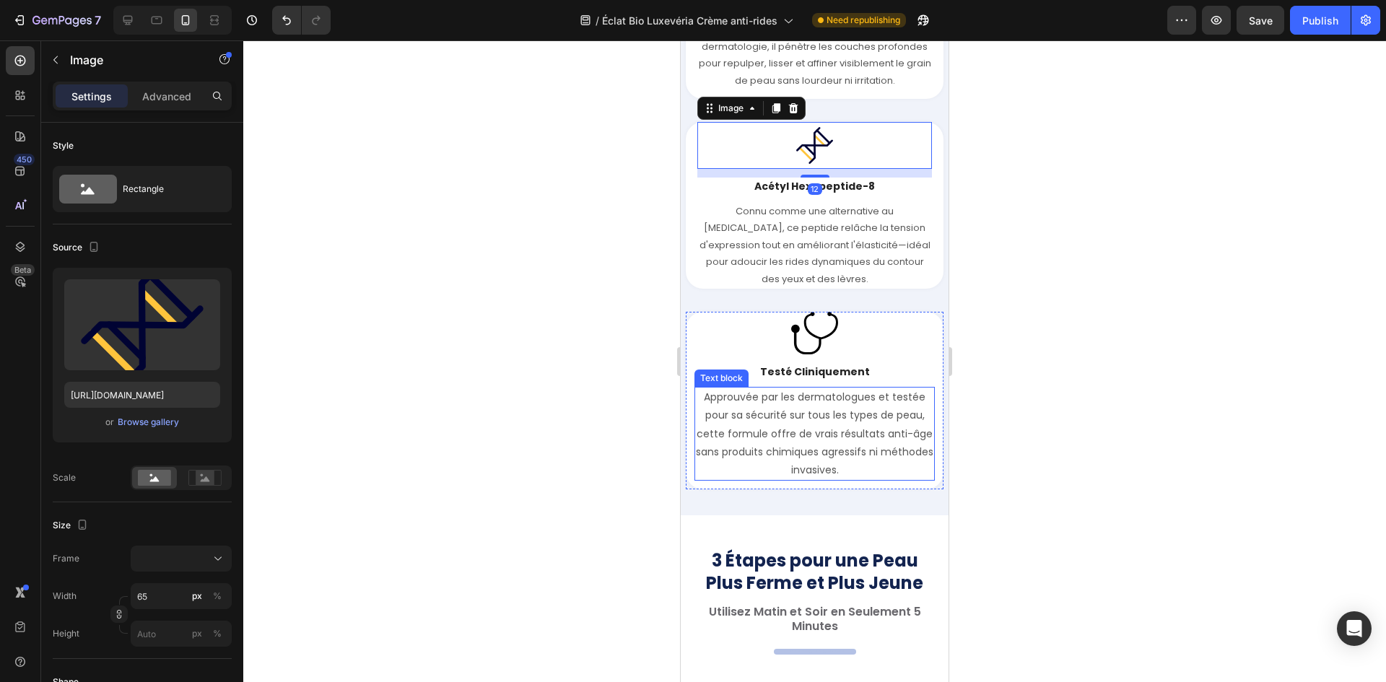
click at [730, 445] on p "Approuvée par les dermatologues et testée pour sa sécurité sur tous les types d…" at bounding box center [814, 433] width 237 height 91
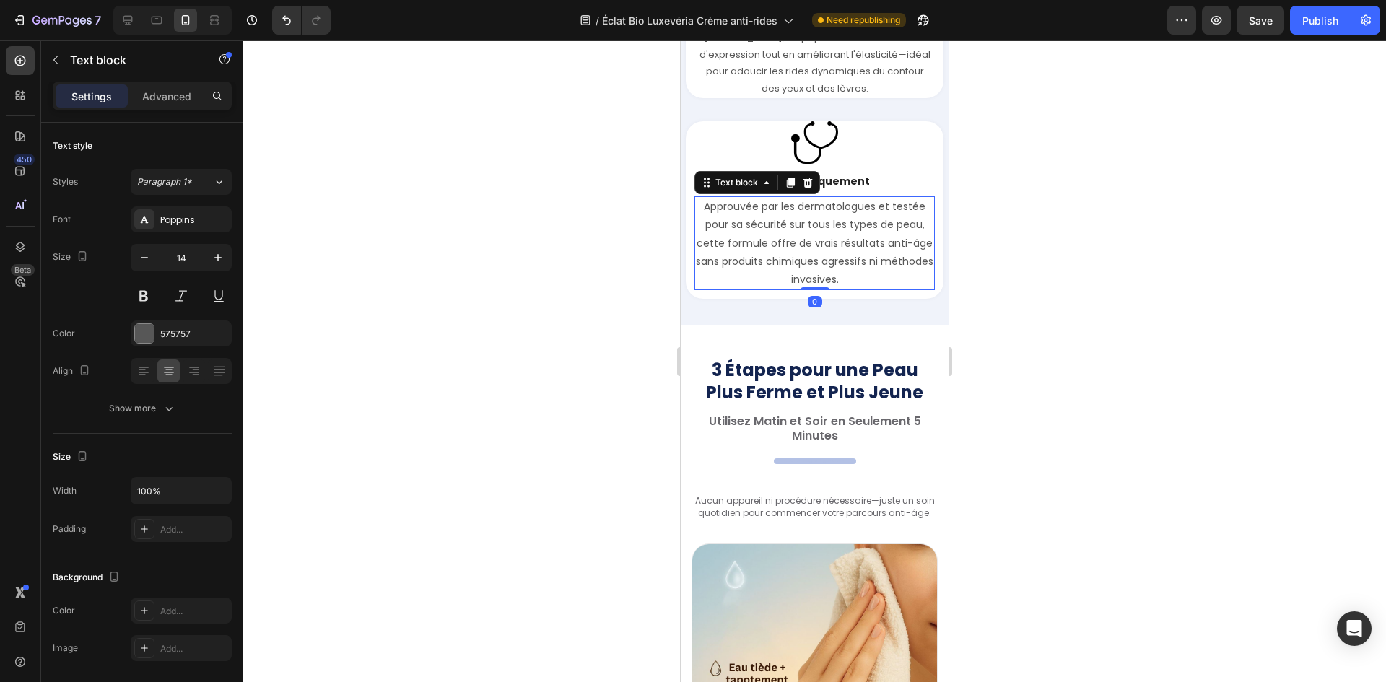
scroll to position [3862, 0]
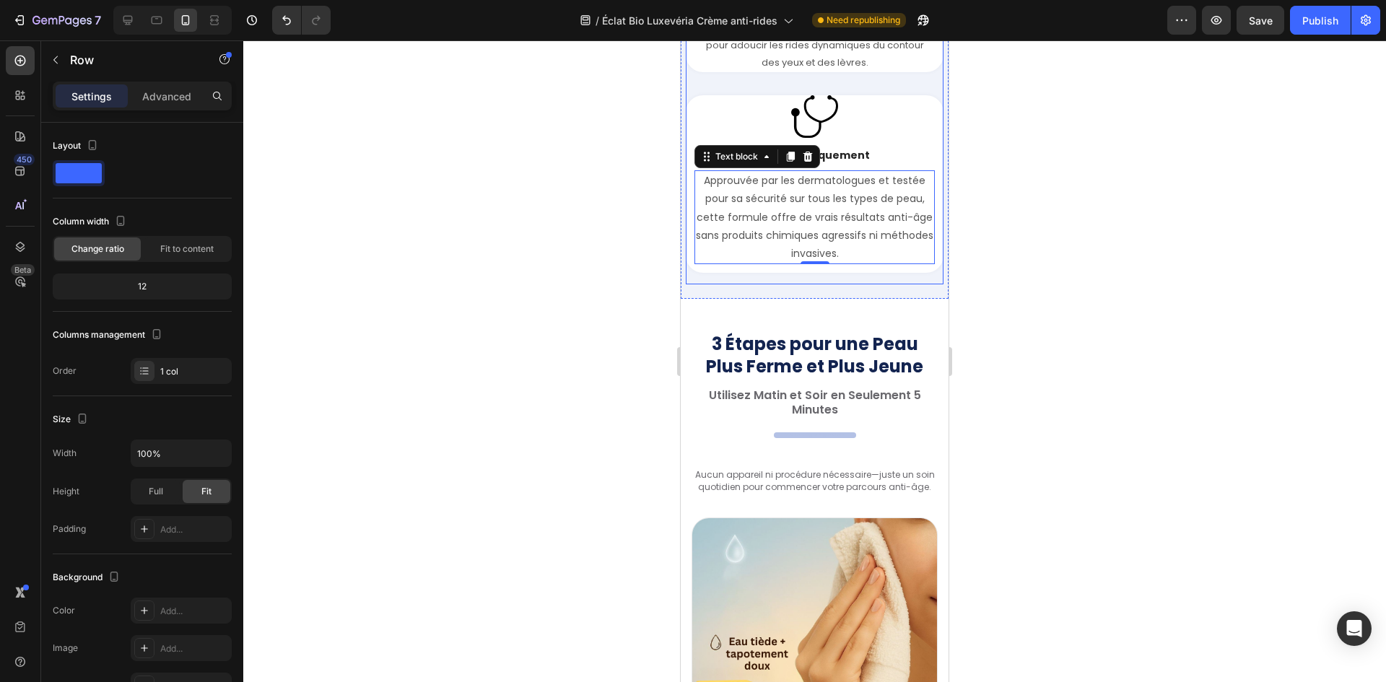
click at [770, 269] on div "Image Testé Cliniquement Text block Approuvée par les dermatologues et testée p…" at bounding box center [815, 184] width 258 height 178
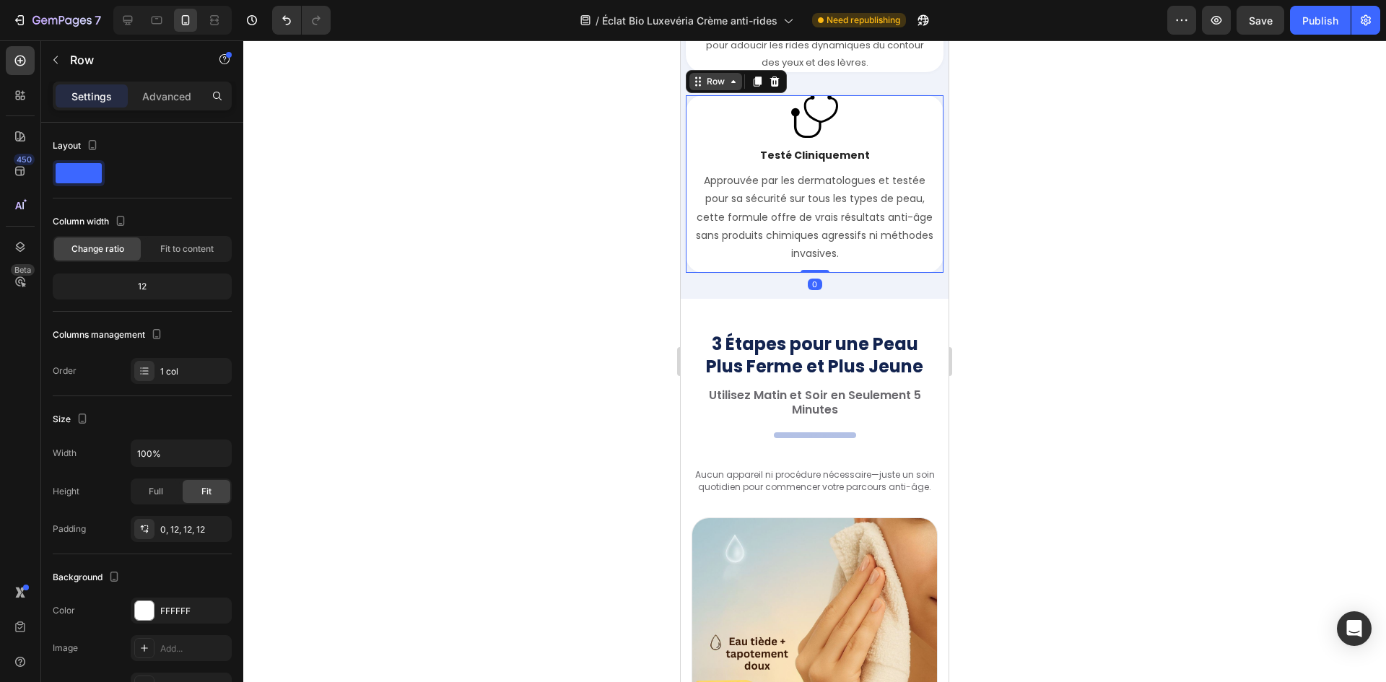
click at [712, 83] on div "Row" at bounding box center [716, 81] width 24 height 13
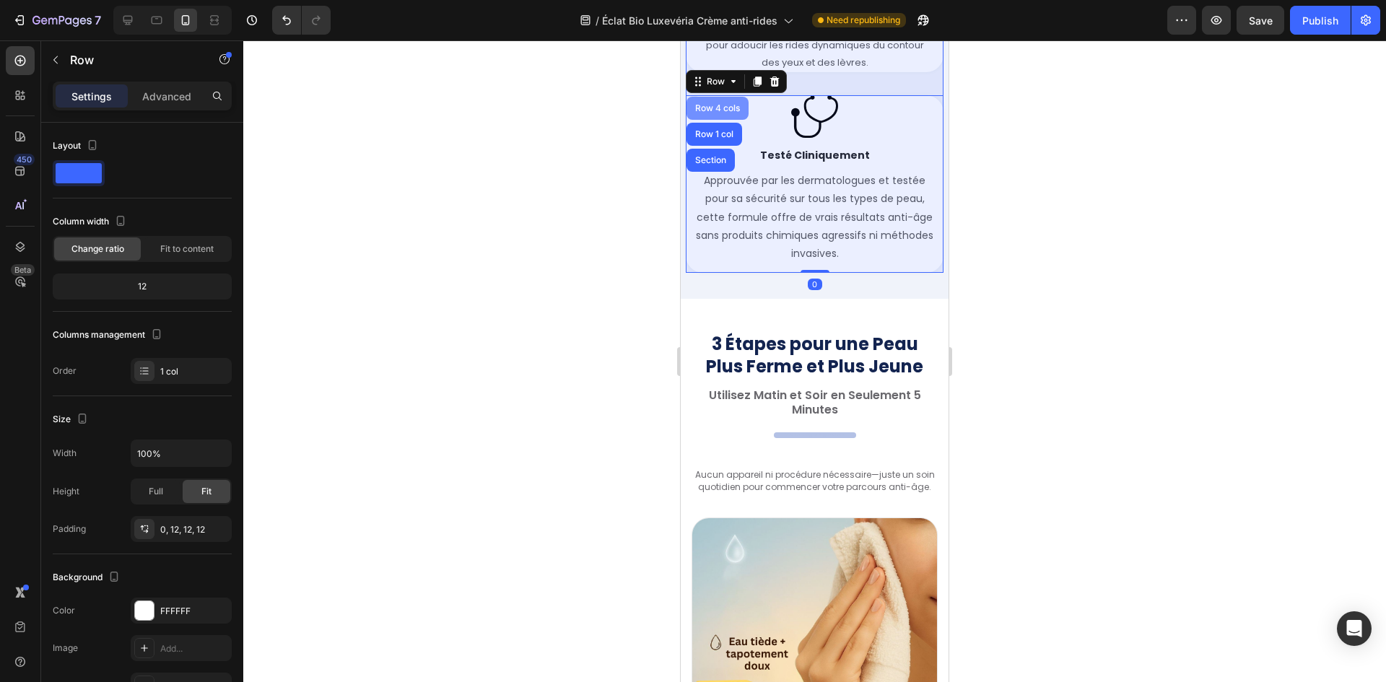
click at [714, 102] on div "Row 4 cols" at bounding box center [717, 108] width 62 height 23
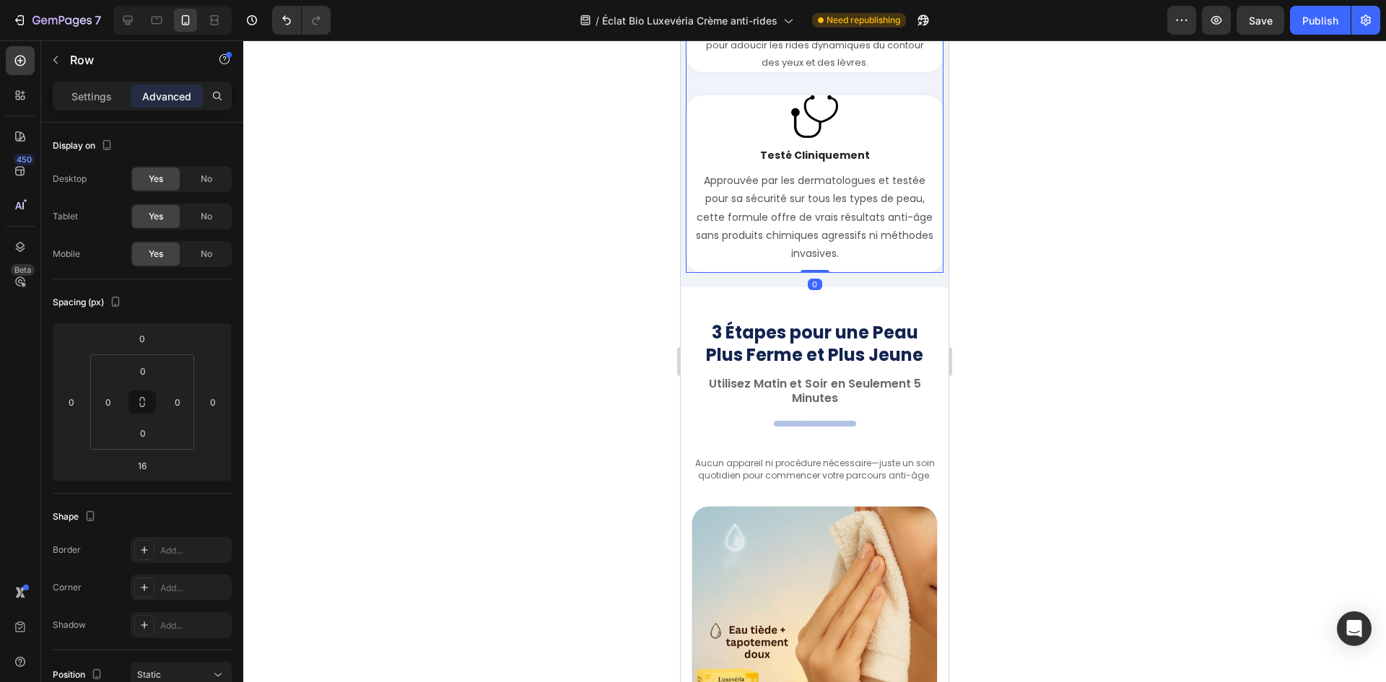
drag, startPoint x: 803, startPoint y: 282, endPoint x: 816, endPoint y: 227, distance: 55.8
type input "0"
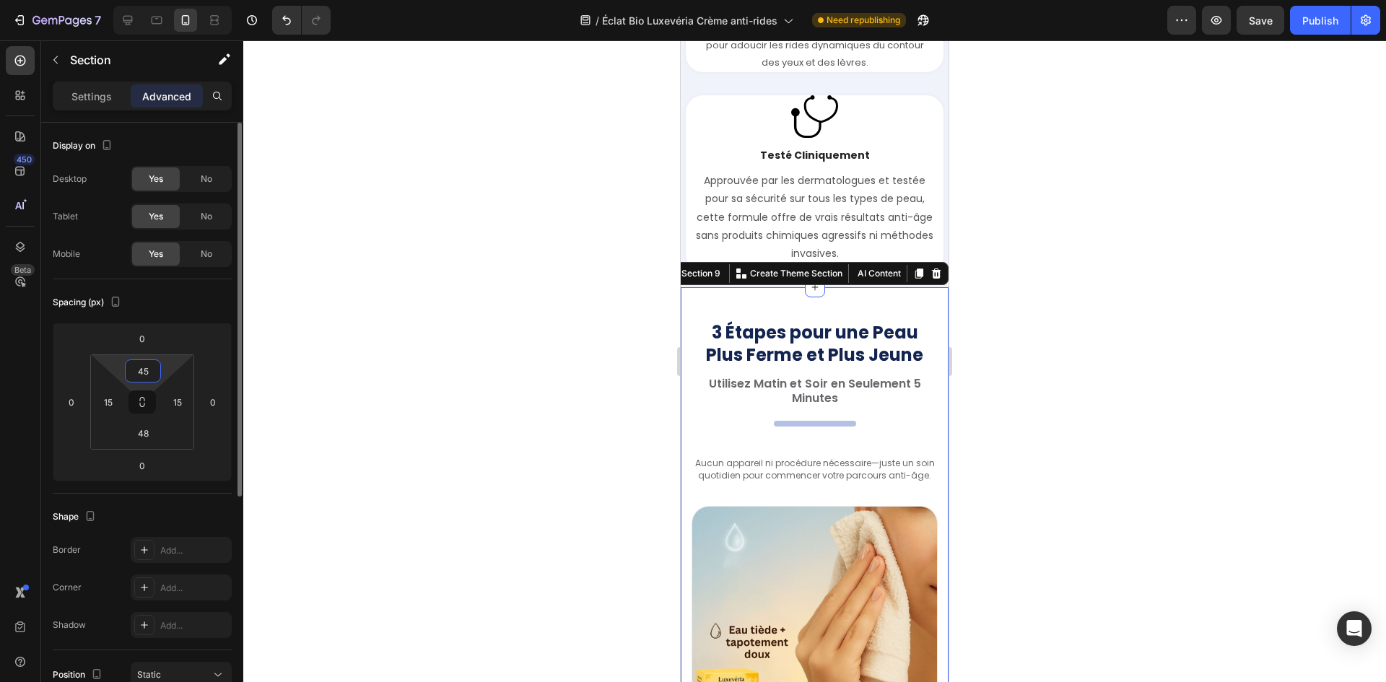
click at [141, 377] on input "45" at bounding box center [142, 371] width 29 height 22
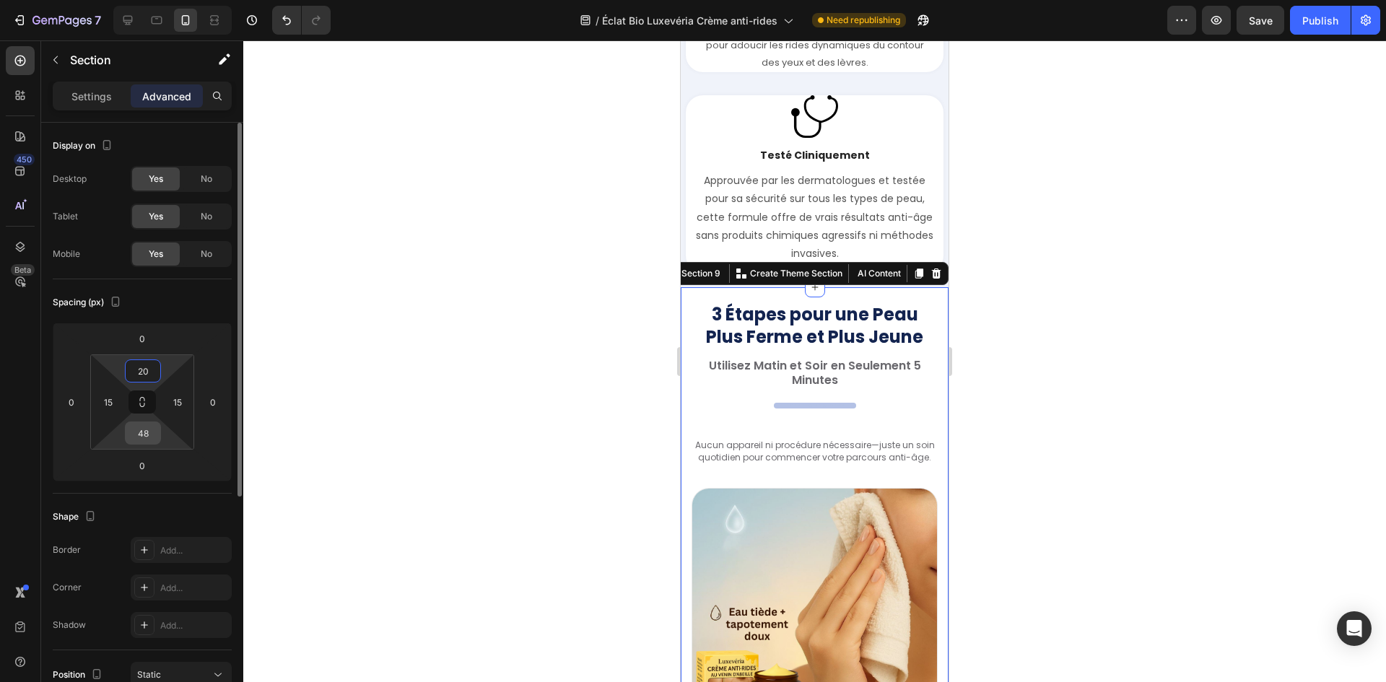
type input "20"
click at [147, 439] on input "48" at bounding box center [142, 433] width 29 height 22
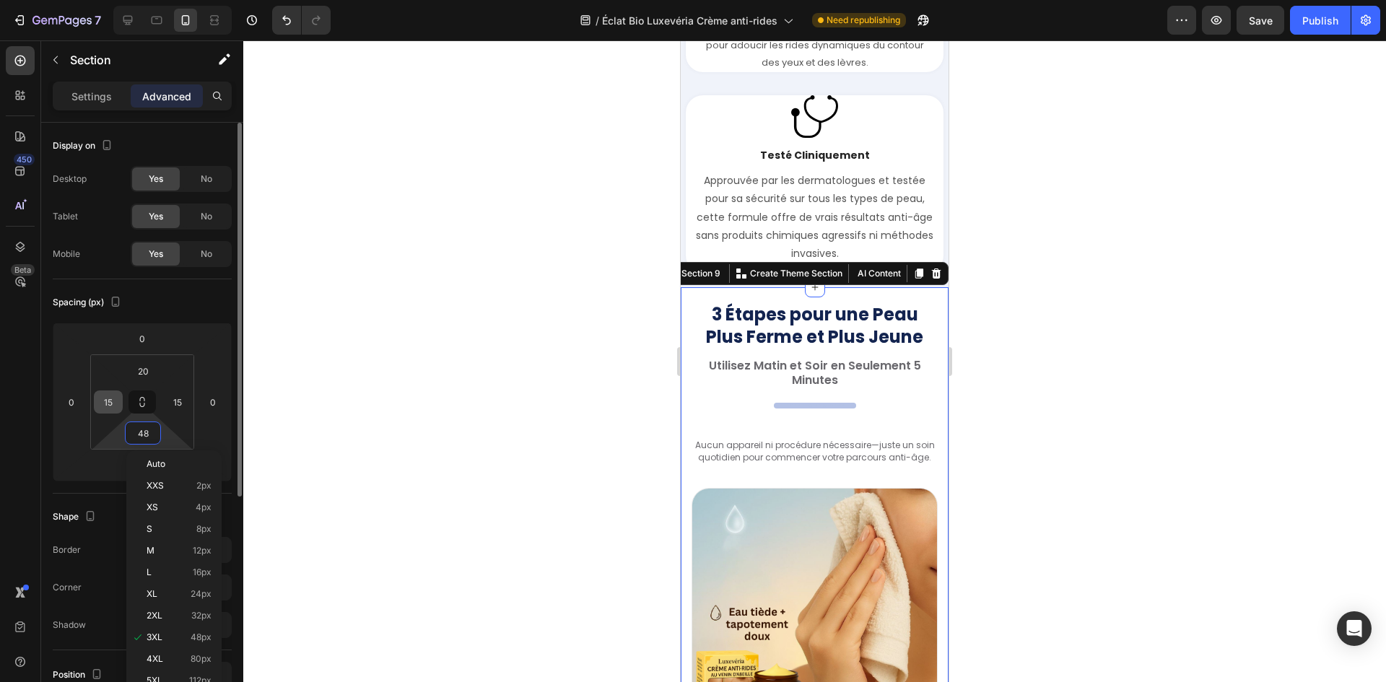
paste input "20"
type input "20"
click at [105, 396] on input "15" at bounding box center [108, 402] width 22 height 22
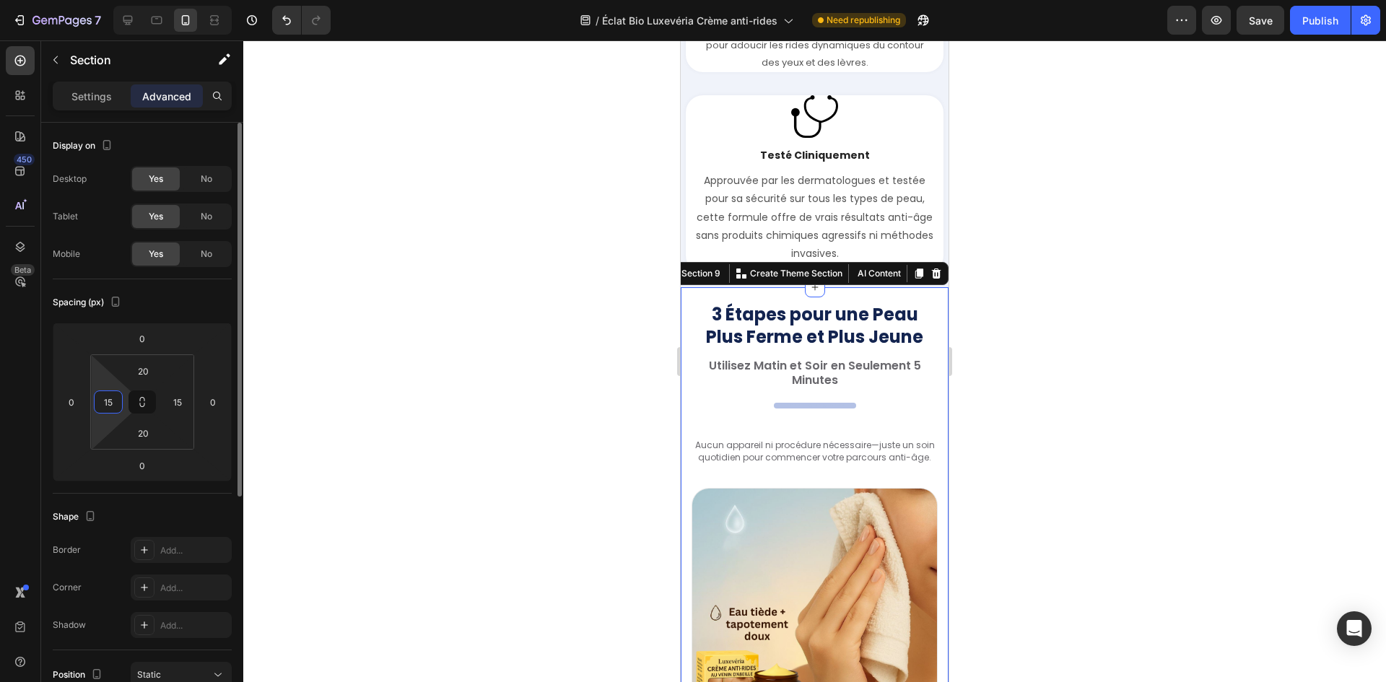
click at [105, 396] on input "15" at bounding box center [108, 402] width 22 height 22
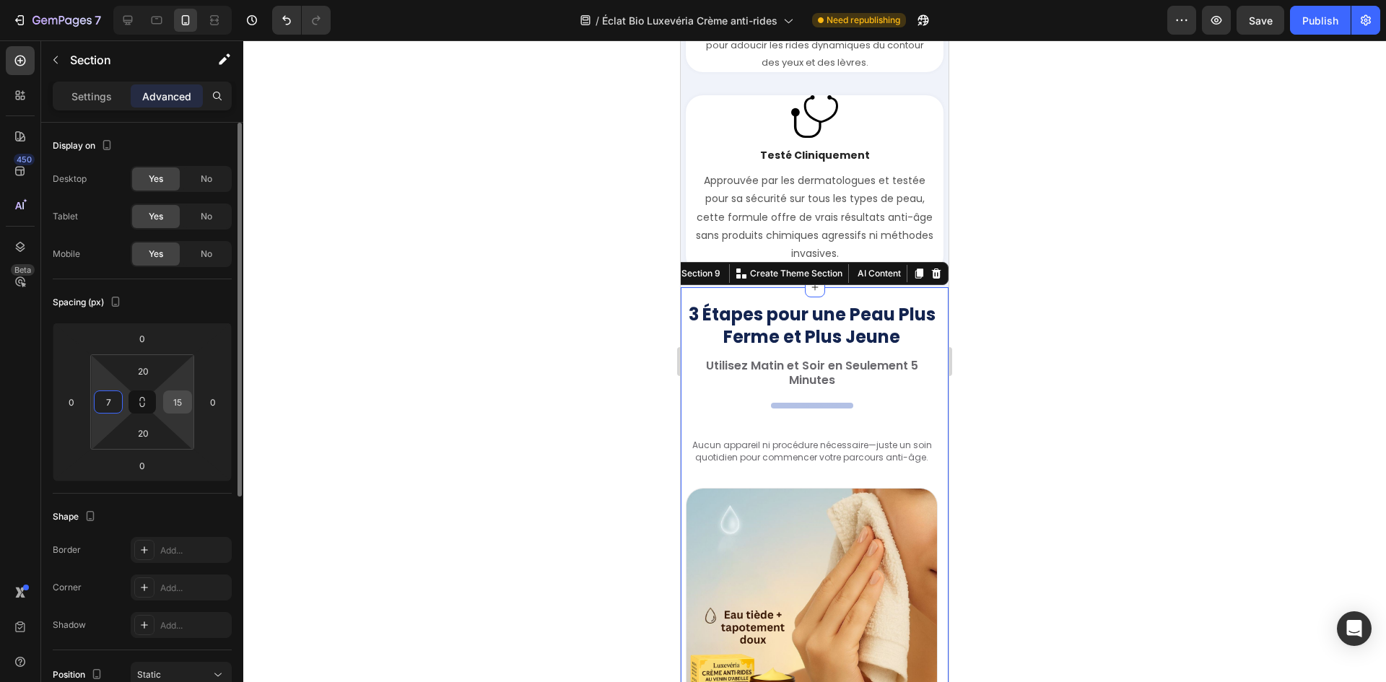
type input "7"
click at [169, 406] on input "15" at bounding box center [178, 402] width 22 height 22
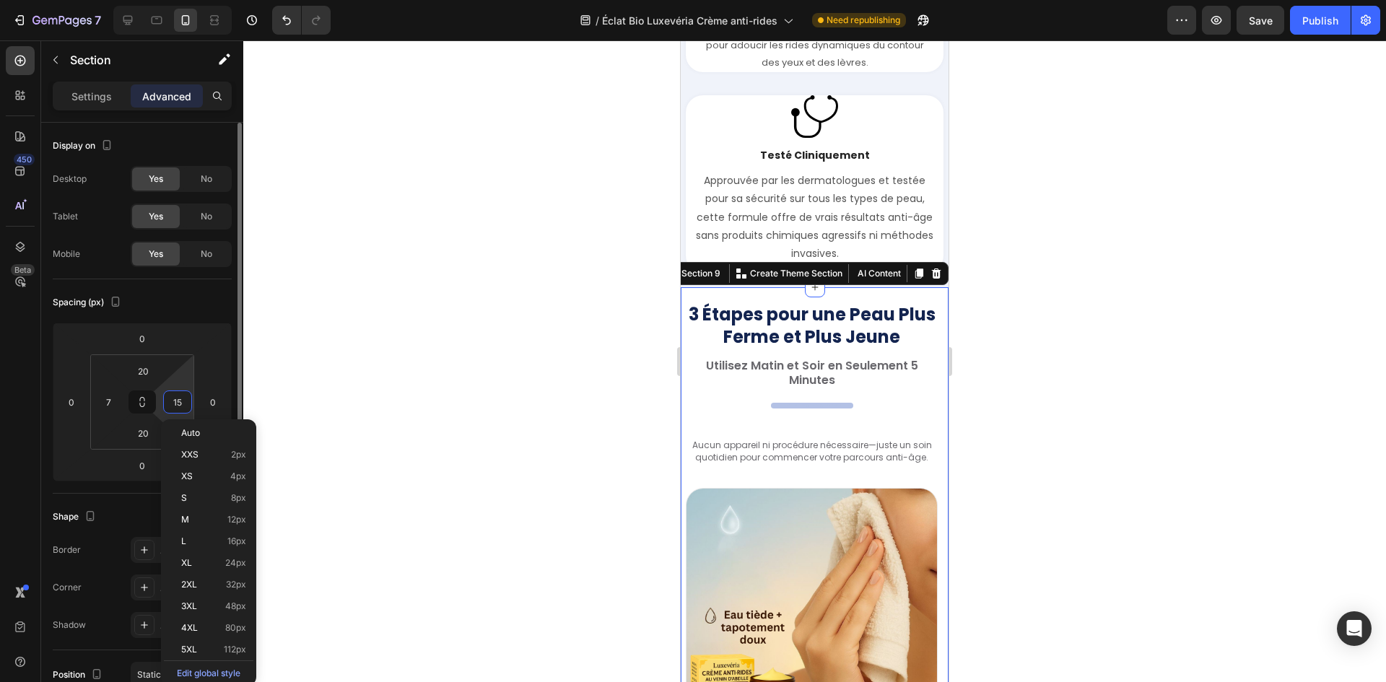
click at [168, 406] on input "15" at bounding box center [178, 402] width 22 height 22
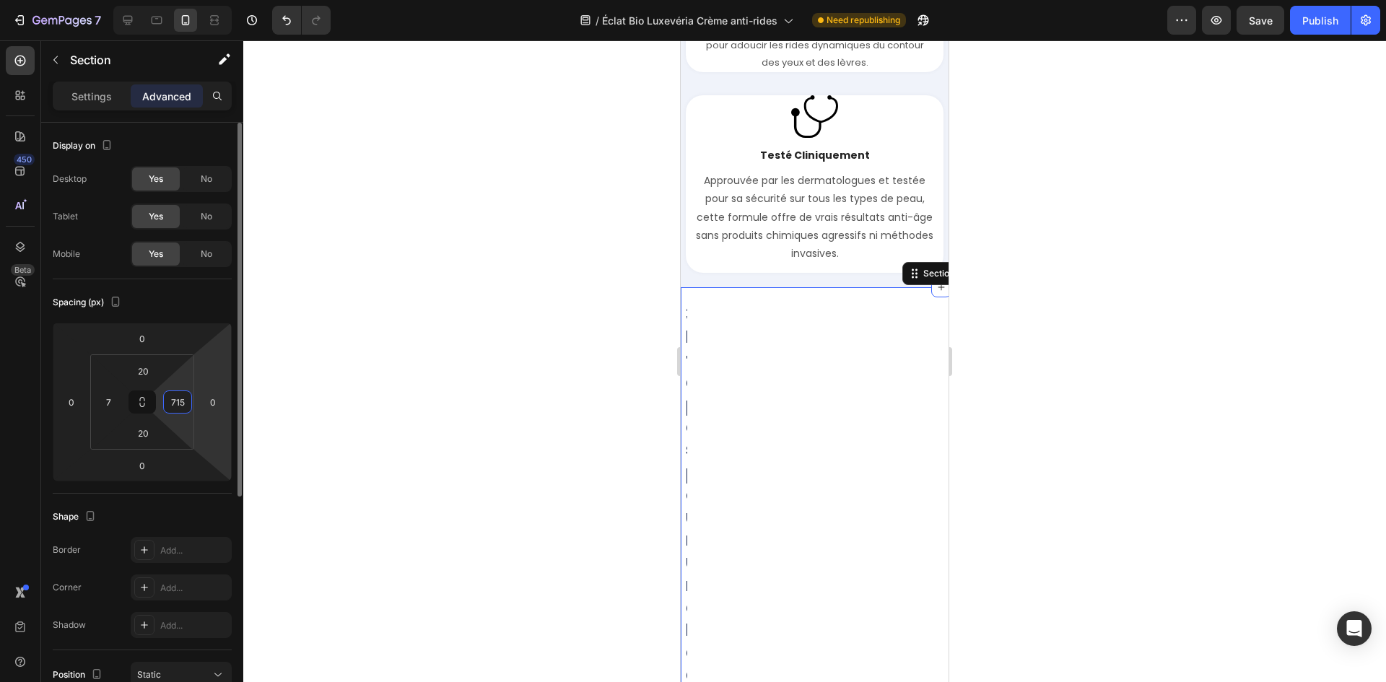
click at [186, 399] on input "715" at bounding box center [178, 402] width 22 height 22
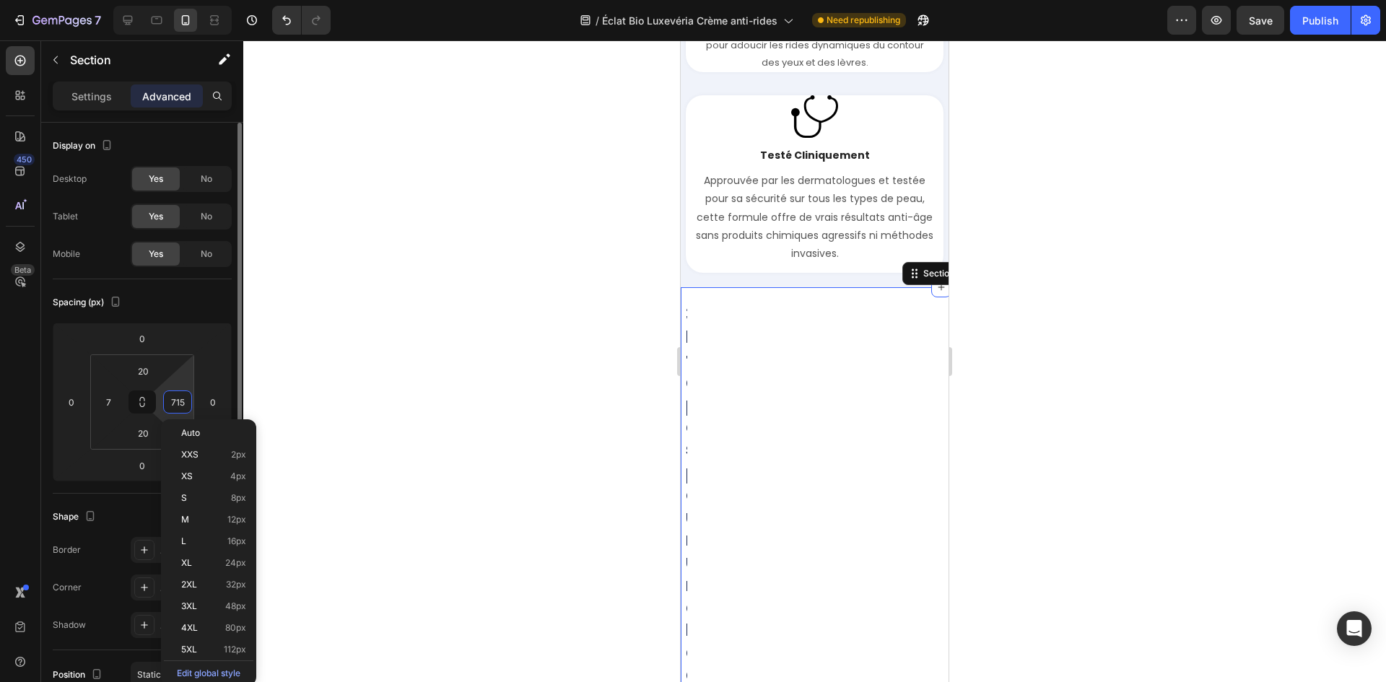
click at [186, 399] on input "715" at bounding box center [178, 402] width 22 height 22
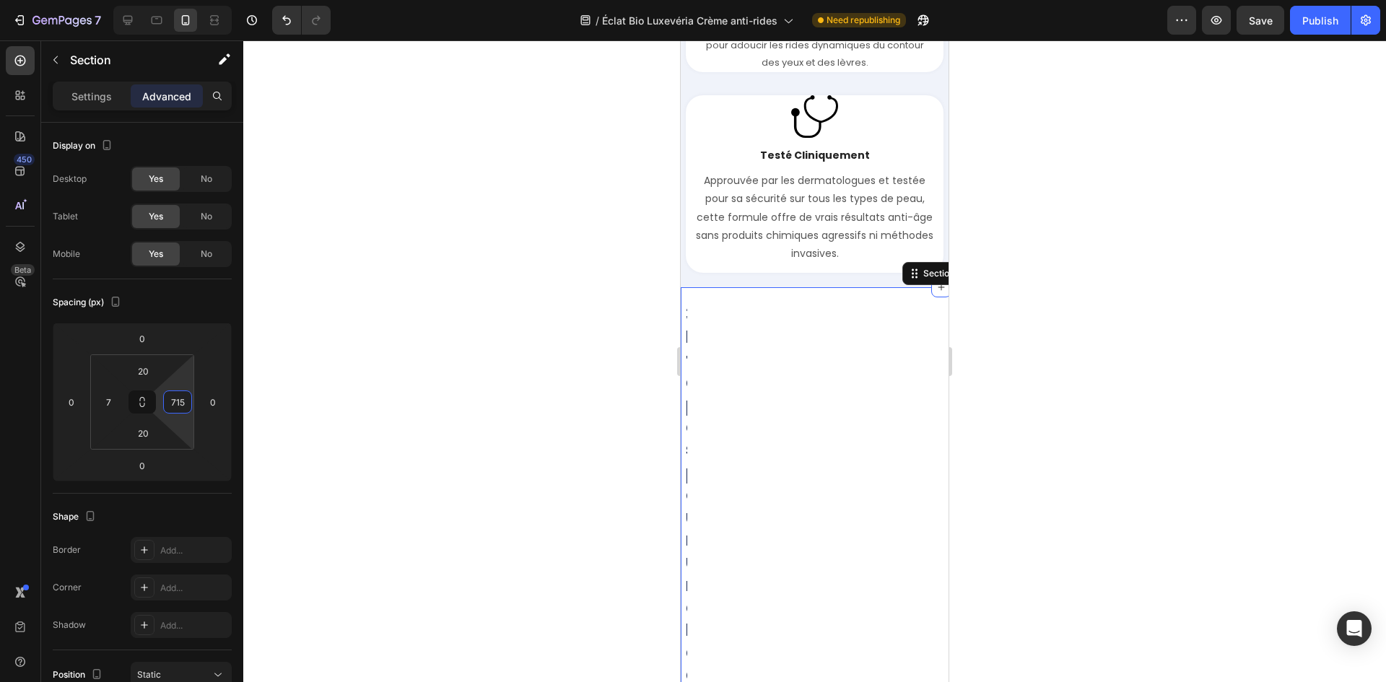
type input "7"
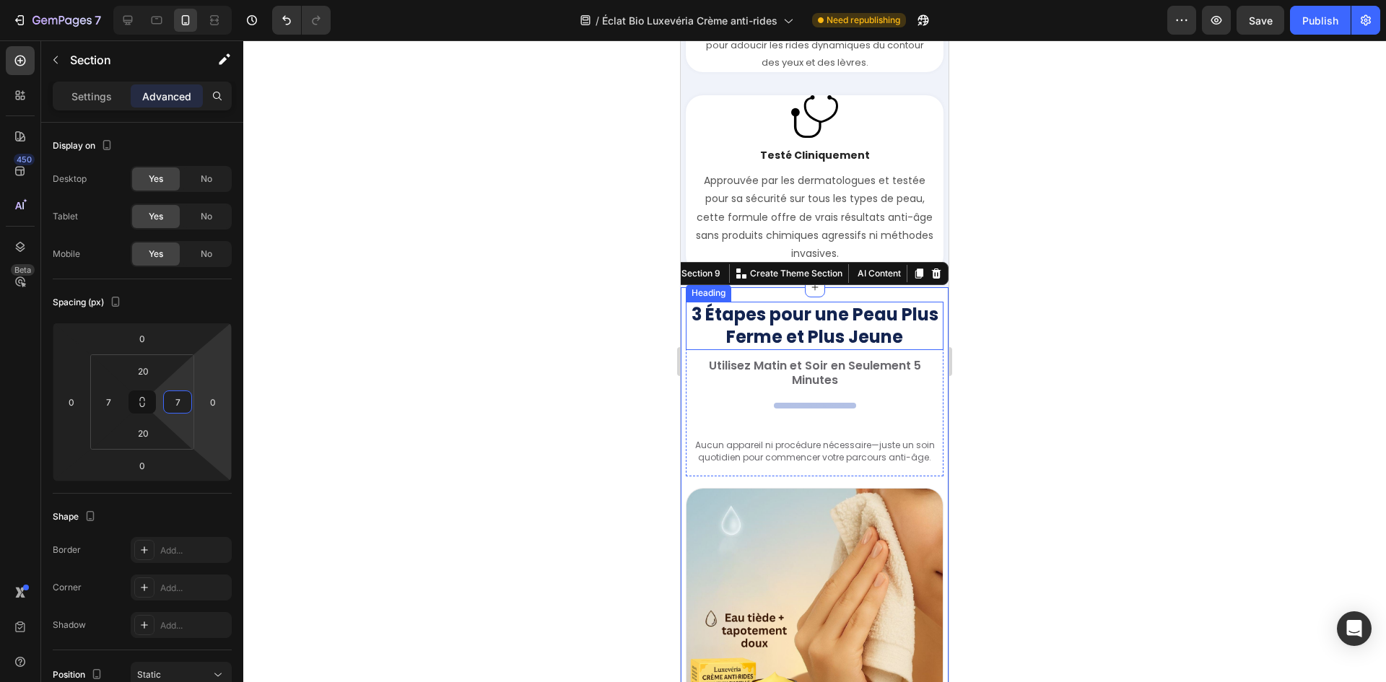
click at [839, 342] on strong "3 Étapes pour une Peau Plus Ferme et Plus Jeune" at bounding box center [814, 325] width 247 height 46
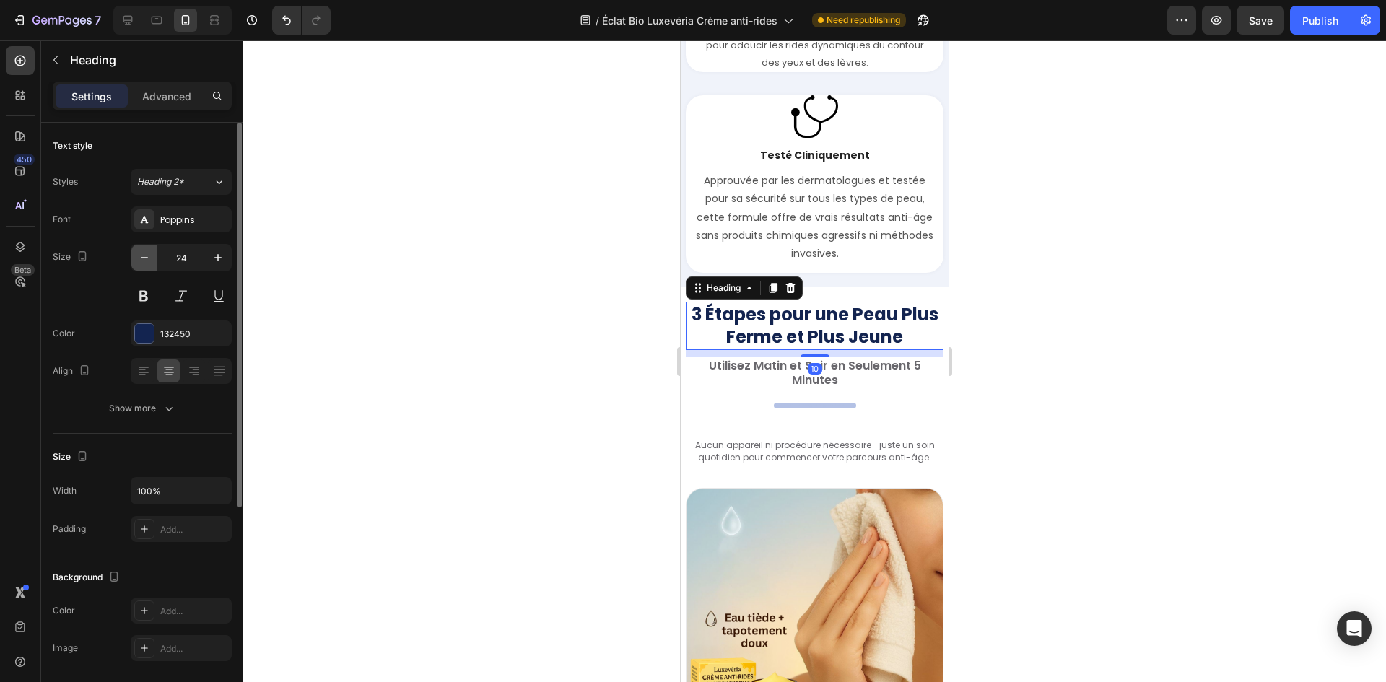
click at [141, 263] on icon "button" at bounding box center [144, 257] width 14 height 14
type input "22"
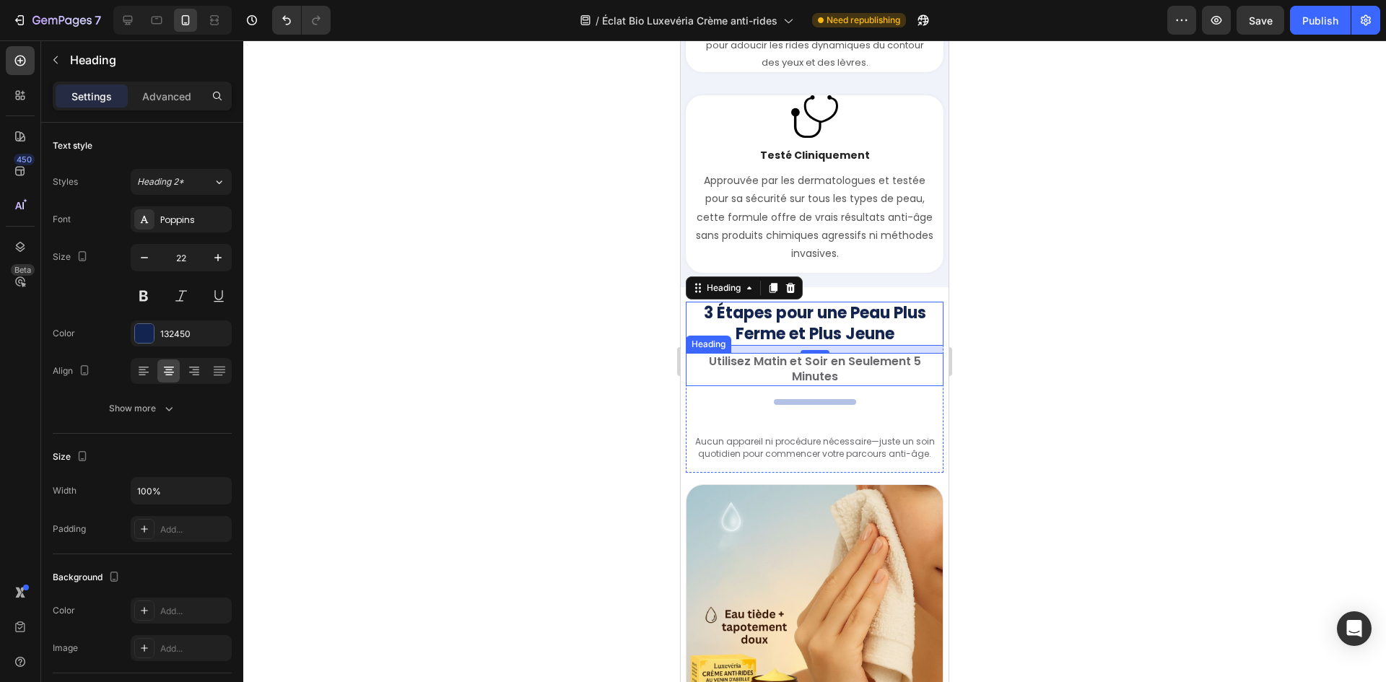
click at [743, 370] on h2 "Utilisez Matin et Soir en Seulement 5 Minutes" at bounding box center [815, 369] width 258 height 33
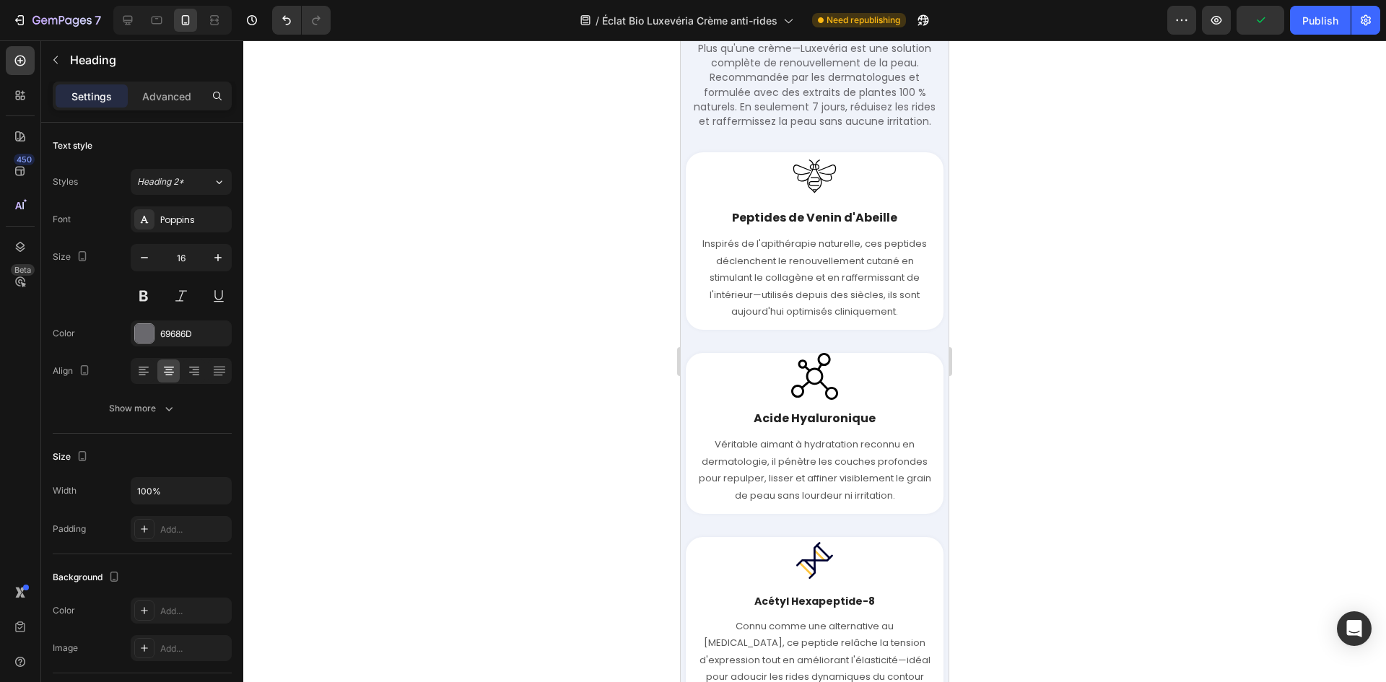
scroll to position [2779, 0]
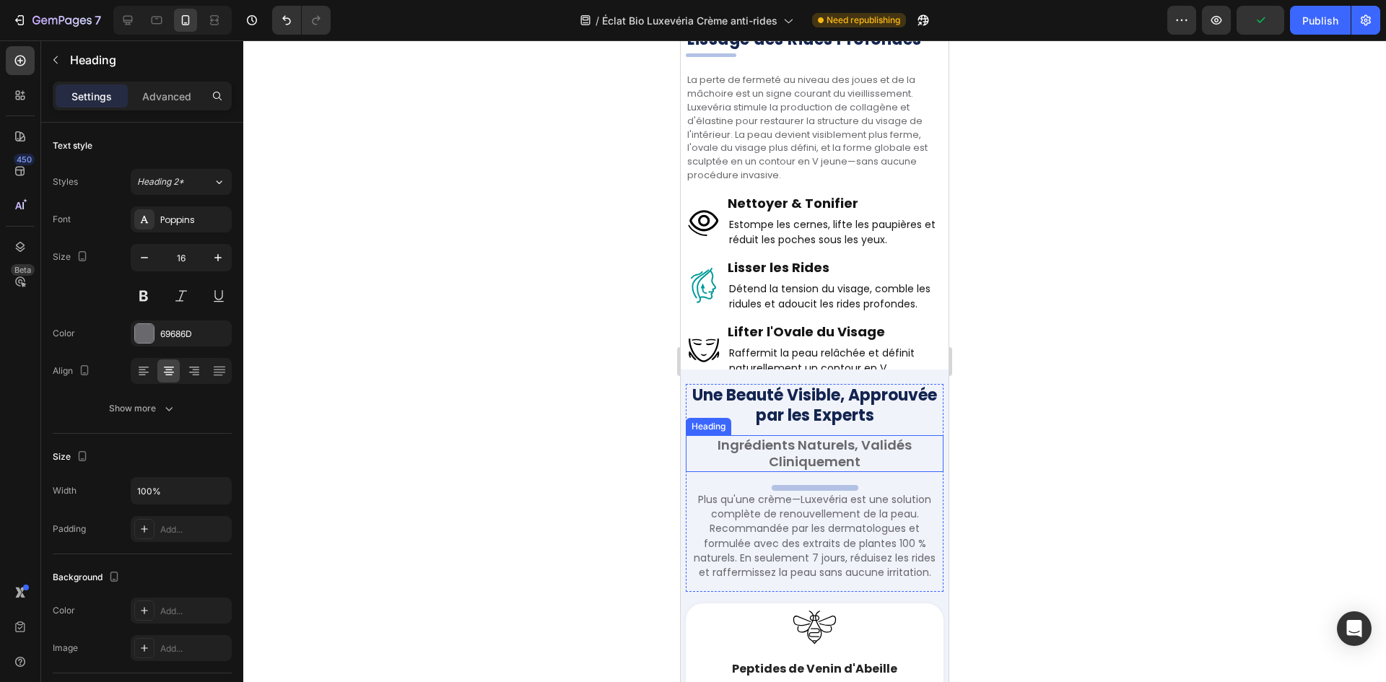
click at [774, 455] on h2 "Ingrédients Naturels, Validés Cliniquement" at bounding box center [815, 453] width 258 height 37
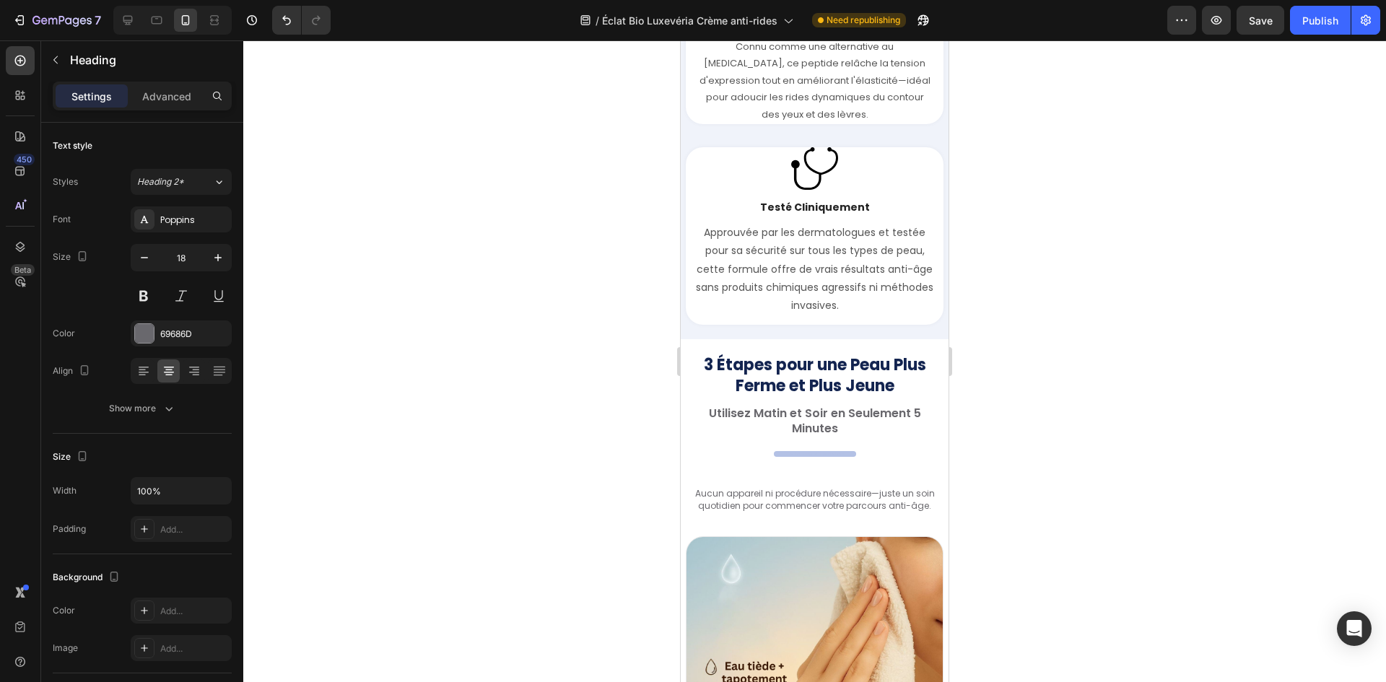
scroll to position [3862, 0]
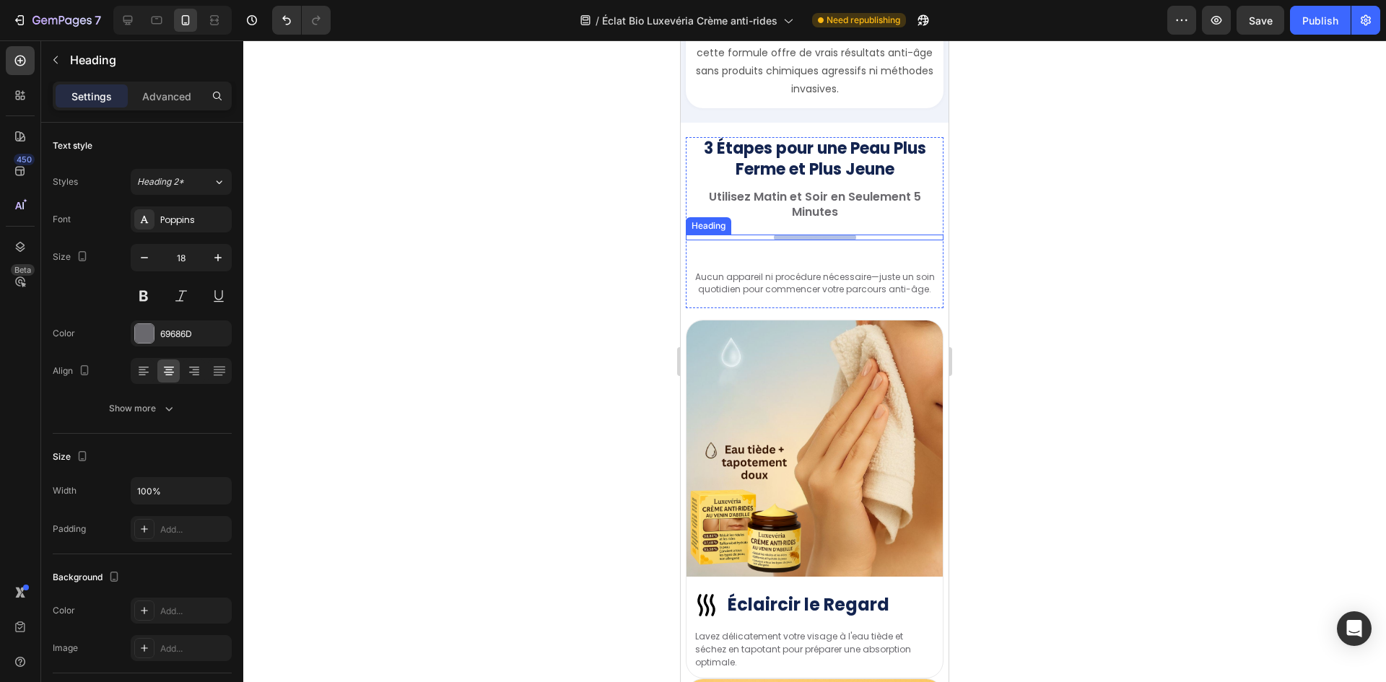
click at [821, 211] on h2 "Utilisez Matin et Soir en Seulement 5 Minutes" at bounding box center [815, 204] width 258 height 33
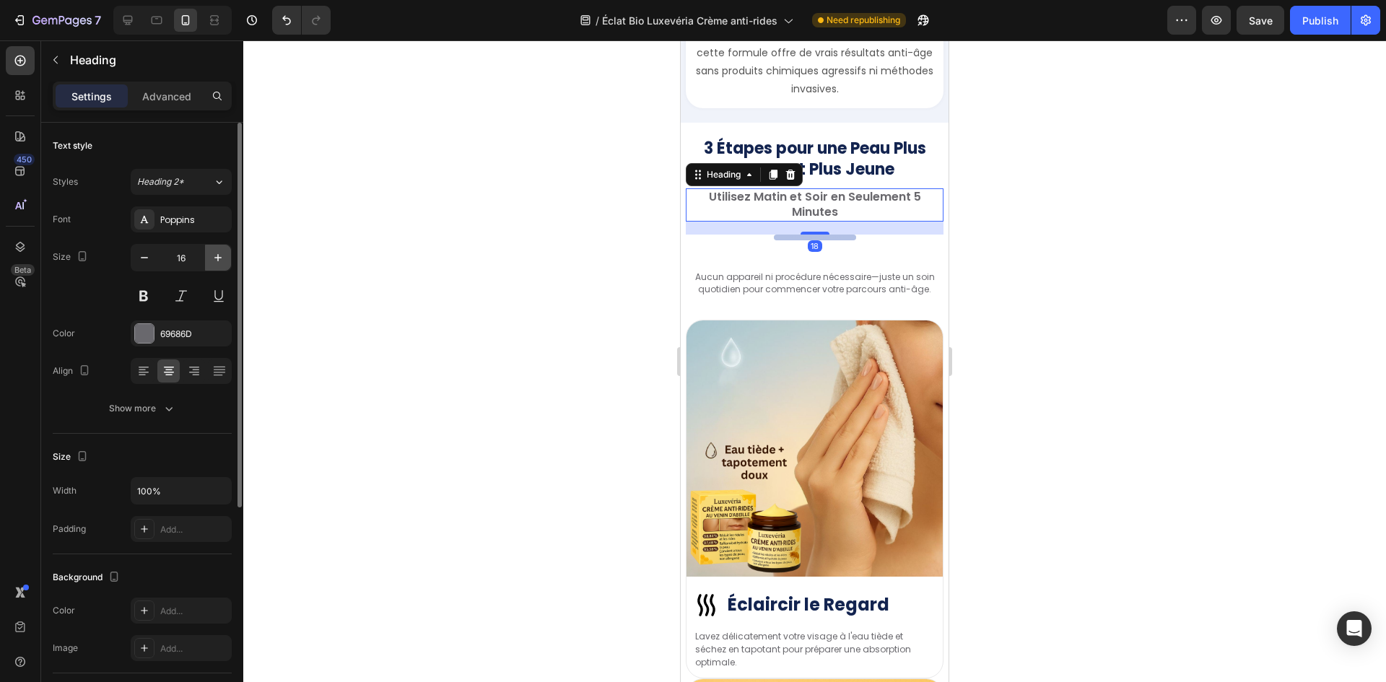
click at [211, 253] on icon "button" at bounding box center [218, 257] width 14 height 14
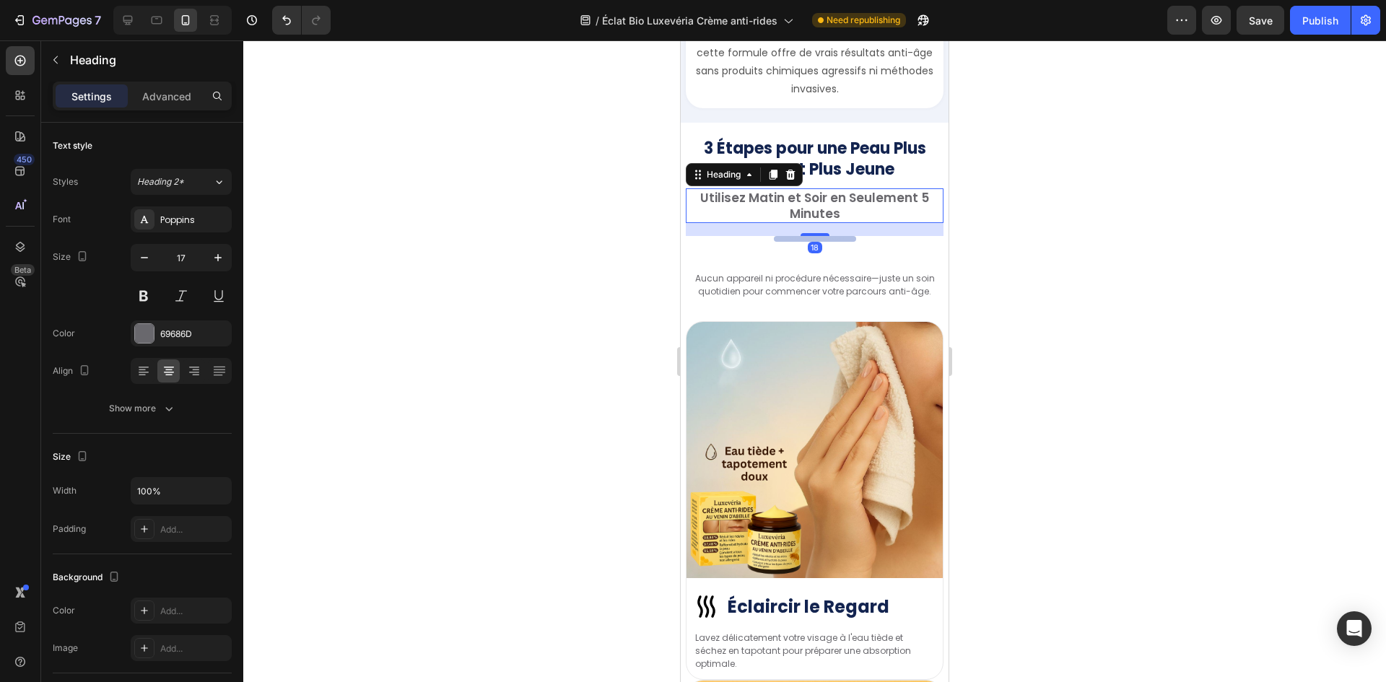
type input "18"
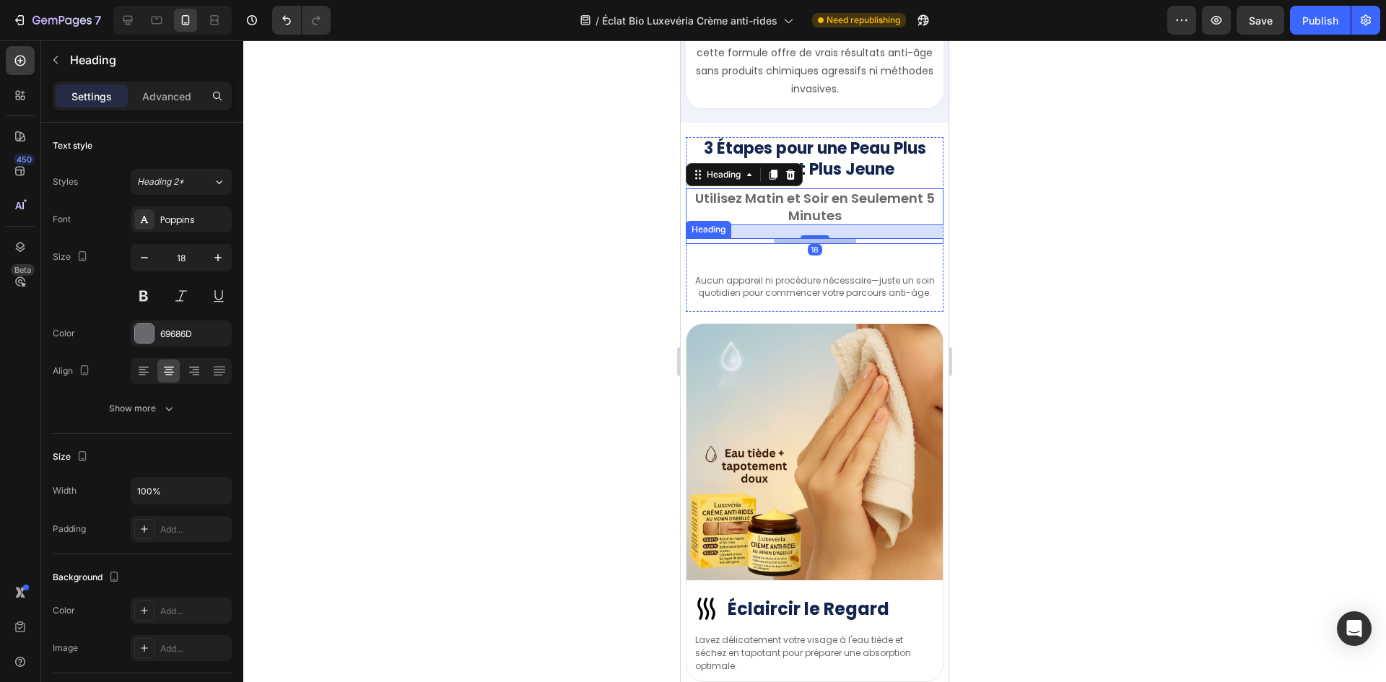
click at [786, 242] on h2 "Your heading text goes here" at bounding box center [815, 241] width 82 height 6
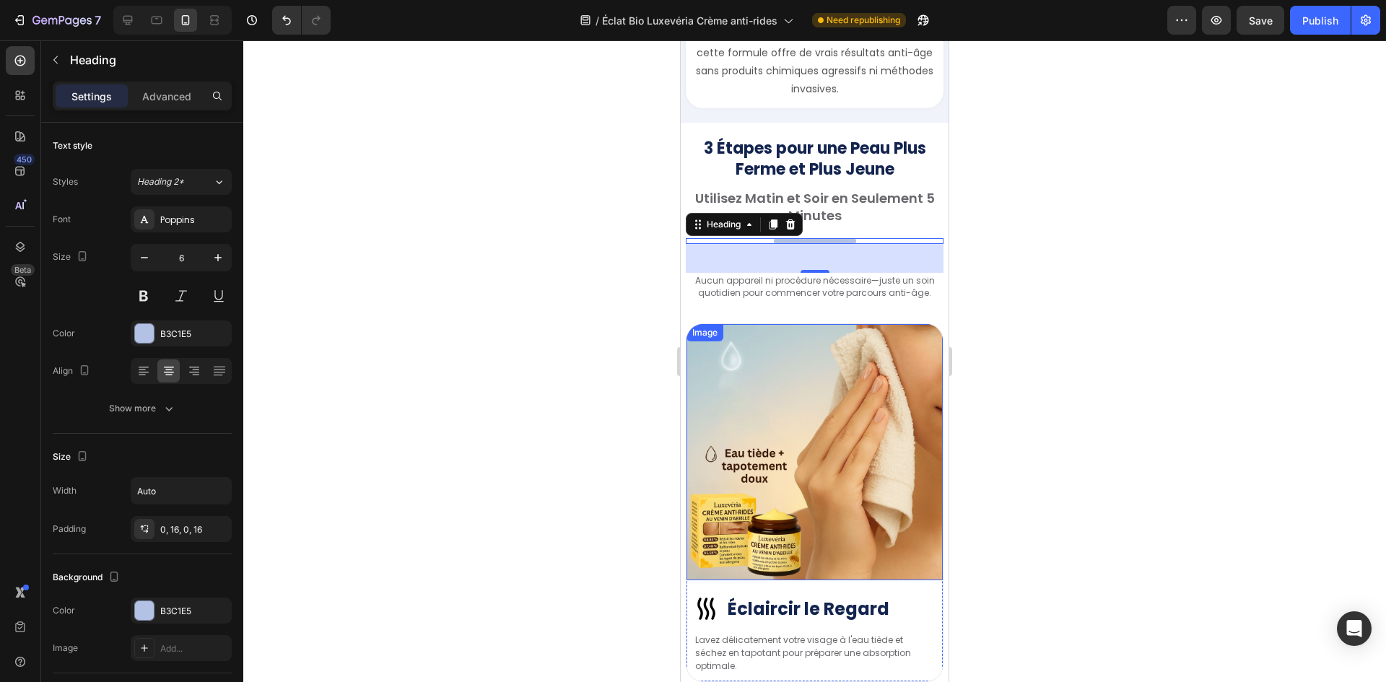
scroll to position [4078, 0]
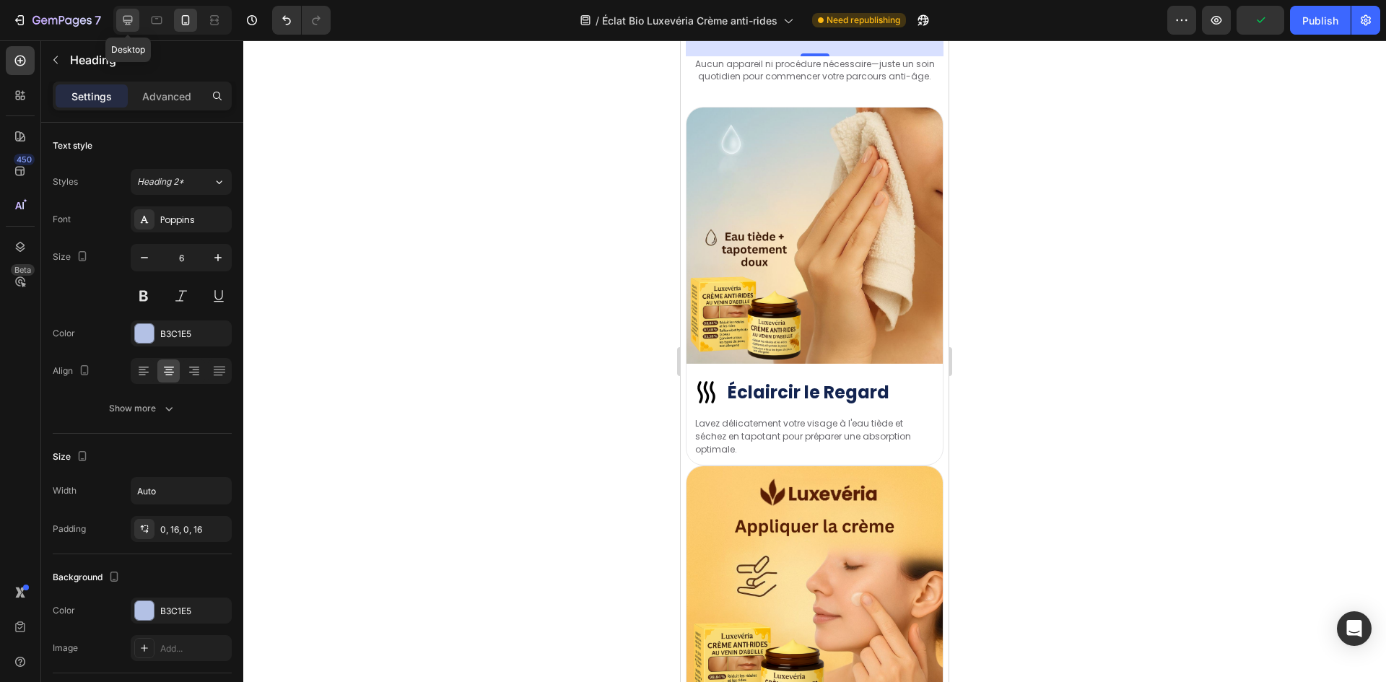
click at [127, 18] on icon at bounding box center [128, 20] width 14 height 14
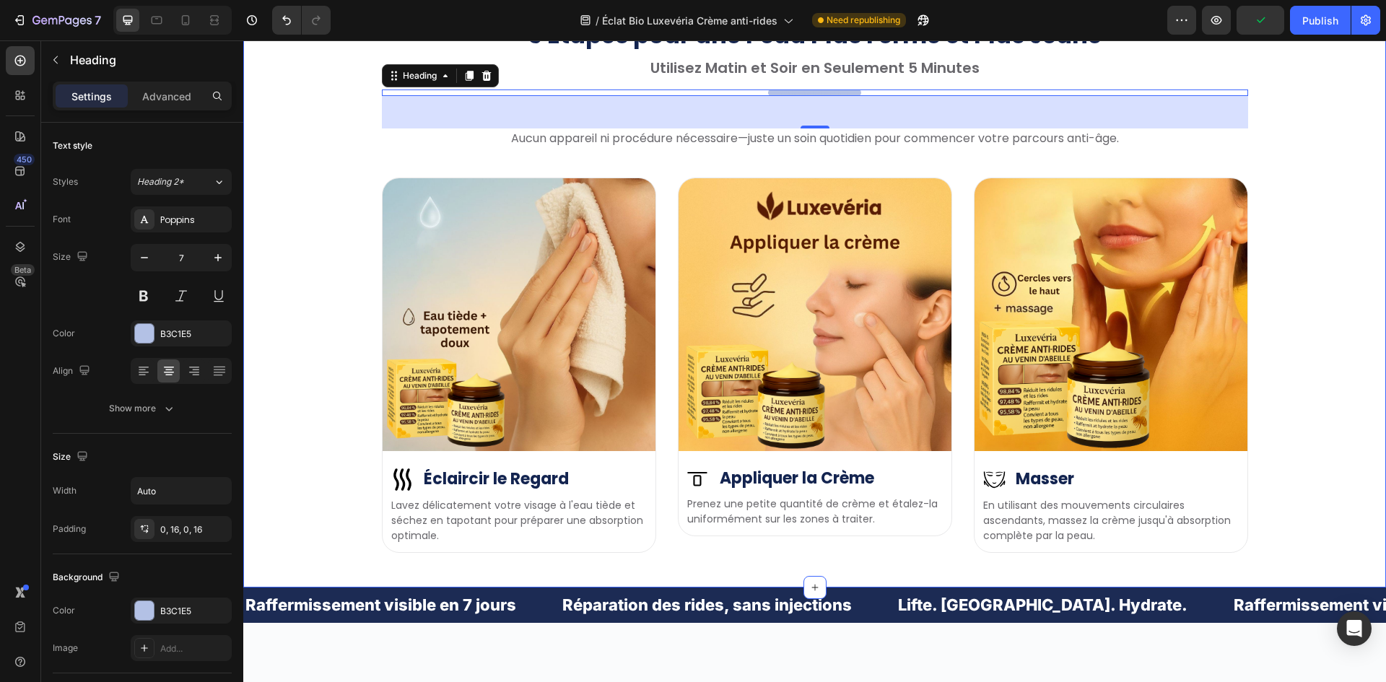
scroll to position [4007, 0]
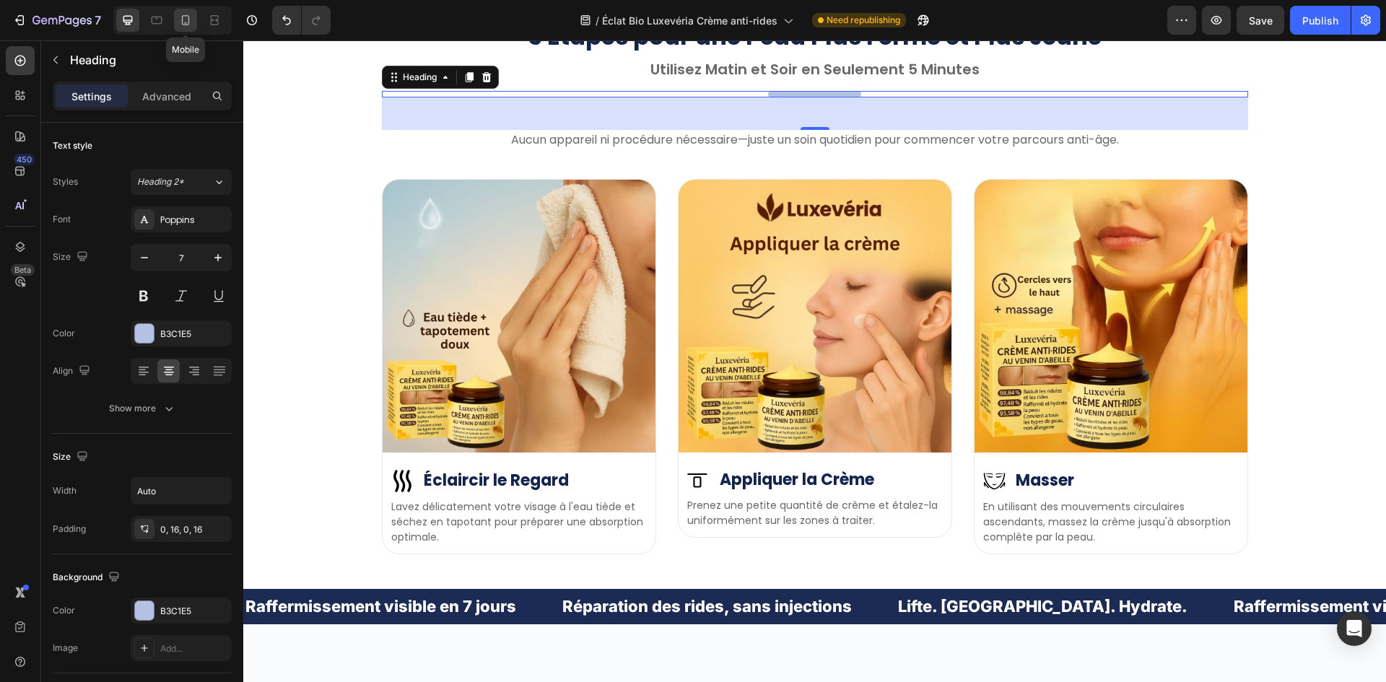
click at [194, 19] on div at bounding box center [185, 20] width 23 height 23
type input "6"
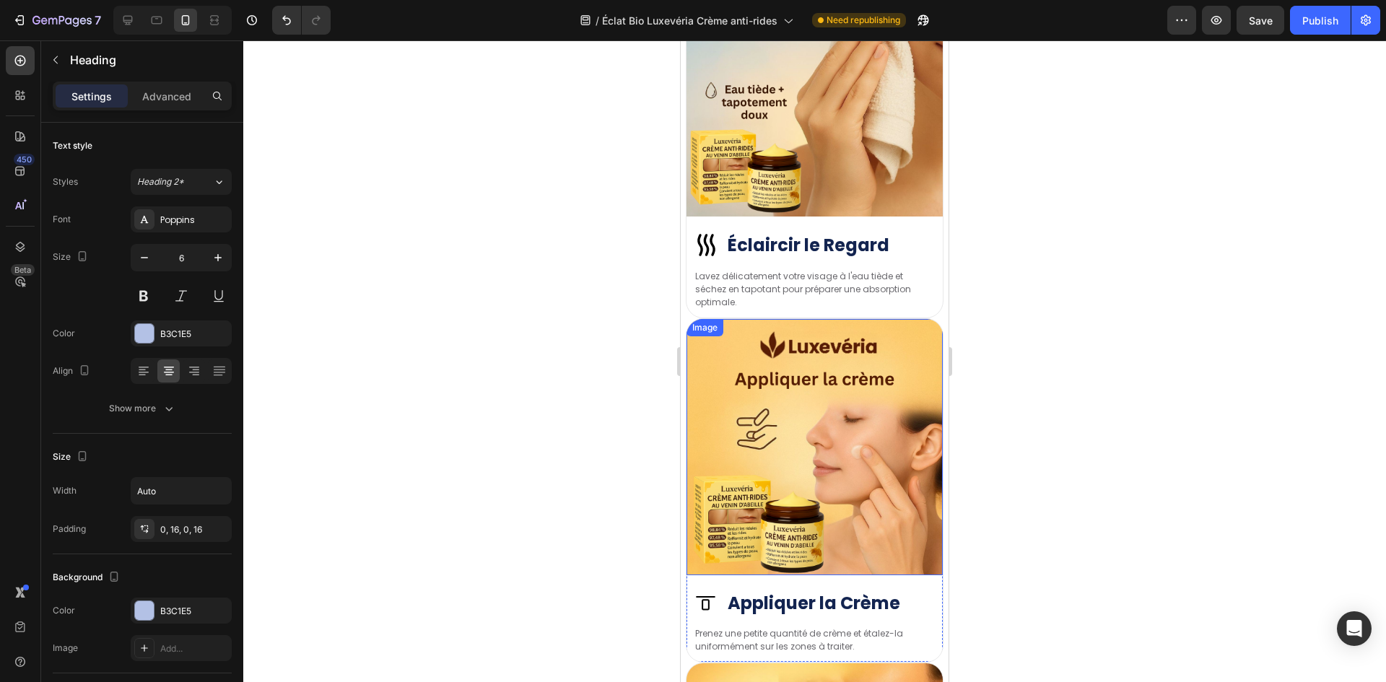
scroll to position [4009, 0]
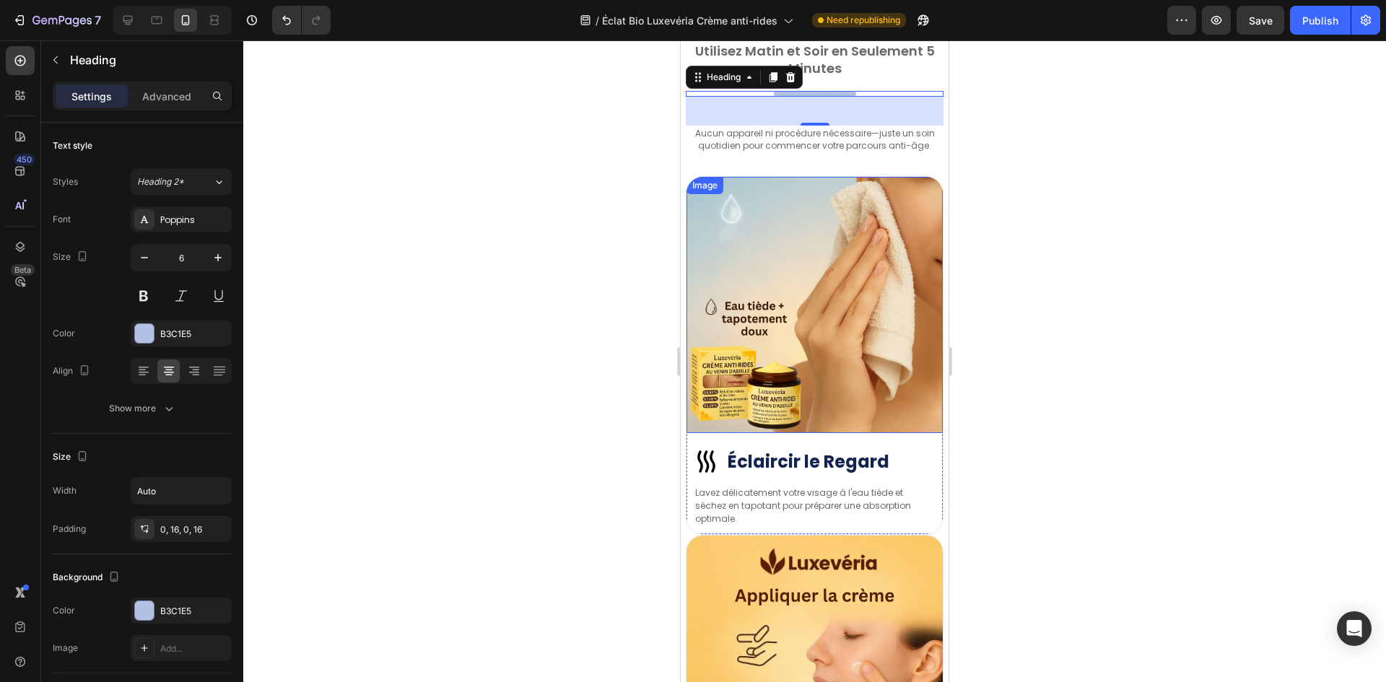
click at [789, 290] on img at bounding box center [814, 305] width 256 height 256
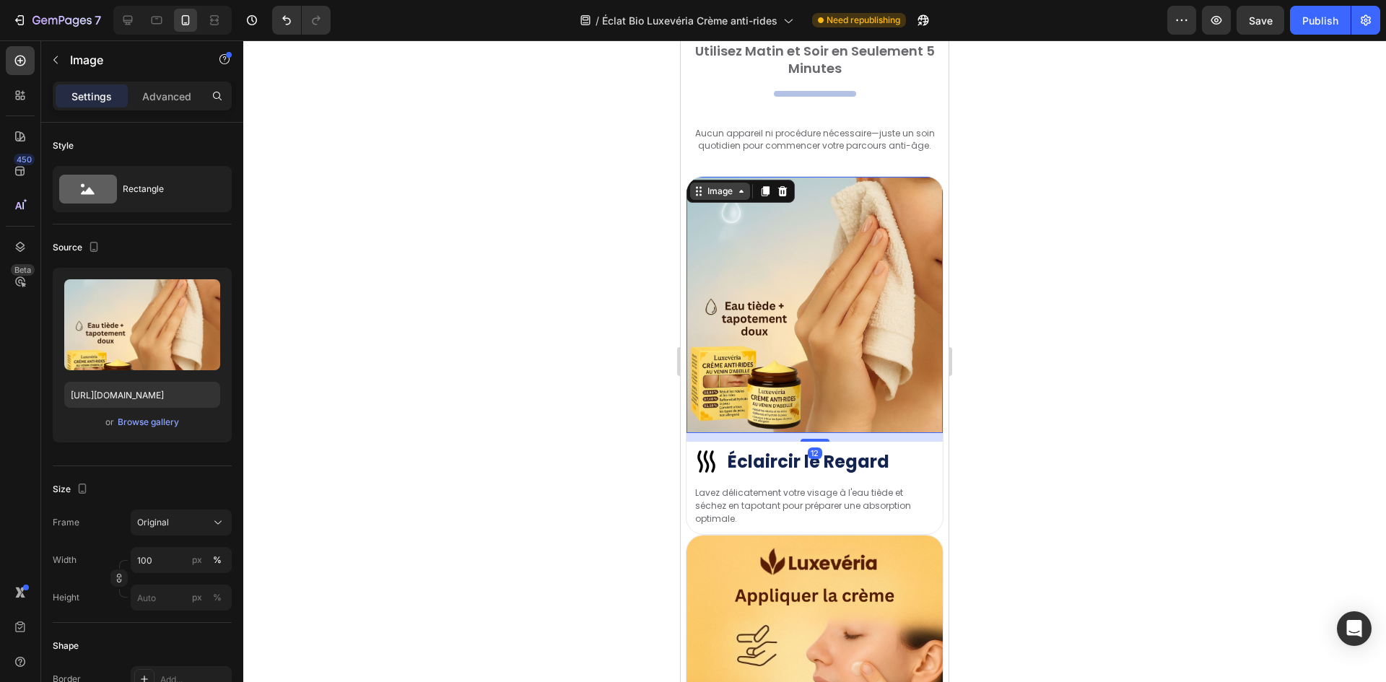
click at [721, 194] on div "Image" at bounding box center [719, 191] width 31 height 13
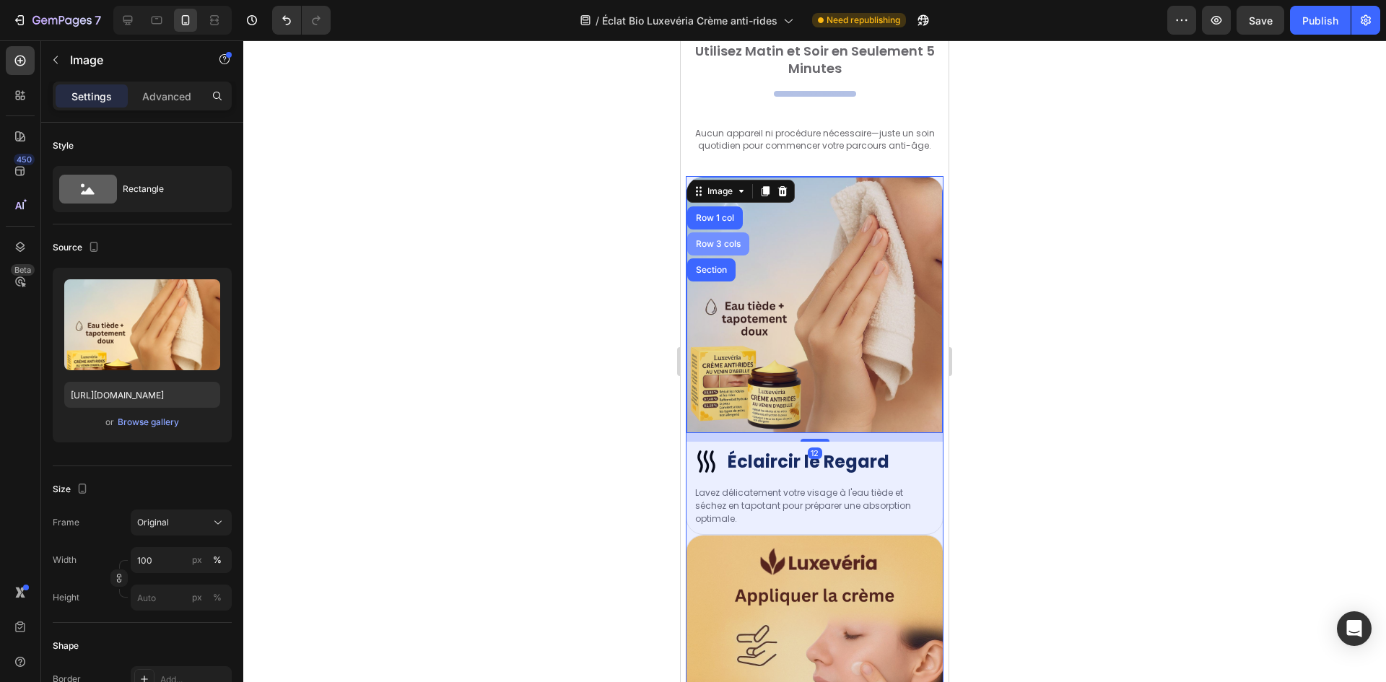
click at [715, 240] on div "Row 3 cols" at bounding box center [718, 244] width 51 height 9
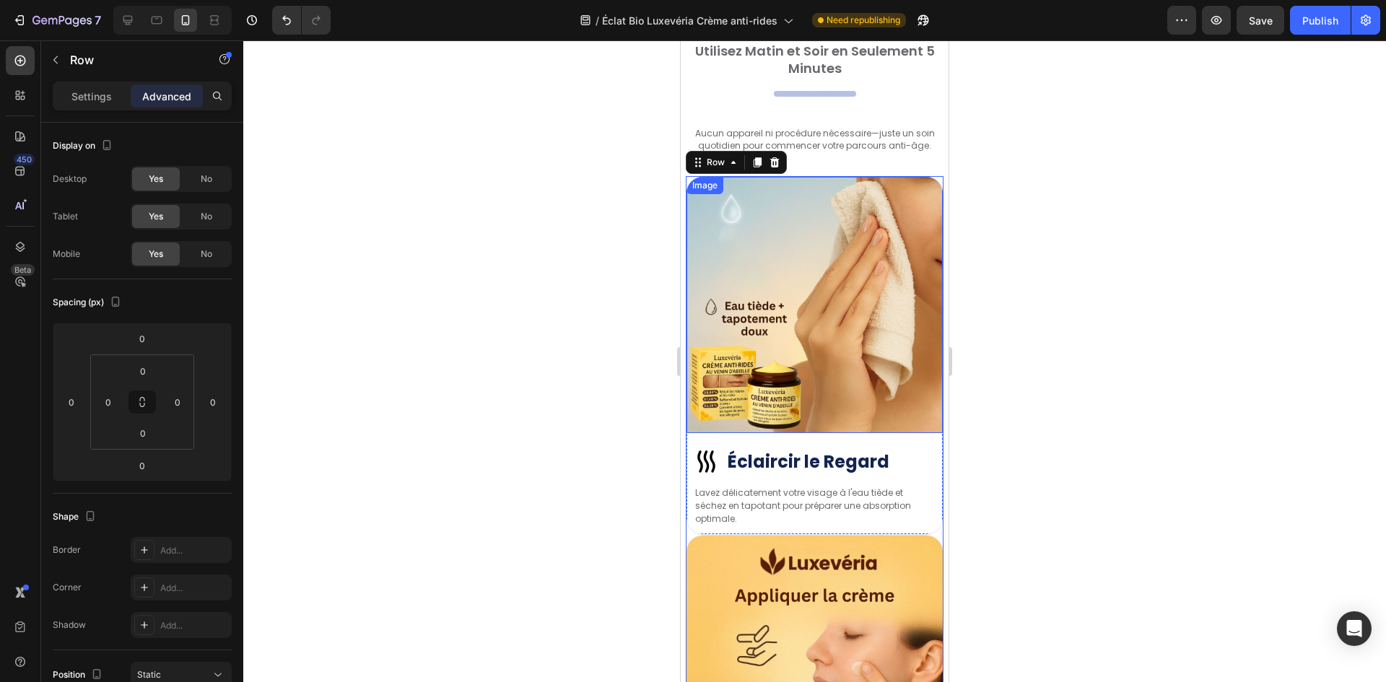
click at [741, 216] on img at bounding box center [814, 305] width 256 height 256
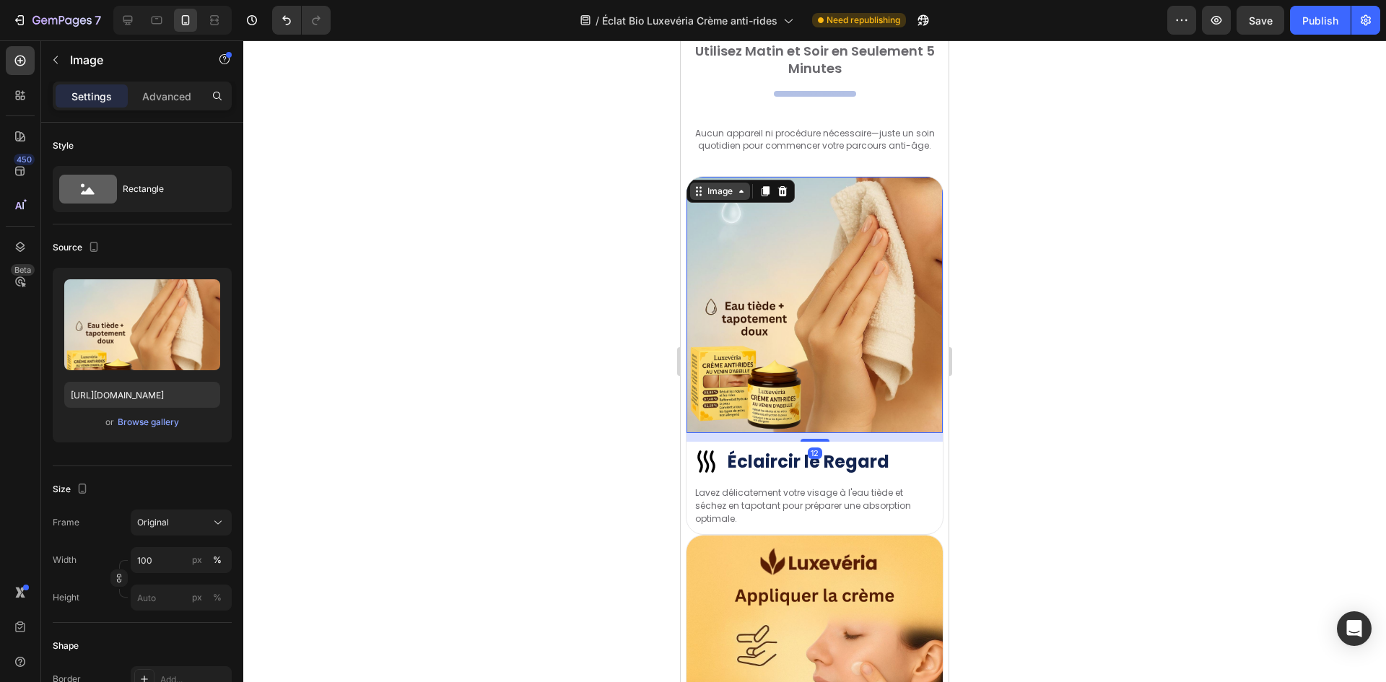
click at [726, 203] on img at bounding box center [814, 305] width 256 height 256
click at [723, 198] on div "Image" at bounding box center [720, 191] width 60 height 17
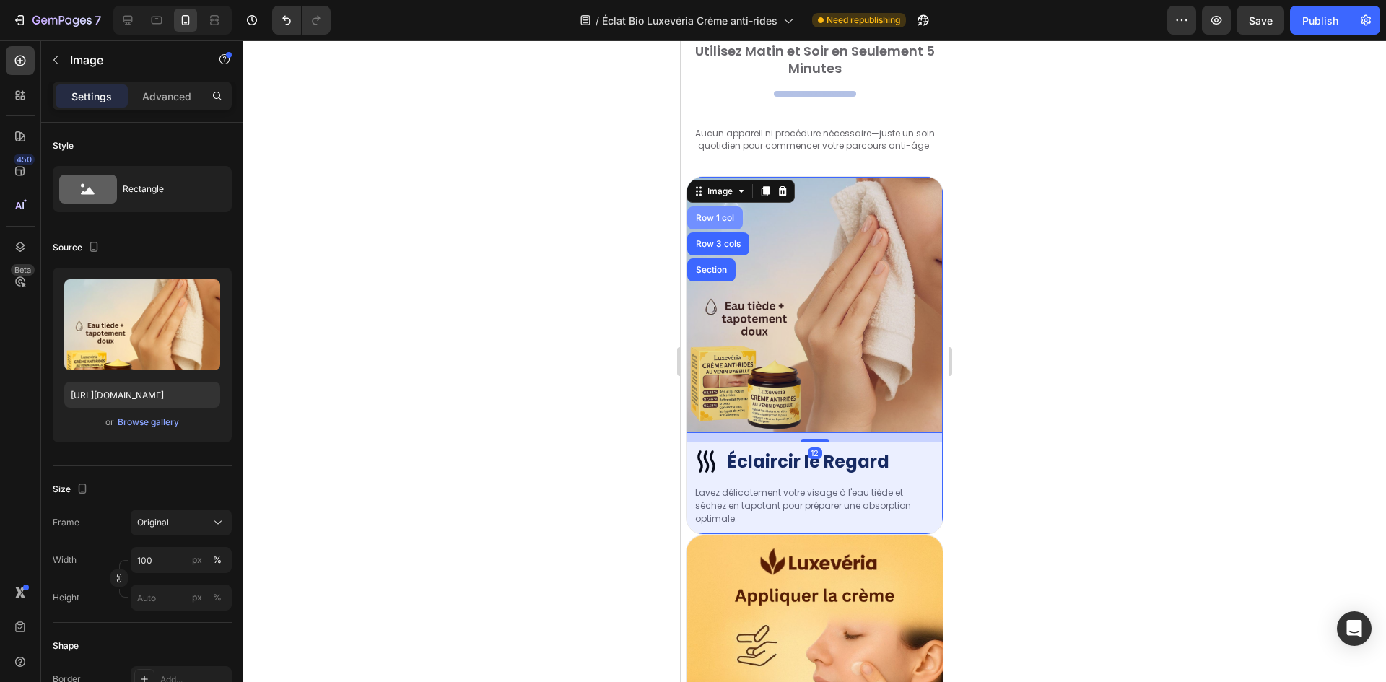
click at [721, 218] on div "Row 1 col" at bounding box center [715, 218] width 44 height 9
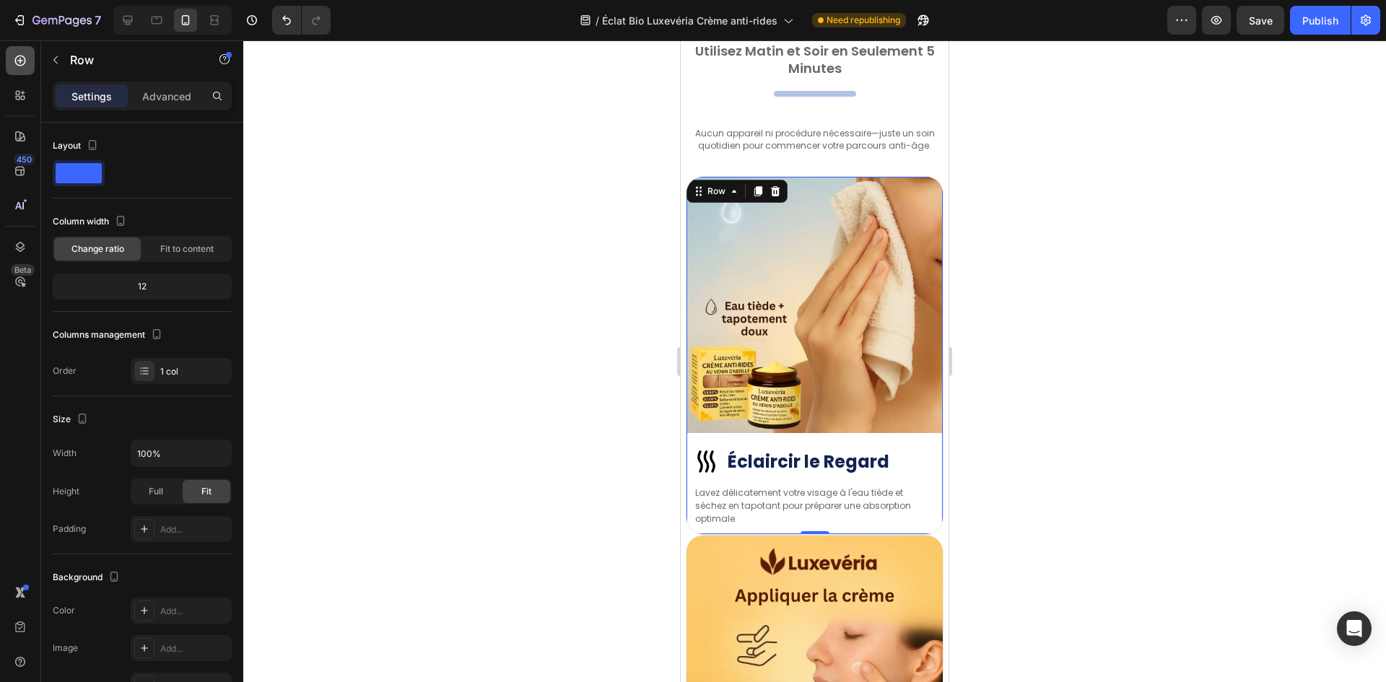
click at [26, 56] on icon at bounding box center [20, 60] width 14 height 14
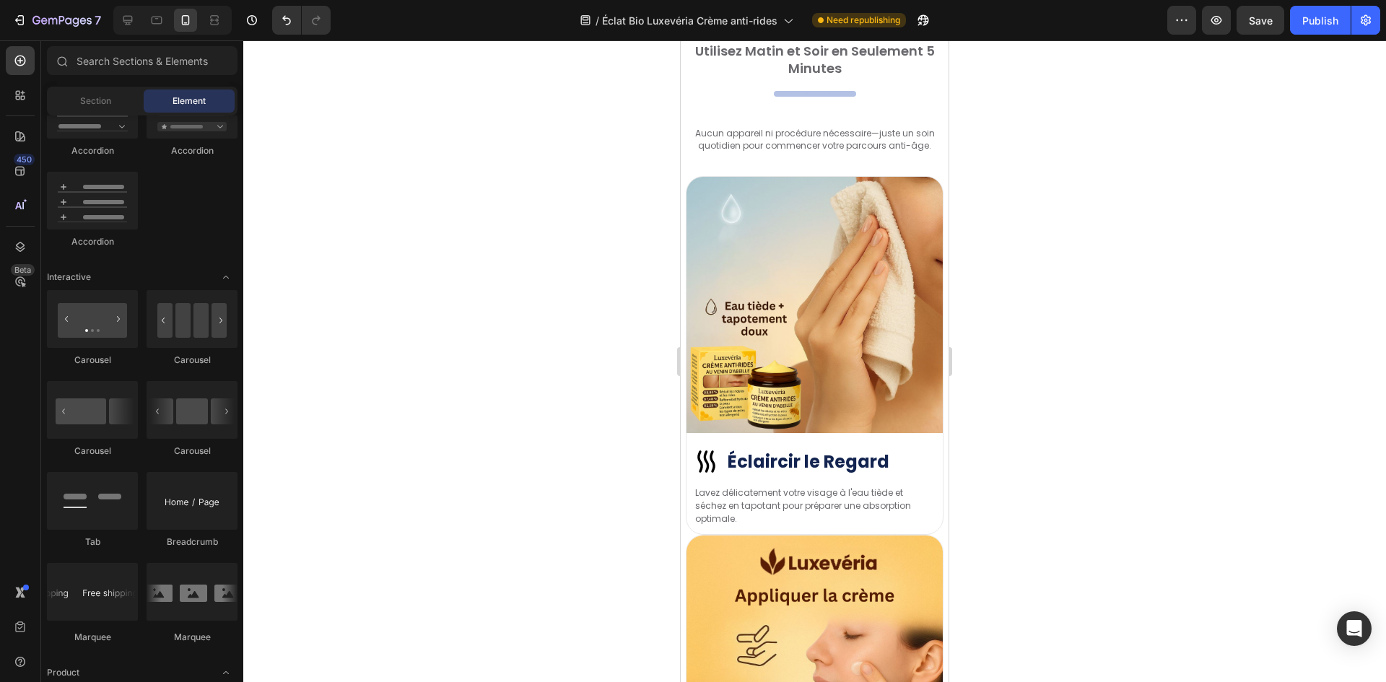
scroll to position [1083, 0]
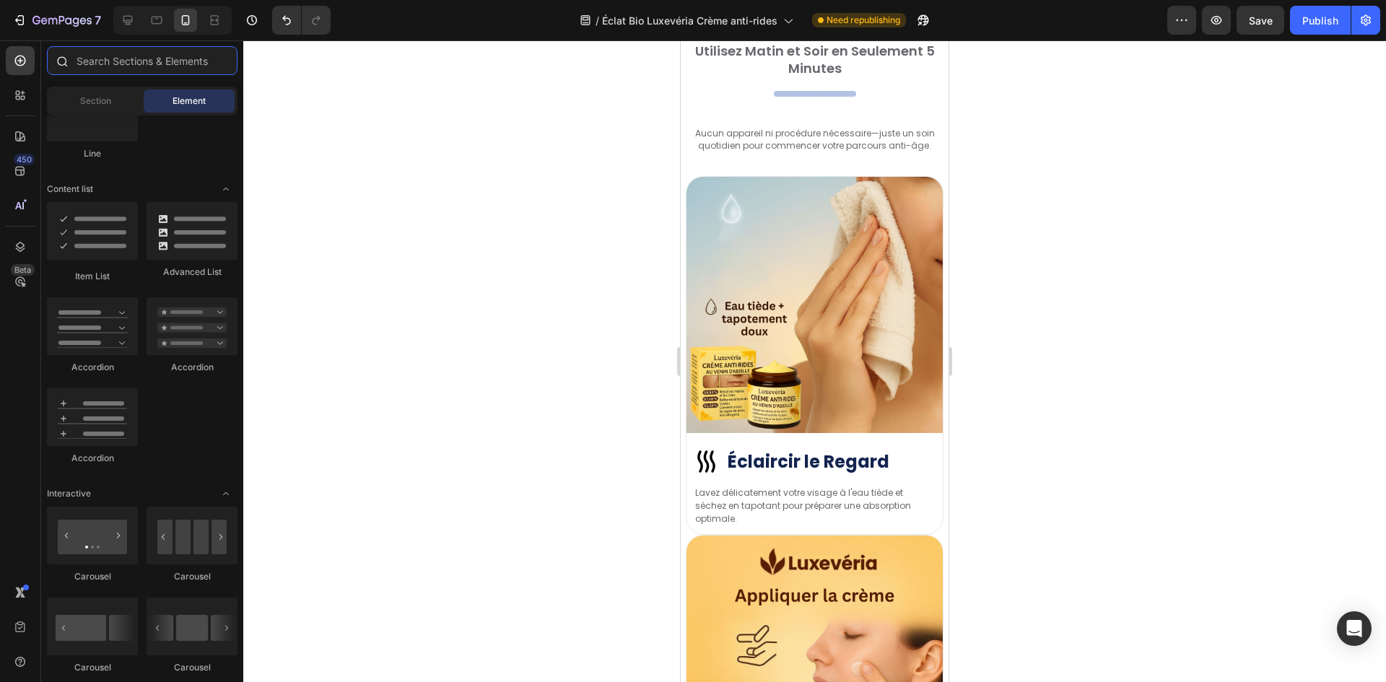
click at [146, 69] on input "text" at bounding box center [142, 60] width 191 height 29
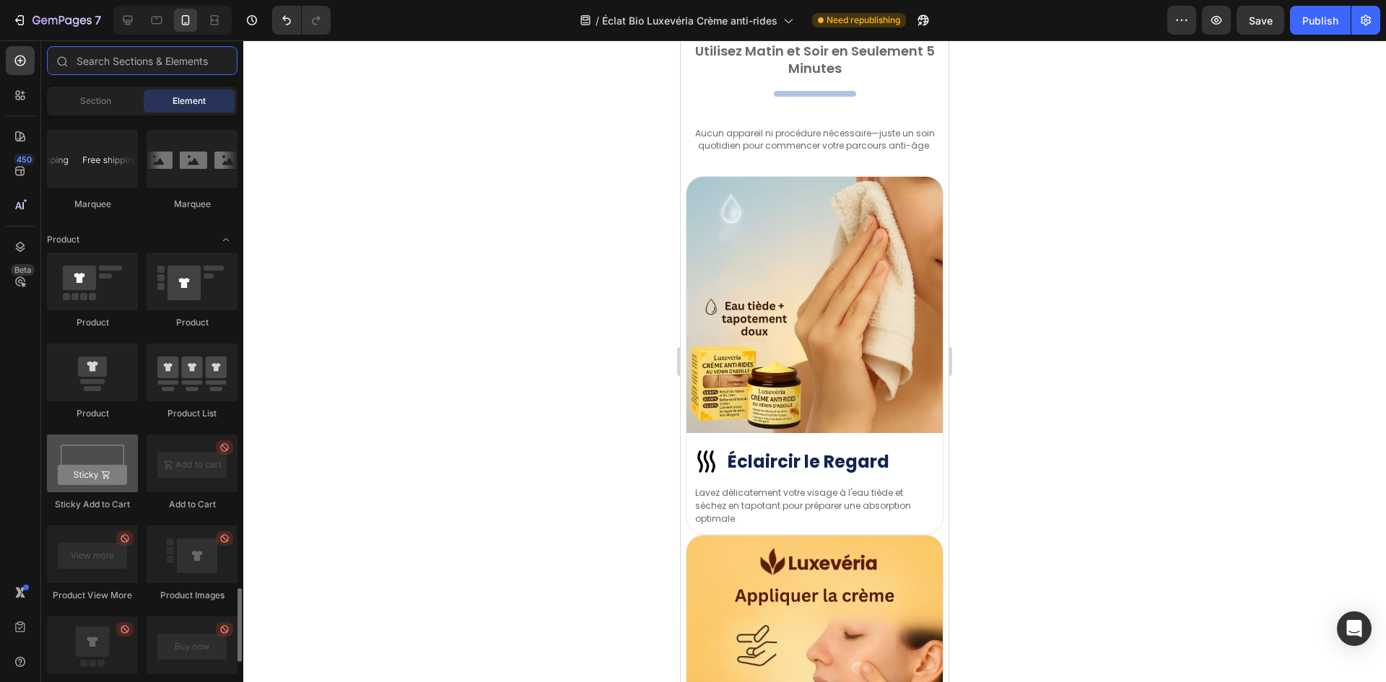
scroll to position [1949, 0]
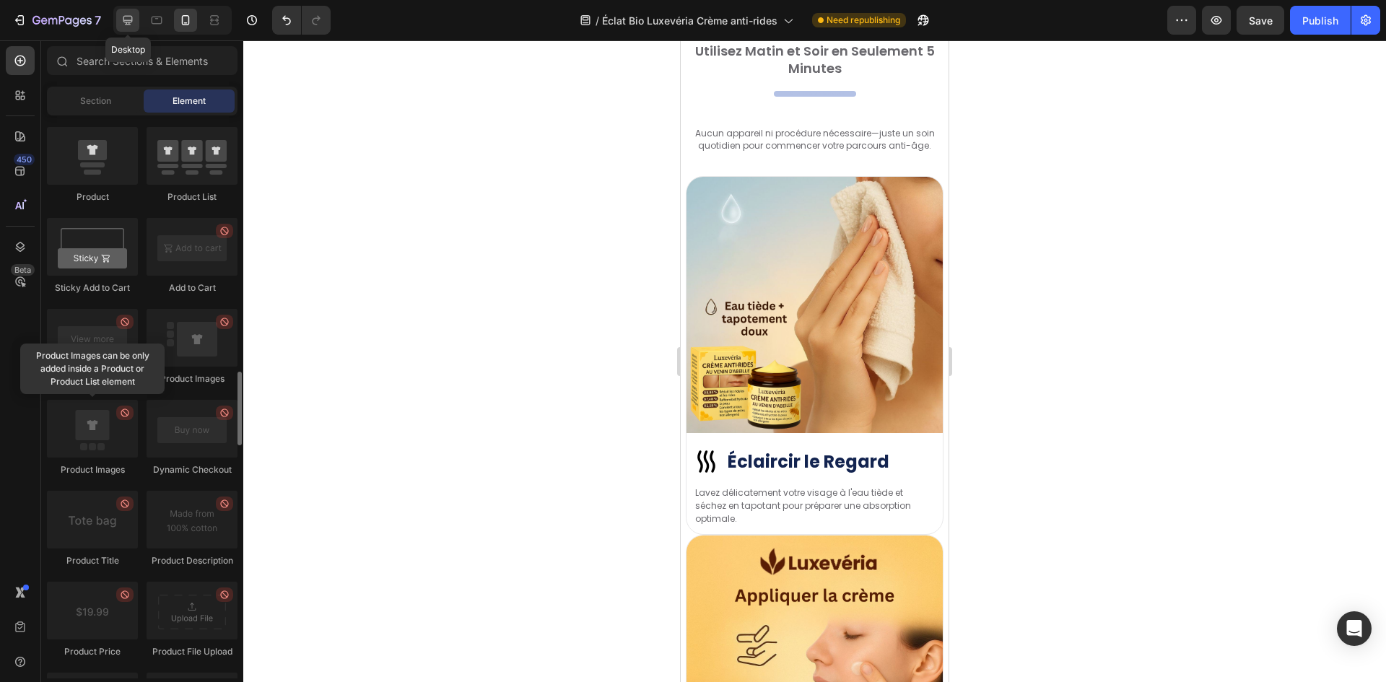
click at [127, 23] on icon at bounding box center [127, 20] width 9 height 9
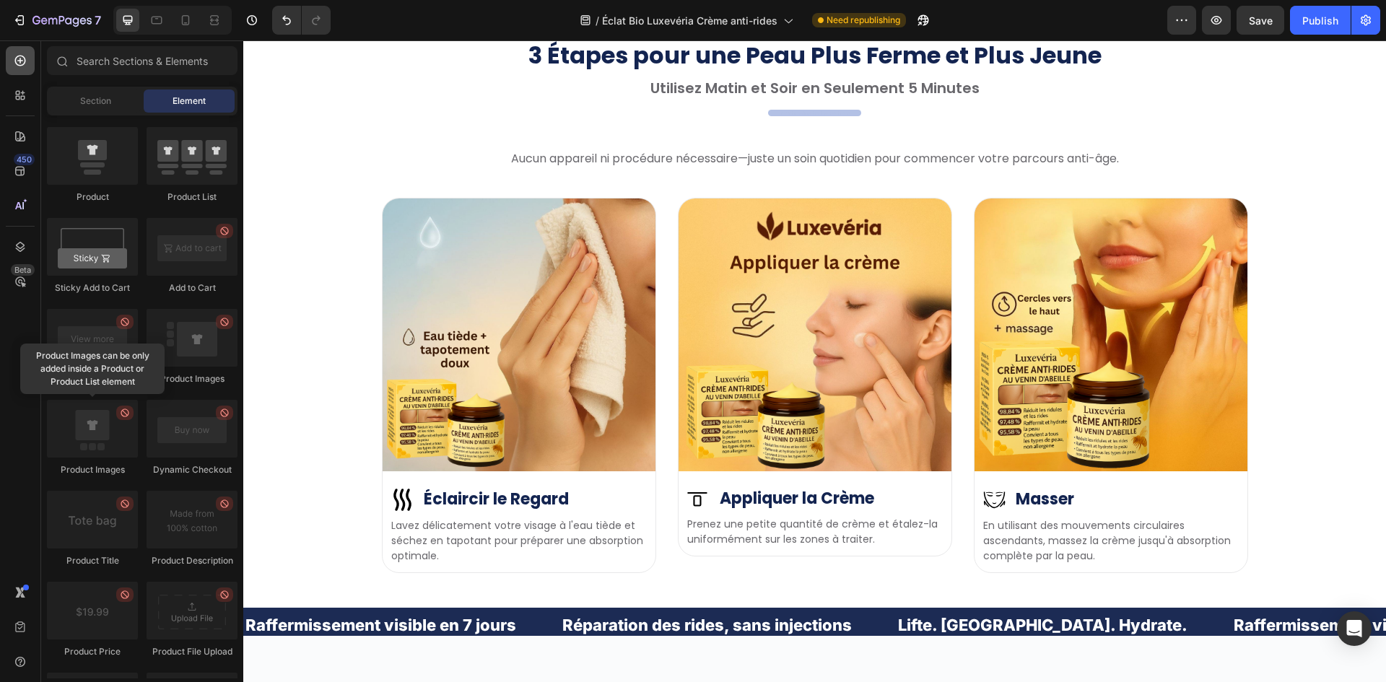
click at [24, 56] on icon at bounding box center [20, 60] width 14 height 14
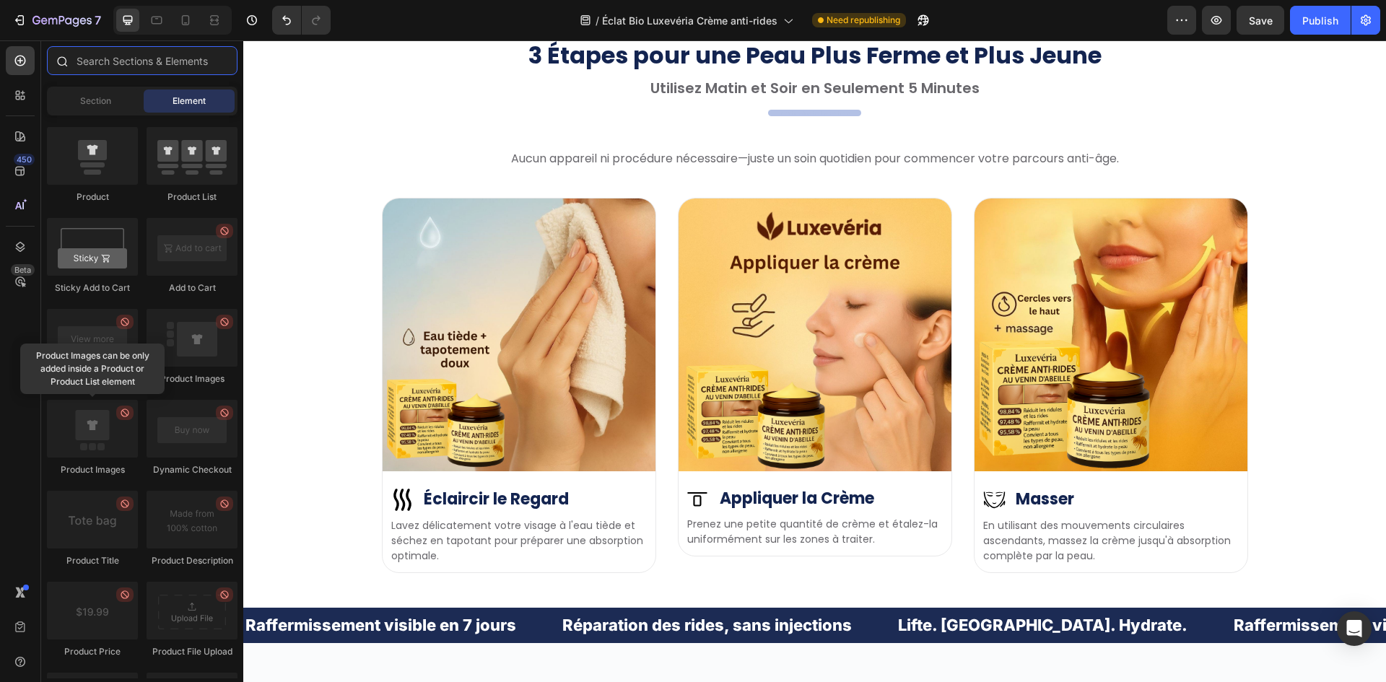
click at [150, 67] on input "text" at bounding box center [142, 60] width 191 height 29
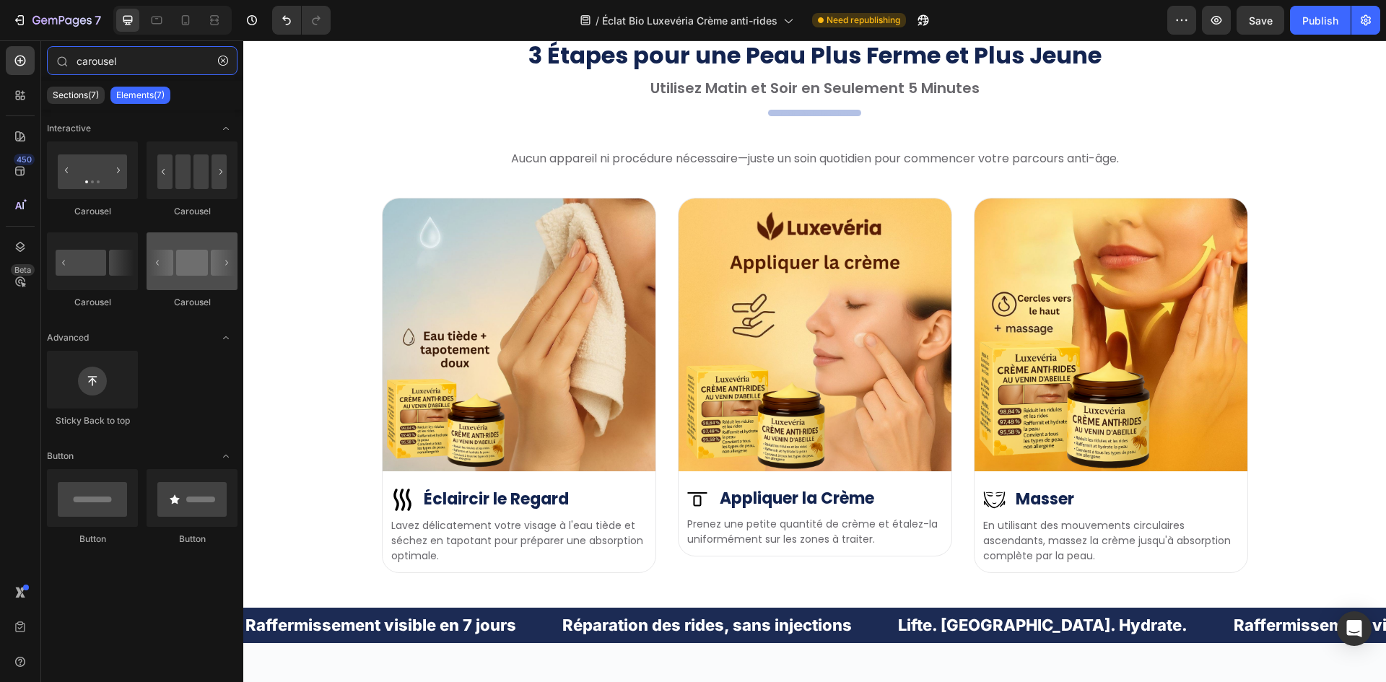
type input "carousel"
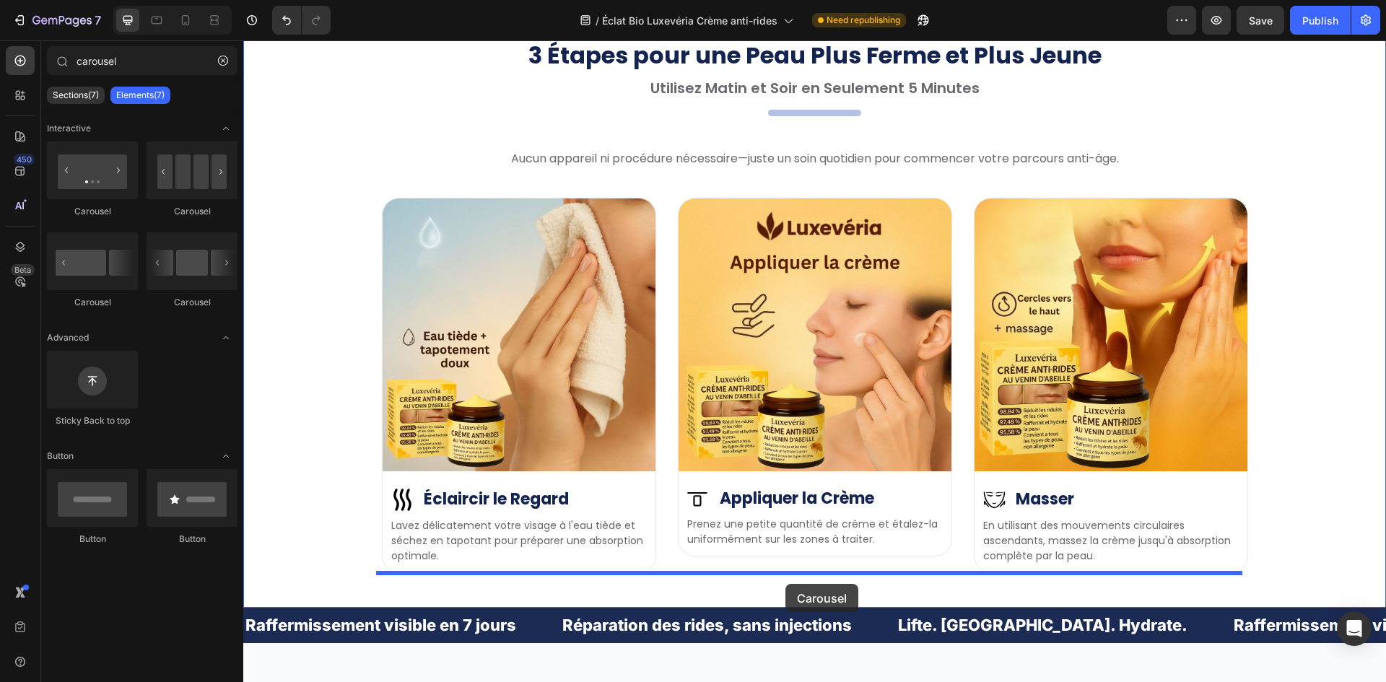
drag, startPoint x: 453, startPoint y: 319, endPoint x: 785, endPoint y: 584, distance: 425.3
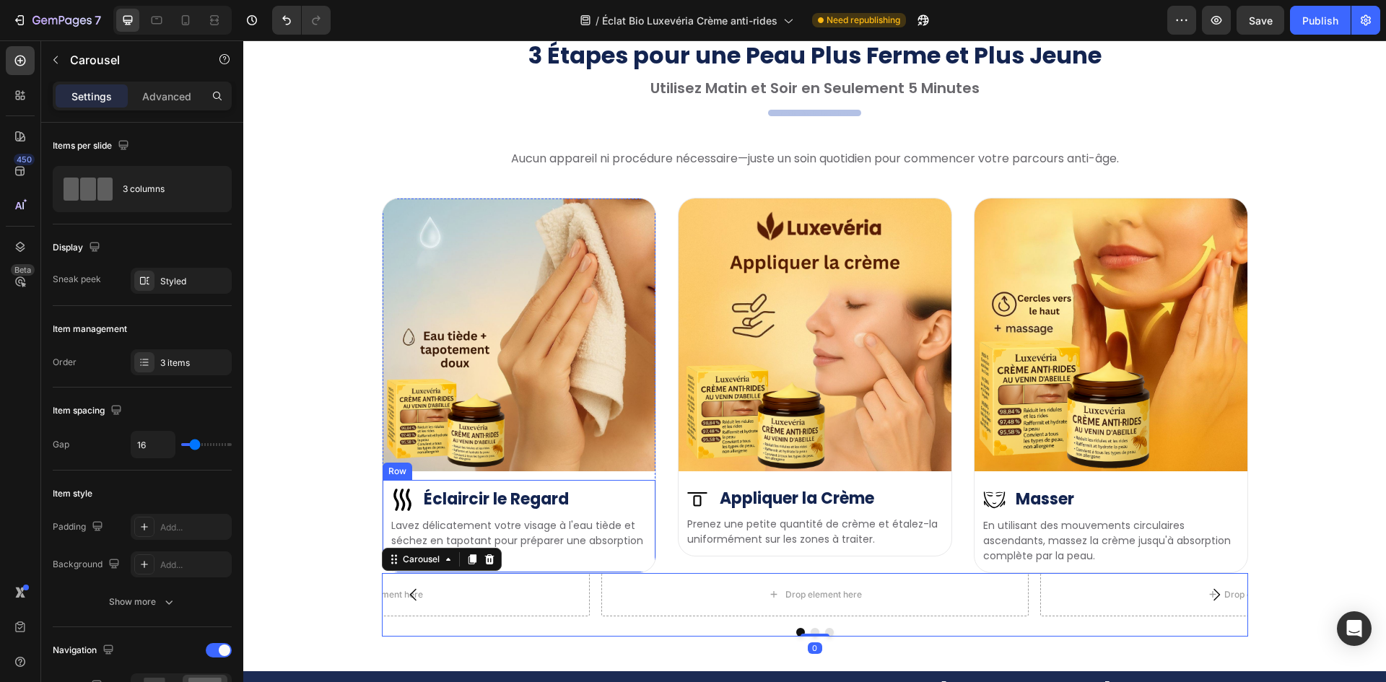
click at [574, 481] on div "Image Éclaircir le Regard Heading Row Lavez délicatement votre visage à l'eau t…" at bounding box center [519, 526] width 273 height 92
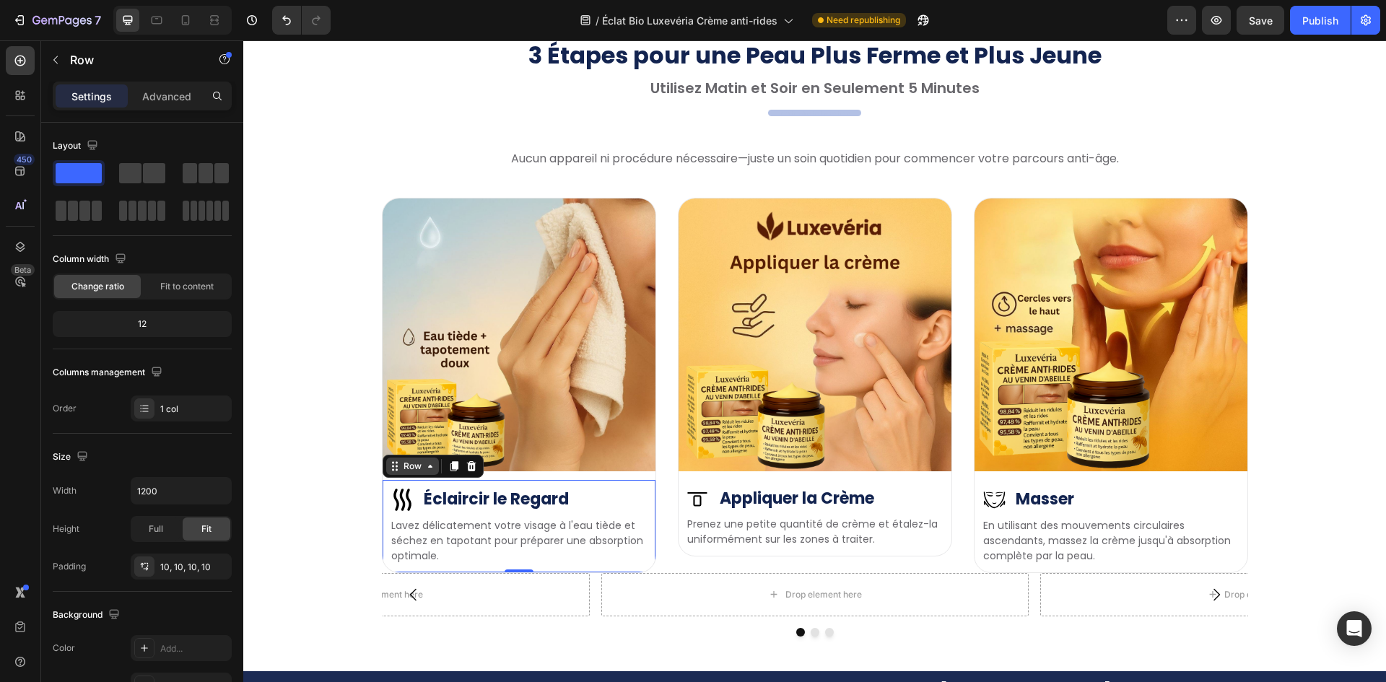
click at [424, 461] on icon at bounding box center [430, 467] width 12 height 12
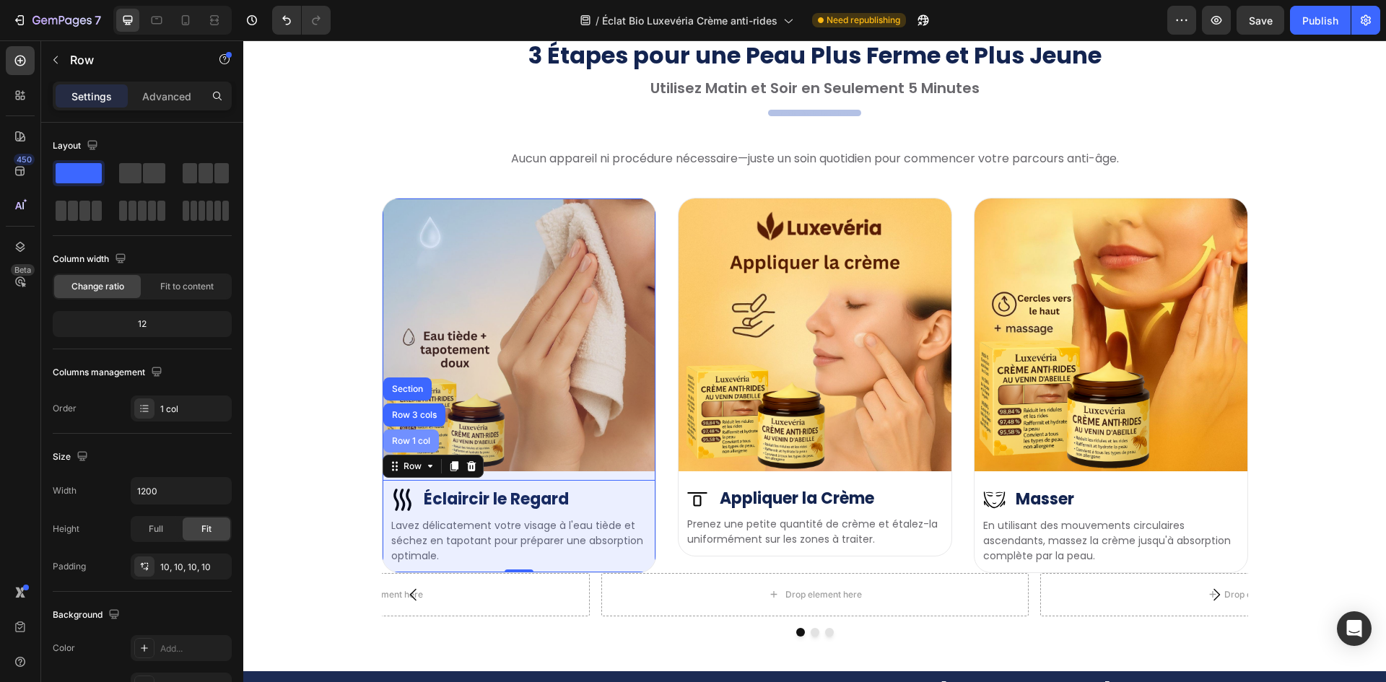
click at [406, 437] on div "Row 1 col" at bounding box center [411, 441] width 44 height 9
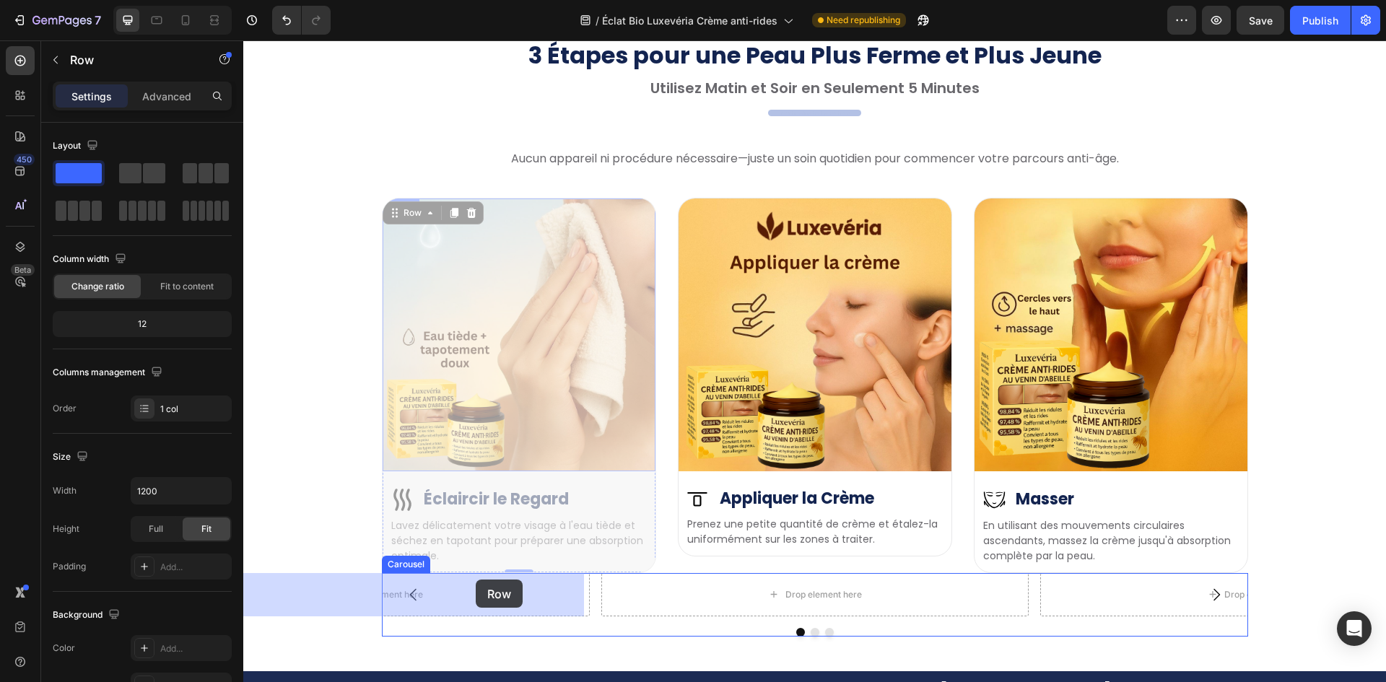
drag, startPoint x: 399, startPoint y: 214, endPoint x: 476, endPoint y: 578, distance: 371.9
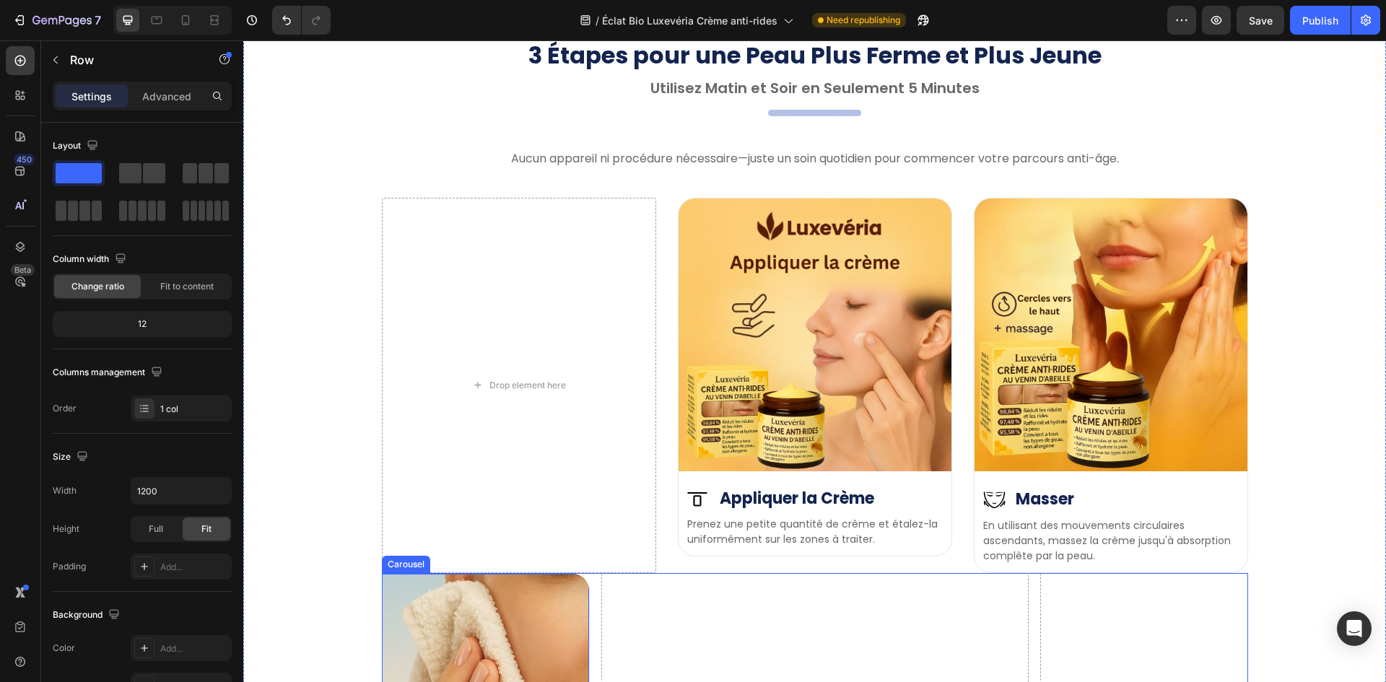
scroll to position [4205, 0]
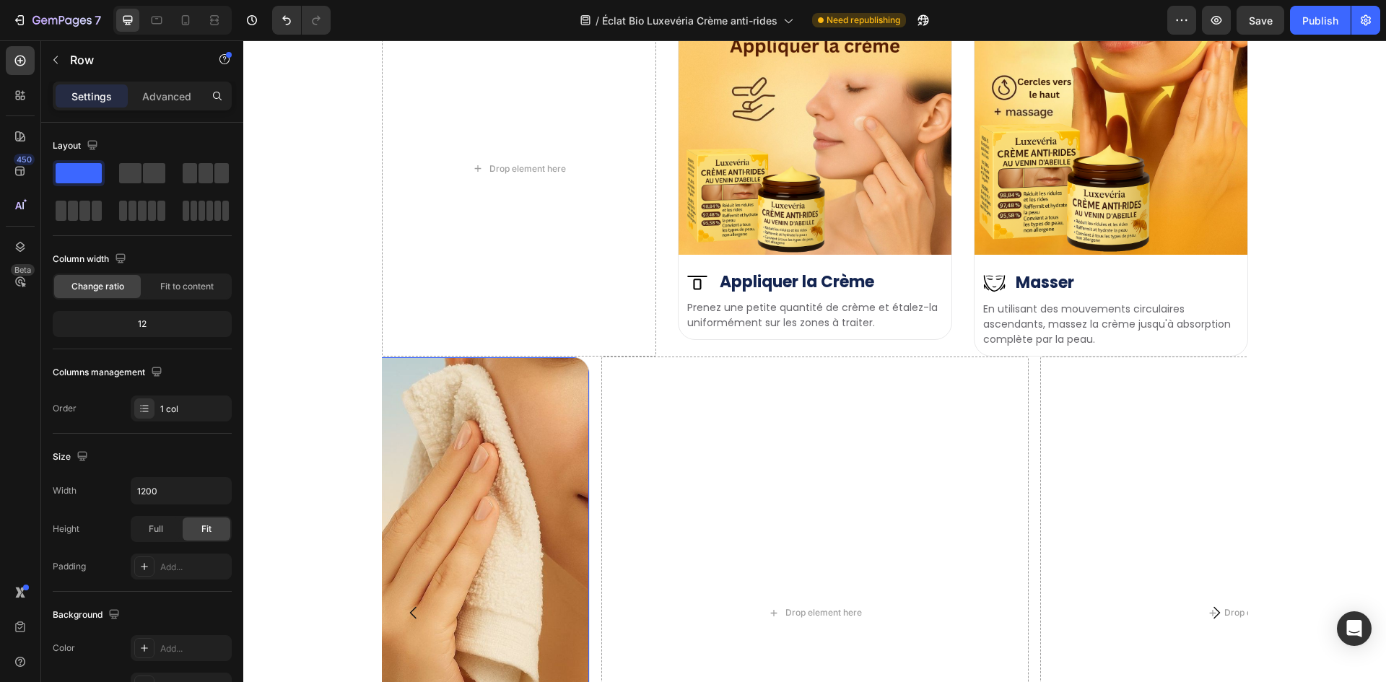
click at [575, 440] on img at bounding box center [376, 570] width 426 height 426
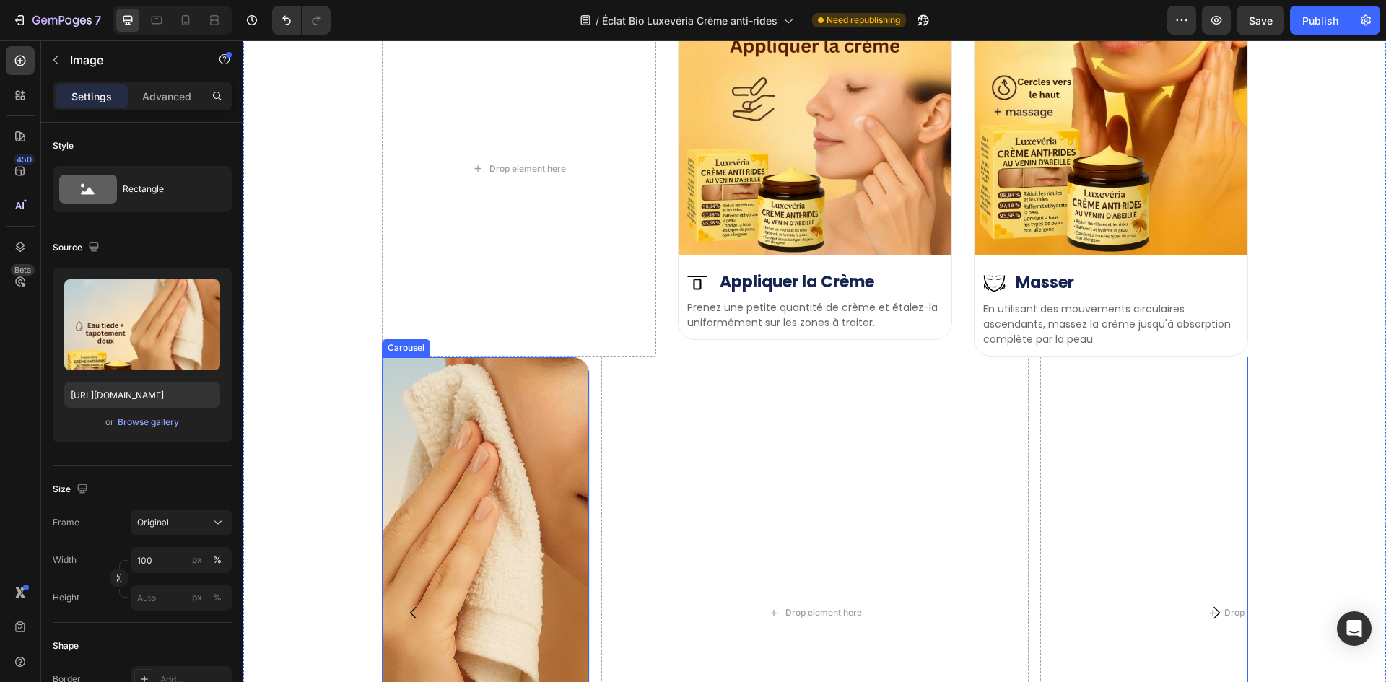
click at [584, 440] on div "Drop element here Drop element here Image 12 Image Éclaircir le Regard Heading …" at bounding box center [815, 613] width 866 height 513
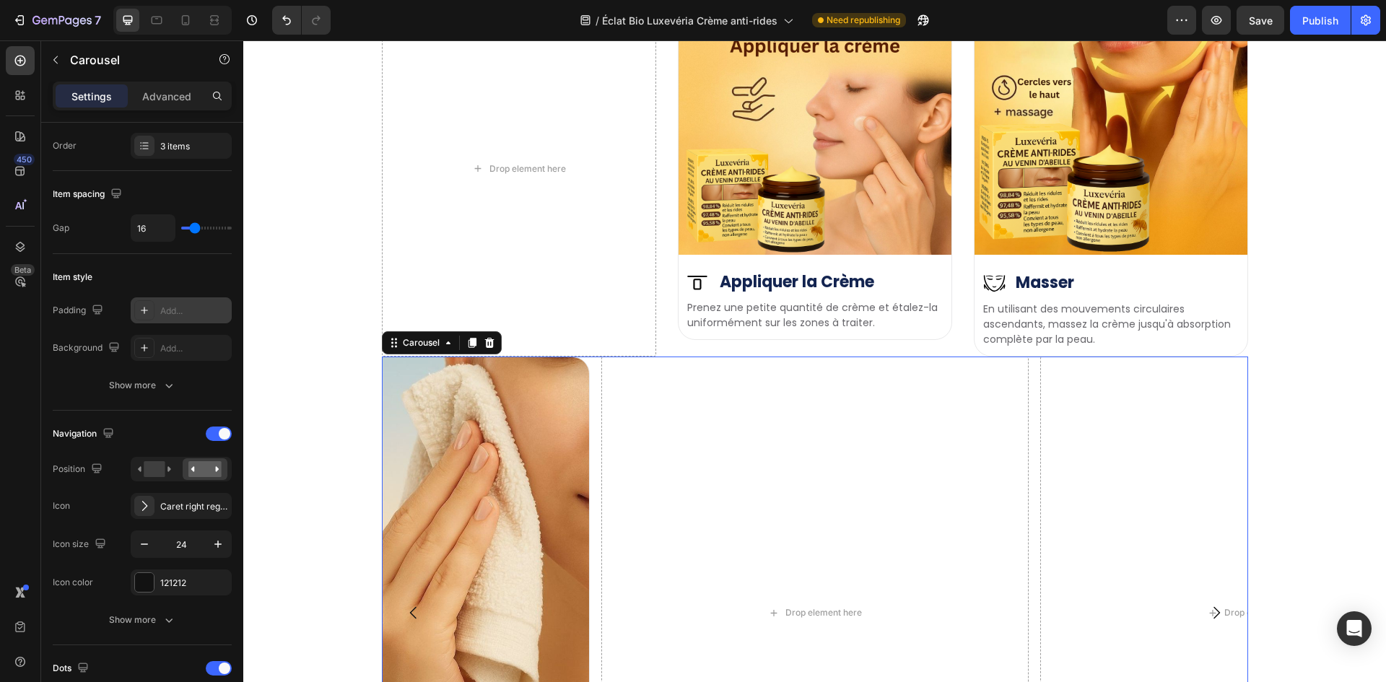
scroll to position [0, 0]
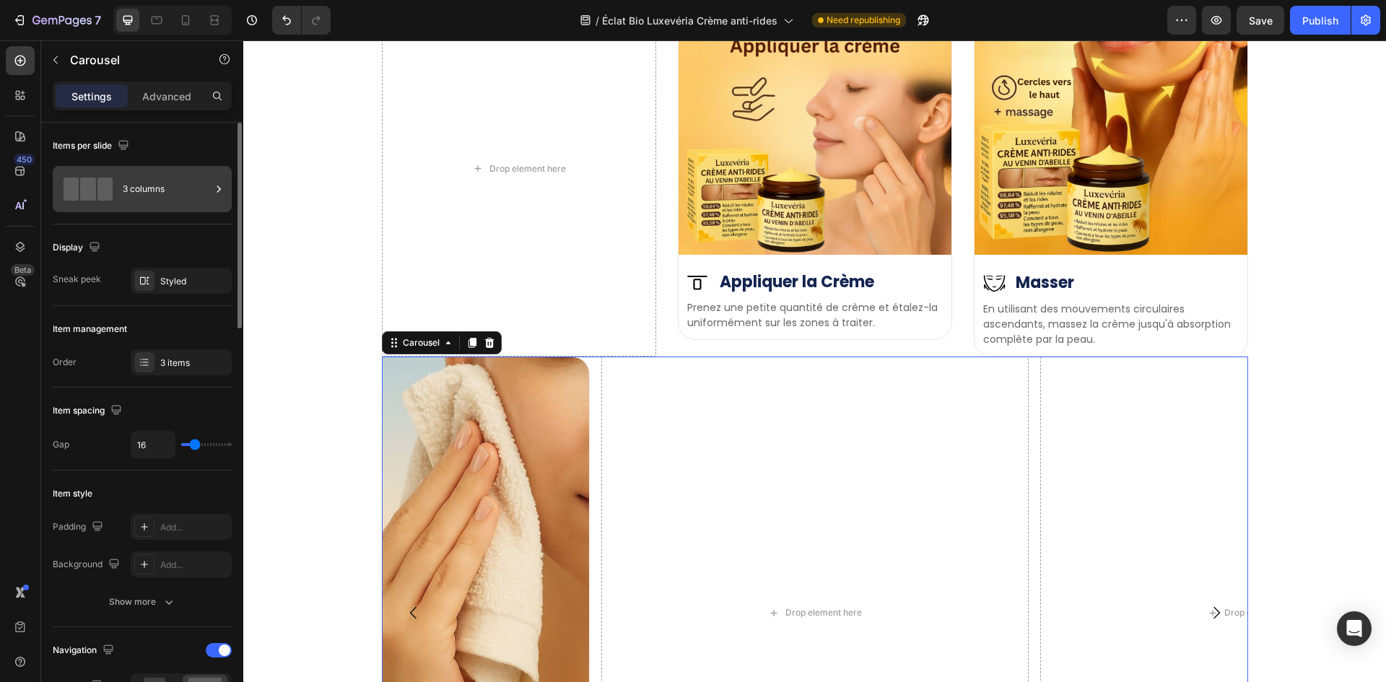
click at [98, 188] on span at bounding box center [104, 189] width 15 height 23
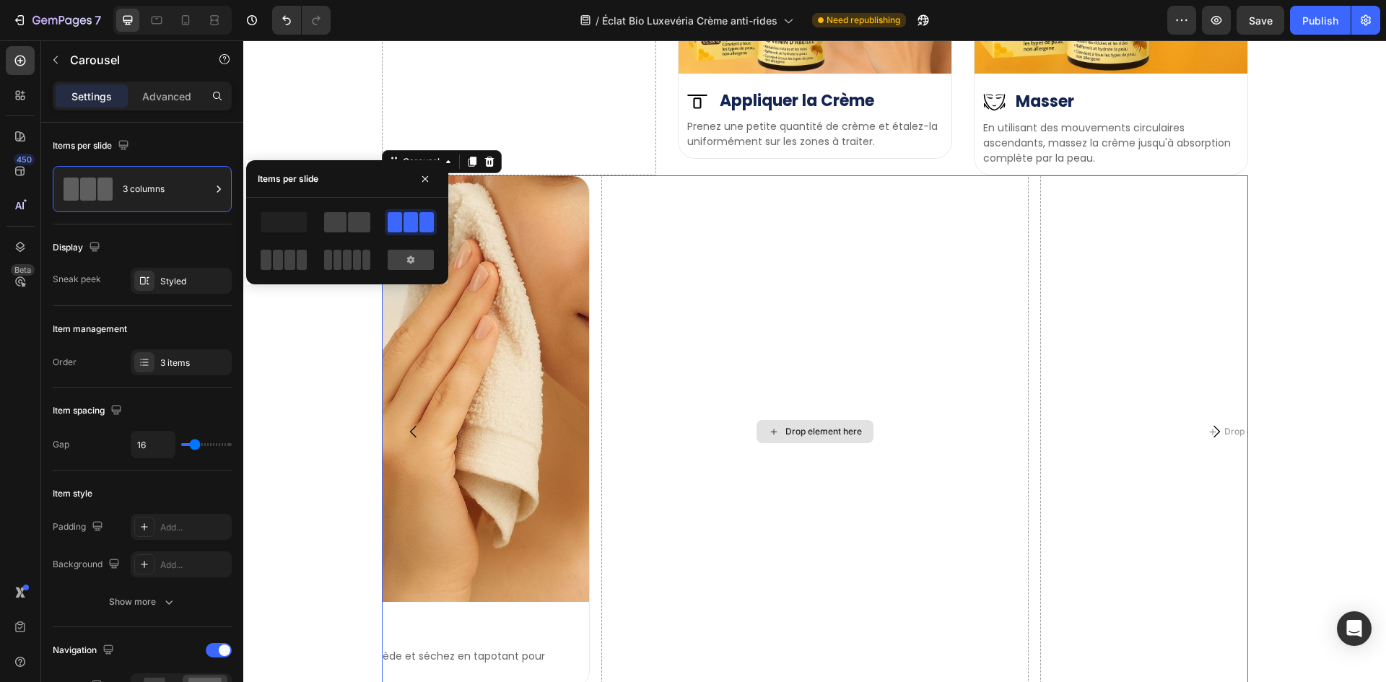
scroll to position [4422, 0]
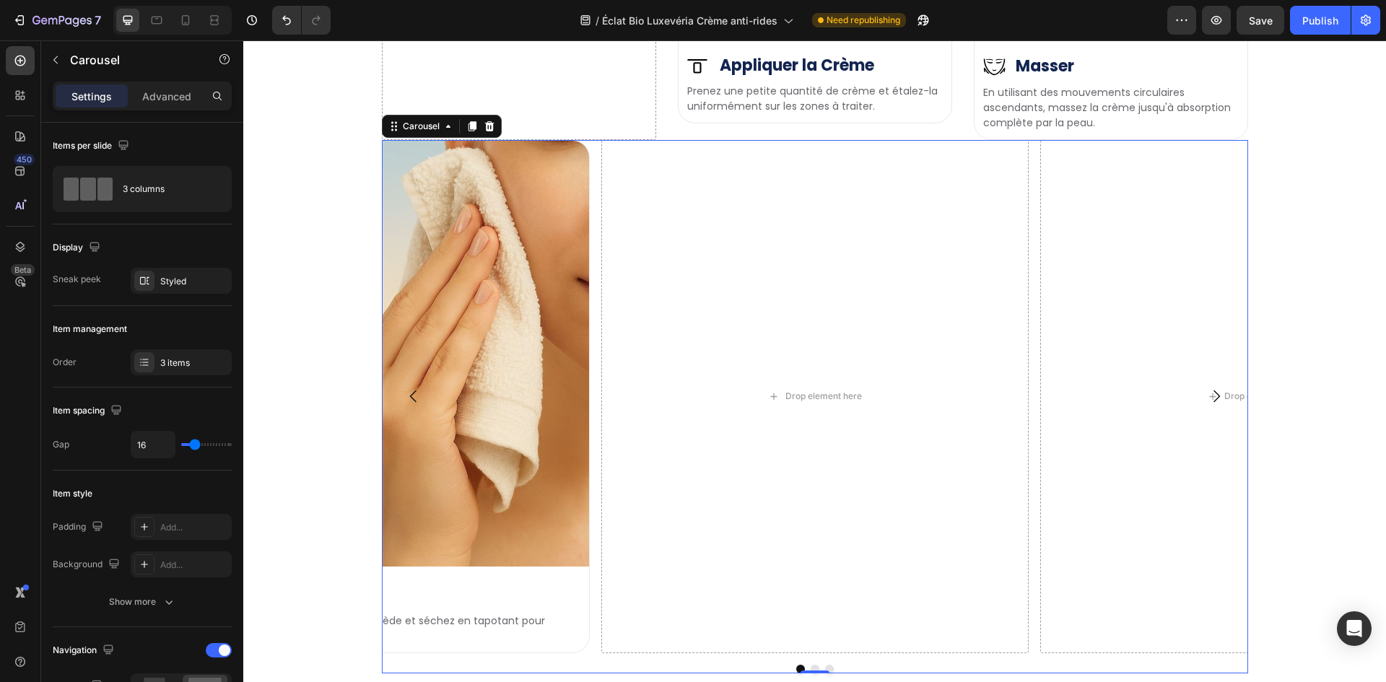
click at [594, 198] on div "Drop element here Drop element here Image Image Éclaircir le Regard Heading Row…" at bounding box center [815, 396] width 866 height 513
click at [484, 130] on icon at bounding box center [490, 127] width 12 height 12
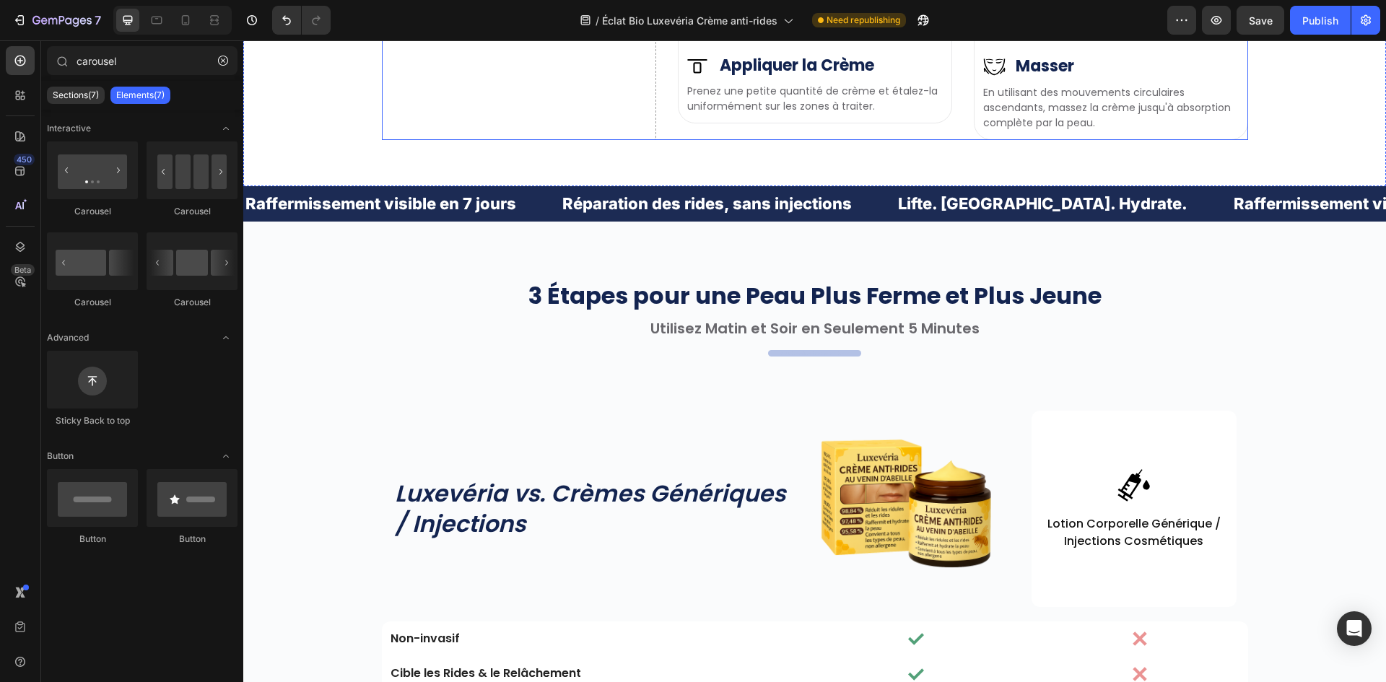
scroll to position [4205, 0]
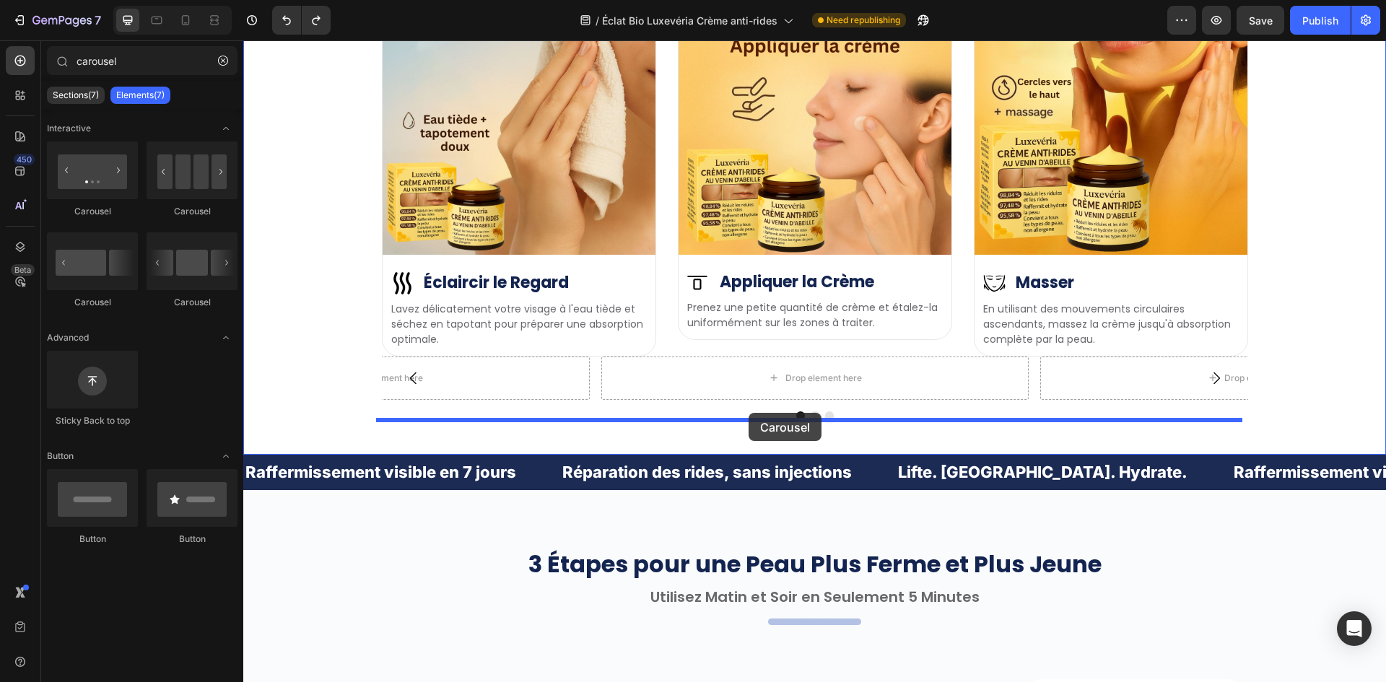
drag, startPoint x: 437, startPoint y: 231, endPoint x: 749, endPoint y: 413, distance: 361.0
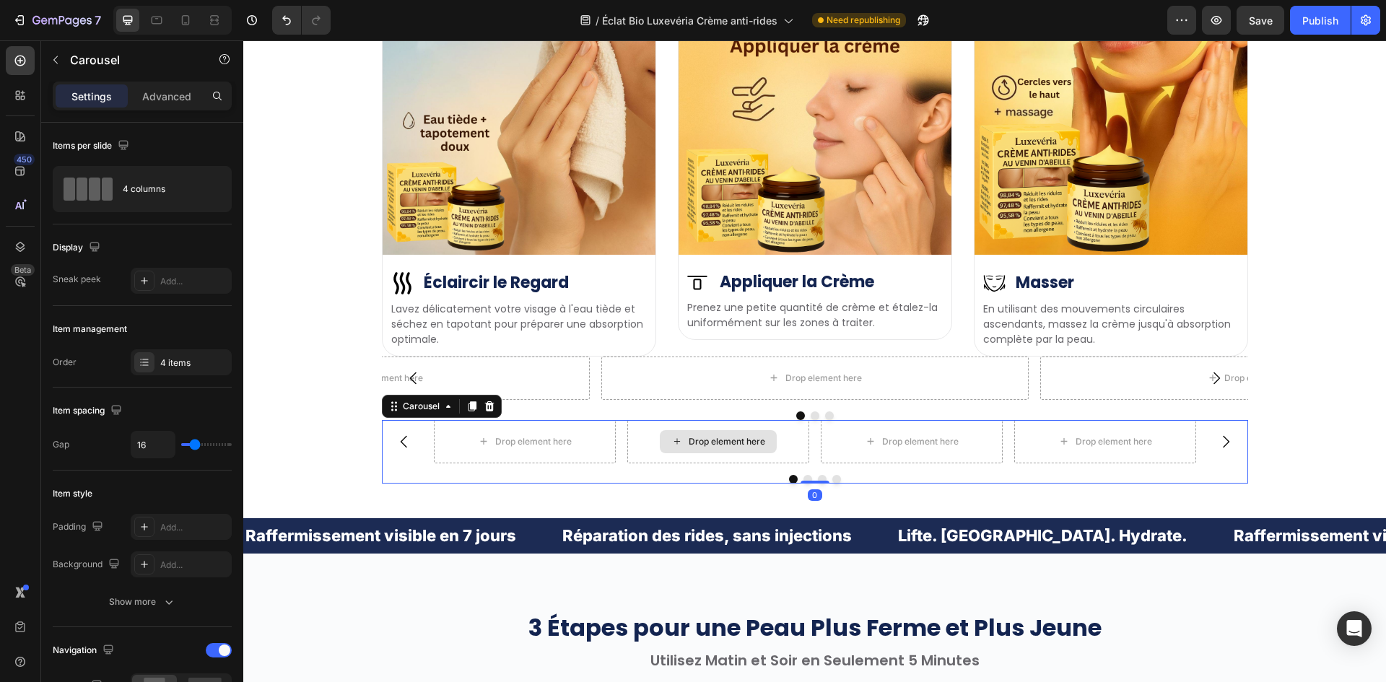
click at [649, 445] on div "Drop element here" at bounding box center [718, 441] width 182 height 43
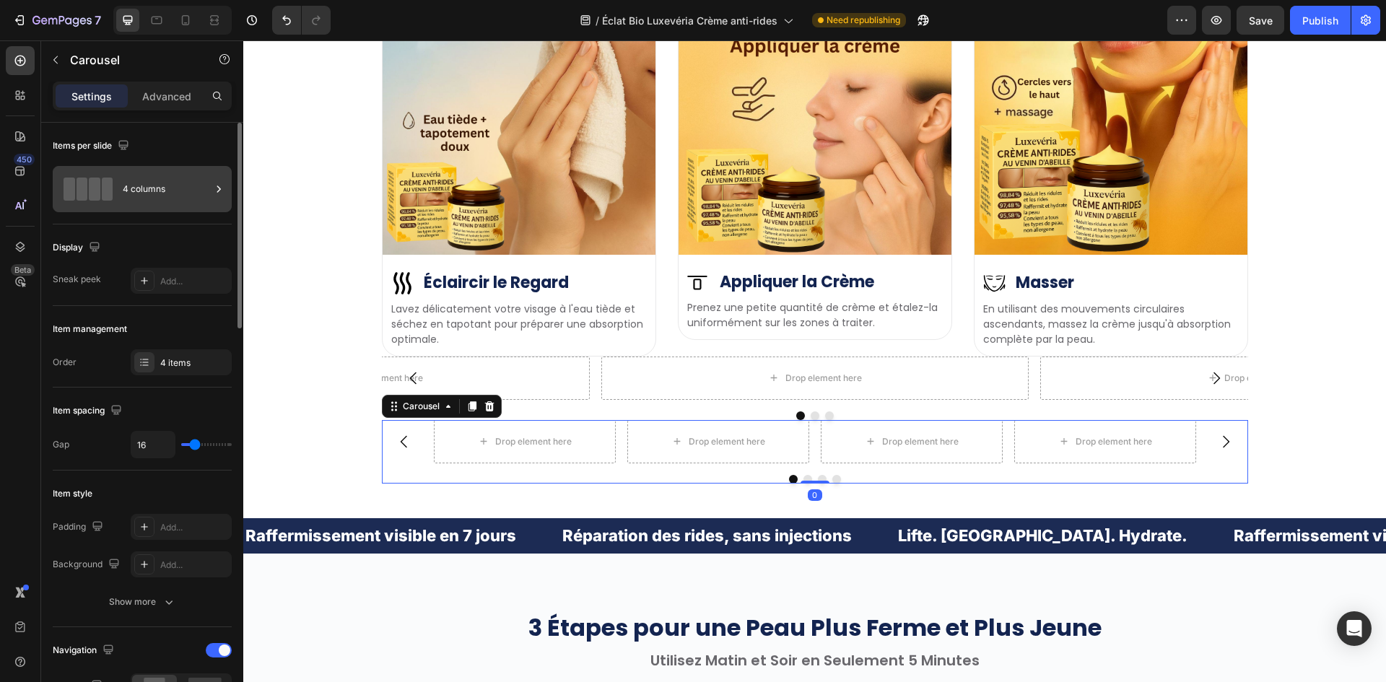
click at [152, 202] on div "4 columns" at bounding box center [167, 189] width 88 height 33
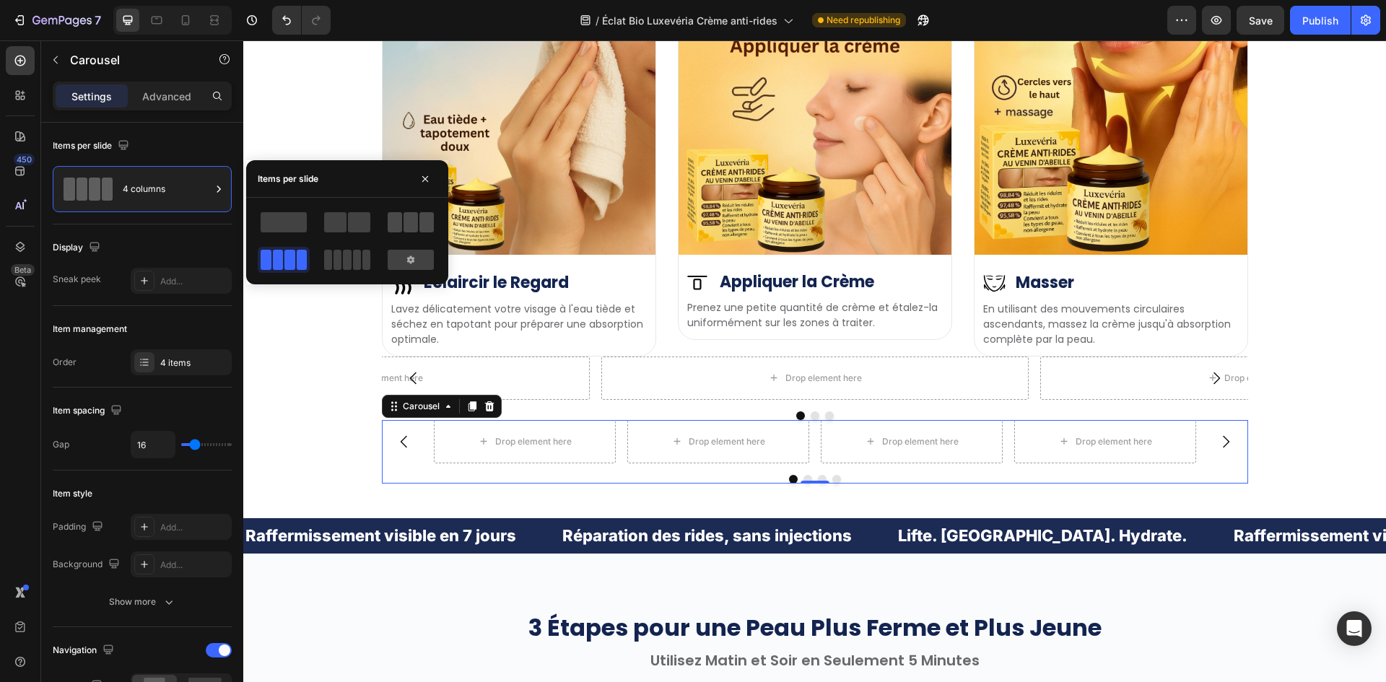
click at [406, 220] on span at bounding box center [410, 222] width 14 height 20
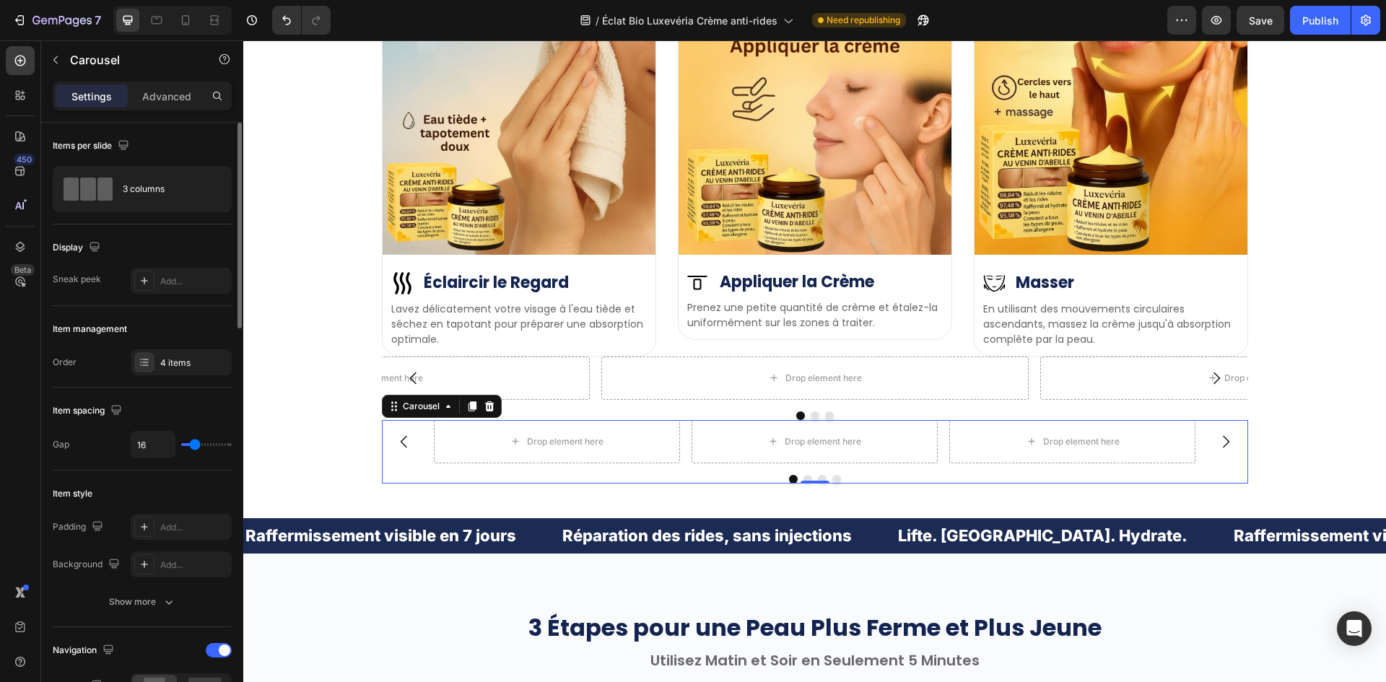
click at [222, 658] on div "Navigation" at bounding box center [142, 650] width 179 height 23
click at [222, 655] on span at bounding box center [225, 651] width 12 height 12
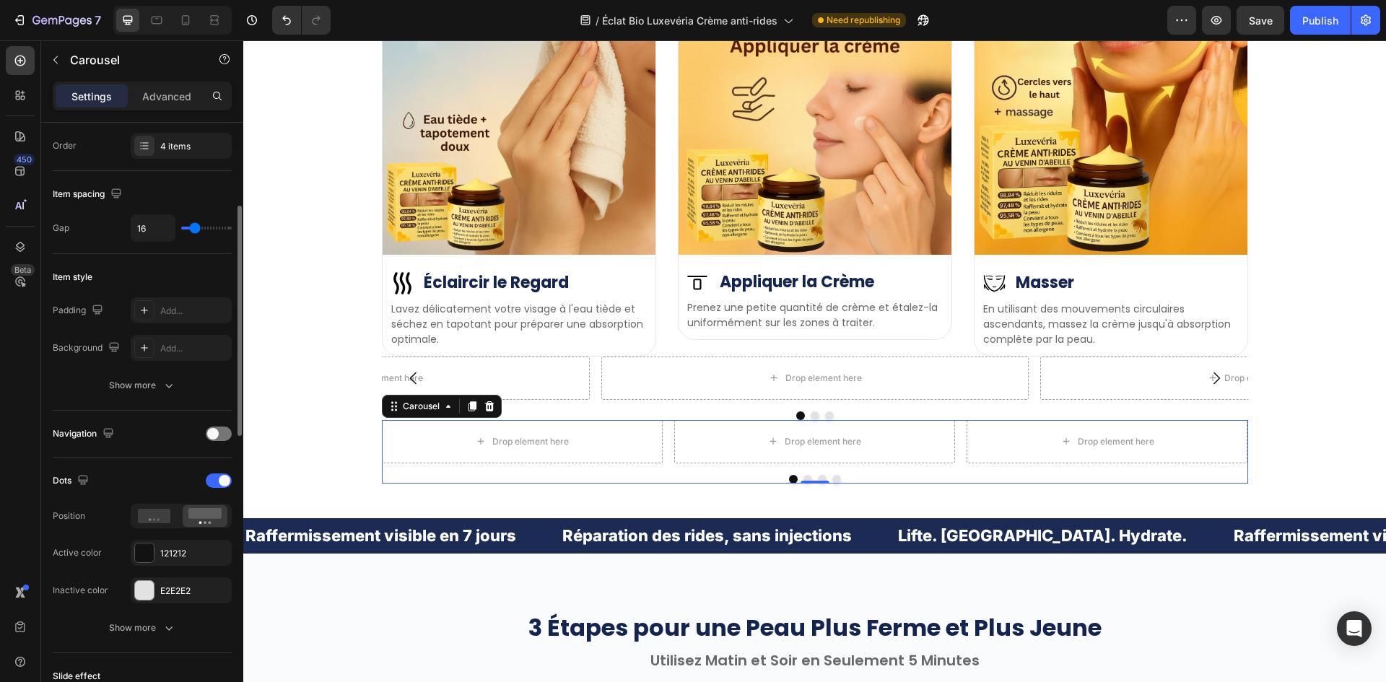
click at [214, 490] on div "Dots" at bounding box center [142, 480] width 179 height 23
click at [218, 482] on div at bounding box center [219, 481] width 26 height 14
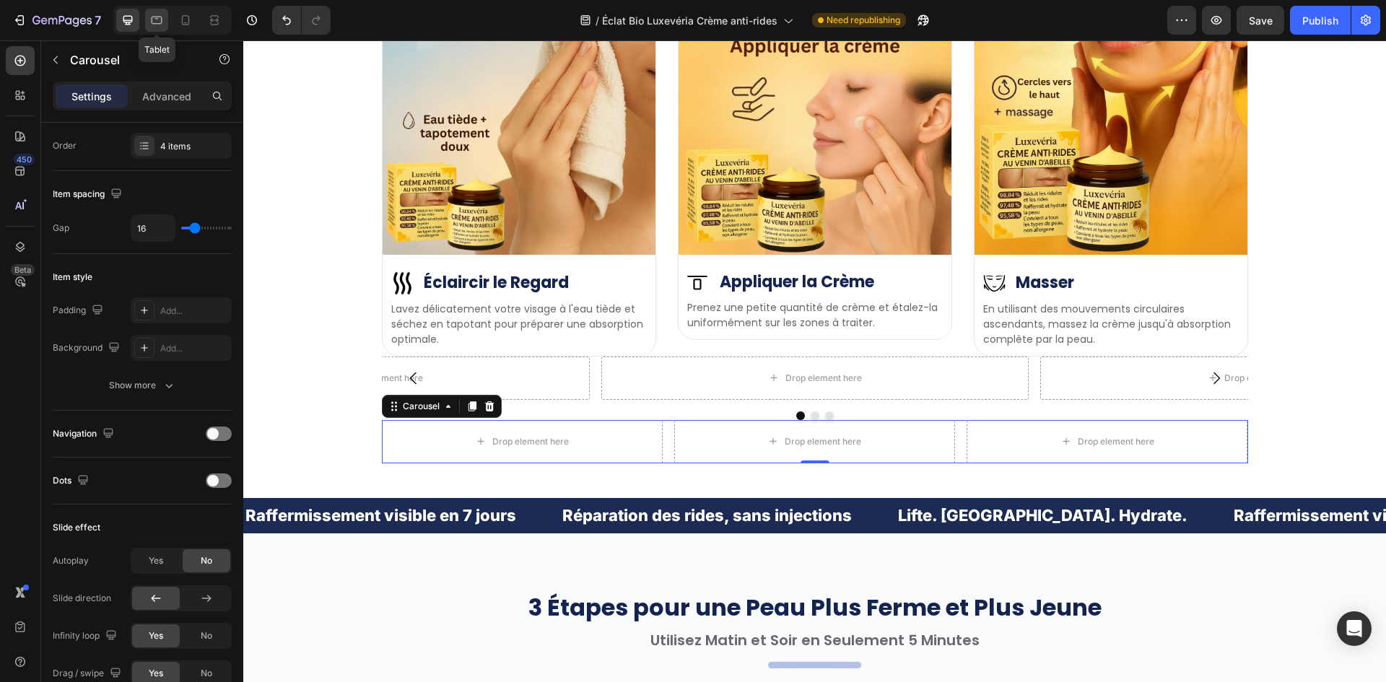
click at [154, 22] on icon at bounding box center [156, 20] width 14 height 14
type input "100%"
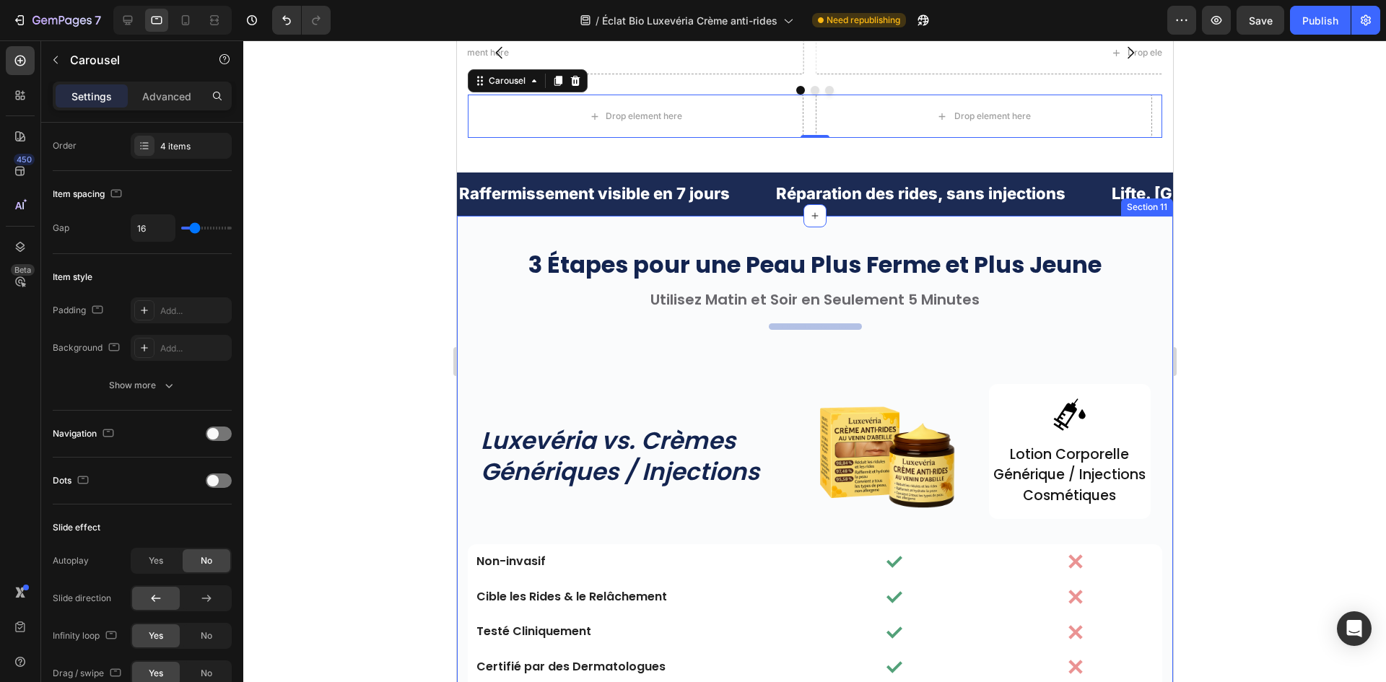
scroll to position [4277, 0]
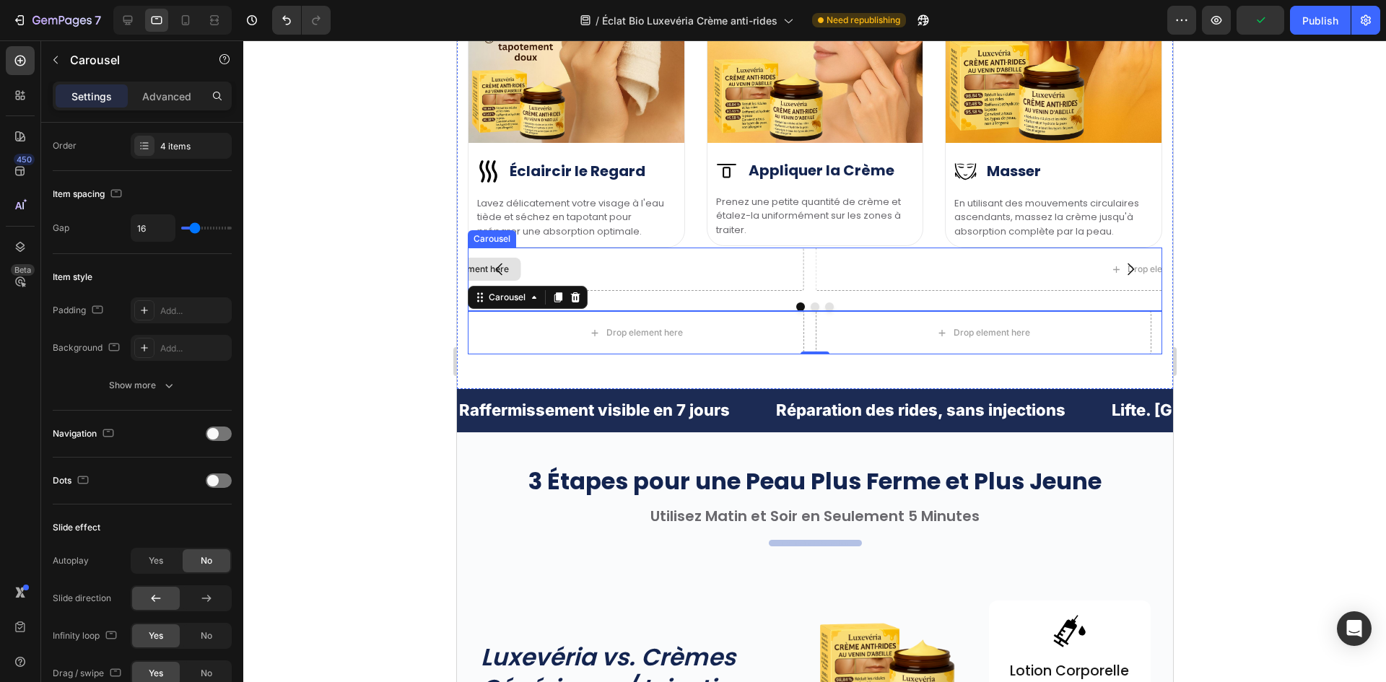
click at [676, 272] on div "Drop element here" at bounding box center [462, 269] width 684 height 43
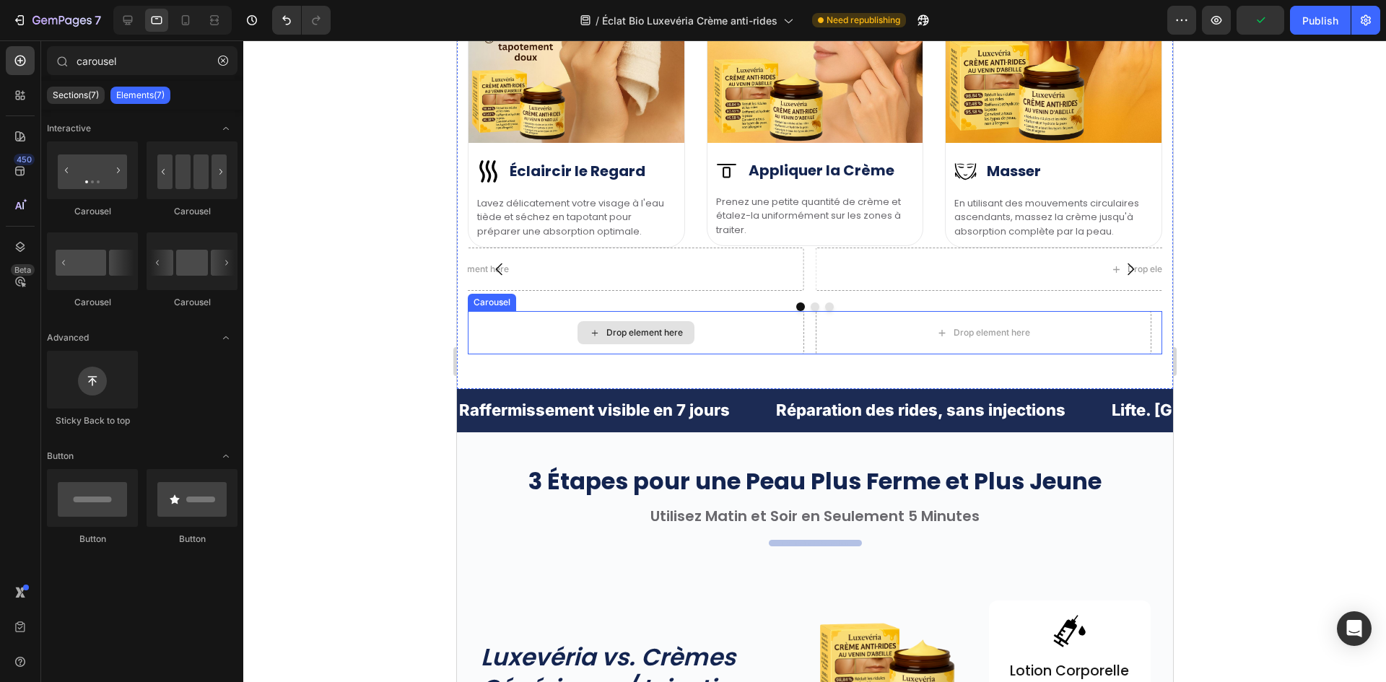
click at [676, 338] on div "Drop element here" at bounding box center [635, 332] width 117 height 23
click at [794, 339] on div "Drop element here" at bounding box center [635, 332] width 336 height 43
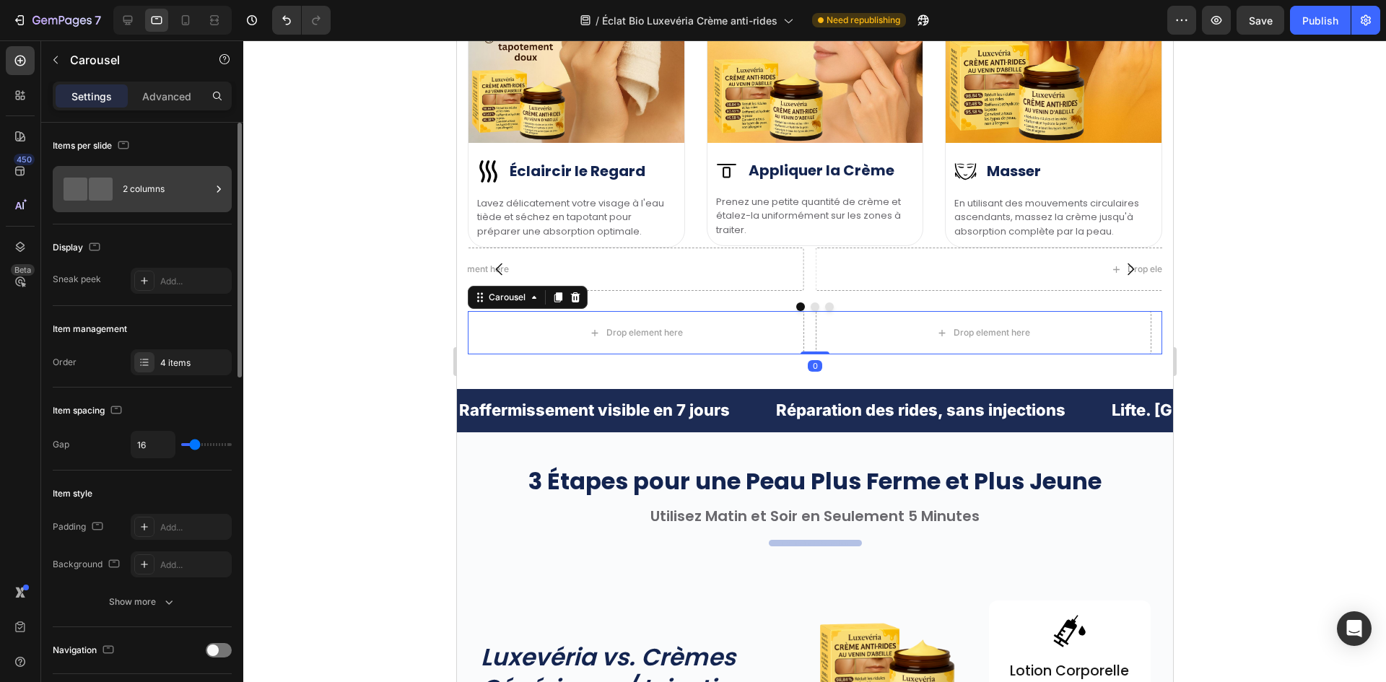
click at [137, 180] on div "2 columns" at bounding box center [167, 189] width 88 height 33
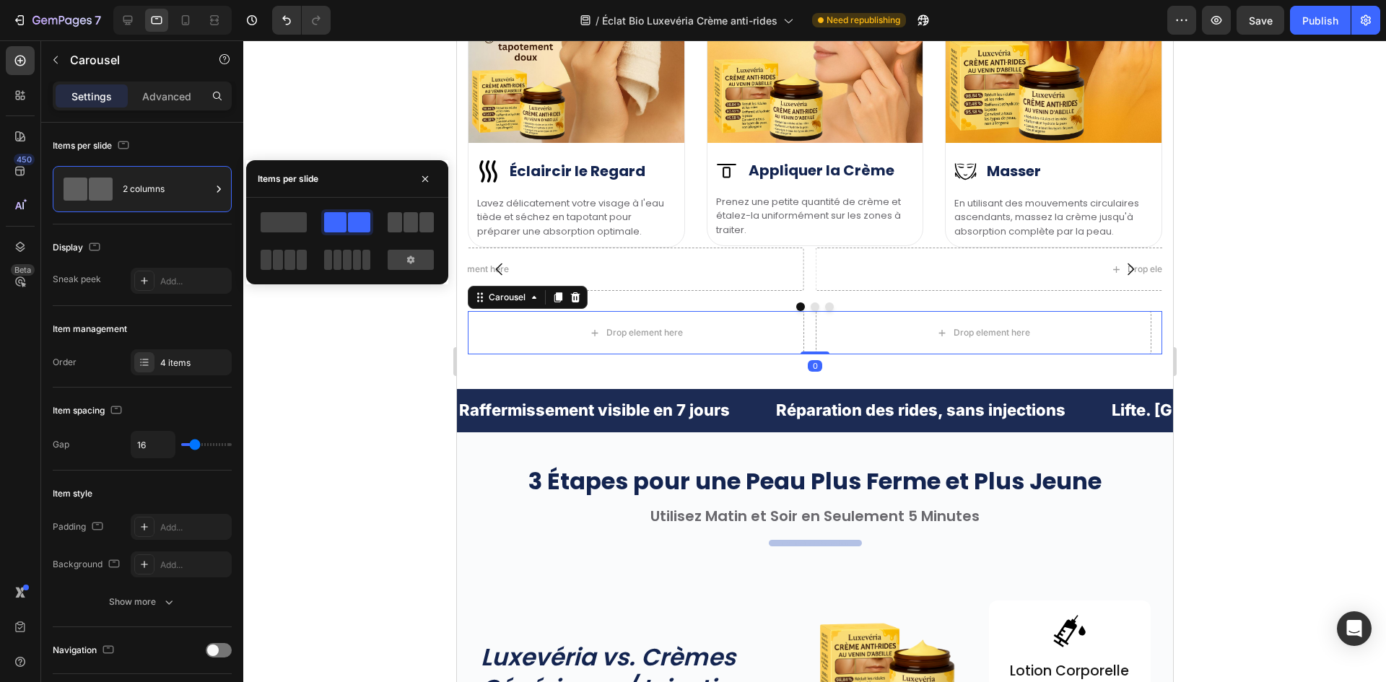
click at [399, 223] on span at bounding box center [395, 222] width 14 height 20
click at [603, 275] on div "Drop element here" at bounding box center [462, 269] width 684 height 43
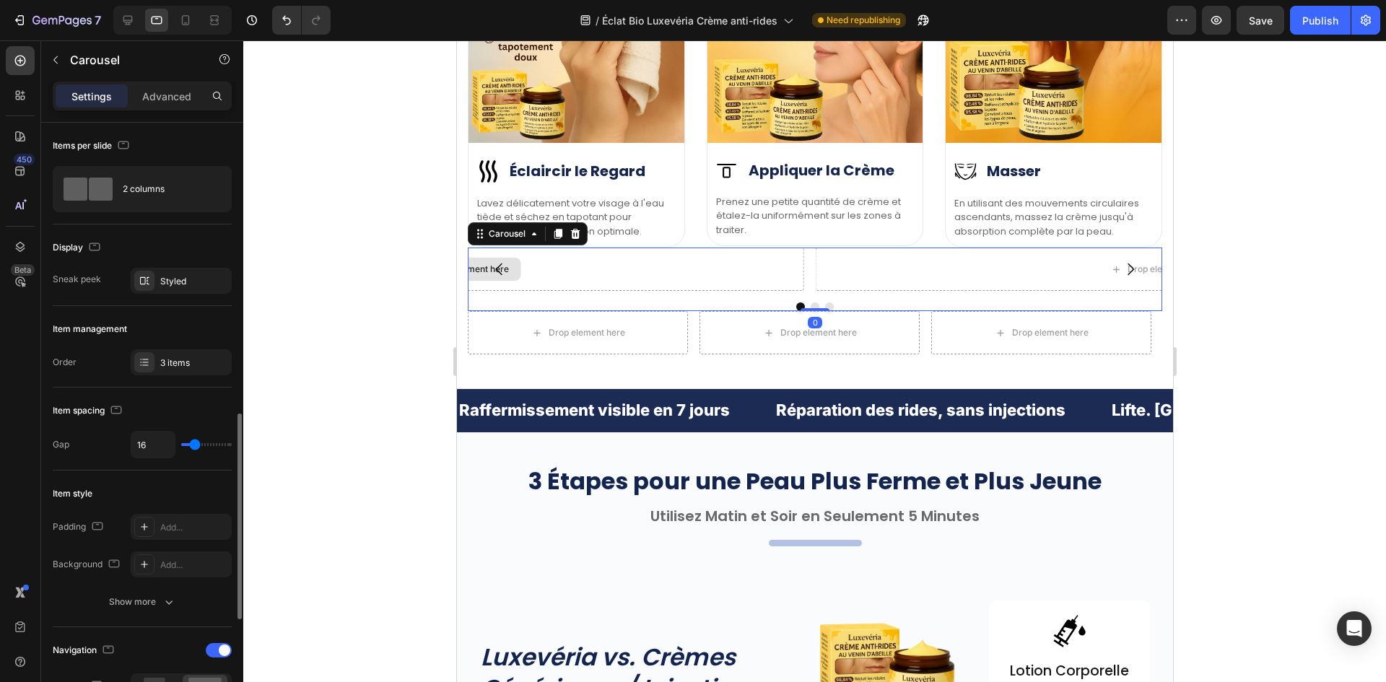
scroll to position [217, 0]
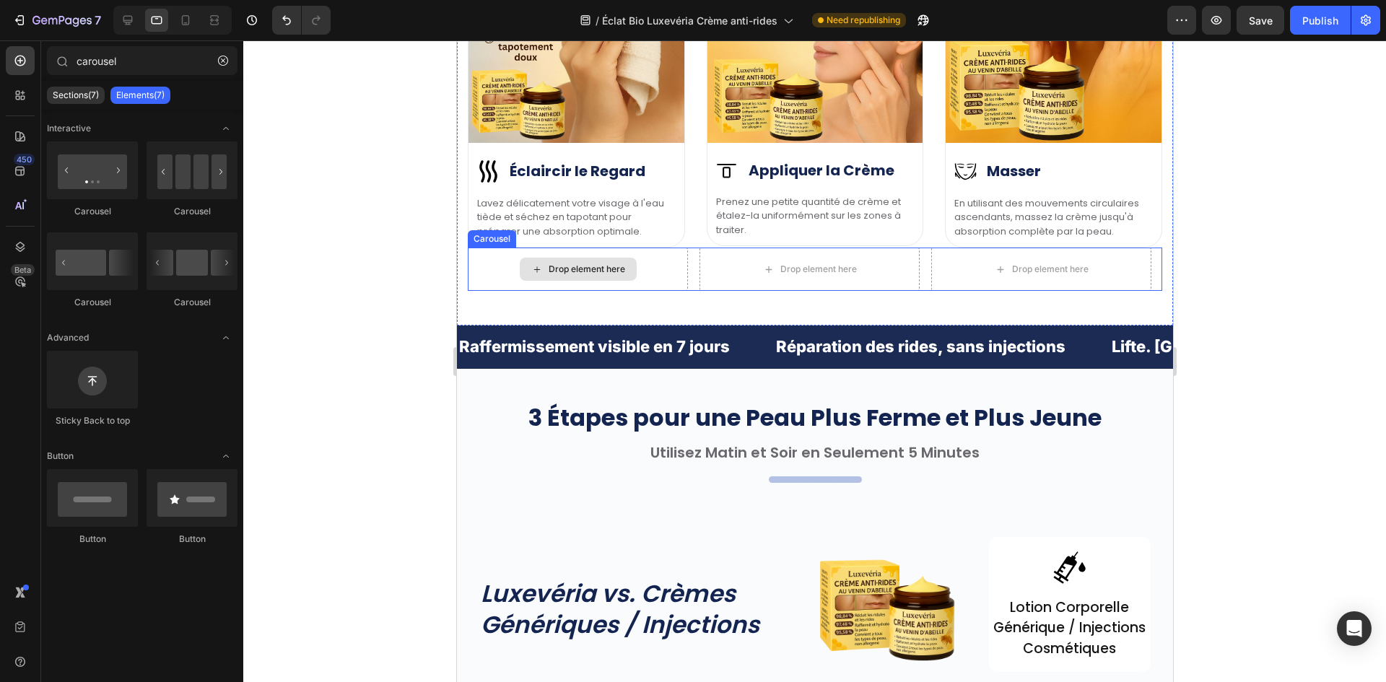
click at [608, 168] on h2 "Éclaircir le Regard" at bounding box center [577, 171] width 136 height 19
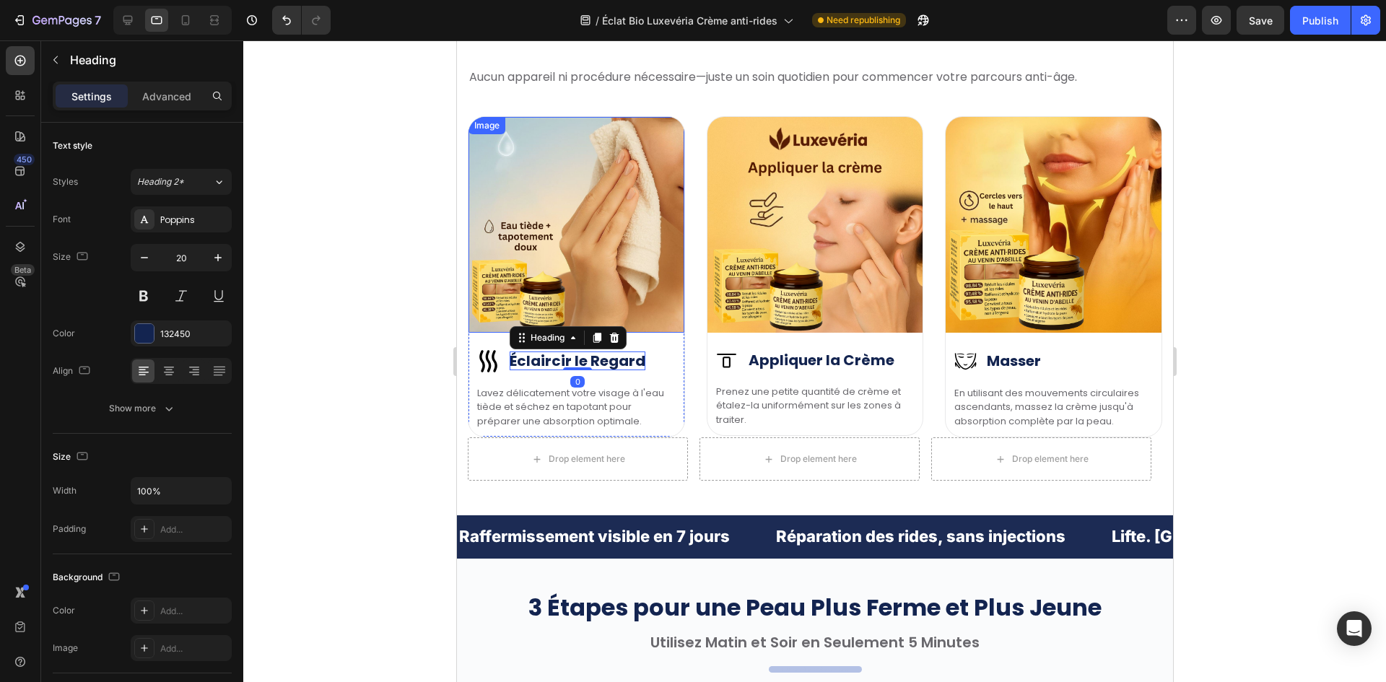
scroll to position [4061, 0]
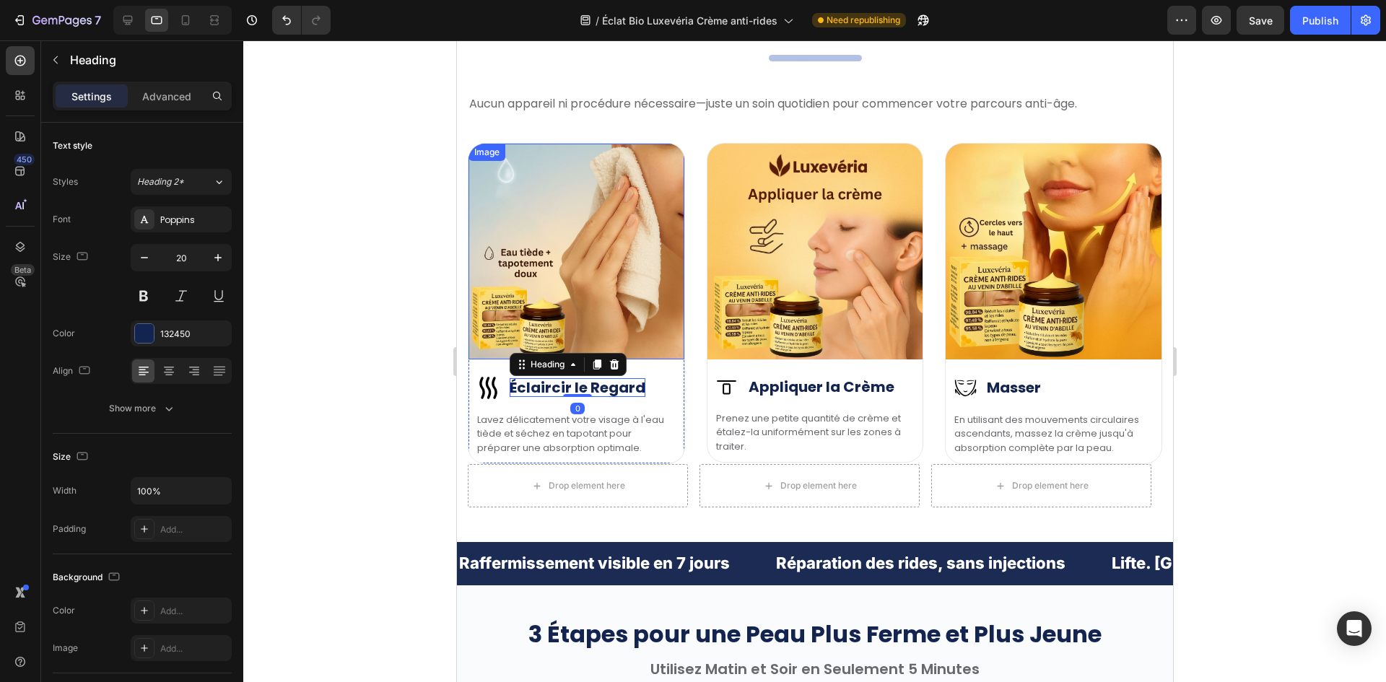
click at [534, 238] on img at bounding box center [576, 252] width 216 height 216
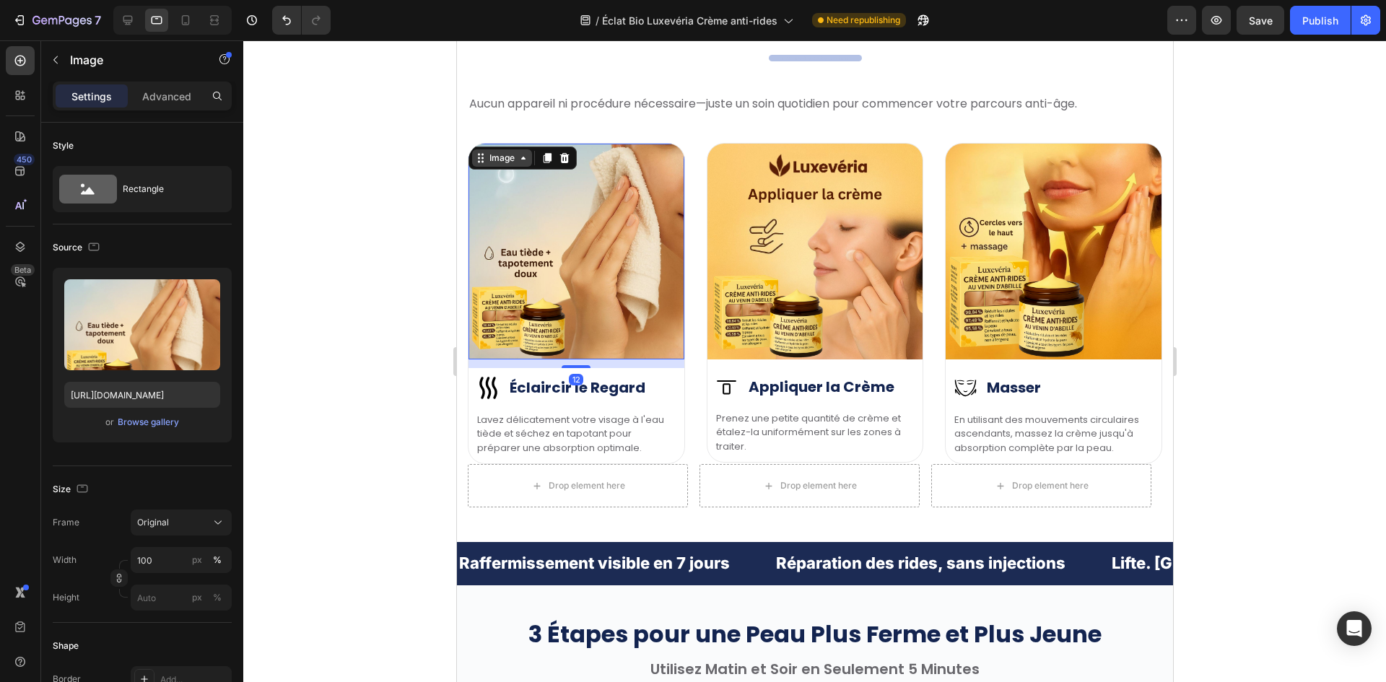
click at [499, 155] on div "Image" at bounding box center [501, 158] width 31 height 13
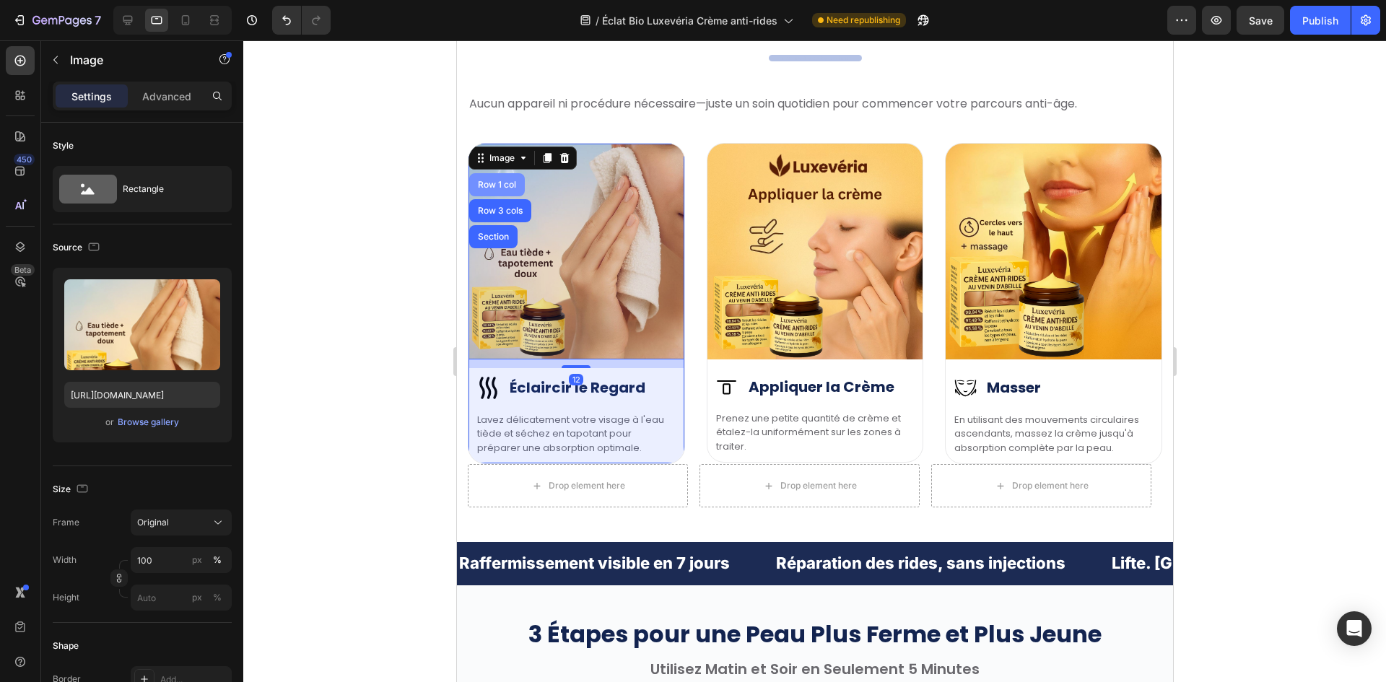
click at [487, 180] on div "Row 1 col" at bounding box center [496, 184] width 44 height 9
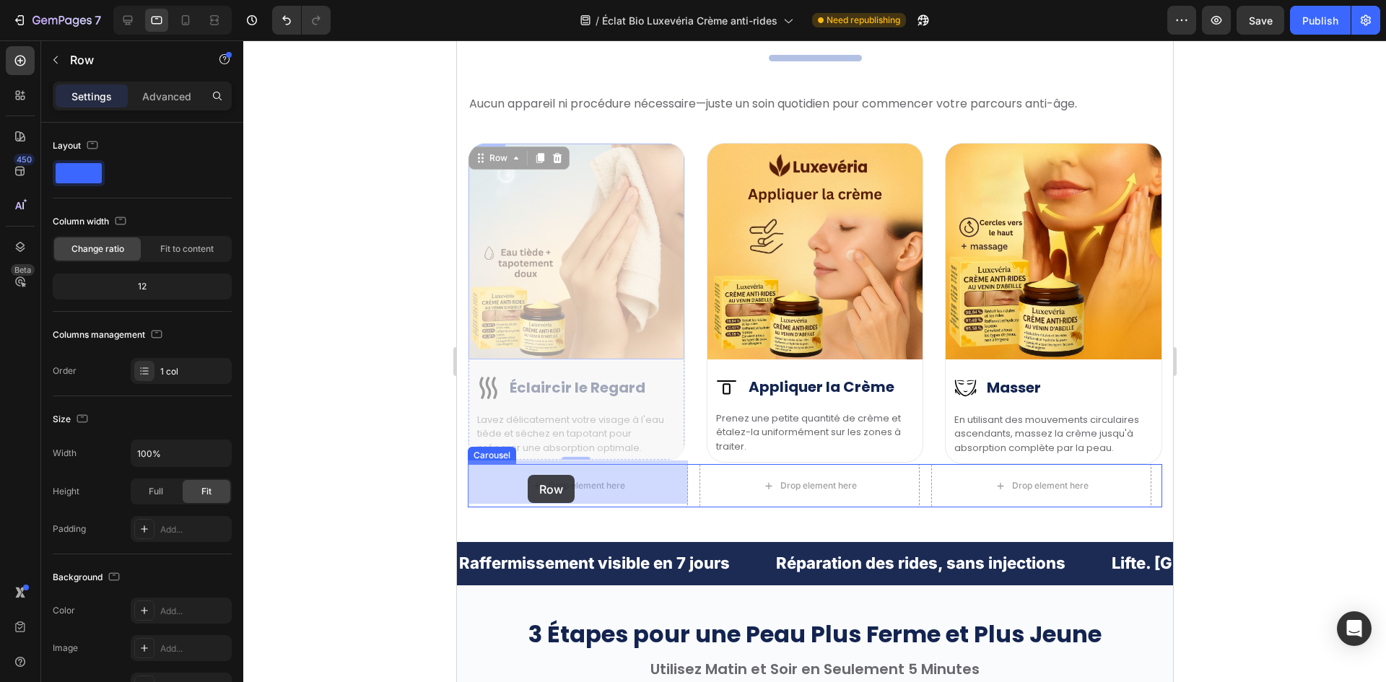
drag, startPoint x: 476, startPoint y: 166, endPoint x: 528, endPoint y: 474, distance: 312.4
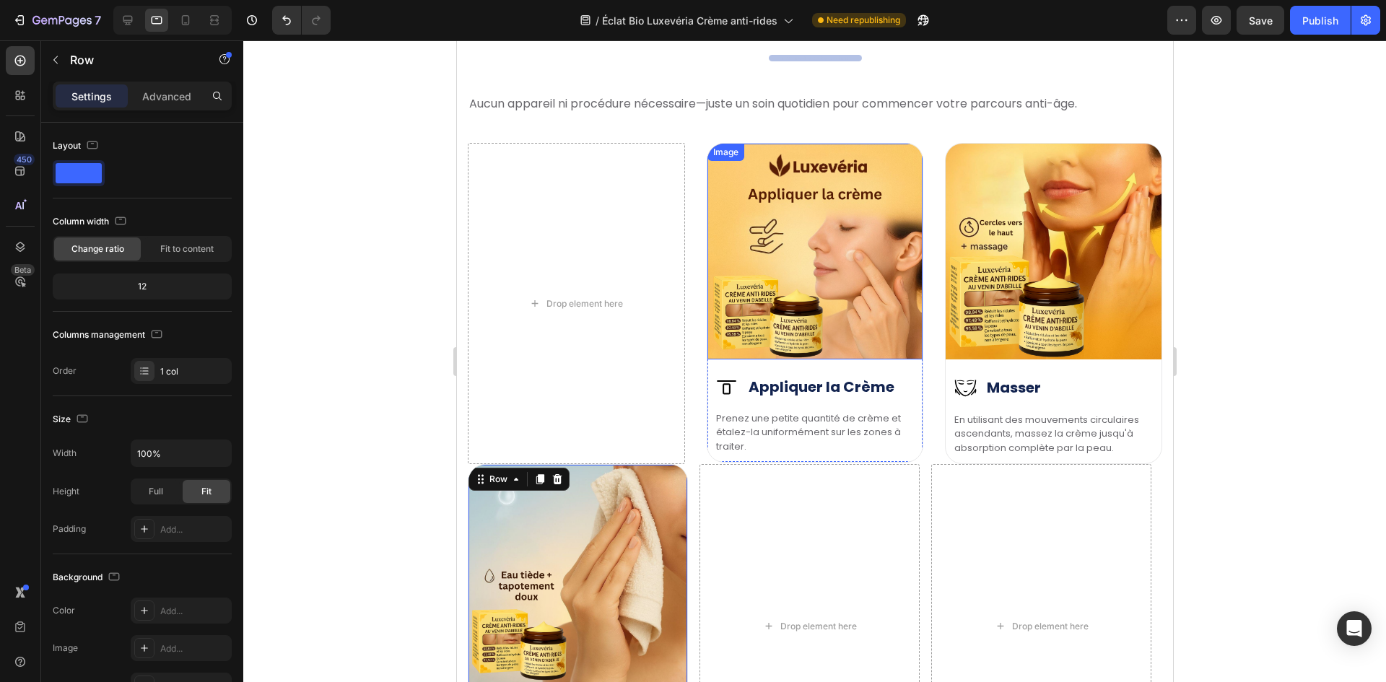
click at [781, 331] on img at bounding box center [815, 252] width 216 height 216
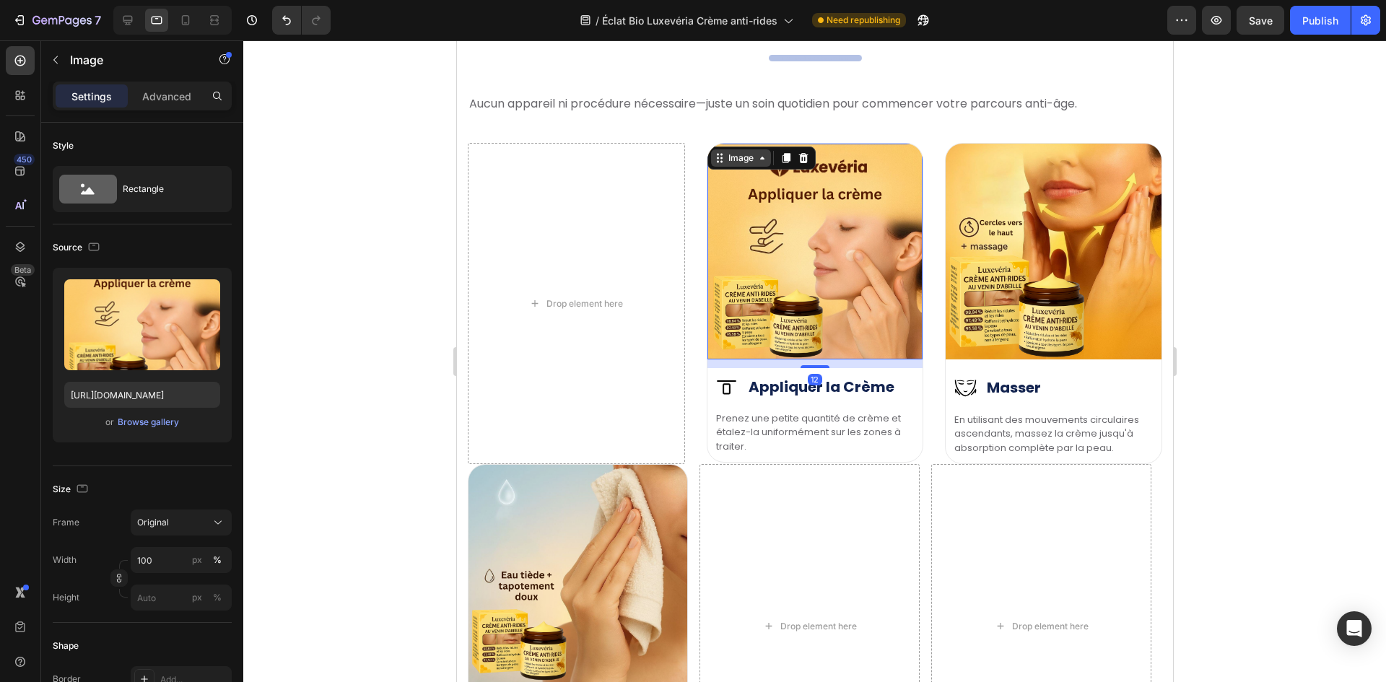
click at [731, 158] on div "Image" at bounding box center [740, 158] width 31 height 13
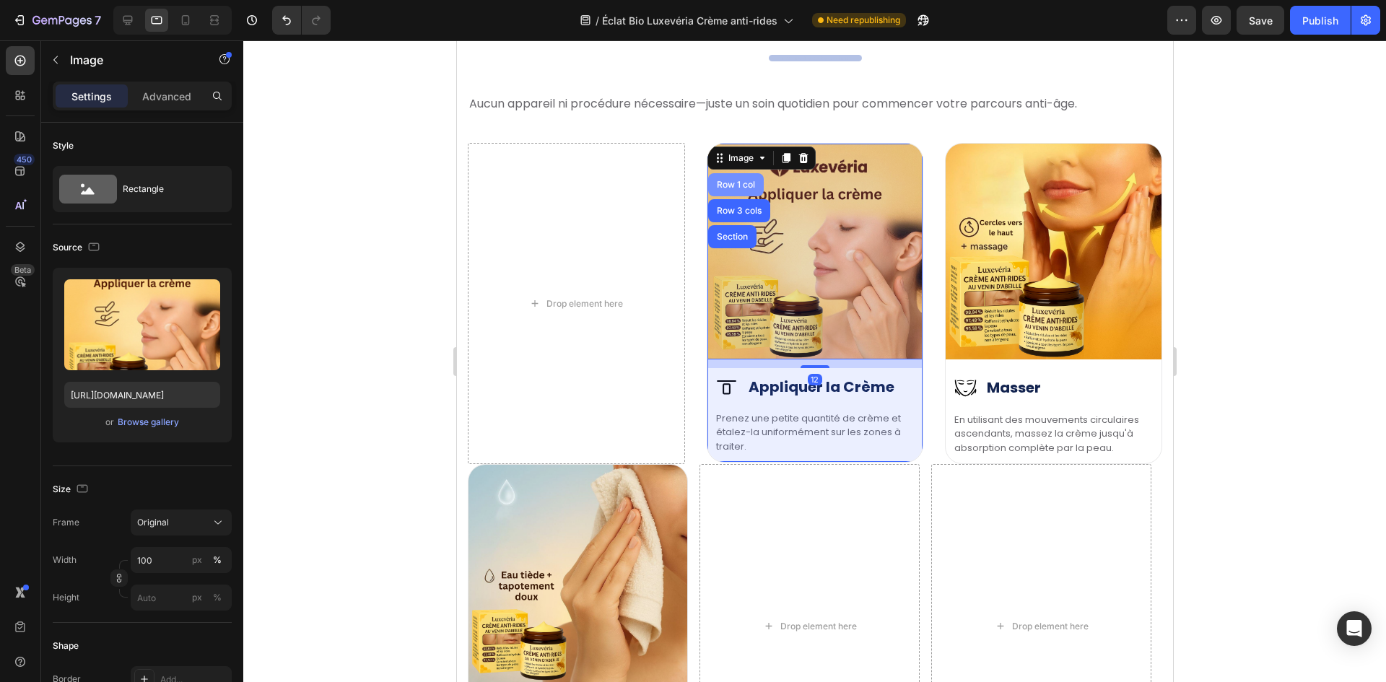
click at [720, 188] on div "Row 1 col" at bounding box center [735, 184] width 44 height 9
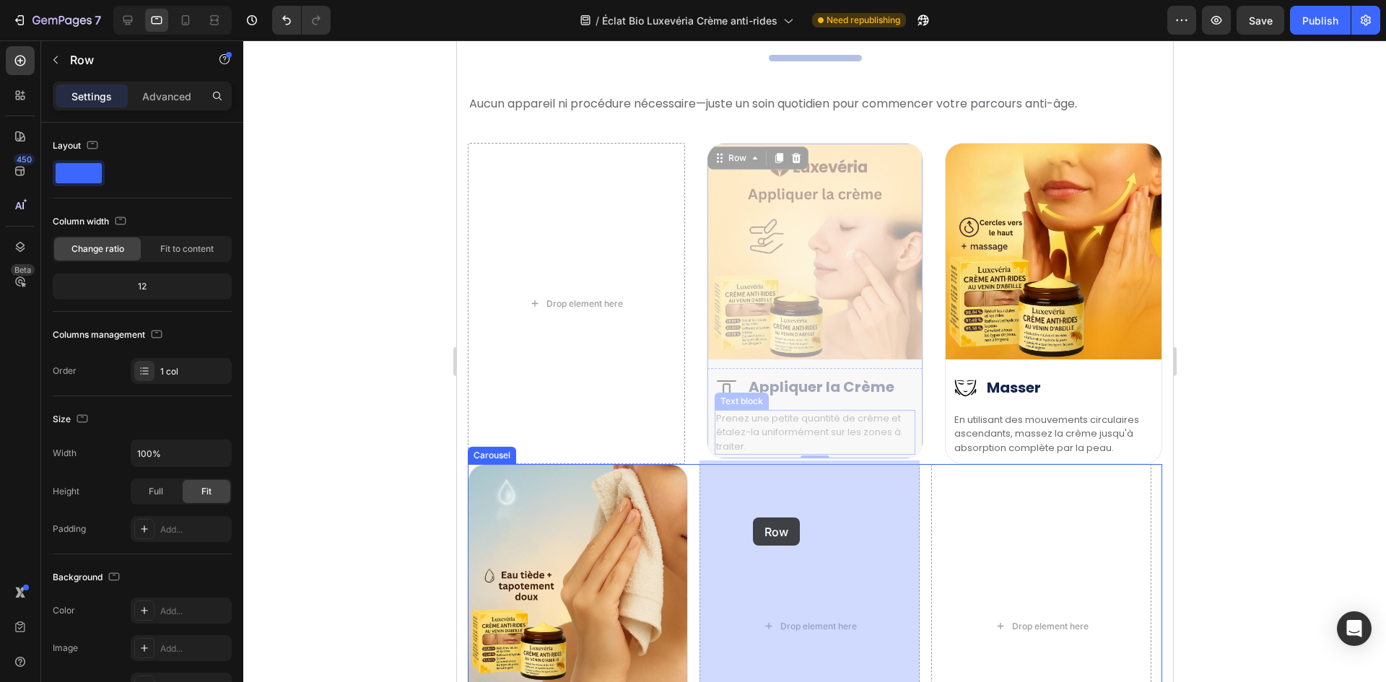
drag, startPoint x: 711, startPoint y: 157, endPoint x: 752, endPoint y: 517, distance: 361.8
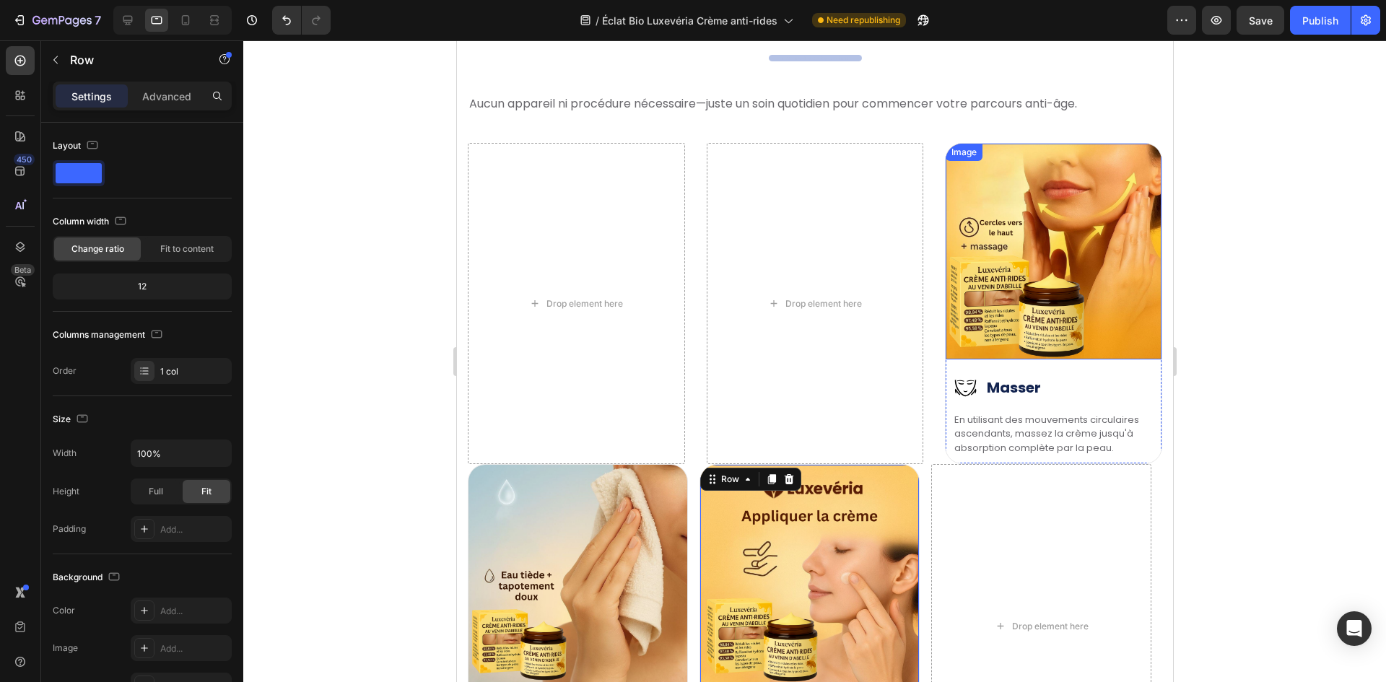
click at [1003, 296] on img at bounding box center [1053, 252] width 216 height 216
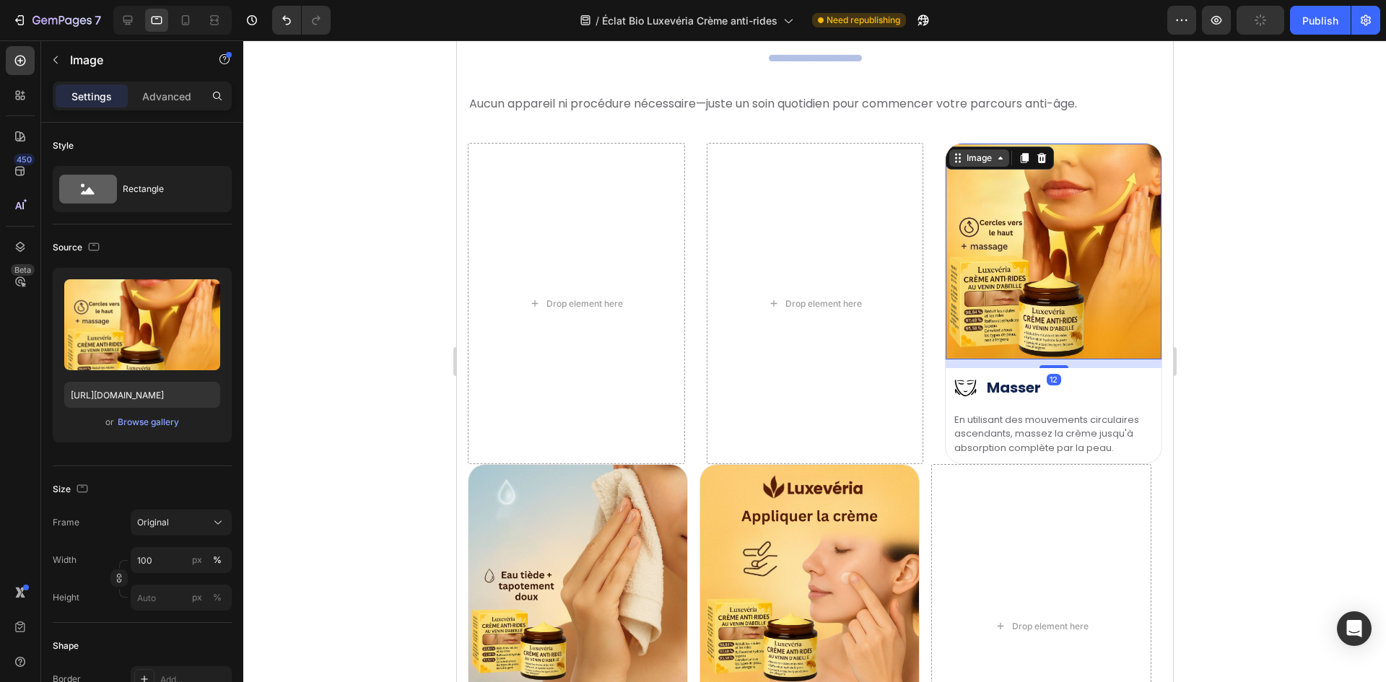
click at [963, 164] on div "Image" at bounding box center [978, 158] width 31 height 13
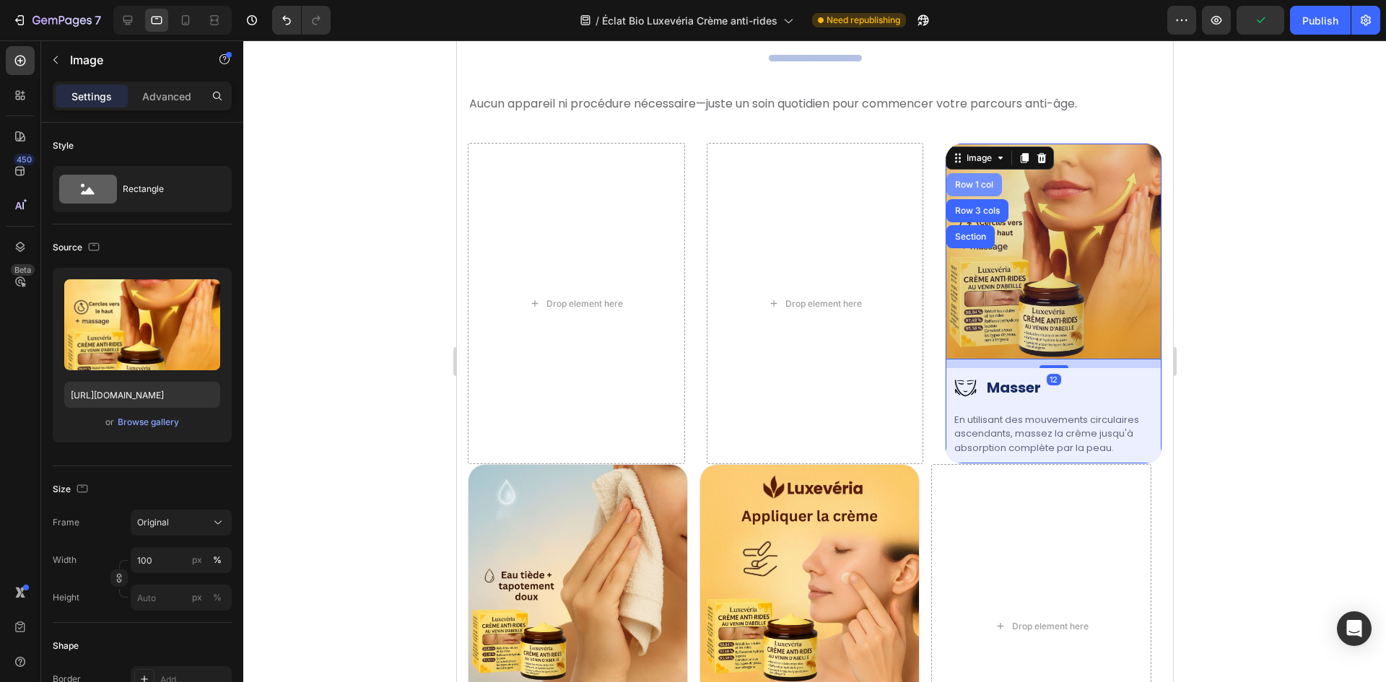
click at [955, 180] on div "Row 1 col" at bounding box center [974, 184] width 56 height 23
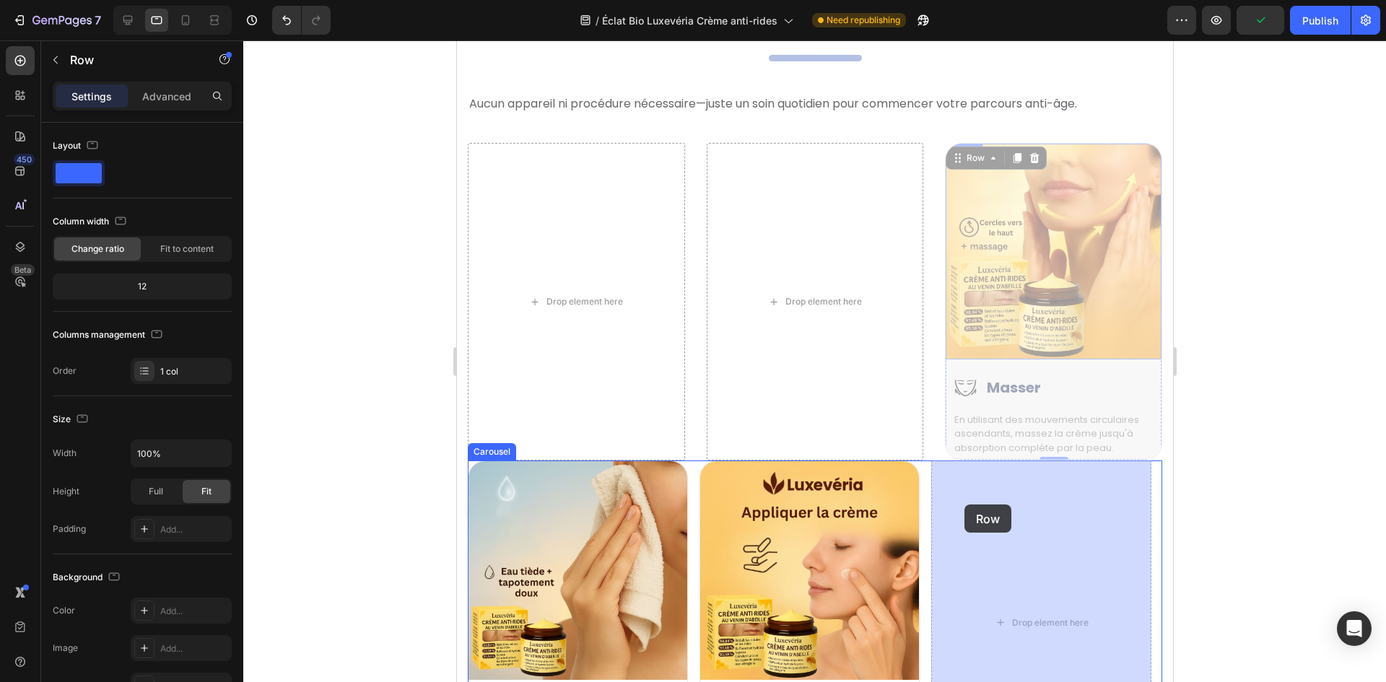
drag, startPoint x: 957, startPoint y: 159, endPoint x: 964, endPoint y: 505, distance: 345.8
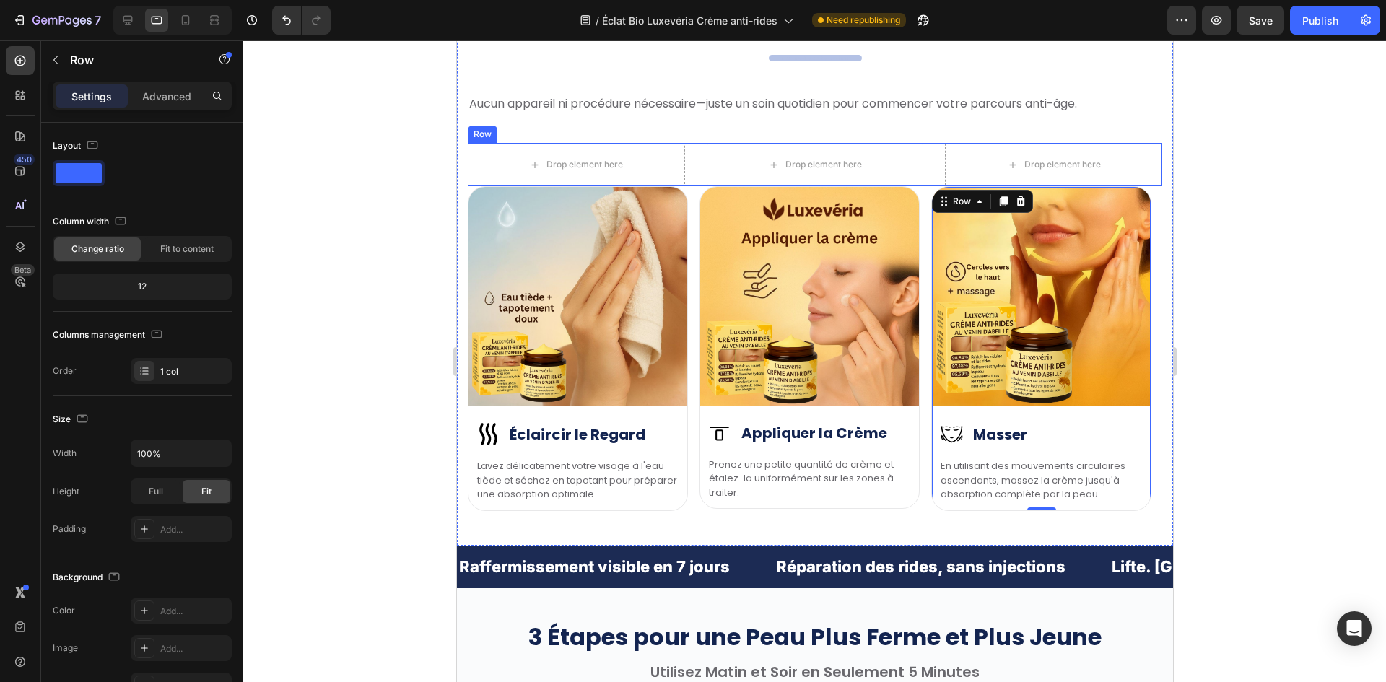
click at [696, 165] on div "Drop element here Drop element here Drop element here Row" at bounding box center [814, 164] width 694 height 43
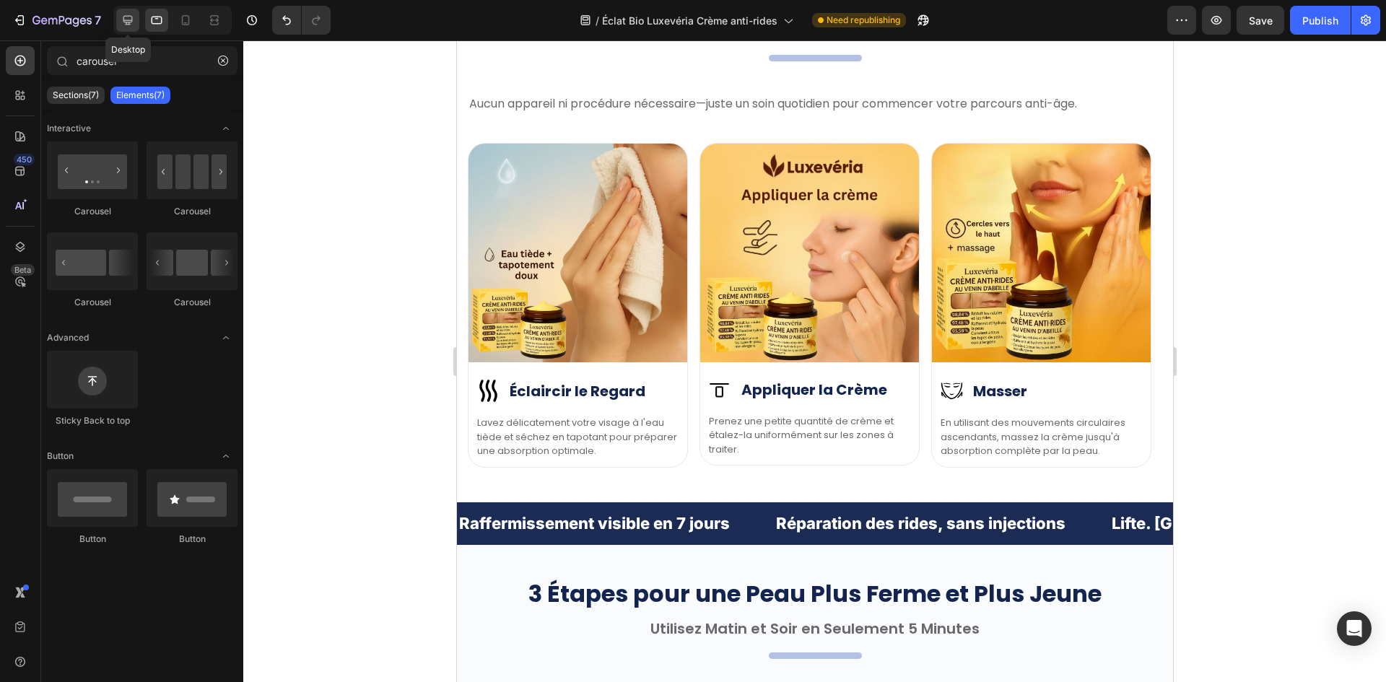
click at [128, 21] on icon at bounding box center [127, 20] width 9 height 9
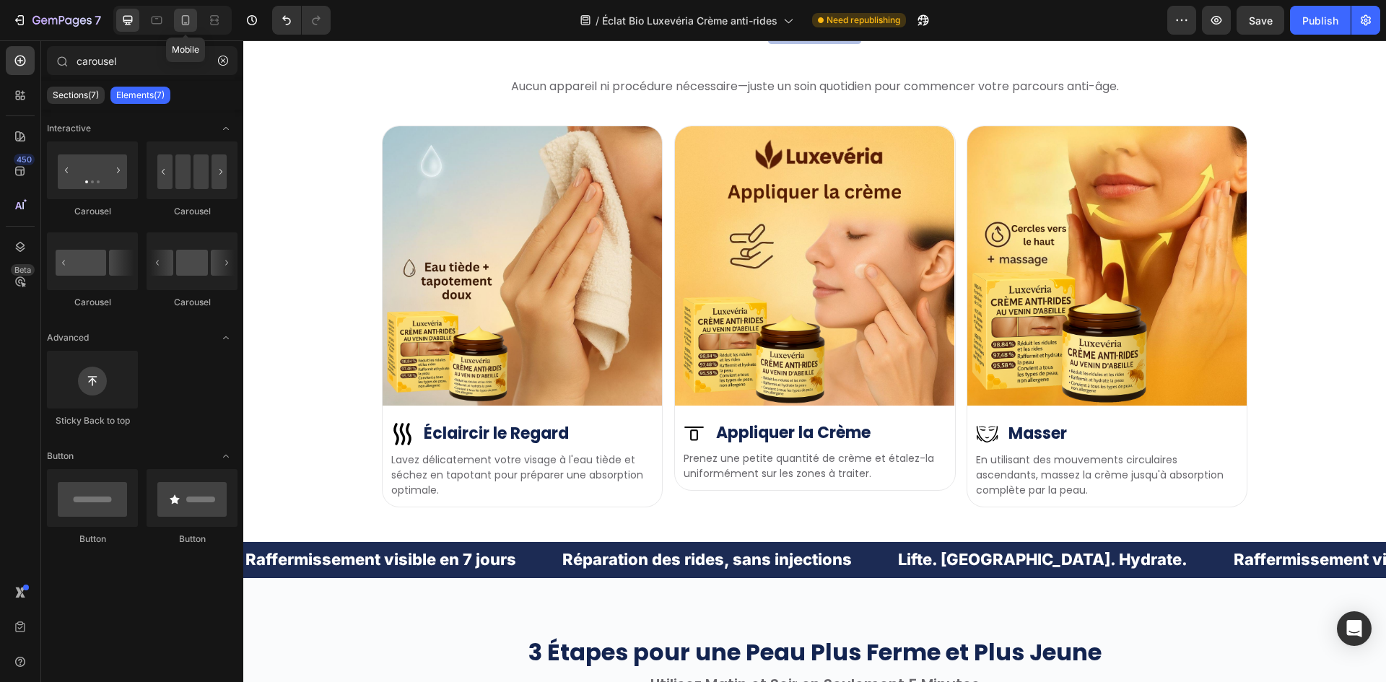
click at [182, 13] on icon at bounding box center [185, 20] width 14 height 14
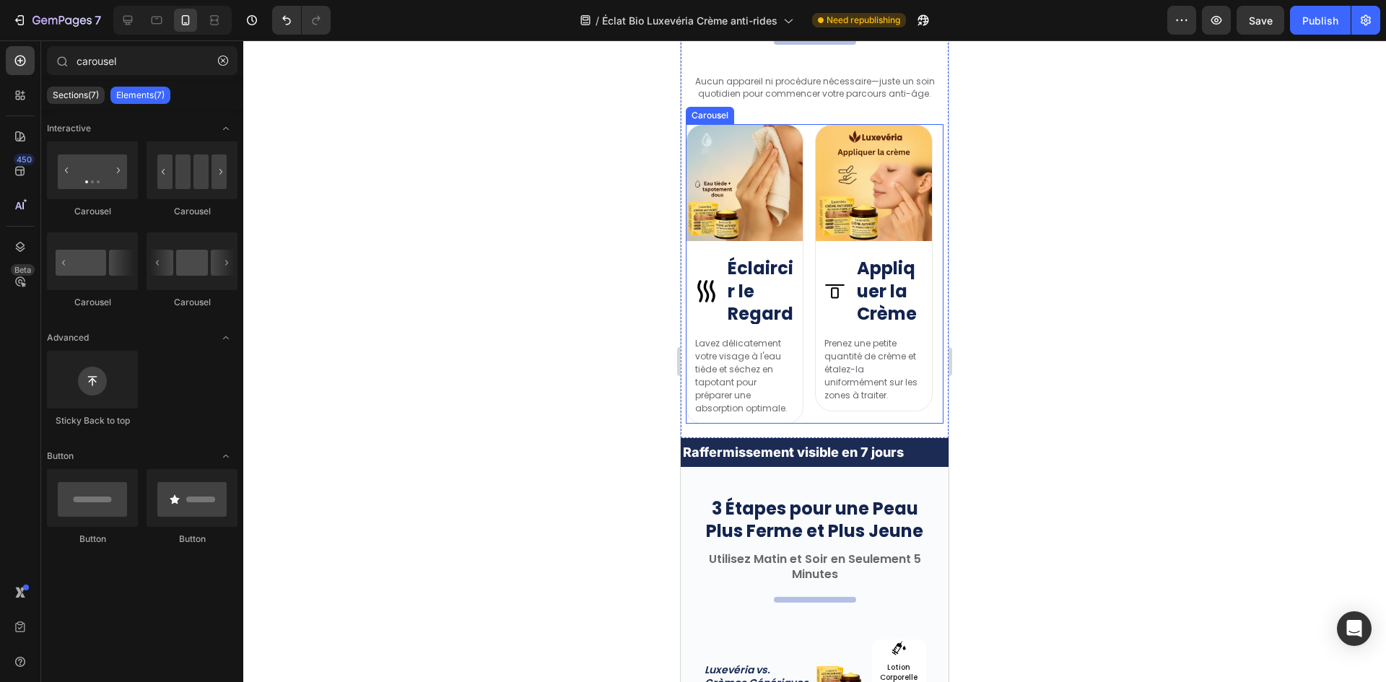
click at [806, 299] on div "Image Image Éclaircir le Regard Heading Row Lavez délicatement votre visage à l…" at bounding box center [815, 274] width 258 height 300
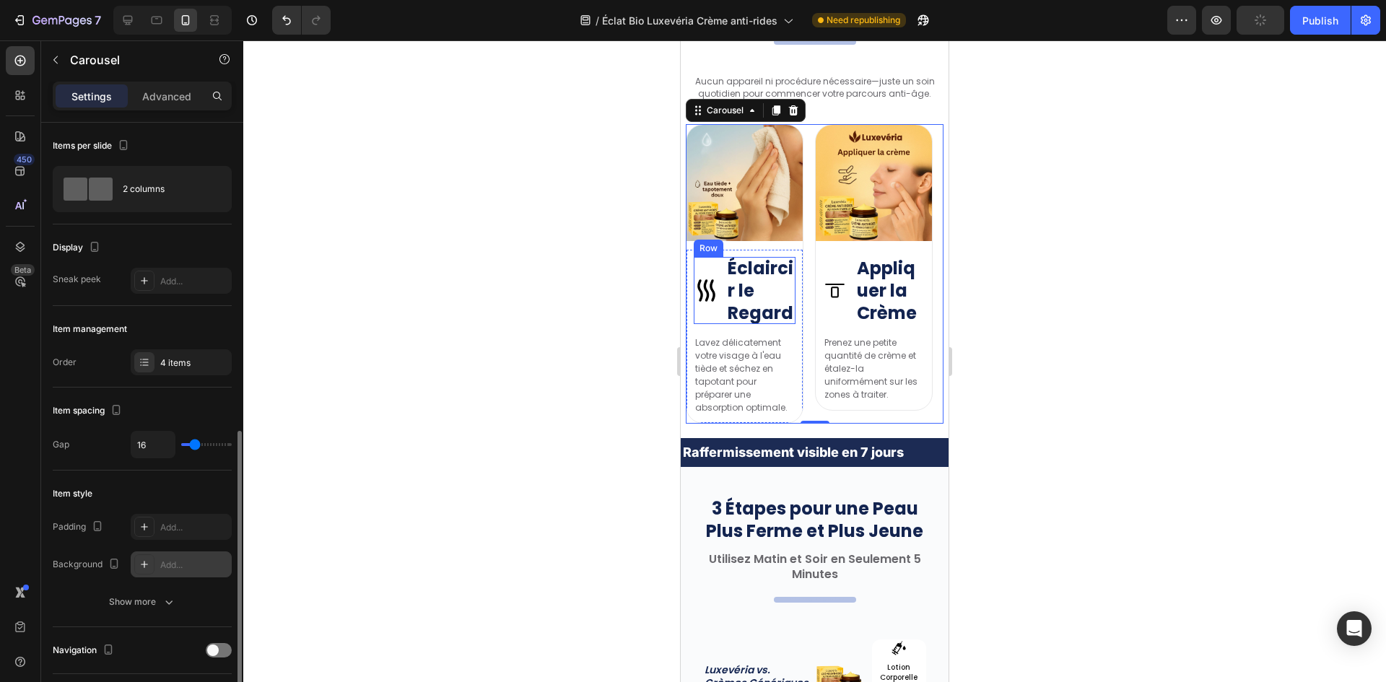
scroll to position [217, 0]
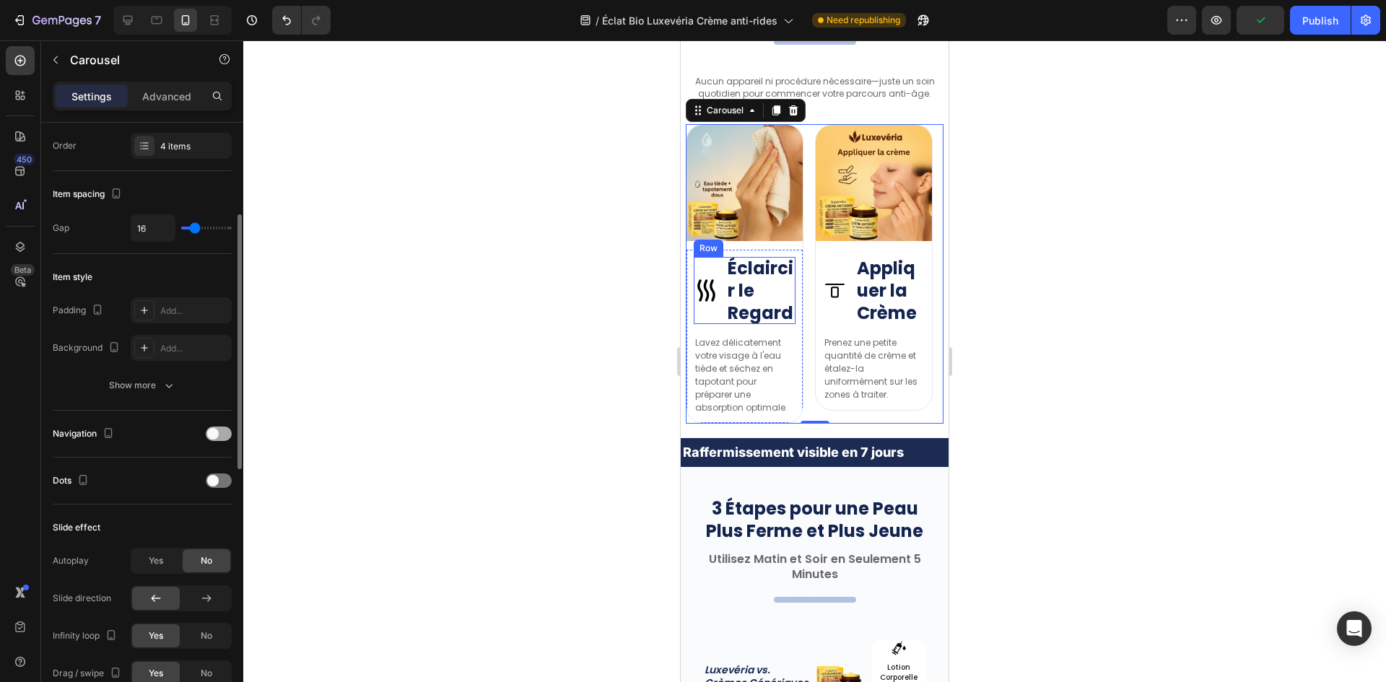
click at [214, 440] on div at bounding box center [219, 434] width 26 height 14
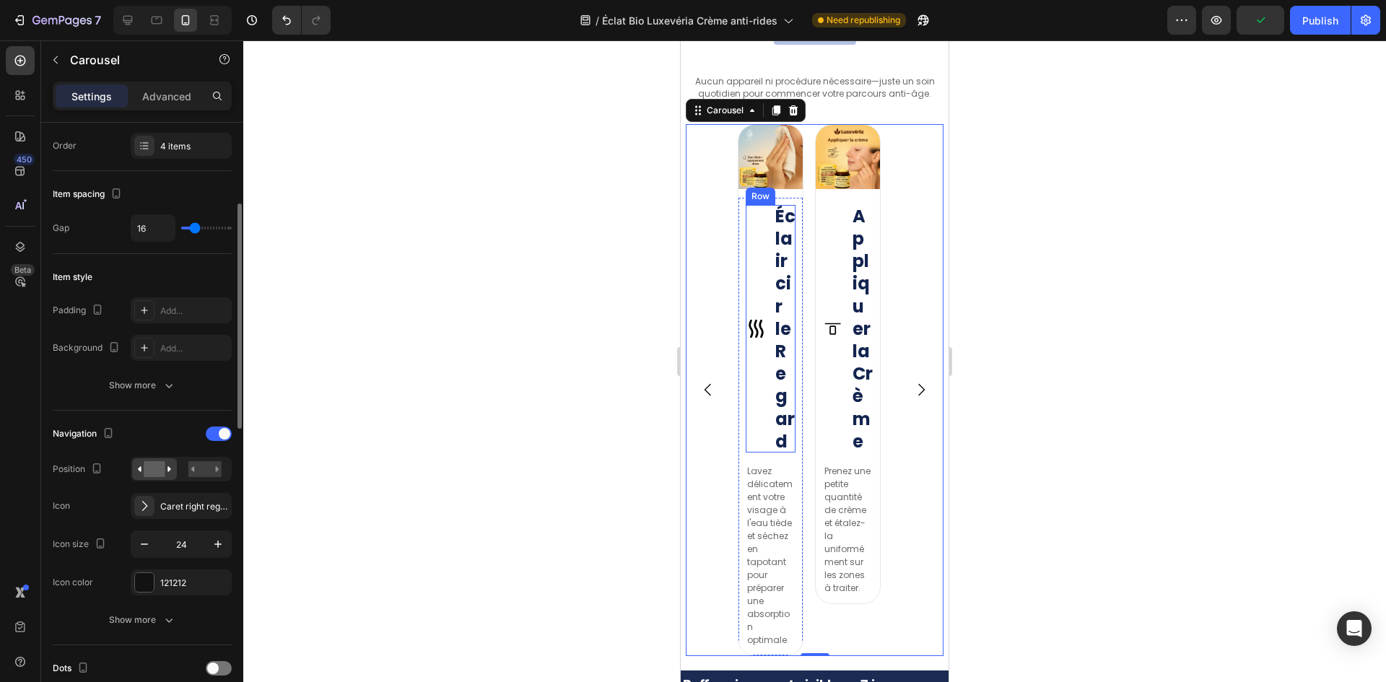
click at [217, 484] on div "Navigation Position Icon Caret right regular Icon size 24 Icon color 121212" at bounding box center [142, 508] width 179 height 173
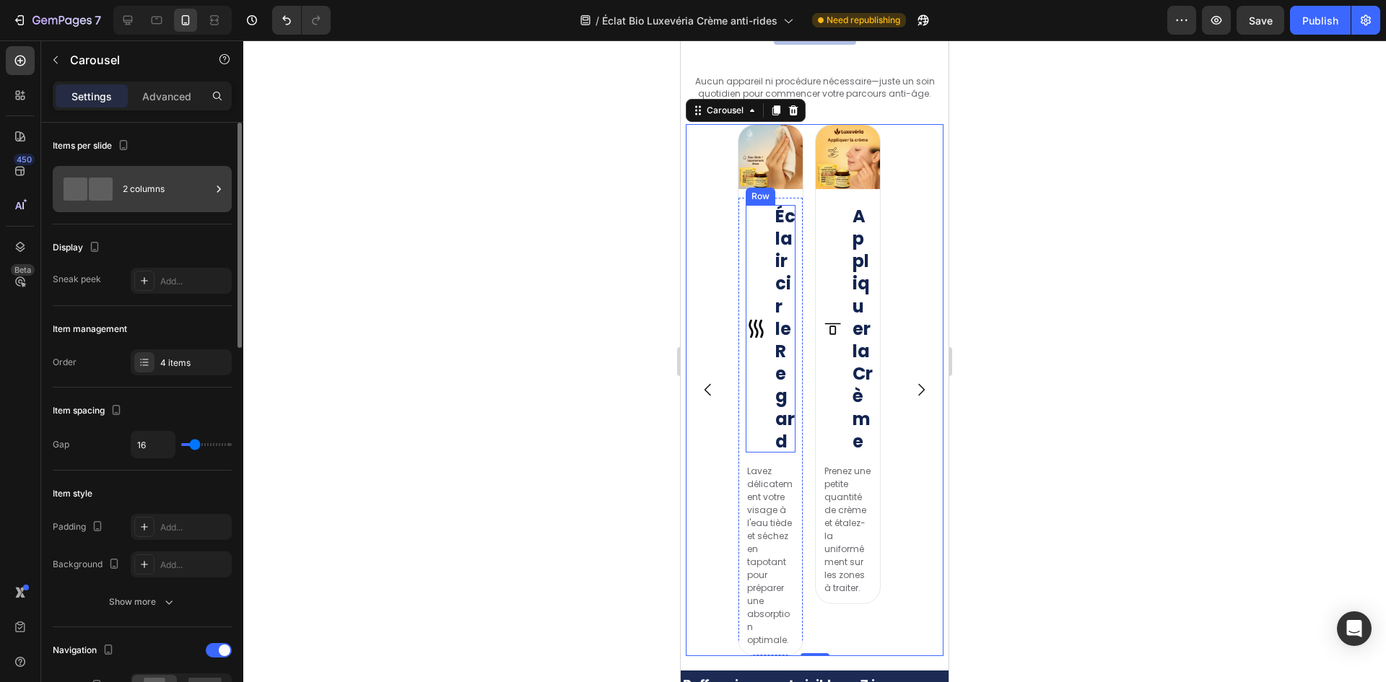
click at [141, 193] on div "2 columns" at bounding box center [167, 189] width 88 height 33
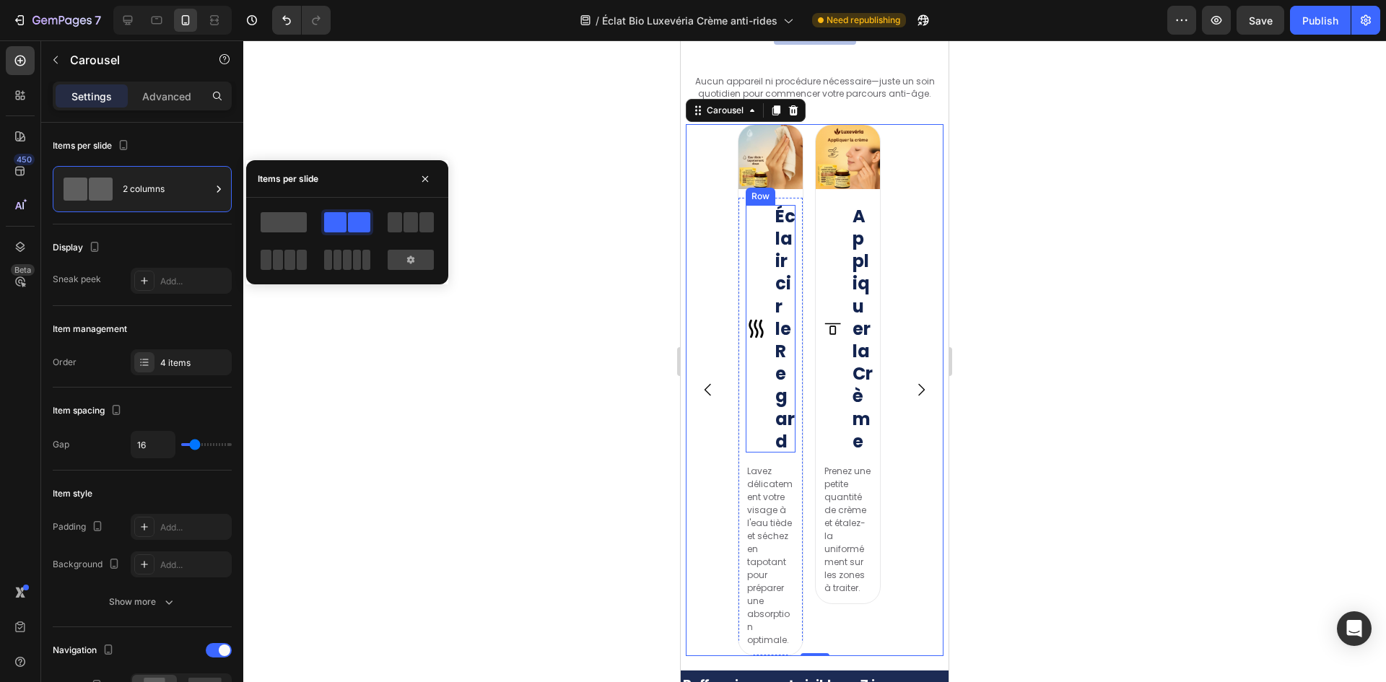
click at [289, 221] on span at bounding box center [284, 222] width 46 height 20
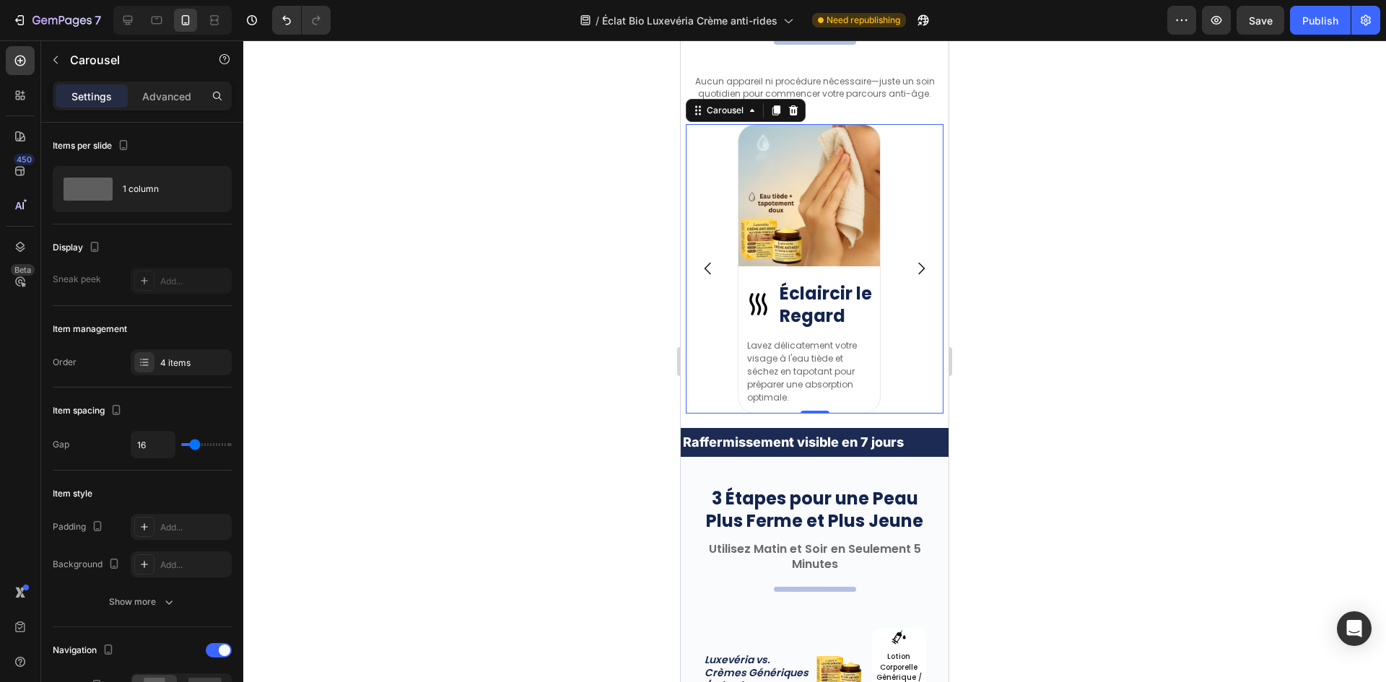
click at [912, 272] on icon "Carousel Next Arrow" at bounding box center [920, 268] width 17 height 17
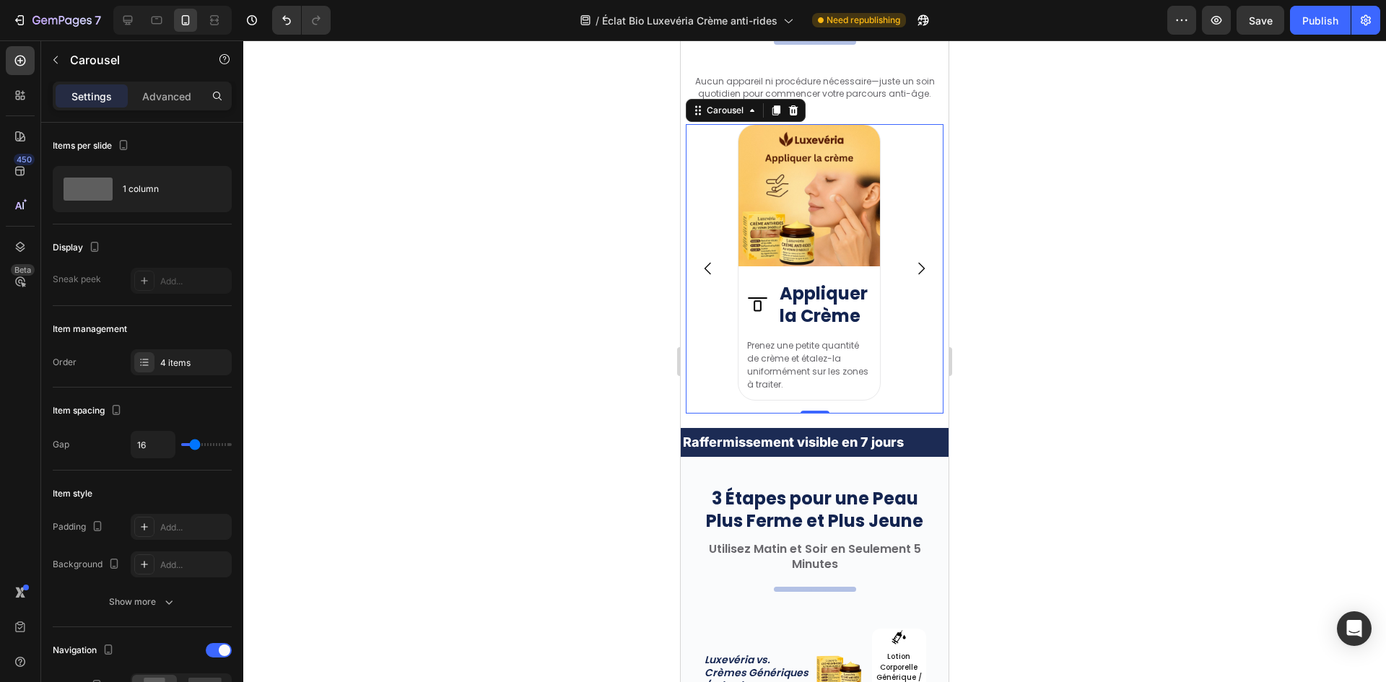
click at [715, 273] on icon "Carousel Back Arrow" at bounding box center [707, 268] width 17 height 17
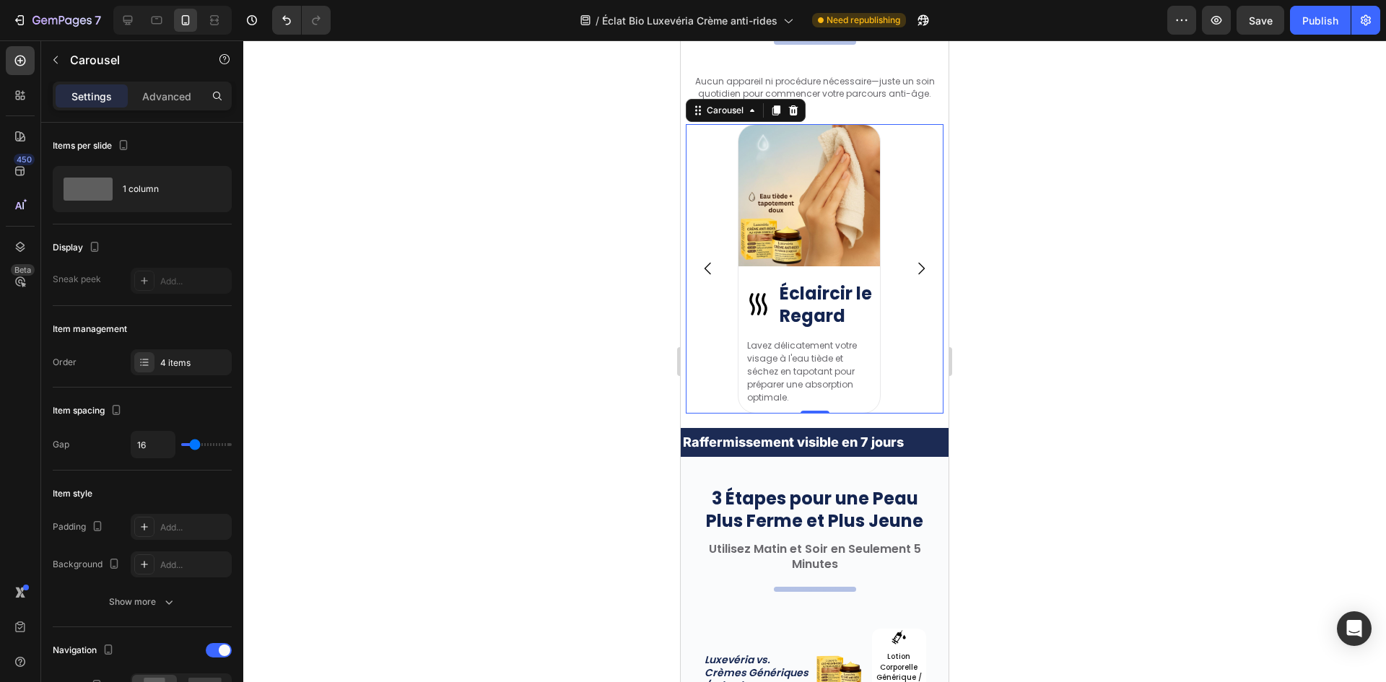
click at [715, 273] on icon "Carousel Back Arrow" at bounding box center [707, 268] width 17 height 17
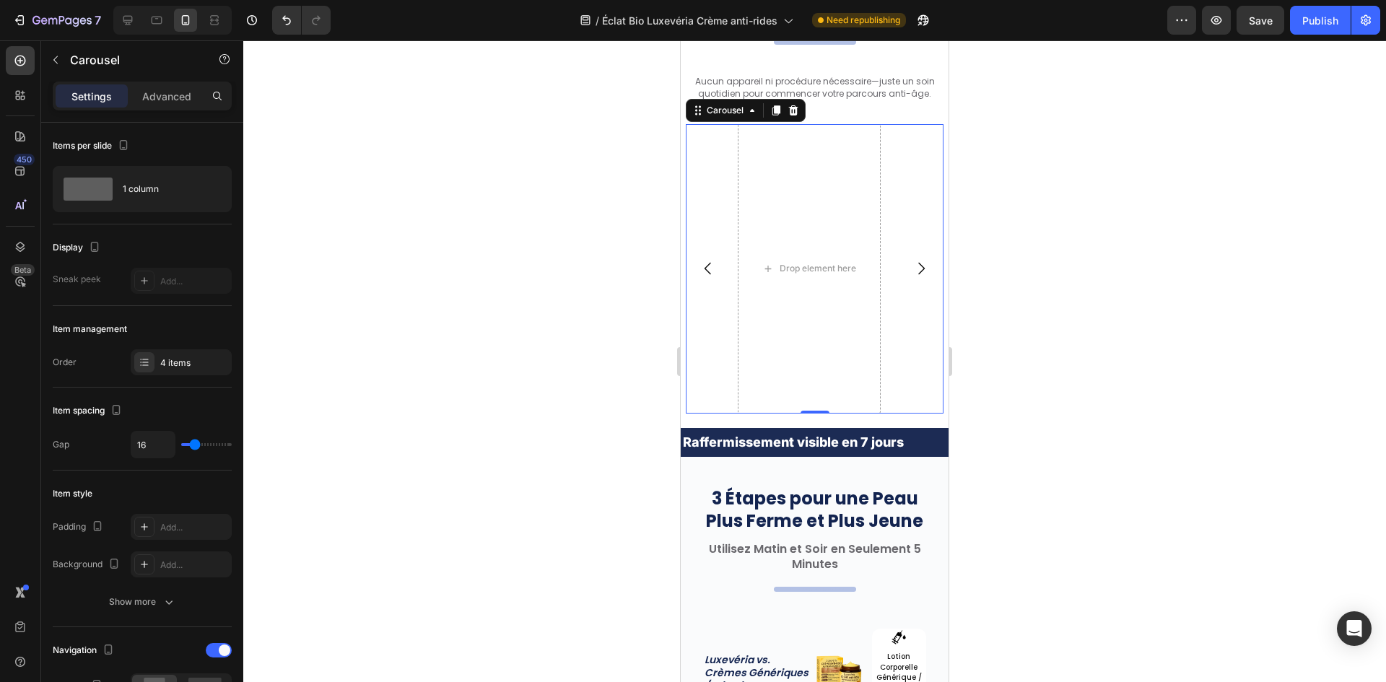
click at [714, 273] on icon "Carousel Back Arrow" at bounding box center [707, 268] width 17 height 17
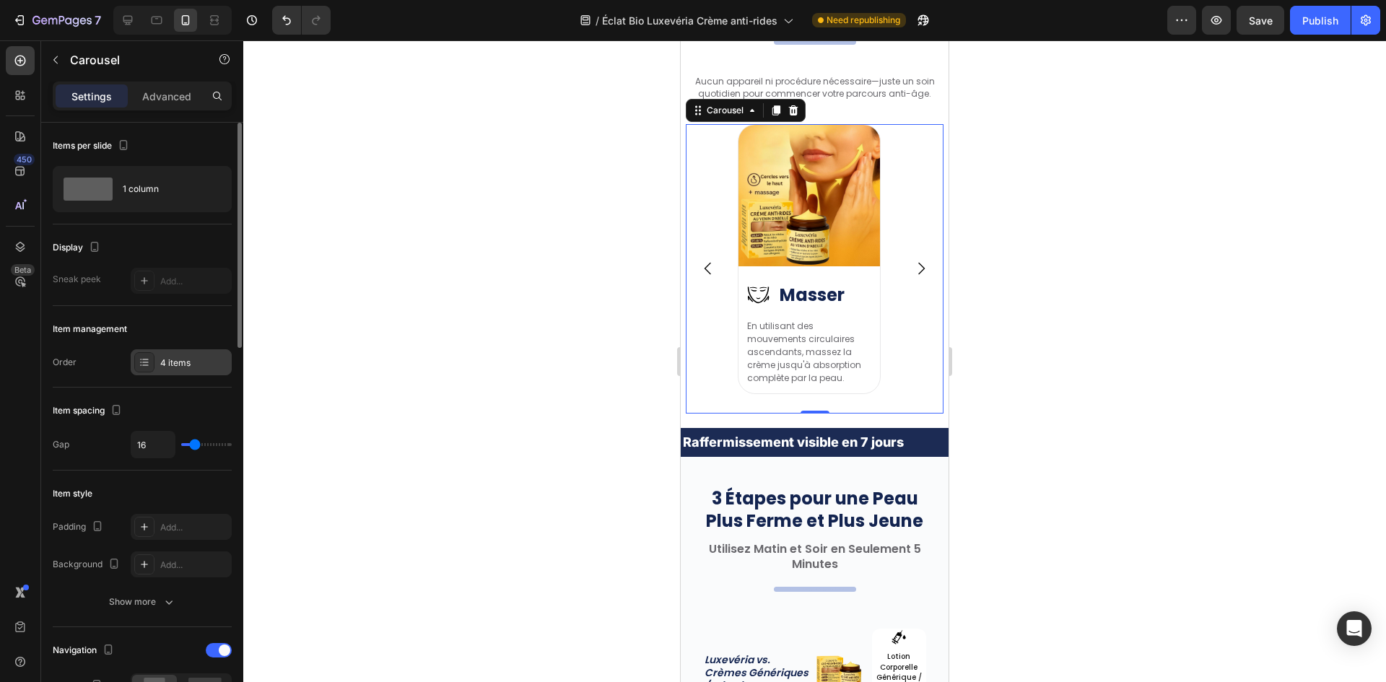
click at [151, 369] on div at bounding box center [144, 362] width 20 height 20
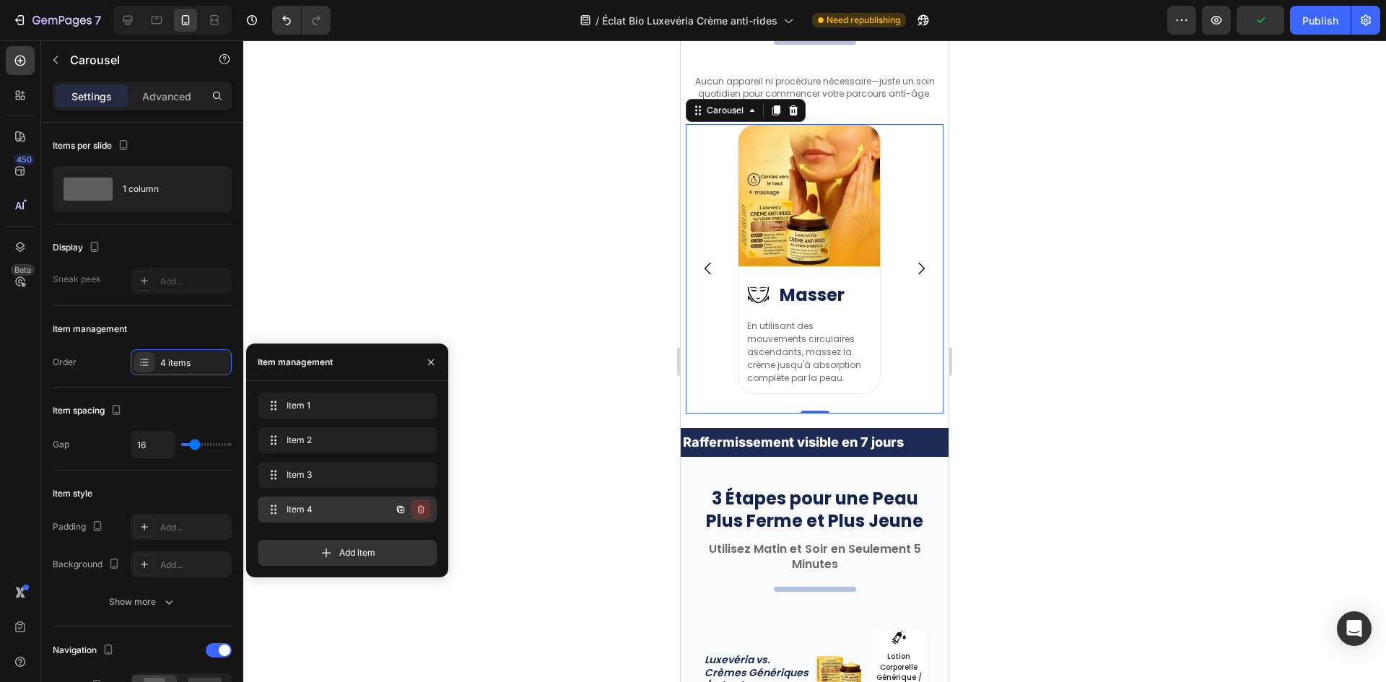
click at [426, 515] on icon "button" at bounding box center [421, 510] width 12 height 12
click at [426, 515] on button "Delete" at bounding box center [411, 509] width 40 height 20
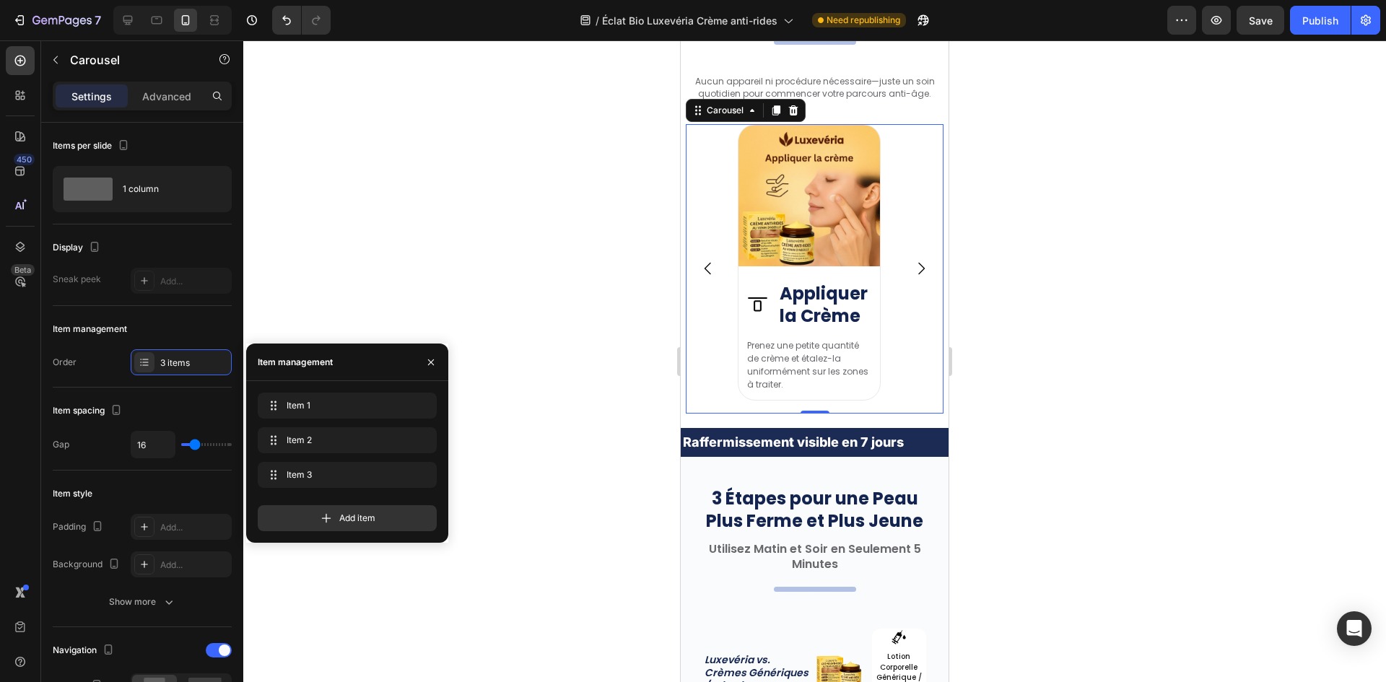
click at [716, 256] on button "Carousel Back Arrow" at bounding box center [708, 268] width 40 height 40
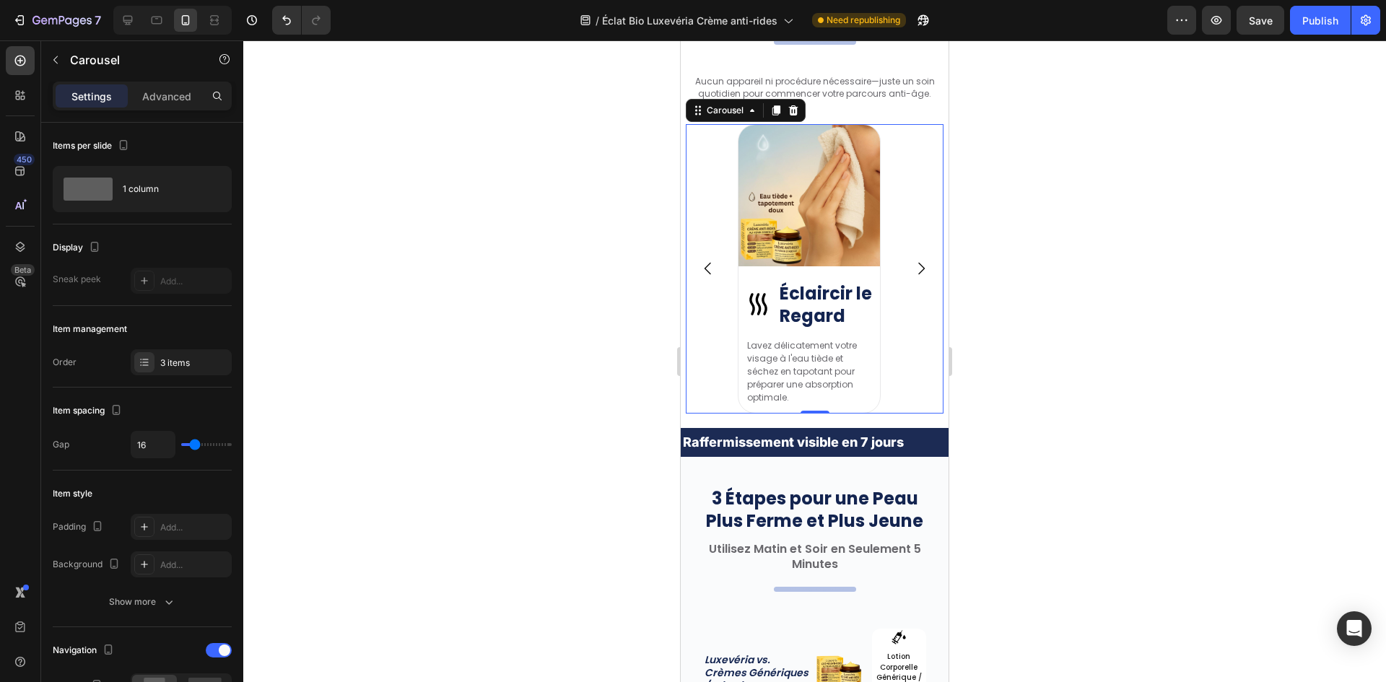
click at [715, 257] on button "Carousel Back Arrow" at bounding box center [708, 268] width 40 height 40
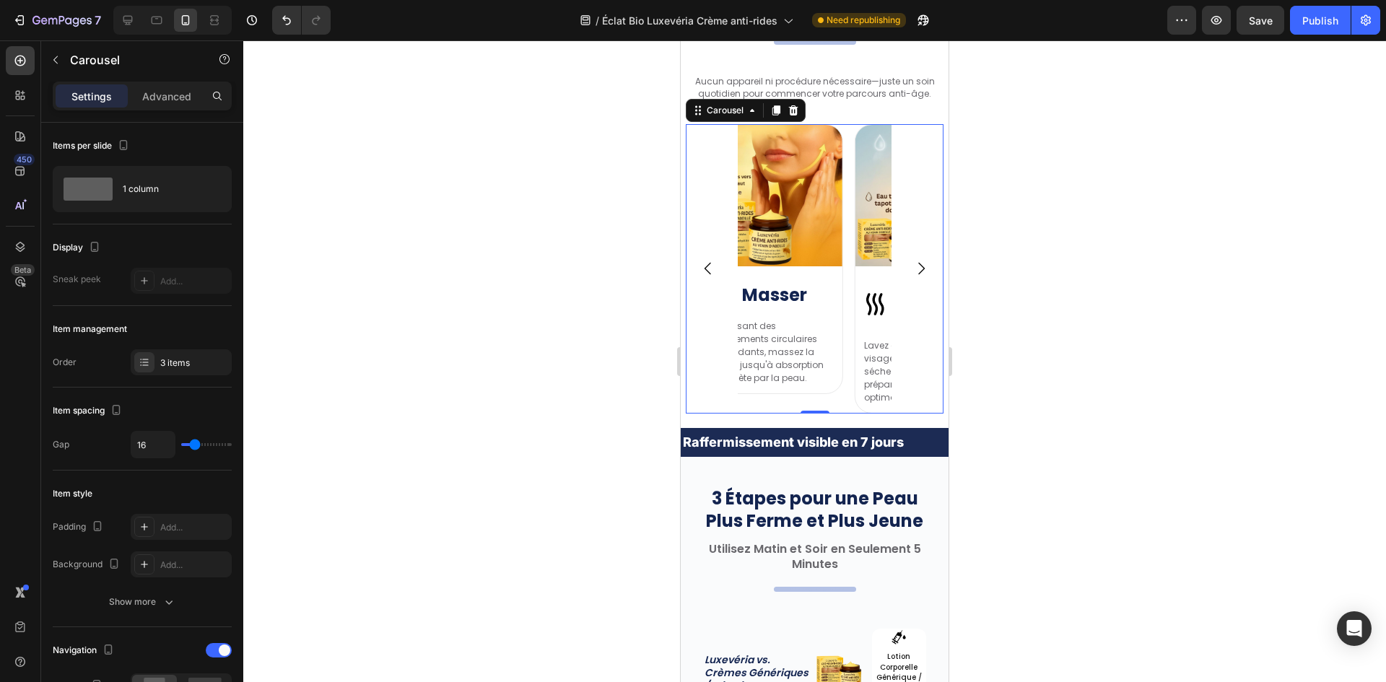
click at [715, 257] on button "Carousel Back Arrow" at bounding box center [708, 268] width 40 height 40
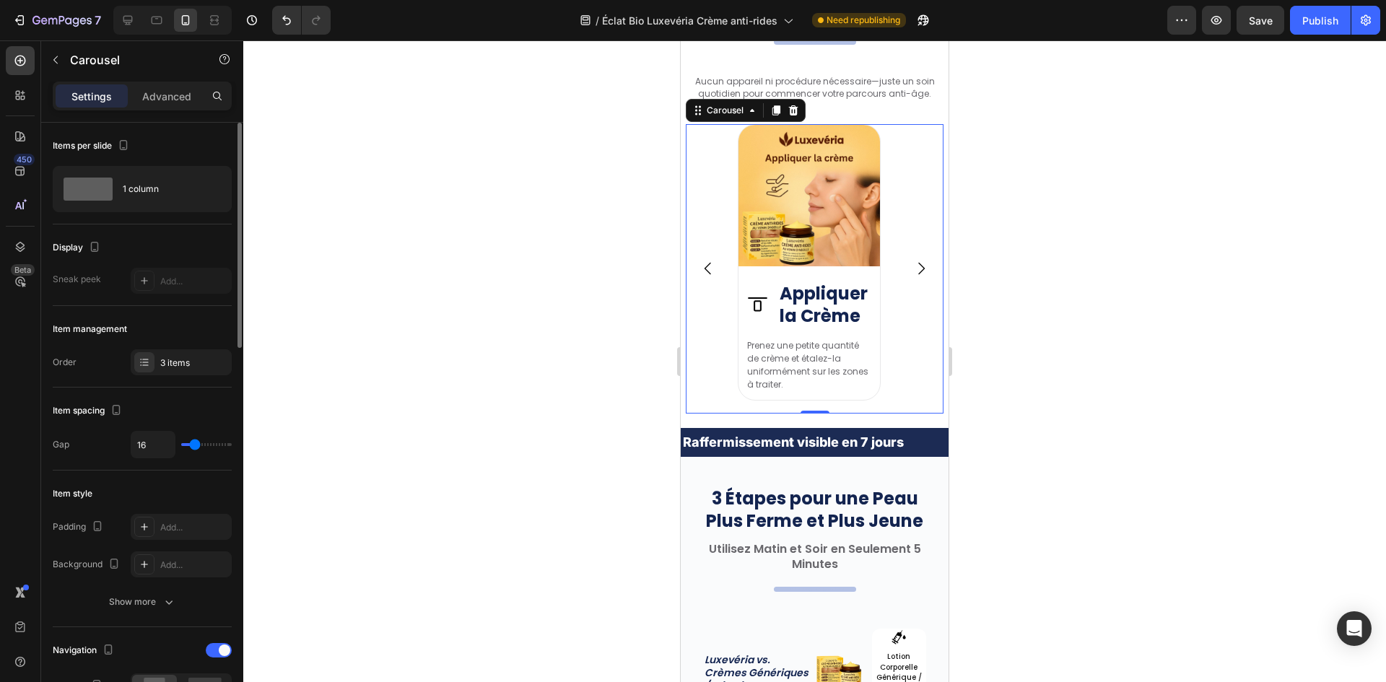
drag, startPoint x: 189, startPoint y: 448, endPoint x: 177, endPoint y: 448, distance: 12.3
click at [177, 448] on div "16" at bounding box center [181, 444] width 101 height 27
type input "0"
drag, startPoint x: 196, startPoint y: 442, endPoint x: 179, endPoint y: 442, distance: 16.6
type input "0"
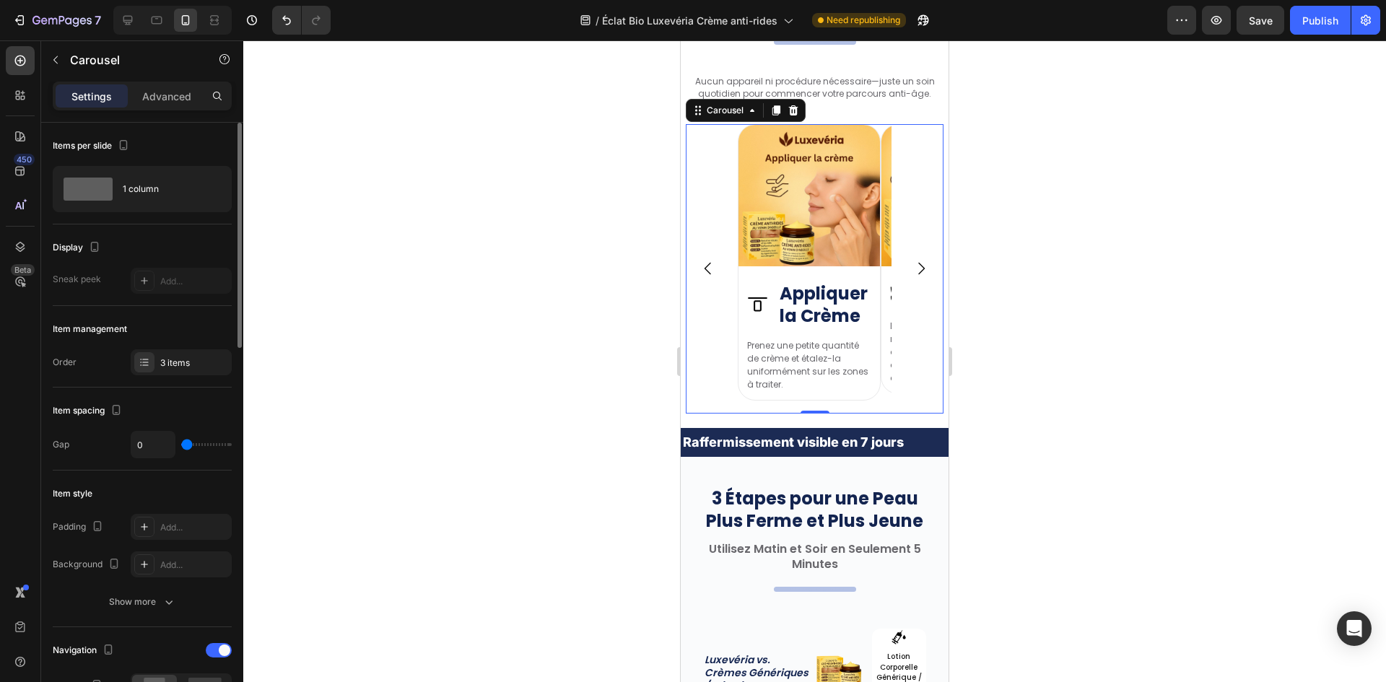
click at [181, 443] on input "range" at bounding box center [206, 444] width 51 height 3
click at [912, 274] on icon "Carousel Next Arrow" at bounding box center [920, 268] width 17 height 17
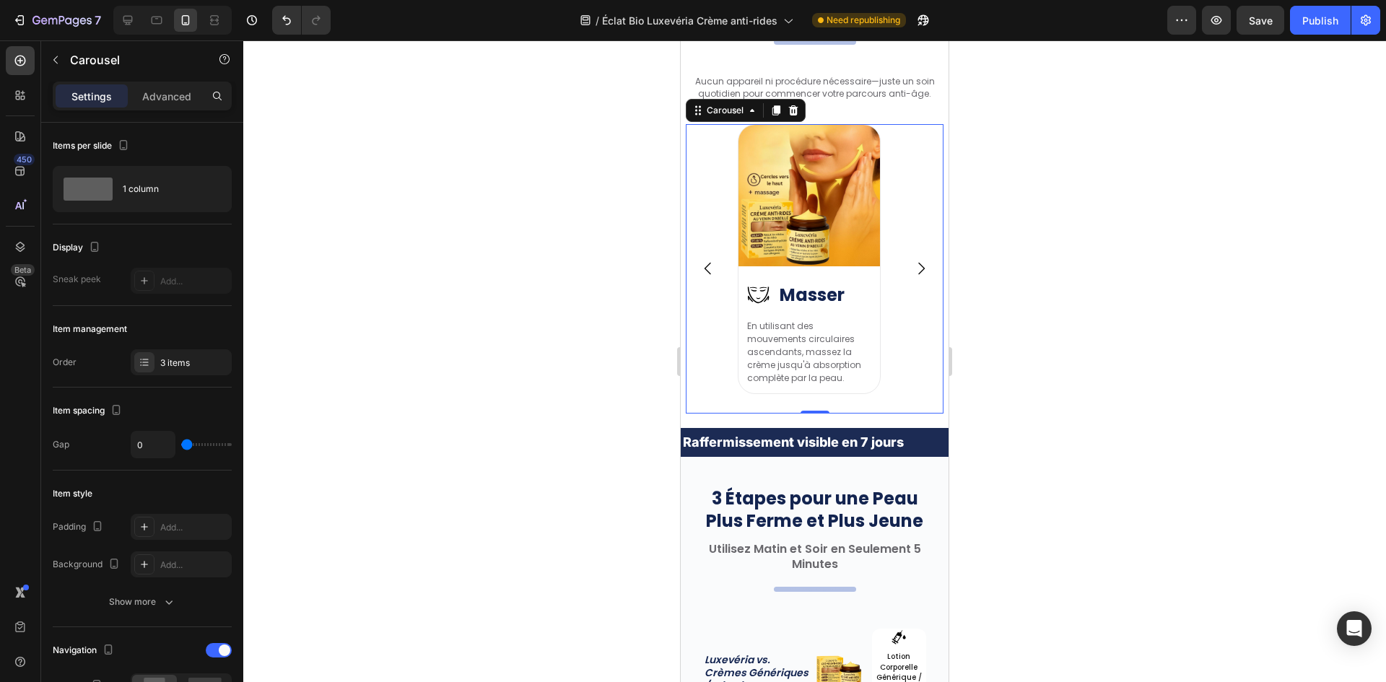
click at [912, 275] on icon "Carousel Next Arrow" at bounding box center [920, 268] width 17 height 17
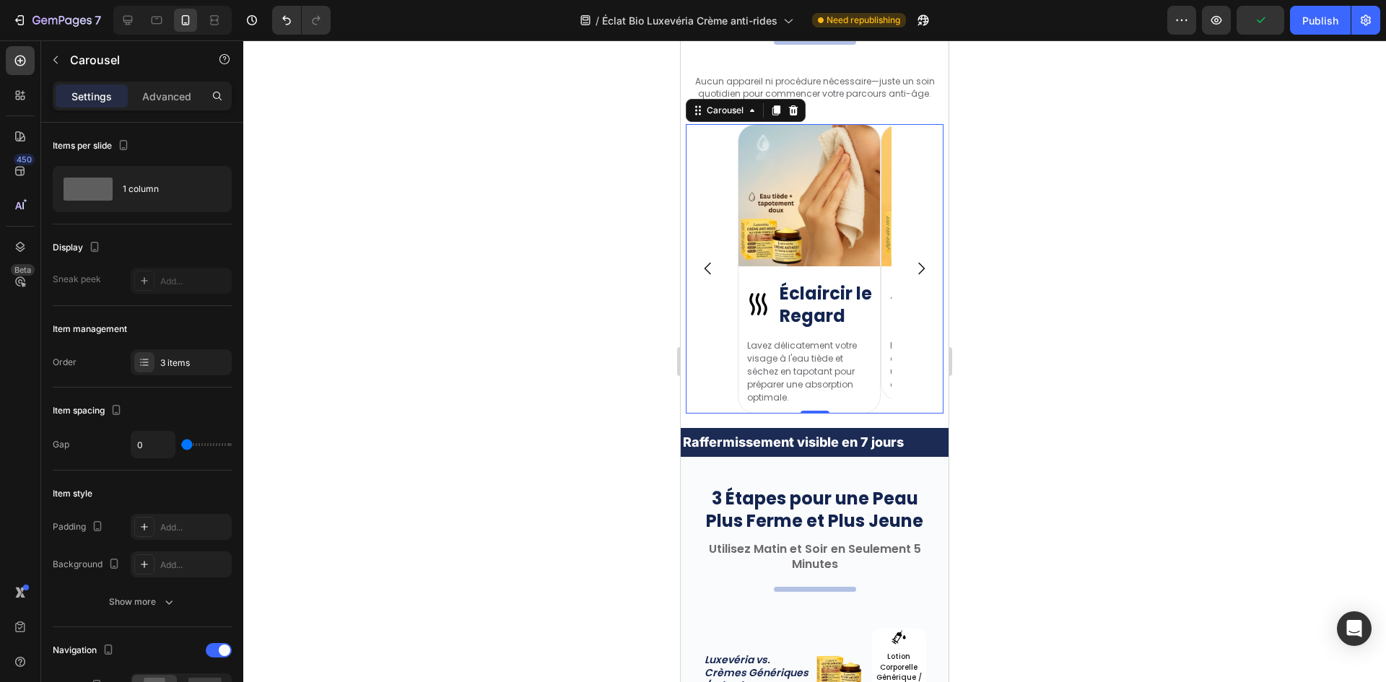
click at [714, 276] on icon "Carousel Back Arrow" at bounding box center [707, 268] width 17 height 17
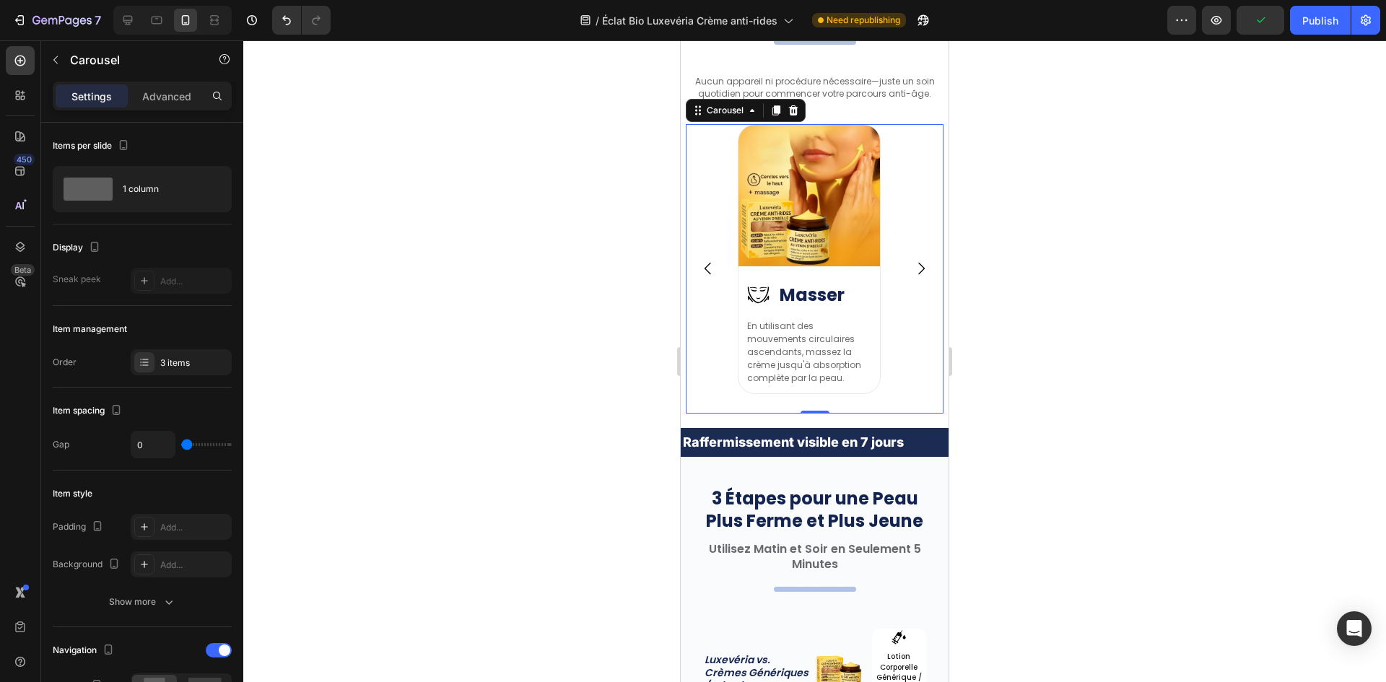
click at [714, 276] on icon "Carousel Back Arrow" at bounding box center [707, 268] width 17 height 17
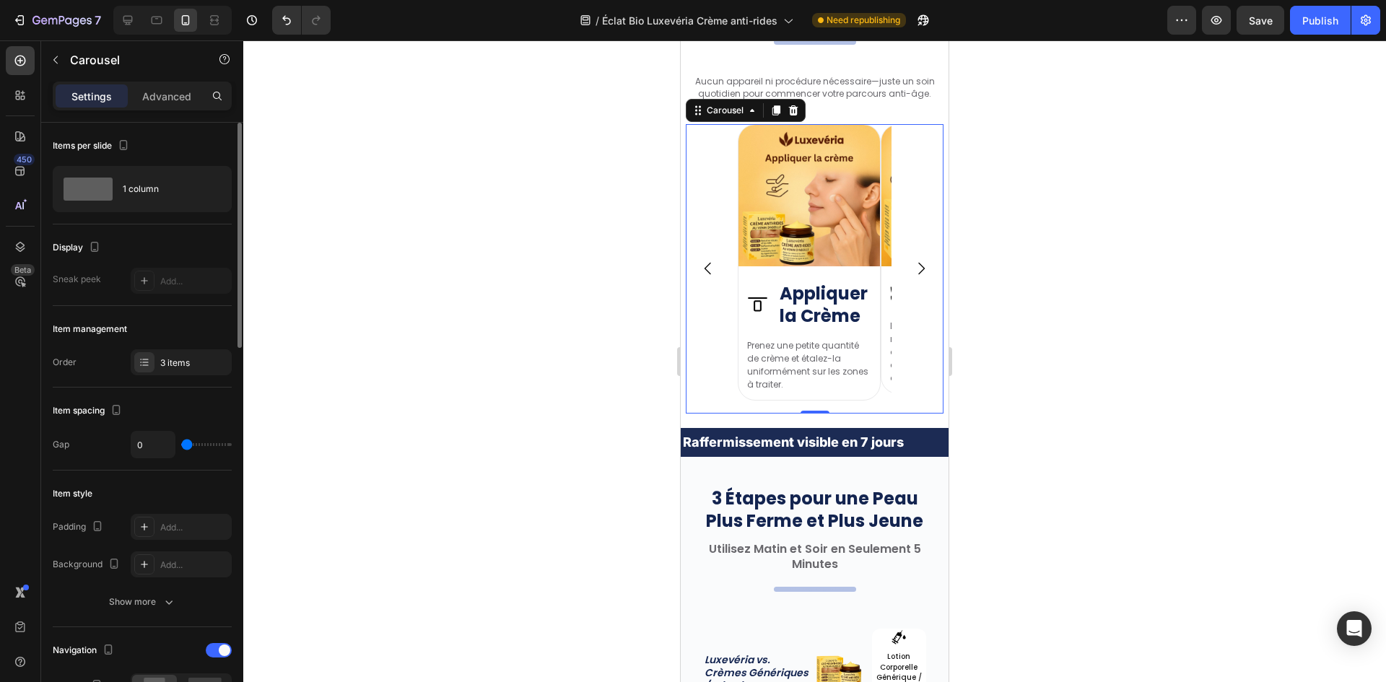
type input "1"
type input "3"
type input "4"
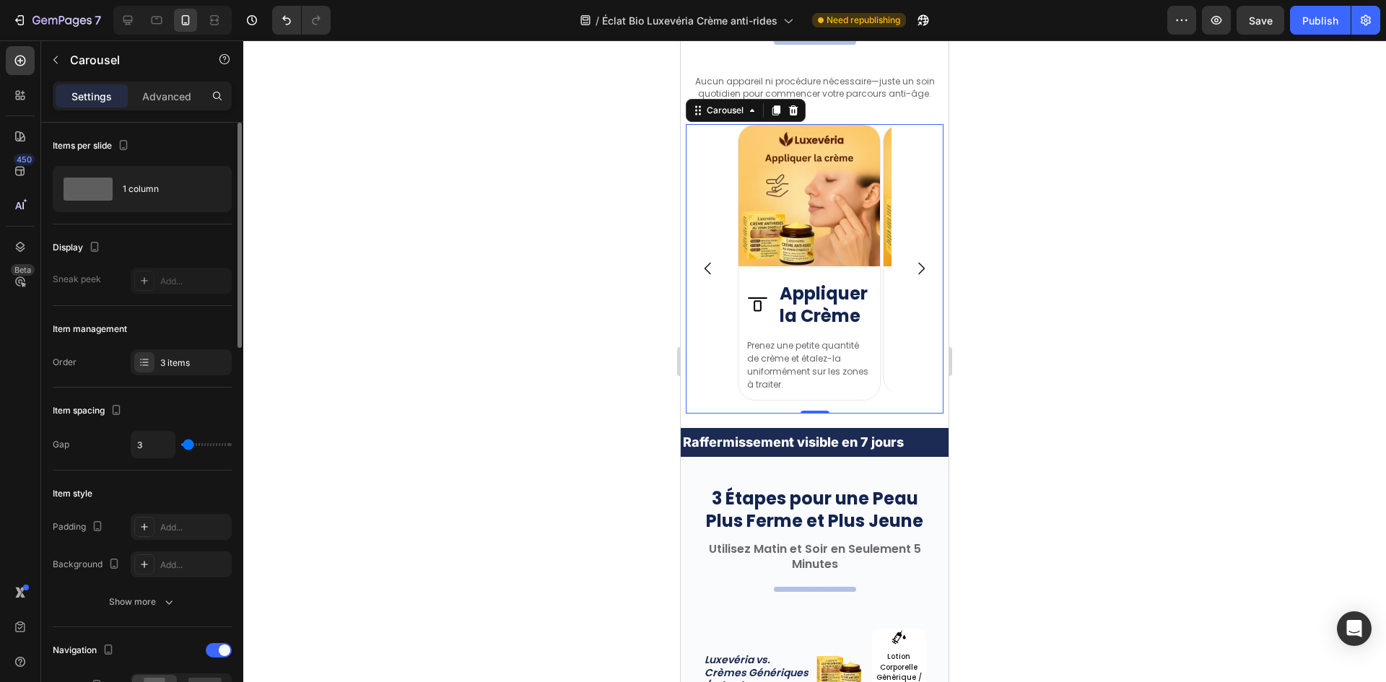
type input "4"
type input "7"
type input "12"
drag, startPoint x: 184, startPoint y: 447, endPoint x: 193, endPoint y: 450, distance: 9.1
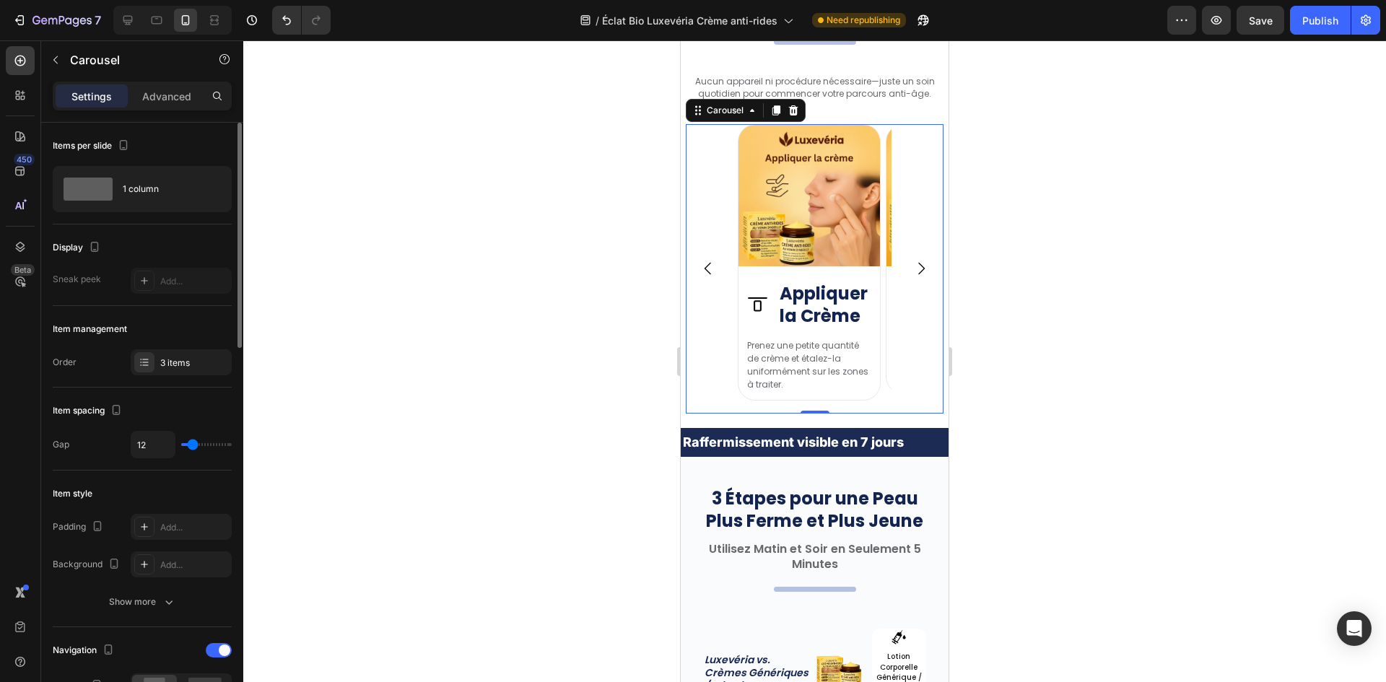
type input "12"
click at [193, 446] on input "range" at bounding box center [206, 444] width 51 height 3
click at [105, 183] on span at bounding box center [88, 189] width 49 height 23
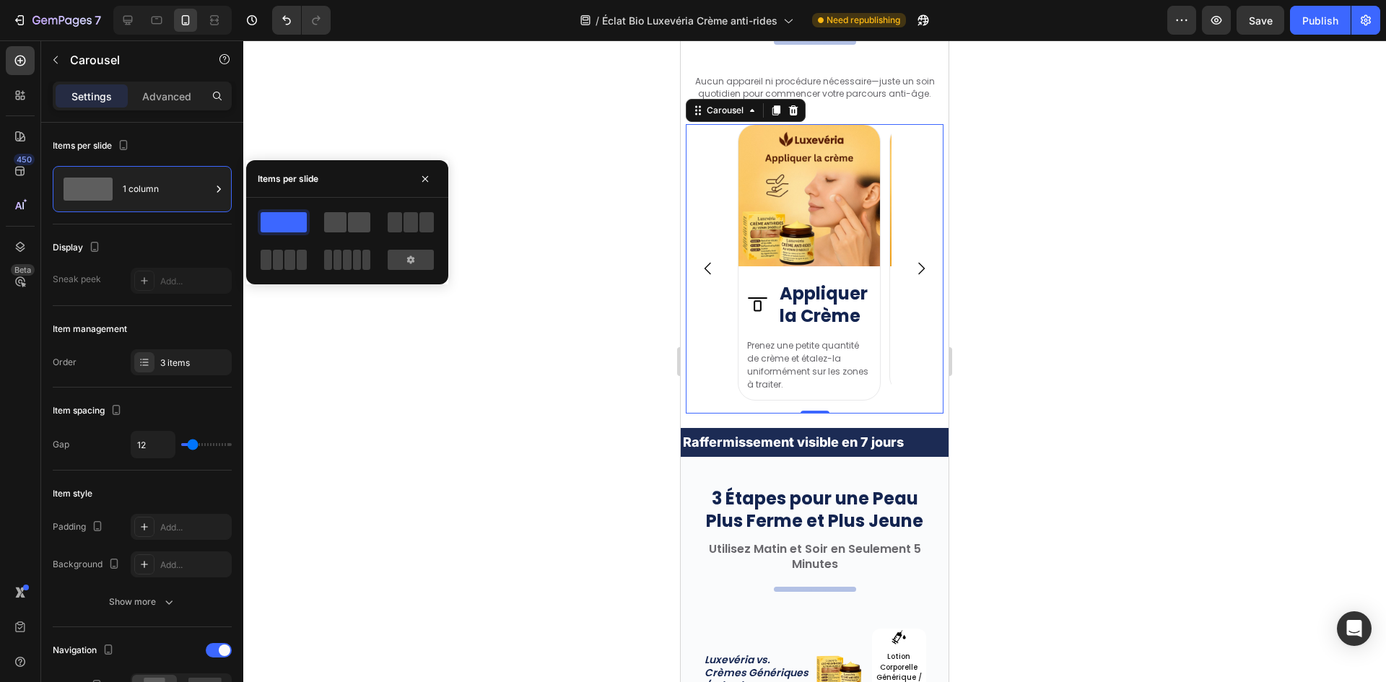
click at [340, 218] on span at bounding box center [335, 222] width 22 height 20
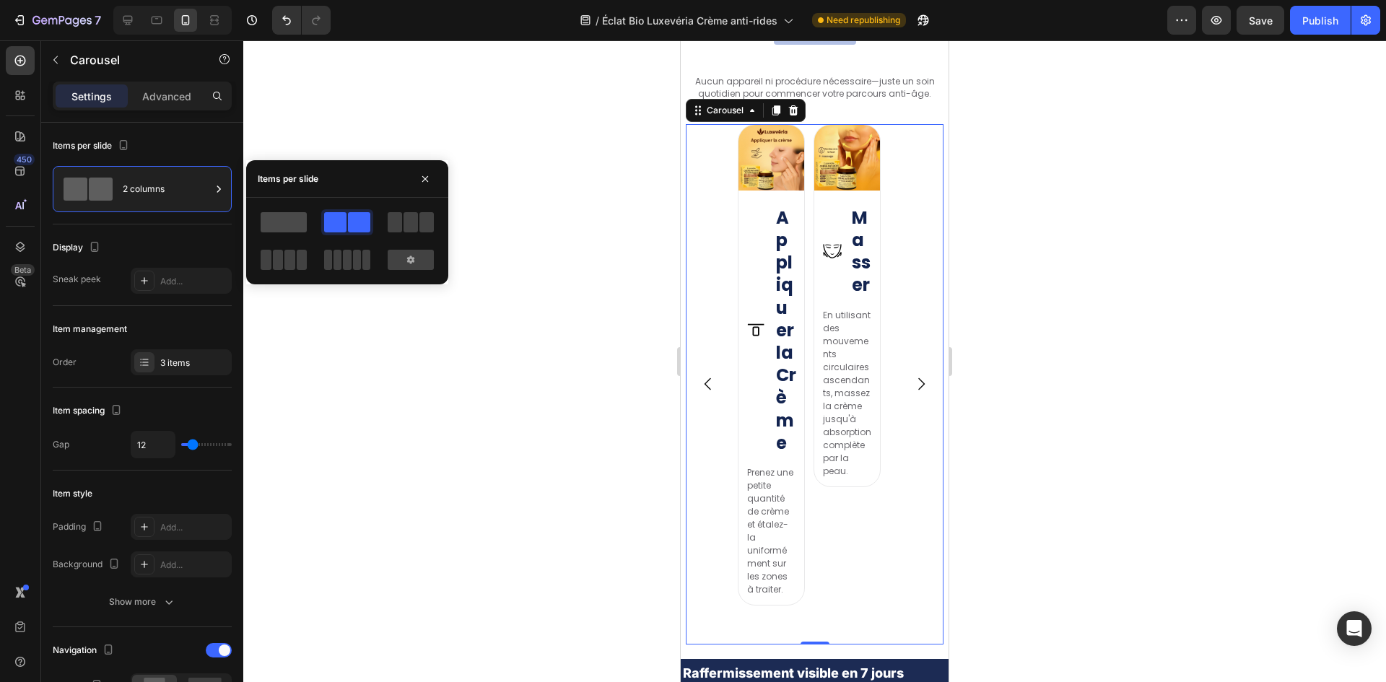
click at [261, 228] on span at bounding box center [284, 222] width 46 height 20
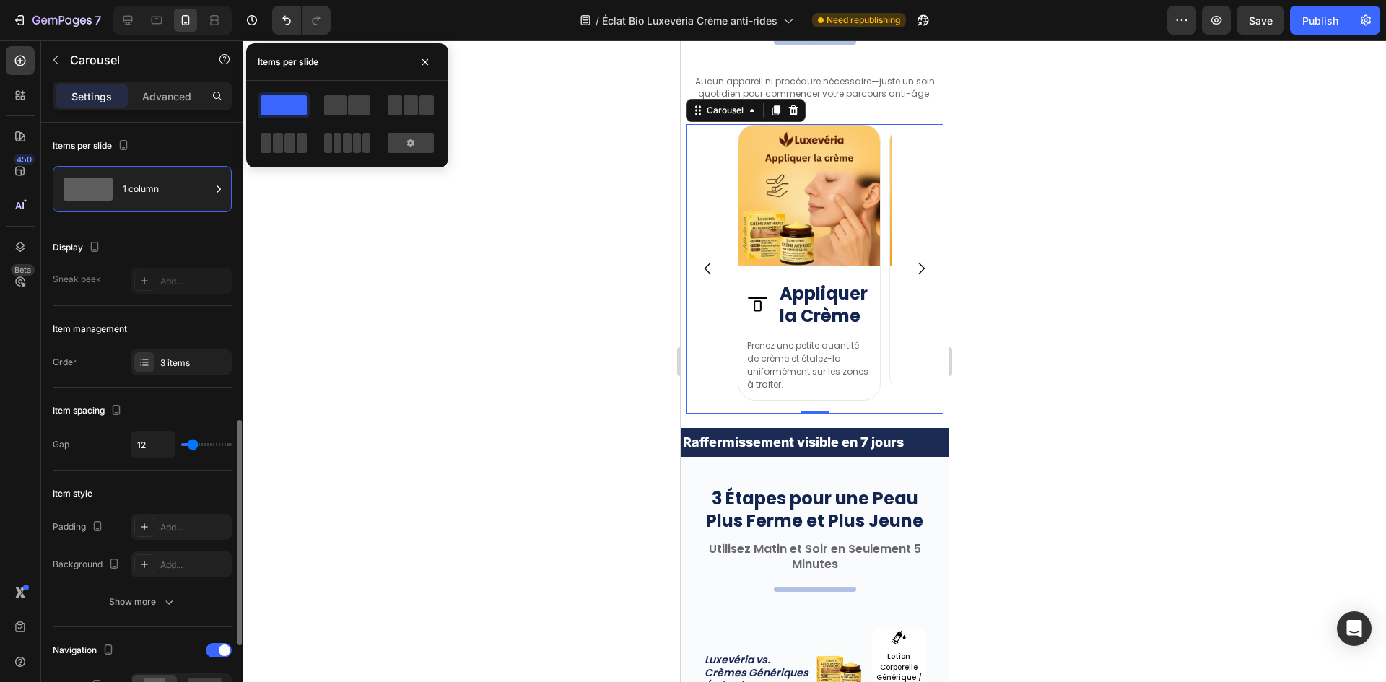
scroll to position [217, 0]
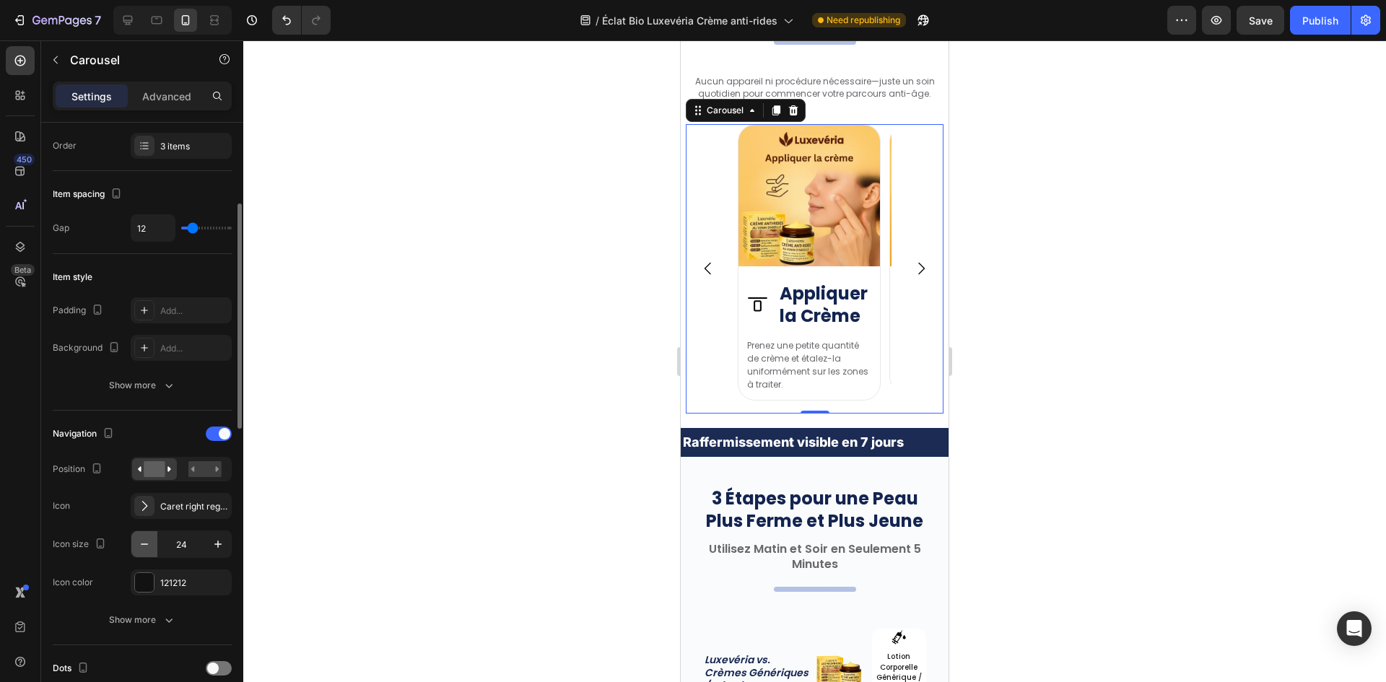
click at [142, 546] on icon "button" at bounding box center [144, 544] width 14 height 14
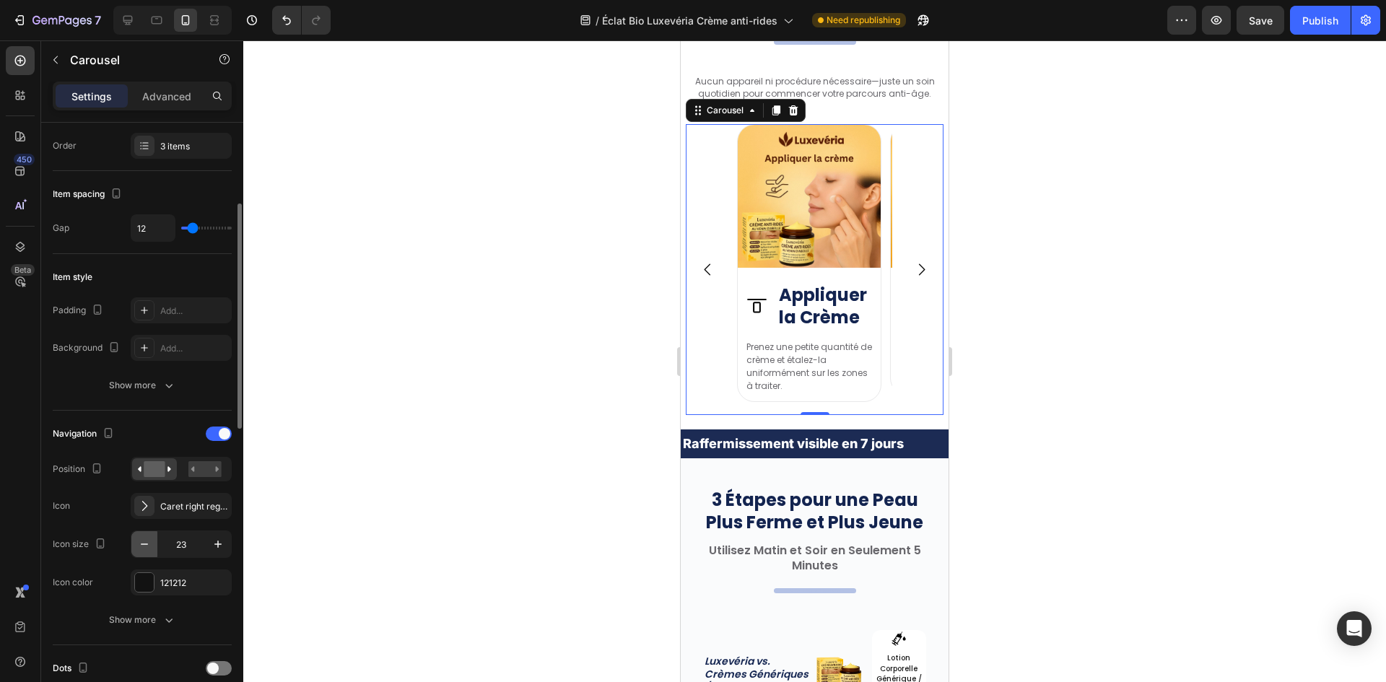
click at [142, 546] on icon "button" at bounding box center [144, 544] width 14 height 14
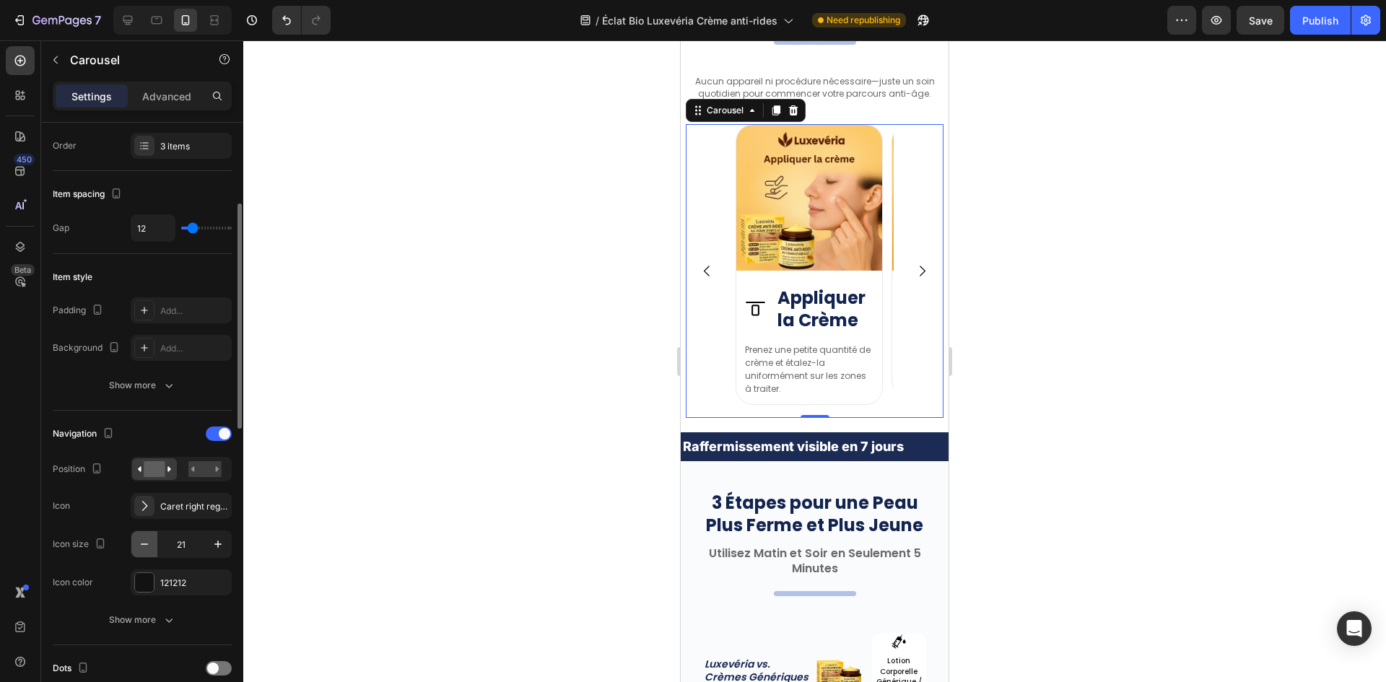
click at [142, 546] on icon "button" at bounding box center [144, 544] width 14 height 14
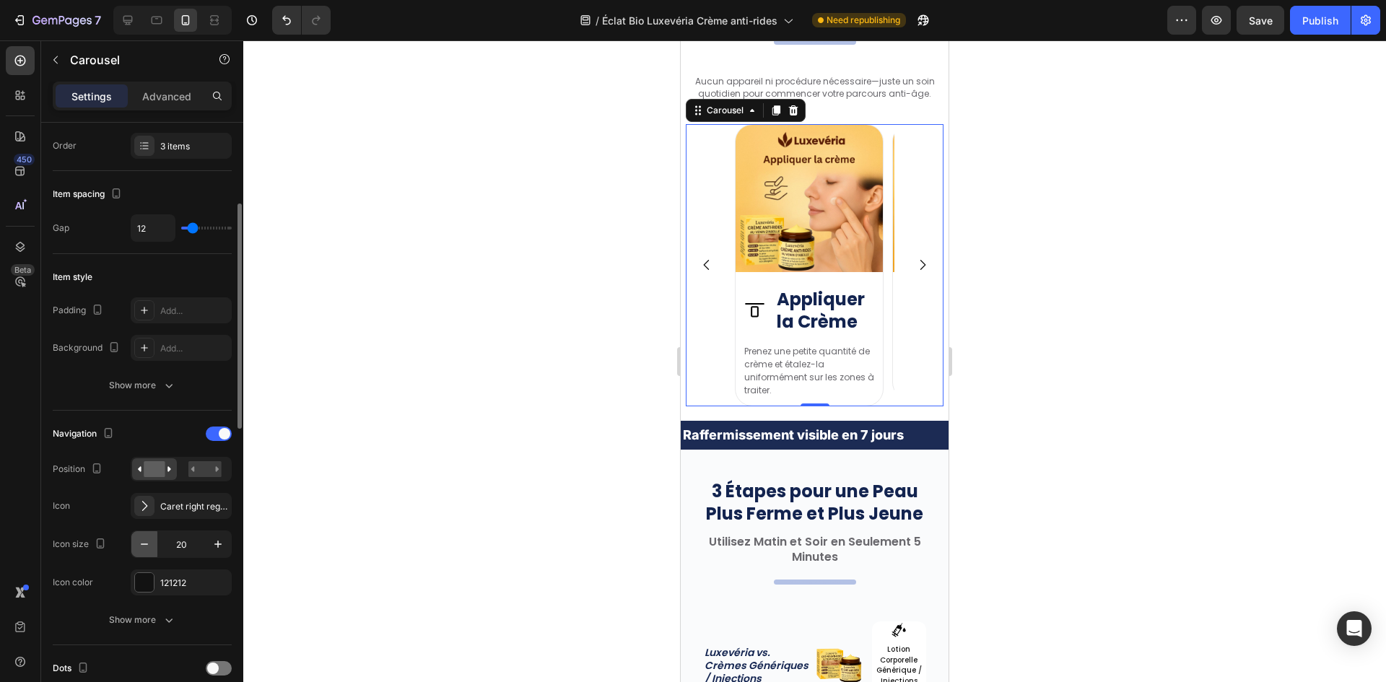
click at [142, 546] on icon "button" at bounding box center [144, 544] width 14 height 14
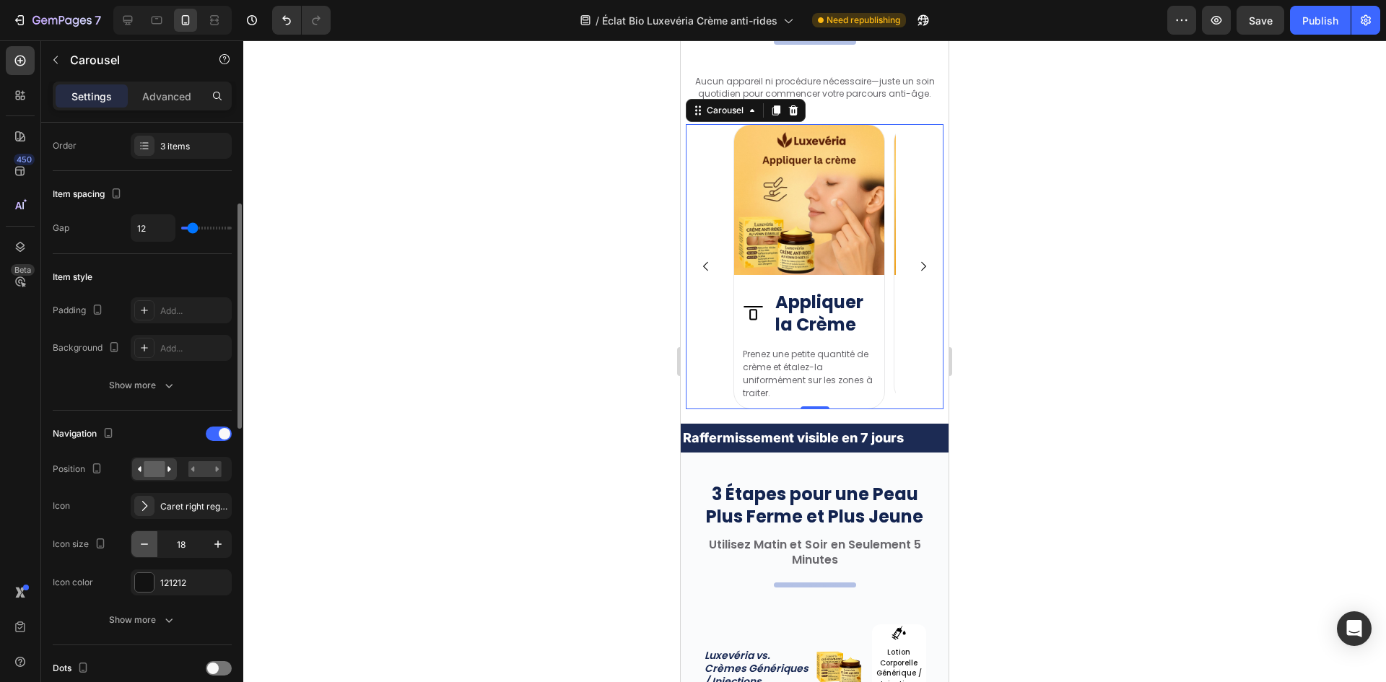
click at [142, 546] on icon "button" at bounding box center [144, 544] width 14 height 14
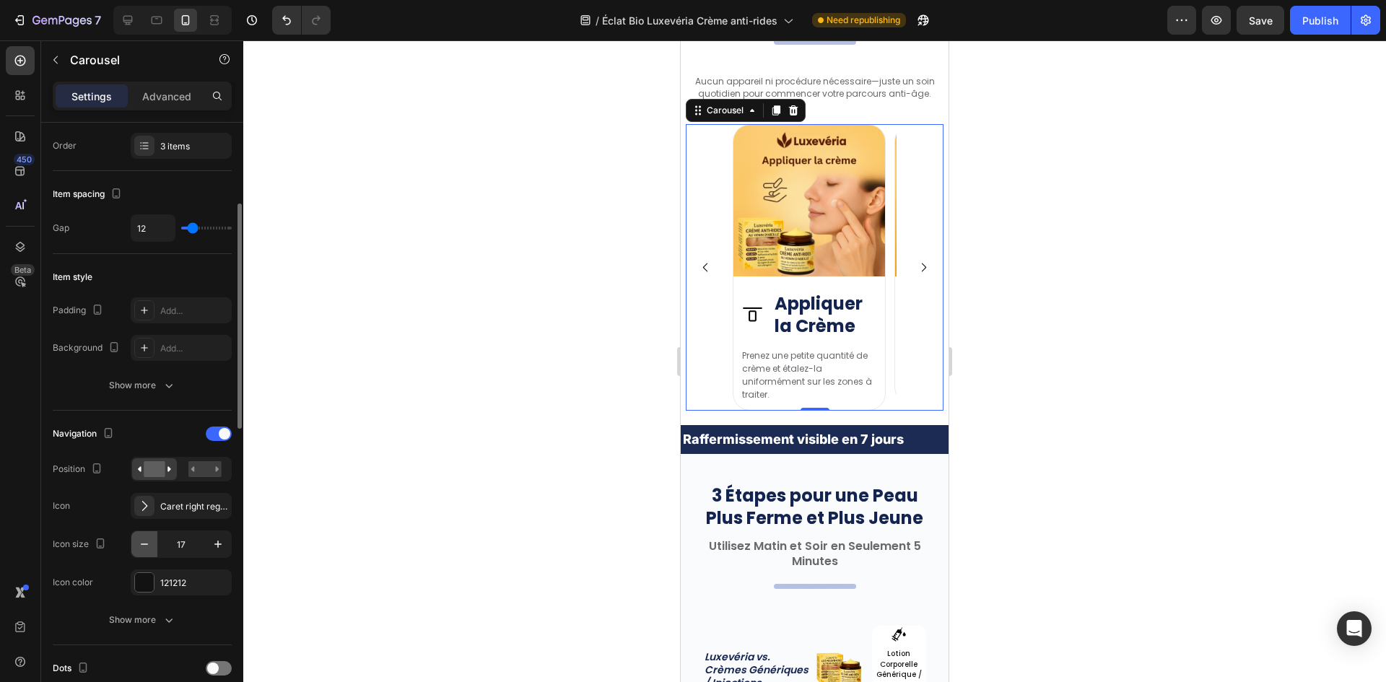
click at [142, 546] on icon "button" at bounding box center [144, 544] width 14 height 14
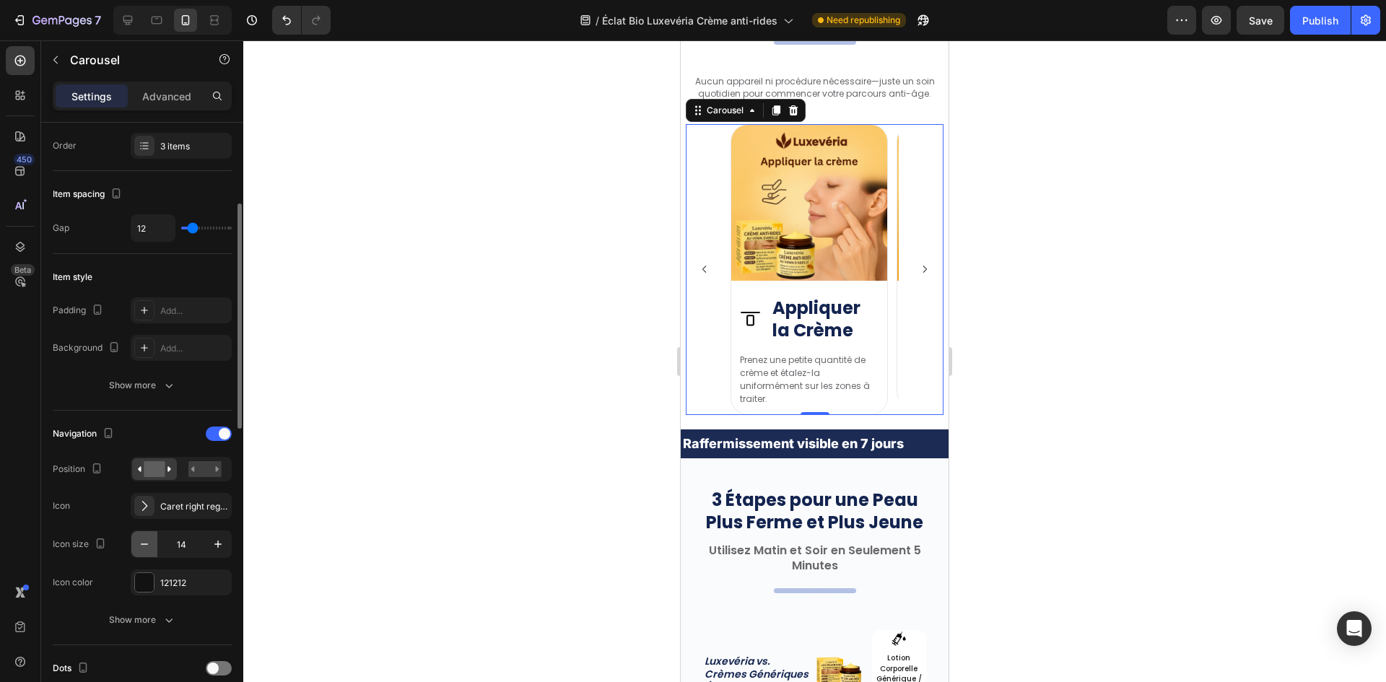
click at [142, 546] on icon "button" at bounding box center [144, 544] width 14 height 14
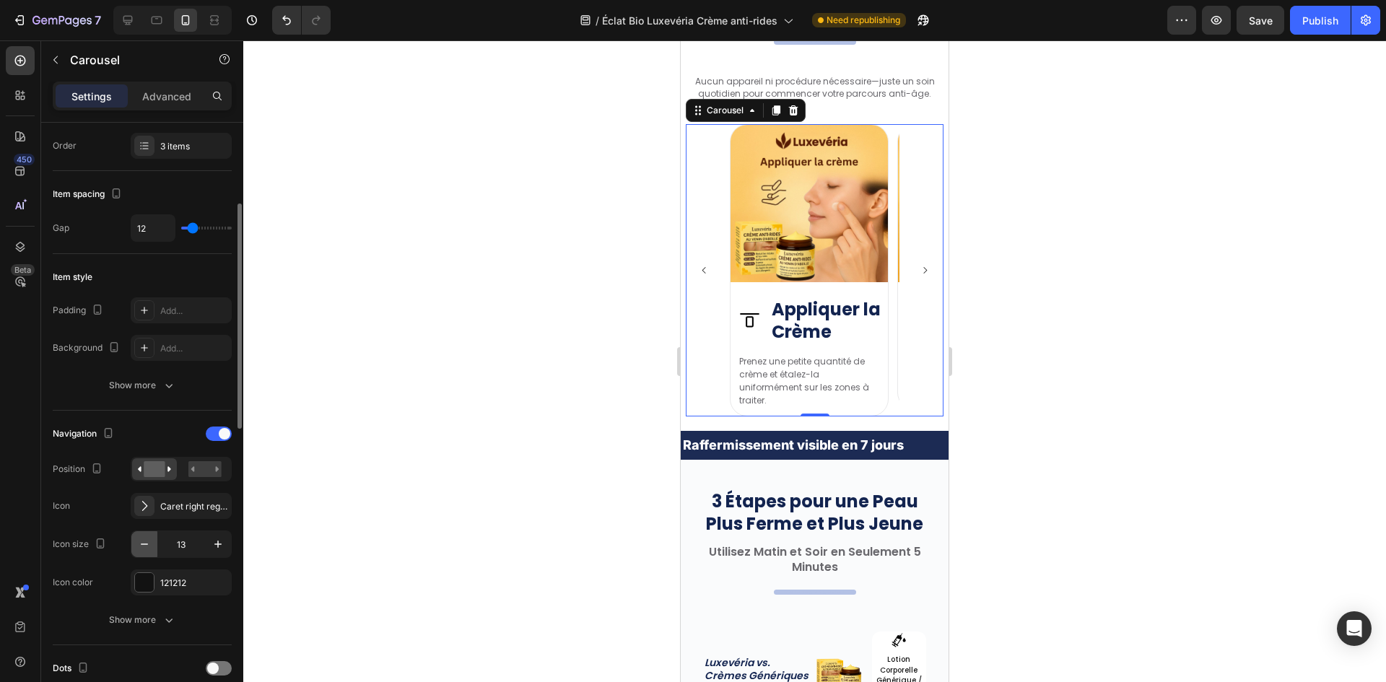
click at [142, 546] on icon "button" at bounding box center [144, 544] width 14 height 14
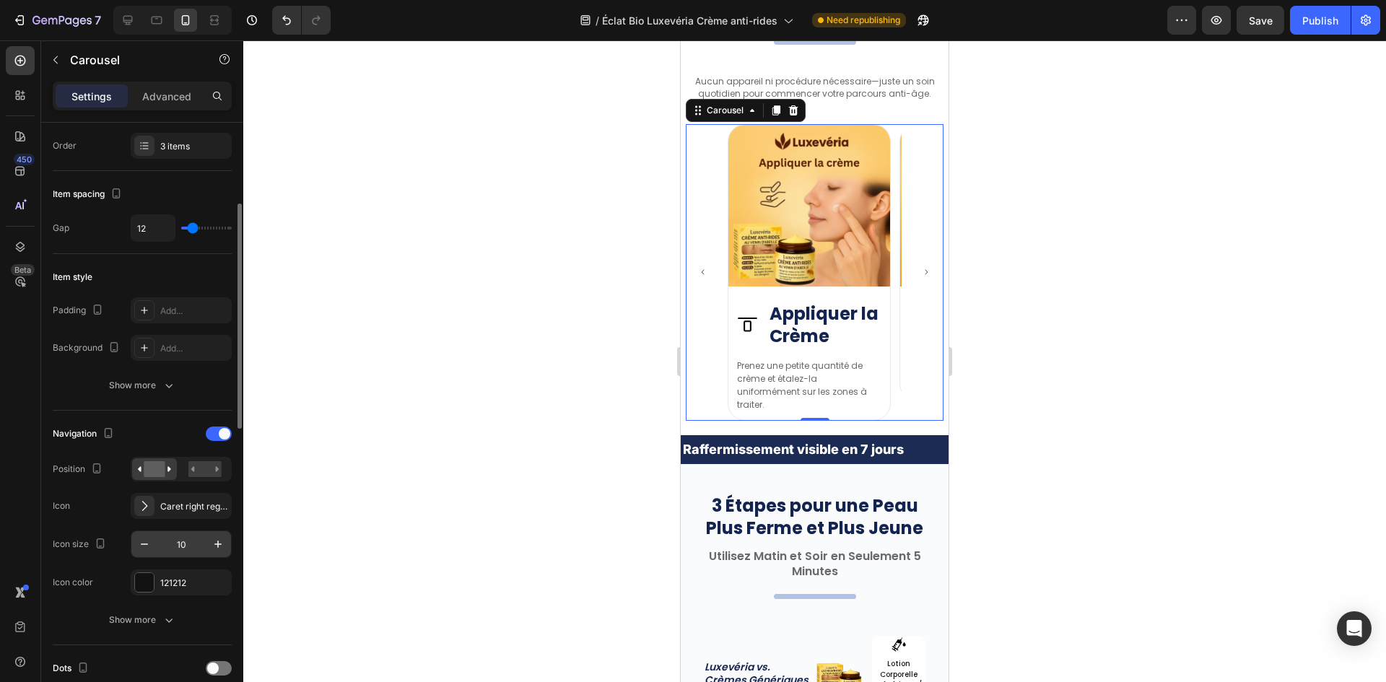
click at [186, 549] on input "10" at bounding box center [181, 544] width 48 height 26
click at [206, 550] on button "button" at bounding box center [218, 544] width 26 height 26
click at [215, 548] on icon "button" at bounding box center [218, 544] width 14 height 14
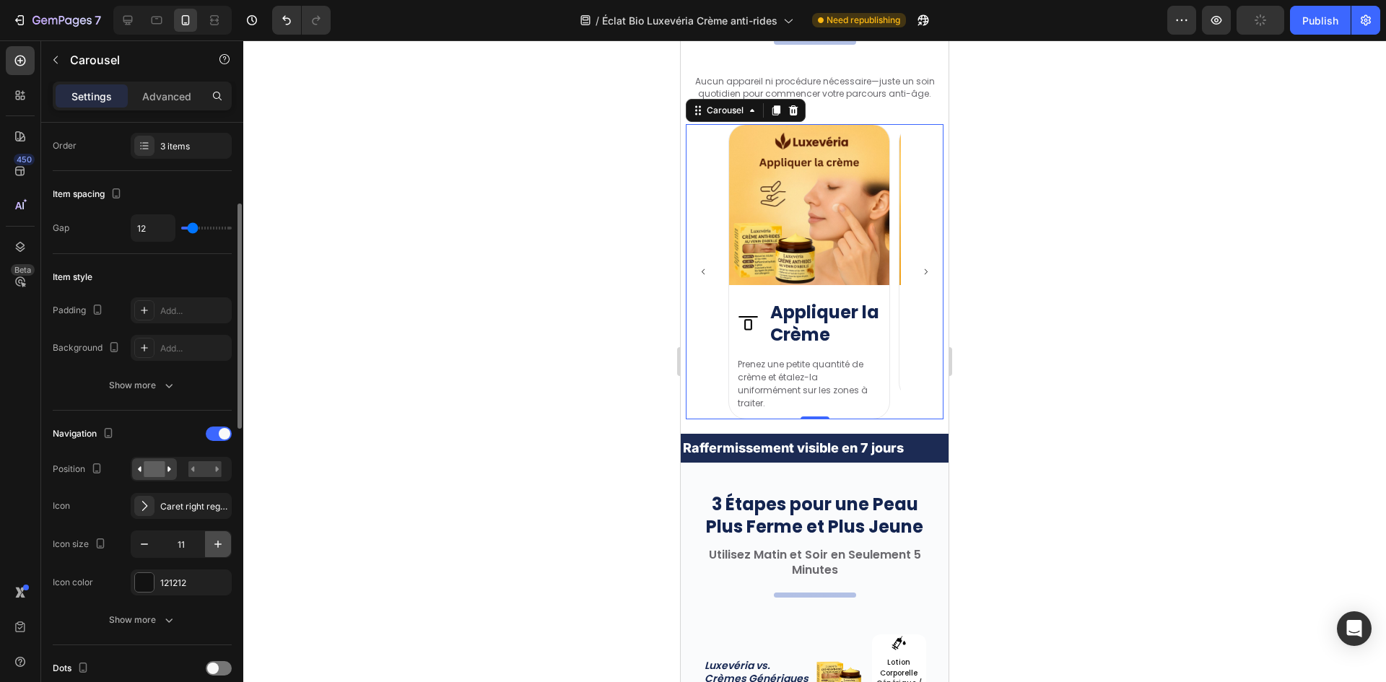
click at [215, 548] on icon "button" at bounding box center [218, 544] width 14 height 14
click at [215, 547] on icon "button" at bounding box center [218, 544] width 14 height 14
click at [215, 546] on icon "button" at bounding box center [218, 544] width 14 height 14
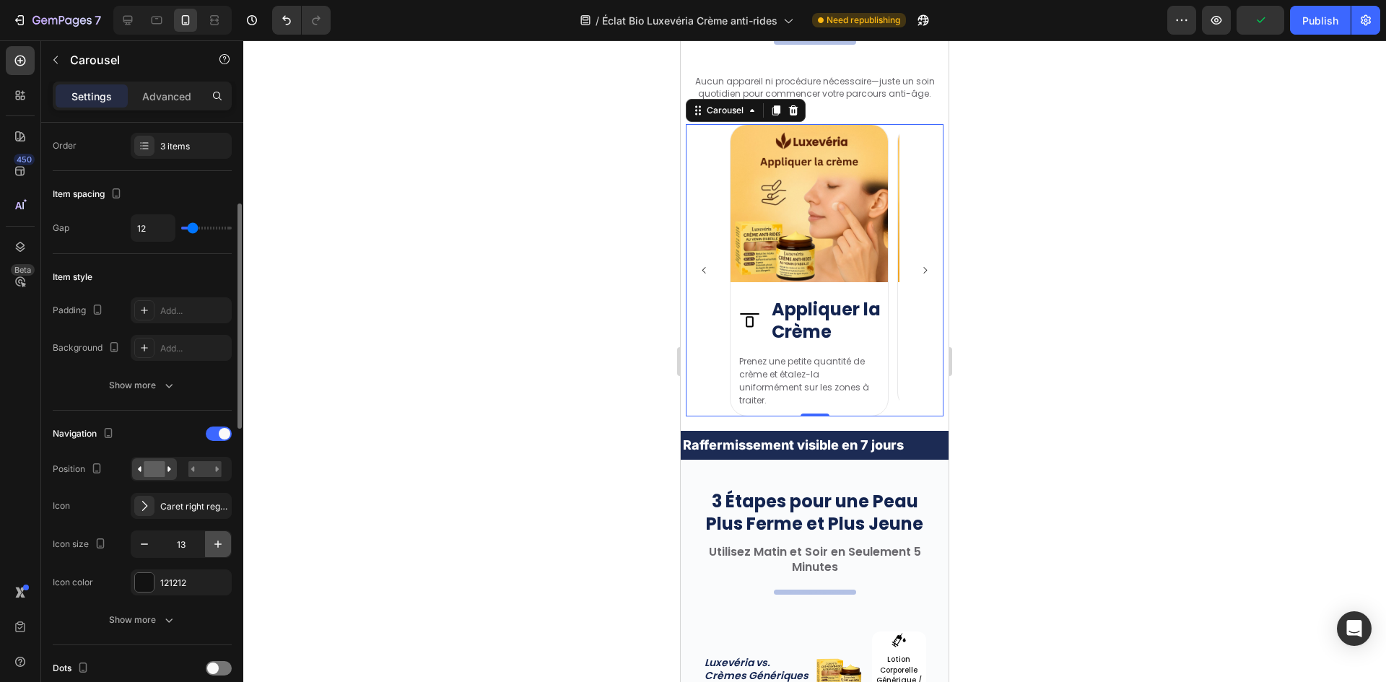
click at [216, 544] on icon "button" at bounding box center [217, 544] width 7 height 7
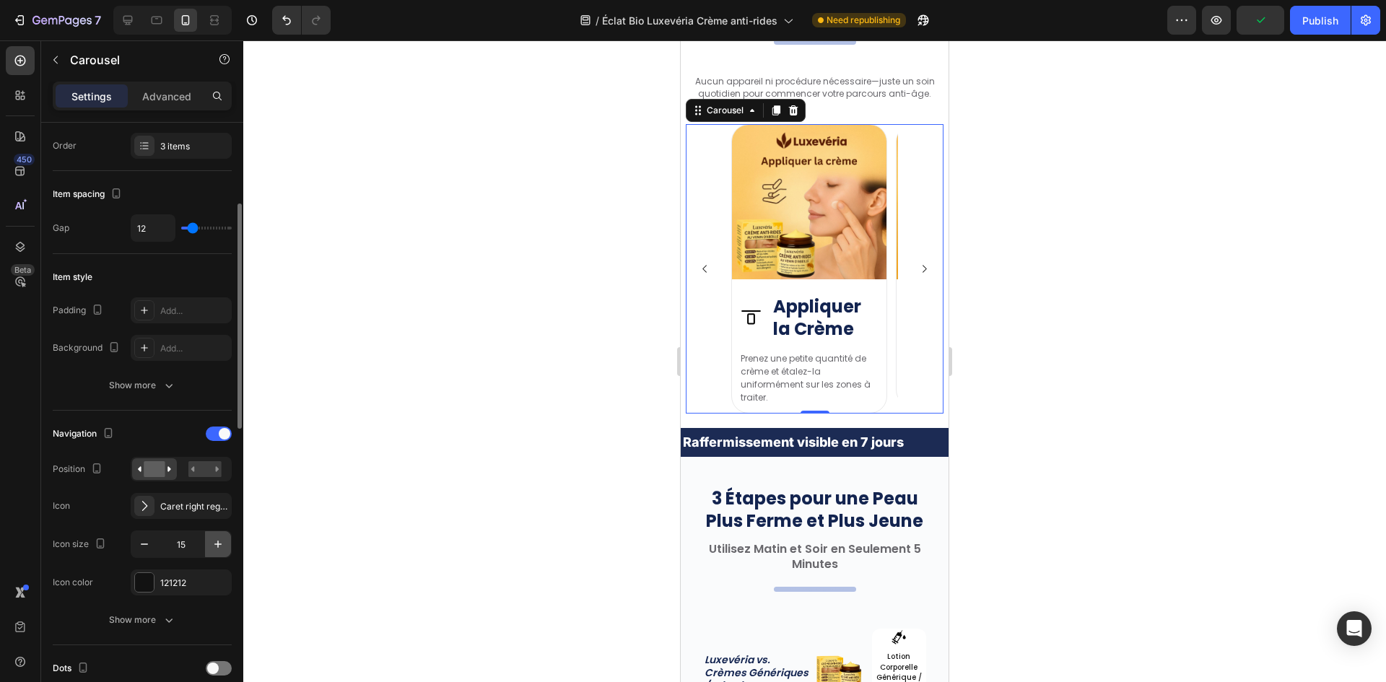
click at [216, 544] on icon "button" at bounding box center [217, 544] width 7 height 7
click at [216, 544] on icon "button" at bounding box center [218, 544] width 14 height 14
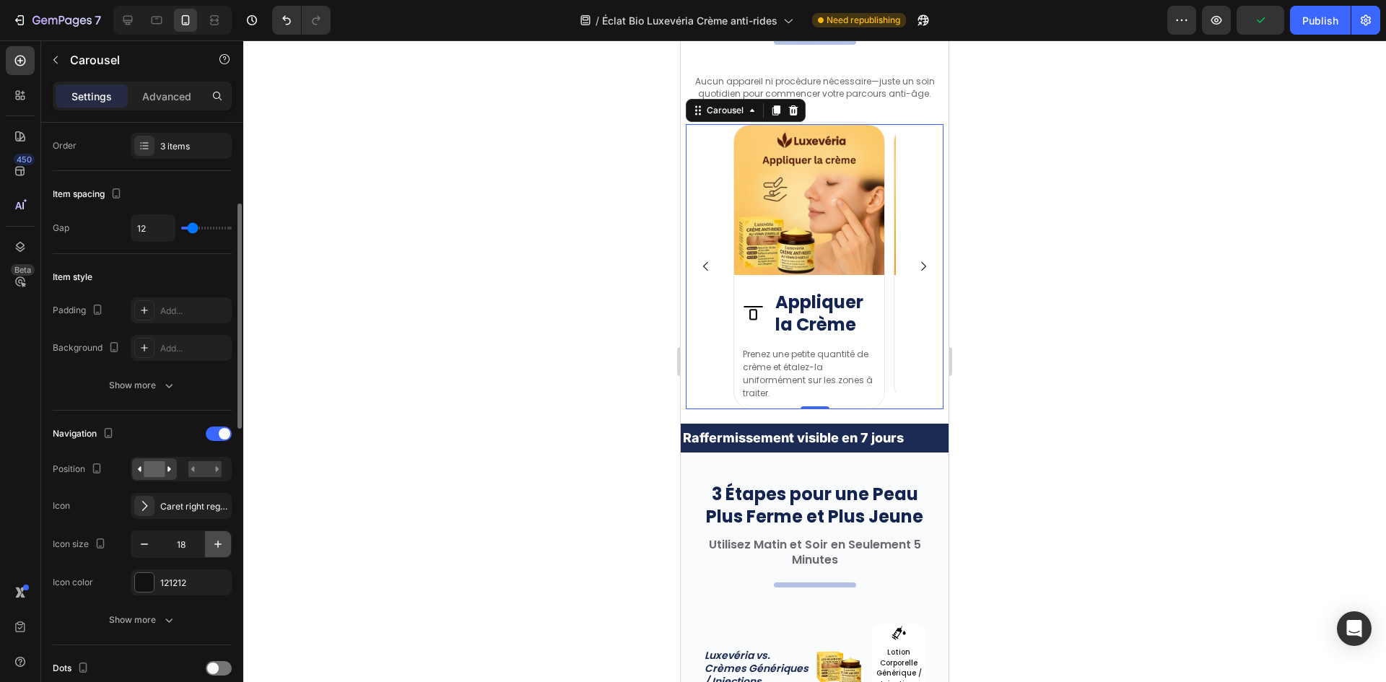
click at [216, 544] on icon "button" at bounding box center [218, 544] width 14 height 14
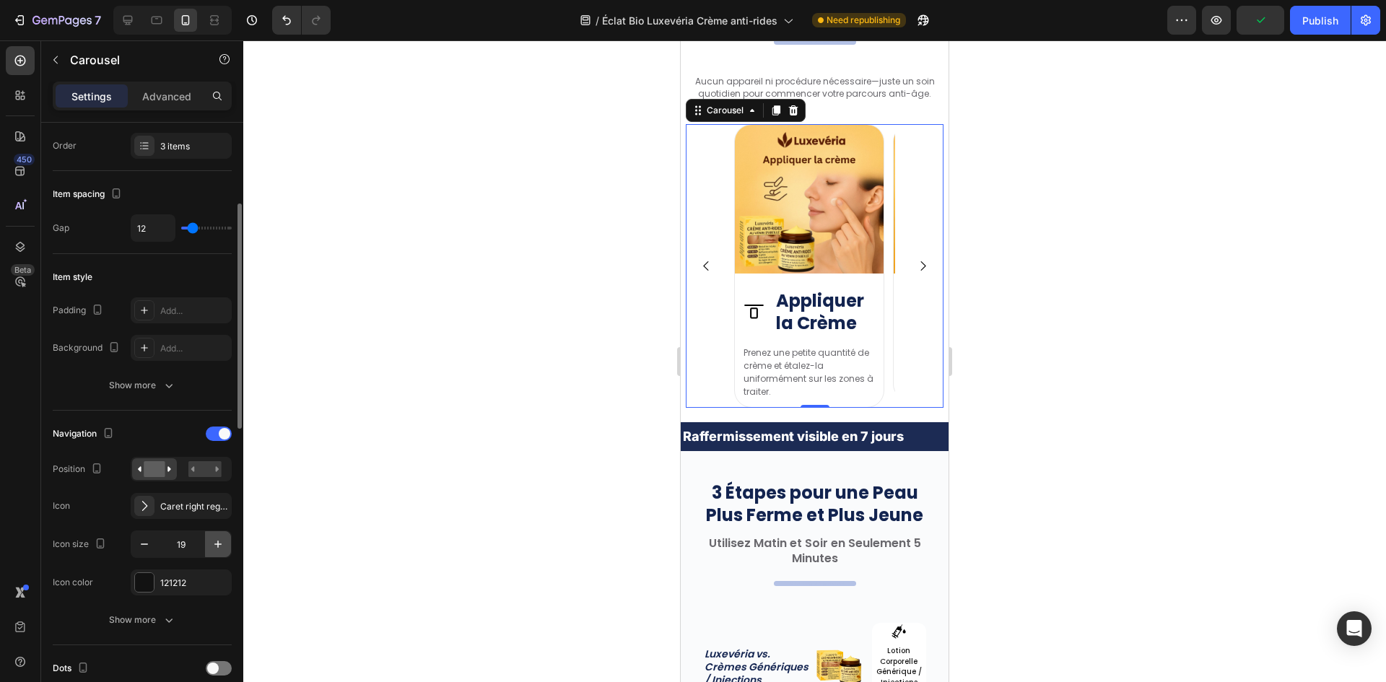
click at [216, 544] on icon "button" at bounding box center [218, 544] width 14 height 14
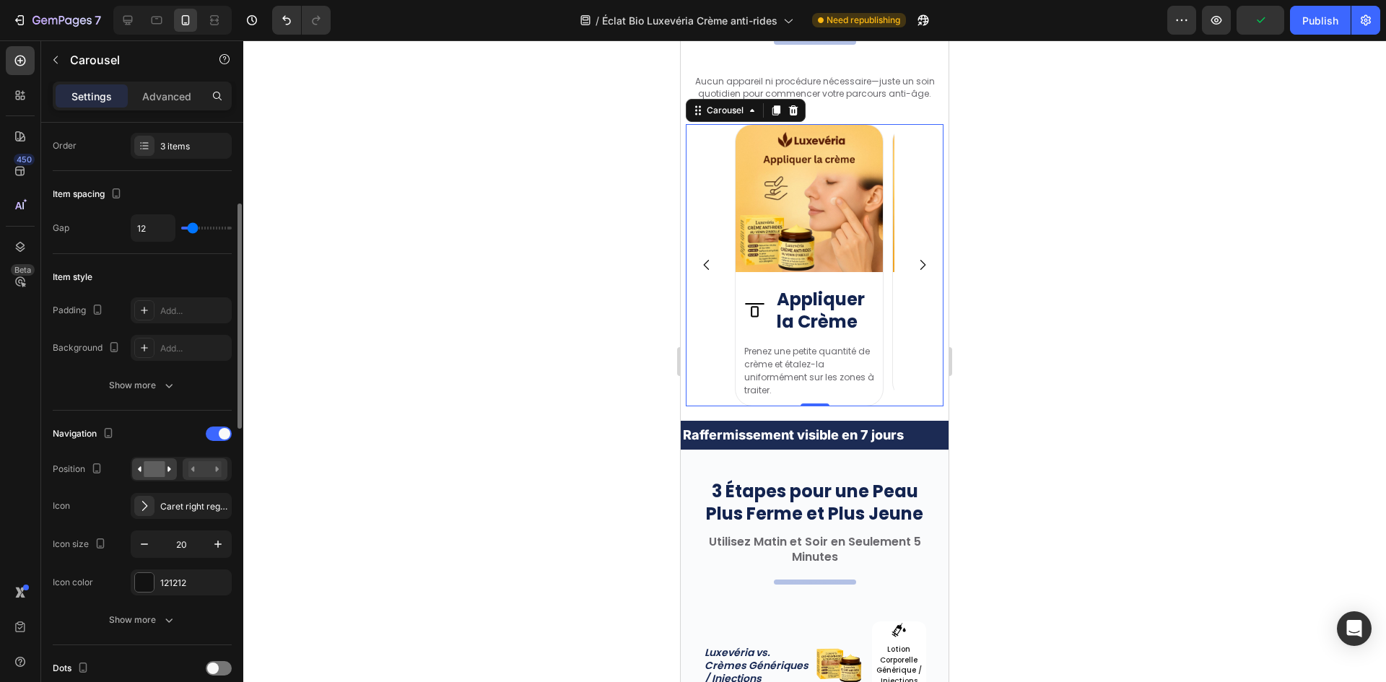
type input "21"
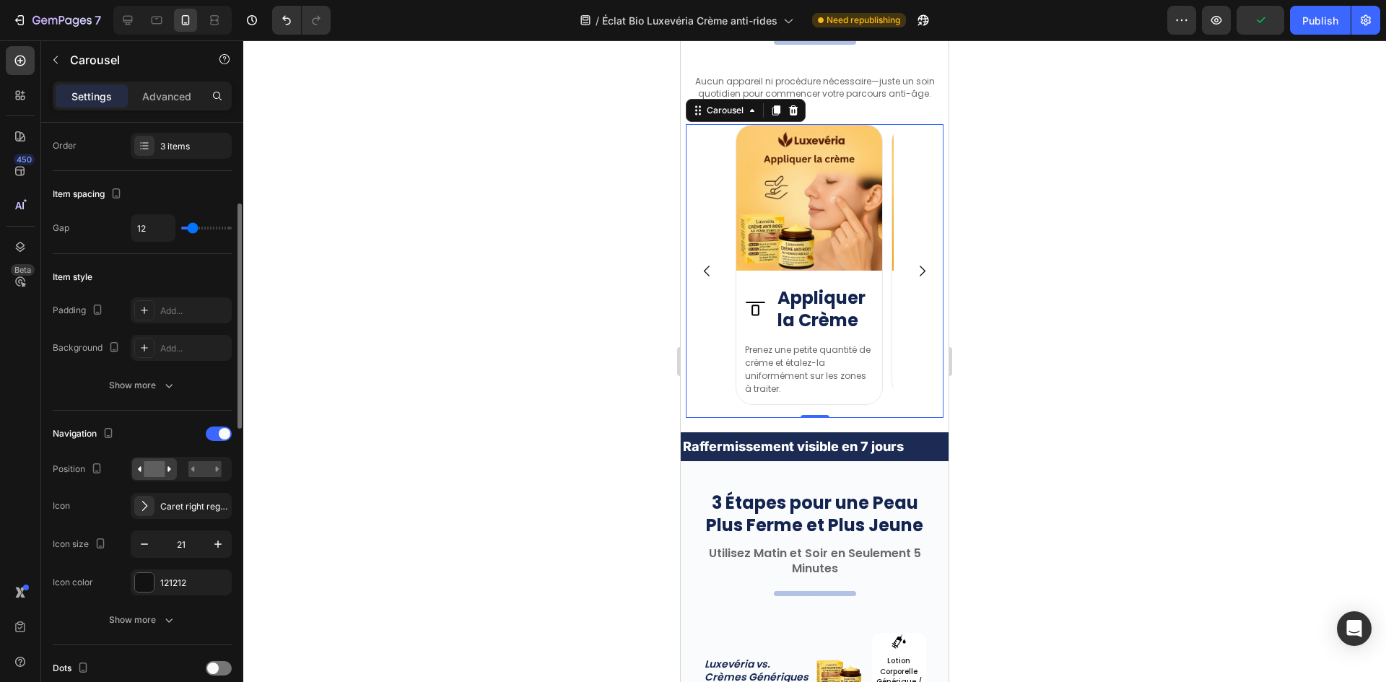
click at [204, 455] on div "Navigation Position Icon Caret right regular Icon size 21 Icon color 121212" at bounding box center [142, 508] width 179 height 173
click at [204, 464] on rect at bounding box center [204, 469] width 33 height 16
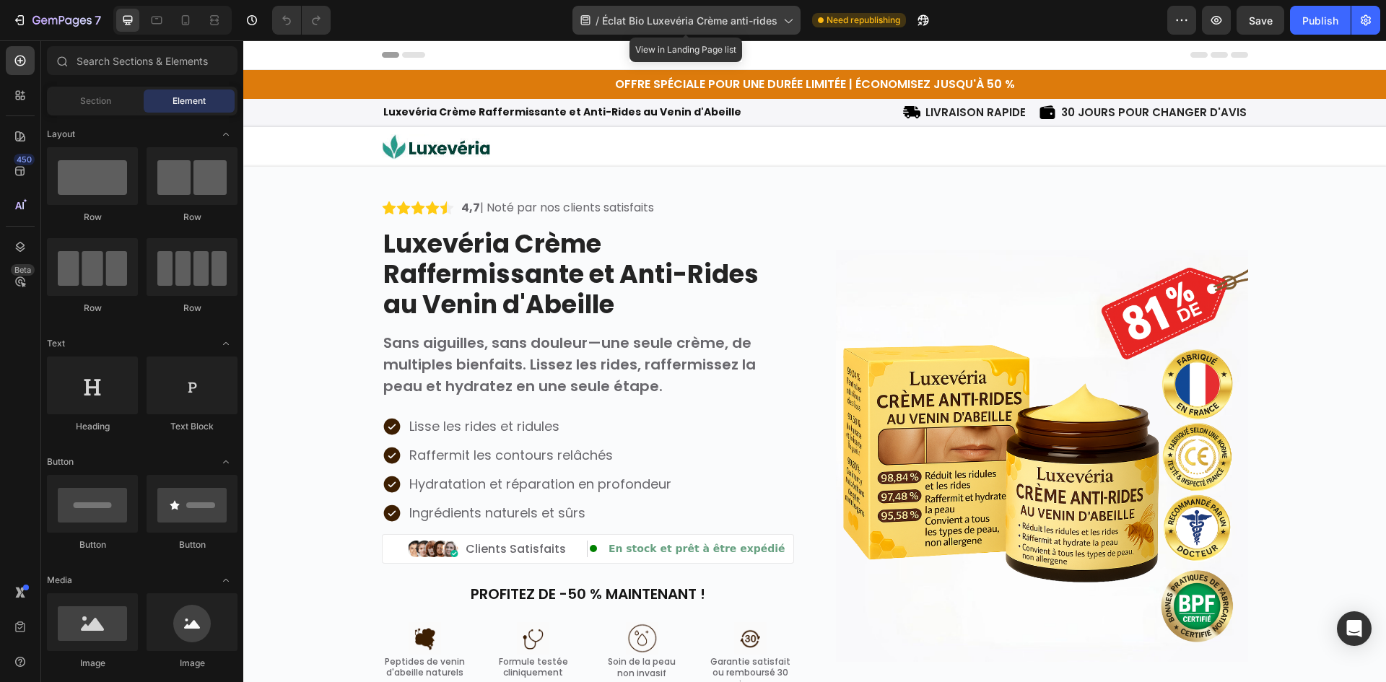
click at [656, 20] on span "Éclat Bio Luxevéria Crème anti-rides" at bounding box center [689, 20] width 175 height 15
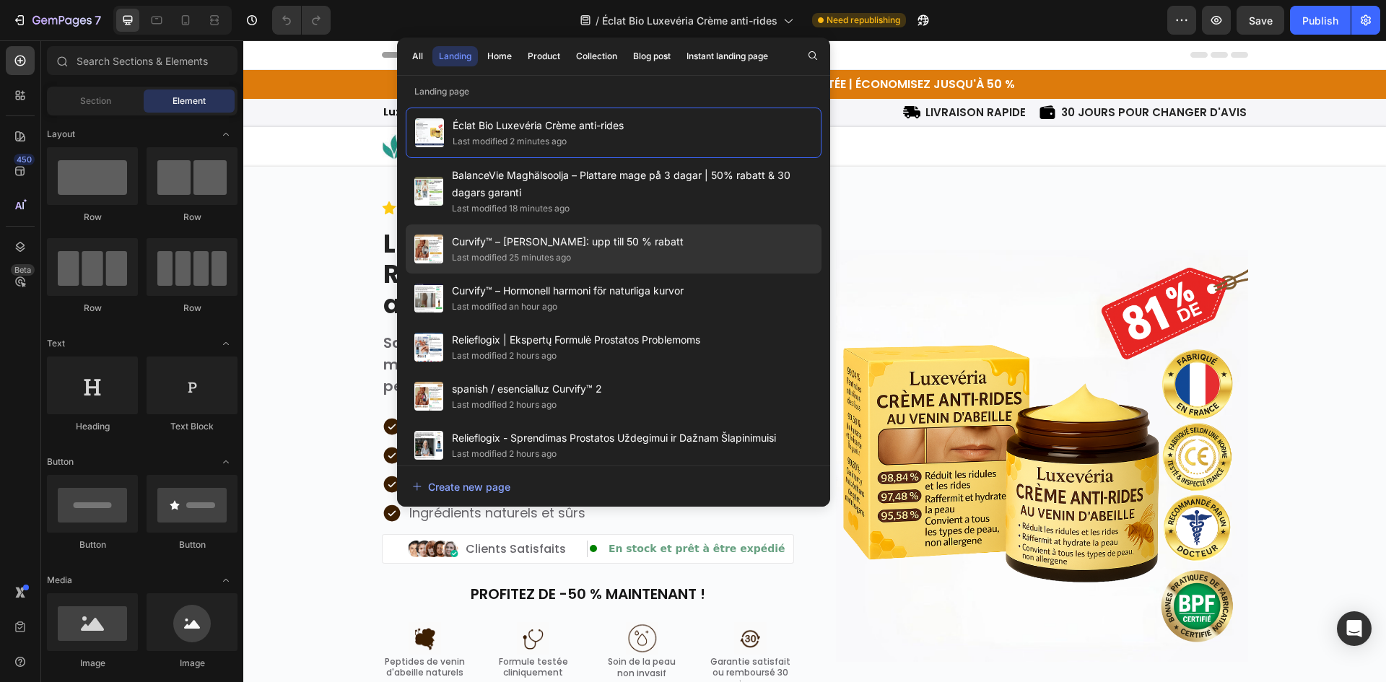
click at [690, 234] on div "Curvify™ – [PERSON_NAME]: upp till 50 % rabatt Last modified 25 minutes ago" at bounding box center [614, 248] width 416 height 49
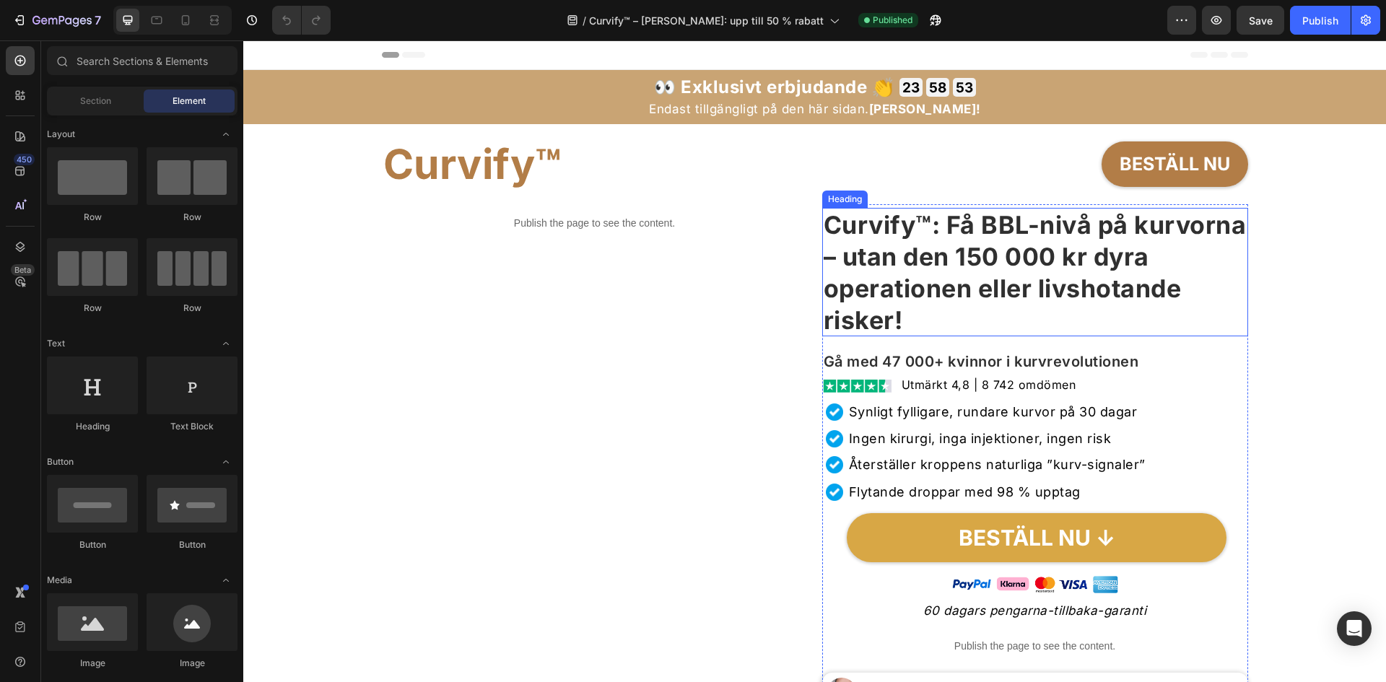
click at [591, 339] on div "Publish the page to see the content. Custom Code" at bounding box center [595, 570] width 426 height 733
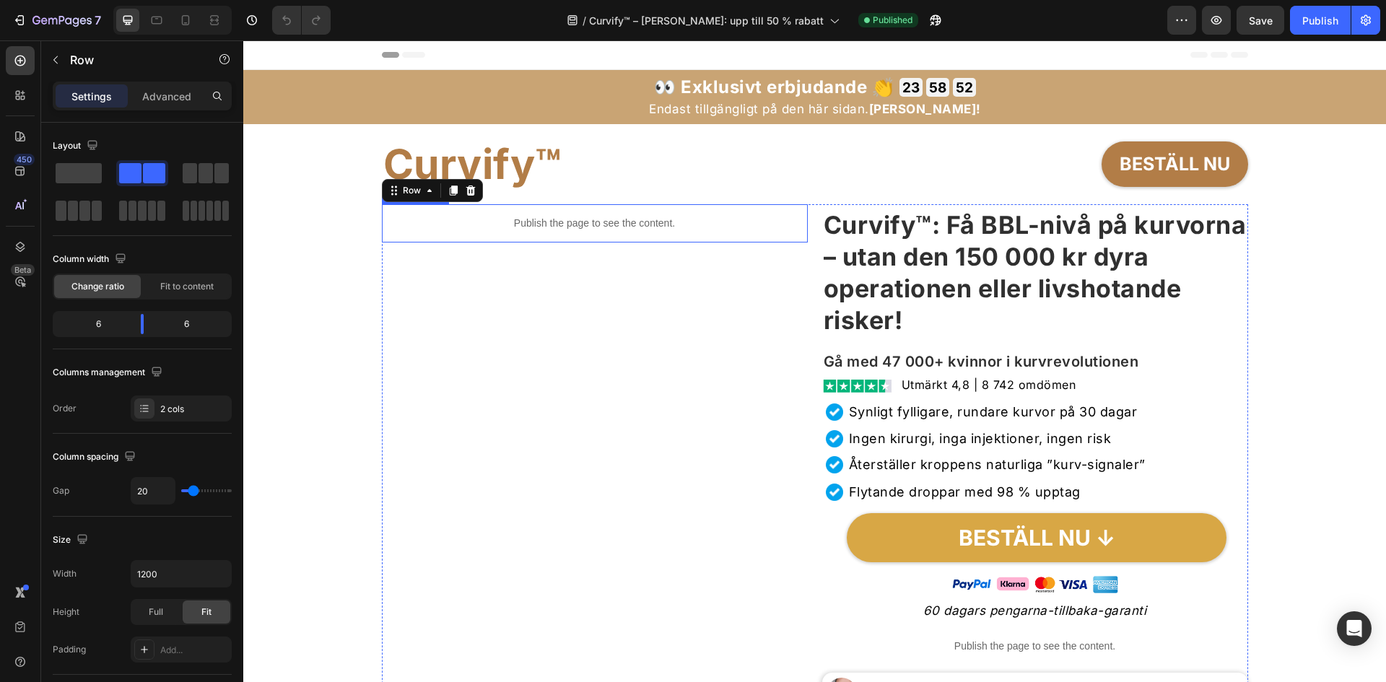
click at [630, 230] on p "Publish the page to see the content." at bounding box center [595, 223] width 426 height 15
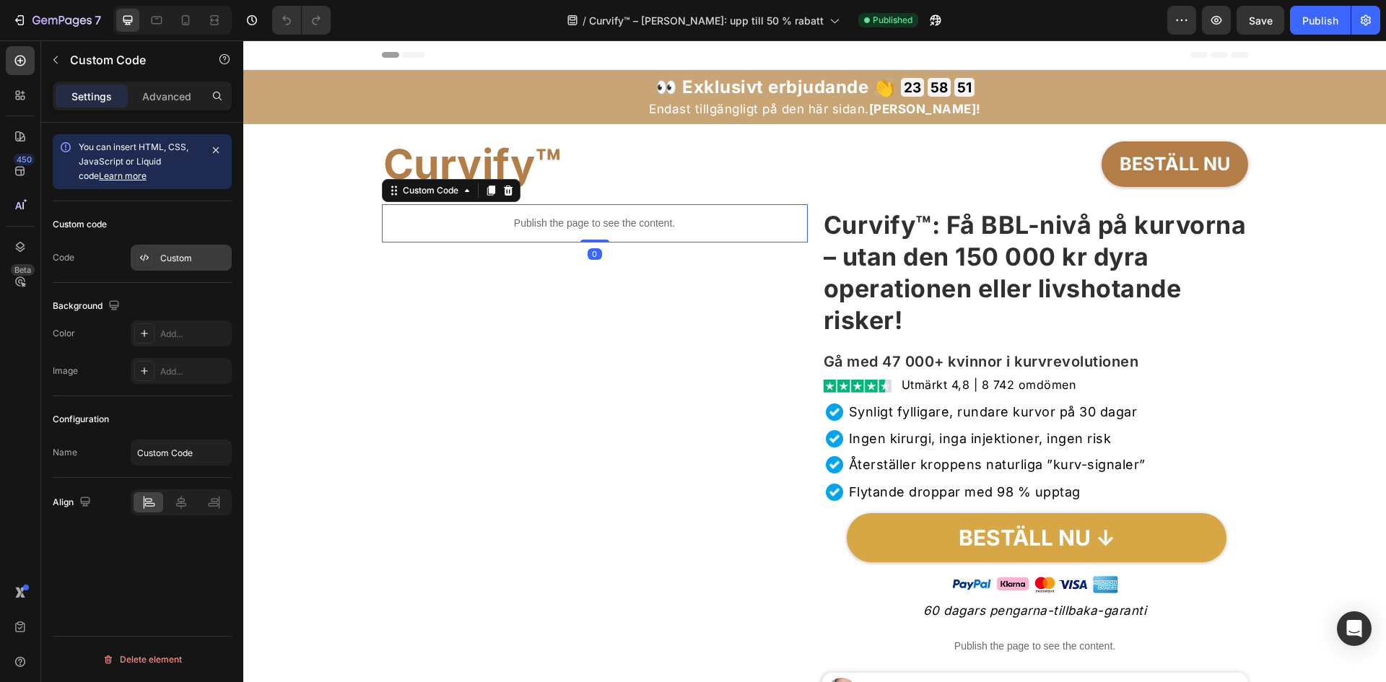
click at [152, 259] on div at bounding box center [144, 258] width 20 height 20
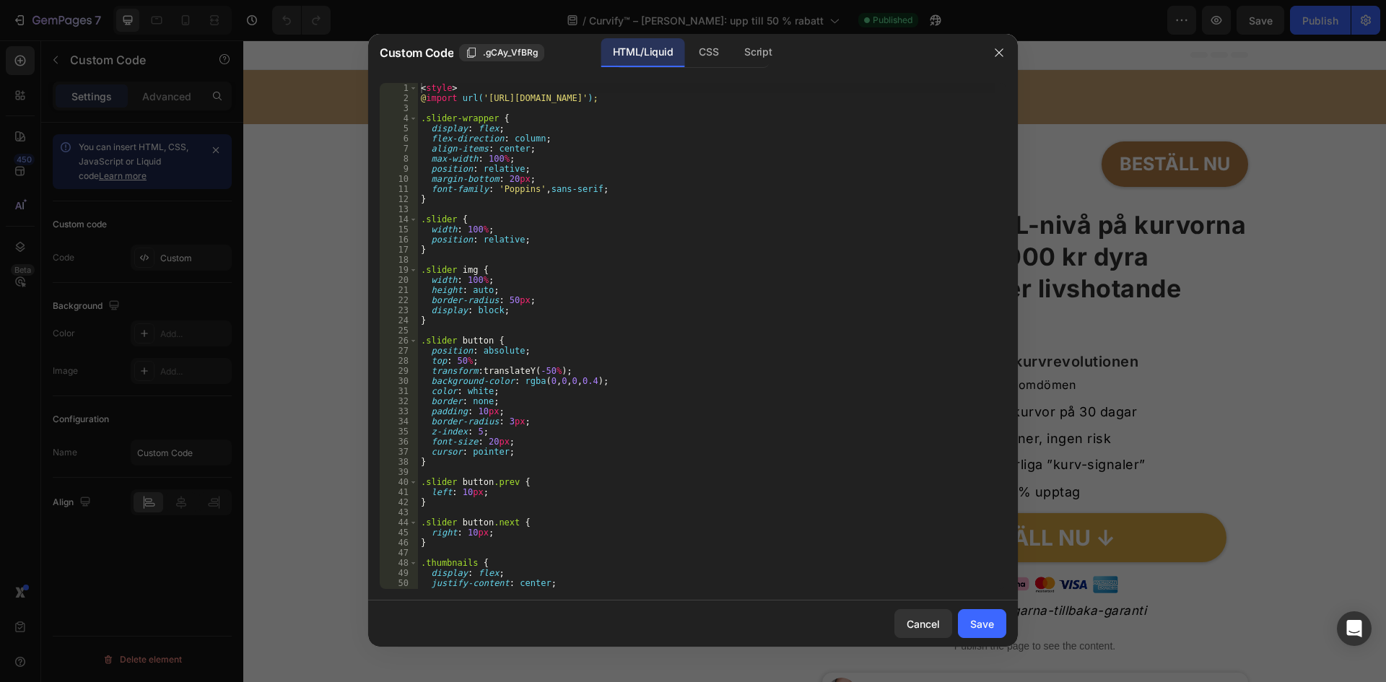
click at [540, 367] on div "< style > @ import url( '[URL][DOMAIN_NAME]' ) ; .slider-wrapper { display : fl…" at bounding box center [706, 346] width 577 height 526
type textarea "</script>"
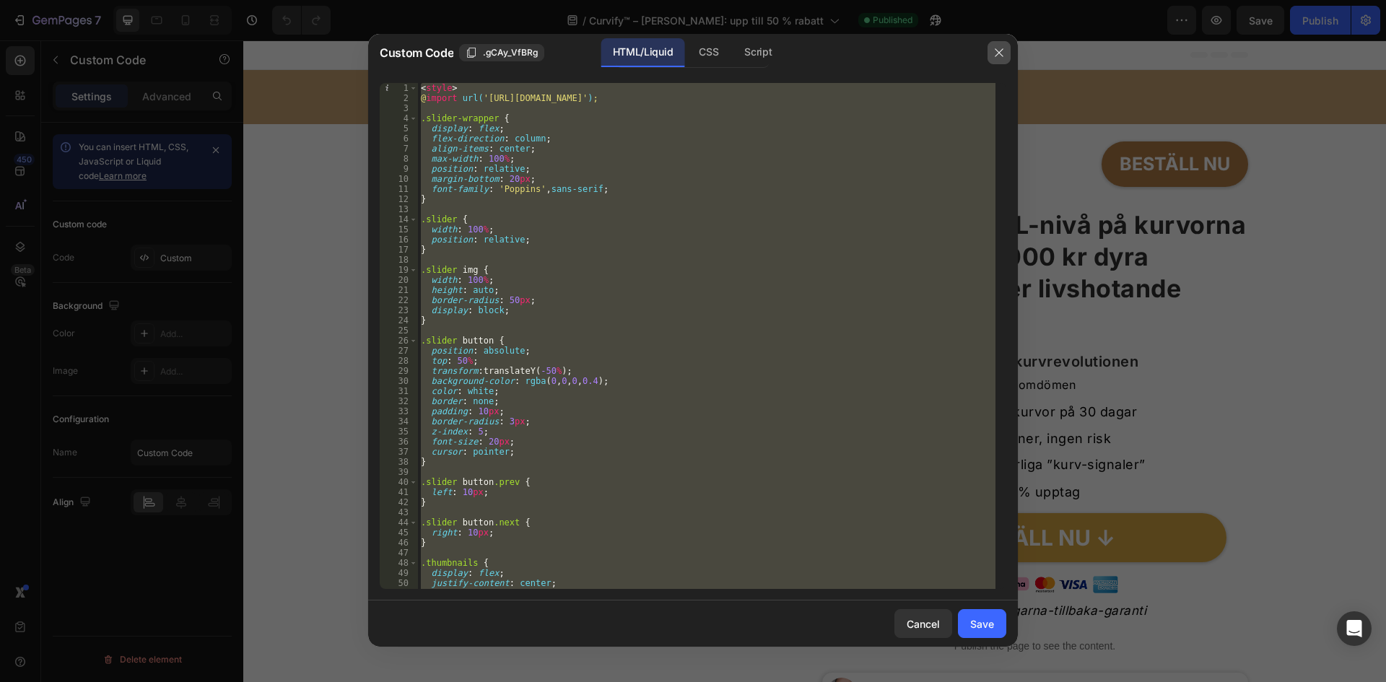
click at [992, 58] on button "button" at bounding box center [998, 52] width 23 height 23
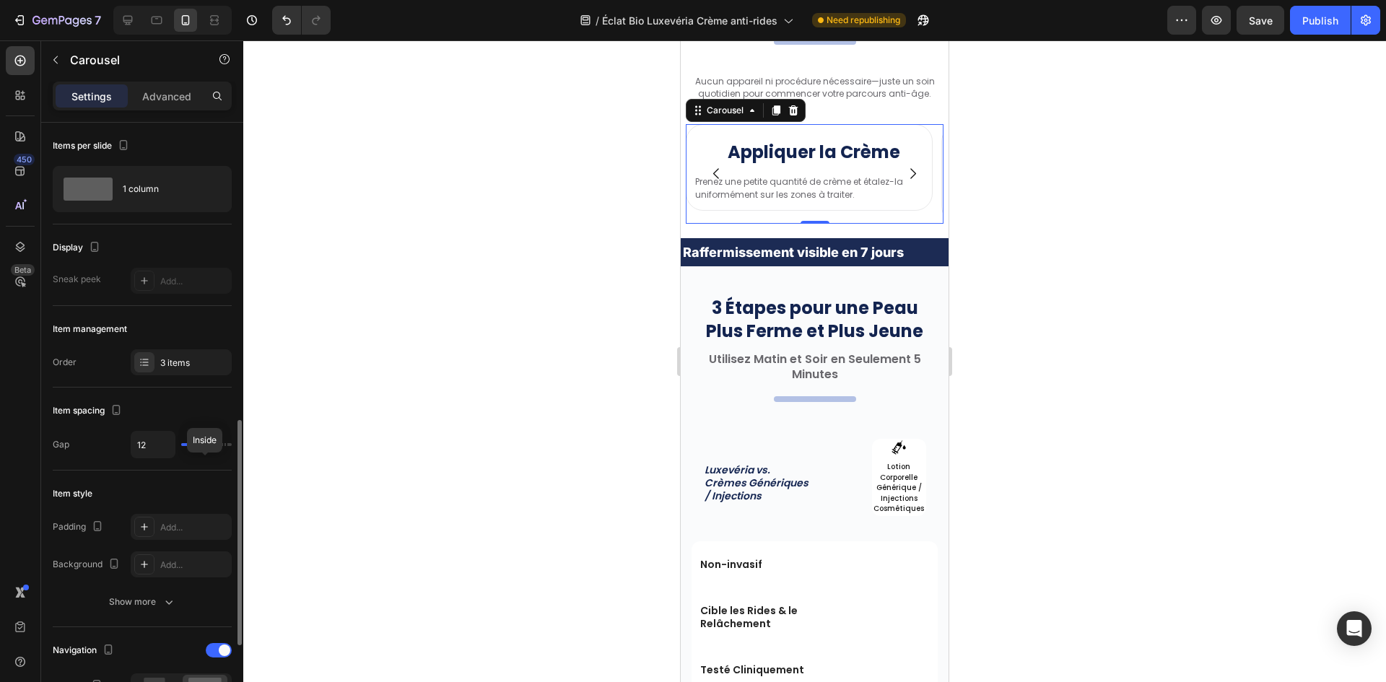
scroll to position [217, 0]
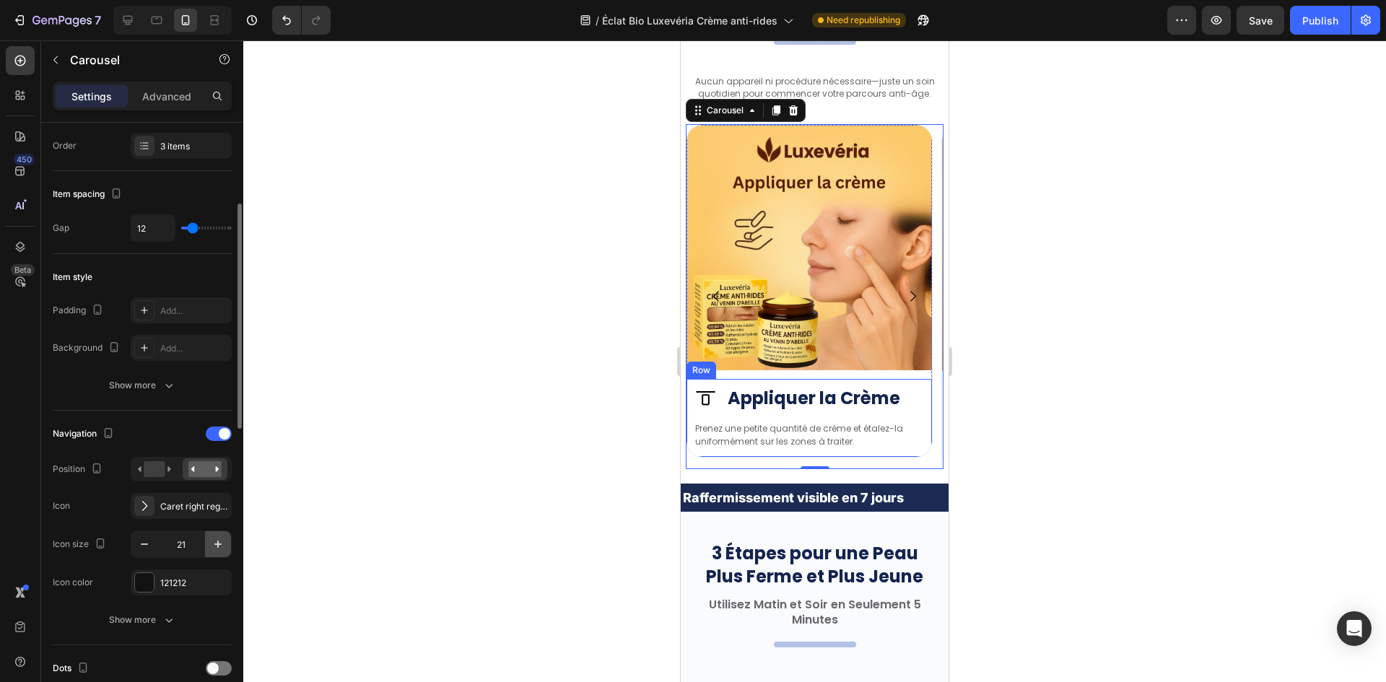
click at [216, 545] on icon "button" at bounding box center [218, 544] width 14 height 14
type input "22"
click at [746, 158] on img at bounding box center [808, 247] width 245 height 245
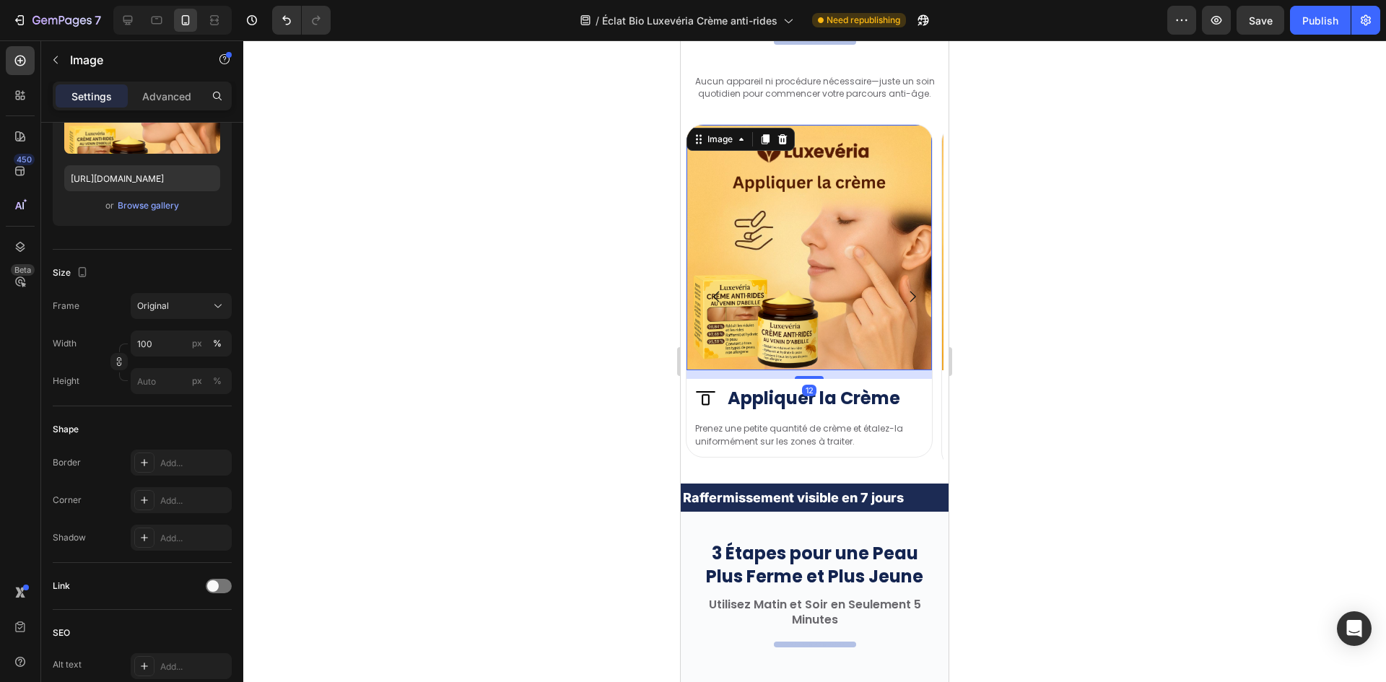
scroll to position [0, 0]
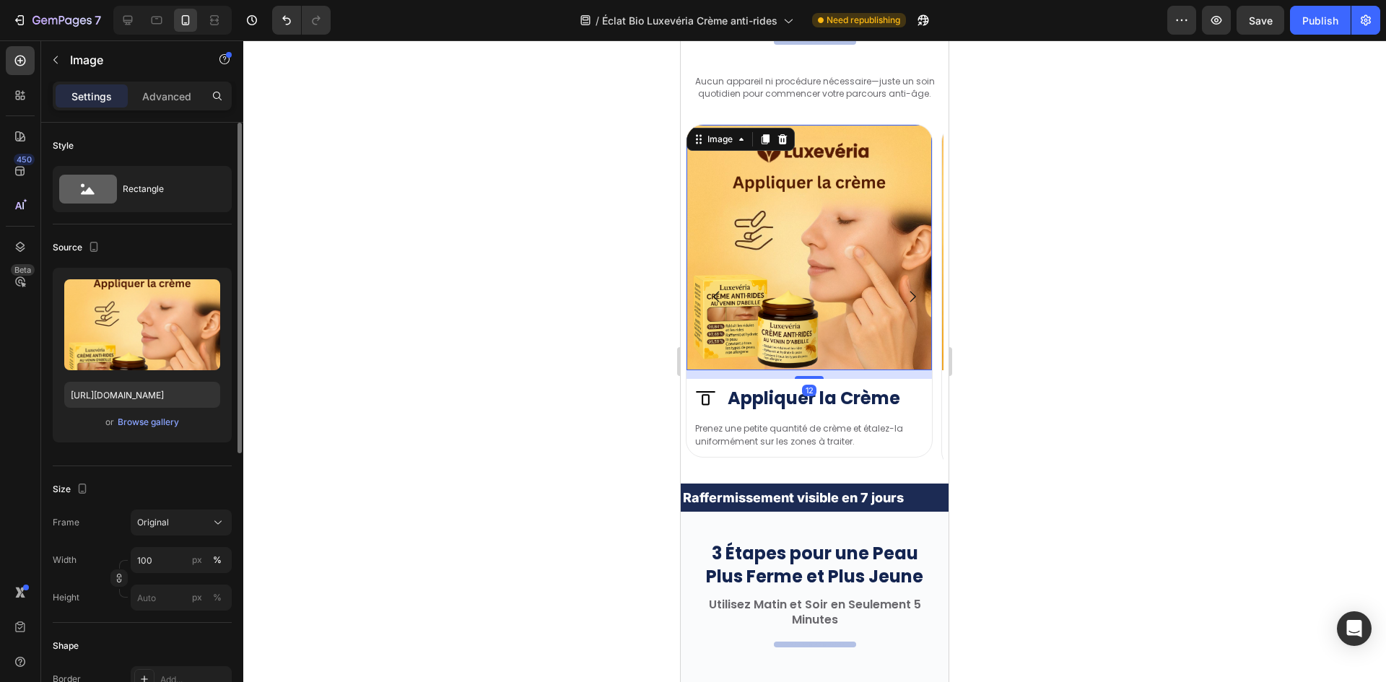
click at [604, 240] on div at bounding box center [814, 361] width 1143 height 642
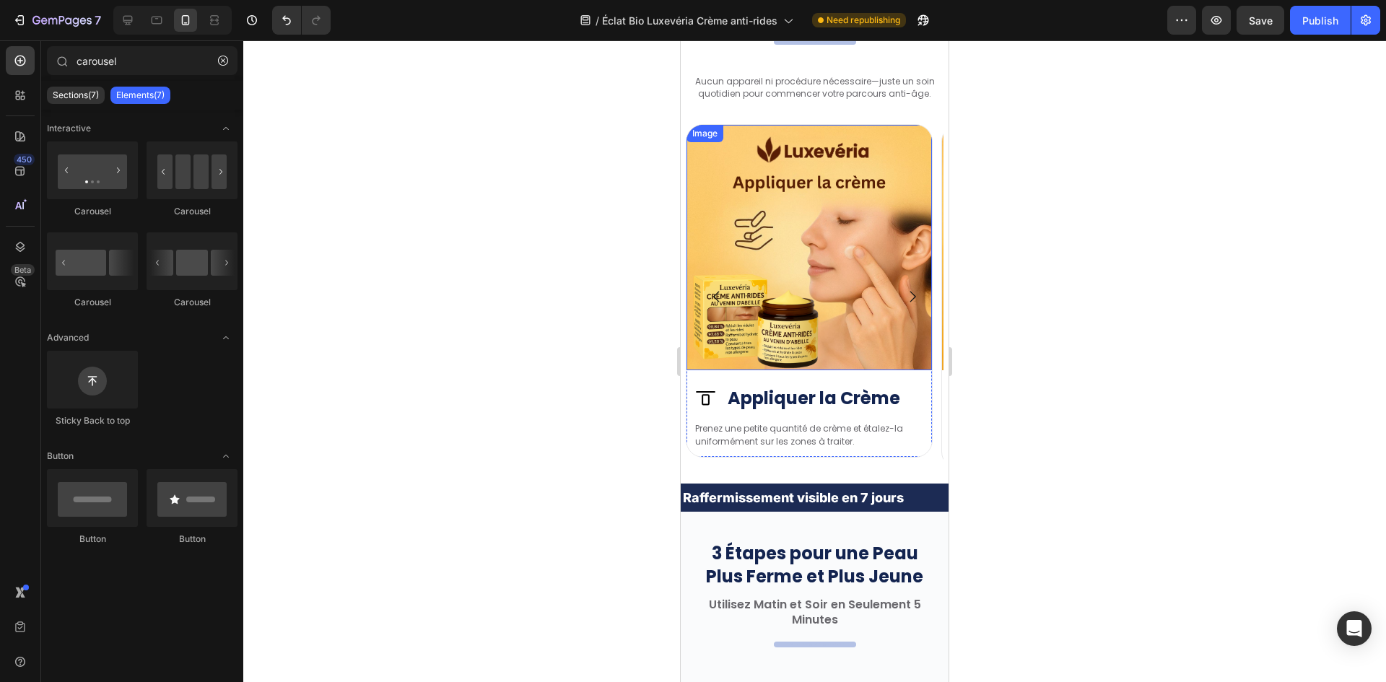
click at [741, 208] on img at bounding box center [808, 247] width 245 height 245
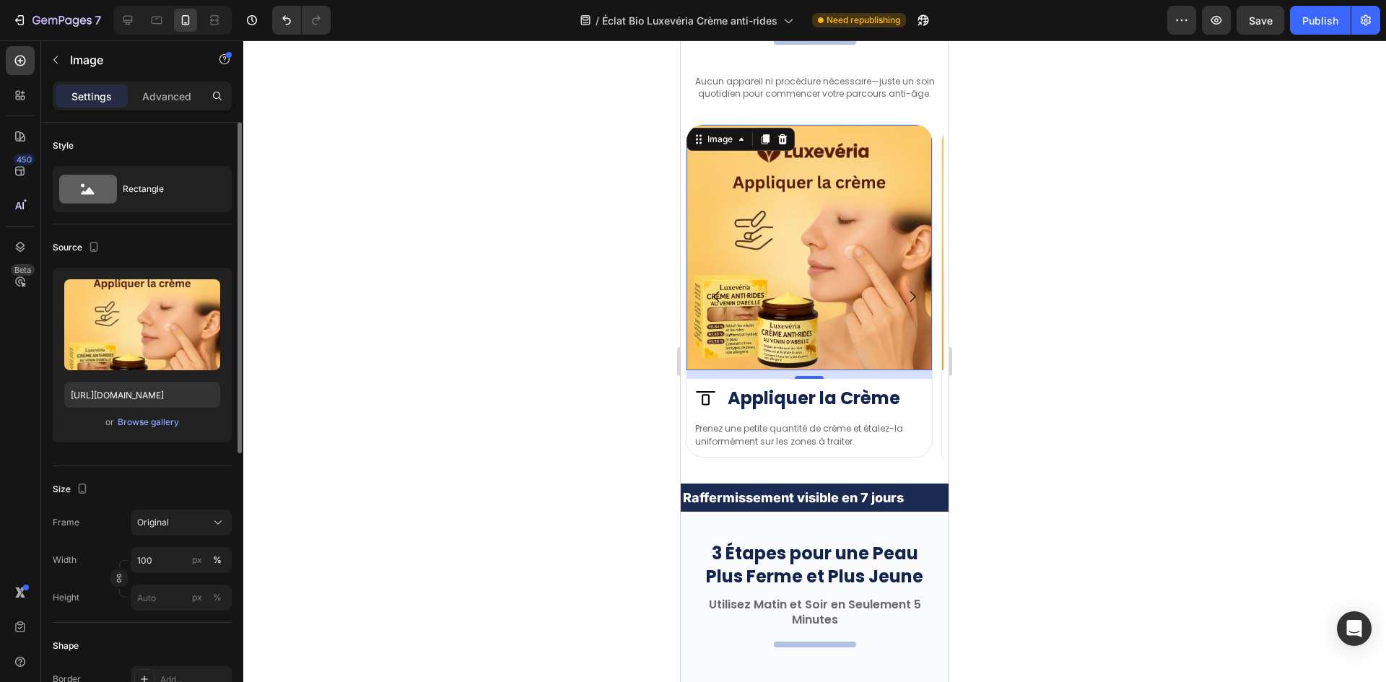
scroll to position [433, 0]
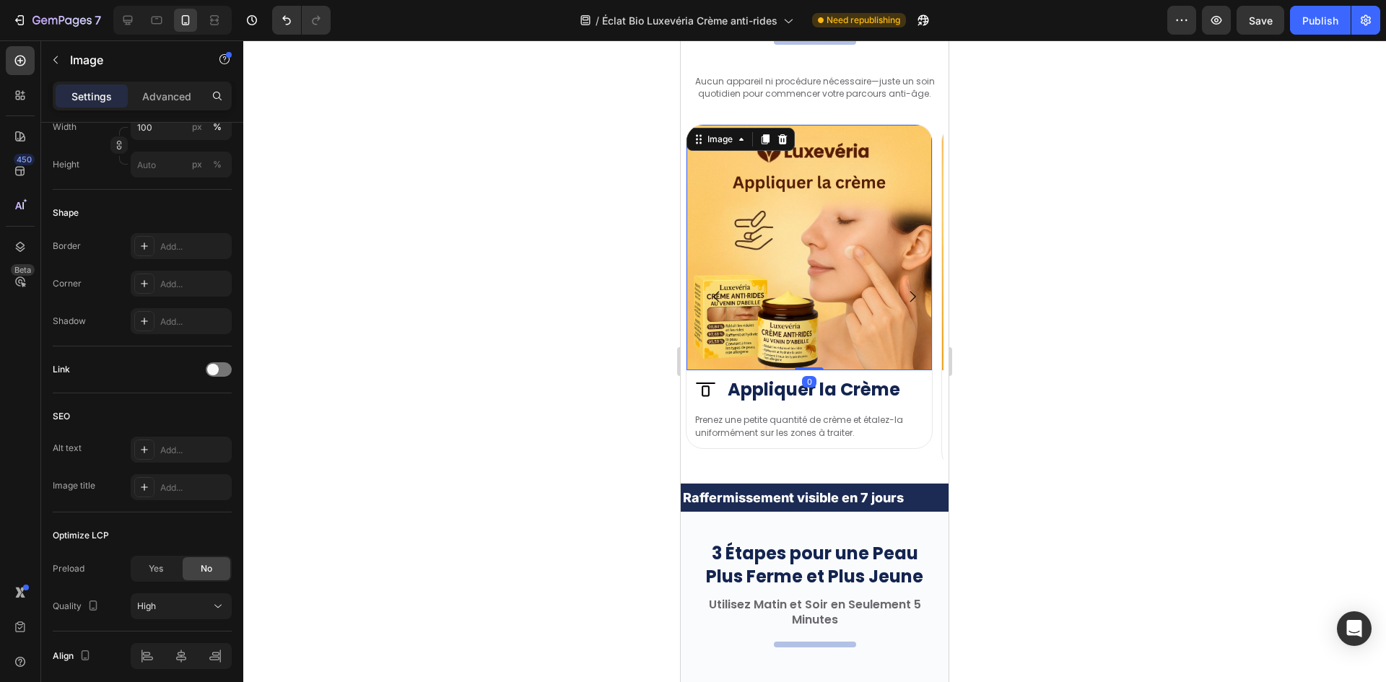
drag, startPoint x: 808, startPoint y: 377, endPoint x: 825, endPoint y: 305, distance: 73.5
click at [825, 305] on div "Image 0" at bounding box center [808, 247] width 245 height 245
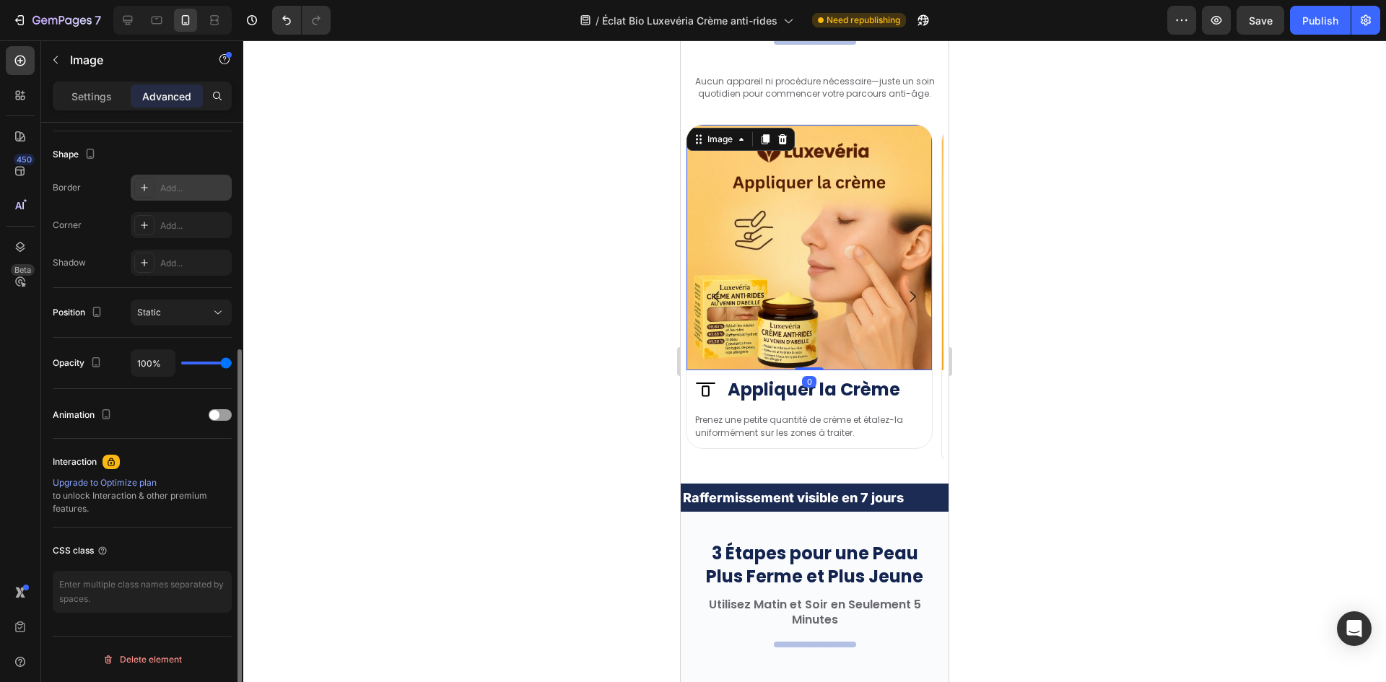
scroll to position [362, 0]
click at [736, 265] on img at bounding box center [808, 247] width 245 height 245
click at [720, 135] on div "Image" at bounding box center [719, 139] width 31 height 13
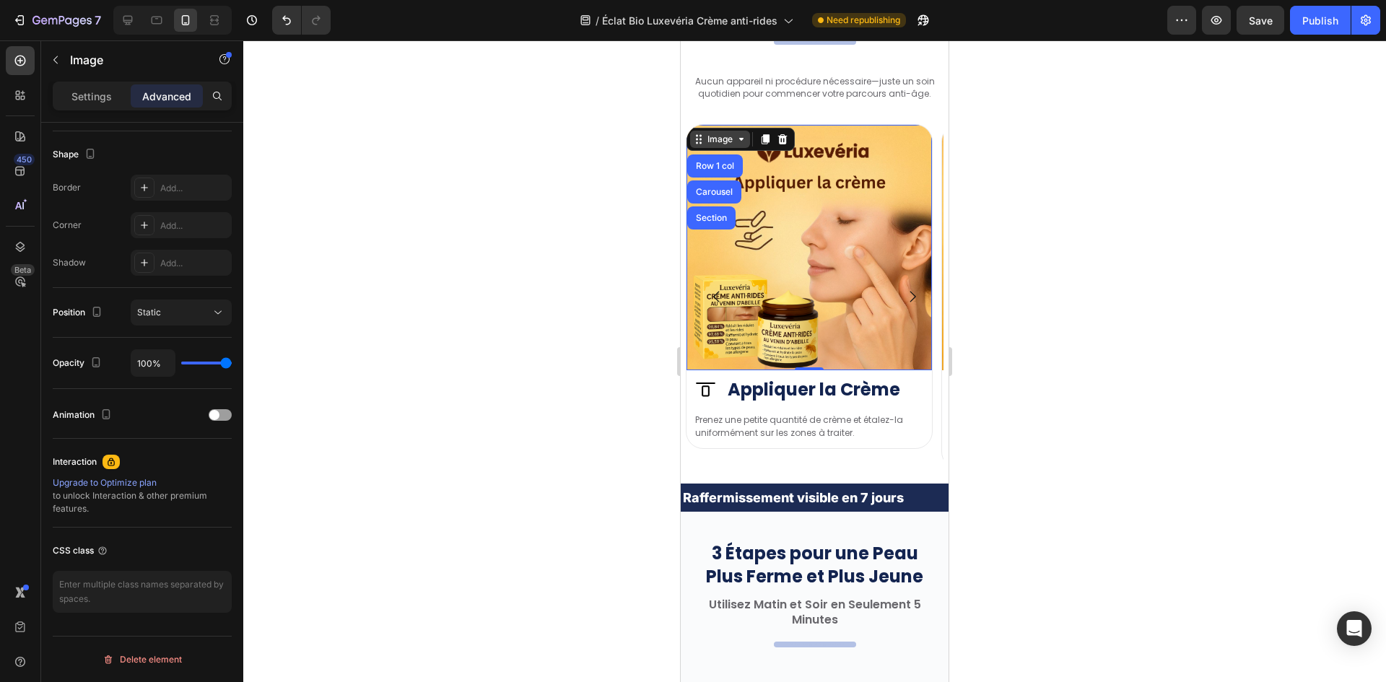
click at [715, 141] on div "Image" at bounding box center [719, 139] width 31 height 13
click at [716, 151] on img at bounding box center [808, 247] width 245 height 245
click at [717, 141] on div "Image" at bounding box center [719, 139] width 31 height 13
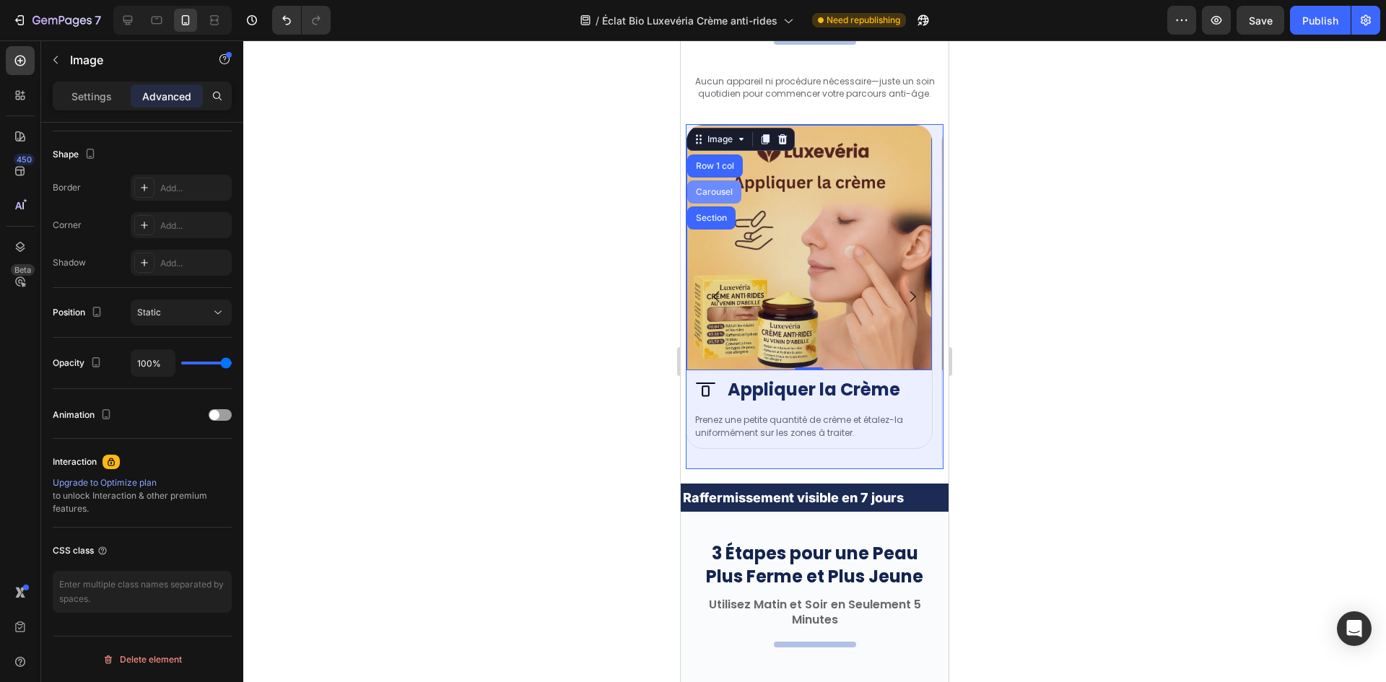
drag, startPoint x: 720, startPoint y: 186, endPoint x: 872, endPoint y: 317, distance: 200.6
click at [720, 186] on div "Carousel" at bounding box center [714, 191] width 54 height 23
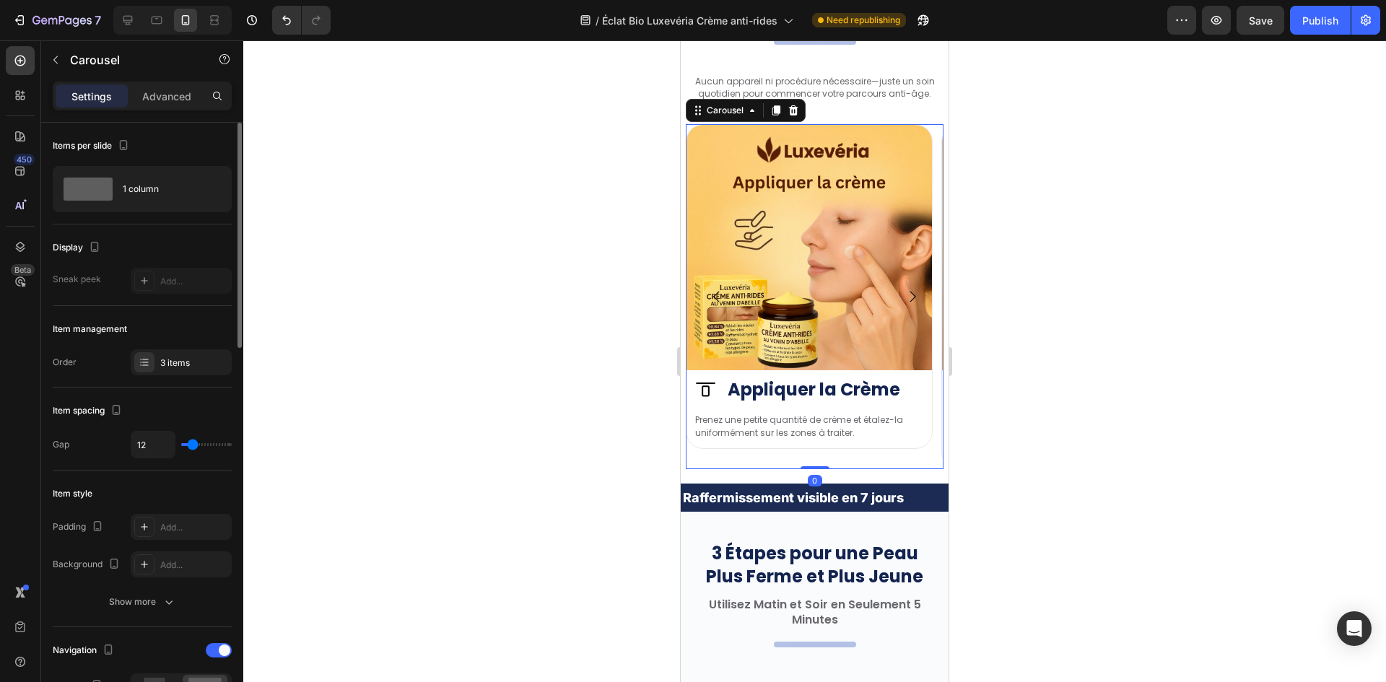
scroll to position [217, 0]
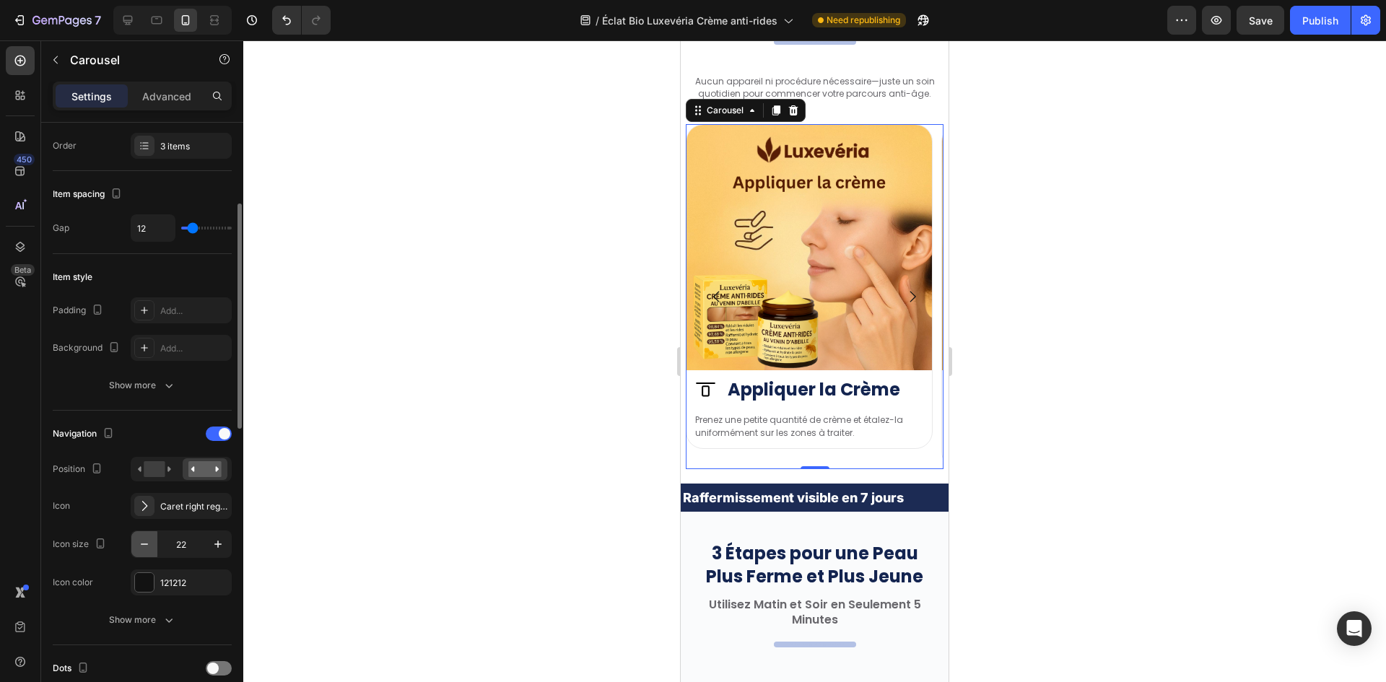
click at [135, 540] on button "button" at bounding box center [144, 544] width 26 height 26
click at [134, 540] on button "button" at bounding box center [144, 544] width 26 height 26
type input "20"
click at [152, 466] on rect at bounding box center [154, 469] width 21 height 16
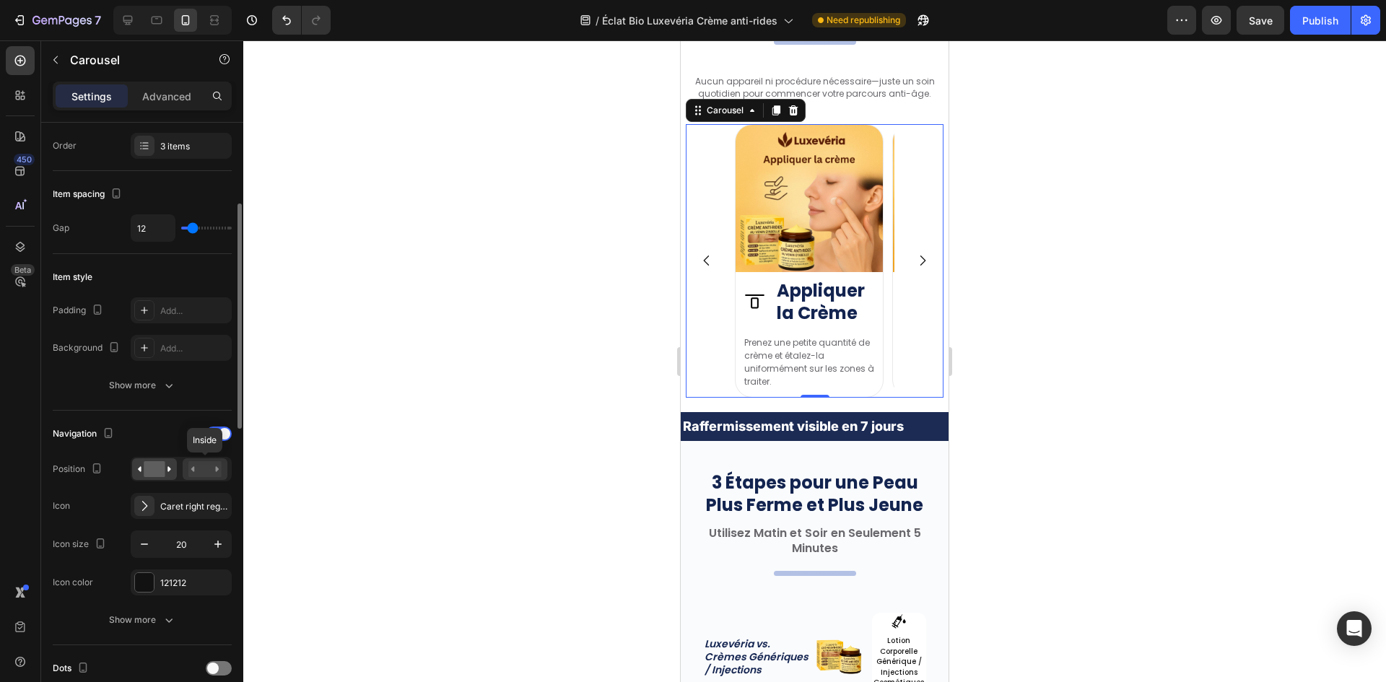
click at [211, 471] on rect at bounding box center [204, 469] width 33 height 16
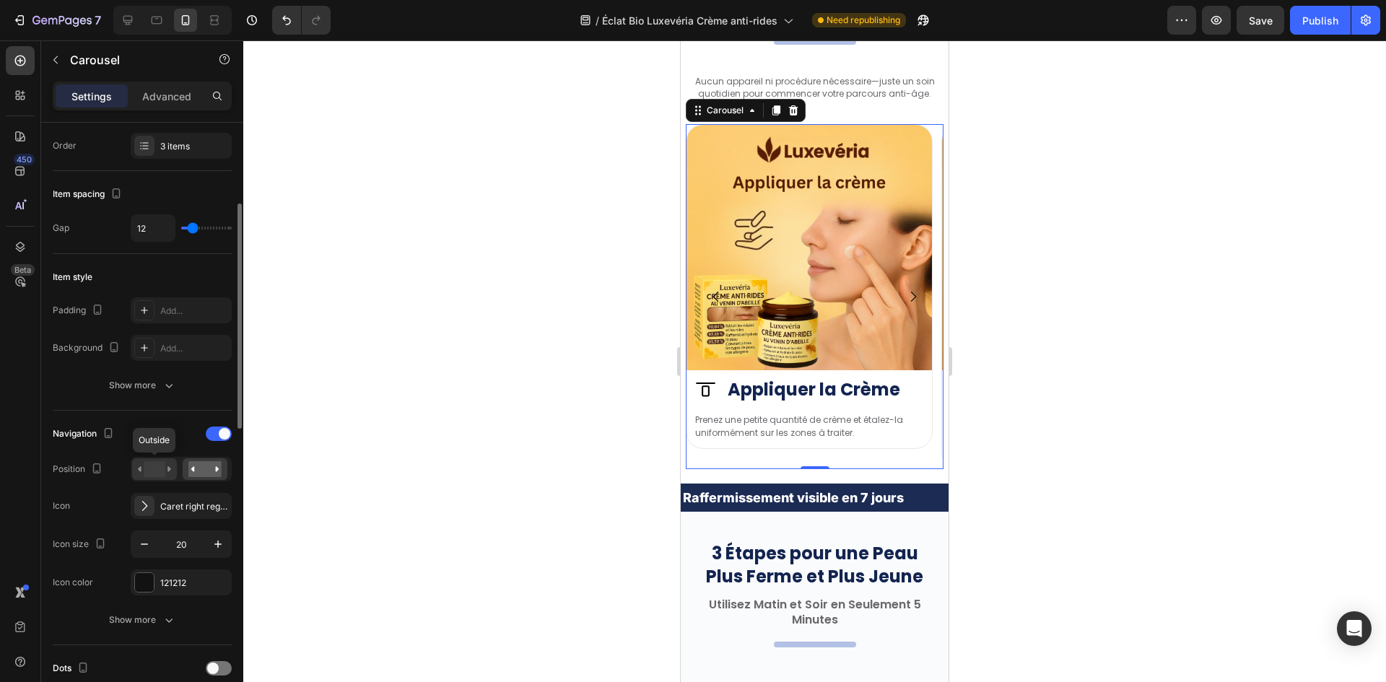
click at [152, 480] on div at bounding box center [154, 469] width 45 height 22
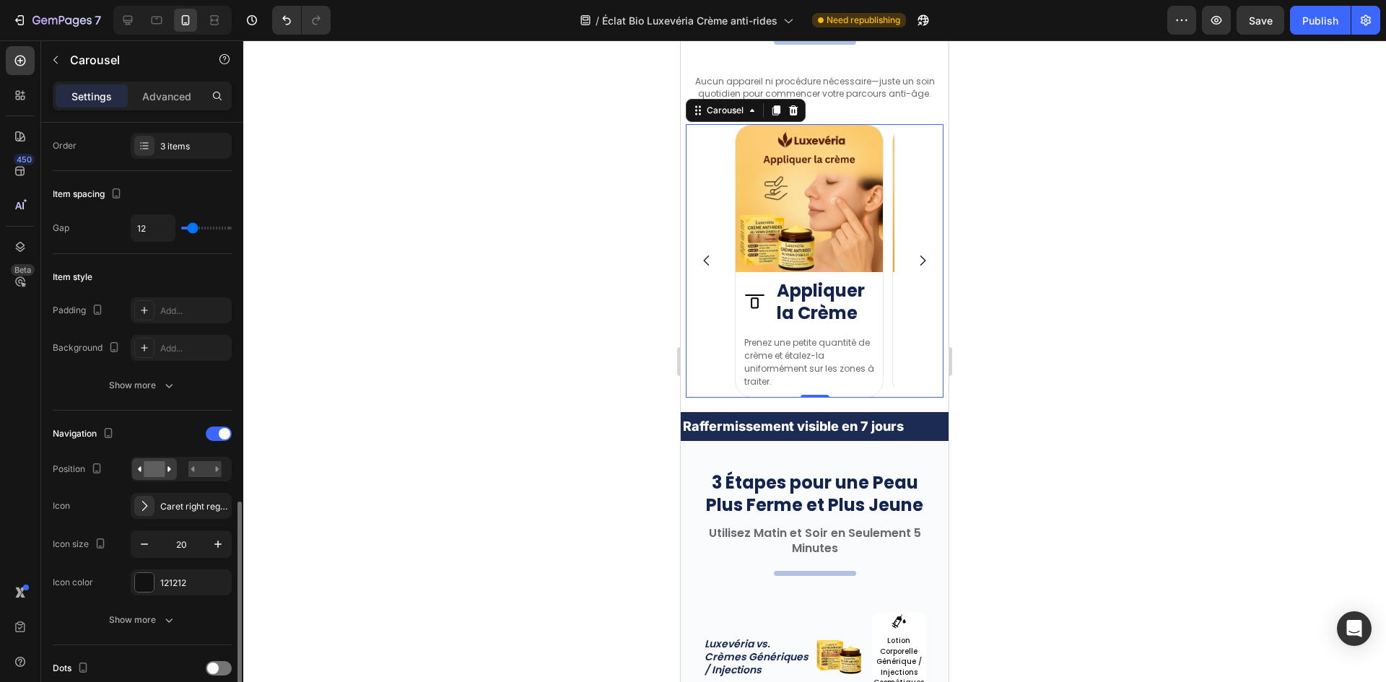
scroll to position [433, 0]
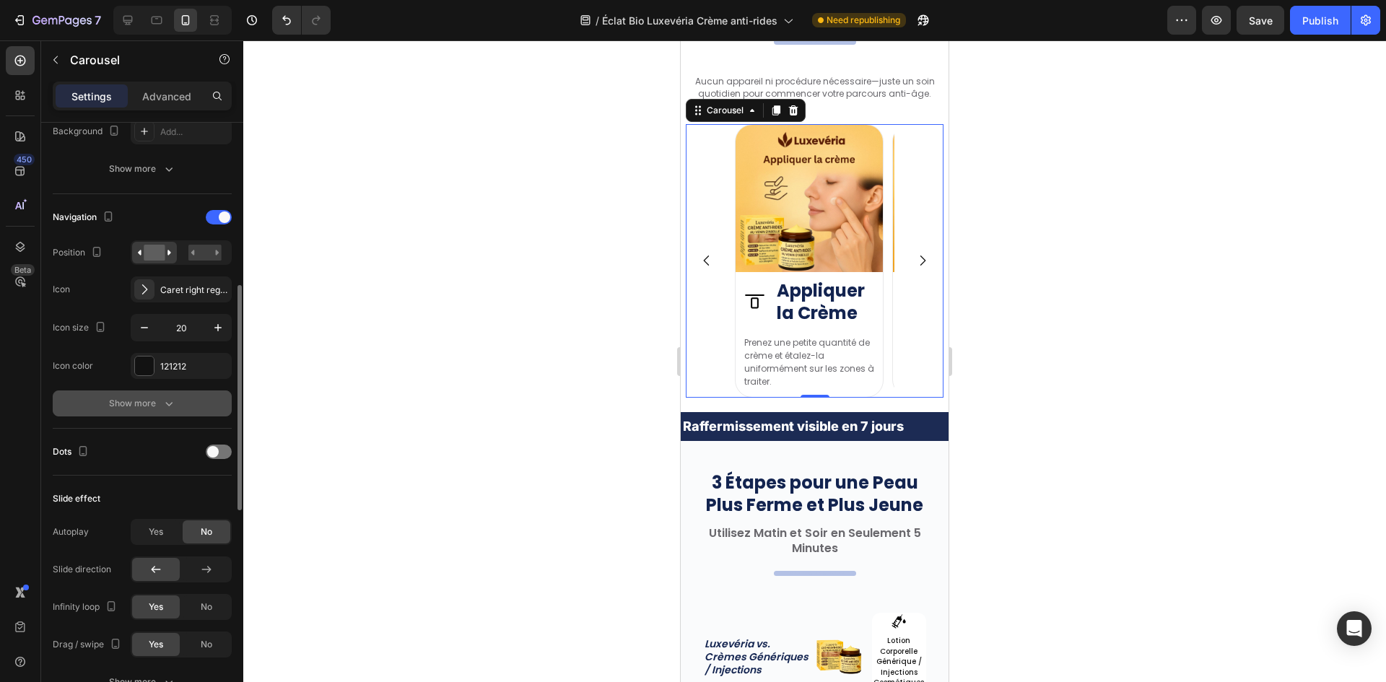
click at [156, 392] on button "Show more" at bounding box center [142, 404] width 179 height 26
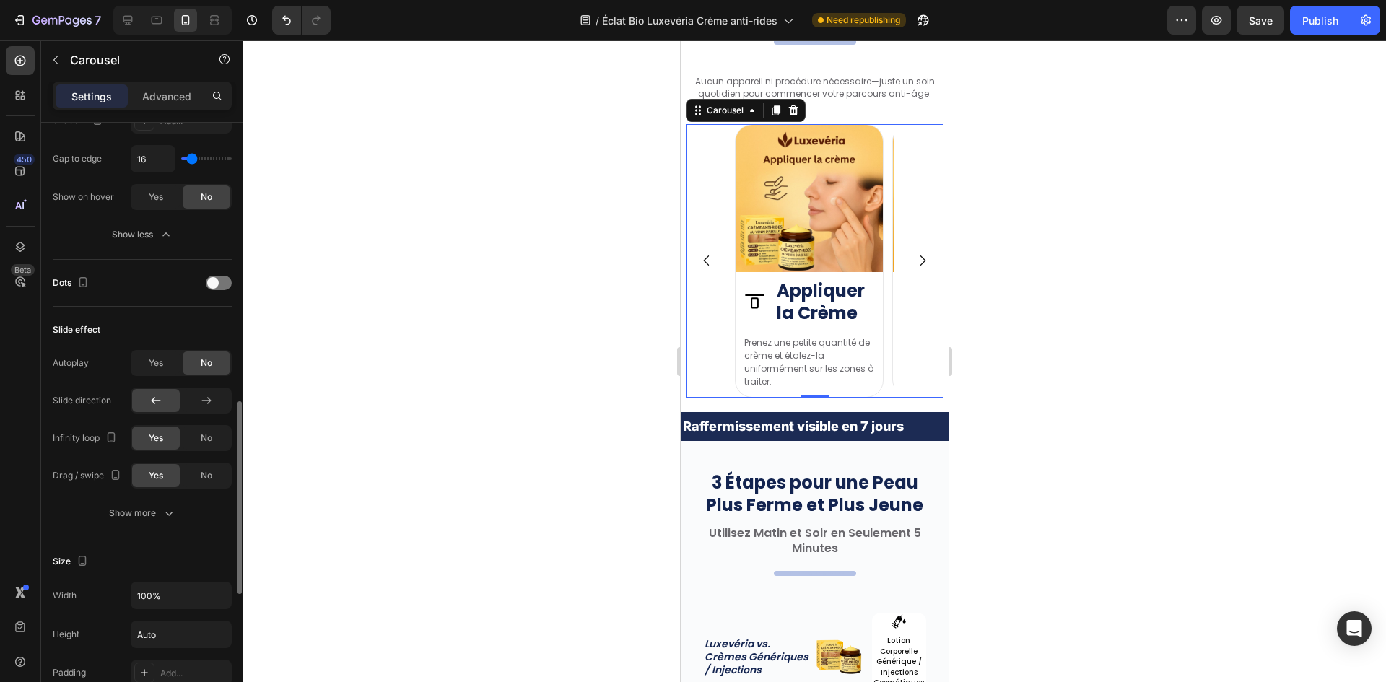
scroll to position [1083, 0]
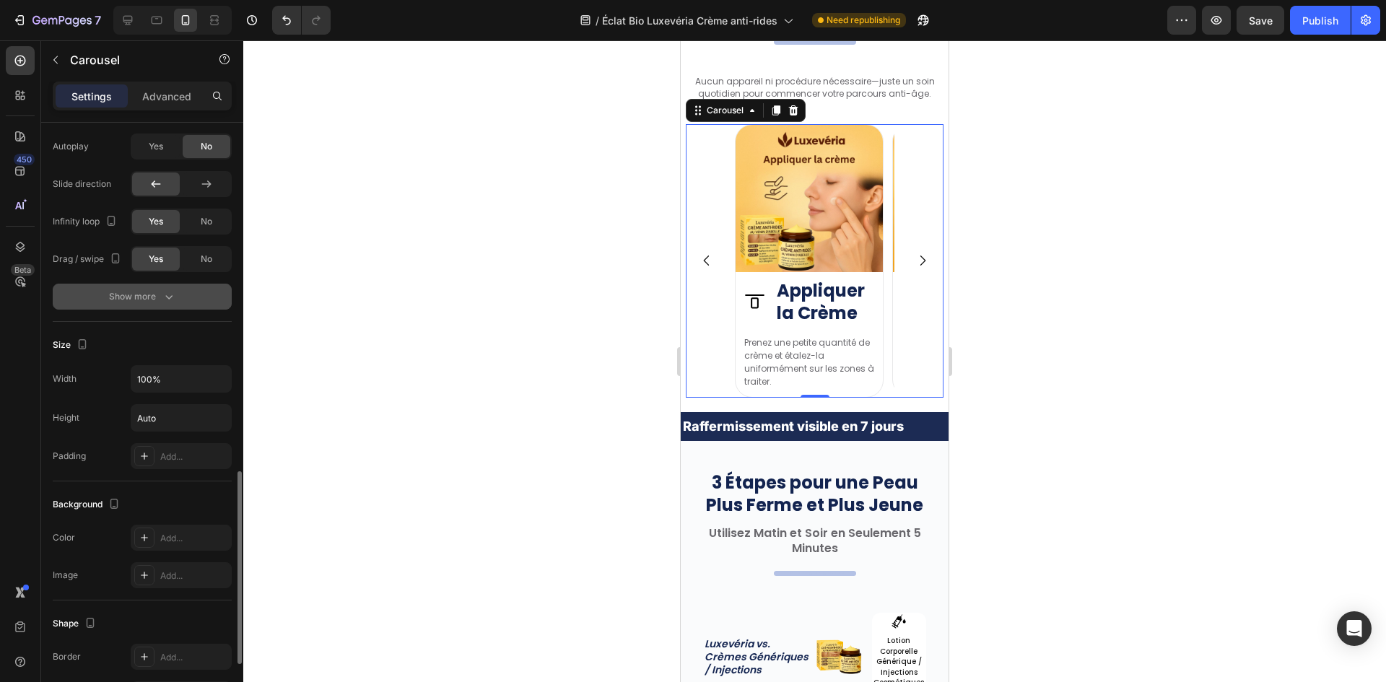
click at [144, 289] on button "Show more" at bounding box center [142, 297] width 179 height 26
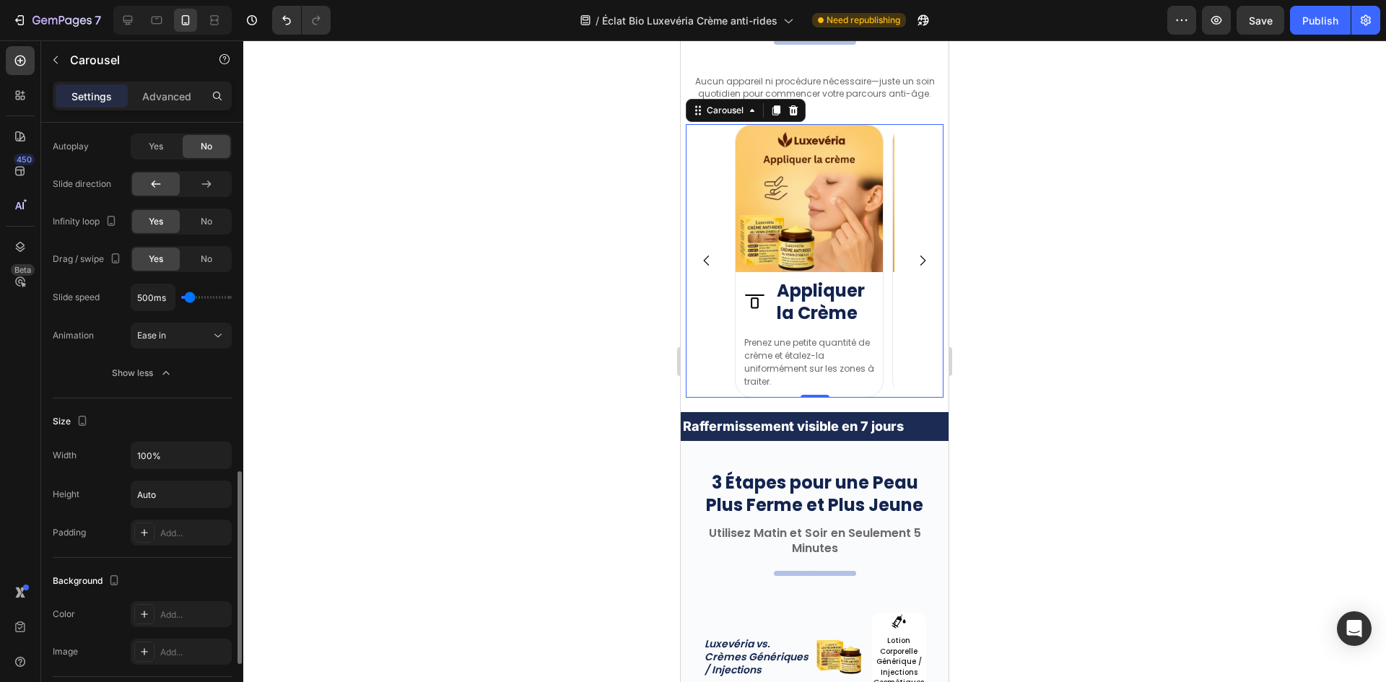
type input "100ms"
type input "100"
click at [186, 299] on input "range" at bounding box center [206, 297] width 51 height 3
drag, startPoint x: 740, startPoint y: 422, endPoint x: 699, endPoint y: 419, distance: 41.2
click at [740, 422] on div "Raffermissement visible en 7 jours Text Block Réparation des rides, sans inject…" at bounding box center [815, 426] width 268 height 28
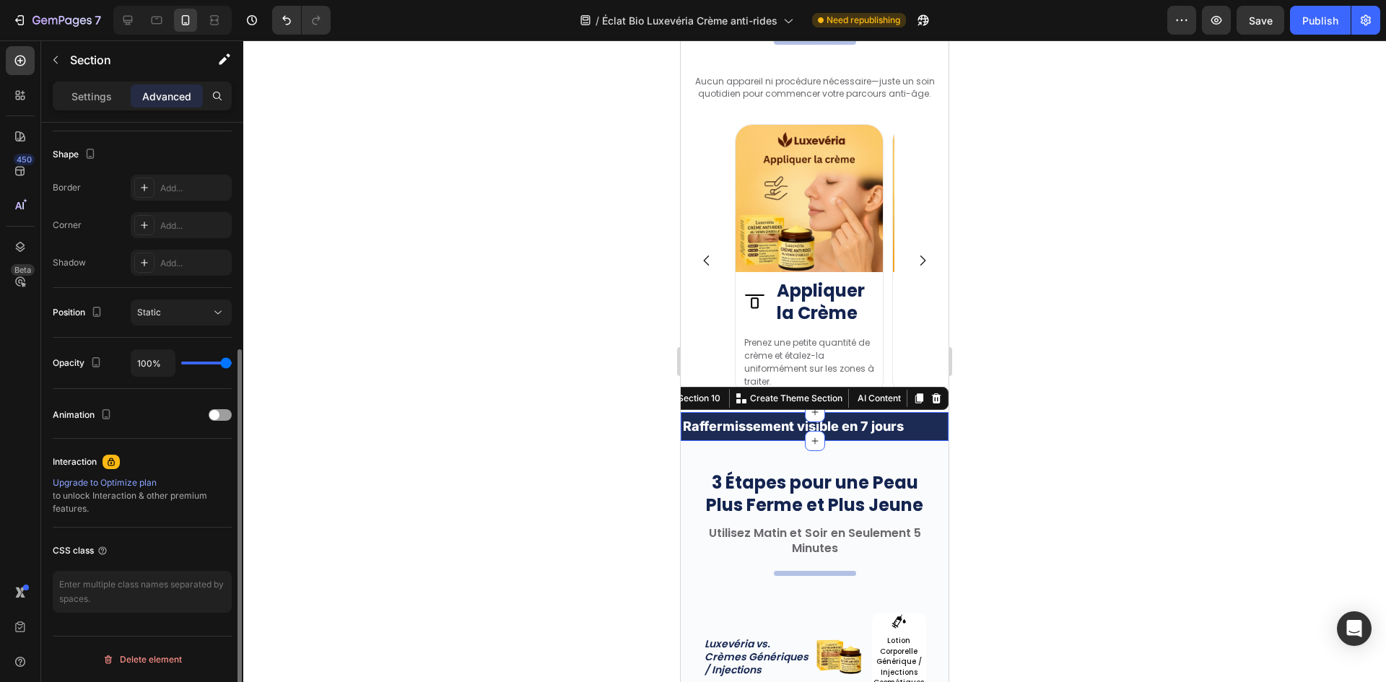
scroll to position [0, 0]
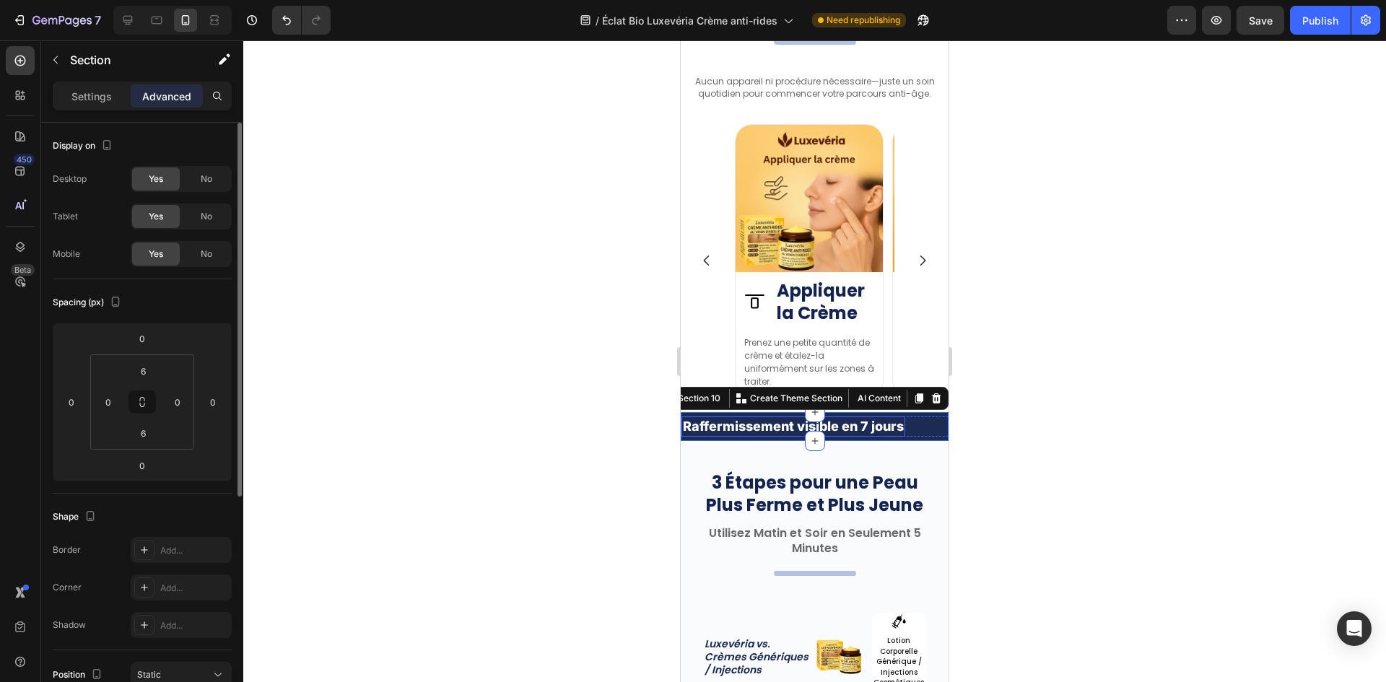
click at [699, 435] on p "Raffermissement visible en 7 jours" at bounding box center [793, 426] width 221 height 17
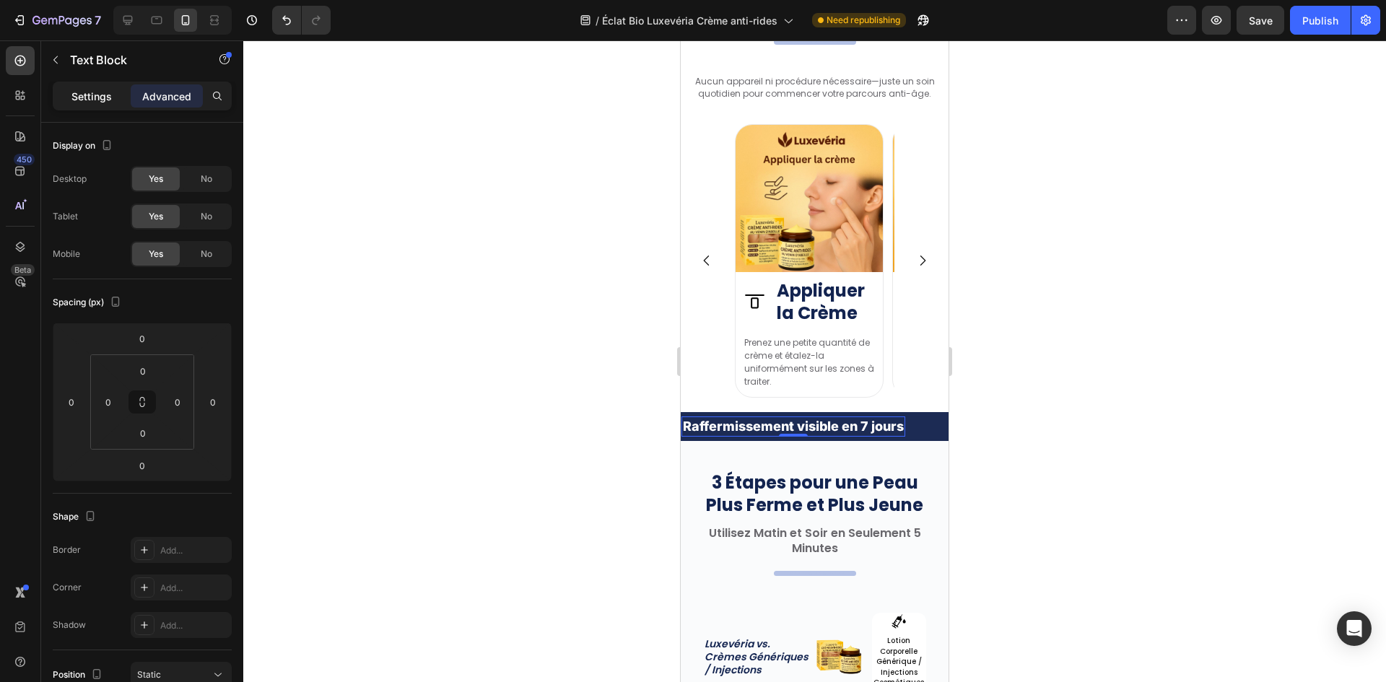
click at [92, 102] on p "Settings" at bounding box center [91, 96] width 40 height 15
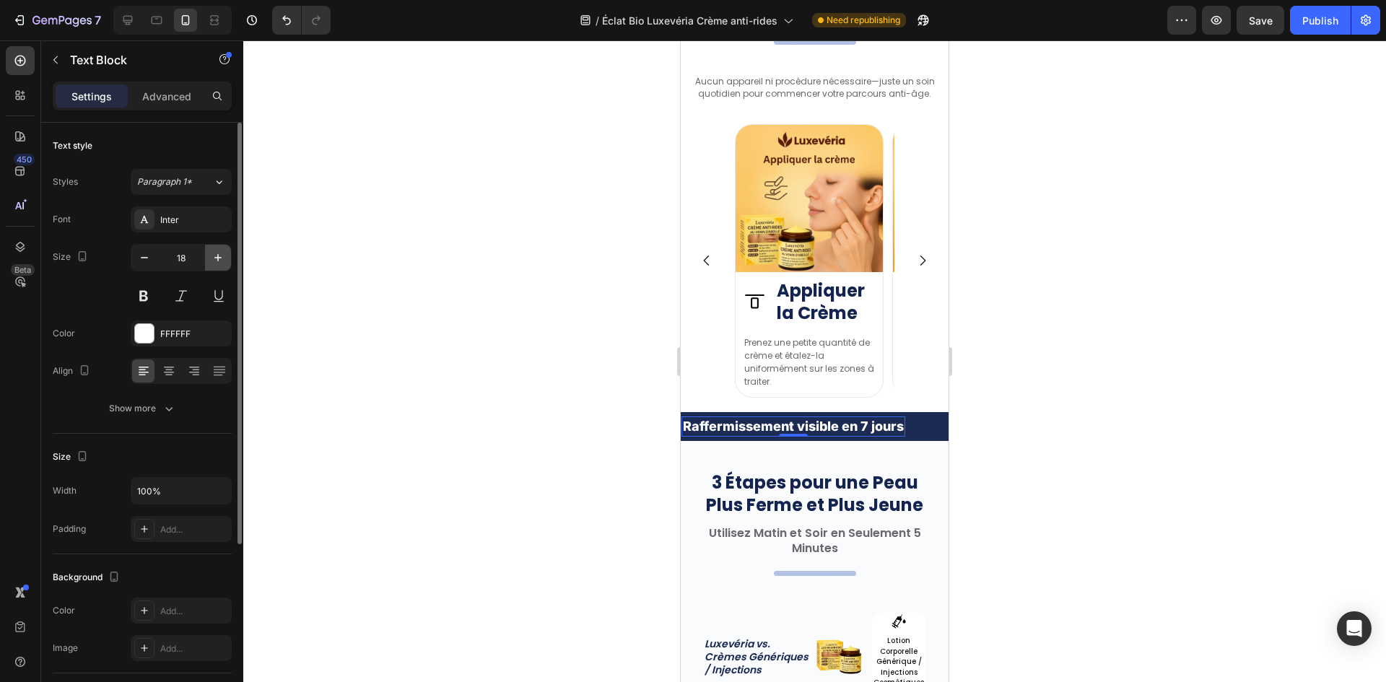
click at [212, 256] on icon "button" at bounding box center [218, 257] width 14 height 14
type input "20"
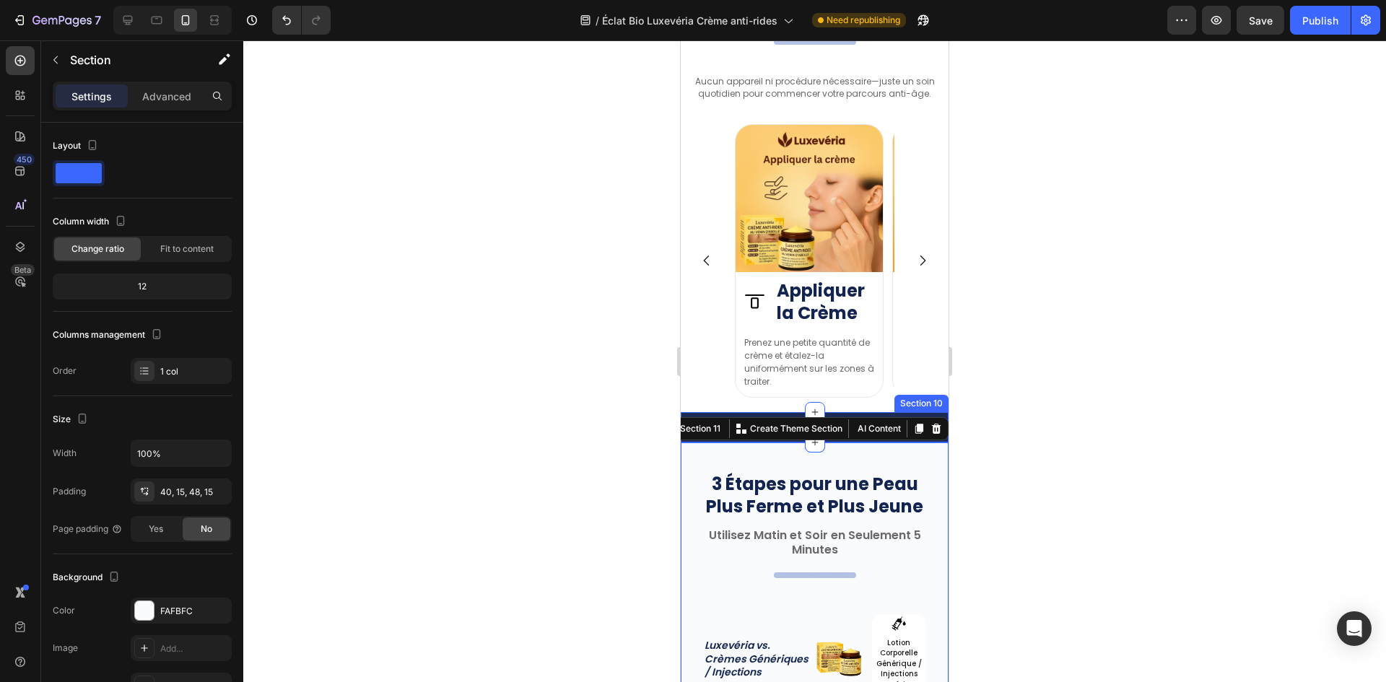
click at [767, 442] on div "Raffermissement visible en 7 jours Text Block Réparation des rides, sans inject…" at bounding box center [815, 427] width 268 height 30
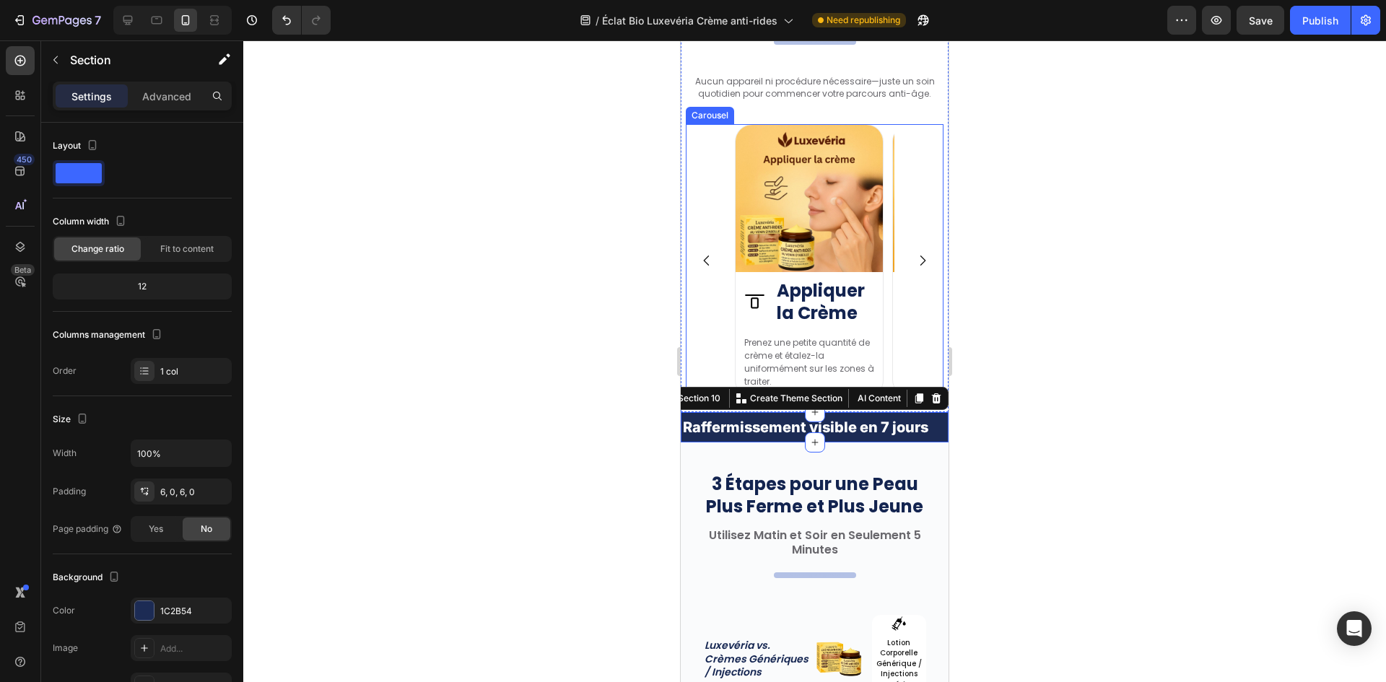
click at [707, 266] on icon "Carousel Back Arrow" at bounding box center [706, 260] width 14 height 14
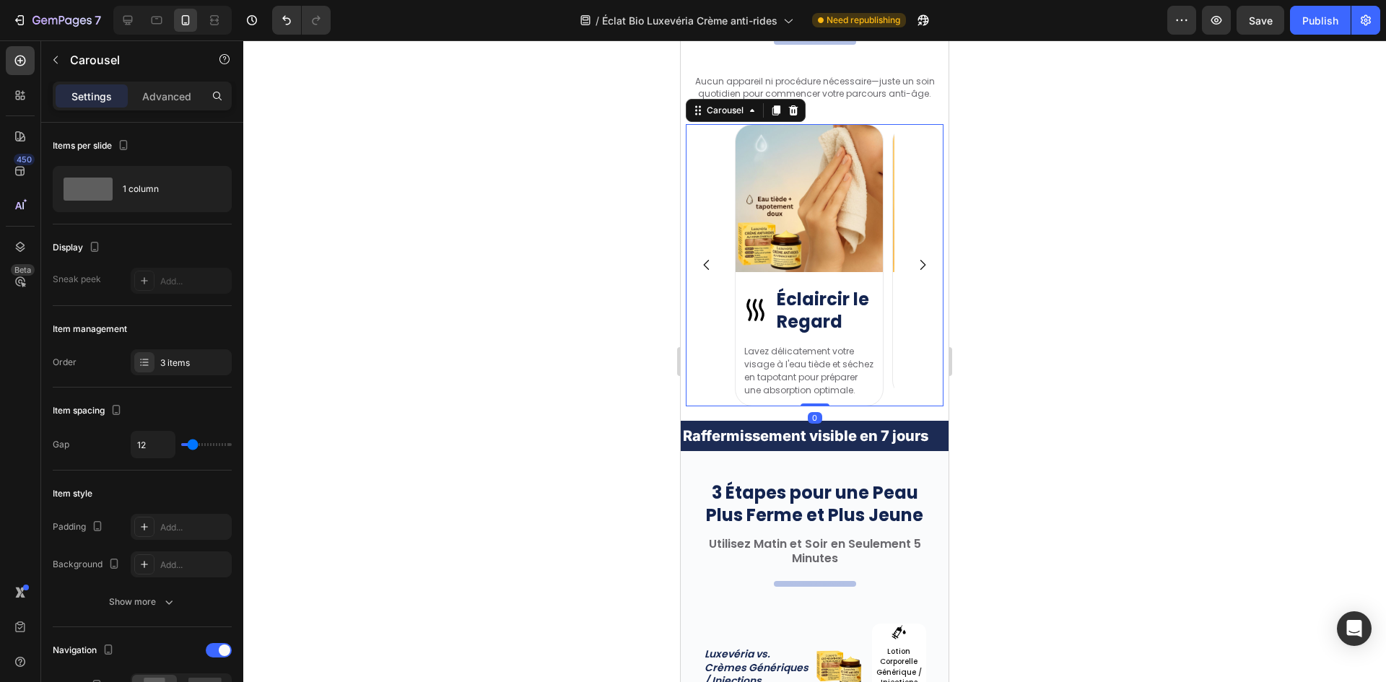
click at [710, 277] on button "Carousel Back Arrow" at bounding box center [707, 265] width 38 height 38
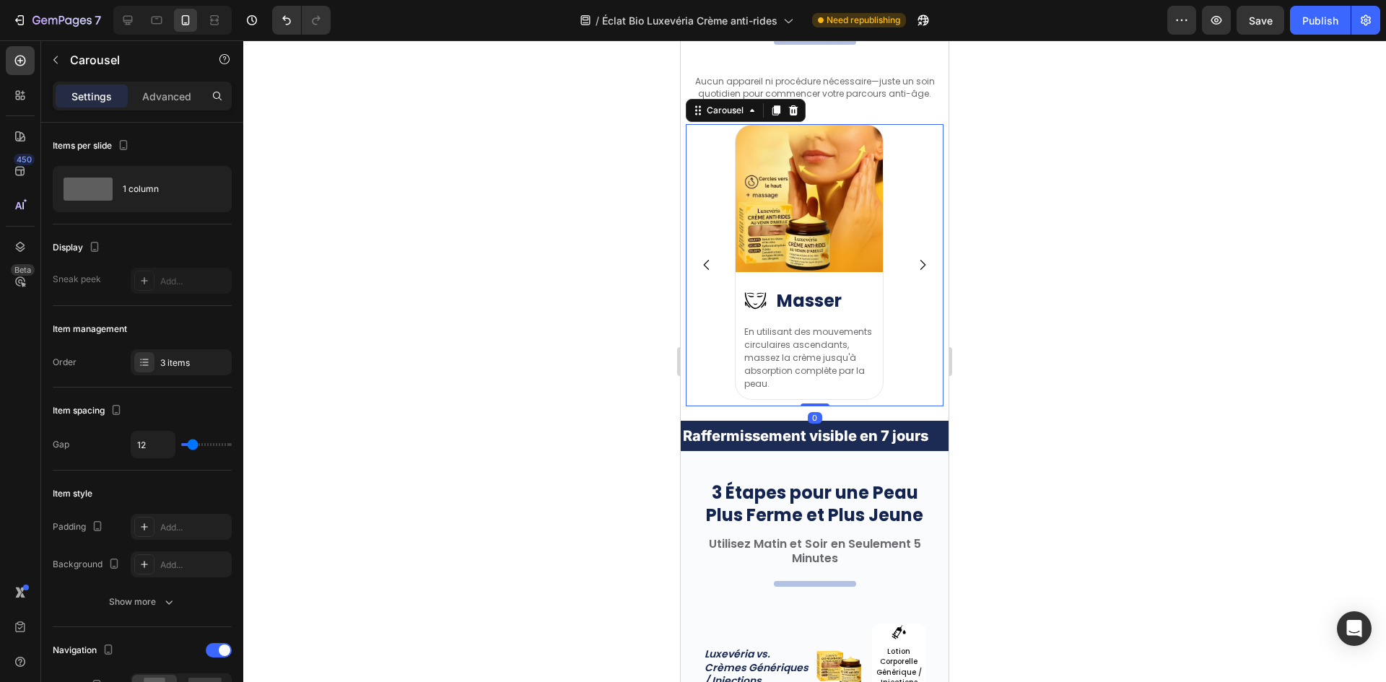
click at [720, 305] on div "Image Image Éclaircir le Regard Heading Row Lavez délicatement votre visage à l…" at bounding box center [815, 265] width 258 height 282
click at [165, 26] on div at bounding box center [156, 20] width 23 height 23
type input "16"
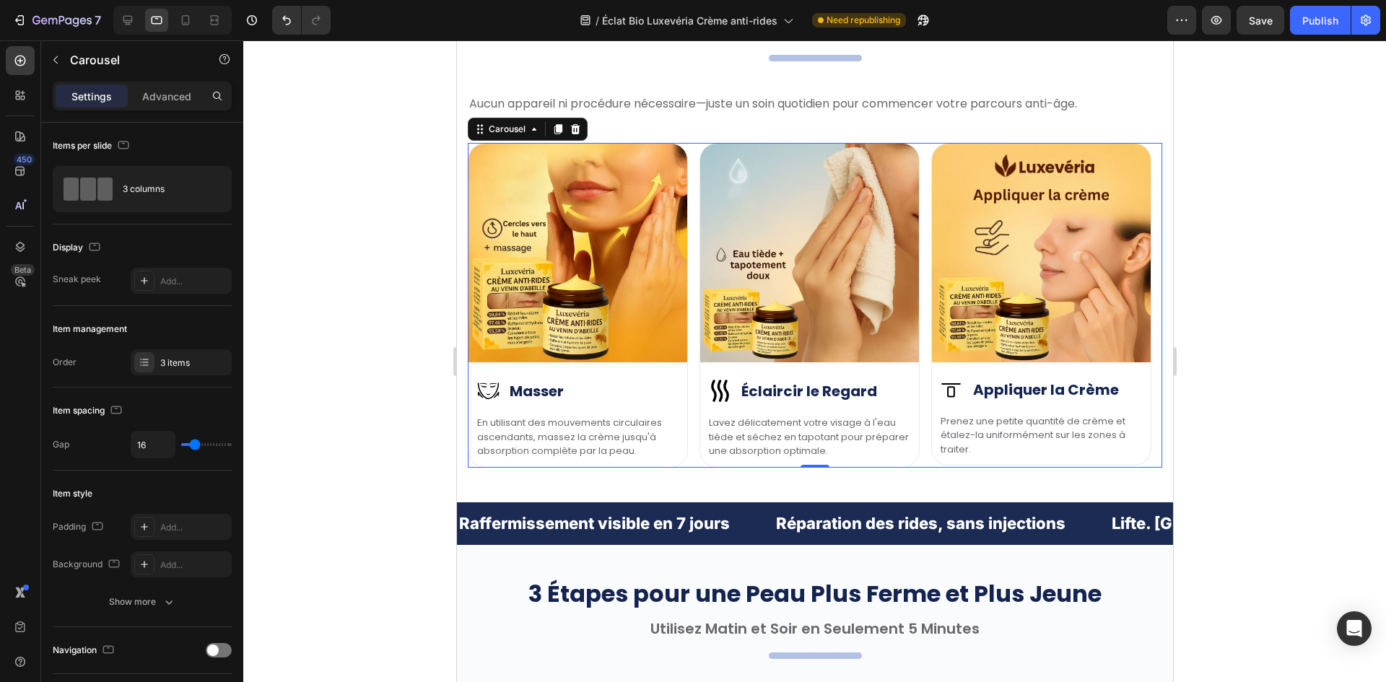
scroll to position [4113, 0]
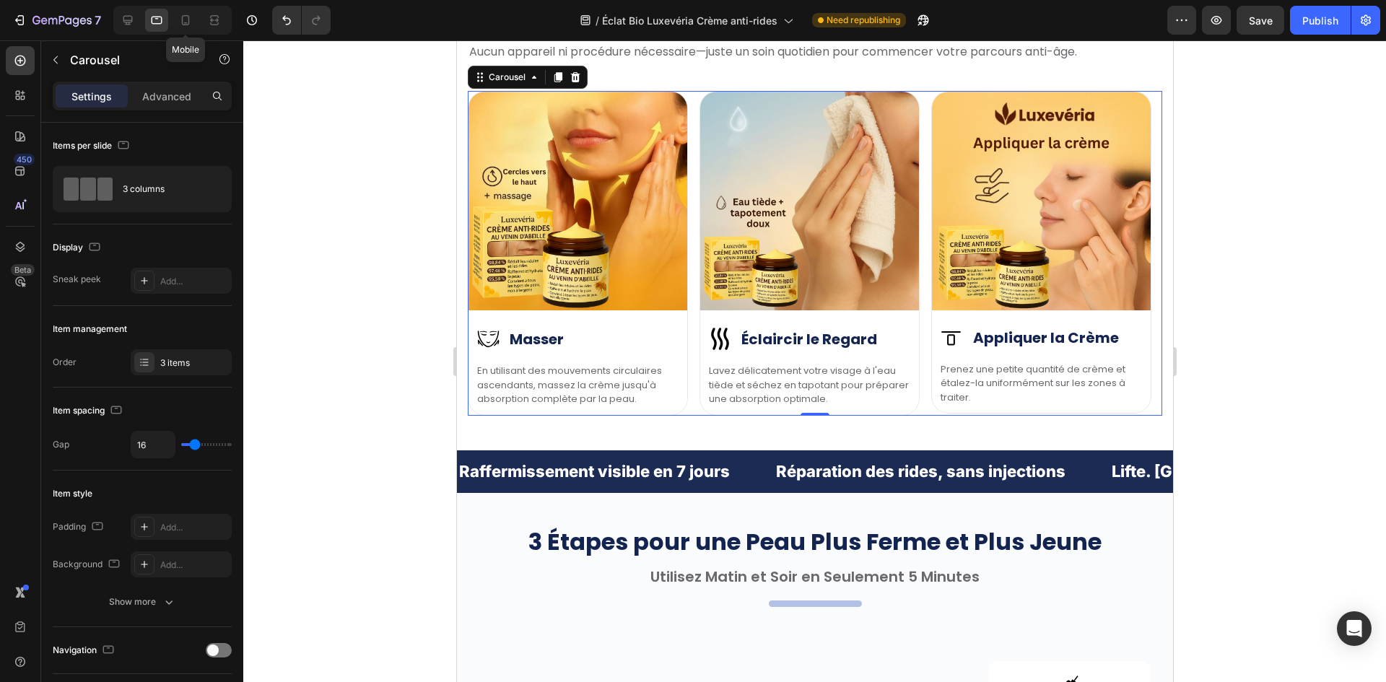
click at [186, 27] on icon at bounding box center [185, 20] width 14 height 14
type input "12"
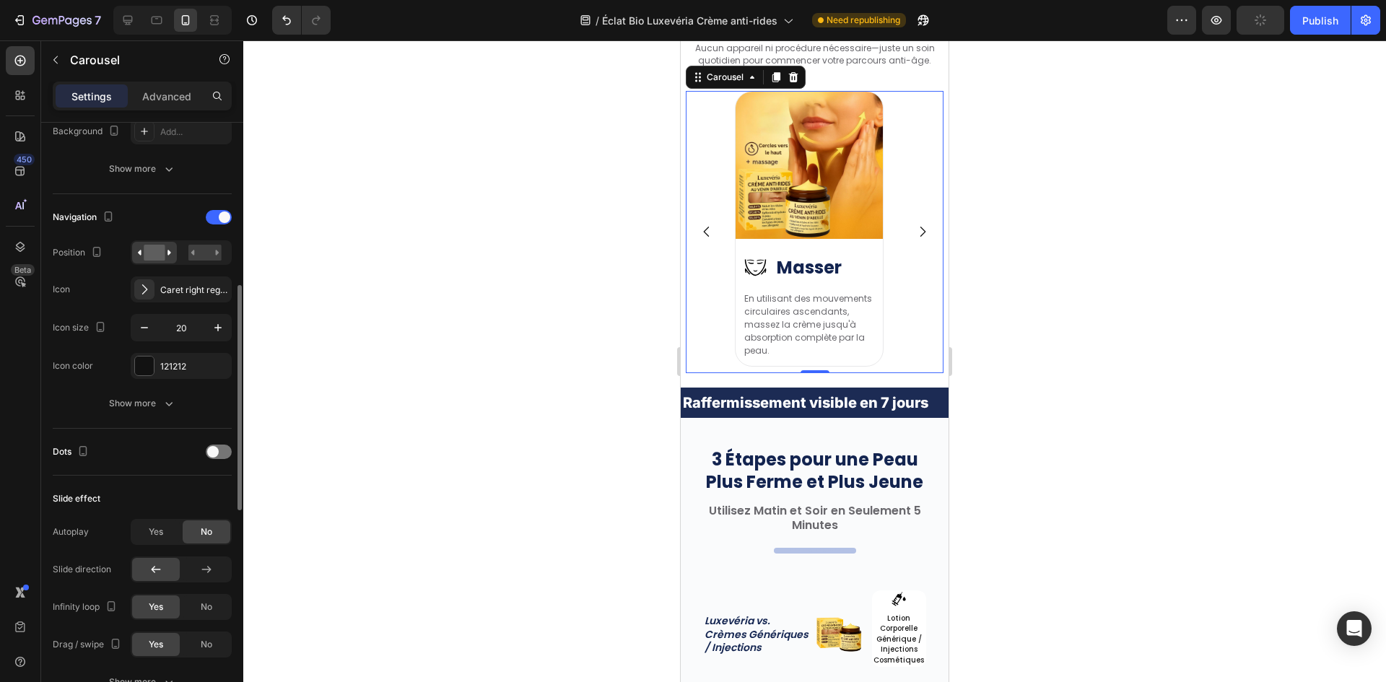
scroll to position [650, 0]
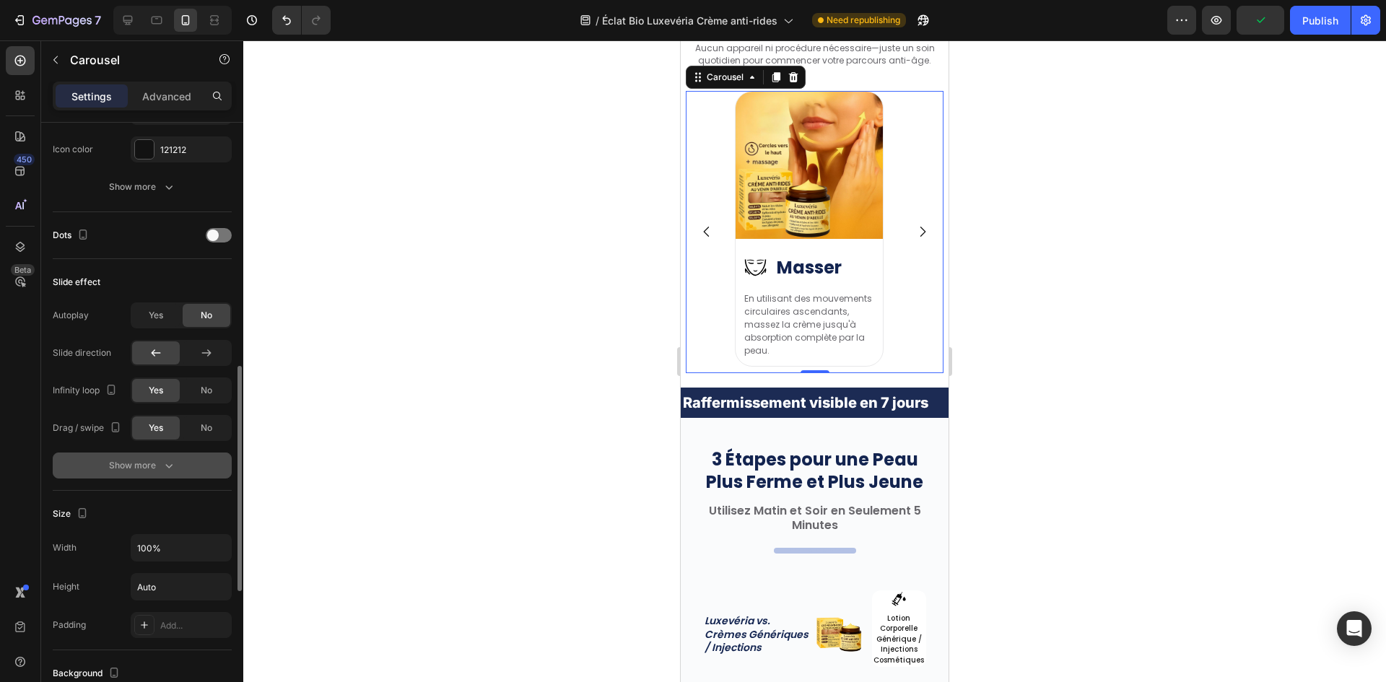
click at [174, 468] on icon "button" at bounding box center [169, 465] width 14 height 14
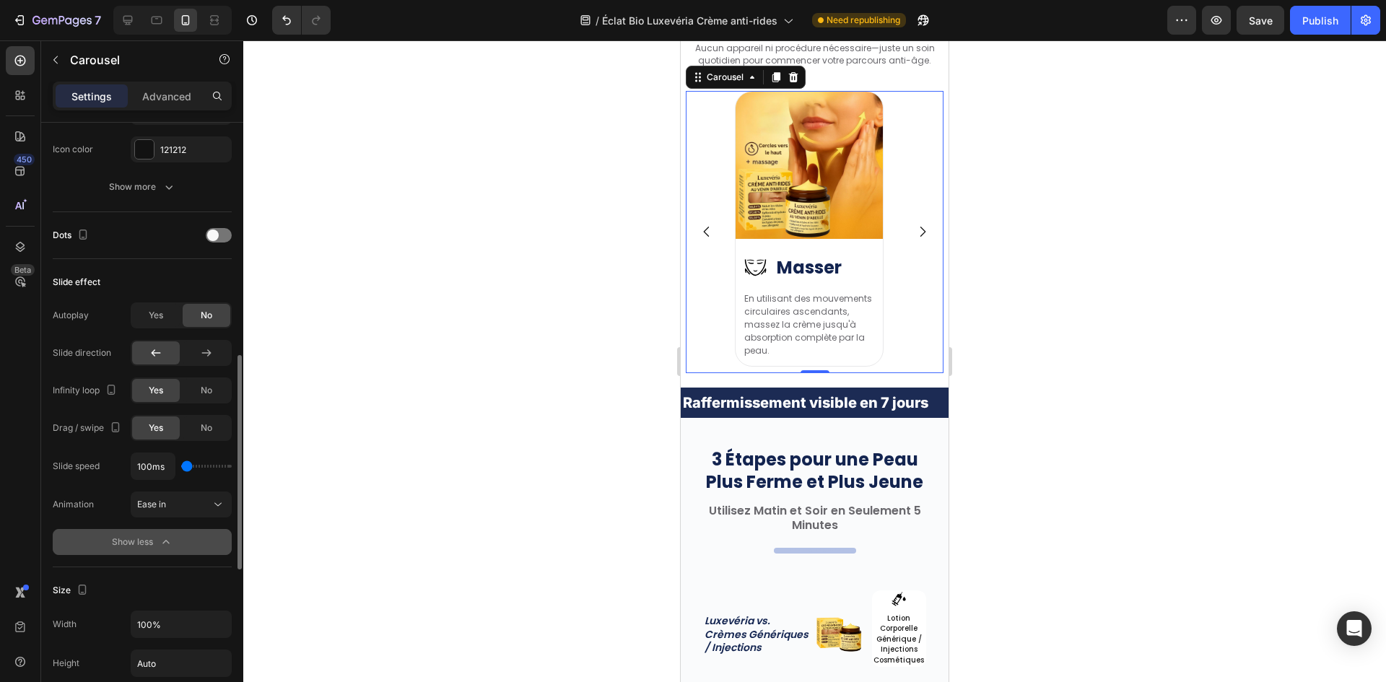
scroll to position [433, 0]
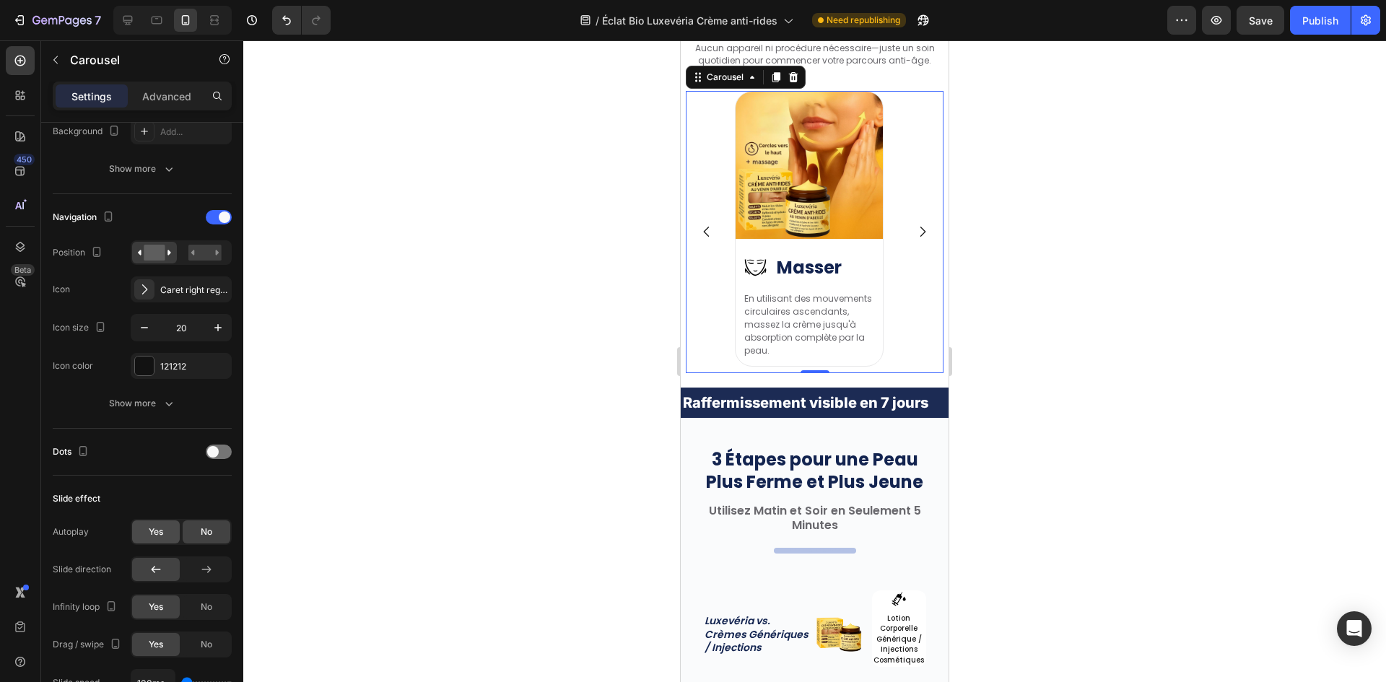
click at [170, 531] on div "Yes" at bounding box center [156, 531] width 48 height 23
type input "2.6s"
type input "2.6"
click at [208, 570] on input "range" at bounding box center [206, 570] width 51 height 3
type input "2.9s"
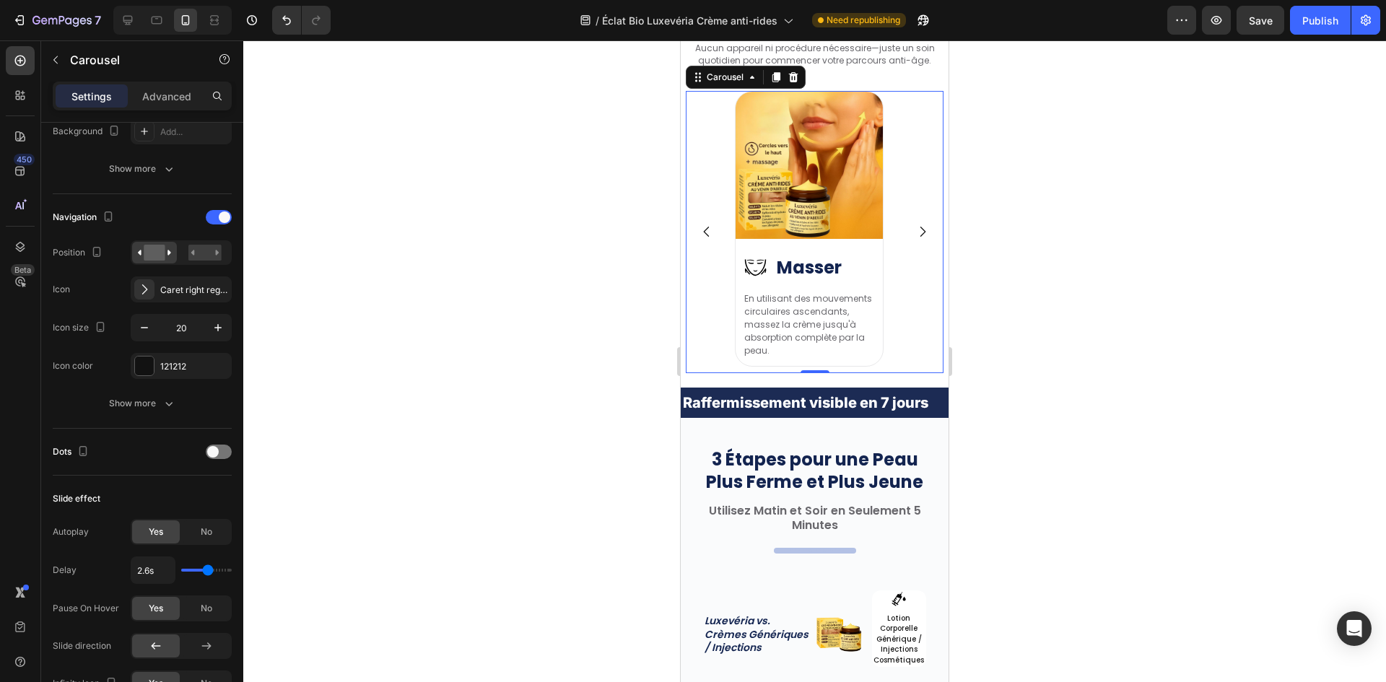
type input "2.9"
type input "3.1s"
type input "3.1"
type input "3.2s"
drag, startPoint x: 208, startPoint y: 570, endPoint x: 216, endPoint y: 572, distance: 8.2
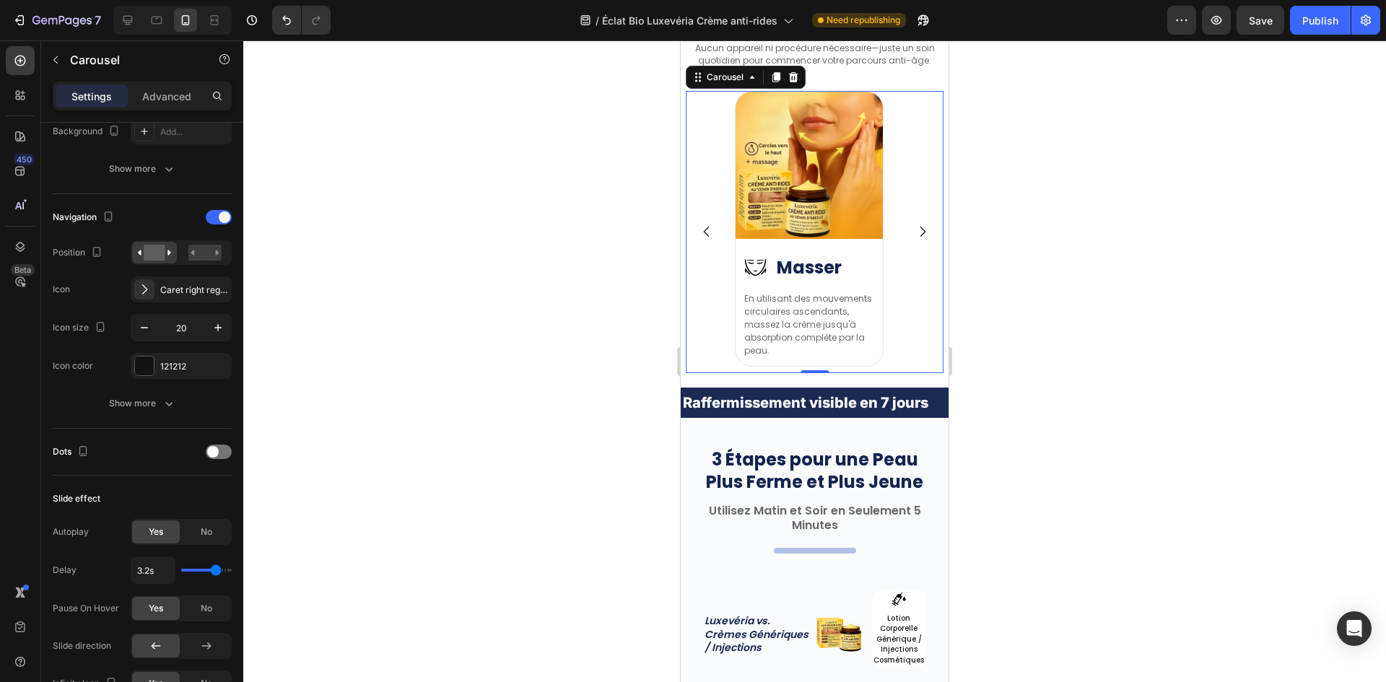
type input "3.2"
click at [216, 572] on input "range" at bounding box center [206, 570] width 51 height 3
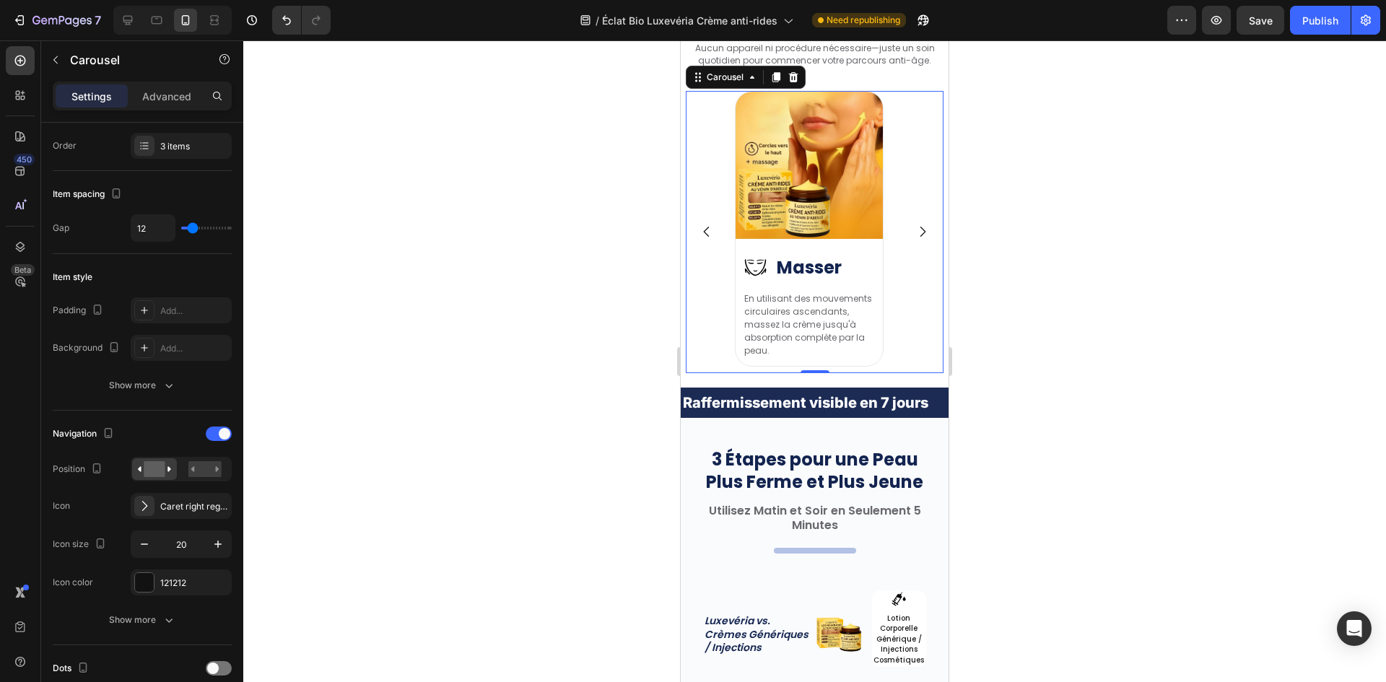
type input "0"
click at [183, 227] on input "range" at bounding box center [206, 228] width 51 height 3
type input "13"
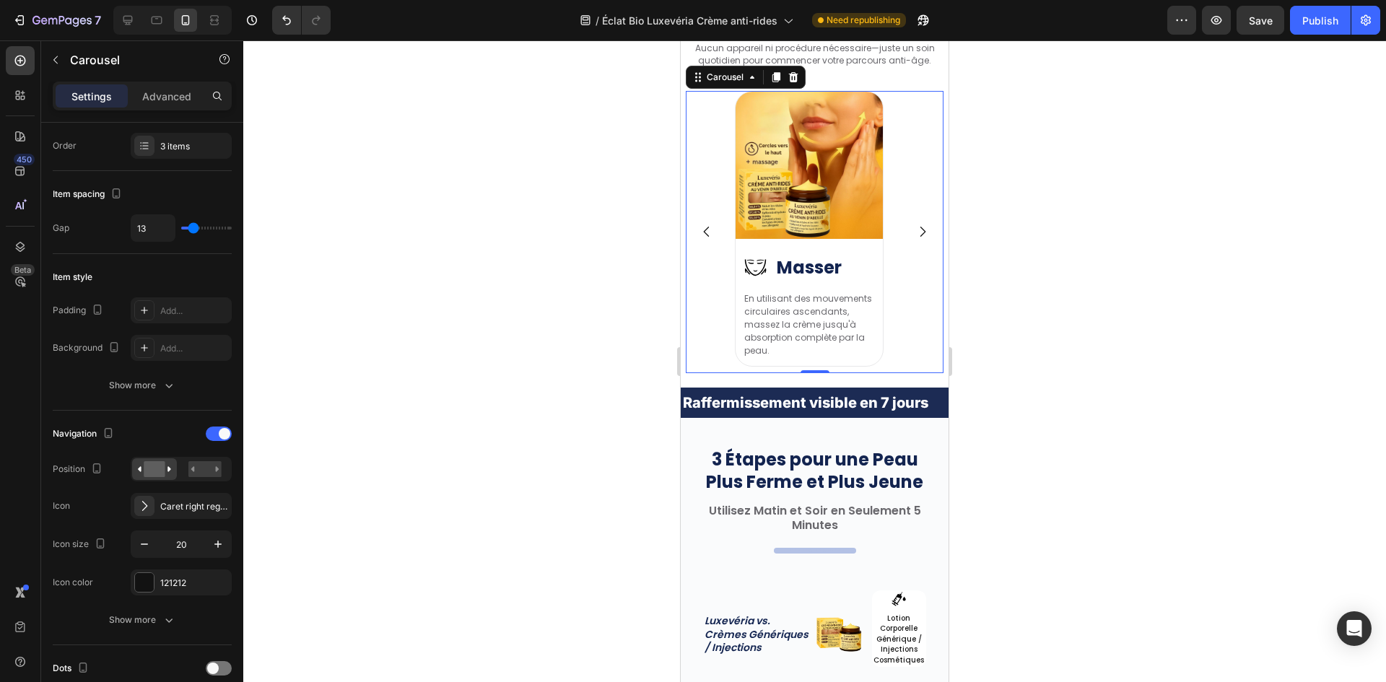
type input "18"
click at [196, 227] on input "range" at bounding box center [206, 228] width 51 height 3
click at [150, 620] on div "Show more" at bounding box center [142, 620] width 67 height 14
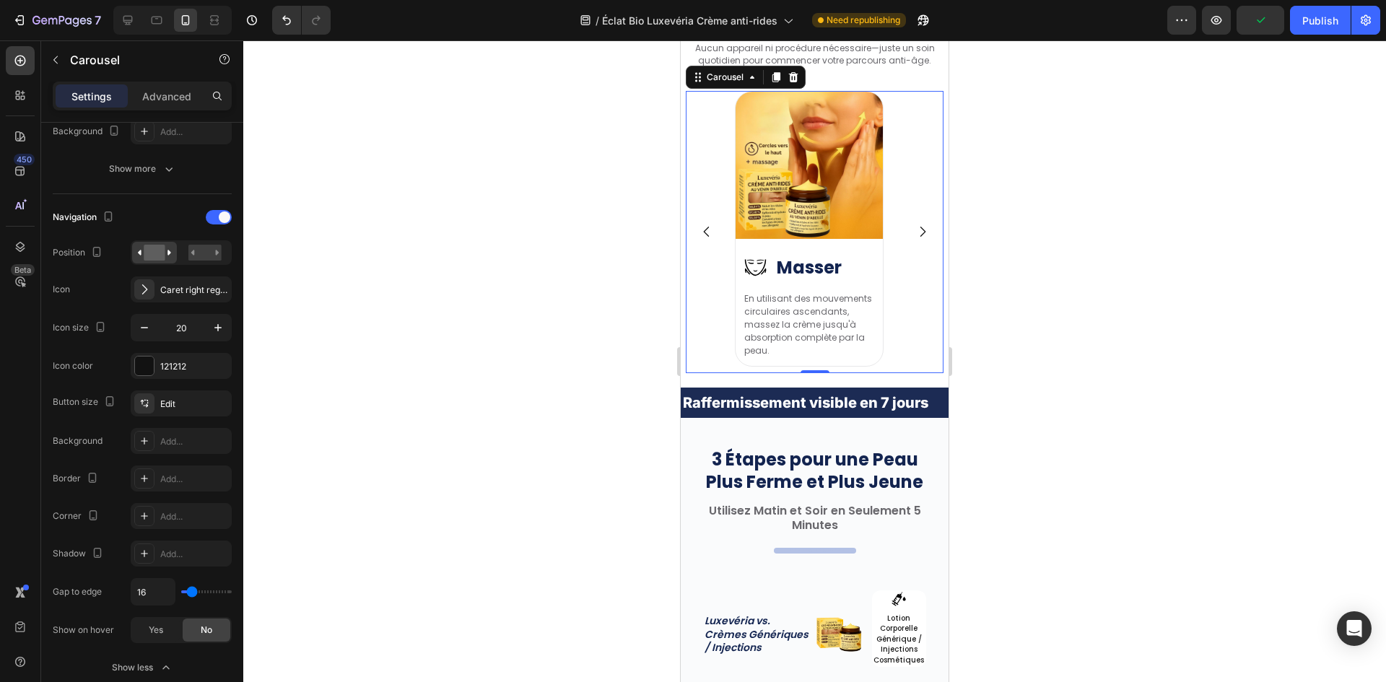
type input "0"
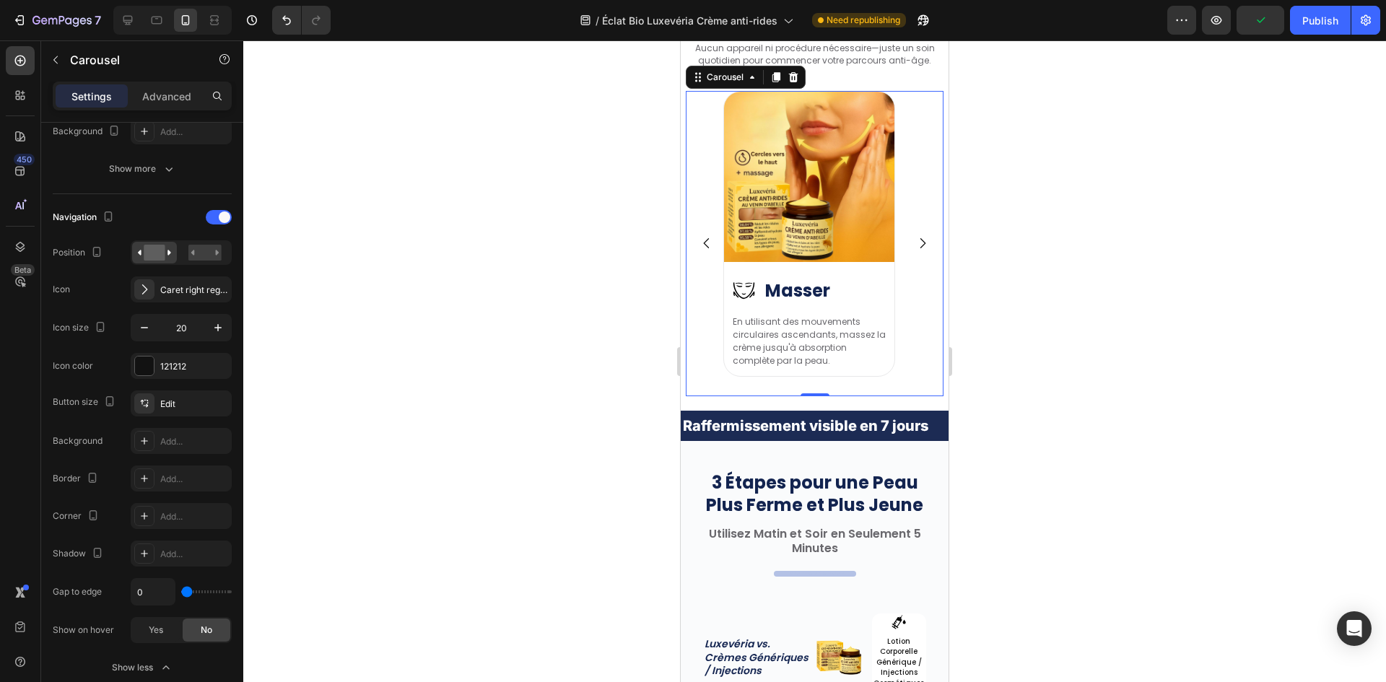
drag, startPoint x: 189, startPoint y: 594, endPoint x: 175, endPoint y: 593, distance: 13.7
type input "0"
click at [181, 593] on input "range" at bounding box center [206, 591] width 51 height 3
click at [151, 336] on button "button" at bounding box center [144, 328] width 26 height 26
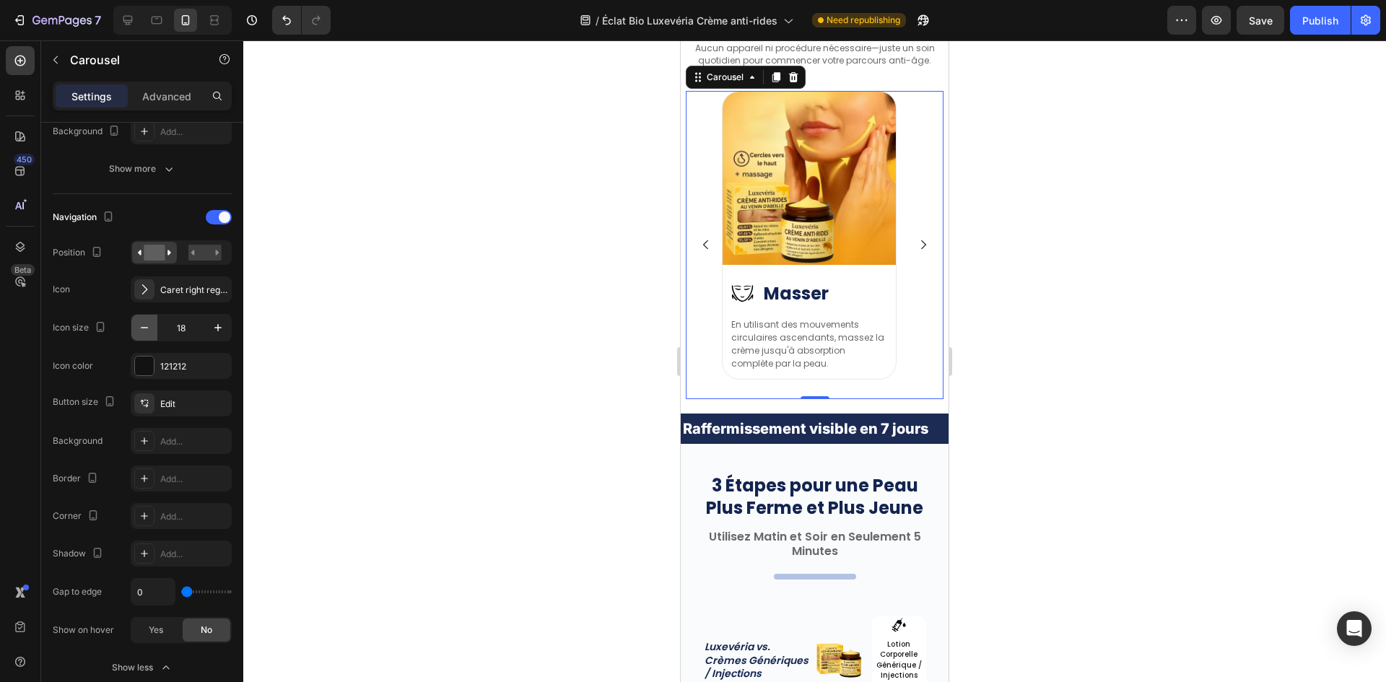
click at [151, 336] on button "button" at bounding box center [144, 328] width 26 height 26
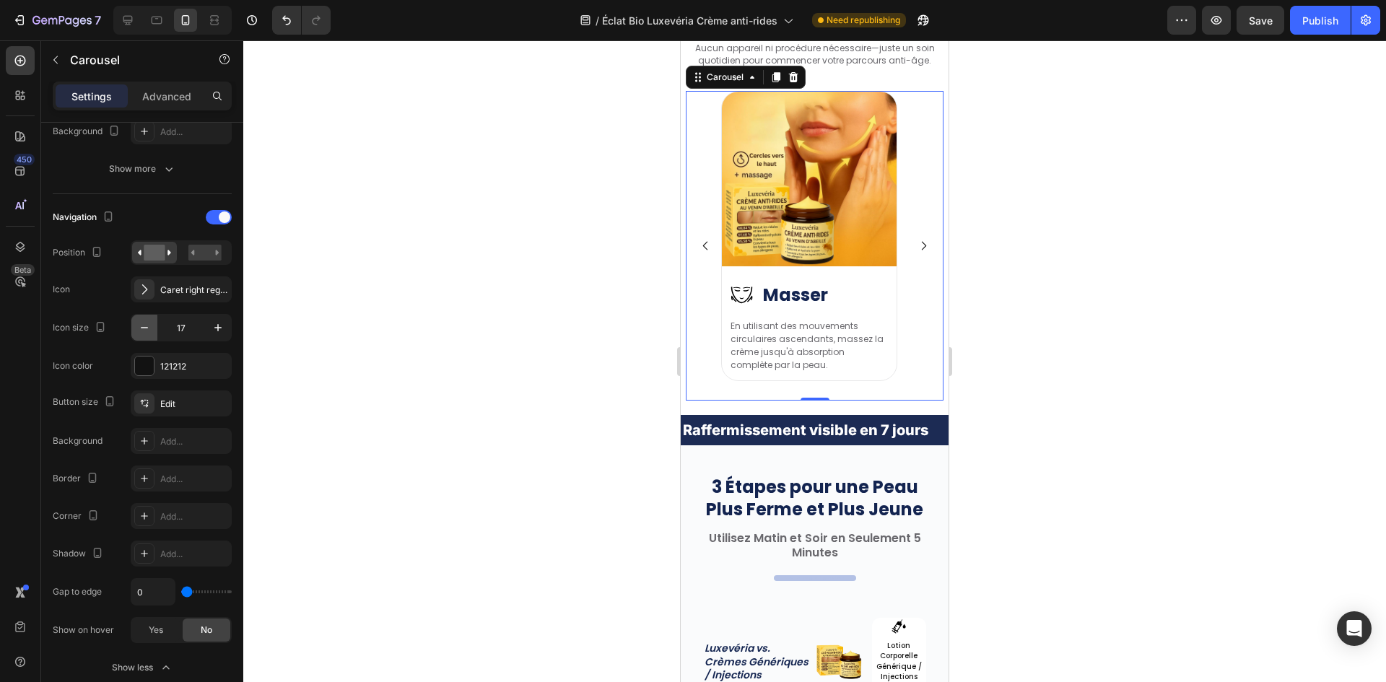
click at [151, 336] on button "button" at bounding box center [144, 328] width 26 height 26
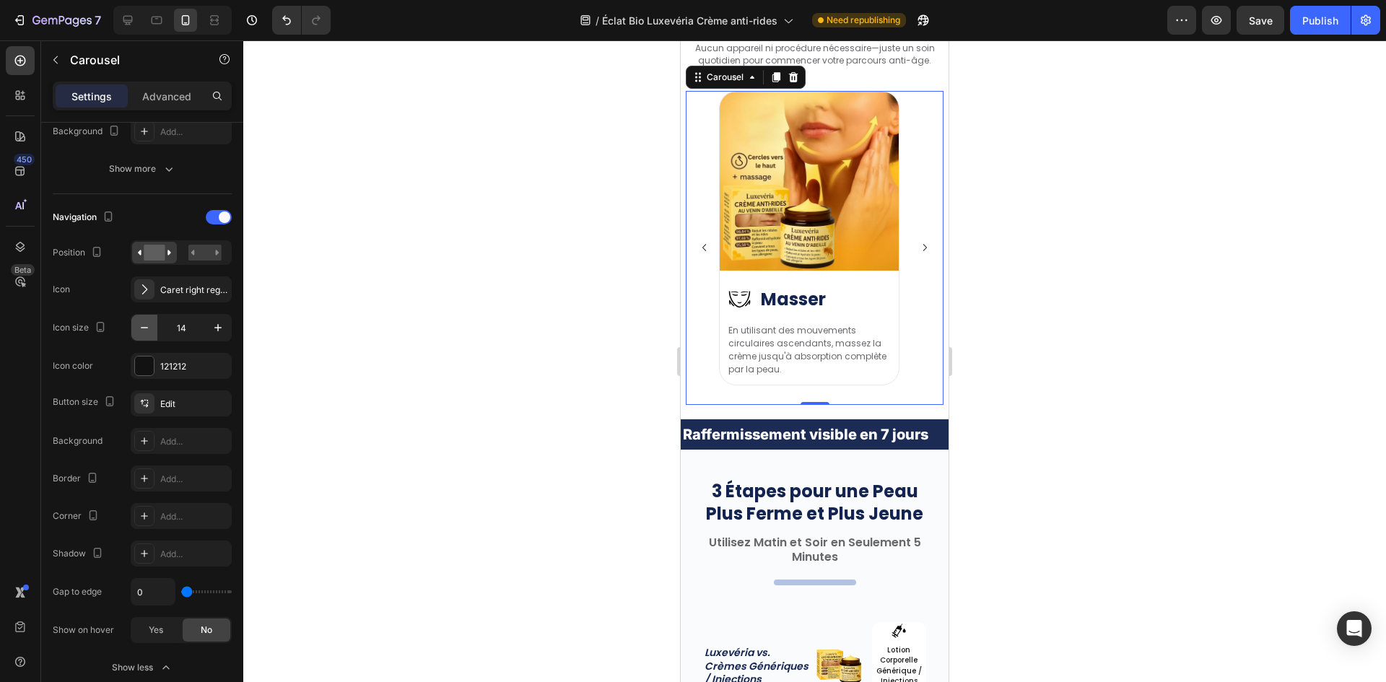
click at [151, 336] on button "button" at bounding box center [144, 328] width 26 height 26
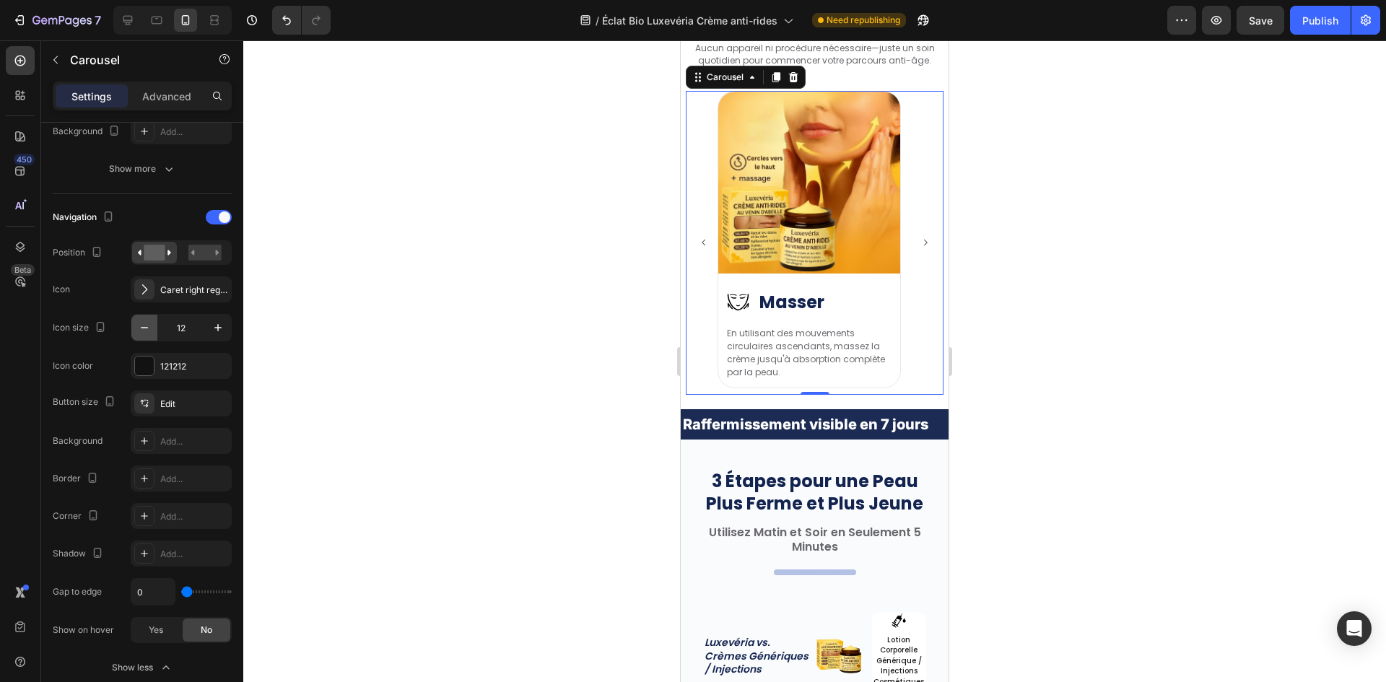
click at [151, 336] on button "button" at bounding box center [144, 328] width 26 height 26
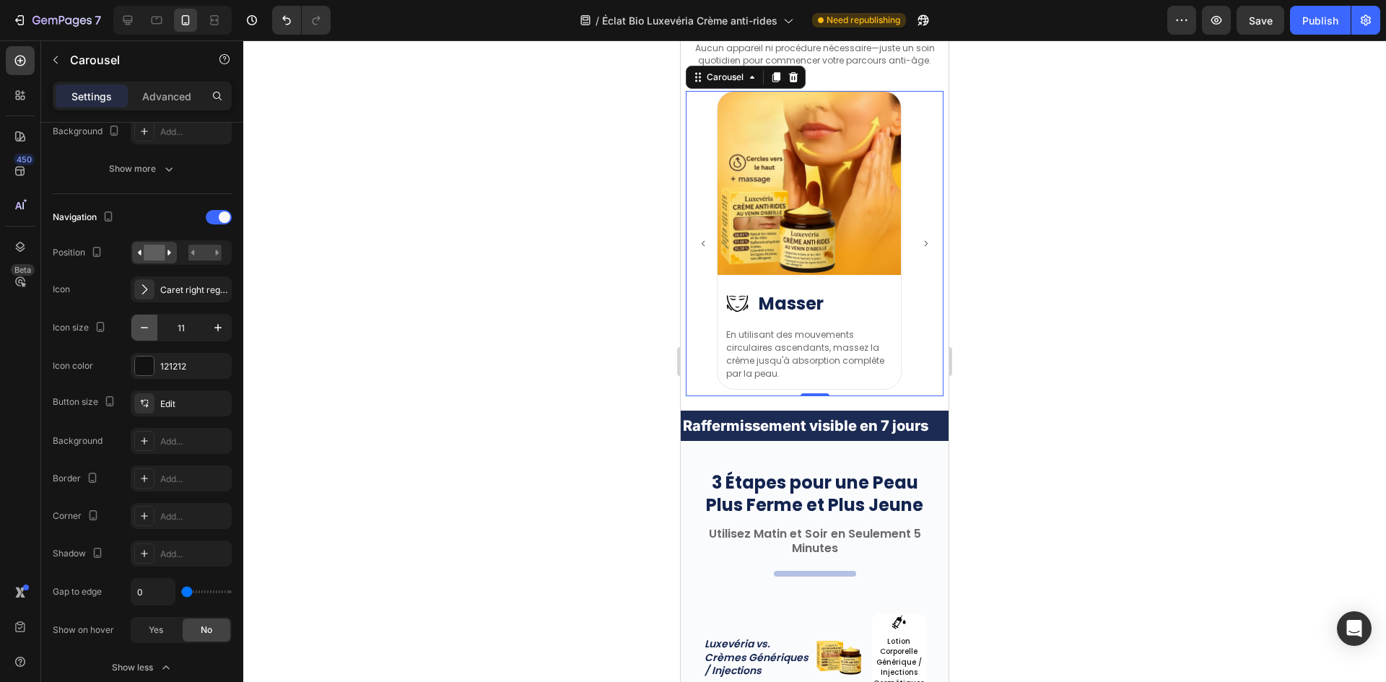
click at [151, 336] on button "button" at bounding box center [144, 328] width 26 height 26
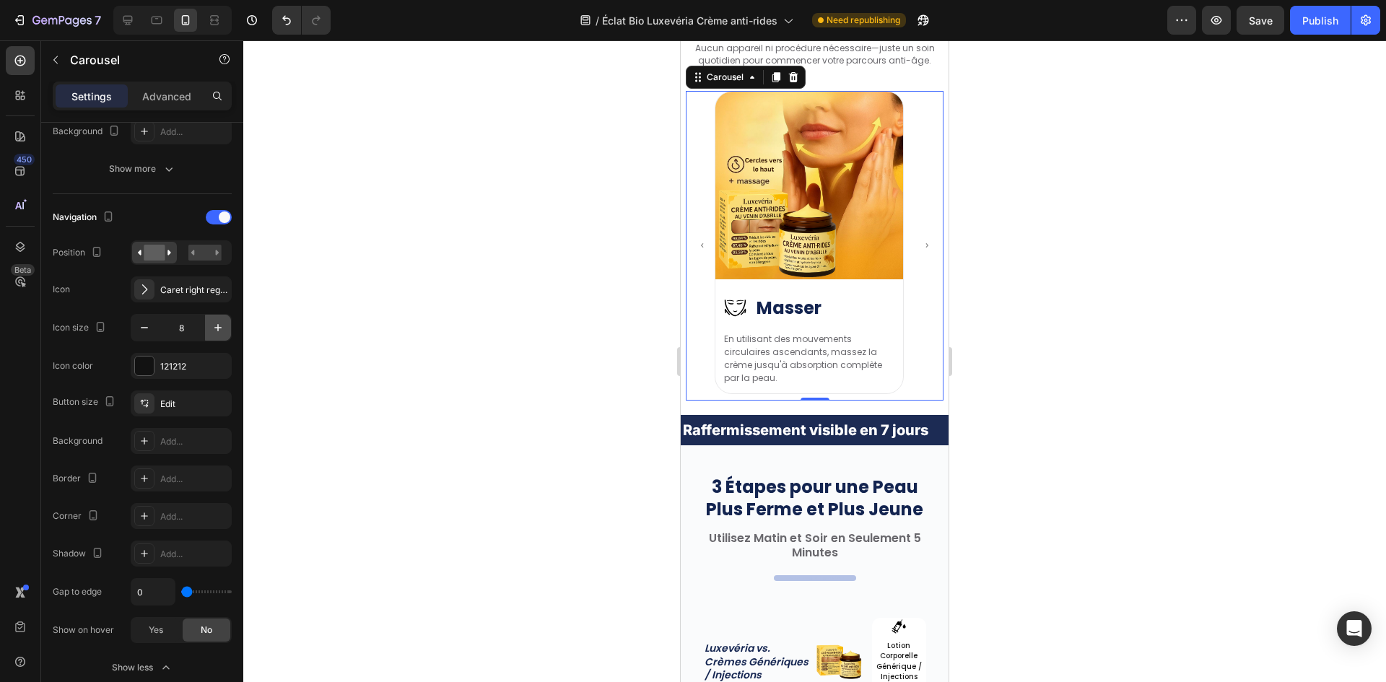
click at [217, 334] on icon "button" at bounding box center [218, 327] width 14 height 14
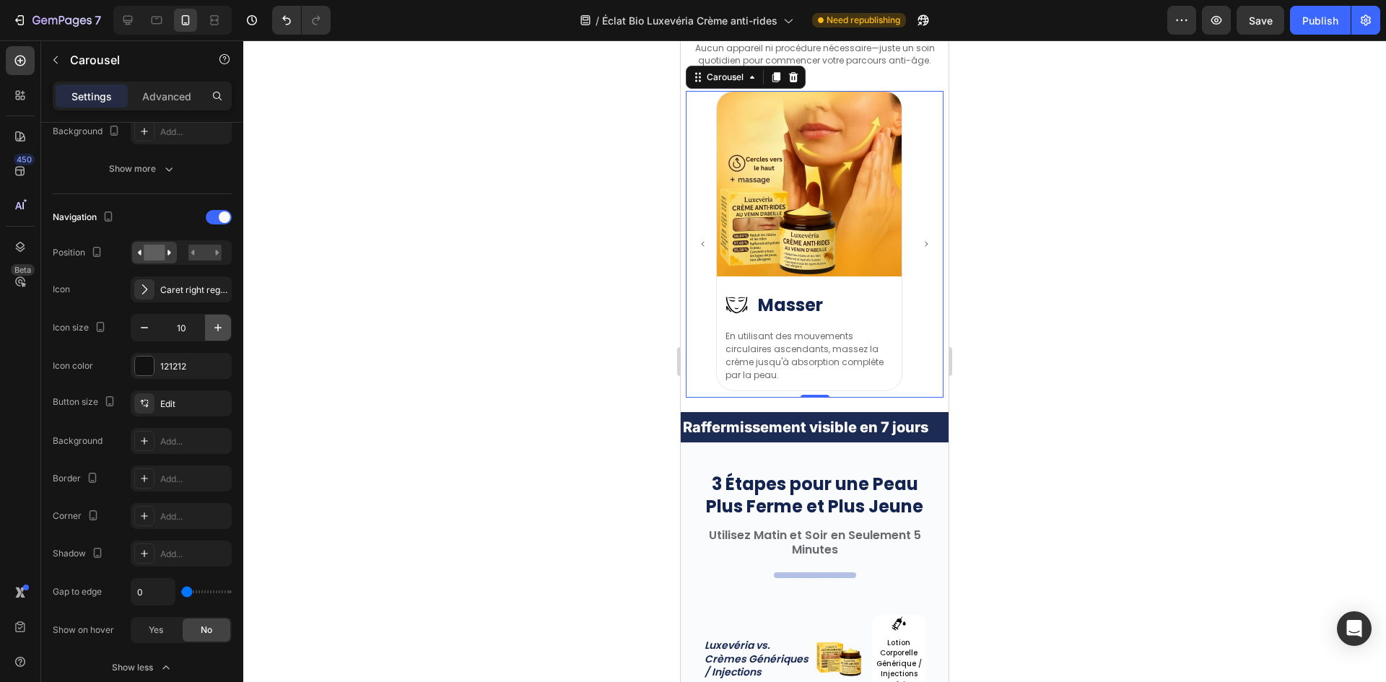
click at [217, 334] on icon "button" at bounding box center [218, 327] width 14 height 14
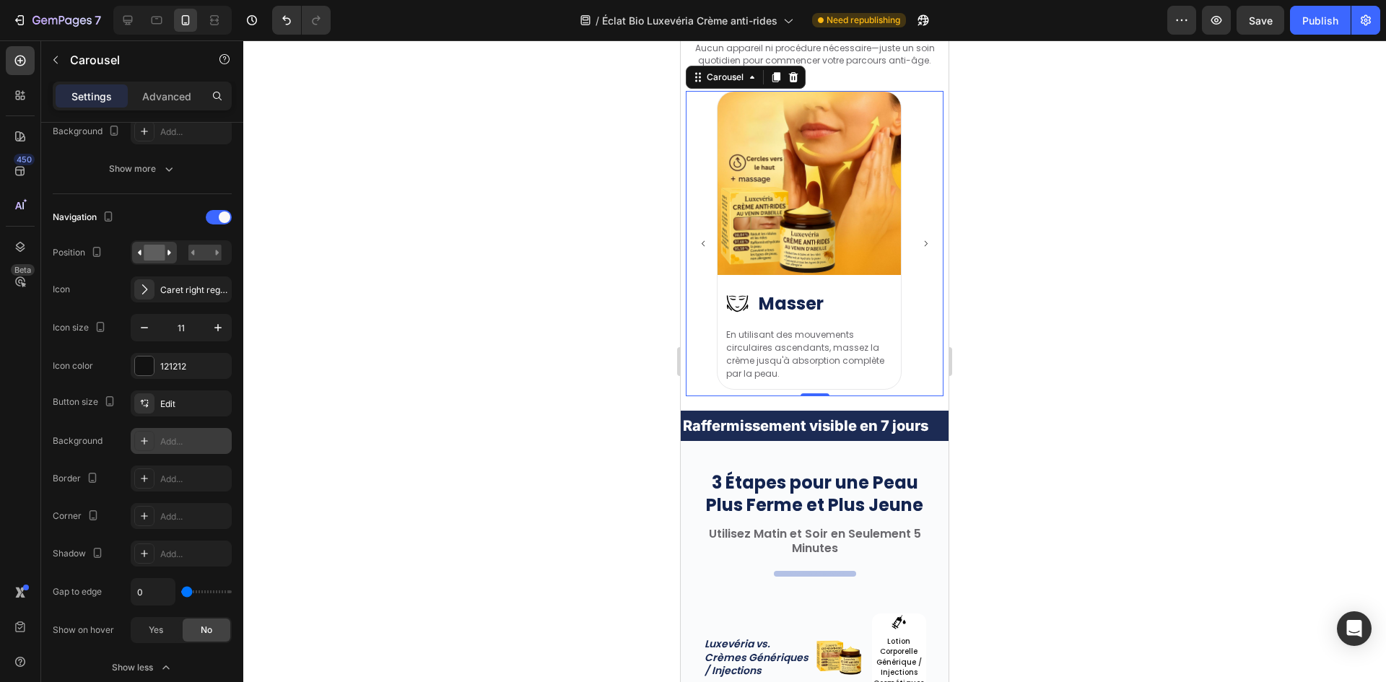
type input "12"
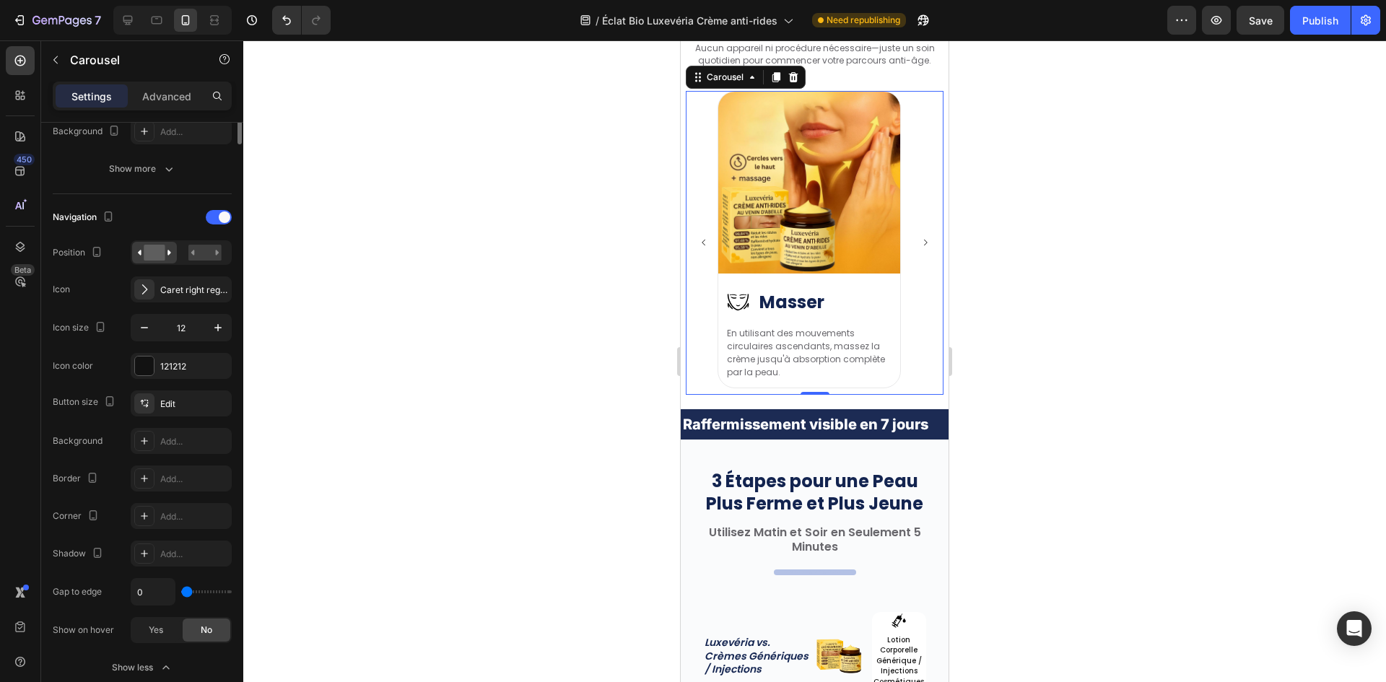
scroll to position [0, 0]
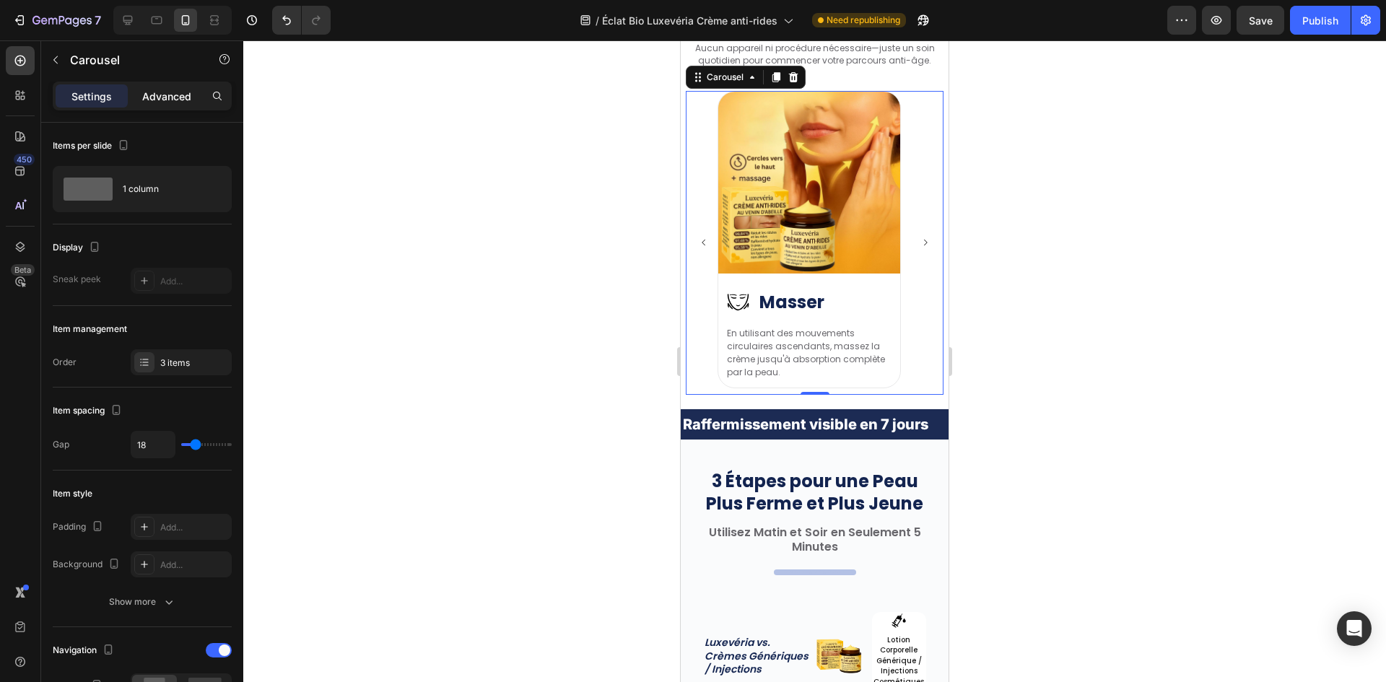
click at [165, 99] on p "Advanced" at bounding box center [166, 96] width 49 height 15
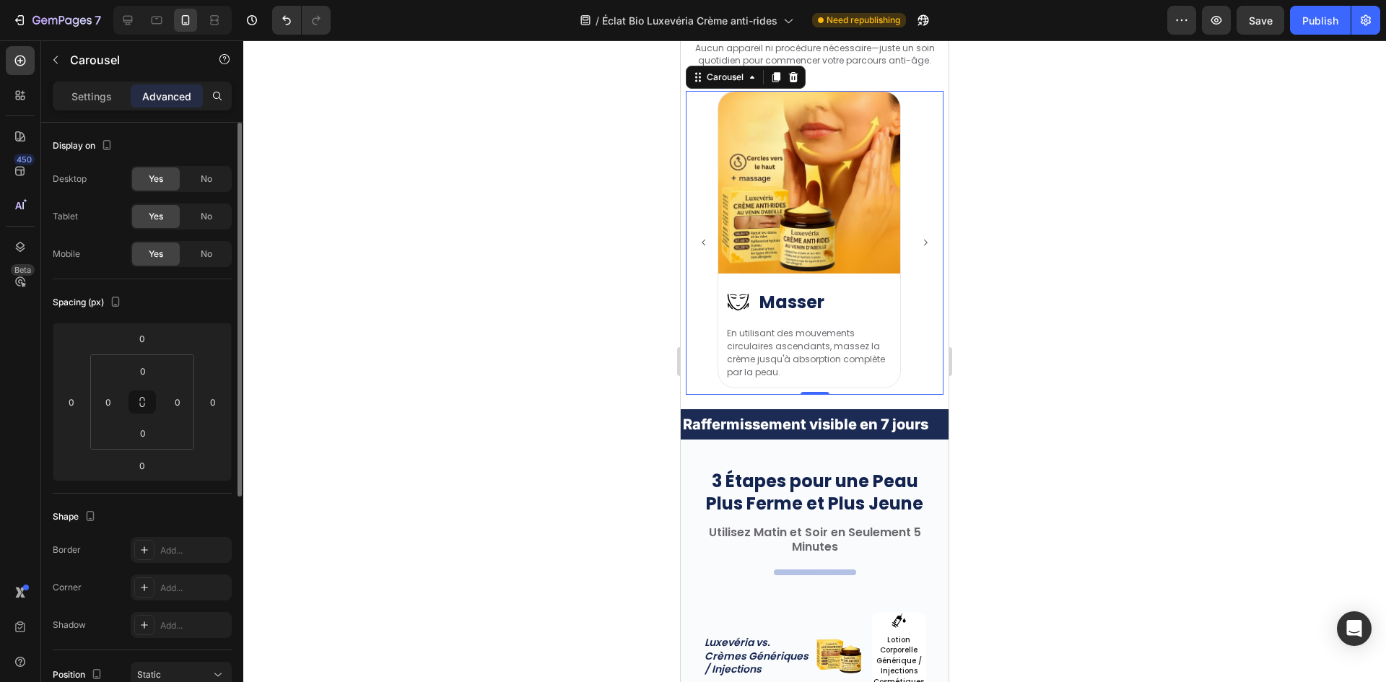
click at [102, 108] on div "Settings Advanced" at bounding box center [142, 96] width 179 height 29
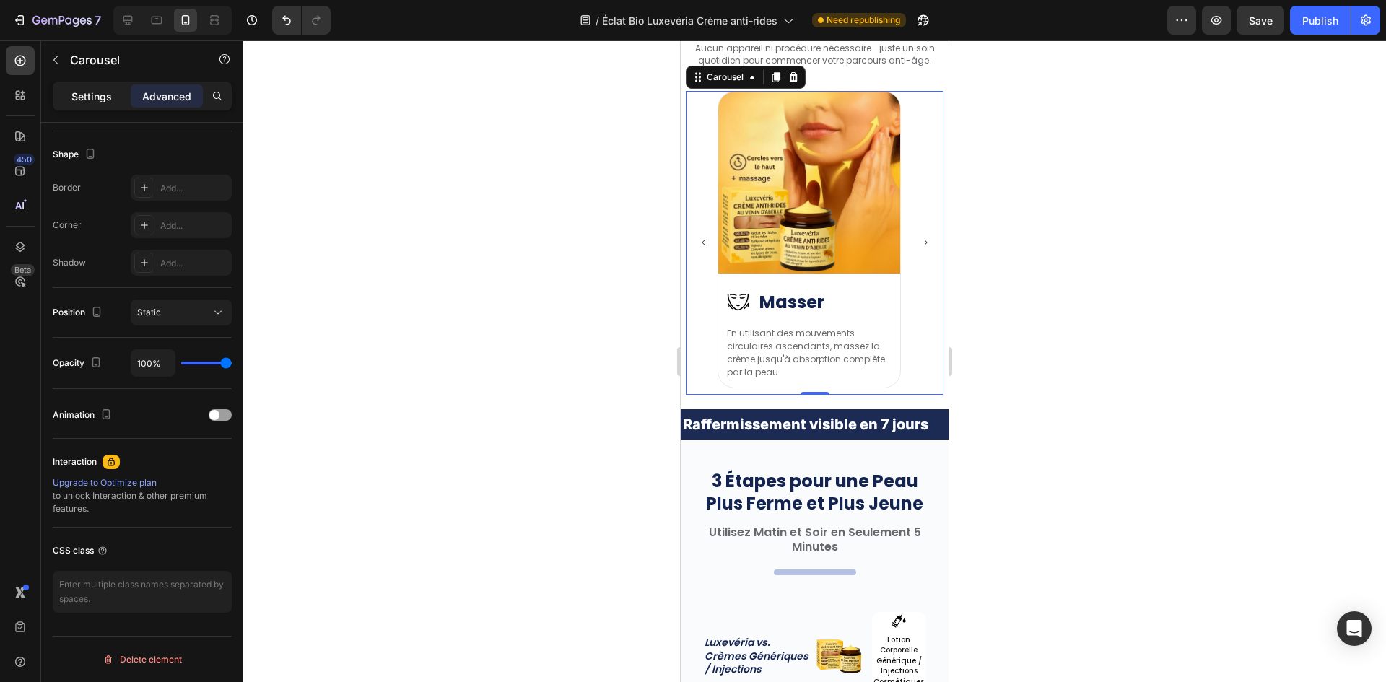
click at [82, 102] on p "Settings" at bounding box center [91, 96] width 40 height 15
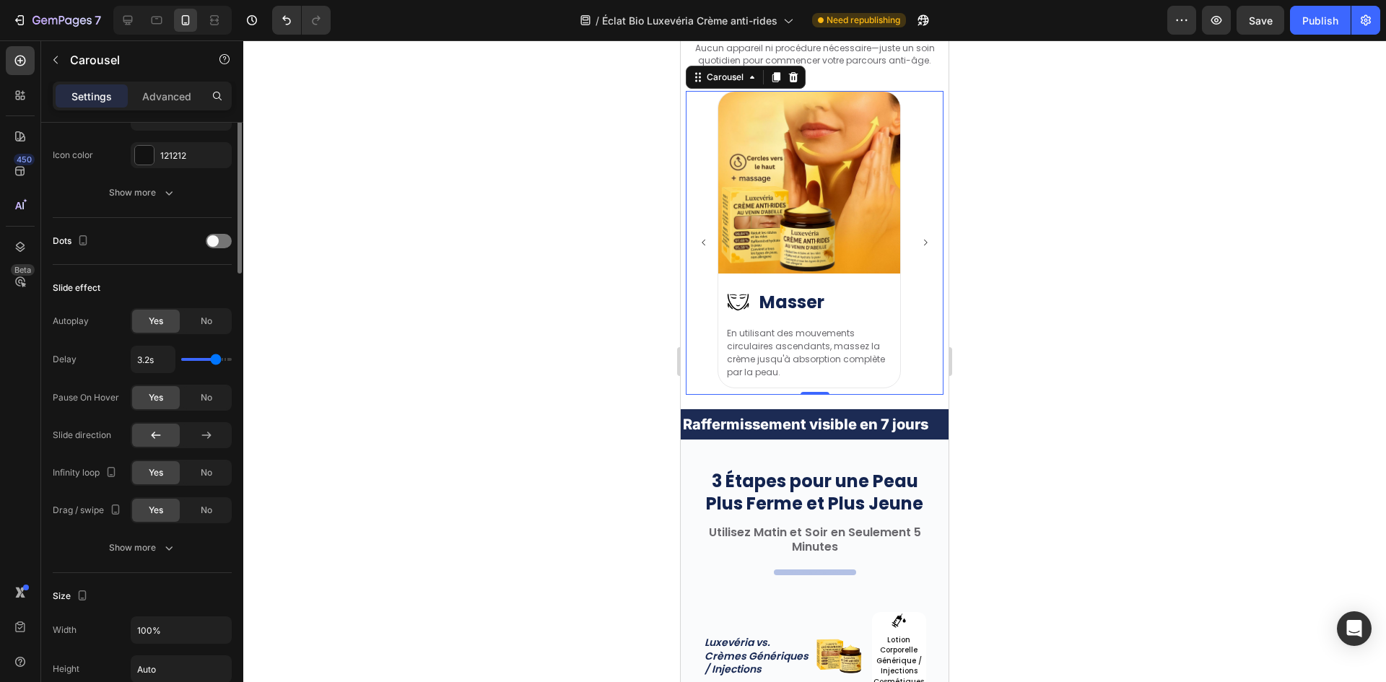
scroll to position [427, 0]
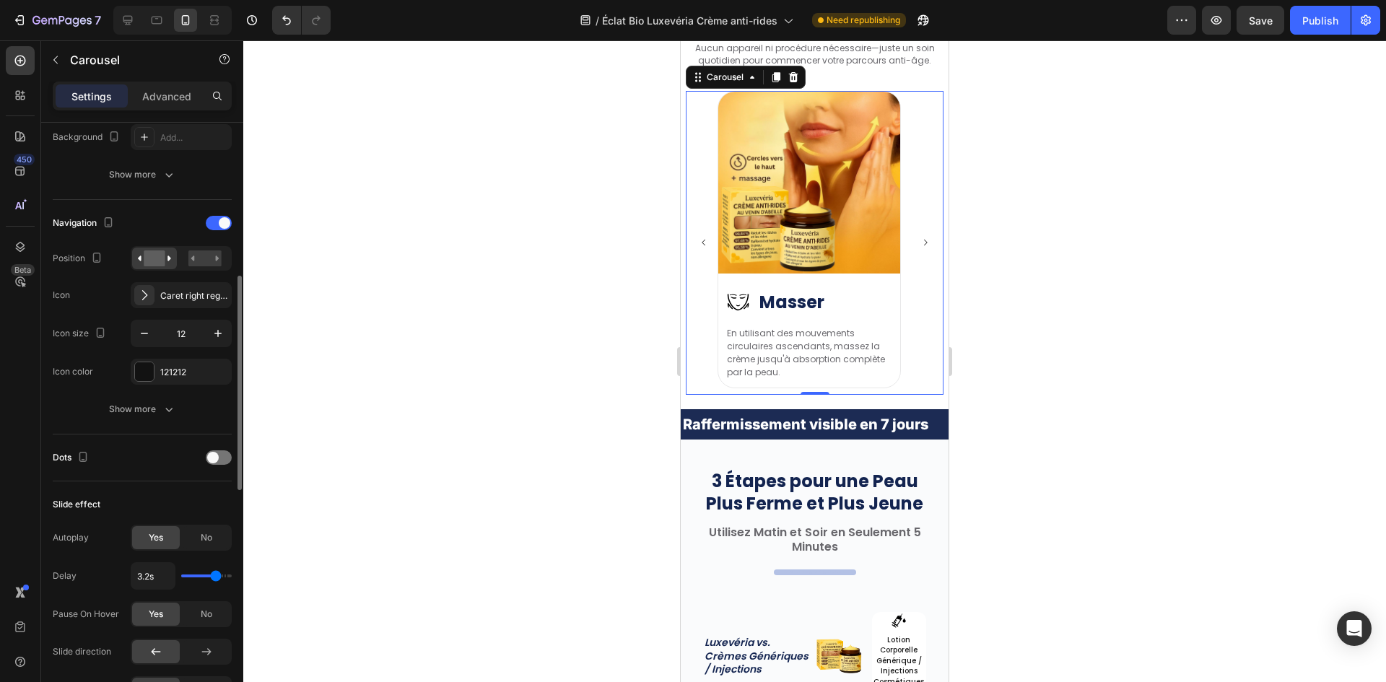
click at [122, 393] on div "Navigation Position Icon Caret right regular Icon size 12 Icon color 121212 Sho…" at bounding box center [142, 316] width 179 height 211
click at [118, 403] on div "Show more" at bounding box center [142, 409] width 67 height 14
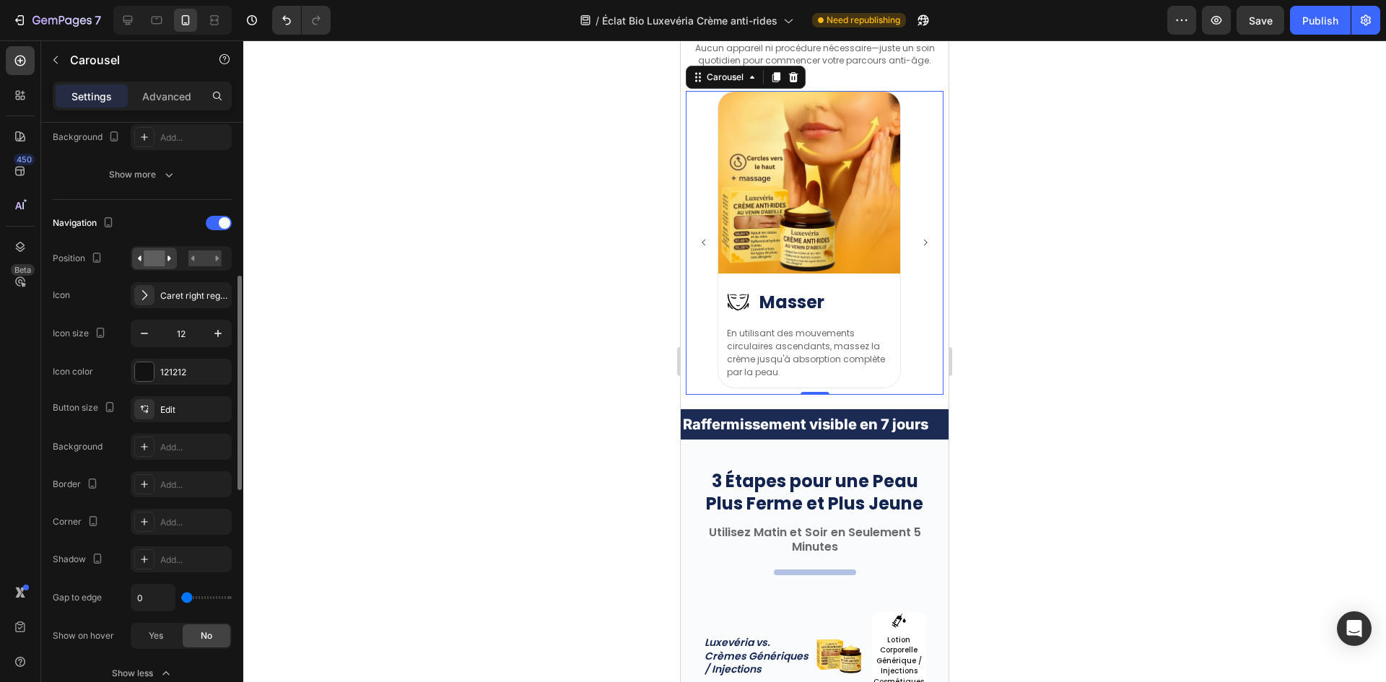
scroll to position [1077, 0]
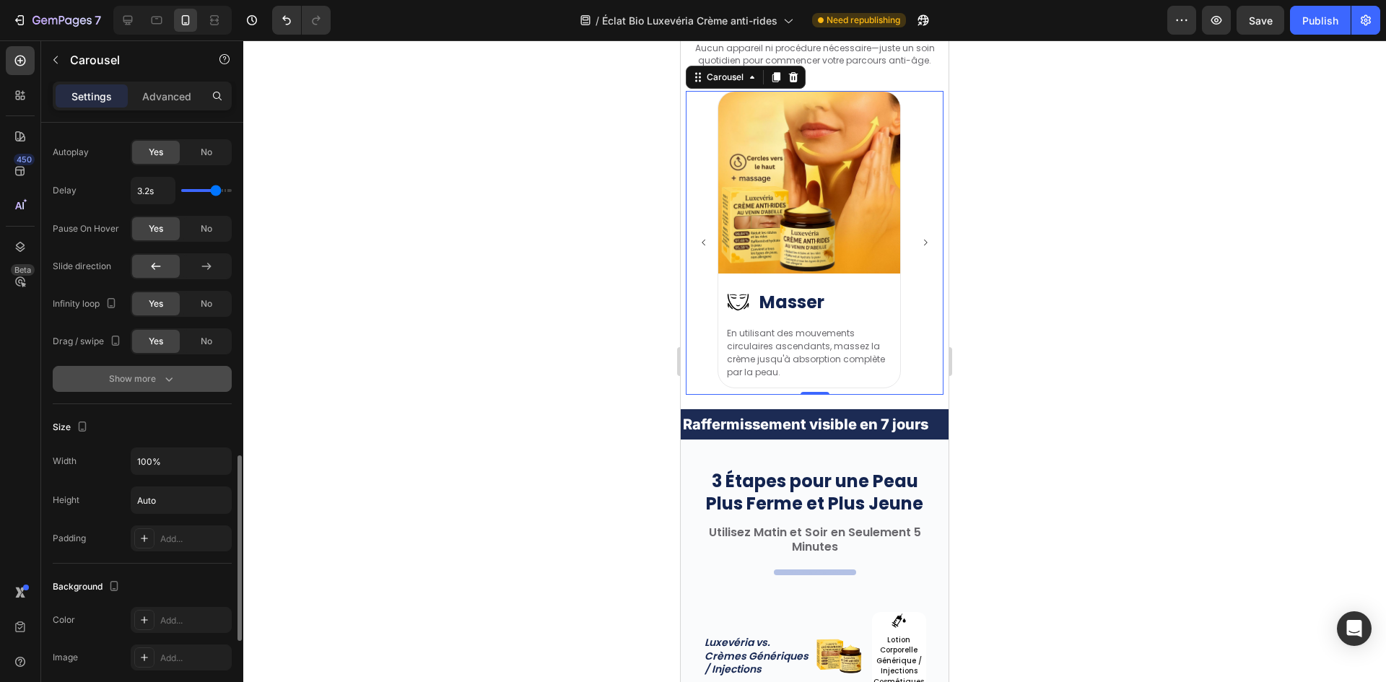
click at [157, 368] on button "Show more" at bounding box center [142, 379] width 179 height 26
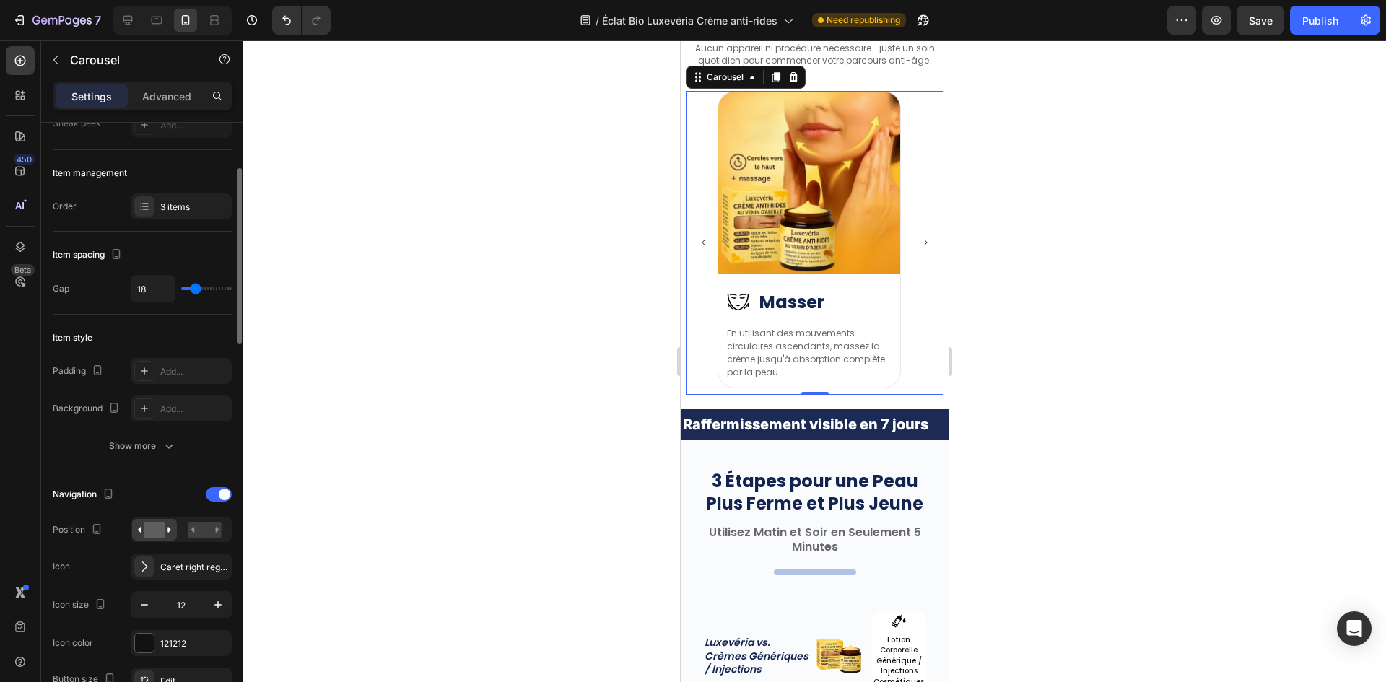
scroll to position [0, 0]
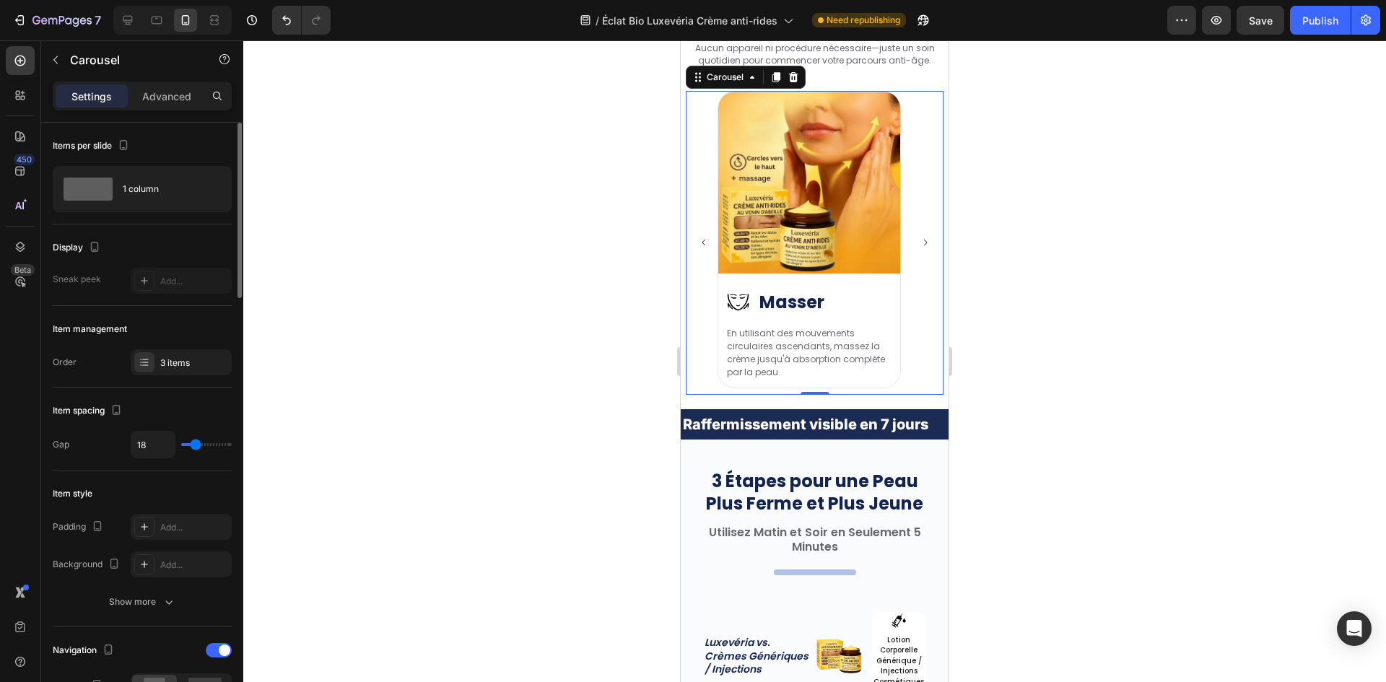
type input "0"
click at [181, 445] on input "range" at bounding box center [206, 444] width 51 height 3
click at [684, 235] on div "3 Étapes pour une Peau Plus Ferme et Plus Jeune Heading Utilisez Matin et Soir …" at bounding box center [815, 149] width 268 height 519
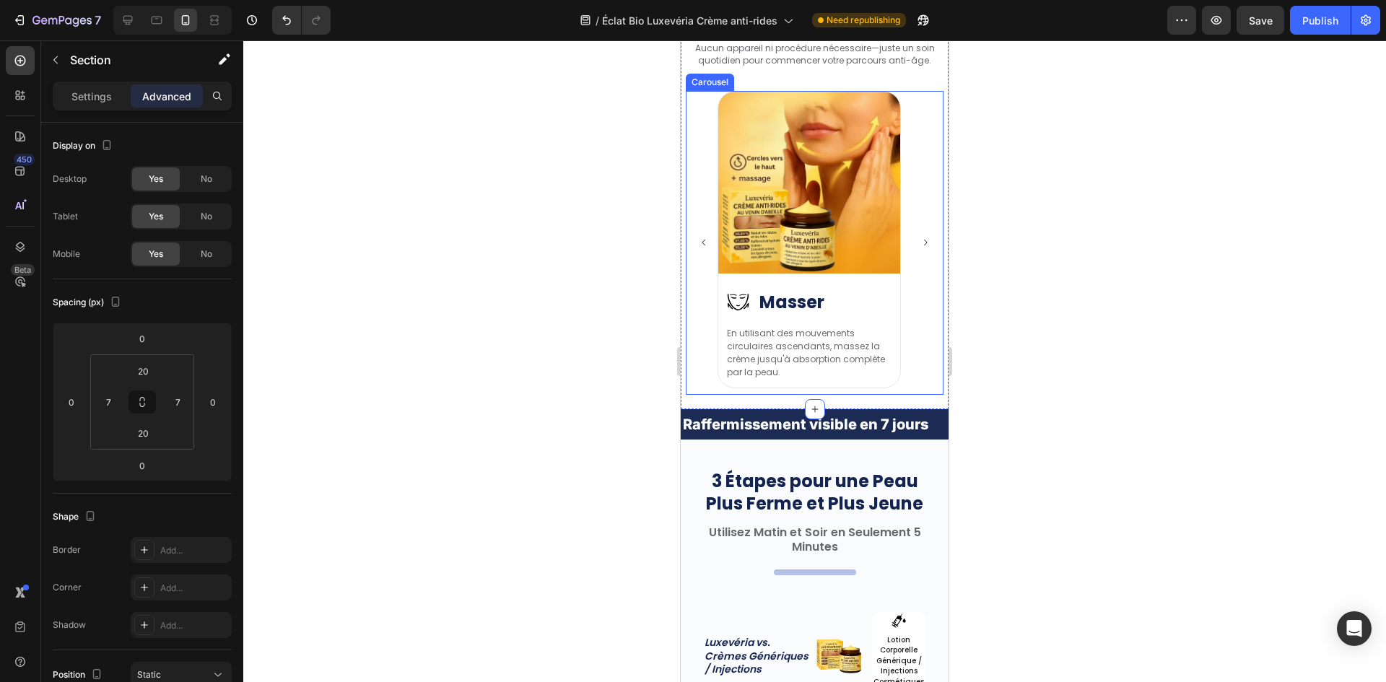
click at [697, 235] on button "Carousel Back Arrow" at bounding box center [704, 243] width 32 height 32
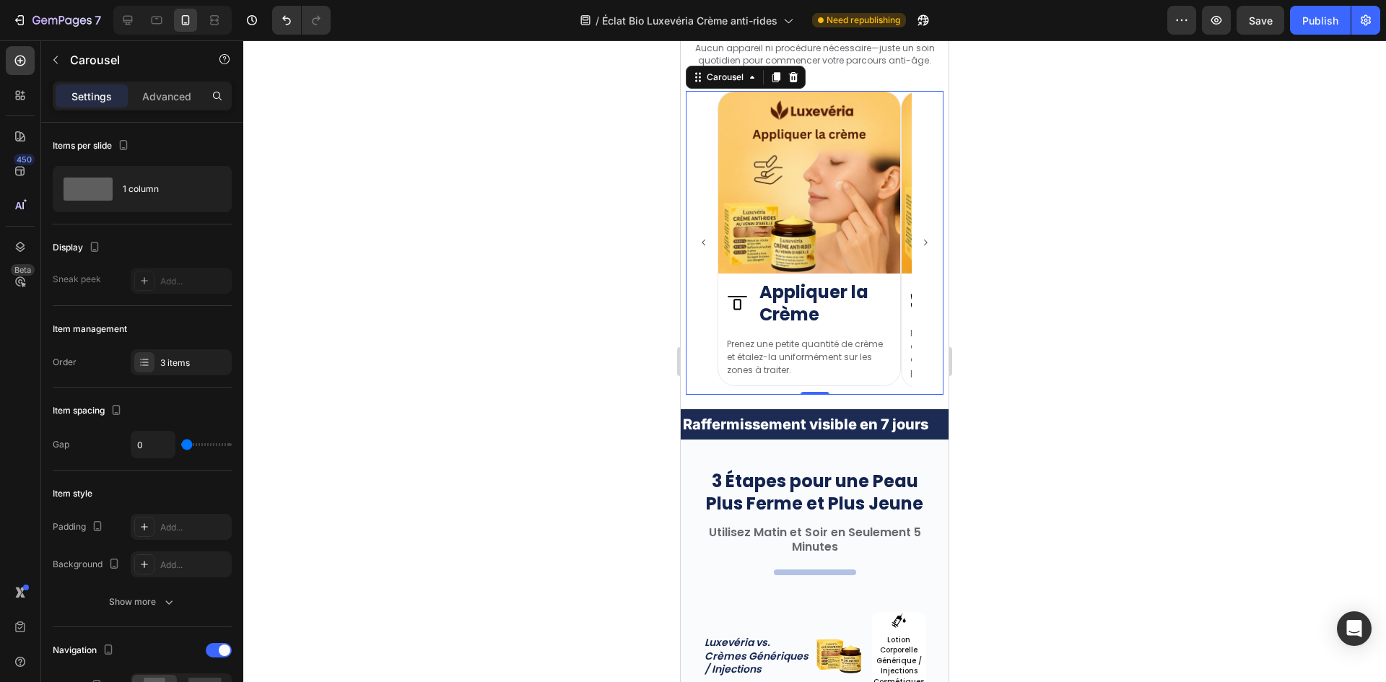
click at [712, 237] on button "Carousel Back Arrow" at bounding box center [704, 243] width 32 height 32
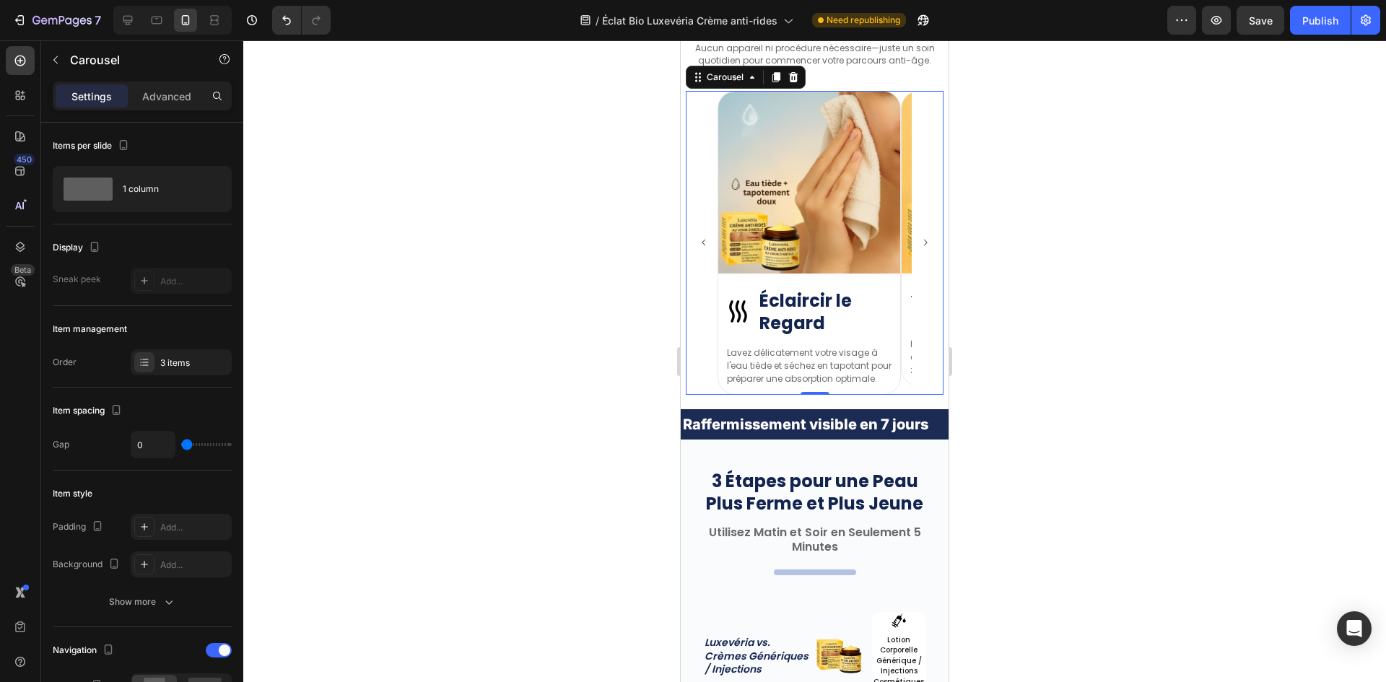
click at [701, 238] on icon "Carousel Back Arrow" at bounding box center [703, 242] width 9 height 9
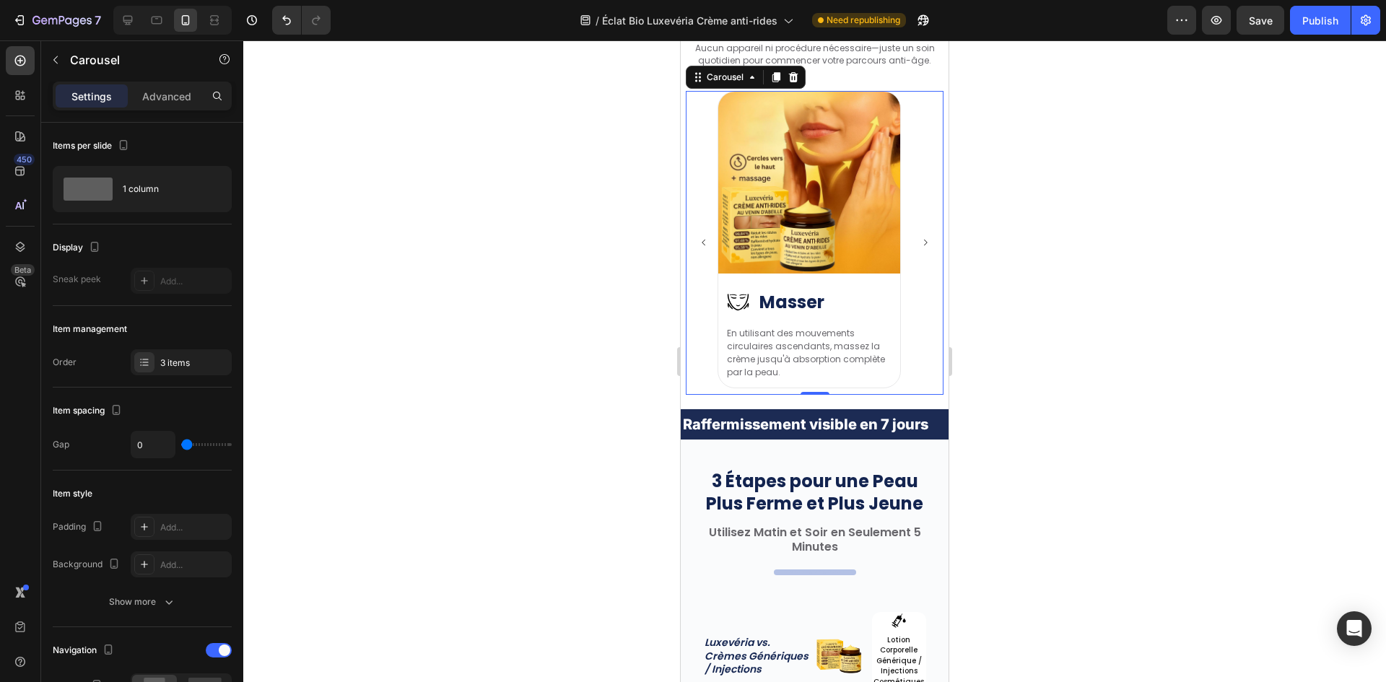
click at [701, 238] on icon "Carousel Back Arrow" at bounding box center [703, 242] width 9 height 9
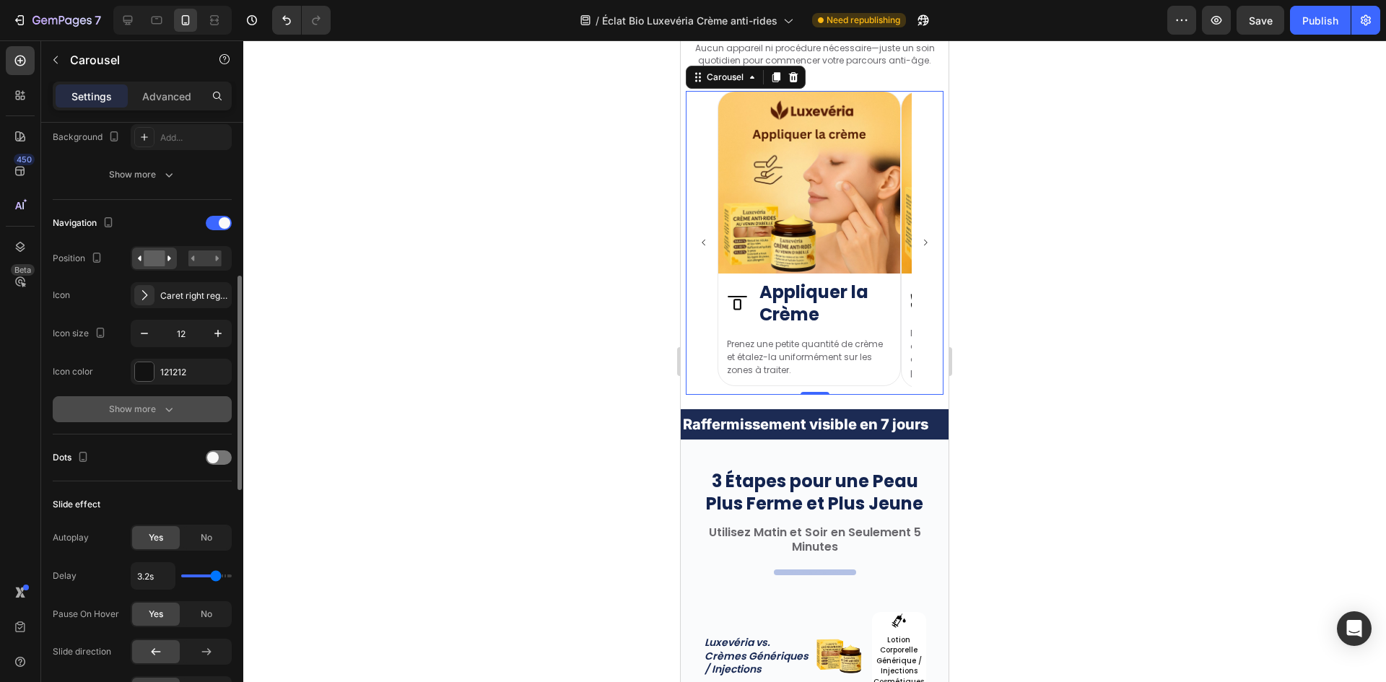
scroll to position [211, 0]
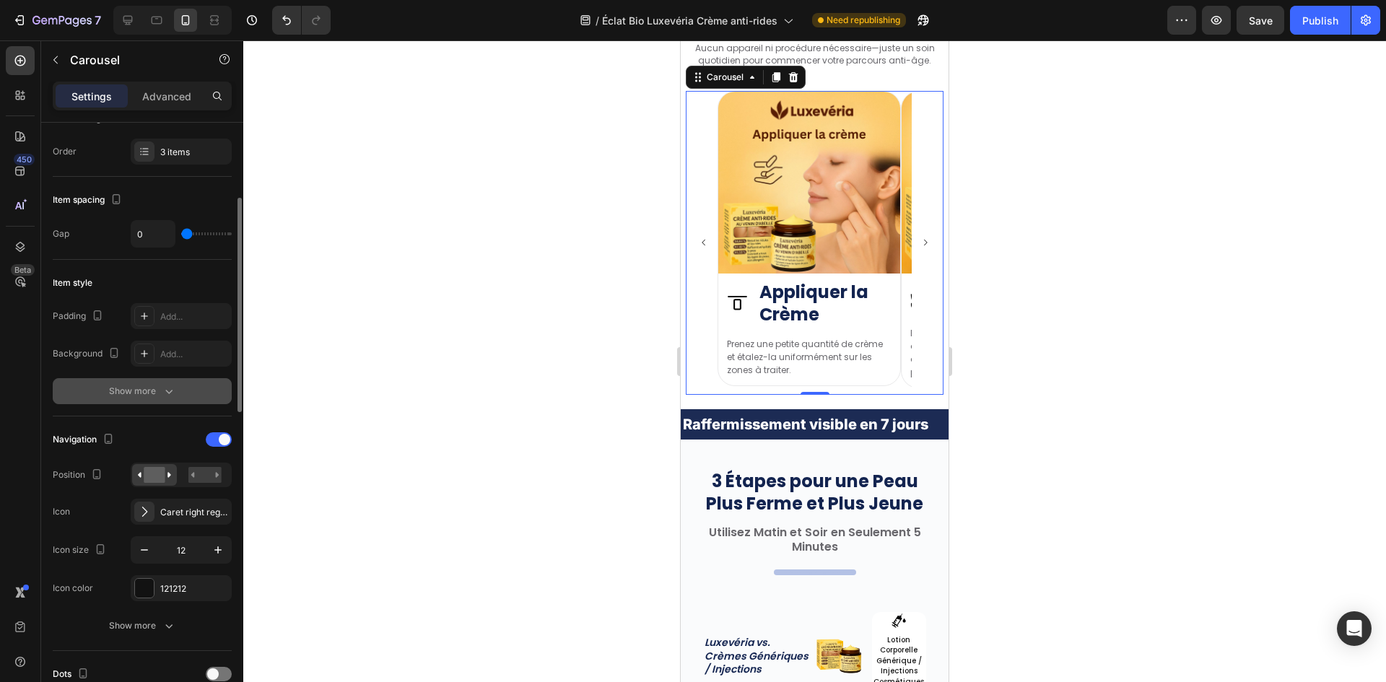
click at [147, 388] on div "Show more" at bounding box center [142, 391] width 67 height 14
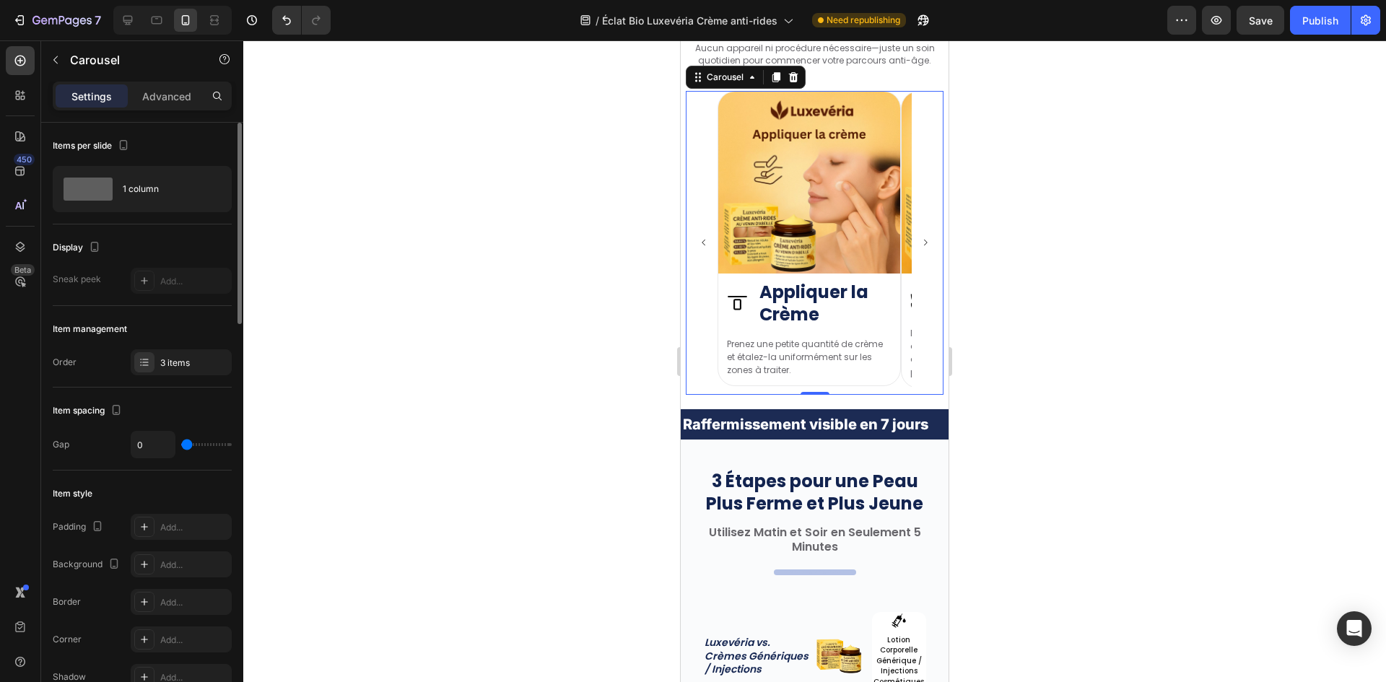
scroll to position [433, 0]
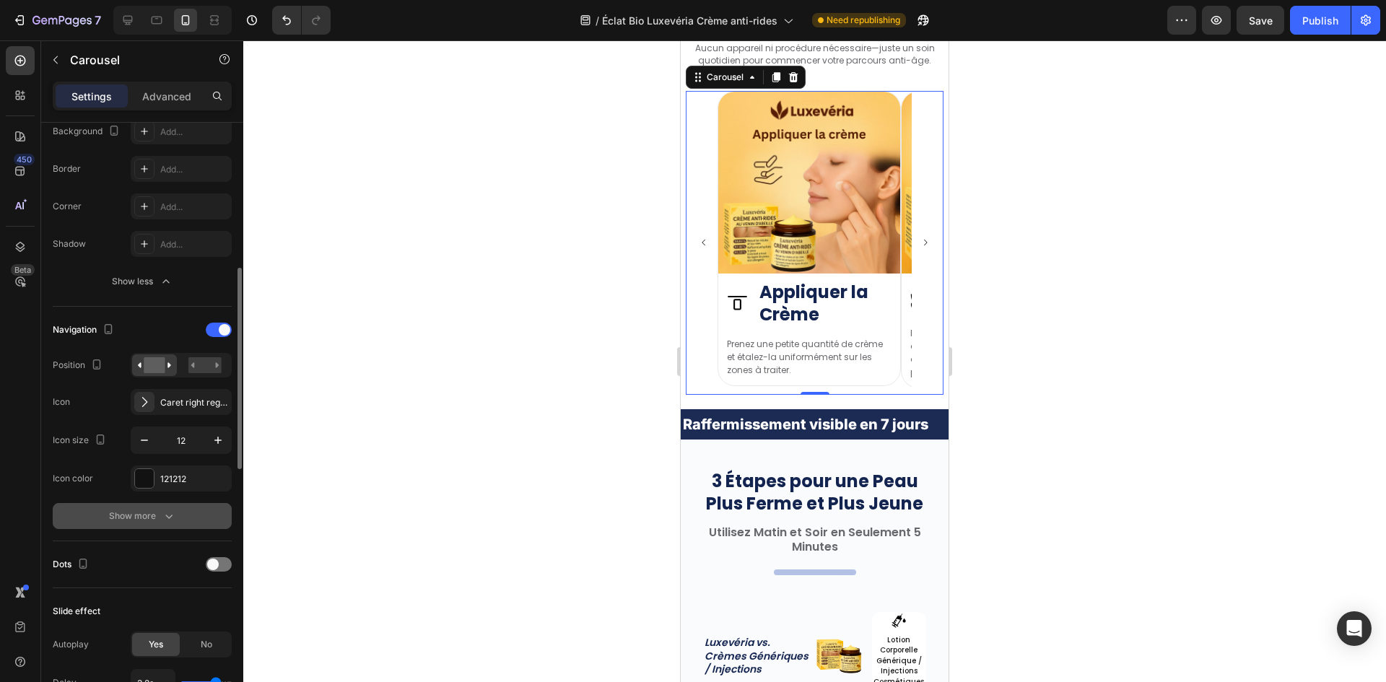
click at [152, 505] on button "Show more" at bounding box center [142, 516] width 179 height 26
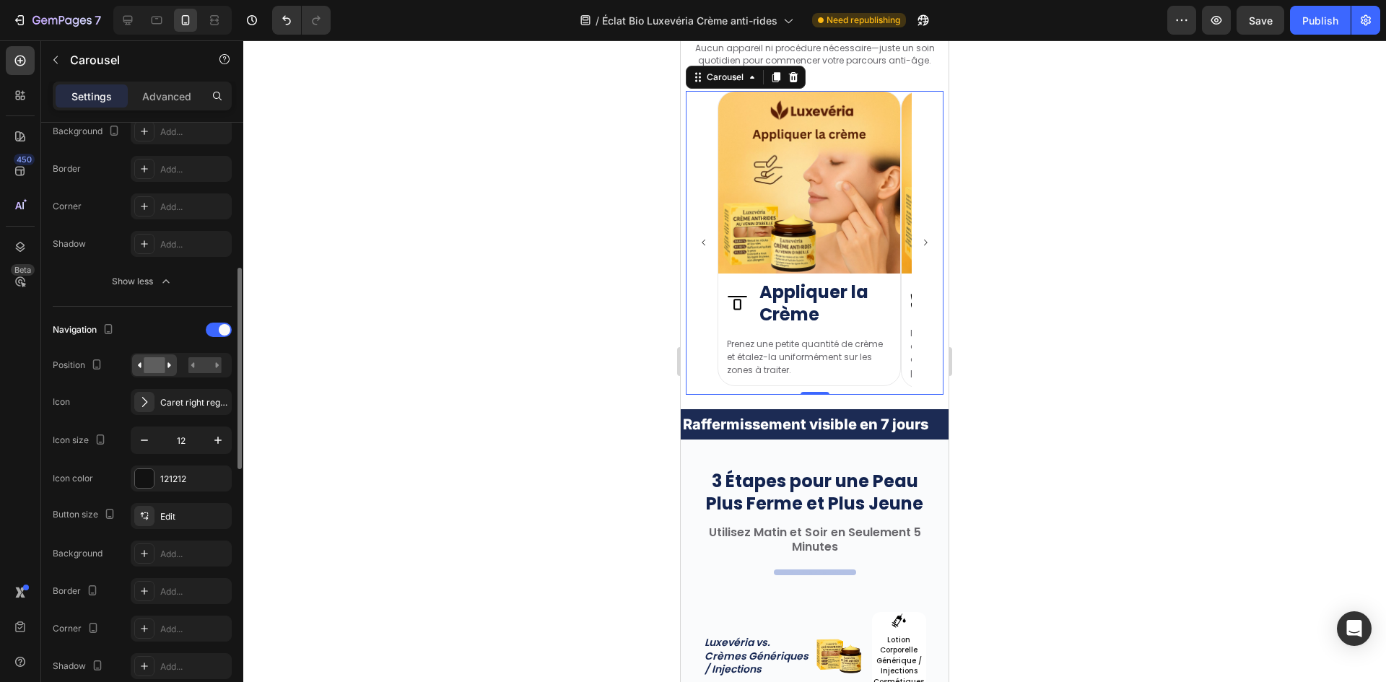
scroll to position [650, 0]
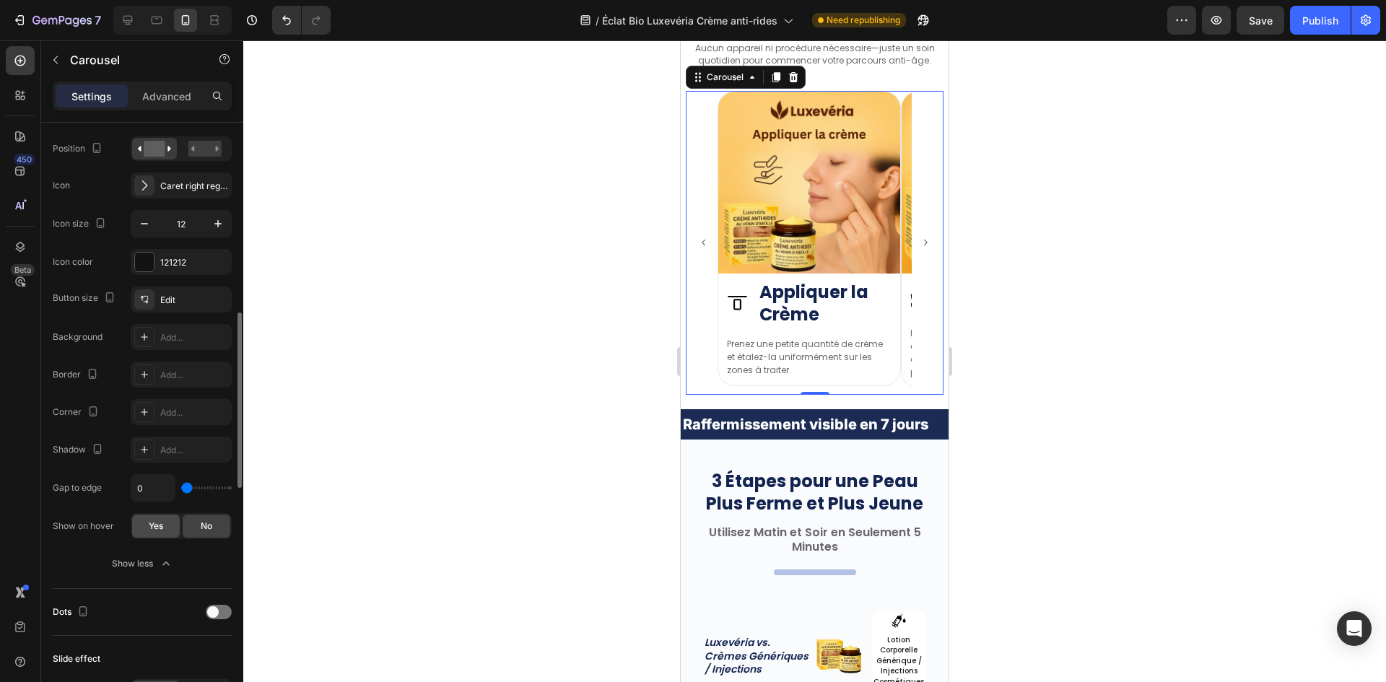
click at [168, 528] on div "Yes" at bounding box center [156, 526] width 48 height 23
click at [194, 528] on div "No" at bounding box center [207, 526] width 48 height 23
click at [204, 157] on rect at bounding box center [204, 149] width 33 height 16
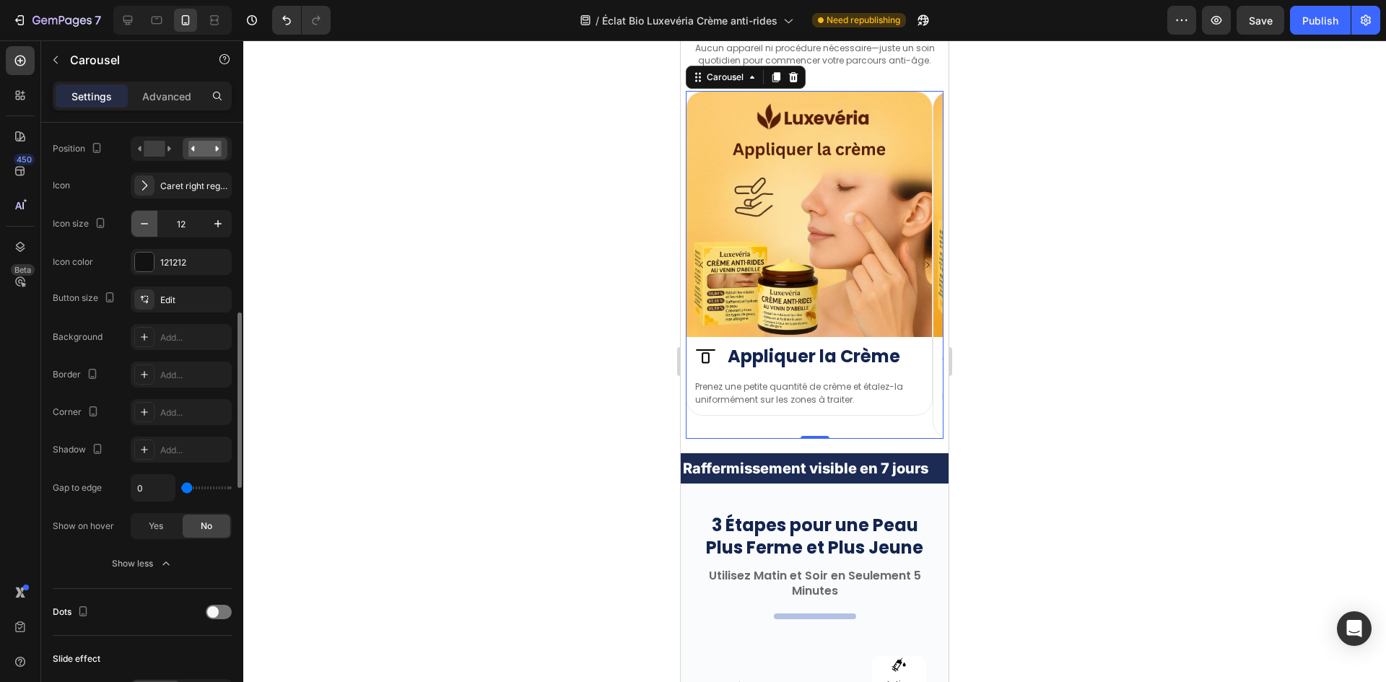
click at [154, 226] on button "button" at bounding box center [144, 224] width 26 height 26
click at [193, 222] on input "9" at bounding box center [181, 224] width 48 height 26
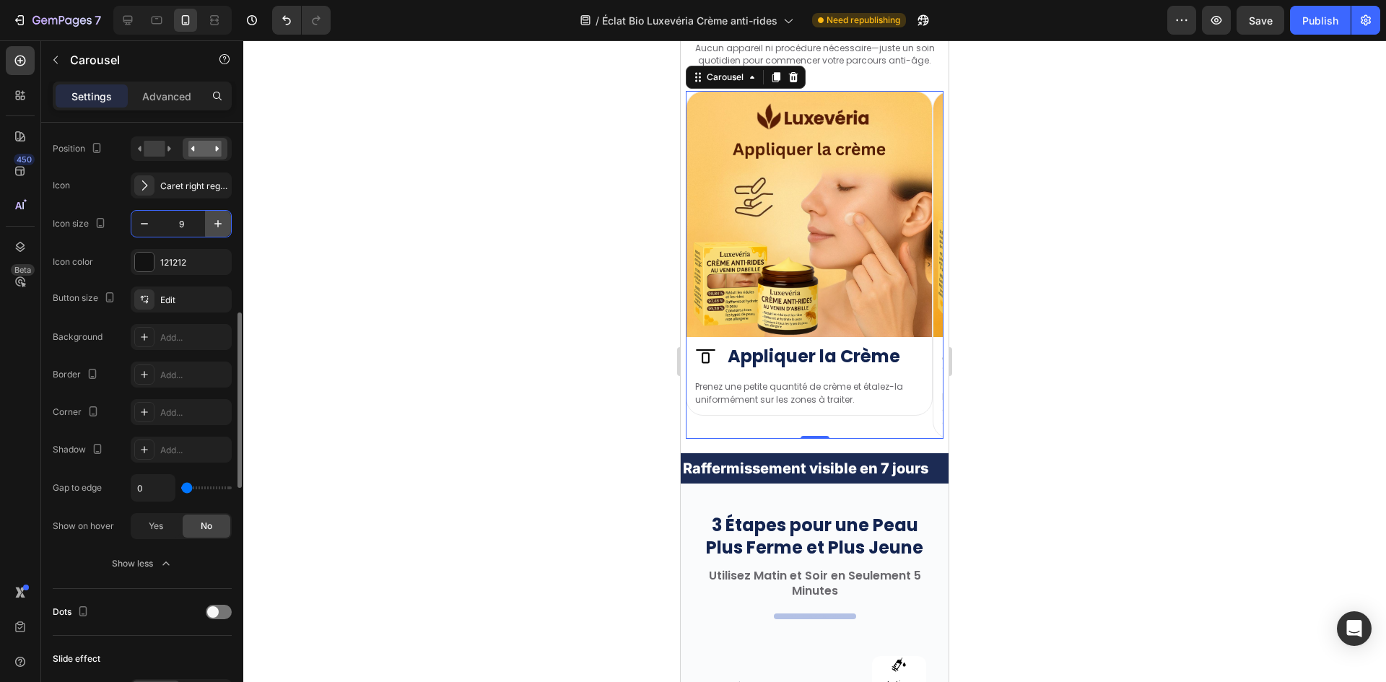
click at [205, 223] on div "9" at bounding box center [181, 224] width 100 height 26
drag, startPoint x: 213, startPoint y: 223, endPoint x: 221, endPoint y: 224, distance: 8.1
click at [214, 224] on icon "button" at bounding box center [218, 224] width 14 height 14
click at [221, 224] on icon "button" at bounding box center [218, 224] width 14 height 14
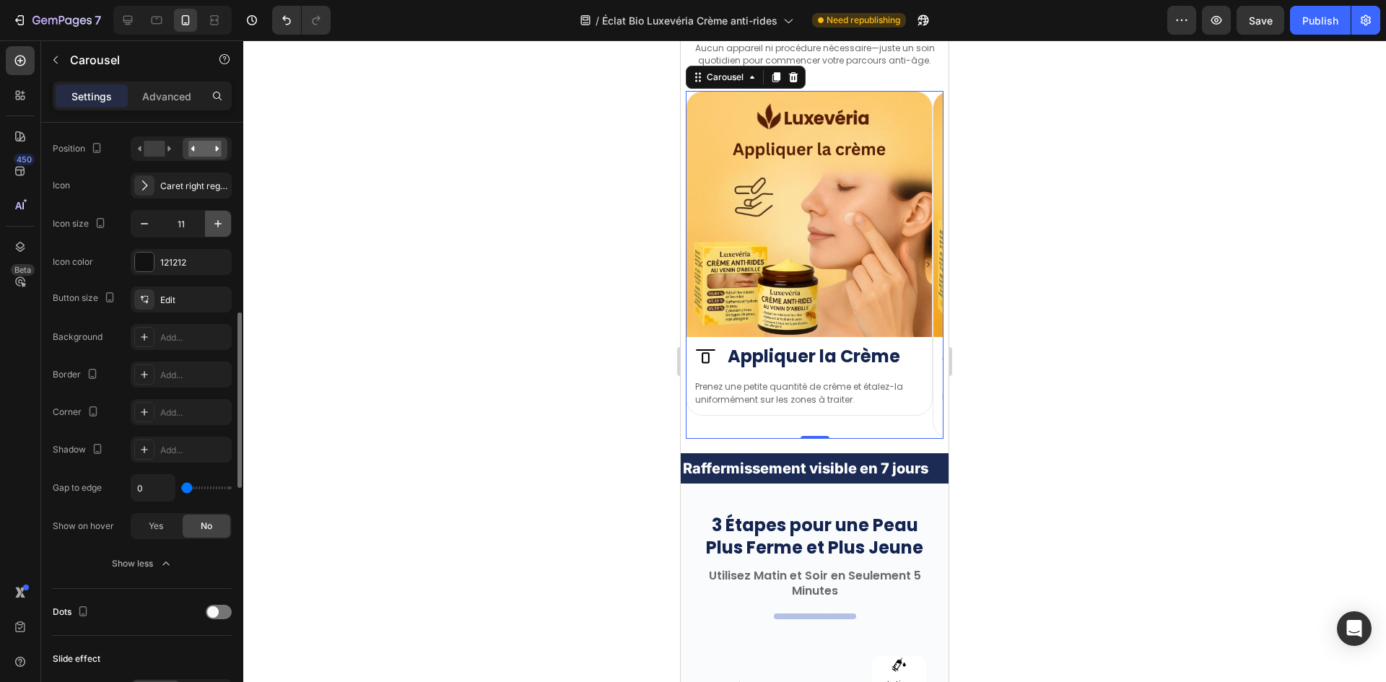
click at [221, 224] on icon "button" at bounding box center [218, 224] width 14 height 14
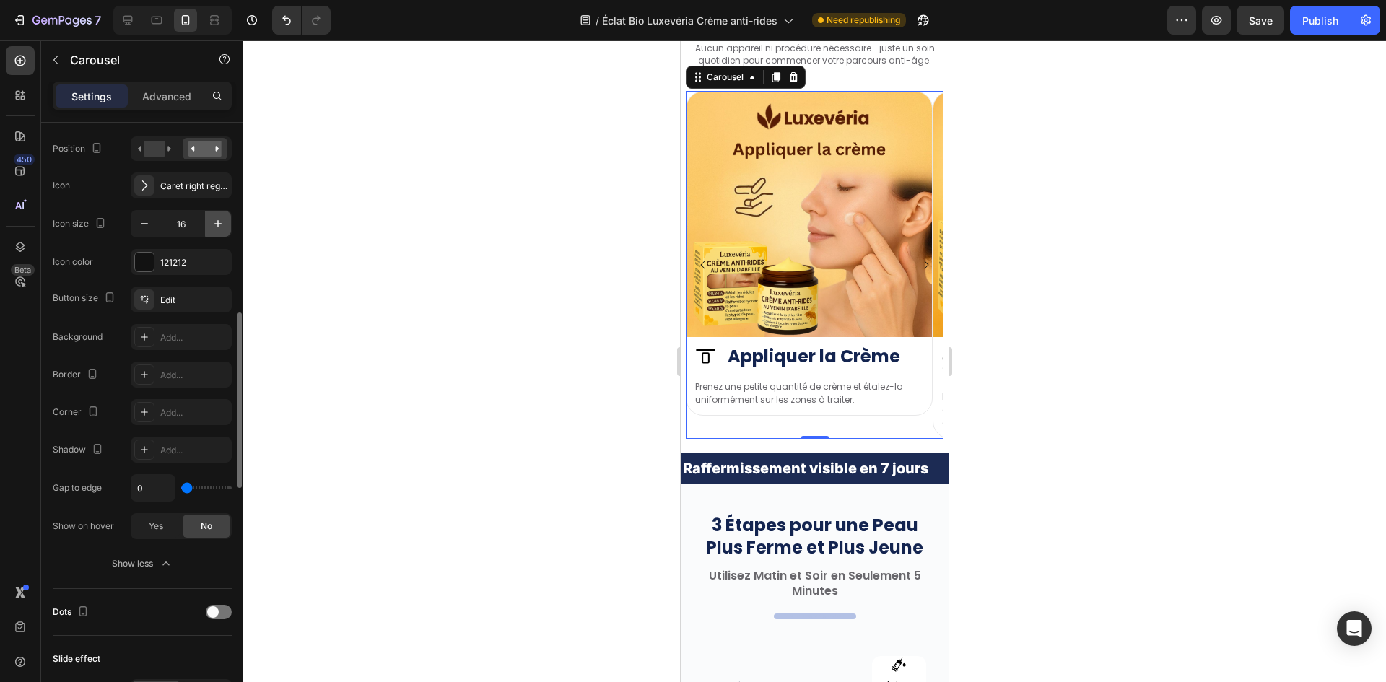
click at [221, 225] on icon "button" at bounding box center [218, 224] width 14 height 14
click at [220, 225] on icon "button" at bounding box center [218, 224] width 14 height 14
click at [219, 225] on icon "button" at bounding box center [218, 224] width 14 height 14
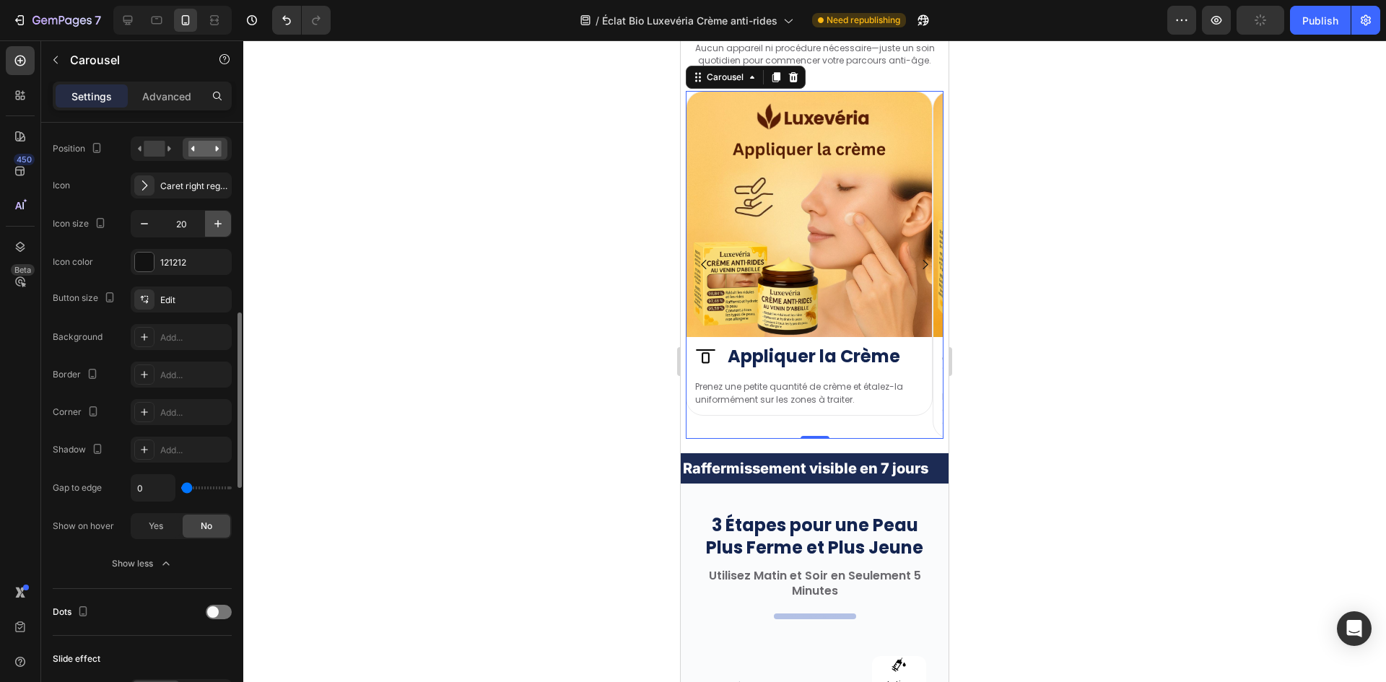
click at [219, 226] on icon "button" at bounding box center [218, 224] width 14 height 14
click at [217, 226] on icon "button" at bounding box center [218, 224] width 14 height 14
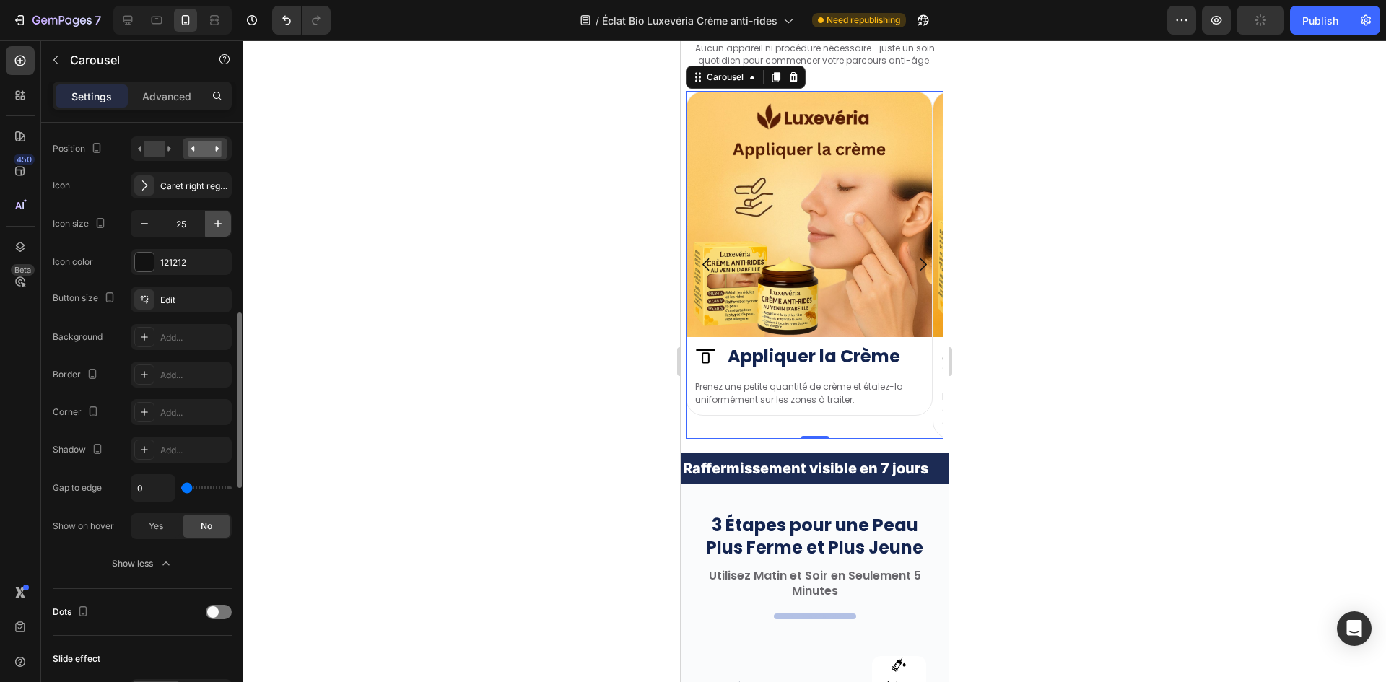
click at [217, 226] on icon "button" at bounding box center [218, 224] width 14 height 14
type input "27"
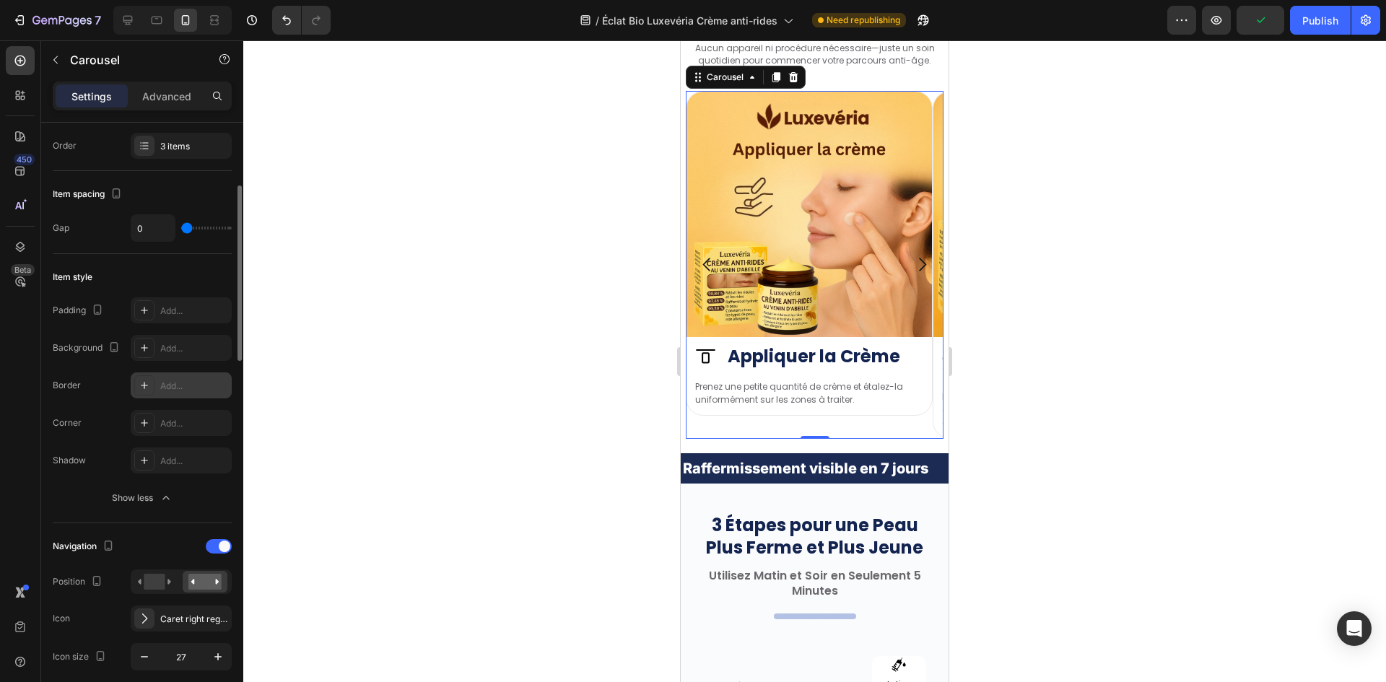
scroll to position [433, 0]
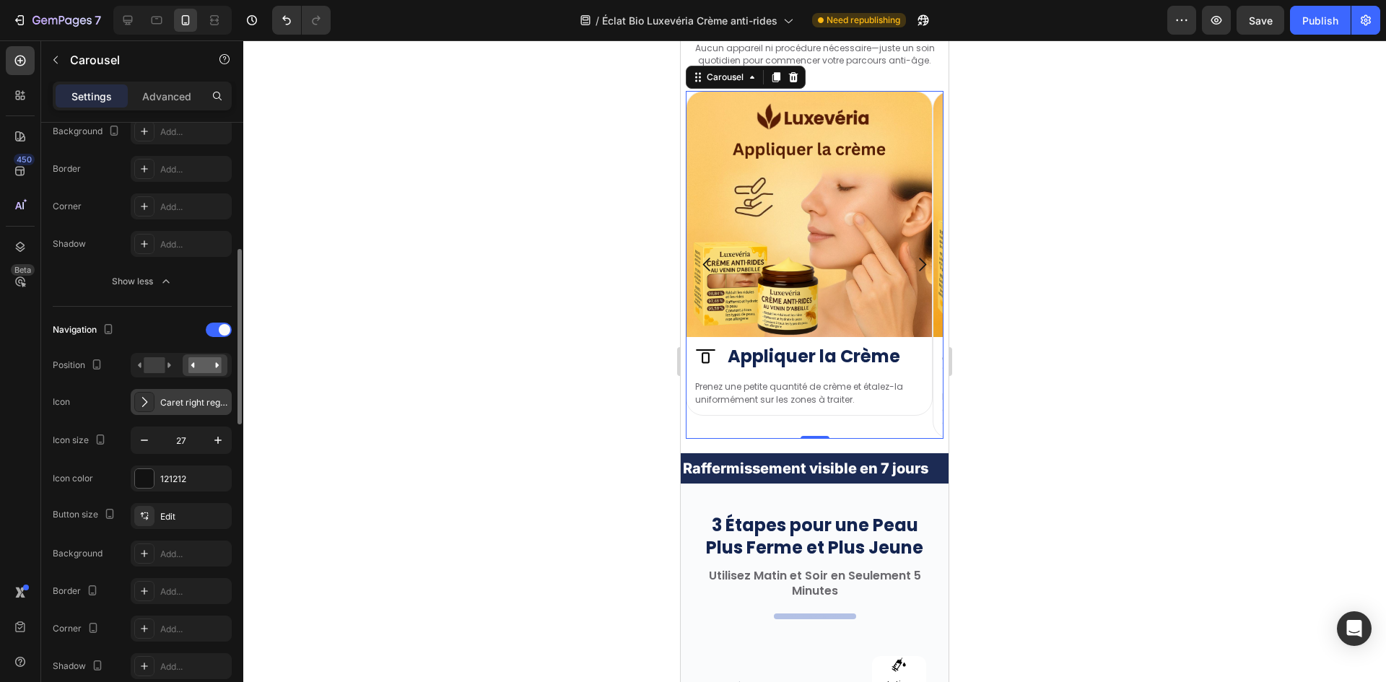
click at [194, 409] on div "Caret right regular" at bounding box center [181, 402] width 101 height 26
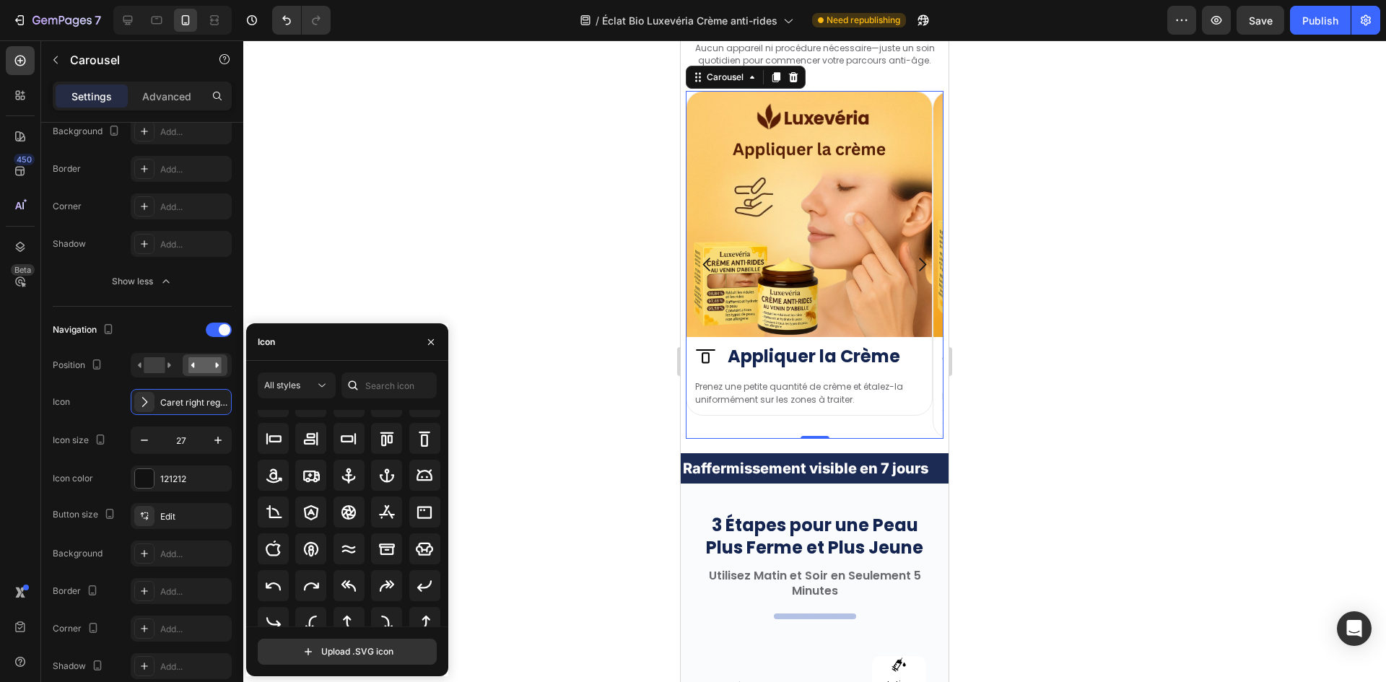
scroll to position [213, 0]
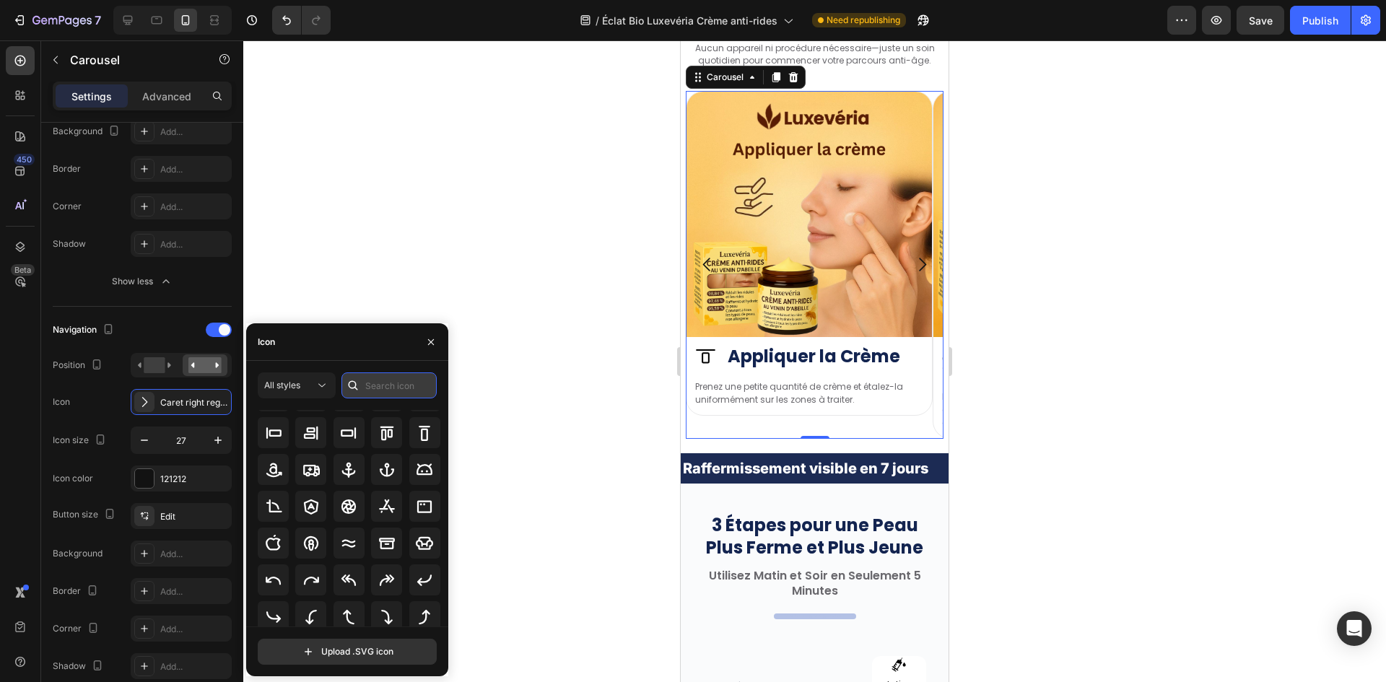
click at [405, 394] on input "text" at bounding box center [388, 385] width 95 height 26
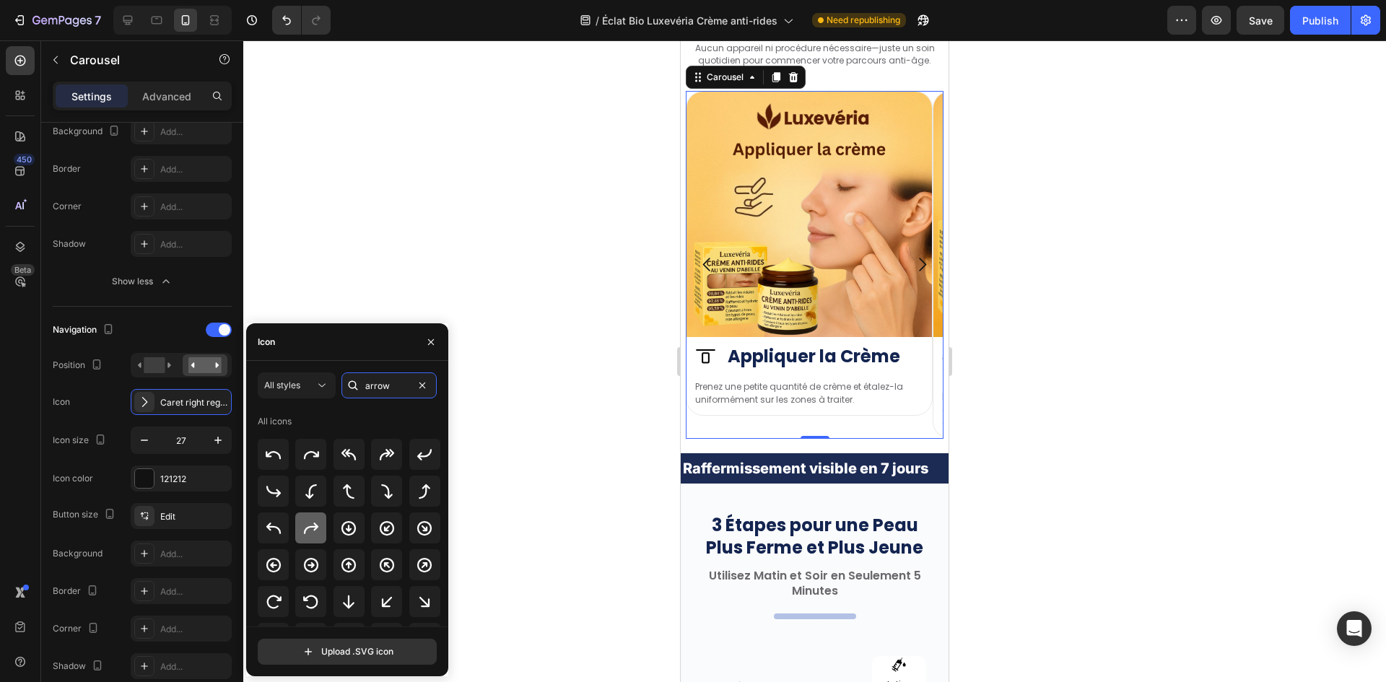
type input "arrow"
click at [313, 530] on icon at bounding box center [311, 529] width 14 height 12
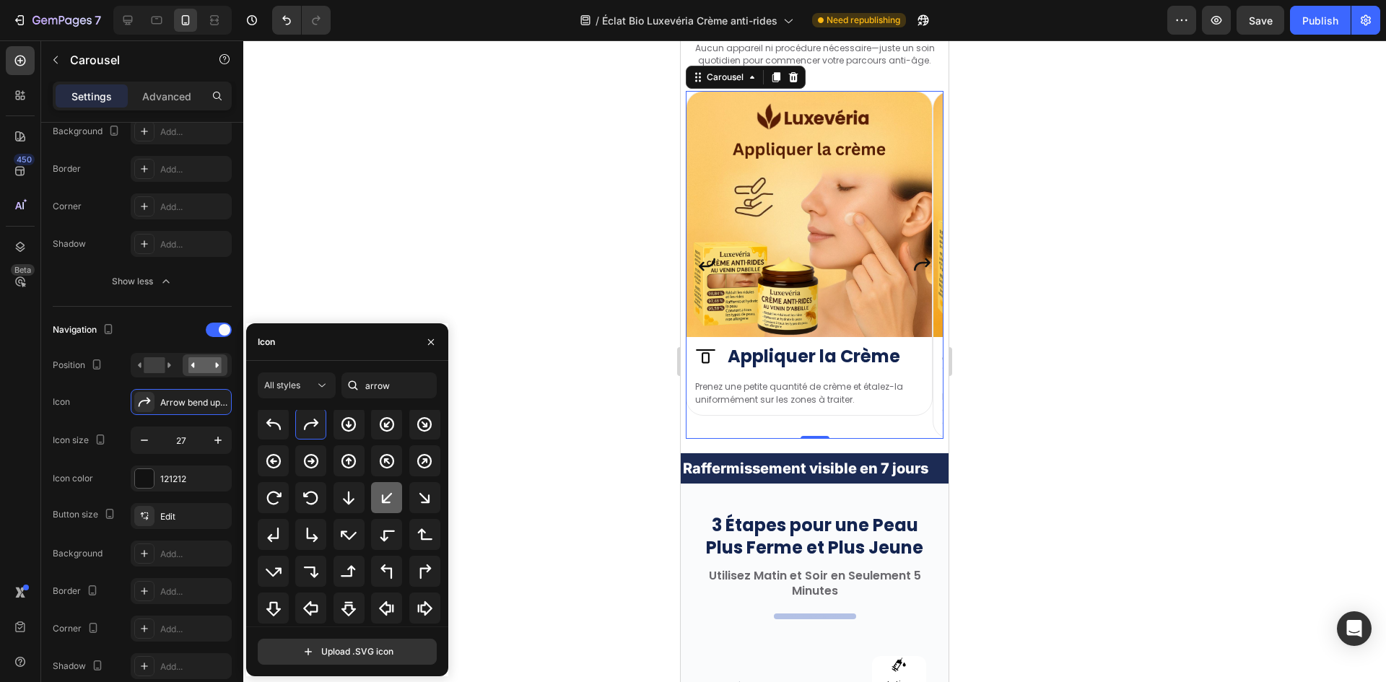
scroll to position [206, 0]
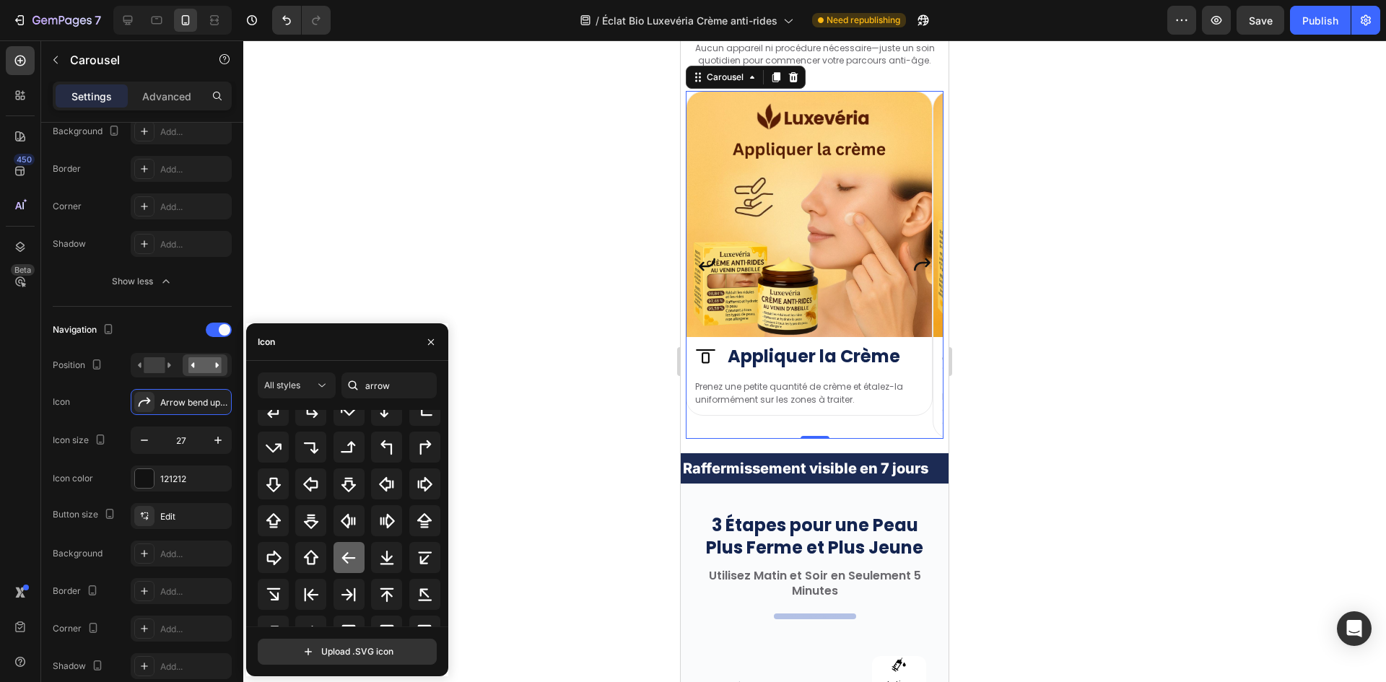
click at [340, 557] on icon at bounding box center [348, 557] width 17 height 17
click at [343, 597] on icon at bounding box center [348, 594] width 17 height 17
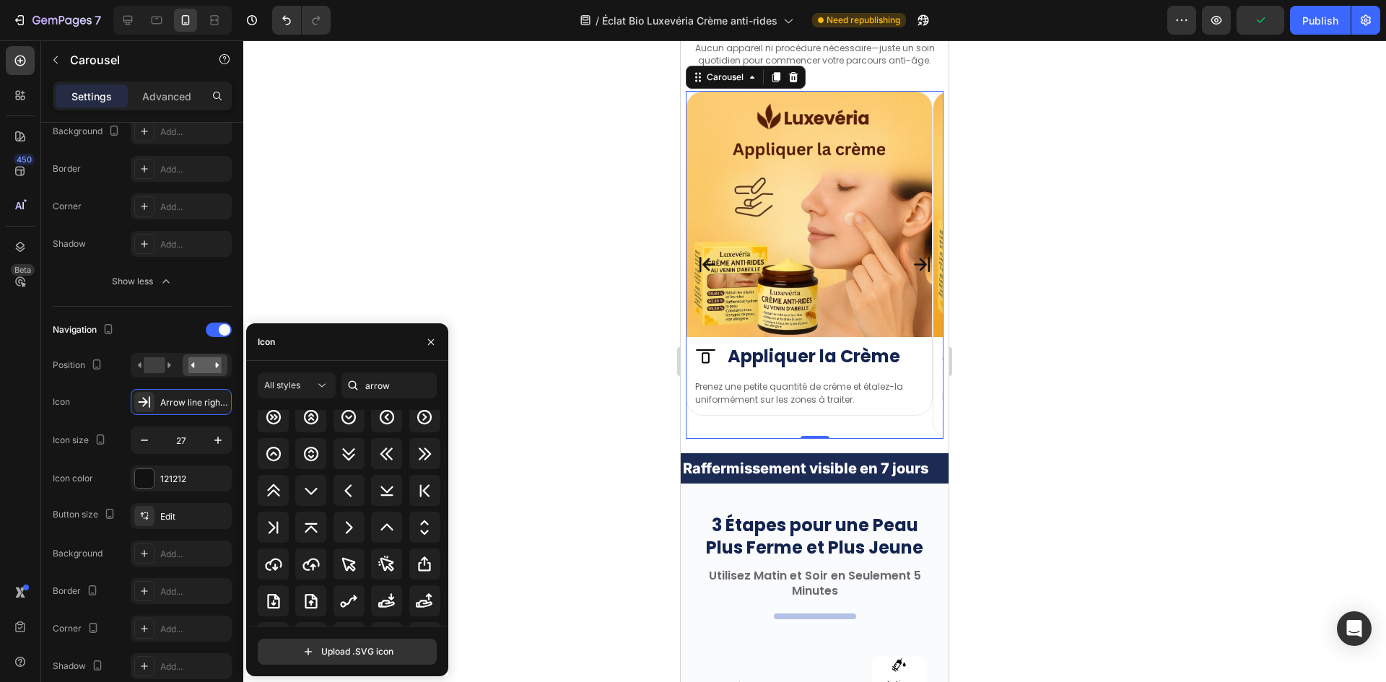
scroll to position [686, 0]
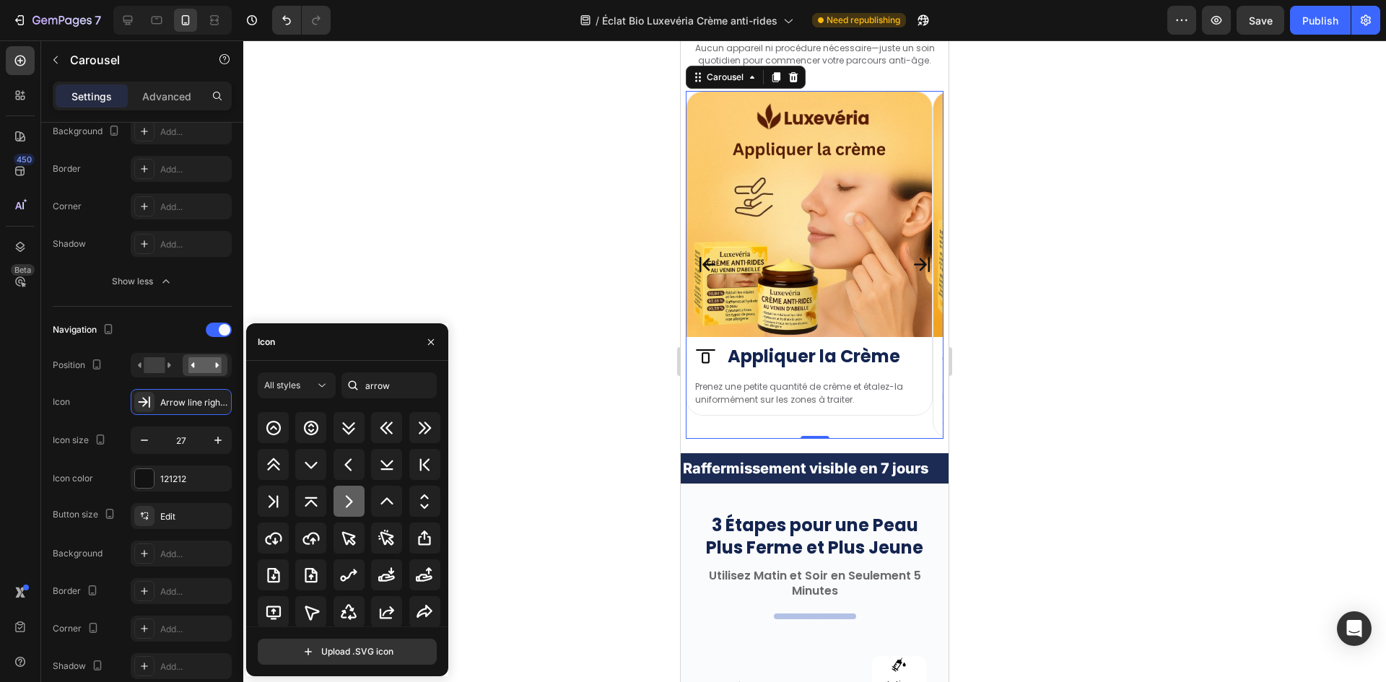
click at [352, 505] on icon at bounding box center [348, 501] width 17 height 17
drag, startPoint x: 162, startPoint y: 461, endPoint x: 154, endPoint y: 469, distance: 11.8
click at [162, 461] on div "Navigation Position Icon Caret right bold Icon size 27 Icon color 121212" at bounding box center [142, 404] width 179 height 173
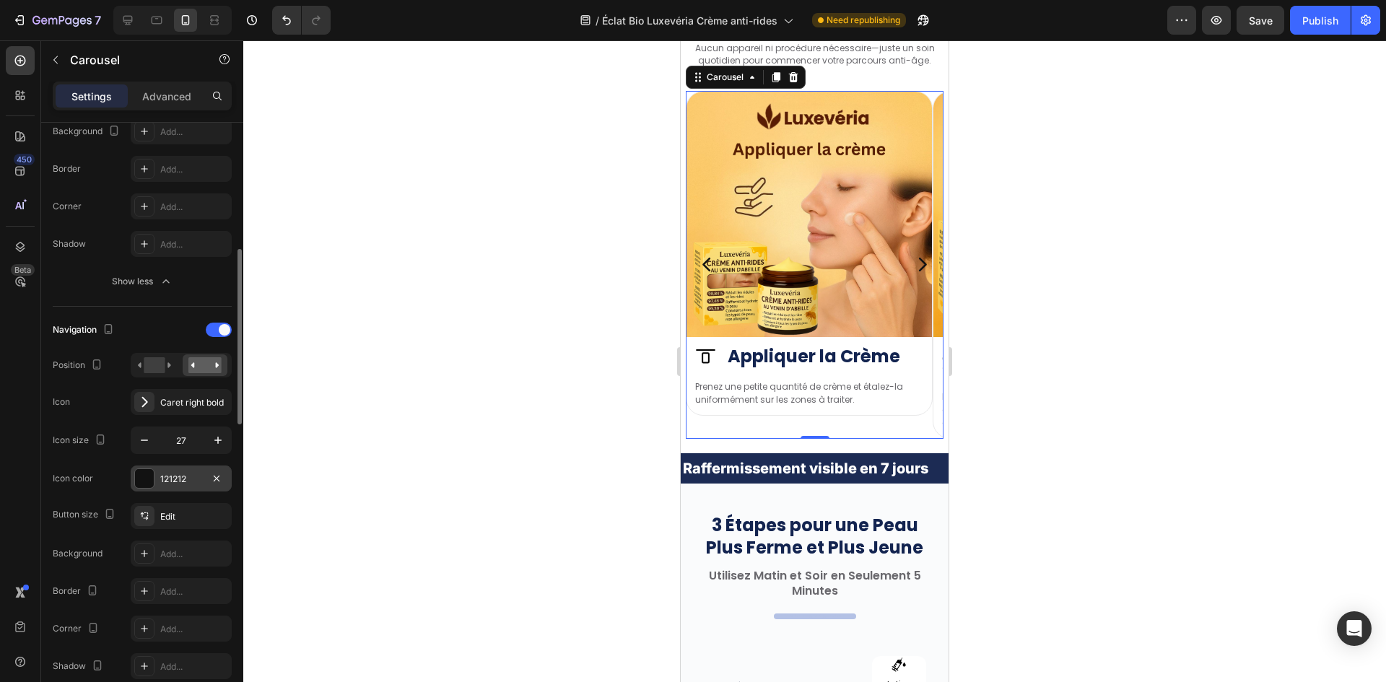
click at [154, 469] on div "121212" at bounding box center [181, 479] width 101 height 26
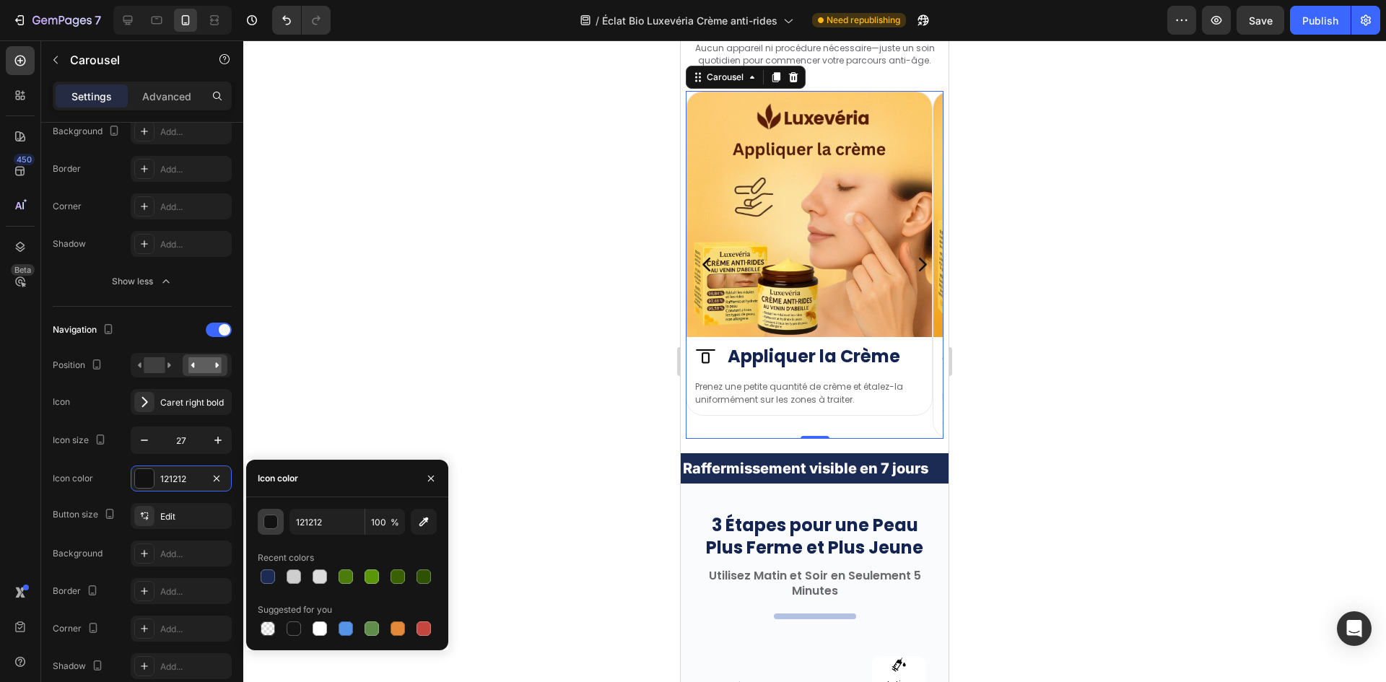
click at [273, 518] on div "button" at bounding box center [271, 522] width 14 height 14
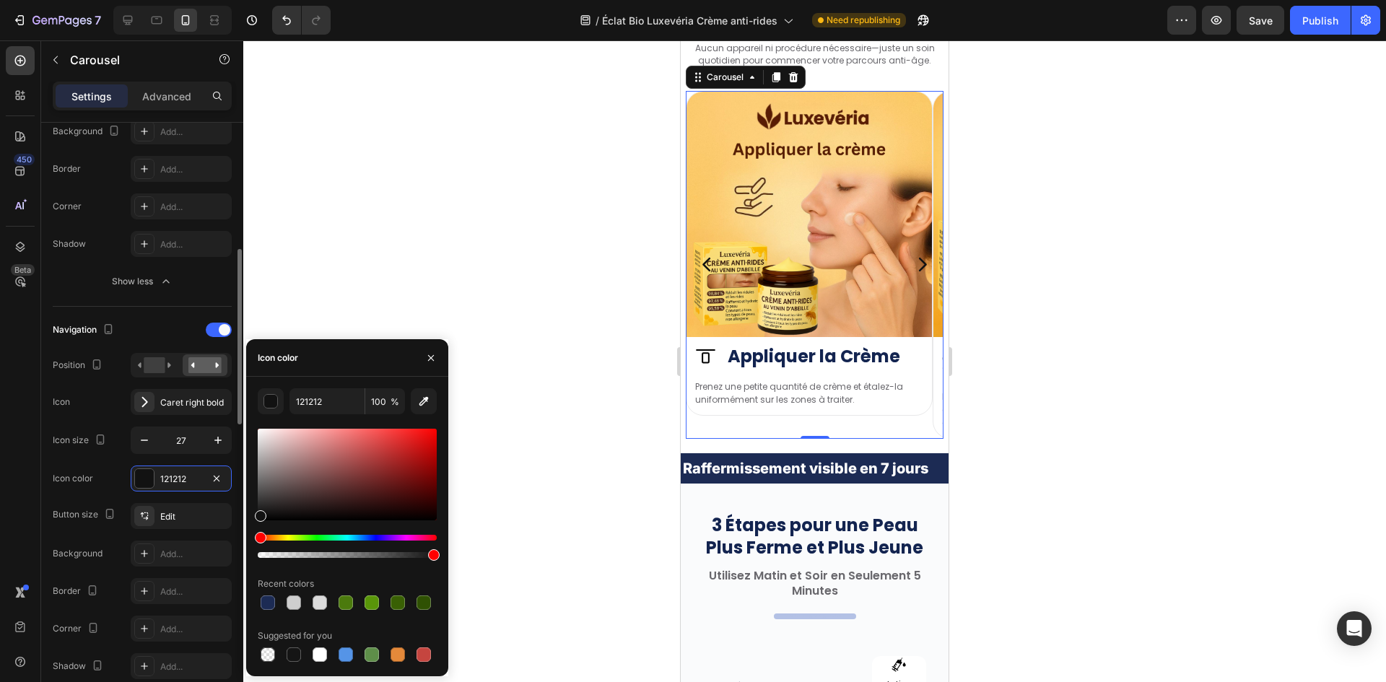
click at [132, 333] on div "450 Beta carousel Sections(7) Elements(7) Interactive Carousel Carousel Carouse…" at bounding box center [121, 361] width 243 height 642
drag, startPoint x: 296, startPoint y: 484, endPoint x: 256, endPoint y: 523, distance: 56.1
click at [256, 523] on div "FFFFFF 100 % Recent colors Suggested for you" at bounding box center [347, 526] width 202 height 276
drag, startPoint x: 330, startPoint y: 469, endPoint x: 363, endPoint y: 462, distance: 34.0
click at [363, 462] on div at bounding box center [347, 475] width 179 height 92
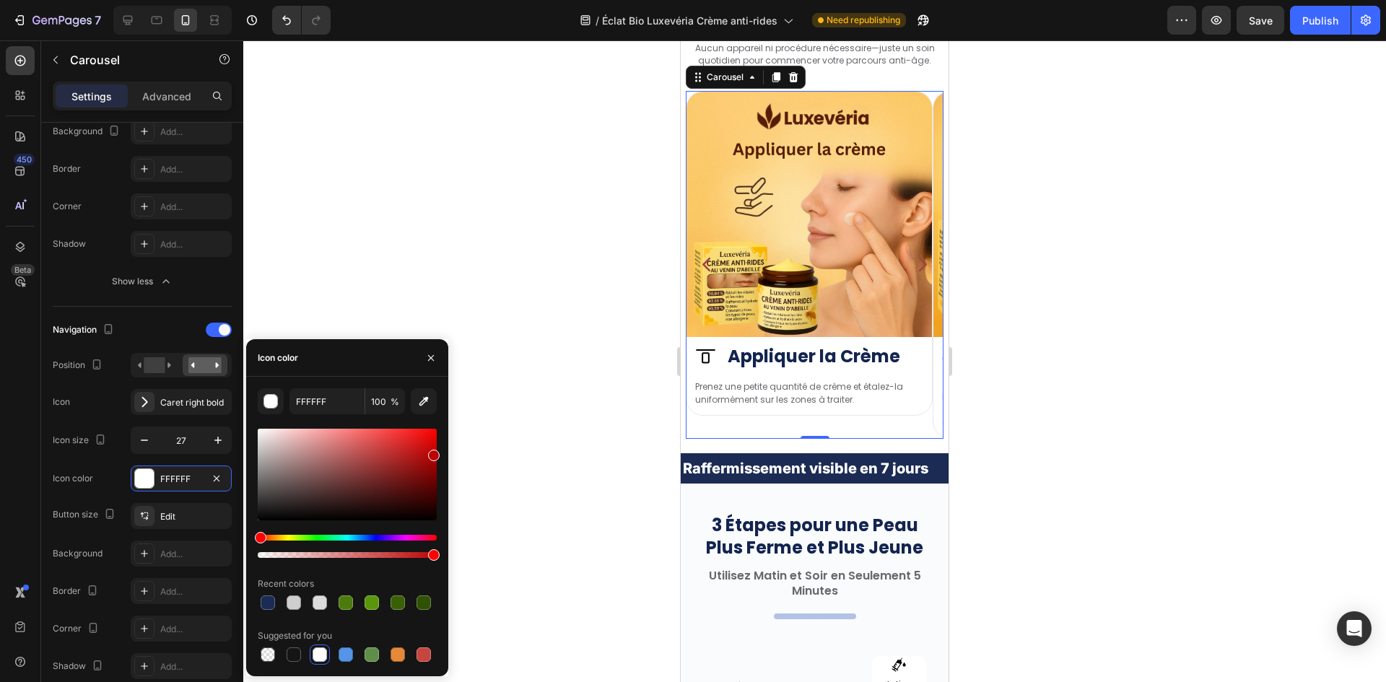
drag, startPoint x: 362, startPoint y: 463, endPoint x: 434, endPoint y: 452, distance: 72.4
click at [434, 452] on div at bounding box center [434, 456] width 12 height 12
drag, startPoint x: 434, startPoint y: 452, endPoint x: 474, endPoint y: 416, distance: 54.2
click at [474, 0] on div "7 Version history / Éclat Bio Luxevéria Crème anti-rides Need republishing Prev…" at bounding box center [693, 0] width 1386 height 0
drag, startPoint x: 429, startPoint y: 453, endPoint x: 419, endPoint y: 492, distance: 40.1
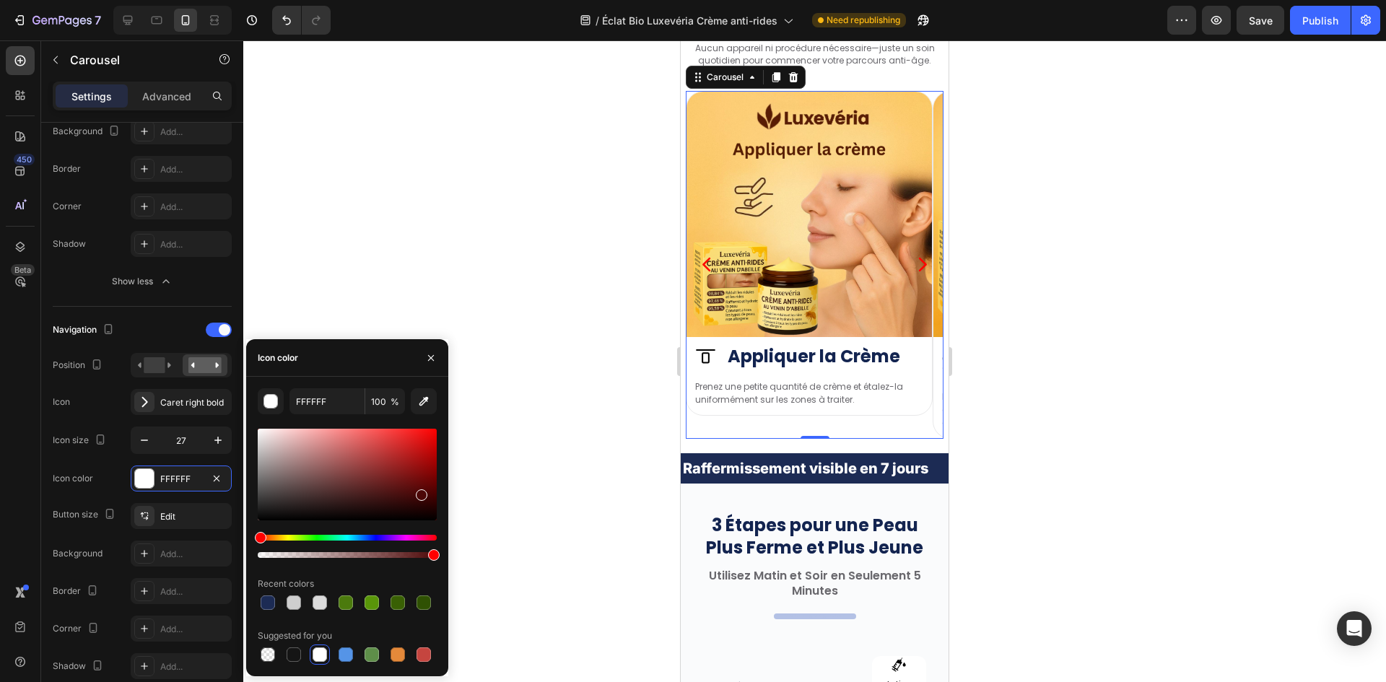
click at [419, 492] on div at bounding box center [347, 475] width 179 height 92
type input "4C0707"
drag, startPoint x: 266, startPoint y: 420, endPoint x: 481, endPoint y: 427, distance: 214.5
click at [481, 0] on div "7 Version history / Éclat Bio Luxevéria Crème anti-rides Need republishing Prev…" at bounding box center [693, 0] width 1386 height 0
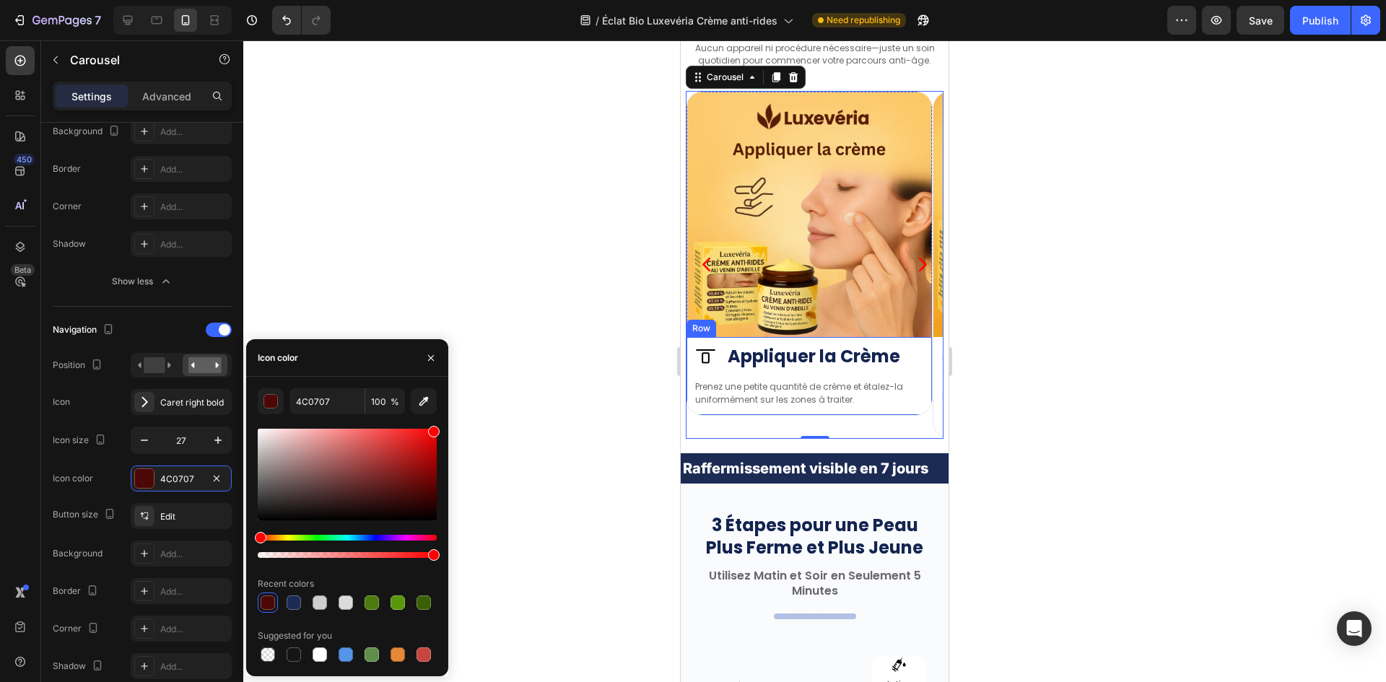
click at [685, 386] on div "Image Éclaircir le Regard Heading Row Lavez délicatement votre visage à l'eau t…" at bounding box center [562, 392] width 245 height 92
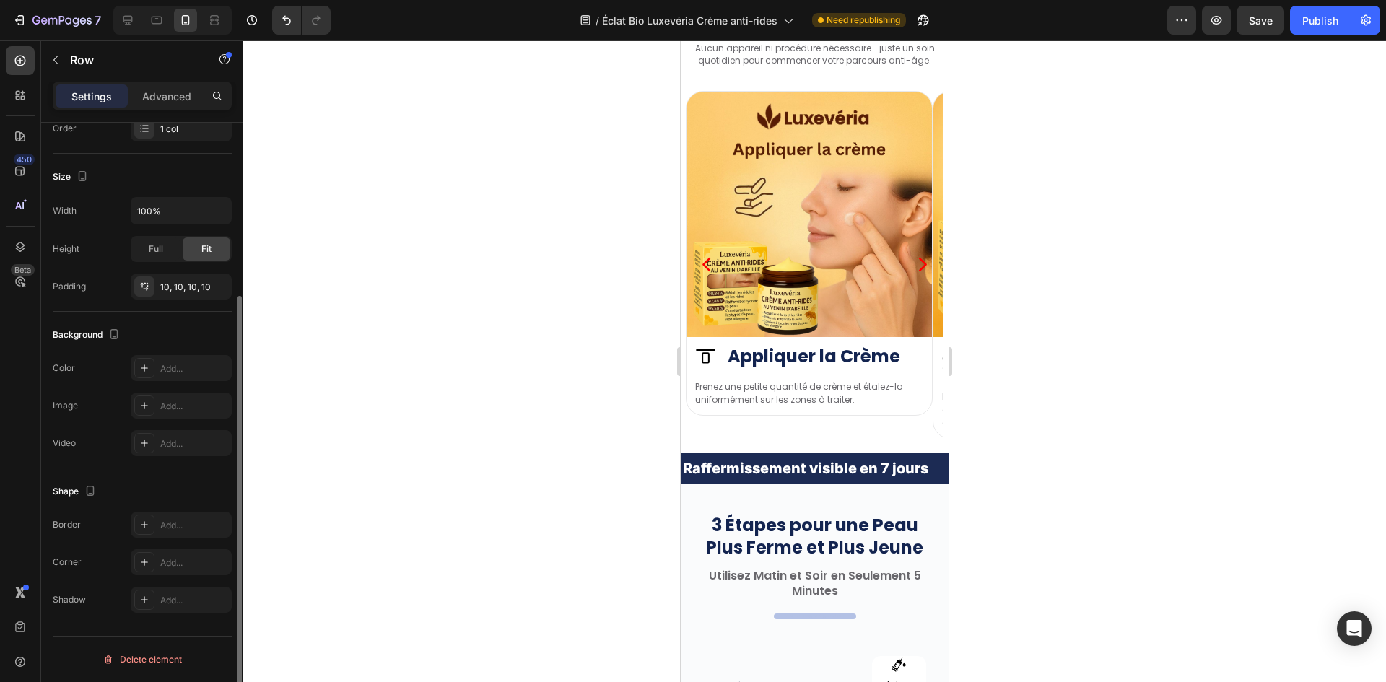
scroll to position [0, 0]
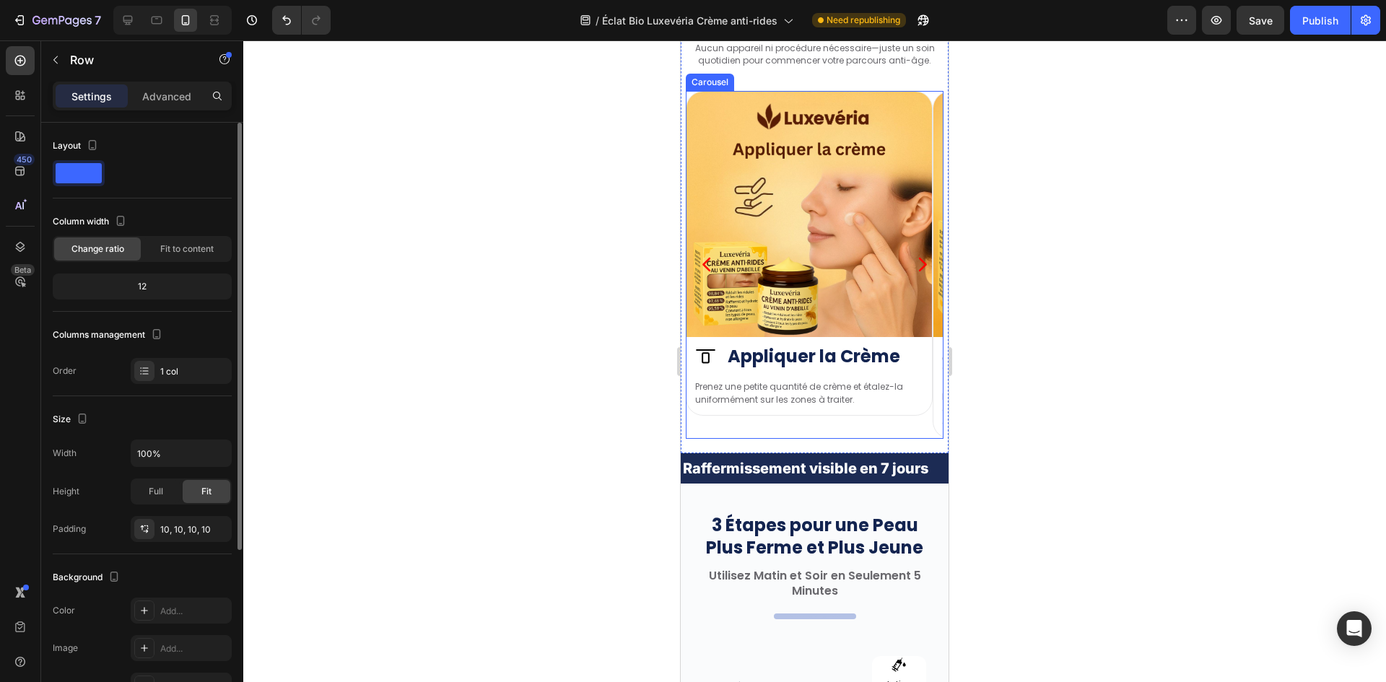
click at [912, 266] on icon "Carousel Next Arrow" at bounding box center [921, 264] width 19 height 19
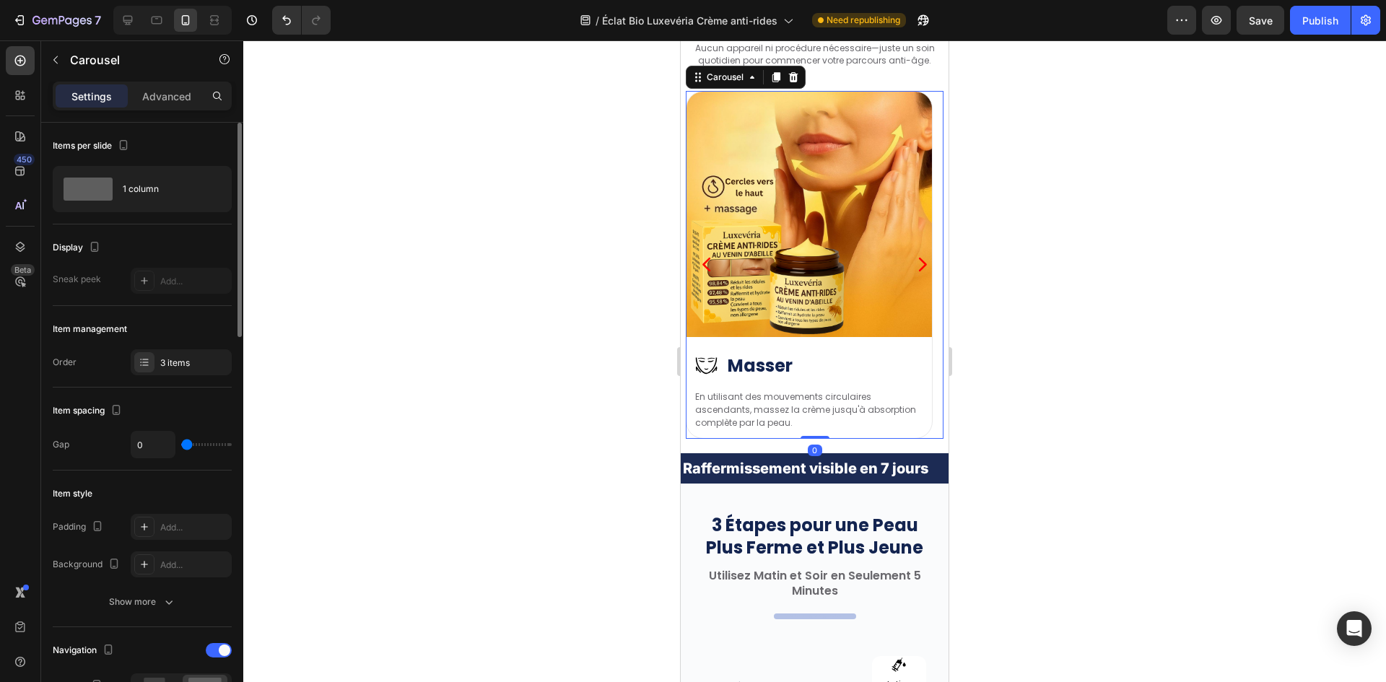
click at [912, 266] on icon "Carousel Next Arrow" at bounding box center [921, 264] width 19 height 19
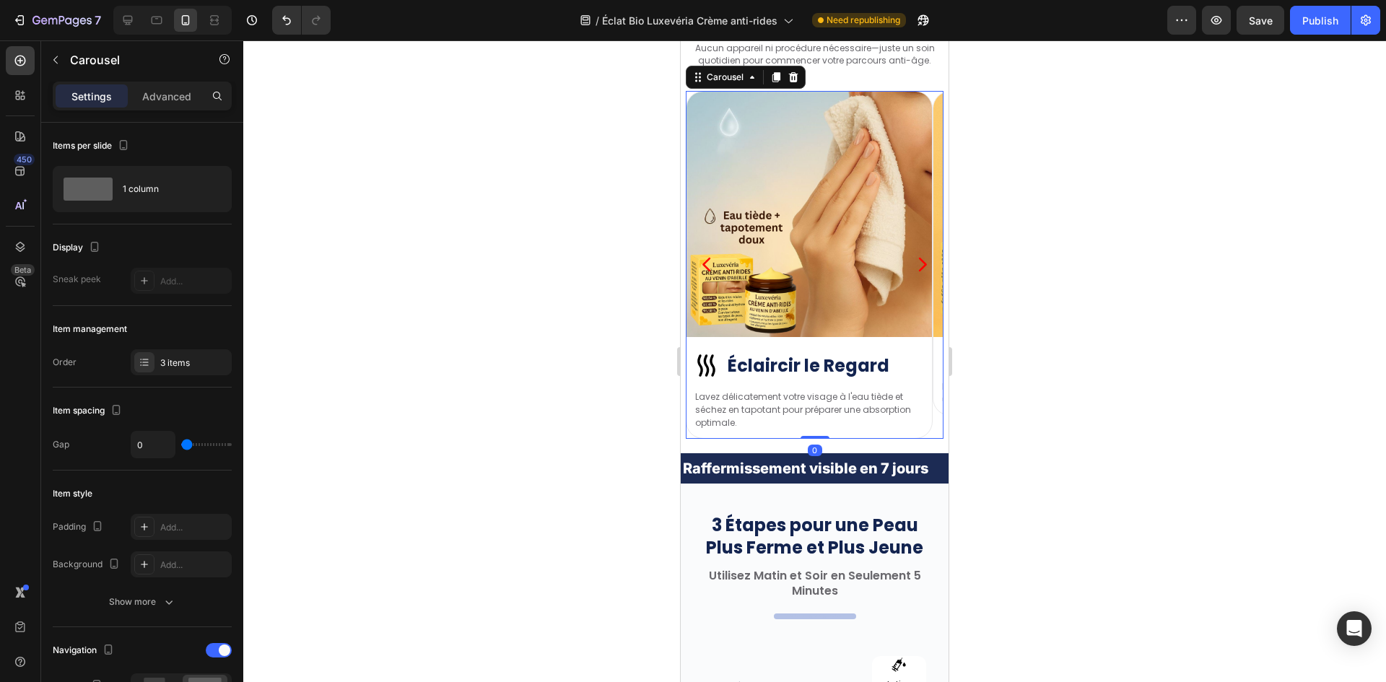
click at [912, 266] on icon "Carousel Next Arrow" at bounding box center [921, 264] width 19 height 19
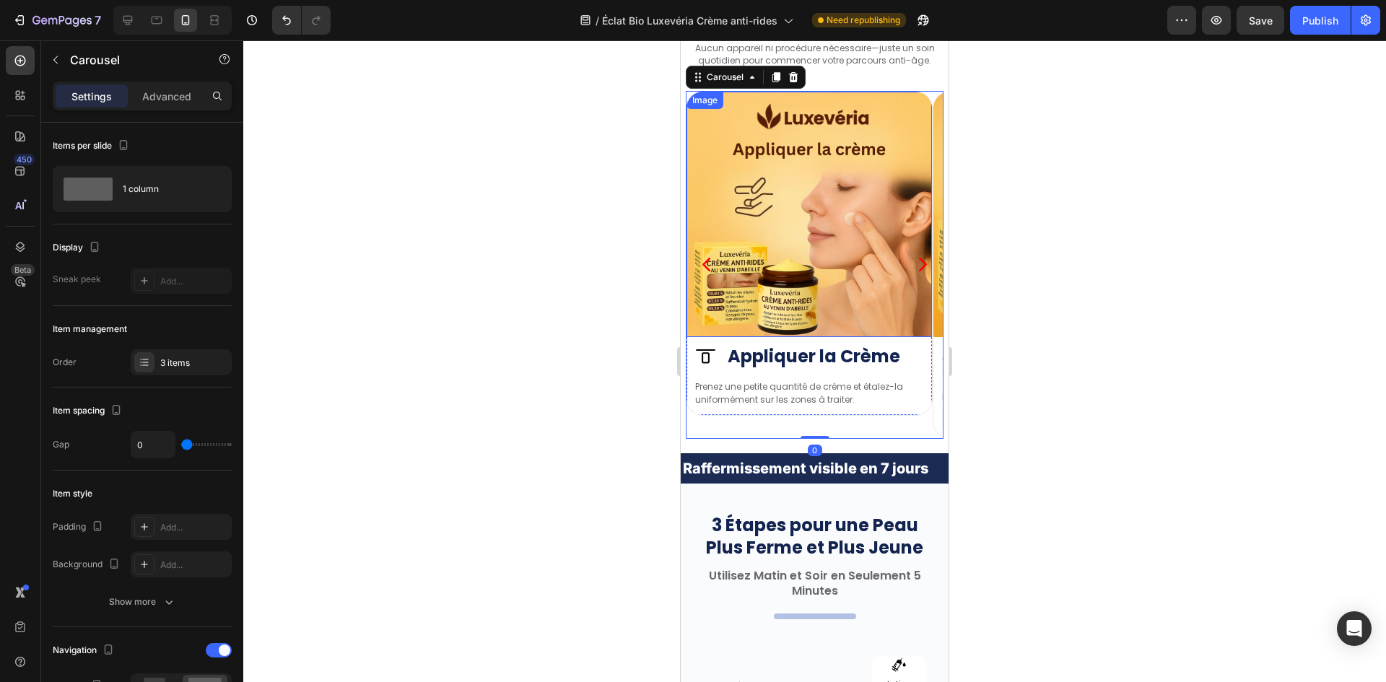
click at [740, 297] on img at bounding box center [808, 214] width 245 height 245
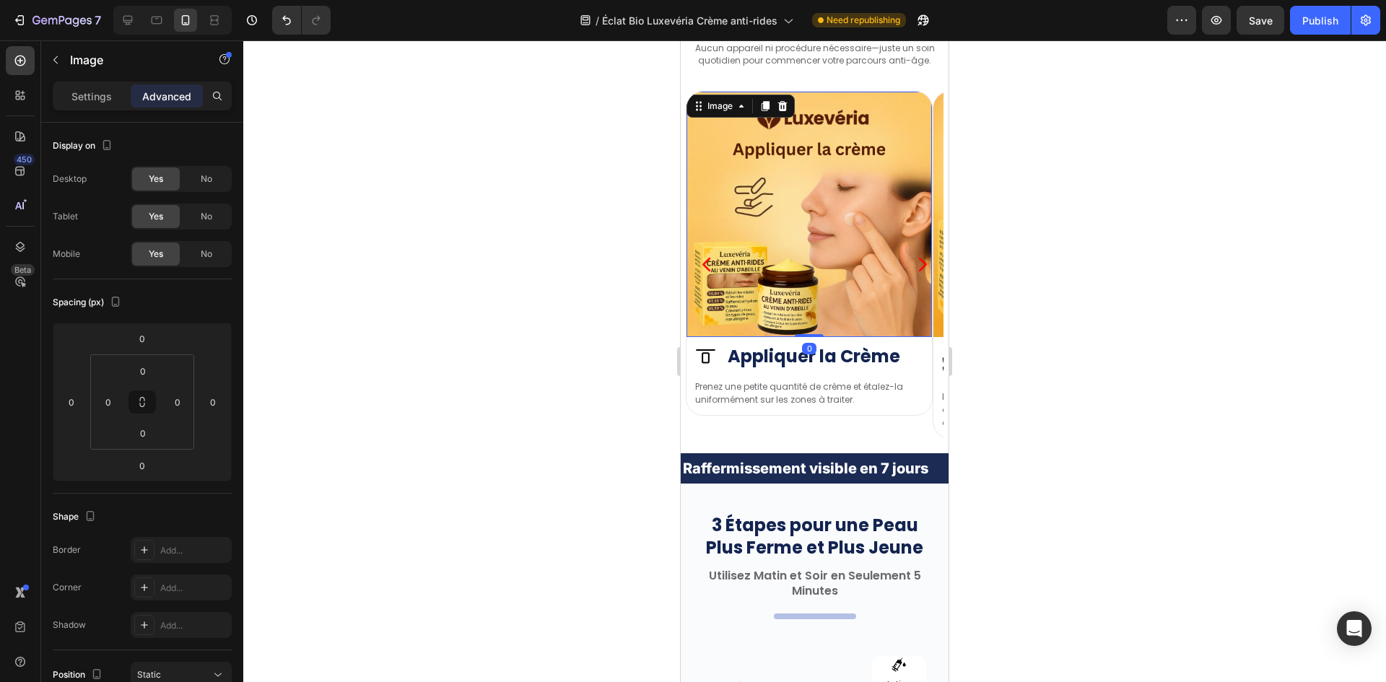
click at [722, 227] on img at bounding box center [808, 214] width 245 height 245
click at [702, 284] on button "Carousel Back Arrow" at bounding box center [707, 264] width 43 height 43
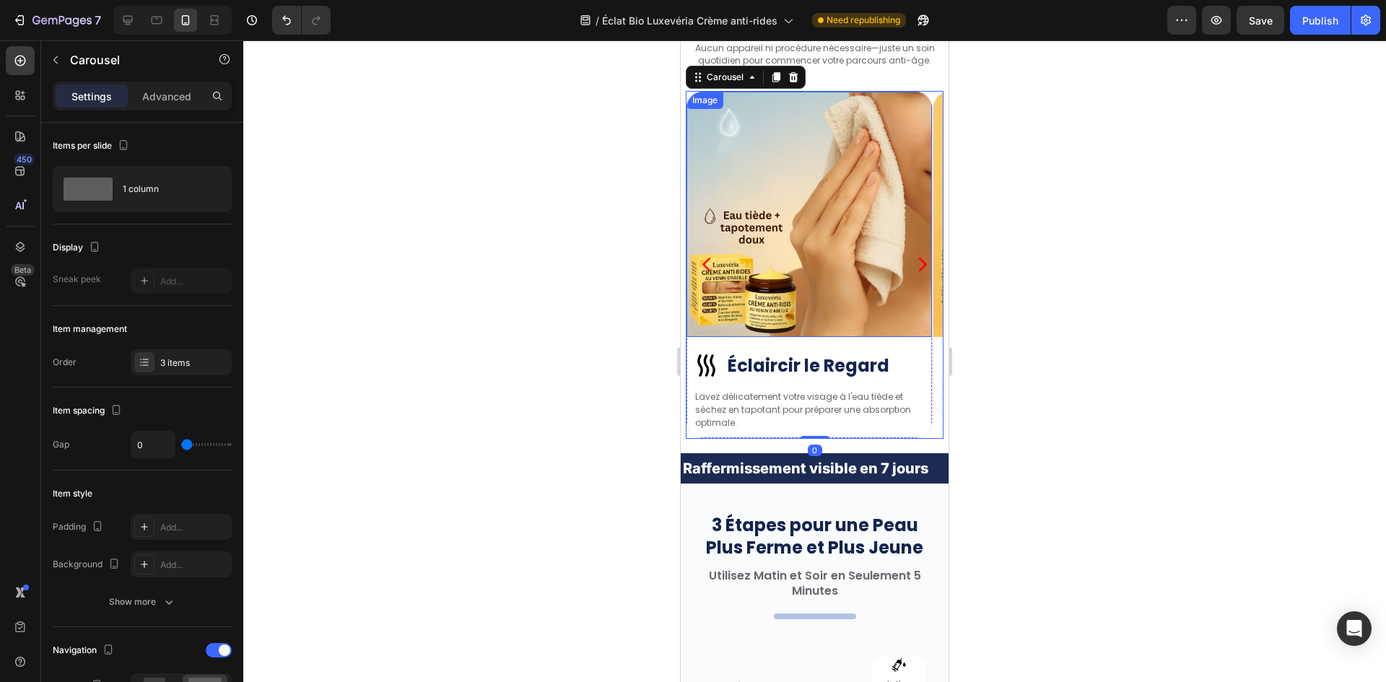
click at [795, 307] on img at bounding box center [808, 214] width 245 height 245
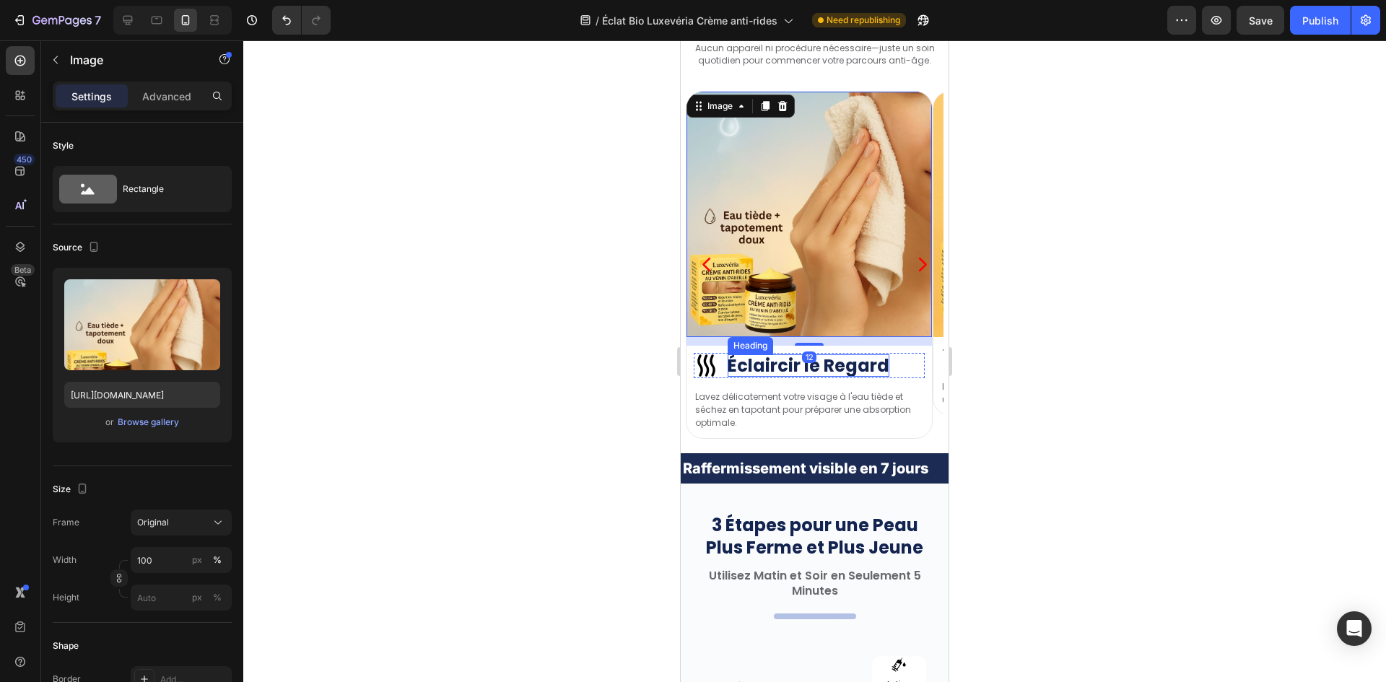
click at [742, 401] on p "Lavez délicatement votre visage à l'eau tiède et séchez en tapotant pour prépar…" at bounding box center [809, 410] width 228 height 39
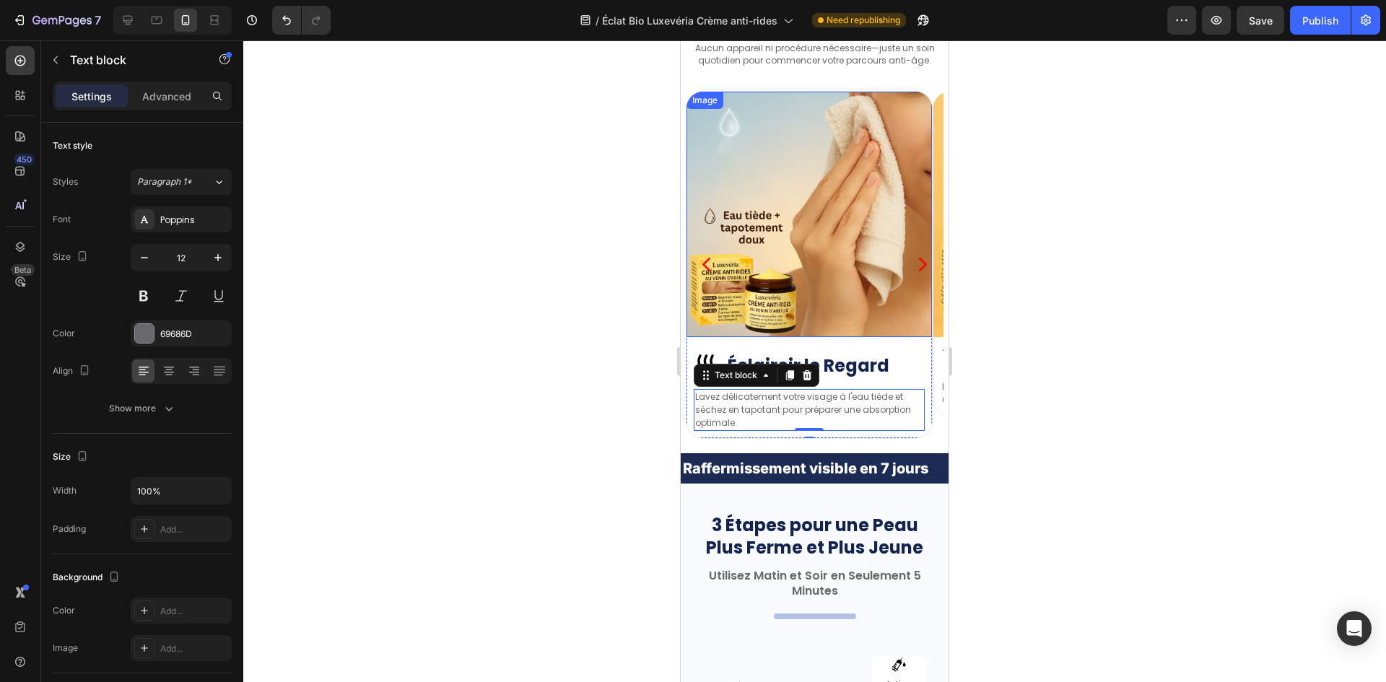
click at [761, 280] on img at bounding box center [808, 214] width 245 height 245
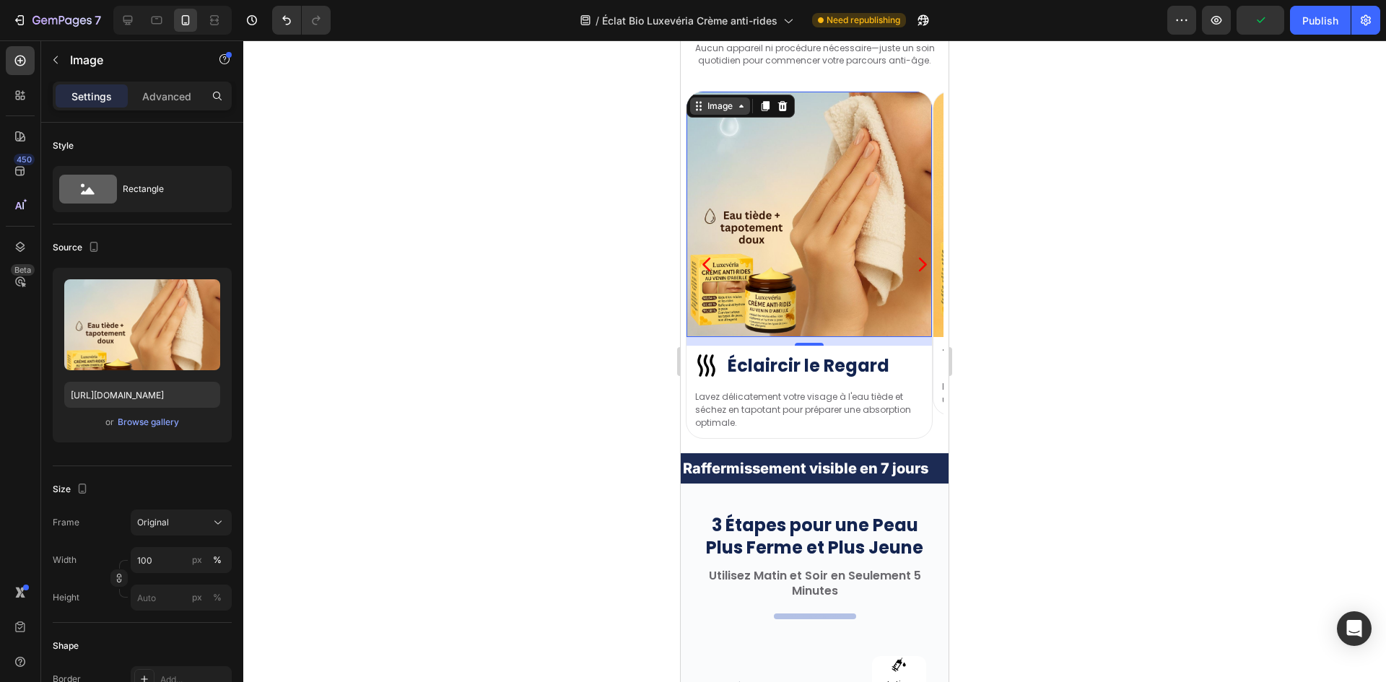
click at [712, 109] on div "Image" at bounding box center [719, 106] width 31 height 13
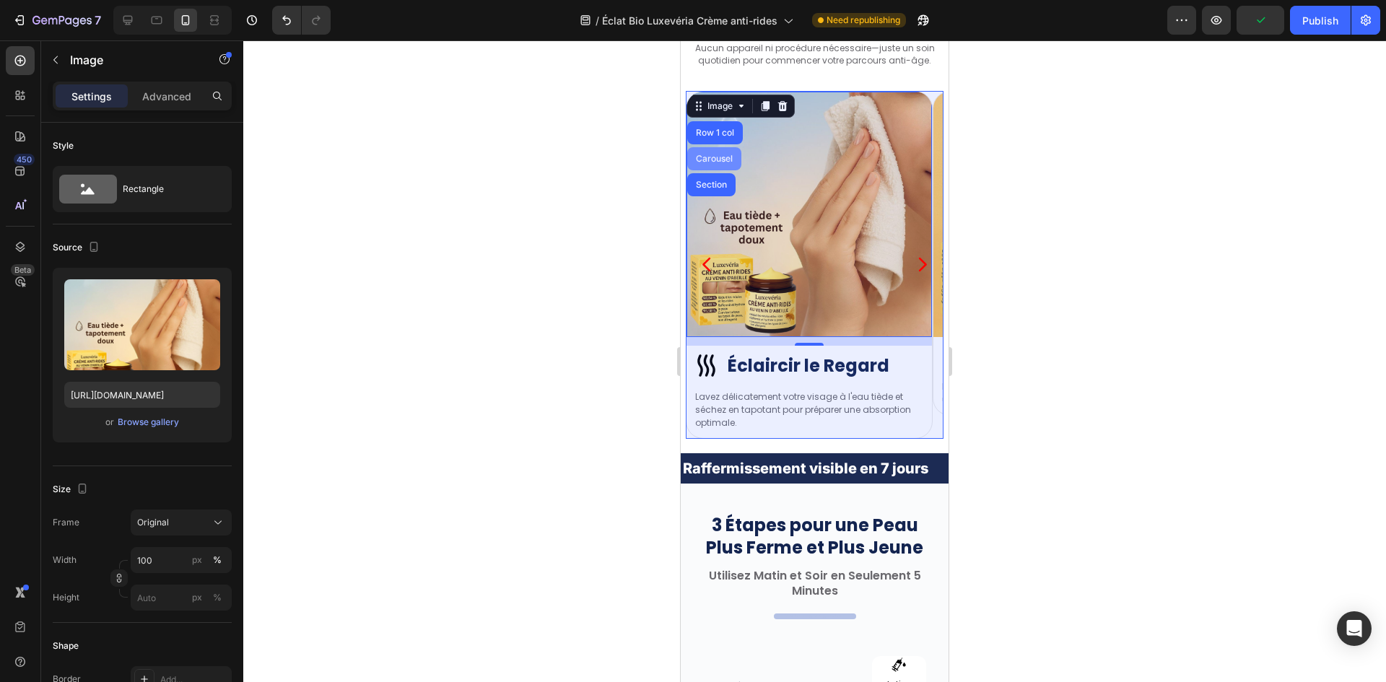
drag, startPoint x: 704, startPoint y: 157, endPoint x: 1090, endPoint y: 358, distance: 434.6
click at [704, 157] on div "Carousel" at bounding box center [714, 158] width 43 height 9
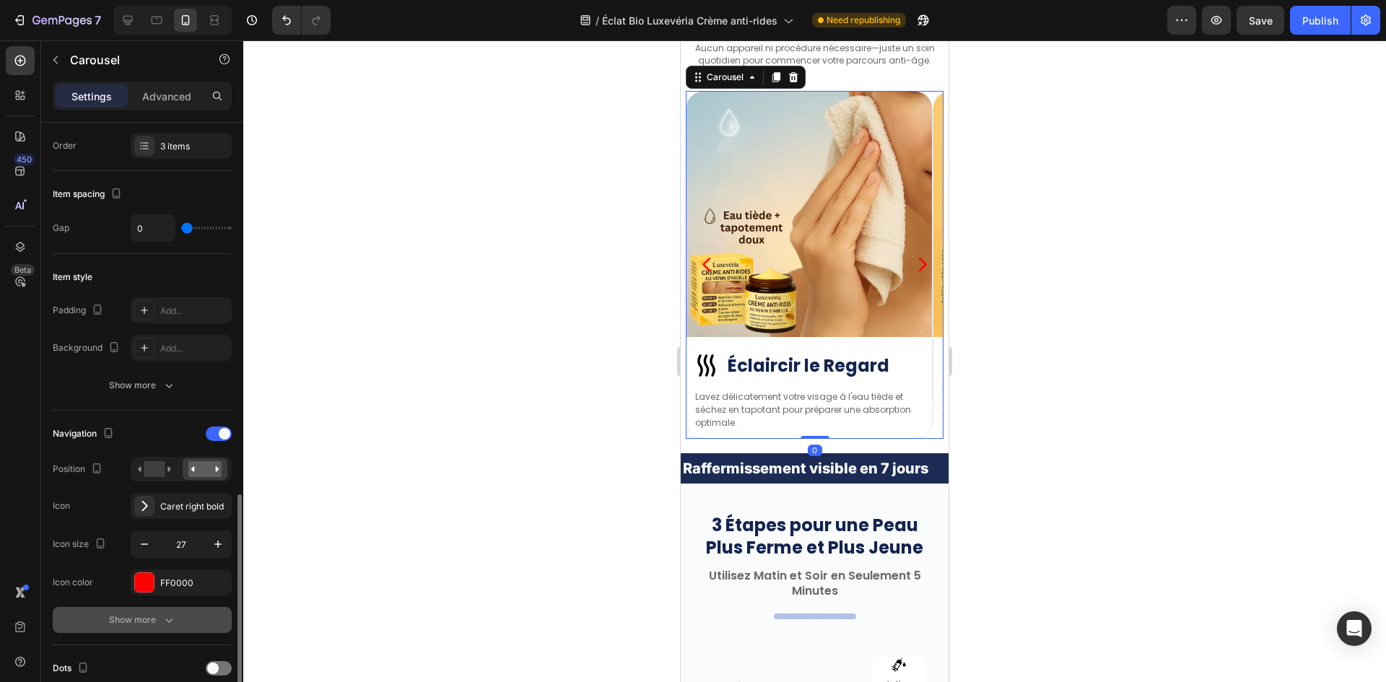
scroll to position [433, 0]
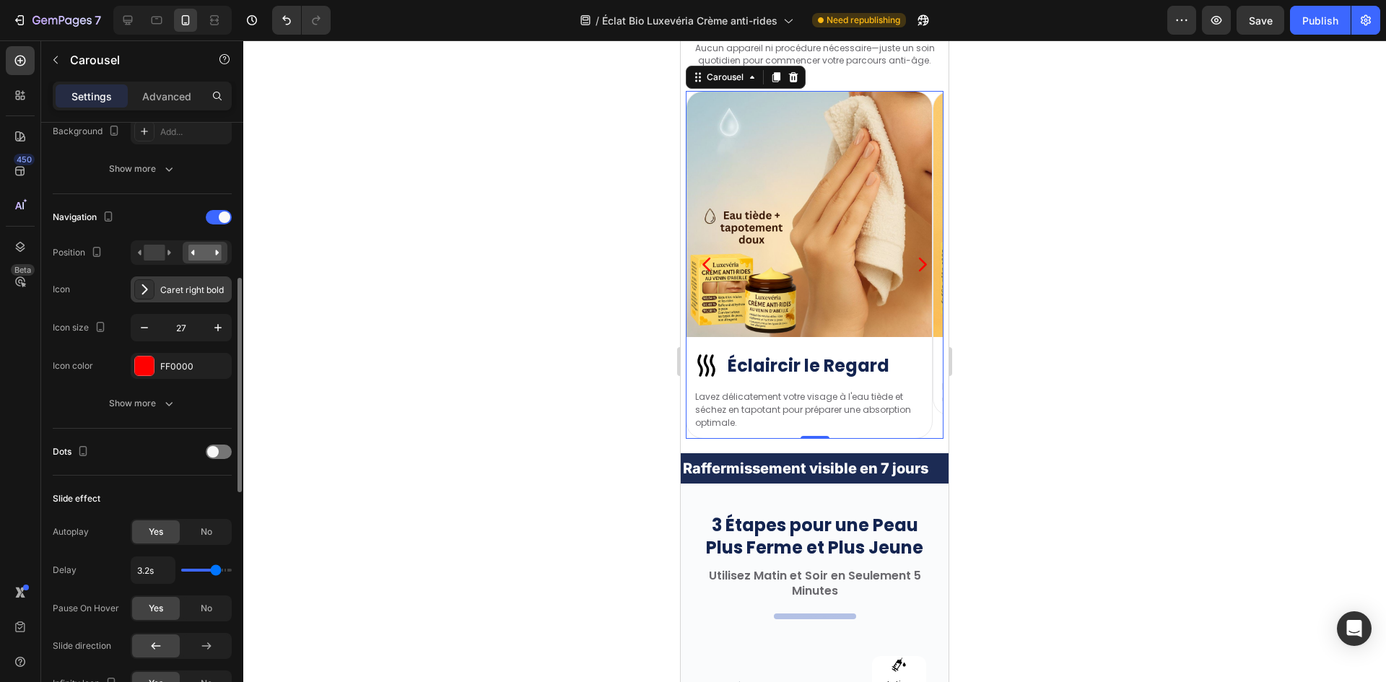
drag, startPoint x: 175, startPoint y: 279, endPoint x: 186, endPoint y: 287, distance: 13.4
click at [175, 279] on div "Caret right bold" at bounding box center [181, 289] width 101 height 26
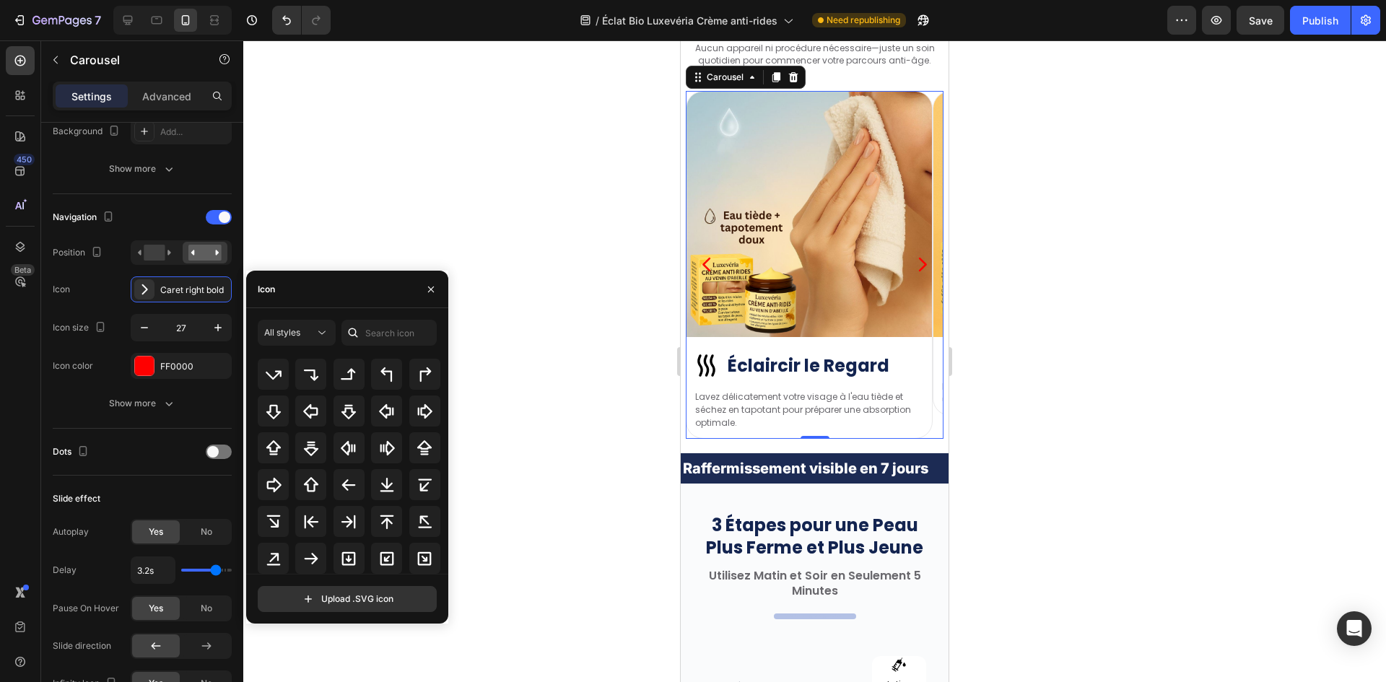
scroll to position [523, 0]
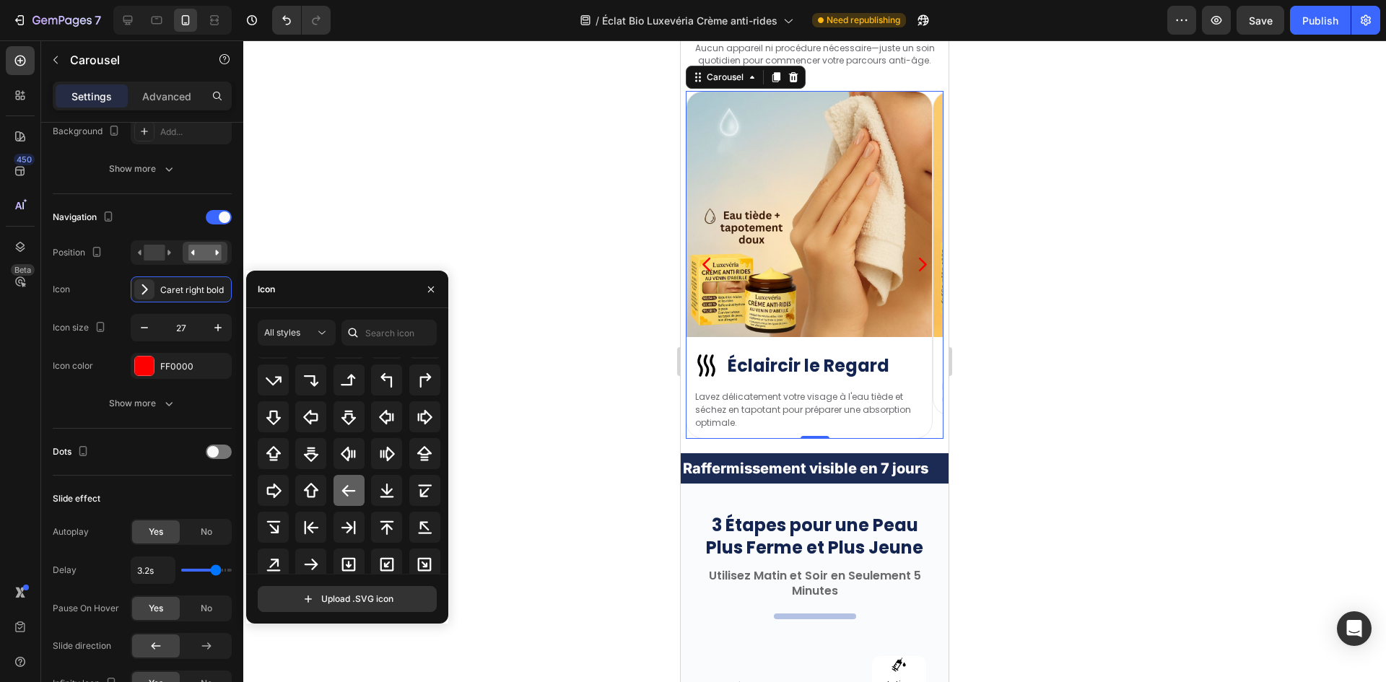
click at [349, 491] on icon at bounding box center [349, 491] width 14 height 12
click at [318, 557] on icon at bounding box center [310, 564] width 17 height 17
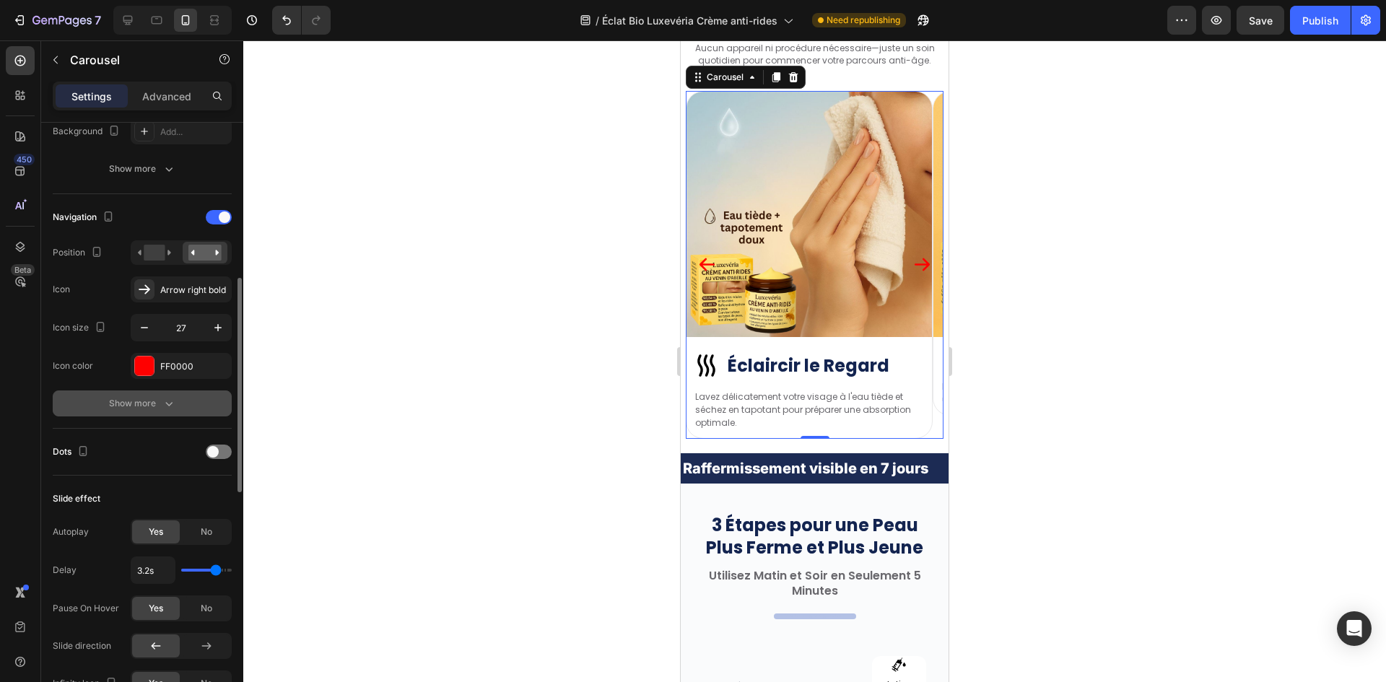
click at [164, 406] on icon "button" at bounding box center [169, 403] width 14 height 14
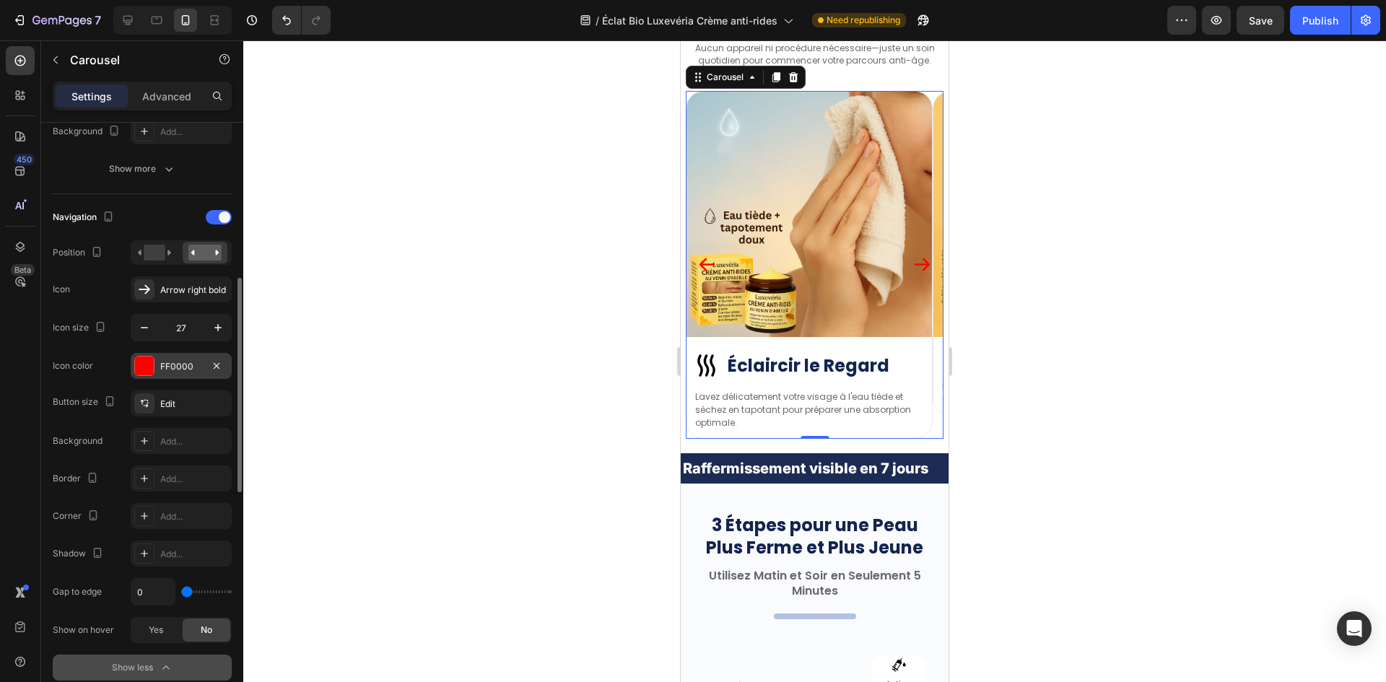
click at [158, 371] on div "FF0000" at bounding box center [181, 366] width 101 height 26
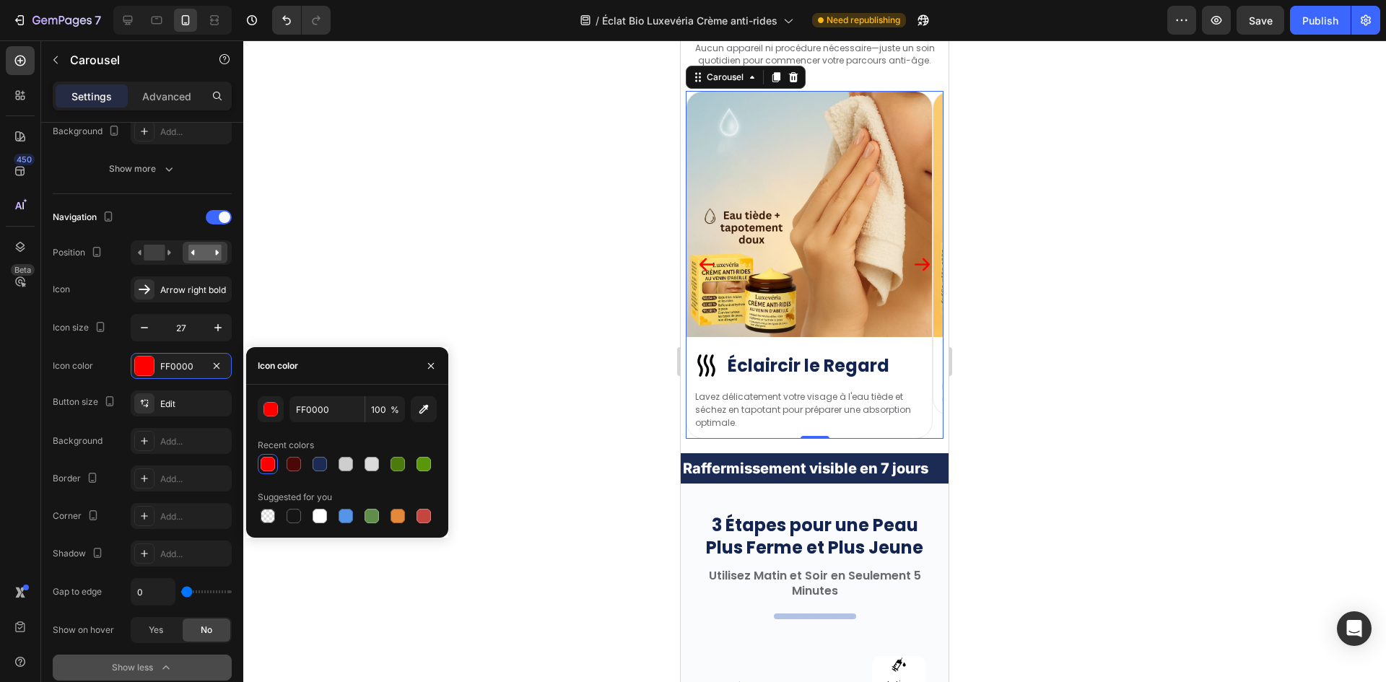
click at [284, 412] on div "FF0000 100 %" at bounding box center [347, 409] width 179 height 26
click at [279, 420] on button "button" at bounding box center [271, 409] width 26 height 26
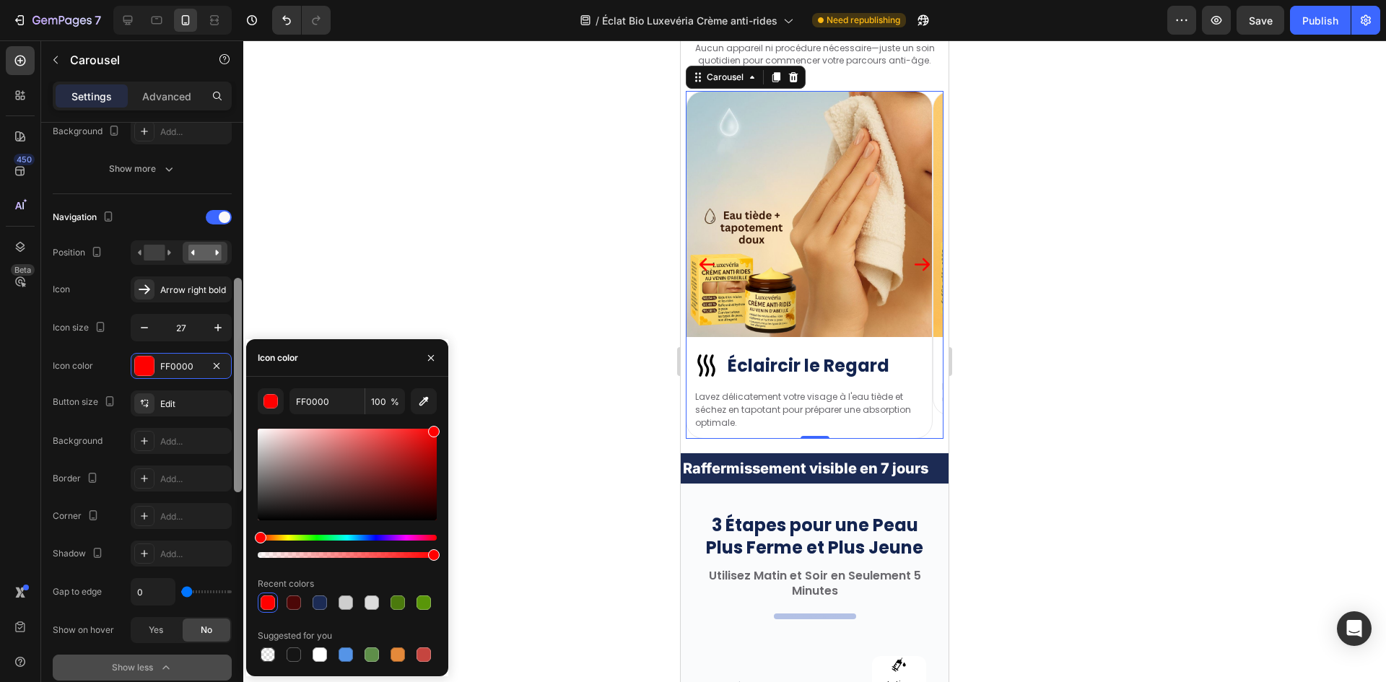
drag, startPoint x: 204, startPoint y: 414, endPoint x: 235, endPoint y: 385, distance: 41.9
click at [200, 407] on div "450 Beta carousel Sections(7) Elements(7) Interactive Carousel Carousel Carouse…" at bounding box center [121, 361] width 243 height 642
type input "FFFFFF"
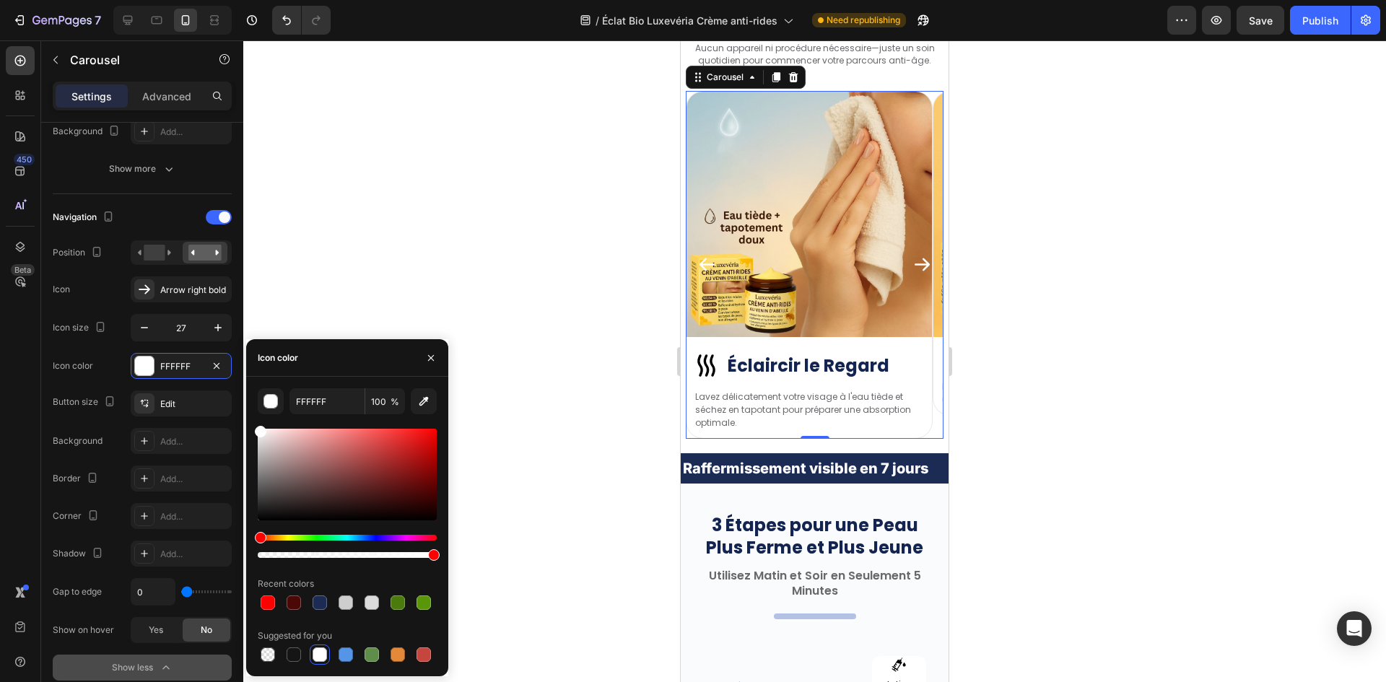
drag, startPoint x: 926, startPoint y: 269, endPoint x: 919, endPoint y: 269, distance: 7.3
click at [925, 269] on button "Carousel Next Arrow" at bounding box center [922, 264] width 43 height 43
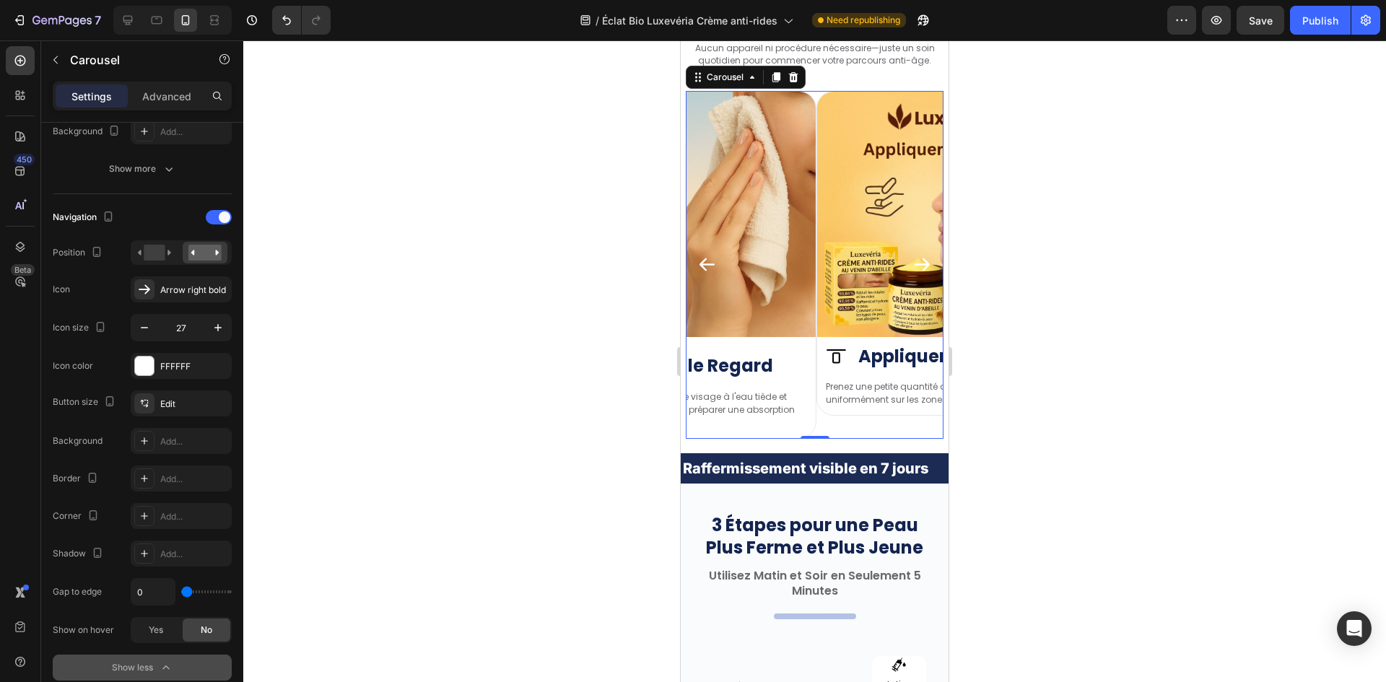
click at [914, 267] on icon "Carousel Next Arrow" at bounding box center [921, 264] width 19 height 19
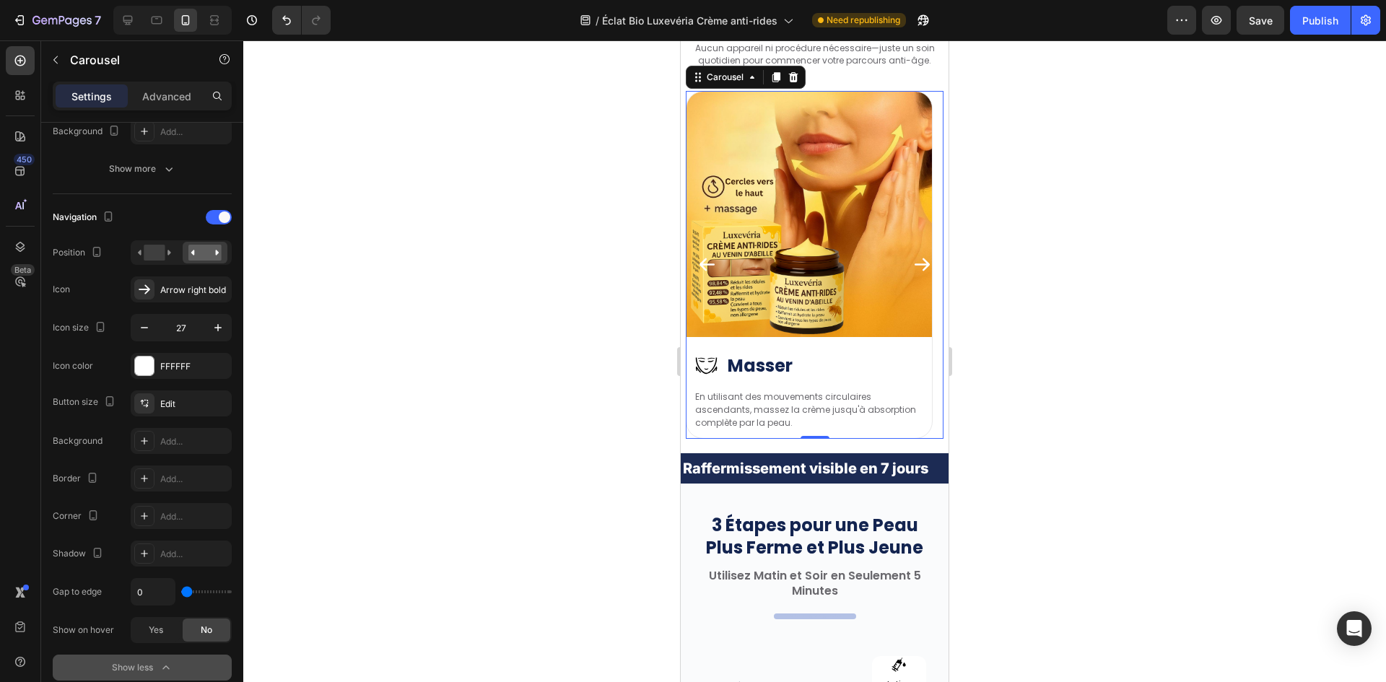
click at [914, 267] on icon "Carousel Next Arrow" at bounding box center [921, 264] width 19 height 19
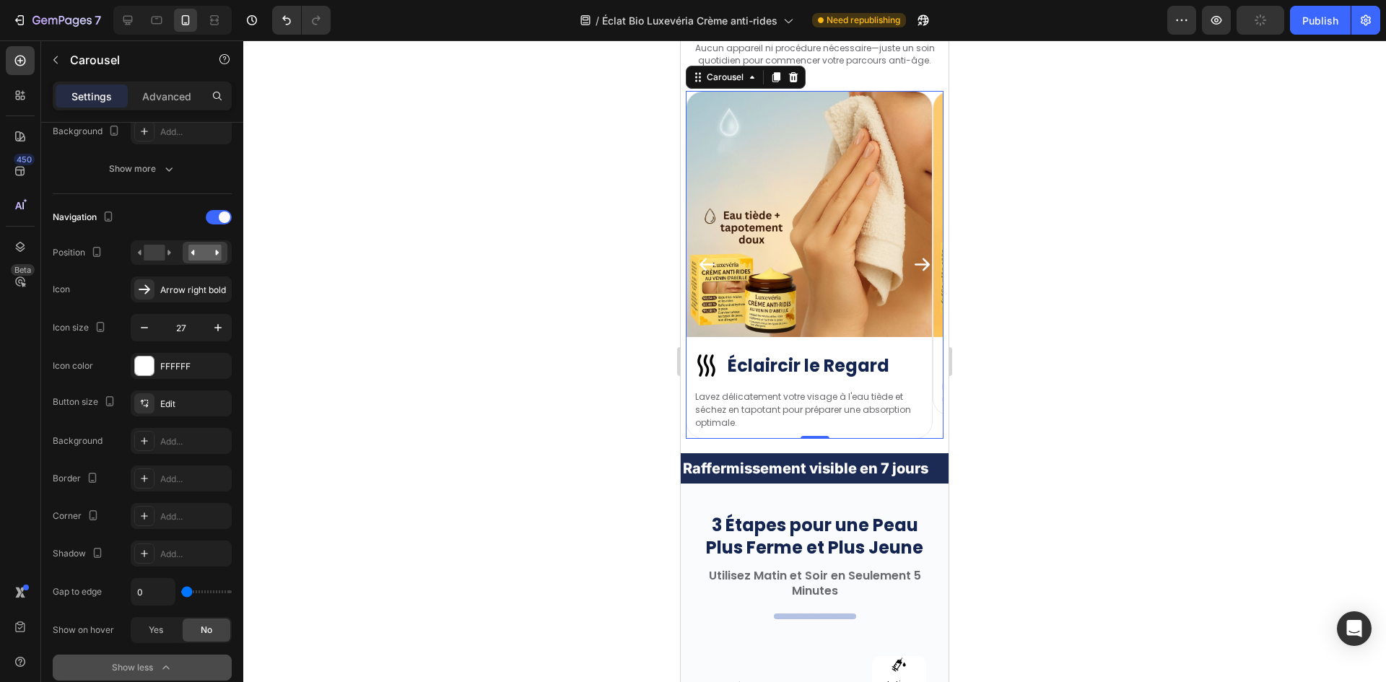
click at [914, 267] on icon "Carousel Next Arrow" at bounding box center [921, 264] width 19 height 19
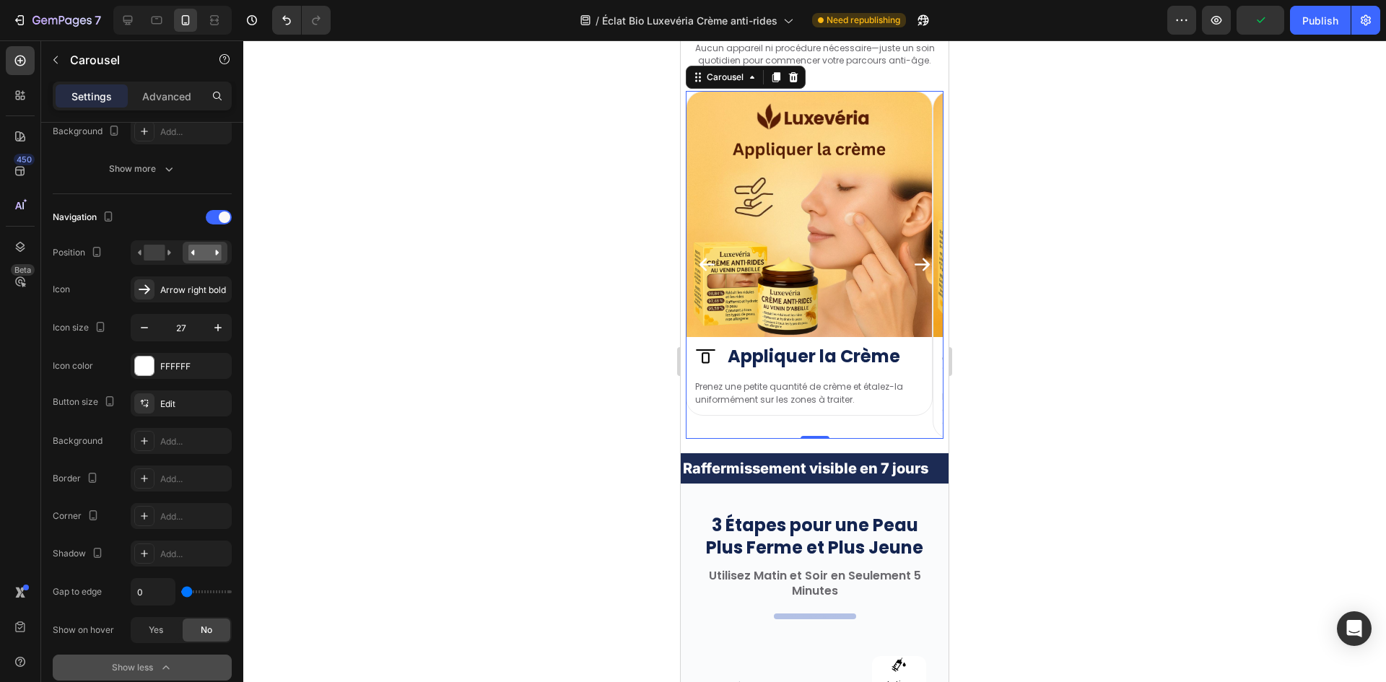
click at [914, 267] on icon "Carousel Next Arrow" at bounding box center [921, 264] width 19 height 19
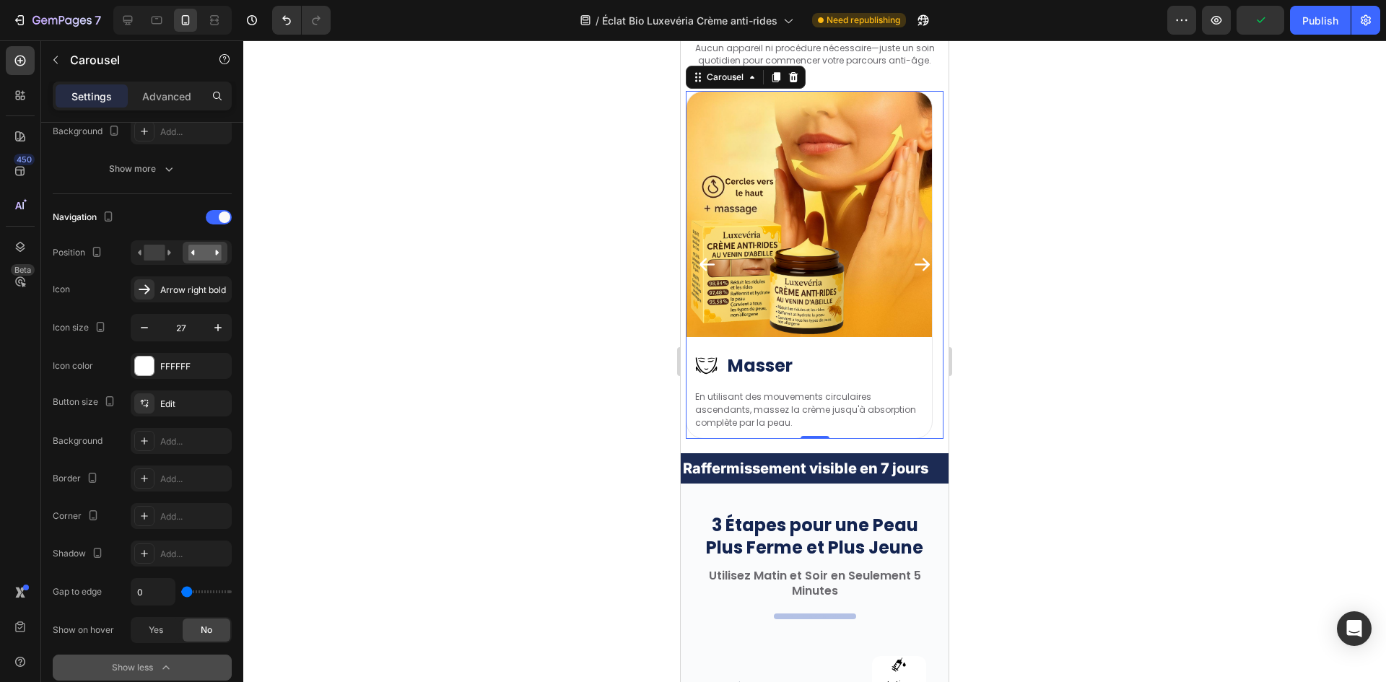
click at [914, 267] on icon "Carousel Next Arrow" at bounding box center [921, 264] width 19 height 19
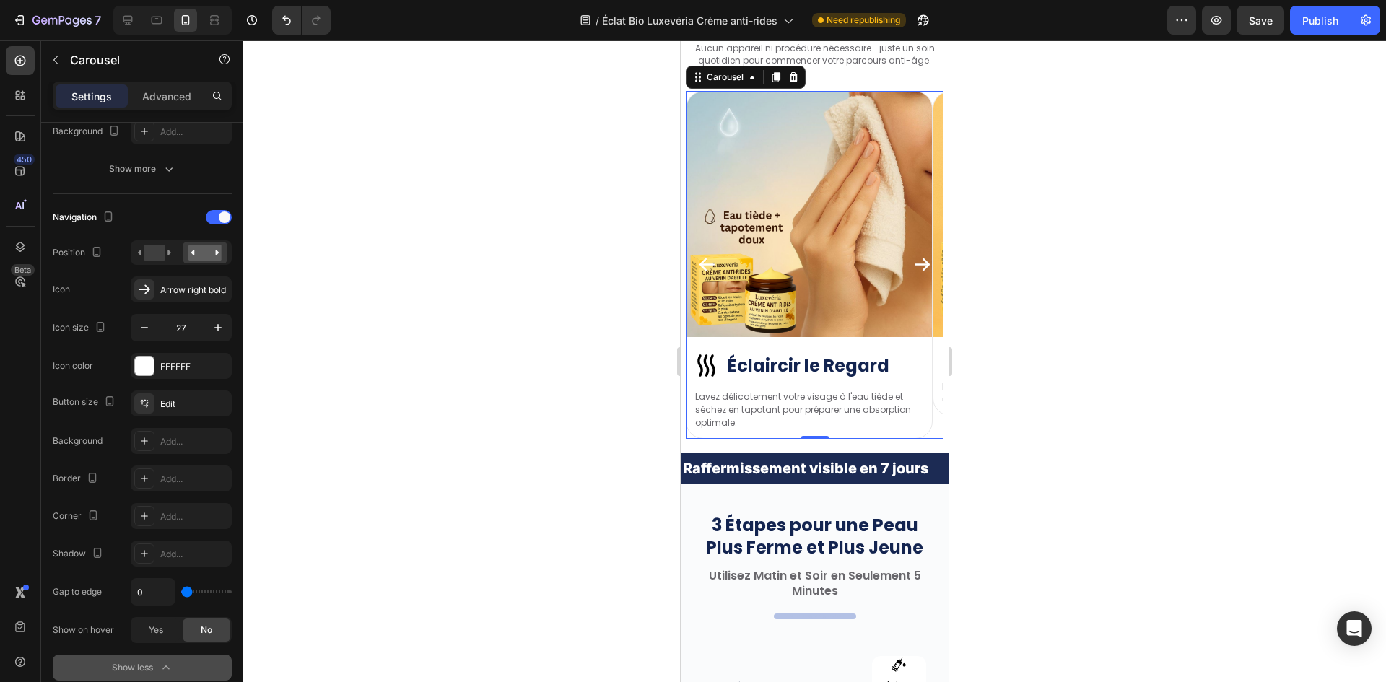
click at [914, 267] on icon "Carousel Next Arrow" at bounding box center [921, 264] width 19 height 19
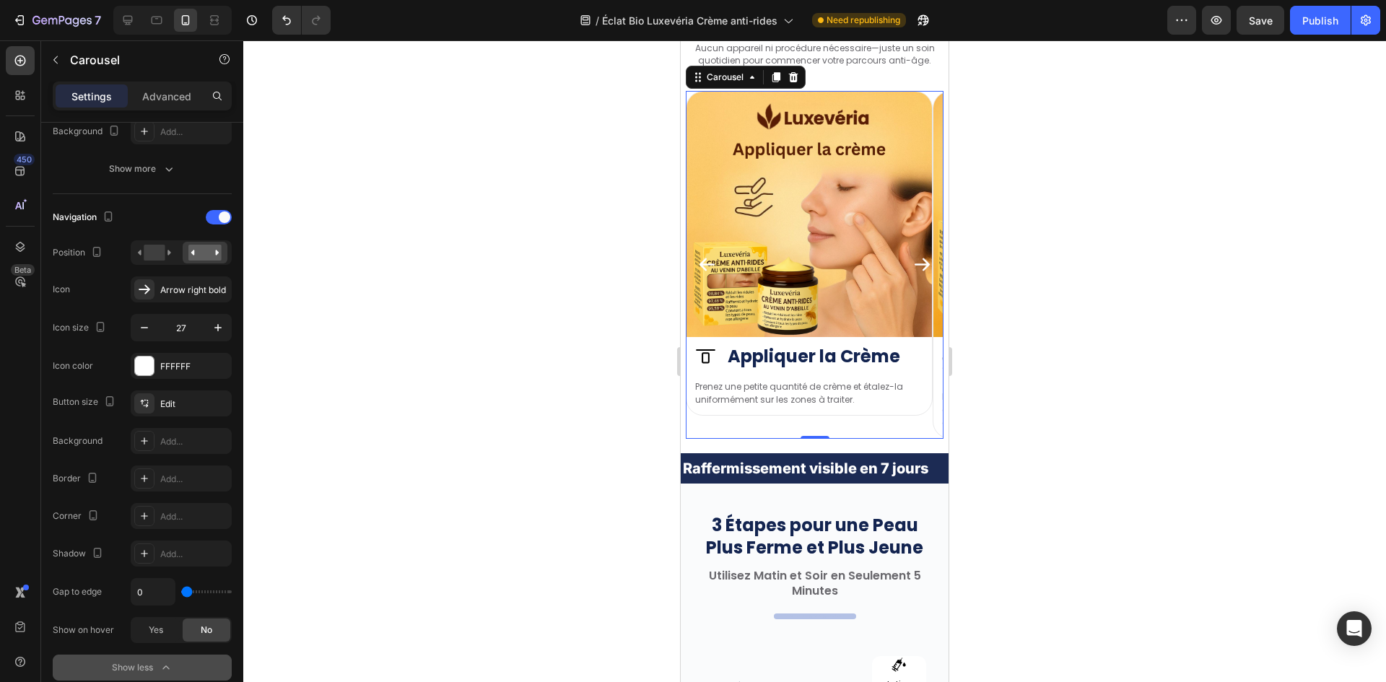
click at [914, 267] on icon "Carousel Next Arrow" at bounding box center [921, 264] width 19 height 19
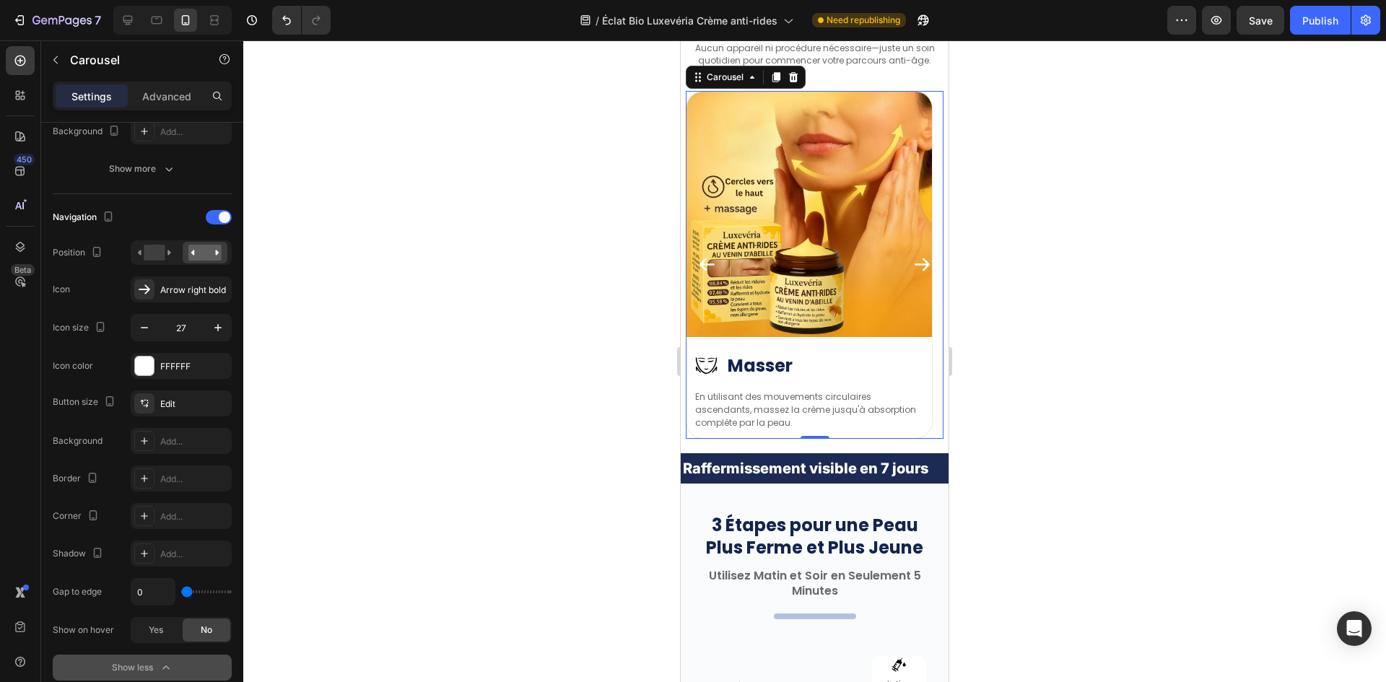
click at [914, 267] on icon "Carousel Next Arrow" at bounding box center [921, 264] width 19 height 19
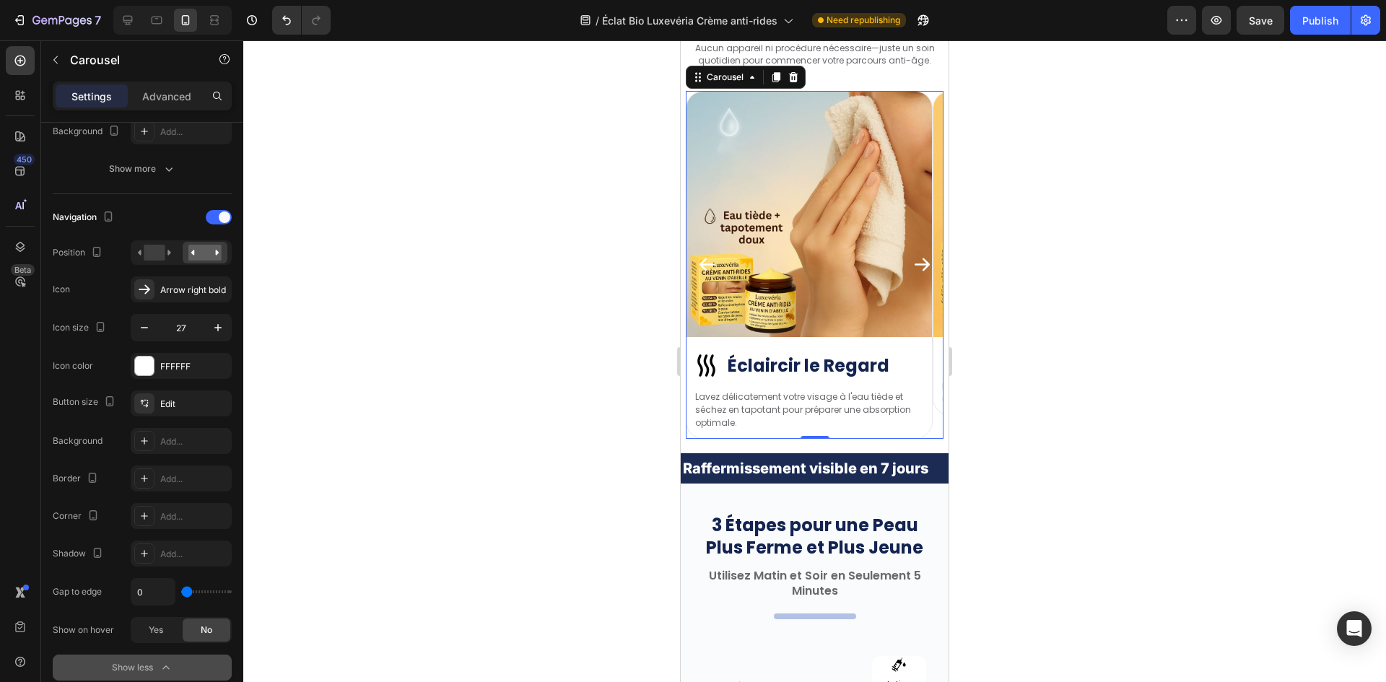
click at [914, 267] on icon "Carousel Next Arrow" at bounding box center [921, 264] width 19 height 19
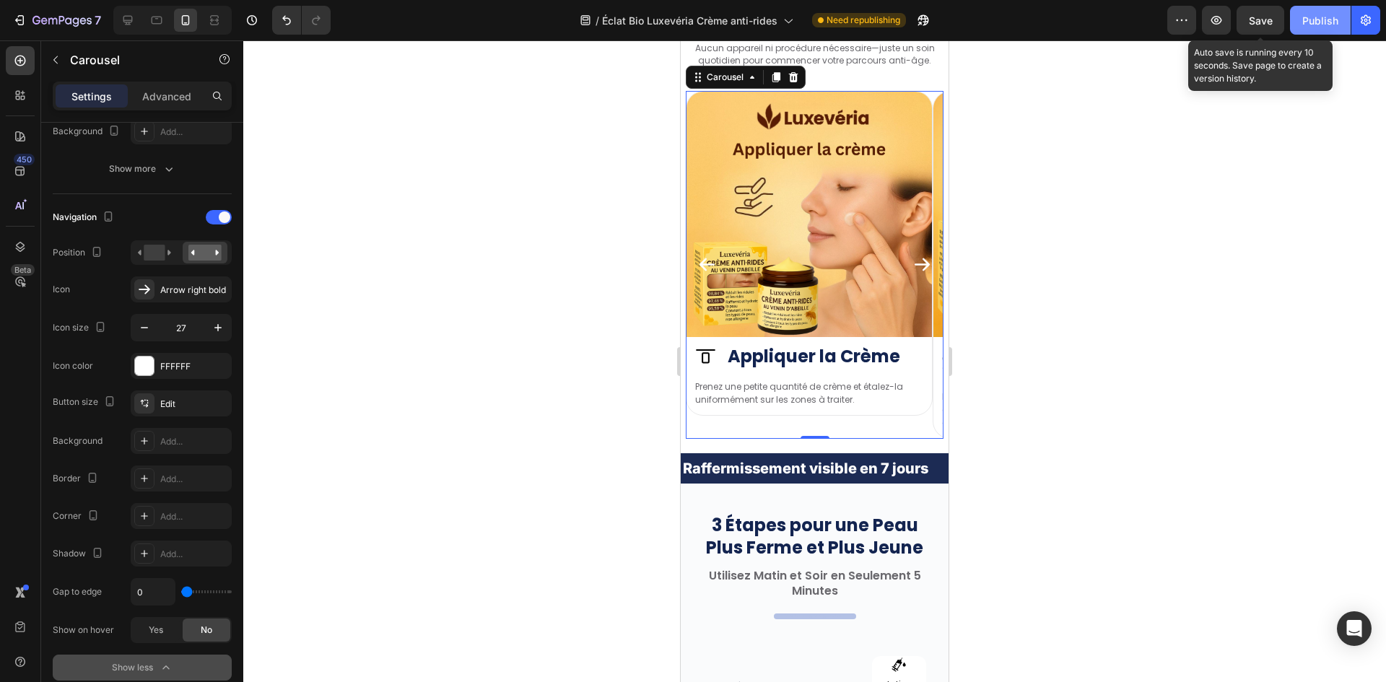
drag, startPoint x: 1265, startPoint y: 30, endPoint x: 1307, endPoint y: 24, distance: 43.0
click at [1265, 30] on button "Save" at bounding box center [1260, 20] width 48 height 29
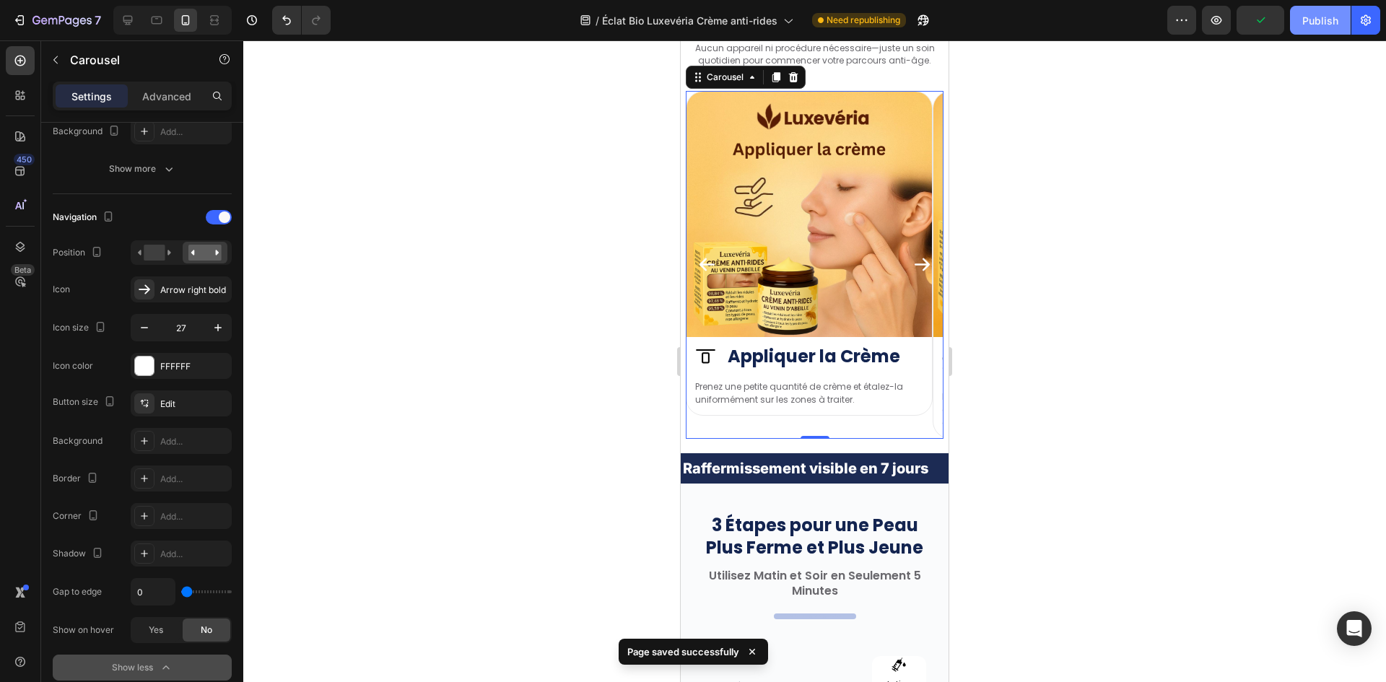
click at [1307, 24] on div "Publish" at bounding box center [1320, 20] width 36 height 15
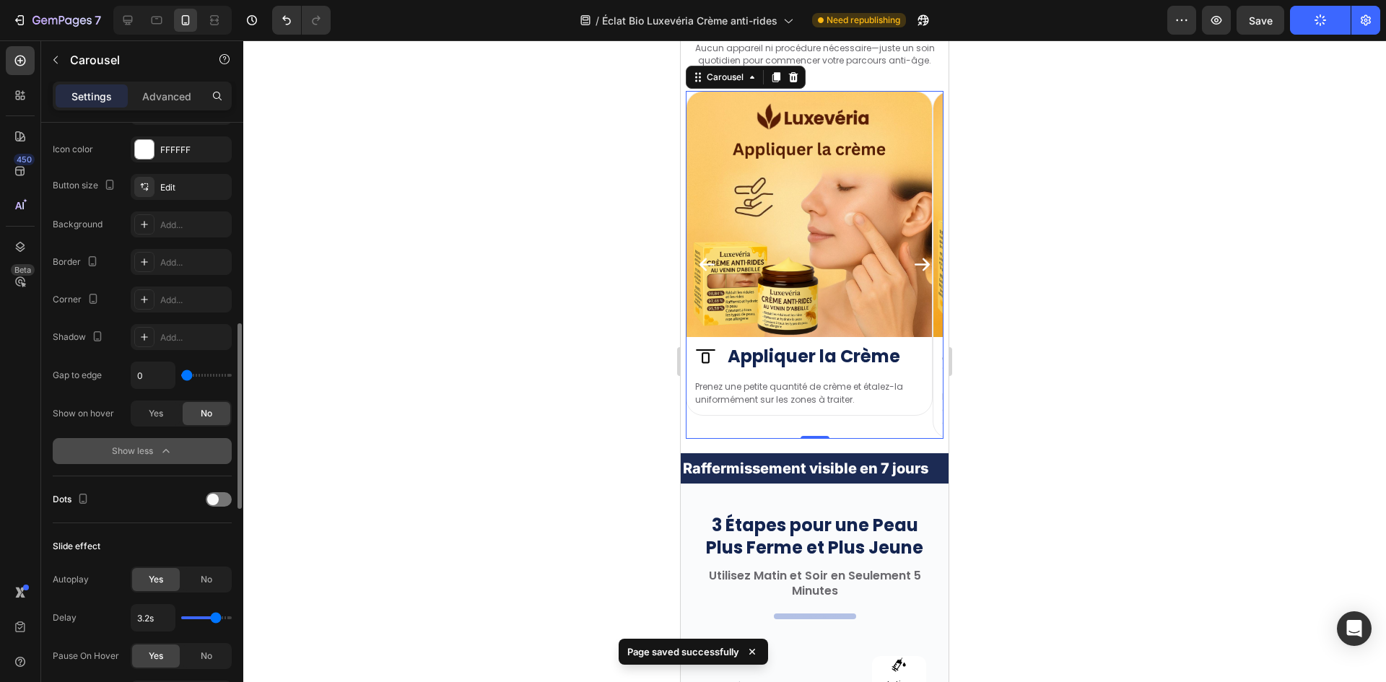
scroll to position [866, 0]
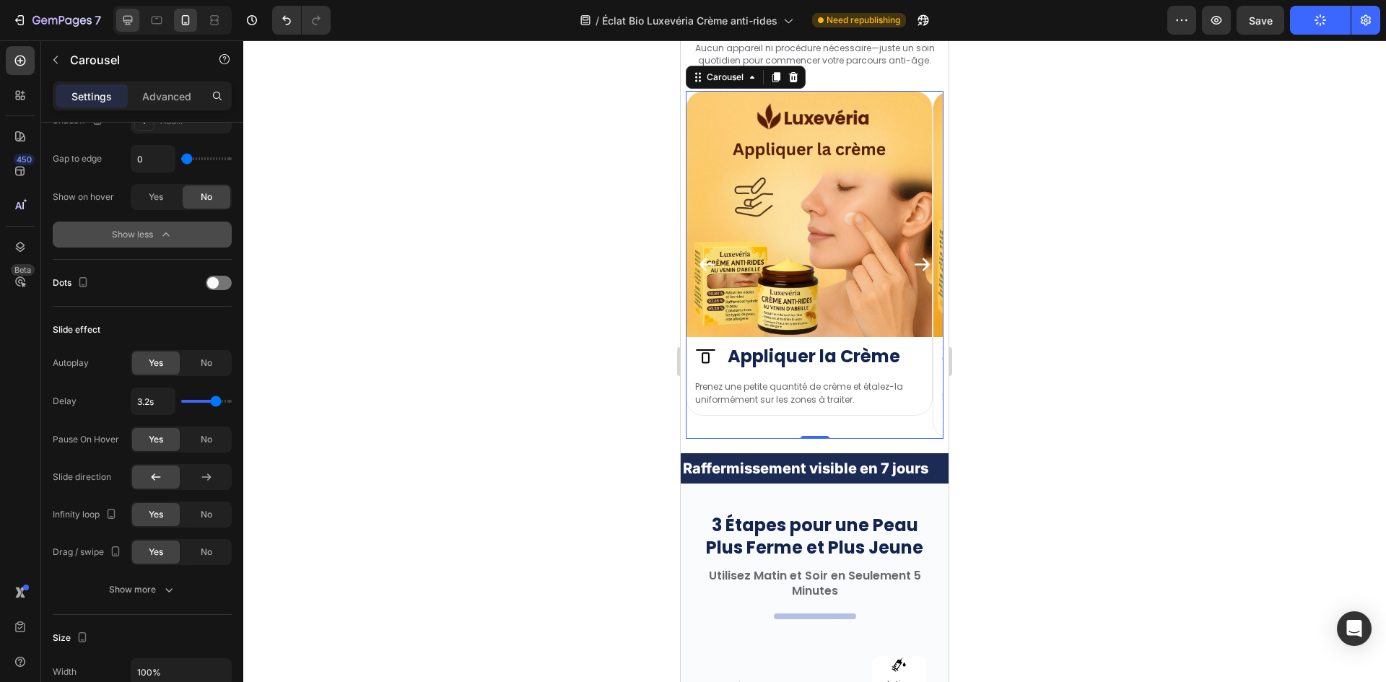
click at [136, 28] on div at bounding box center [127, 20] width 23 height 23
type input "1200"
type input "16"
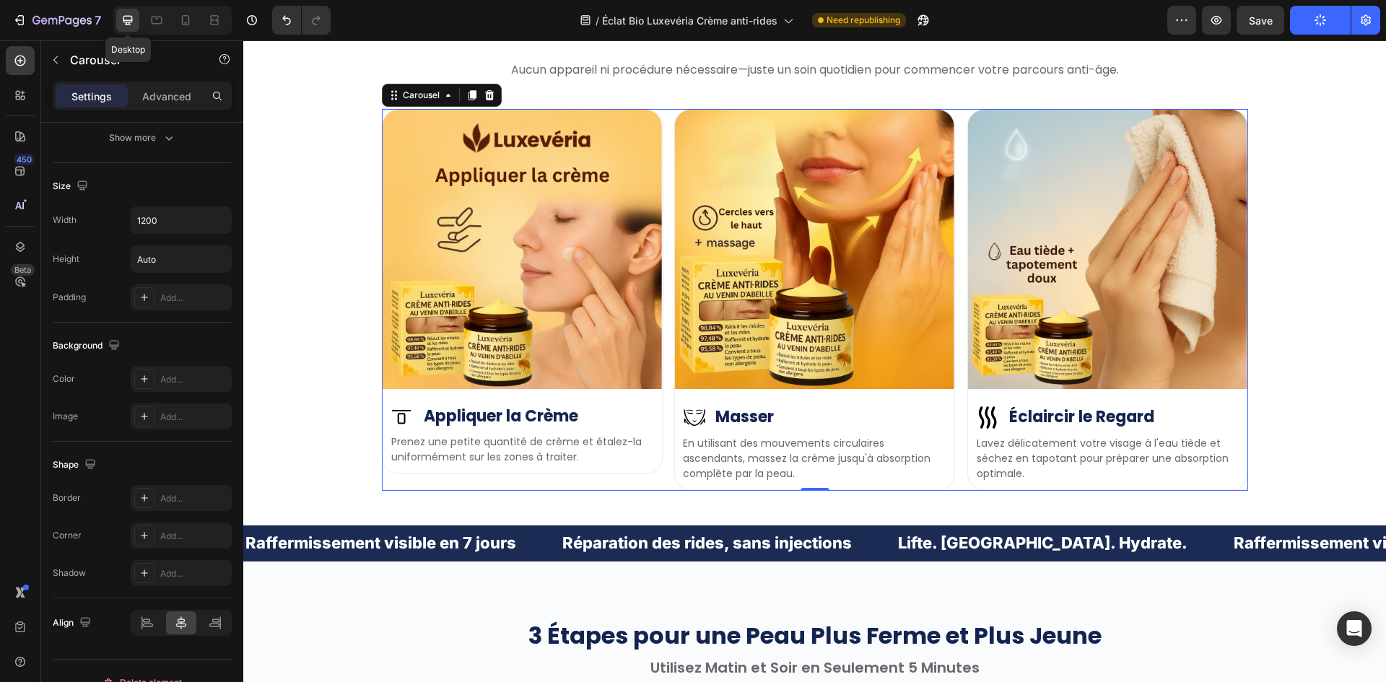
scroll to position [4096, 0]
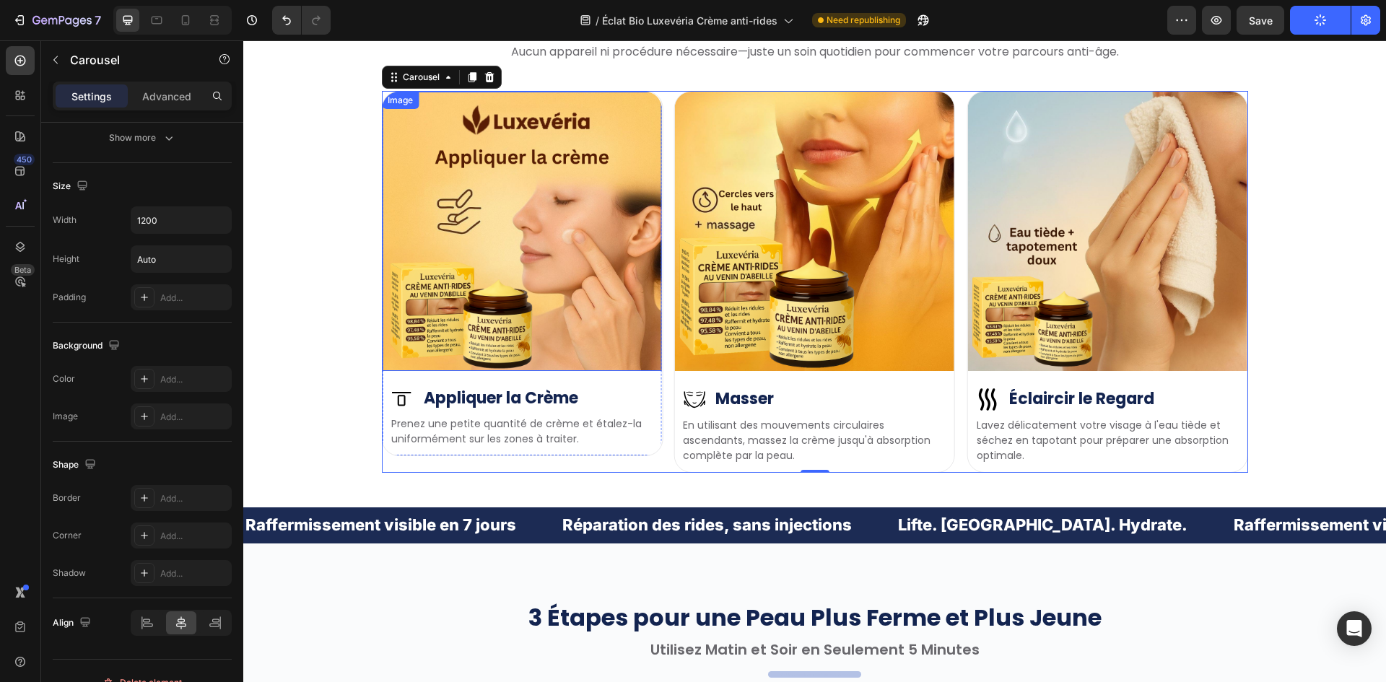
click at [585, 195] on img at bounding box center [521, 231] width 279 height 279
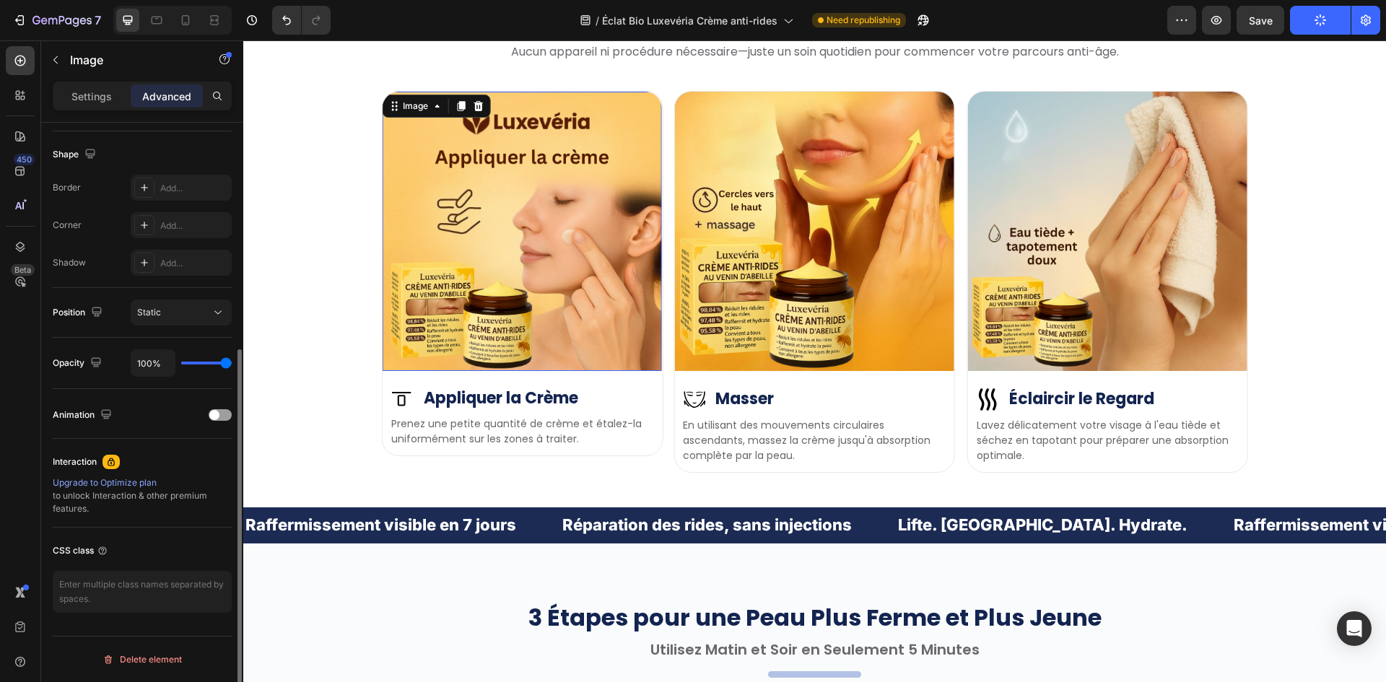
scroll to position [0, 0]
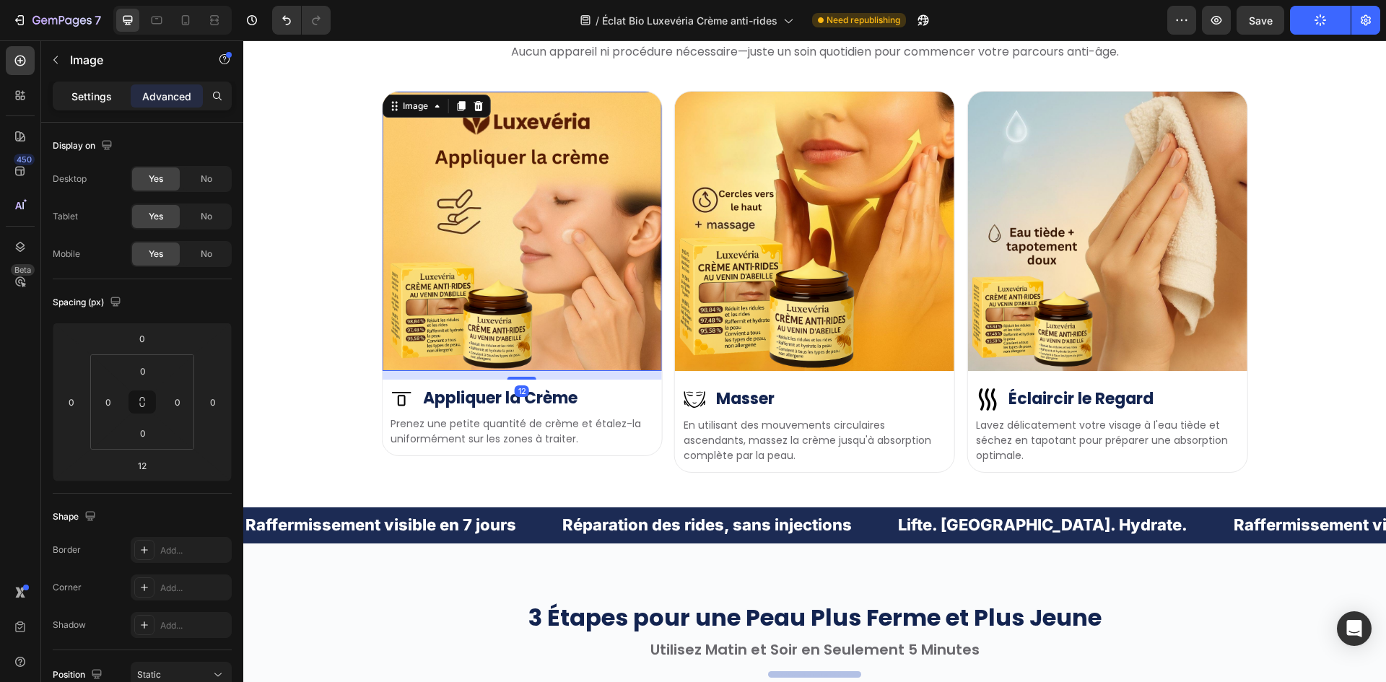
click at [85, 92] on p "Settings" at bounding box center [91, 96] width 40 height 15
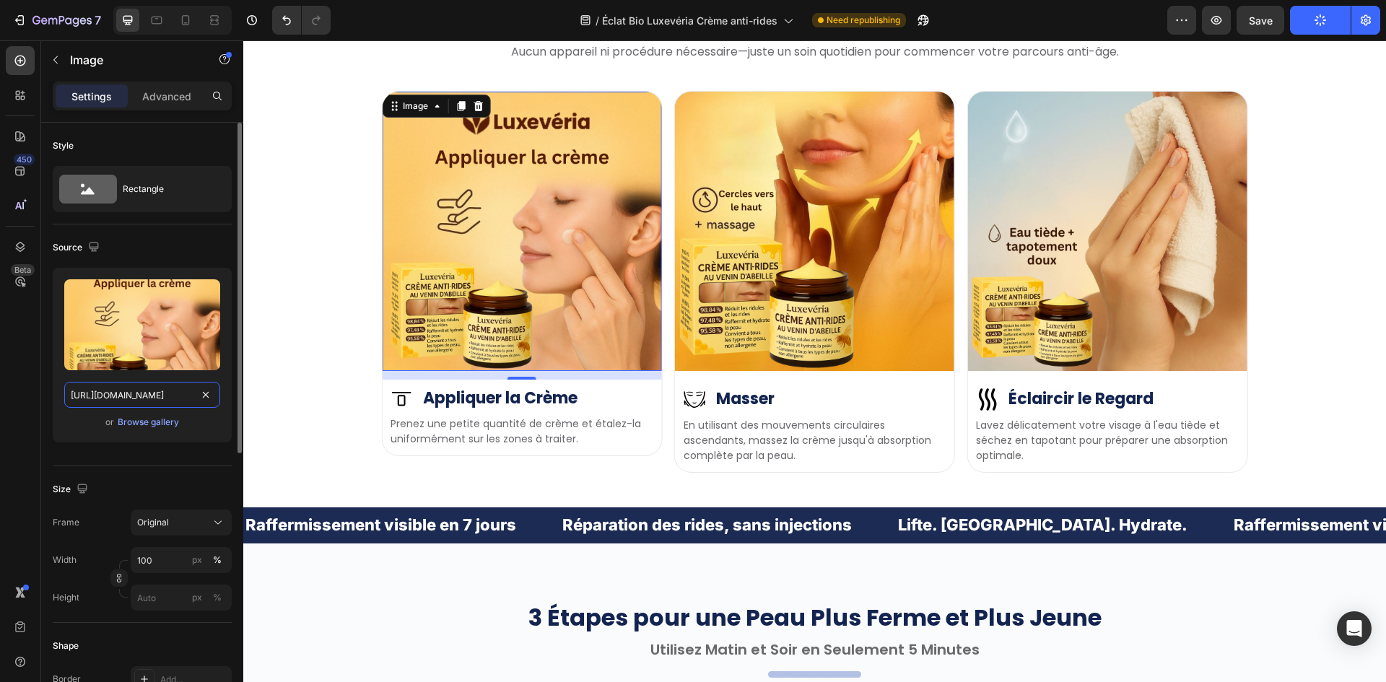
click at [110, 391] on input "https://cdn.shopify.com/s/files/1/0657/6783/3683/files/gempages_578032762192134…" at bounding box center [142, 395] width 156 height 26
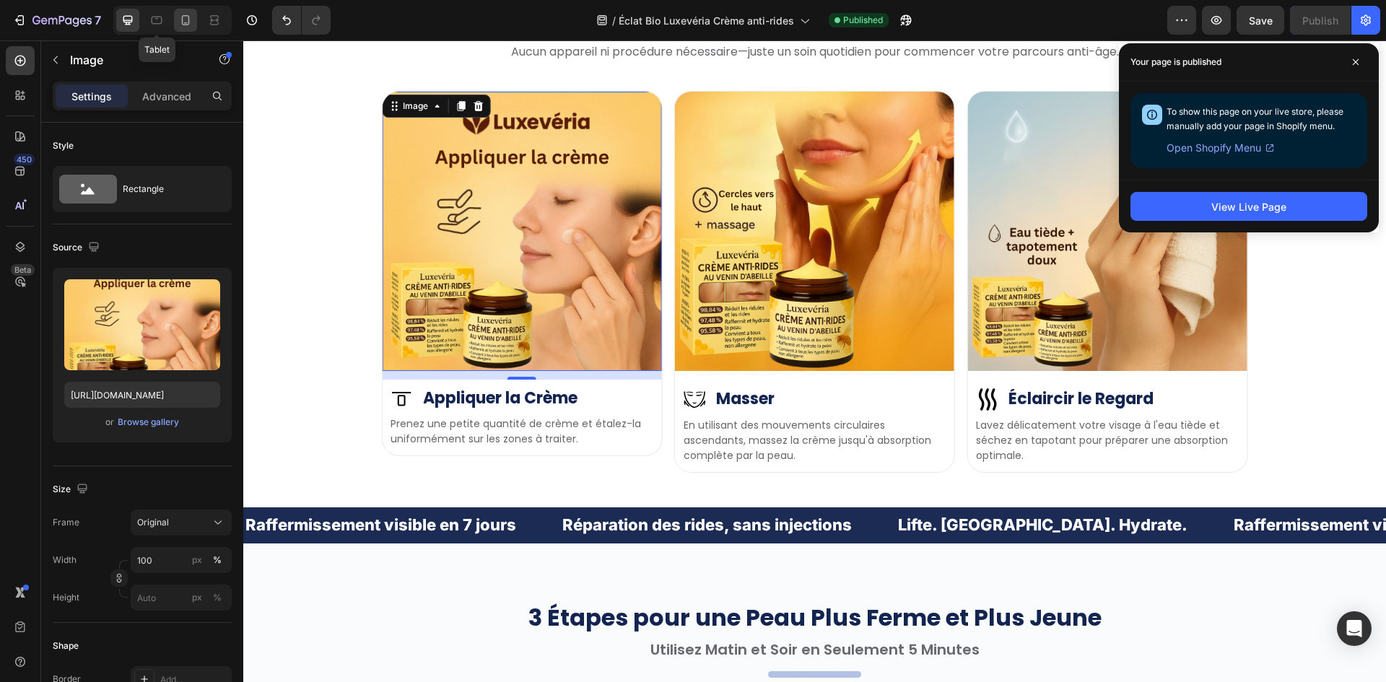
drag, startPoint x: 149, startPoint y: 14, endPoint x: 182, endPoint y: 22, distance: 33.6
click at [149, 14] on icon at bounding box center [156, 20] width 14 height 14
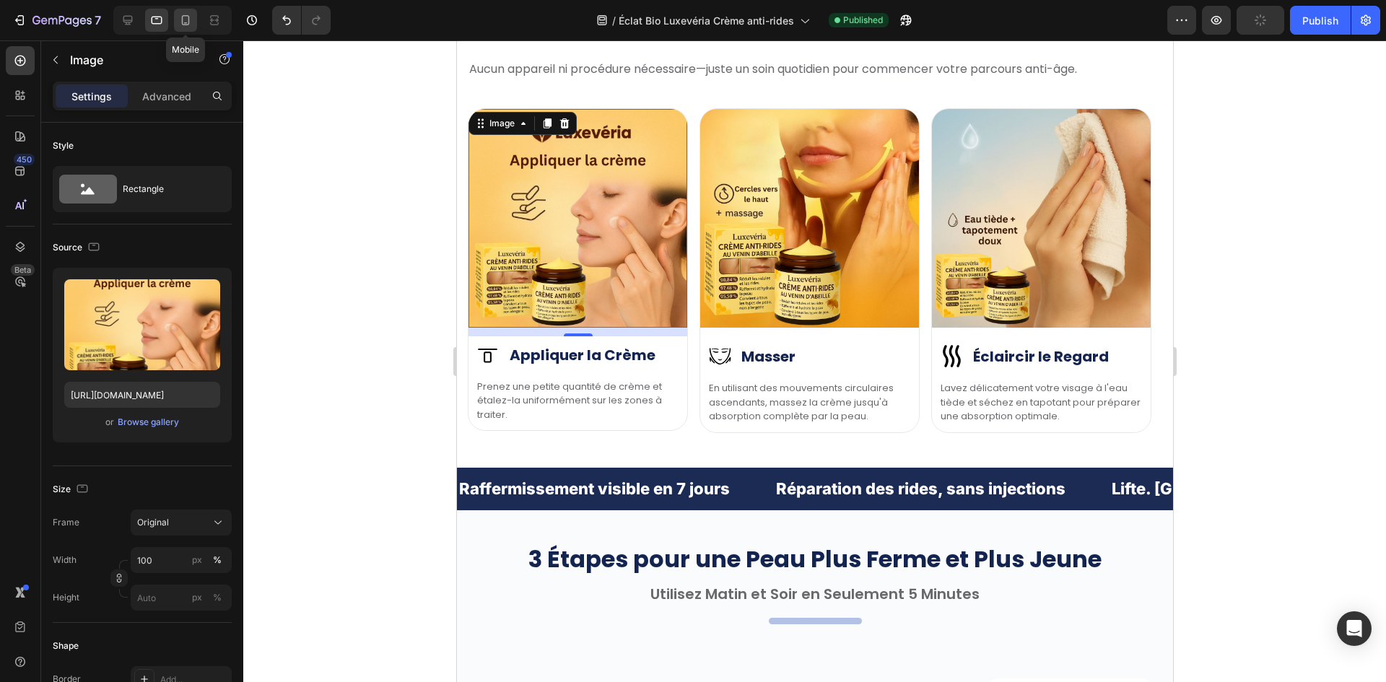
click at [185, 22] on icon at bounding box center [186, 22] width 4 height 1
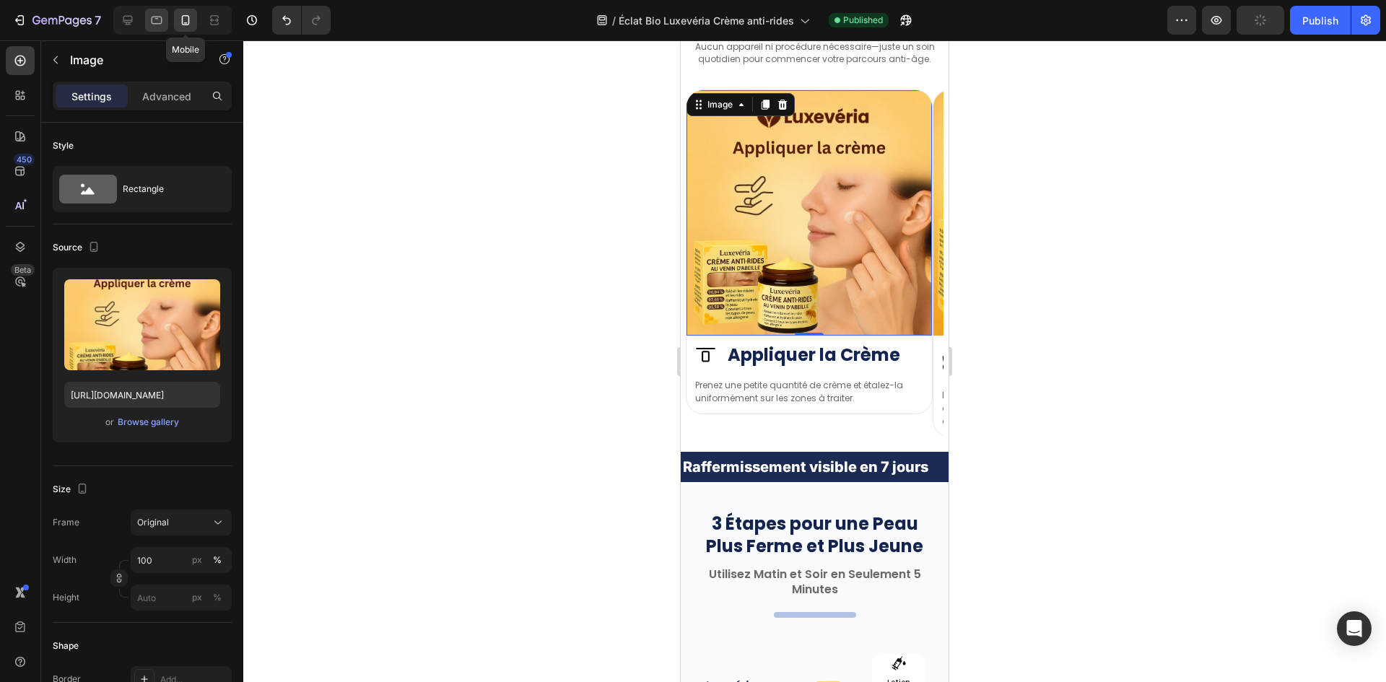
scroll to position [4095, 0]
click at [128, 30] on div at bounding box center [127, 20] width 23 height 23
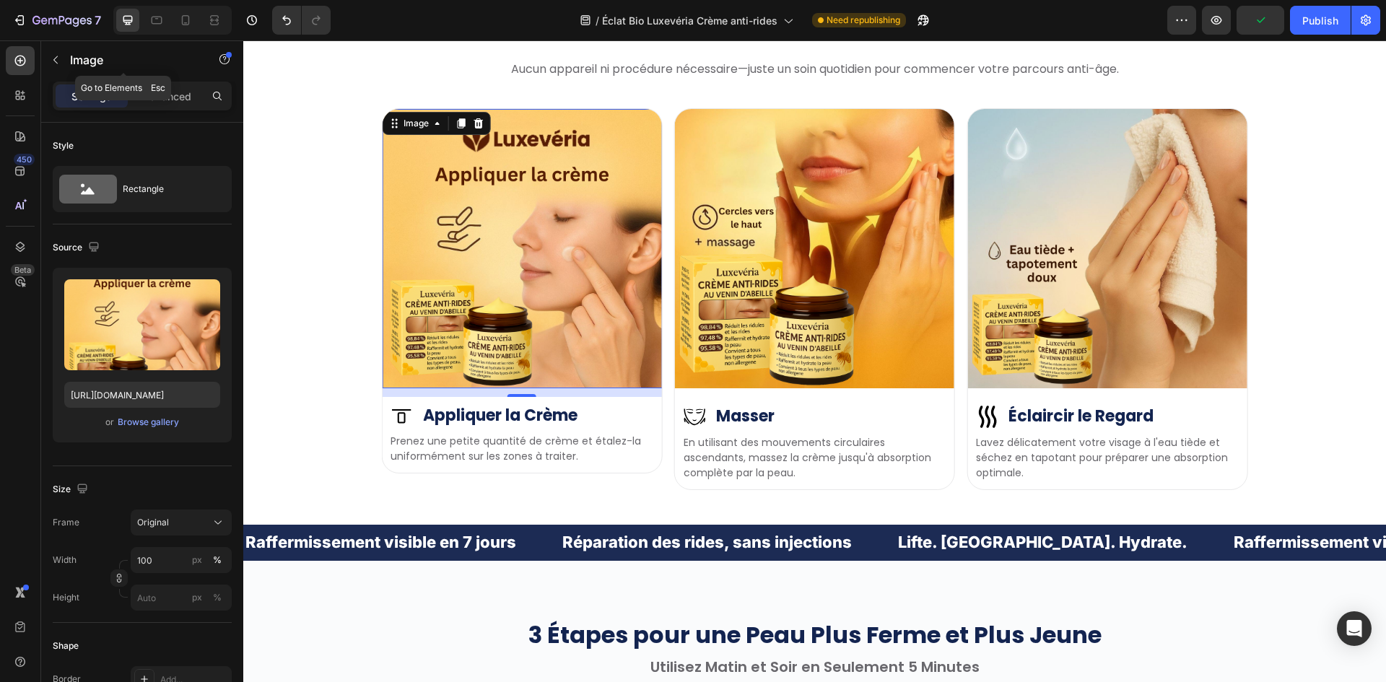
scroll to position [4096, 0]
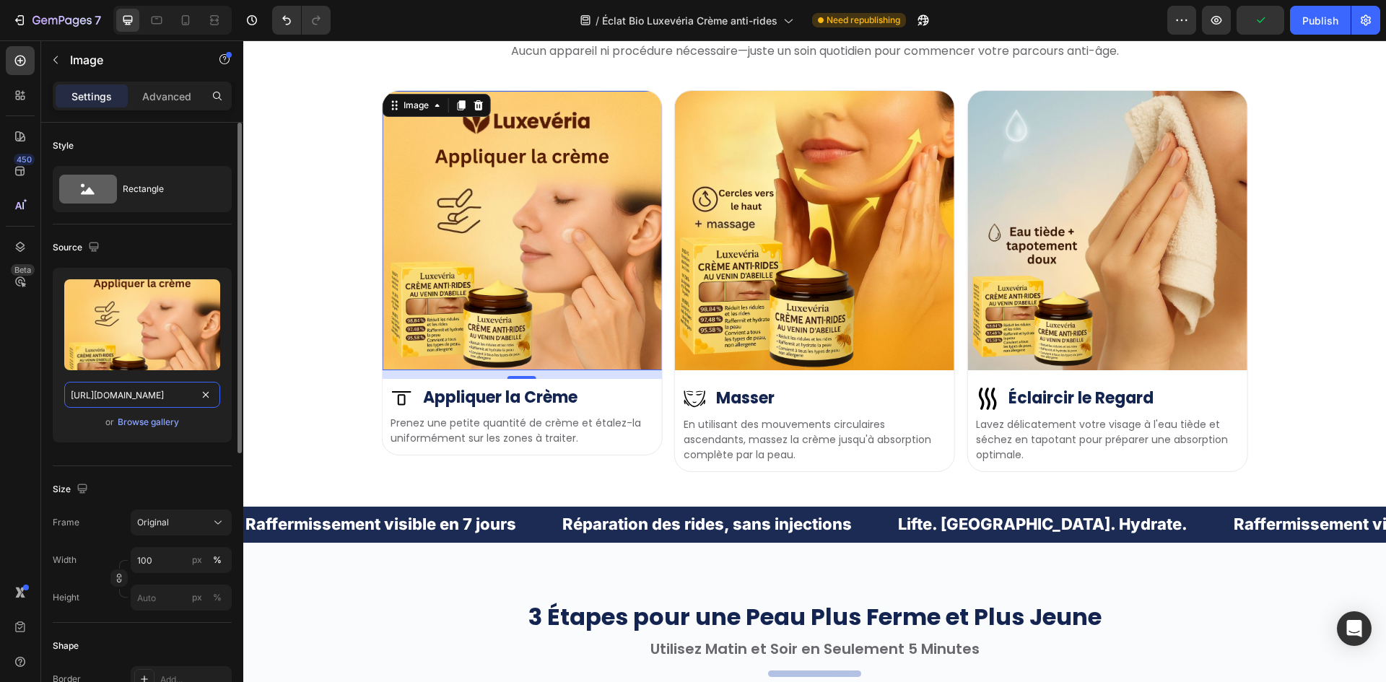
click at [157, 385] on input "https://cdn.shopify.com/s/files/1/0657/6783/3683/files/gempages_578032762192134…" at bounding box center [142, 395] width 156 height 26
click at [492, 297] on img at bounding box center [521, 230] width 279 height 279
click at [149, 406] on input "https://cdn.shopify.com/s/files/1/0657/6783/3683/files/gempages_578032762192134…" at bounding box center [142, 395] width 156 height 26
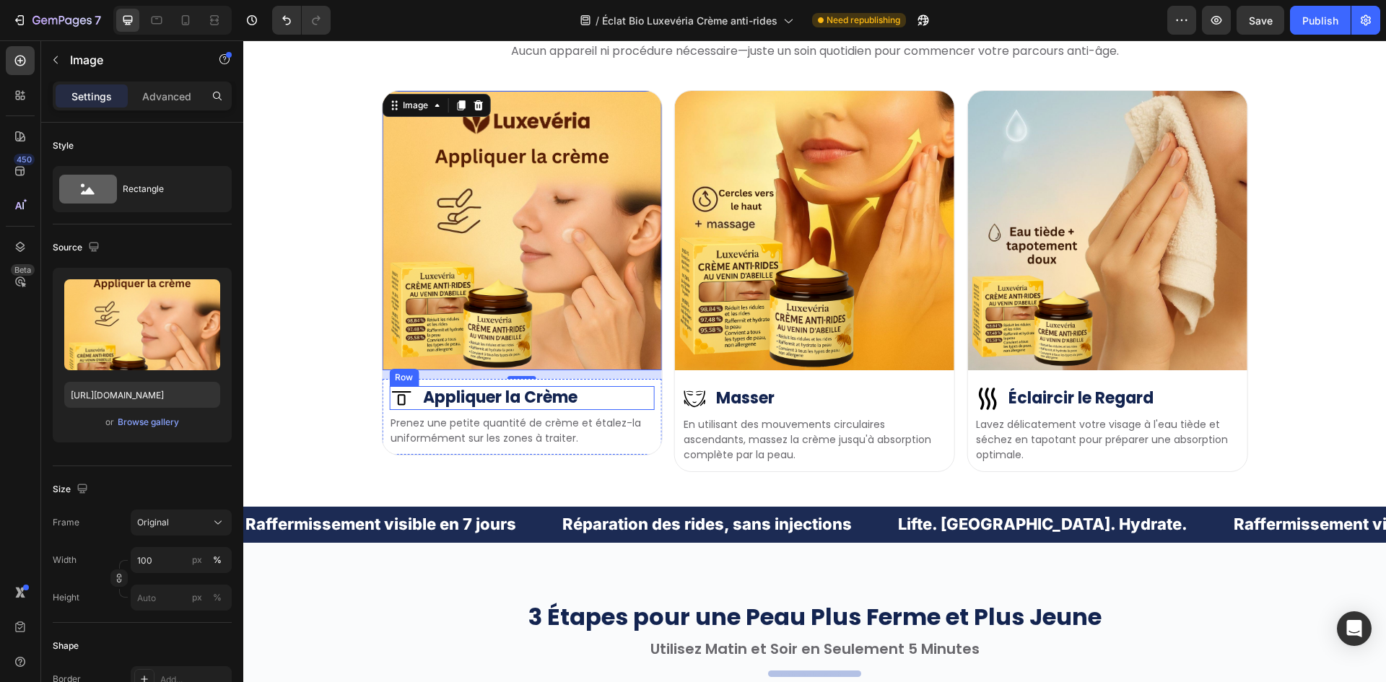
click at [794, 282] on img at bounding box center [814, 230] width 279 height 279
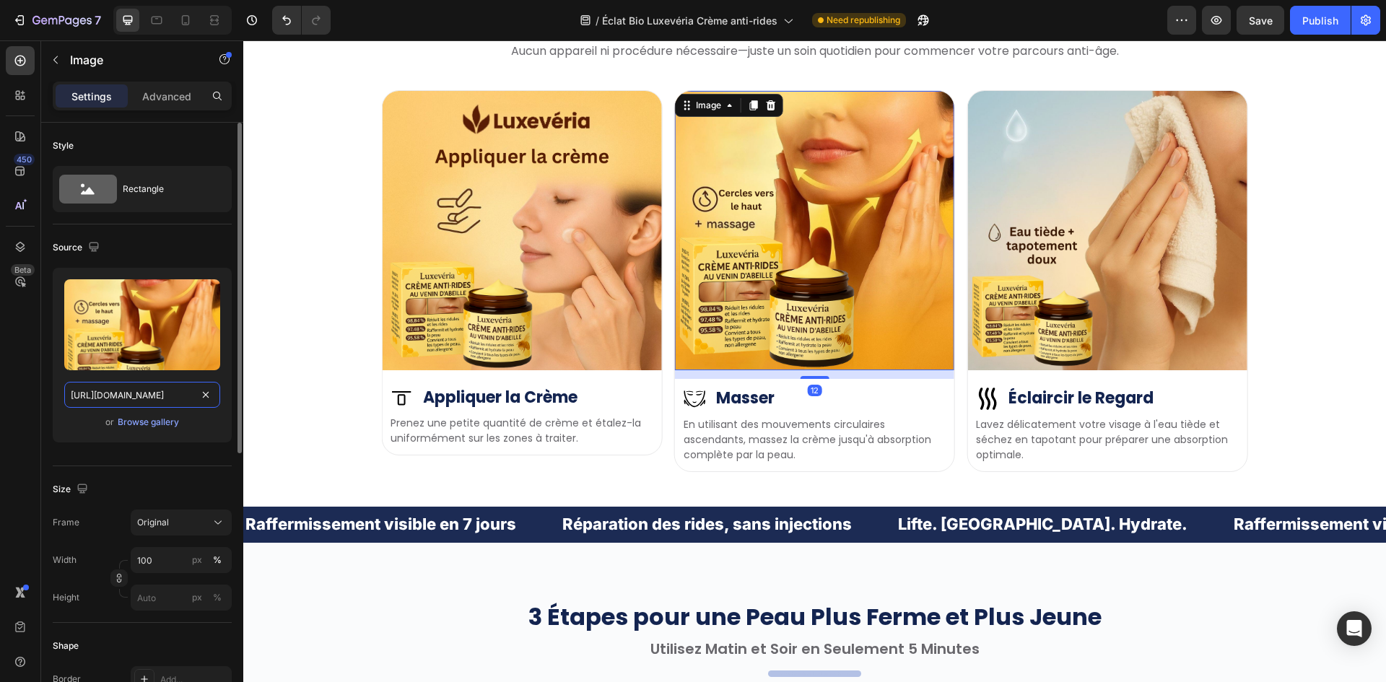
click at [99, 383] on input "https://cdn.shopify.com/s/files/1/0657/6783/3683/files/gempages_578032762192134…" at bounding box center [142, 395] width 156 height 26
click at [1122, 214] on img at bounding box center [1106, 230] width 279 height 279
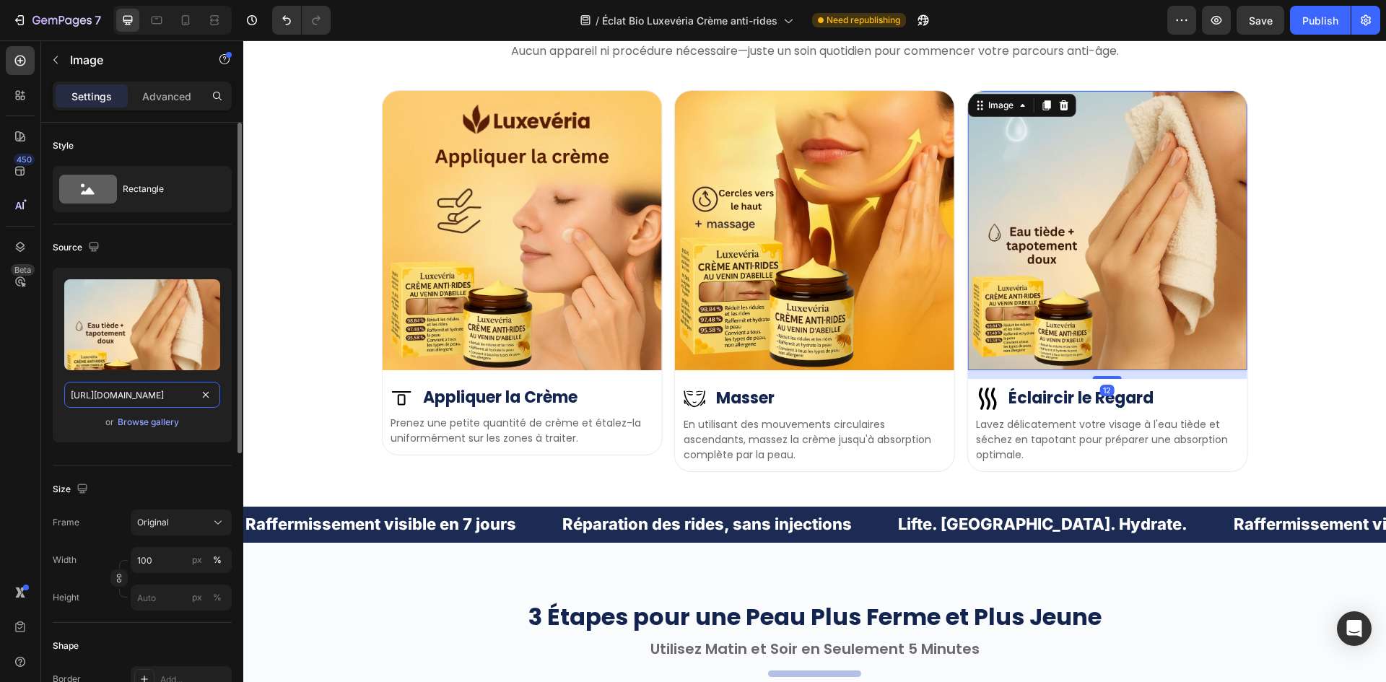
click at [134, 383] on input "https://cdn.shopify.com/s/files/1/0657/6783/3683/files/gempages_578032762192134…" at bounding box center [142, 395] width 156 height 26
click at [480, 229] on img at bounding box center [521, 230] width 279 height 279
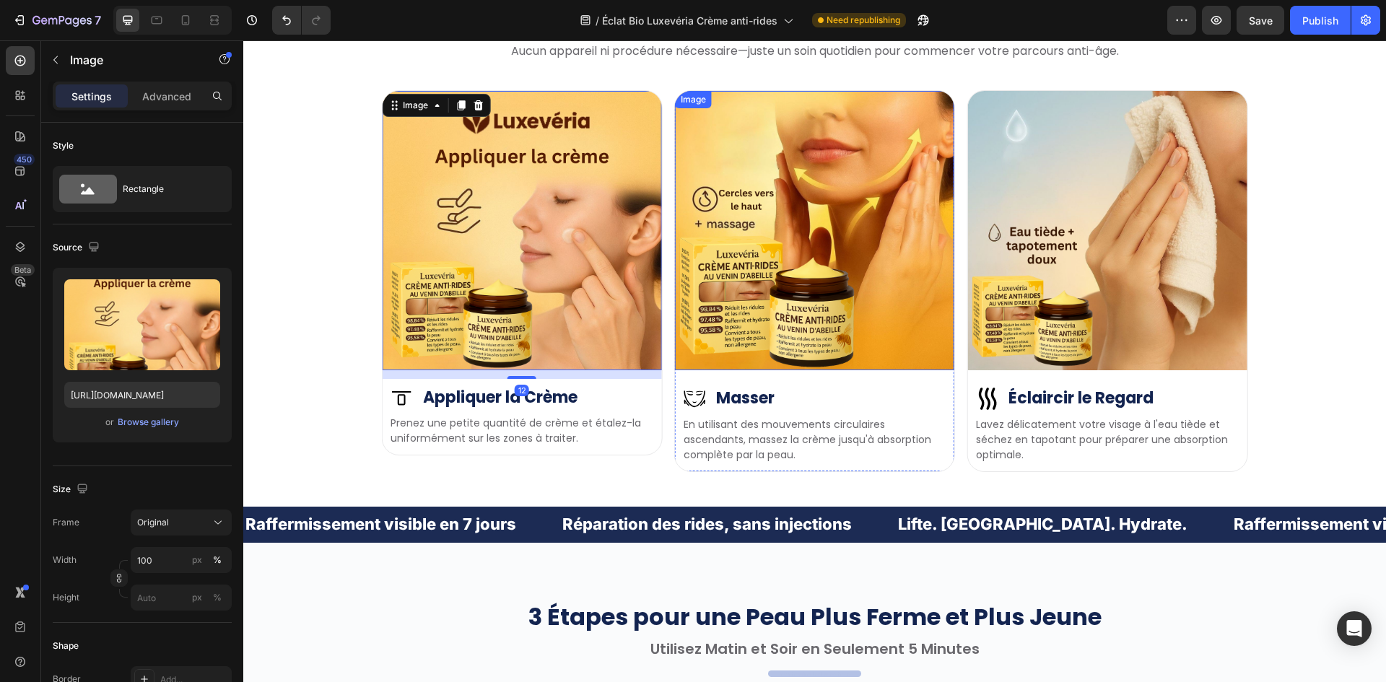
click at [883, 271] on img at bounding box center [814, 230] width 279 height 279
click at [1048, 247] on img at bounding box center [1106, 230] width 279 height 279
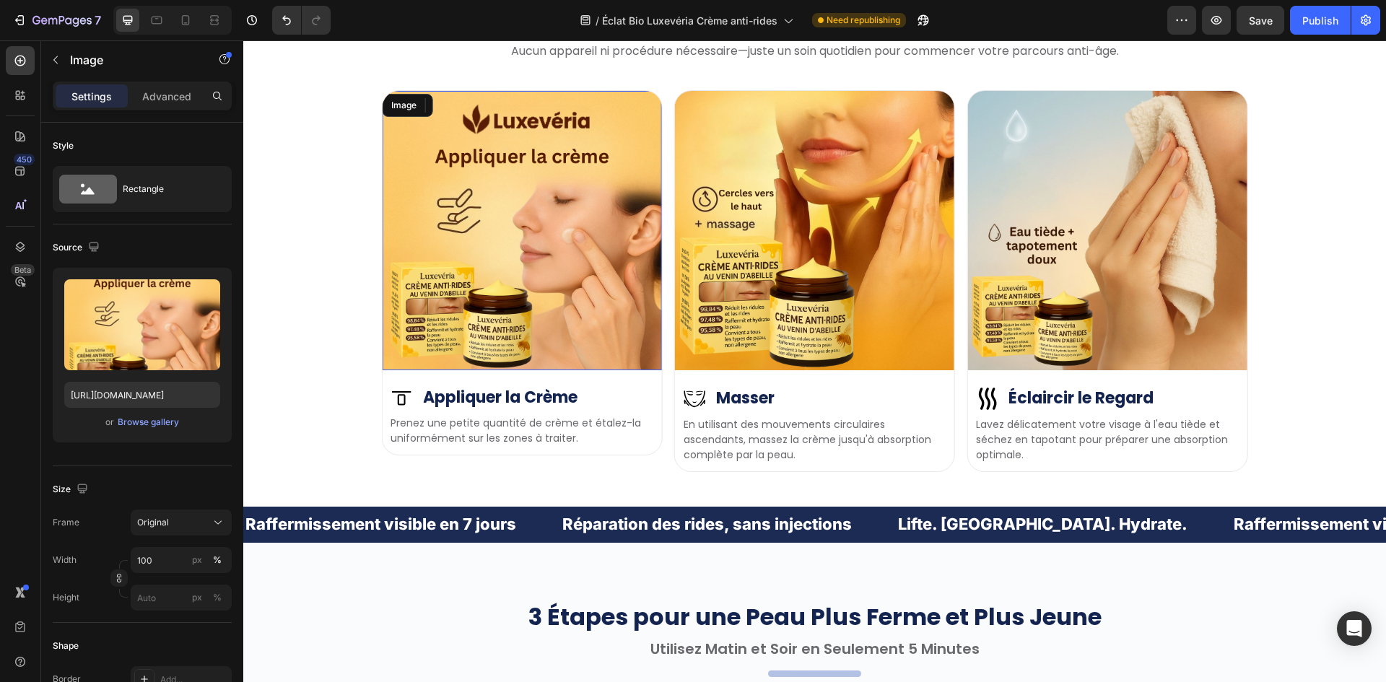
click at [440, 250] on img at bounding box center [521, 230] width 279 height 279
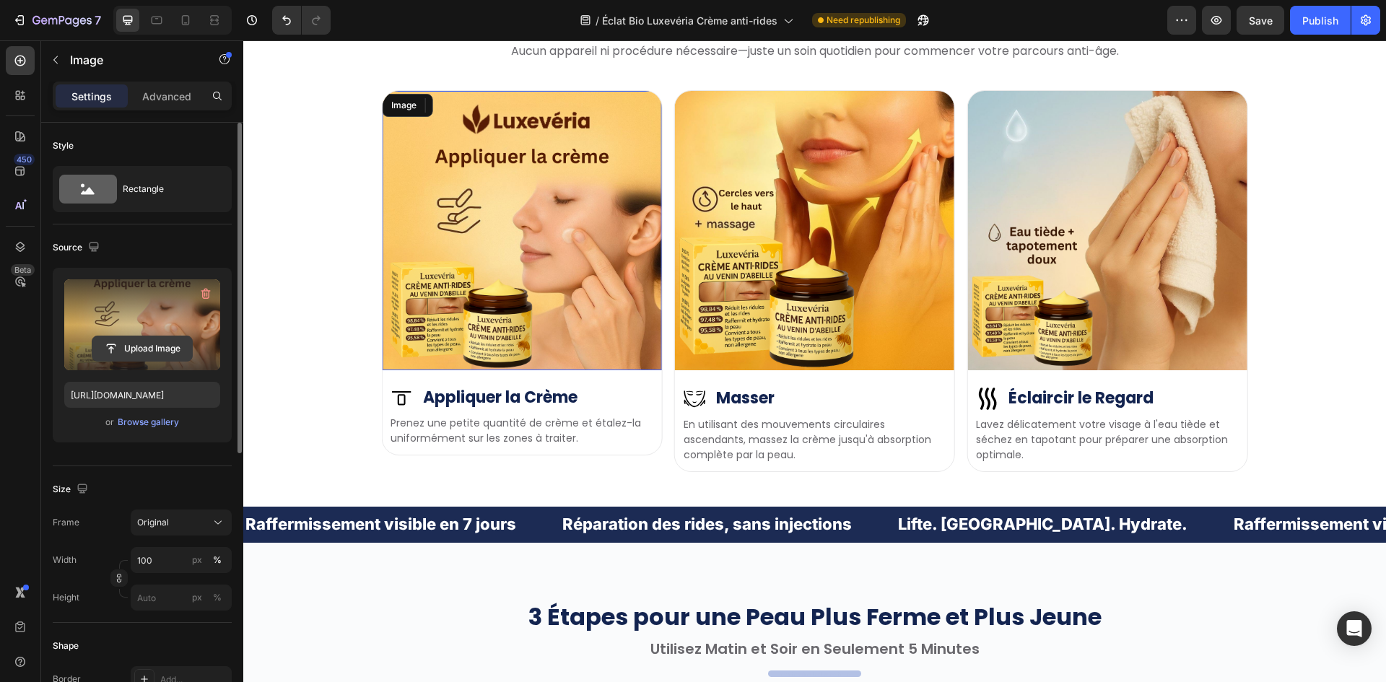
click at [130, 347] on input "file" at bounding box center [142, 348] width 100 height 25
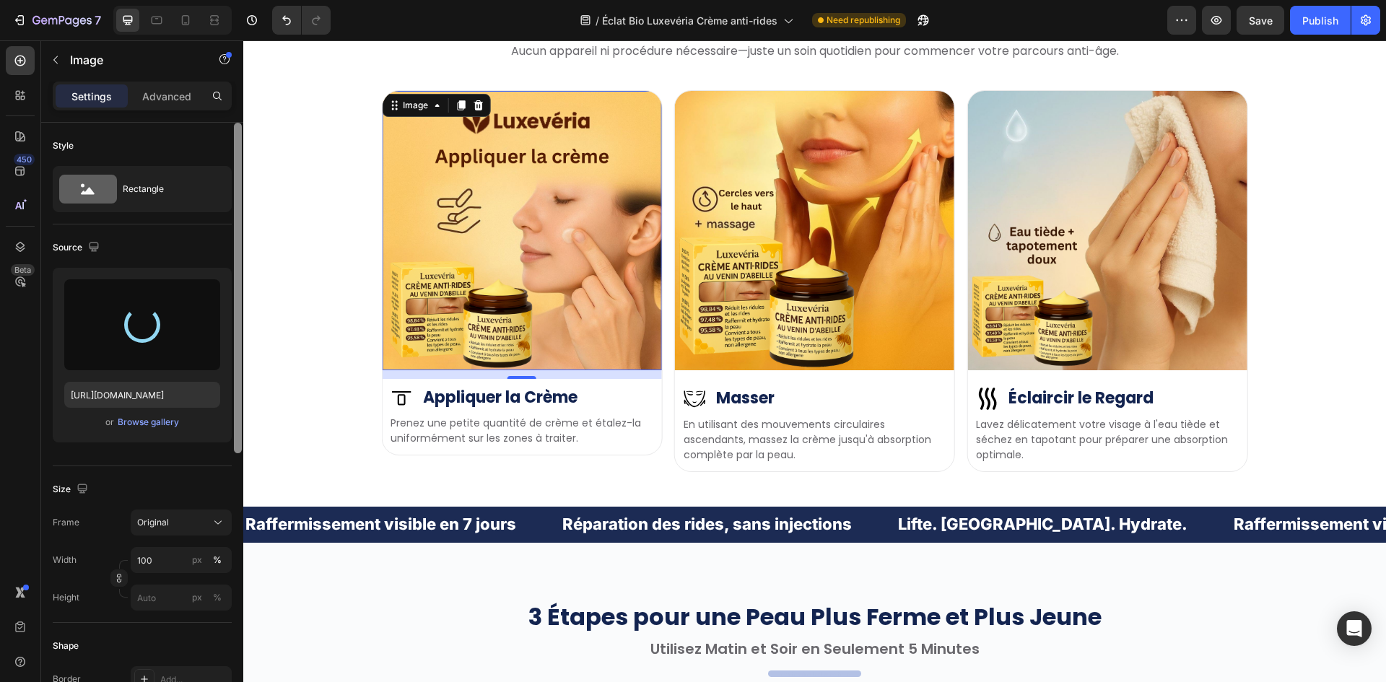
type input "https://cdn.shopify.com/s/files/1/0657/6783/3683/files/gempages_578032762192134…"
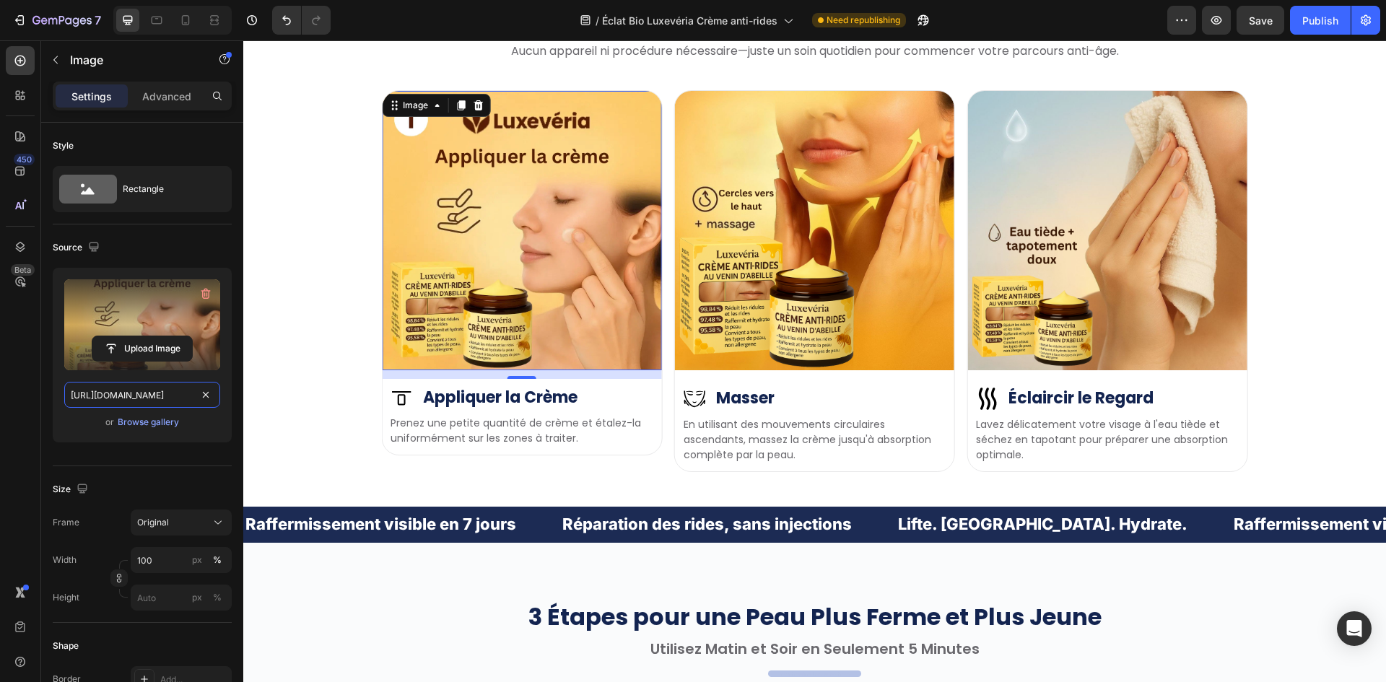
click at [149, 401] on input "https://cdn.shopify.com/s/files/1/0657/6783/3683/files/gempages_578032762192134…" at bounding box center [142, 395] width 156 height 26
click at [813, 217] on img at bounding box center [814, 230] width 279 height 279
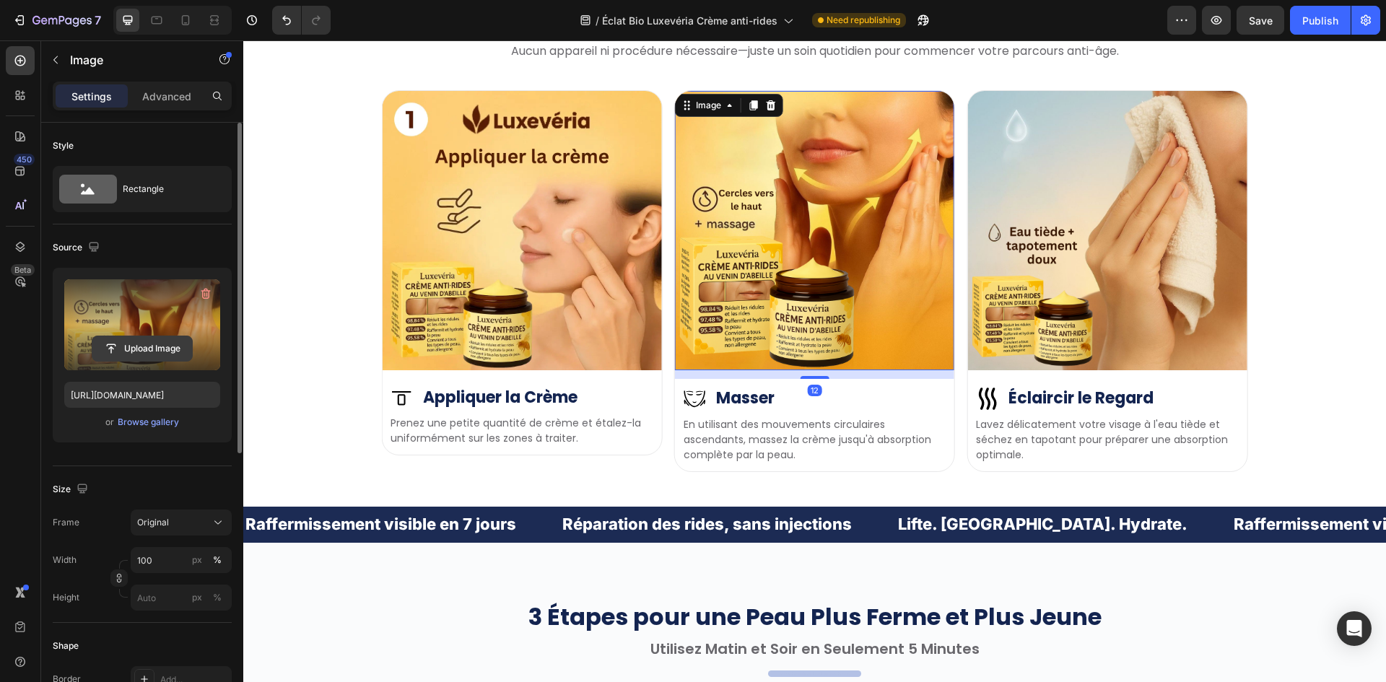
click at [143, 349] on input "file" at bounding box center [142, 348] width 100 height 25
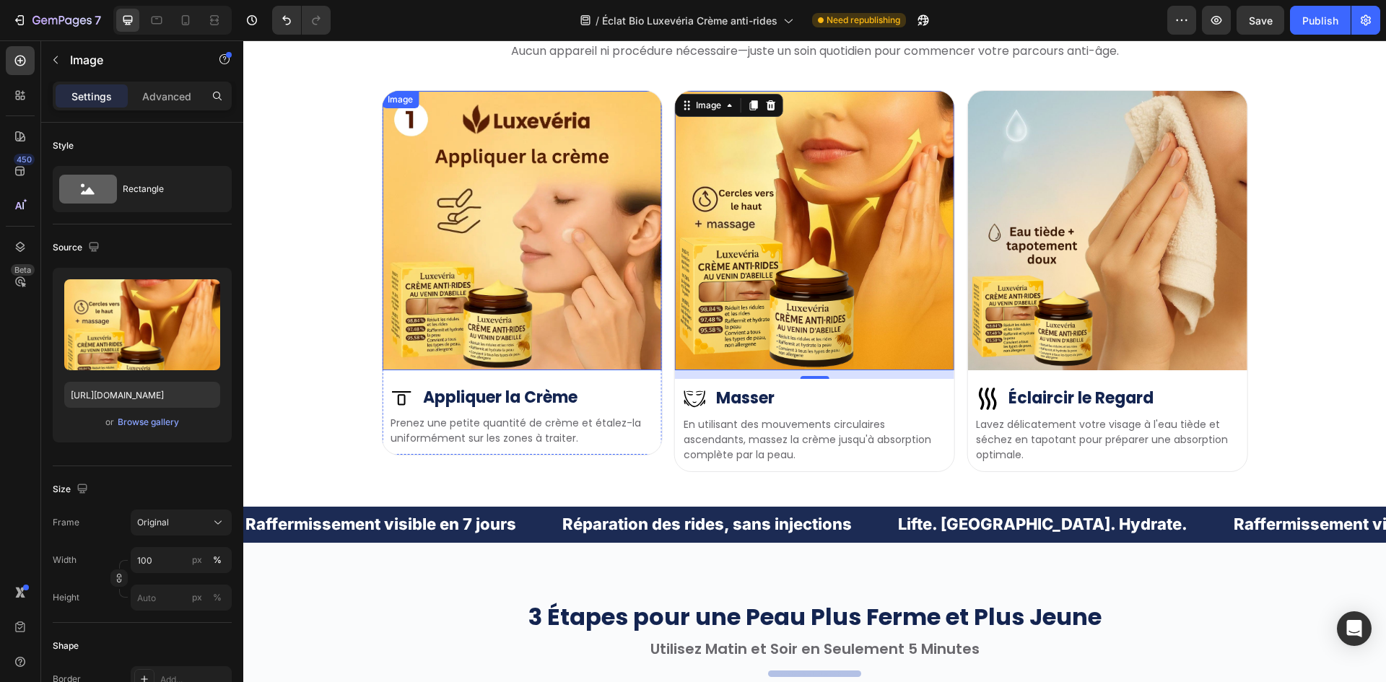
click at [494, 196] on img at bounding box center [521, 230] width 279 height 279
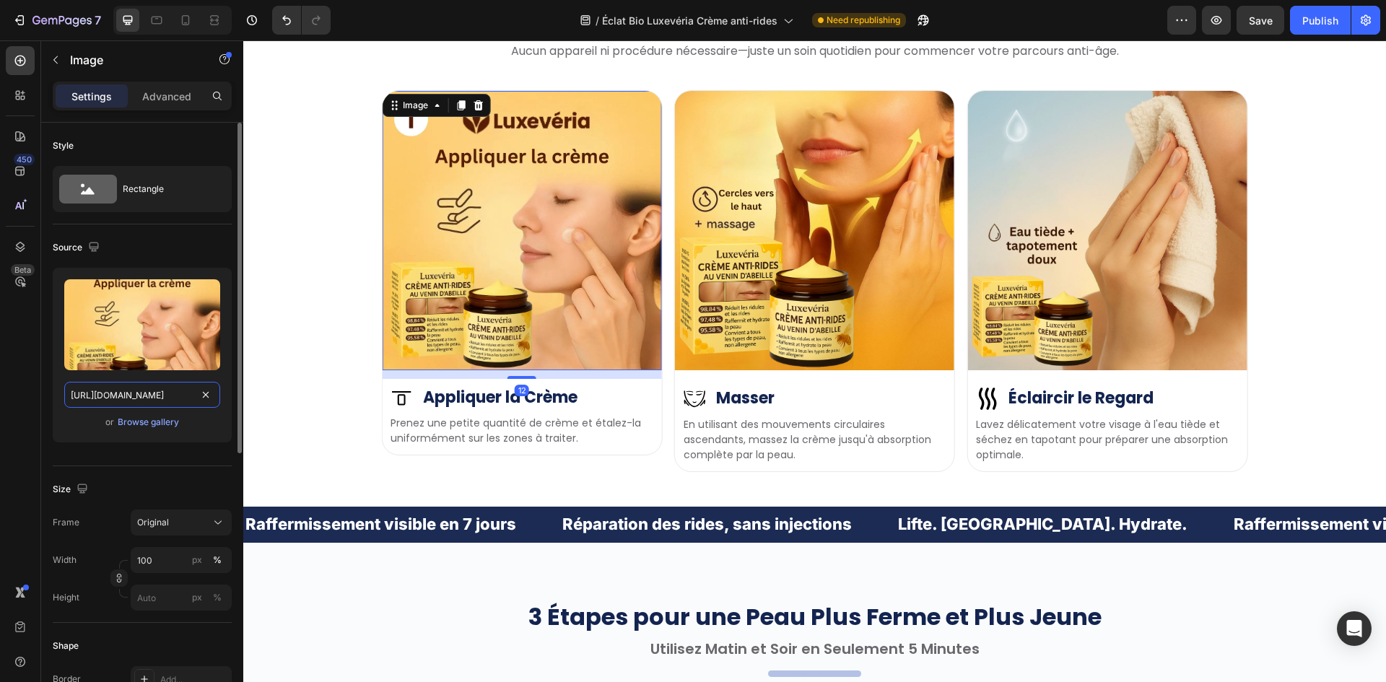
click at [144, 392] on input "https://cdn.shopify.com/s/files/1/0657/6783/3683/files/gempages_578032762192134…" at bounding box center [142, 395] width 156 height 26
click at [91, 248] on icon "button" at bounding box center [94, 247] width 14 height 14
click at [102, 297] on icon "button" at bounding box center [97, 296] width 11 height 8
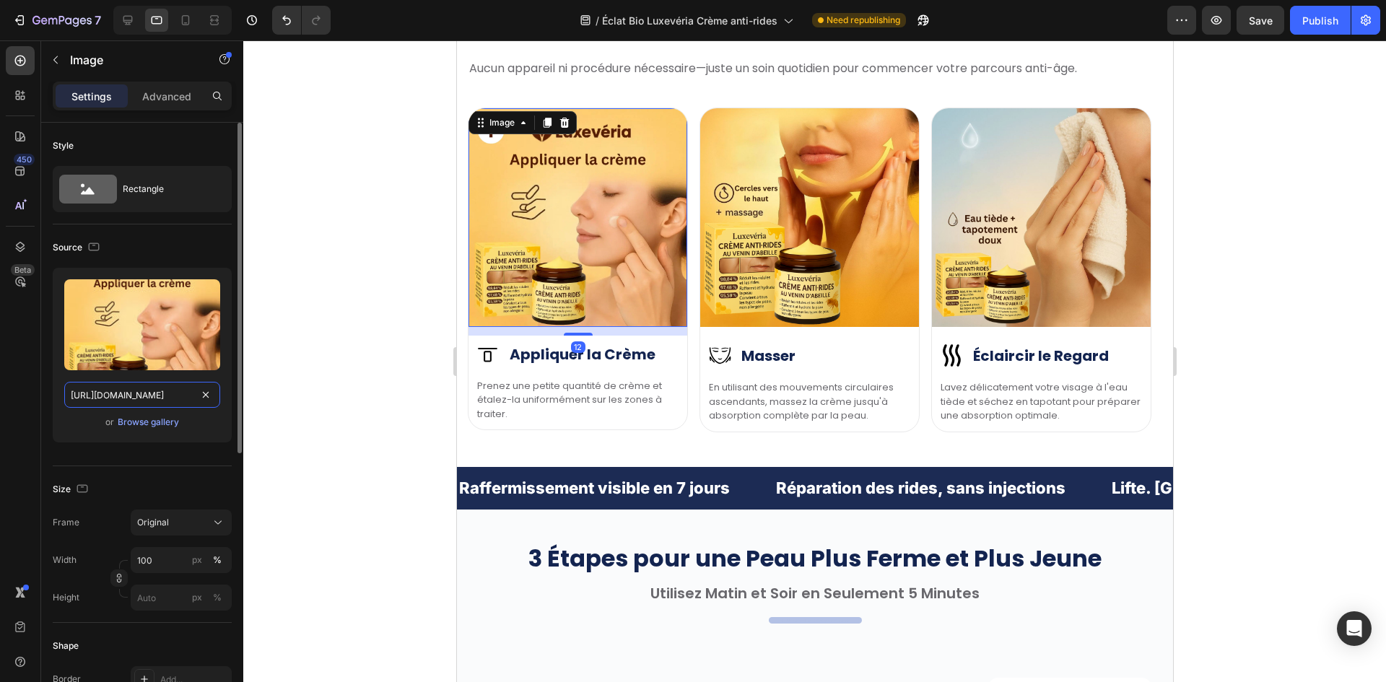
click at [130, 390] on input "https://cdn.shopify.com/s/files/1/0657/6783/3683/files/gempages_578032762192134…" at bounding box center [142, 395] width 156 height 26
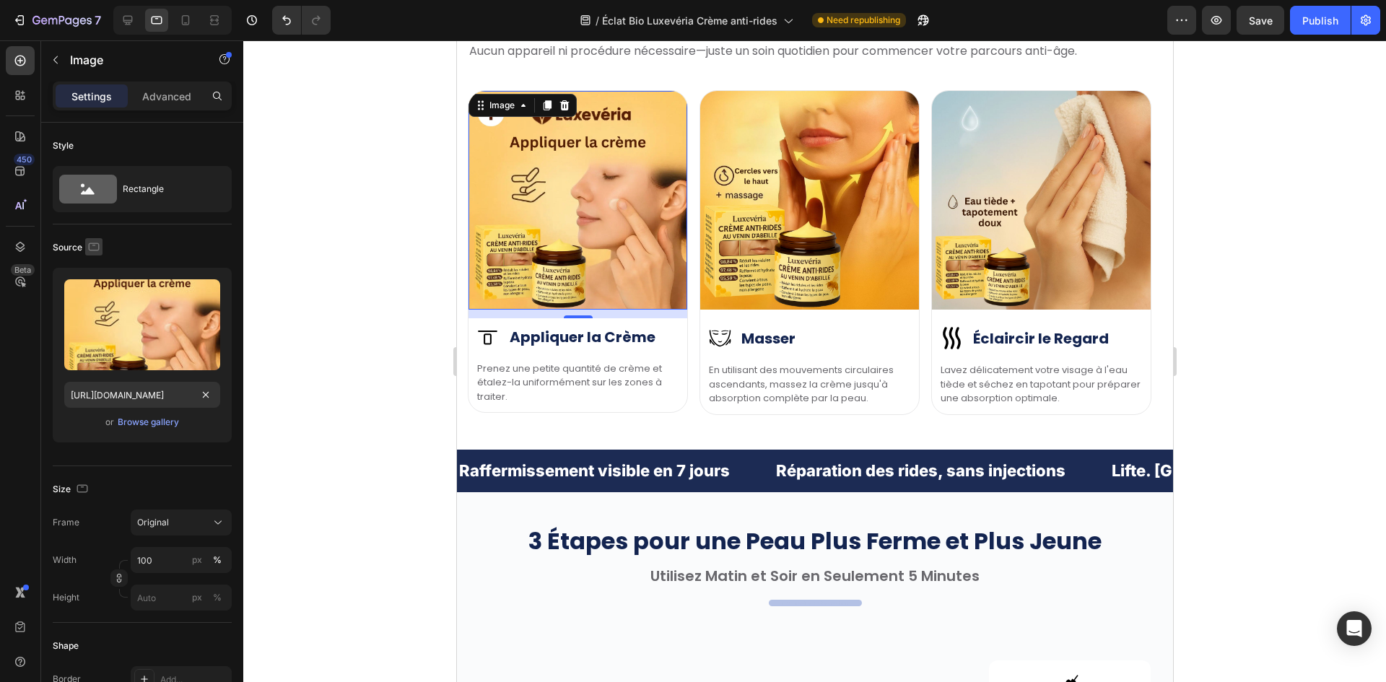
scroll to position [0, 0]
click at [92, 247] on icon "button" at bounding box center [94, 247] width 14 height 14
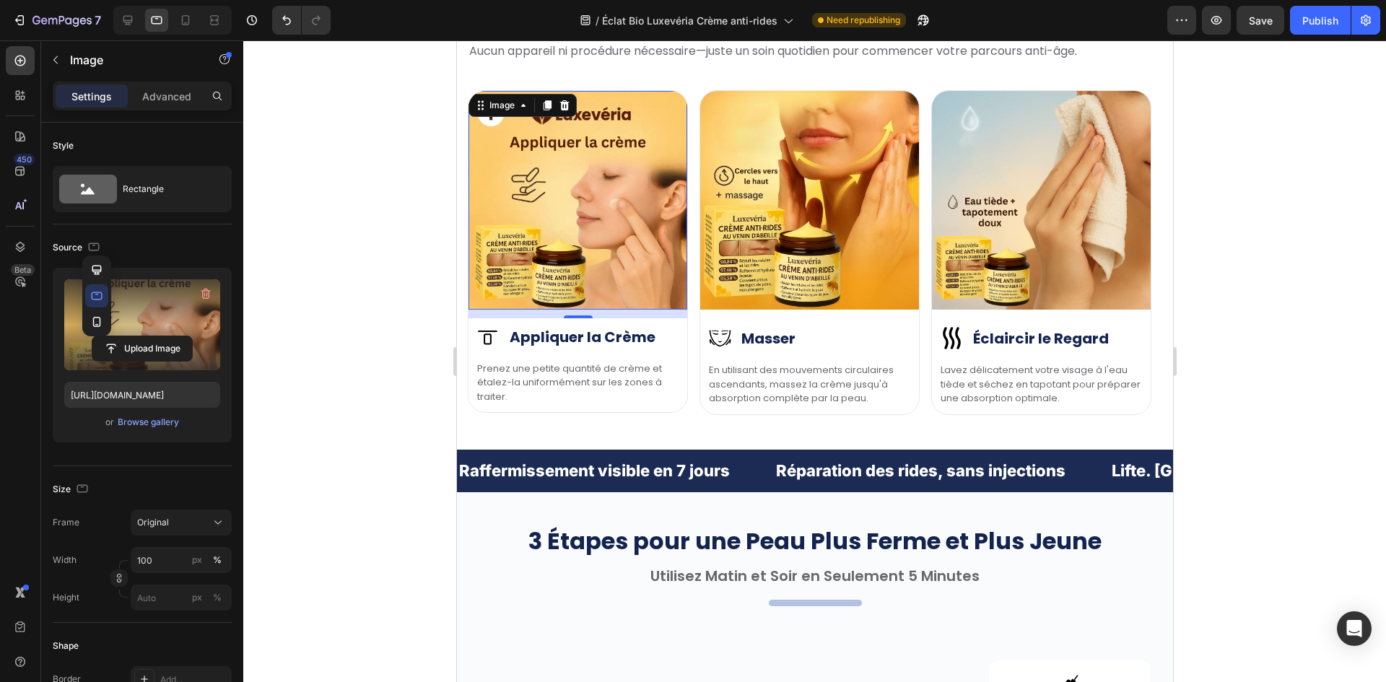
drag, startPoint x: 99, startPoint y: 315, endPoint x: 108, endPoint y: 363, distance: 49.1
click at [98, 315] on icon "button" at bounding box center [97, 322] width 14 height 14
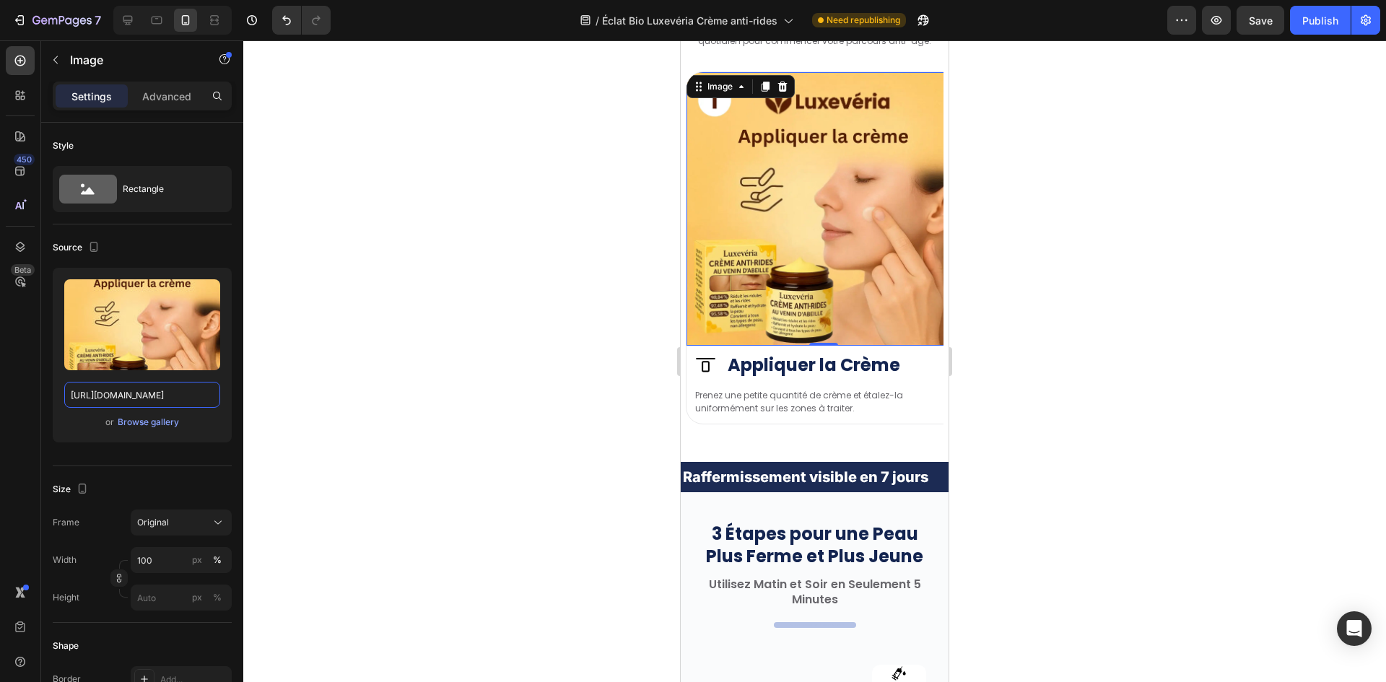
click at [110, 391] on input "https://cdn.shopify.com/s/files/1/0657/6783/3683/files/gempages_578032762192134…" at bounding box center [142, 395] width 156 height 26
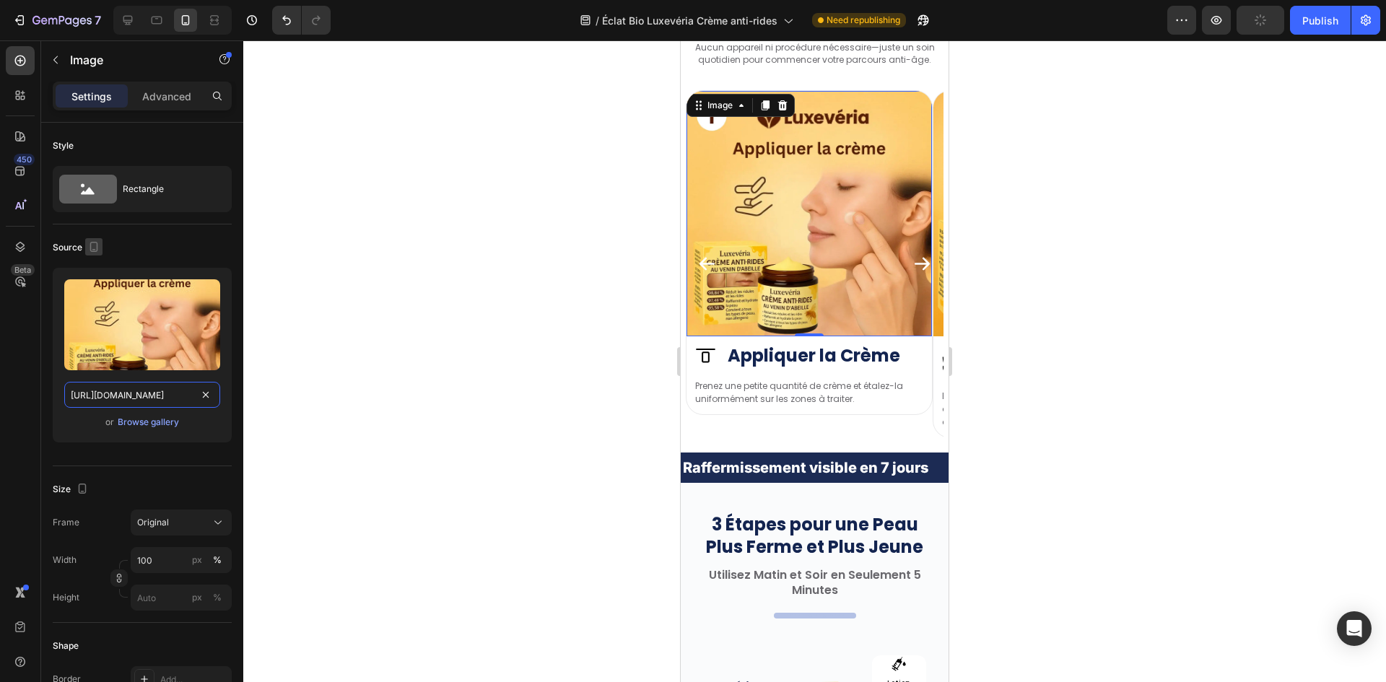
scroll to position [0, 450]
click at [95, 244] on icon "button" at bounding box center [94, 247] width 14 height 14
click at [98, 268] on icon "button" at bounding box center [97, 270] width 14 height 14
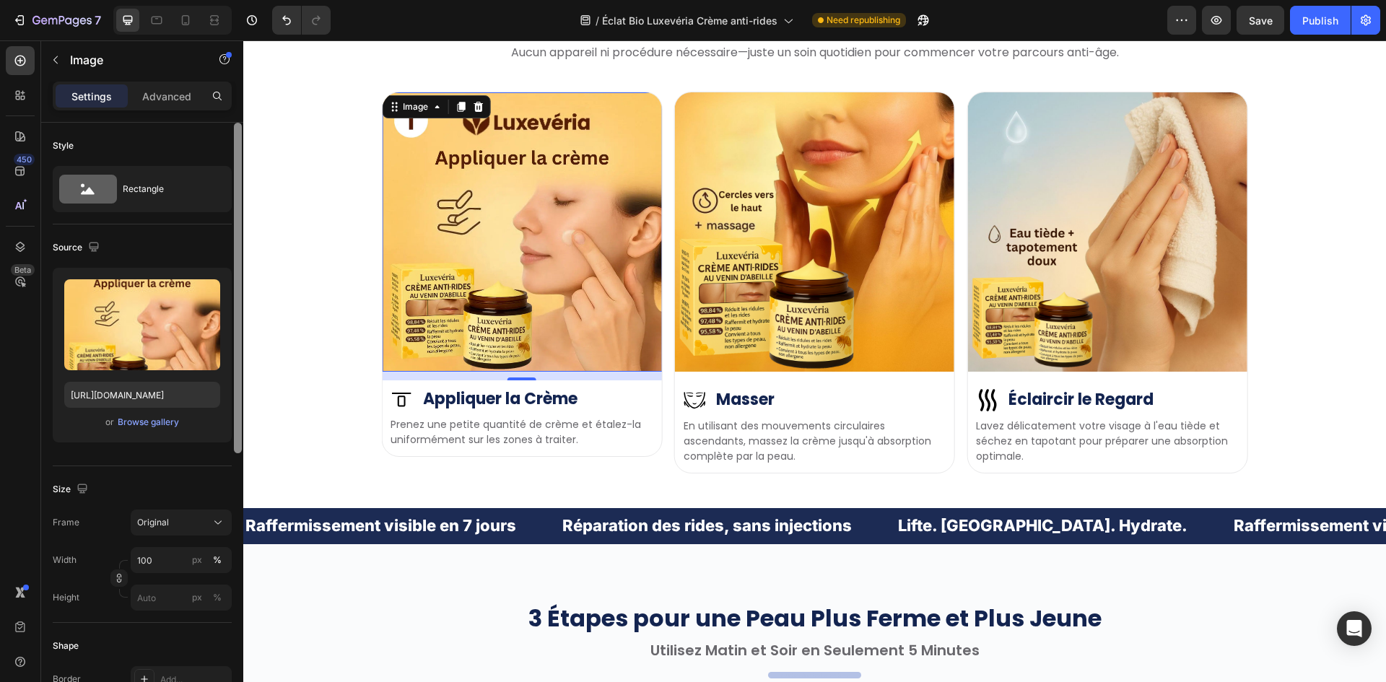
scroll to position [4096, 0]
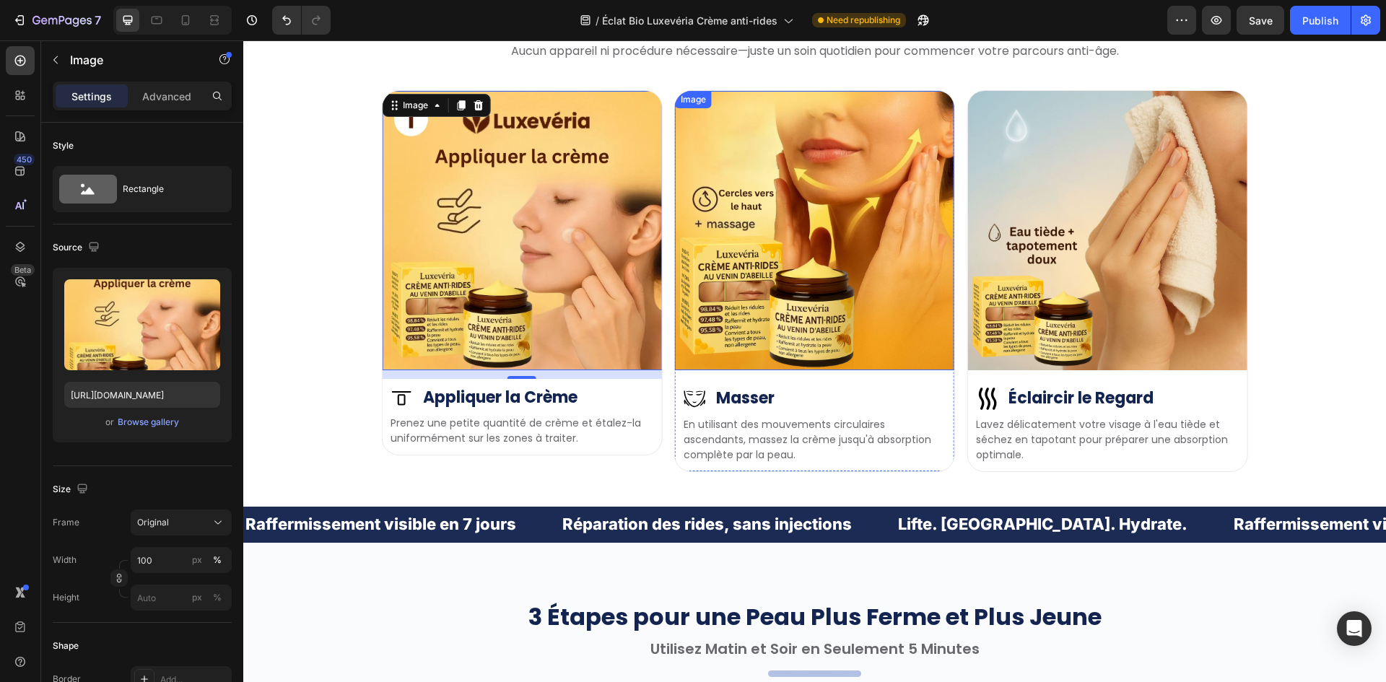
drag, startPoint x: 671, startPoint y: 209, endPoint x: 680, endPoint y: 209, distance: 8.7
click at [675, 209] on img at bounding box center [814, 230] width 279 height 279
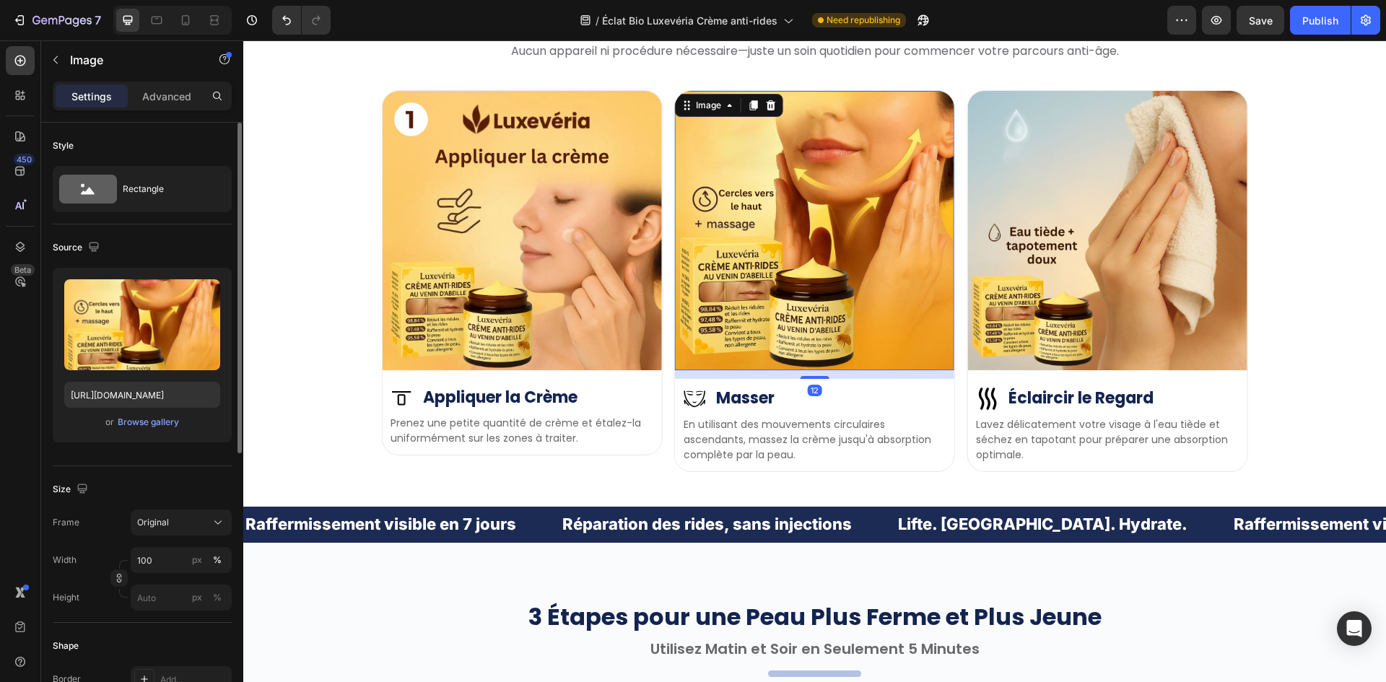
click at [113, 378] on div "Upload Image https://cdn.shopify.com/s/files/1/0657/6783/3683/files/gempages_57…" at bounding box center [142, 355] width 179 height 175
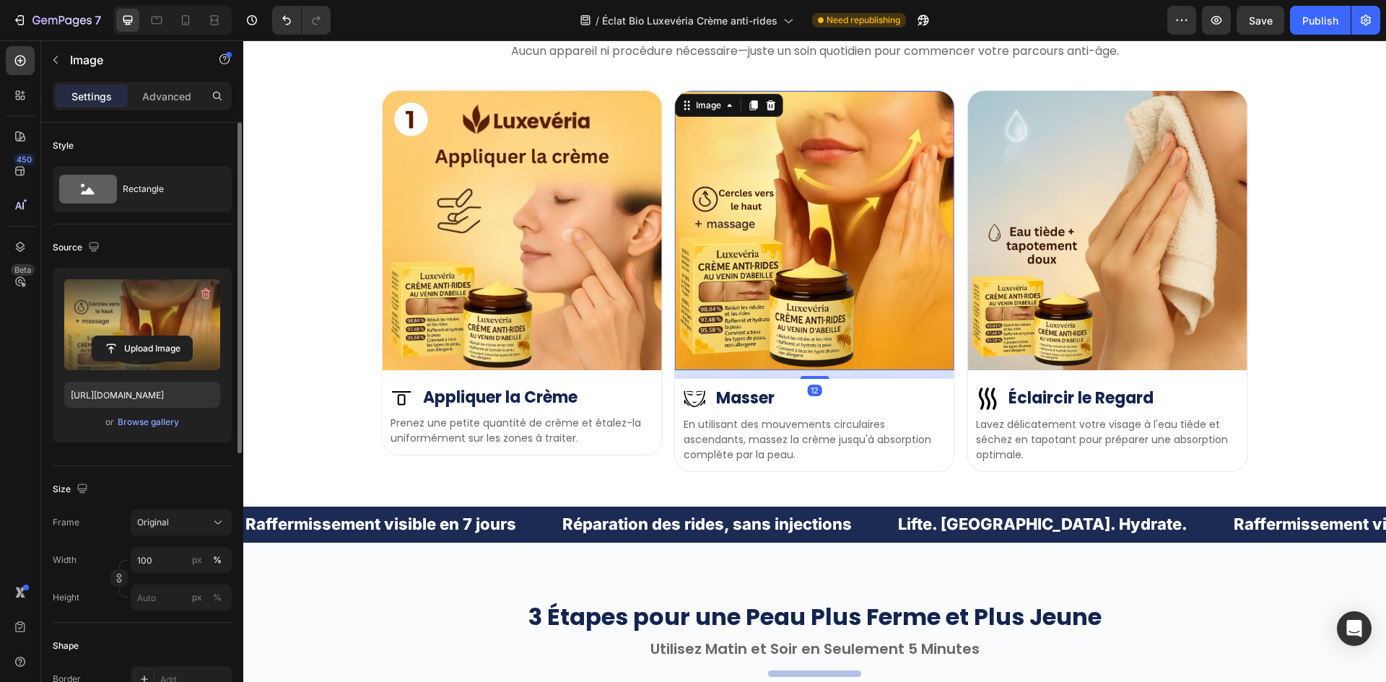
click at [132, 335] on label at bounding box center [142, 324] width 156 height 91
click at [132, 336] on input "file" at bounding box center [142, 348] width 100 height 25
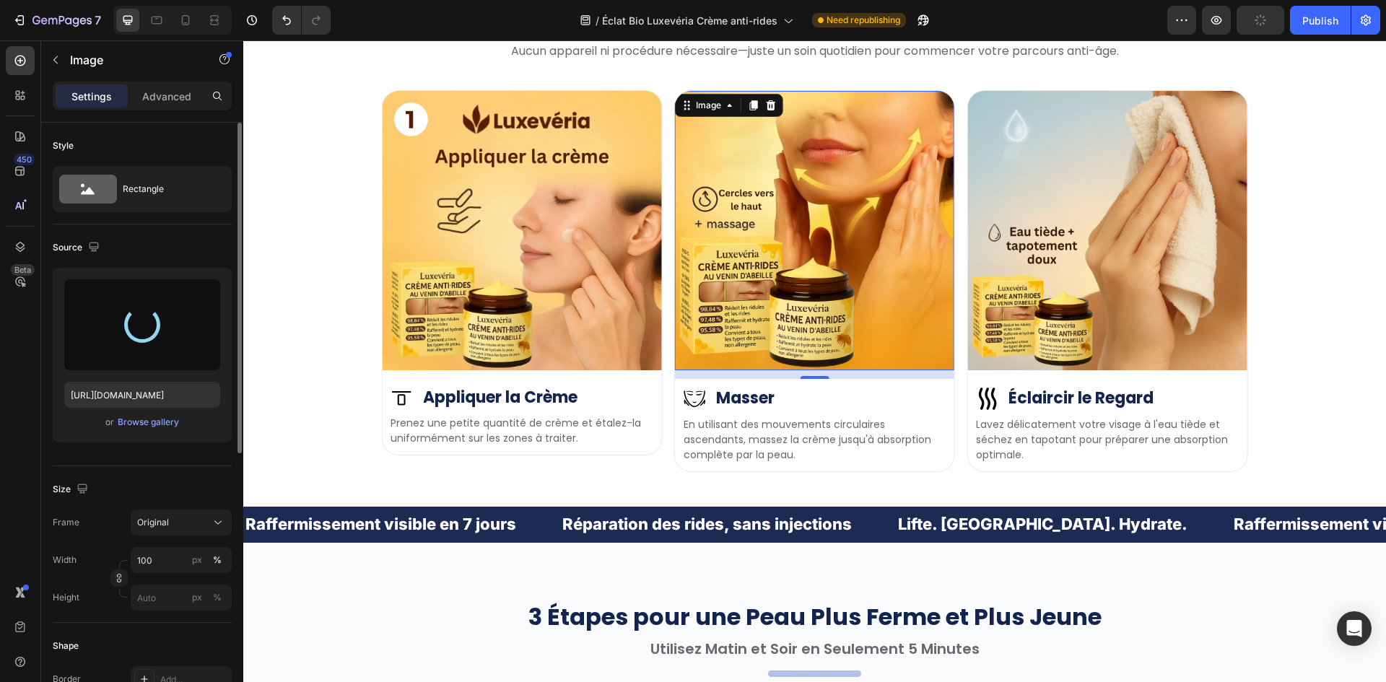
type input "https://cdn.shopify.com/s/files/1/0657/6783/3683/files/gempages_578032762192134…"
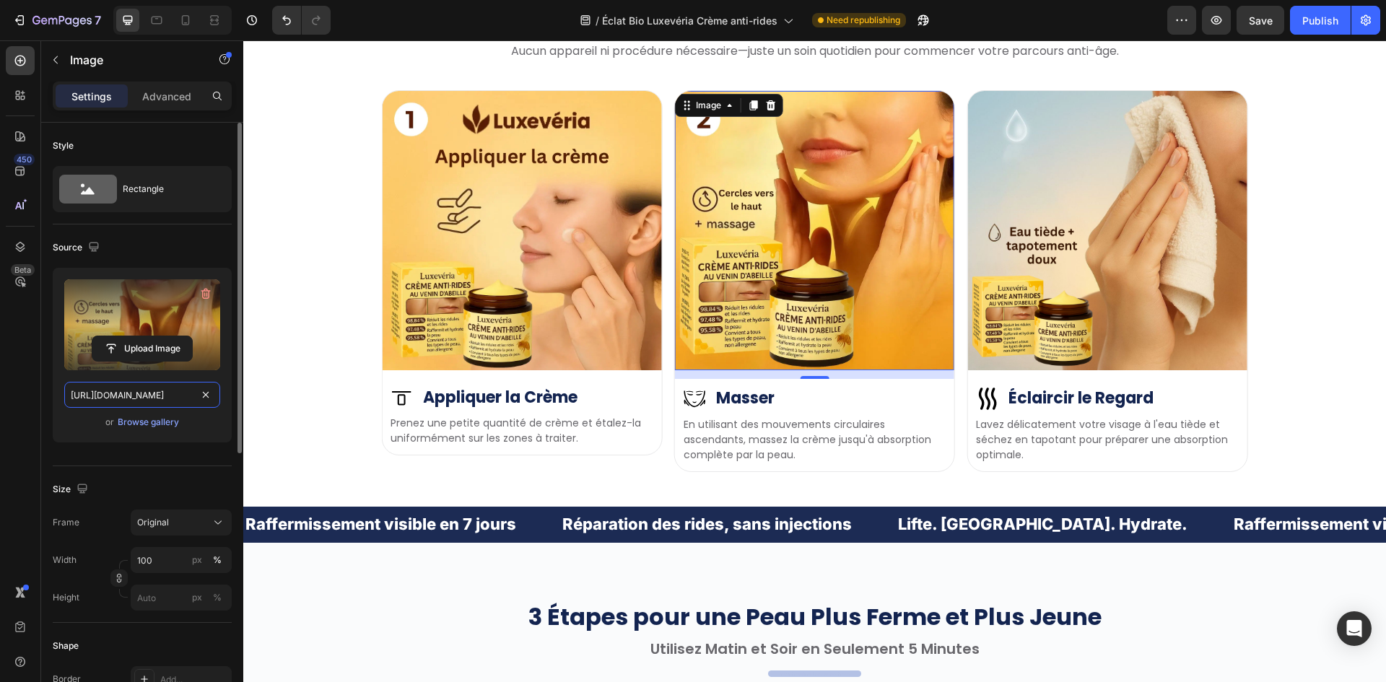
click at [145, 401] on input "https://cdn.shopify.com/s/files/1/0657/6783/3683/files/gempages_578032762192134…" at bounding box center [142, 395] width 156 height 26
click at [98, 240] on icon "button" at bounding box center [94, 247] width 14 height 14
click at [101, 294] on icon "button" at bounding box center [97, 296] width 11 height 8
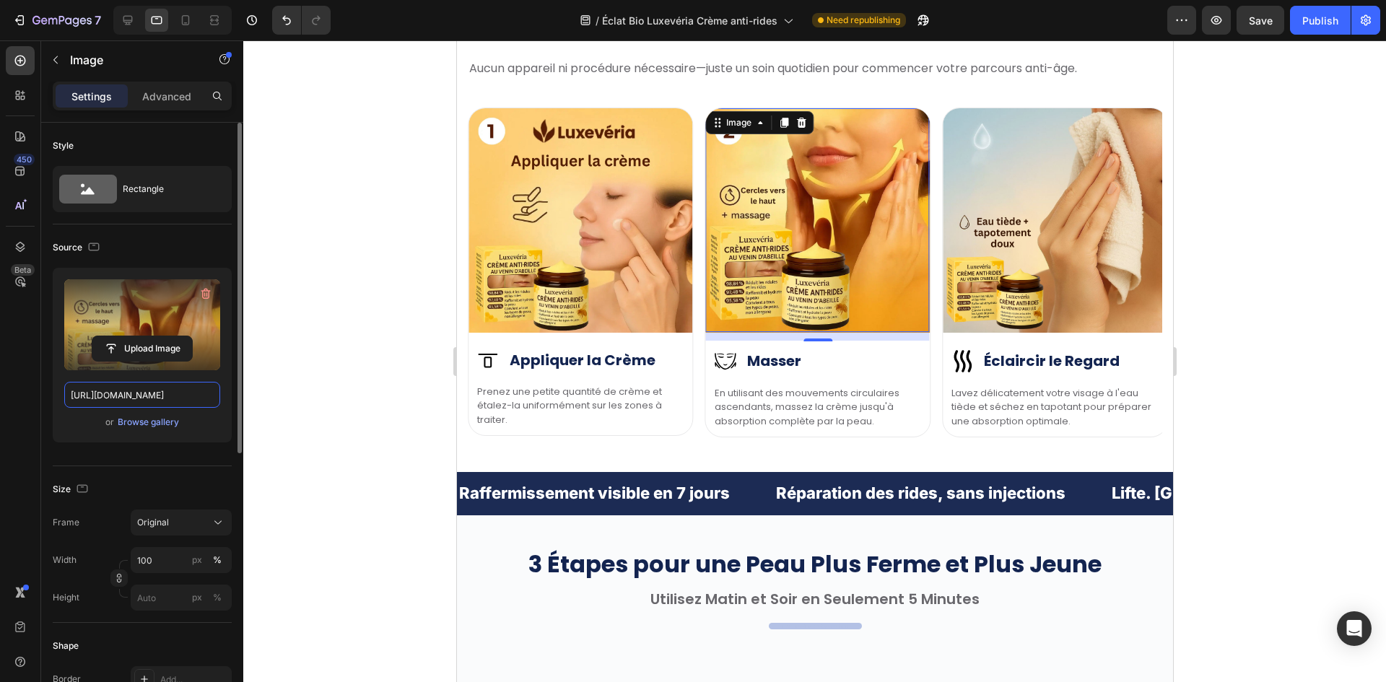
click at [139, 385] on input "https://cdn.shopify.com/s/files/1/0657/6783/3683/files/gempages_578032762192134…" at bounding box center [142, 395] width 156 height 26
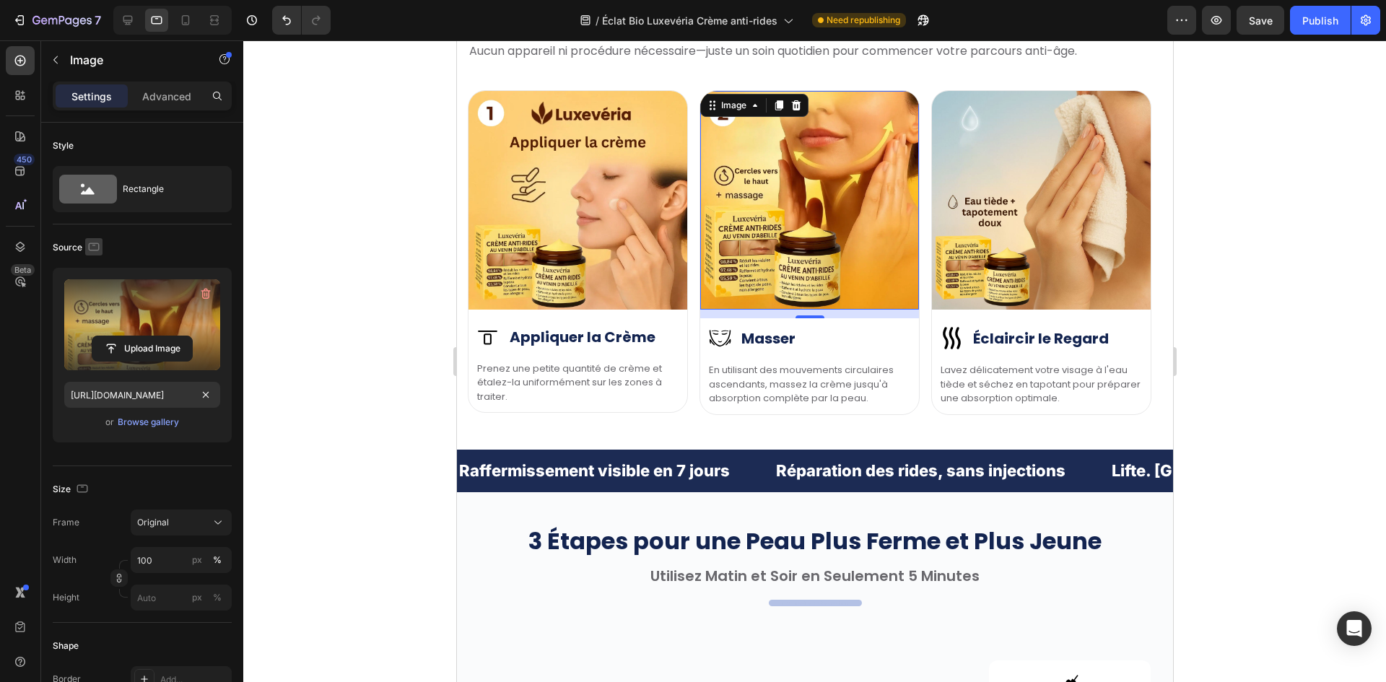
scroll to position [0, 0]
click at [98, 241] on icon "button" at bounding box center [94, 247] width 14 height 14
click at [98, 323] on icon "button" at bounding box center [97, 322] width 14 height 14
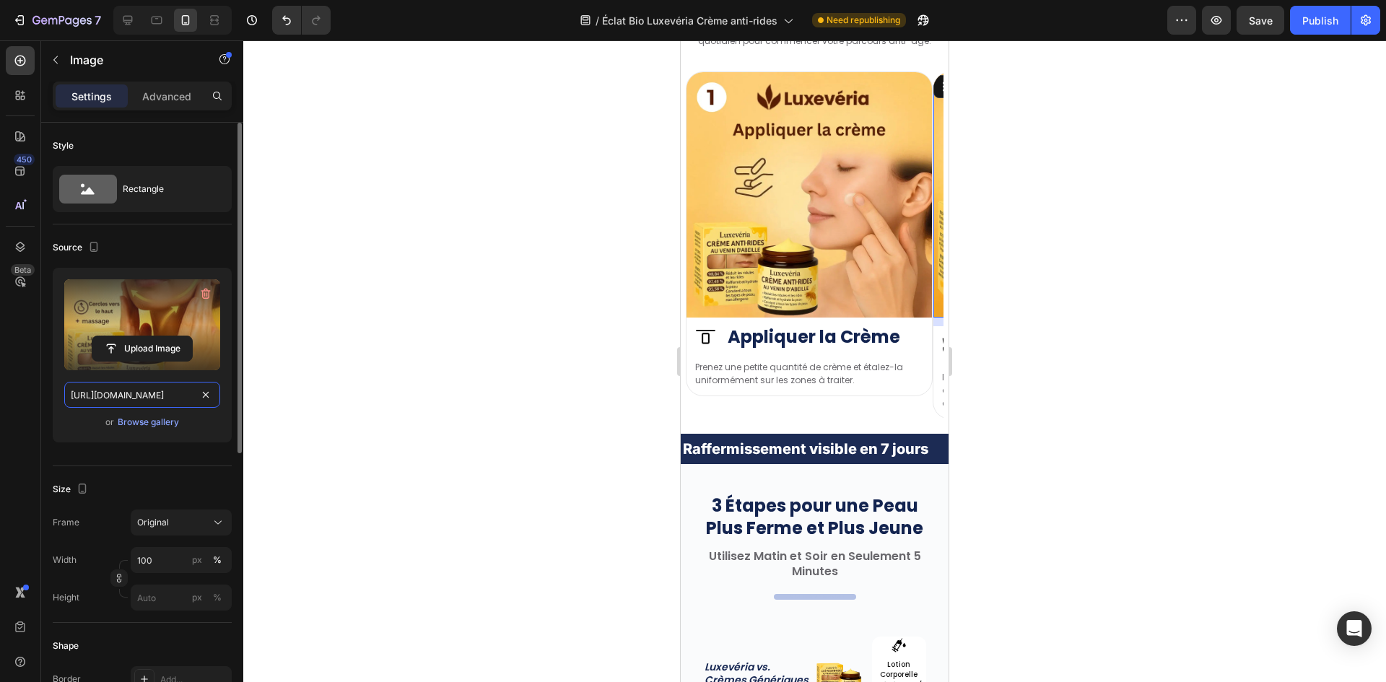
scroll to position [4095, 0]
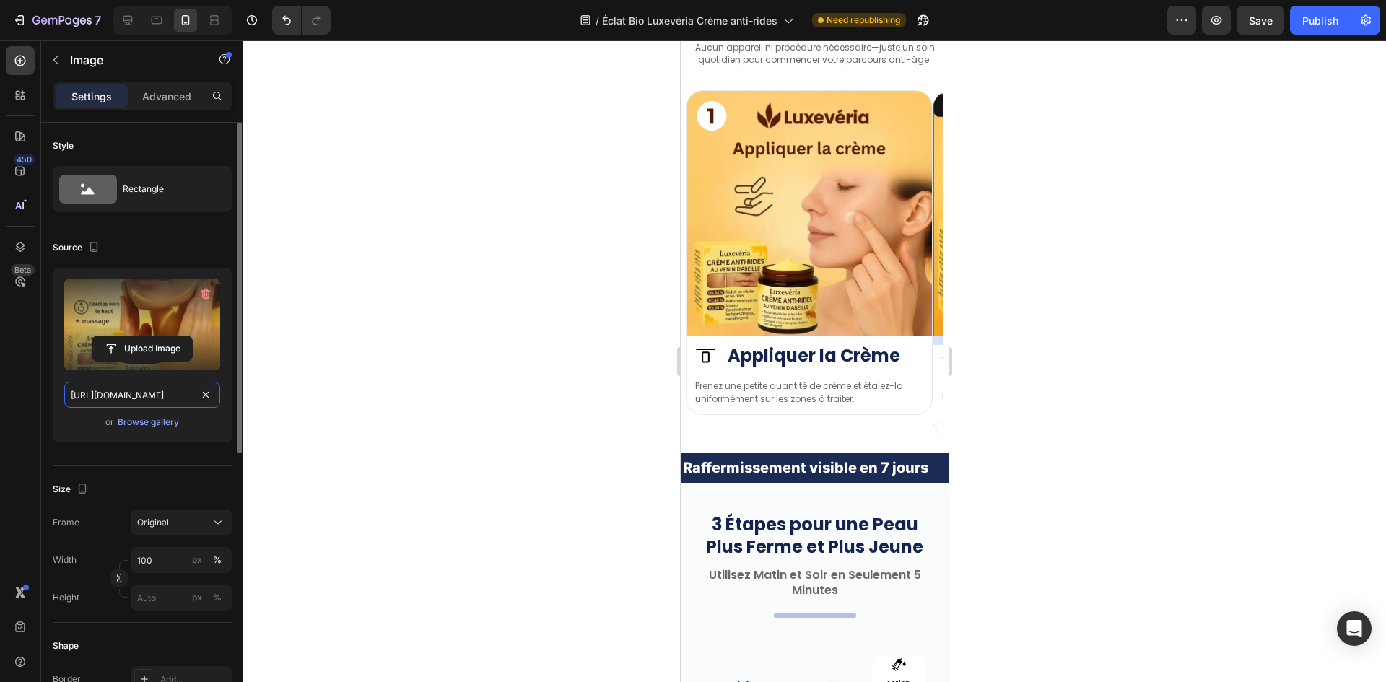
click at [115, 390] on input "https://cdn.shopify.com/s/files/1/0657/6783/3683/files/gempages_578032762192134…" at bounding box center [142, 395] width 156 height 26
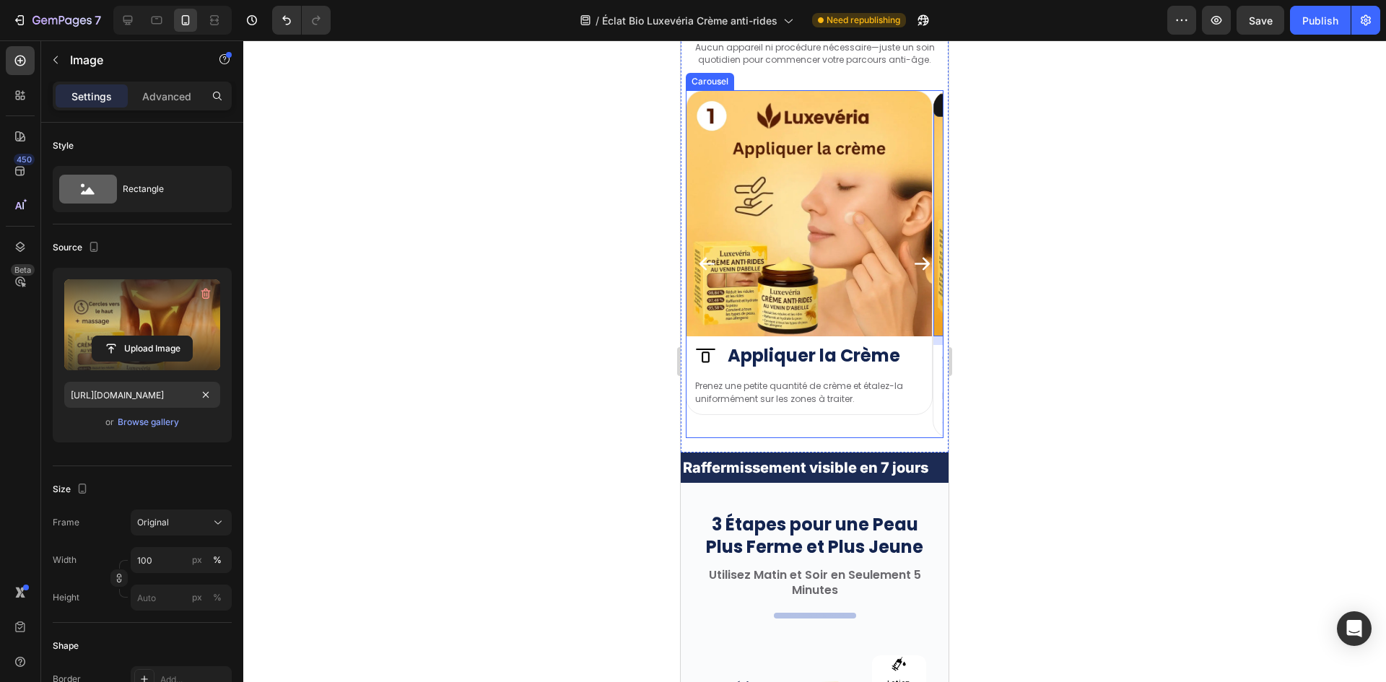
click at [916, 259] on icon "Carousel Next Arrow" at bounding box center [921, 263] width 19 height 19
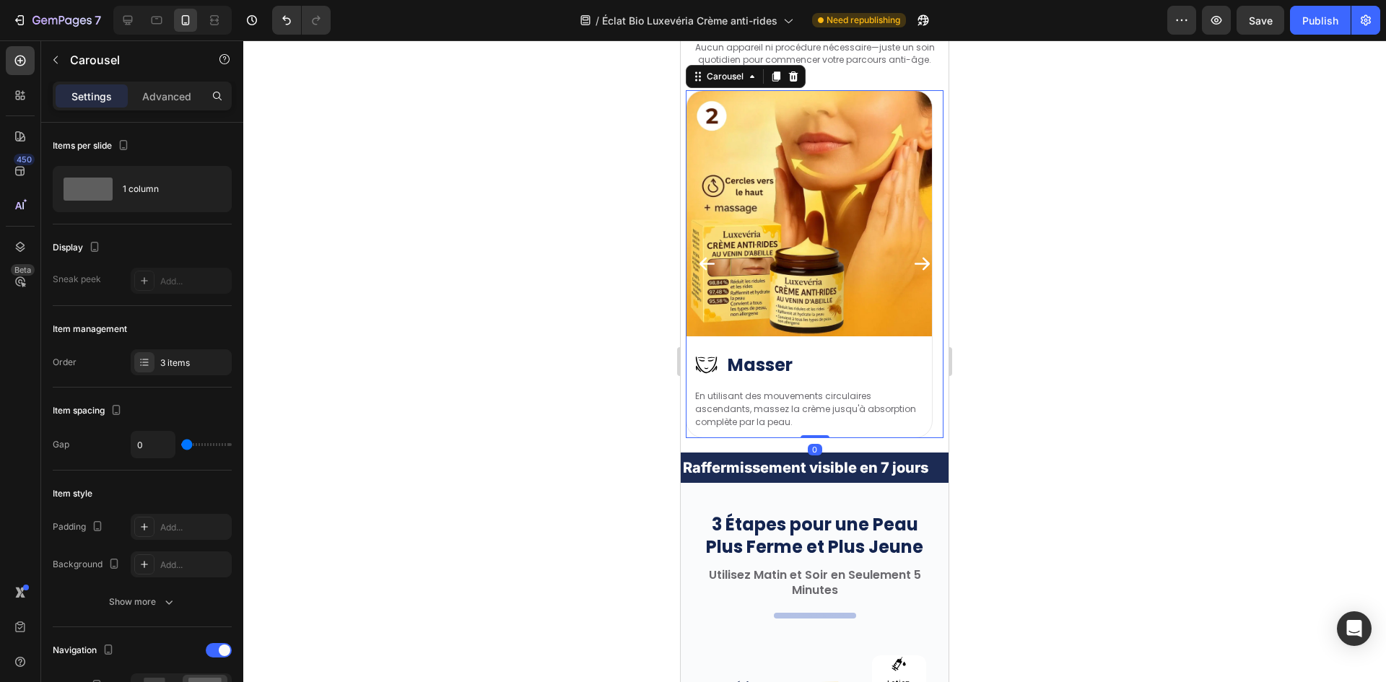
click at [912, 266] on icon "Carousel Next Arrow" at bounding box center [921, 263] width 19 height 19
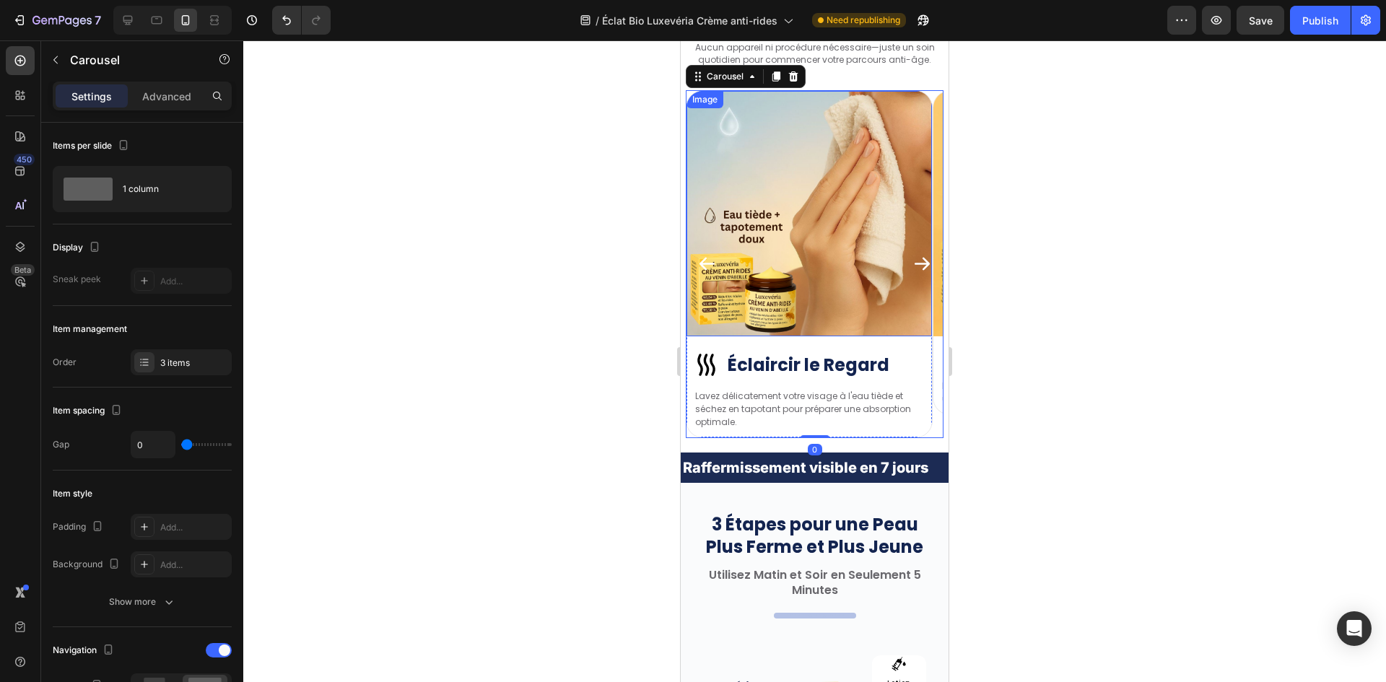
click at [803, 242] on img at bounding box center [808, 213] width 245 height 245
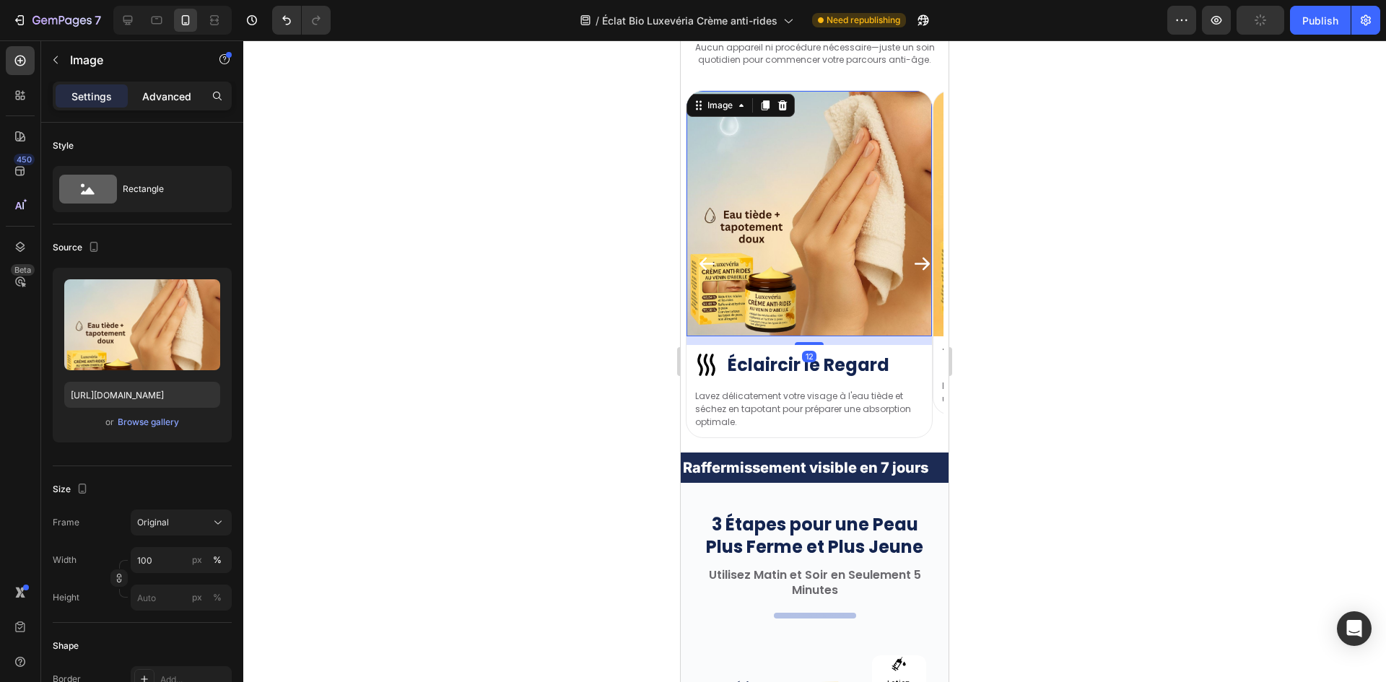
click at [169, 100] on p "Advanced" at bounding box center [166, 96] width 49 height 15
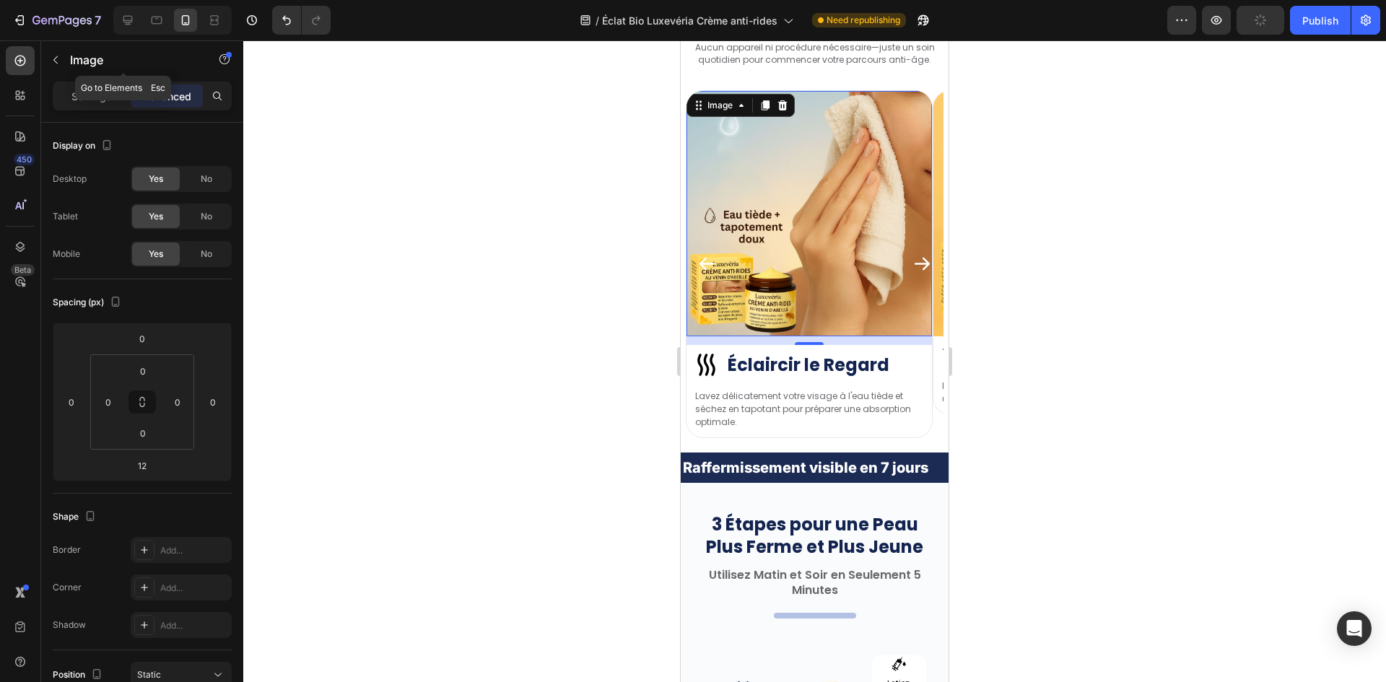
click at [144, 23] on div at bounding box center [172, 20] width 118 height 29
click at [123, 29] on div at bounding box center [127, 20] width 23 height 23
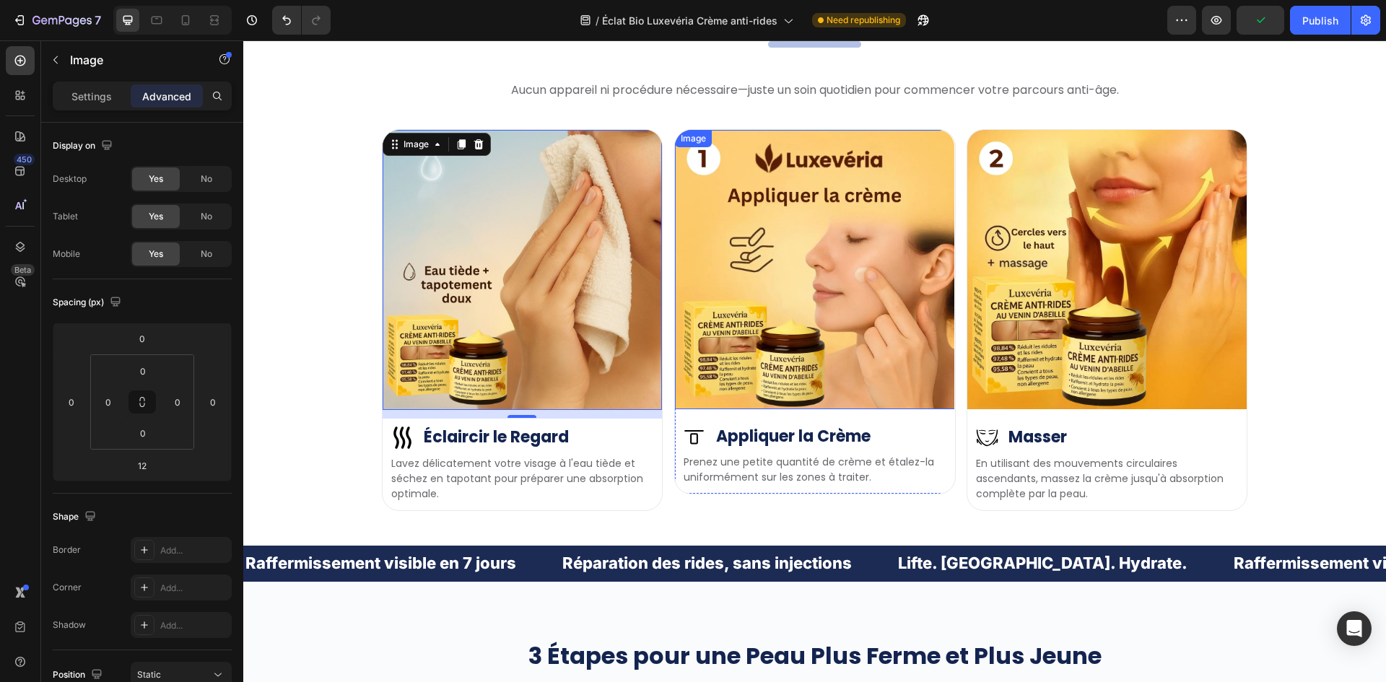
scroll to position [4096, 0]
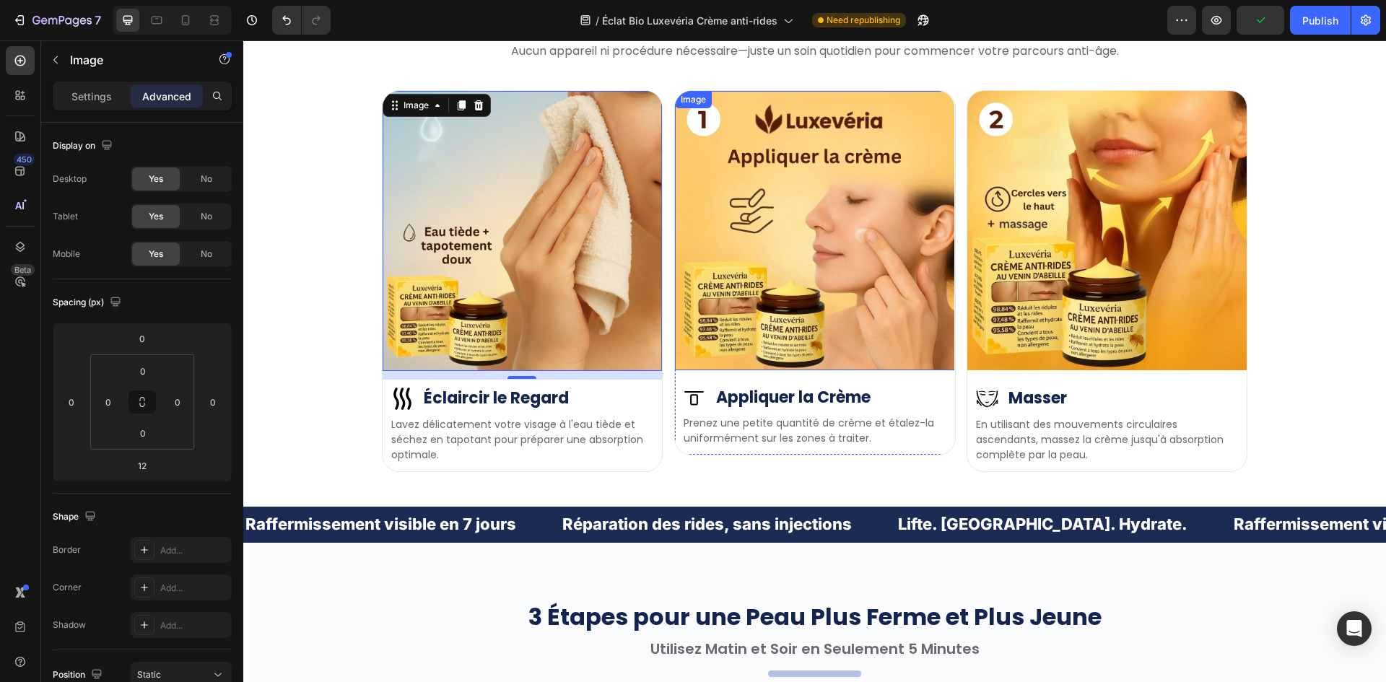
click at [1124, 309] on img at bounding box center [1106, 230] width 279 height 279
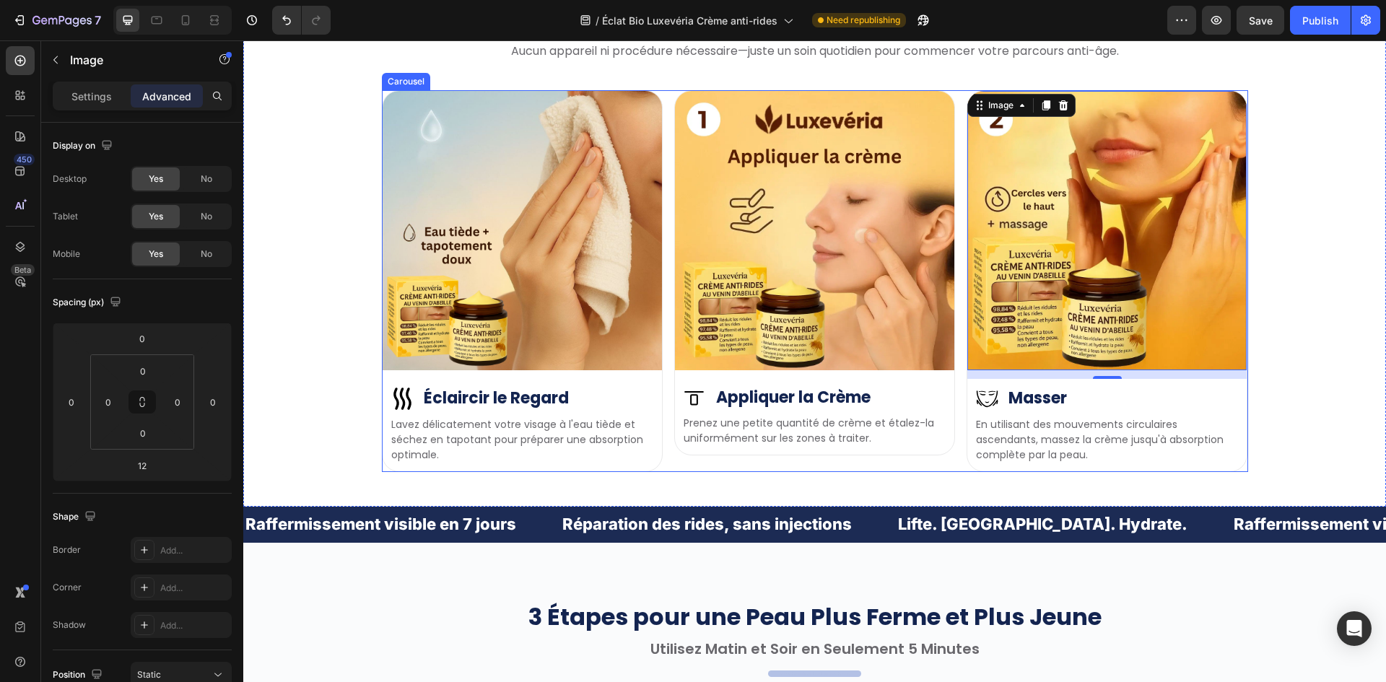
click at [667, 227] on div "Image Image Éclaircir le Regard Heading Row Lavez délicatement votre visage à l…" at bounding box center [815, 281] width 866 height 382
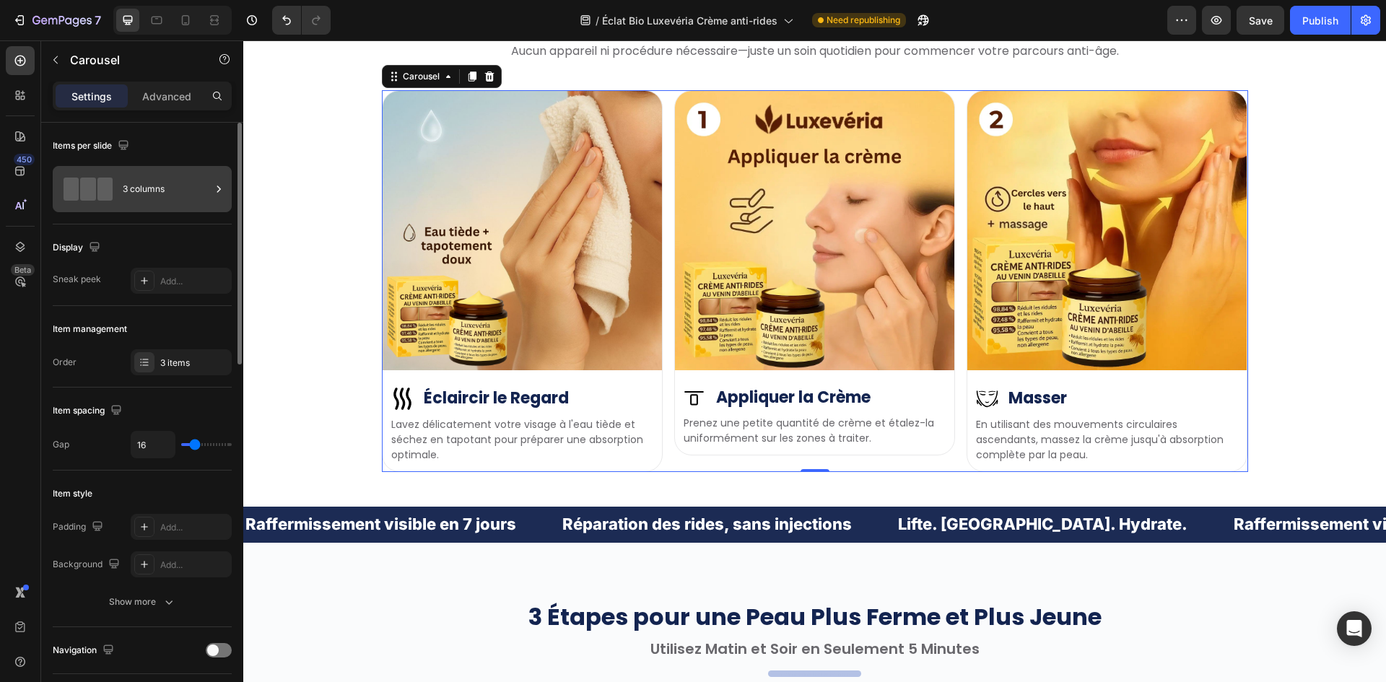
click at [133, 193] on div "3 columns" at bounding box center [167, 189] width 88 height 33
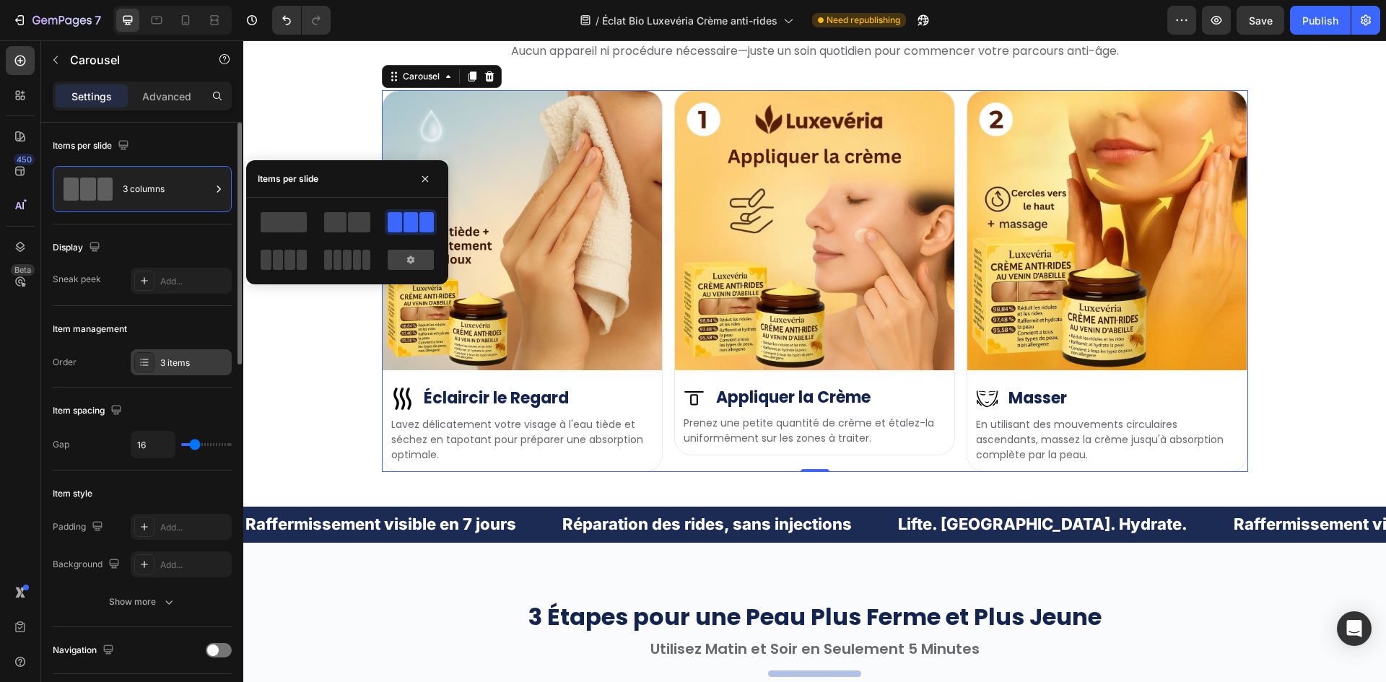
click at [153, 356] on div at bounding box center [144, 362] width 20 height 20
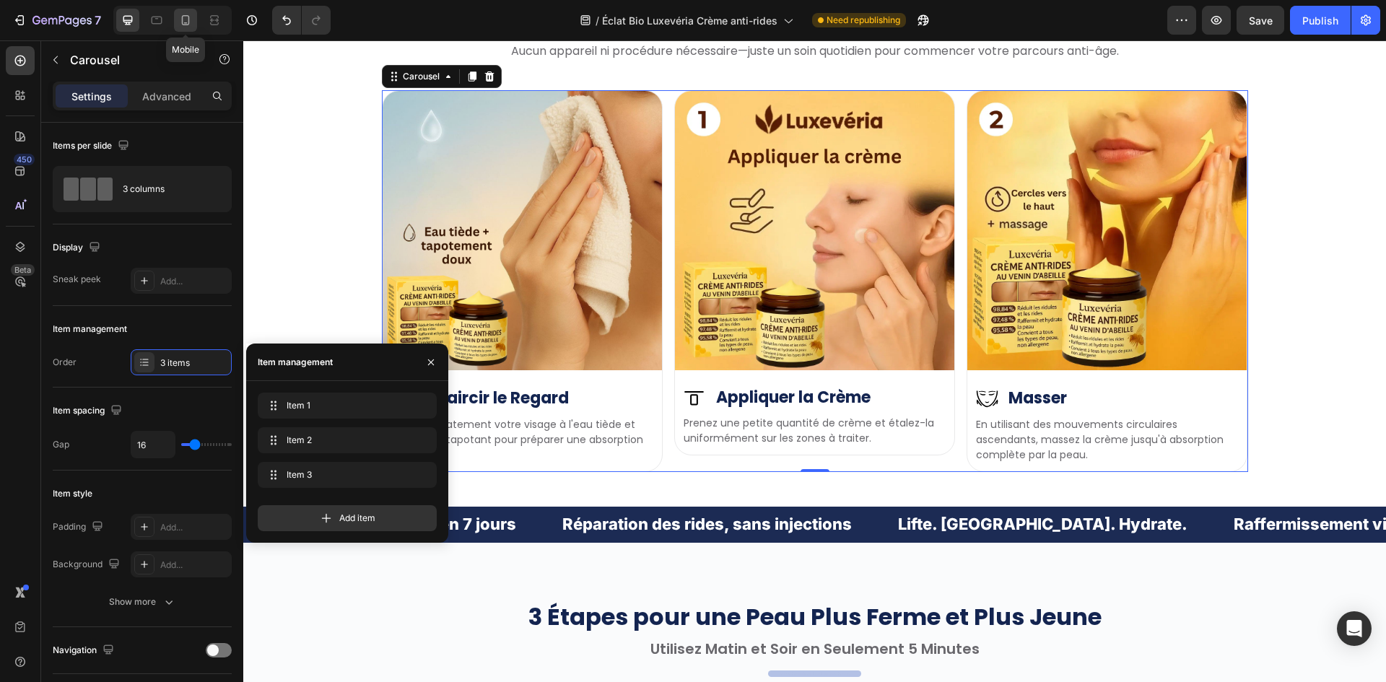
click at [179, 22] on icon at bounding box center [185, 20] width 14 height 14
type input "0"
type input "100%"
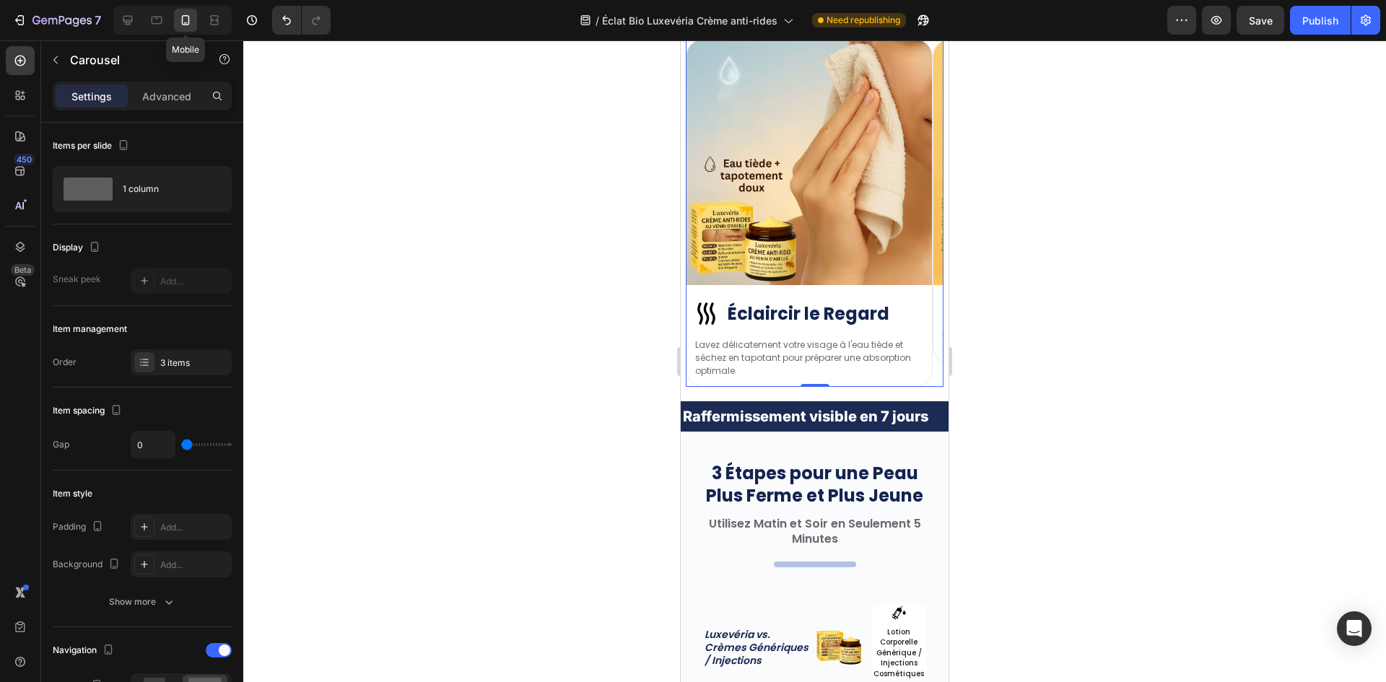
scroll to position [4094, 0]
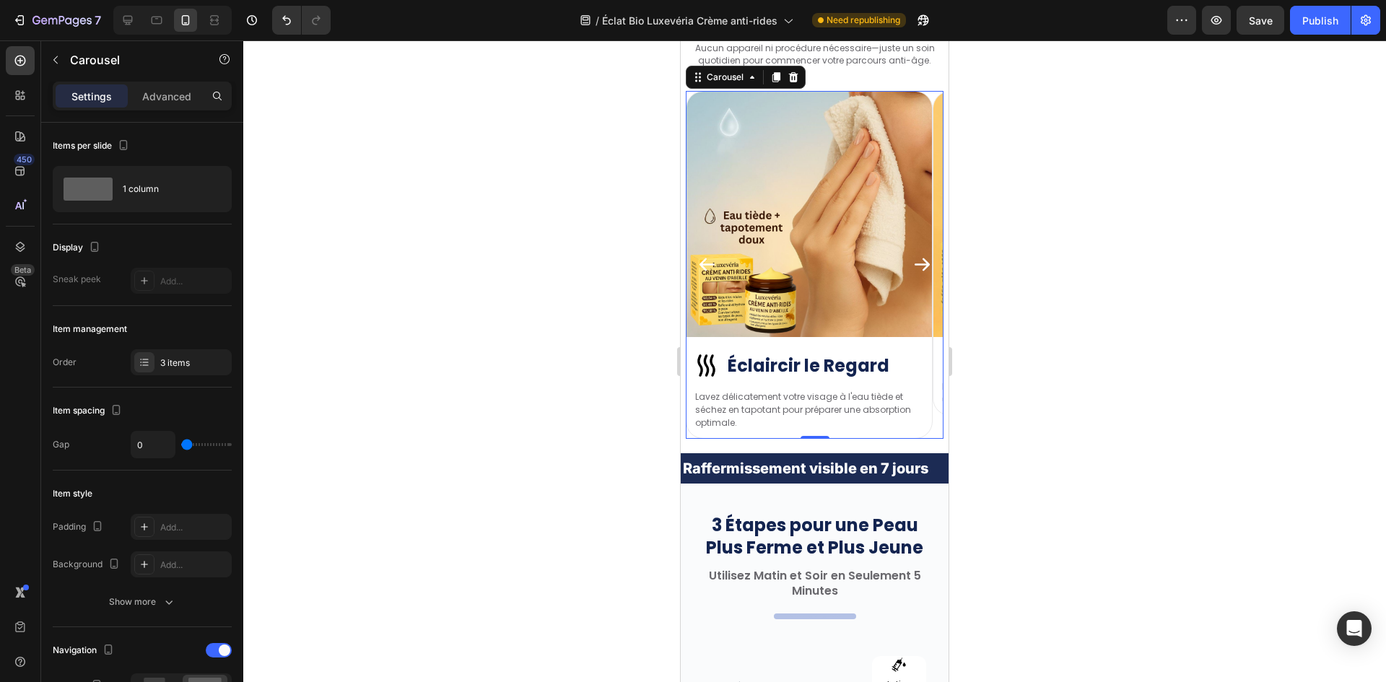
click at [915, 260] on icon "Carousel Next Arrow" at bounding box center [922, 264] width 15 height 13
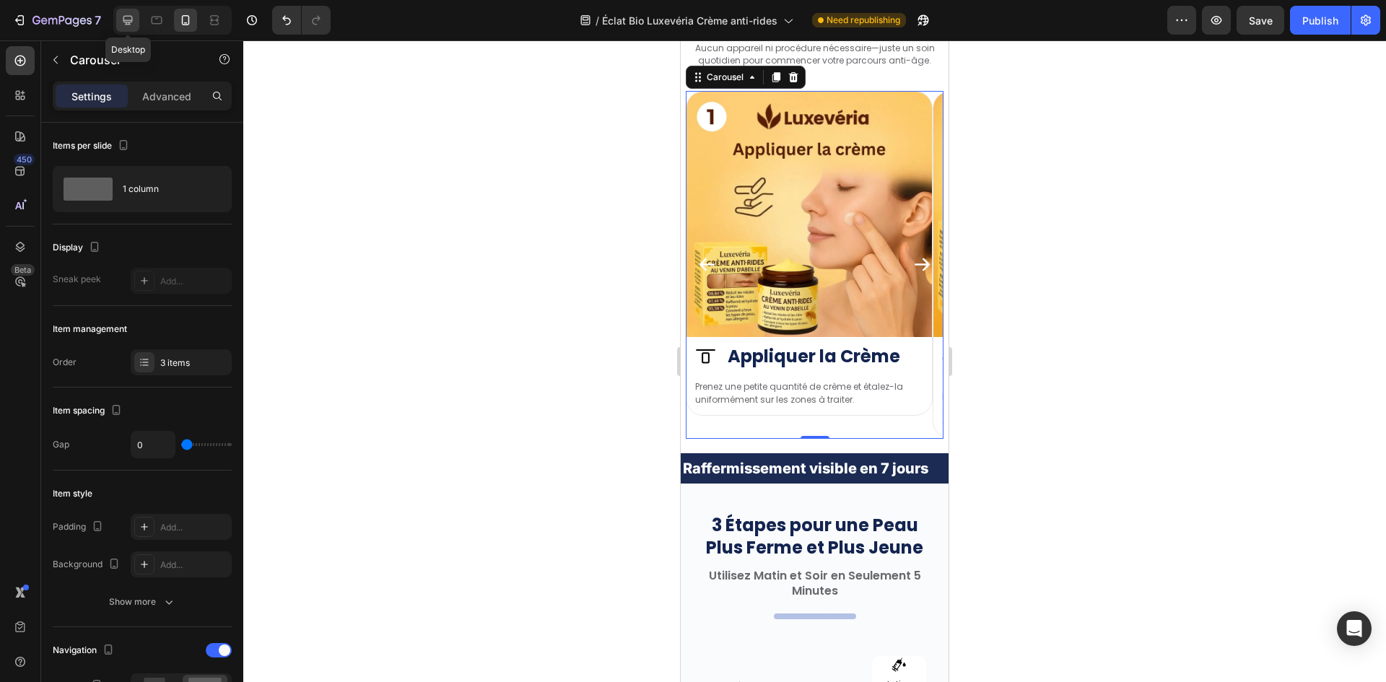
click at [137, 24] on div at bounding box center [127, 20] width 23 height 23
type input "16"
type input "1200"
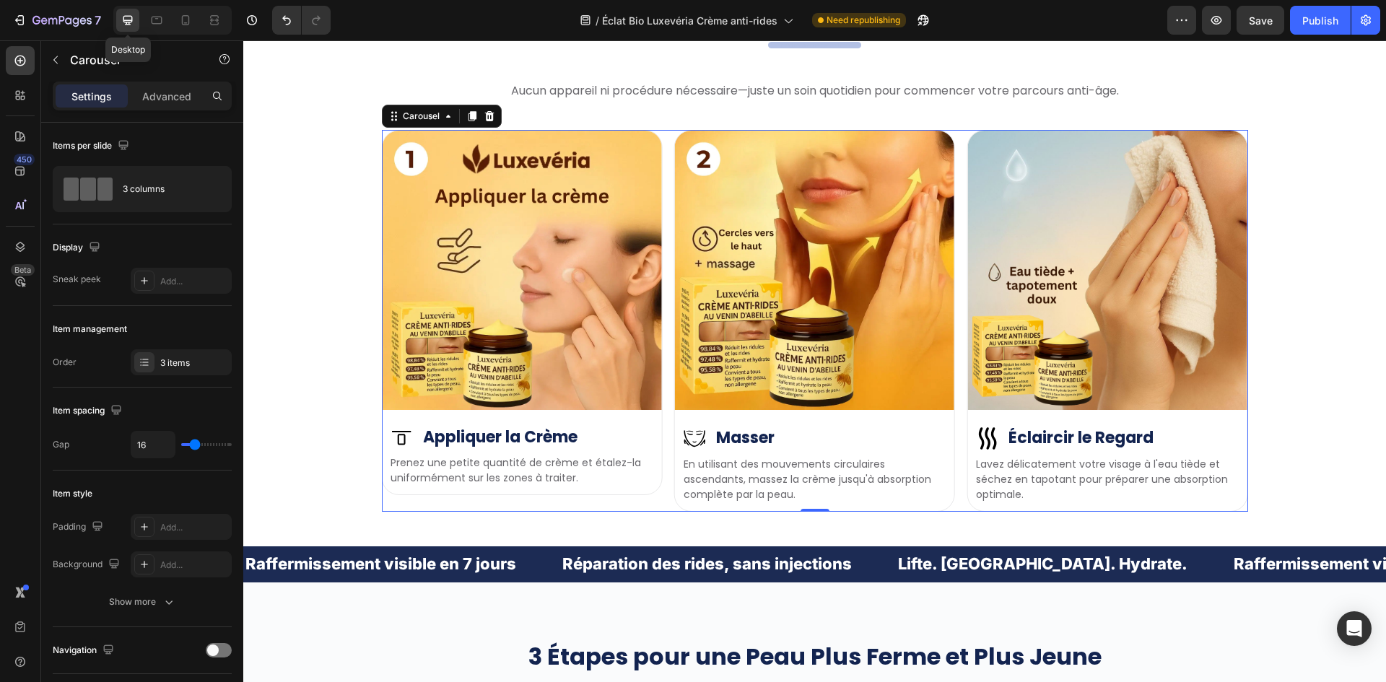
scroll to position [4096, 0]
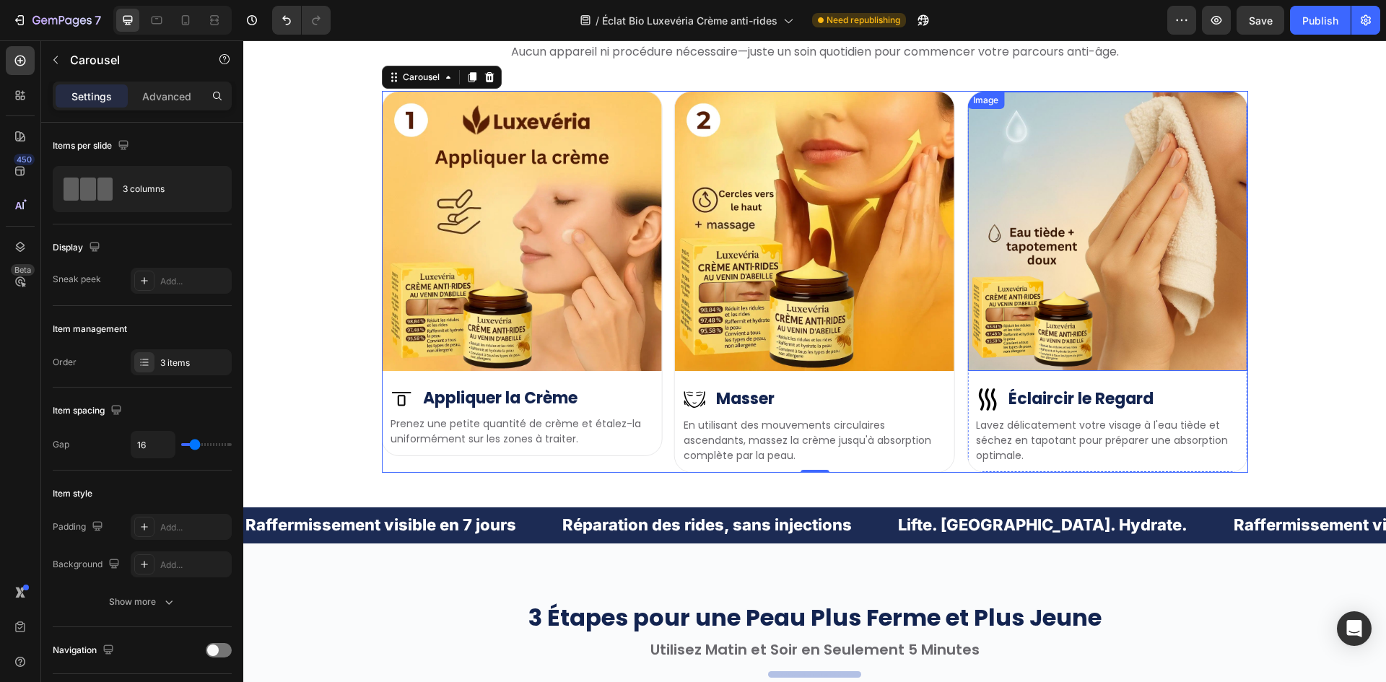
click at [1088, 305] on img at bounding box center [1106, 231] width 279 height 279
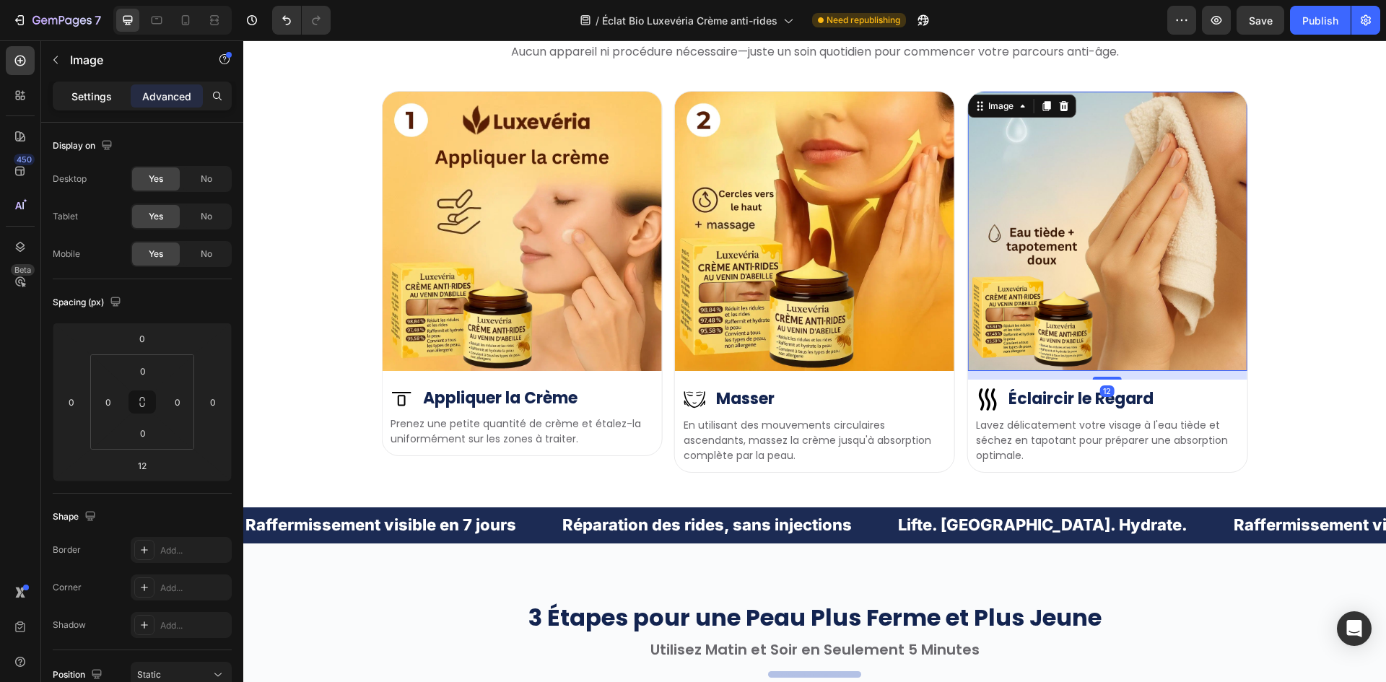
click at [96, 95] on p "Settings" at bounding box center [91, 96] width 40 height 15
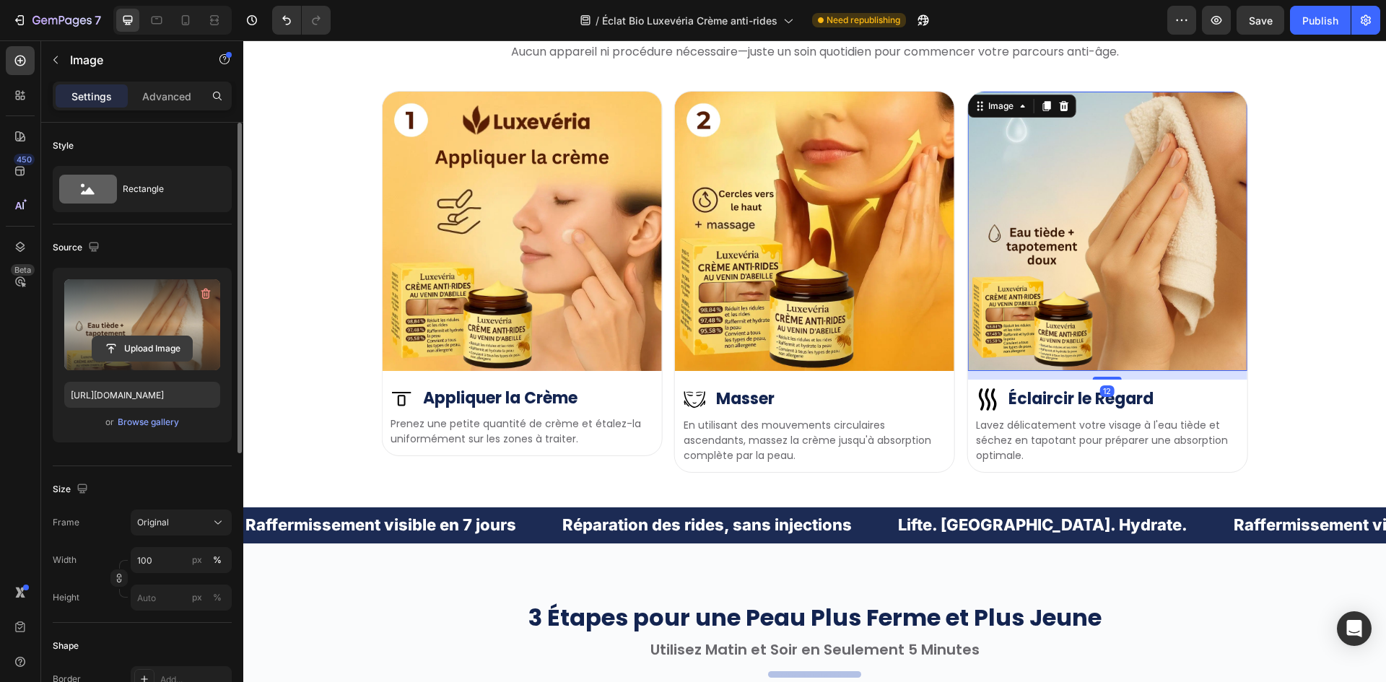
click at [167, 344] on input "file" at bounding box center [142, 348] width 100 height 25
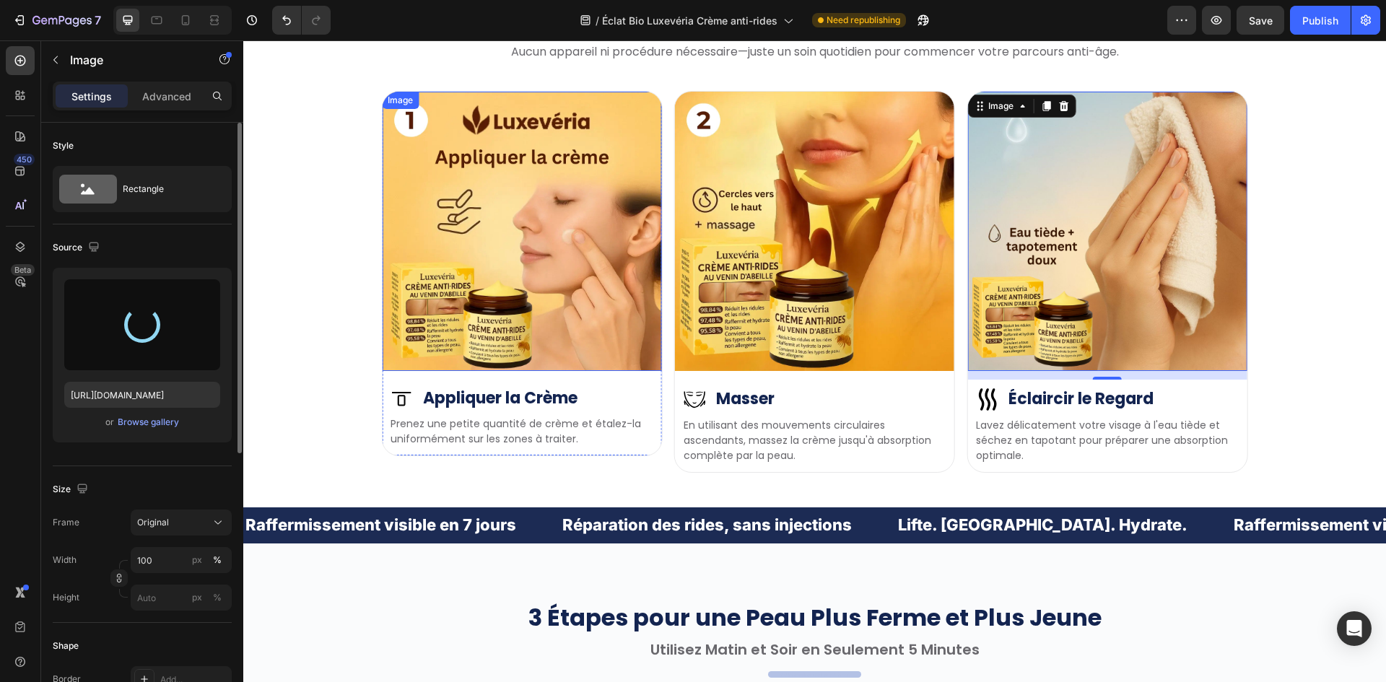
type input "https://cdn.shopify.com/s/files/1/0657/6783/3683/files/gempages_578032762192134…"
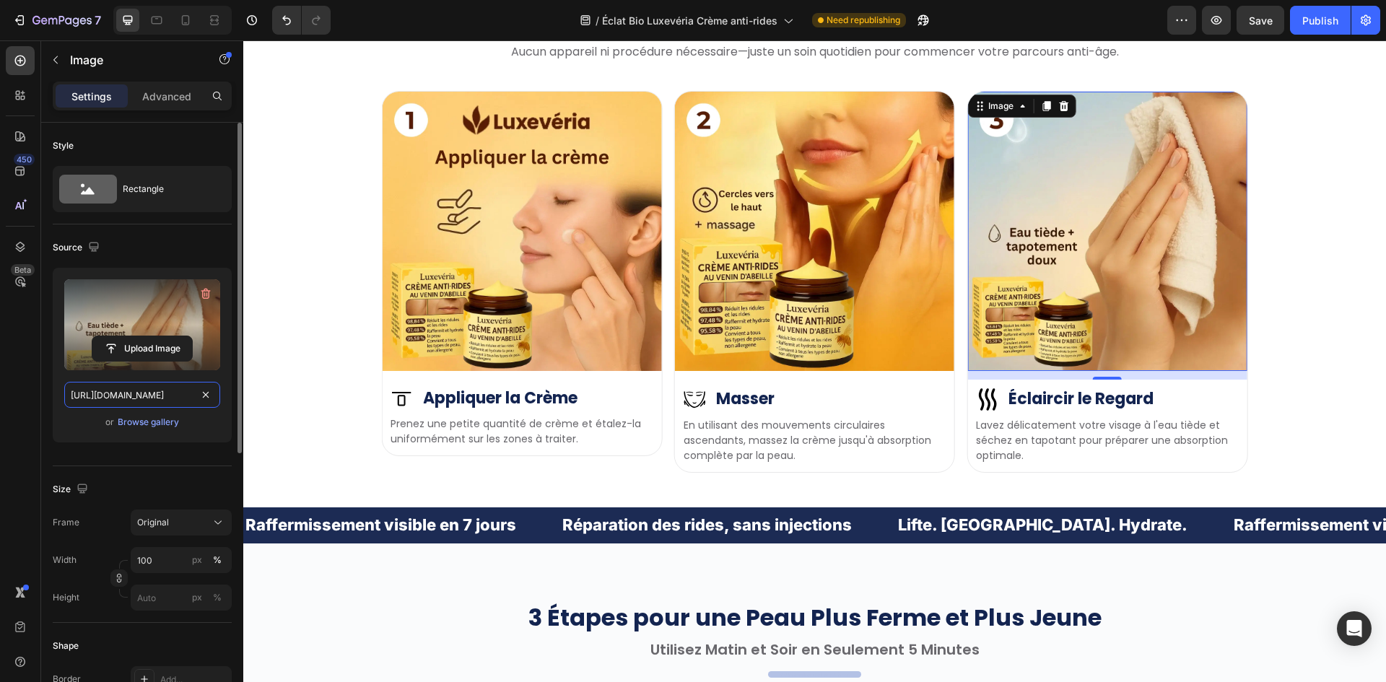
click at [152, 394] on input "https://cdn.shopify.com/s/files/1/0657/6783/3683/files/gempages_578032762192134…" at bounding box center [142, 395] width 156 height 26
click at [87, 248] on icon "button" at bounding box center [94, 247] width 14 height 14
click at [98, 294] on icon "button" at bounding box center [97, 296] width 14 height 14
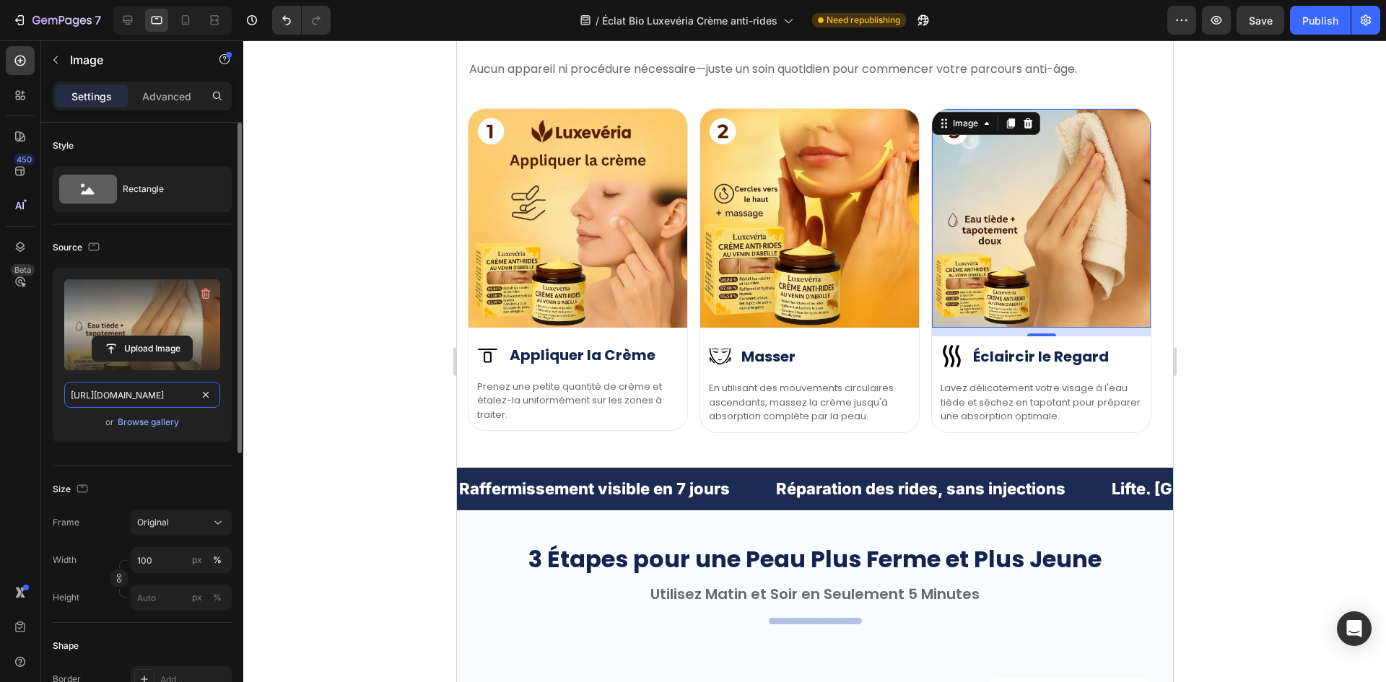
click at [111, 393] on input "https://cdn.shopify.com/s/files/1/0657/6783/3683/files/gempages_578032762192134…" at bounding box center [142, 395] width 156 height 26
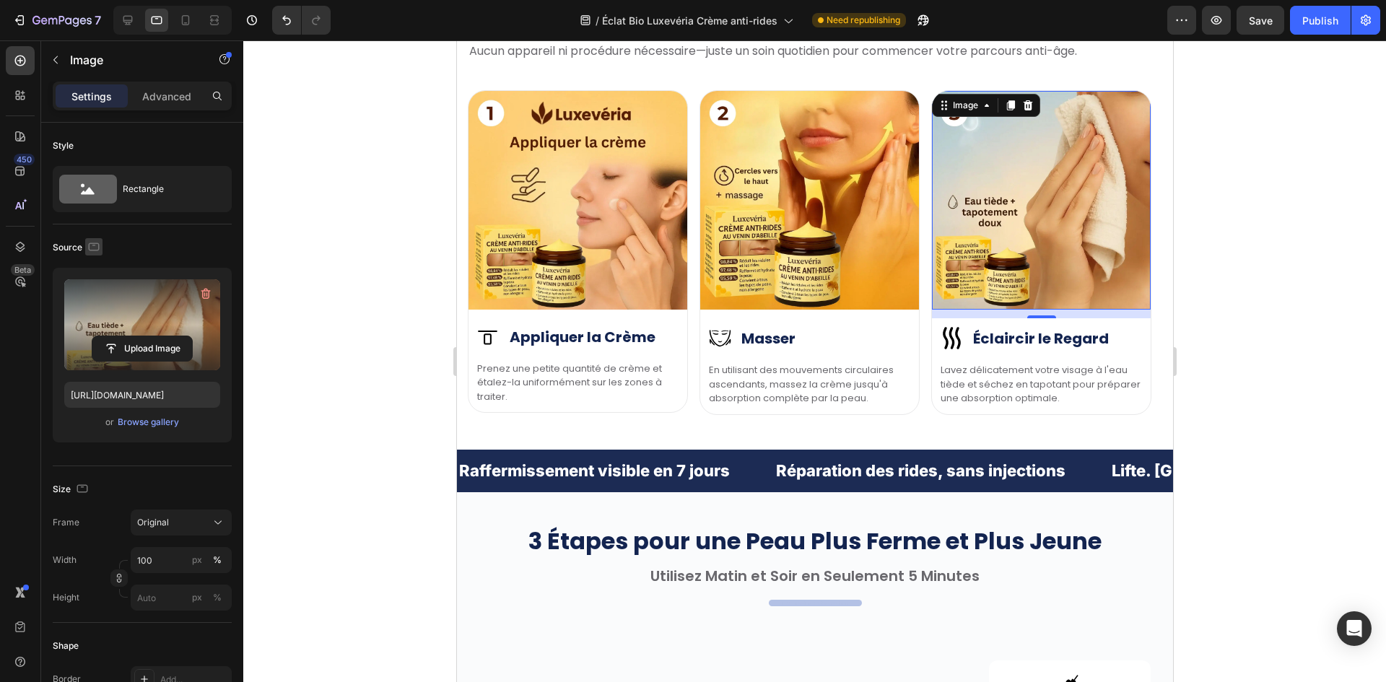
scroll to position [0, 0]
click at [88, 238] on button "button" at bounding box center [93, 246] width 17 height 17
click at [96, 315] on icon "button" at bounding box center [97, 322] width 14 height 14
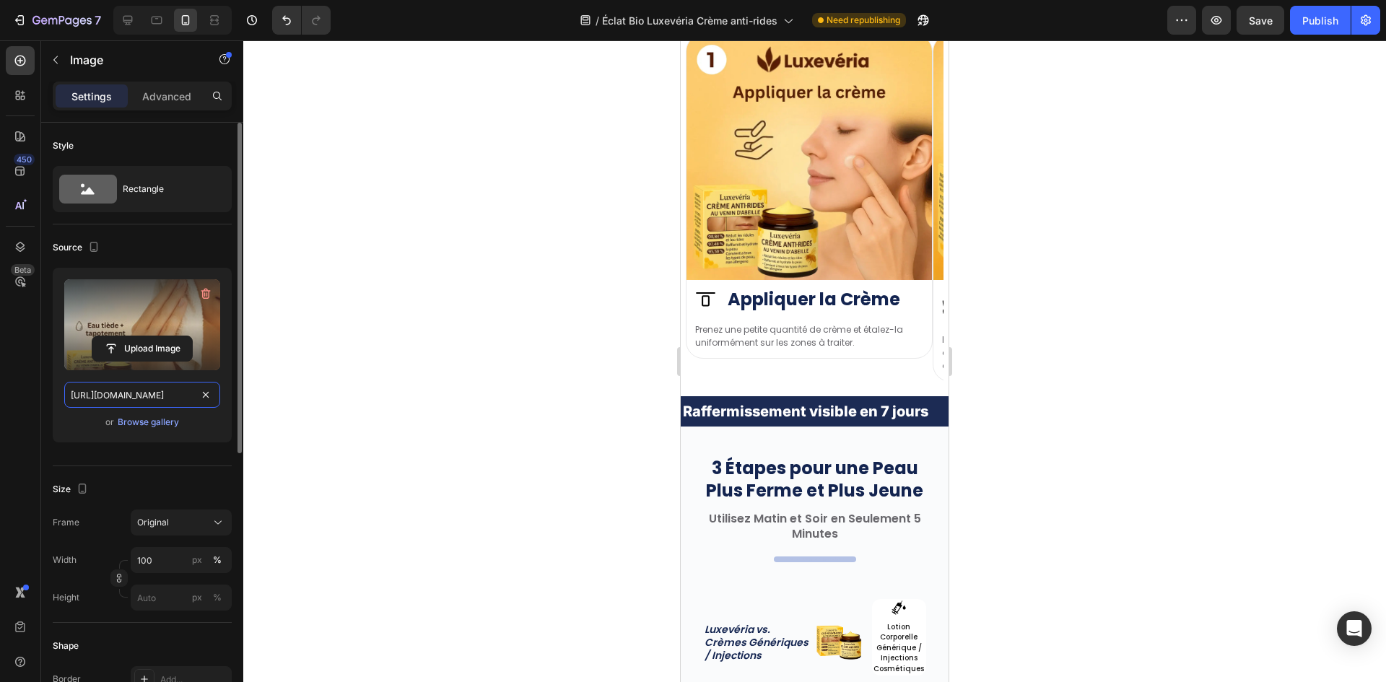
click at [106, 394] on input "https://cdn.shopify.com/s/files/1/0657/6783/3683/files/gempages_578032762192134…" at bounding box center [142, 395] width 156 height 26
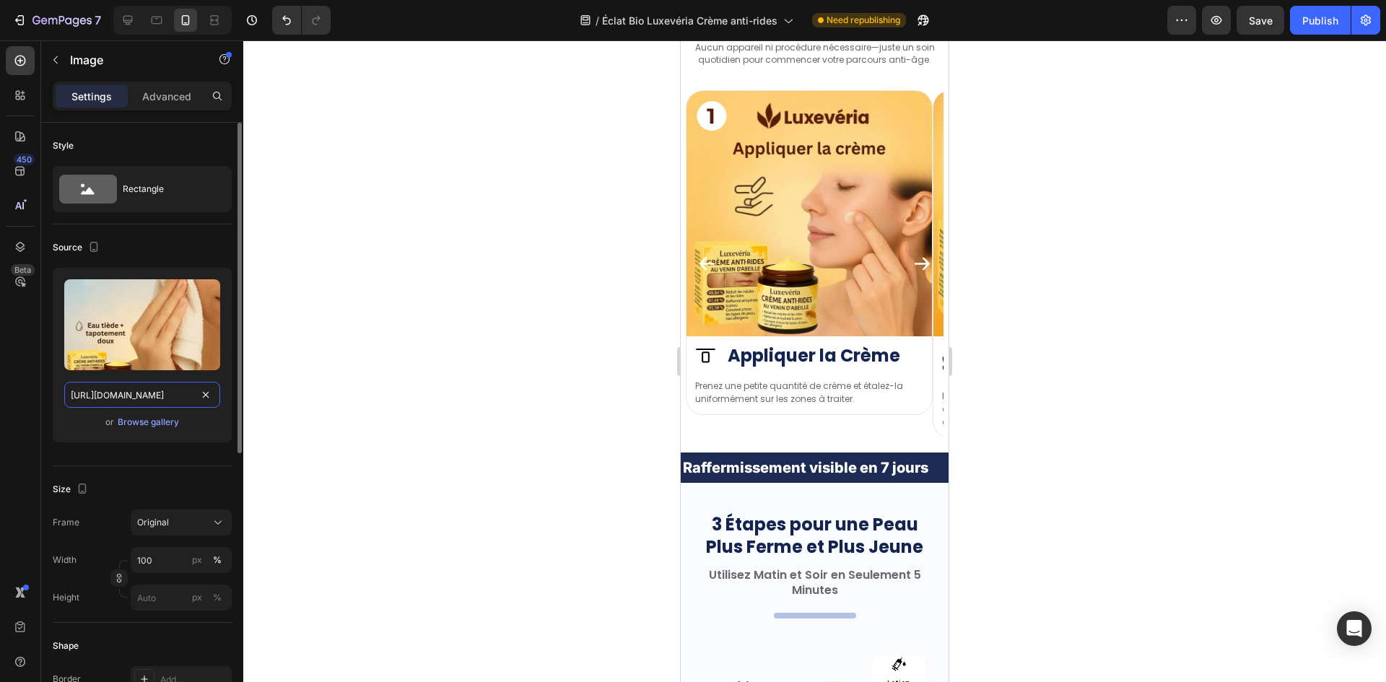
scroll to position [217, 0]
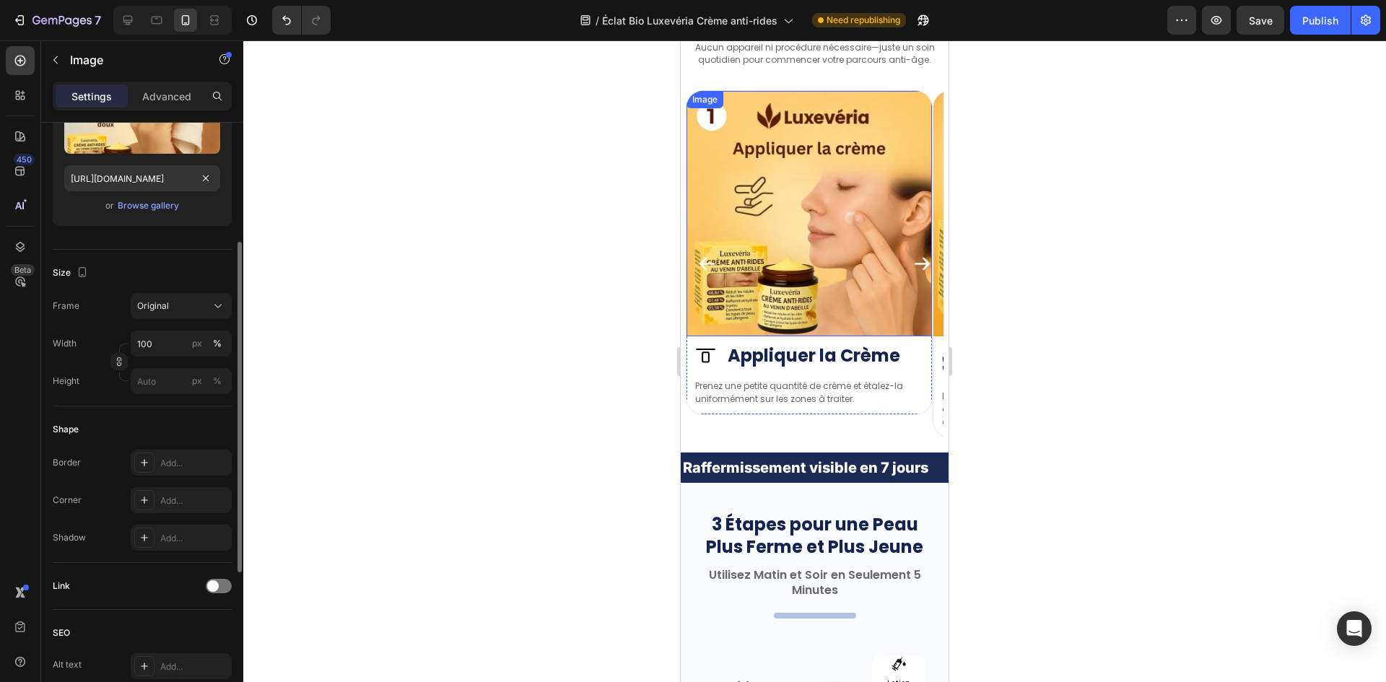
click at [912, 266] on icon "Carousel Next Arrow" at bounding box center [921, 263] width 19 height 19
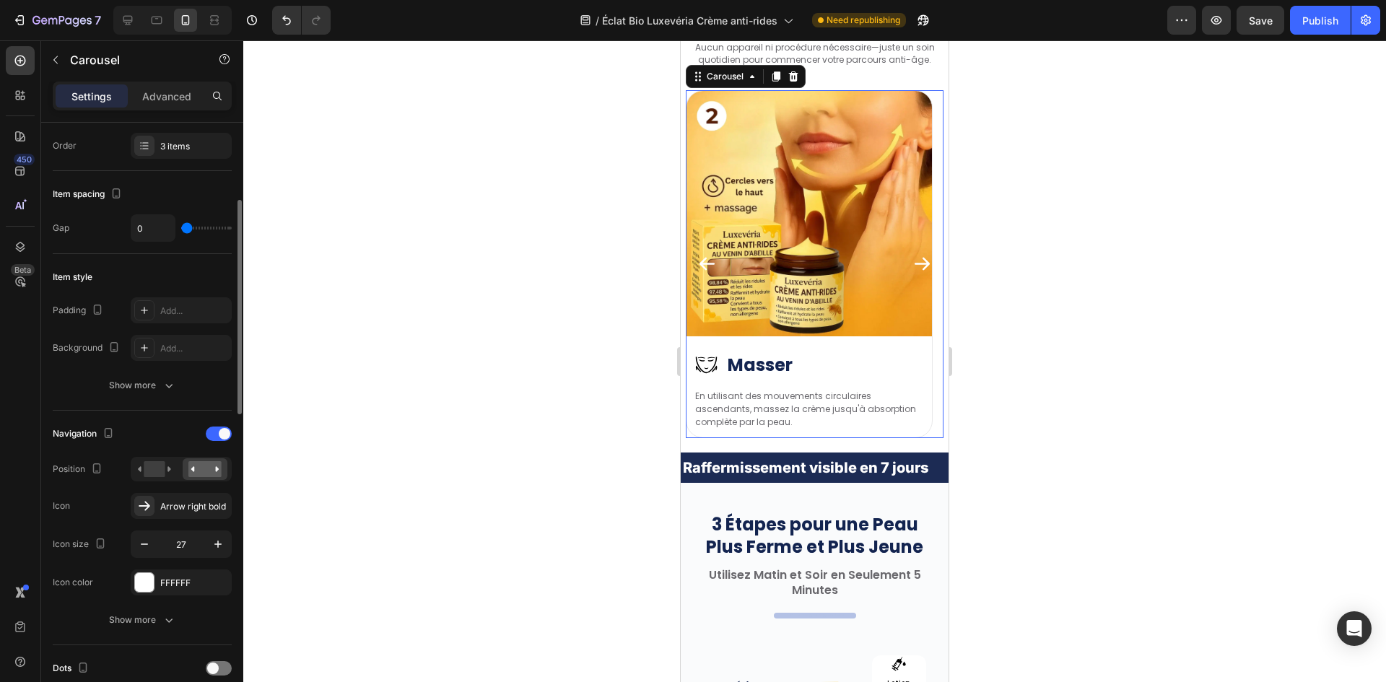
scroll to position [0, 0]
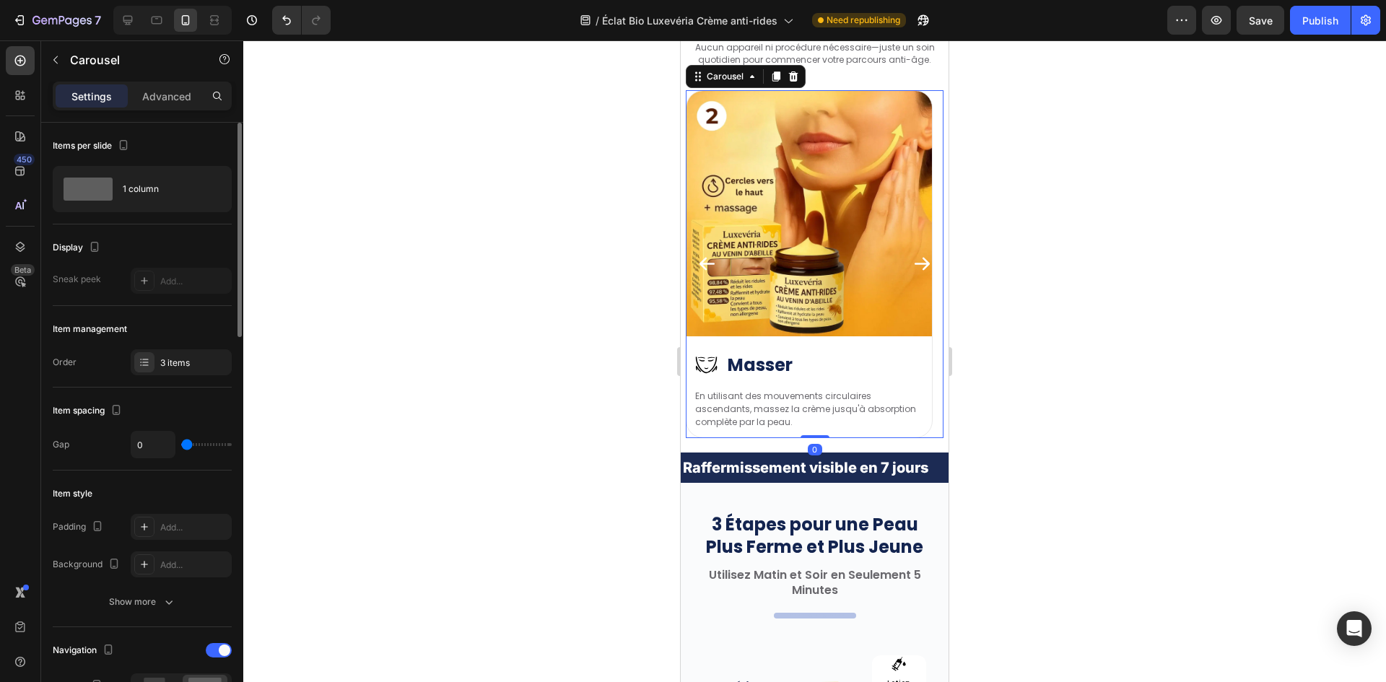
click at [912, 266] on icon "Carousel Next Arrow" at bounding box center [921, 263] width 19 height 19
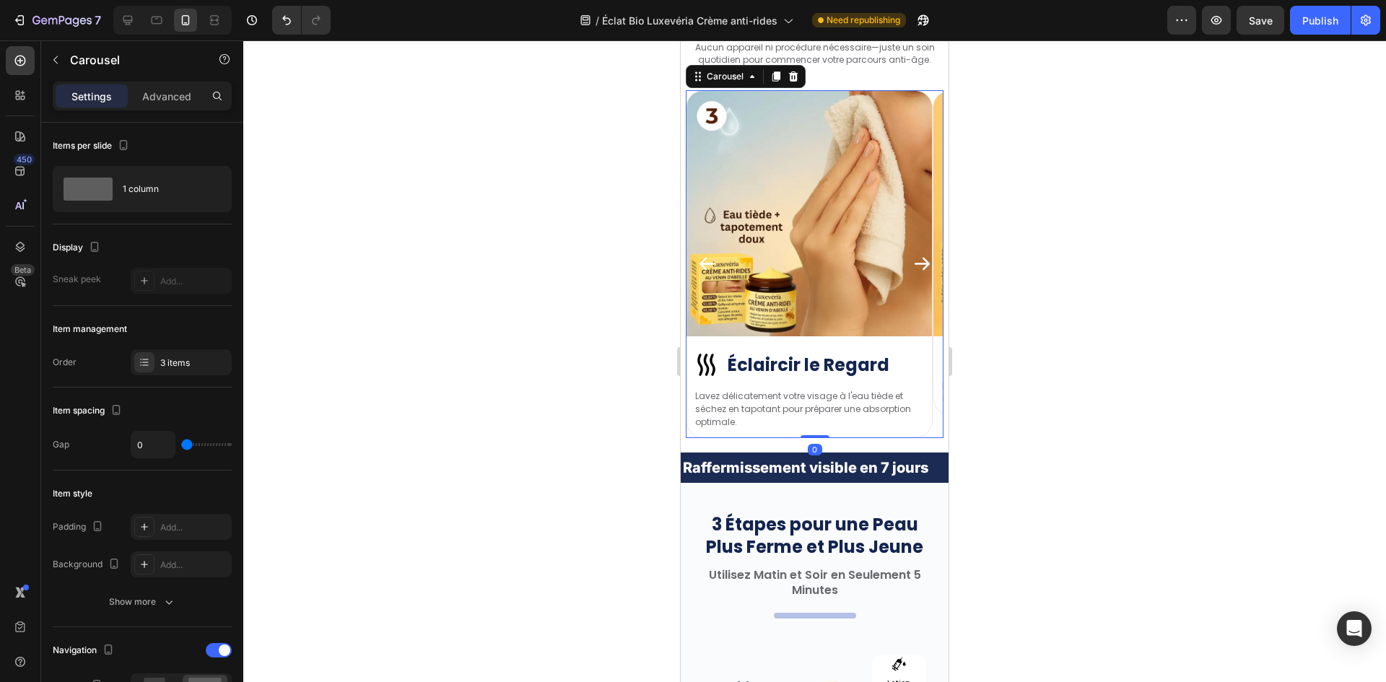
click at [912, 266] on icon "Carousel Next Arrow" at bounding box center [921, 263] width 19 height 19
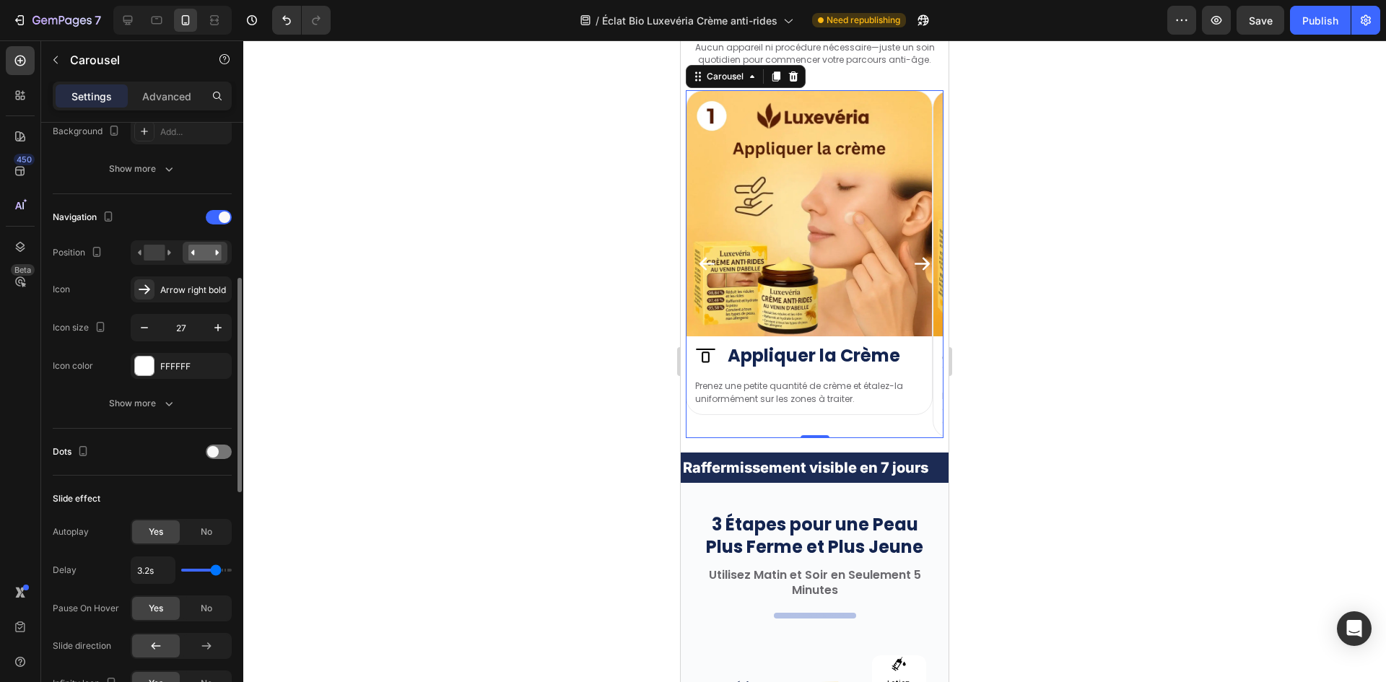
scroll to position [650, 0]
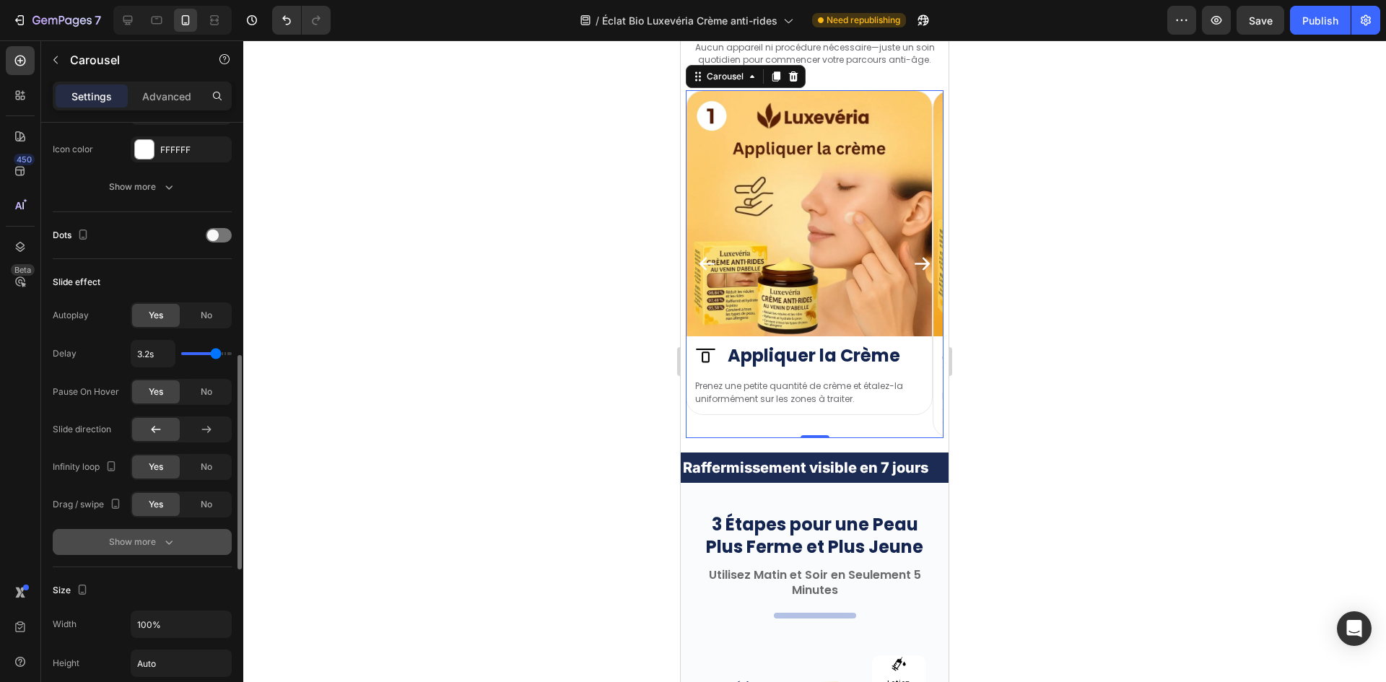
click at [154, 537] on div "Show more" at bounding box center [142, 542] width 67 height 14
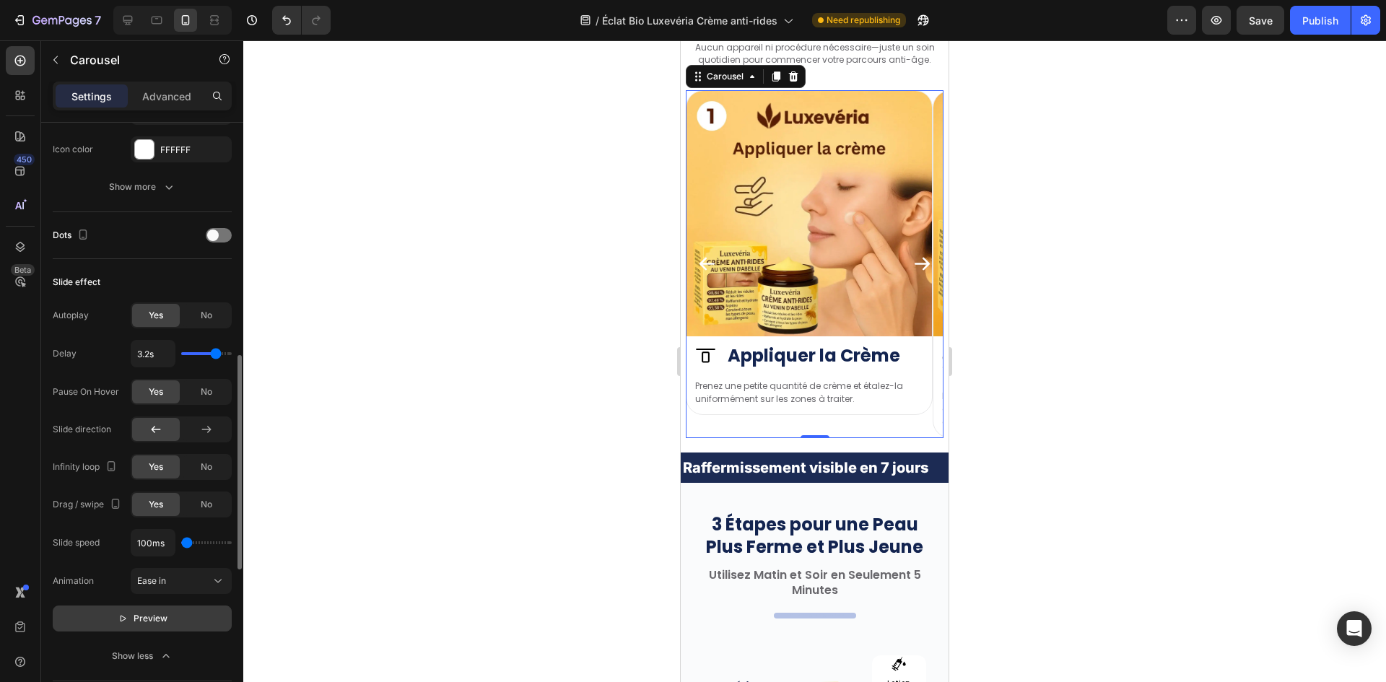
click at [145, 619] on span "Preview" at bounding box center [151, 618] width 34 height 14
click at [539, 362] on div at bounding box center [814, 361] width 1143 height 642
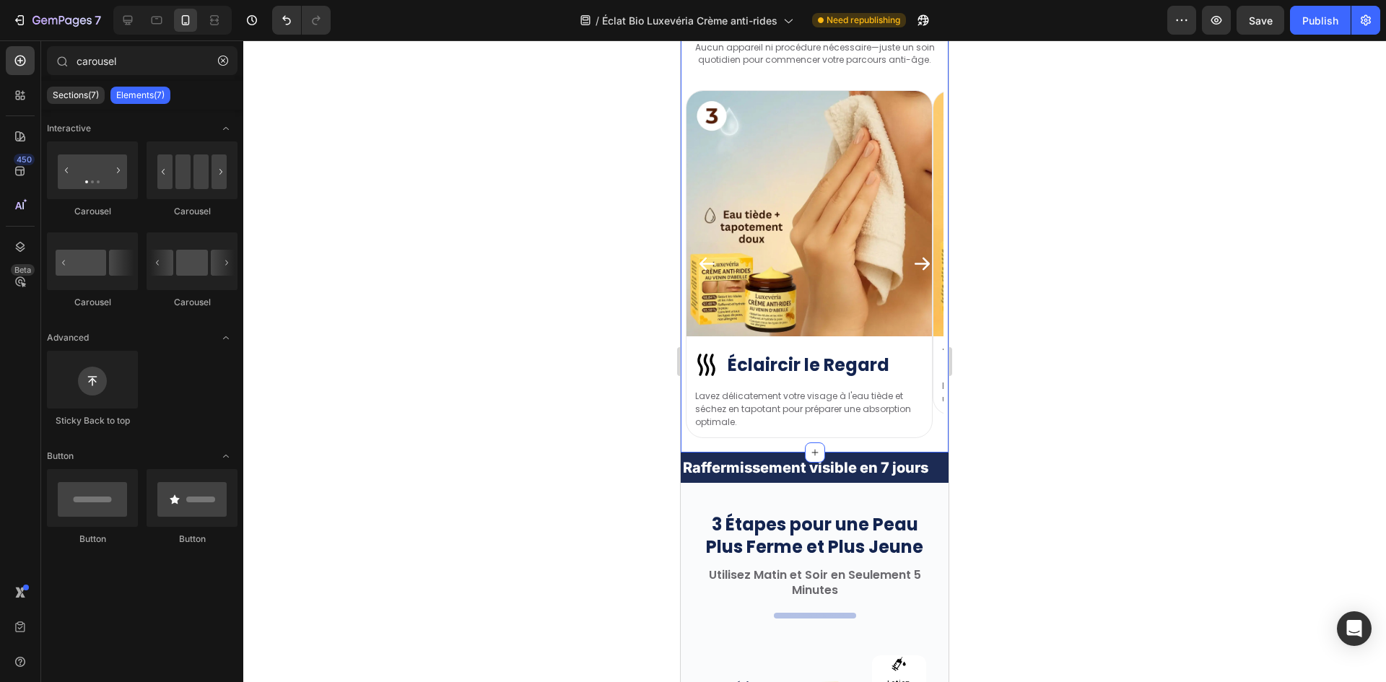
click at [682, 391] on div "3 Étapes pour une Peau Plus Ferme et Plus Jeune Heading Utilisez Matin et Soir …" at bounding box center [815, 171] width 268 height 563
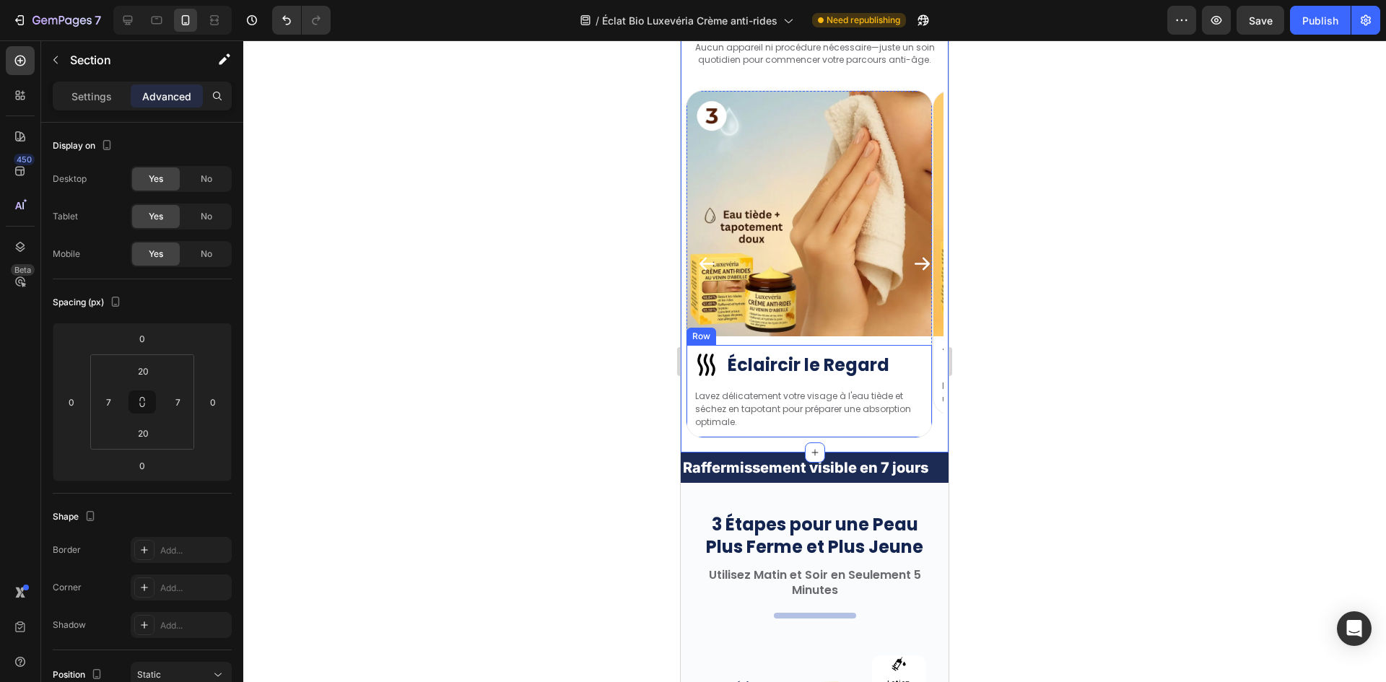
click at [689, 391] on div "Image Éclaircir le Regard Heading Row Lavez délicatement votre visage à l'eau t…" at bounding box center [808, 391] width 245 height 92
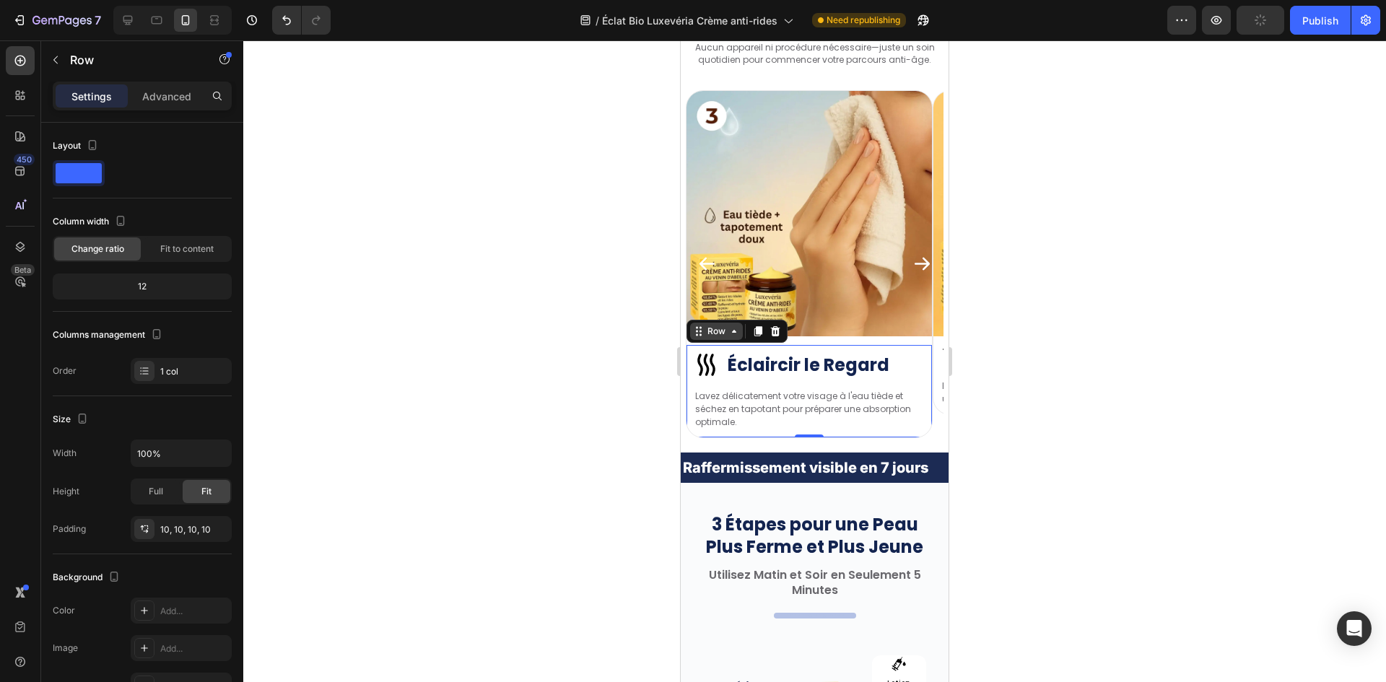
click at [716, 333] on div "Row" at bounding box center [716, 331] width 24 height 13
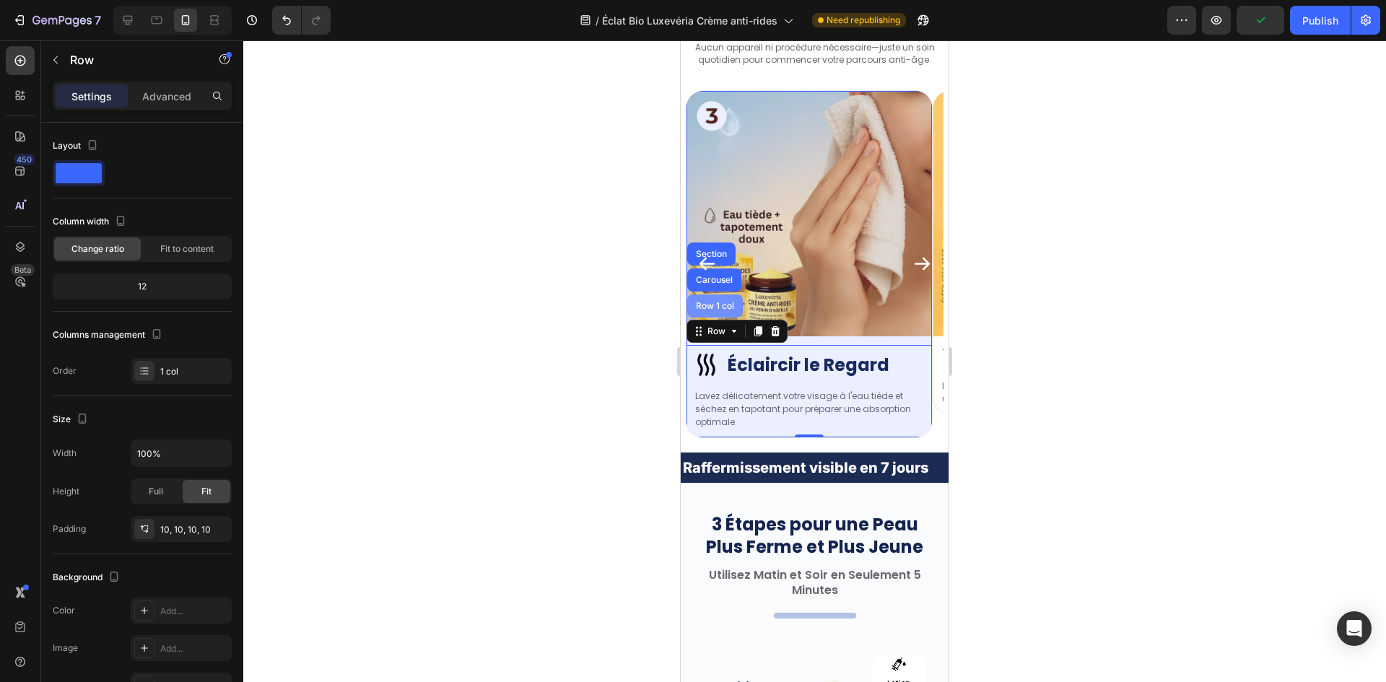
click at [720, 302] on div "Row 1 col" at bounding box center [715, 306] width 44 height 9
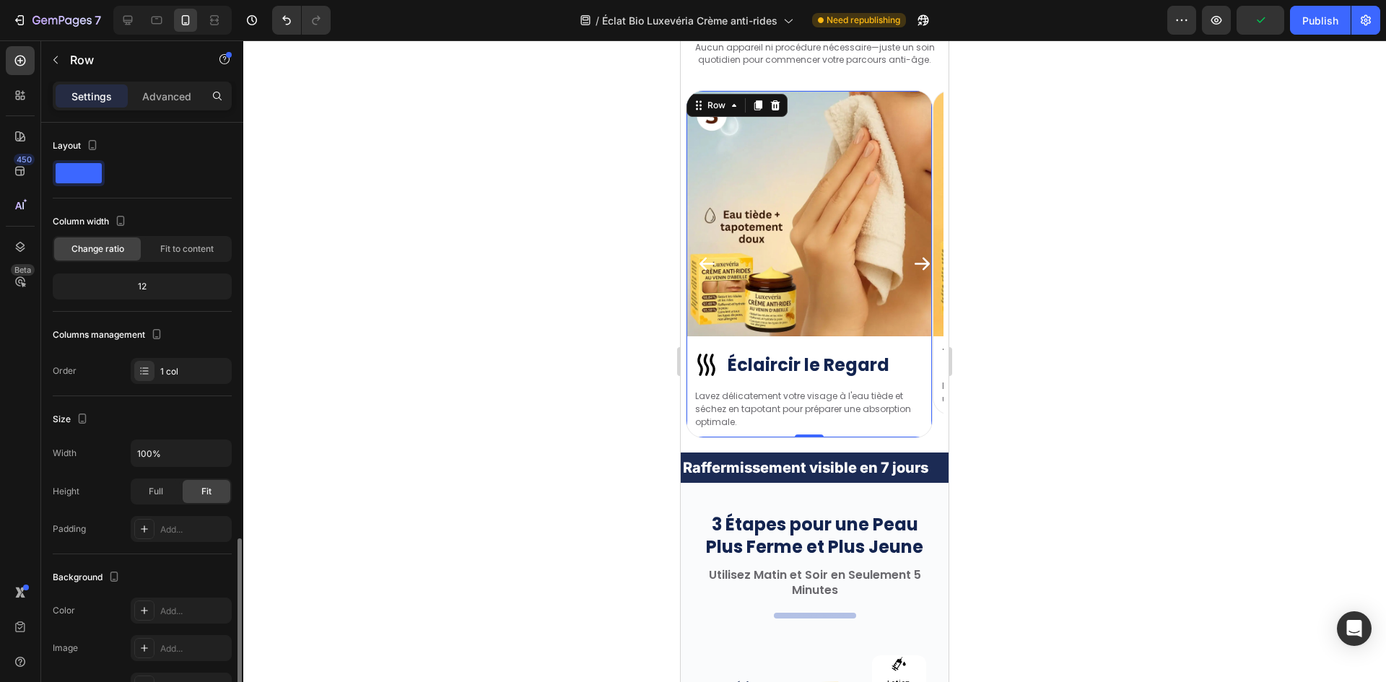
scroll to position [243, 0]
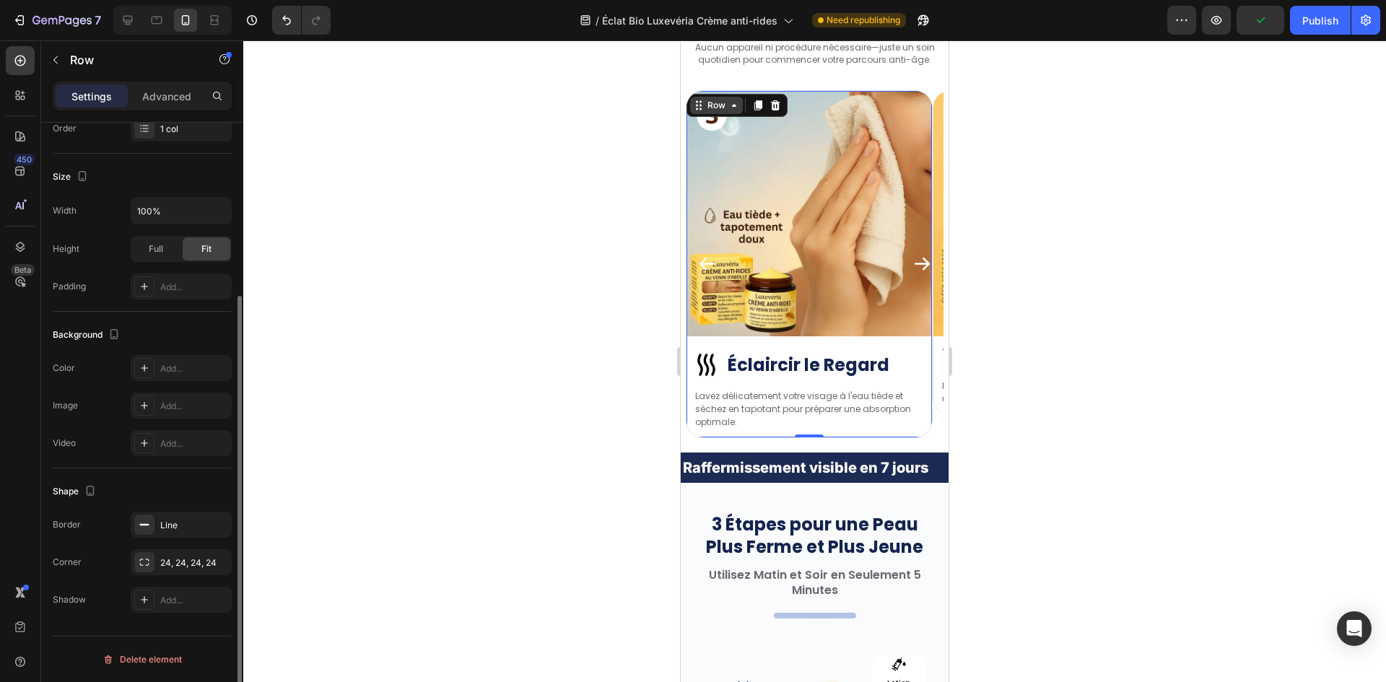
click at [710, 111] on div "Row" at bounding box center [716, 105] width 24 height 13
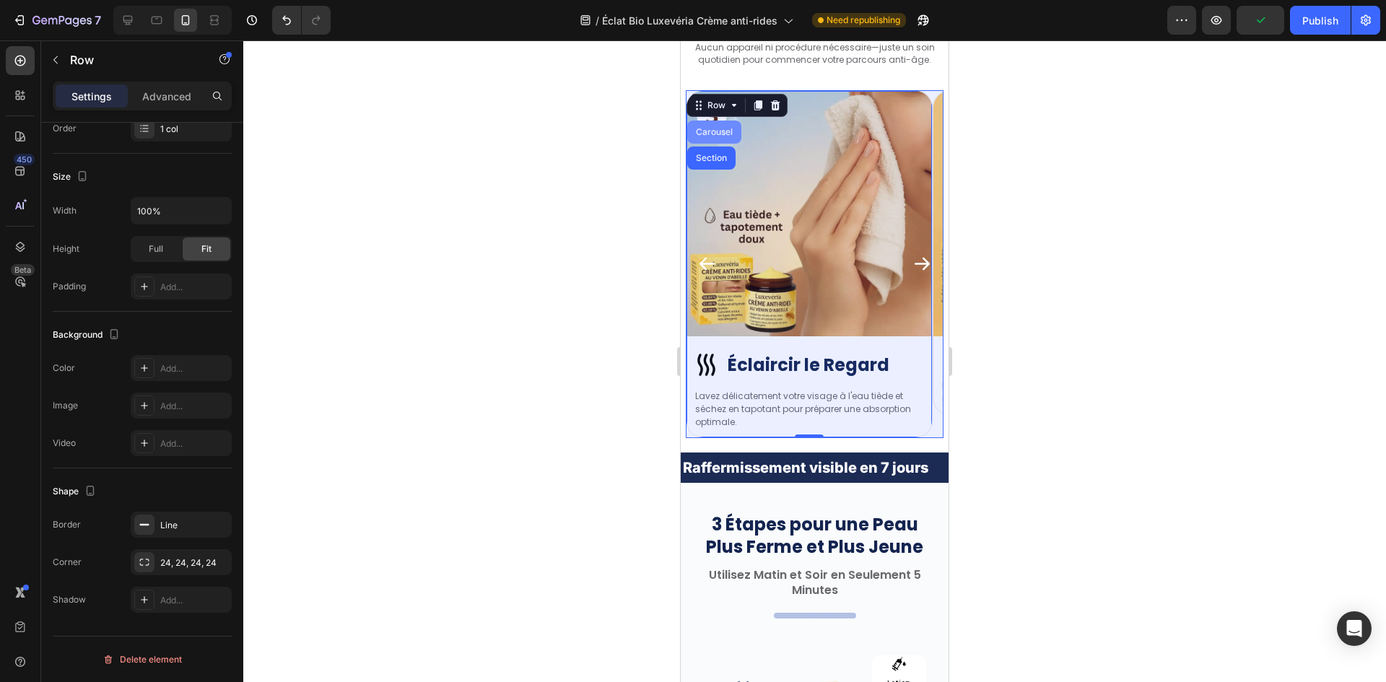
click at [710, 133] on div "Carousel" at bounding box center [714, 132] width 43 height 9
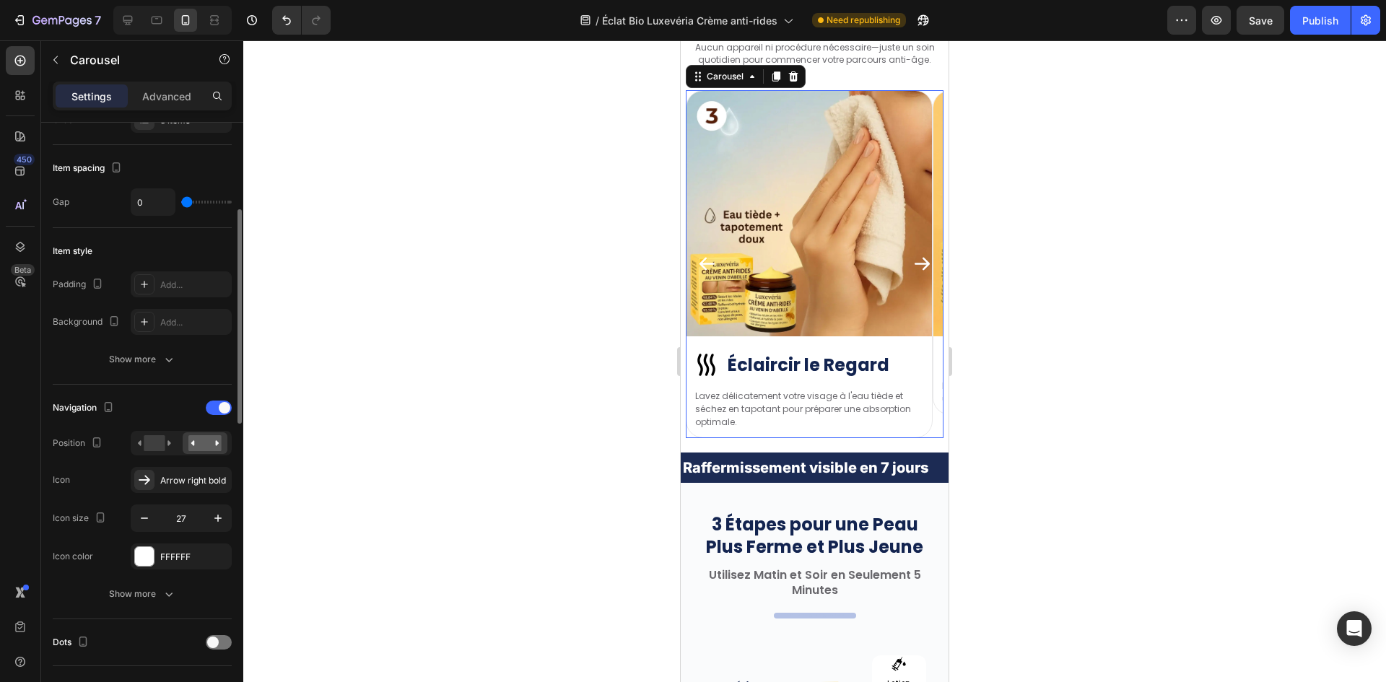
scroll to position [0, 0]
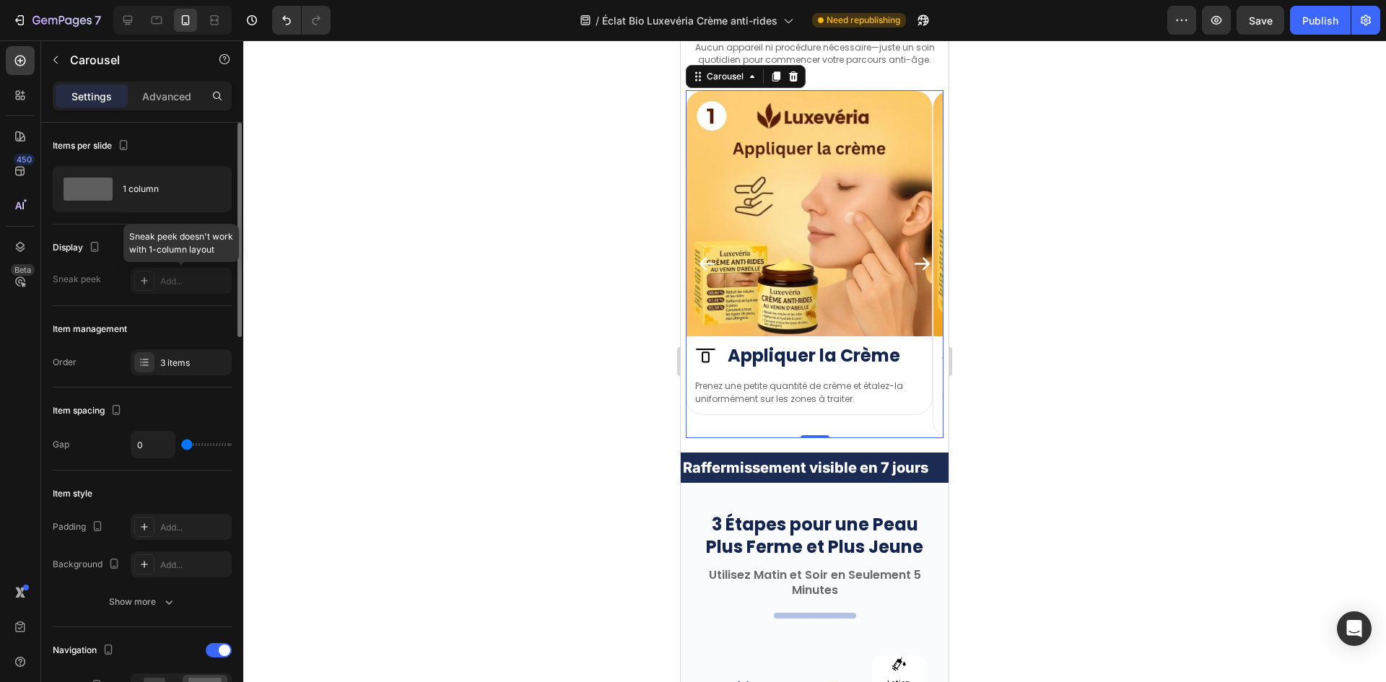
click at [142, 281] on div at bounding box center [181, 281] width 101 height 26
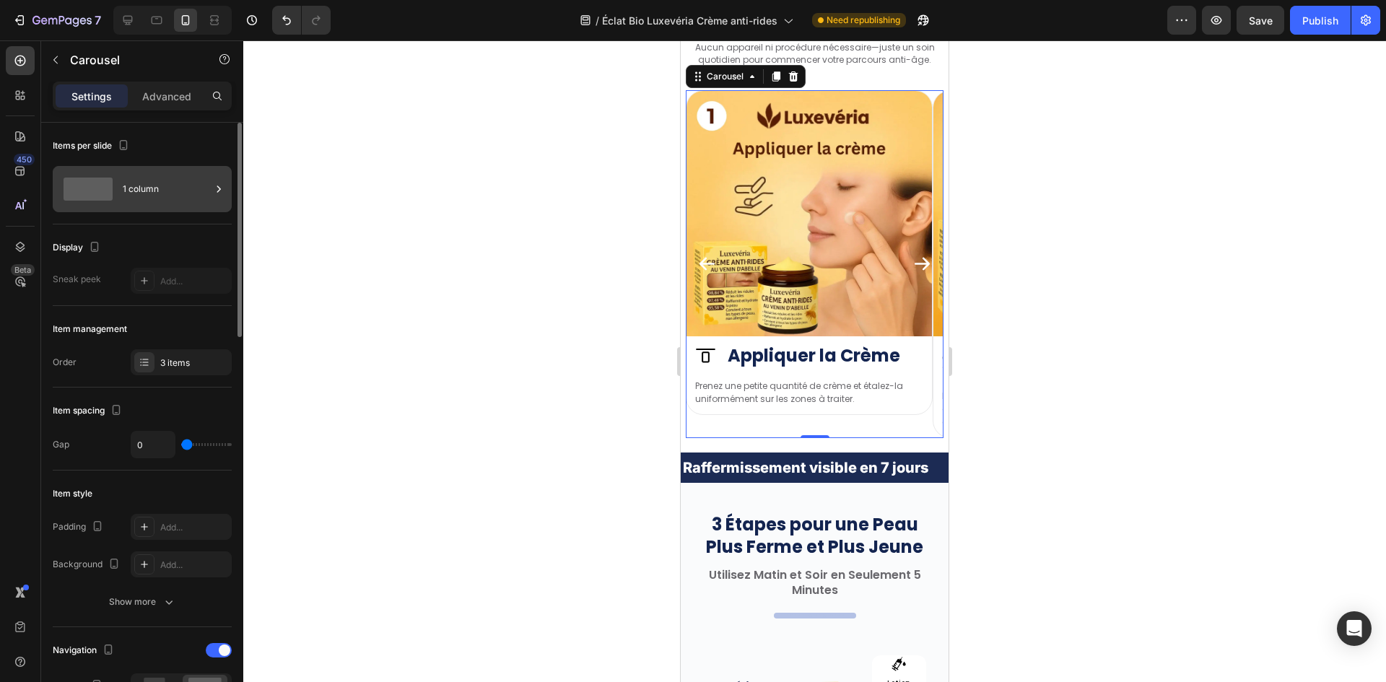
click at [95, 196] on span at bounding box center [88, 189] width 49 height 23
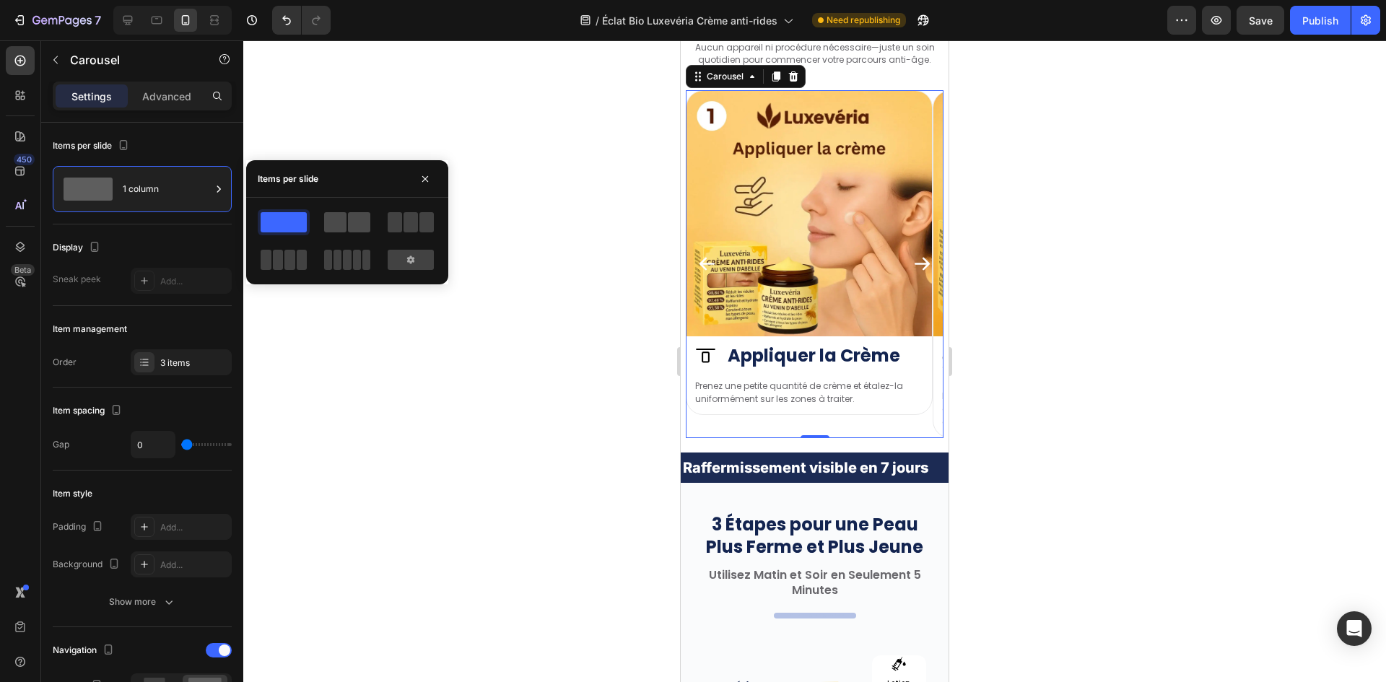
click at [351, 224] on span at bounding box center [359, 222] width 22 height 20
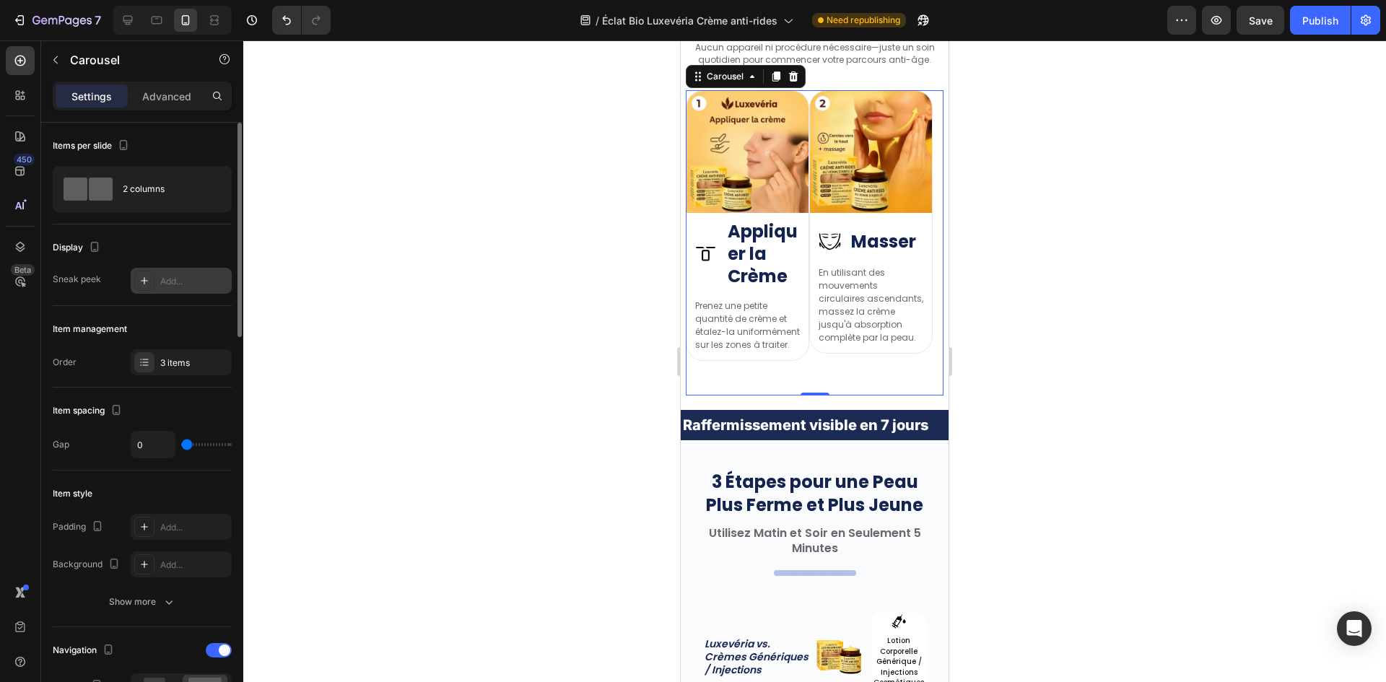
click at [175, 287] on div "Add..." at bounding box center [194, 281] width 68 height 13
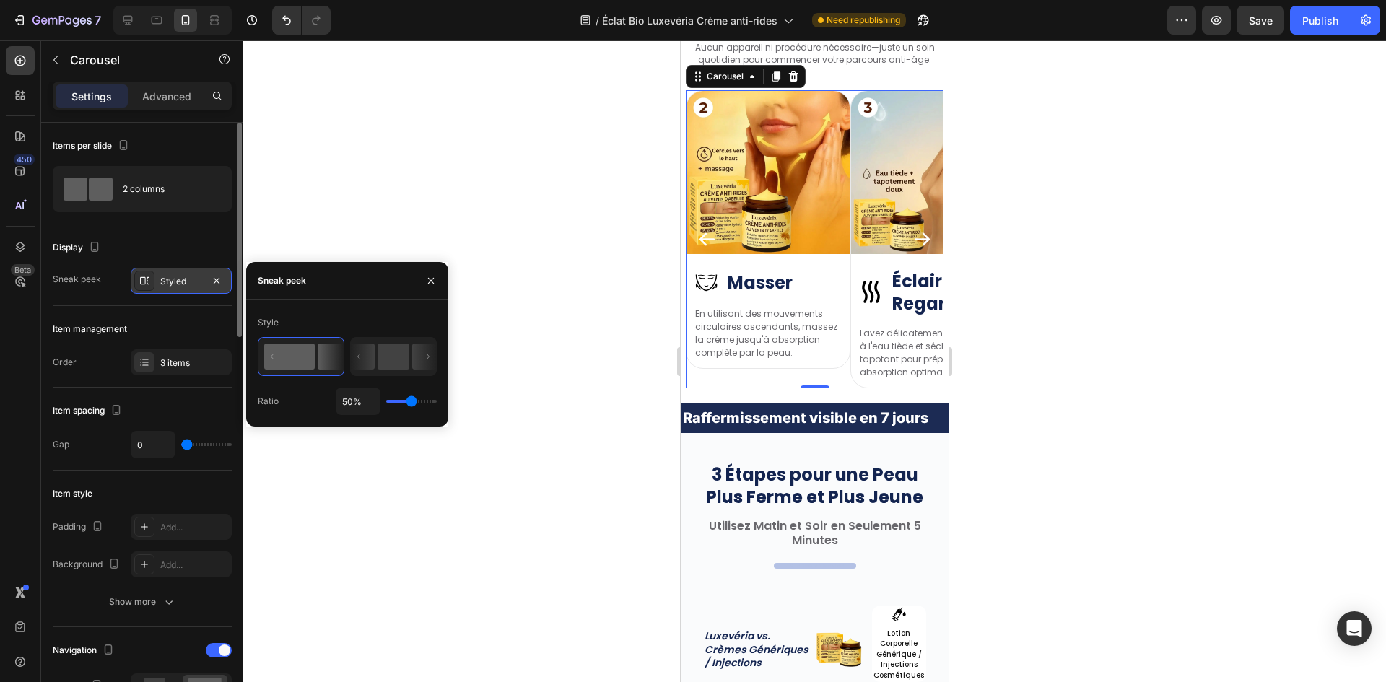
type input "38%"
type input "38"
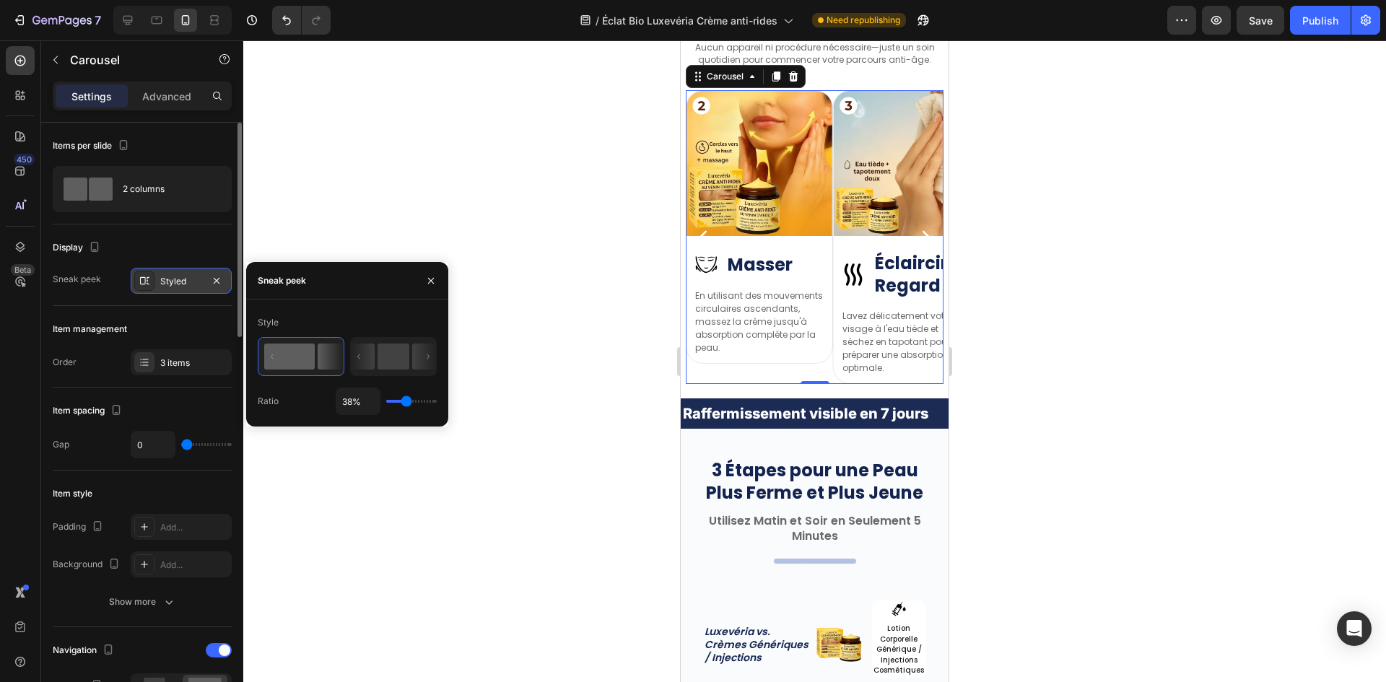
type input "34%"
type input "34"
type input "49%"
type input "49"
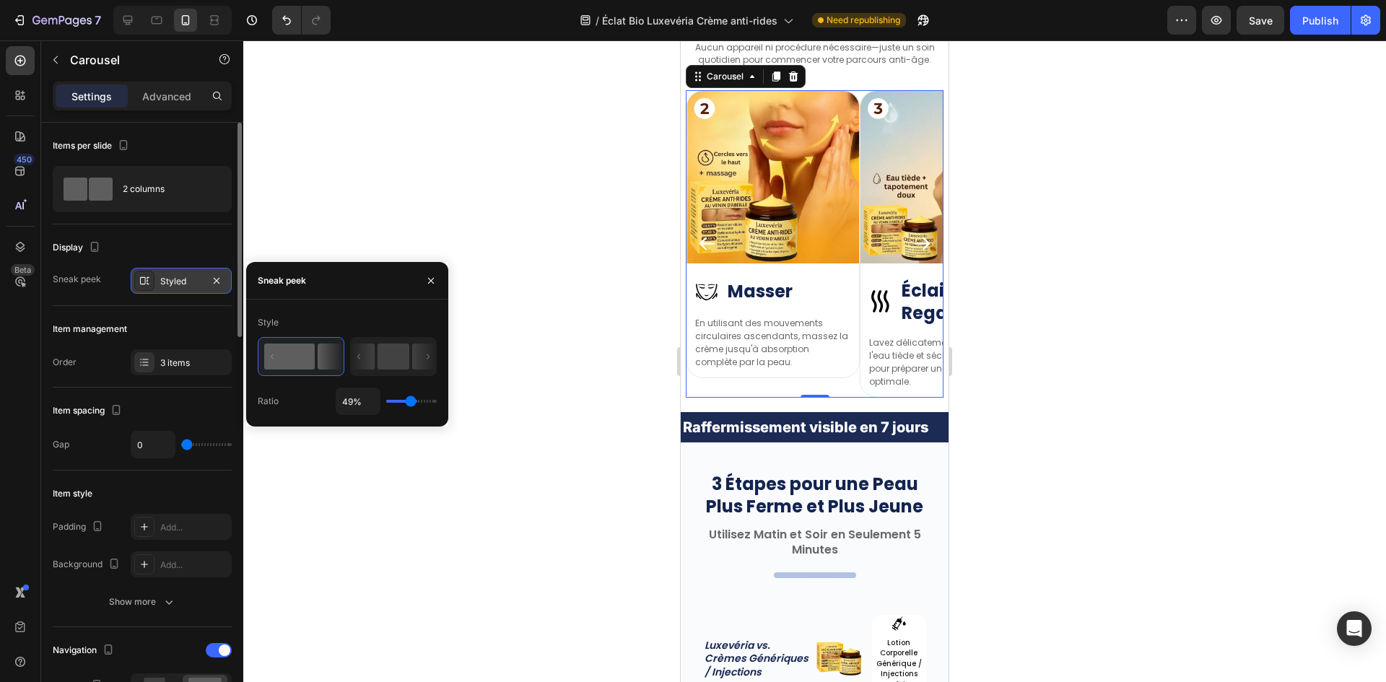
type input "69%"
type input "69"
type input "85%"
type input "85"
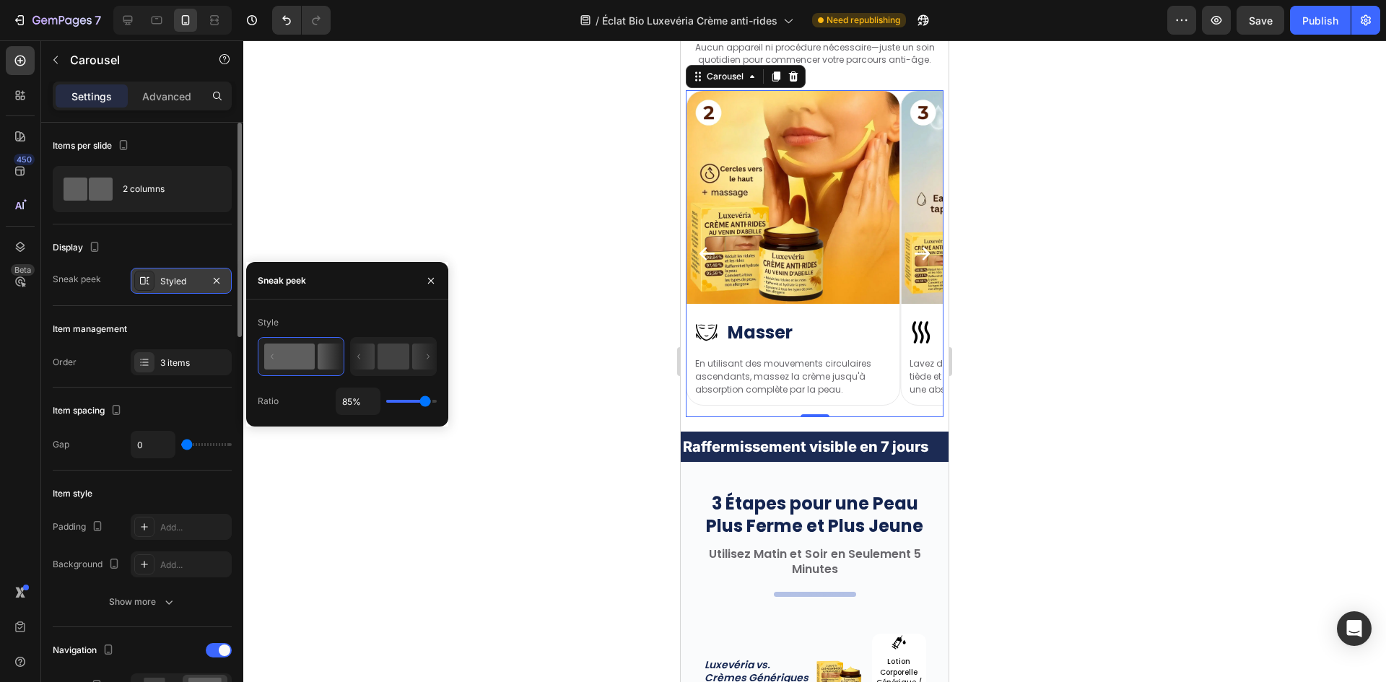
type input "80%"
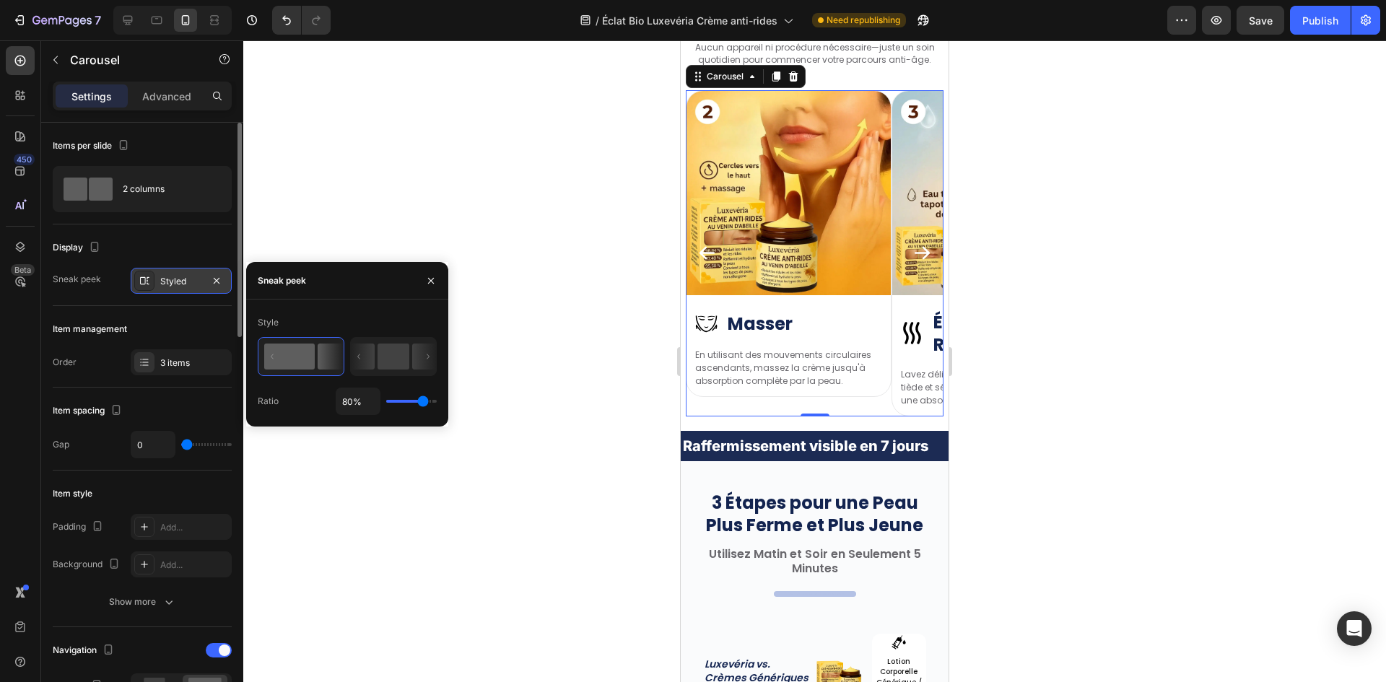
drag, startPoint x: 409, startPoint y: 401, endPoint x: 423, endPoint y: 404, distance: 14.7
type input "80"
click at [423, 403] on input "range" at bounding box center [411, 401] width 51 height 3
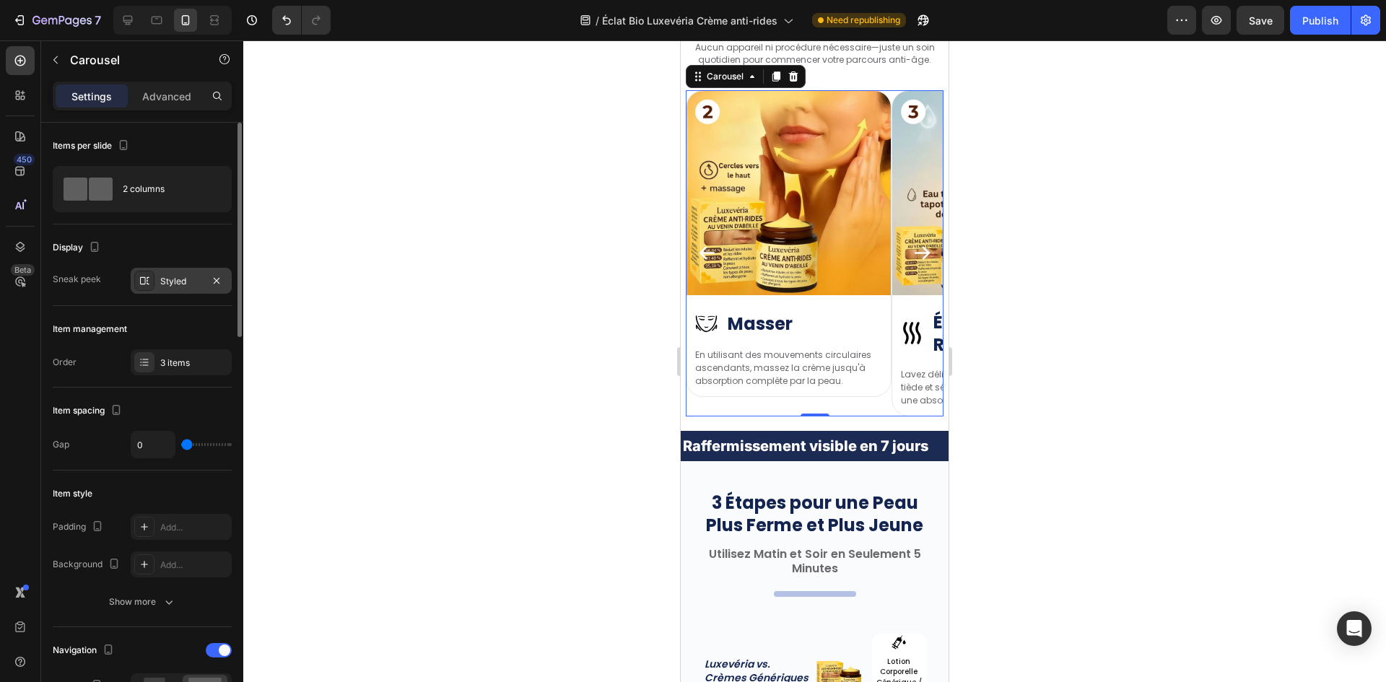
click at [396, 180] on div at bounding box center [814, 361] width 1143 height 642
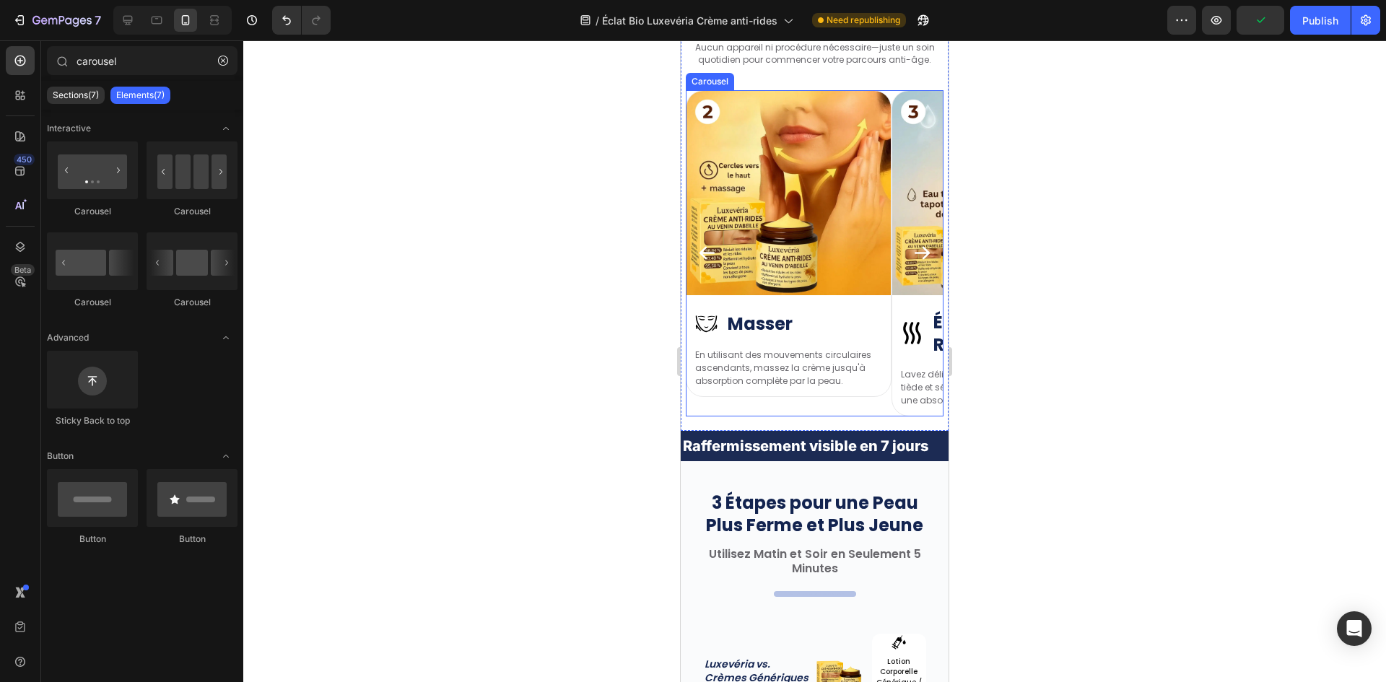
click at [781, 404] on div "Image Image Masser Heading Row En utilisant des mouvements circulaires ascendan…" at bounding box center [789, 253] width 206 height 326
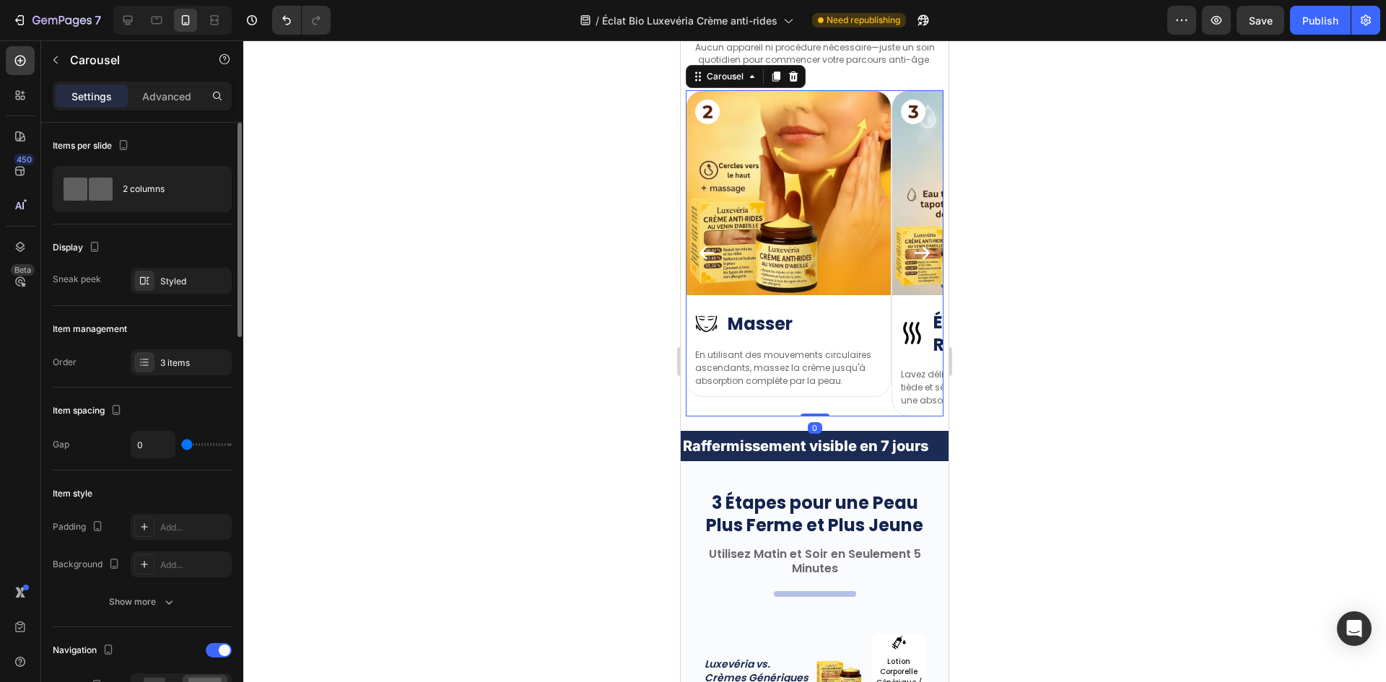
type input "6"
type input "9"
type input "13"
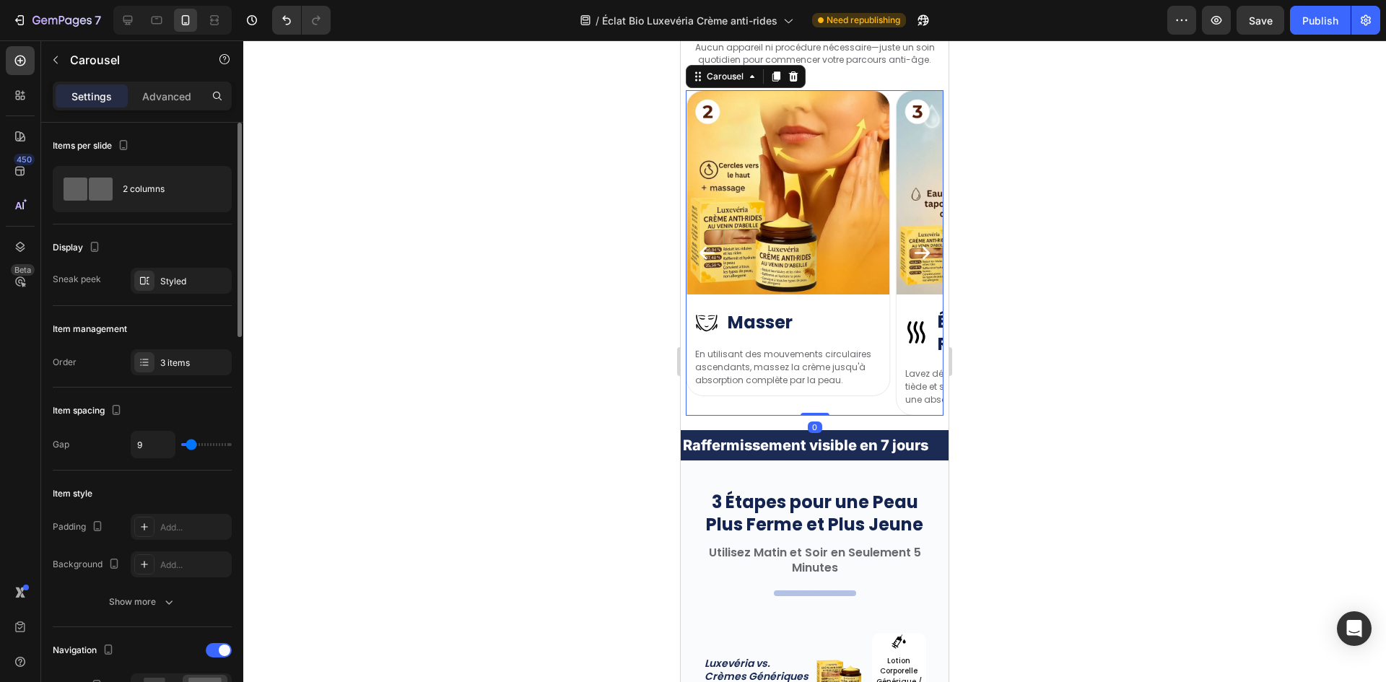
type input "13"
type input "19"
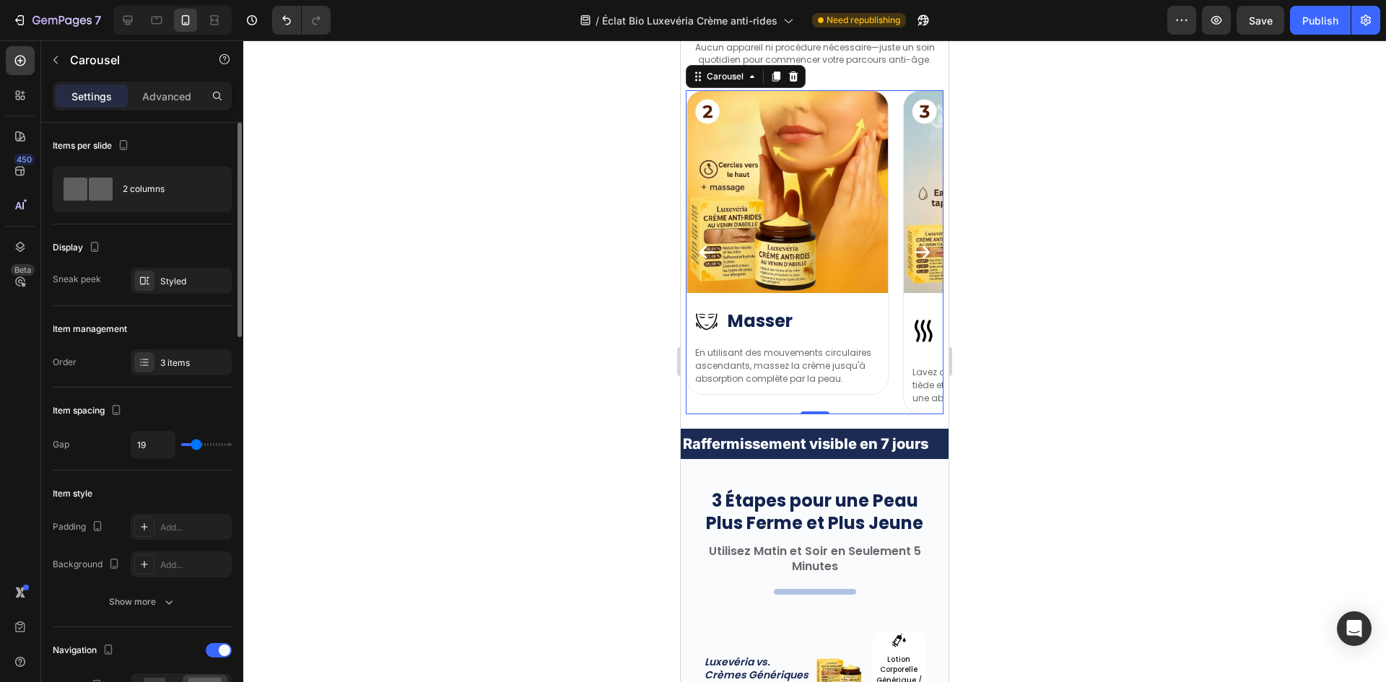
drag, startPoint x: 186, startPoint y: 444, endPoint x: 196, endPoint y: 445, distance: 10.2
type input "19"
click at [196, 445] on input "range" at bounding box center [206, 444] width 51 height 3
click at [912, 260] on icon "Carousel Next Arrow" at bounding box center [921, 252] width 19 height 19
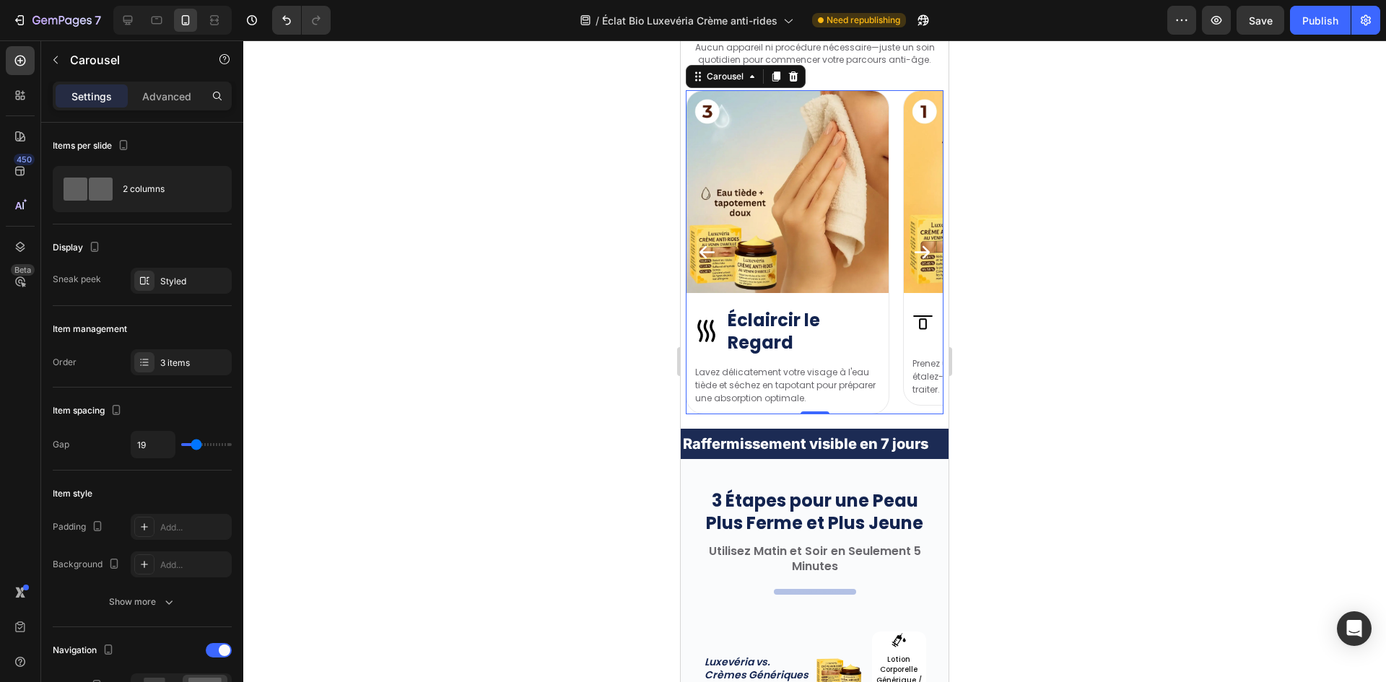
click at [912, 260] on icon "Carousel Next Arrow" at bounding box center [921, 252] width 19 height 19
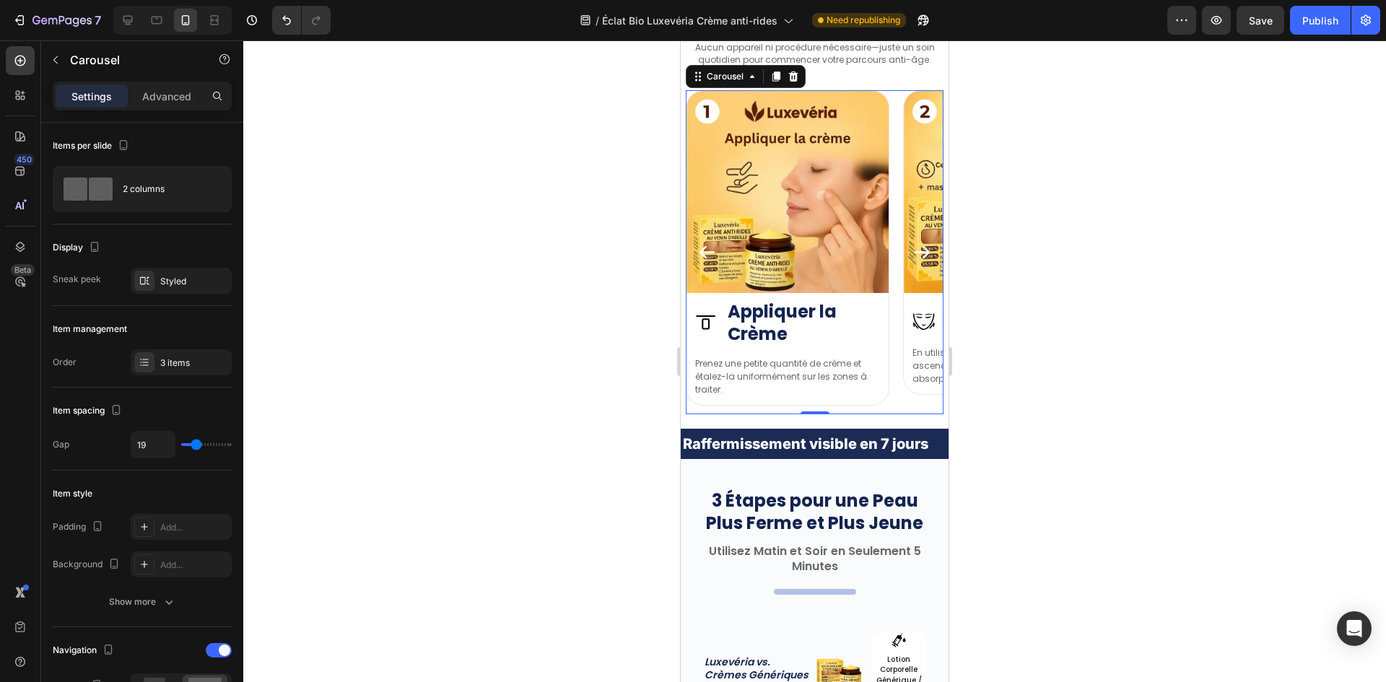
click at [912, 260] on icon "Carousel Next Arrow" at bounding box center [921, 252] width 19 height 19
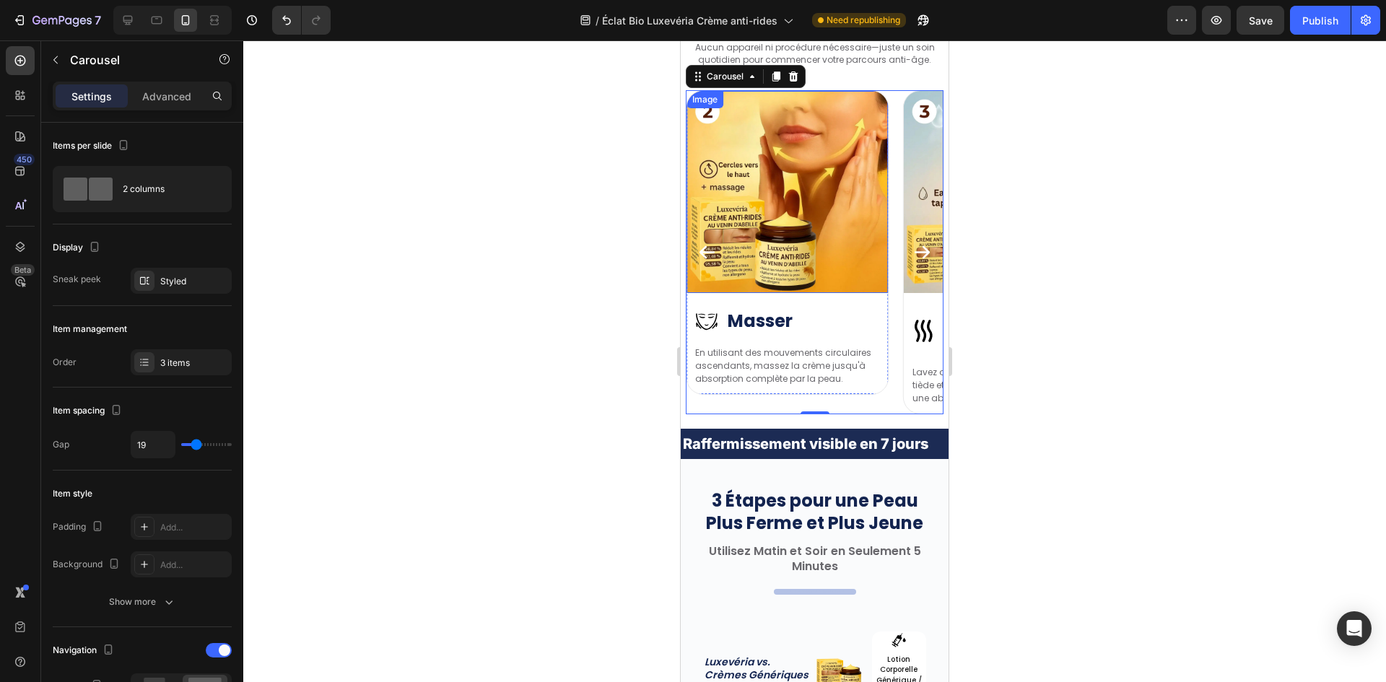
click at [525, 231] on div at bounding box center [814, 361] width 1143 height 642
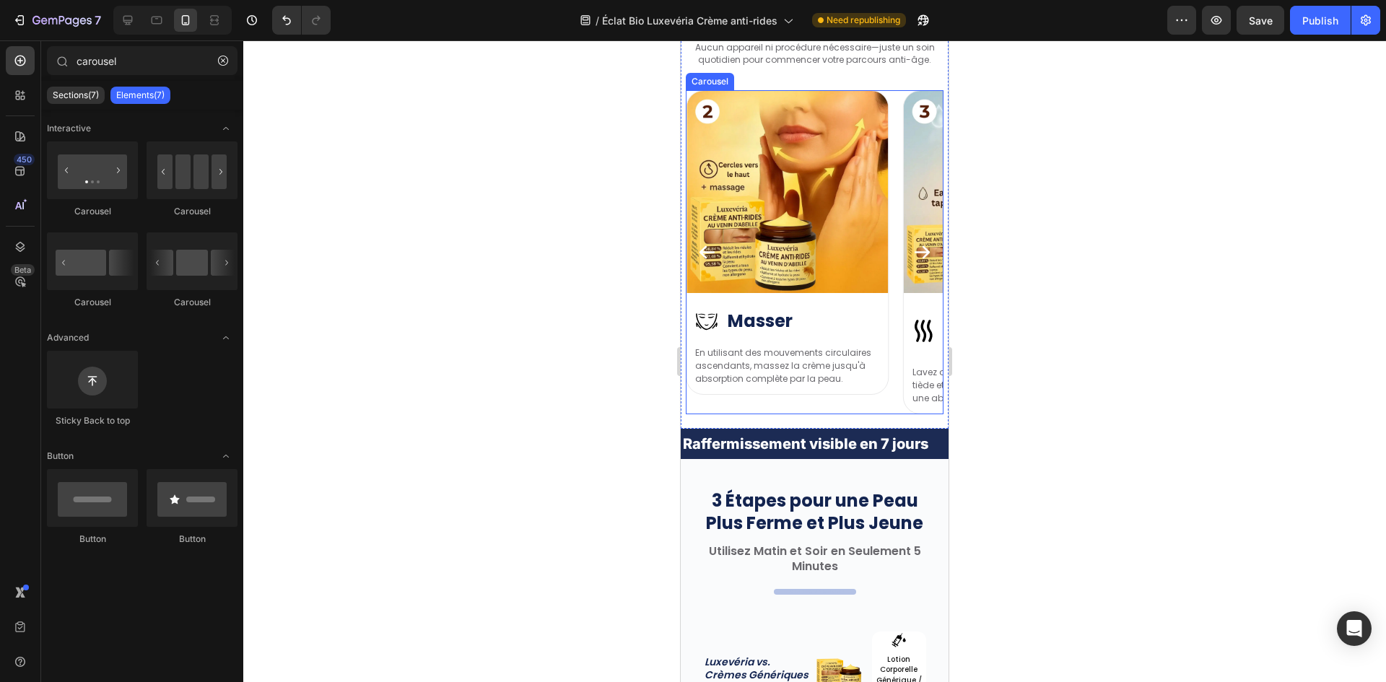
click at [912, 256] on icon "Carousel Next Arrow" at bounding box center [921, 252] width 19 height 19
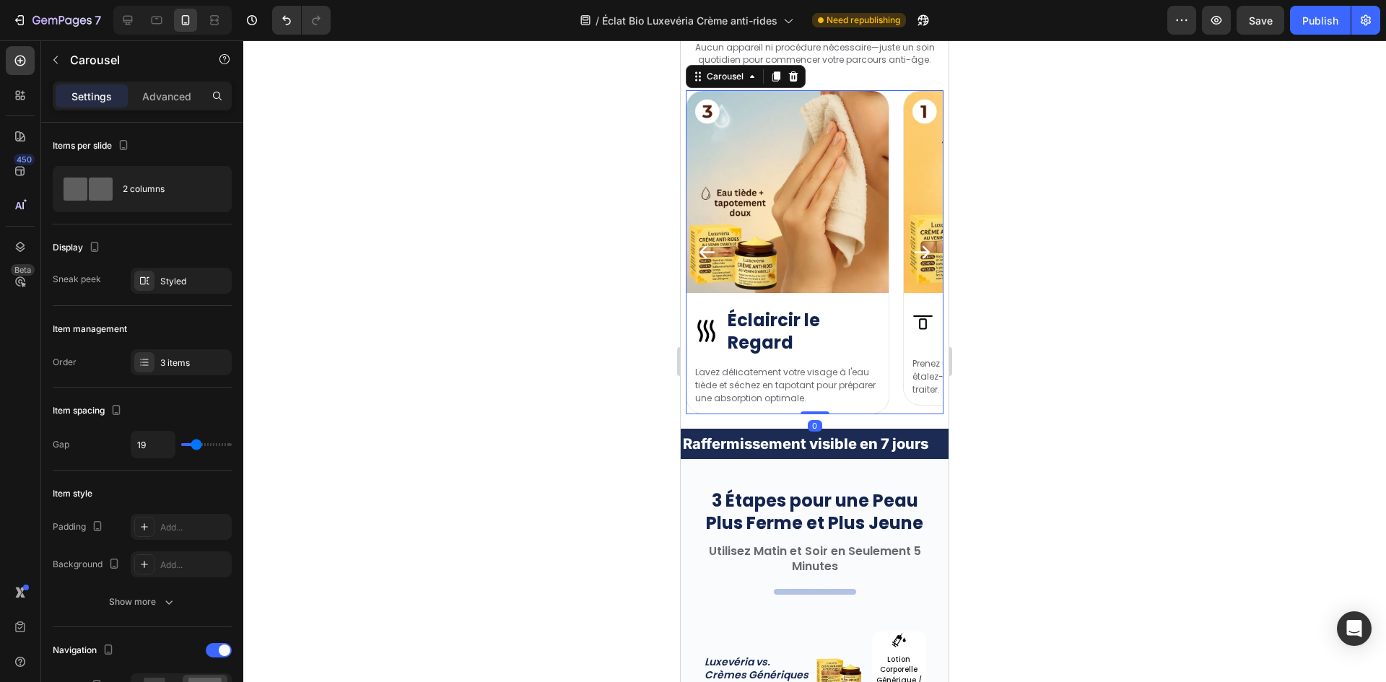
click at [912, 256] on icon "Carousel Next Arrow" at bounding box center [921, 252] width 19 height 19
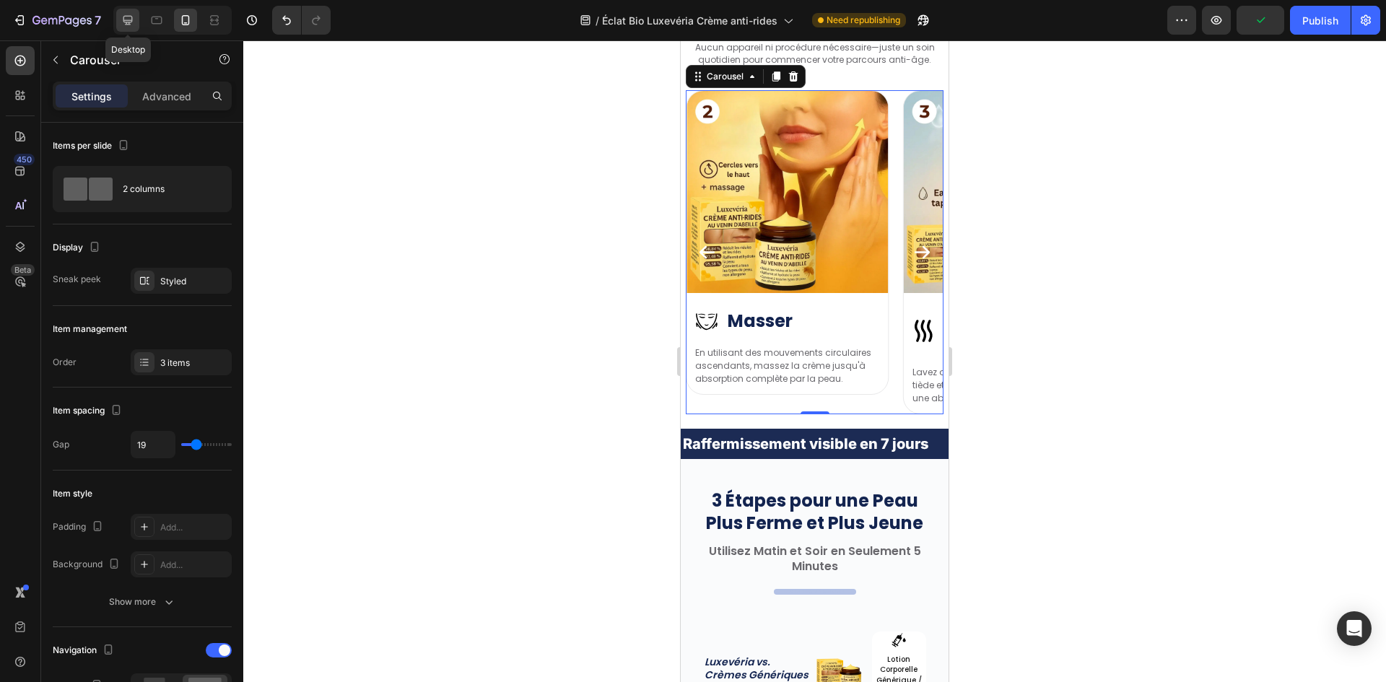
click at [133, 16] on icon at bounding box center [128, 20] width 14 height 14
type input "16"
type input "1200"
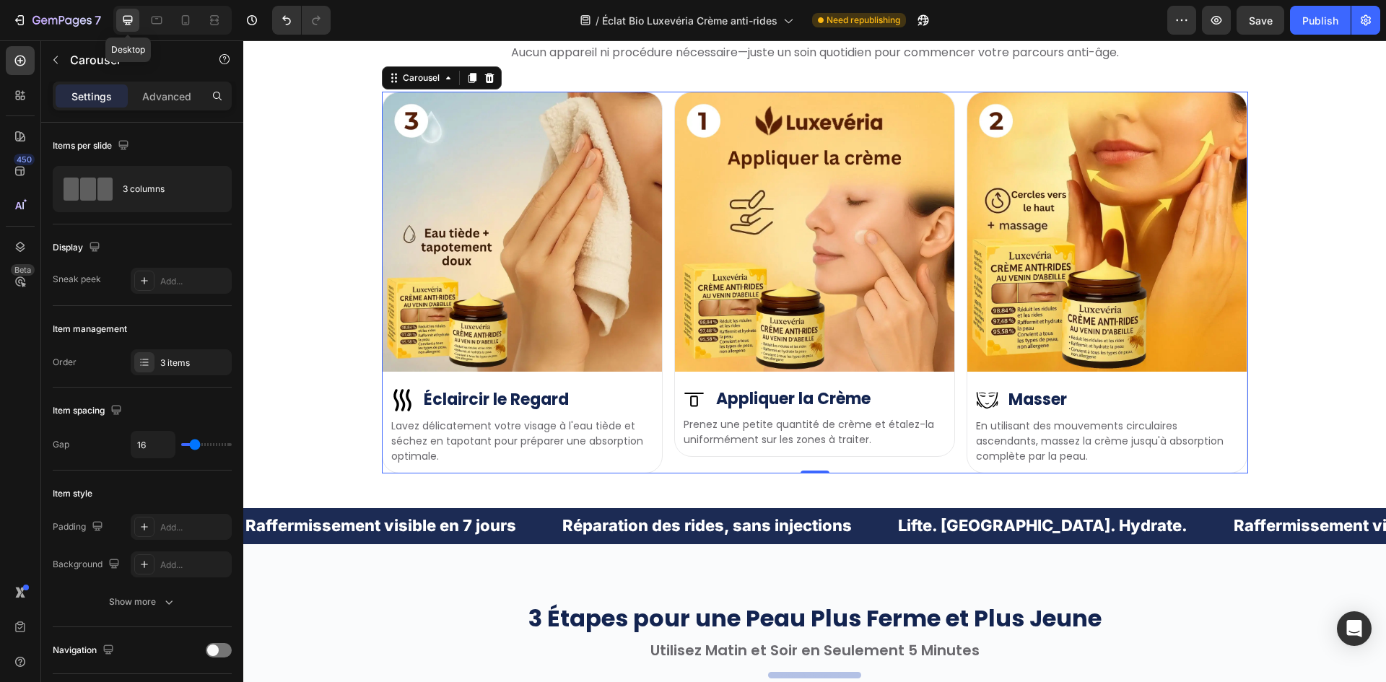
scroll to position [4096, 0]
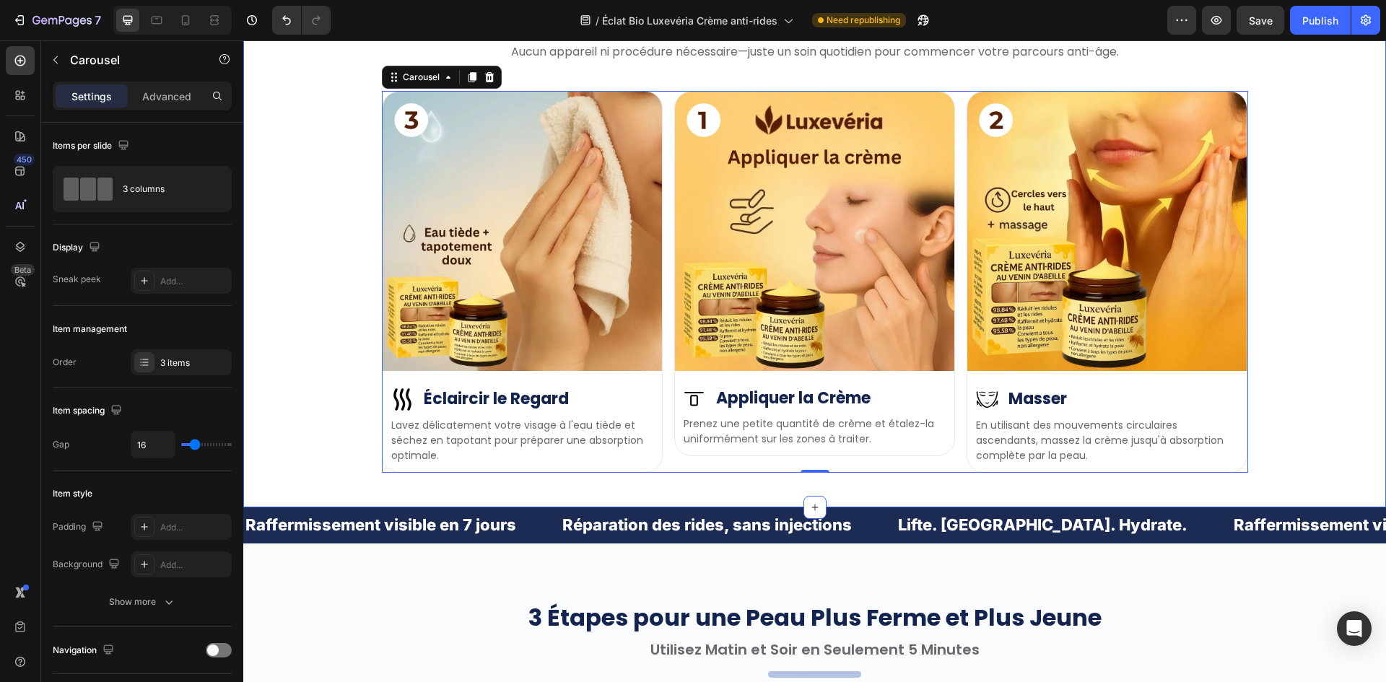
click at [310, 280] on div "Image Image Éclaircir le Regard Heading Row Lavez délicatement votre visage à l…" at bounding box center [814, 282] width 1121 height 382
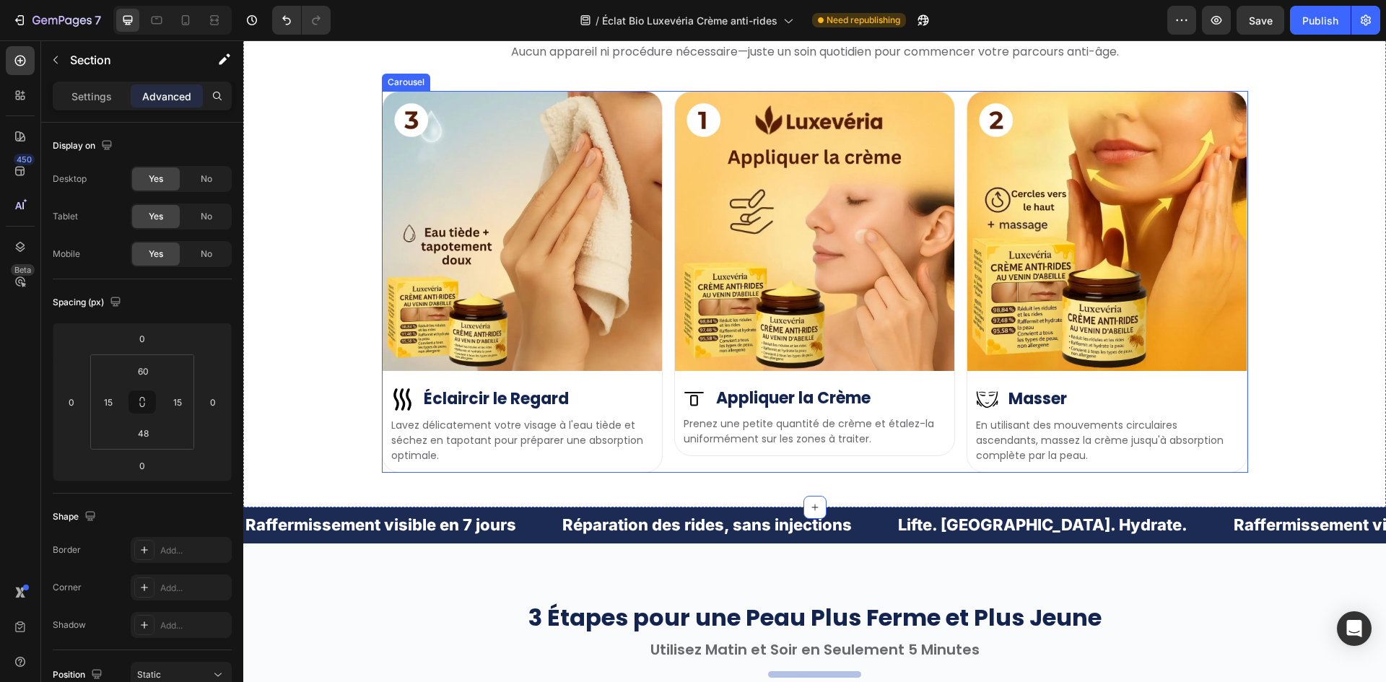
click at [666, 333] on div "Image Image Éclaircir le Regard Heading Row Lavez délicatement votre visage à l…" at bounding box center [815, 282] width 866 height 382
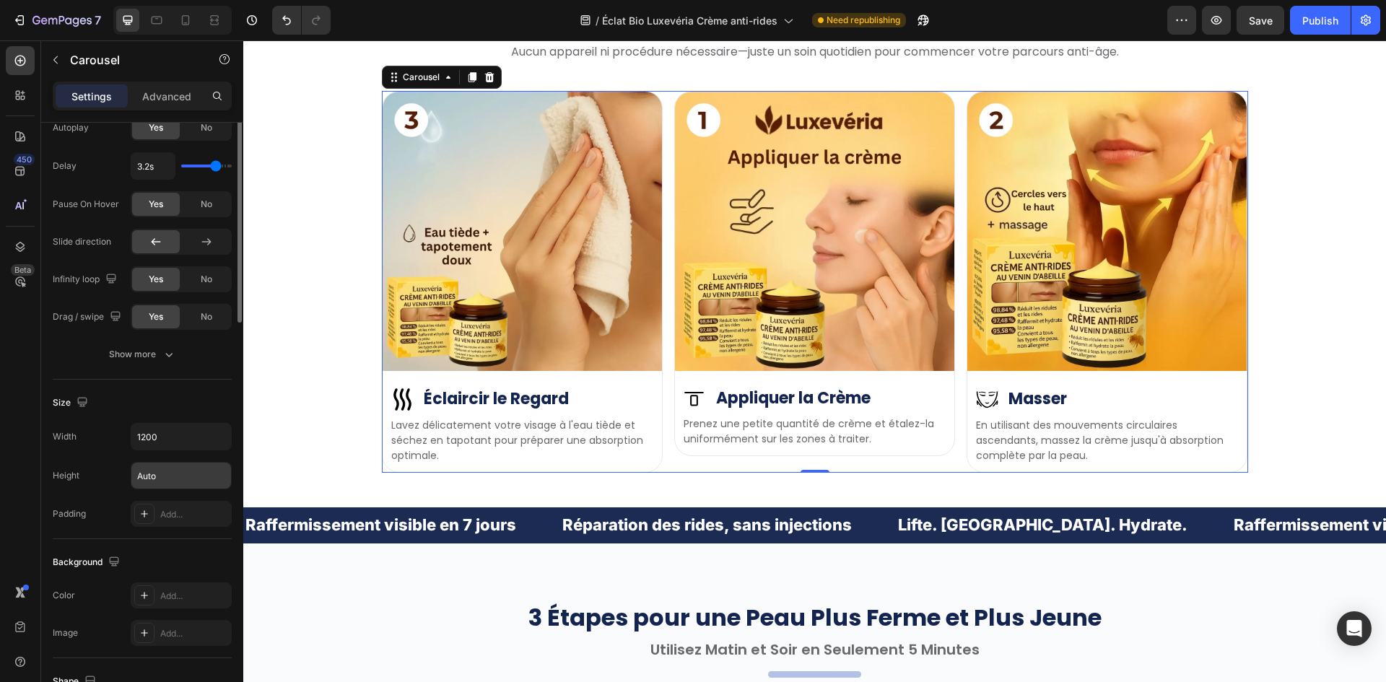
scroll to position [433, 0]
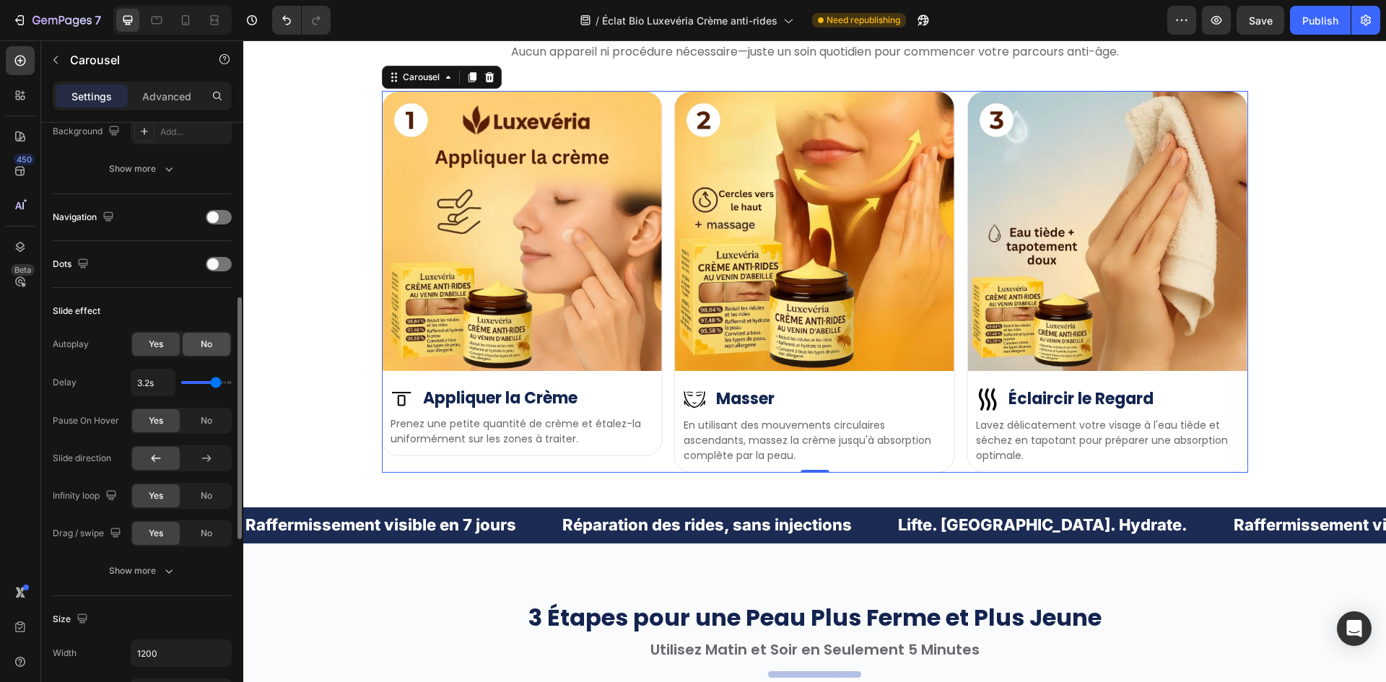
click at [203, 338] on span "No" at bounding box center [207, 344] width 12 height 13
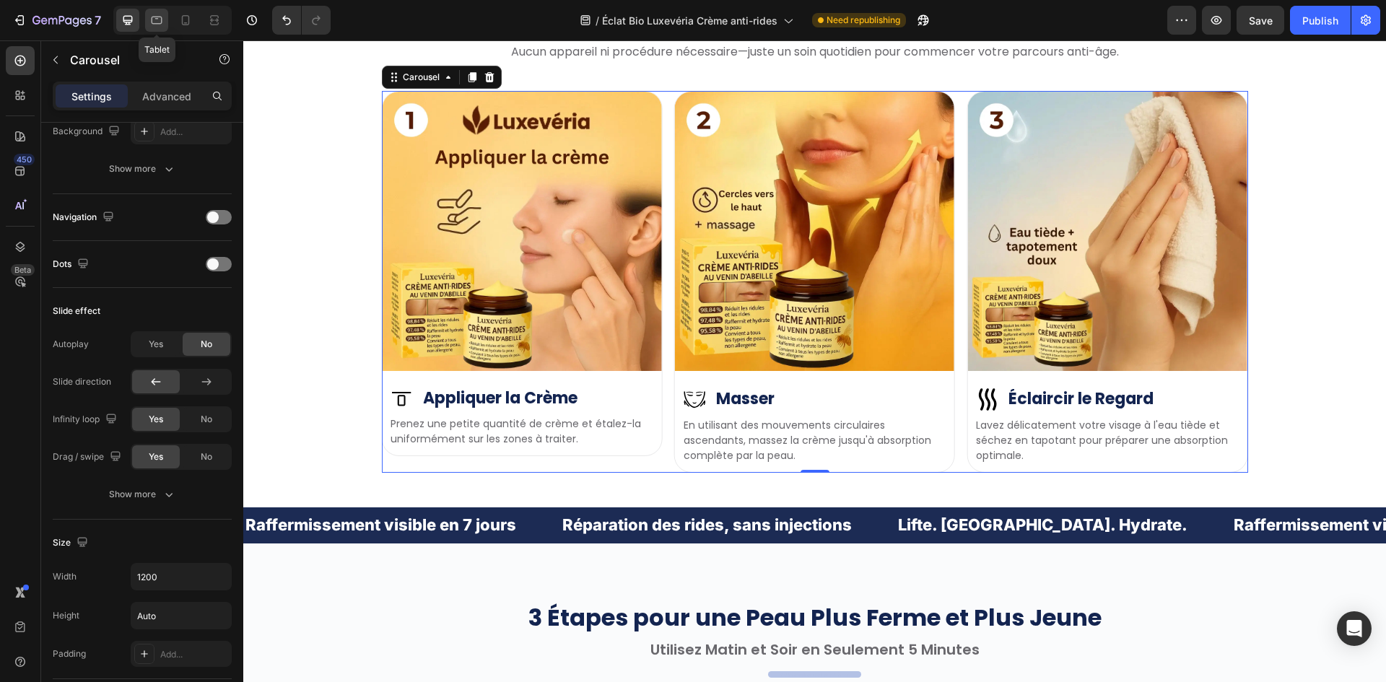
click at [152, 19] on icon at bounding box center [157, 21] width 11 height 8
type input "100%"
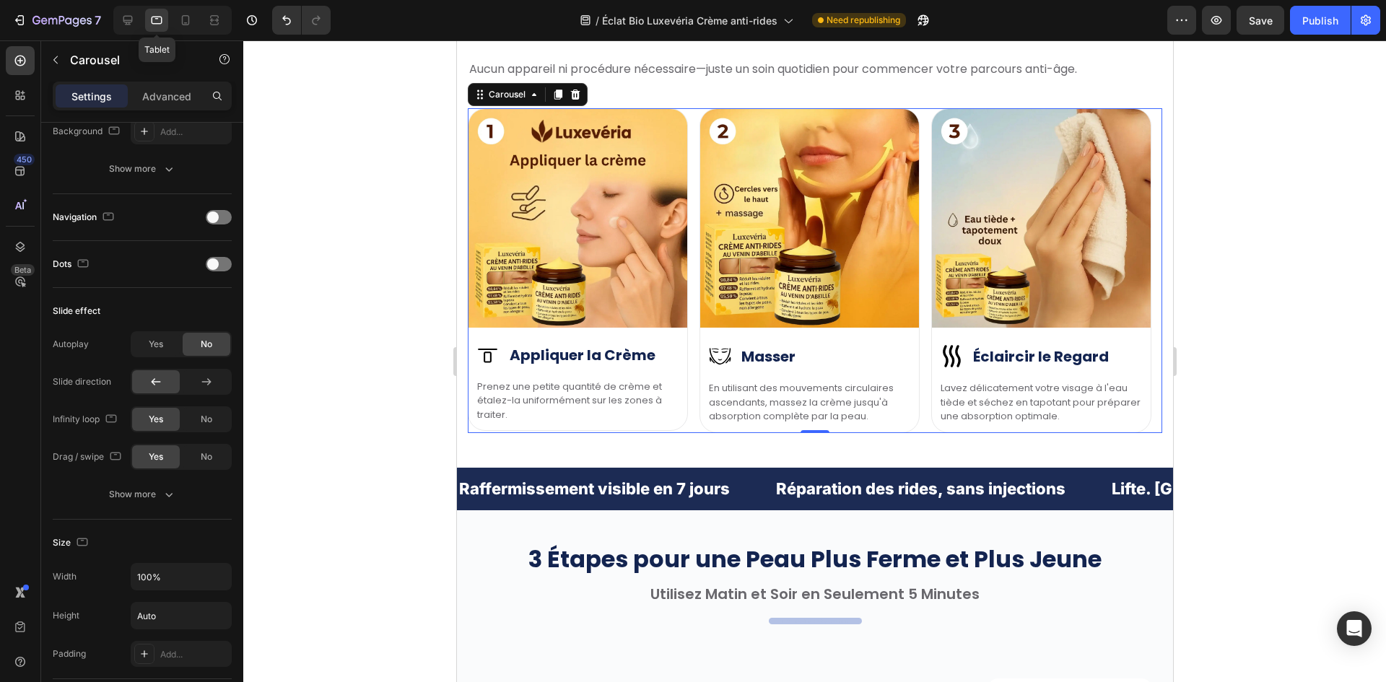
scroll to position [4113, 0]
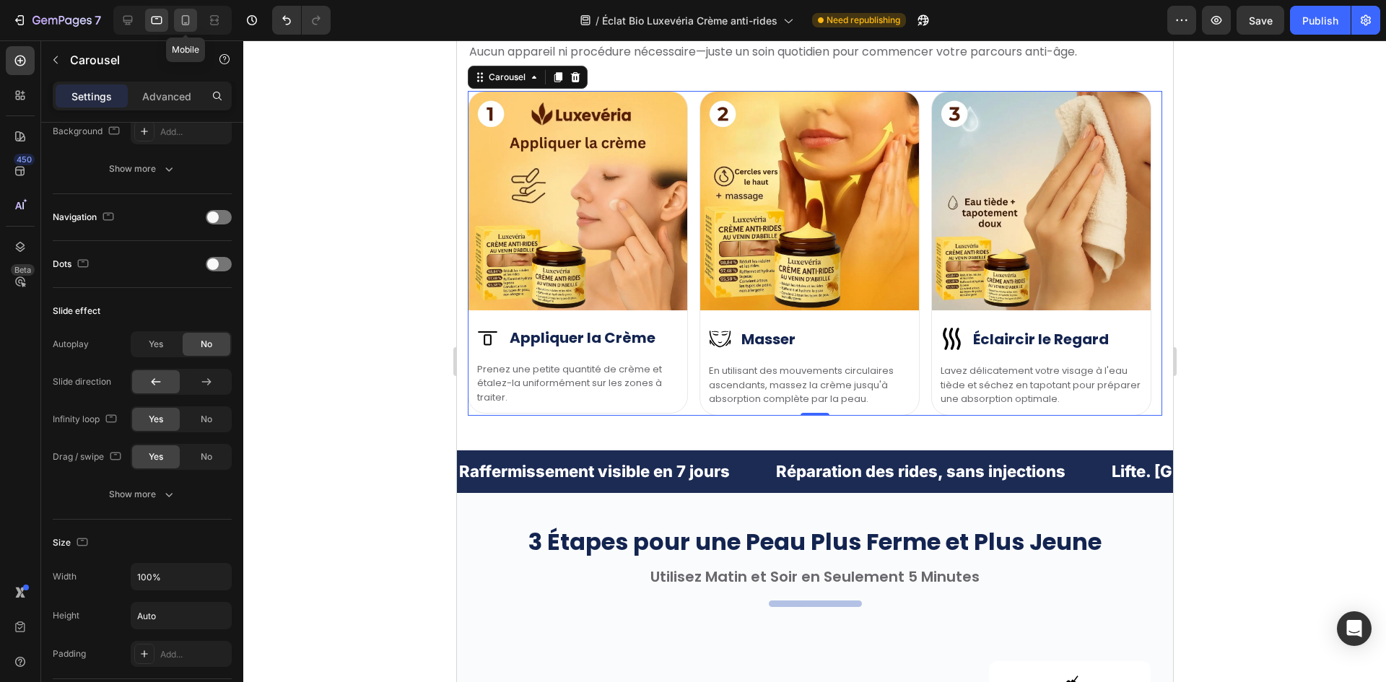
click at [189, 25] on icon at bounding box center [185, 20] width 14 height 14
type input "19"
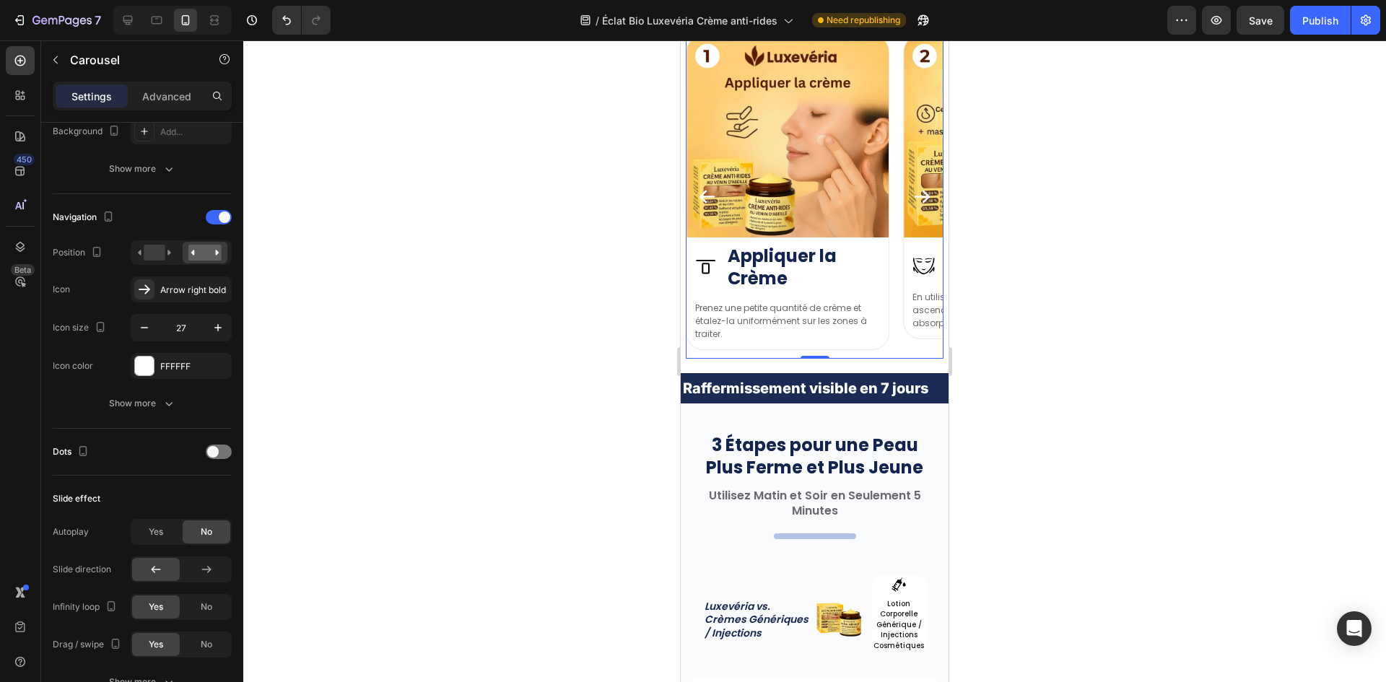
scroll to position [4094, 0]
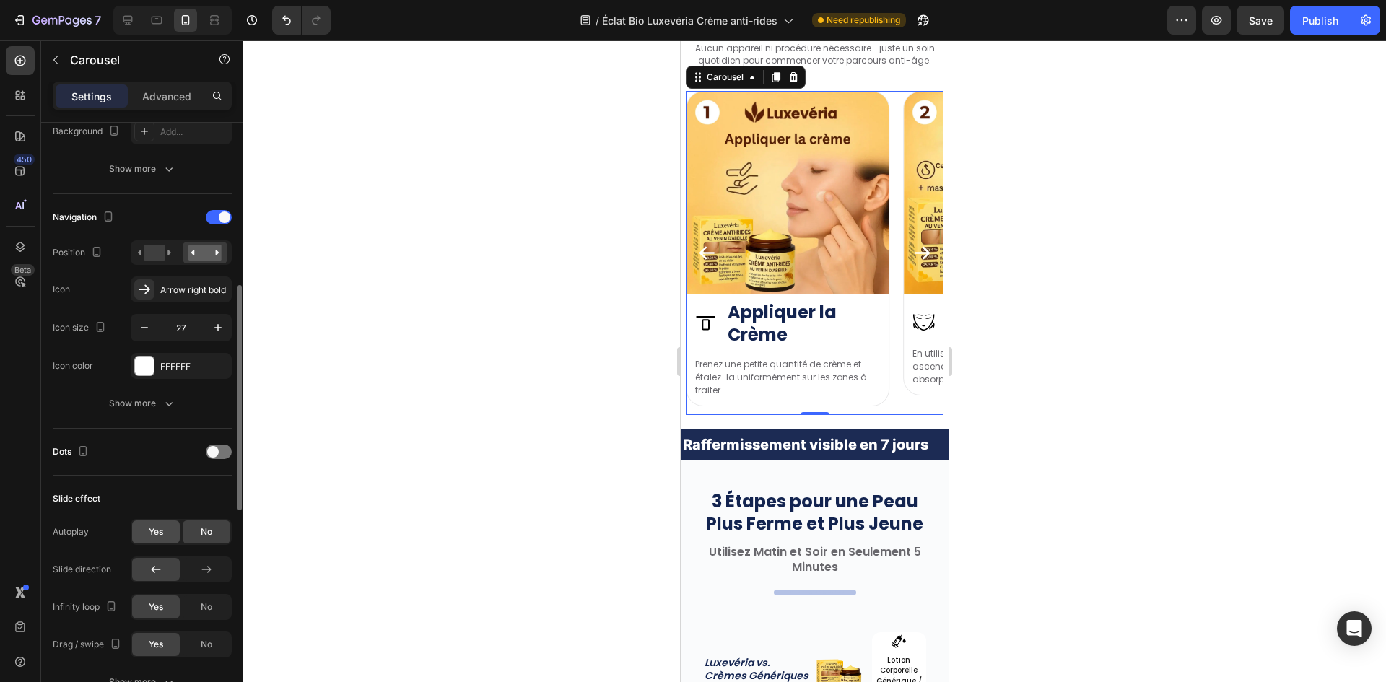
click at [151, 535] on span "Yes" at bounding box center [156, 531] width 14 height 13
click at [127, 18] on icon at bounding box center [128, 20] width 14 height 14
type input "16"
type input "1200"
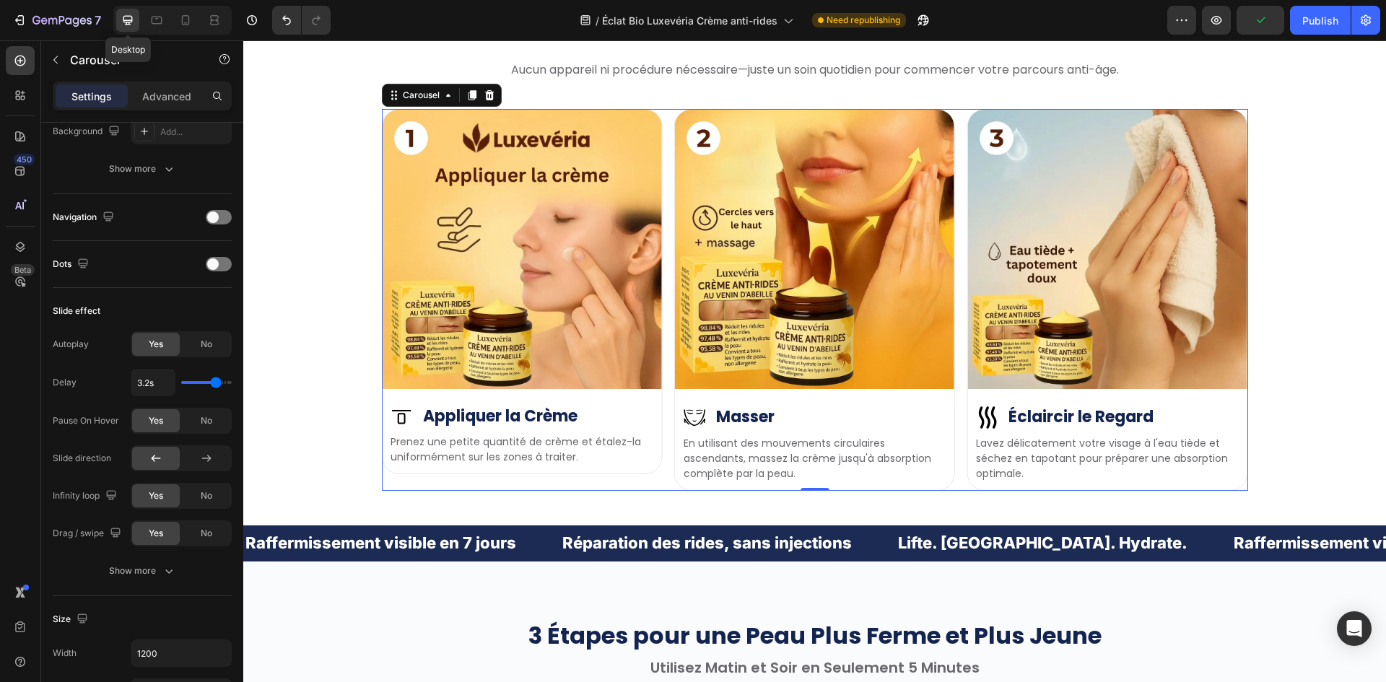
scroll to position [4096, 0]
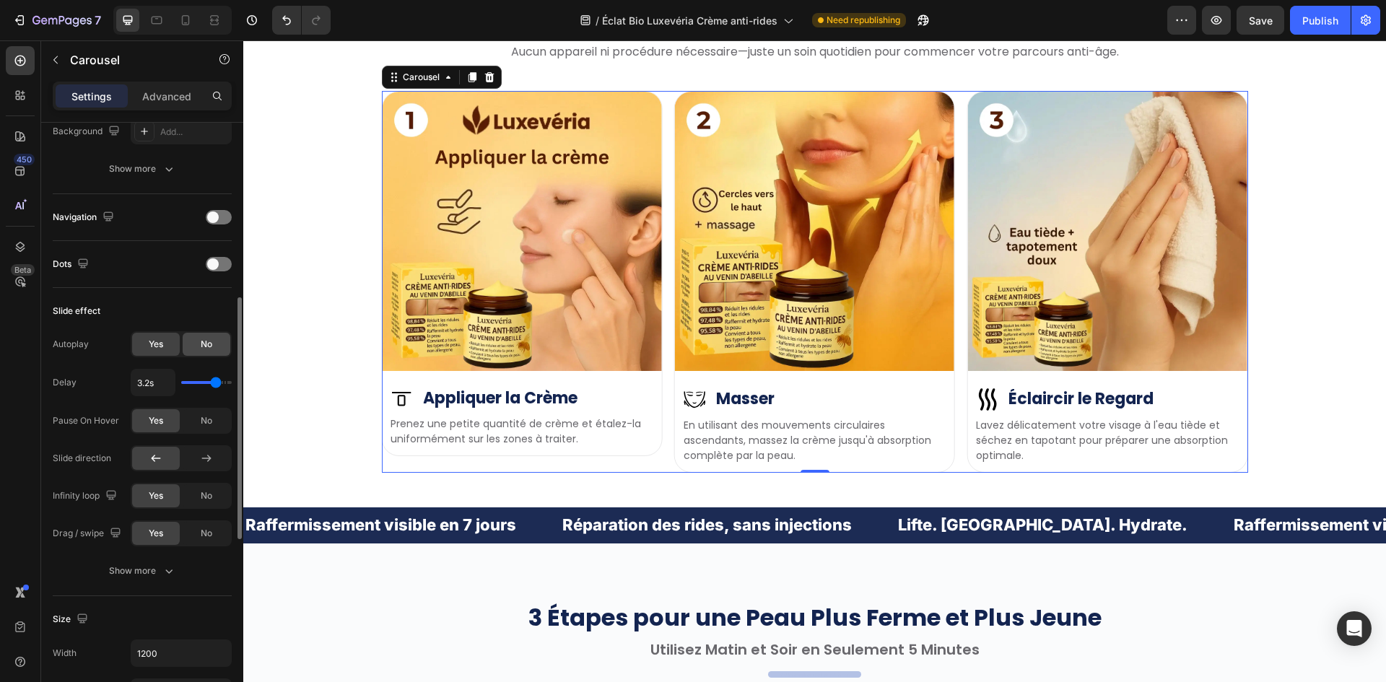
click at [203, 344] on span "No" at bounding box center [207, 344] width 12 height 13
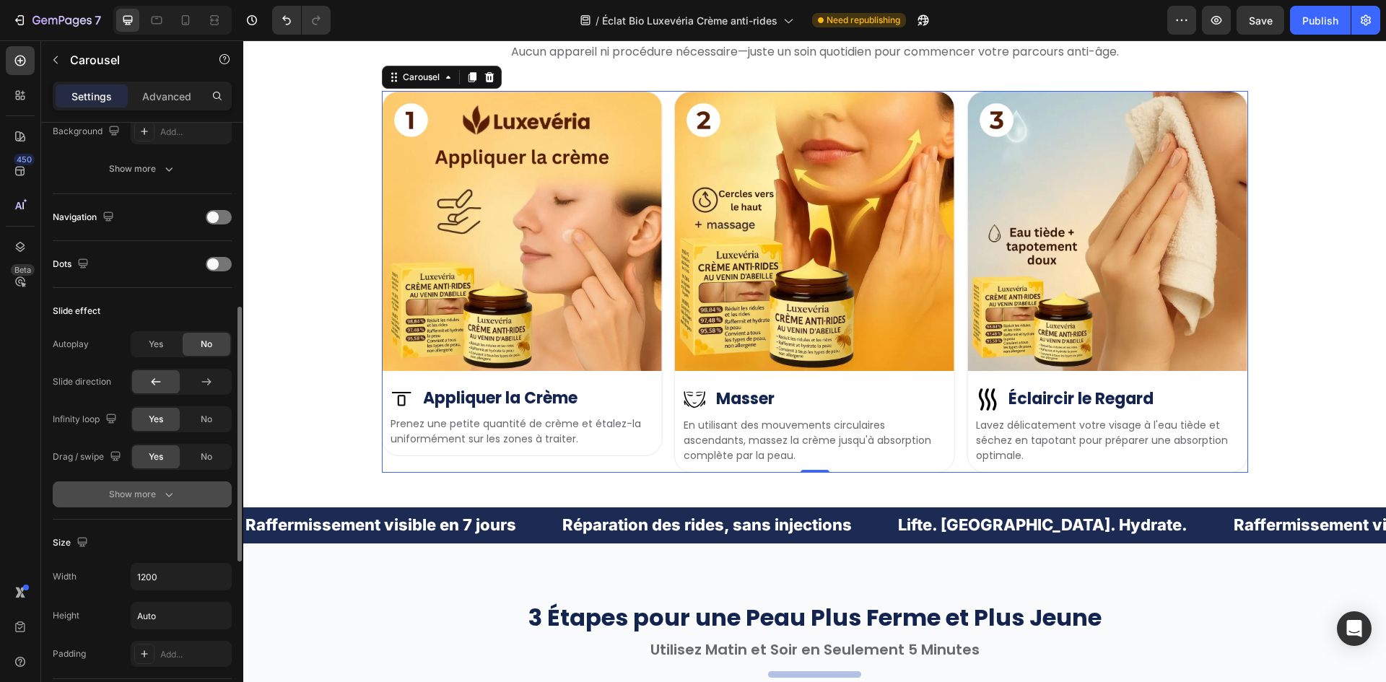
click at [155, 503] on button "Show more" at bounding box center [142, 494] width 179 height 26
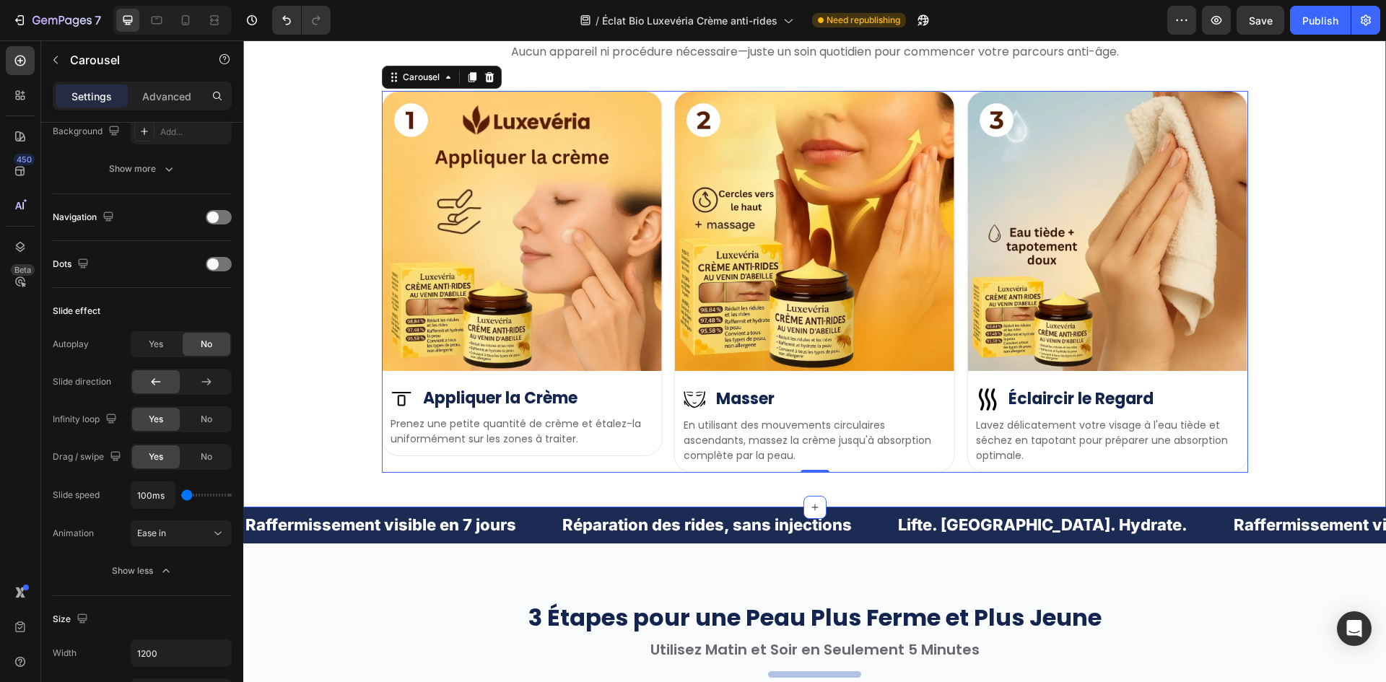
click at [315, 414] on div "Image Image Éclaircir le Regard Heading Row Lavez délicatement votre visage à l…" at bounding box center [814, 282] width 1121 height 382
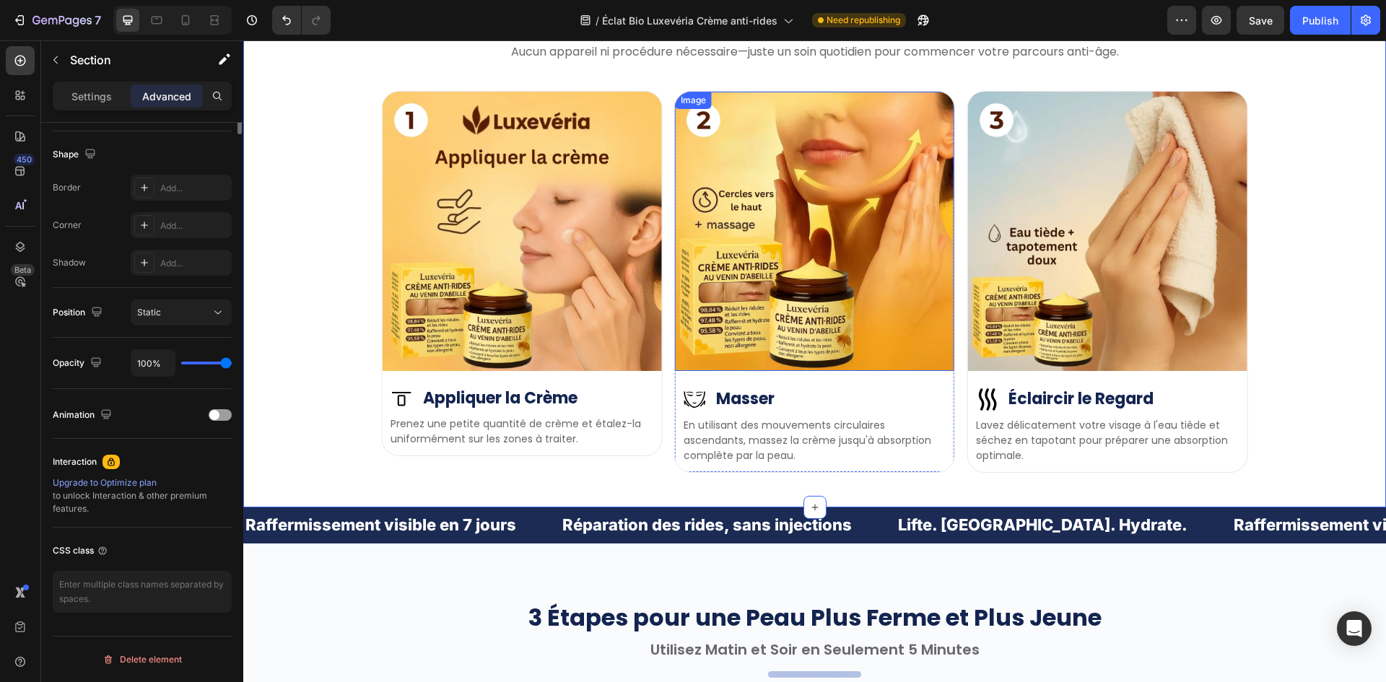
scroll to position [0, 0]
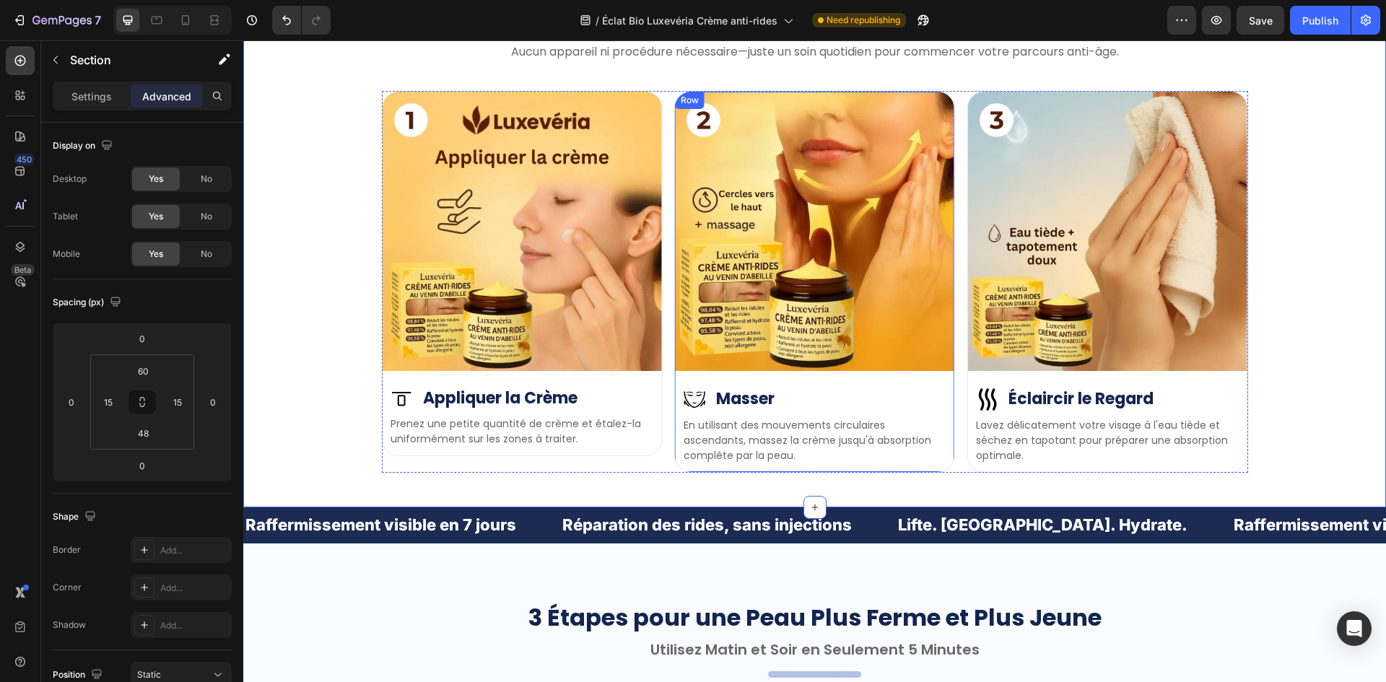
click at [661, 349] on div "Image Image Éclaircir le Regard Heading Row Lavez délicatement votre visage à l…" at bounding box center [815, 282] width 866 height 382
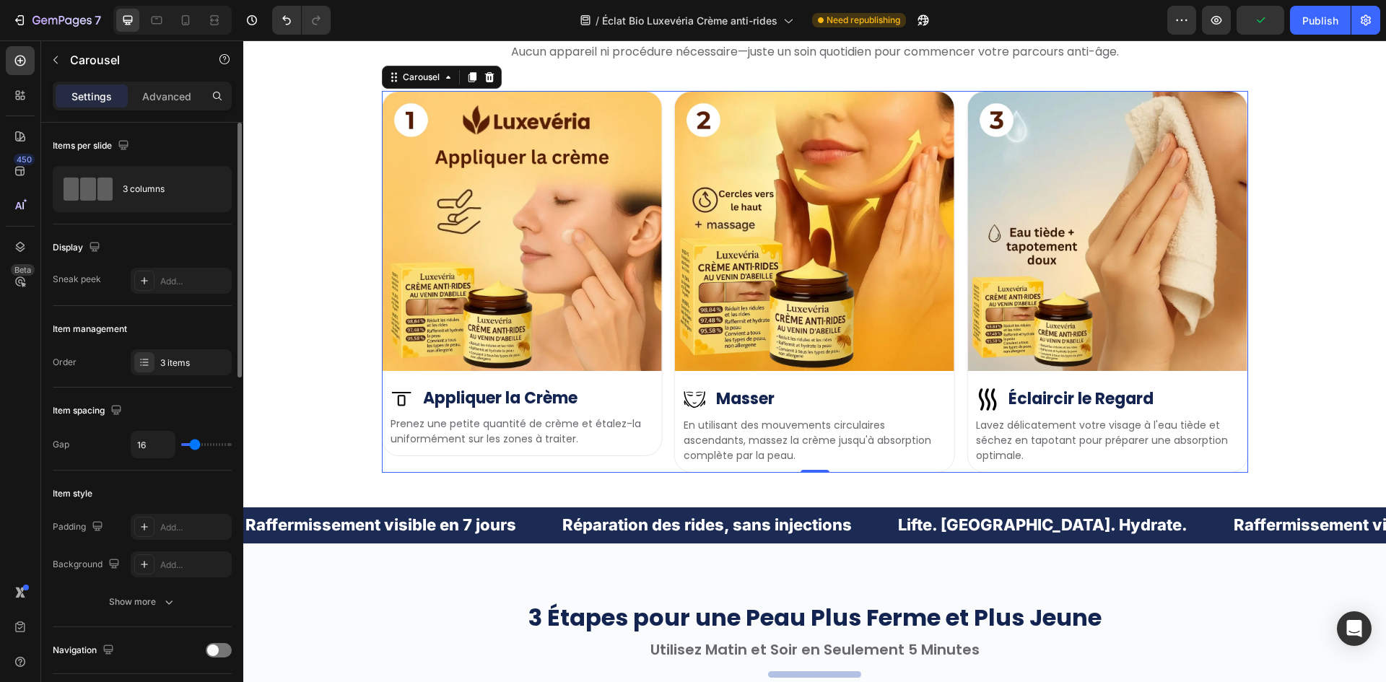
type input "21"
type input "31"
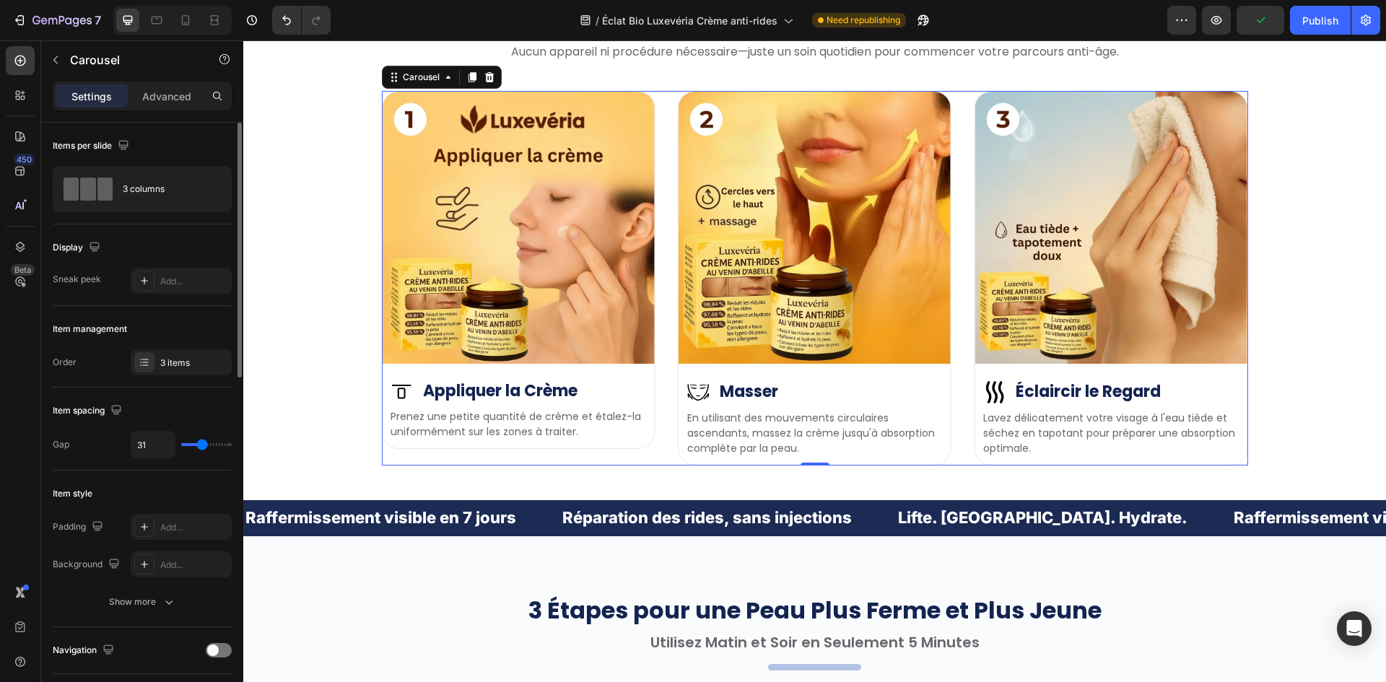
type input "30"
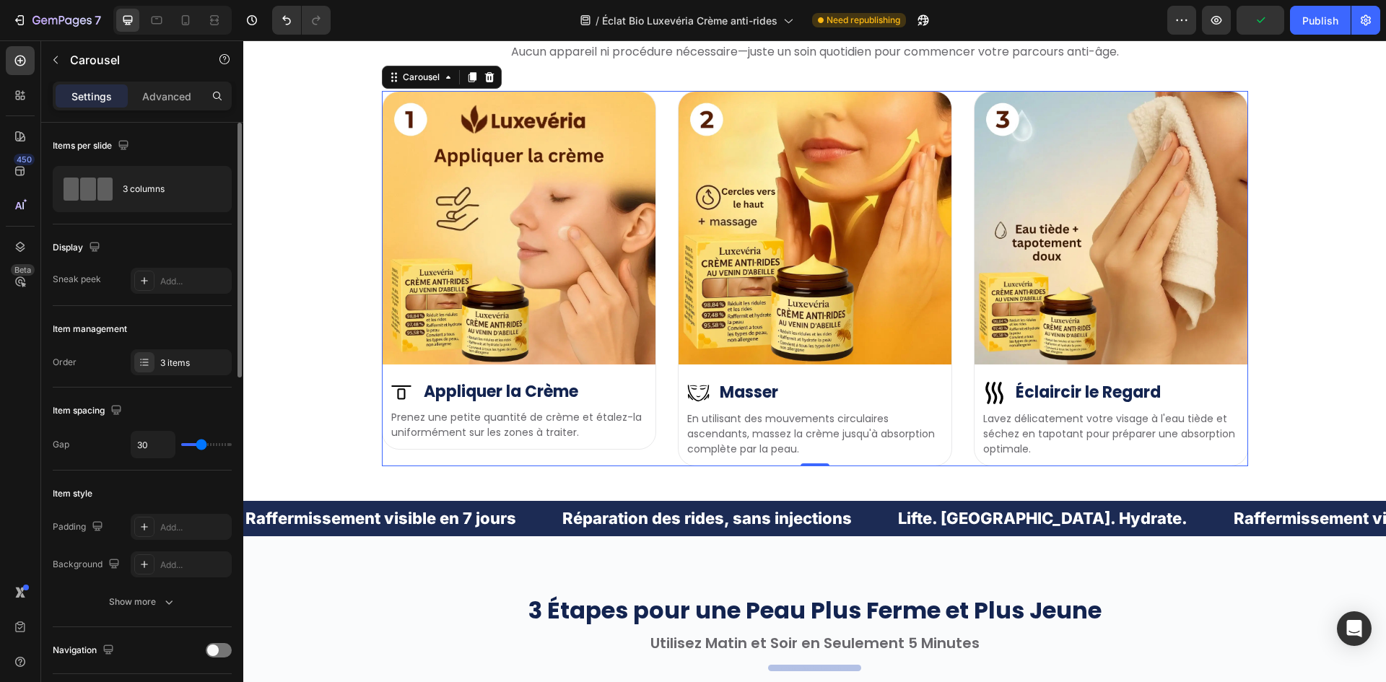
type input "30"
click at [201, 443] on input "range" at bounding box center [206, 444] width 51 height 3
click at [302, 278] on div "Image Image Éclaircir le Regard Heading Row Lavez délicatement votre visage à l…" at bounding box center [814, 278] width 1121 height 375
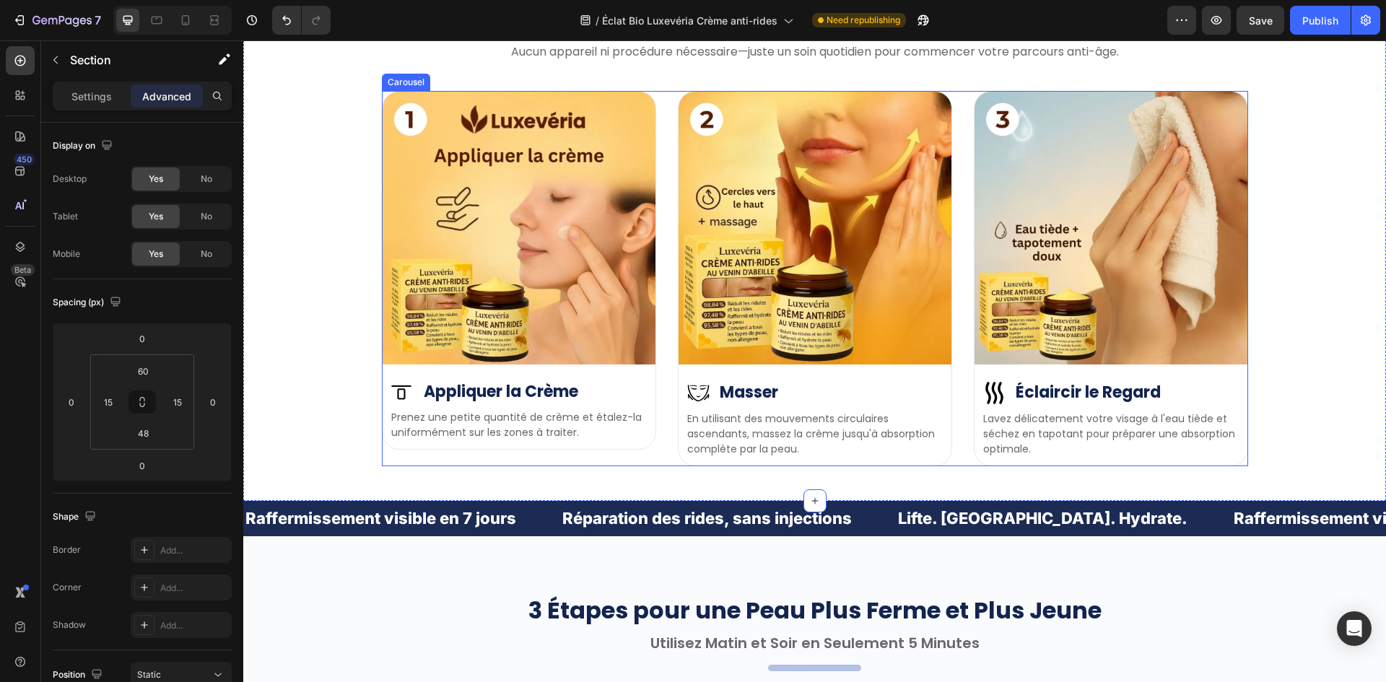
click at [663, 311] on div "Image Image Éclaircir le Regard Heading Row Lavez délicatement votre visage à l…" at bounding box center [815, 278] width 866 height 375
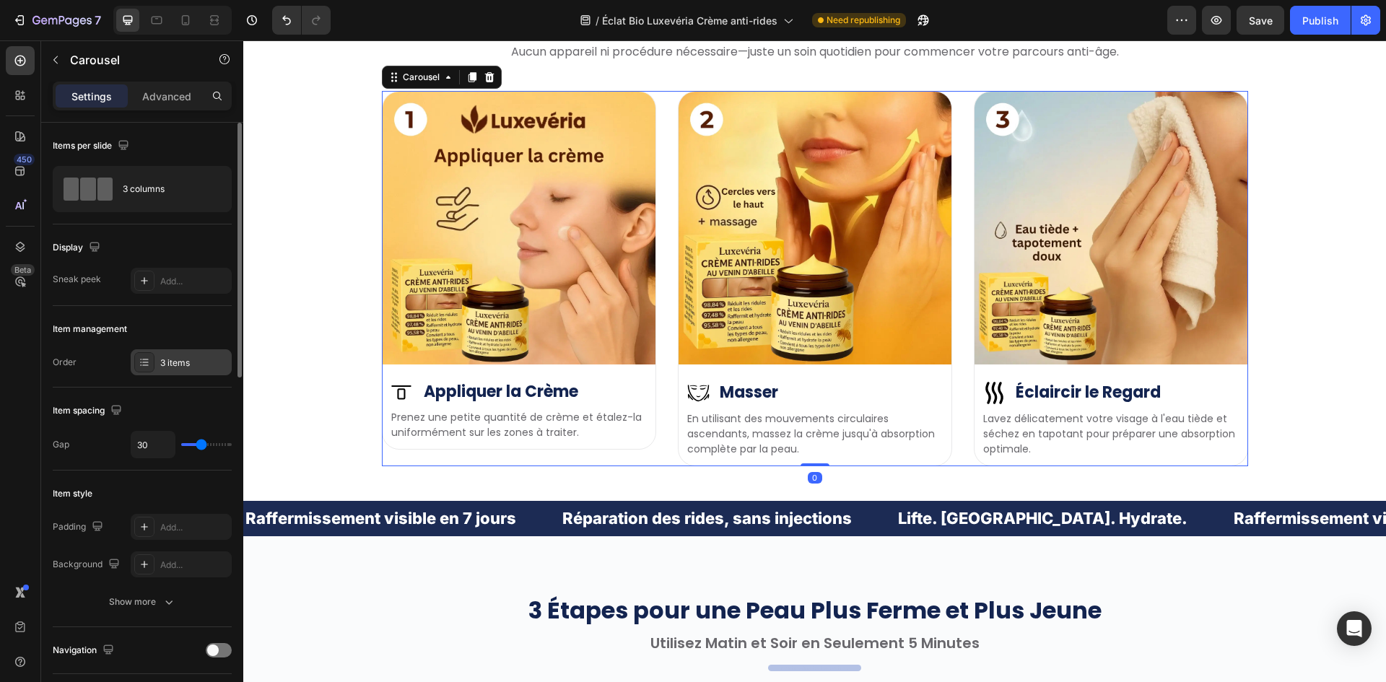
click at [170, 359] on div "3 items" at bounding box center [194, 363] width 68 height 13
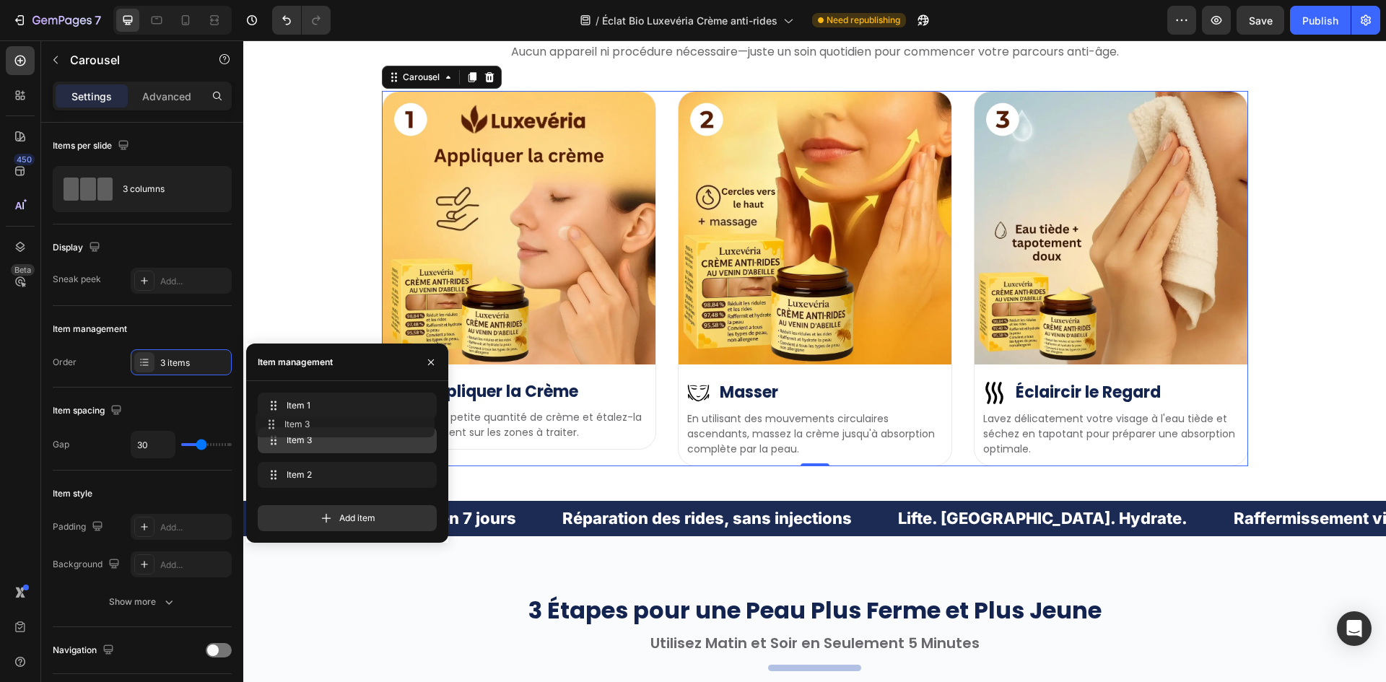
drag, startPoint x: 322, startPoint y: 469, endPoint x: 319, endPoint y: 404, distance: 65.0
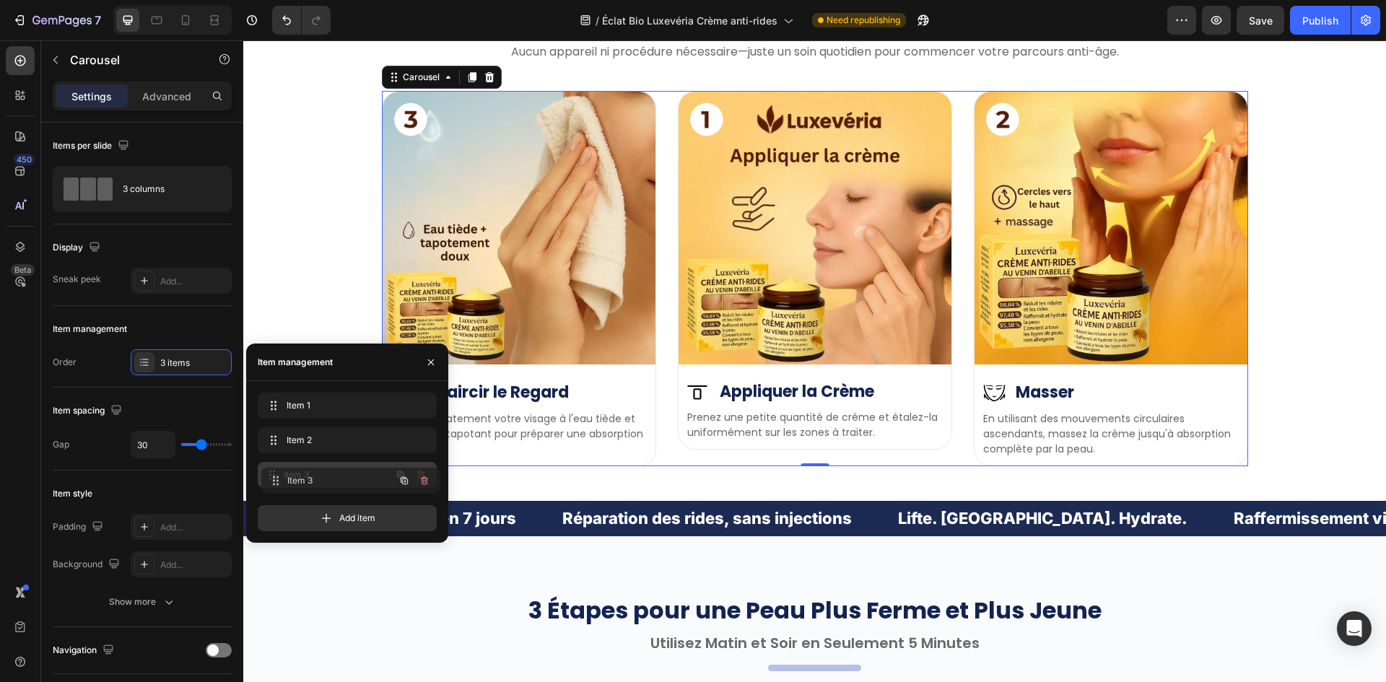
drag, startPoint x: 319, startPoint y: 404, endPoint x: 320, endPoint y: 481, distance: 77.2
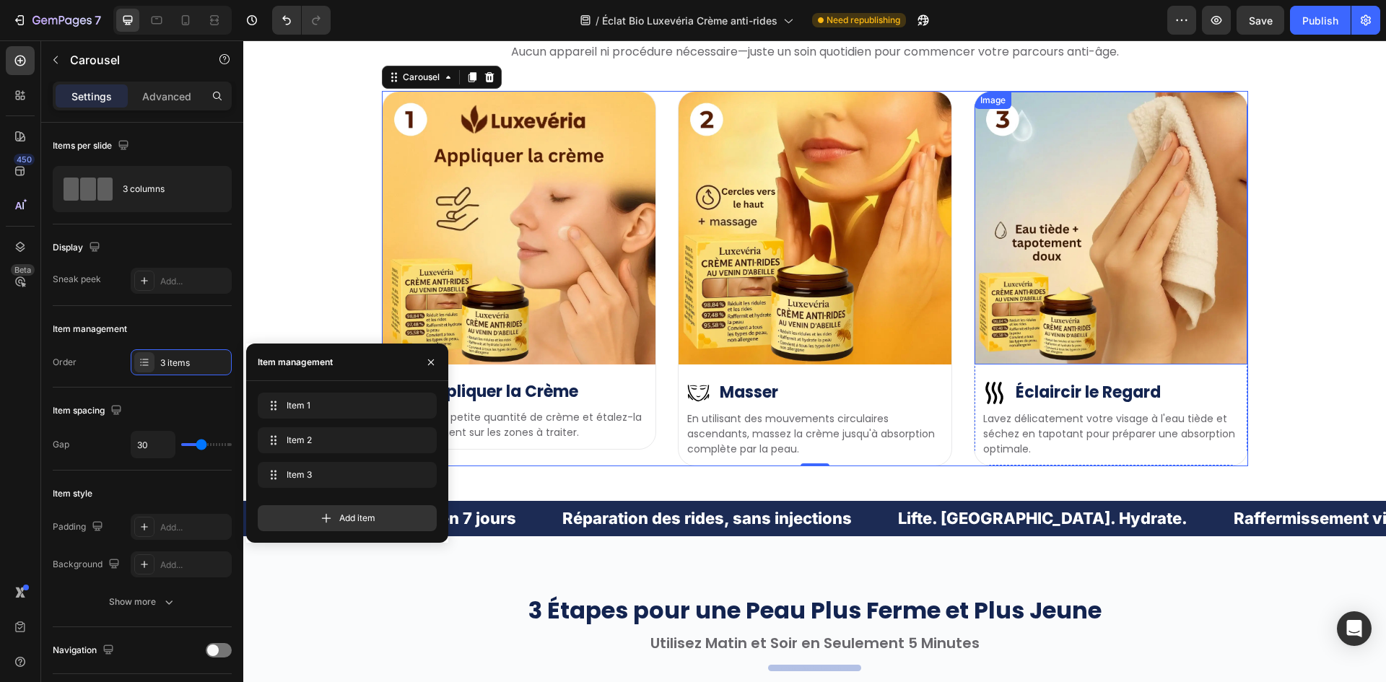
click at [1228, 287] on img at bounding box center [1110, 228] width 273 height 273
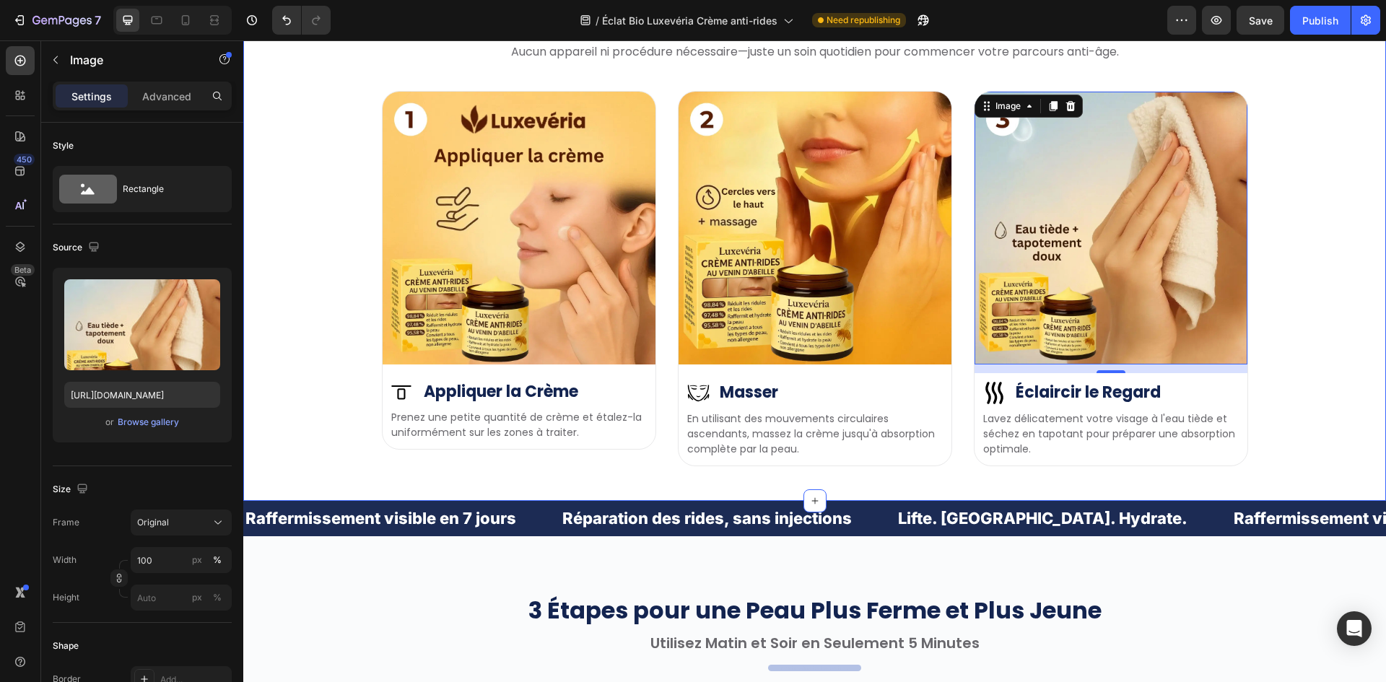
click at [1332, 284] on div "Image 12 Image Éclaircir le Regard Heading Row Lavez délicatement votre visage …" at bounding box center [814, 278] width 1121 height 375
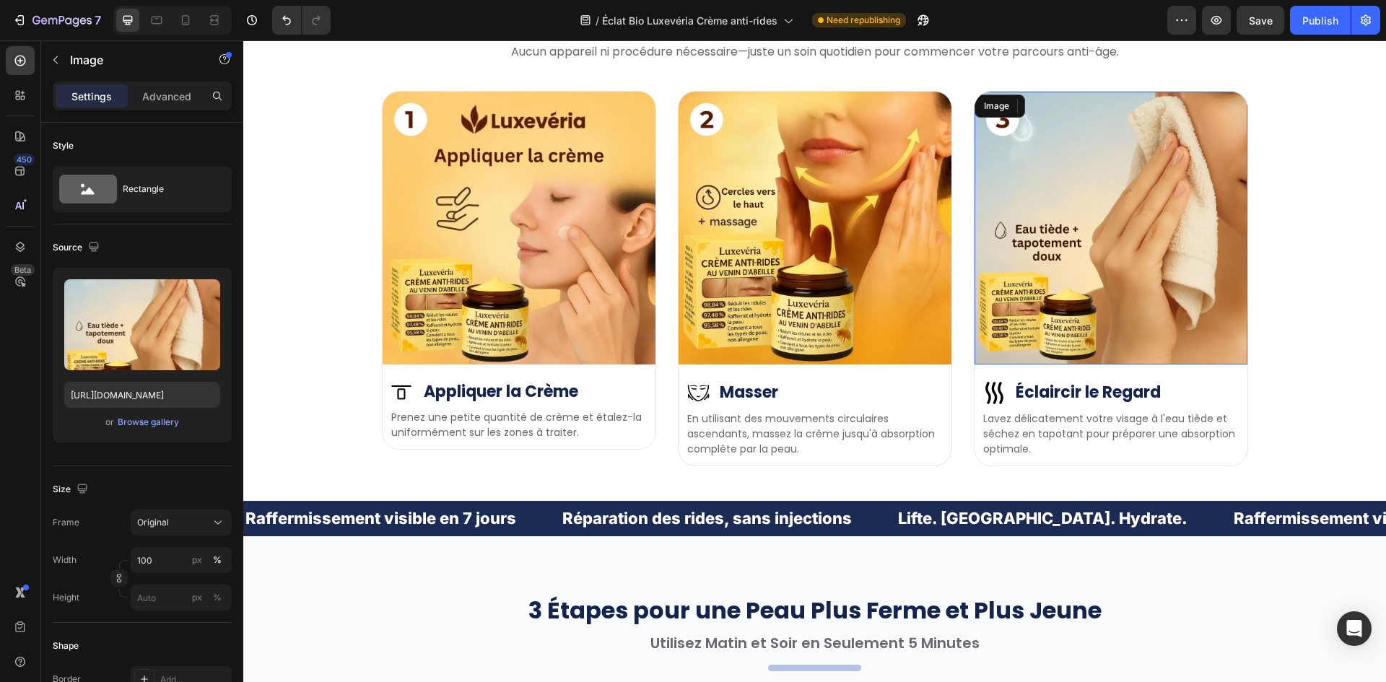
click at [1073, 262] on img at bounding box center [1110, 228] width 273 height 273
click at [520, 291] on img at bounding box center [519, 228] width 273 height 273
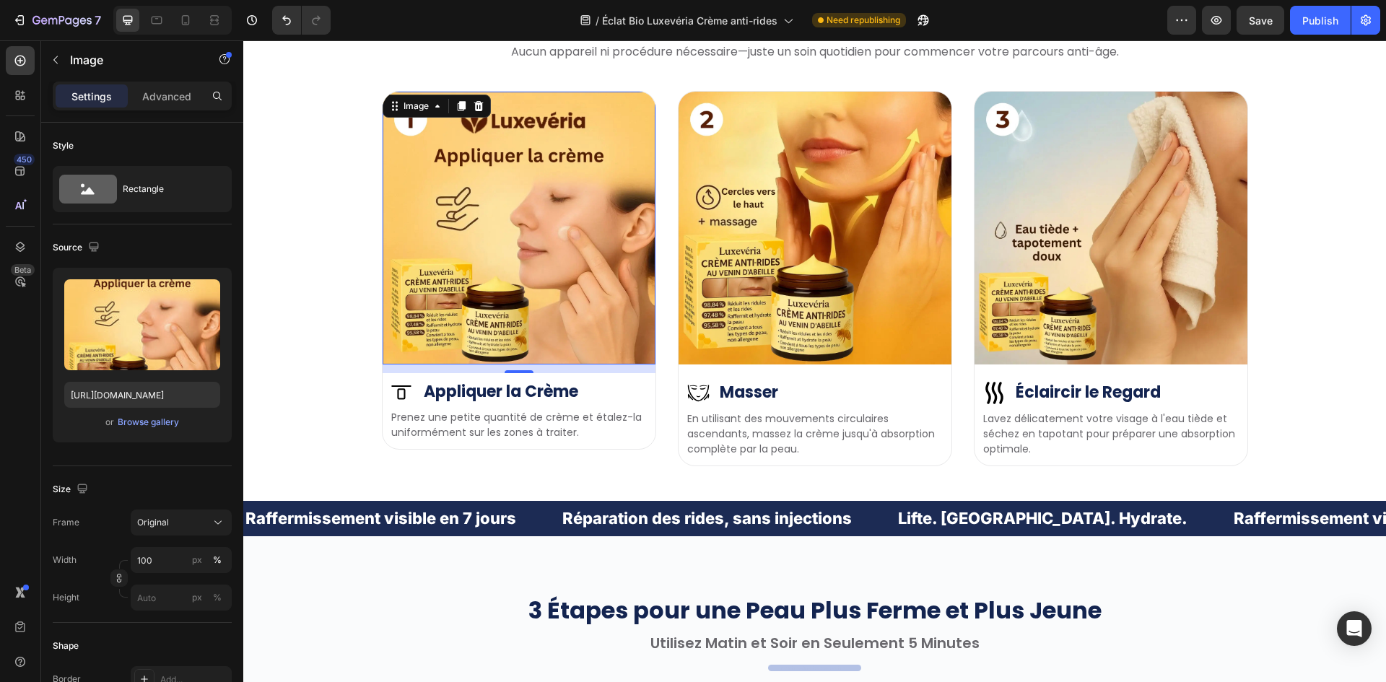
drag, startPoint x: 477, startPoint y: 203, endPoint x: 456, endPoint y: 211, distance: 22.4
click at [477, 203] on img at bounding box center [519, 228] width 273 height 273
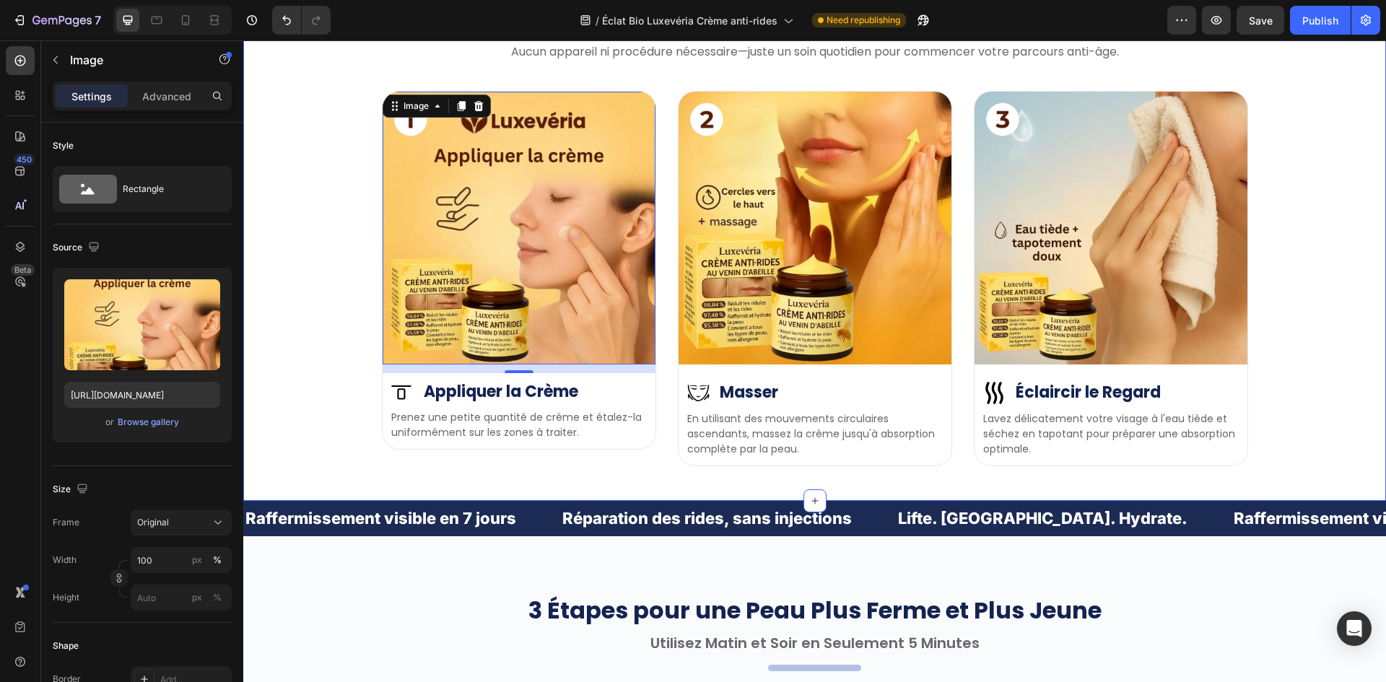
click at [261, 243] on div "Image Image Éclaircir le Regard Heading Row Lavez délicatement votre visage à l…" at bounding box center [814, 278] width 1121 height 375
click at [447, 232] on img at bounding box center [519, 228] width 273 height 273
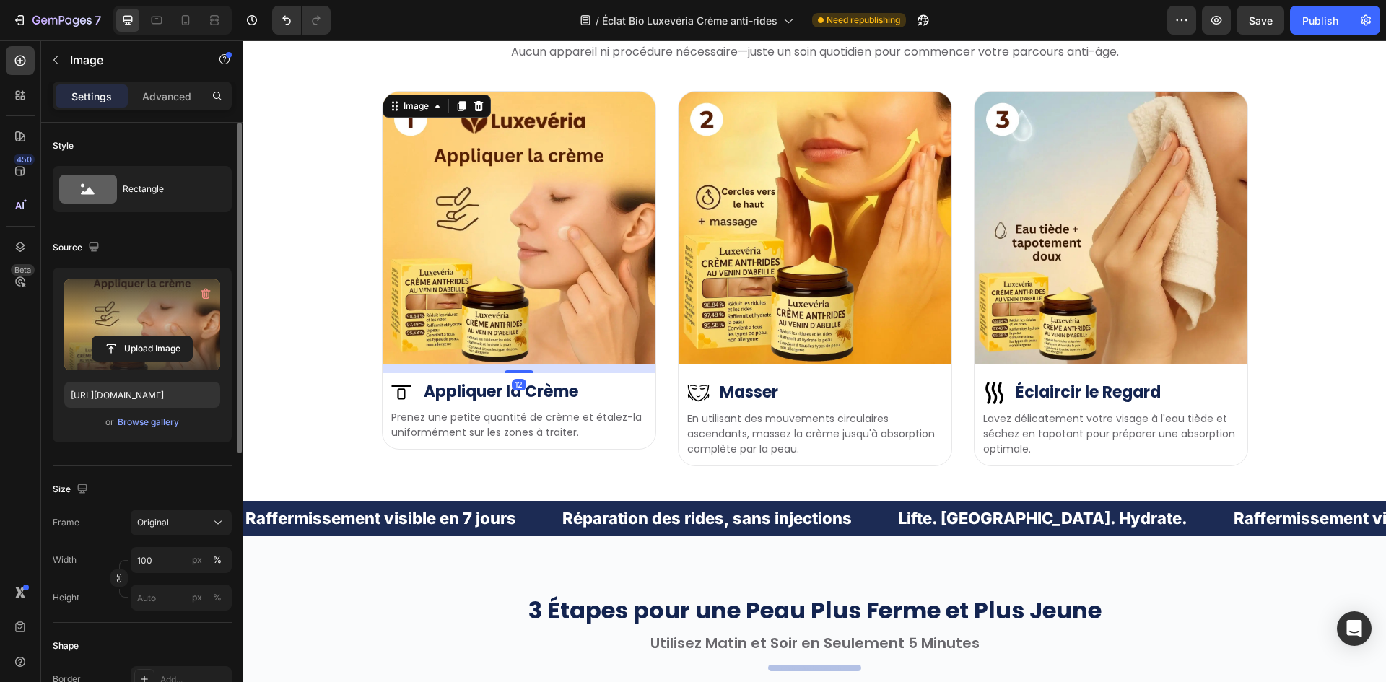
click at [163, 334] on label at bounding box center [142, 324] width 156 height 91
click at [163, 336] on input "file" at bounding box center [142, 348] width 100 height 25
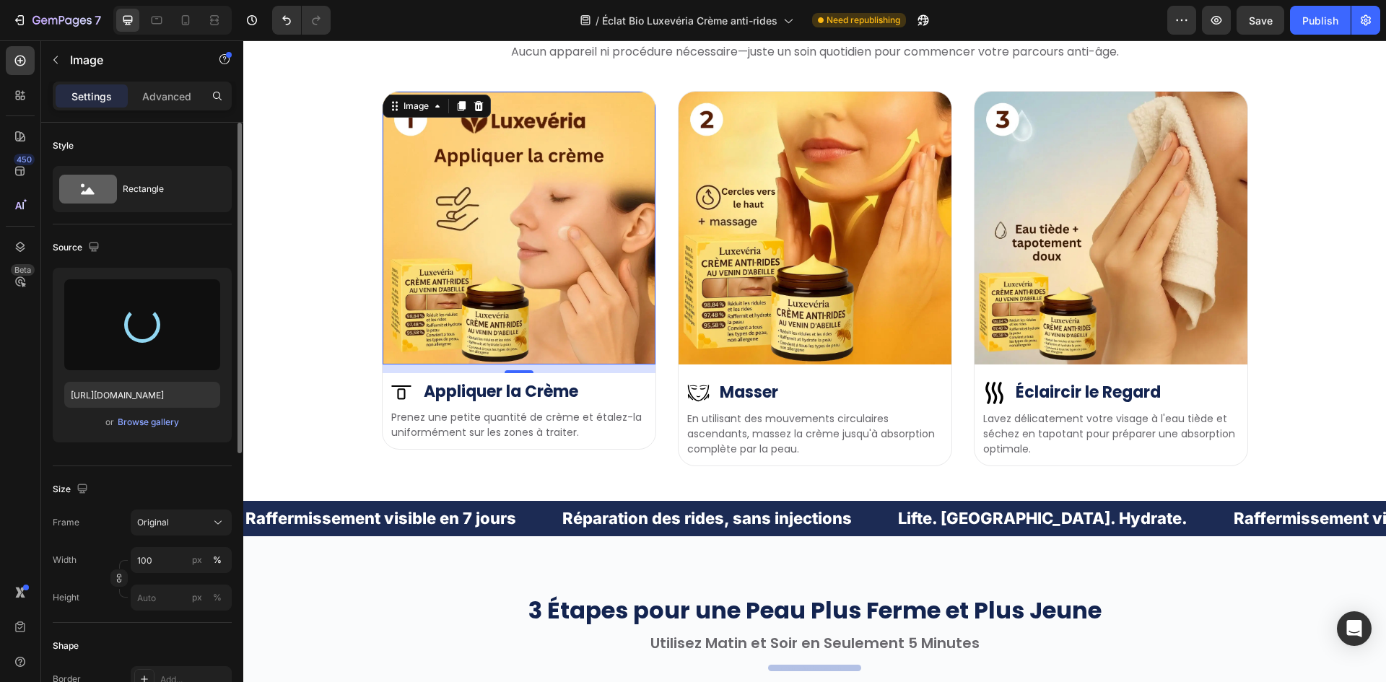
type input "https://cdn.shopify.com/s/files/1/0657/6783/3683/files/gempages_578032762192134…"
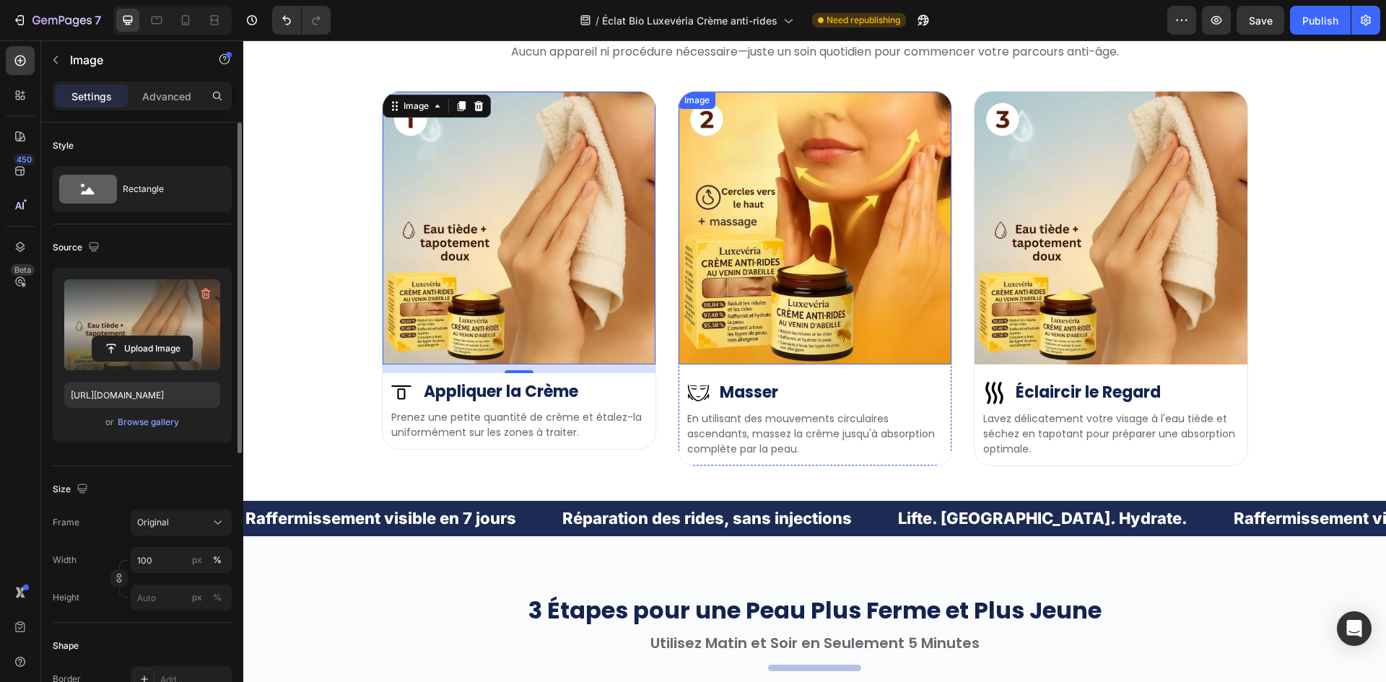
click at [784, 219] on img at bounding box center [815, 228] width 273 height 273
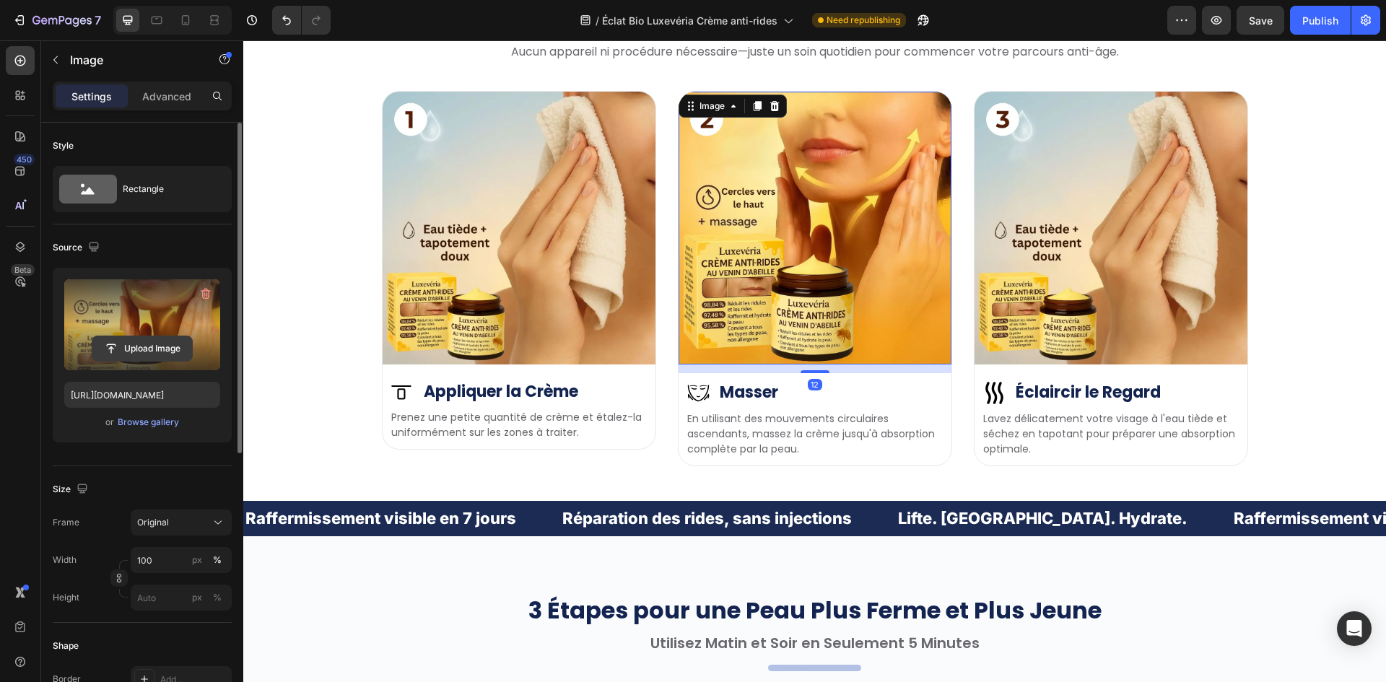
click at [136, 336] on button "Upload Image" at bounding box center [142, 349] width 101 height 26
click at [156, 338] on input "file" at bounding box center [142, 348] width 100 height 25
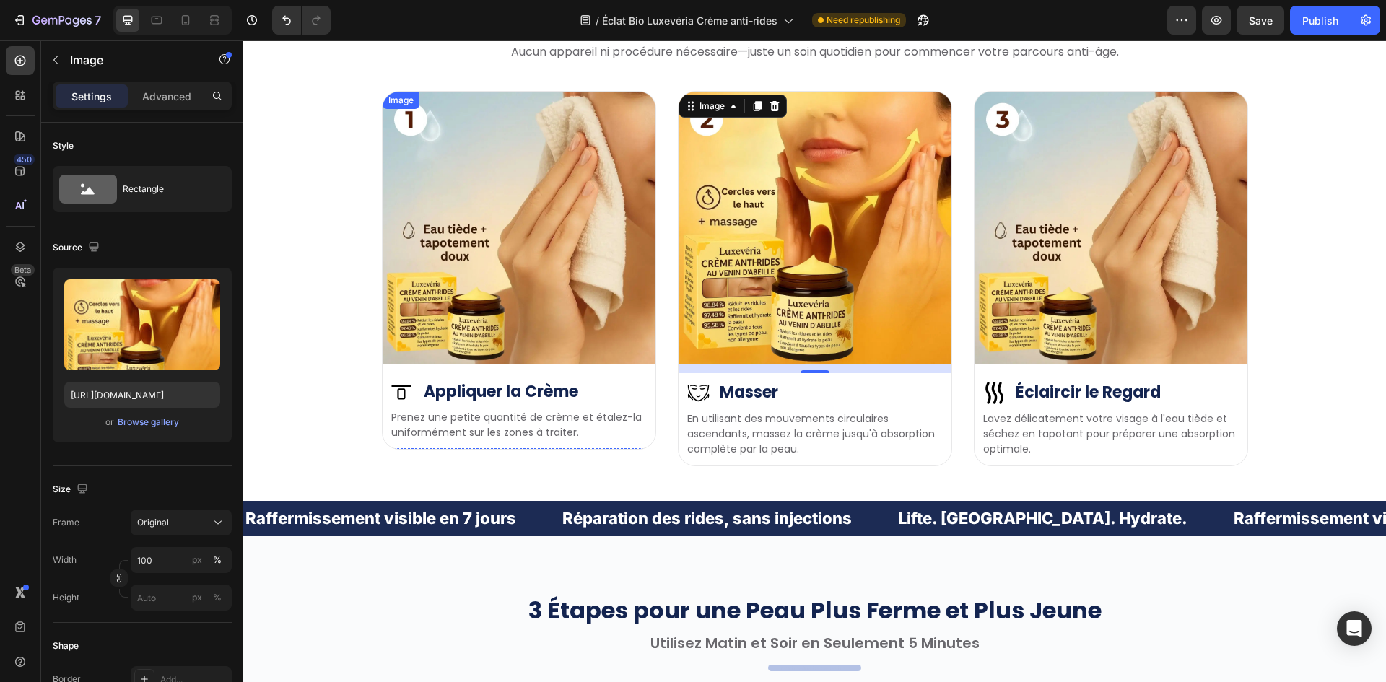
click at [684, 161] on img at bounding box center [815, 228] width 273 height 273
click at [528, 204] on img at bounding box center [519, 228] width 273 height 273
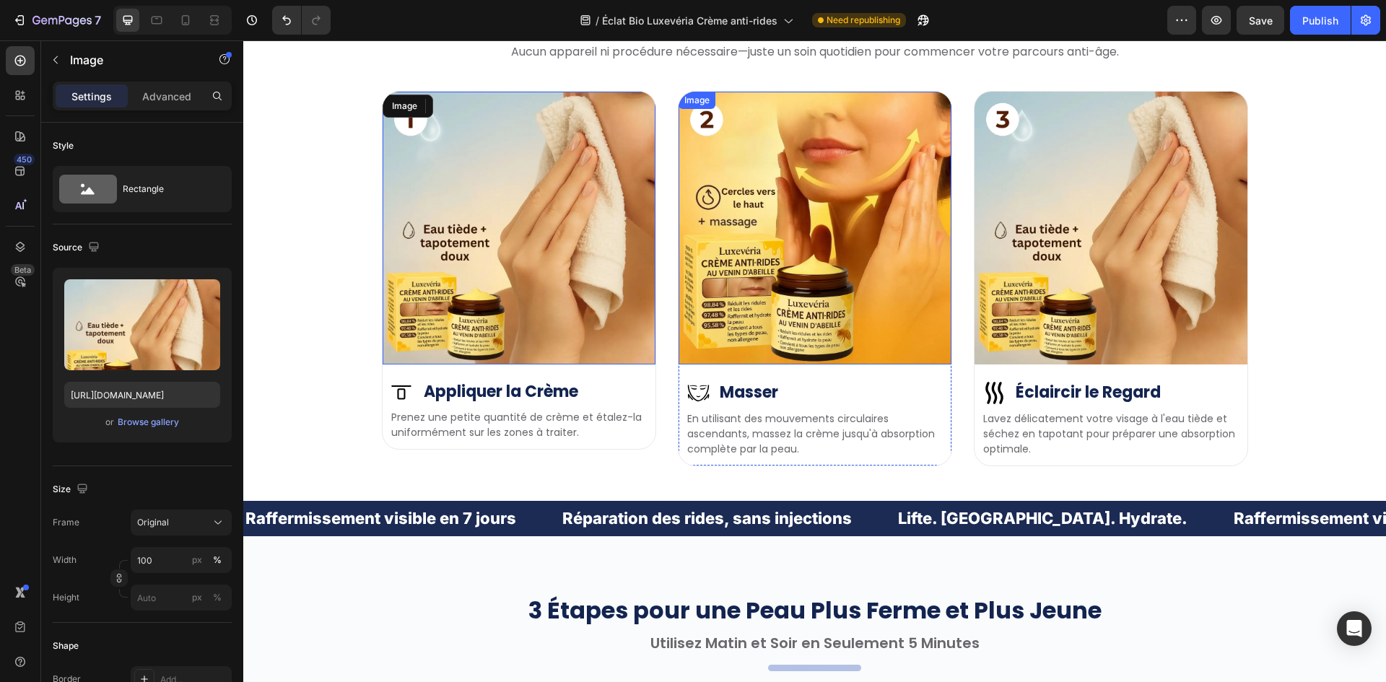
click at [781, 208] on img at bounding box center [815, 228] width 273 height 273
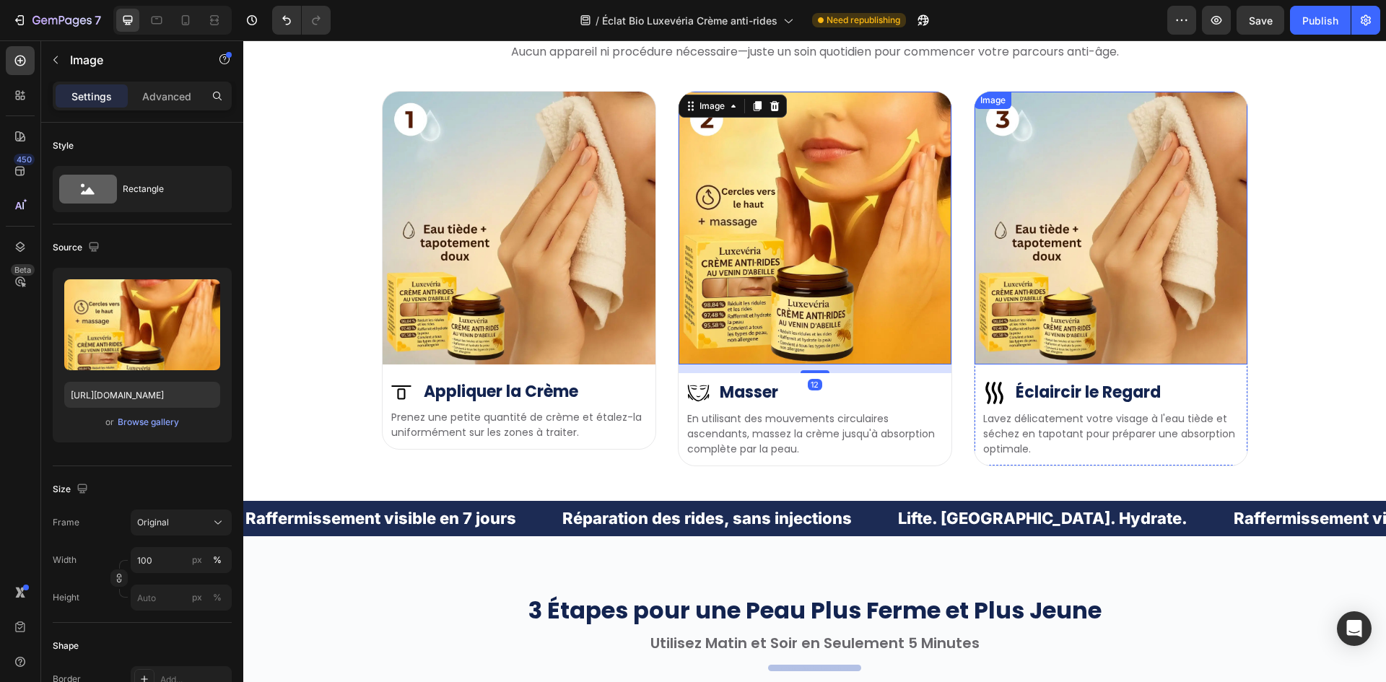
click at [1056, 222] on img at bounding box center [1110, 228] width 273 height 273
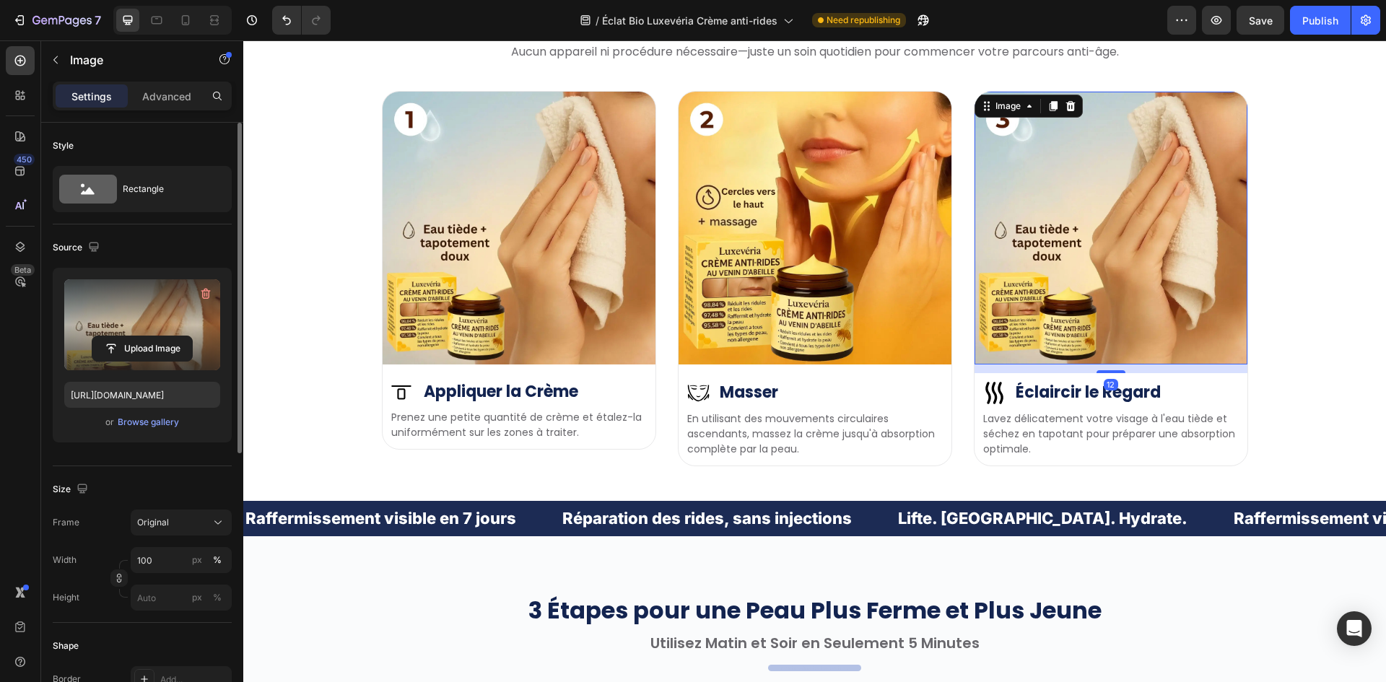
click at [163, 335] on label at bounding box center [142, 324] width 156 height 91
click at [163, 336] on input "file" at bounding box center [142, 348] width 100 height 25
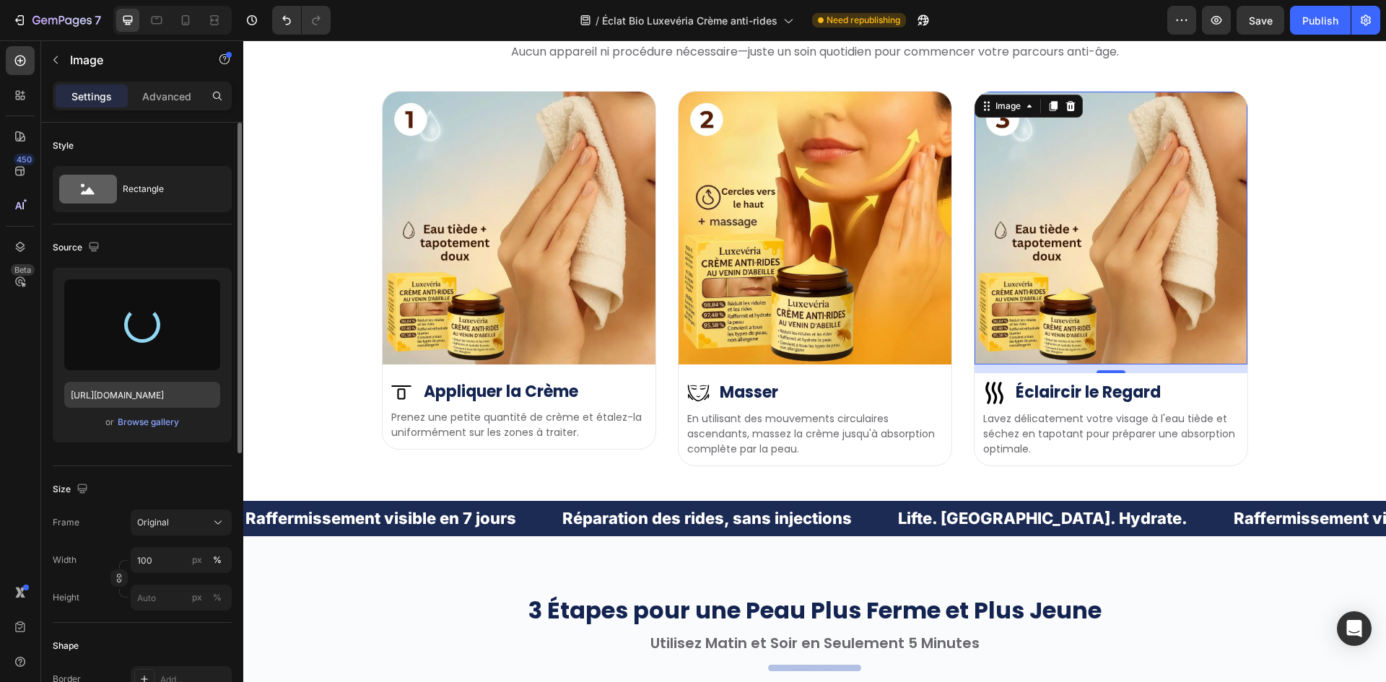
type input "https://cdn.shopify.com/s/files/1/0657/6783/3683/files/gempages_578032762192134…"
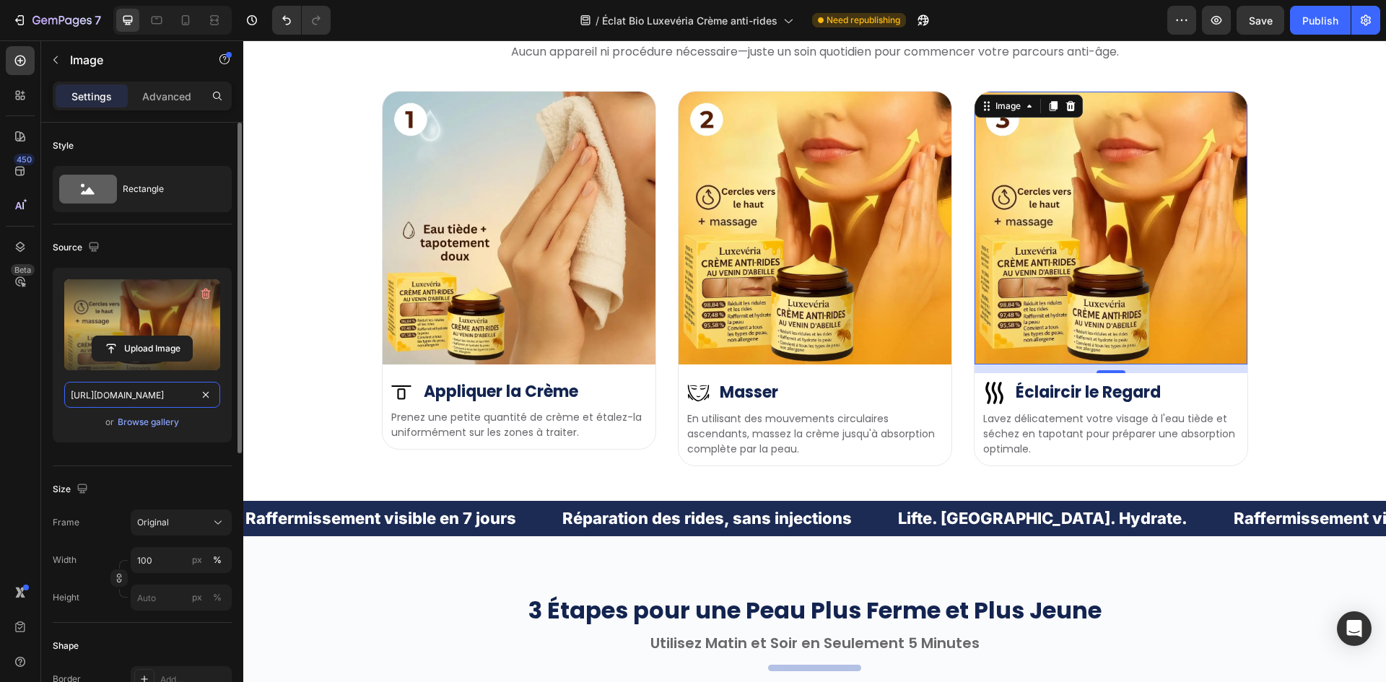
click at [121, 402] on input "https://cdn.shopify.com/s/files/1/0657/6783/3683/files/gempages_578032762192134…" at bounding box center [142, 395] width 156 height 26
click at [102, 240] on button "button" at bounding box center [93, 246] width 17 height 17
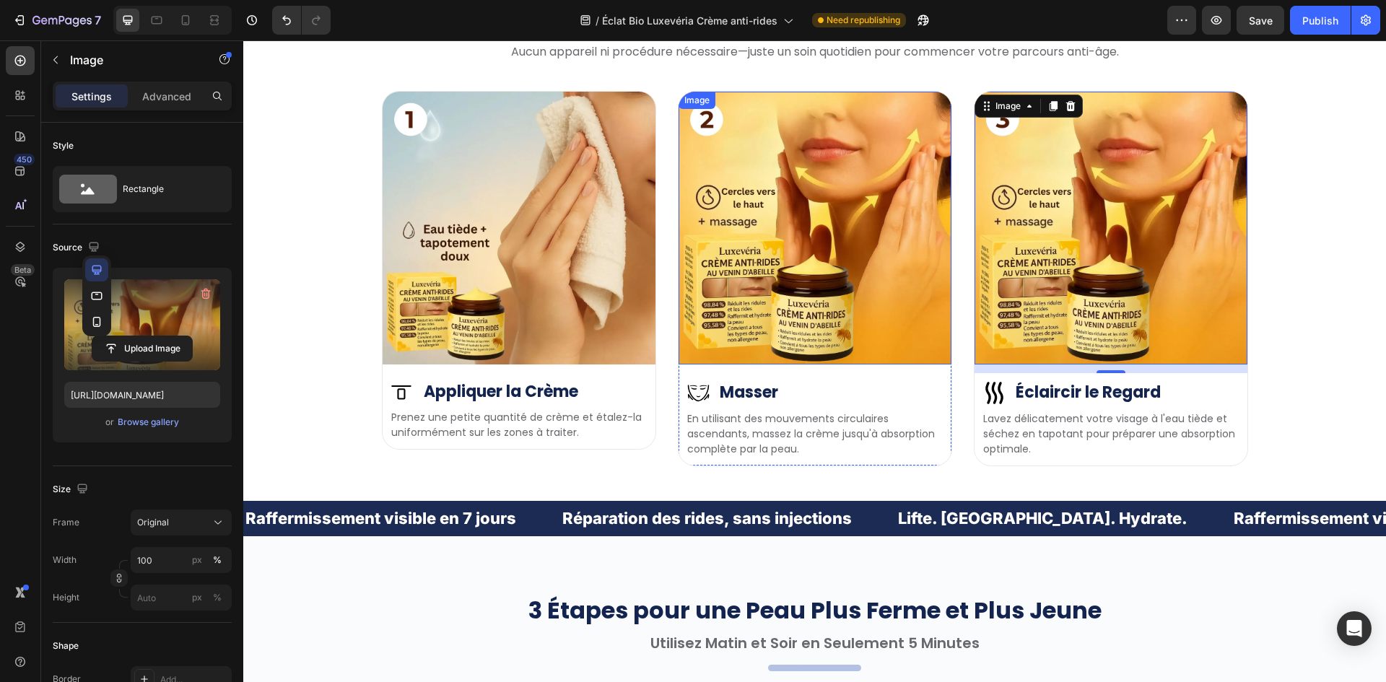
click at [838, 204] on img at bounding box center [815, 228] width 273 height 273
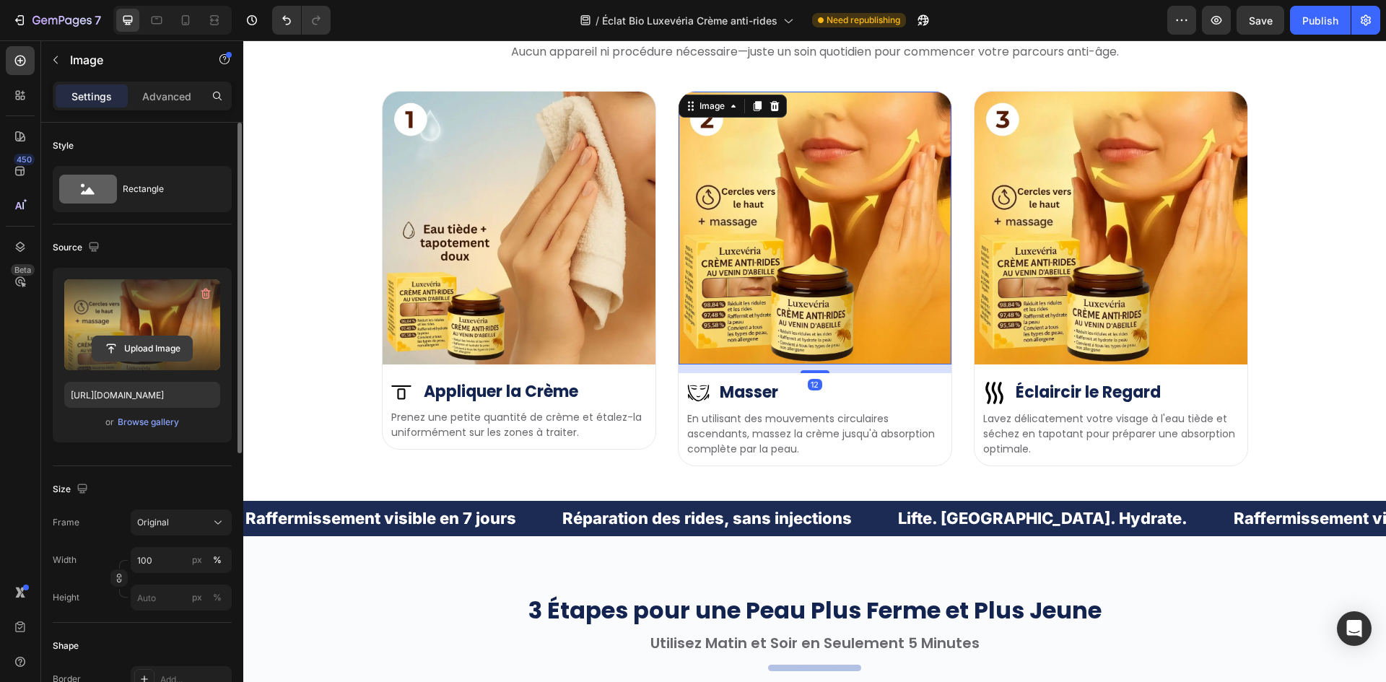
click at [135, 336] on input "file" at bounding box center [142, 348] width 100 height 25
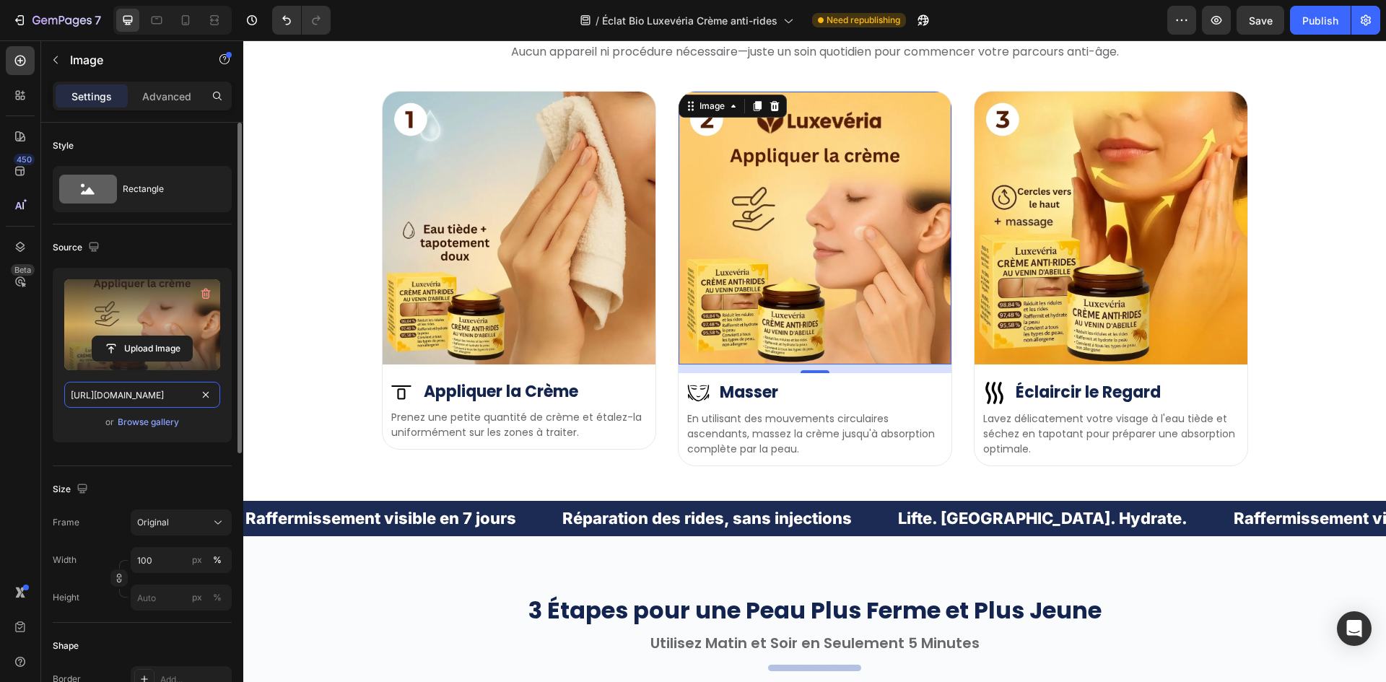
click at [147, 389] on input "https://cdn.shopify.com/s/files/1/0657/6783/3683/files/gempages_578032762192134…" at bounding box center [142, 395] width 156 height 26
click at [91, 255] on div "Source" at bounding box center [78, 247] width 50 height 19
click at [98, 255] on button "button" at bounding box center [93, 246] width 17 height 17
click at [96, 298] on icon "button" at bounding box center [97, 296] width 14 height 14
type input "https://cdn.shopify.com/s/files/1/0657/6783/3683/files/gempages_578032762192134…"
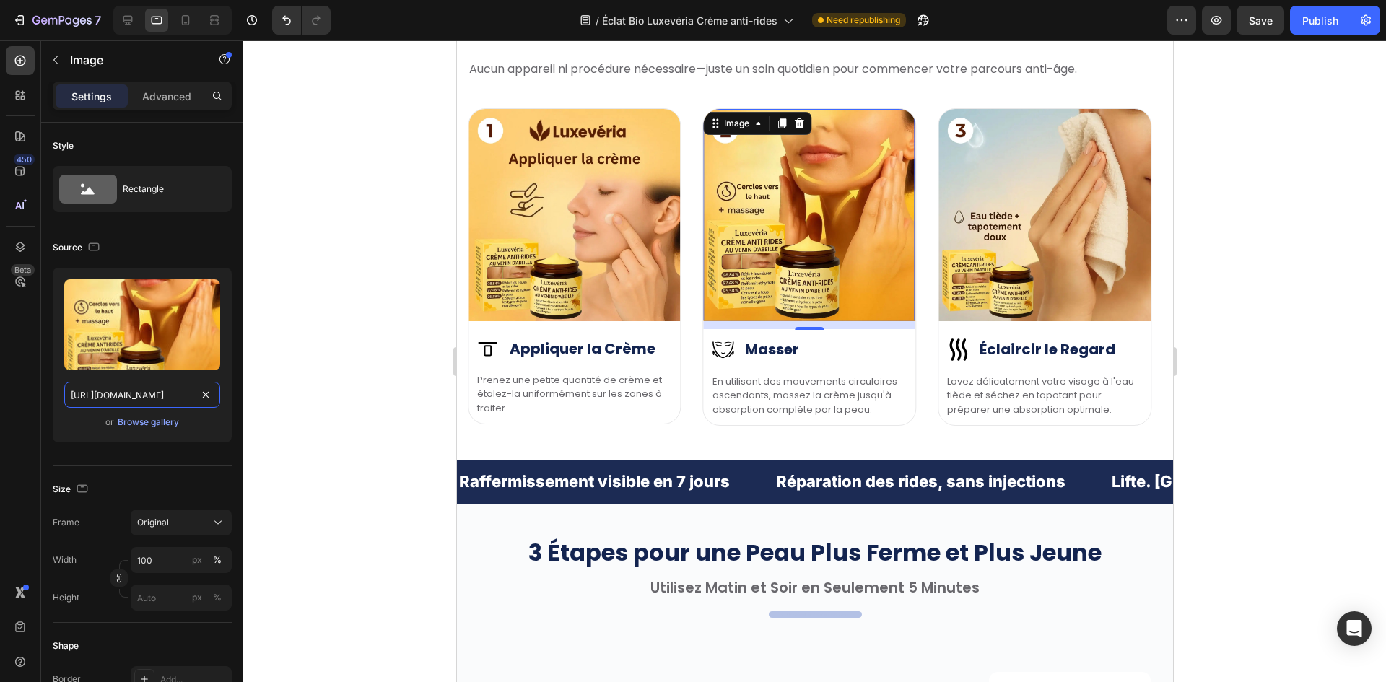
click at [134, 393] on input "https://cdn.shopify.com/s/files/1/0657/6783/3683/files/gempages_578032762192134…" at bounding box center [142, 395] width 156 height 26
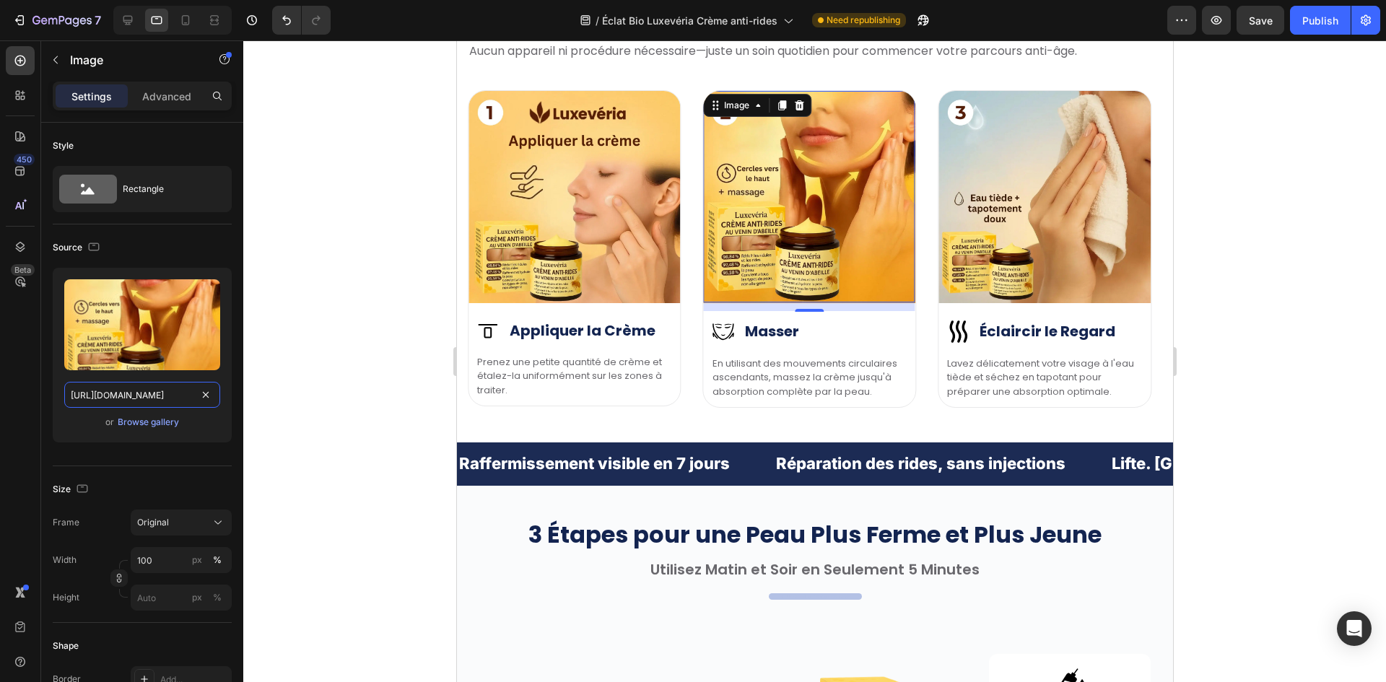
paste input "0180cc5f-2830-423e-81d3-347c130d1cd2"
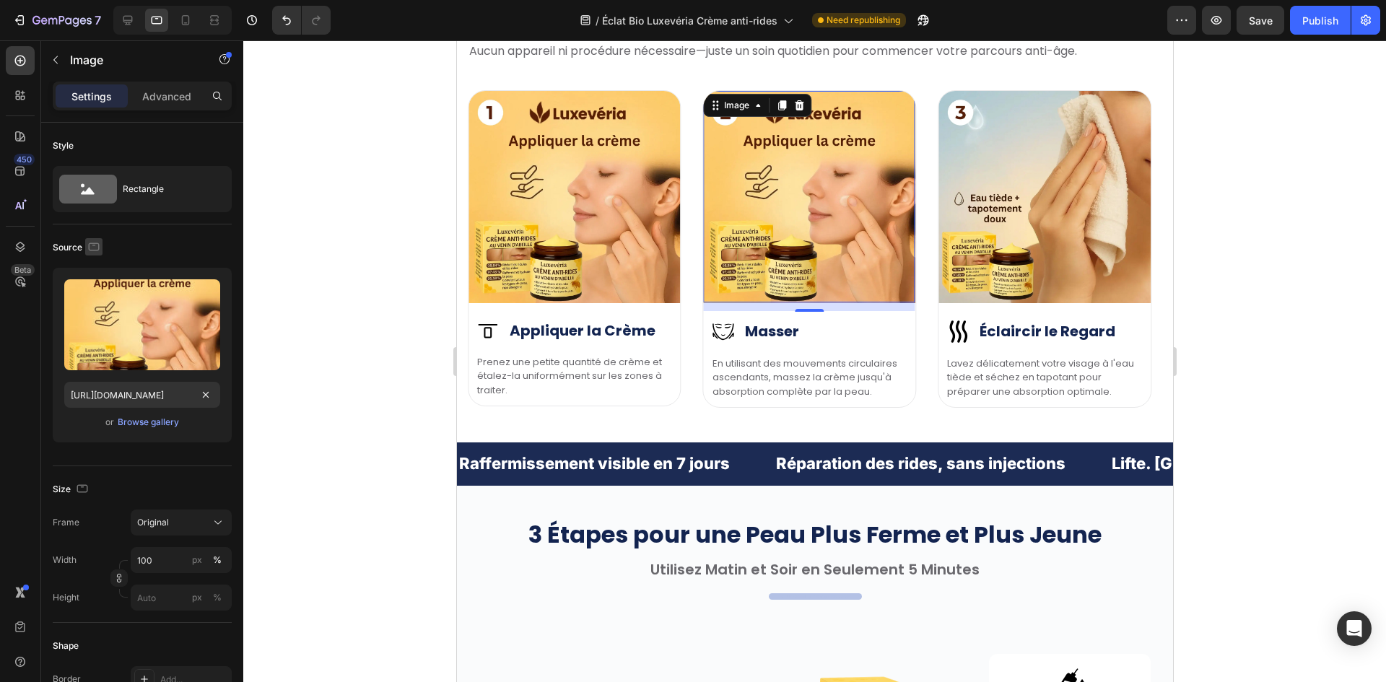
scroll to position [0, 0]
click at [101, 246] on button "button" at bounding box center [93, 246] width 17 height 17
click at [101, 319] on icon "button" at bounding box center [97, 322] width 14 height 14
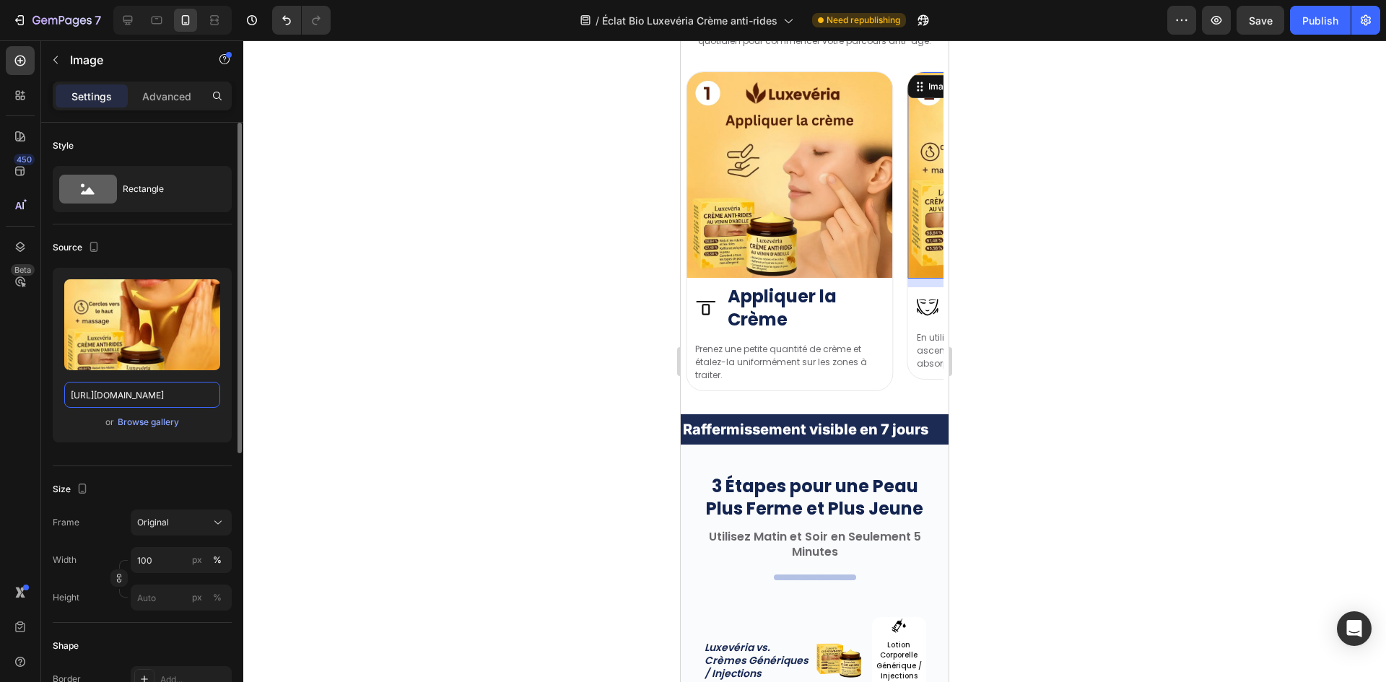
click at [99, 389] on input "https://cdn.shopify.com/s/files/1/0657/6783/3683/files/gempages_578032762192134…" at bounding box center [142, 395] width 156 height 26
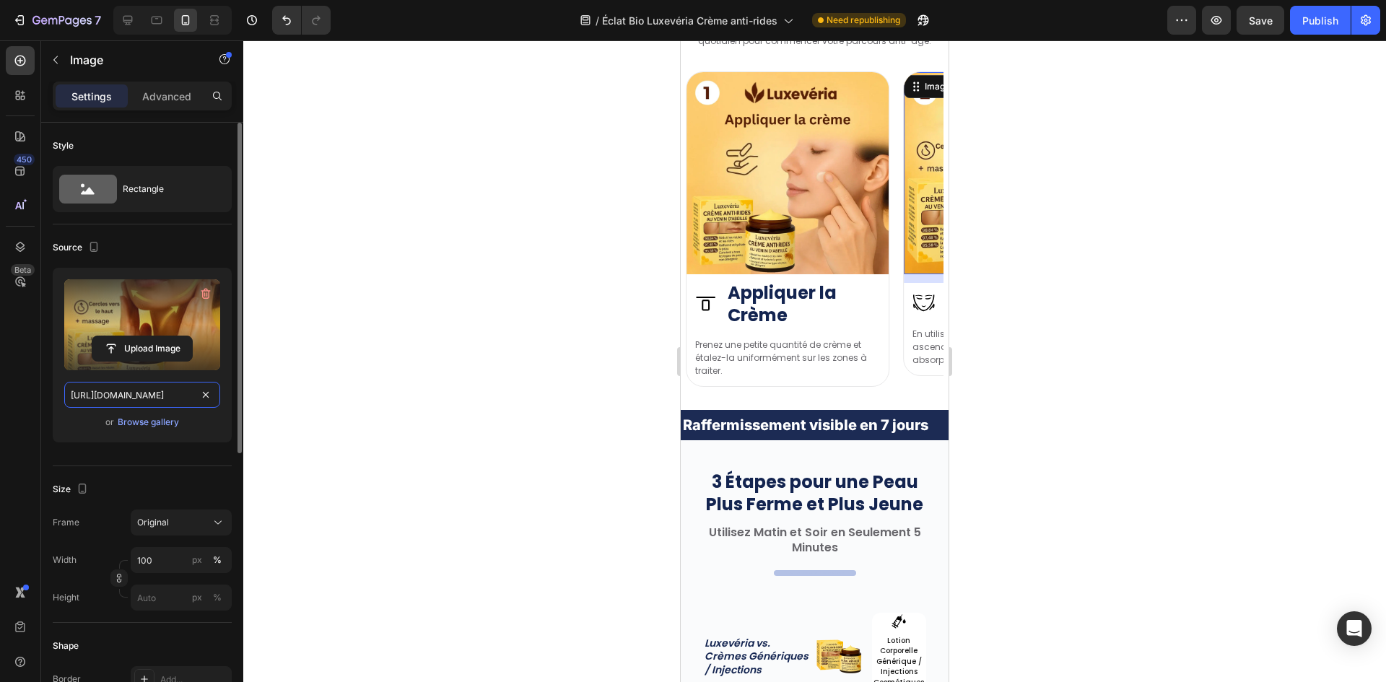
scroll to position [4095, 0]
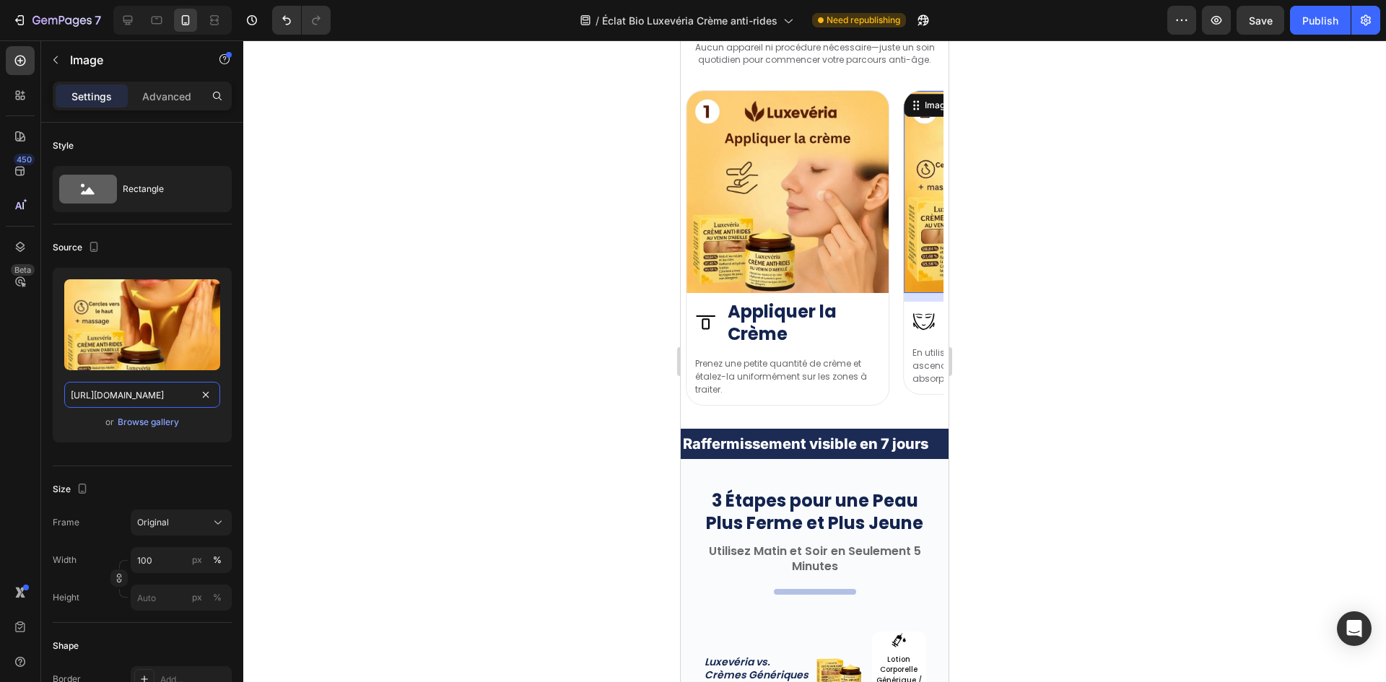
paste input "0180cc5f-2830-423e-81d3-347c130d1cd2"
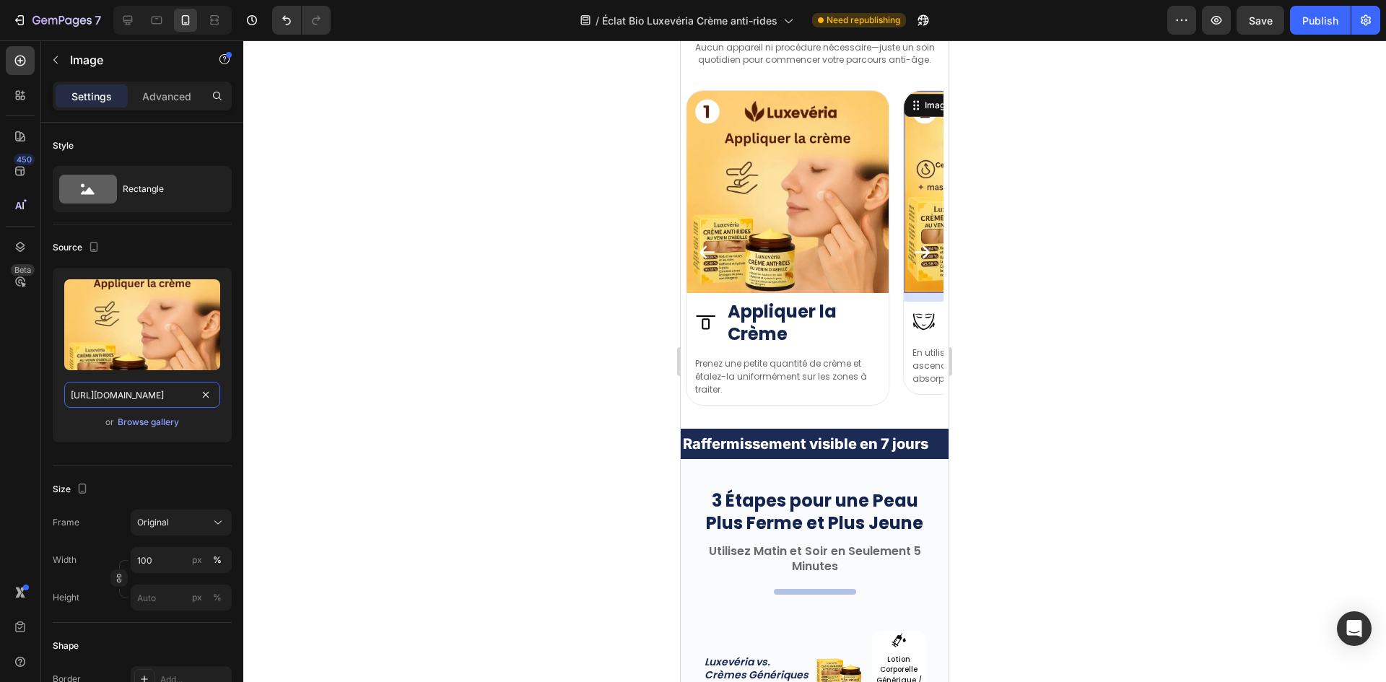
scroll to position [0, 450]
type input "https://cdn.shopify.com/s/files/1/0657/6783/3683/files/gempages_578032762192134…"
click at [82, 244] on div "Source" at bounding box center [78, 247] width 50 height 19
click at [97, 245] on icon "button" at bounding box center [94, 247] width 14 height 14
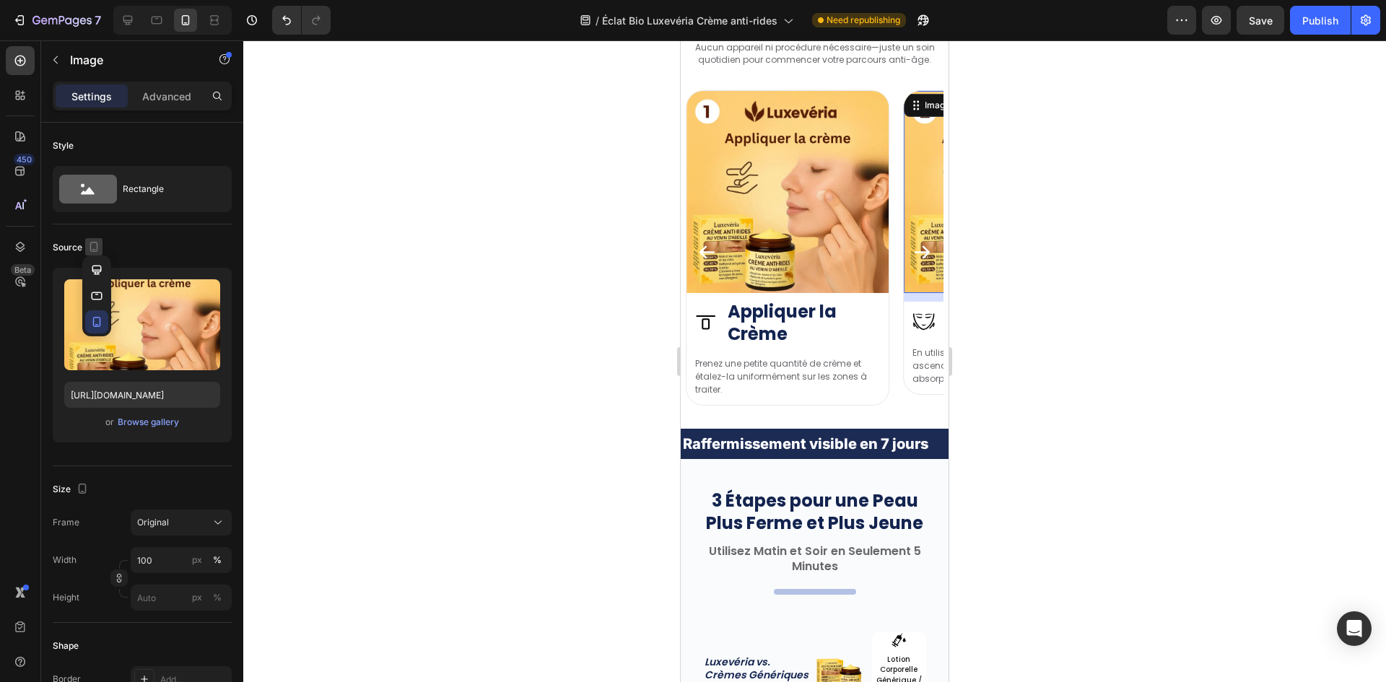
click at [98, 266] on icon "button" at bounding box center [96, 269] width 9 height 9
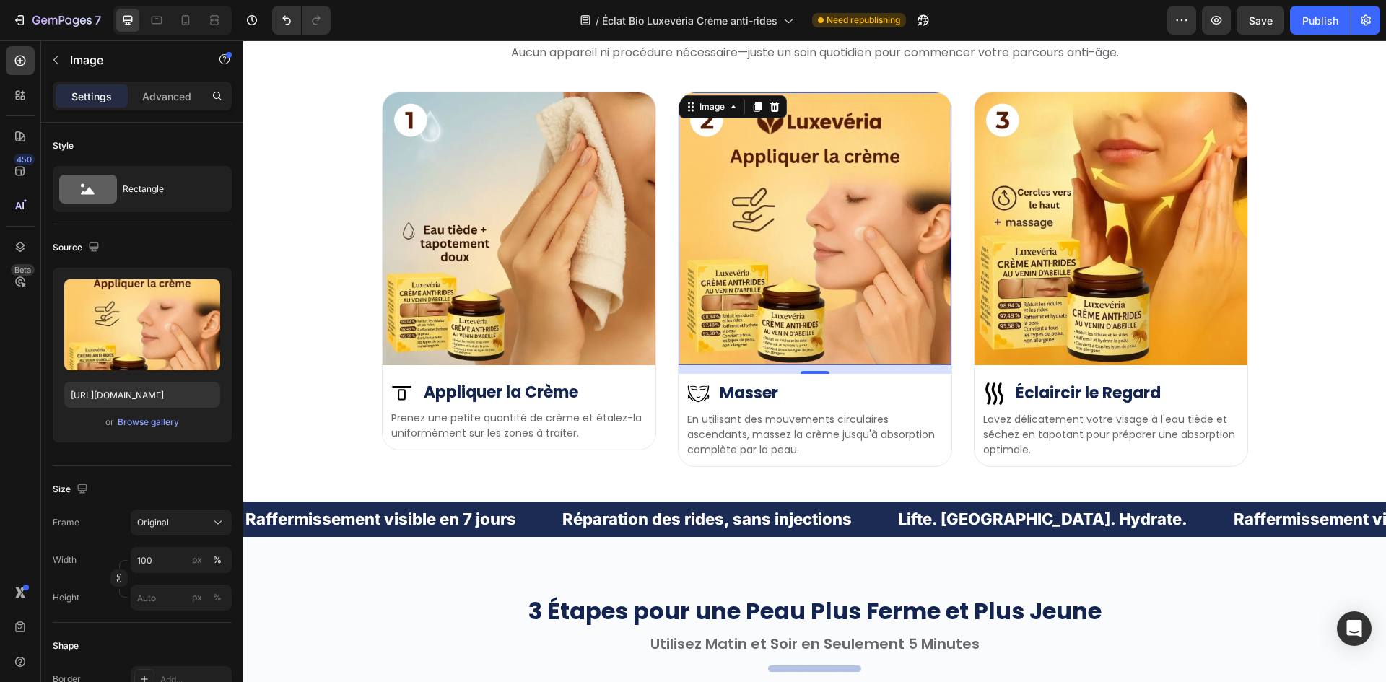
scroll to position [4096, 0]
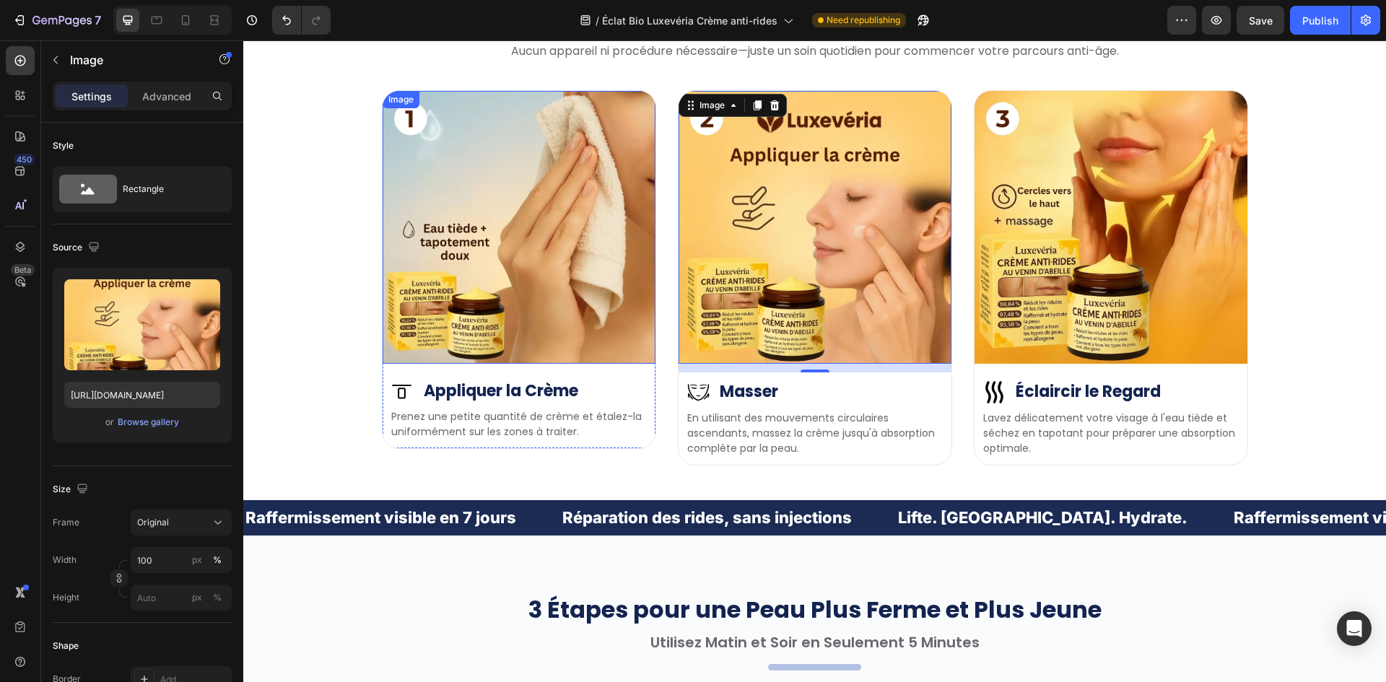
click at [524, 220] on img at bounding box center [519, 227] width 273 height 273
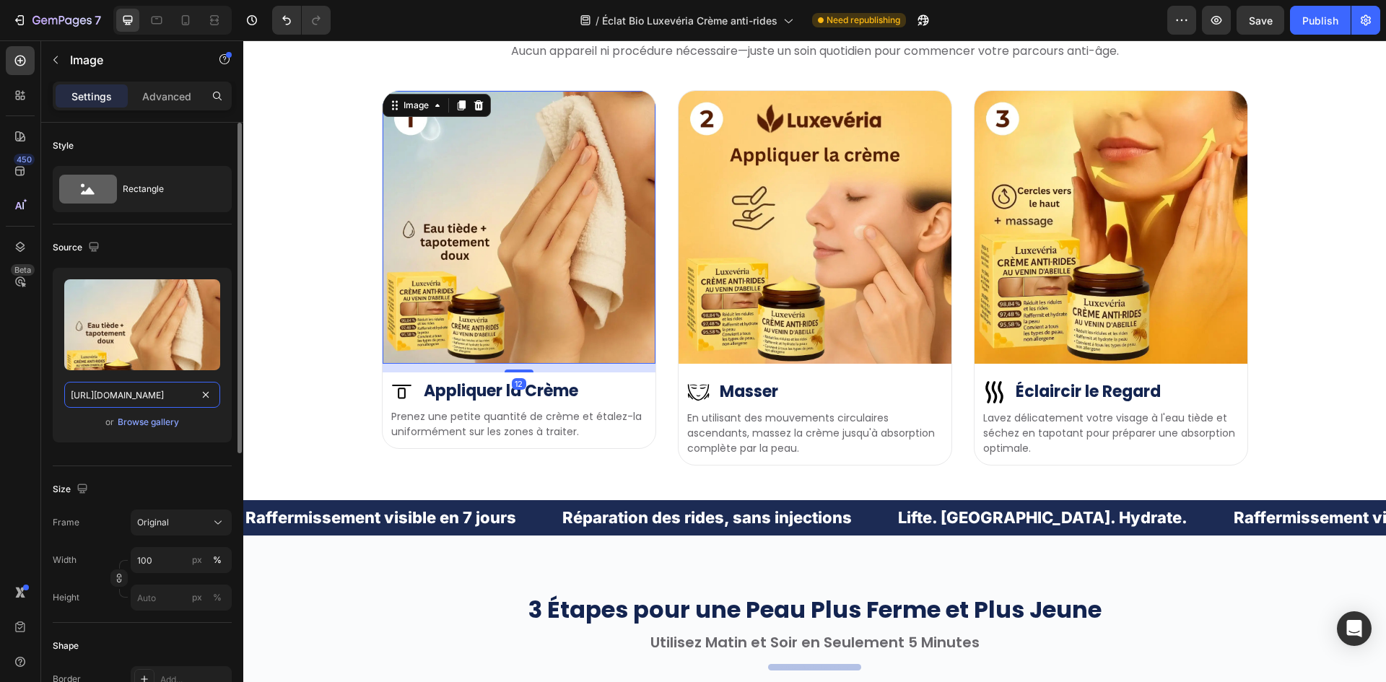
click at [132, 383] on input "https://cdn.shopify.com/s/files/1/0657/6783/3683/files/gempages_578032762192134…" at bounding box center [142, 395] width 156 height 26
click at [90, 240] on icon "button" at bounding box center [94, 247] width 14 height 14
click at [94, 287] on button "button" at bounding box center [96, 295] width 23 height 23
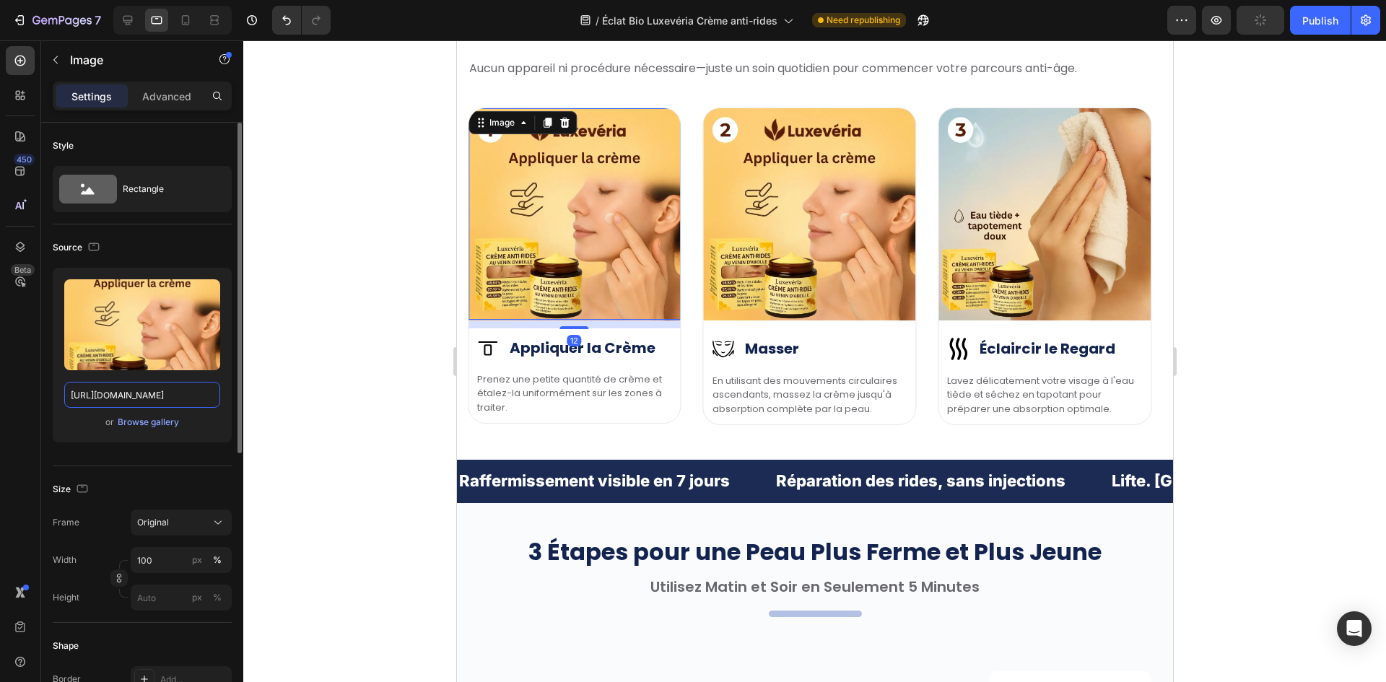
click at [107, 386] on input "https://cdn.shopify.com/s/files/1/0657/6783/3683/files/gempages_578032762192134…" at bounding box center [142, 395] width 156 height 26
paste input "88907ee8-6e98-4cd9-90fd-98be8a7c849"
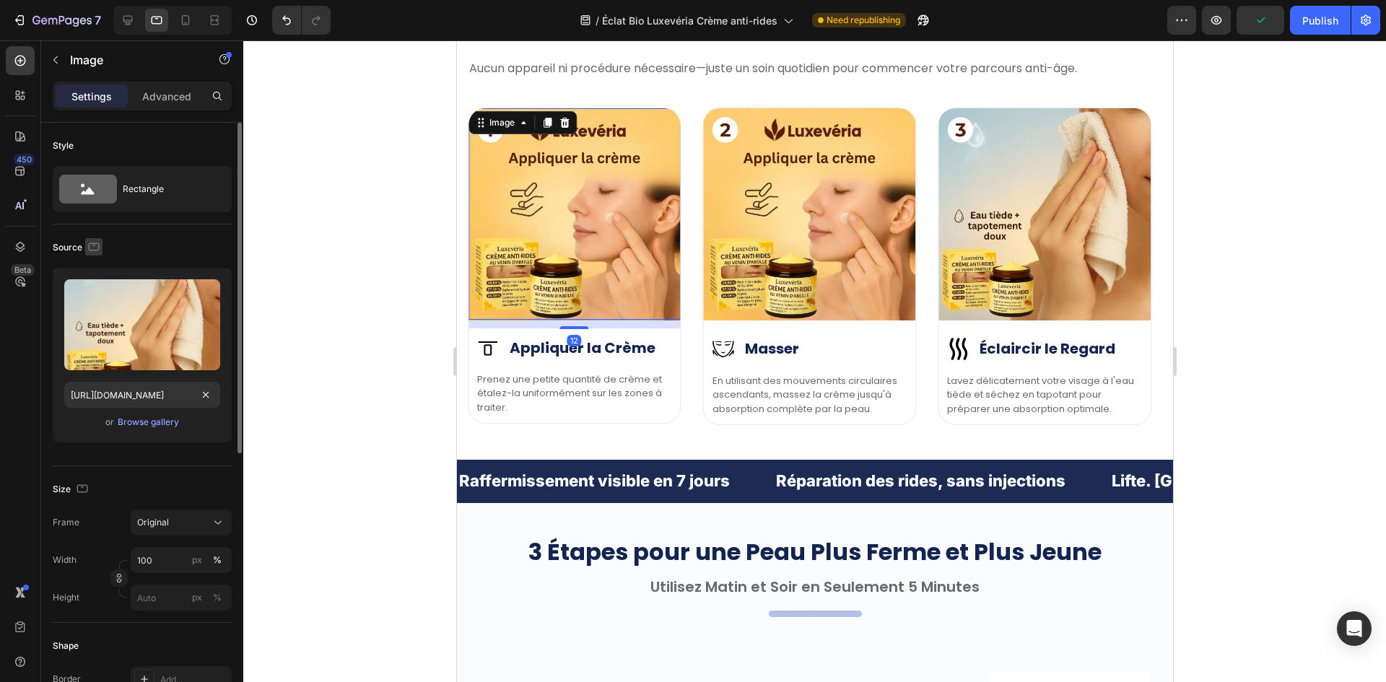
click at [99, 250] on icon "button" at bounding box center [94, 247] width 14 height 14
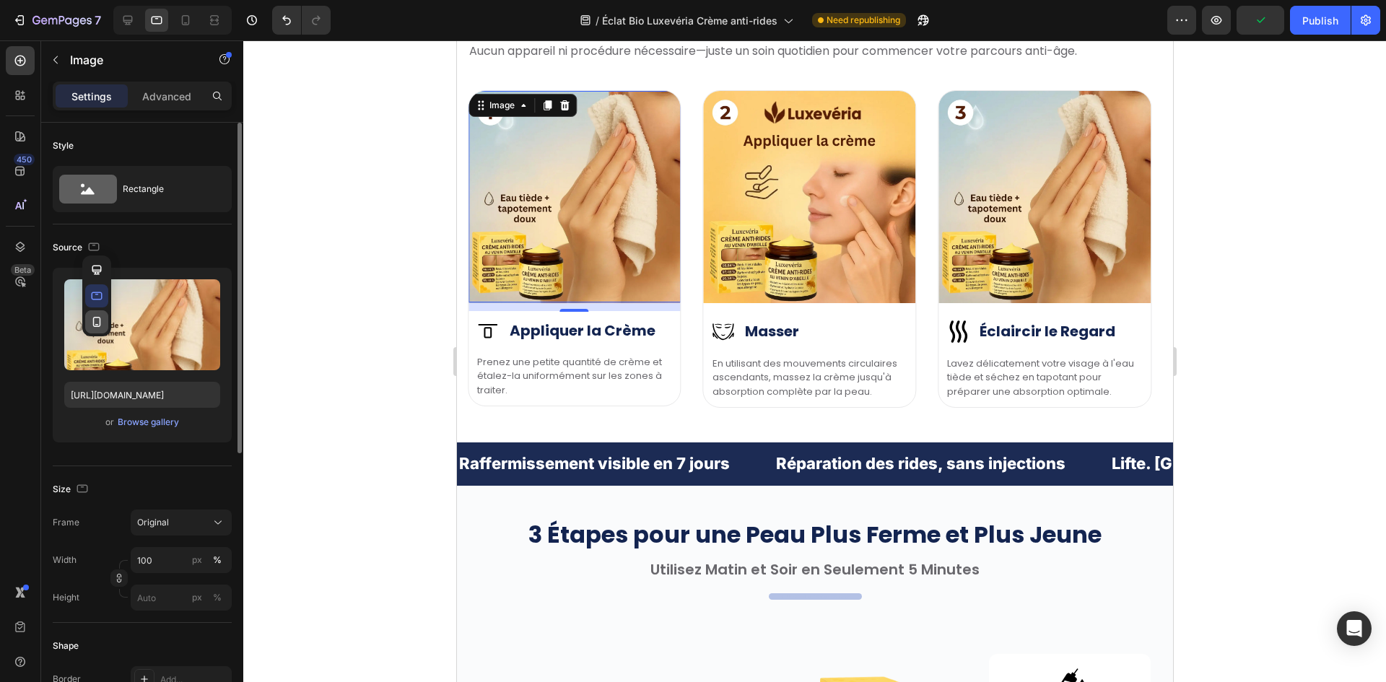
click at [95, 318] on icon "button" at bounding box center [97, 322] width 8 height 10
click at [112, 396] on input "https://cdn.shopify.com/s/files/1/0657/6783/3683/files/gempages_578032762192134…" at bounding box center [142, 395] width 156 height 26
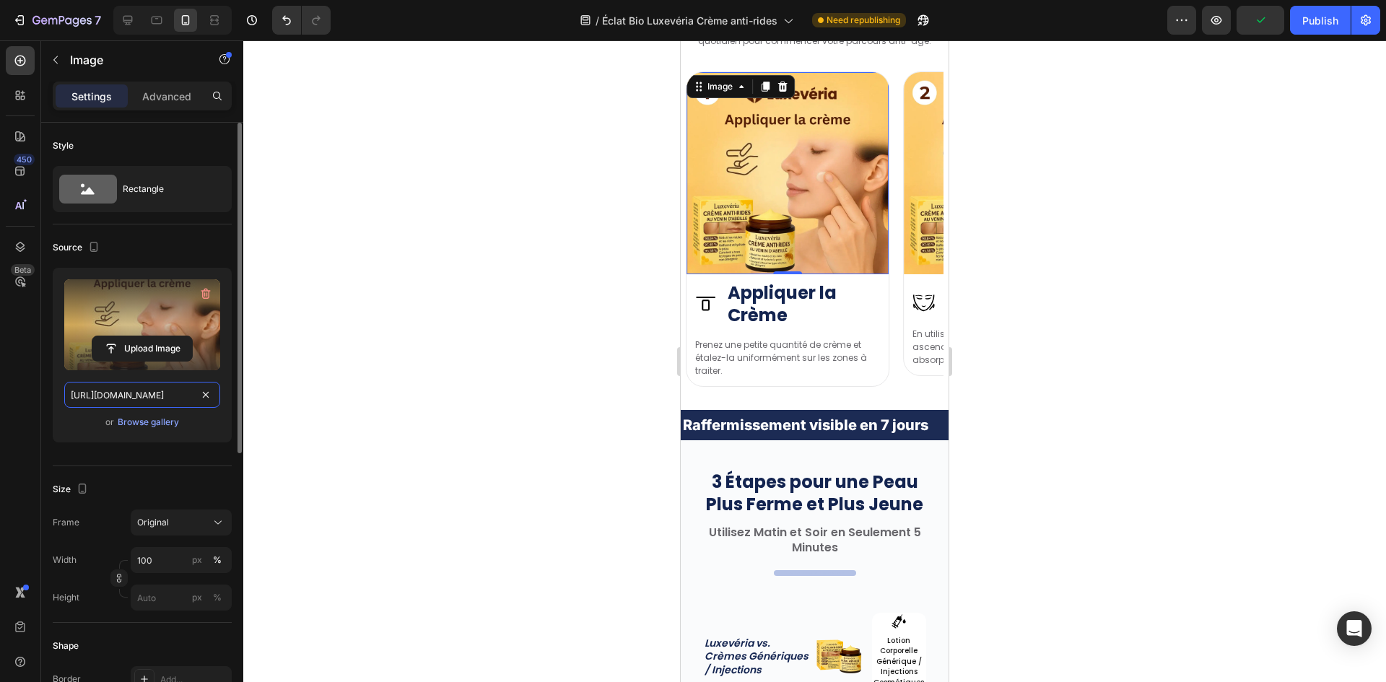
scroll to position [4151, 0]
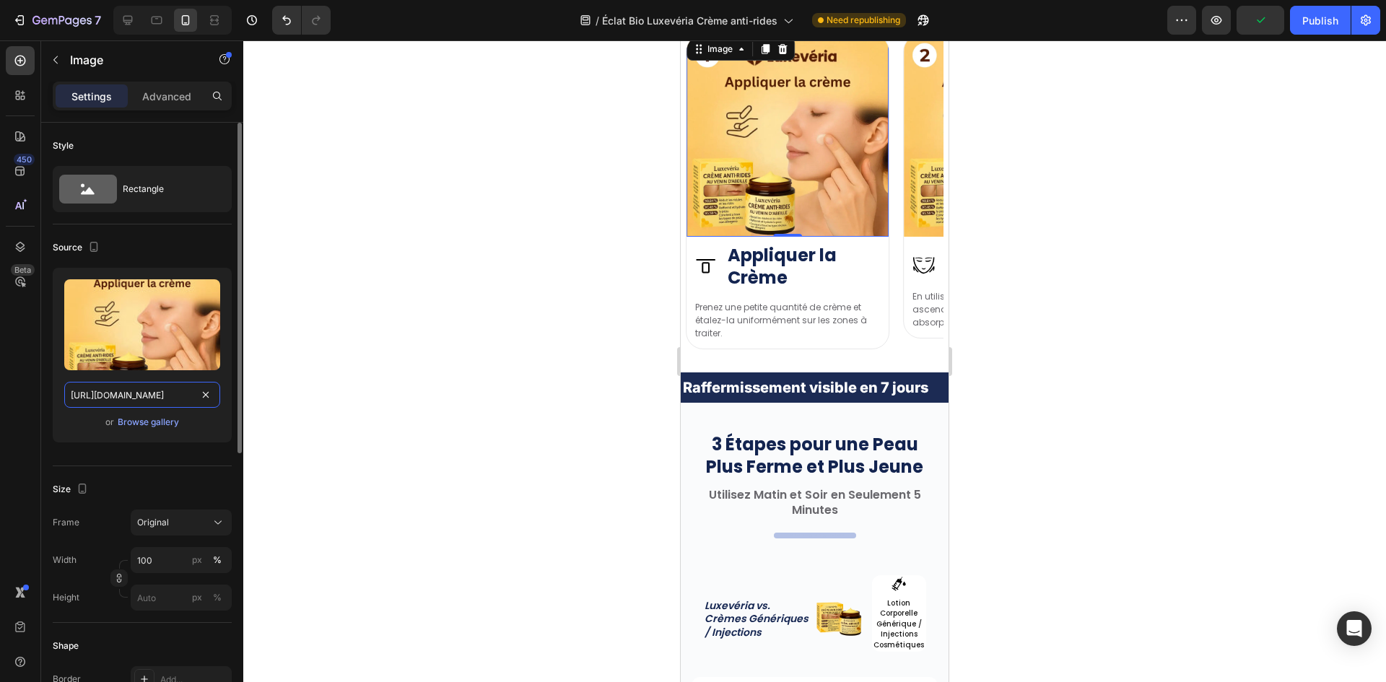
paste input "88907ee8-6e98-4cd9-90fd-98be8a7c849"
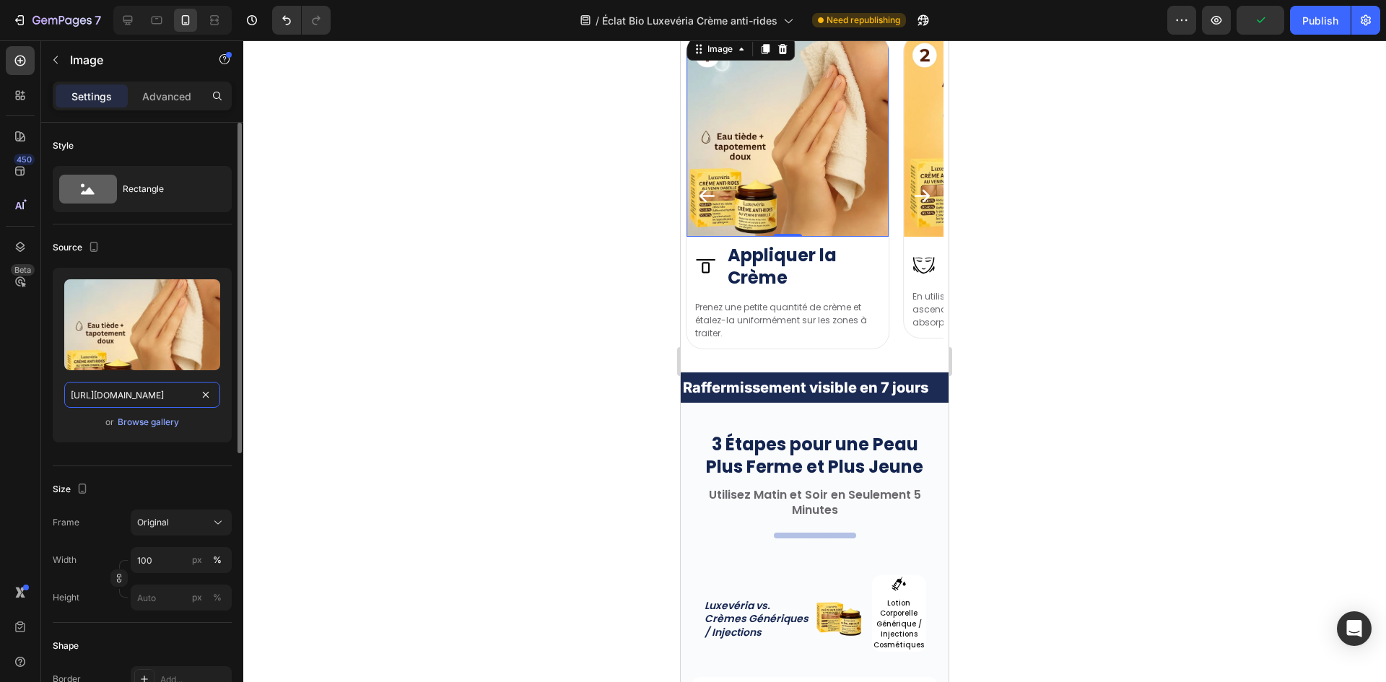
type input "https://cdn.shopify.com/s/files/1/0657/6783/3683/files/gempages_578032762192134…"
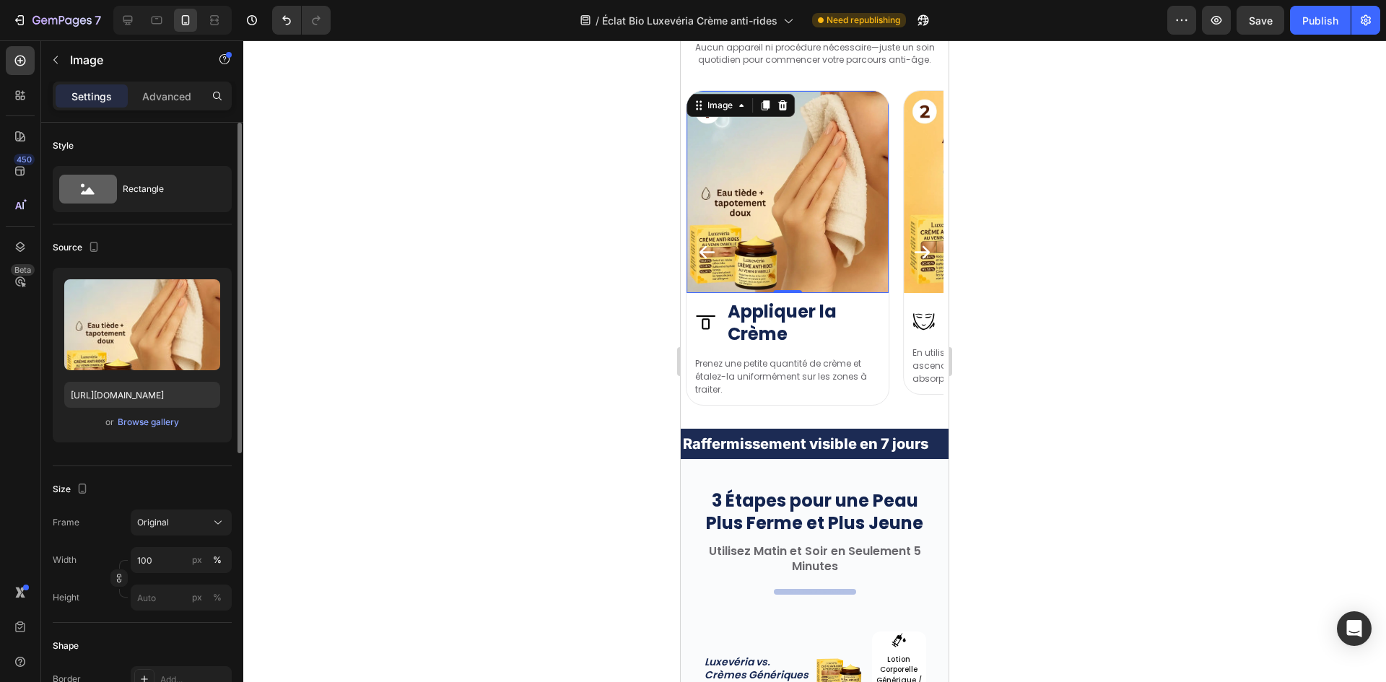
click at [102, 253] on div "Source" at bounding box center [142, 247] width 179 height 23
click at [97, 246] on icon "button" at bounding box center [94, 247] width 8 height 10
click at [102, 269] on icon "button" at bounding box center [97, 270] width 14 height 14
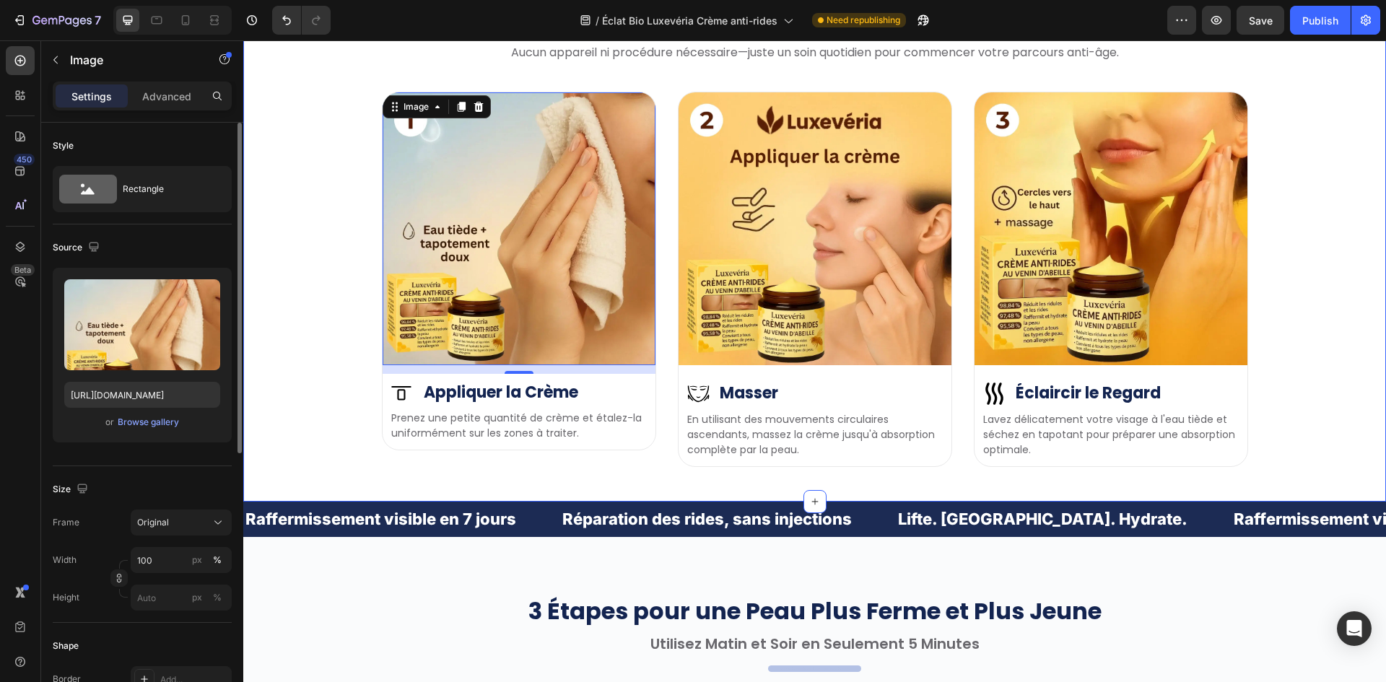
scroll to position [4096, 0]
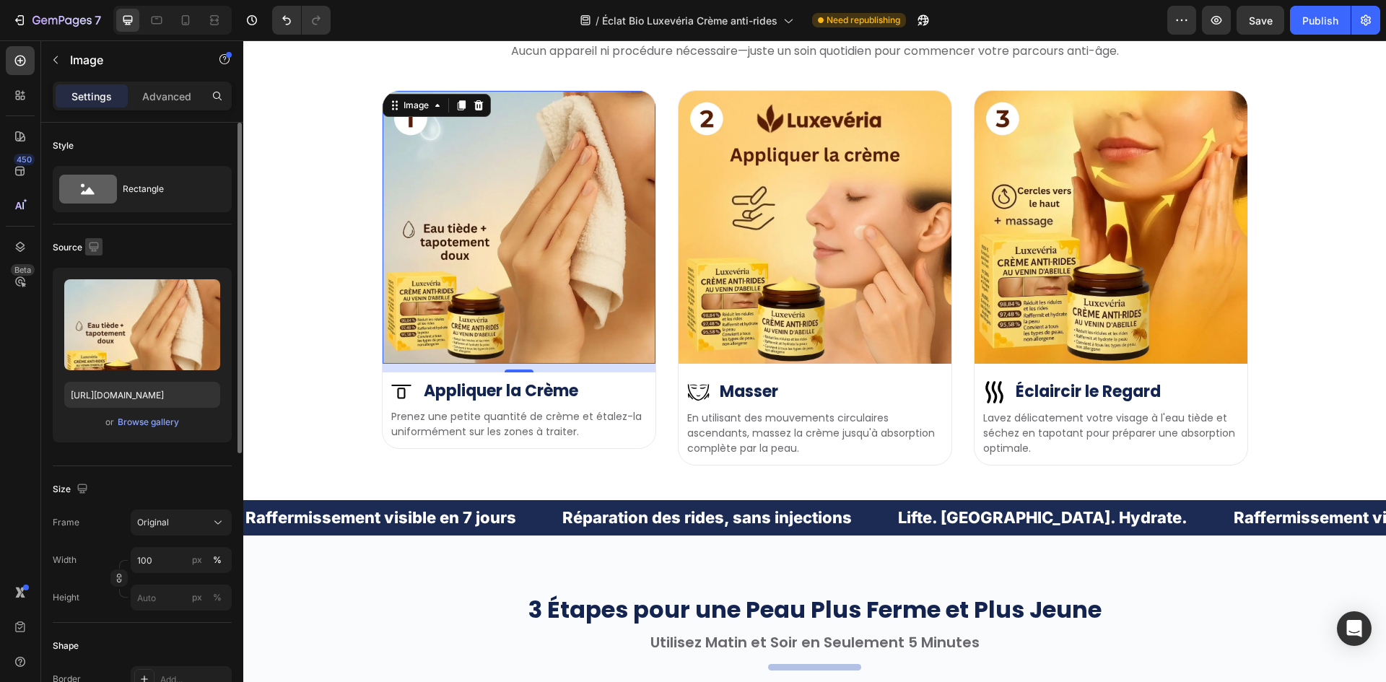
click at [96, 245] on icon "button" at bounding box center [94, 247] width 14 height 14
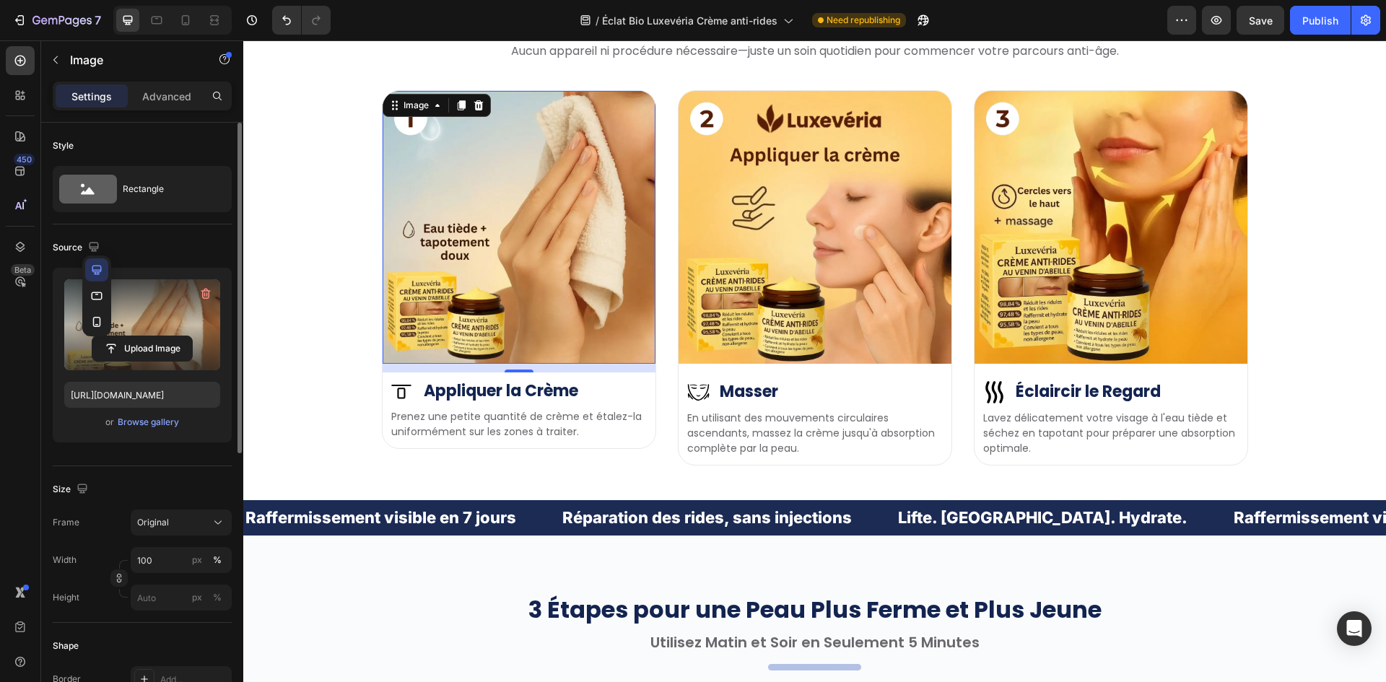
click at [97, 292] on icon "button" at bounding box center [97, 296] width 11 height 8
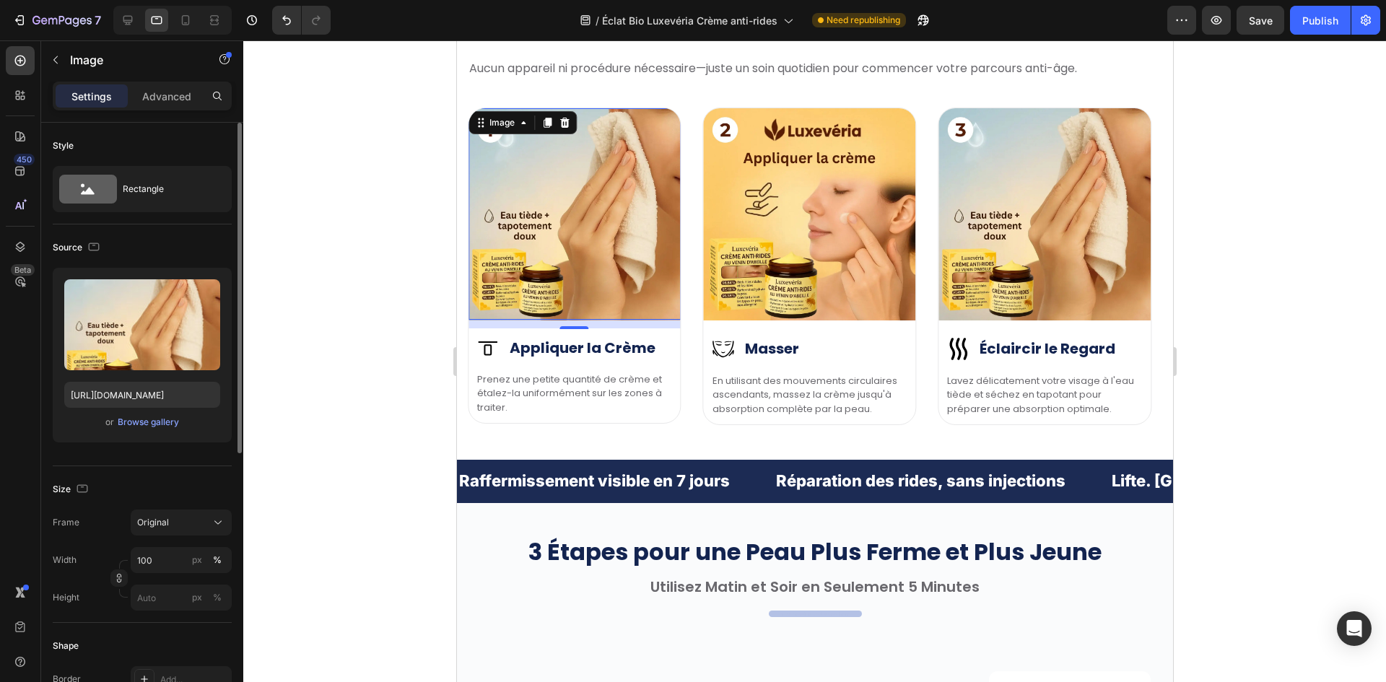
scroll to position [4114, 0]
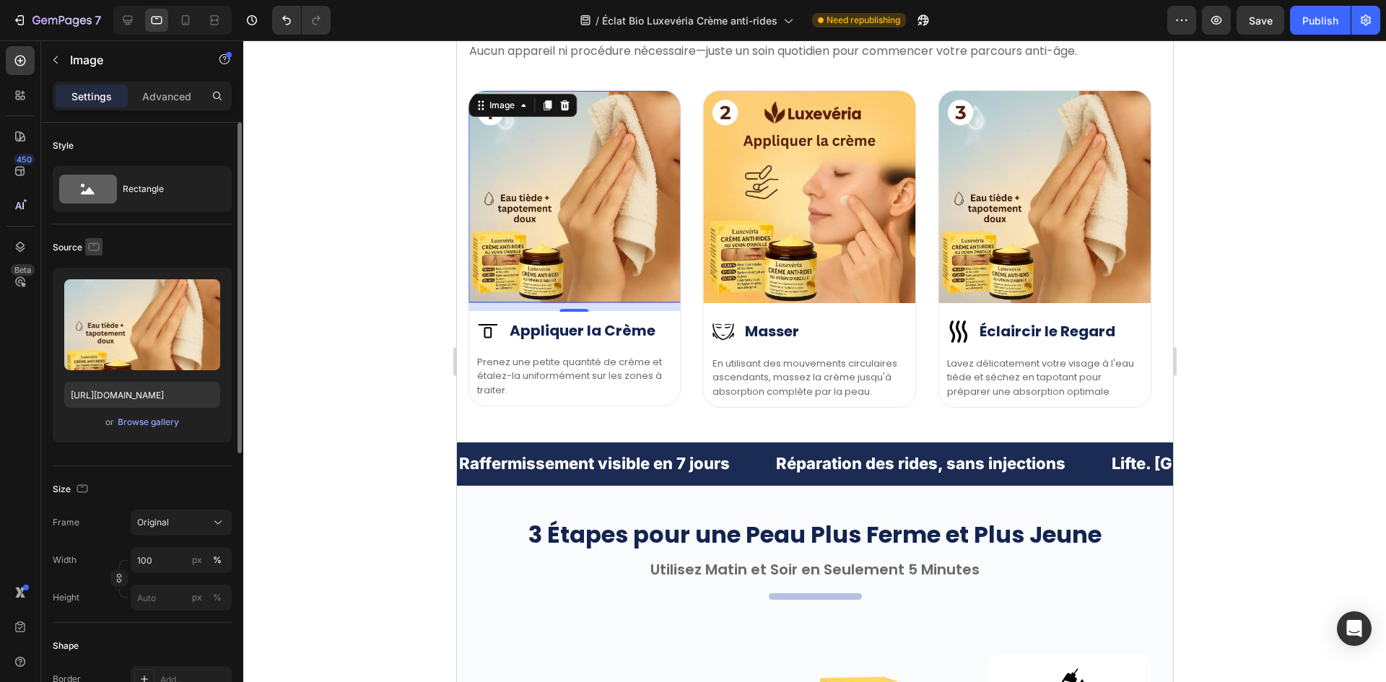
click at [92, 241] on icon "button" at bounding box center [94, 247] width 14 height 14
click at [97, 320] on icon "button" at bounding box center [97, 322] width 14 height 14
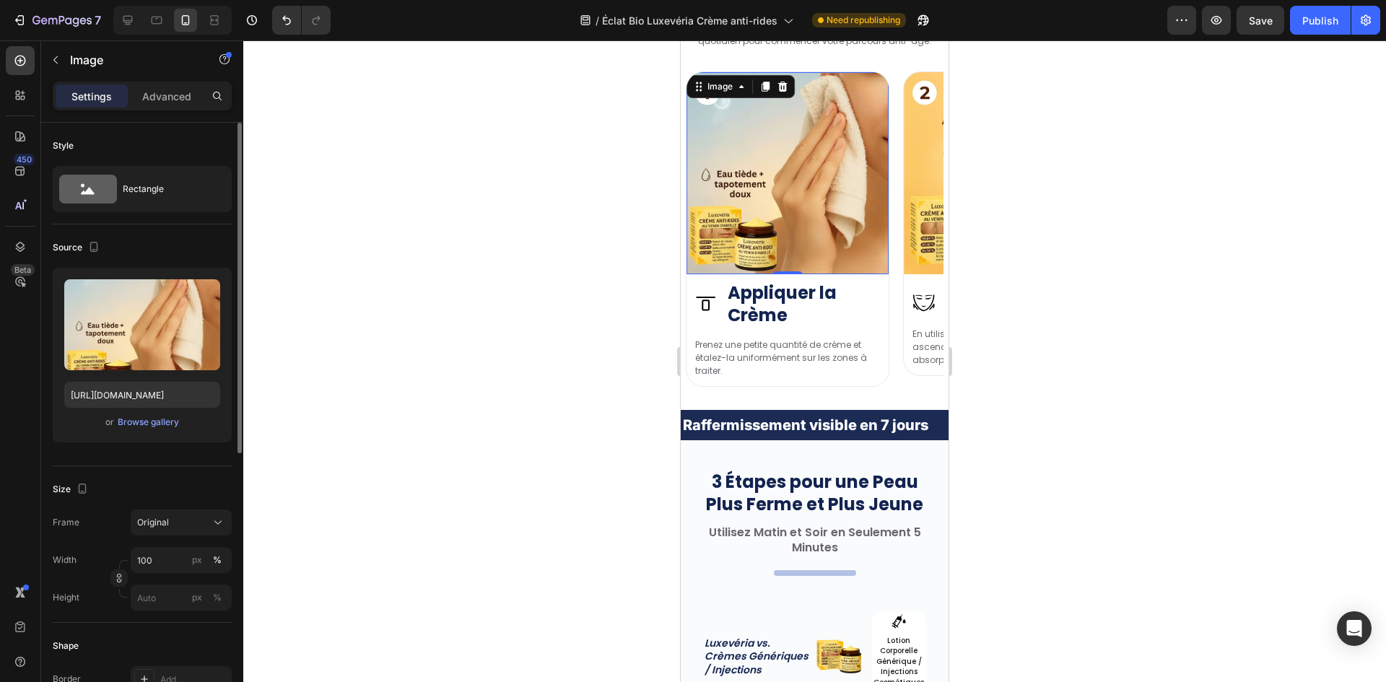
scroll to position [4095, 0]
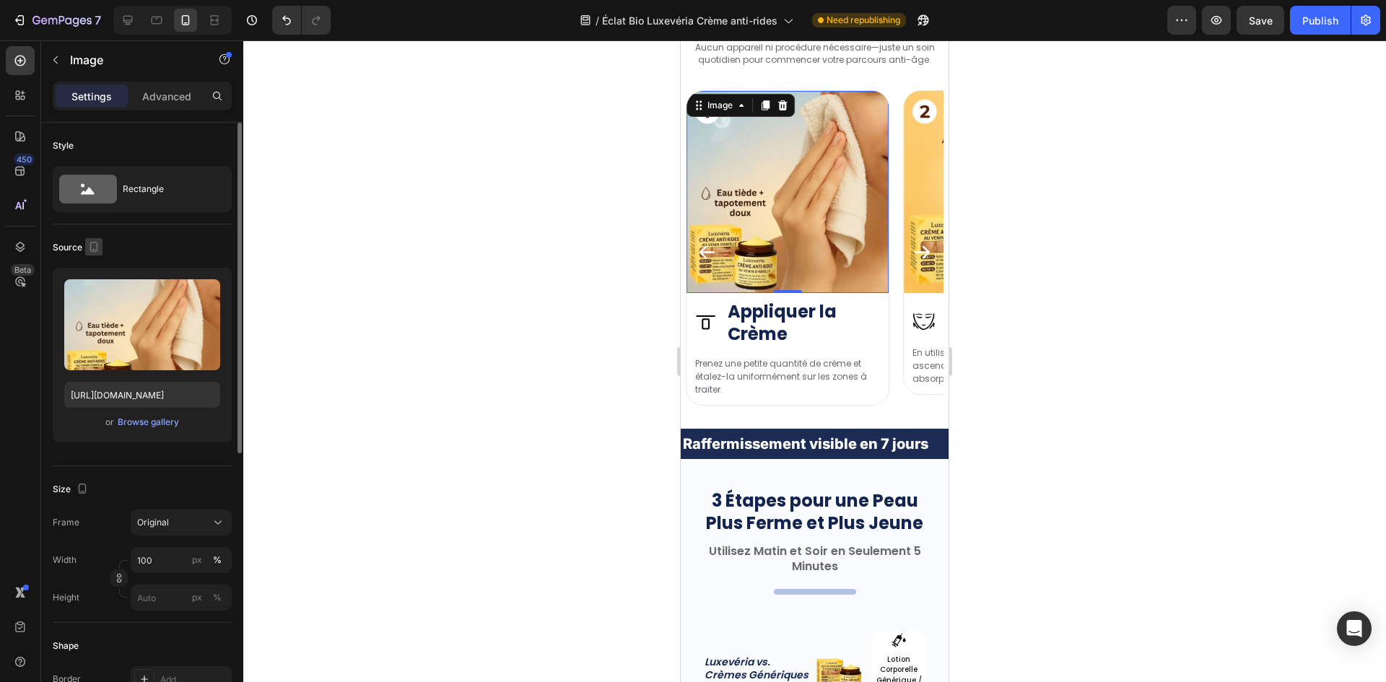
click at [97, 246] on icon "button" at bounding box center [94, 247] width 14 height 14
click at [96, 263] on icon "button" at bounding box center [97, 270] width 14 height 14
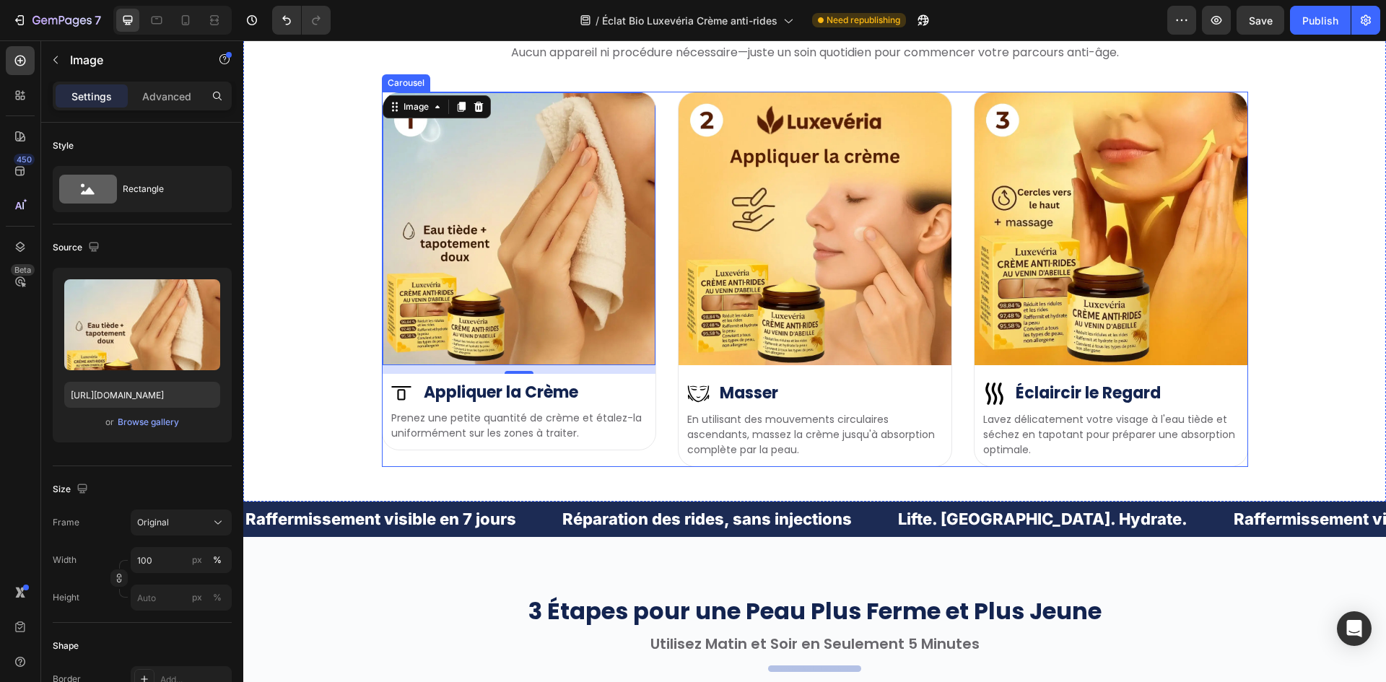
scroll to position [4096, 0]
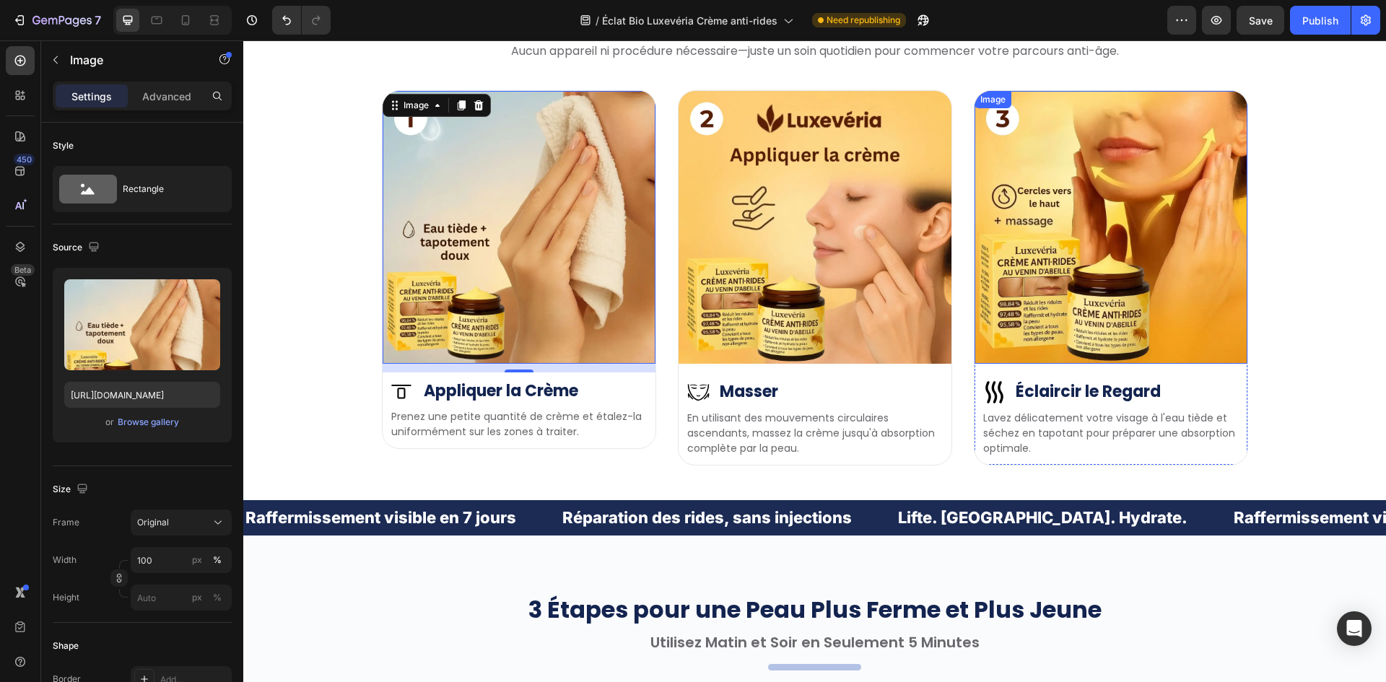
click at [1069, 213] on img at bounding box center [1110, 227] width 273 height 273
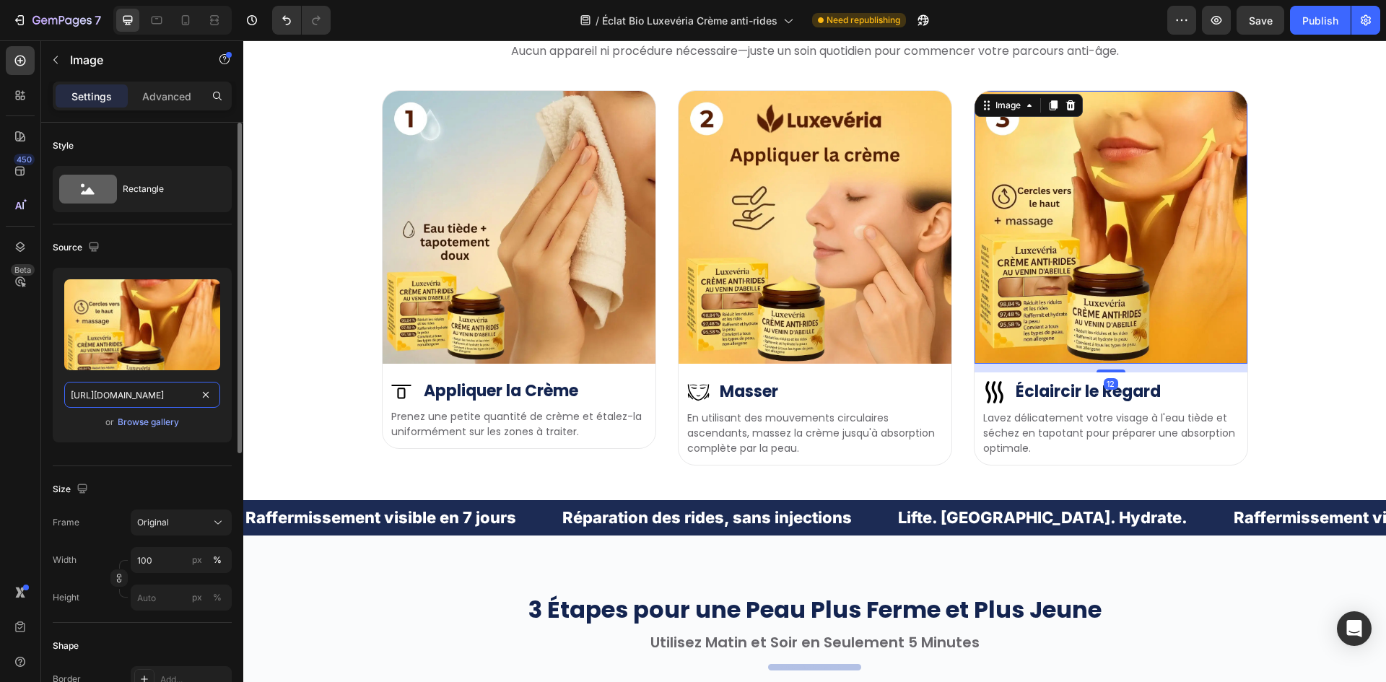
click at [121, 388] on input "https://cdn.shopify.com/s/files/1/0657/6783/3683/files/gempages_578032762192134…" at bounding box center [142, 395] width 156 height 26
click at [93, 242] on icon "button" at bounding box center [93, 246] width 9 height 9
click at [95, 293] on icon "button" at bounding box center [97, 296] width 14 height 14
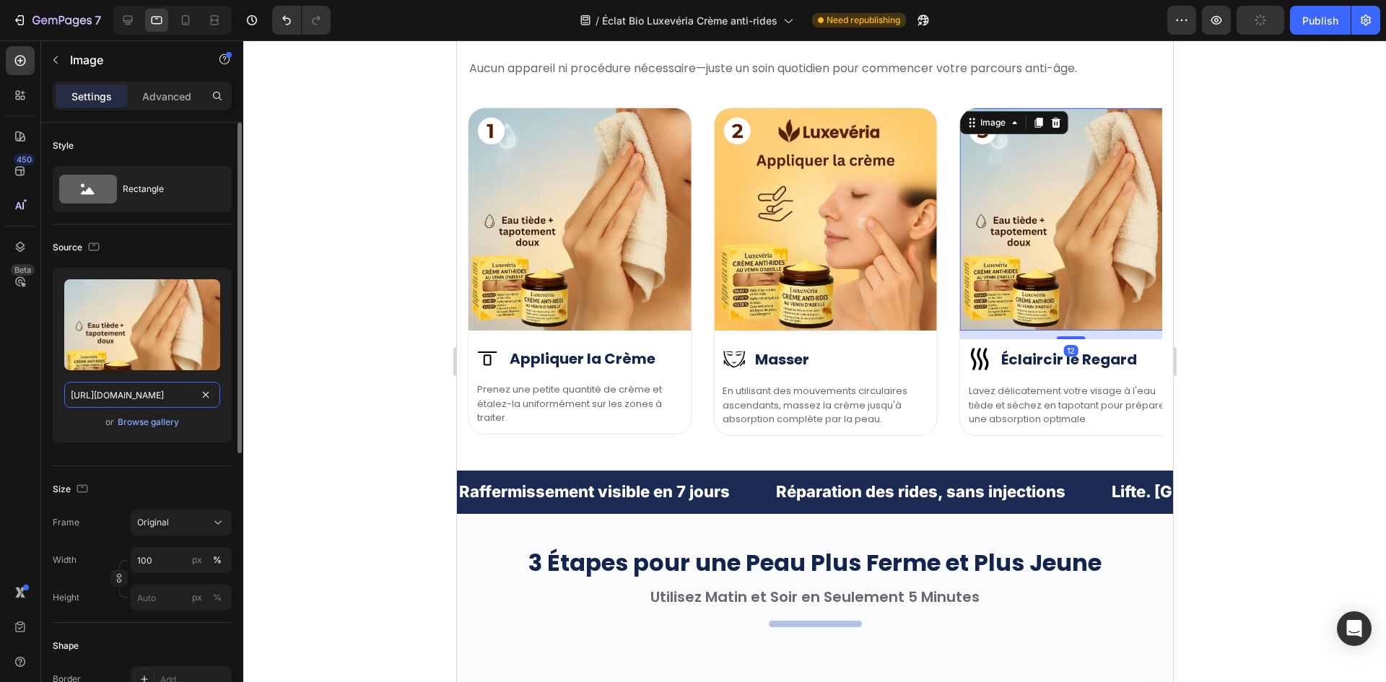
click at [113, 393] on input "https://cdn.shopify.com/s/files/1/0657/6783/3683/files/gempages_578032762192134…" at bounding box center [142, 395] width 156 height 26
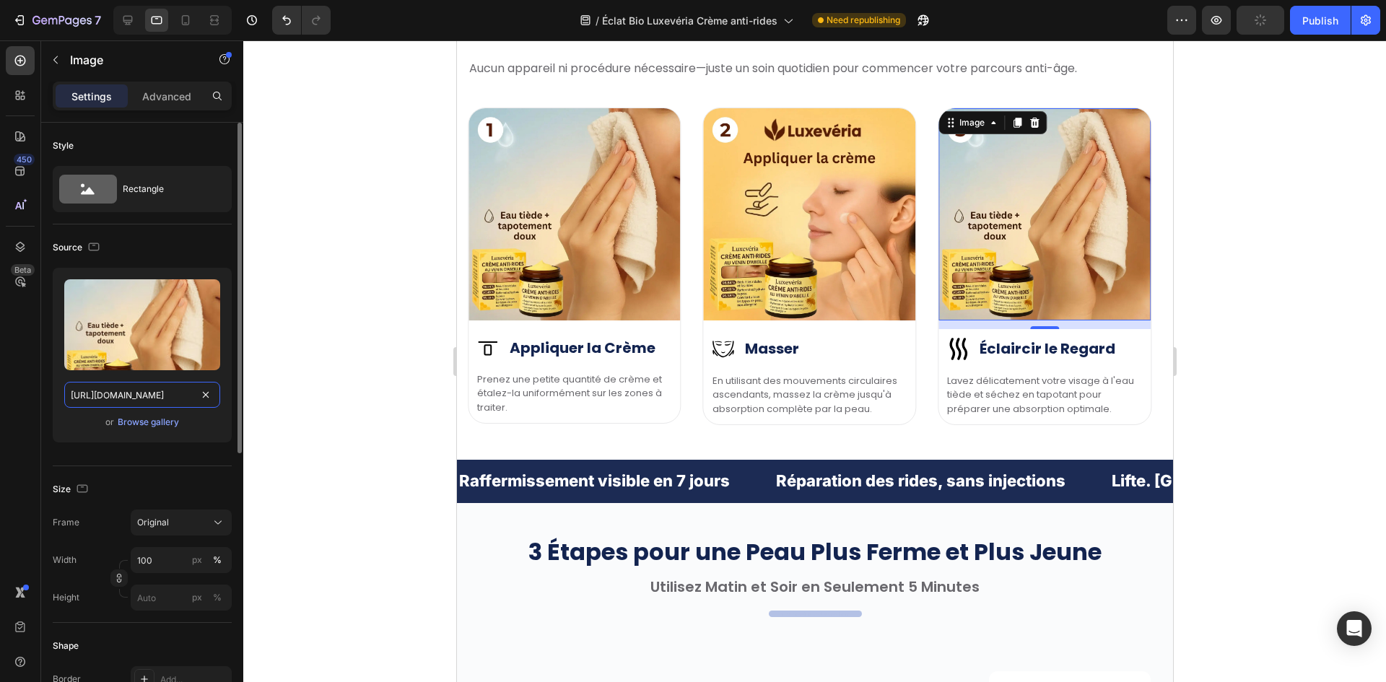
paste input "9fa610e1-2797-4101-9d1c-90636fa3d692"
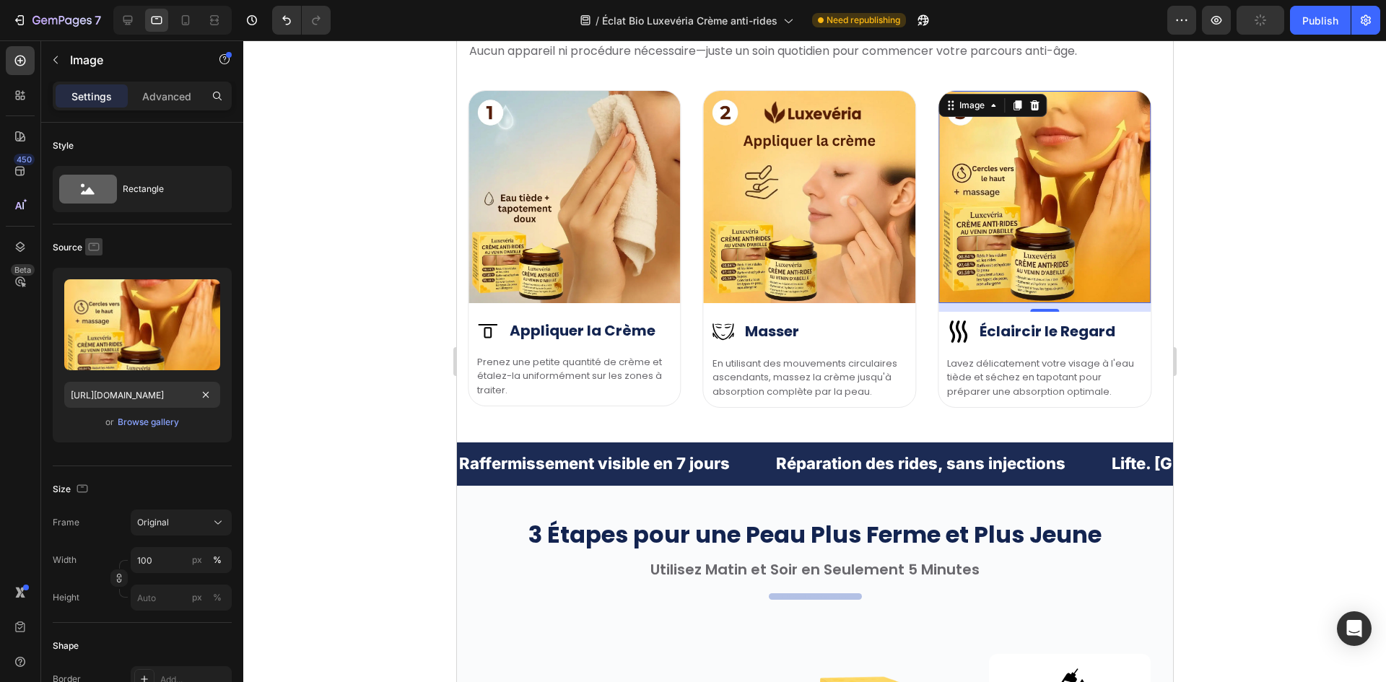
scroll to position [0, 0]
click at [93, 252] on icon "button" at bounding box center [94, 247] width 14 height 14
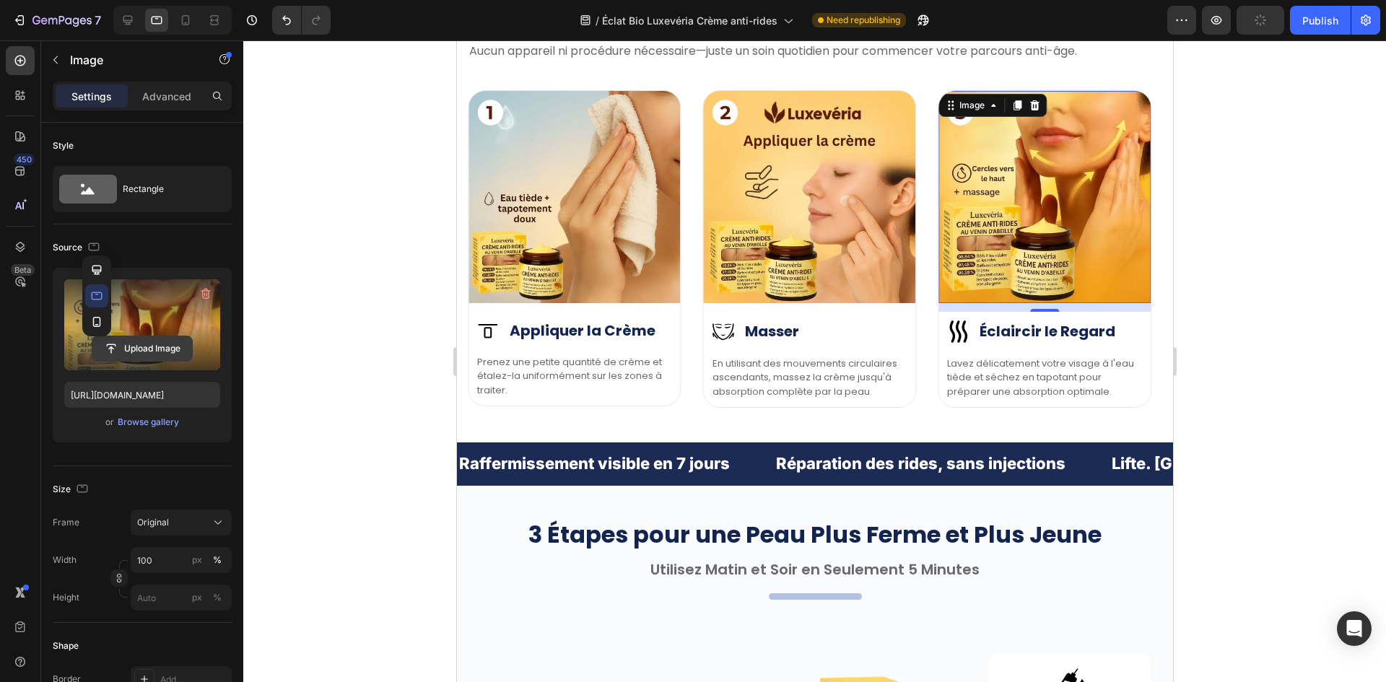
click at [92, 318] on icon "button" at bounding box center [97, 322] width 14 height 14
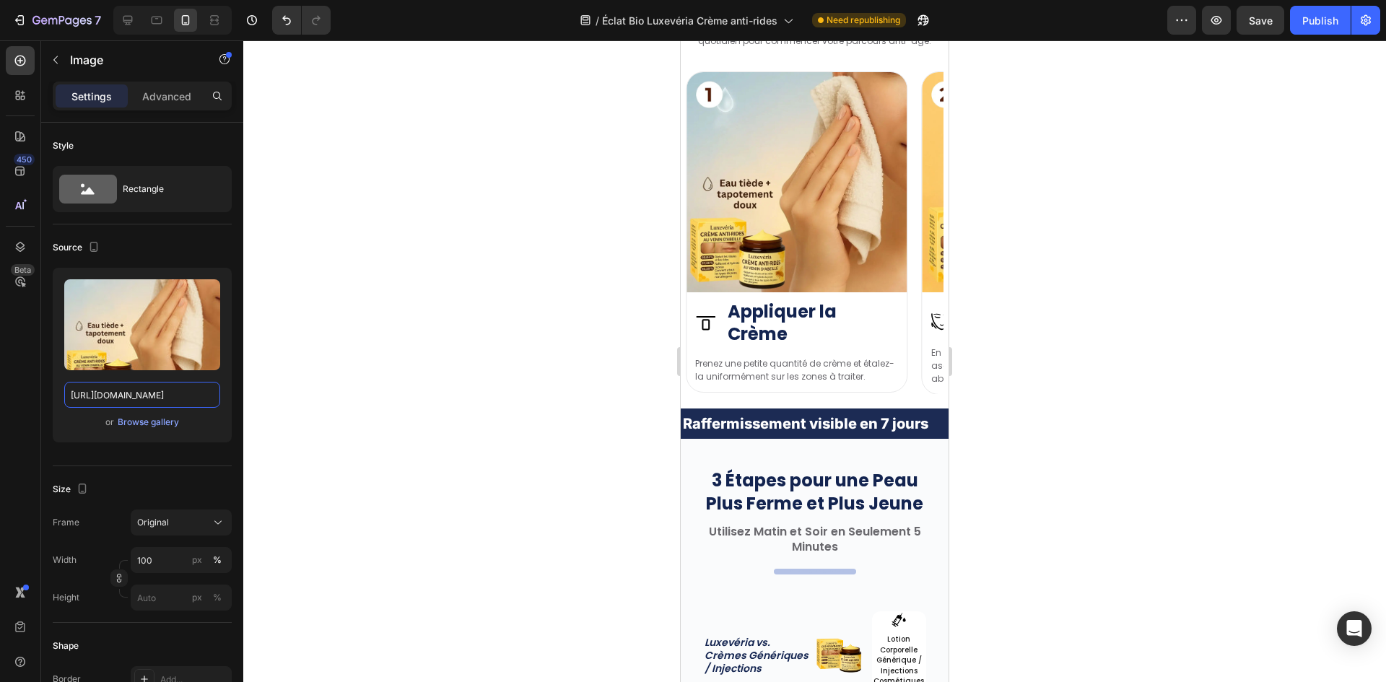
click at [113, 383] on input "https://cdn.shopify.com/s/files/1/0657/6783/3683/files/gempages_578032762192134…" at bounding box center [142, 395] width 156 height 26
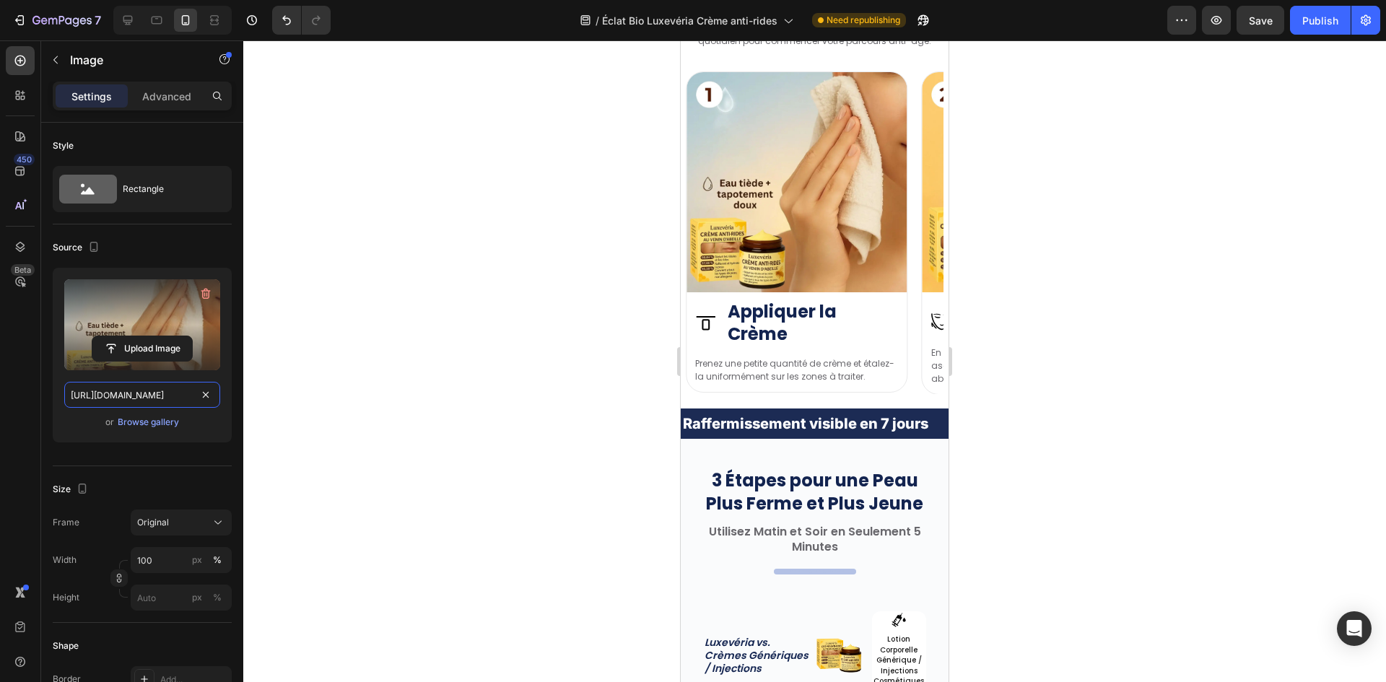
scroll to position [4095, 0]
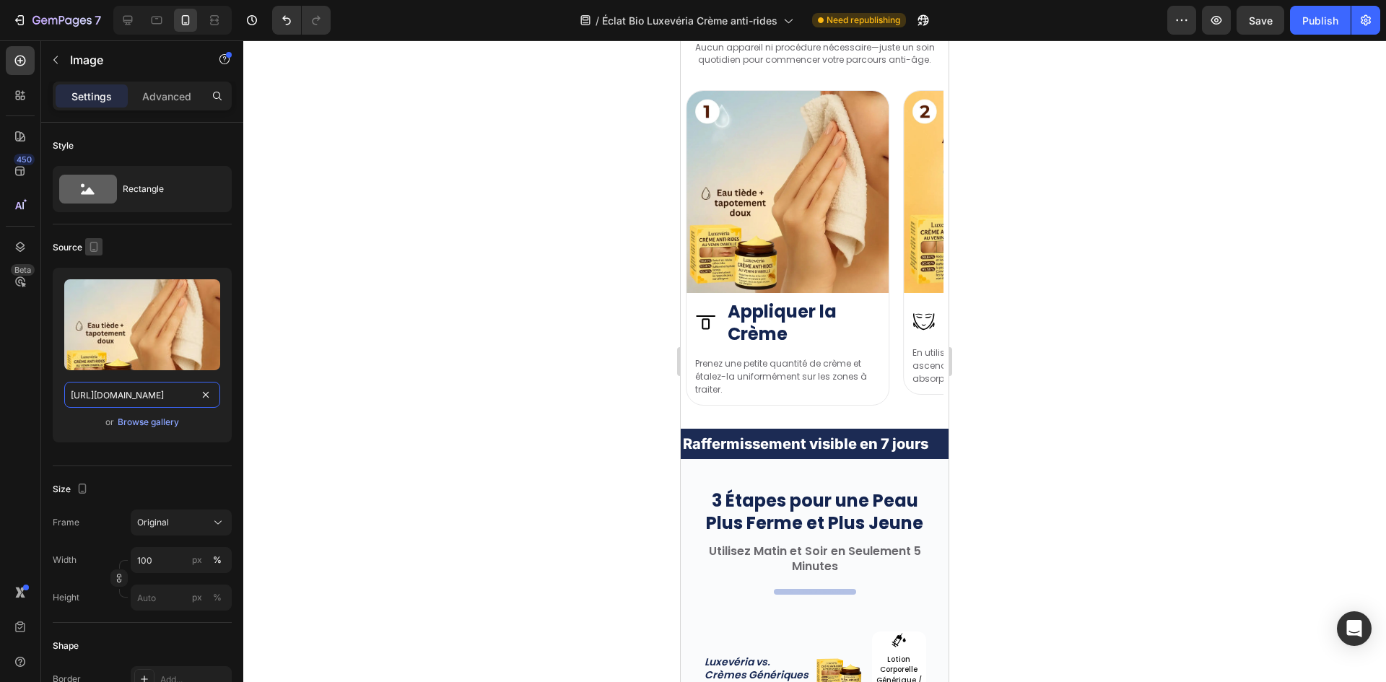
paste input "9fa610e1-2797-4101-9d1c-90636fa3d692"
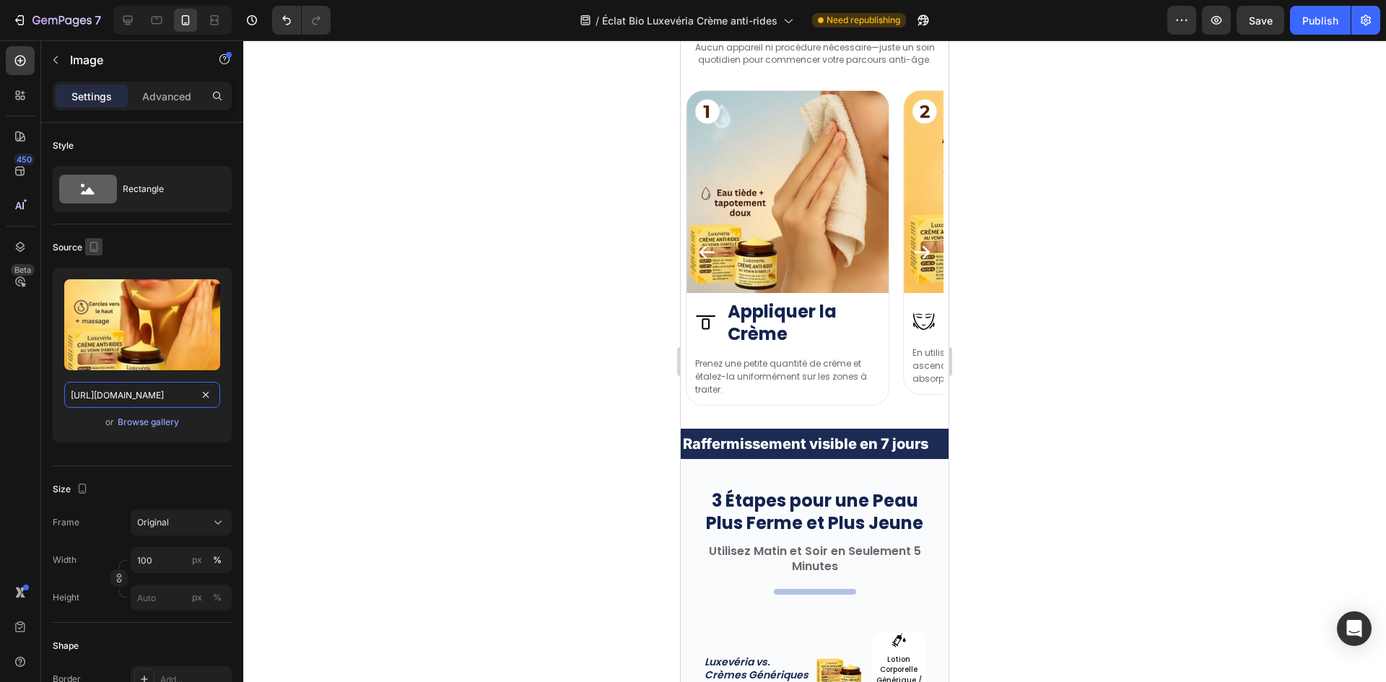
scroll to position [0, 446]
type input "https://cdn.shopify.com/s/files/1/0657/6783/3683/files/gempages_578032762192134…"
click at [97, 248] on icon "button" at bounding box center [94, 247] width 14 height 14
click at [97, 271] on icon "button" at bounding box center [97, 270] width 14 height 14
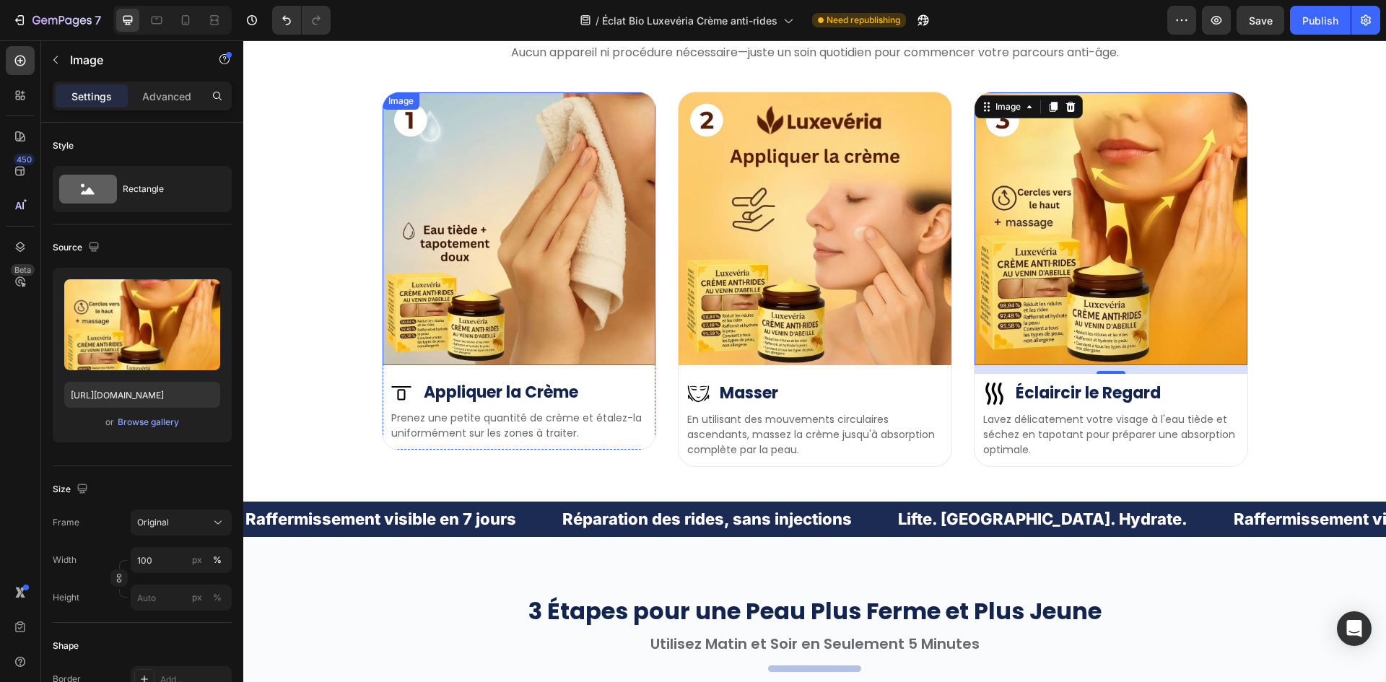
scroll to position [4096, 0]
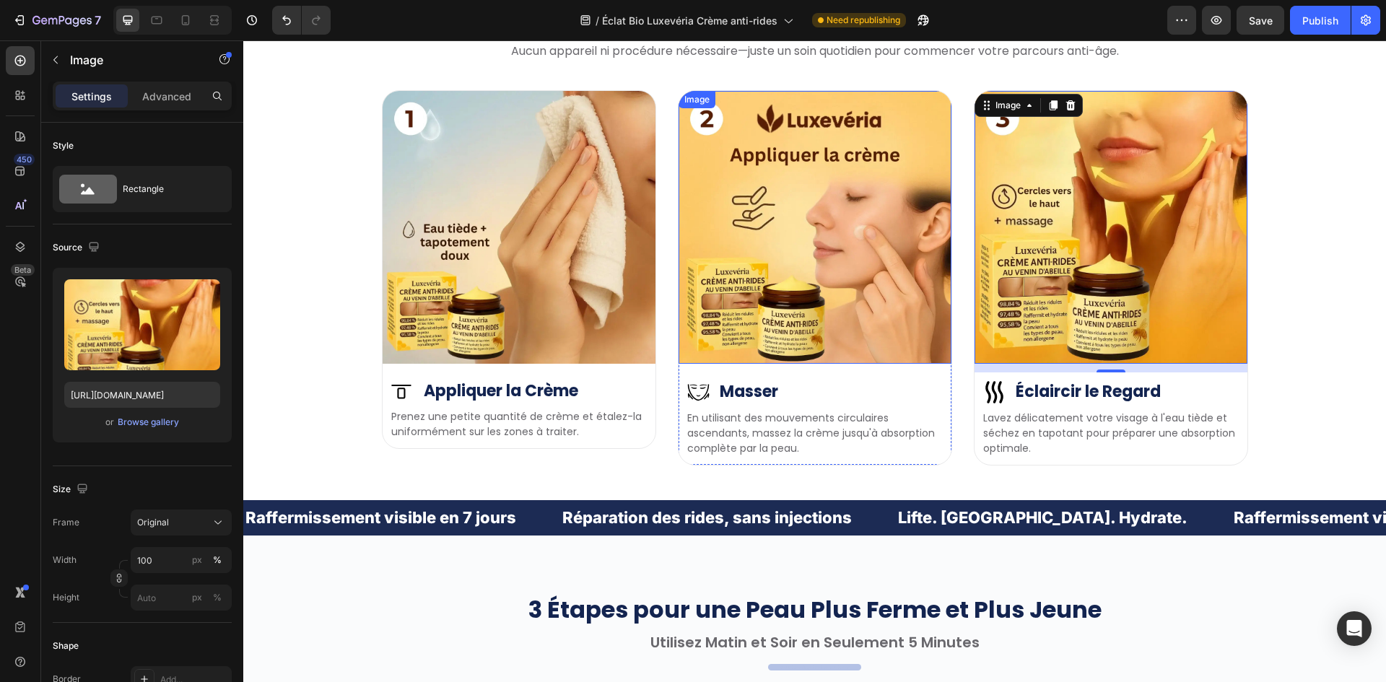
click at [754, 204] on img at bounding box center [815, 227] width 273 height 273
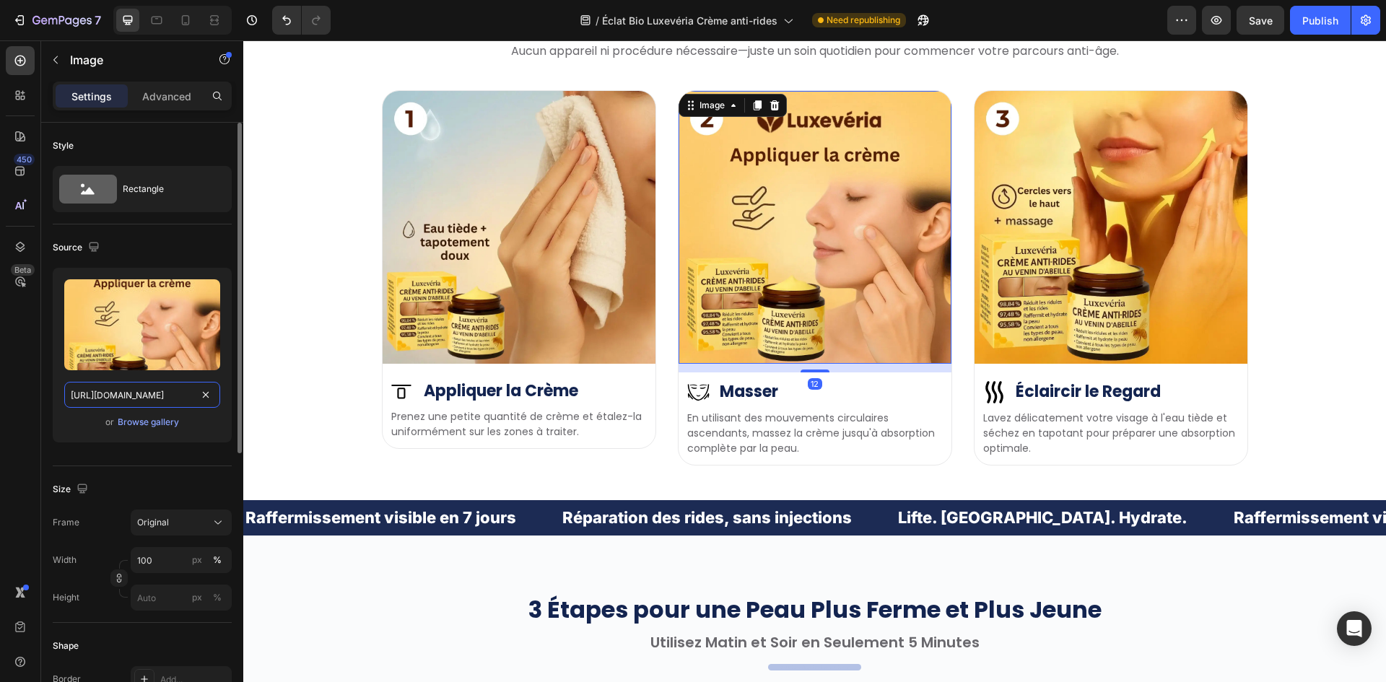
click at [110, 389] on input "https://cdn.shopify.com/s/files/1/0657/6783/3683/files/gempages_578032762192134…" at bounding box center [142, 395] width 156 height 26
click at [97, 254] on button "button" at bounding box center [93, 246] width 17 height 17
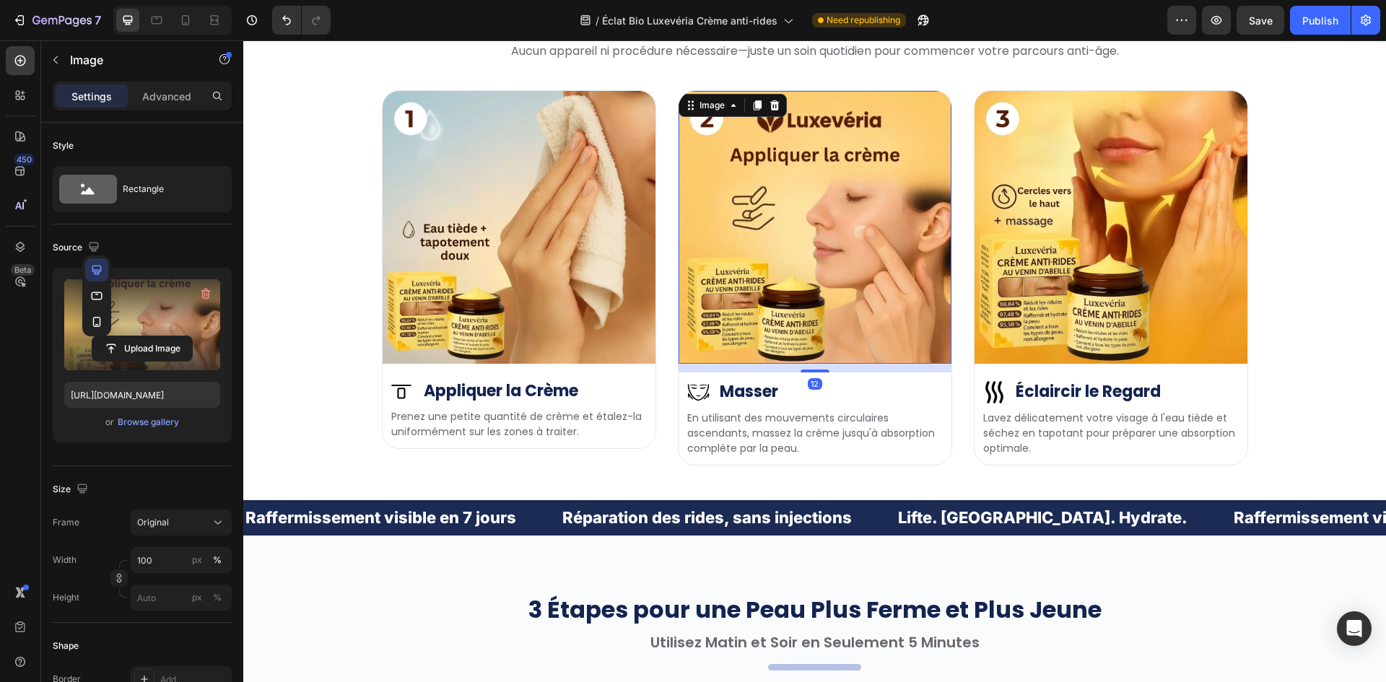
click at [93, 299] on icon "button" at bounding box center [97, 296] width 14 height 14
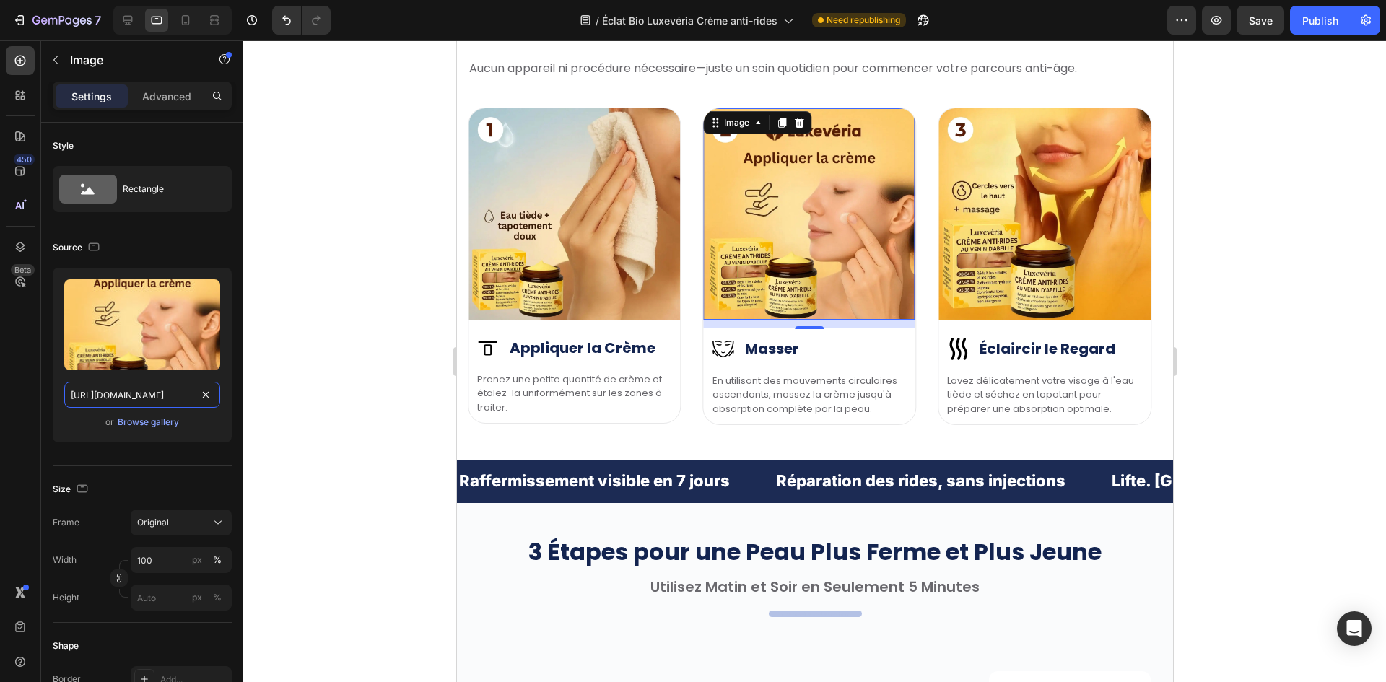
click at [112, 393] on input "https://cdn.shopify.com/s/files/1/0657/6783/3683/files/gempages_578032762192134…" at bounding box center [142, 395] width 156 height 26
click at [95, 252] on icon "button" at bounding box center [94, 247] width 14 height 14
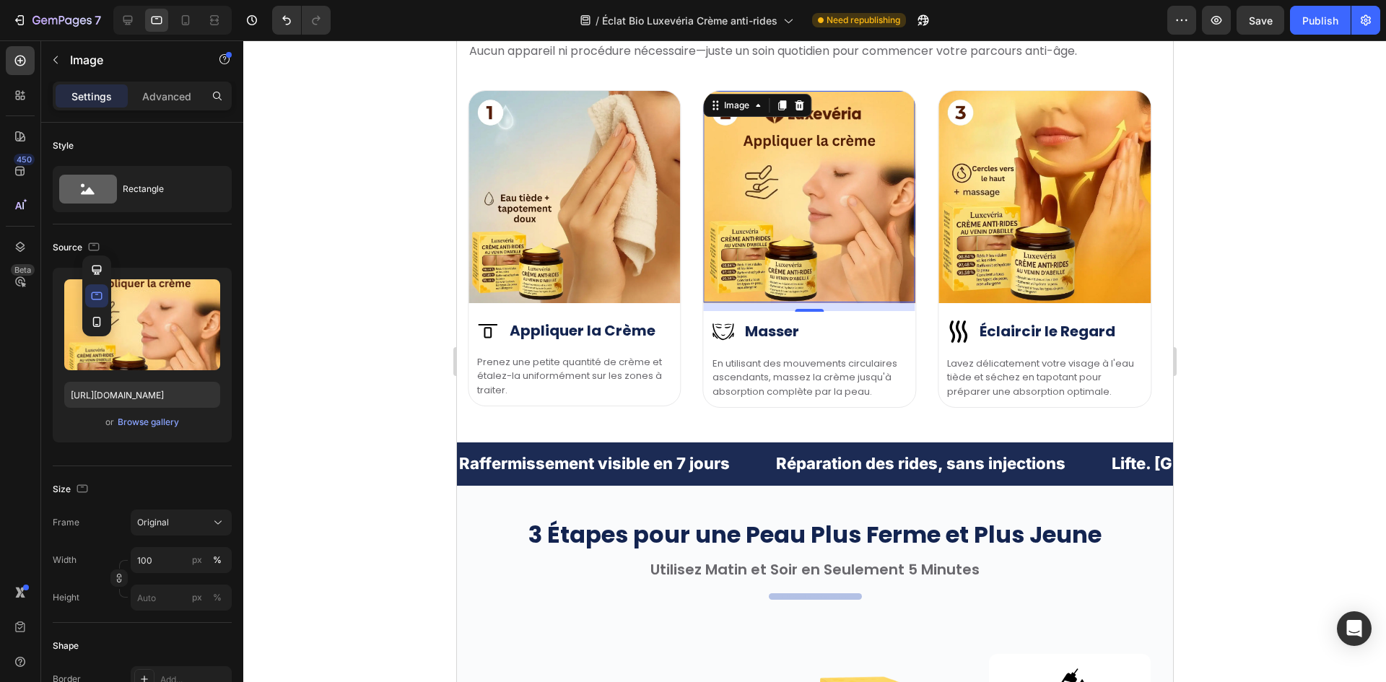
click at [90, 307] on div at bounding box center [96, 296] width 29 height 81
click at [95, 318] on icon "button" at bounding box center [97, 322] width 14 height 14
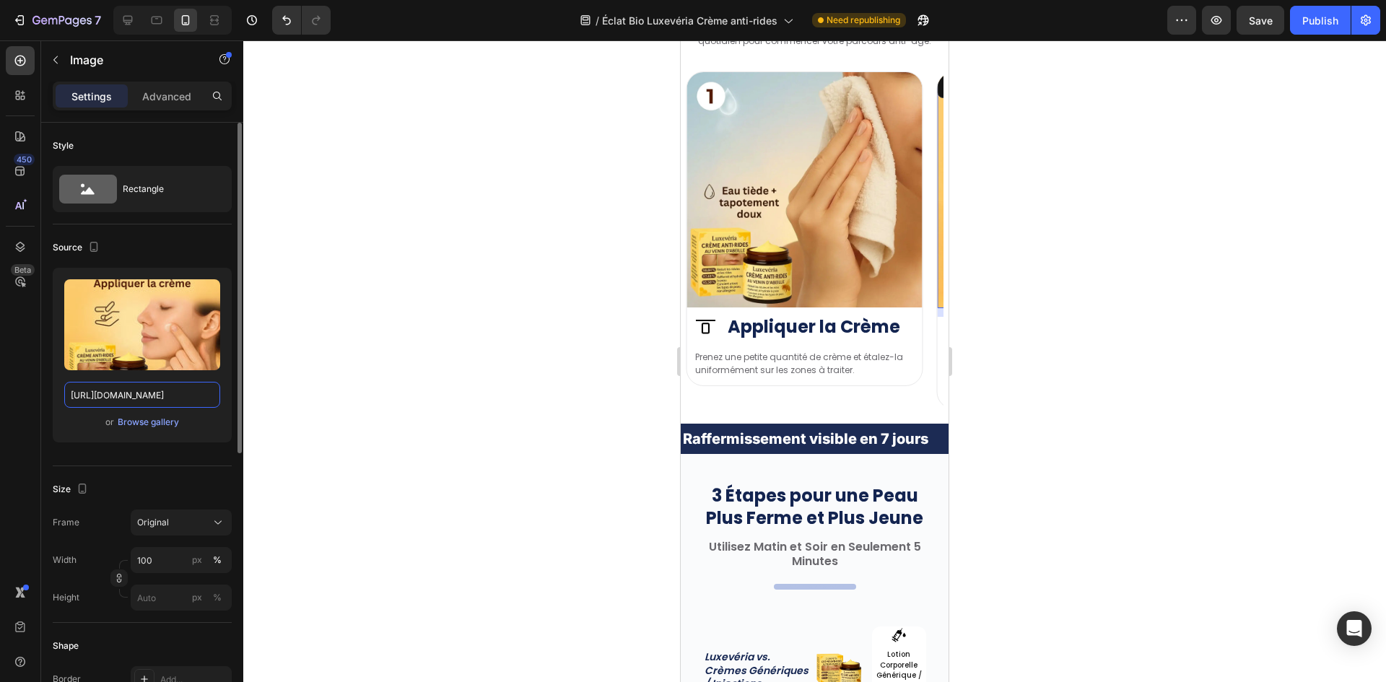
click at [99, 398] on input "https://cdn.shopify.com/s/files/1/0657/6783/3683/files/gempages_578032762192134…" at bounding box center [142, 395] width 156 height 26
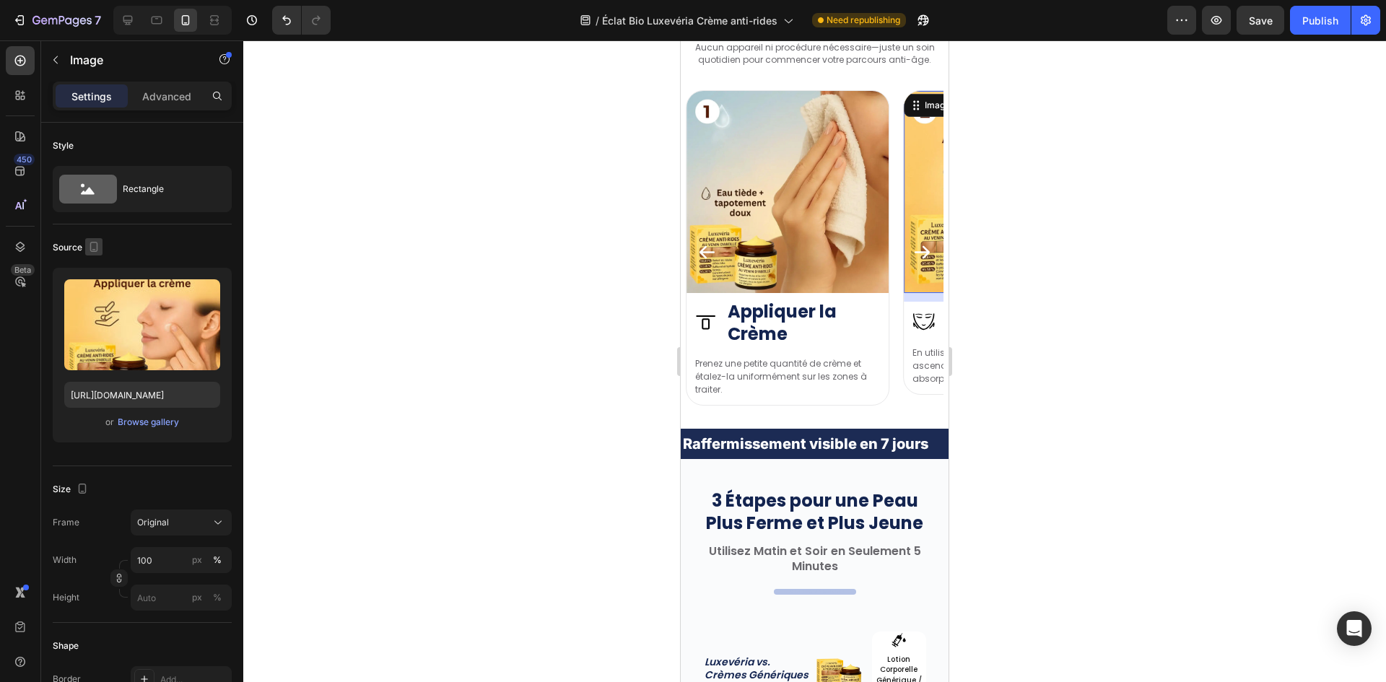
scroll to position [0, 0]
click at [100, 248] on icon "button" at bounding box center [94, 247] width 14 height 14
click at [104, 272] on button "button" at bounding box center [96, 269] width 23 height 23
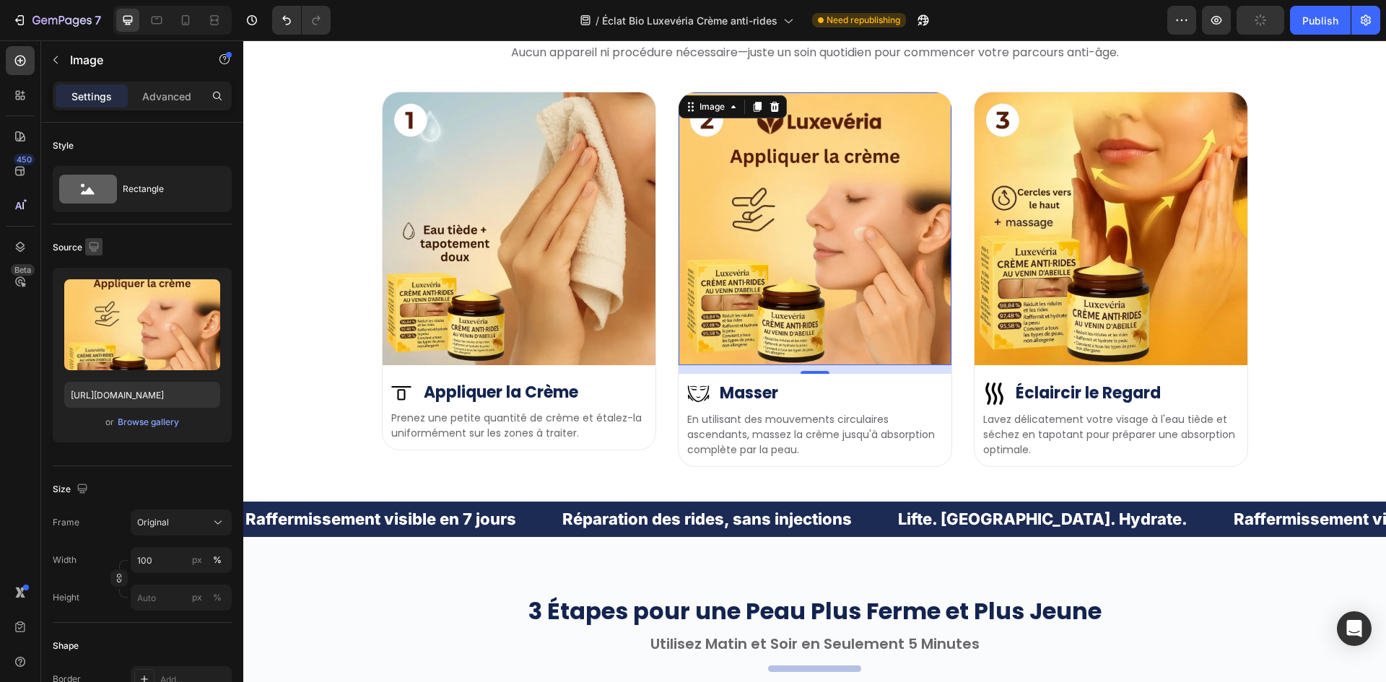
scroll to position [4096, 0]
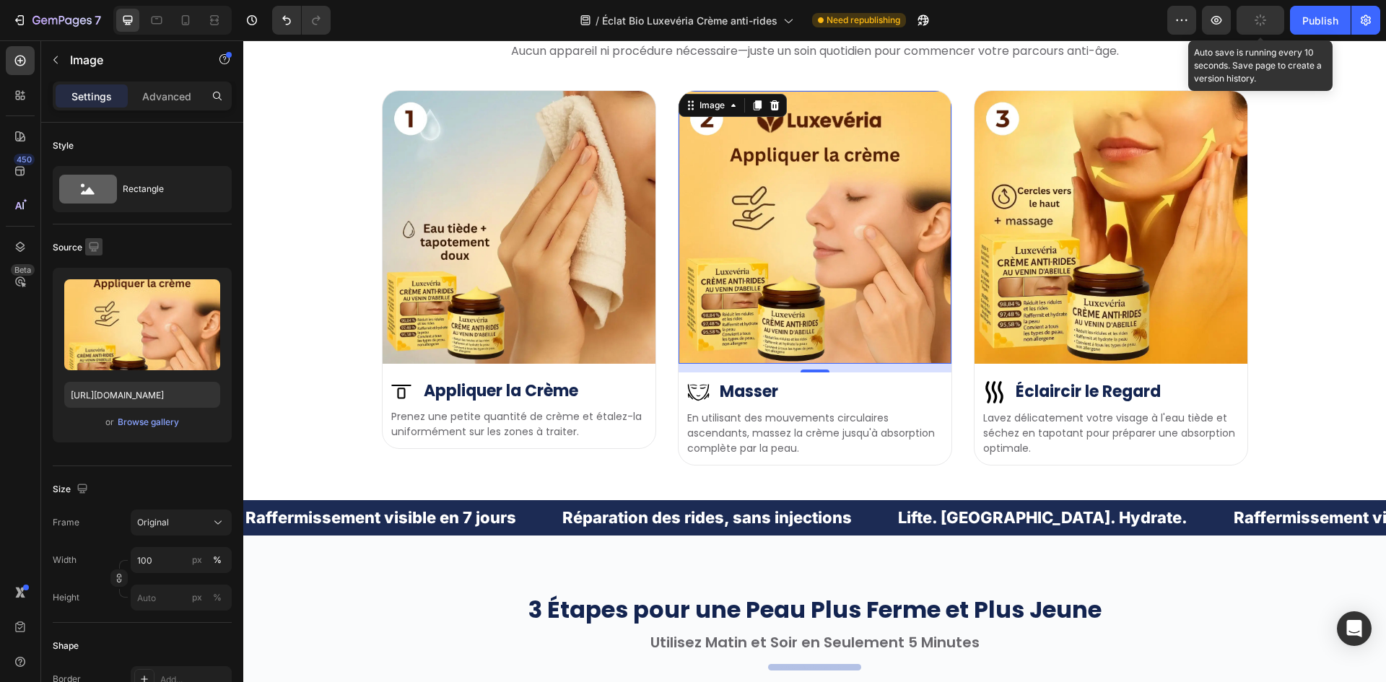
click at [1285, 19] on div "Preview Auto save is running every 10 seconds. Save page to create a version hi…" at bounding box center [1273, 20] width 213 height 29
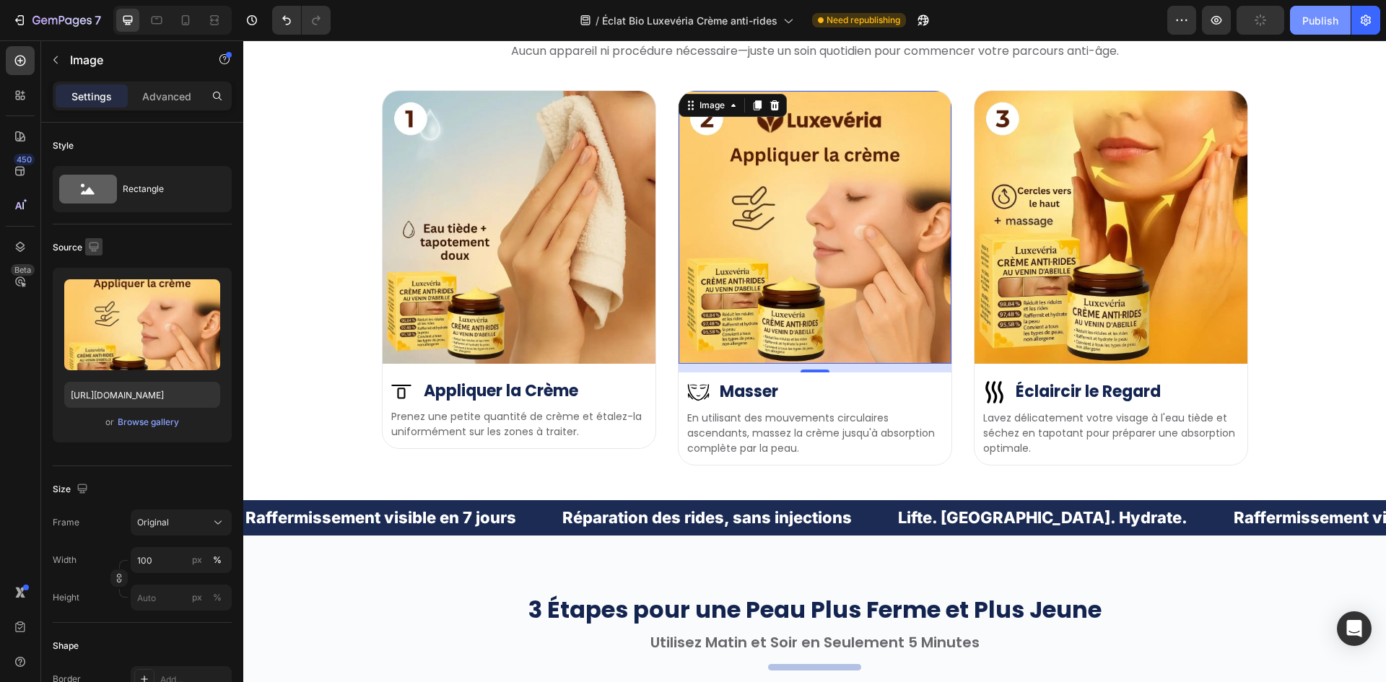
click at [1310, 20] on div "Publish" at bounding box center [1320, 20] width 36 height 15
click at [655, 448] on div "Image Image Éclaircir le Regard Heading Row Lavez délicatement votre visage à l…" at bounding box center [815, 277] width 866 height 375
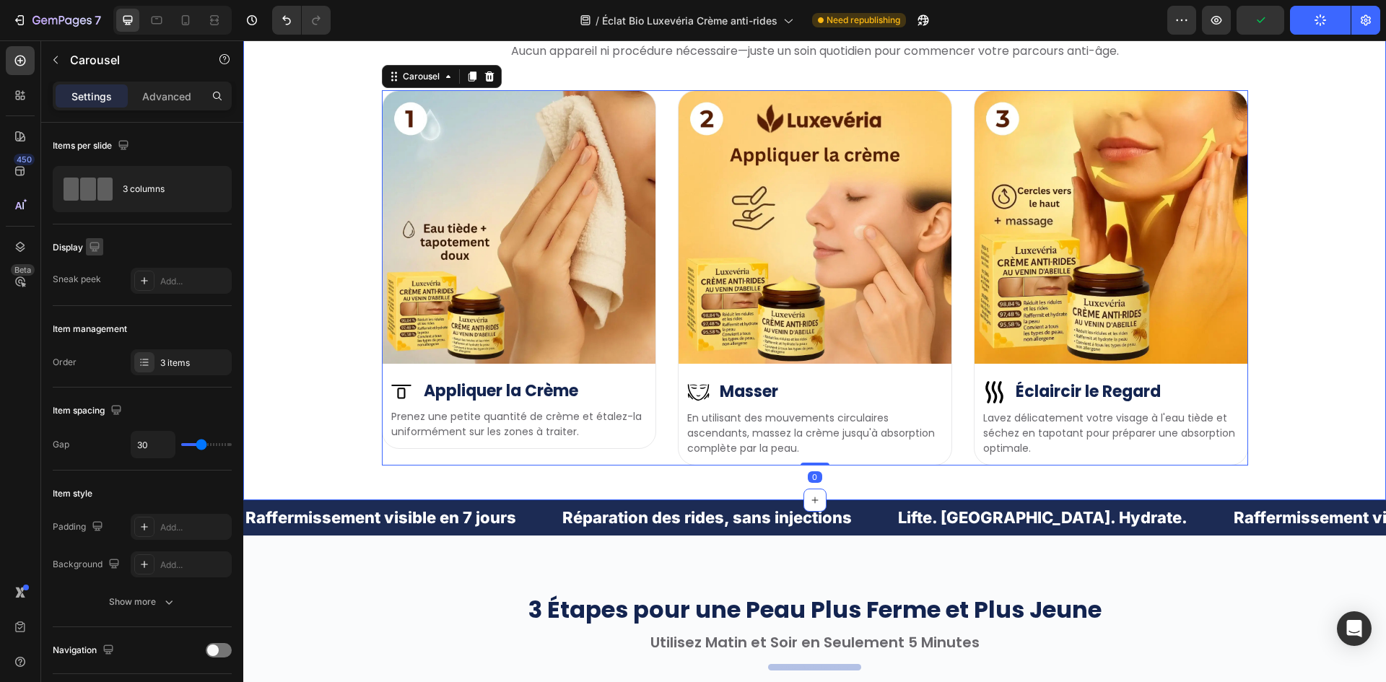
click at [302, 235] on div "Image Image Éclaircir le Regard Heading Row Lavez délicatement votre visage à l…" at bounding box center [814, 277] width 1121 height 375
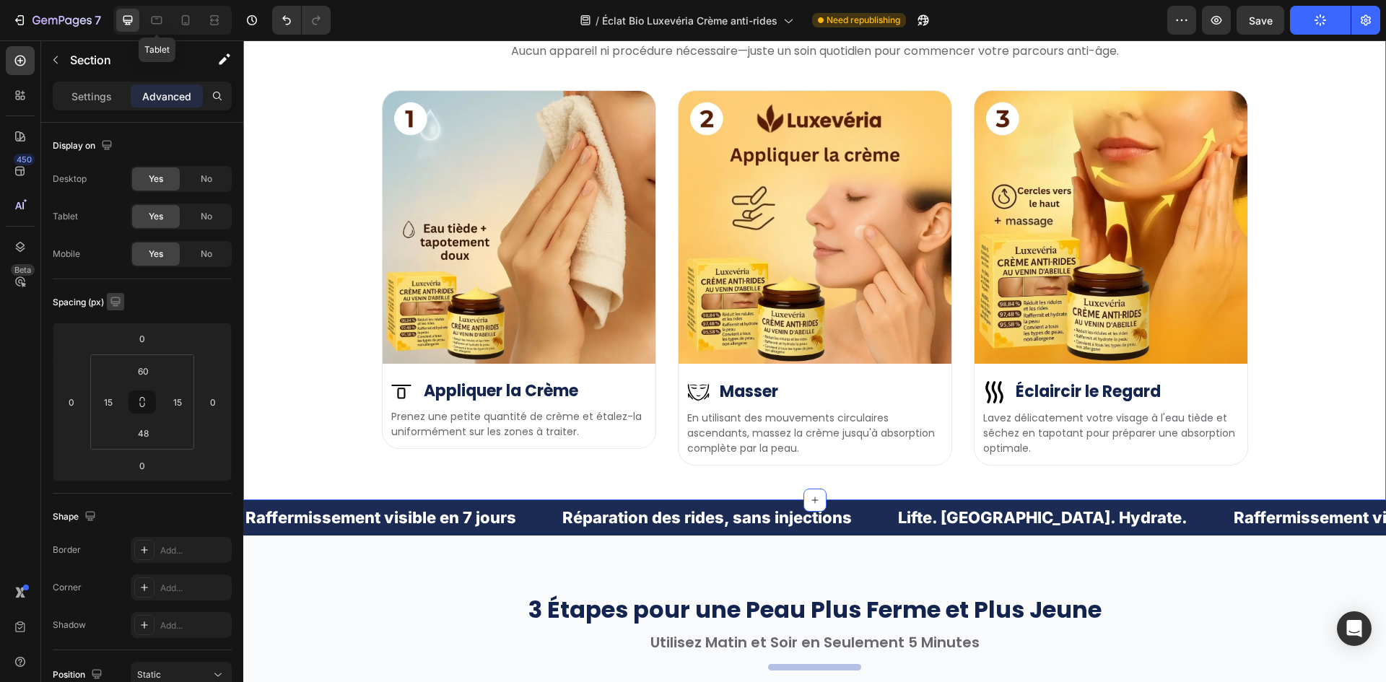
drag, startPoint x: 155, startPoint y: 26, endPoint x: 173, endPoint y: 22, distance: 17.9
click at [155, 25] on icon at bounding box center [156, 20] width 14 height 14
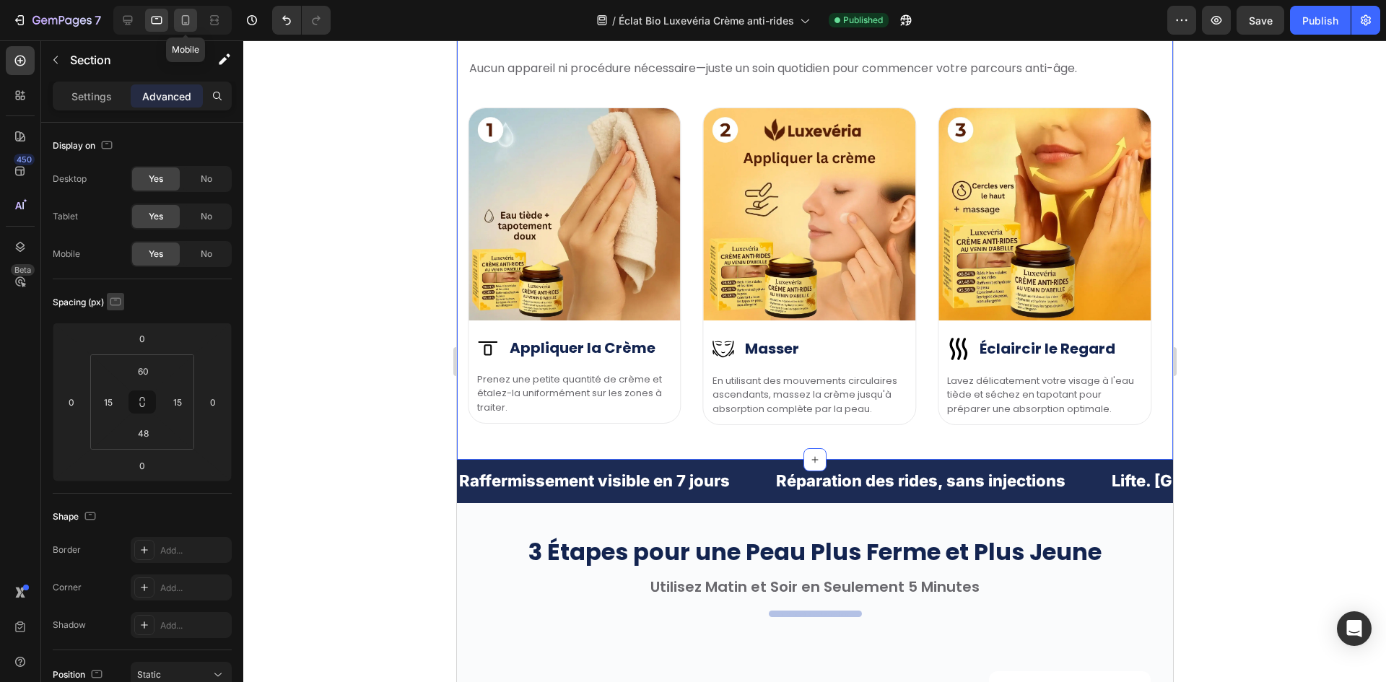
click at [184, 22] on icon at bounding box center [185, 20] width 14 height 14
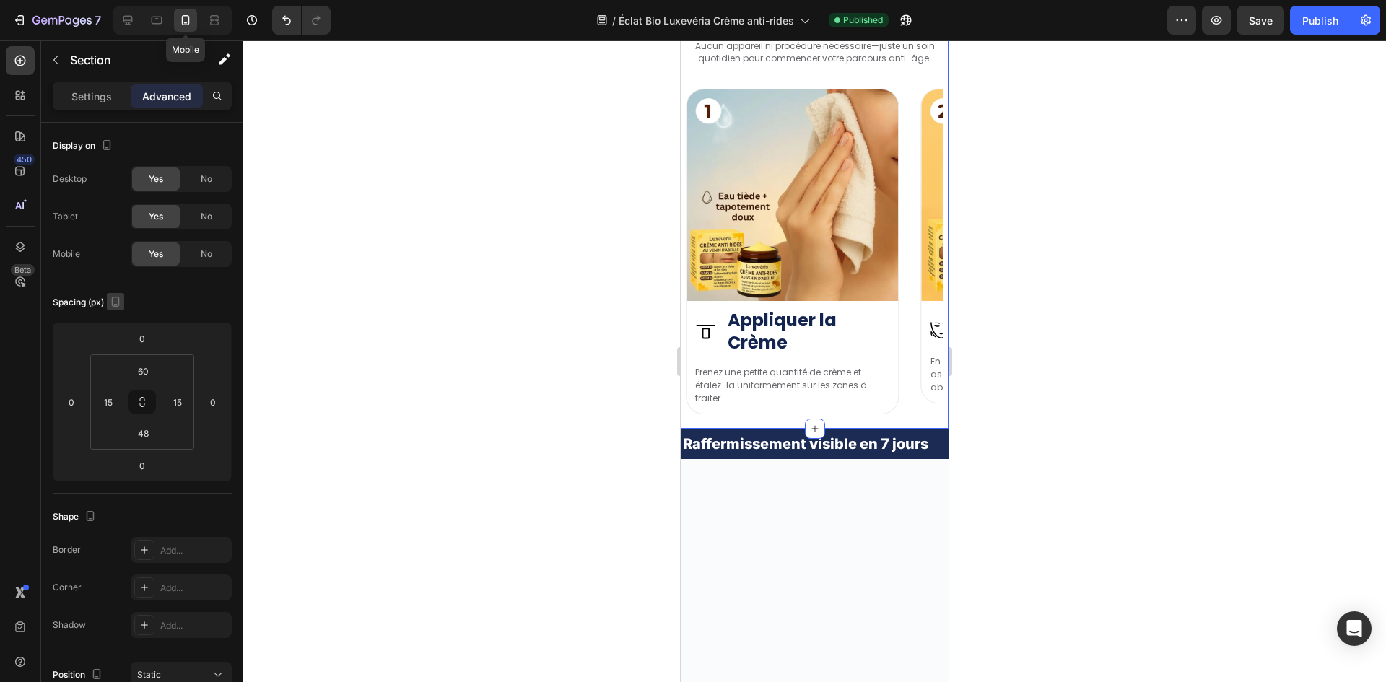
type input "20"
type input "7"
type input "20"
type input "7"
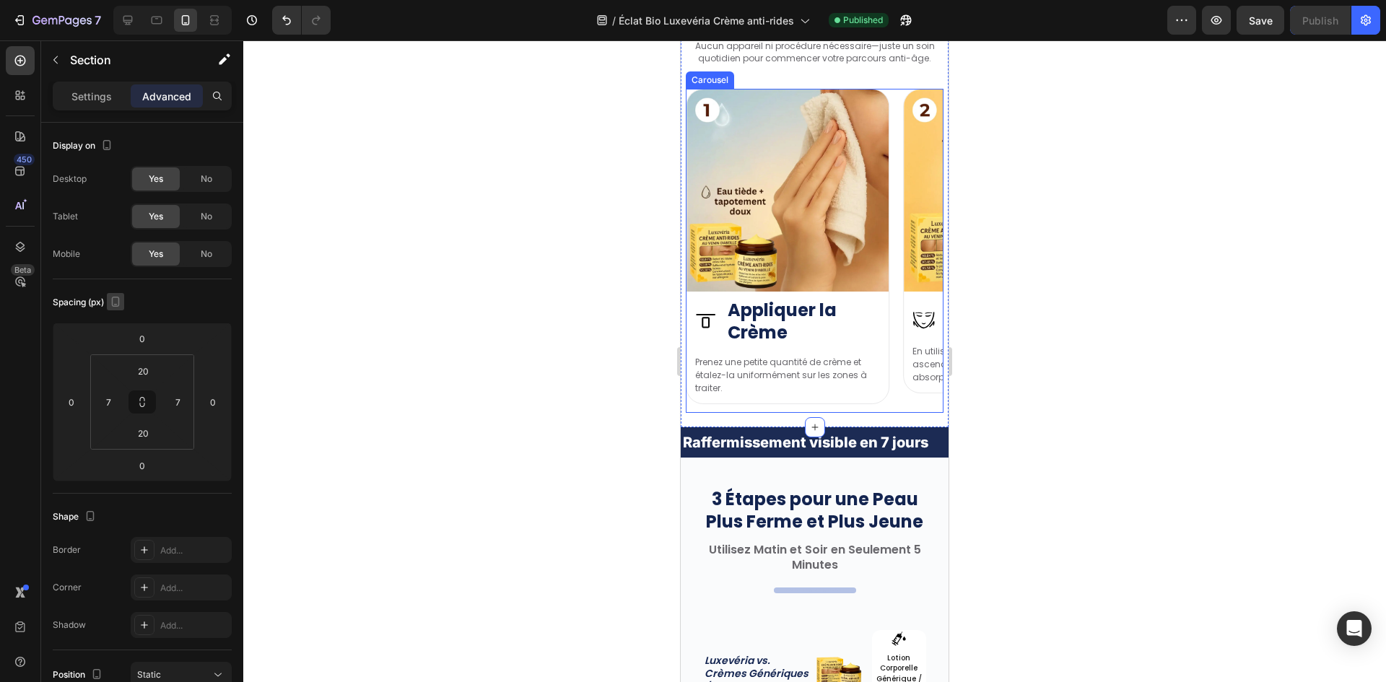
scroll to position [3893, 0]
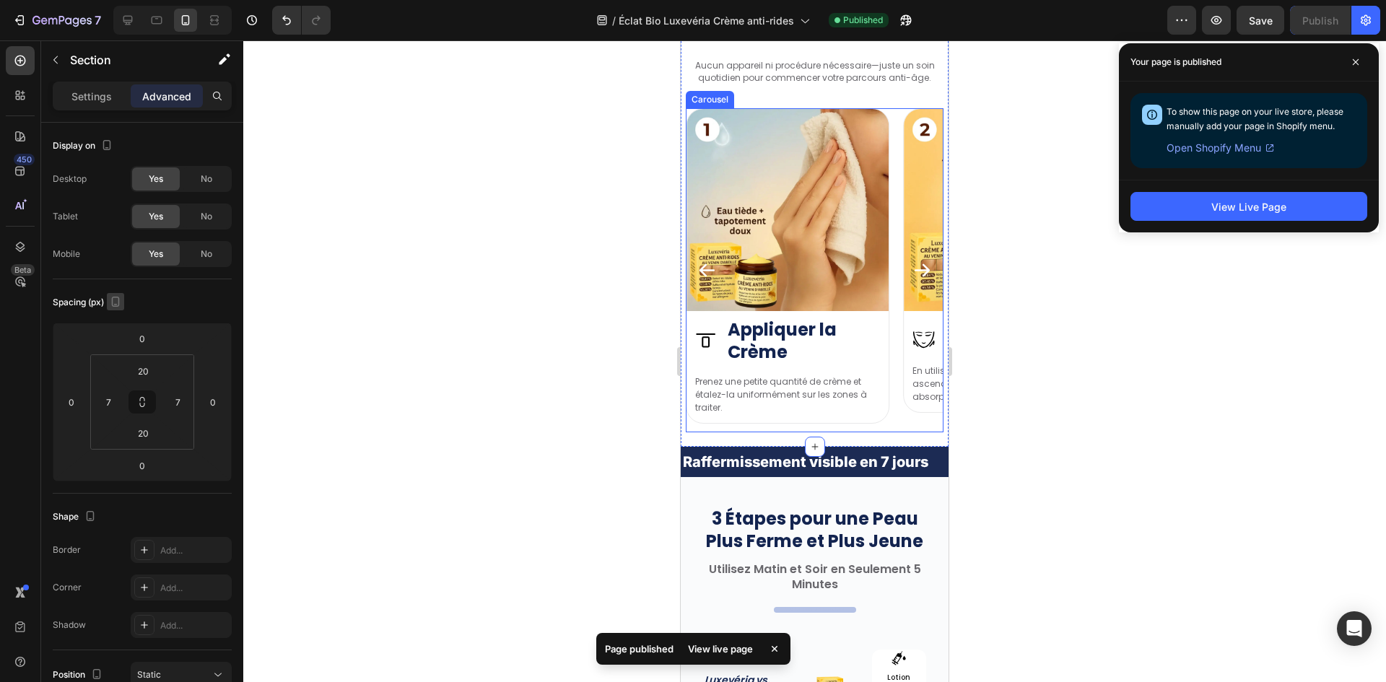
click at [912, 280] on icon "Carousel Next Arrow" at bounding box center [921, 270] width 19 height 19
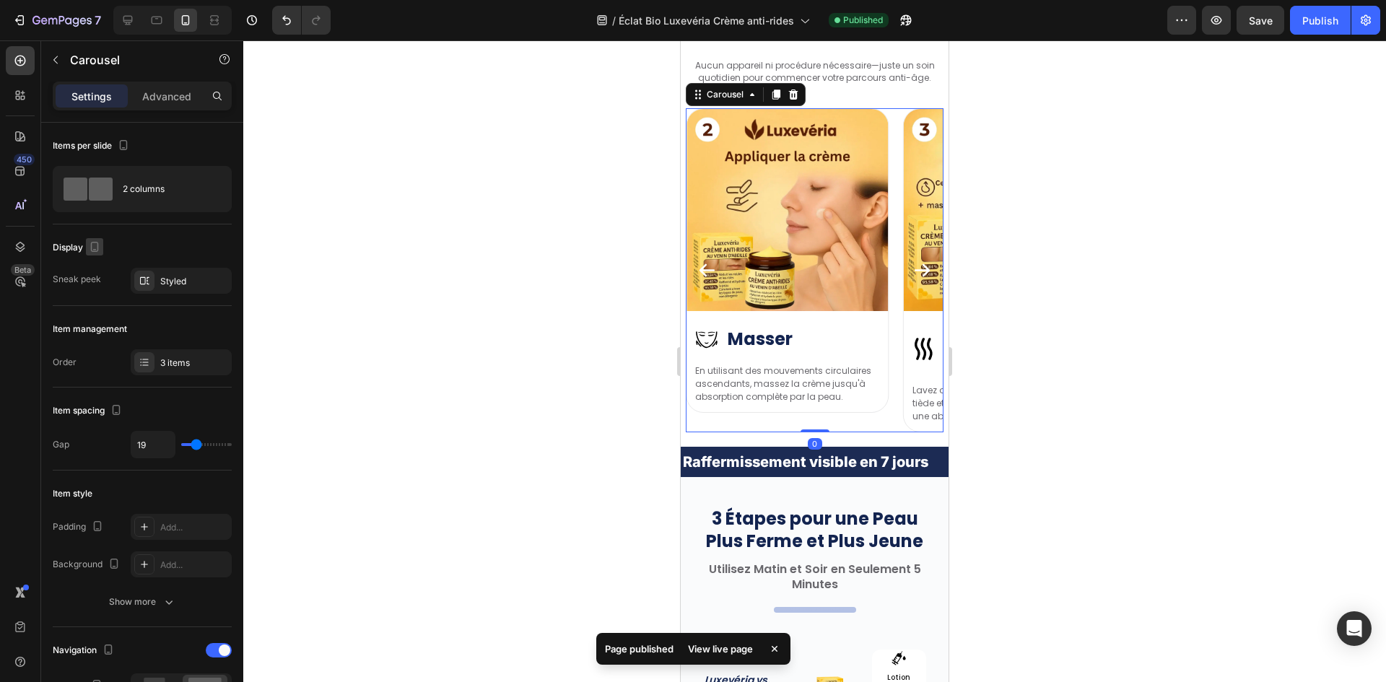
click at [912, 280] on icon "Carousel Next Arrow" at bounding box center [921, 270] width 19 height 19
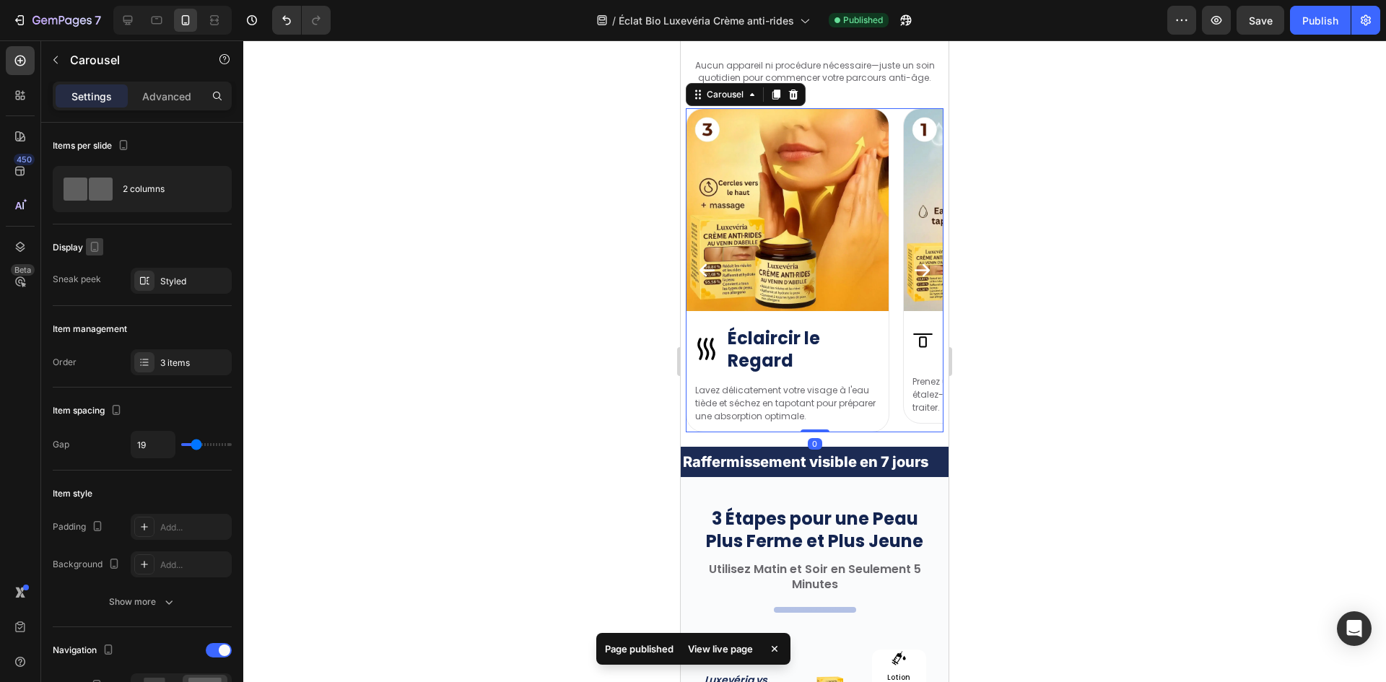
click at [912, 280] on icon "Carousel Next Arrow" at bounding box center [921, 270] width 19 height 19
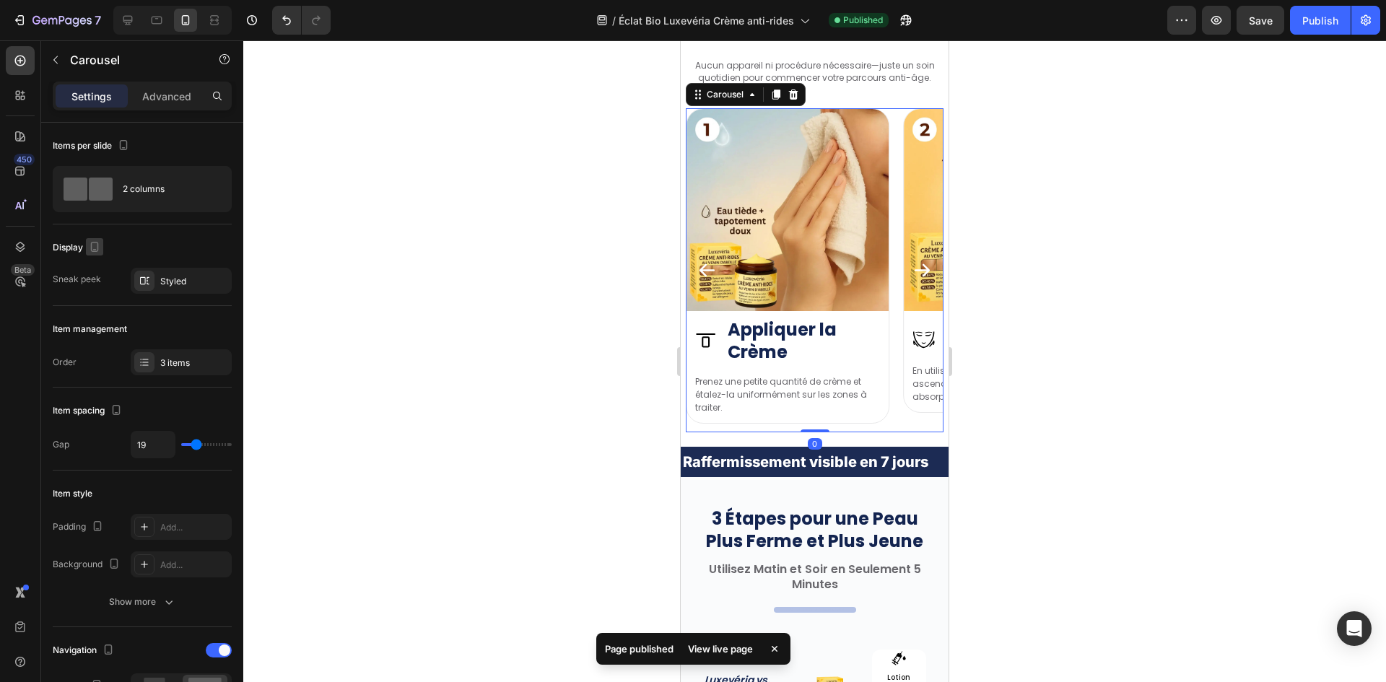
click at [912, 280] on icon "Carousel Next Arrow" at bounding box center [921, 270] width 19 height 19
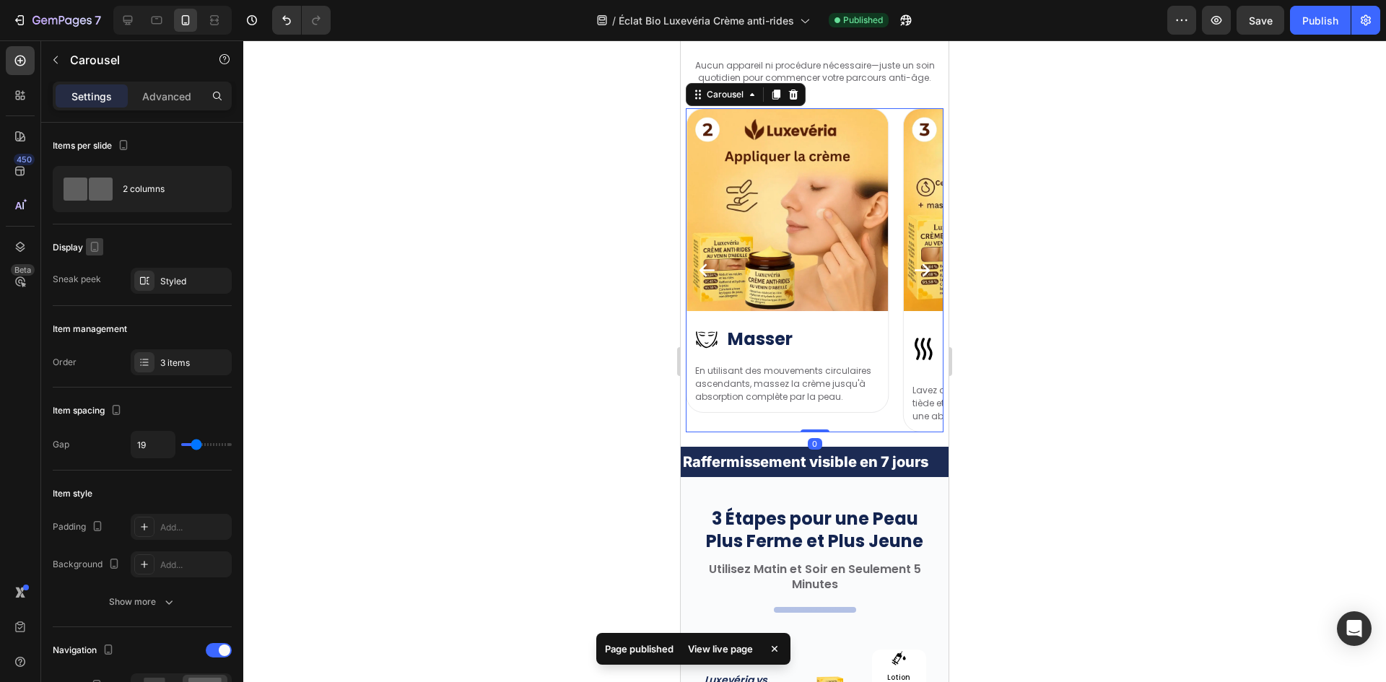
click at [912, 280] on icon "Carousel Next Arrow" at bounding box center [921, 270] width 19 height 19
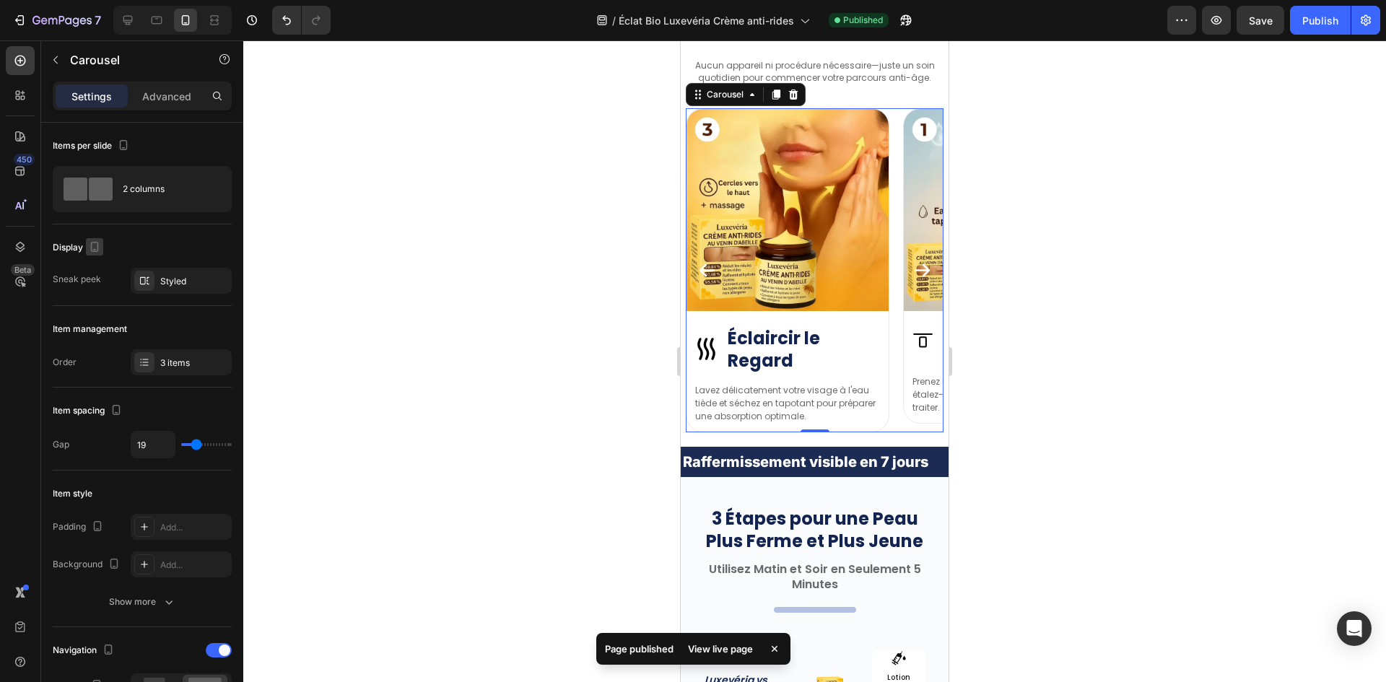
click at [1147, 457] on div at bounding box center [814, 361] width 1143 height 642
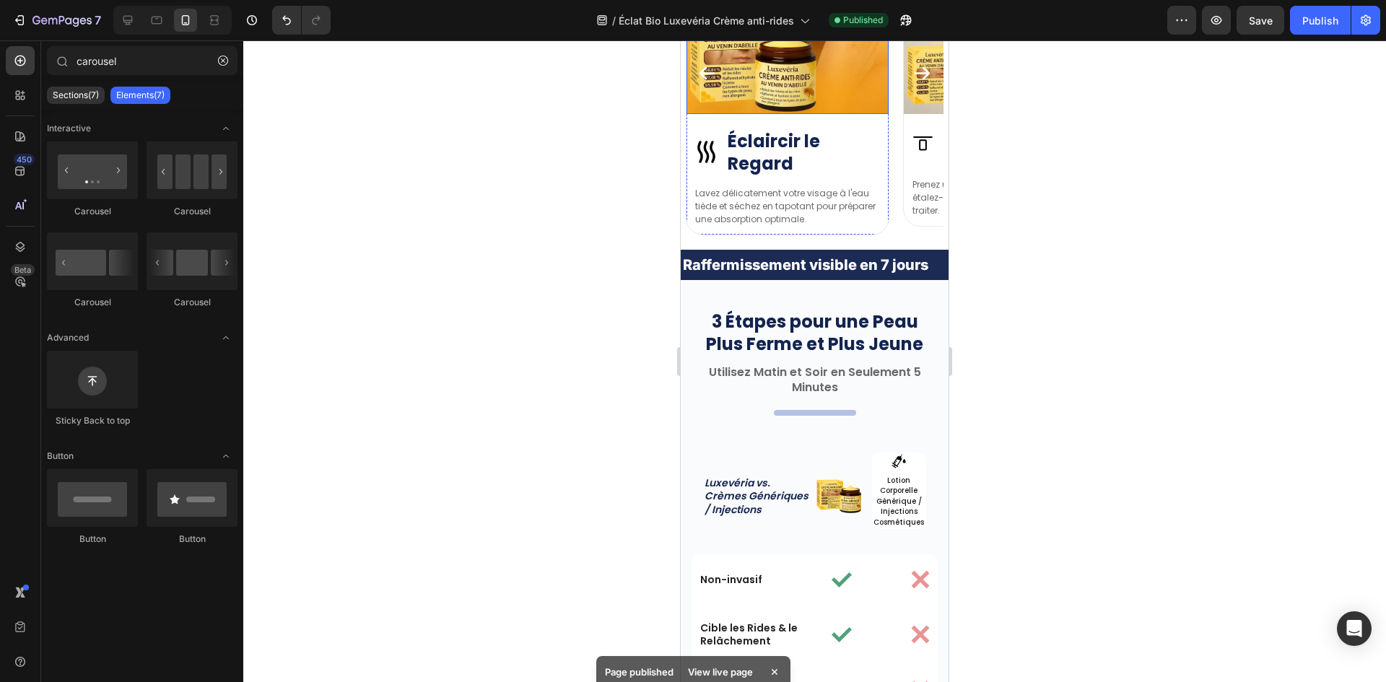
scroll to position [0, 0]
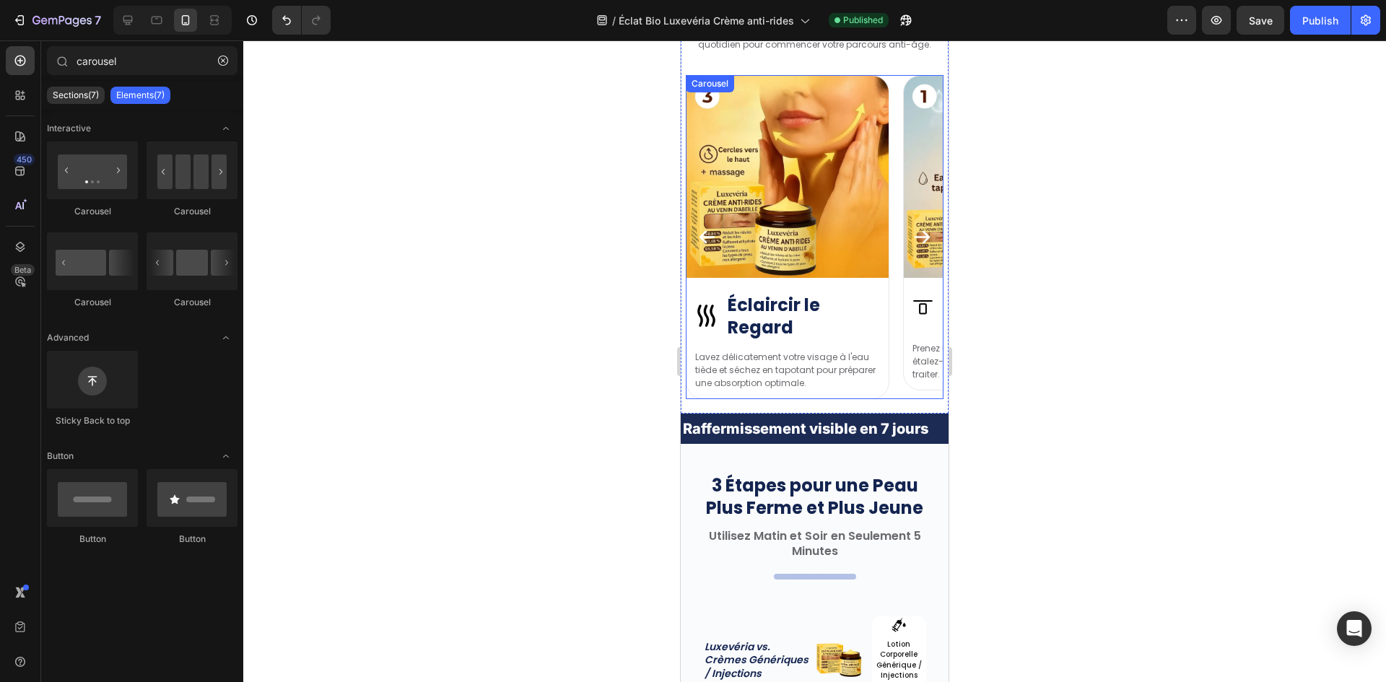
click at [909, 223] on button "Carousel Next Arrow" at bounding box center [922, 237] width 43 height 43
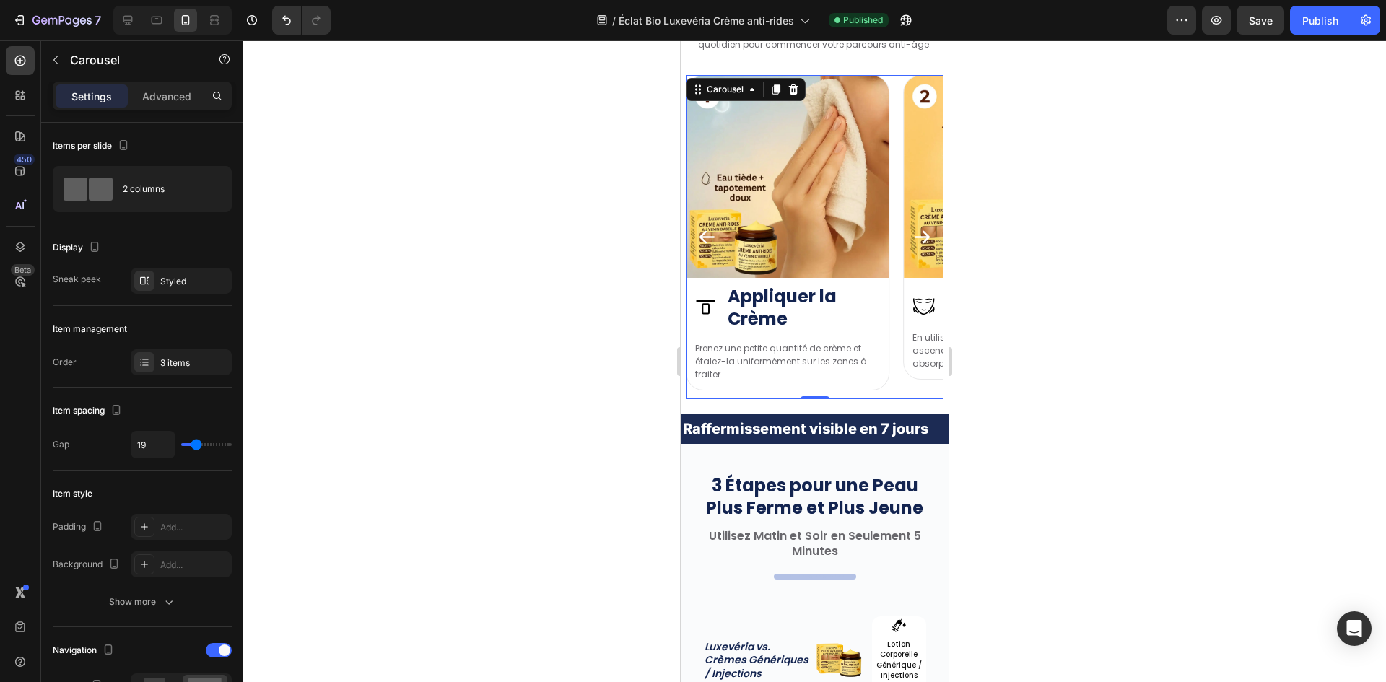
click at [912, 227] on icon "Carousel Next Arrow" at bounding box center [921, 236] width 19 height 19
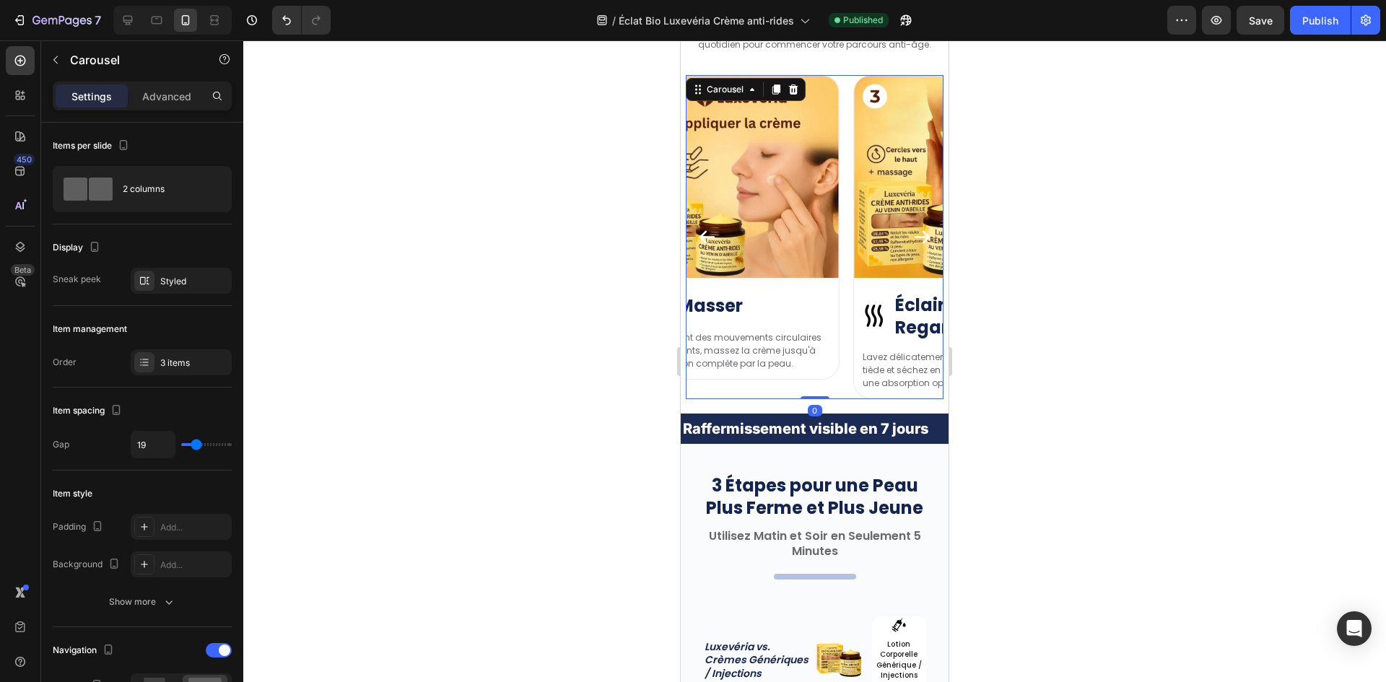
click at [912, 227] on icon "Carousel Next Arrow" at bounding box center [921, 236] width 19 height 19
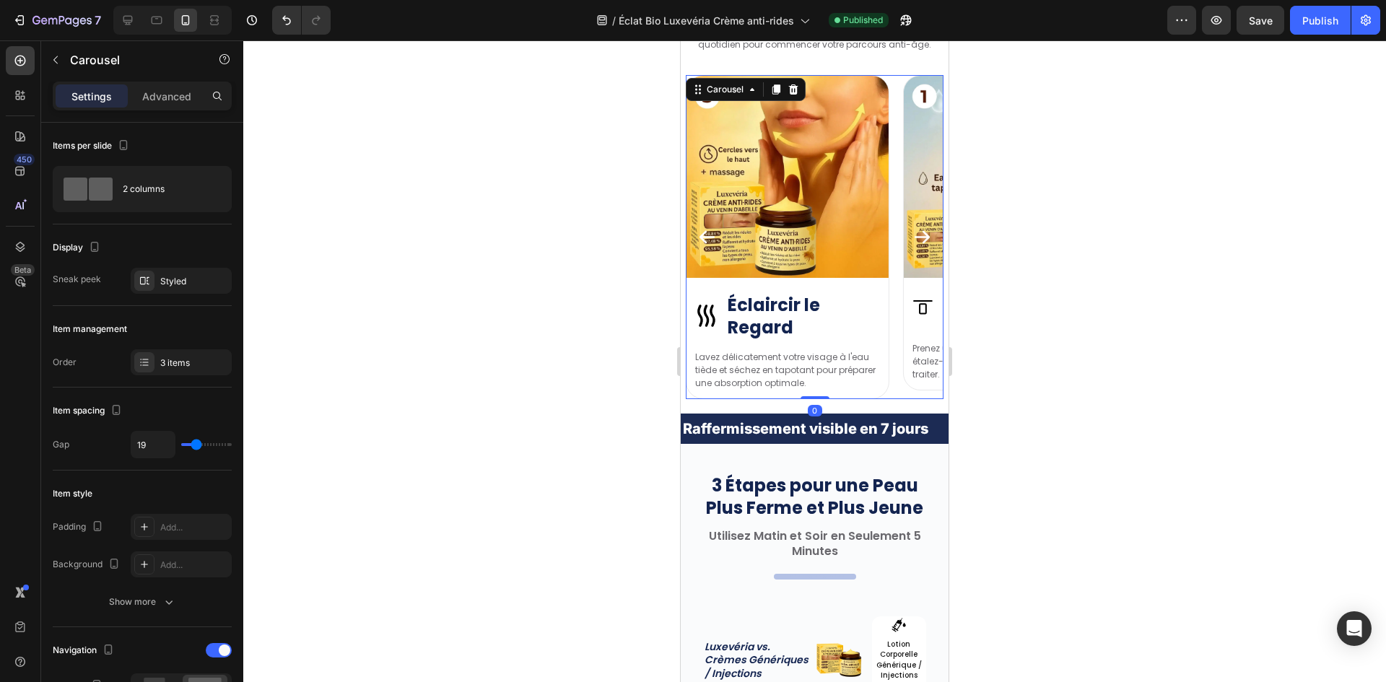
click at [912, 227] on icon "Carousel Next Arrow" at bounding box center [921, 236] width 19 height 19
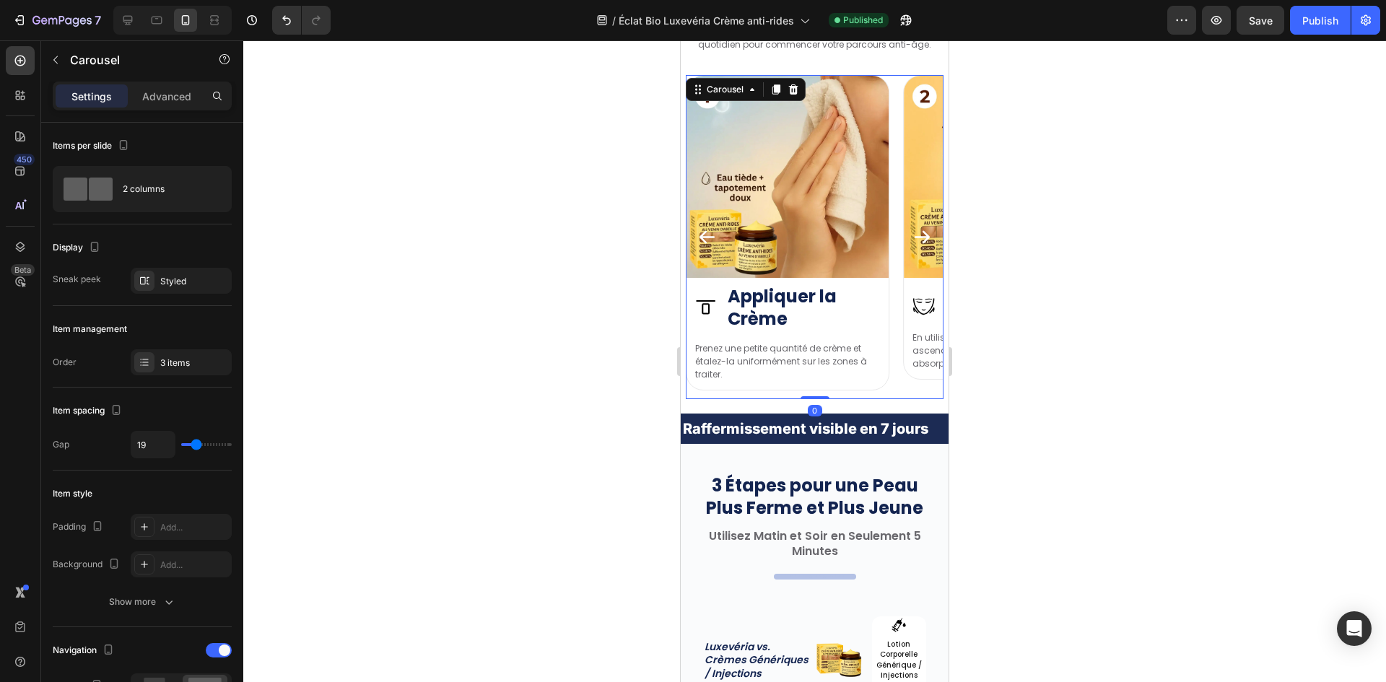
click at [912, 227] on icon "Carousel Next Arrow" at bounding box center [921, 236] width 19 height 19
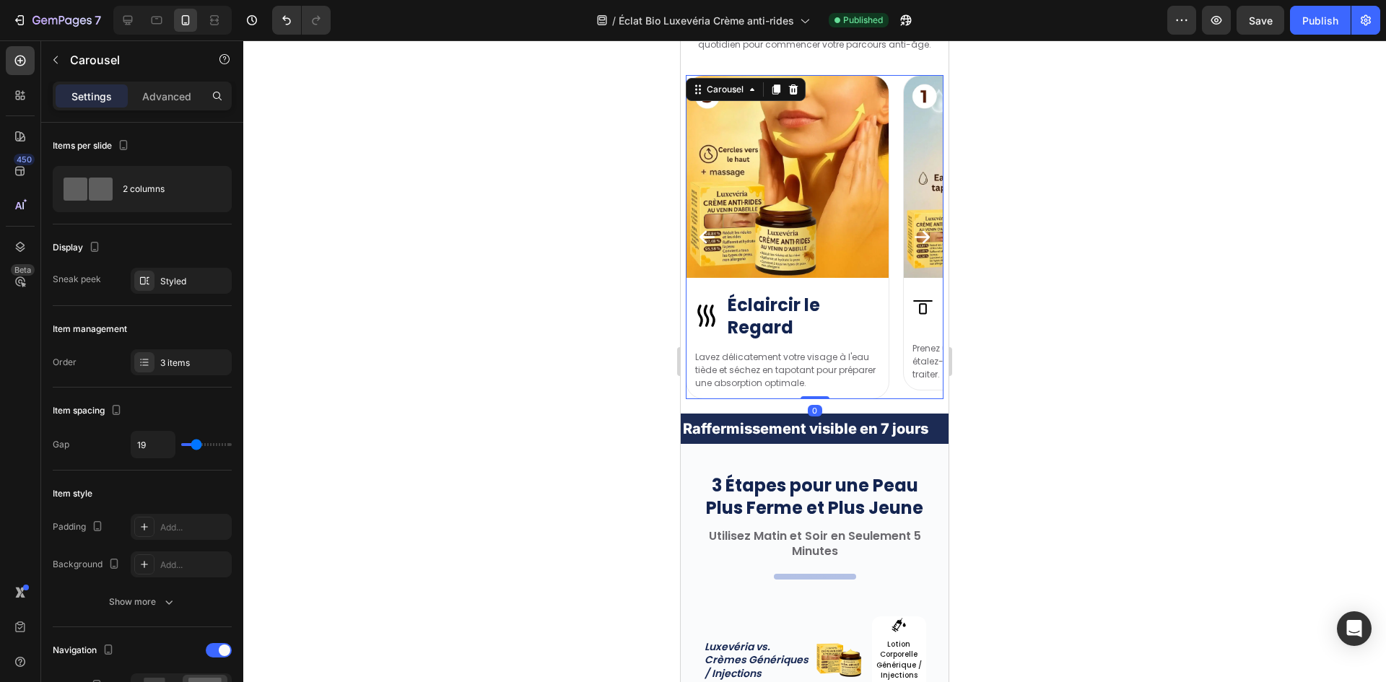
click at [912, 227] on icon "Carousel Next Arrow" at bounding box center [921, 236] width 19 height 19
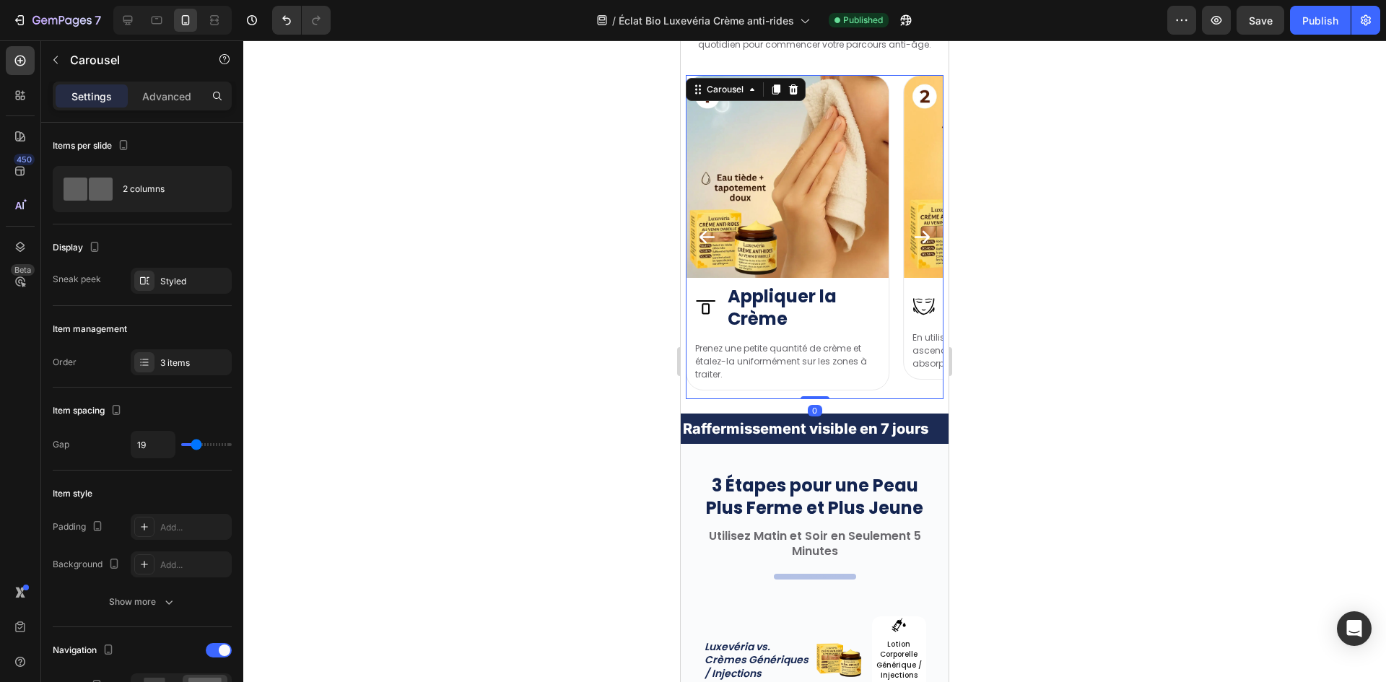
click at [912, 227] on icon "Carousel Next Arrow" at bounding box center [921, 236] width 19 height 19
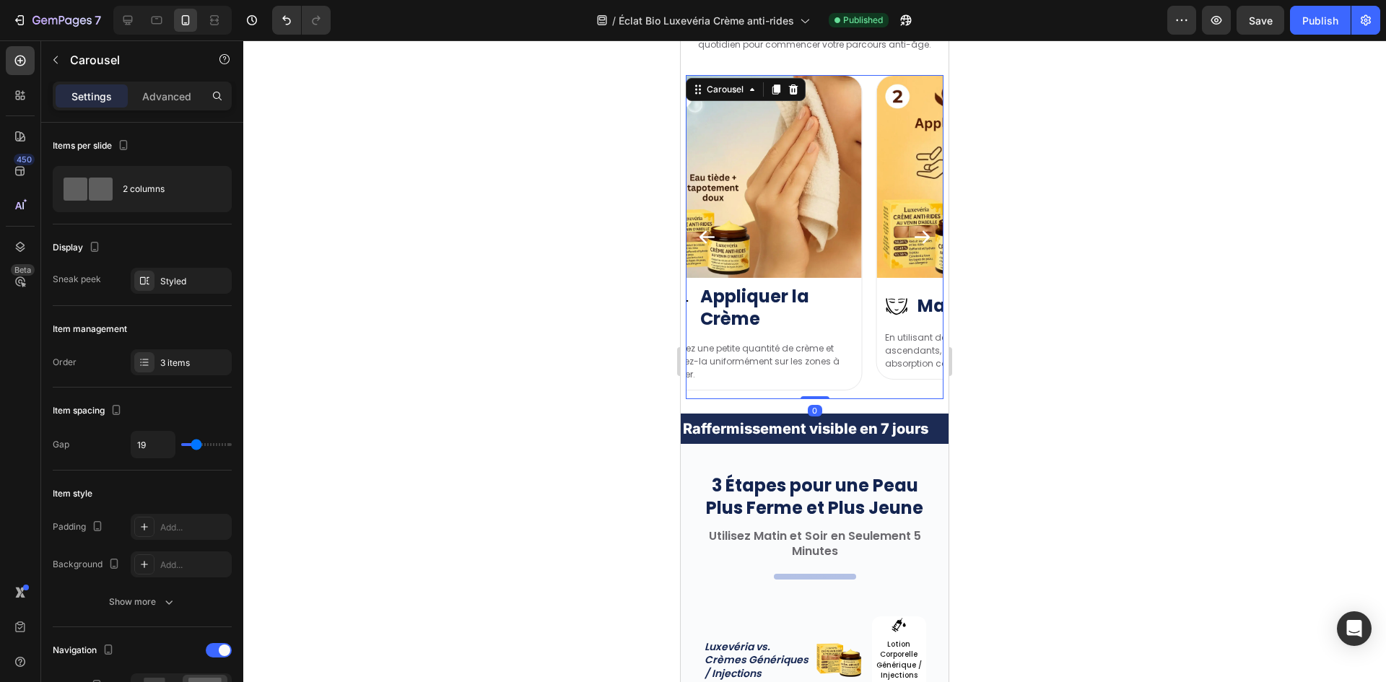
click at [912, 227] on icon "Carousel Next Arrow" at bounding box center [921, 236] width 19 height 19
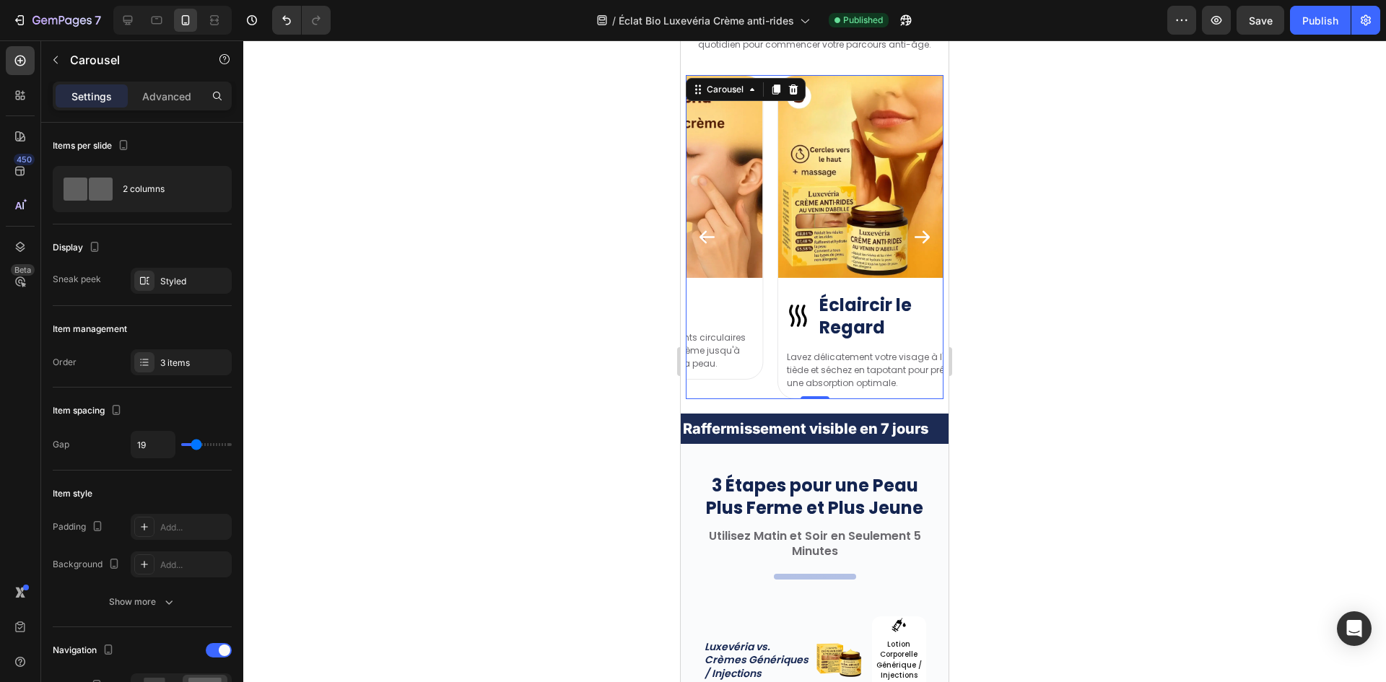
click at [912, 227] on icon "Carousel Next Arrow" at bounding box center [921, 236] width 19 height 19
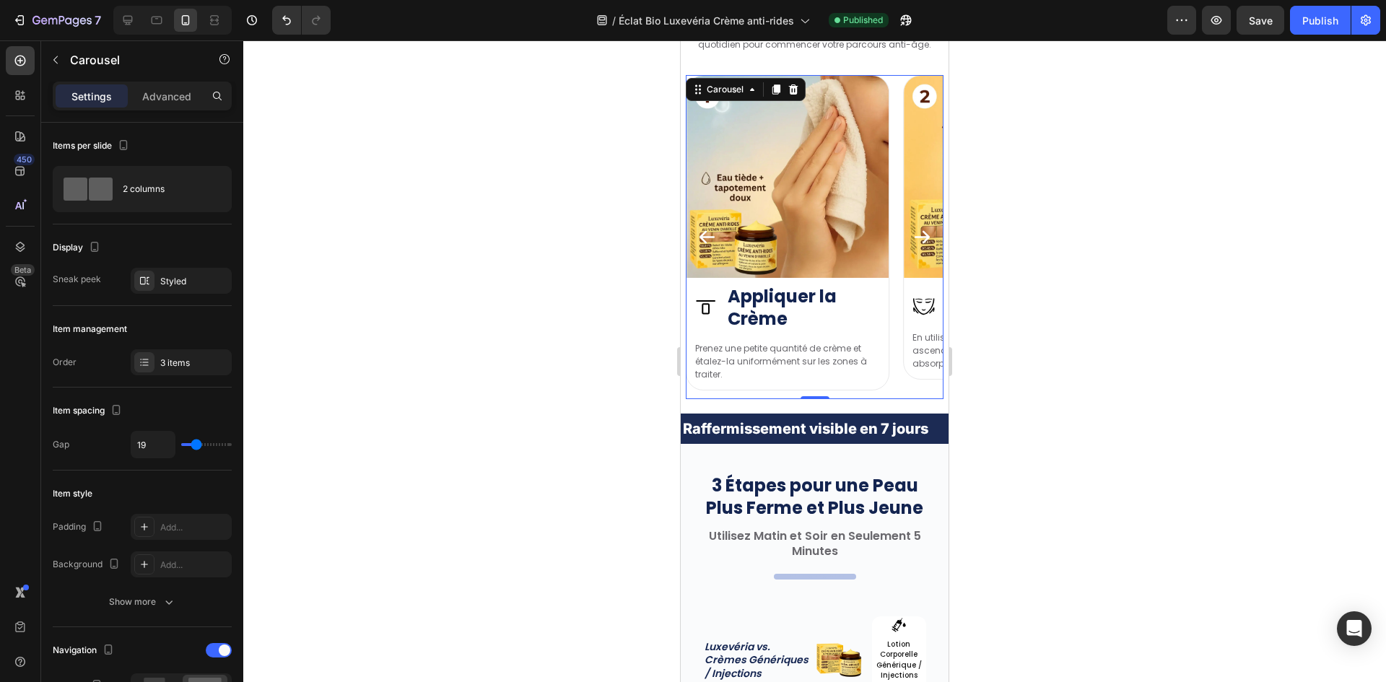
click at [912, 227] on icon "Carousel Next Arrow" at bounding box center [921, 236] width 19 height 19
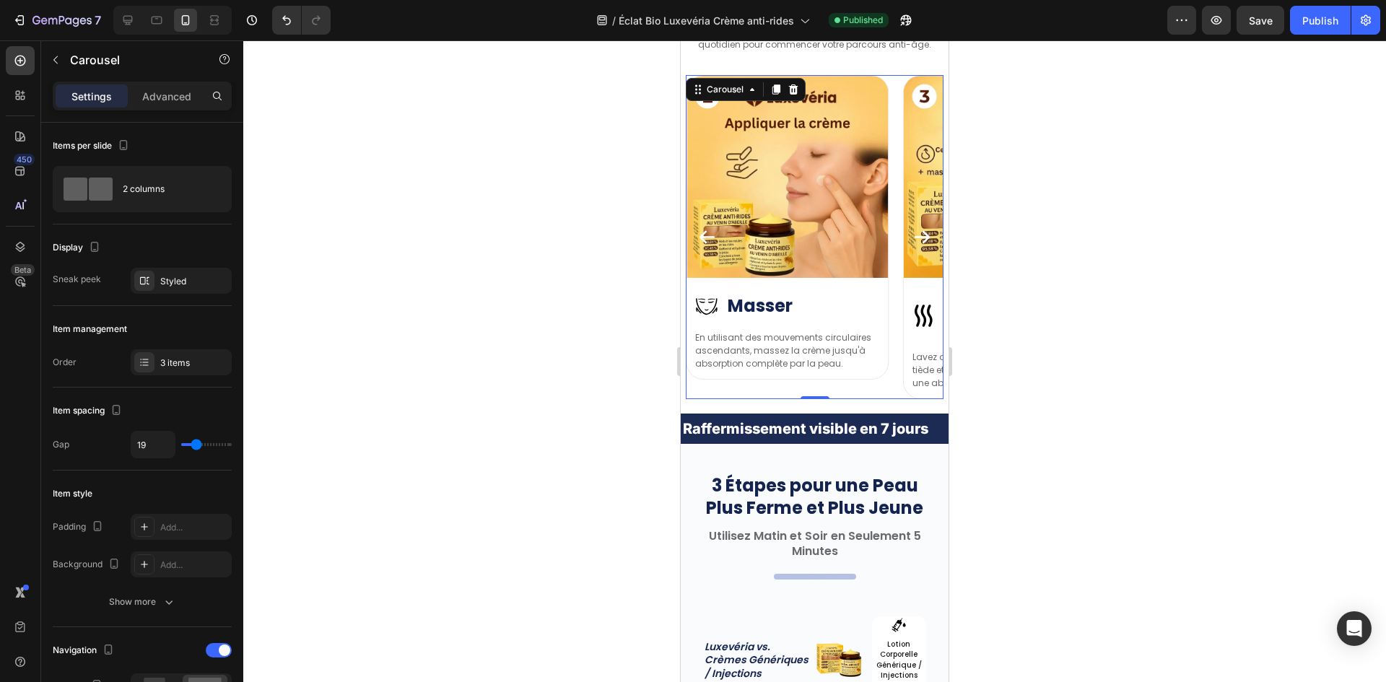
click at [912, 227] on icon "Carousel Next Arrow" at bounding box center [921, 236] width 19 height 19
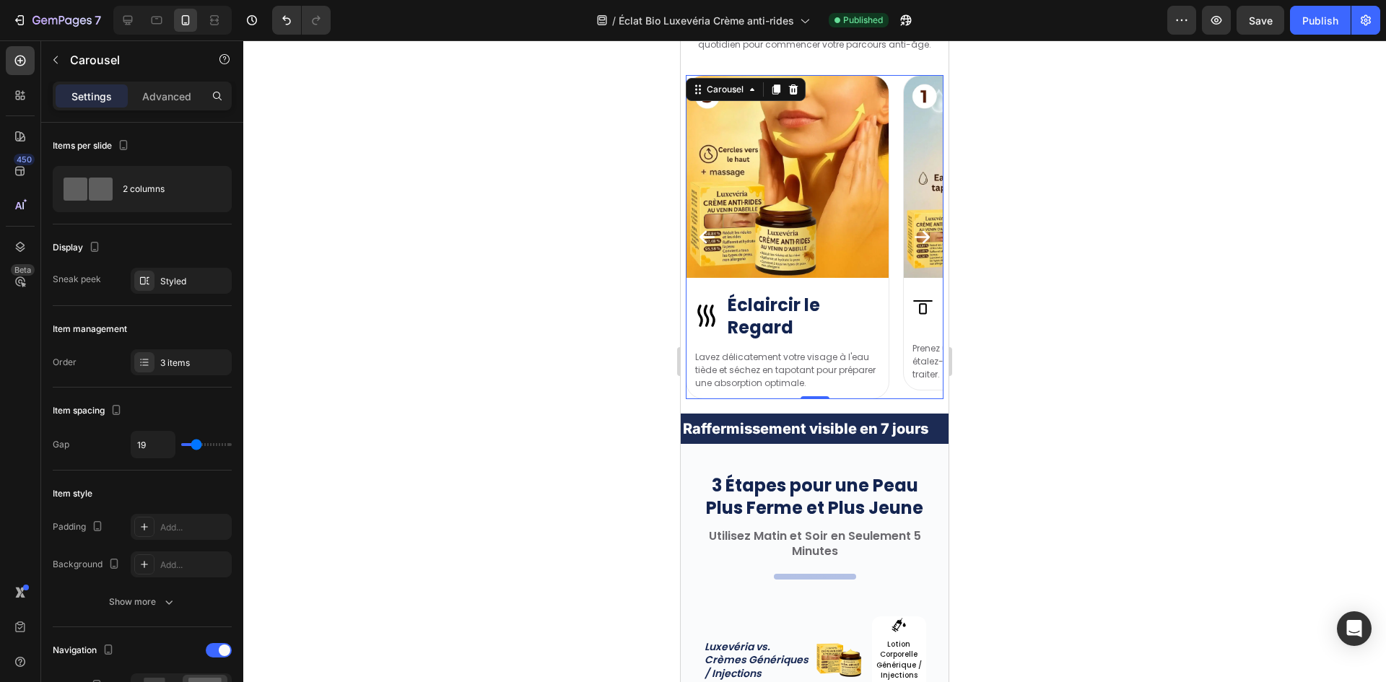
click at [912, 227] on icon "Carousel Next Arrow" at bounding box center [921, 236] width 19 height 19
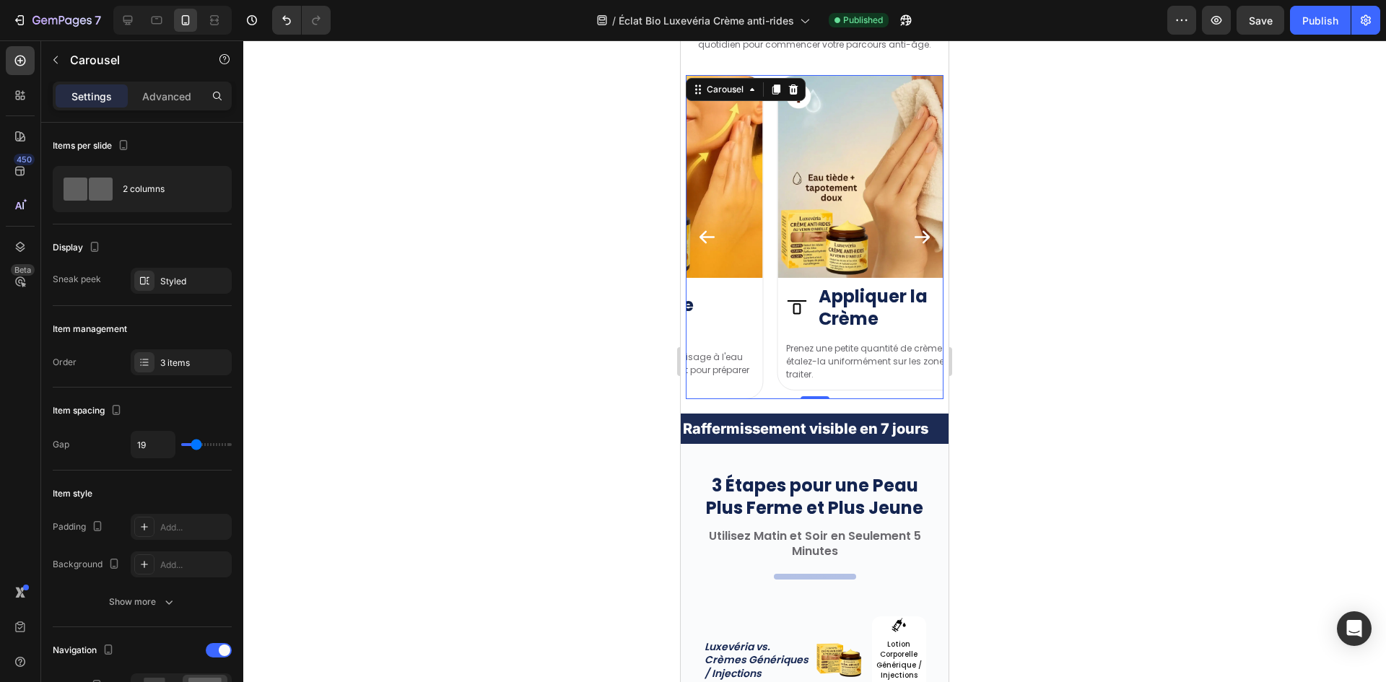
click at [912, 227] on icon "Carousel Next Arrow" at bounding box center [921, 236] width 19 height 19
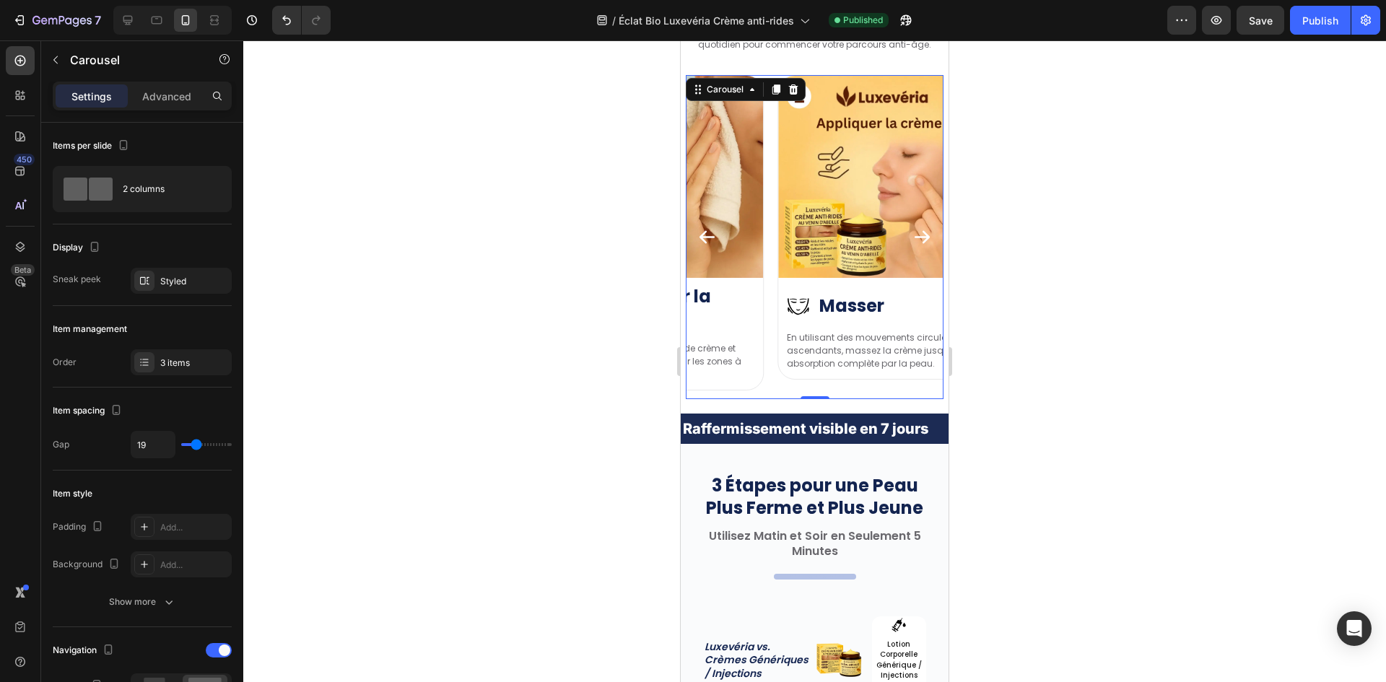
click at [912, 227] on icon "Carousel Next Arrow" at bounding box center [921, 236] width 19 height 19
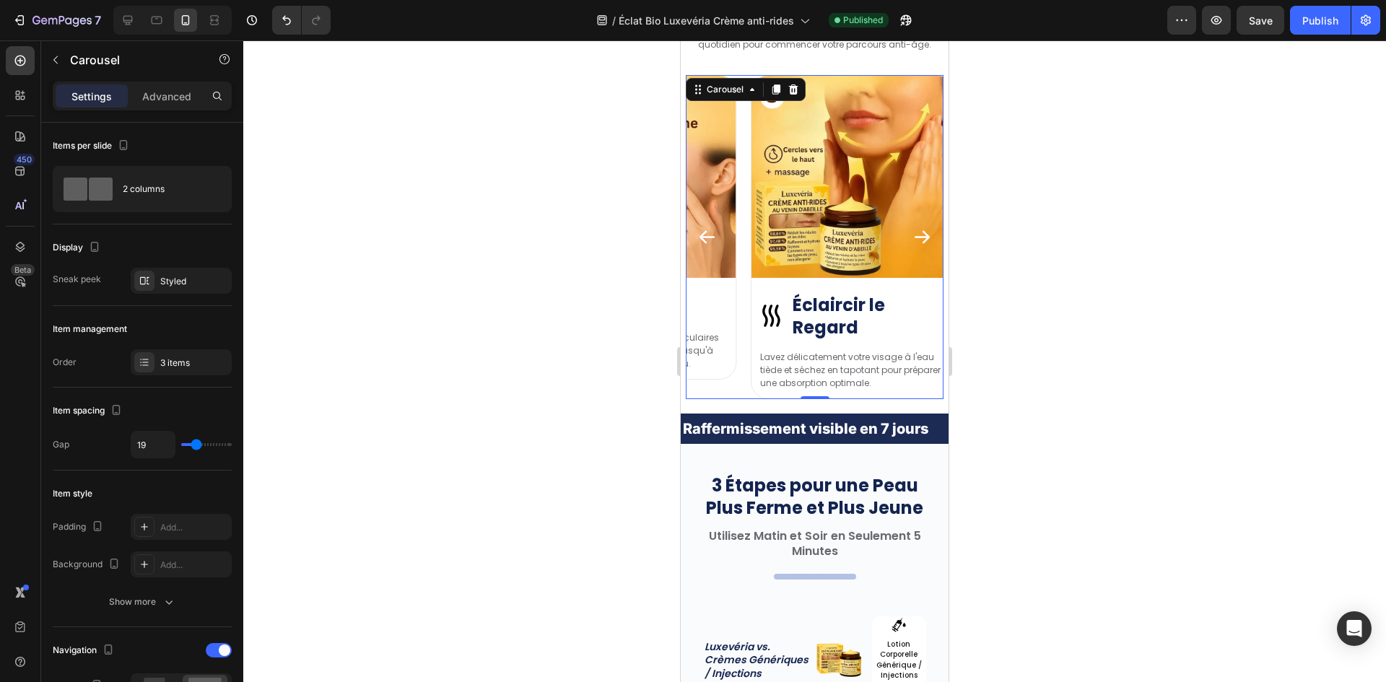
click at [912, 227] on icon "Carousel Next Arrow" at bounding box center [921, 236] width 19 height 19
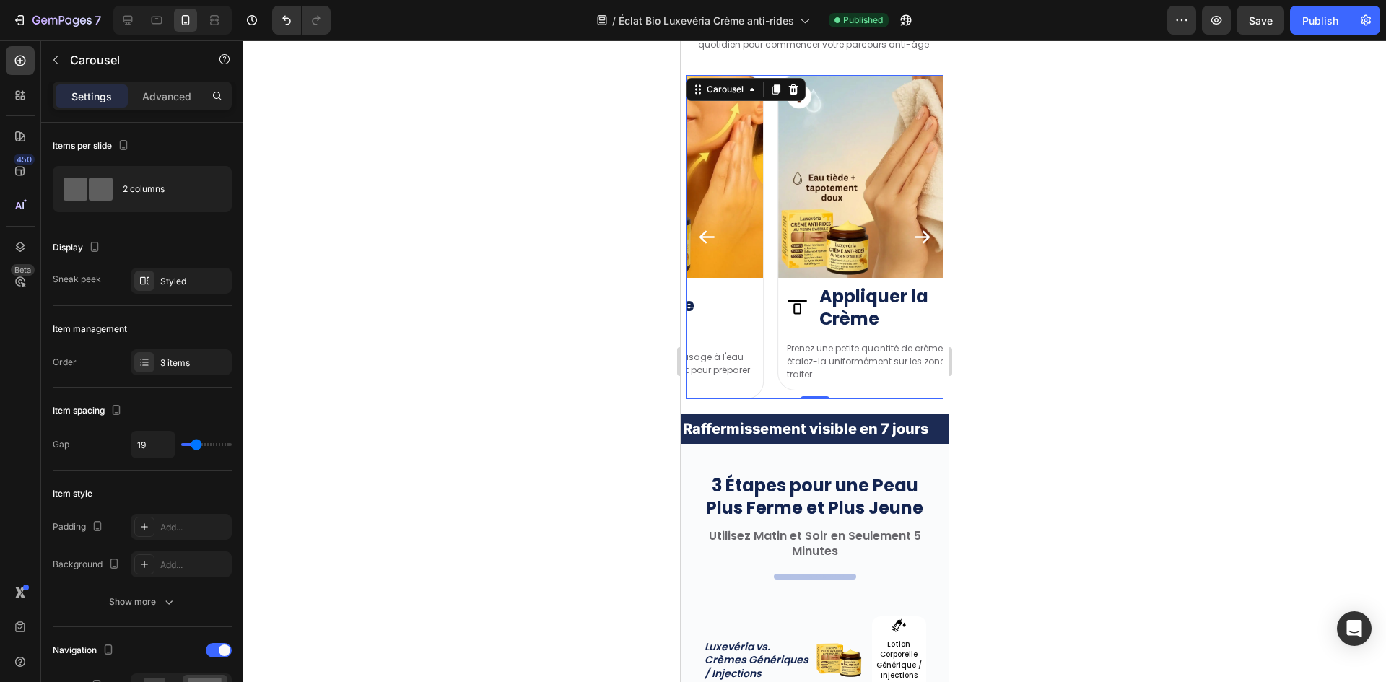
click at [912, 227] on icon "Carousel Next Arrow" at bounding box center [921, 236] width 19 height 19
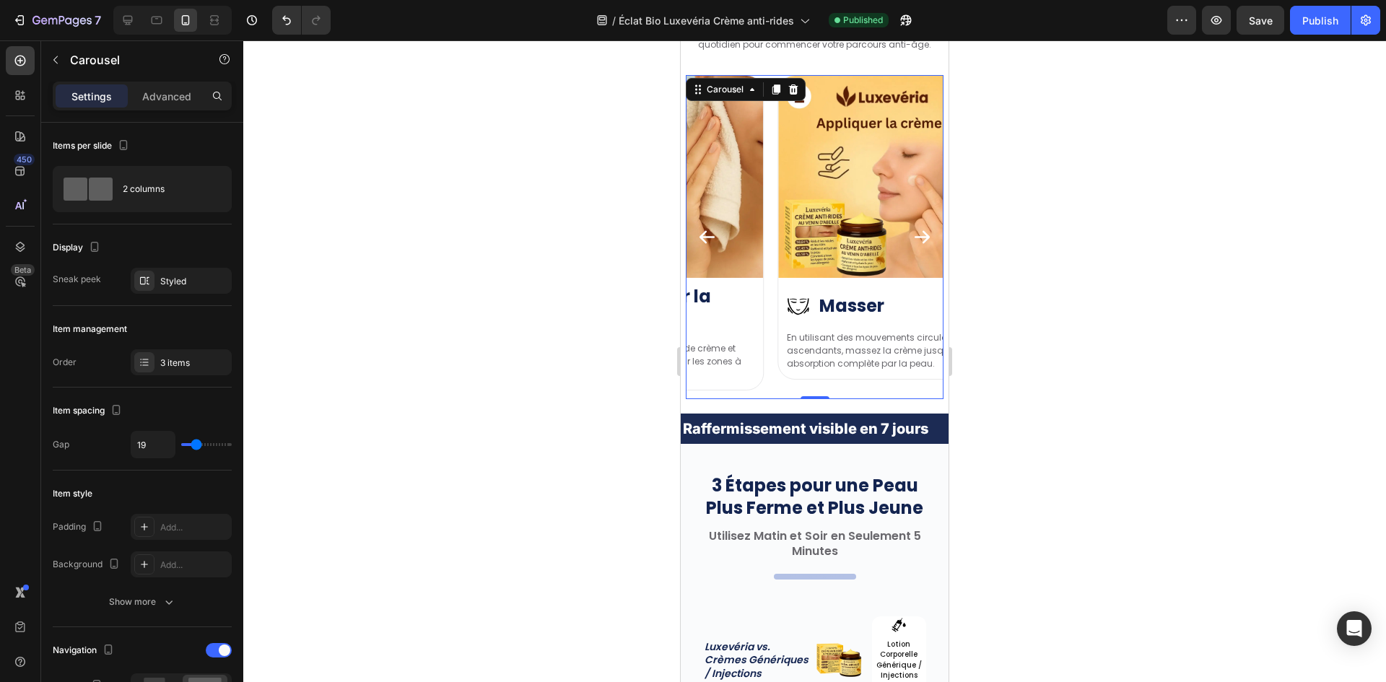
click at [912, 227] on icon "Carousel Next Arrow" at bounding box center [921, 236] width 19 height 19
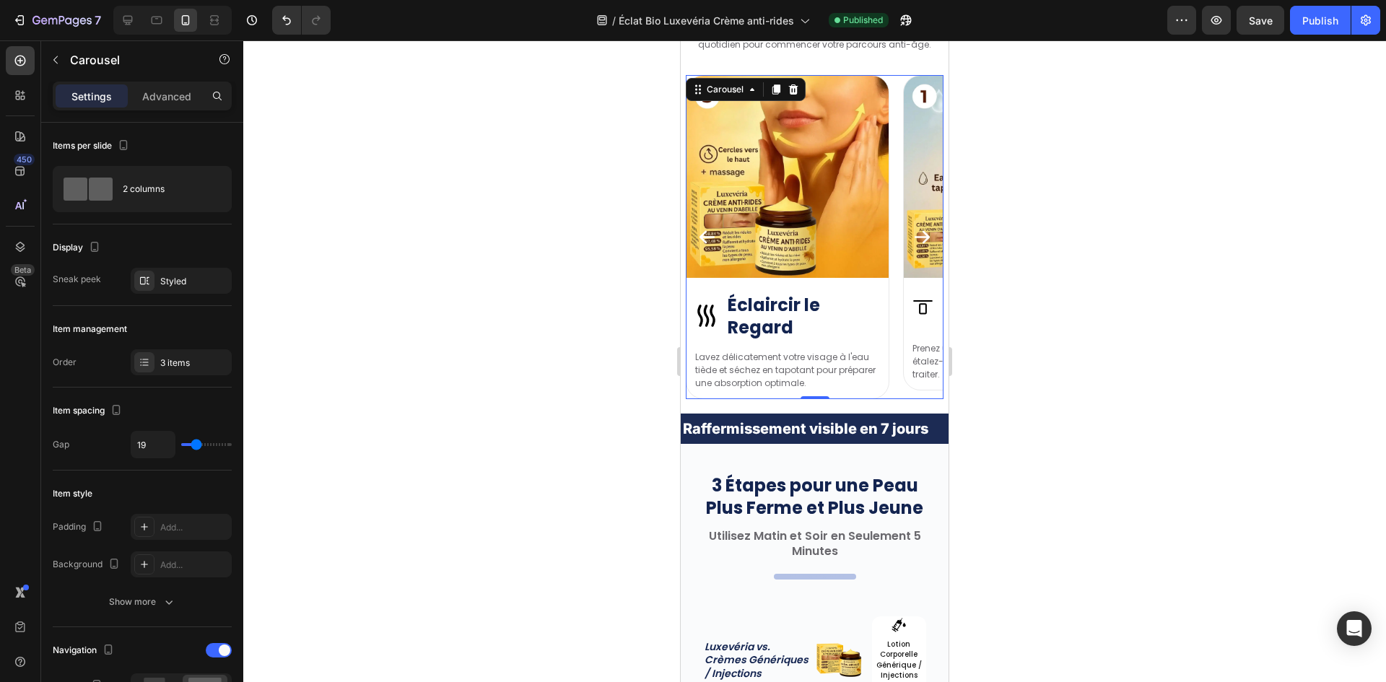
click at [912, 227] on icon "Carousel Next Arrow" at bounding box center [921, 236] width 19 height 19
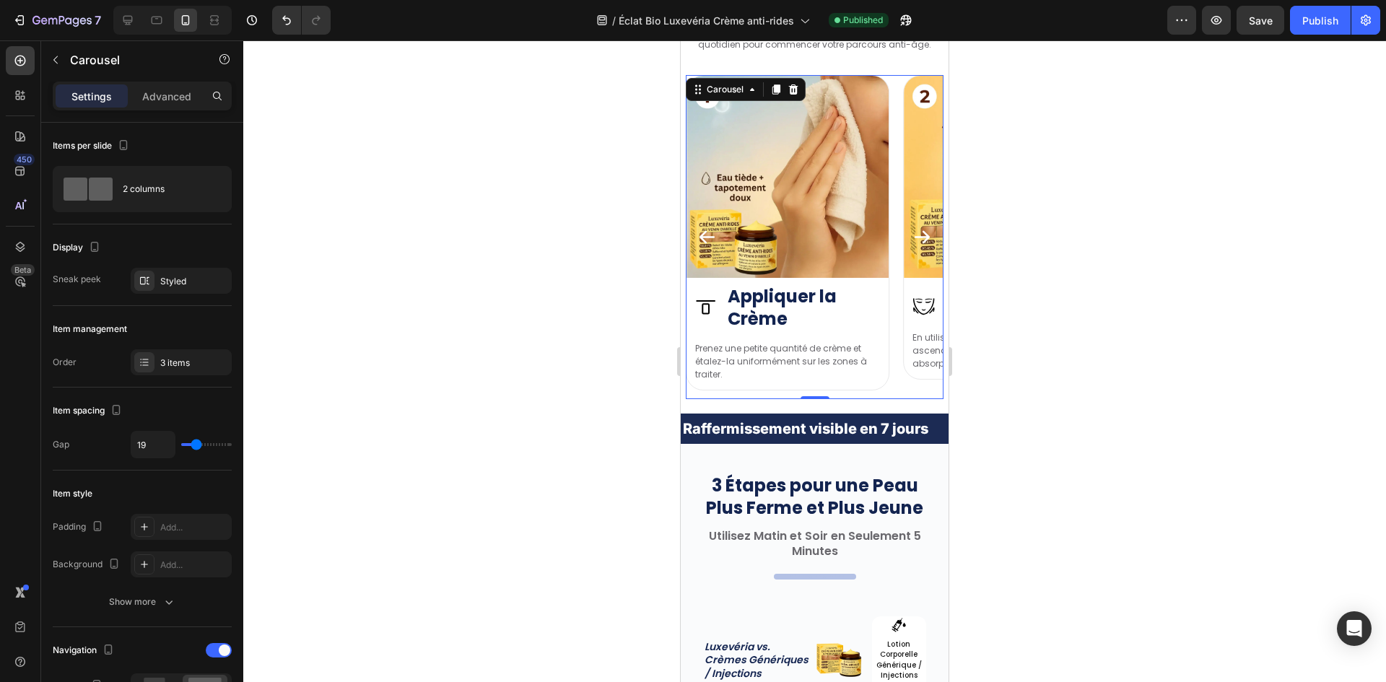
click at [912, 227] on icon "Carousel Next Arrow" at bounding box center [921, 236] width 19 height 19
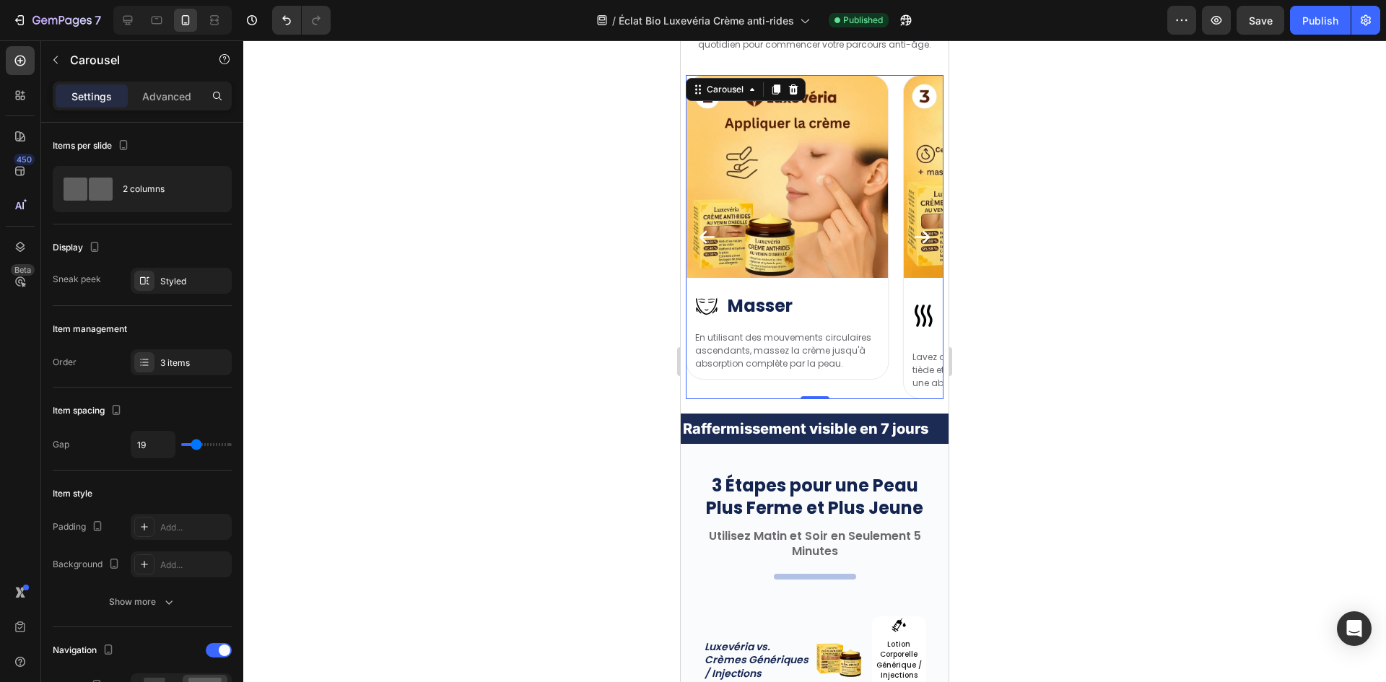
click at [912, 227] on icon "Carousel Next Arrow" at bounding box center [921, 236] width 19 height 19
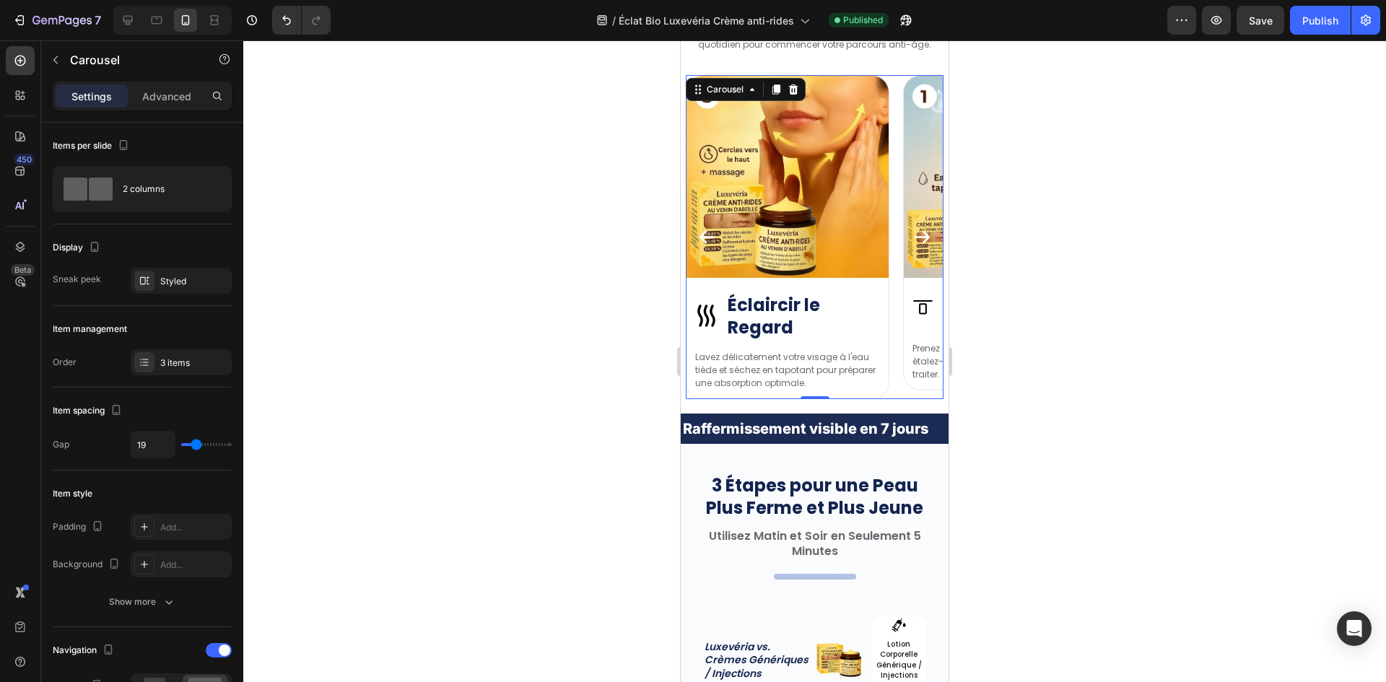
click at [912, 227] on icon "Carousel Next Arrow" at bounding box center [921, 236] width 19 height 19
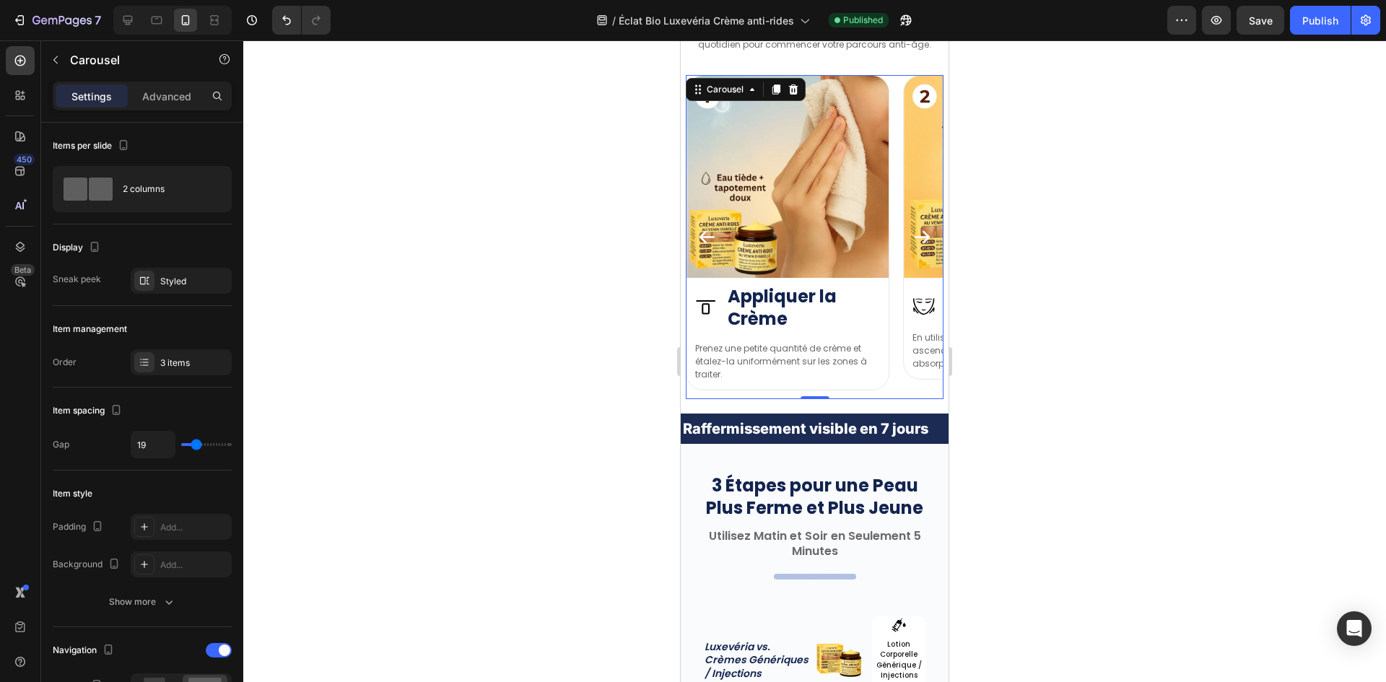
click at [912, 227] on icon "Carousel Next Arrow" at bounding box center [921, 236] width 19 height 19
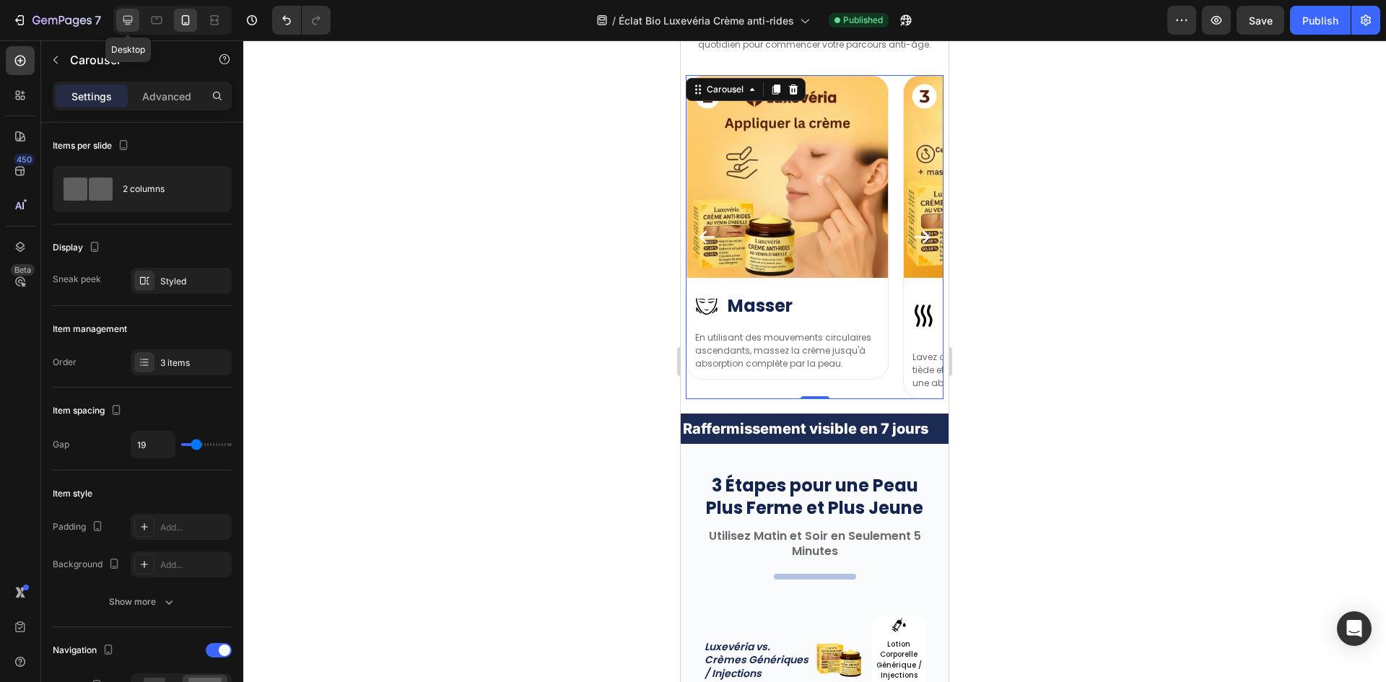
click at [133, 25] on icon at bounding box center [128, 20] width 14 height 14
type input "30"
type input "1200"
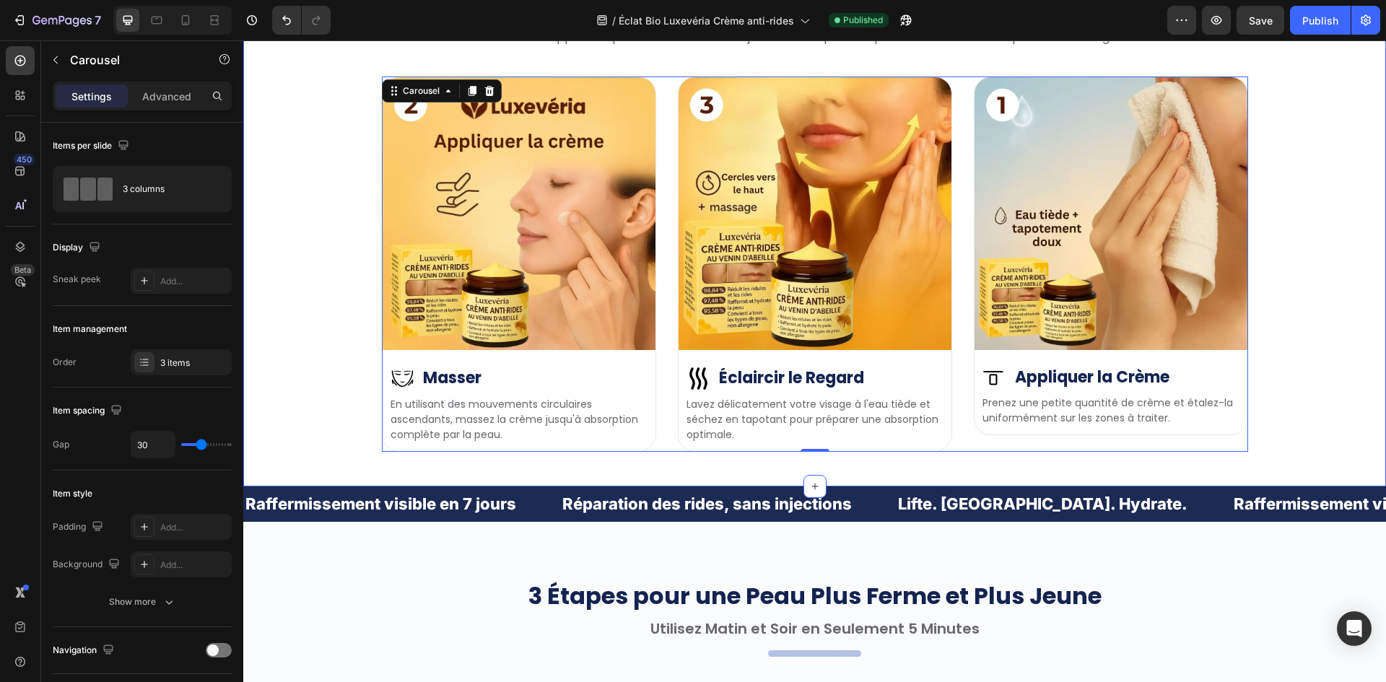
scroll to position [4096, 0]
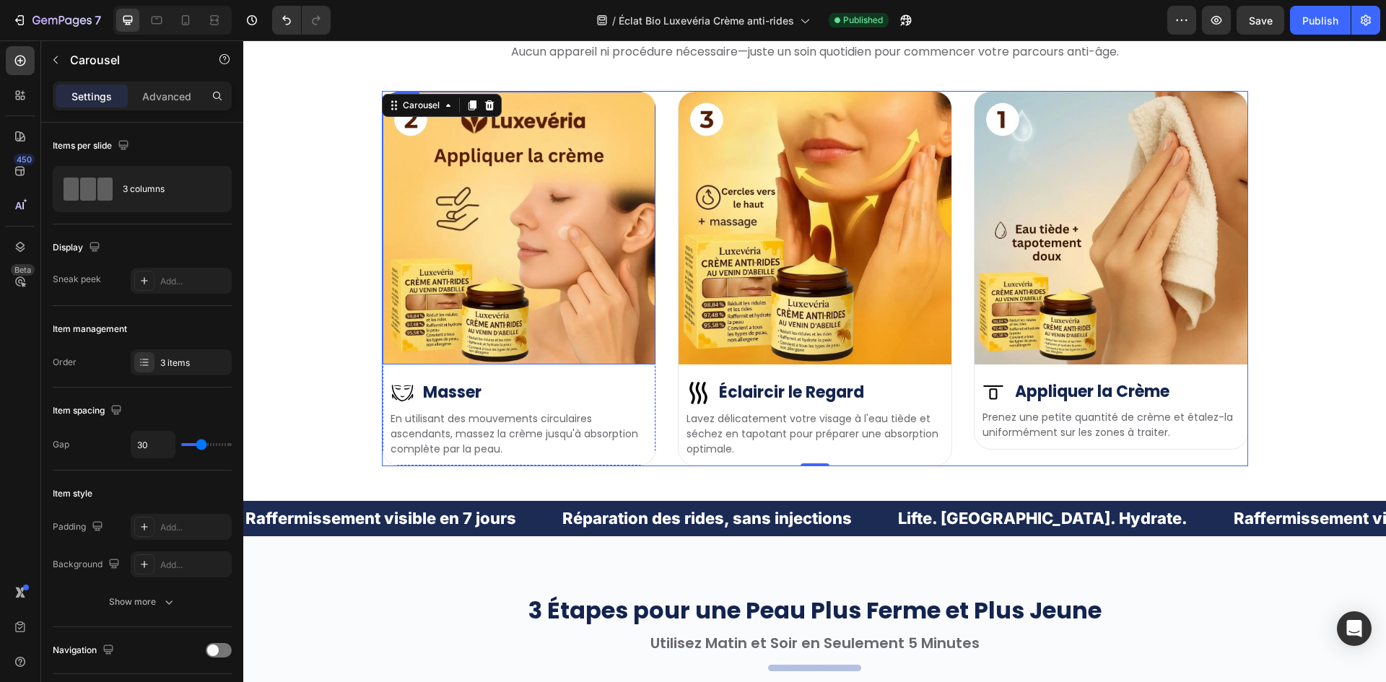
click at [567, 300] on img at bounding box center [518, 228] width 273 height 273
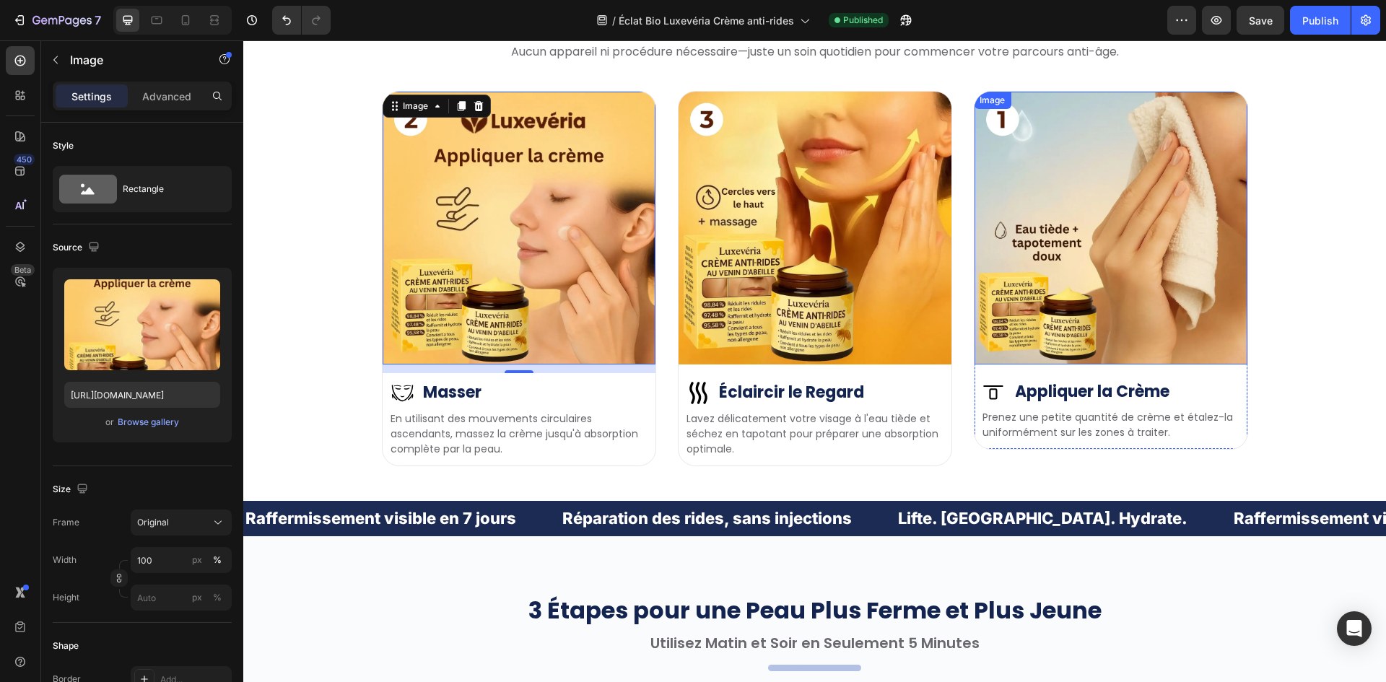
click at [1055, 300] on img at bounding box center [1110, 228] width 273 height 273
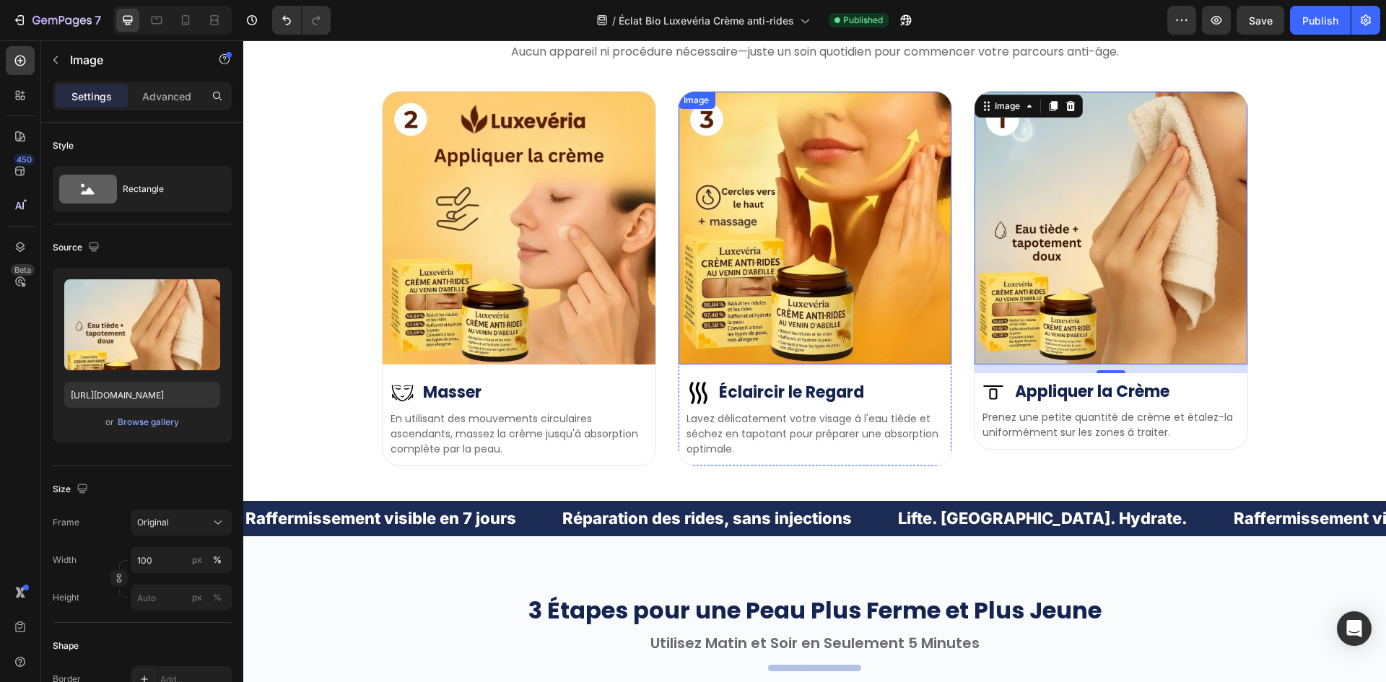
click at [824, 229] on img at bounding box center [814, 228] width 273 height 273
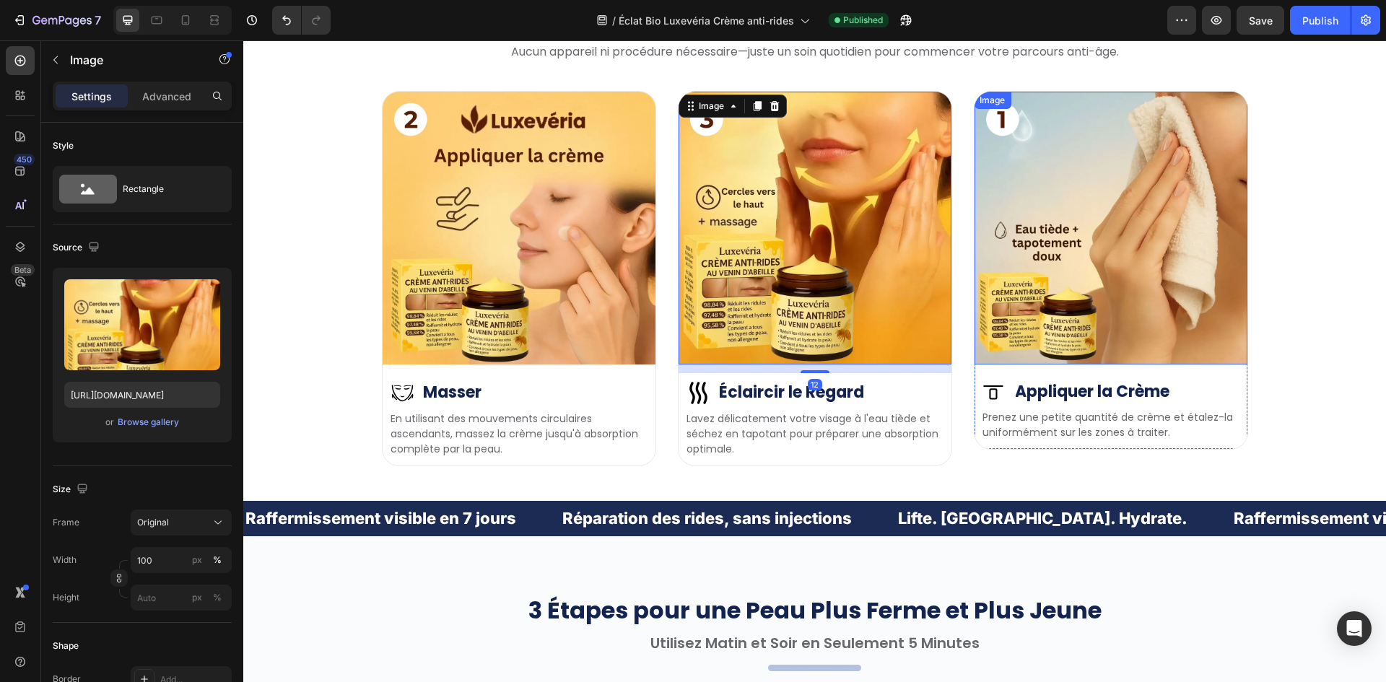
click at [1052, 210] on img at bounding box center [1110, 228] width 273 height 273
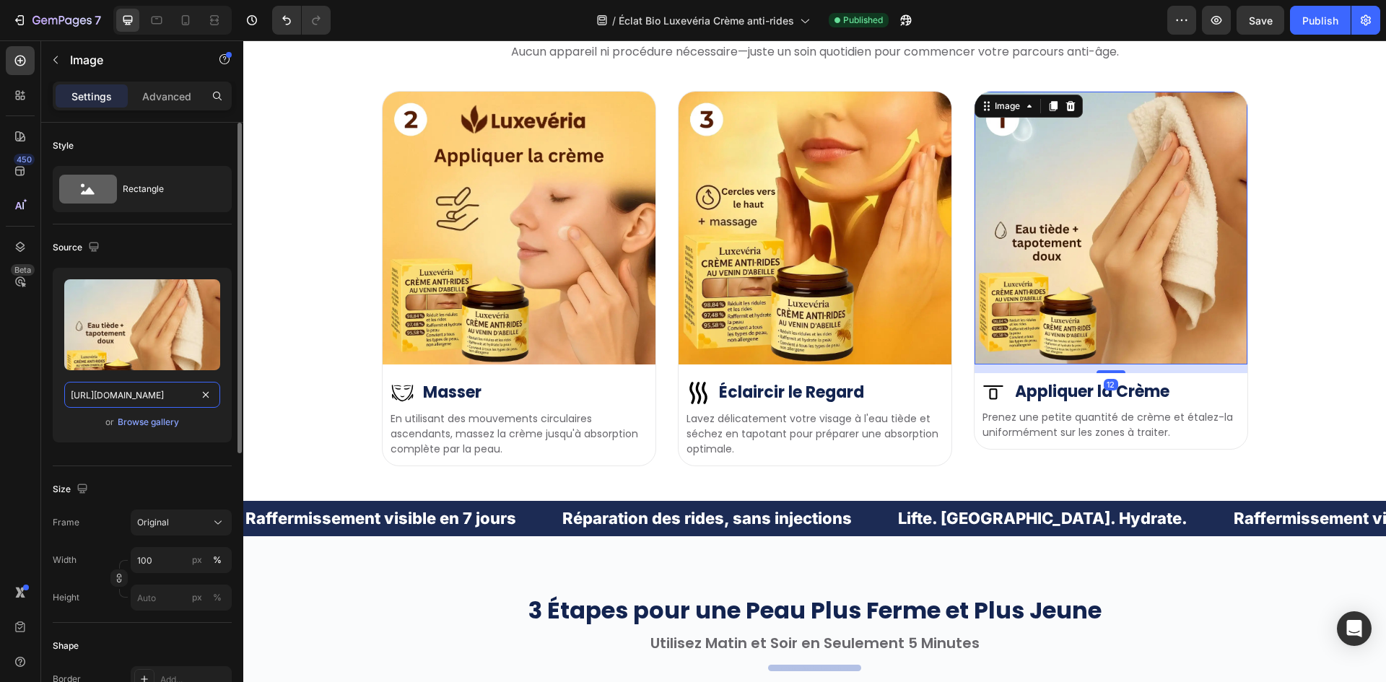
click at [128, 393] on input "https://cdn.shopify.com/s/files/1/0657/6783/3683/files/gempages_578032762192134…" at bounding box center [142, 395] width 156 height 26
click at [761, 236] on img at bounding box center [814, 228] width 273 height 273
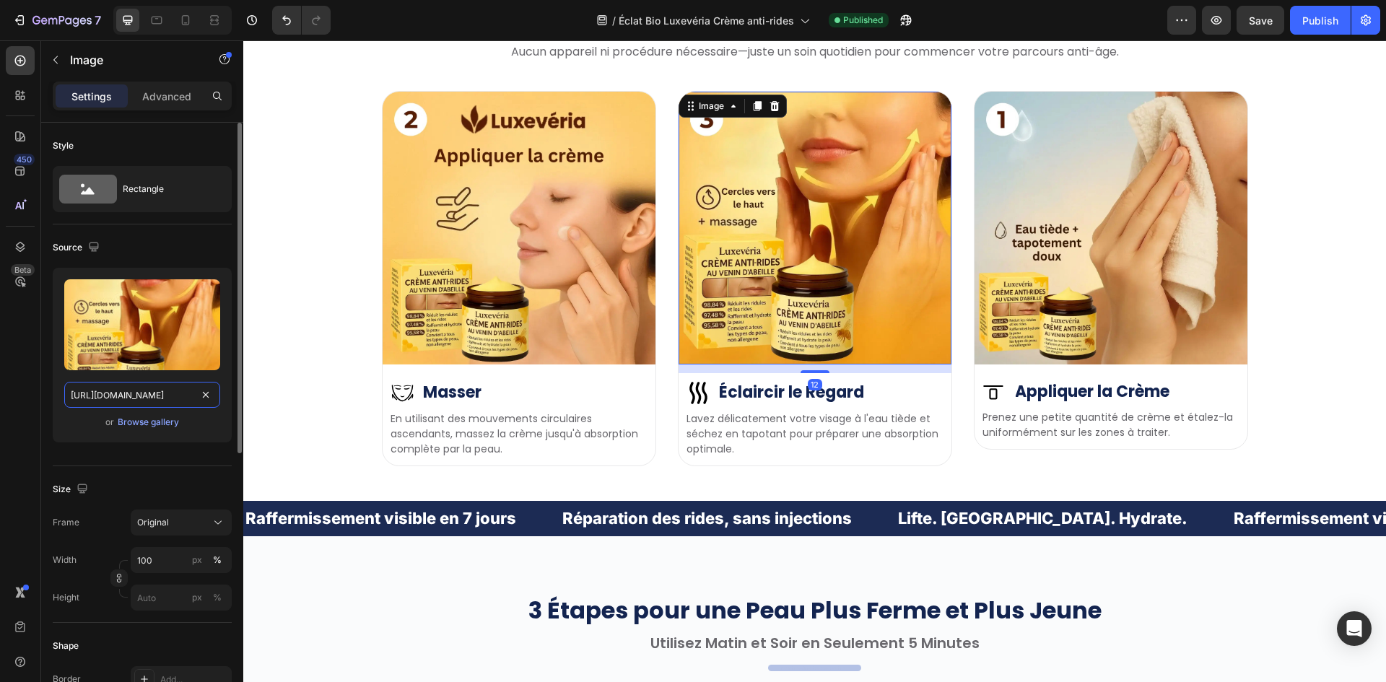
click at [139, 395] on input "https://cdn.shopify.com/s/files/1/0657/6783/3683/files/gempages_578032762192134…" at bounding box center [142, 395] width 156 height 26
click at [161, 401] on input "https://cdn.shopify.com/s/files/1/0657/6783/3683/files/gempages_578032762192134…" at bounding box center [142, 395] width 156 height 26
paste input "88907ee8-6e98-4cd9-90fd-98be8a7c8490"
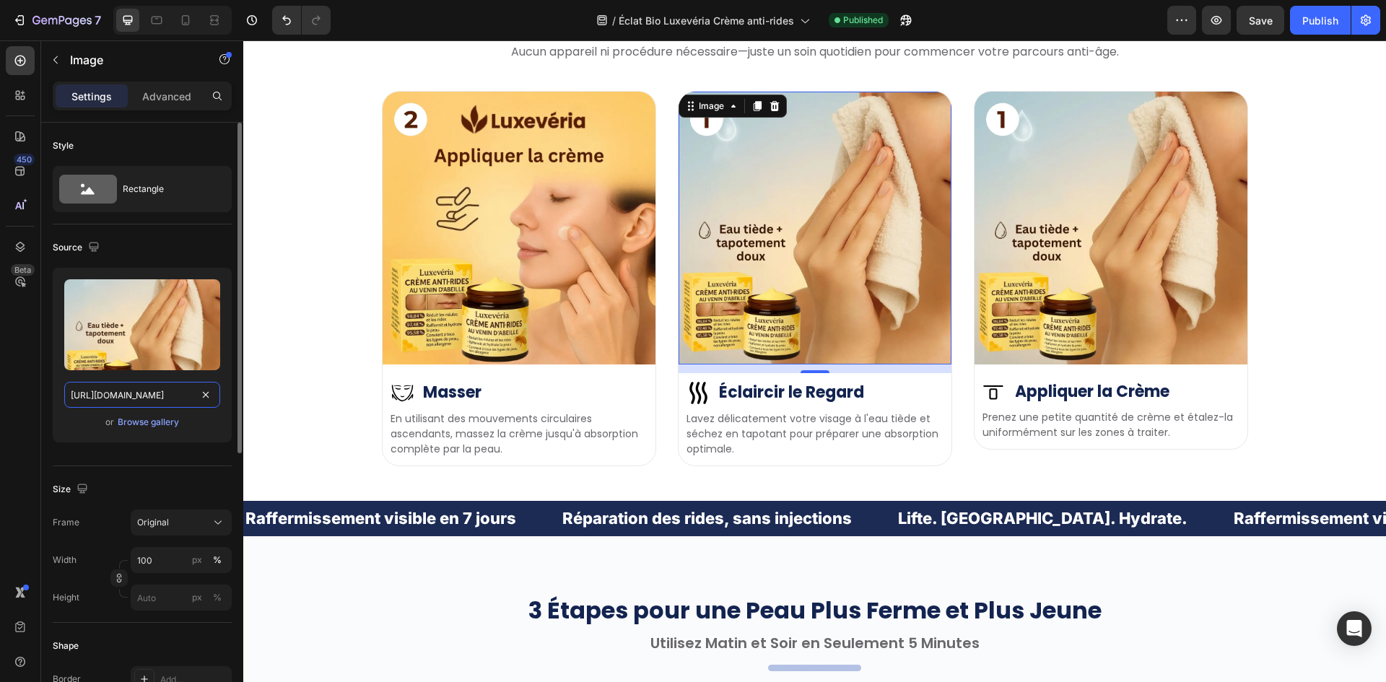
scroll to position [0, 456]
type input "https://cdn.shopify.com/s/files/1/0657/6783/3683/files/gempages_578032762192134…"
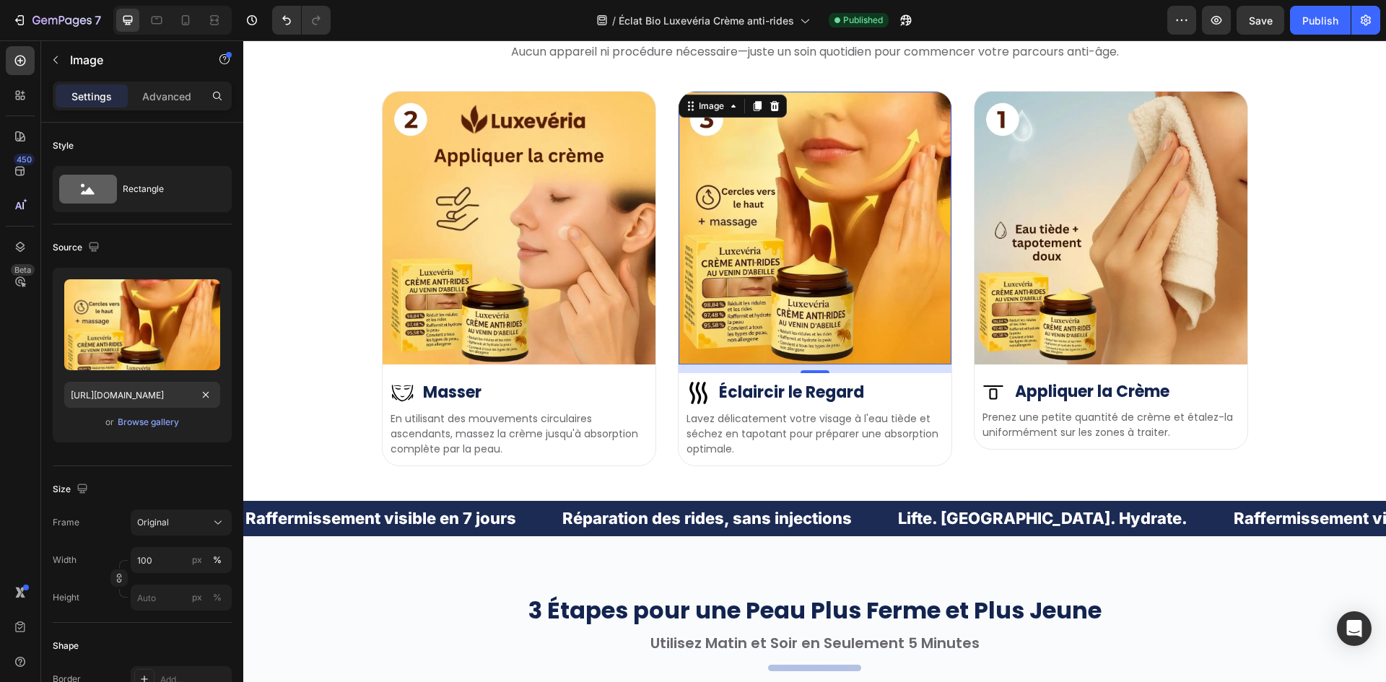
scroll to position [0, 0]
click at [781, 212] on img at bounding box center [814, 228] width 273 height 273
click at [124, 400] on input "https://cdn.shopify.com/s/files/1/0657/6783/3683/files/gempages_578032762192134…" at bounding box center [142, 395] width 156 height 26
click at [1088, 204] on img at bounding box center [1110, 228] width 273 height 273
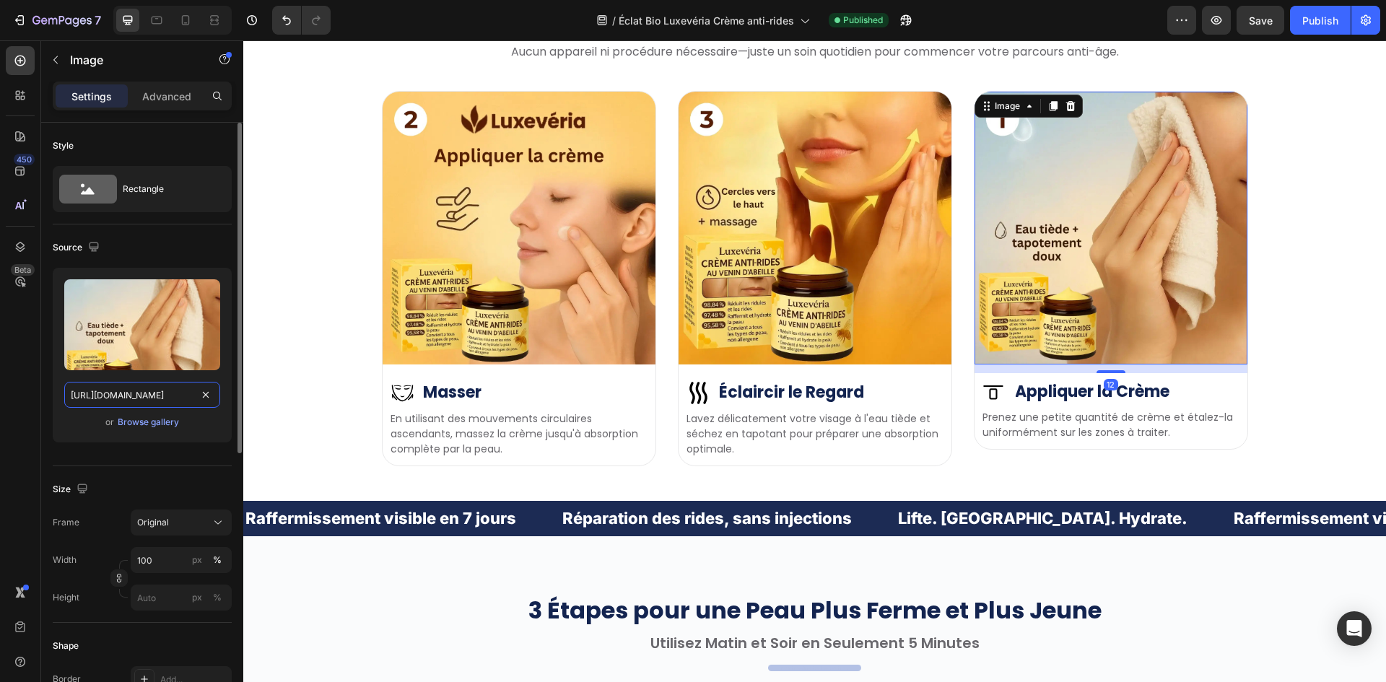
click at [181, 393] on input "https://cdn.shopify.com/s/files/1/0657/6783/3683/files/gempages_578032762192134…" at bounding box center [142, 395] width 156 height 26
click at [837, 265] on img at bounding box center [814, 228] width 273 height 273
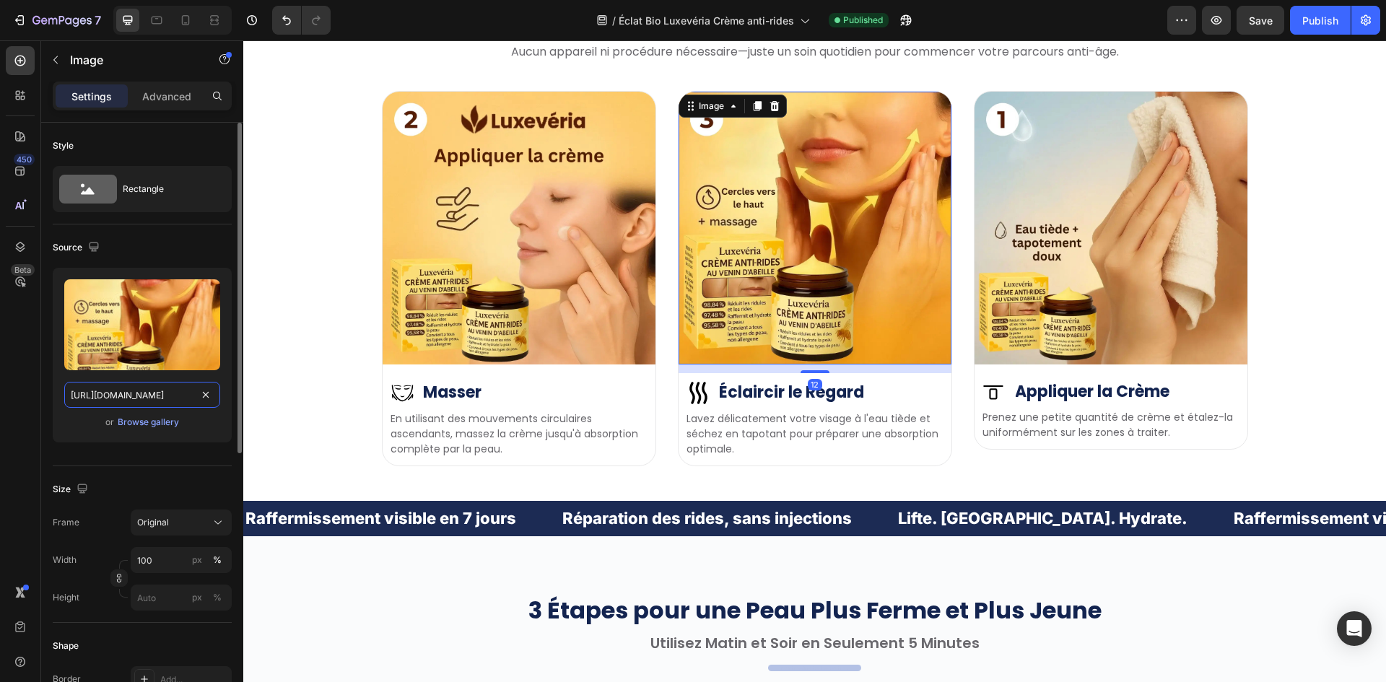
click at [124, 388] on input "https://cdn.shopify.com/s/files/1/0657/6783/3683/files/gempages_578032762192134…" at bounding box center [142, 395] width 156 height 26
paste input "88907ee8-6e98-4cd9-90fd-98be8a7c8490"
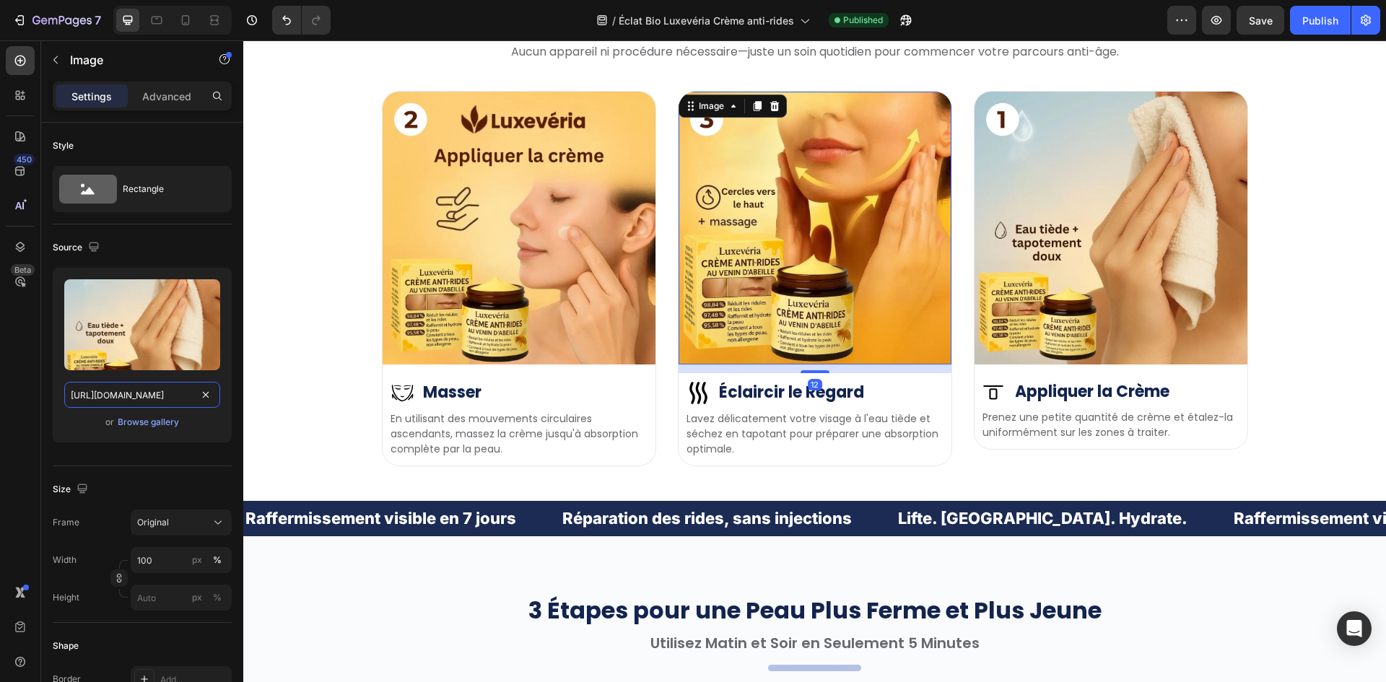
scroll to position [0, 456]
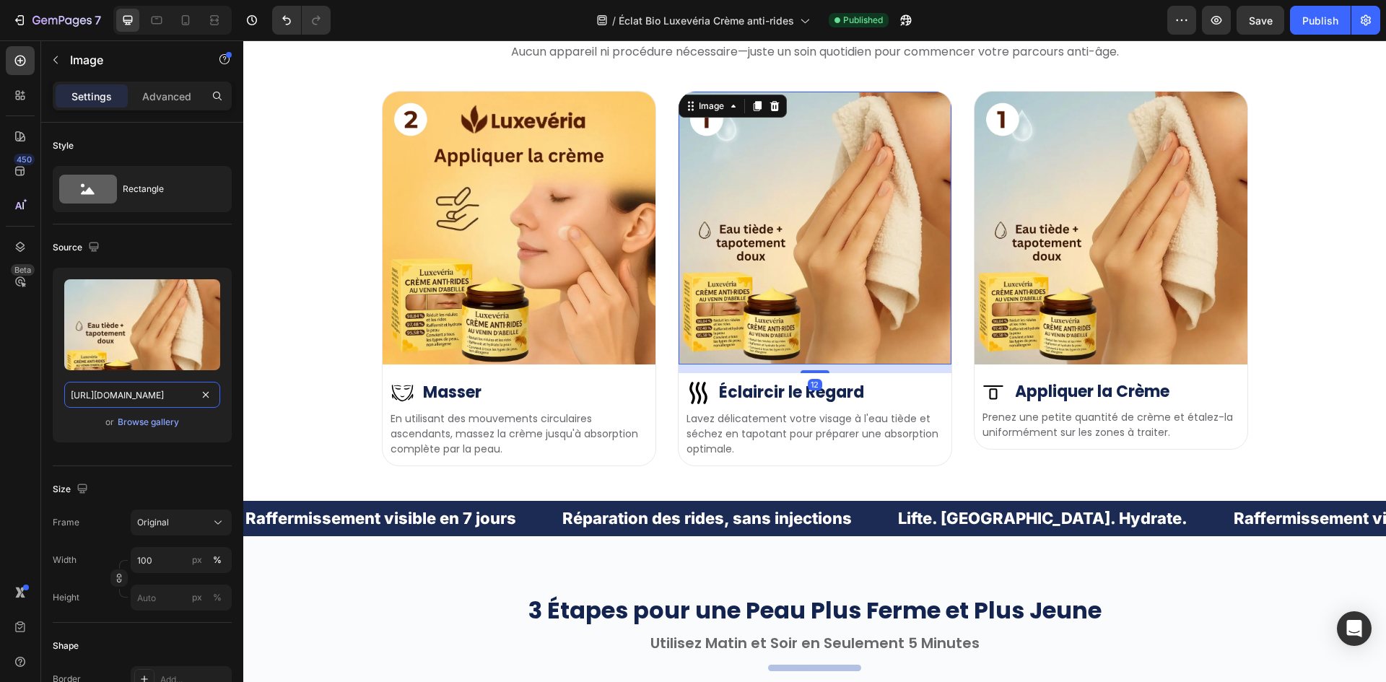
type input "https://cdn.shopify.com/s/files/1/0657/6783/3683/files/gempages_578032762192134…"
click at [509, 249] on img at bounding box center [518, 228] width 273 height 273
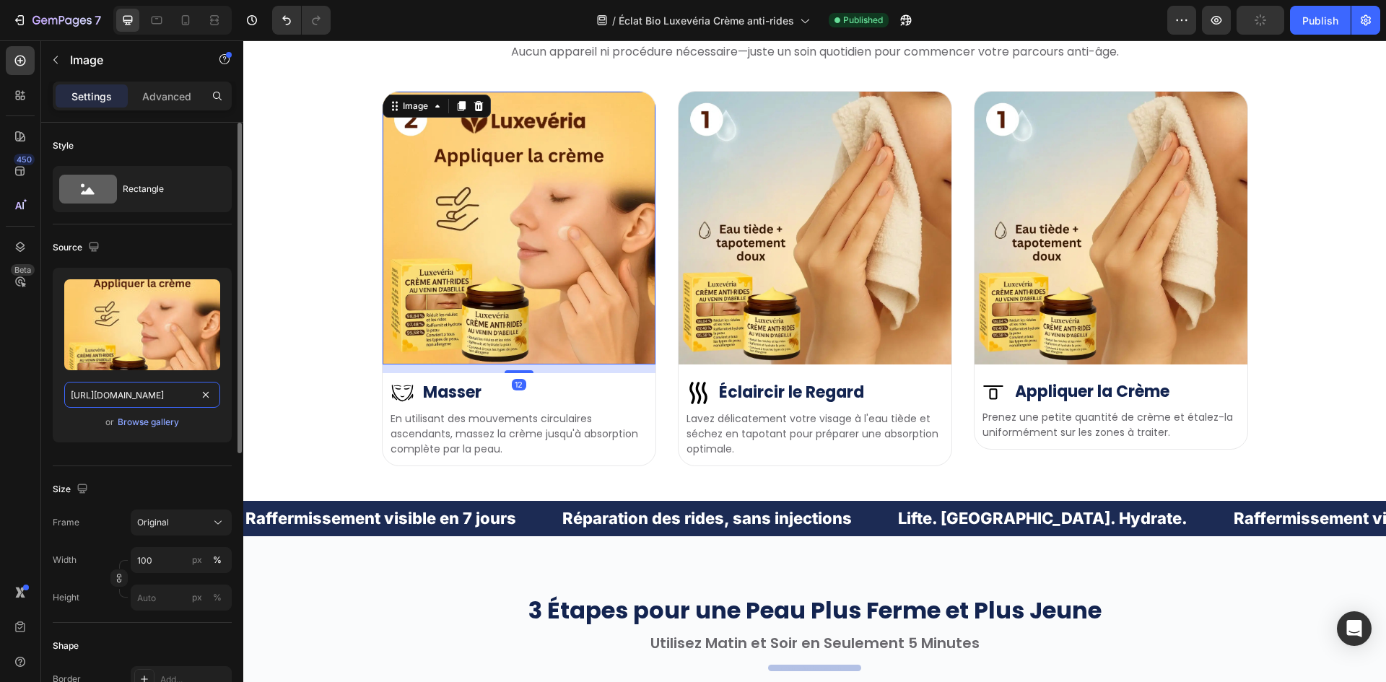
click at [122, 390] on input "https://cdn.shopify.com/s/files/1/0657/6783/3683/files/gempages_578032762192134…" at bounding box center [142, 395] width 156 height 26
paste input "9fa610e1-2797-4101-9d1c-90636fa3d69"
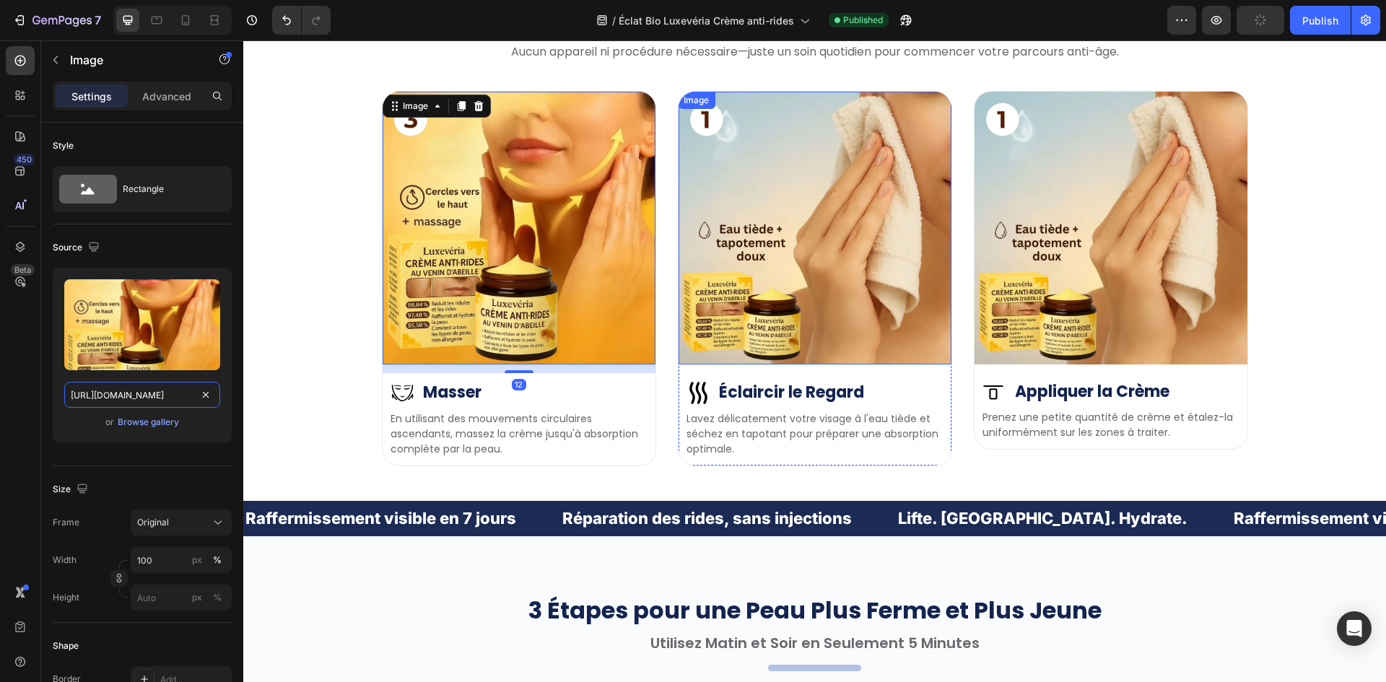
scroll to position [0, 446]
type input "https://cdn.shopify.com/s/files/1/0657/6783/3683/files/gempages_578032762192134…"
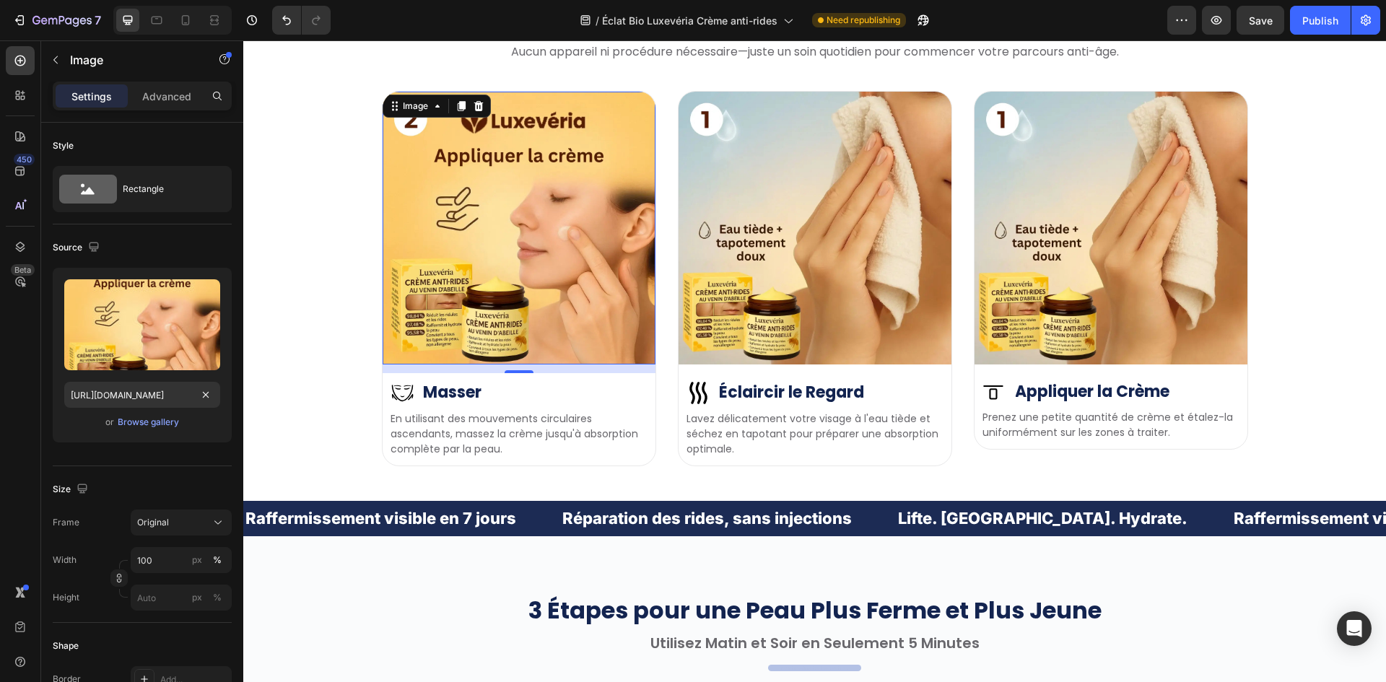
scroll to position [0, 0]
click at [494, 234] on img at bounding box center [518, 228] width 273 height 273
click at [166, 384] on input "https://cdn.shopify.com/s/files/1/0657/6783/3683/files/gempages_578032762192134…" at bounding box center [142, 395] width 156 height 26
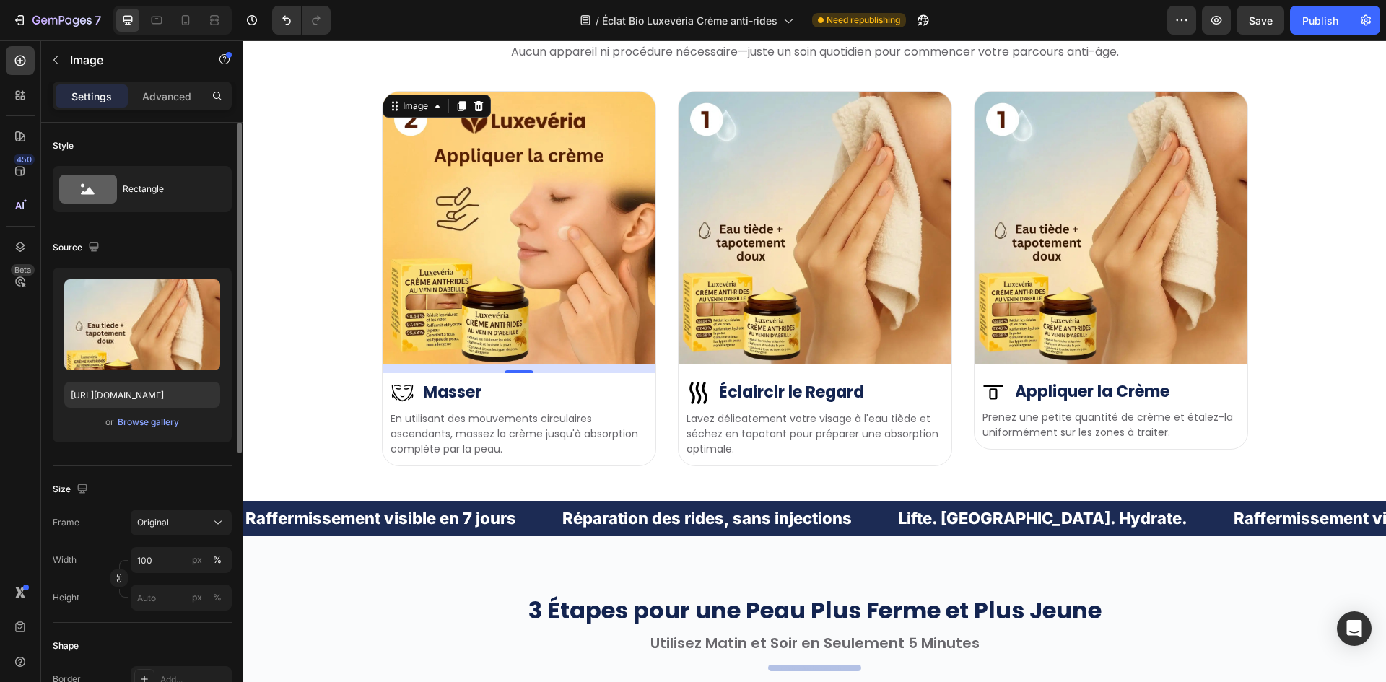
click at [1112, 306] on img at bounding box center [1110, 228] width 273 height 273
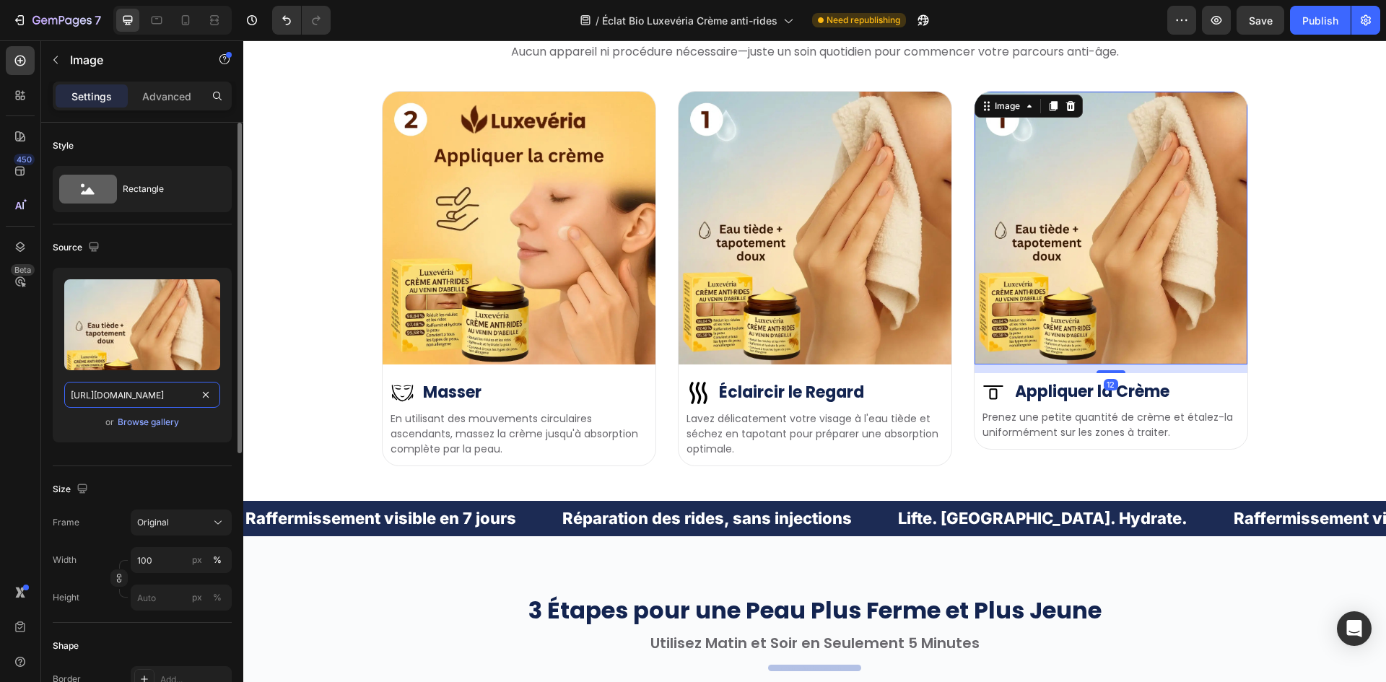
click at [133, 401] on input "https://cdn.shopify.com/s/files/1/0657/6783/3683/files/gempages_578032762192134…" at bounding box center [142, 395] width 156 height 26
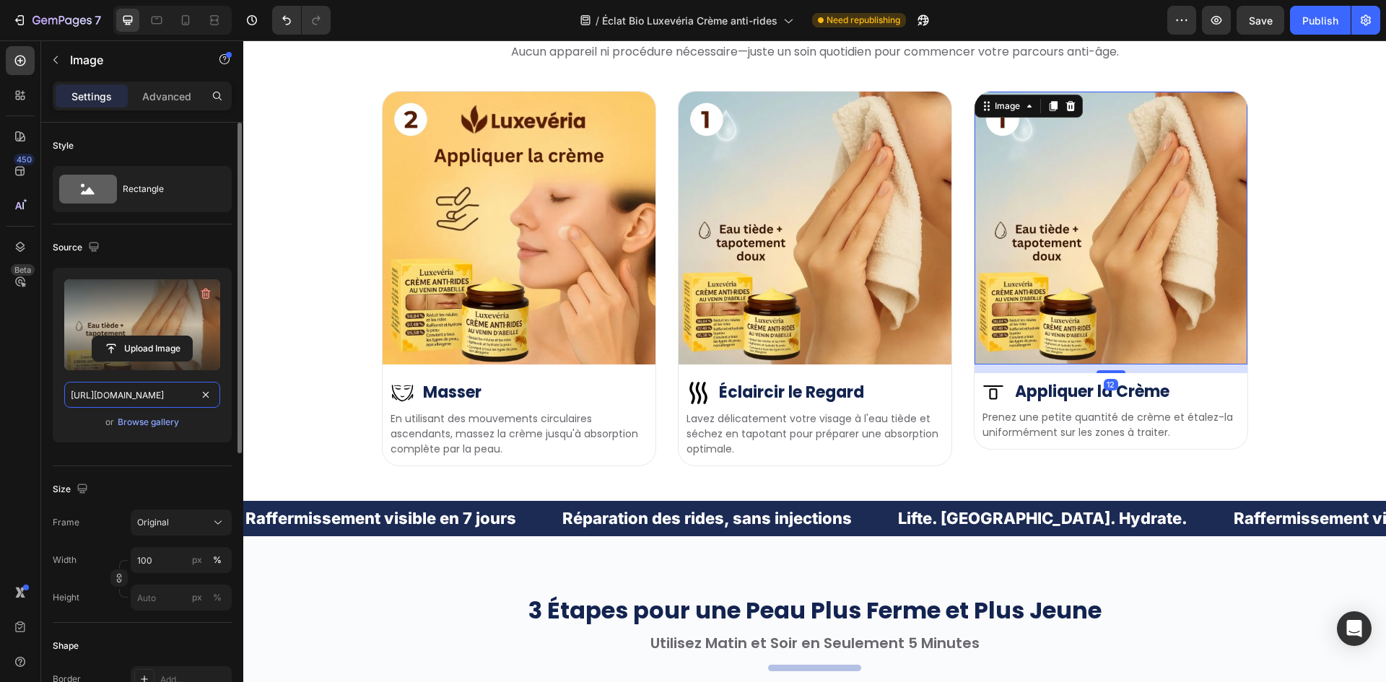
paste input "0180cc5f-2830-423e-81d3-347c130d1cd2"
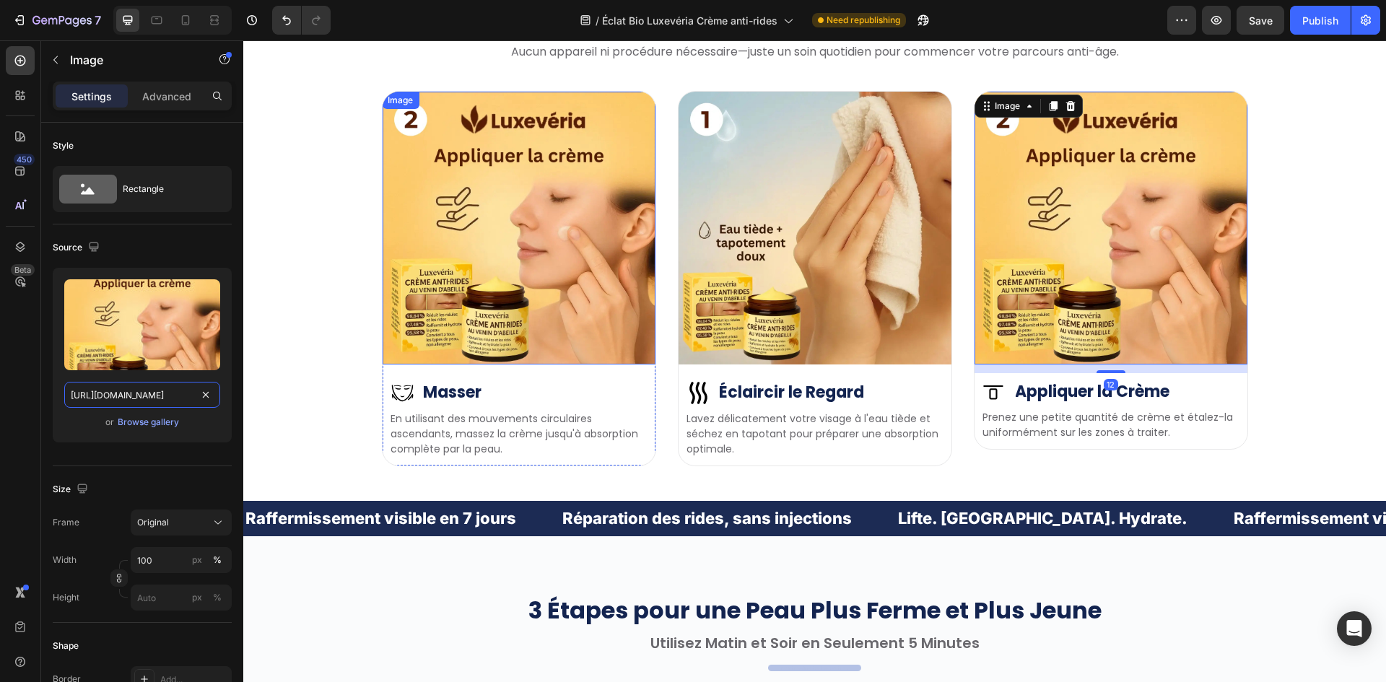
scroll to position [0, 450]
type input "https://cdn.shopify.com/s/files/1/0657/6783/3683/files/gempages_578032762192134…"
click at [498, 230] on img at bounding box center [518, 228] width 273 height 273
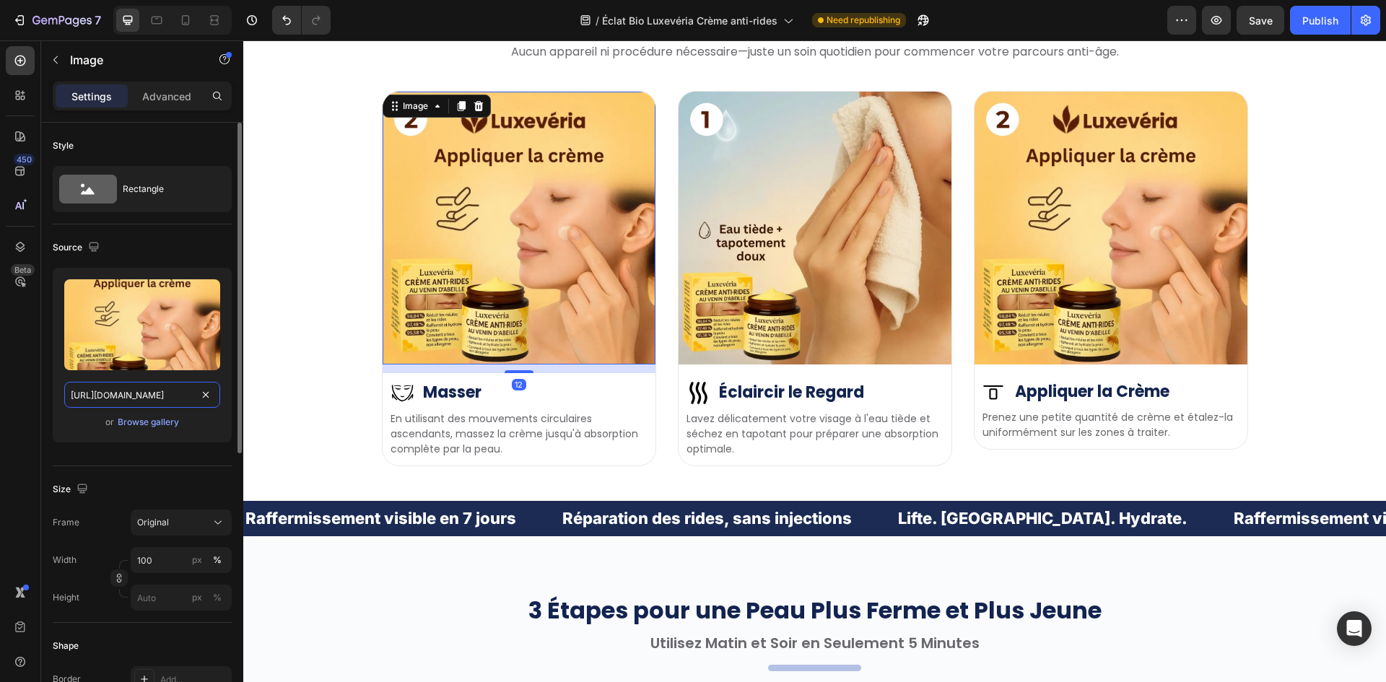
click at [136, 387] on input "https://cdn.shopify.com/s/files/1/0657/6783/3683/files/gempages_578032762192134…" at bounding box center [142, 395] width 156 height 26
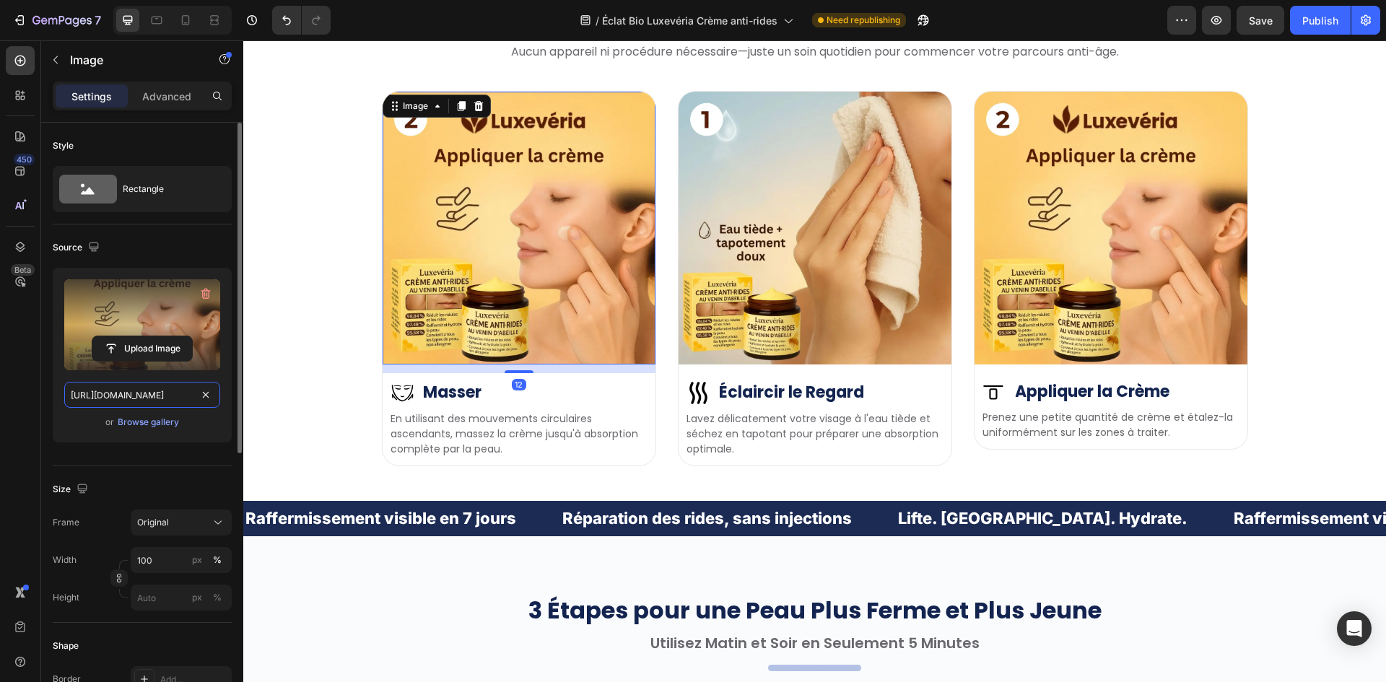
paste input "9fa610e1-2797-4101-9d1c-90636fa3d69"
type input "https://cdn.shopify.com/s/files/1/0657/6783/3683/files/gempages_578032762192134…"
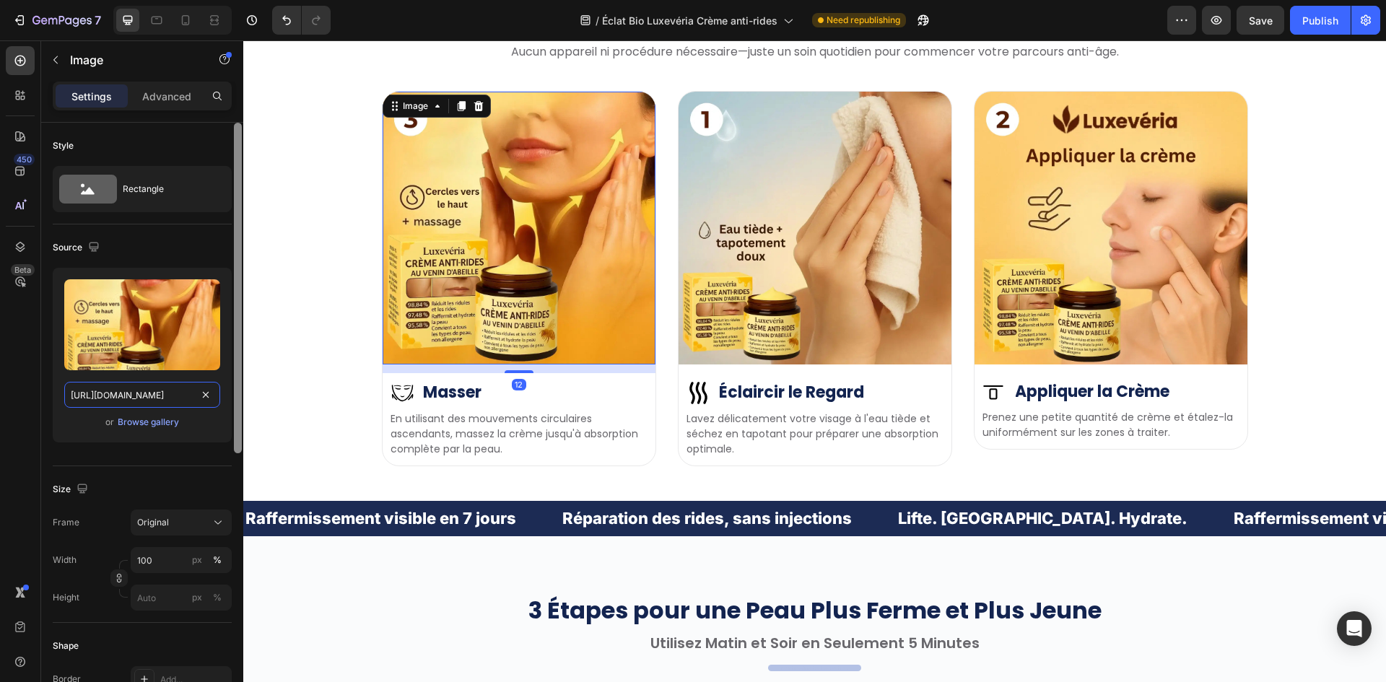
scroll to position [0, 446]
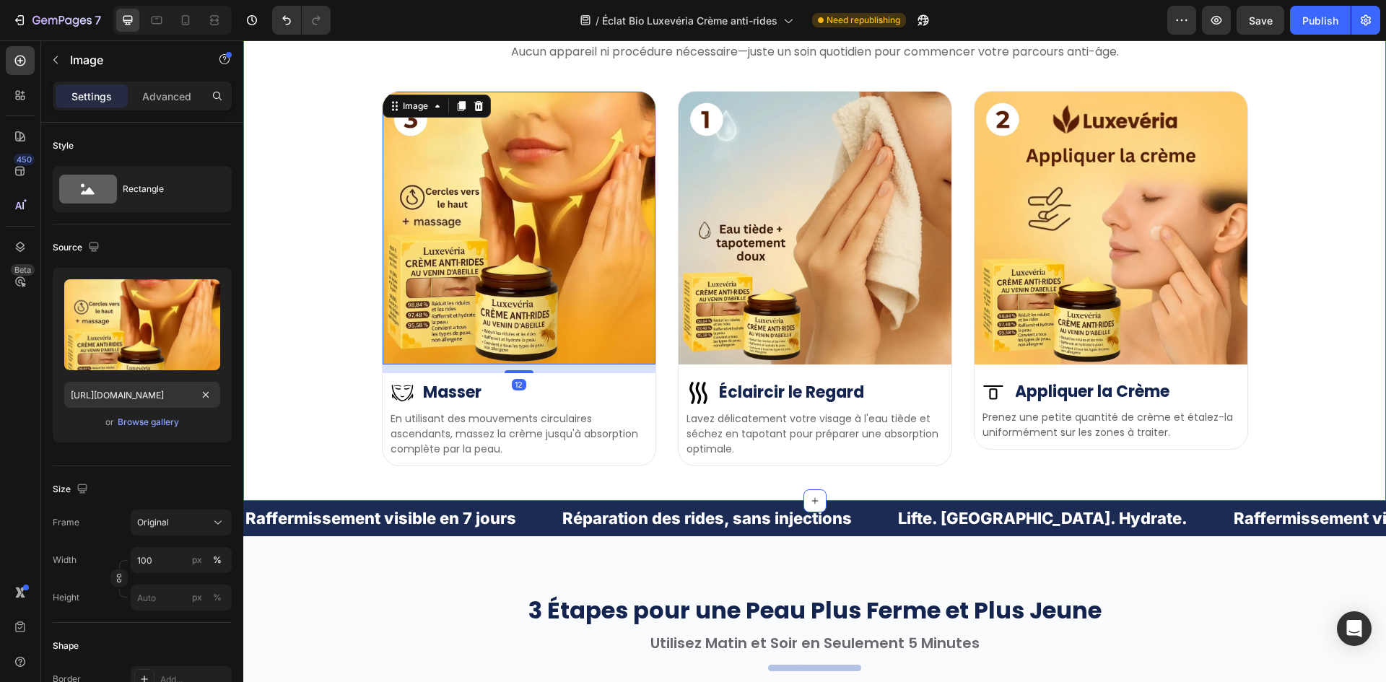
click at [318, 271] on div "Image Image Éclaircir le Regard Heading Row Lavez délicatement votre visage à l…" at bounding box center [814, 278] width 1121 height 375
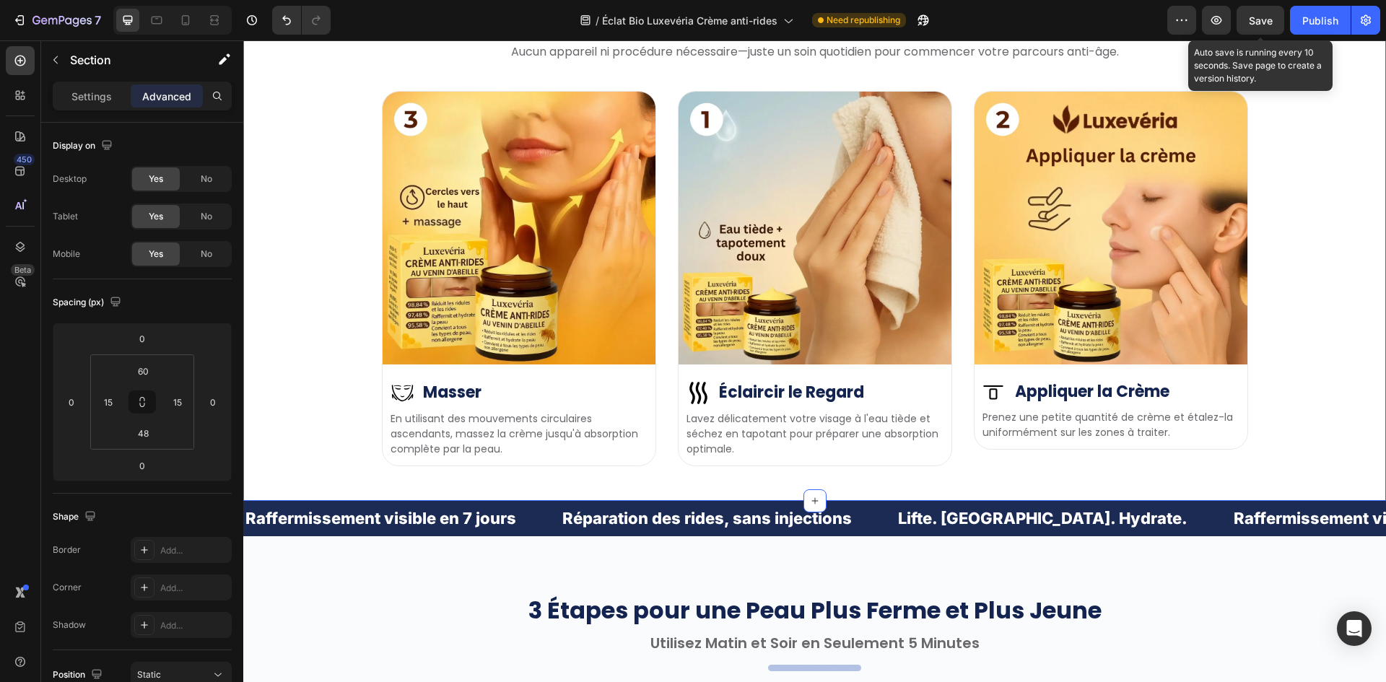
drag, startPoint x: 1268, startPoint y: 27, endPoint x: 1287, endPoint y: 25, distance: 19.5
click at [1269, 26] on div "Save" at bounding box center [1261, 20] width 24 height 15
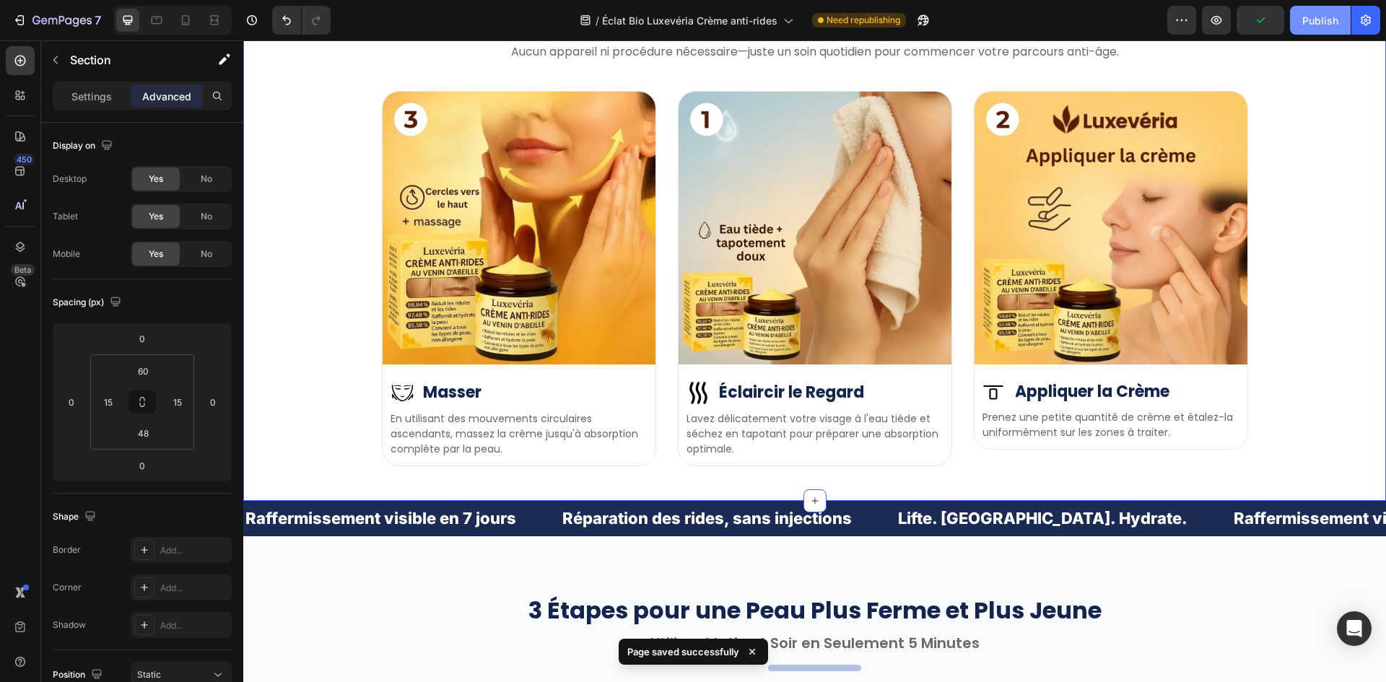
click at [1302, 22] on button "Publish" at bounding box center [1320, 20] width 61 height 29
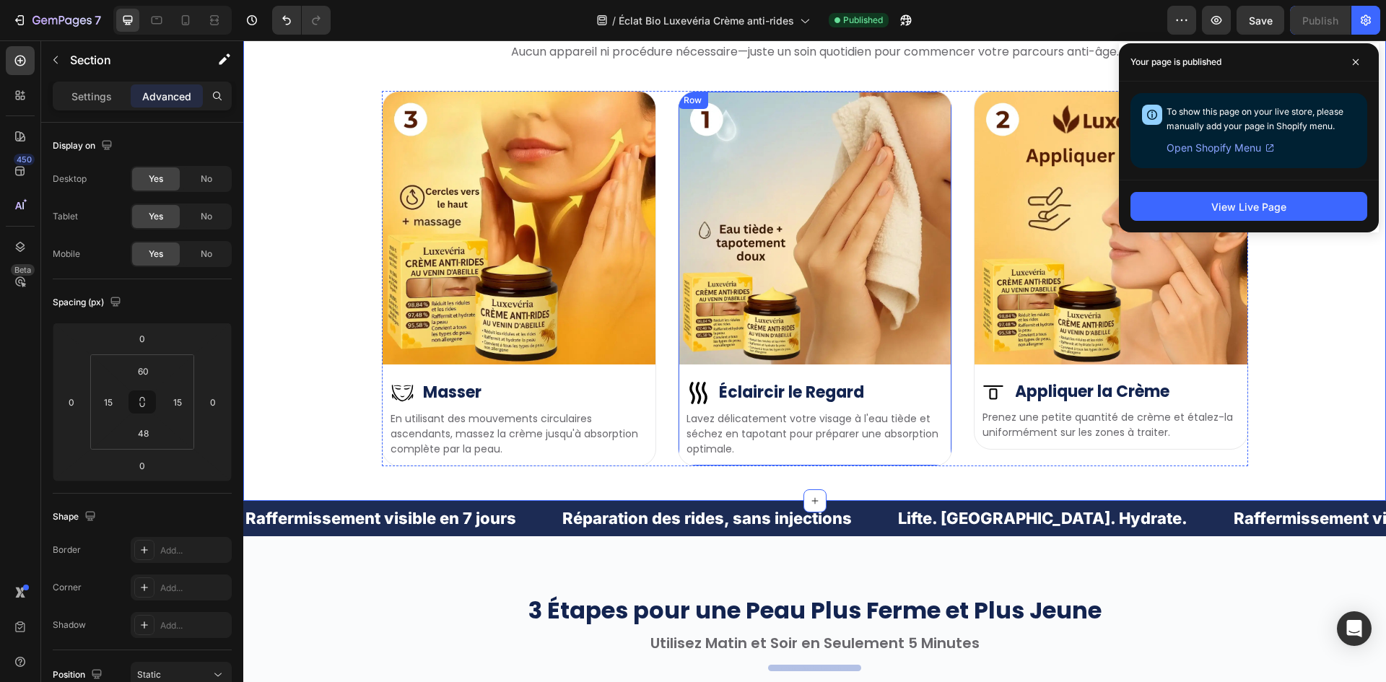
click at [677, 388] on div "Image Image Éclaircir le Regard Heading Row Lavez délicatement votre visage à l…" at bounding box center [814, 278] width 274 height 375
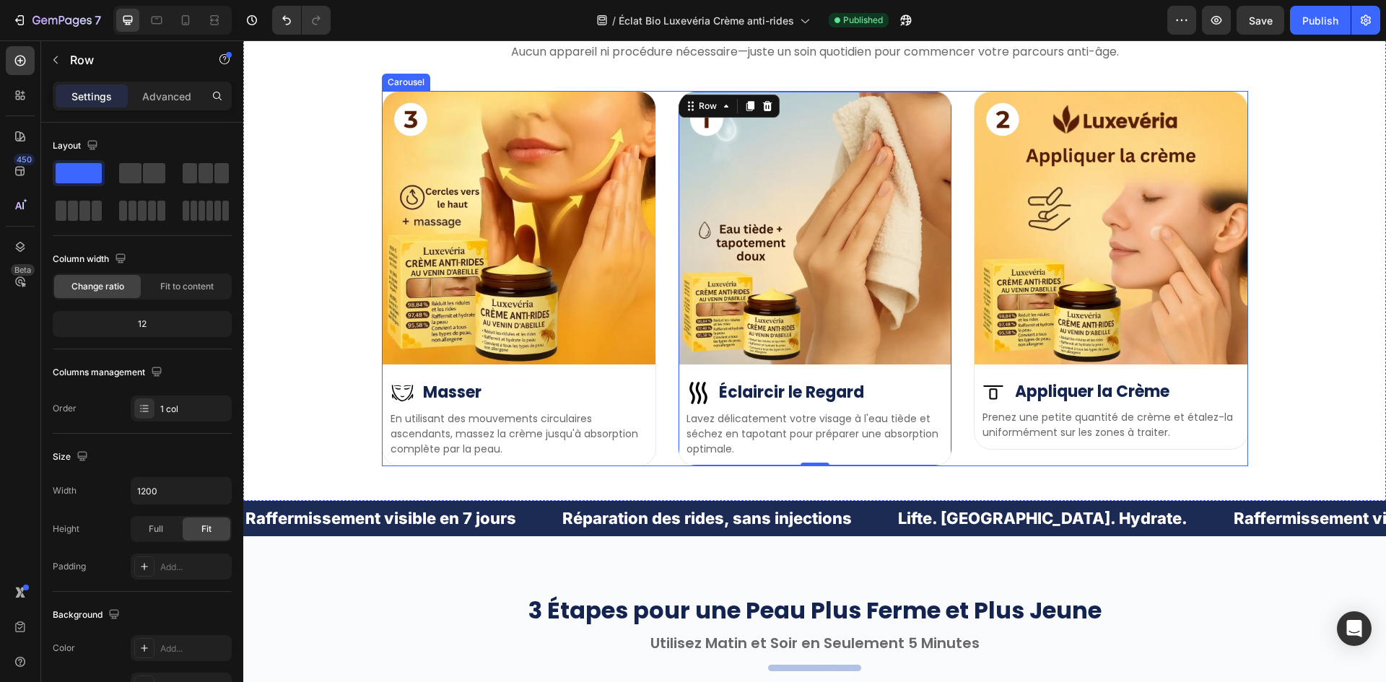
click at [658, 385] on div "Image Image Éclaircir le Regard Heading Row Lavez délicatement votre visage à l…" at bounding box center [815, 278] width 866 height 375
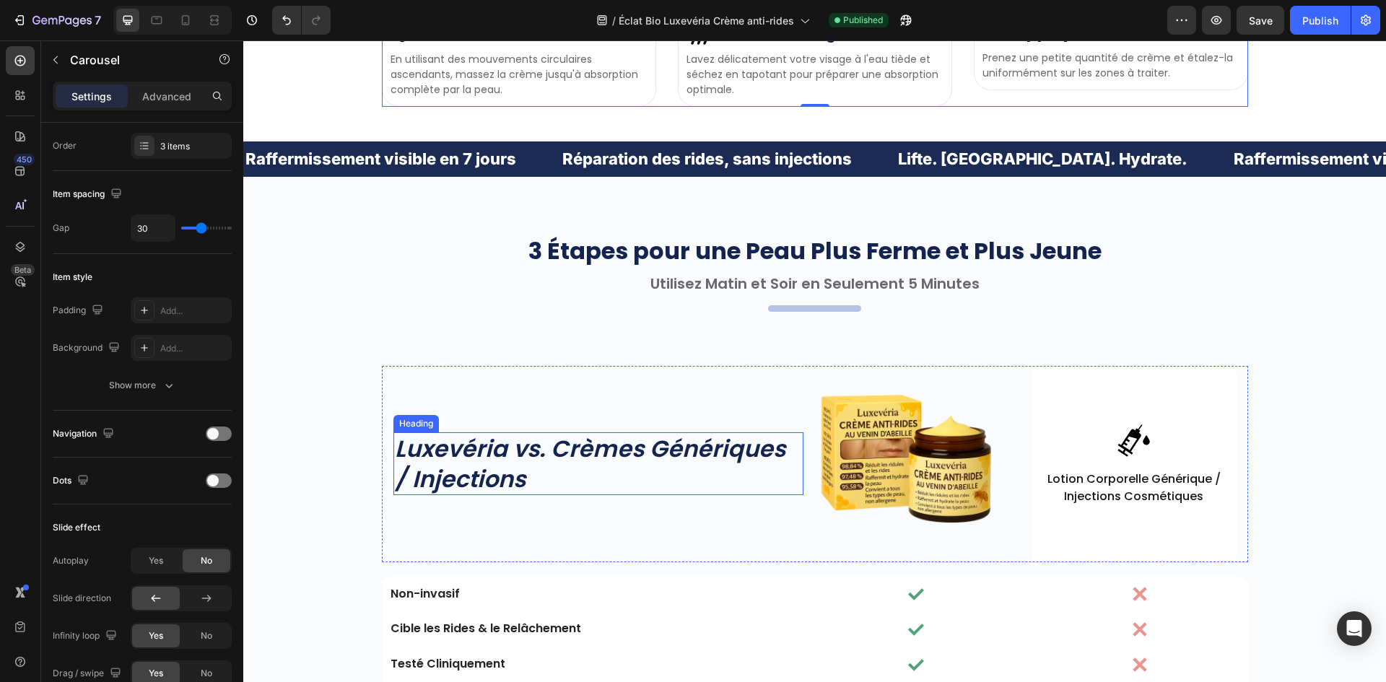
scroll to position [4529, 0]
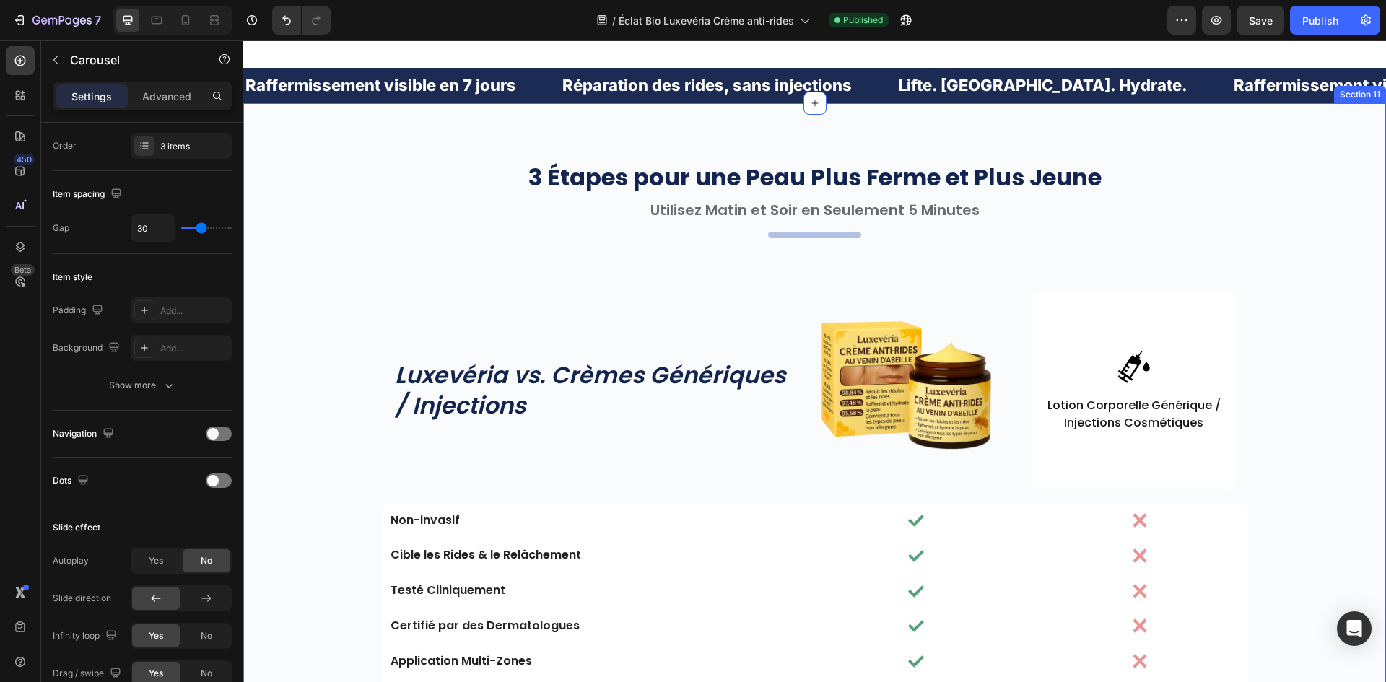
click at [1058, 346] on div "Icon Lotion Corporelle Générique / Injections Cosmétiques Text Block" at bounding box center [1133, 390] width 205 height 196
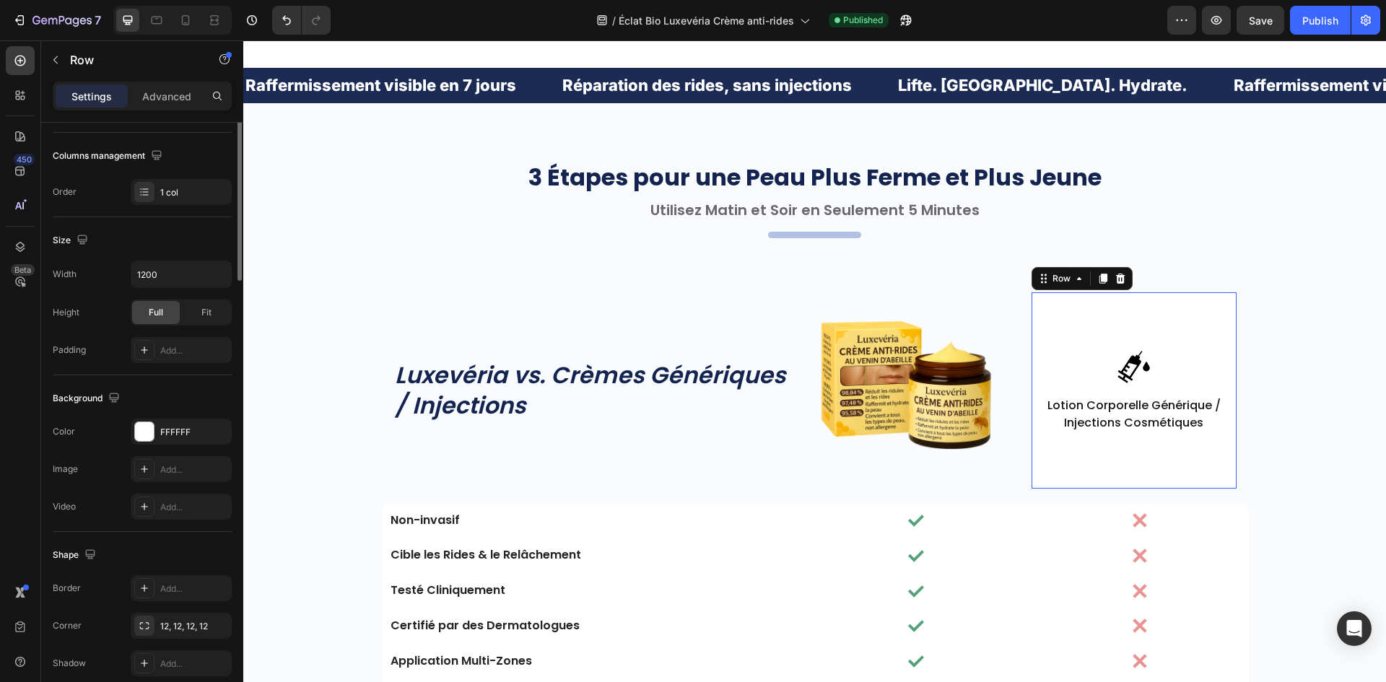
scroll to position [0, 0]
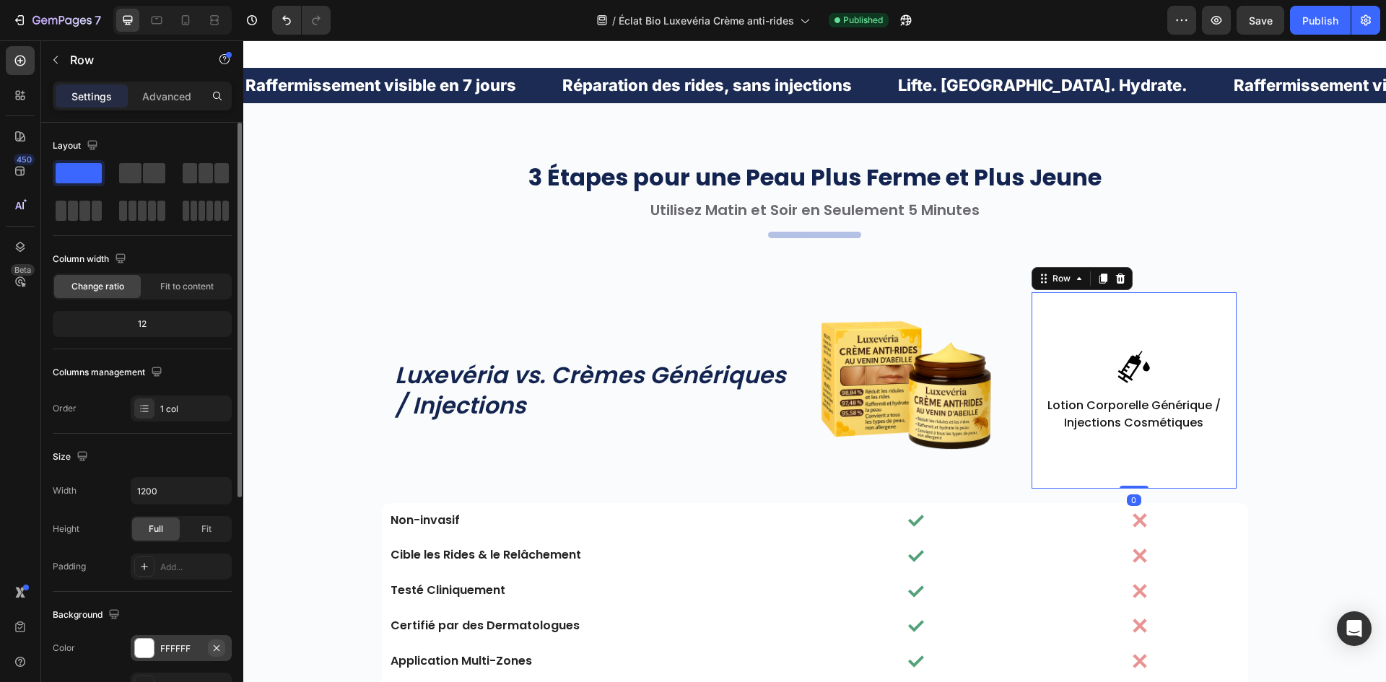
click at [213, 647] on icon "button" at bounding box center [217, 648] width 12 height 12
click at [1325, 398] on div "3 Étapes pour une Peau Plus Ferme et Plus Jeune Heading Utilisez Matin et Soir …" at bounding box center [814, 455] width 1121 height 588
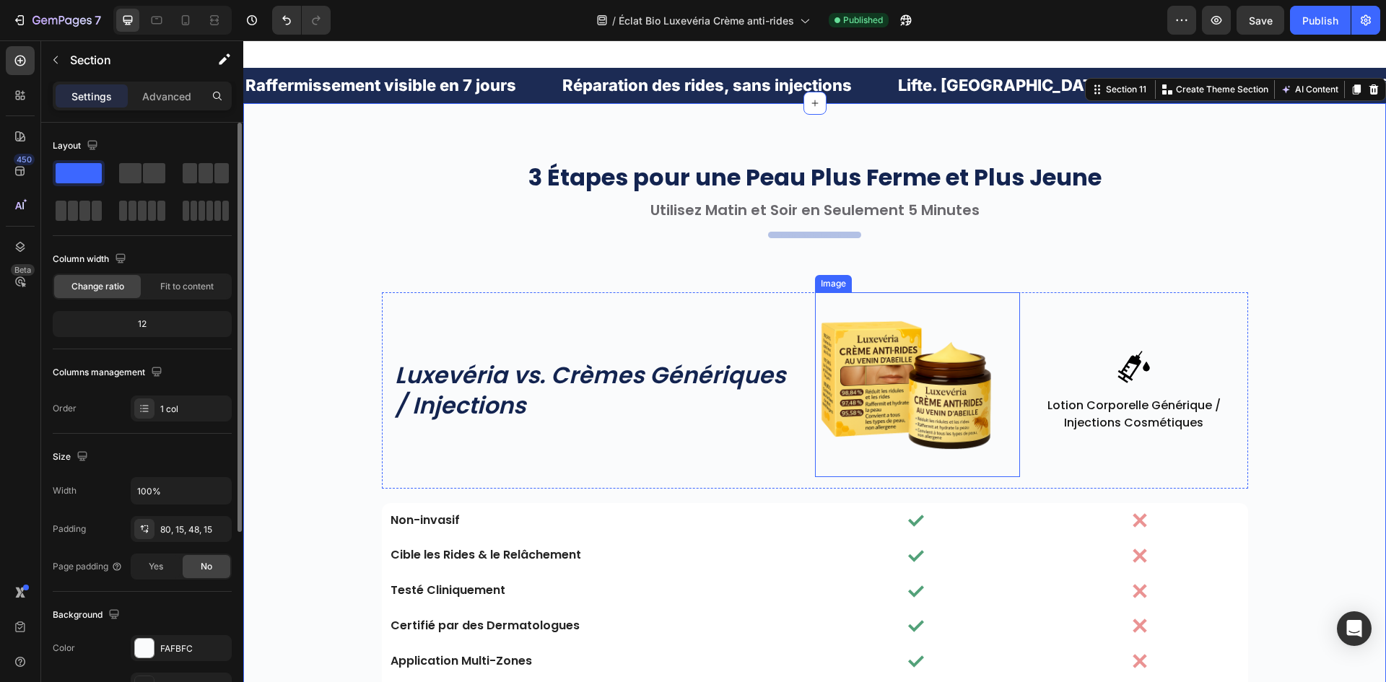
click at [719, 292] on div "Luxevéria vs. Crèmes Génériques / Injections Heading" at bounding box center [598, 390] width 410 height 196
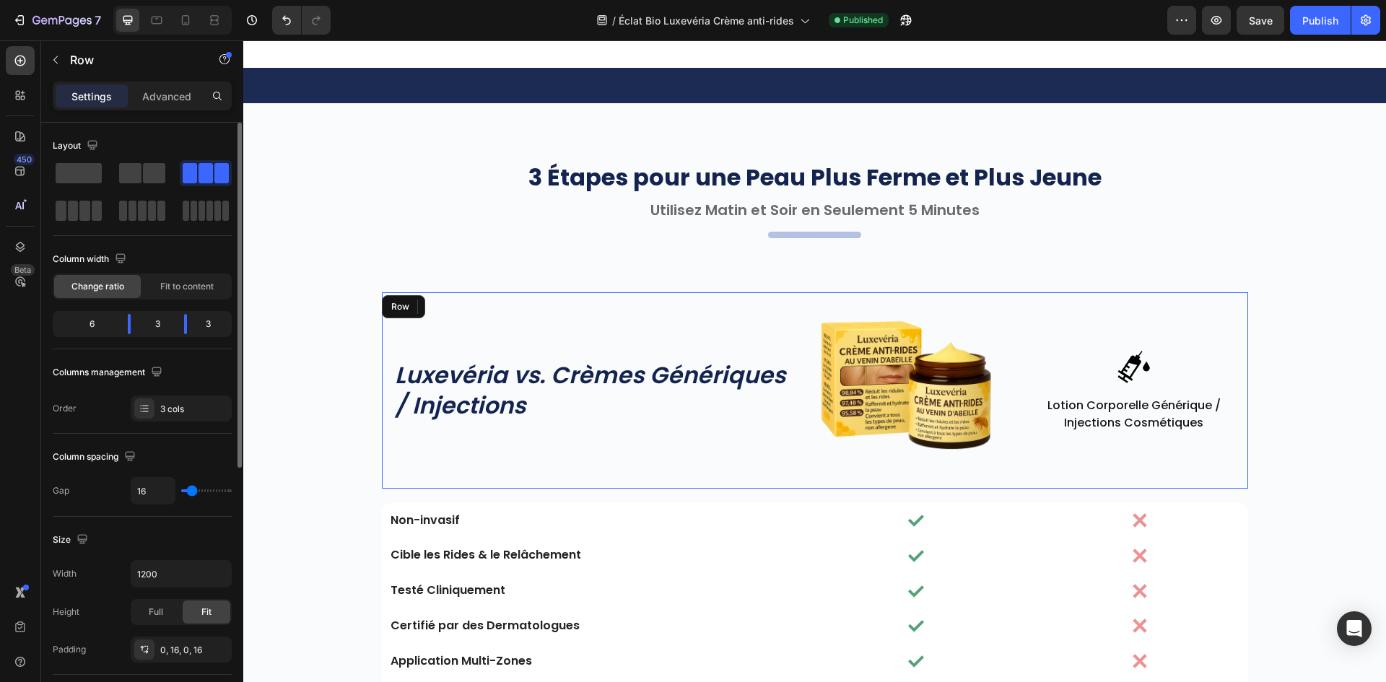
scroll to position [4745, 0]
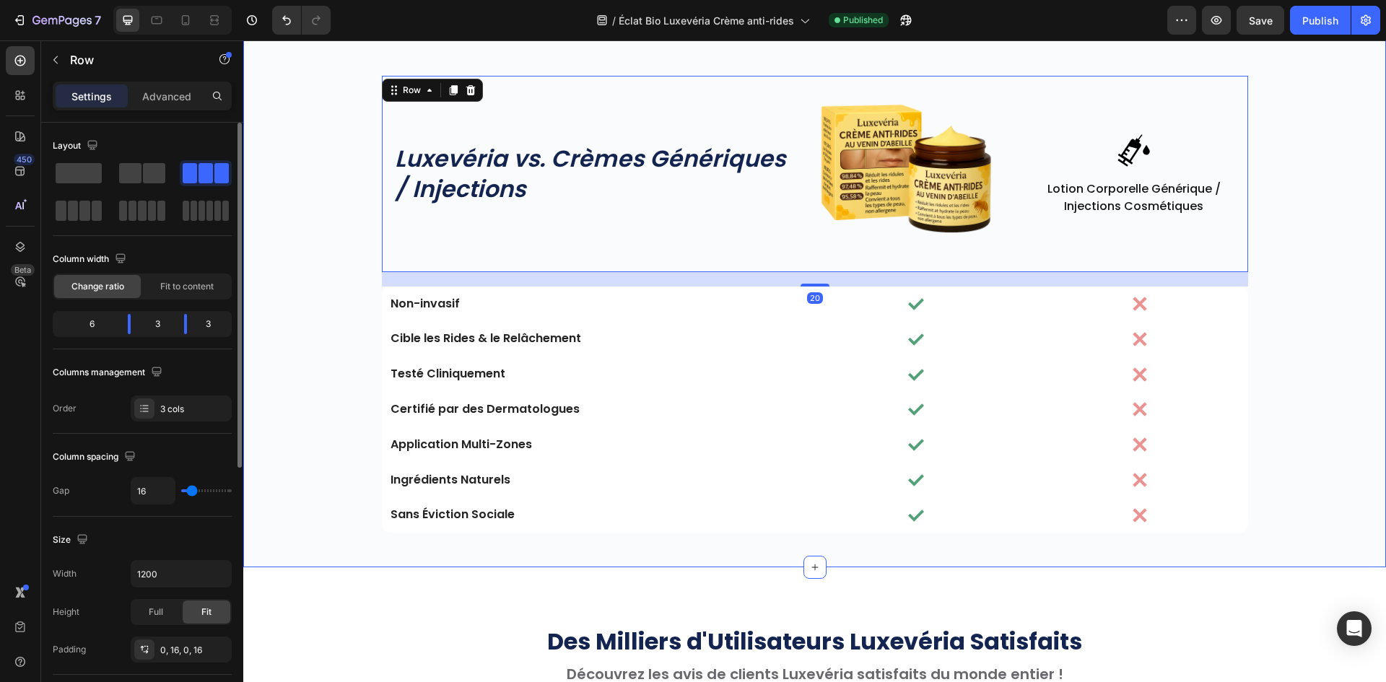
click at [341, 340] on div "3 Étapes pour une Peau Plus Ferme et Plus Jeune Heading Utilisez Matin et Soir …" at bounding box center [814, 238] width 1121 height 588
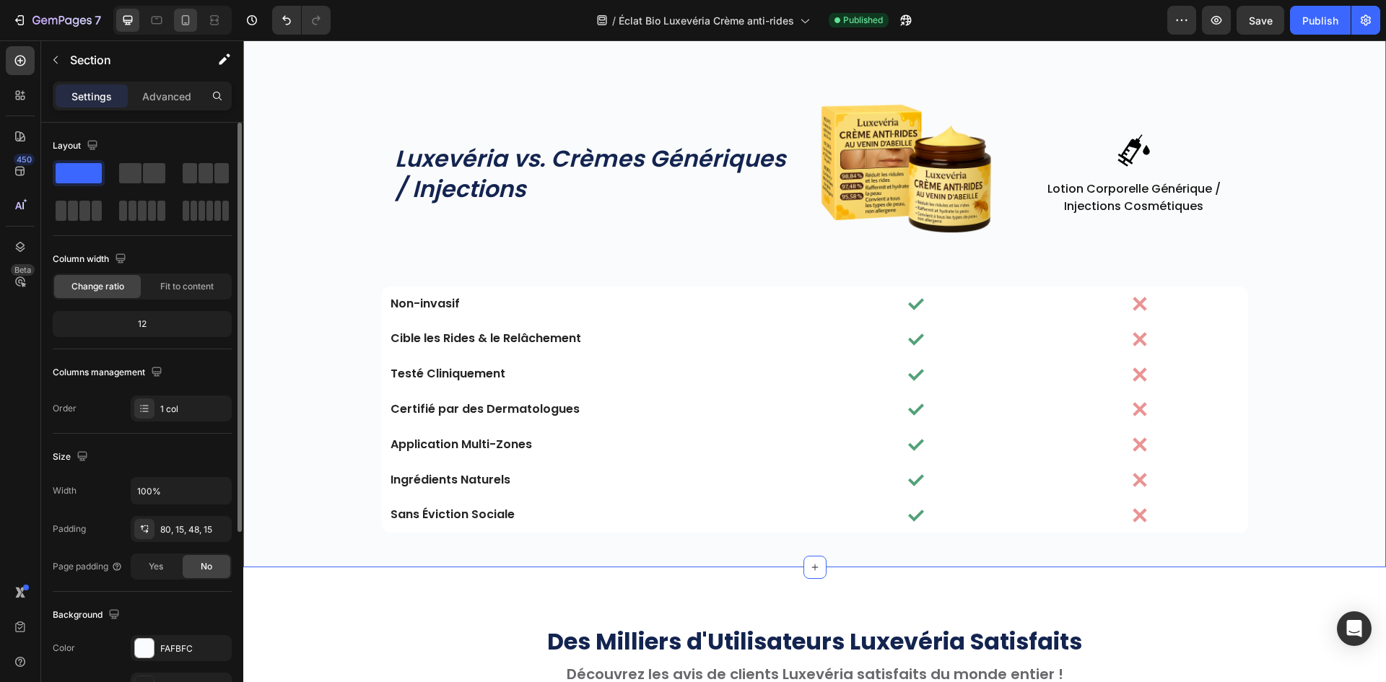
click at [177, 21] on div at bounding box center [185, 20] width 23 height 23
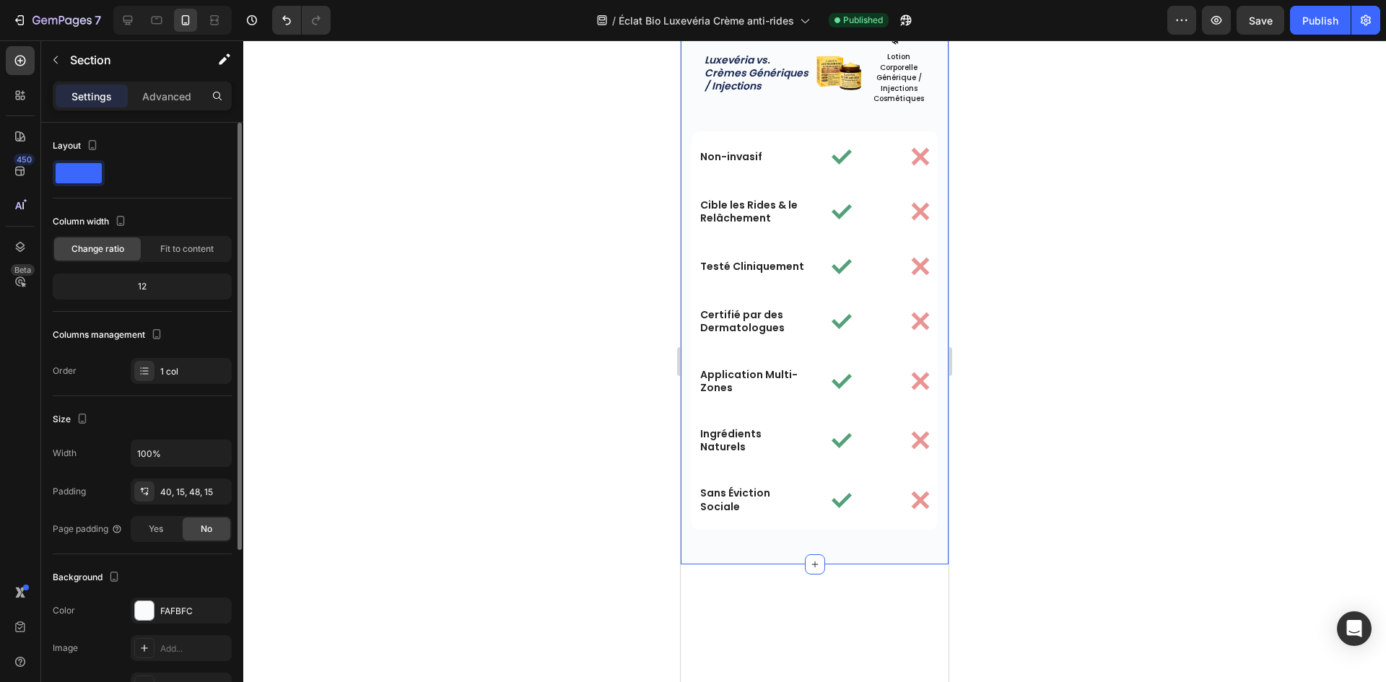
scroll to position [4541, 0]
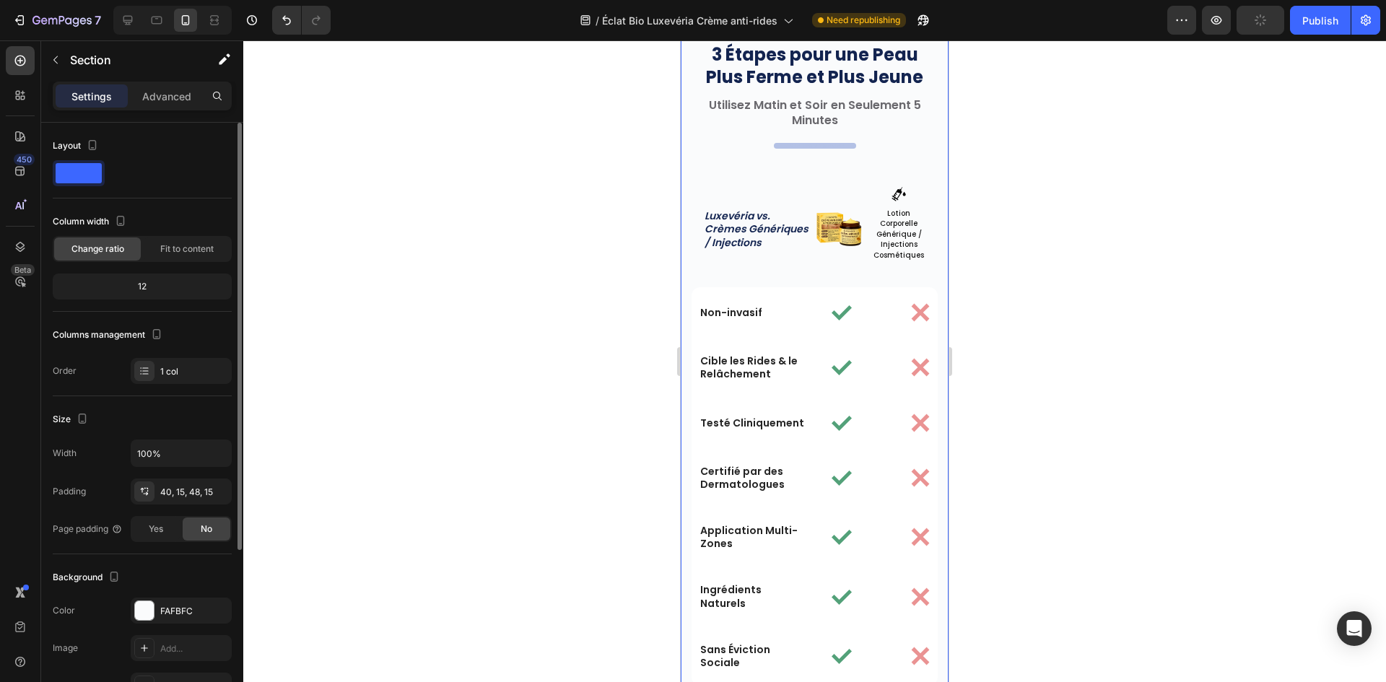
click at [690, 325] on div "3 Étapes pour une Peau Plus Ferme et Plus Jeune Heading Utilisez Matin et Soir …" at bounding box center [815, 366] width 268 height 707
click at [161, 93] on p "Advanced" at bounding box center [166, 96] width 49 height 15
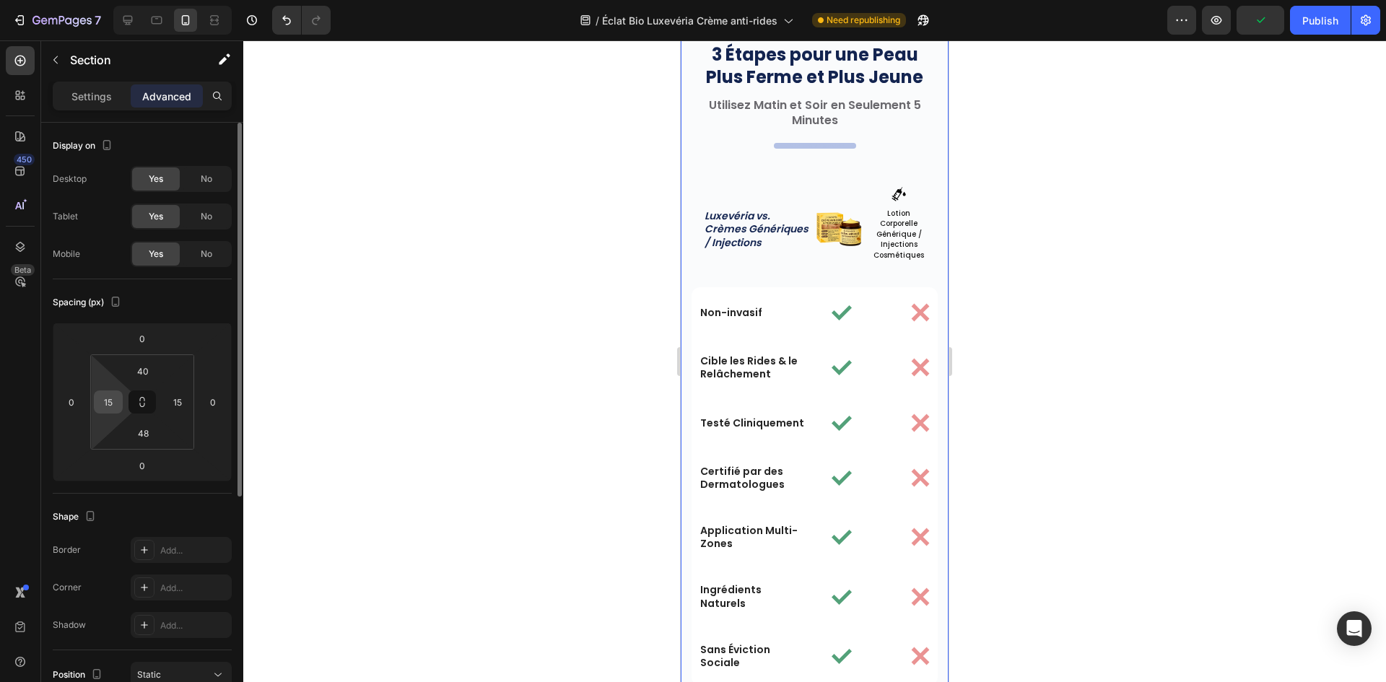
click at [108, 396] on input "15" at bounding box center [108, 402] width 22 height 22
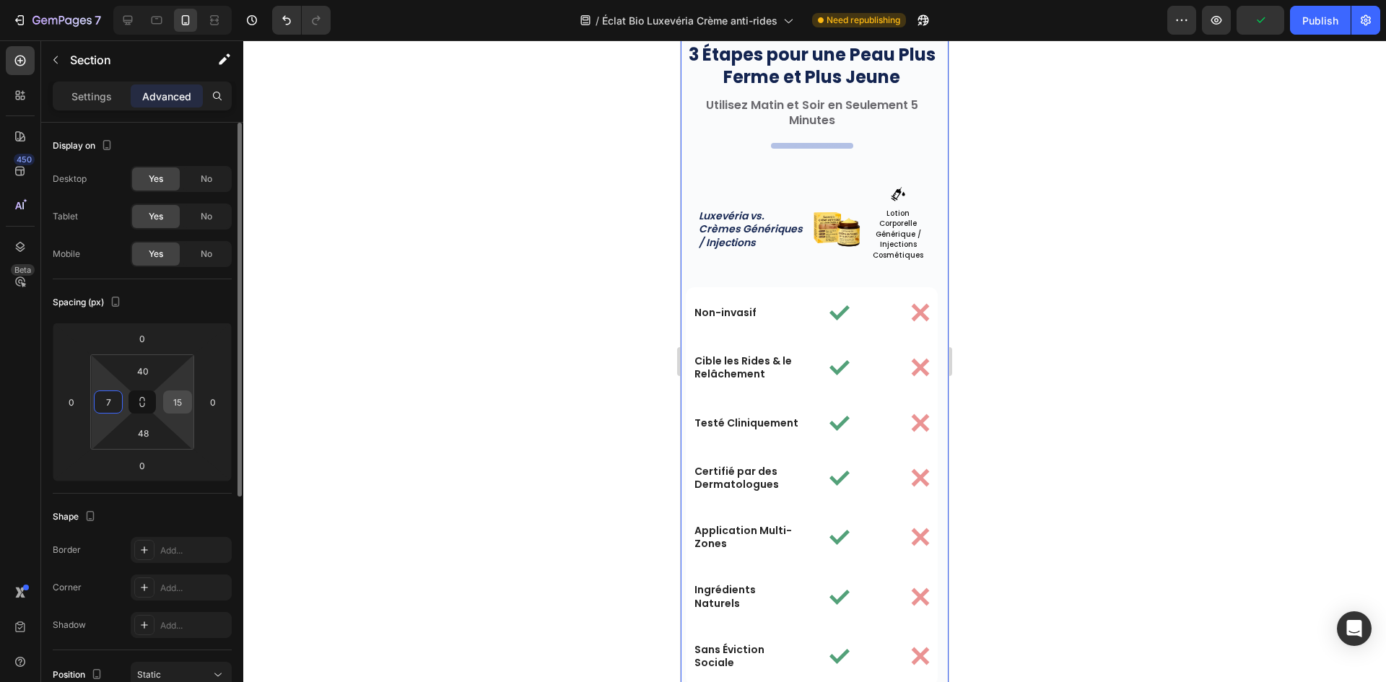
type input "7"
click at [175, 397] on input "15" at bounding box center [178, 402] width 22 height 22
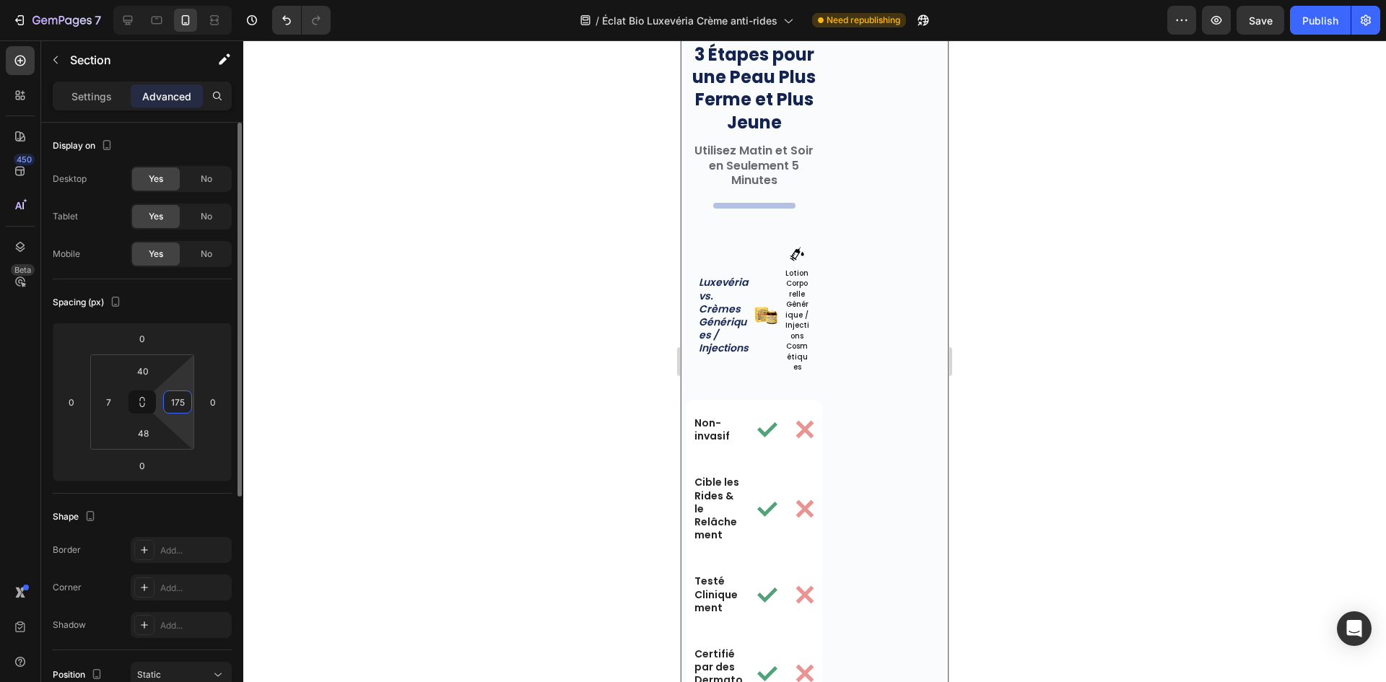
click at [178, 403] on input "175" at bounding box center [178, 402] width 22 height 22
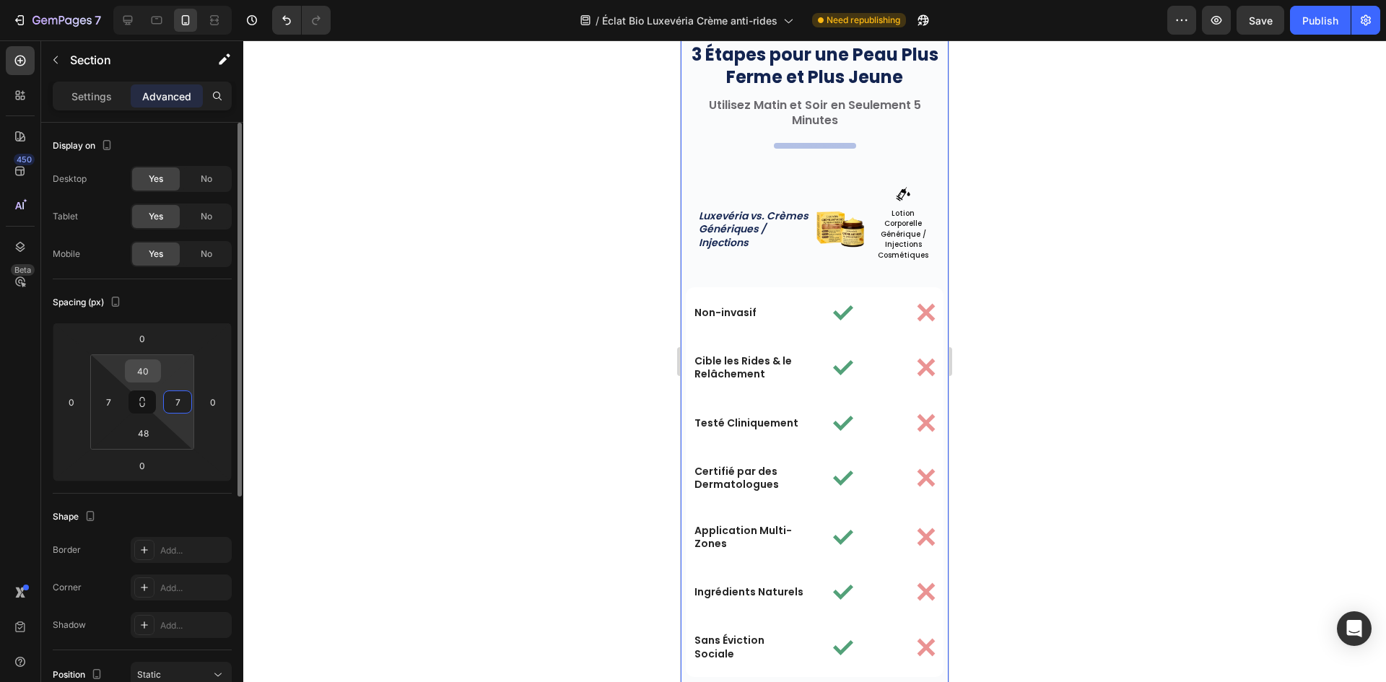
type input "7"
click at [142, 368] on input "40" at bounding box center [142, 371] width 29 height 22
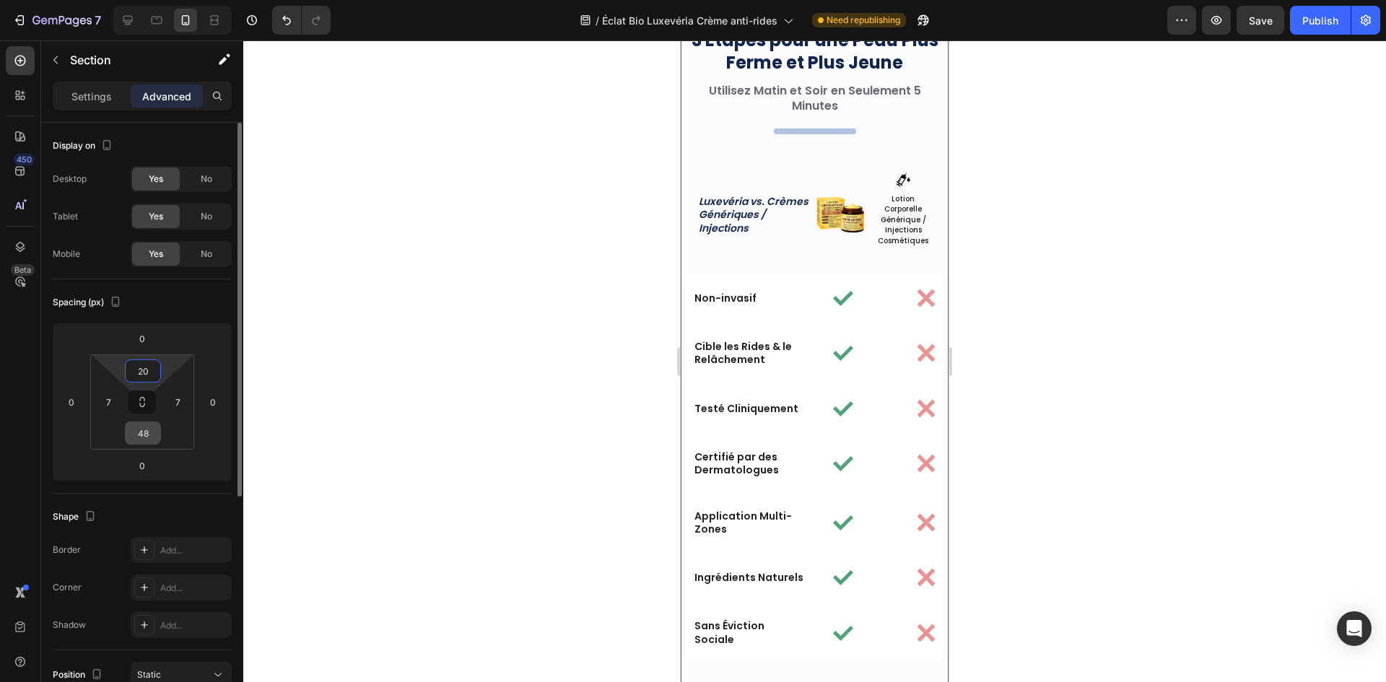
type input "20"
click at [146, 424] on input "48" at bounding box center [142, 433] width 29 height 22
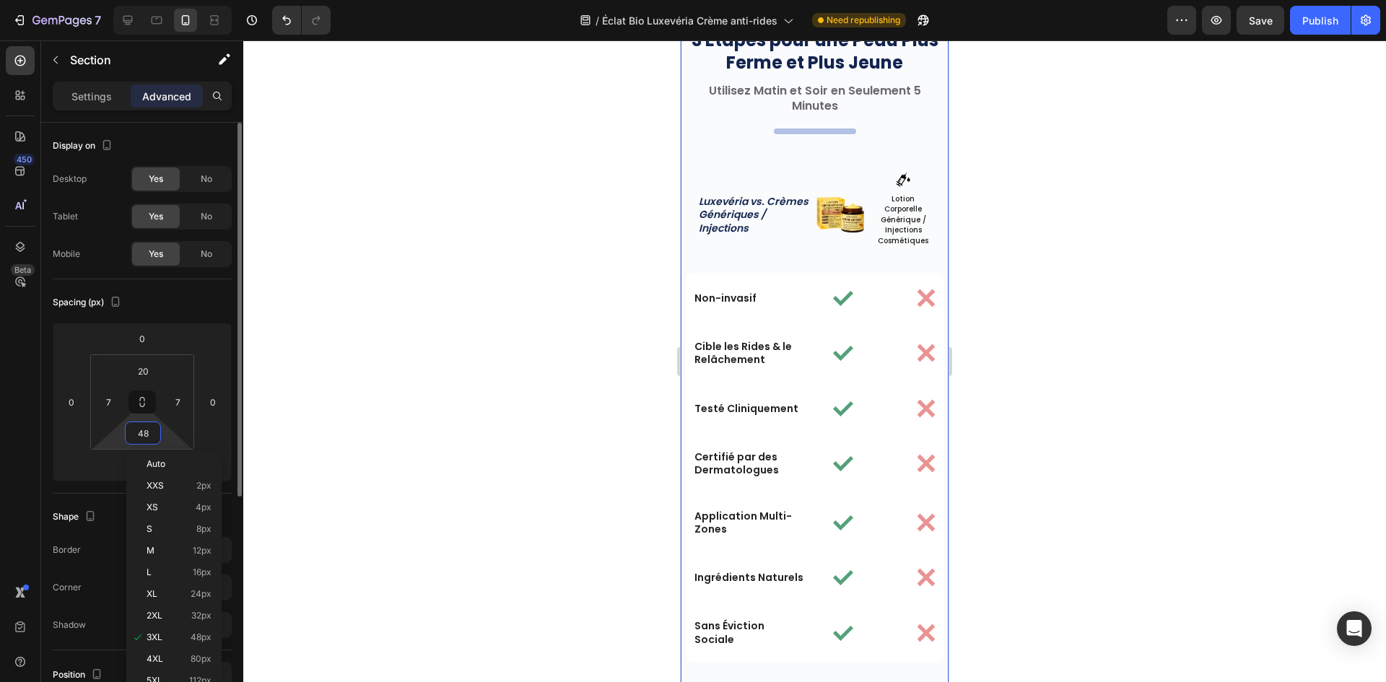
paste input "20"
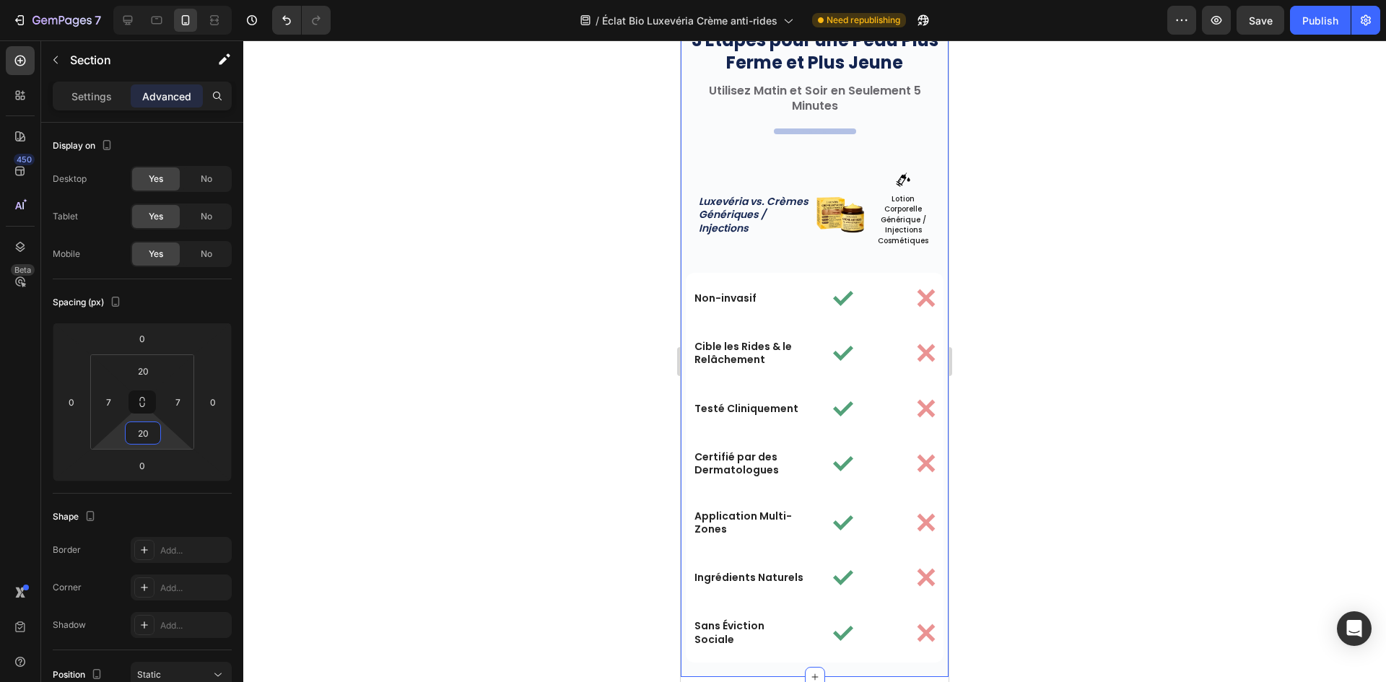
type input "20"
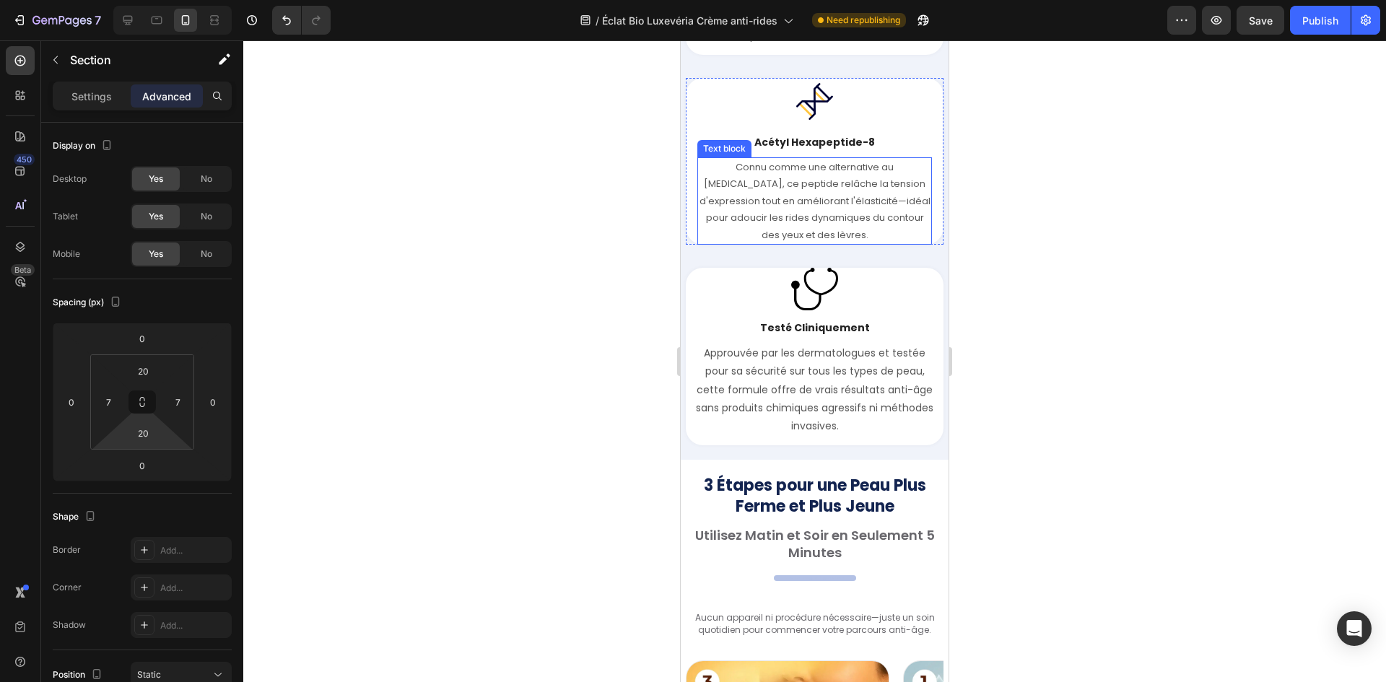
scroll to position [3505, 0]
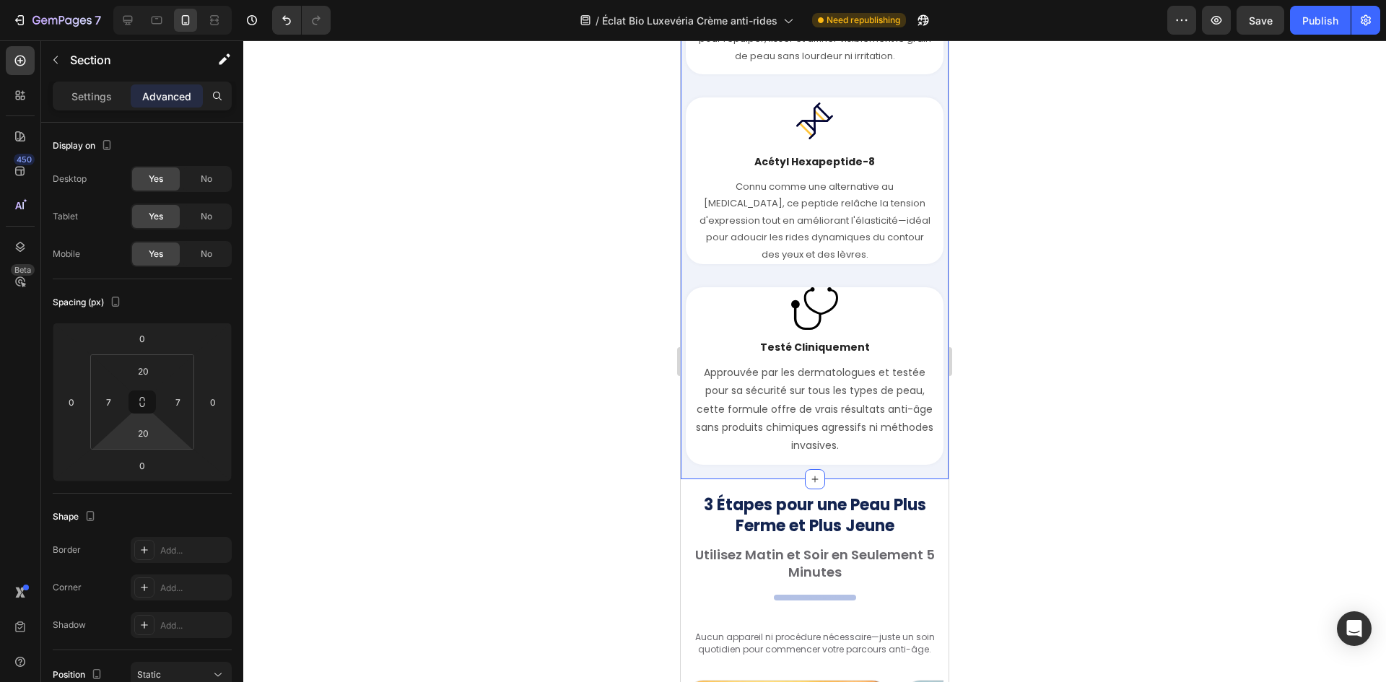
click at [690, 327] on div "Image Testé Cliniquement Text block Approuvée par les dermatologues et testée p…" at bounding box center [815, 376] width 258 height 178
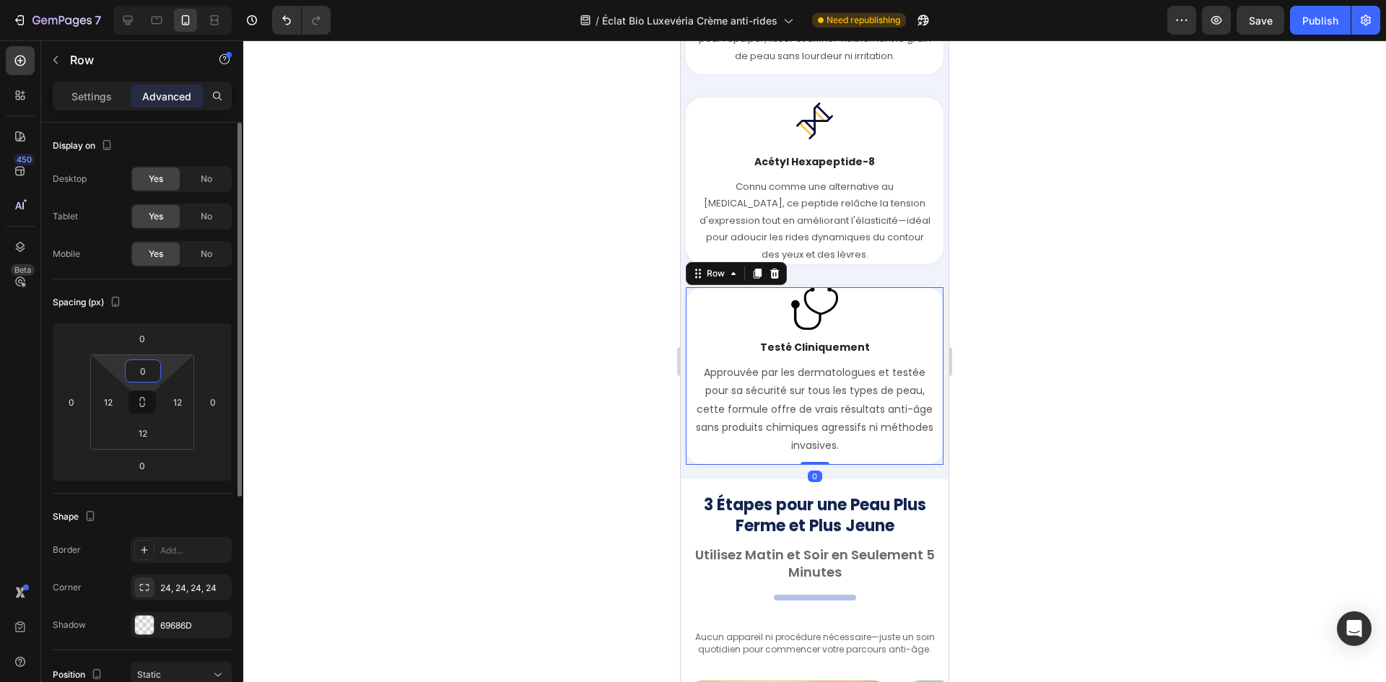
click at [134, 377] on input "0" at bounding box center [142, 371] width 29 height 22
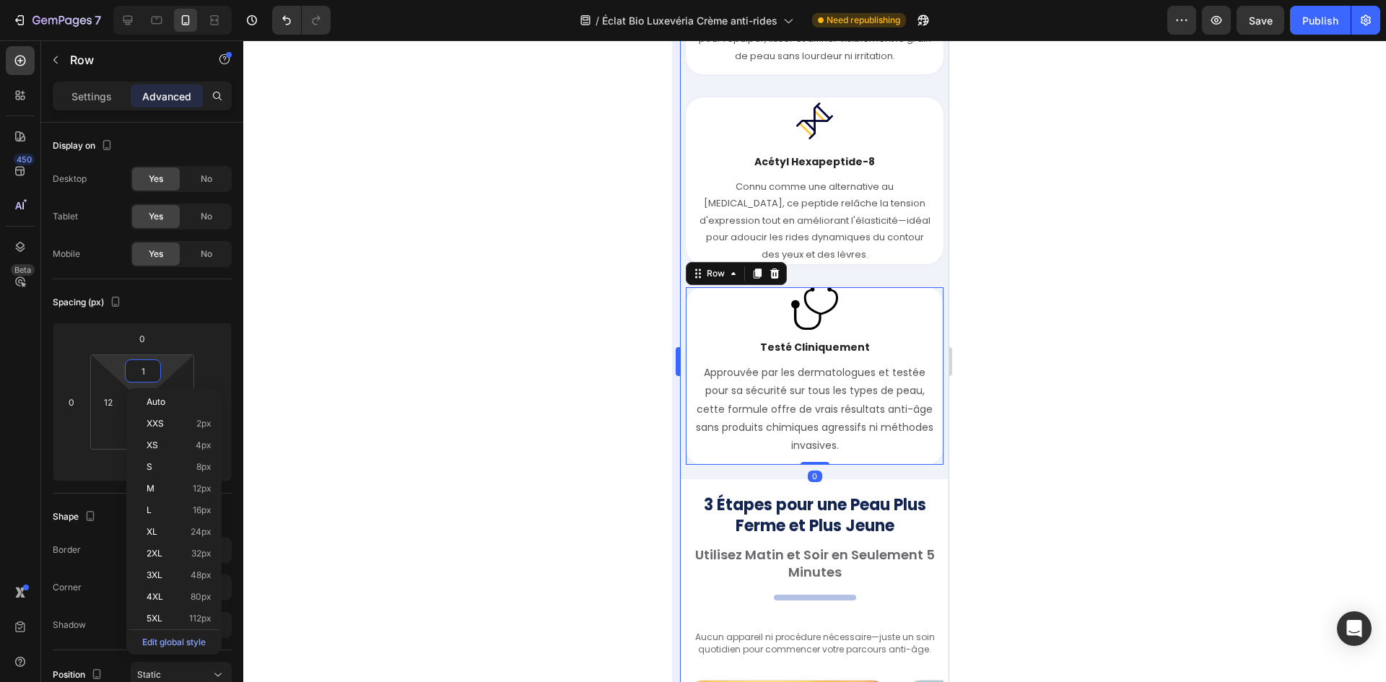
type input "12"
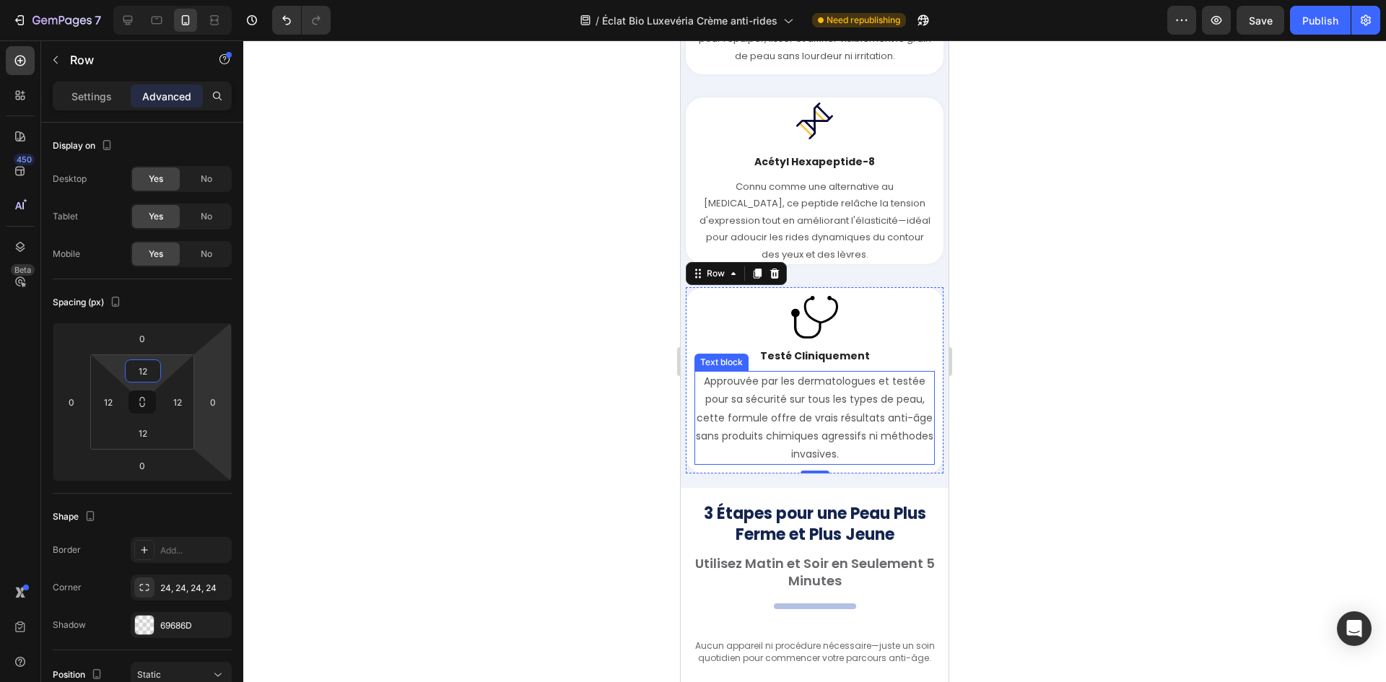
click at [824, 409] on p "Approuvée par les dermatologues et testée pour sa sécurité sur tous les types d…" at bounding box center [814, 417] width 237 height 91
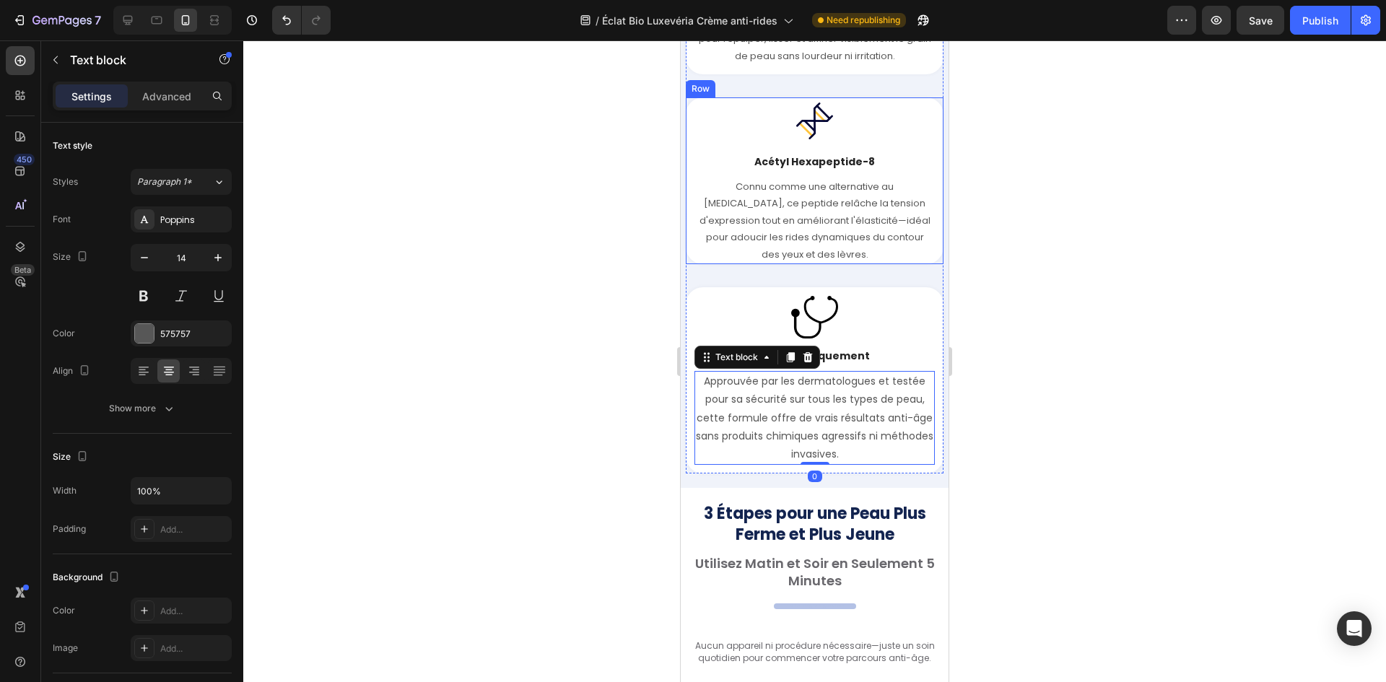
click at [691, 236] on div "Image Acétyl Hexapeptide-8 Text block Connu comme une alternative au Botox, ce …" at bounding box center [815, 180] width 258 height 167
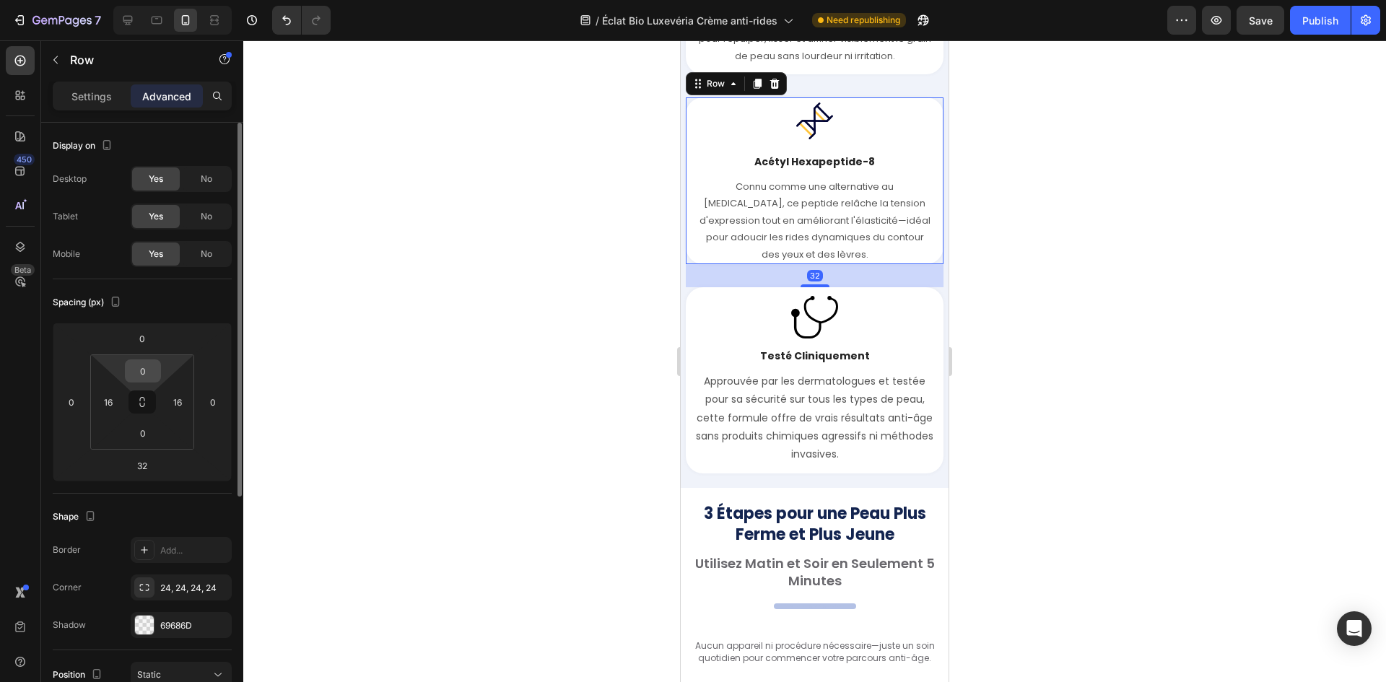
click at [149, 368] on input "0" at bounding box center [142, 371] width 29 height 22
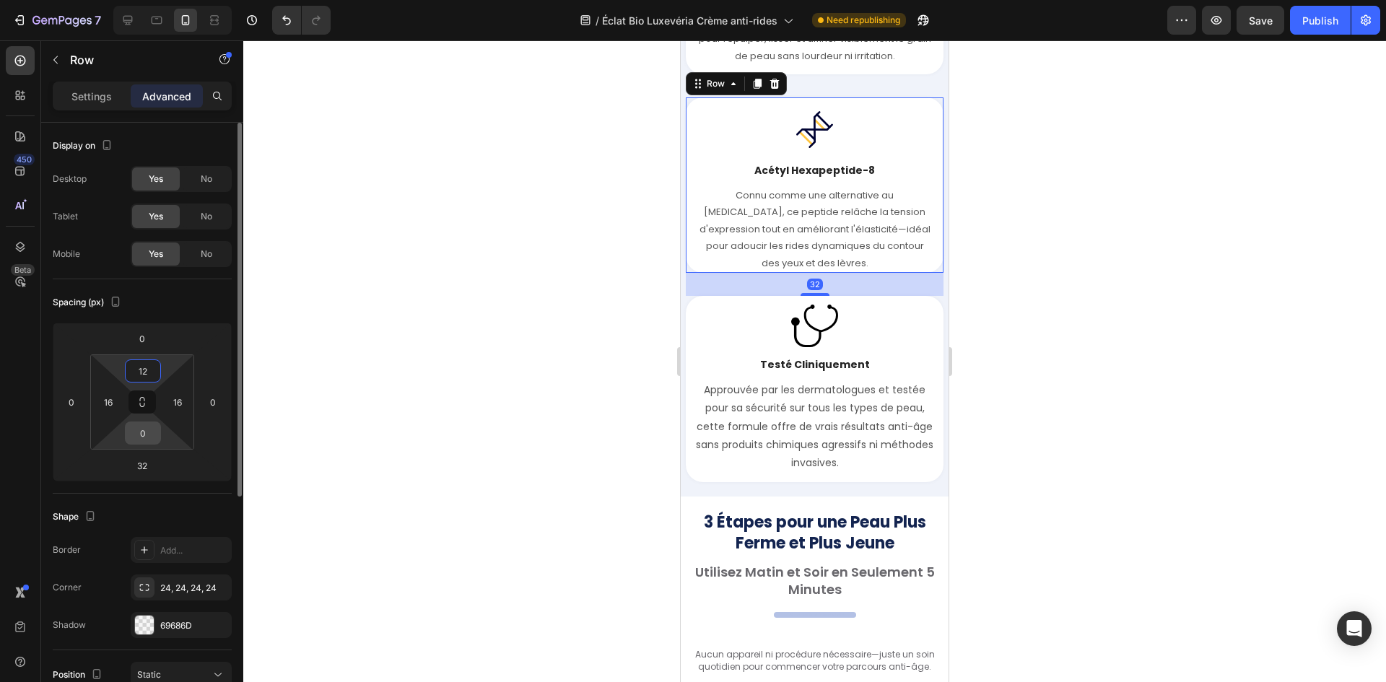
type input "12"
click at [142, 435] on input "0" at bounding box center [142, 433] width 29 height 22
type input "2"
click at [113, 404] on input "16" at bounding box center [108, 402] width 22 height 22
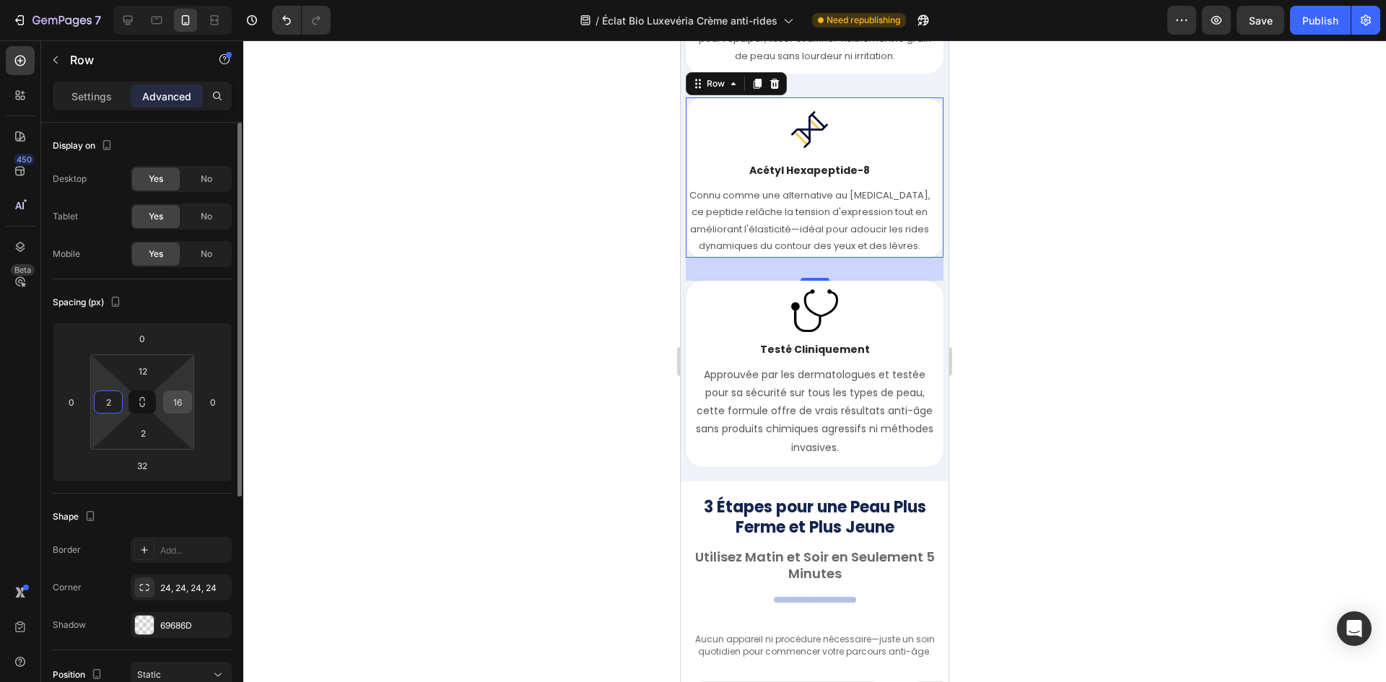
type input "2"
click at [180, 406] on input "16" at bounding box center [178, 402] width 22 height 22
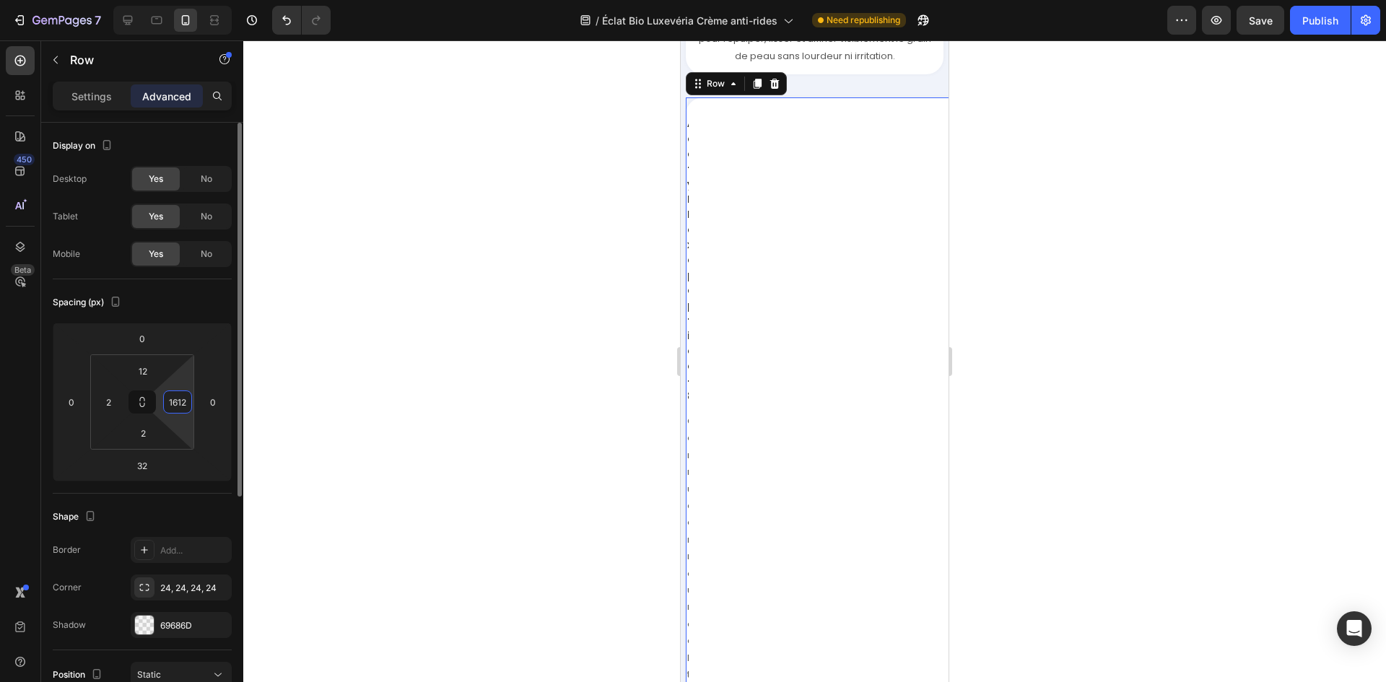
click at [179, 403] on input "1612" at bounding box center [178, 402] width 22 height 22
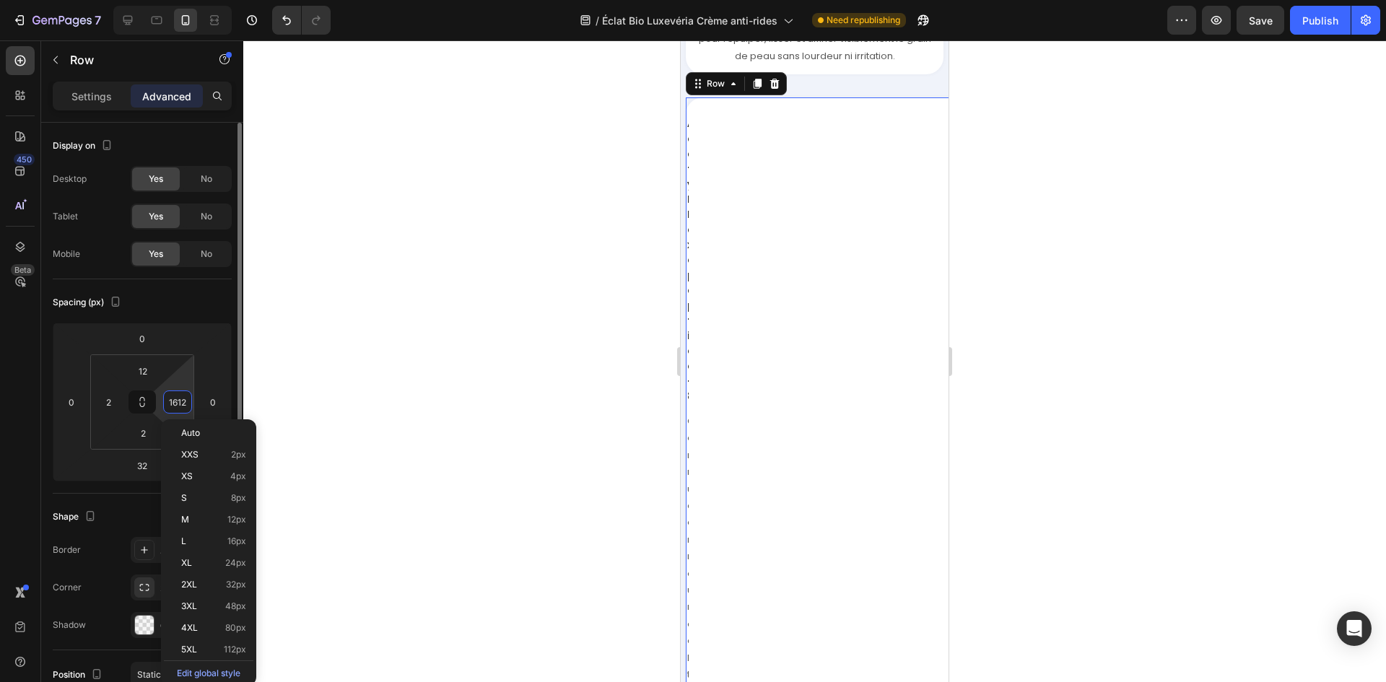
click at [179, 403] on input "1612" at bounding box center [178, 402] width 22 height 22
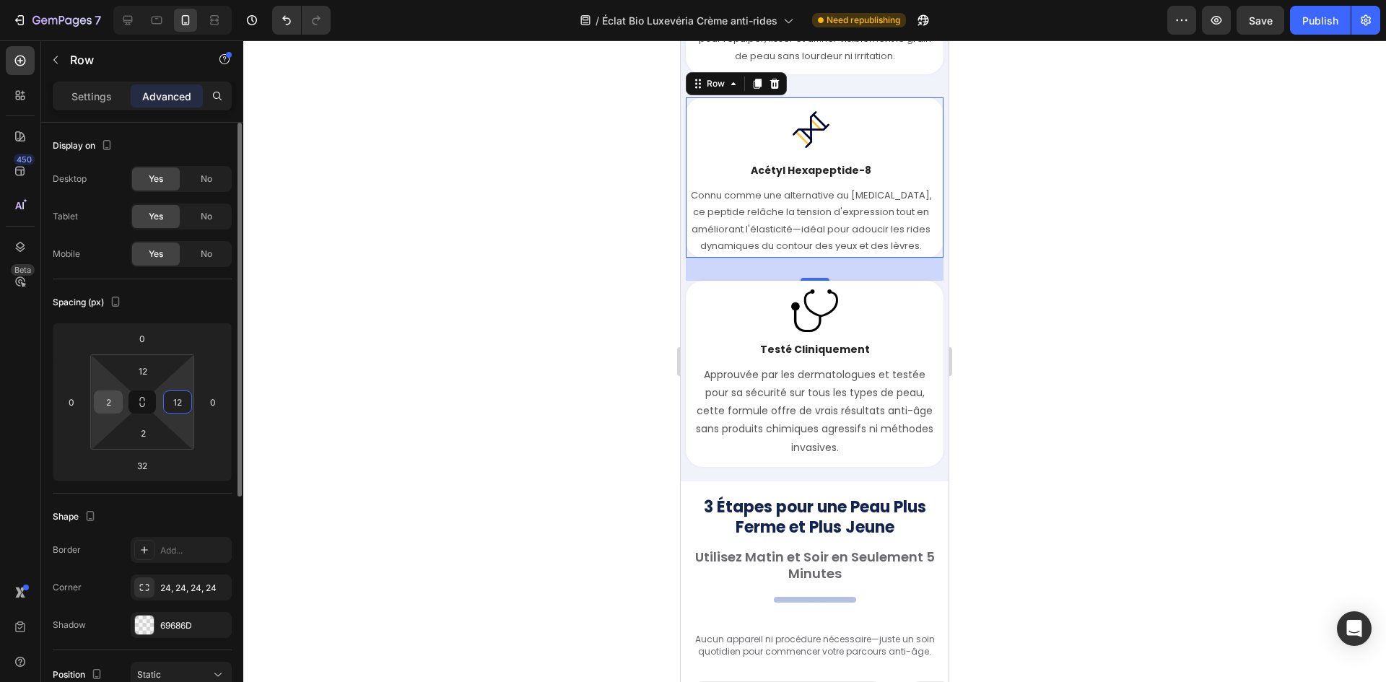
type input "12"
click at [115, 398] on input "2" at bounding box center [108, 402] width 22 height 22
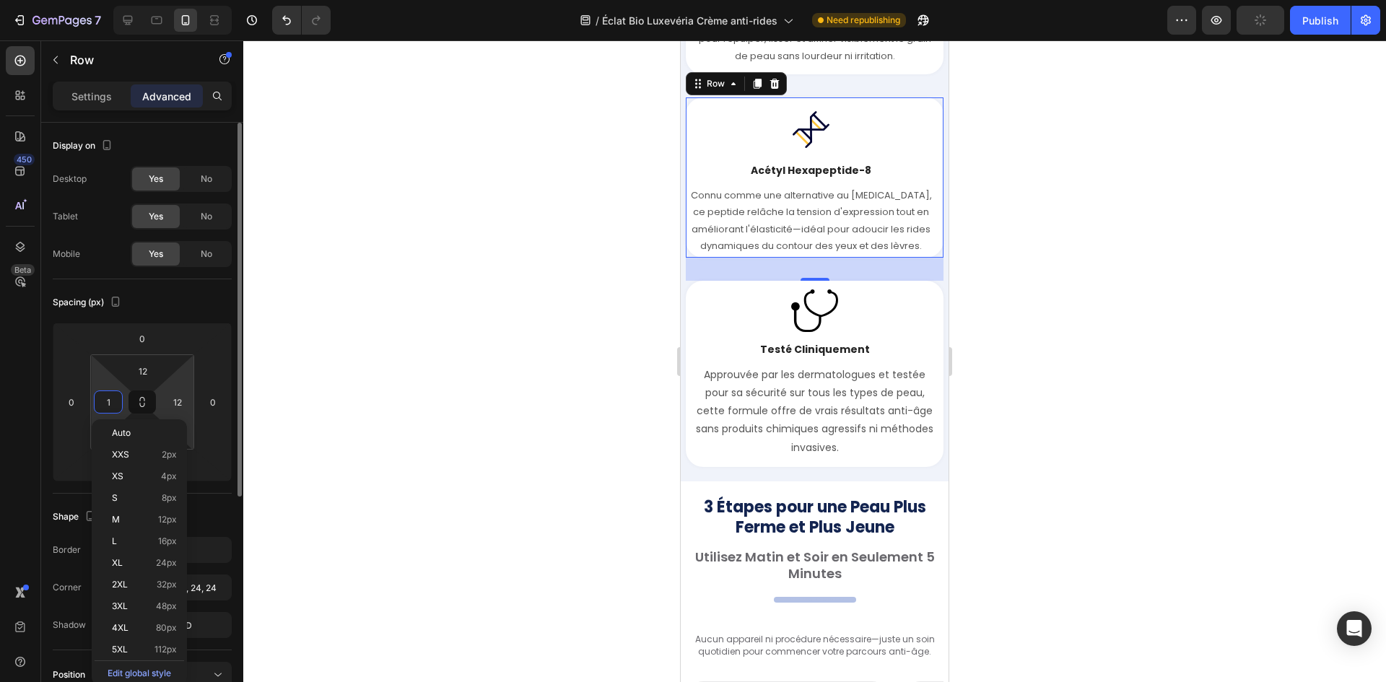
type input "12"
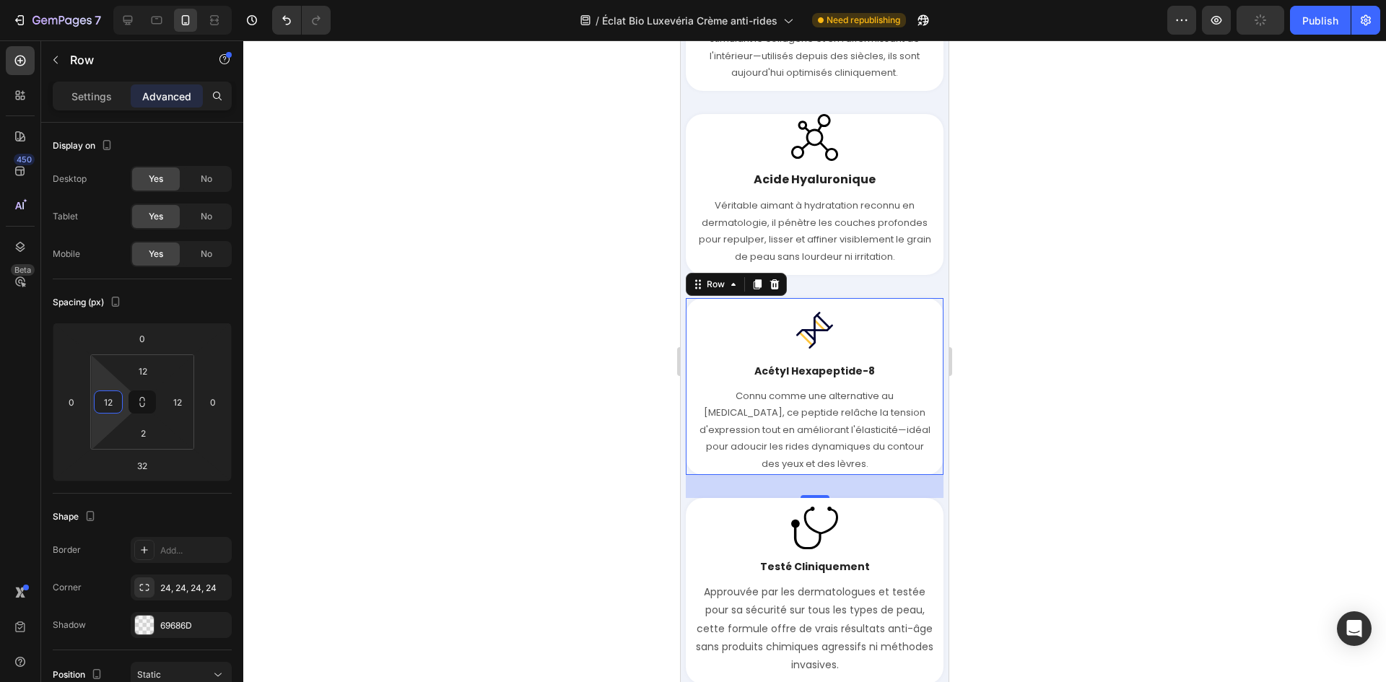
scroll to position [3289, 0]
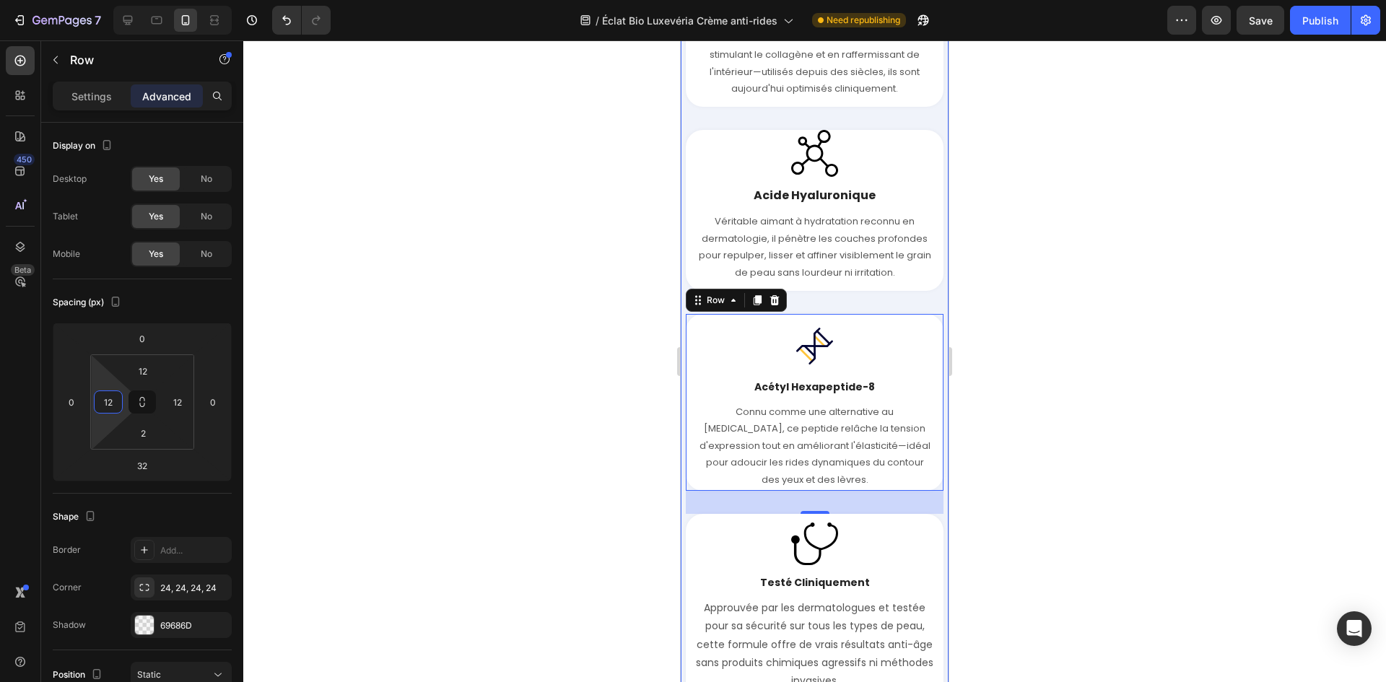
click at [692, 214] on div "Image Acide Hyaluronique Text block Véritable aimant à hydratation reconnu en d…" at bounding box center [815, 210] width 258 height 161
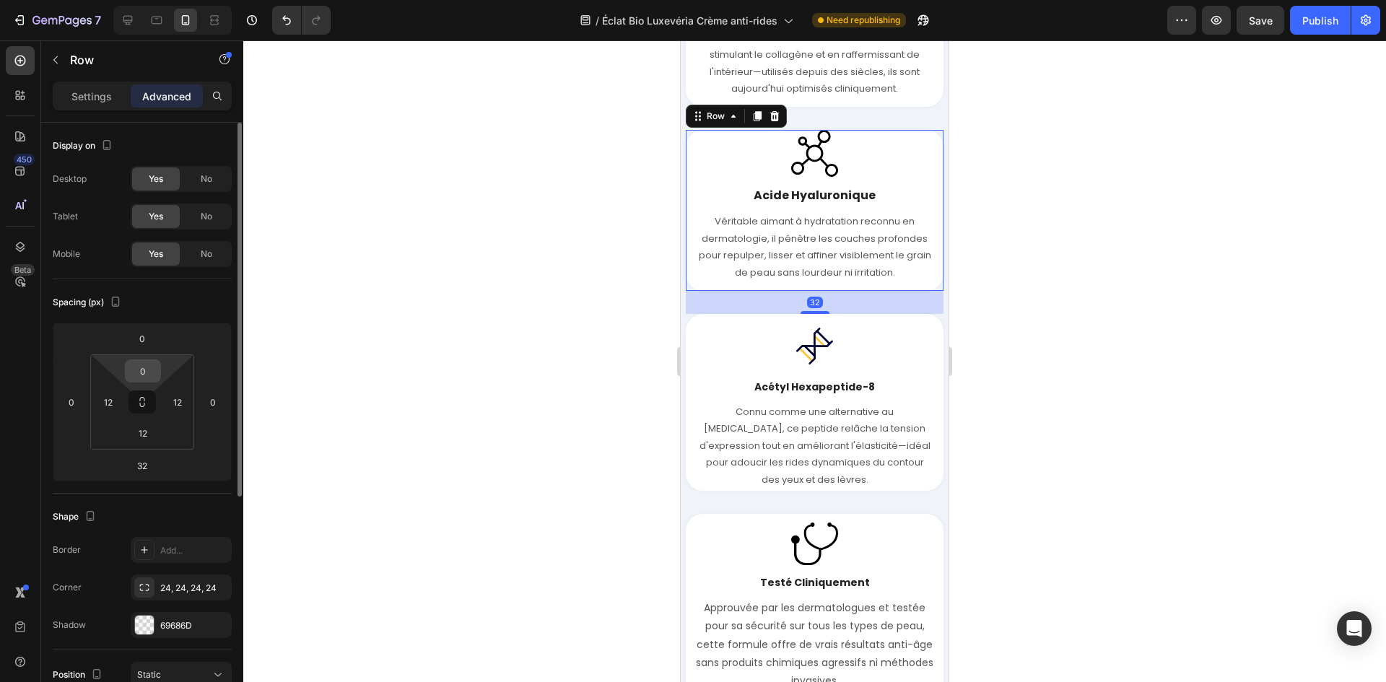
click at [147, 374] on input "0" at bounding box center [142, 371] width 29 height 22
type input "12"
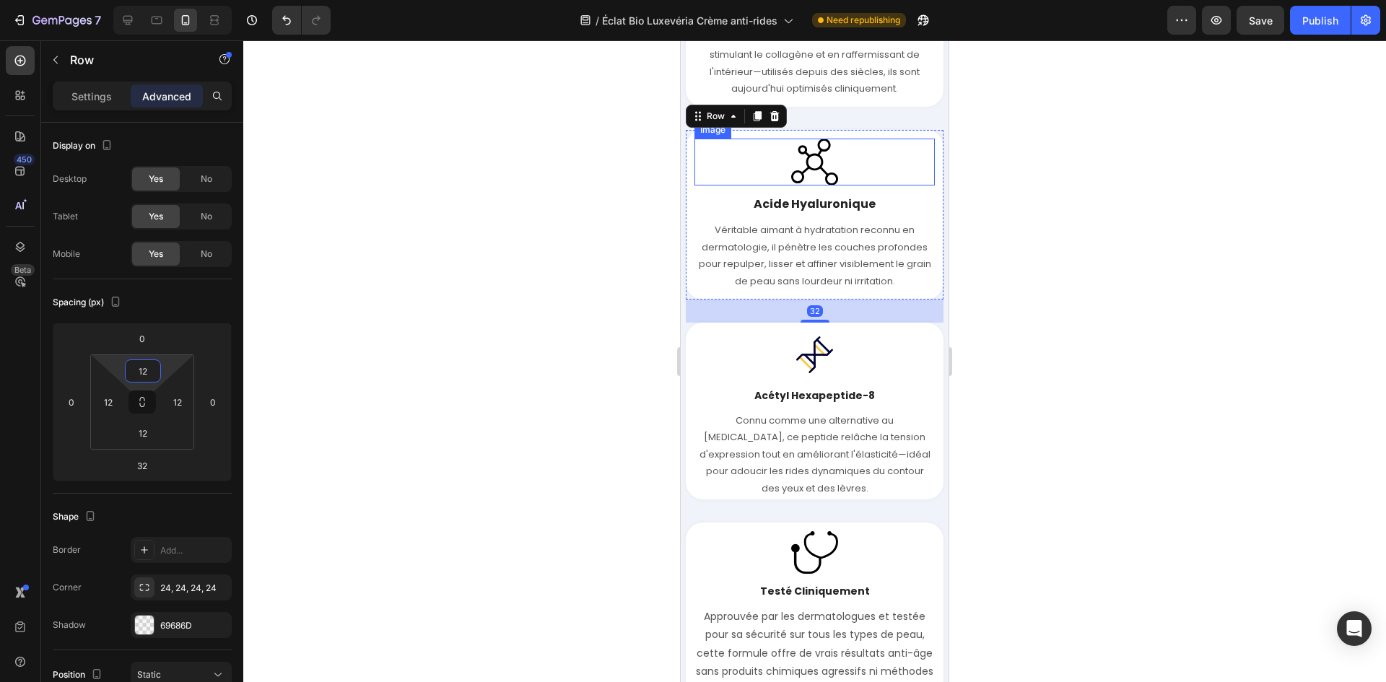
scroll to position [3072, 0]
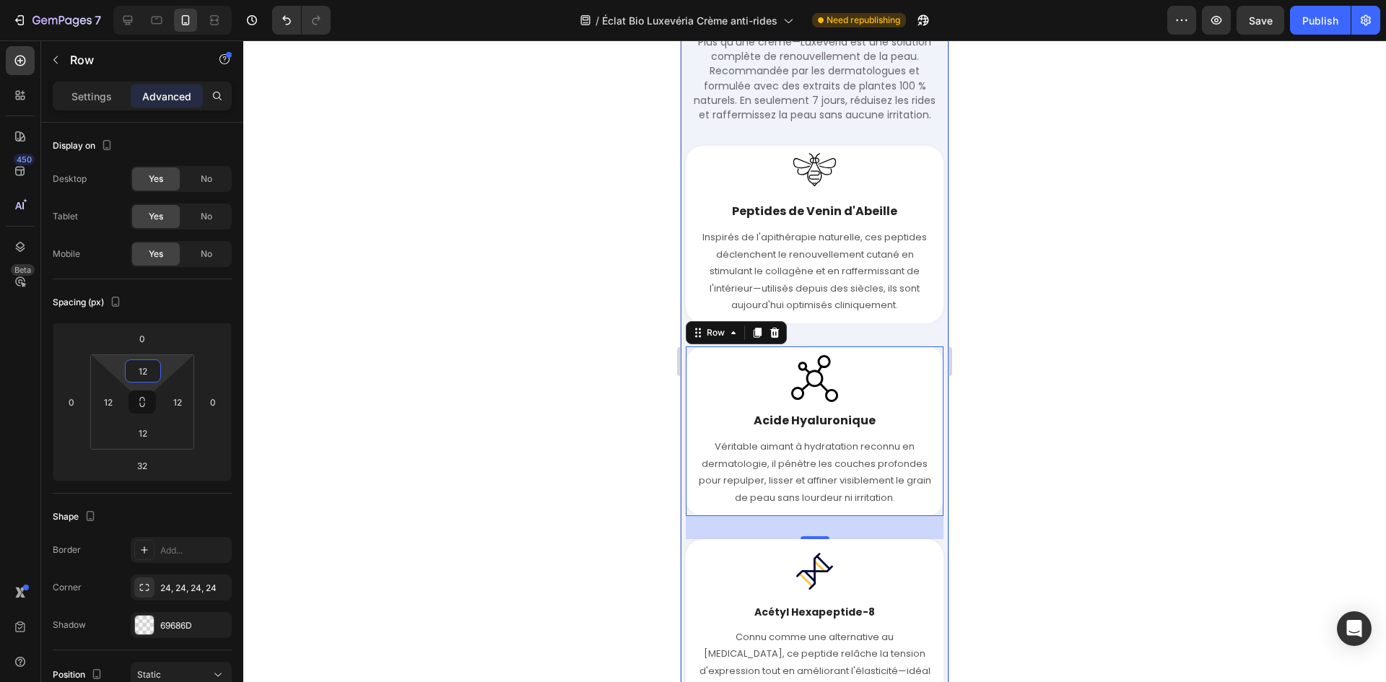
click at [685, 217] on div "Une Beauté Visible, Approuvée par les Experts Heading Ingrédients Naturels, Val…" at bounding box center [815, 426] width 268 height 1028
click at [689, 223] on div "Image Peptides de Venin d'Abeille Text block Inspirés de l'apithérapie naturell…" at bounding box center [815, 235] width 258 height 178
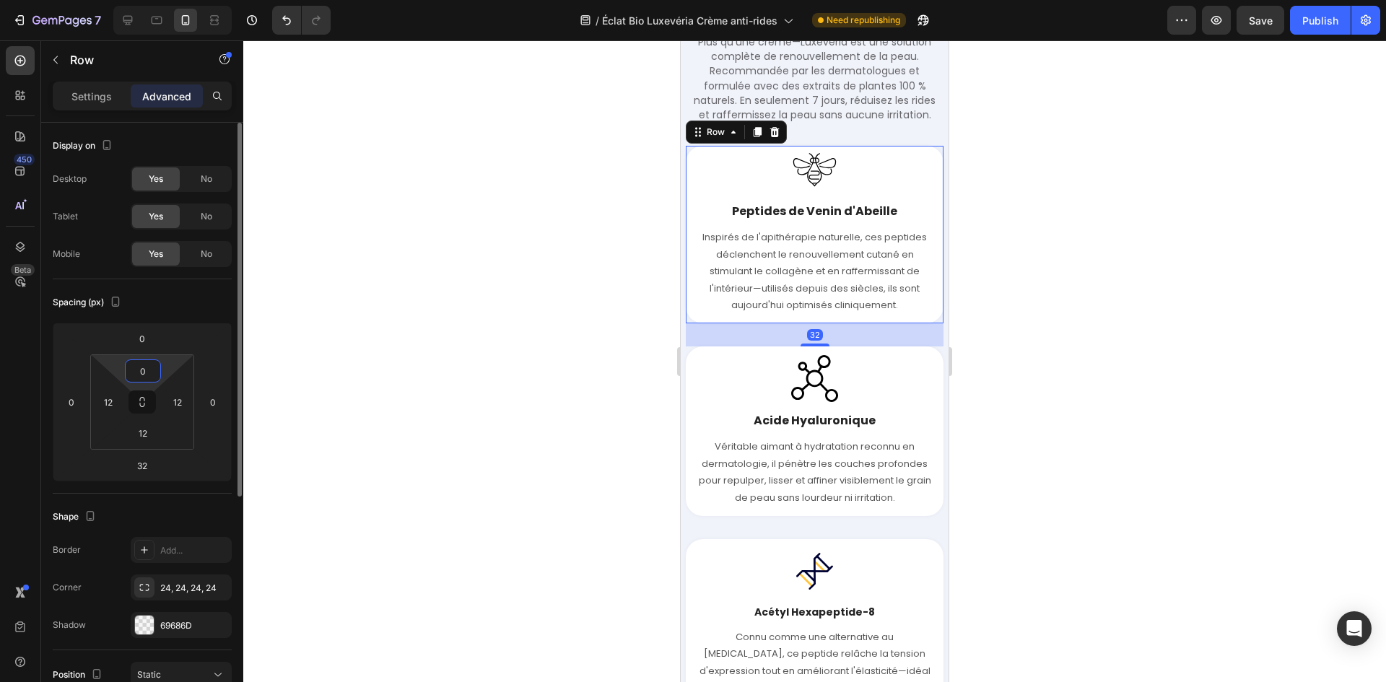
click at [140, 365] on input "0" at bounding box center [142, 371] width 29 height 22
type input "12"
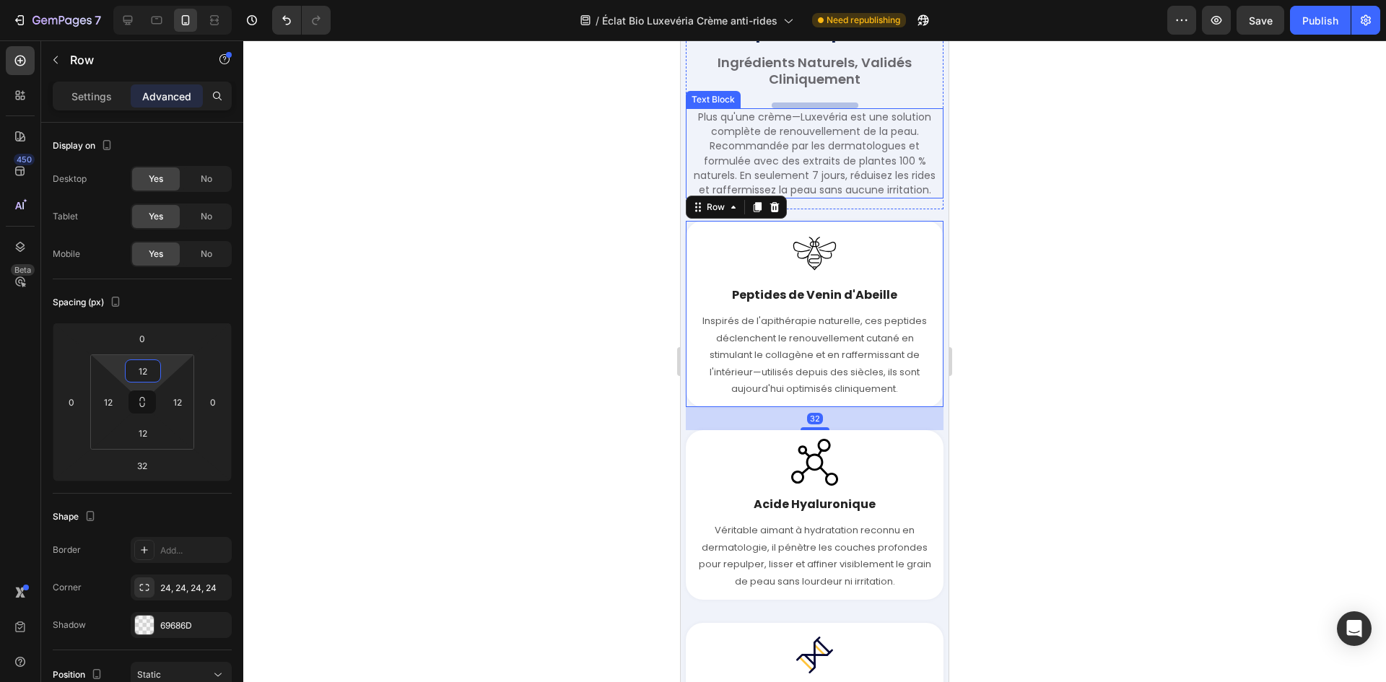
scroll to position [2855, 0]
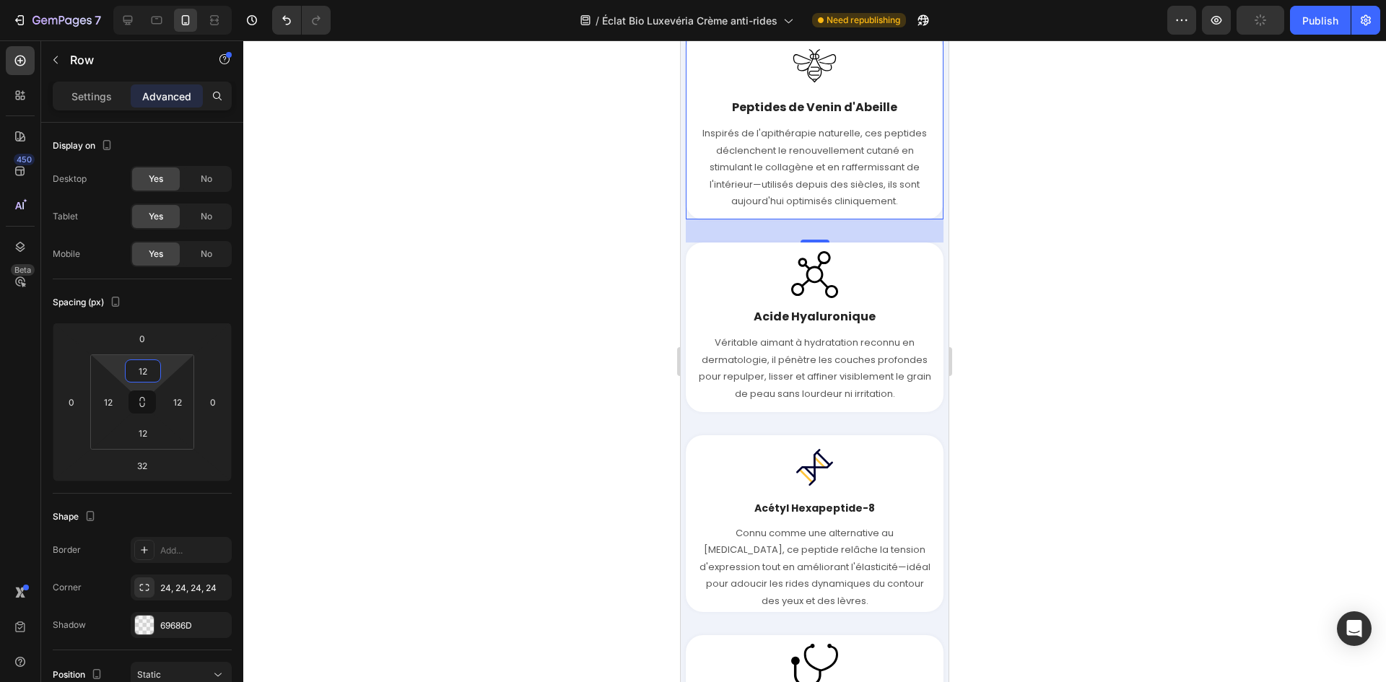
drag, startPoint x: 1223, startPoint y: 406, endPoint x: 1202, endPoint y: 409, distance: 21.8
click at [1224, 405] on div at bounding box center [814, 361] width 1143 height 642
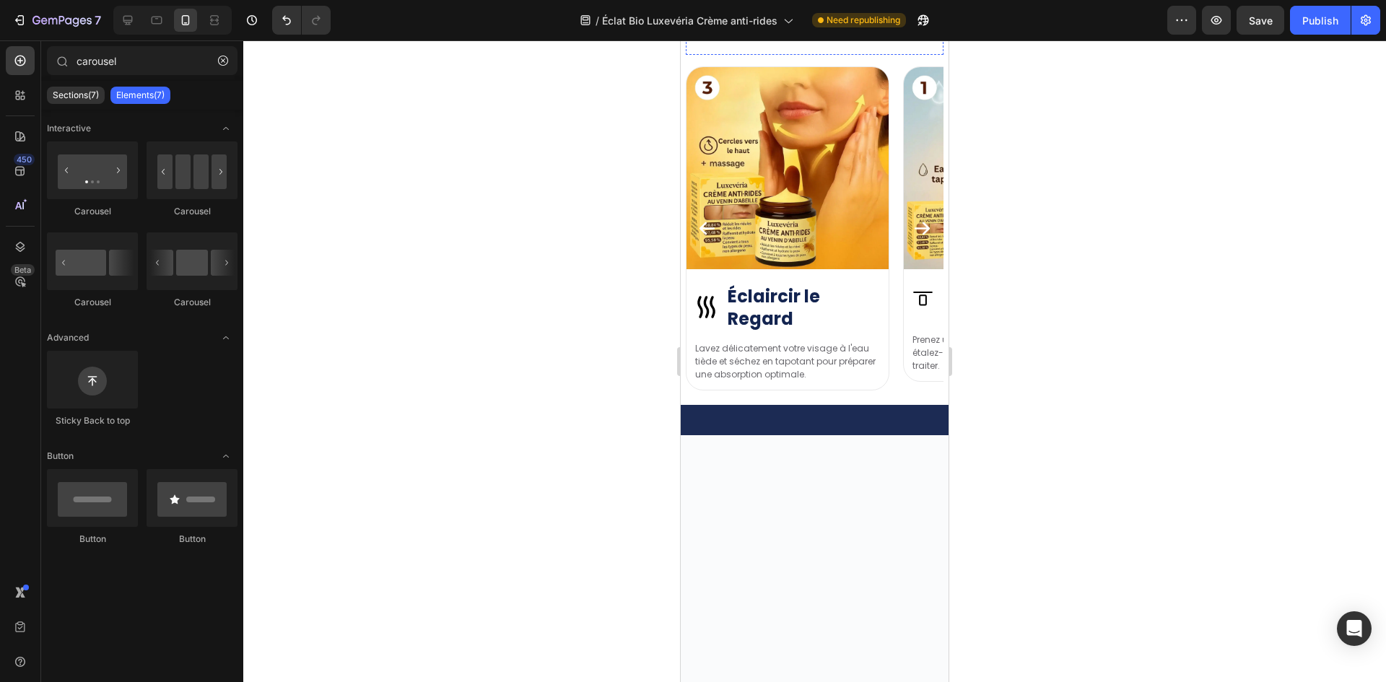
scroll to position [3722, 0]
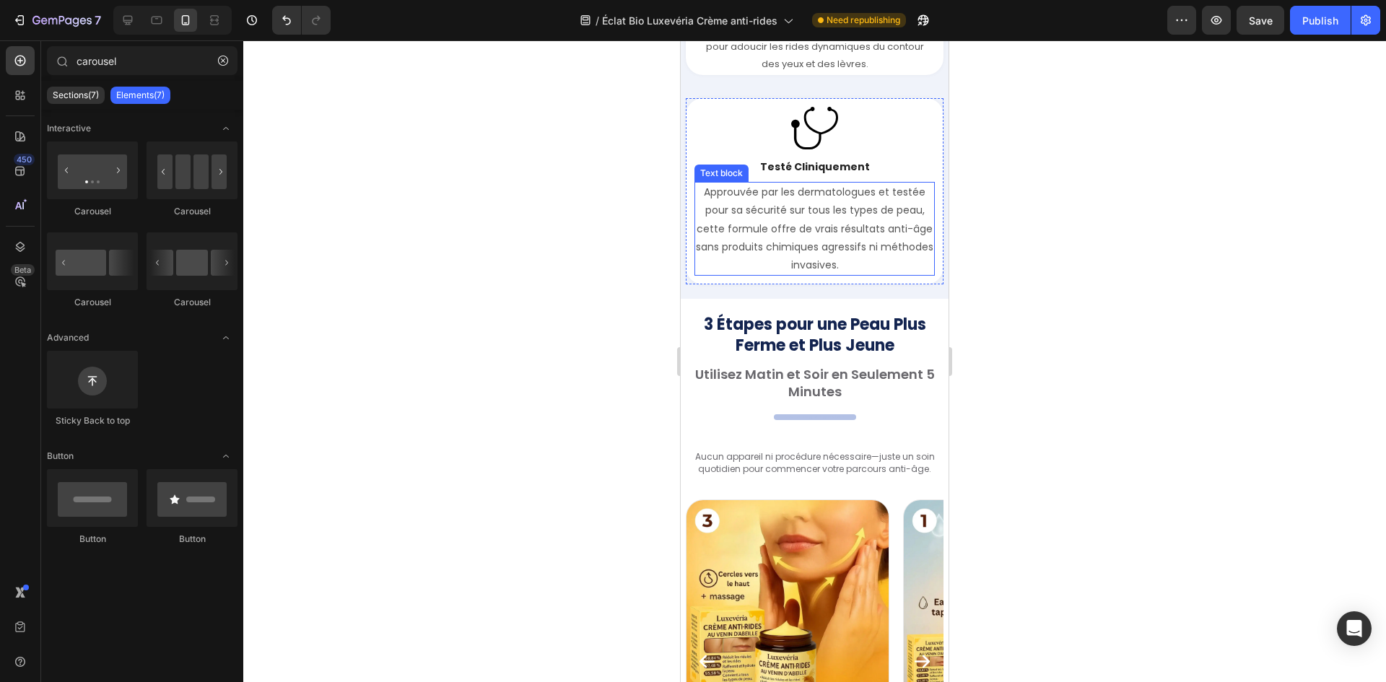
click at [770, 281] on div "Image Testé Cliniquement Text block Approuvée par les dermatologues et testée p…" at bounding box center [815, 191] width 258 height 186
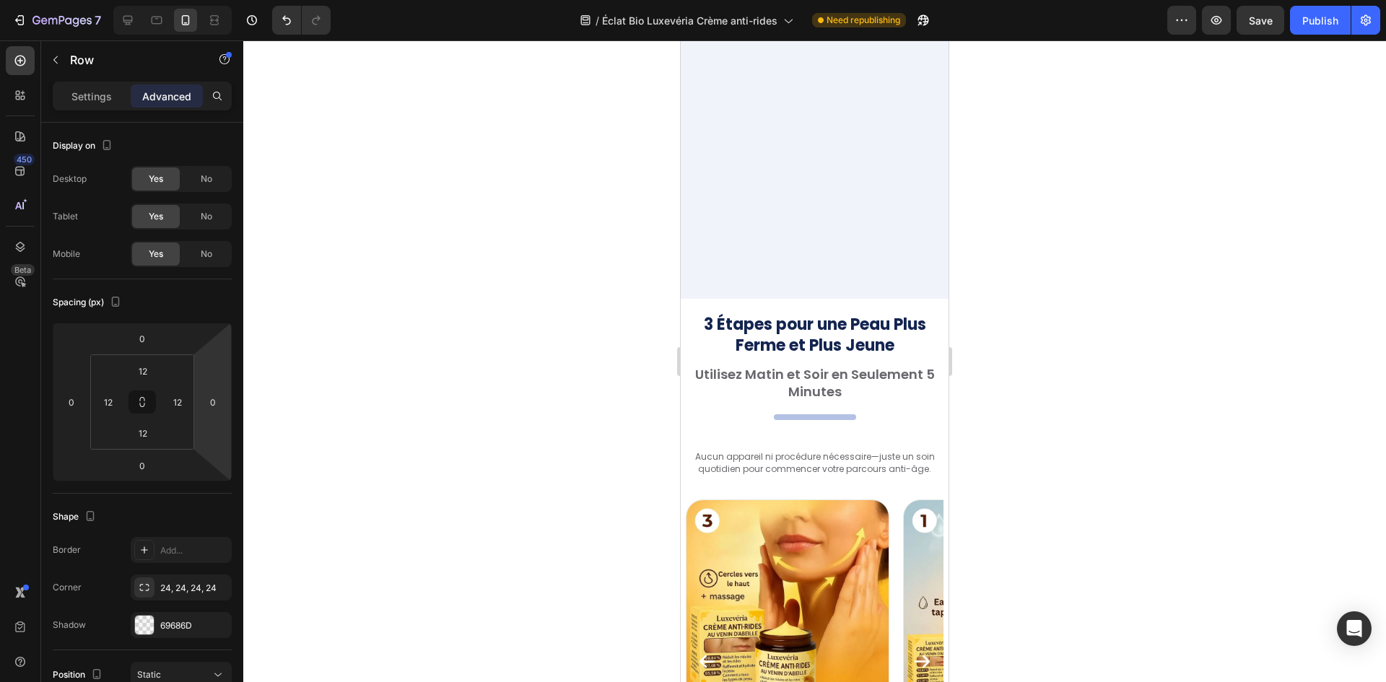
scroll to position [4155, 0]
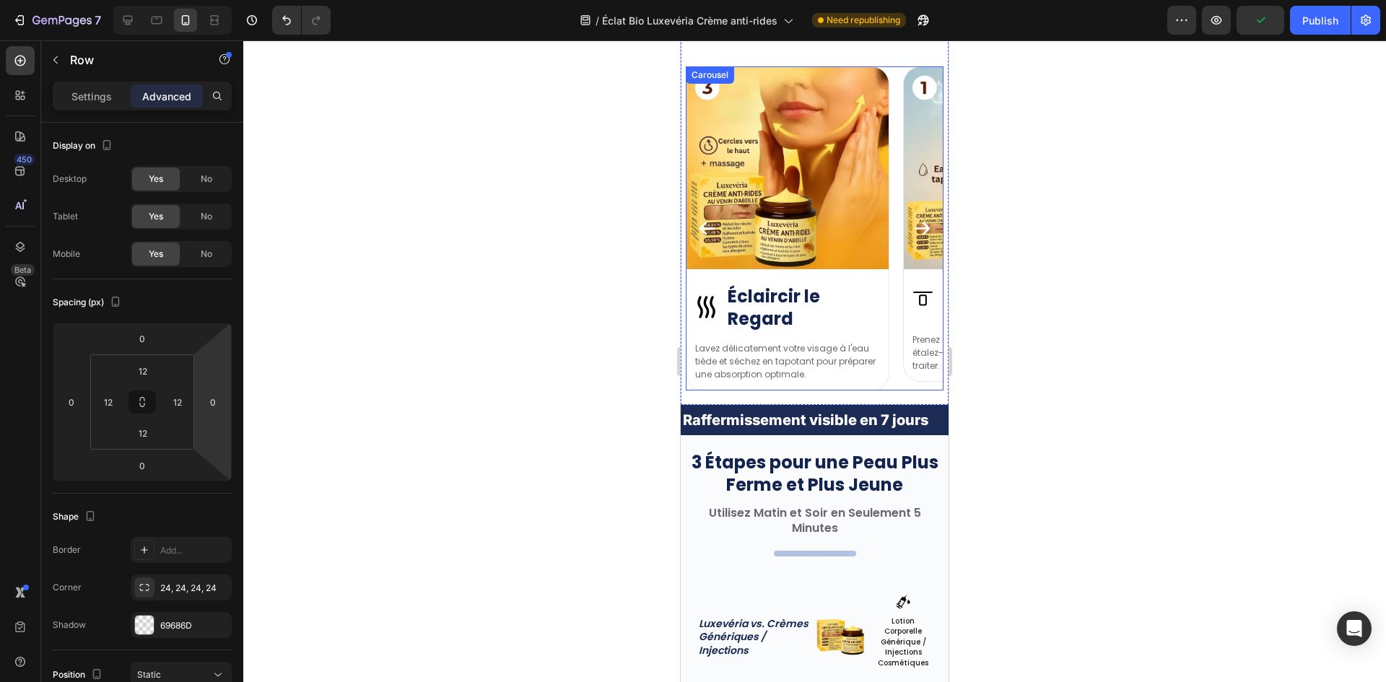
click at [912, 230] on icon "Carousel Next Arrow" at bounding box center [921, 228] width 19 height 19
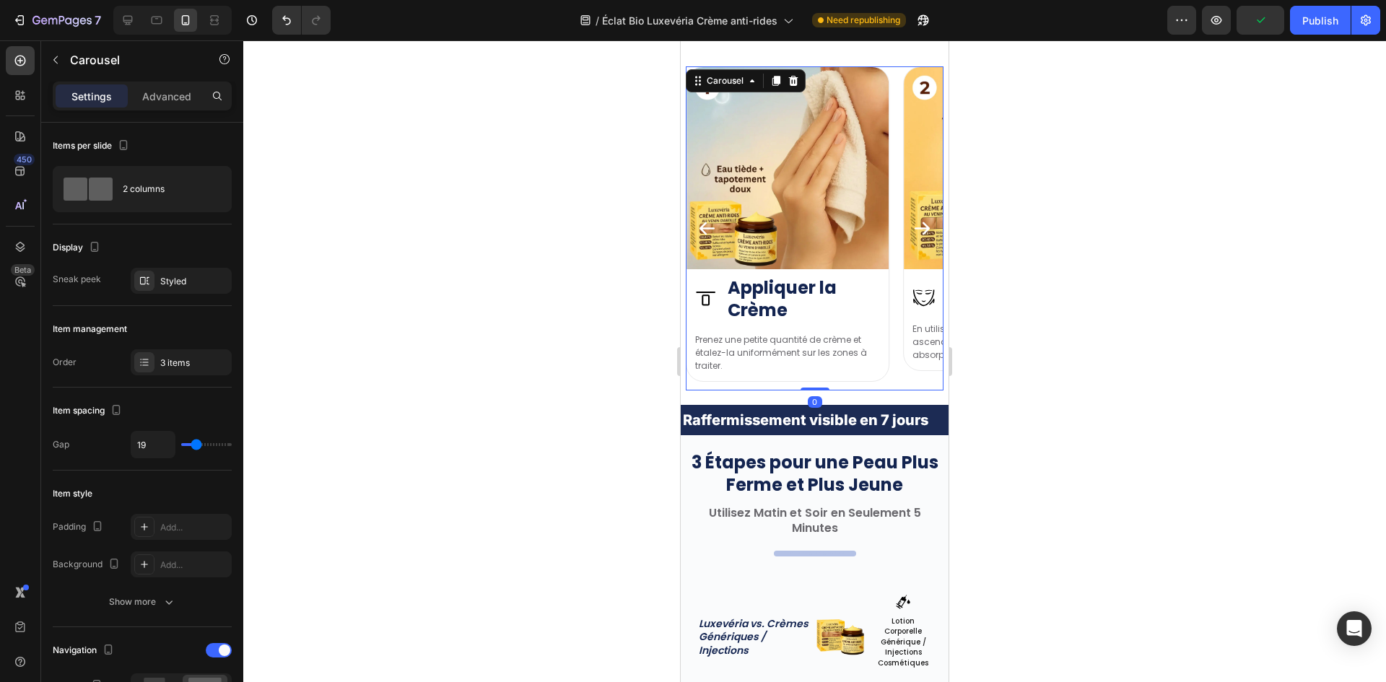
click at [912, 230] on icon "Carousel Next Arrow" at bounding box center [921, 228] width 19 height 19
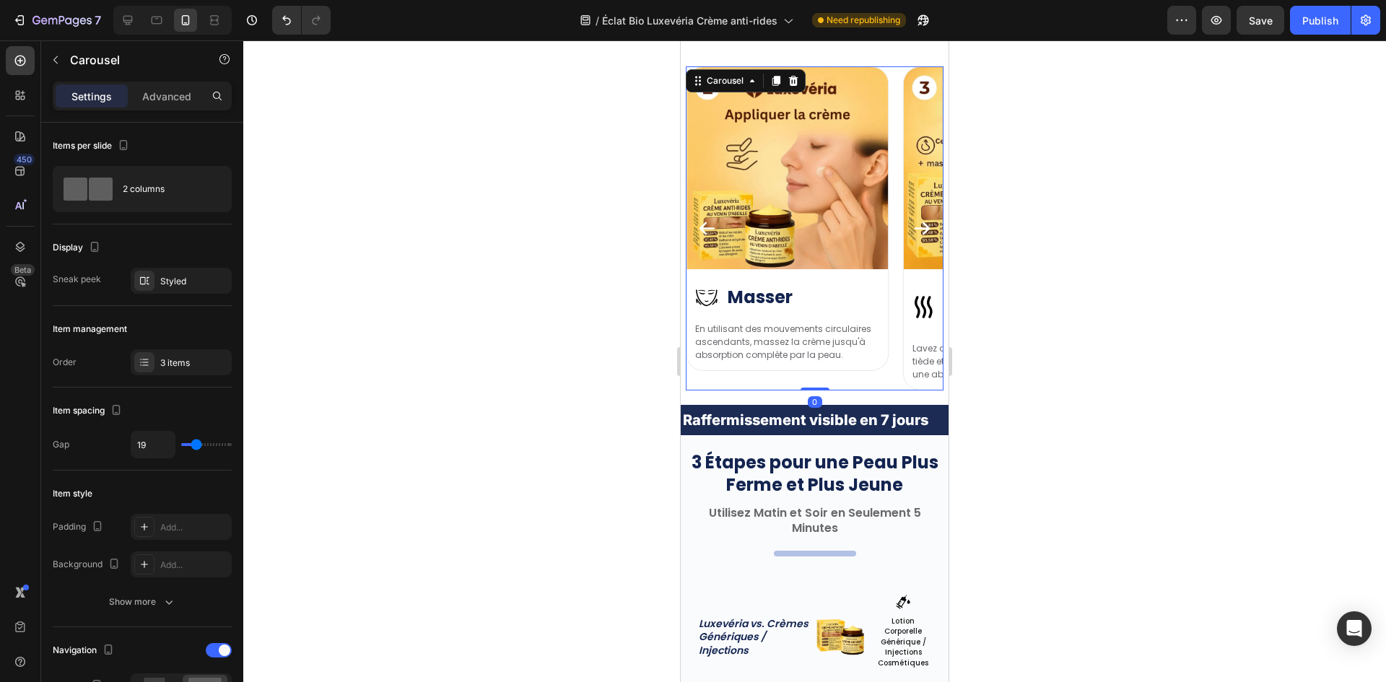
click at [912, 230] on icon "Carousel Next Arrow" at bounding box center [921, 228] width 19 height 19
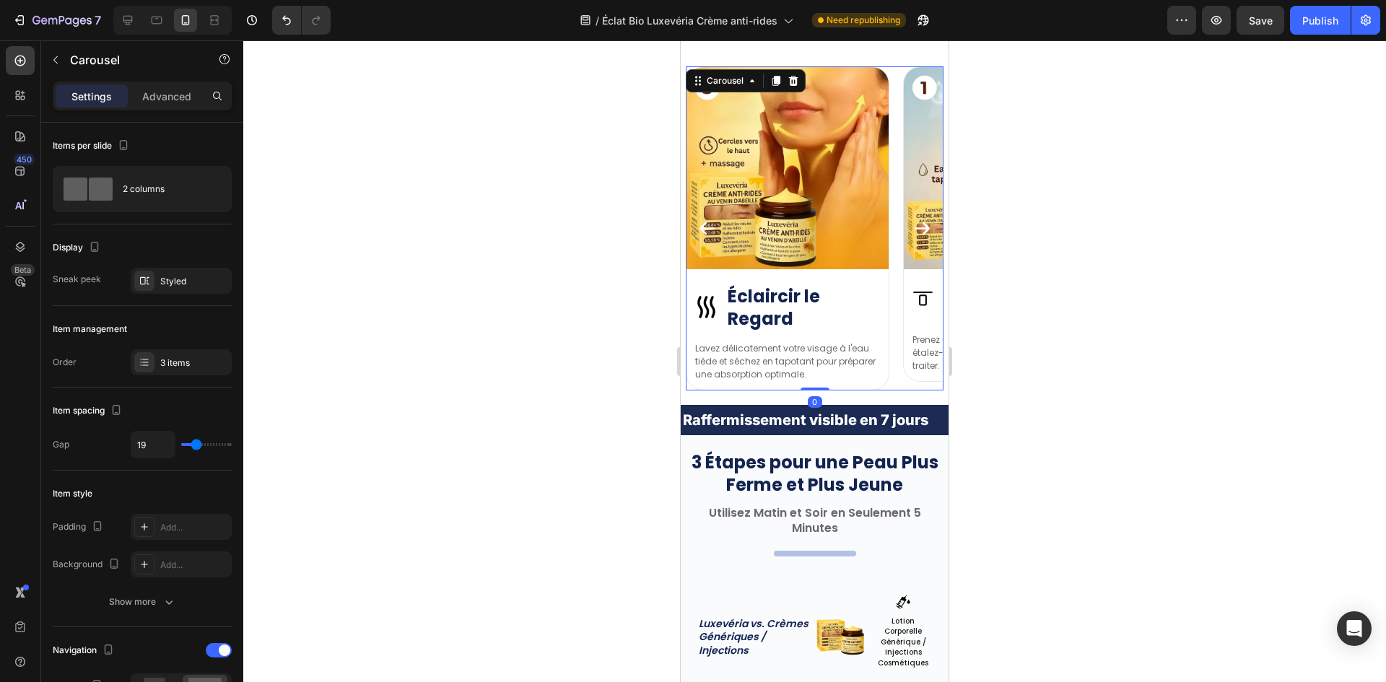
click at [1086, 253] on div at bounding box center [814, 361] width 1143 height 642
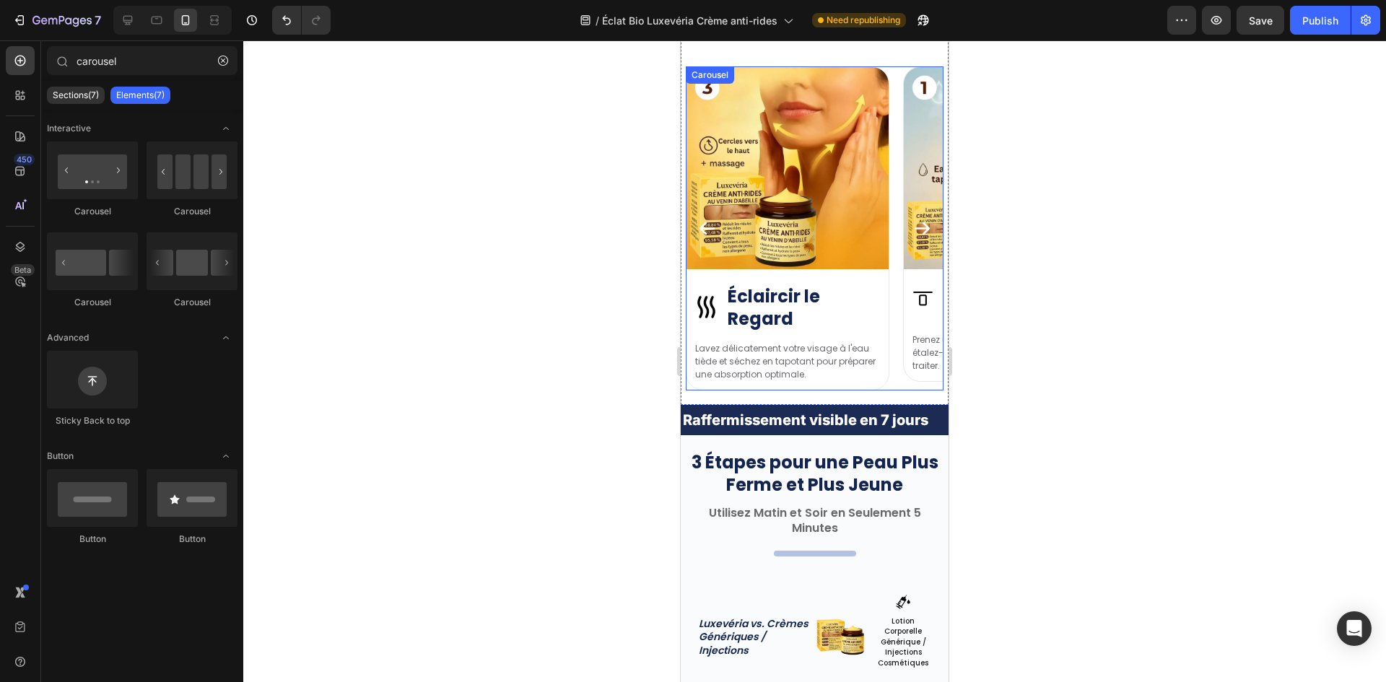
click at [927, 222] on button "Carousel Next Arrow" at bounding box center [922, 228] width 43 height 43
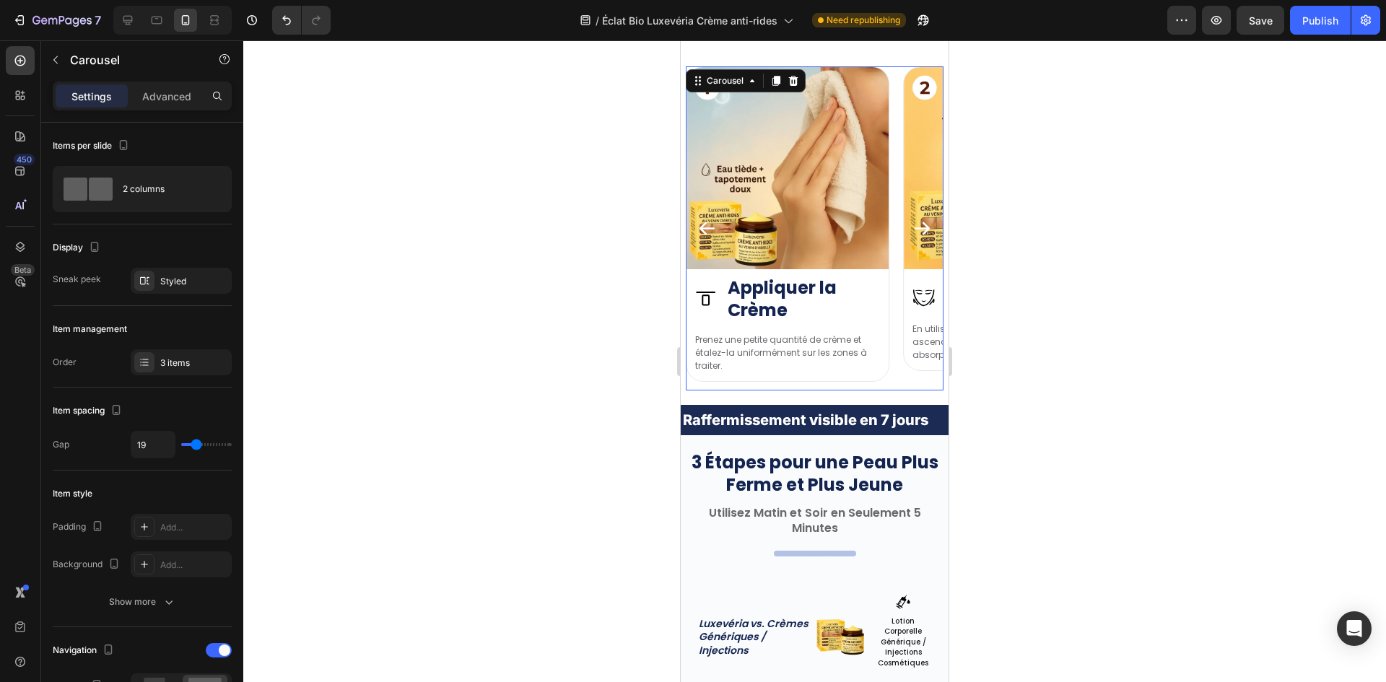
click at [917, 224] on icon "Carousel Next Arrow" at bounding box center [921, 228] width 19 height 19
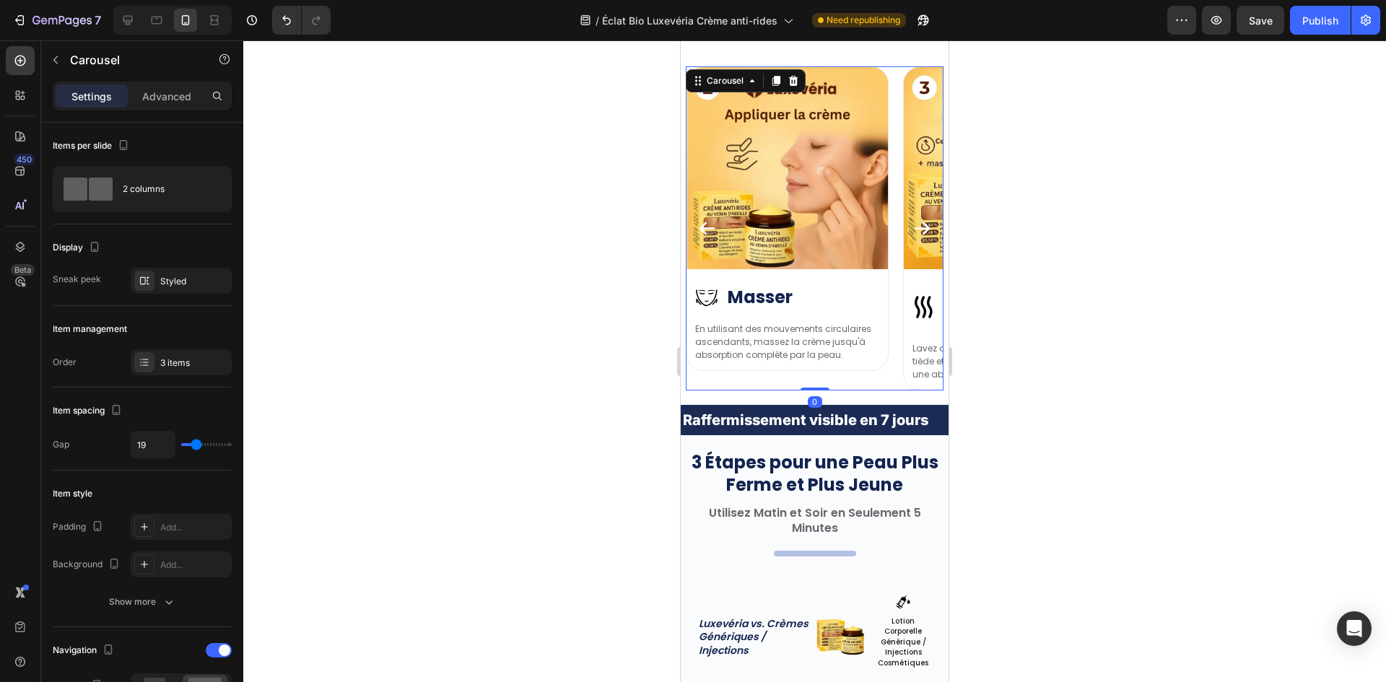
click at [917, 224] on icon "Carousel Next Arrow" at bounding box center [921, 228] width 19 height 19
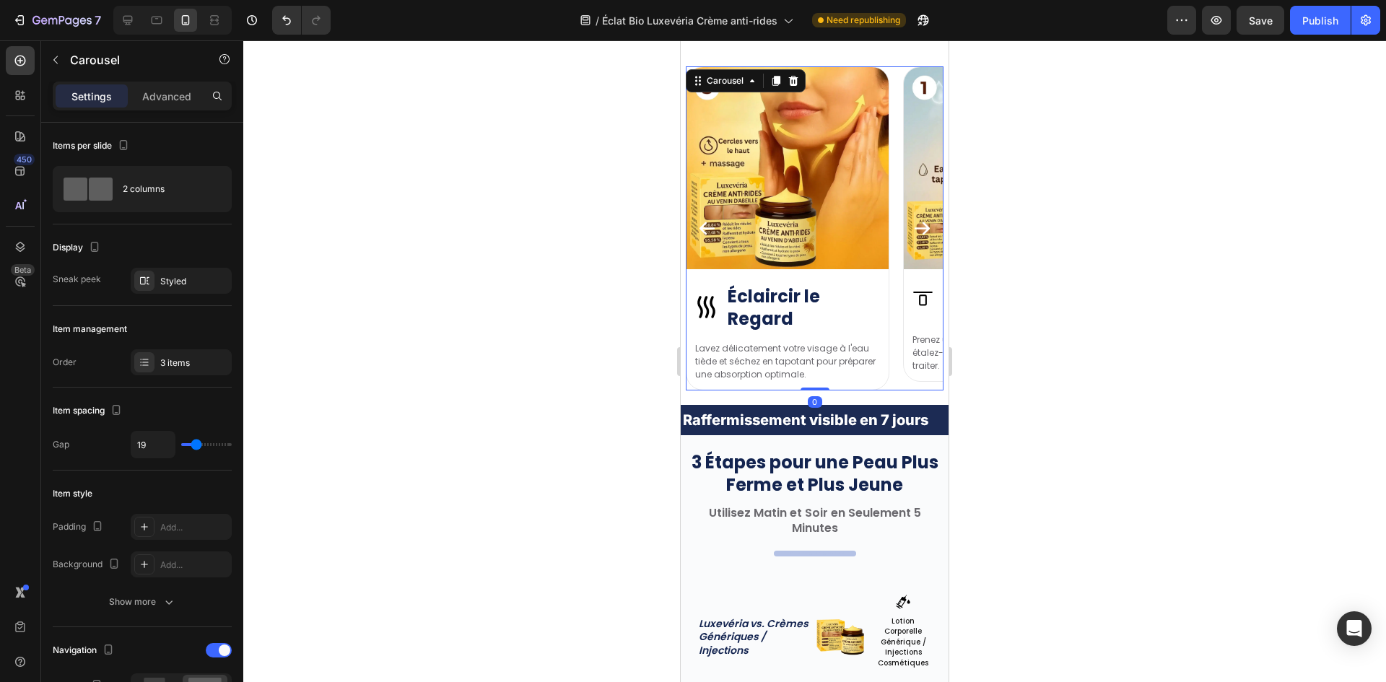
click at [917, 224] on icon "Carousel Next Arrow" at bounding box center [921, 228] width 19 height 19
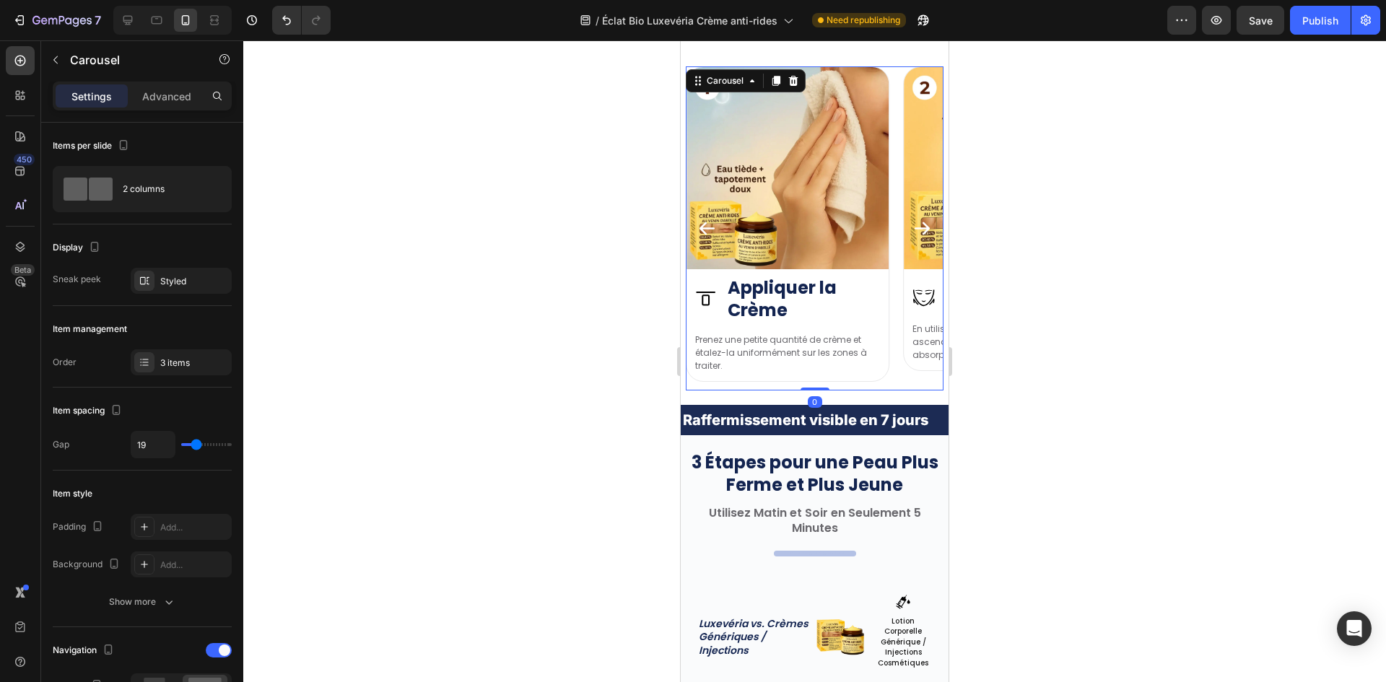
click at [917, 224] on icon "Carousel Next Arrow" at bounding box center [921, 228] width 19 height 19
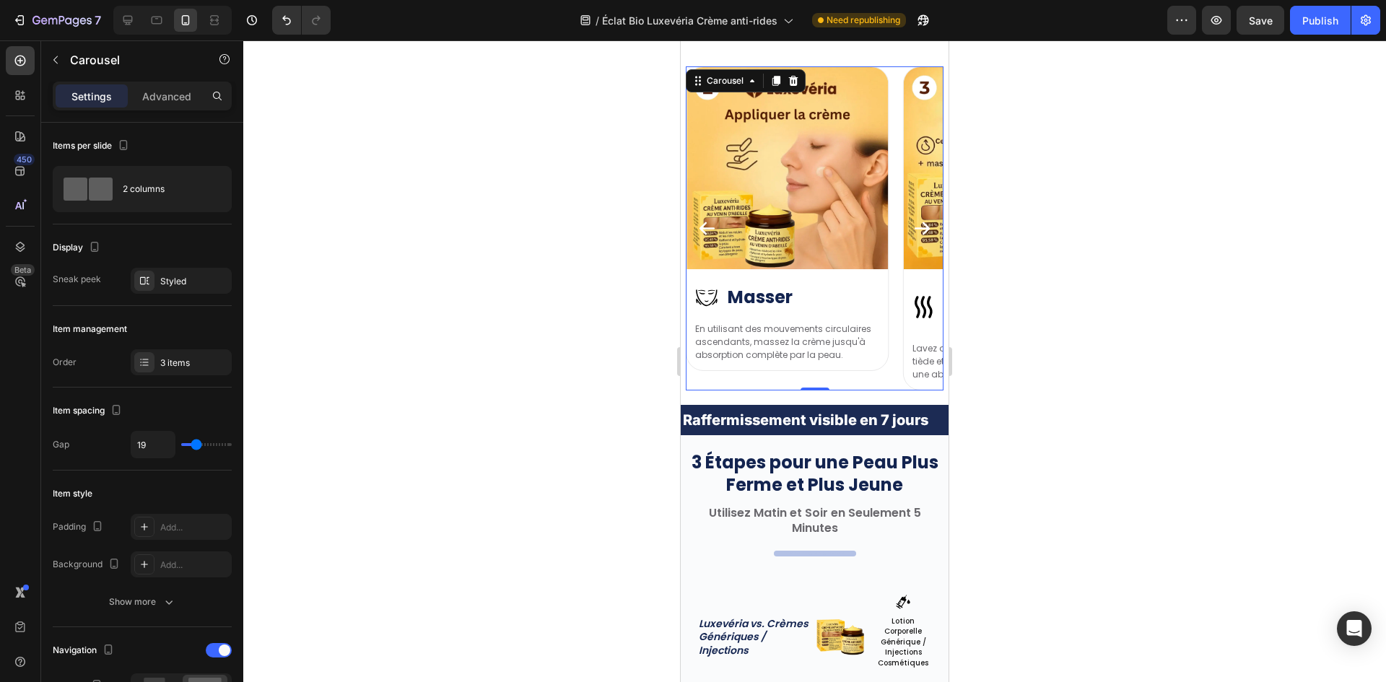
click at [912, 230] on icon "Carousel Next Arrow" at bounding box center [921, 228] width 19 height 19
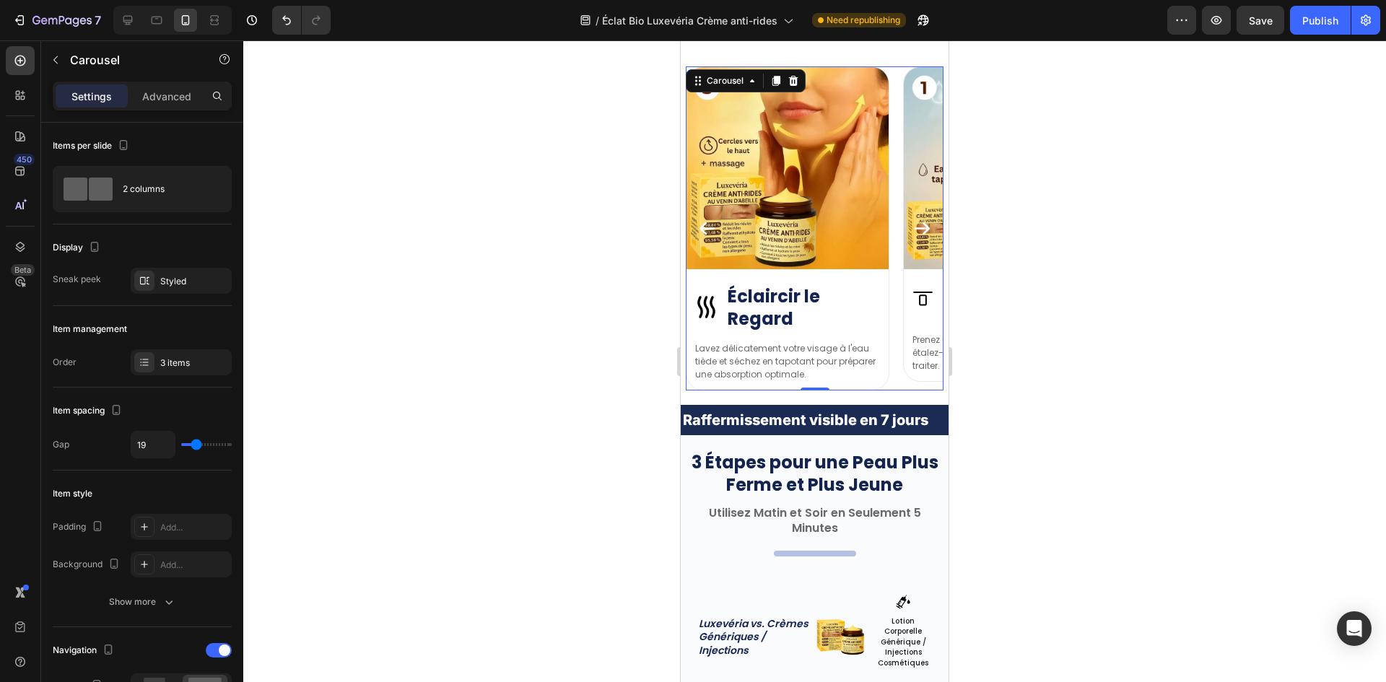
click at [912, 230] on icon "Carousel Next Arrow" at bounding box center [921, 228] width 19 height 19
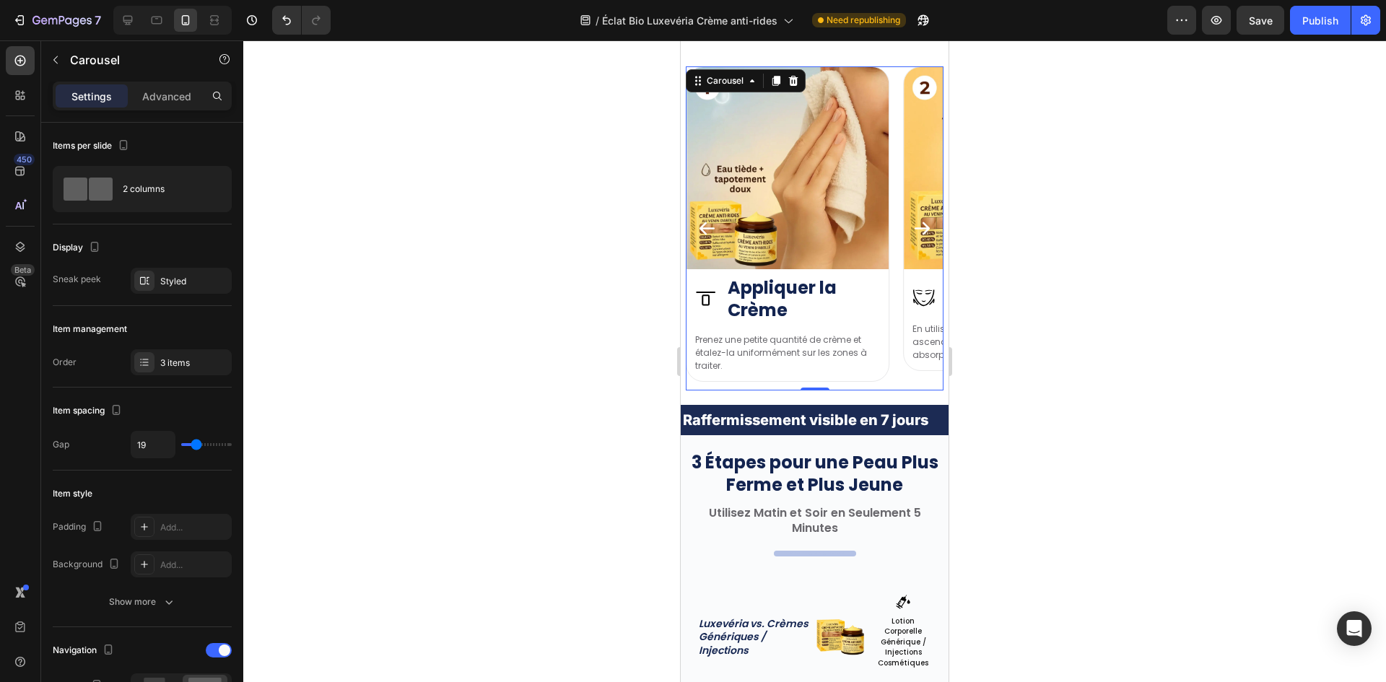
click at [912, 230] on icon "Carousel Next Arrow" at bounding box center [921, 228] width 19 height 19
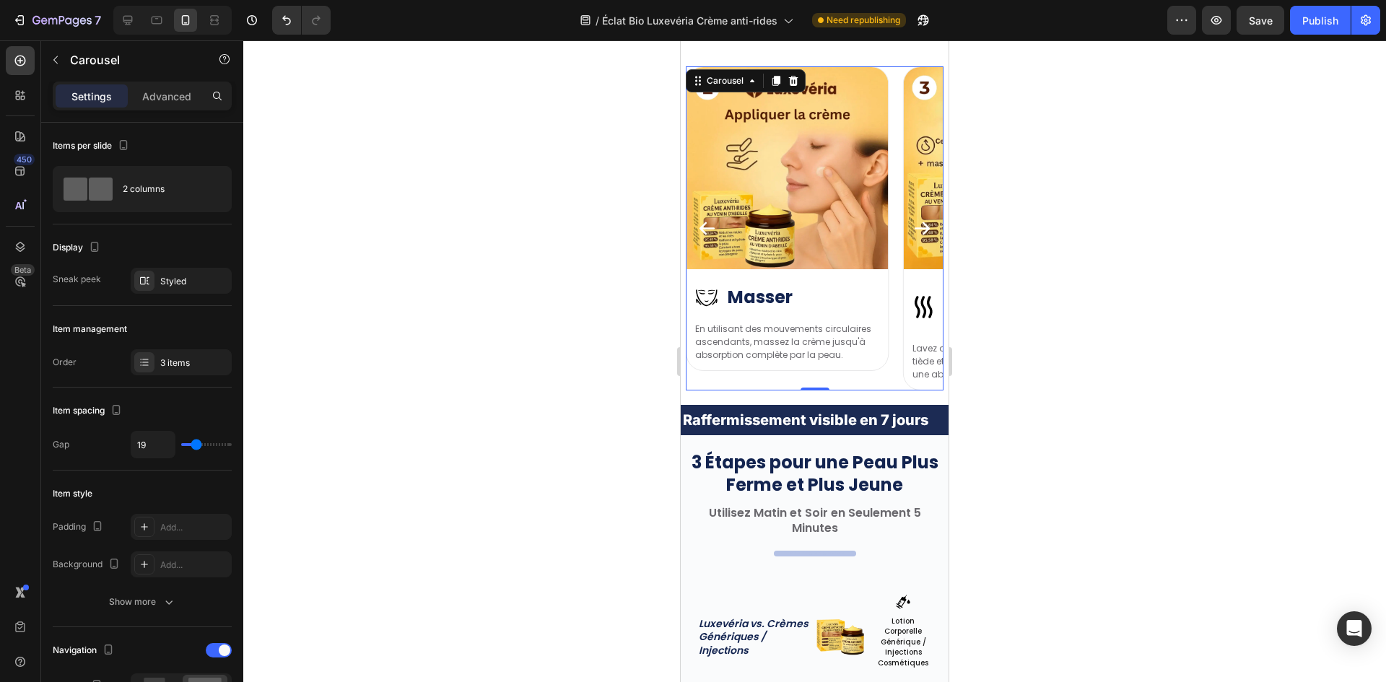
click at [1072, 272] on div at bounding box center [814, 361] width 1143 height 642
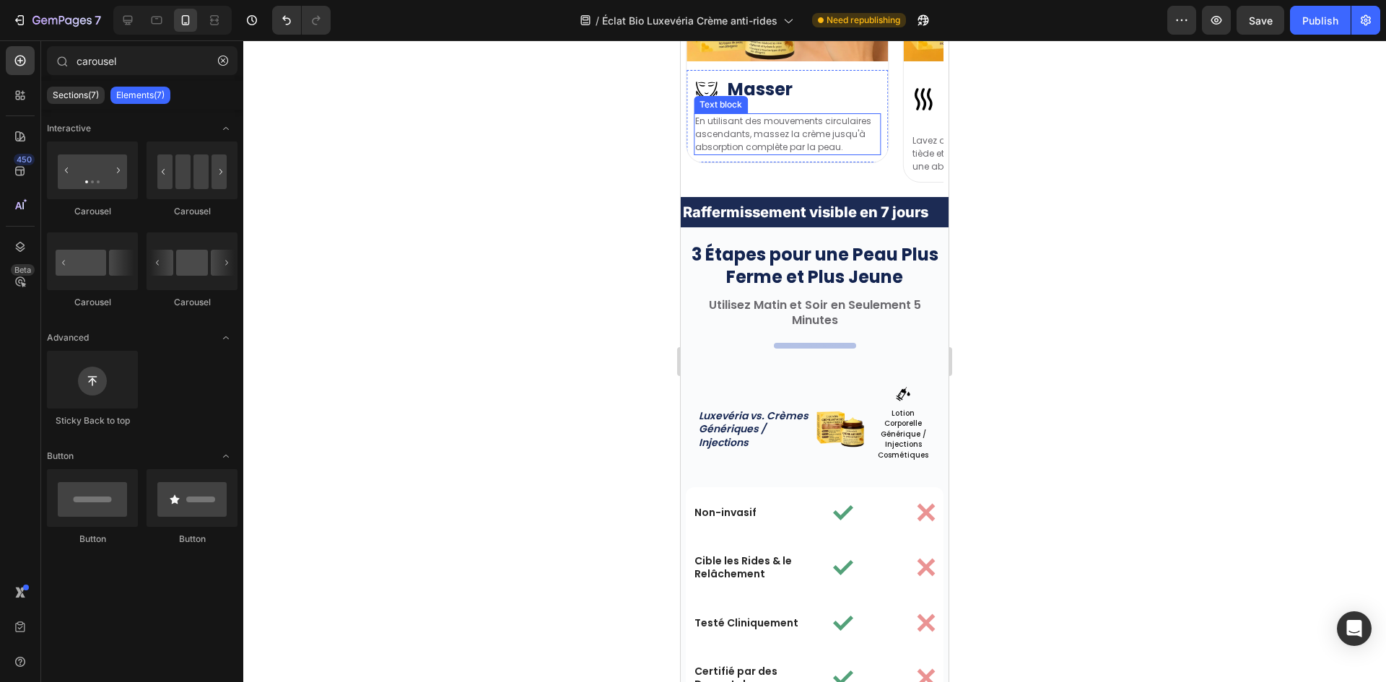
scroll to position [4371, 0]
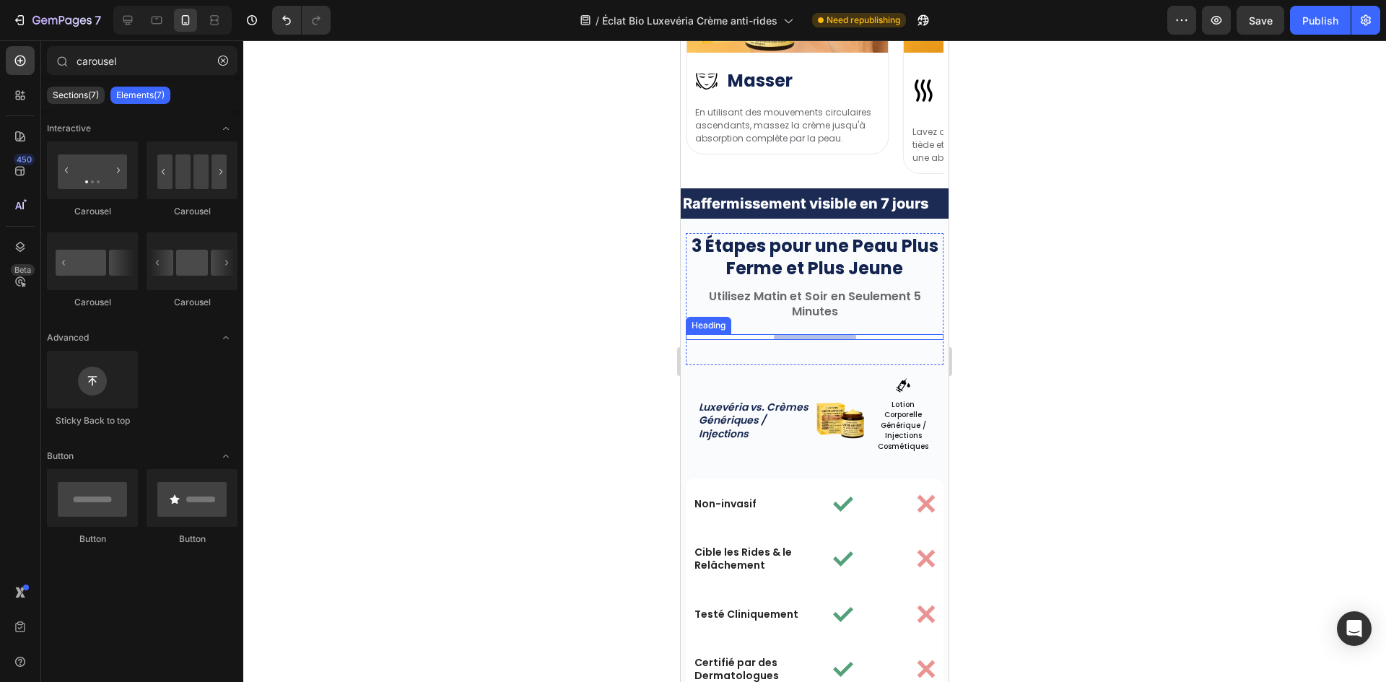
click at [852, 338] on div "Your heading text goes here" at bounding box center [815, 337] width 258 height 6
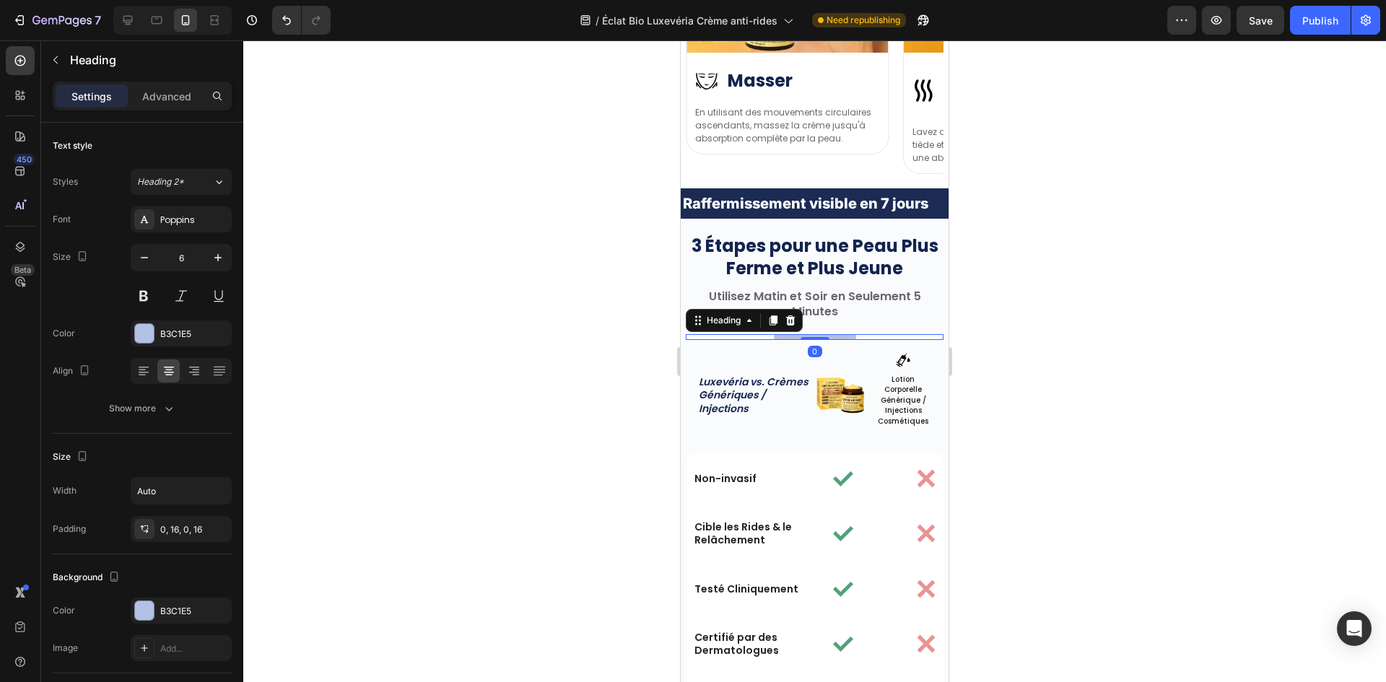
click at [855, 298] on div "3 Étapes pour une Peau Plus Ferme et Plus Jeune Heading Utilisez Matin et Soir …" at bounding box center [815, 286] width 258 height 107
click at [981, 308] on div at bounding box center [814, 361] width 1143 height 642
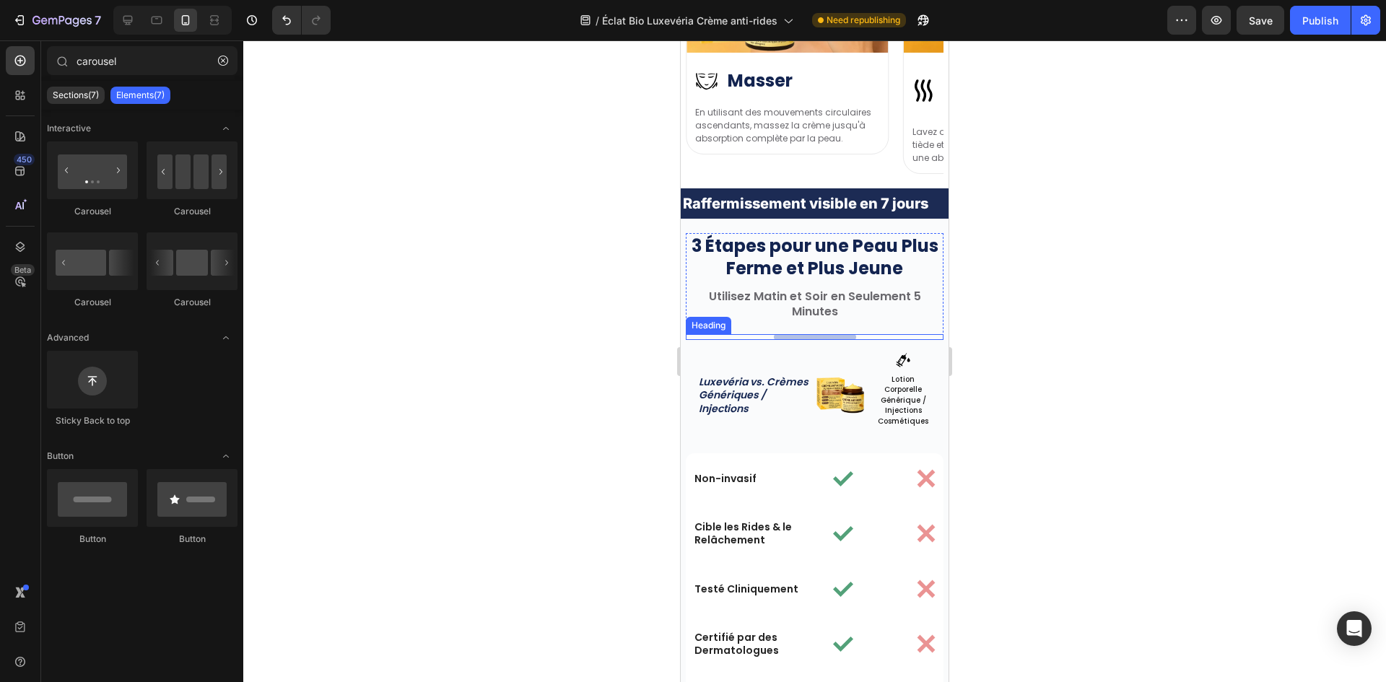
click at [836, 338] on h2 "Your heading text goes here" at bounding box center [815, 337] width 82 height 6
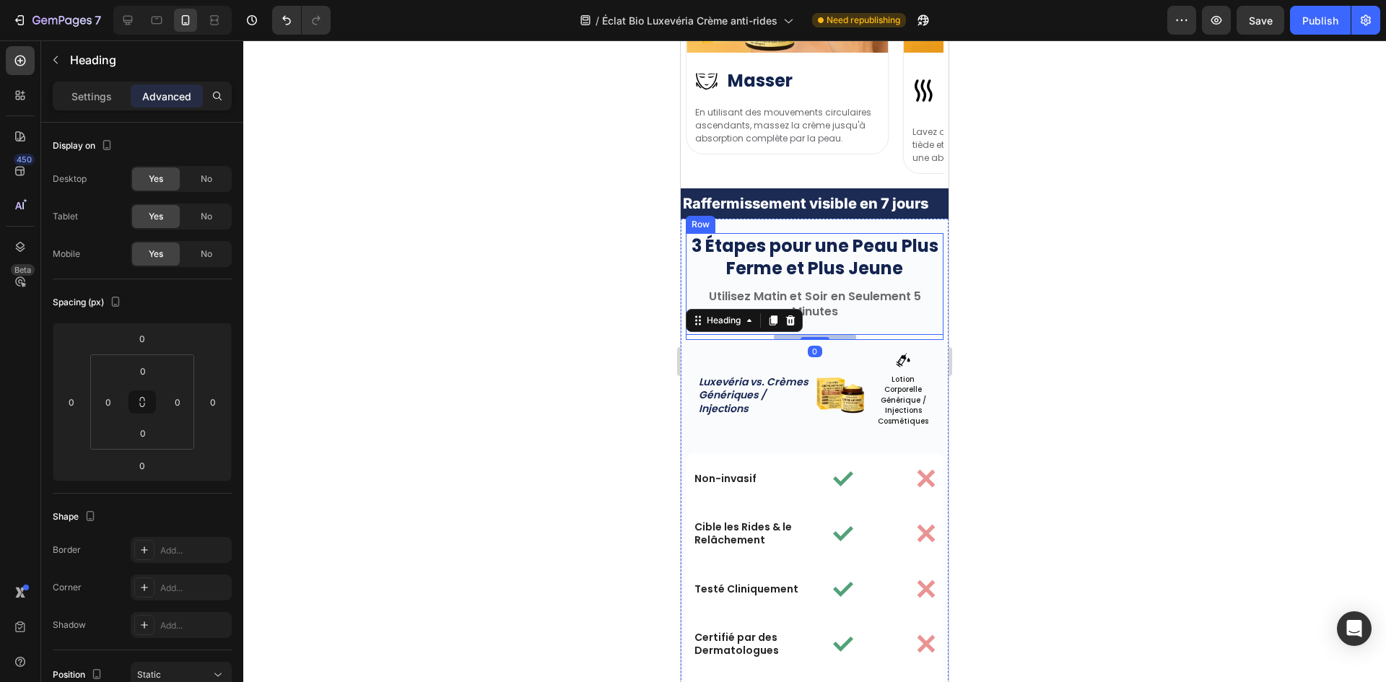
click at [841, 283] on div "3 Étapes pour une Peau Plus Ferme et Plus Jeune Heading Utilisez Matin et Soir …" at bounding box center [815, 286] width 258 height 107
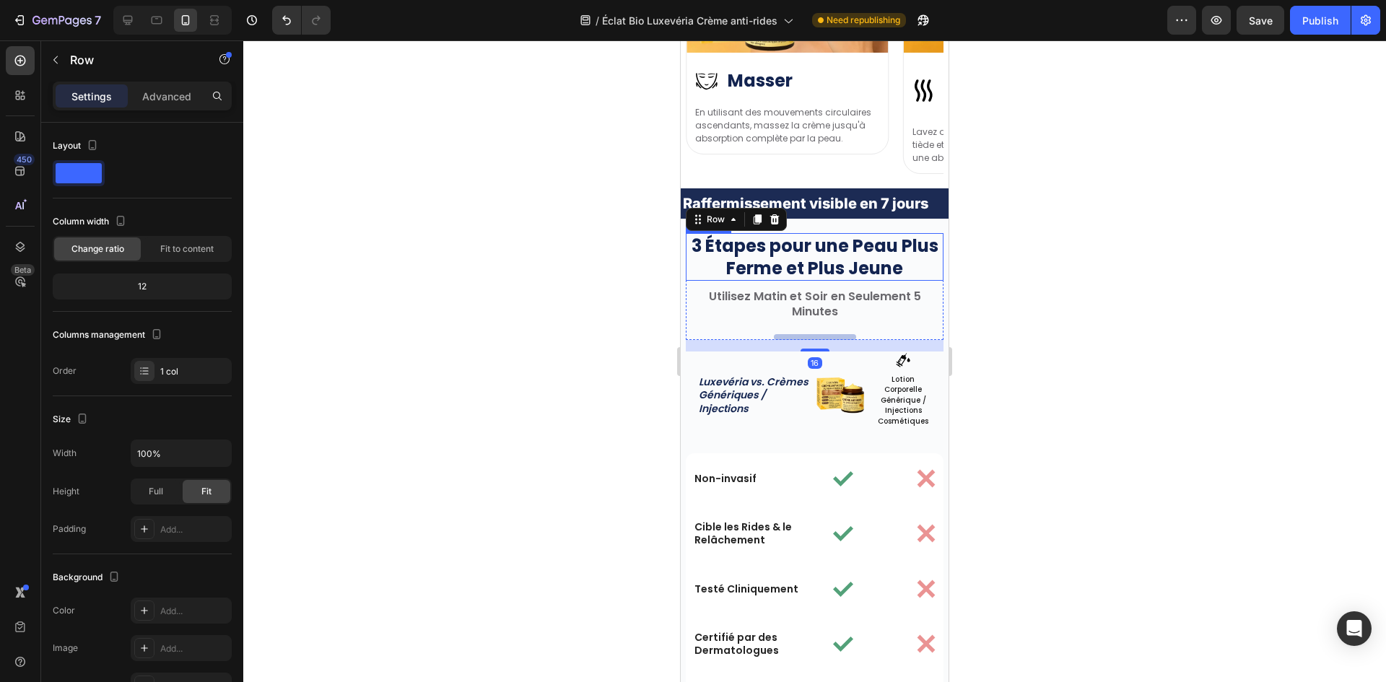
click at [844, 272] on strong "3 Étapes pour une Peau Plus Ferme et Plus Jeune" at bounding box center [814, 257] width 247 height 46
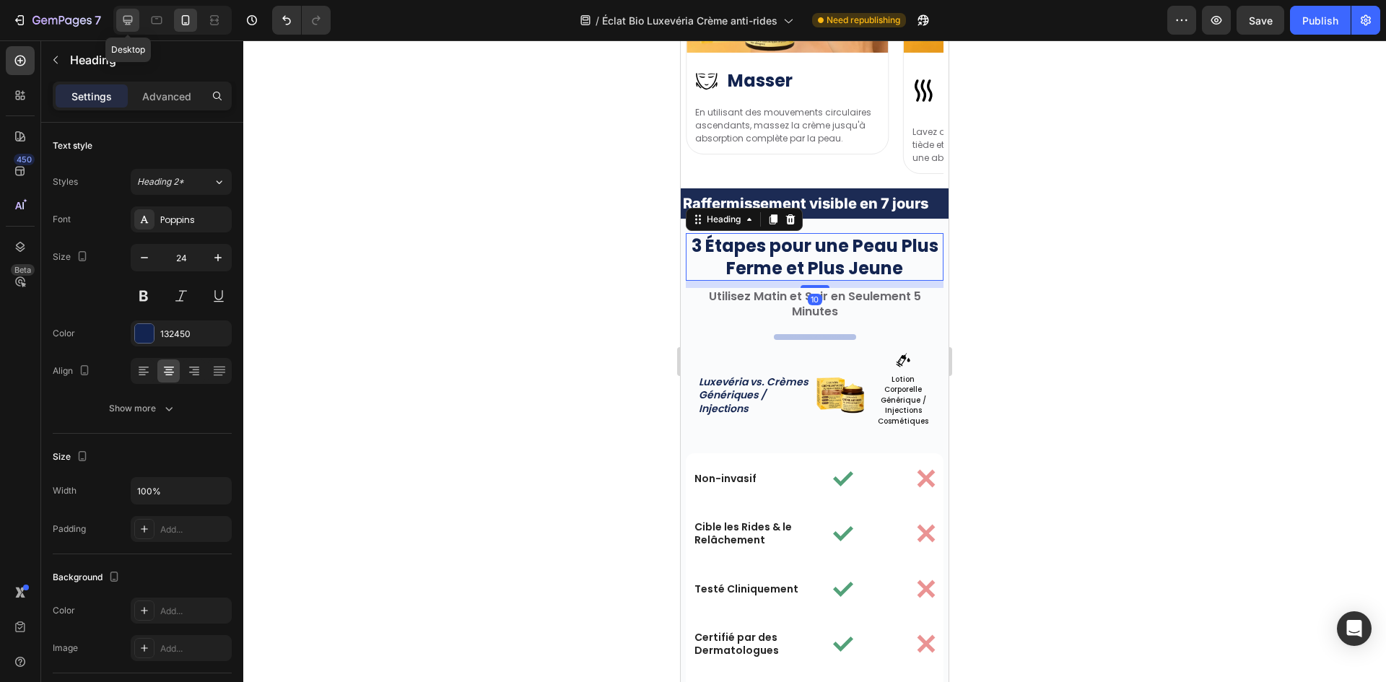
click at [131, 23] on icon at bounding box center [128, 20] width 14 height 14
type input "32"
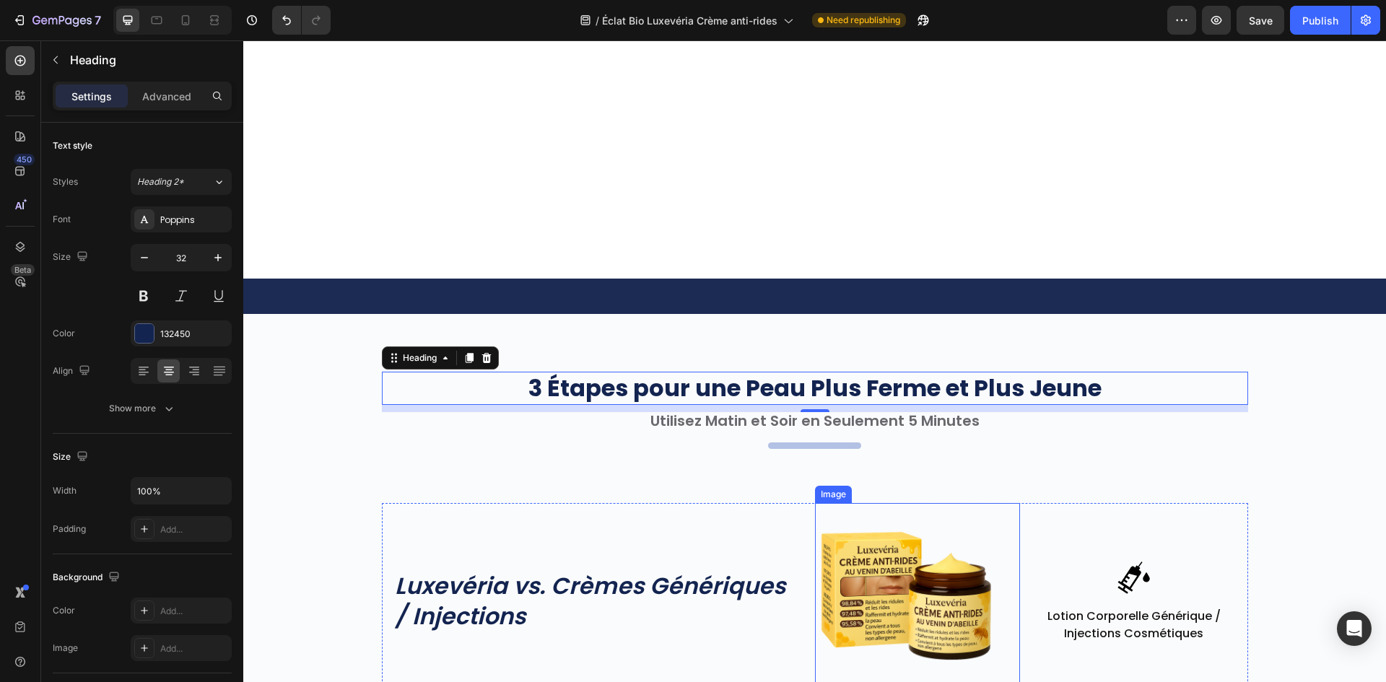
scroll to position [4635, 0]
